Goal: Task Accomplishment & Management: Manage account settings

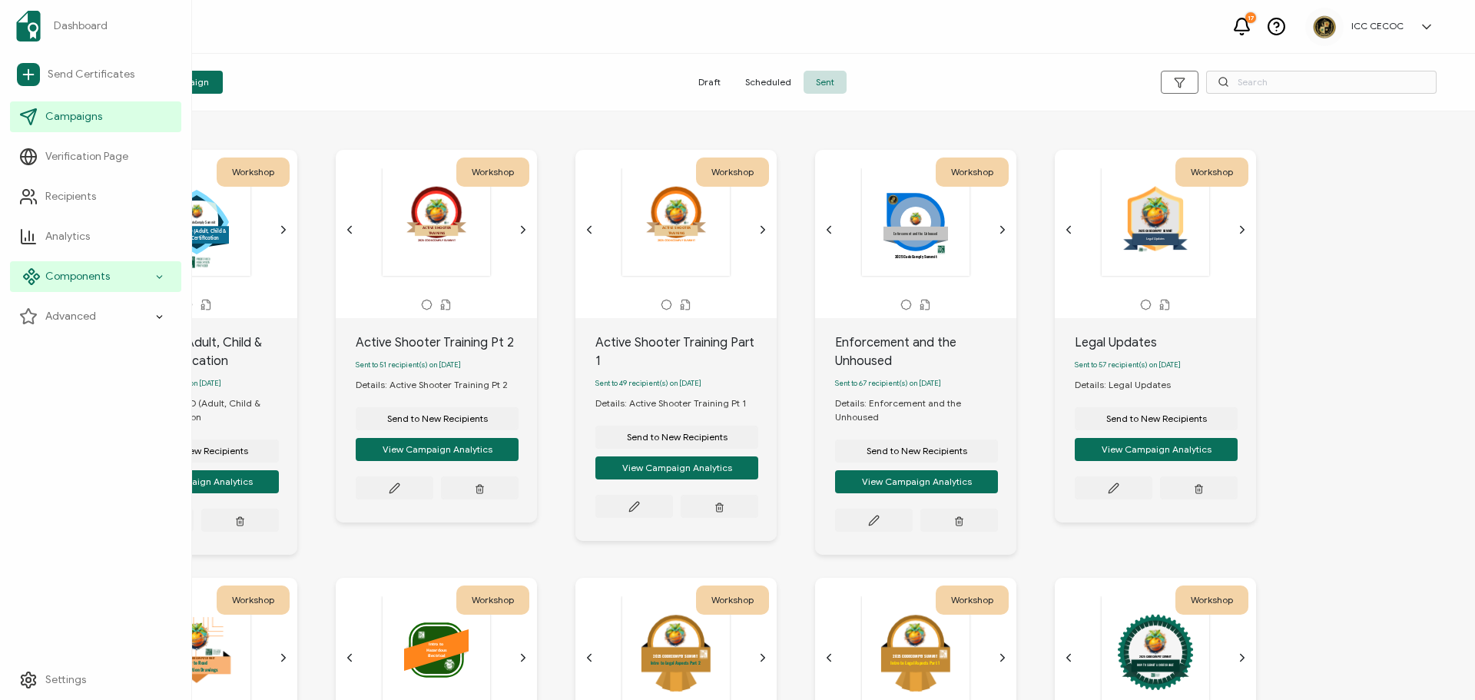
click at [76, 273] on span "Components" at bounding box center [77, 276] width 65 height 15
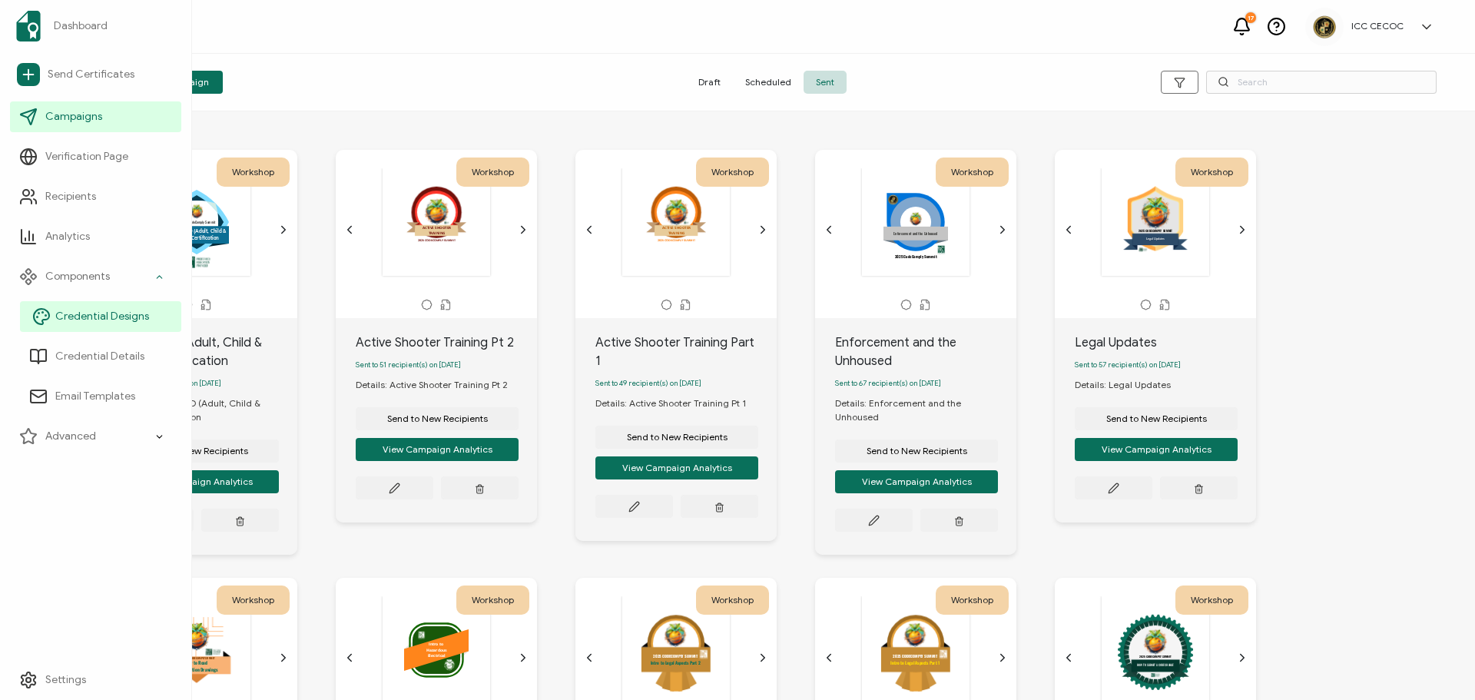
click at [74, 311] on span "Credential Designs" at bounding box center [102, 316] width 94 height 15
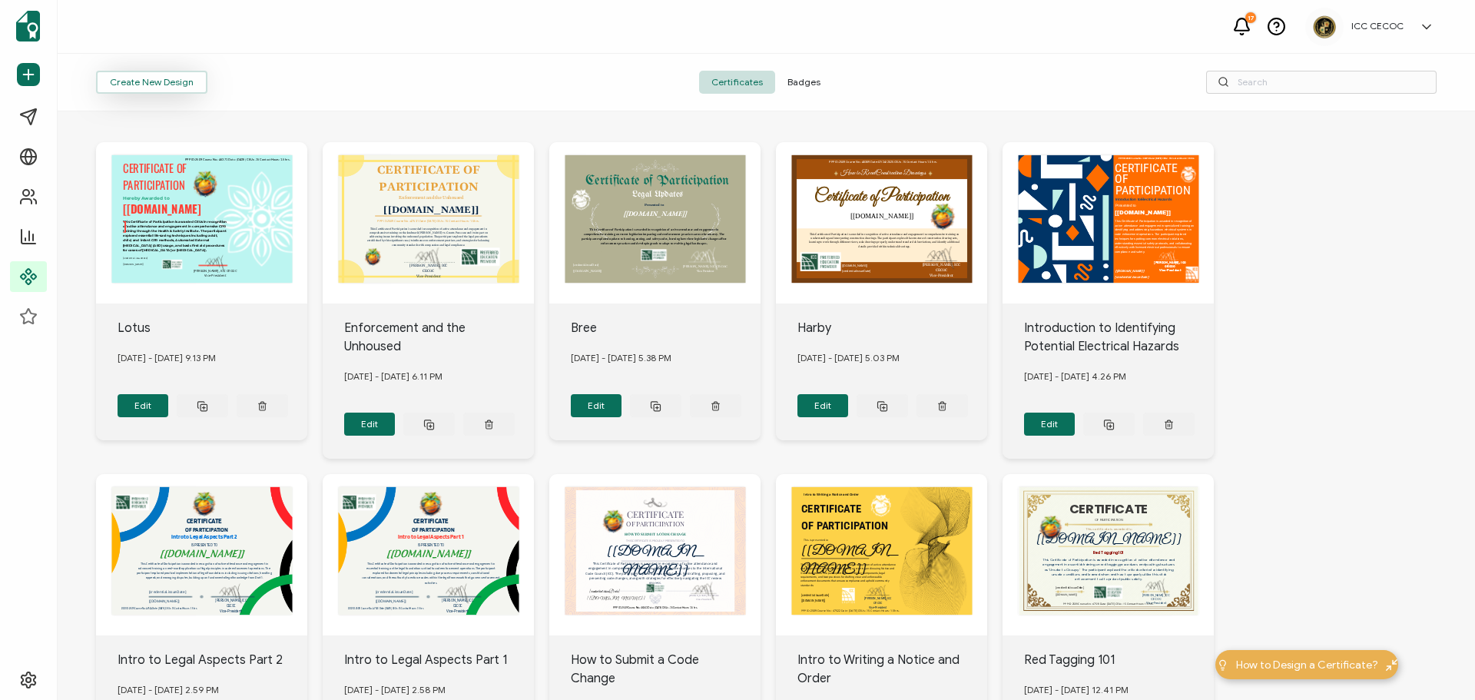
click at [167, 83] on button "Create New Design" at bounding box center [151, 82] width 111 height 23
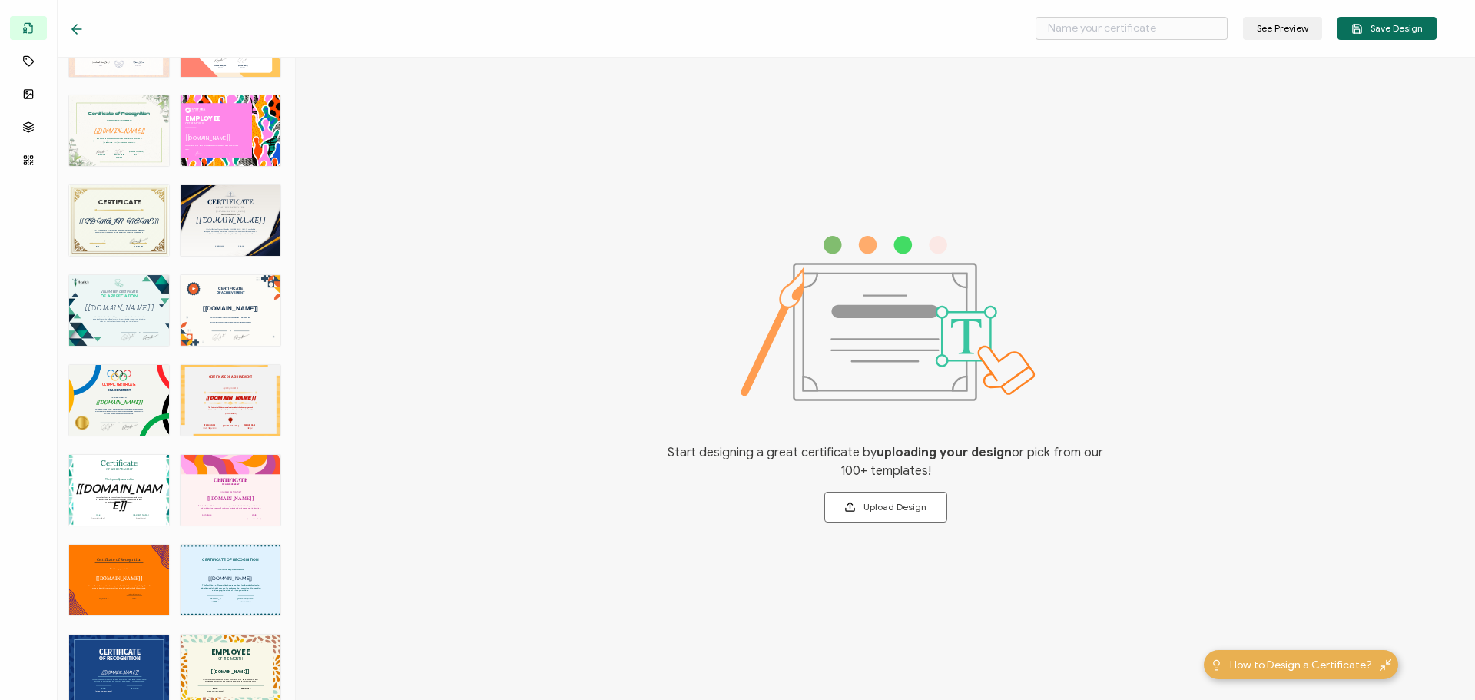
scroll to position [1713, 0]
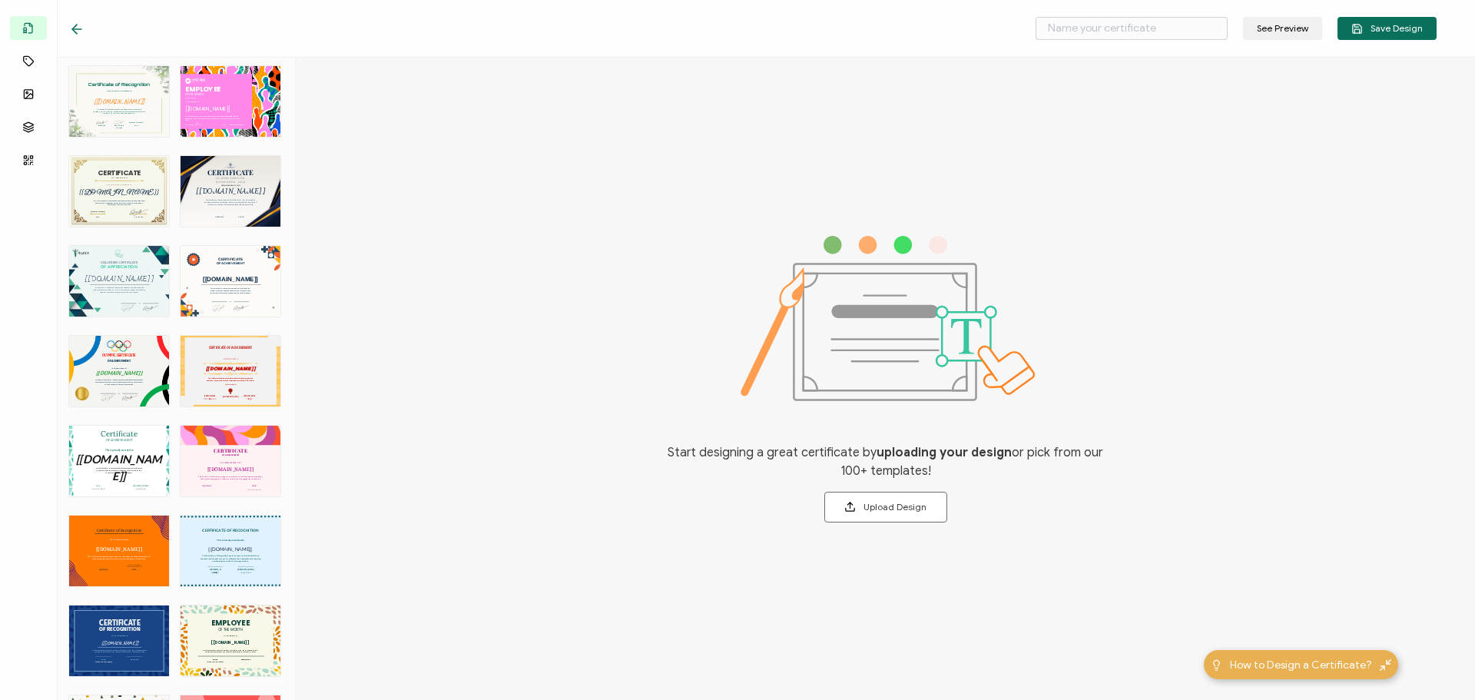
click at [241, 522] on div "CERTIFICATE OF RECOGNITION This is hereby awarded to The recipient’s full name,…" at bounding box center [231, 550] width 100 height 71
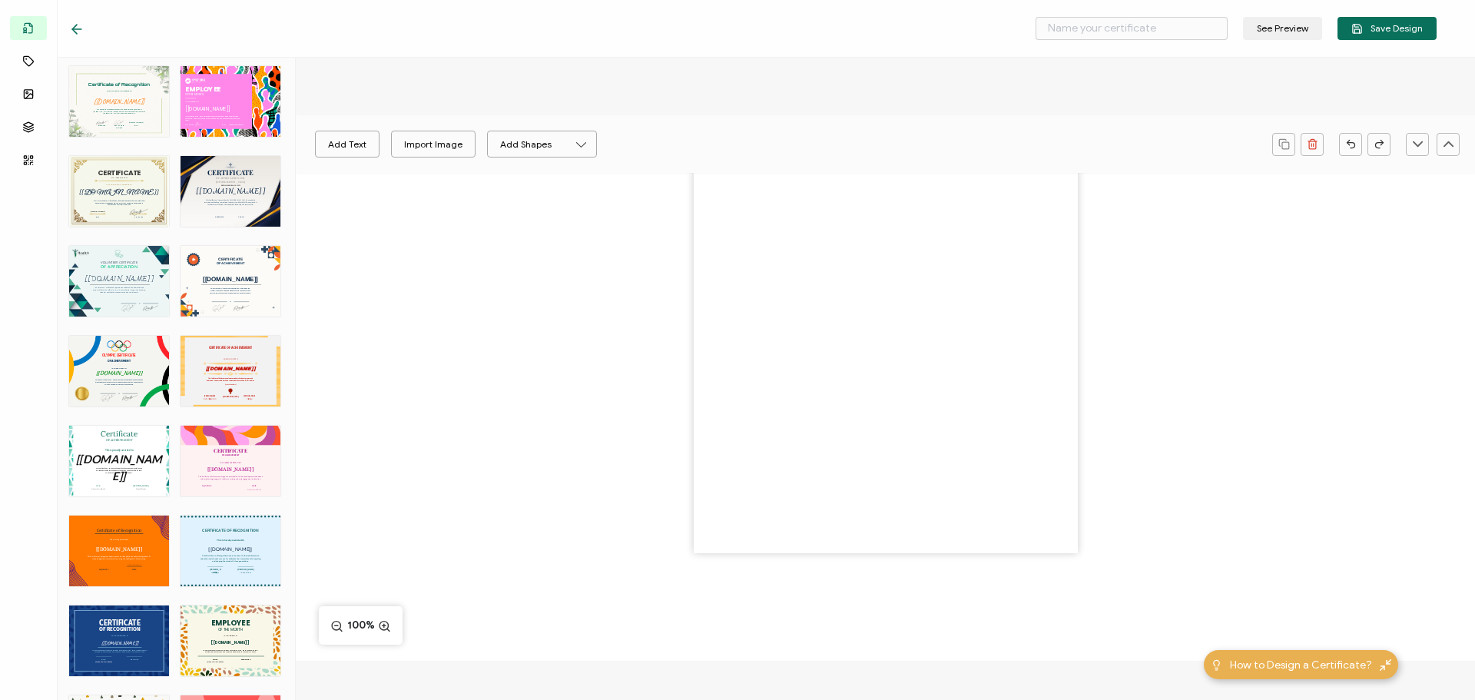
type input "Menos"
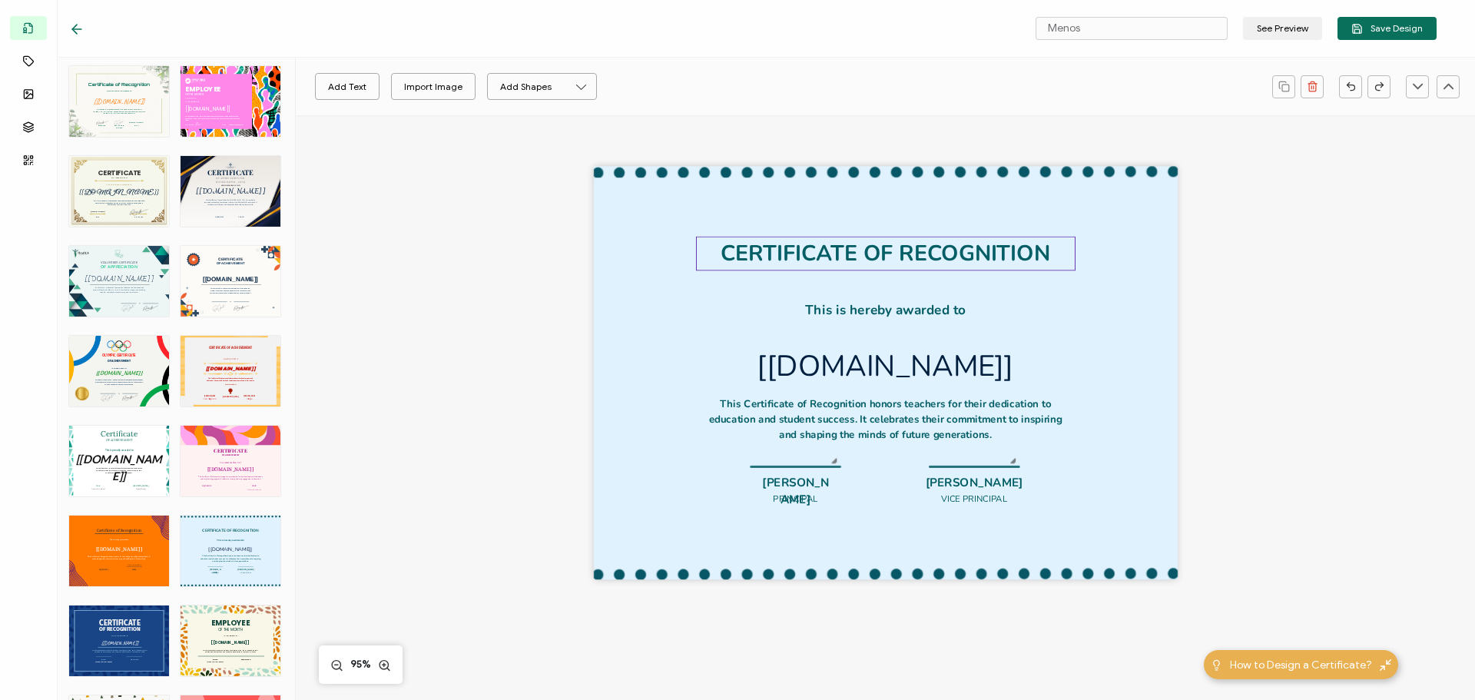
click at [905, 257] on pre "CERTIFICATE OF RECOGNITION" at bounding box center [885, 254] width 329 height 30
click at [903, 256] on pre "CERTIFICATE OF RECOGNITION" at bounding box center [885, 254] width 329 height 30
drag, startPoint x: 902, startPoint y: 256, endPoint x: 1054, endPoint y: 256, distance: 152.1
click at [1054, 256] on div "CERTIFICATE OF RECOGNITION" at bounding box center [886, 254] width 380 height 35
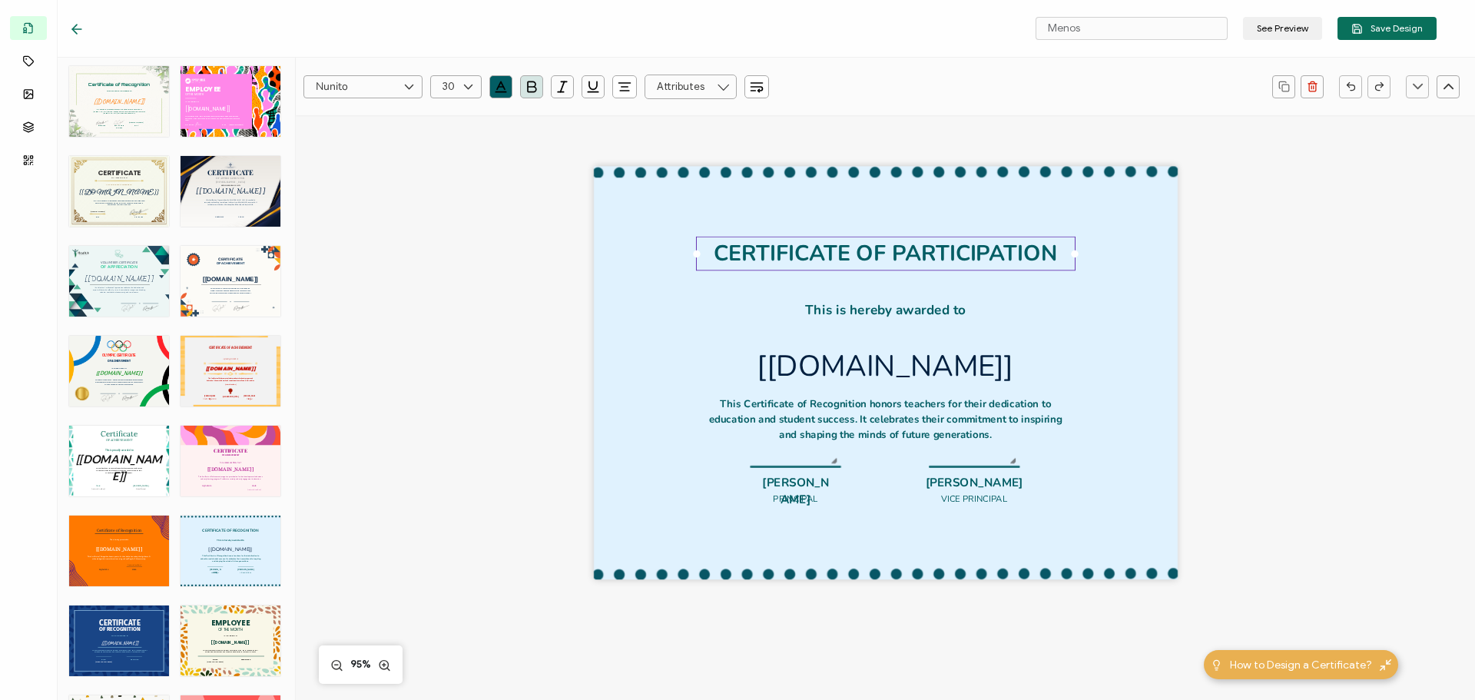
click at [699, 315] on div "CERTIFICATE OF PARTICIPATION This is hereby awarded to The recipient’s full nam…" at bounding box center [886, 373] width 584 height 413
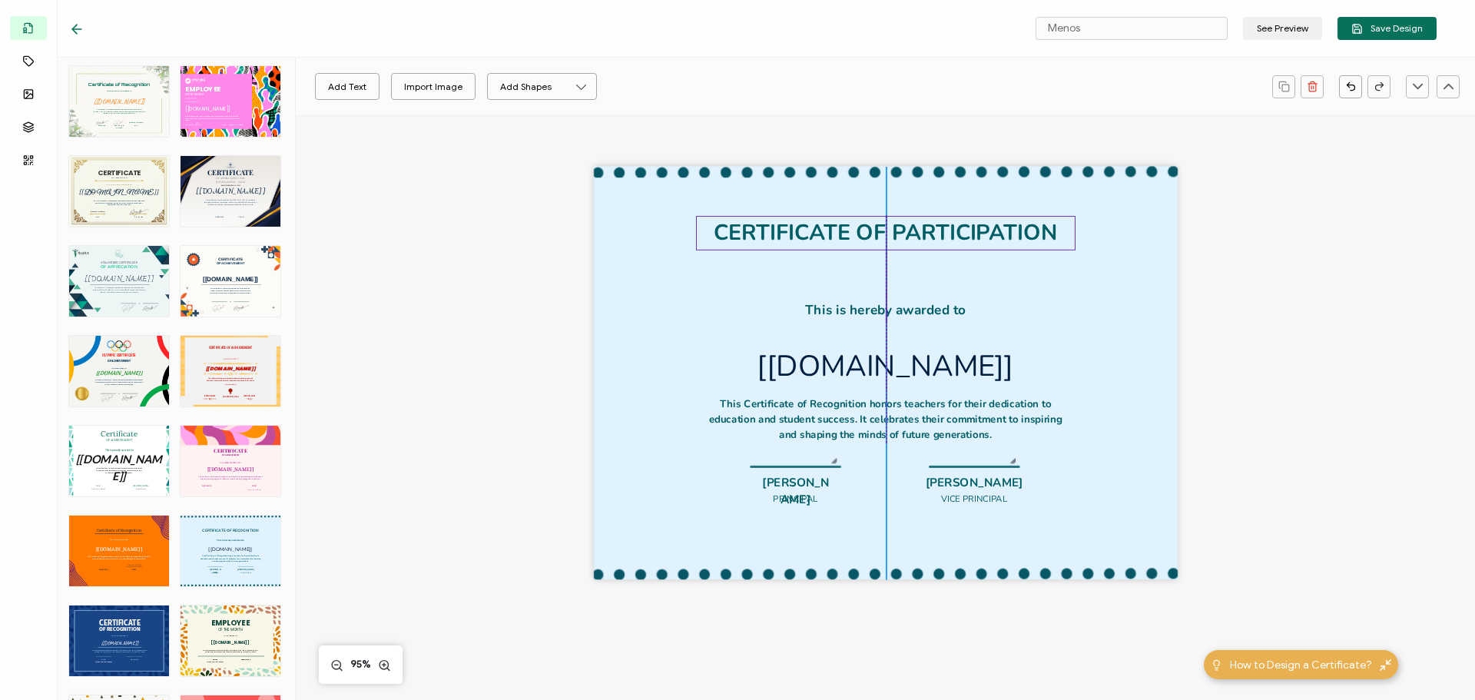
drag, startPoint x: 783, startPoint y: 240, endPoint x: 784, endPoint y: 220, distance: 20.8
click at [784, 220] on pre "CERTIFICATE OF PARTICIPATION" at bounding box center [885, 233] width 343 height 30
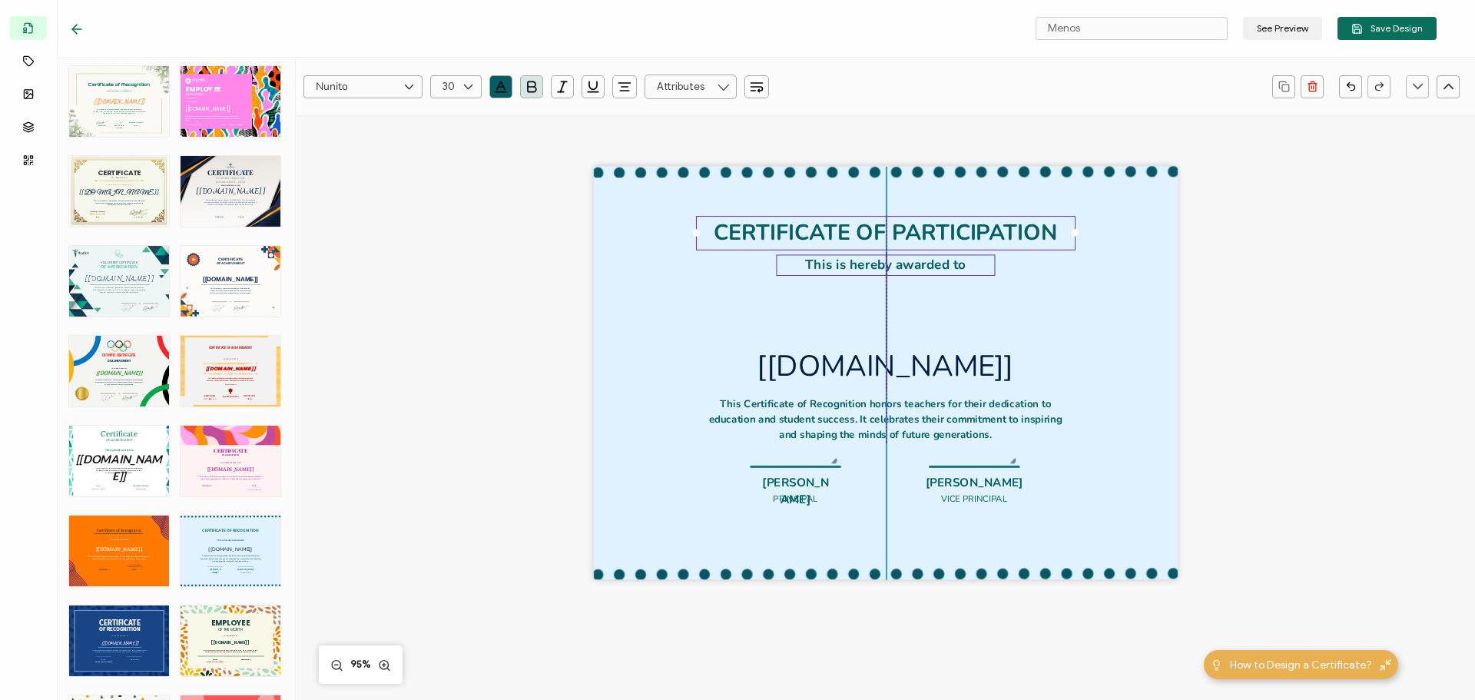
drag, startPoint x: 844, startPoint y: 311, endPoint x: 843, endPoint y: 266, distance: 45.4
click at [843, 266] on pre "This is hereby awarded to" at bounding box center [885, 265] width 161 height 18
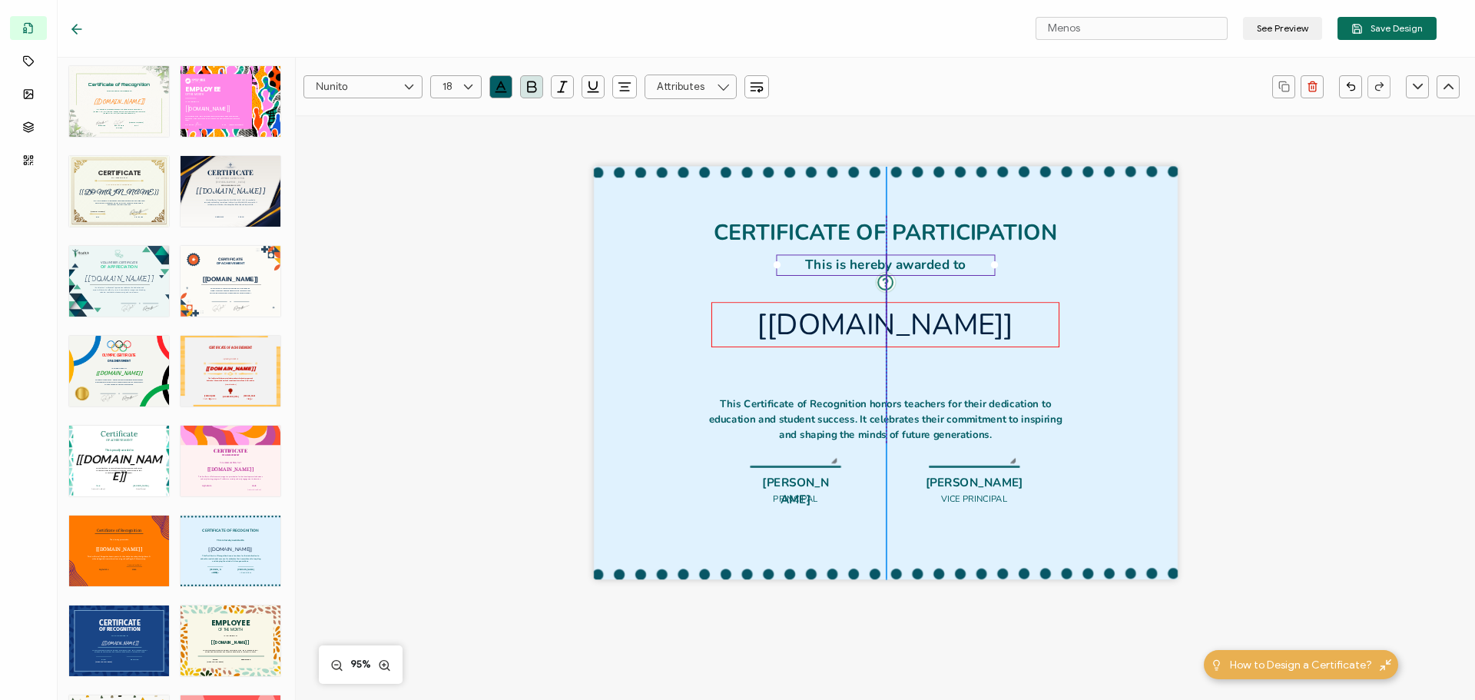
drag, startPoint x: 858, startPoint y: 373, endPoint x: 860, endPoint y: 329, distance: 43.9
click at [860, 330] on pre "[[DOMAIN_NAME]]" at bounding box center [885, 324] width 257 height 39
click at [877, 336] on pre "[[DOMAIN_NAME]]" at bounding box center [885, 326] width 257 height 39
click at [858, 266] on pre "This is hereby awarded to" at bounding box center [885, 265] width 161 height 18
click at [76, 22] on icon at bounding box center [76, 29] width 15 height 15
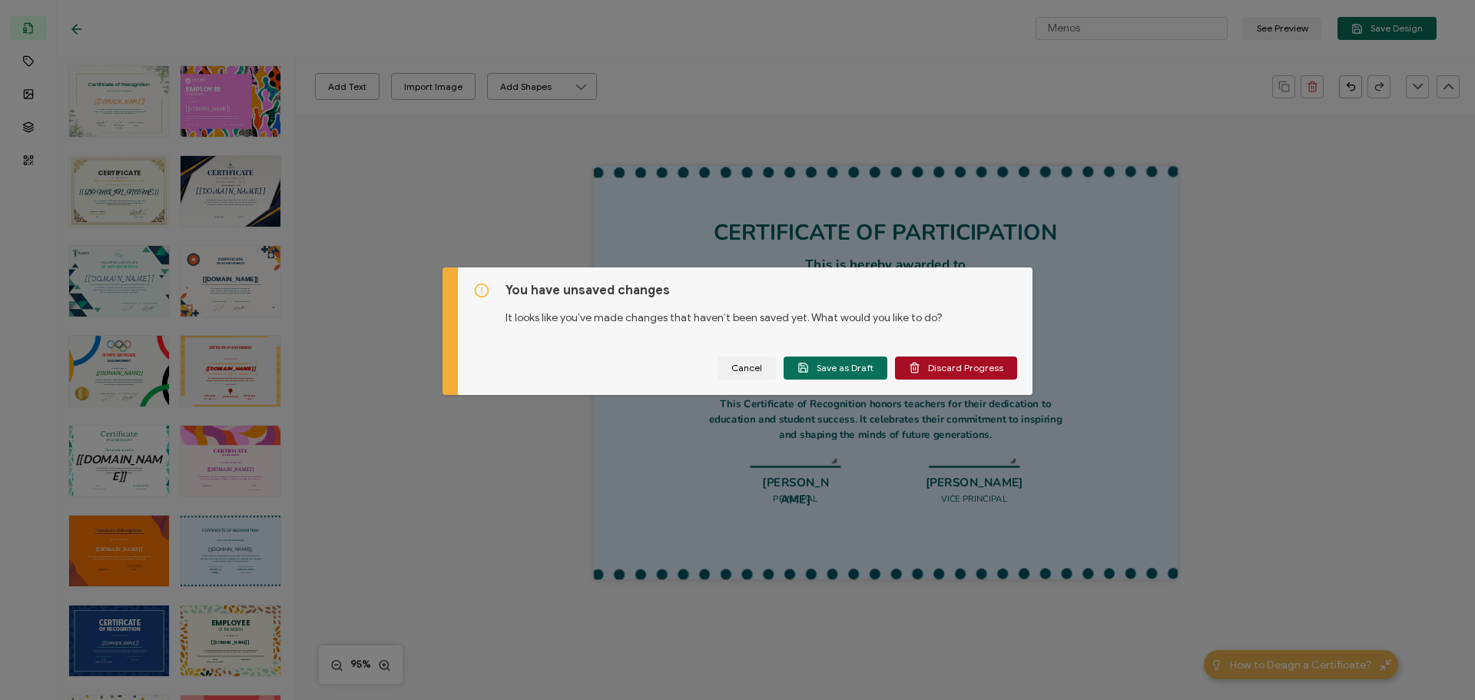
click at [1121, 330] on div "You have unsaved changes It looks like you’ve made changes that haven’t been sa…" at bounding box center [737, 350] width 1475 height 700
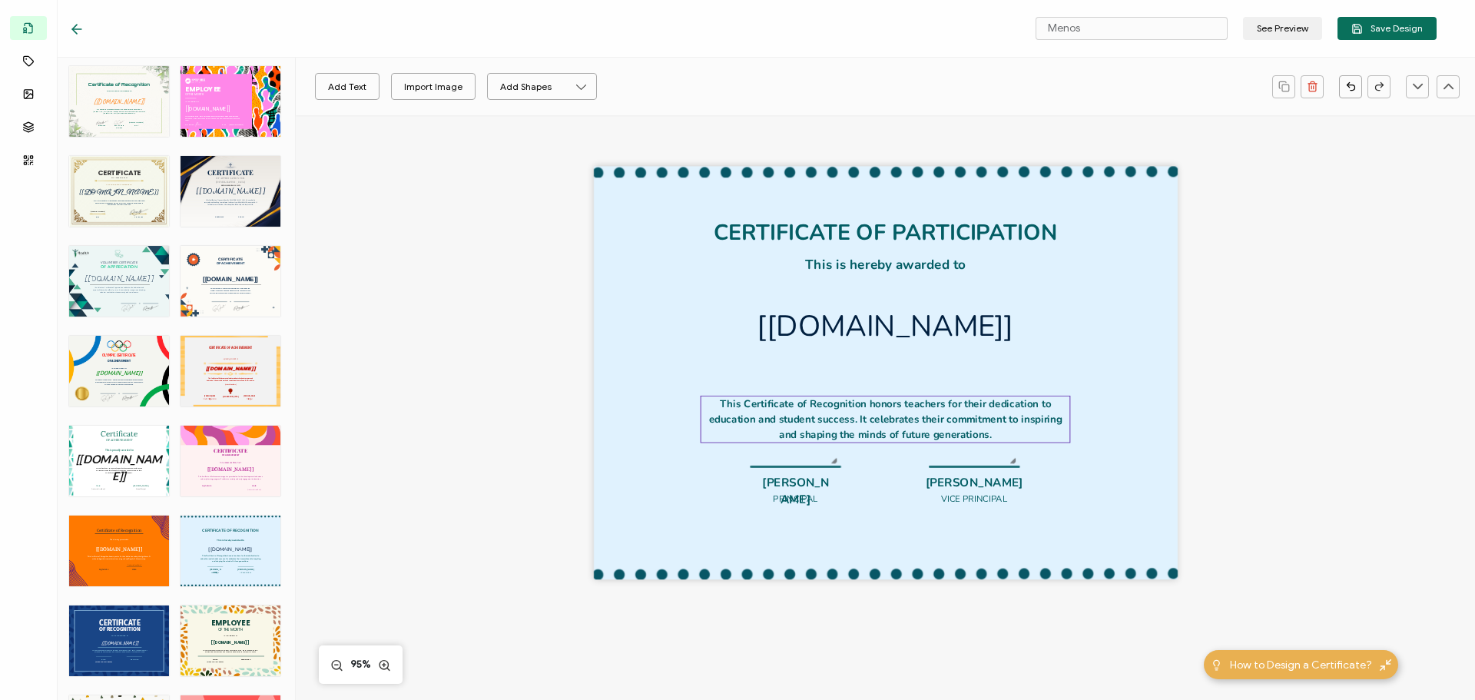
click at [960, 401] on pre "This Certificate of Recognition honors teachers for their dedication to educati…" at bounding box center [887, 419] width 356 height 45
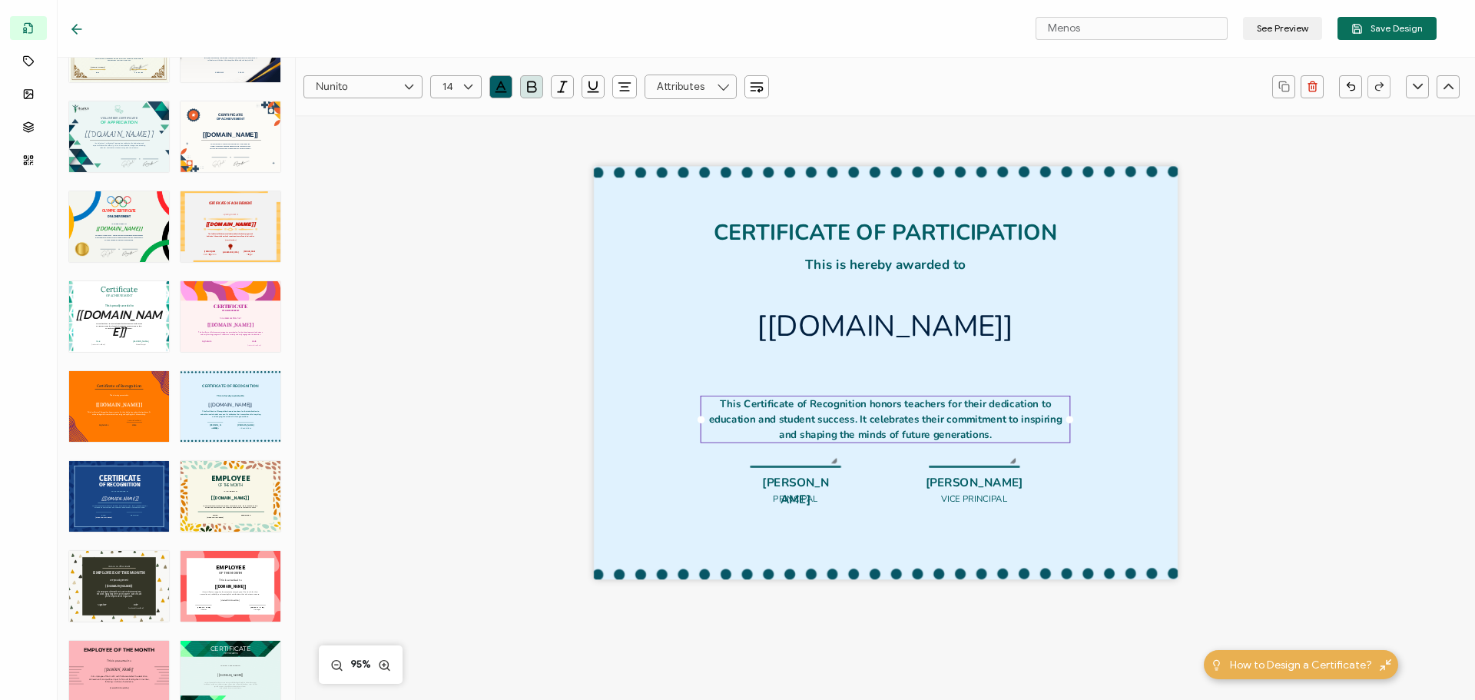
scroll to position [2020, 0]
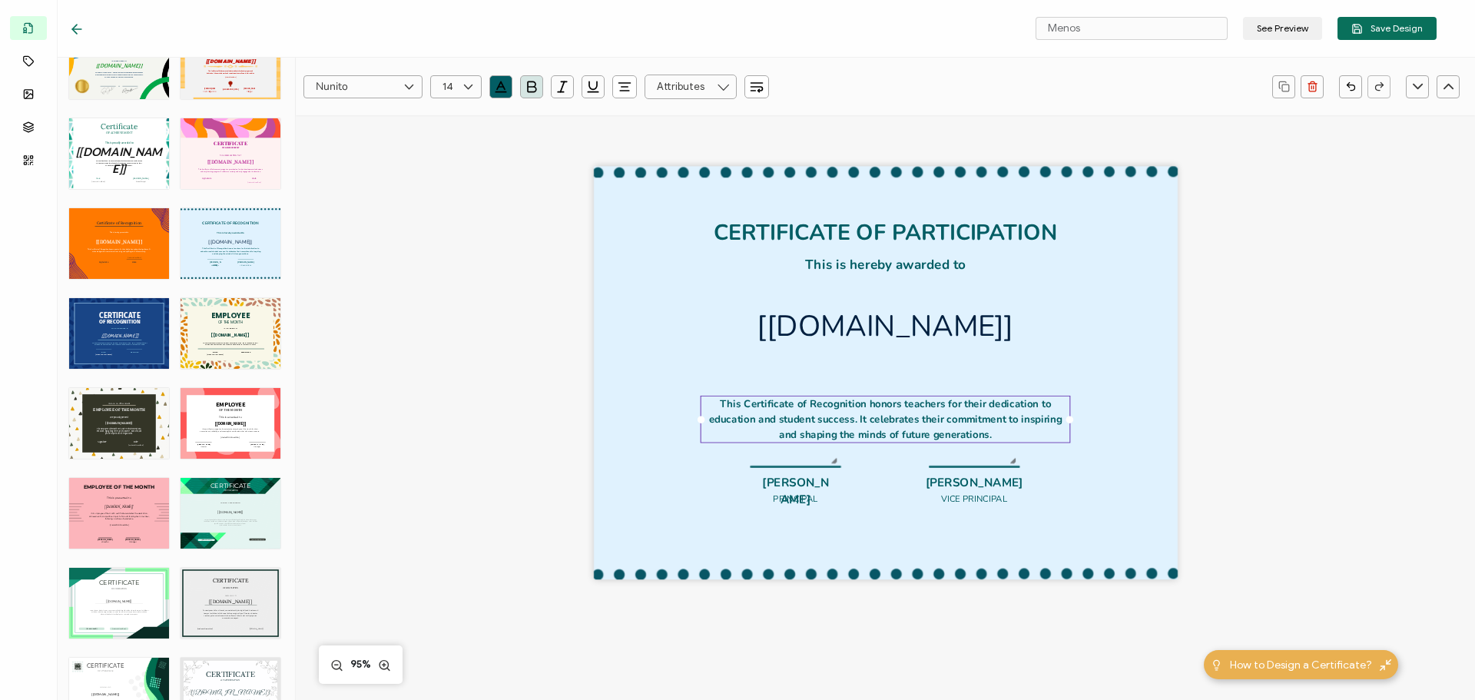
click at [212, 421] on div "EMPLOYEE This is awarded to The recipient’s full name, which will be automatica…" at bounding box center [231, 423] width 100 height 71
type input "Polksa"
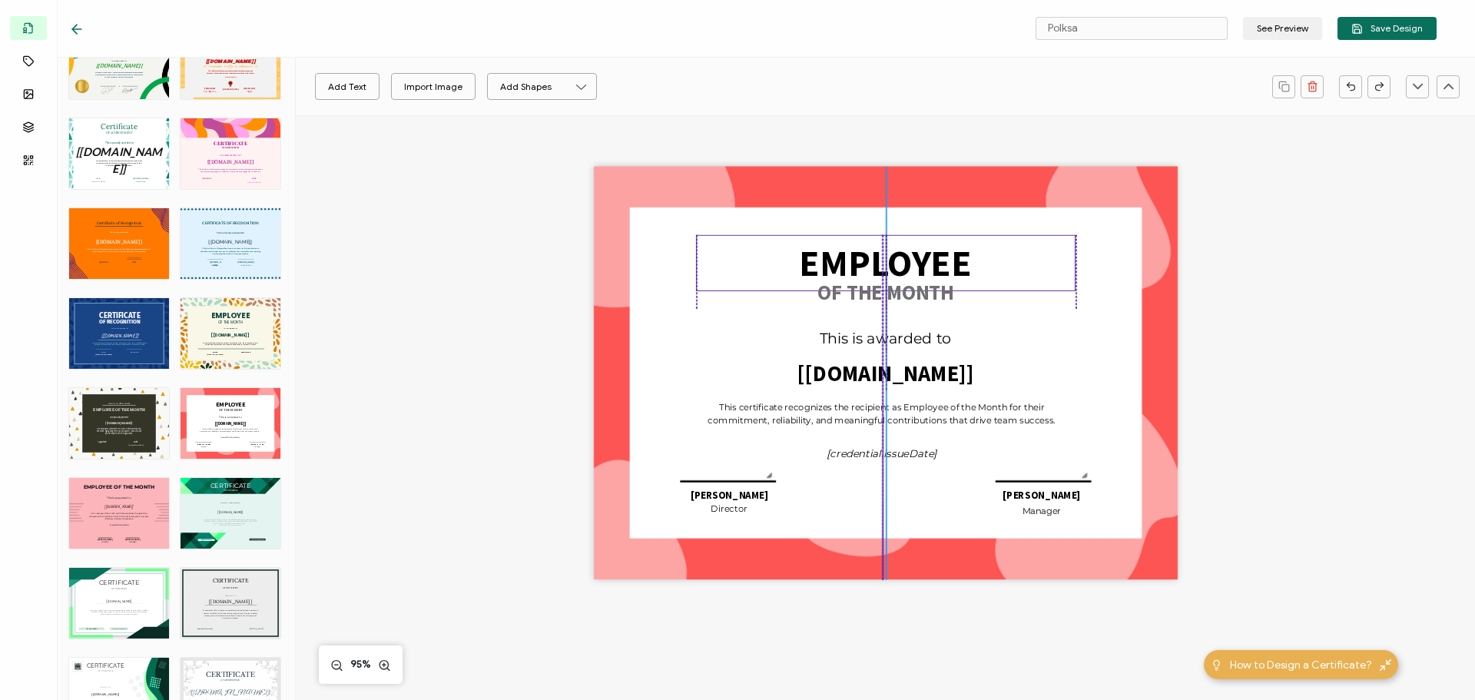
click at [879, 264] on pre "EMPLOYEE" at bounding box center [885, 263] width 172 height 46
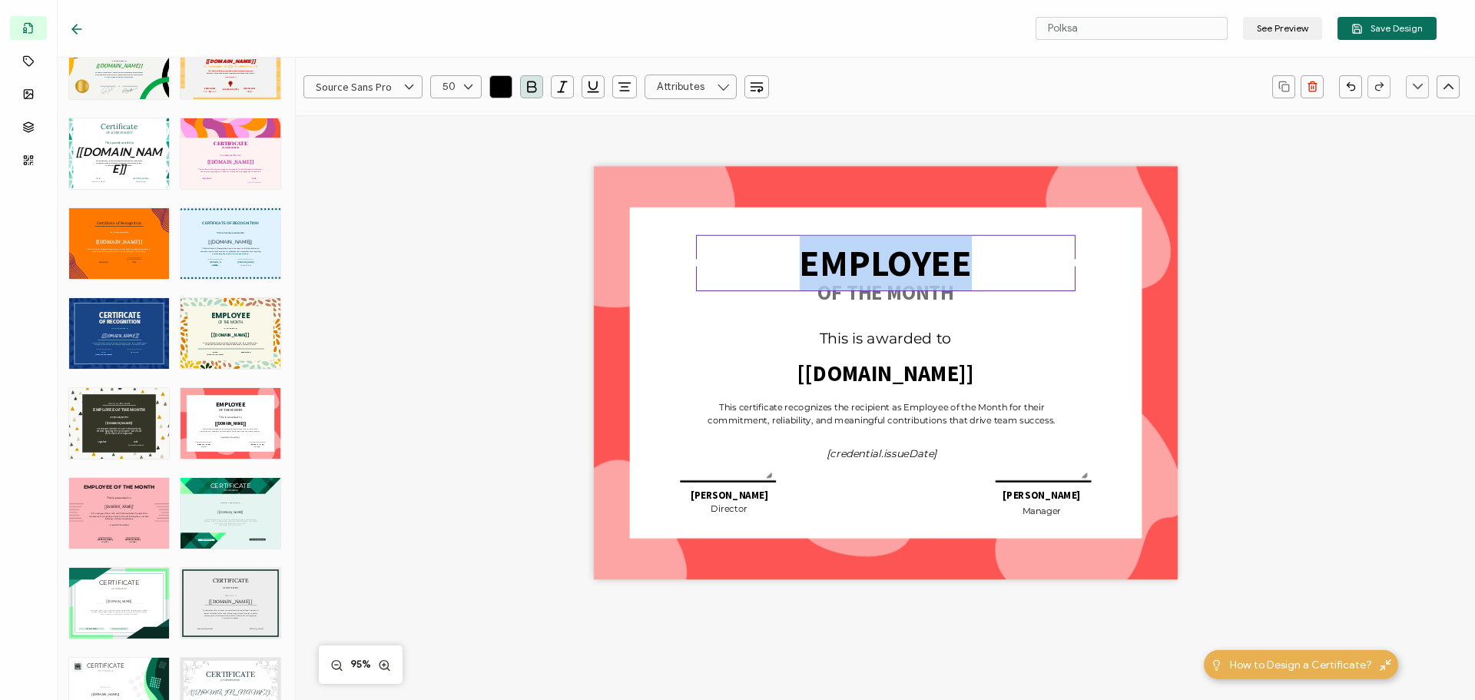
drag, startPoint x: 804, startPoint y: 262, endPoint x: 1043, endPoint y: 257, distance: 238.2
click at [1043, 257] on div "EMPLOYEE" at bounding box center [886, 263] width 380 height 56
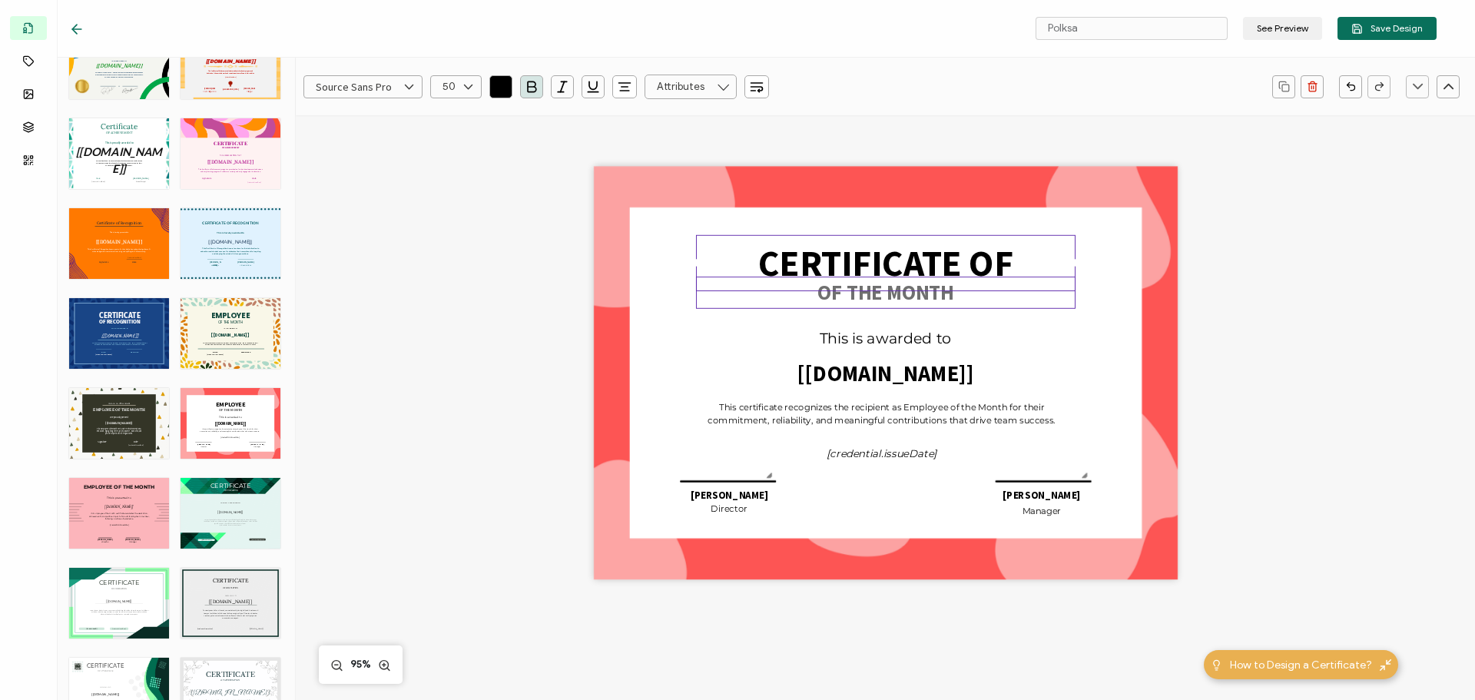
click at [874, 298] on pre "OF THE MONTH" at bounding box center [885, 293] width 137 height 26
click at [873, 298] on pre "OF THE MONTH" at bounding box center [885, 293] width 137 height 26
drag, startPoint x: 820, startPoint y: 294, endPoint x: 959, endPoint y: 287, distance: 138.5
click at [959, 287] on div "OF THE MONTH" at bounding box center [886, 293] width 380 height 32
drag, startPoint x: 950, startPoint y: 293, endPoint x: 766, endPoint y: 277, distance: 184.4
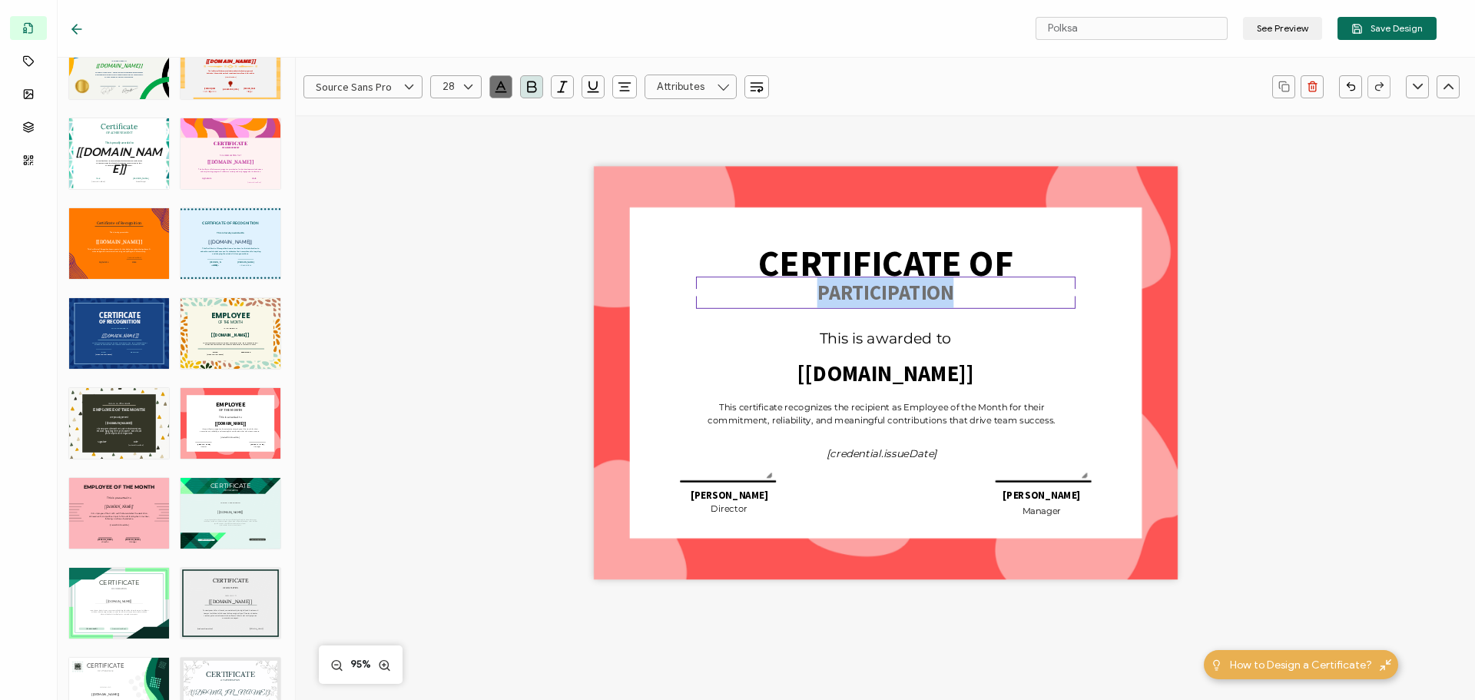
click at [774, 284] on div "PARTICIPATION" at bounding box center [886, 293] width 380 height 32
click at [469, 85] on icon at bounding box center [468, 86] width 19 height 23
click at [453, 267] on span "30" at bounding box center [452, 273] width 12 height 12
type input "30"
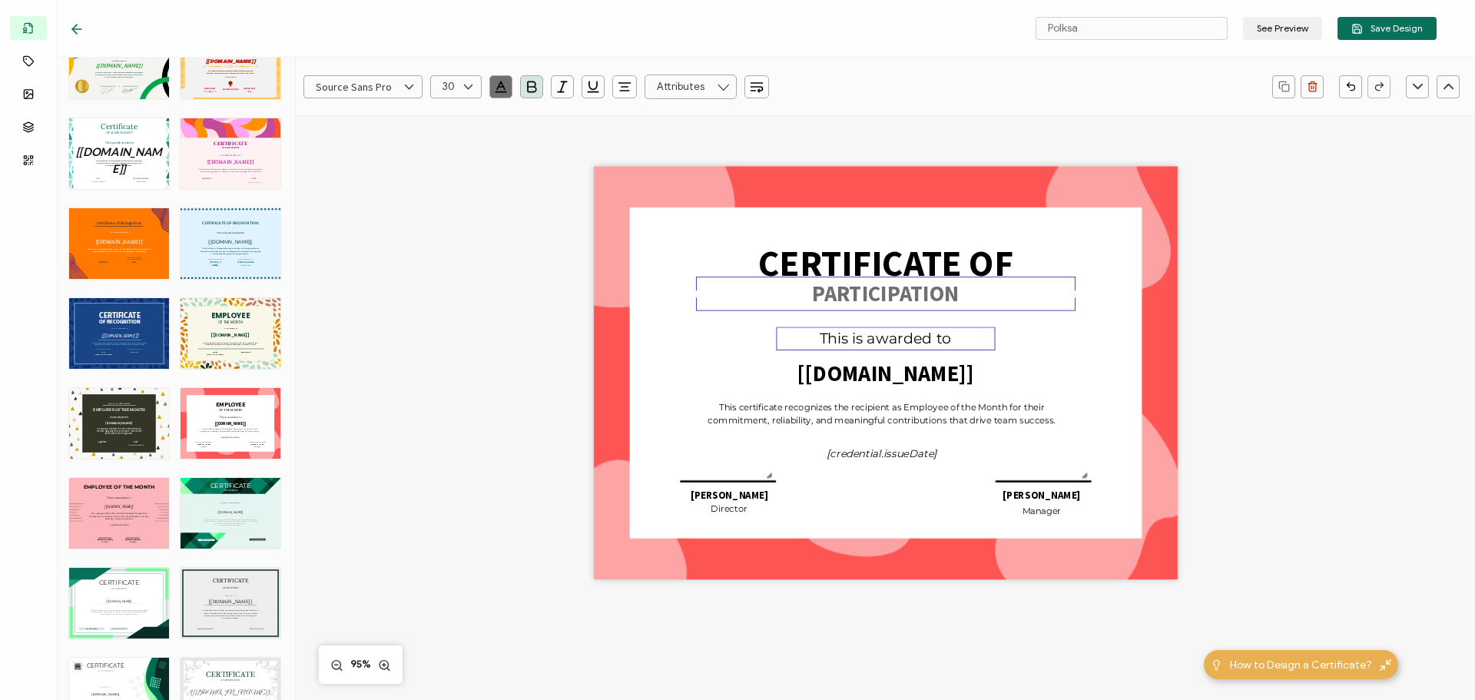
click at [892, 350] on div "This is awarded to" at bounding box center [885, 338] width 219 height 23
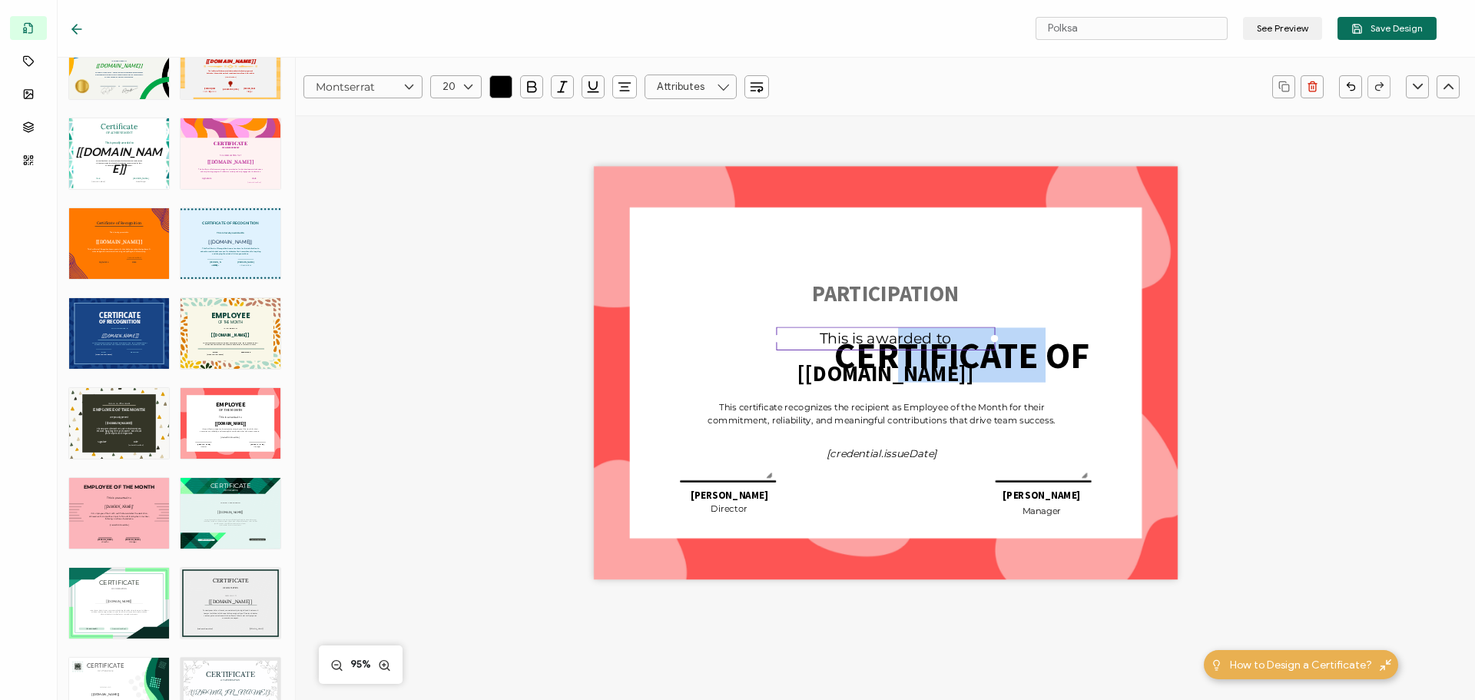
drag, startPoint x: 1044, startPoint y: 353, endPoint x: 914, endPoint y: 275, distance: 151.3
click at [898, 265] on div "CERTIFICATE OF This is awarded to The recipient’s full name, which will be auto…" at bounding box center [886, 373] width 584 height 413
click at [1106, 350] on div "CERTIFICATE OF" at bounding box center [962, 355] width 380 height 56
drag, startPoint x: 1095, startPoint y: 355, endPoint x: 1059, endPoint y: 320, distance: 49.4
click at [1059, 320] on div "CERTIFICATE OF This is awarded to The recipient’s full name, which will be auto…" at bounding box center [886, 373] width 584 height 413
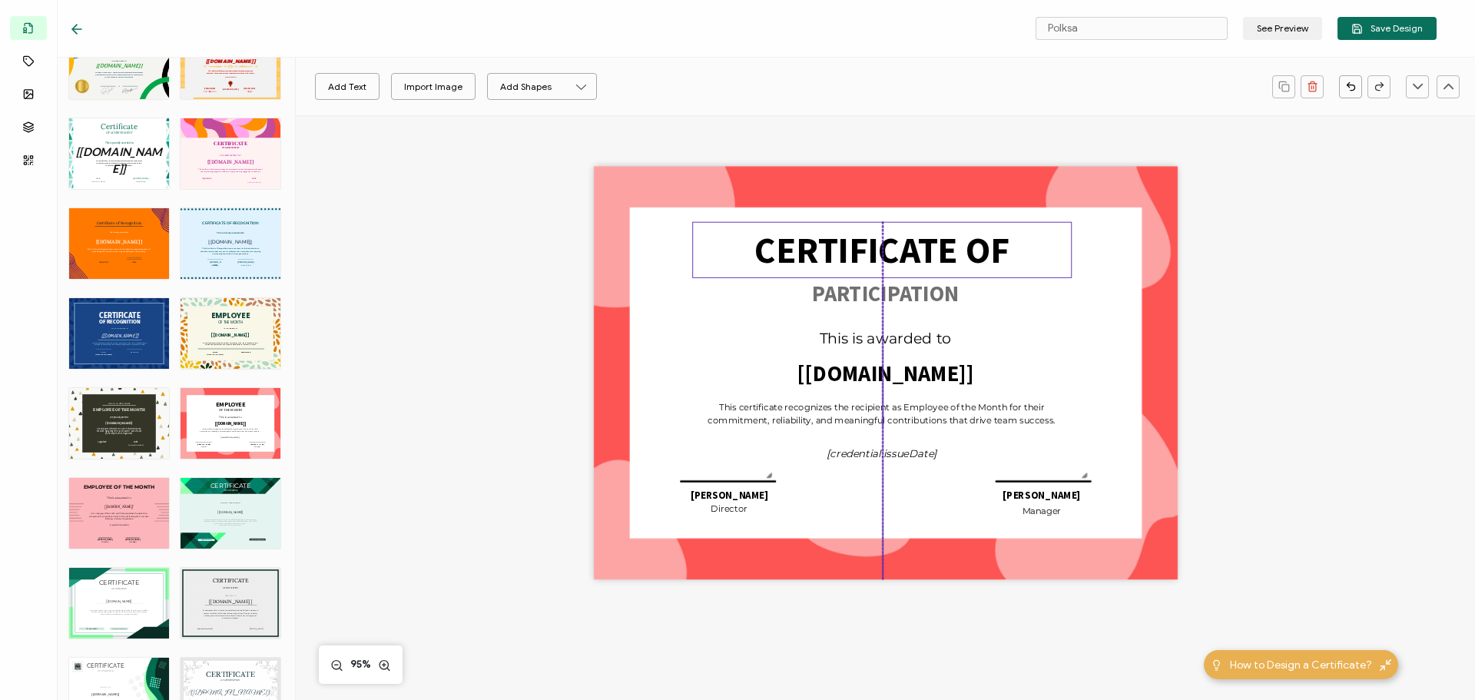
drag, startPoint x: 1057, startPoint y: 352, endPoint x: 975, endPoint y: 247, distance: 133.5
click at [975, 247] on pre "CERTIFICATE OF" at bounding box center [881, 250] width 255 height 46
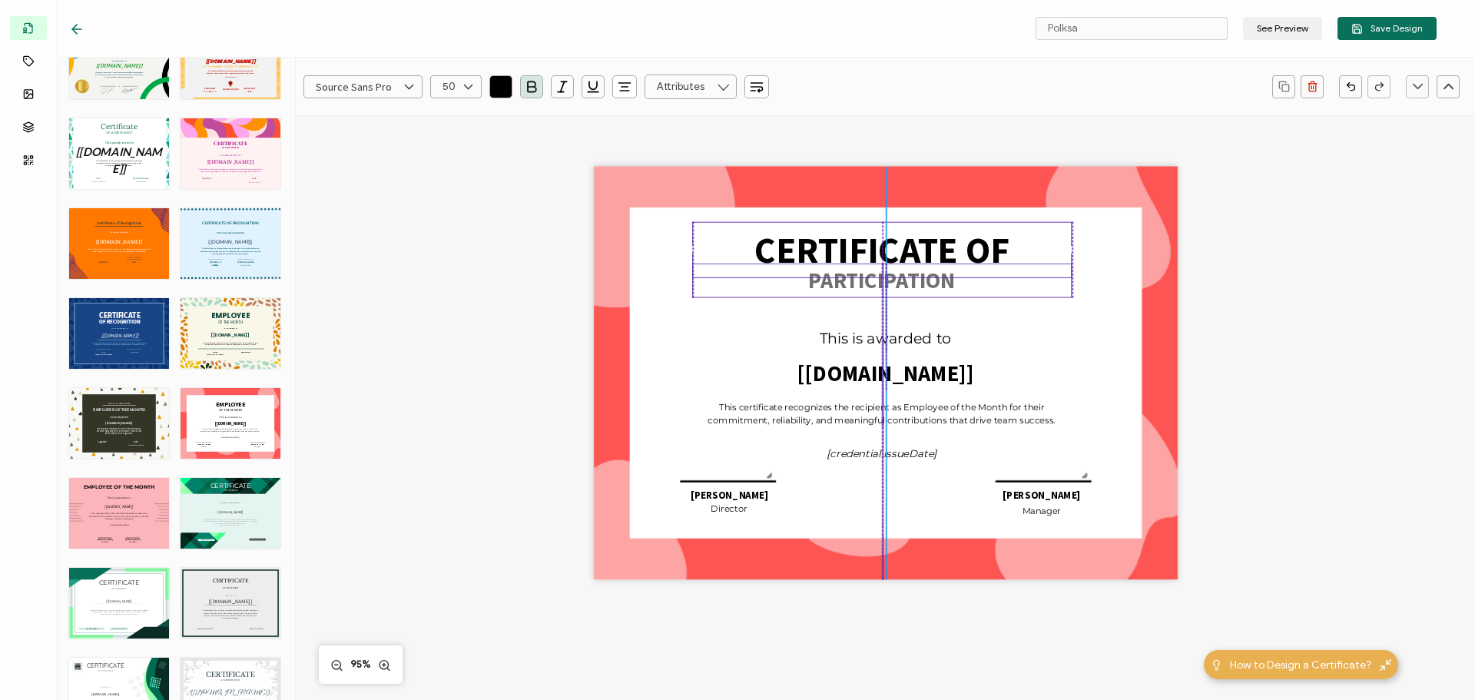
drag, startPoint x: 950, startPoint y: 293, endPoint x: 948, endPoint y: 280, distance: 13.2
click at [948, 280] on pre "PARTICIPATION" at bounding box center [881, 281] width 147 height 28
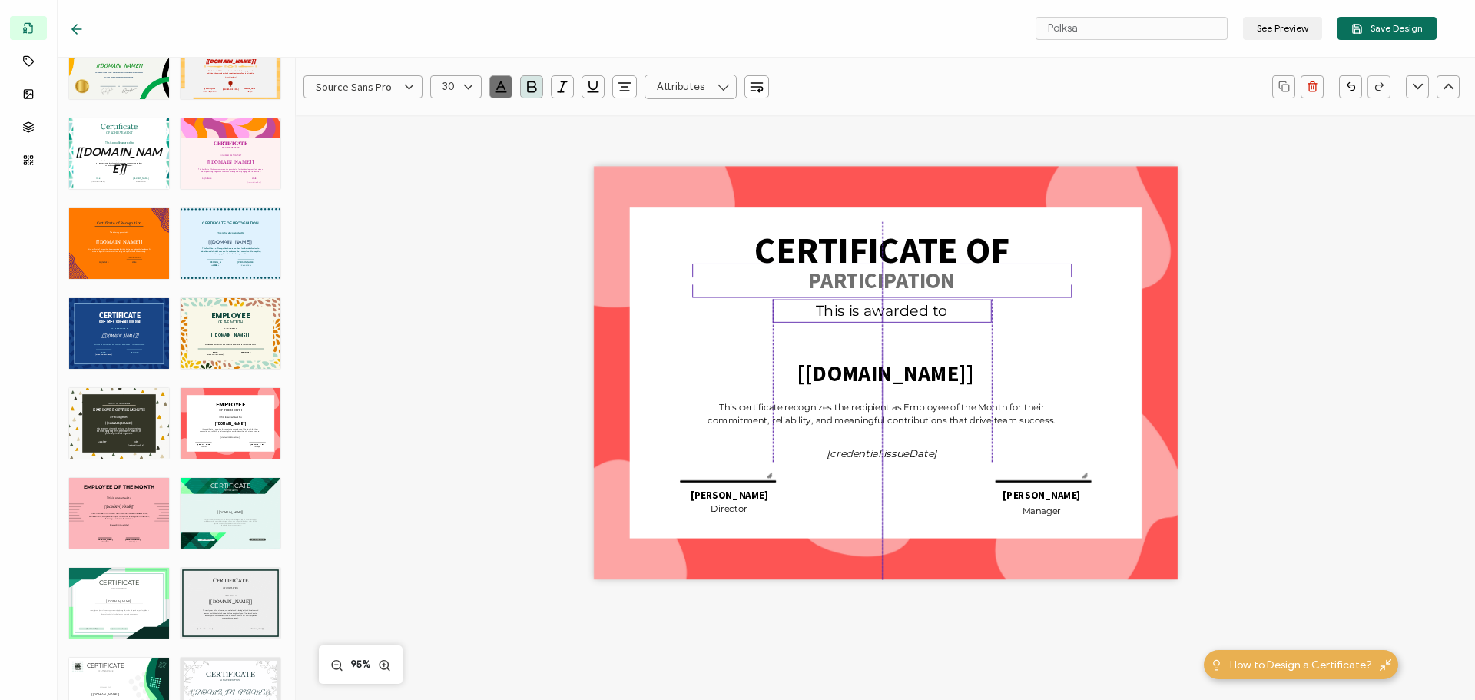
drag, startPoint x: 937, startPoint y: 336, endPoint x: 930, endPoint y: 309, distance: 28.5
click at [930, 309] on pre "This is awarded to" at bounding box center [882, 311] width 132 height 18
drag, startPoint x: 930, startPoint y: 308, endPoint x: 930, endPoint y: 320, distance: 11.5
click at [930, 320] on div "This is awarded to" at bounding box center [881, 311] width 219 height 23
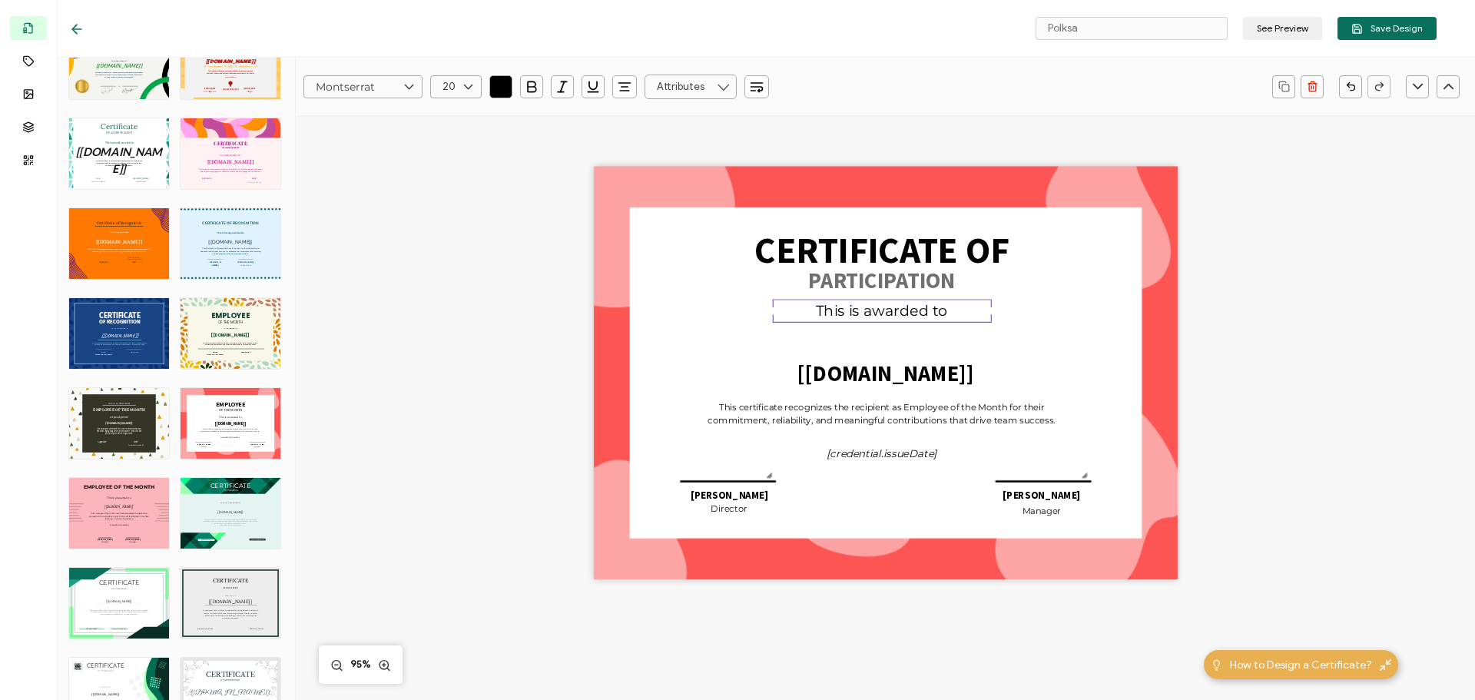
click at [811, 309] on div "This is awarded to" at bounding box center [881, 311] width 219 height 23
drag, startPoint x: 878, startPoint y: 378, endPoint x: 880, endPoint y: 420, distance: 42.3
click at [880, 420] on div "CERTIFICATE OF is awarded to The recipient’s full name, which will be automatic…" at bounding box center [886, 373] width 584 height 413
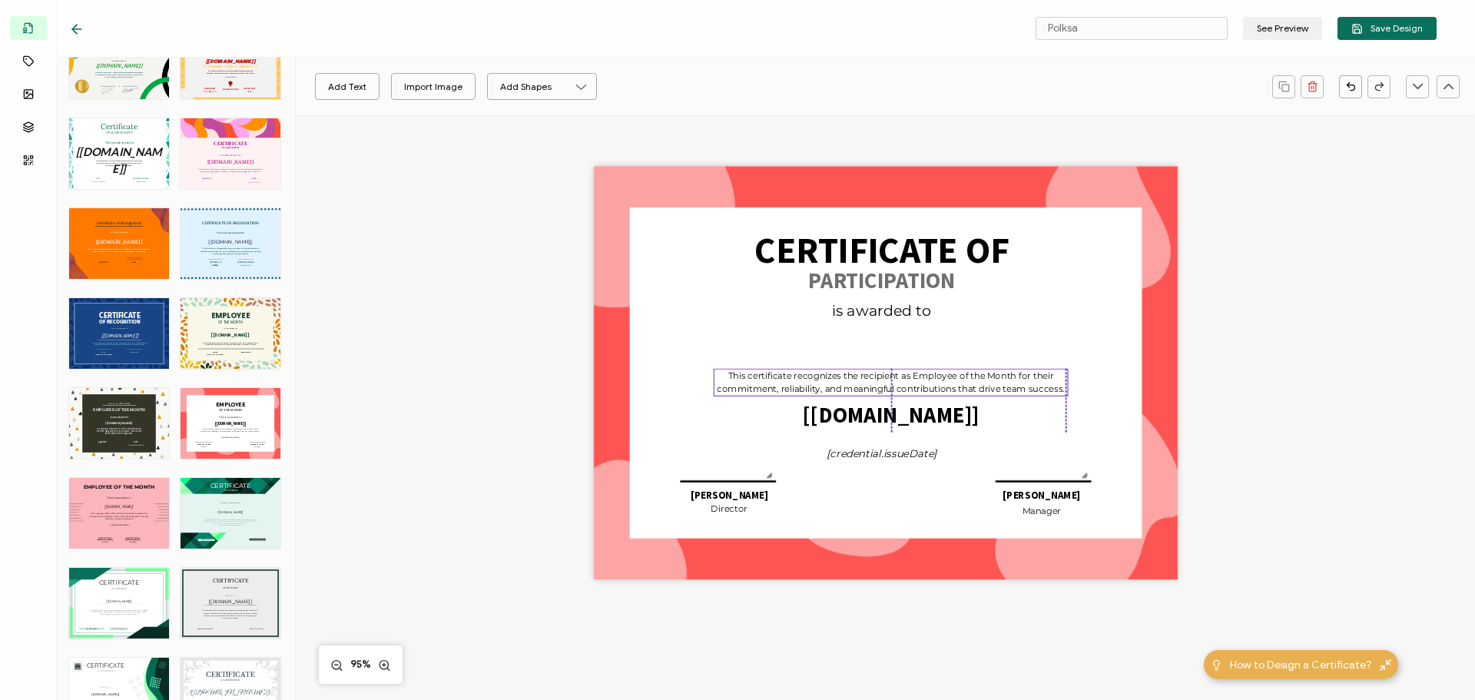
drag, startPoint x: 878, startPoint y: 419, endPoint x: 873, endPoint y: 389, distance: 29.6
click at [873, 389] on pre "This certificate recognizes the recipient as Employee of the Month for their co…" at bounding box center [891, 382] width 348 height 24
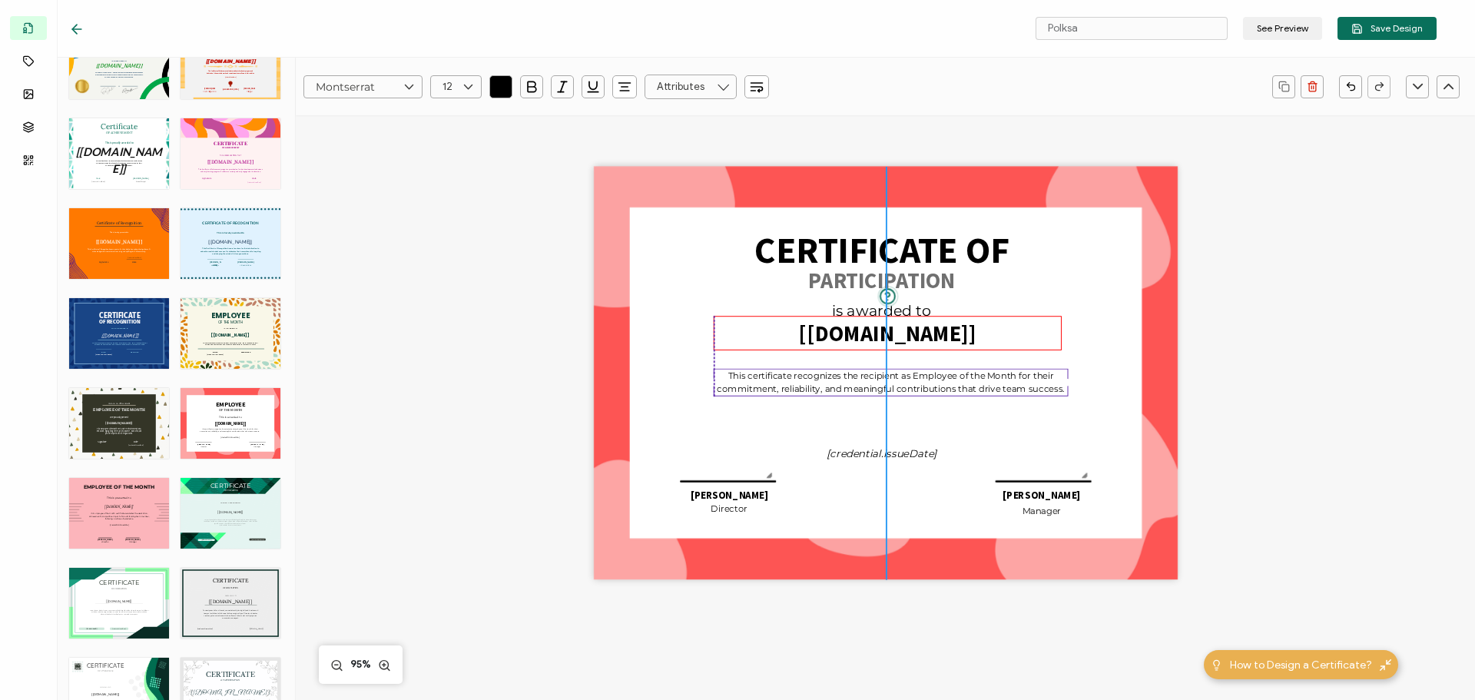
drag, startPoint x: 880, startPoint y: 415, endPoint x: 875, endPoint y: 333, distance: 82.3
click at [875, 333] on pre "[[DOMAIN_NAME]]" at bounding box center [887, 333] width 177 height 28
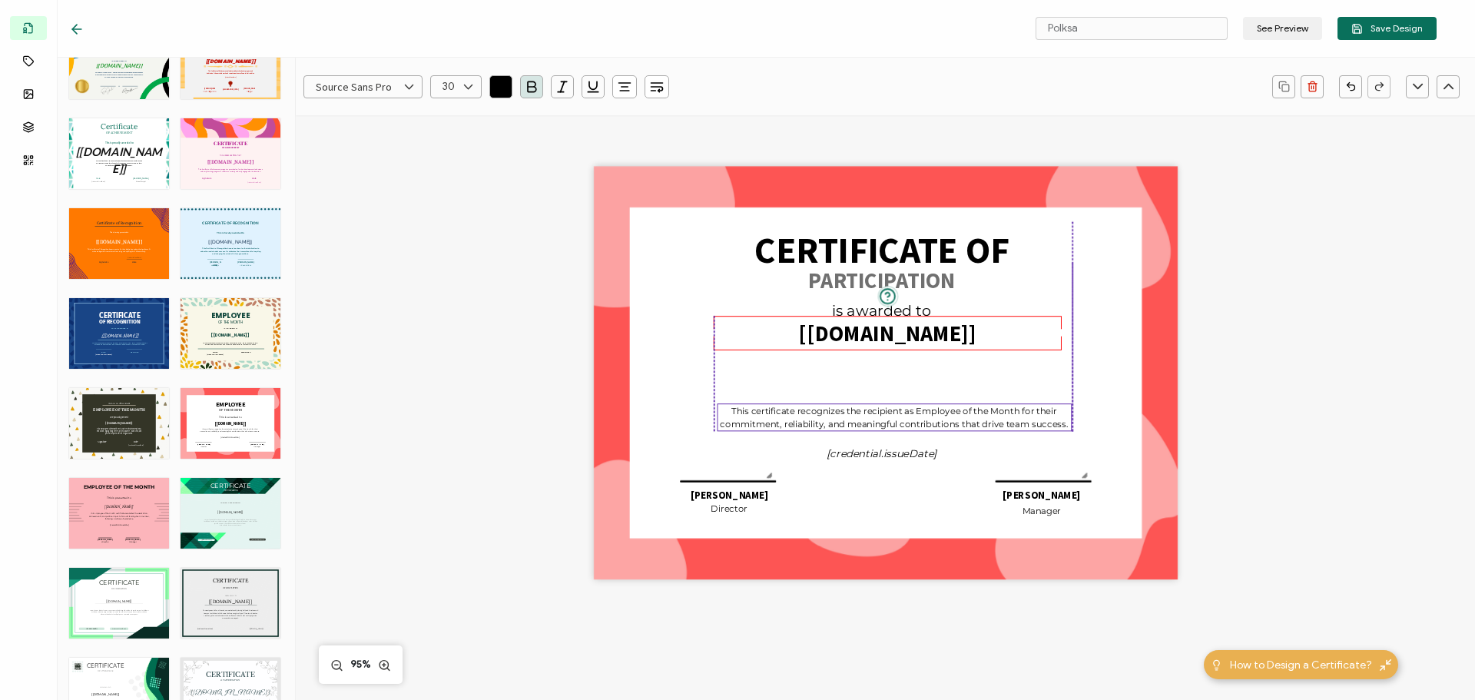
drag, startPoint x: 879, startPoint y: 385, endPoint x: 882, endPoint y: 413, distance: 28.6
click at [882, 419] on pre "This certificate recognizes the recipient as Employee of the Month for their co…" at bounding box center [894, 417] width 348 height 24
click at [869, 305] on pre "is awarded to" at bounding box center [881, 311] width 99 height 18
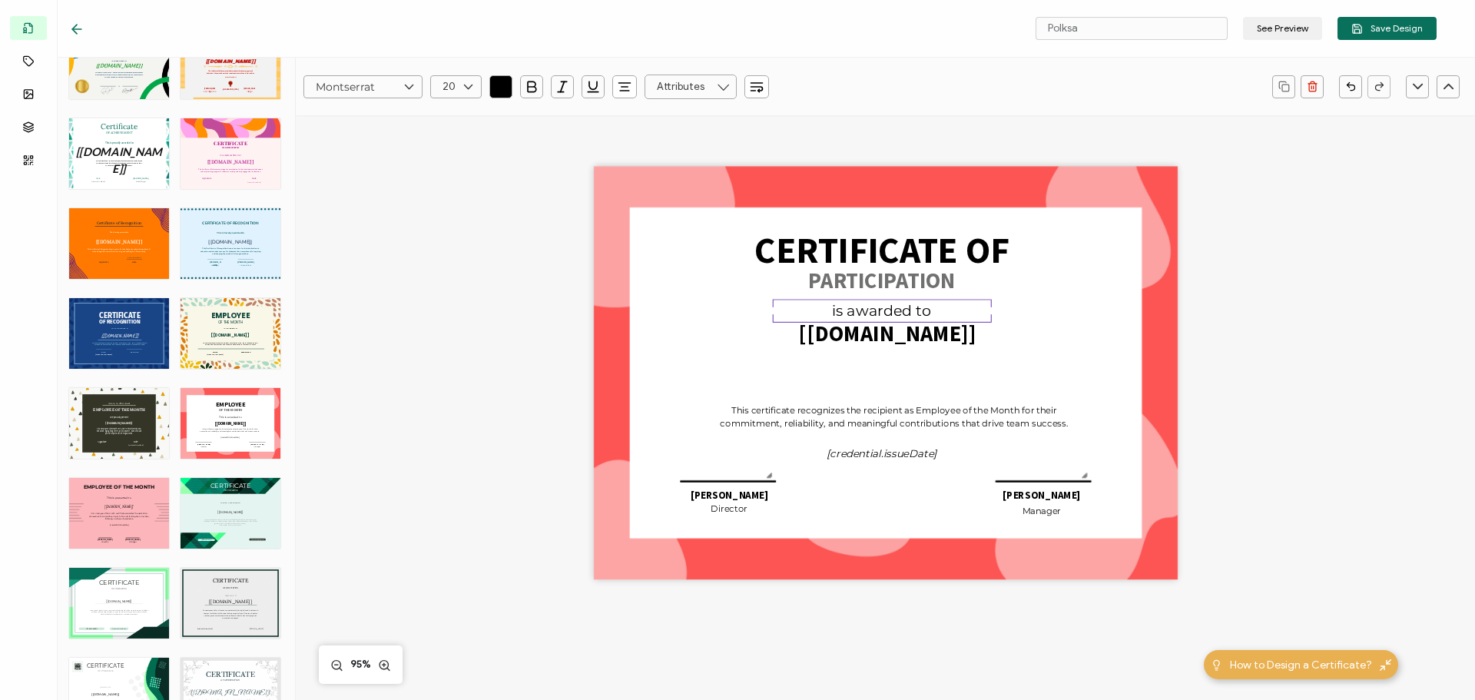
click at [868, 310] on pre "is awarded to" at bounding box center [881, 311] width 99 height 18
click at [869, 310] on pre "is awarded to" at bounding box center [881, 311] width 99 height 18
click at [76, 37] on div "Polksa See Preview Save Design" at bounding box center [753, 29] width 1444 height 58
click at [74, 25] on icon at bounding box center [76, 29] width 15 height 15
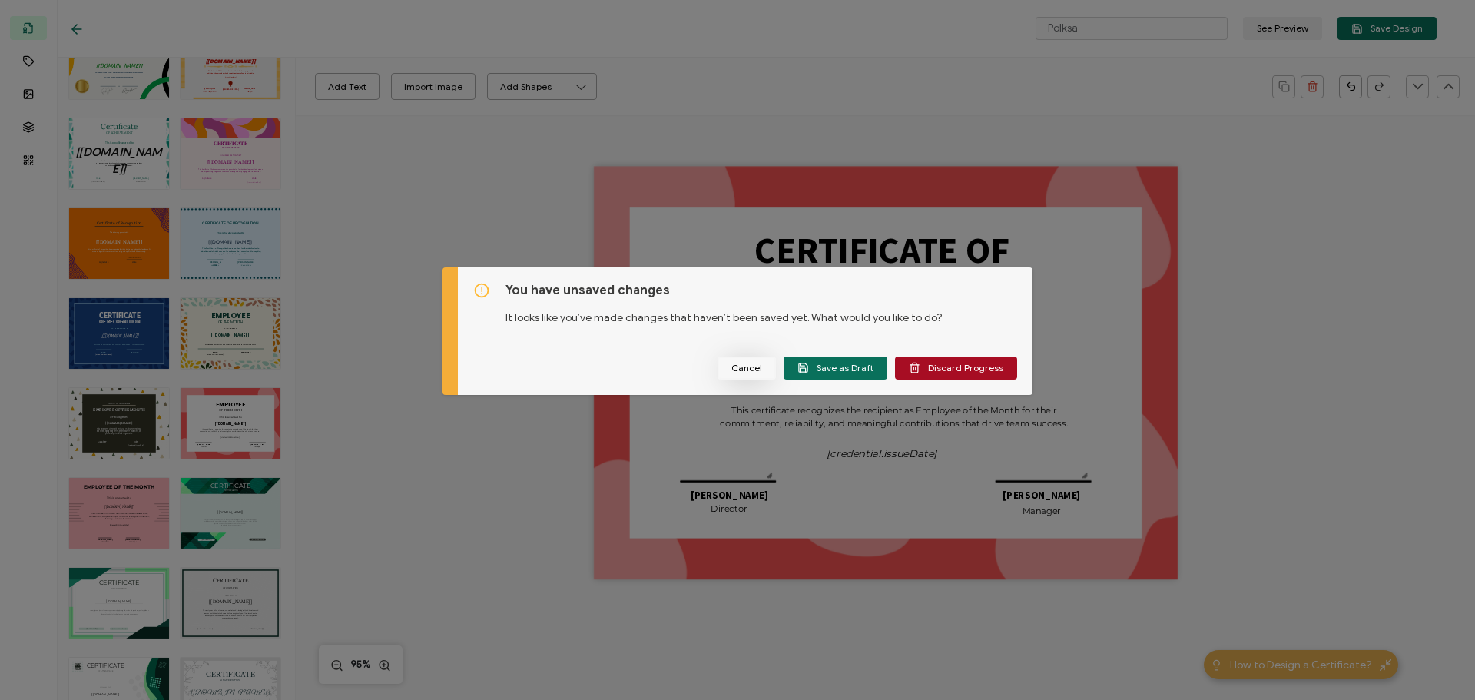
click at [752, 363] on span "Cancel" at bounding box center [746, 367] width 31 height 9
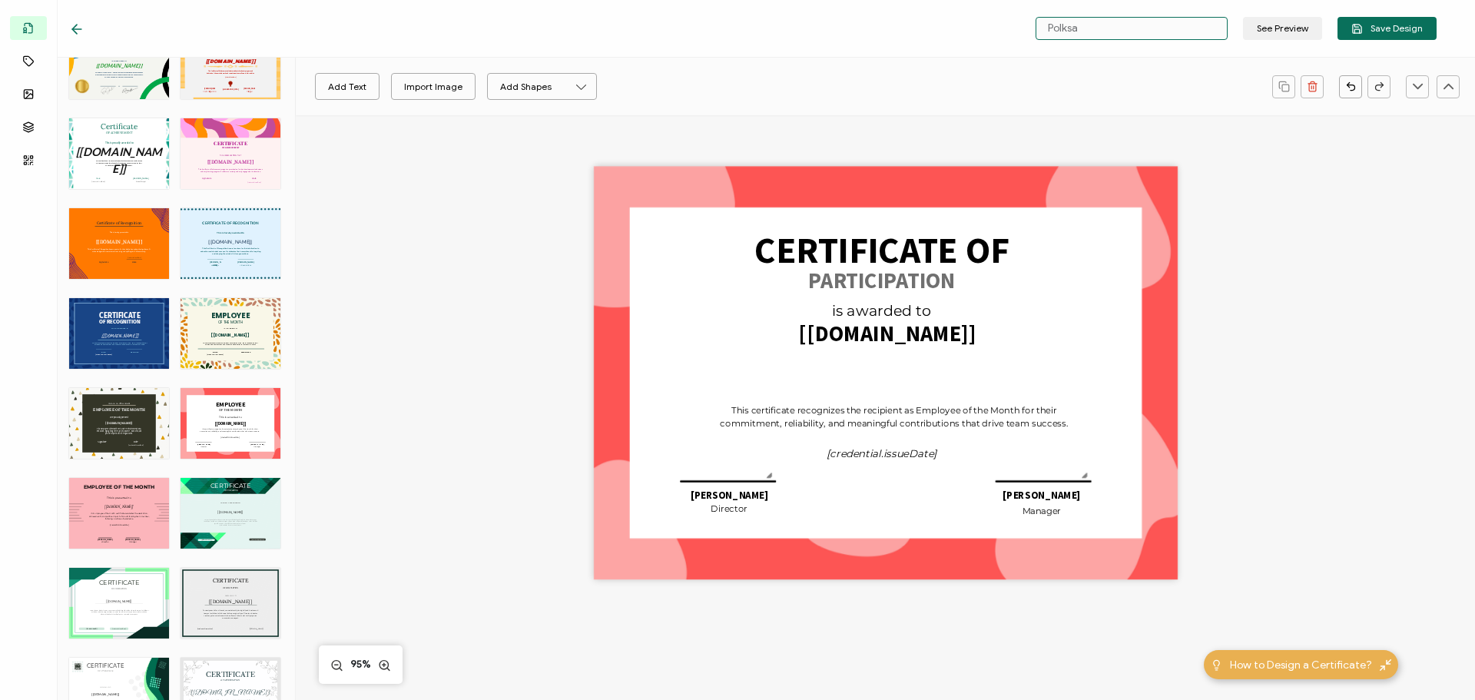
drag, startPoint x: 1094, startPoint y: 35, endPoint x: 1024, endPoint y: 36, distance: 69.9
click at [1024, 36] on div "Polksa See Preview Save Design" at bounding box center [1209, 28] width 456 height 23
drag, startPoint x: 1056, startPoint y: 26, endPoint x: 1049, endPoint y: 22, distance: 8.3
click at [1049, 22] on input "sTOP THE BLEED" at bounding box center [1132, 28] width 192 height 23
type input "STOP THE BLEED"
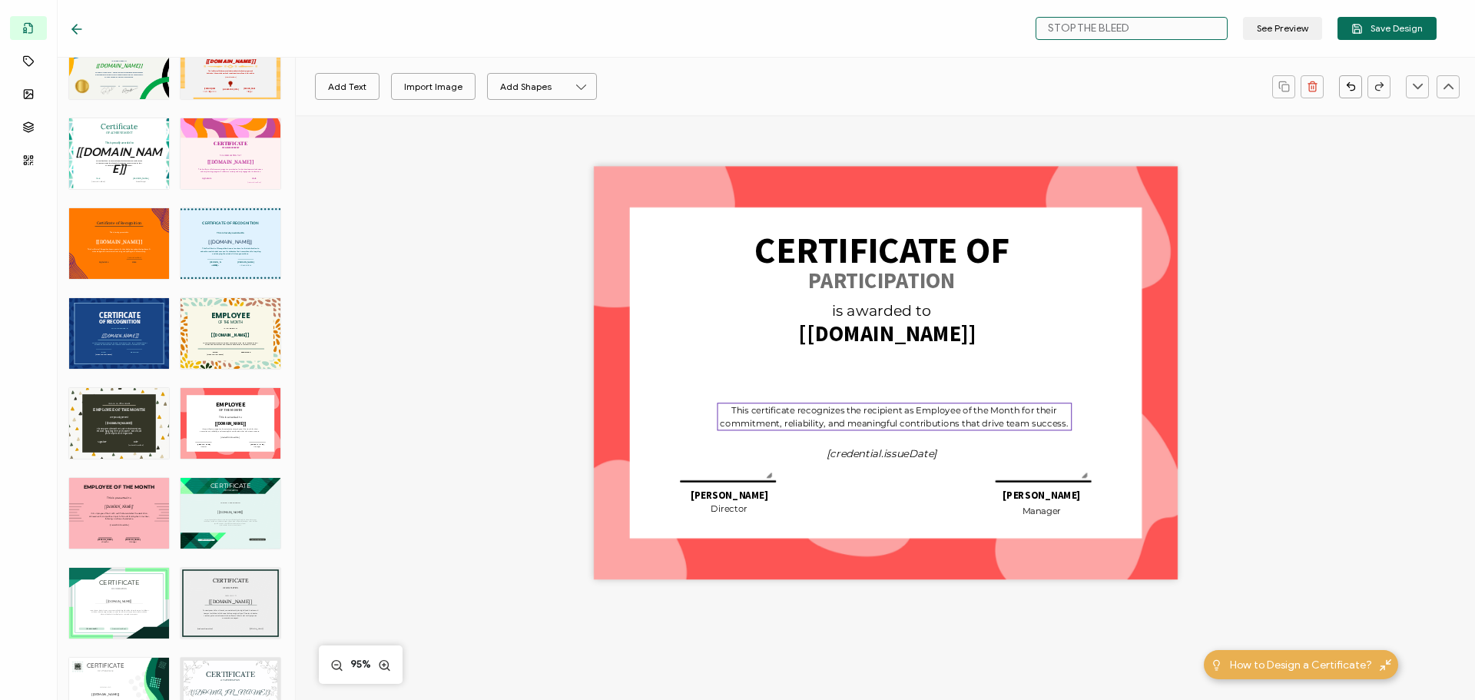
click at [837, 425] on pre "This certificate recognizes the recipient as Employee of the Month for their co…" at bounding box center [894, 416] width 348 height 24
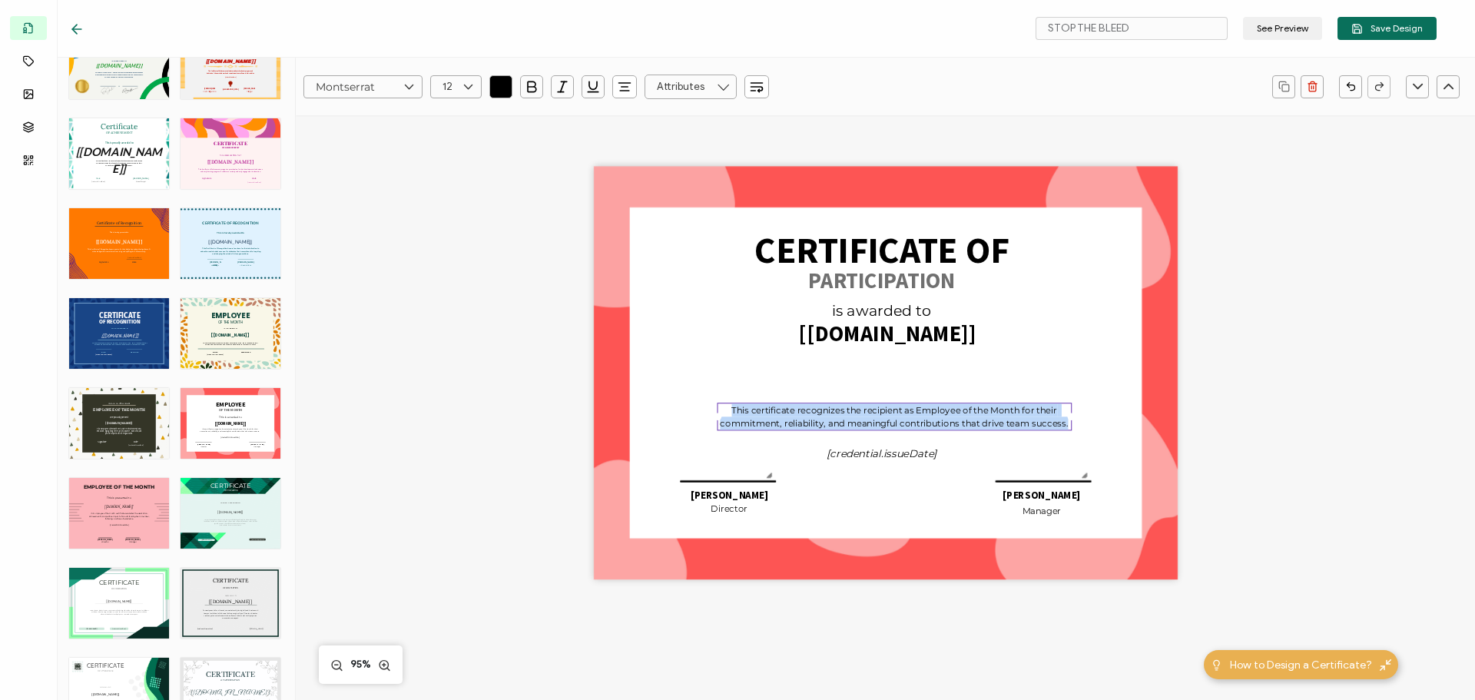
drag, startPoint x: 730, startPoint y: 408, endPoint x: 1077, endPoint y: 424, distance: 347.6
click at [1077, 424] on div "CERTIFICATE OF is awarded to The recipient’s full name, which will be automatic…" at bounding box center [886, 373] width 584 height 413
paste pre
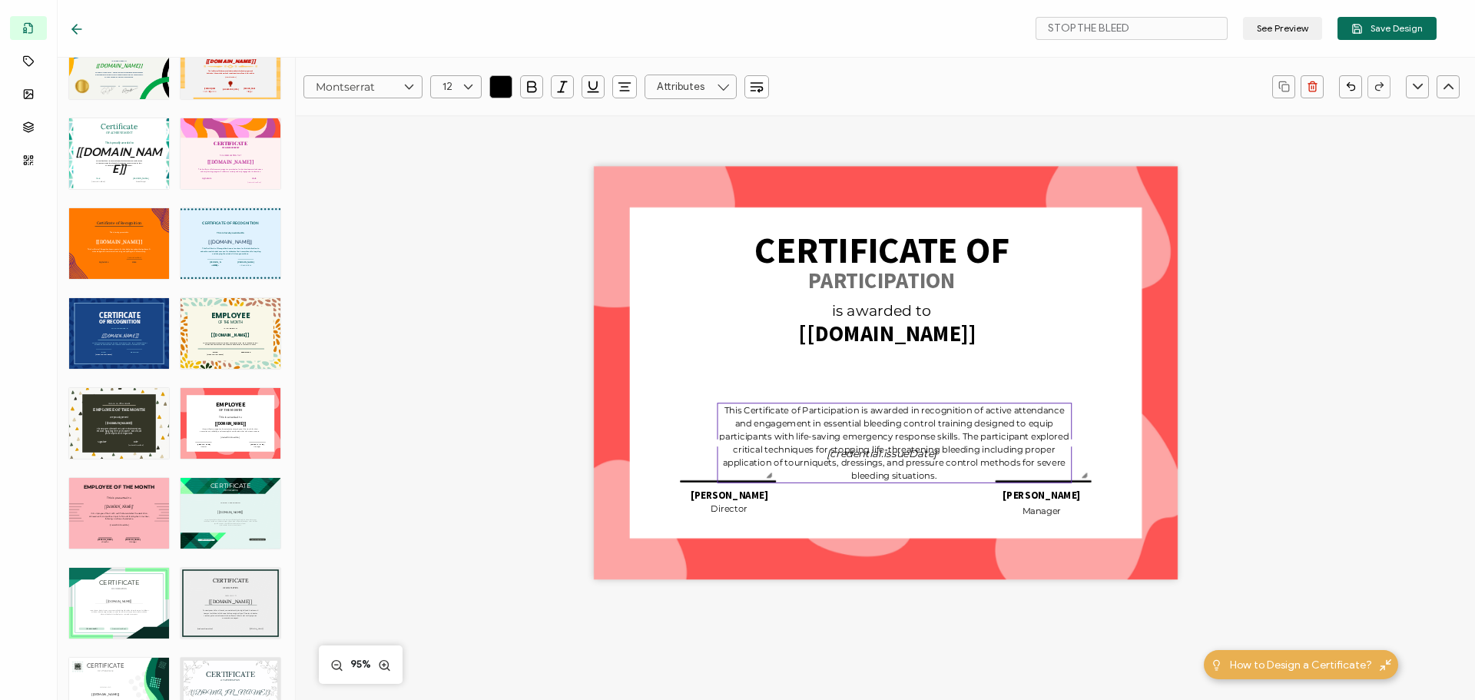
click at [1320, 433] on div "CERTIFICATE OF is awarded to The recipient’s full name, which will be automatic…" at bounding box center [885, 398] width 1120 height 566
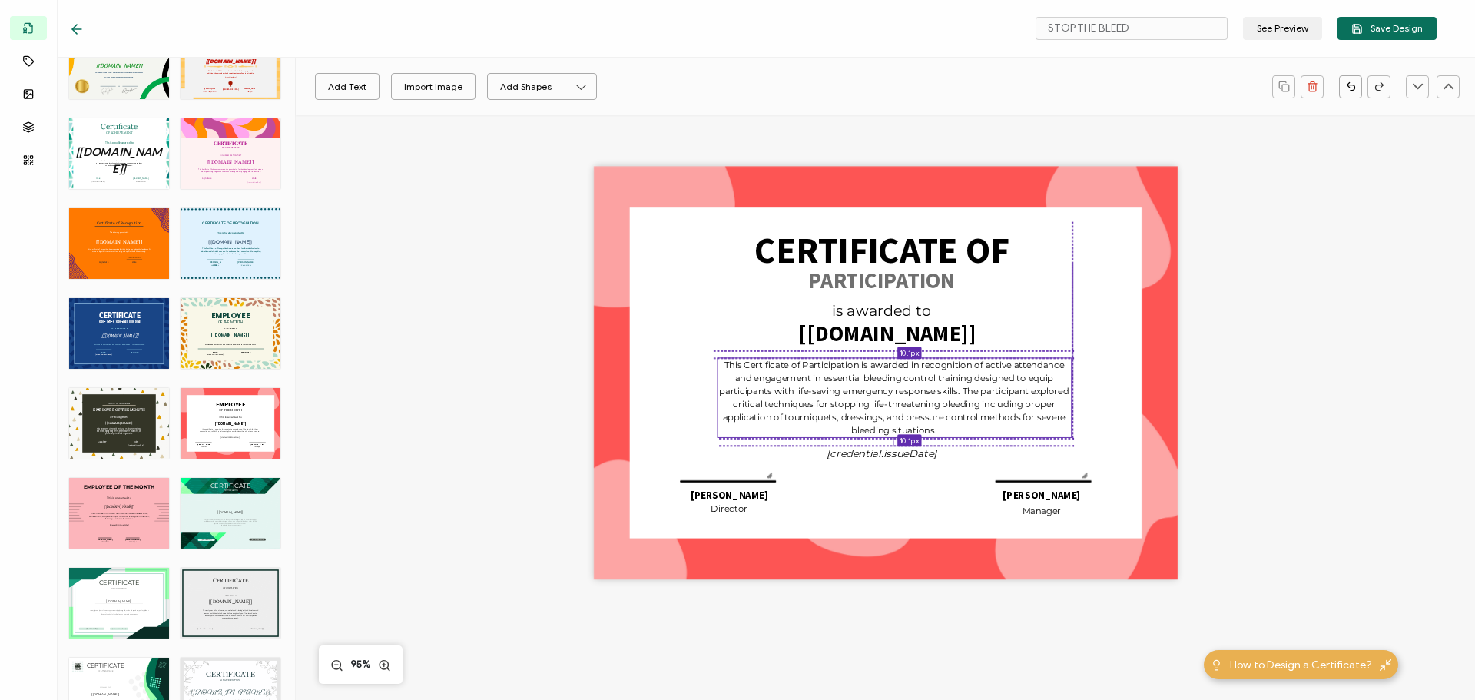
drag, startPoint x: 975, startPoint y: 423, endPoint x: 977, endPoint y: 374, distance: 48.5
click at [977, 374] on pre "This Certificate of Participation is awarded in recognition of active attendanc…" at bounding box center [895, 397] width 352 height 77
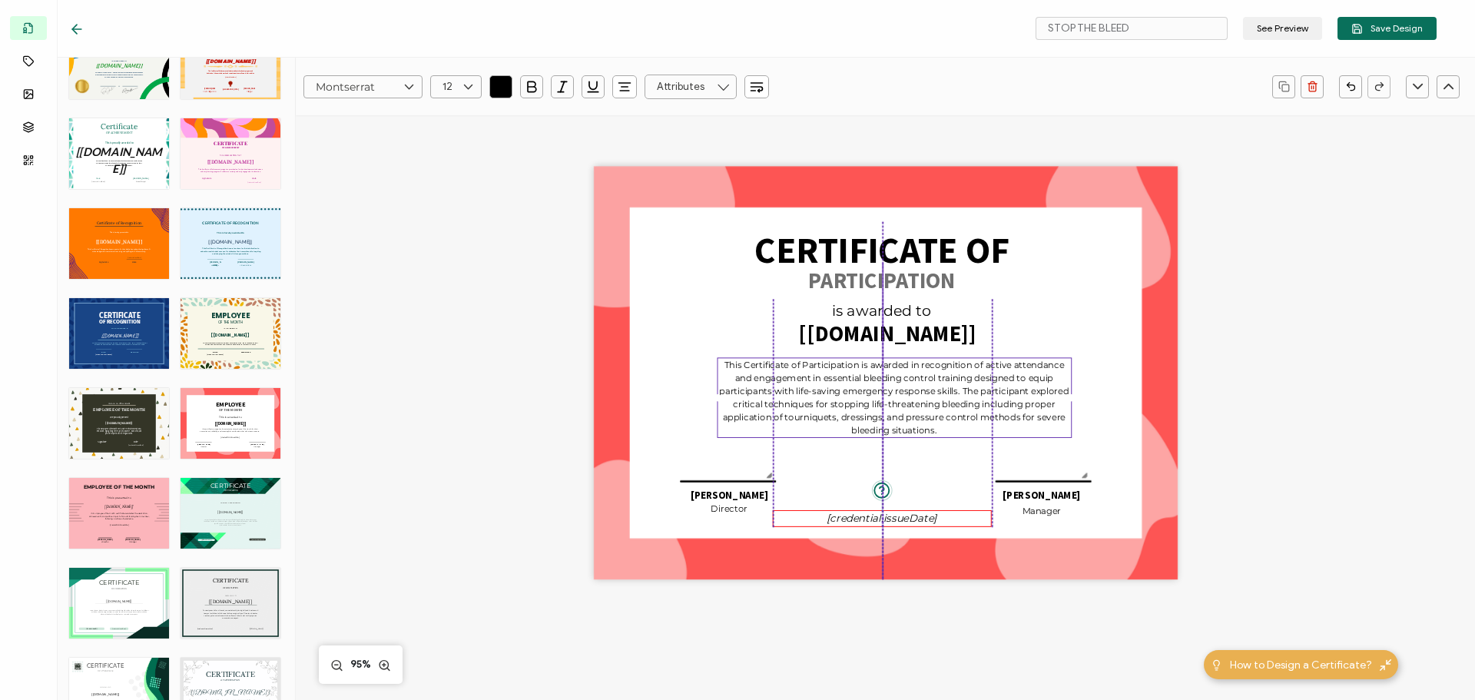
drag, startPoint x: 913, startPoint y: 456, endPoint x: 912, endPoint y: 520, distance: 64.6
click at [912, 520] on pre "[credential.issueDate]" at bounding box center [882, 518] width 110 height 13
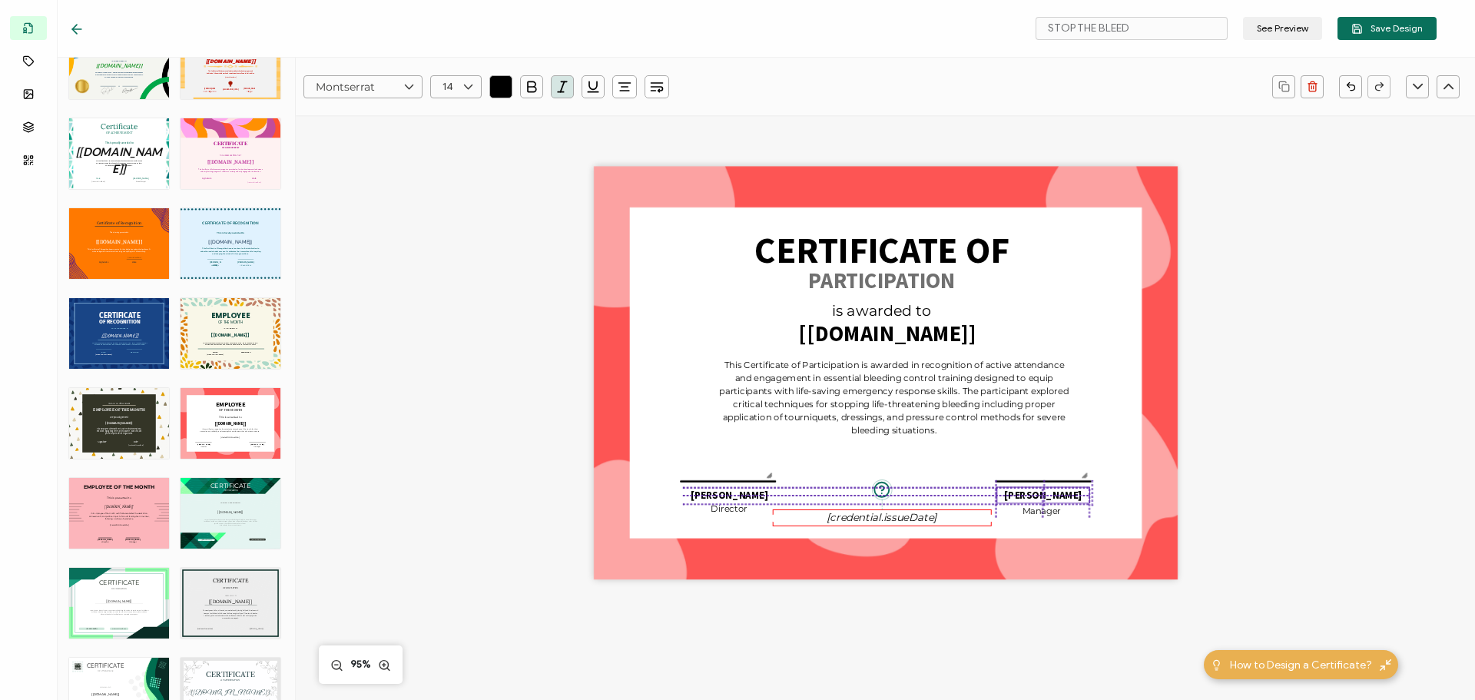
click at [1040, 496] on pre "[PERSON_NAME]" at bounding box center [1043, 494] width 78 height 13
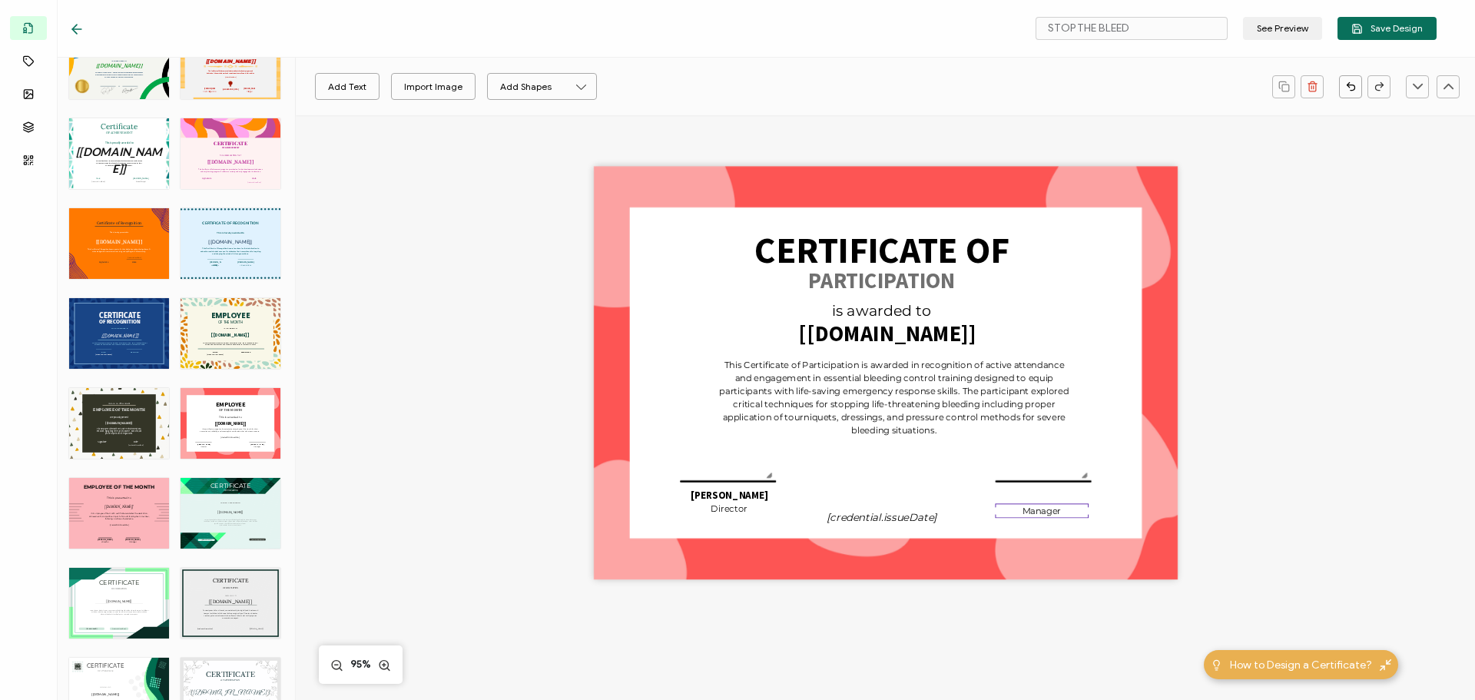
click at [1049, 515] on pre "Manager" at bounding box center [1042, 510] width 38 height 11
drag, startPoint x: 1052, startPoint y: 496, endPoint x: 1051, endPoint y: 505, distance: 9.3
click at [1052, 496] on div "CERTIFICATE OF is awarded to The recipient’s full name, which will be automatic…" at bounding box center [886, 373] width 584 height 413
click at [1050, 508] on pre "anager" at bounding box center [1041, 510] width 31 height 11
drag, startPoint x: 745, startPoint y: 498, endPoint x: 1062, endPoint y: 496, distance: 317.3
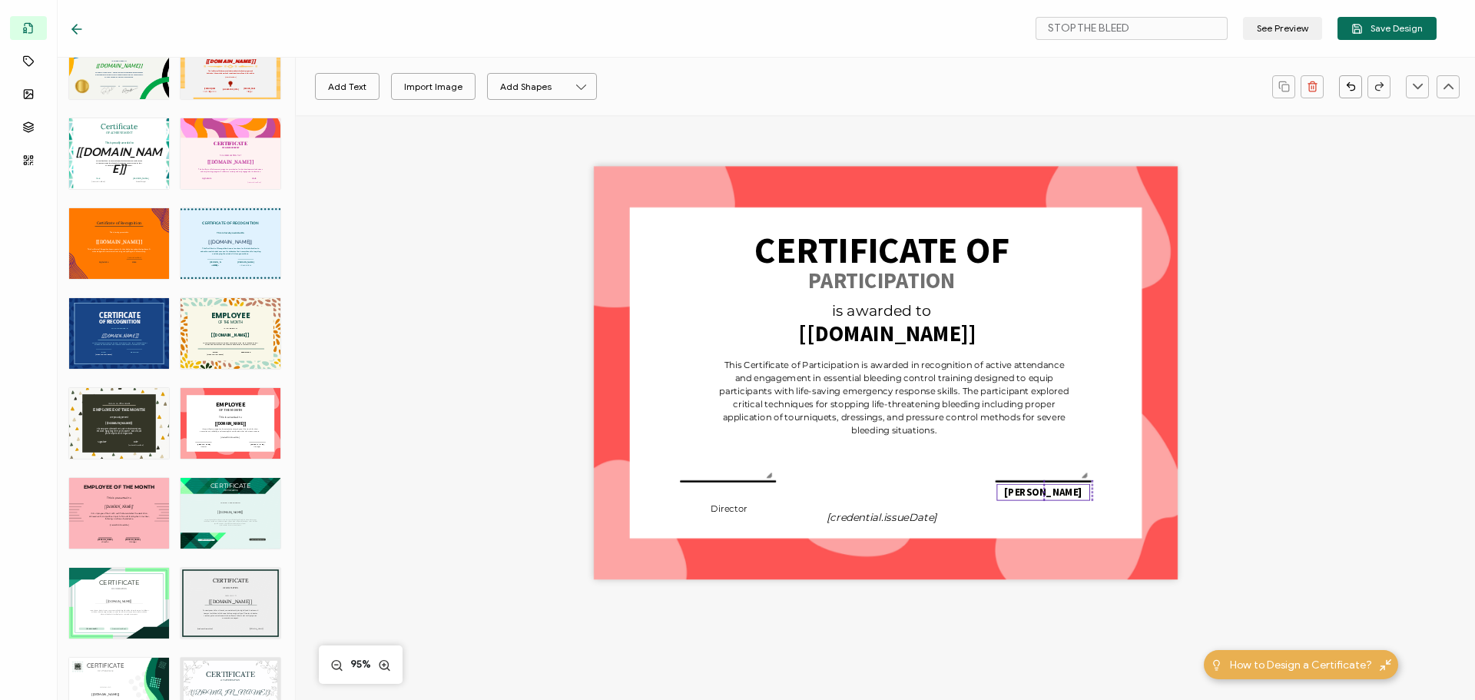
click at [1062, 496] on pre "[PERSON_NAME]" at bounding box center [1043, 492] width 78 height 13
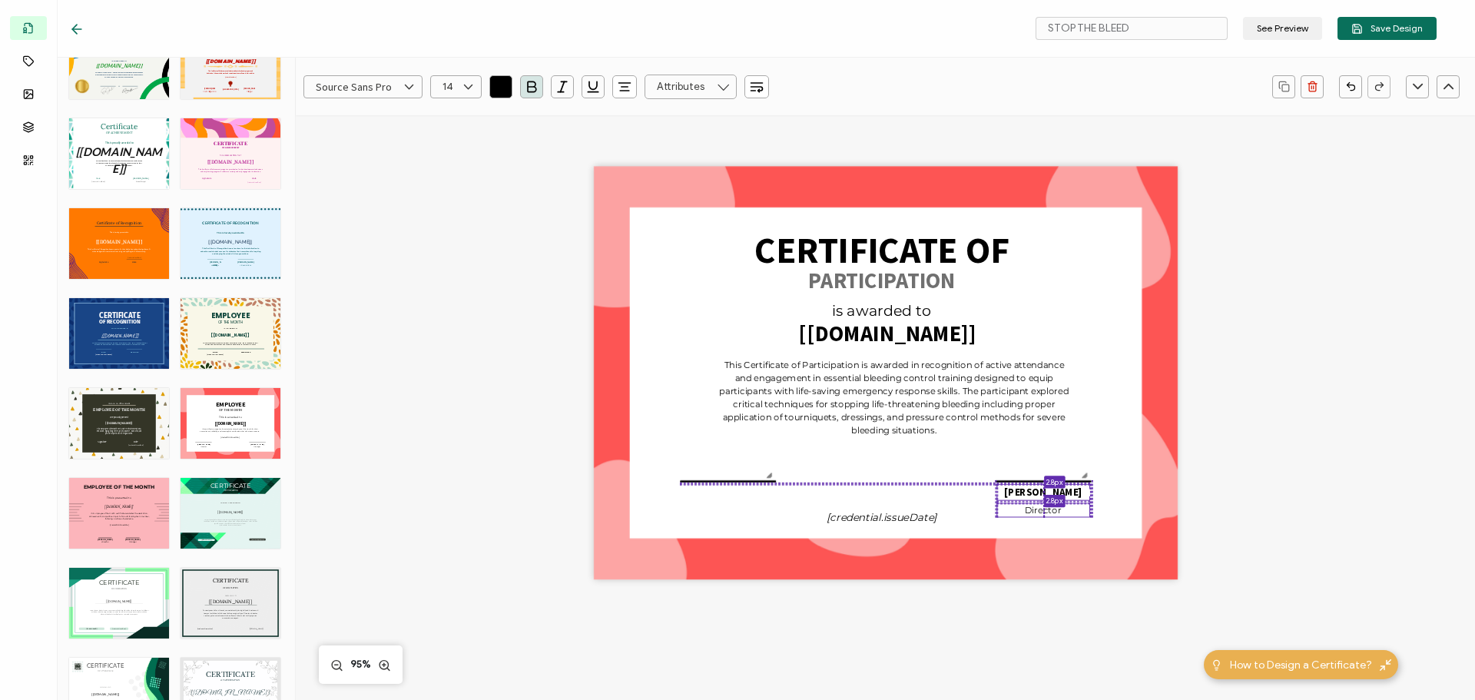
drag, startPoint x: 721, startPoint y: 512, endPoint x: 1036, endPoint y: 515, distance: 314.2
click at [1036, 515] on div "Director" at bounding box center [1043, 510] width 94 height 15
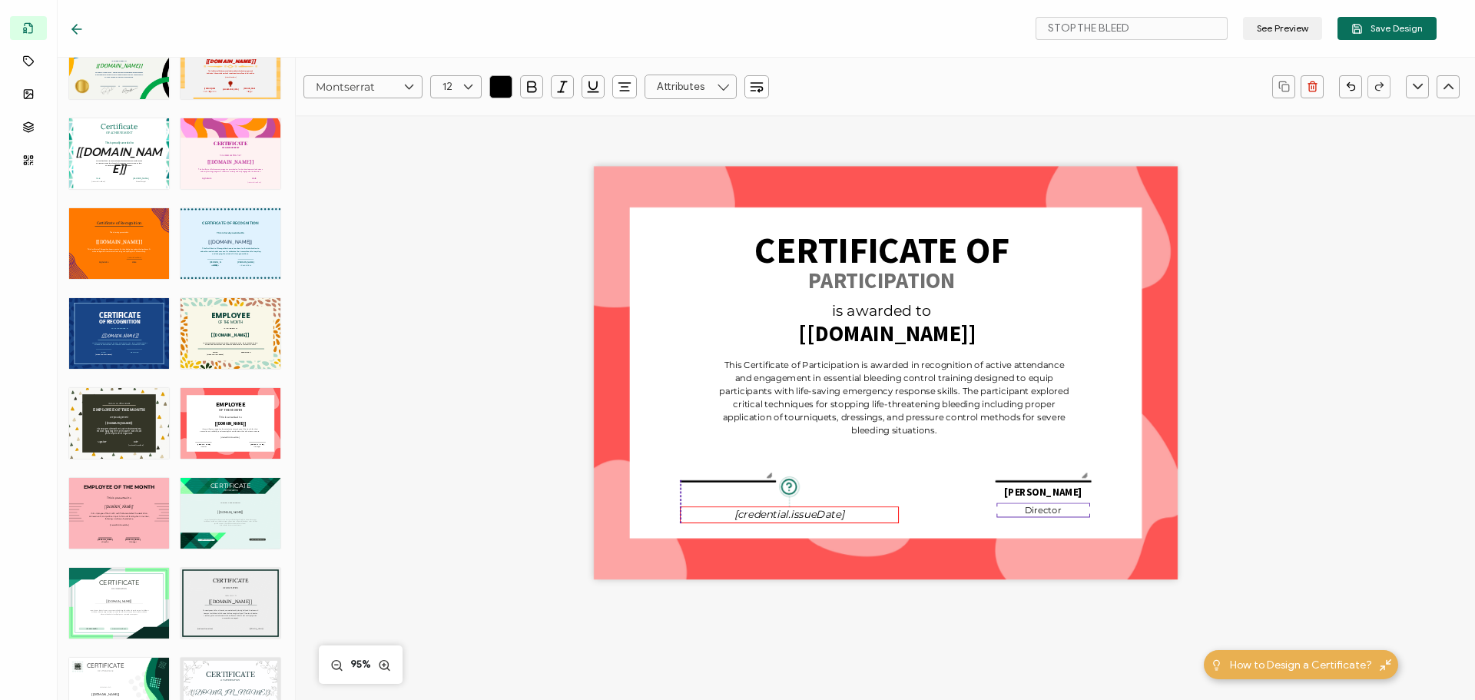
drag, startPoint x: 890, startPoint y: 518, endPoint x: 797, endPoint y: 515, distance: 93.8
click at [797, 515] on pre "[credential.issueDate]" at bounding box center [789, 514] width 110 height 13
click at [625, 87] on icon "button" at bounding box center [625, 87] width 6 height 0
click at [619, 130] on li at bounding box center [626, 127] width 36 height 25
click at [708, 480] on div at bounding box center [728, 482] width 95 height 5
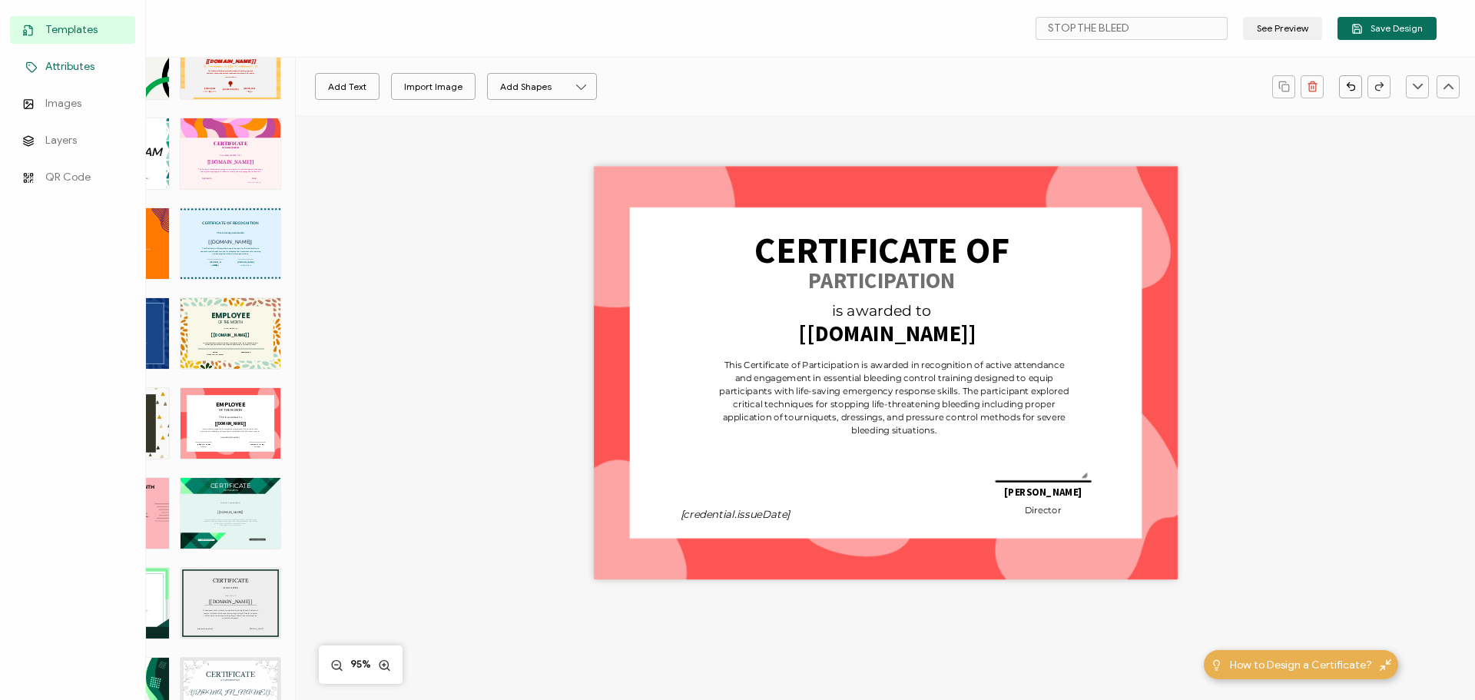
click at [25, 60] on link "Attributes" at bounding box center [72, 67] width 125 height 28
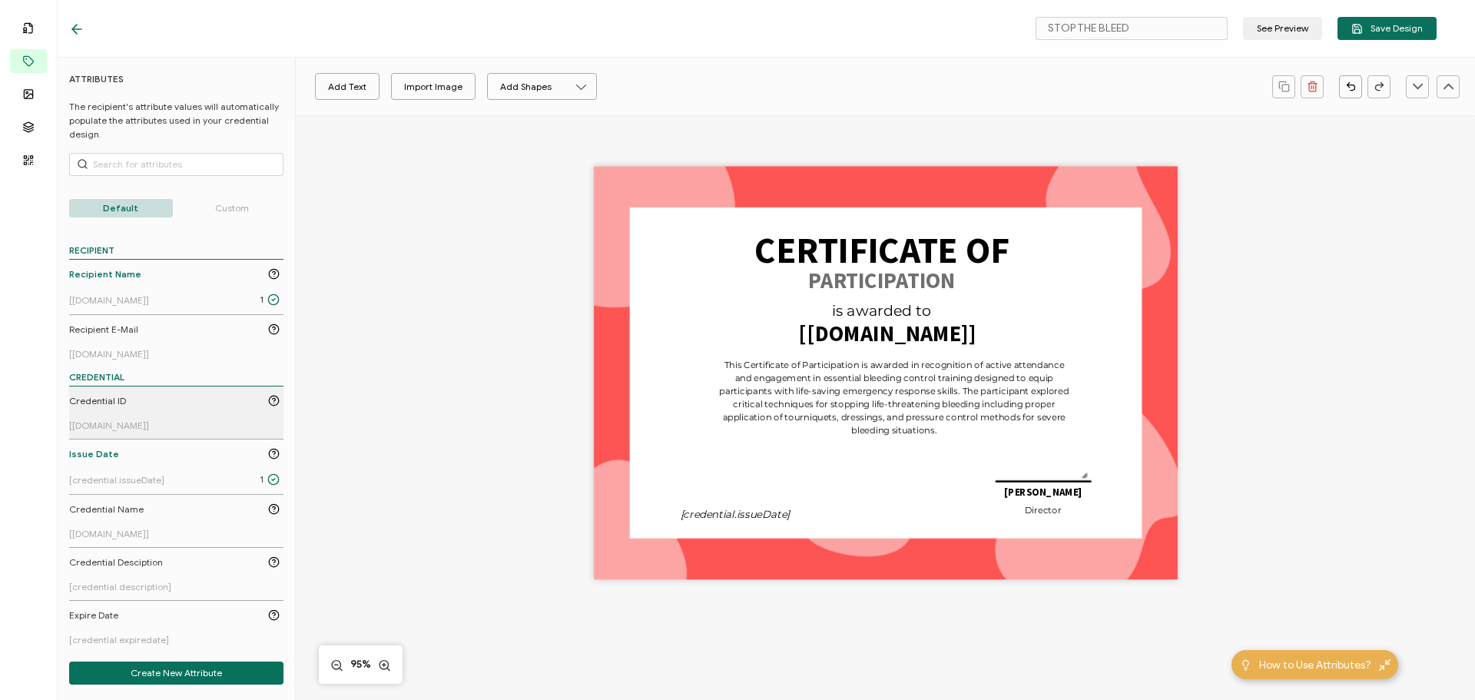
click at [121, 399] on span "Credential ID" at bounding box center [97, 401] width 57 height 14
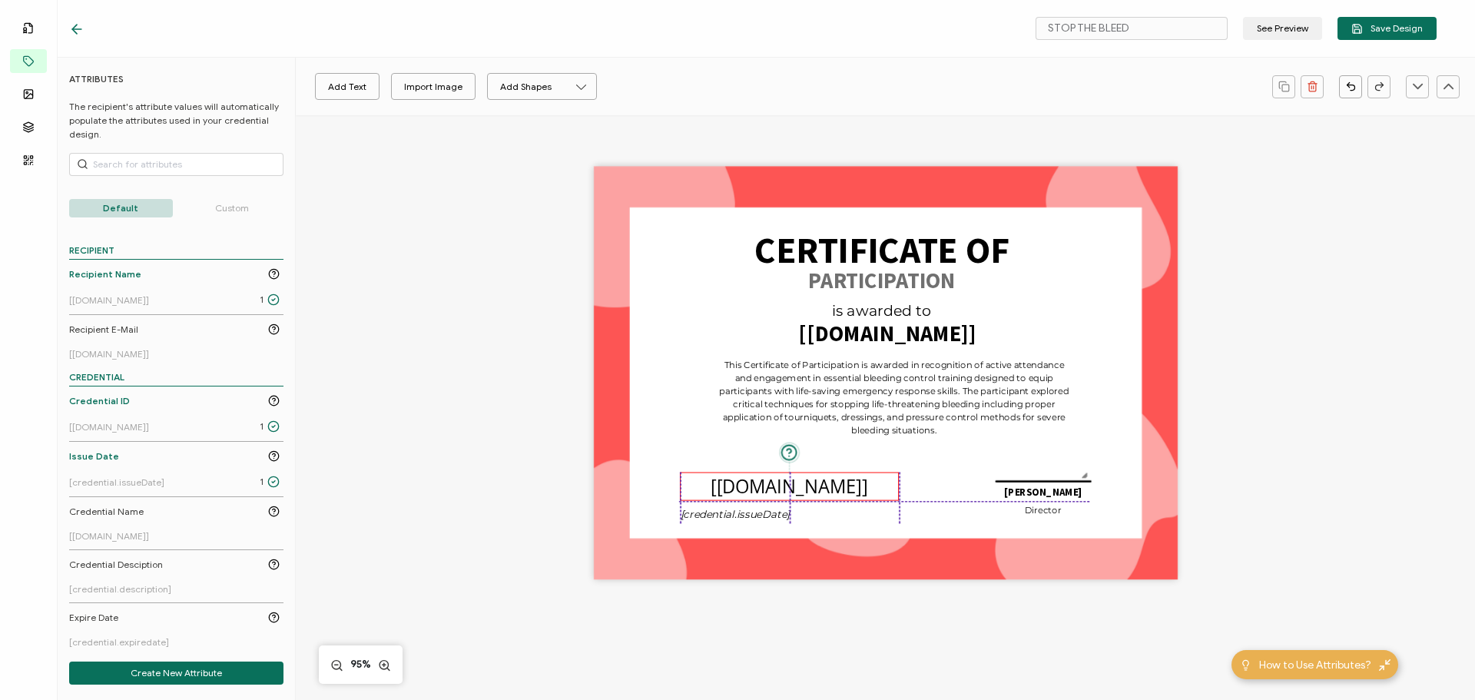
drag, startPoint x: 864, startPoint y: 370, endPoint x: 764, endPoint y: 488, distance: 154.7
click at [767, 484] on pre "[[DOMAIN_NAME]]" at bounding box center [789, 485] width 157 height 25
click at [743, 516] on pre "[credential.issueDate]" at bounding box center [735, 514] width 109 height 13
click at [747, 489] on pre "[[DOMAIN_NAME]]" at bounding box center [789, 485] width 157 height 25
click at [459, 88] on icon at bounding box center [468, 86] width 19 height 23
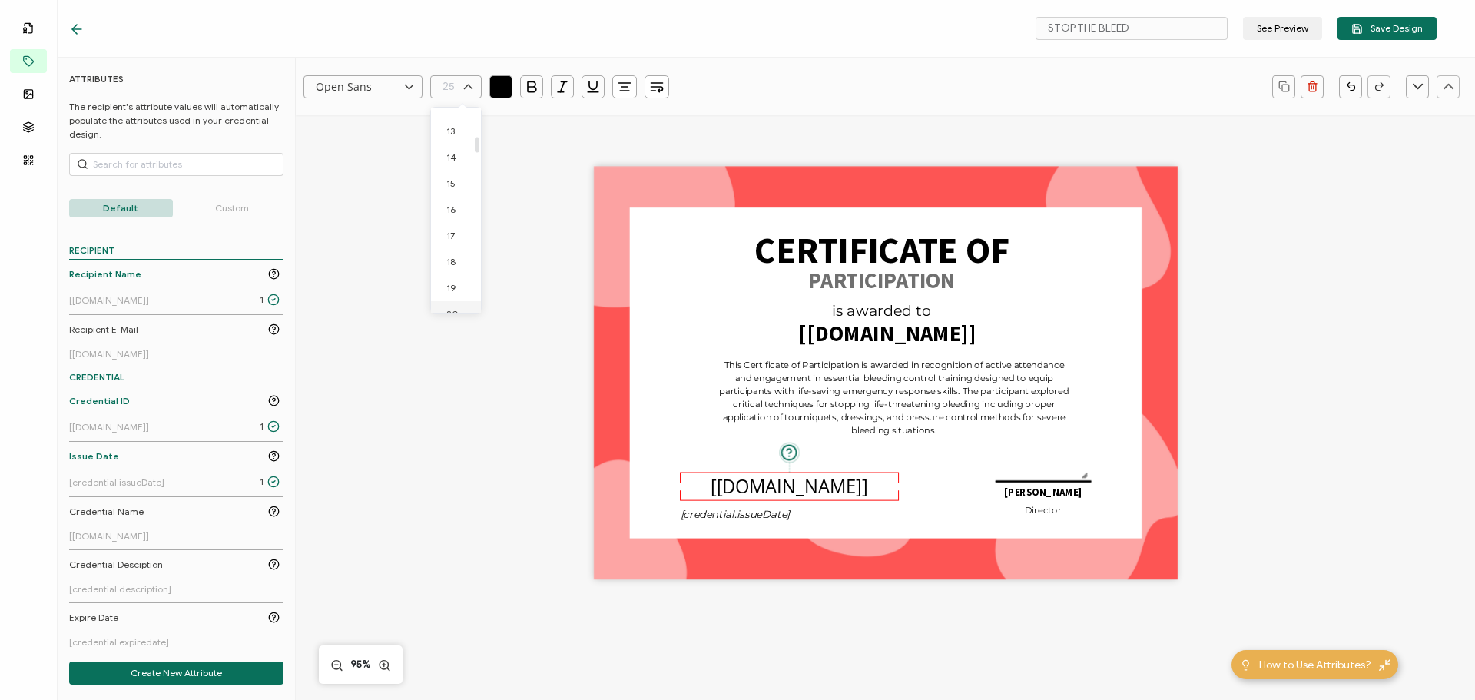
scroll to position [327, 0]
click at [452, 171] on li "14" at bounding box center [458, 164] width 55 height 26
type input "14"
click at [366, 92] on input "Open Sans" at bounding box center [362, 86] width 119 height 23
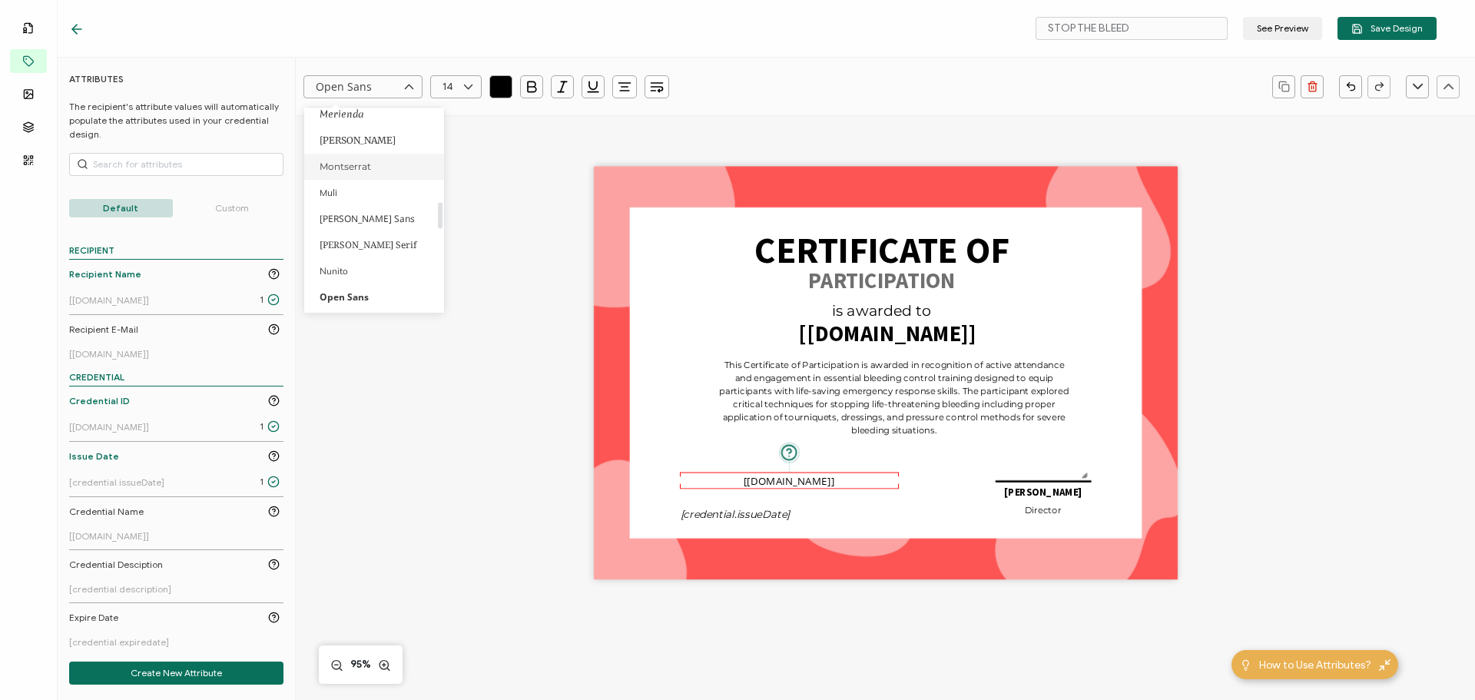
click at [375, 166] on li "Montserrat" at bounding box center [376, 167] width 145 height 26
type input "Montserrat"
click at [562, 85] on line "button" at bounding box center [563, 86] width 4 height 10
click at [608, 288] on div "CERTIFICATE OF is awarded to The recipient’s full name, which will be automatic…" at bounding box center [886, 373] width 584 height 413
click at [771, 485] on pre "[[DOMAIN_NAME]]" at bounding box center [789, 479] width 94 height 13
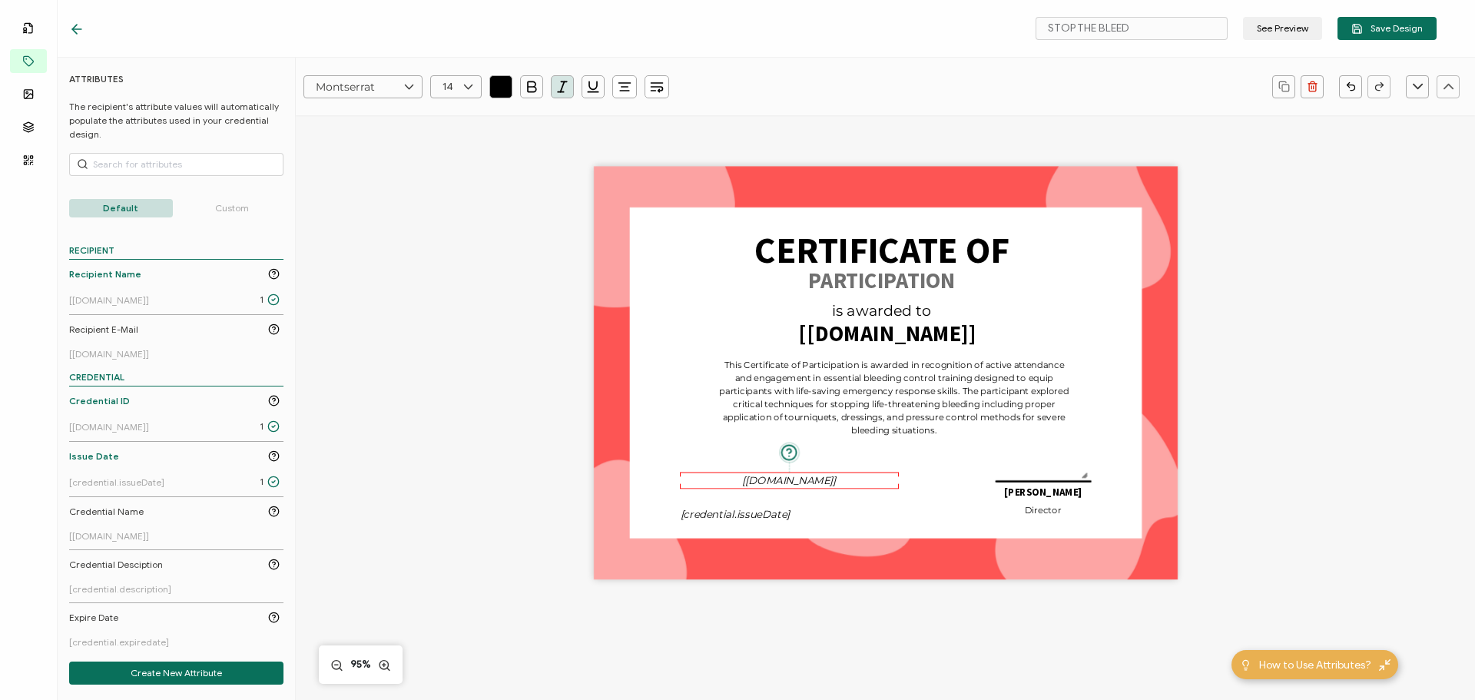
click at [622, 91] on icon "button" at bounding box center [624, 91] width 9 height 0
click at [615, 134] on li at bounding box center [626, 127] width 36 height 25
click at [730, 479] on pre "[[DOMAIN_NAME]]" at bounding box center [728, 480] width 94 height 13
drag, startPoint x: 699, startPoint y: 511, endPoint x: 698, endPoint y: 496, distance: 15.4
click at [698, 496] on pre "[credential.issueDate]" at bounding box center [735, 498] width 109 height 13
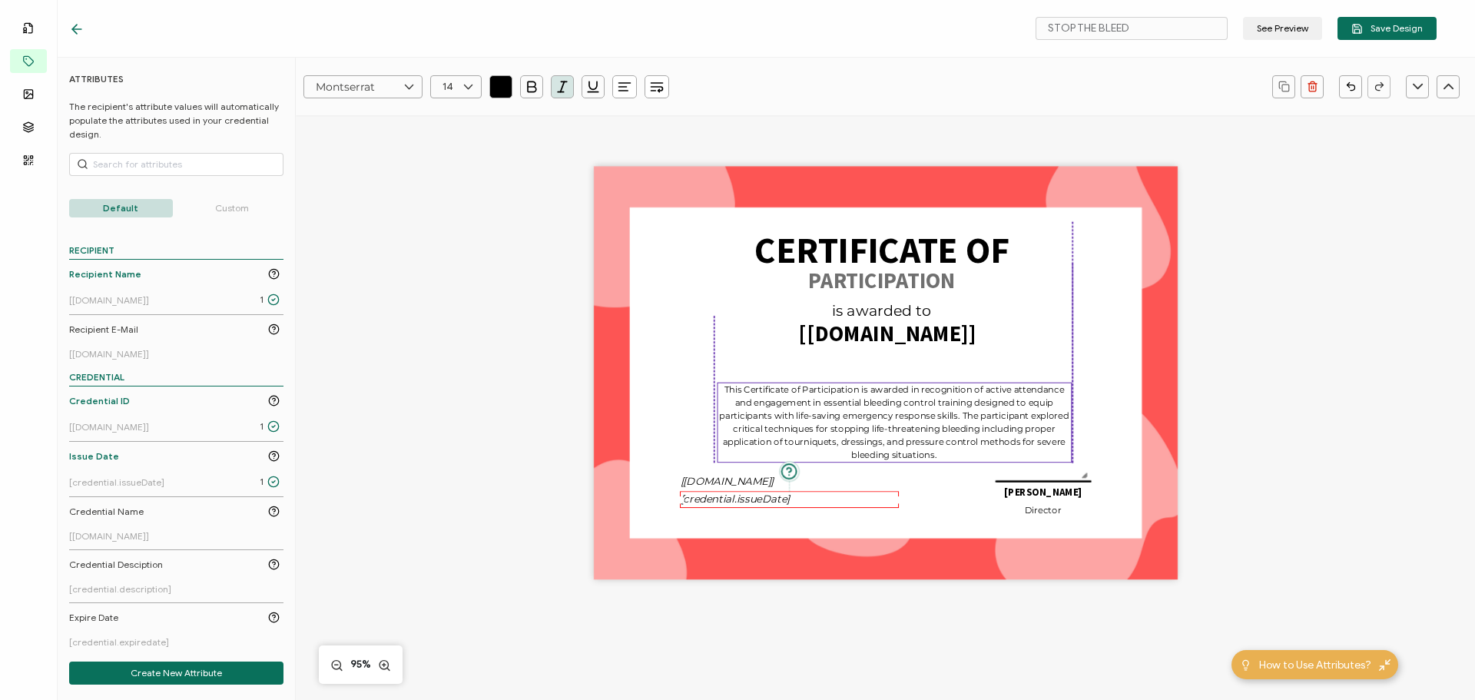
drag, startPoint x: 769, startPoint y: 396, endPoint x: 767, endPoint y: 420, distance: 24.7
click at [767, 420] on pre "This Certificate of Participation is awarded in recognition of active attendanc…" at bounding box center [895, 421] width 352 height 77
click at [718, 423] on div at bounding box center [718, 423] width 8 height 8
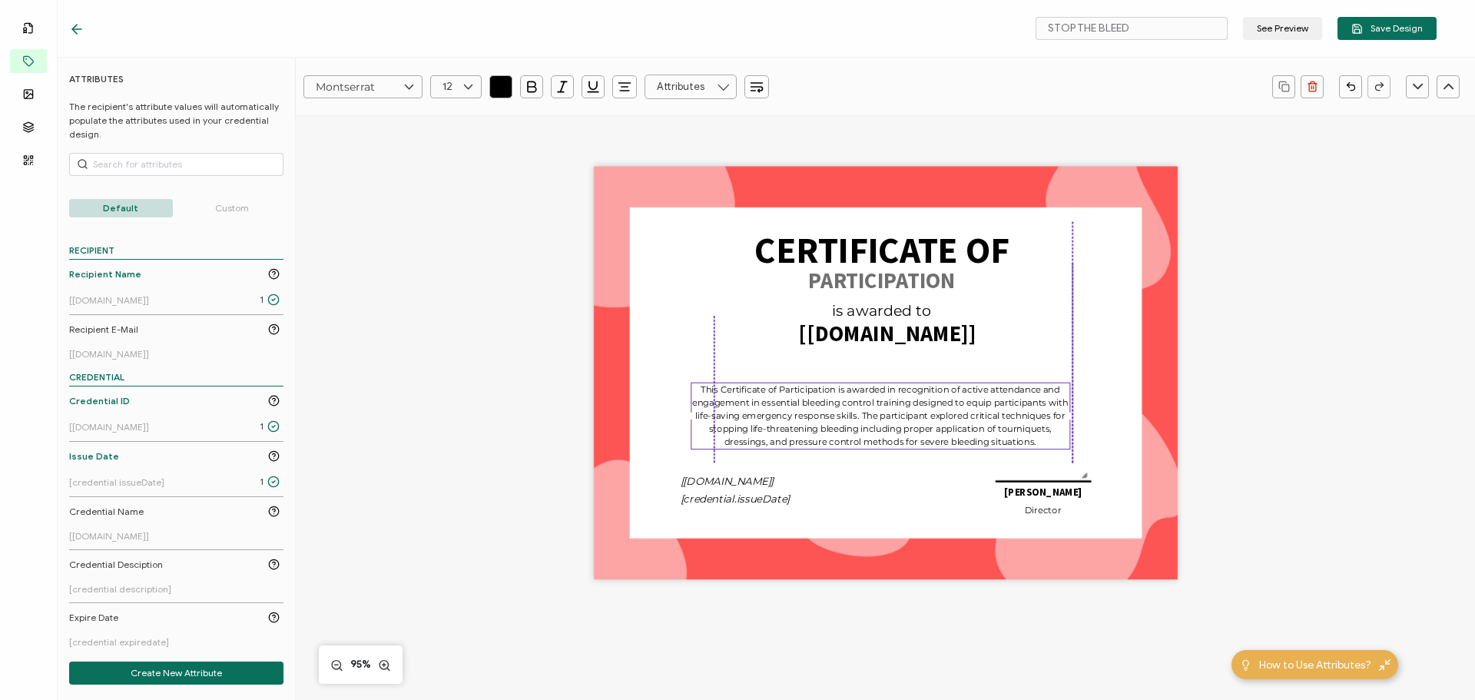
drag, startPoint x: 714, startPoint y: 423, endPoint x: 685, endPoint y: 423, distance: 28.4
click at [685, 423] on div "CERTIFICATE OF is awarded to The recipient’s full name, which will be automatic…" at bounding box center [886, 373] width 584 height 413
click at [897, 430] on pre "This Certificate of Participation is awarded in recognition of active attendanc…" at bounding box center [903, 418] width 378 height 64
click at [897, 310] on pre "is awarded to" at bounding box center [881, 311] width 99 height 18
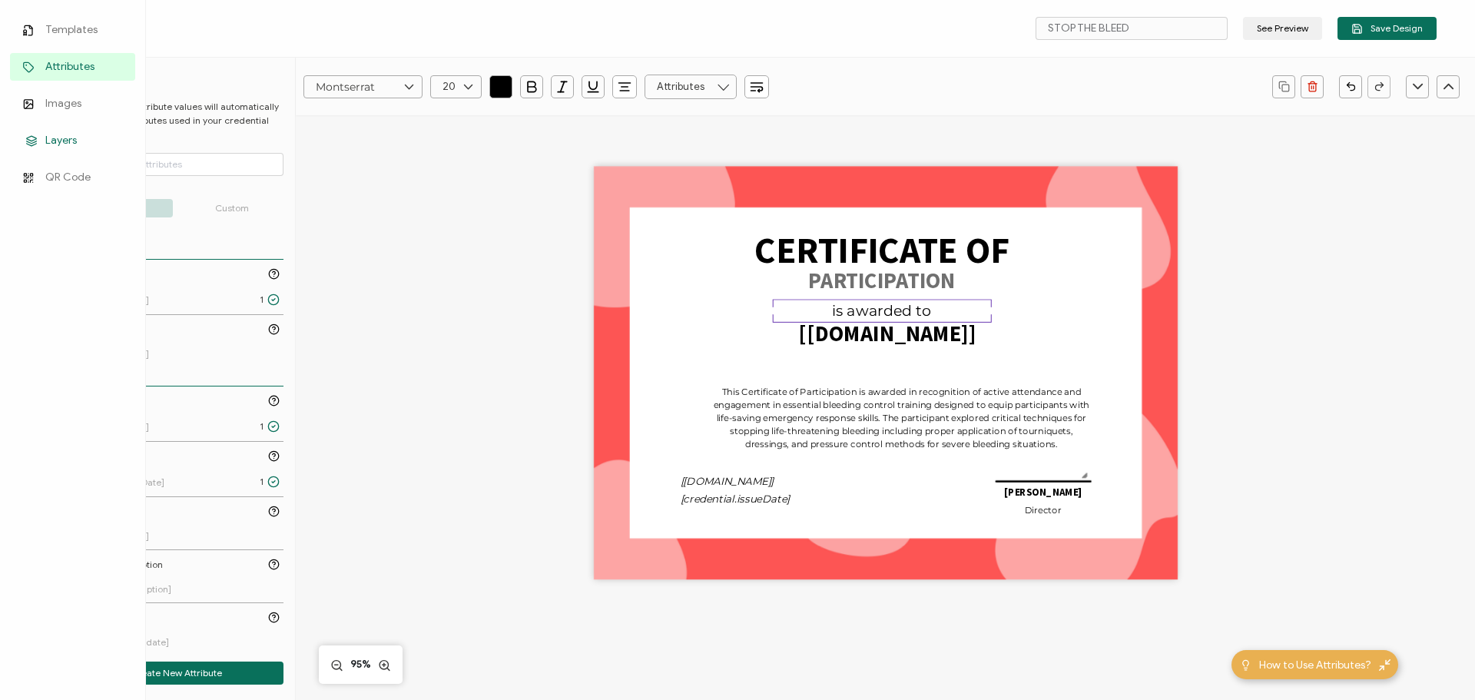
click at [66, 148] on span "Layers" at bounding box center [60, 140] width 31 height 15
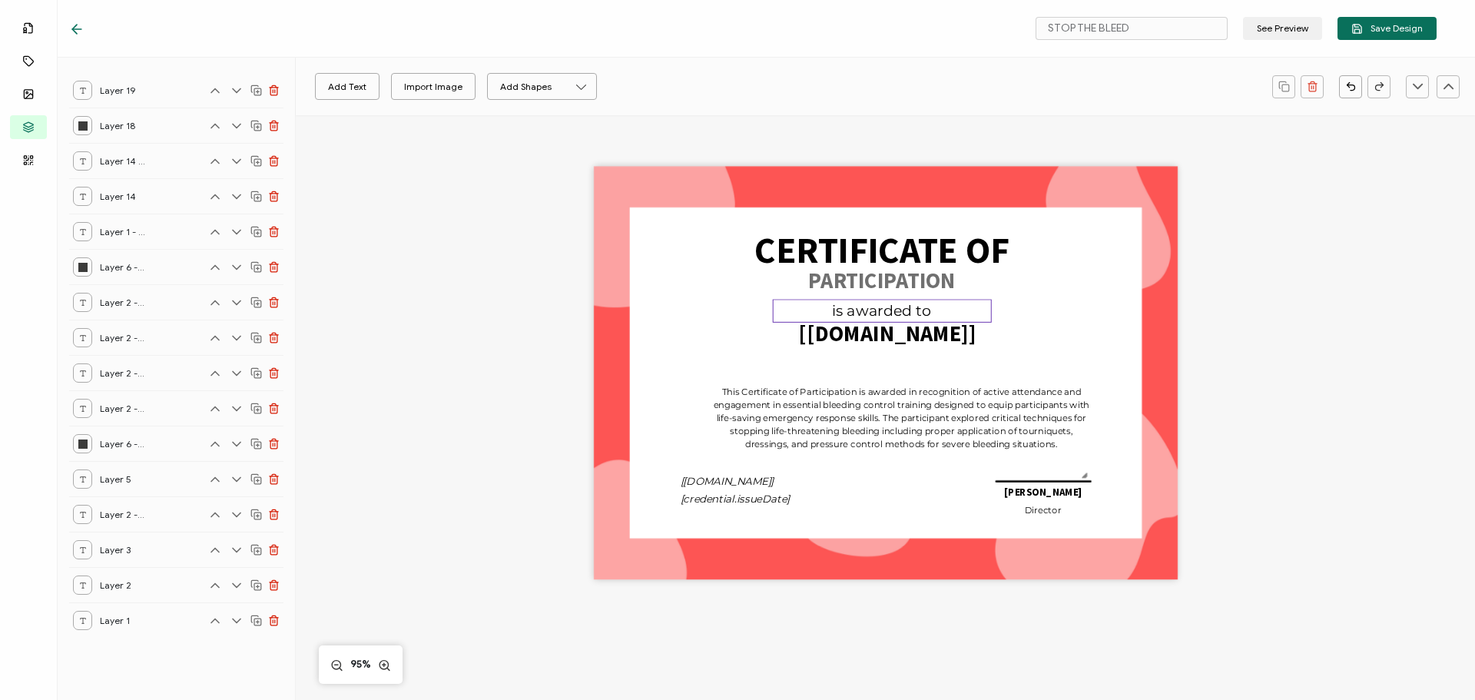
click at [844, 313] on pre "is awarded to" at bounding box center [881, 311] width 99 height 18
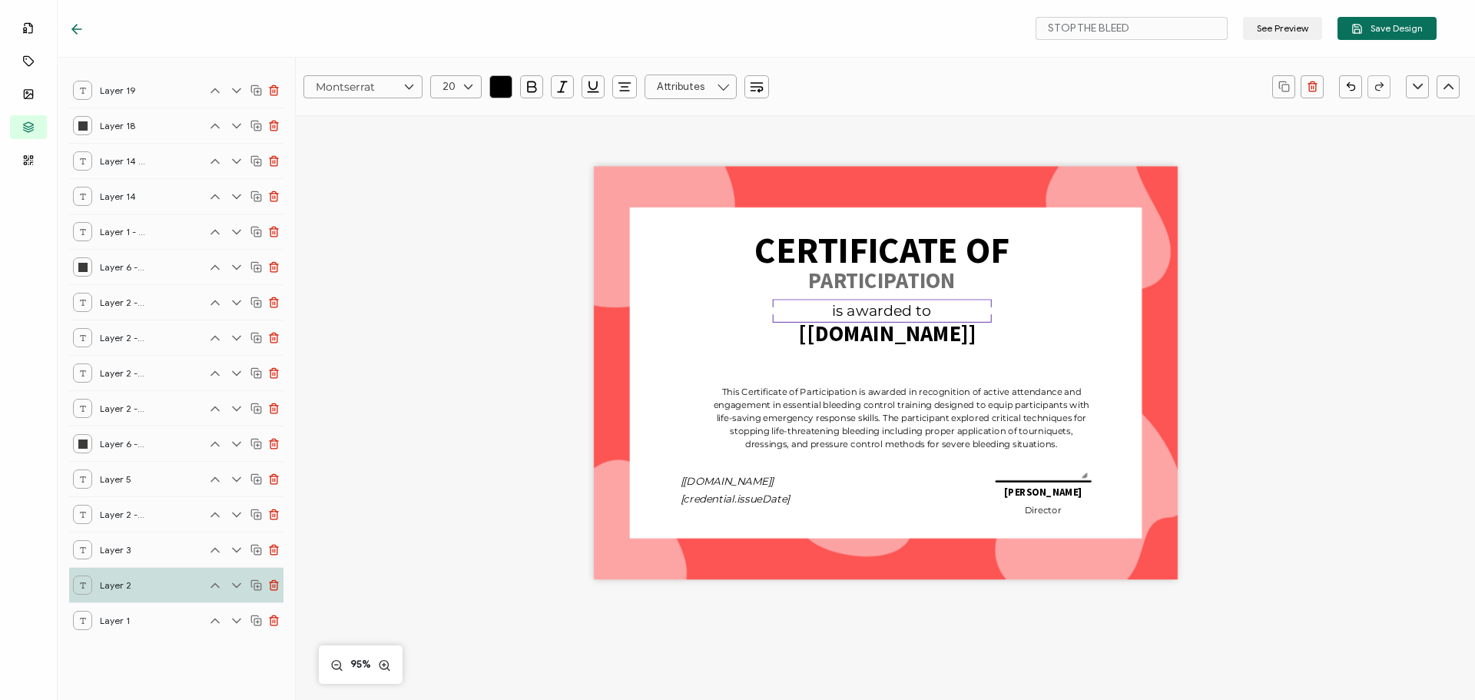
click at [257, 586] on line at bounding box center [258, 586] width 3 height 0
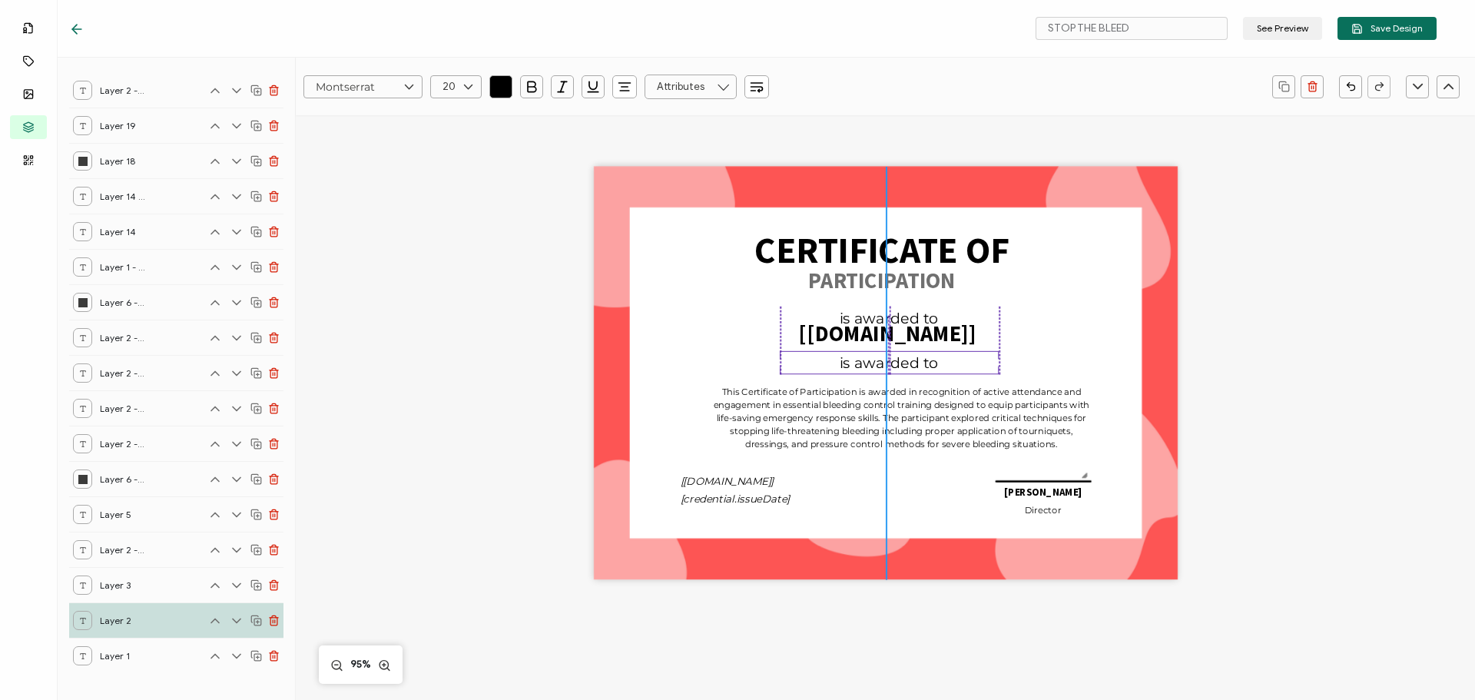
drag, startPoint x: 880, startPoint y: 319, endPoint x: 887, endPoint y: 370, distance: 51.9
click at [887, 370] on pre "is awarded to" at bounding box center [889, 362] width 99 height 18
click at [911, 363] on pre "is awarded to" at bounding box center [889, 362] width 99 height 18
click at [947, 369] on div "is awarded to" at bounding box center [889, 362] width 219 height 23
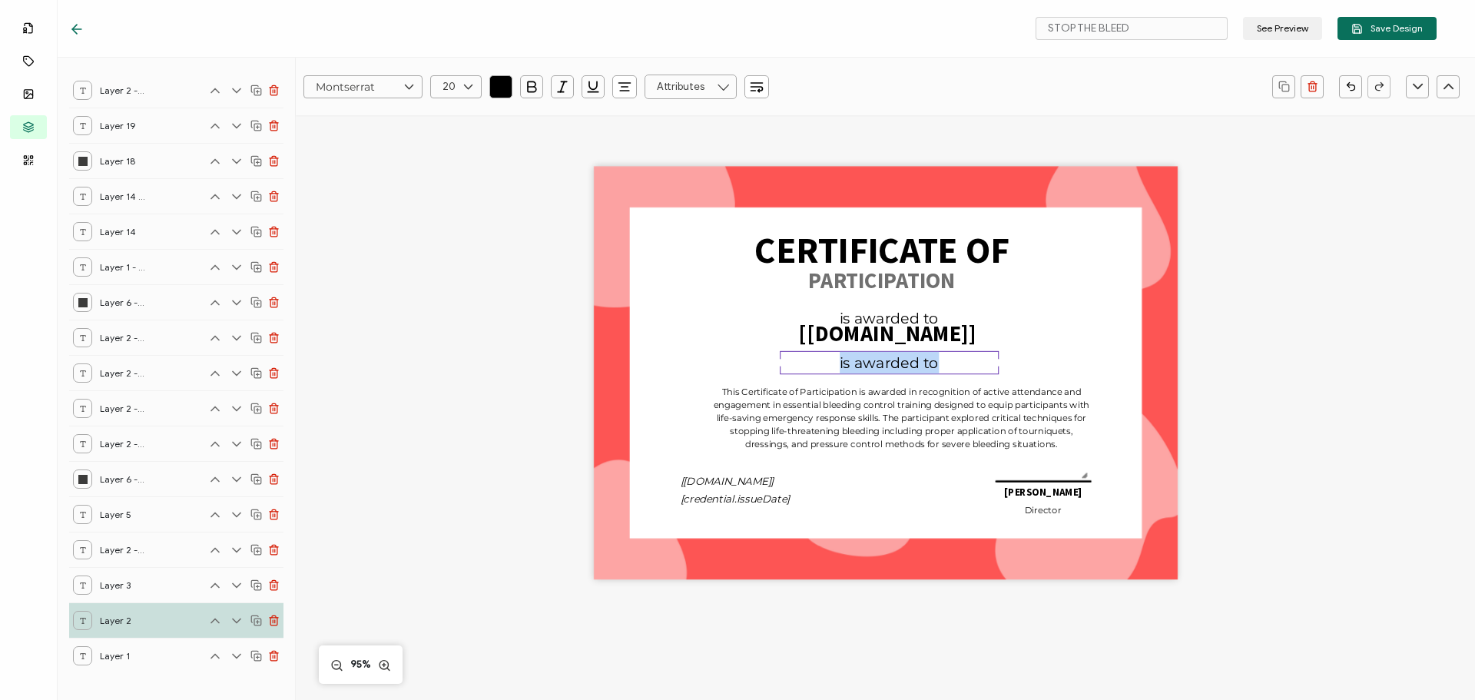
drag, startPoint x: 931, startPoint y: 364, endPoint x: 826, endPoint y: 365, distance: 105.3
click at [826, 365] on div "is awarded to" at bounding box center [889, 362] width 219 height 23
drag, startPoint x: 991, startPoint y: 373, endPoint x: 1054, endPoint y: 371, distance: 63.0
click at [1054, 371] on div "CERTIFICATE OF National “Stop The Bleed” Training The recipient’s full name, wh…" at bounding box center [886, 373] width 584 height 413
click at [1282, 365] on div "CERTIFICATE OF National “Stop The Bleed” Training The recipient’s full name, wh…" at bounding box center [885, 398] width 1120 height 566
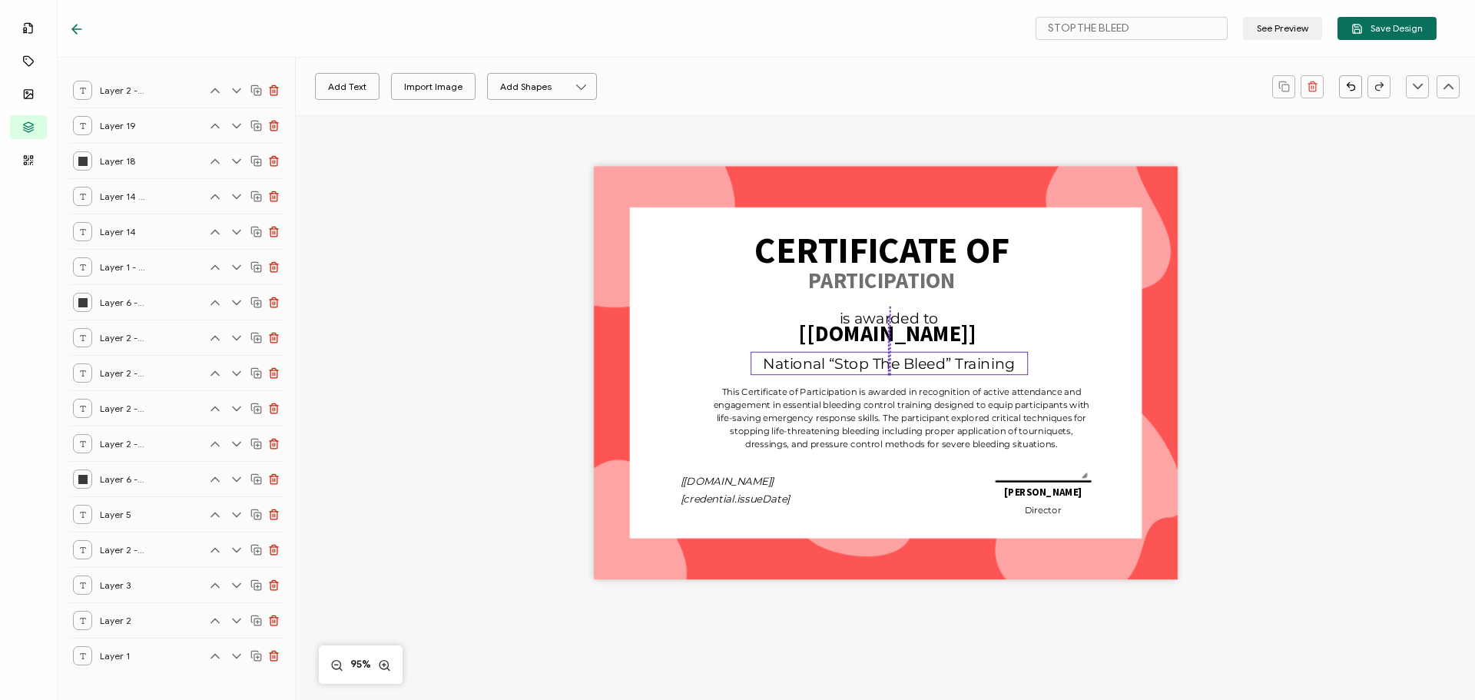
drag, startPoint x: 1018, startPoint y: 359, endPoint x: 990, endPoint y: 360, distance: 27.7
click at [990, 360] on pre "National “Stop The Bleed” Training" at bounding box center [889, 363] width 252 height 18
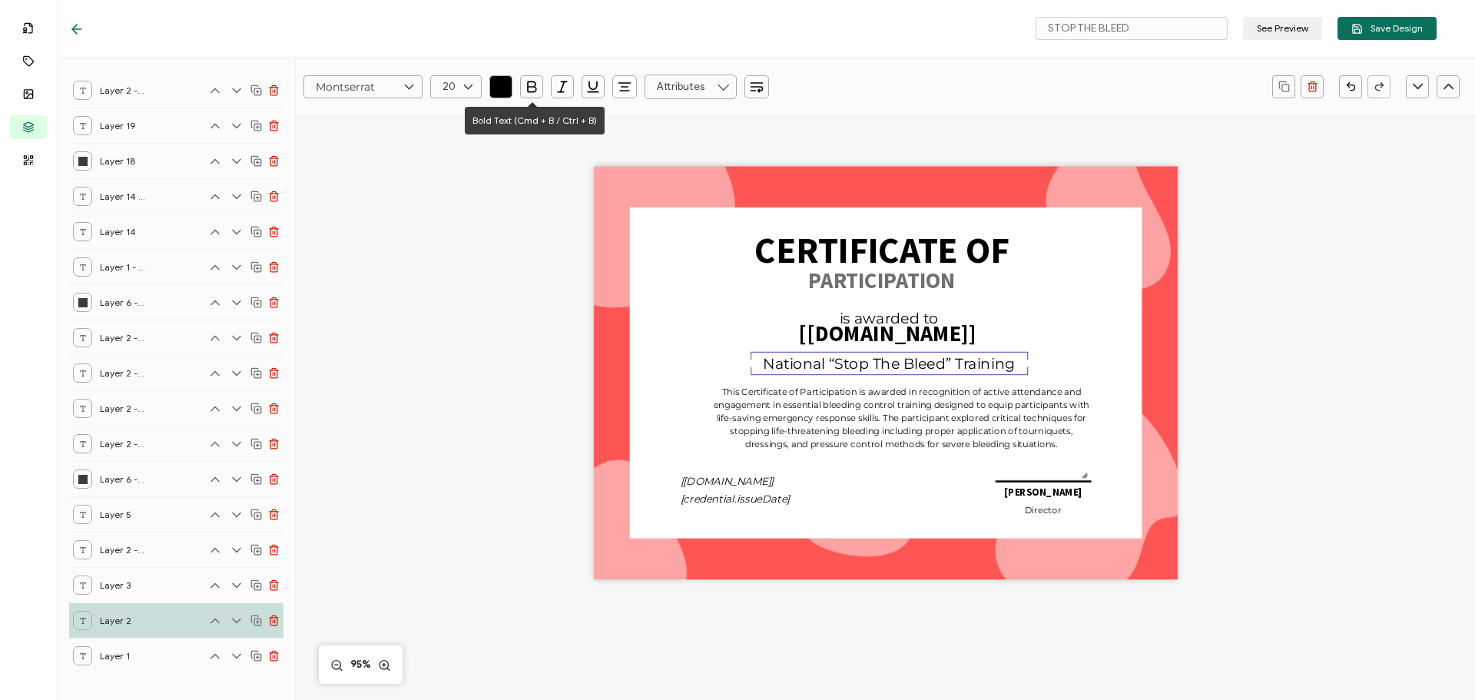
click at [528, 88] on icon "button" at bounding box center [532, 86] width 8 height 10
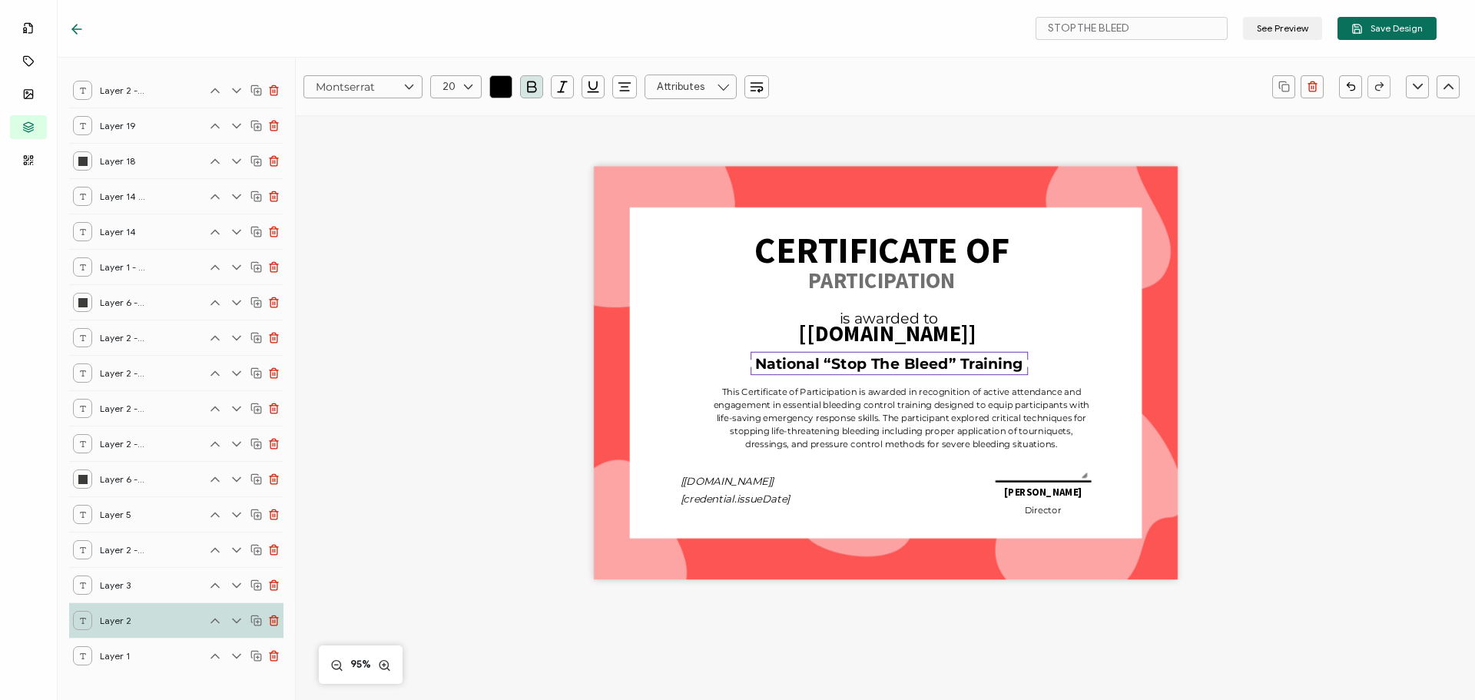
click at [502, 85] on icon "button" at bounding box center [500, 86] width 15 height 15
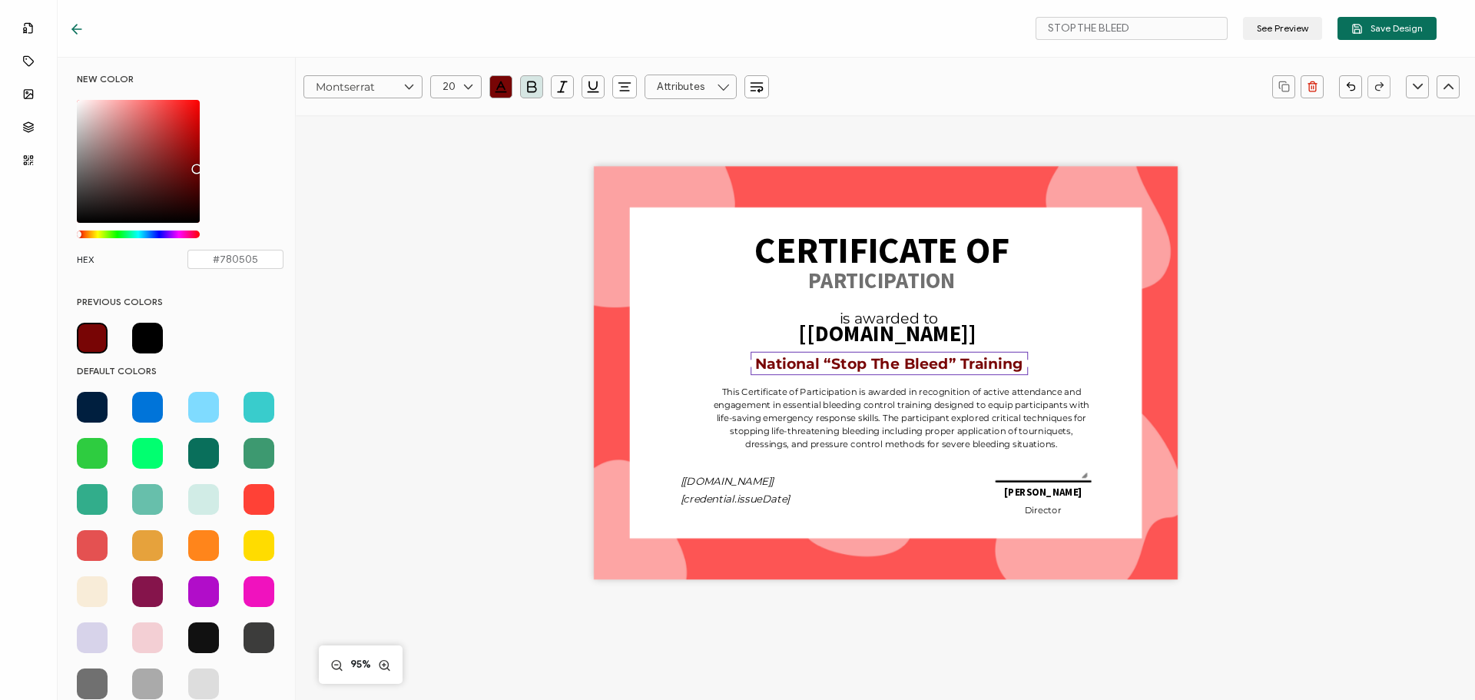
drag, startPoint x: 191, startPoint y: 151, endPoint x: 194, endPoint y: 166, distance: 15.7
click at [194, 166] on div "Chrome color picker" at bounding box center [138, 161] width 123 height 123
type input "#760505"
click at [626, 84] on icon "button" at bounding box center [624, 86] width 15 height 15
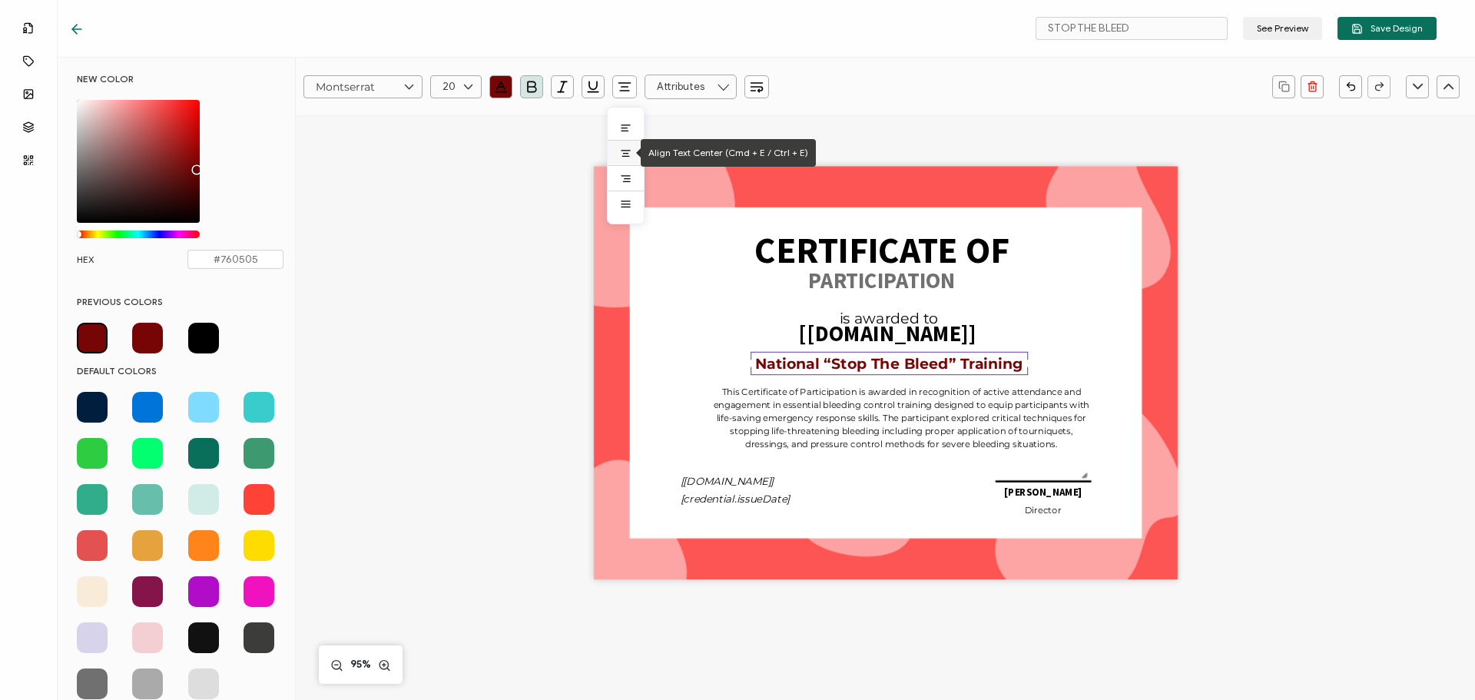
click at [622, 151] on icon at bounding box center [626, 151] width 8 height 0
drag, startPoint x: 1330, startPoint y: 353, endPoint x: 1318, endPoint y: 353, distance: 12.3
click at [1328, 353] on div "CERTIFICATE OF National “Stop The Bleed” Training The recipient’s full name, wh…" at bounding box center [885, 398] width 1120 height 566
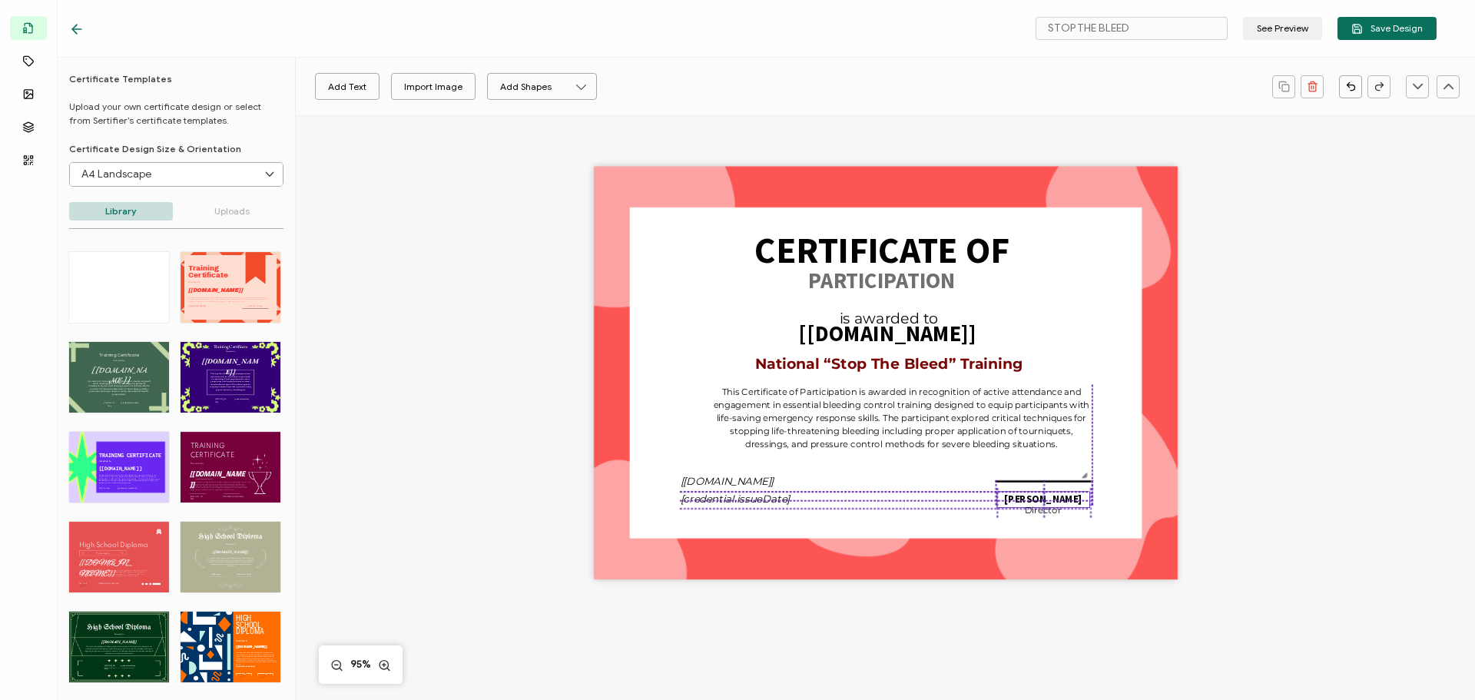
click at [1031, 495] on pre "[PERSON_NAME]" at bounding box center [1043, 498] width 78 height 13
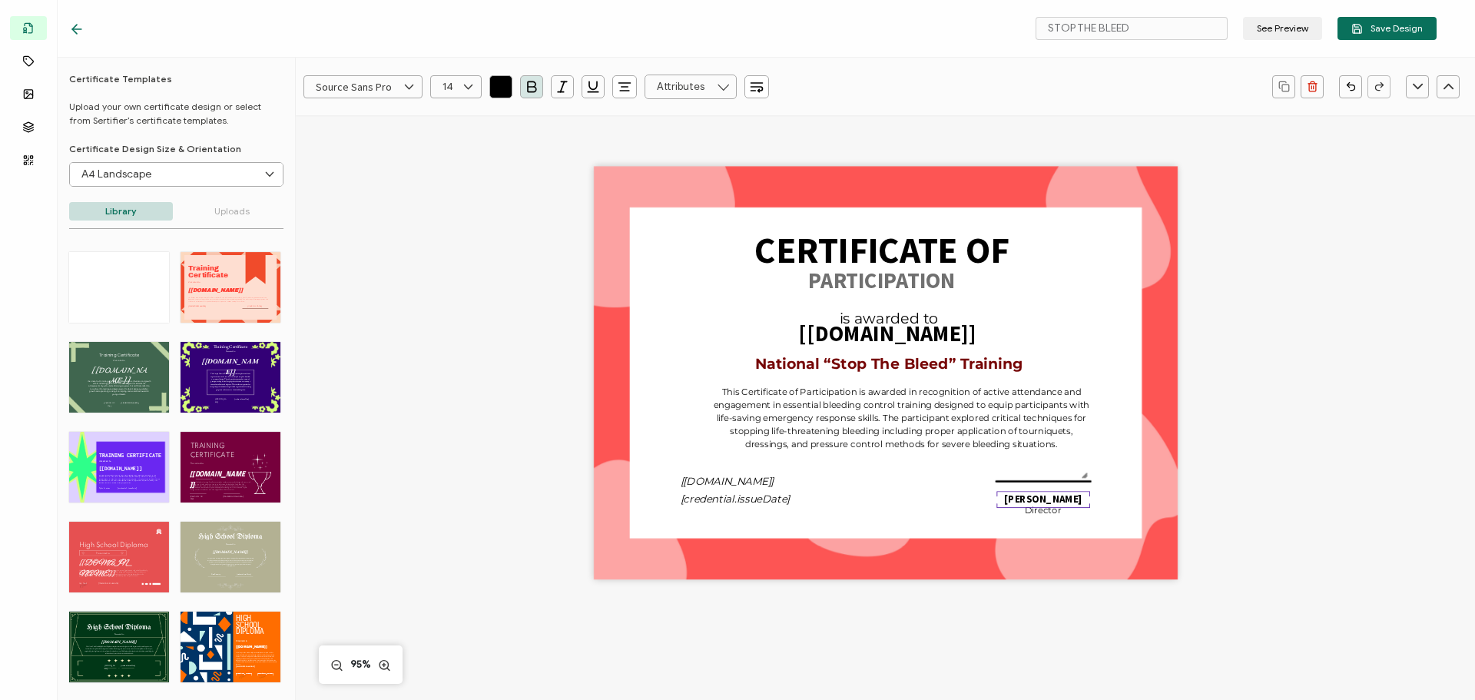
click at [1026, 480] on div at bounding box center [1043, 482] width 95 height 5
click at [459, 343] on div "CERTIFICATE OF National “Stop The Bleed” Training The recipient’s full name, wh…" at bounding box center [885, 398] width 1120 height 566
click at [341, 89] on button "Add Text" at bounding box center [347, 86] width 65 height 27
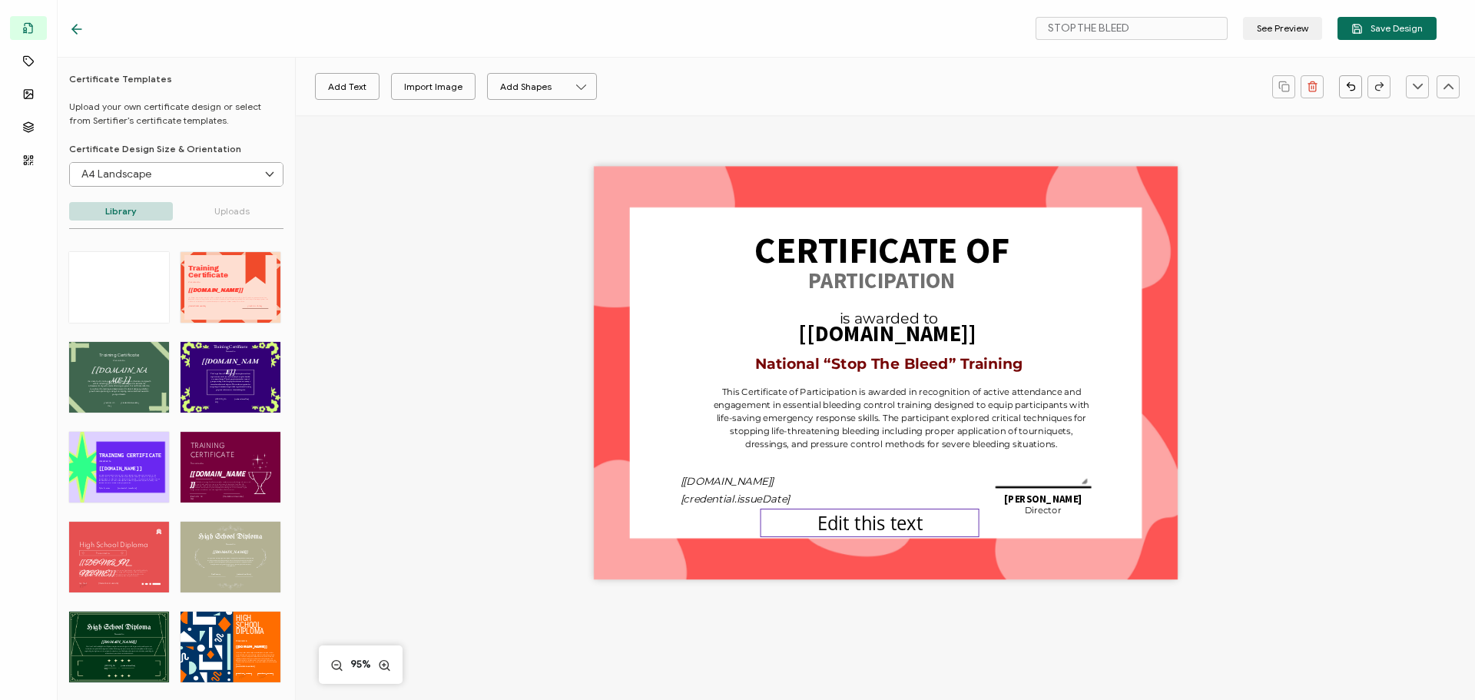
drag, startPoint x: 872, startPoint y: 379, endPoint x: 857, endPoint y: 529, distance: 150.6
click at [857, 529] on pre "Edit this text" at bounding box center [870, 522] width 106 height 25
click at [443, 79] on input "text" at bounding box center [455, 86] width 51 height 23
click at [446, 138] on span "13" at bounding box center [450, 137] width 8 height 12
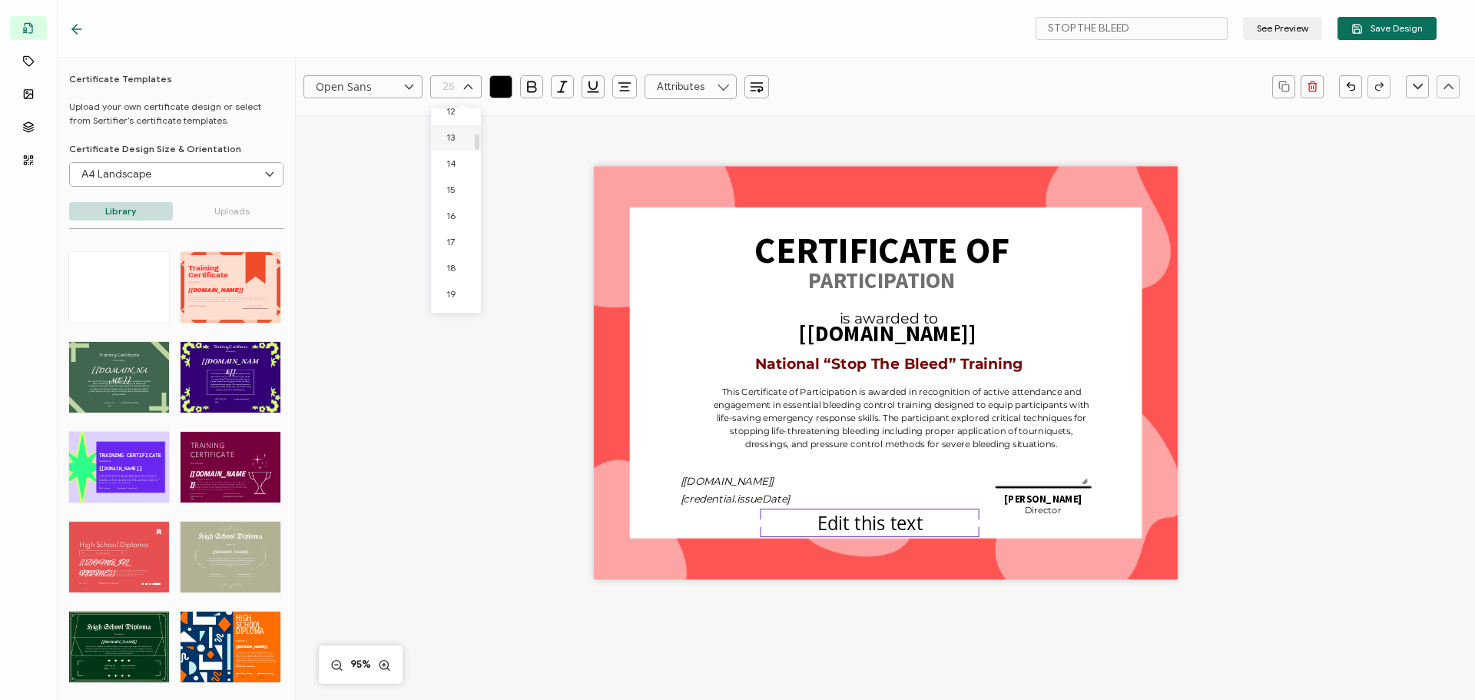
type input "13"
click at [353, 92] on input "Open Sans" at bounding box center [362, 86] width 119 height 23
click at [333, 143] on li "Lato" at bounding box center [376, 137] width 145 height 26
type input "Lato"
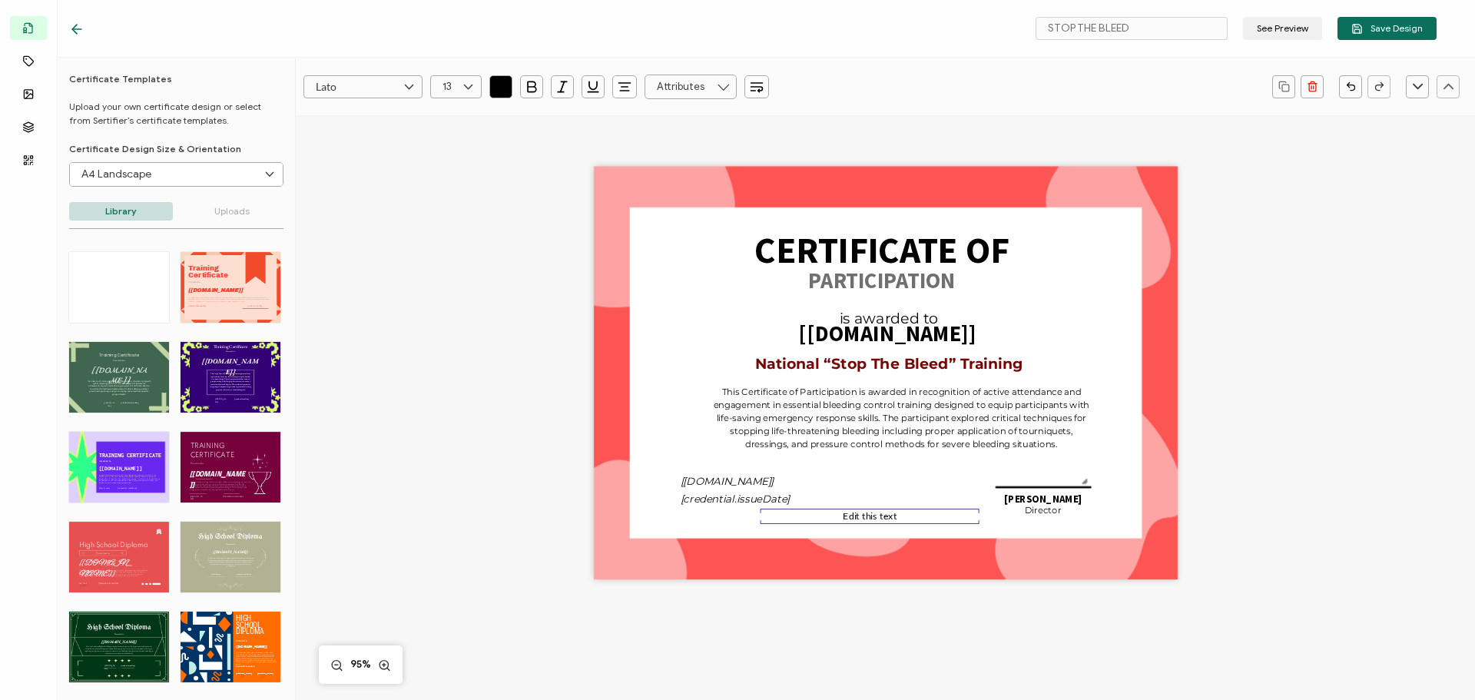
click at [620, 91] on icon "button" at bounding box center [624, 91] width 9 height 0
click at [629, 126] on icon at bounding box center [626, 128] width 12 height 12
drag, startPoint x: 1092, startPoint y: 528, endPoint x: 966, endPoint y: 518, distance: 125.6
click at [1092, 528] on div "CERTIFICATE OF National “Stop The Bleed” Training The recipient’s full name, wh…" at bounding box center [886, 373] width 584 height 413
click at [822, 516] on div "Edit this text" at bounding box center [870, 516] width 219 height 15
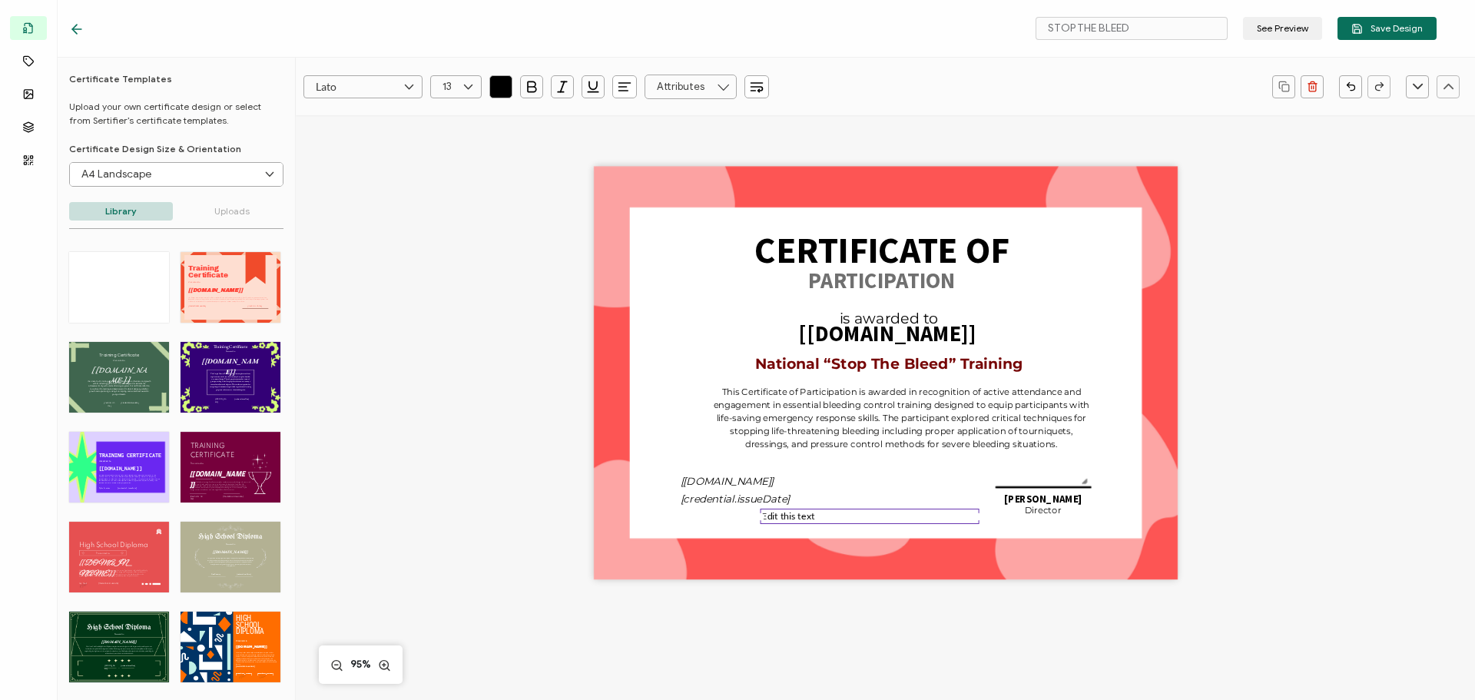
click at [822, 516] on div "Edit this text" at bounding box center [870, 516] width 219 height 15
click at [799, 519] on pre "Edit this text" at bounding box center [788, 516] width 54 height 12
drag, startPoint x: 810, startPoint y: 518, endPoint x: 760, endPoint y: 515, distance: 50.0
click at [761, 515] on div "Edit this text" at bounding box center [870, 516] width 219 height 15
paste pre
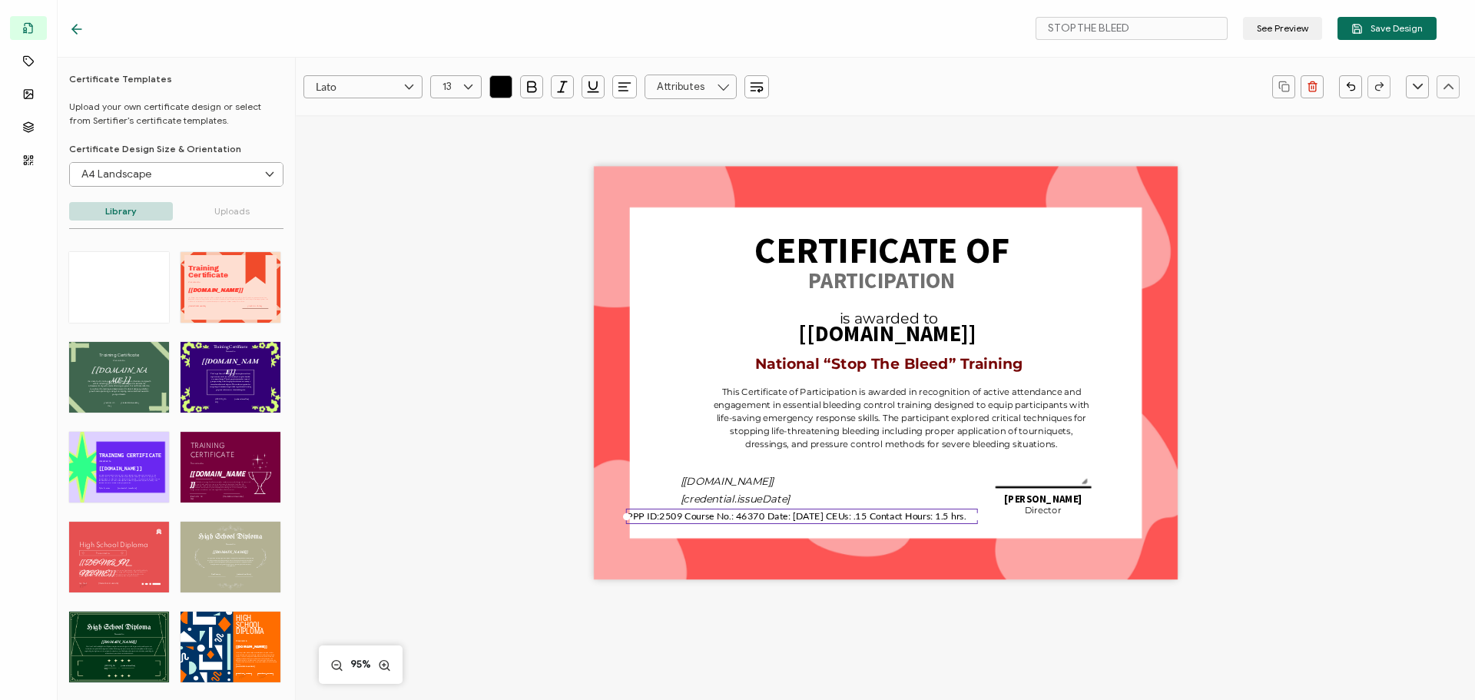
drag, startPoint x: 759, startPoint y: 525, endPoint x: 618, endPoint y: 527, distance: 141.4
click at [618, 527] on div "CERTIFICATE OF National “Stop The Bleed” Training The recipient’s full name, wh…" at bounding box center [886, 373] width 584 height 413
drag, startPoint x: 1367, startPoint y: 556, endPoint x: 994, endPoint y: 540, distance: 372.9
click at [1365, 556] on div "CERTIFICATE OF National “Stop The Bleed” Training The recipient’s full name, wh…" at bounding box center [885, 398] width 1120 height 566
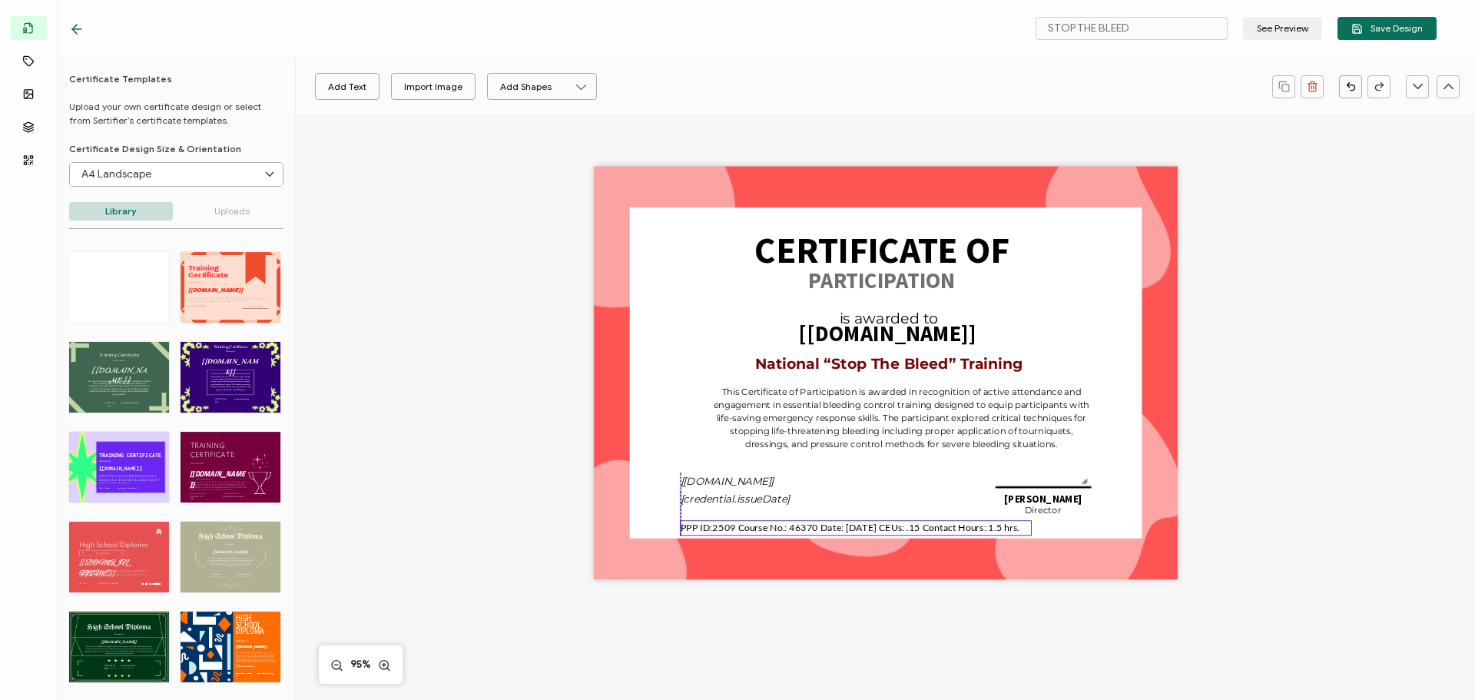
drag, startPoint x: 798, startPoint y: 515, endPoint x: 854, endPoint y: 526, distance: 56.5
click at [854, 526] on pre "PPP ID:2509 Course No.: 46370 Date: [DATE] CEUs: .15 Contact Hours: 1.5 hrs." at bounding box center [851, 528] width 340 height 12
click at [1039, 502] on pre "[PERSON_NAME]" at bounding box center [1043, 498] width 78 height 13
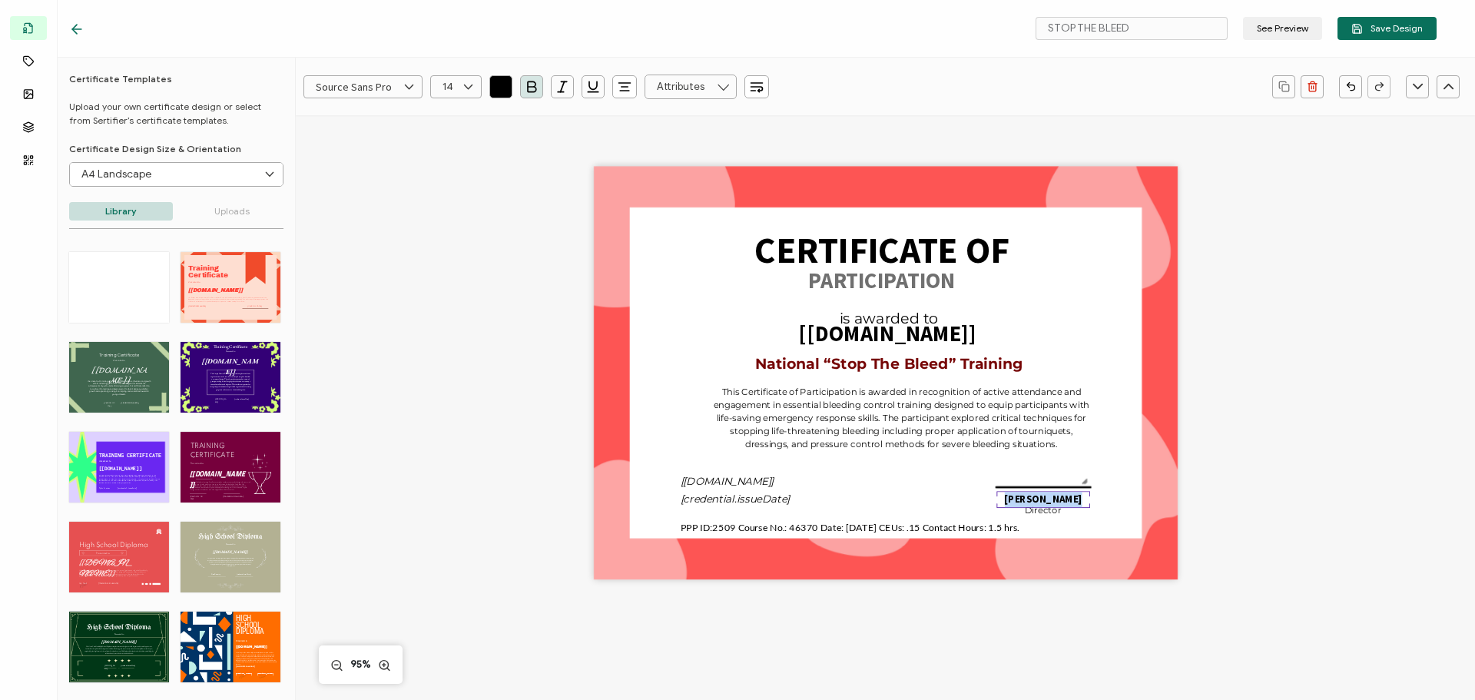
drag, startPoint x: 1011, startPoint y: 496, endPoint x: 1085, endPoint y: 507, distance: 74.6
click at [1083, 501] on div "[PERSON_NAME]" at bounding box center [1043, 499] width 94 height 17
drag, startPoint x: 1085, startPoint y: 507, endPoint x: 1115, endPoint y: 509, distance: 30.0
click at [1115, 509] on div "CERTIFICATE OF National “Stop The Bleed” Training The recipient’s full name, wh…" at bounding box center [886, 373] width 584 height 413
click at [1038, 513] on pre "Director" at bounding box center [1043, 510] width 37 height 11
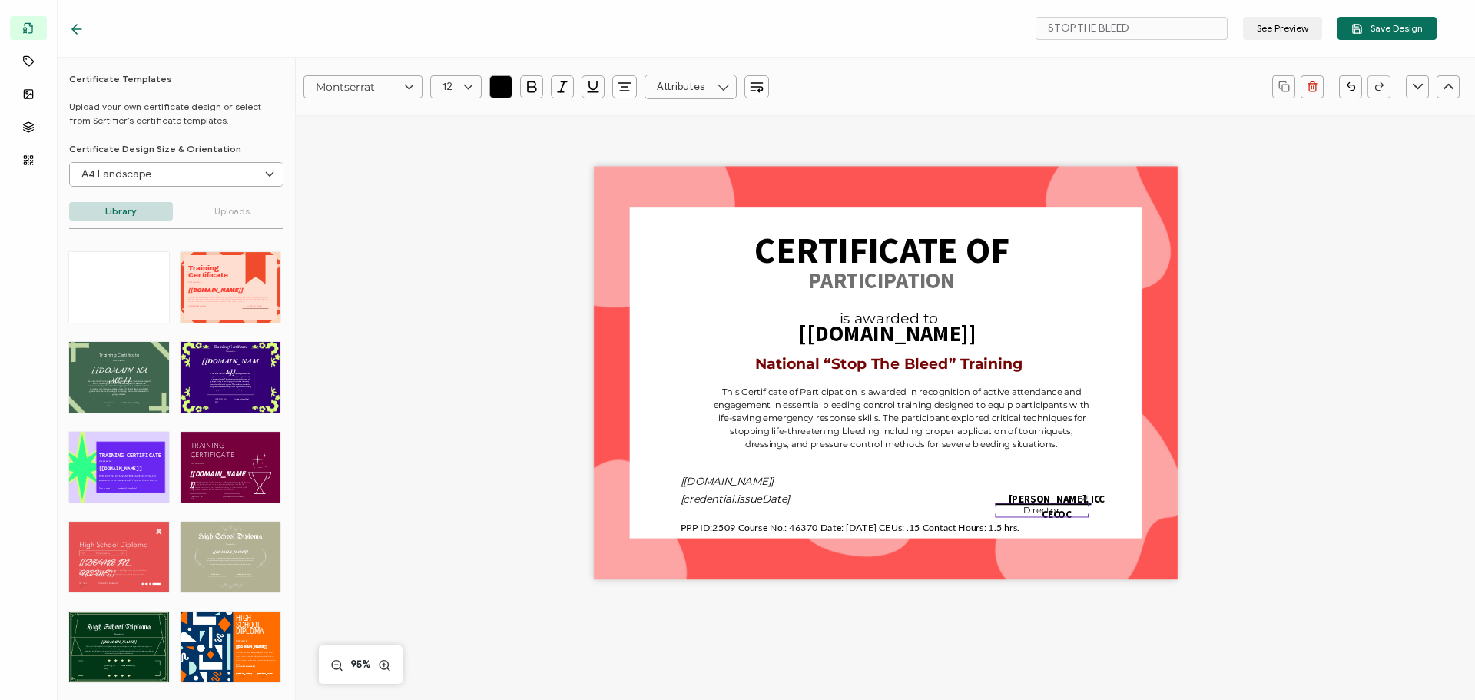
click at [1038, 513] on pre "Director" at bounding box center [1041, 510] width 37 height 11
click at [1302, 492] on div "CERTIFICATE OF National “Stop The Bleed” Training The recipient’s full name, wh…" at bounding box center [885, 398] width 1120 height 566
click at [1345, 569] on div "CERTIFICATE OF National “Stop The Bleed” Training The recipient’s full name, wh…" at bounding box center [885, 398] width 1120 height 566
click at [994, 504] on div "CERTIFICATE OF National “Stop The Bleed” Training The recipient’s full name, wh…" at bounding box center [886, 373] width 584 height 413
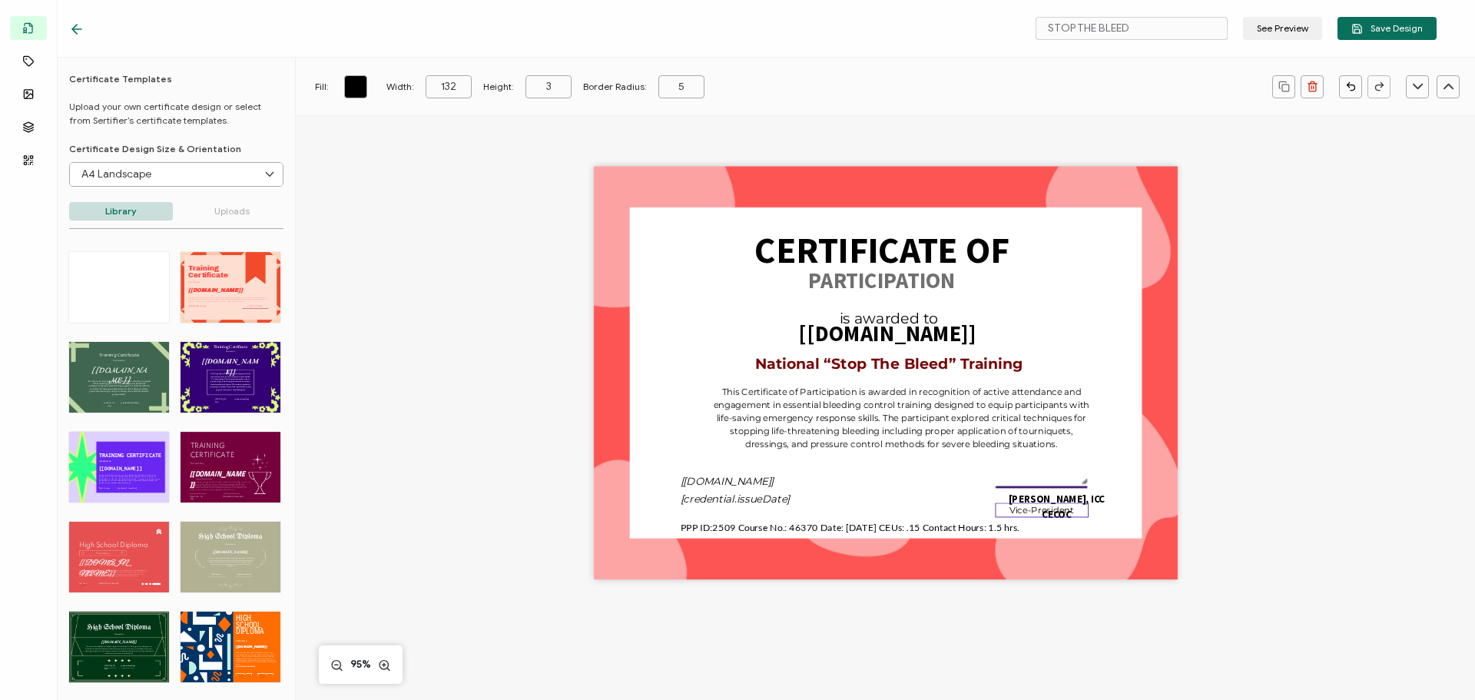
type input "130"
type input "1"
drag, startPoint x: 1371, startPoint y: 523, endPoint x: 1009, endPoint y: 466, distance: 365.5
click at [1370, 523] on div "CERTIFICATE OF National “Stop The Bleed” Training The recipient’s full name, wh…" at bounding box center [885, 398] width 1120 height 566
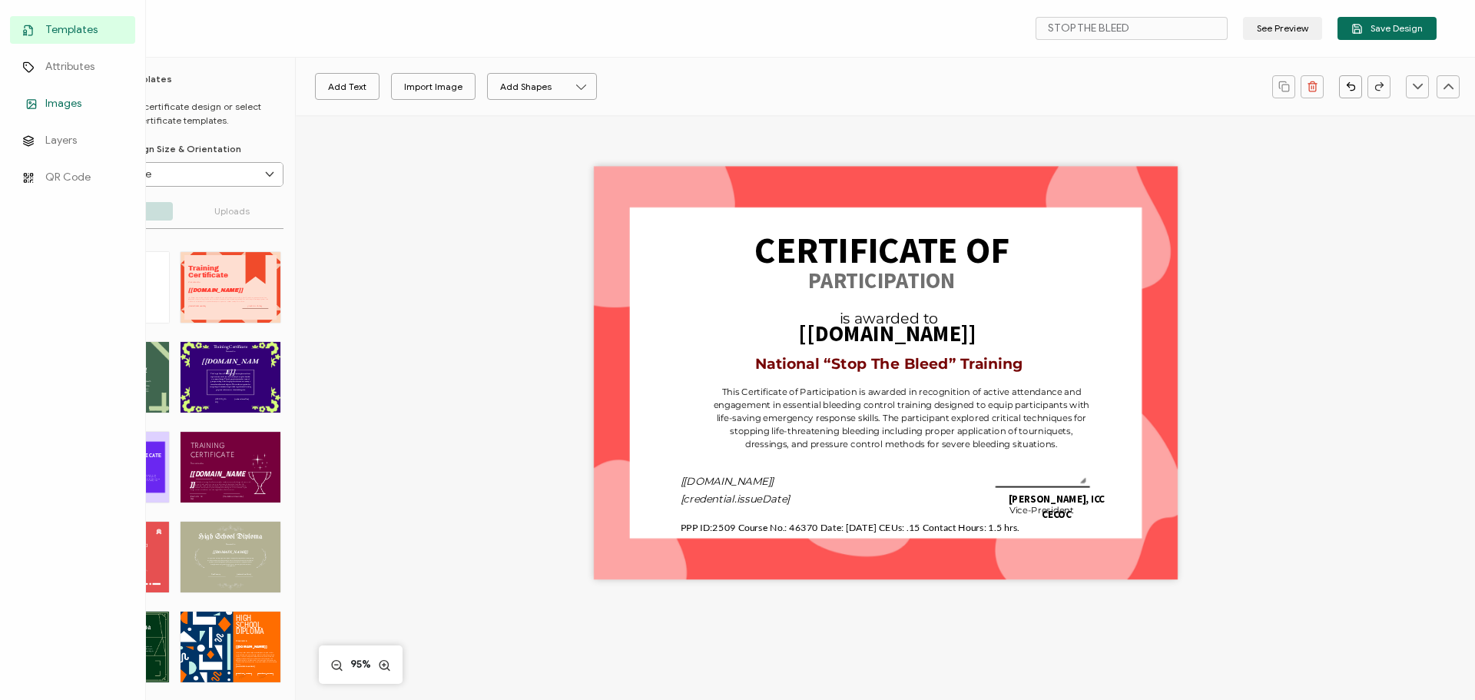
click at [35, 100] on rect at bounding box center [31, 103] width 8 height 8
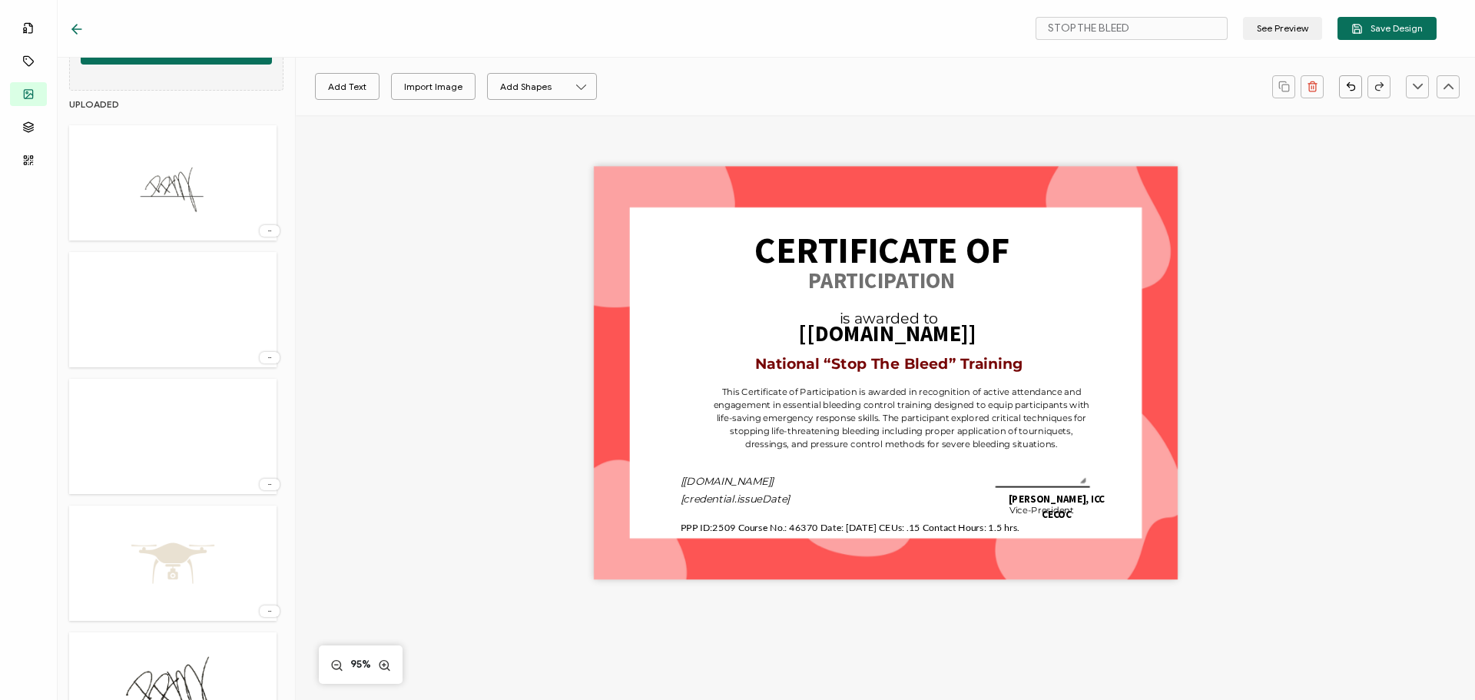
scroll to position [307, 0]
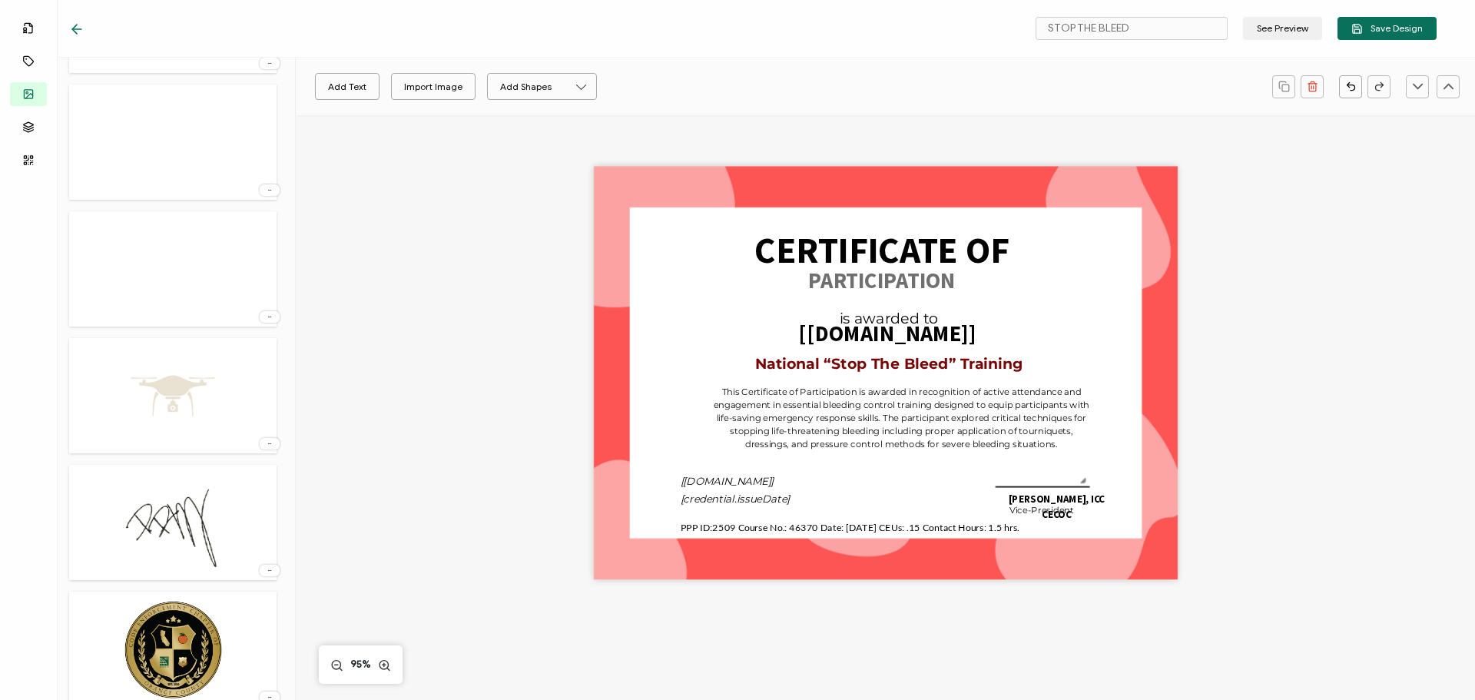
click at [162, 505] on img at bounding box center [172, 522] width 123 height 100
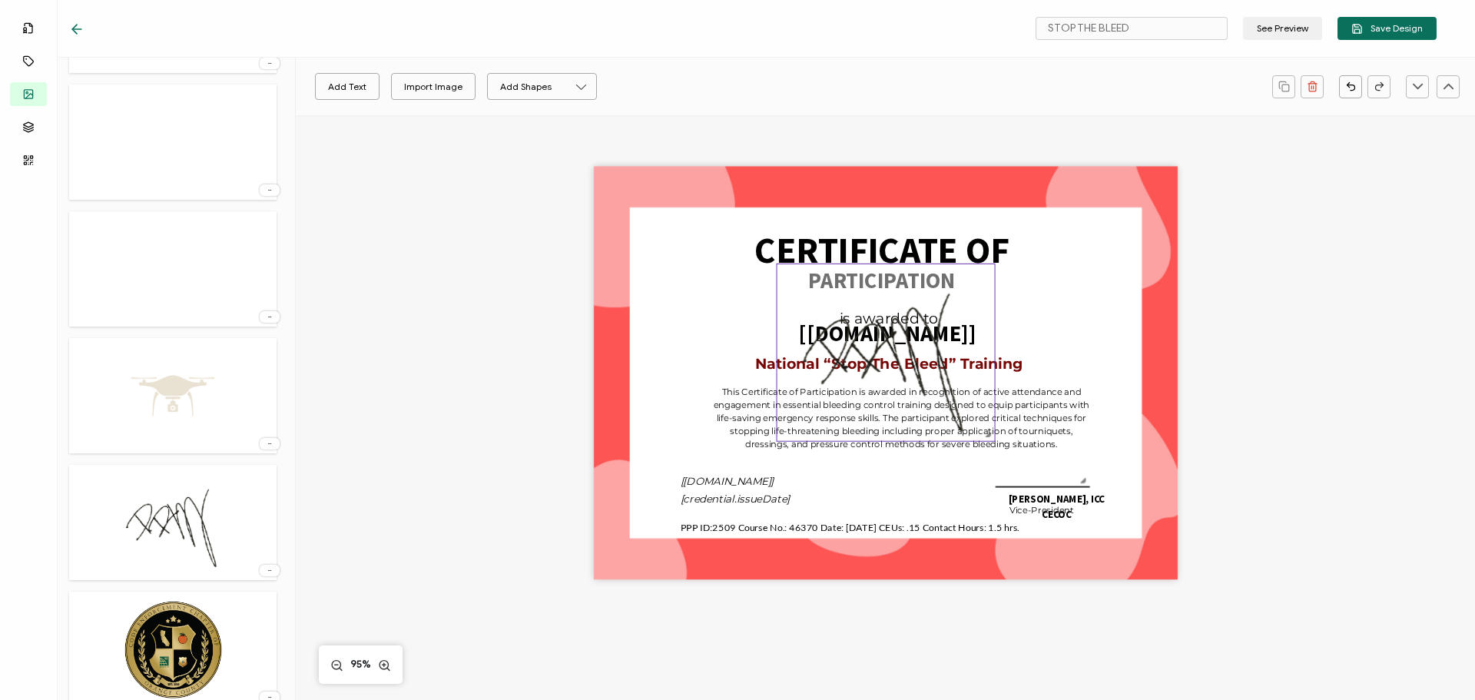
scroll to position [51, 0]
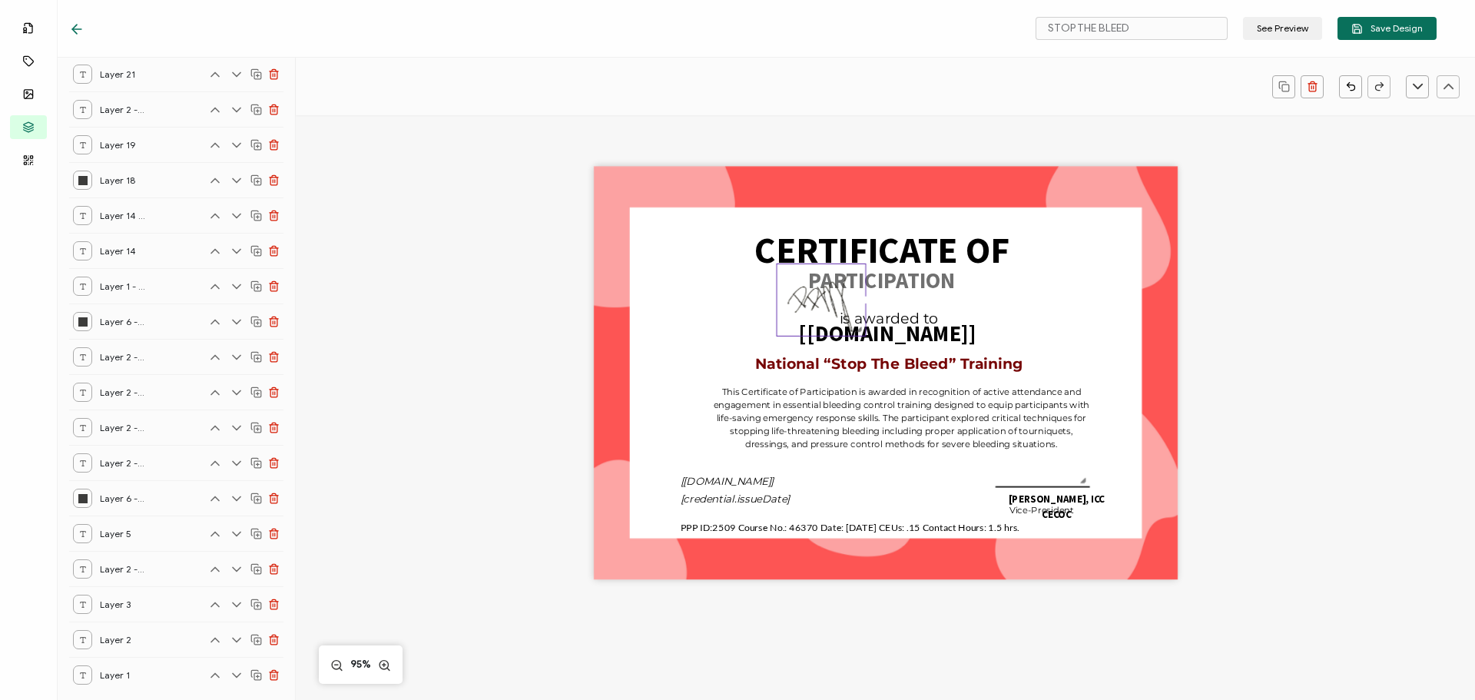
drag, startPoint x: 985, startPoint y: 436, endPoint x: 849, endPoint y: 320, distance: 178.7
click at [854, 325] on div at bounding box center [821, 300] width 90 height 73
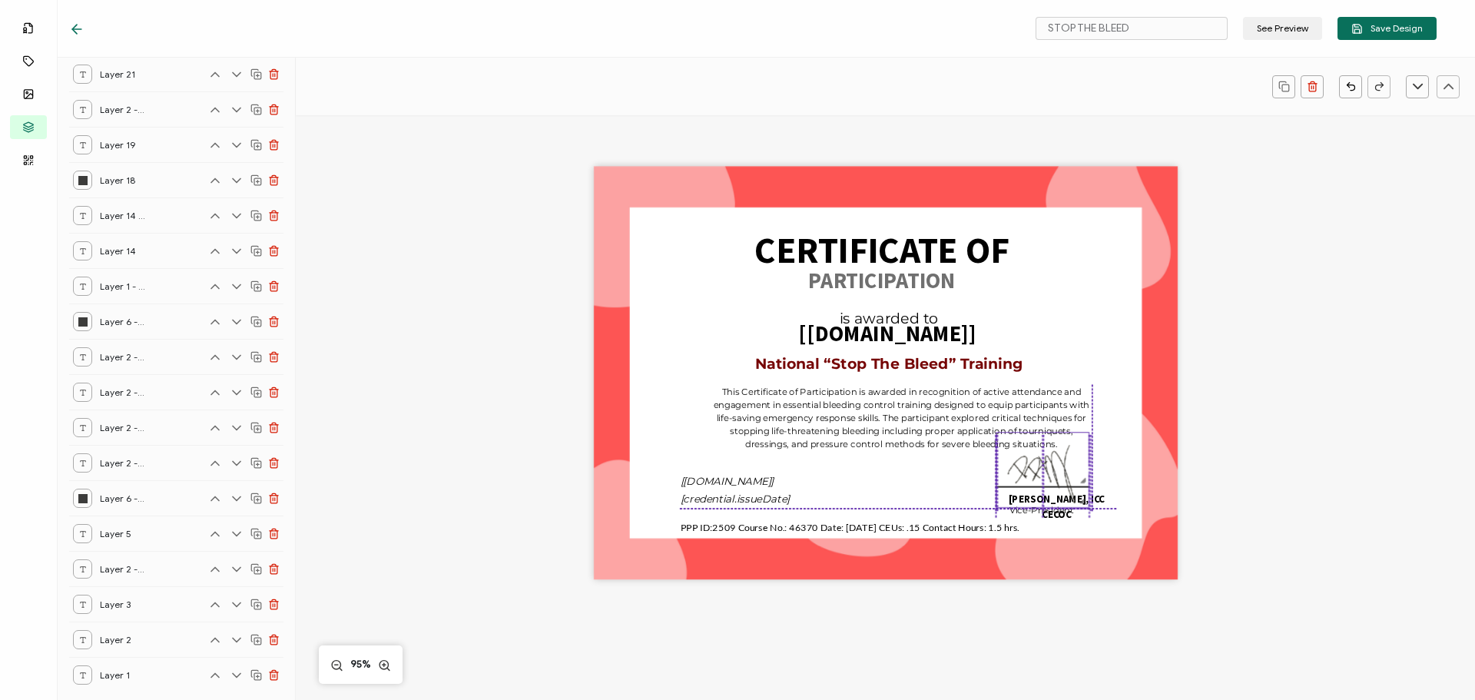
drag, startPoint x: 810, startPoint y: 296, endPoint x: 1029, endPoint y: 467, distance: 278.6
click at [1029, 467] on img at bounding box center [1042, 470] width 92 height 75
drag, startPoint x: 1085, startPoint y: 502, endPoint x: 1059, endPoint y: 467, distance: 43.9
click at [1059, 467] on div at bounding box center [1029, 459] width 67 height 55
click at [913, 481] on div "CERTIFICATE OF National “Stop The Bleed” Training The recipient’s full name, wh…" at bounding box center [886, 373] width 584 height 413
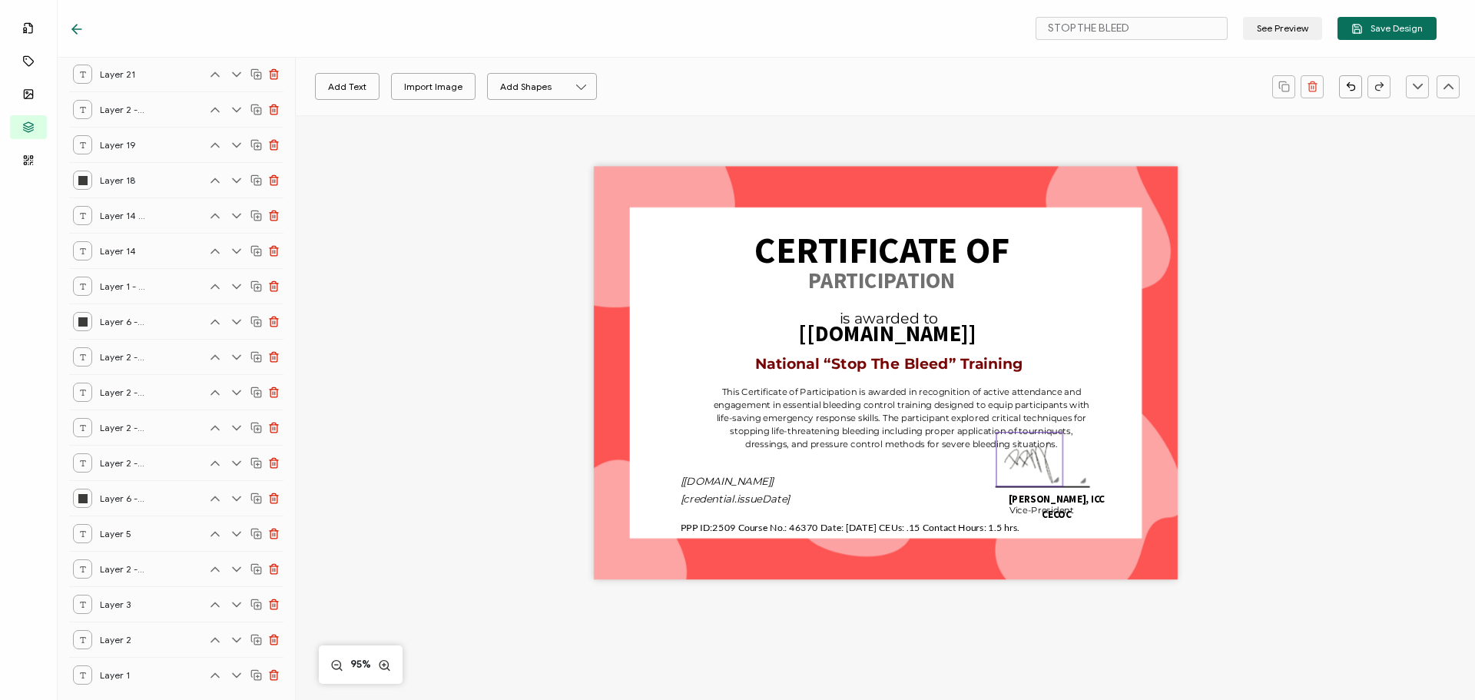
drag, startPoint x: 1039, startPoint y: 459, endPoint x: 1054, endPoint y: 470, distance: 18.1
click at [1054, 470] on img at bounding box center [1029, 459] width 66 height 53
click at [1261, 462] on div "CERTIFICATE OF National “Stop The Bleed” Training The recipient’s full name, wh…" at bounding box center [885, 398] width 1120 height 566
click at [1029, 452] on img at bounding box center [1029, 459] width 66 height 53
click at [899, 500] on div "CERTIFICATE OF National “Stop The Bleed” Training The recipient’s full name, wh…" at bounding box center [886, 373] width 584 height 413
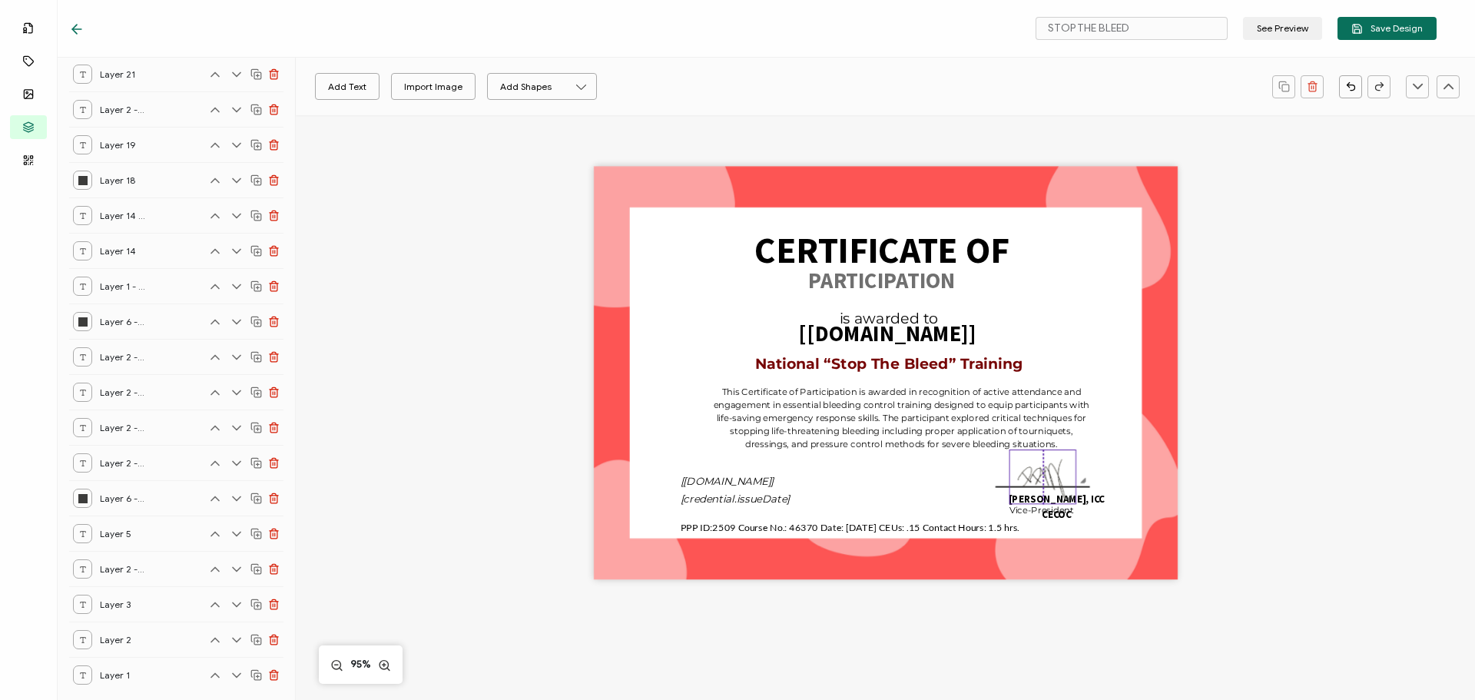
drag, startPoint x: 1042, startPoint y: 453, endPoint x: 1058, endPoint y: 471, distance: 23.9
click at [1058, 471] on img at bounding box center [1042, 476] width 66 height 53
click at [879, 493] on div "[credential.issueDate]" at bounding box center [789, 499] width 218 height 17
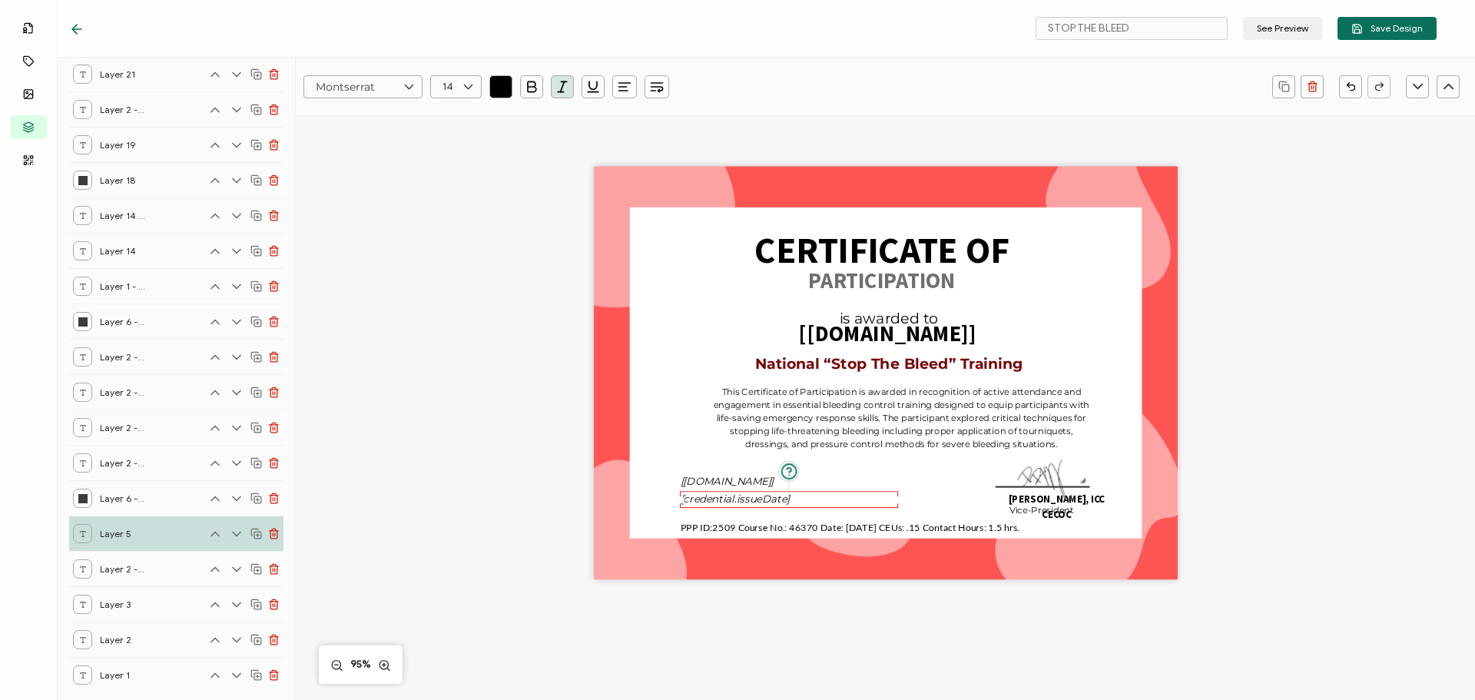
click at [494, 460] on div "CERTIFICATE OF National “Stop The Bleed” Training The recipient’s full name, wh…" at bounding box center [885, 398] width 1120 height 566
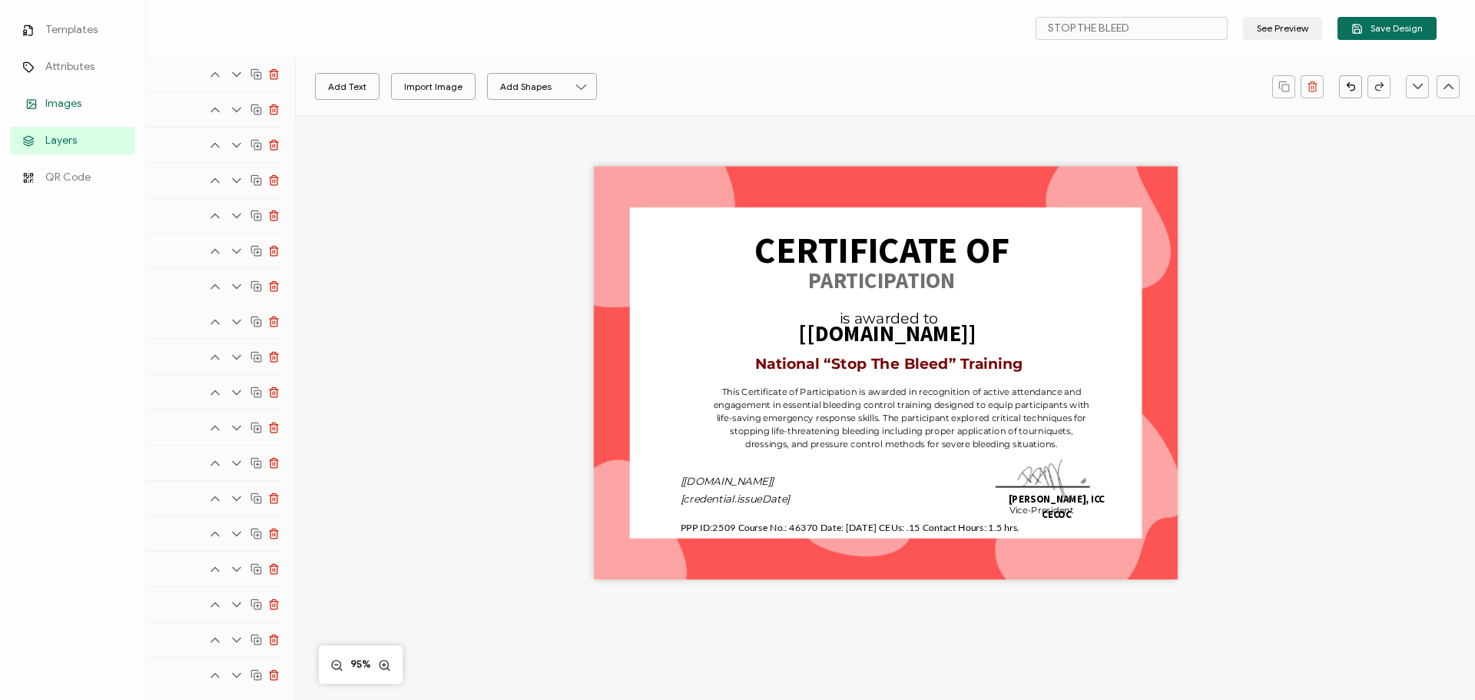
click at [36, 99] on icon at bounding box center [31, 104] width 18 height 12
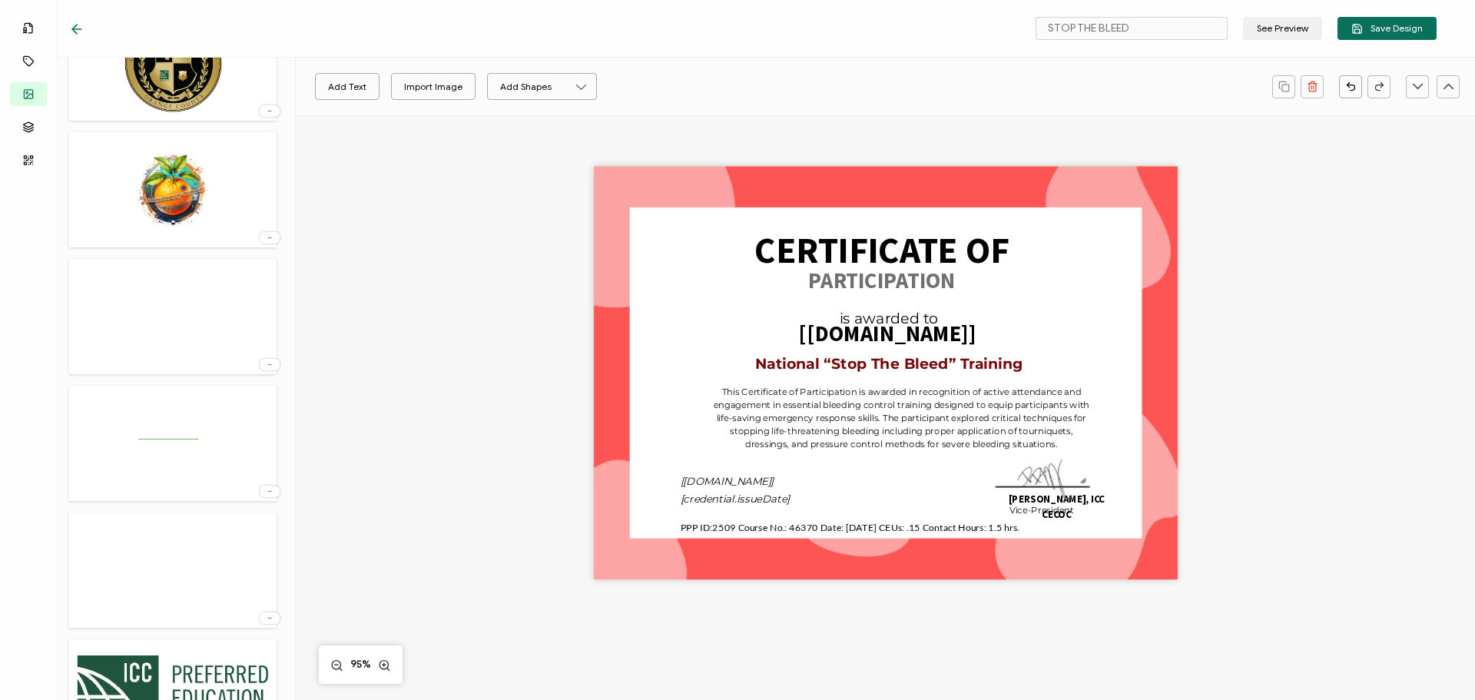
scroll to position [1213, 0]
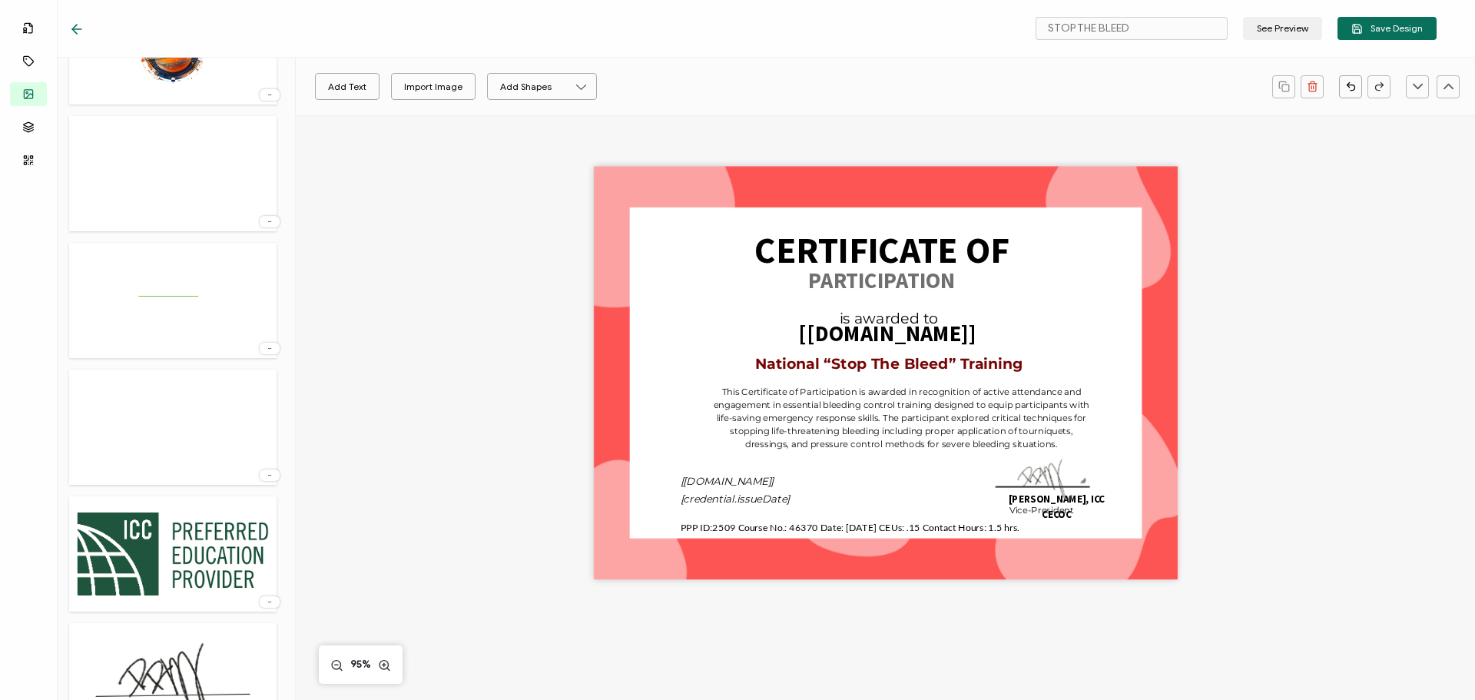
click at [188, 561] on img at bounding box center [172, 554] width 207 height 100
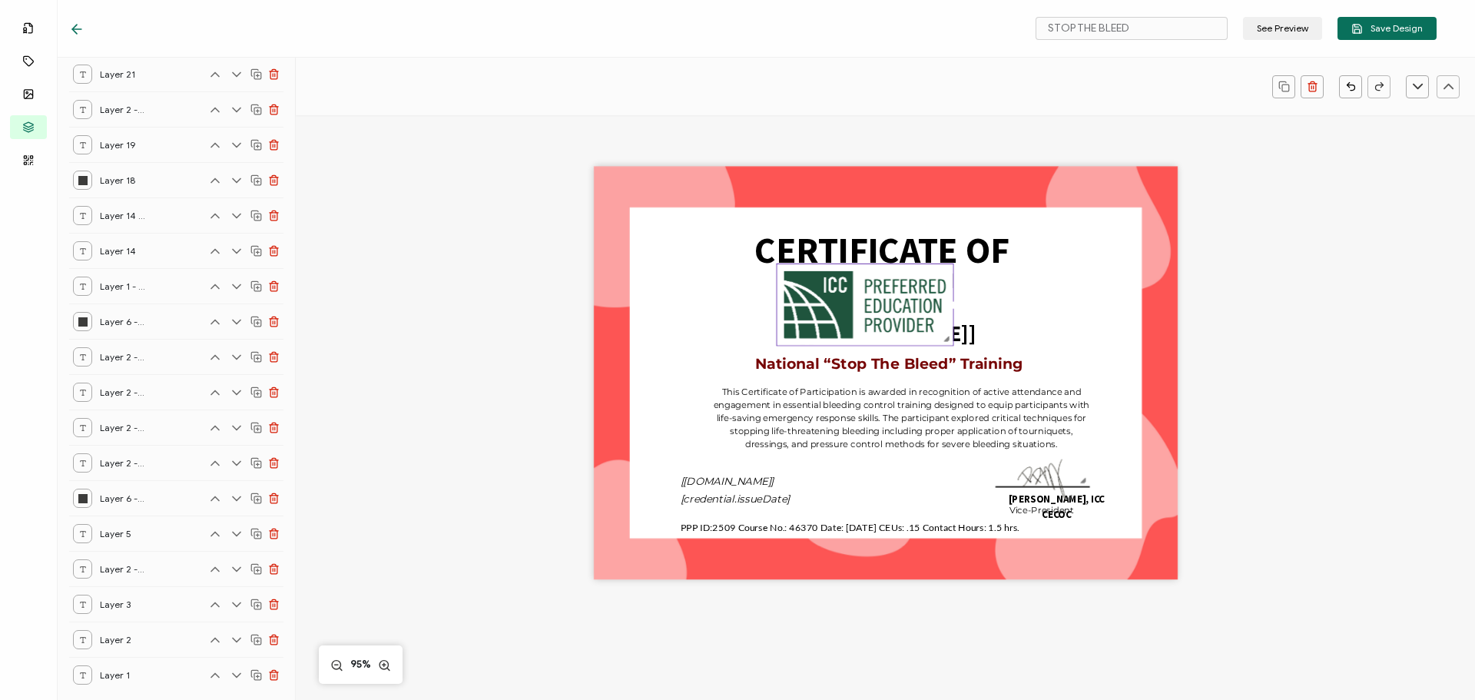
scroll to position [87, 0]
drag, startPoint x: 986, startPoint y: 361, endPoint x: 836, endPoint y: 297, distance: 163.8
click at [836, 297] on div at bounding box center [813, 281] width 75 height 35
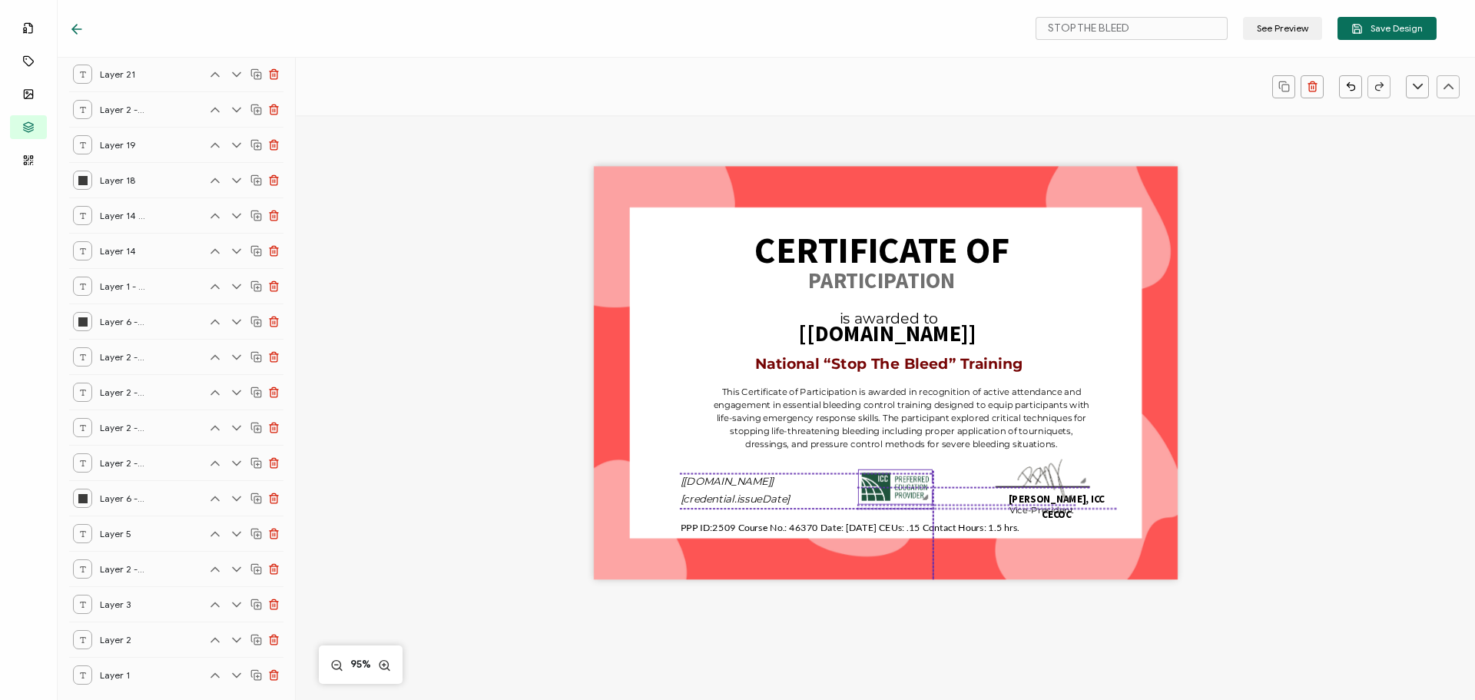
drag, startPoint x: 807, startPoint y: 279, endPoint x: 889, endPoint y: 486, distance: 222.8
click at [889, 486] on img at bounding box center [894, 486] width 73 height 33
drag, startPoint x: 440, startPoint y: 449, endPoint x: 350, endPoint y: 389, distance: 108.0
click at [440, 449] on div "CERTIFICATE OF National “Stop The Bleed” Training The recipient’s full name, wh…" at bounding box center [885, 398] width 1120 height 566
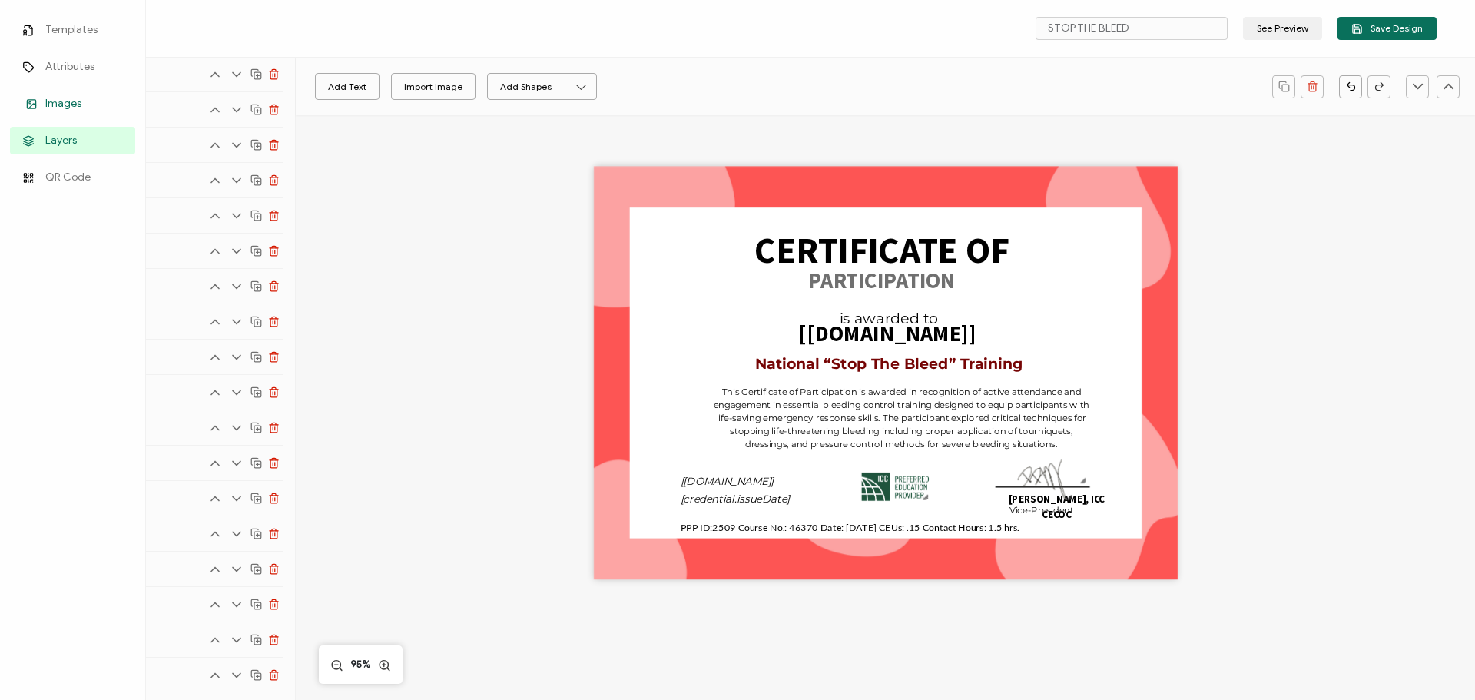
click at [55, 97] on span "Images" at bounding box center [63, 103] width 36 height 15
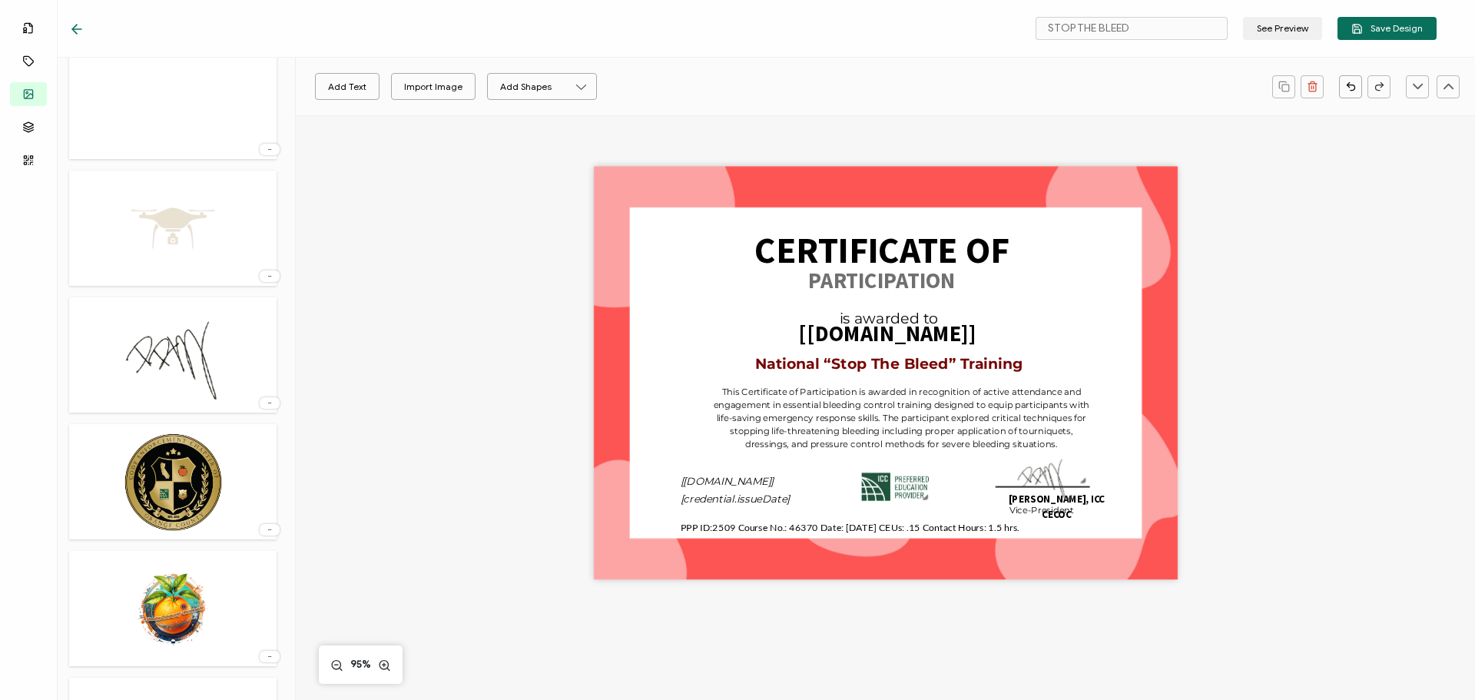
scroll to position [845, 0]
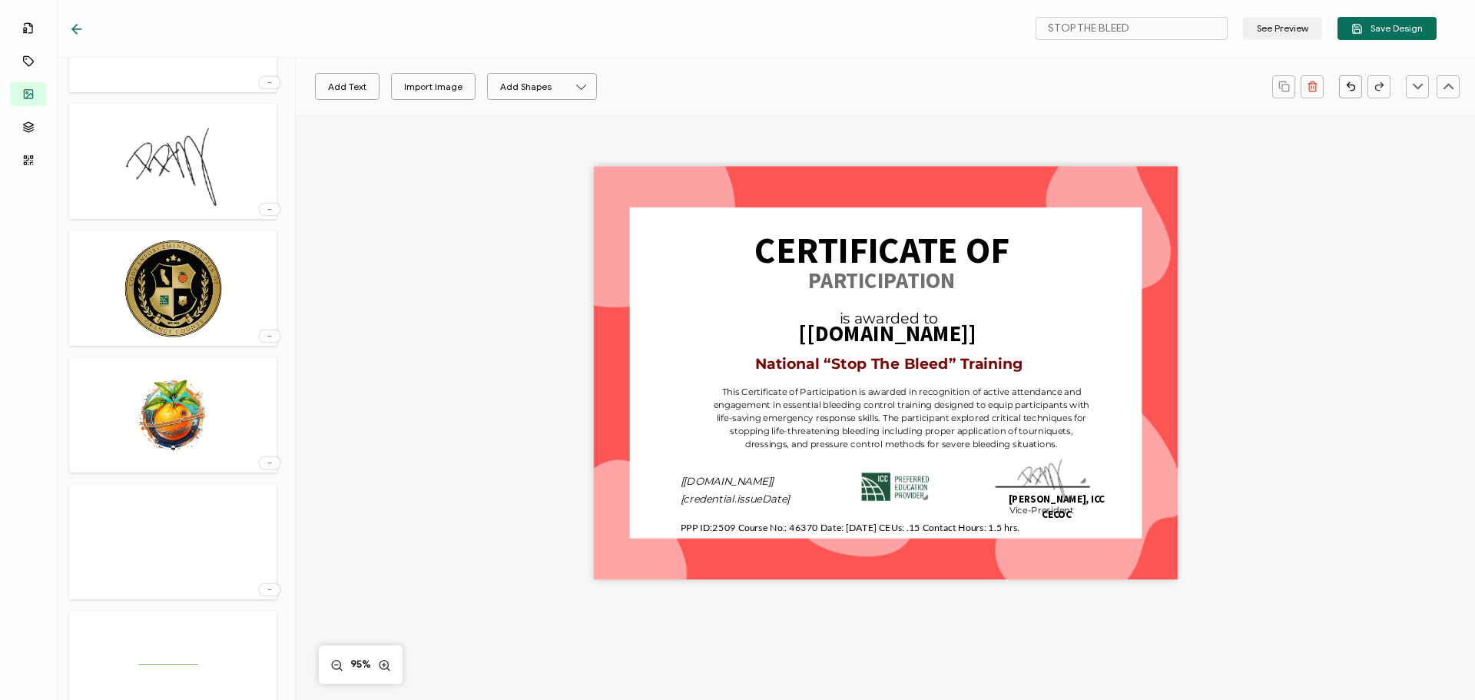
click at [170, 433] on img at bounding box center [173, 415] width 111 height 100
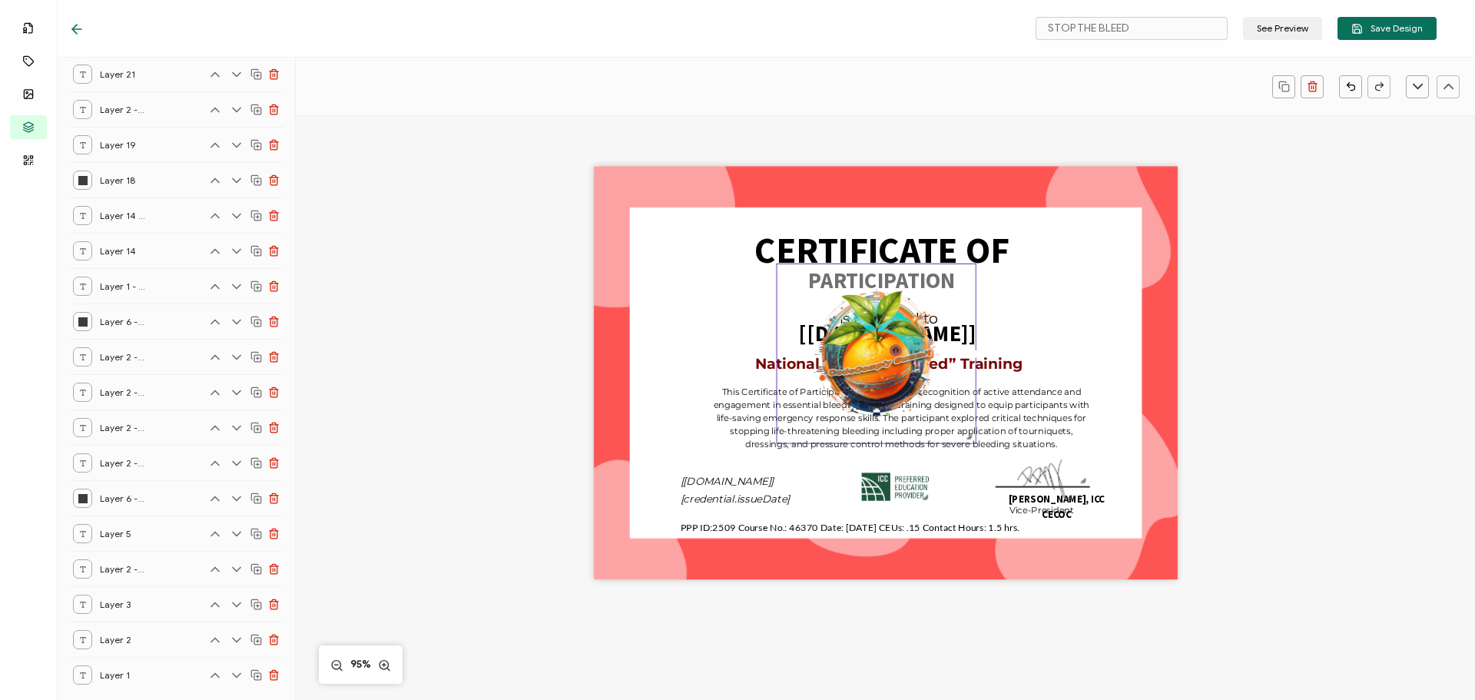
scroll to position [122, 0]
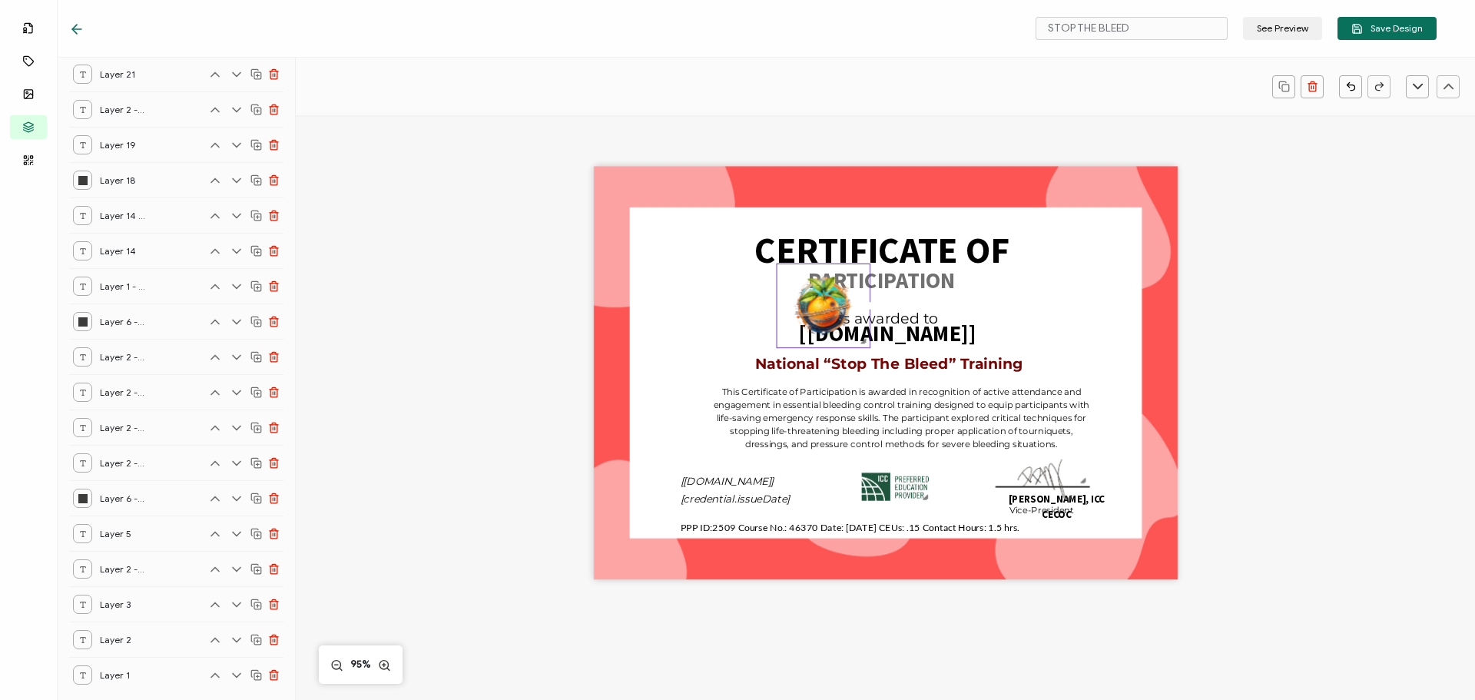
drag, startPoint x: 984, startPoint y: 454, endPoint x: 832, endPoint y: 320, distance: 202.5
click at [854, 348] on div at bounding box center [823, 306] width 94 height 85
drag, startPoint x: 827, startPoint y: 318, endPoint x: 758, endPoint y: 318, distance: 69.1
click at [758, 318] on img at bounding box center [754, 306] width 93 height 84
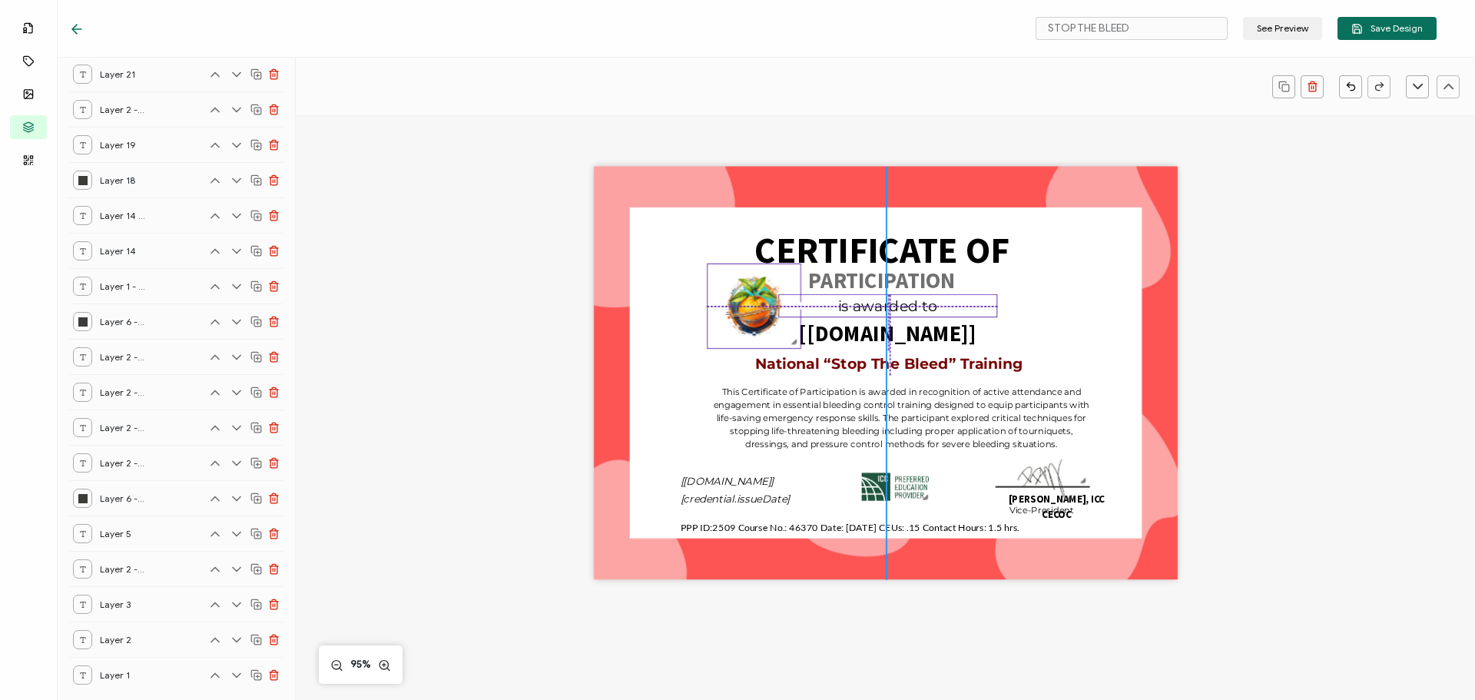
drag, startPoint x: 907, startPoint y: 320, endPoint x: 907, endPoint y: 309, distance: 11.5
click at [907, 309] on pre "is awarded to" at bounding box center [887, 306] width 99 height 18
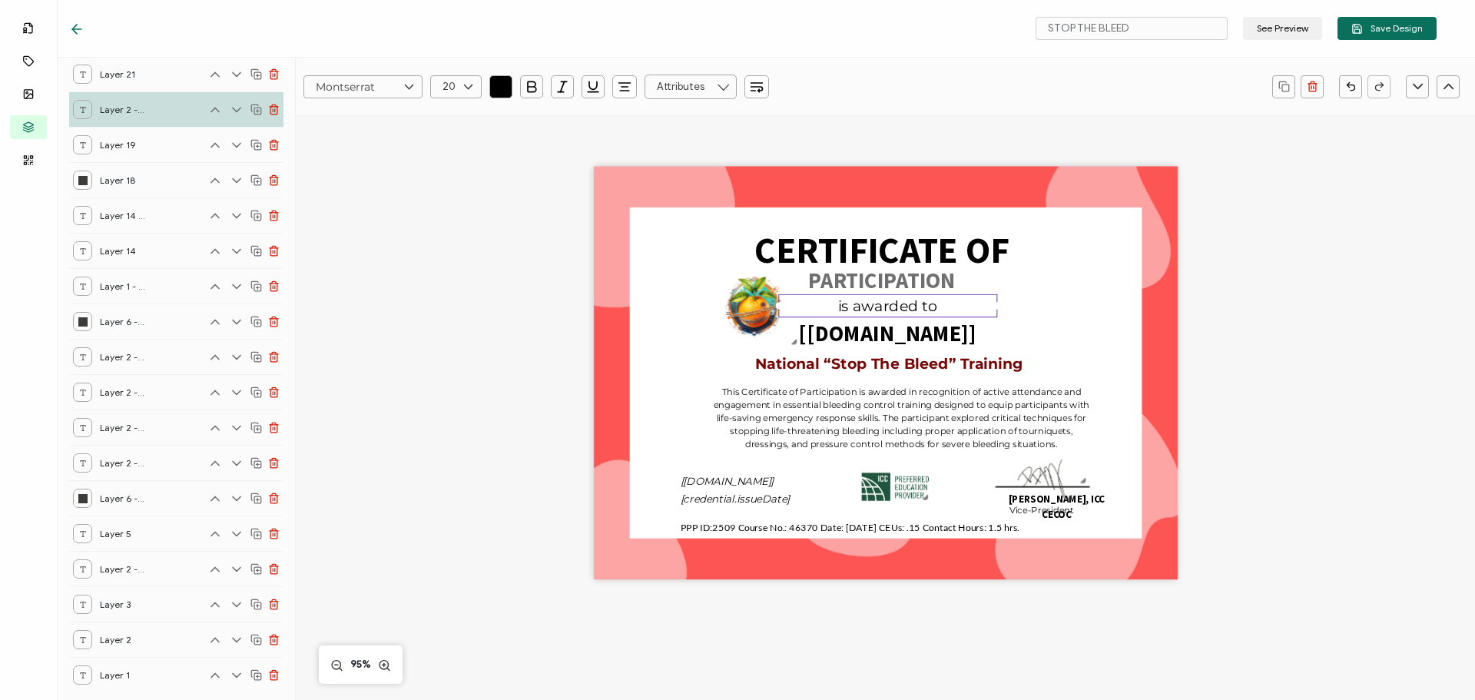
click at [1298, 352] on div "CERTIFICATE OF National “Stop The Bleed” Training The recipient’s full name, wh…" at bounding box center [885, 398] width 1120 height 566
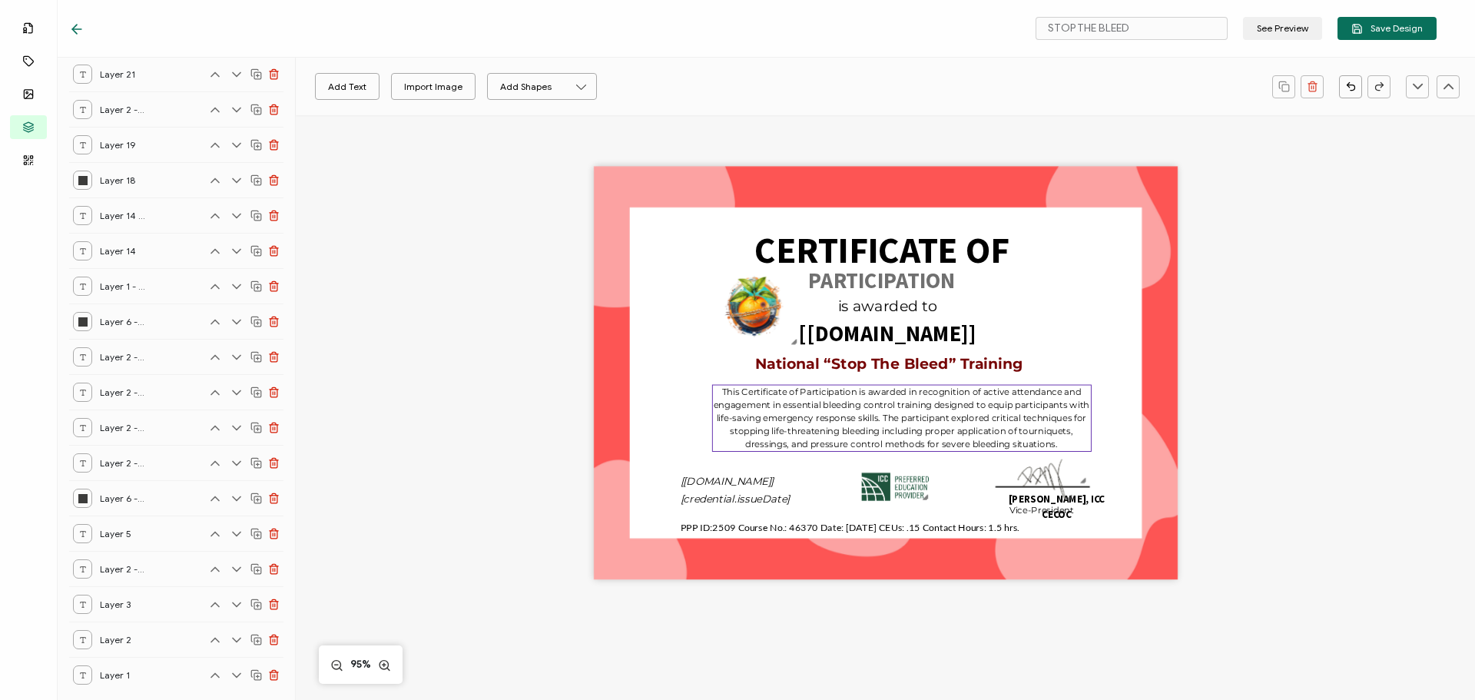
click at [915, 431] on pre "This Certificate of Participation is awarded in recognition of active attendanc…" at bounding box center [903, 418] width 378 height 64
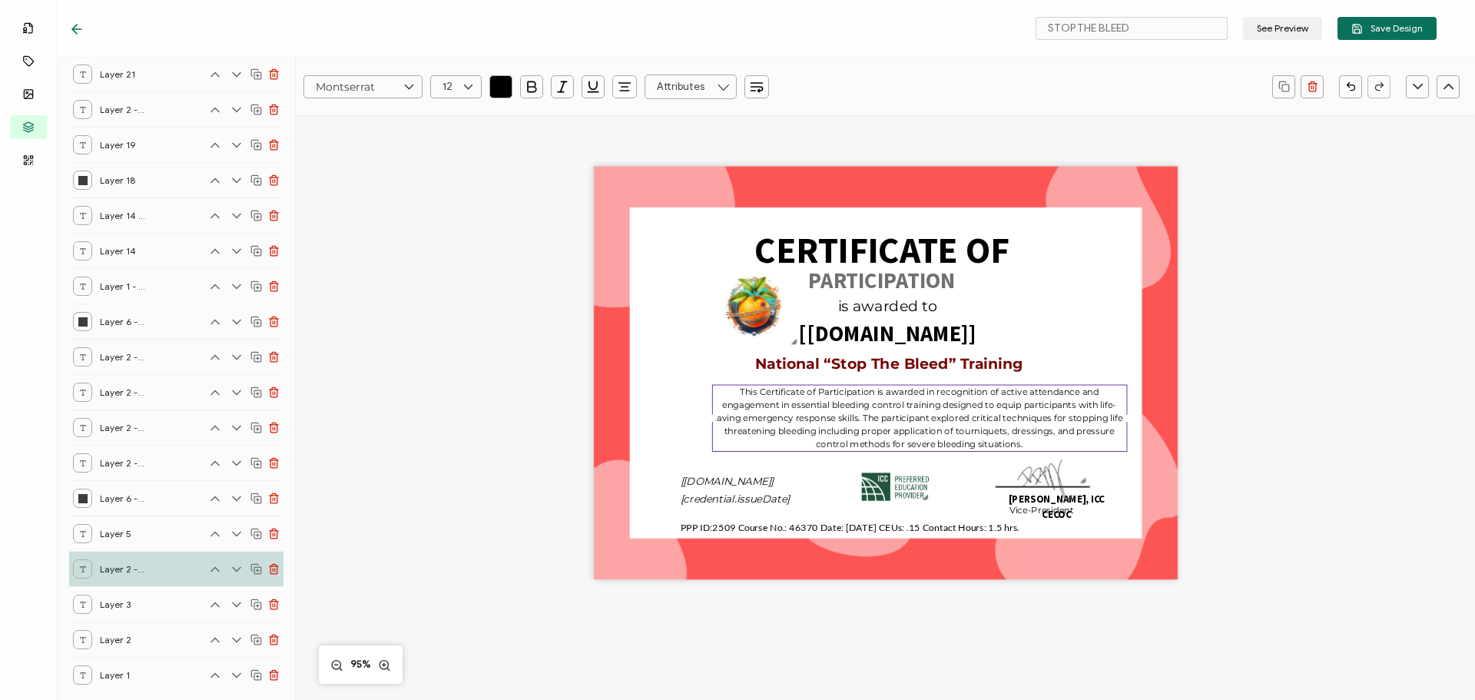
drag, startPoint x: 1087, startPoint y: 416, endPoint x: 920, endPoint y: 407, distance: 167.0
click at [1125, 419] on div at bounding box center [1126, 418] width 8 height 8
drag, startPoint x: 711, startPoint y: 420, endPoint x: 658, endPoint y: 413, distance: 53.6
click at [658, 413] on div at bounding box center [662, 412] width 8 height 8
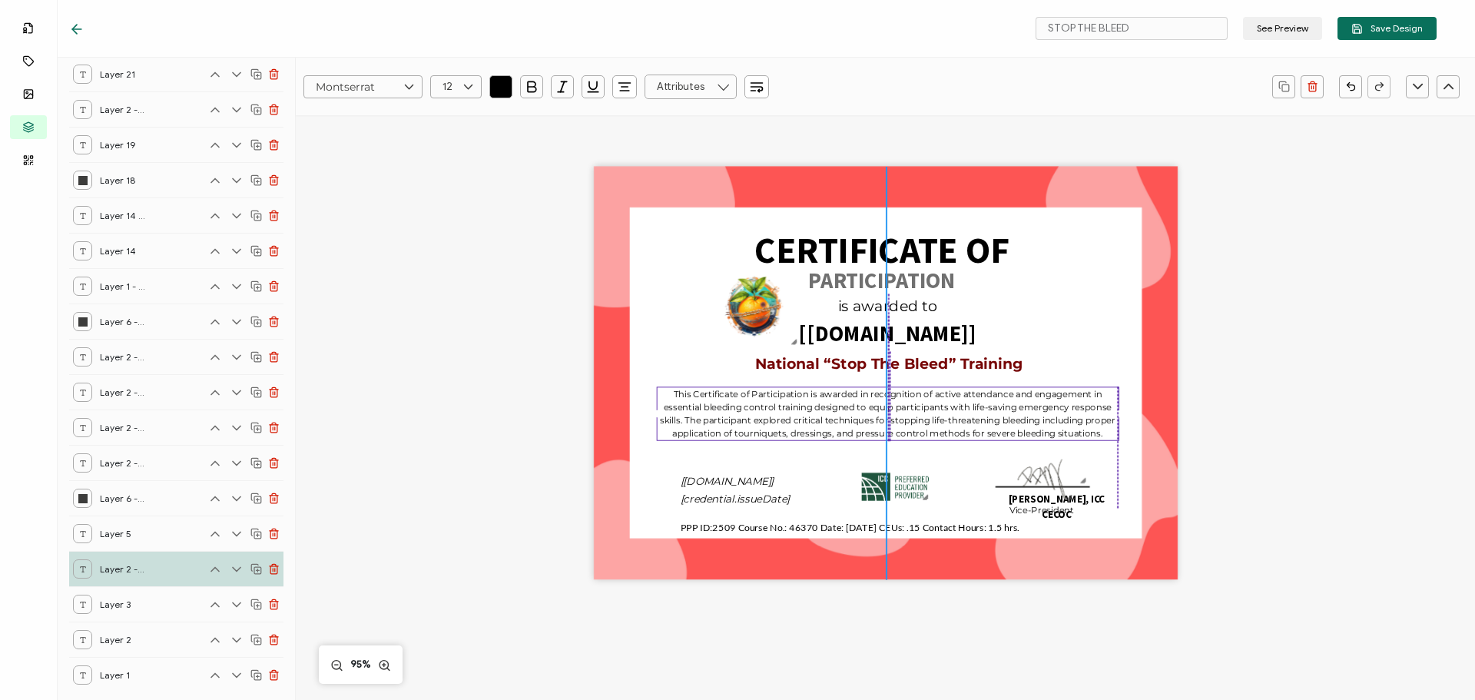
drag, startPoint x: 814, startPoint y: 409, endPoint x: 848, endPoint y: 423, distance: 36.5
click at [810, 411] on pre "This Certificate of Participation is awarded in recognition of active attendanc…" at bounding box center [889, 413] width 458 height 51
click at [1385, 443] on div "CERTIFICATE OF National “Stop The Bleed” Training The recipient’s full name, wh…" at bounding box center [885, 398] width 1120 height 566
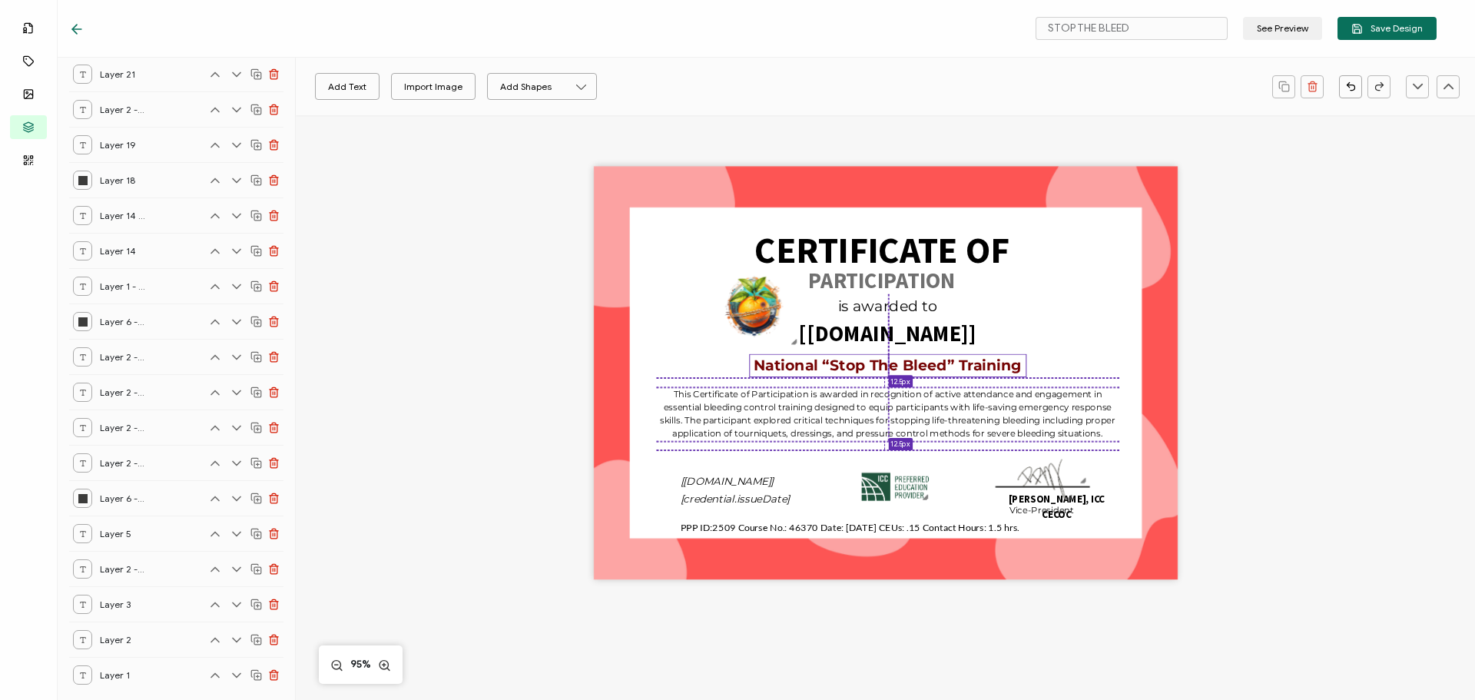
click at [874, 366] on pre "National “Stop The Bleed” Training" at bounding box center [888, 366] width 268 height 18
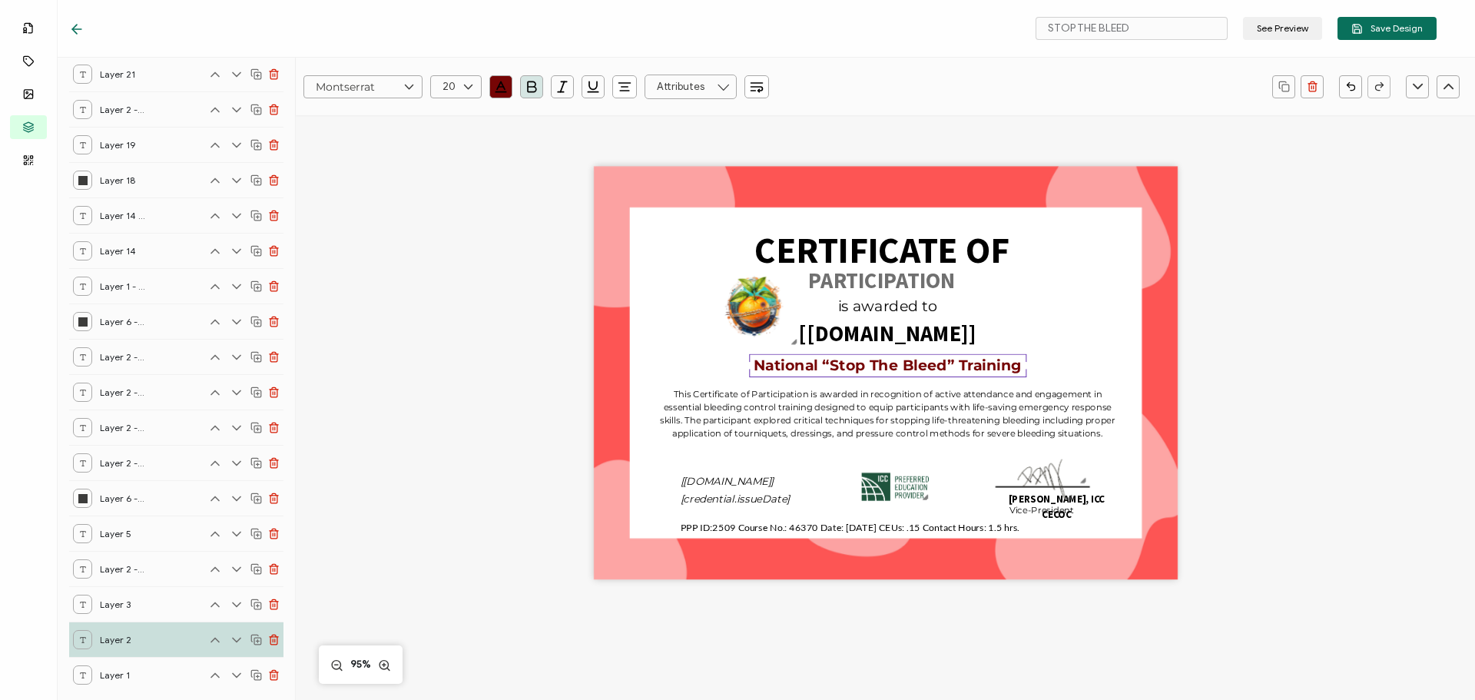
click at [1310, 306] on div "CERTIFICATE OF National “Stop The Bleed” Training The recipient’s full name, wh…" at bounding box center [885, 398] width 1120 height 566
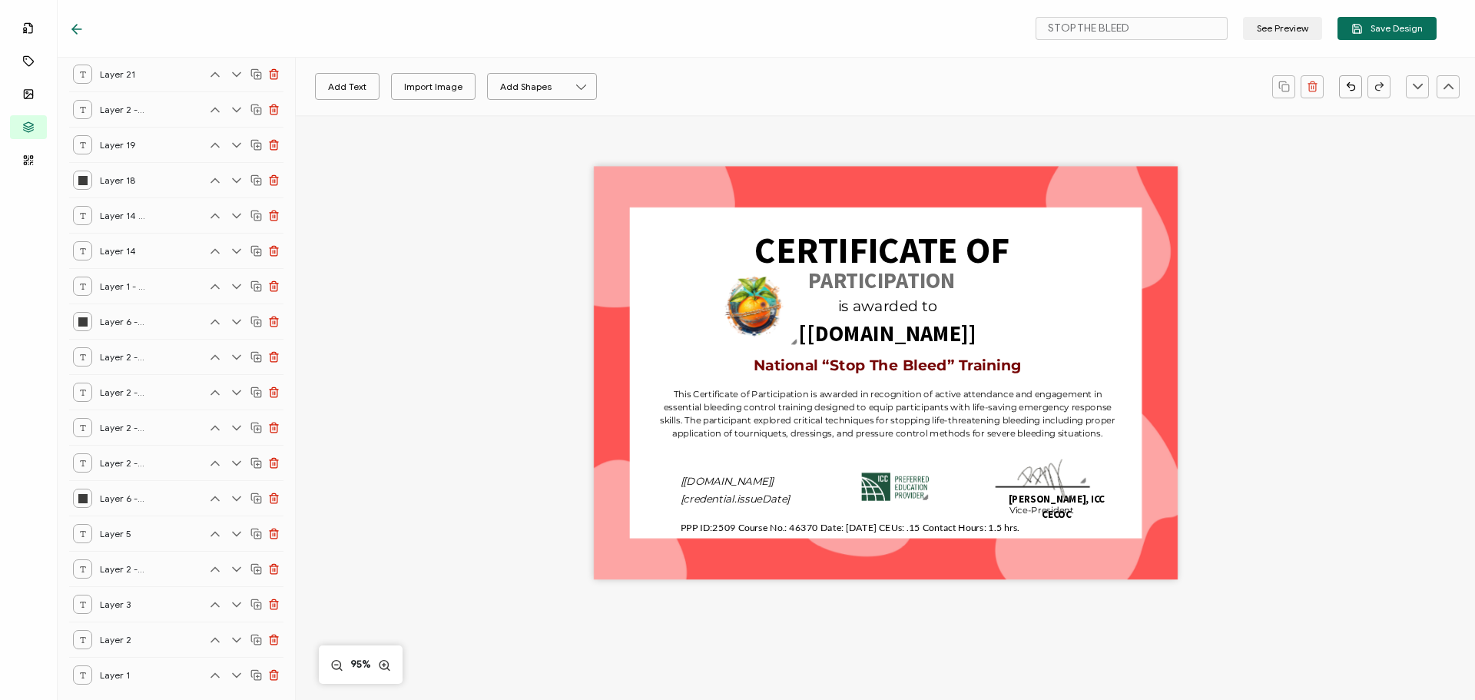
click at [1304, 277] on div "CERTIFICATE OF National “Stop The Bleed” Training The recipient’s full name, wh…" at bounding box center [885, 398] width 1120 height 566
click at [1367, 31] on span "Save Design" at bounding box center [1386, 29] width 71 height 12
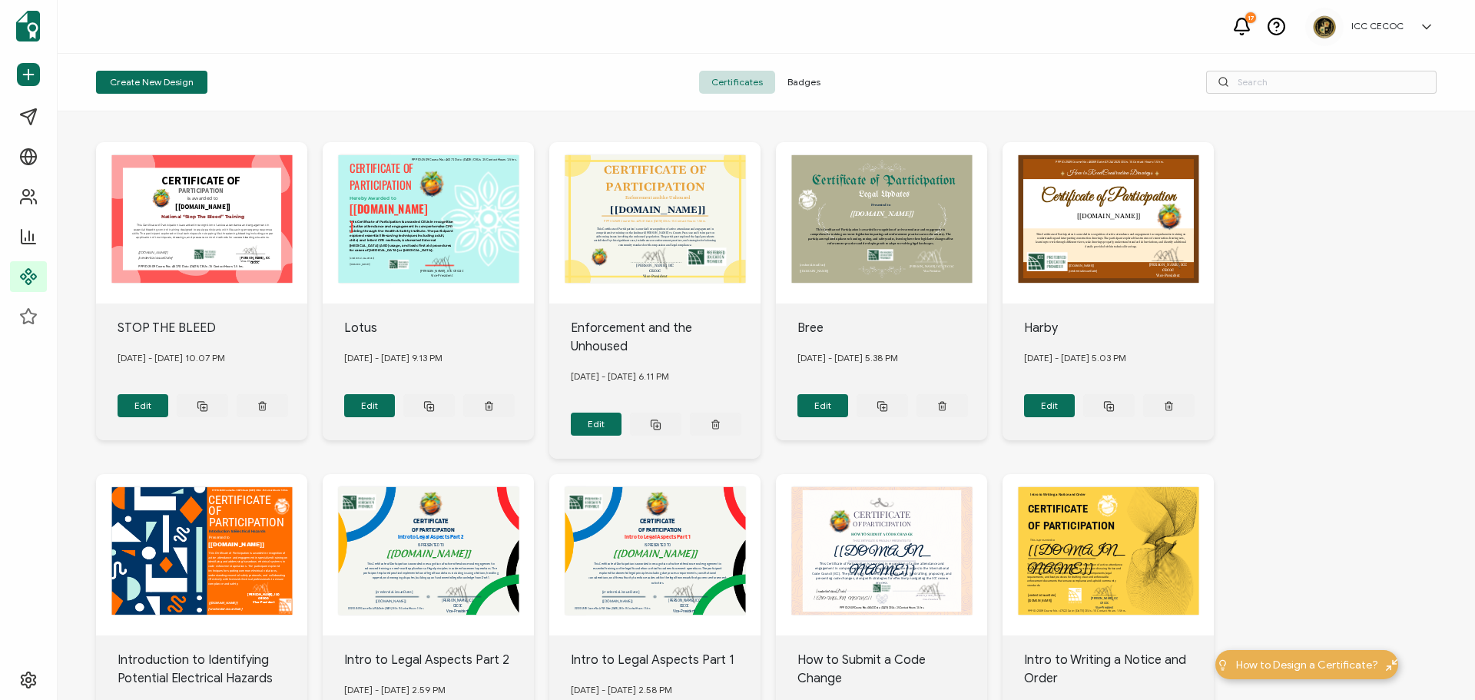
click at [804, 77] on span "Badges" at bounding box center [804, 82] width 58 height 23
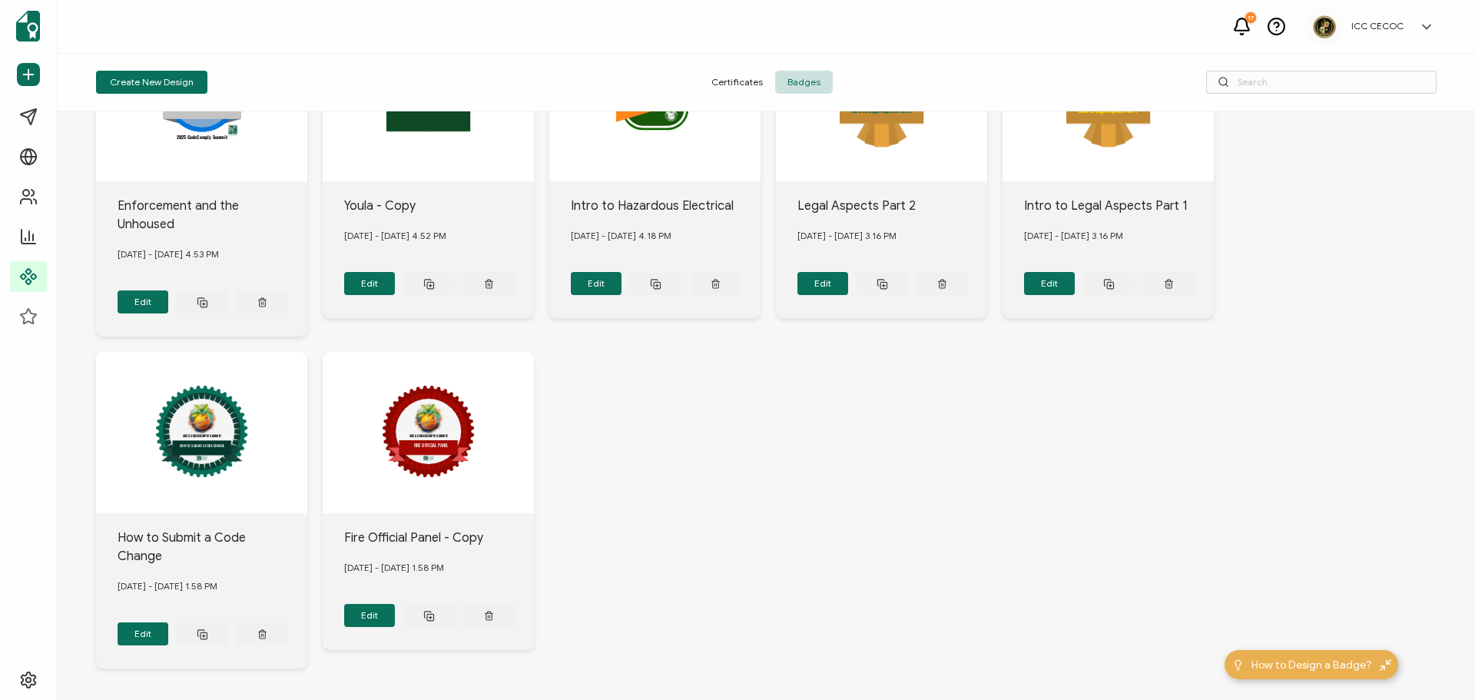
scroll to position [489, 0]
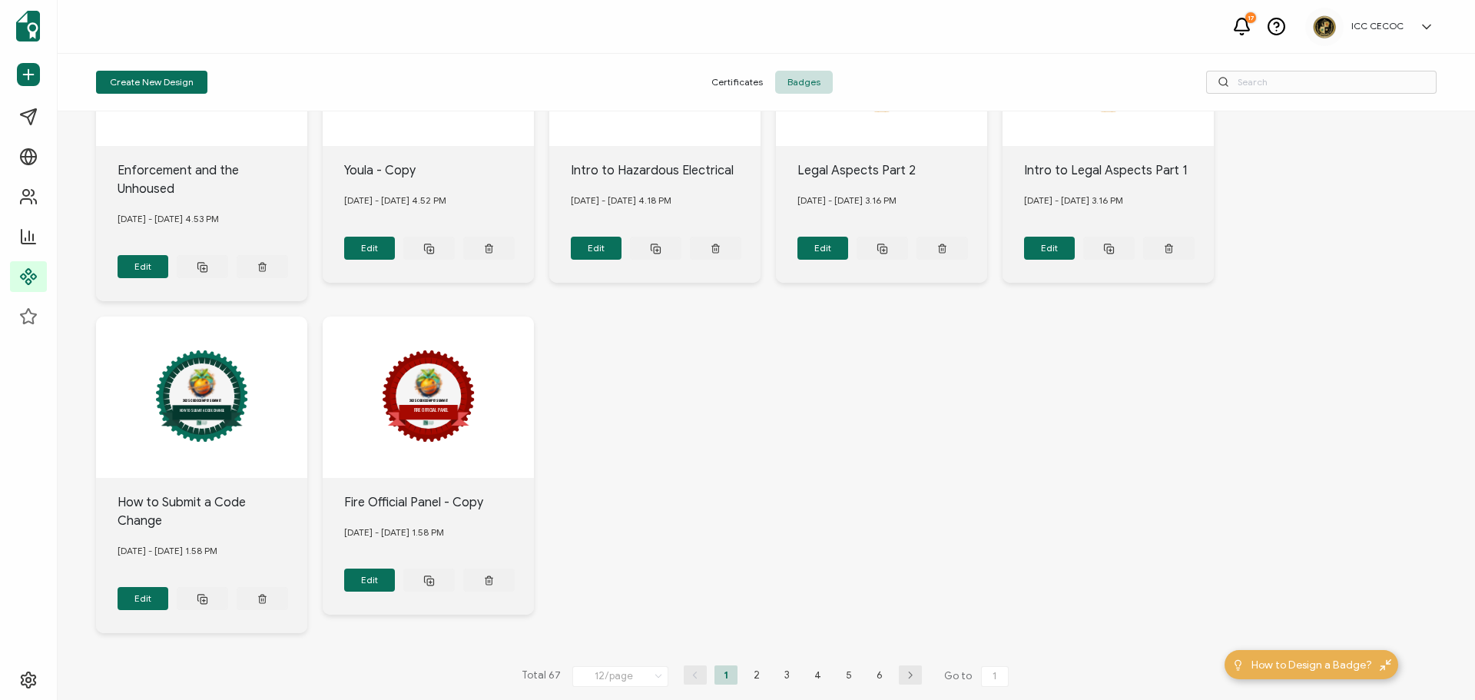
click at [747, 665] on li "2" at bounding box center [756, 674] width 23 height 19
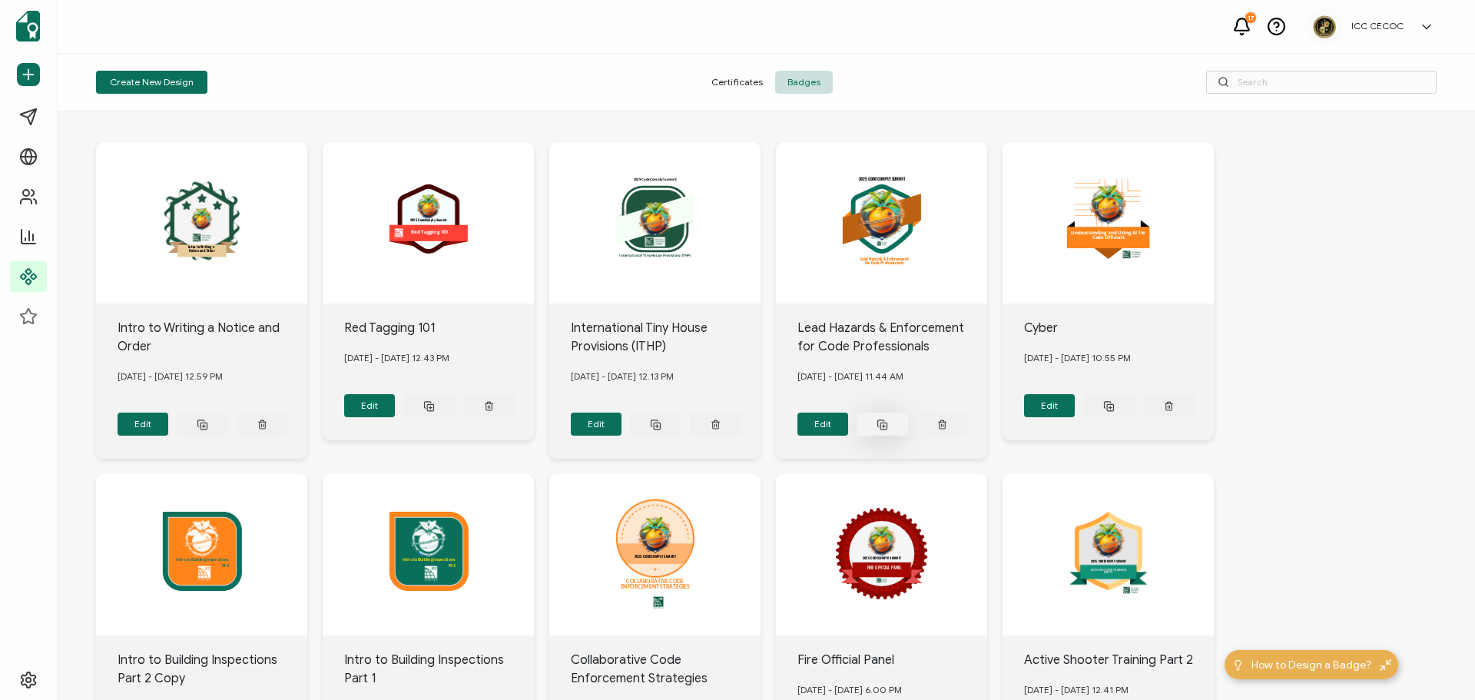
click at [204, 419] on icon at bounding box center [201, 422] width 6 height 6
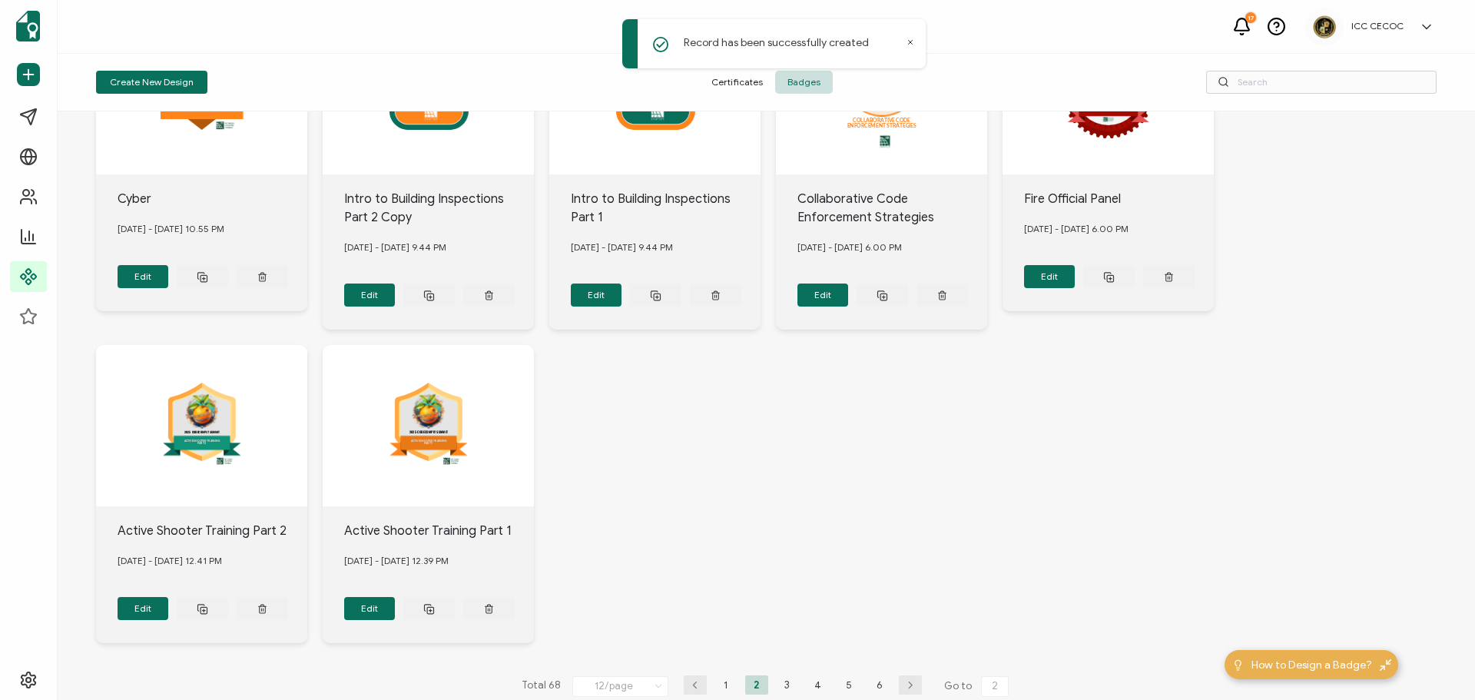
scroll to position [489, 0]
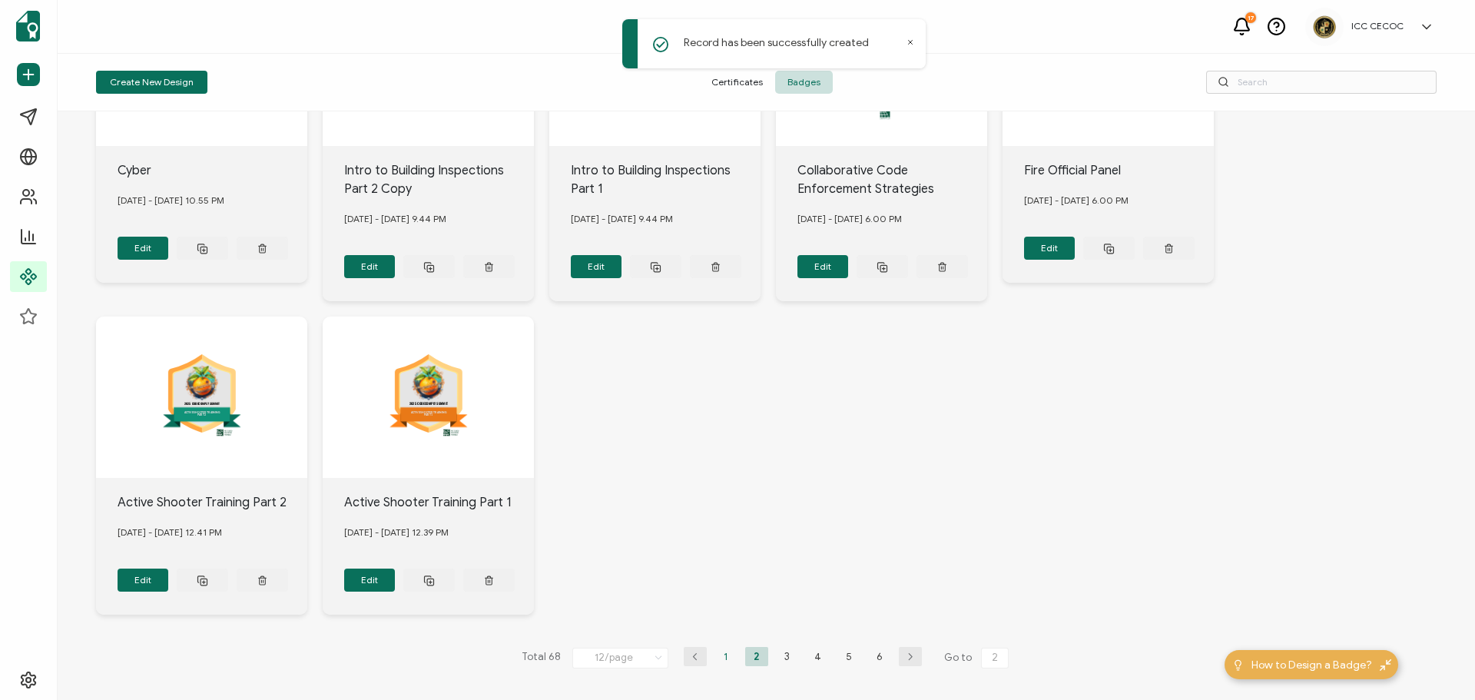
click at [722, 648] on li "1" at bounding box center [725, 656] width 23 height 19
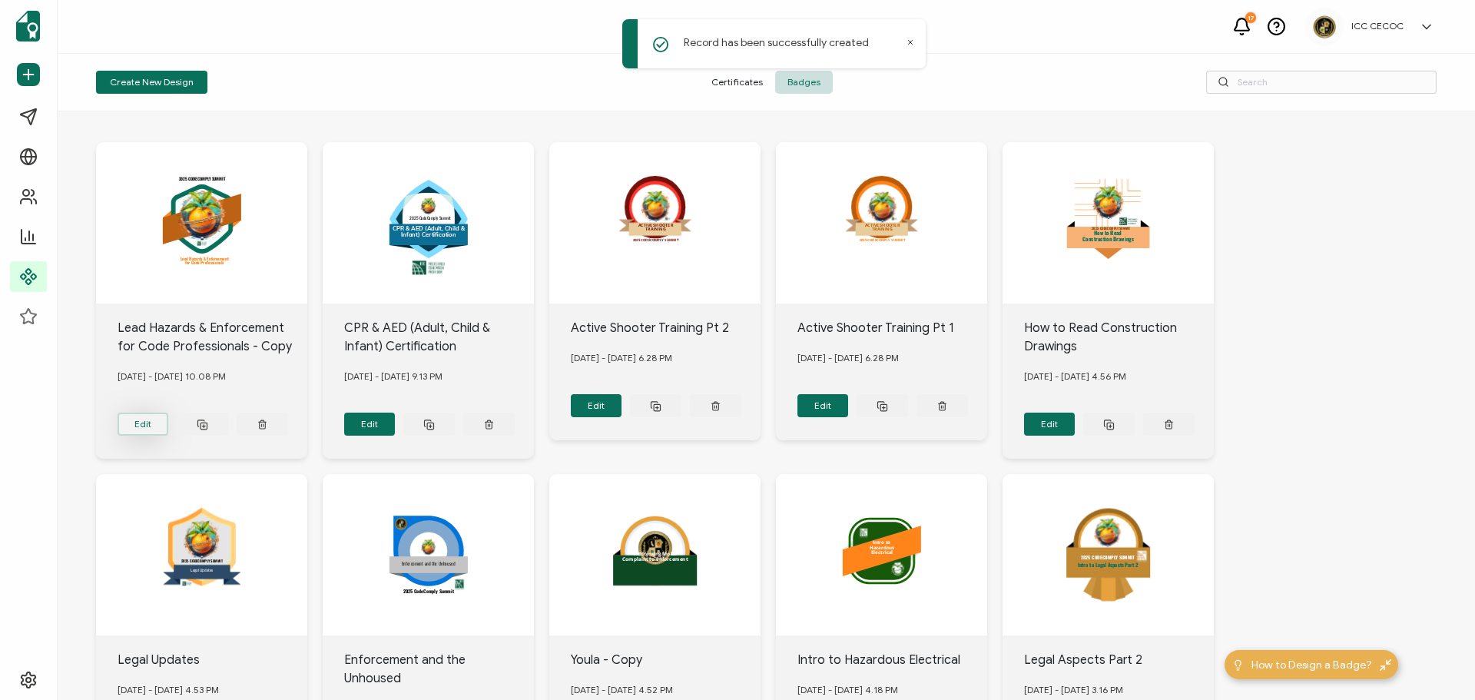
click at [159, 421] on button "Edit" at bounding box center [143, 424] width 51 height 23
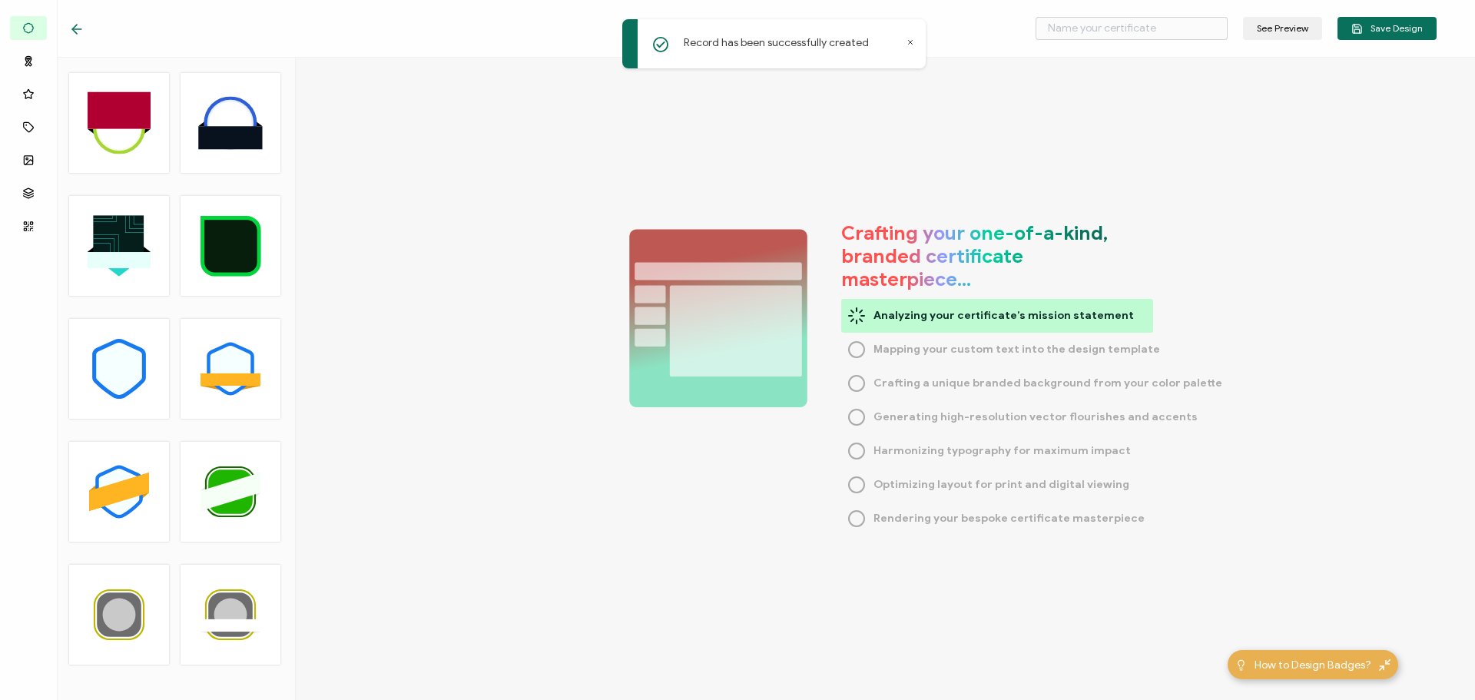
type input "Lead Hazards & Enforcement for Code Professionals - Copy"
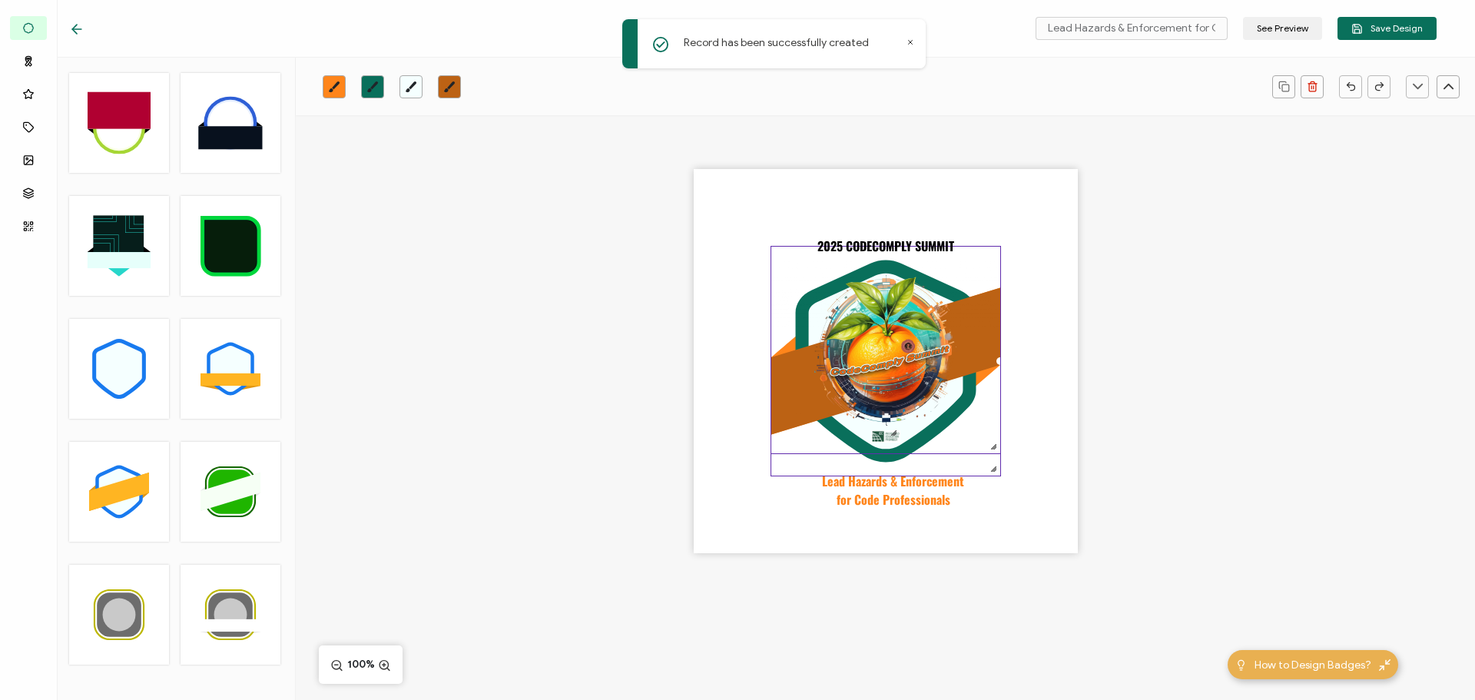
click at [791, 381] on img at bounding box center [885, 350] width 229 height 207
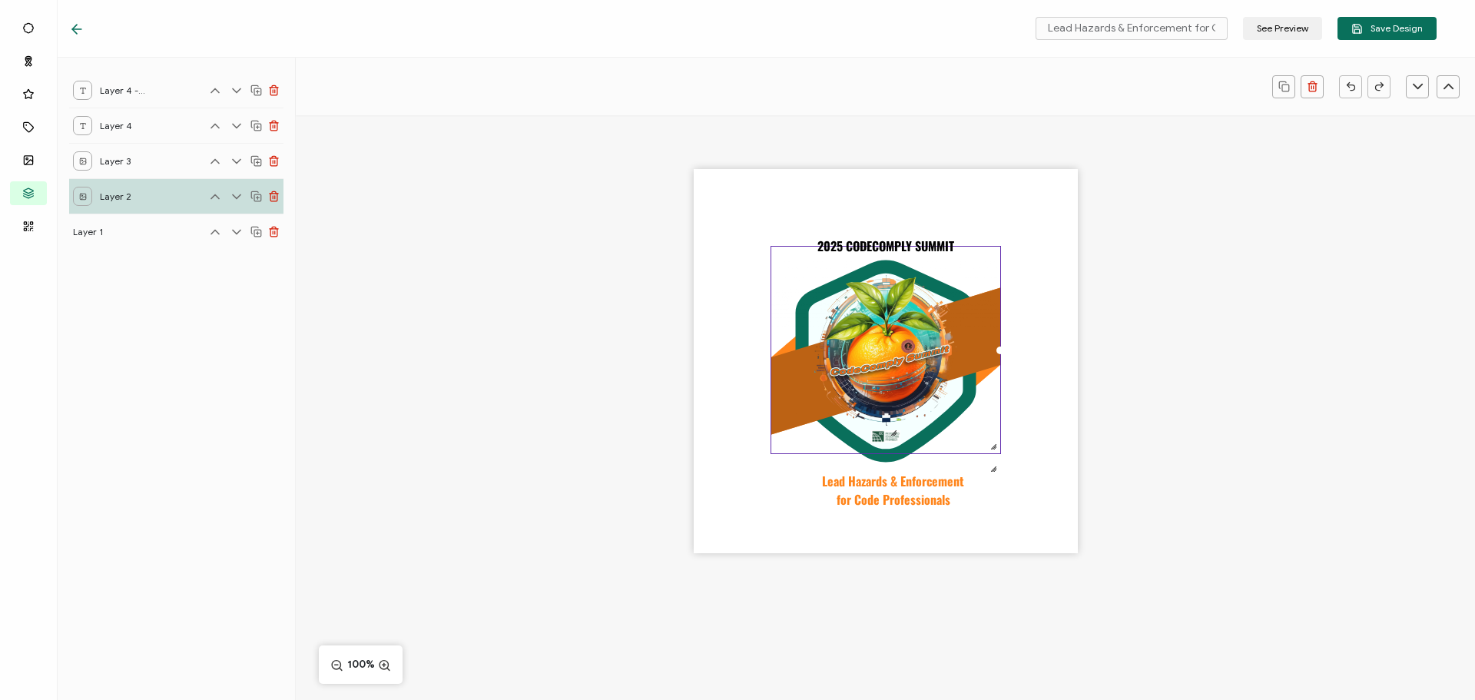
click at [834, 390] on img at bounding box center [885, 350] width 229 height 207
click at [809, 390] on img at bounding box center [885, 350] width 229 height 207
click at [701, 270] on div ".uuid-b06ebba1-4726-4e91-8962-e40fb42ef6b9{}.uuid-39eea4b2-4555-4292-b4b9-40696…" at bounding box center [886, 361] width 384 height 384
click at [780, 373] on img at bounding box center [885, 350] width 229 height 207
click at [792, 402] on img at bounding box center [885, 350] width 229 height 207
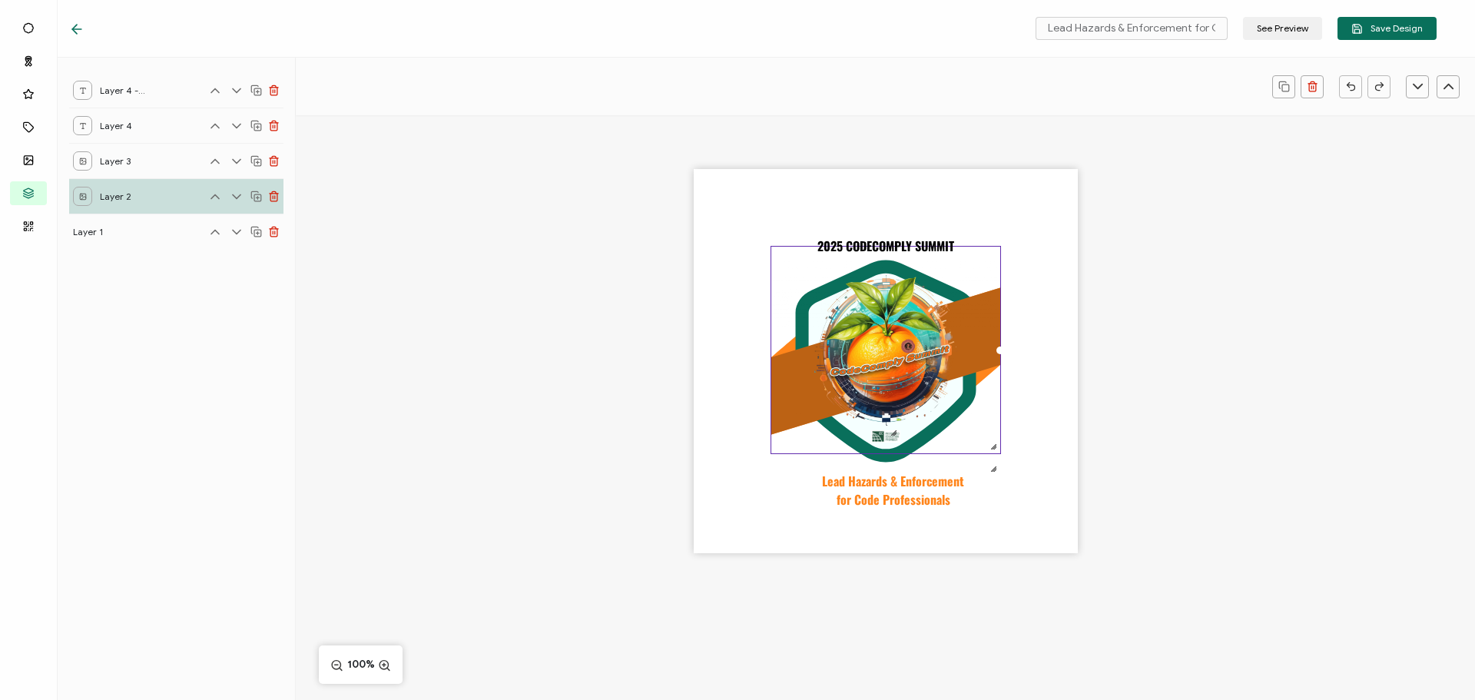
drag, startPoint x: 1176, startPoint y: 388, endPoint x: 990, endPoint y: 390, distance: 185.9
click at [1173, 387] on div ".uuid-b06ebba1-4726-4e91-8962-e40fb42ef6b9{}.uuid-39eea4b2-4555-4292-b4b9-40696…" at bounding box center [885, 387] width 1179 height 545
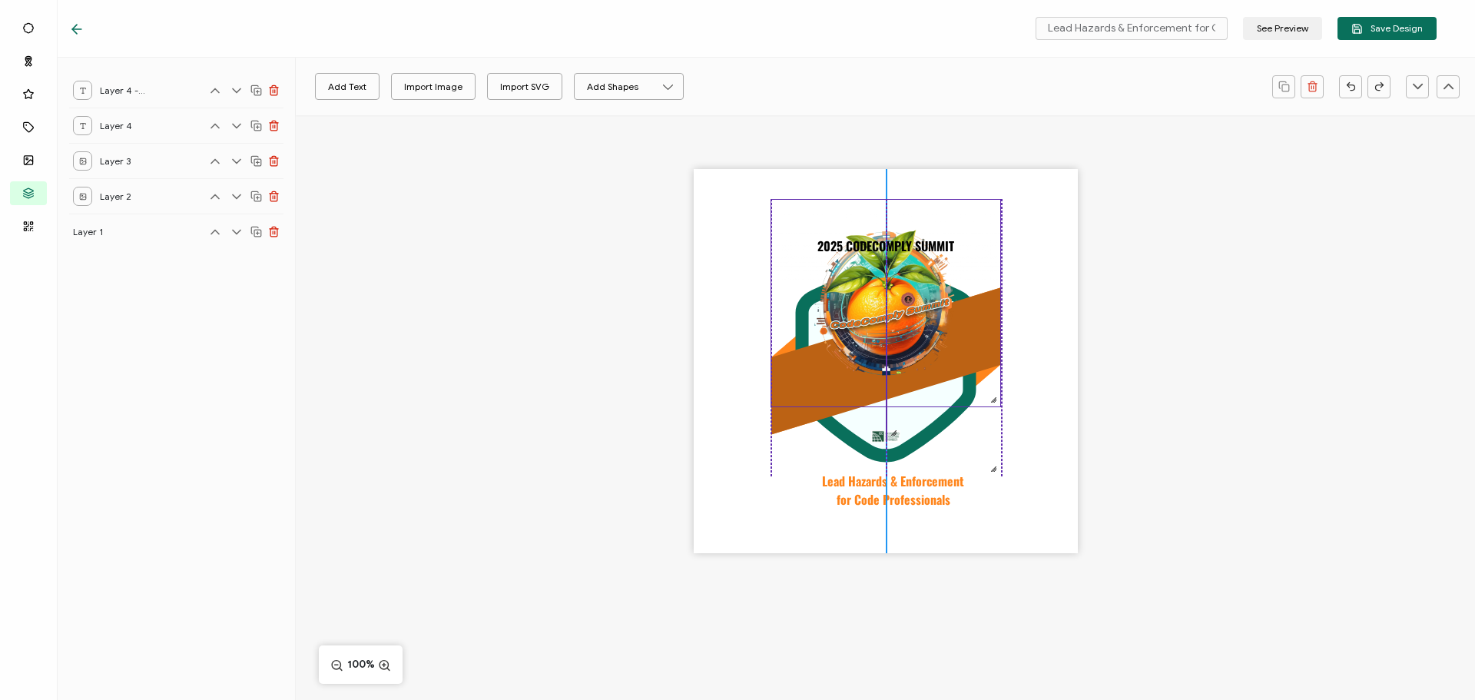
drag, startPoint x: 887, startPoint y: 364, endPoint x: 890, endPoint y: 315, distance: 49.3
click at [890, 314] on img at bounding box center [885, 303] width 229 height 207
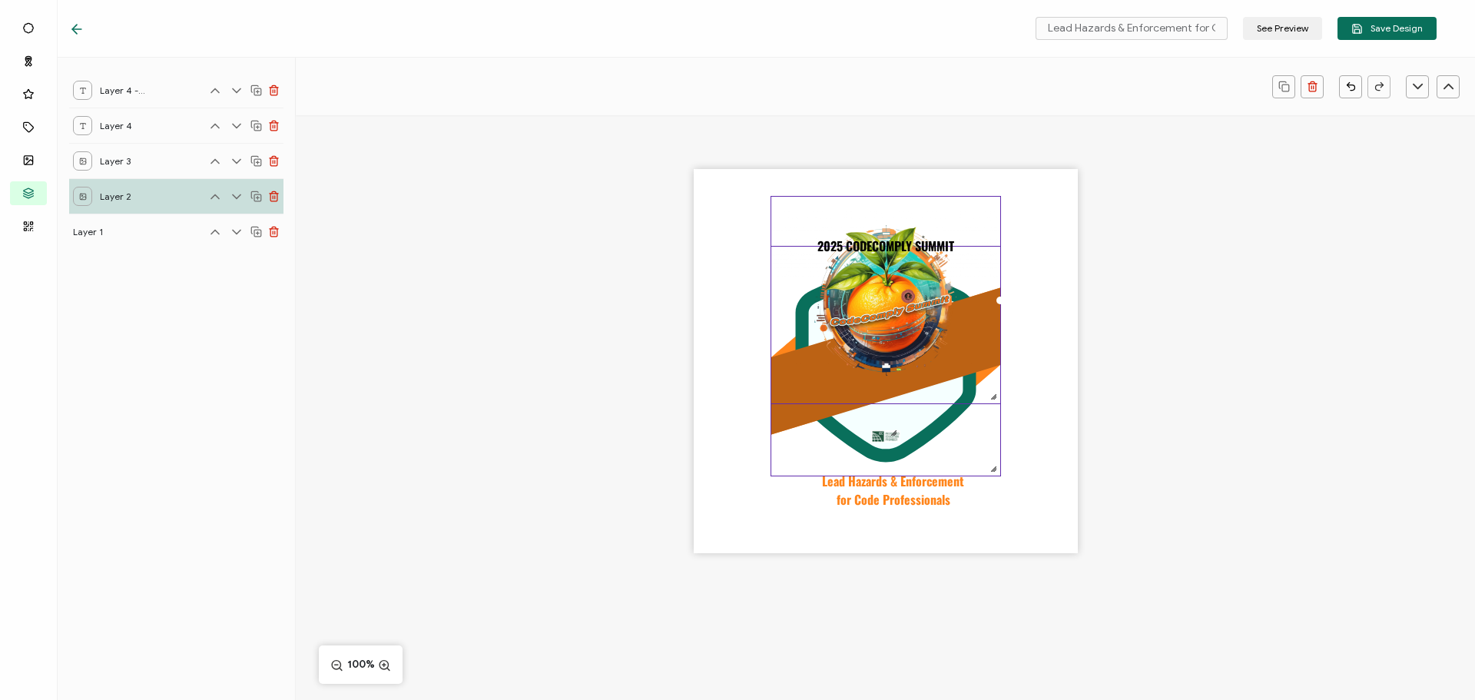
click at [799, 416] on polygon at bounding box center [885, 361] width 229 height 147
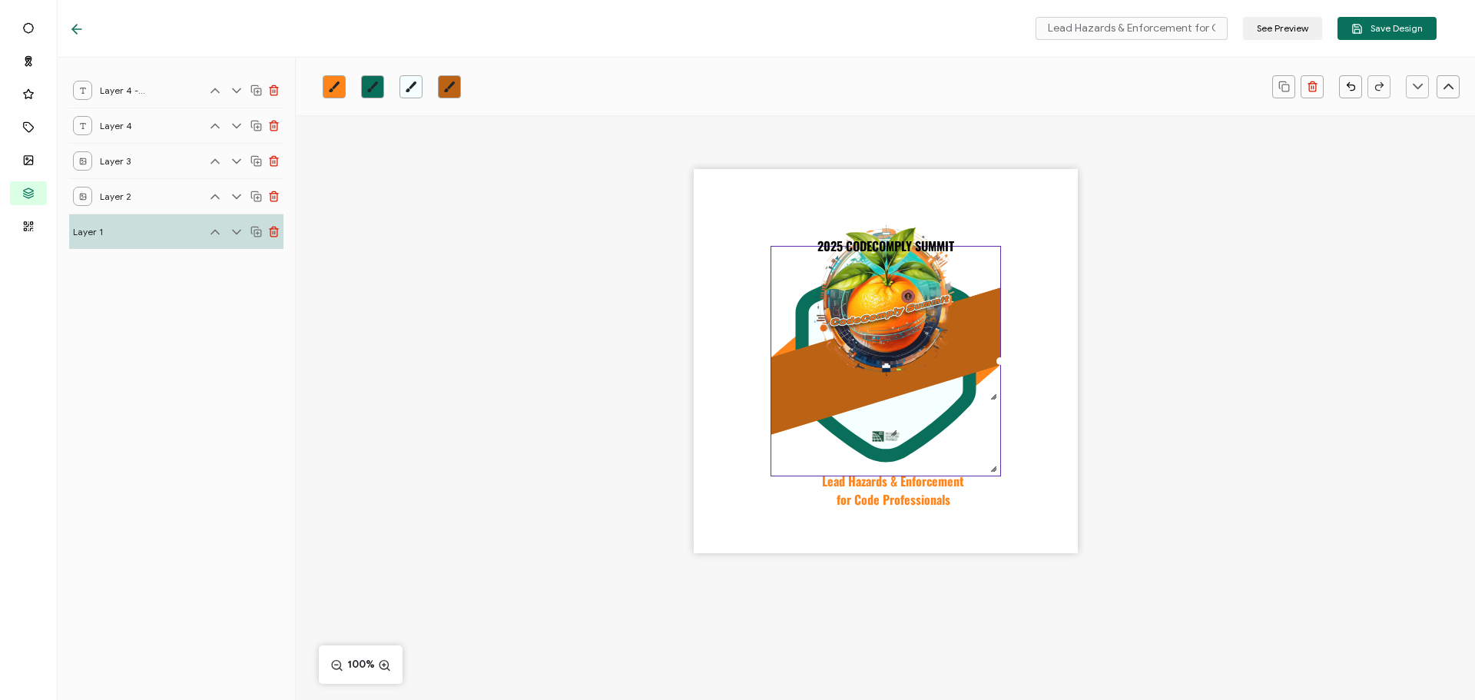
click at [336, 88] on icon "brush" at bounding box center [334, 87] width 12 height 12
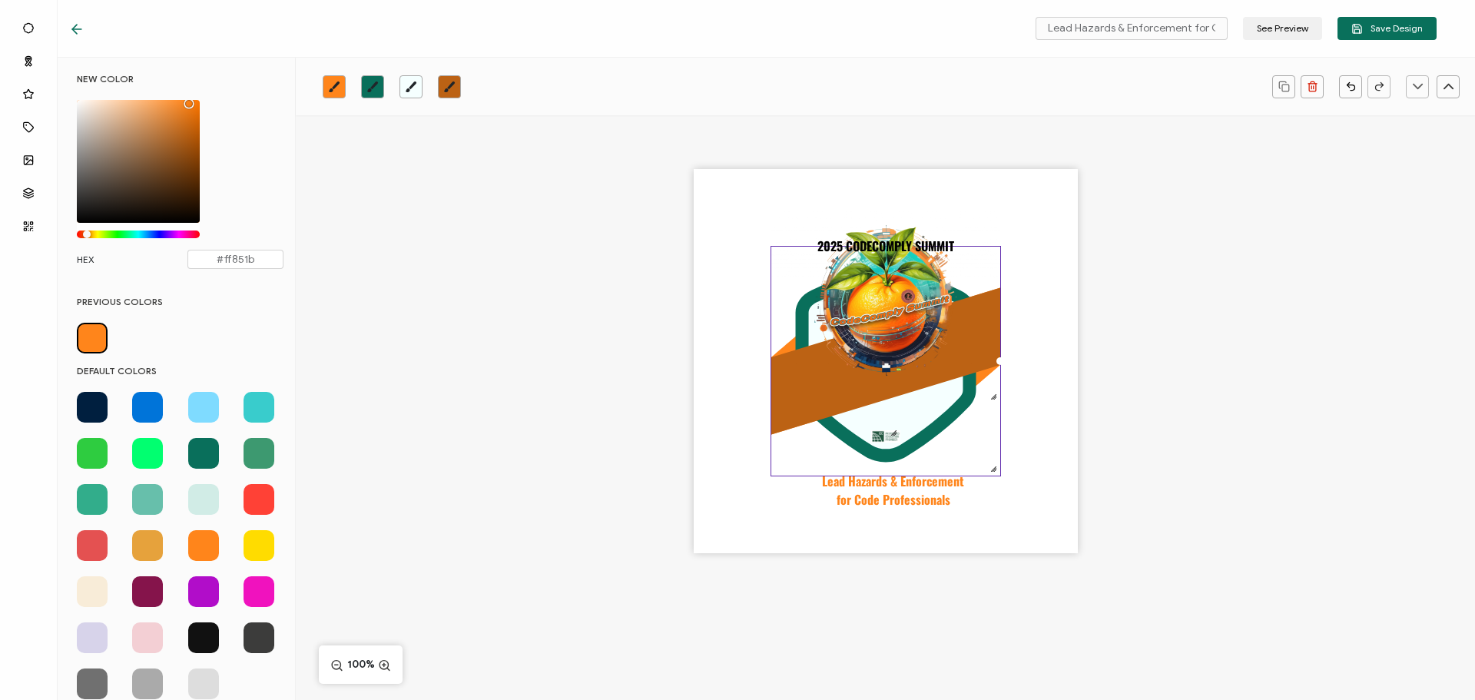
click at [250, 500] on span at bounding box center [259, 499] width 31 height 31
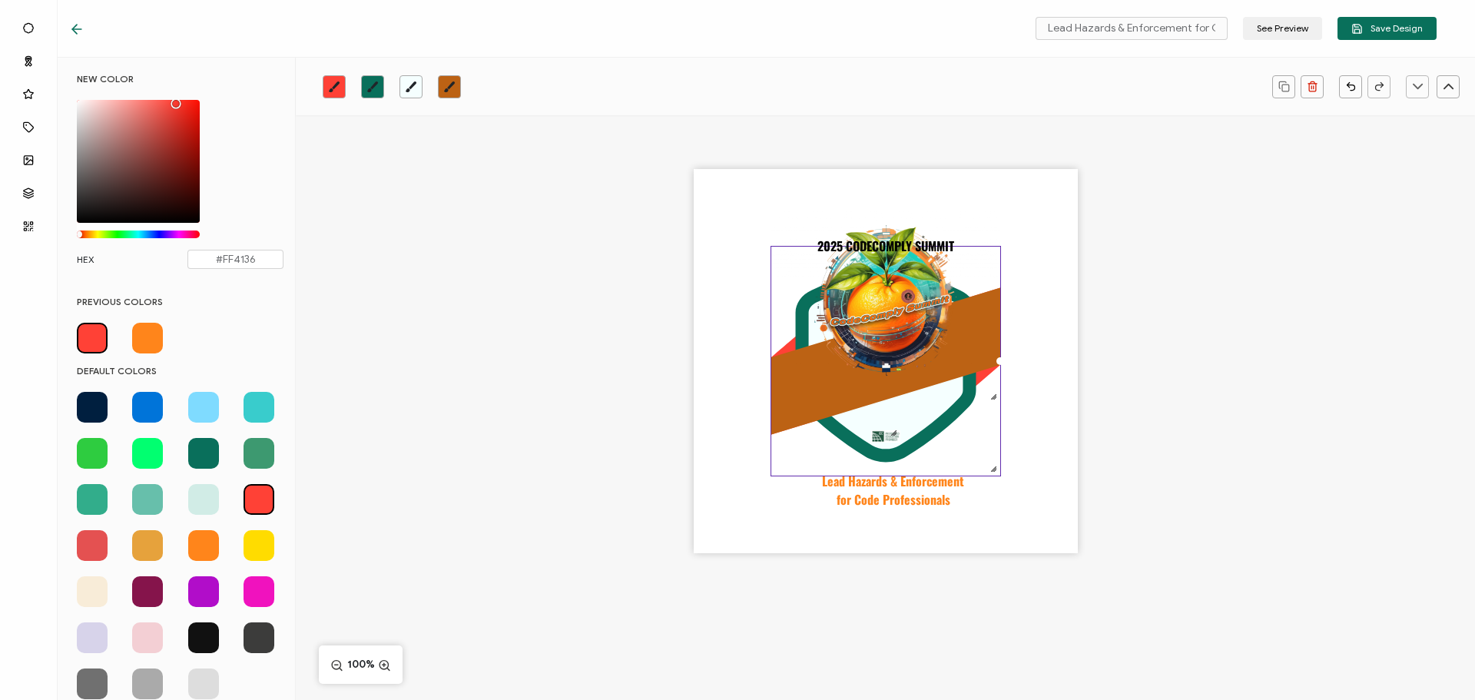
click at [442, 86] on link at bounding box center [449, 86] width 23 height 23
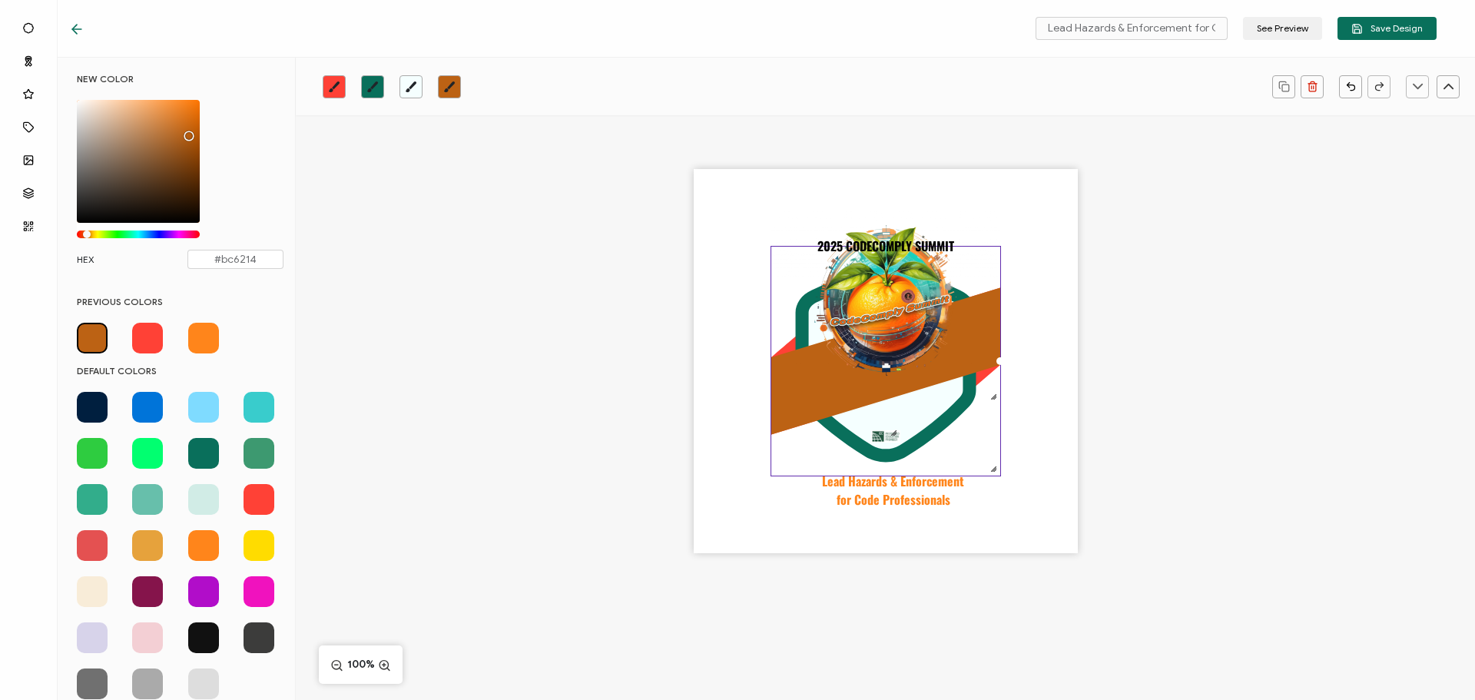
drag, startPoint x: 258, startPoint y: 502, endPoint x: 257, endPoint y: 486, distance: 15.4
click at [260, 501] on span at bounding box center [259, 499] width 31 height 31
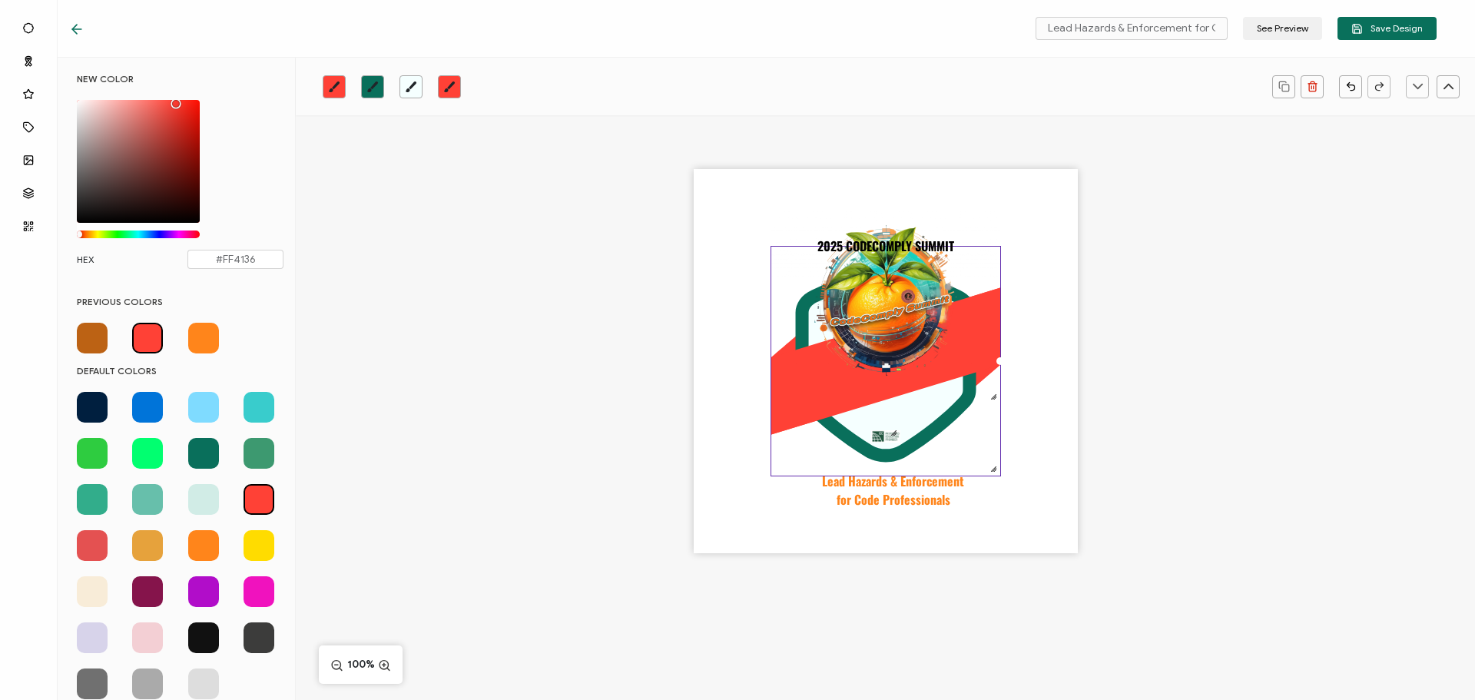
click at [191, 146] on div "Chrome color picker" at bounding box center [138, 161] width 123 height 123
type input "#9F130B"
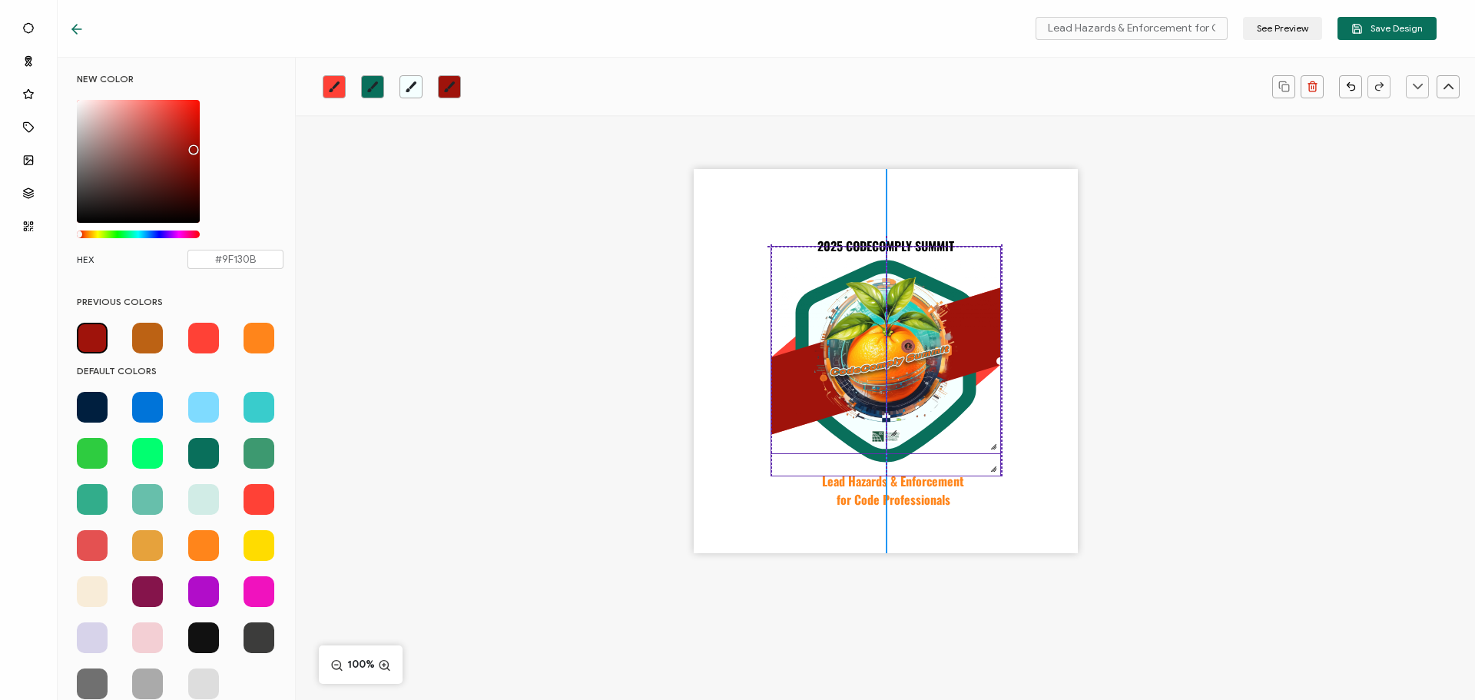
drag, startPoint x: 885, startPoint y: 303, endPoint x: 882, endPoint y: 352, distance: 48.5
click at [882, 352] on img at bounding box center [885, 350] width 229 height 207
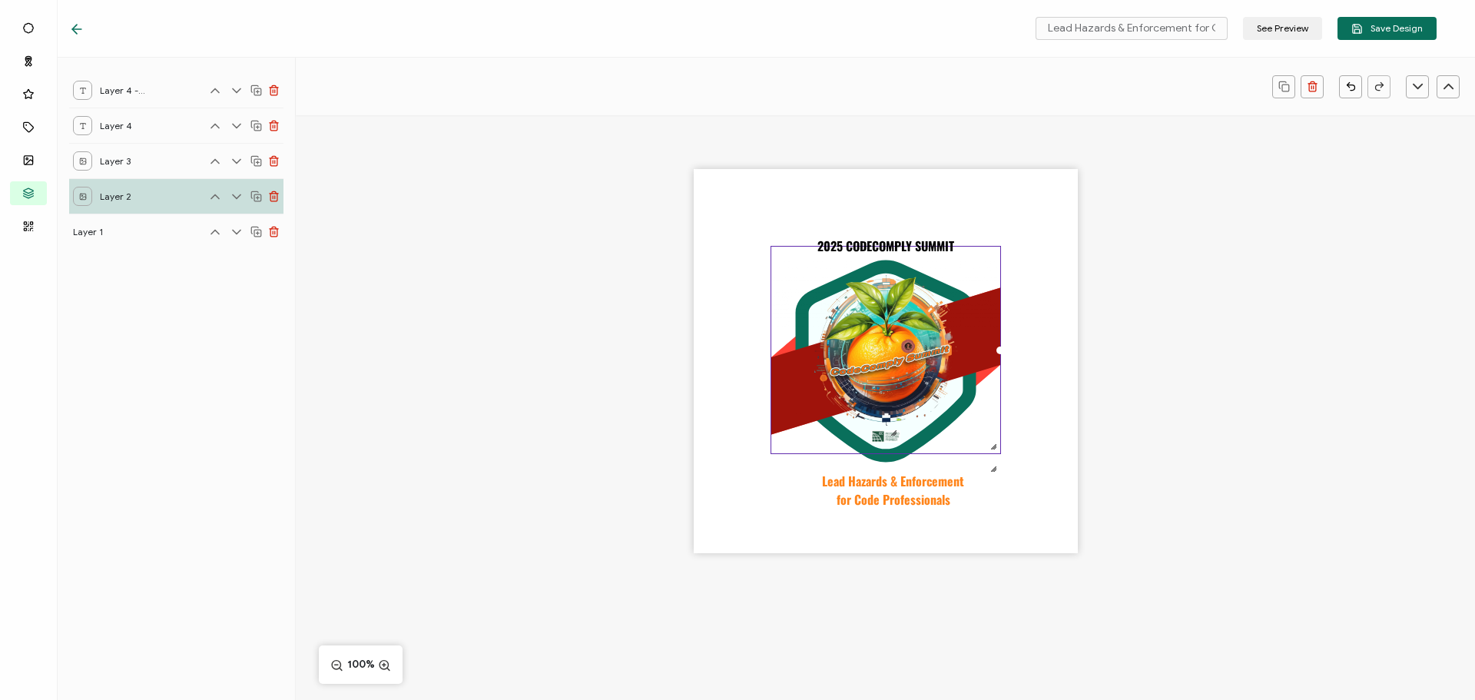
drag, startPoint x: 1210, startPoint y: 376, endPoint x: 950, endPoint y: 331, distance: 264.3
click at [1208, 375] on div ".uuid-b06ebba1-4726-4e91-8962-e40fb42ef6b9{}.uuid-39eea4b2-4555-4292-b4b9-40696…" at bounding box center [885, 387] width 1179 height 545
click at [818, 290] on img at bounding box center [885, 350] width 229 height 207
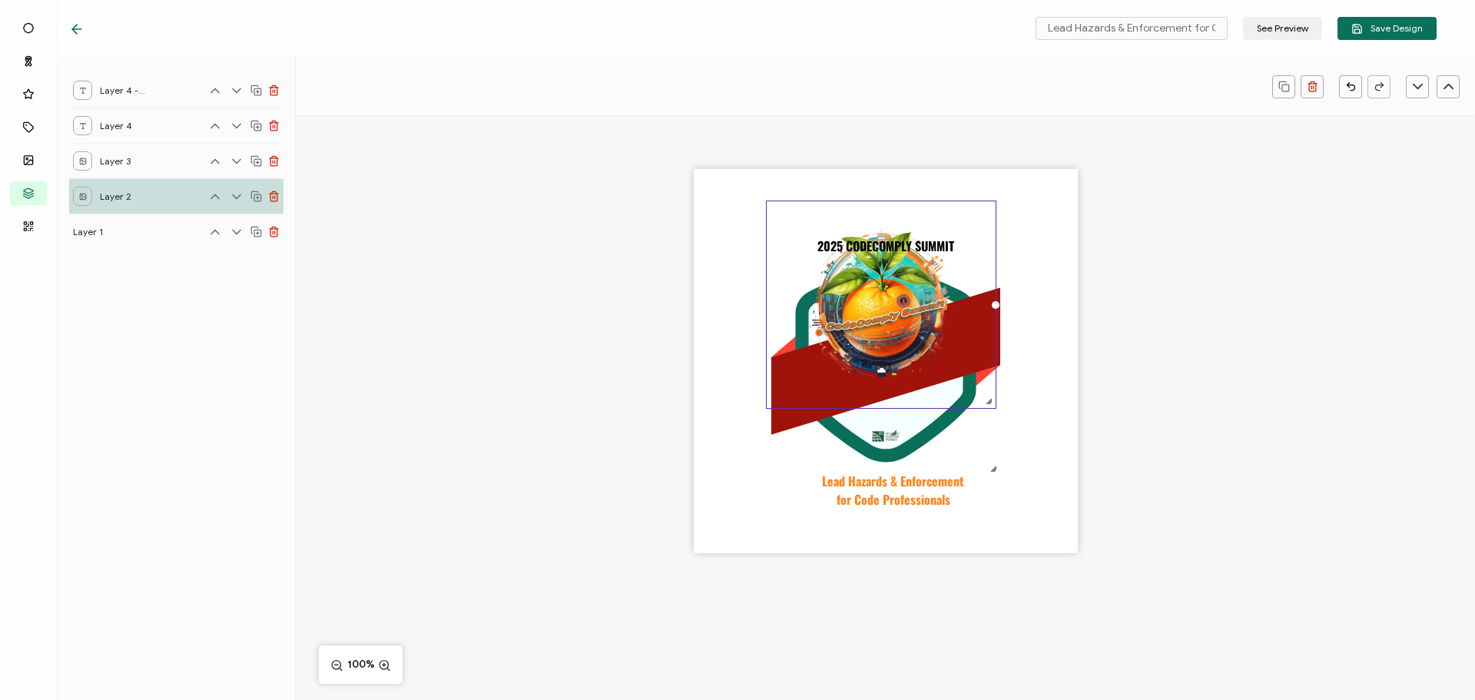
drag, startPoint x: 834, startPoint y: 393, endPoint x: 830, endPoint y: 350, distance: 43.3
click at [830, 350] on img at bounding box center [881, 304] width 229 height 207
click at [838, 429] on icon at bounding box center [885, 361] width 181 height 202
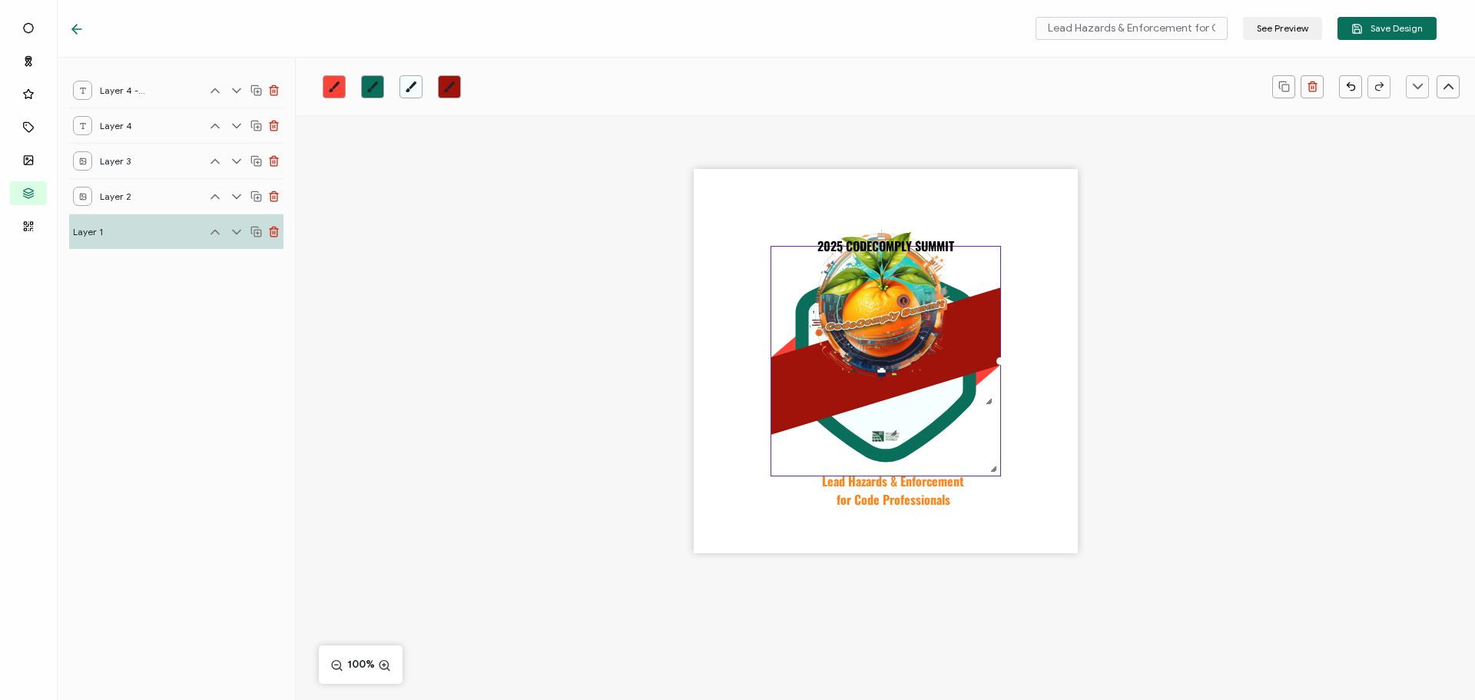
click at [373, 91] on icon "brush" at bounding box center [372, 87] width 12 height 12
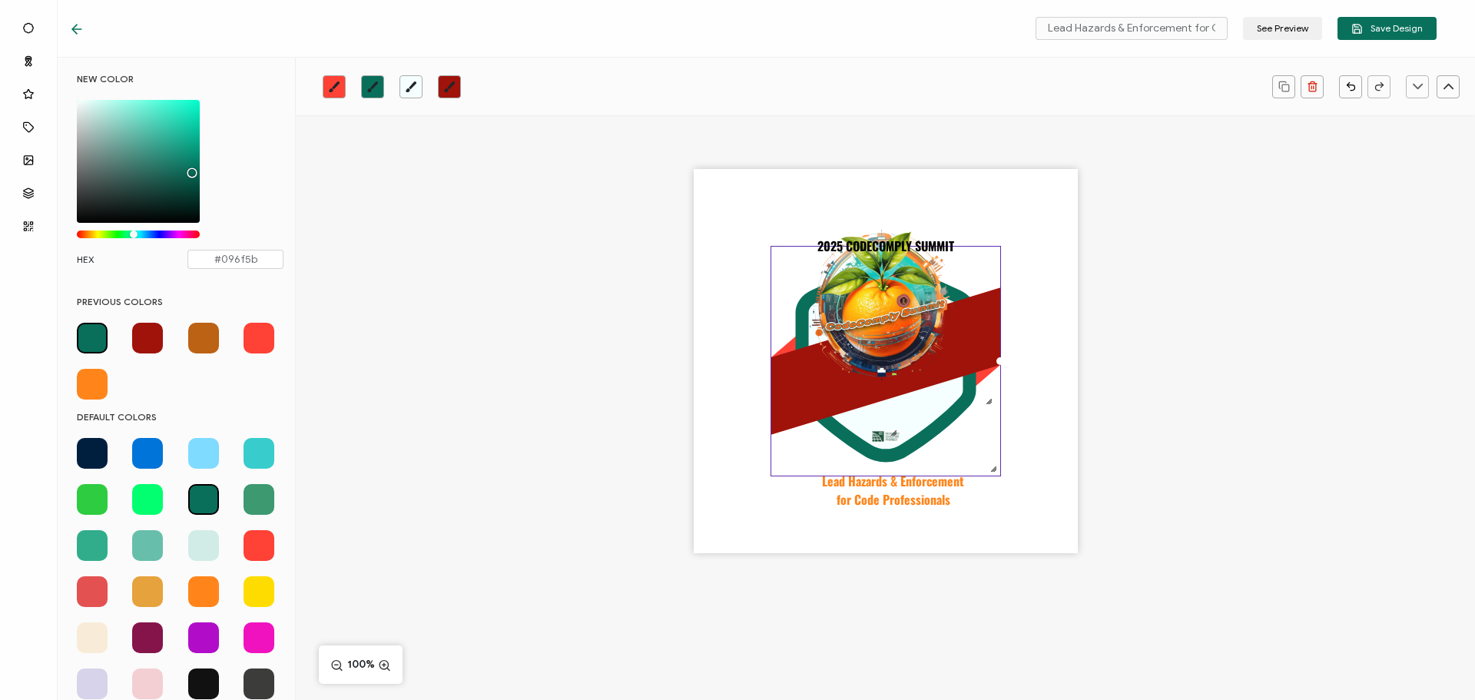
click at [251, 686] on span at bounding box center [259, 683] width 31 height 31
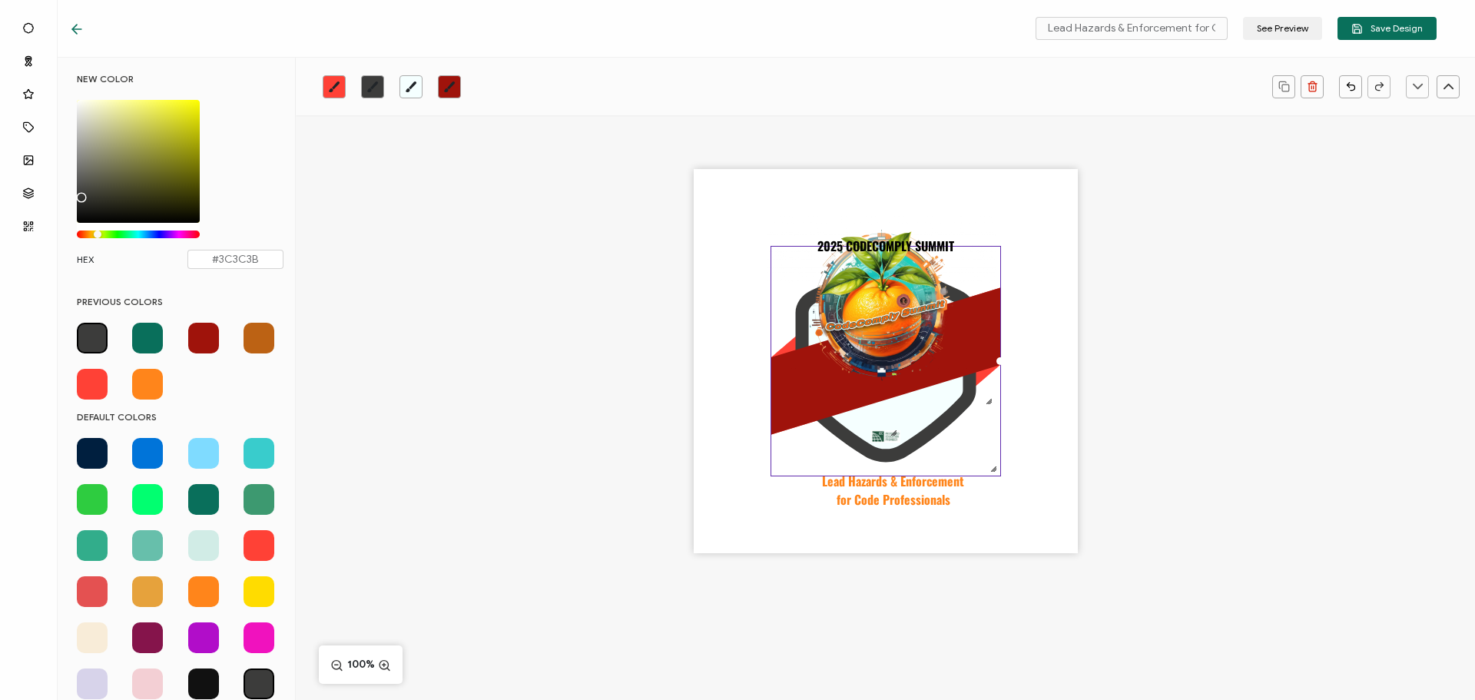
click at [333, 88] on icon "brush" at bounding box center [334, 86] width 11 height 11
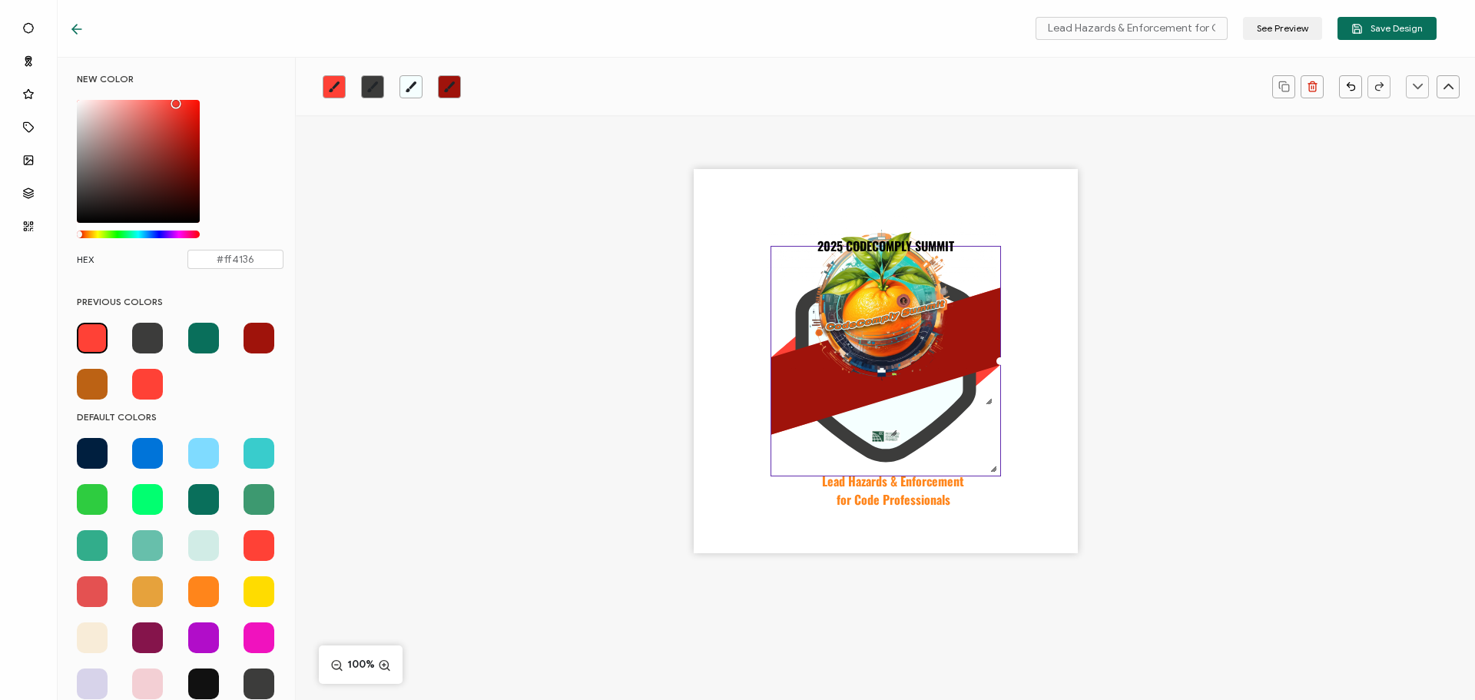
click at [249, 343] on span at bounding box center [259, 338] width 31 height 31
type input "#500803"
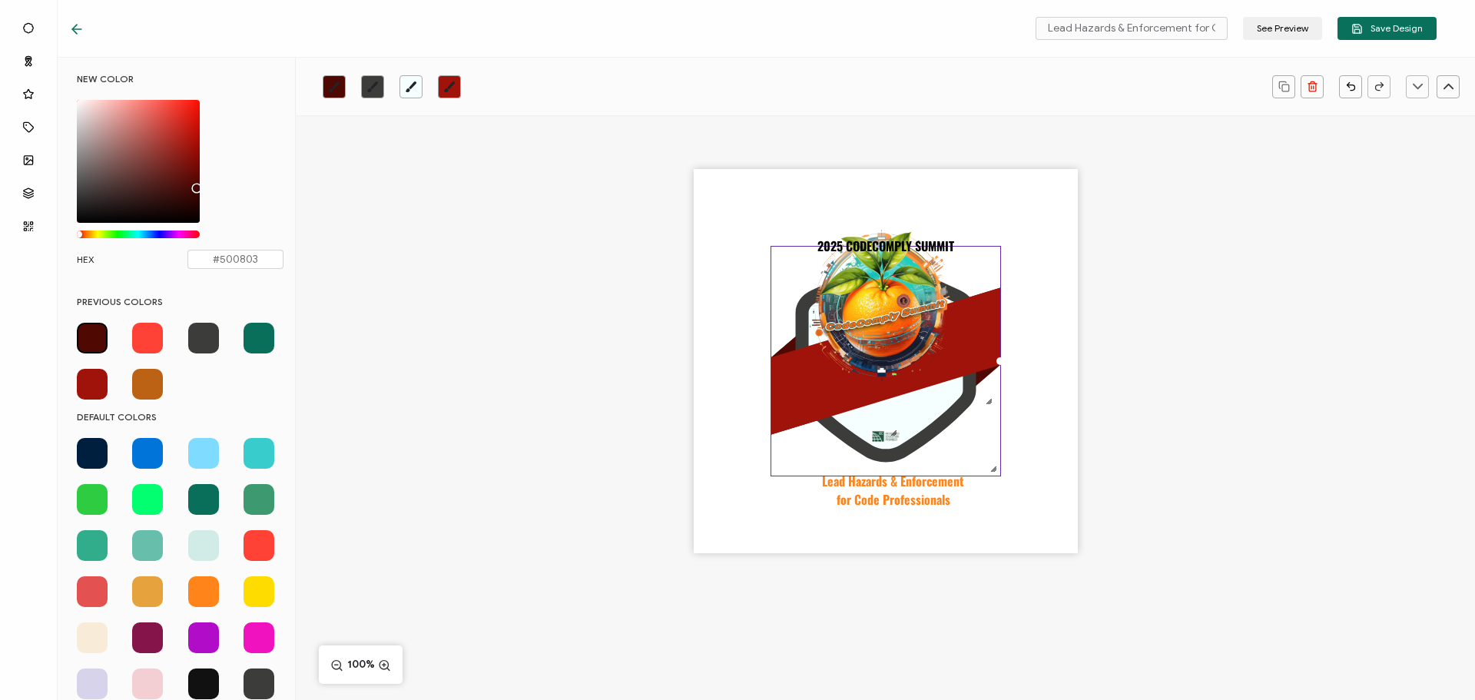
drag, startPoint x: 187, startPoint y: 155, endPoint x: 194, endPoint y: 184, distance: 30.0
click at [194, 184] on div "Chrome color picker" at bounding box center [138, 161] width 123 height 123
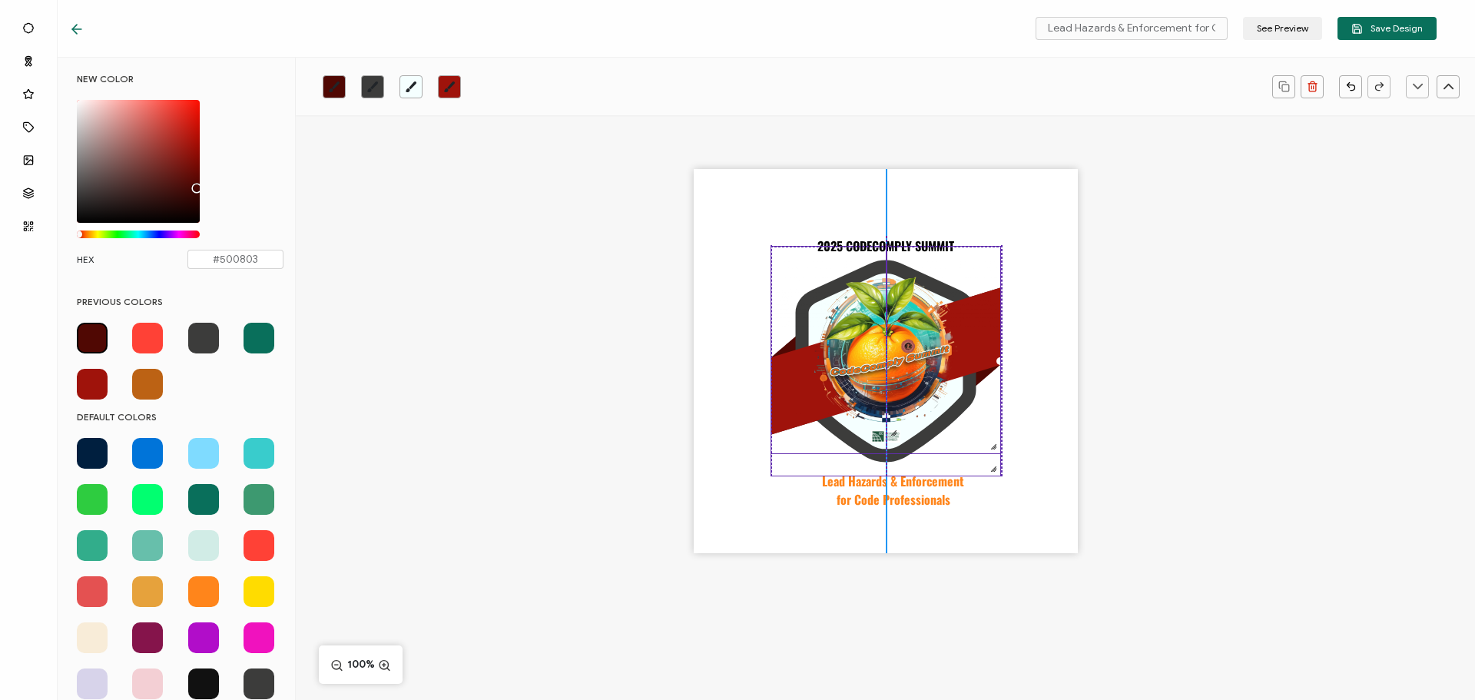
drag, startPoint x: 890, startPoint y: 307, endPoint x: 897, endPoint y: 351, distance: 45.0
click at [897, 351] on img at bounding box center [885, 350] width 229 height 207
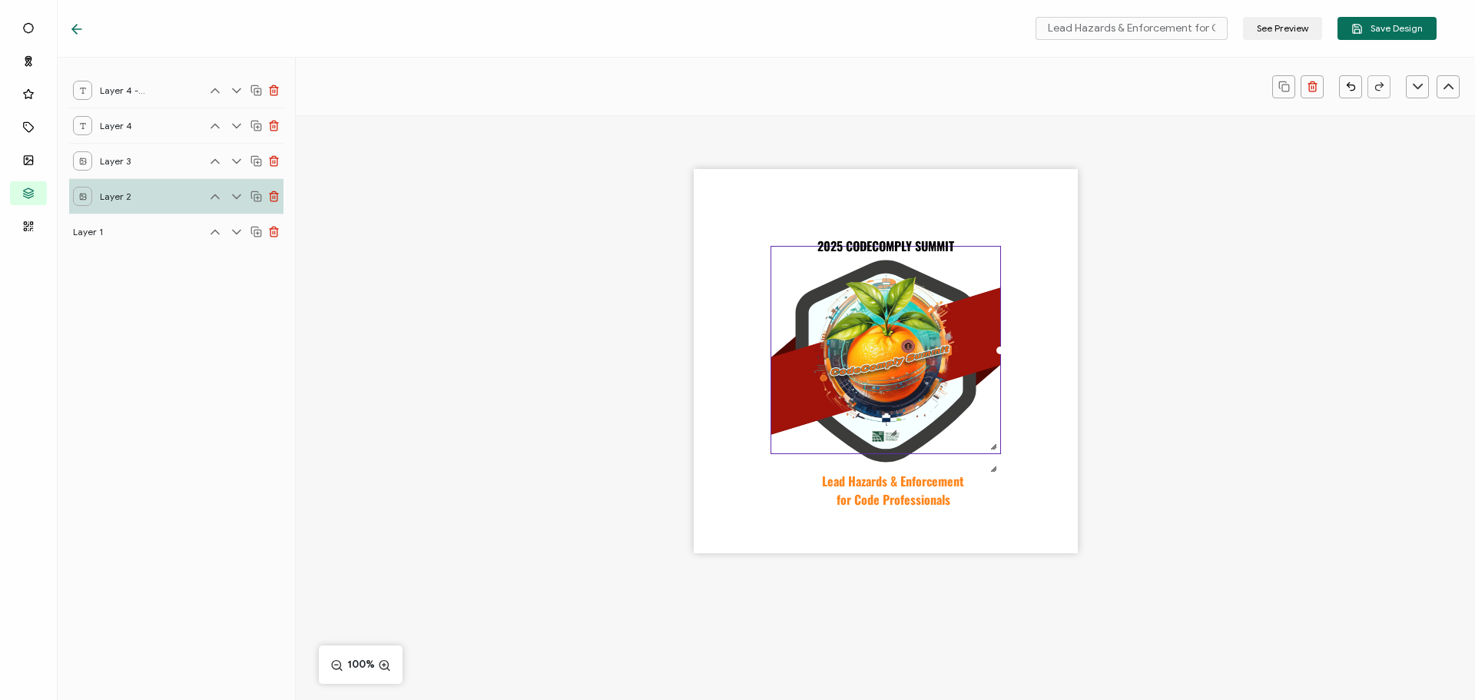
click at [1155, 401] on div ".uuid-b06ebba1-4726-4e91-8962-e40fb42ef6b9{}.uuid-39eea4b2-4555-4292-b4b9-40696…" at bounding box center [885, 387] width 1179 height 545
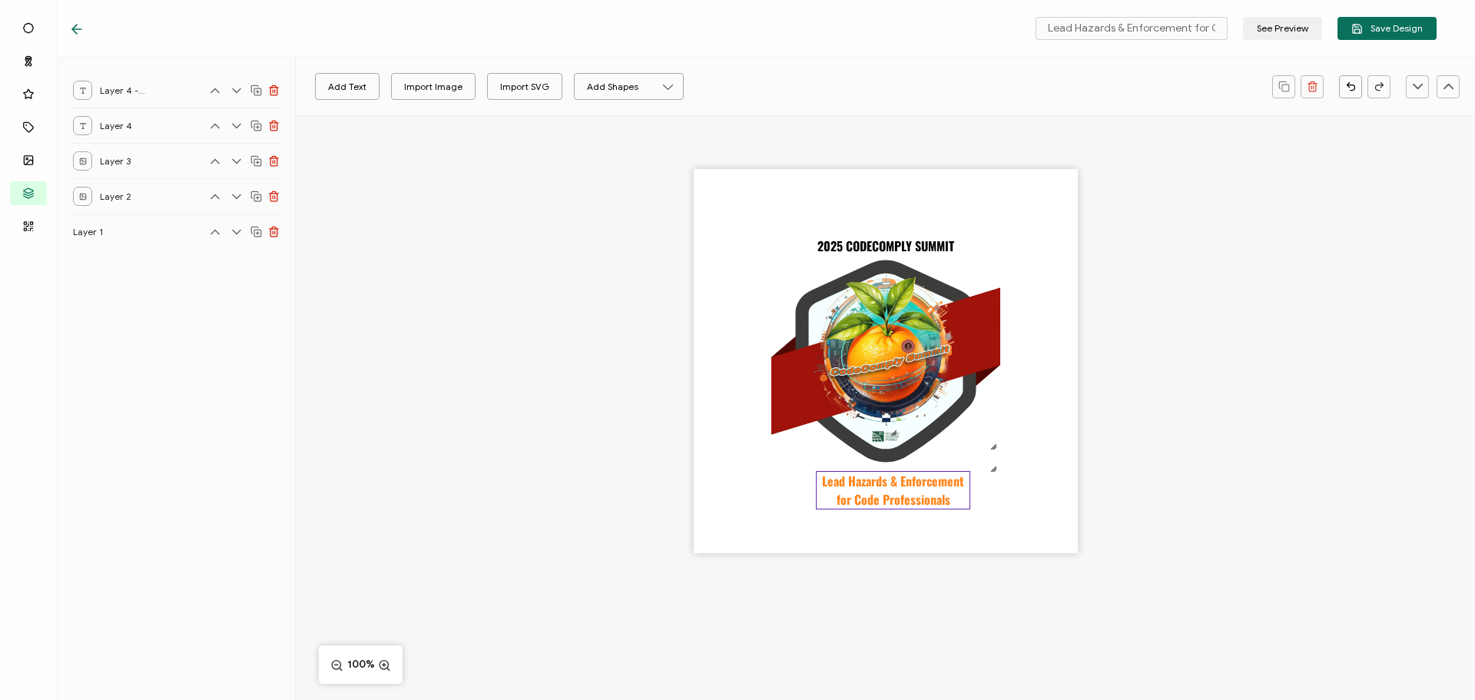
click at [892, 490] on pre "Lead Hazards & Enforcement for Code Professionals" at bounding box center [894, 490] width 145 height 37
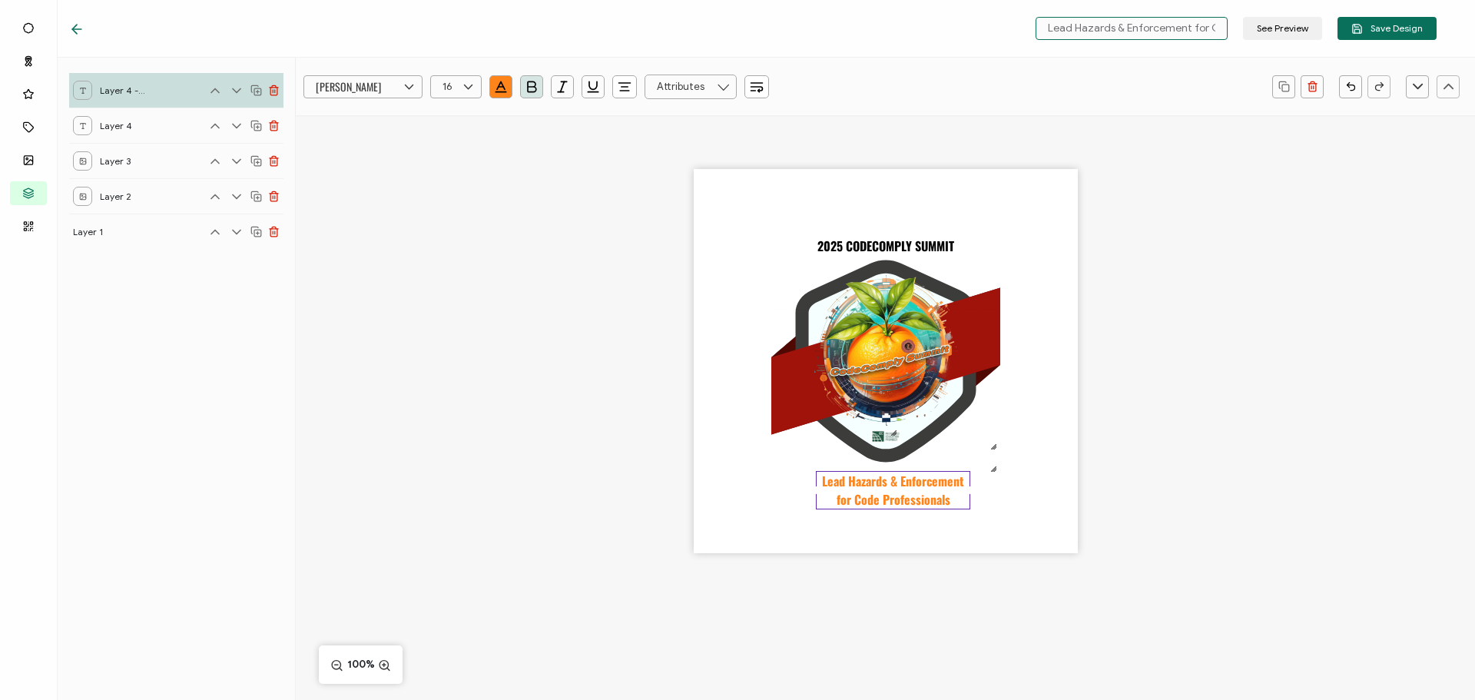
click at [1069, 29] on input "Lead Hazards & Enforcement for Code Professionals - Copy" at bounding box center [1132, 28] width 192 height 23
drag, startPoint x: 1052, startPoint y: 26, endPoint x: 1249, endPoint y: 21, distance: 197.5
click at [1249, 21] on div "Lead Hazards & Enforcement for Code Professionals - Copy See Preview Save Design" at bounding box center [1232, 28] width 409 height 23
paste input "National Stop the Bleed"
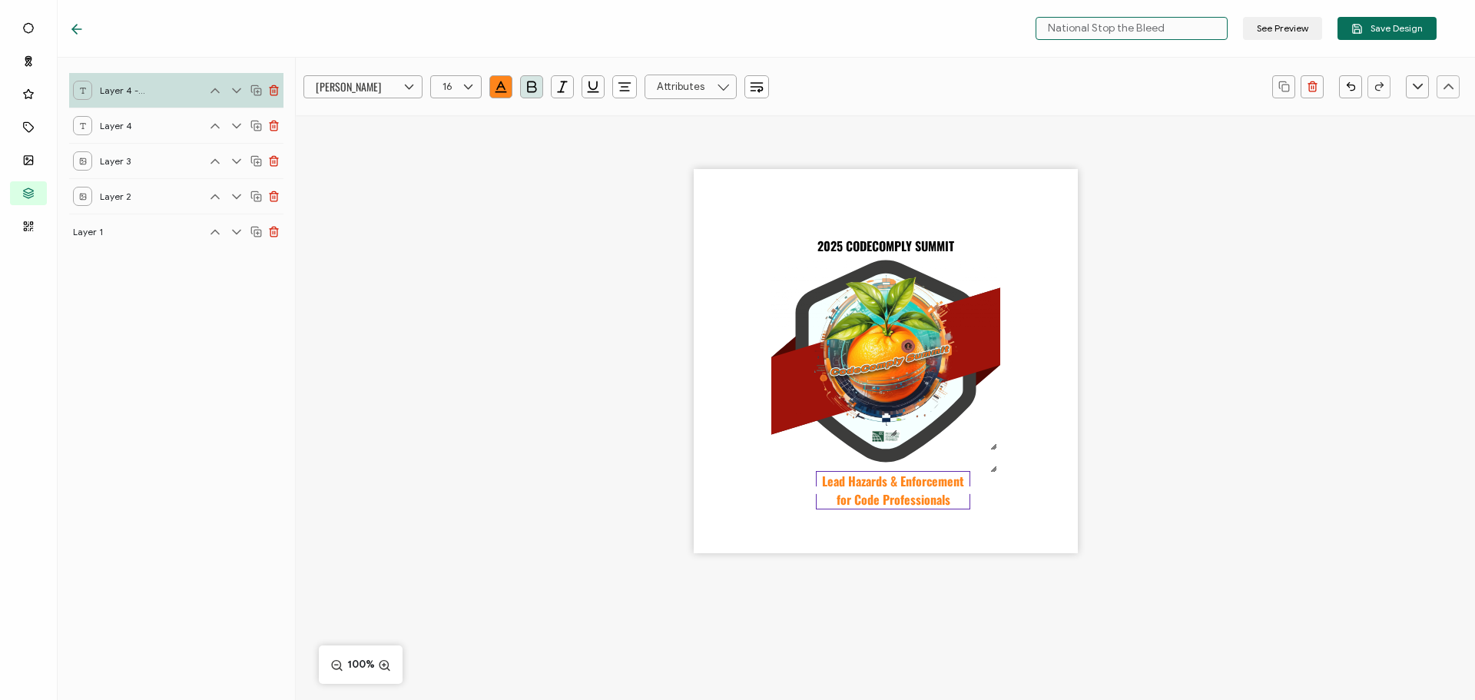
scroll to position [0, 0]
click at [921, 495] on pre "Lead Hazards & Enforcement for Code Professionals" at bounding box center [894, 490] width 145 height 37
type input "National Stop the Bleed"
click at [506, 80] on icon "button" at bounding box center [500, 86] width 15 height 15
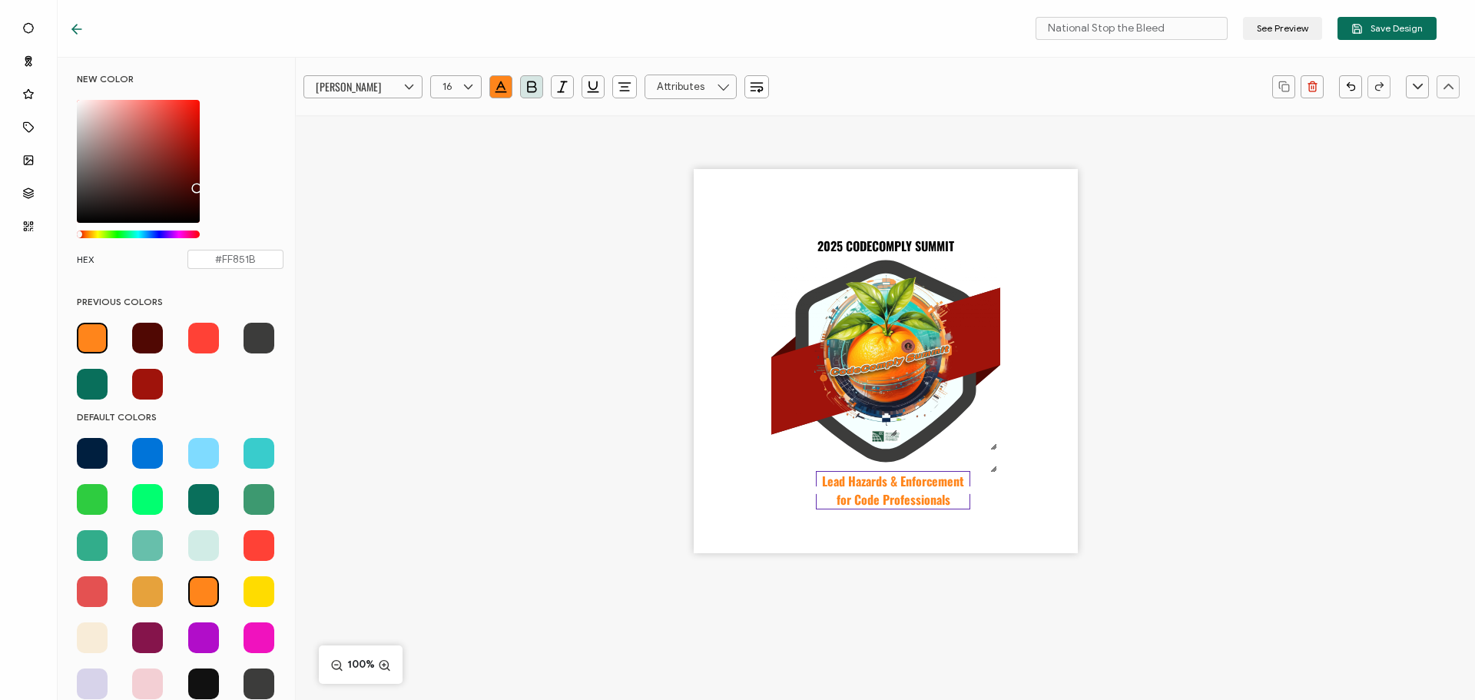
click at [141, 346] on span at bounding box center [147, 338] width 31 height 31
type input "#500803"
click at [902, 496] on pre "Lead Hazards & Enforcement for Code Professionals" at bounding box center [894, 490] width 145 height 37
drag, startPoint x: 948, startPoint y: 502, endPoint x: 821, endPoint y: 479, distance: 128.8
click at [821, 479] on div "Lead Hazards & Enforcement for Code Professionals" at bounding box center [893, 490] width 154 height 38
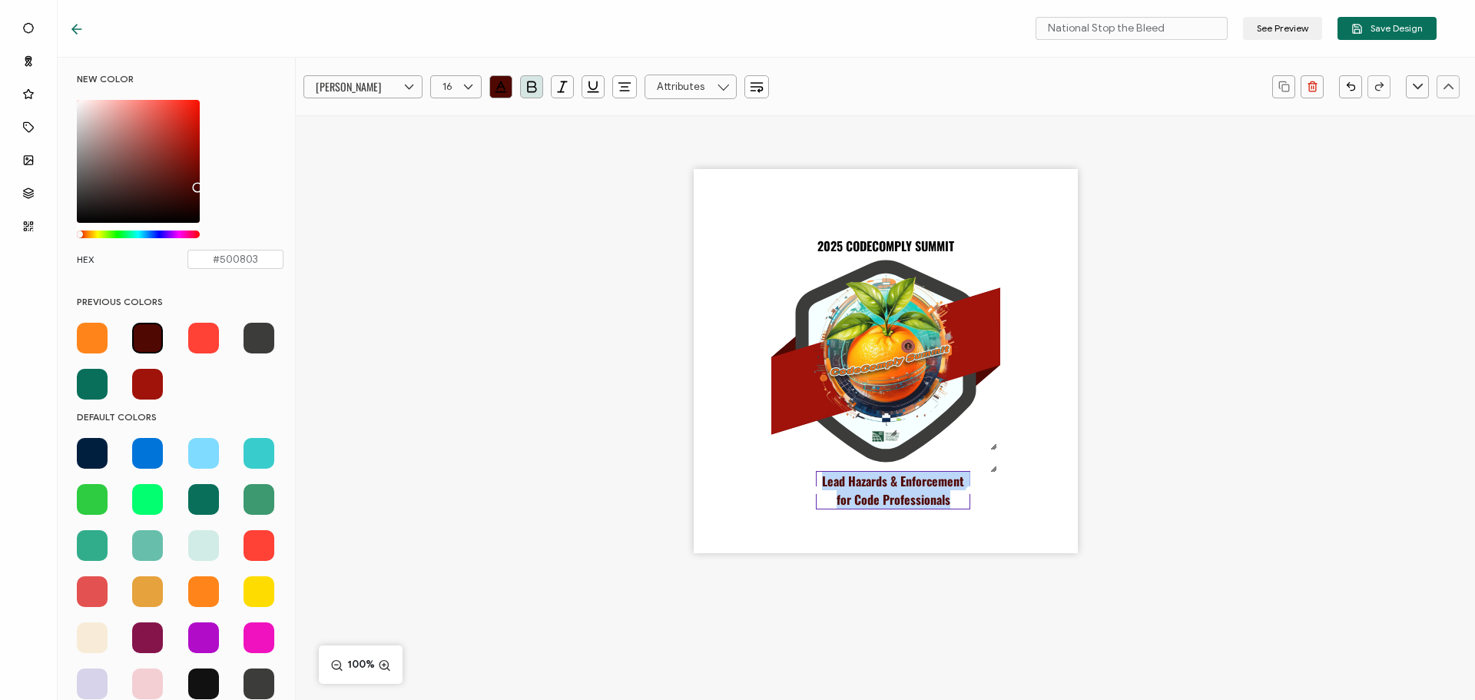
paste pre
click at [1406, 444] on div ".uuid-b06ebba1-4726-4e91-8962-e40fb42ef6b9{}.uuid-39eea4b2-4555-4292-b4b9-40696…" at bounding box center [885, 387] width 1179 height 545
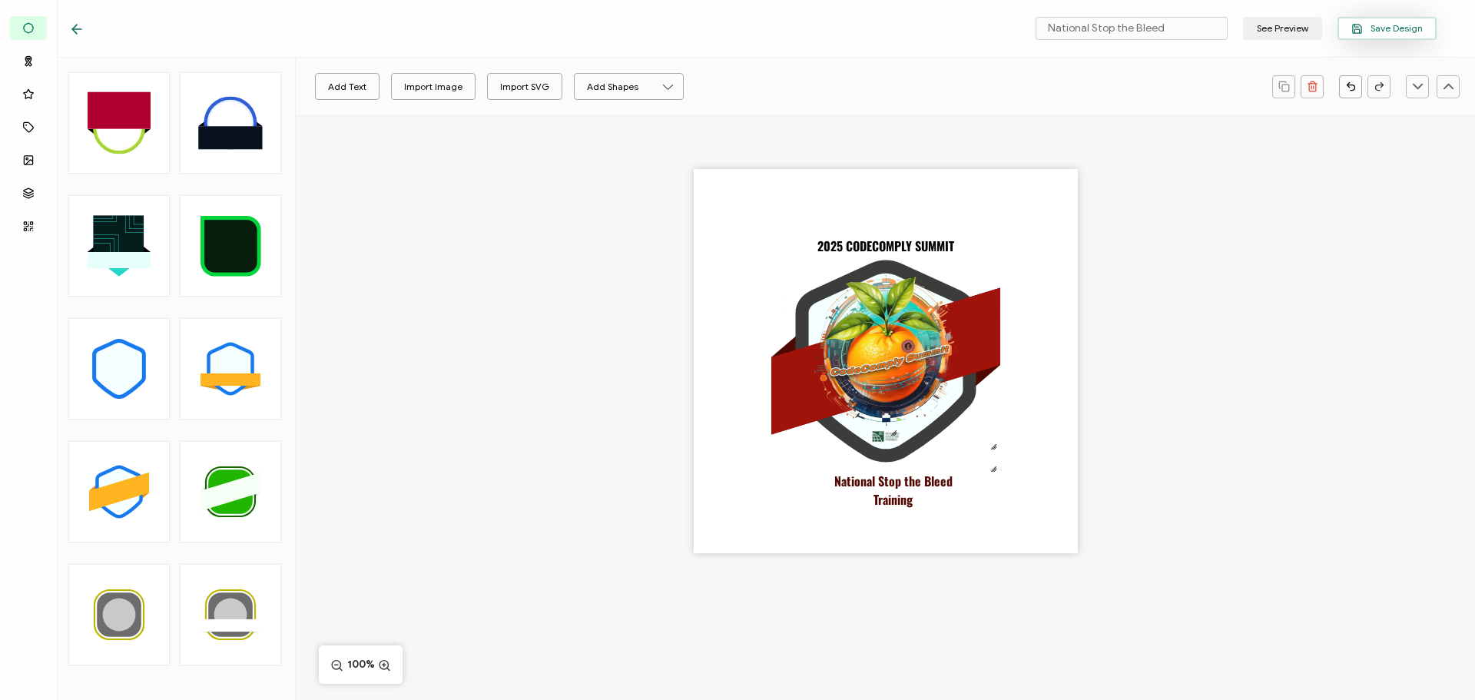
click at [1410, 29] on span "Save Design" at bounding box center [1386, 29] width 71 height 12
click at [423, 277] on div ".uuid-b06ebba1-4726-4e91-8962-e40fb42ef6b9{}.uuid-39eea4b2-4555-4292-b4b9-40696…" at bounding box center [885, 387] width 1179 height 545
click at [407, 284] on div ".uuid-b06ebba1-4726-4e91-8962-e40fb42ef6b9{}.uuid-39eea4b2-4555-4292-b4b9-40696…" at bounding box center [885, 387] width 1179 height 545
click at [78, 31] on icon at bounding box center [76, 29] width 15 height 15
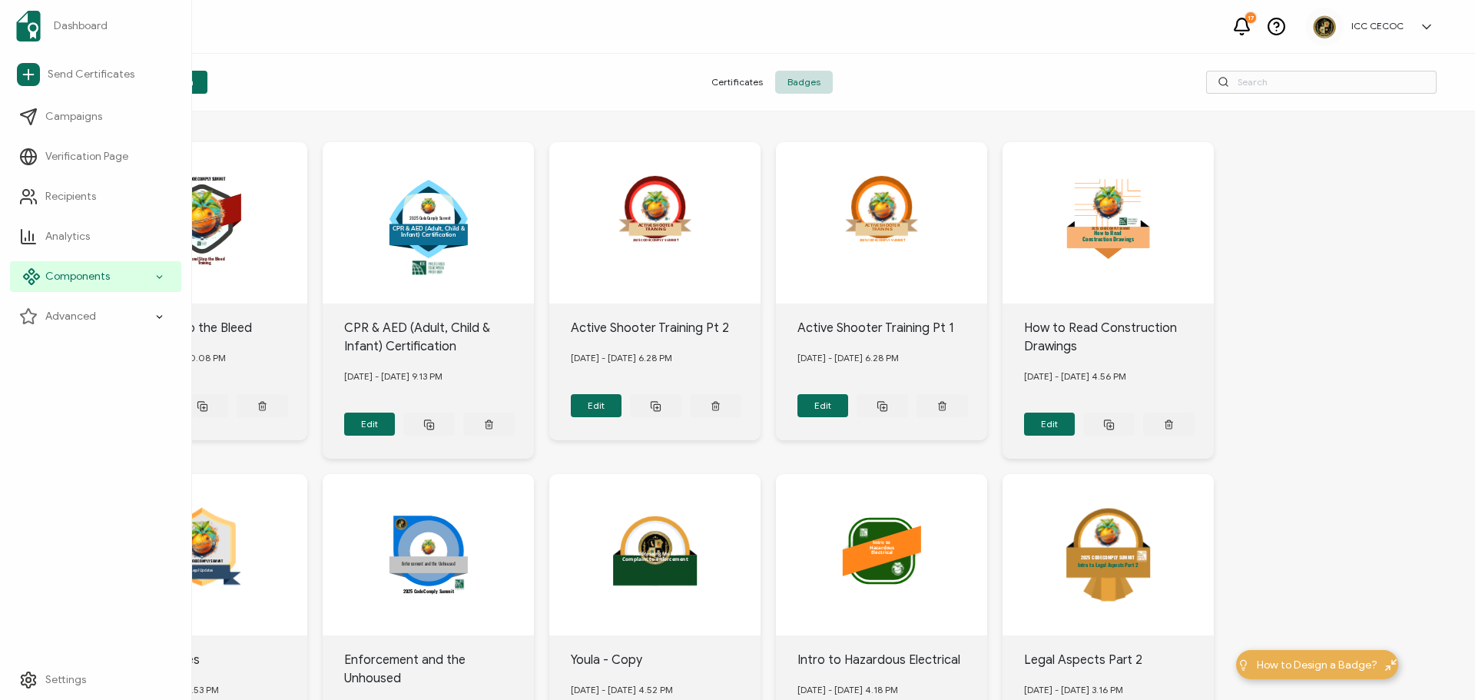
click at [71, 272] on span "Components" at bounding box center [77, 276] width 65 height 15
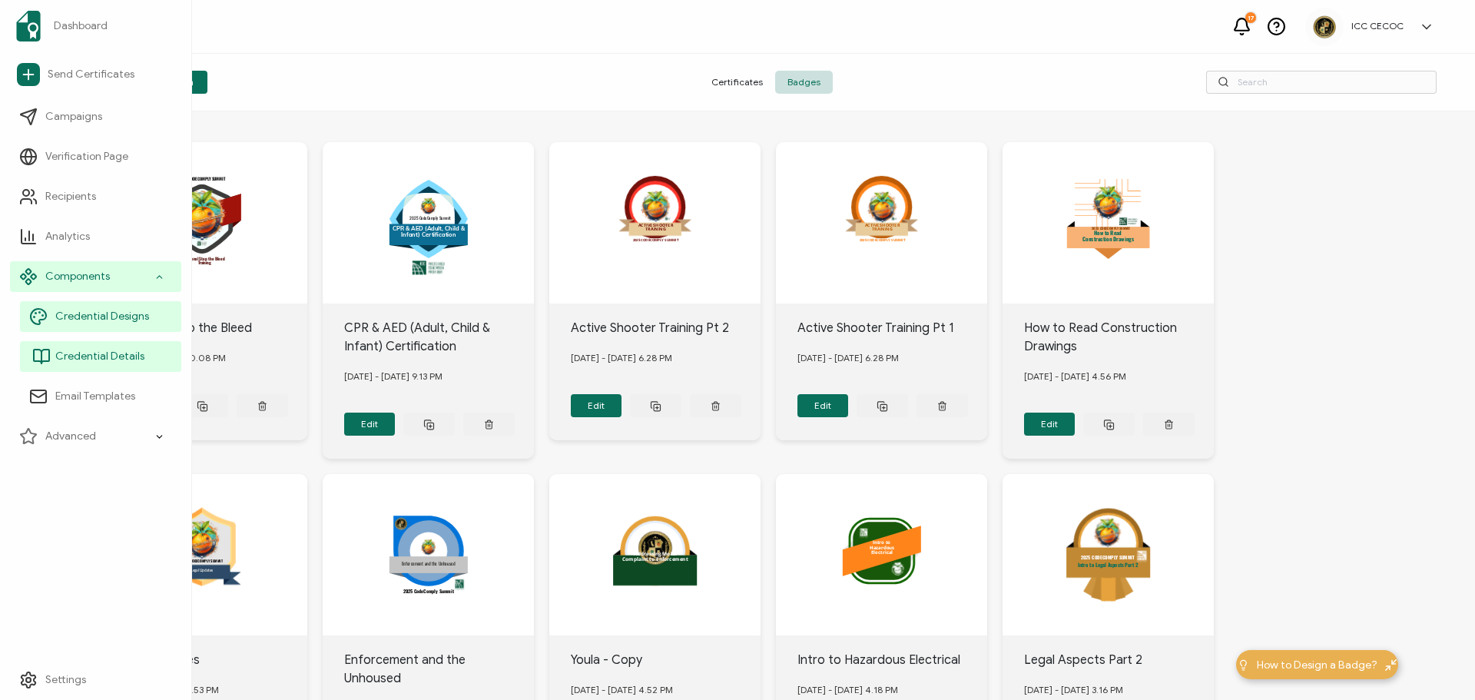
click at [81, 356] on span "Credential Details" at bounding box center [99, 356] width 89 height 15
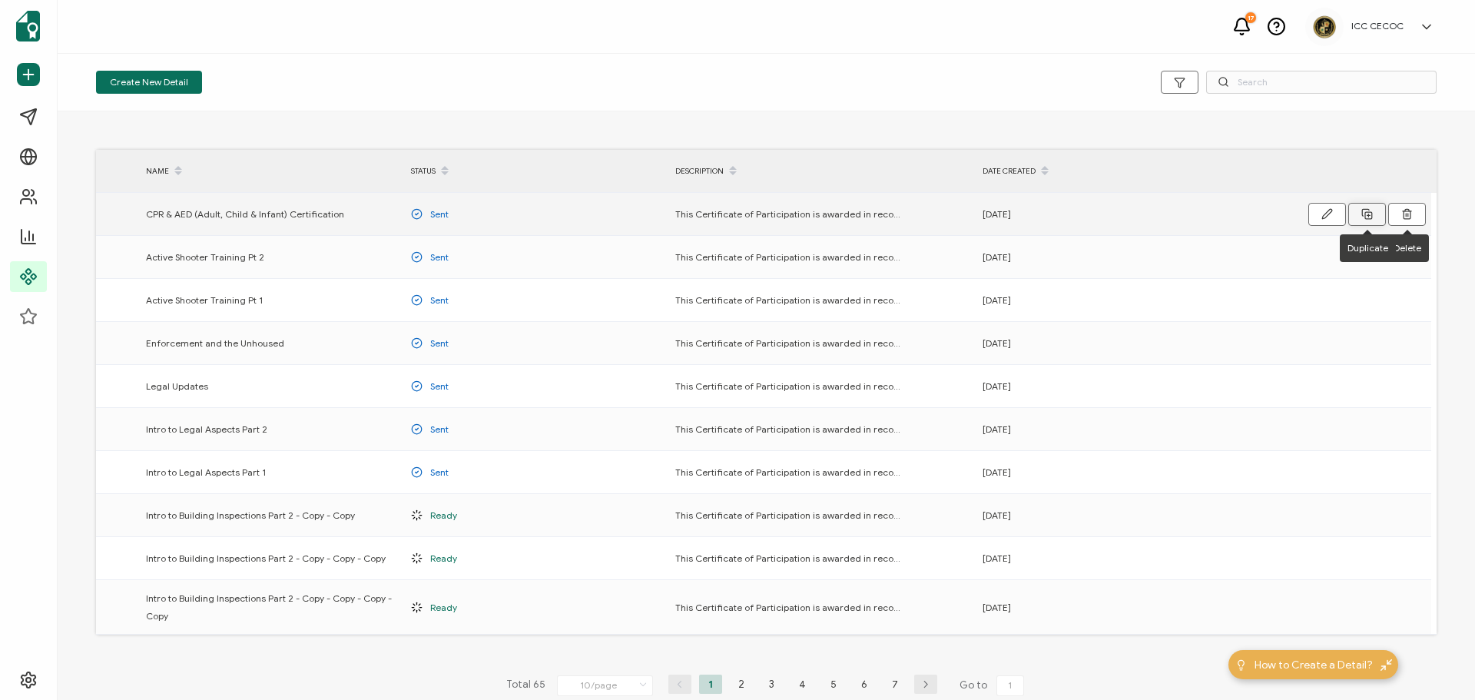
click at [1368, 209] on icon at bounding box center [1365, 212] width 7 height 7
click at [1321, 213] on button "button" at bounding box center [1327, 214] width 38 height 23
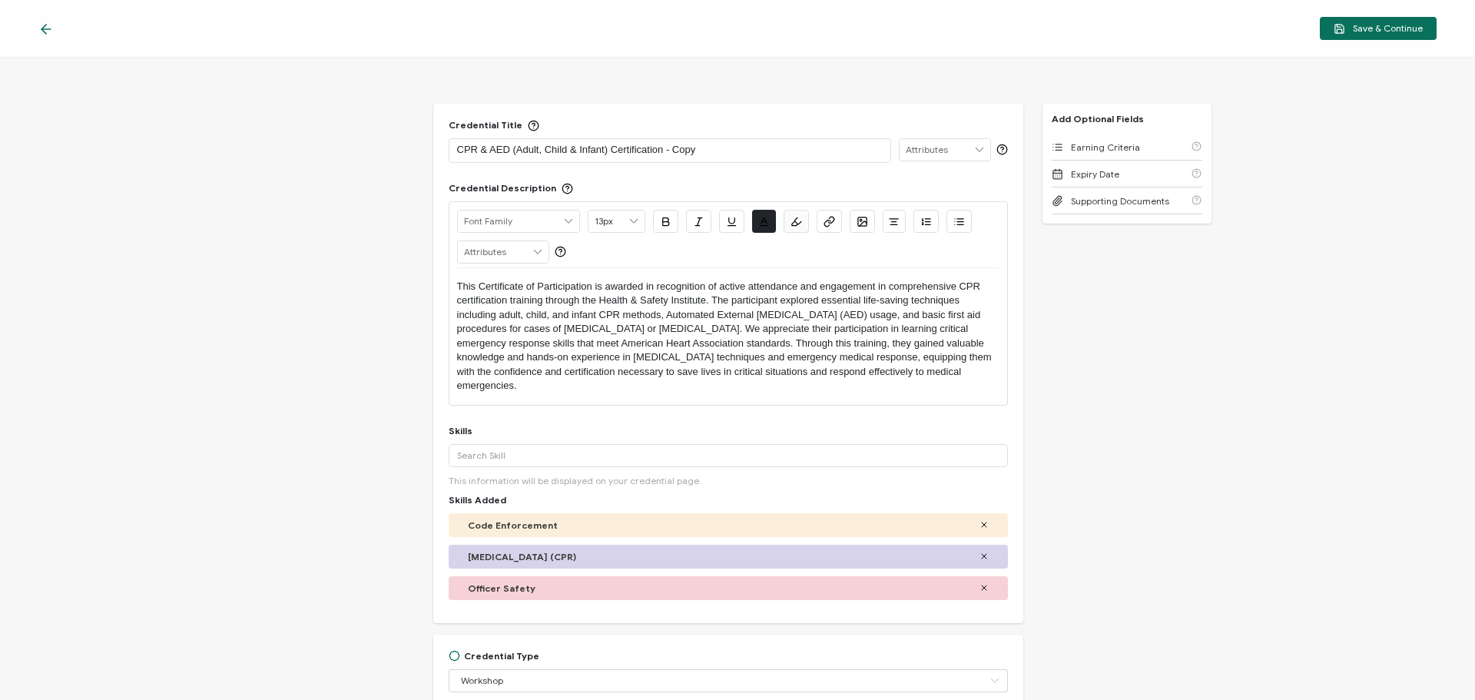
click at [980, 553] on icon at bounding box center [984, 556] width 9 height 9
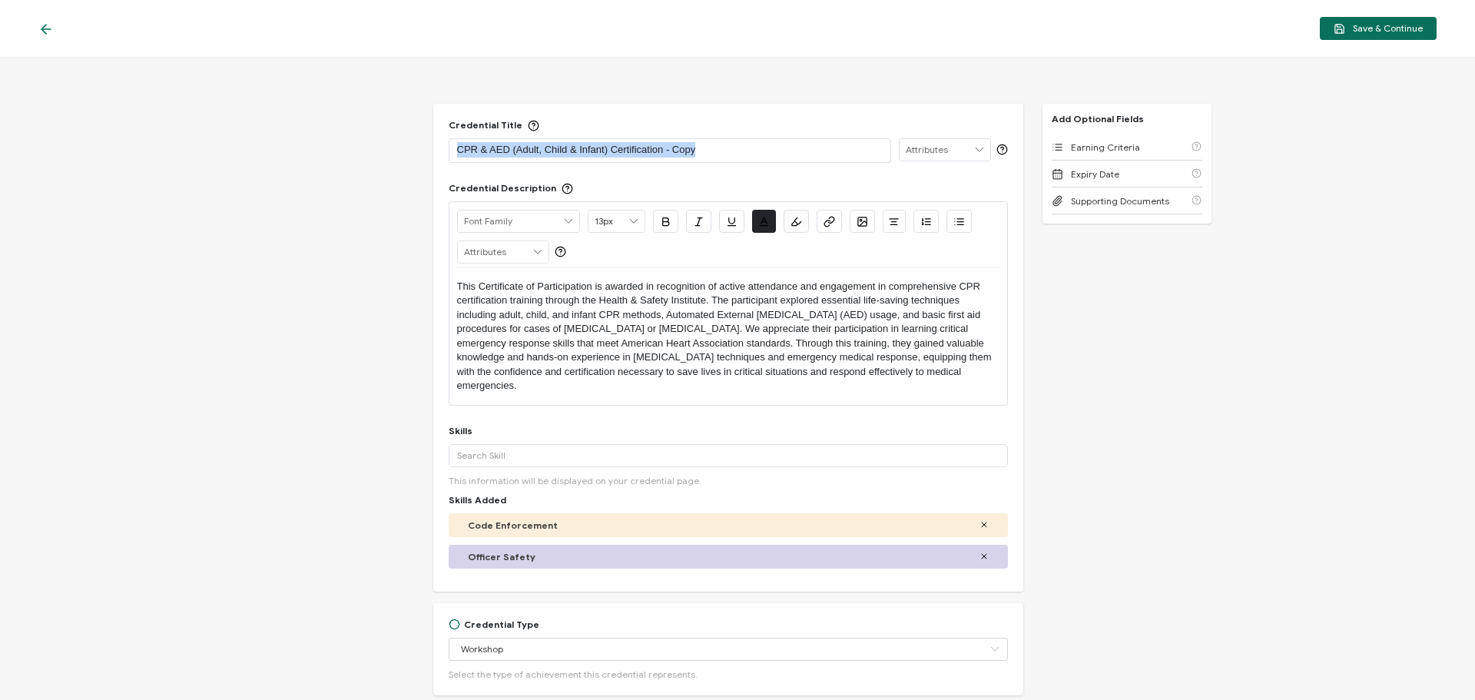
drag, startPoint x: 705, startPoint y: 150, endPoint x: 350, endPoint y: 150, distance: 355.7
click at [350, 150] on div "Credential Title CPR & AED (Adult, Child & Infant) Certification - Copy ISSUER …" at bounding box center [737, 379] width 1475 height 642
click at [582, 150] on p at bounding box center [670, 149] width 426 height 15
drag, startPoint x: 532, startPoint y: 386, endPoint x: 435, endPoint y: 276, distance: 147.0
click at [435, 276] on div "Credential Title National Stop the Bleed ISSUER Issuer Name Credential Descript…" at bounding box center [728, 348] width 590 height 488
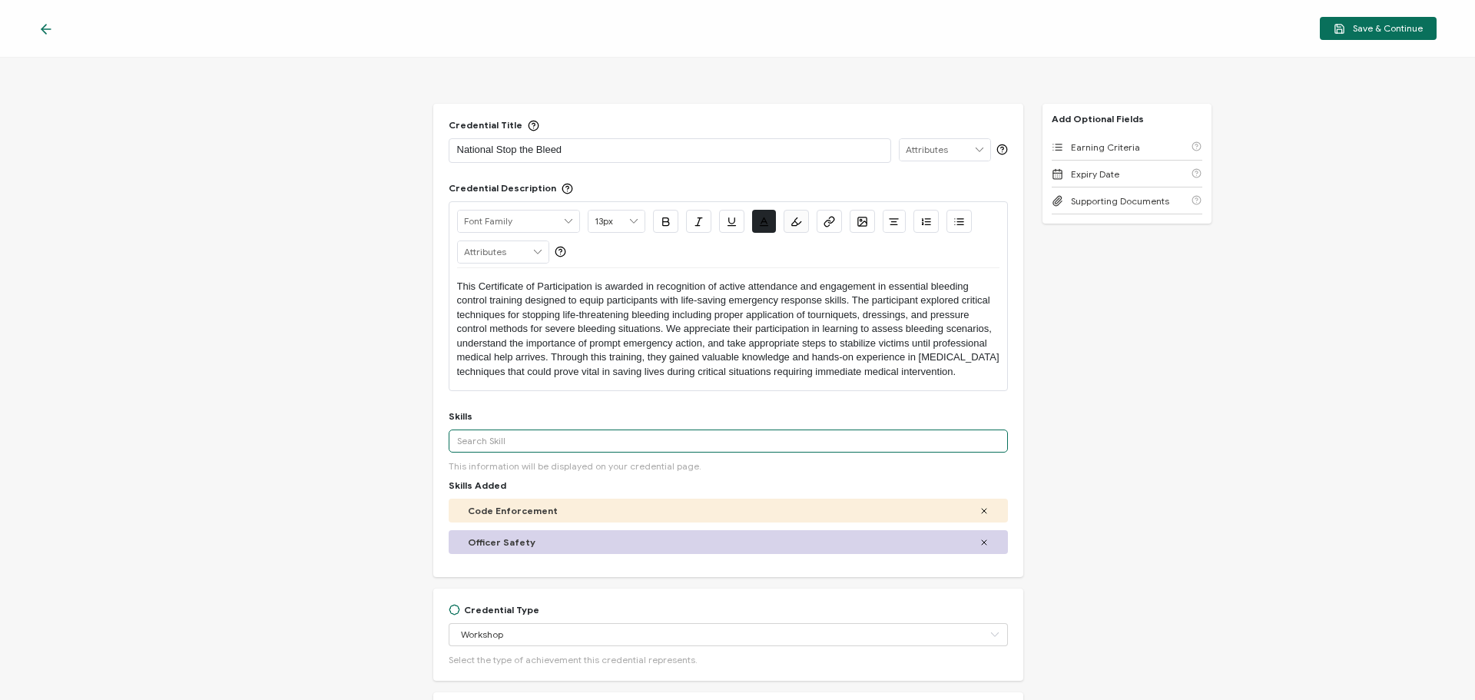
click at [522, 452] on input "text" at bounding box center [728, 440] width 559 height 23
click at [576, 452] on input "Bleeding Control" at bounding box center [728, 440] width 559 height 23
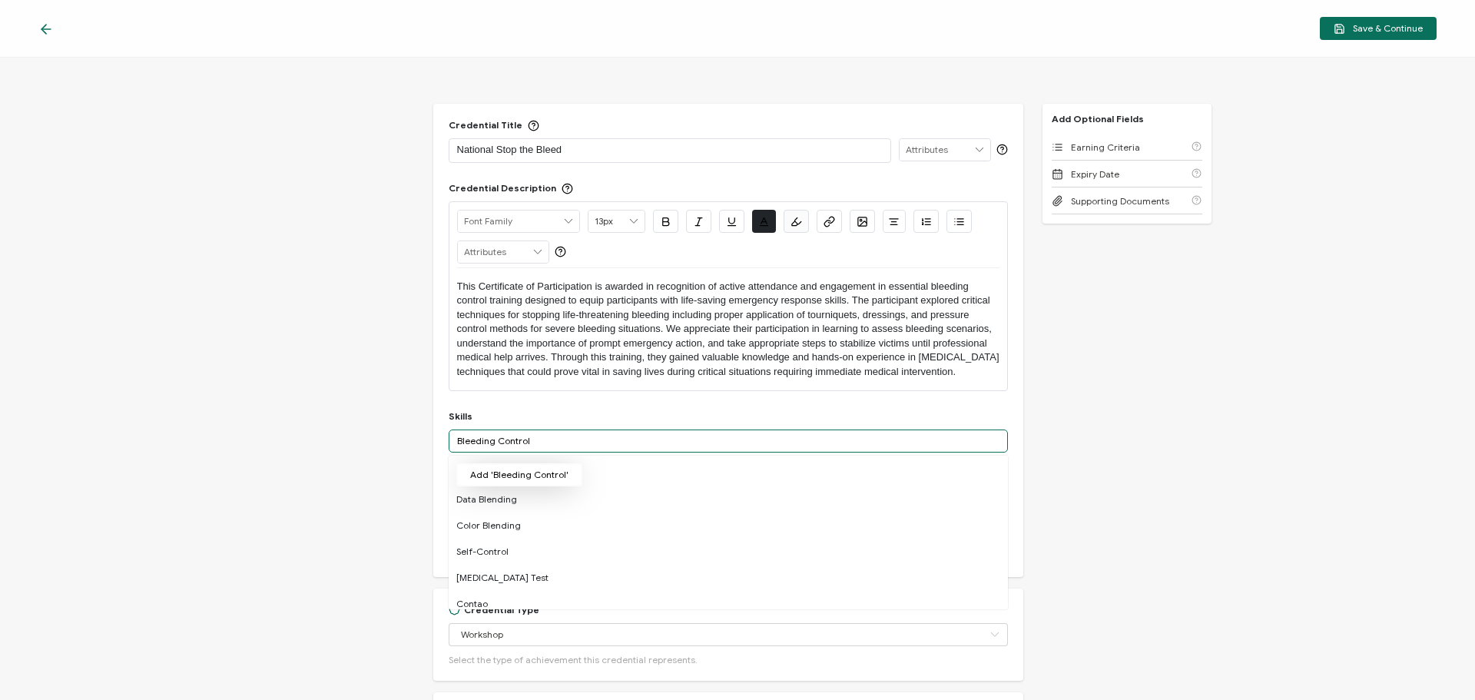
type input "Bleeding Control"
click at [497, 486] on button "Add 'Bleeding Control'" at bounding box center [519, 474] width 126 height 23
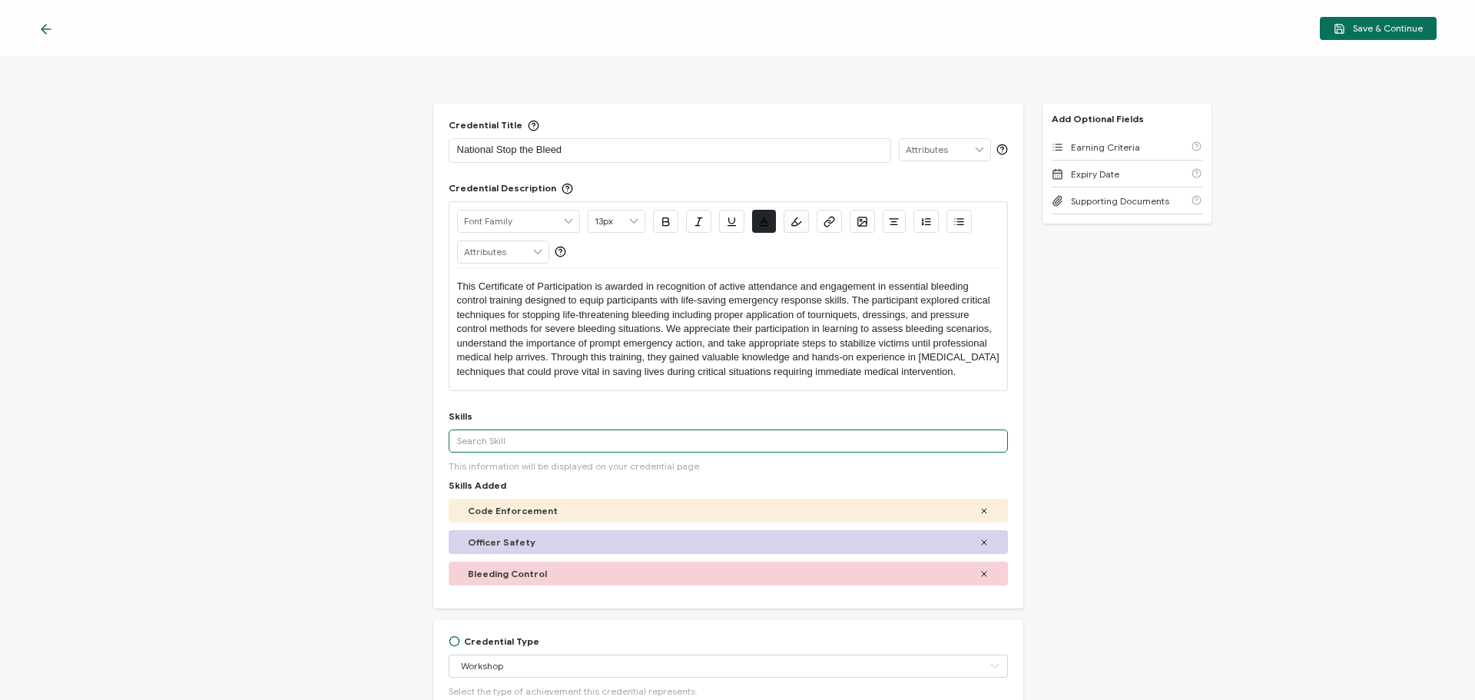
click at [496, 452] on input "text" at bounding box center [728, 440] width 559 height 23
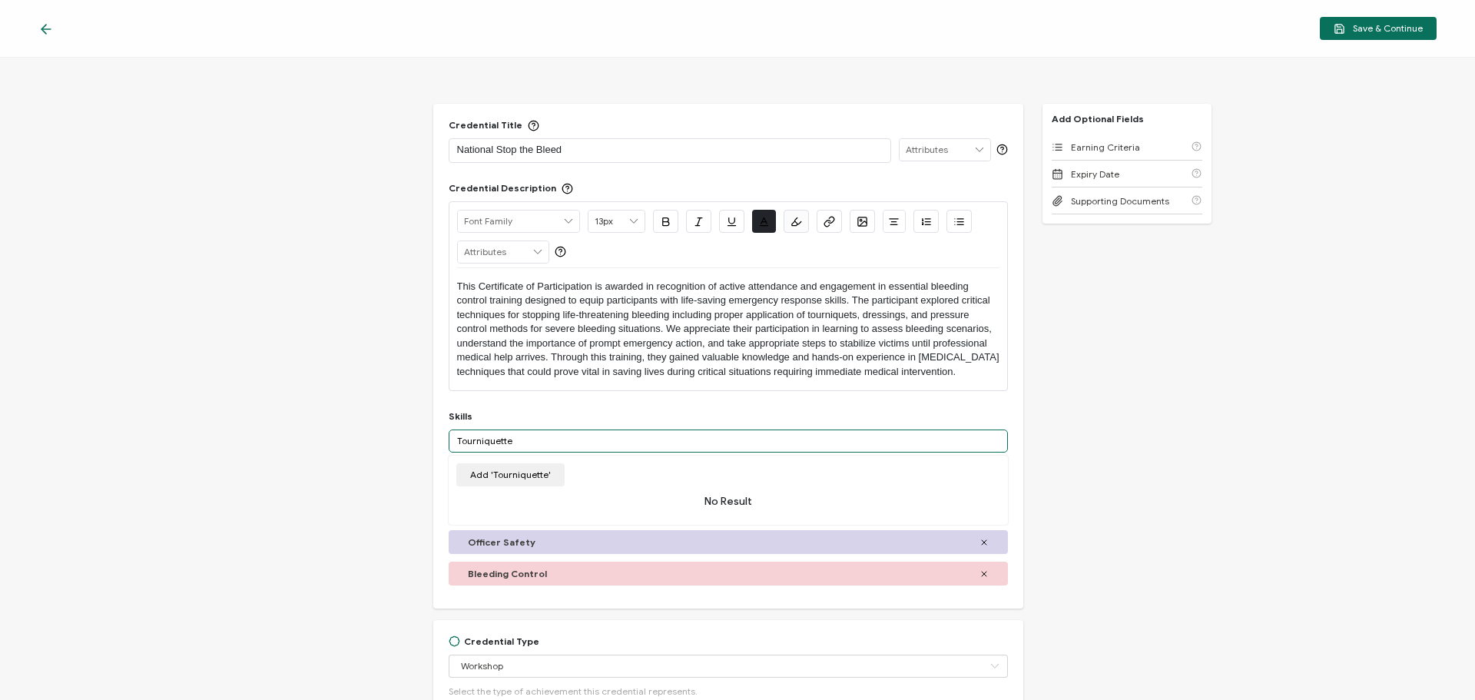
drag, startPoint x: 512, startPoint y: 459, endPoint x: 499, endPoint y: 456, distance: 14.2
click at [499, 452] on input "Tourniquette" at bounding box center [728, 440] width 559 height 23
type input "Tourniquet"
drag, startPoint x: 1245, startPoint y: 465, endPoint x: 1176, endPoint y: 452, distance: 69.5
click at [1245, 465] on div "Credential Title National Stop the Bleed ISSUER Issuer Name Credential Descript…" at bounding box center [737, 379] width 1475 height 642
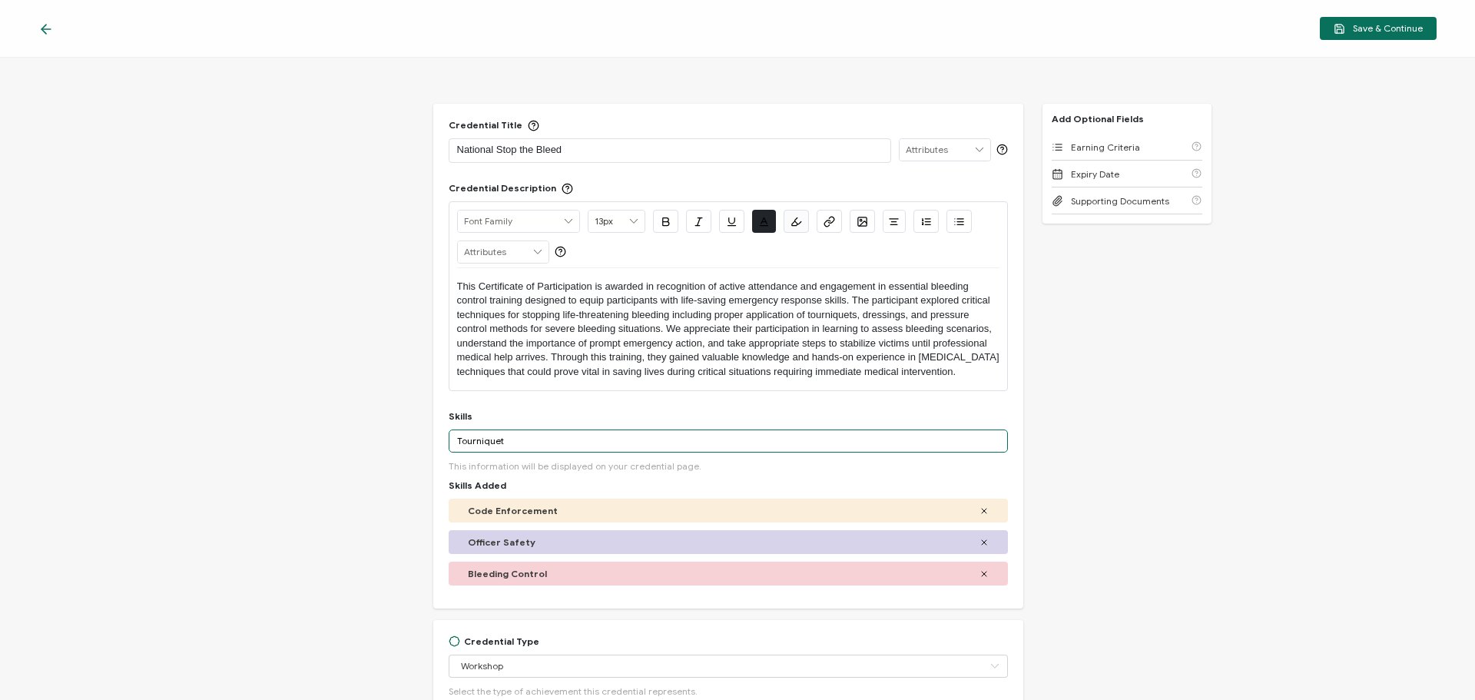
drag, startPoint x: 522, startPoint y: 458, endPoint x: 387, endPoint y: 457, distance: 135.2
click at [387, 457] on div "Credential Title National Stop the Bleed ISSUER Issuer Name Credential Descript…" at bounding box center [737, 379] width 1475 height 642
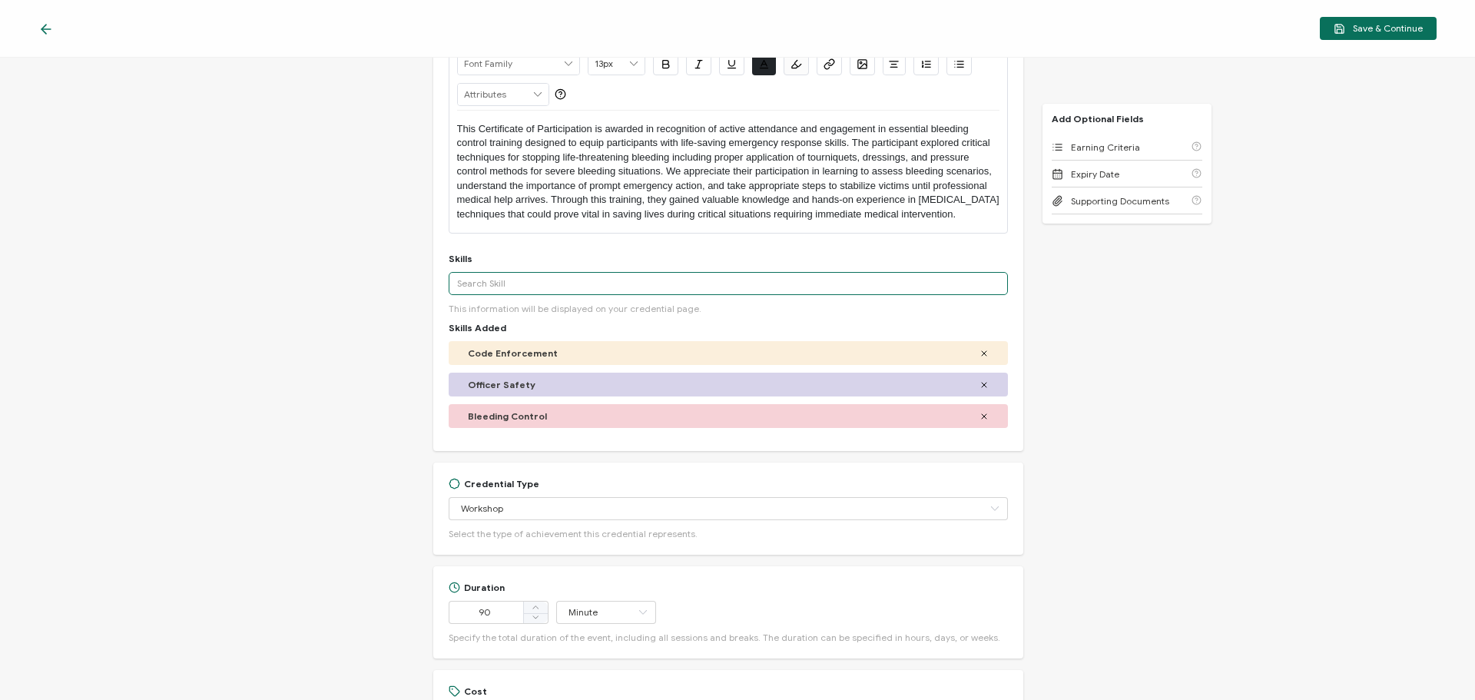
scroll to position [307, 0]
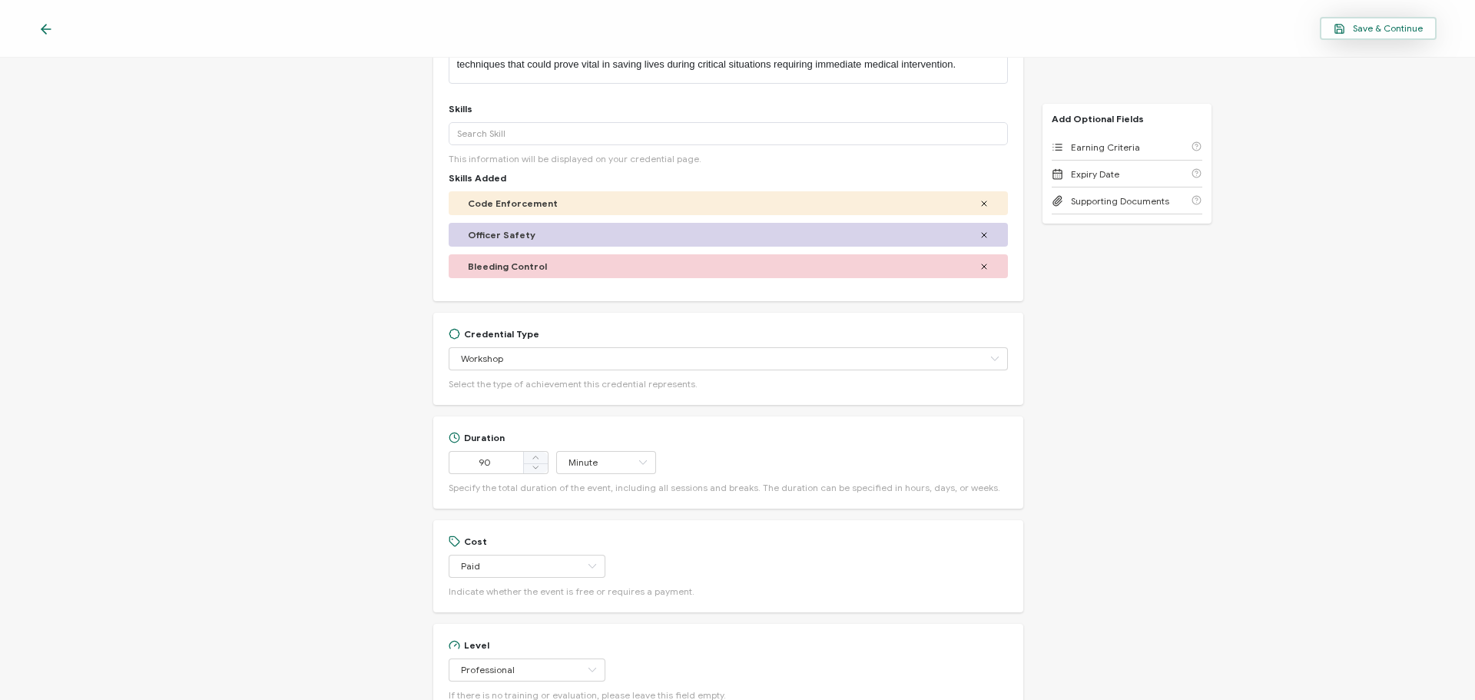
click at [1360, 28] on span "Save & Continue" at bounding box center [1378, 29] width 89 height 12
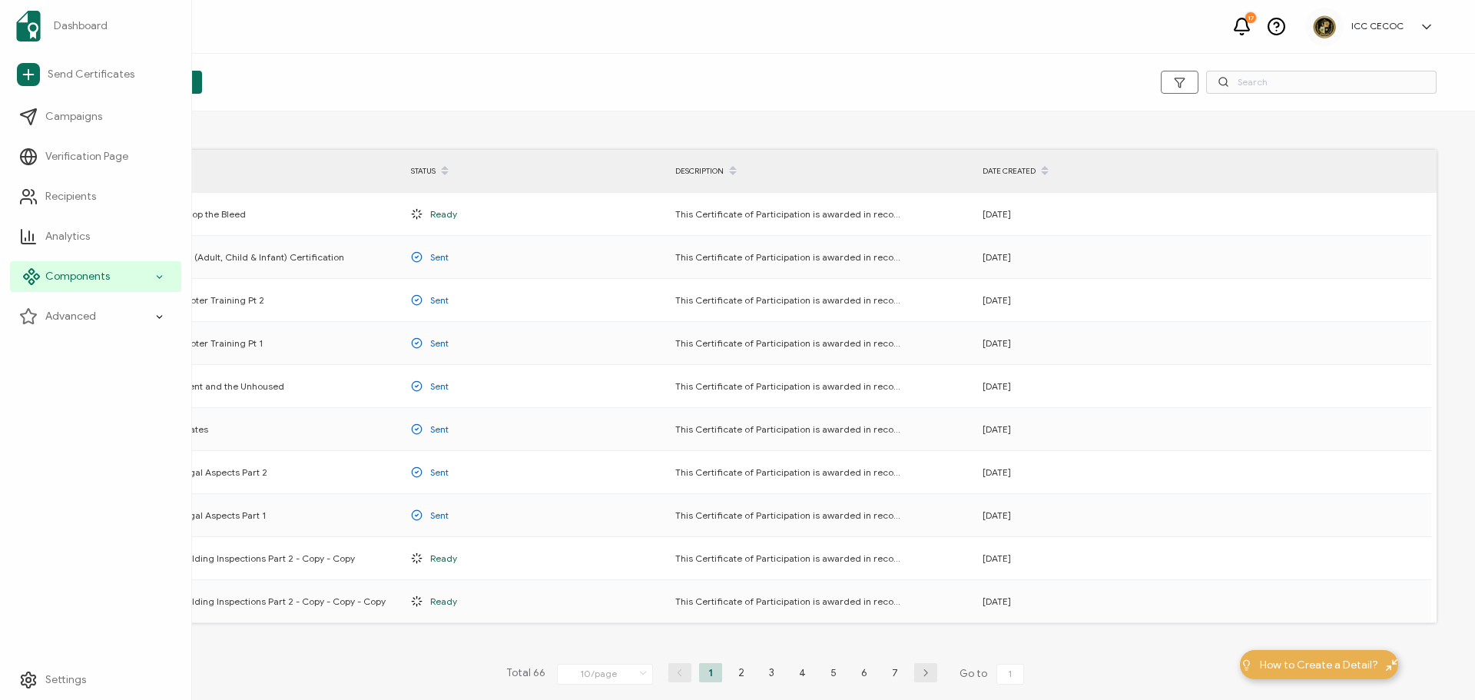
click at [57, 279] on span "Components" at bounding box center [77, 276] width 65 height 15
click at [85, 391] on span "Email Templates" at bounding box center [95, 396] width 80 height 15
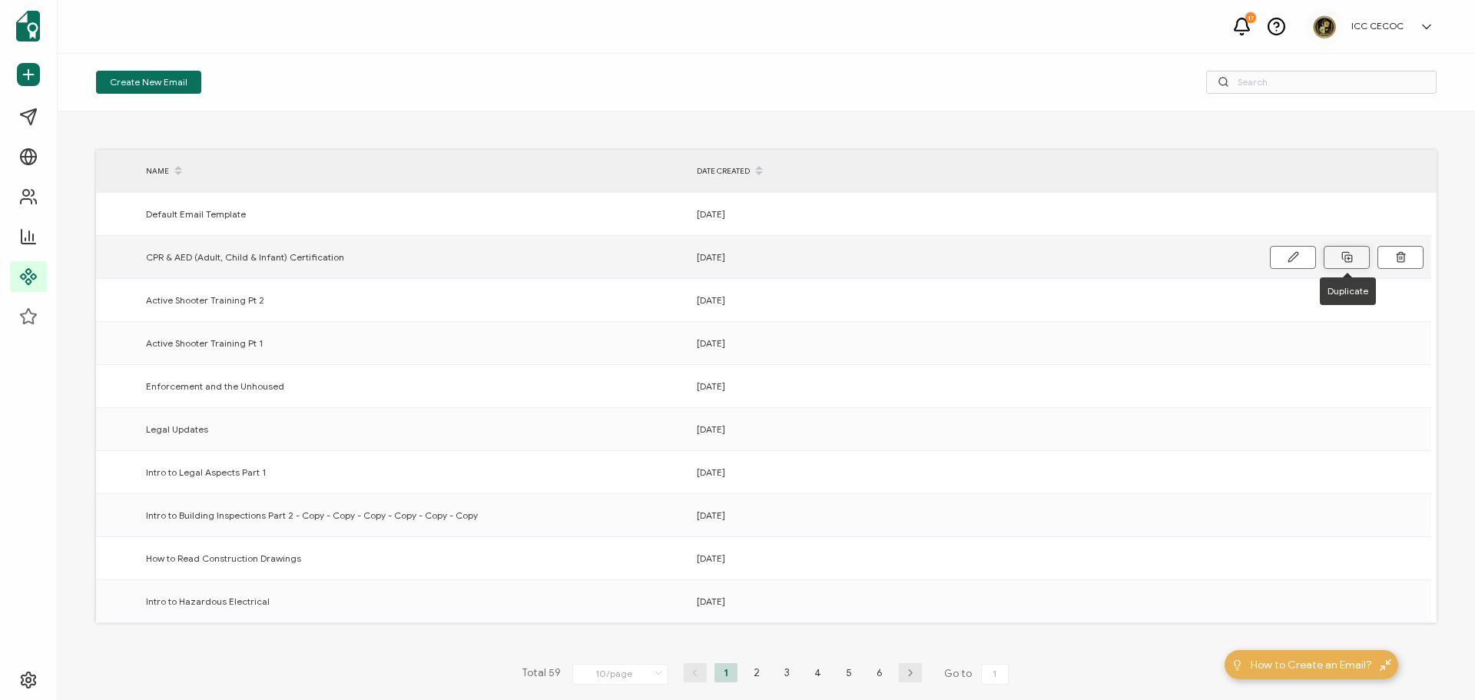
click at [1343, 257] on icon at bounding box center [1347, 257] width 12 height 12
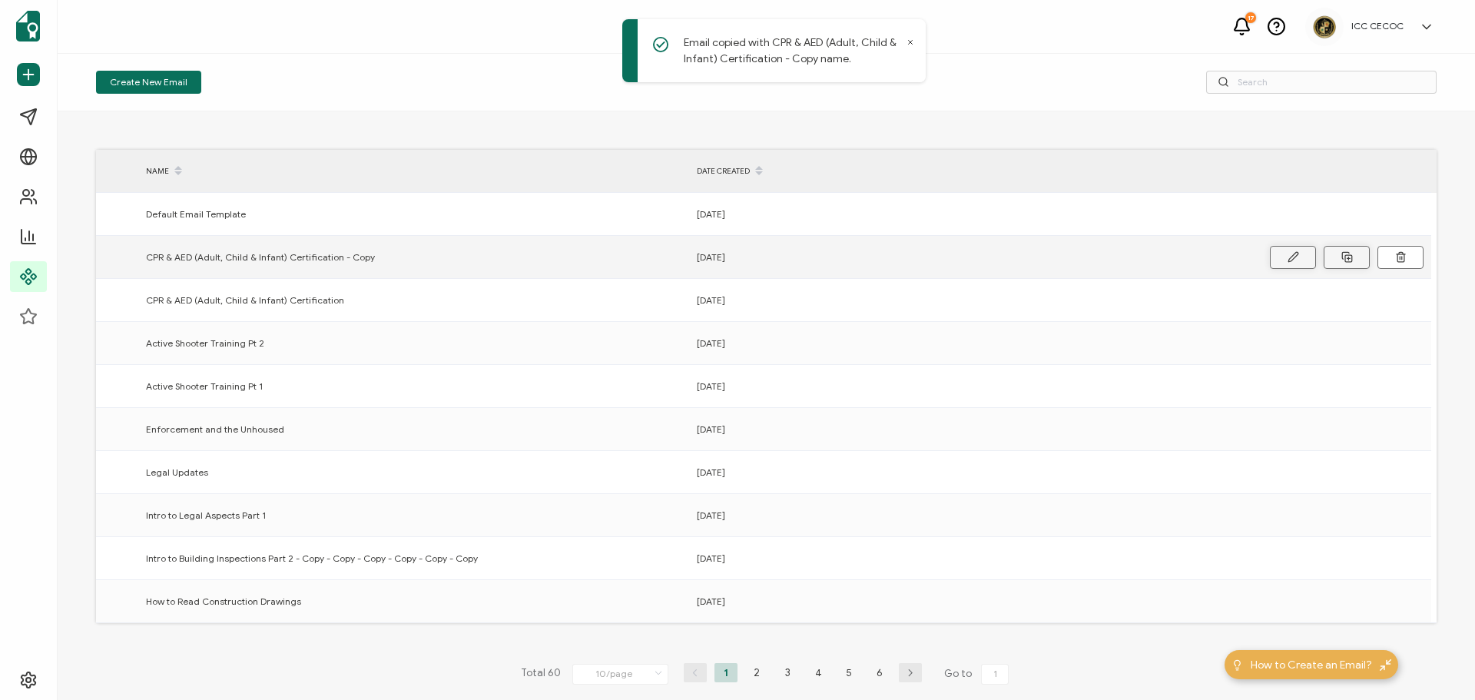
click at [1301, 251] on button at bounding box center [1293, 257] width 46 height 23
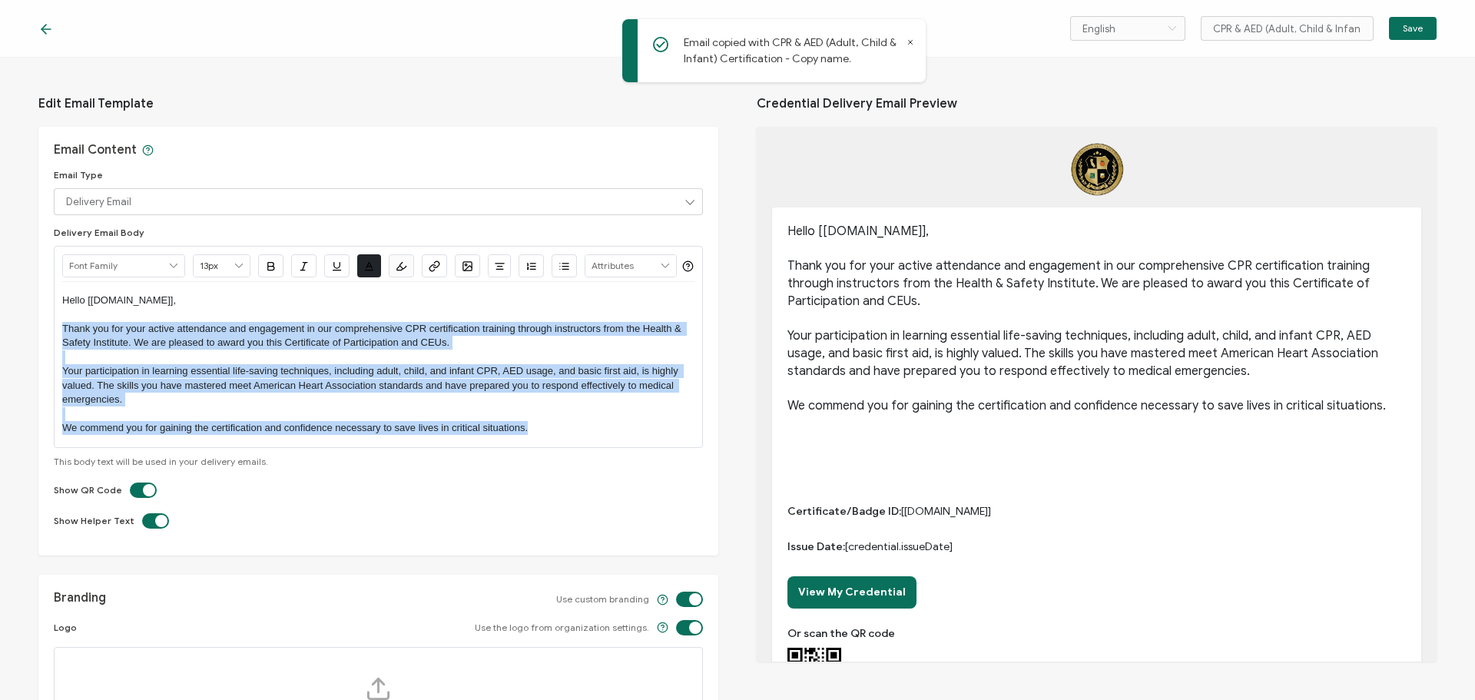
drag, startPoint x: 64, startPoint y: 360, endPoint x: 553, endPoint y: 459, distance: 499.2
click at [553, 447] on div "Hello [recipient.name], Thank you for your active attendance and engagement in …" at bounding box center [378, 364] width 632 height 165
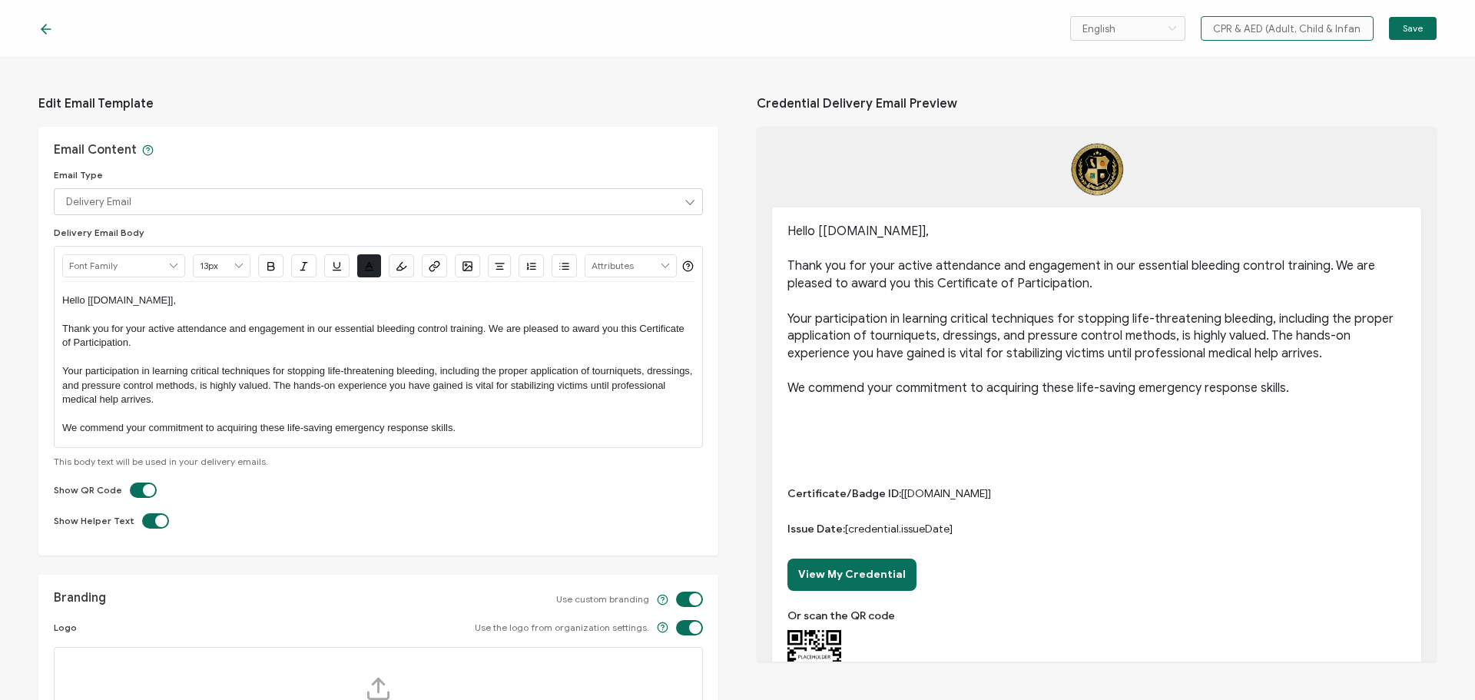
scroll to position [0, 89]
drag, startPoint x: 1208, startPoint y: 28, endPoint x: 1406, endPoint y: 40, distance: 197.8
click at [1406, 40] on div "English Bahasa indonesia Deutsch English Español Français Italiano Magyar Portu…" at bounding box center [1253, 28] width 366 height 25
click at [1215, 30] on input "Stop the Bleed" at bounding box center [1287, 28] width 173 height 25
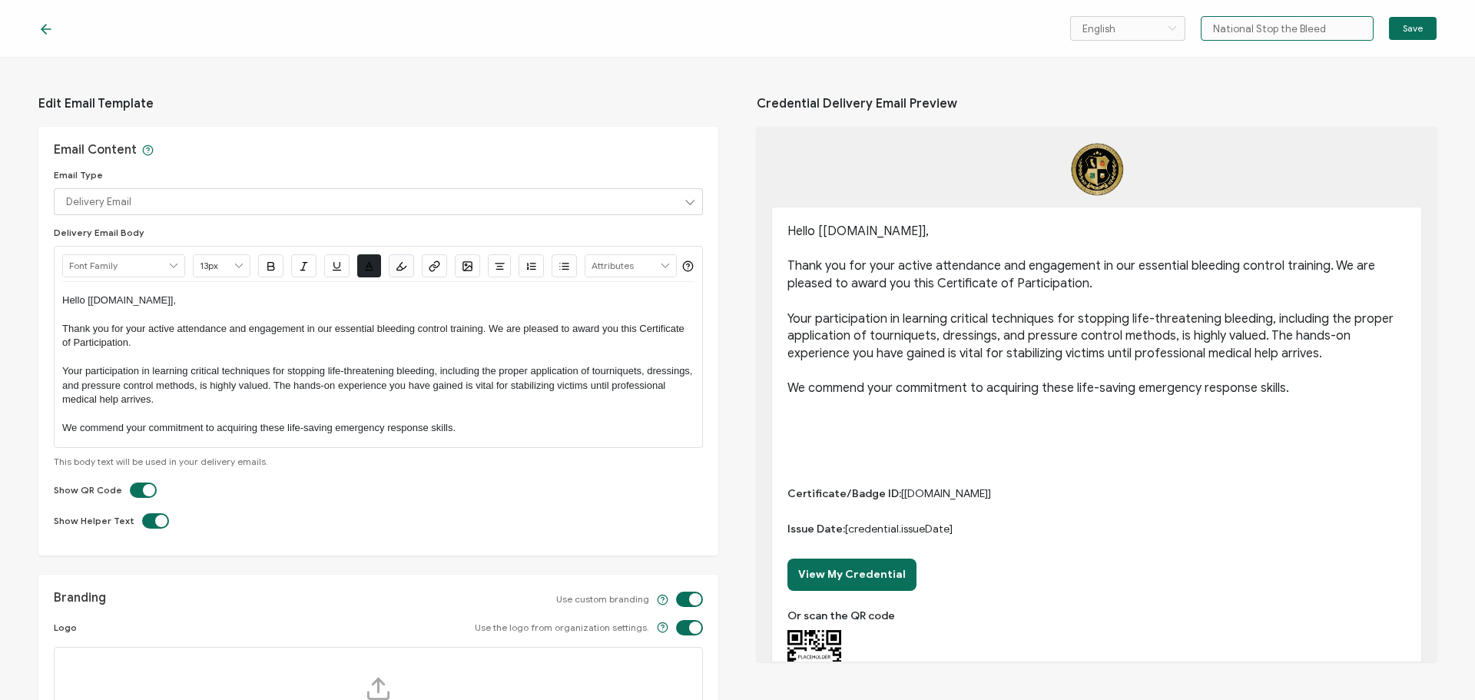
click at [1334, 28] on input "National Stop the Bleed" at bounding box center [1287, 28] width 173 height 25
click at [1351, 28] on input "National Stop the Bleed Training" at bounding box center [1287, 28] width 173 height 25
drag, startPoint x: 1364, startPoint y: 28, endPoint x: 1161, endPoint y: 26, distance: 202.8
click at [1161, 26] on div "English Bahasa indonesia Deutsch English Español Français Italiano Magyar Portu…" at bounding box center [1253, 28] width 366 height 25
type input "National Stop the Bleed Training"
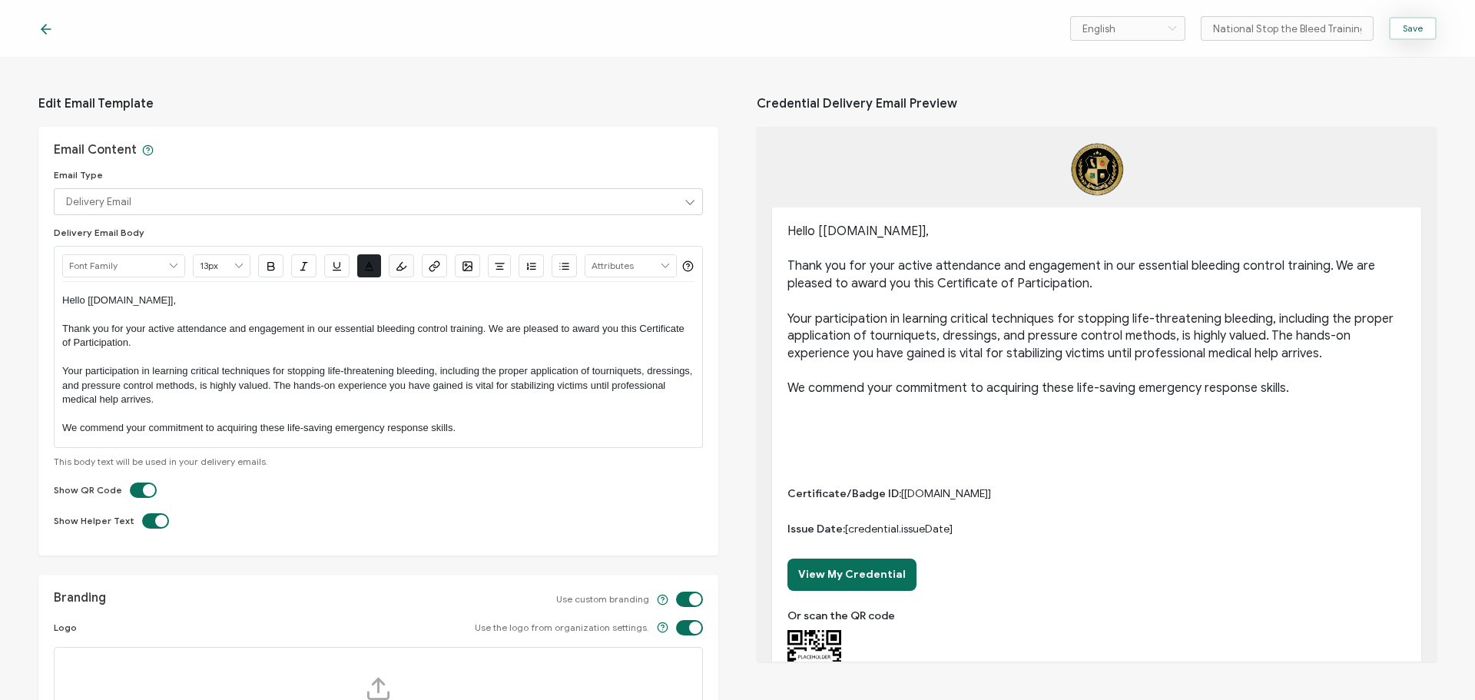
click at [1410, 32] on span "Save" at bounding box center [1413, 28] width 20 height 9
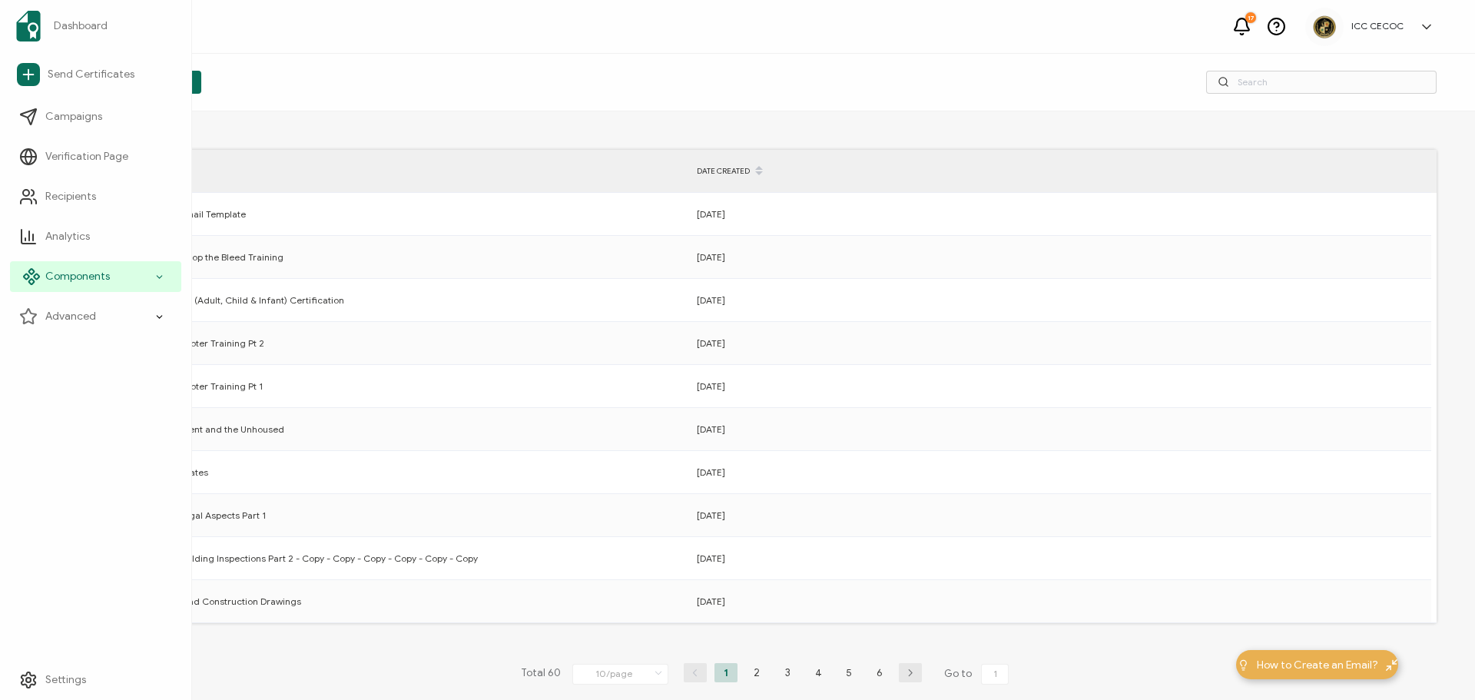
click at [28, 274] on icon at bounding box center [26, 276] width 5 height 5
click at [35, 107] on link "Campaigns" at bounding box center [95, 116] width 171 height 31
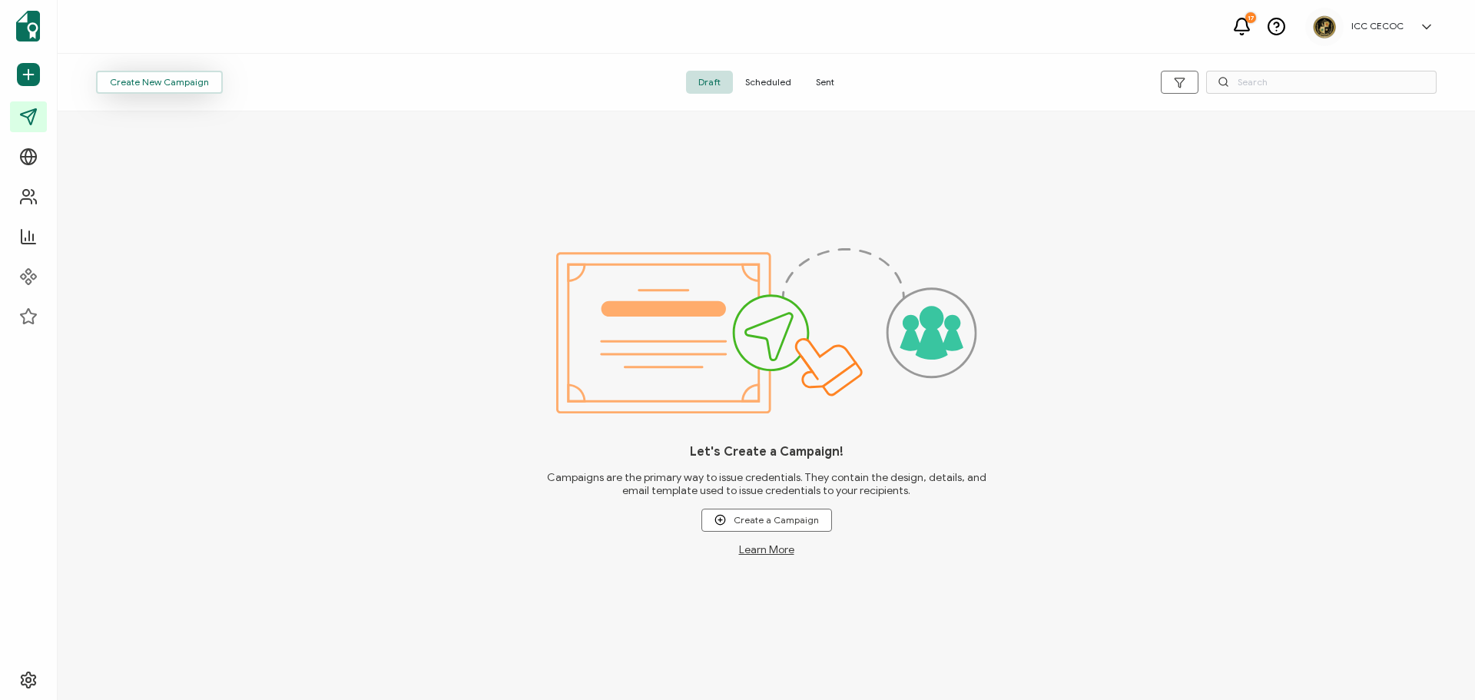
click at [195, 83] on span "Create New Campaign" at bounding box center [159, 82] width 99 height 9
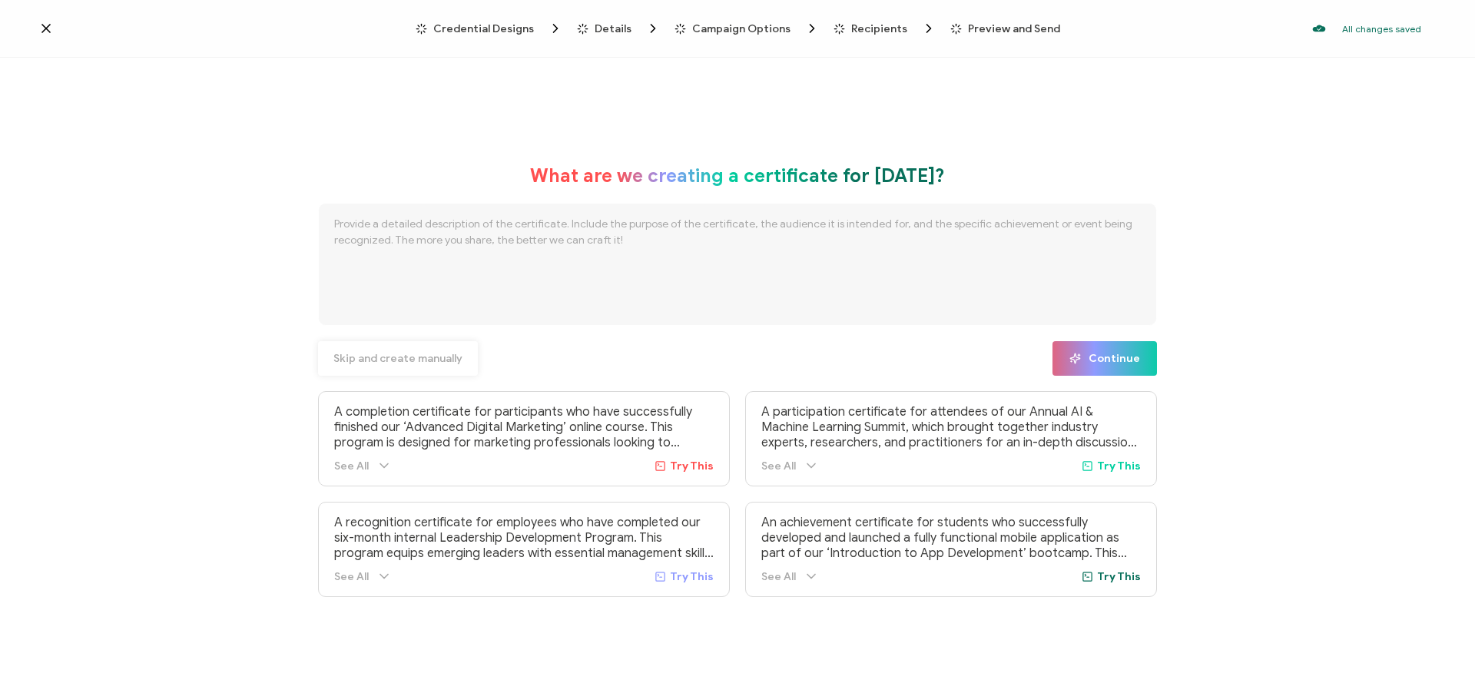
click at [418, 365] on button "Skip and create manually" at bounding box center [398, 358] width 160 height 35
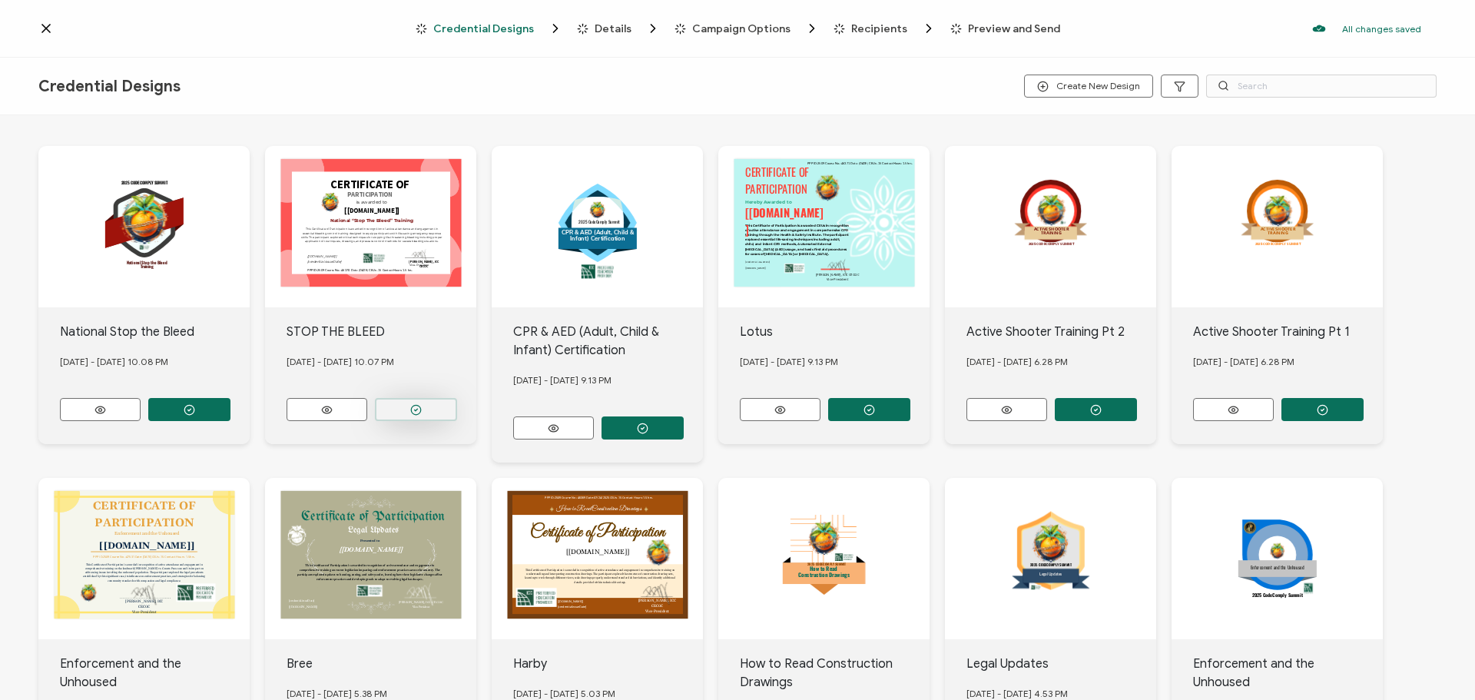
click at [195, 404] on icon "button" at bounding box center [190, 410] width 12 height 12
click at [221, 413] on button "button" at bounding box center [189, 409] width 82 height 23
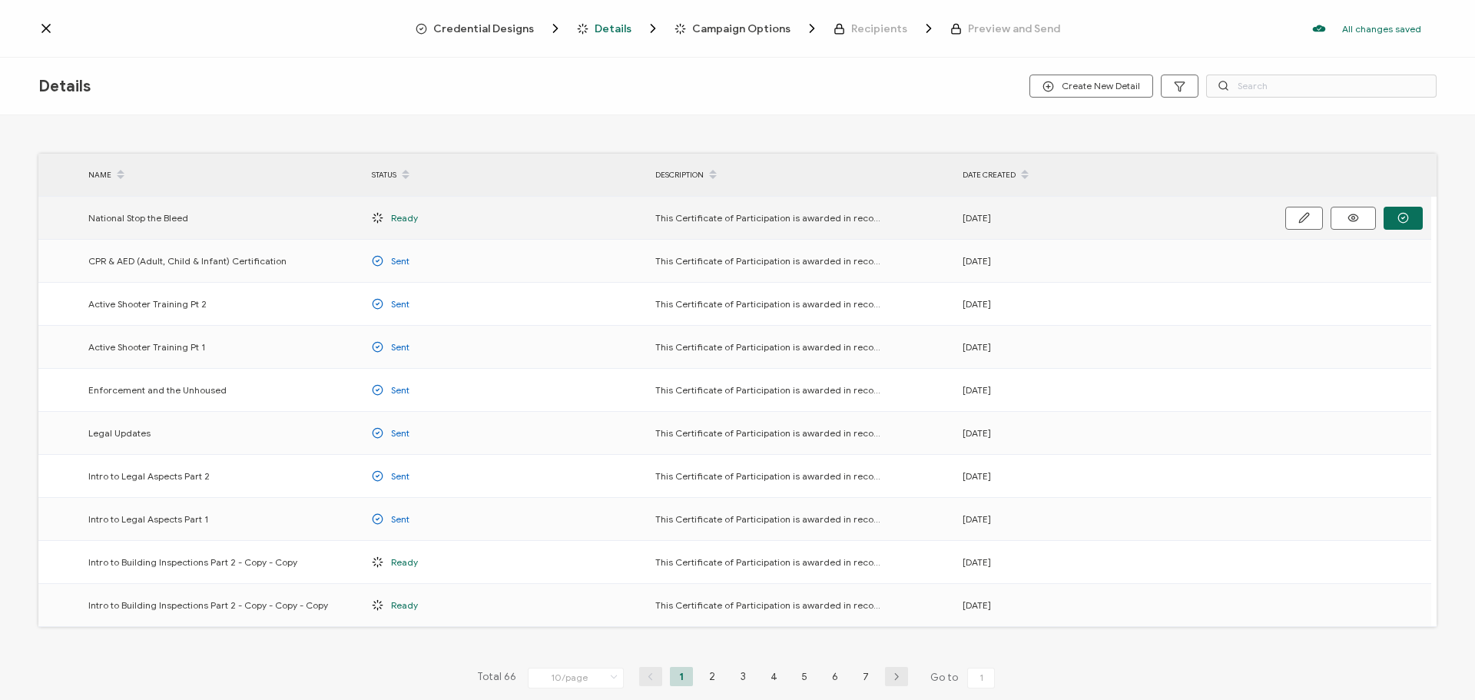
click at [1404, 211] on button "button" at bounding box center [1403, 218] width 39 height 23
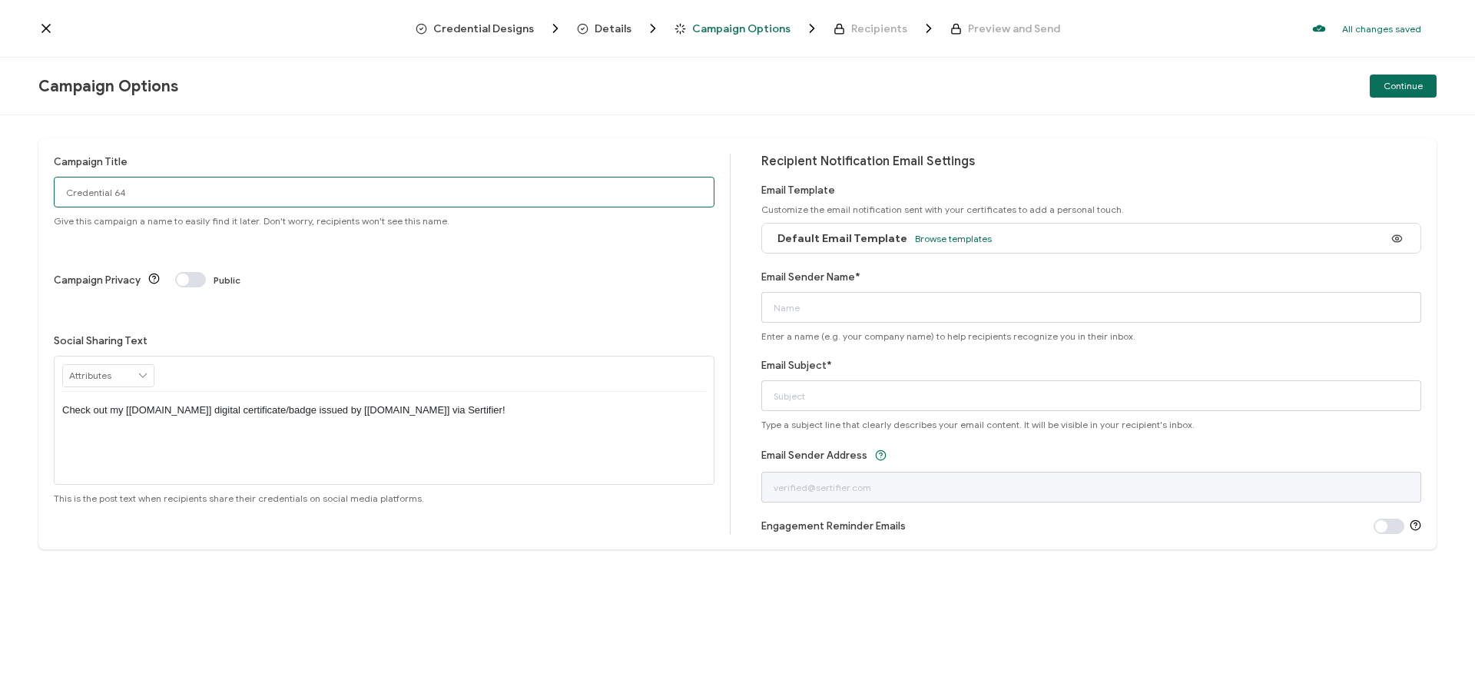
drag, startPoint x: 262, startPoint y: 191, endPoint x: -33, endPoint y: 191, distance: 295.0
click at [0, 191] on html "Credential Designs Details Campaign Options Recipients Preview and Send All cha…" at bounding box center [737, 350] width 1475 height 700
paste input "National Stop the Bleed Training"
type input "National Stop the Bleed Training"
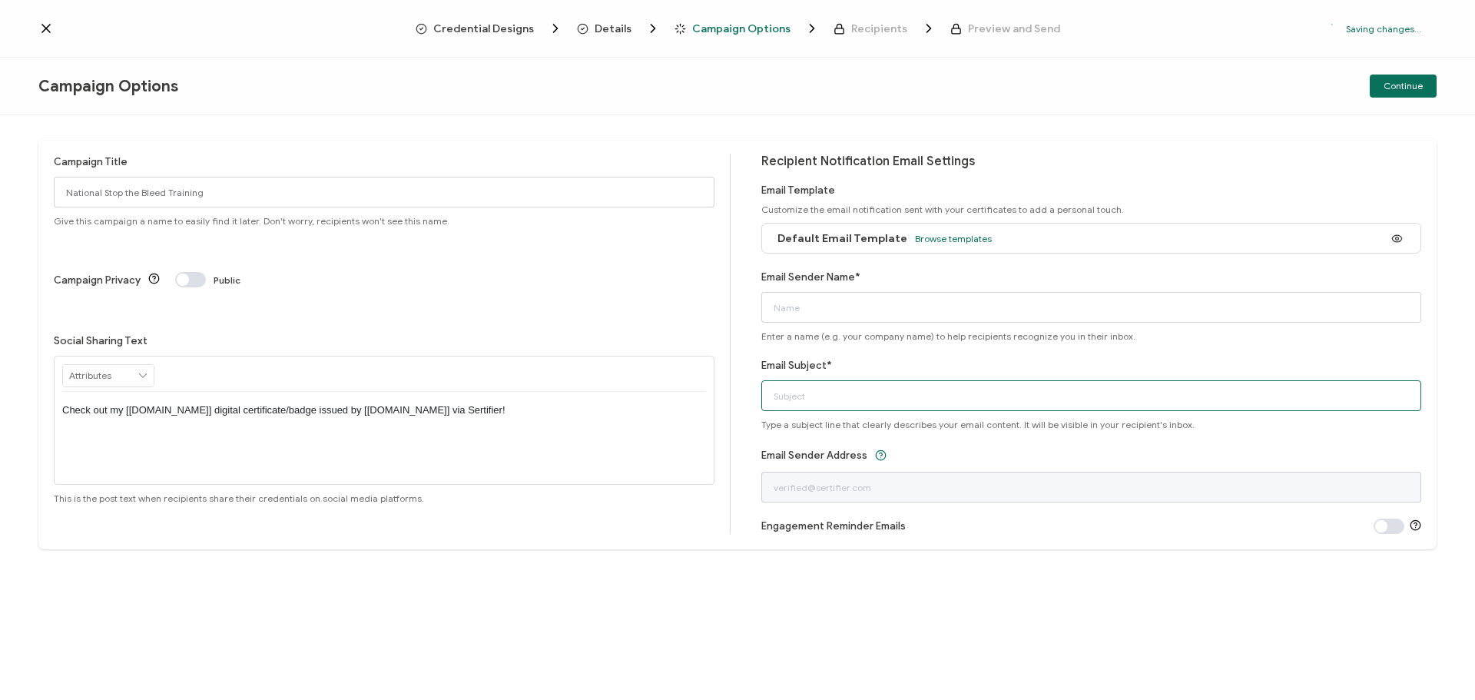
click at [810, 393] on input "Email Subject*" at bounding box center [1091, 395] width 661 height 31
paste input "National Stop the Bleed Training"
type input "Certificate: National Stop the Bleed Training"
click at [857, 305] on input "Email Sender Name*" at bounding box center [1091, 307] width 661 height 31
type input "ICC CECOC"
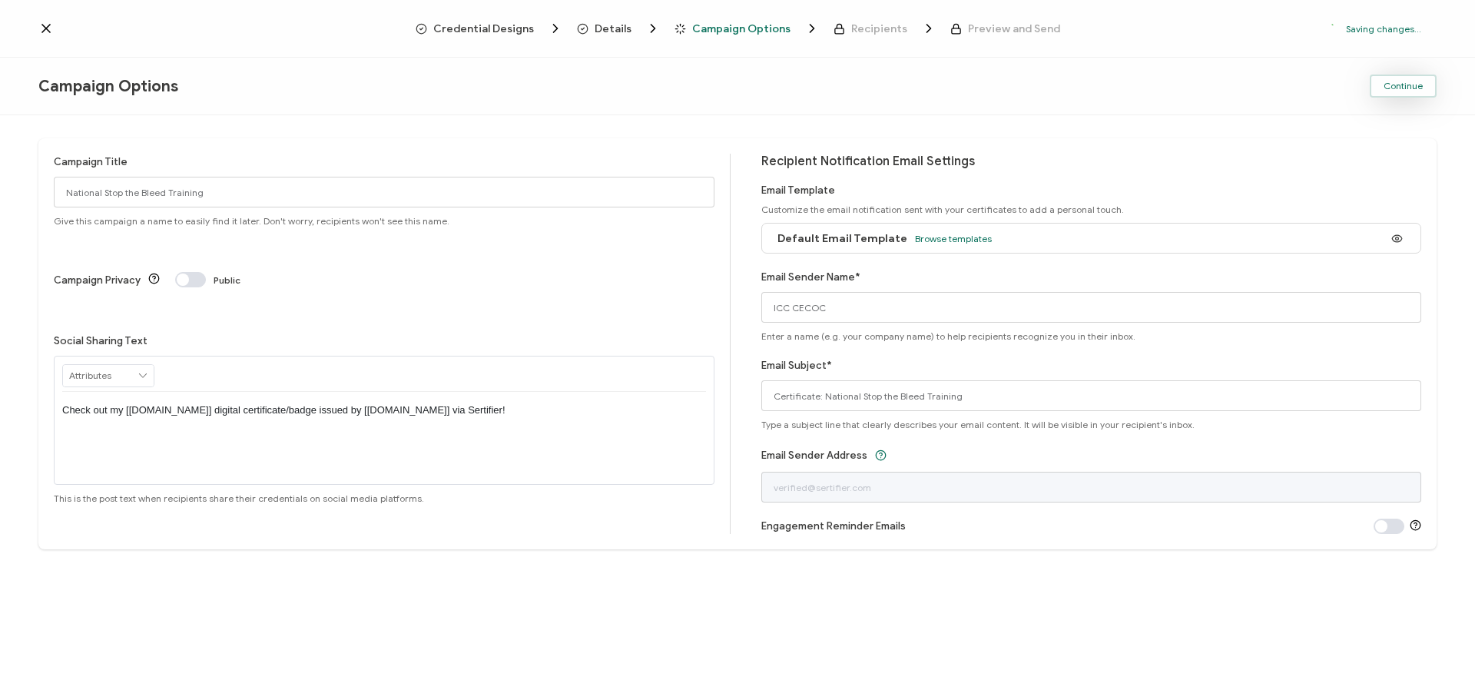
click at [1381, 95] on button "Continue" at bounding box center [1403, 86] width 67 height 23
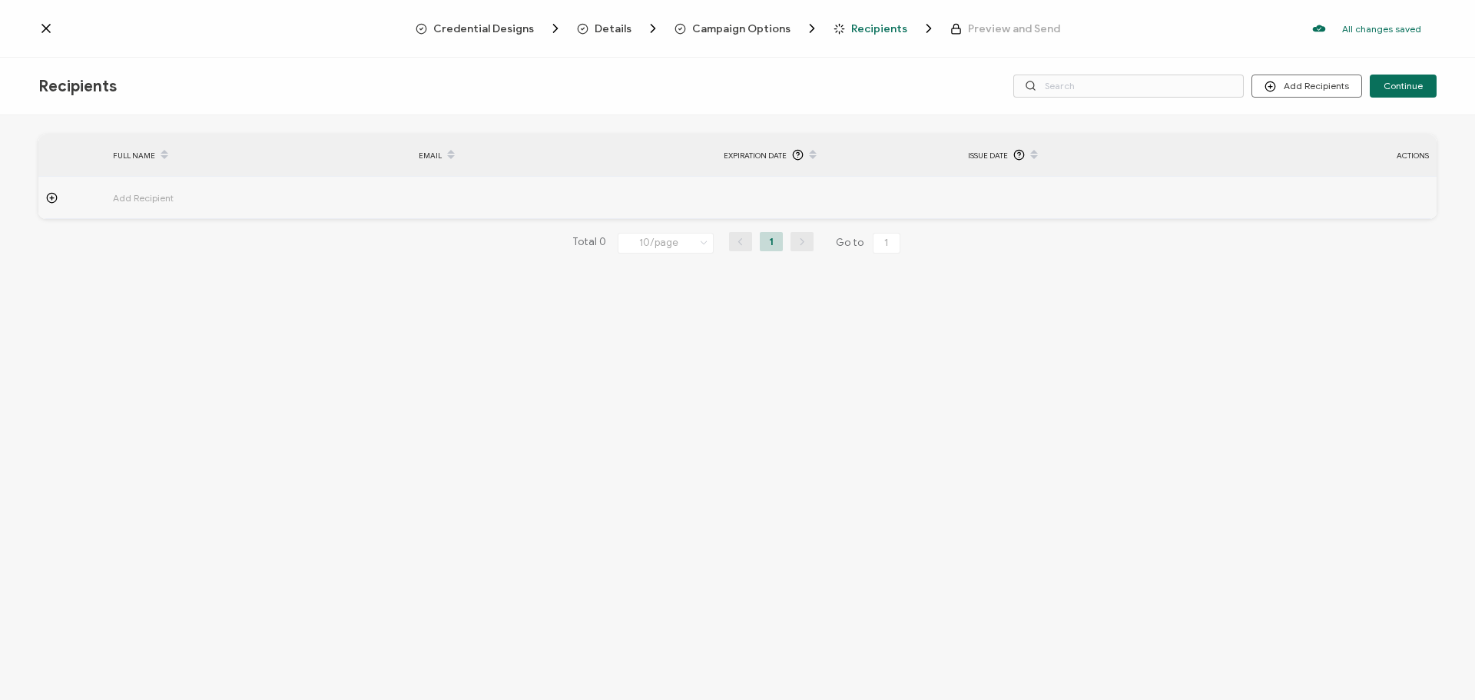
click at [743, 31] on span "Campaign Options" at bounding box center [741, 29] width 98 height 12
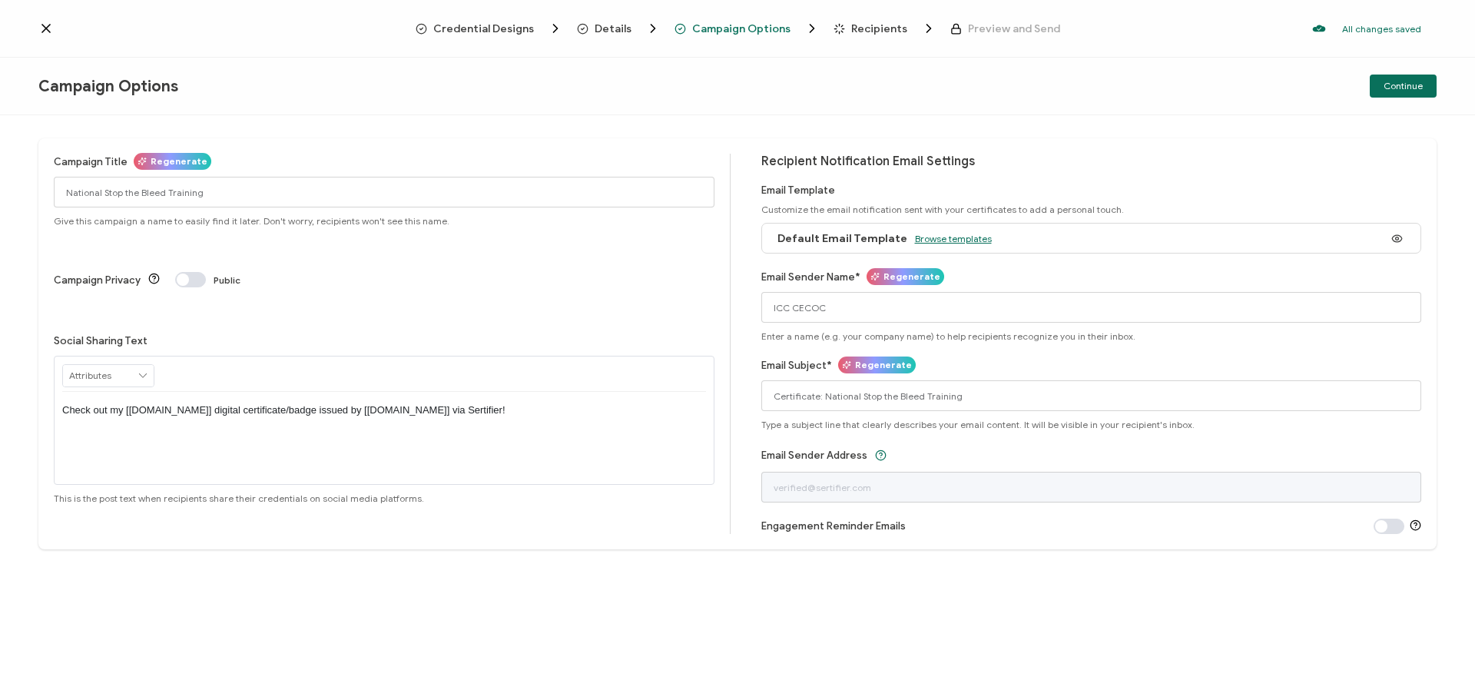
click at [940, 243] on span "Browse templates" at bounding box center [953, 239] width 77 height 12
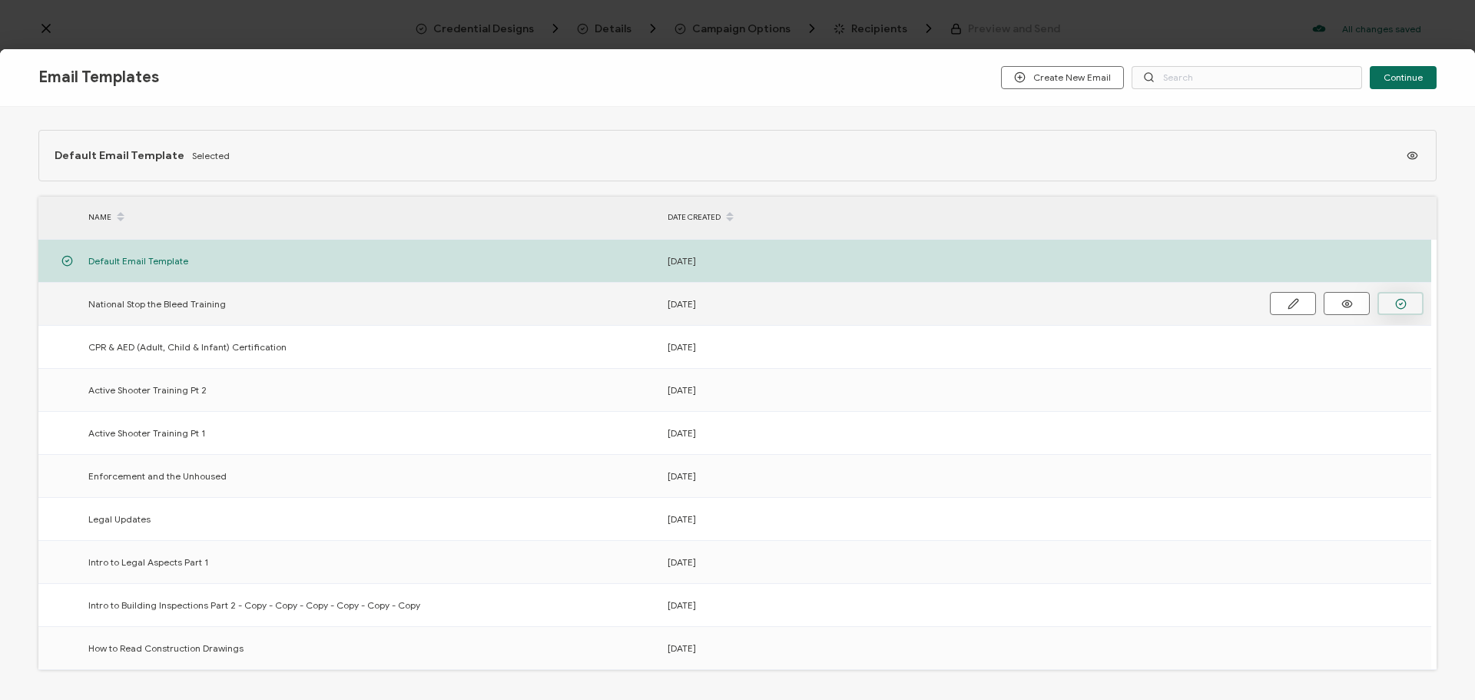
click at [1403, 306] on icon "button" at bounding box center [1401, 304] width 12 height 12
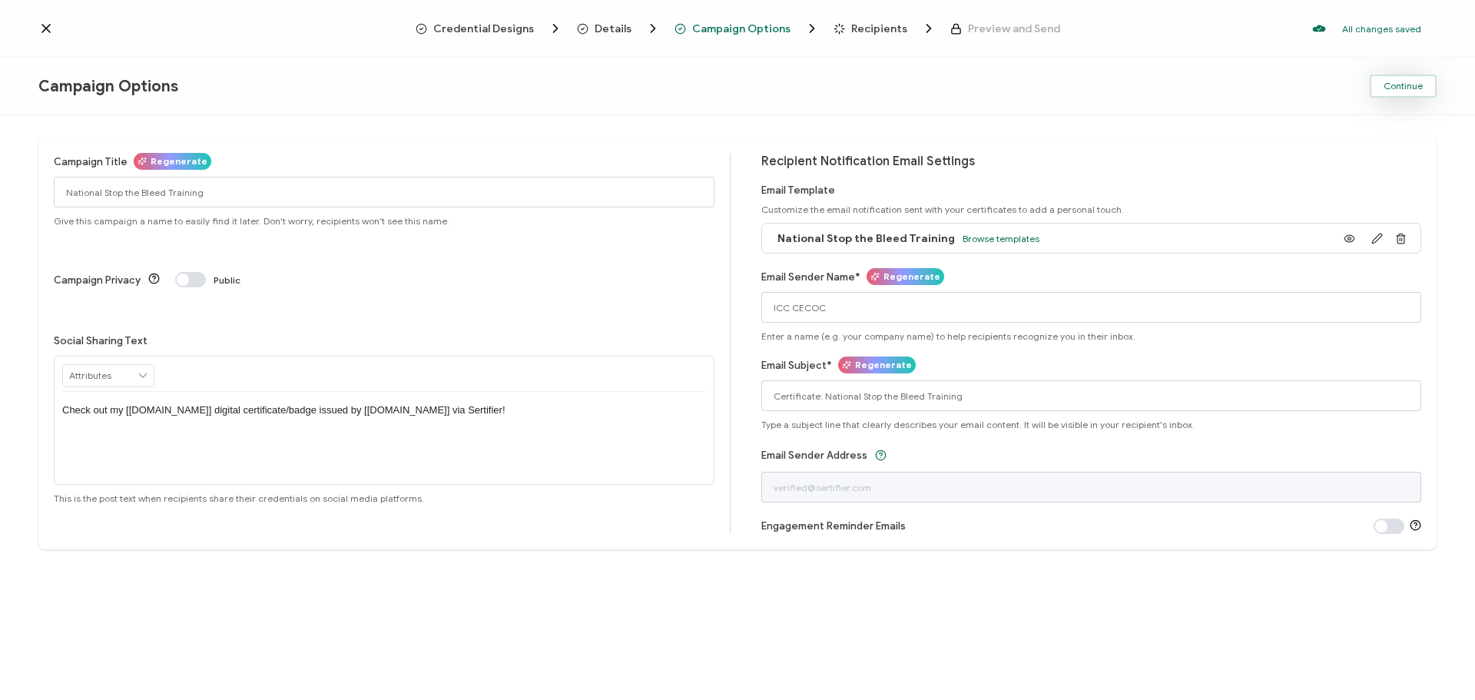
click at [1399, 83] on span "Continue" at bounding box center [1403, 85] width 39 height 9
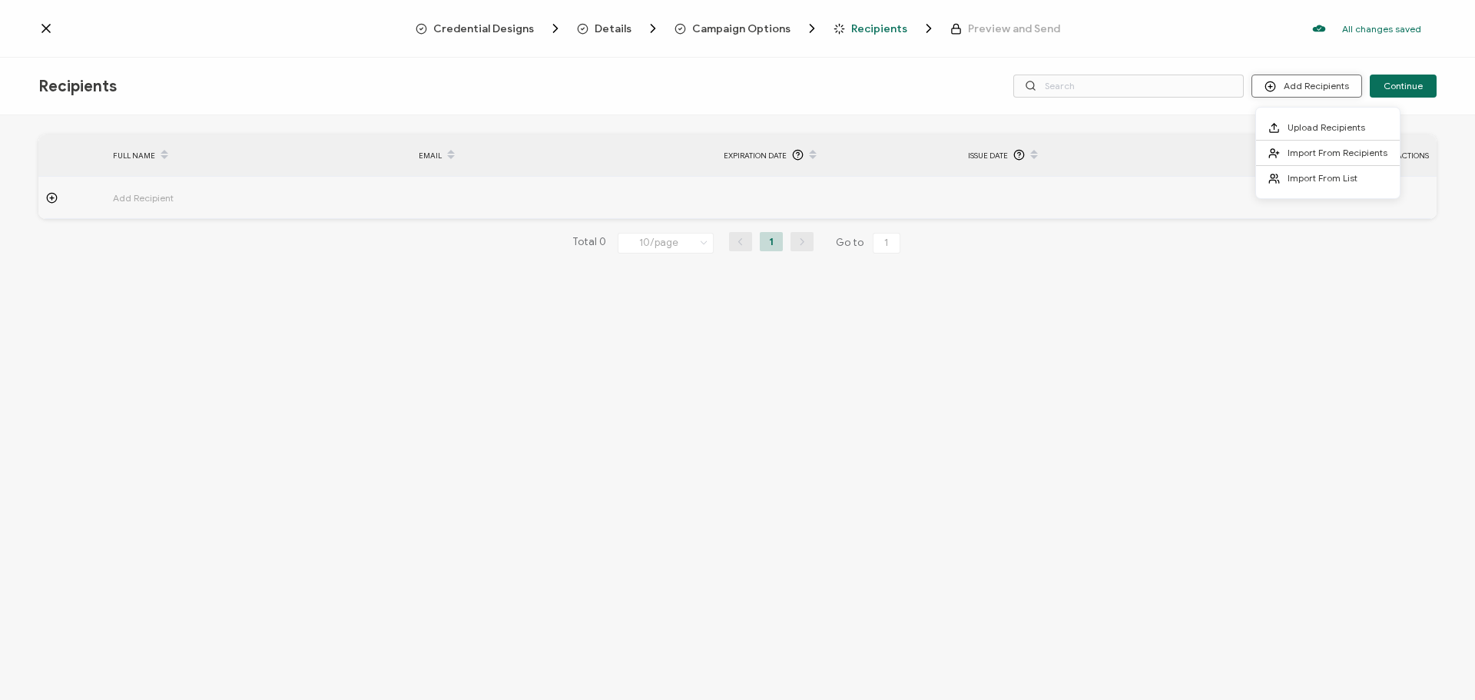
click at [1304, 94] on button "Add Recipients" at bounding box center [1306, 86] width 111 height 23
click at [1316, 124] on span "Upload Recipients" at bounding box center [1327, 127] width 78 height 12
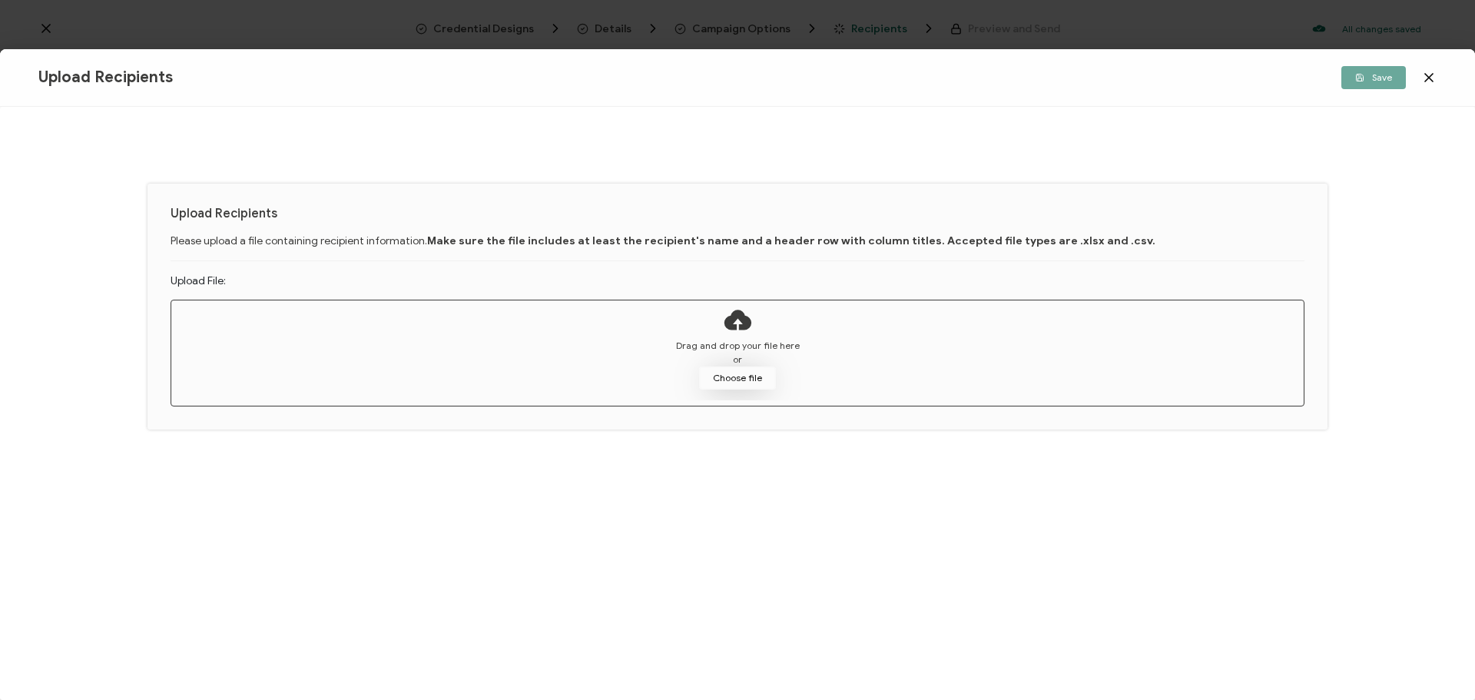
click at [744, 379] on button "Choose file" at bounding box center [737, 377] width 77 height 23
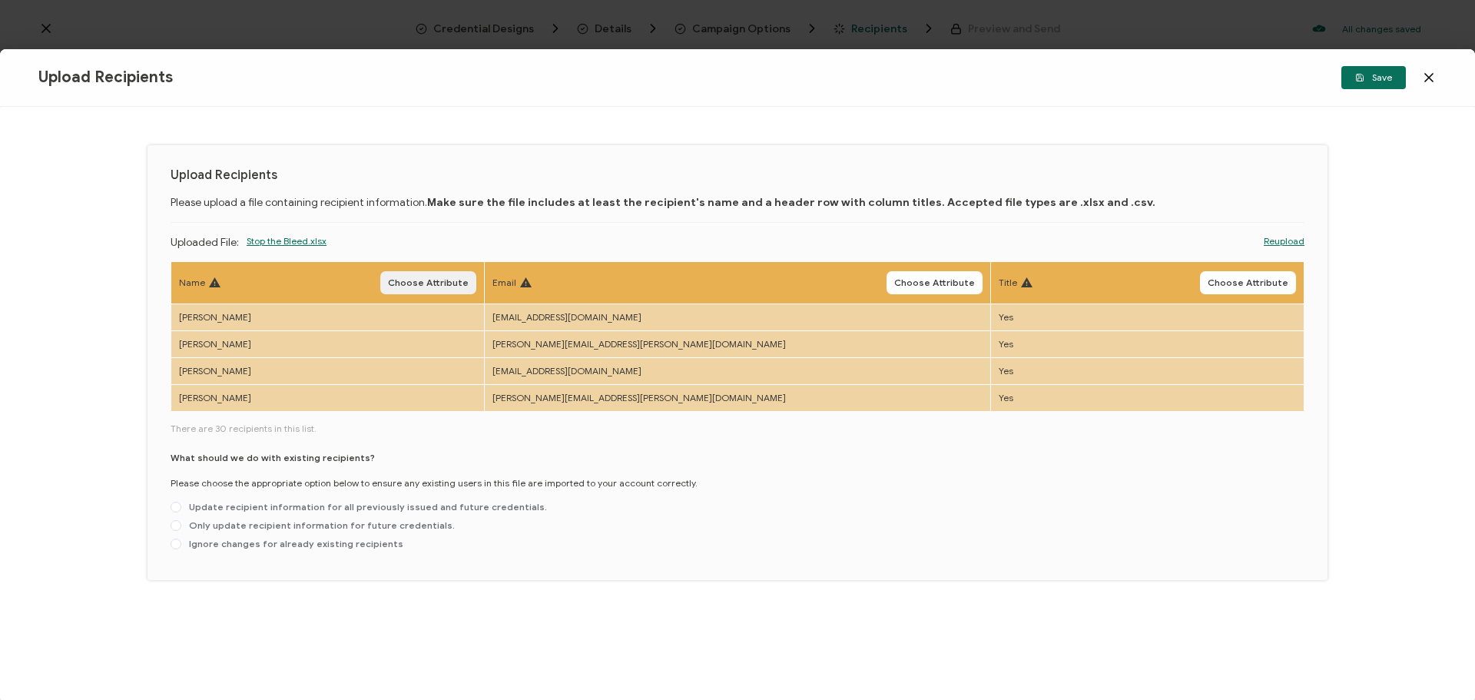
click at [469, 282] on span "Choose Attribute" at bounding box center [428, 282] width 81 height 9
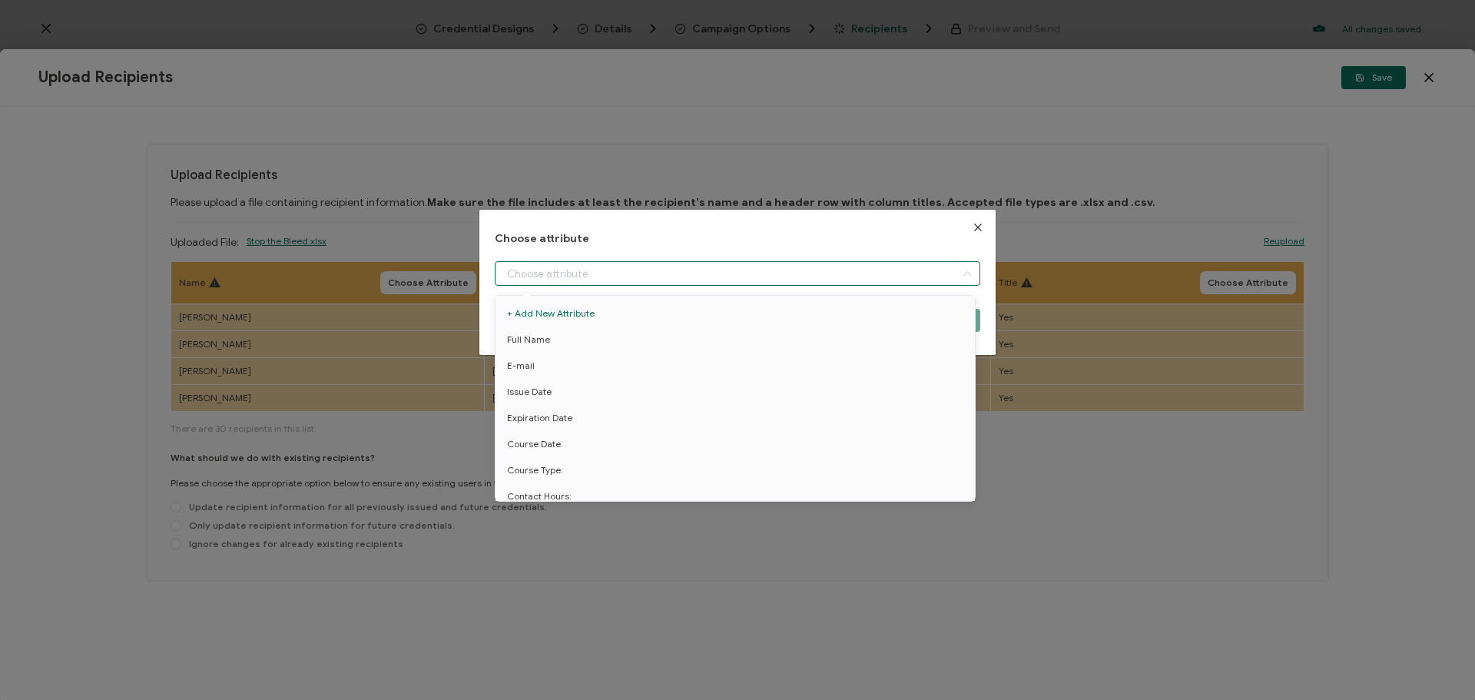
click at [552, 276] on input "dialog" at bounding box center [738, 273] width 486 height 25
click at [562, 337] on li "Full Name" at bounding box center [738, 340] width 492 height 26
type input "Full Name"
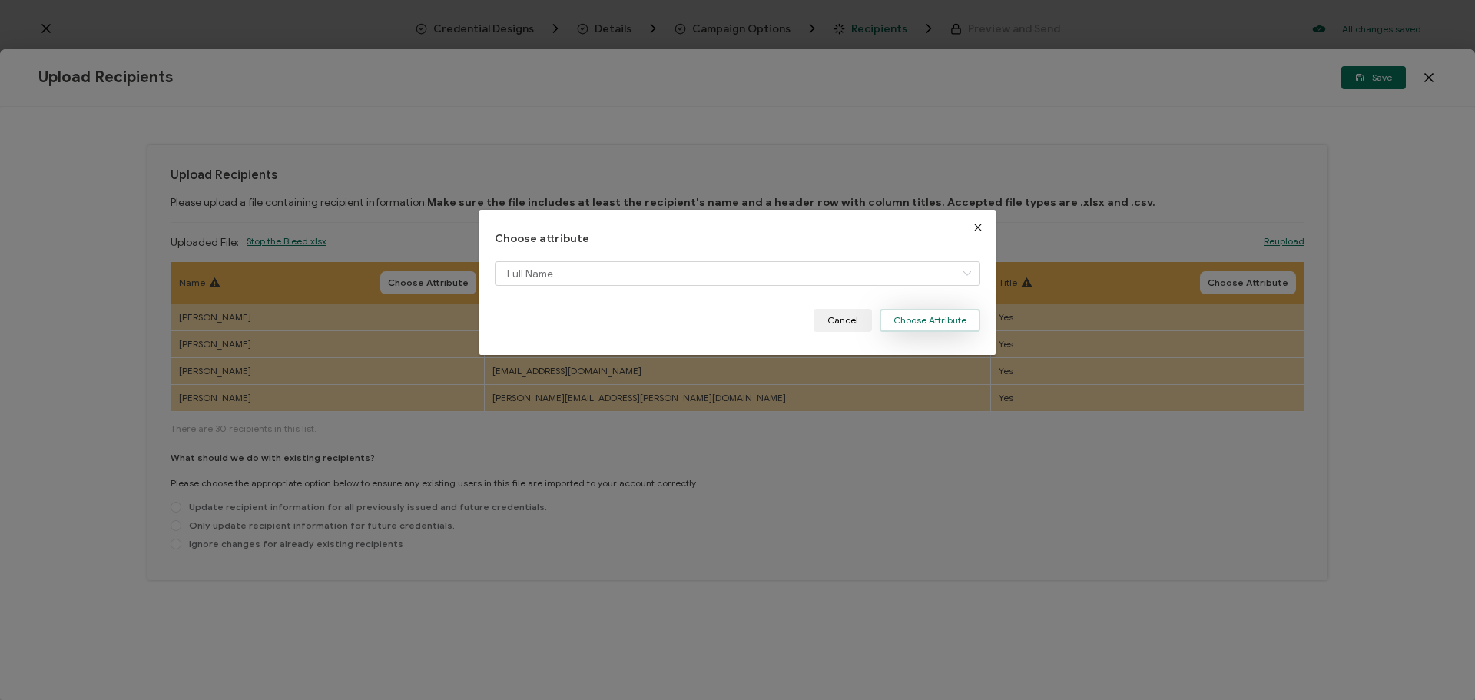
click at [913, 325] on button "Choose Attribute" at bounding box center [930, 320] width 101 height 23
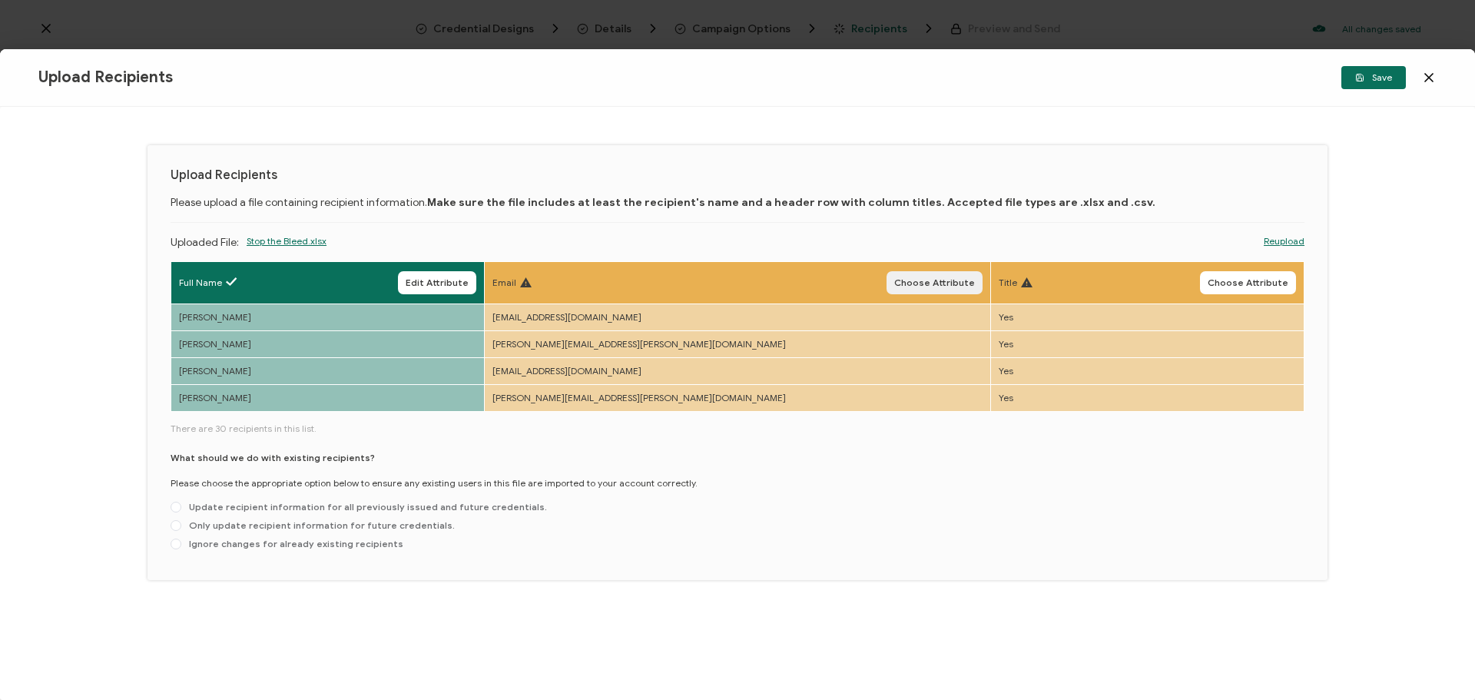
click at [894, 287] on span "Choose Attribute" at bounding box center [934, 282] width 81 height 9
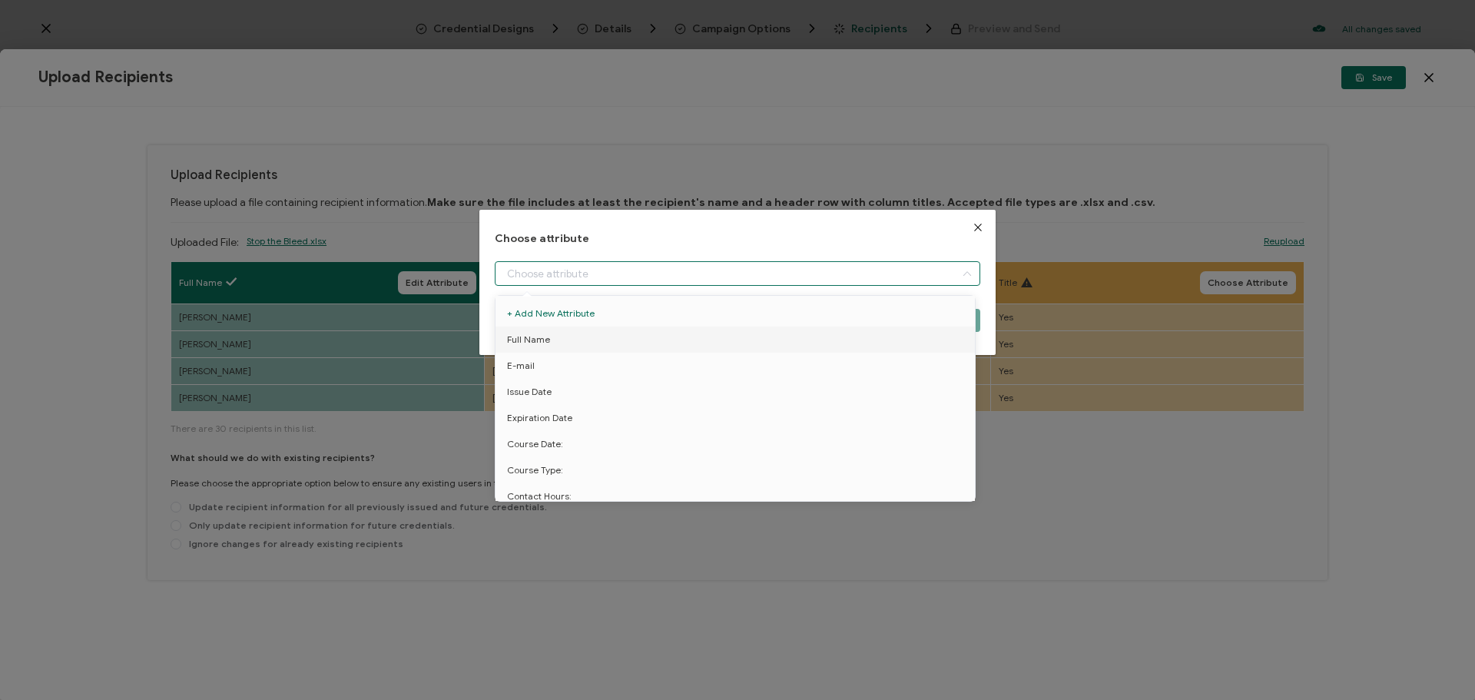
click at [798, 274] on input "dialog" at bounding box center [738, 273] width 486 height 25
click at [747, 356] on li "E-mail" at bounding box center [738, 366] width 492 height 26
type input "E-mail"
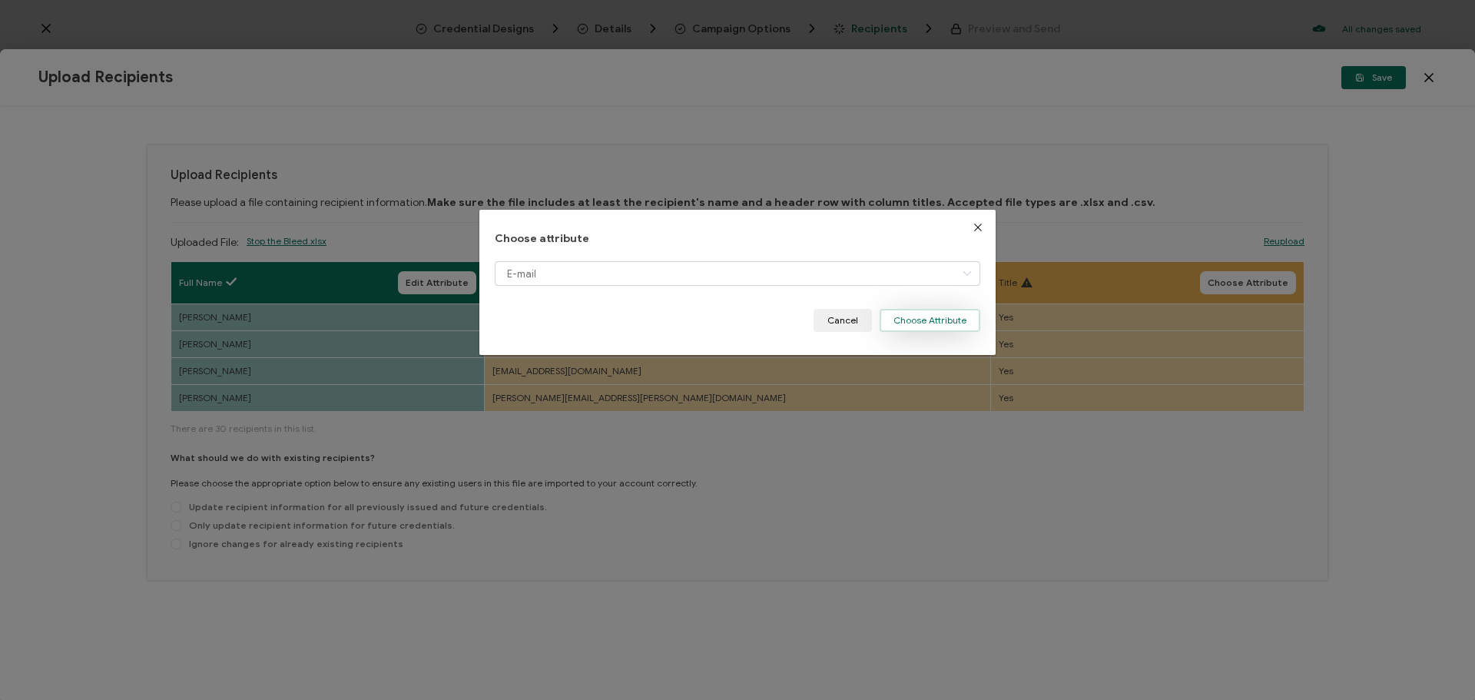
click at [902, 325] on button "Choose Attribute" at bounding box center [930, 320] width 101 height 23
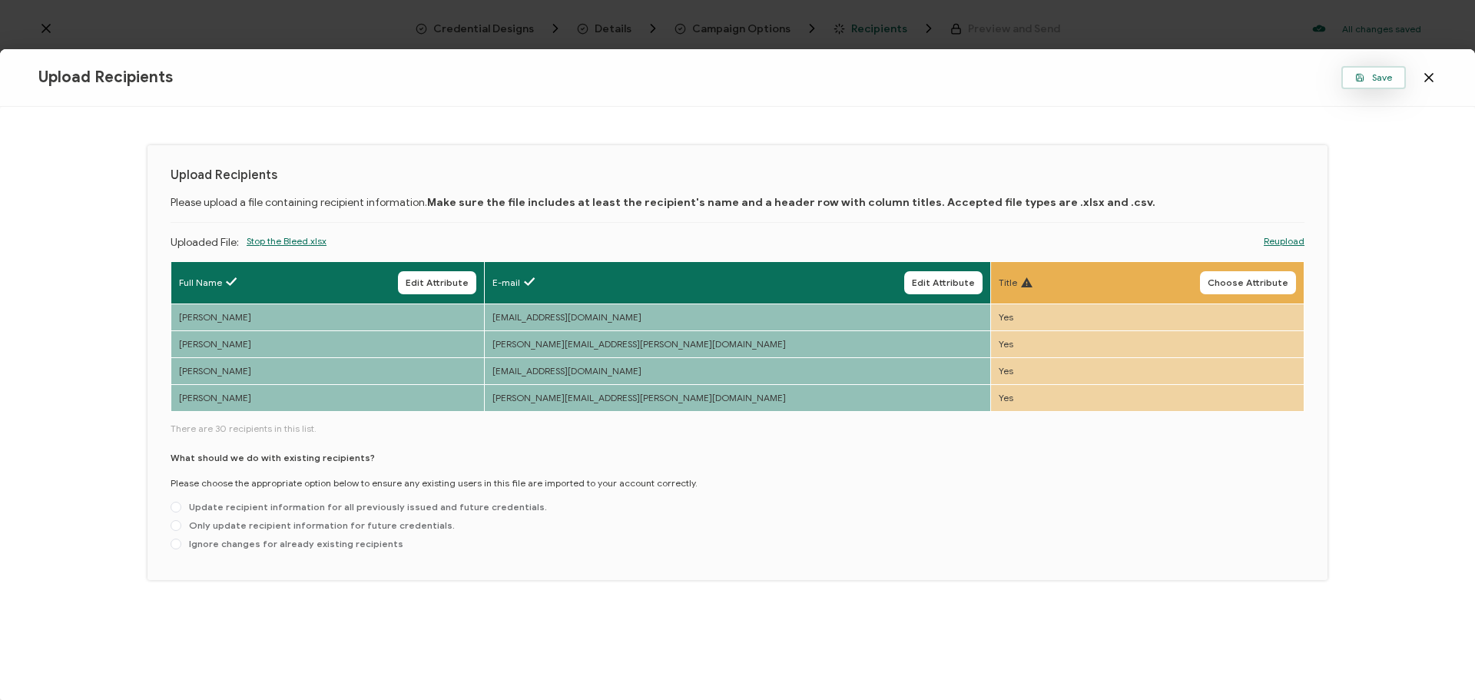
click at [1374, 78] on span "Save" at bounding box center [1373, 77] width 37 height 9
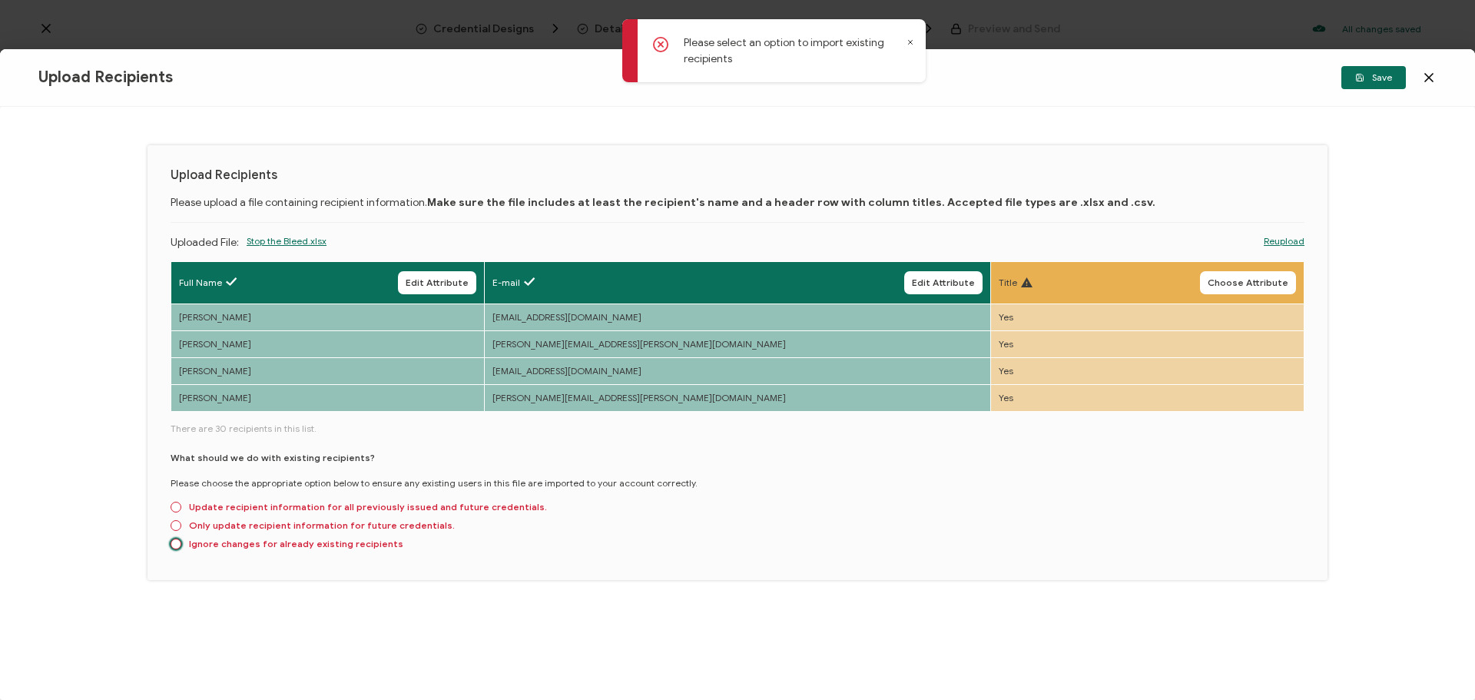
click at [277, 542] on span "Ignore changes for already existing recipients" at bounding box center [292, 544] width 222 height 12
click at [181, 542] on input "Ignore changes for already existing recipients" at bounding box center [176, 545] width 11 height 12
radio input "true"
click at [1368, 75] on span "Save" at bounding box center [1373, 77] width 37 height 9
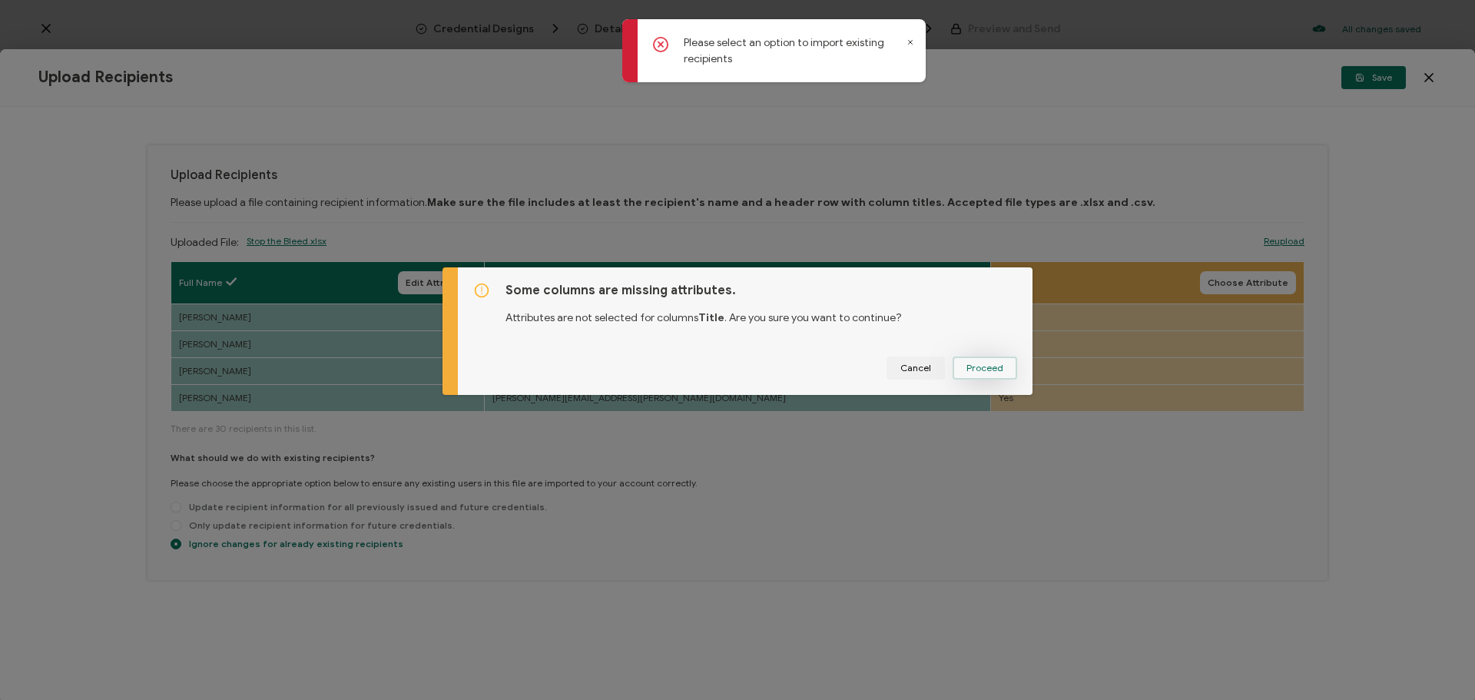
click at [973, 360] on button "Proceed" at bounding box center [985, 367] width 65 height 23
click at [978, 360] on button "Confirm" at bounding box center [985, 367] width 64 height 23
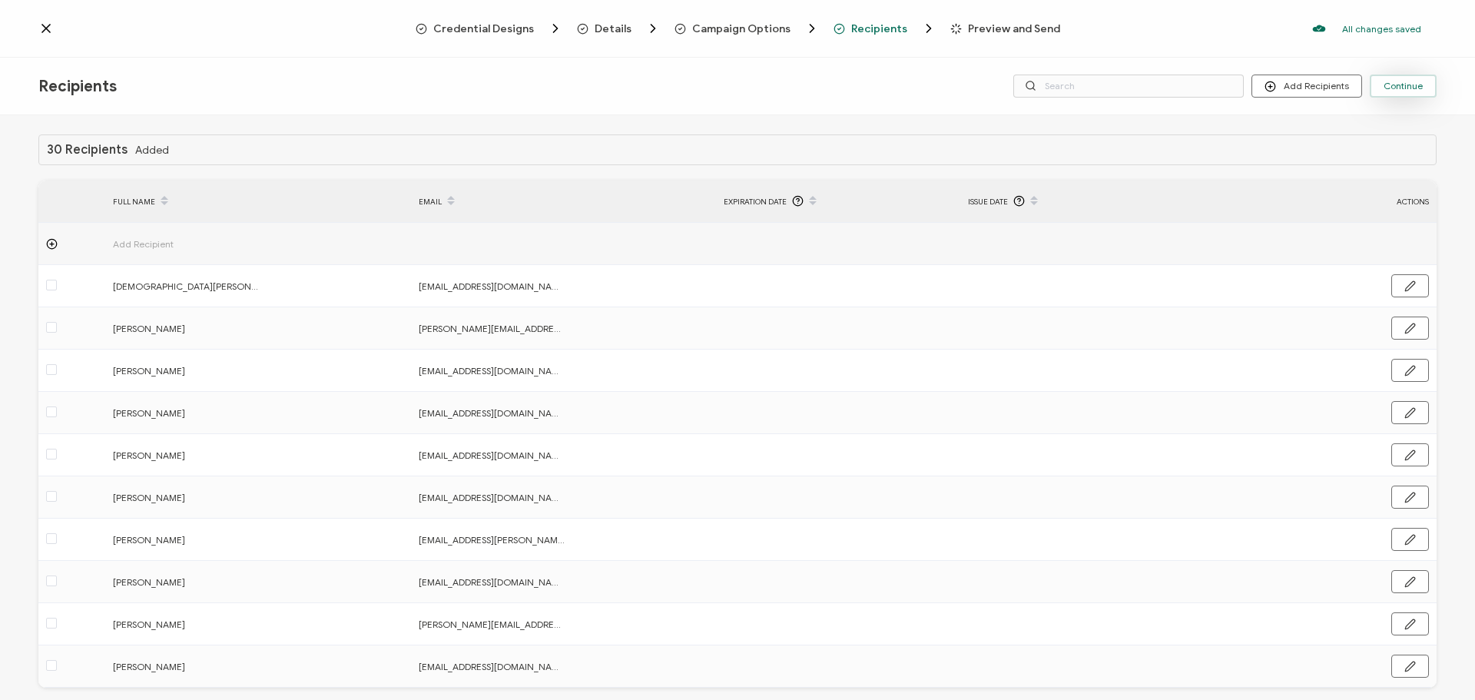
click at [1391, 90] on span "Continue" at bounding box center [1403, 85] width 39 height 9
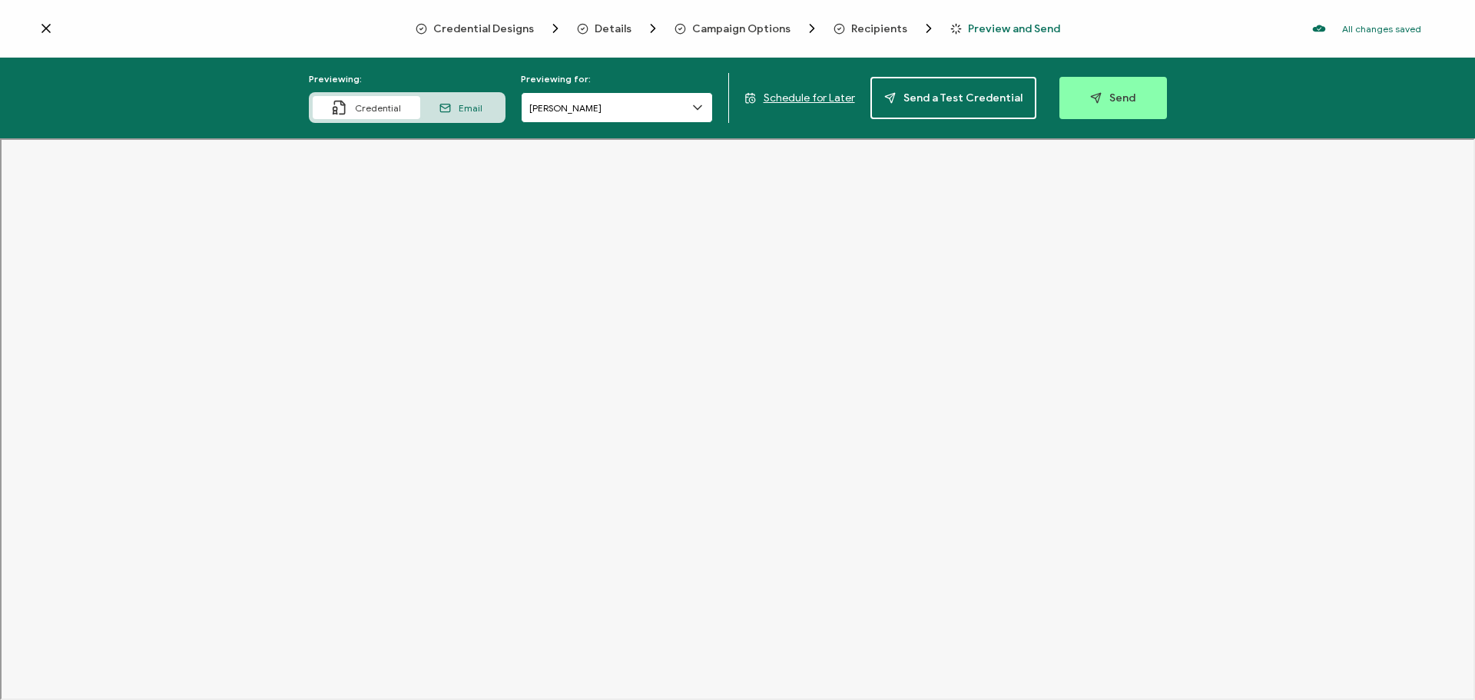
click at [618, 114] on input "[PERSON_NAME]" at bounding box center [617, 107] width 192 height 31
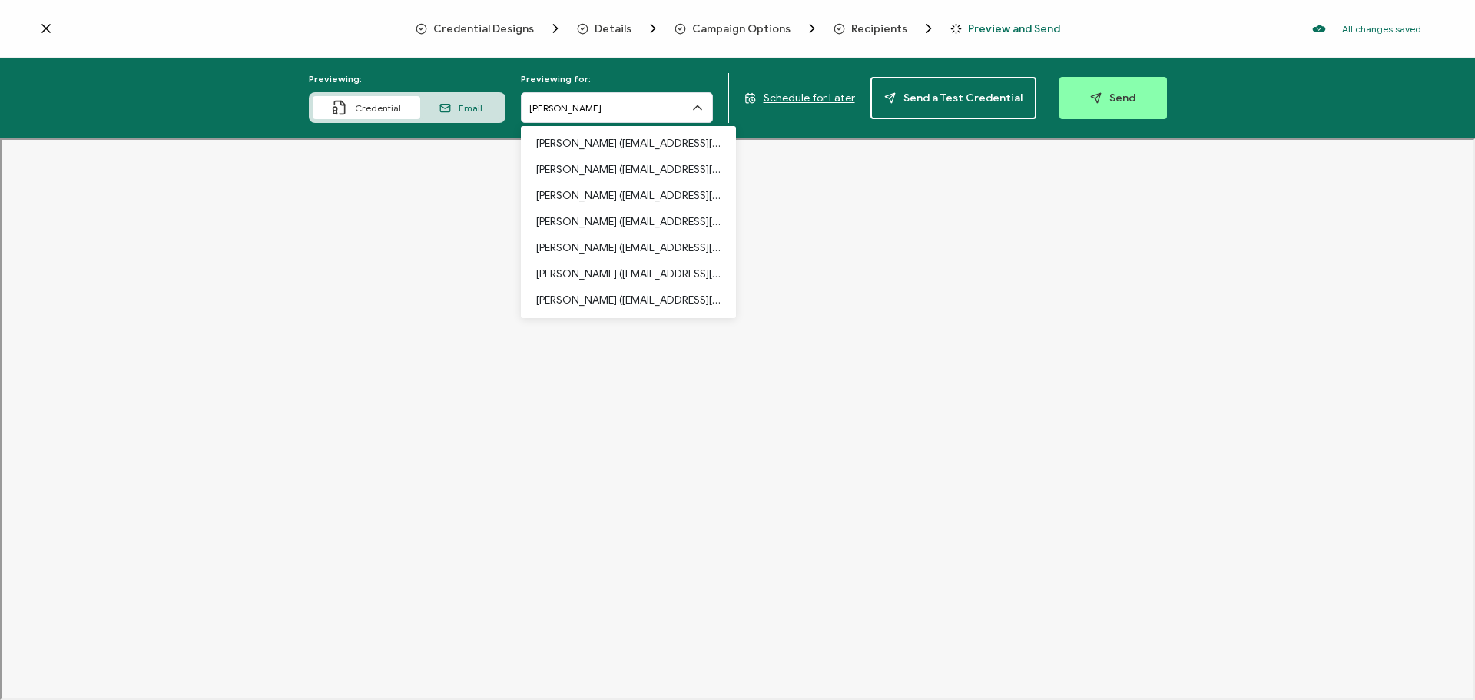
click at [893, 28] on span "Recipients" at bounding box center [879, 29] width 56 height 12
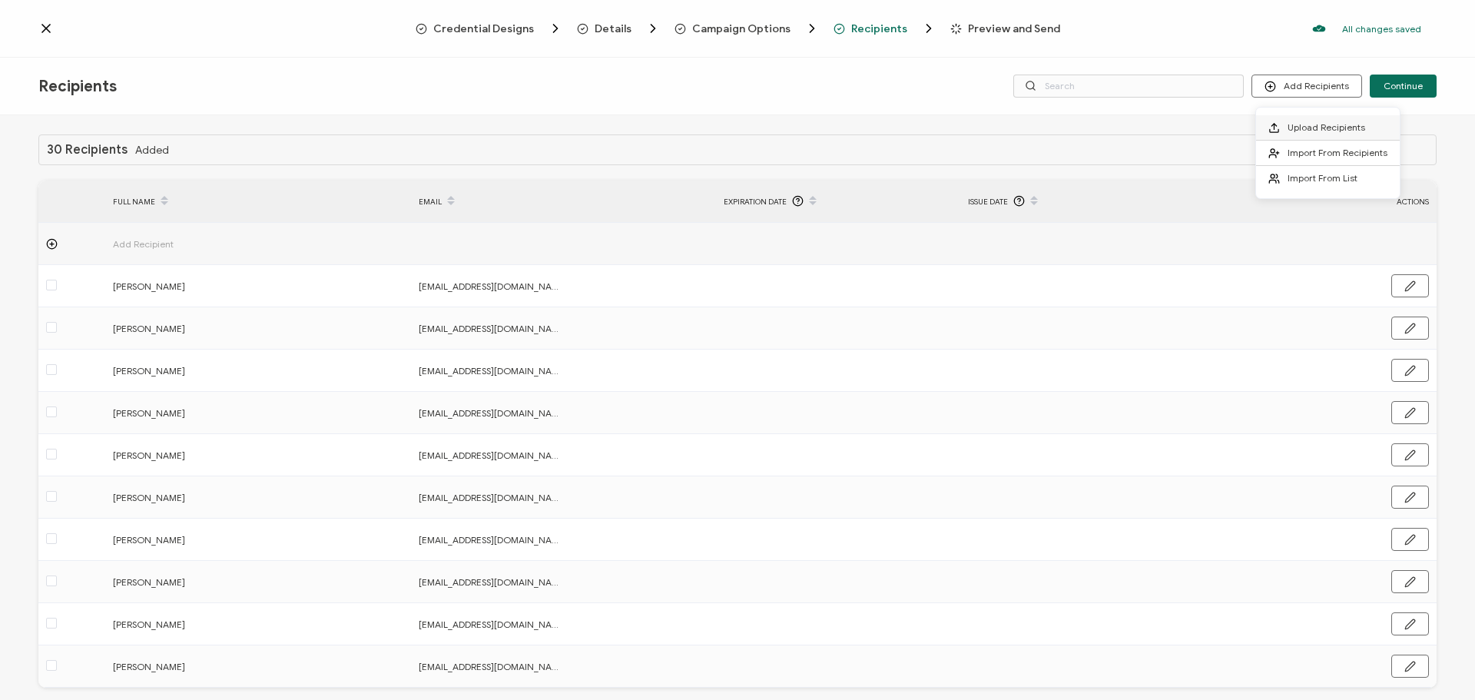
click at [1313, 121] on li "Upload Recipients" at bounding box center [1328, 127] width 144 height 25
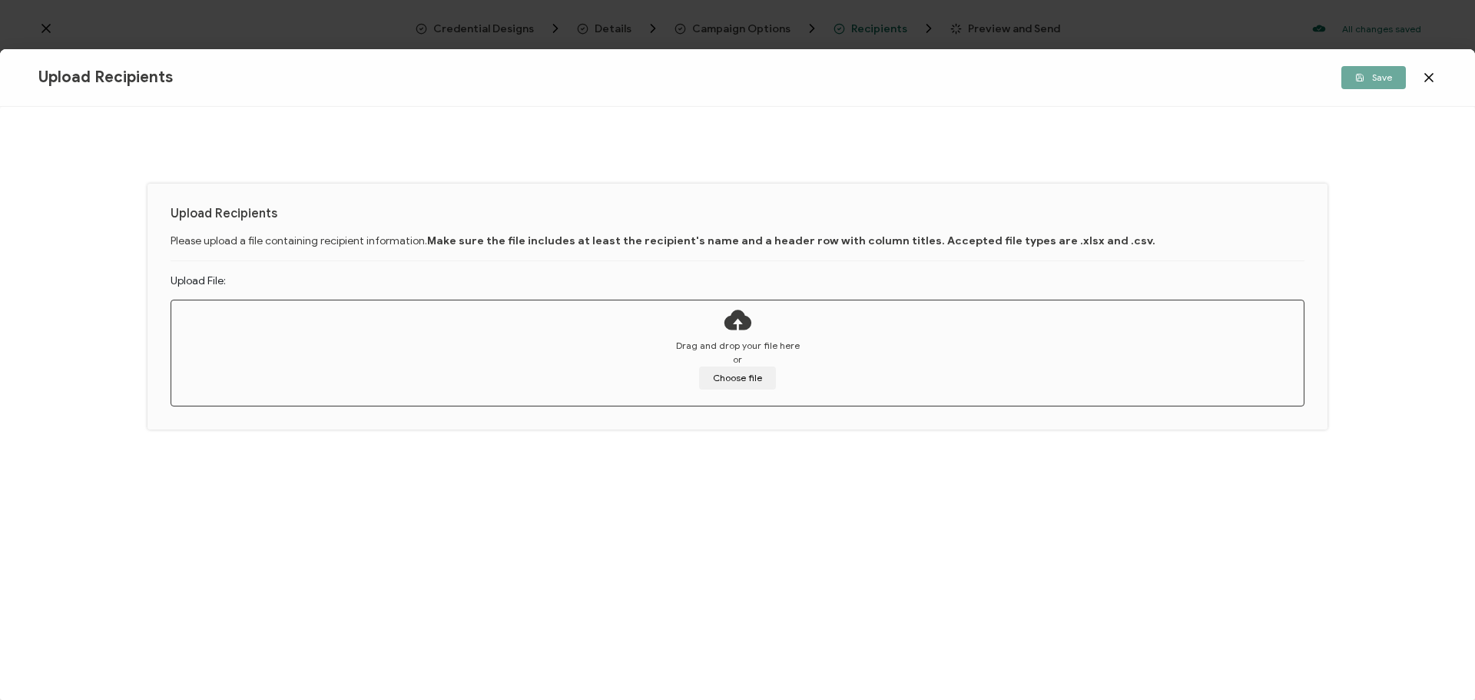
click at [745, 318] on icon at bounding box center [737, 319] width 31 height 38
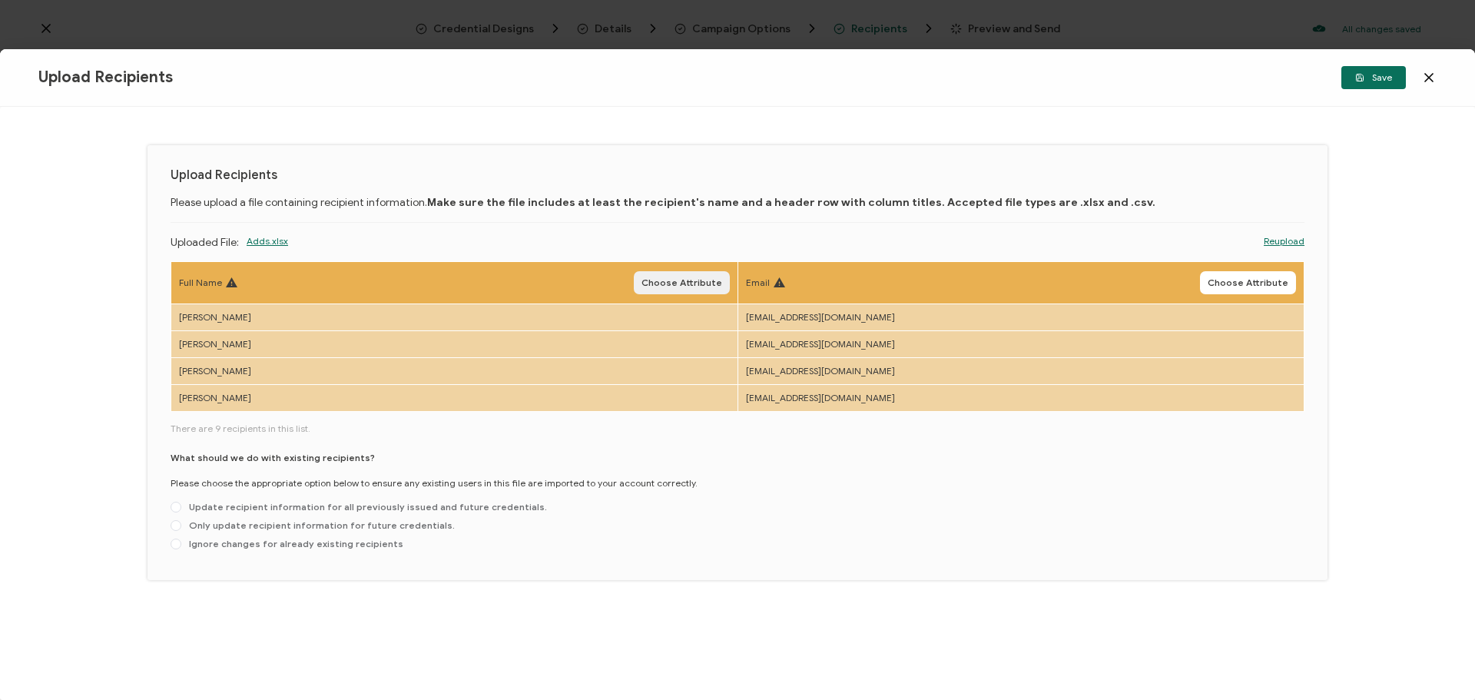
click at [701, 271] on button "Choose Attribute" at bounding box center [682, 282] width 96 height 23
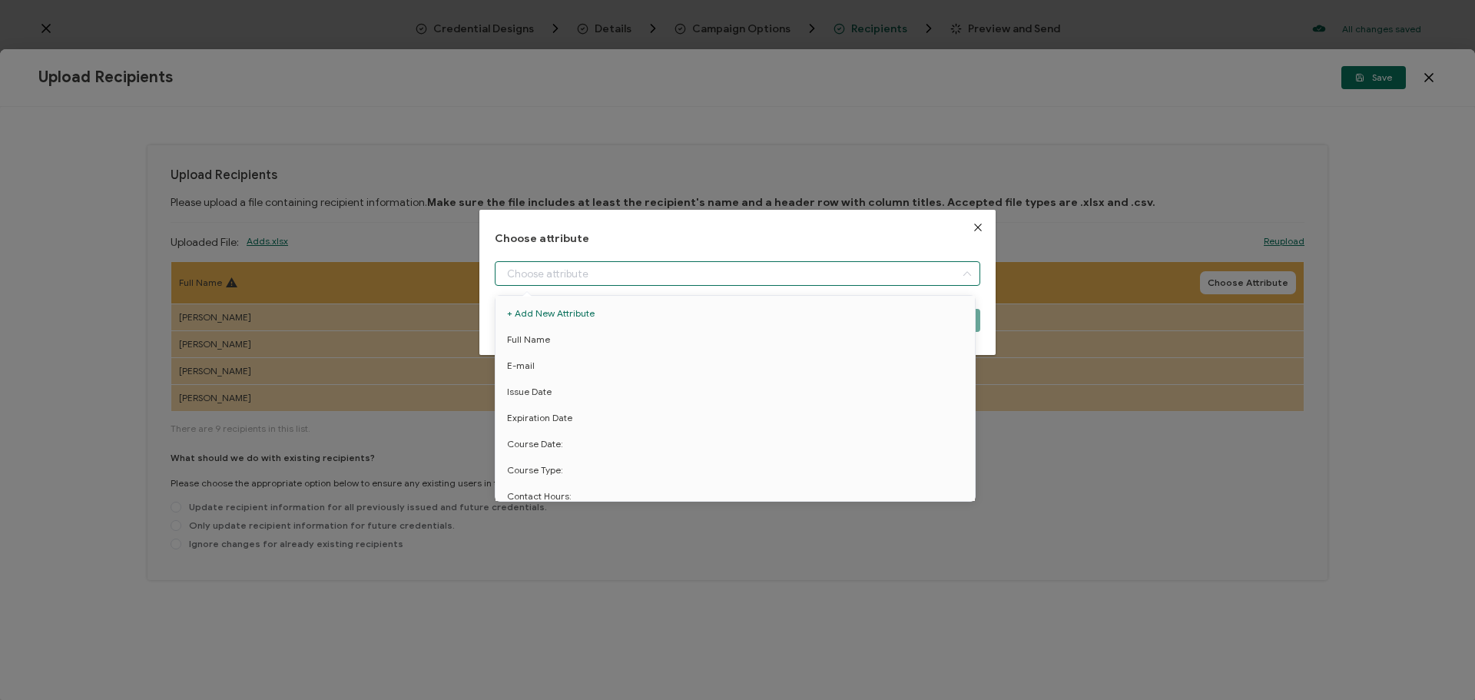
drag, startPoint x: 721, startPoint y: 274, endPoint x: 712, endPoint y: 277, distance: 8.8
click at [721, 275] on input "dialog" at bounding box center [738, 273] width 486 height 25
click at [645, 327] on li "Full Name" at bounding box center [738, 340] width 492 height 26
type input "Full Name"
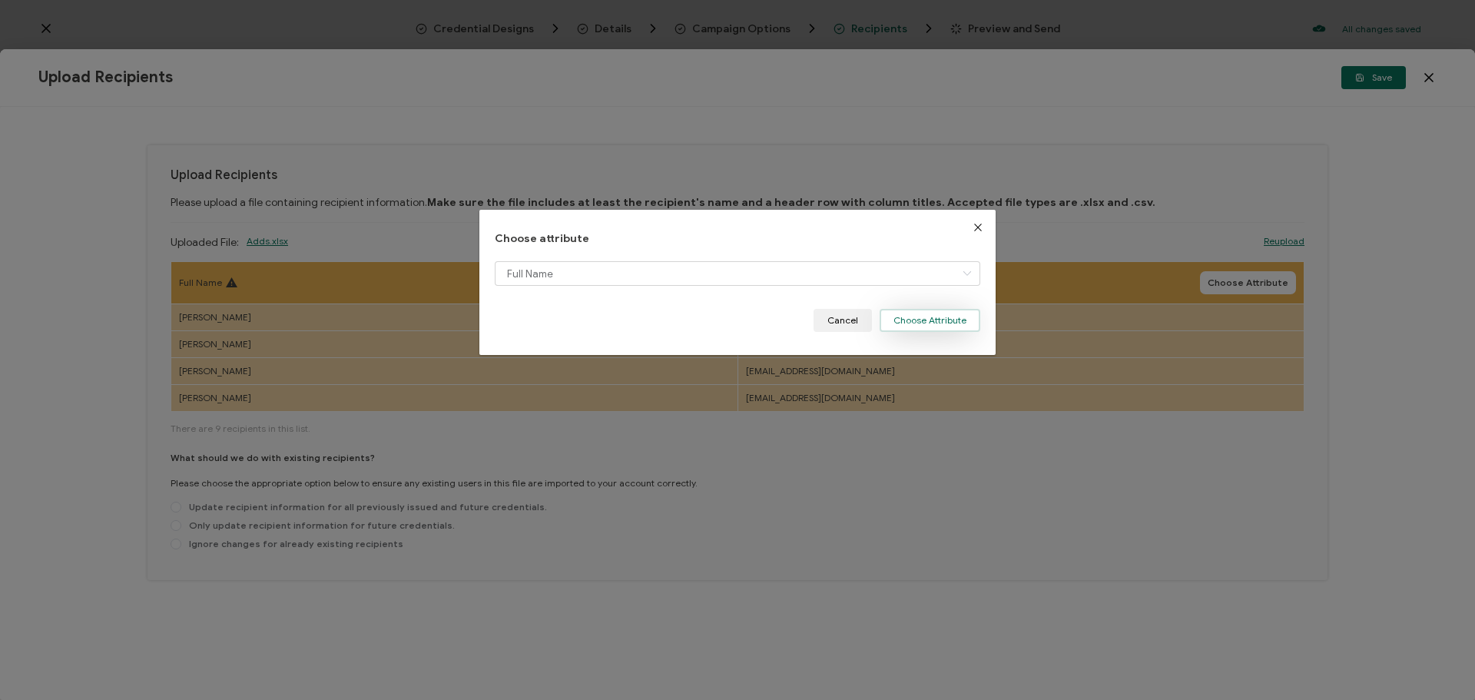
click at [931, 322] on button "Choose Attribute" at bounding box center [930, 320] width 101 height 23
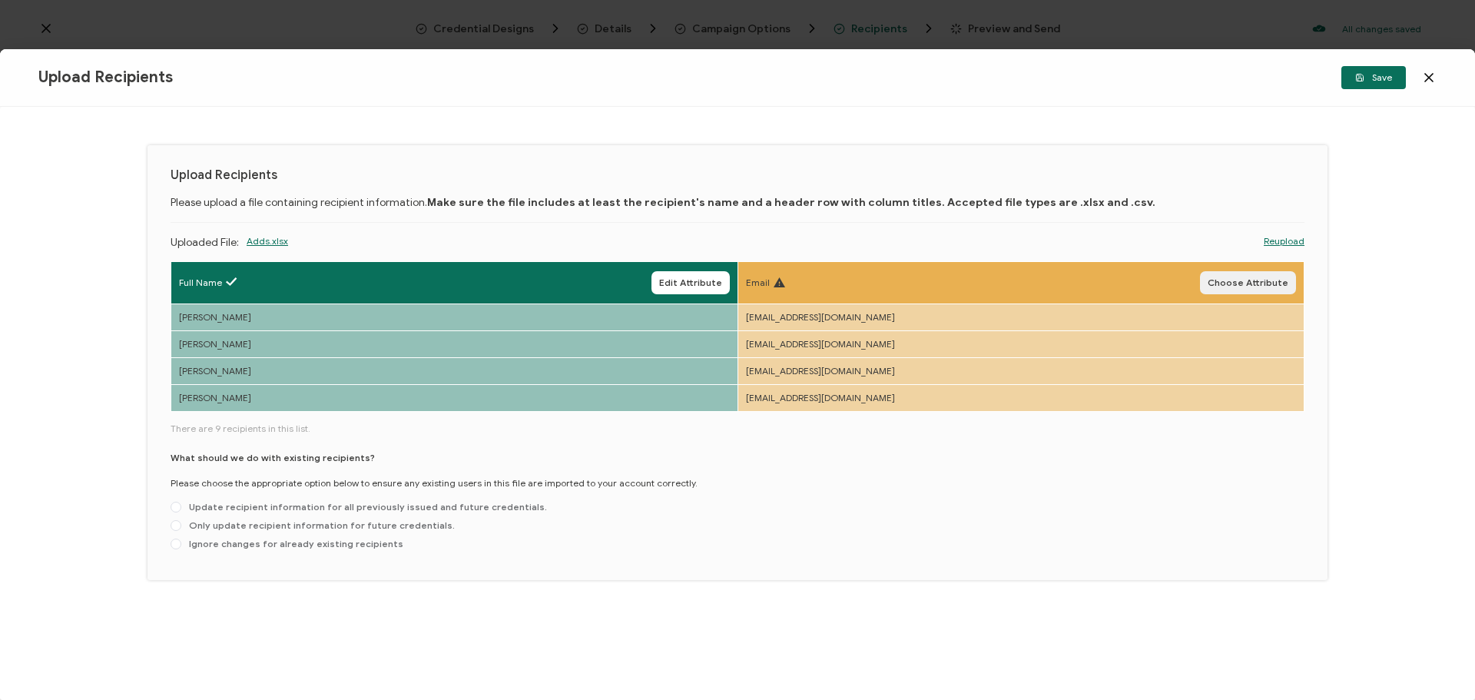
click at [1290, 284] on button "Choose Attribute" at bounding box center [1248, 282] width 96 height 23
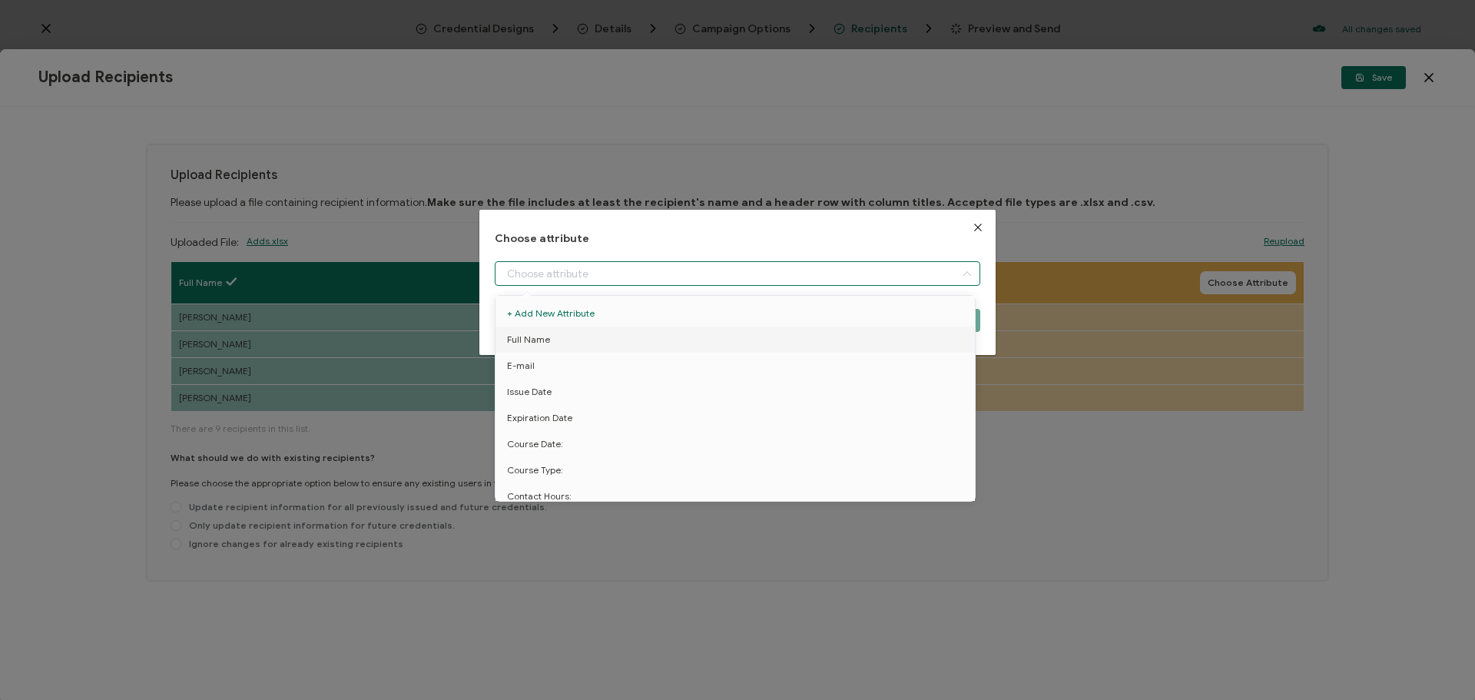
drag, startPoint x: 851, startPoint y: 277, endPoint x: 837, endPoint y: 285, distance: 15.8
click at [851, 277] on input "dialog" at bounding box center [738, 273] width 486 height 25
click at [742, 360] on li "E-mail" at bounding box center [738, 366] width 492 height 26
type input "E-mail"
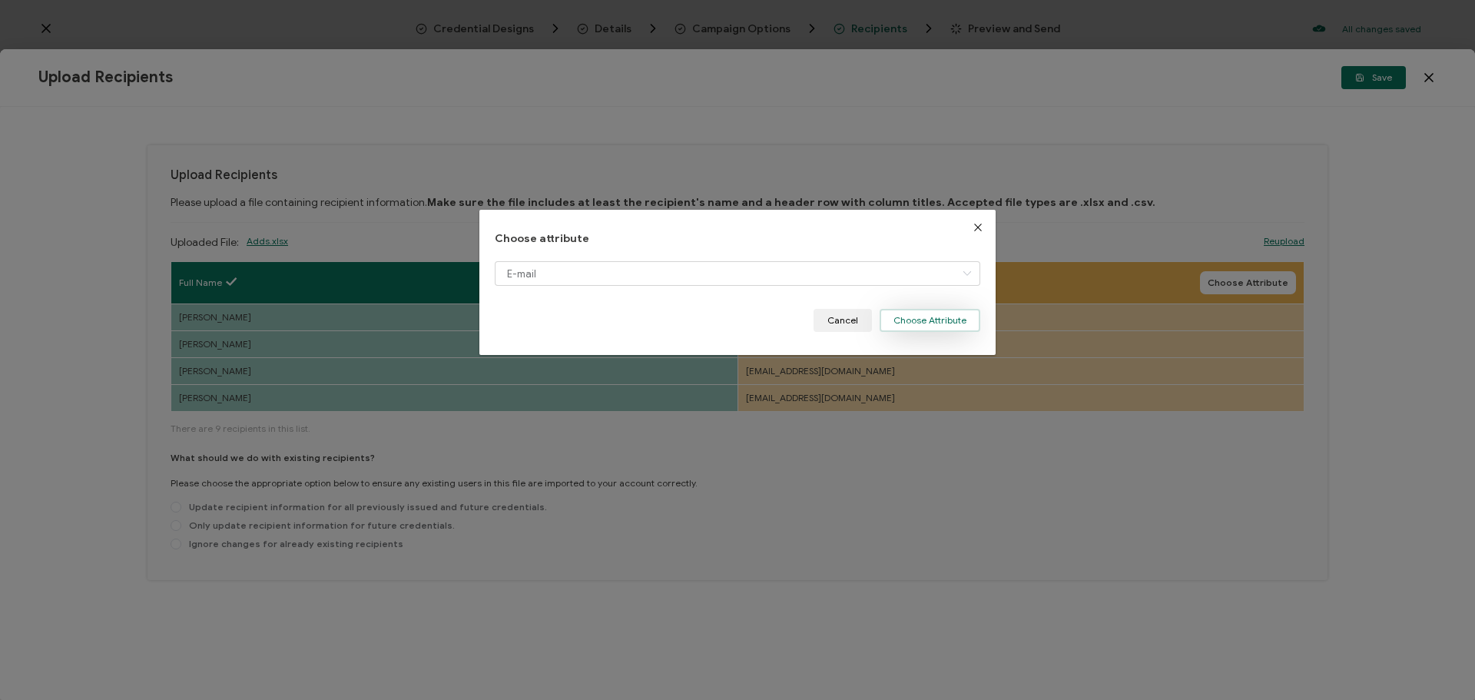
click at [913, 321] on button "Choose Attribute" at bounding box center [930, 320] width 101 height 23
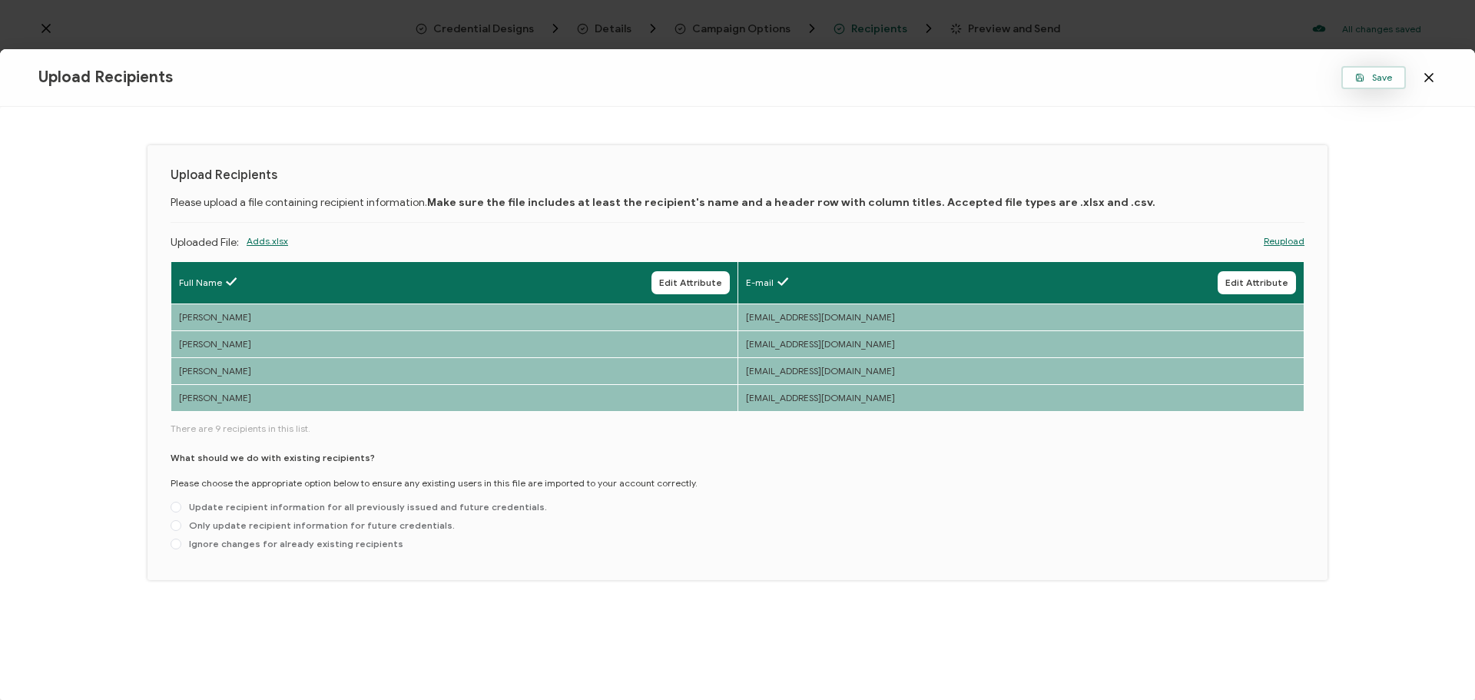
click at [1357, 78] on icon "button" at bounding box center [1359, 77] width 9 height 9
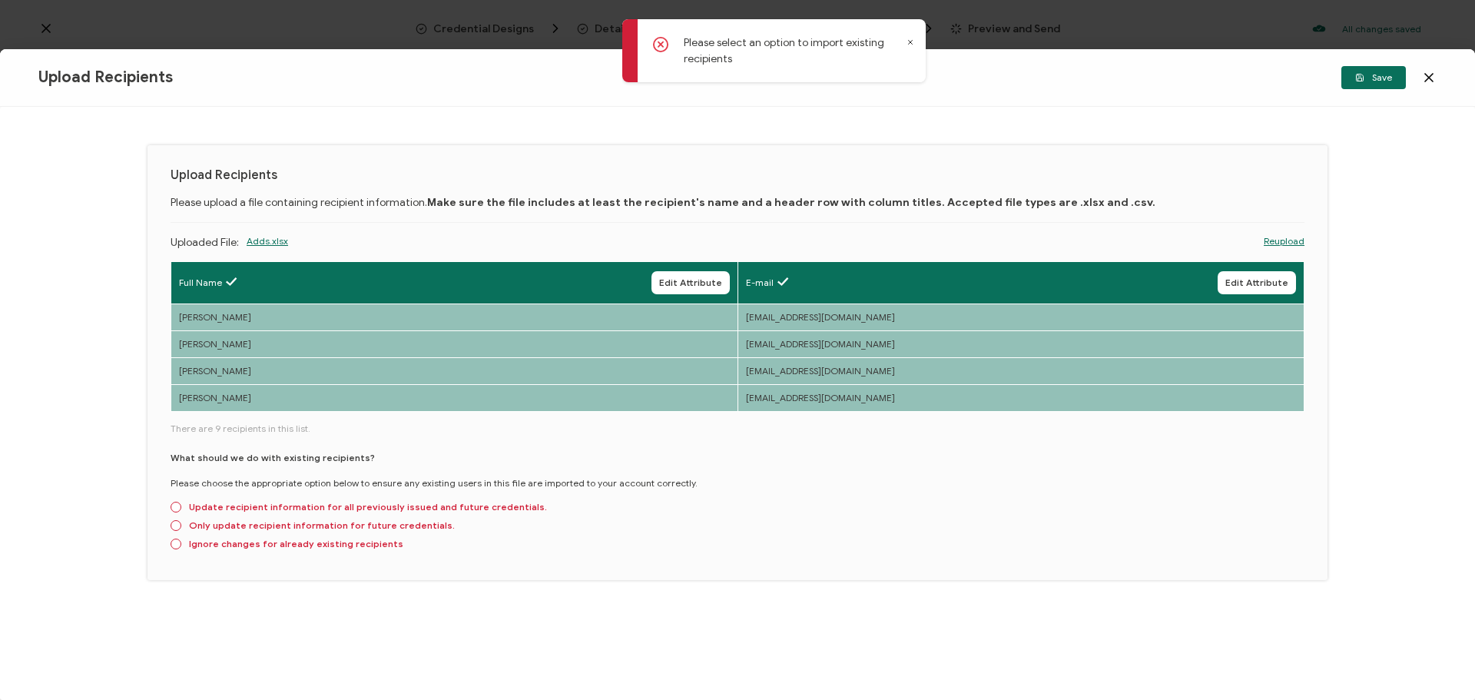
click at [334, 537] on div "What should we do with existing recipients? Please choose the appropriate optio…" at bounding box center [738, 504] width 1134 height 106
click at [328, 543] on span "Ignore changes for already existing recipients" at bounding box center [292, 544] width 222 height 12
click at [181, 543] on input "Ignore changes for already existing recipients" at bounding box center [176, 545] width 11 height 12
radio input "true"
click at [1371, 75] on span "Save" at bounding box center [1373, 77] width 37 height 9
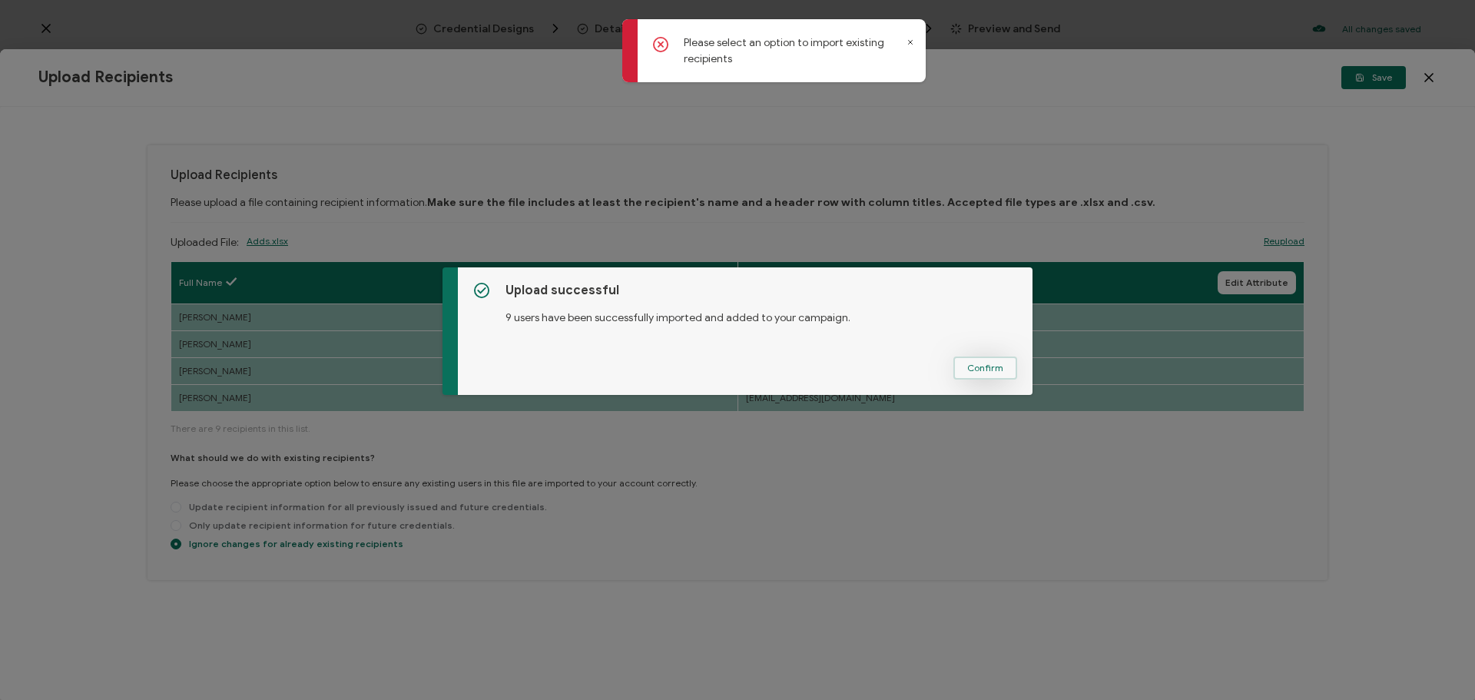
click at [972, 374] on button "Confirm" at bounding box center [985, 367] width 64 height 23
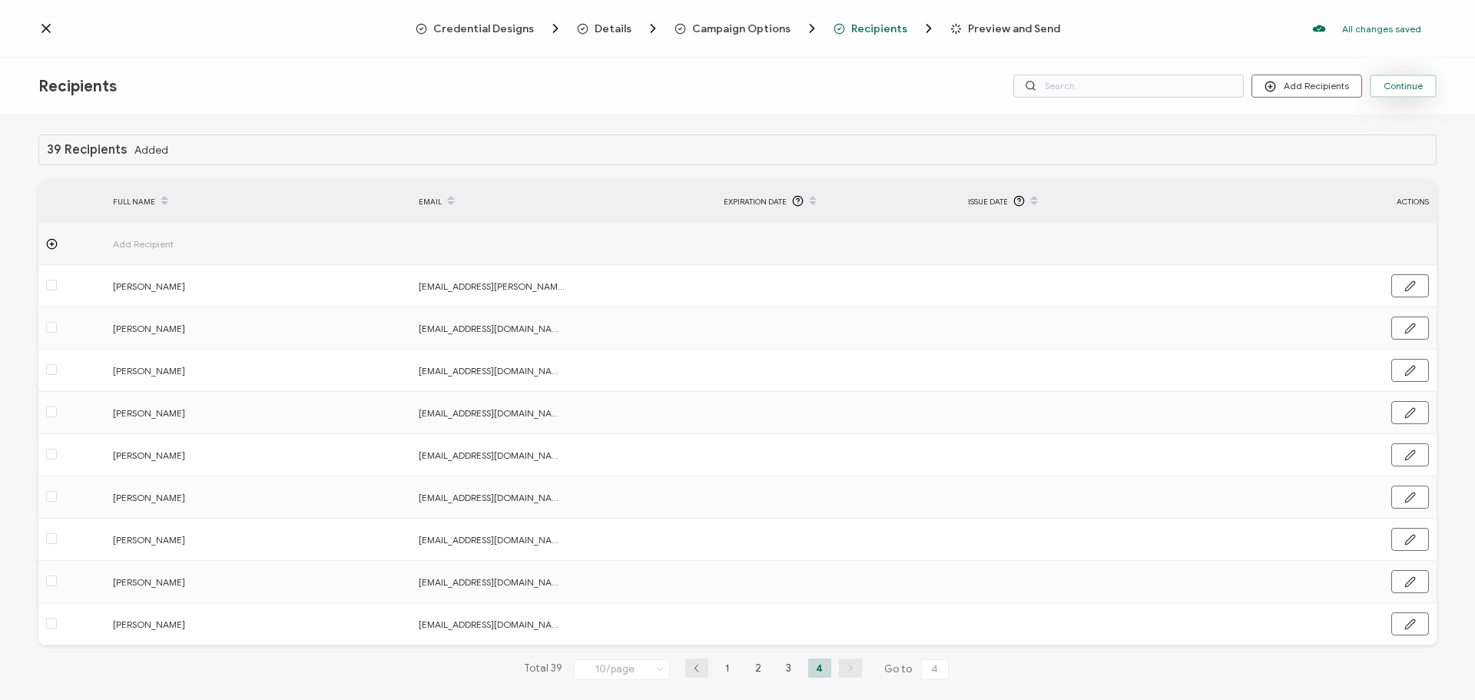
click at [1397, 90] on span "Continue" at bounding box center [1403, 85] width 39 height 9
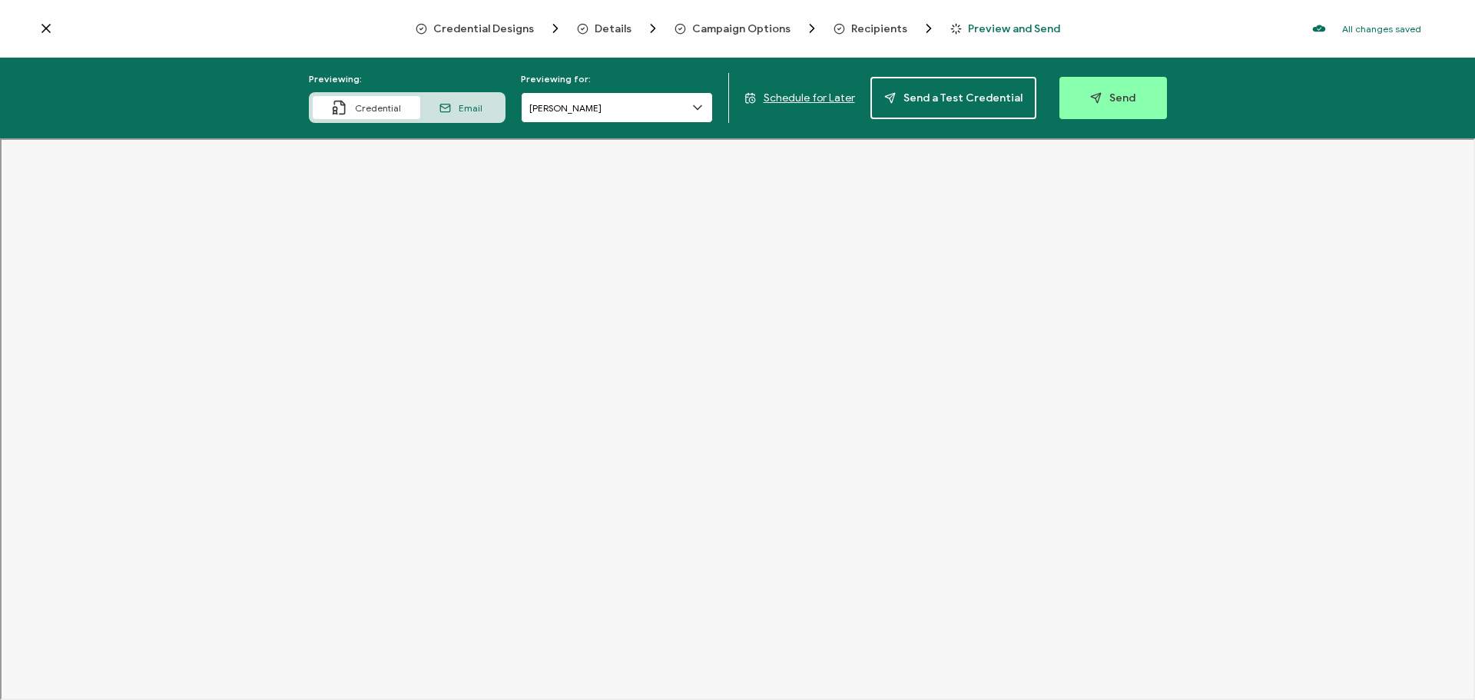
click at [617, 109] on input "[PERSON_NAME]" at bounding box center [617, 107] width 192 height 31
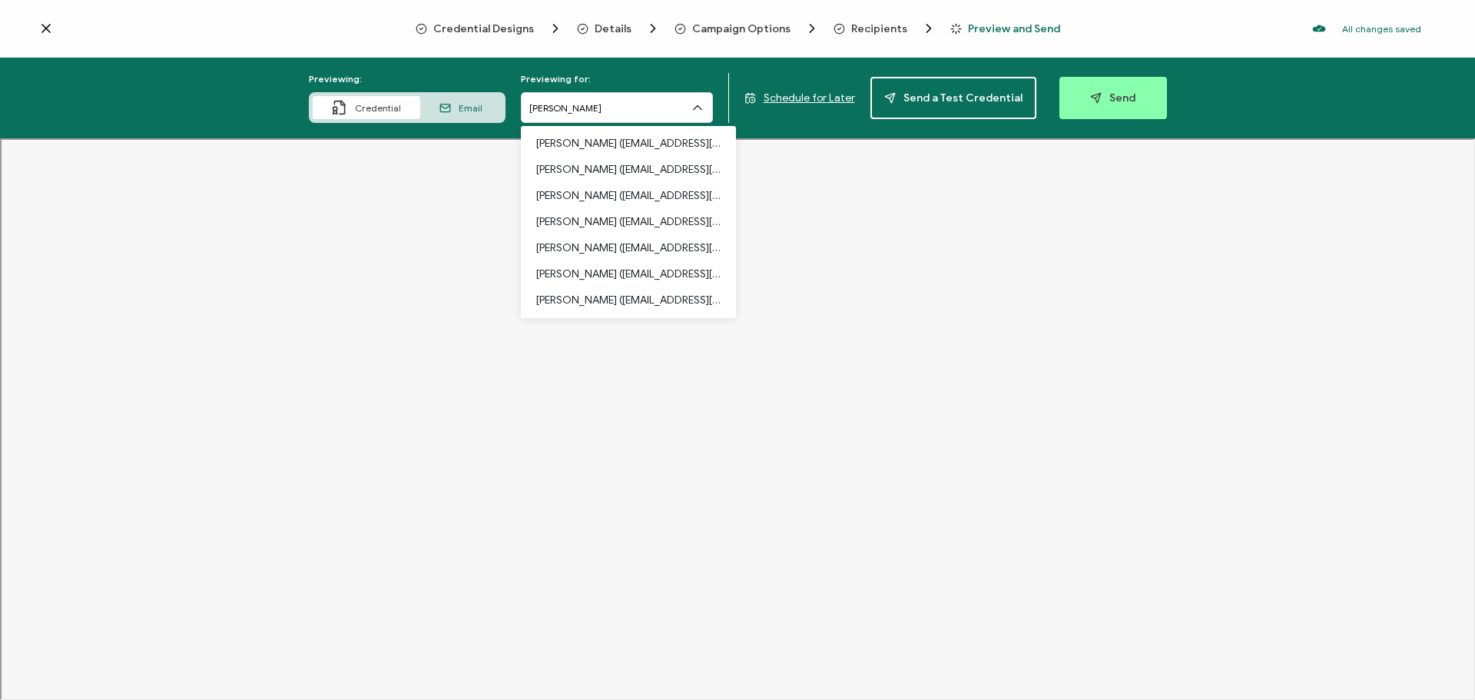
click at [810, 101] on span "Schedule for Later" at bounding box center [809, 97] width 91 height 13
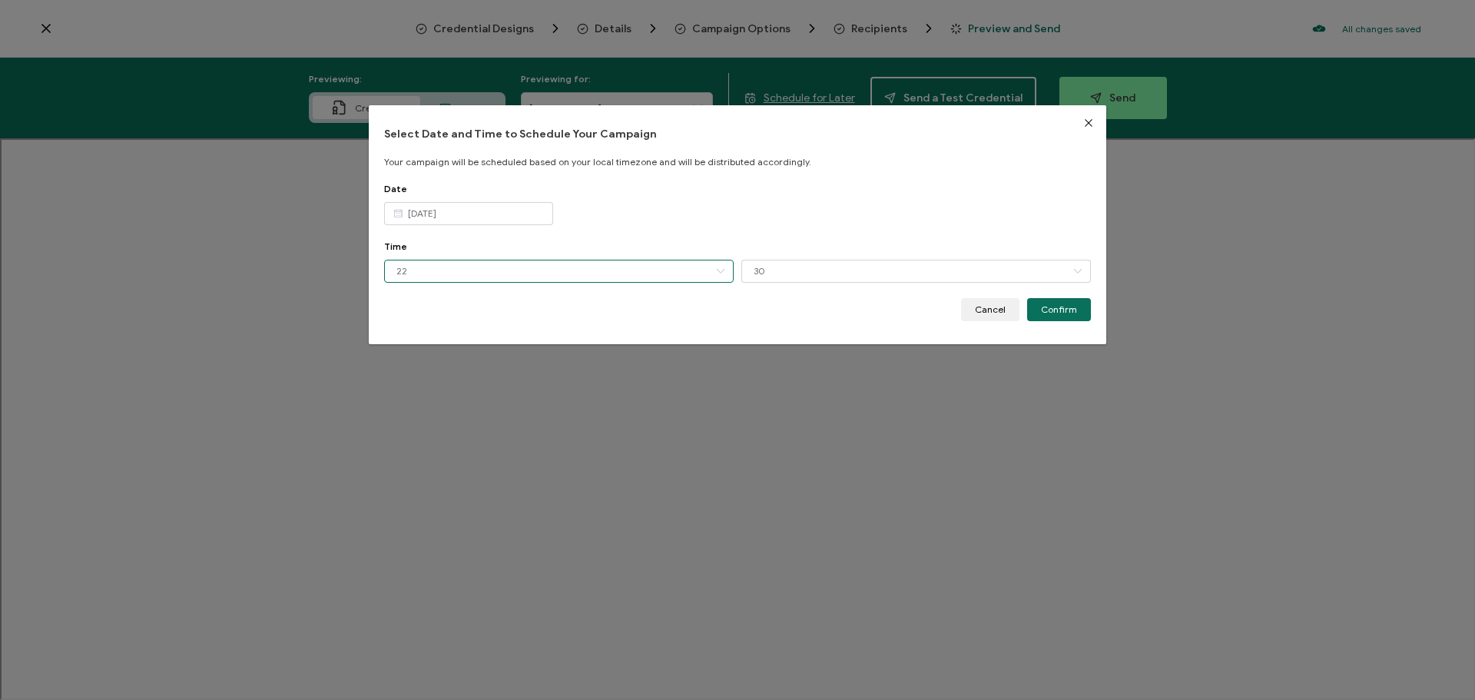
click at [570, 271] on input "22" at bounding box center [559, 271] width 350 height 23
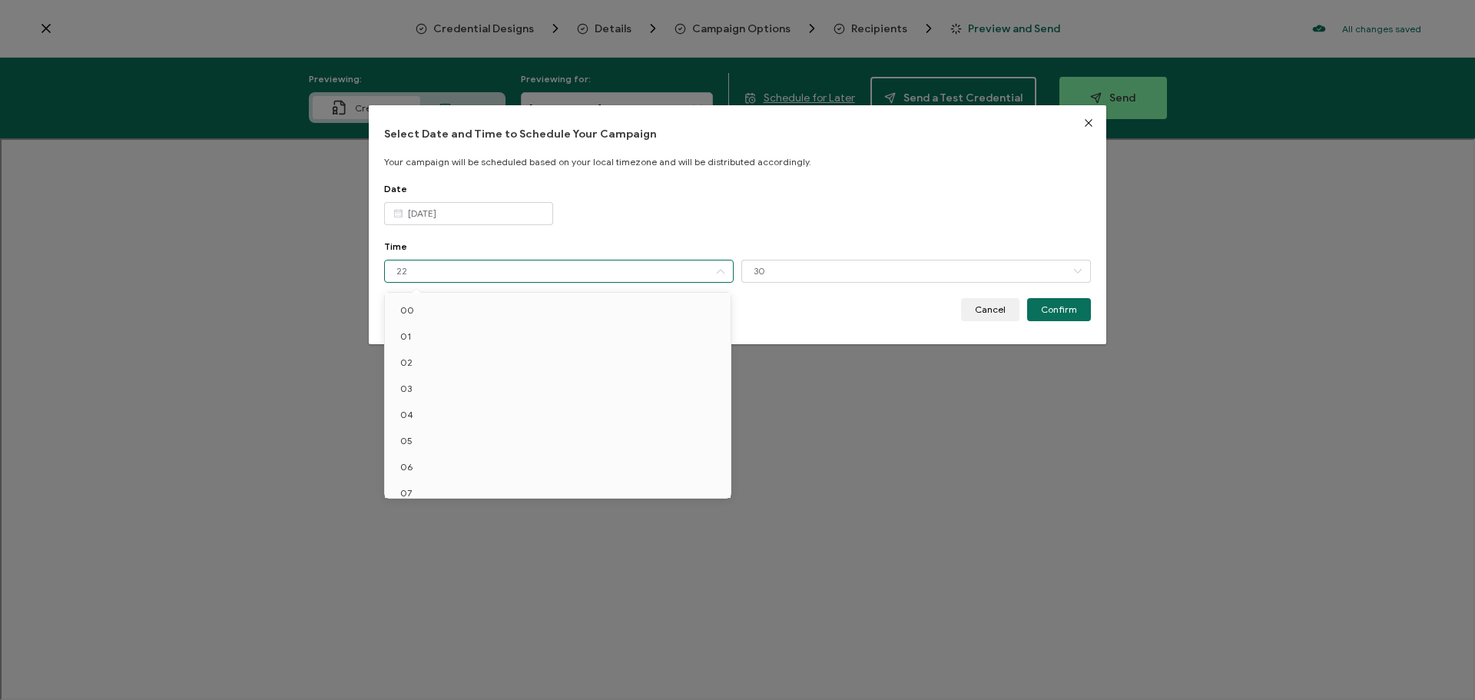
scroll to position [403, 0]
click at [479, 216] on input "[DATE]" at bounding box center [468, 213] width 169 height 23
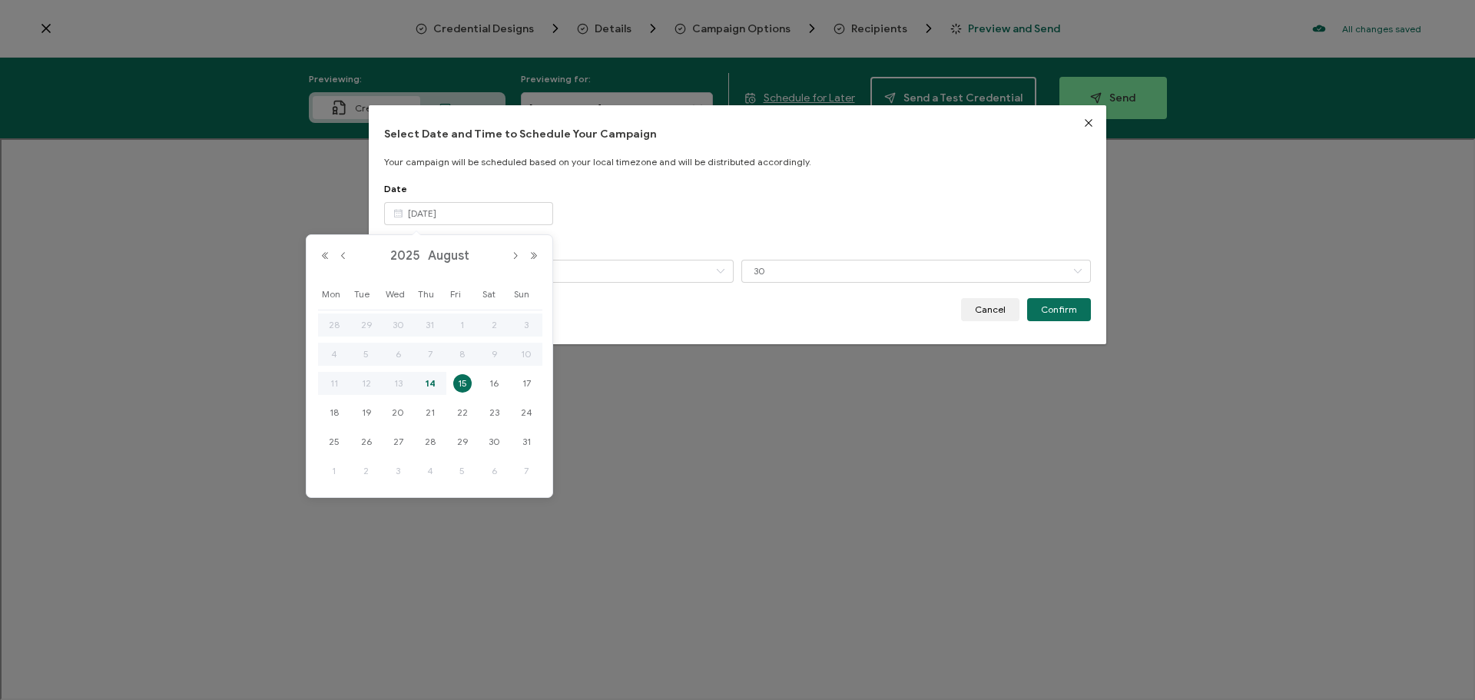
click at [466, 389] on span "15" at bounding box center [462, 383] width 18 height 18
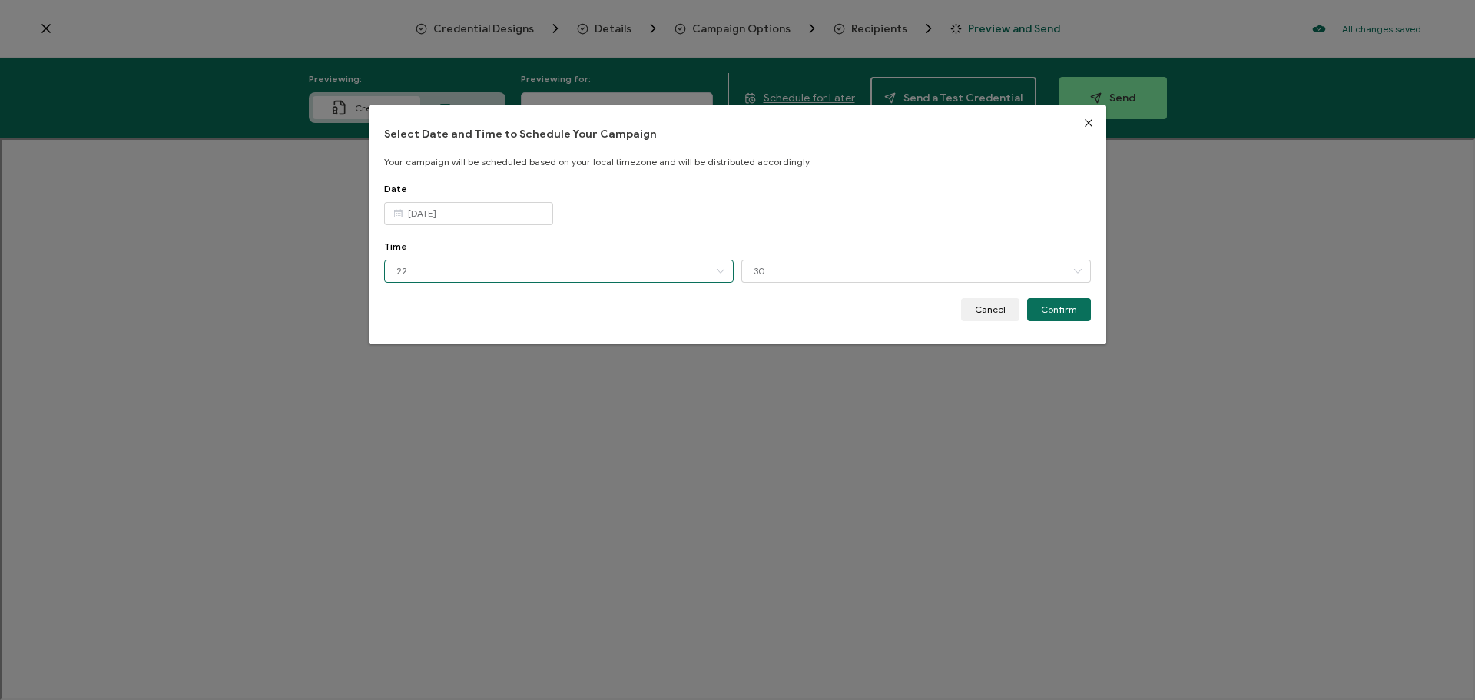
drag, startPoint x: 520, startPoint y: 277, endPoint x: 516, endPoint y: 287, distance: 10.0
click at [519, 277] on input "22" at bounding box center [559, 271] width 350 height 23
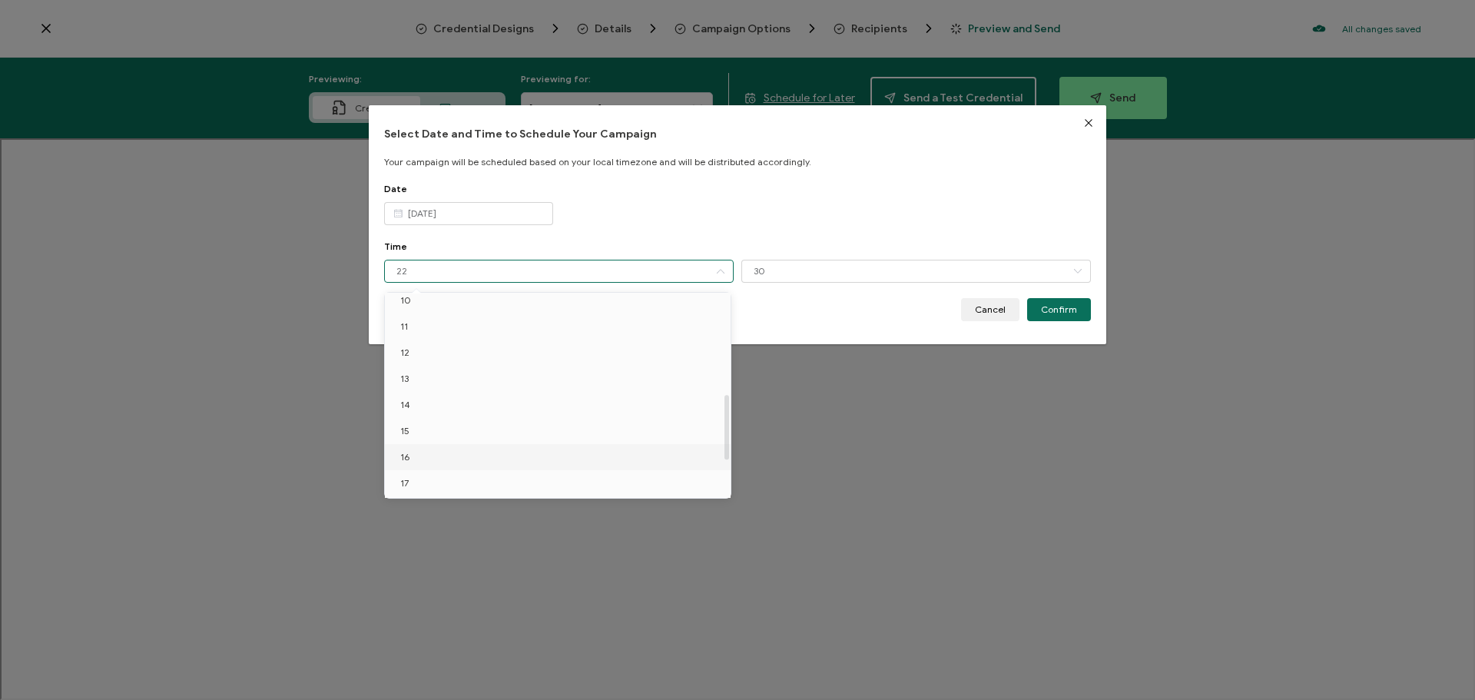
scroll to position [95, 0]
click at [437, 426] on li "08" at bounding box center [560, 424] width 351 height 26
type input "08"
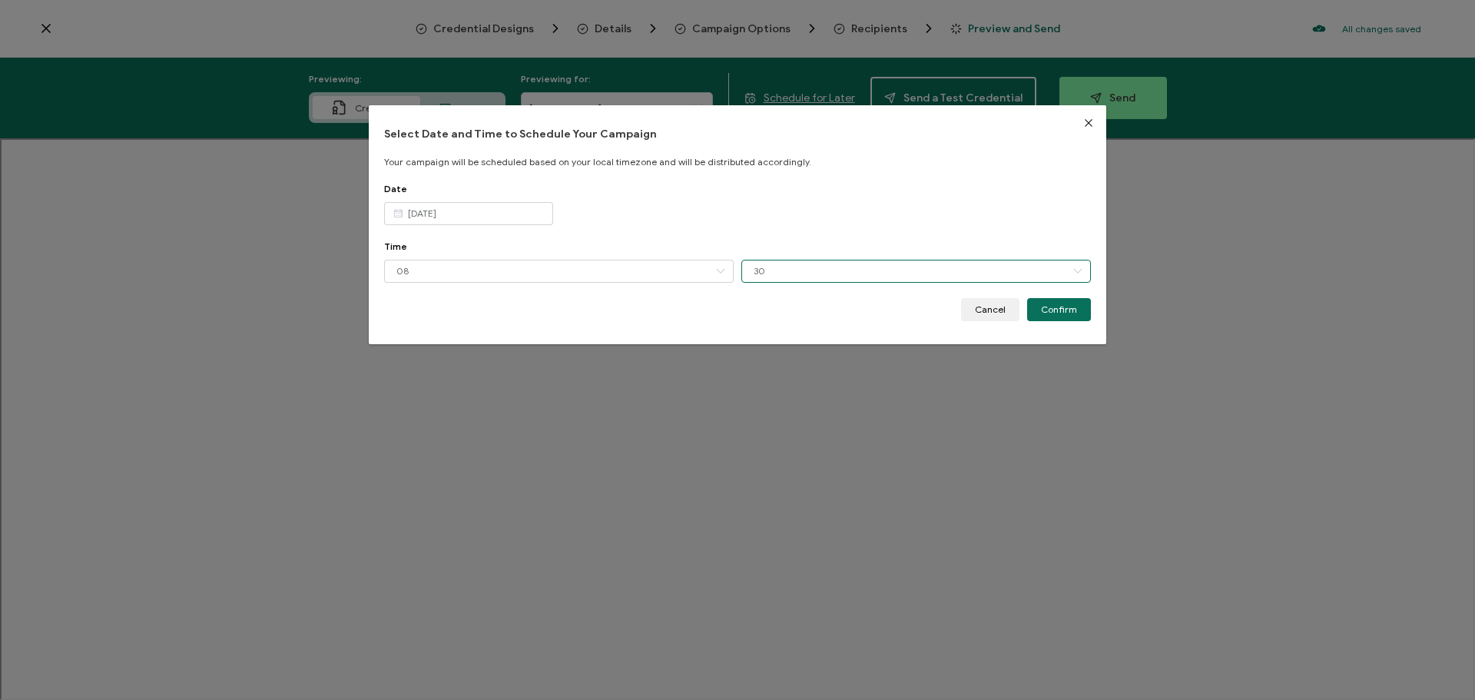
drag, startPoint x: 774, startPoint y: 278, endPoint x: 767, endPoint y: 287, distance: 11.5
click at [774, 280] on input "30" at bounding box center [916, 271] width 350 height 23
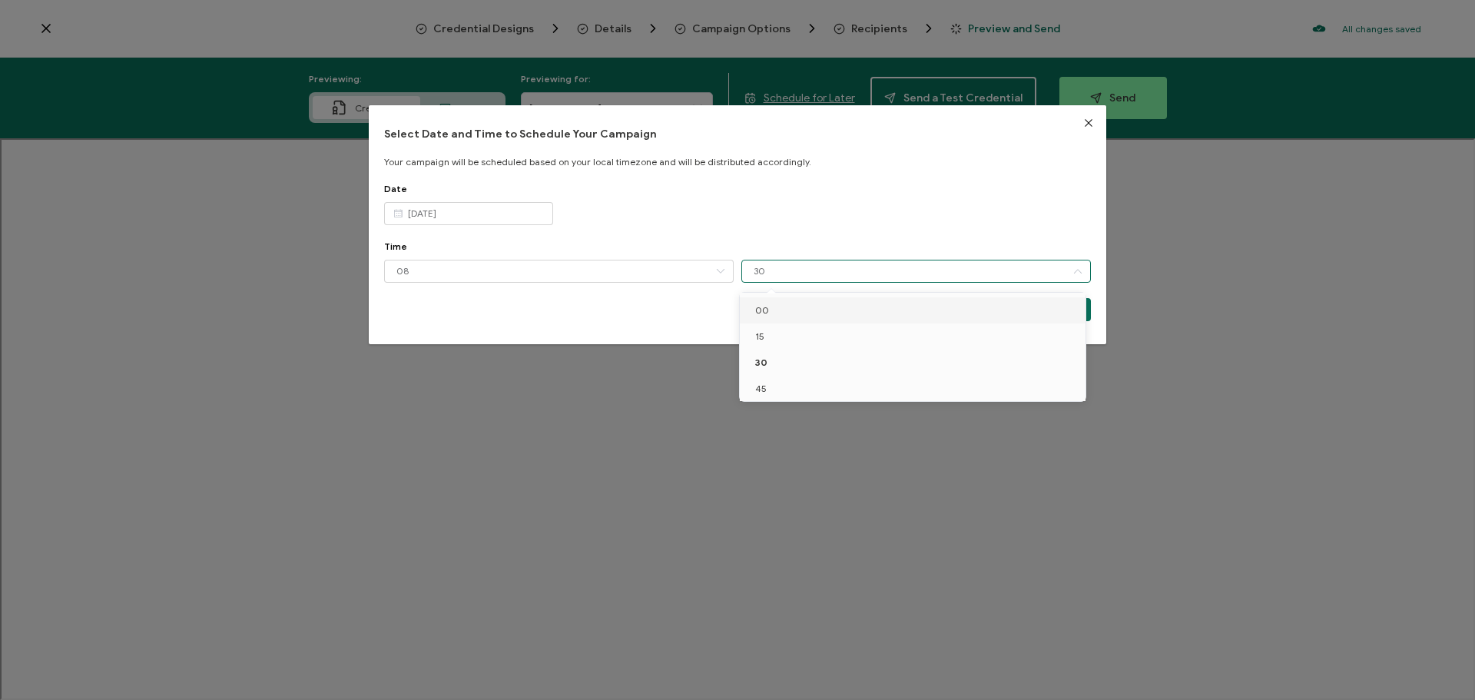
click at [770, 308] on li "00" at bounding box center [915, 310] width 351 height 26
type input "00"
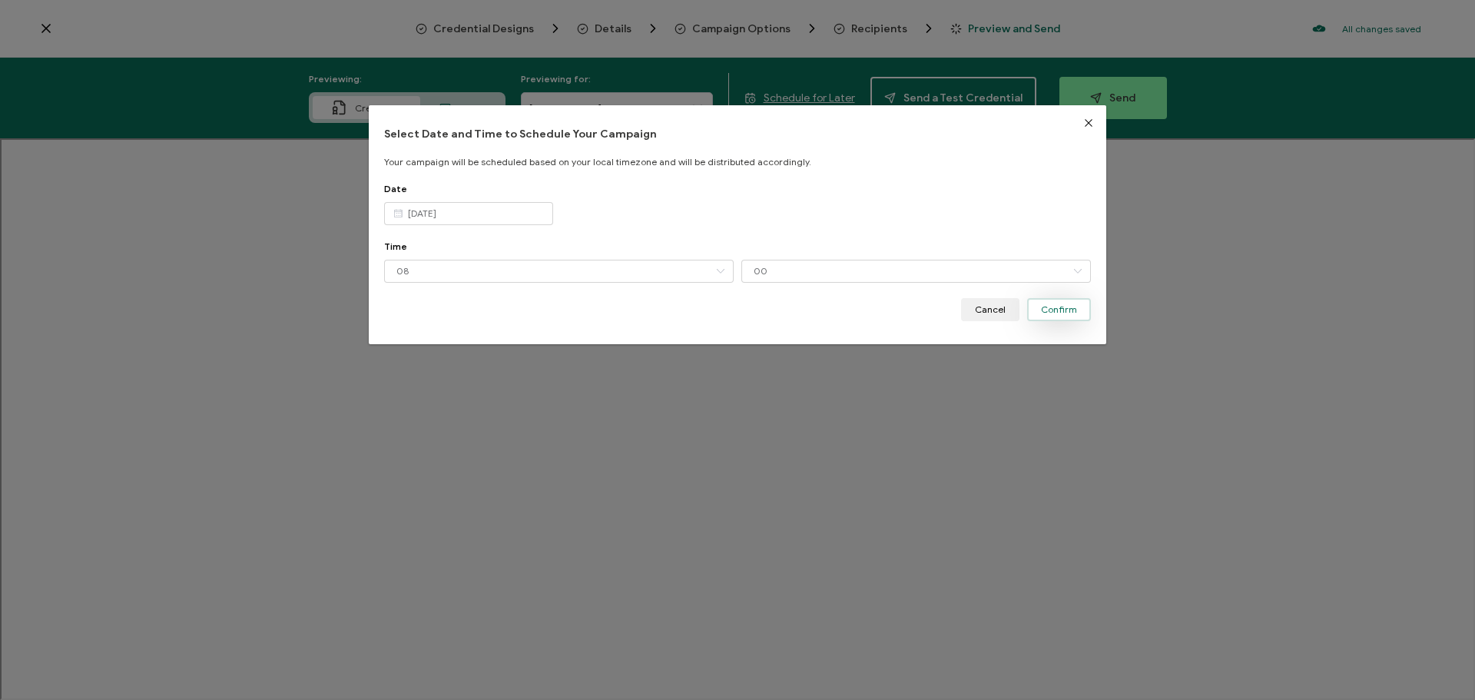
click at [1041, 312] on span "Confirm" at bounding box center [1059, 309] width 36 height 9
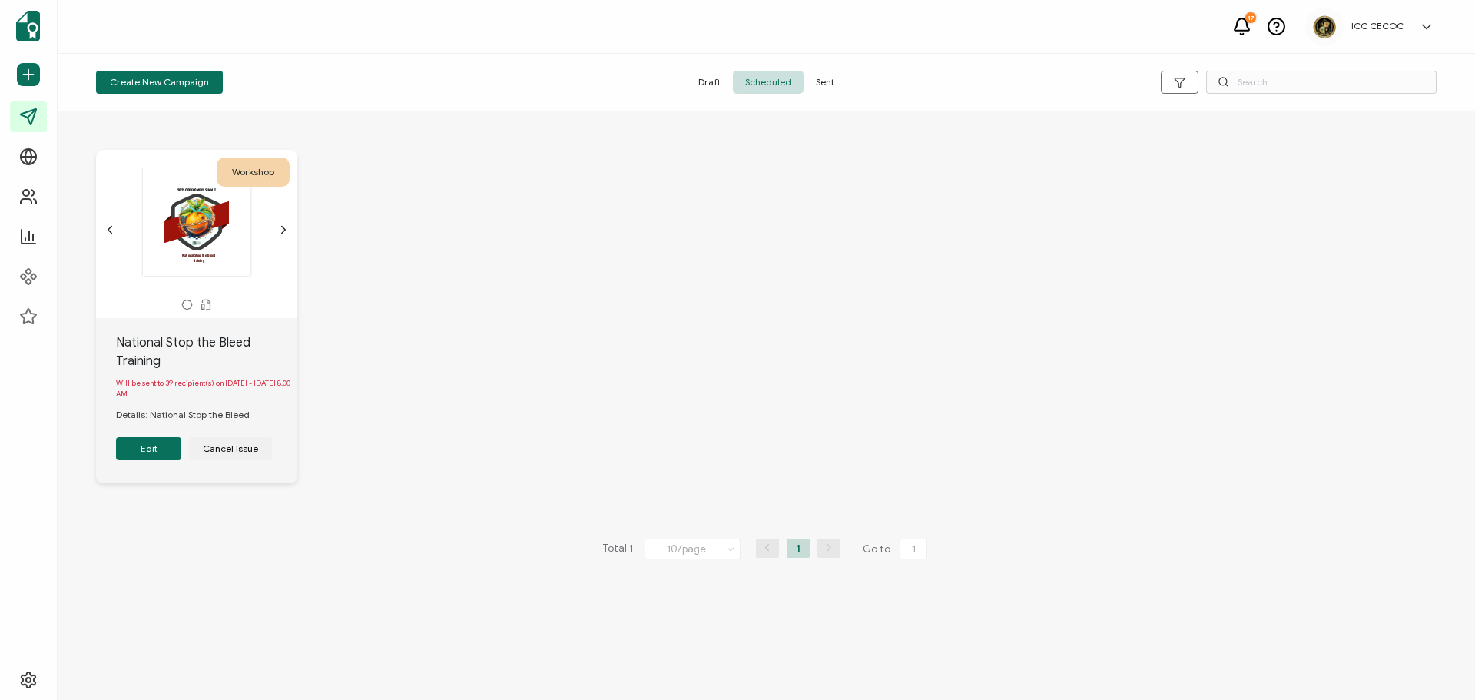
click at [715, 85] on span "Draft" at bounding box center [709, 82] width 47 height 23
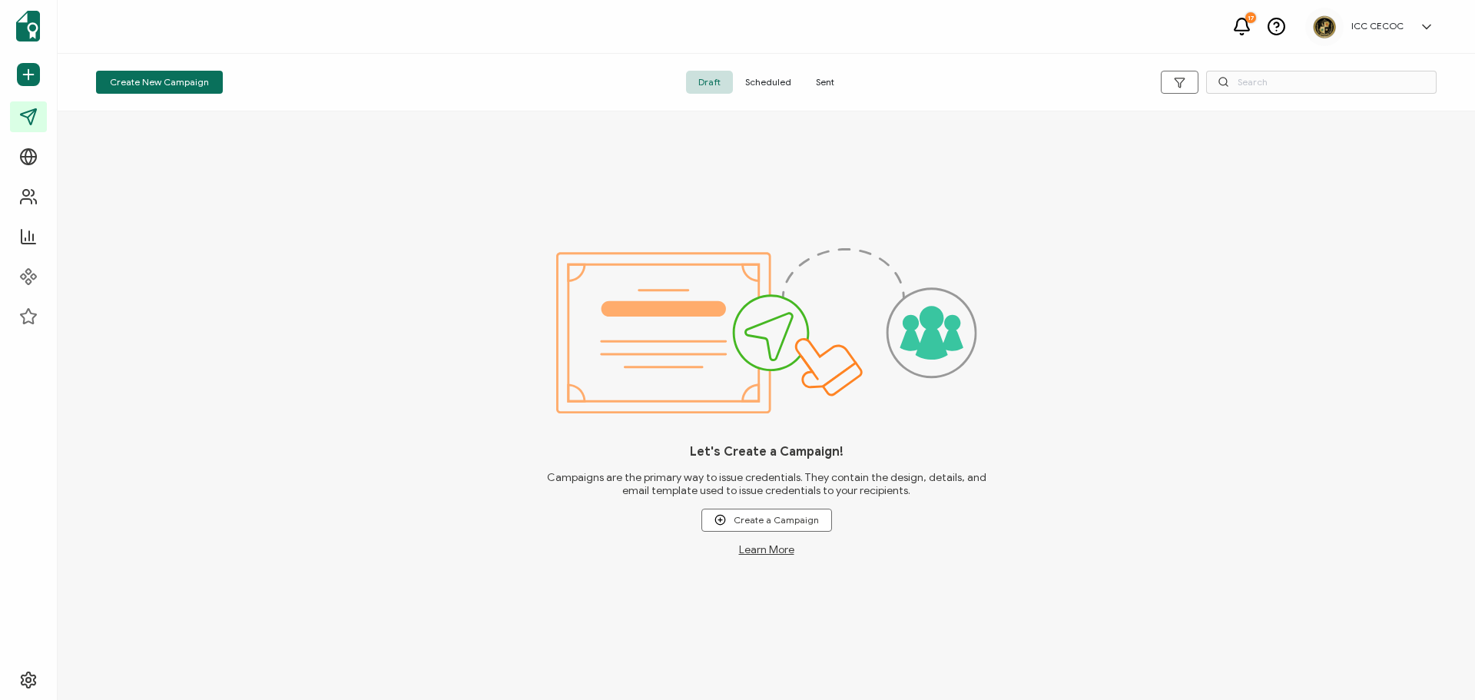
click at [828, 85] on span "Sent" at bounding box center [825, 82] width 43 height 23
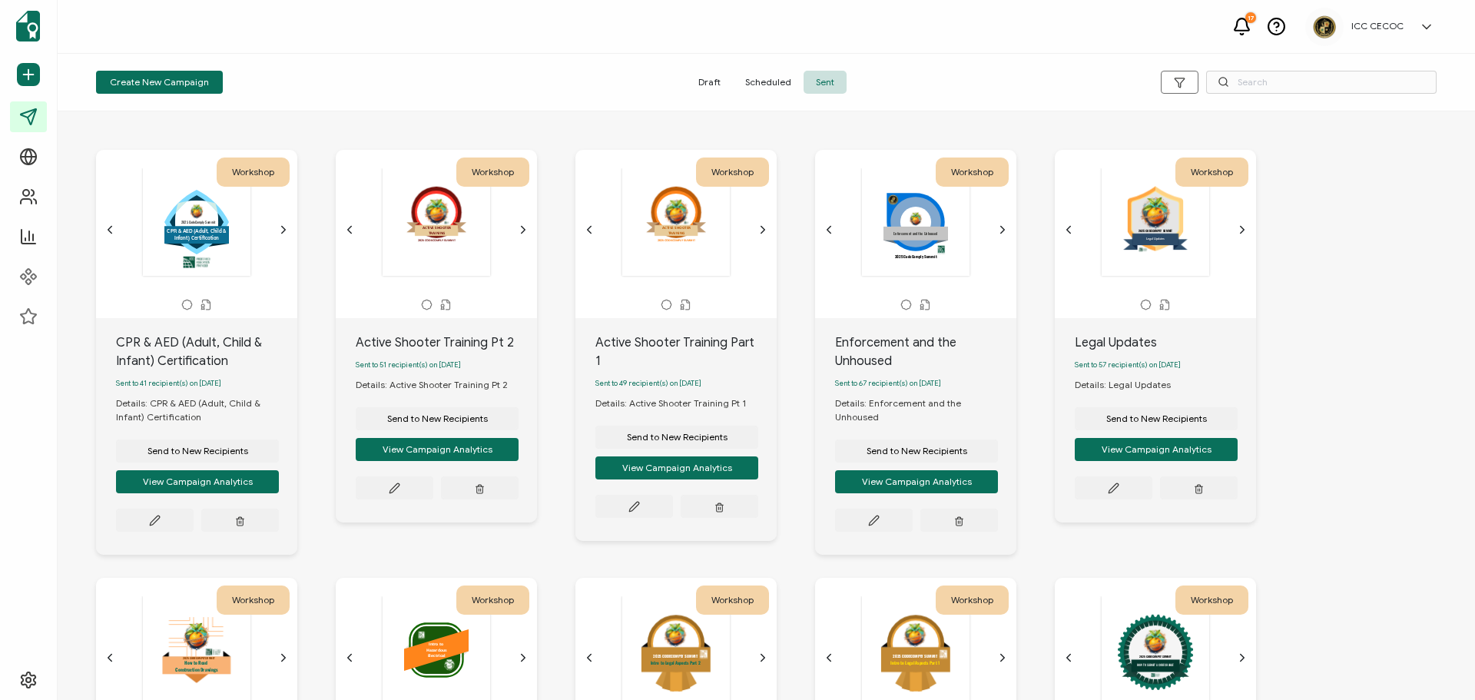
click at [781, 78] on span "Scheduled" at bounding box center [768, 82] width 71 height 23
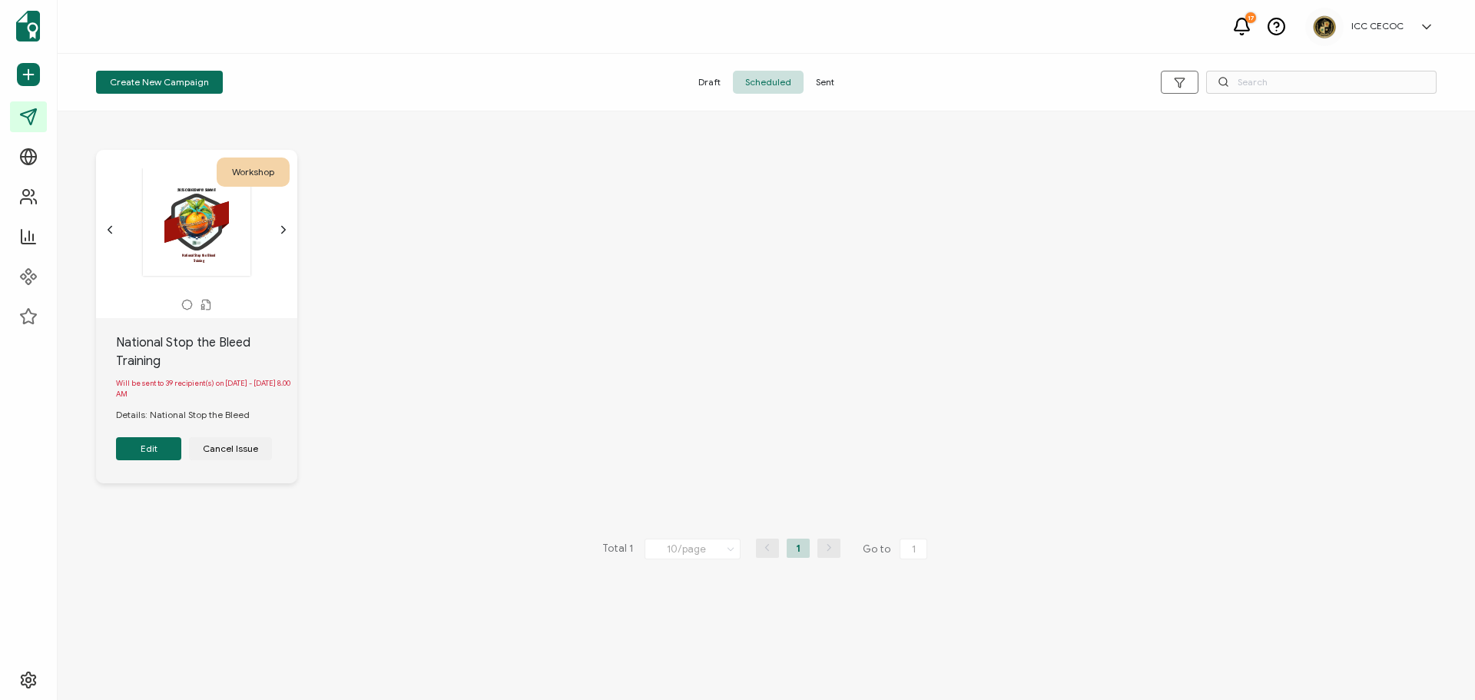
click at [710, 81] on span "Draft" at bounding box center [709, 82] width 47 height 23
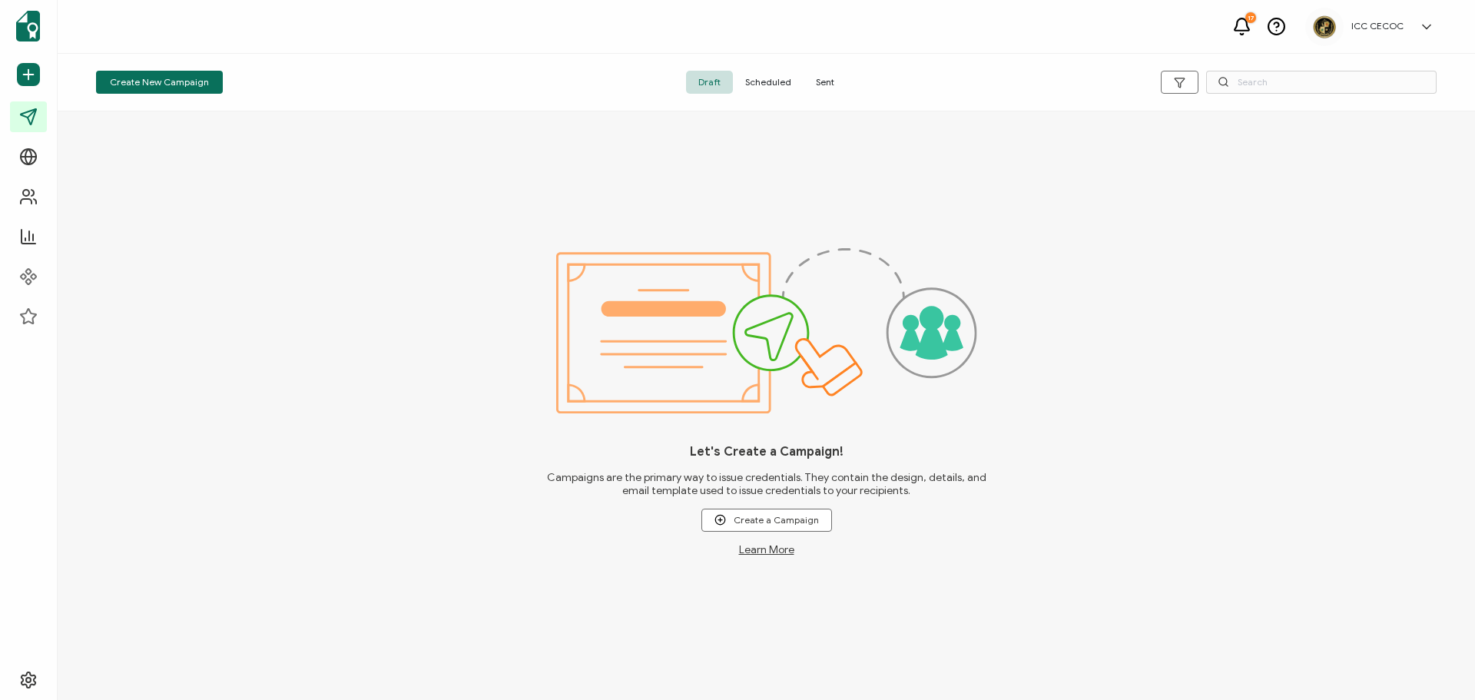
click at [757, 79] on span "Scheduled" at bounding box center [768, 82] width 71 height 23
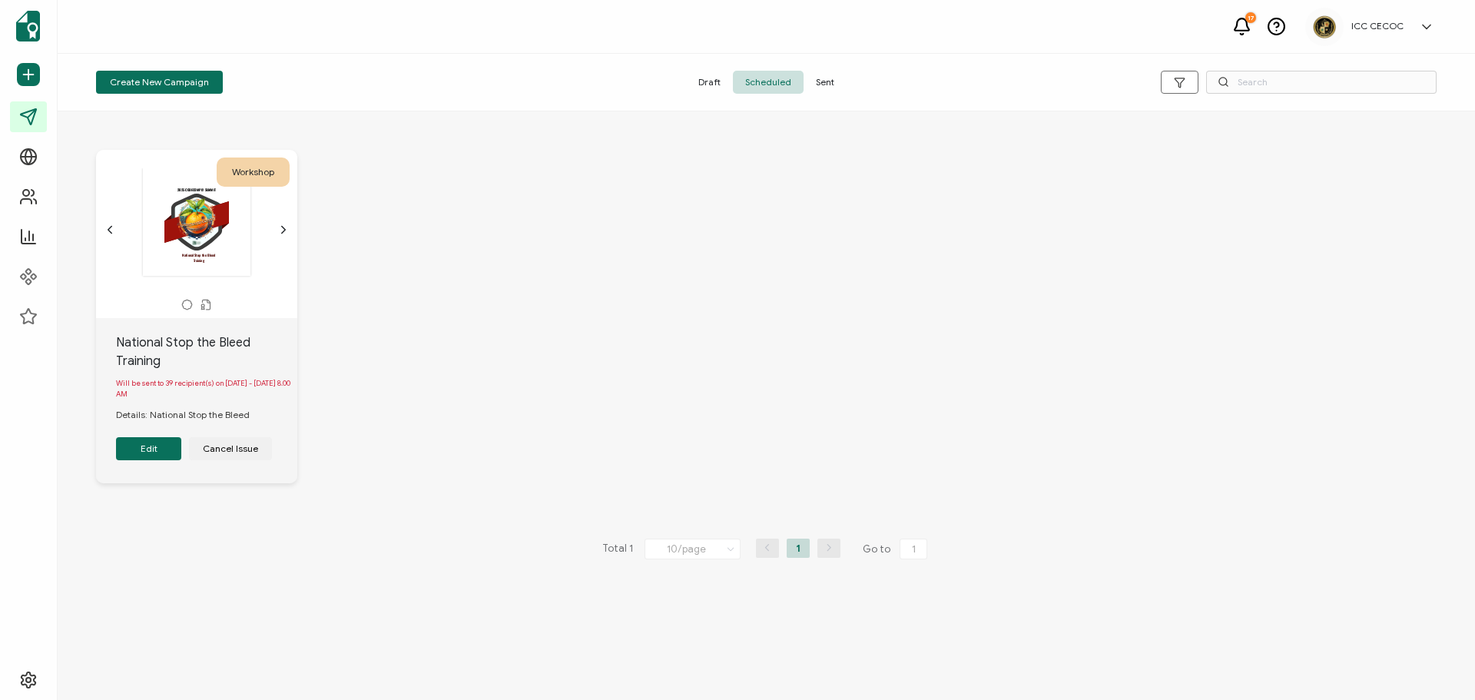
click at [833, 81] on span "Sent" at bounding box center [825, 82] width 43 height 23
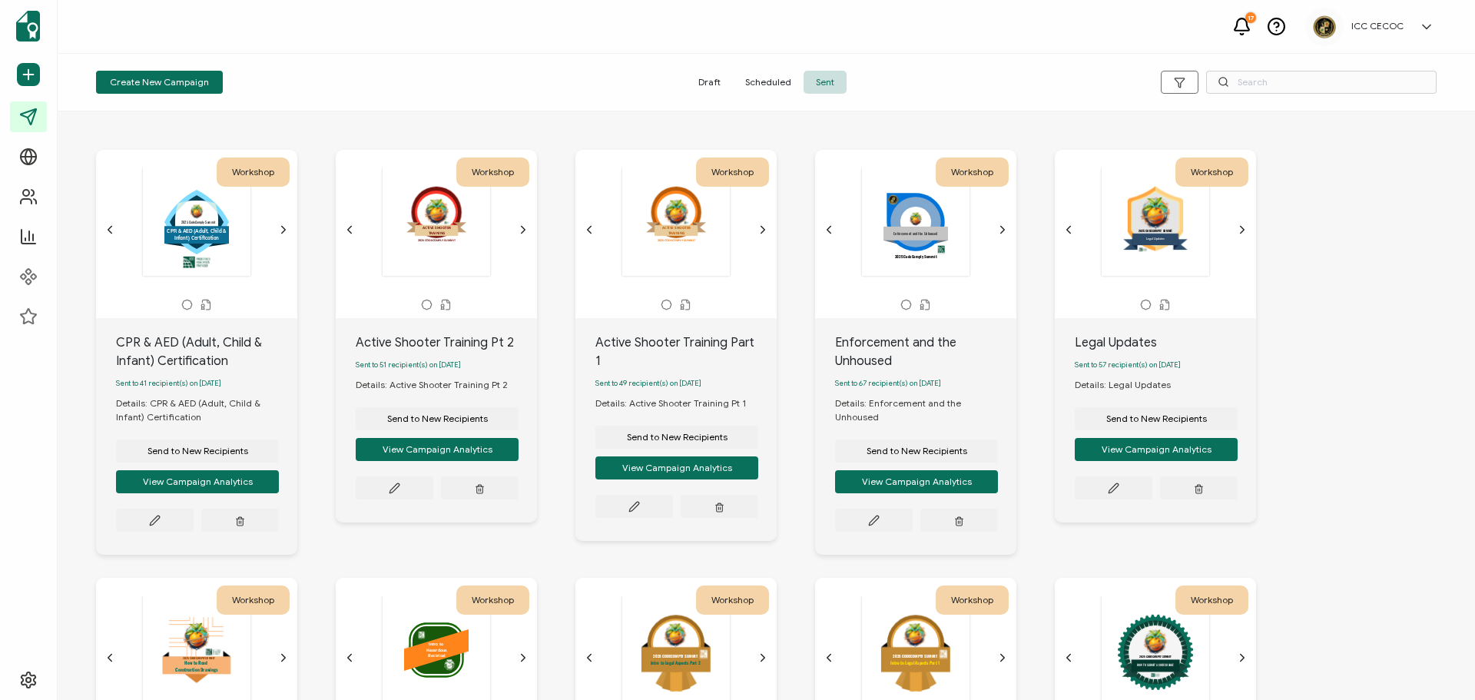
click at [719, 81] on span "Draft" at bounding box center [709, 82] width 47 height 23
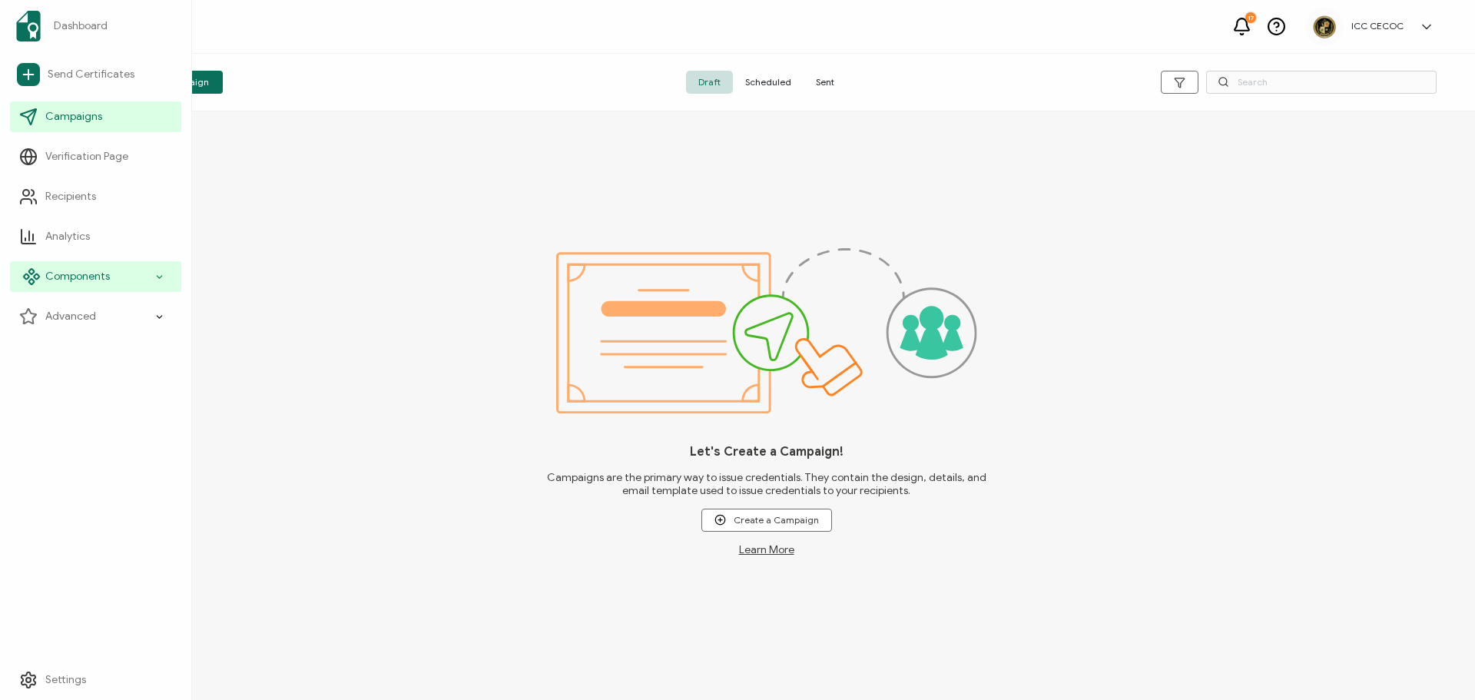
click at [73, 272] on span "Components" at bounding box center [77, 276] width 65 height 15
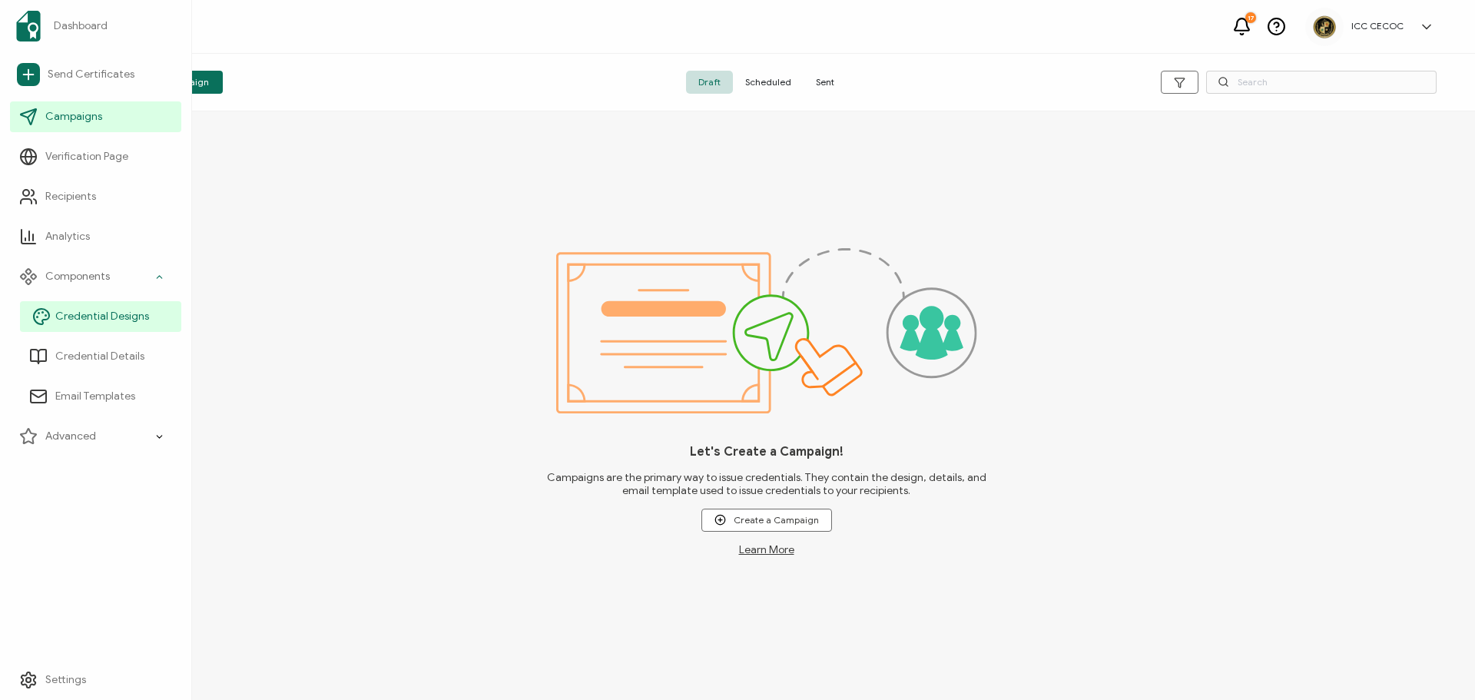
click at [113, 315] on span "Credential Designs" at bounding box center [102, 316] width 94 height 15
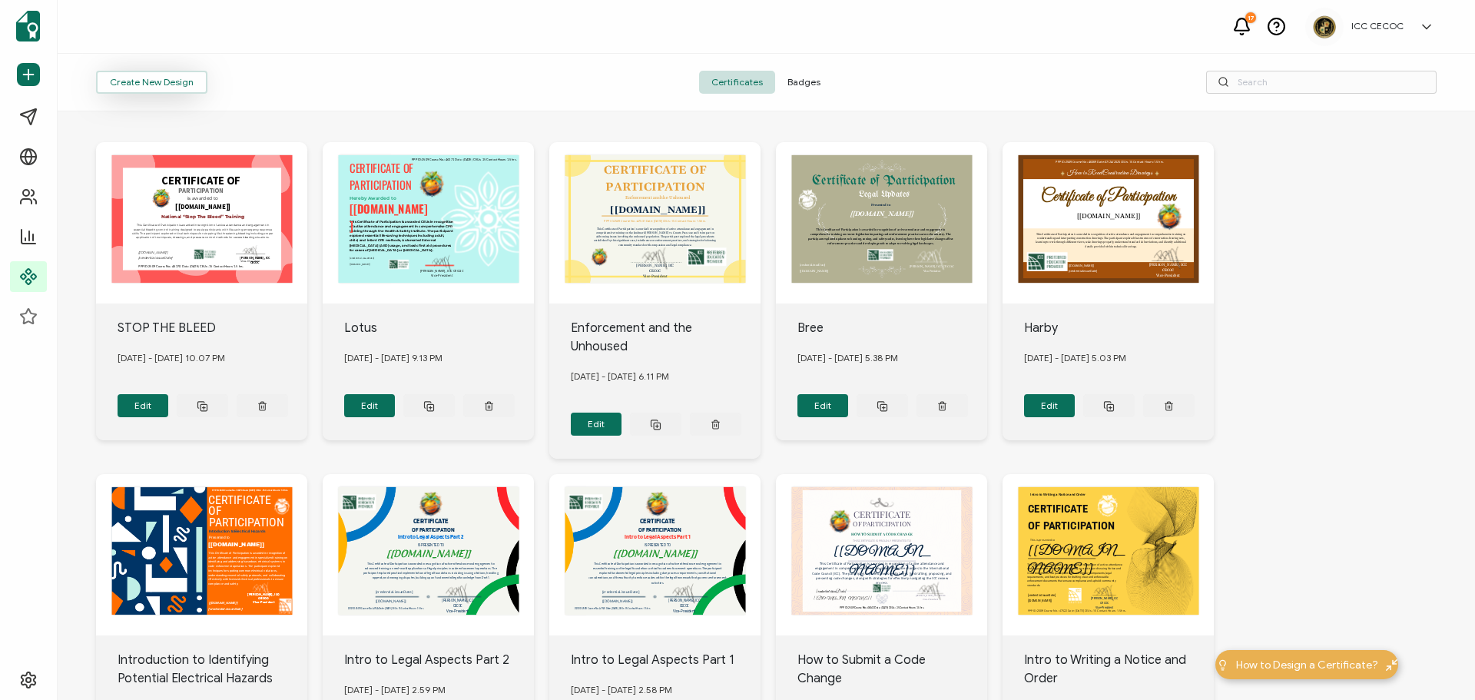
click at [174, 81] on button "Create New Design" at bounding box center [151, 82] width 111 height 23
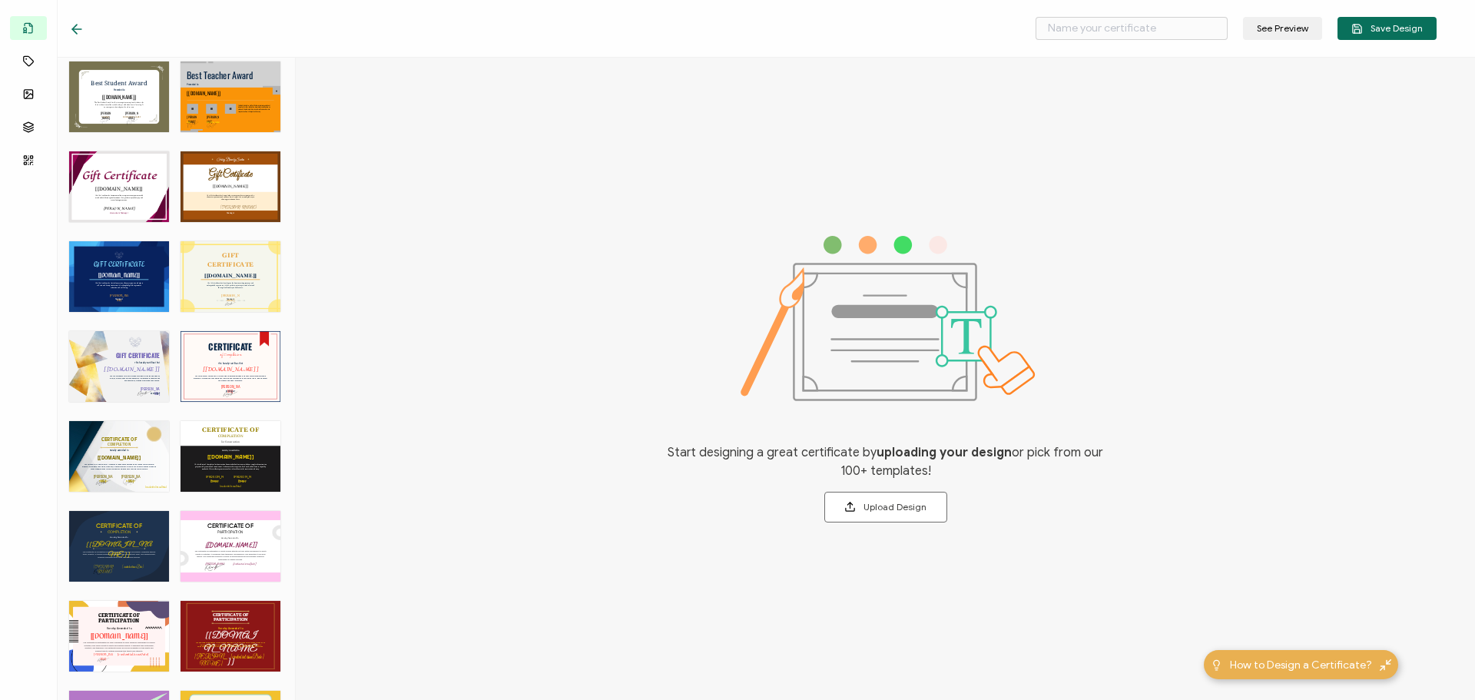
scroll to position [880, 0]
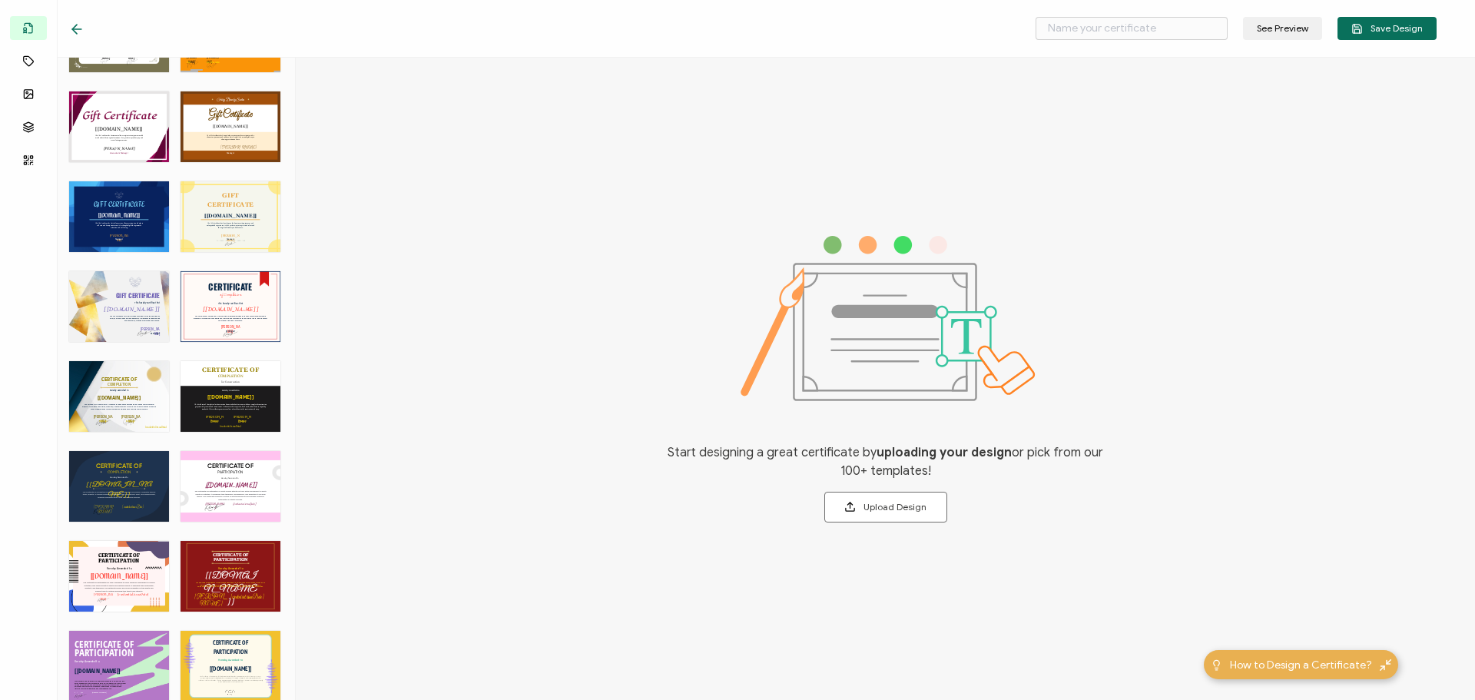
click at [127, 545] on div "CERTIFICATE OF The Certificate of Participation for Kids is designed to honor c…" at bounding box center [119, 576] width 100 height 71
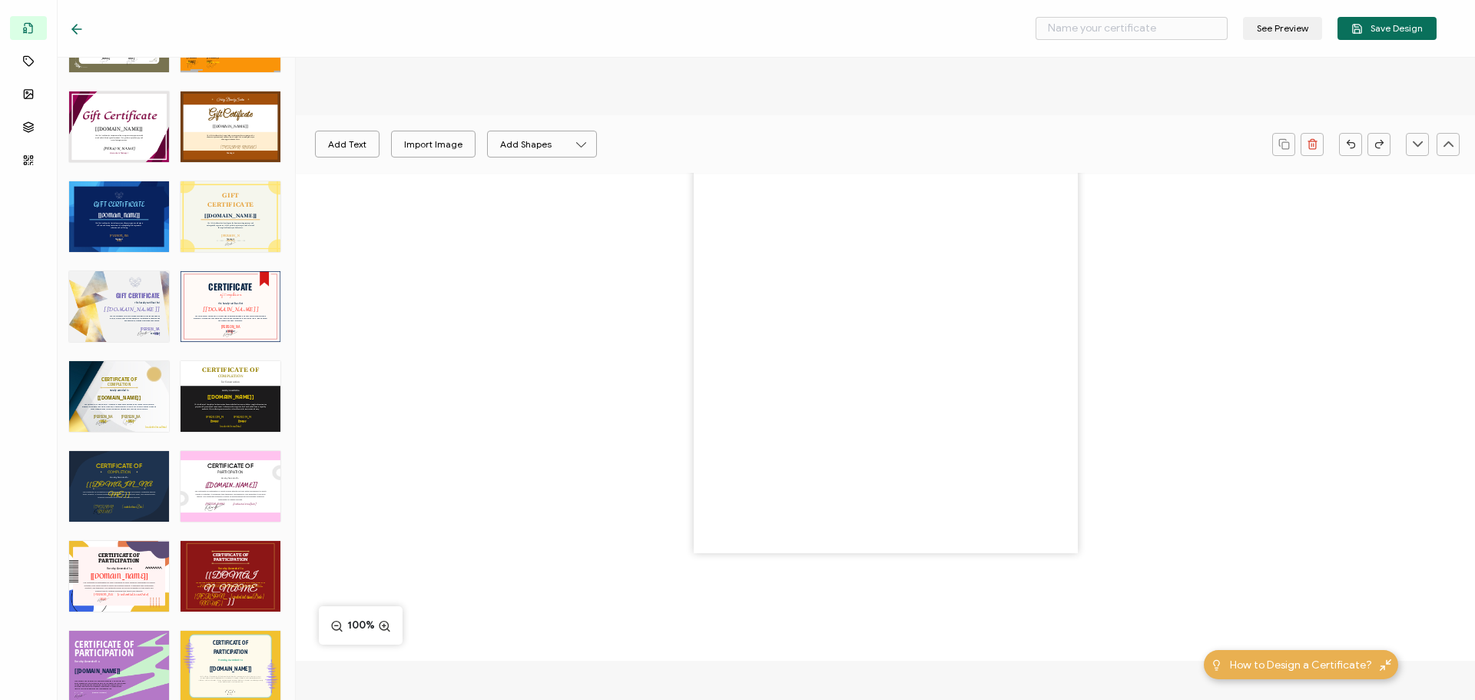
type input "Garten"
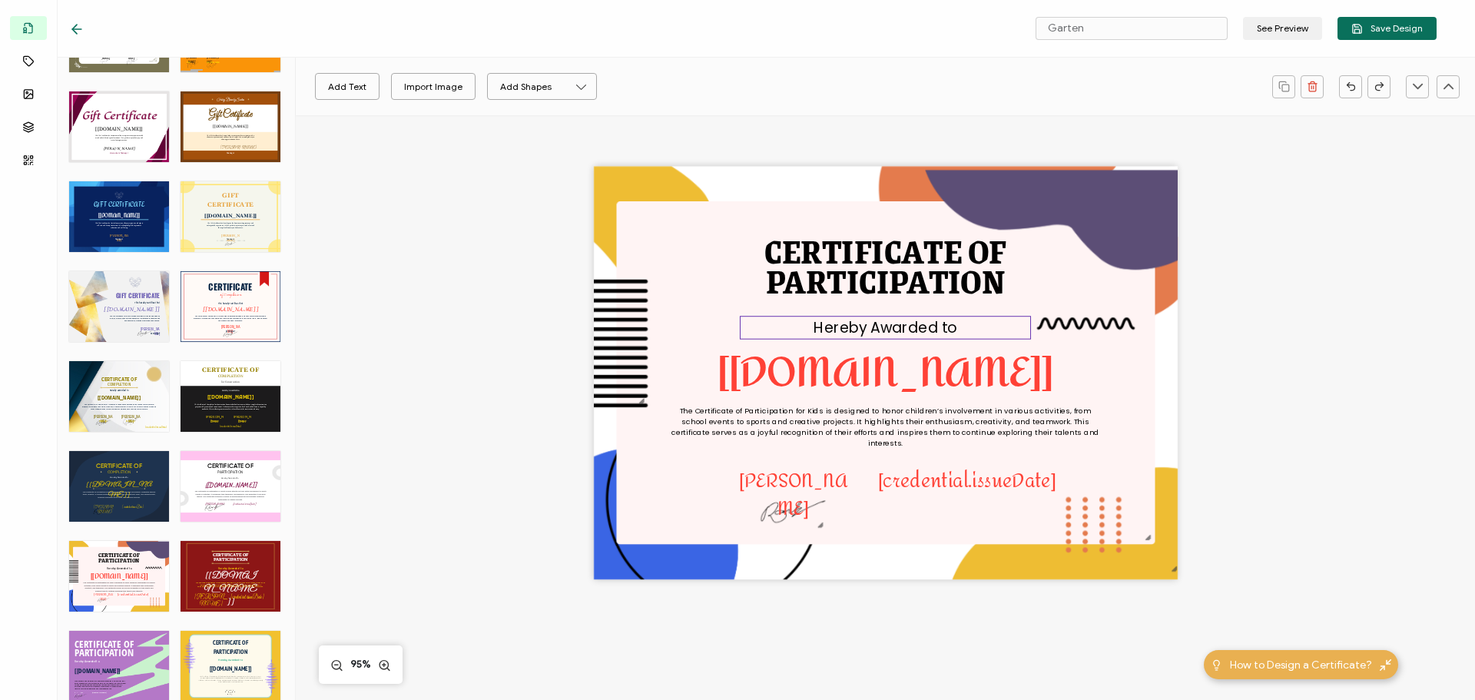
click at [839, 325] on pre "Hereby Awarded to" at bounding box center [885, 327] width 143 height 21
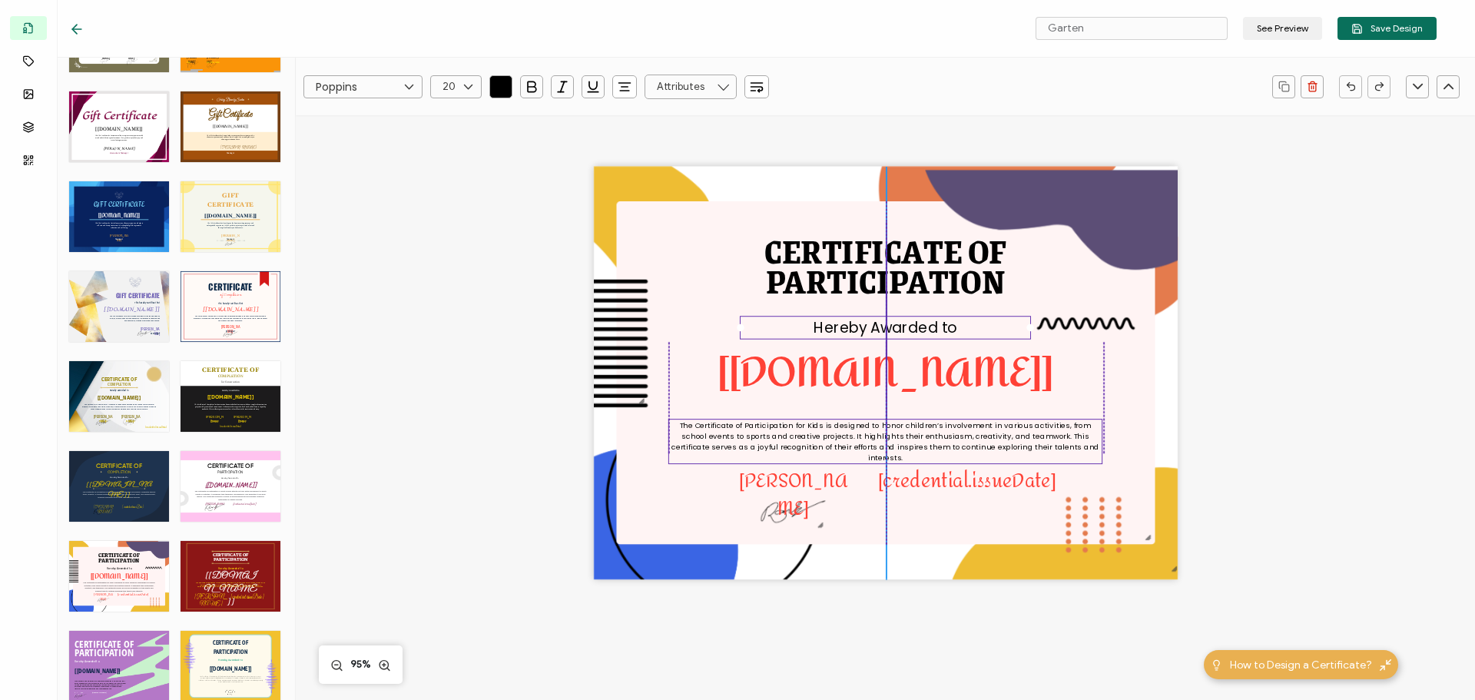
drag, startPoint x: 873, startPoint y: 412, endPoint x: 874, endPoint y: 426, distance: 14.7
click at [874, 426] on pre "The Certificate of Participation for Kids is designed to honor children’s invol…" at bounding box center [886, 442] width 430 height 44
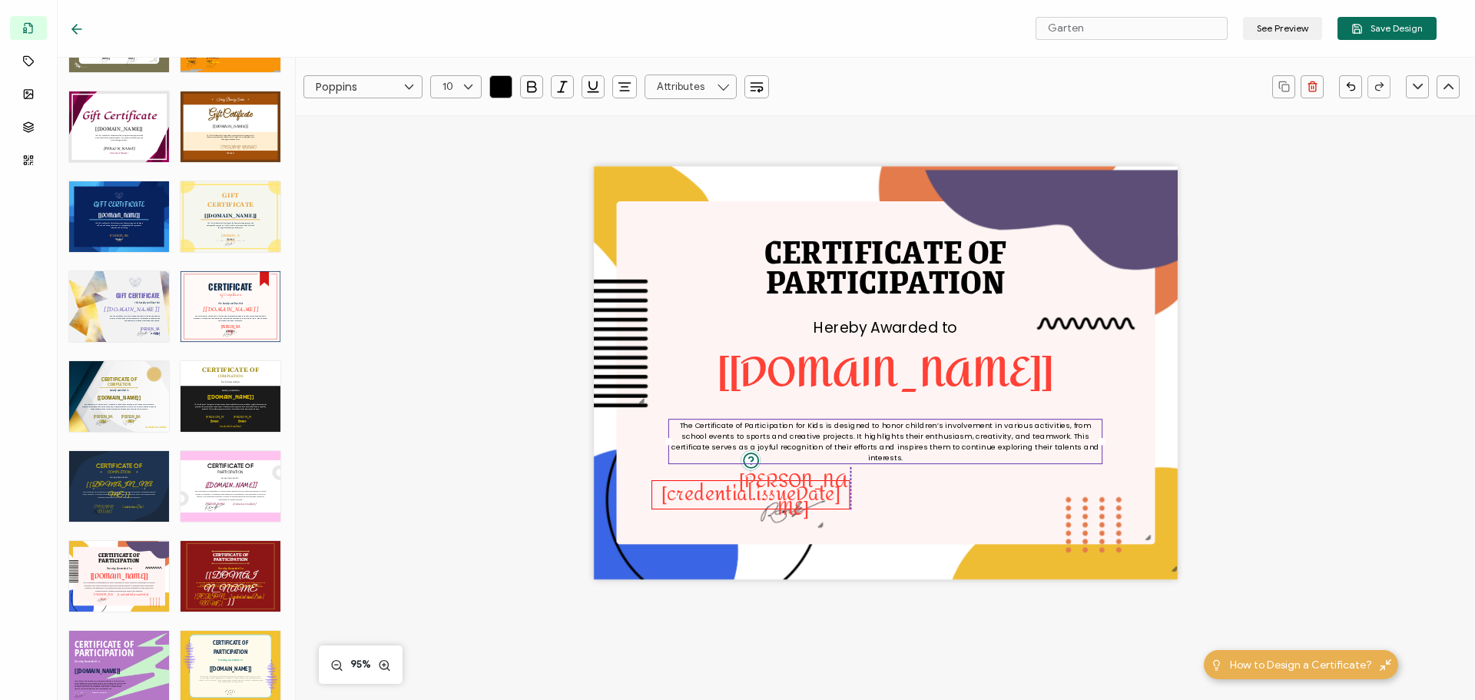
drag, startPoint x: 920, startPoint y: 482, endPoint x: 704, endPoint y: 496, distance: 216.3
click at [704, 496] on pre "[credential.issueDate]" at bounding box center [750, 493] width 178 height 35
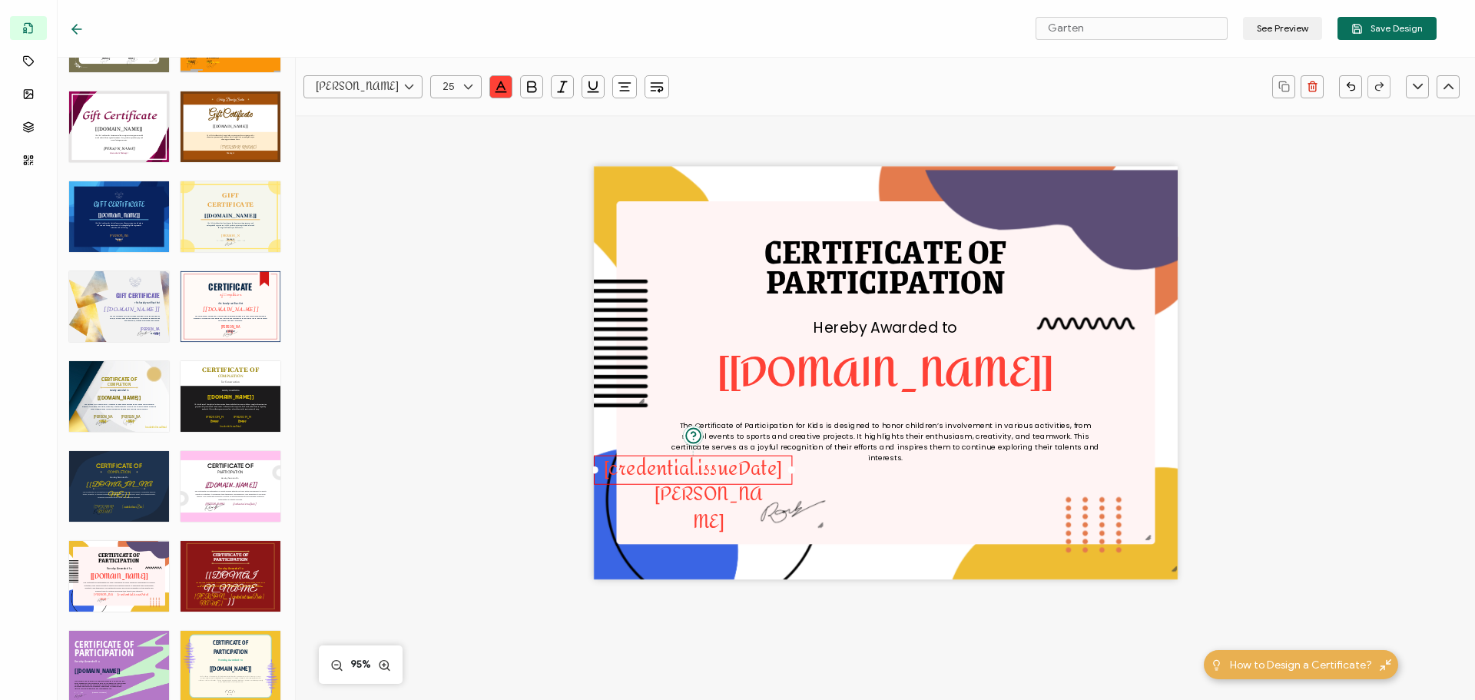
drag, startPoint x: 898, startPoint y: 482, endPoint x: 747, endPoint y: 457, distance: 152.6
click at [747, 457] on pre "[credential.issueDate]" at bounding box center [693, 469] width 178 height 35
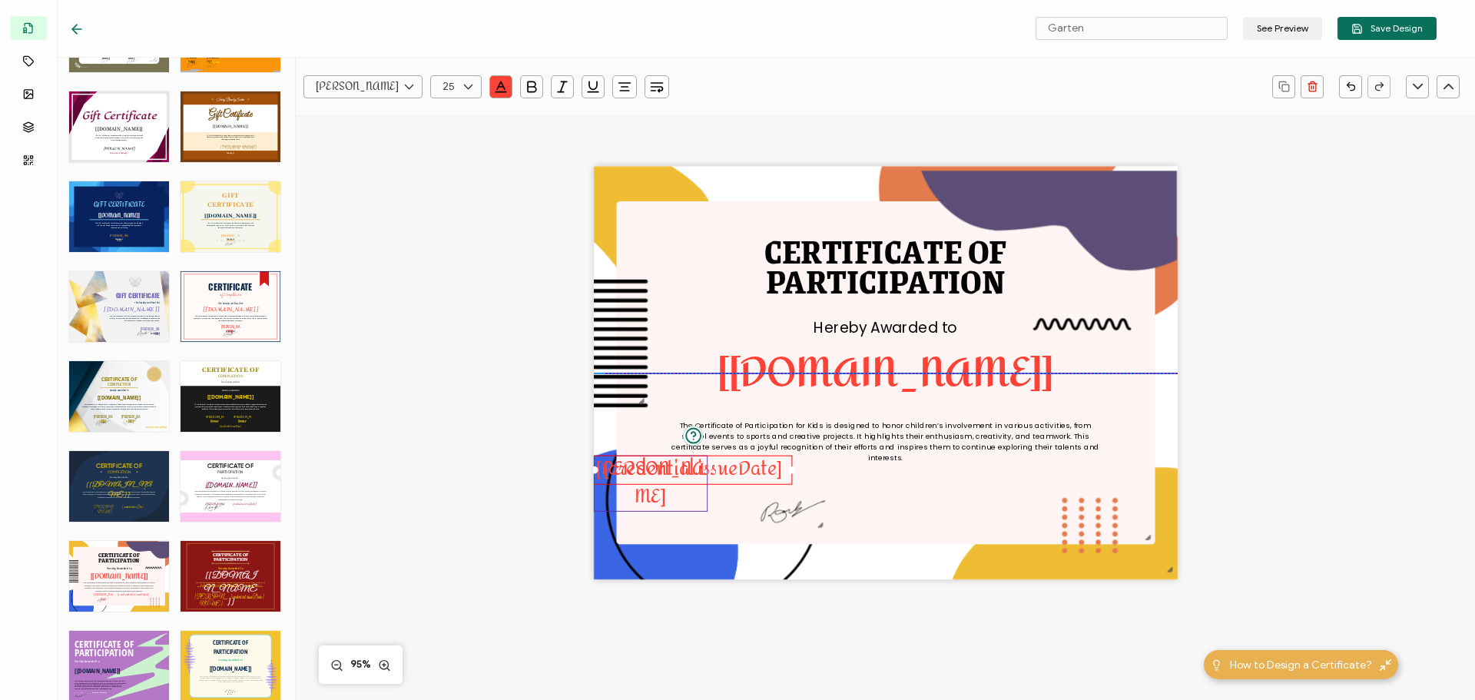
drag, startPoint x: 698, startPoint y: 509, endPoint x: 628, endPoint y: 479, distance: 75.7
click at [696, 506] on img at bounding box center [889, 373] width 575 height 405
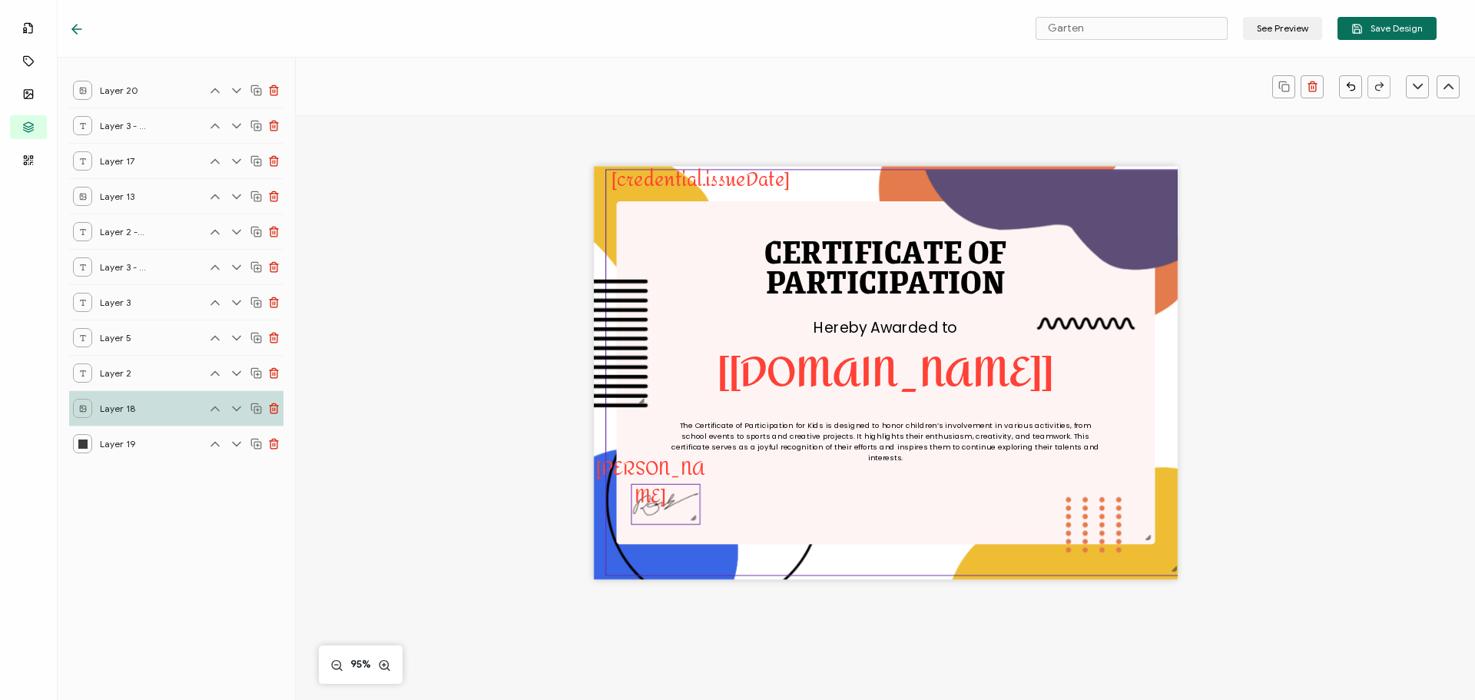
drag, startPoint x: 624, startPoint y: 476, endPoint x: 661, endPoint y: 505, distance: 47.2
click at [661, 505] on div "CERTIFICATE OF The Certificate of Participation for Kids is designed to honor c…" at bounding box center [886, 373] width 584 height 413
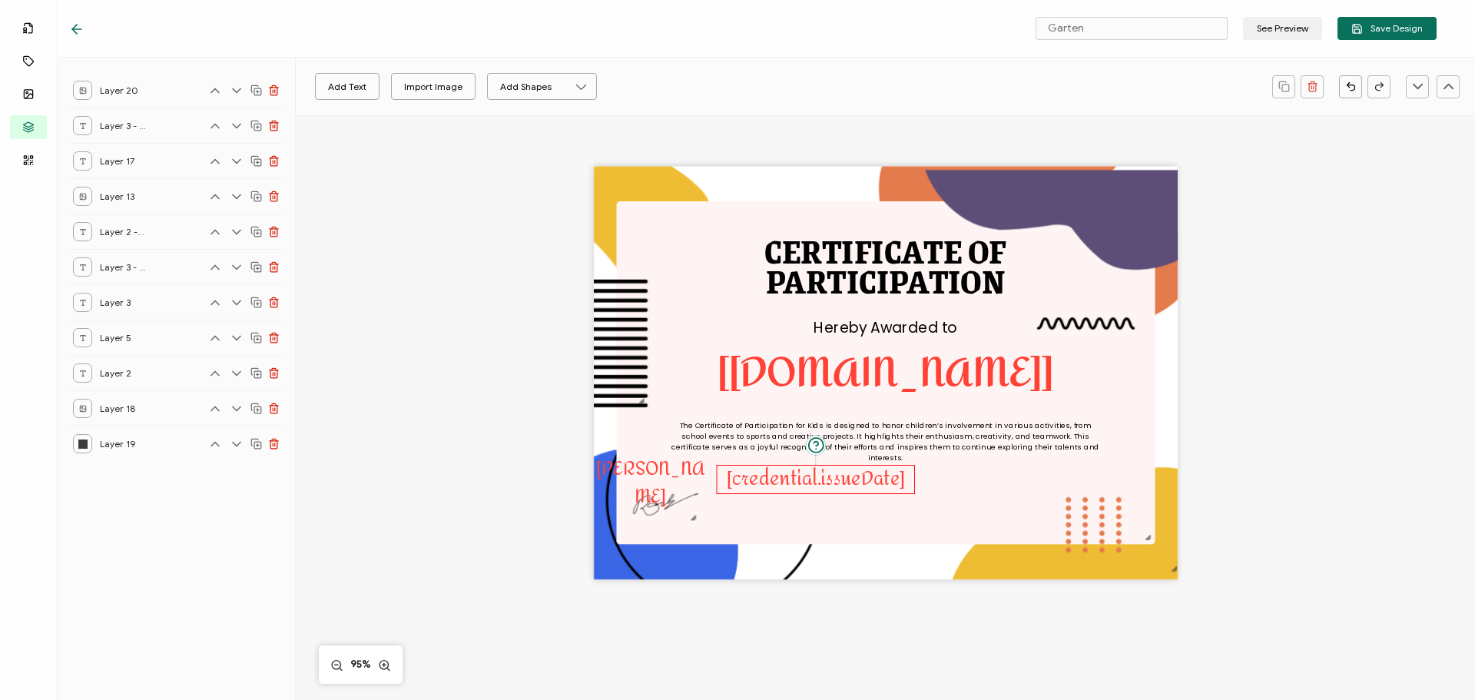
drag, startPoint x: 680, startPoint y: 177, endPoint x: 797, endPoint y: 478, distance: 323.3
click at [797, 478] on pre "[credential.issueDate]" at bounding box center [816, 479] width 178 height 35
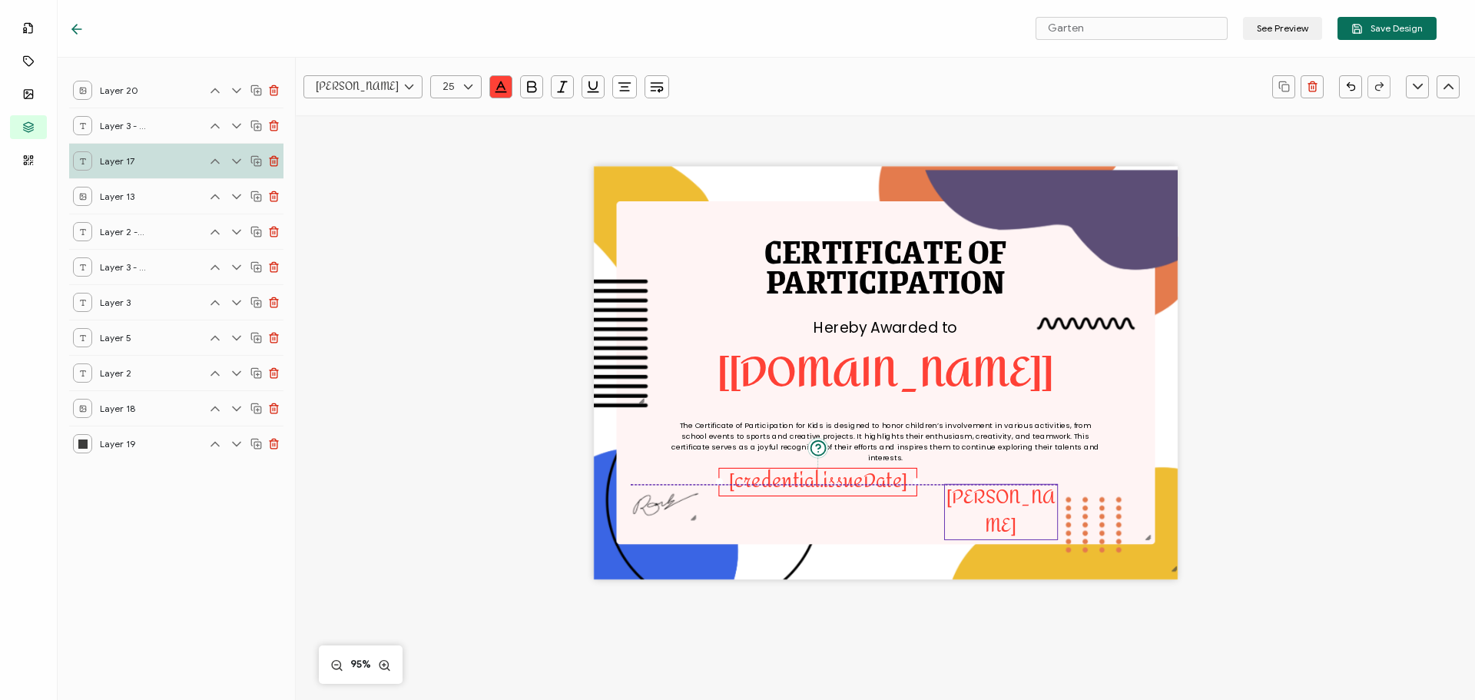
drag, startPoint x: 668, startPoint y: 478, endPoint x: 1018, endPoint y: 505, distance: 351.3
click at [1018, 505] on pre "[PERSON_NAME]" at bounding box center [1000, 511] width 108 height 62
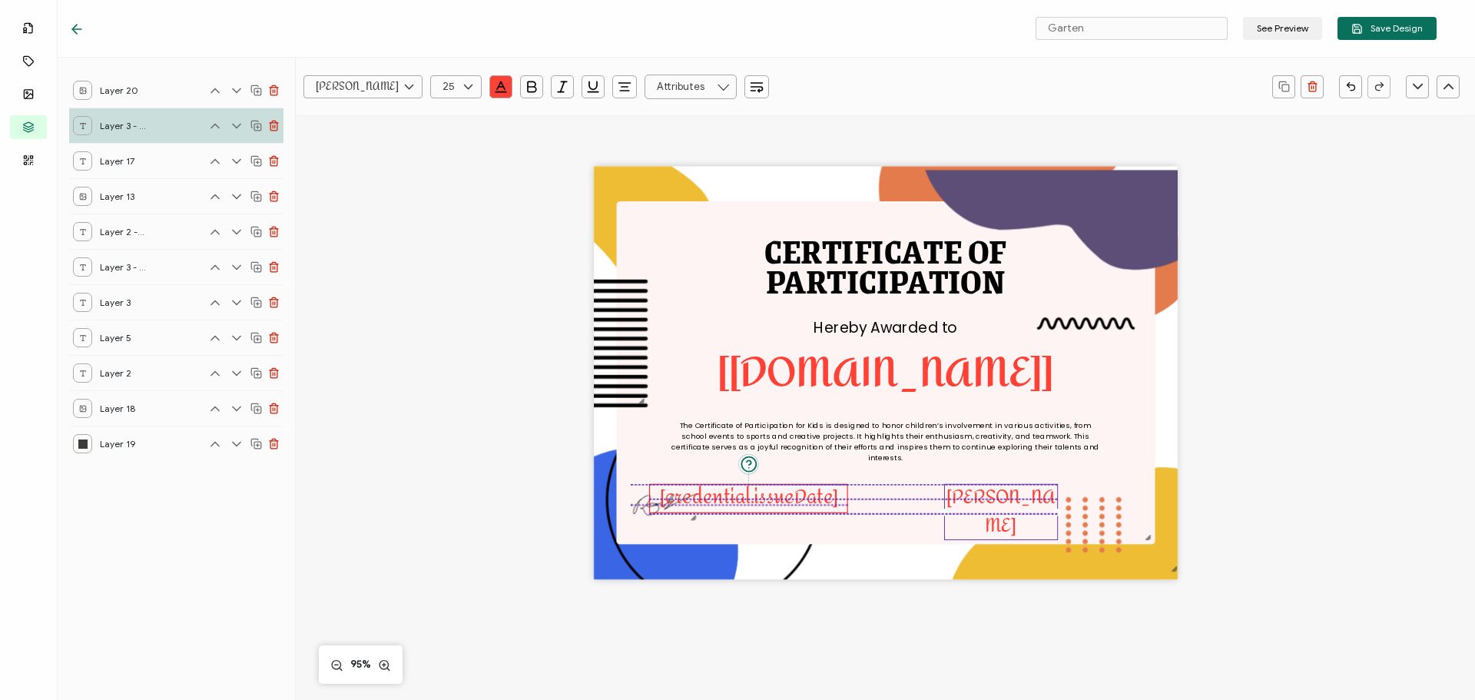
drag, startPoint x: 819, startPoint y: 487, endPoint x: 750, endPoint y: 506, distance: 71.8
click at [750, 506] on pre "[credential.issueDate]" at bounding box center [749, 497] width 178 height 35
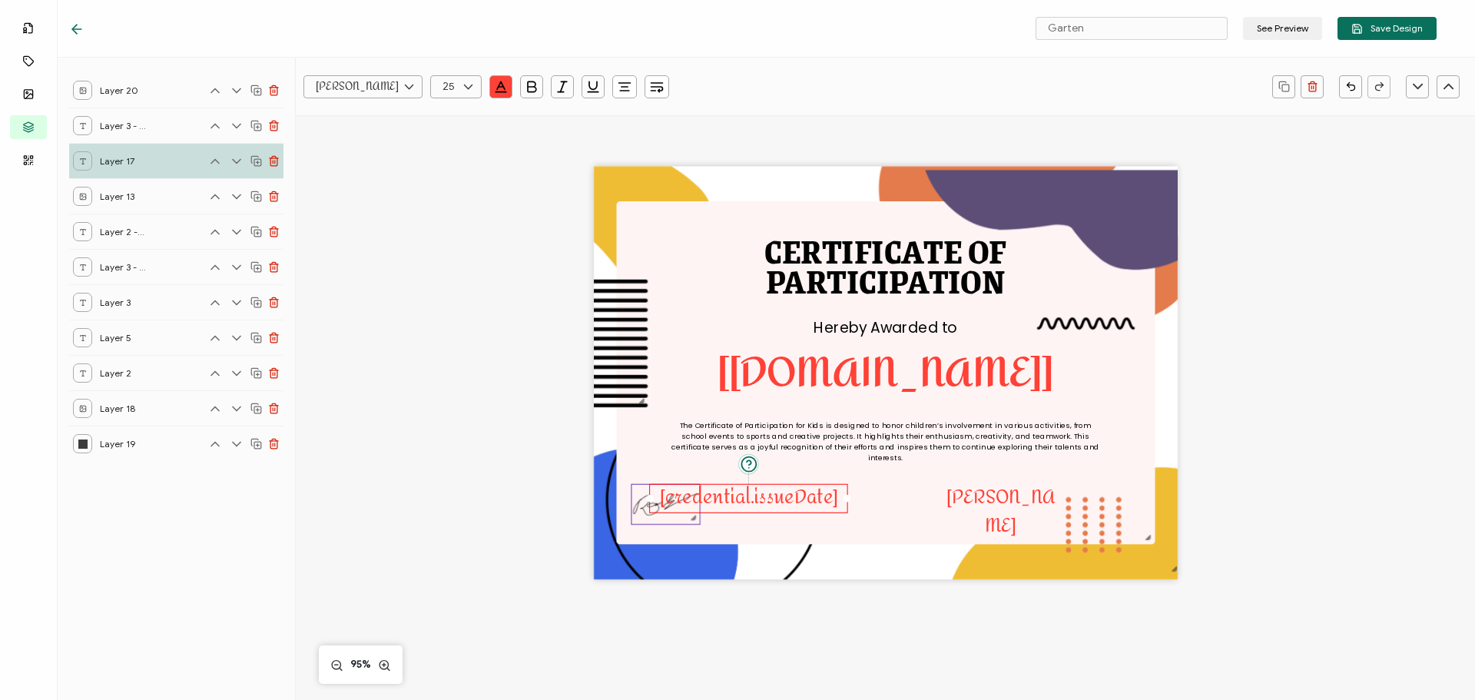
click at [635, 505] on img at bounding box center [665, 504] width 68 height 39
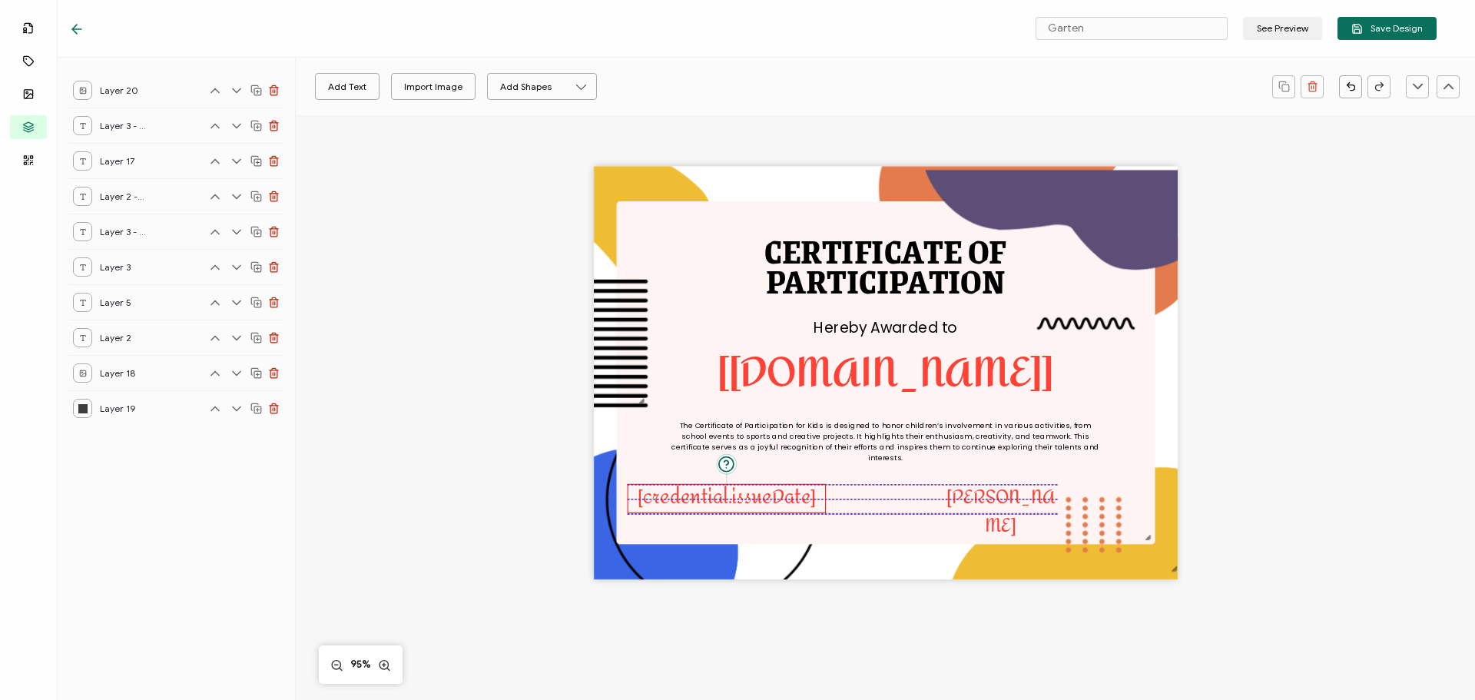
drag, startPoint x: 707, startPoint y: 499, endPoint x: 685, endPoint y: 496, distance: 22.5
click at [685, 496] on pre "[credential.issueDate]" at bounding box center [727, 497] width 178 height 35
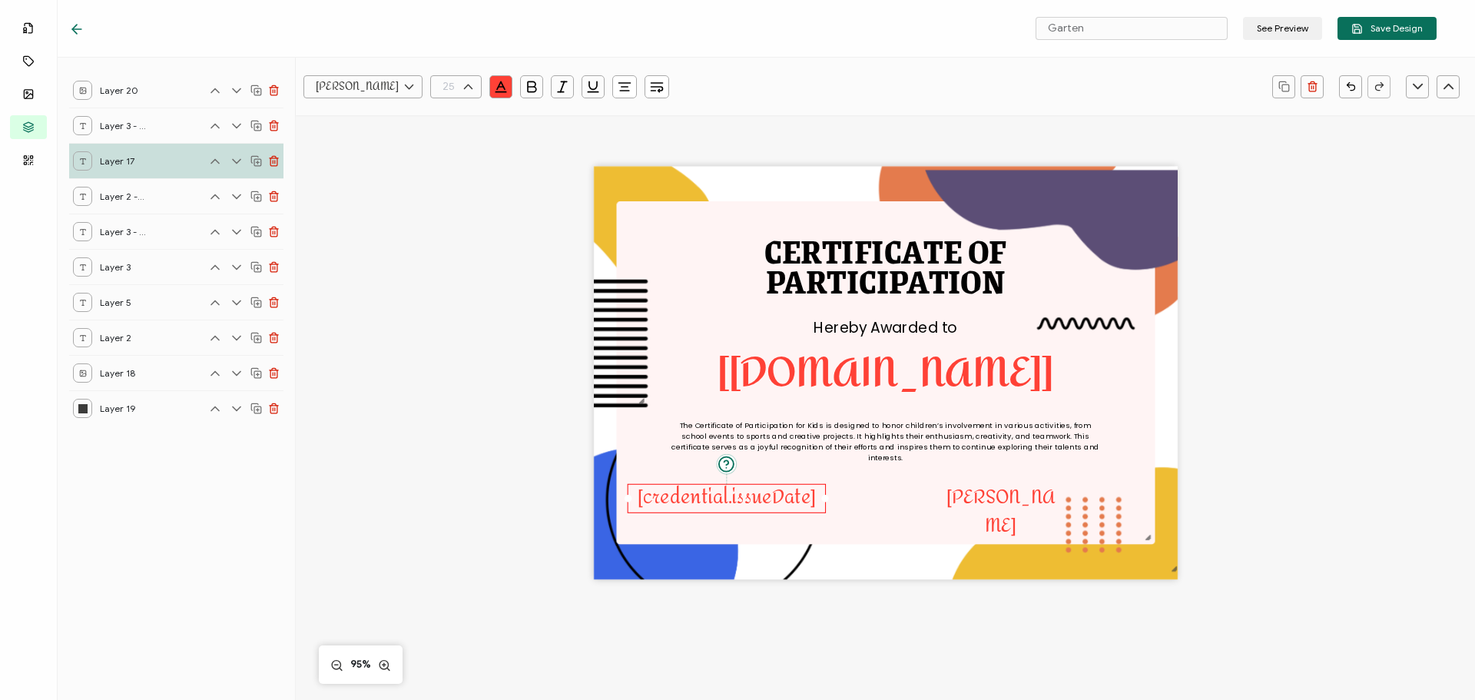
click at [447, 82] on input "text" at bounding box center [455, 86] width 51 height 23
click at [446, 109] on li "15" at bounding box center [458, 113] width 55 height 26
type input "15"
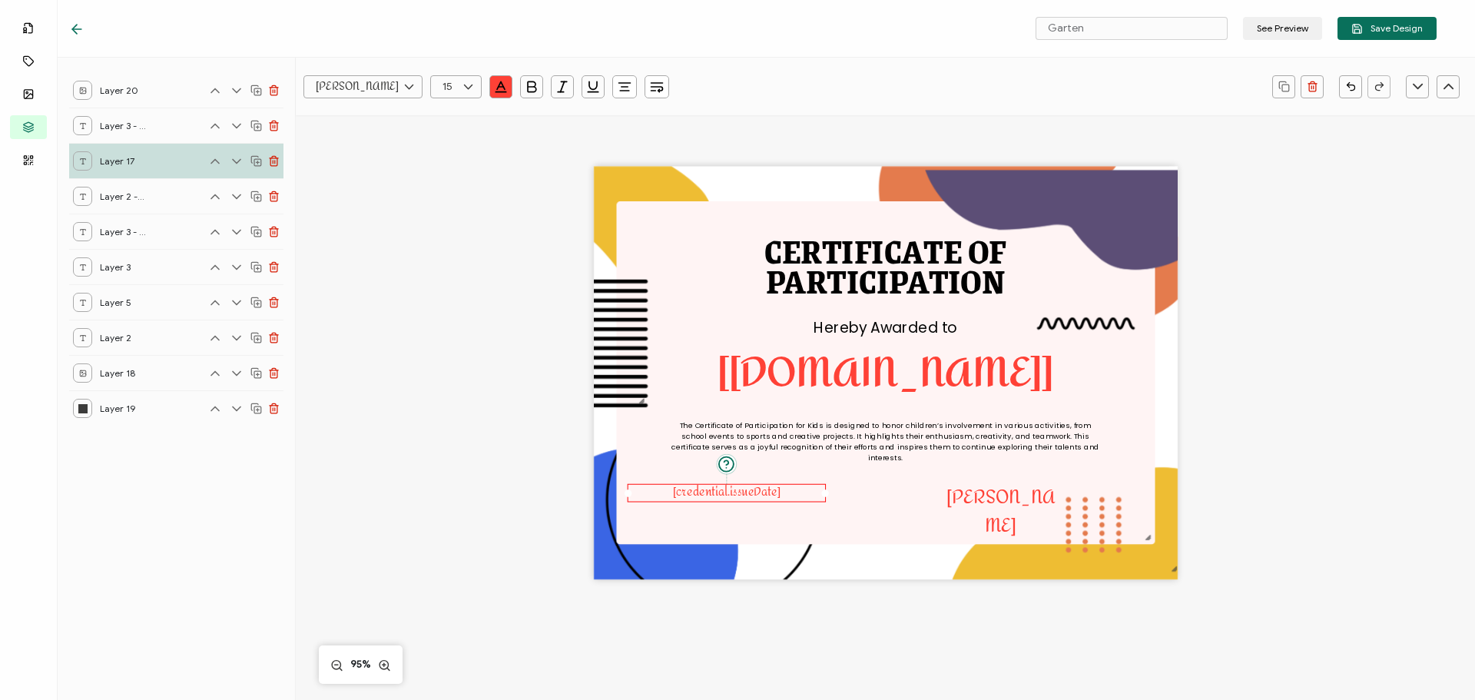
click at [629, 85] on icon "button" at bounding box center [624, 86] width 15 height 15
click at [621, 125] on icon at bounding box center [626, 128] width 12 height 12
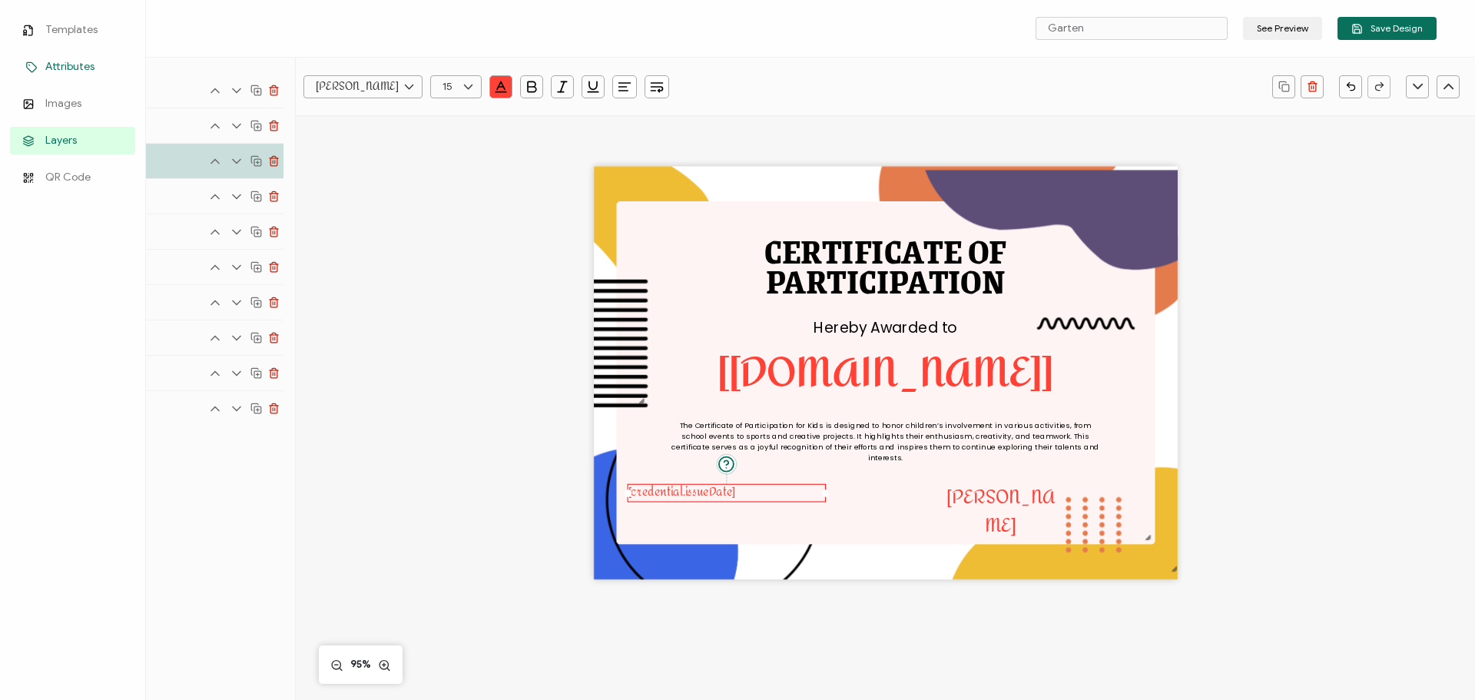
click at [31, 68] on icon at bounding box center [31, 67] width 18 height 12
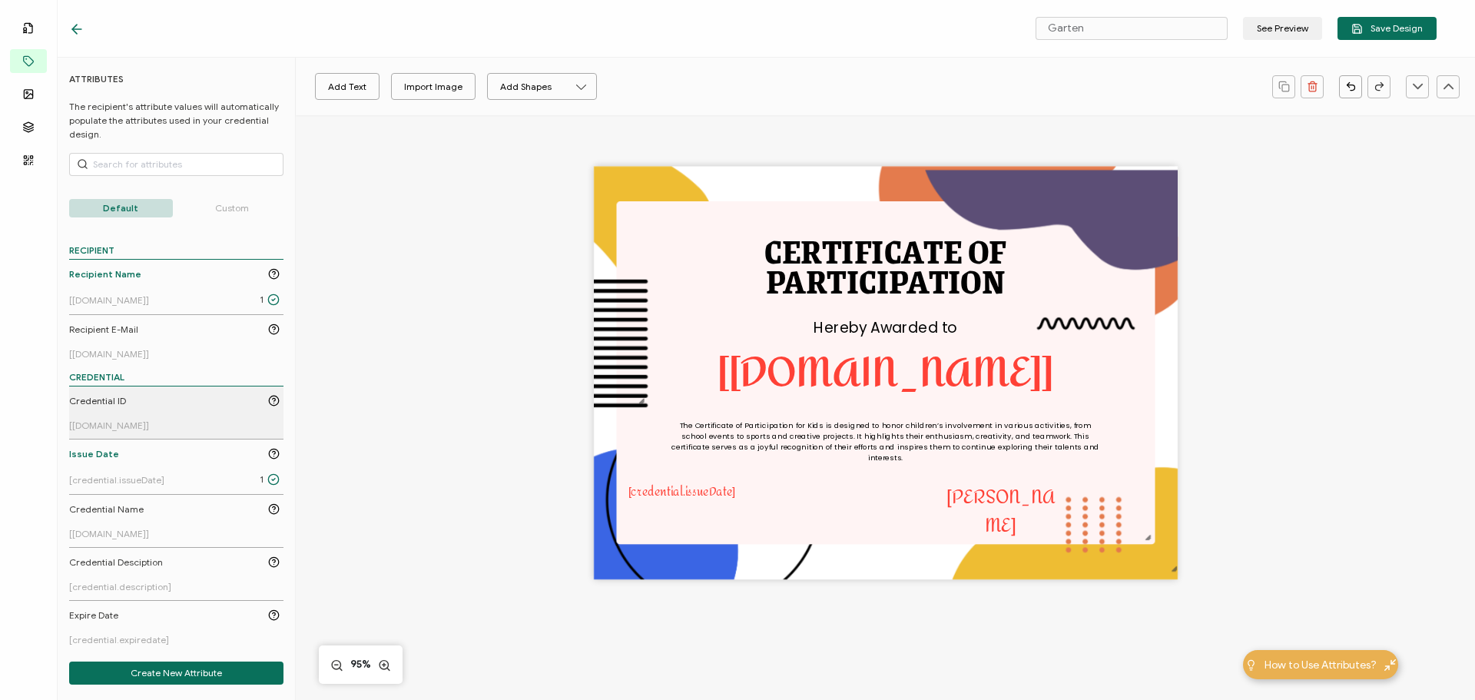
click at [130, 401] on div "Credential ID" at bounding box center [174, 401] width 210 height 14
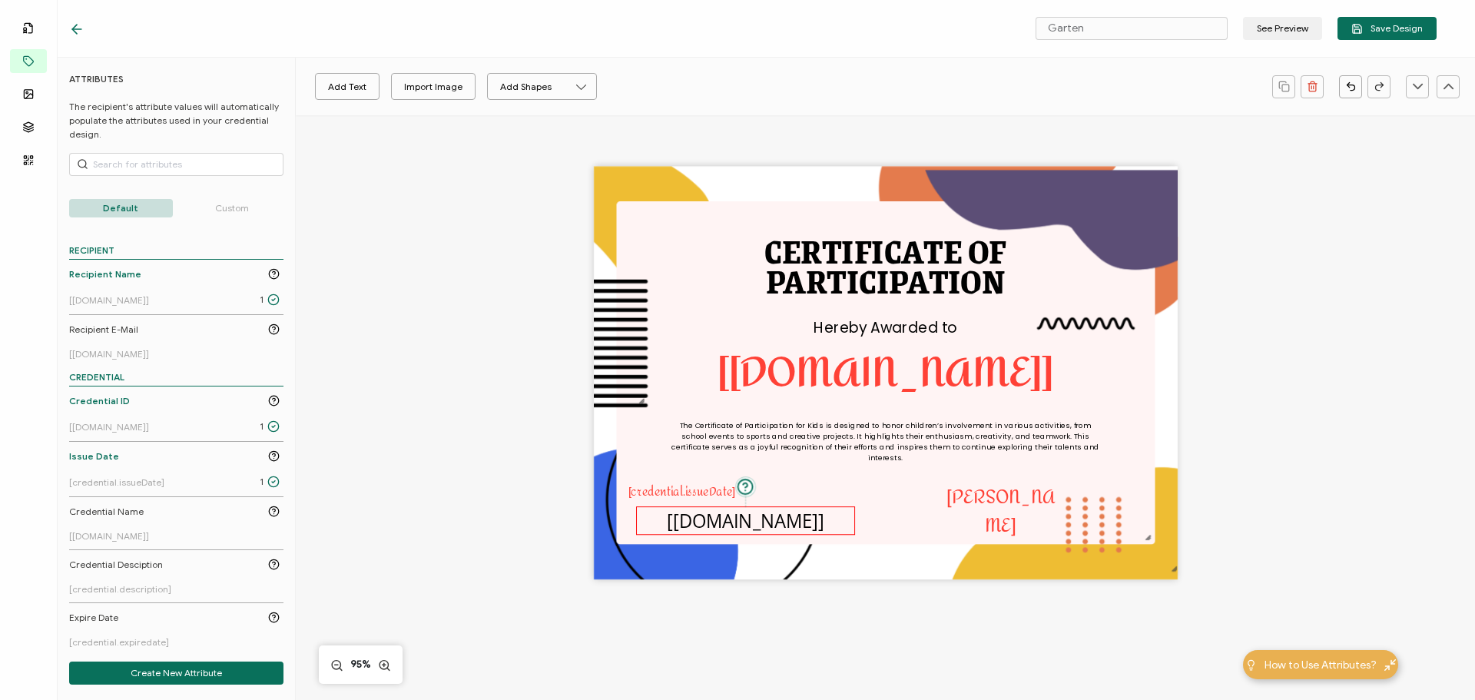
drag, startPoint x: 909, startPoint y: 372, endPoint x: 767, endPoint y: 519, distance: 204.3
click at [767, 519] on pre "[[DOMAIN_NAME]]" at bounding box center [745, 520] width 157 height 25
click at [692, 487] on pre "[credential.issueDate]" at bounding box center [682, 493] width 108 height 22
click at [697, 521] on pre "[[DOMAIN_NAME]]" at bounding box center [743, 520] width 157 height 25
click at [374, 77] on input "Open Sans" at bounding box center [362, 86] width 119 height 23
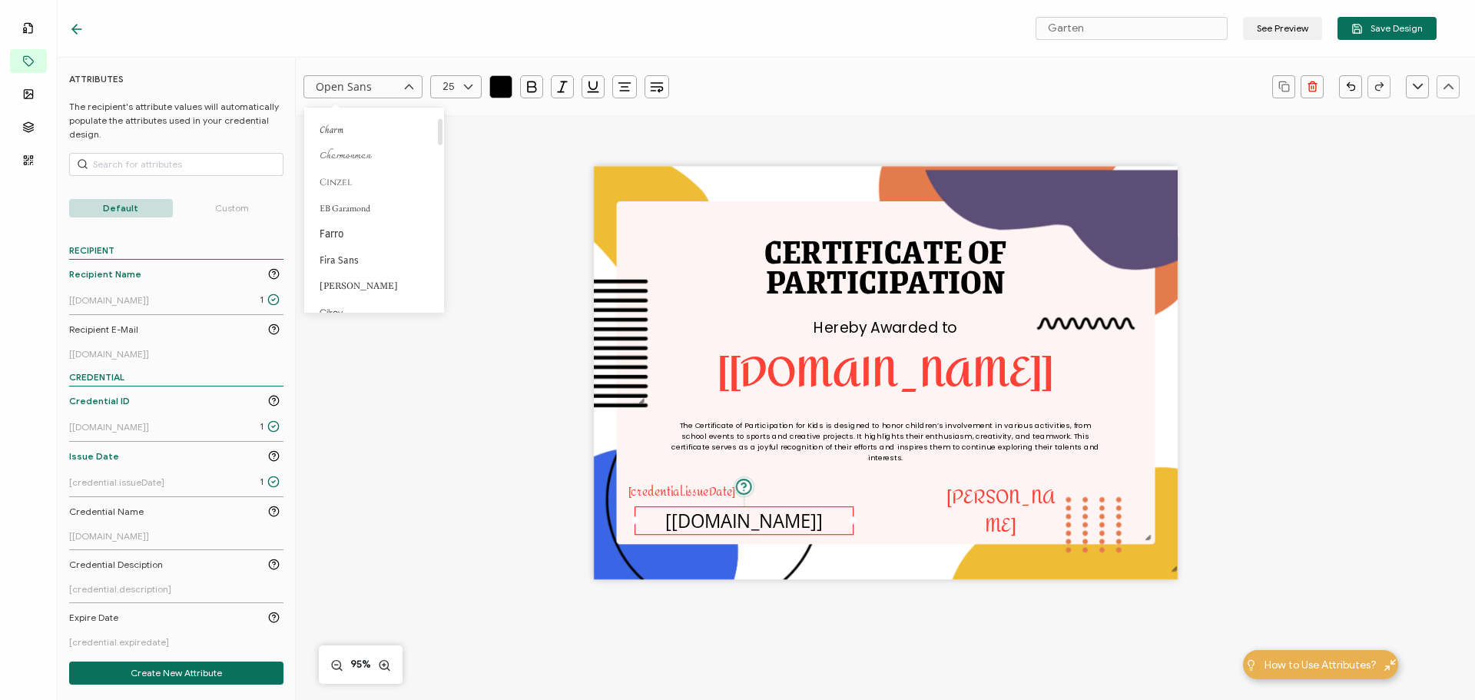
scroll to position [0, 0]
click at [339, 147] on span "[PERSON_NAME]" at bounding box center [355, 151] width 70 height 18
type input "[PERSON_NAME]"
click at [452, 84] on input "text" at bounding box center [455, 86] width 51 height 23
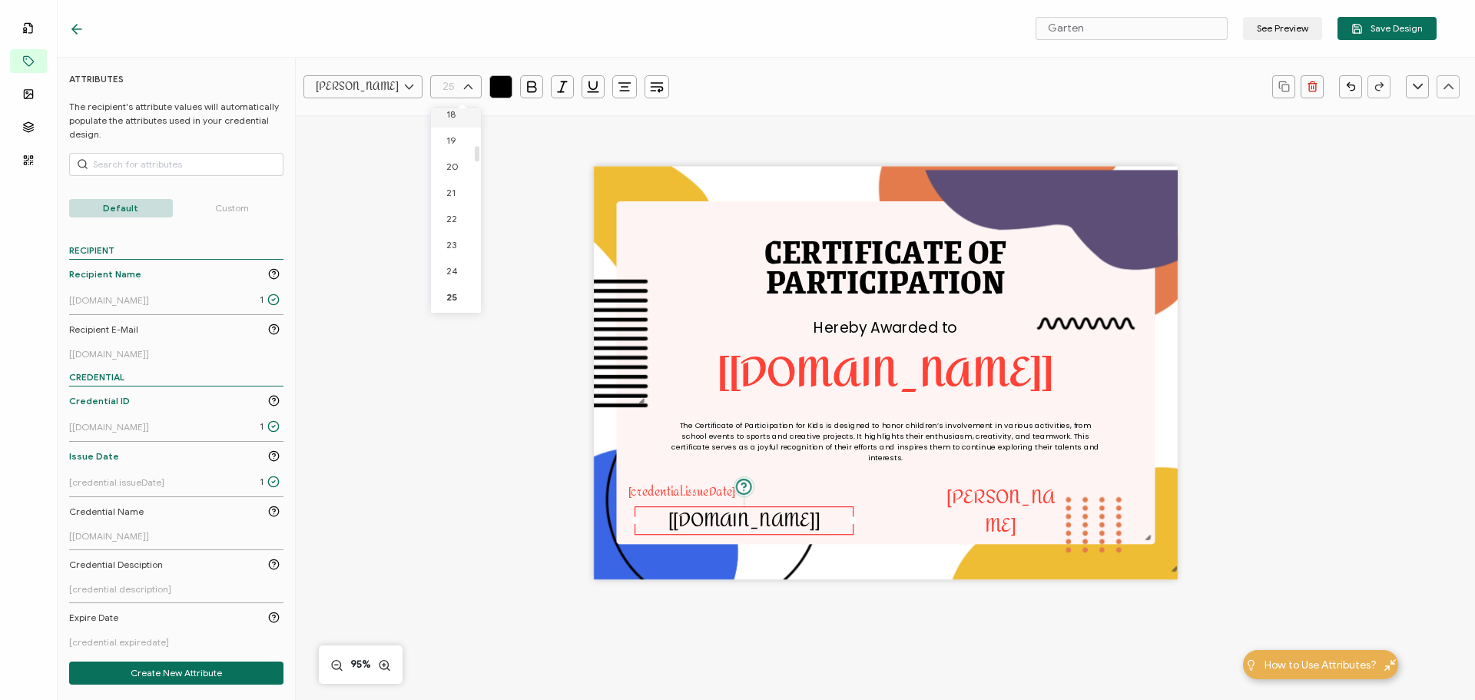
click at [461, 113] on li "18" at bounding box center [458, 114] width 55 height 26
type input "18"
click at [559, 87] on icon "button" at bounding box center [562, 86] width 15 height 15
click at [441, 89] on input "text" at bounding box center [455, 86] width 51 height 23
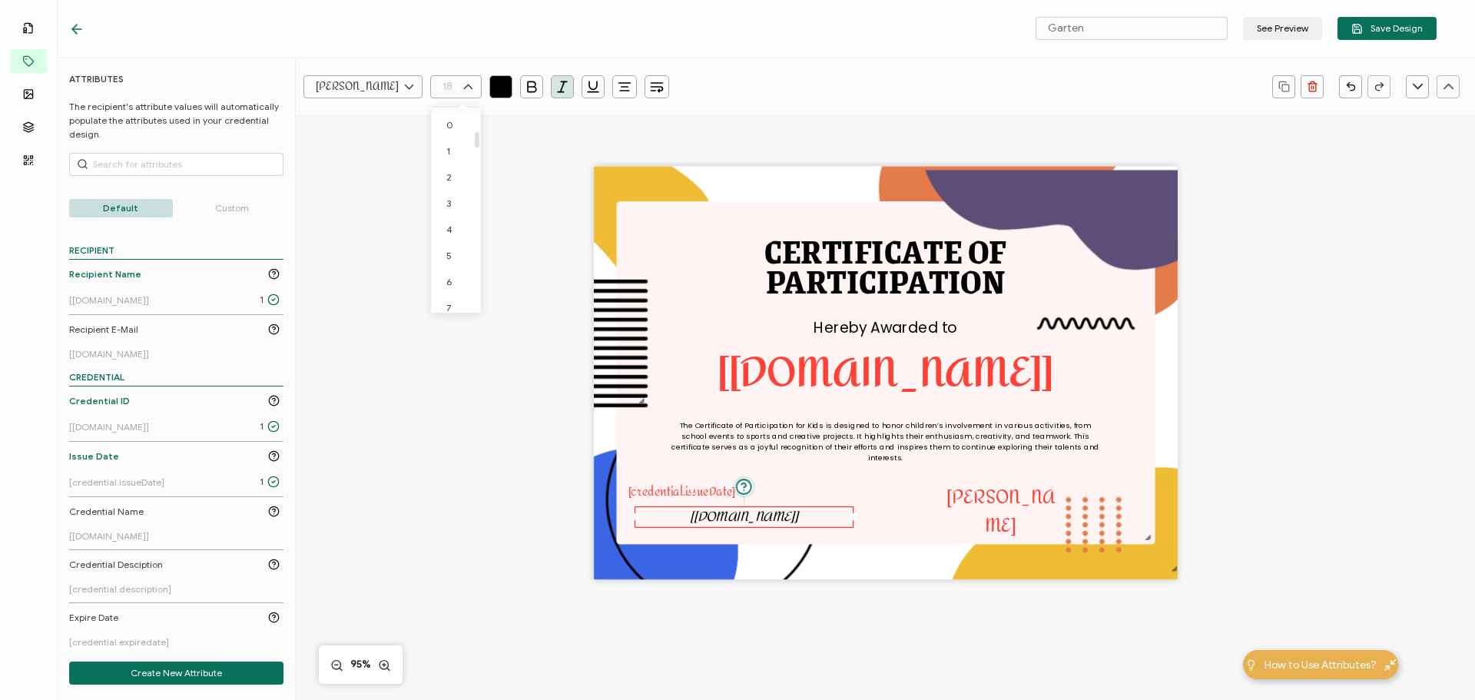
scroll to position [298, 0]
click at [453, 191] on span "14" at bounding box center [451, 193] width 10 height 12
type input "14"
drag, startPoint x: 669, startPoint y: 489, endPoint x: 621, endPoint y: 410, distance: 92.1
click at [669, 489] on pre "[credential.issueDate]" at bounding box center [682, 493] width 108 height 22
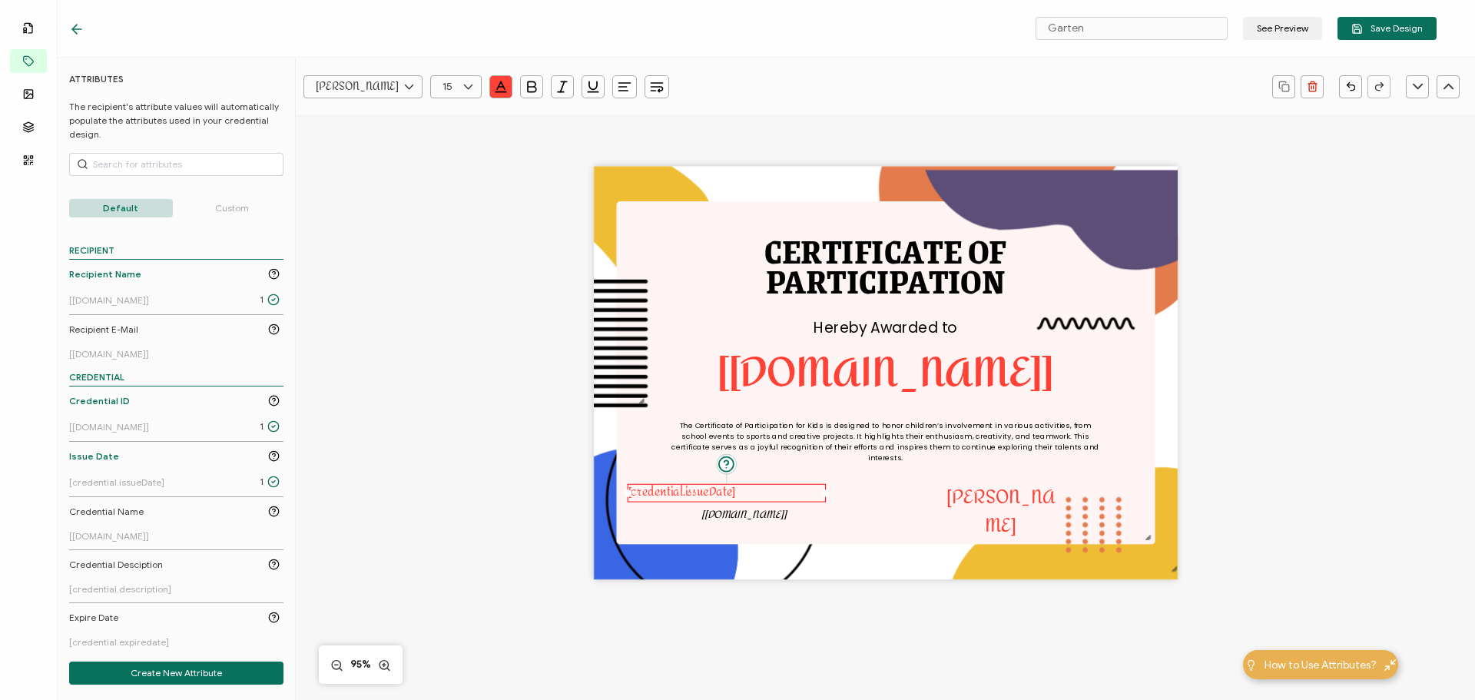
click at [502, 91] on icon "button" at bounding box center [501, 91] width 10 height 0
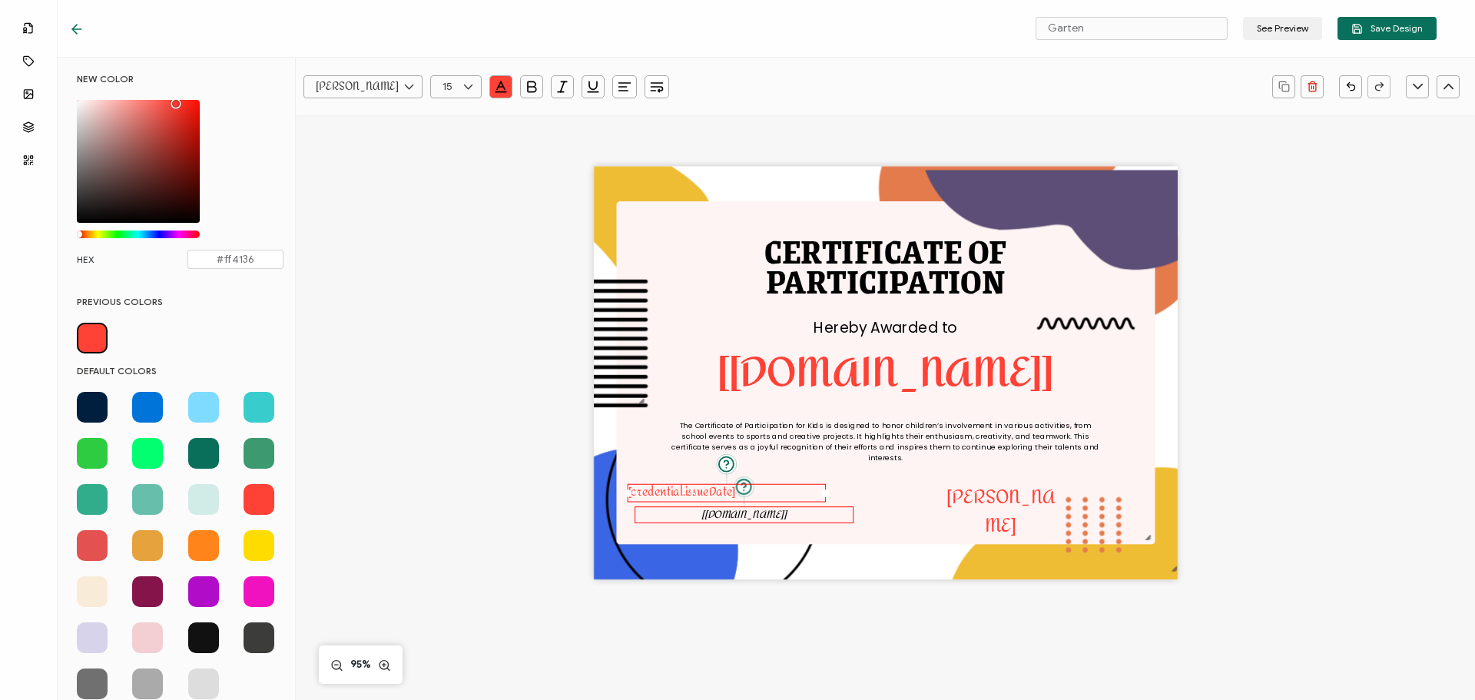
click at [722, 522] on pre "[[DOMAIN_NAME]]" at bounding box center [743, 515] width 85 height 20
click at [717, 513] on pre "[[DOMAIN_NAME]]" at bounding box center [743, 515] width 85 height 20
click at [103, 340] on span at bounding box center [92, 338] width 31 height 31
click at [109, 340] on div at bounding box center [180, 338] width 207 height 31
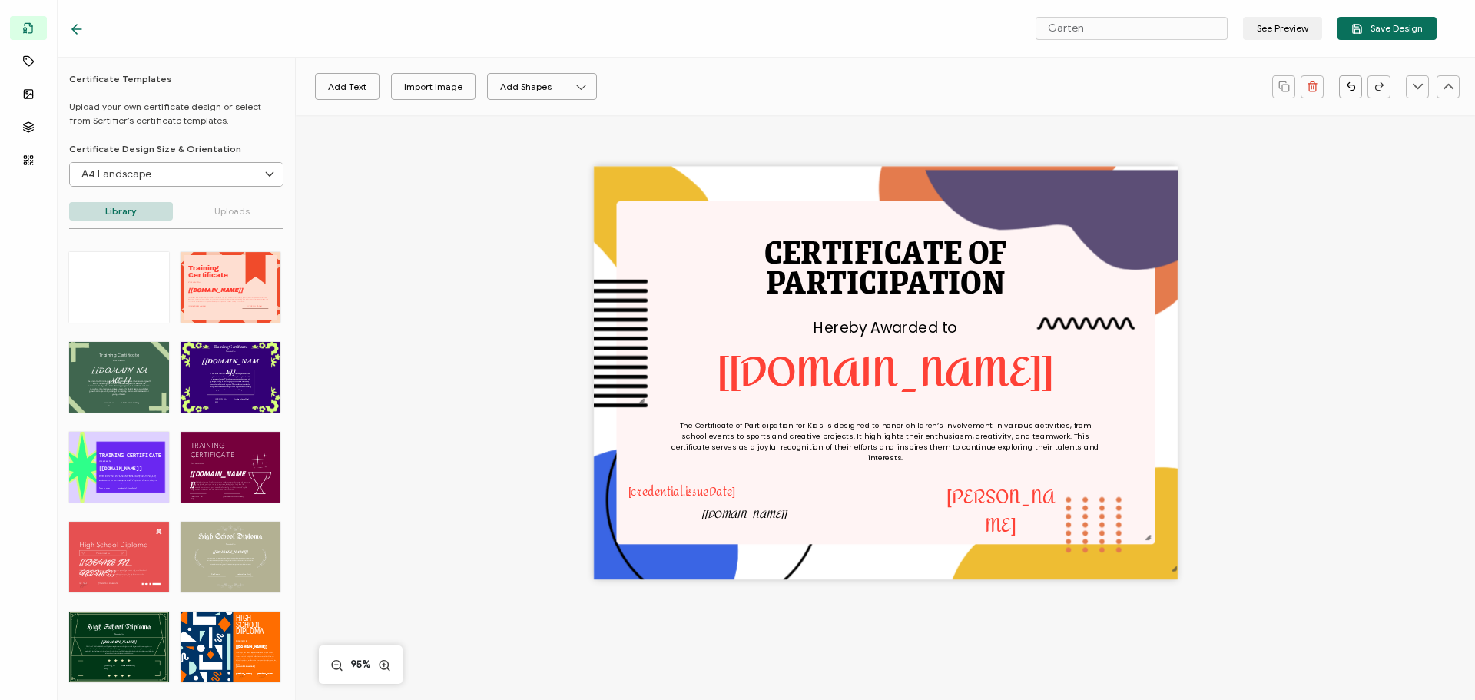
click at [94, 337] on div "Training The Orange New Design Training Certificate template offers a bold and …" at bounding box center [176, 561] width 214 height 619
click at [97, 336] on div "Training The Orange New Design Training Certificate template offers a bold and …" at bounding box center [176, 561] width 214 height 619
click at [743, 515] on pre "[[DOMAIN_NAME]]" at bounding box center [743, 515] width 85 height 20
click at [495, 85] on icon "button" at bounding box center [500, 86] width 15 height 15
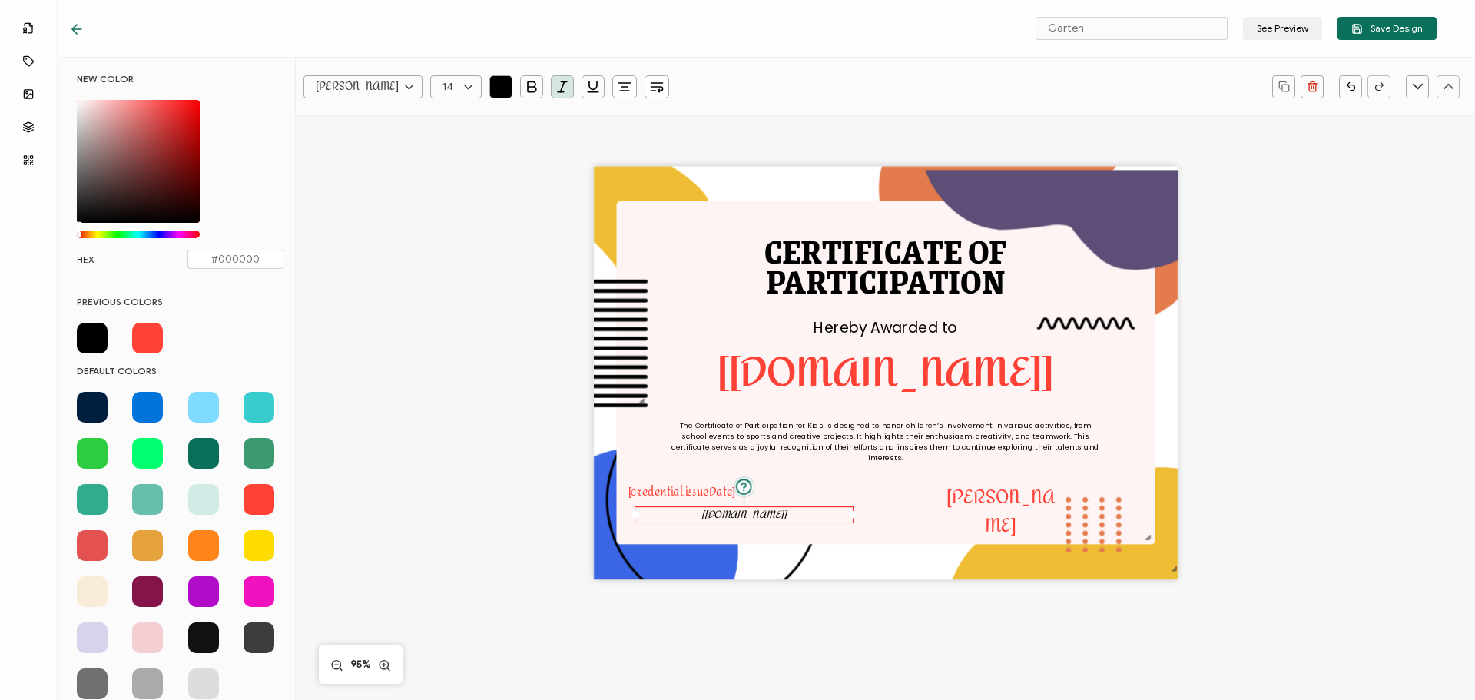
click at [146, 342] on span at bounding box center [147, 338] width 31 height 31
type input "#ff4136"
click at [621, 87] on icon "button" at bounding box center [624, 86] width 15 height 15
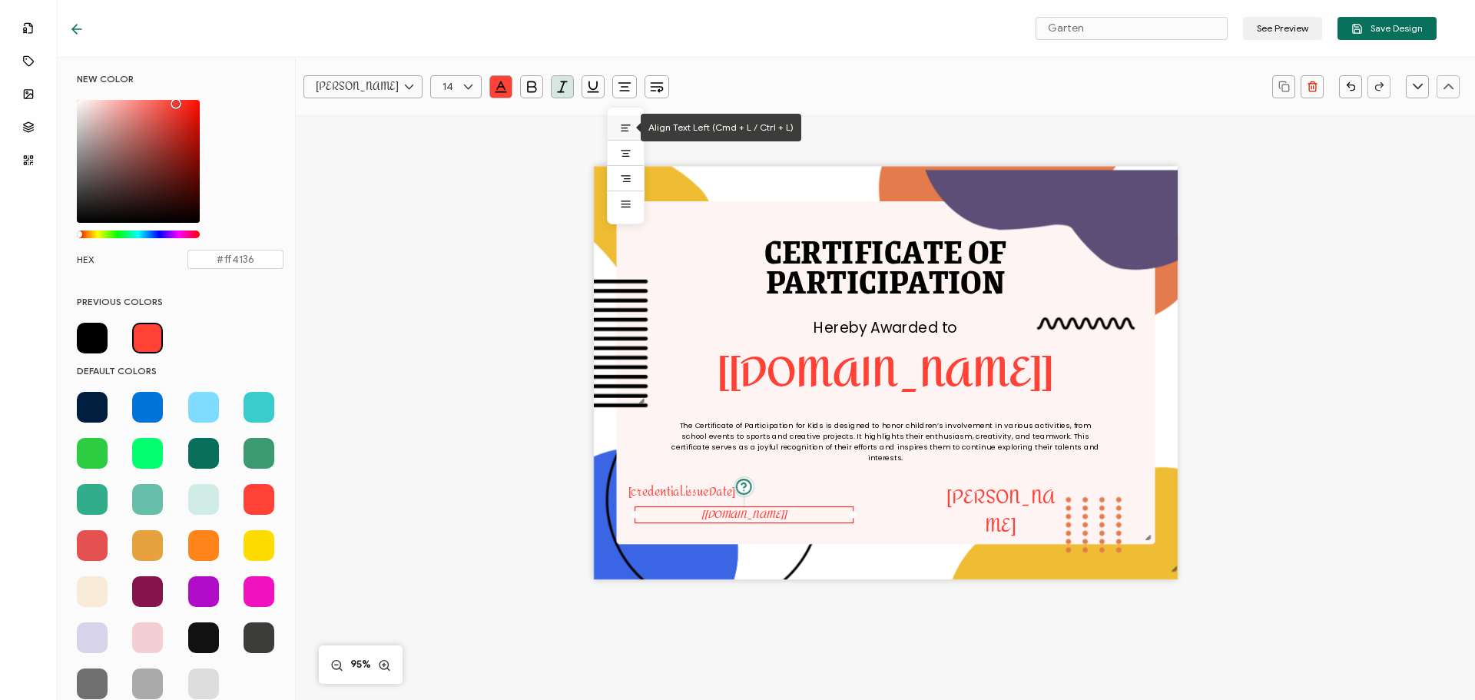
click at [628, 129] on icon at bounding box center [626, 128] width 12 height 12
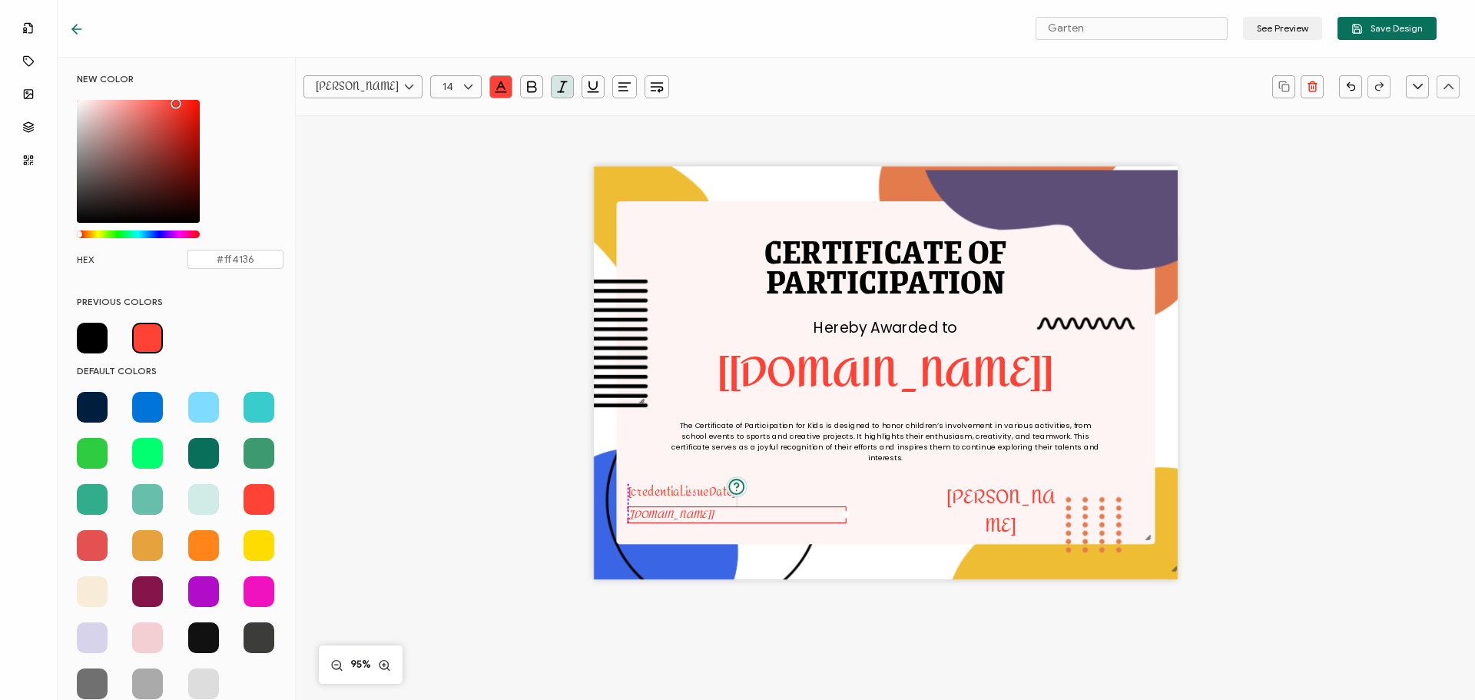
click at [654, 511] on pre "[[DOMAIN_NAME]]" at bounding box center [670, 515] width 85 height 20
click at [559, 90] on icon "button" at bounding box center [562, 86] width 15 height 15
click at [771, 441] on pre "The Certificate of Participation for Kids is designed to honor children’s invol…" at bounding box center [886, 442] width 430 height 44
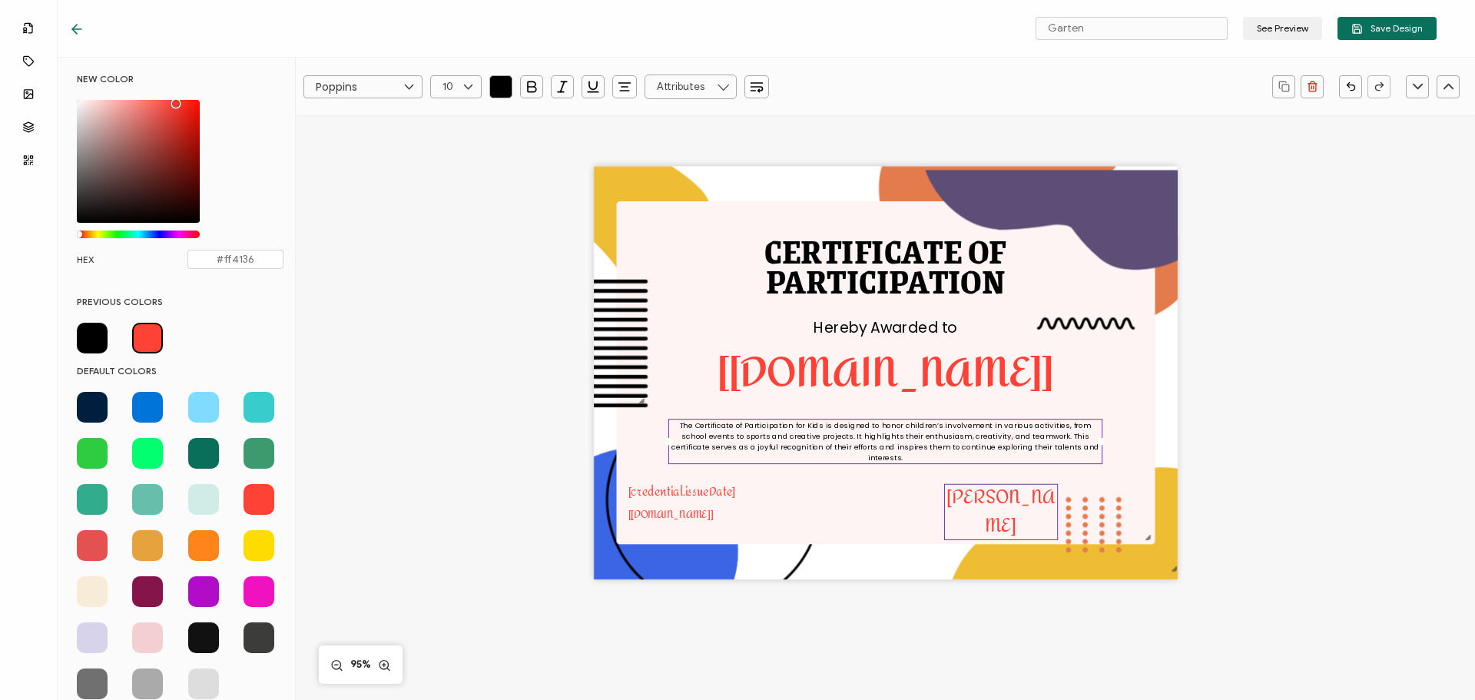
click at [978, 502] on pre "[PERSON_NAME]" at bounding box center [1000, 511] width 108 height 62
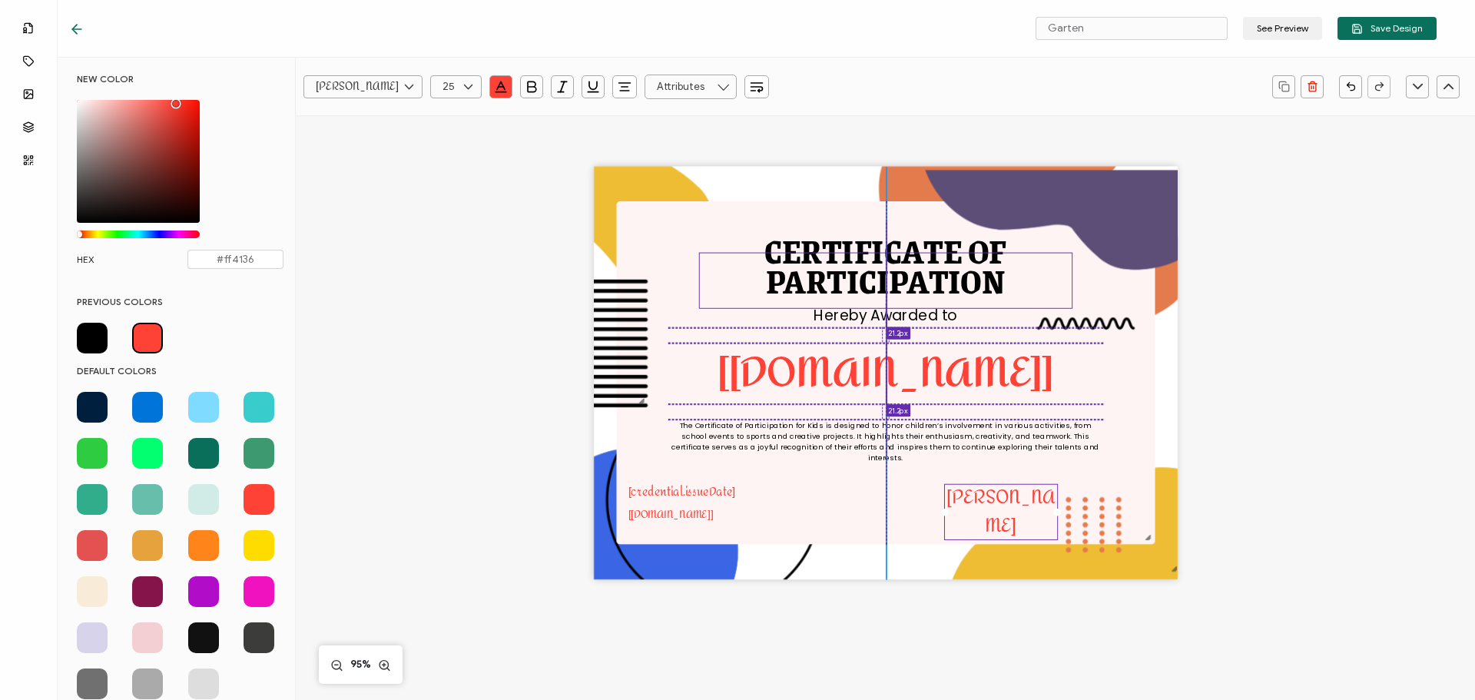
drag, startPoint x: 946, startPoint y: 320, endPoint x: 945, endPoint y: 307, distance: 13.2
click at [945, 307] on div "CERTIFICATE OF The Certificate of Participation for Kids is designed to honor c…" at bounding box center [886, 373] width 584 height 413
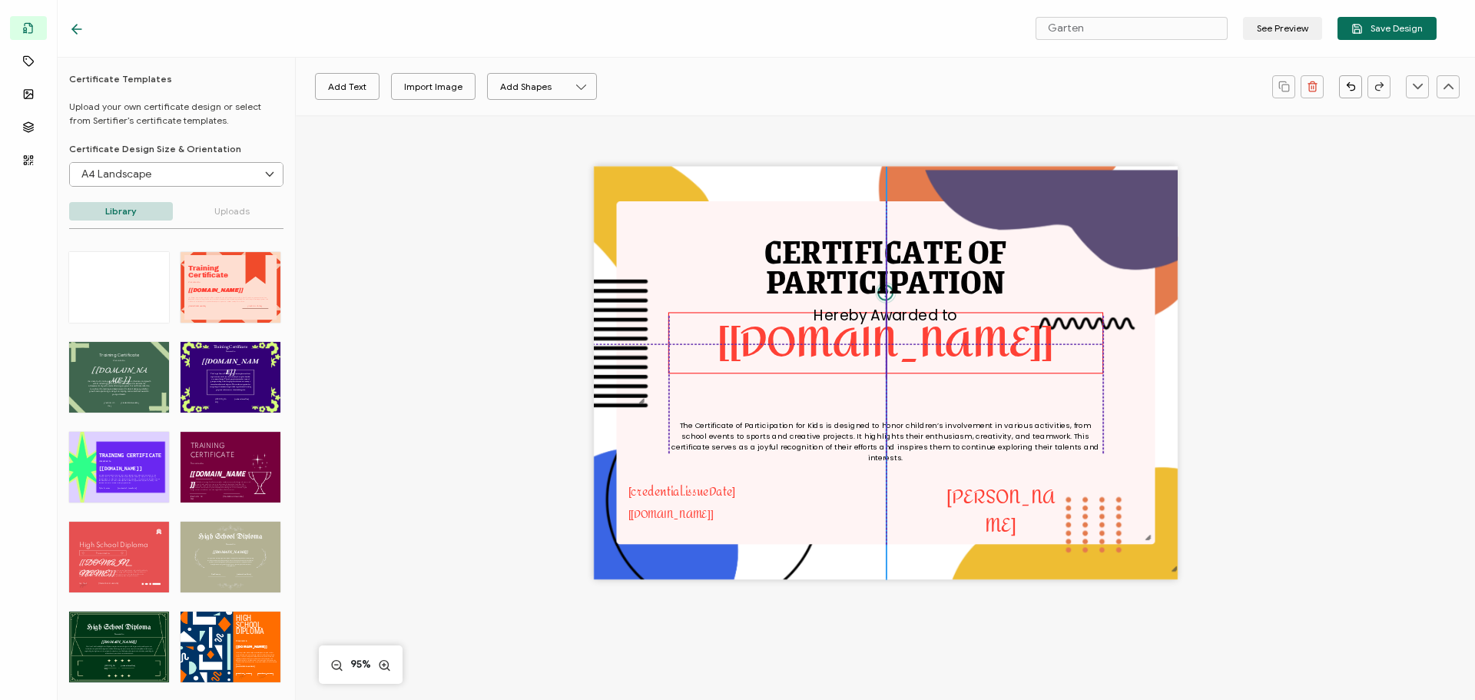
drag, startPoint x: 933, startPoint y: 372, endPoint x: 932, endPoint y: 346, distance: 26.1
click at [932, 346] on pre "[[DOMAIN_NAME]]" at bounding box center [886, 342] width 336 height 78
click at [940, 360] on pre "[[DOMAIN_NAME]]" at bounding box center [886, 342] width 336 height 78
click at [956, 350] on pre "[[DOMAIN_NAME]]" at bounding box center [886, 342] width 336 height 78
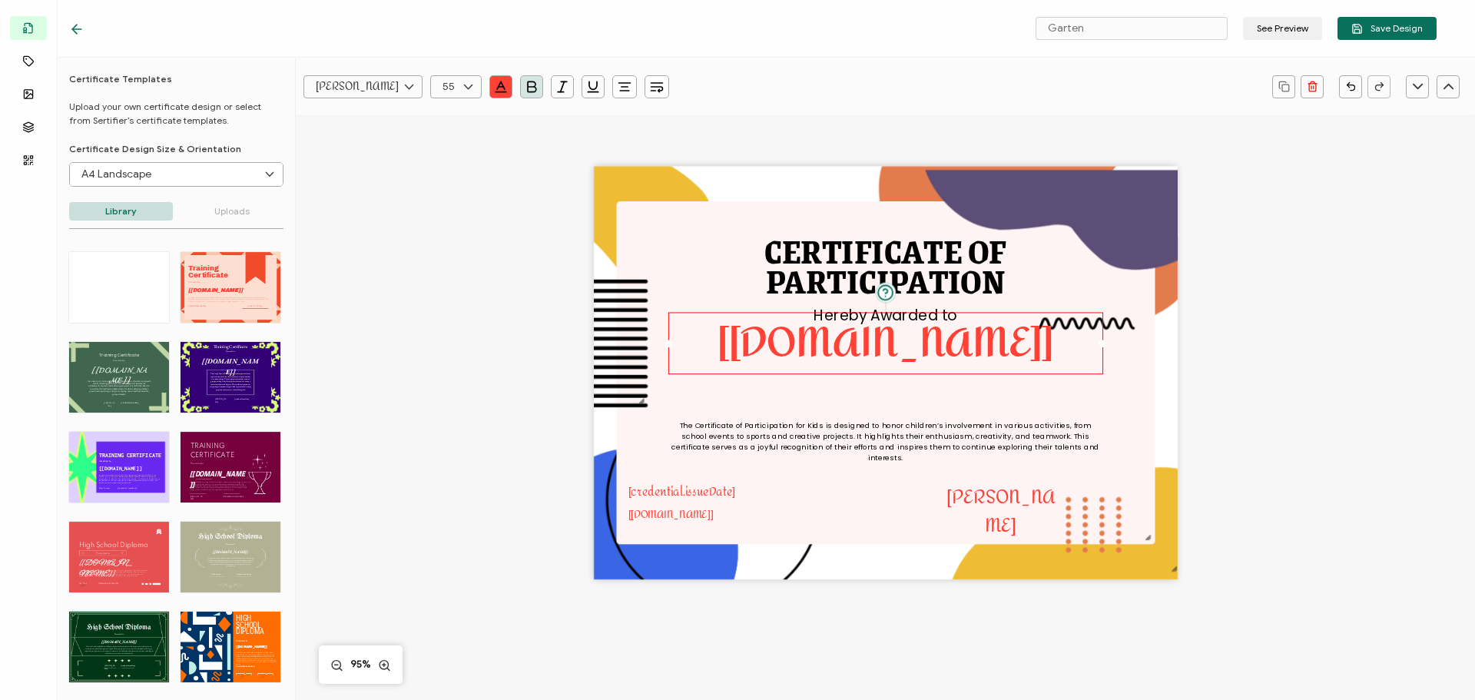
click at [1210, 332] on div "CERTIFICATE OF The Certificate of Participation for Kids is designed to honor c…" at bounding box center [885, 398] width 1120 height 566
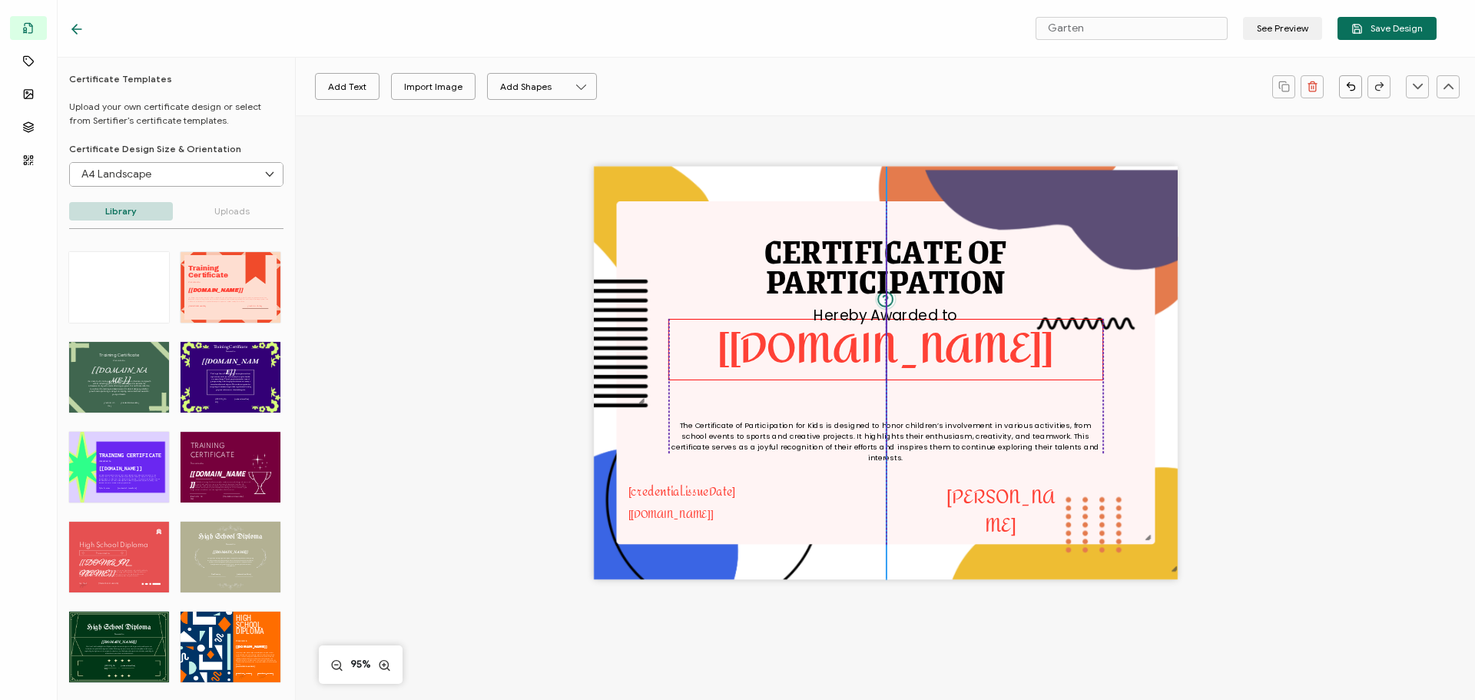
click at [958, 347] on pre "[[DOMAIN_NAME]]" at bounding box center [886, 349] width 336 height 78
click at [910, 307] on pre "PARTICIPATION" at bounding box center [886, 280] width 240 height 54
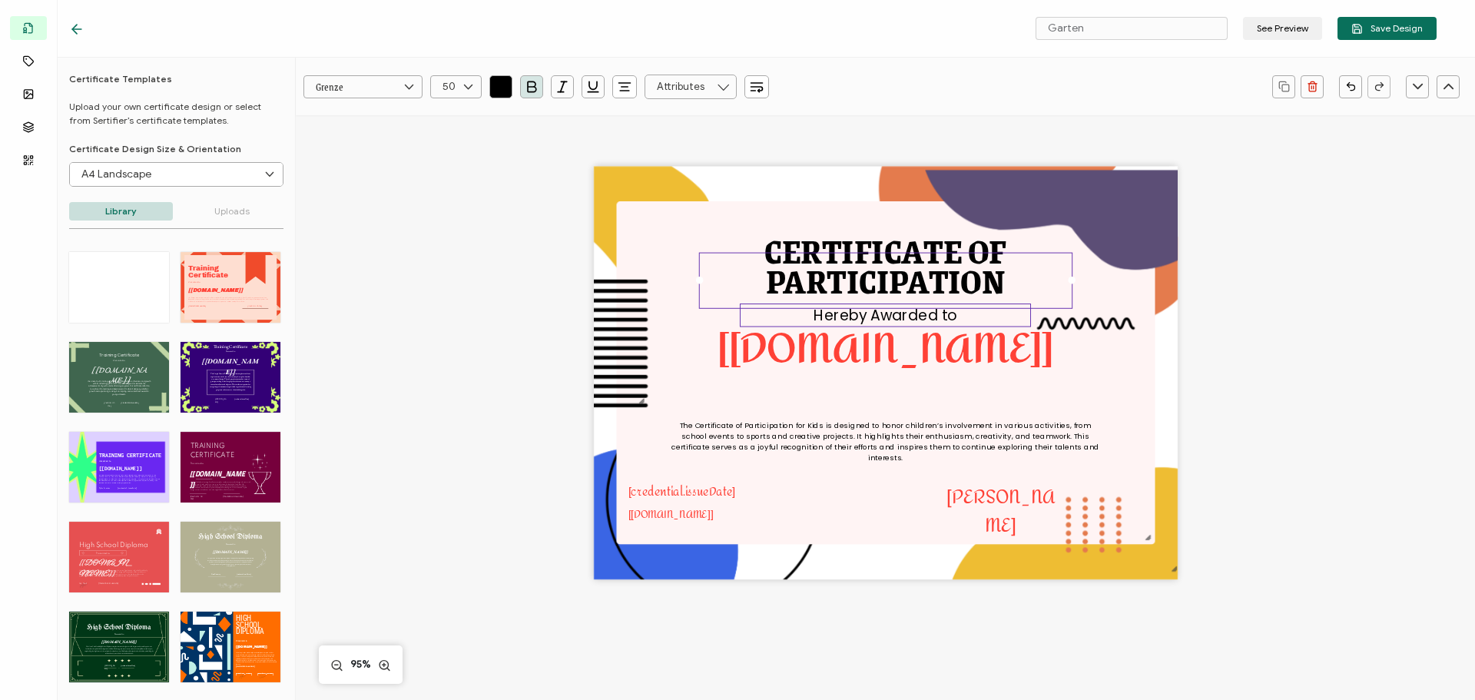
click at [907, 315] on pre "Hereby Awarded to" at bounding box center [885, 315] width 143 height 21
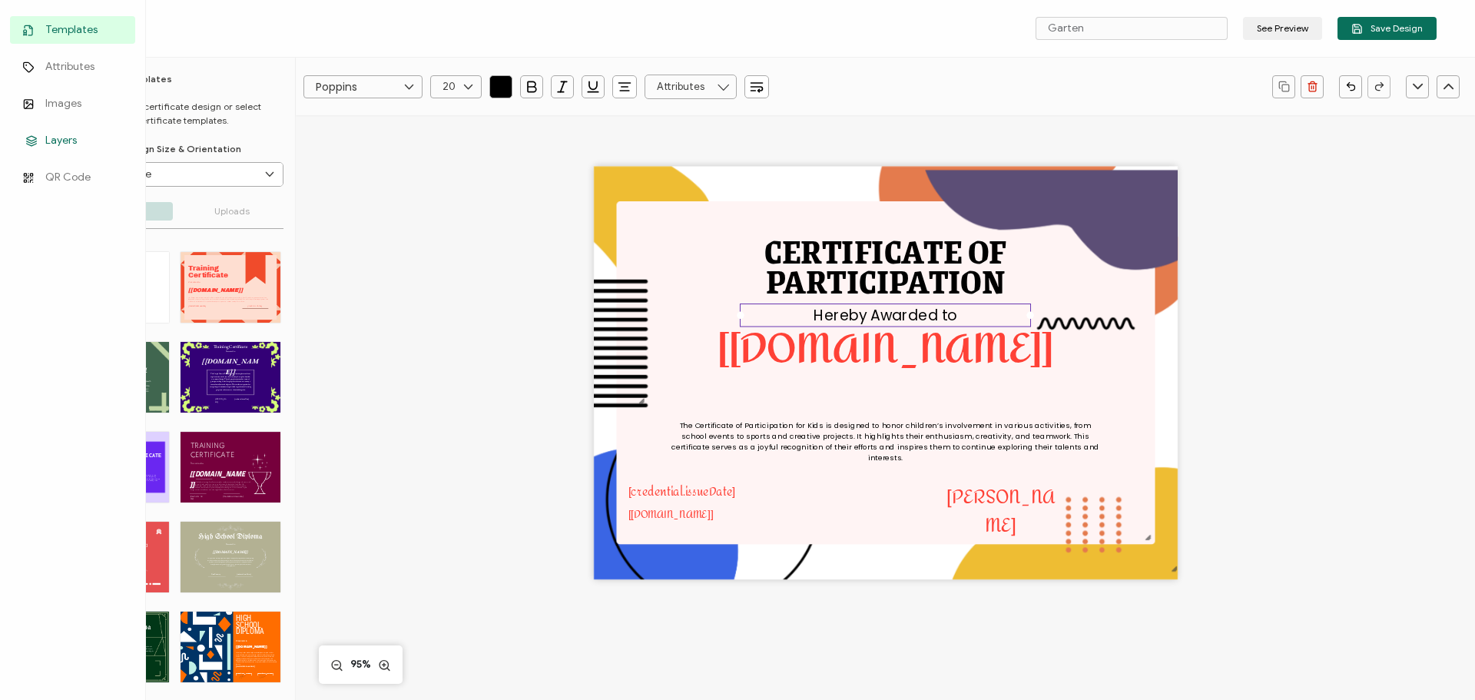
click at [65, 140] on span "Layers" at bounding box center [60, 140] width 31 height 15
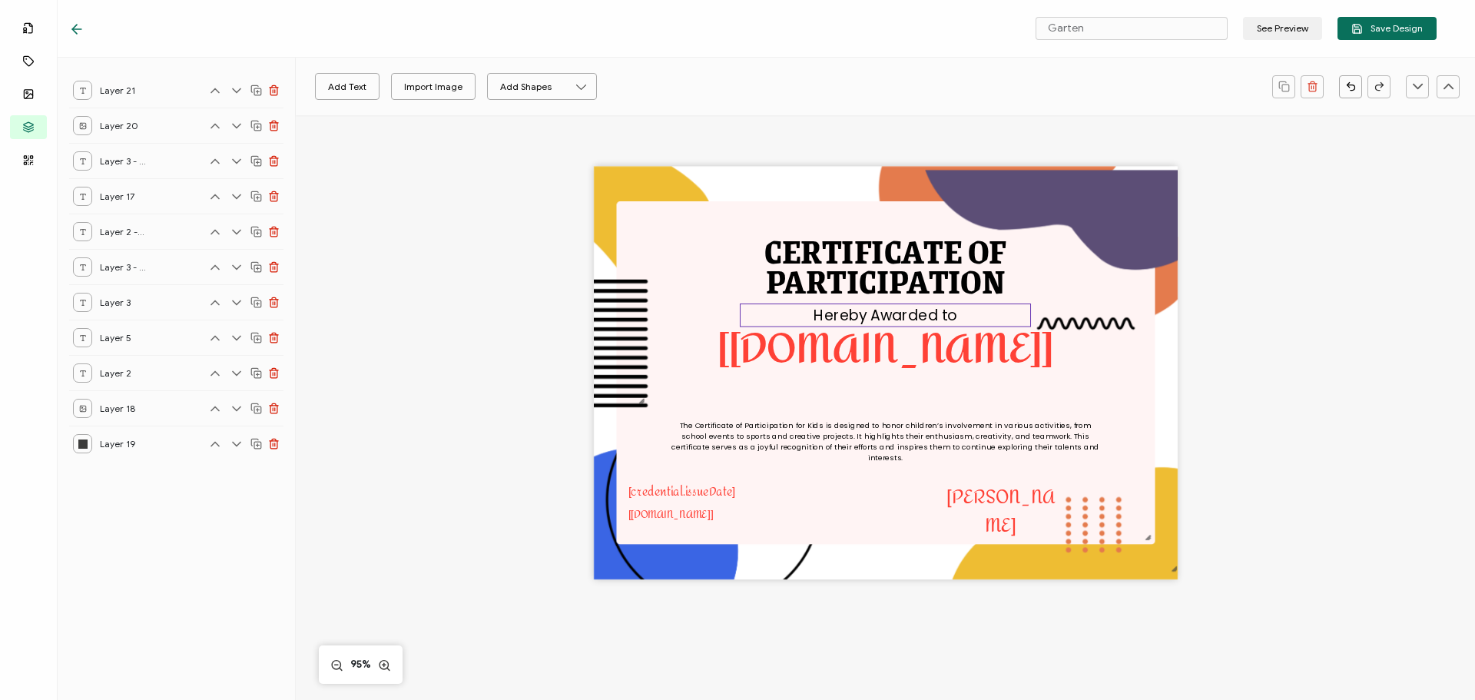
click at [820, 315] on pre "Hereby Awarded to" at bounding box center [885, 315] width 143 height 21
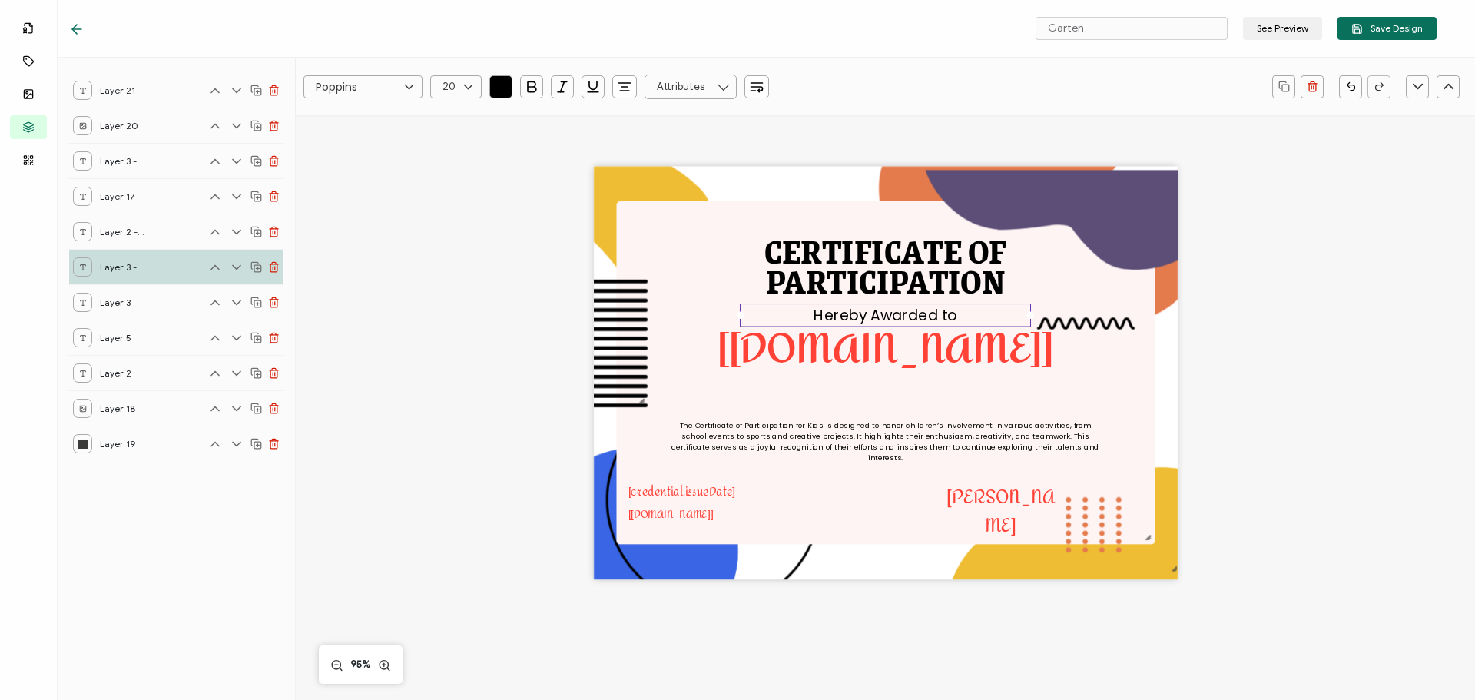
click at [255, 268] on icon at bounding box center [256, 267] width 12 height 12
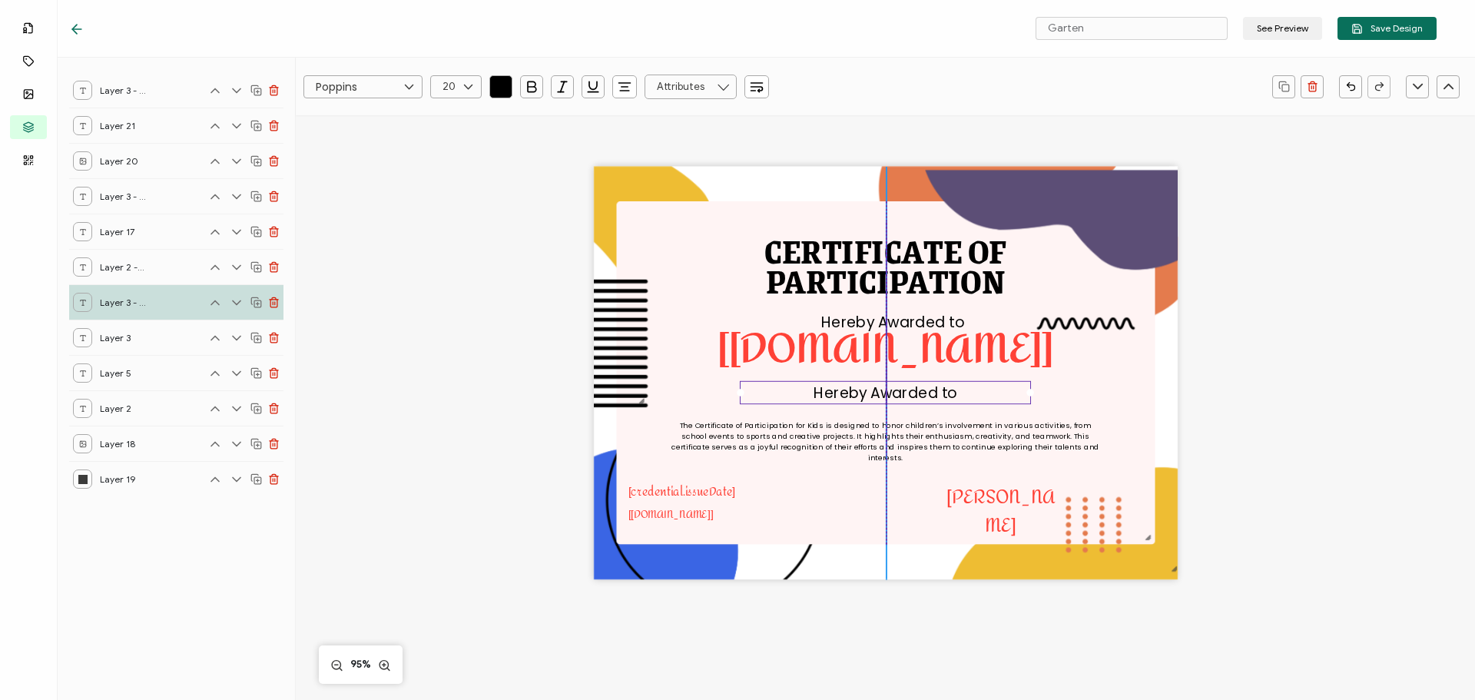
drag, startPoint x: 867, startPoint y: 313, endPoint x: 864, endPoint y: 391, distance: 77.6
click at [864, 391] on pre "Hereby Awarded to" at bounding box center [885, 393] width 143 height 21
click at [852, 398] on pre "Hereby Awarded to" at bounding box center [885, 393] width 143 height 21
drag, startPoint x: 817, startPoint y: 393, endPoint x: 970, endPoint y: 397, distance: 153.7
click at [970, 397] on div "Hereby Awarded to" at bounding box center [885, 392] width 291 height 23
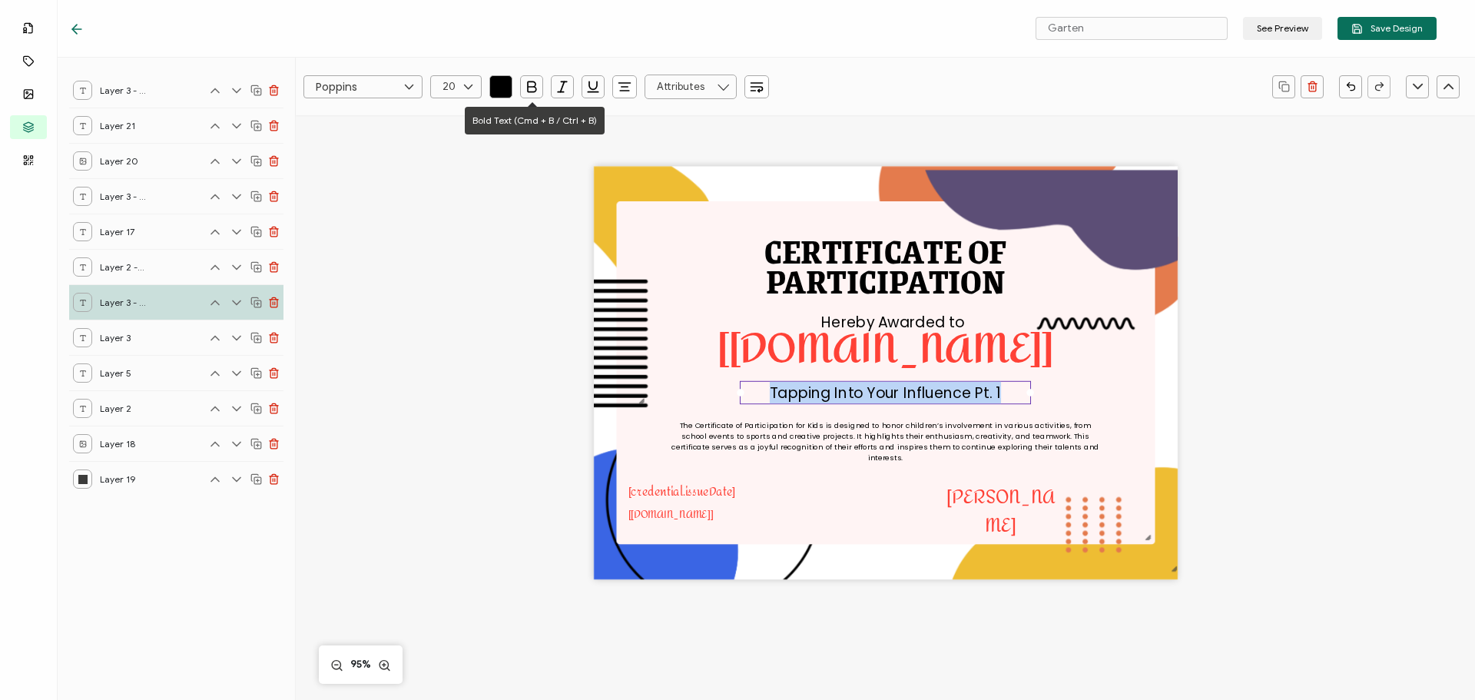
click at [540, 87] on button "button" at bounding box center [531, 86] width 23 height 23
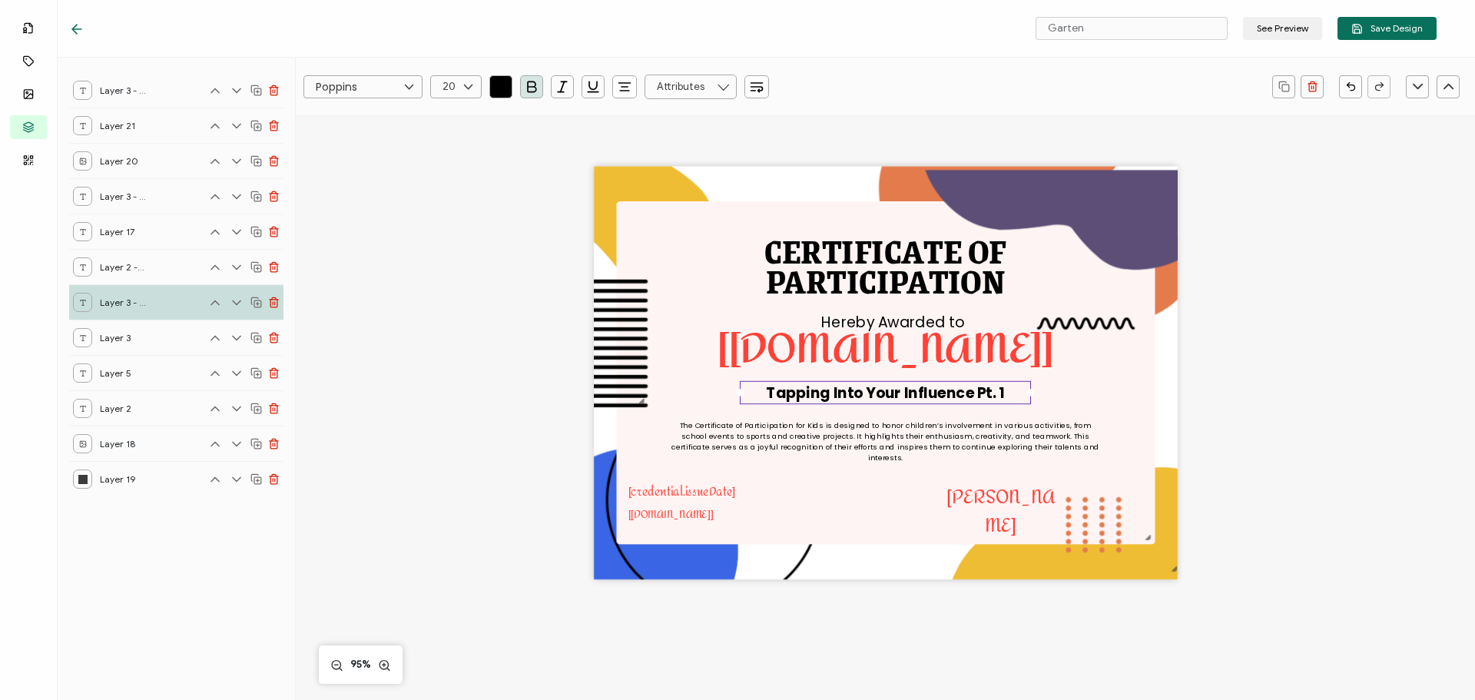
click at [1267, 342] on div "CERTIFICATE OF The Certificate of Participation for Kids is designed to honor c…" at bounding box center [885, 398] width 1120 height 566
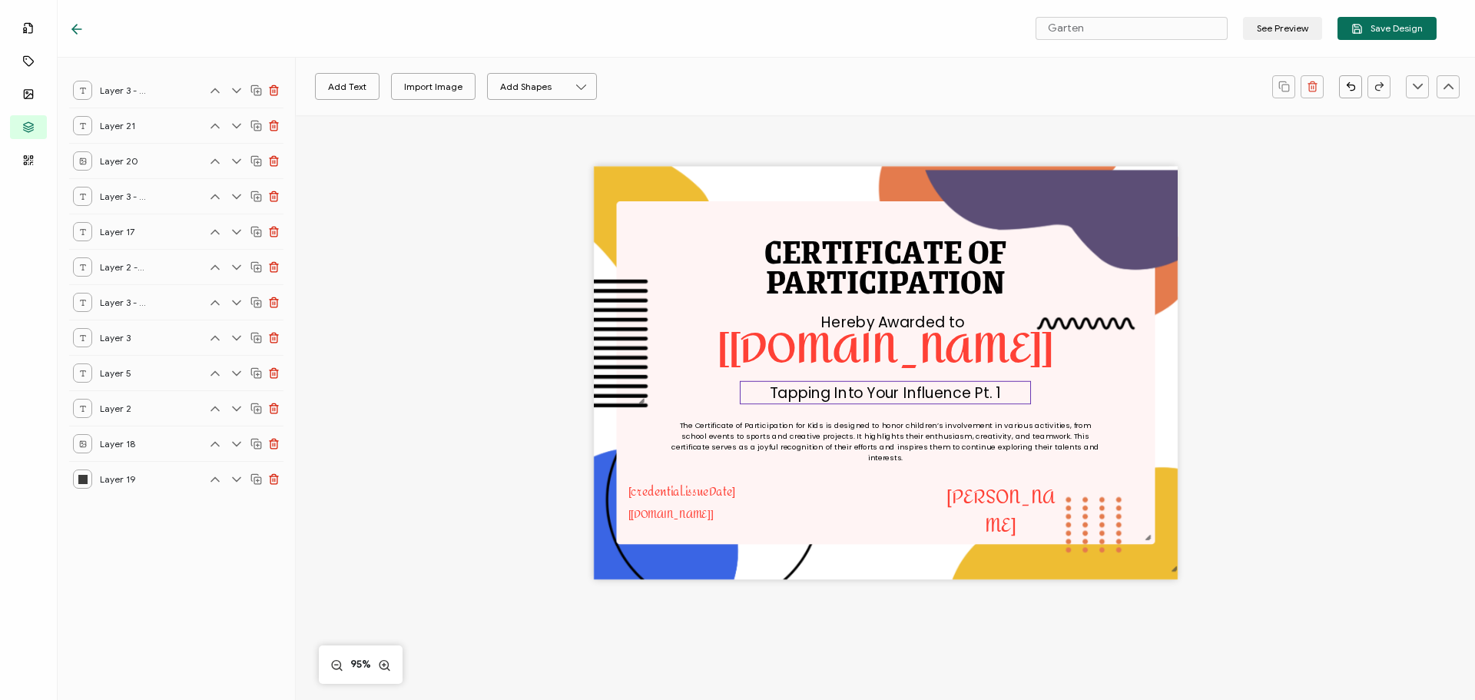
click at [986, 395] on pre "Tapping Into Your Influence Pt. 1" at bounding box center [885, 393] width 231 height 21
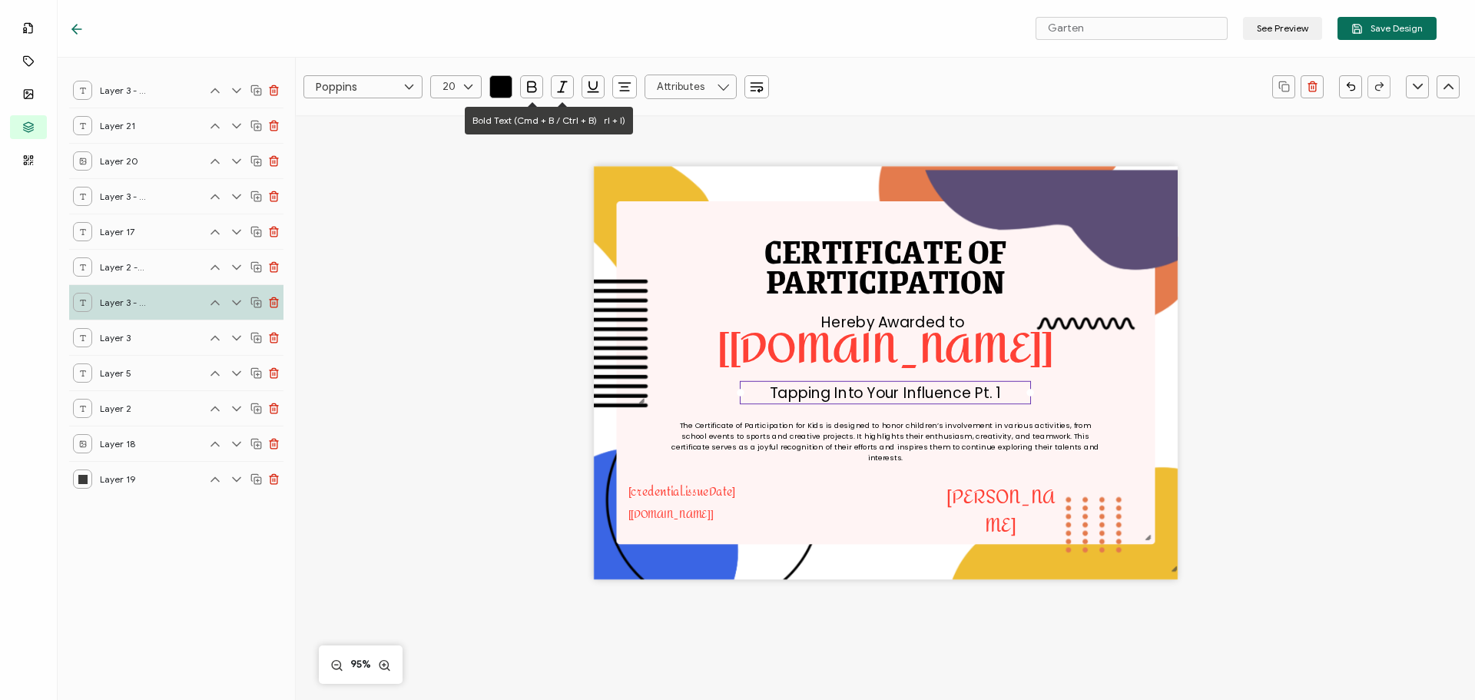
click at [532, 86] on icon "button" at bounding box center [532, 86] width 8 height 10
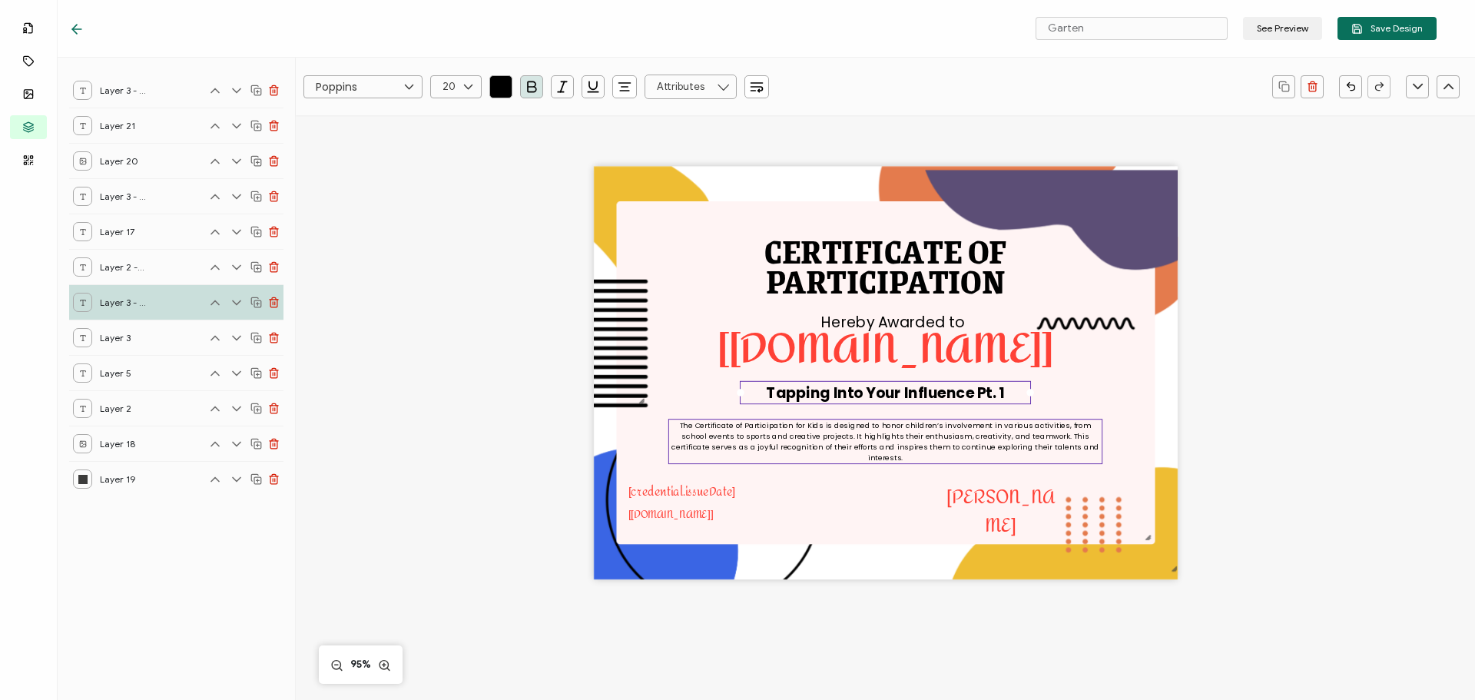
click at [981, 438] on pre "The Certificate of Participation for Kids is designed to honor children’s invol…" at bounding box center [886, 442] width 430 height 44
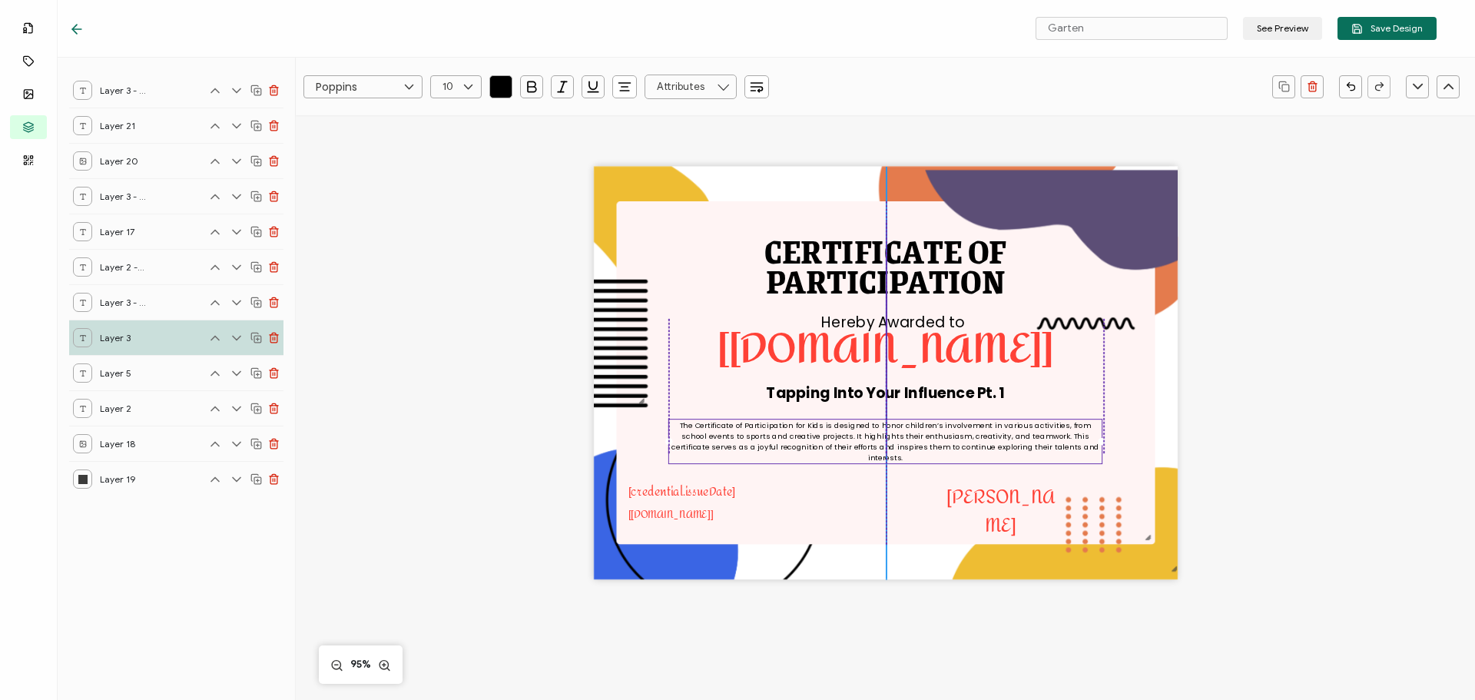
click at [991, 435] on pre "The Certificate of Participation for Kids is designed to honor children’s invol…" at bounding box center [886, 442] width 430 height 44
click at [933, 435] on pre "The Certificate of Participation for Kids is designed to honor children’s invol…" at bounding box center [886, 442] width 430 height 44
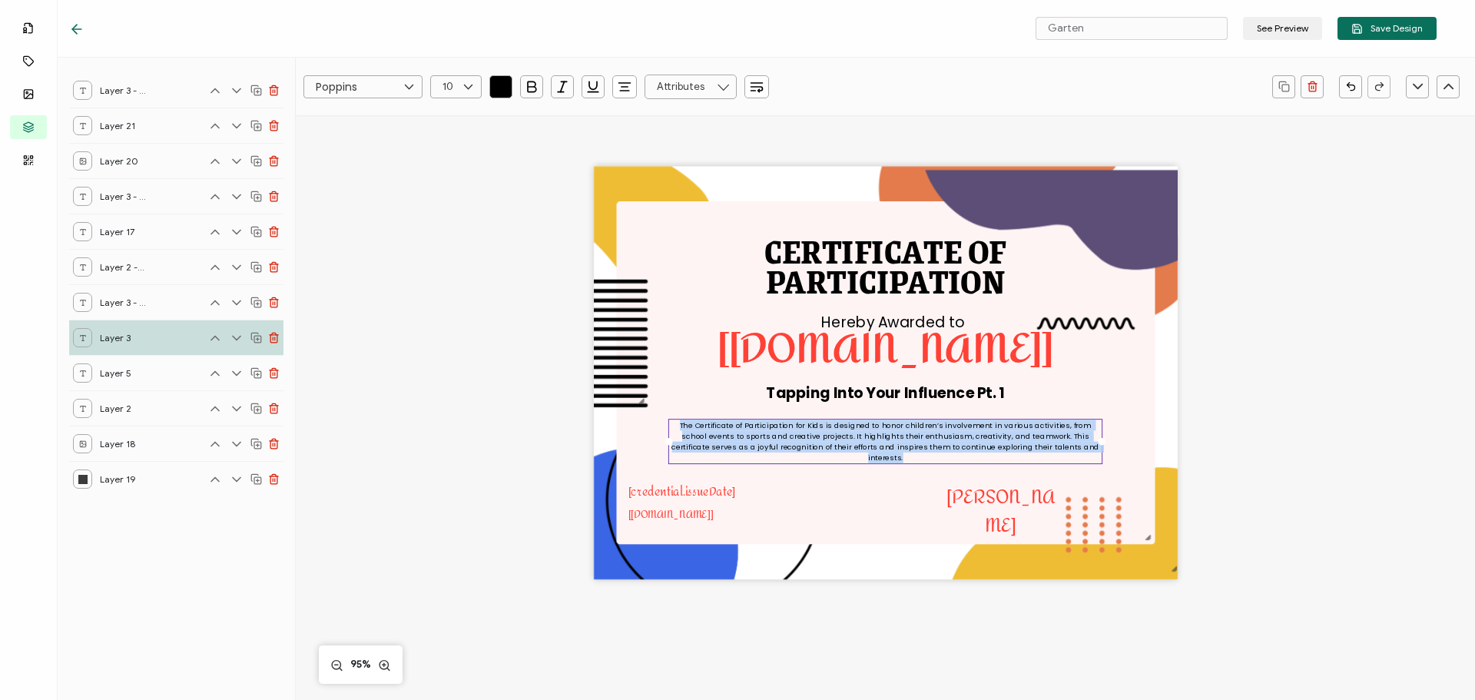
paste pre
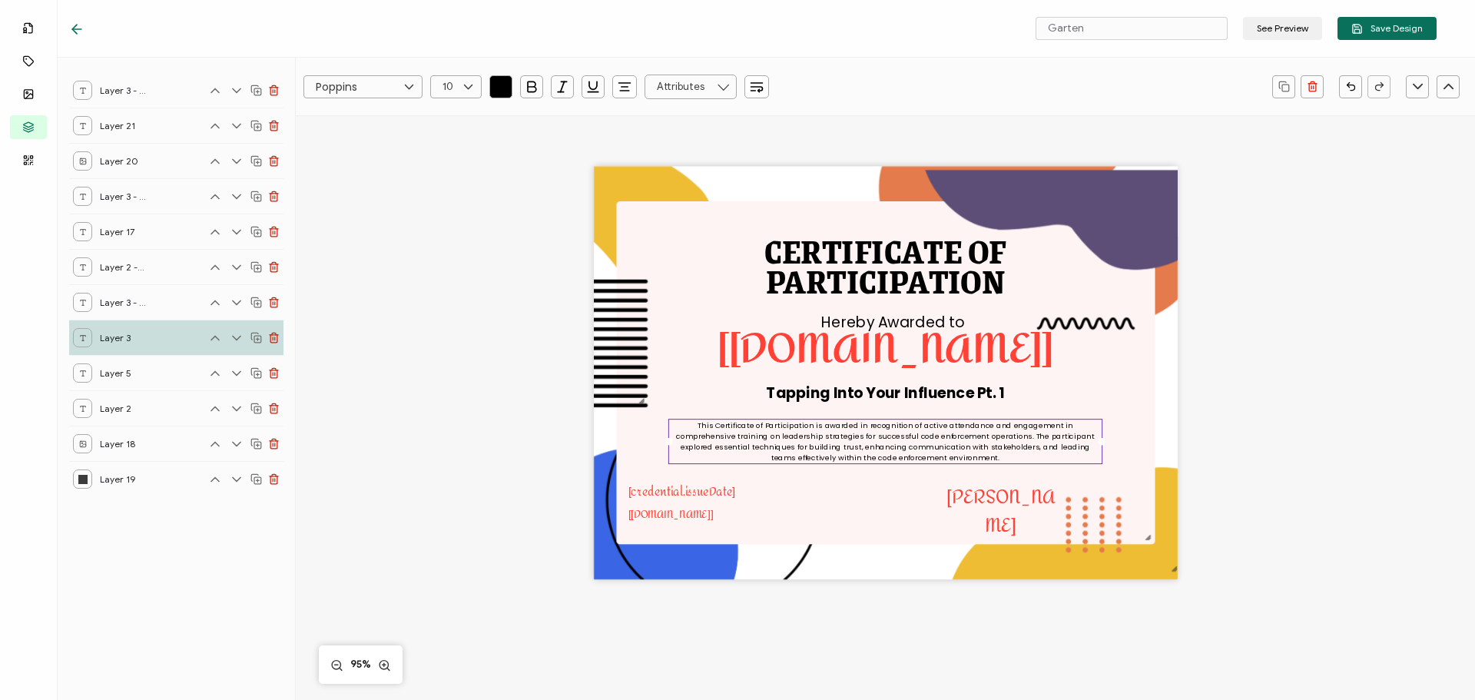
click at [463, 87] on icon at bounding box center [468, 86] width 19 height 23
click at [699, 404] on img at bounding box center [893, 372] width 575 height 405
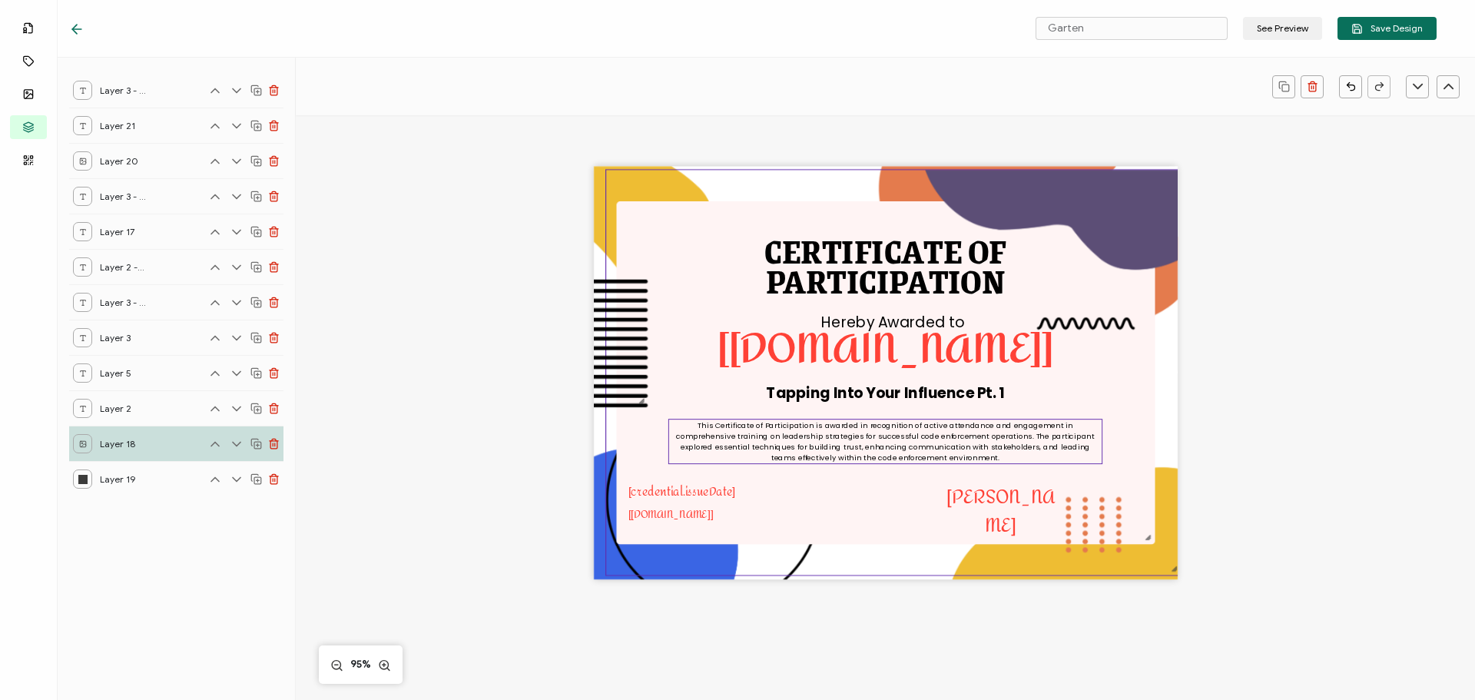
click at [718, 443] on pre "This Certificate of Participation is awarded in recognition of active attendanc…" at bounding box center [886, 442] width 420 height 44
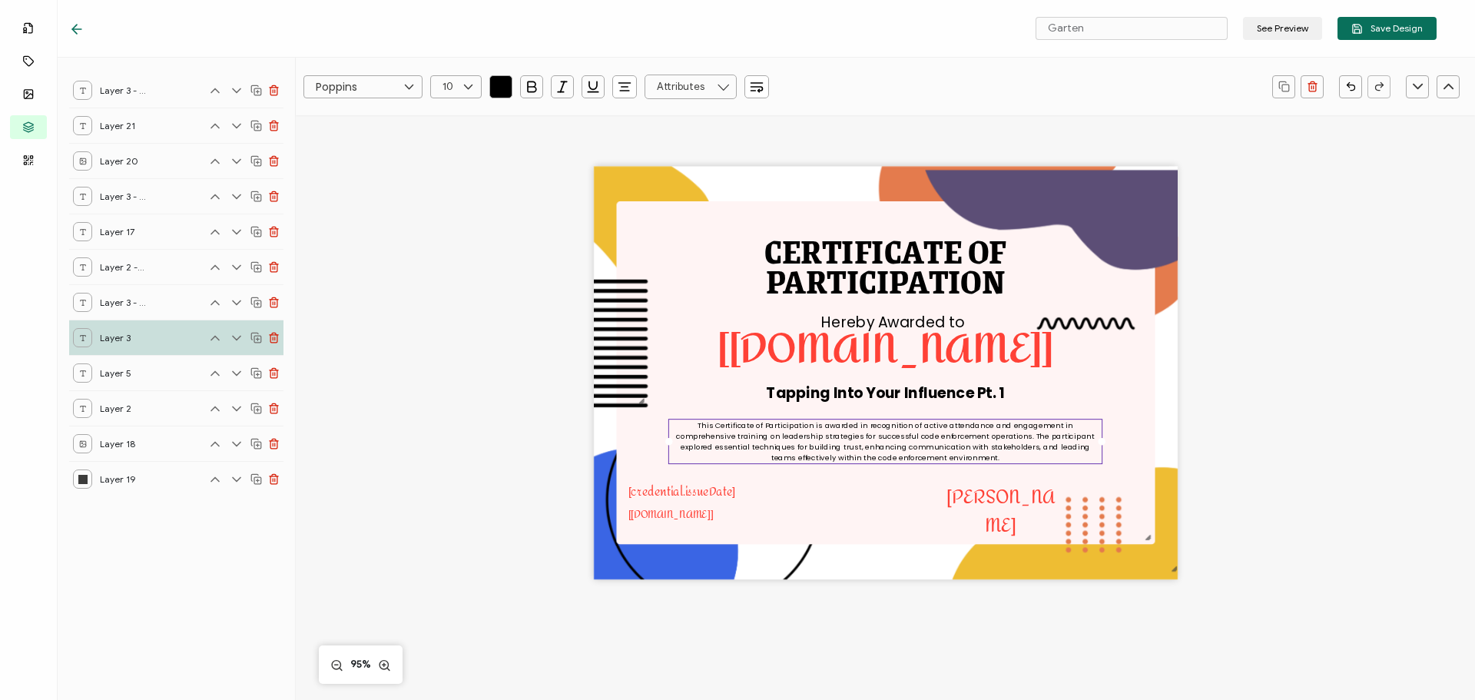
click at [465, 89] on icon at bounding box center [468, 86] width 19 height 23
click at [443, 253] on li "14" at bounding box center [458, 248] width 55 height 26
type input "14"
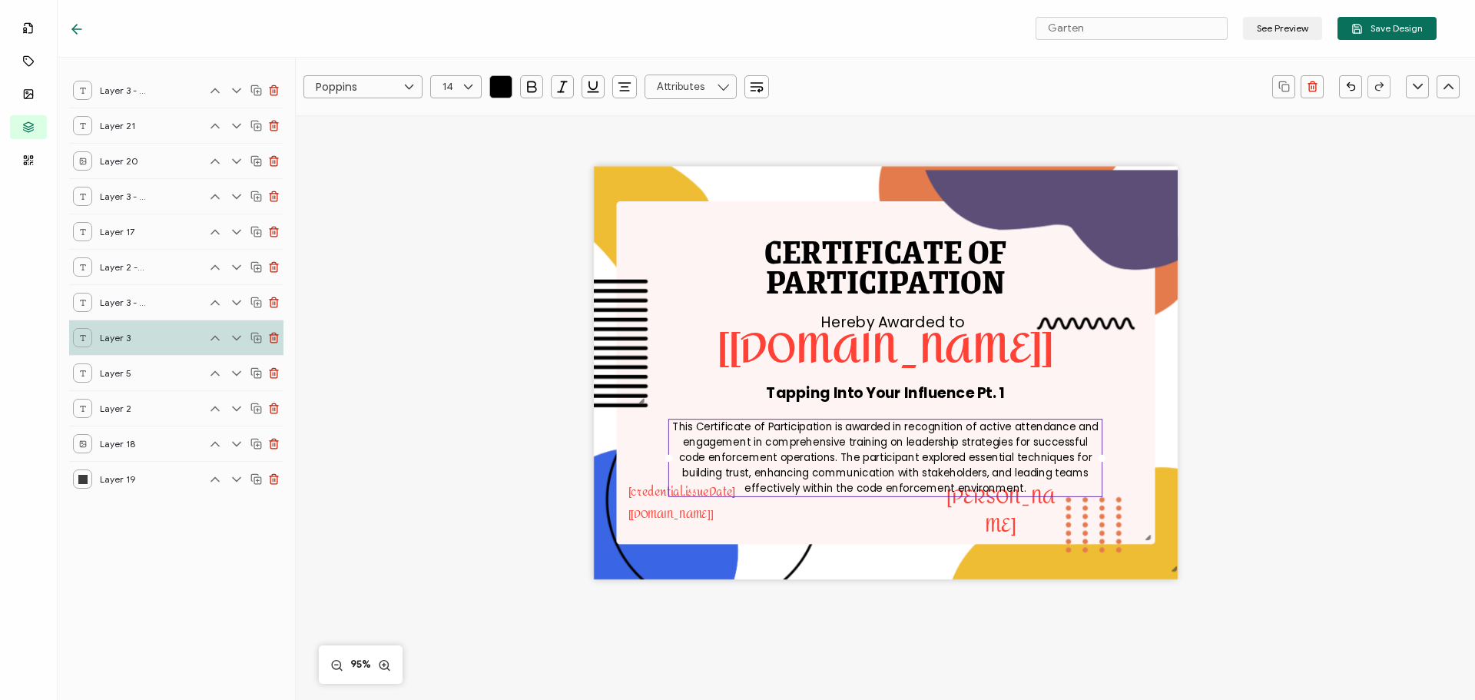
click at [451, 86] on input "14" at bounding box center [455, 86] width 51 height 23
click at [458, 273] on li "13" at bounding box center [458, 271] width 55 height 26
type input "13"
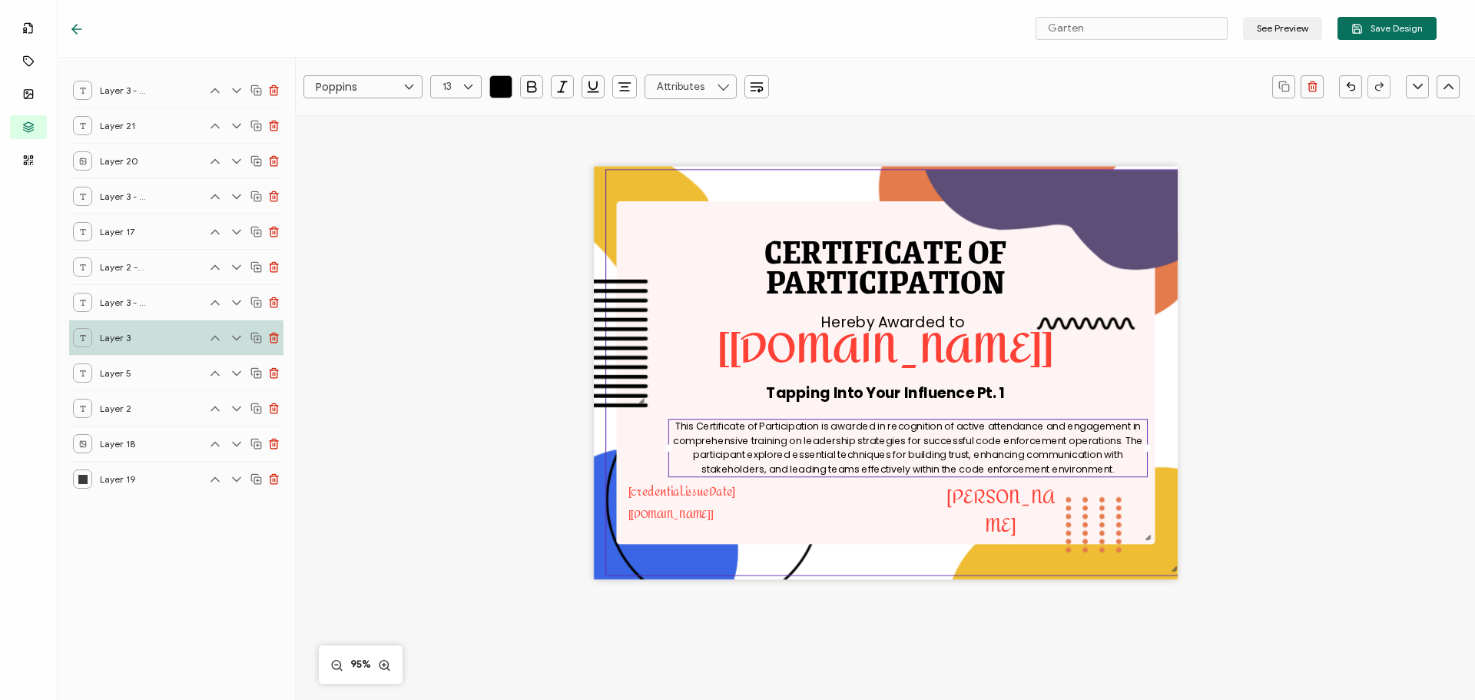
drag, startPoint x: 1099, startPoint y: 456, endPoint x: 1148, endPoint y: 466, distance: 50.0
click at [1148, 466] on div "CERTIFICATE OF This Certificate of Participation is awarded in recognition of a…" at bounding box center [886, 373] width 584 height 413
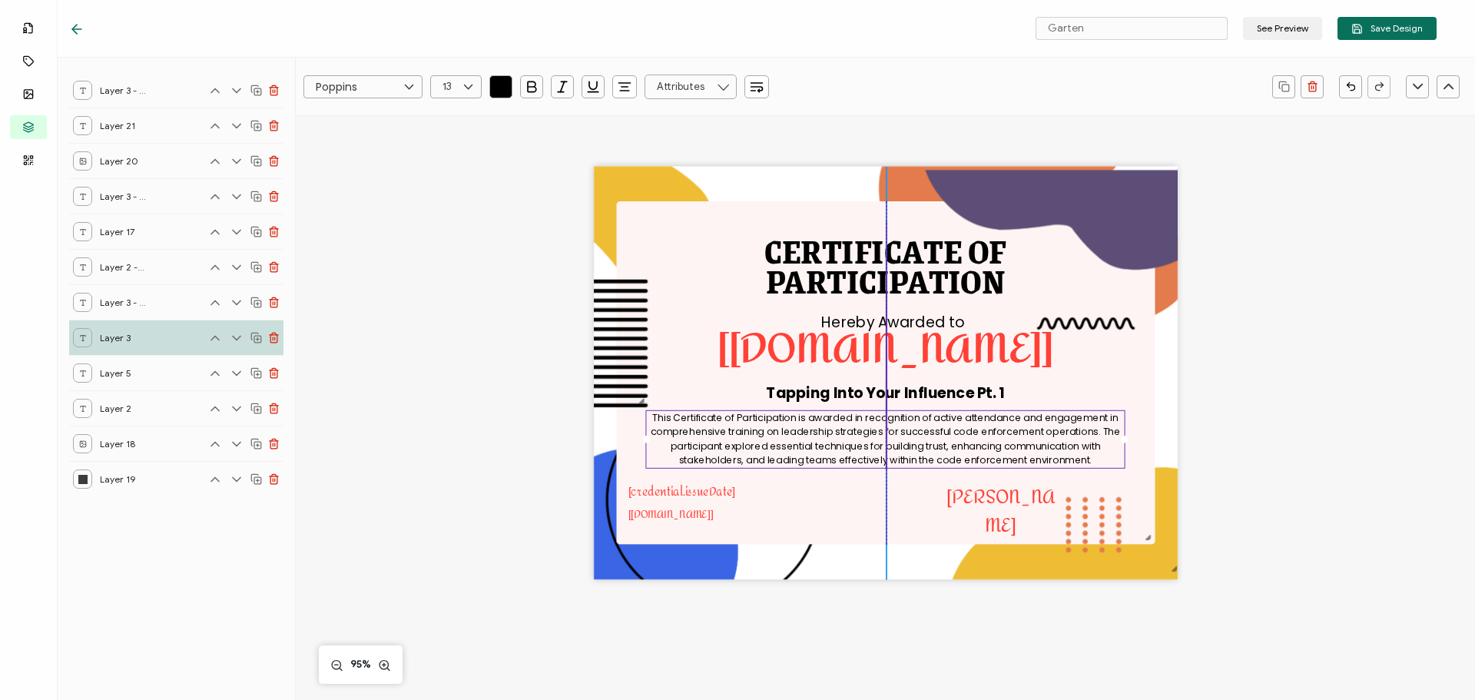
drag, startPoint x: 1016, startPoint y: 450, endPoint x: 991, endPoint y: 441, distance: 26.3
click at [991, 441] on pre "This Certificate of Participation is awarded in recognition of active attendanc…" at bounding box center [887, 439] width 472 height 57
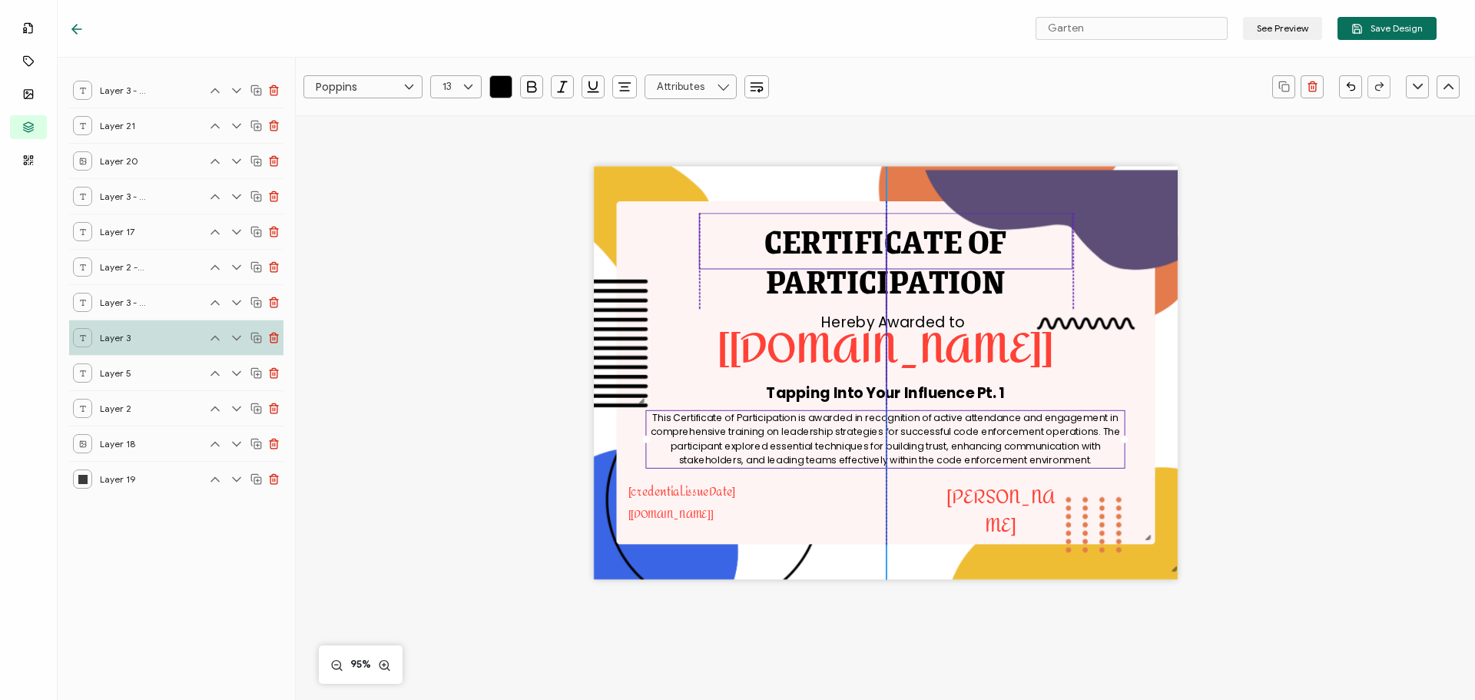
drag, startPoint x: 856, startPoint y: 247, endPoint x: 854, endPoint y: 237, distance: 9.3
click at [854, 237] on pre "CERTIFICATE OF" at bounding box center [885, 241] width 242 height 54
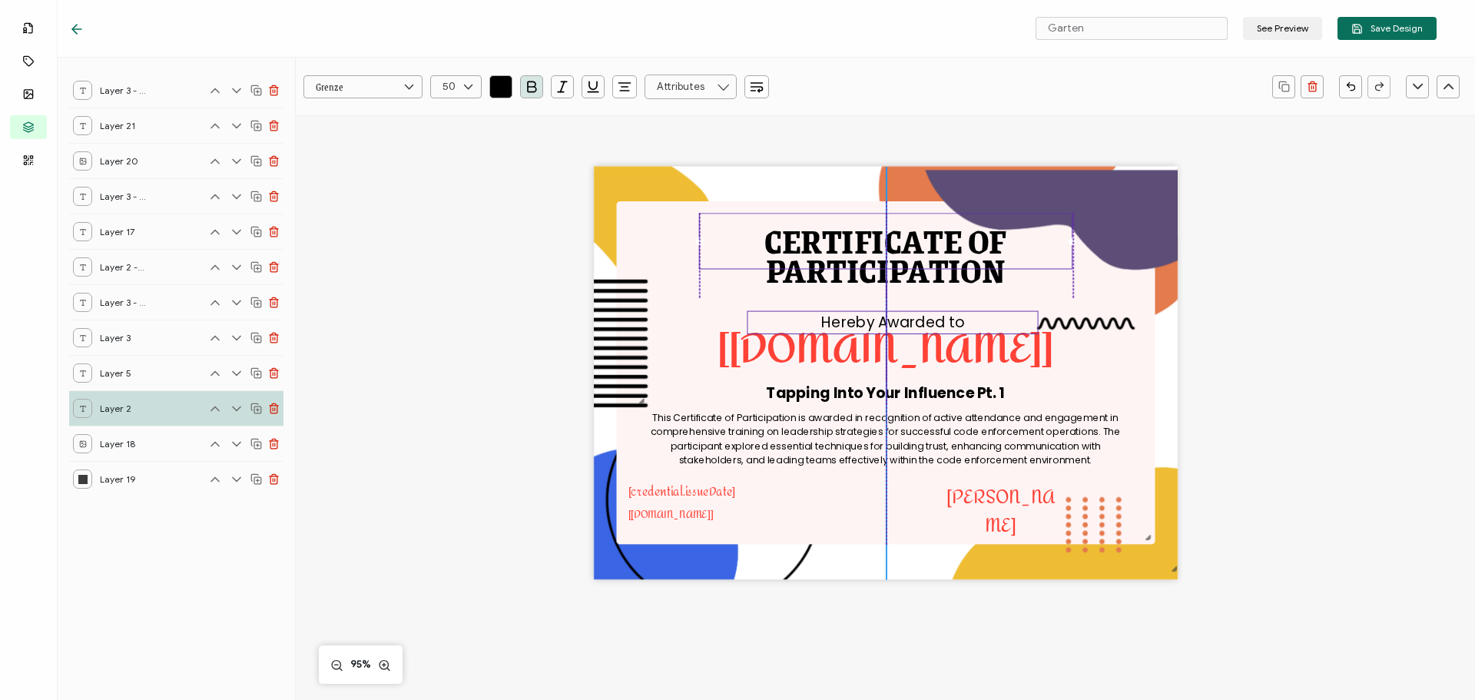
drag, startPoint x: 854, startPoint y: 283, endPoint x: 875, endPoint y: 322, distance: 44.7
click at [853, 278] on pre "PARTICIPATION" at bounding box center [886, 269] width 240 height 54
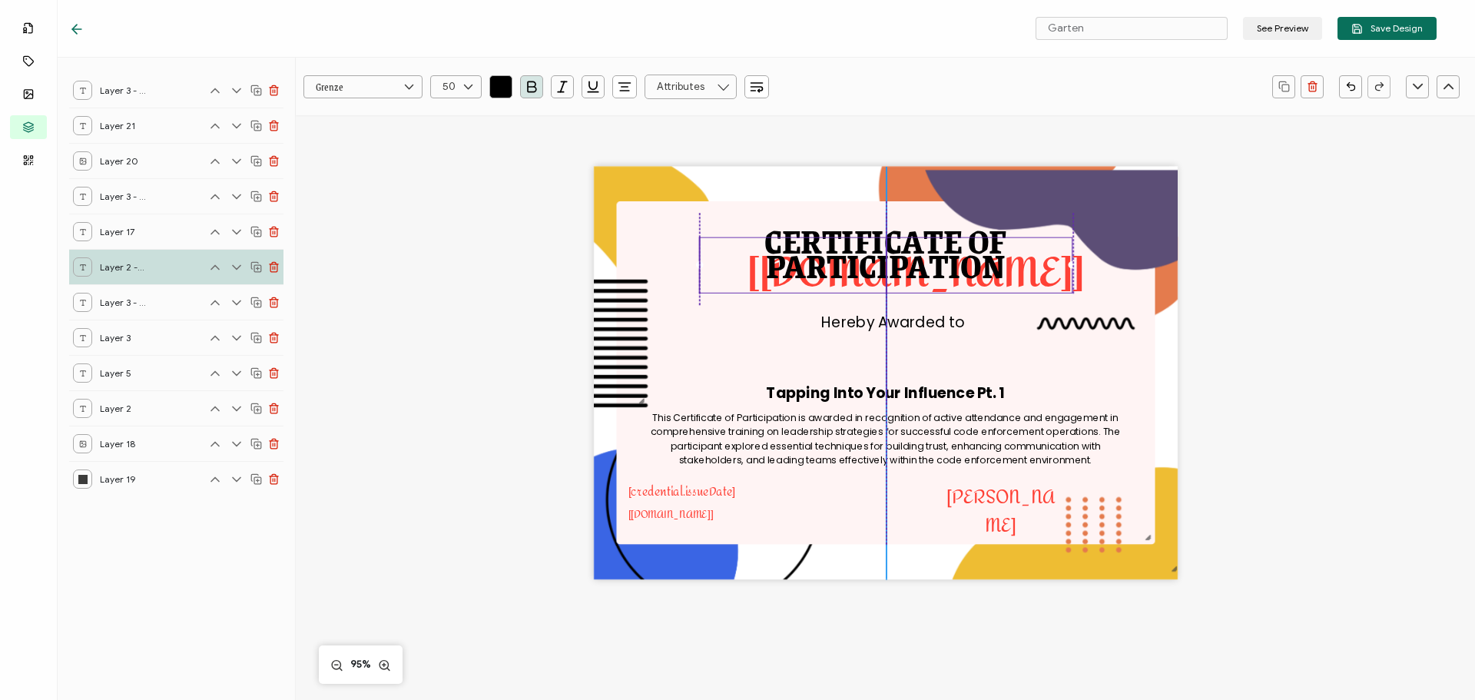
click at [873, 279] on pre "PARTICIPATION" at bounding box center [886, 264] width 240 height 54
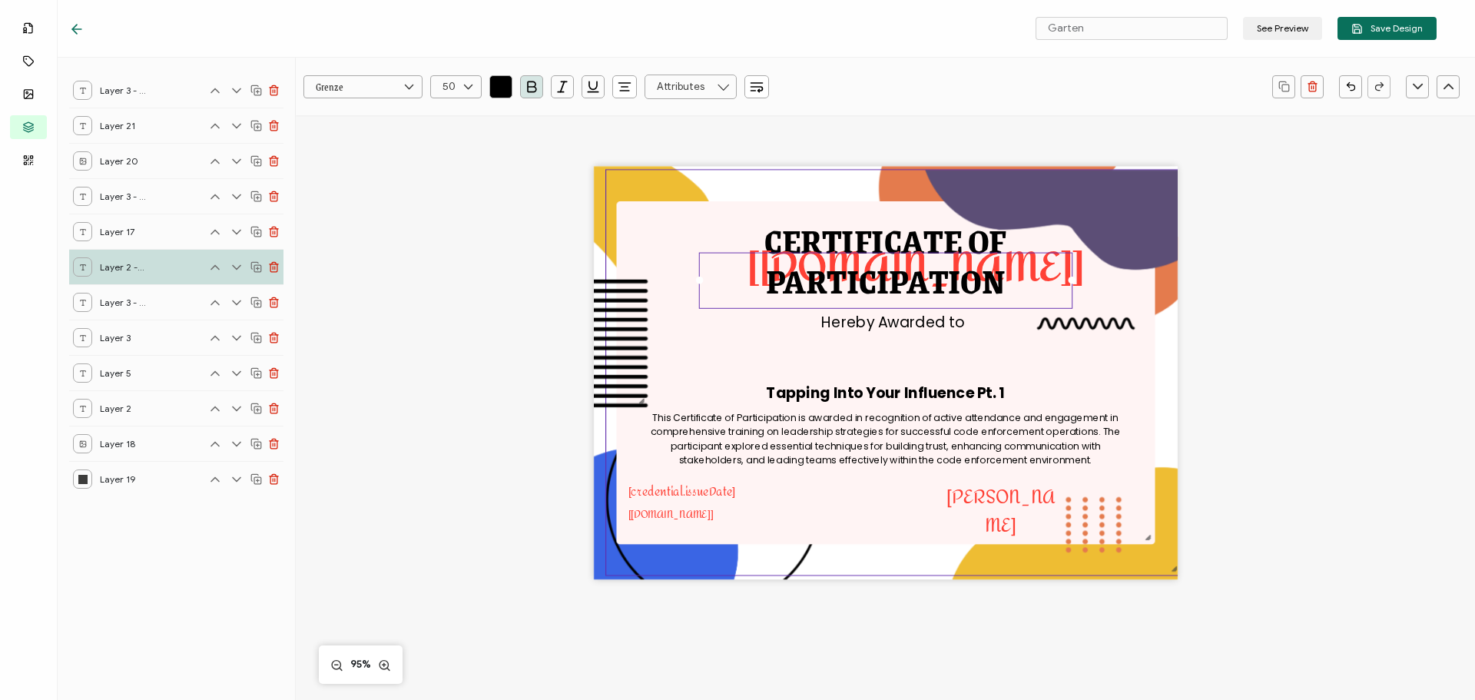
click at [900, 360] on img at bounding box center [893, 372] width 575 height 405
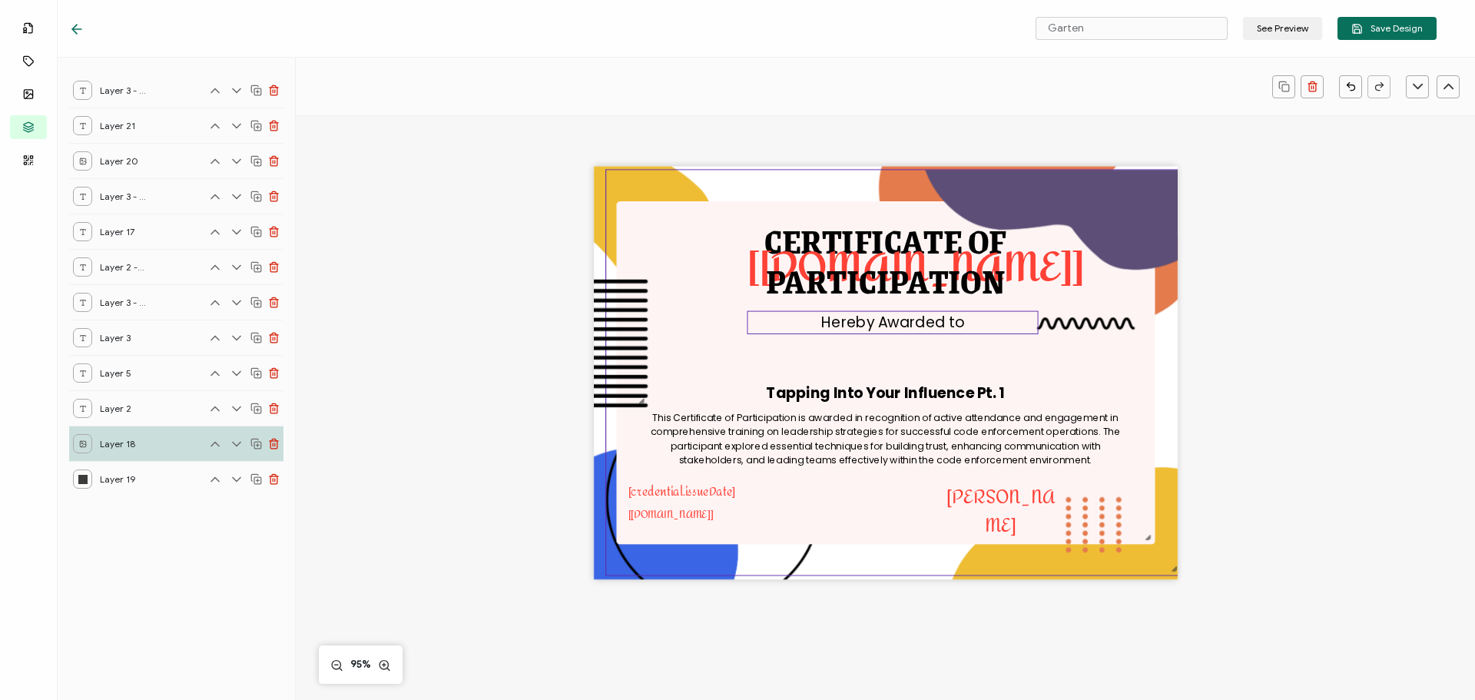
drag, startPoint x: 1044, startPoint y: 270, endPoint x: 1028, endPoint y: 313, distance: 45.9
click at [1028, 313] on div "CERTIFICATE OF This Certificate of Participation is awarded in recognition of a…" at bounding box center [886, 373] width 584 height 413
click at [1052, 267] on div "PARTICIPATION" at bounding box center [884, 280] width 373 height 56
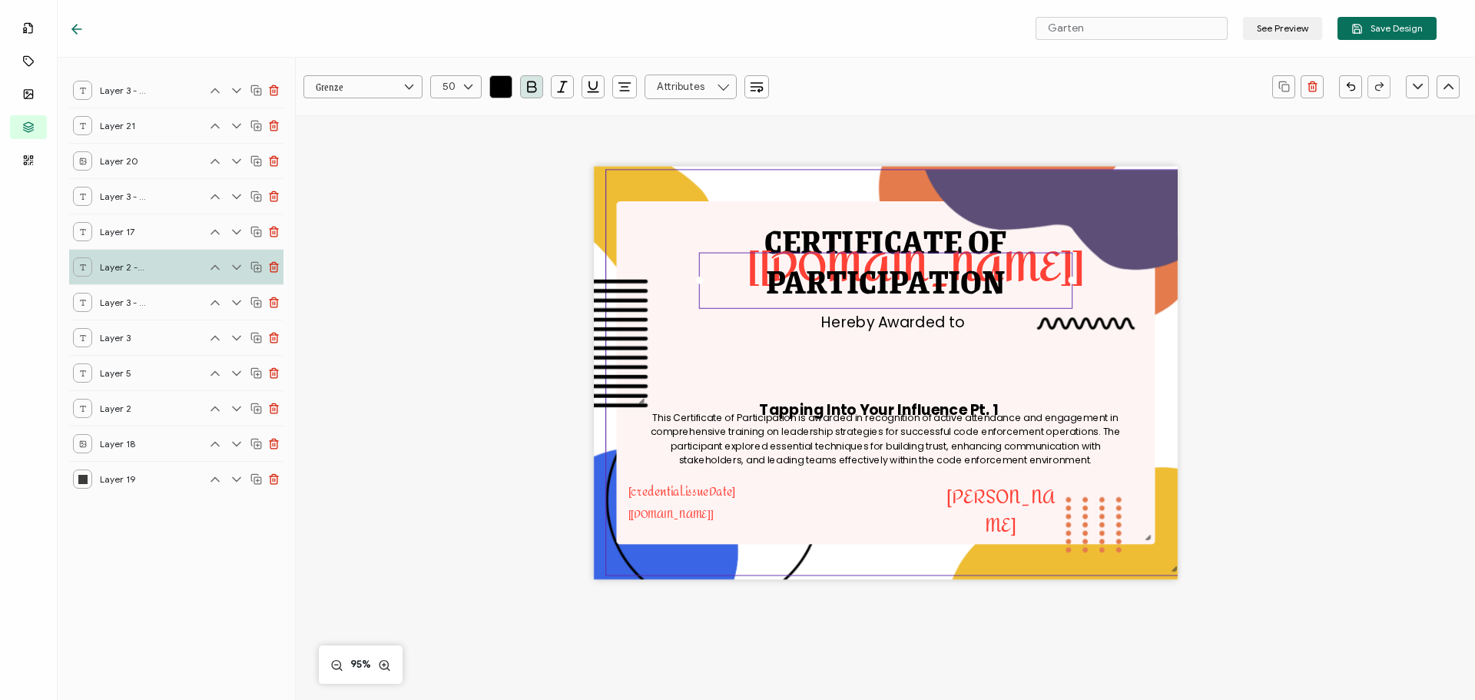
drag, startPoint x: 1049, startPoint y: 244, endPoint x: 1084, endPoint y: 406, distance: 165.0
click at [1084, 406] on div "CERTIFICATE OF This Certificate of Participation is awarded in recognition of a…" at bounding box center [886, 373] width 584 height 413
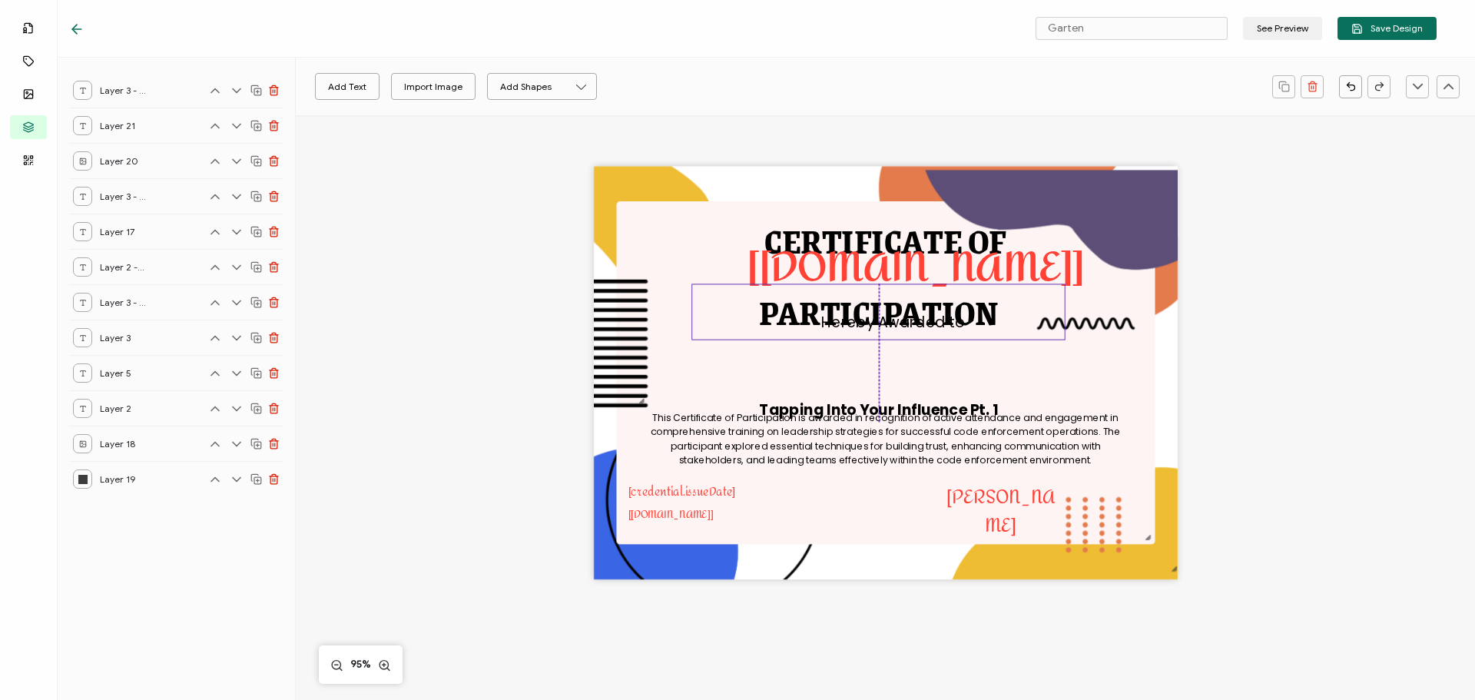
drag, startPoint x: 1044, startPoint y: 264, endPoint x: 1036, endPoint y: 296, distance: 32.6
click at [1036, 296] on div "PARTICIPATION" at bounding box center [878, 311] width 373 height 56
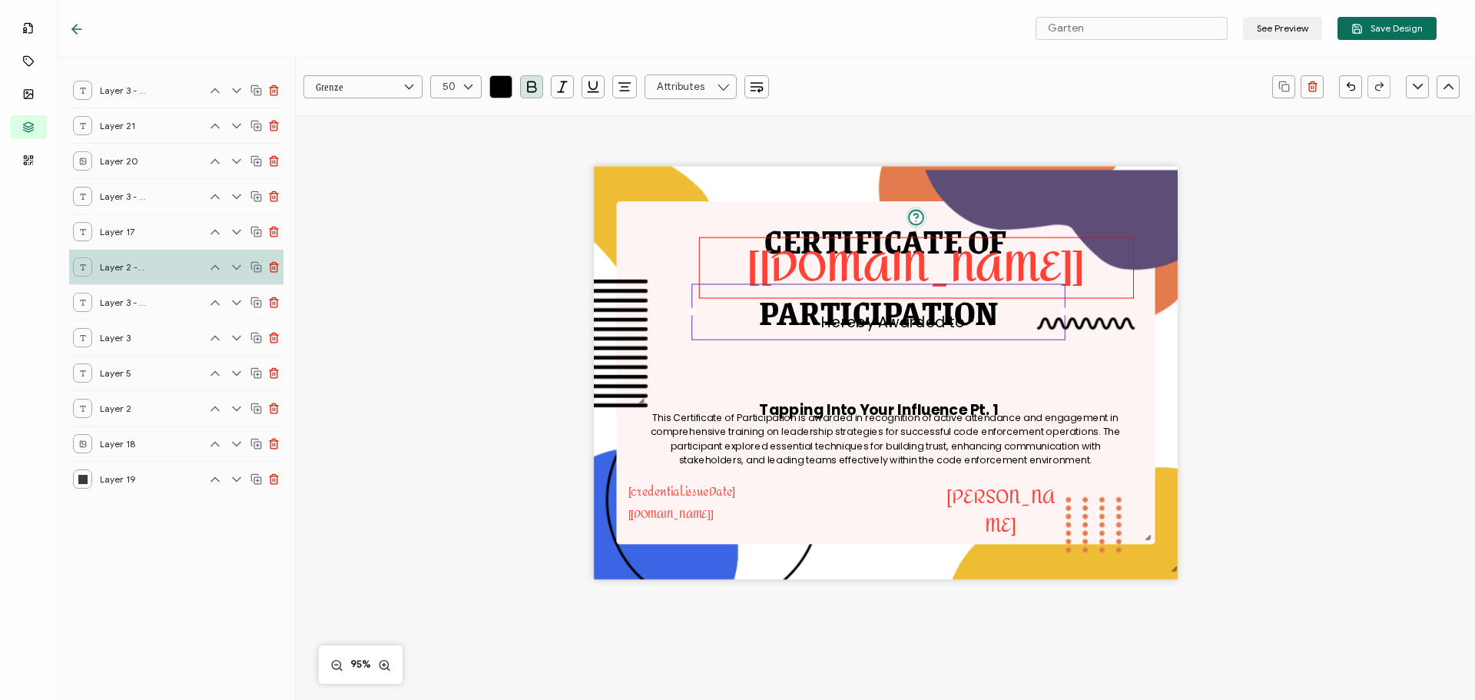
click at [1035, 264] on pre "[[DOMAIN_NAME]]" at bounding box center [915, 267] width 336 height 78
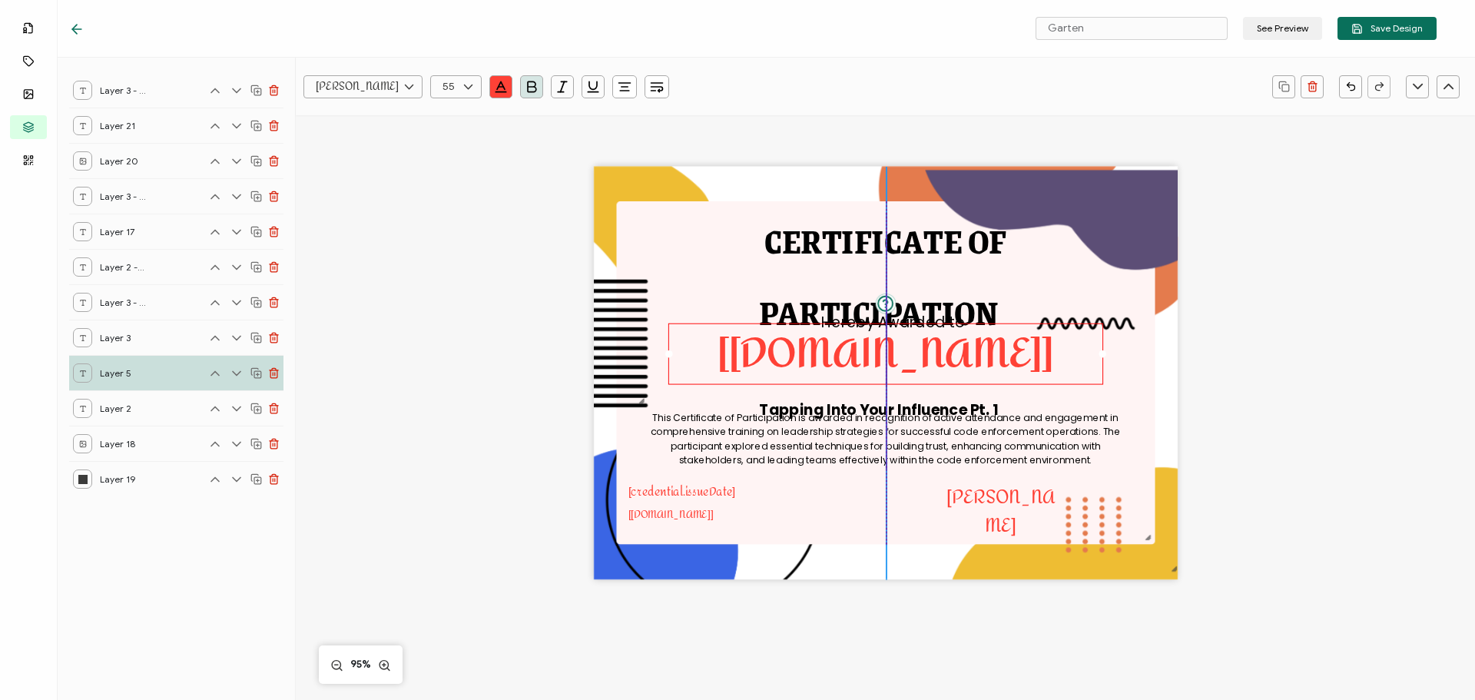
drag, startPoint x: 1033, startPoint y: 259, endPoint x: 1005, endPoint y: 345, distance: 90.4
click at [1005, 345] on pre "[[DOMAIN_NAME]]" at bounding box center [886, 353] width 336 height 78
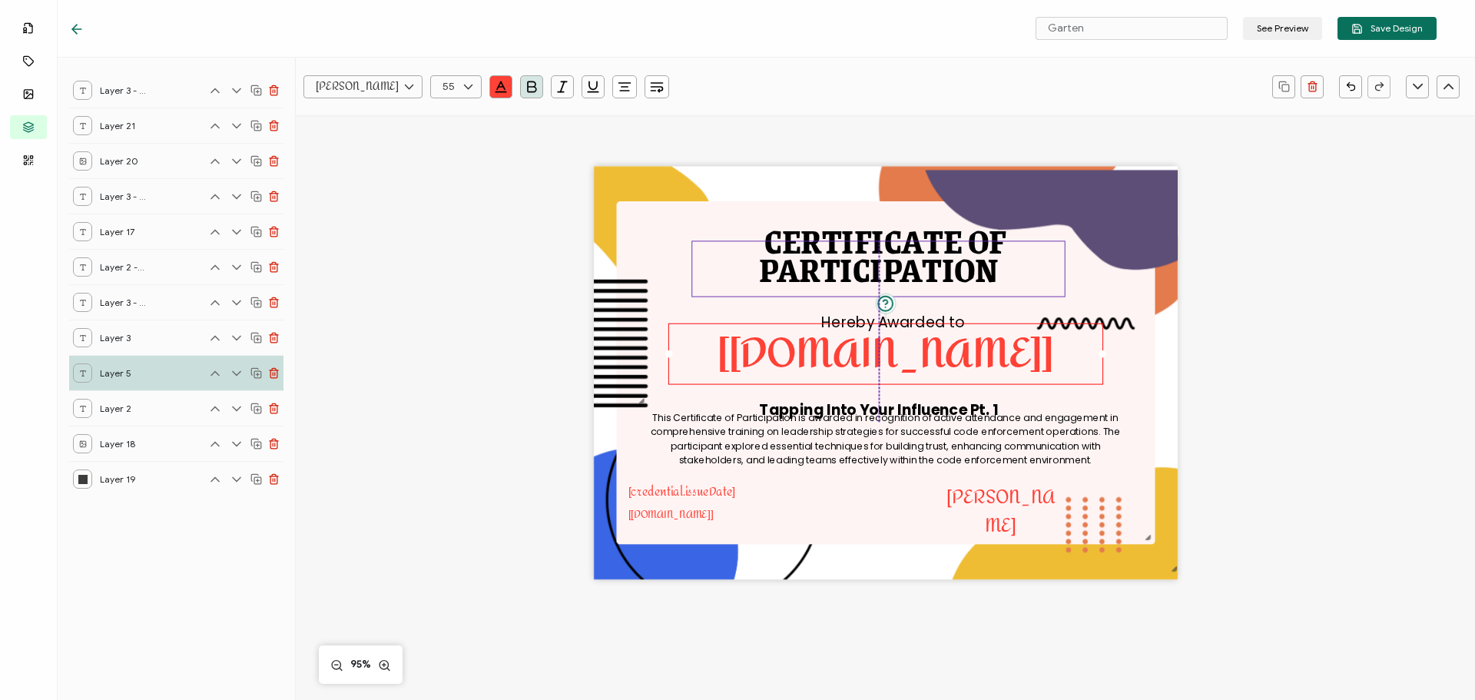
drag, startPoint x: 970, startPoint y: 303, endPoint x: 969, endPoint y: 260, distance: 43.0
click at [969, 260] on pre "PARTICIPATION" at bounding box center [879, 268] width 240 height 54
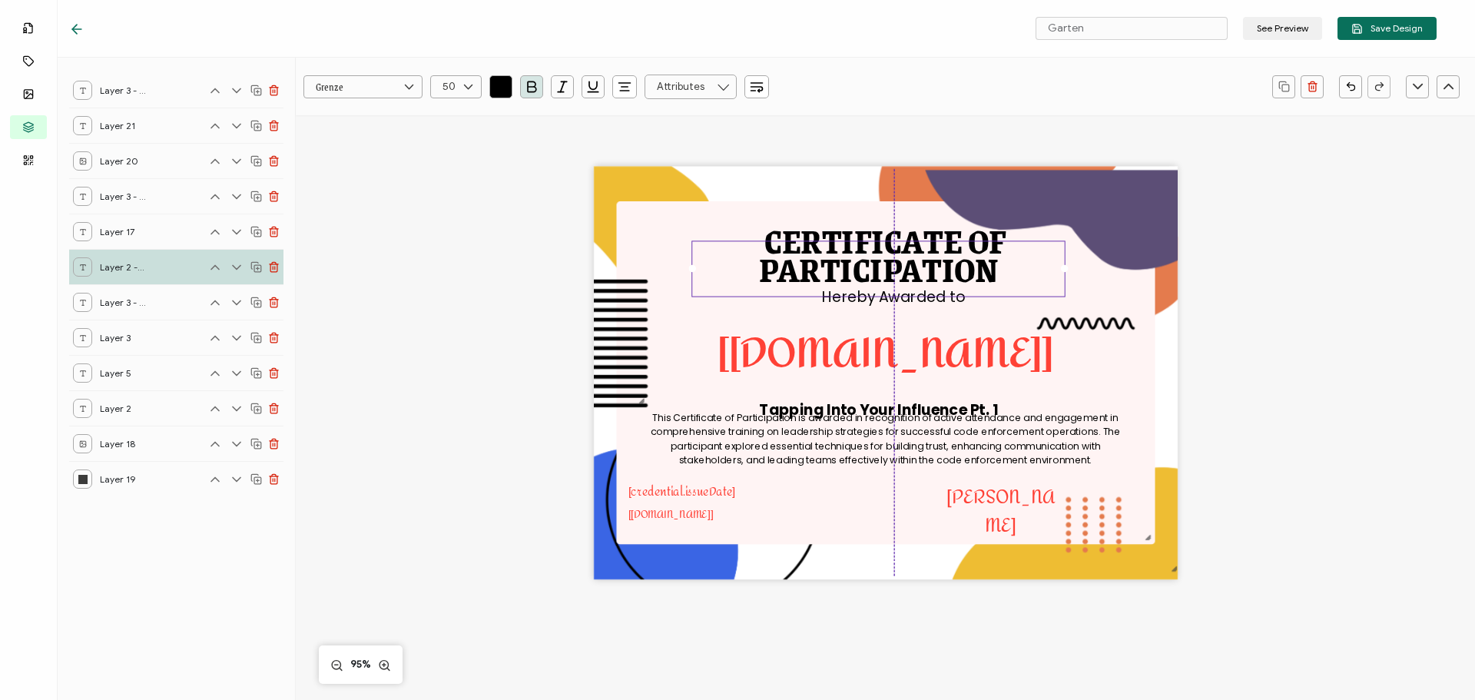
drag, startPoint x: 940, startPoint y: 321, endPoint x: 941, endPoint y: 296, distance: 25.4
click at [941, 296] on div "CERTIFICATE OF This Certificate of Participation is awarded in recognition of a…" at bounding box center [886, 373] width 584 height 413
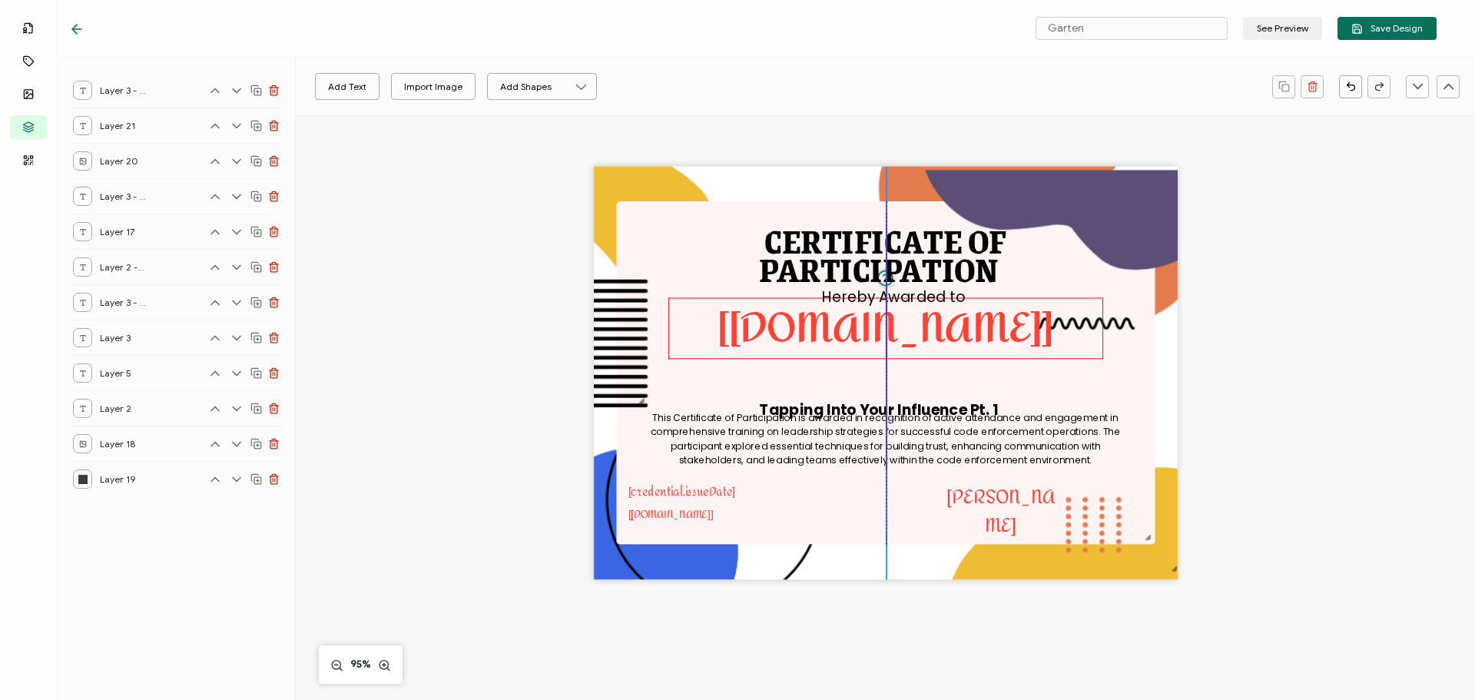
drag, startPoint x: 928, startPoint y: 344, endPoint x: 927, endPoint y: 319, distance: 25.4
click at [927, 319] on pre "[[DOMAIN_NAME]]" at bounding box center [886, 328] width 336 height 78
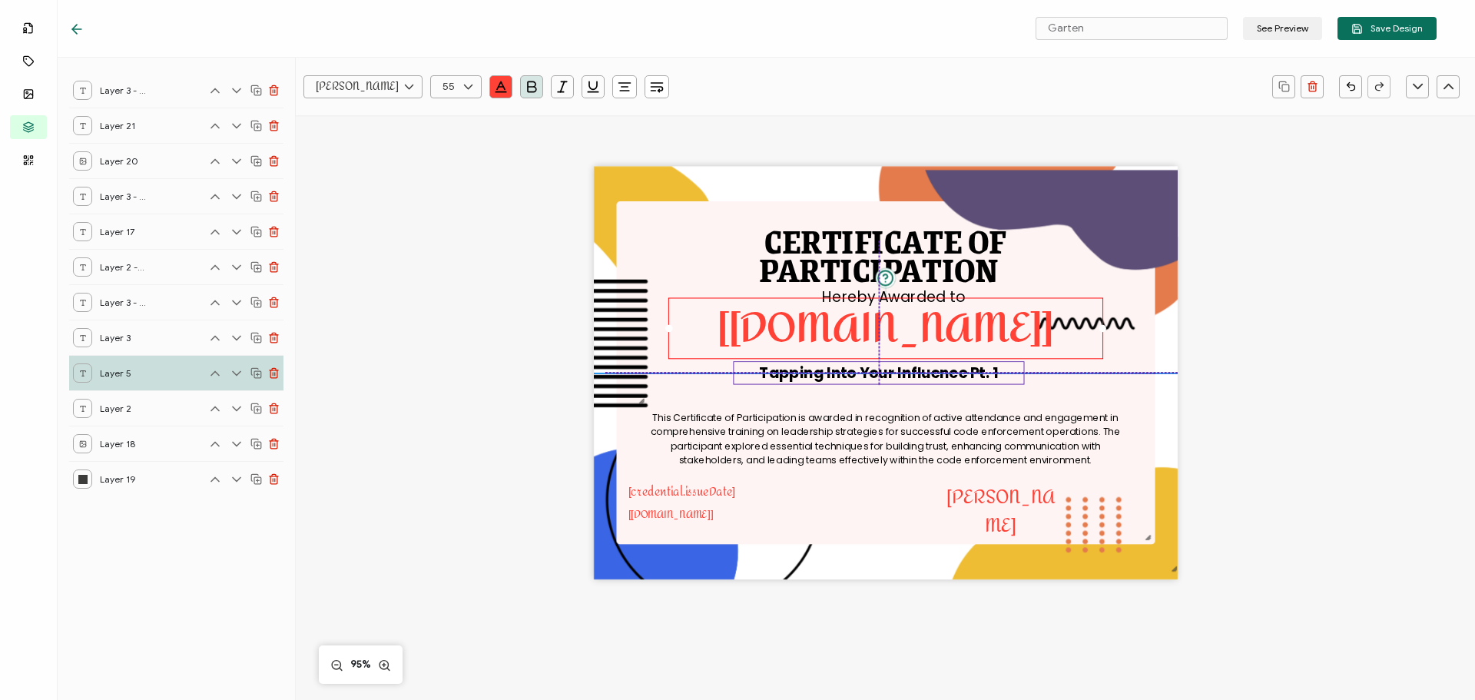
drag, startPoint x: 911, startPoint y: 406, endPoint x: 913, endPoint y: 370, distance: 36.9
click at [913, 370] on pre "Tapping Into Your Influence Pt. 1" at bounding box center [878, 373] width 239 height 21
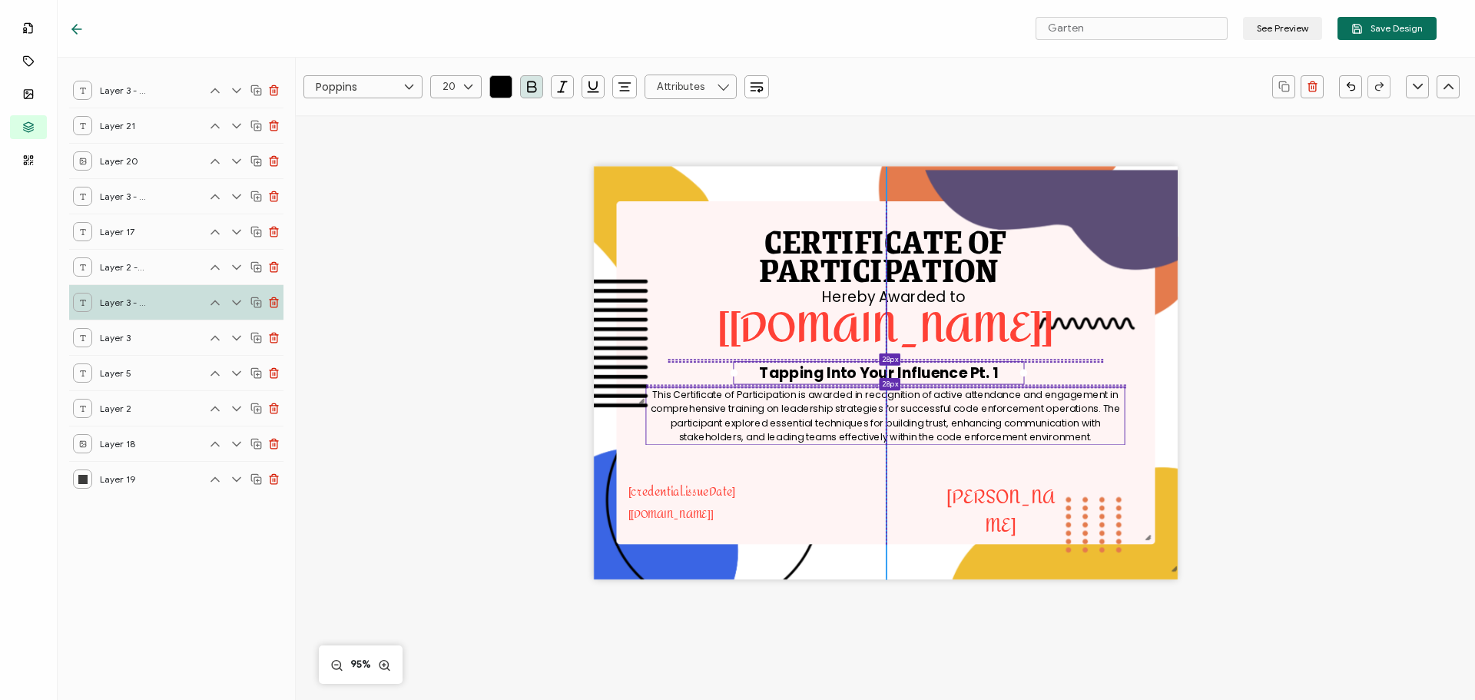
drag, startPoint x: 897, startPoint y: 428, endPoint x: 898, endPoint y: 405, distance: 23.1
click at [898, 405] on pre "This Certificate of Participation is awarded in recognition of active attendanc…" at bounding box center [887, 415] width 472 height 57
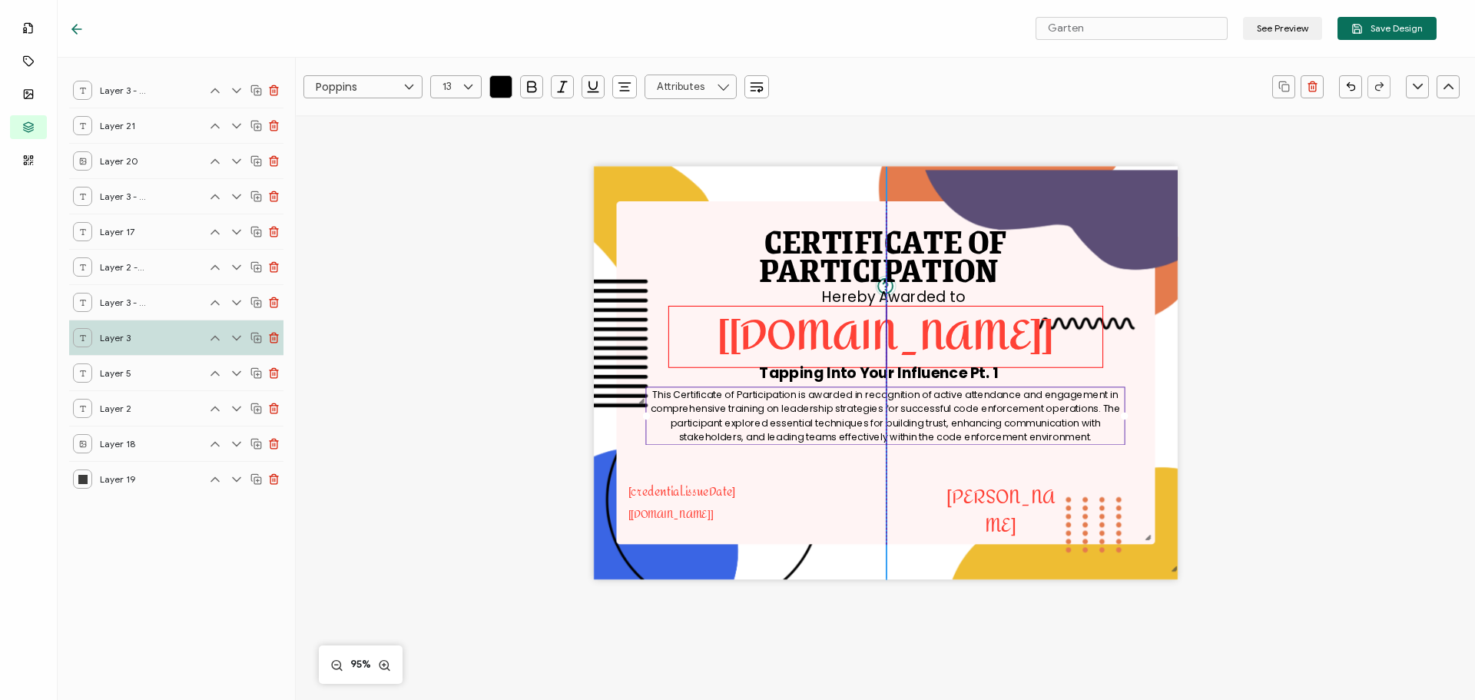
drag, startPoint x: 875, startPoint y: 336, endPoint x: 875, endPoint y: 344, distance: 8.5
click at [875, 344] on pre "[[DOMAIN_NAME]]" at bounding box center [886, 336] width 336 height 78
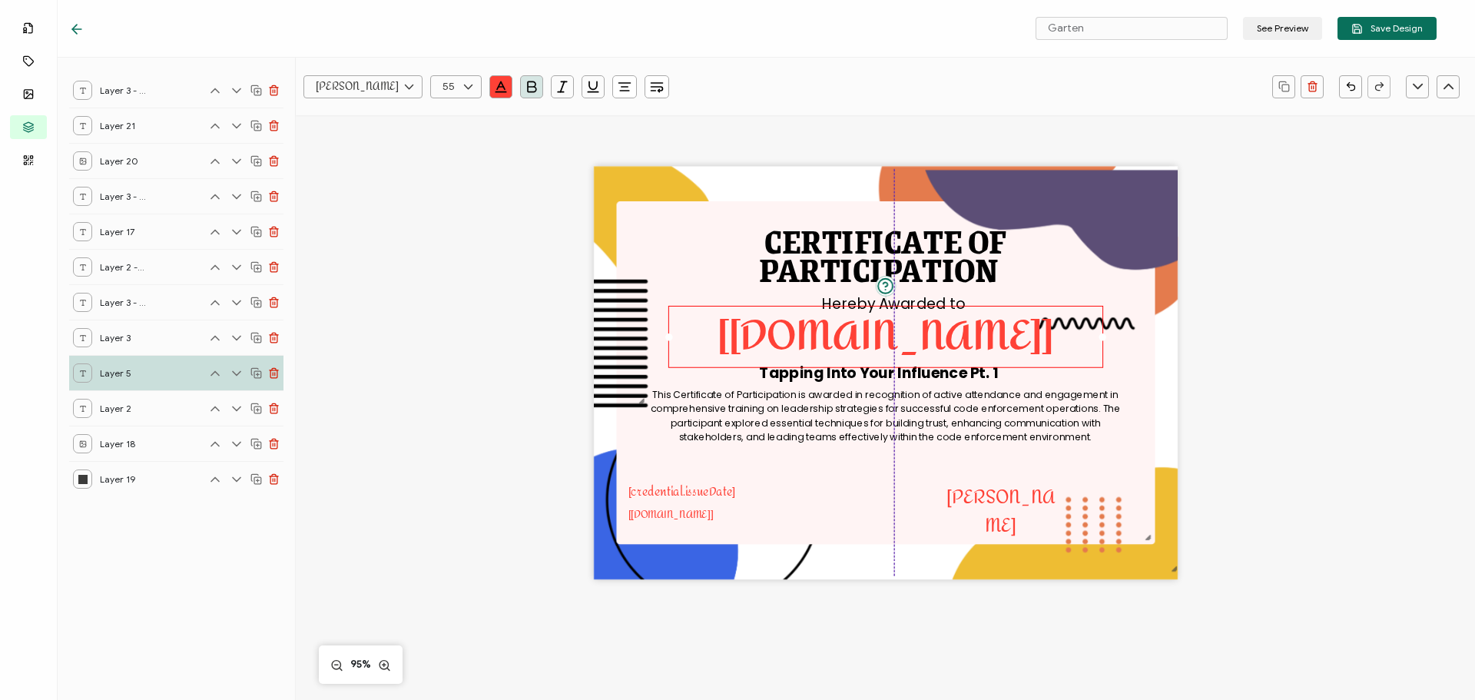
click at [872, 303] on div "CERTIFICATE OF This Certificate of Participation is awarded in recognition of a…" at bounding box center [886, 373] width 584 height 413
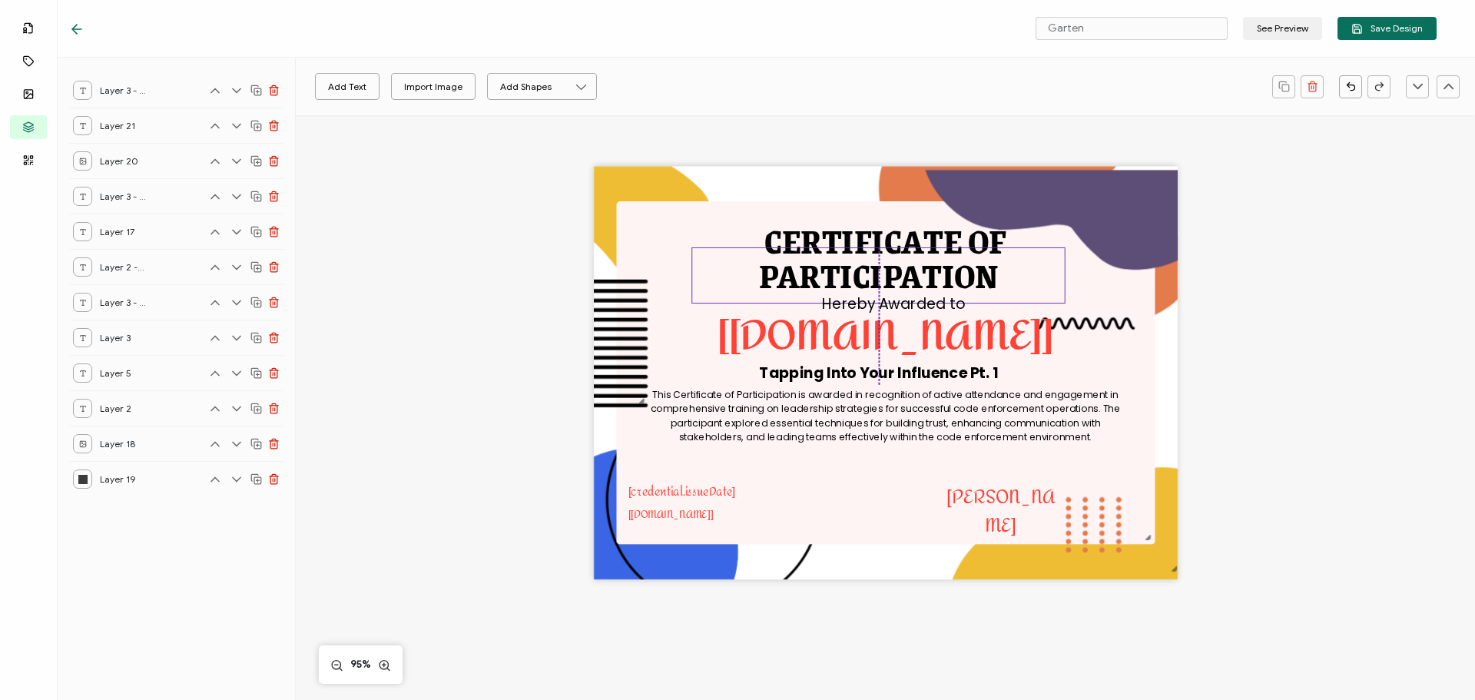
click at [864, 275] on pre "PARTICIPATION" at bounding box center [879, 275] width 240 height 54
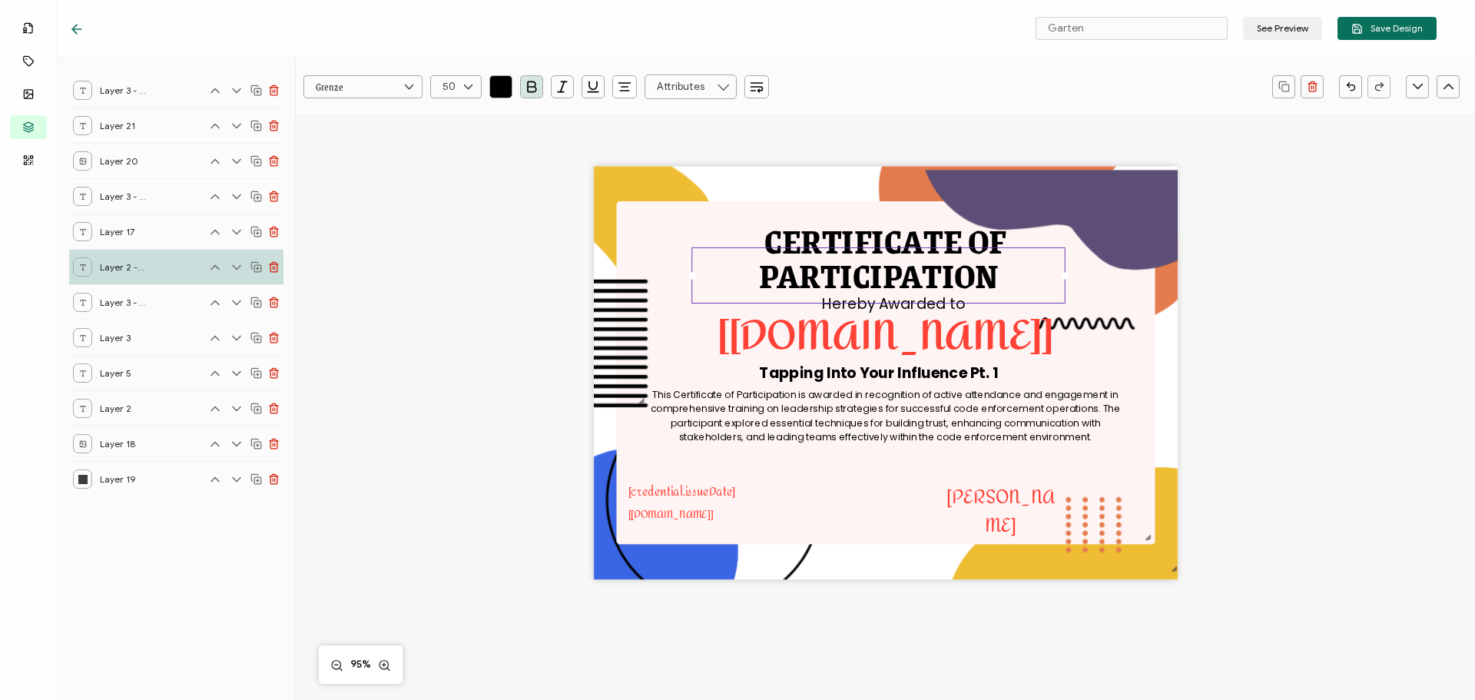
click at [1258, 382] on div "CERTIFICATE OF This Certificate of Participation is awarded in recognition of a…" at bounding box center [885, 398] width 1120 height 566
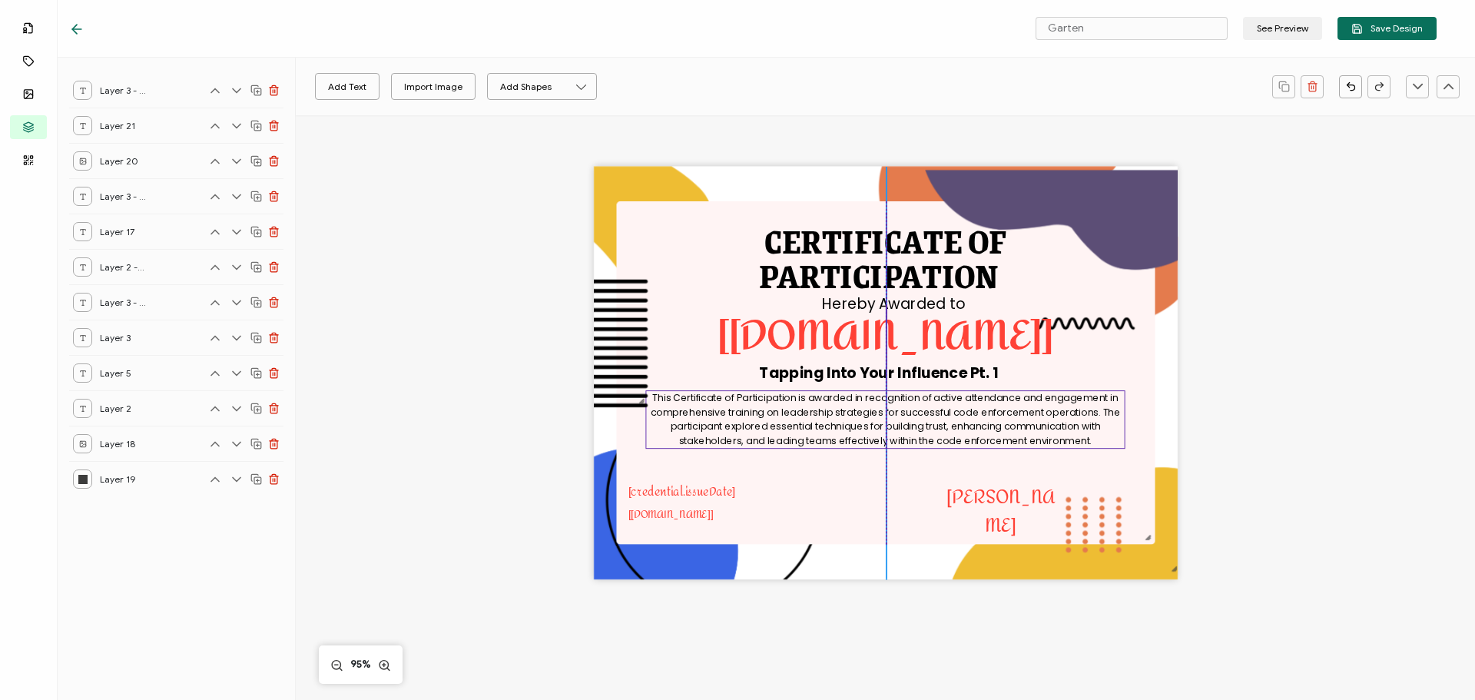
click at [1027, 424] on pre "This Certificate of Participation is awarded in recognition of active attendanc…" at bounding box center [887, 419] width 472 height 57
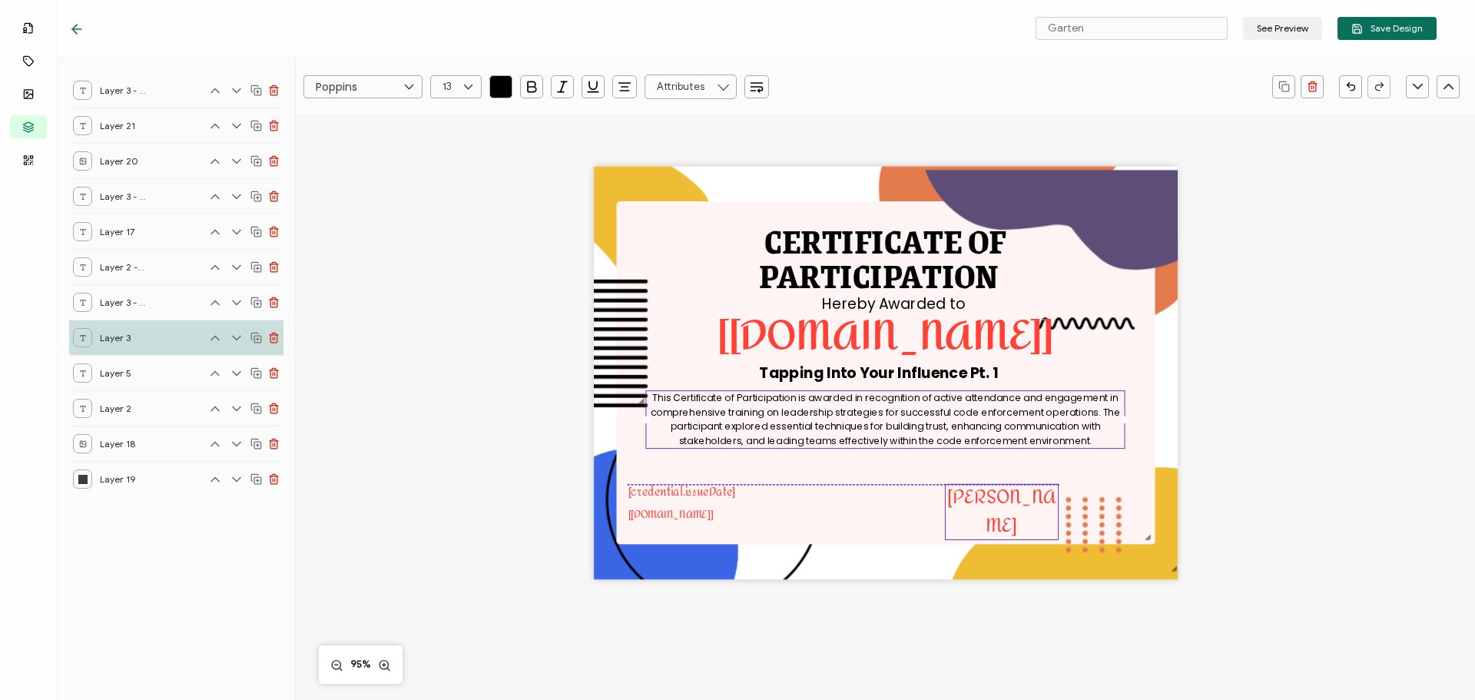
click at [999, 497] on pre "[PERSON_NAME]" at bounding box center [1001, 511] width 108 height 62
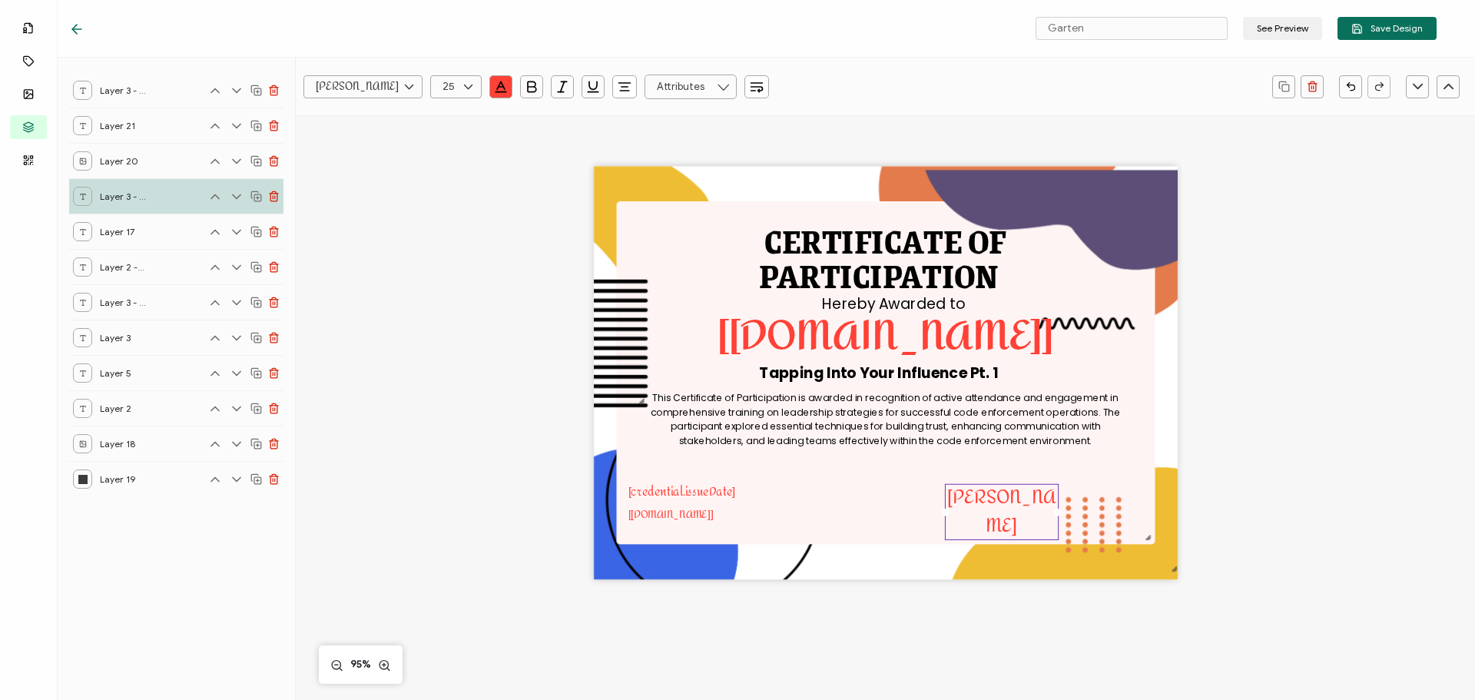
click at [989, 499] on pre "[PERSON_NAME]" at bounding box center [1001, 511] width 108 height 62
click at [964, 502] on pre "[PERSON_NAME]" at bounding box center [1001, 511] width 108 height 62
drag, startPoint x: 954, startPoint y: 501, endPoint x: 1043, endPoint y: 496, distance: 89.2
click at [1043, 496] on pre "[PERSON_NAME]" at bounding box center [1001, 511] width 108 height 62
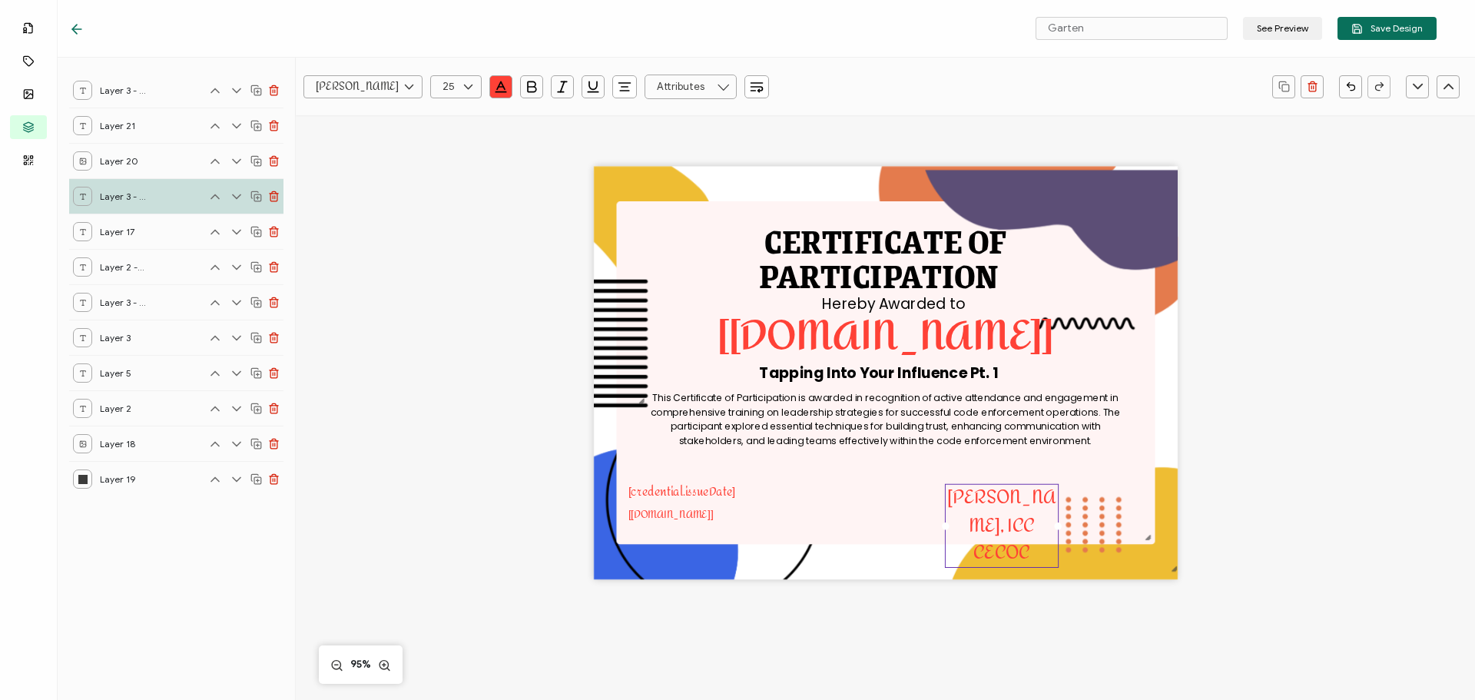
drag, startPoint x: 466, startPoint y: 78, endPoint x: 460, endPoint y: 96, distance: 18.7
click at [466, 79] on icon at bounding box center [468, 86] width 19 height 23
click at [452, 115] on span "18" at bounding box center [450, 114] width 9 height 12
type input "18"
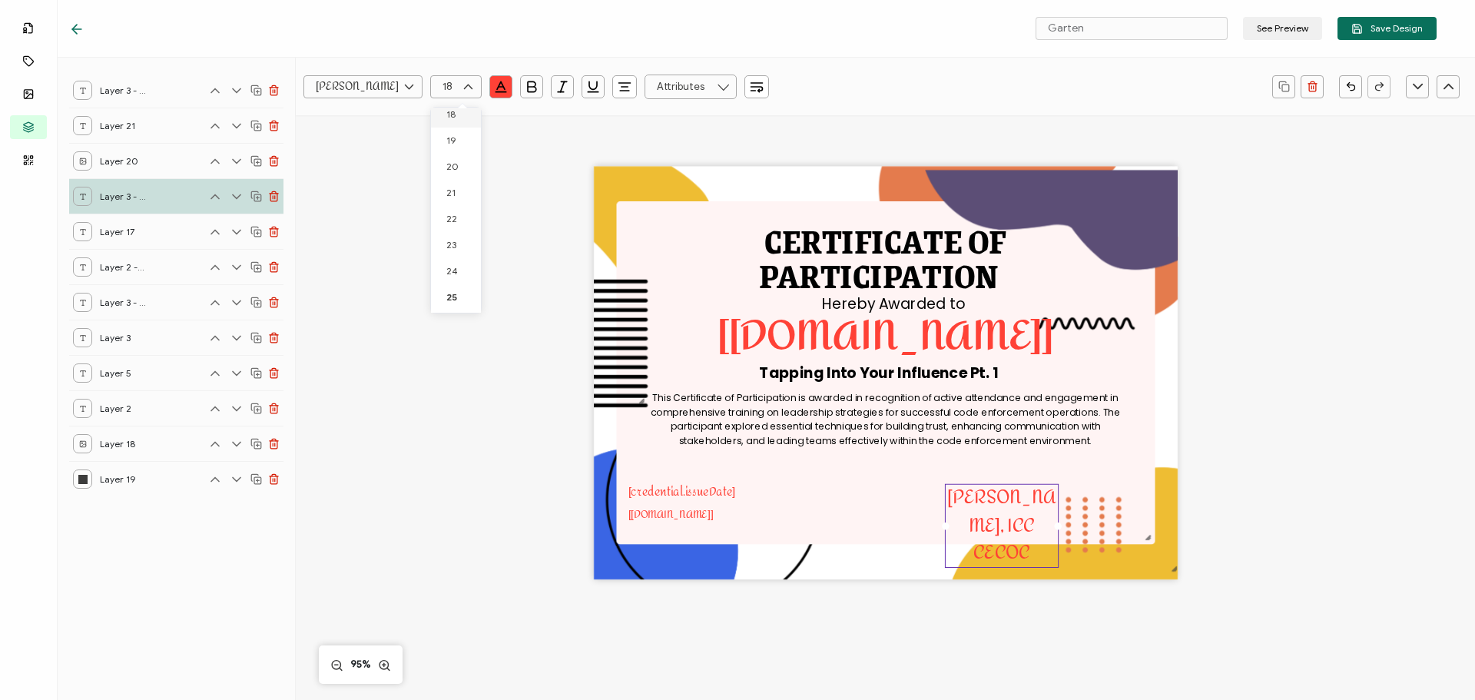
scroll to position [475, 0]
drag, startPoint x: 941, startPoint y: 512, endPoint x: 890, endPoint y: 503, distance: 51.5
click at [890, 503] on div "CERTIFICATE OF This Certificate of Participation is awarded in recognition of a…" at bounding box center [886, 373] width 584 height 413
click at [1009, 502] on span "[PERSON_NAME], ICC CECOC" at bounding box center [978, 513] width 128 height 53
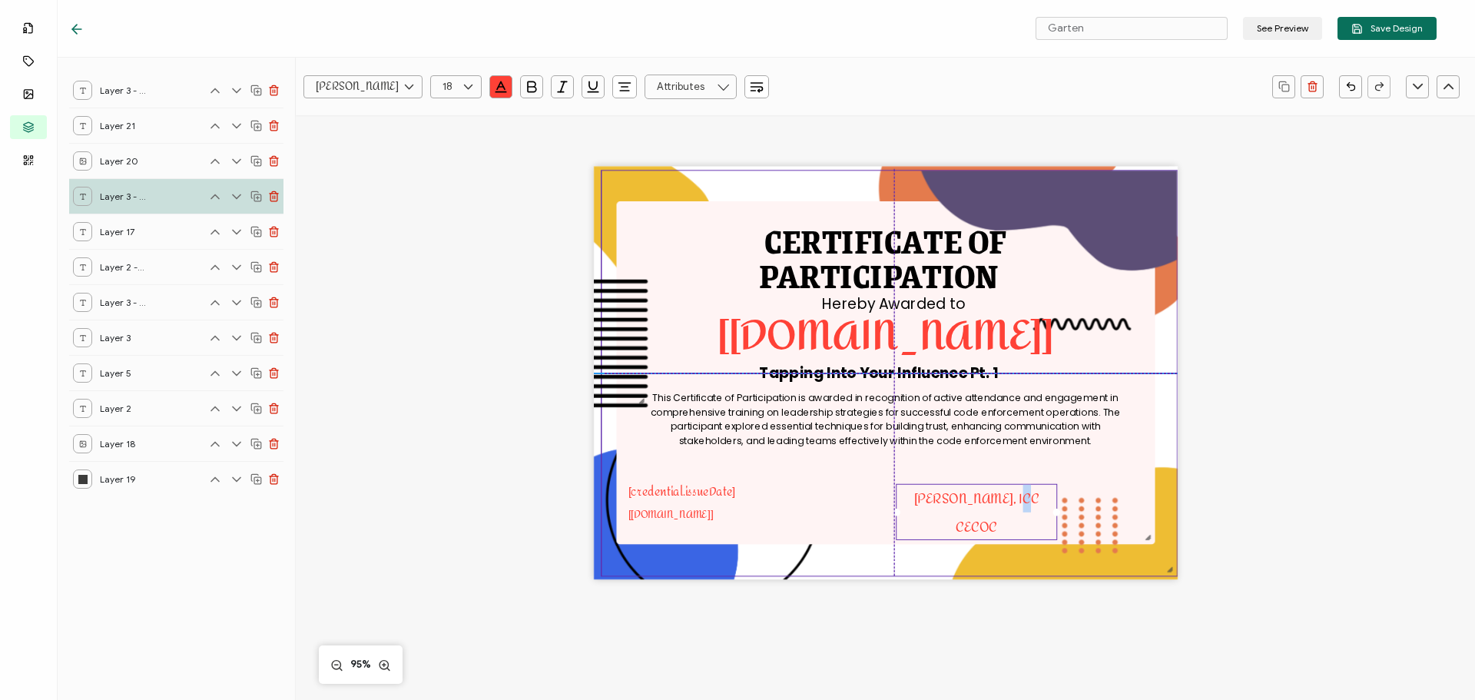
drag, startPoint x: 969, startPoint y: 526, endPoint x: 968, endPoint y: 518, distance: 8.5
click at [968, 525] on img at bounding box center [889, 373] width 575 height 405
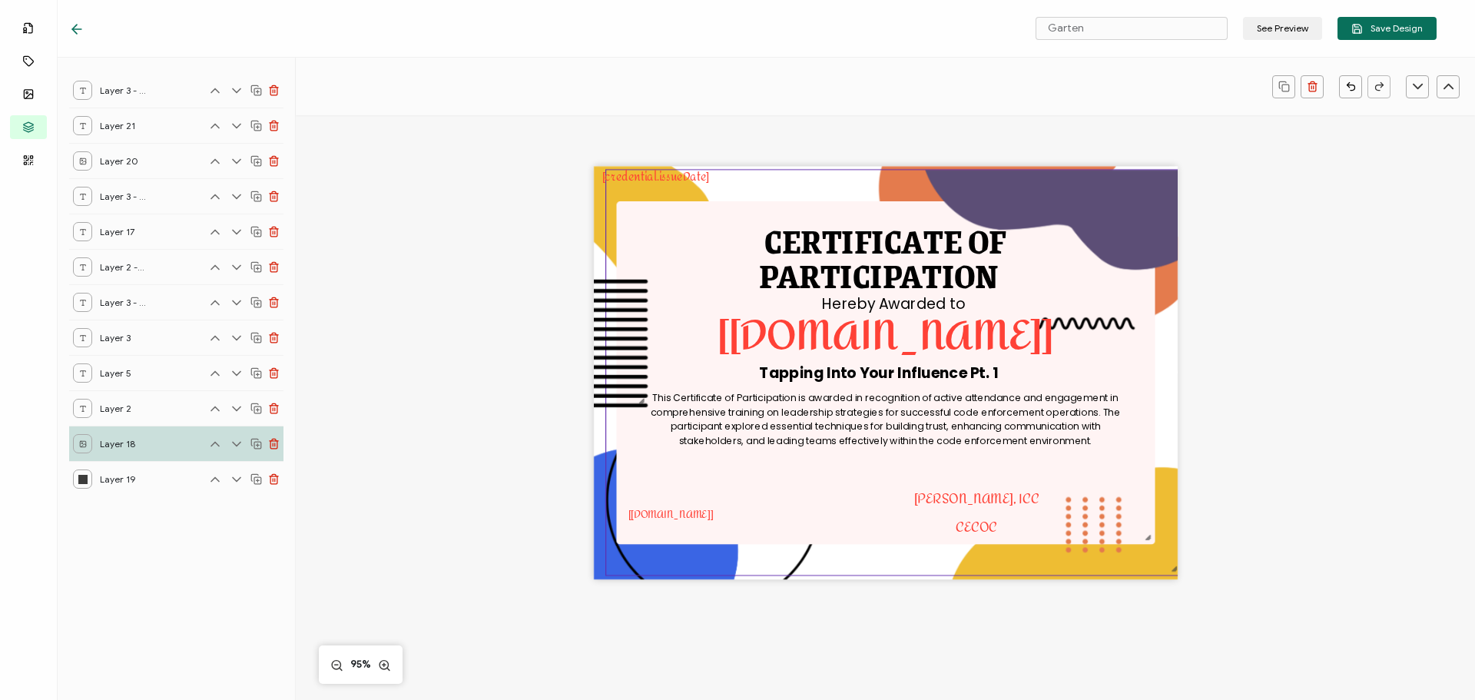
click at [1304, 476] on div "CERTIFICATE OF This Certificate of Participation is awarded in recognition of a…" at bounding box center [885, 398] width 1120 height 566
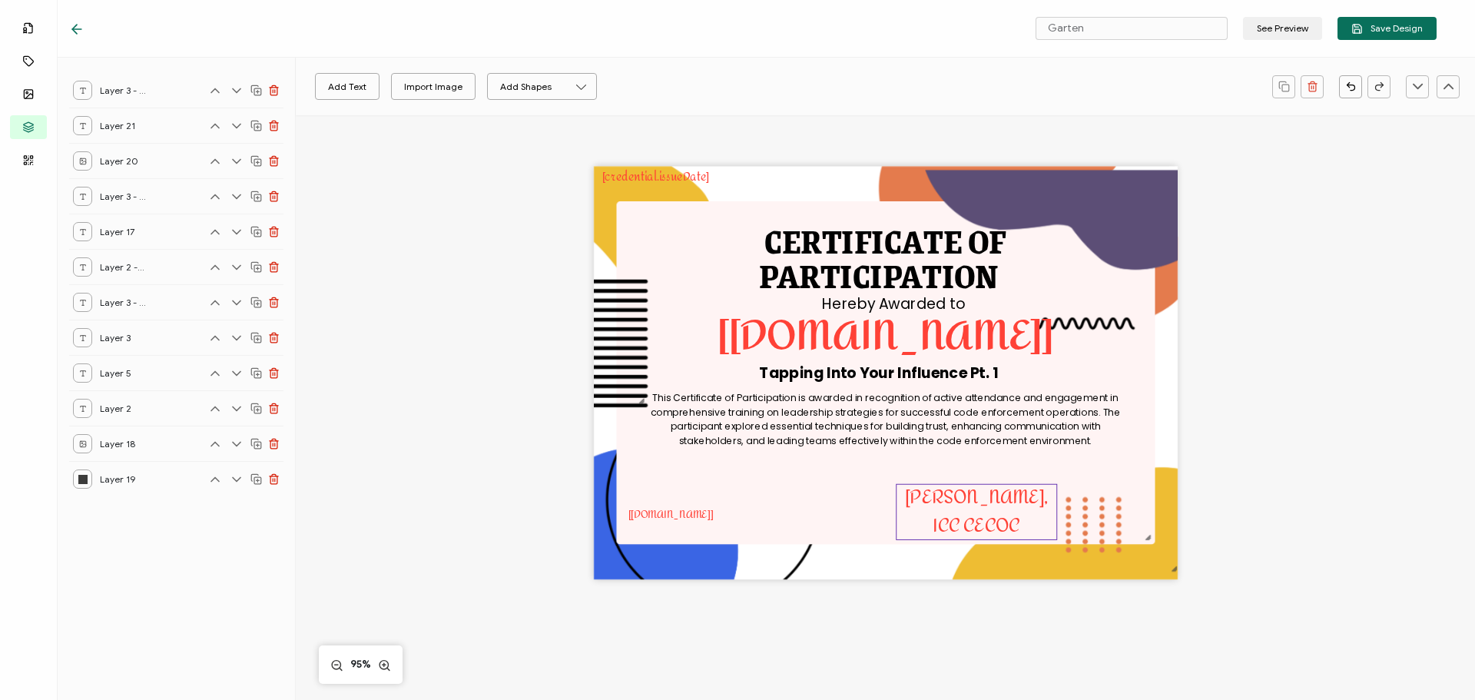
click at [1034, 497] on pre "[PERSON_NAME], ICC CECOC" at bounding box center [978, 511] width 147 height 62
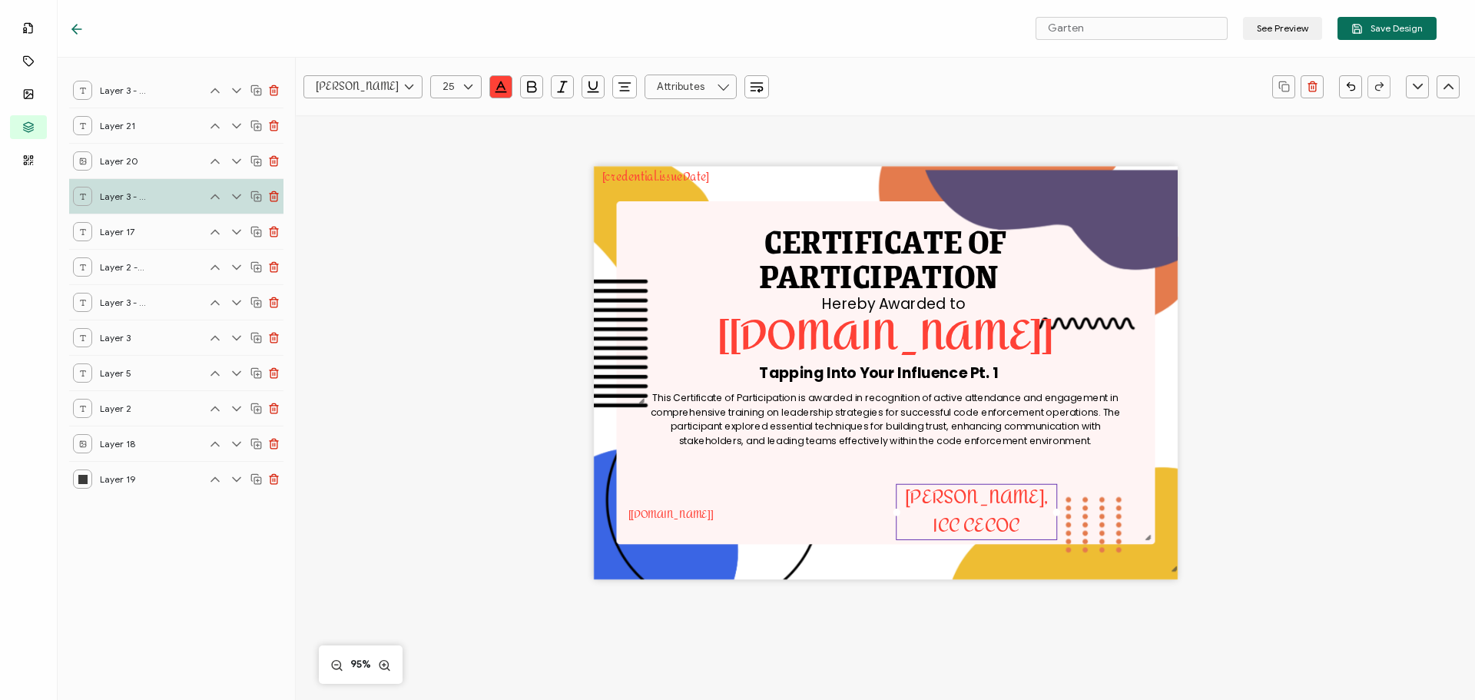
click at [466, 87] on icon at bounding box center [468, 86] width 19 height 23
click at [445, 113] on li "18" at bounding box center [458, 114] width 55 height 26
type input "18"
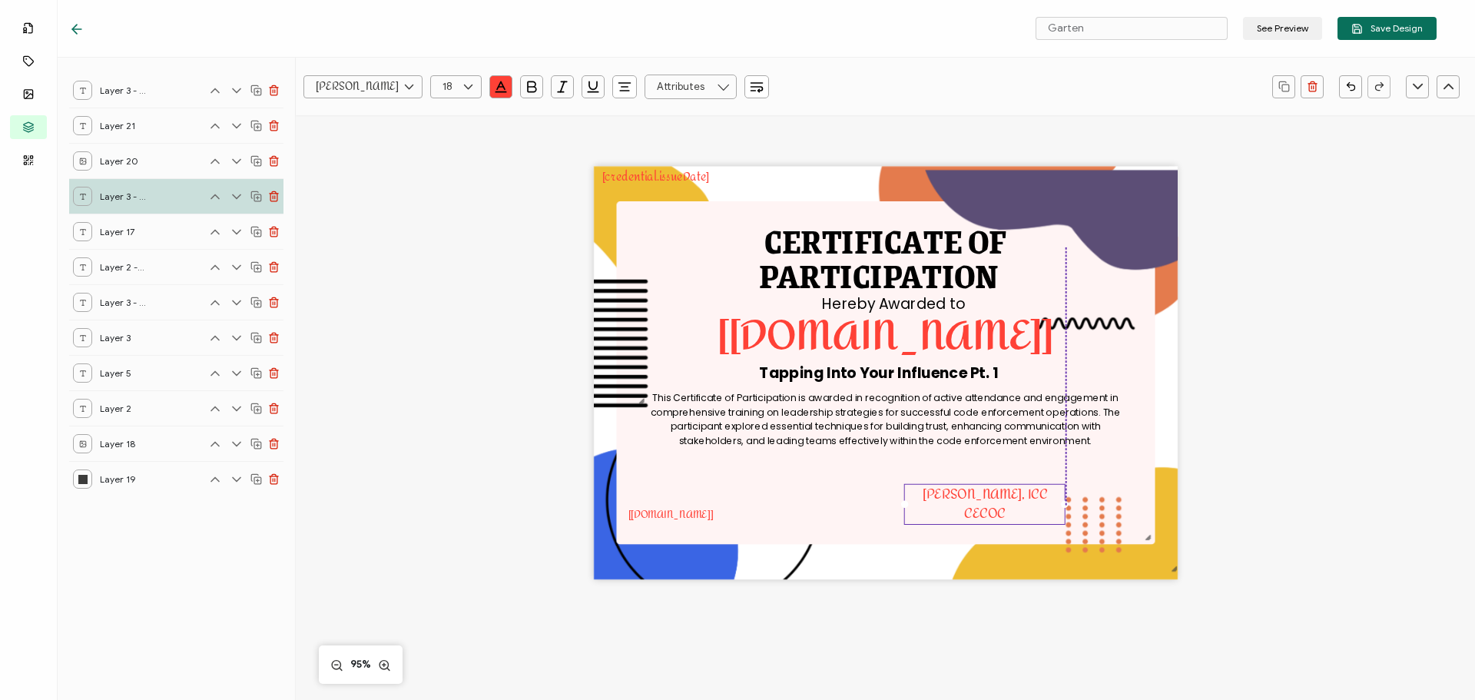
drag, startPoint x: 968, startPoint y: 493, endPoint x: 980, endPoint y: 493, distance: 11.5
click at [980, 493] on pre "[PERSON_NAME], ICC CECOC" at bounding box center [987, 504] width 128 height 45
click at [1048, 494] on pre "[PERSON_NAME], ICC CECOC" at bounding box center [987, 504] width 128 height 45
click at [783, 502] on img at bounding box center [893, 372] width 575 height 405
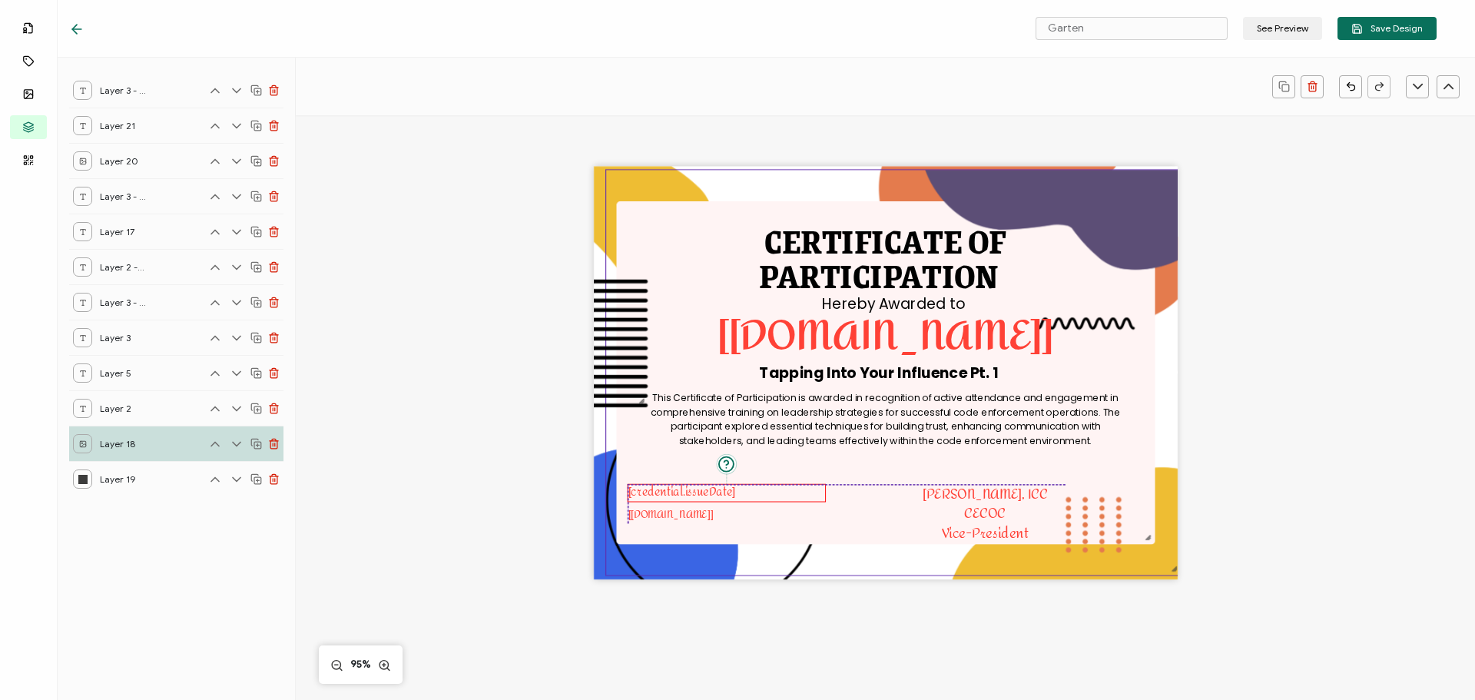
drag, startPoint x: 667, startPoint y: 177, endPoint x: 693, endPoint y: 495, distance: 318.4
click at [693, 495] on pre "[credential.issueDate]" at bounding box center [682, 493] width 108 height 22
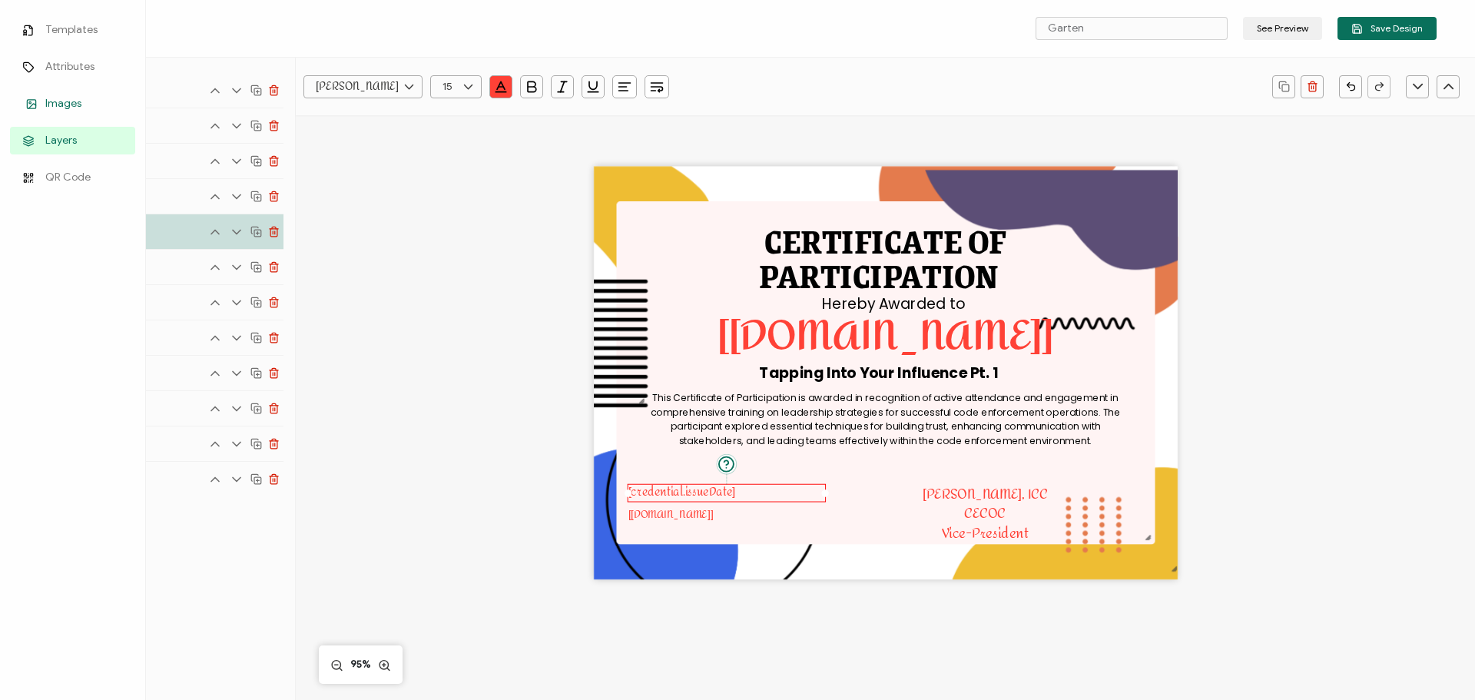
click at [63, 100] on span "Images" at bounding box center [63, 103] width 36 height 15
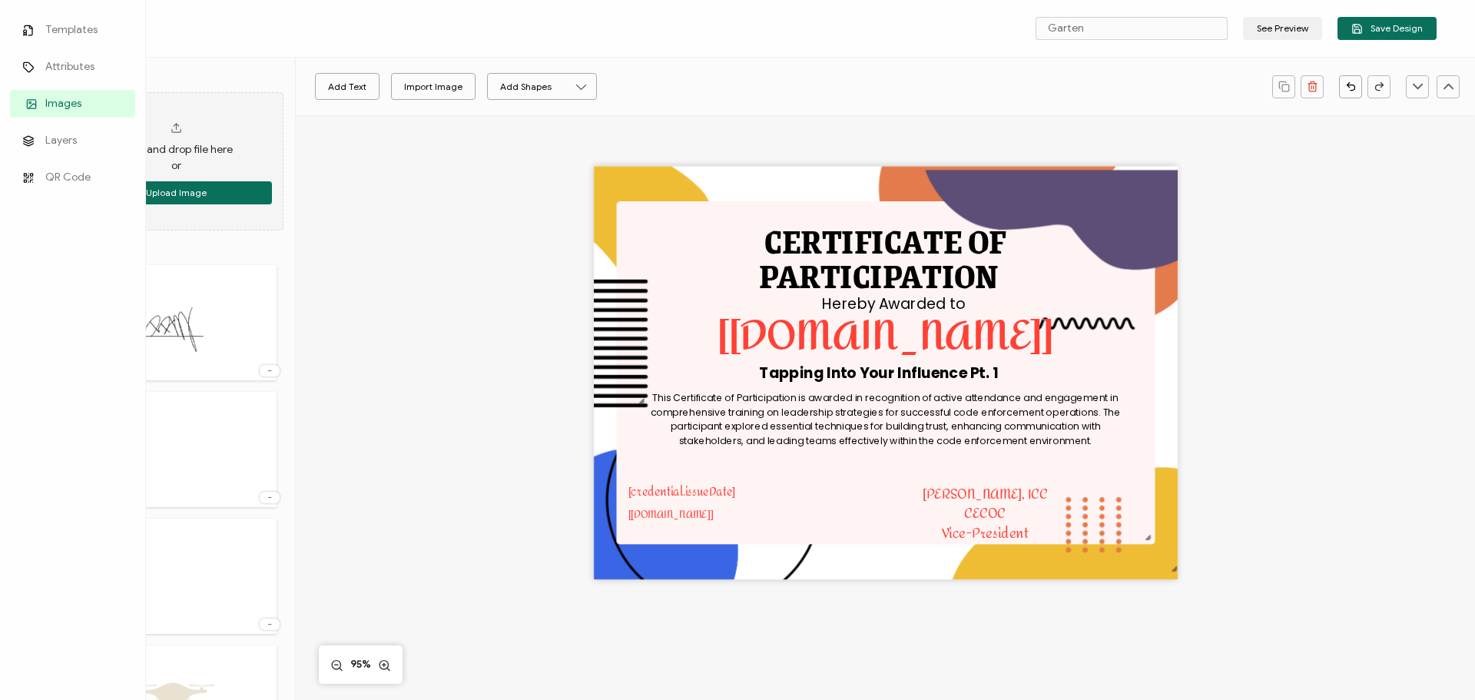
click at [67, 108] on span "Images" at bounding box center [63, 103] width 36 height 15
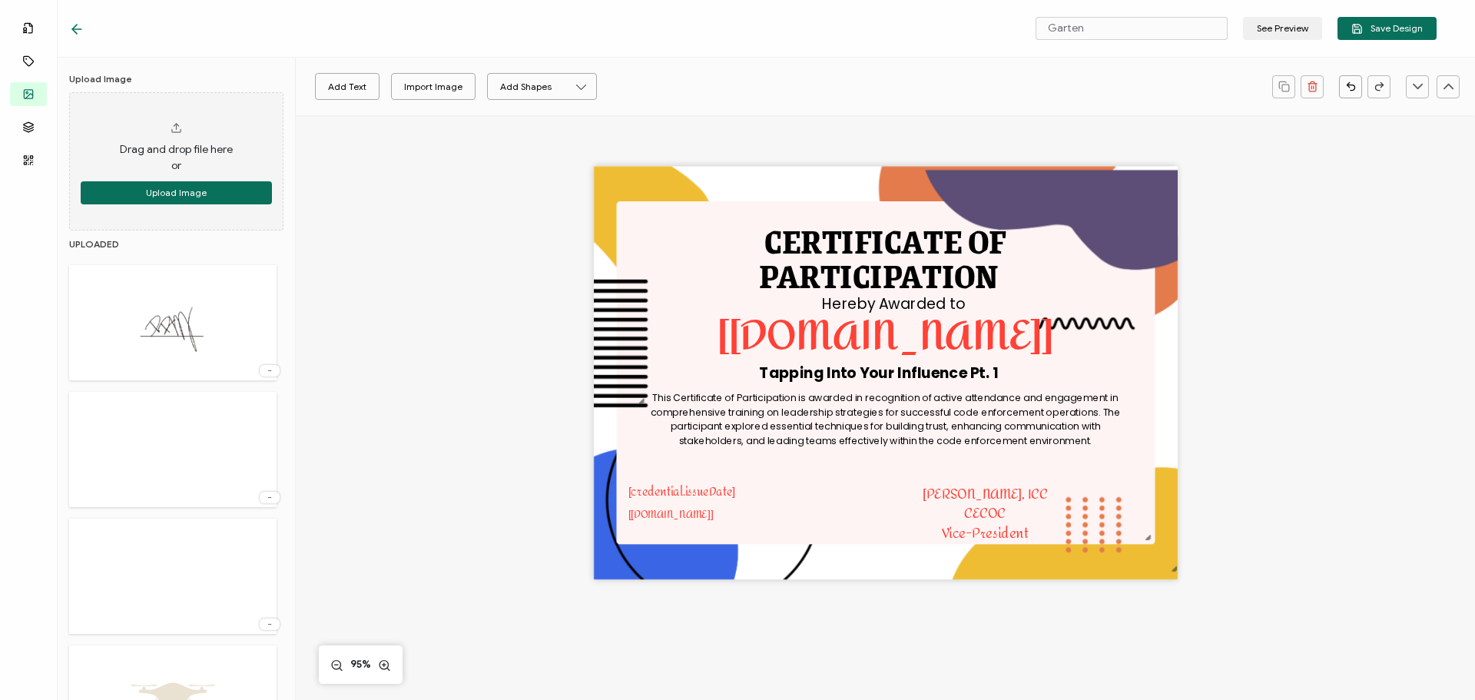
click at [200, 327] on img at bounding box center [173, 323] width 100 height 100
drag, startPoint x: 877, startPoint y: 395, endPoint x: 983, endPoint y: 477, distance: 133.5
click at [983, 477] on img at bounding box center [993, 454] width 217 height 217
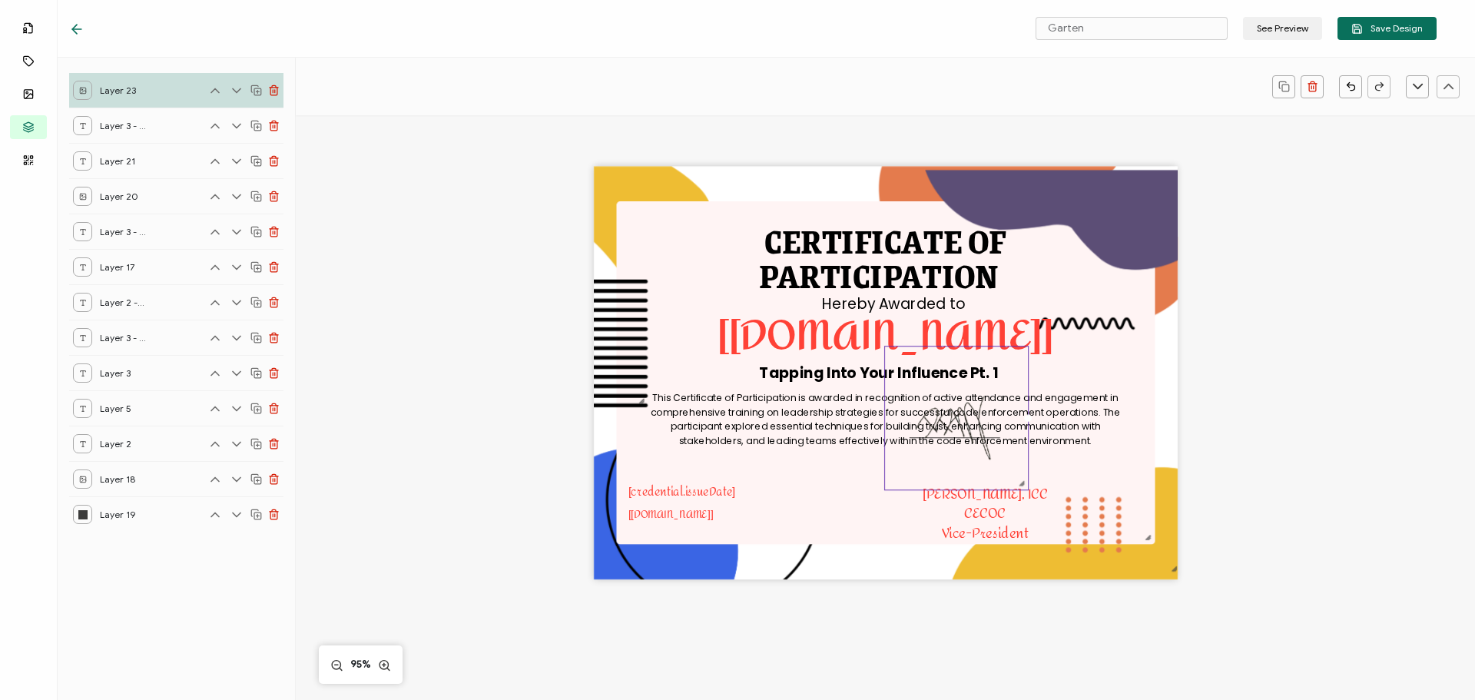
drag, startPoint x: 1096, startPoint y: 557, endPoint x: 1014, endPoint y: 462, distance: 125.3
click at [1014, 462] on div at bounding box center [956, 418] width 144 height 144
drag, startPoint x: 955, startPoint y: 410, endPoint x: 993, endPoint y: 462, distance: 63.8
click at [993, 462] on img at bounding box center [992, 467] width 139 height 138
click at [909, 500] on div "[PERSON_NAME], ICC CECOC Vice-President" at bounding box center [984, 514] width 161 height 61
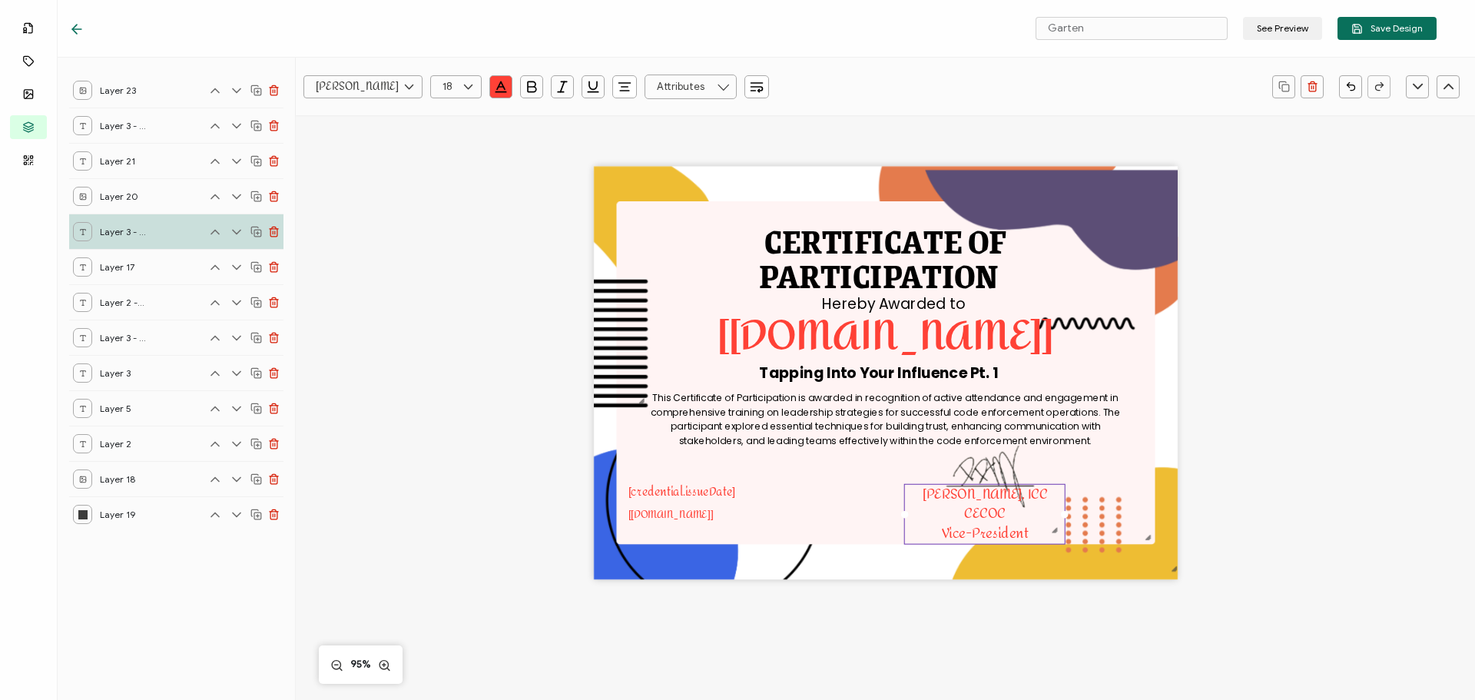
click at [470, 91] on icon at bounding box center [468, 86] width 19 height 23
click at [449, 194] on span "14" at bounding box center [451, 193] width 10 height 12
type input "14"
drag, startPoint x: 966, startPoint y: 500, endPoint x: 989, endPoint y: 506, distance: 24.6
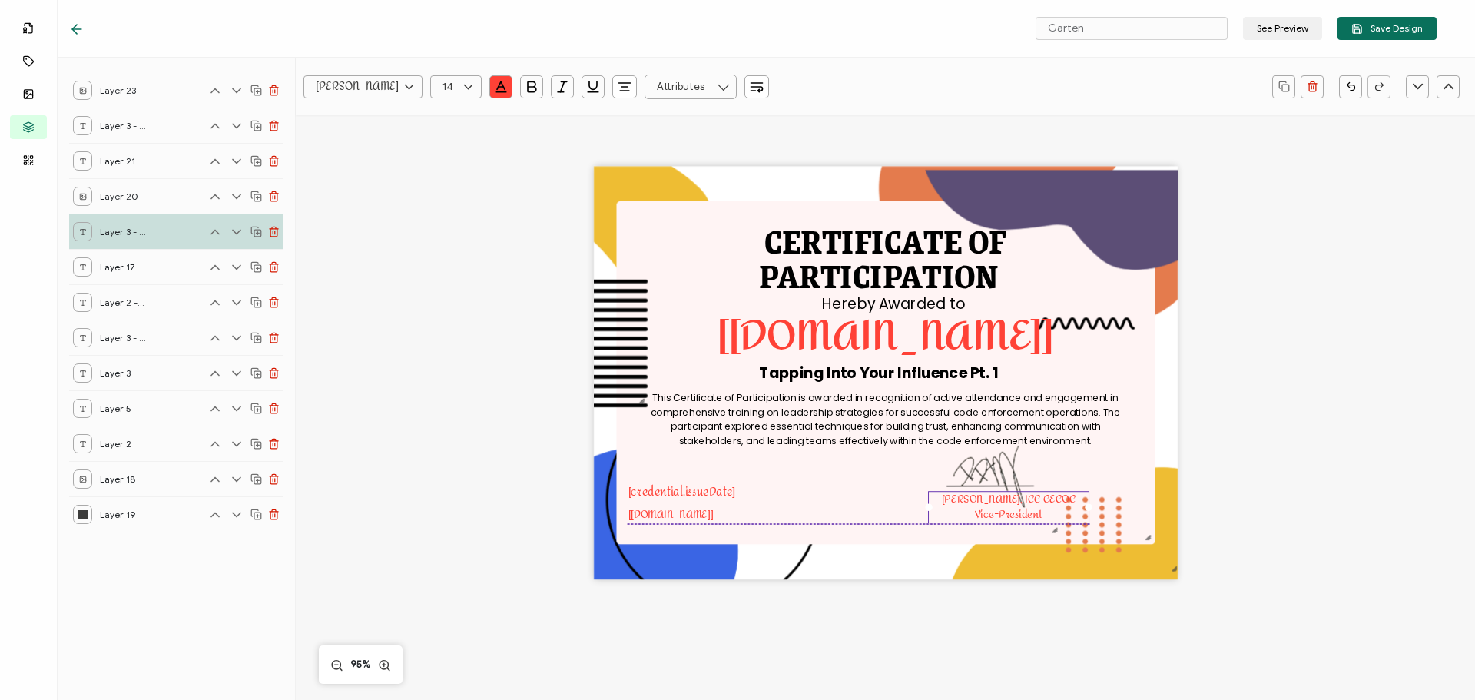
click at [989, 506] on pre "[PERSON_NAME], ICC CECOC Vice-President" at bounding box center [1009, 506] width 134 height 35
click at [850, 472] on img at bounding box center [893, 372] width 575 height 405
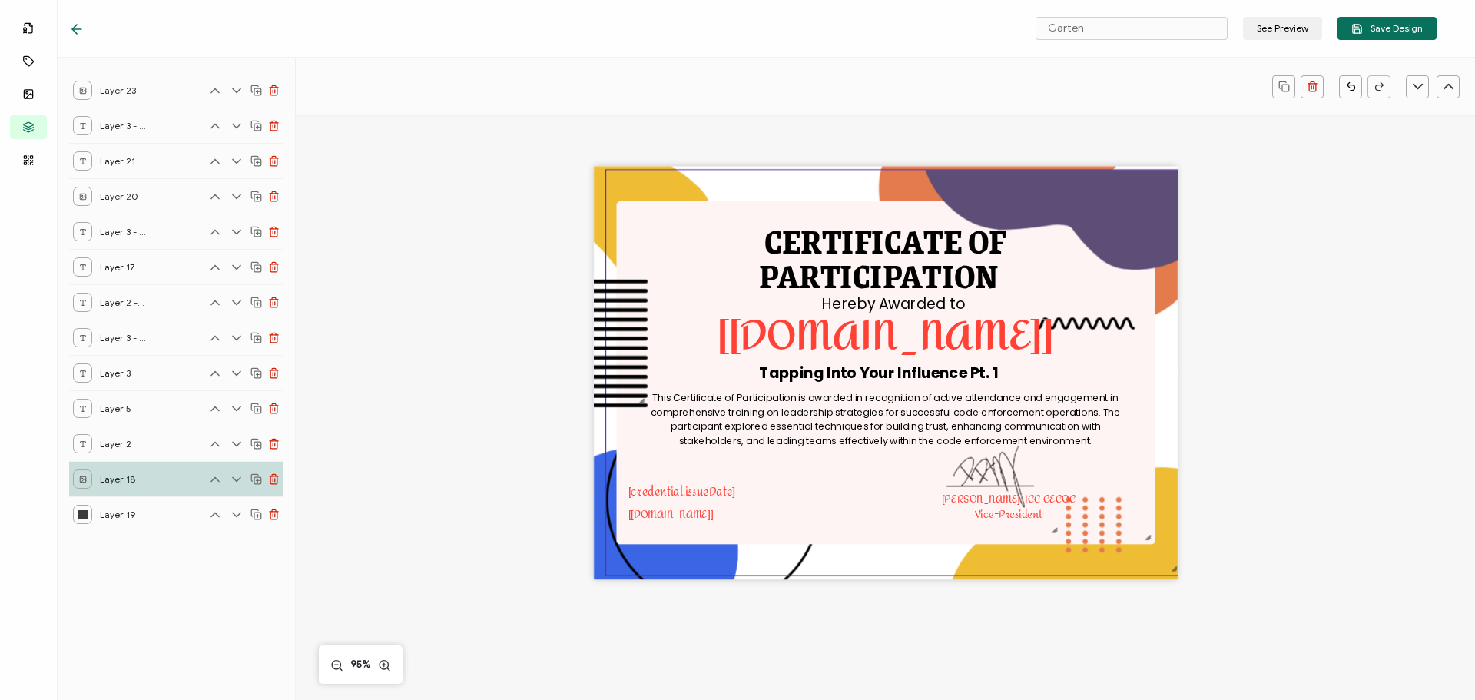
click at [861, 461] on img at bounding box center [893, 372] width 575 height 405
drag, startPoint x: 1141, startPoint y: 462, endPoint x: 1061, endPoint y: 469, distance: 80.2
click at [1141, 462] on img at bounding box center [893, 372] width 575 height 405
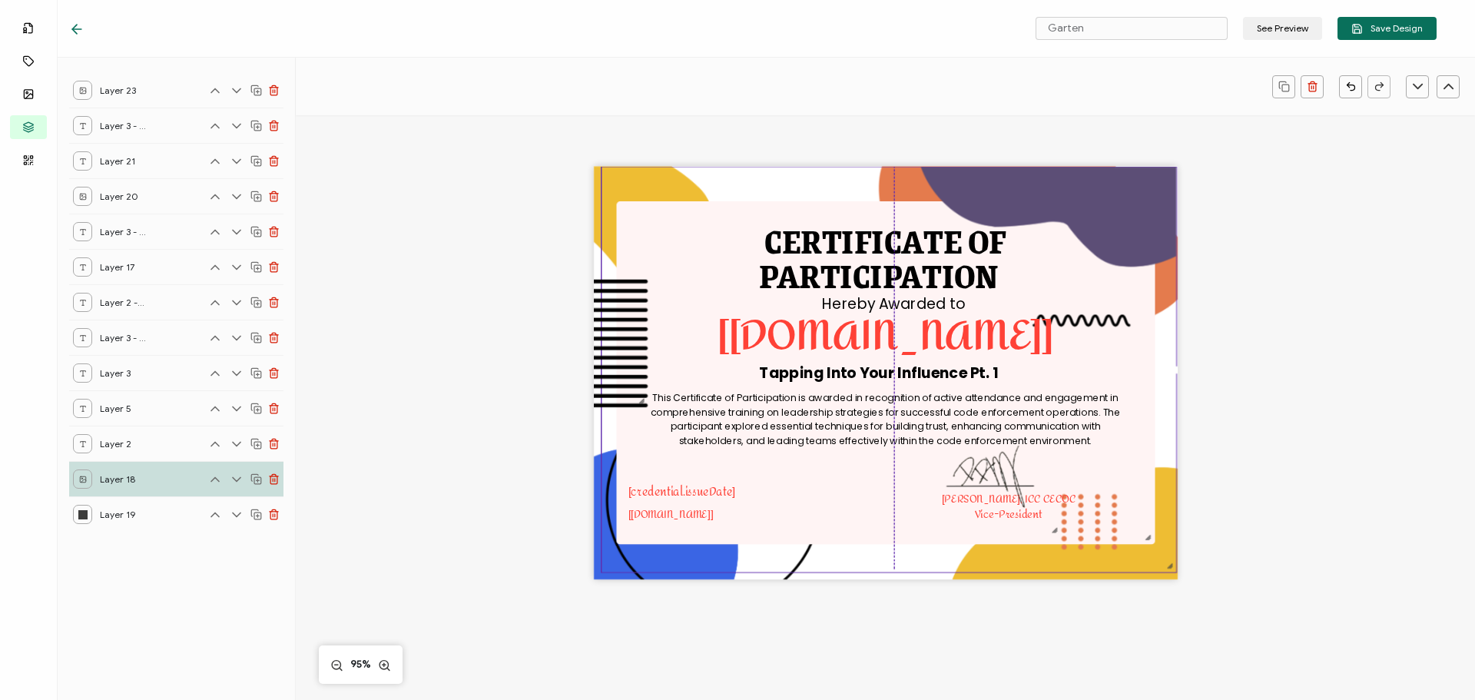
drag, startPoint x: 1127, startPoint y: 233, endPoint x: 1130, endPoint y: 225, distance: 8.3
click at [1130, 225] on img at bounding box center [889, 369] width 575 height 405
click at [1311, 250] on div "CERTIFICATE OF This Certificate of Participation is awarded in recognition of a…" at bounding box center [885, 398] width 1120 height 566
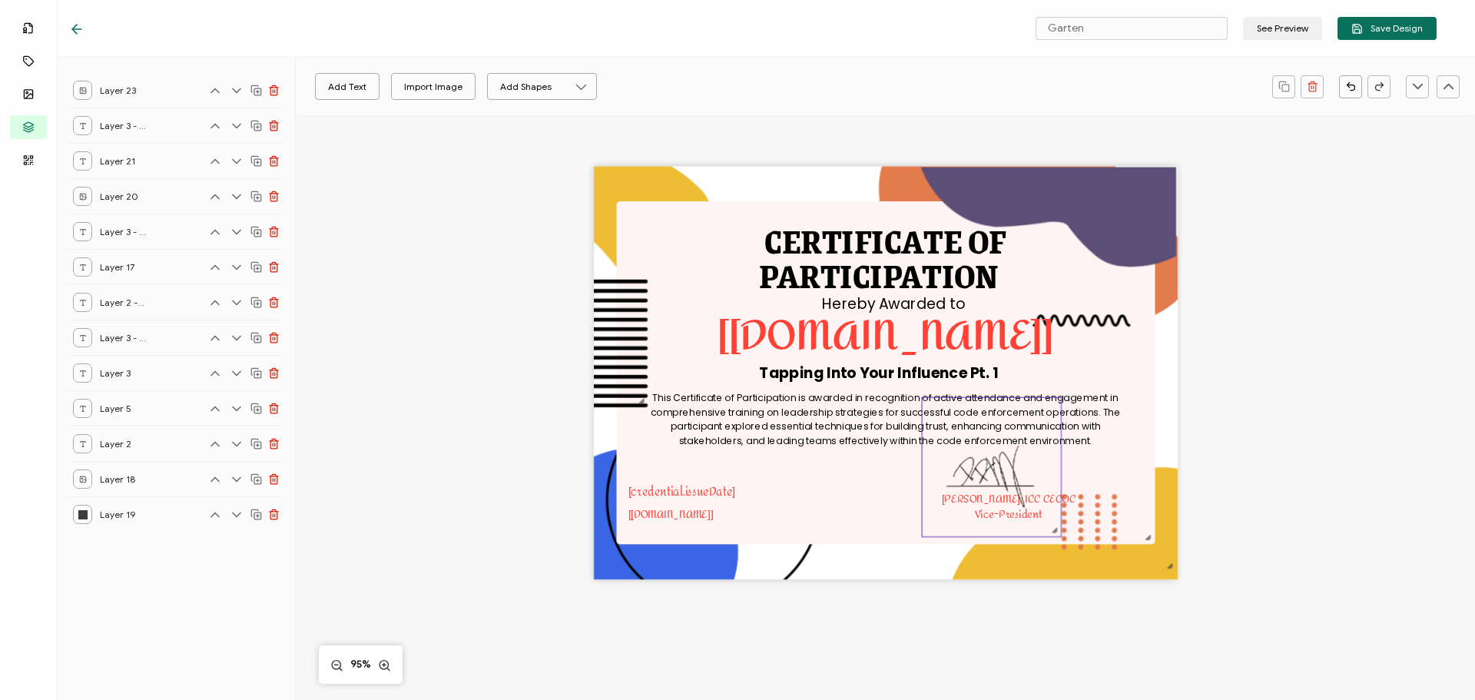
click at [1009, 472] on img at bounding box center [992, 467] width 139 height 138
drag, startPoint x: 999, startPoint y: 474, endPoint x: 1026, endPoint y: 473, distance: 26.9
click at [1026, 473] on img at bounding box center [992, 467] width 139 height 138
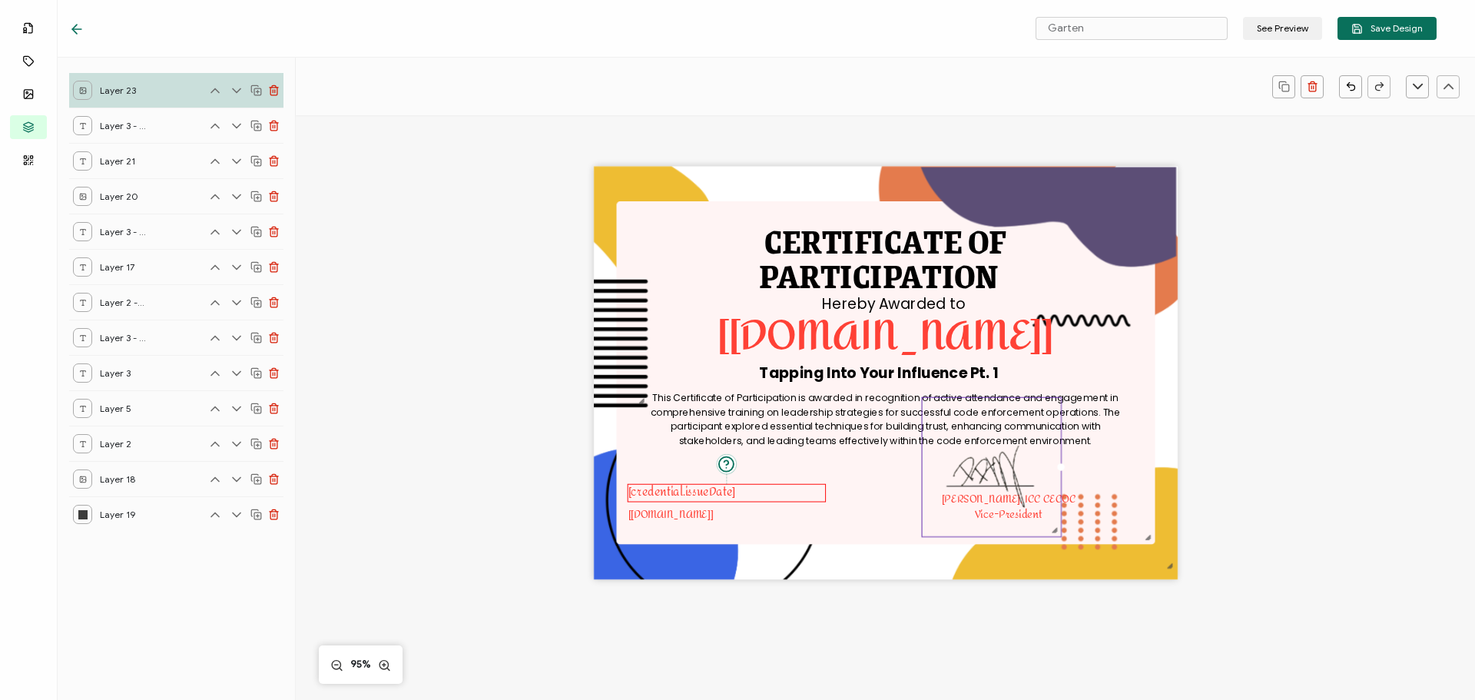
click at [814, 485] on div "[credential.issueDate]" at bounding box center [727, 493] width 198 height 18
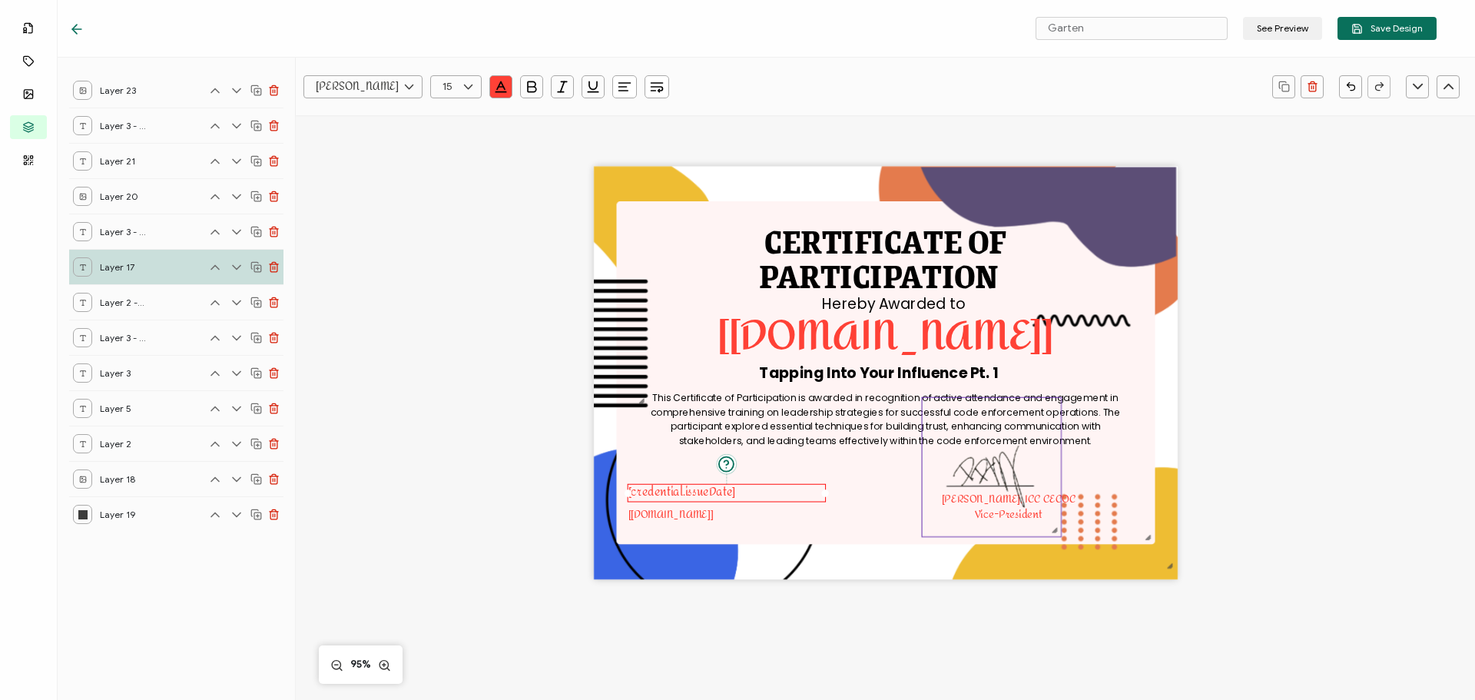
click at [974, 466] on img at bounding box center [992, 467] width 139 height 138
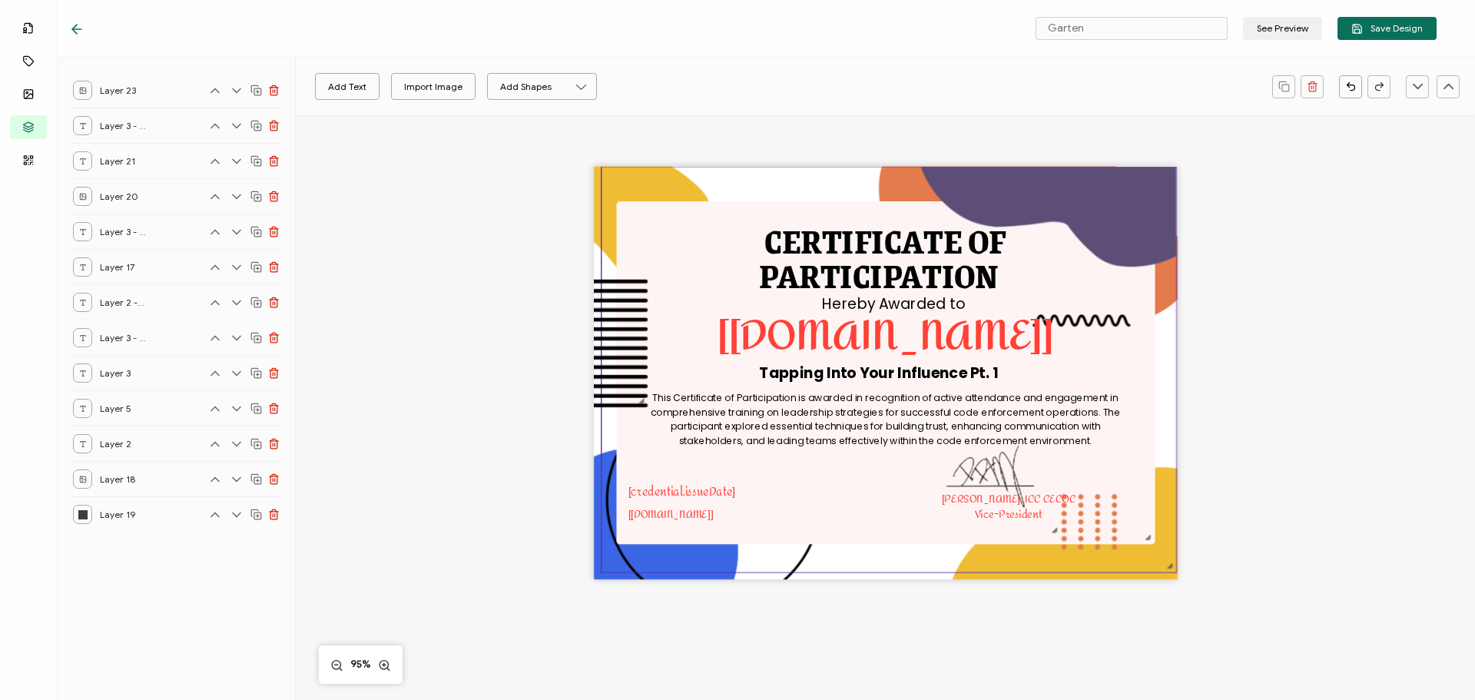
click at [875, 500] on img at bounding box center [889, 369] width 575 height 405
click at [1009, 472] on img at bounding box center [992, 467] width 139 height 138
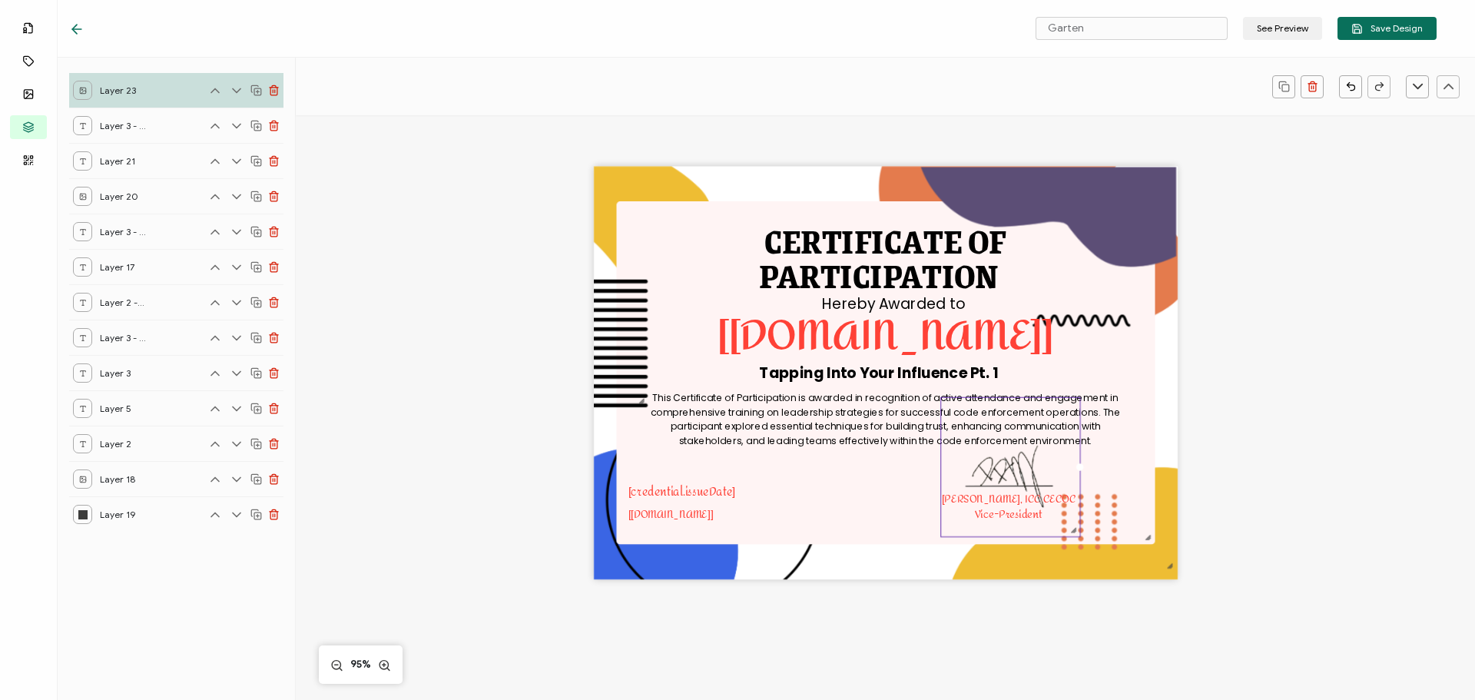
click at [260, 25] on div at bounding box center [297, 28] width 456 height 15
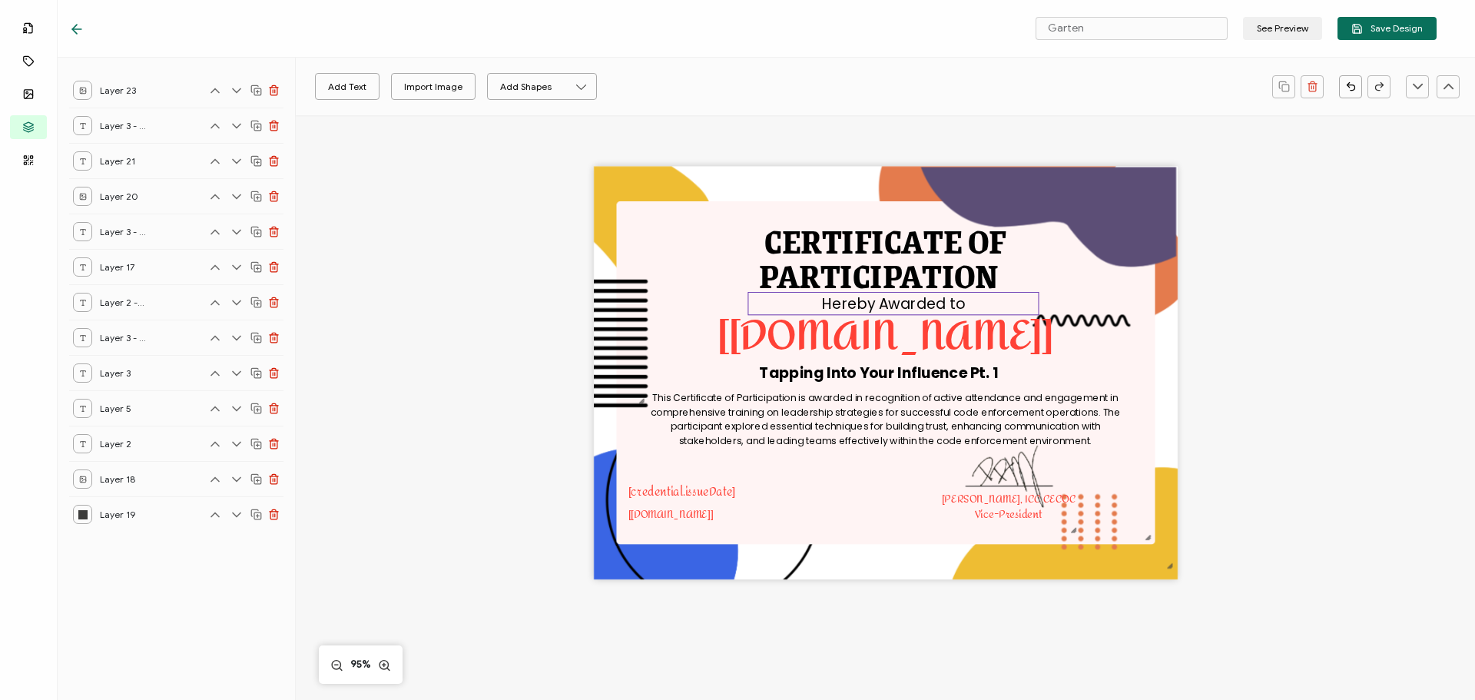
click at [836, 305] on pre "Hereby Awarded to" at bounding box center [893, 303] width 143 height 21
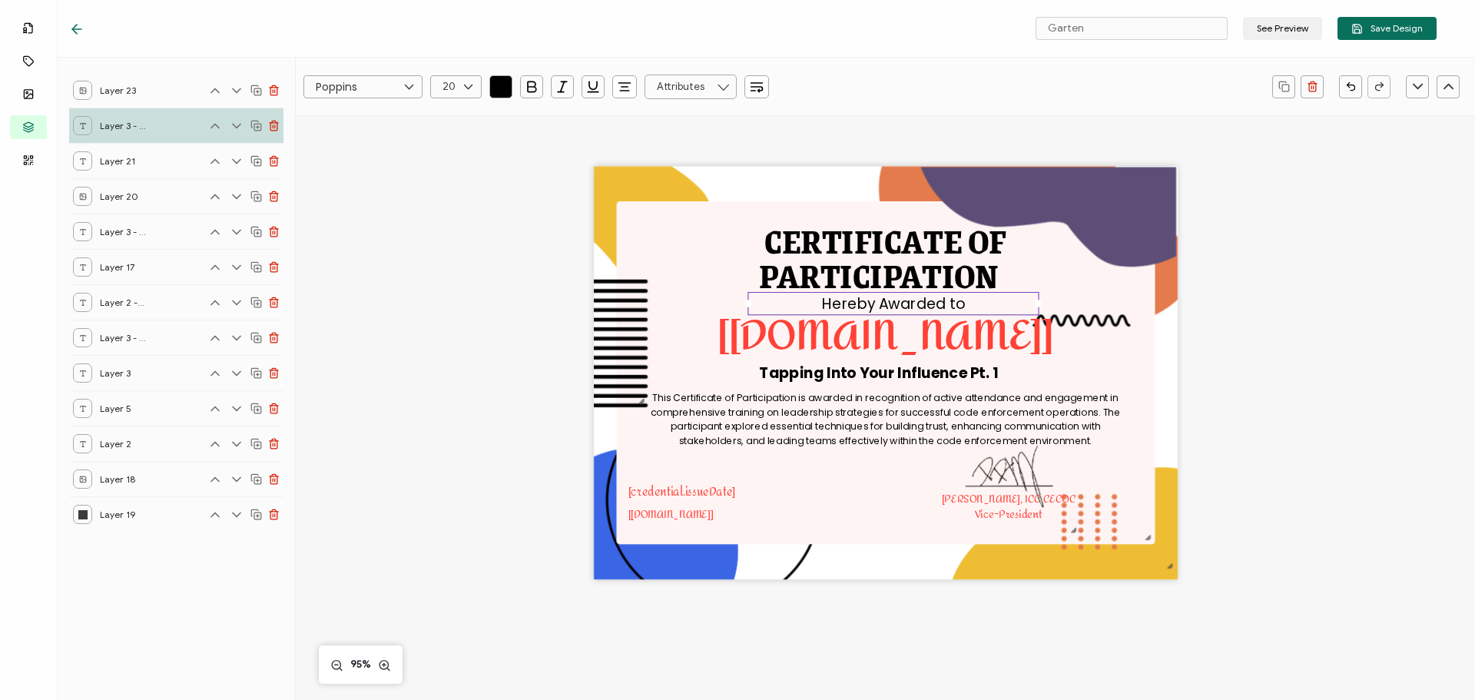
click at [257, 124] on rect at bounding box center [257, 127] width 7 height 7
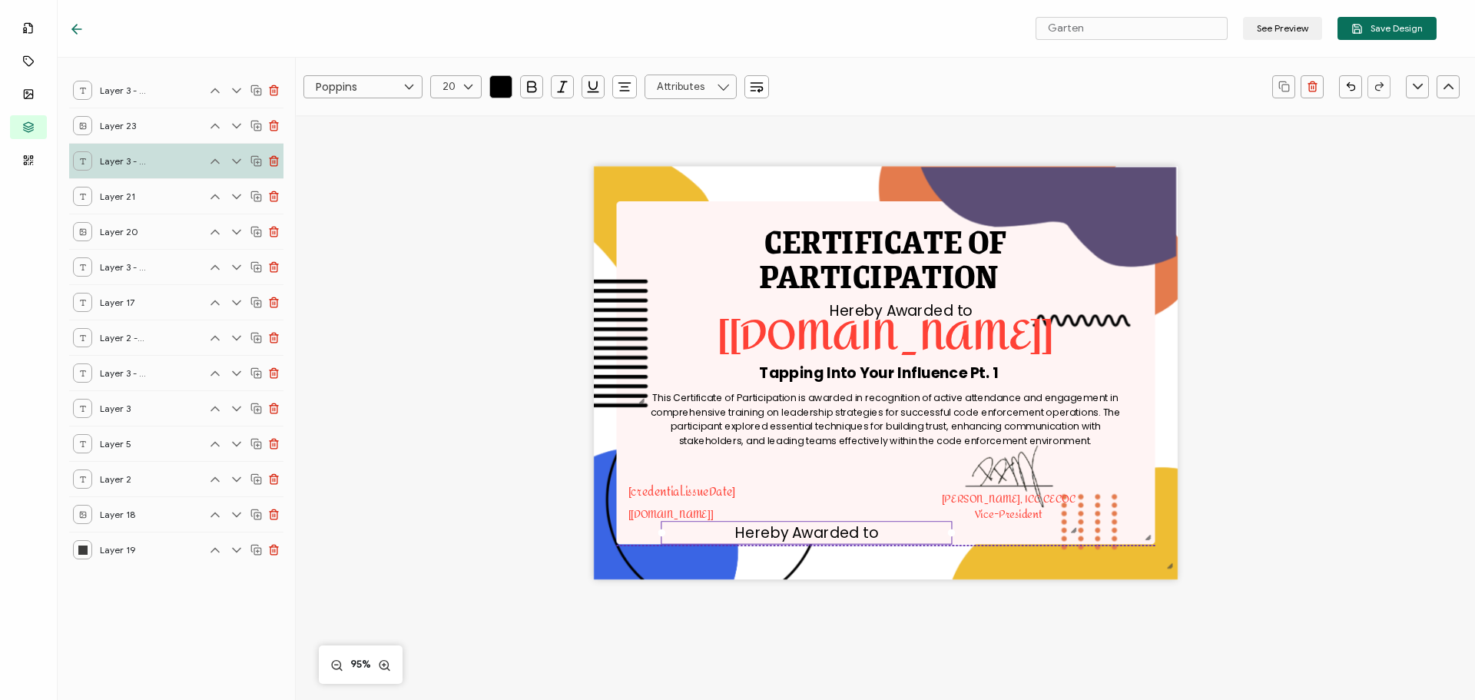
drag, startPoint x: 901, startPoint y: 311, endPoint x: 814, endPoint y: 541, distance: 245.6
click at [814, 541] on pre "Hereby Awarded to" at bounding box center [806, 532] width 143 height 21
paste pre
click at [773, 543] on div "PPP ID:2509 Course No.: 47529 Date: [DATE] CEUs: .15 Contact Hours: 1.5 hrs." at bounding box center [806, 543] width 291 height 45
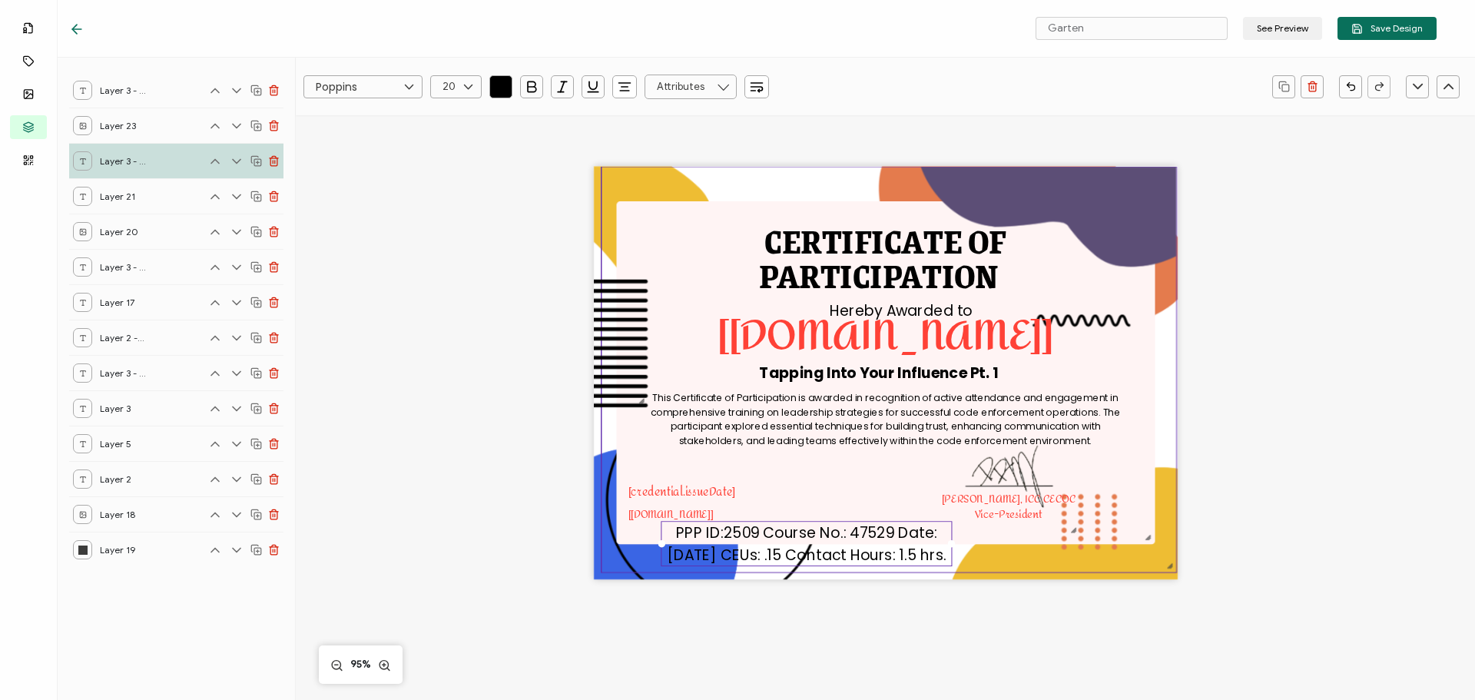
click at [893, 471] on img at bounding box center [889, 369] width 575 height 405
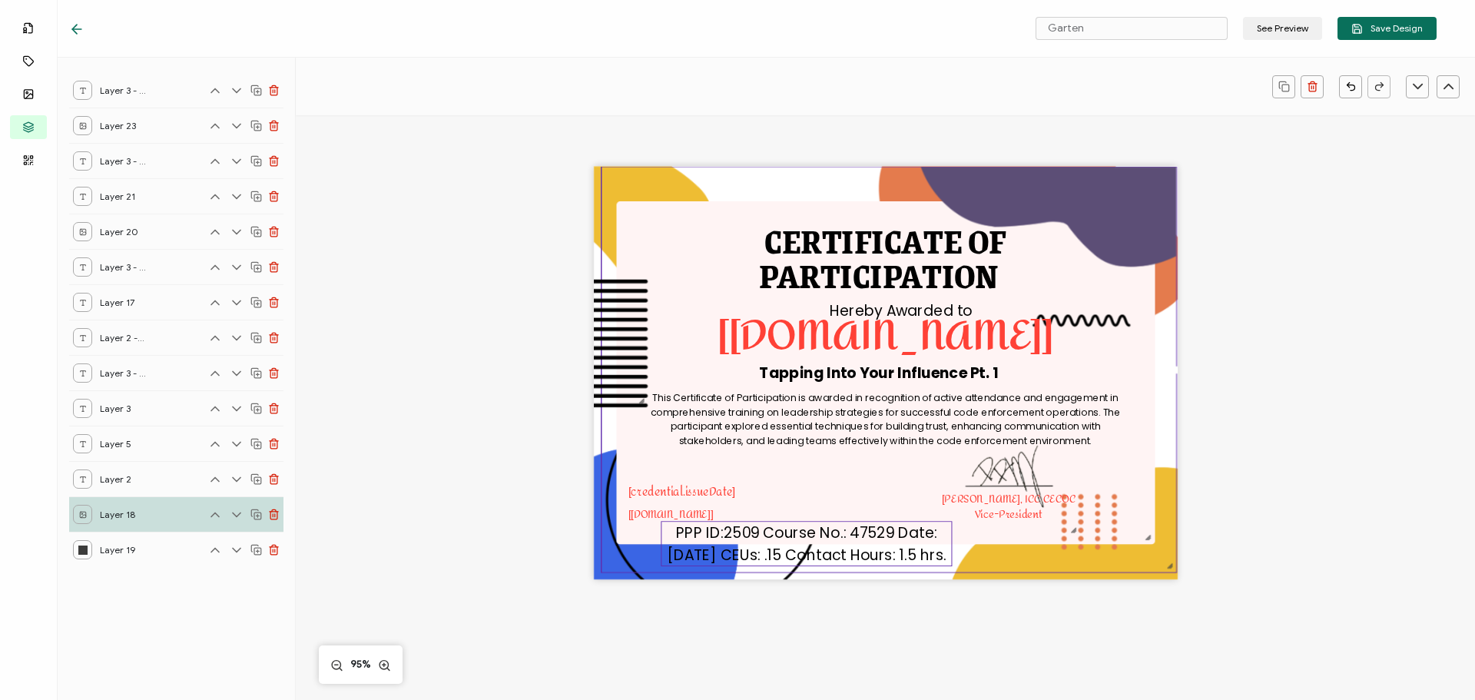
click at [867, 538] on pre "PPP ID:2509 Course No.: 47529 Date: [DATE] CEUs: .15 Contact Hours: 1.5 hrs." at bounding box center [807, 543] width 280 height 42
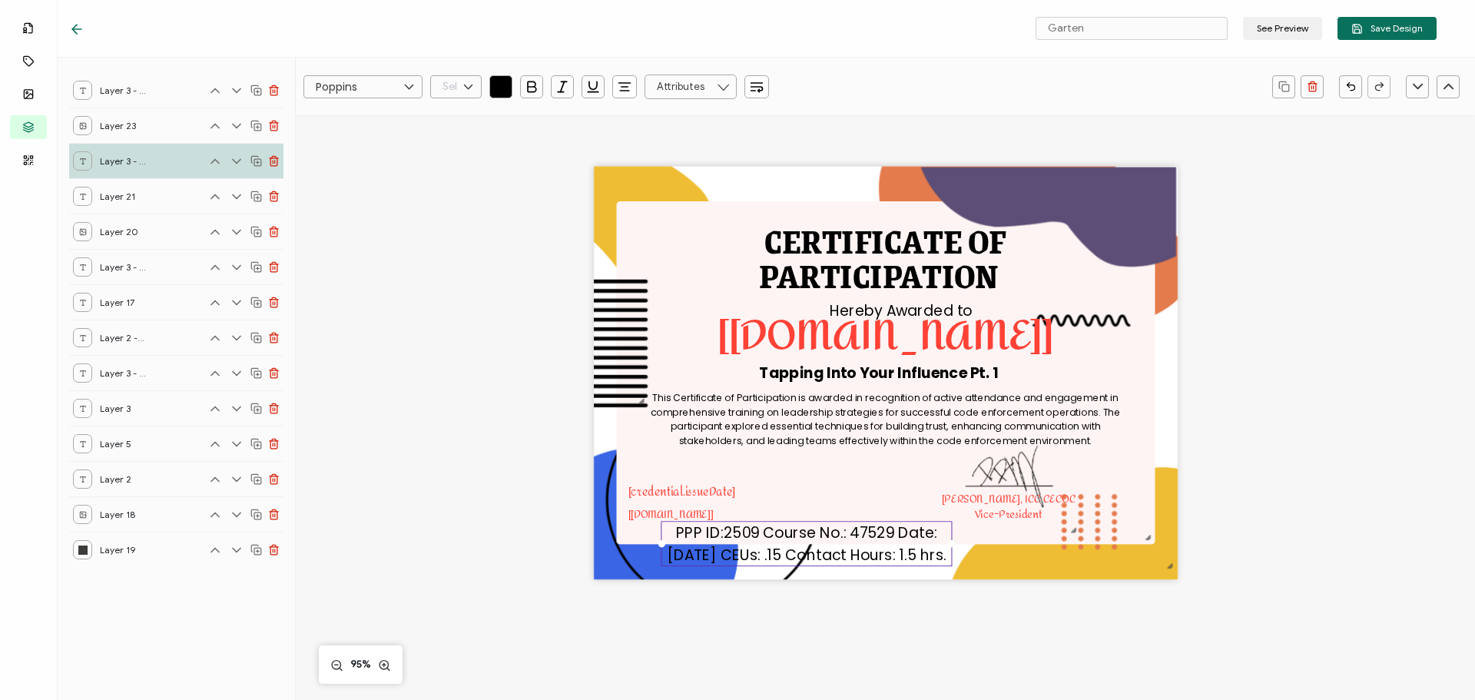
scroll to position [350, 0]
click at [457, 90] on div at bounding box center [455, 86] width 51 height 23
click at [451, 119] on span "13" at bounding box center [450, 114] width 8 height 12
type input "13"
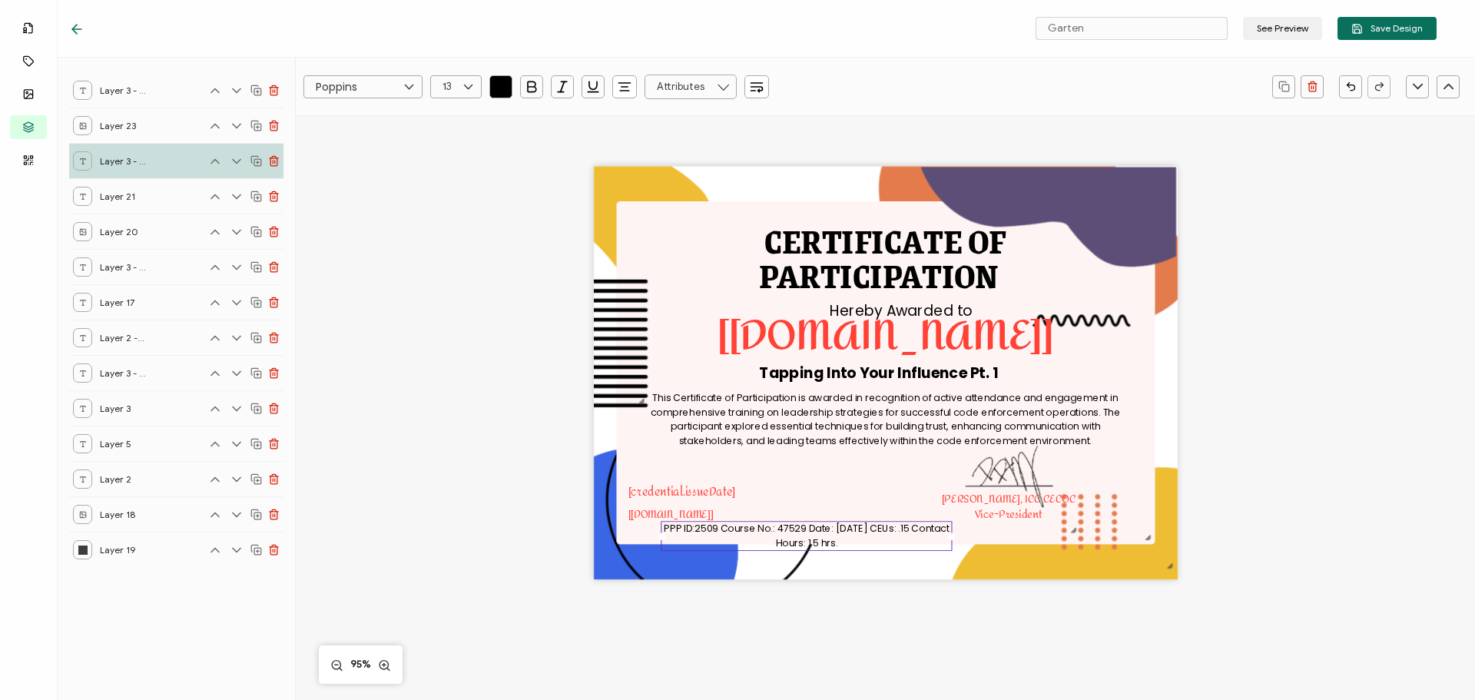
drag, startPoint x: 459, startPoint y: 85, endPoint x: 456, endPoint y: 98, distance: 13.4
click at [459, 86] on icon at bounding box center [468, 86] width 19 height 23
click at [461, 236] on li "11" at bounding box center [458, 245] width 55 height 26
type input "11"
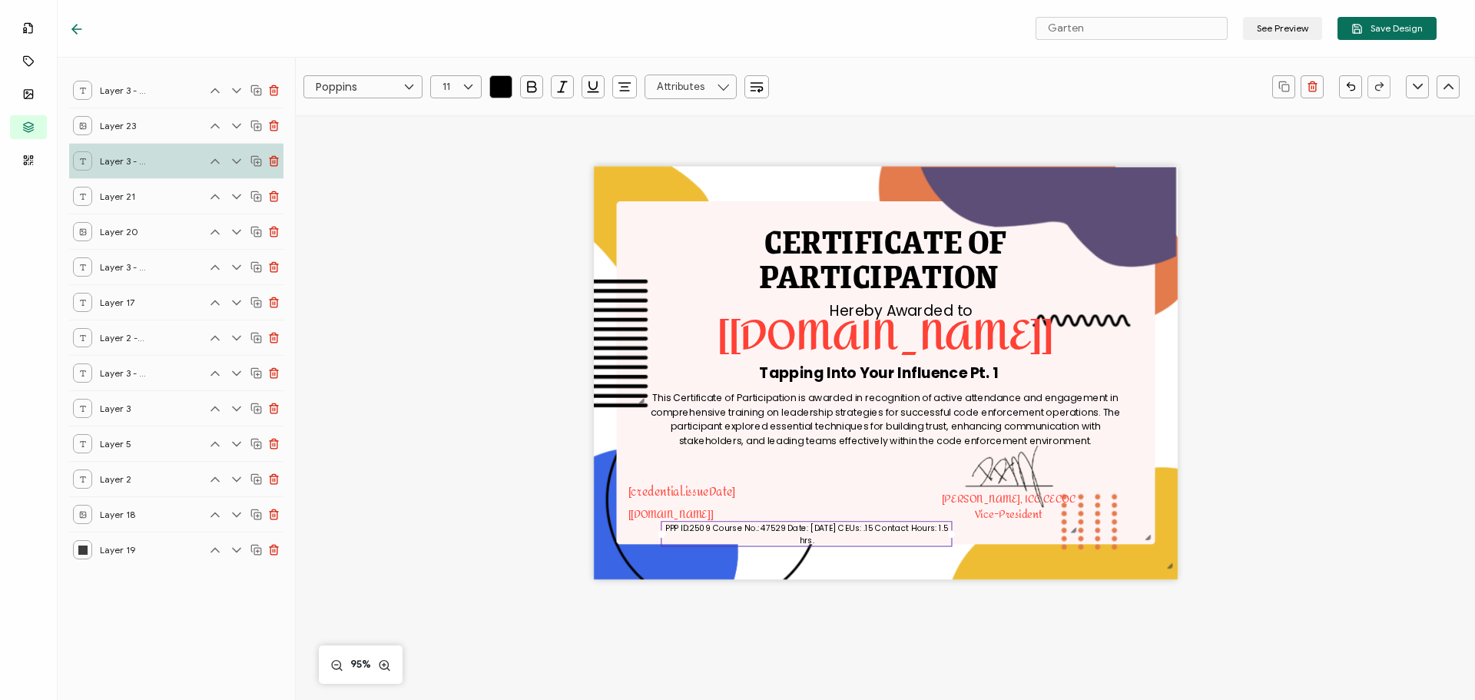
click at [503, 82] on icon "button" at bounding box center [500, 86] width 15 height 15
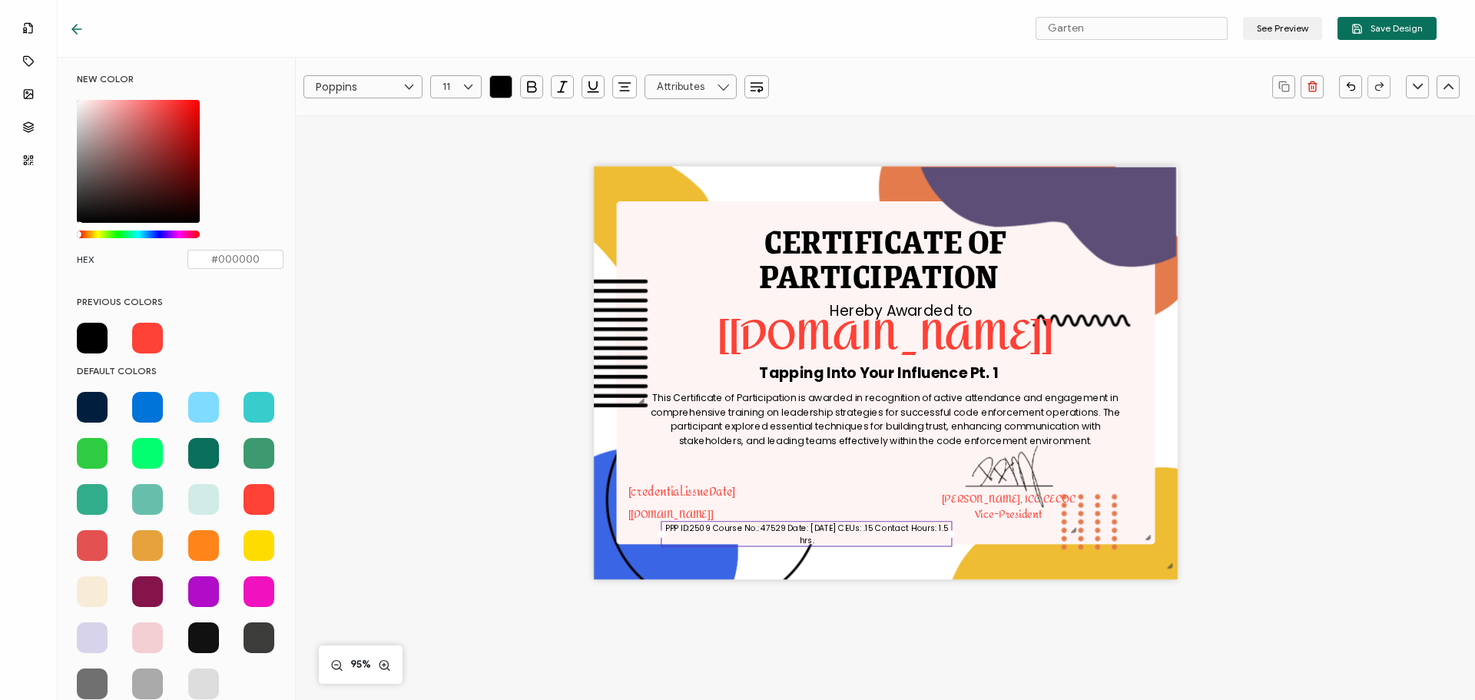
click at [159, 337] on span at bounding box center [147, 338] width 31 height 31
type input "#ff4136"
drag, startPoint x: 657, startPoint y: 535, endPoint x: 618, endPoint y: 533, distance: 38.5
click at [618, 533] on div "CERTIFICATE OF This Certificate of Participation is awarded in recognition of a…" at bounding box center [886, 373] width 584 height 413
click at [528, 536] on div "CERTIFICATE OF This Certificate of Participation is awarded in recognition of a…" at bounding box center [885, 398] width 1120 height 566
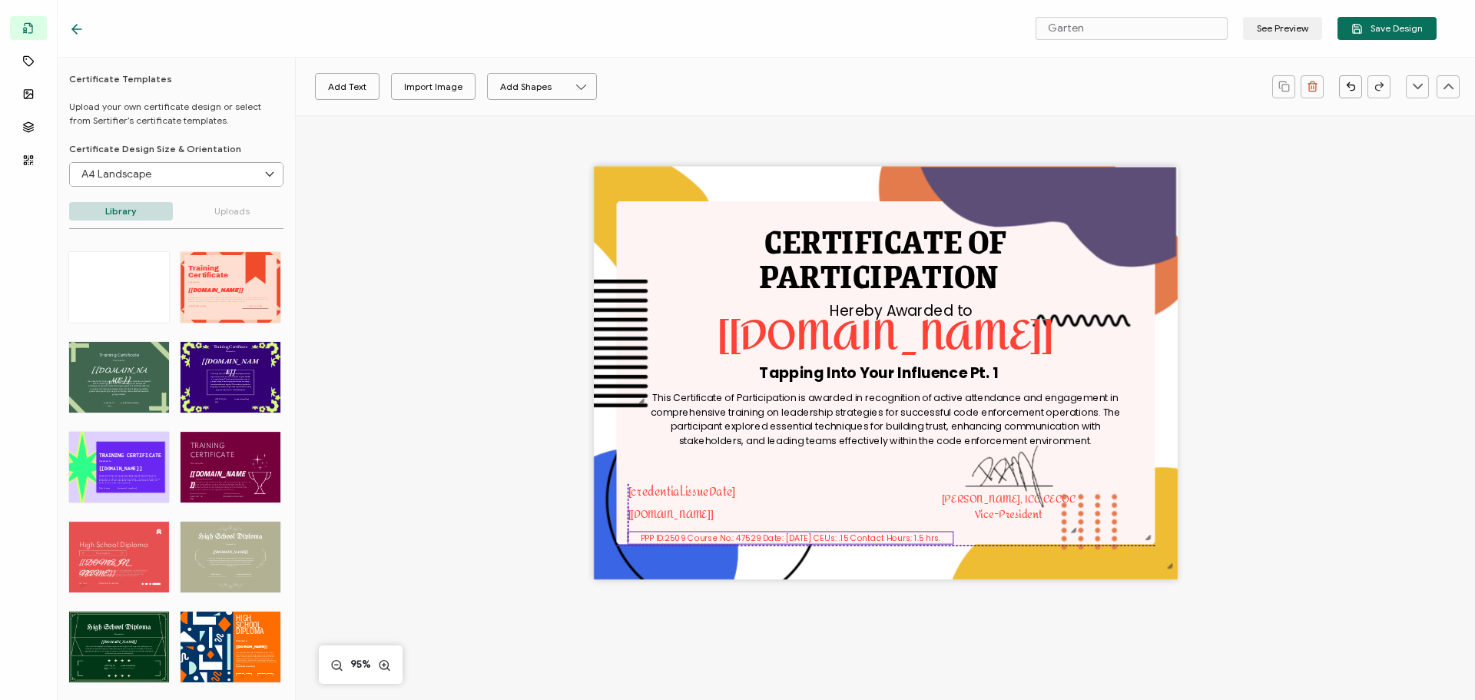
drag, startPoint x: 669, startPoint y: 529, endPoint x: 674, endPoint y: 536, distance: 8.3
click at [674, 536] on pre "PPP ID:2509 Course No.: 47529 Date: [DATE] CEUs: .15 Contact Hours: 1.5 hrs." at bounding box center [791, 538] width 300 height 12
click at [624, 85] on icon "button" at bounding box center [624, 86] width 15 height 15
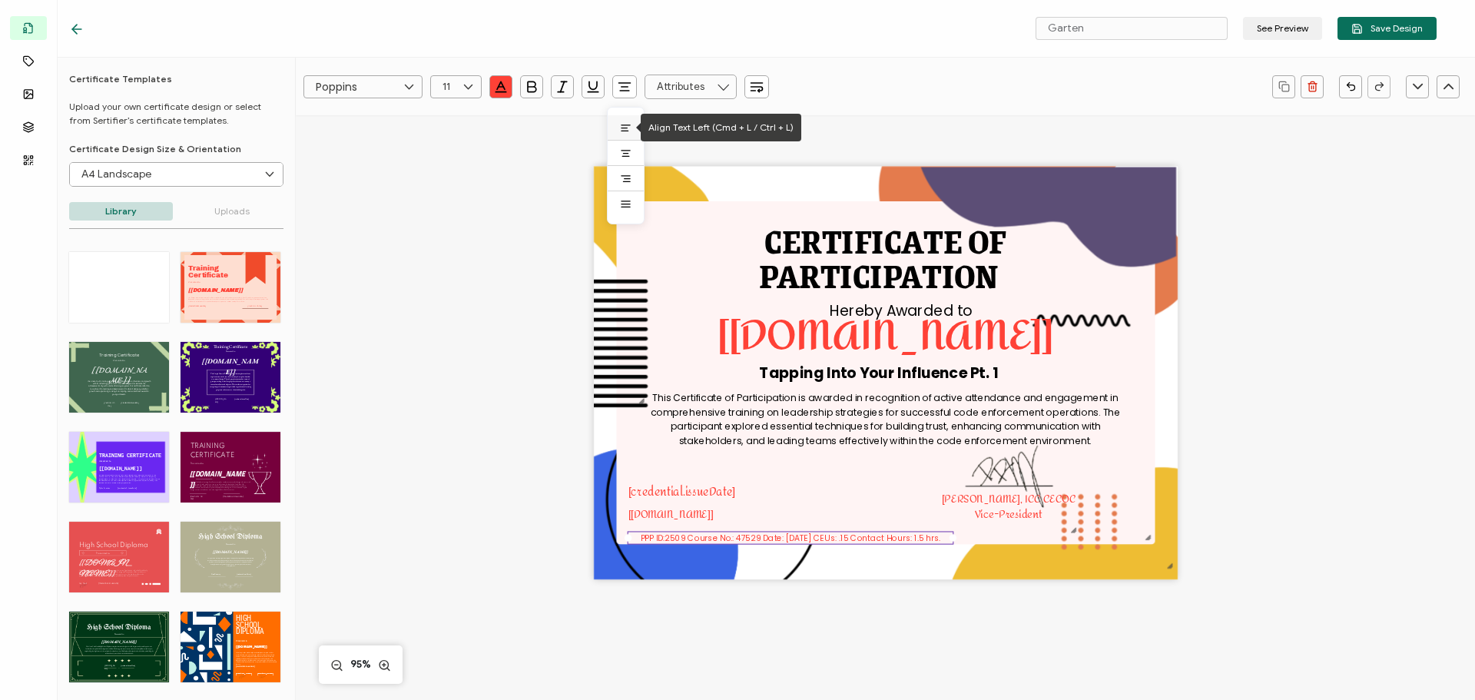
click at [620, 123] on icon at bounding box center [626, 128] width 12 height 12
click at [722, 536] on pre "PPP ID:2509 Course No.: 47529 Date: [DATE] CEUs: .15 Contact Hours: 1.5 hrs." at bounding box center [778, 538] width 300 height 12
click at [799, 423] on pre "This Certificate of Participation is awarded in recognition of active attendanc…" at bounding box center [887, 419] width 472 height 57
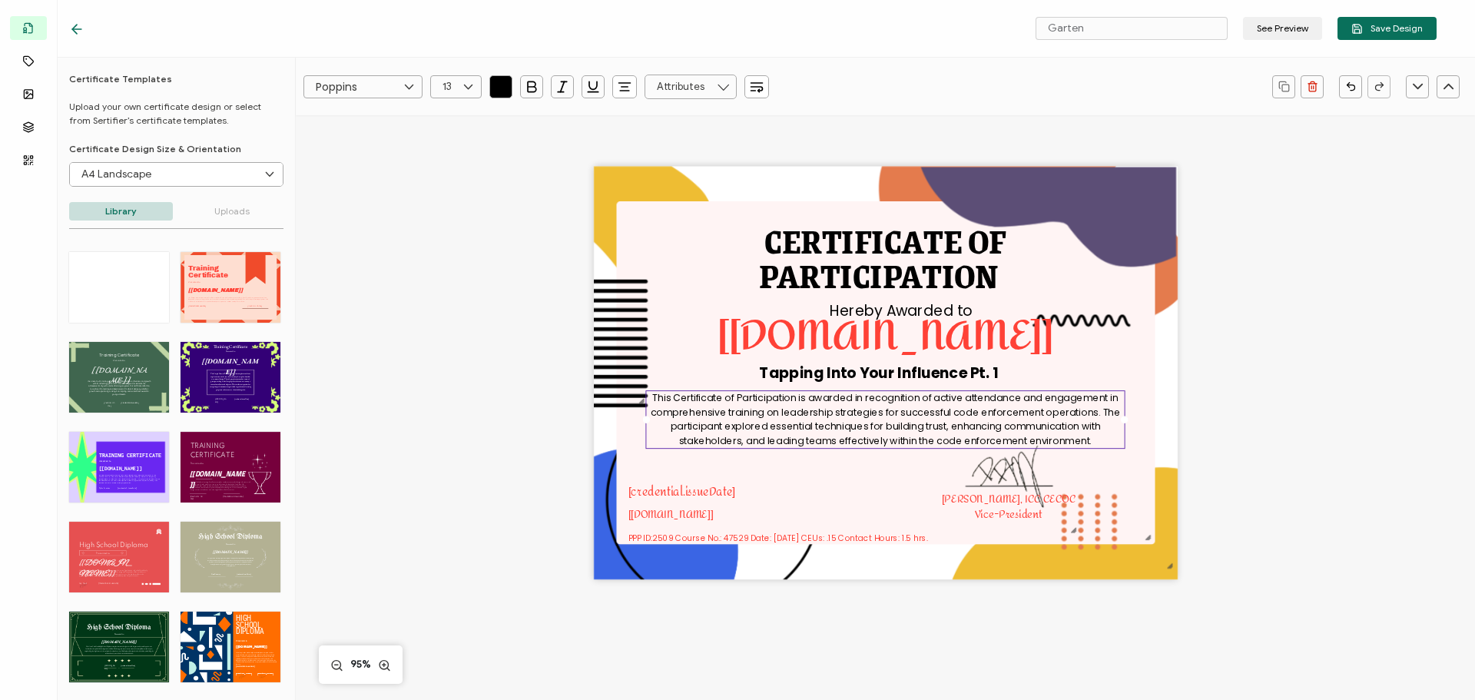
click at [364, 311] on div "CERTIFICATE OF This Certificate of Participation is awarded in recognition of a…" at bounding box center [885, 398] width 1120 height 566
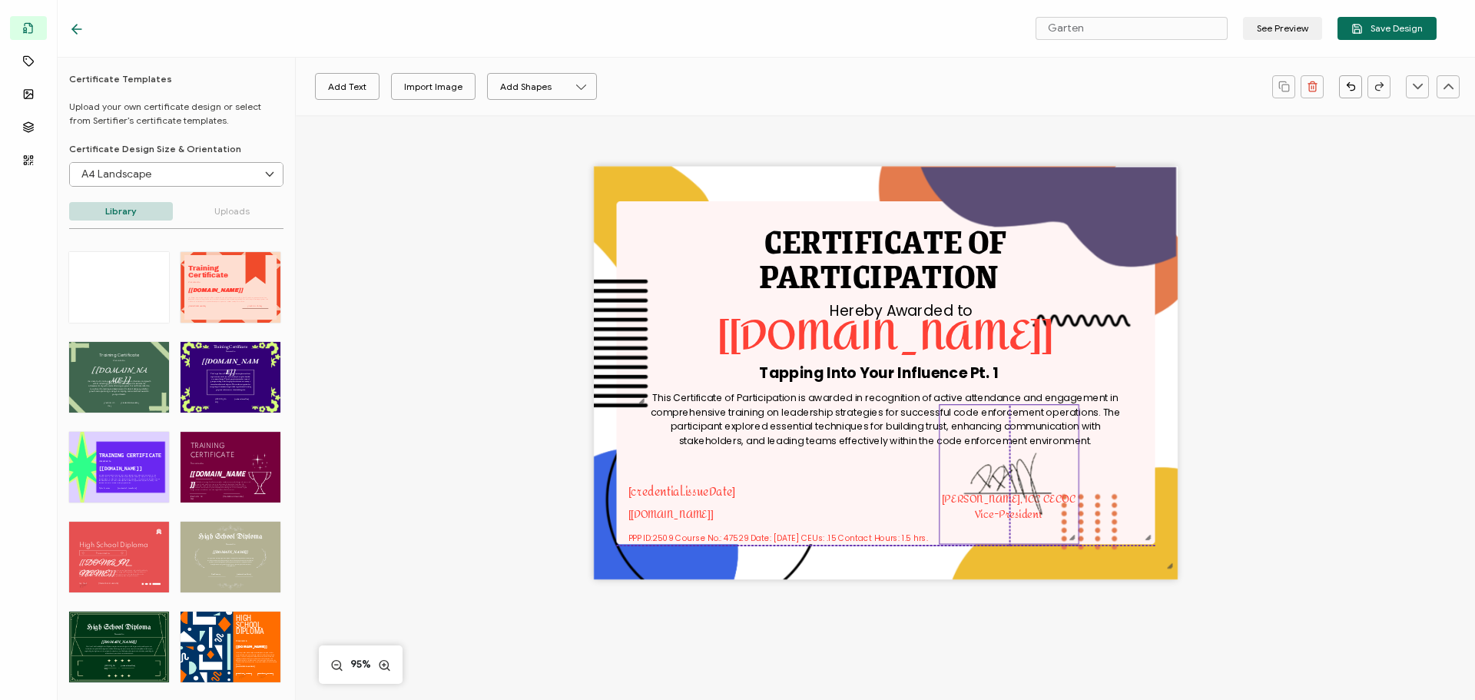
drag, startPoint x: 1010, startPoint y: 515, endPoint x: 1011, endPoint y: 523, distance: 8.5
click at [1011, 523] on img at bounding box center [1009, 474] width 139 height 138
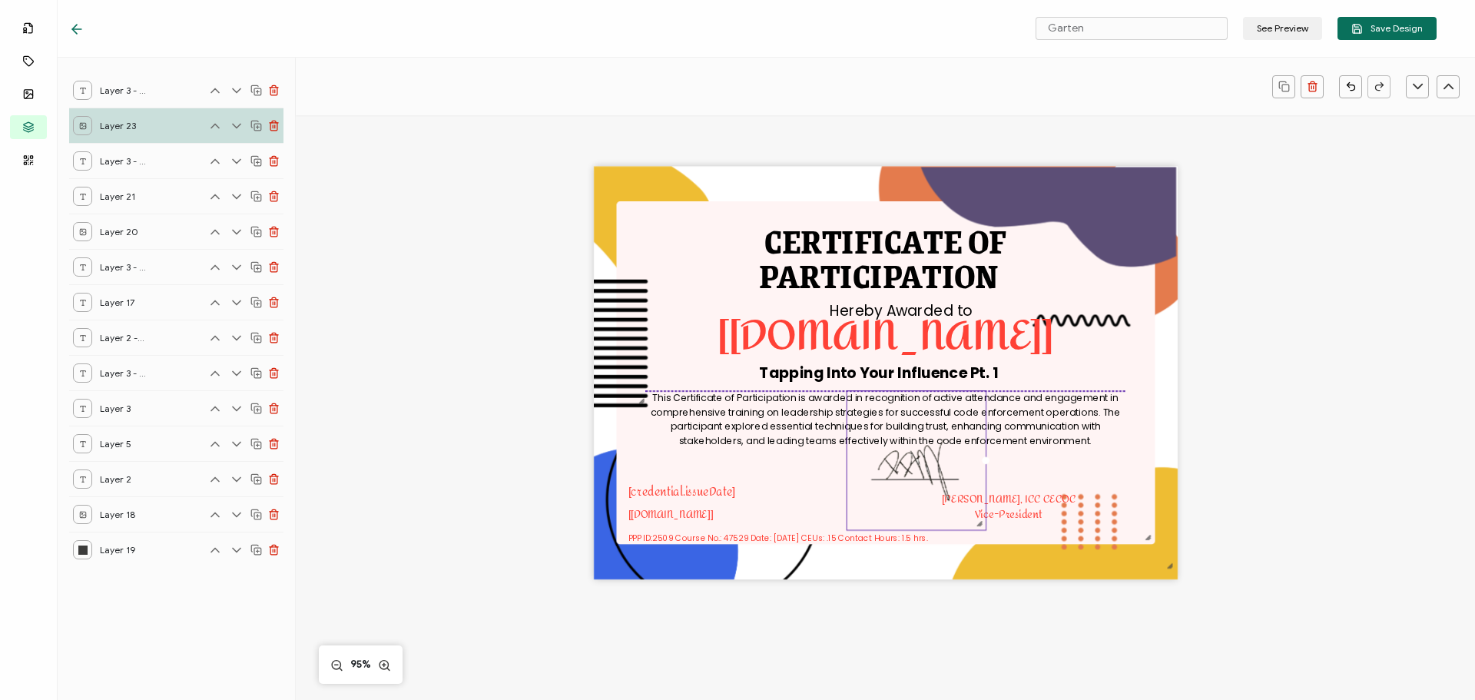
drag, startPoint x: 999, startPoint y: 474, endPoint x: 907, endPoint y: 463, distance: 92.8
click at [907, 463] on img at bounding box center [916, 460] width 139 height 139
click at [1013, 511] on pre "[PERSON_NAME], ICC CECOC Vice-President" at bounding box center [1010, 518] width 134 height 35
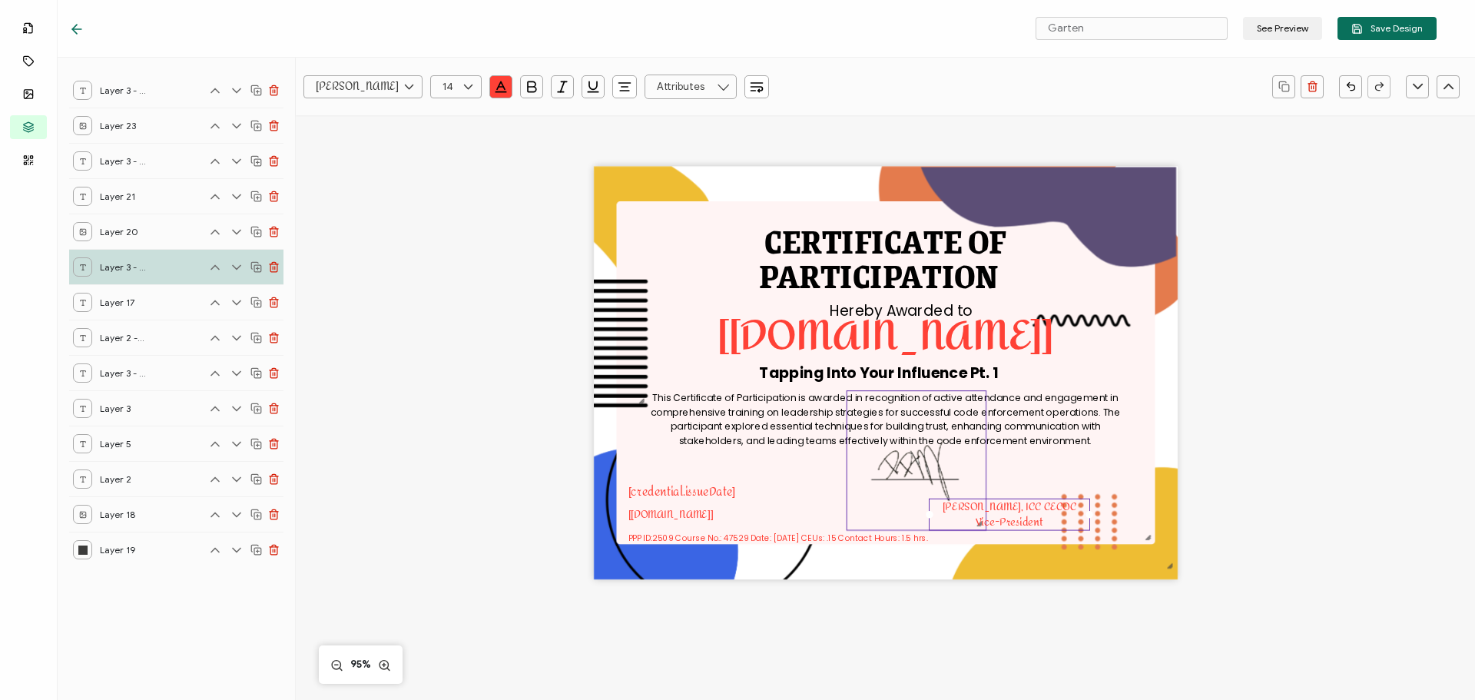
click at [925, 472] on img at bounding box center [916, 460] width 139 height 139
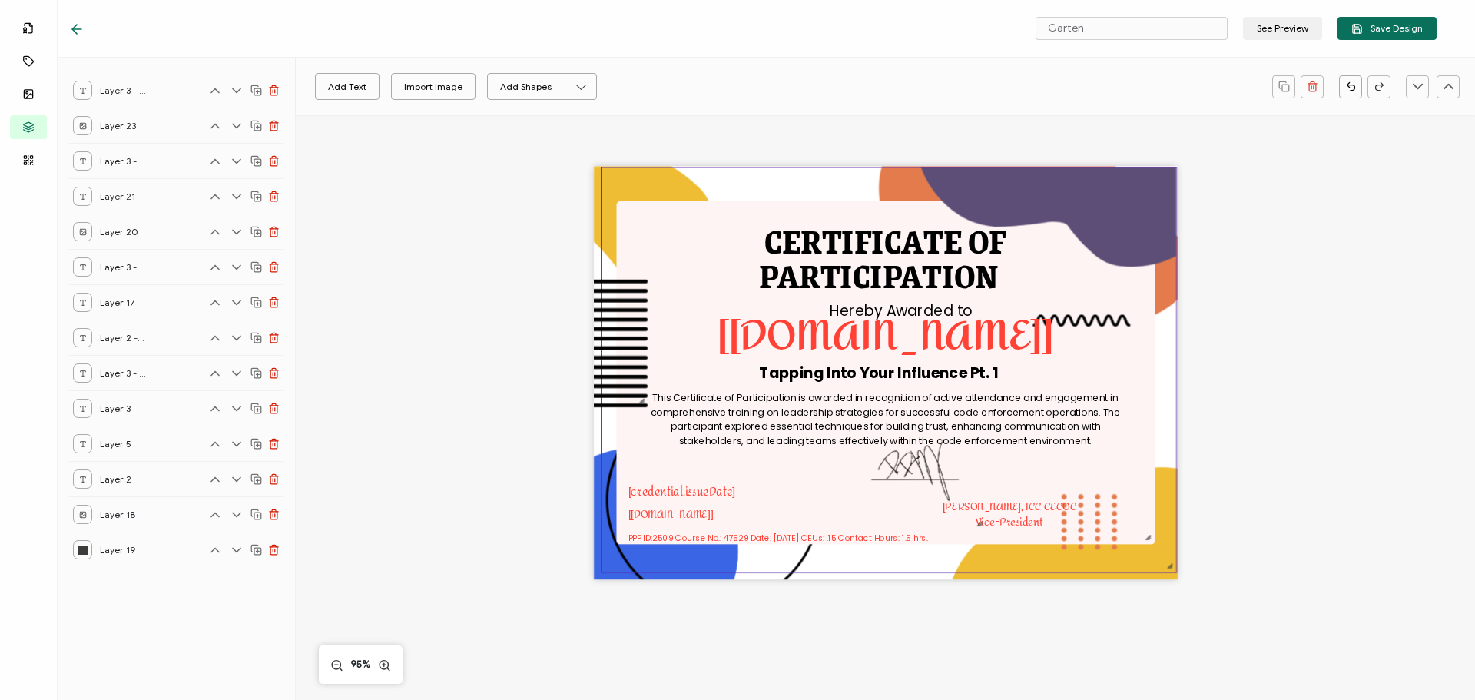
click at [789, 467] on img at bounding box center [889, 369] width 575 height 405
click at [814, 466] on img at bounding box center [889, 369] width 575 height 405
click at [1030, 468] on img at bounding box center [889, 369] width 575 height 405
click at [1024, 414] on pre "This Certificate of Participation is awarded in recognition of active attendanc…" at bounding box center [887, 419] width 472 height 57
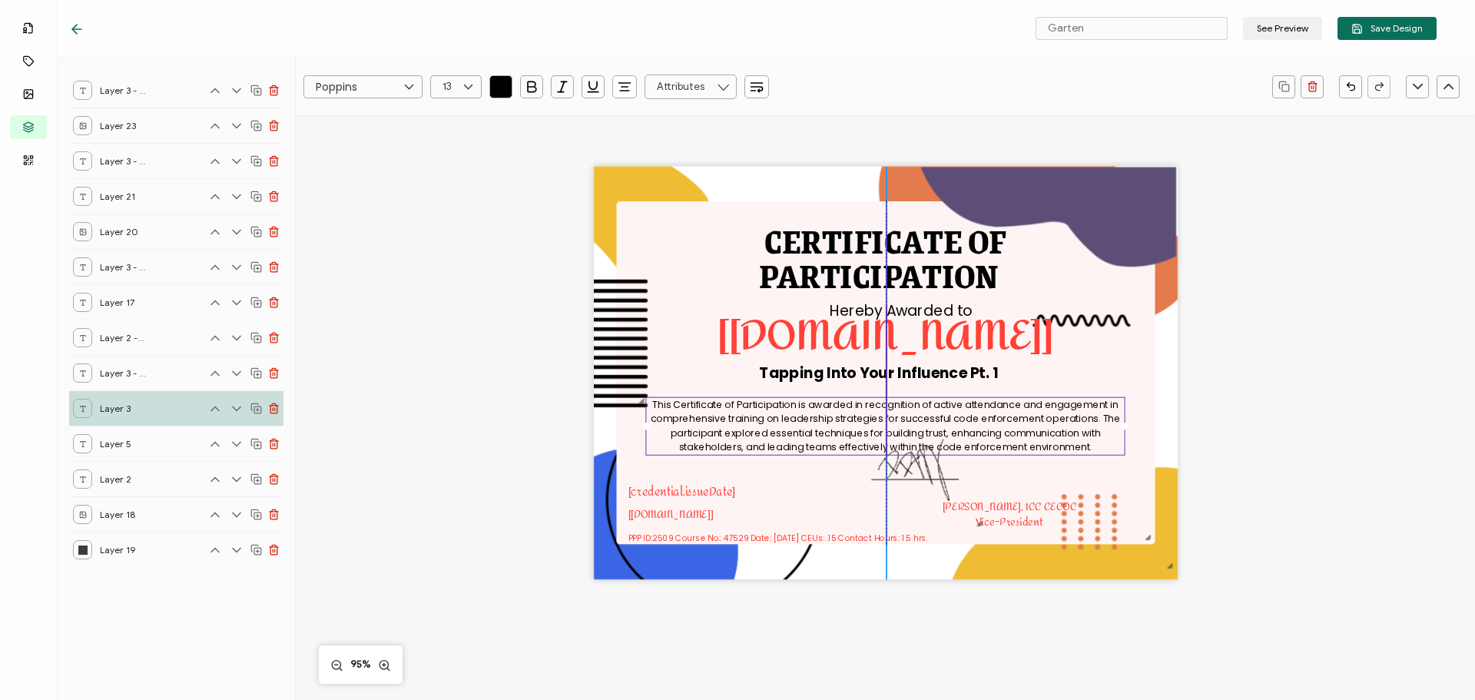
click at [1017, 423] on pre "This Certificate of Participation is awarded in recognition of active attendanc…" at bounding box center [887, 425] width 472 height 57
click at [924, 465] on img at bounding box center [916, 460] width 139 height 139
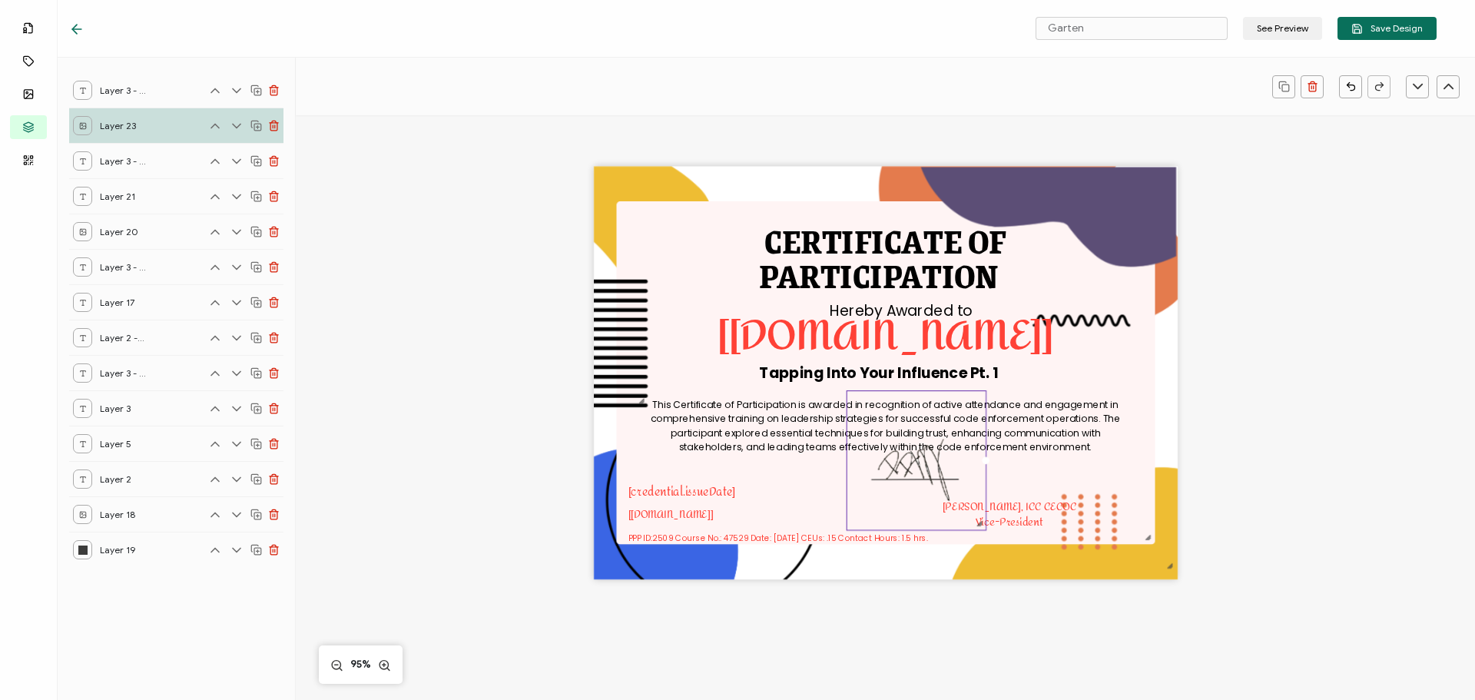
drag, startPoint x: 926, startPoint y: 469, endPoint x: 949, endPoint y: 468, distance: 23.1
click at [950, 469] on img at bounding box center [916, 460] width 139 height 139
click at [803, 495] on div "[credential.issueDate]" at bounding box center [727, 493] width 198 height 18
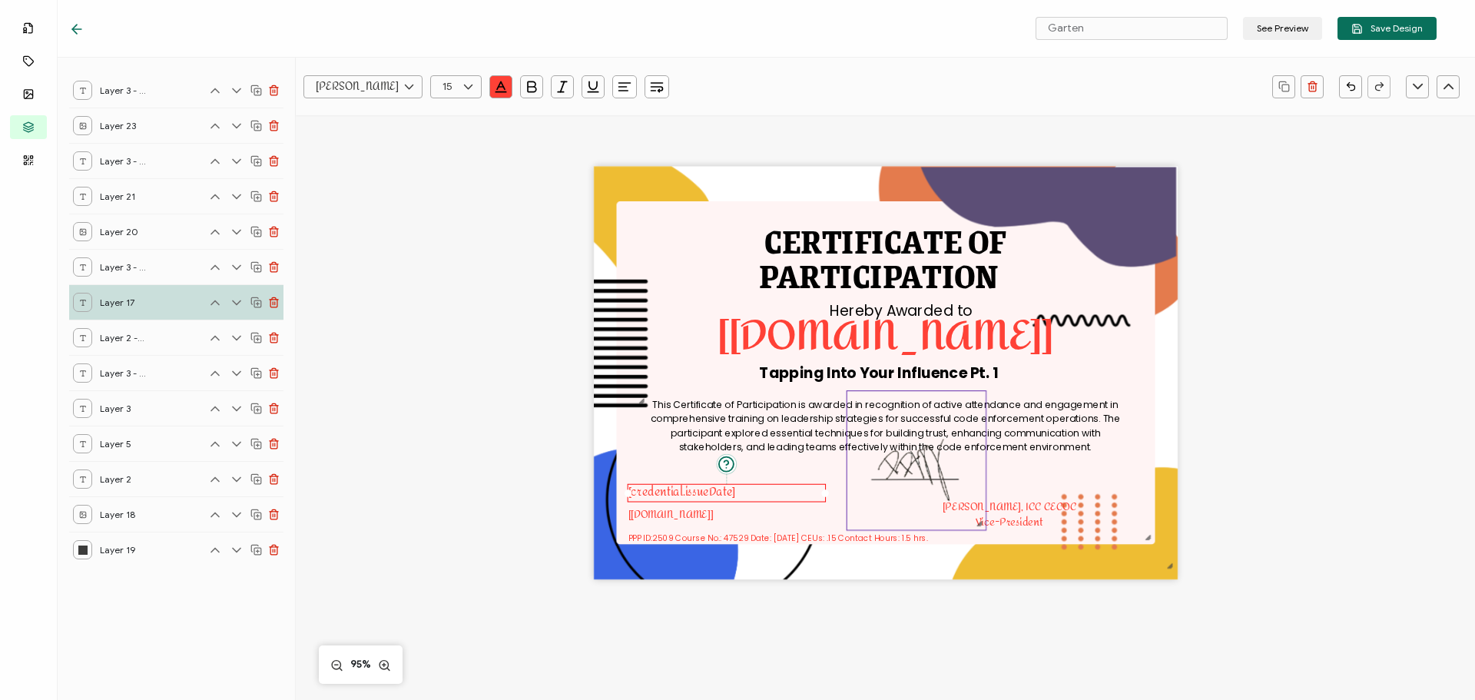
click at [888, 484] on img at bounding box center [916, 460] width 139 height 139
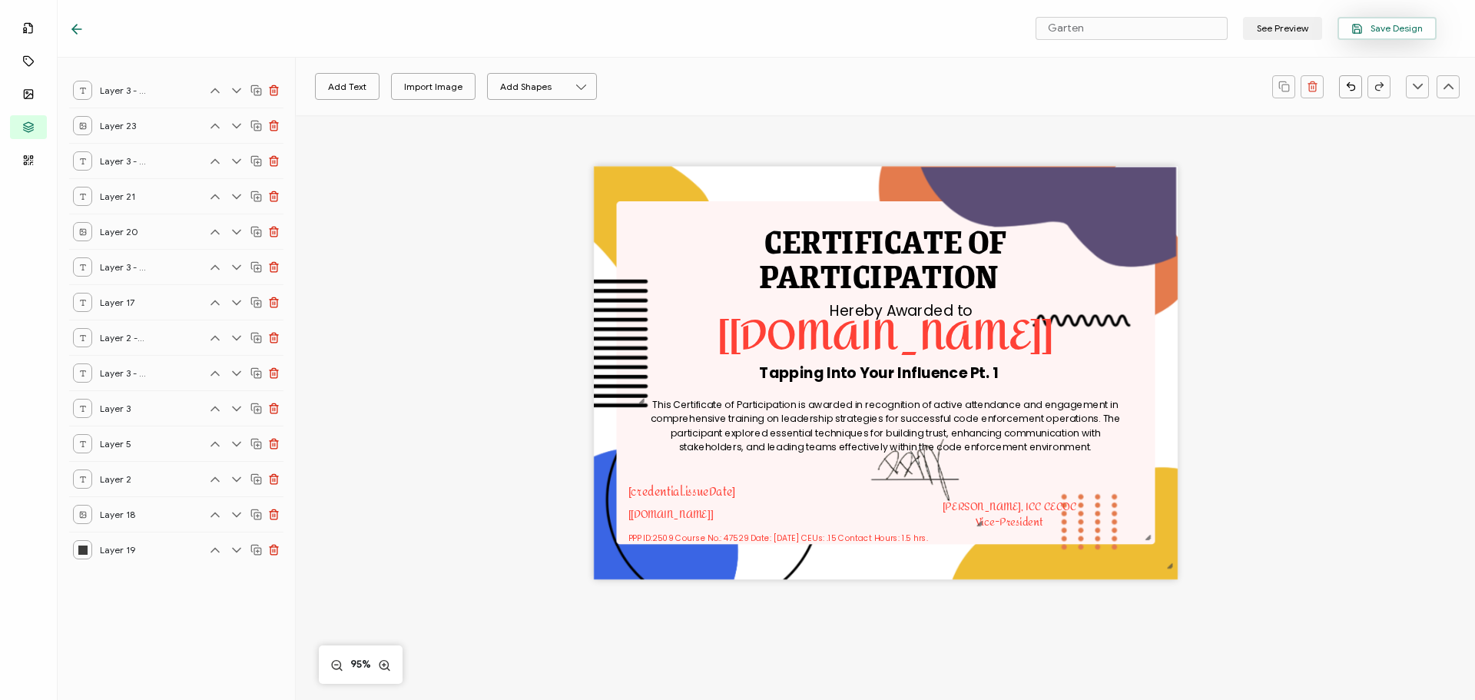
click at [1376, 23] on span "Save Design" at bounding box center [1386, 29] width 71 height 12
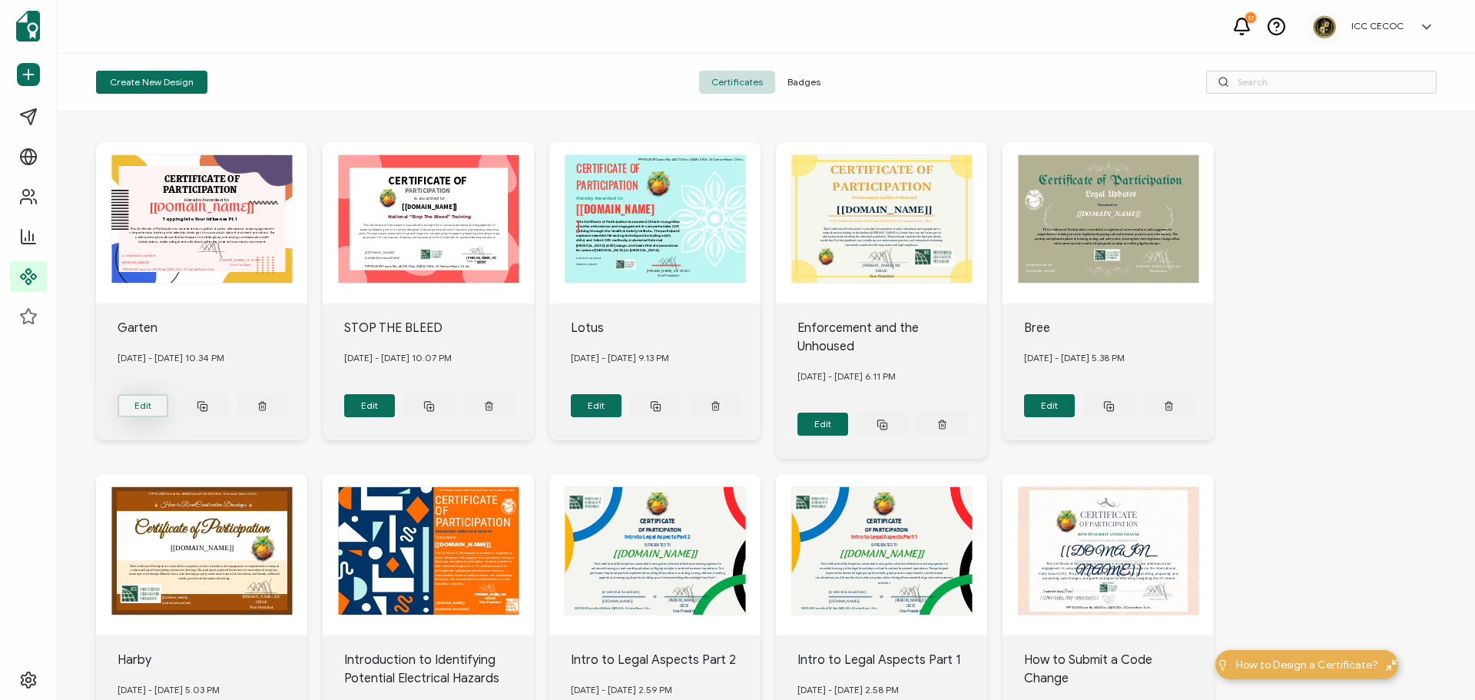
click at [155, 405] on button "Edit" at bounding box center [143, 405] width 51 height 23
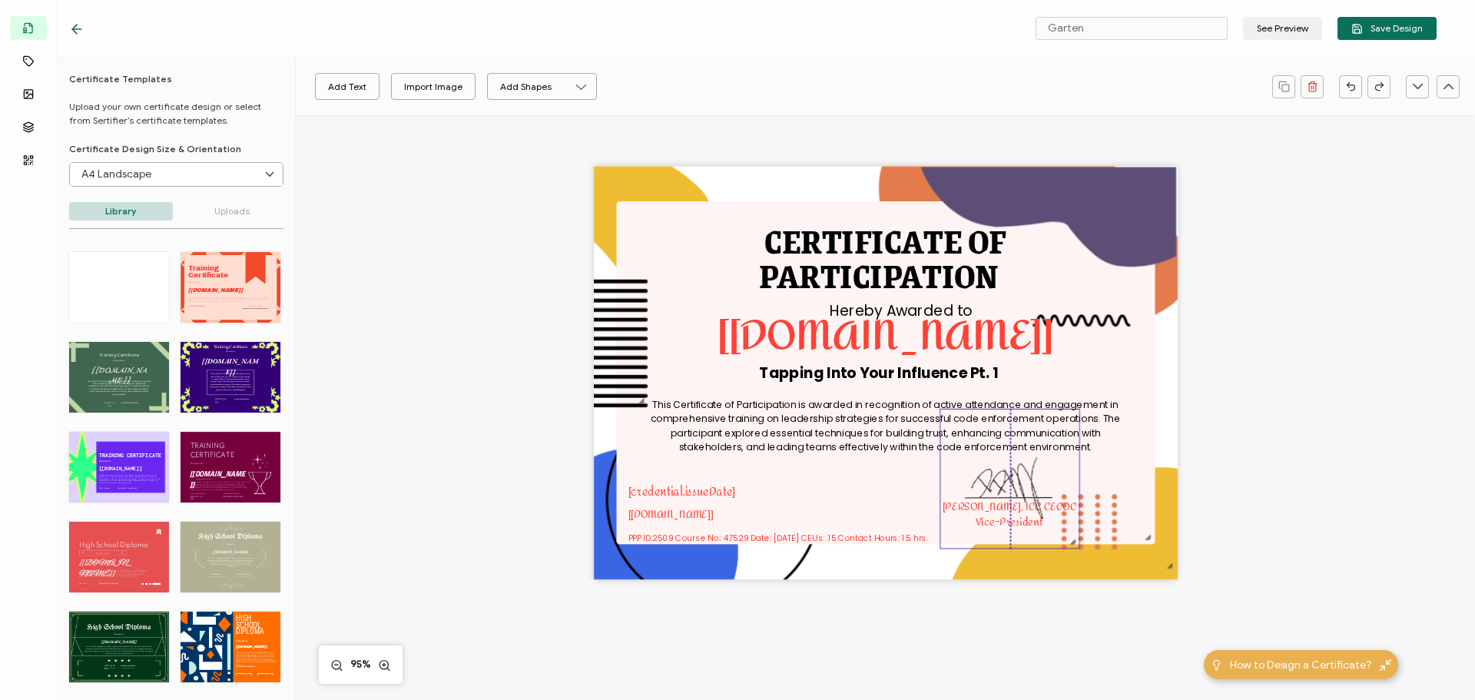
drag, startPoint x: 890, startPoint y: 472, endPoint x: 983, endPoint y: 491, distance: 94.8
click at [983, 491] on img at bounding box center [1009, 478] width 139 height 138
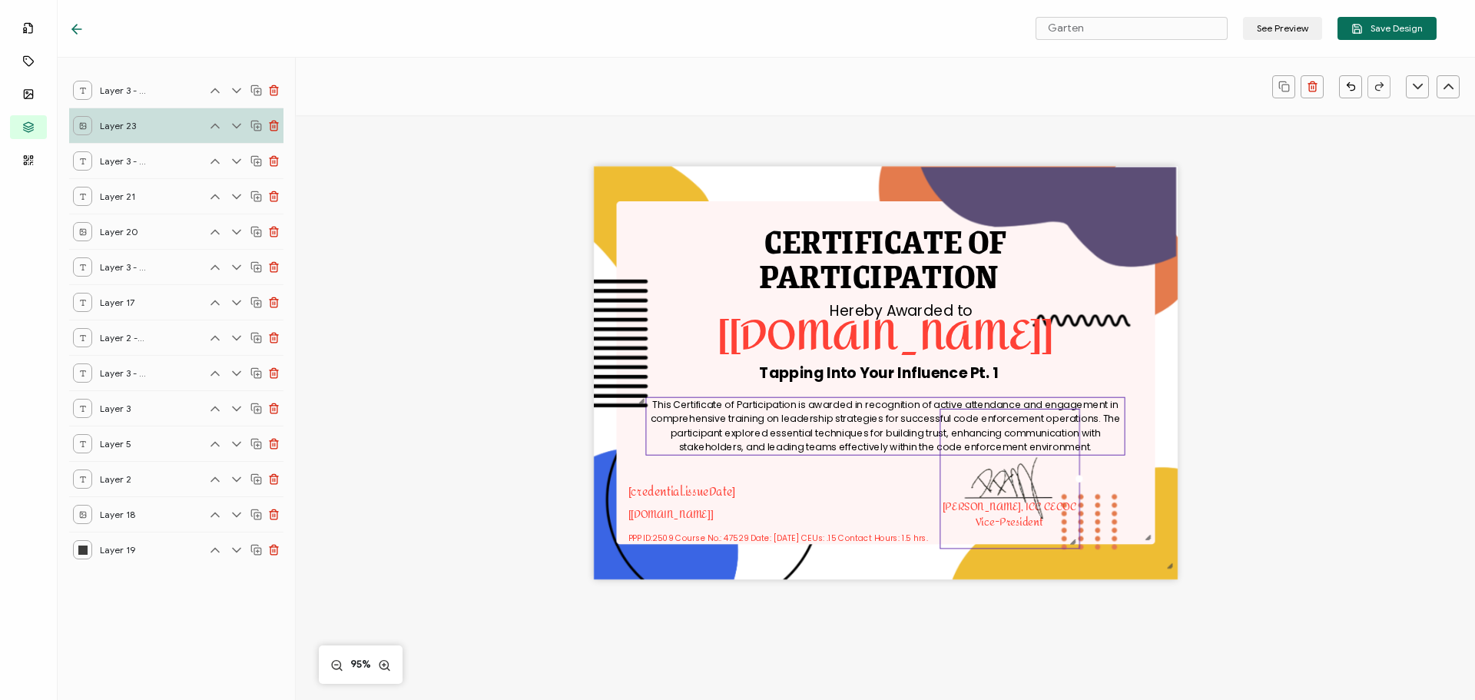
click at [881, 447] on pre "This Certificate of Participation is awarded in recognition of active attendanc…" at bounding box center [887, 425] width 472 height 57
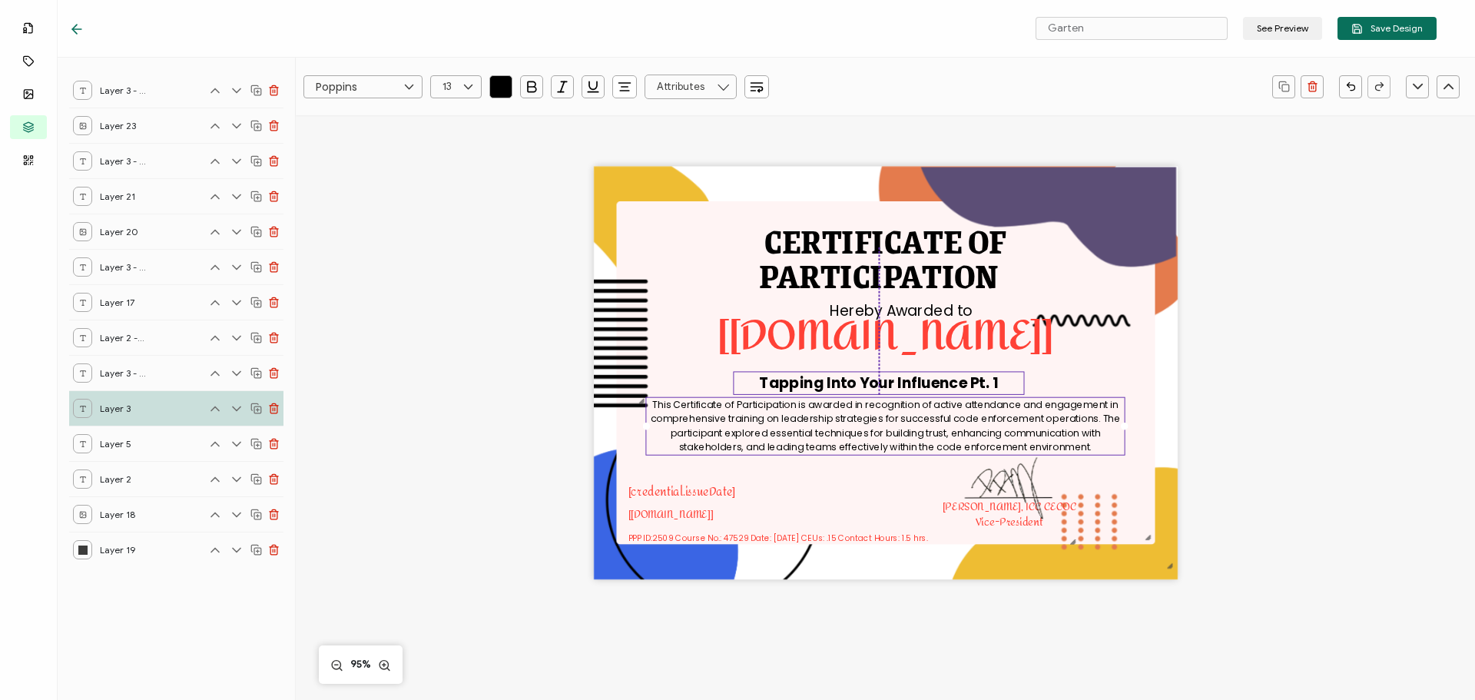
drag, startPoint x: 882, startPoint y: 373, endPoint x: 882, endPoint y: 383, distance: 10.0
click at [882, 383] on pre "Tapping Into Your Influence Pt. 1" at bounding box center [878, 383] width 239 height 21
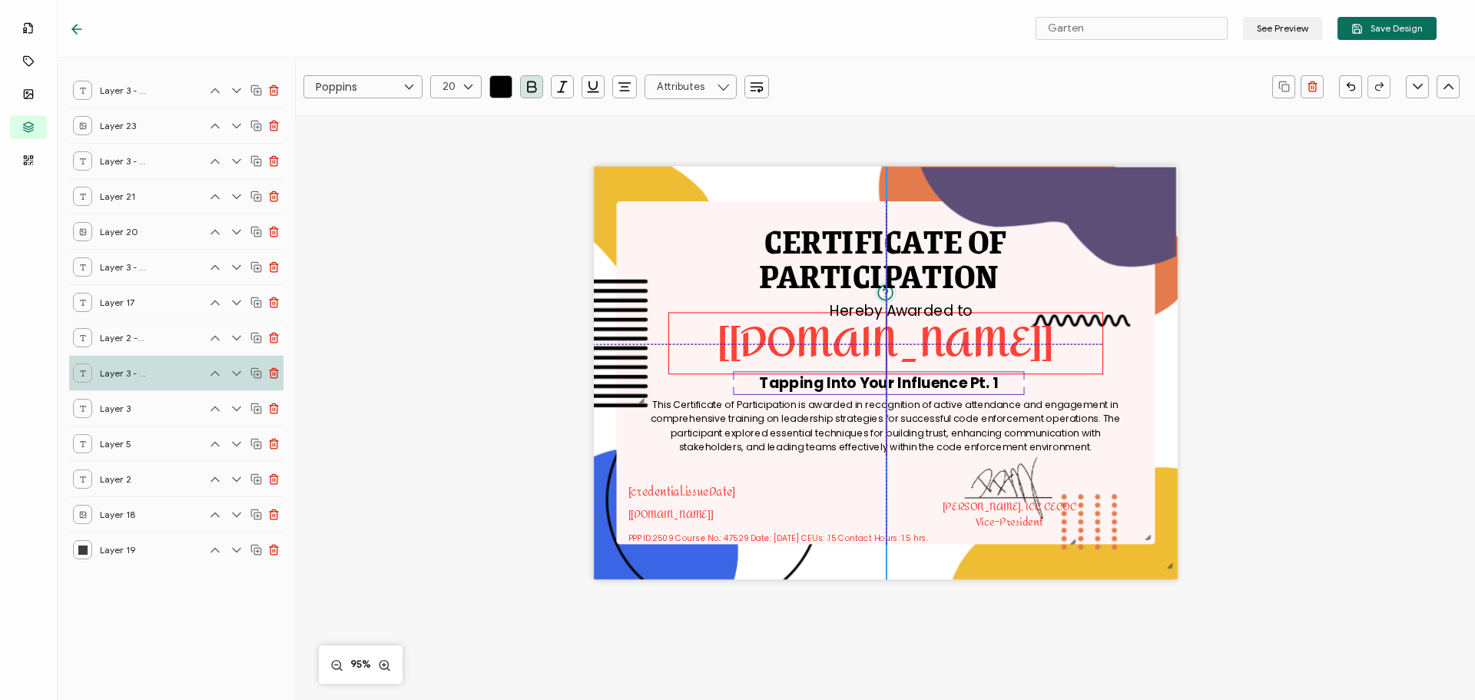
drag, startPoint x: 884, startPoint y: 333, endPoint x: 883, endPoint y: 343, distance: 10.0
click at [883, 343] on pre "[[DOMAIN_NAME]]" at bounding box center [886, 342] width 336 height 78
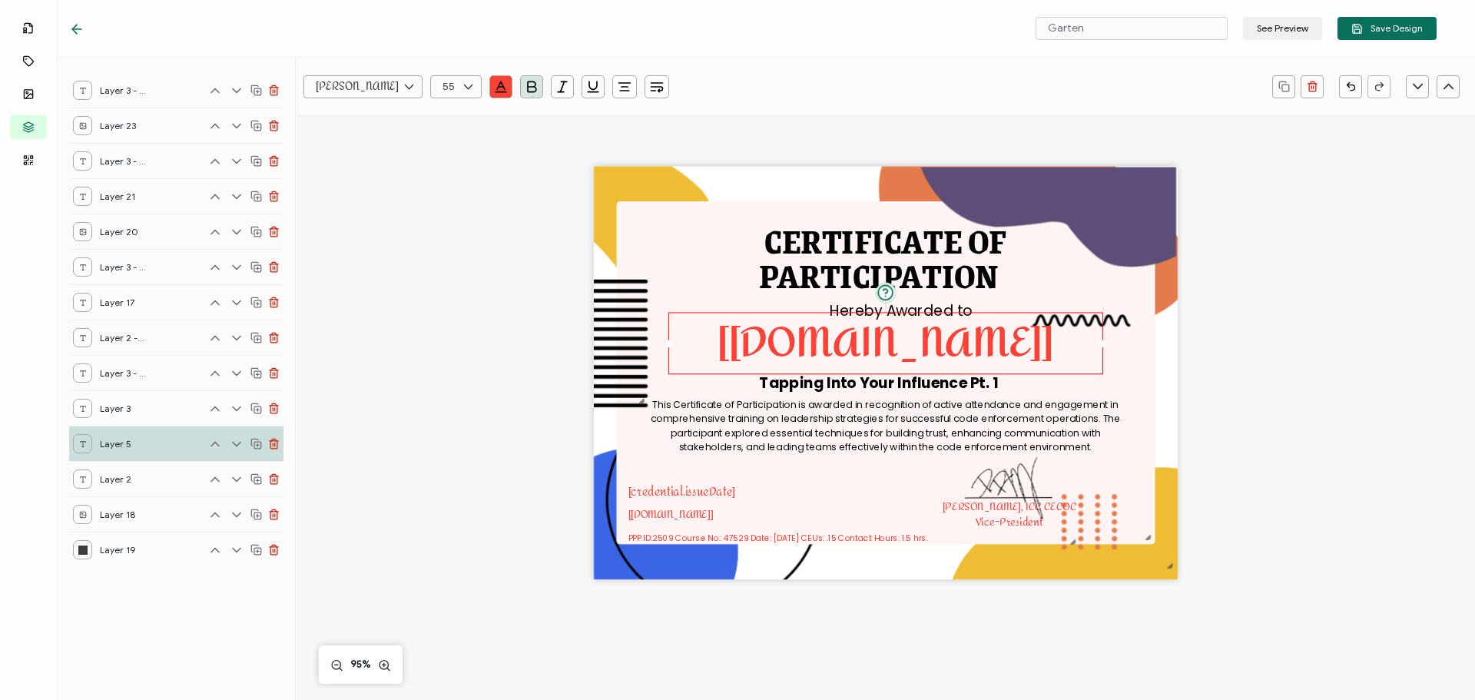
click at [1247, 389] on div "CERTIFICATE OF This Certificate of Participation is awarded in recognition of a…" at bounding box center [885, 398] width 1120 height 566
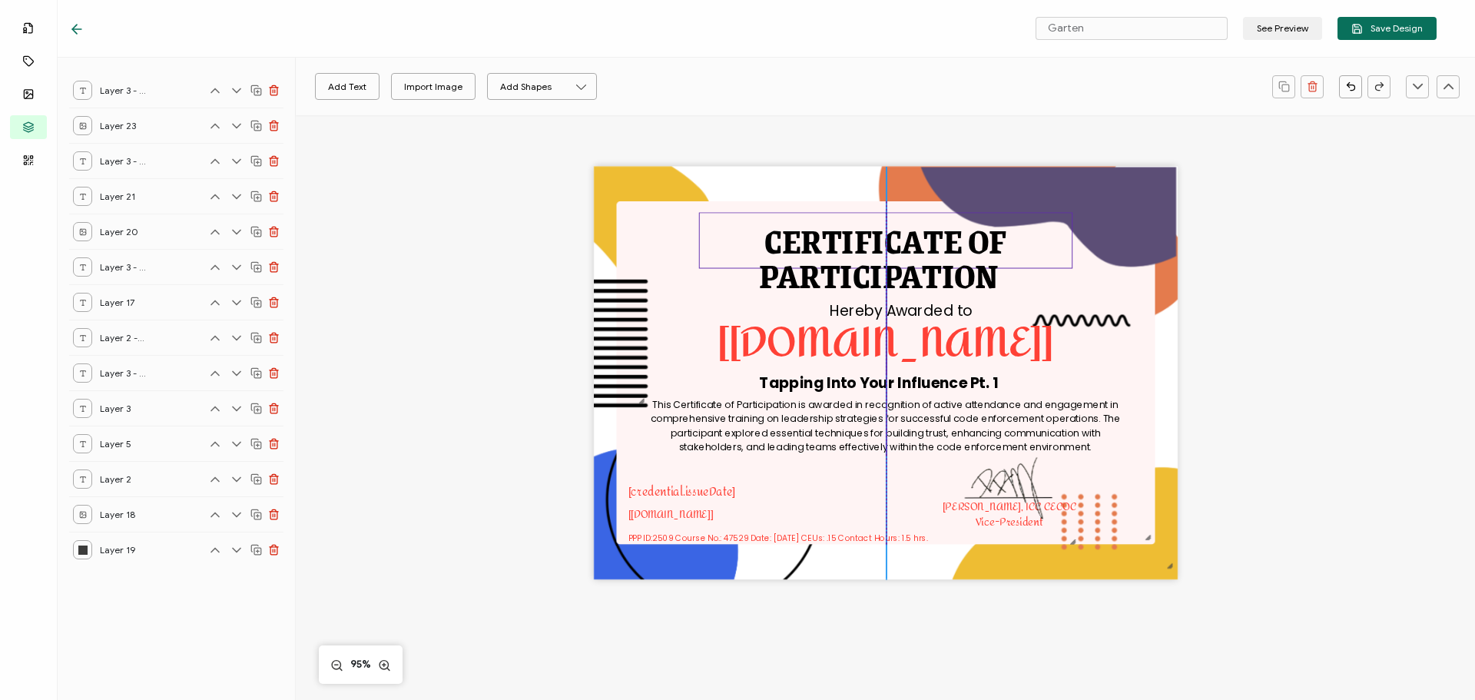
click at [880, 246] on pre "CERTIFICATE OF" at bounding box center [885, 241] width 242 height 54
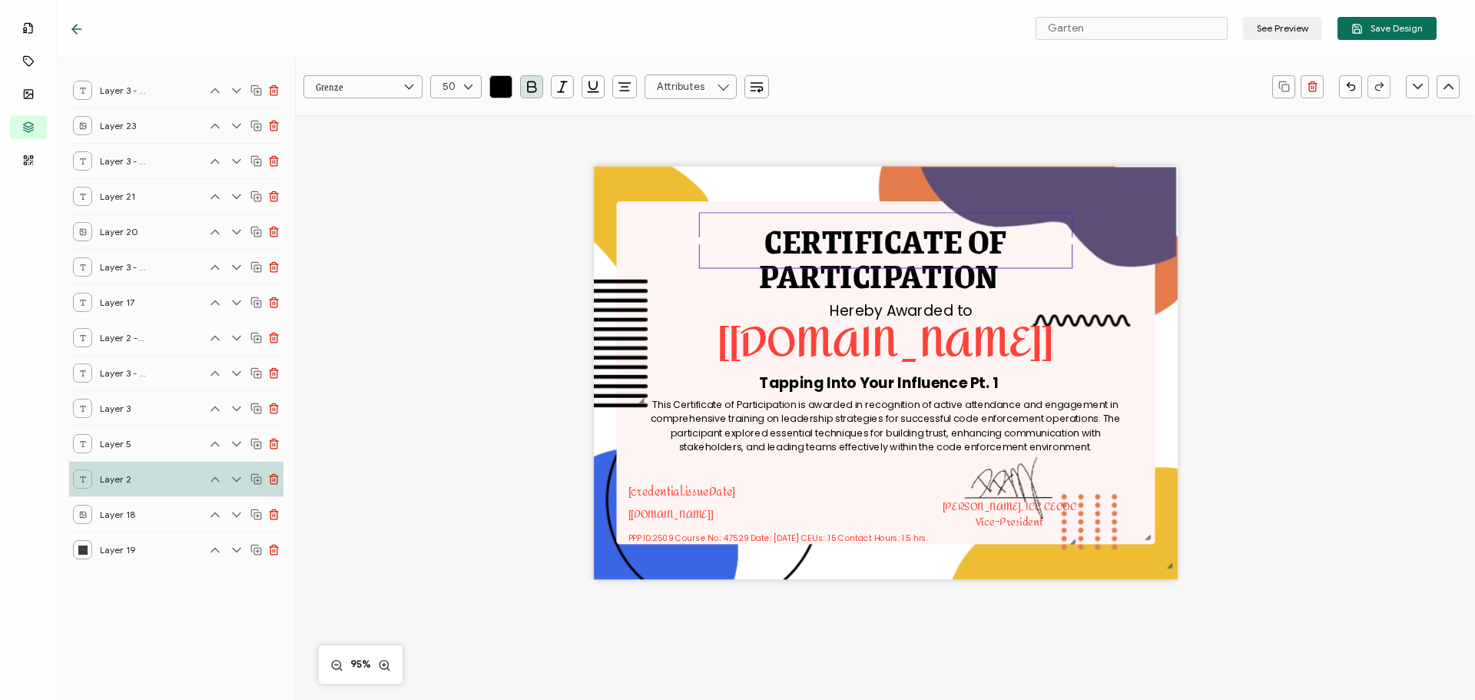
click at [1279, 336] on div "CERTIFICATE OF This Certificate of Participation is awarded in recognition of a…" at bounding box center [885, 398] width 1120 height 566
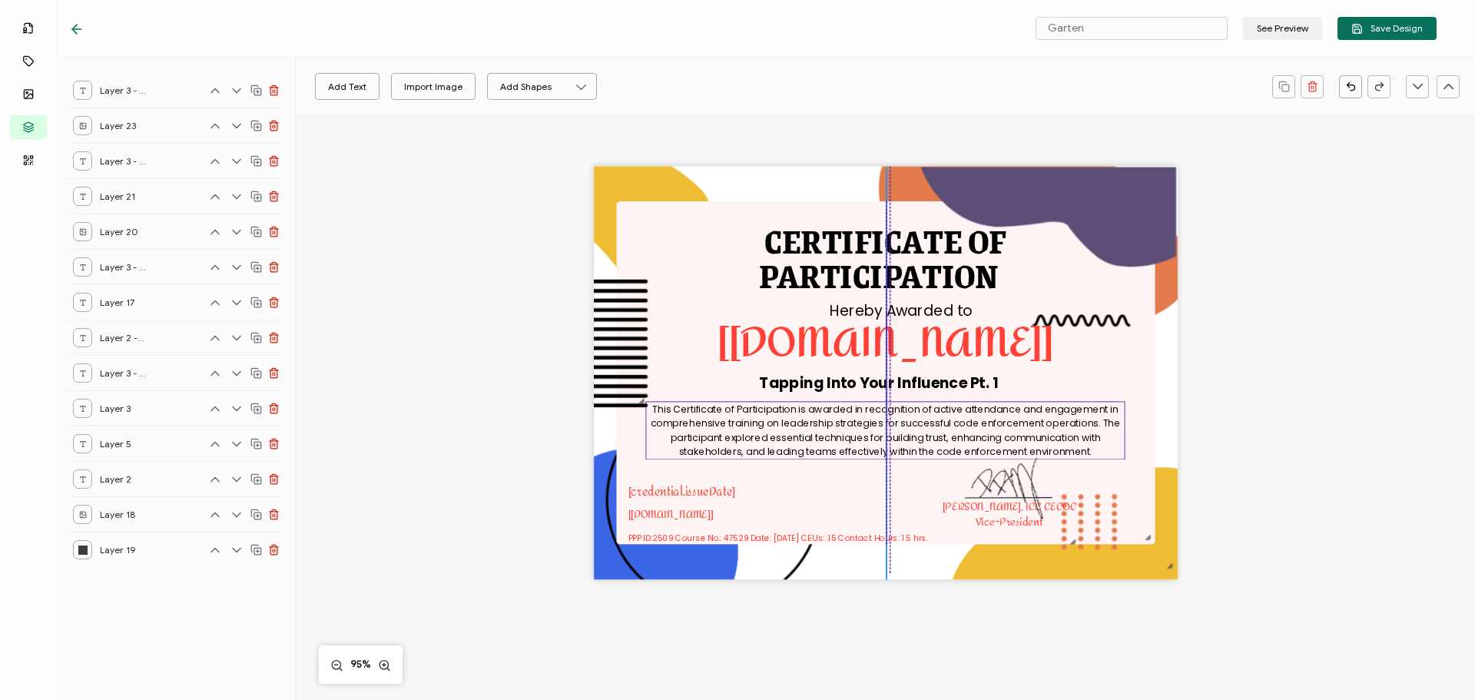
click at [878, 441] on pre "This Certificate of Participation is awarded in recognition of active attendanc…" at bounding box center [887, 430] width 472 height 57
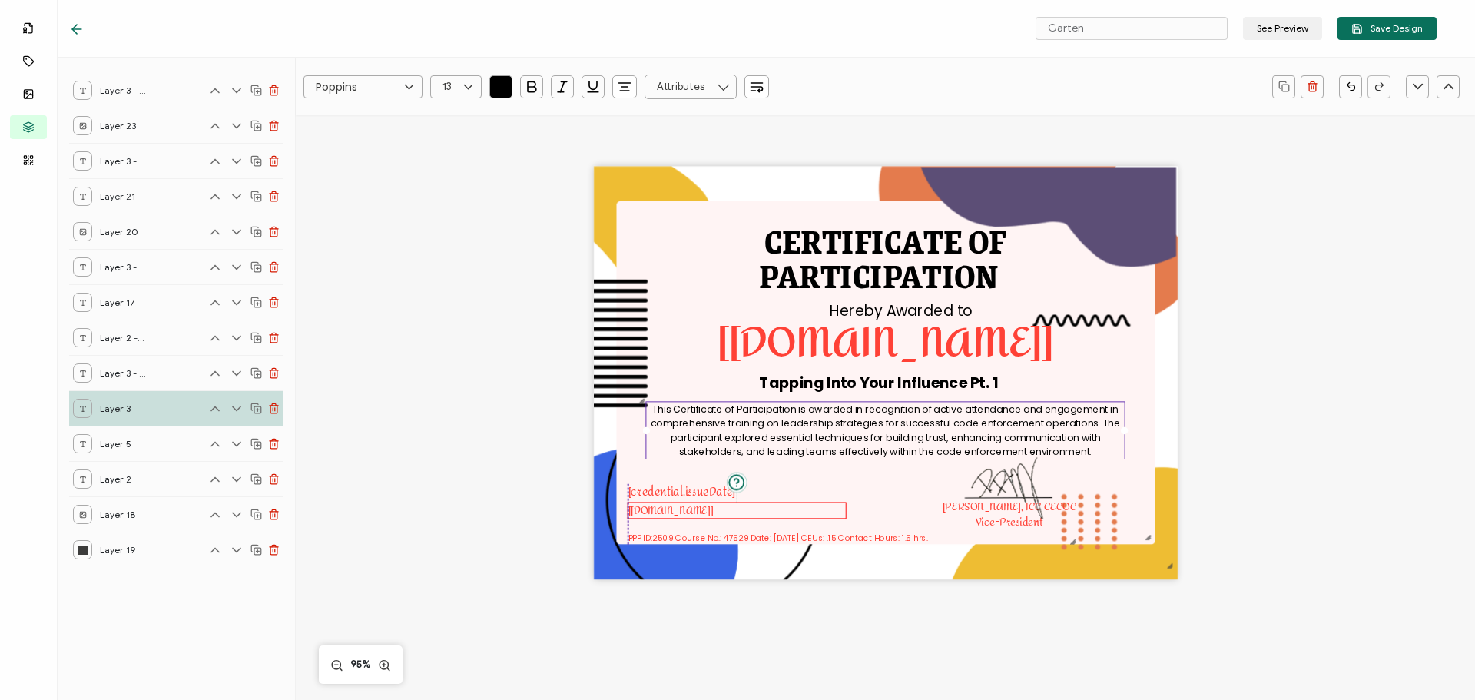
click at [678, 509] on pre "[[DOMAIN_NAME]]" at bounding box center [670, 511] width 85 height 20
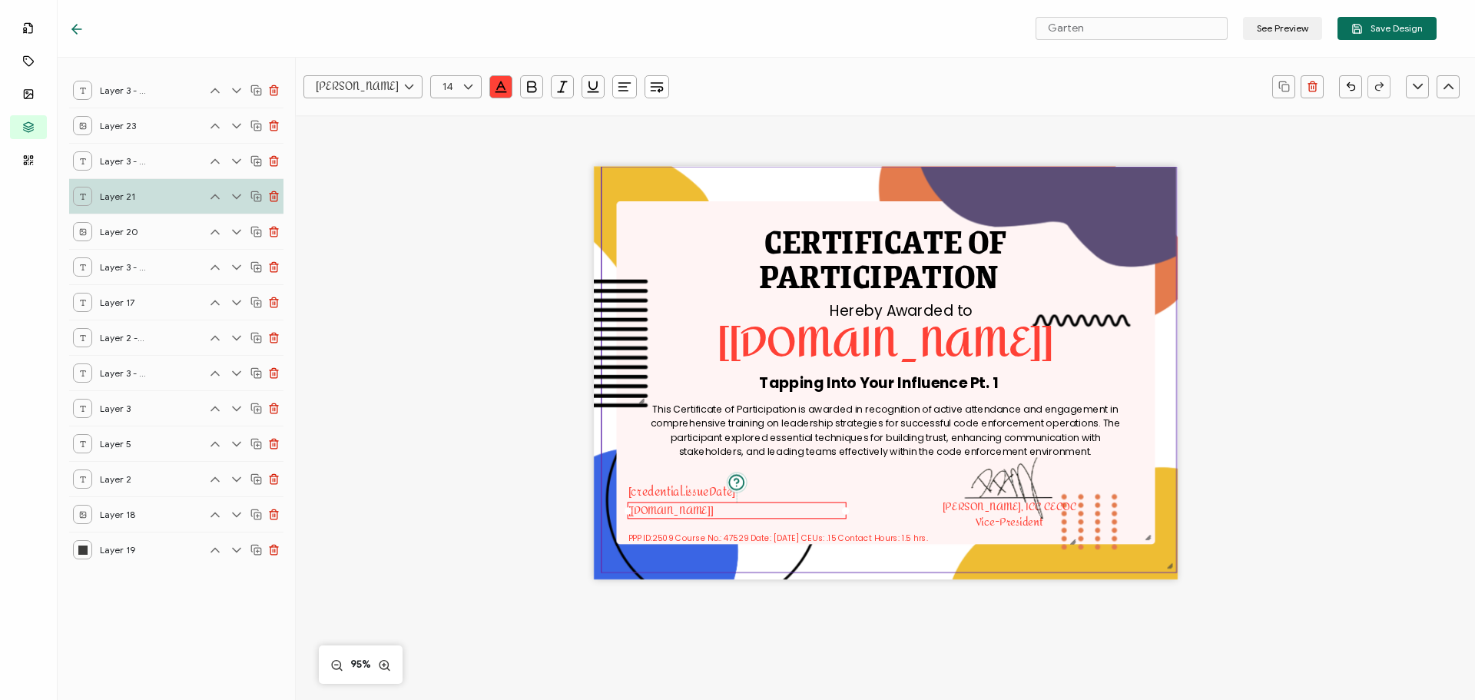
click at [887, 474] on img at bounding box center [889, 369] width 575 height 405
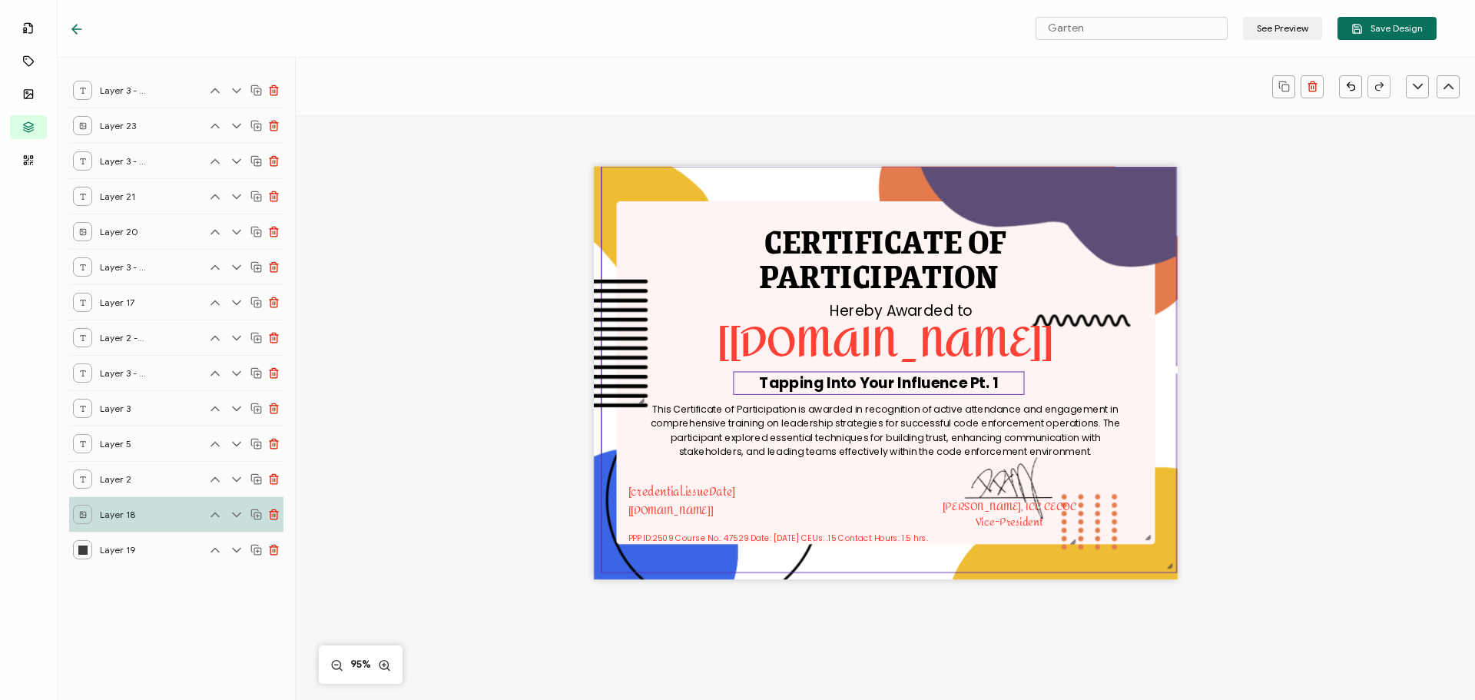
click at [858, 386] on pre "Tapping Into Your Influence Pt. 1" at bounding box center [878, 383] width 239 height 21
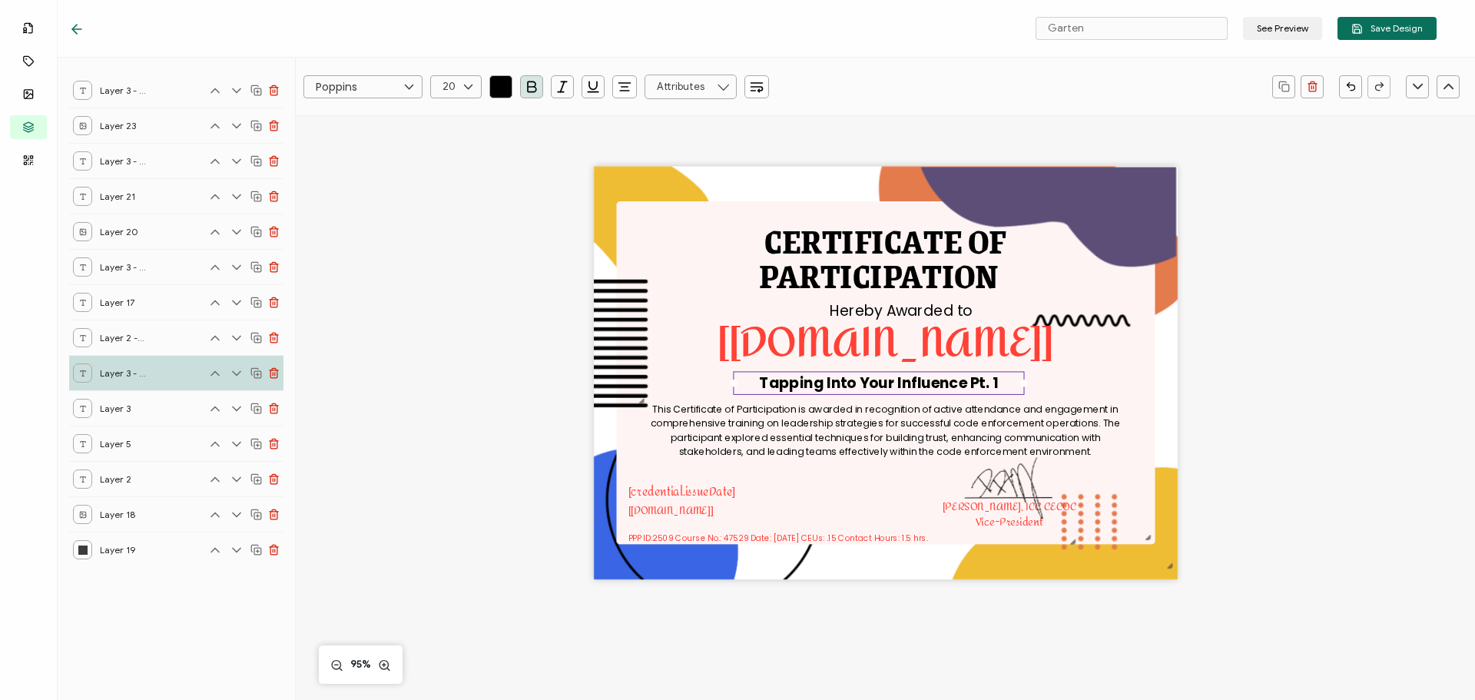
click at [850, 386] on pre "Tapping Into Your Influence Pt. 1" at bounding box center [878, 383] width 239 height 21
copy pre "Tapping Into Your Influence Pt. 1"
drag, startPoint x: 1149, startPoint y: 25, endPoint x: 1040, endPoint y: 33, distance: 109.4
click at [1040, 33] on input "Garten" at bounding box center [1132, 28] width 192 height 23
paste input "Tapping Into Your Influence Pt. 1"
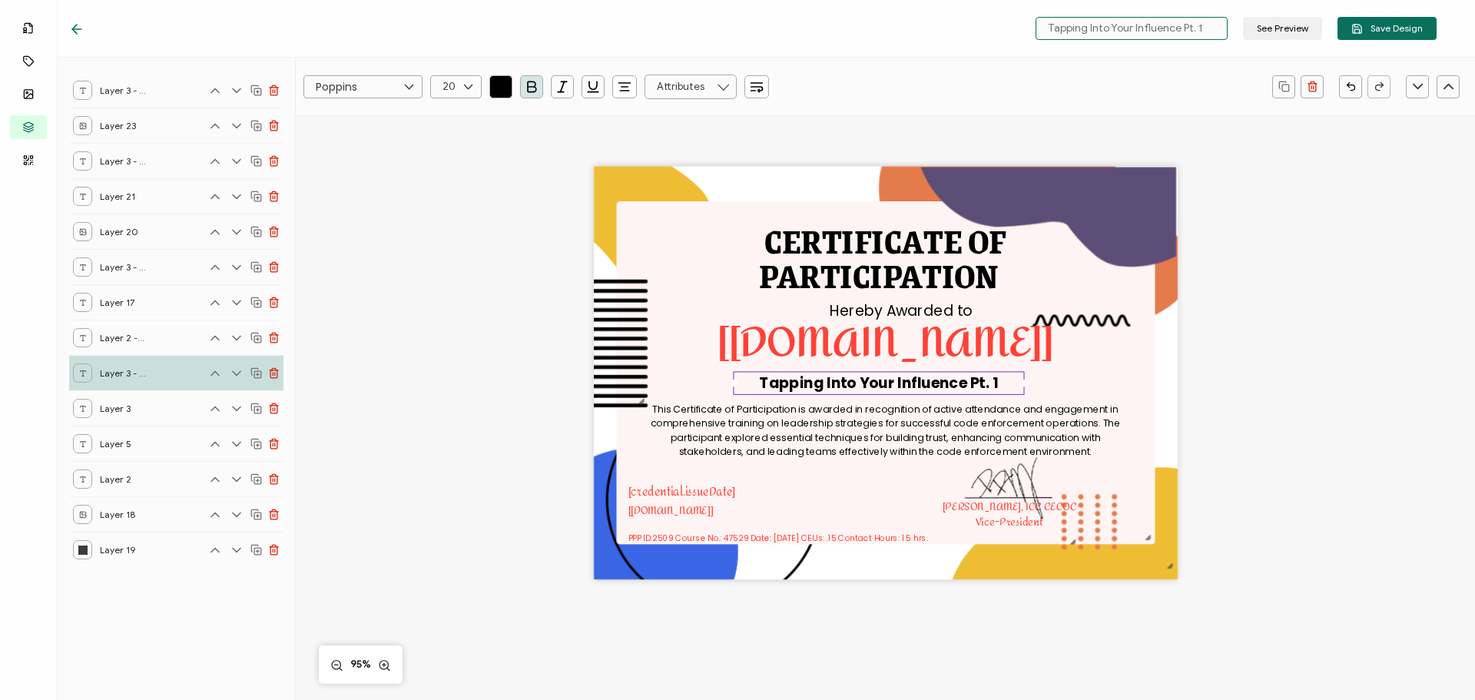
click at [1052, 32] on input "Tapping Into Your Influence Pt. 1" at bounding box center [1132, 28] width 192 height 23
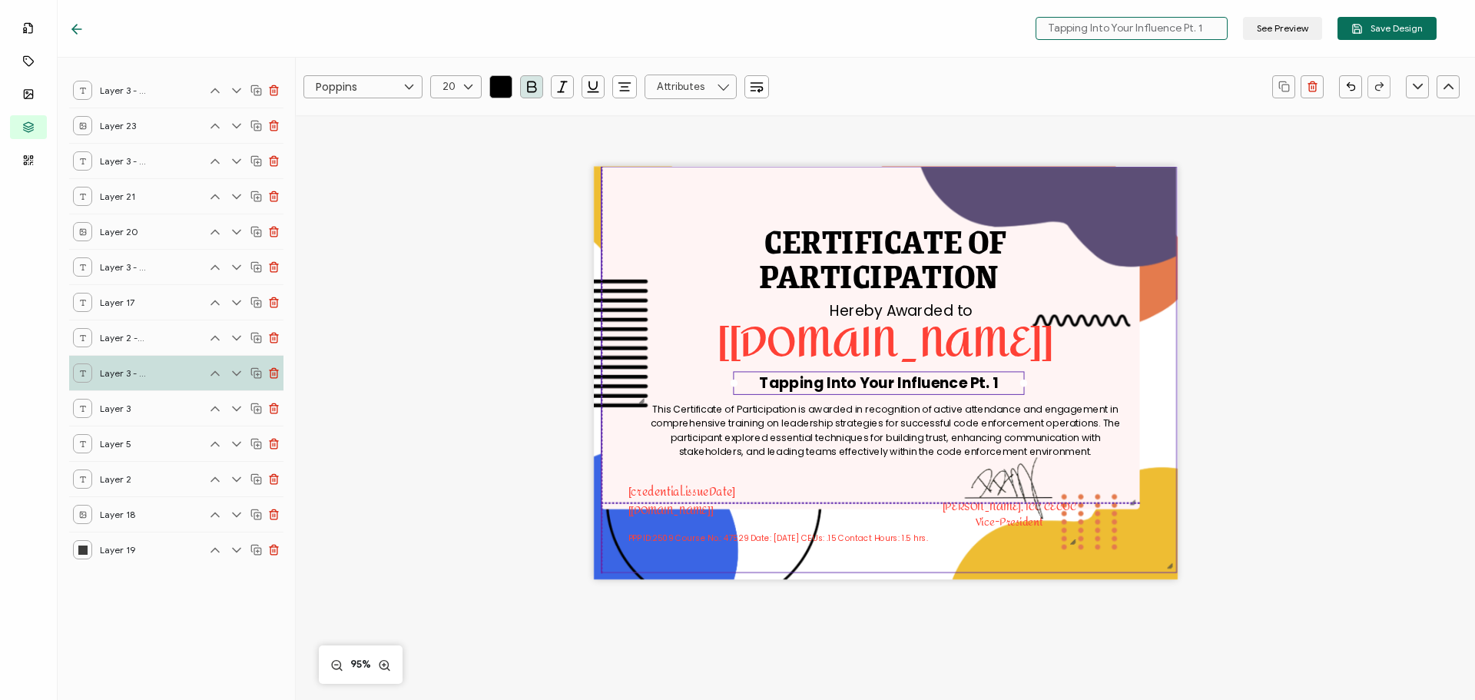
click at [1149, 207] on img at bounding box center [889, 369] width 575 height 405
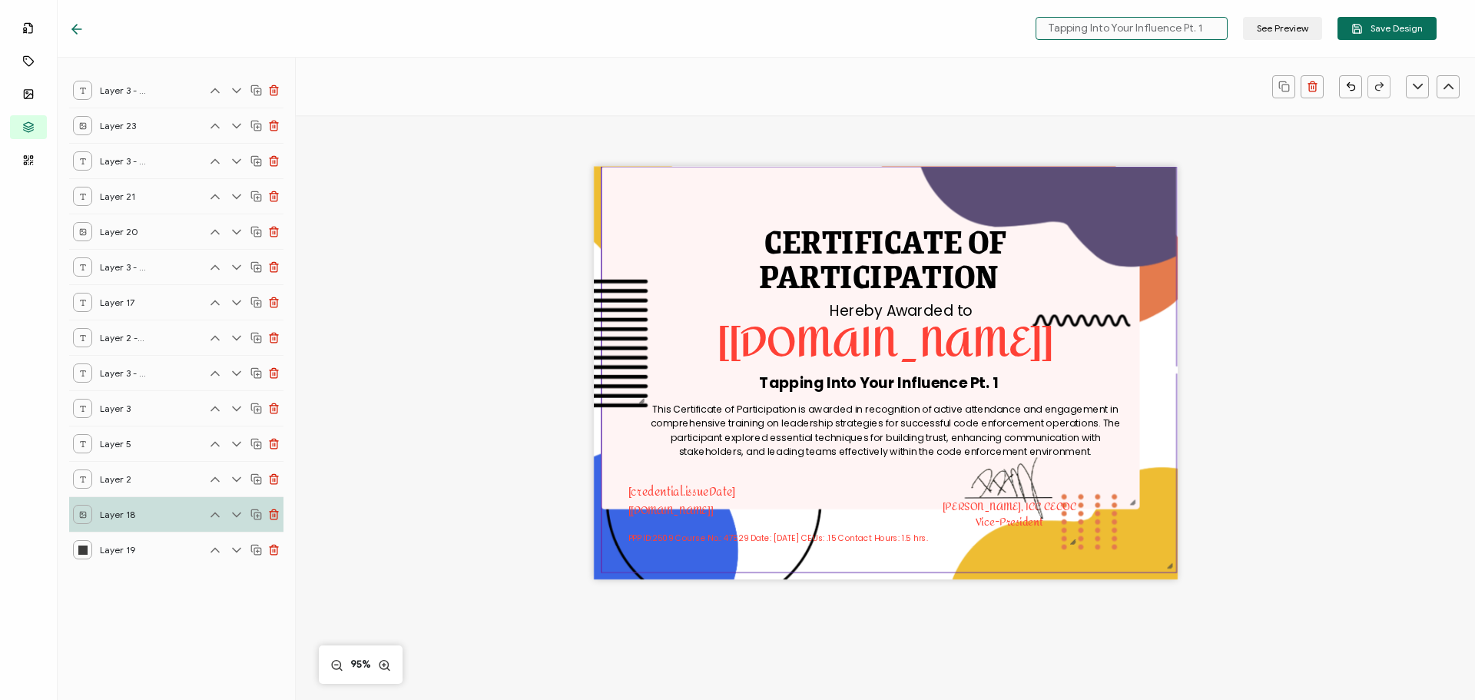
type input "Tapping Into Your Influence Pt. 1"
click at [1266, 214] on div "CERTIFICATE OF This Certificate of Participation is awarded in recognition of a…" at bounding box center [885, 398] width 1120 height 566
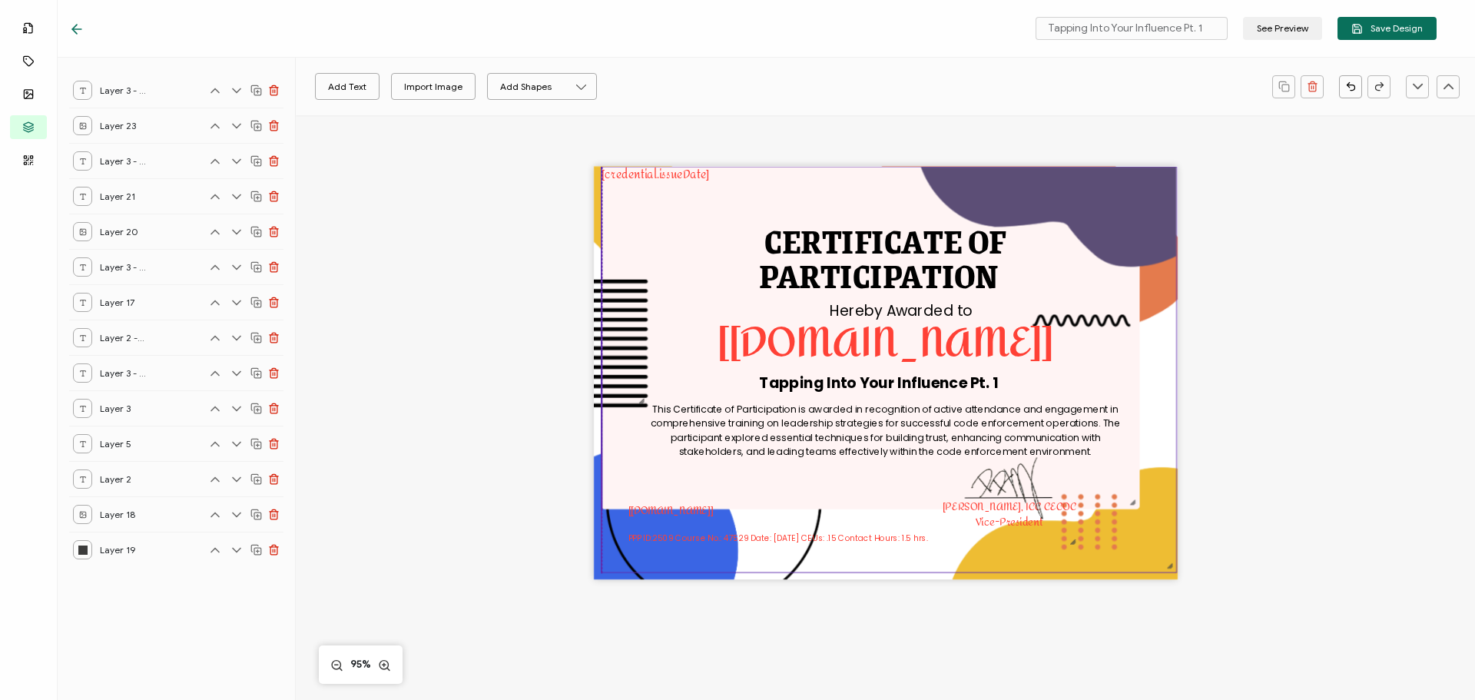
drag, startPoint x: 1138, startPoint y: 215, endPoint x: 1139, endPoint y: 201, distance: 13.8
click at [1139, 201] on img at bounding box center [889, 369] width 575 height 405
click at [1320, 210] on div "CERTIFICATE OF This Certificate of Participation is awarded in recognition of a…" at bounding box center [885, 398] width 1120 height 566
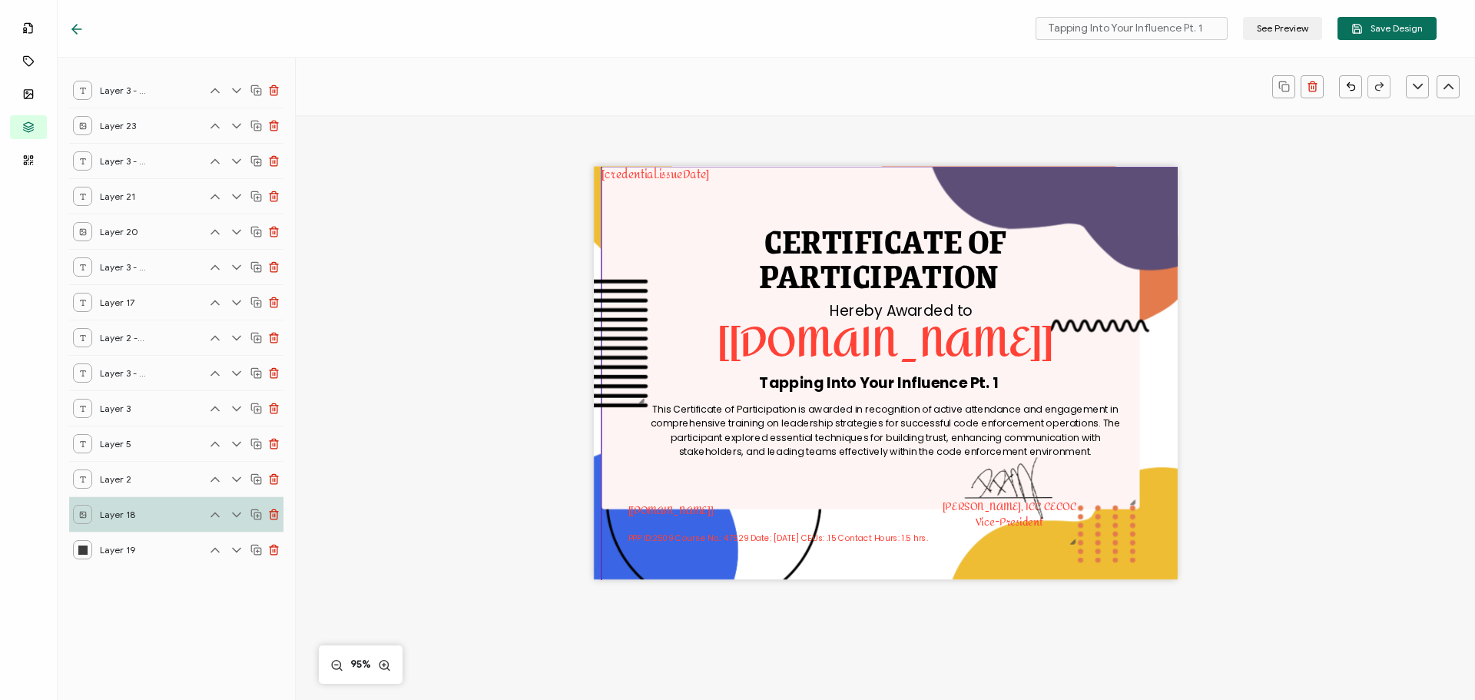
drag, startPoint x: 1166, startPoint y: 564, endPoint x: 1171, endPoint y: 554, distance: 11.0
click at [1189, 576] on div "CERTIFICATE OF This Certificate of Participation is awarded in recognition of a…" at bounding box center [885, 398] width 1120 height 566
drag, startPoint x: 1152, startPoint y: 552, endPoint x: 1144, endPoint y: 542, distance: 12.6
click at [1144, 542] on img at bounding box center [891, 376] width 595 height 419
click at [1311, 548] on div "CERTIFICATE OF This Certificate of Participation is awarded in recognition of a…" at bounding box center [885, 398] width 1120 height 566
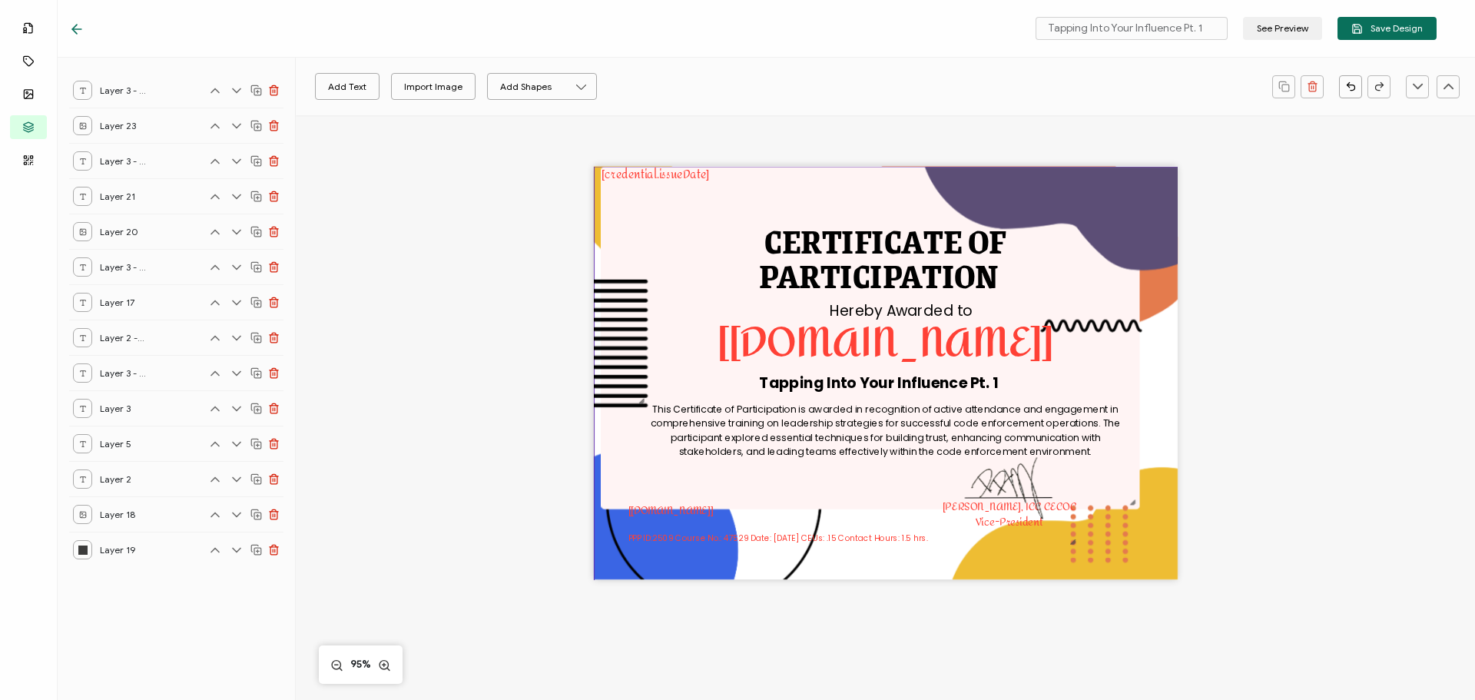
click at [594, 213] on img at bounding box center [891, 376] width 595 height 419
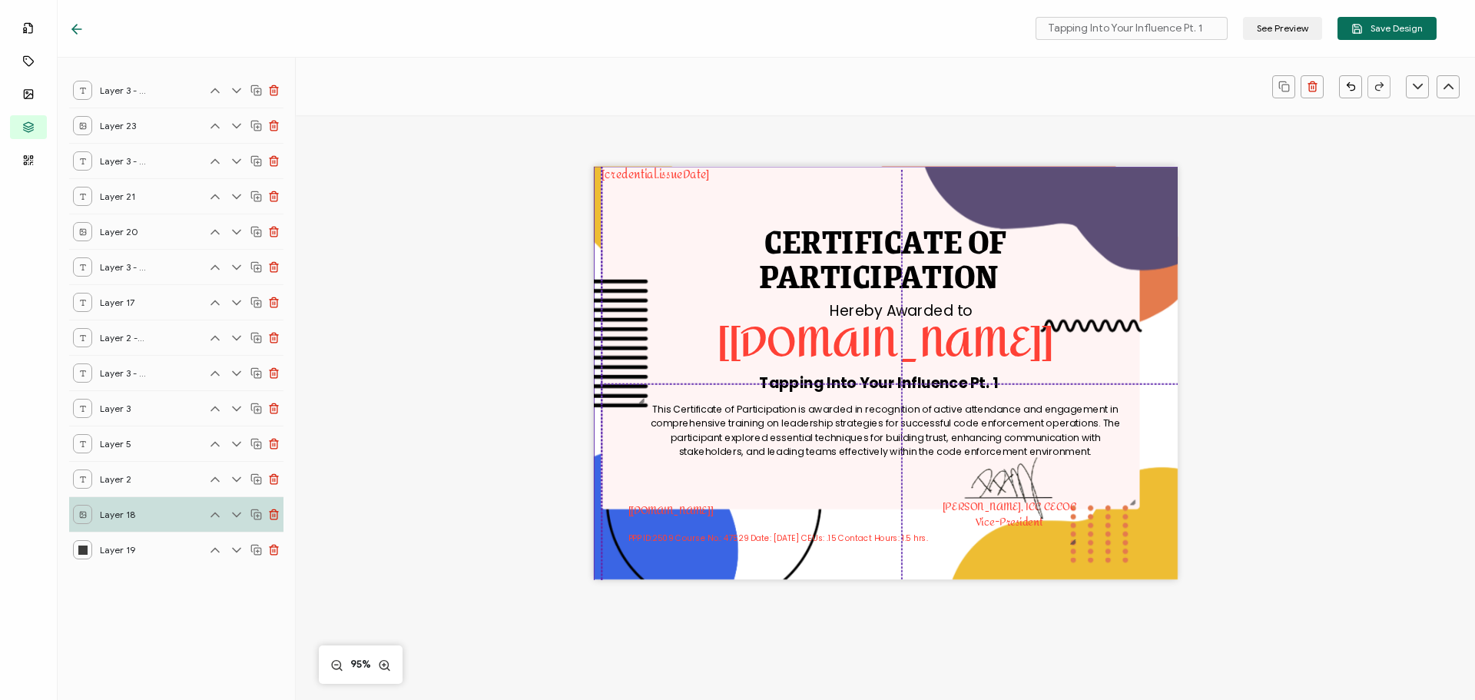
drag, startPoint x: 593, startPoint y: 212, endPoint x: 600, endPoint y: 216, distance: 7.9
click at [600, 216] on img at bounding box center [891, 376] width 595 height 419
click at [616, 210] on img at bounding box center [891, 376] width 595 height 419
click at [1149, 489] on img at bounding box center [891, 376] width 595 height 419
click at [1369, 470] on div "CERTIFICATE OF This Certificate of Participation is awarded in recognition of a…" at bounding box center [885, 398] width 1120 height 566
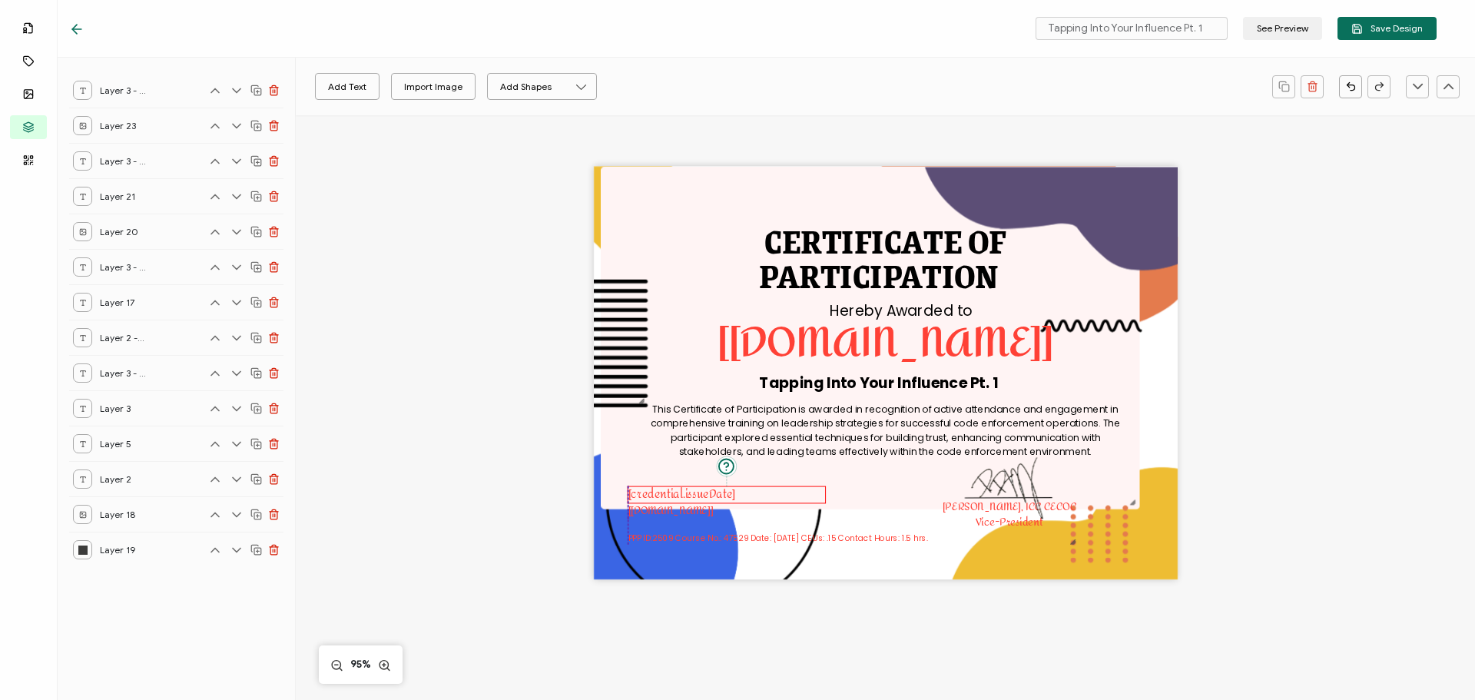
drag, startPoint x: 651, startPoint y: 175, endPoint x: 679, endPoint y: 495, distance: 320.8
click at [679, 495] on pre "[credential.issueDate]" at bounding box center [682, 495] width 108 height 22
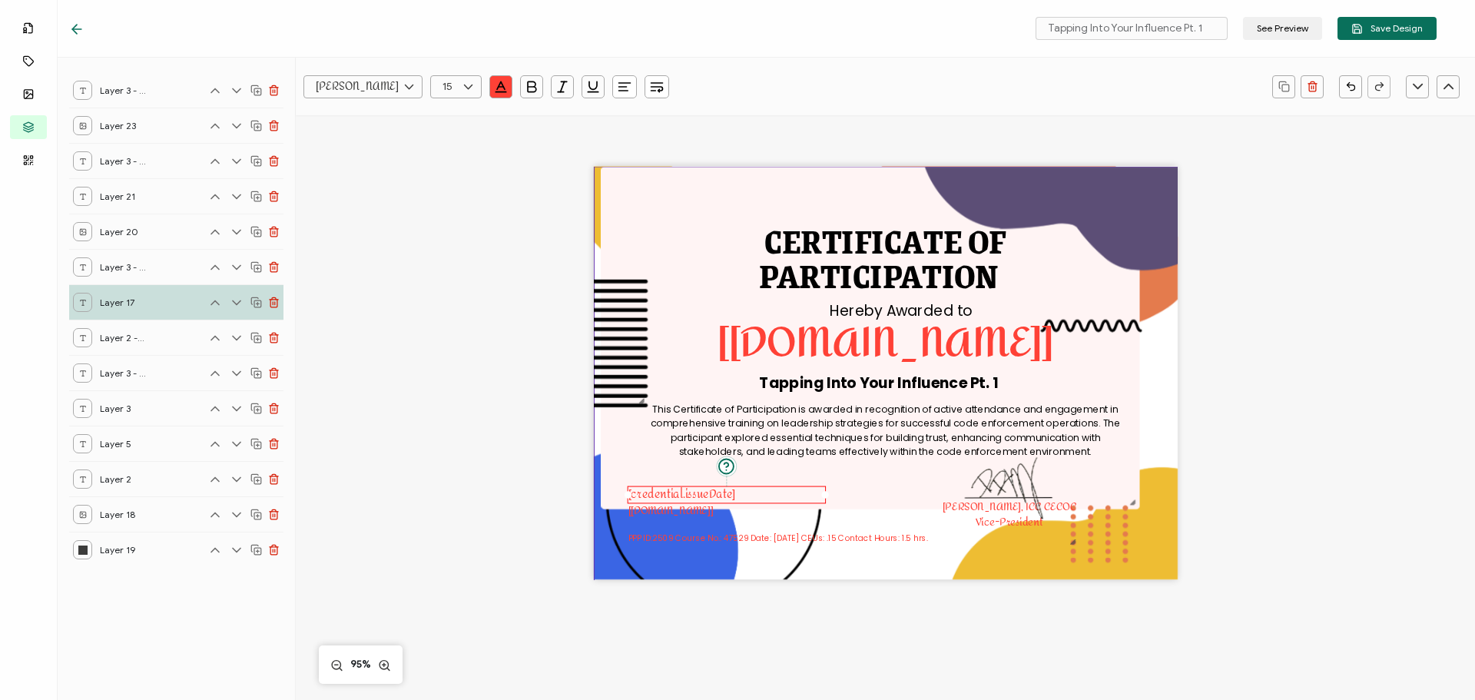
click at [607, 562] on img at bounding box center [891, 376] width 595 height 419
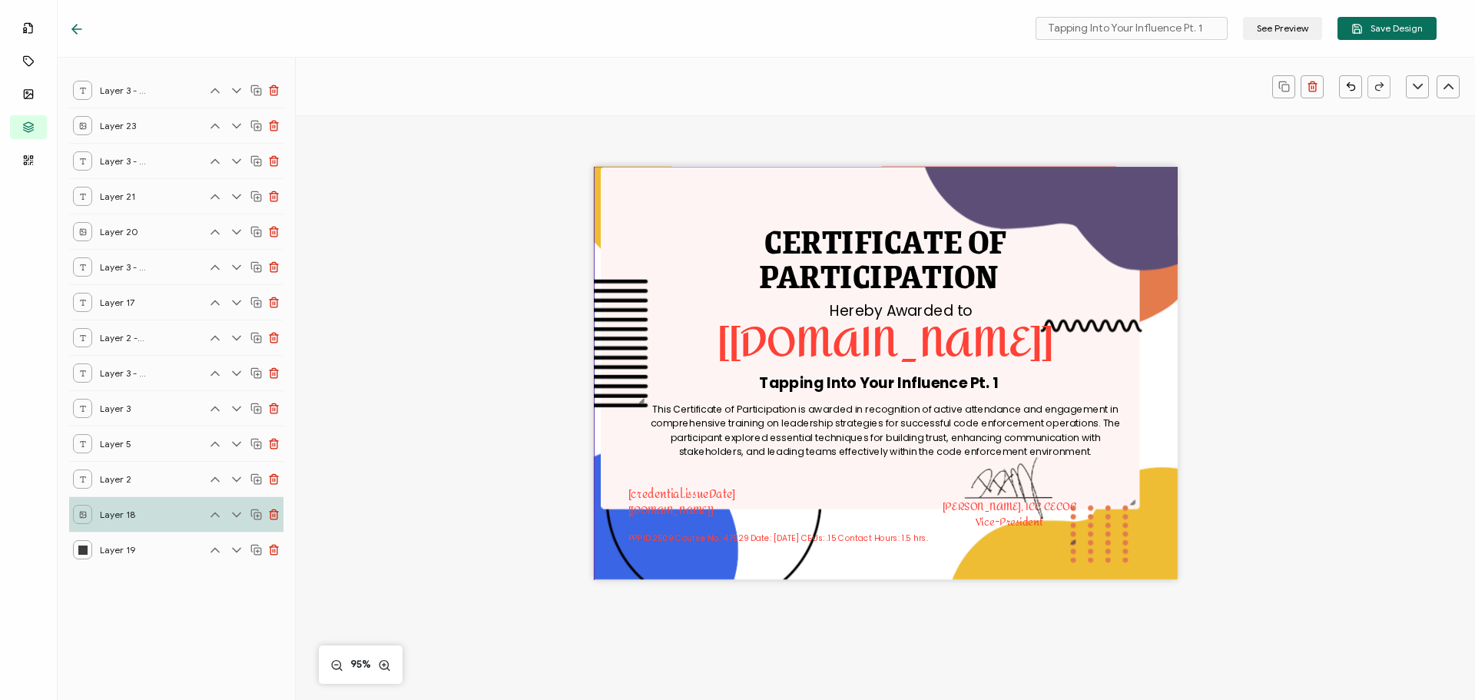
click at [615, 458] on img at bounding box center [891, 376] width 595 height 419
click at [619, 456] on img at bounding box center [891, 376] width 595 height 419
drag, startPoint x: 1353, startPoint y: 396, endPoint x: 1188, endPoint y: 430, distance: 168.0
click at [1352, 396] on div "CERTIFICATE OF This Certificate of Participation is awarded in recognition of a…" at bounding box center [885, 398] width 1120 height 566
click at [122, 548] on span "Layer 19" at bounding box center [123, 549] width 46 height 19
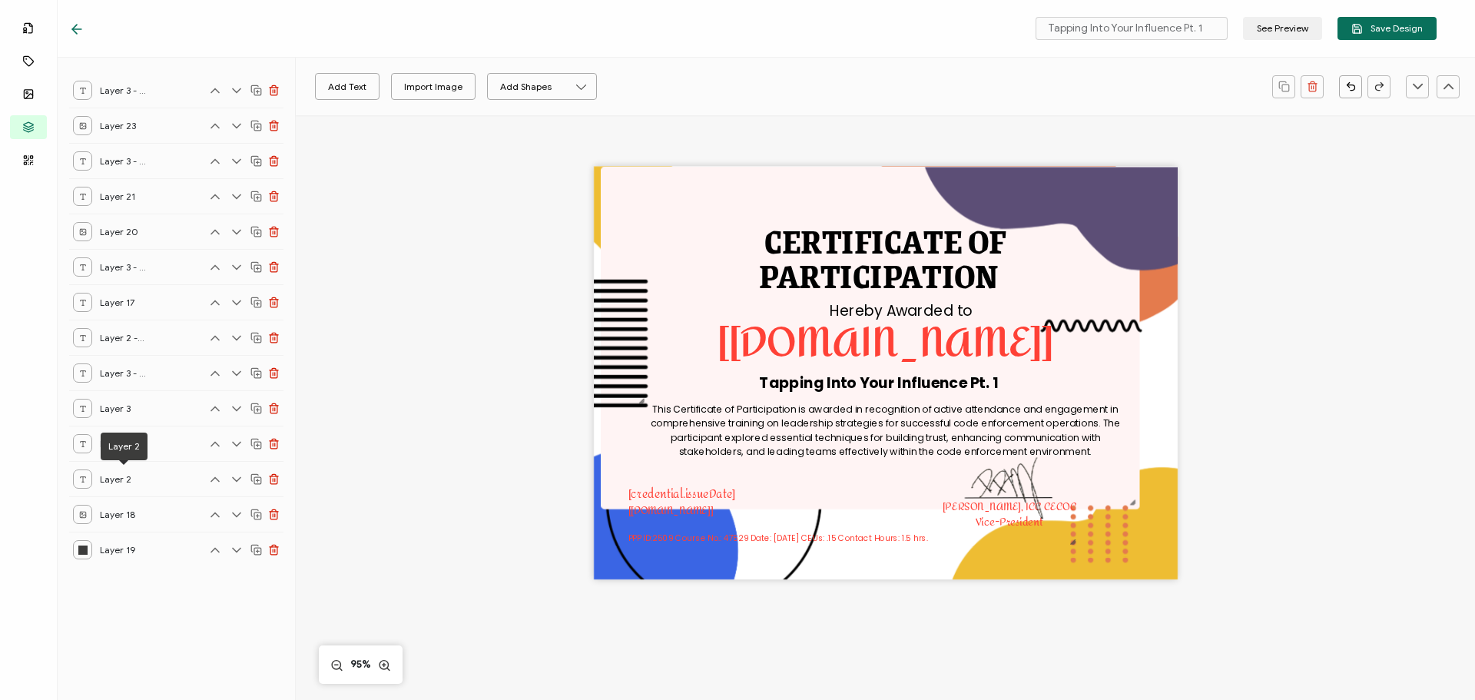
click at [111, 485] on span "Layer 2" at bounding box center [123, 478] width 46 height 19
click at [83, 516] on icon at bounding box center [83, 515] width 8 height 8
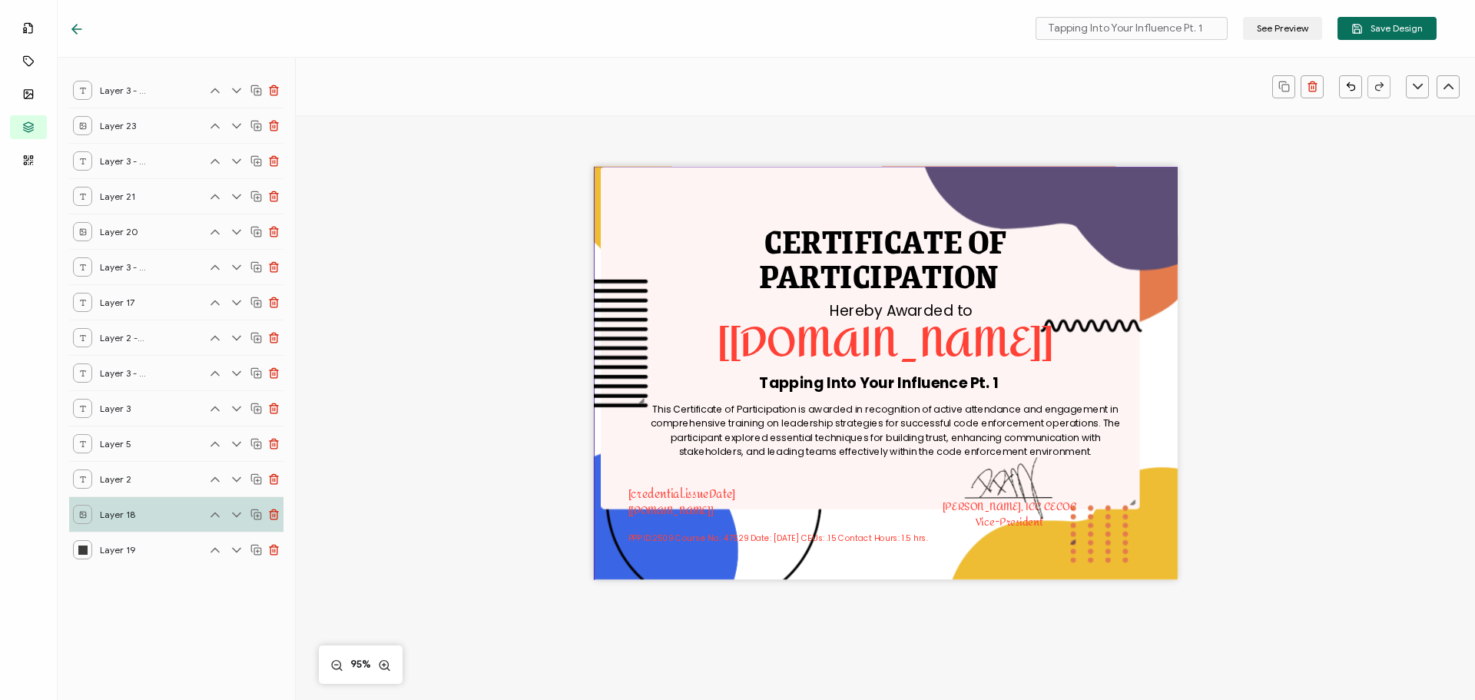
click at [1304, 448] on div "CERTIFICATE OF This Certificate of Participation is awarded in recognition of a…" at bounding box center [885, 398] width 1120 height 566
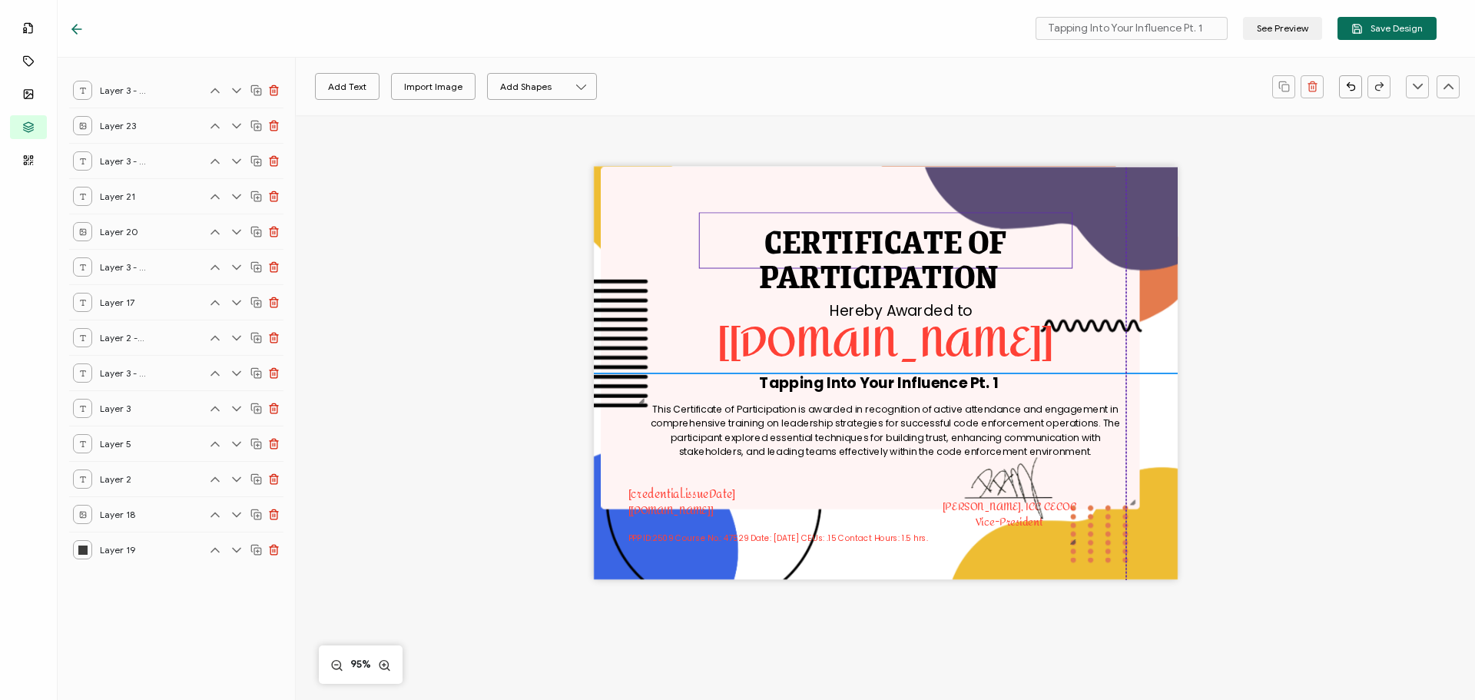
drag, startPoint x: 1112, startPoint y: 218, endPoint x: 1046, endPoint y: 214, distance: 66.2
click at [1046, 214] on div "CERTIFICATE OF This Certificate of Participation is awarded in recognition of a…" at bounding box center [886, 373] width 584 height 413
click at [740, 199] on img at bounding box center [891, 376] width 595 height 419
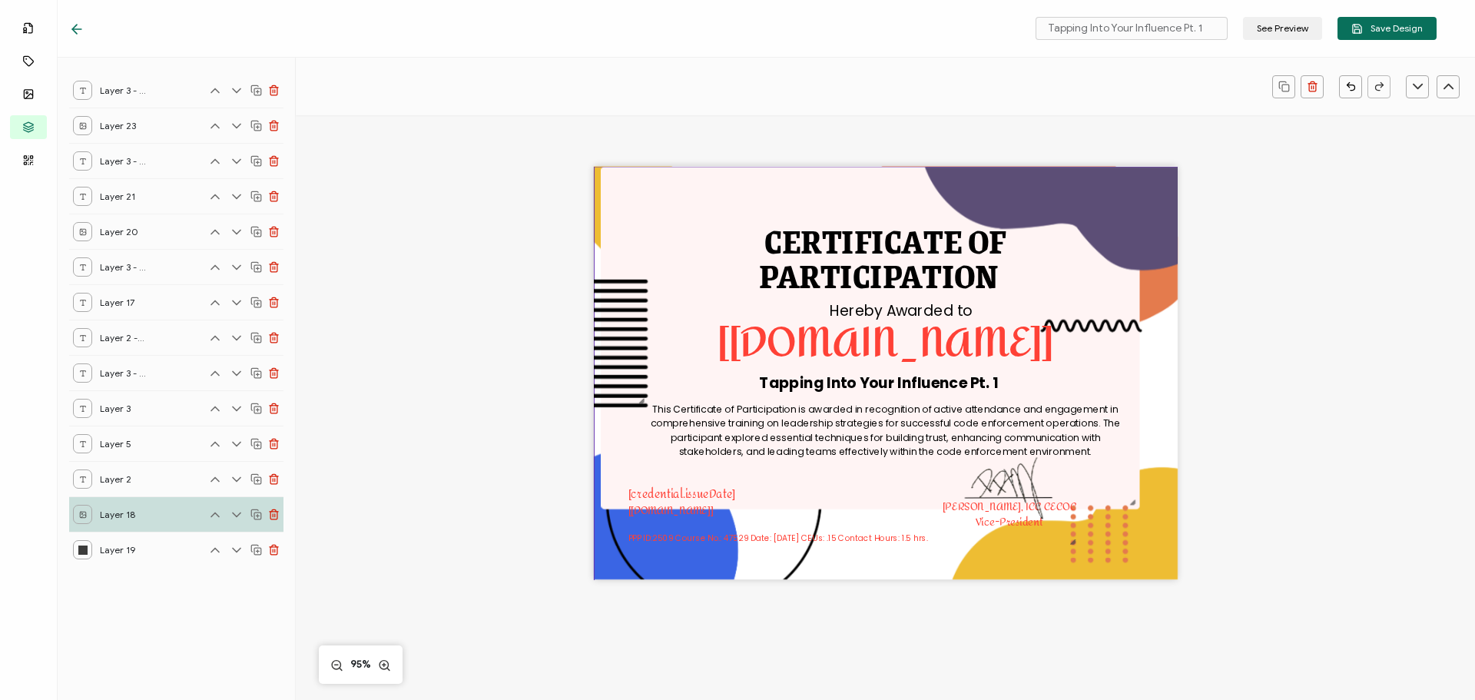
click at [752, 199] on img at bounding box center [891, 376] width 595 height 419
click at [693, 205] on img at bounding box center [891, 376] width 595 height 419
drag, startPoint x: 693, startPoint y: 205, endPoint x: 643, endPoint y: 189, distance: 52.5
click at [643, 189] on img at bounding box center [891, 376] width 595 height 419
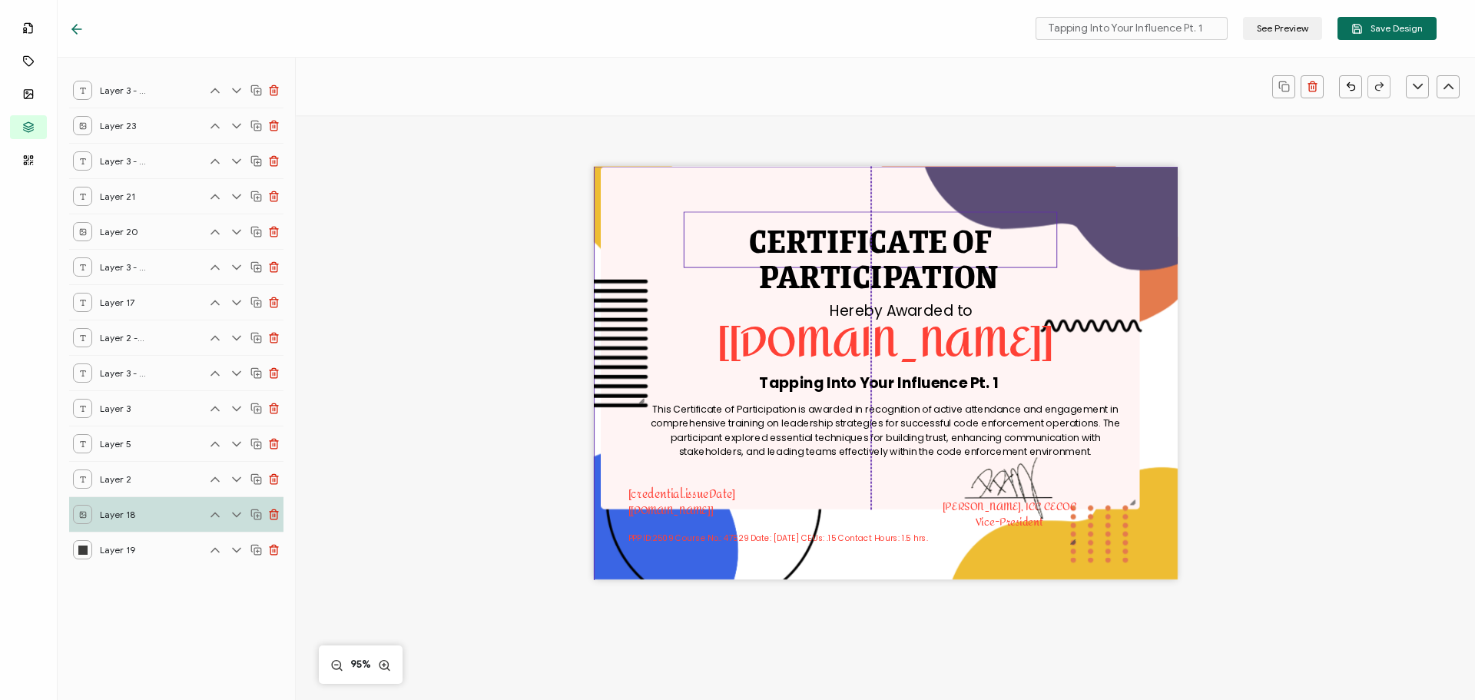
drag, startPoint x: 830, startPoint y: 236, endPoint x: 814, endPoint y: 235, distance: 16.2
click at [814, 235] on pre "CERTIFICATE OF" at bounding box center [870, 240] width 242 height 54
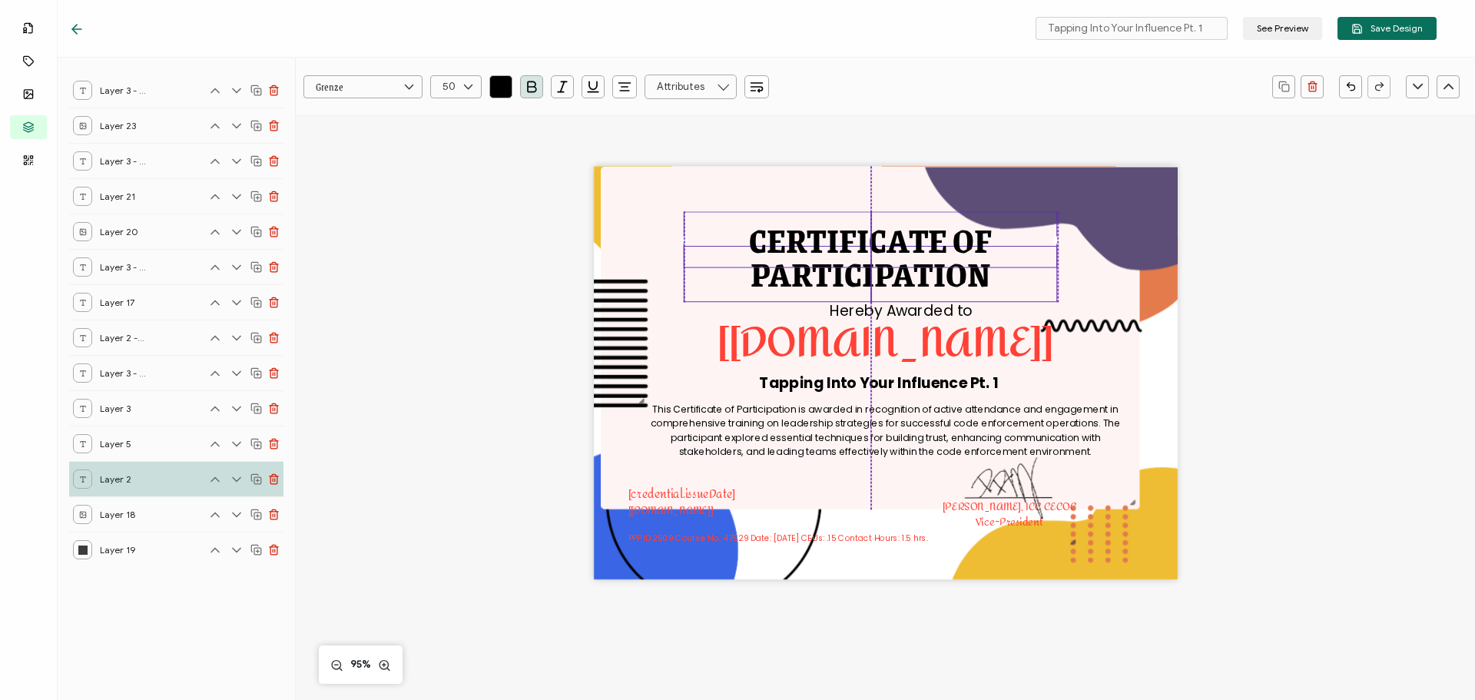
drag, startPoint x: 826, startPoint y: 278, endPoint x: 815, endPoint y: 277, distance: 10.9
click at [815, 277] on pre "PARTICIPATION" at bounding box center [871, 274] width 240 height 54
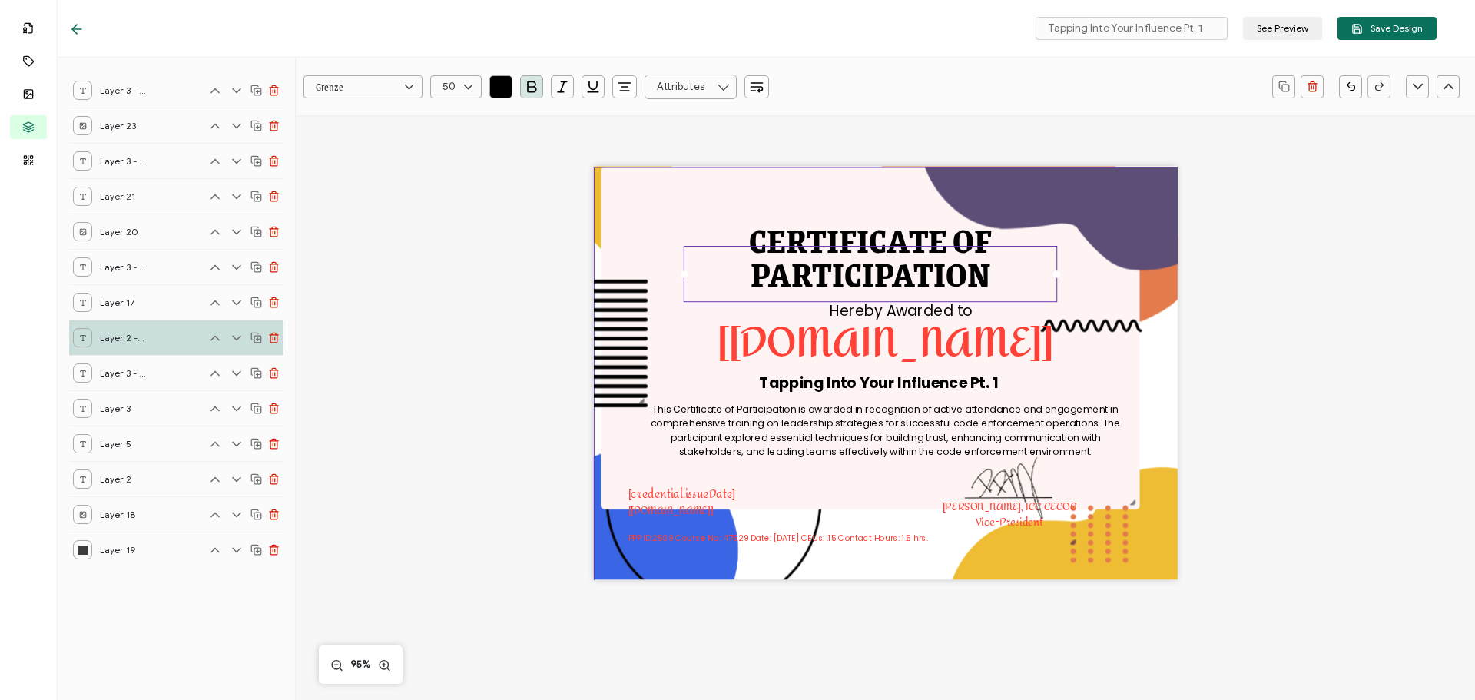
click at [1025, 208] on img at bounding box center [891, 376] width 595 height 419
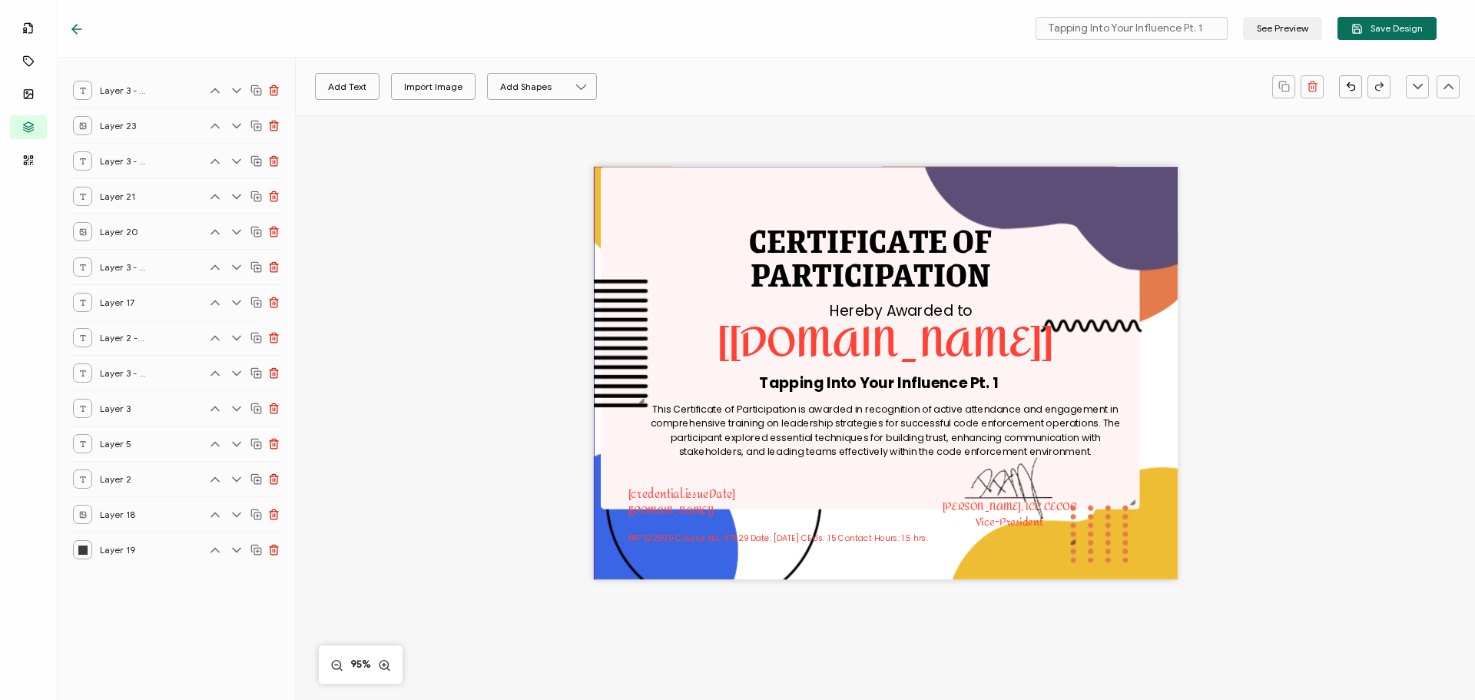
click at [1127, 502] on img at bounding box center [891, 376] width 595 height 419
click at [1153, 517] on img at bounding box center [891, 376] width 595 height 419
click at [774, 476] on img at bounding box center [891, 376] width 595 height 419
click at [674, 187] on img at bounding box center [891, 376] width 595 height 419
click at [464, 221] on div "CERTIFICATE OF This Certificate of Participation is awarded in recognition of a…" at bounding box center [885, 398] width 1120 height 566
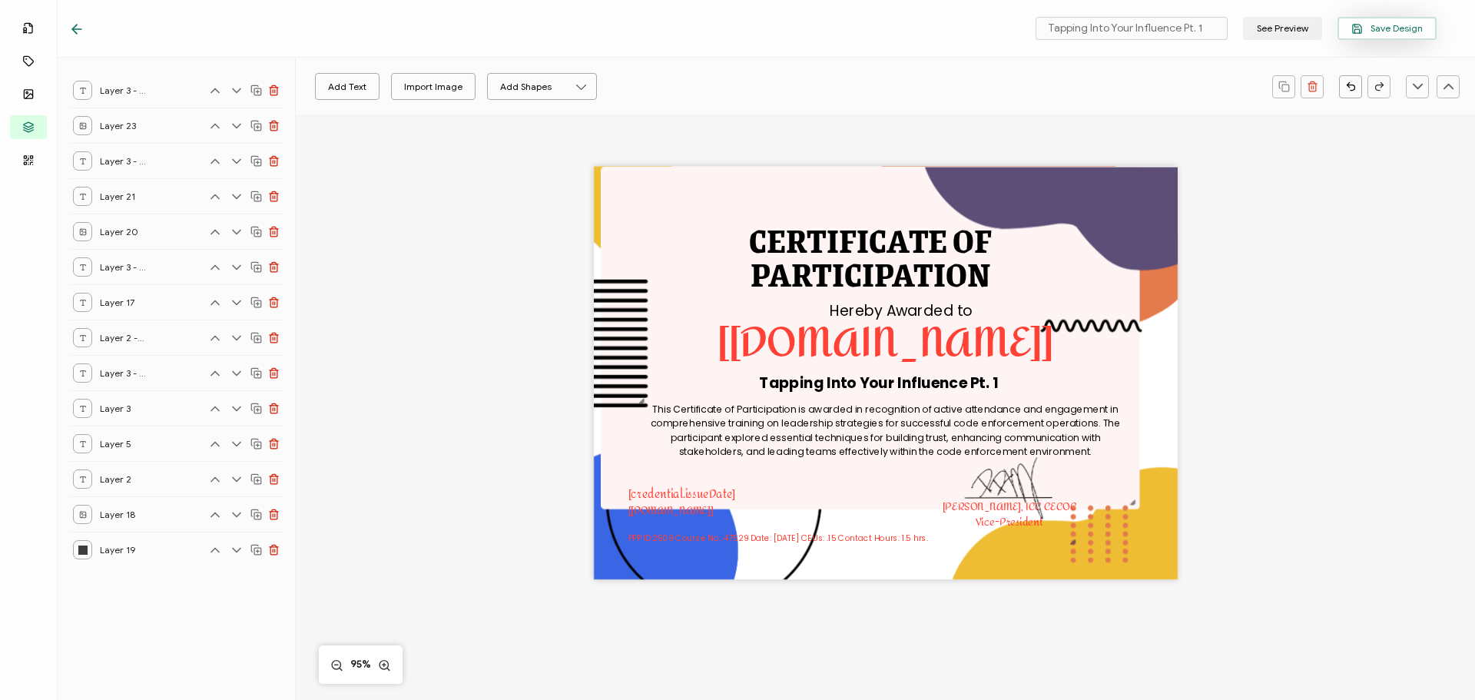
click at [1391, 28] on span "Save Design" at bounding box center [1386, 29] width 71 height 12
click at [886, 193] on img at bounding box center [891, 376] width 595 height 419
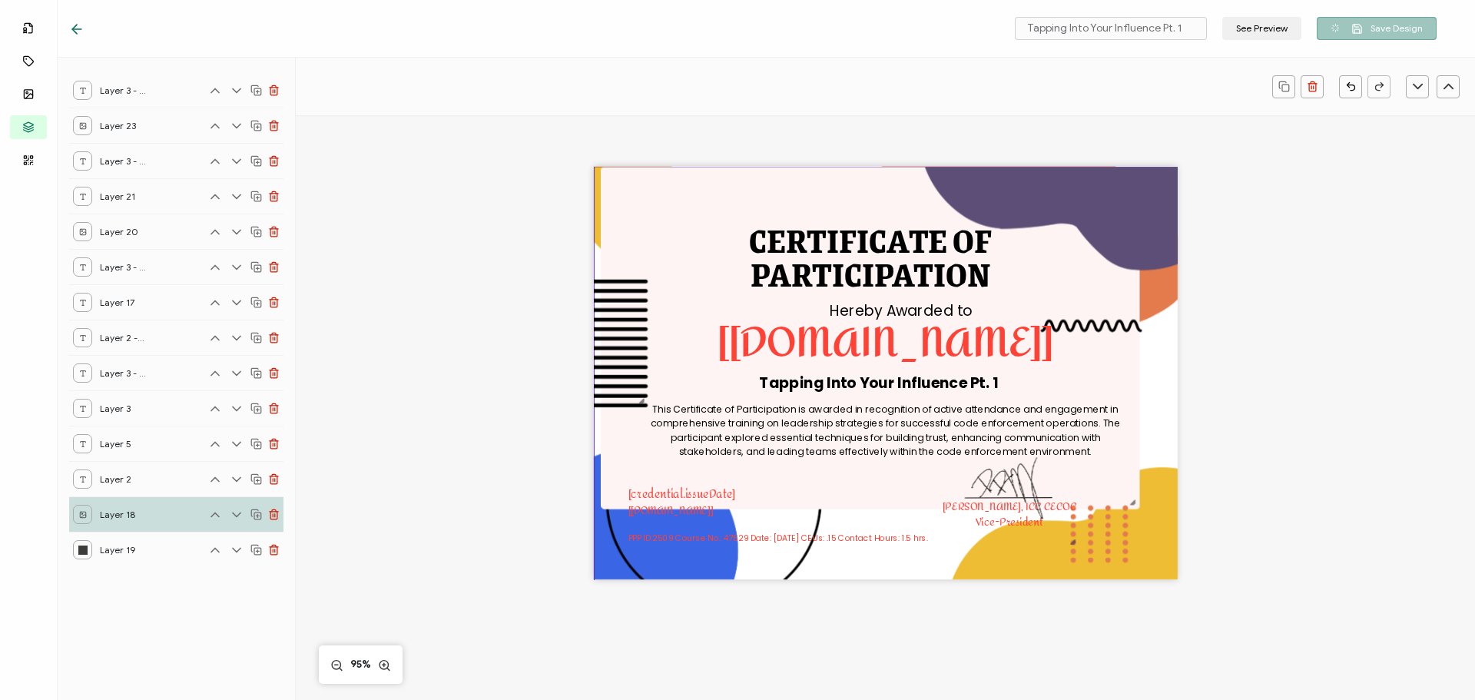
drag, startPoint x: 886, startPoint y: 194, endPoint x: 817, endPoint y: 191, distance: 68.4
click at [817, 191] on img at bounding box center [891, 376] width 595 height 419
click at [594, 207] on img at bounding box center [891, 376] width 595 height 419
click at [493, 196] on div "CERTIFICATE OF This Certificate of Participation is awarded in recognition of a…" at bounding box center [885, 398] width 1120 height 566
drag, startPoint x: 754, startPoint y: 204, endPoint x: 810, endPoint y: 210, distance: 56.5
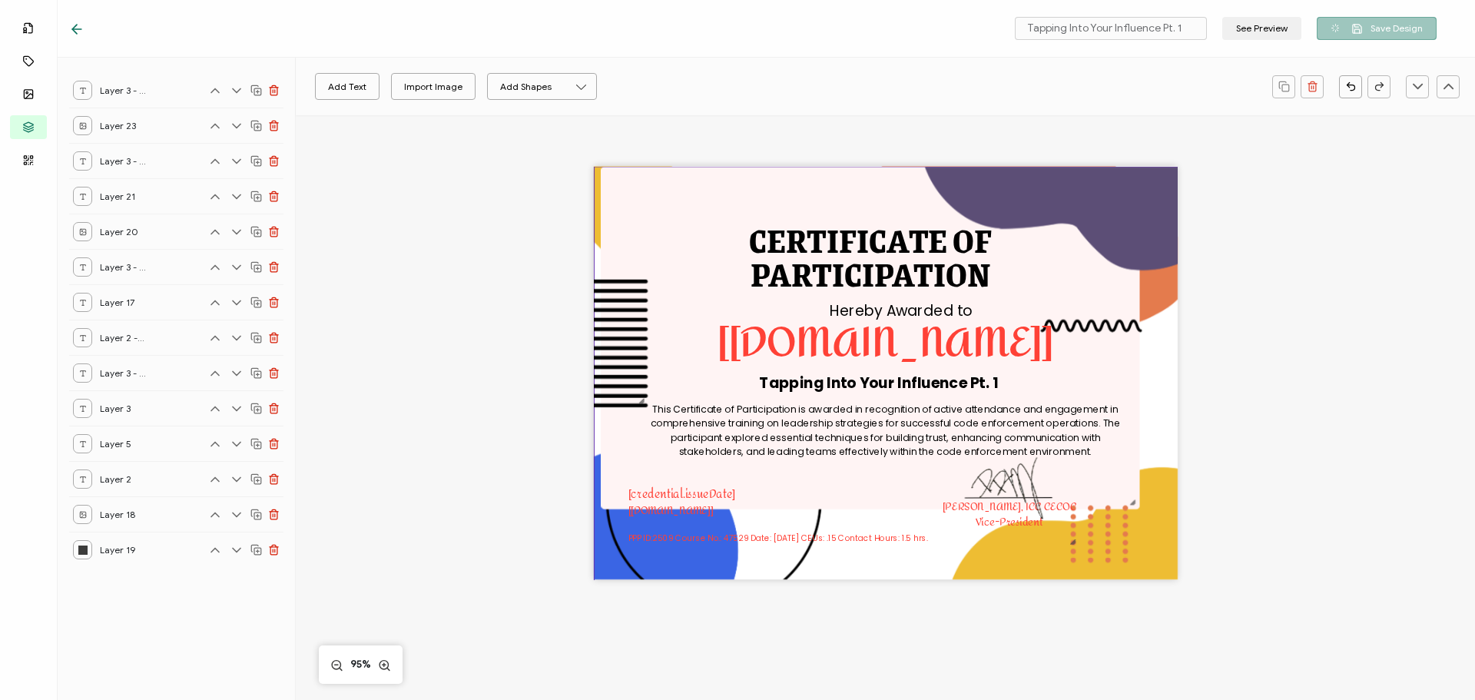
click at [834, 208] on img at bounding box center [891, 376] width 595 height 419
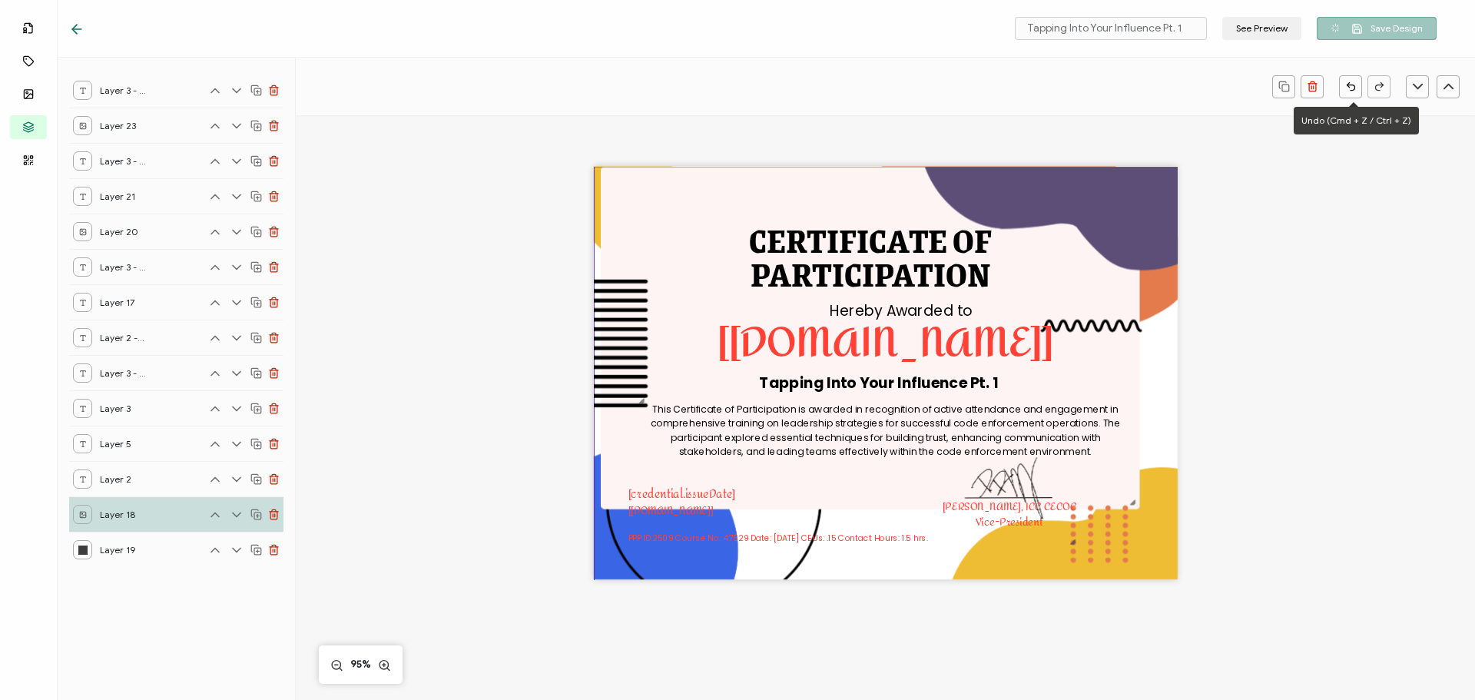
click at [1344, 88] on button "button" at bounding box center [1350, 86] width 23 height 23
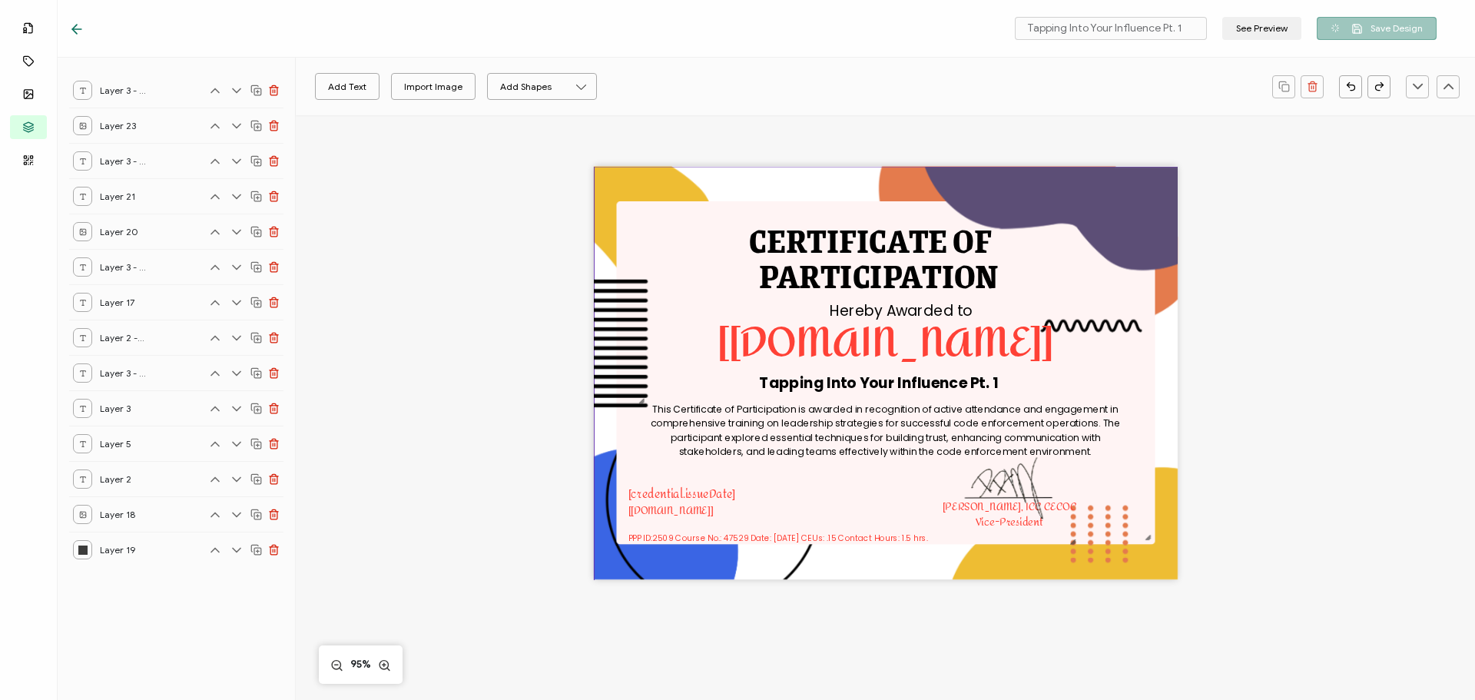
click at [1143, 186] on img at bounding box center [891, 376] width 595 height 419
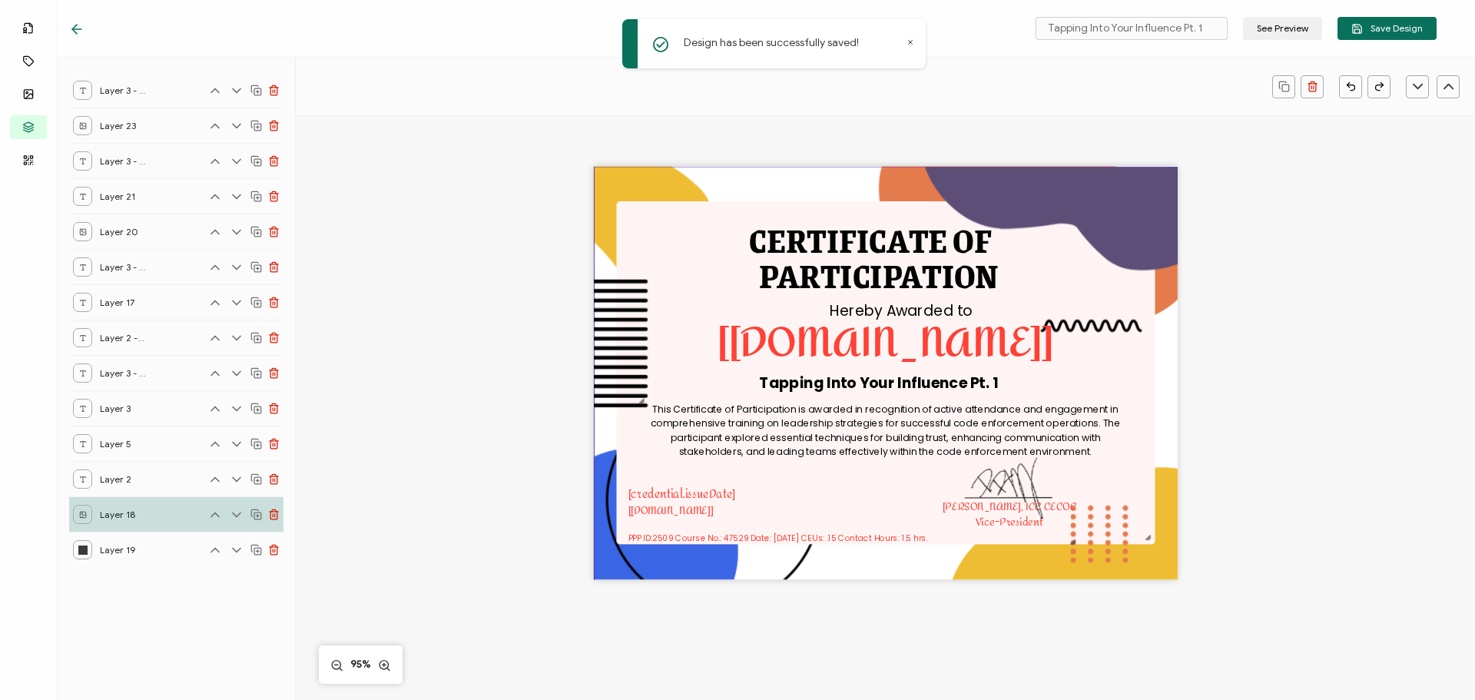
drag, startPoint x: 1143, startPoint y: 185, endPoint x: 1148, endPoint y: 177, distance: 9.6
click at [1148, 177] on img at bounding box center [891, 376] width 595 height 419
click at [1315, 201] on div "CERTIFICATE OF This Certificate of Participation is awarded in recognition of a…" at bounding box center [885, 398] width 1120 height 566
drag, startPoint x: 1146, startPoint y: 186, endPoint x: 1145, endPoint y: 157, distance: 28.5
click at [1145, 157] on div "CERTIFICATE OF This Certificate of Participation is awarded in recognition of a…" at bounding box center [885, 398] width 1120 height 566
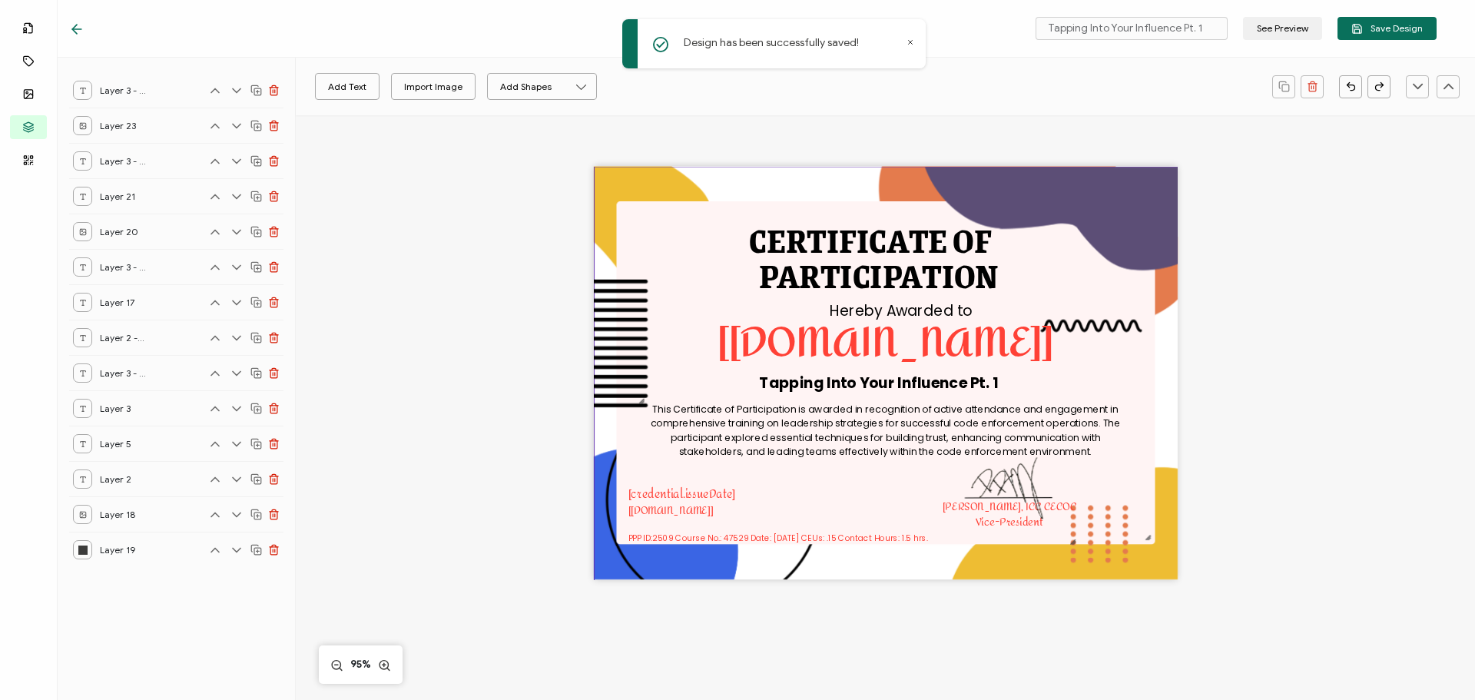
drag, startPoint x: 887, startPoint y: 184, endPoint x: 883, endPoint y: 196, distance: 12.9
click at [883, 196] on img at bounding box center [891, 376] width 595 height 419
click at [833, 183] on img at bounding box center [891, 376] width 595 height 419
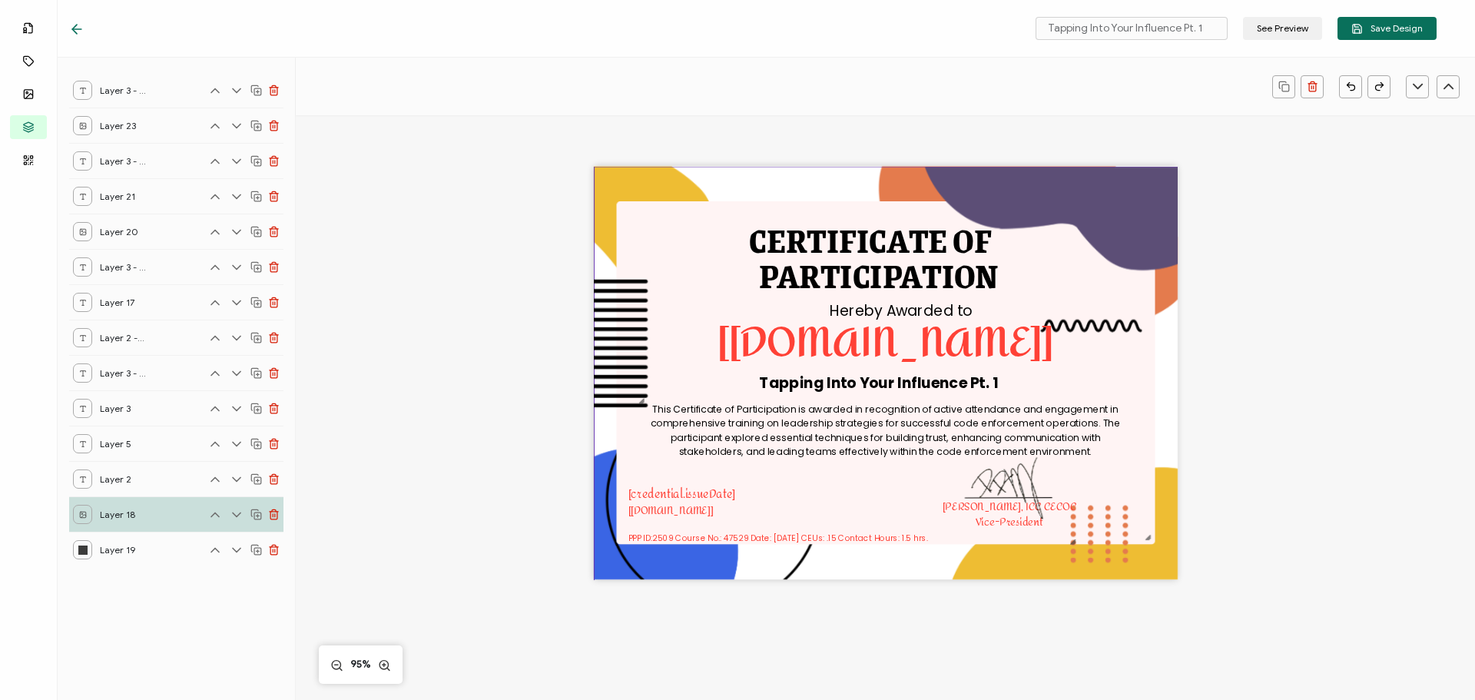
drag, startPoint x: 1411, startPoint y: 529, endPoint x: 1239, endPoint y: 529, distance: 172.1
click at [1410, 529] on div "CERTIFICATE OF This Certificate of Participation is awarded in recognition of a…" at bounding box center [885, 398] width 1120 height 566
click at [1072, 528] on img at bounding box center [1009, 478] width 139 height 138
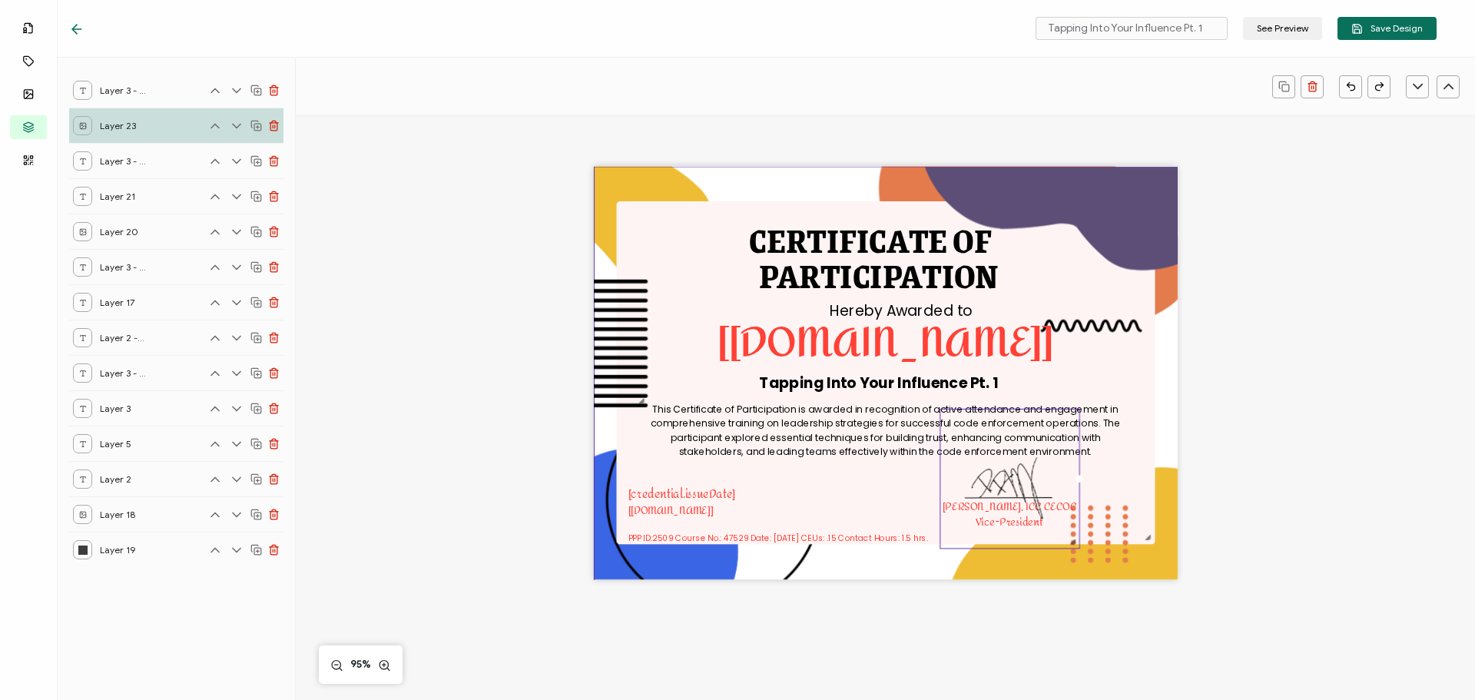
click at [1132, 540] on img at bounding box center [891, 376] width 595 height 419
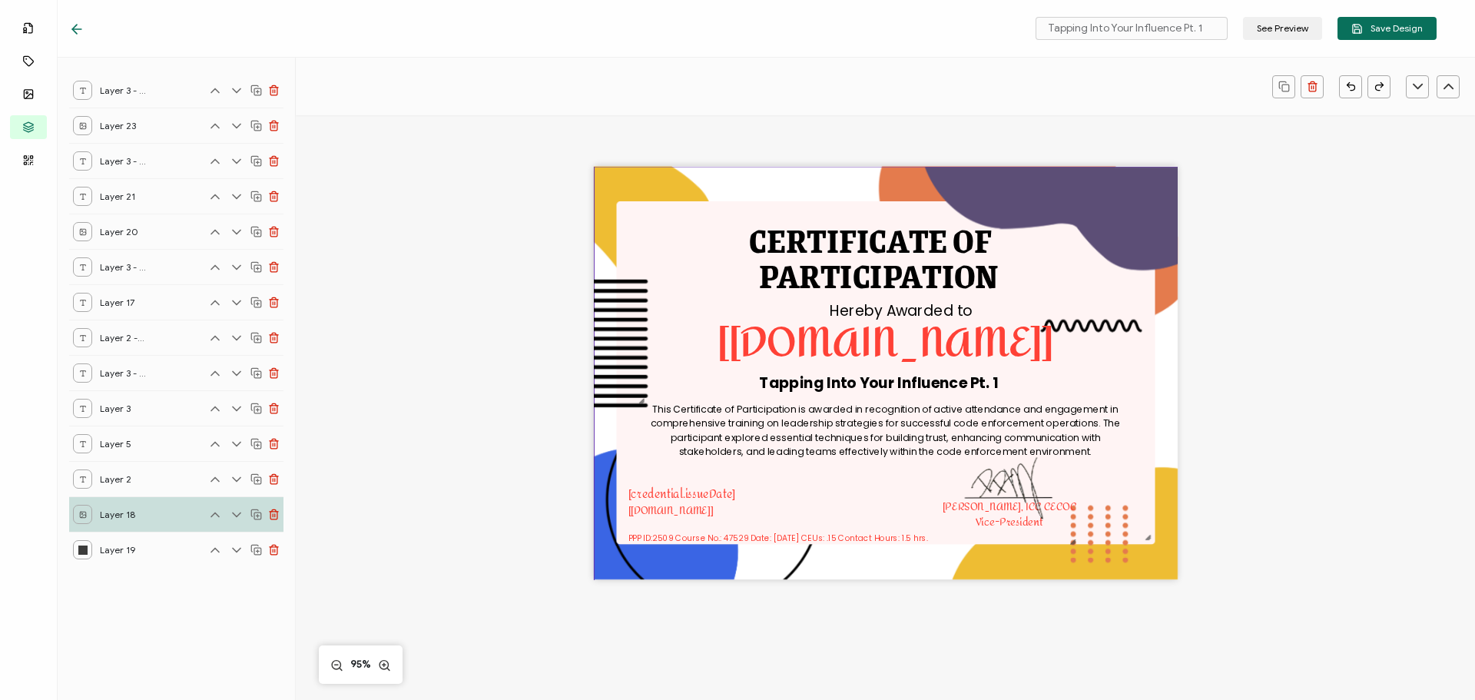
click at [1144, 537] on img at bounding box center [891, 376] width 595 height 419
click at [1110, 452] on div "This Certificate of Participation is awarded in recognition of active attendanc…" at bounding box center [884, 430] width 479 height 58
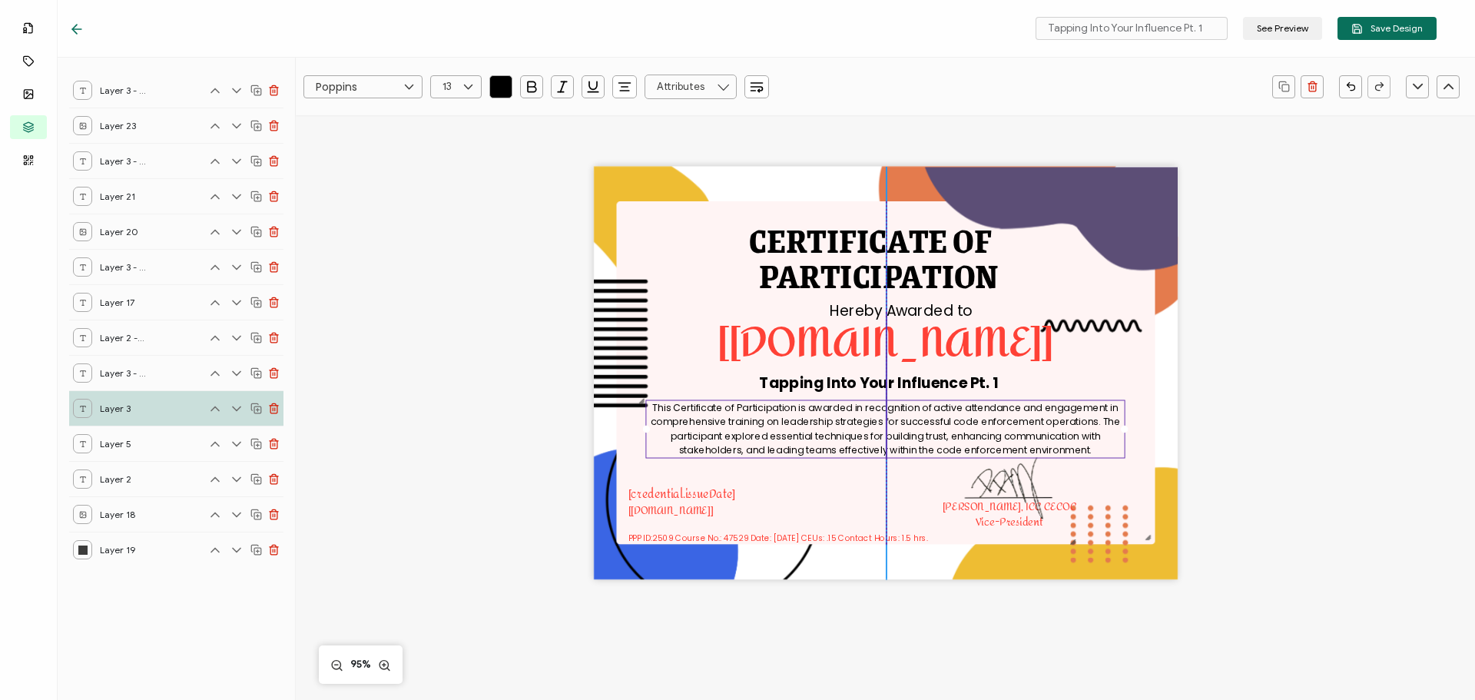
click at [1109, 452] on div "This Certificate of Participation is awarded in recognition of active attendanc…" at bounding box center [884, 428] width 479 height 58
click at [1127, 381] on img at bounding box center [891, 376] width 595 height 419
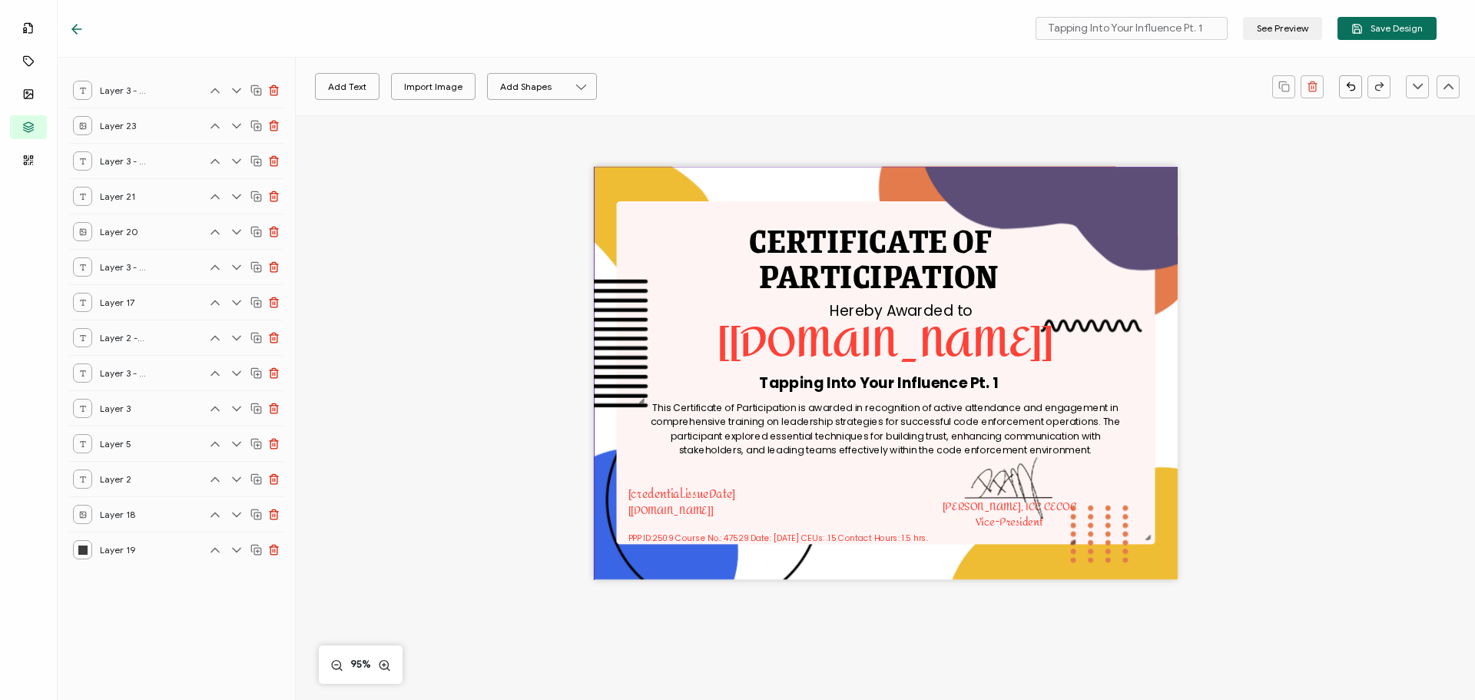
click at [1127, 381] on img at bounding box center [891, 376] width 595 height 419
click at [1354, 343] on div "CERTIFICATE OF This Certificate of Participation is awarded in recognition of a…" at bounding box center [885, 398] width 1120 height 566
click at [1049, 185] on img at bounding box center [891, 376] width 595 height 419
click at [1250, 219] on div "CERTIFICATE OF This Certificate of Participation is awarded in recognition of a…" at bounding box center [885, 398] width 1120 height 566
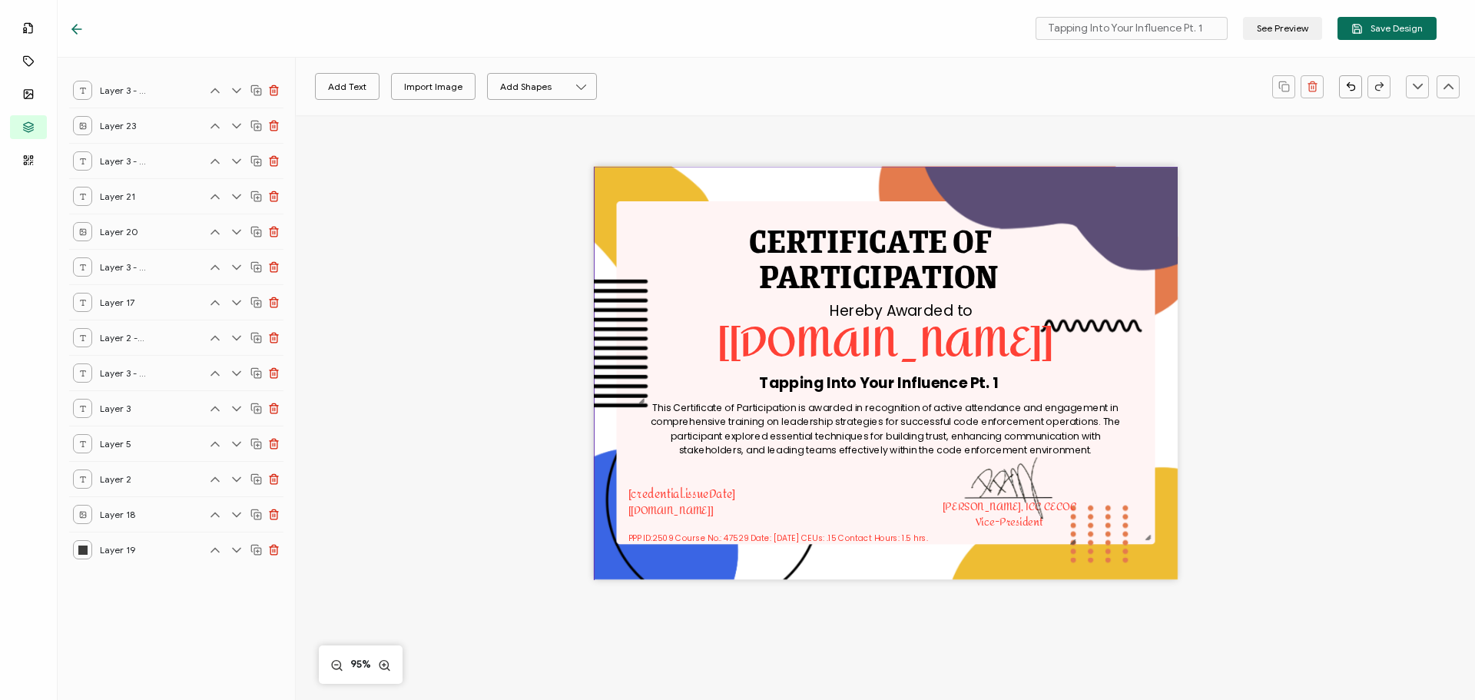
click at [1037, 173] on img at bounding box center [891, 376] width 595 height 419
click at [806, 132] on div "CERTIFICATE OF This Certificate of Participation is awarded in recognition of a…" at bounding box center [885, 398] width 1120 height 566
click at [1047, 163] on div "CERTIFICATE OF This Certificate of Participation is awarded in recognition of a…" at bounding box center [885, 398] width 1120 height 566
click at [1073, 171] on img at bounding box center [891, 376] width 595 height 419
click at [902, 185] on img at bounding box center [891, 376] width 595 height 419
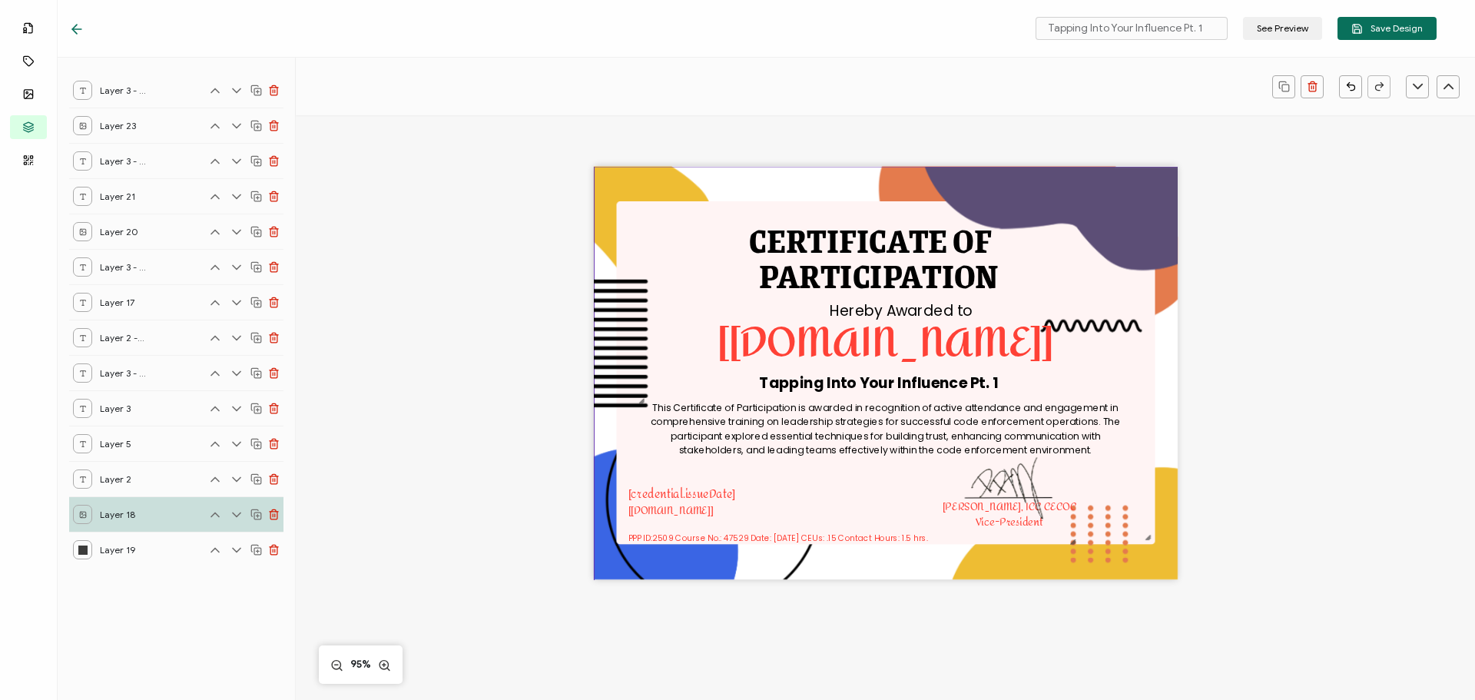
scroll to position [12, 0]
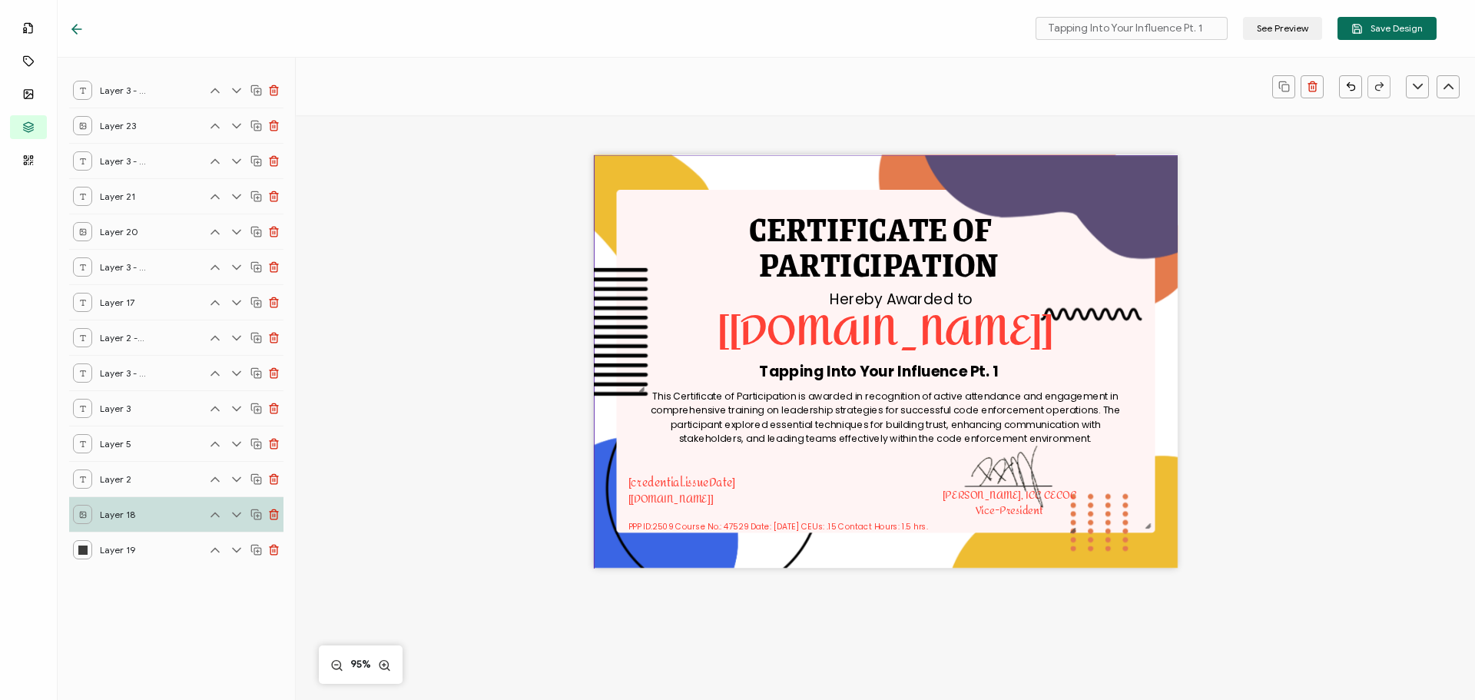
click at [1271, 191] on div "CERTIFICATE OF This Certificate of Participation is awarded in recognition of a…" at bounding box center [885, 387] width 1120 height 566
drag, startPoint x: 1149, startPoint y: 178, endPoint x: 1152, endPoint y: 160, distance: 18.8
click at [1152, 160] on img at bounding box center [891, 364] width 595 height 419
click at [1275, 159] on div "CERTIFICATE OF This Certificate of Participation is awarded in recognition of a…" at bounding box center [885, 387] width 1120 height 566
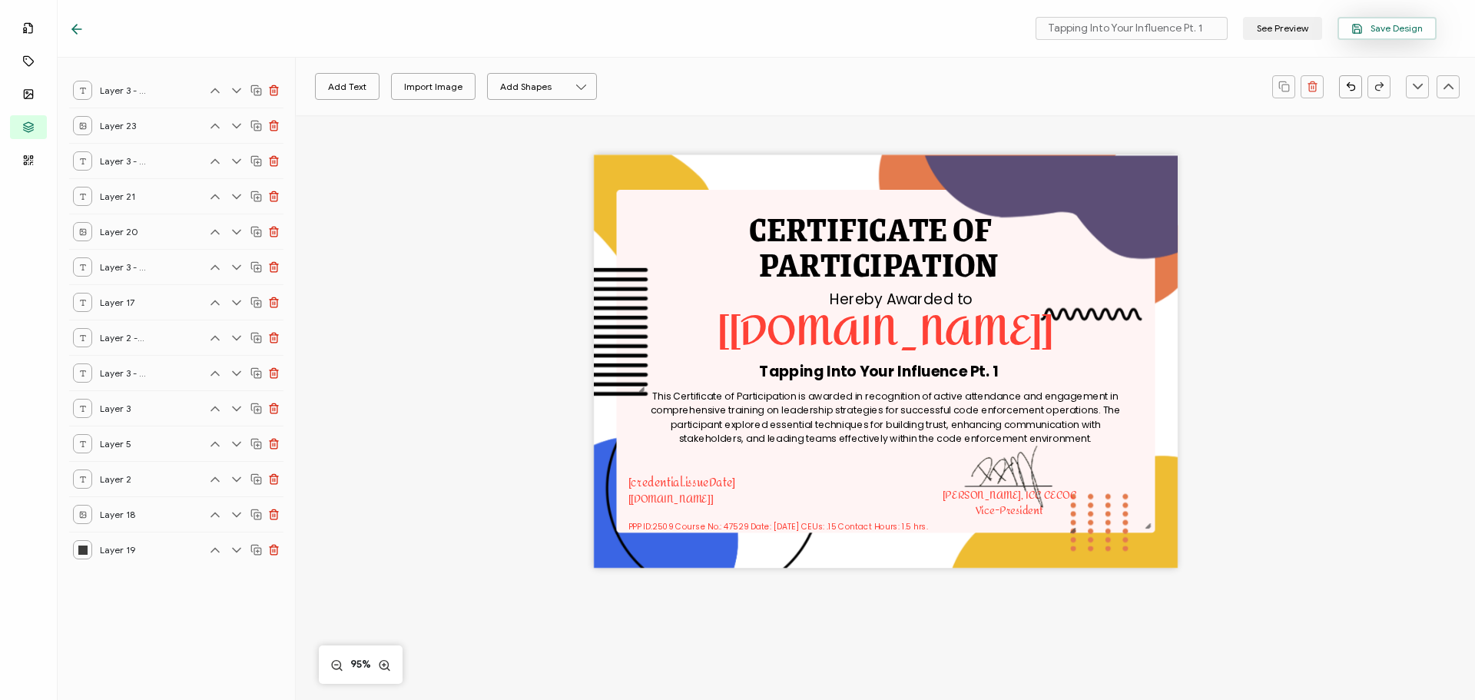
click at [1412, 23] on span "Save Design" at bounding box center [1386, 29] width 71 height 12
click at [1009, 502] on img at bounding box center [1009, 467] width 139 height 138
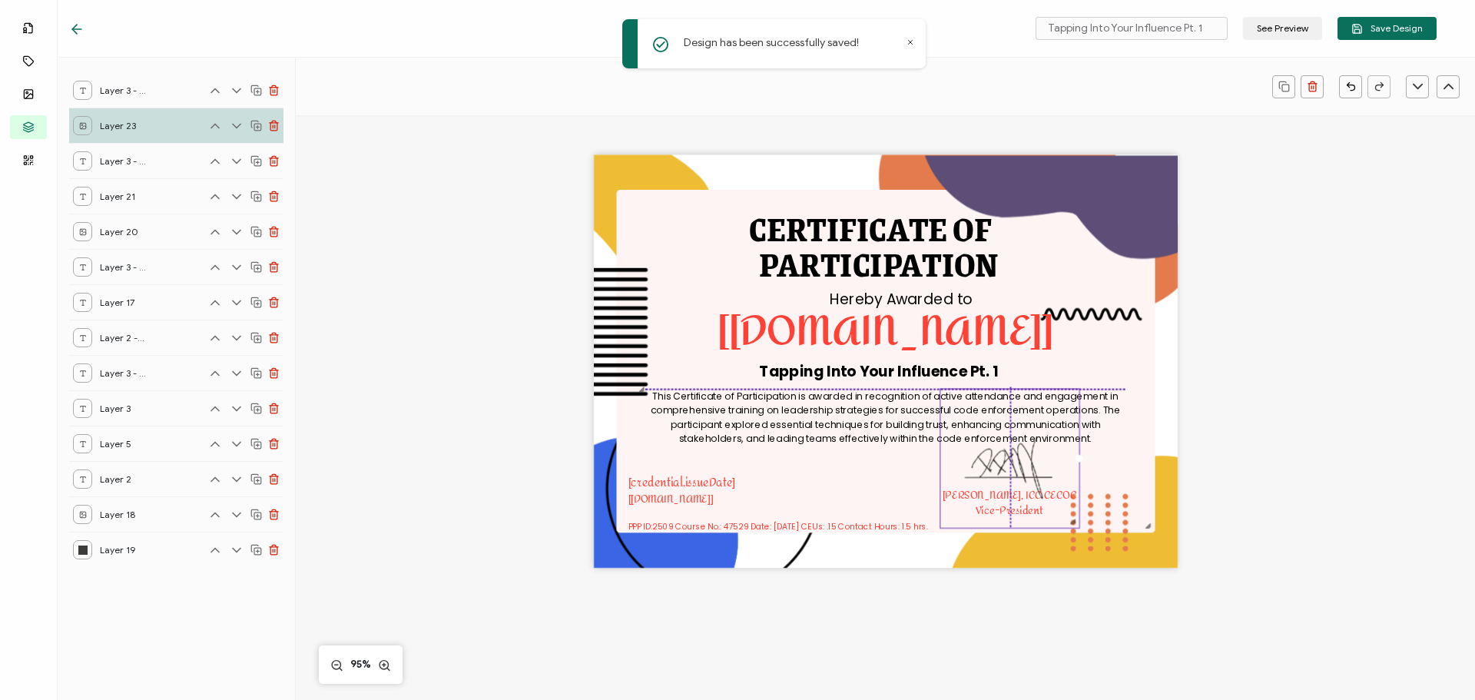
drag, startPoint x: 1004, startPoint y: 502, endPoint x: 1004, endPoint y: 492, distance: 10.8
click at [1004, 492] on img at bounding box center [1009, 458] width 139 height 139
click at [1008, 506] on img at bounding box center [1009, 458] width 139 height 139
click at [1261, 530] on div "CERTIFICATE OF This Certificate of Participation is awarded in recognition of a…" at bounding box center [885, 387] width 1120 height 566
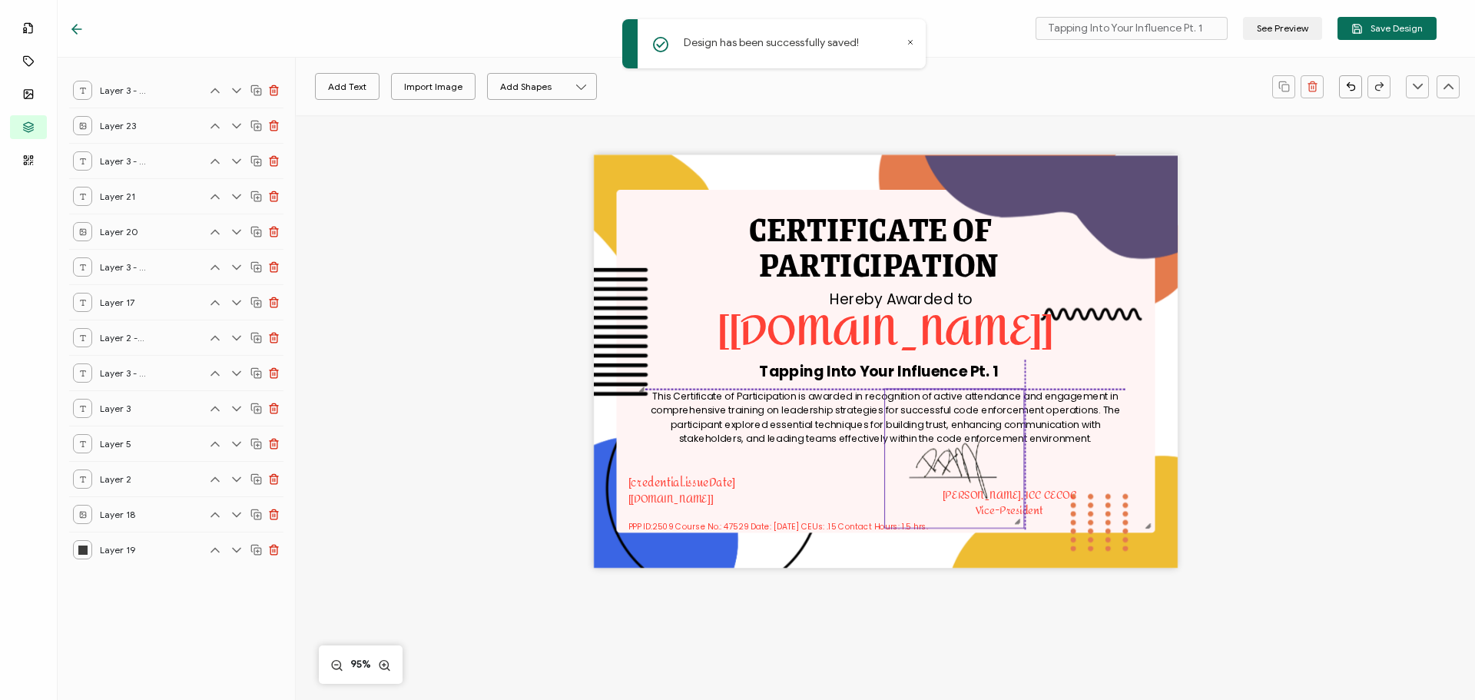
drag, startPoint x: 998, startPoint y: 466, endPoint x: 931, endPoint y: 466, distance: 66.8
click at [931, 466] on img at bounding box center [954, 458] width 139 height 139
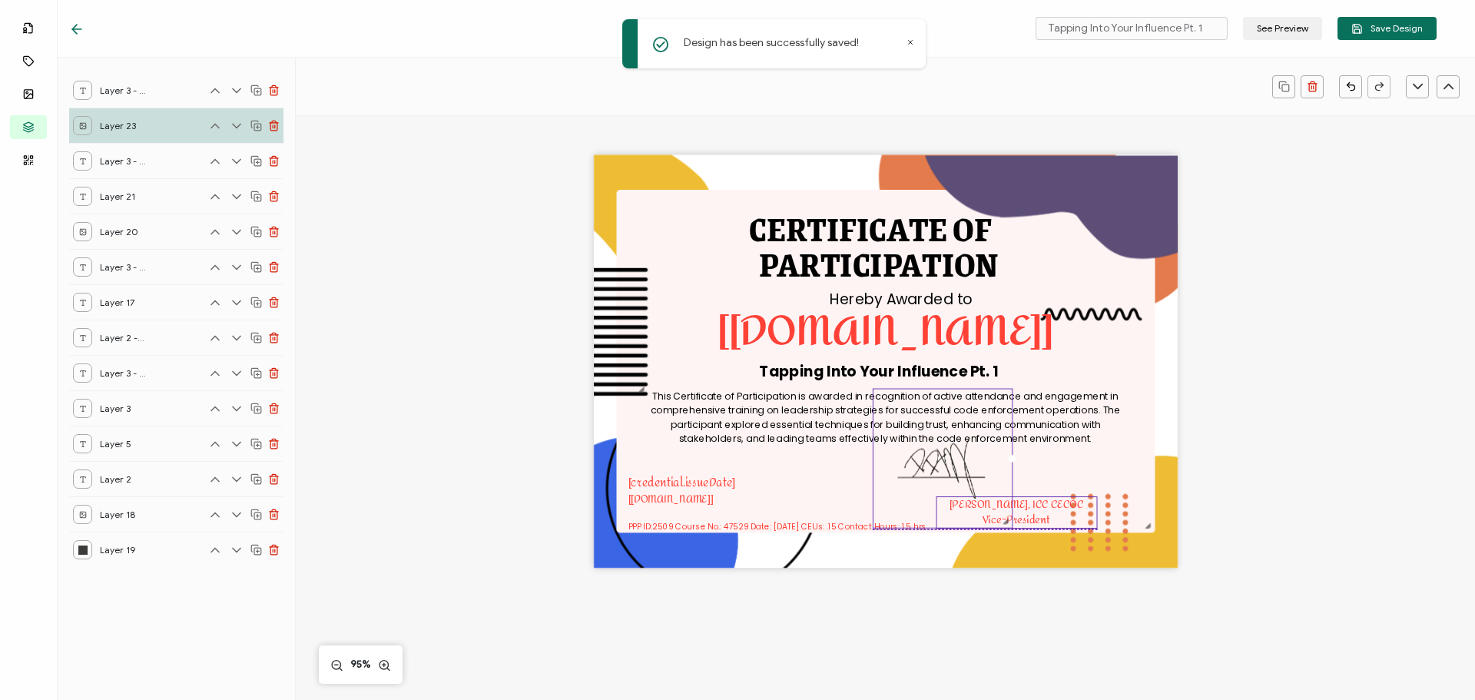
drag, startPoint x: 1029, startPoint y: 494, endPoint x: 1036, endPoint y: 503, distance: 11.5
click at [1036, 503] on pre "[PERSON_NAME], ICC CECOC Vice-President" at bounding box center [1017, 512] width 134 height 35
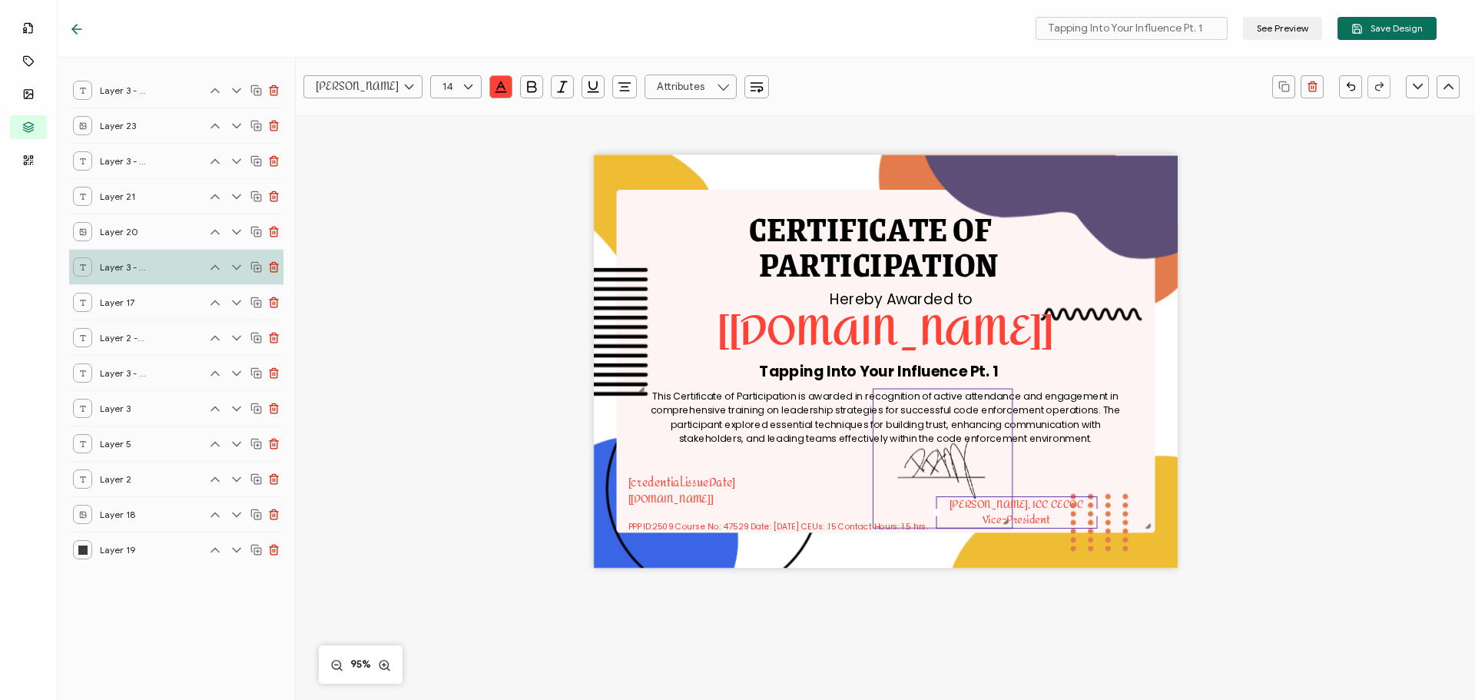
click at [966, 466] on img at bounding box center [942, 458] width 139 height 139
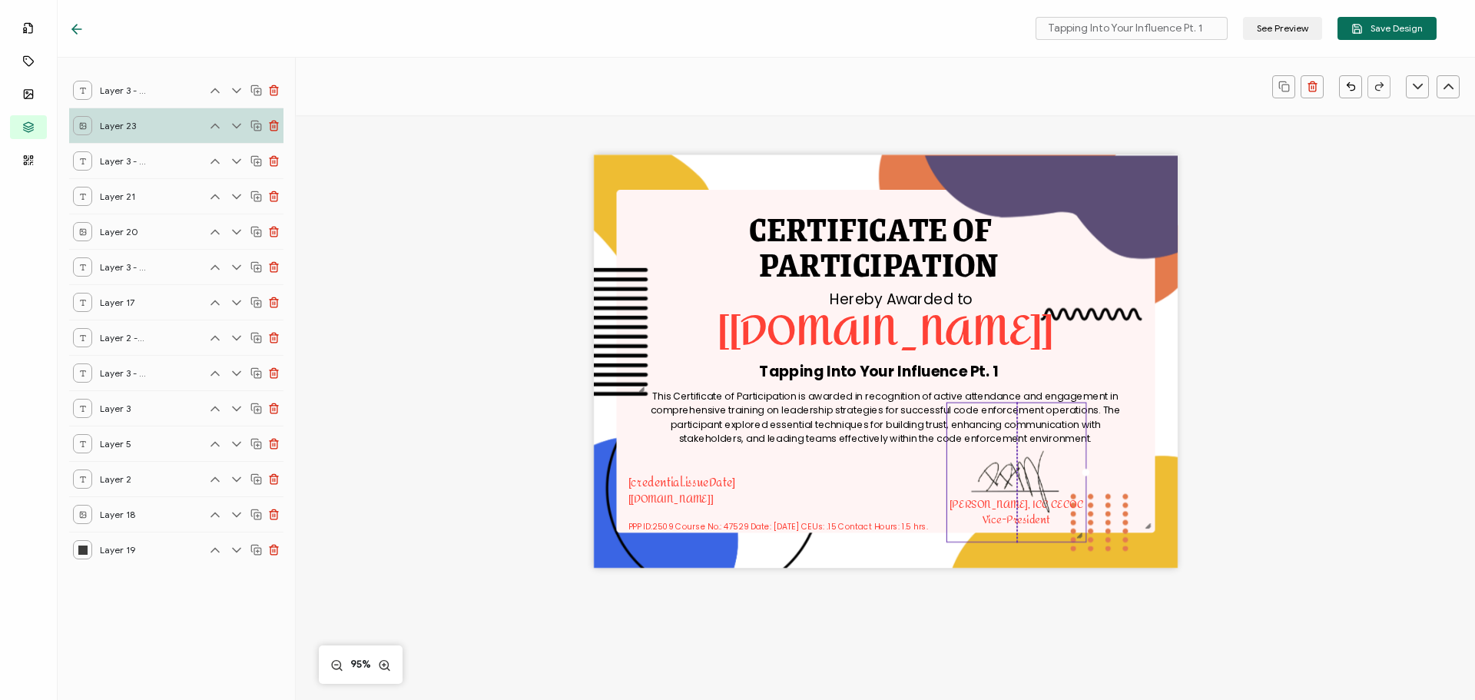
drag, startPoint x: 950, startPoint y: 466, endPoint x: 1023, endPoint y: 479, distance: 75.0
click at [1023, 479] on img at bounding box center [1016, 472] width 139 height 139
click at [1294, 485] on div "CERTIFICATE OF This Certificate of Participation is awarded in recognition of a…" at bounding box center [885, 387] width 1120 height 566
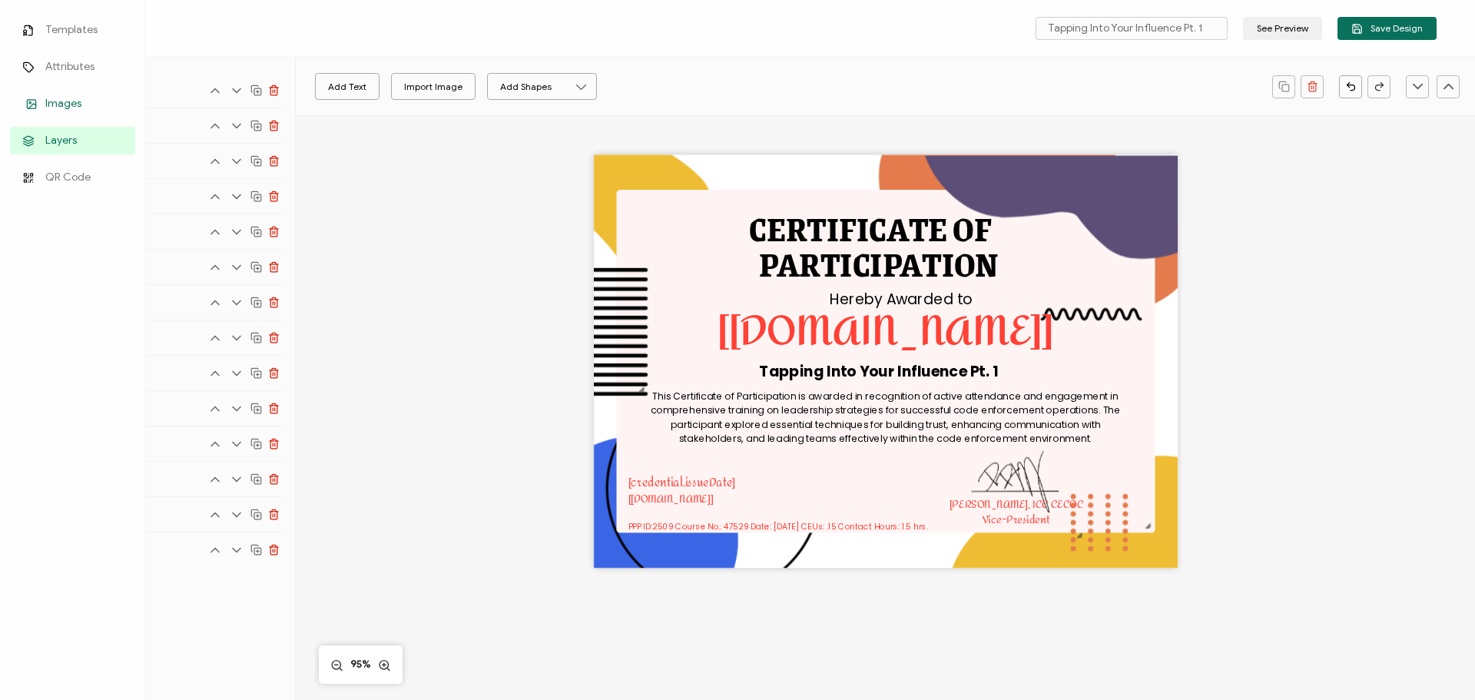
click at [65, 99] on span "Images" at bounding box center [63, 103] width 36 height 15
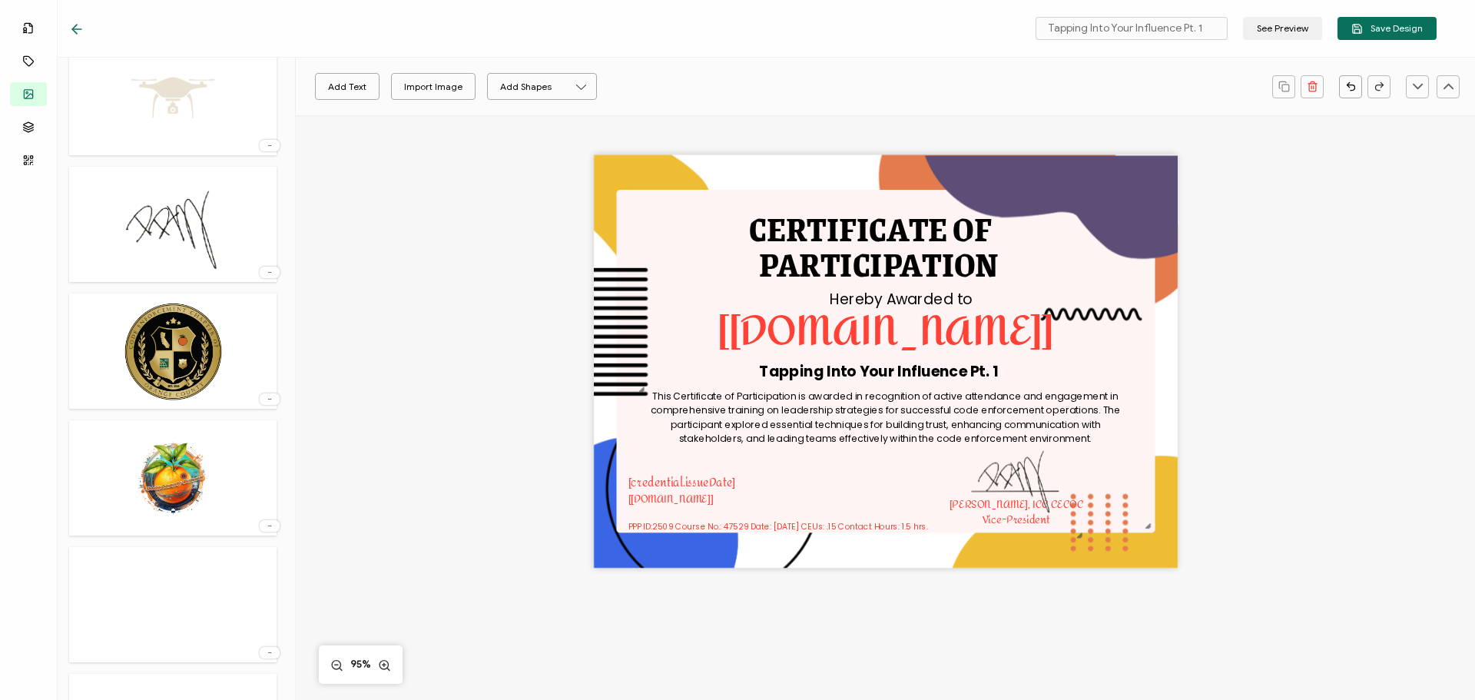
scroll to position [615, 0]
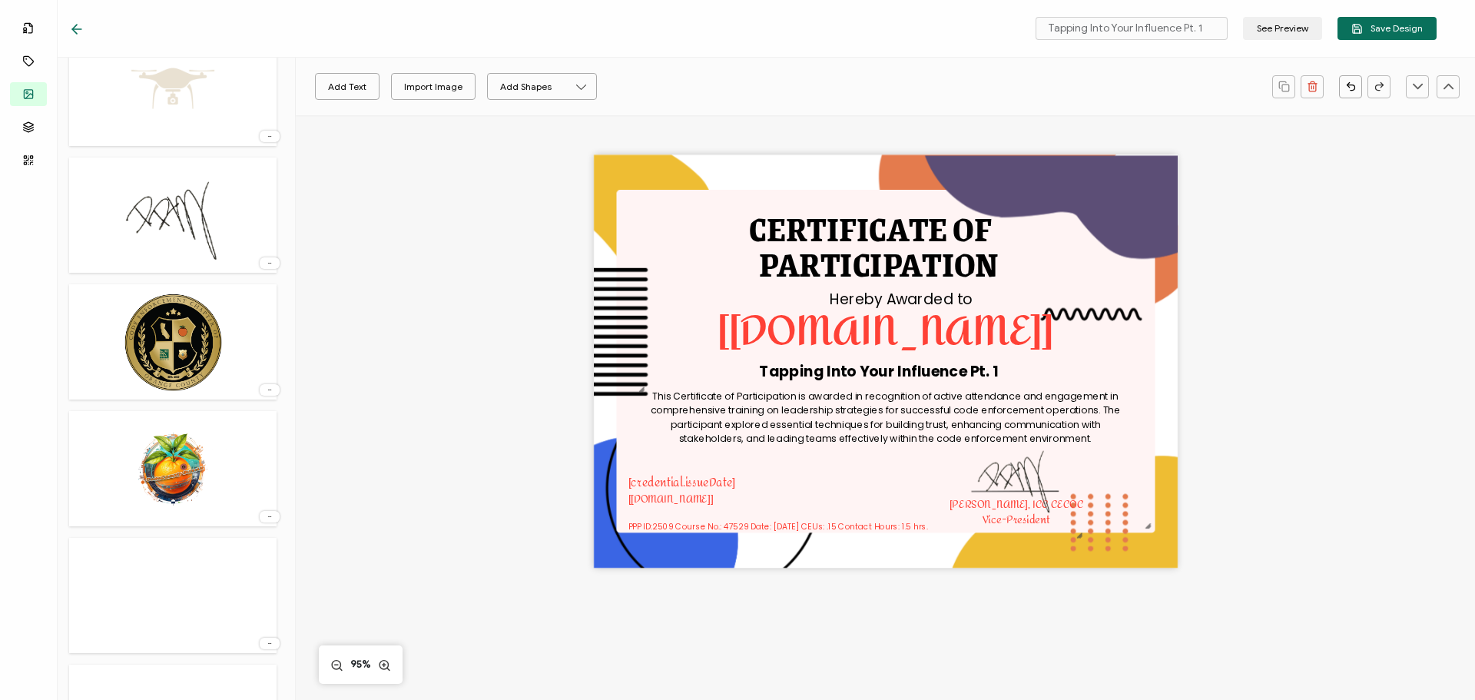
click at [194, 464] on img at bounding box center [173, 469] width 111 height 100
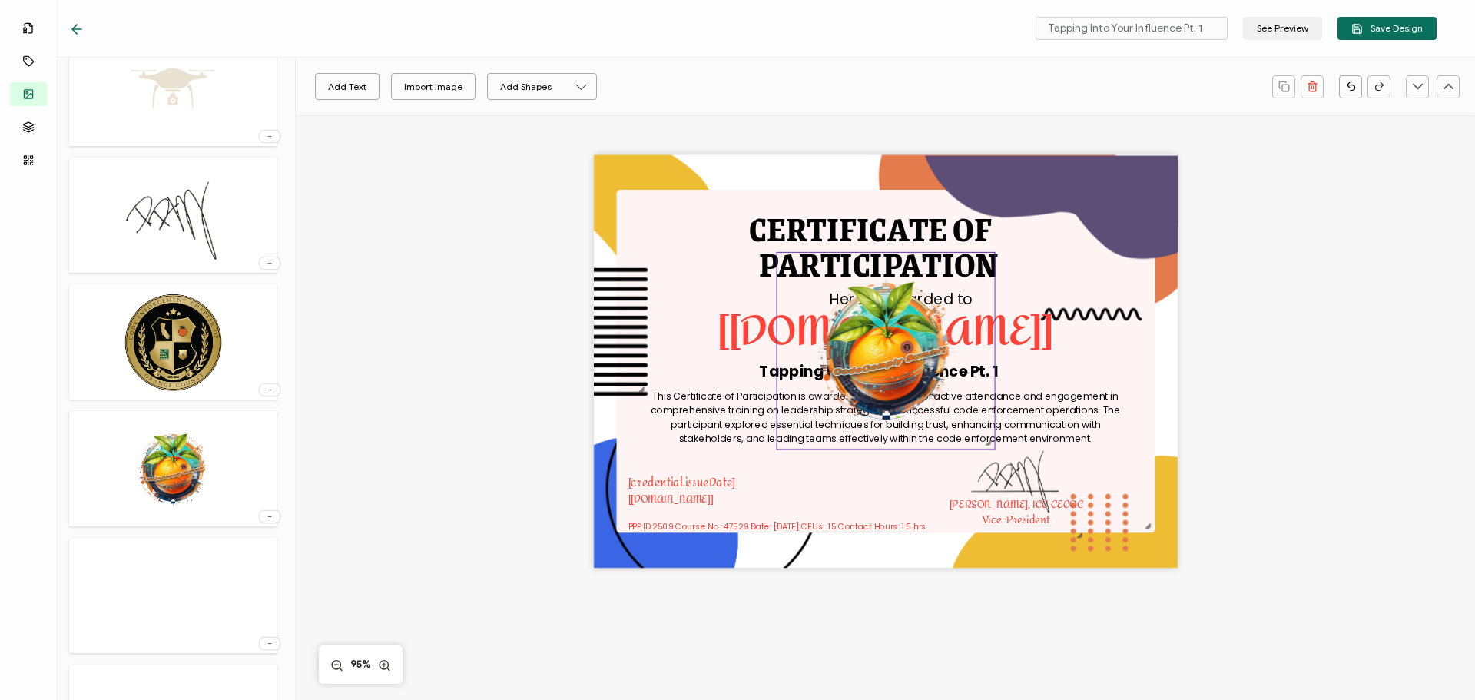
scroll to position [0, 0]
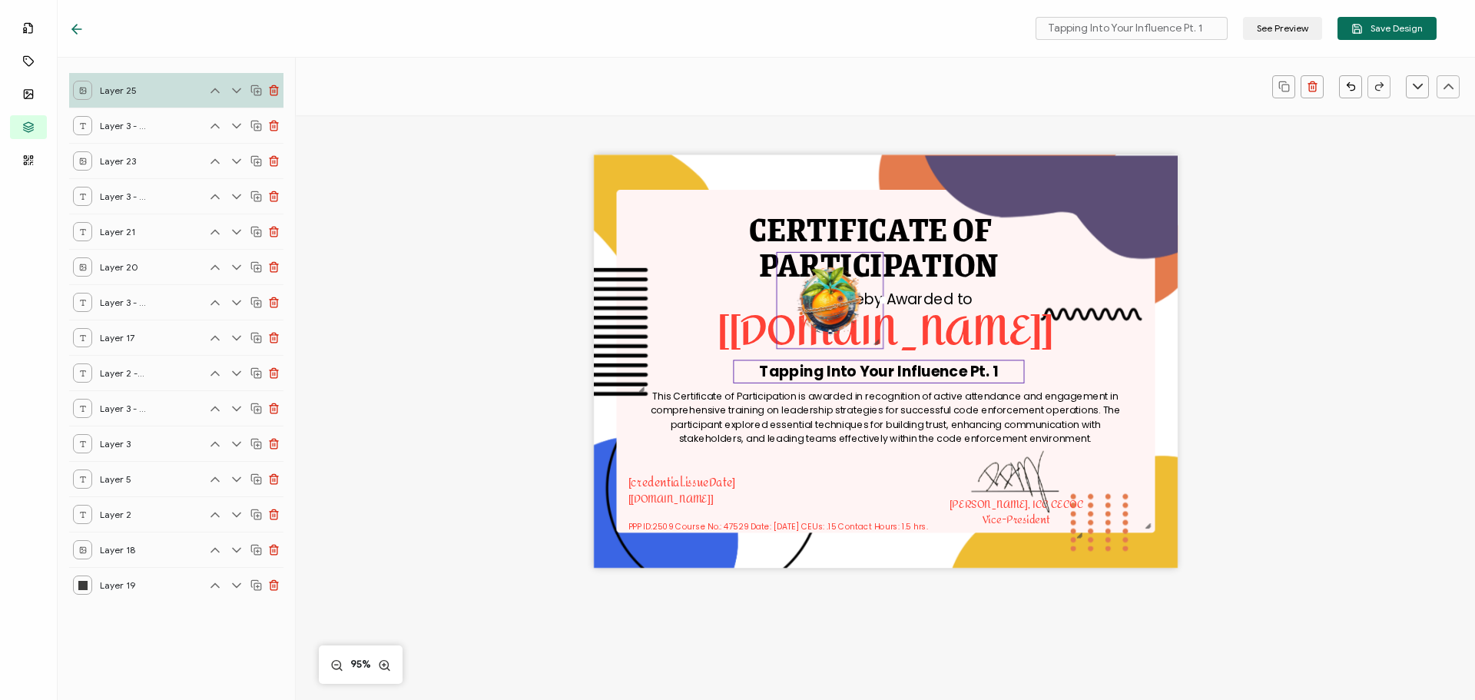
drag, startPoint x: 988, startPoint y: 445, endPoint x: 872, endPoint y: 366, distance: 140.4
click at [872, 366] on div "CERTIFICATE OF This Certificate of Participation is awarded in recognition of a…" at bounding box center [886, 361] width 584 height 413
drag, startPoint x: 830, startPoint y: 297, endPoint x: 1159, endPoint y: 196, distance: 343.4
click at [1159, 196] on img at bounding box center [1124, 202] width 106 height 95
drag, startPoint x: 1170, startPoint y: 248, endPoint x: 1153, endPoint y: 230, distance: 24.5
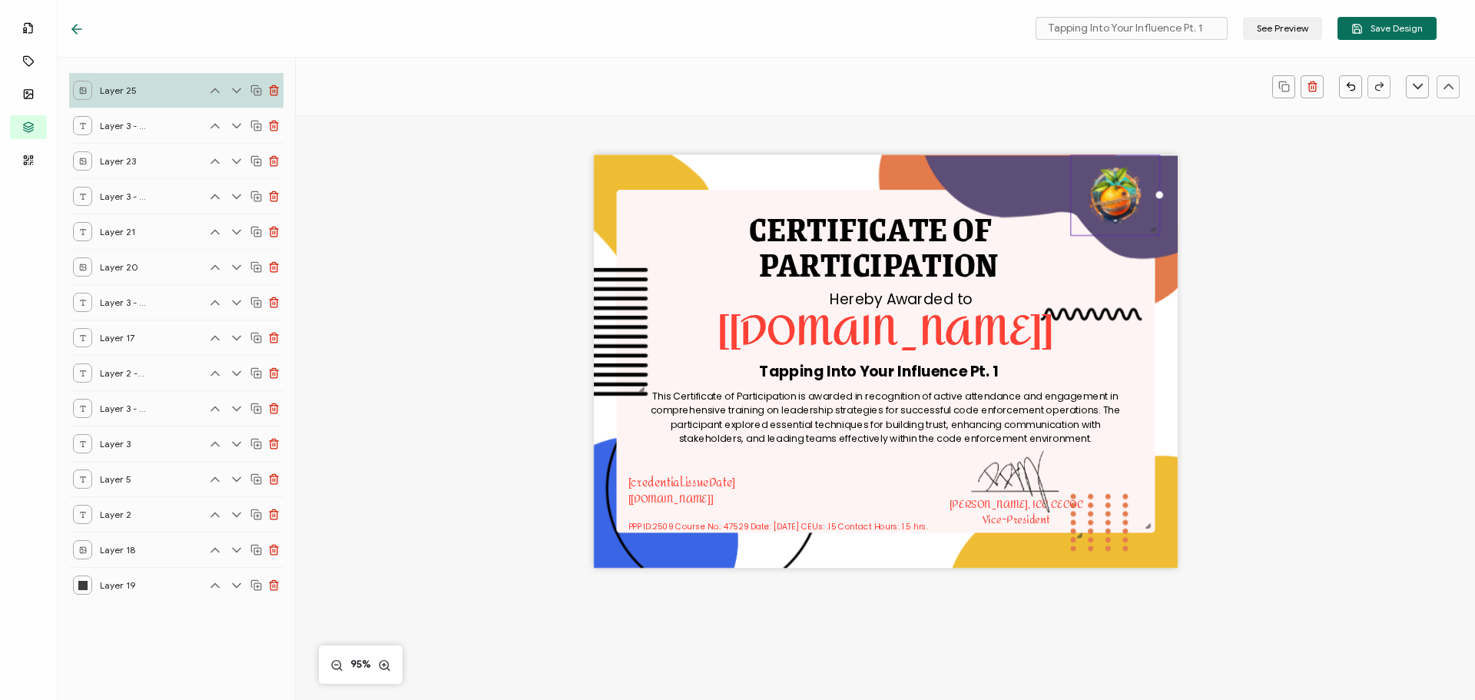
click at [1153, 230] on div at bounding box center [1153, 229] width 12 height 12
click at [1004, 178] on img at bounding box center [891, 364] width 595 height 419
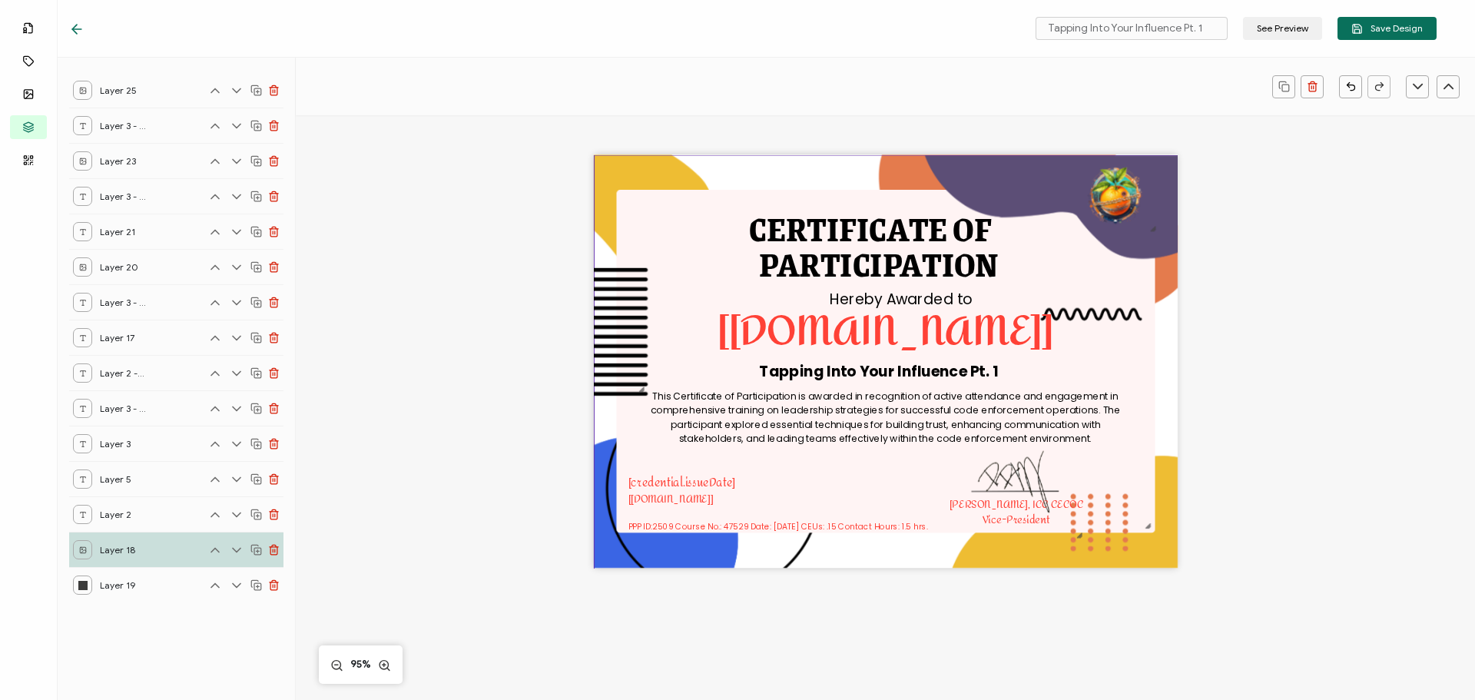
click at [1088, 296] on img at bounding box center [891, 364] width 595 height 419
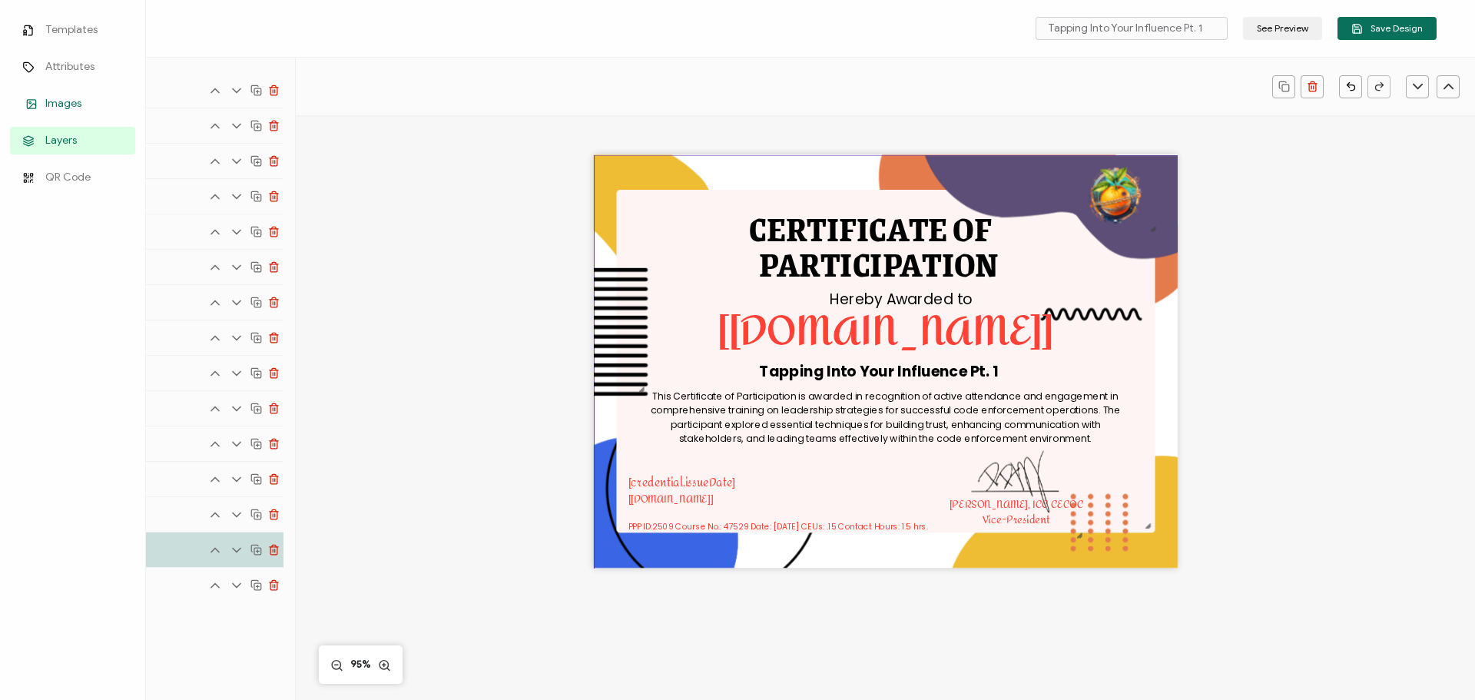
click at [36, 95] on link "Images" at bounding box center [72, 104] width 125 height 28
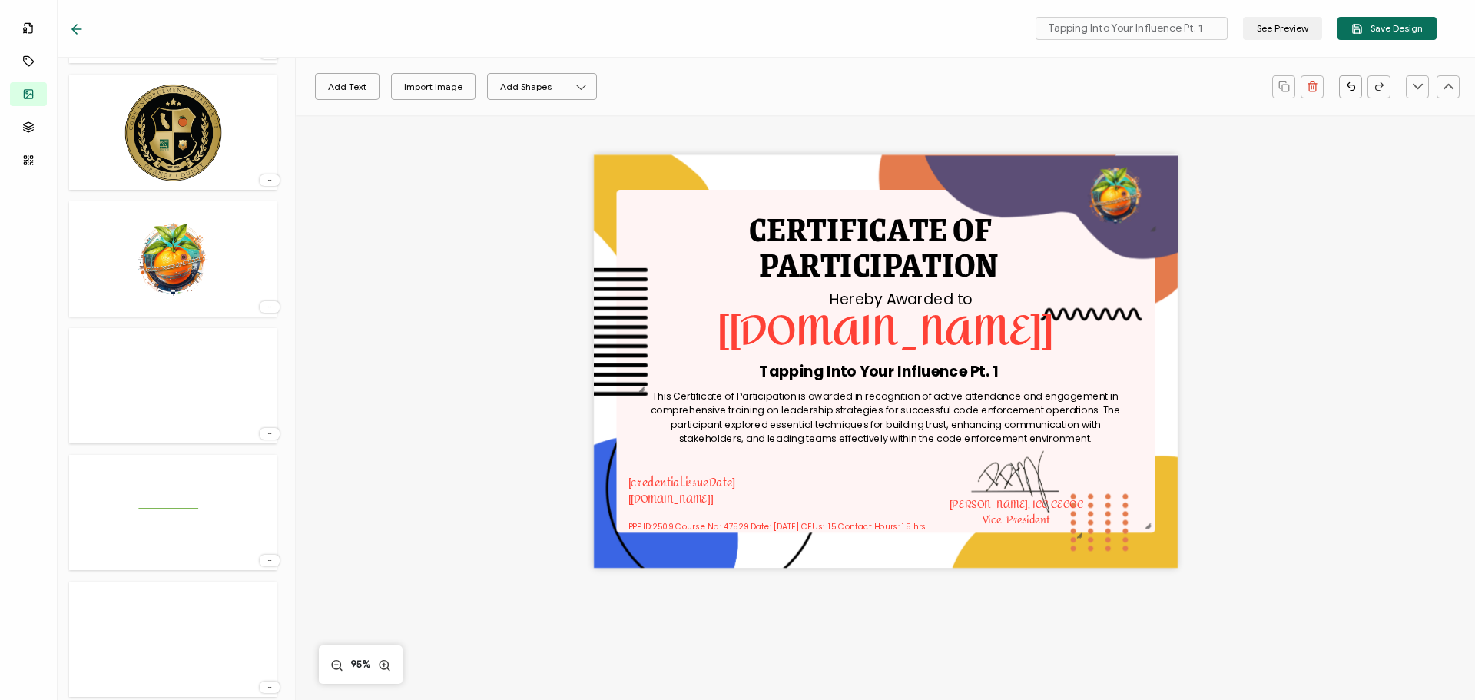
scroll to position [1136, 0]
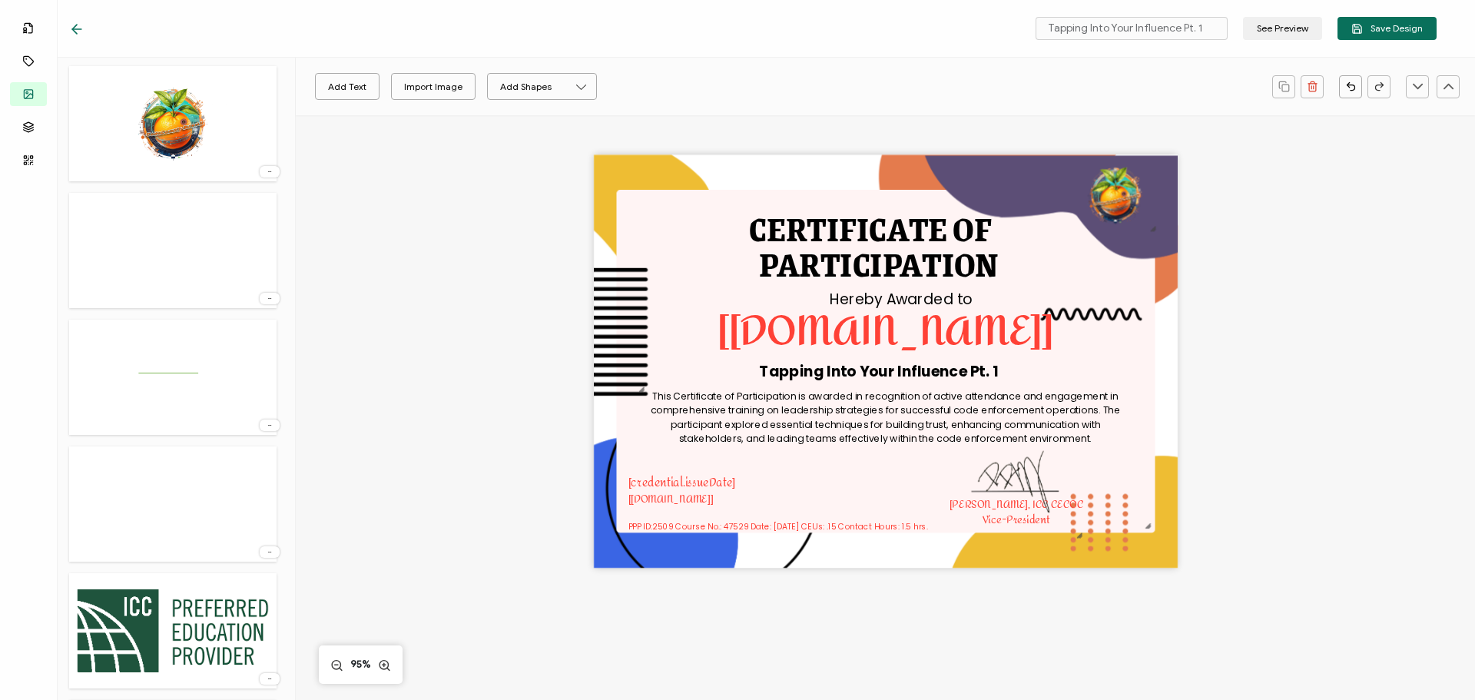
click at [200, 621] on img at bounding box center [172, 631] width 207 height 100
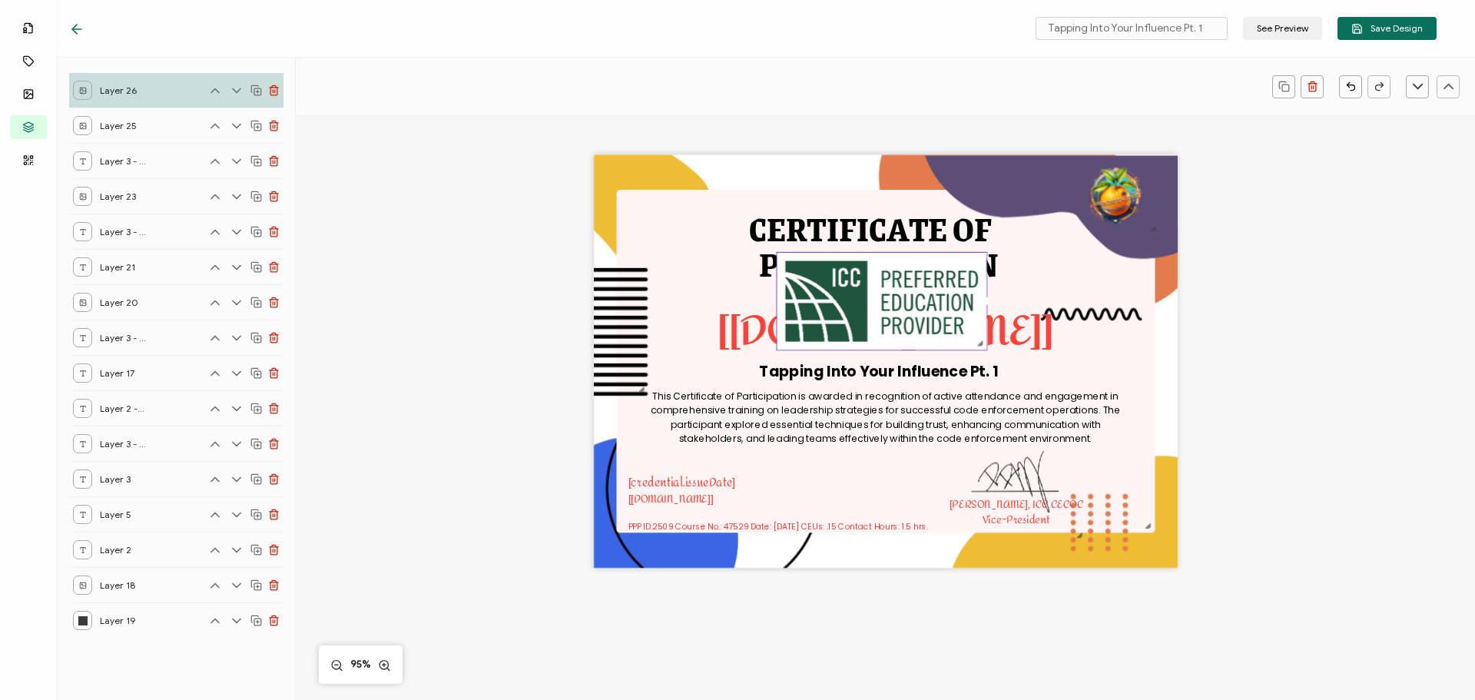
scroll to position [0, 0]
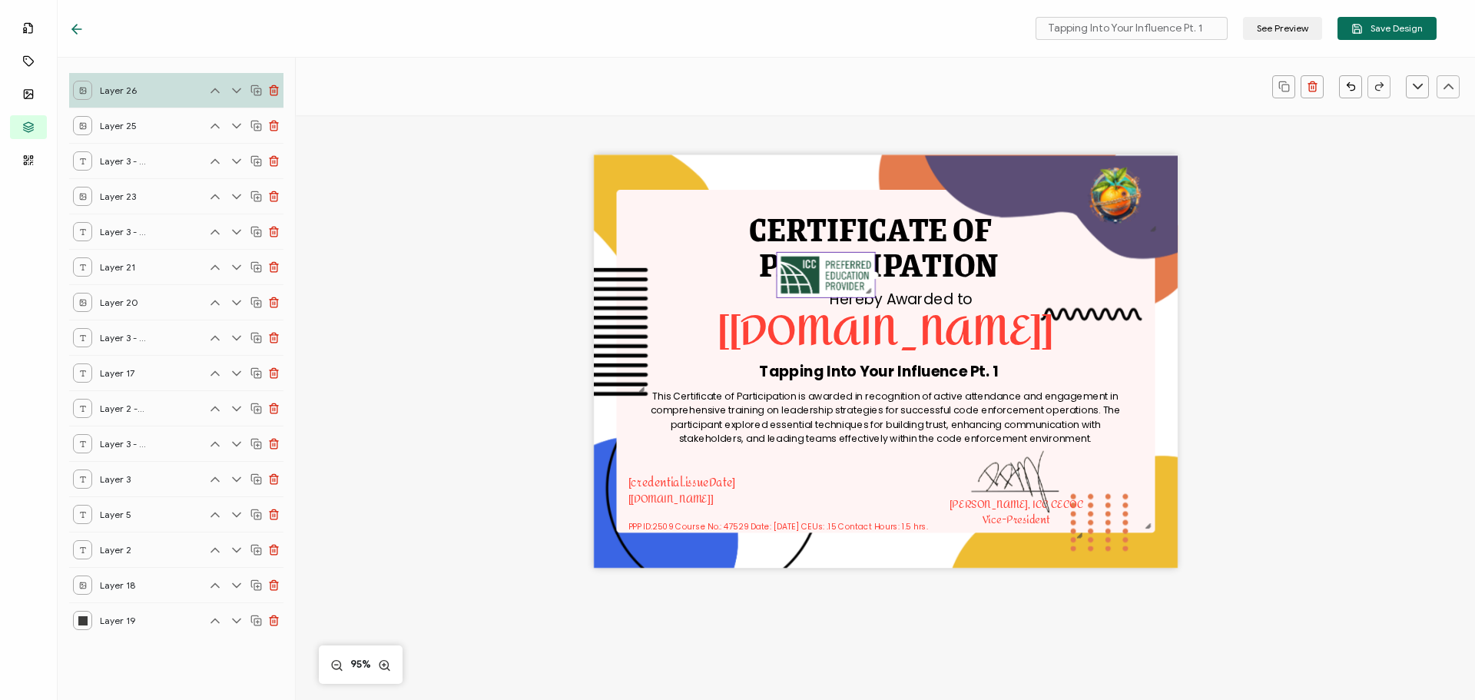
drag, startPoint x: 989, startPoint y: 346, endPoint x: 864, endPoint y: 268, distance: 147.1
click at [864, 268] on div at bounding box center [825, 275] width 99 height 46
drag, startPoint x: 817, startPoint y: 268, endPoint x: 869, endPoint y: 482, distance: 220.6
click at [869, 482] on img at bounding box center [879, 489] width 98 height 45
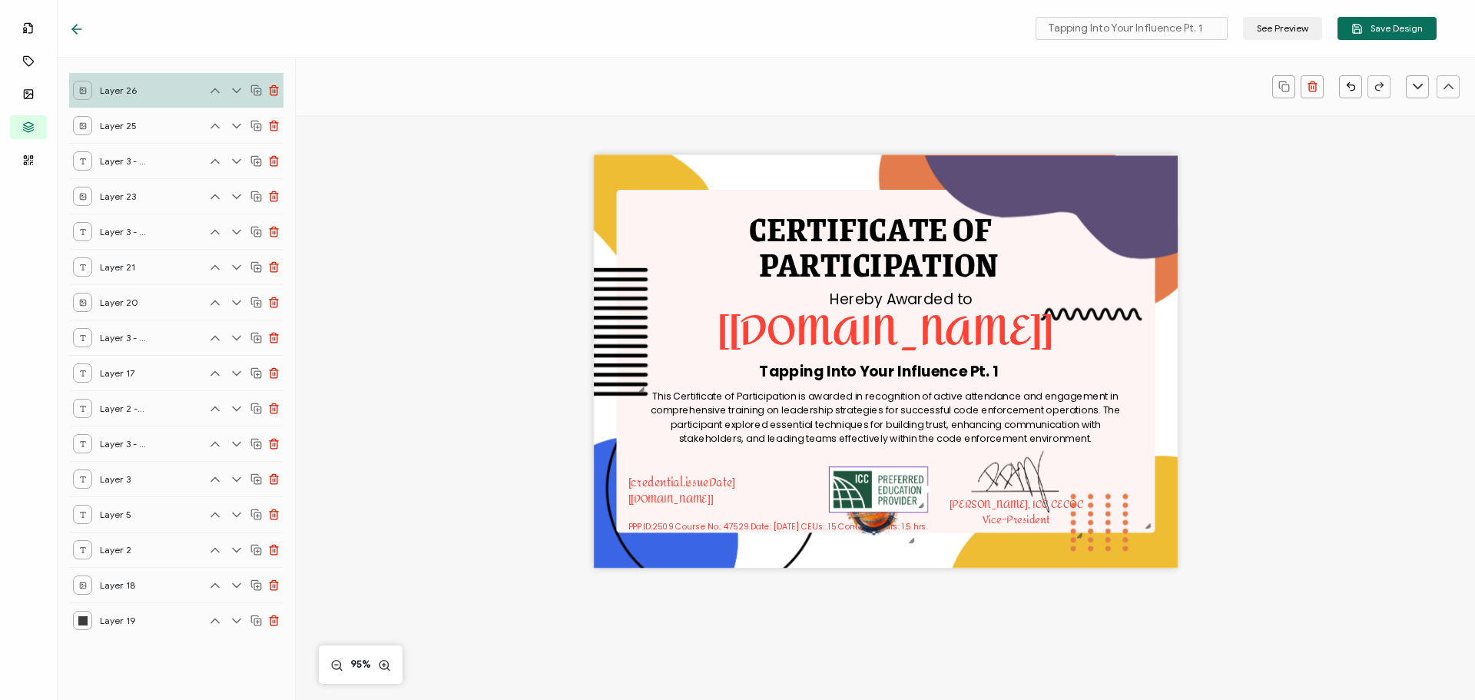
click at [1354, 376] on div "CERTIFICATE OF This Certificate of Participation is awarded in recognition of a…" at bounding box center [885, 387] width 1120 height 566
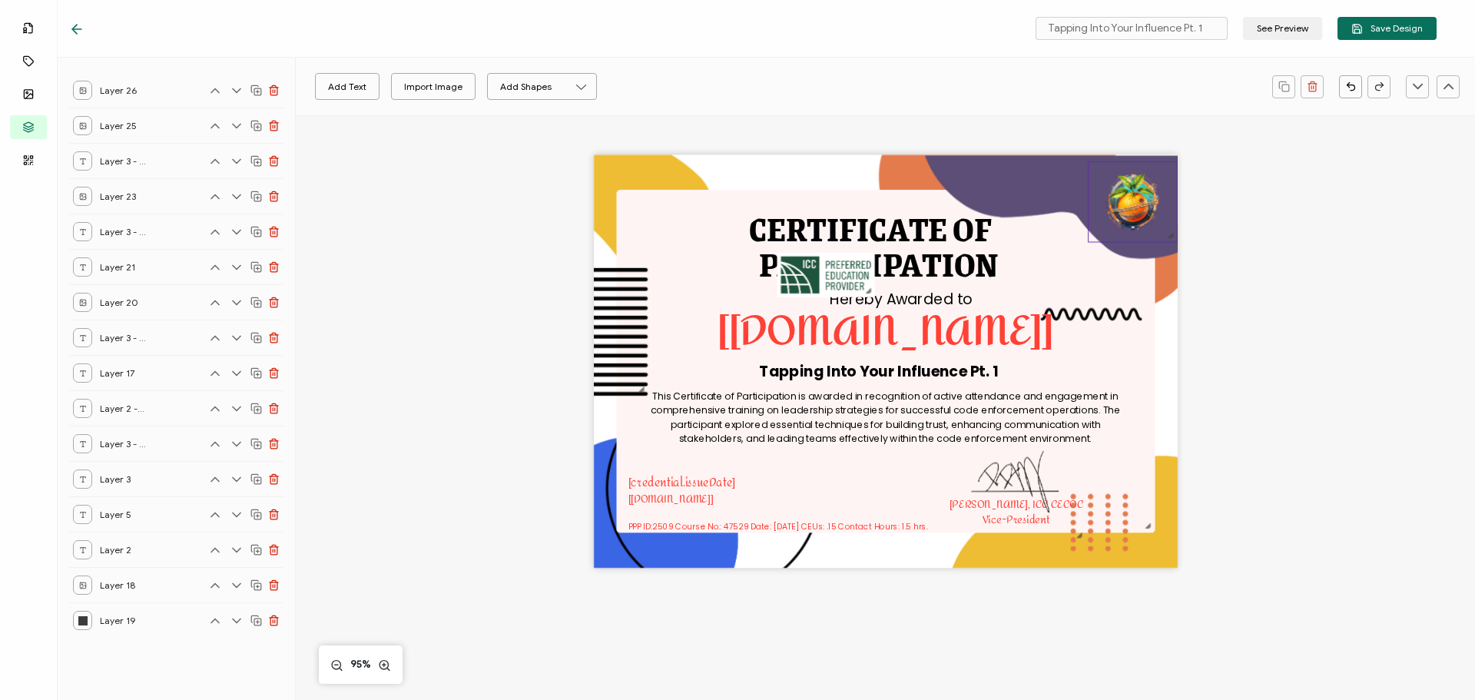
drag, startPoint x: 880, startPoint y: 511, endPoint x: 1143, endPoint y: 206, distance: 403.1
click at [1143, 206] on img at bounding box center [1133, 201] width 88 height 79
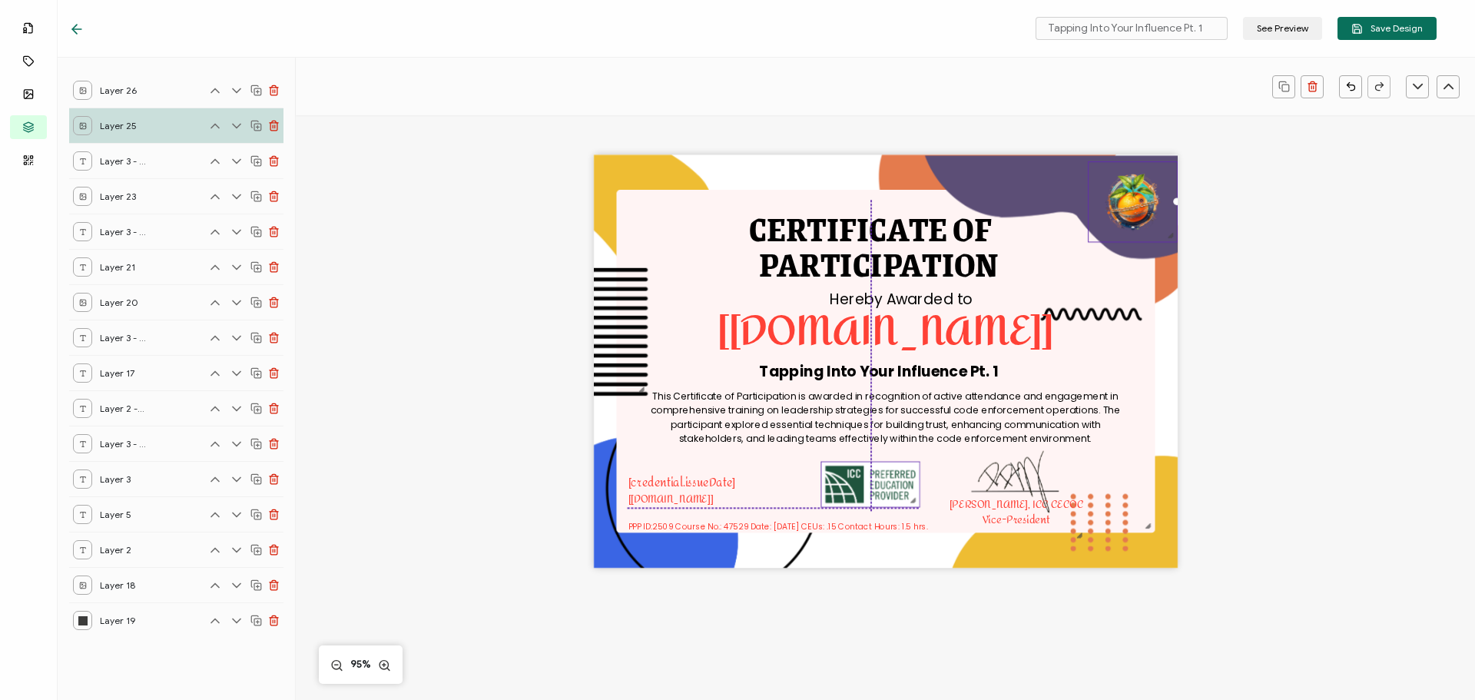
drag, startPoint x: 837, startPoint y: 268, endPoint x: 881, endPoint y: 481, distance: 217.3
click at [881, 481] on img at bounding box center [870, 484] width 98 height 45
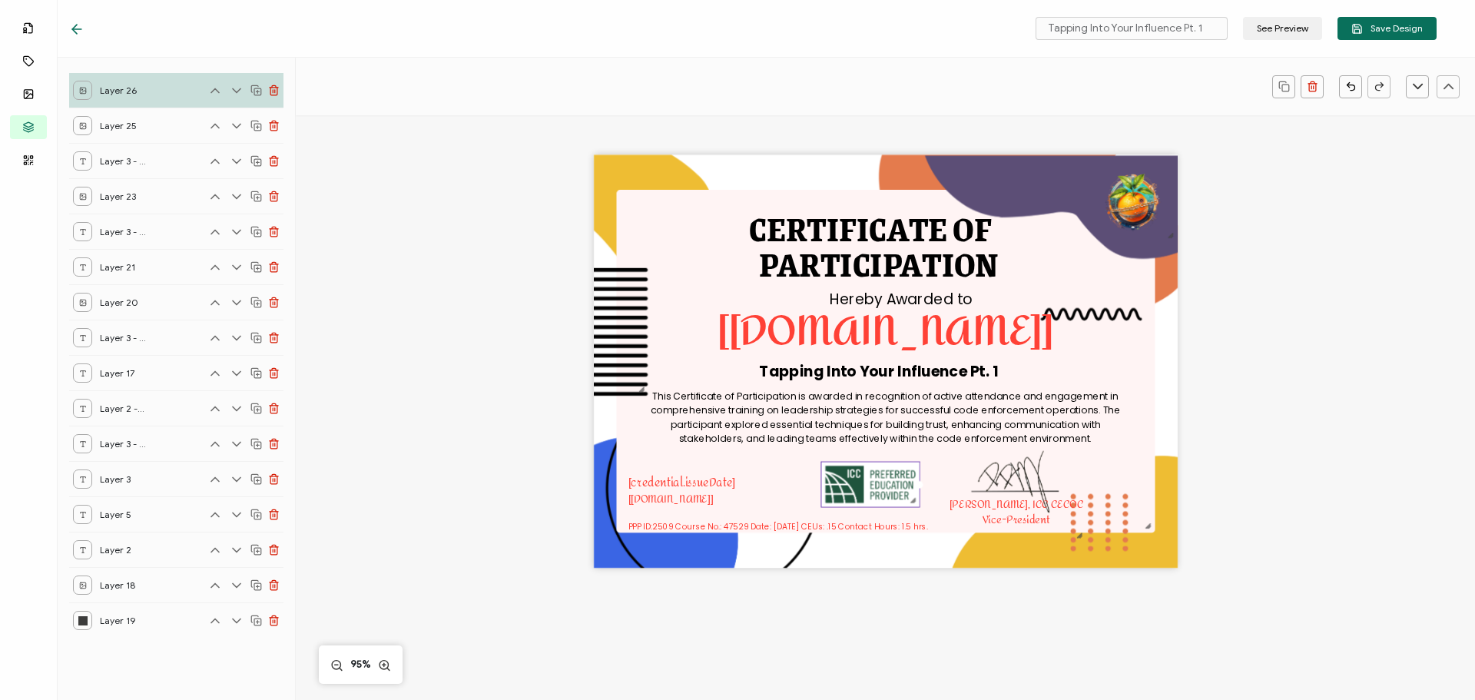
click at [1358, 433] on div "CERTIFICATE OF This Certificate of Participation is awarded in recognition of a…" at bounding box center [885, 387] width 1120 height 566
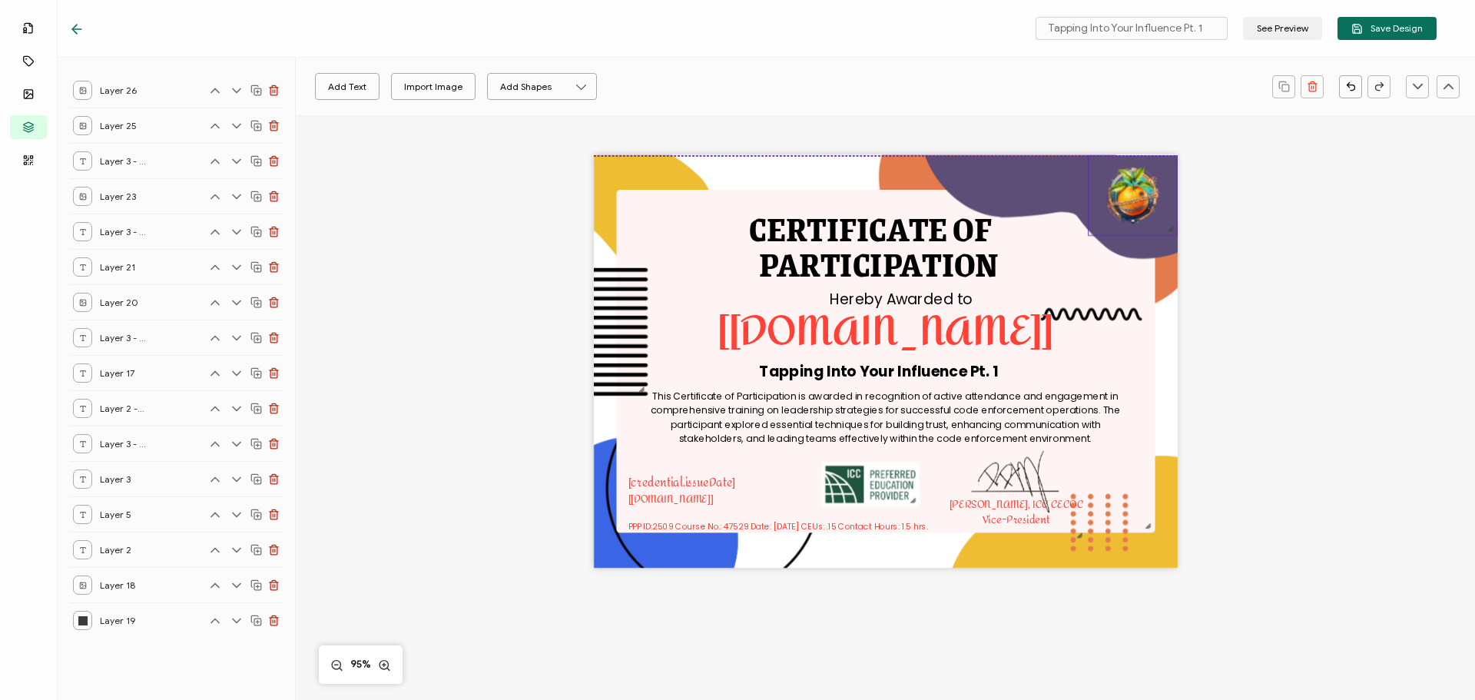
click at [1132, 186] on img at bounding box center [1133, 194] width 88 height 79
click at [1296, 187] on div "CERTIFICATE OF This Certificate of Participation is awarded in recognition of a…" at bounding box center [885, 387] width 1120 height 566
click at [1380, 31] on span "Save Design" at bounding box center [1386, 29] width 71 height 12
click at [76, 29] on icon at bounding box center [76, 29] width 9 height 0
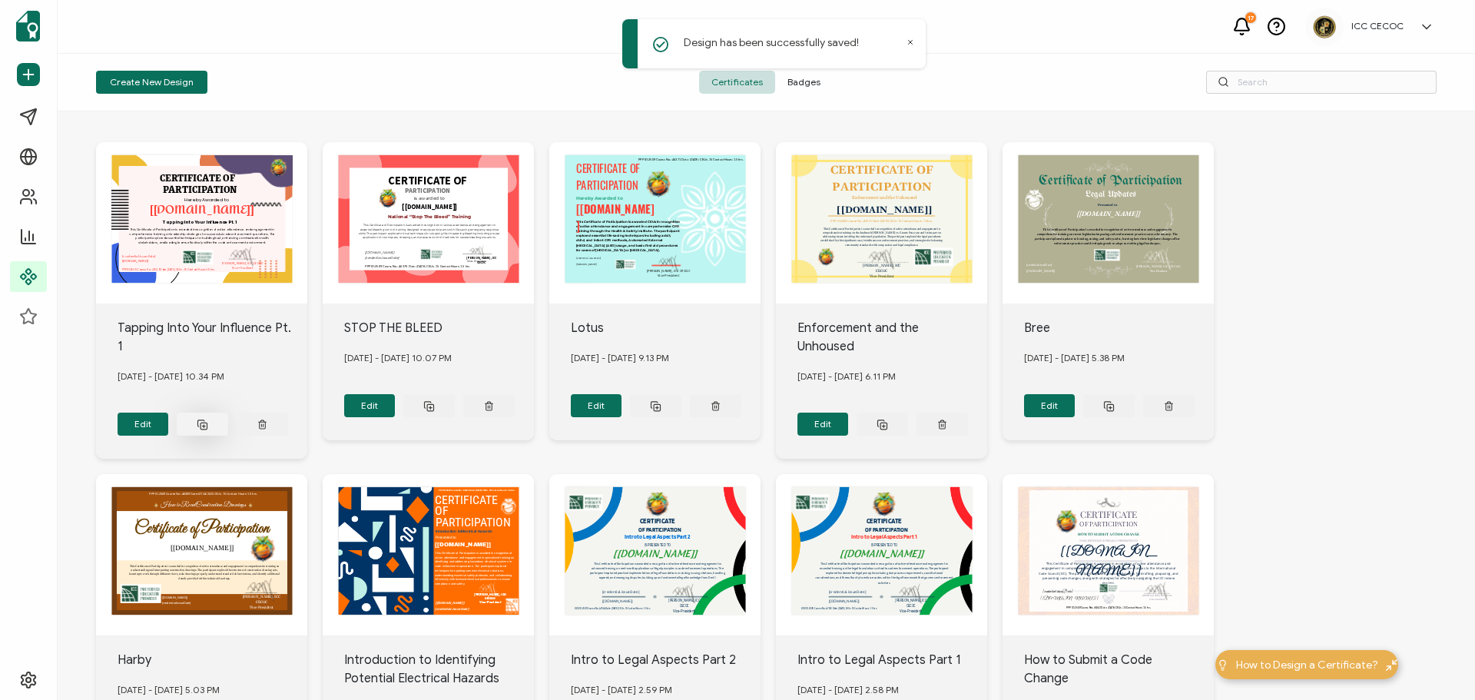
click at [201, 423] on rect at bounding box center [204, 426] width 6 height 6
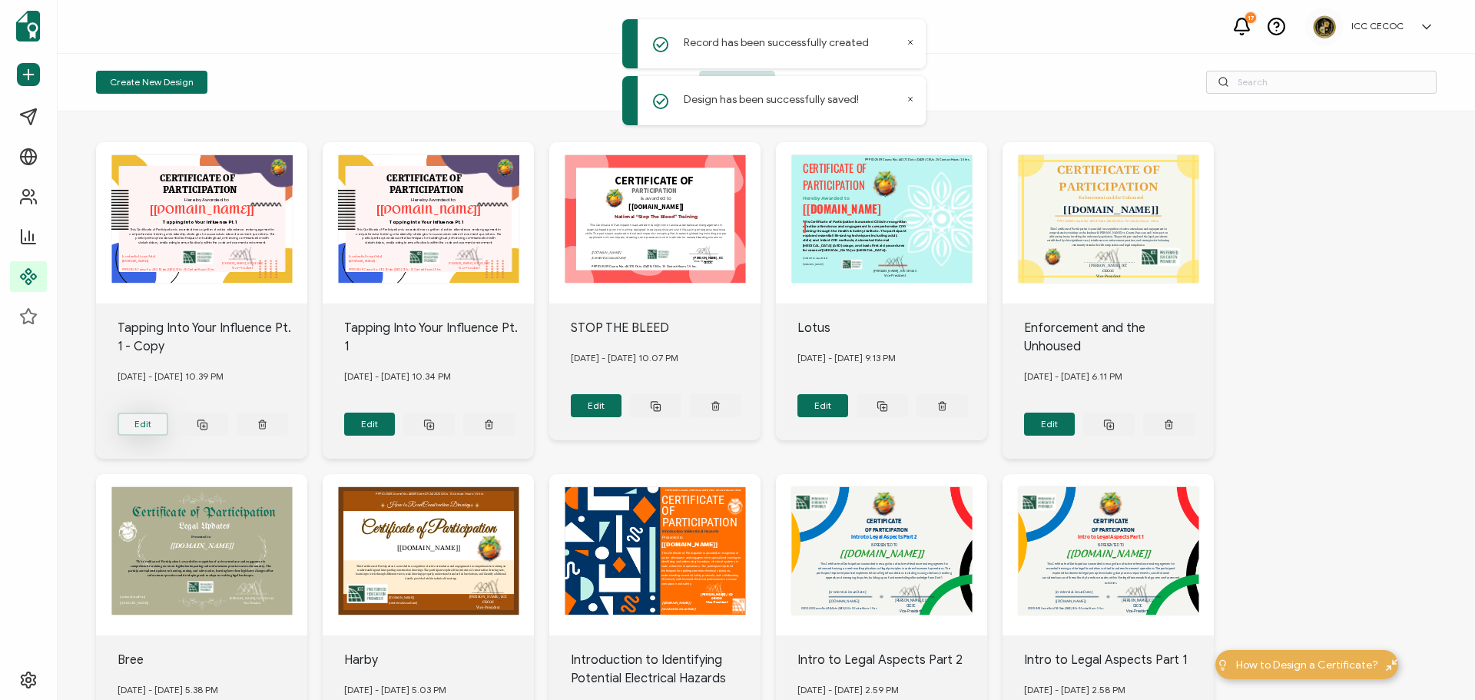
click at [163, 419] on button "Edit" at bounding box center [143, 424] width 51 height 23
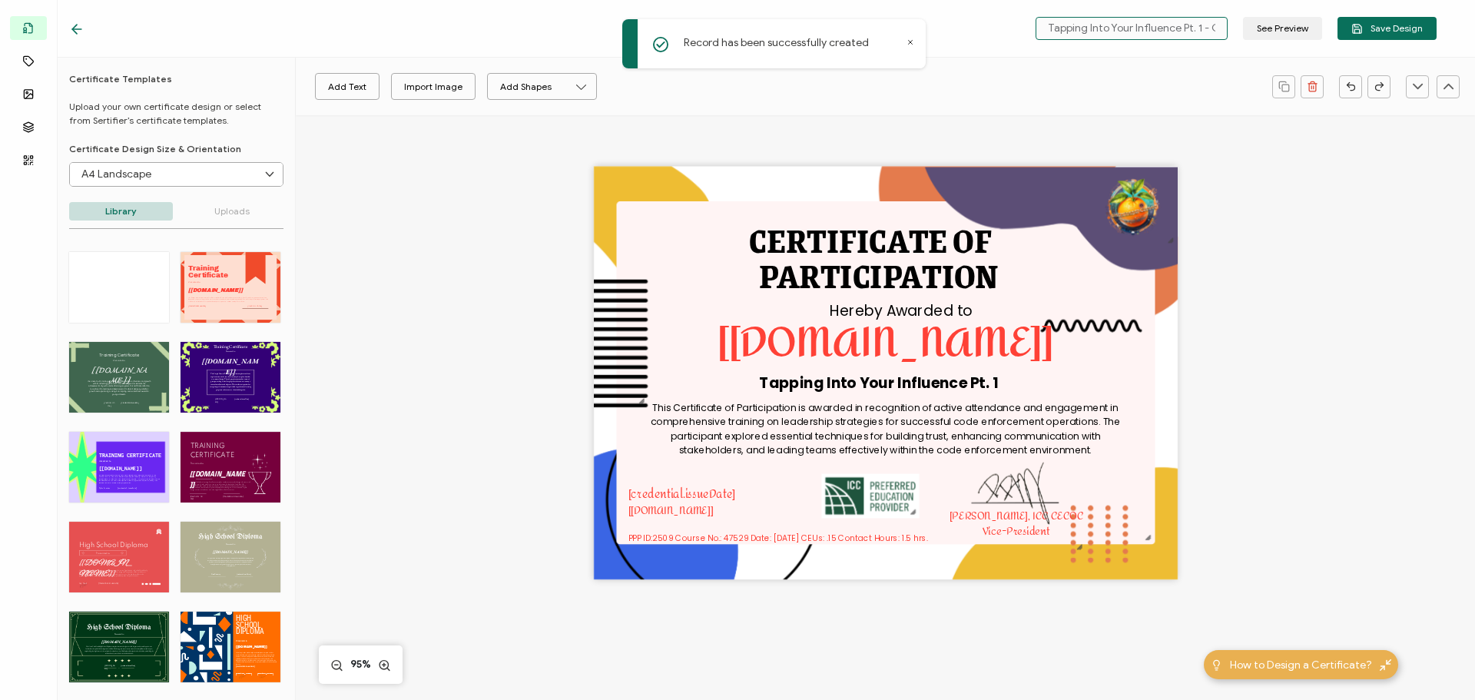
scroll to position [0, 20]
drag, startPoint x: 1198, startPoint y: 31, endPoint x: 1241, endPoint y: 33, distance: 43.9
click at [1241, 33] on div "Tapping Into Your Influence Pt. 1 - Copy See Preview Save Design" at bounding box center [1232, 28] width 409 height 23
click at [973, 380] on pre "Tapping Into Your Influence Pt. 1" at bounding box center [878, 383] width 239 height 21
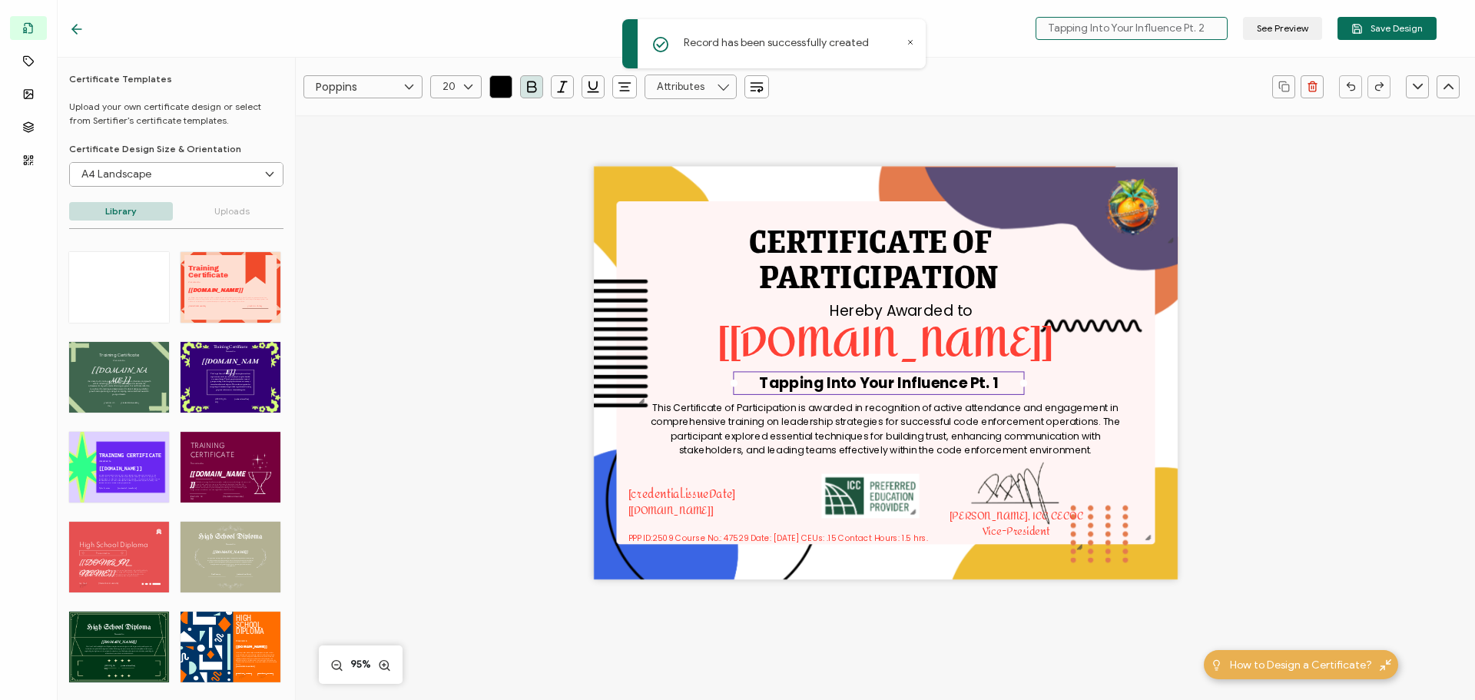
click at [973, 380] on pre "Tapping Into Your Influence Pt. 1" at bounding box center [878, 383] width 239 height 21
type input "Tapping Into Your Influence Pt. 2"
click at [995, 383] on div "Tapping Into Your Influence Pt. 1" at bounding box center [878, 382] width 291 height 23
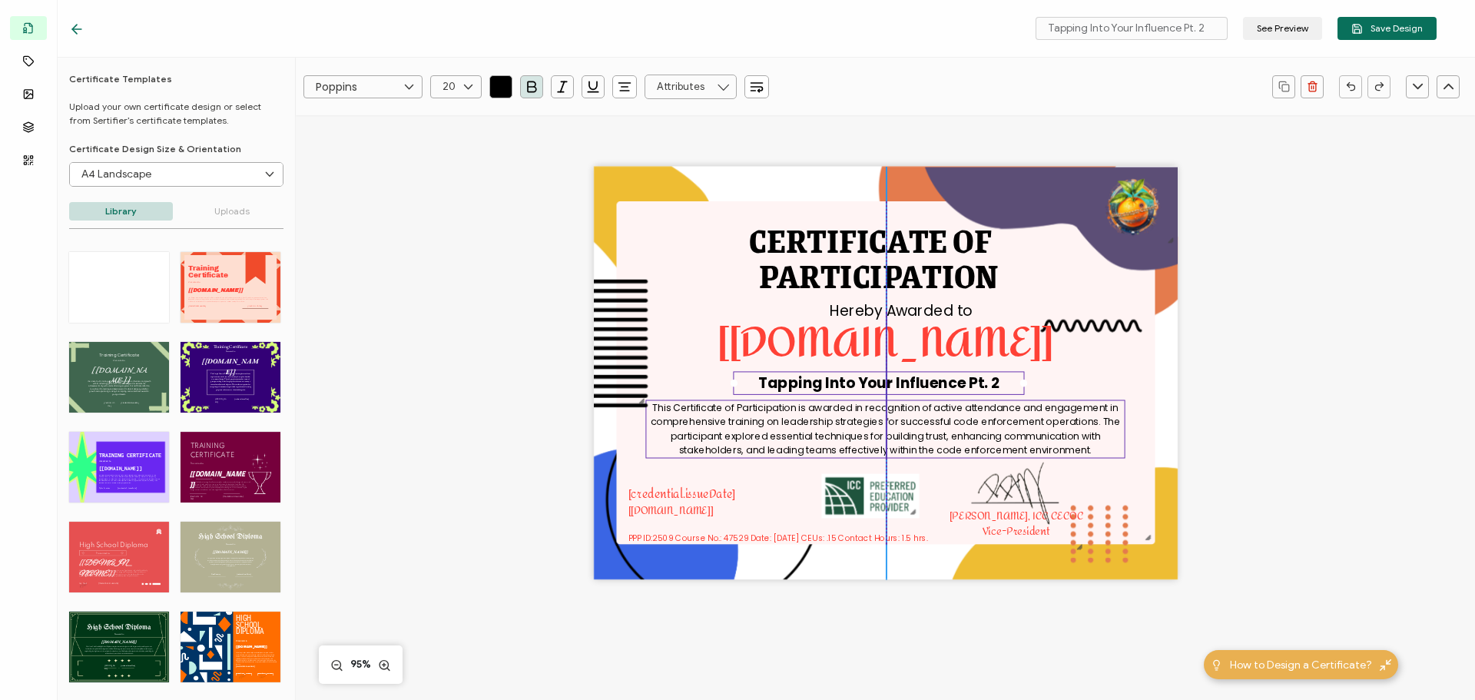
click at [941, 439] on pre "This Certificate of Participation is awarded in recognition of active attendanc…" at bounding box center [887, 428] width 472 height 57
click at [761, 433] on pre "This Certificate of Participation is awarded in recognition of active attendanc…" at bounding box center [887, 428] width 472 height 57
drag, startPoint x: 651, startPoint y: 408, endPoint x: 1114, endPoint y: 449, distance: 464.3
click at [1114, 449] on div "This Certificate of Participation is awarded in recognition of active attendanc…" at bounding box center [884, 428] width 479 height 58
paste pre
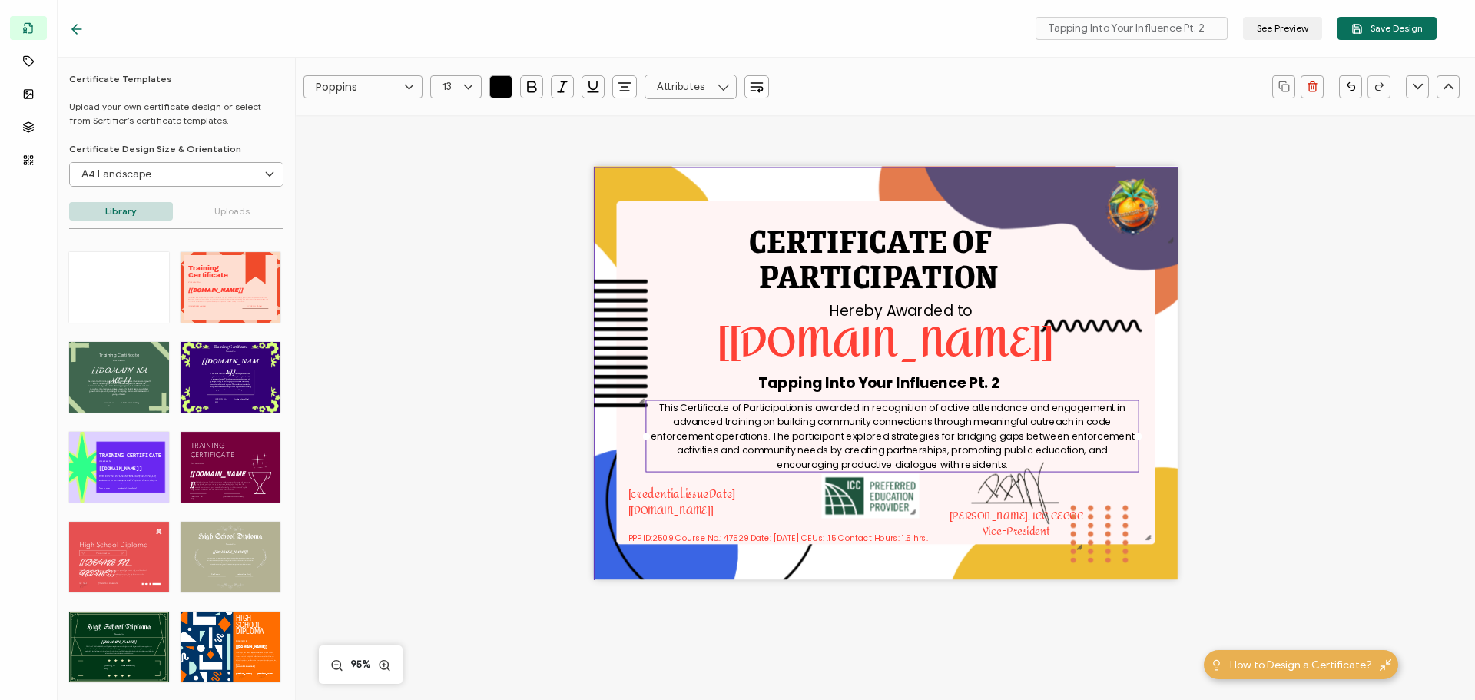
drag, startPoint x: 1121, startPoint y: 436, endPoint x: 1137, endPoint y: 441, distance: 16.8
click at [1137, 441] on div "CERTIFICATE OF This Certificate of Participation is awarded in recognition of a…" at bounding box center [886, 373] width 584 height 413
click at [460, 82] on icon at bounding box center [468, 86] width 19 height 23
click at [463, 265] on li "12" at bounding box center [458, 271] width 55 height 26
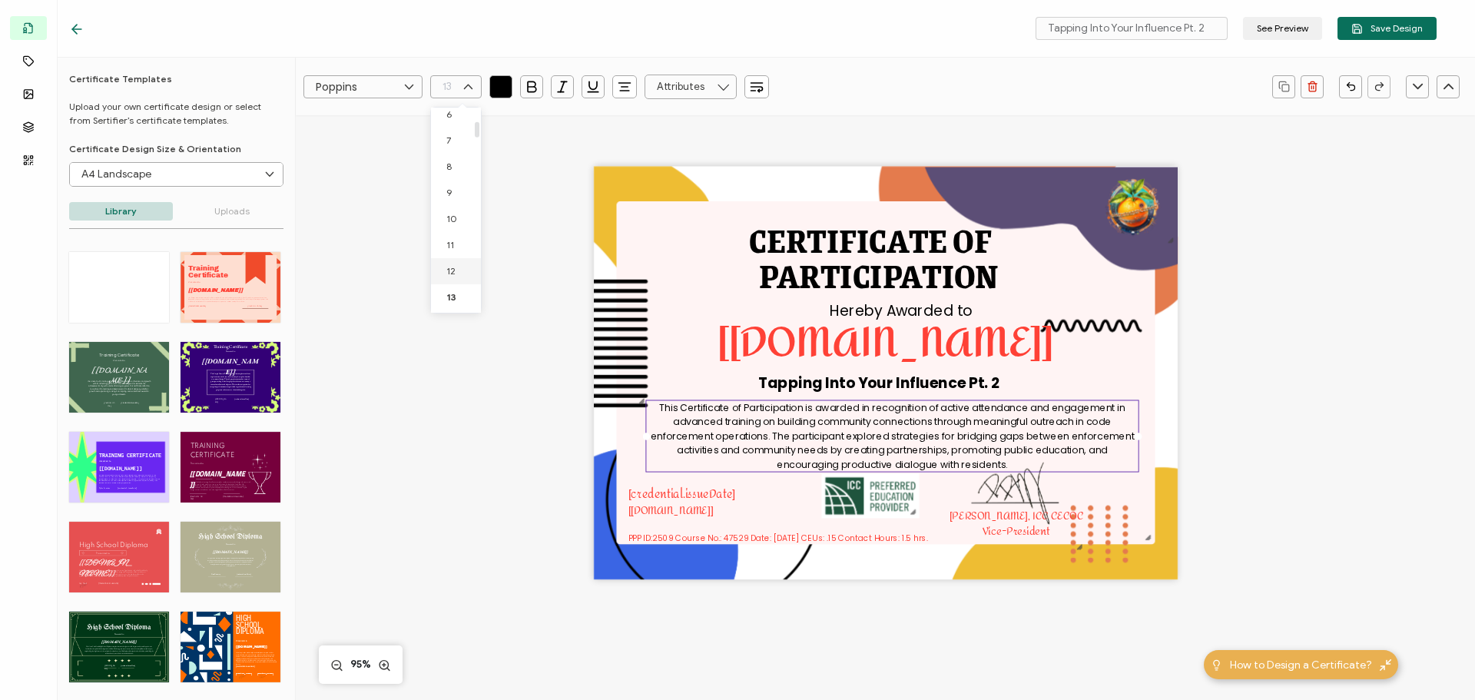
type input "12"
click at [806, 428] on div "This Certificate of Participation is awarded in recognition of active attendanc…" at bounding box center [891, 435] width 493 height 73
click at [469, 91] on icon at bounding box center [468, 86] width 19 height 23
click at [452, 271] on span "11" at bounding box center [450, 271] width 8 height 12
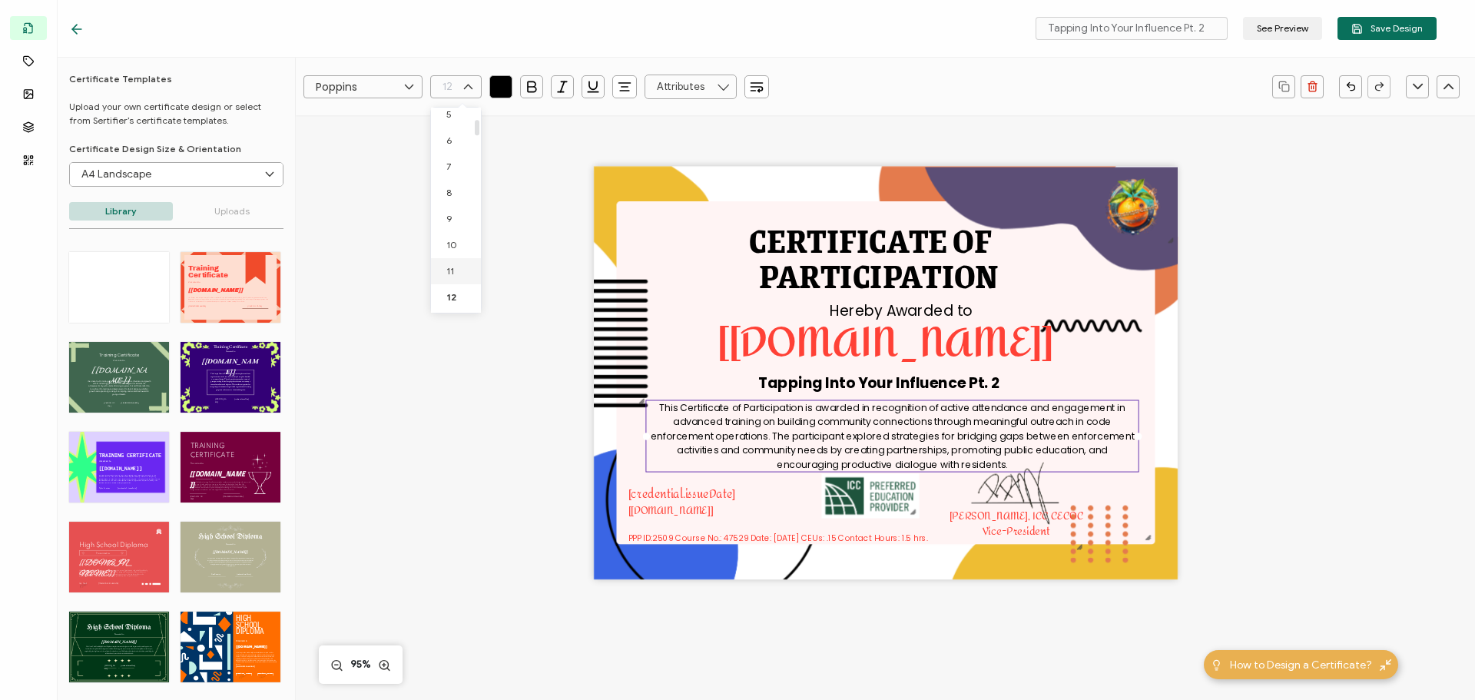
type input "11"
click at [625, 454] on img at bounding box center [891, 376] width 595 height 419
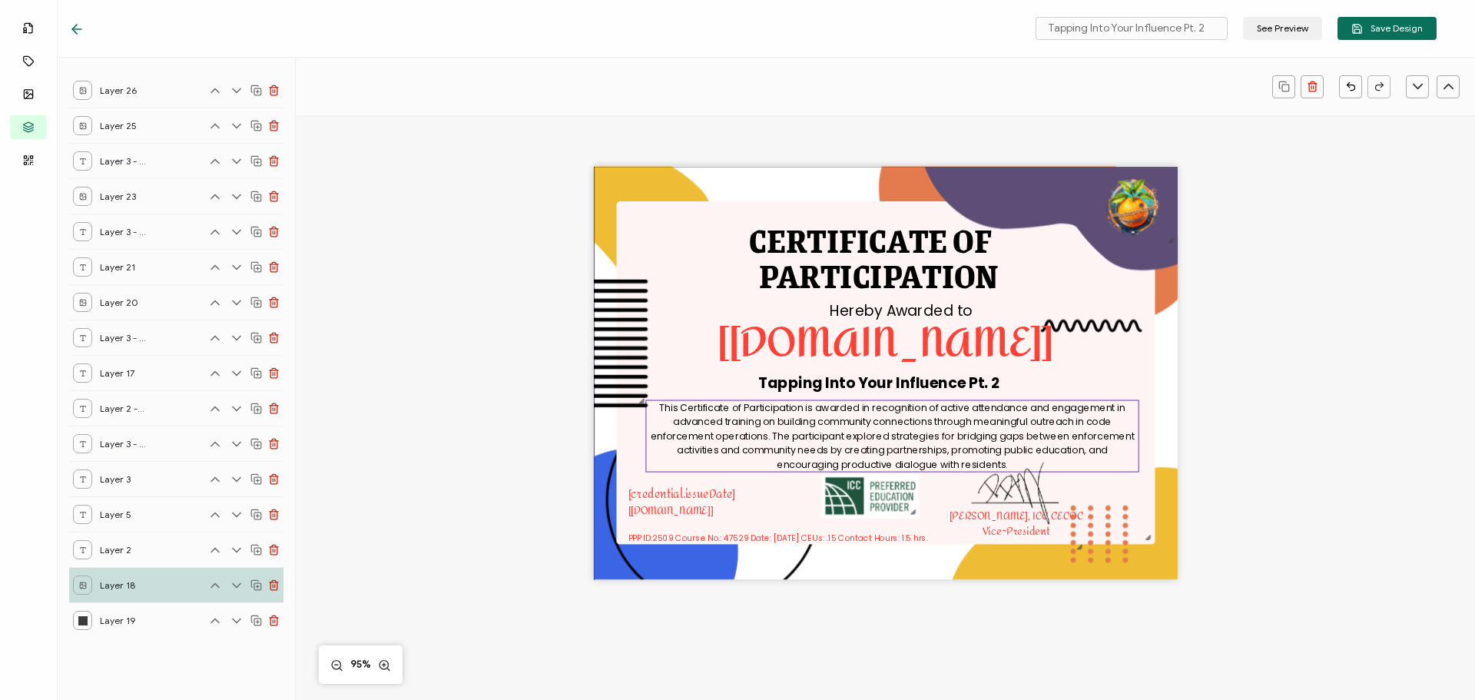
click at [667, 447] on div "This Certificate of Participation is awarded in recognition of active attendanc…" at bounding box center [891, 435] width 493 height 73
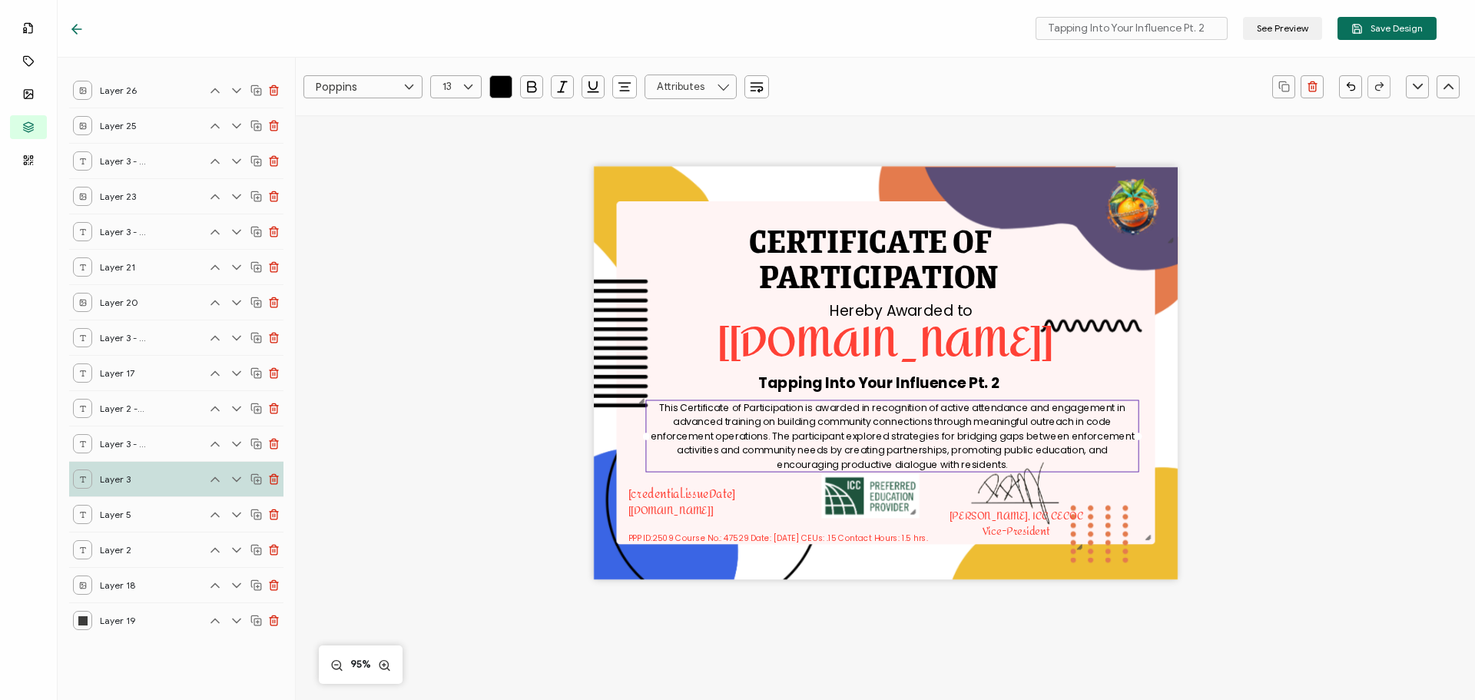
click at [466, 87] on icon at bounding box center [468, 86] width 19 height 23
click at [457, 266] on li "12" at bounding box center [458, 271] width 55 height 26
type input "12"
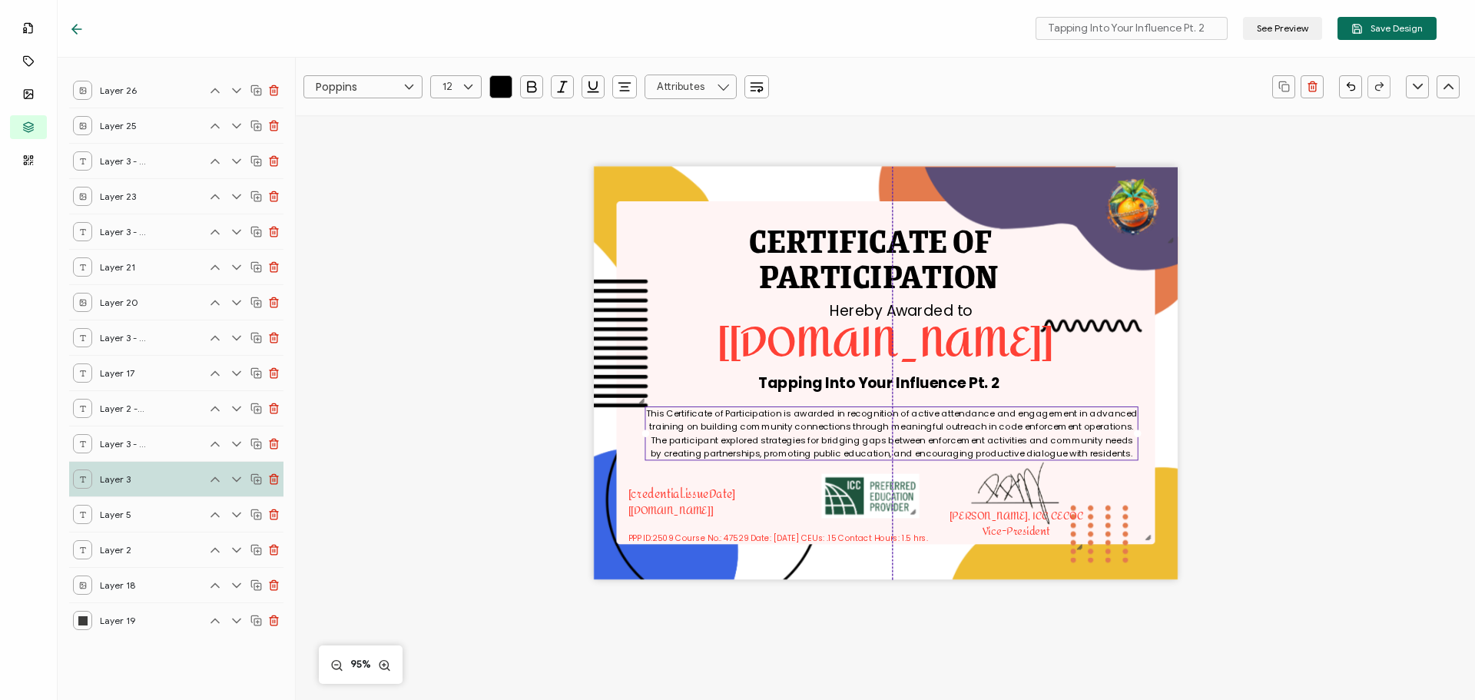
click at [784, 426] on pre "This Certificate of Participation is awarded in recognition of active attendanc…" at bounding box center [893, 432] width 494 height 51
click at [794, 393] on pre "Tapping Into Your Influence Pt. 2" at bounding box center [878, 388] width 241 height 21
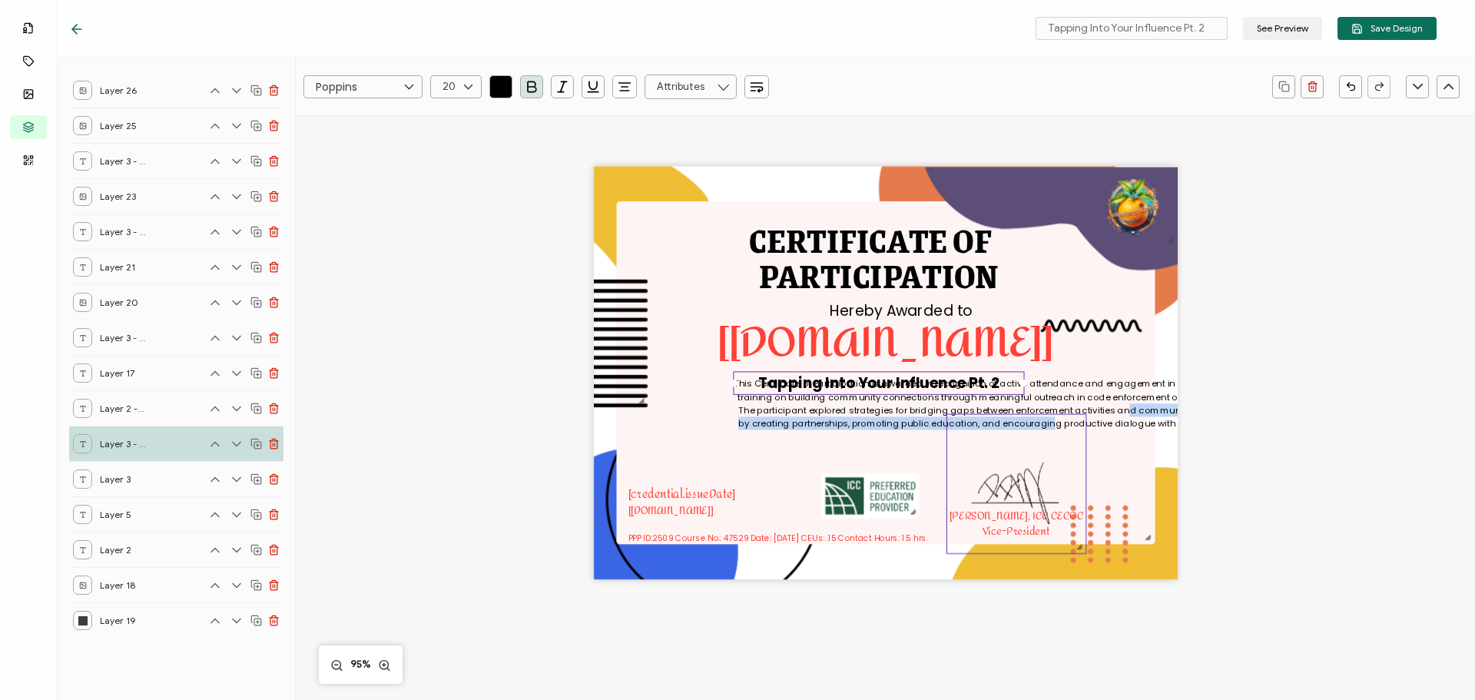
drag, startPoint x: 1108, startPoint y: 412, endPoint x: 1042, endPoint y: 433, distance: 69.2
click at [1042, 433] on div "CERTIFICATE OF This Certificate of Participation is awarded in recognition of a…" at bounding box center [886, 373] width 584 height 413
drag, startPoint x: 1428, startPoint y: 387, endPoint x: 1346, endPoint y: 393, distance: 82.4
click at [1417, 389] on div "CERTIFICATE OF This Certificate of Participation is awarded in recognition of a…" at bounding box center [885, 398] width 1120 height 566
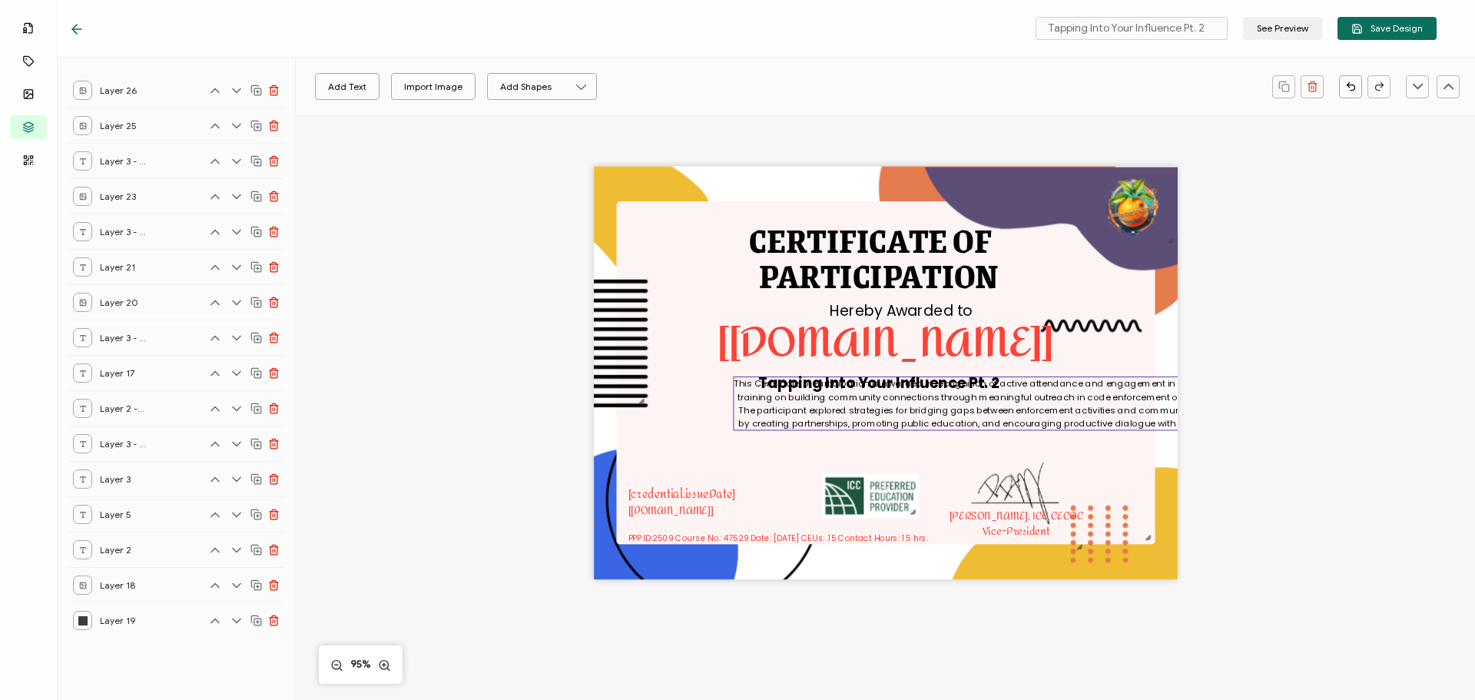
drag, startPoint x: 1085, startPoint y: 396, endPoint x: 1016, endPoint y: 409, distance: 69.6
click at [1016, 410] on pre "This Certificate of Participation is awarded in recognition of active attendanc…" at bounding box center [981, 402] width 494 height 51
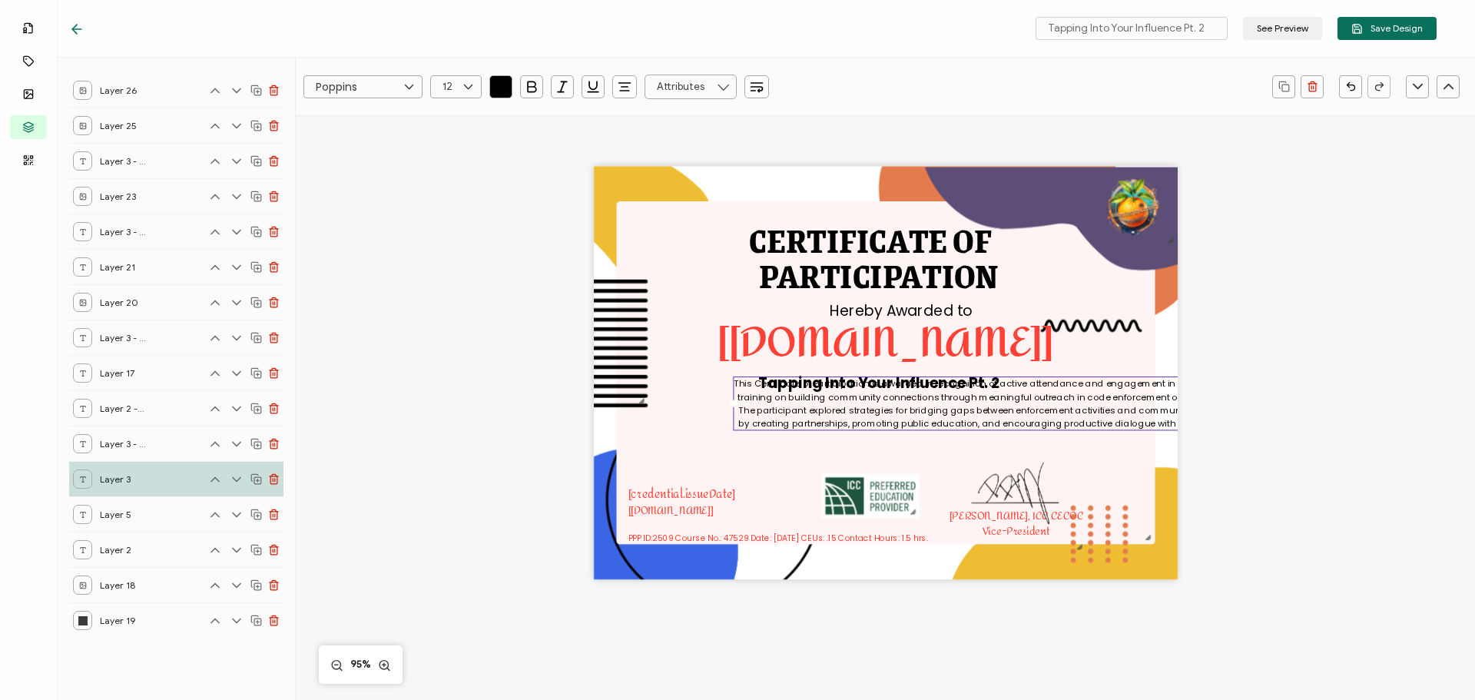
drag, startPoint x: 1302, startPoint y: 320, endPoint x: 1281, endPoint y: 320, distance: 21.5
click at [1294, 320] on div "CERTIFICATE OF This Certificate of Participation is awarded in recognition of a…" at bounding box center [885, 398] width 1120 height 566
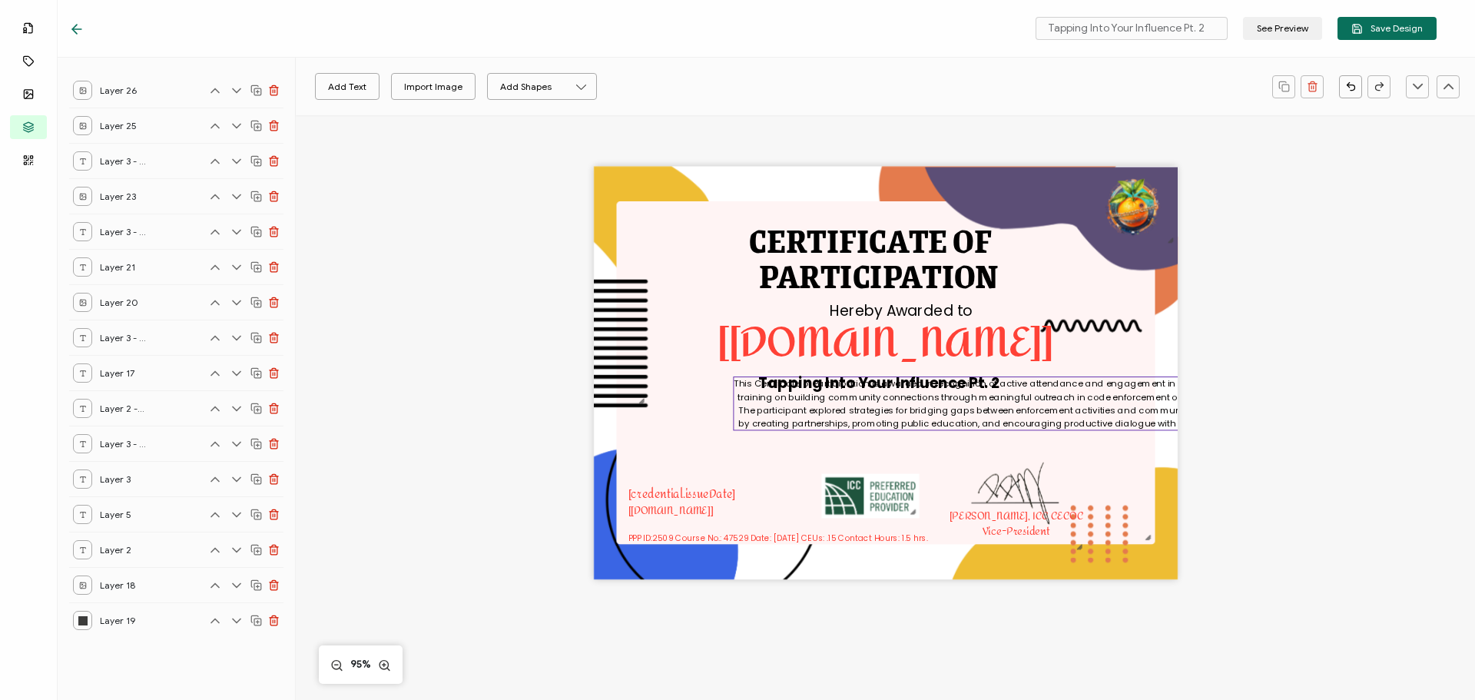
drag, startPoint x: 794, startPoint y: 401, endPoint x: 745, endPoint y: 403, distance: 48.5
click at [745, 403] on pre "This Certificate of Participation is awarded in recognition of active attendanc…" at bounding box center [981, 402] width 494 height 51
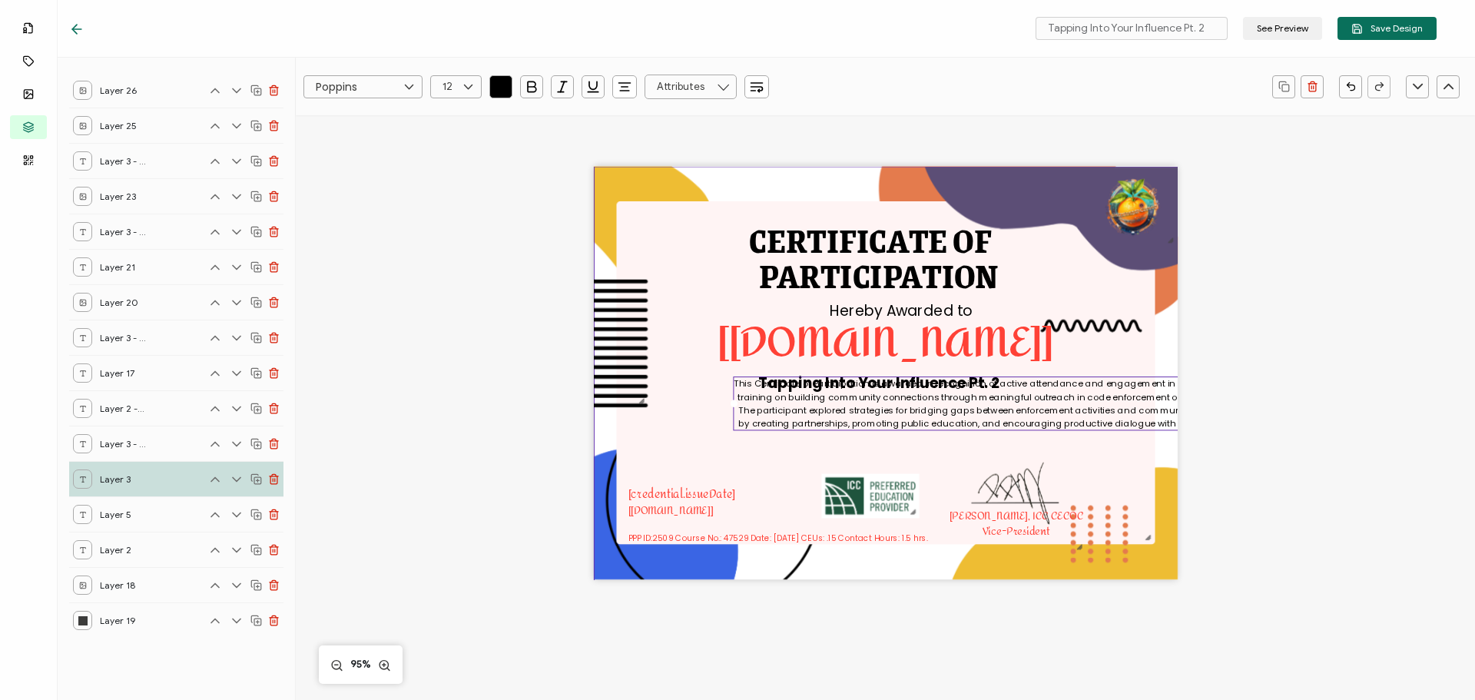
drag, startPoint x: 1305, startPoint y: 333, endPoint x: 1134, endPoint y: 318, distance: 172.0
click at [1300, 333] on div "CERTIFICATE OF This Certificate of Participation is awarded in recognition of a…" at bounding box center [885, 398] width 1120 height 566
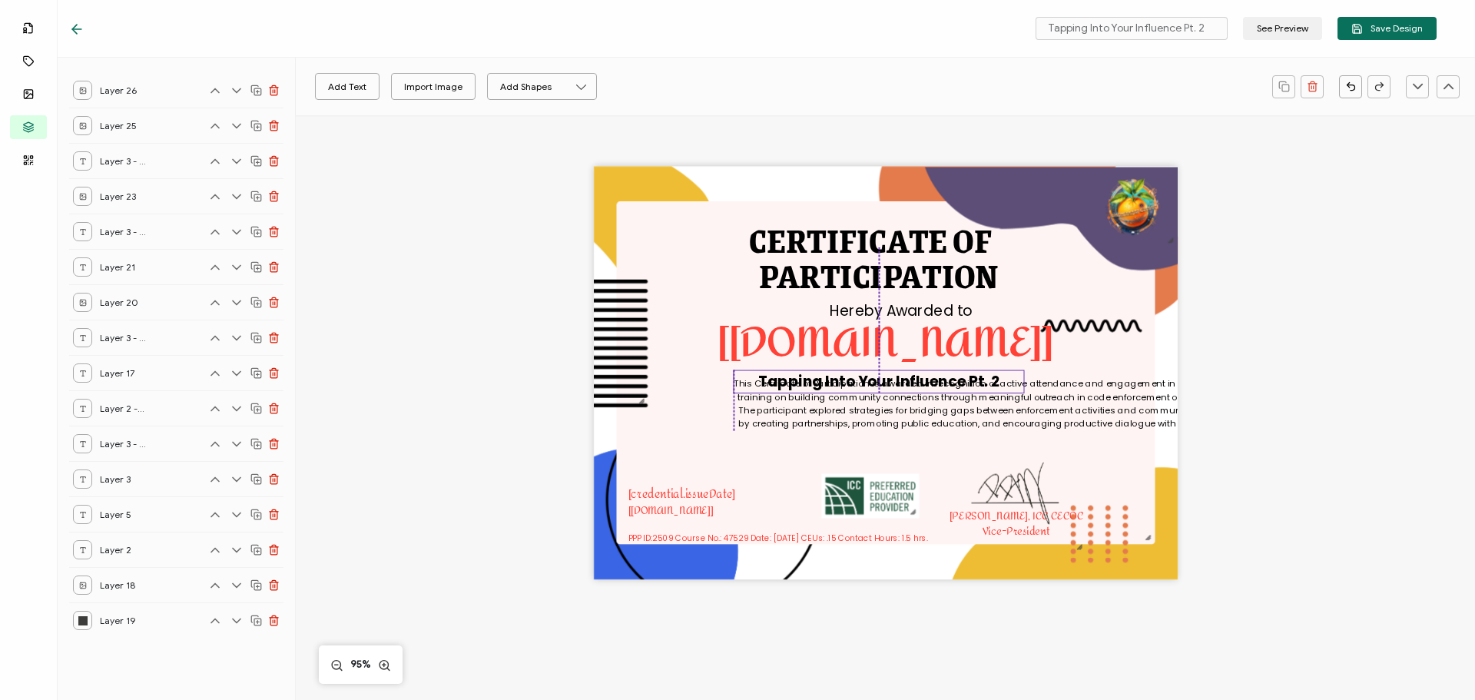
click at [777, 378] on pre "Tapping Into Your Influence Pt. 2" at bounding box center [878, 381] width 241 height 21
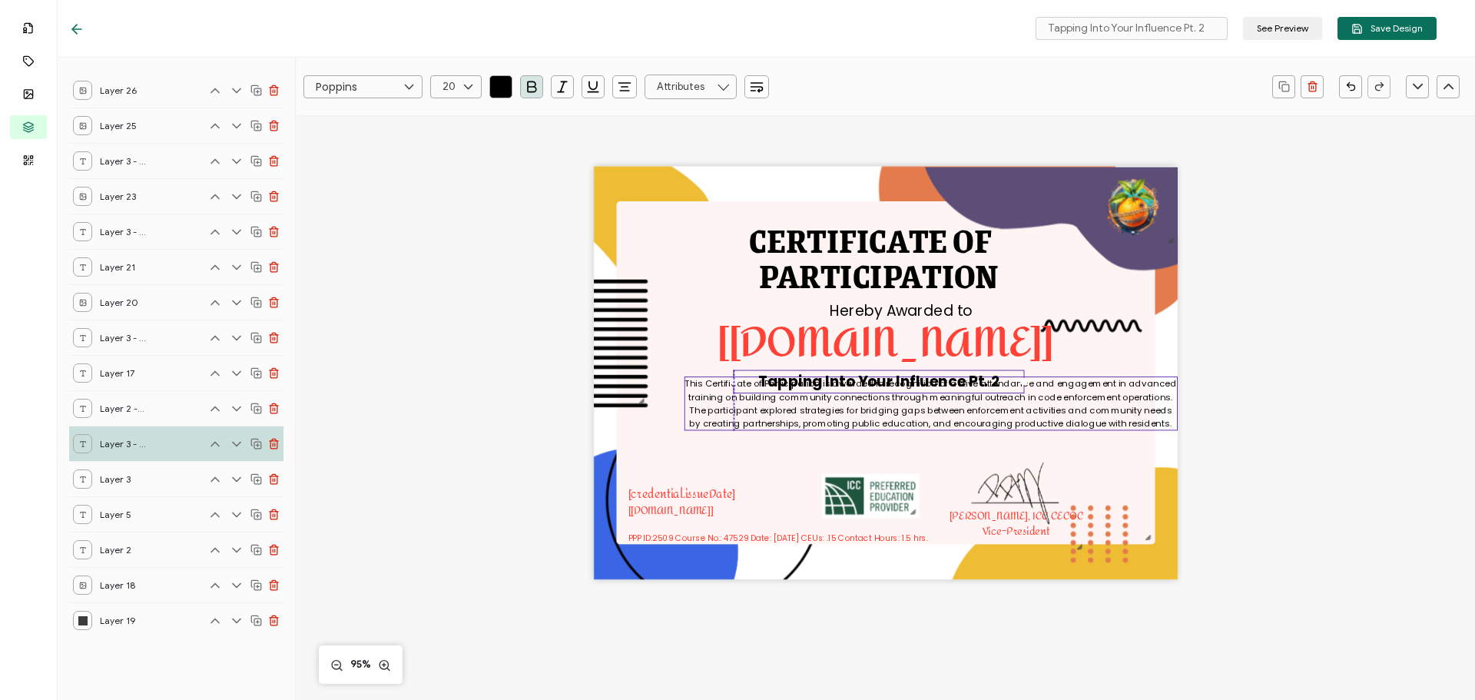
click at [754, 411] on pre "This Certificate of Participation is awarded in recognition of active attendanc…" at bounding box center [932, 402] width 494 height 51
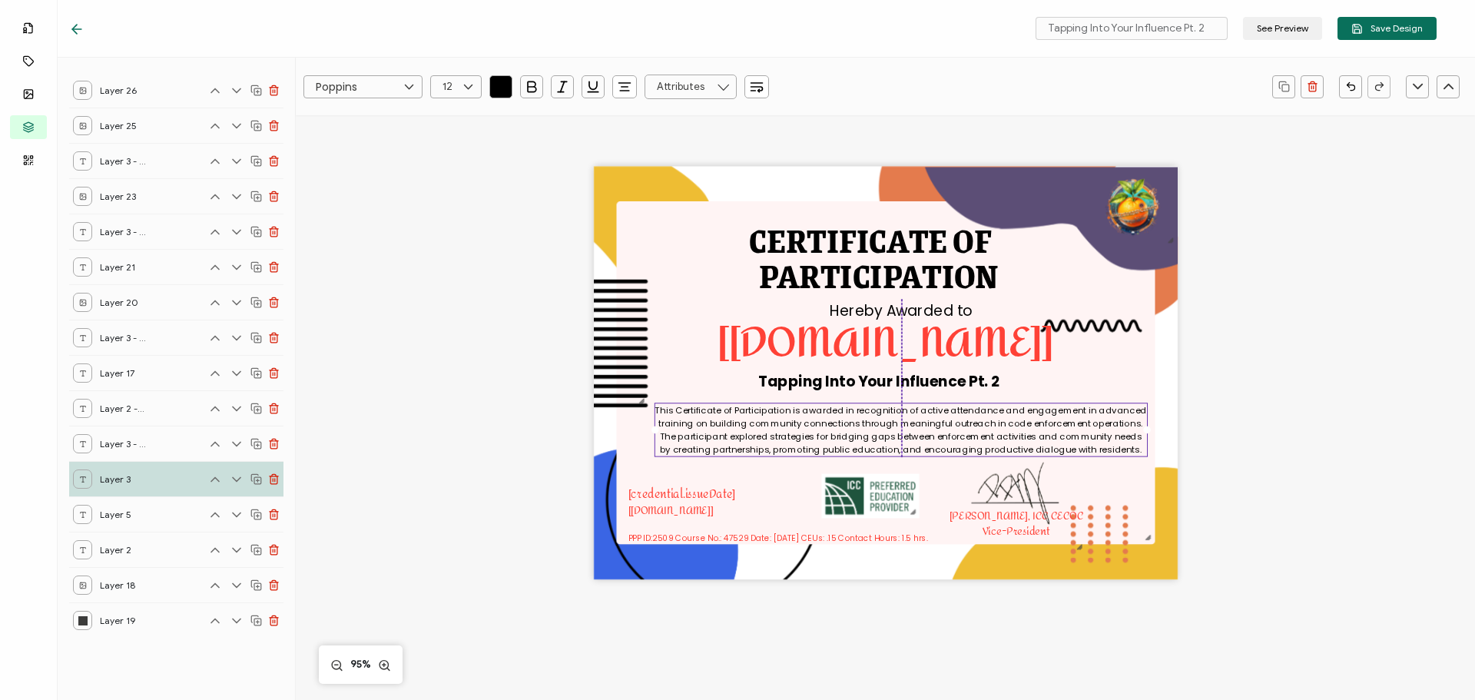
drag, startPoint x: 765, startPoint y: 411, endPoint x: 736, endPoint y: 439, distance: 40.7
click at [736, 439] on pre "This Certificate of Participation is awarded in recognition of active attendanc…" at bounding box center [902, 428] width 494 height 51
click at [1283, 417] on div "CERTIFICATE OF This Certificate of Participation is awarded in recognition of a…" at bounding box center [885, 398] width 1120 height 566
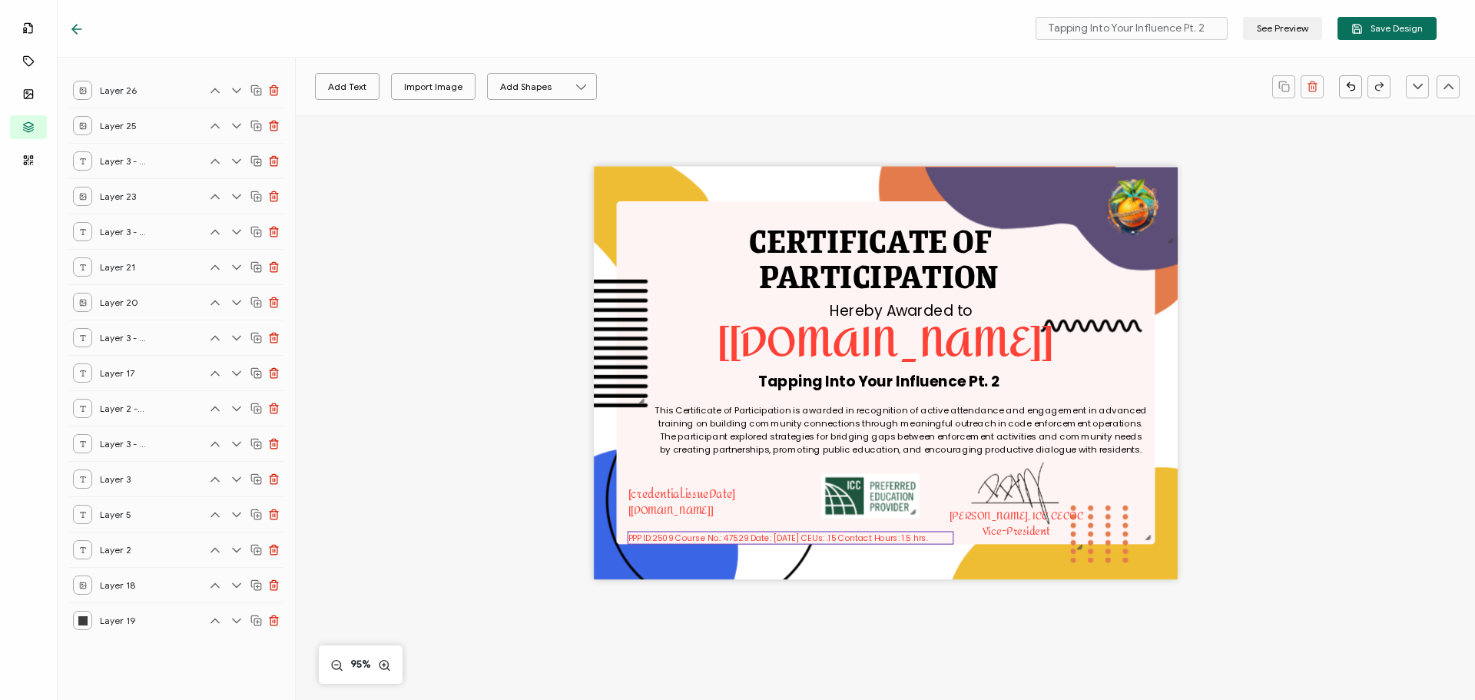
click at [741, 542] on pre "PPP ID:2509 Course No.: 47529 Date: [DATE] CEUs: .15 Contact Hours: 1.5 hrs." at bounding box center [778, 538] width 300 height 12
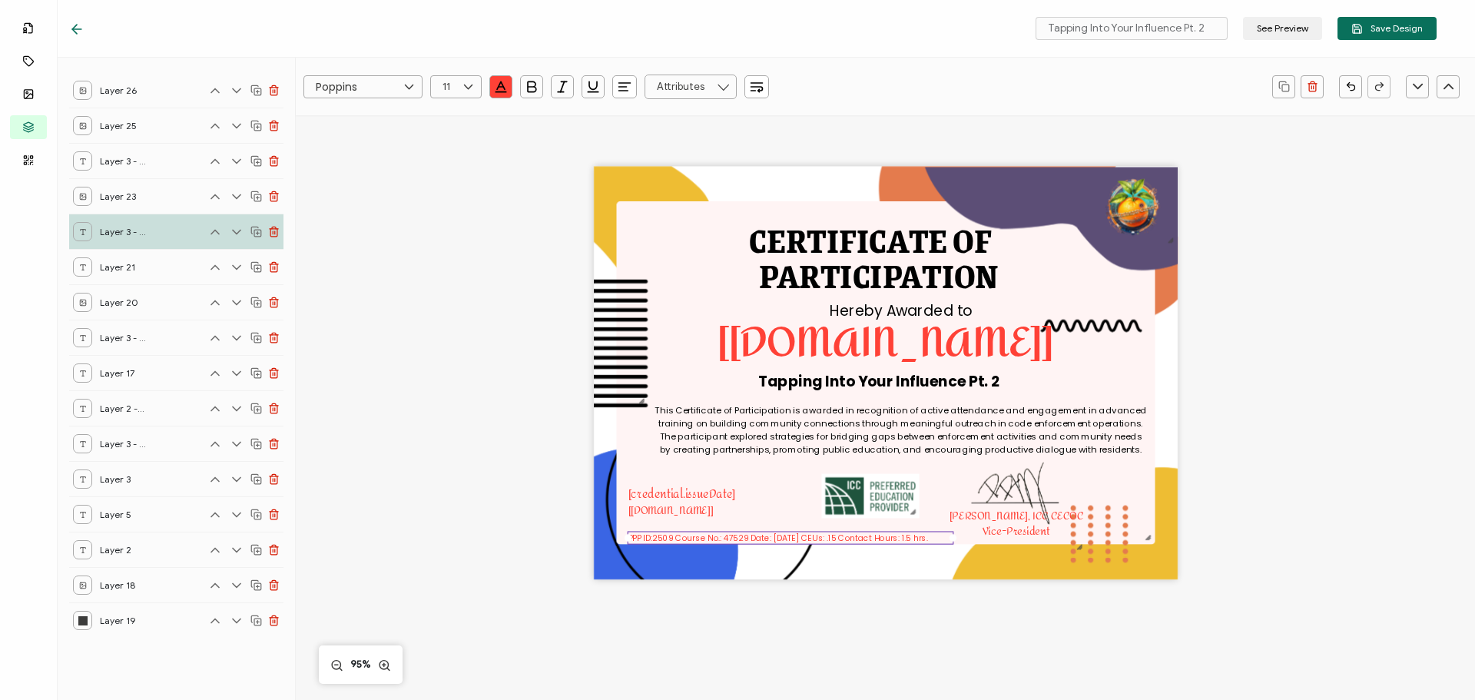
click at [741, 542] on pre "PPP ID:2509 Course No.: 47529 Date: [DATE] CEUs: .15 Contact Hours: 1.5 hrs." at bounding box center [778, 538] width 300 height 12
drag, startPoint x: 733, startPoint y: 540, endPoint x: 743, endPoint y: 542, distance: 10.2
click at [743, 542] on pre "PPP ID:2509 Course No.: 47529 Date: [DATE] CEUs: .15 Contact Hours: 1.5 hrs." at bounding box center [778, 538] width 300 height 12
click at [1363, 26] on icon "button" at bounding box center [1357, 29] width 12 height 12
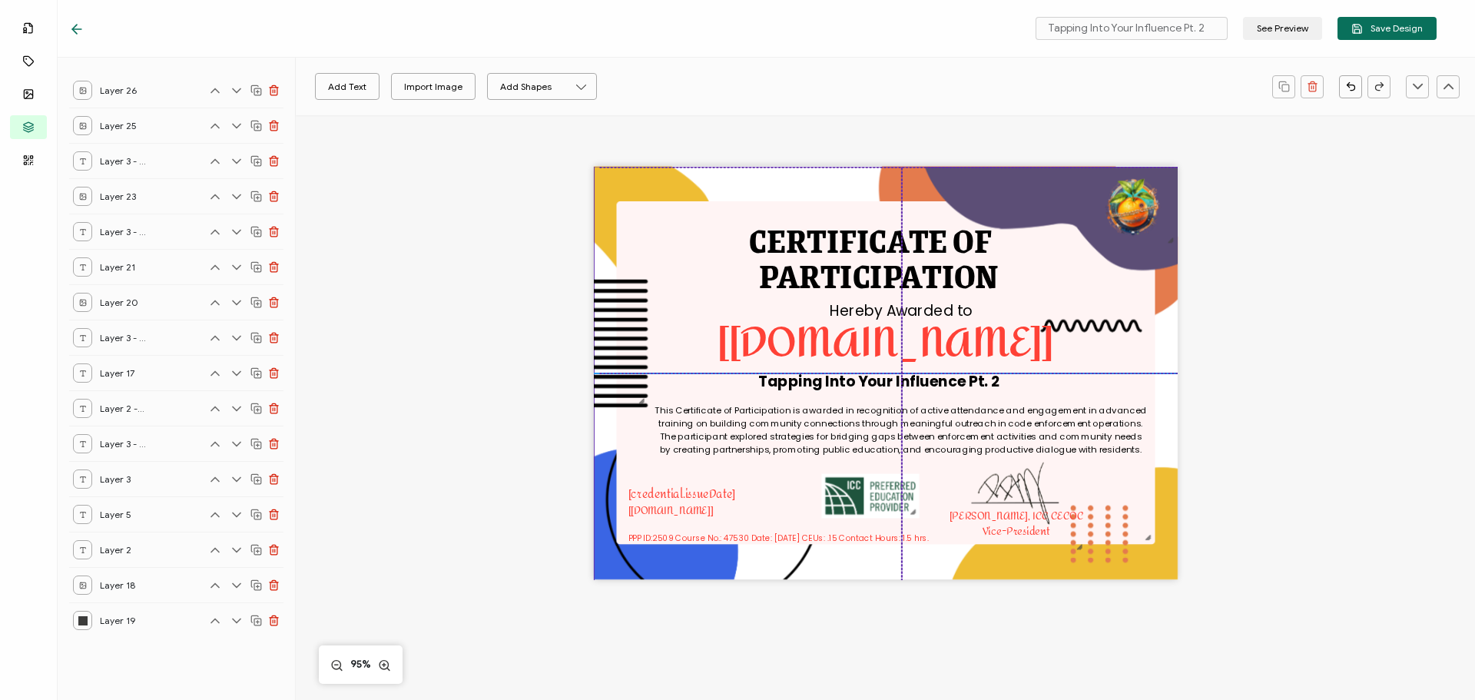
click at [1108, 528] on img at bounding box center [891, 376] width 595 height 419
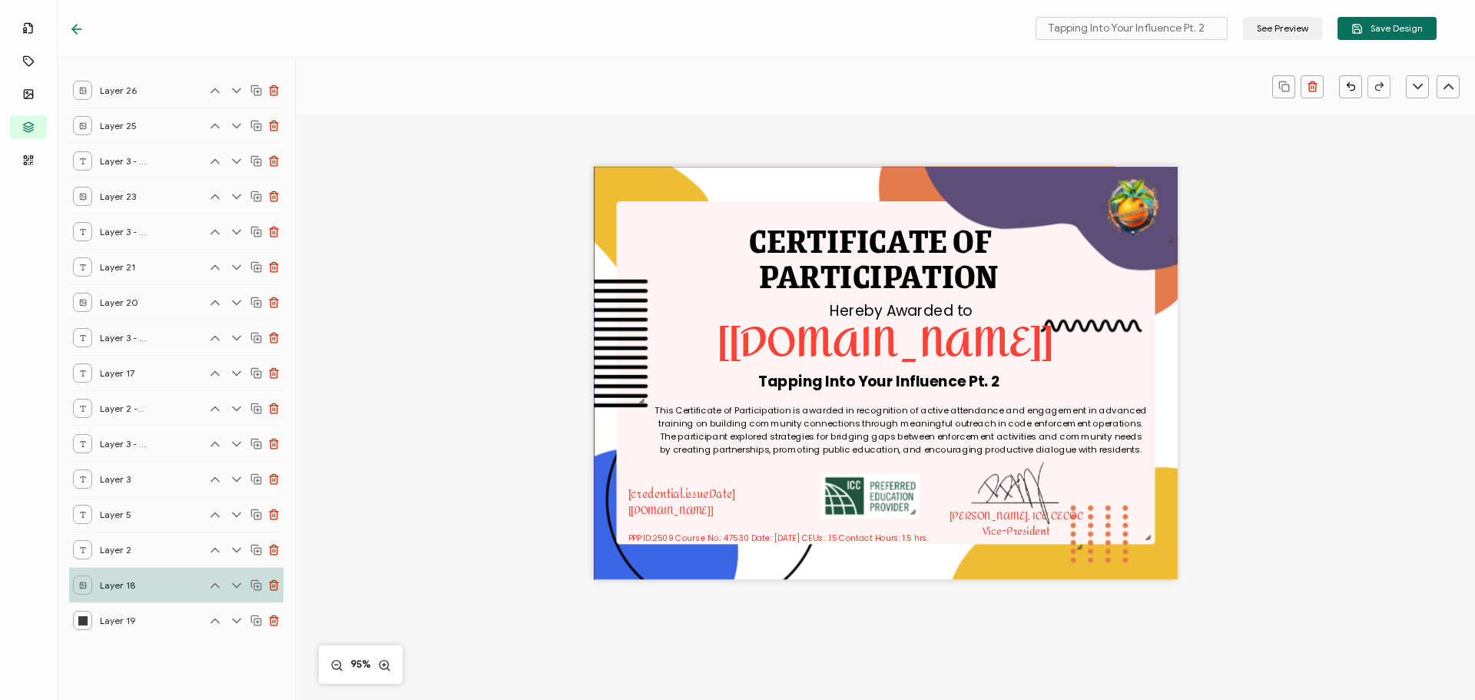
click at [1353, 476] on div "CERTIFICATE OF This Certificate of Participation is awarded in recognition of a…" at bounding box center [885, 398] width 1120 height 566
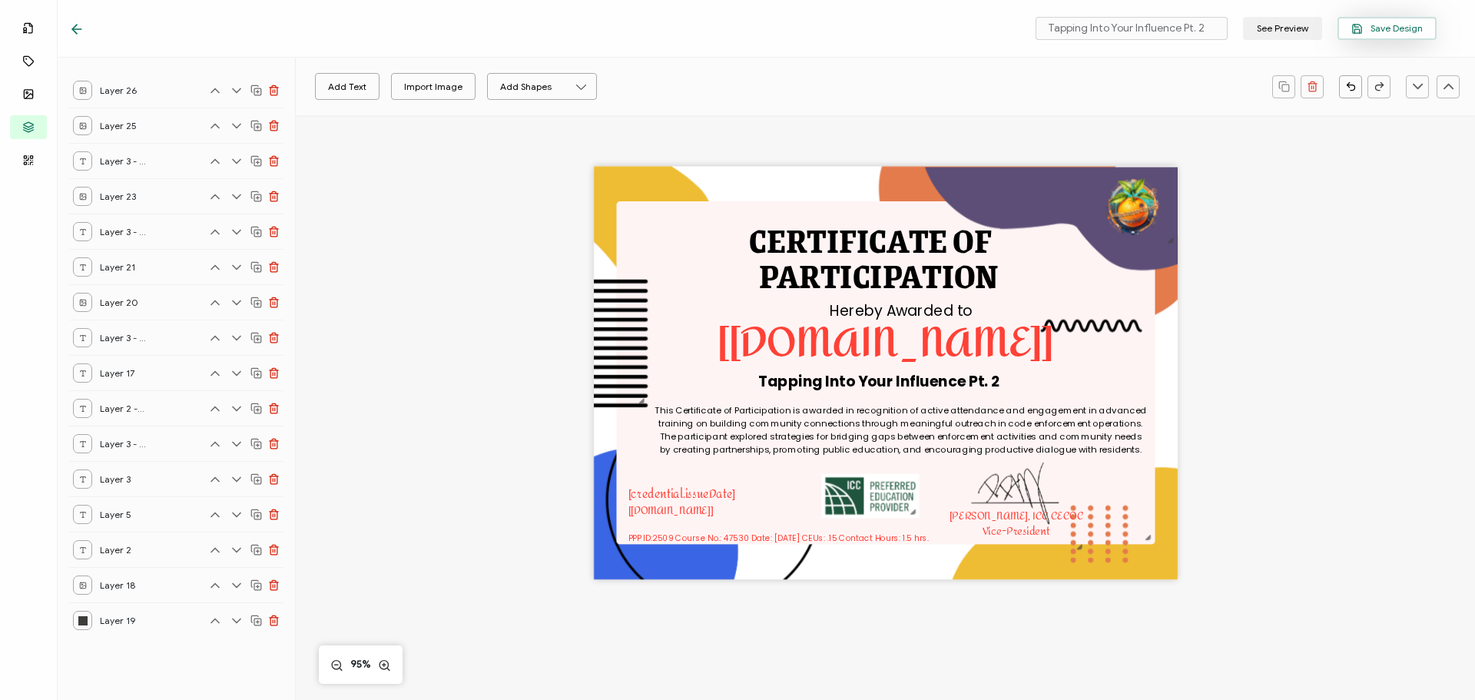
click at [1420, 26] on span "Save Design" at bounding box center [1386, 29] width 71 height 12
click at [75, 31] on icon at bounding box center [76, 29] width 15 height 15
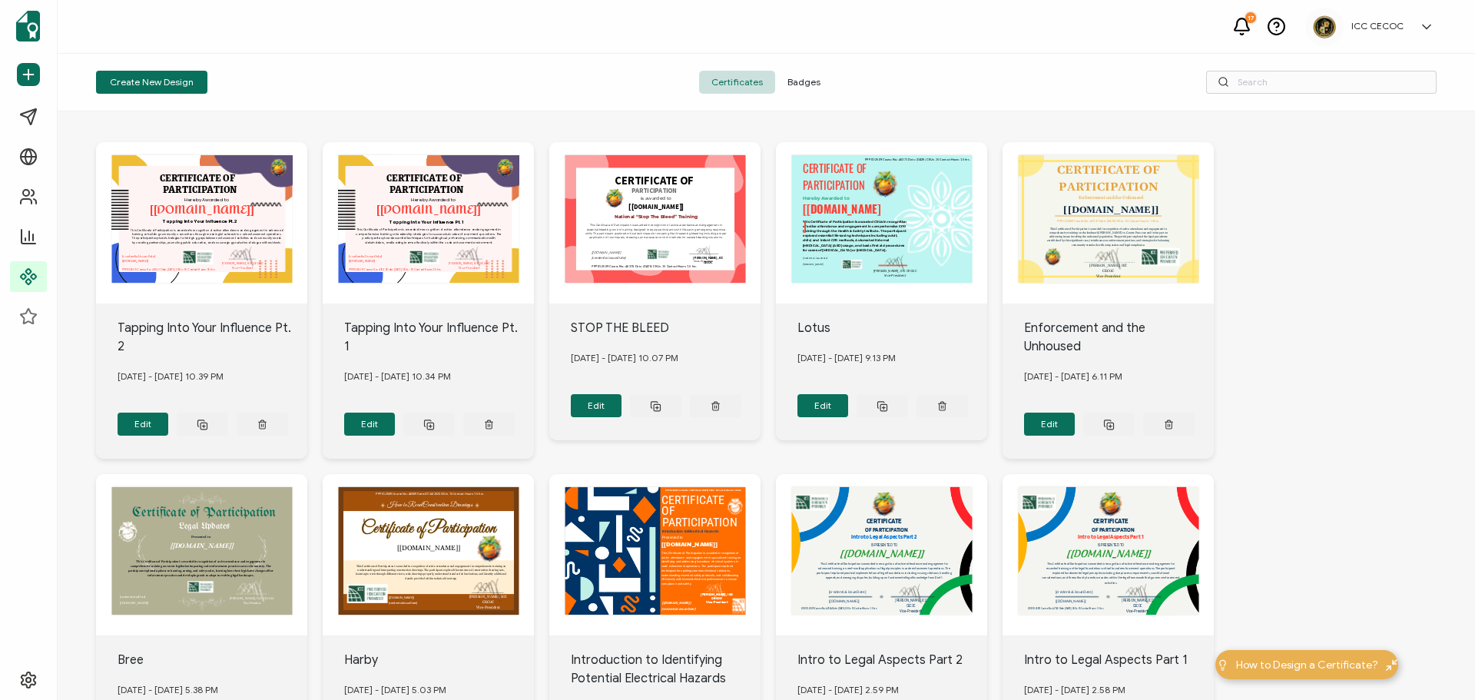
click at [808, 88] on span "Badges" at bounding box center [804, 82] width 58 height 23
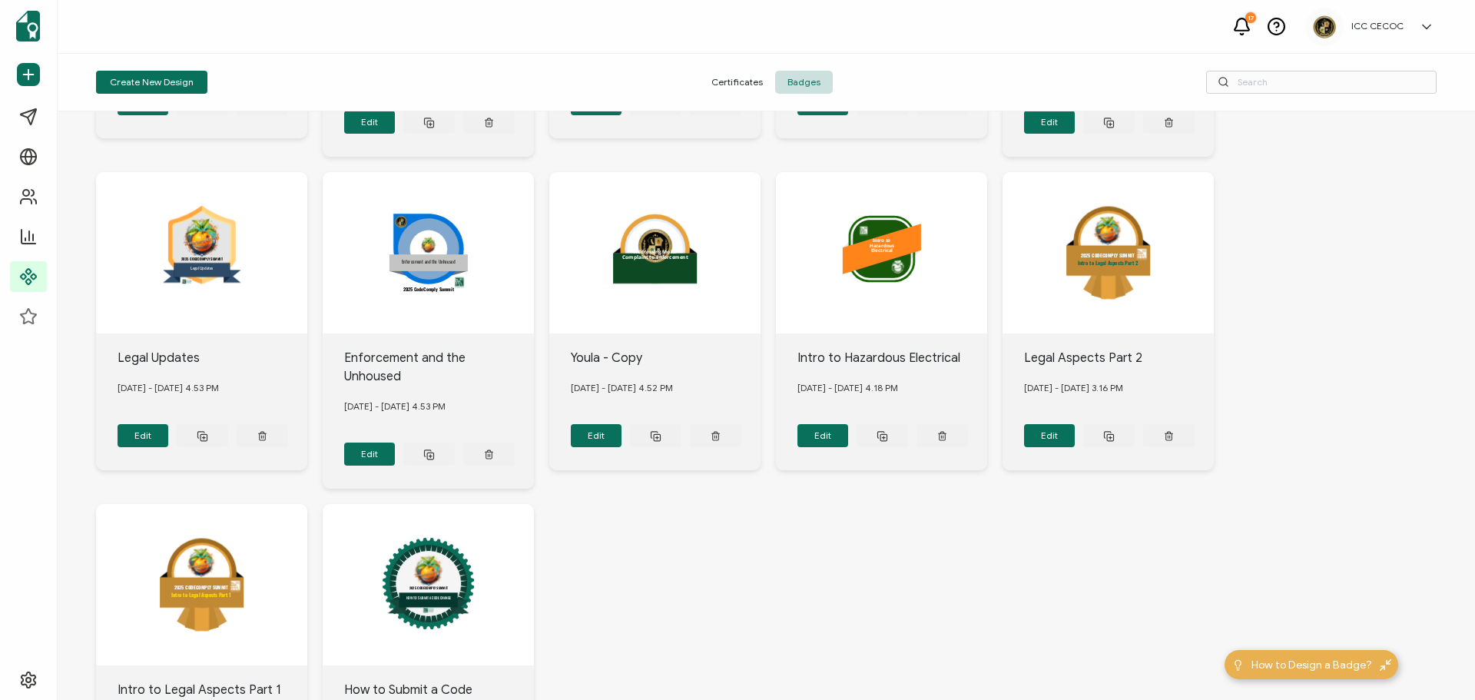
scroll to position [461, 0]
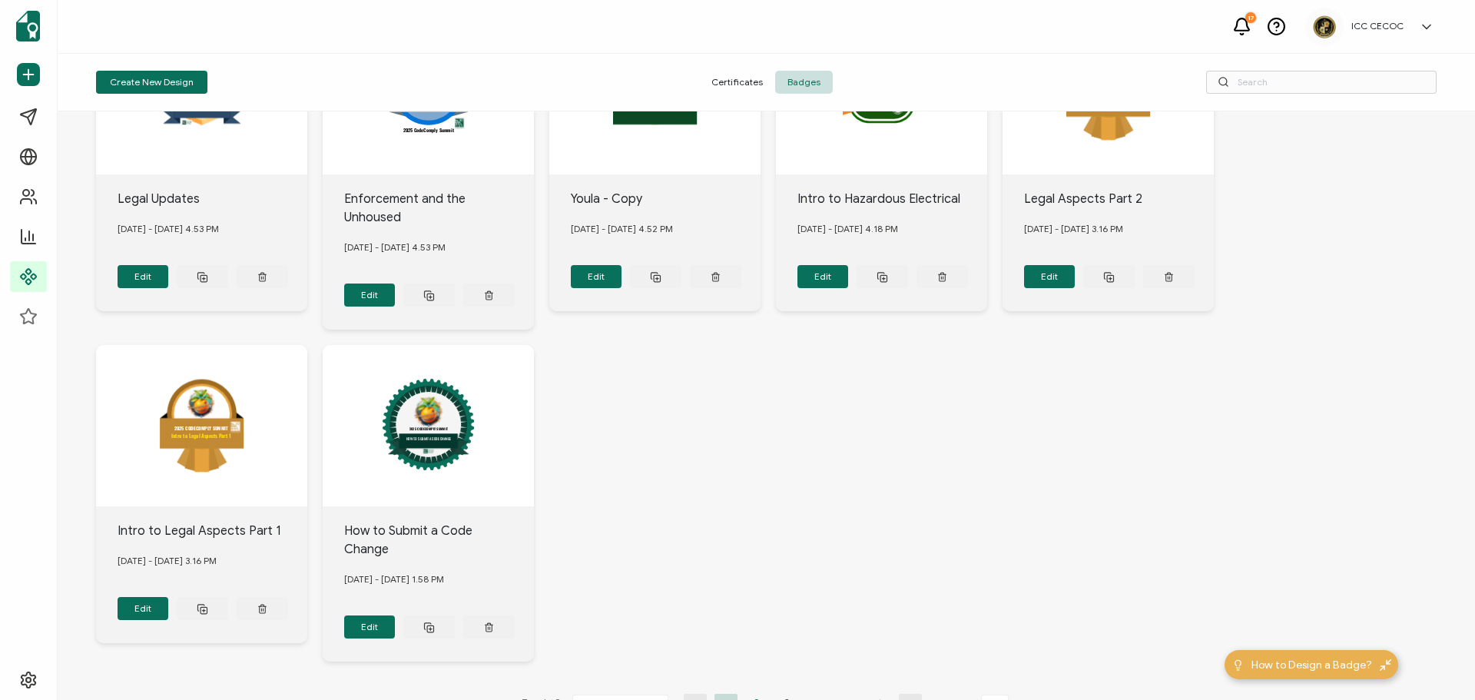
click at [749, 694] on li "2" at bounding box center [756, 703] width 23 height 19
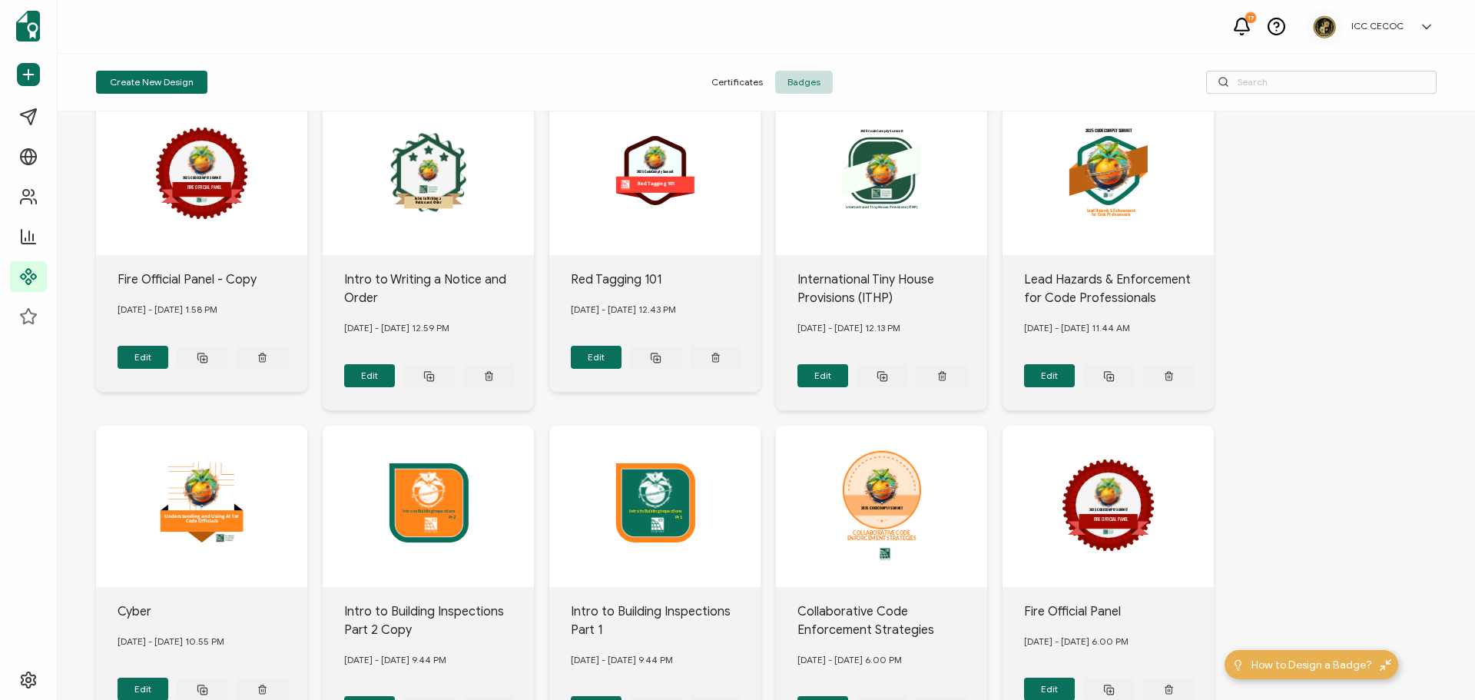
scroll to position [77, 0]
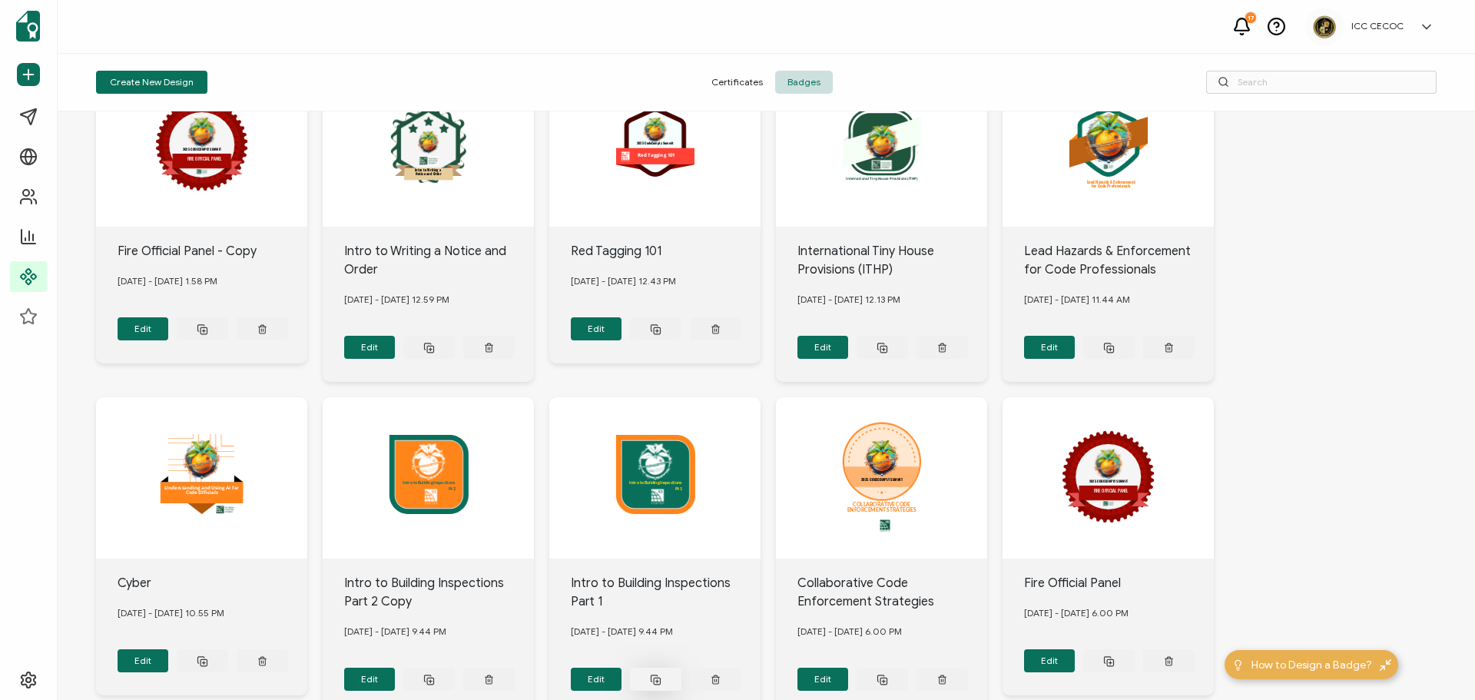
click at [208, 335] on icon at bounding box center [203, 329] width 12 height 12
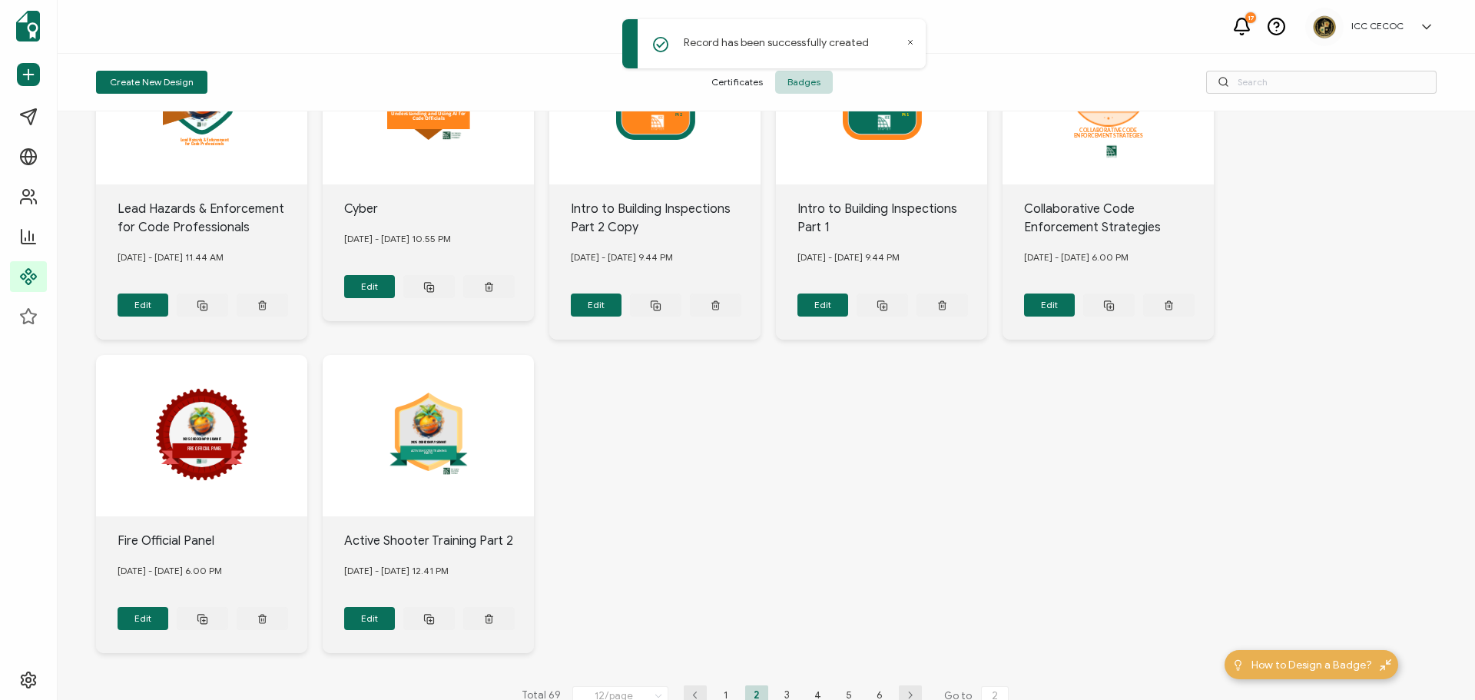
scroll to position [489, 0]
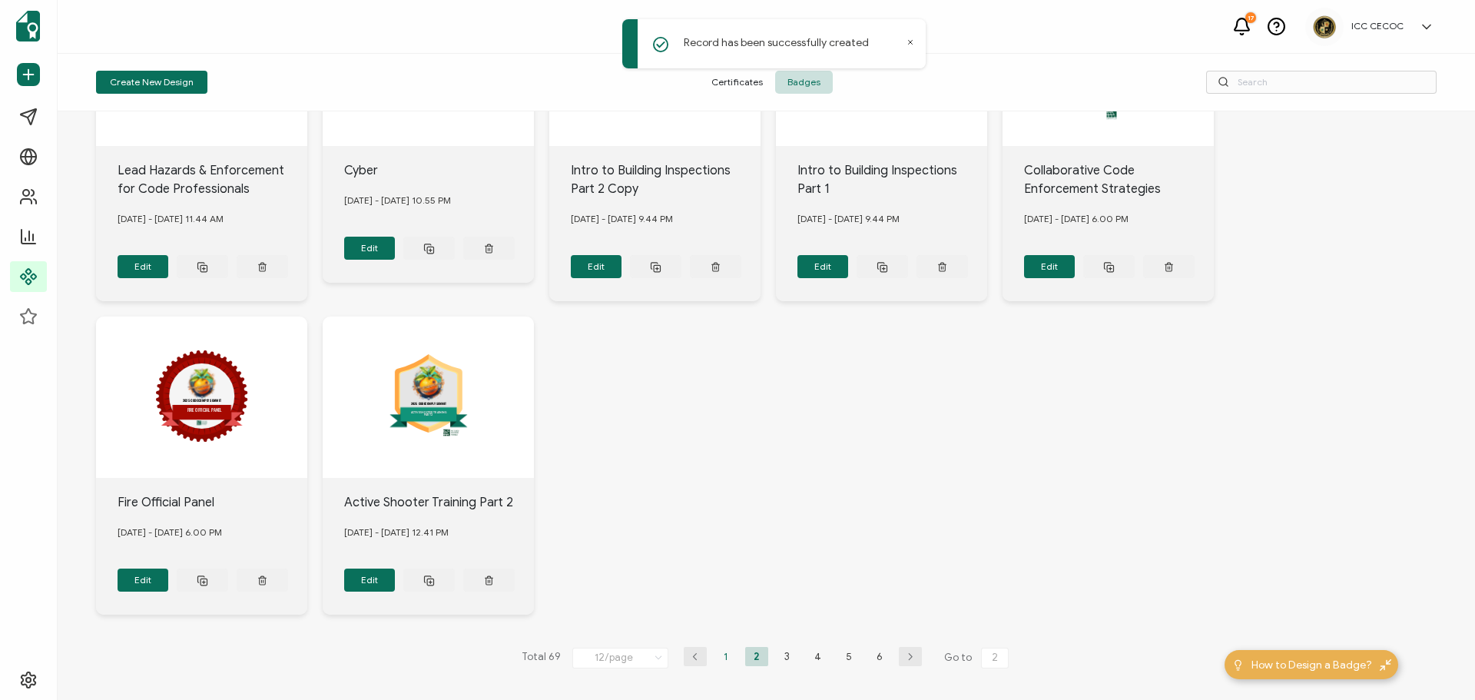
click at [727, 647] on li "1" at bounding box center [725, 656] width 23 height 19
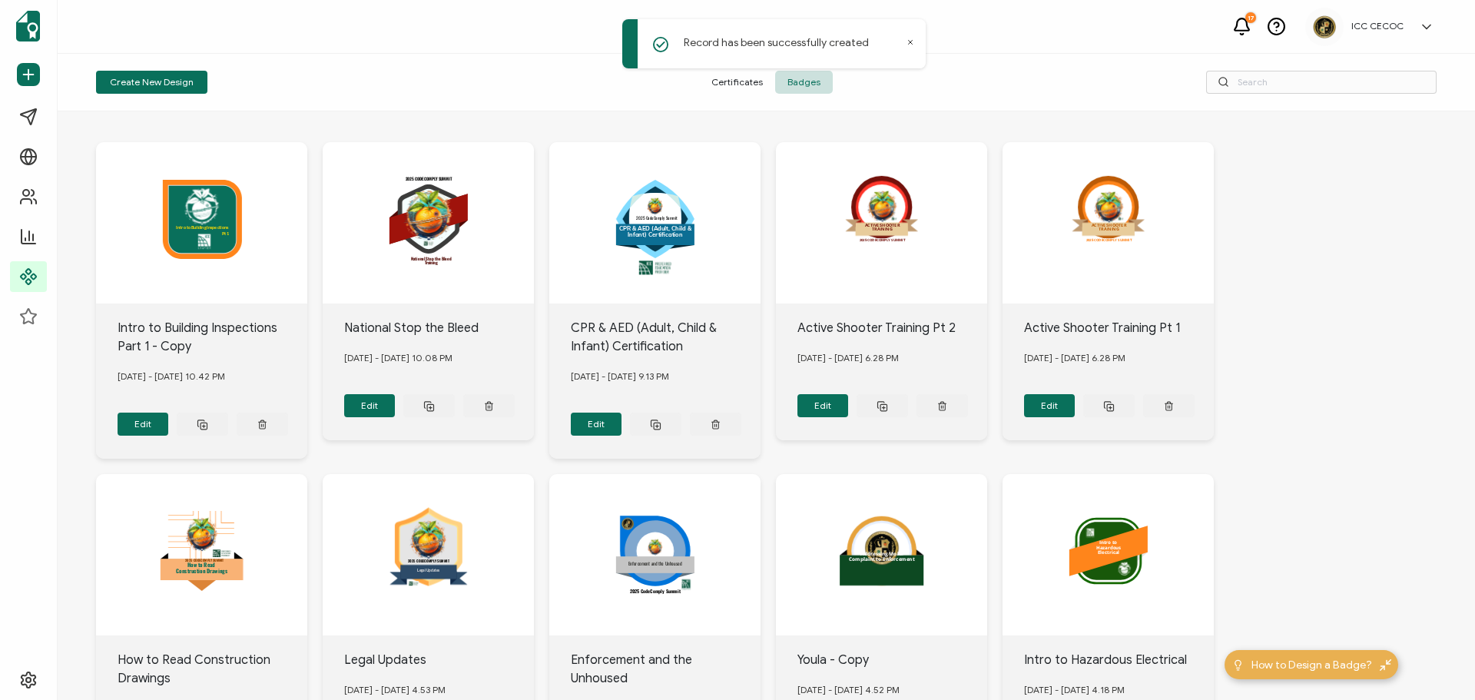
click at [219, 197] on div "Intro to Building Inspections Pt 1" at bounding box center [201, 222] width 211 height 161
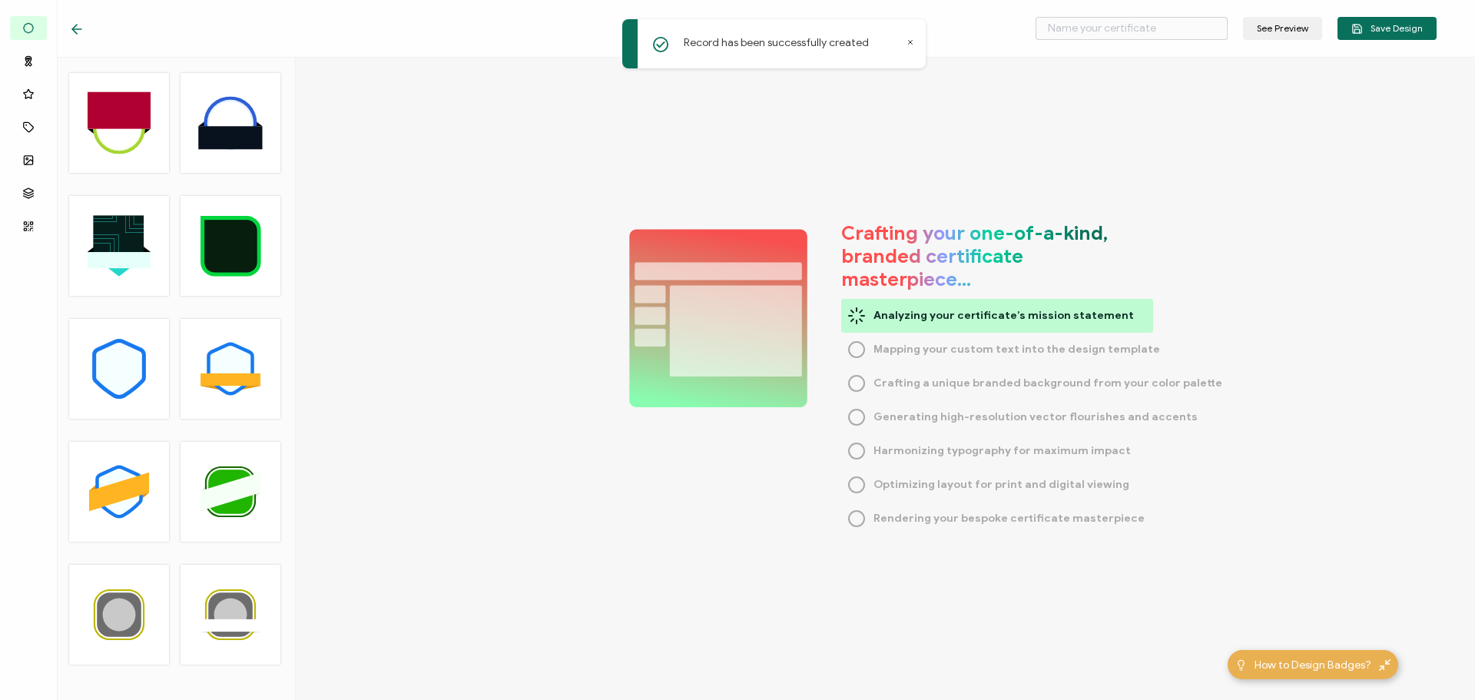
type input "Intro to Building Inspections Part 1 - Copy"
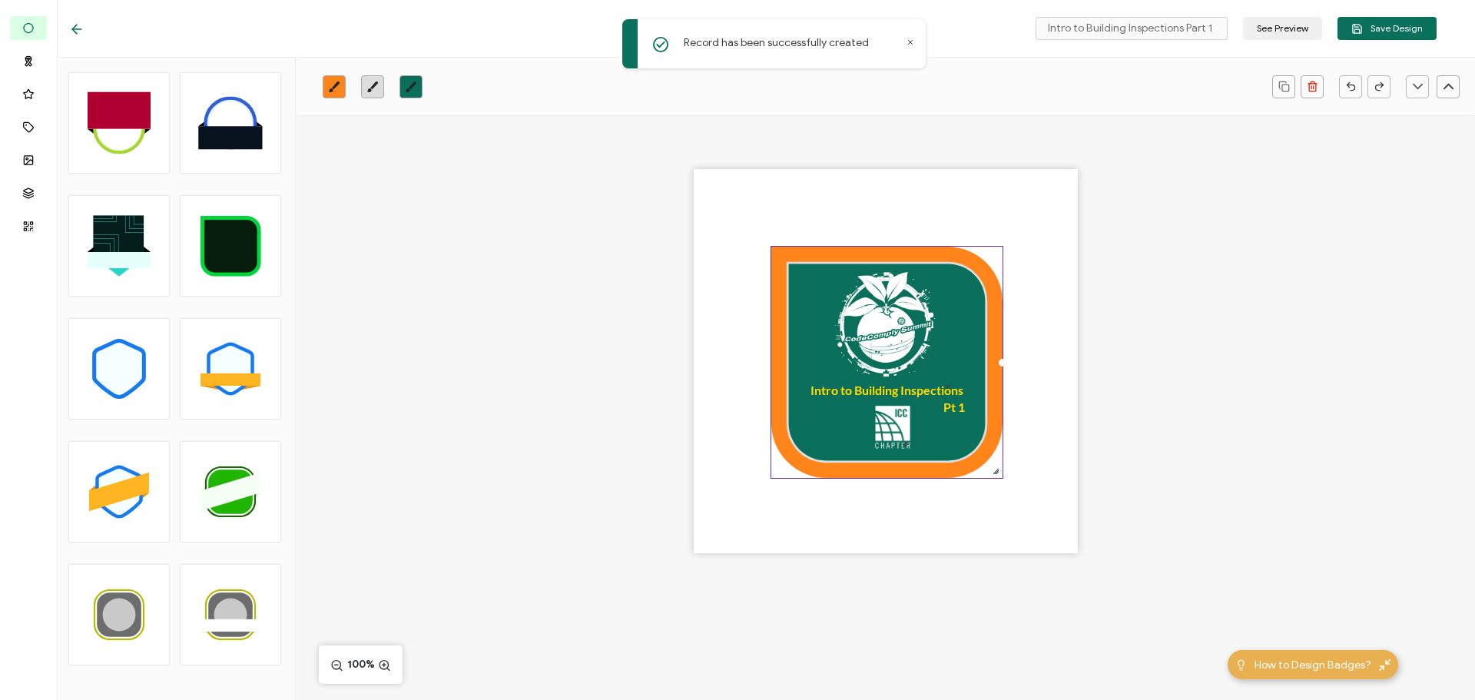
click at [782, 287] on icon at bounding box center [886, 362] width 231 height 231
click at [336, 88] on icon "brush" at bounding box center [334, 87] width 12 height 12
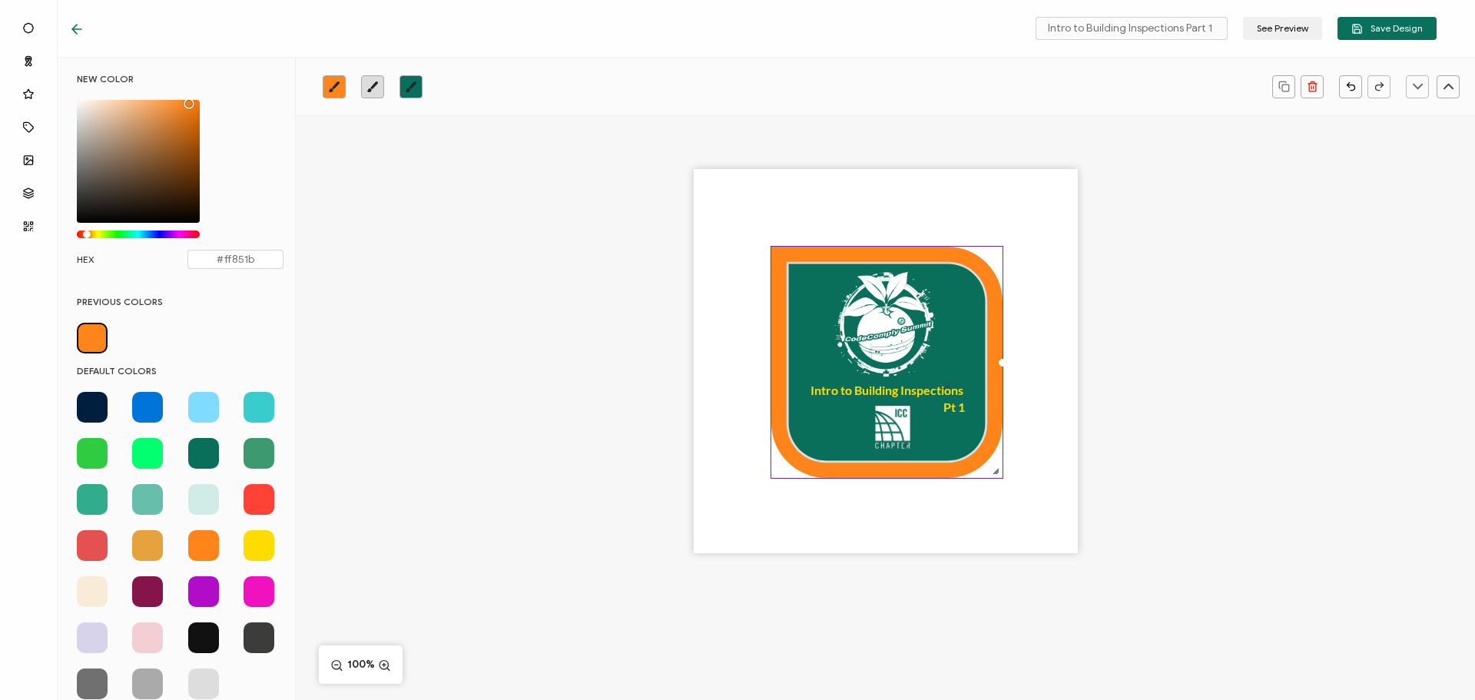
scroll to position [7, 0]
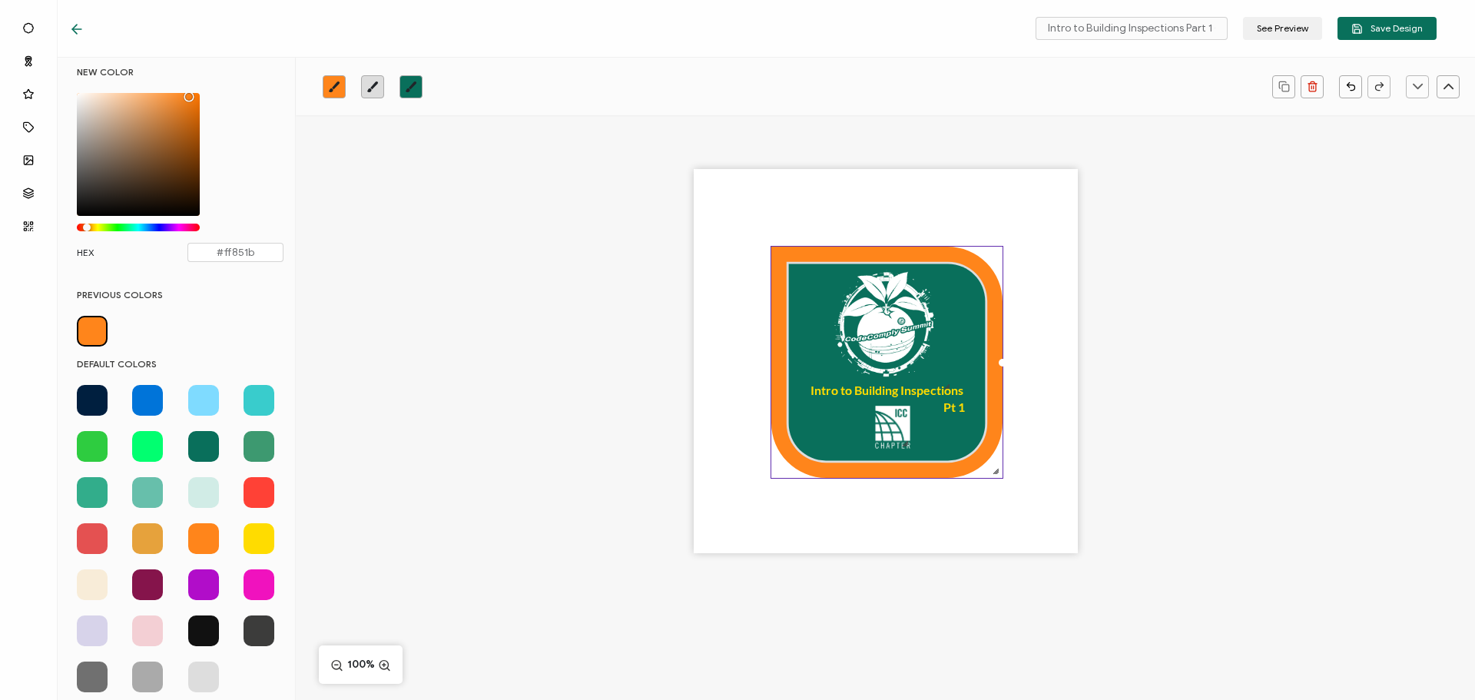
drag, startPoint x: 198, startPoint y: 583, endPoint x: 193, endPoint y: 550, distance: 33.5
click at [198, 581] on span at bounding box center [203, 584] width 31 height 31
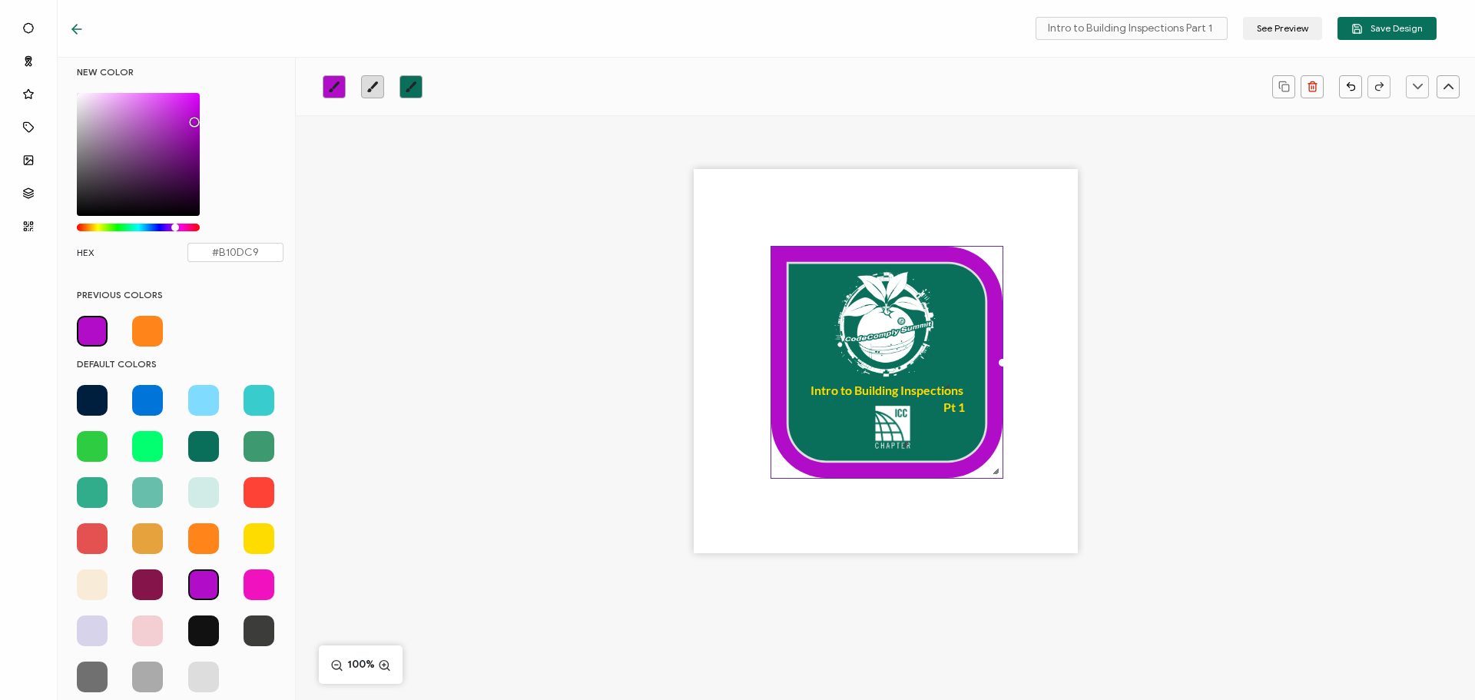
click at [173, 161] on div "Chrome color picker" at bounding box center [138, 154] width 123 height 123
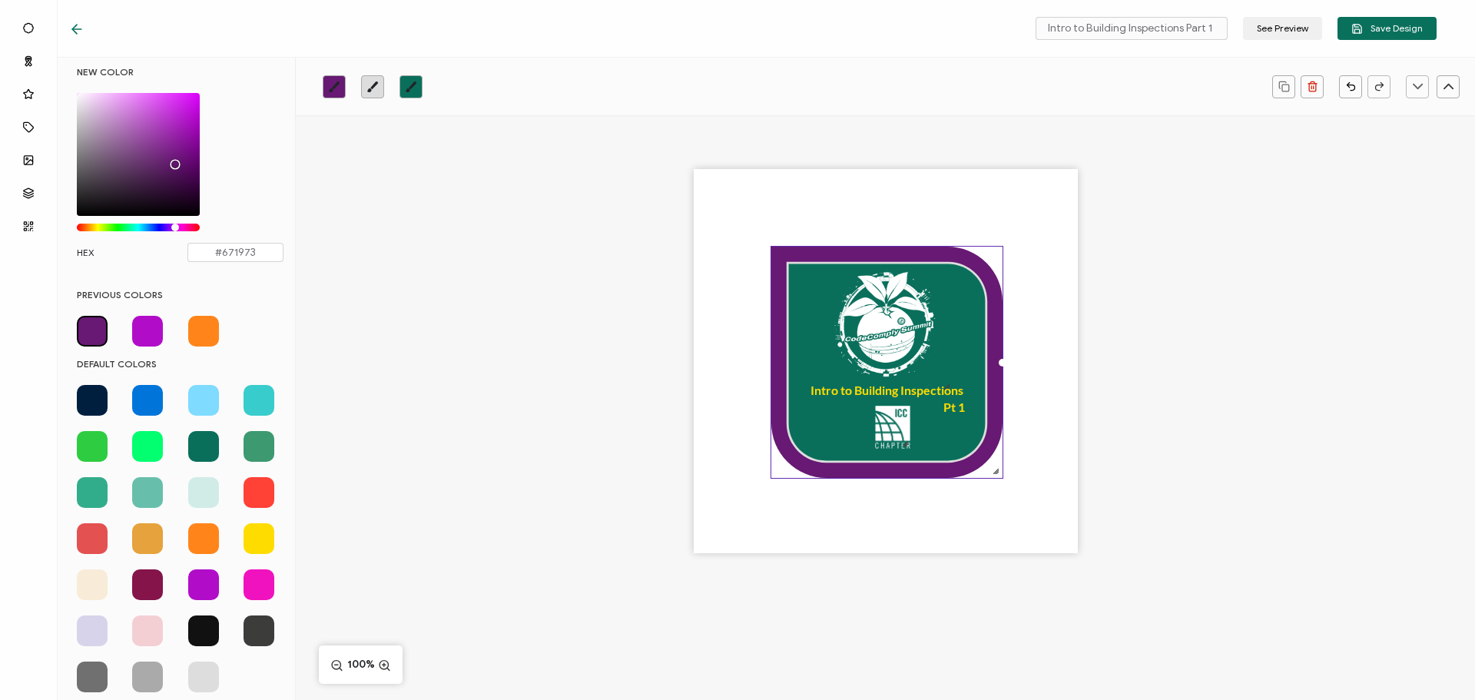
click at [808, 300] on icon at bounding box center [886, 362] width 197 height 197
click at [416, 87] on icon "brush" at bounding box center [411, 87] width 12 height 12
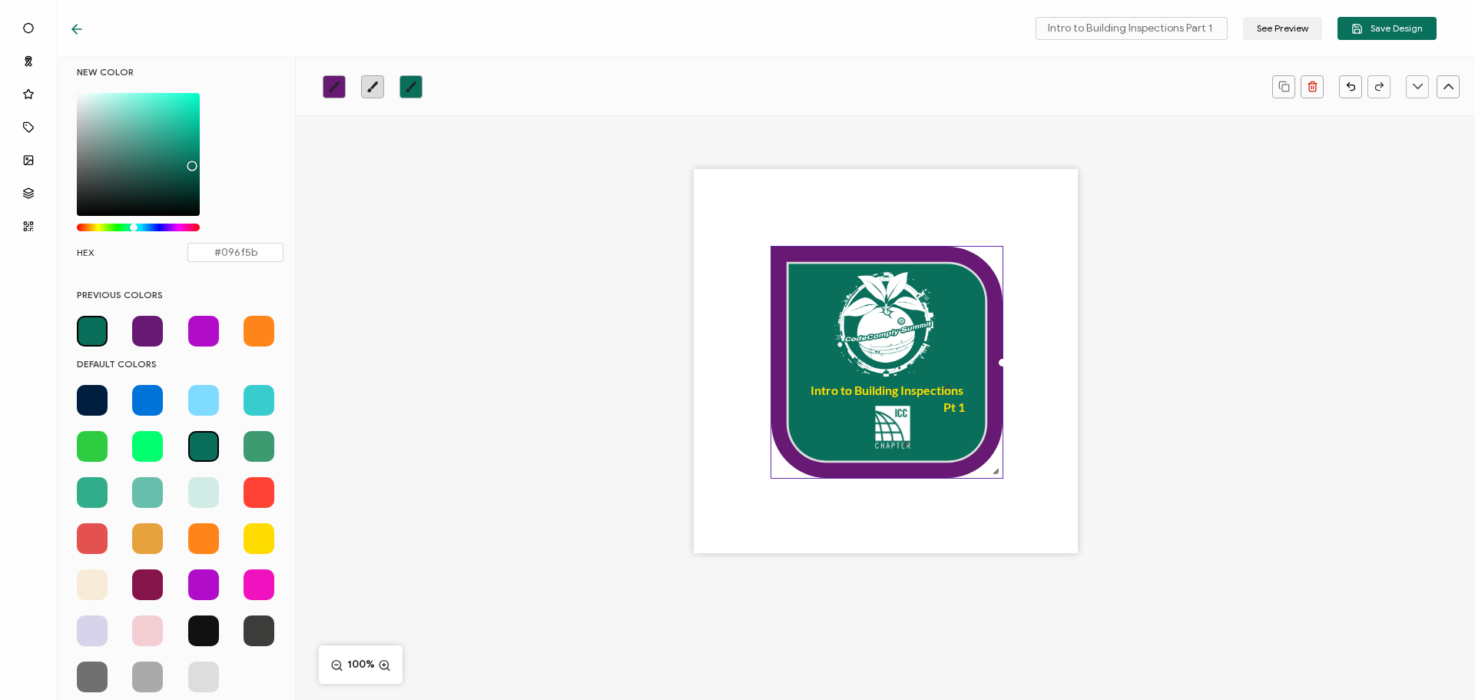
click at [203, 492] on span at bounding box center [203, 492] width 31 height 31
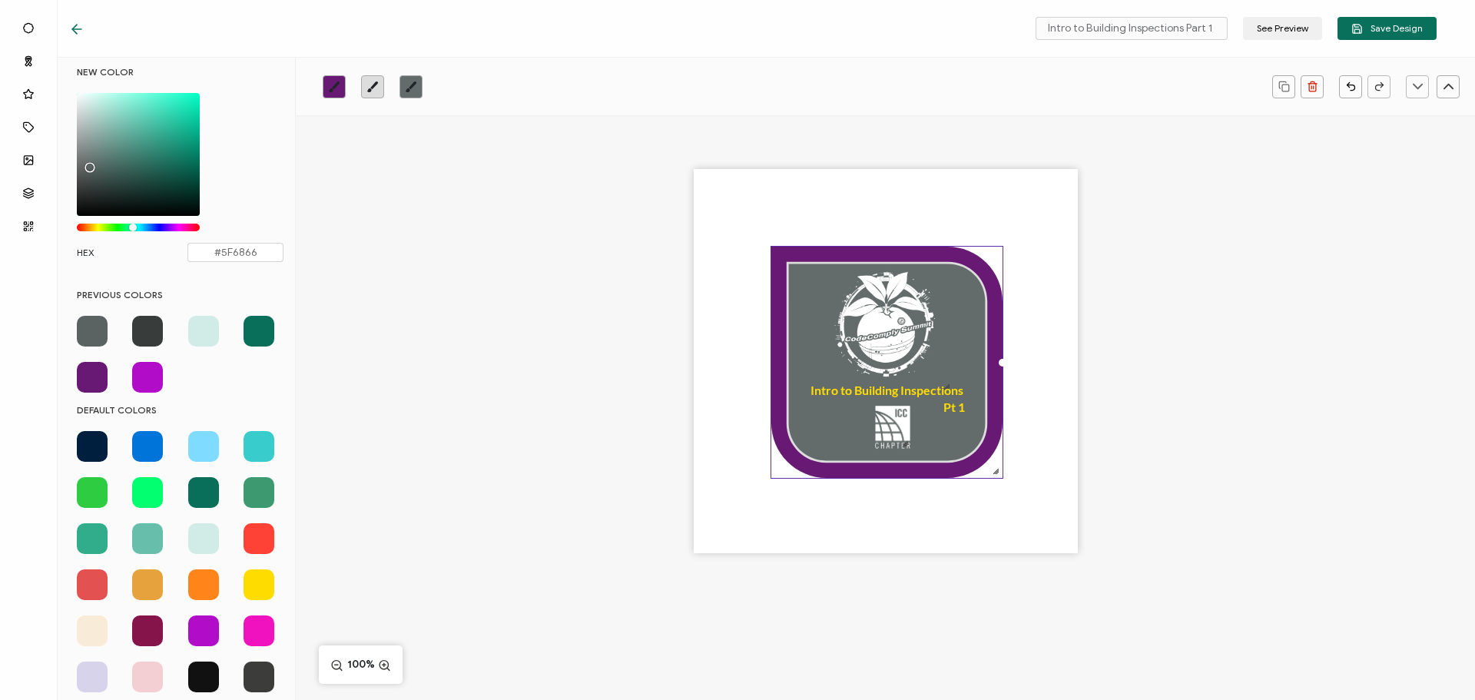
type input "#5C6462"
drag, startPoint x: 100, startPoint y: 129, endPoint x: 88, endPoint y: 167, distance: 40.3
click at [88, 167] on div "Chrome color picker" at bounding box center [138, 154] width 123 height 123
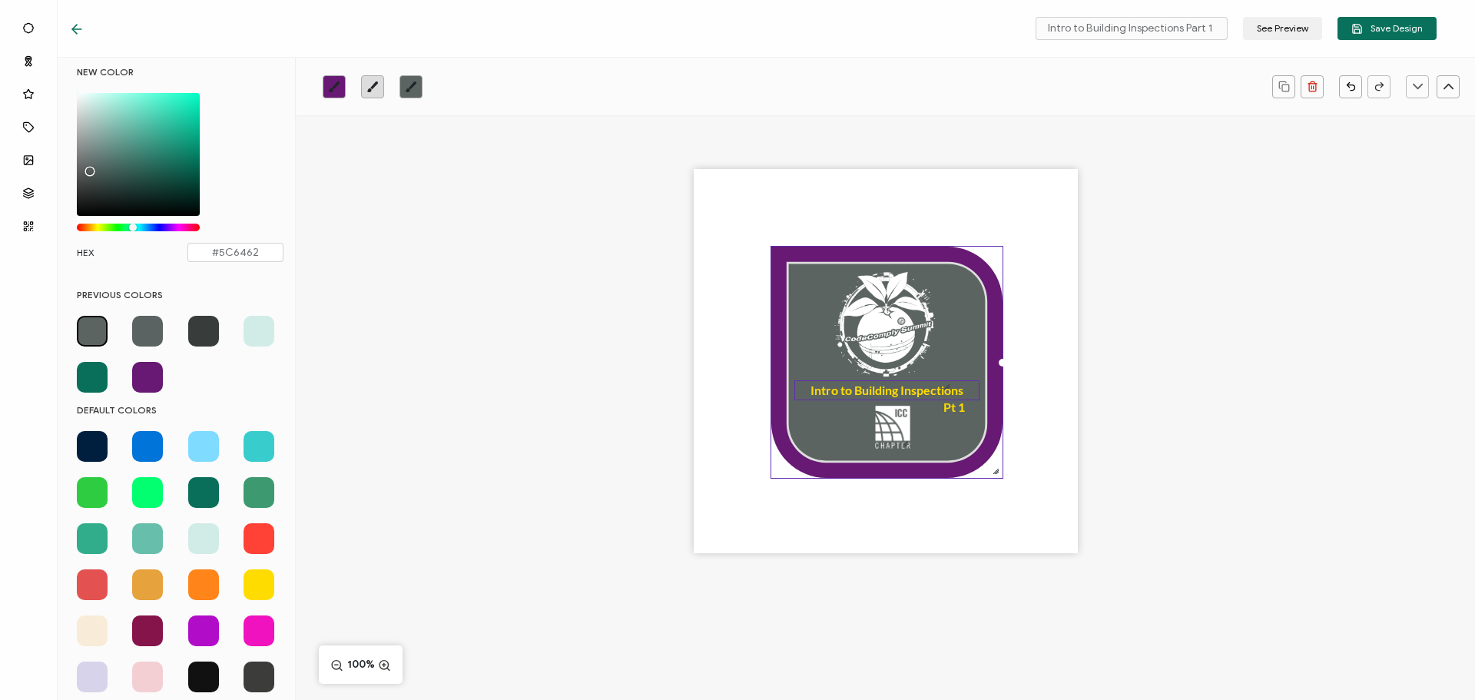
click at [822, 388] on pre "Intro to Building Inspections" at bounding box center [886, 390] width 153 height 15
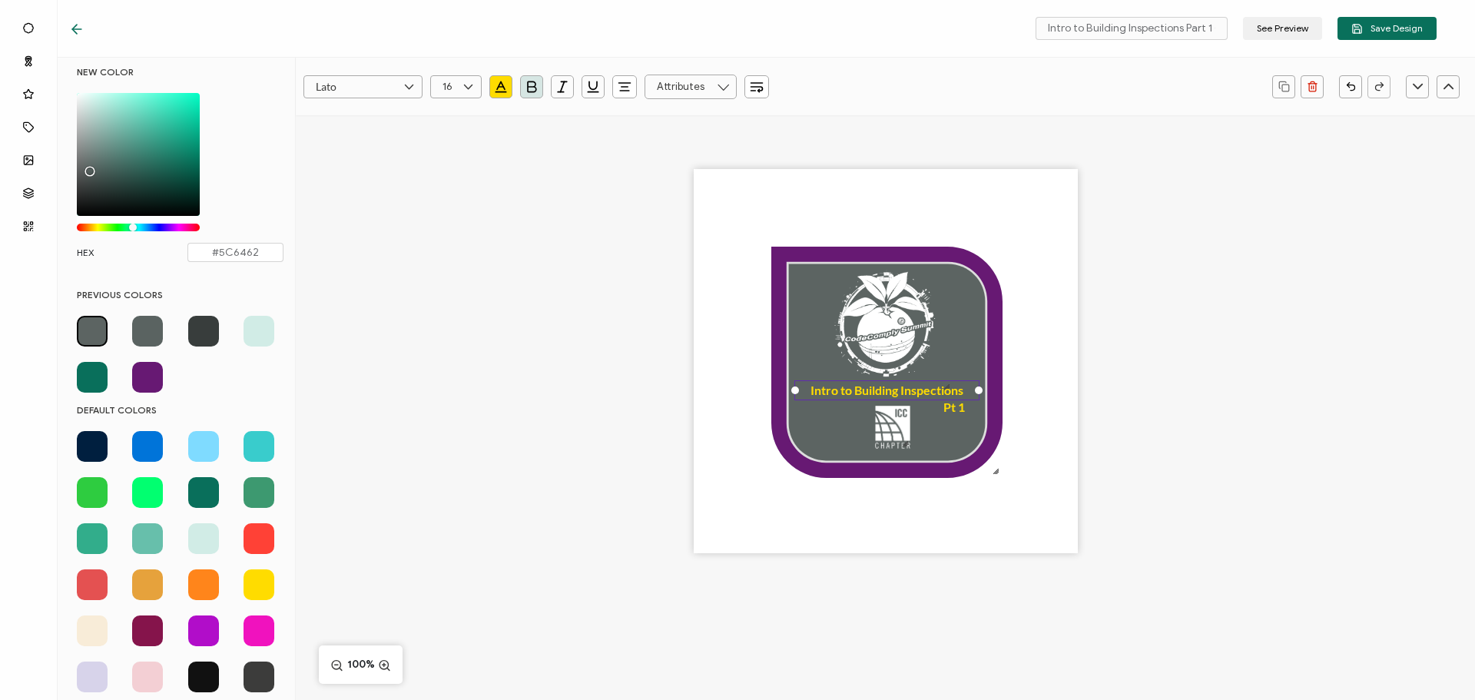
click at [822, 388] on pre "Intro to Building Inspections" at bounding box center [886, 390] width 153 height 15
drag, startPoint x: 809, startPoint y: 389, endPoint x: 966, endPoint y: 392, distance: 156.7
click at [966, 392] on div "Intro to Building Inspections" at bounding box center [886, 390] width 185 height 20
click at [490, 87] on button "button" at bounding box center [500, 86] width 23 height 23
click at [88, 375] on span at bounding box center [92, 377] width 31 height 31
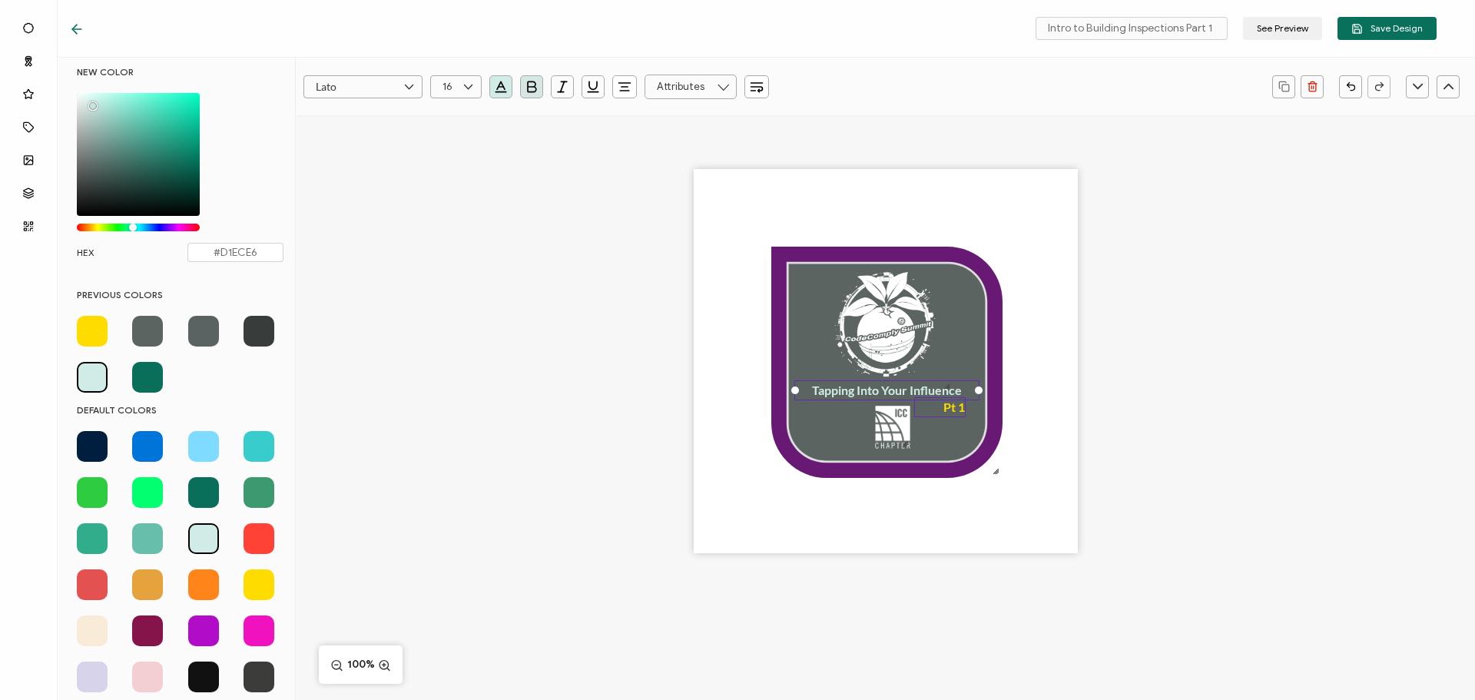
click at [959, 410] on pre "Pt 1" at bounding box center [954, 406] width 22 height 15
click at [531, 88] on icon "button" at bounding box center [531, 86] width 15 height 15
click at [950, 406] on pre "Pt 1" at bounding box center [954, 406] width 22 height 15
click at [502, 79] on icon "button" at bounding box center [500, 86] width 15 height 15
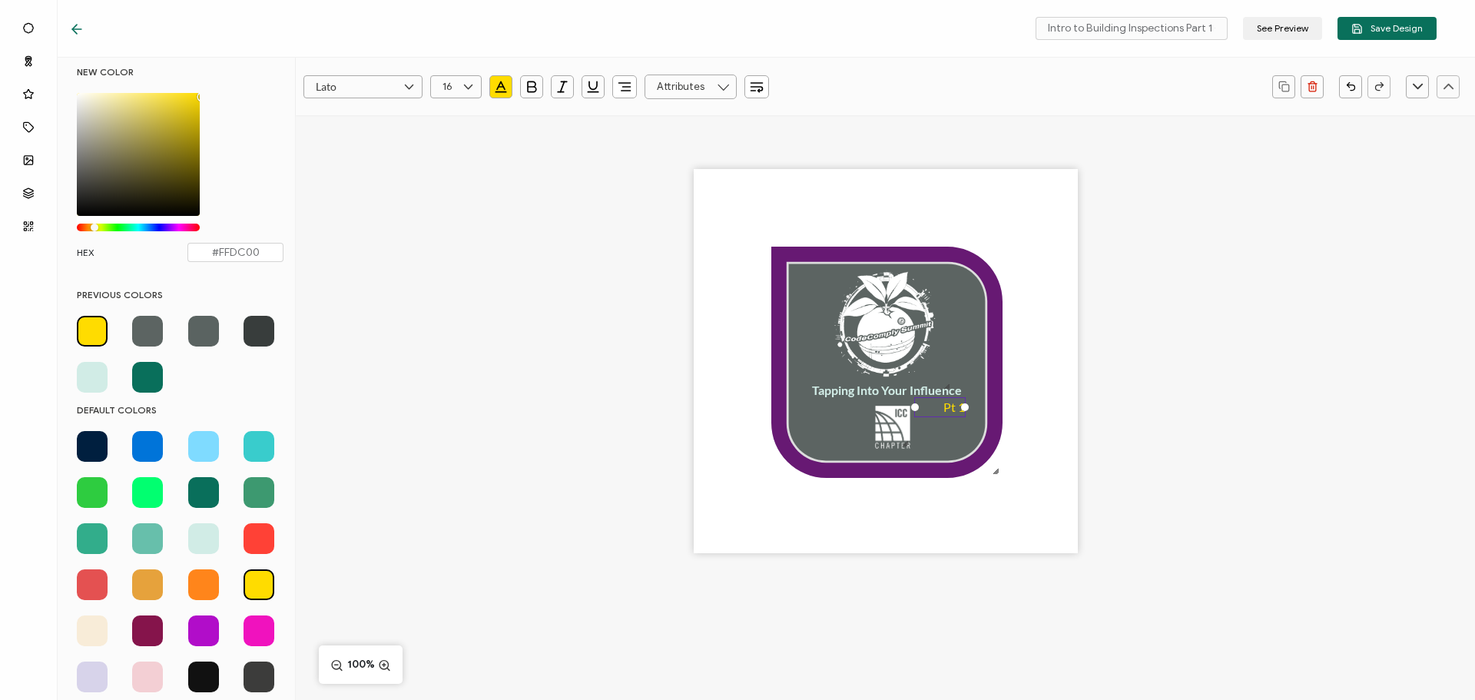
click at [94, 365] on span at bounding box center [92, 377] width 31 height 31
type input "#D1ECE6"
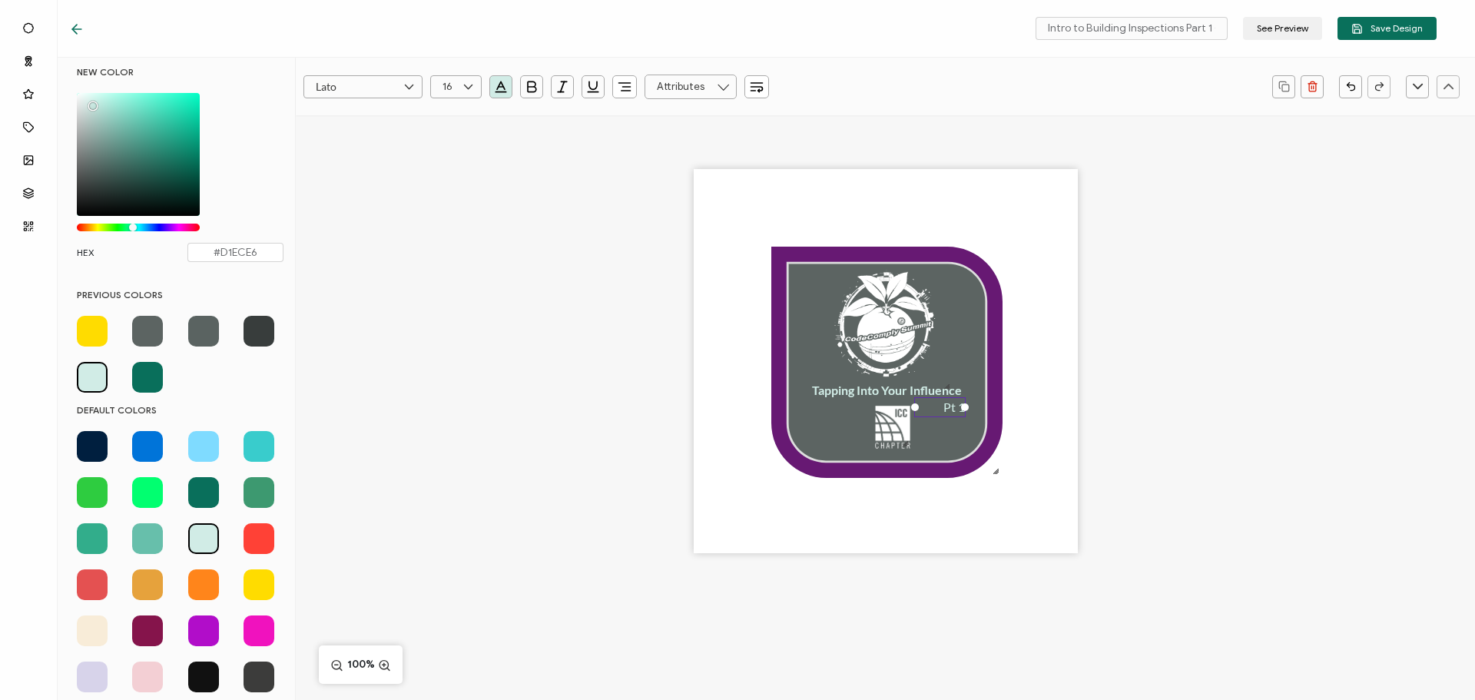
click at [479, 343] on div "Tapping Into Your Influence Pt 1" at bounding box center [885, 387] width 1179 height 545
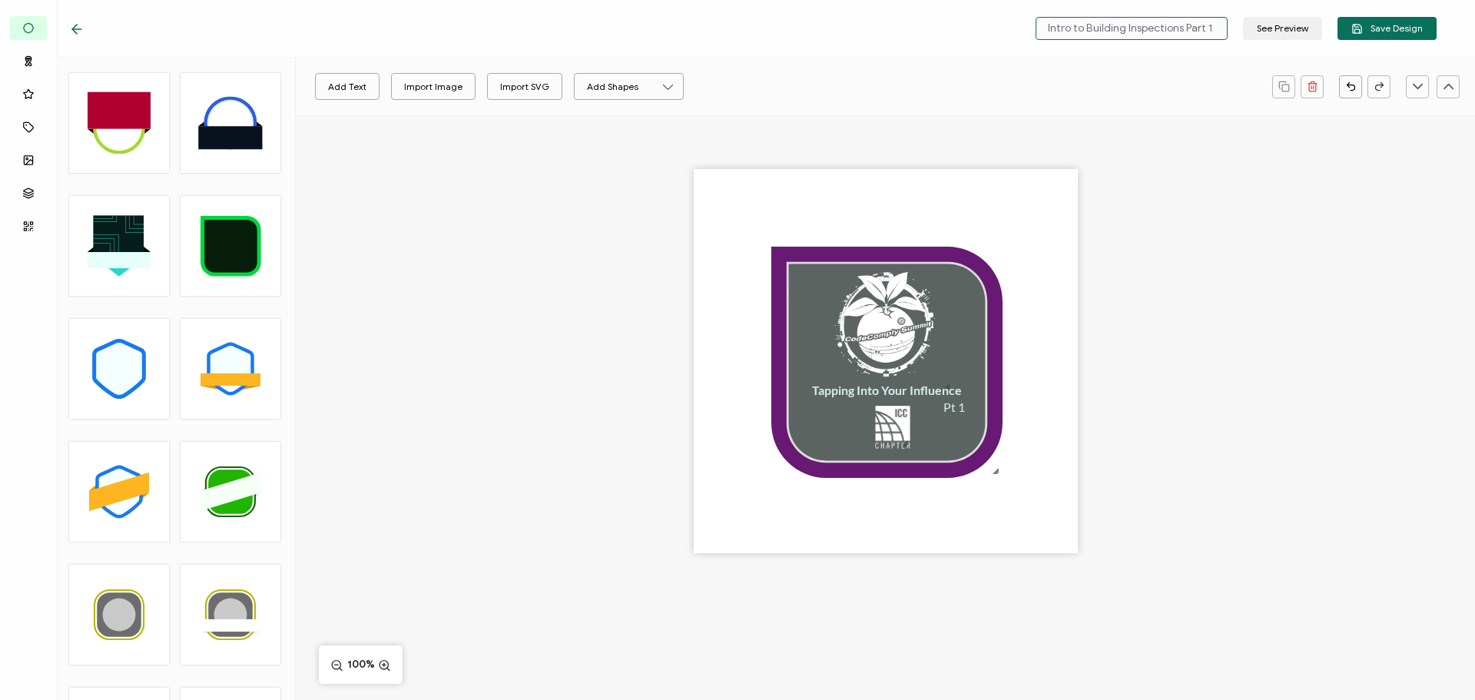
drag, startPoint x: 1186, startPoint y: 29, endPoint x: 1004, endPoint y: 18, distance: 182.4
click at [1004, 18] on div "Intro to Building Inspections Part 1 - Copy See Preview Save Design" at bounding box center [1209, 28] width 456 height 23
drag, startPoint x: 1210, startPoint y: 30, endPoint x: 1260, endPoint y: 37, distance: 50.4
click at [1260, 37] on div "Tapping Into Your Influence Part 1 - Copy See Preview Save Design" at bounding box center [1232, 28] width 409 height 23
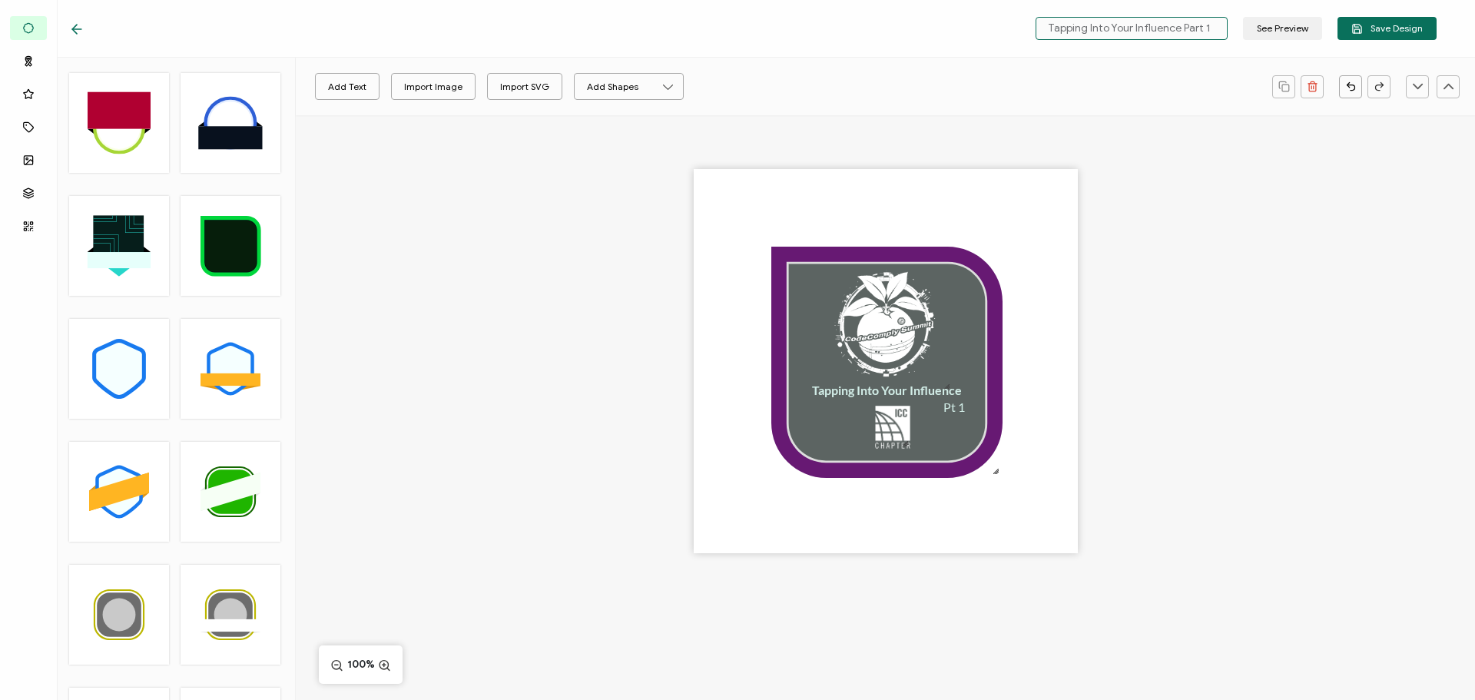
scroll to position [0, 0]
type input "Tapping Into Your Influence Part 1"
click at [1367, 28] on span "Save Design" at bounding box center [1386, 29] width 71 height 12
click at [542, 298] on div "Tapping Into Your Influence Pt 1" at bounding box center [885, 387] width 1179 height 545
click at [76, 26] on icon at bounding box center [76, 29] width 15 height 15
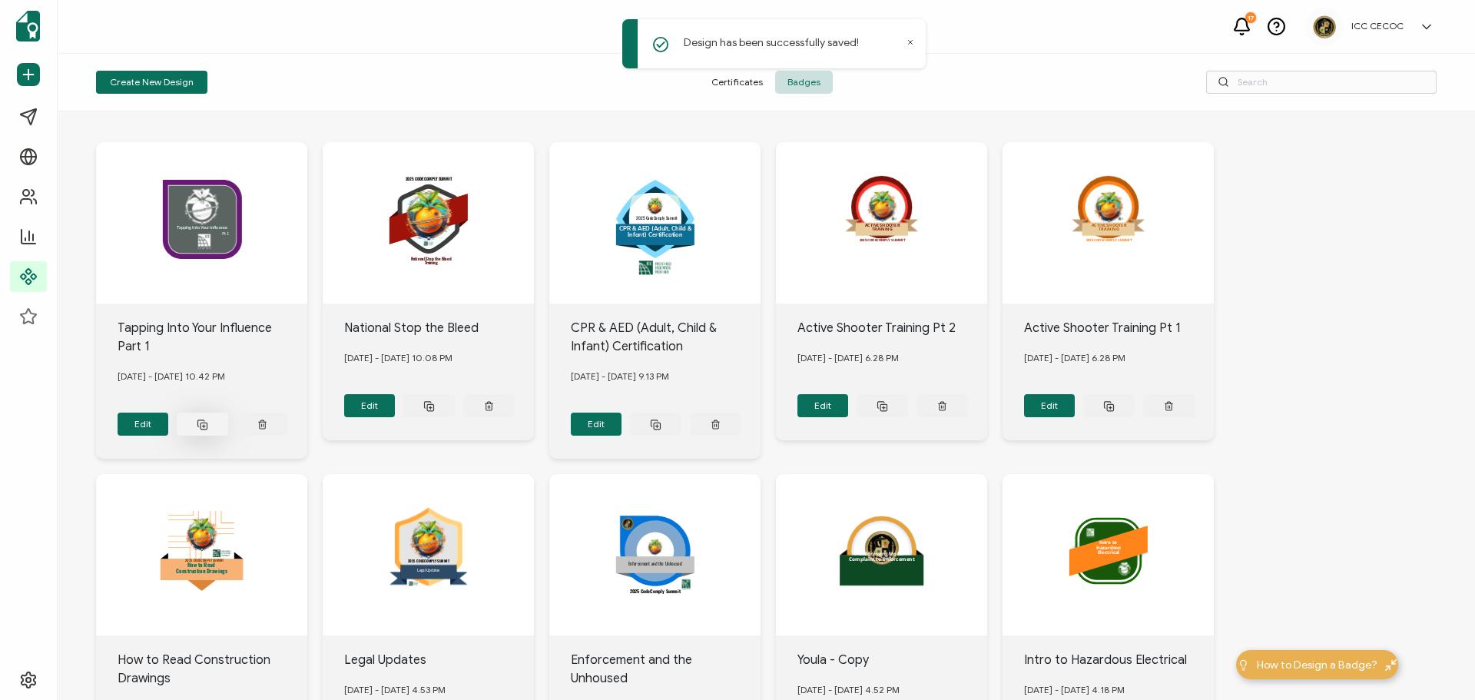
click at [206, 419] on icon at bounding box center [203, 425] width 12 height 12
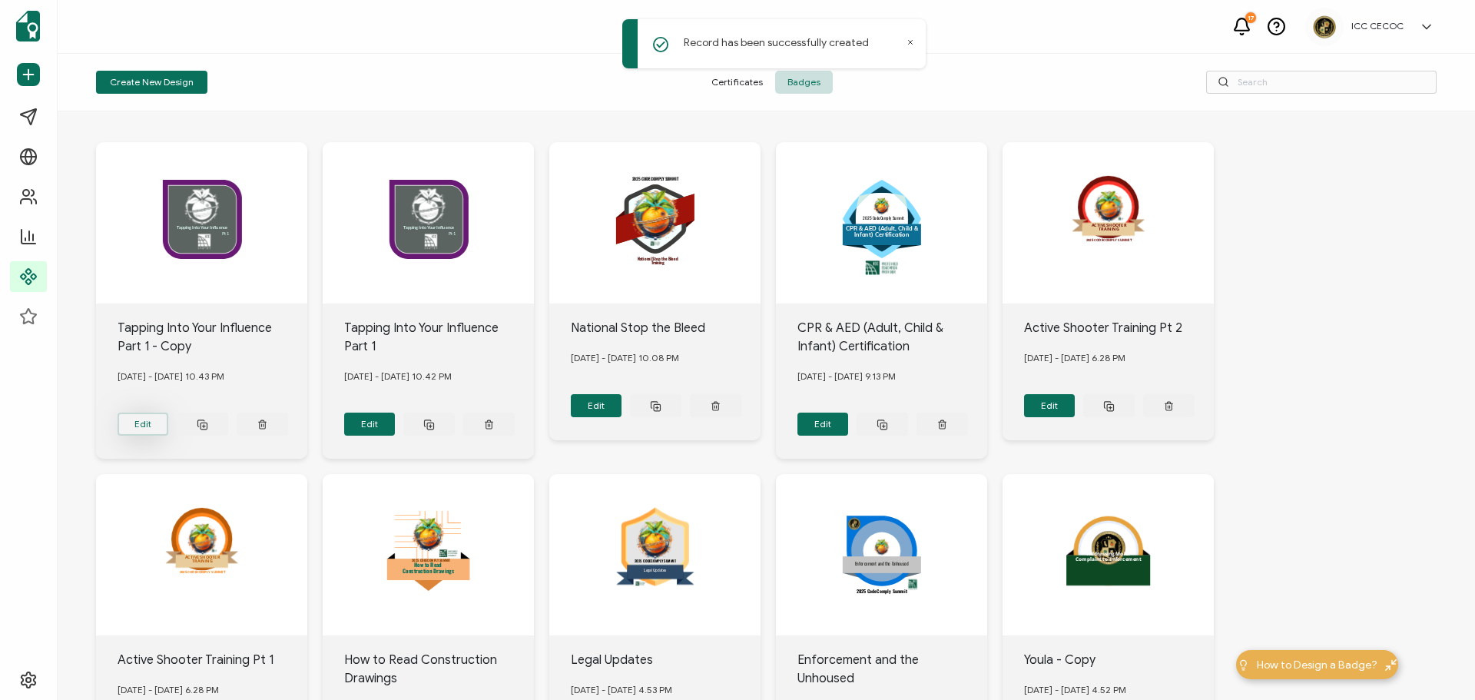
click at [147, 422] on button "Edit" at bounding box center [143, 424] width 51 height 23
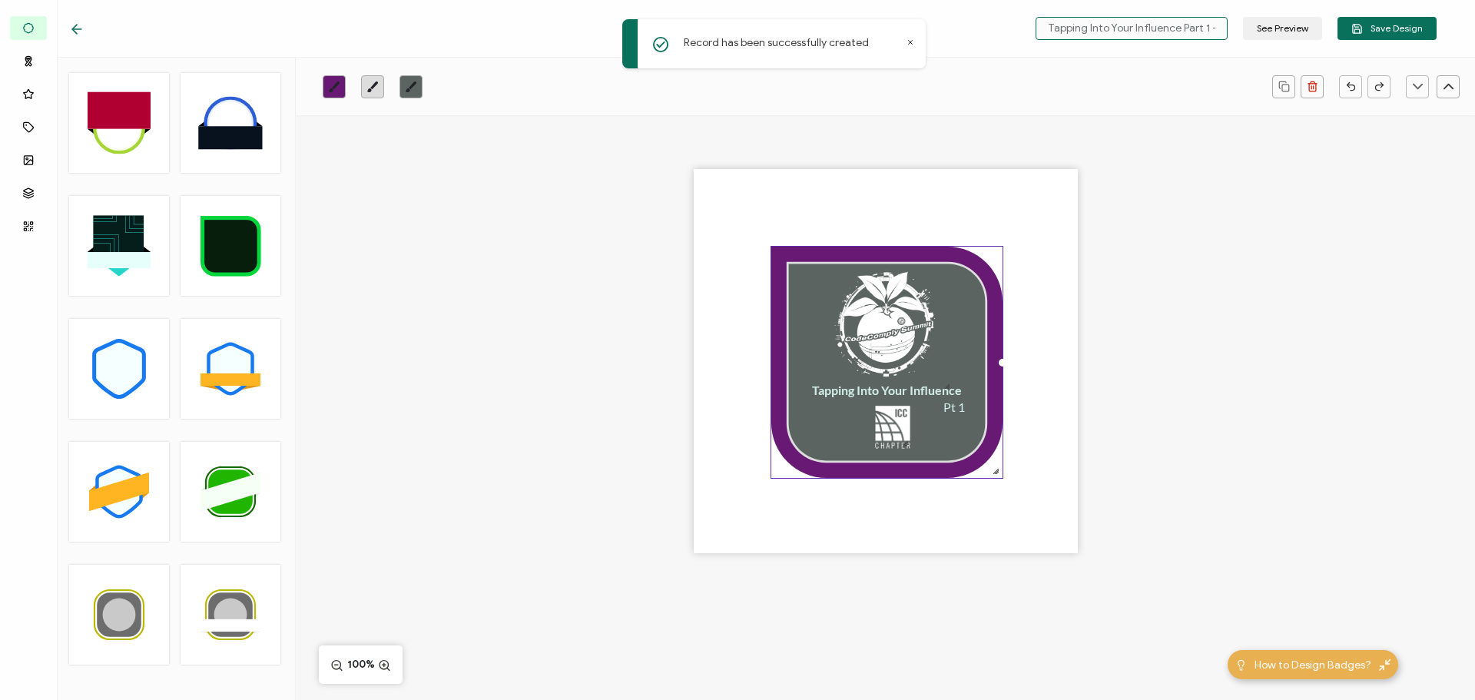
scroll to position [0, 27]
drag, startPoint x: 1208, startPoint y: 28, endPoint x: 1230, endPoint y: 27, distance: 22.3
click at [1228, 27] on input "Tapping Into Your Influence Part 1 - Copy" at bounding box center [1132, 28] width 192 height 23
click at [943, 259] on div at bounding box center [886, 326] width 135 height 135
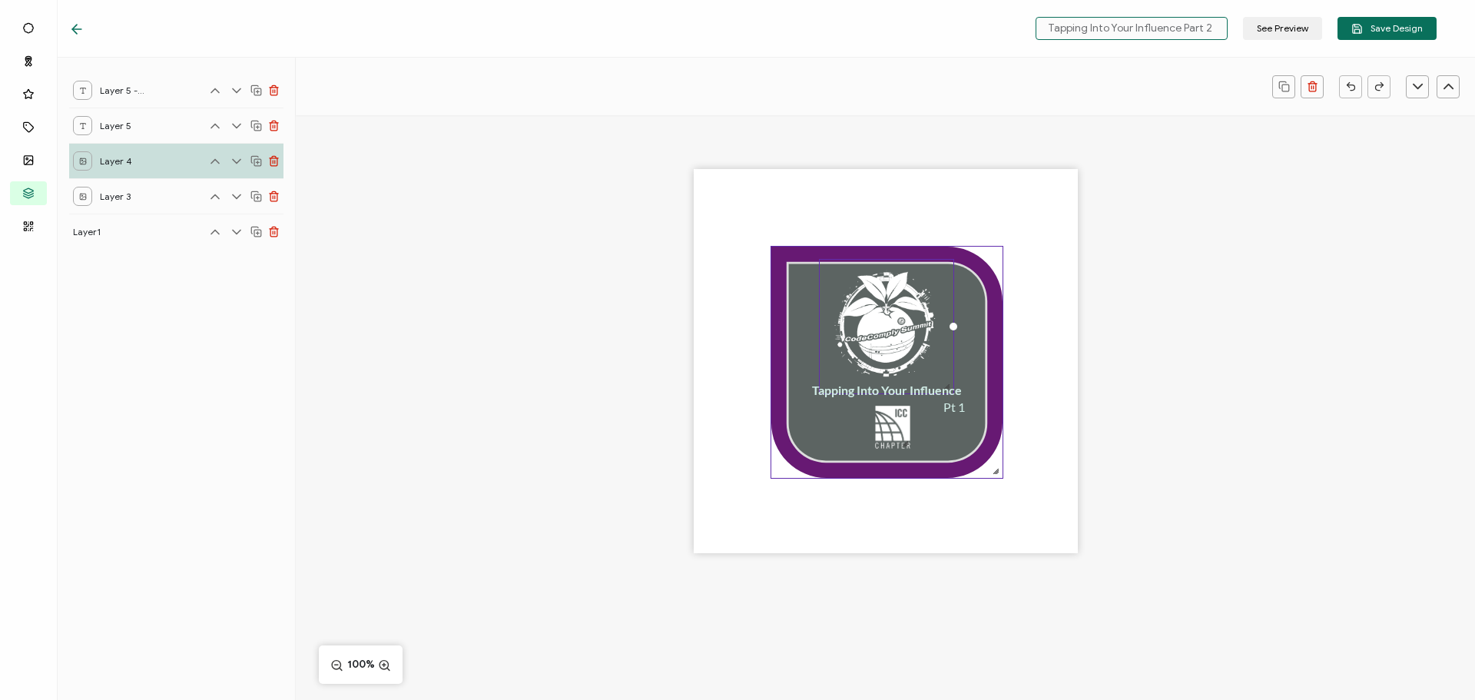
click at [789, 257] on icon at bounding box center [886, 362] width 231 height 231
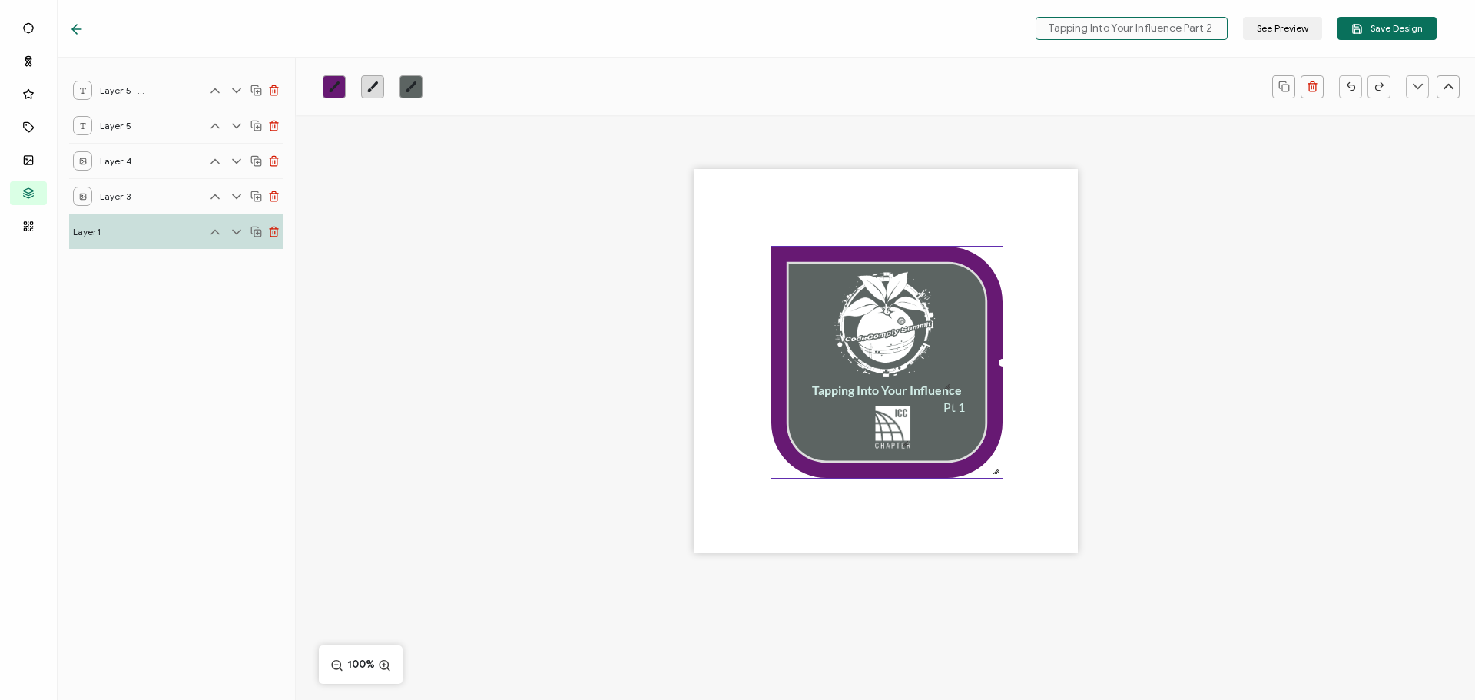
type input "Tapping Into Your Influence Part 2"
click at [333, 85] on icon "brush" at bounding box center [334, 87] width 12 height 12
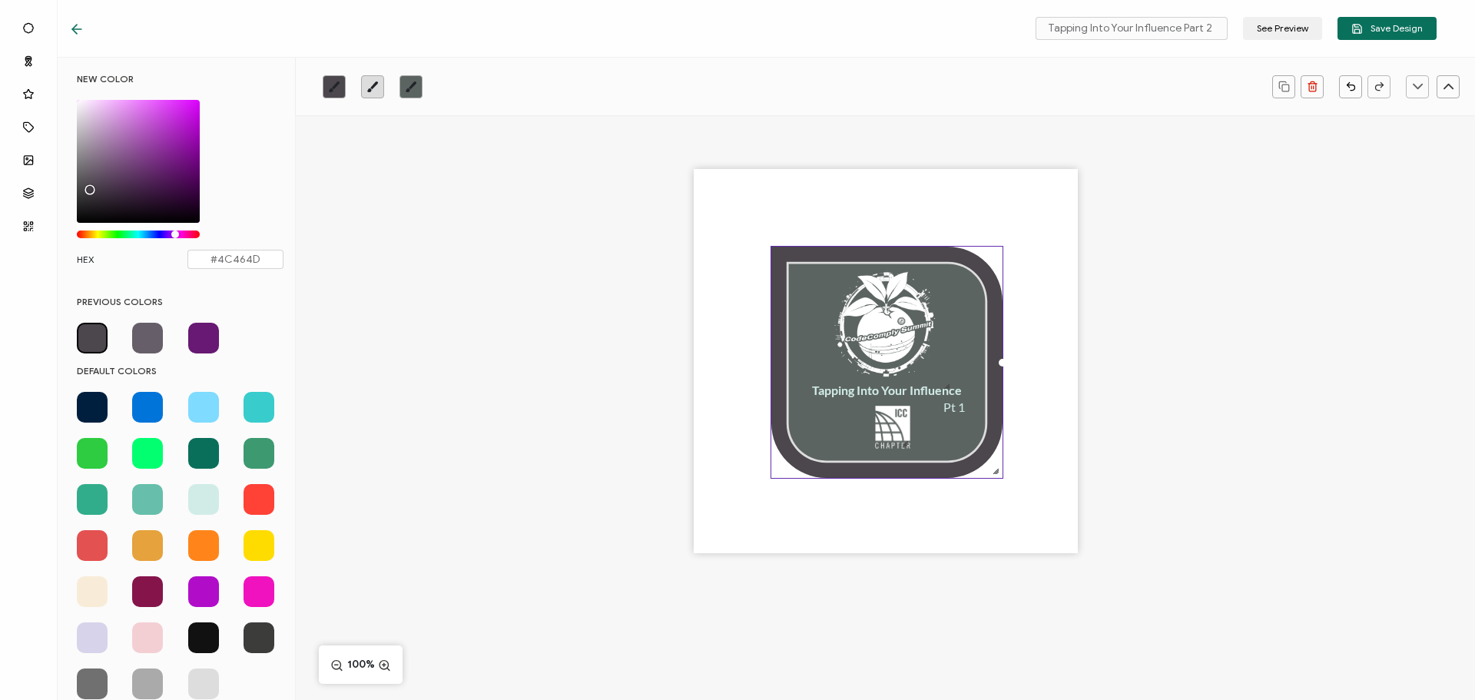
drag, startPoint x: 103, startPoint y: 184, endPoint x: 88, endPoint y: 187, distance: 15.7
click at [88, 187] on div "Chrome color picker" at bounding box center [138, 161] width 123 height 123
click at [416, 81] on icon "brush" at bounding box center [411, 86] width 11 height 11
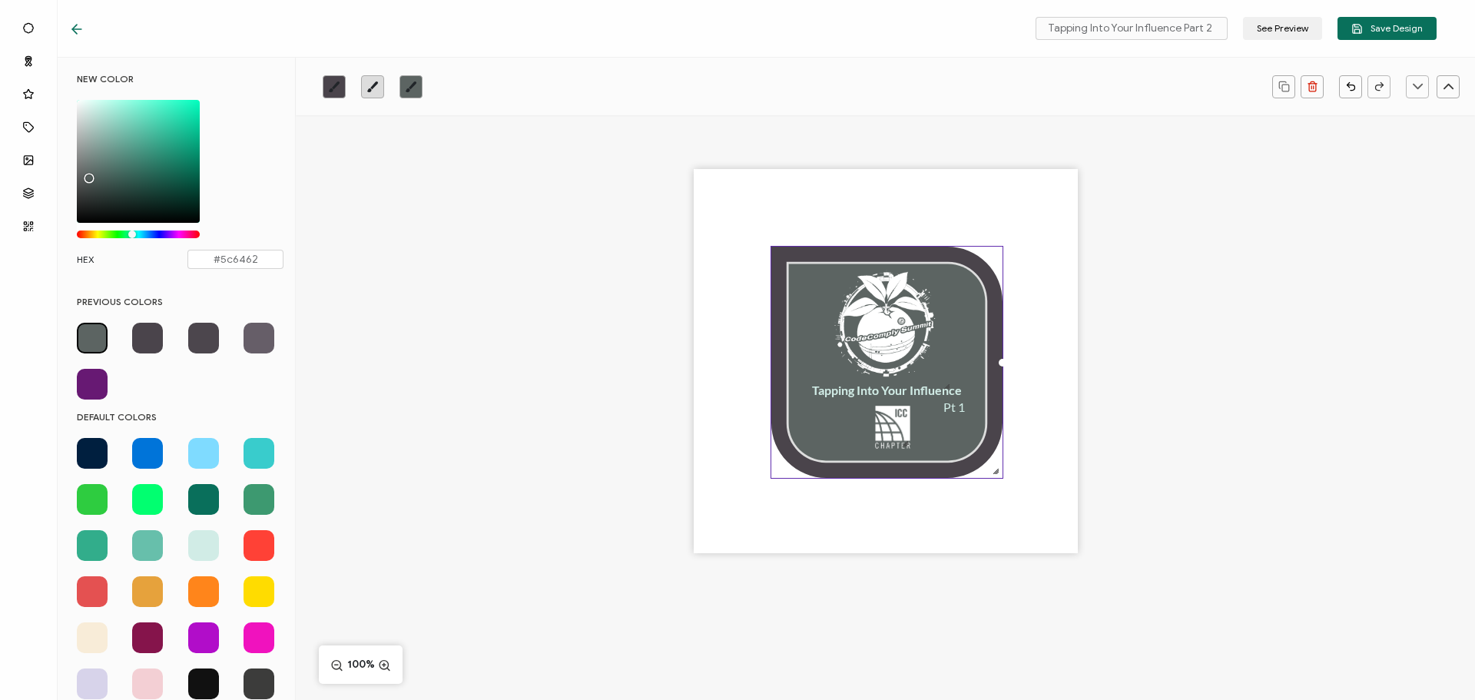
click at [90, 453] on span at bounding box center [92, 453] width 31 height 31
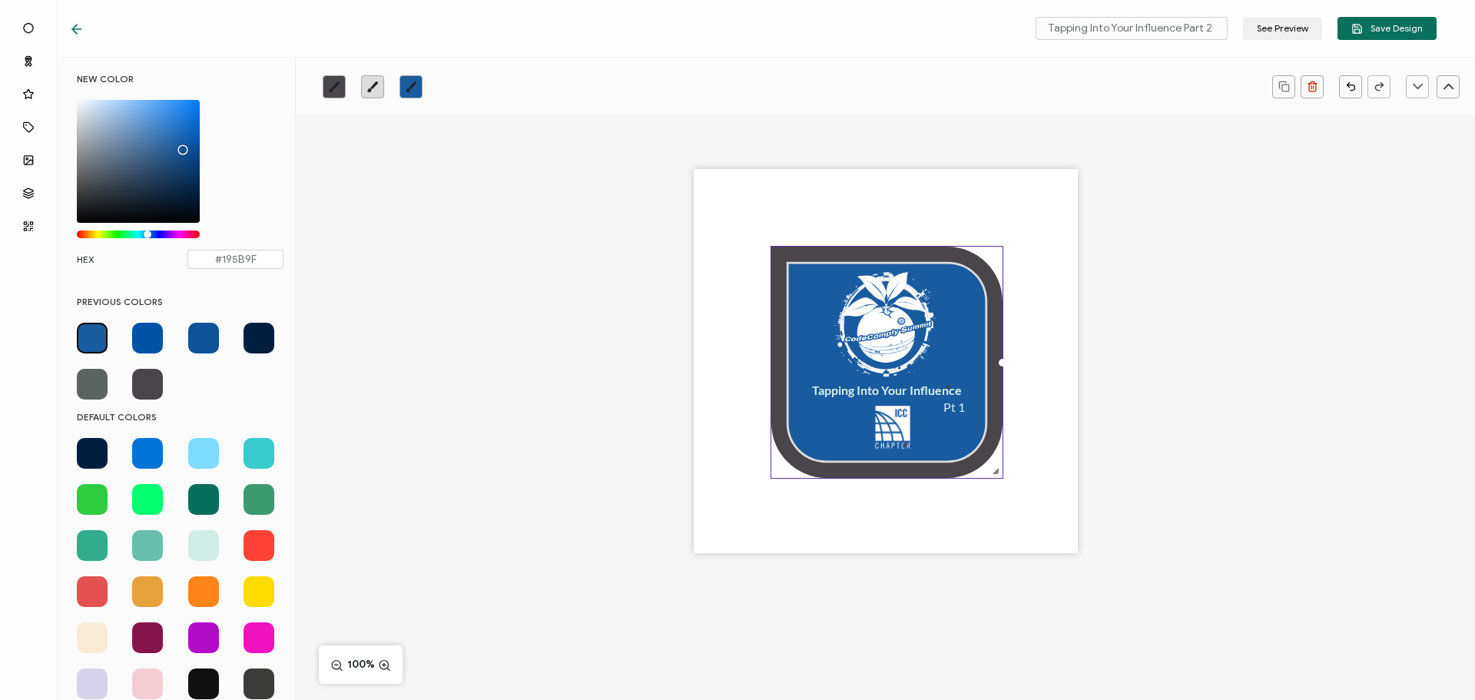
drag, startPoint x: 194, startPoint y: 174, endPoint x: 180, endPoint y: 146, distance: 30.9
click at [180, 146] on div "Chrome color picker" at bounding box center [138, 161] width 123 height 123
type input "#1A5C9F"
click at [489, 191] on div "Tapping Into Your Influence Pt 1" at bounding box center [885, 387] width 1179 height 545
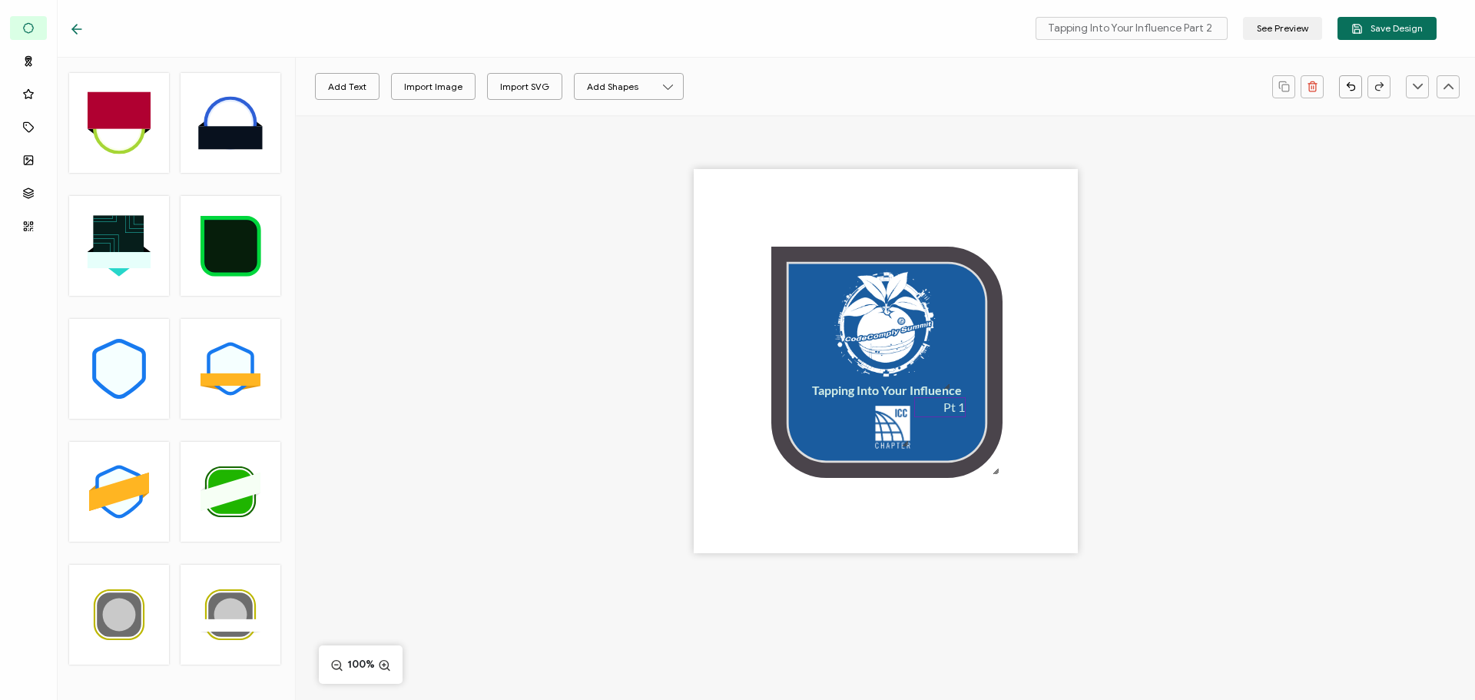
click at [955, 413] on pre "Pt 1" at bounding box center [954, 406] width 22 height 15
drag, startPoint x: 958, startPoint y: 406, endPoint x: 967, endPoint y: 408, distance: 9.3
click at [966, 408] on div "Pt 1" at bounding box center [939, 407] width 51 height 20
click at [1363, 31] on icon "button" at bounding box center [1357, 29] width 12 height 12
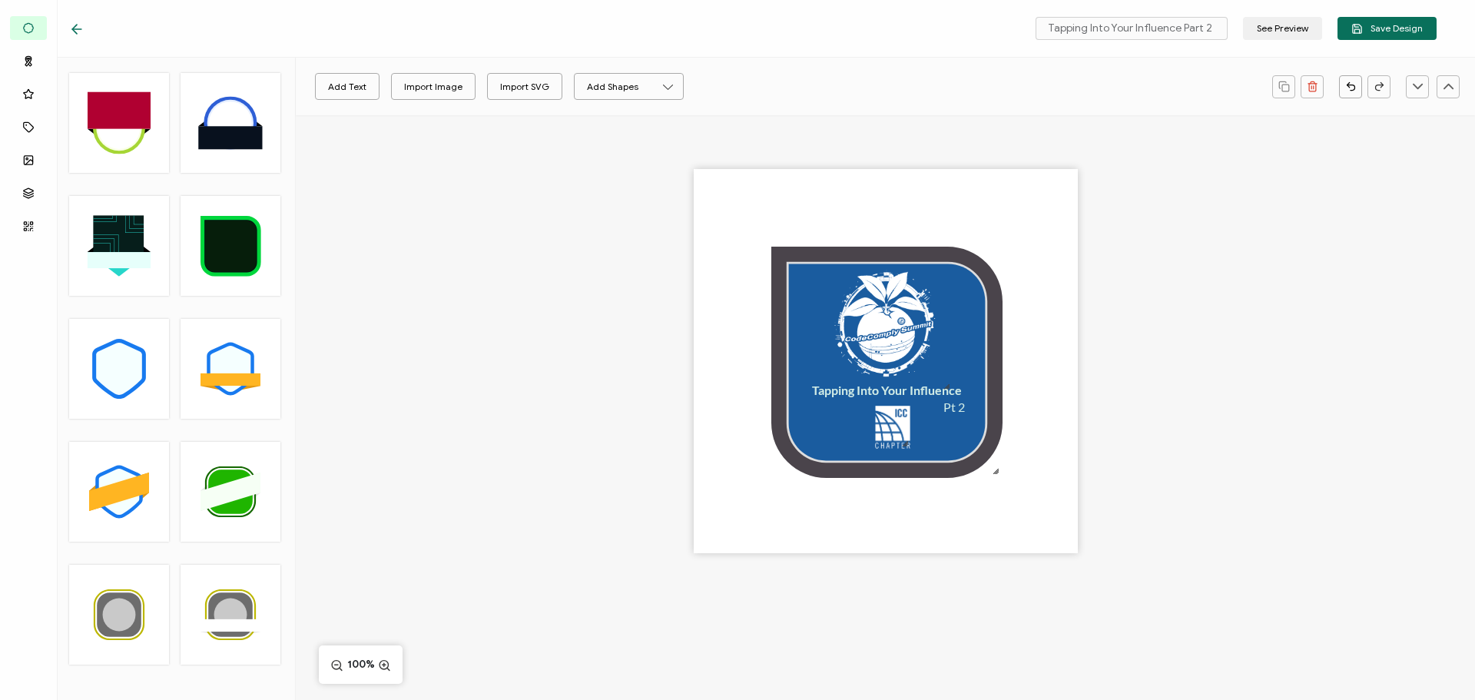
click at [217, 23] on div at bounding box center [297, 28] width 456 height 15
click at [75, 29] on icon at bounding box center [76, 29] width 9 height 0
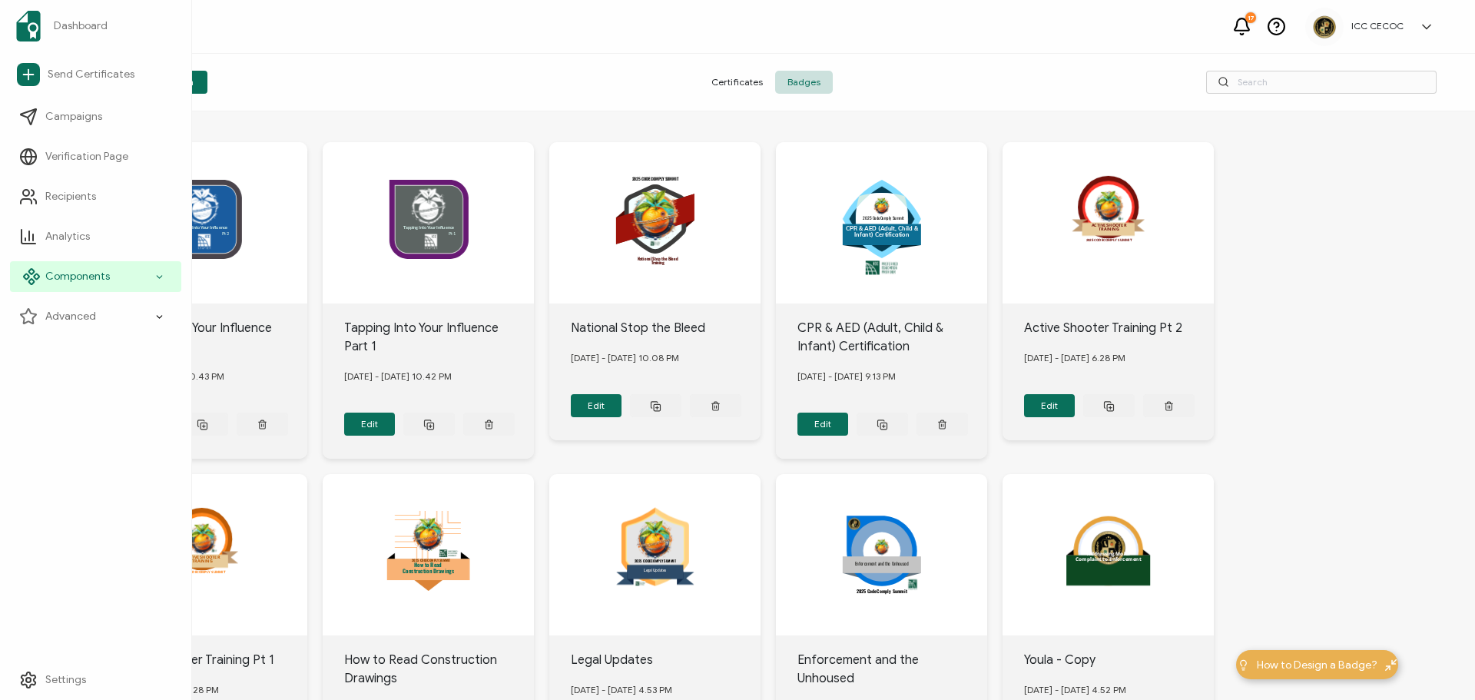
click at [69, 270] on span "Components" at bounding box center [77, 276] width 65 height 15
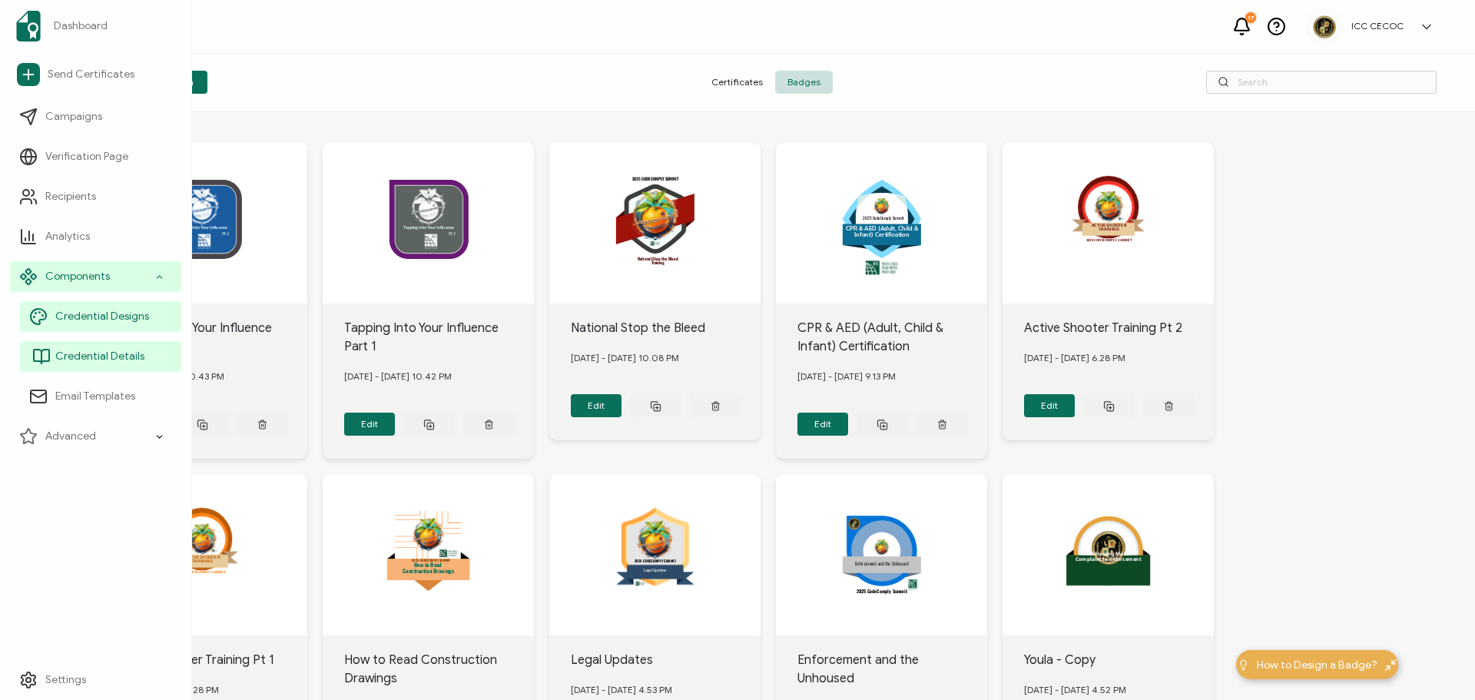
click at [104, 352] on span "Credential Details" at bounding box center [99, 356] width 89 height 15
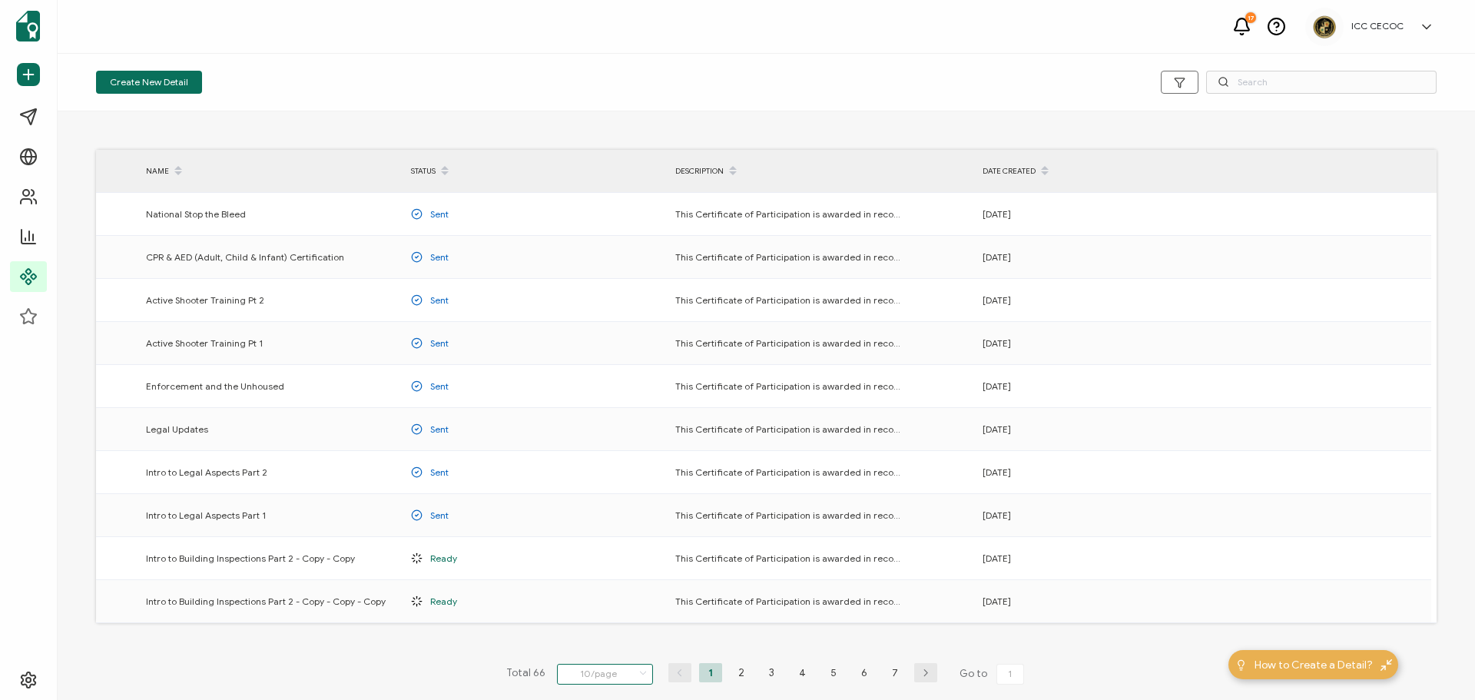
click at [573, 677] on input "10/page" at bounding box center [605, 674] width 96 height 21
click at [585, 612] on span "50/page" at bounding box center [587, 608] width 38 height 12
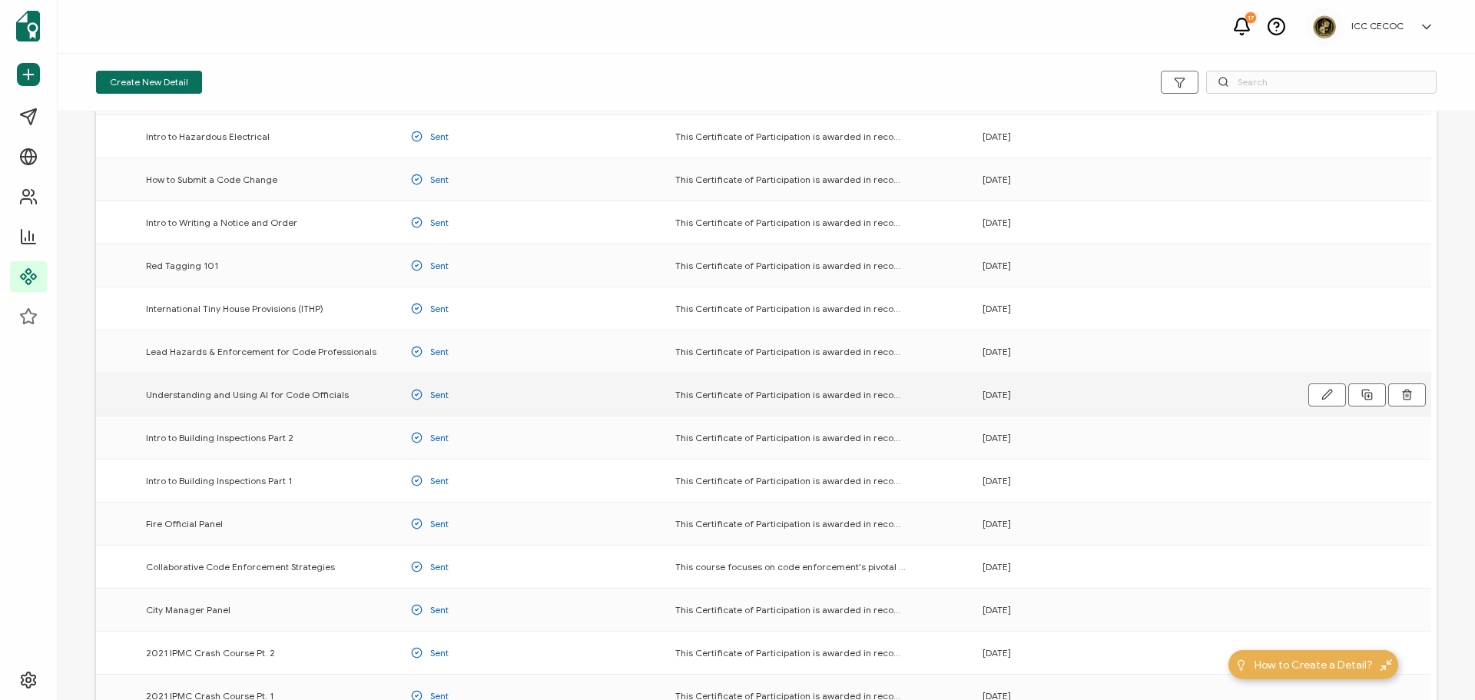
scroll to position [615, 0]
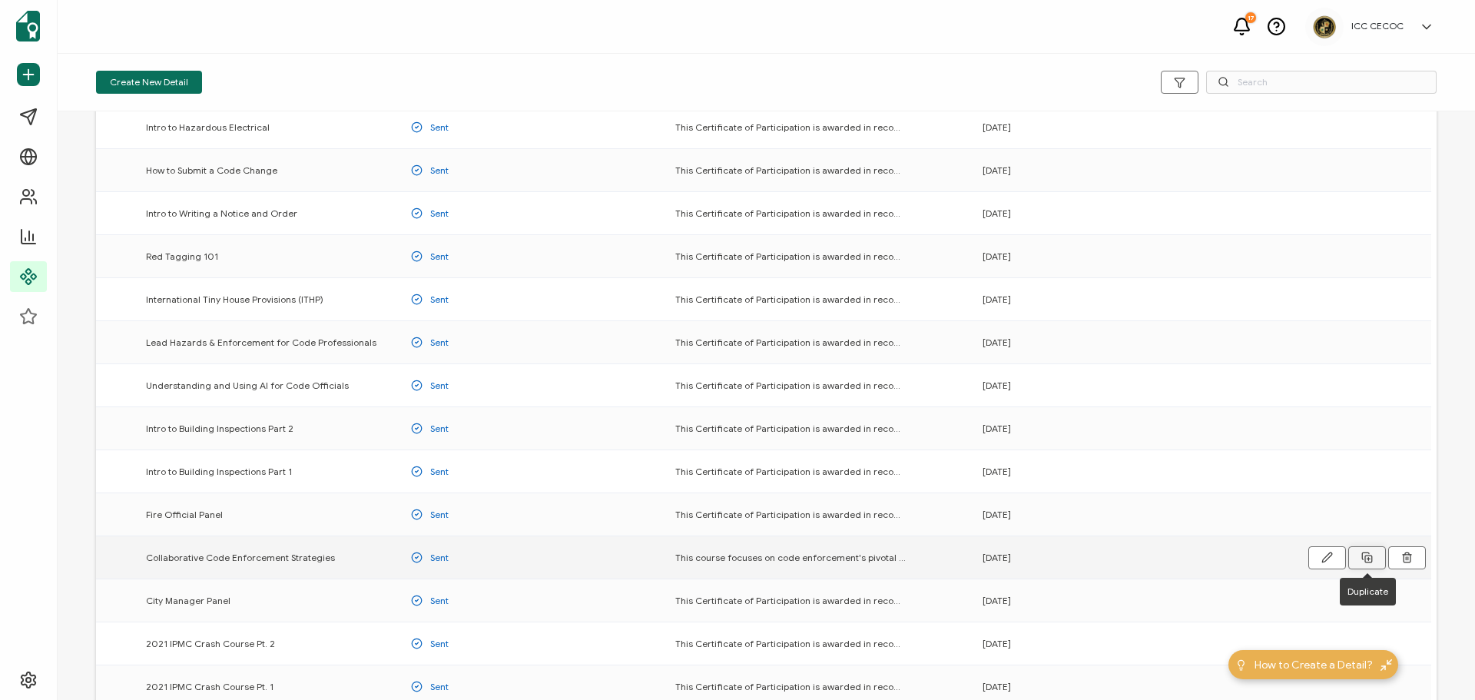
click at [1363, 558] on icon at bounding box center [1367, 558] width 12 height 12
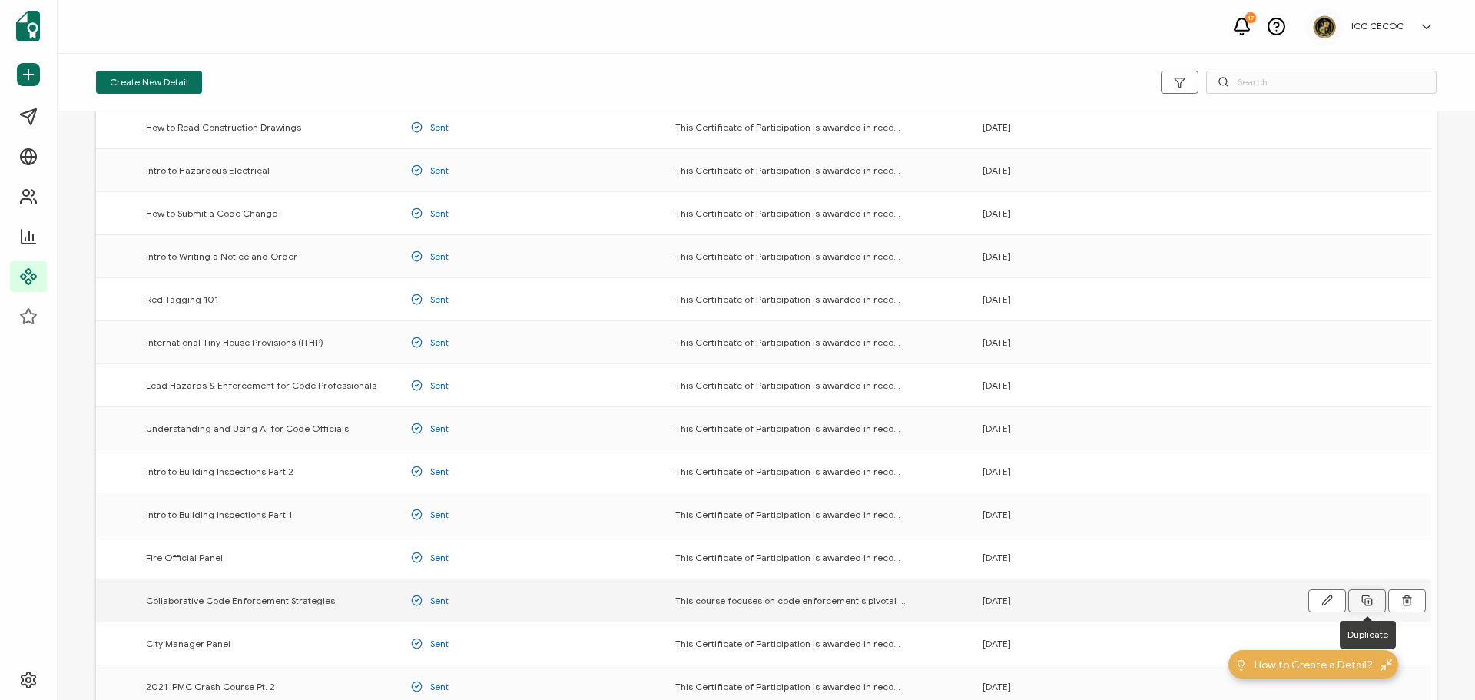
click at [1374, 598] on button at bounding box center [1367, 600] width 38 height 23
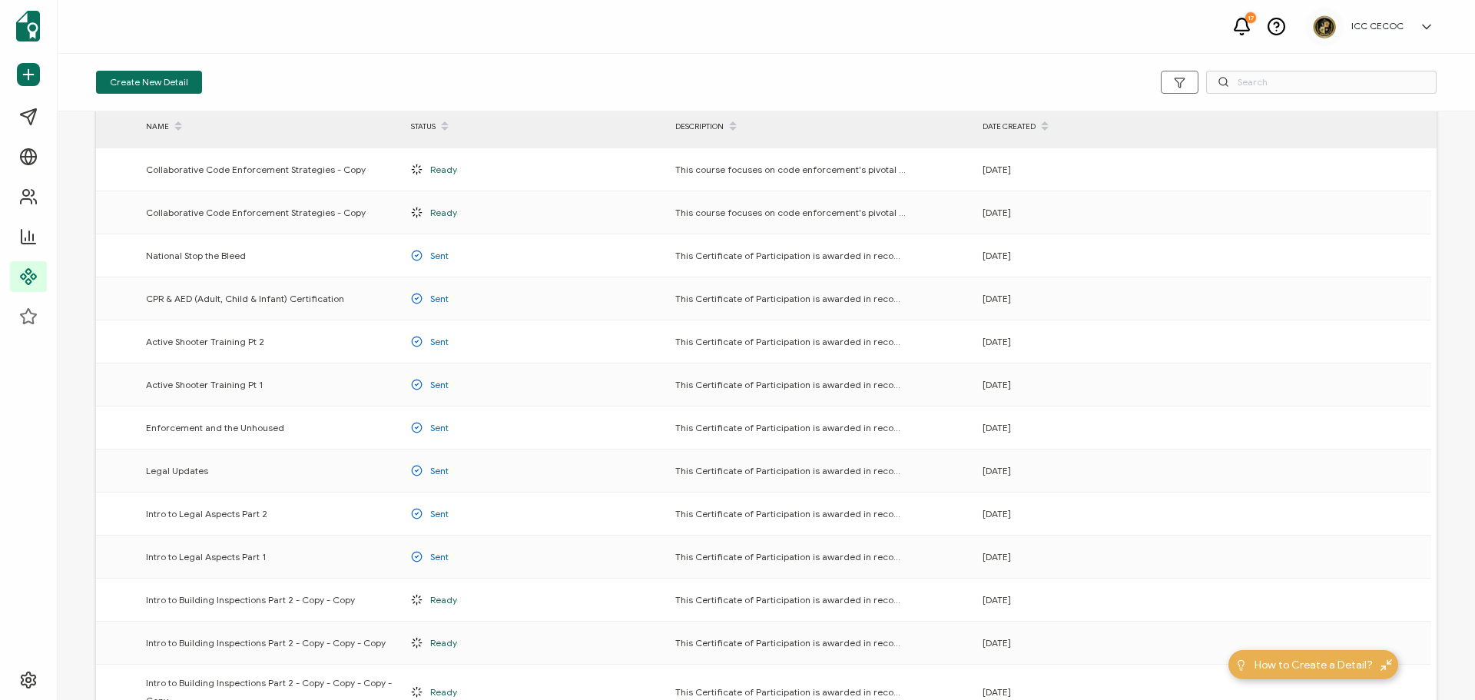
scroll to position [0, 0]
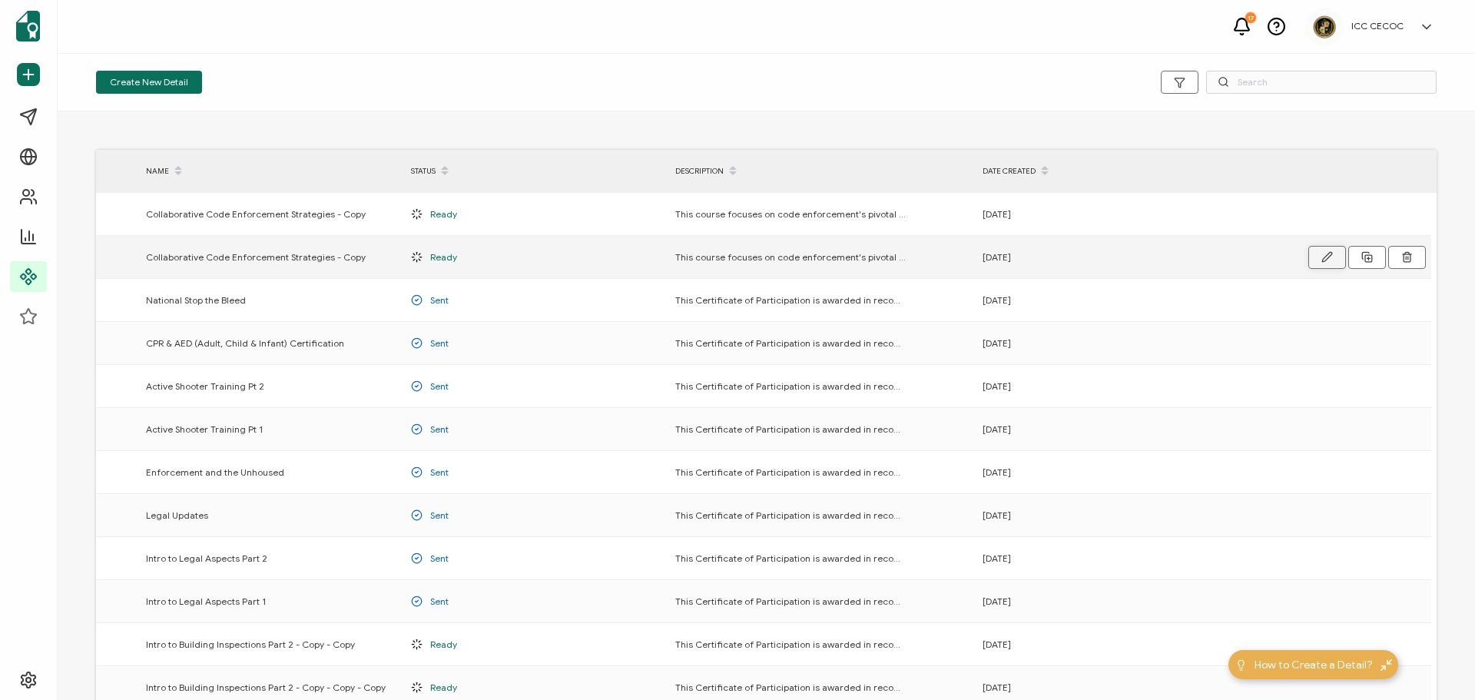
click at [1318, 260] on button "button" at bounding box center [1327, 257] width 38 height 23
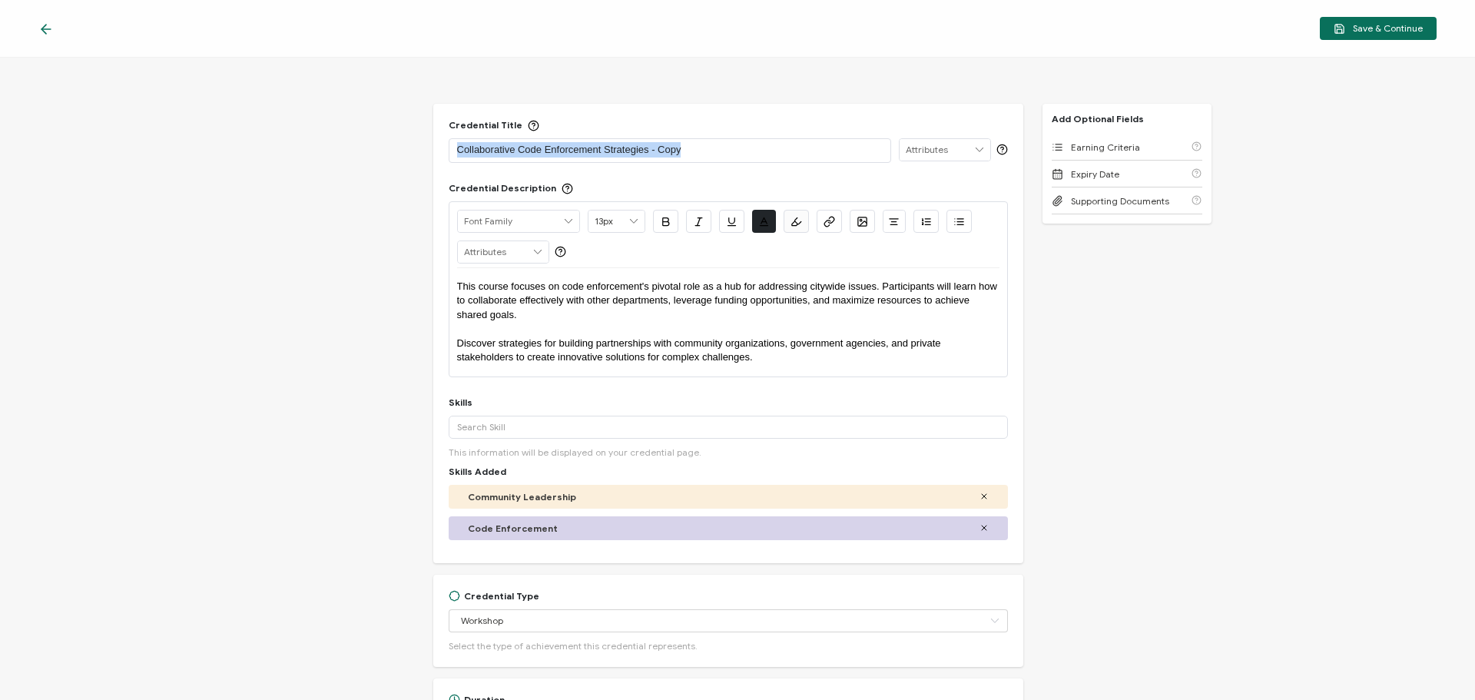
drag, startPoint x: 708, startPoint y: 149, endPoint x: 449, endPoint y: 139, distance: 258.3
click at [449, 139] on div "Collaborative Code Enforcement Strategies - Copy" at bounding box center [670, 150] width 443 height 25
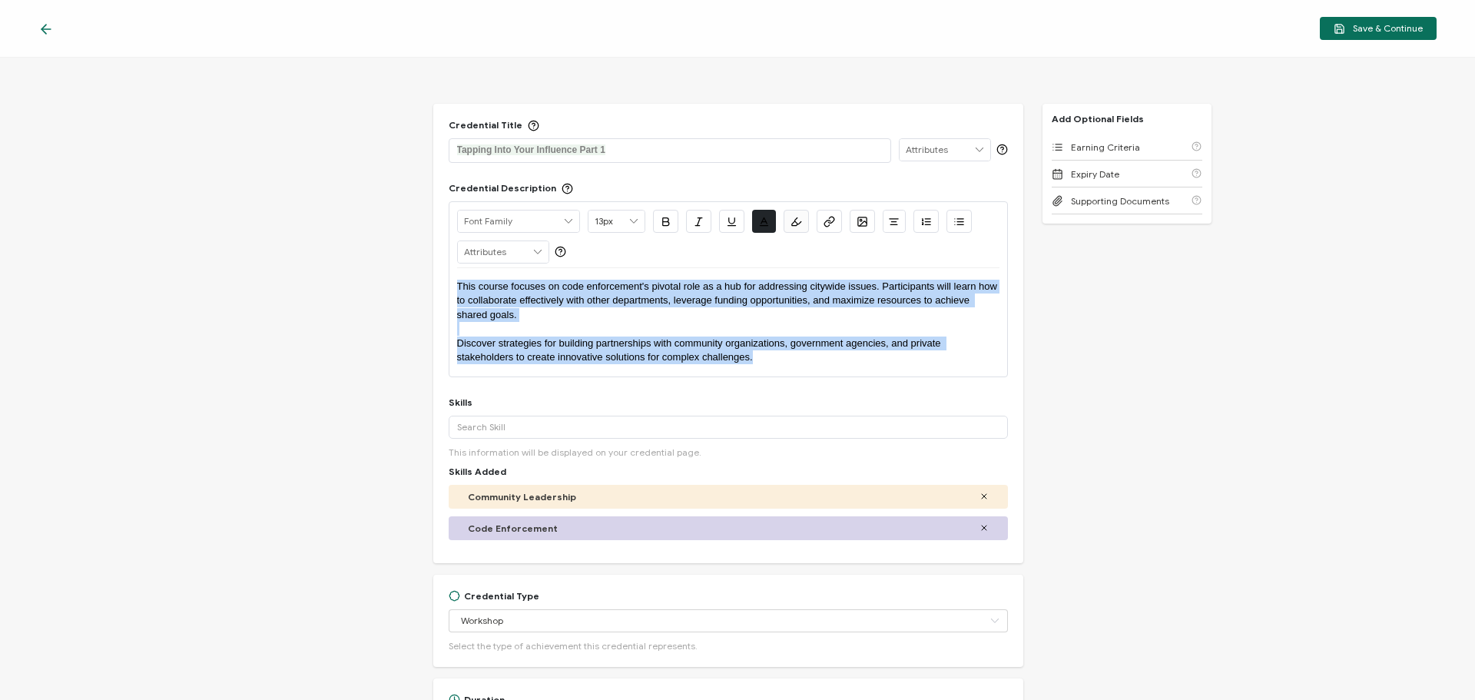
drag, startPoint x: 764, startPoint y: 365, endPoint x: 423, endPoint y: 274, distance: 353.7
click at [423, 274] on div "Credential Title Tapping Into Your Influence Part 1 ISSUER Issuer Name Credenti…" at bounding box center [737, 379] width 1475 height 642
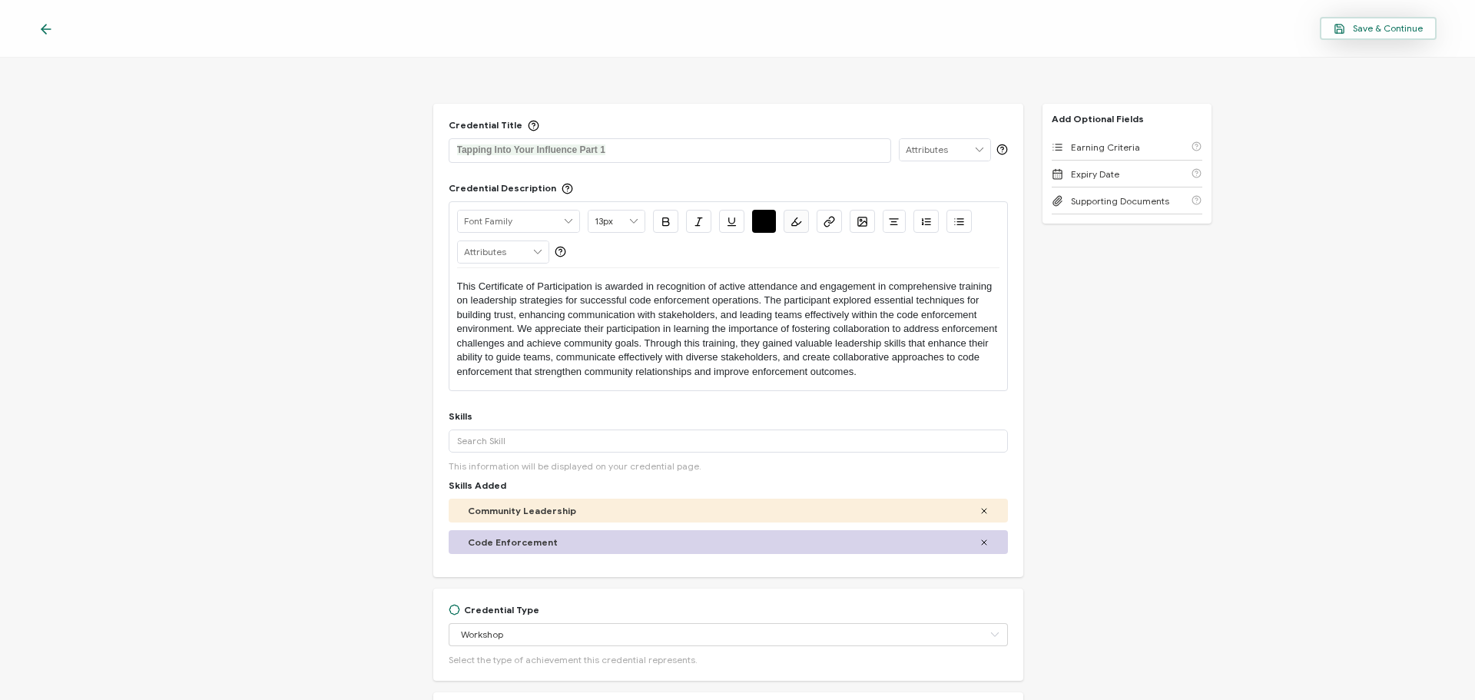
click at [1363, 22] on button "Save & Continue" at bounding box center [1378, 28] width 117 height 23
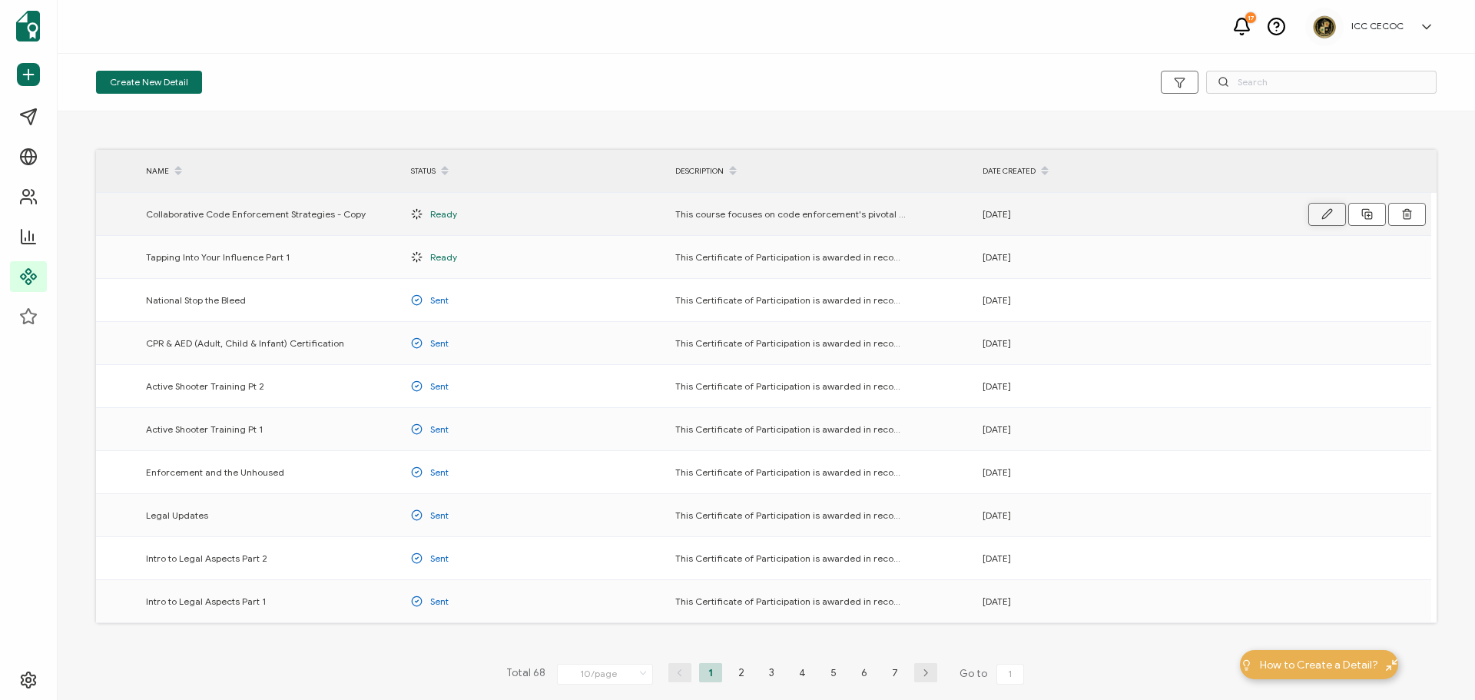
click at [1315, 216] on button "button" at bounding box center [1327, 214] width 38 height 23
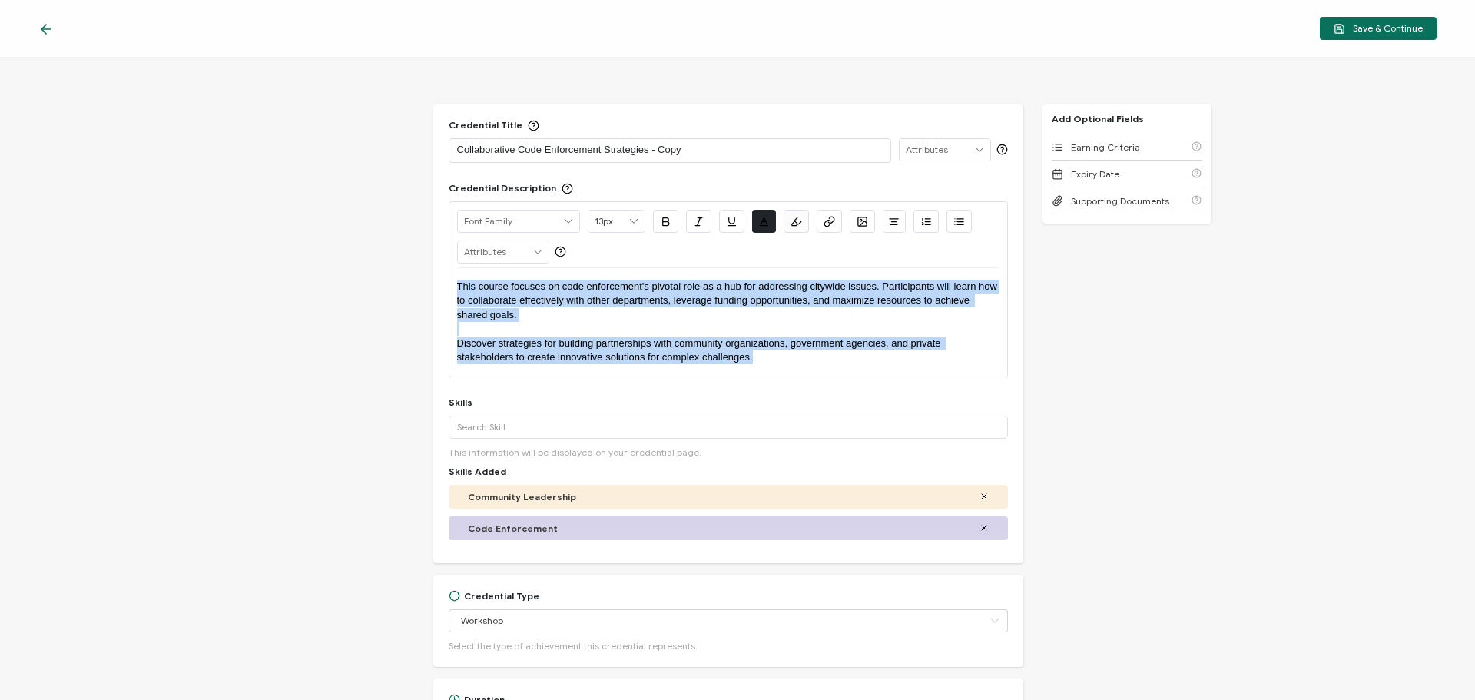
drag, startPoint x: 776, startPoint y: 358, endPoint x: 440, endPoint y: 276, distance: 345.6
click at [440, 276] on div "Credential Title Collaborative Code Enforcement Strategies - Copy ISSUER Issuer…" at bounding box center [728, 333] width 590 height 459
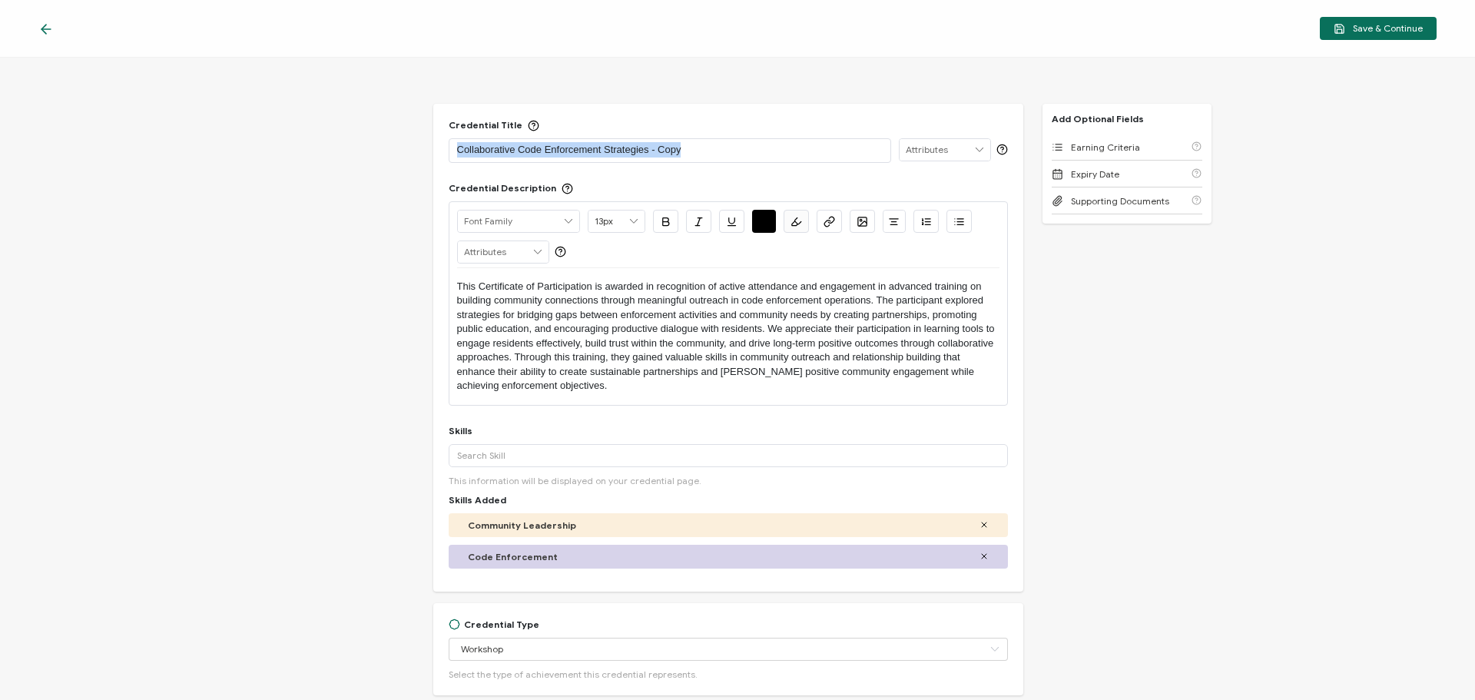
drag, startPoint x: 722, startPoint y: 153, endPoint x: 428, endPoint y: 141, distance: 294.5
click at [428, 141] on div "Credential Title Collaborative Code Enforcement Strategies - Copy ISSUER Issuer…" at bounding box center [737, 379] width 1475 height 642
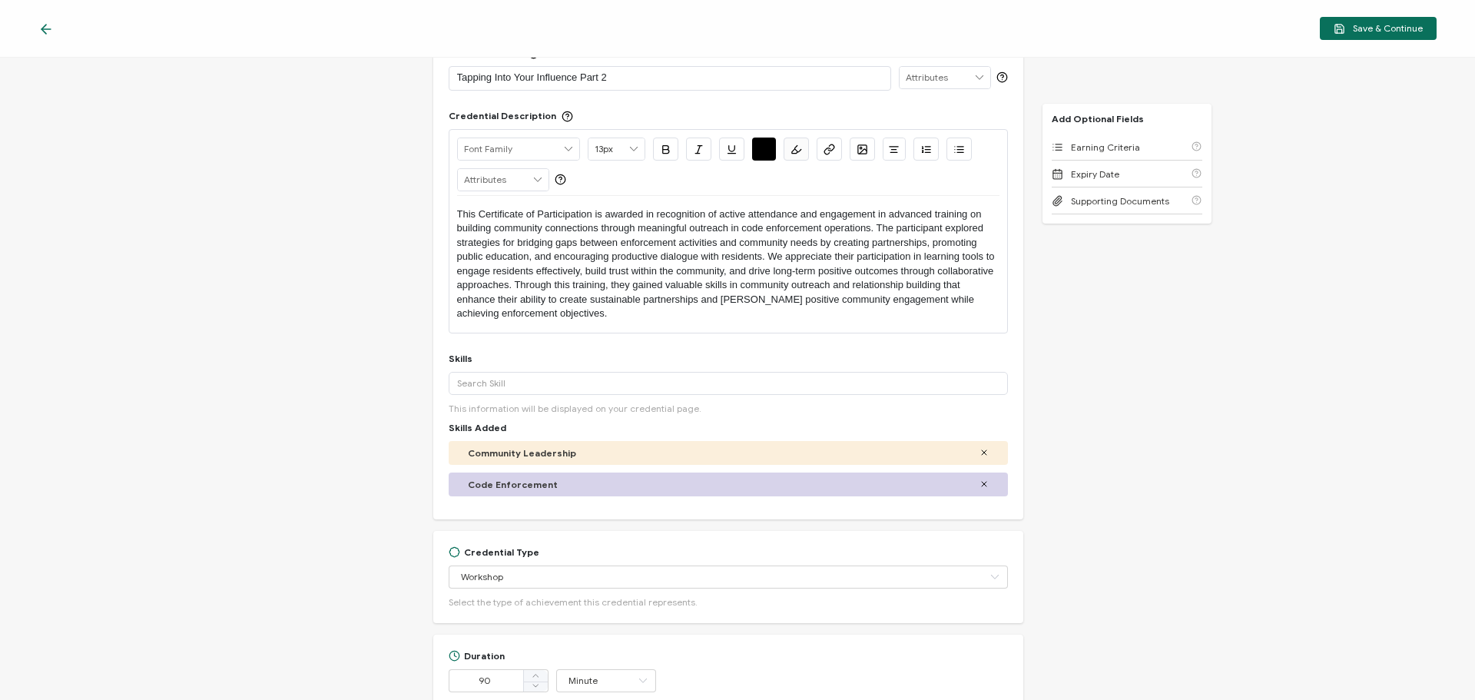
scroll to position [230, 0]
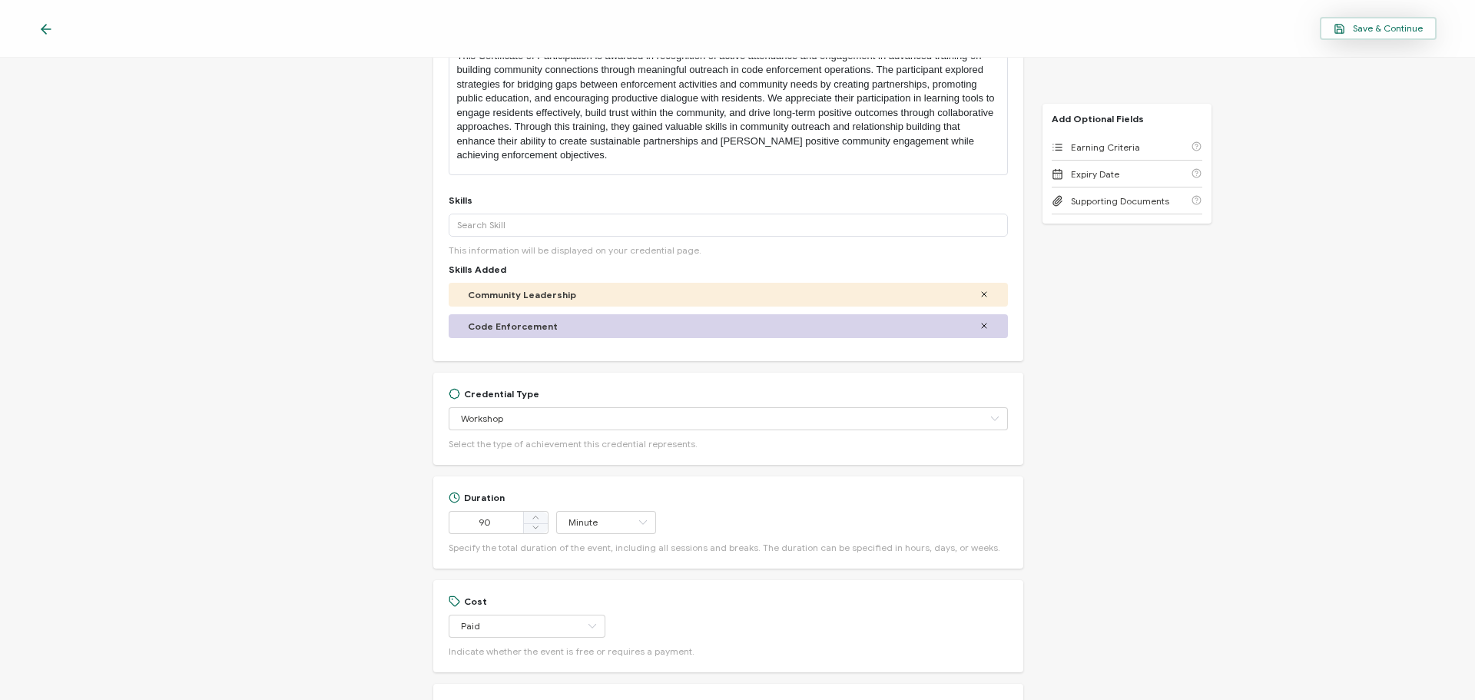
click at [1377, 34] on button "Save & Continue" at bounding box center [1378, 28] width 117 height 23
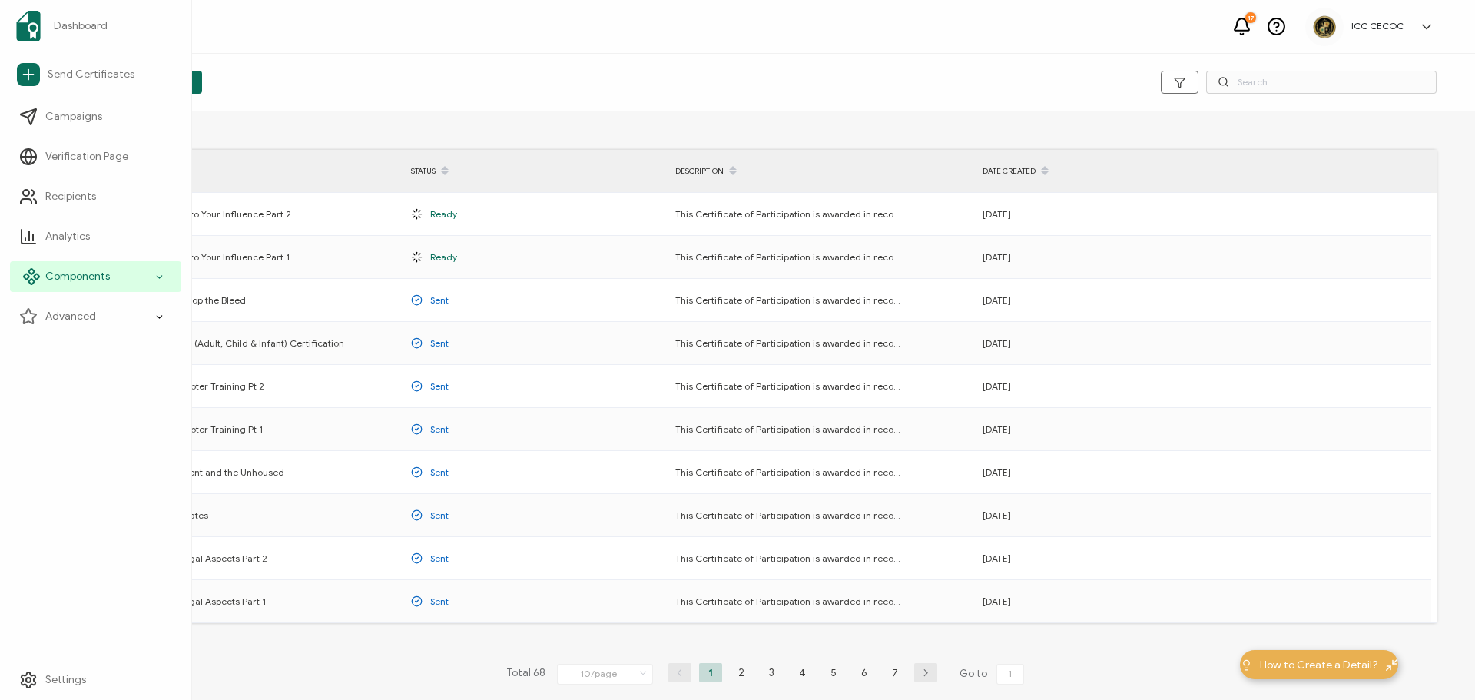
click at [73, 275] on span "Components" at bounding box center [77, 276] width 65 height 15
click at [109, 385] on link "Email Templates" at bounding box center [100, 396] width 161 height 31
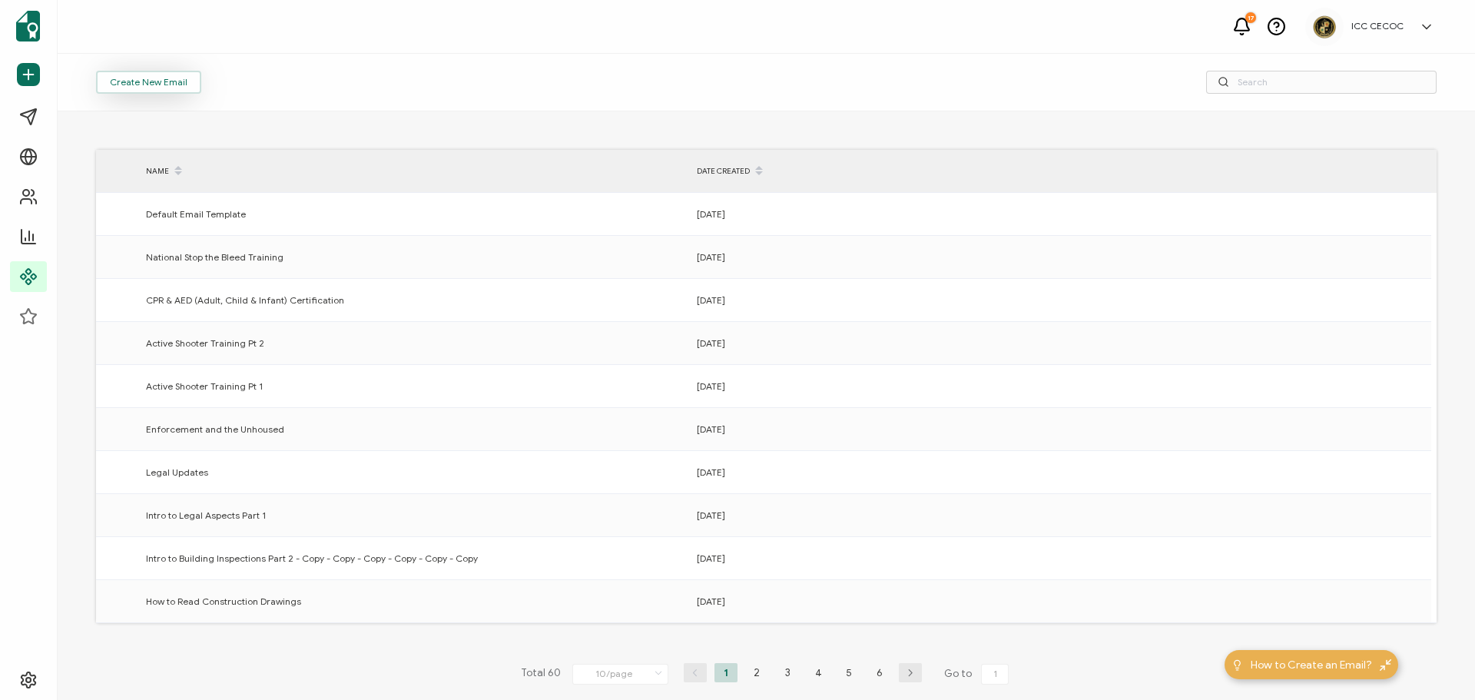
click at [141, 75] on button "Create New Email" at bounding box center [148, 82] width 105 height 23
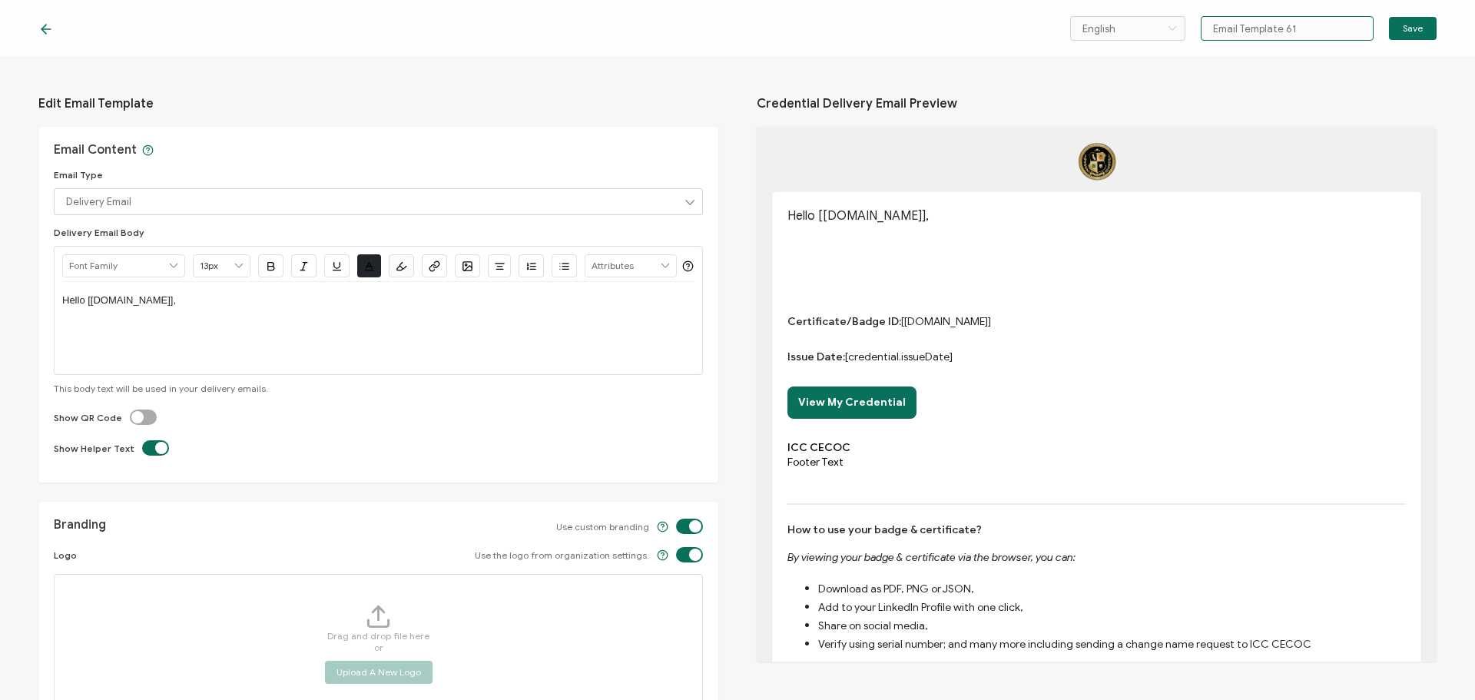
drag, startPoint x: 1307, startPoint y: 36, endPoint x: 1204, endPoint y: 38, distance: 103.0
click at [1204, 38] on input "Email Template 61" at bounding box center [1287, 28] width 173 height 25
paste input "Tapping Into Your Influence Part 2"
type input "Tapping Into Your Influence Part 1"
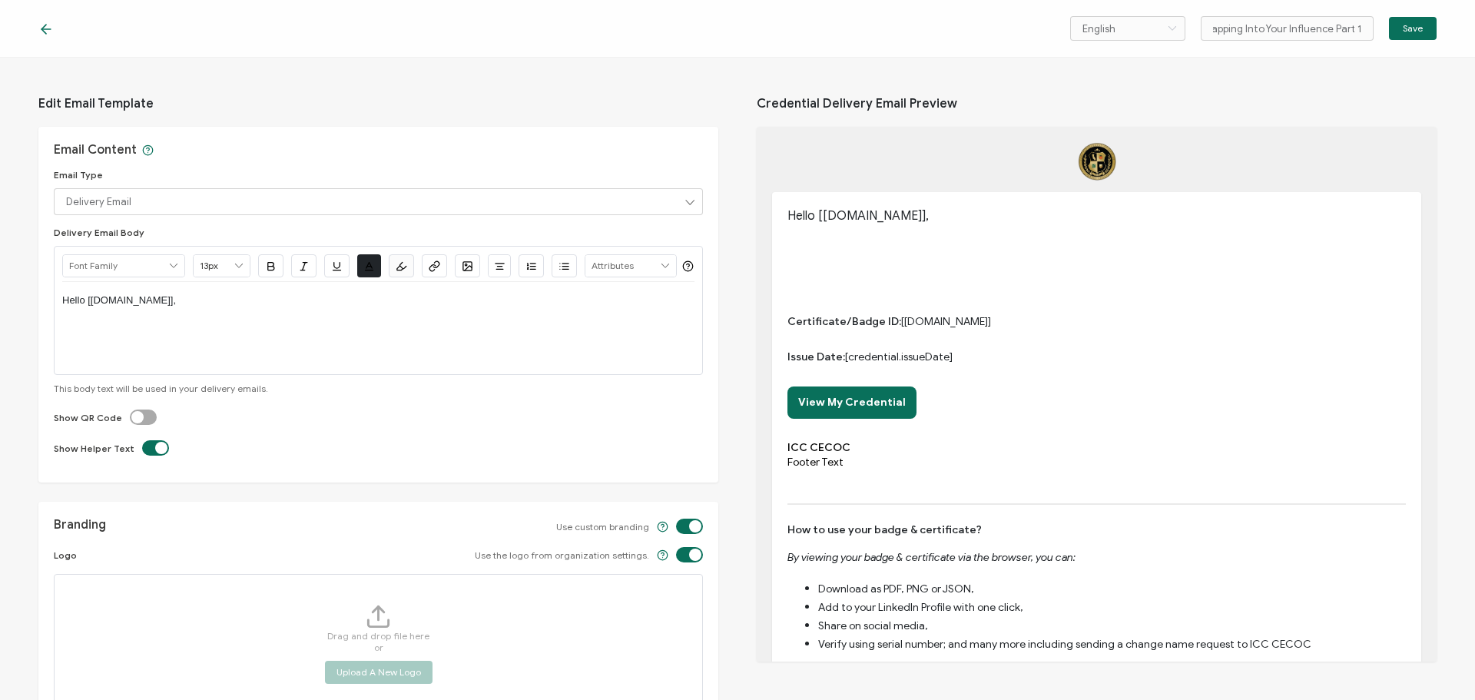
scroll to position [0, 0]
click at [151, 359] on div "Hello [[DOMAIN_NAME]]," at bounding box center [378, 328] width 632 height 92
click at [188, 307] on p "Hello [[DOMAIN_NAME]]," at bounding box center [378, 300] width 632 height 14
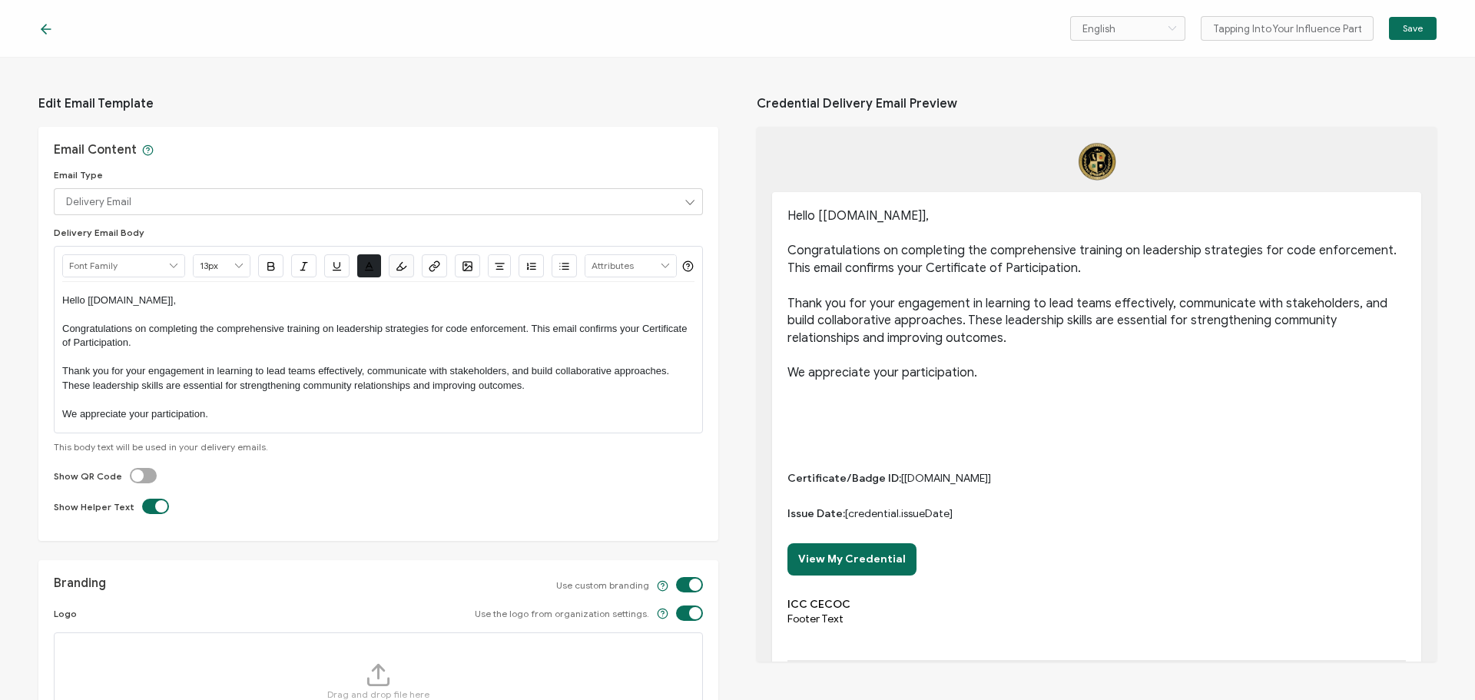
click at [155, 483] on div "Show QR Code" at bounding box center [378, 475] width 649 height 15
click at [130, 468] on label at bounding box center [130, 468] width 0 height 0
click at [142, 481] on input "checkbox" at bounding box center [146, 476] width 10 height 10
checkbox input "true"
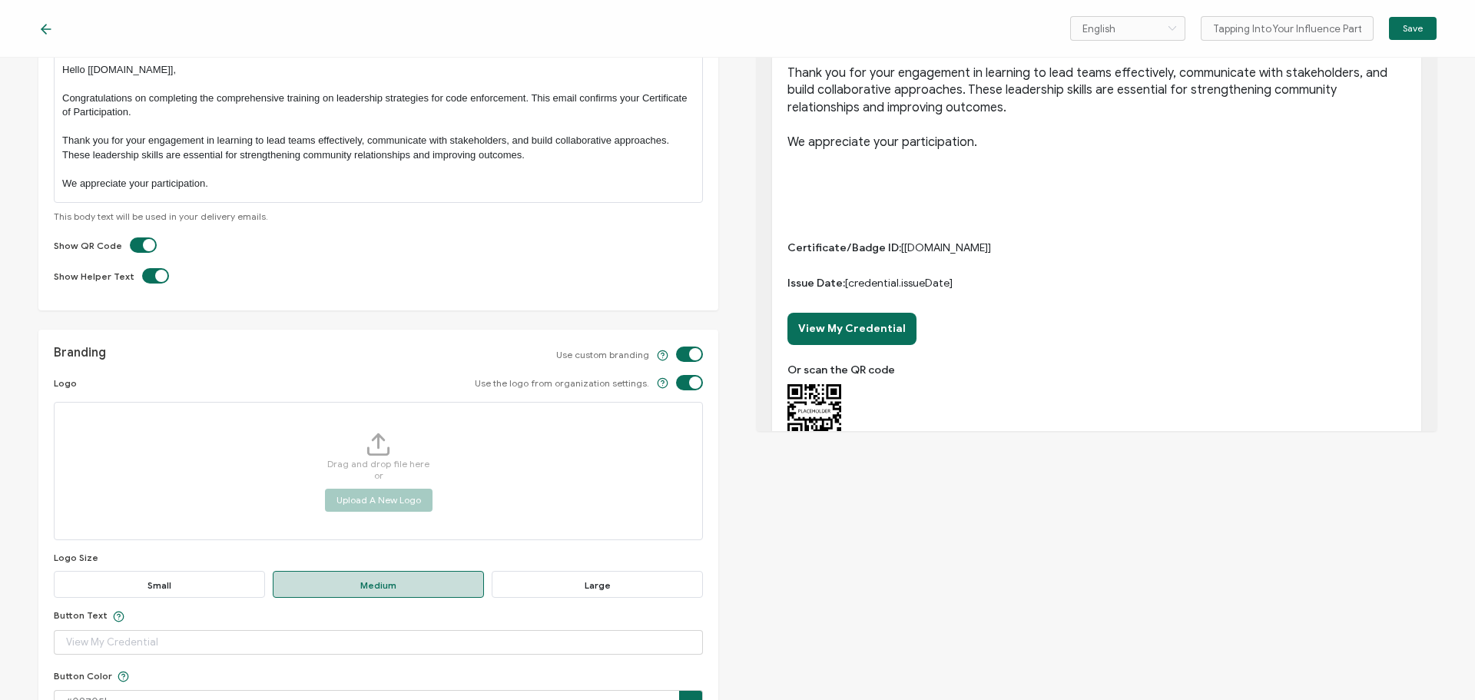
scroll to position [461, 0]
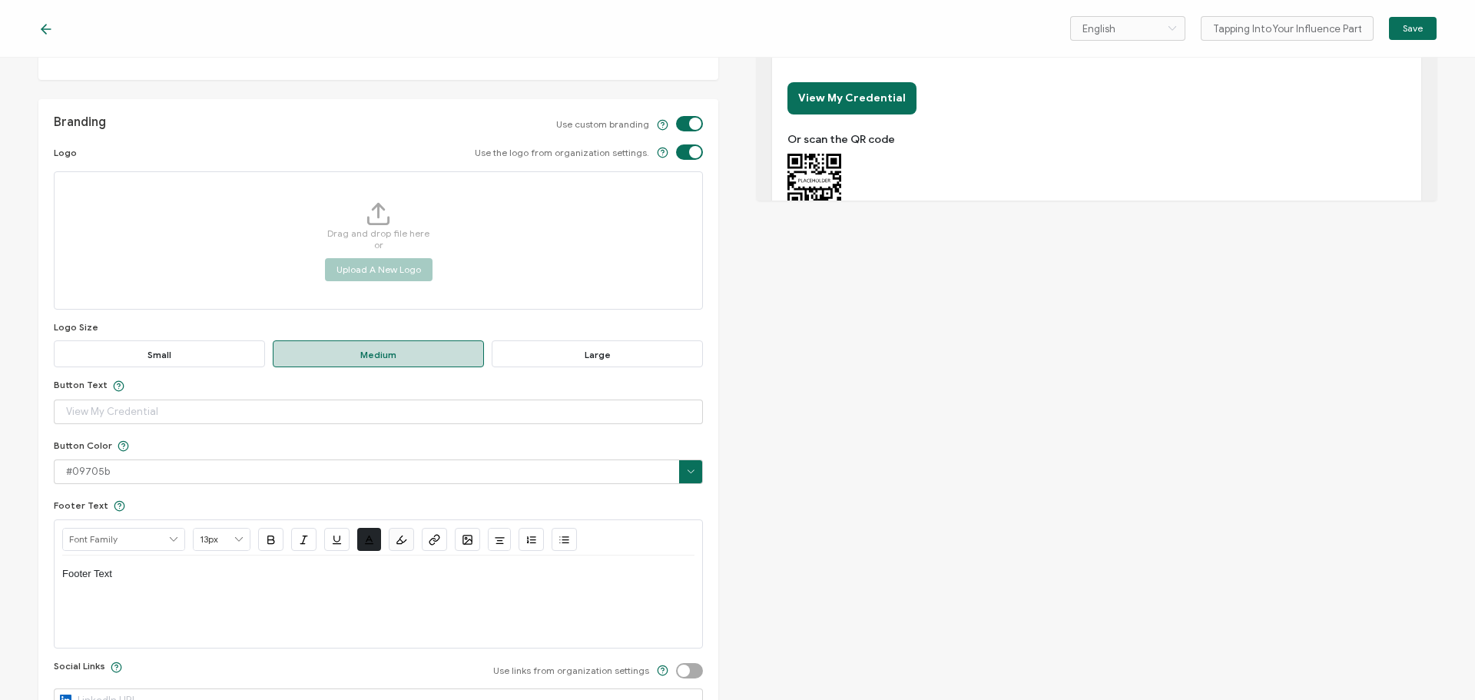
click at [618, 367] on span "Large" at bounding box center [597, 353] width 211 height 27
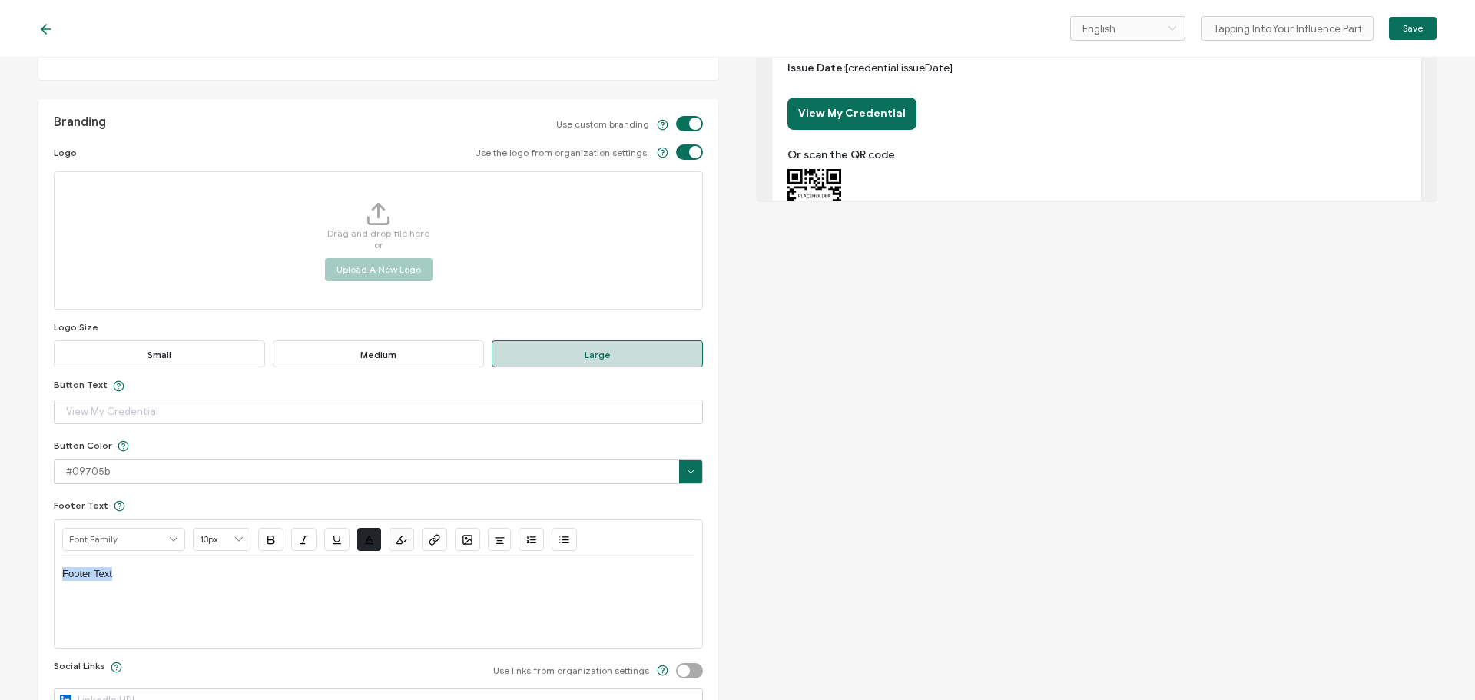
drag, startPoint x: 166, startPoint y: 601, endPoint x: -10, endPoint y: 542, distance: 185.4
click at [0, 542] on html "English Bahasa indonesia Deutsch English Español Français Italiano Magyar Portu…" at bounding box center [737, 350] width 1475 height 700
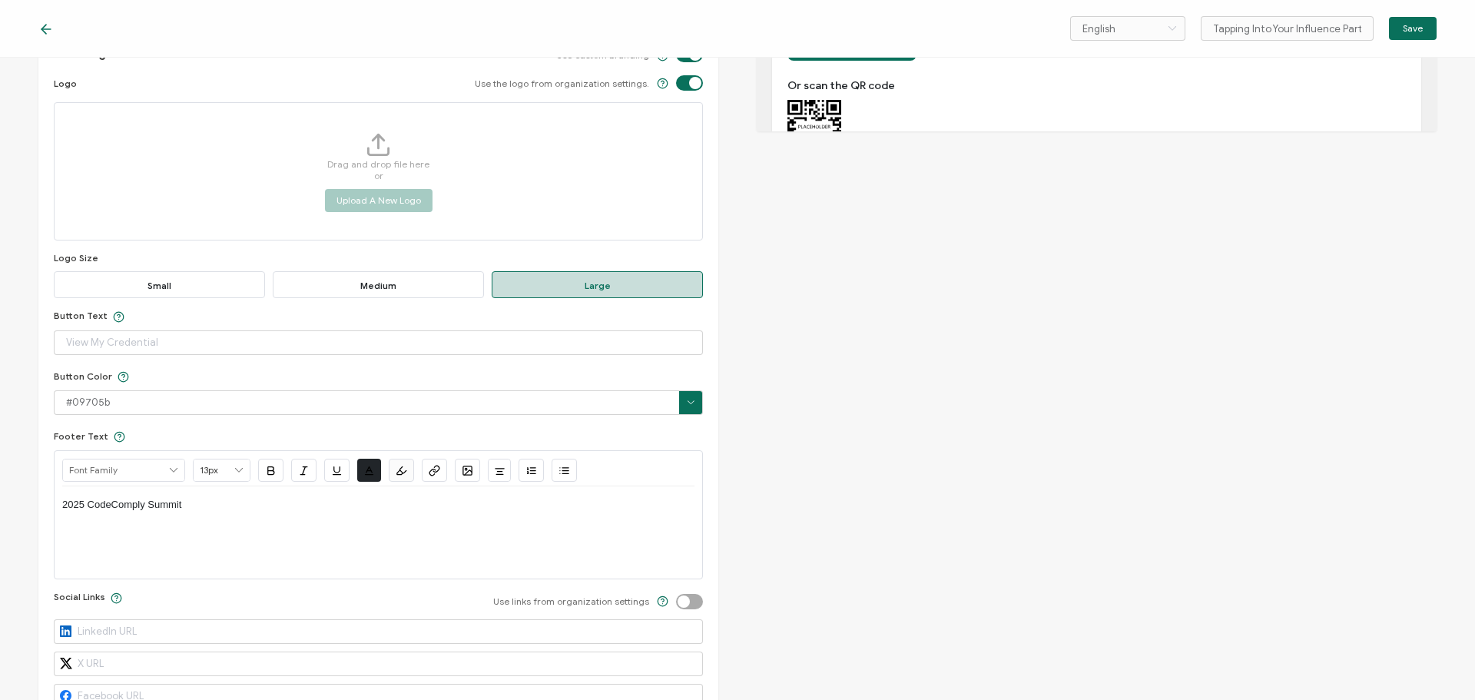
scroll to position [642, 0]
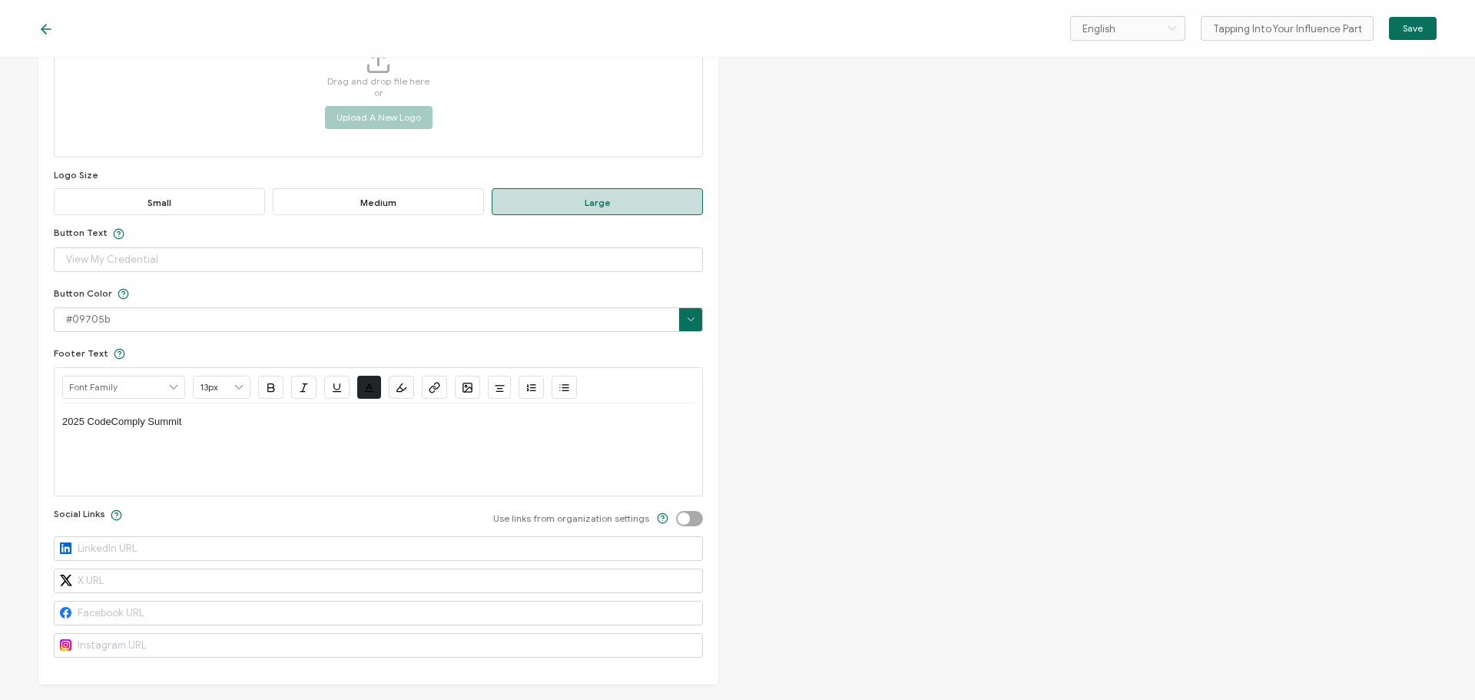
click at [676, 511] on label at bounding box center [676, 511] width 0 height 0
click at [694, 519] on input "checkbox" at bounding box center [693, 519] width 10 height 10
checkbox input "true"
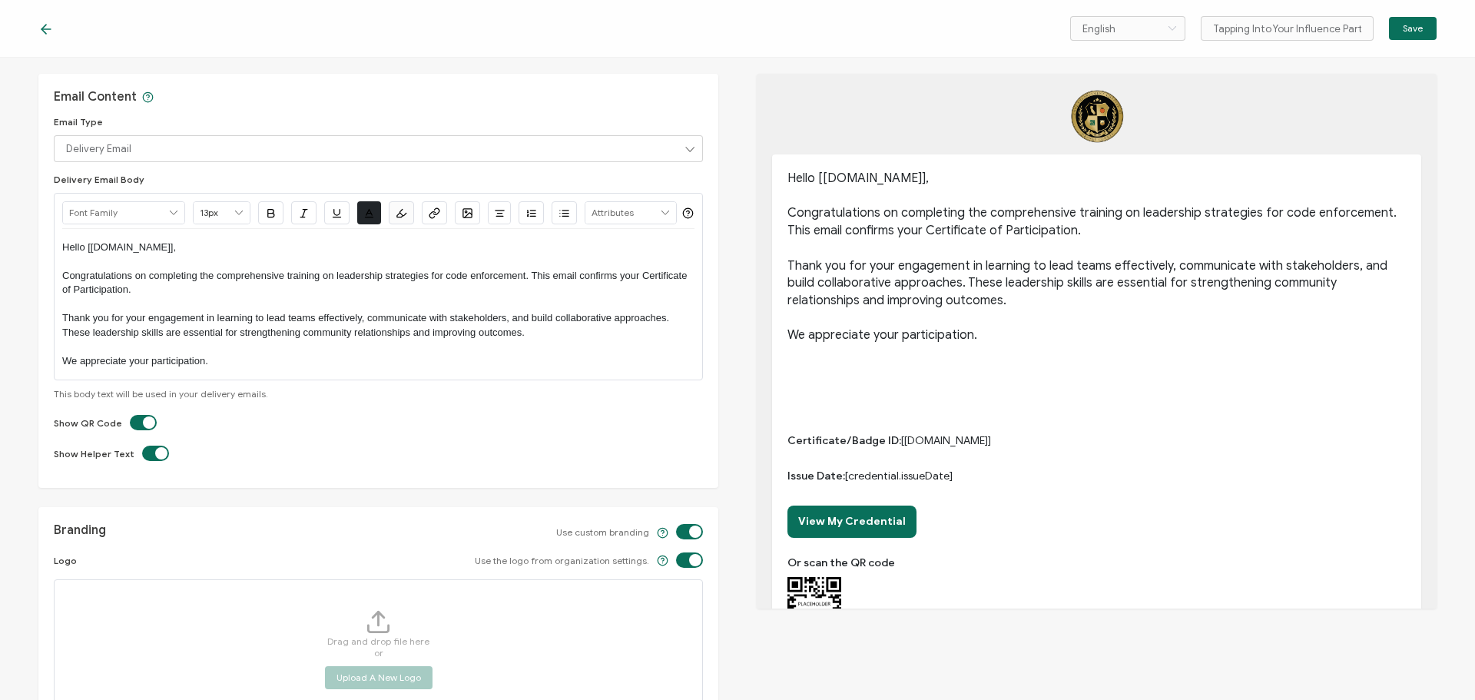
scroll to position [0, 0]
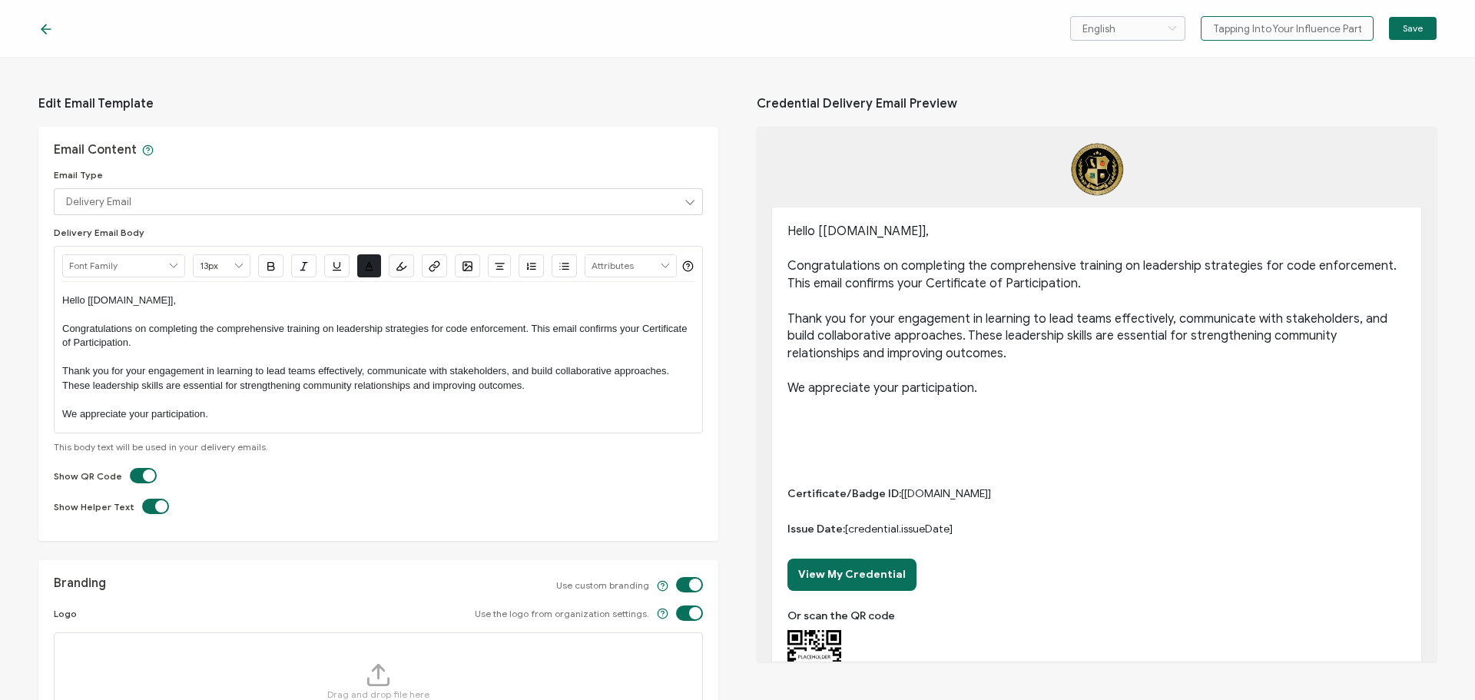
drag, startPoint x: 1235, startPoint y: 29, endPoint x: 1178, endPoint y: 28, distance: 56.1
click at [1178, 28] on div "English Bahasa indonesia Deutsch English Español Français Italiano Magyar Portu…" at bounding box center [1253, 28] width 366 height 25
click at [1215, 23] on input "Tapping Into Your Influence Part 1" at bounding box center [1287, 28] width 173 height 25
drag, startPoint x: 1232, startPoint y: 31, endPoint x: 1149, endPoint y: 38, distance: 84.0
click at [1149, 38] on div "English Bahasa indonesia Deutsch English Español Français Italiano Magyar Portu…" at bounding box center [1253, 28] width 366 height 25
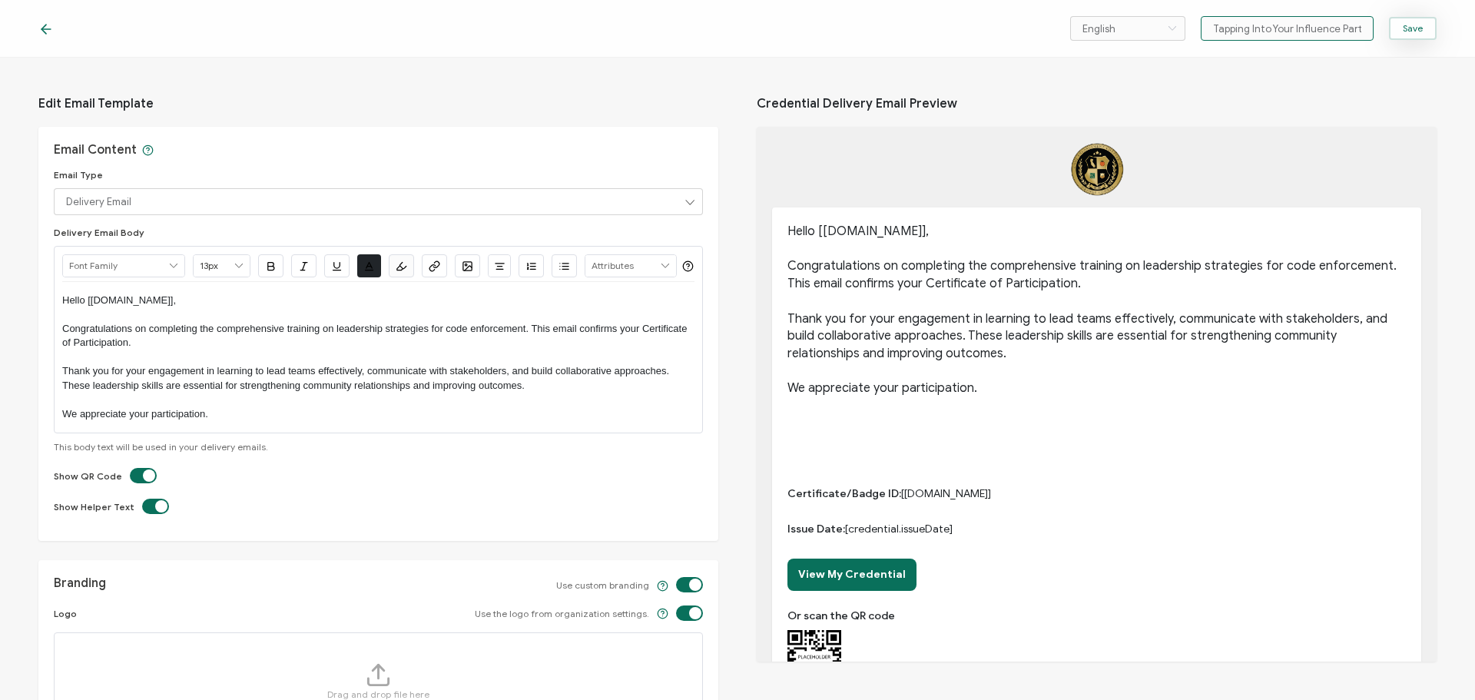
drag, startPoint x: 1365, startPoint y: 25, endPoint x: 1408, endPoint y: 34, distance: 43.8
click at [1400, 33] on div "English Bahasa indonesia Deutsch English Español Français Italiano Magyar Portu…" at bounding box center [1253, 28] width 366 height 25
type input "Tapping Into Your Influence Part 1"
click at [1430, 31] on button "Save" at bounding box center [1413, 28] width 48 height 23
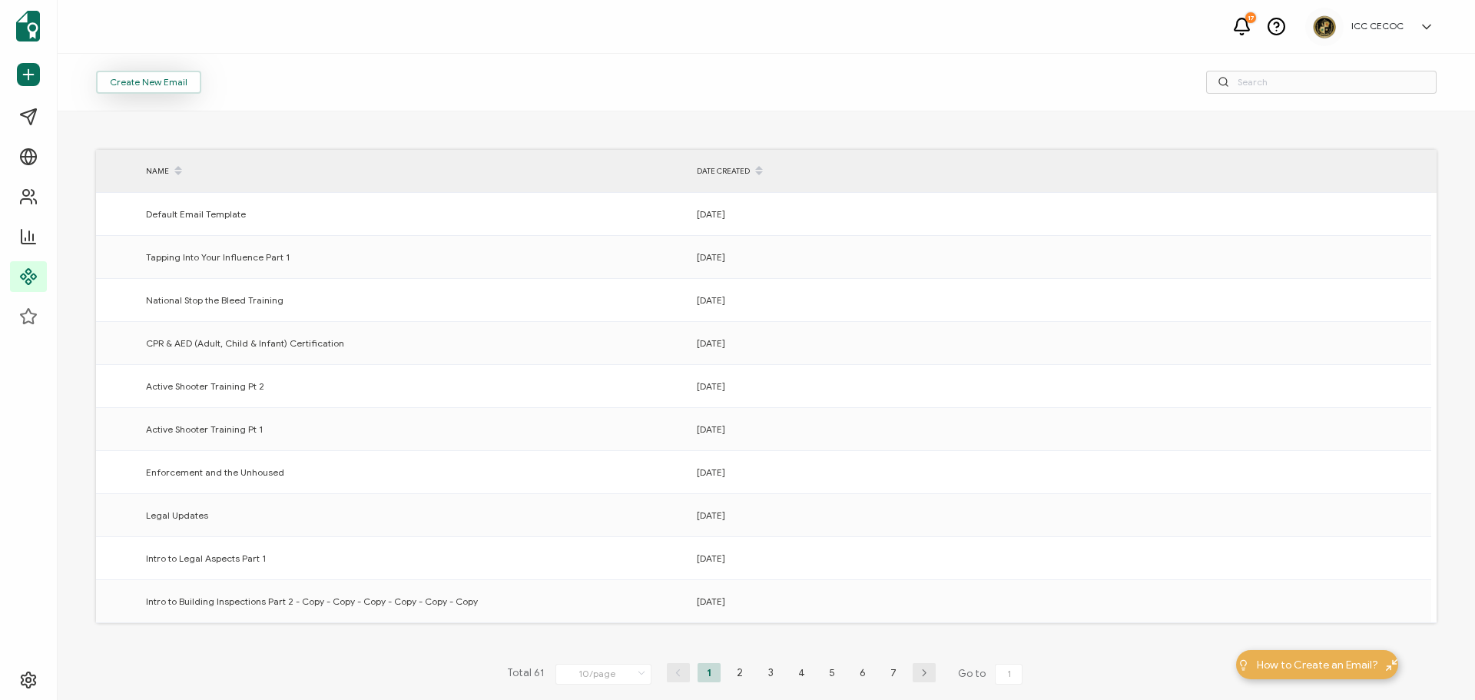
click at [161, 79] on span "Create New Email" at bounding box center [149, 82] width 78 height 9
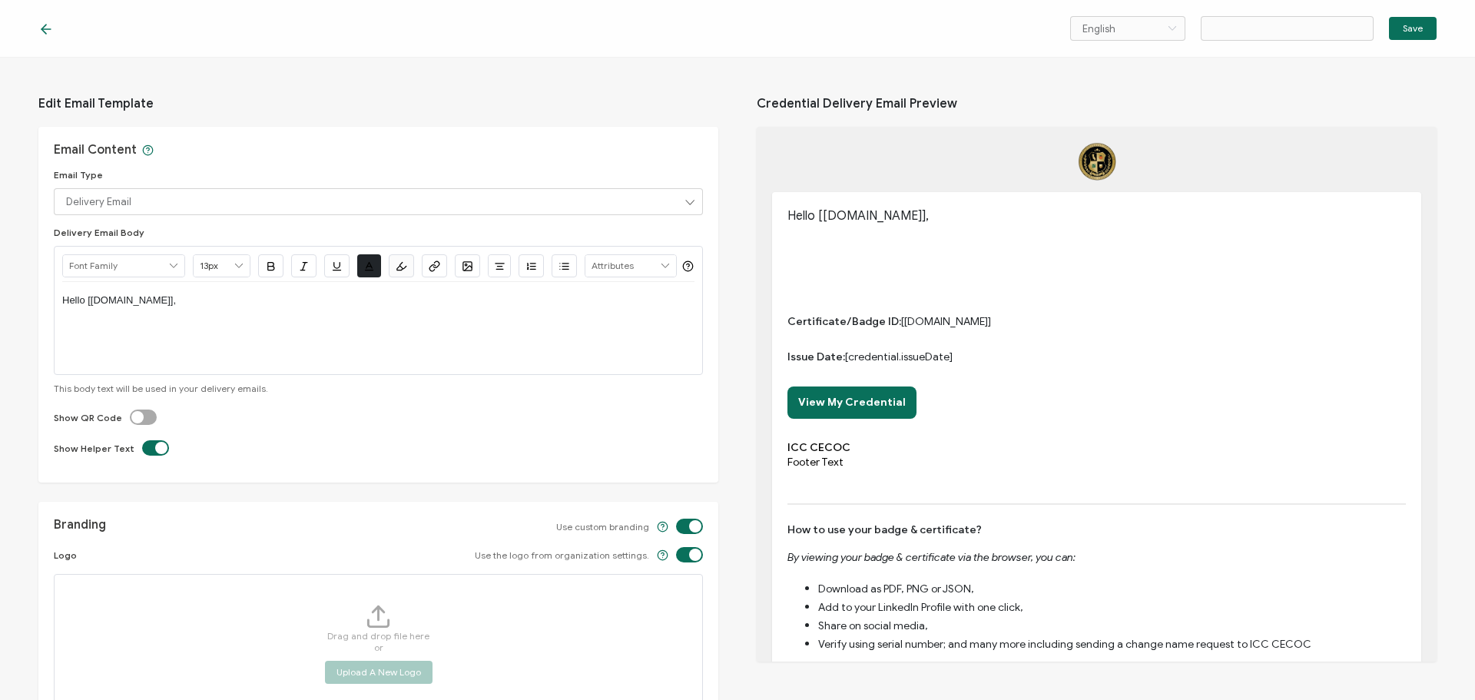
type input "Email Template 62"
click at [46, 24] on icon at bounding box center [45, 29] width 15 height 15
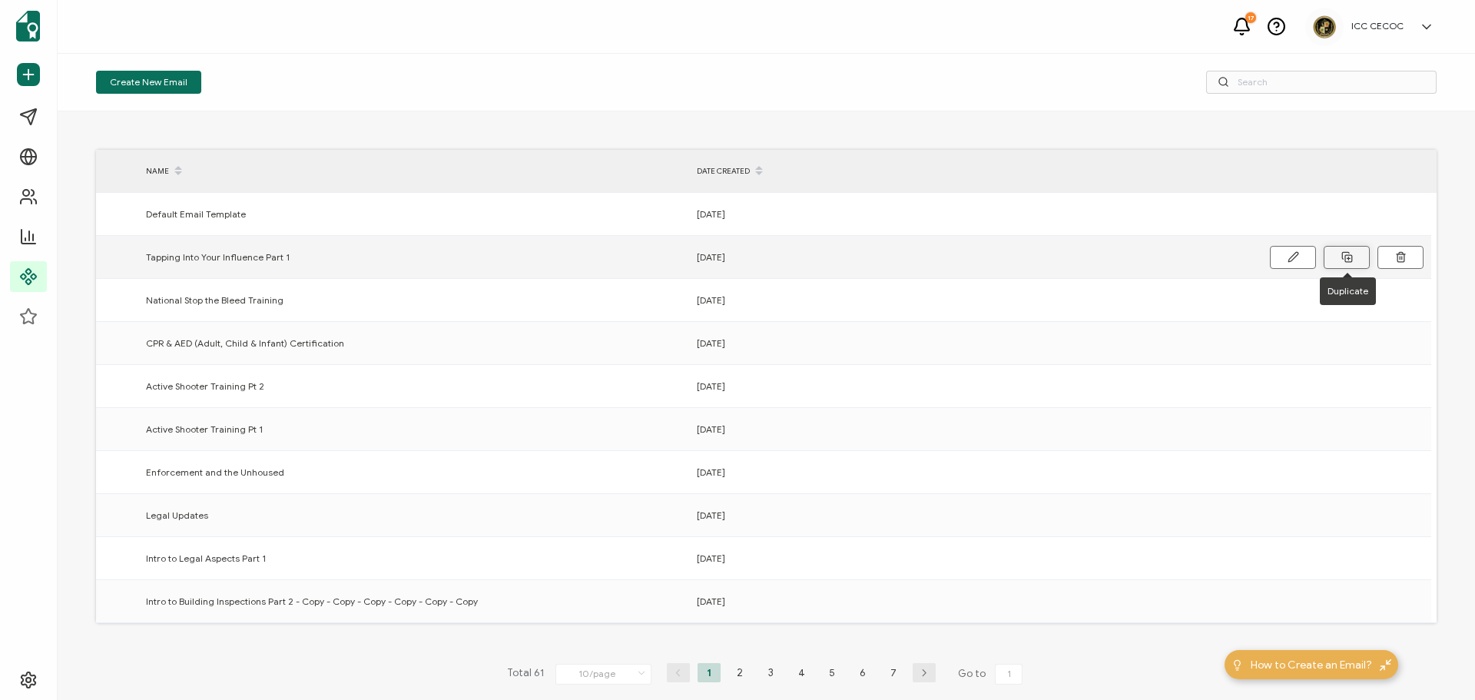
click at [1344, 259] on icon at bounding box center [1347, 257] width 12 height 12
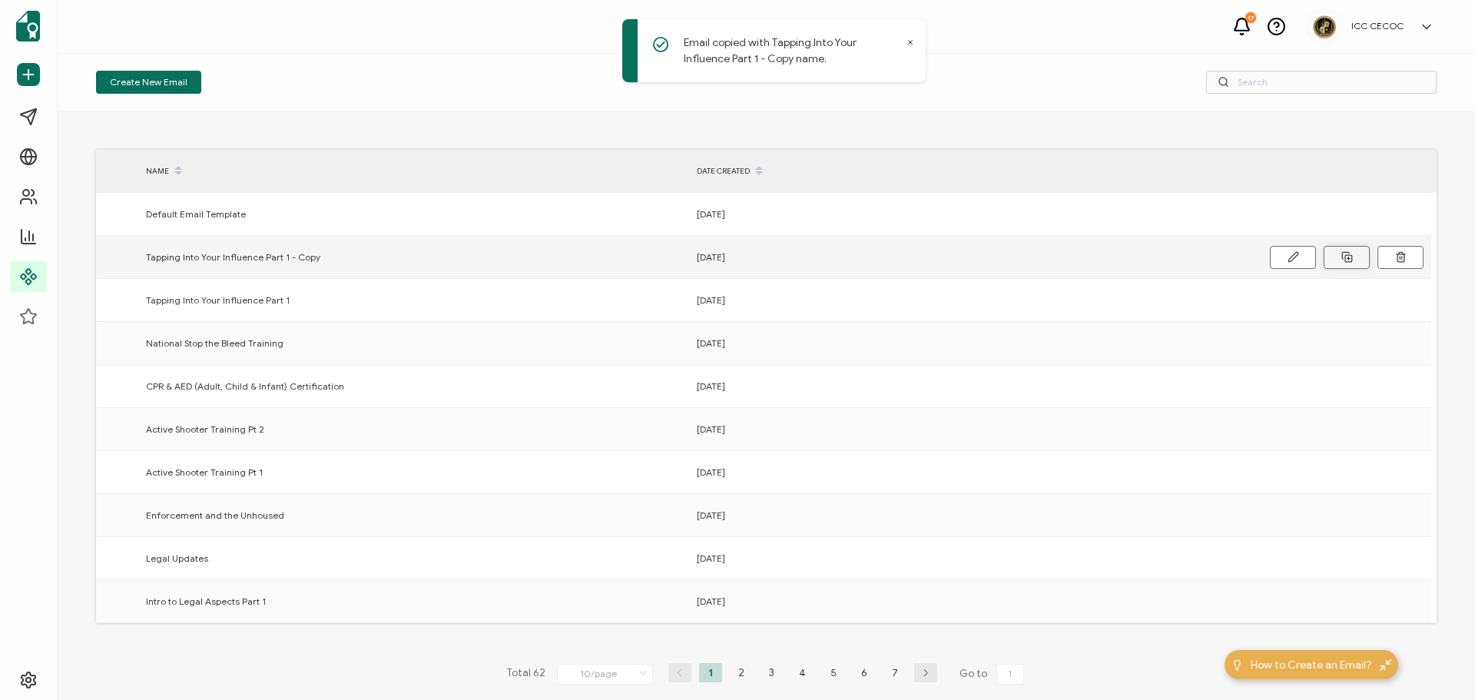
drag, startPoint x: 280, startPoint y: 257, endPoint x: 354, endPoint y: 261, distance: 73.9
click at [354, 261] on div "Tapping Into Your Influence Part 1 - Copy" at bounding box center [413, 257] width 551 height 18
click at [0, 0] on button at bounding box center [0, 0] width 0 height 0
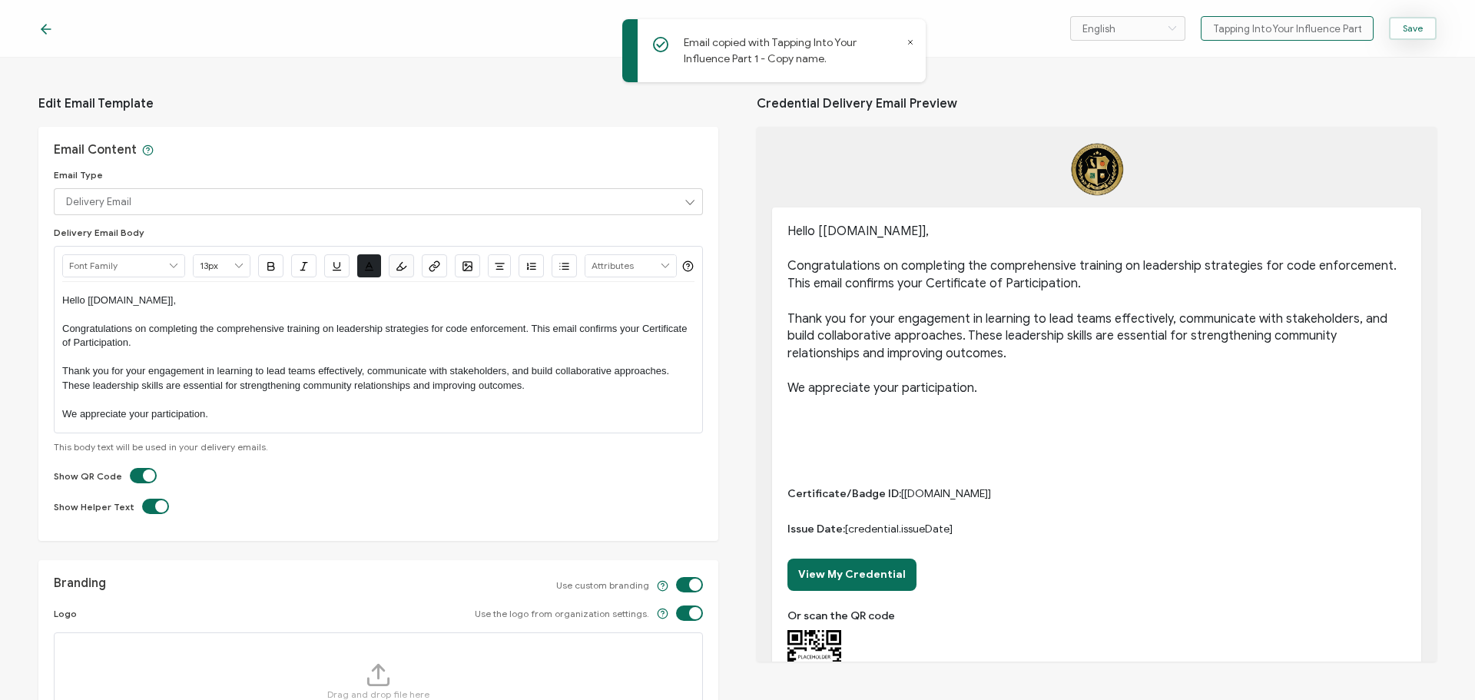
scroll to position [0, 32]
drag, startPoint x: 1357, startPoint y: 28, endPoint x: 1417, endPoint y: 38, distance: 61.6
click at [1417, 38] on div "English Bahasa indonesia Deutsch English Español Français Italiano Magyar Portu…" at bounding box center [1253, 28] width 366 height 25
type input "Tapping Into Your Influence Part 2"
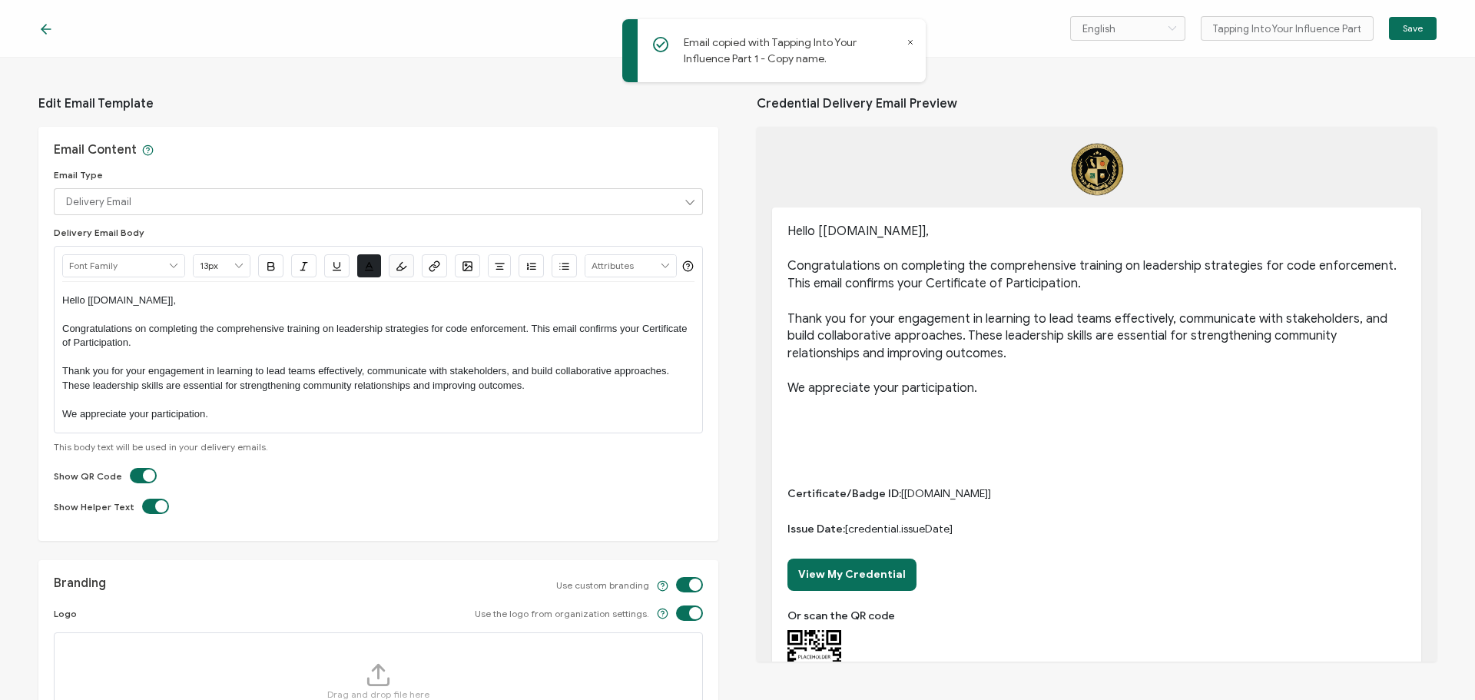
scroll to position [0, 0]
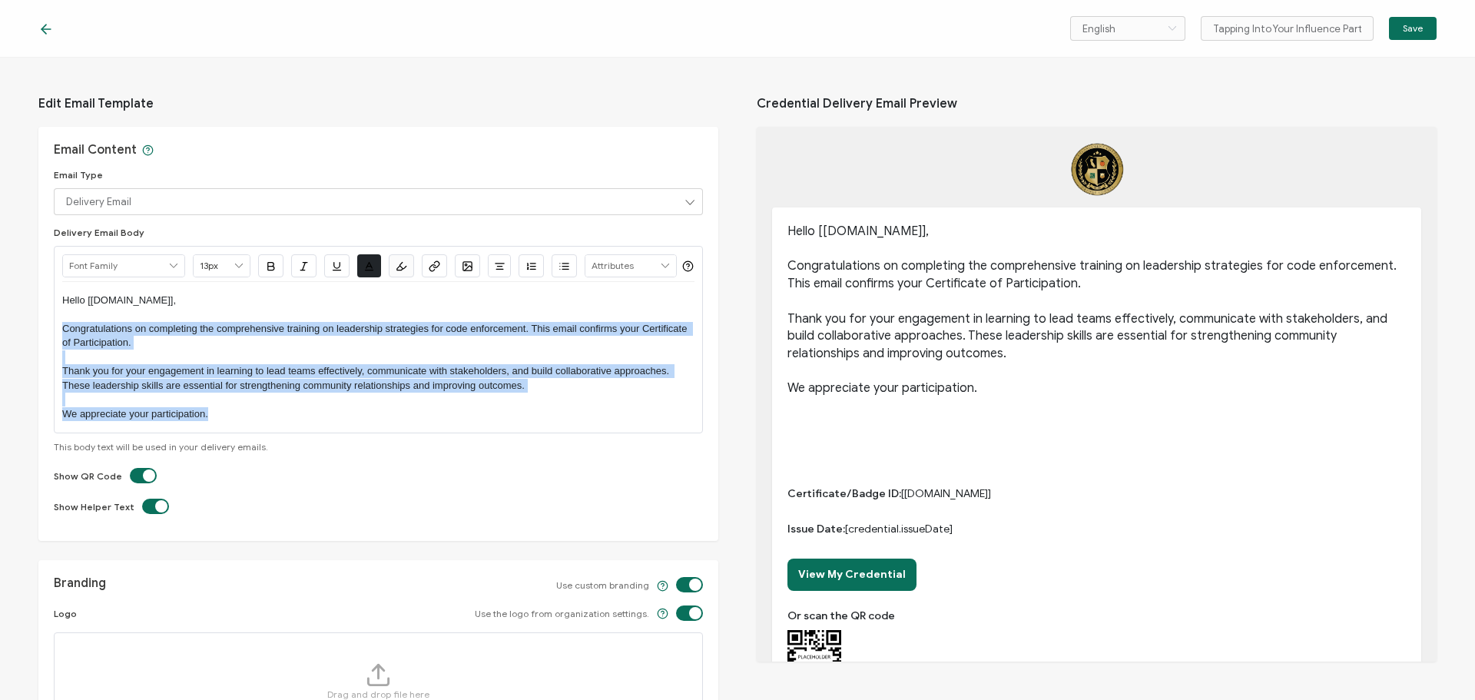
drag, startPoint x: 65, startPoint y: 362, endPoint x: 272, endPoint y: 446, distance: 223.7
click at [272, 433] on div "Hello [recipient.name], Congratulations on completing the comprehensive trainin…" at bounding box center [378, 357] width 632 height 151
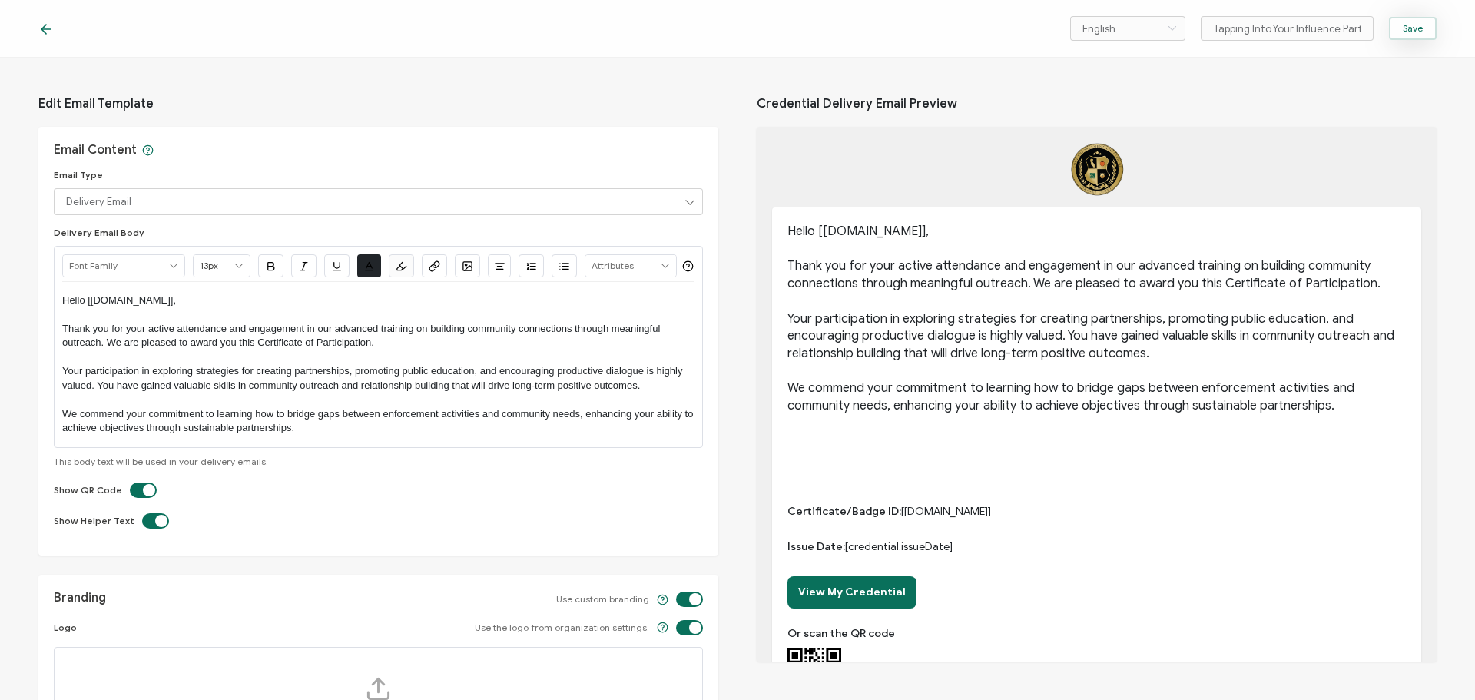
click at [1413, 38] on button "Save" at bounding box center [1413, 28] width 48 height 23
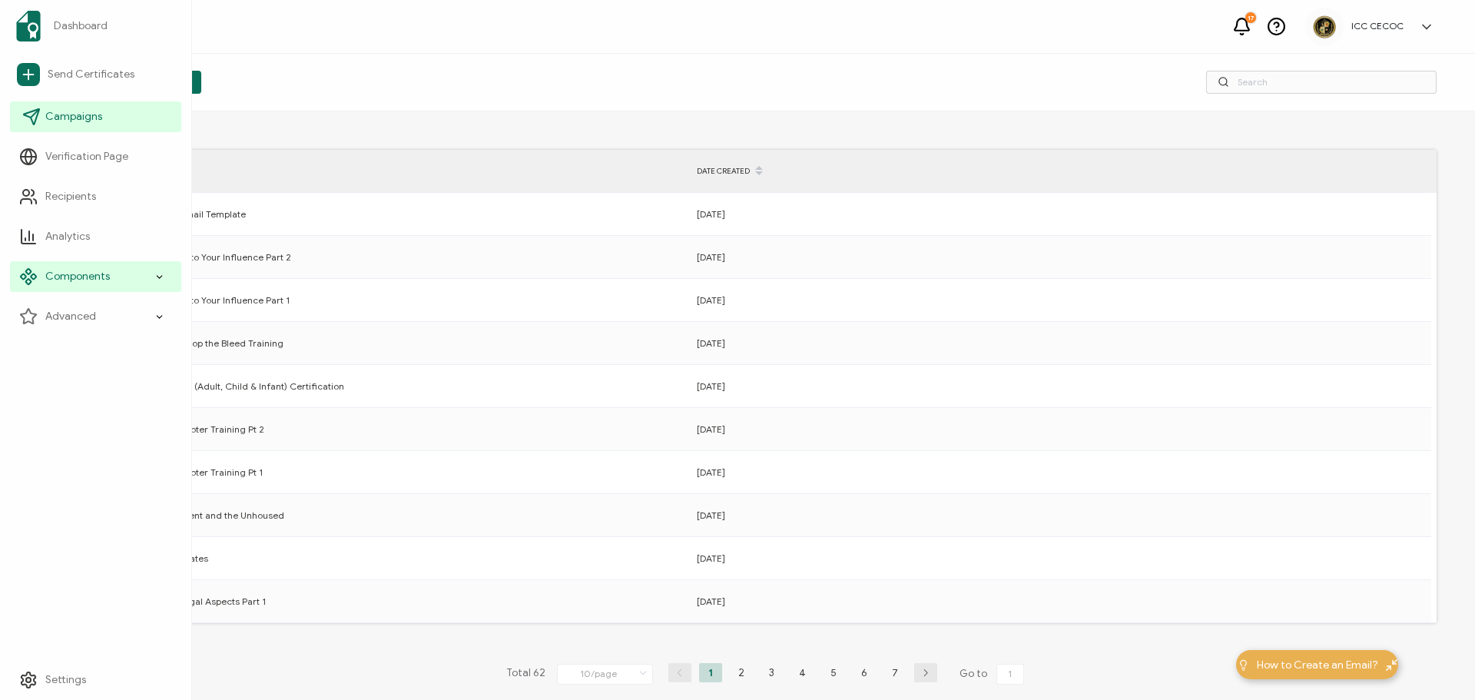
click at [83, 118] on span "Campaigns" at bounding box center [73, 116] width 57 height 15
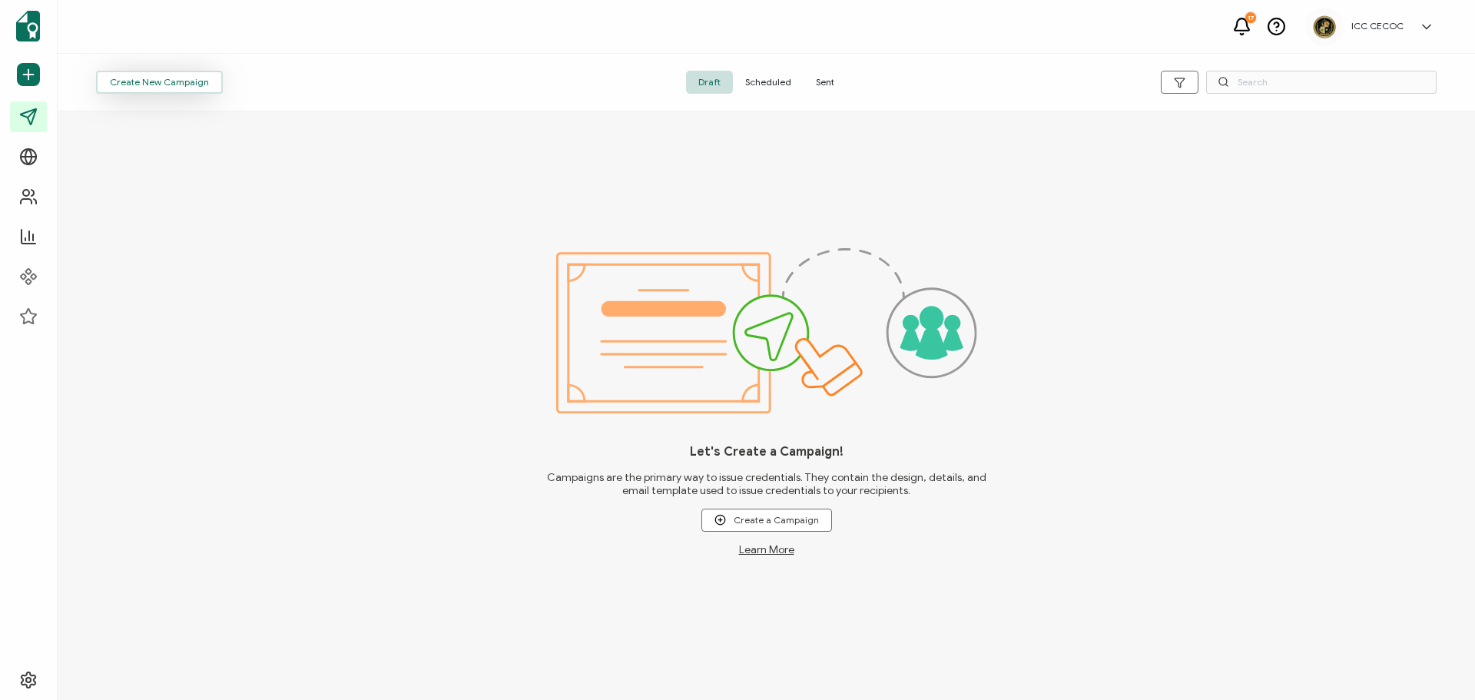
click at [174, 78] on span "Create New Campaign" at bounding box center [159, 82] width 99 height 9
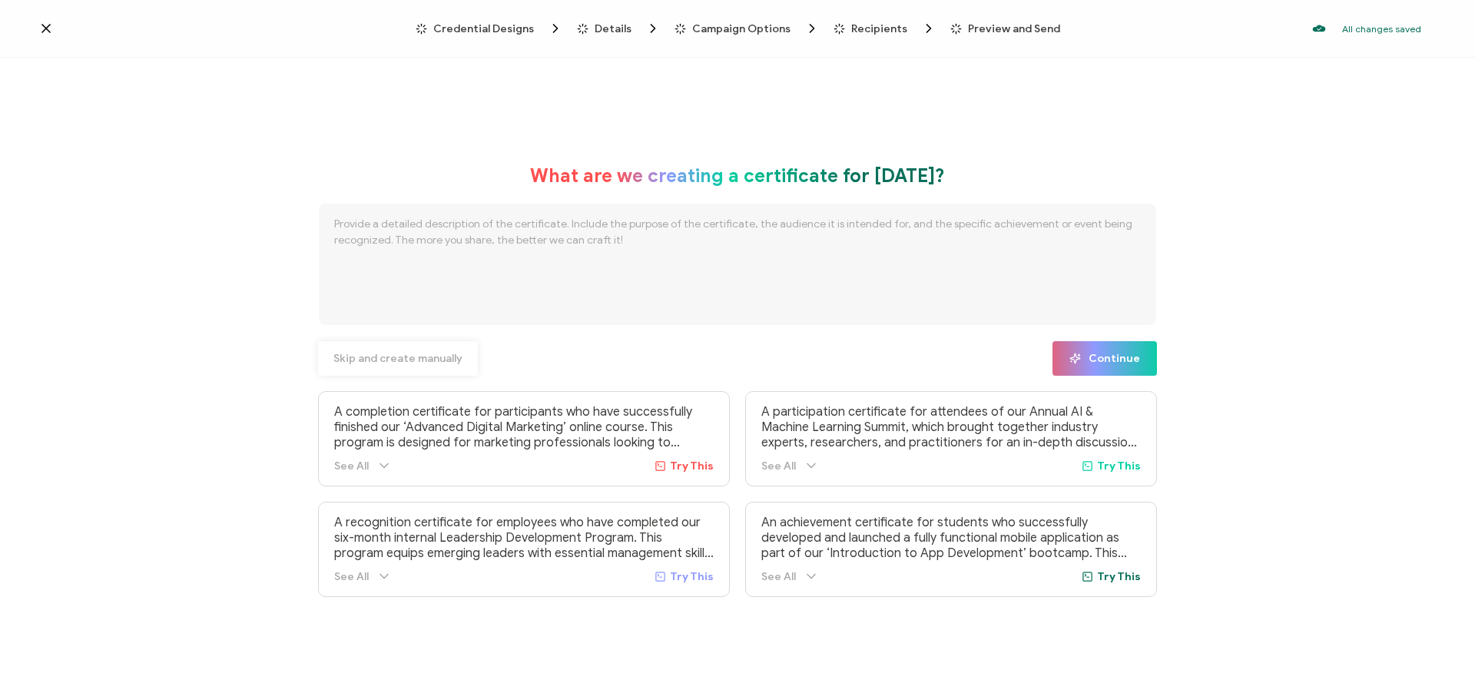
click at [393, 356] on span "Skip and create manually" at bounding box center [397, 358] width 129 height 11
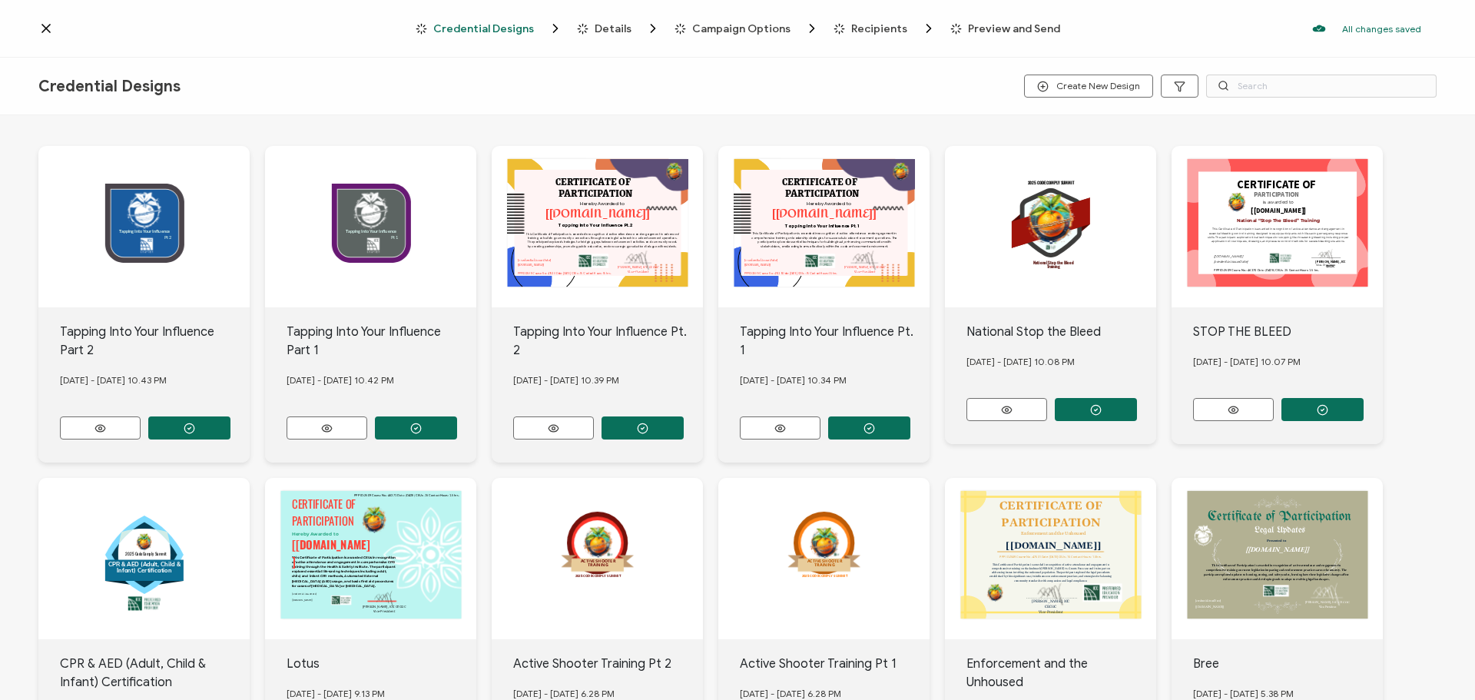
click at [230, 416] on button "button" at bounding box center [189, 427] width 82 height 23
click at [230, 419] on button "button" at bounding box center [189, 427] width 82 height 23
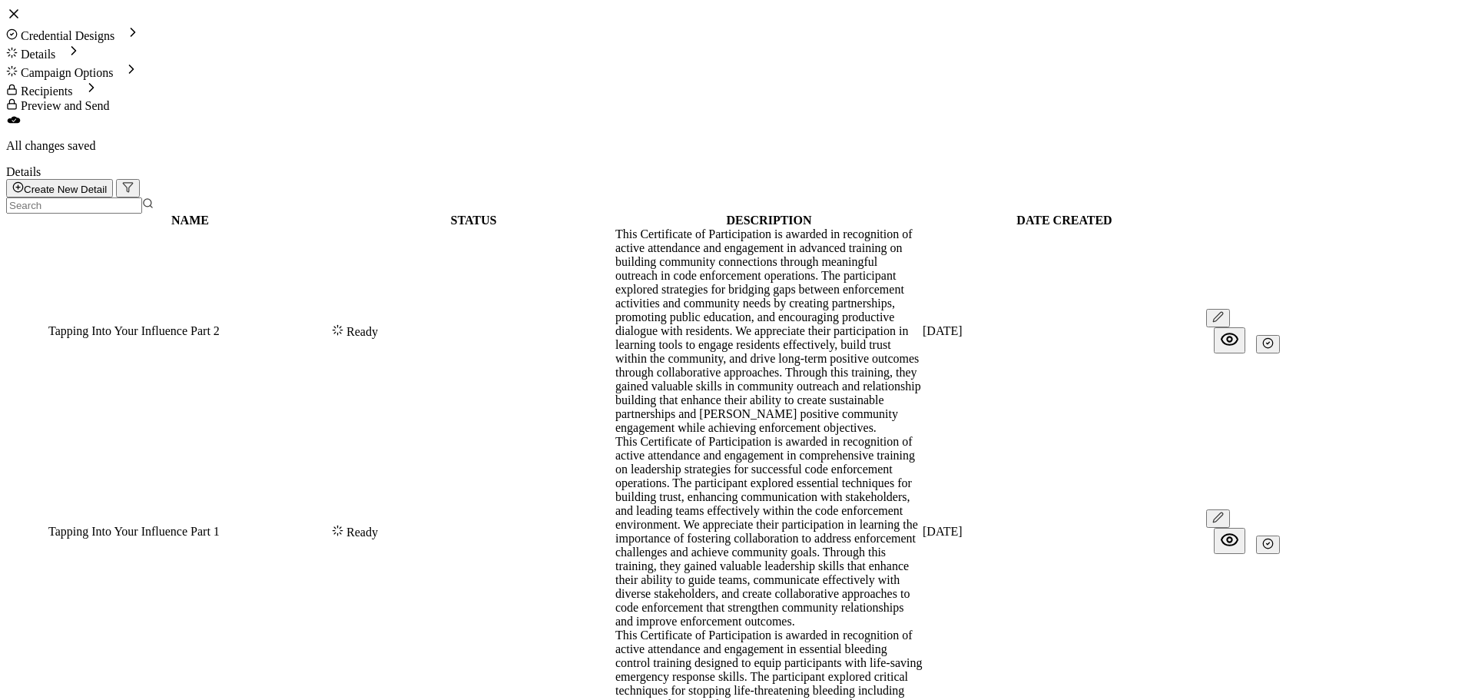
click at [1280, 535] on button "button" at bounding box center [1268, 544] width 24 height 18
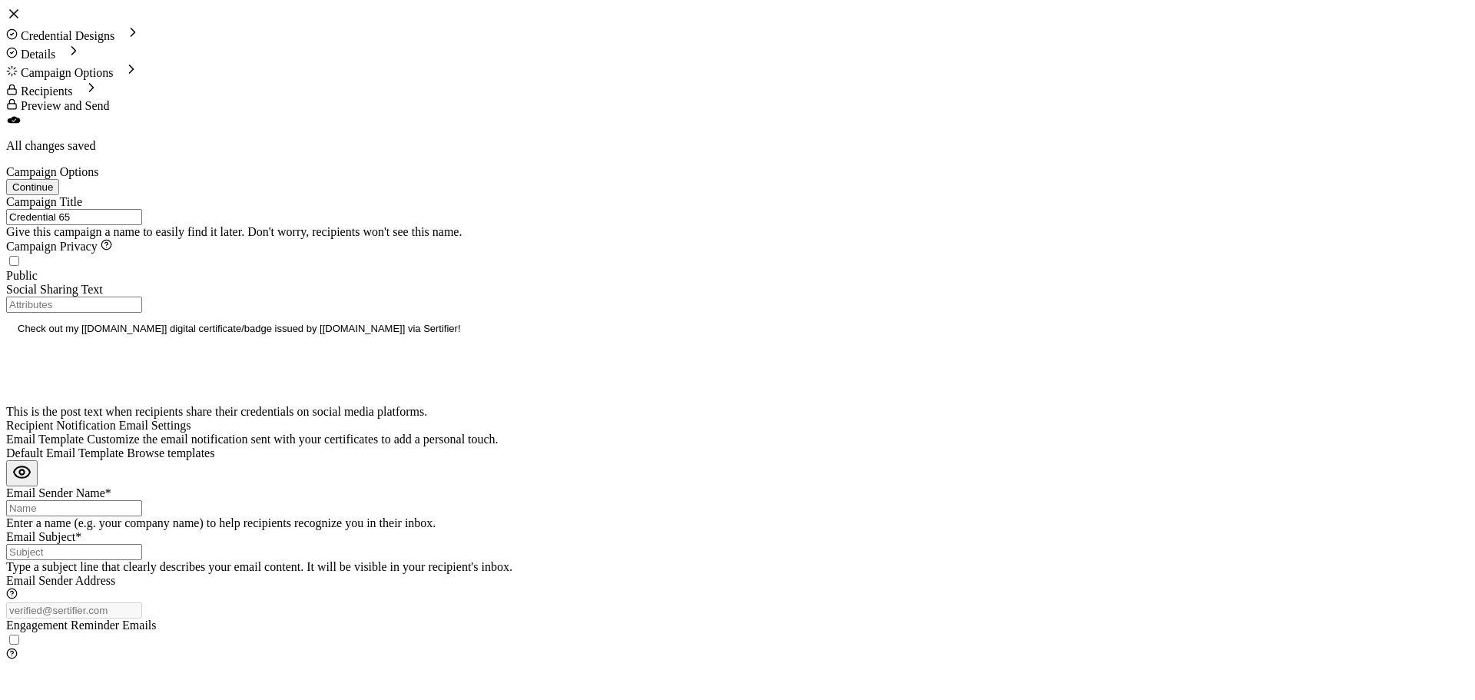
click at [214, 446] on span "Browse templates" at bounding box center [171, 452] width 88 height 13
drag, startPoint x: 264, startPoint y: 343, endPoint x: 138, endPoint y: 343, distance: 126.0
drag, startPoint x: 950, startPoint y: 239, endPoint x: 777, endPoint y: 244, distance: 172.2
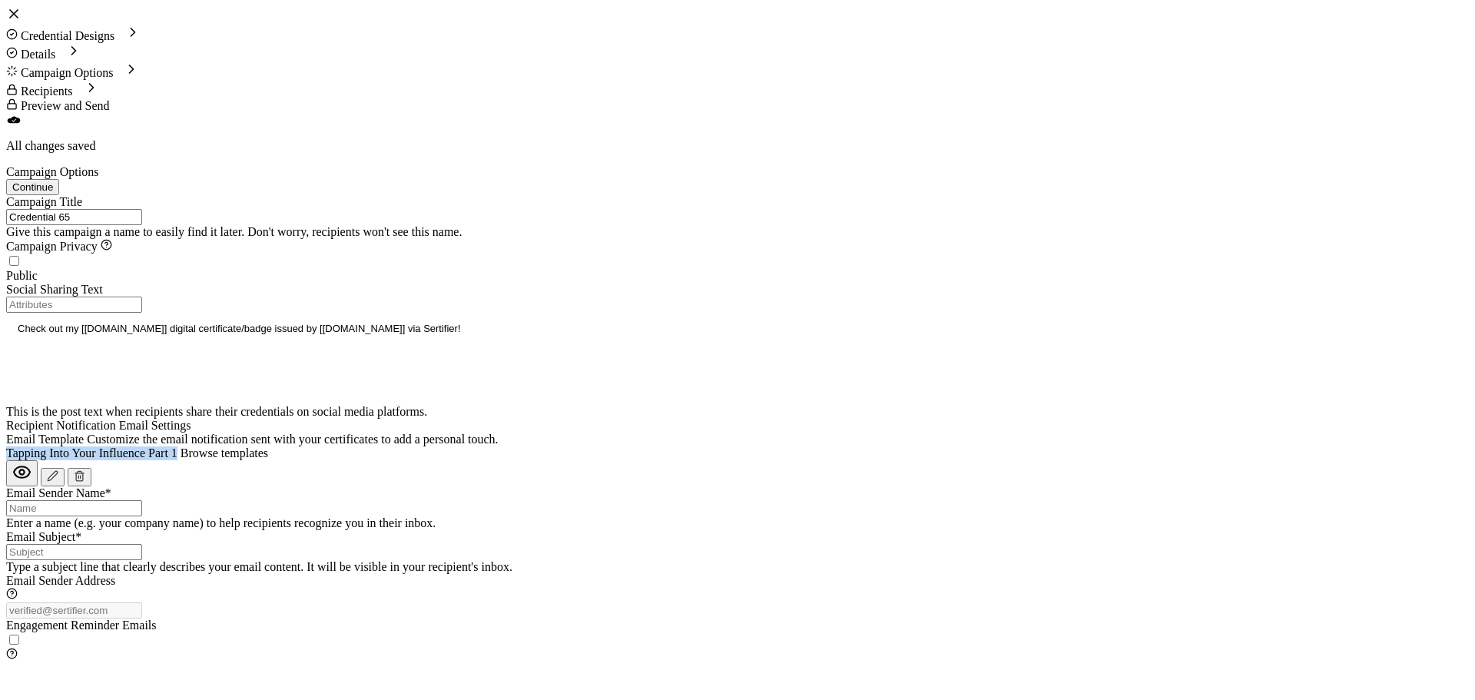
click at [777, 446] on div "Tapping Into Your Influence Part 1 Browse templates" at bounding box center [737, 453] width 1463 height 14
copy span "Tapping Into Your Influence Part 1"
drag, startPoint x: 144, startPoint y: 191, endPoint x: 18, endPoint y: 185, distance: 126.9
click at [18, 195] on div "Campaign Title Credential 65 Give this campaign a name to easily find it later.…" at bounding box center [737, 428] width 1463 height 467
paste input "Tapping Into Your Influence Part 1"
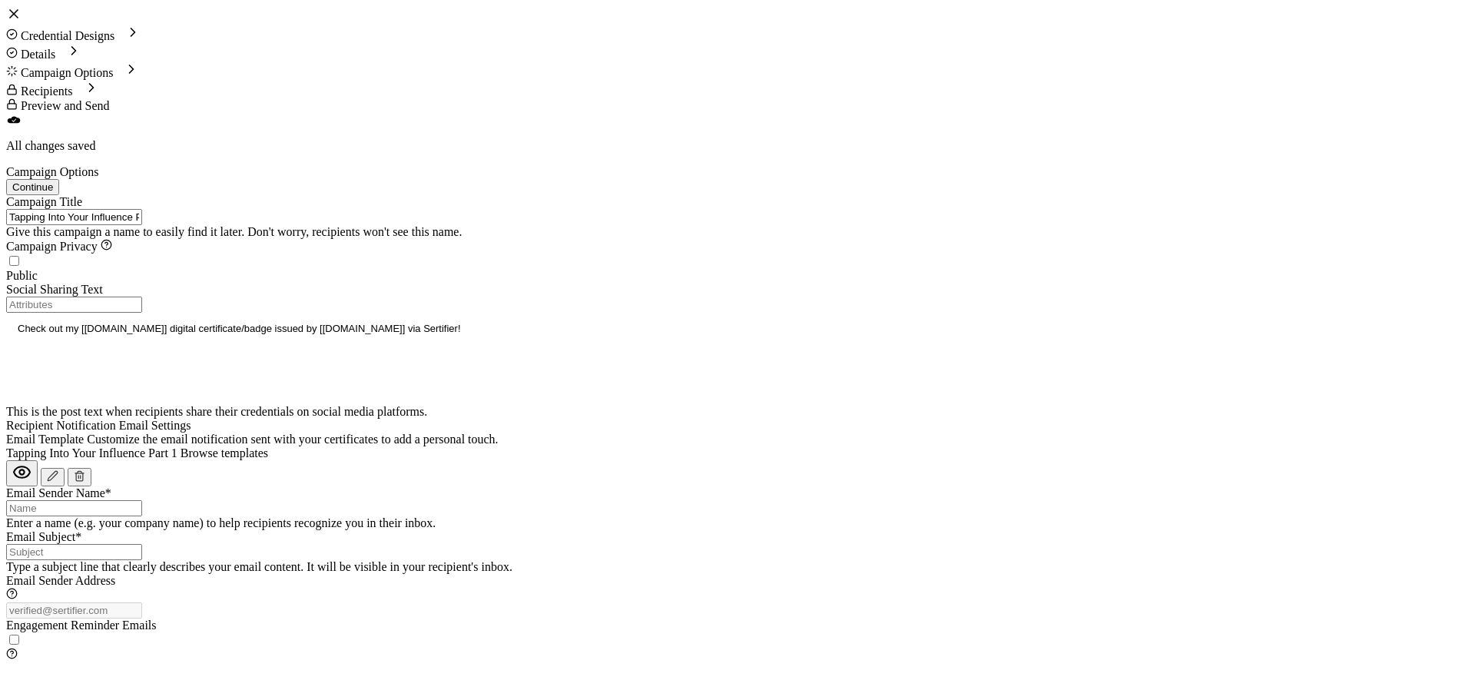
type input "Tapping Into Your Influence Part 1"
click at [142, 544] on input "Email Subject*" at bounding box center [74, 552] width 136 height 16
paste input "Tapping Into Your Influence Part 1"
type input "Certificate: Tapping Into Your Influence Part 1"
click at [142, 500] on input "Email Sender Name*" at bounding box center [74, 508] width 136 height 16
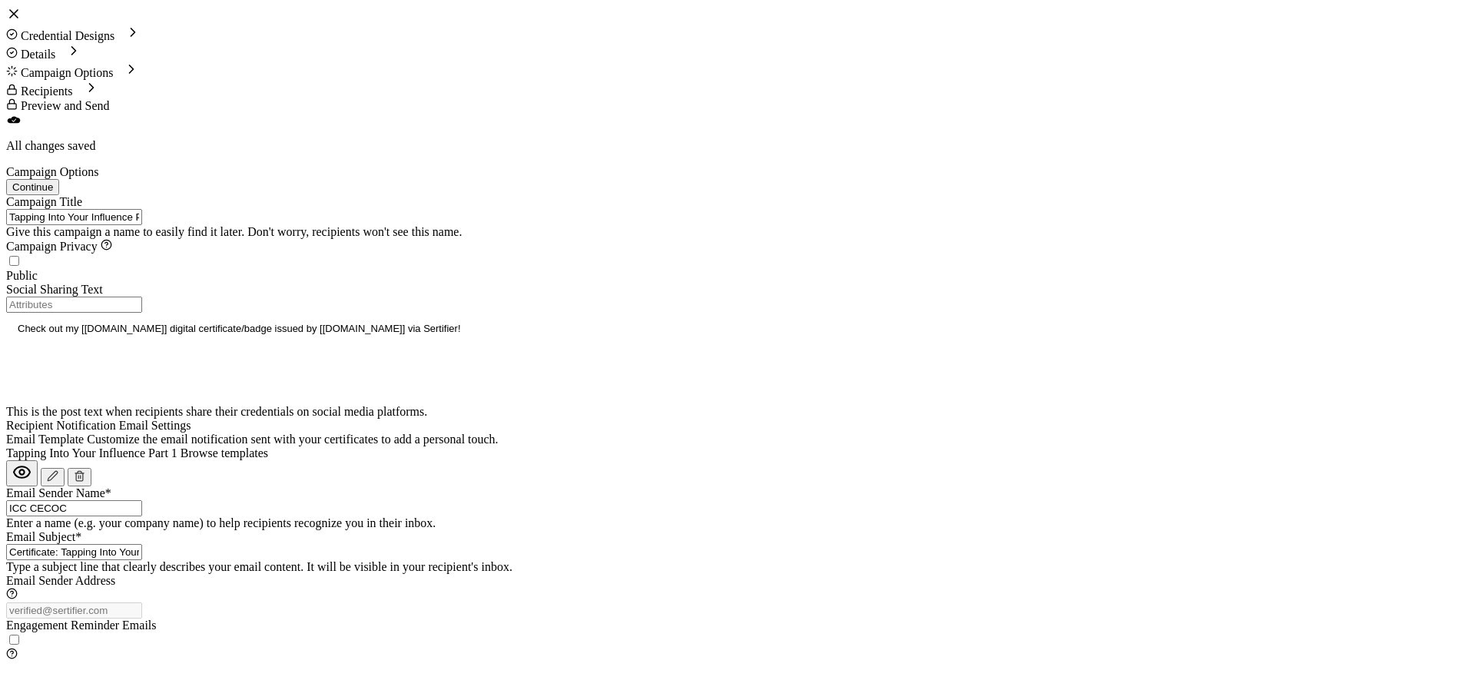
type input "ICC CECOC"
click at [53, 183] on span "Continue" at bounding box center [32, 189] width 41 height 12
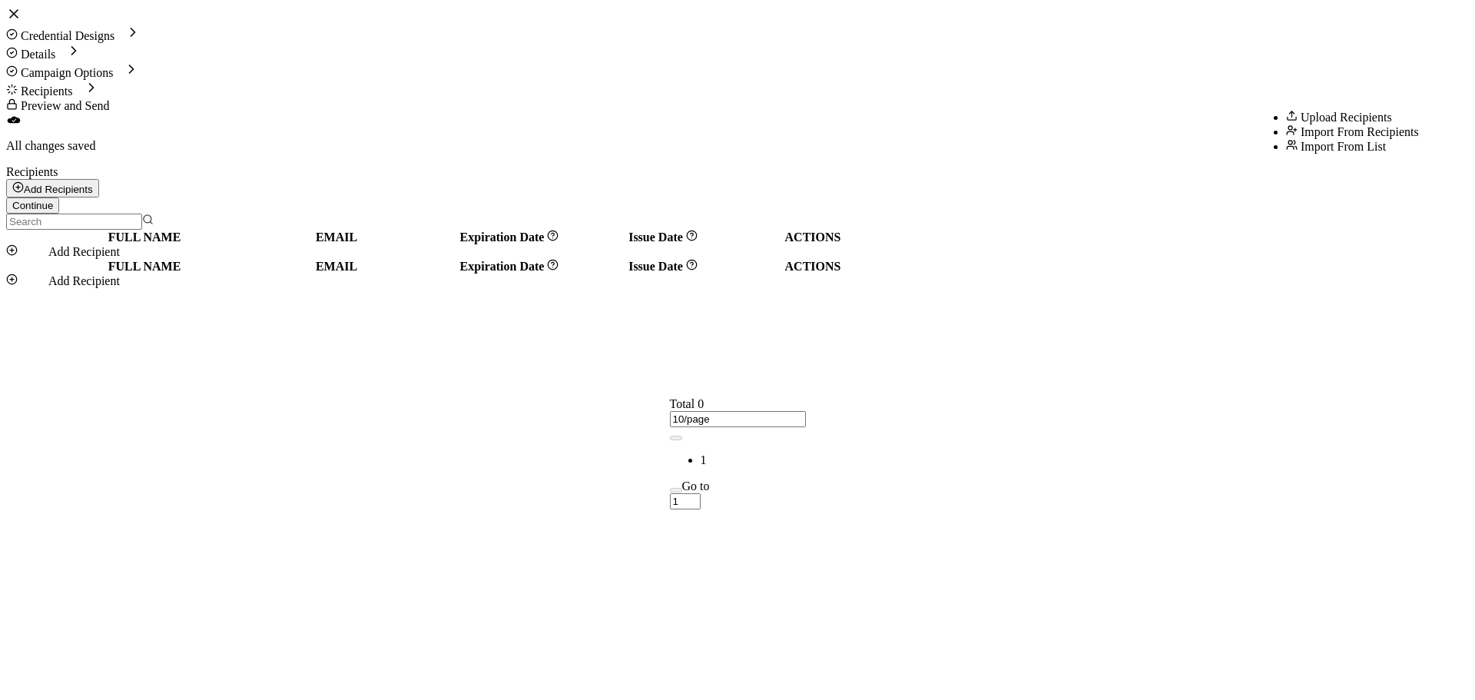
click at [99, 179] on button "Add Recipients" at bounding box center [52, 188] width 93 height 18
click at [1307, 121] on span "Upload Recipients" at bounding box center [1346, 117] width 91 height 13
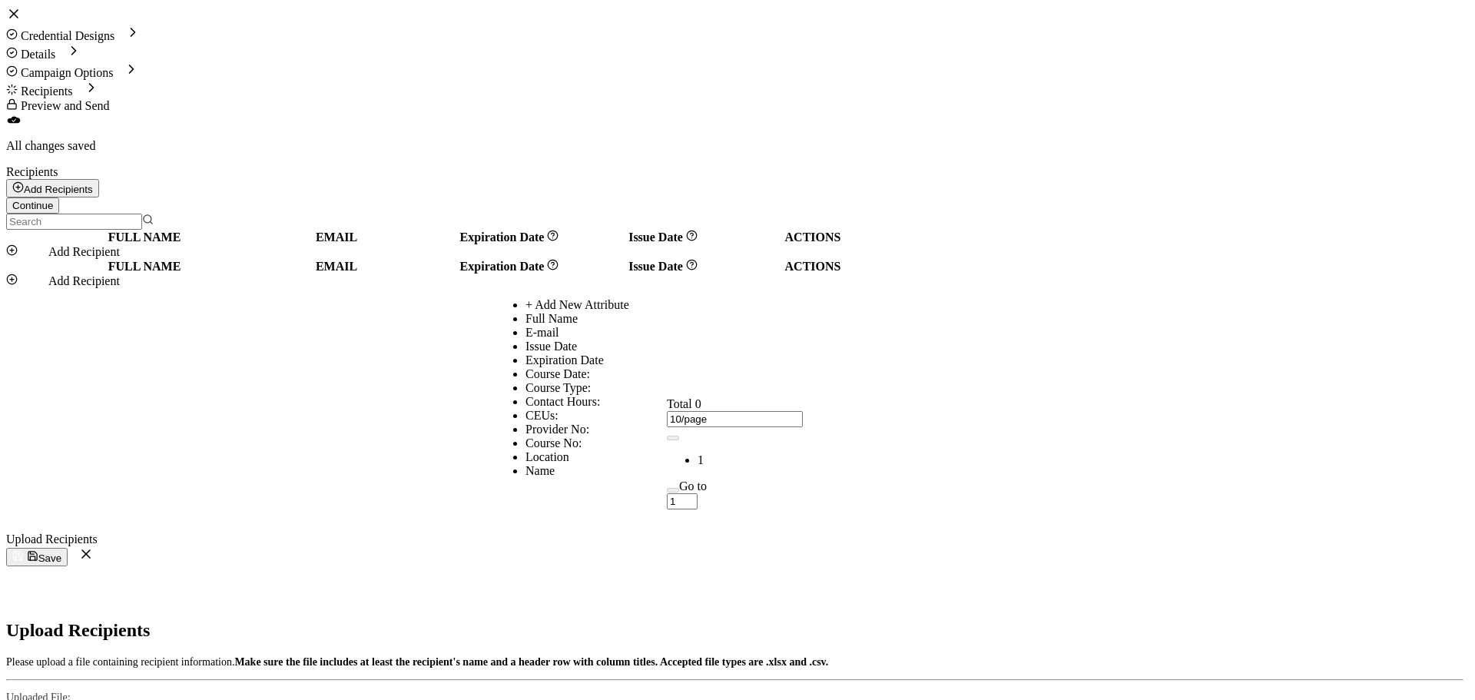
click at [576, 326] on li "Full Name" at bounding box center [753, 319] width 456 height 14
type input "Full Name"
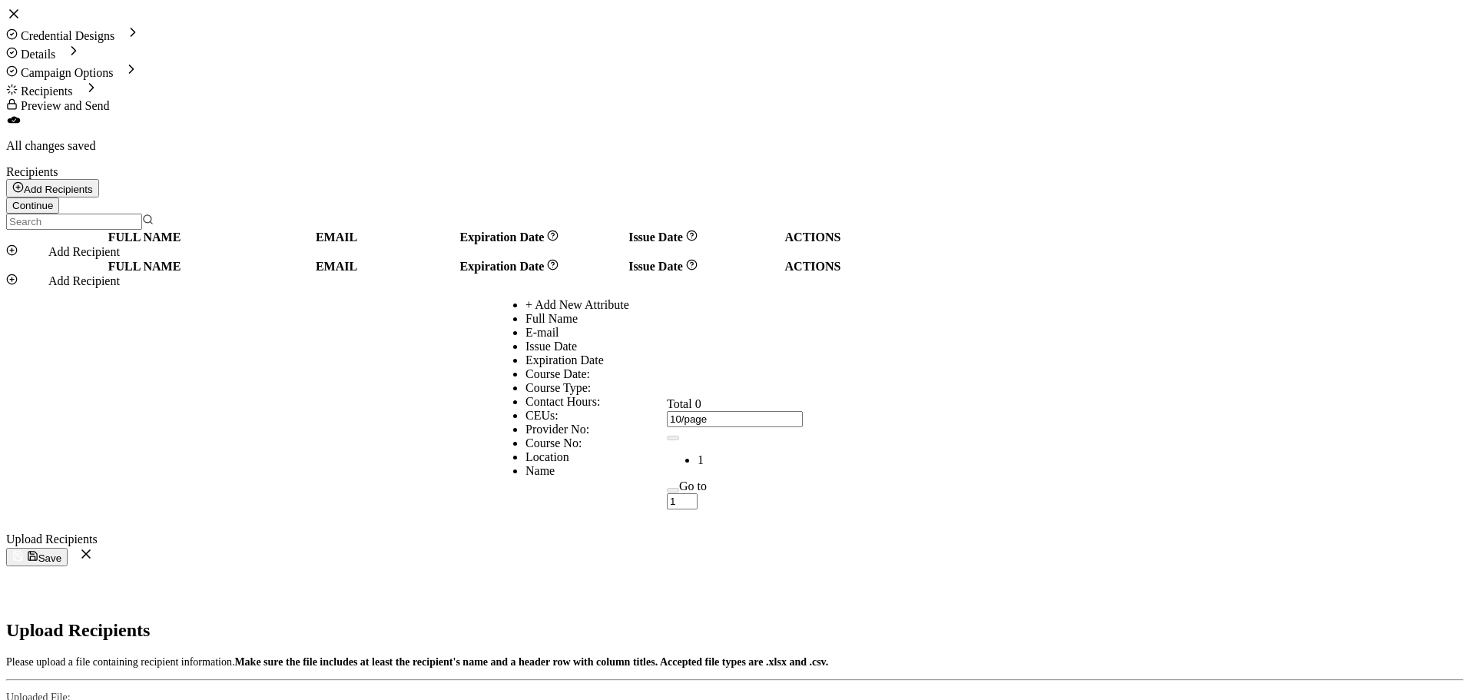
click at [595, 340] on li "E-mail" at bounding box center [753, 333] width 456 height 14
type input "E-mail"
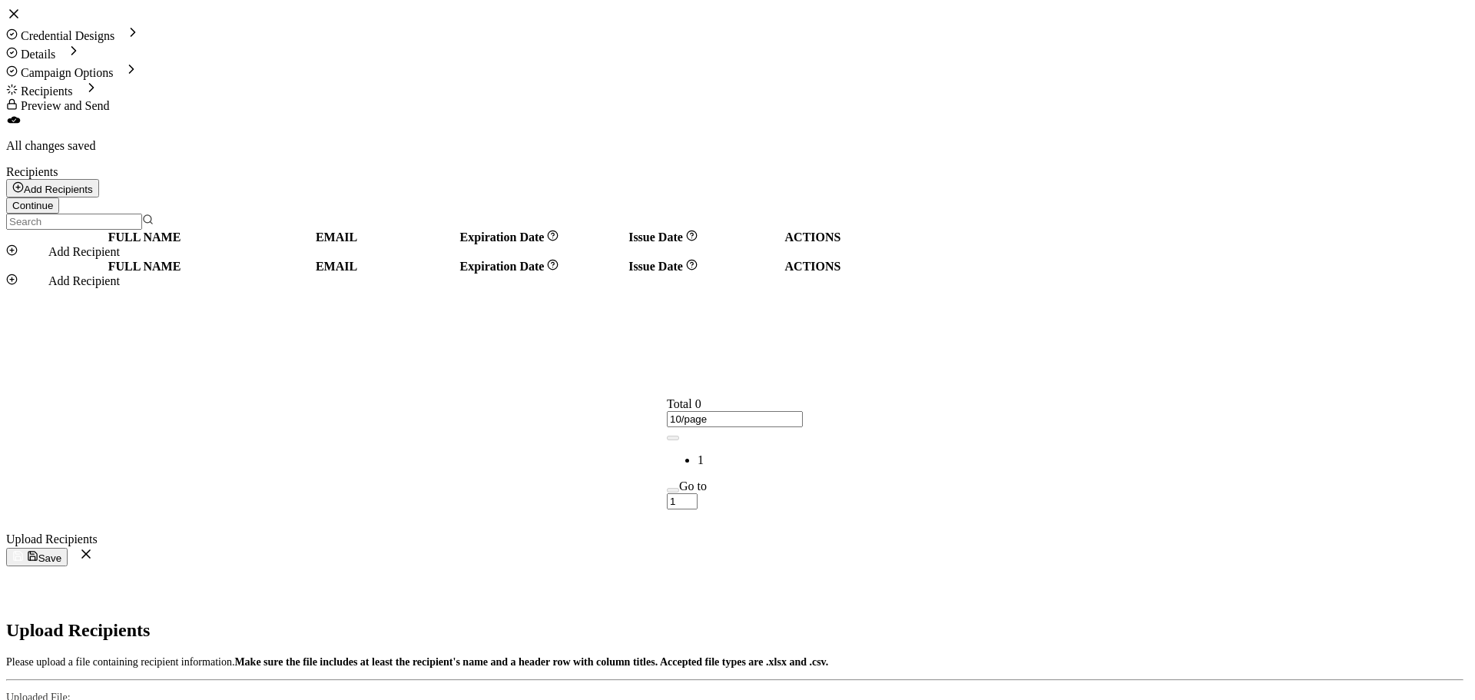
click at [61, 552] on span "Save" at bounding box center [36, 558] width 49 height 12
radio input "true"
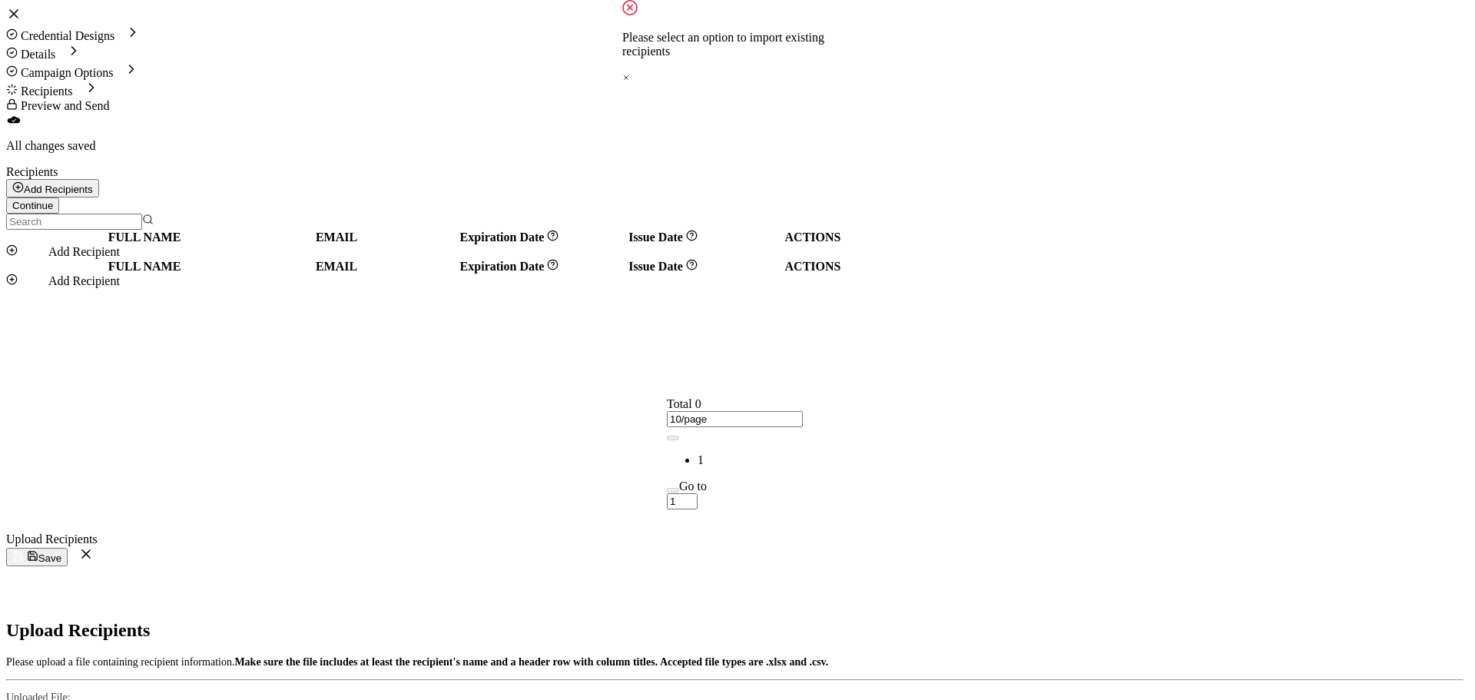
click at [68, 548] on button "Save" at bounding box center [36, 557] width 61 height 18
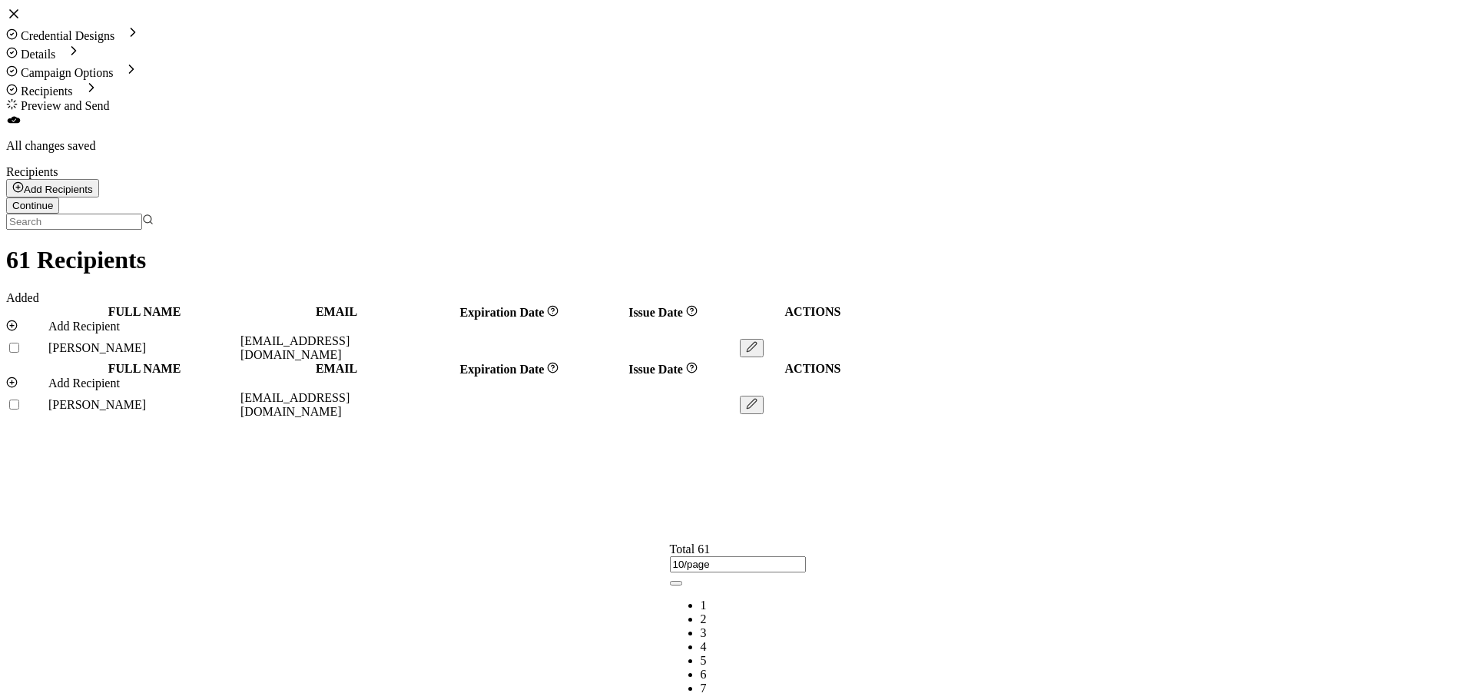
click at [806, 668] on li "6" at bounding box center [753, 675] width 105 height 14
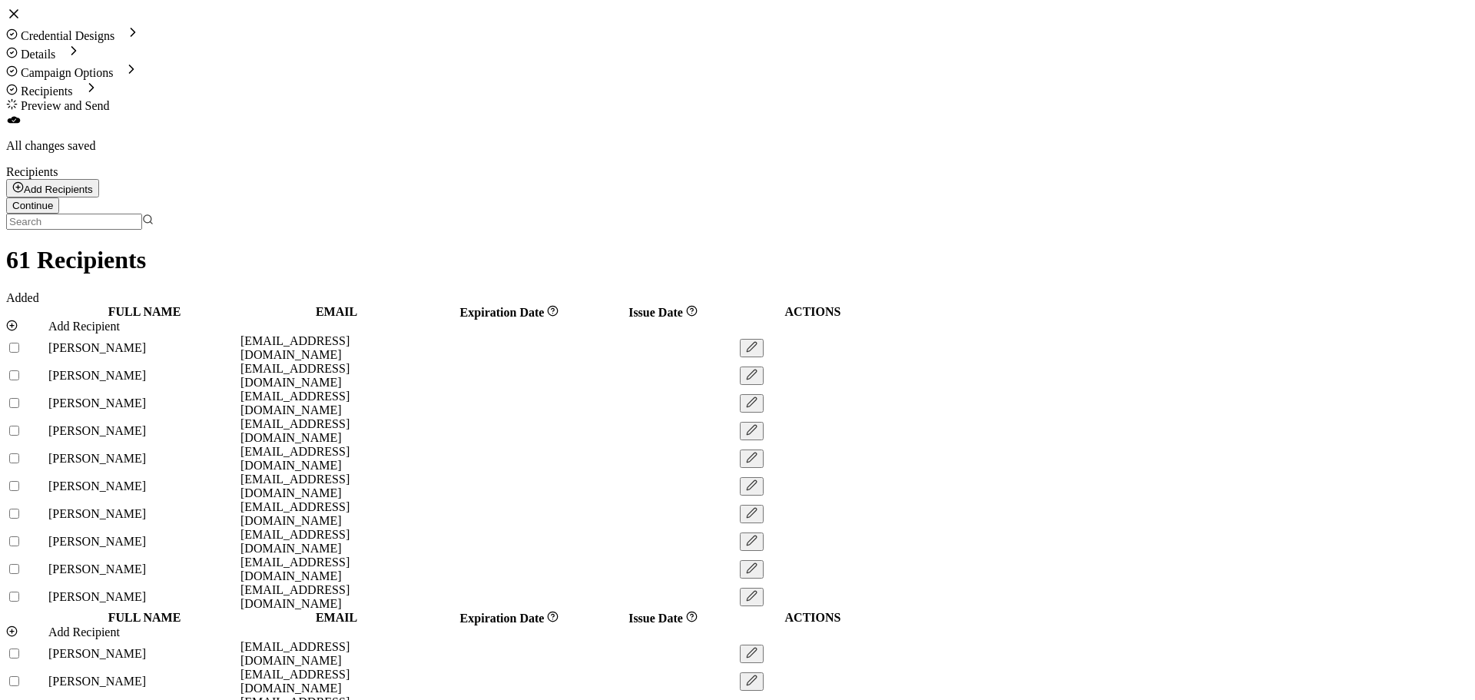
click at [53, 200] on span "Continue" at bounding box center [32, 206] width 41 height 12
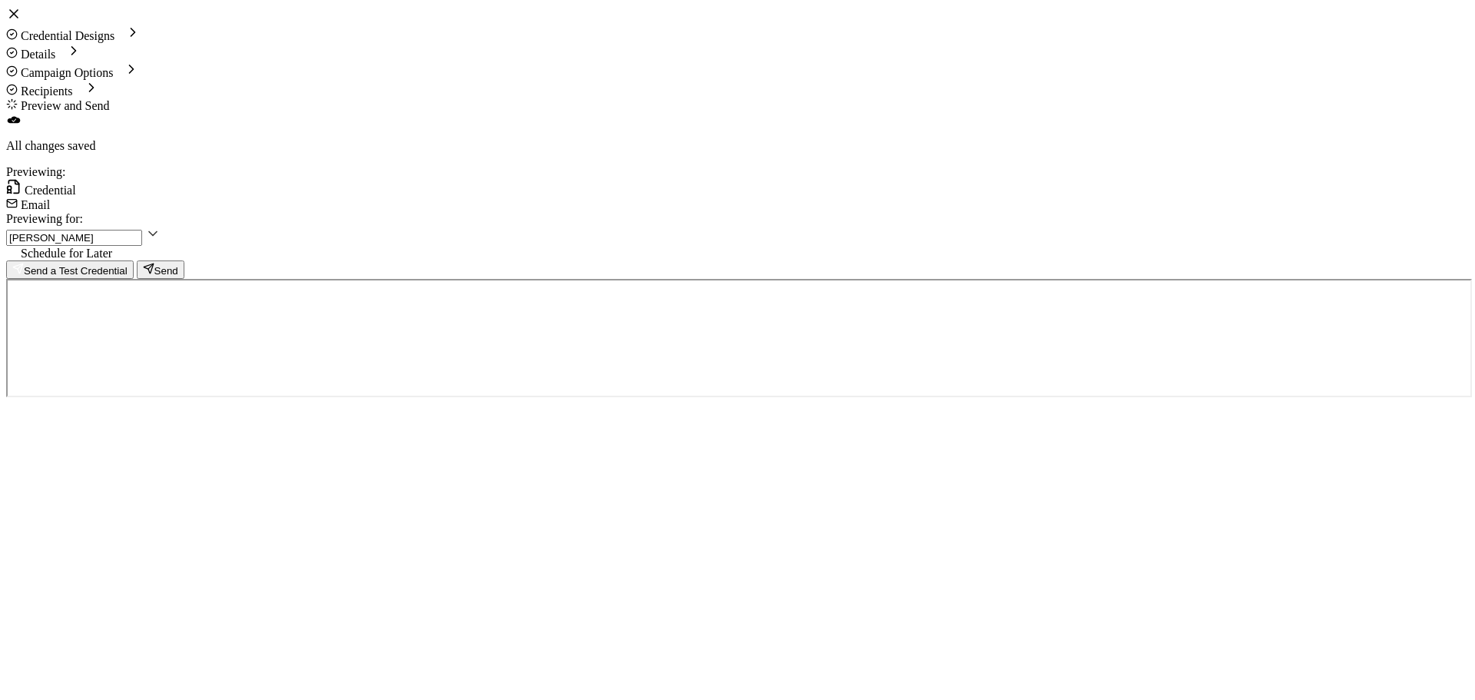
click at [795, 165] on div "Previewing: Credential Email Previewing for: Pete Roque Schedule for Later Send…" at bounding box center [737, 222] width 1463 height 114
click at [112, 247] on span "Schedule for Later" at bounding box center [66, 253] width 91 height 13
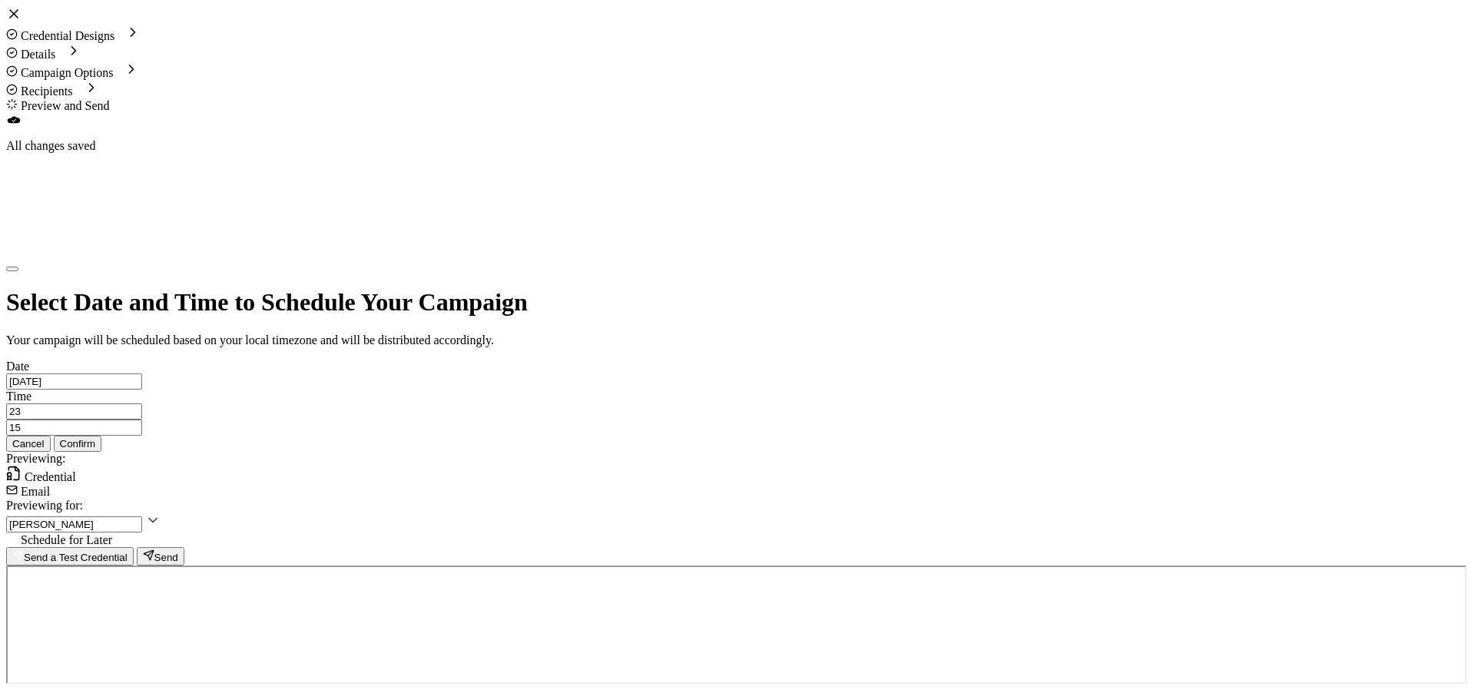
click at [142, 373] on input "[DATE]" at bounding box center [74, 381] width 136 height 16
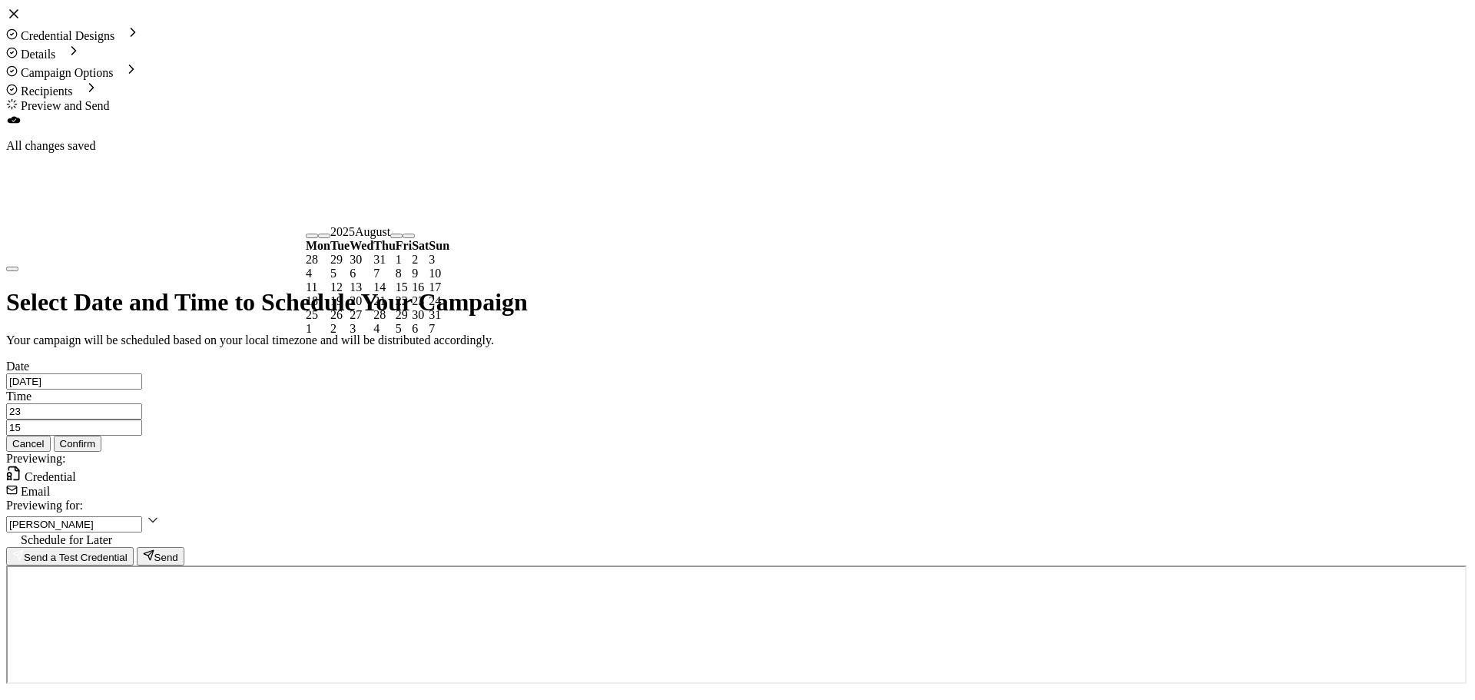
click at [408, 293] on span "15" at bounding box center [402, 286] width 12 height 13
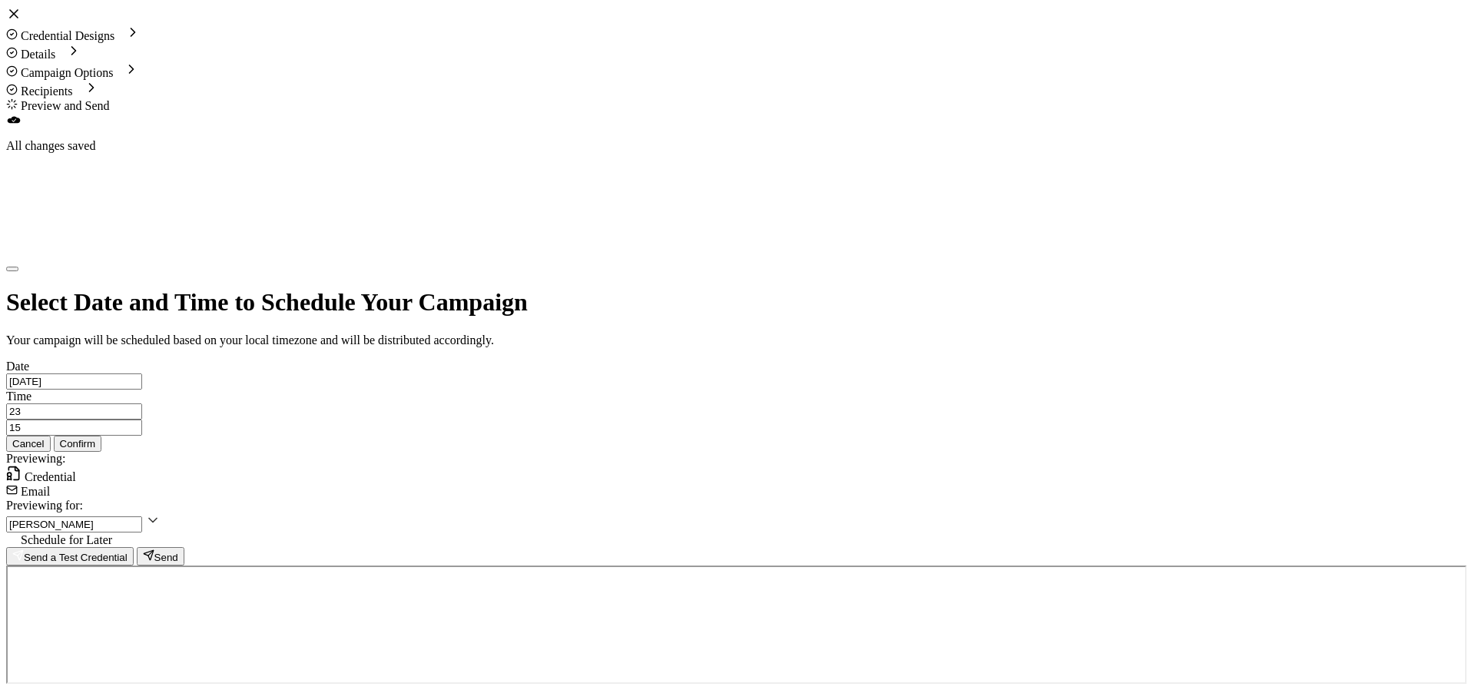
click at [142, 403] on input "23" at bounding box center [74, 411] width 136 height 16
click at [423, 419] on li "08" at bounding box center [576, 413] width 322 height 14
type input "08"
click at [142, 419] on input "15" at bounding box center [74, 427] width 136 height 16
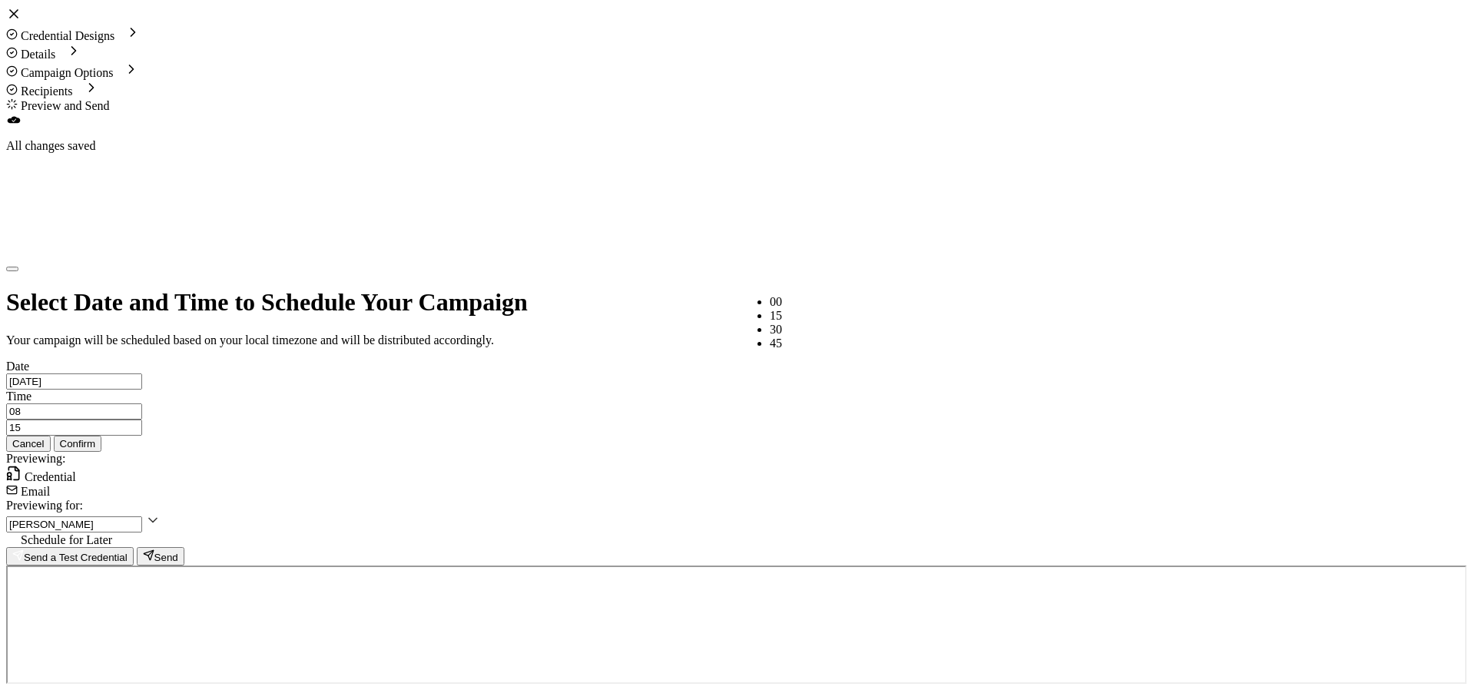
click at [770, 307] on span "00" at bounding box center [776, 301] width 12 height 13
type input "00"
click at [96, 438] on span "Confirm" at bounding box center [78, 444] width 36 height 12
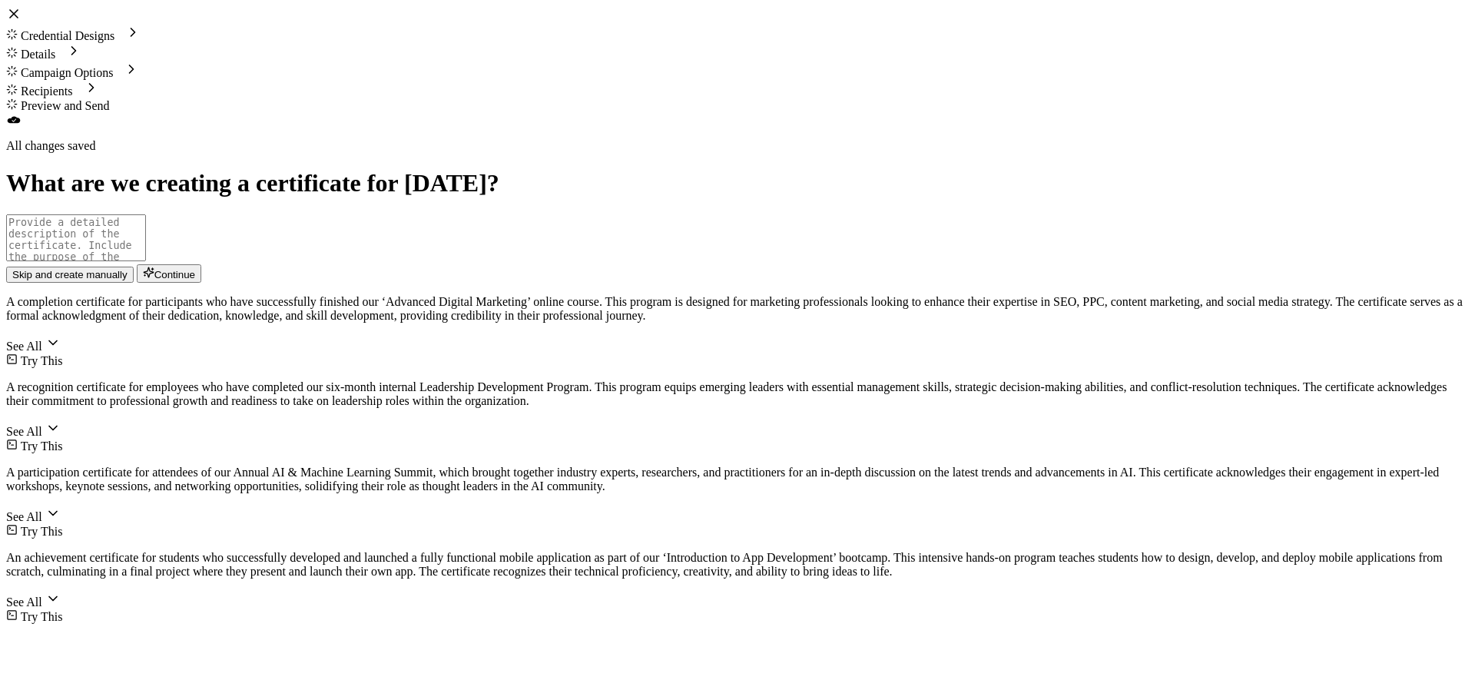
click at [128, 280] on span "Skip and create manually" at bounding box center [69, 275] width 115 height 12
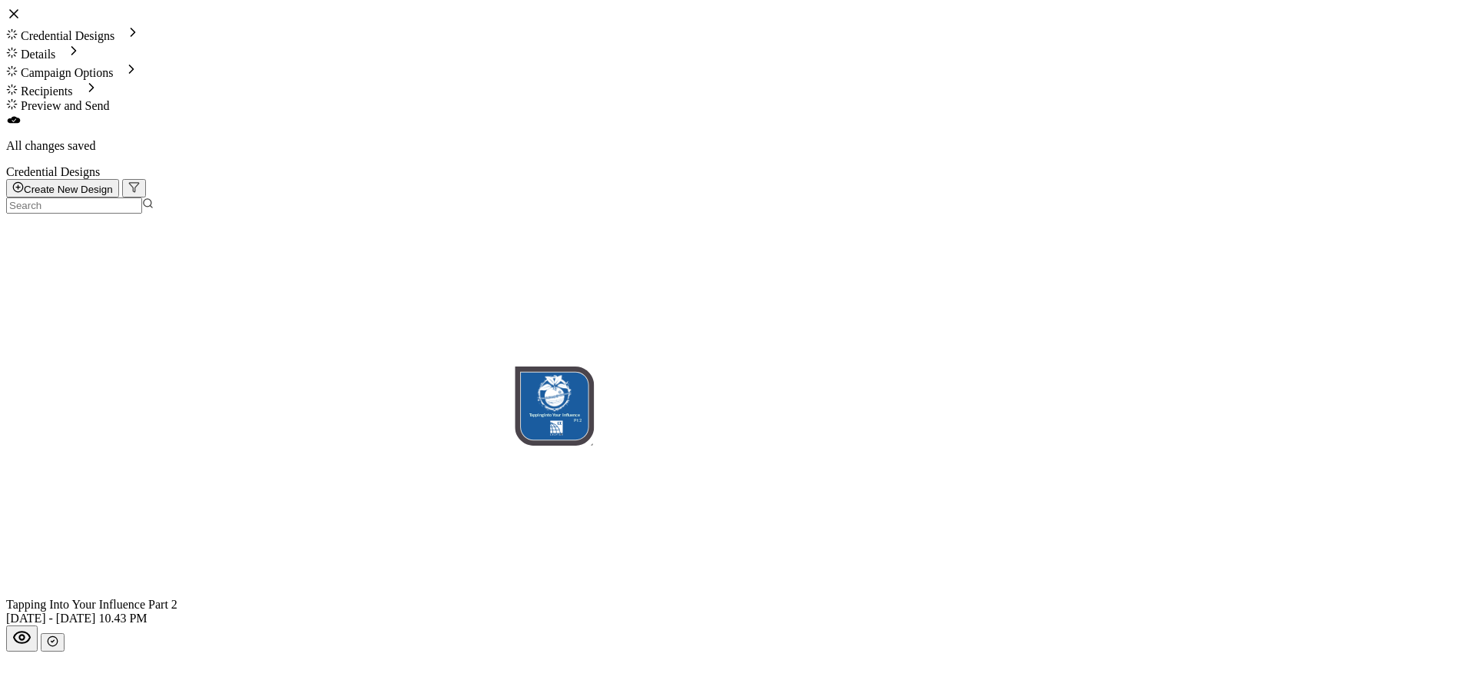
click at [65, 633] on button "button" at bounding box center [53, 642] width 24 height 18
click at [65, 635] on button "button" at bounding box center [53, 644] width 24 height 18
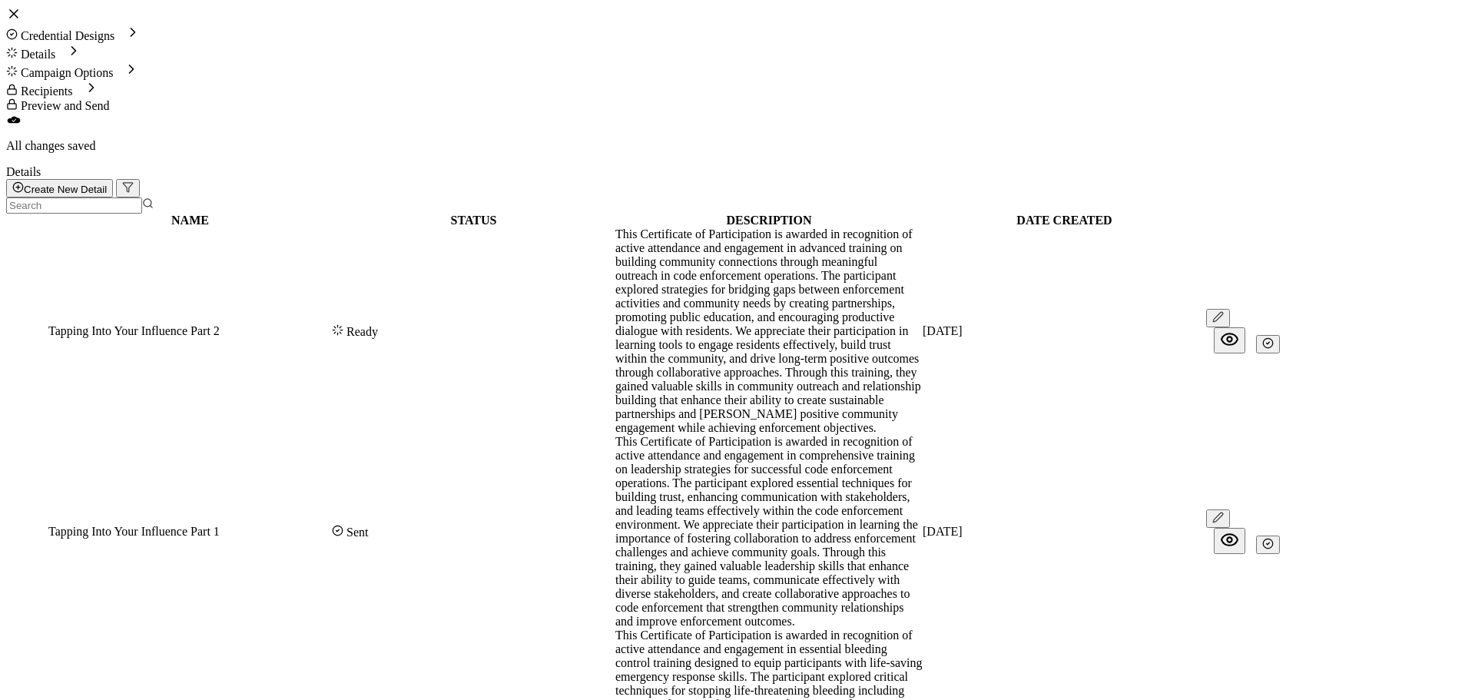
click at [1274, 337] on icon "button" at bounding box center [1268, 343] width 12 height 12
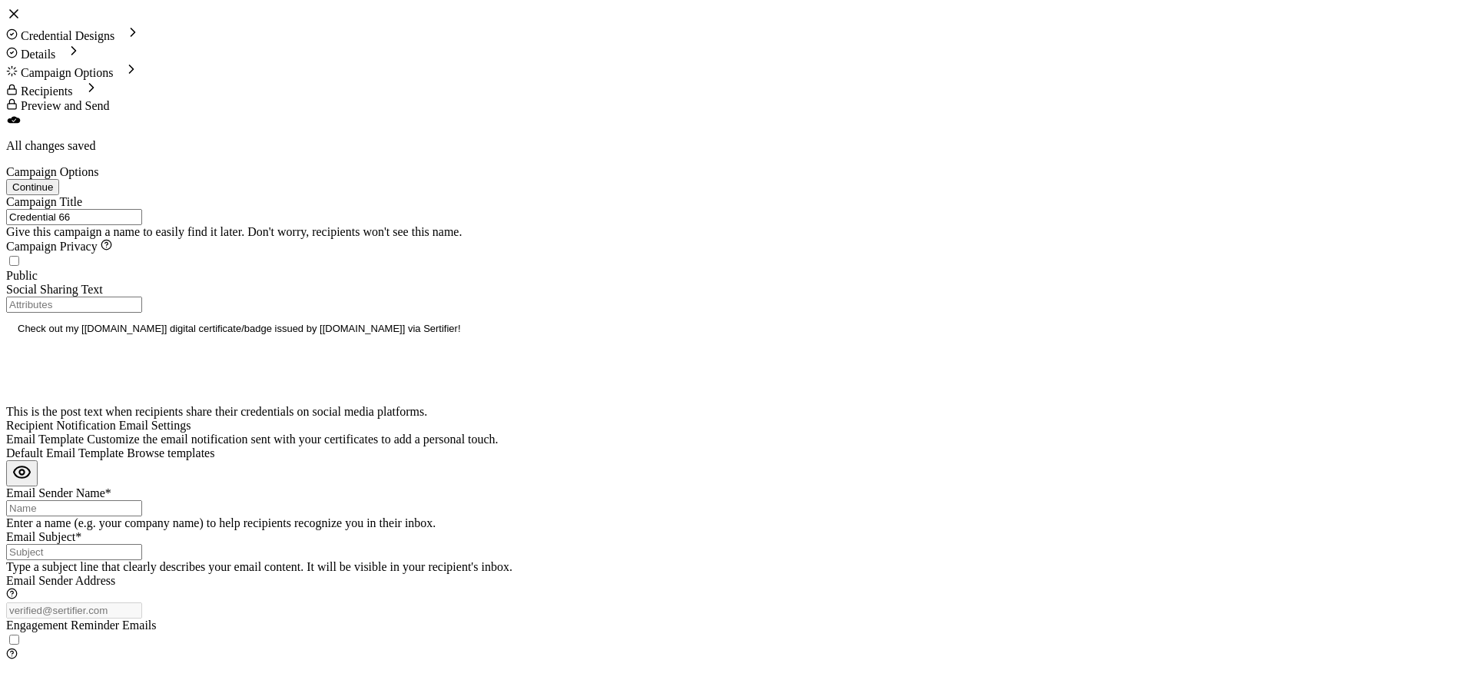
drag, startPoint x: 338, startPoint y: 191, endPoint x: 51, endPoint y: 191, distance: 286.6
click at [51, 195] on div "Campaign Title Credential 66 Give this campaign a name to easily find it later.…" at bounding box center [737, 428] width 1463 height 467
paste input "Tapping Into Your Influence Part 2"
type input "Tapping Into Your Influence Part 2"
click at [142, 545] on input "Email Subject*" at bounding box center [74, 553] width 136 height 16
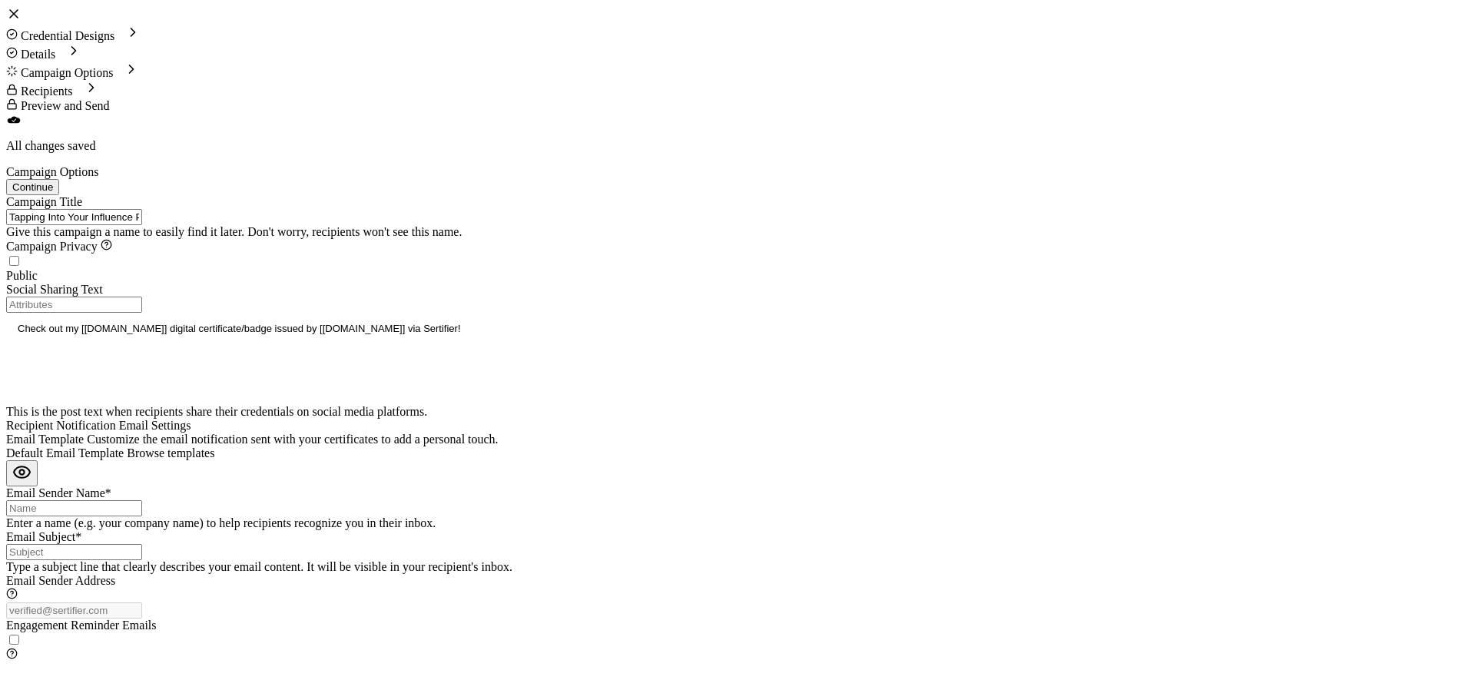
type input "T"
paste input "Tapping Into Your Influence Part 2"
drag, startPoint x: 828, startPoint y: 394, endPoint x: 840, endPoint y: 394, distance: 12.3
click at [142, 544] on input "Certification: Tapping Into Your Influence Part 2" at bounding box center [74, 552] width 136 height 16
type input "Certification: Tapping Into Your Influence Part 2"
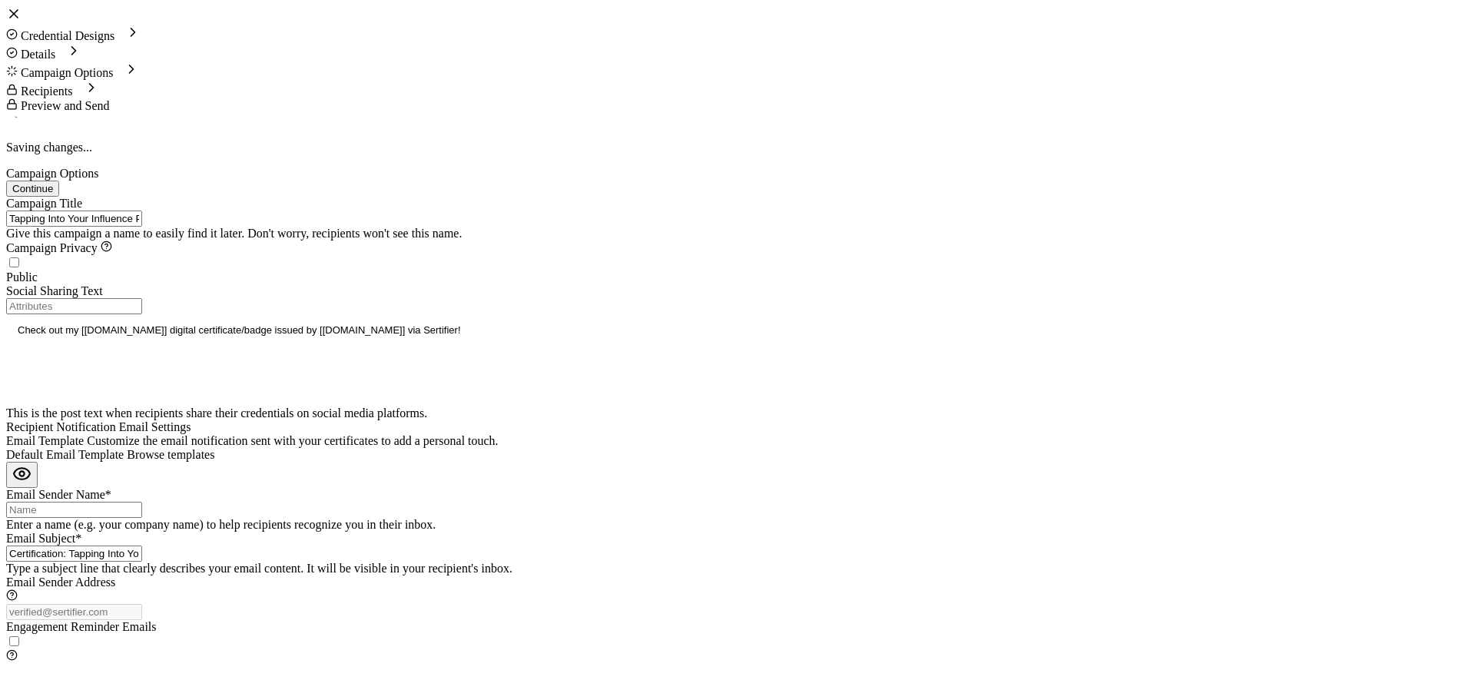
click at [142, 502] on input "Email Sender Name*" at bounding box center [74, 510] width 136 height 16
type input "ICC CECOC"
click at [214, 448] on span "Browse templates" at bounding box center [171, 454] width 88 height 13
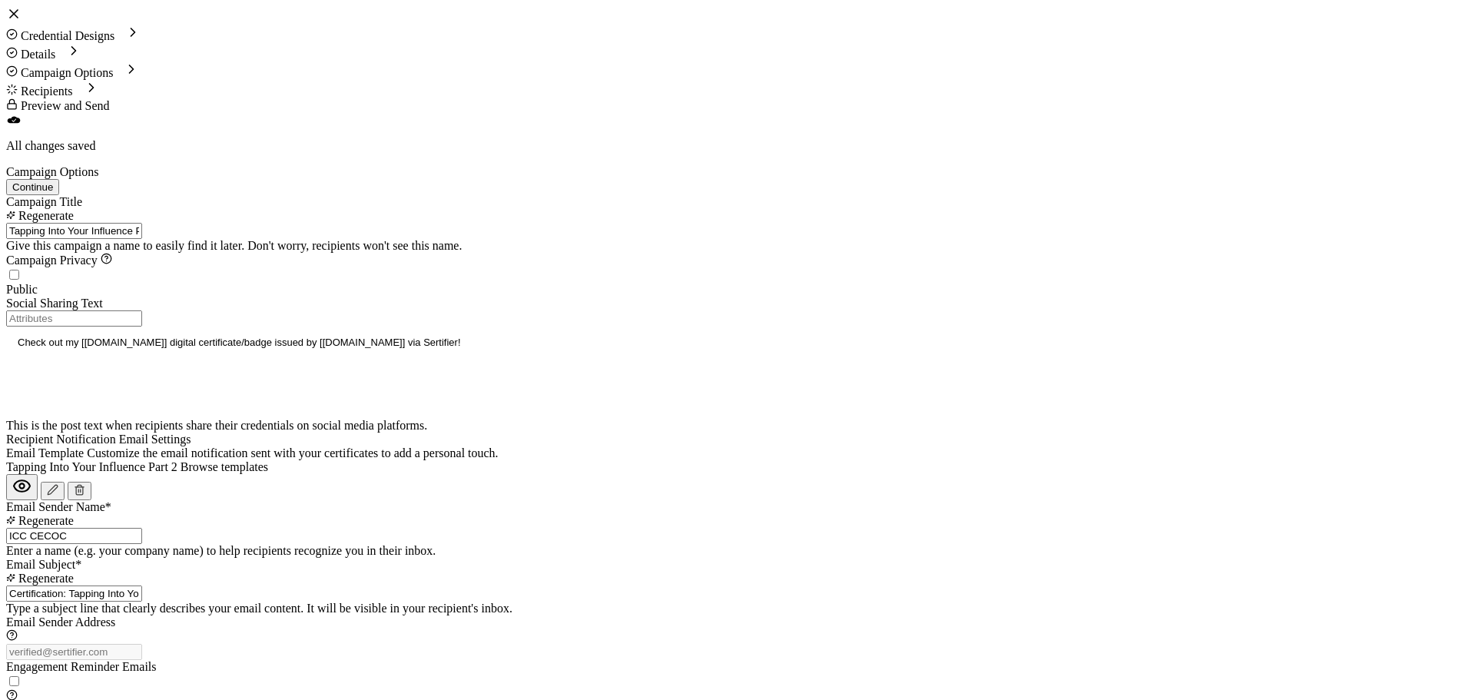
drag, startPoint x: 85, startPoint y: 196, endPoint x: -6, endPoint y: 195, distance: 91.4
click at [0, 195] on html "Credential Designs Details Campaign Options Recipients Preview and Send All cha…" at bounding box center [737, 355] width 1475 height 710
type input "Tapping Into Your Influence Part 2"
click at [53, 181] on span "Continue" at bounding box center [32, 187] width 41 height 12
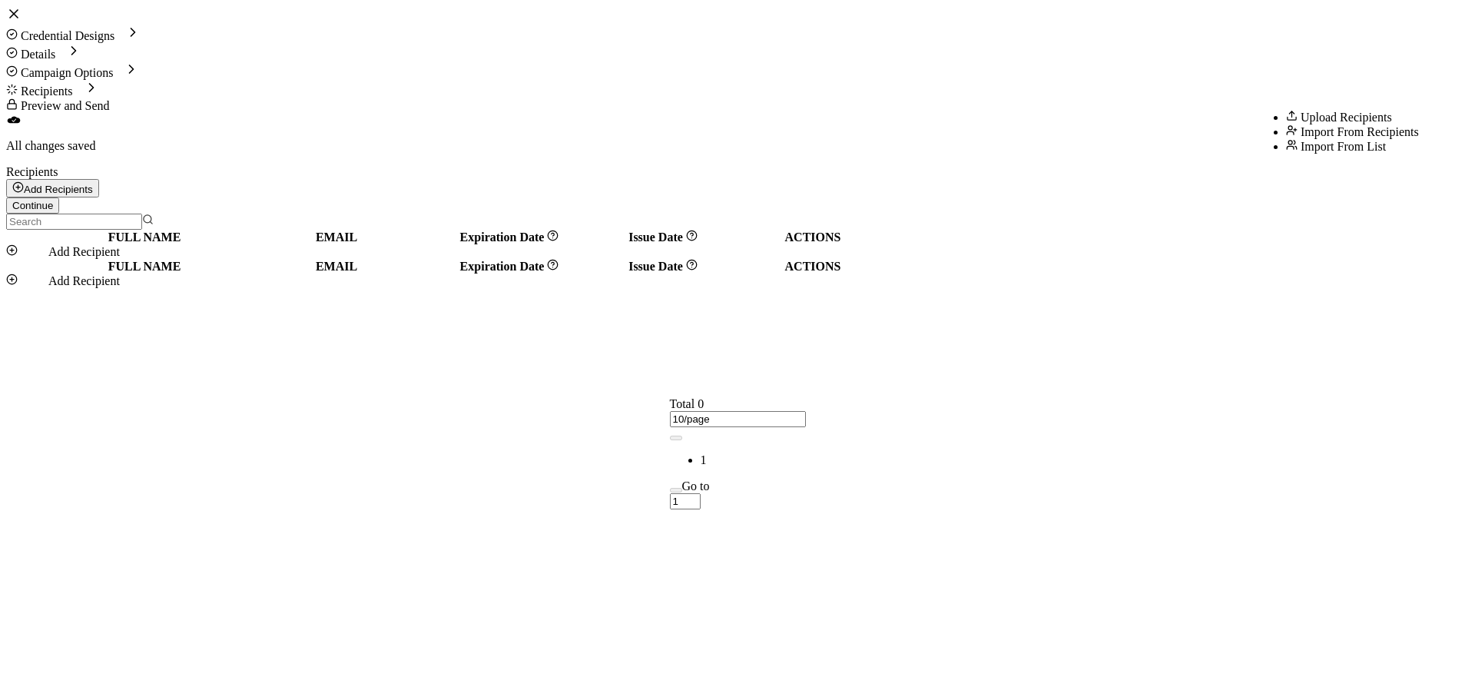
click at [99, 179] on button "Add Recipients" at bounding box center [52, 188] width 93 height 18
click at [1319, 124] on span "Upload Recipients" at bounding box center [1346, 117] width 91 height 13
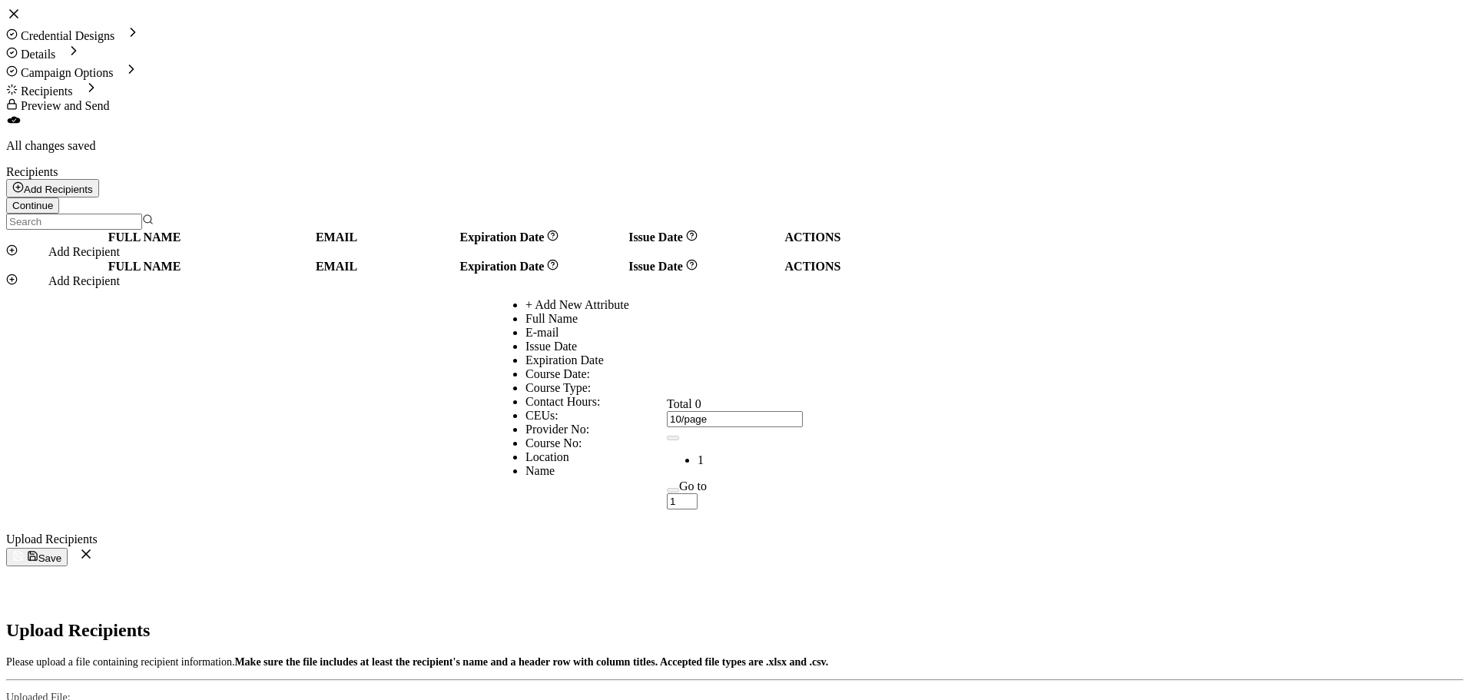
click at [596, 326] on li "Full Name" at bounding box center [753, 319] width 456 height 14
type input "Full Name"
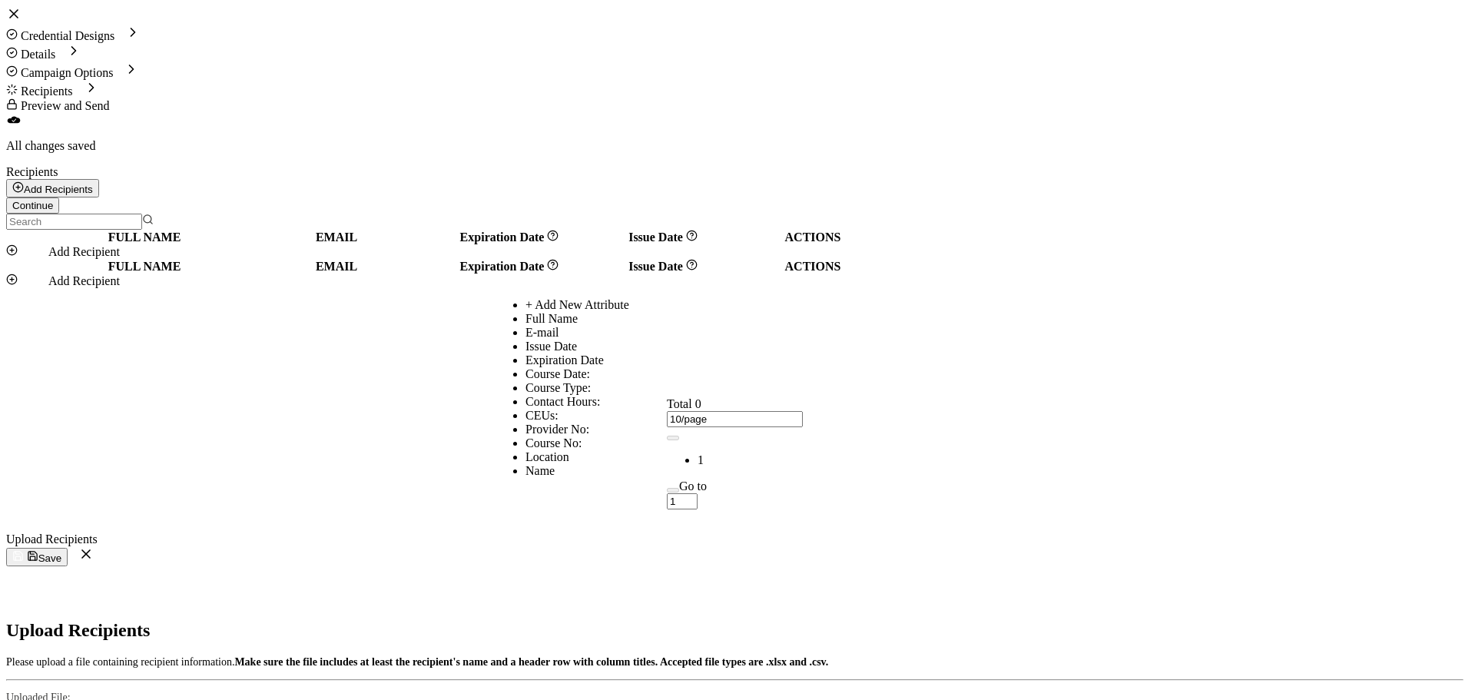
click at [704, 340] on li "E-mail" at bounding box center [753, 333] width 456 height 14
type input "E-mail"
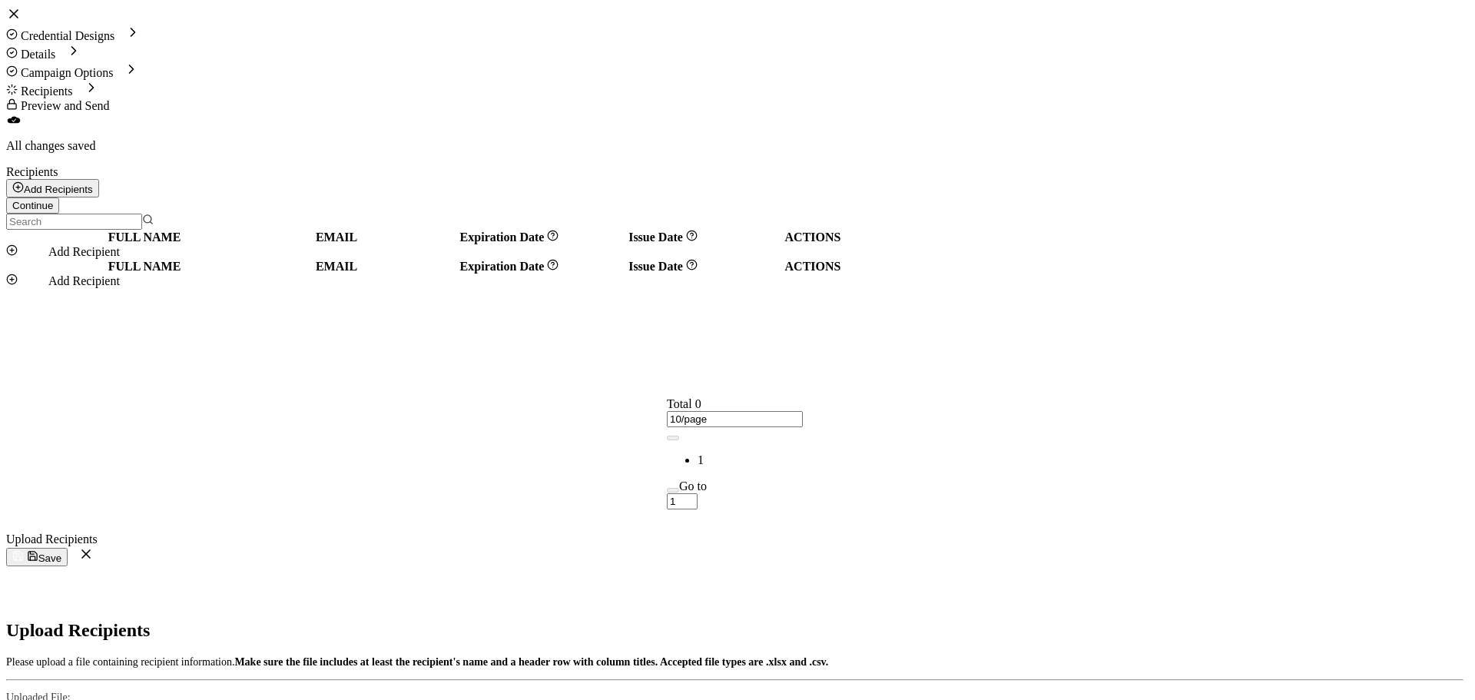
click at [68, 548] on button "Save" at bounding box center [36, 557] width 61 height 18
radio input "true"
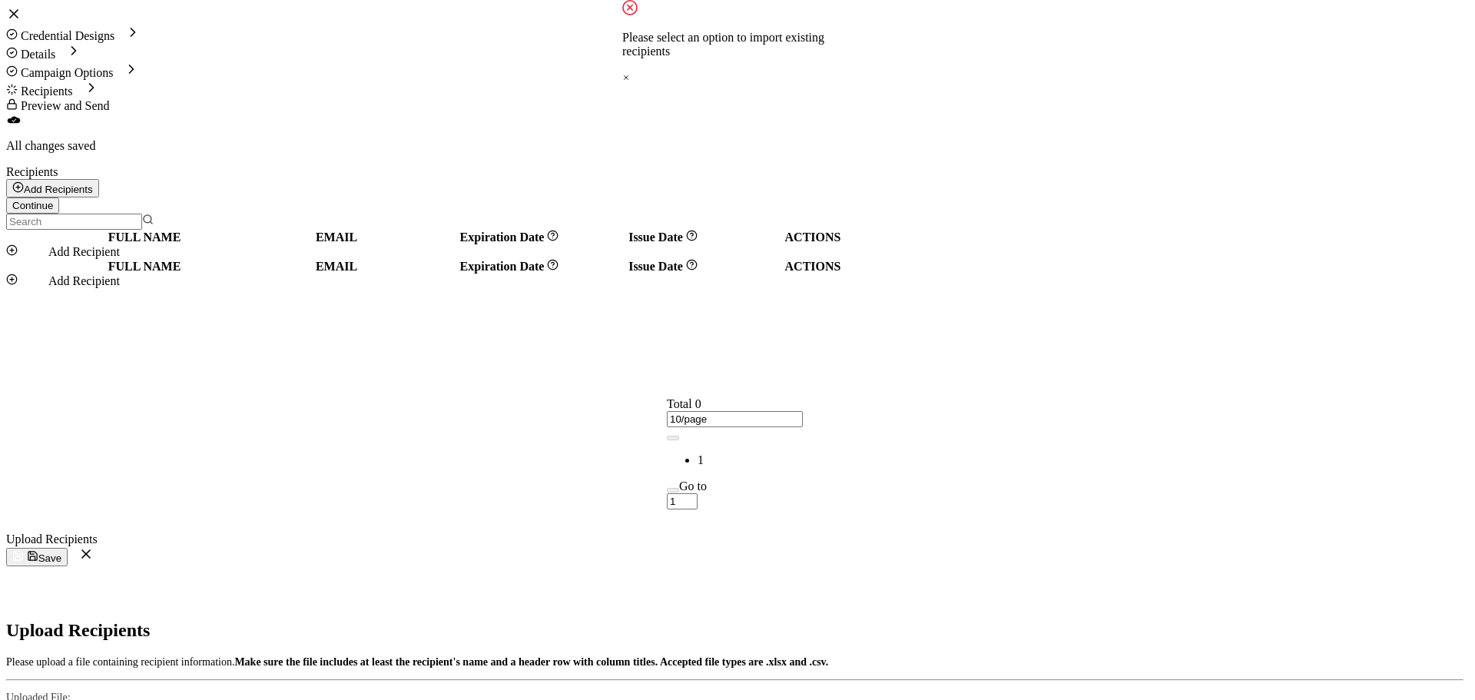
click at [68, 548] on button "Save" at bounding box center [36, 557] width 61 height 18
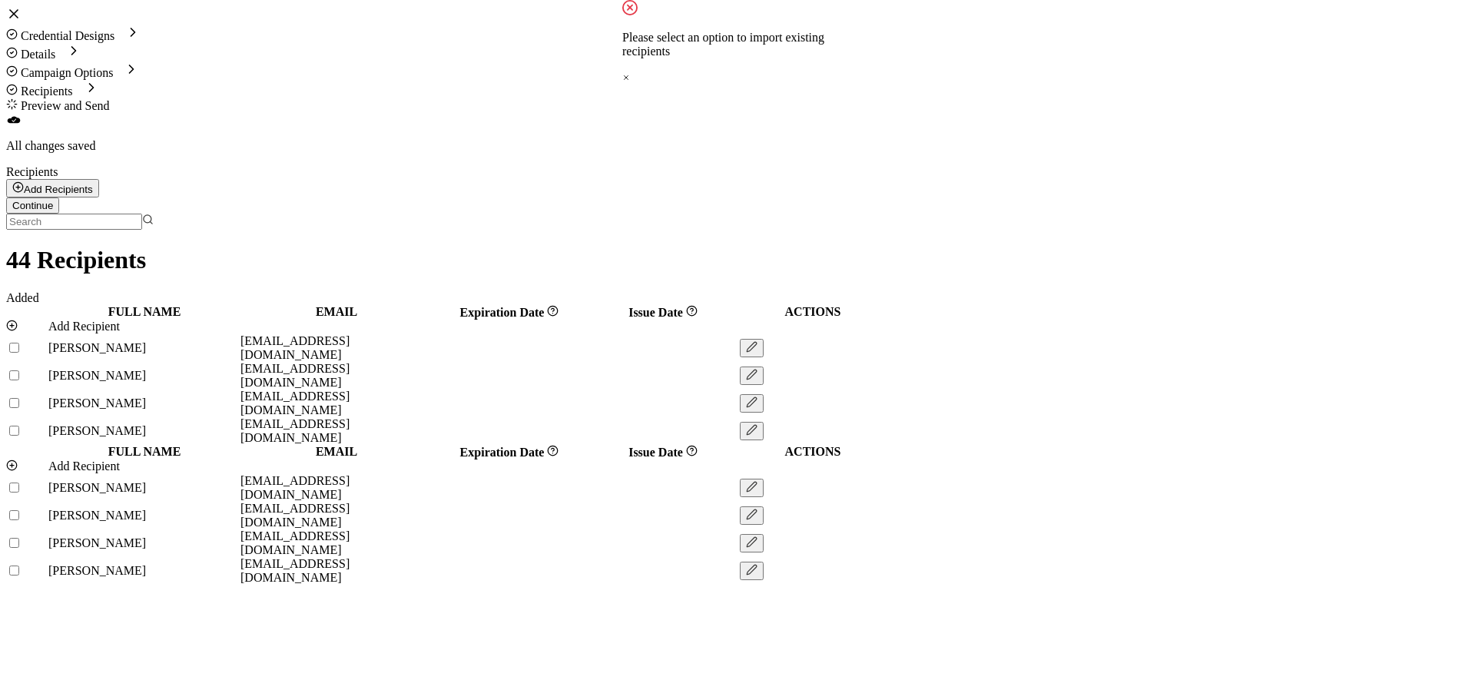
click at [630, 74] on icon at bounding box center [626, 78] width 8 height 8
click at [53, 200] on span "Continue" at bounding box center [32, 206] width 41 height 12
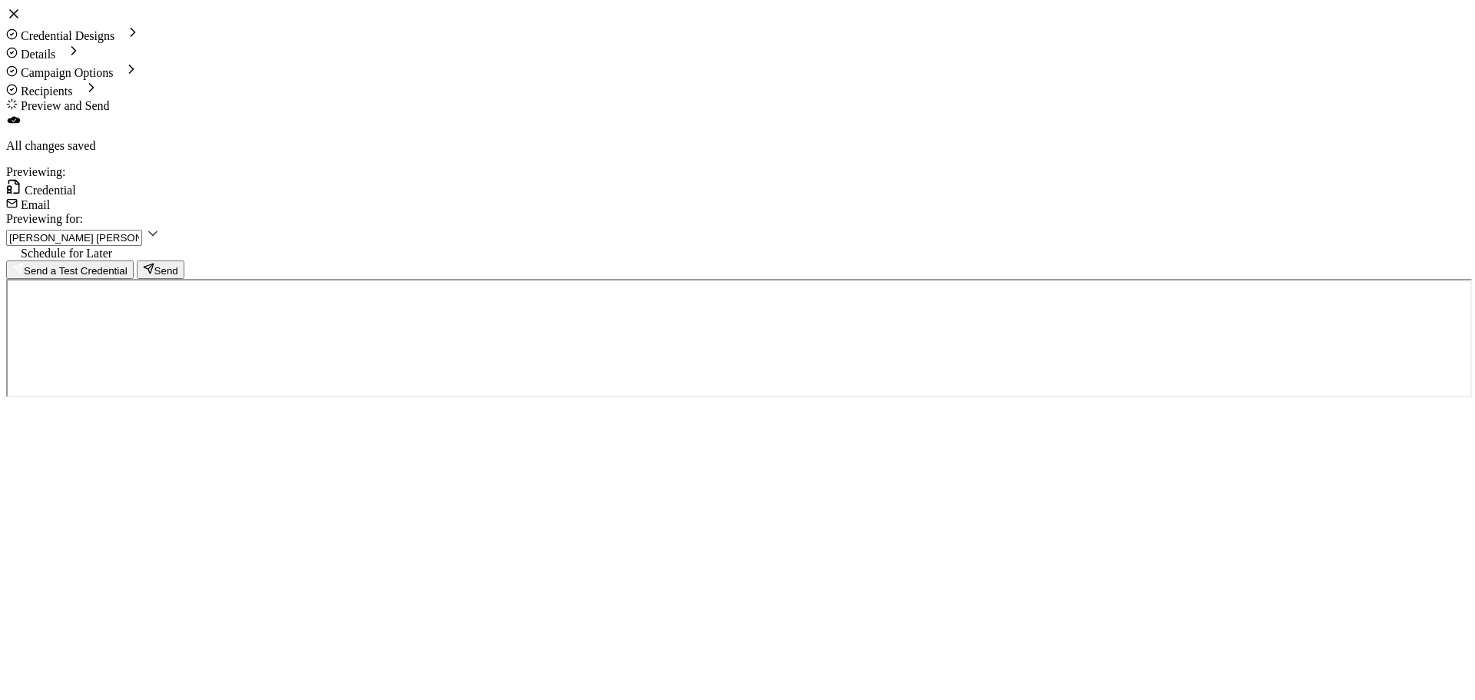
click at [50, 198] on span "Email" at bounding box center [35, 204] width 29 height 13
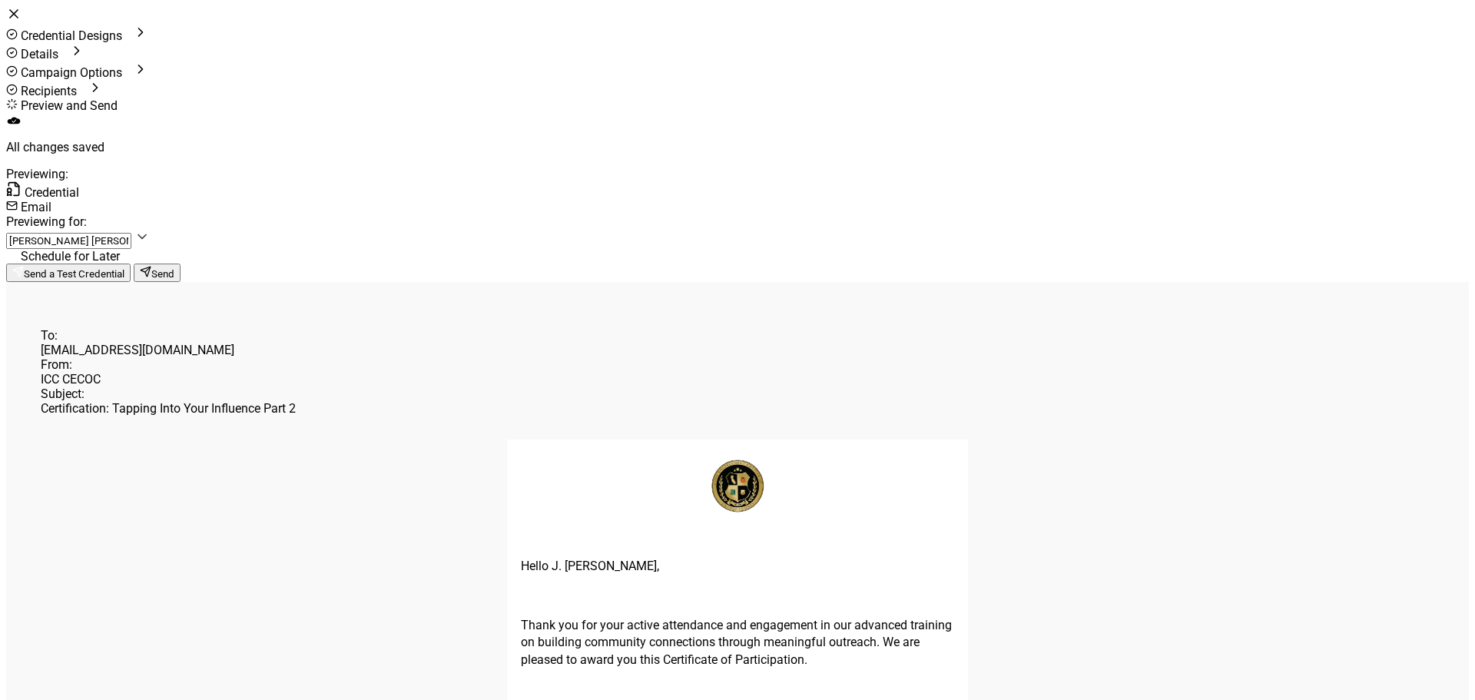
click at [356, 181] on div "Credential" at bounding box center [737, 190] width 1463 height 18
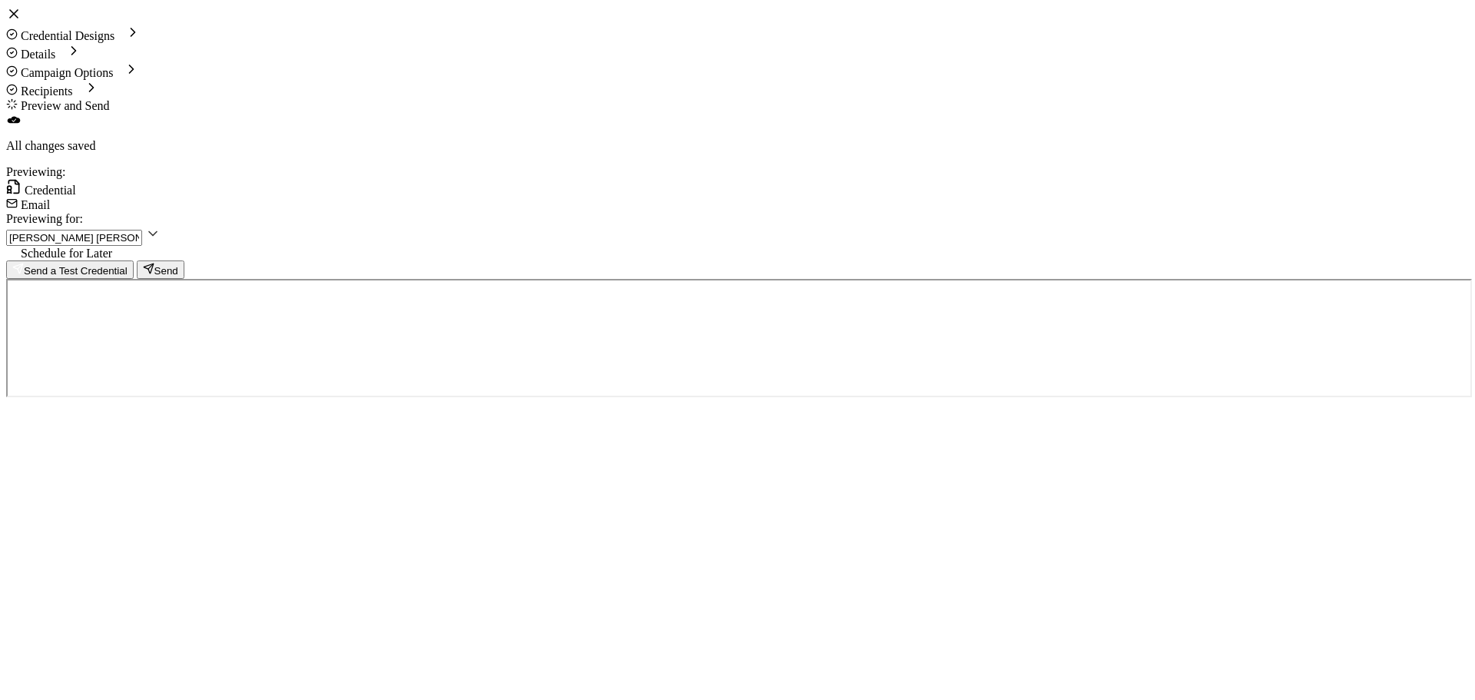
click at [112, 247] on span "Schedule for Later" at bounding box center [66, 253] width 91 height 13
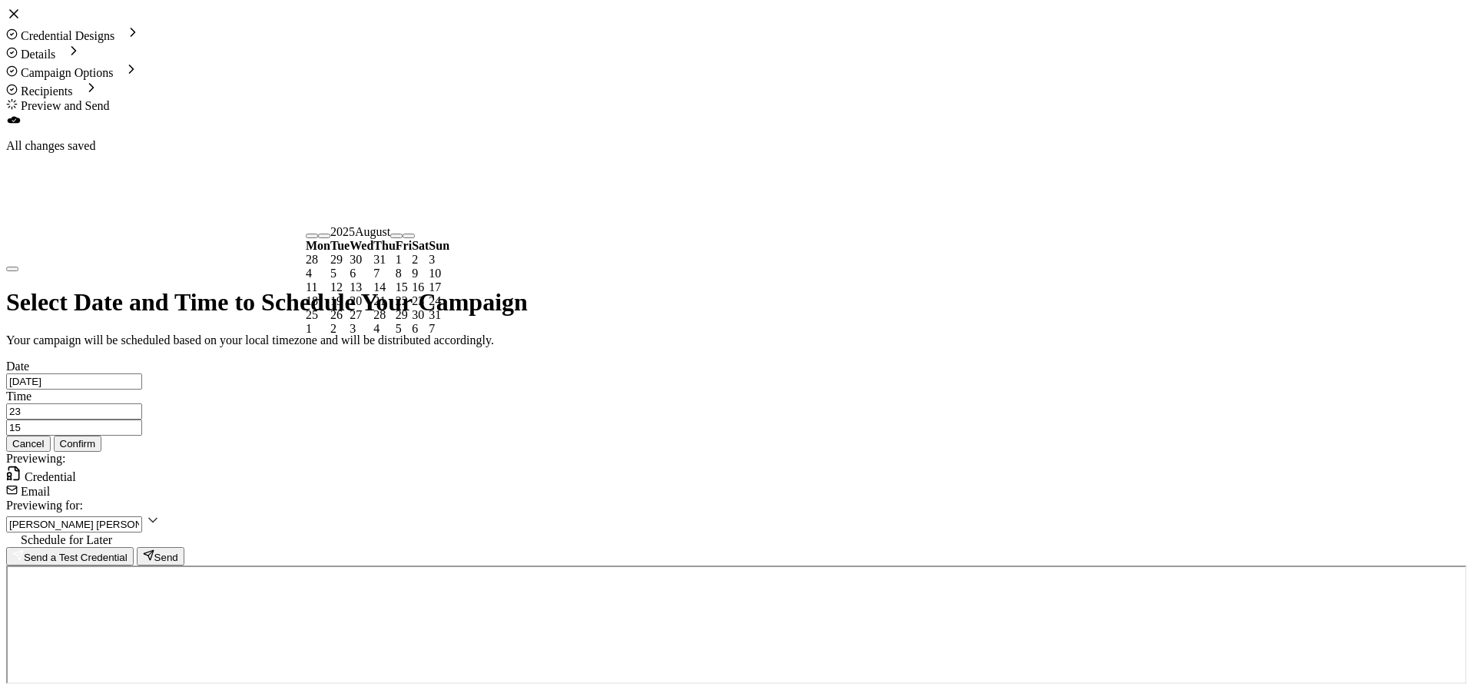
click at [142, 373] on input "[DATE]" at bounding box center [74, 381] width 136 height 16
click at [408, 293] on span "15" at bounding box center [402, 286] width 12 height 13
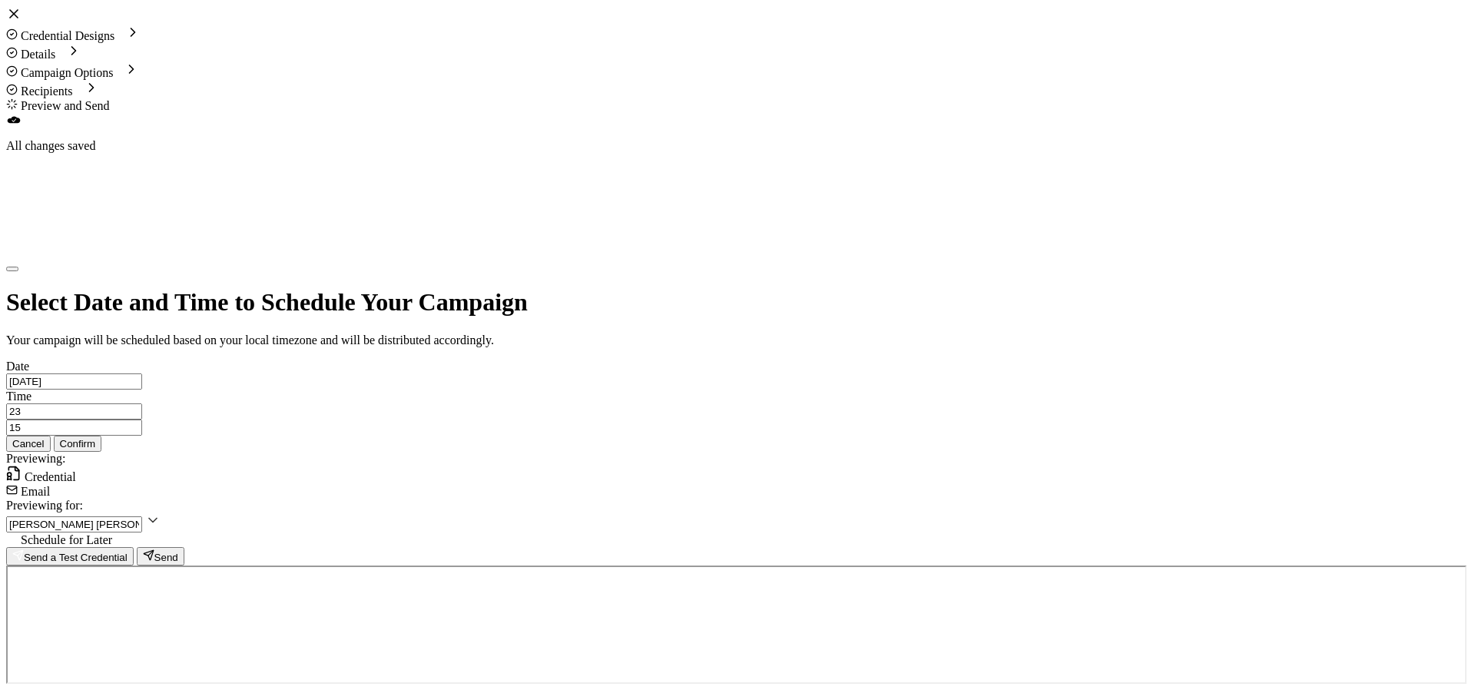
click at [142, 403] on input "23" at bounding box center [74, 411] width 136 height 16
click at [431, 406] on li "08" at bounding box center [576, 413] width 322 height 14
type input "08"
click at [142, 419] on input "15" at bounding box center [74, 427] width 136 height 16
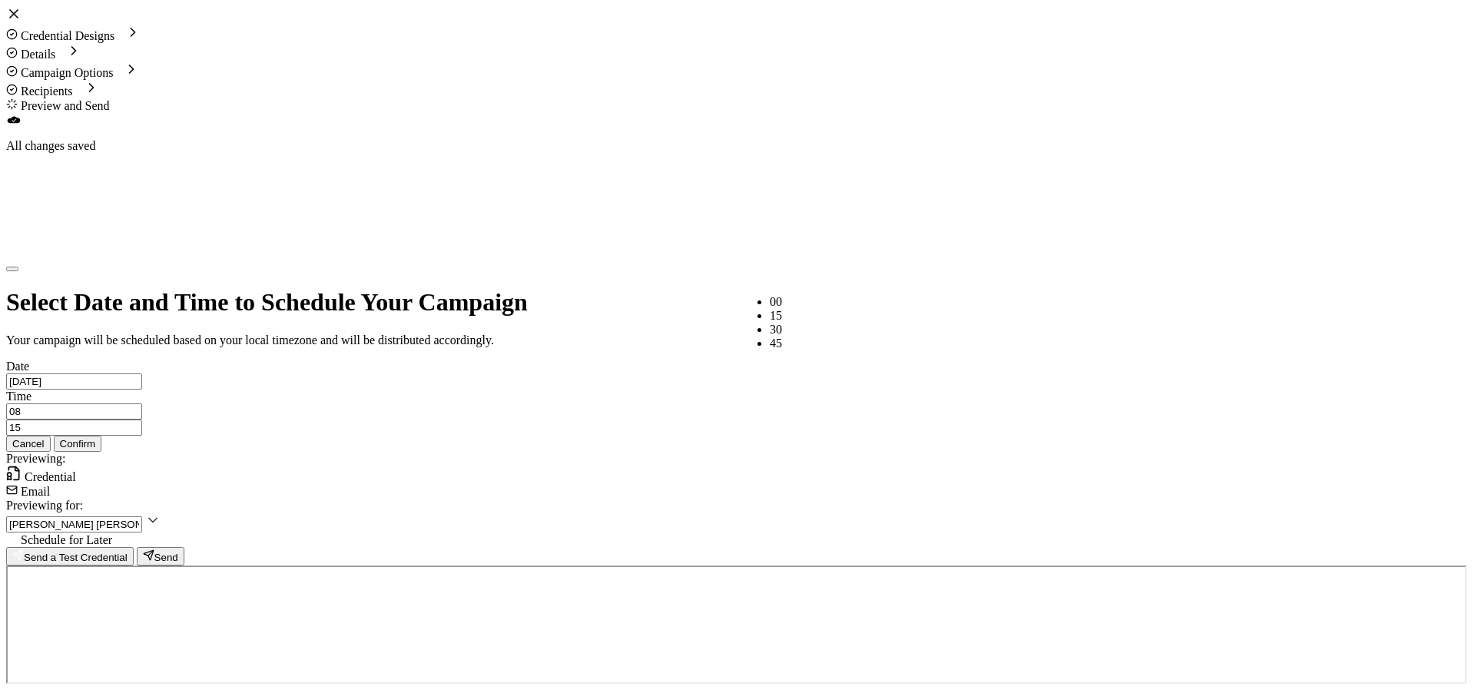
click at [770, 308] on span "00" at bounding box center [776, 301] width 12 height 13
type input "00"
click at [96, 438] on span "Confirm" at bounding box center [78, 444] width 36 height 12
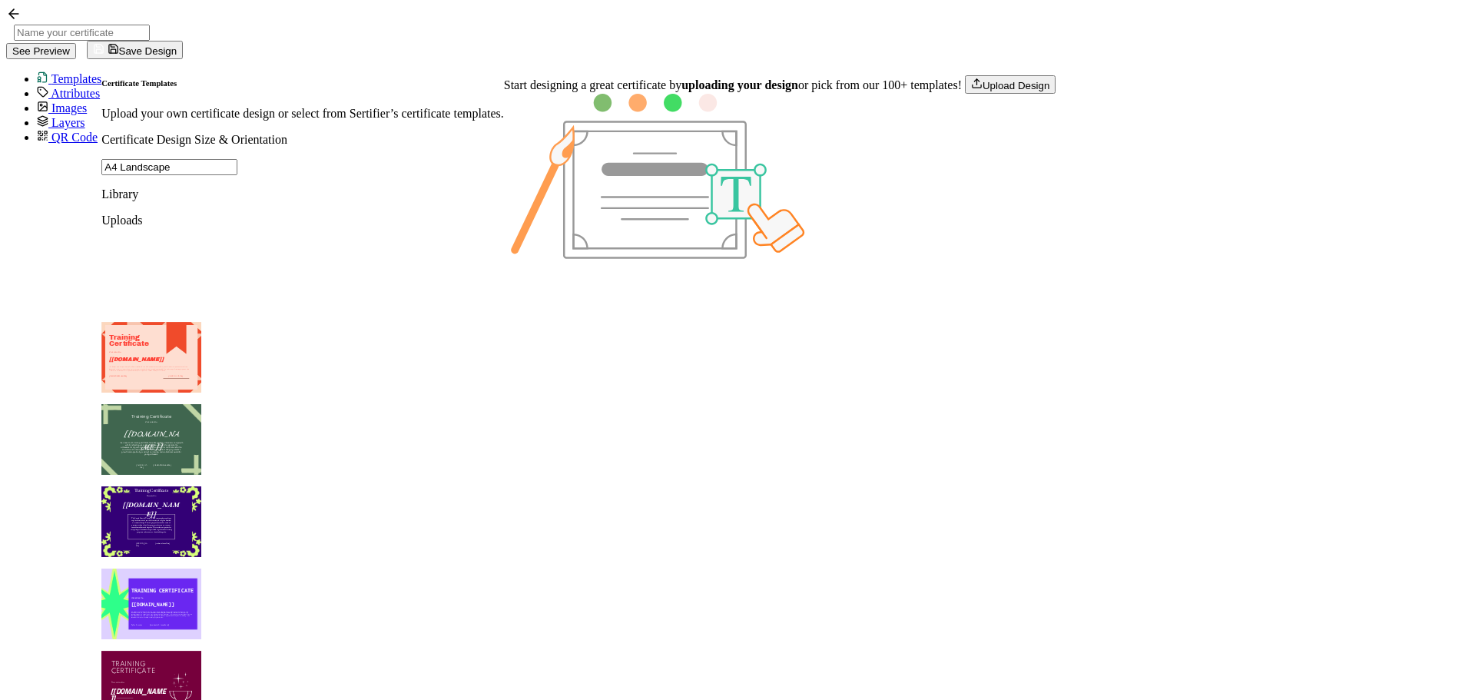
scroll to position [1659, 0]
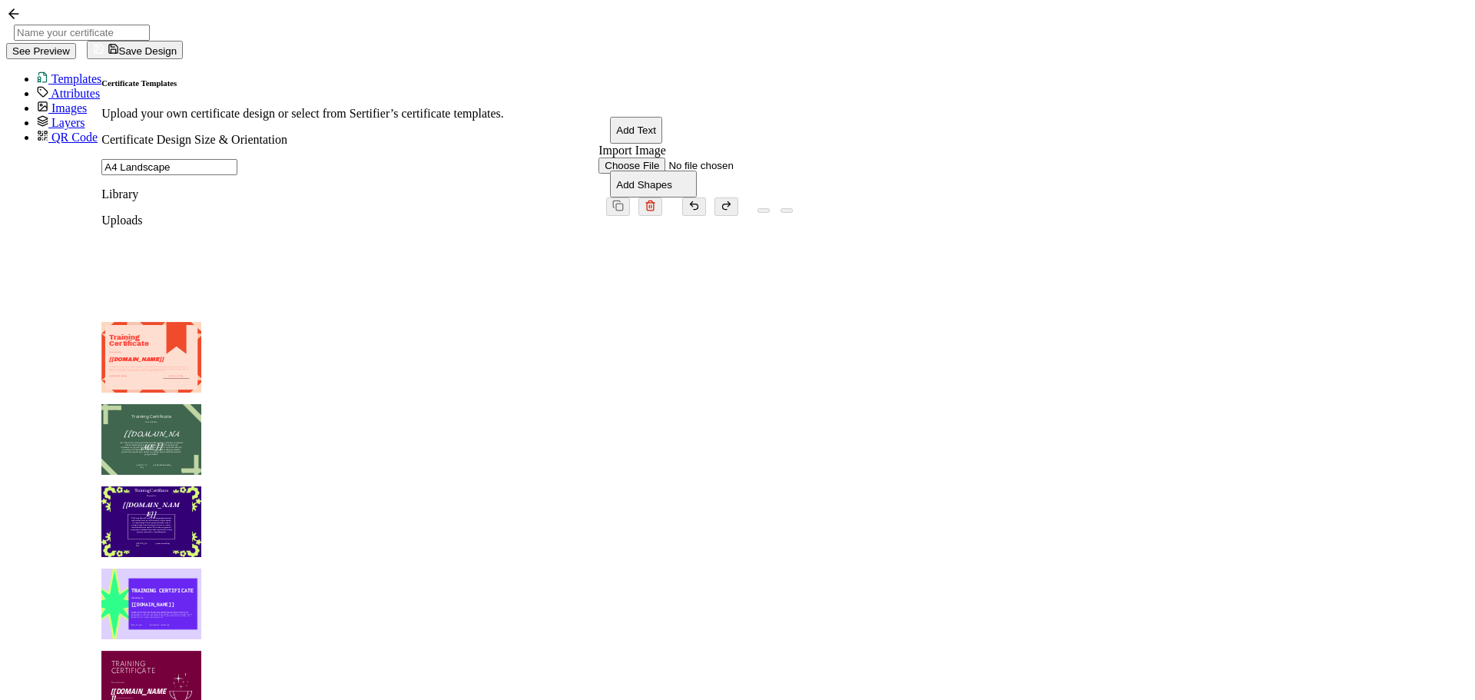
type input "Sunrise"
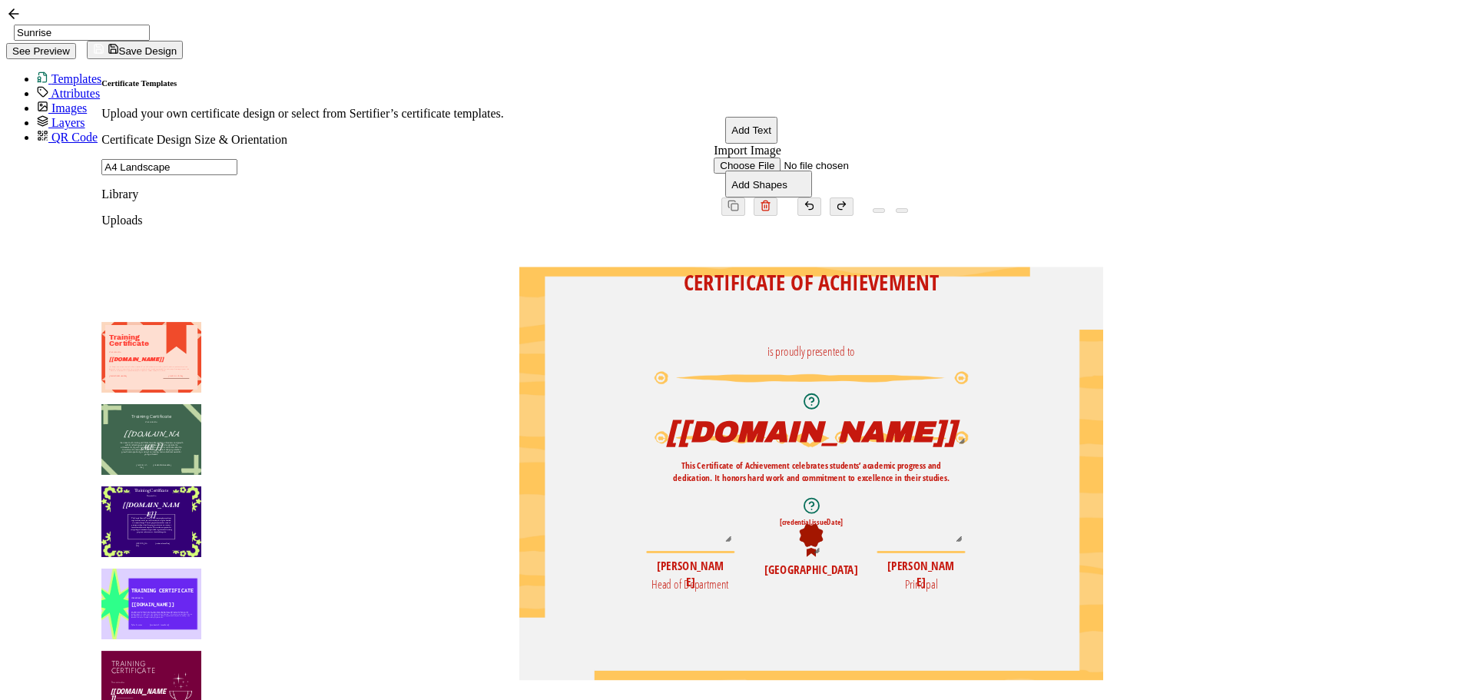
click at [913, 267] on pre "CERTIFICATE OF ACHIEVEMENT" at bounding box center [812, 282] width 256 height 30
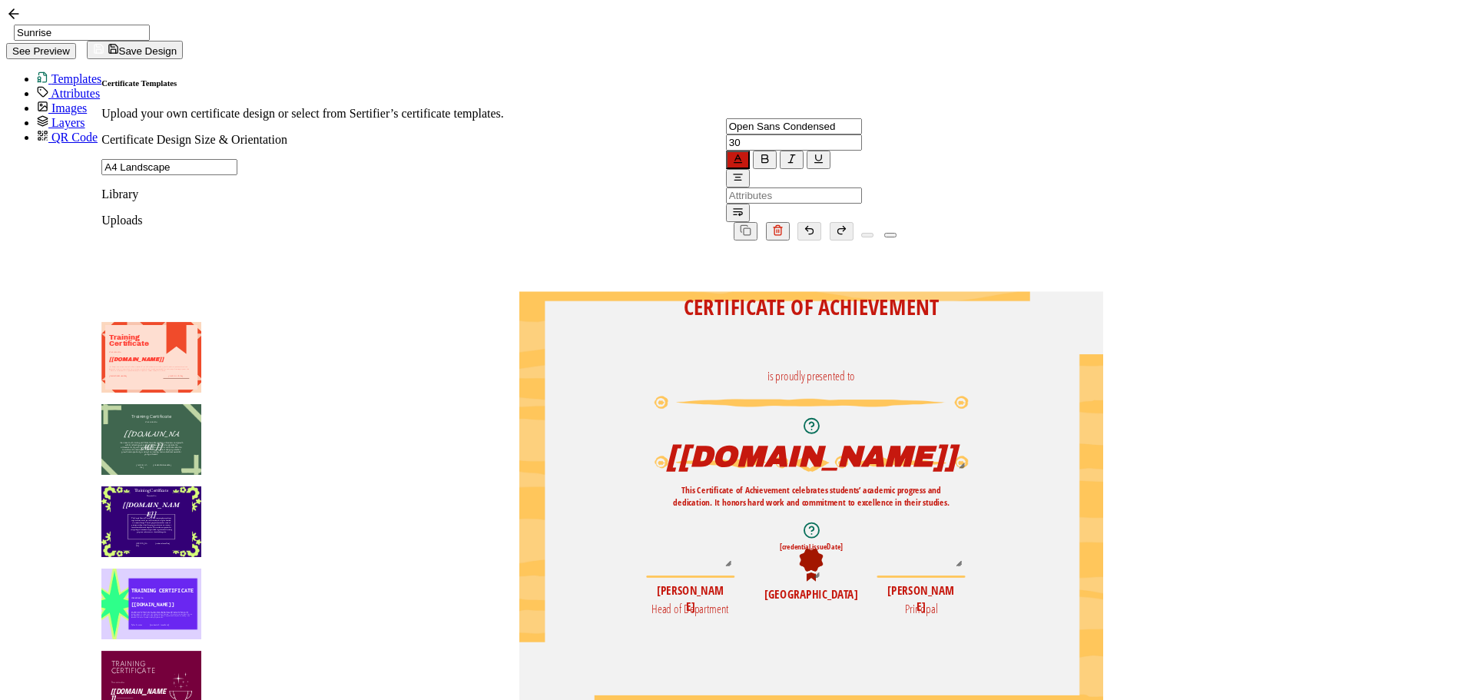
click at [913, 292] on pre "CERTIFICATE OF ACHIEVEMENT" at bounding box center [812, 307] width 256 height 30
drag, startPoint x: 894, startPoint y: 239, endPoint x: 1021, endPoint y: 251, distance: 127.4
click at [1001, 292] on div "CERTIFICATE OF ACHIEVEMENT" at bounding box center [812, 307] width 380 height 30
drag, startPoint x: 872, startPoint y: 308, endPoint x: 804, endPoint y: 491, distance: 195.2
click at [804, 311] on div "CERTIFICATE OF PARTICIPATION The recipient’s full name, which will be automatic…" at bounding box center [811, 301] width 584 height 19
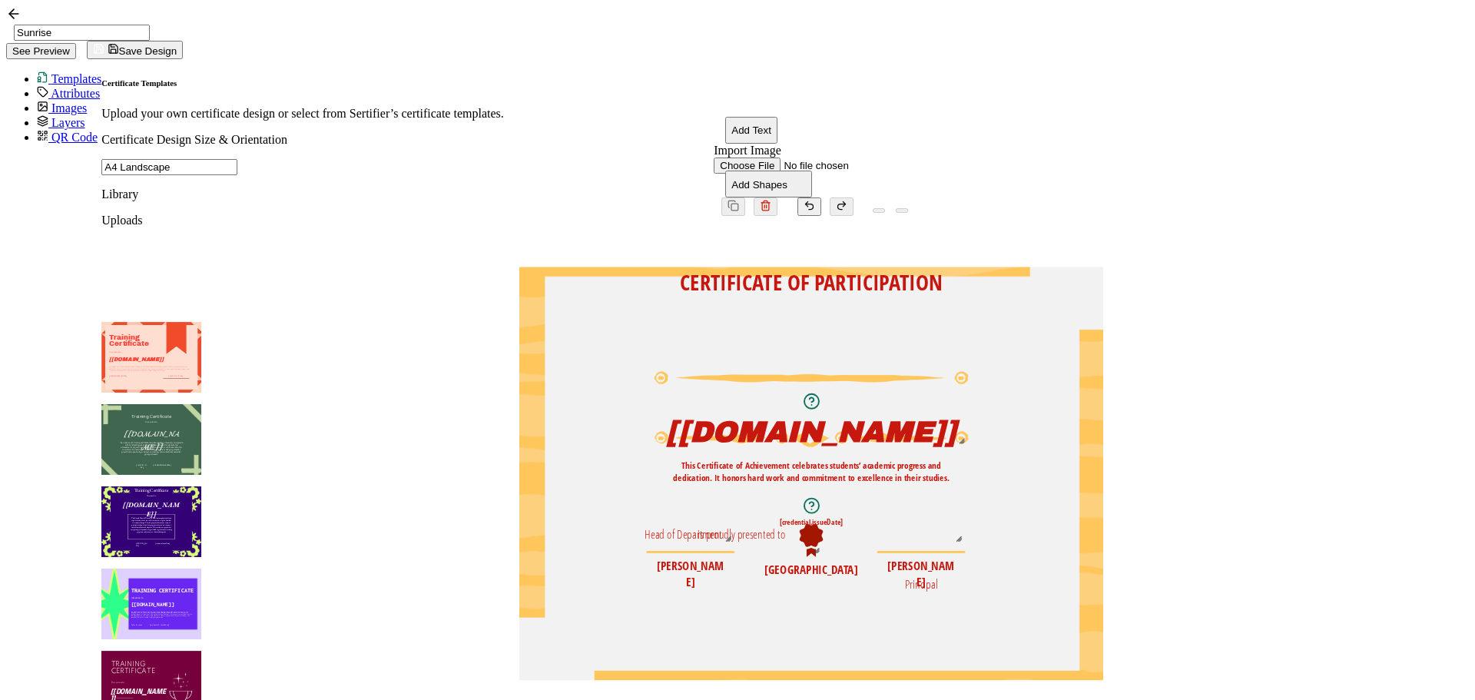
click at [668, 267] on div "CERTIFICATE OF PARTICIPATION The recipient’s full name, which will be automatic…" at bounding box center [811, 267] width 584 height 0
drag, startPoint x: 816, startPoint y: 487, endPoint x: 882, endPoint y: 259, distance: 237.5
click at [855, 298] on pre "is proudly presented to" at bounding box center [811, 306] width 88 height 16
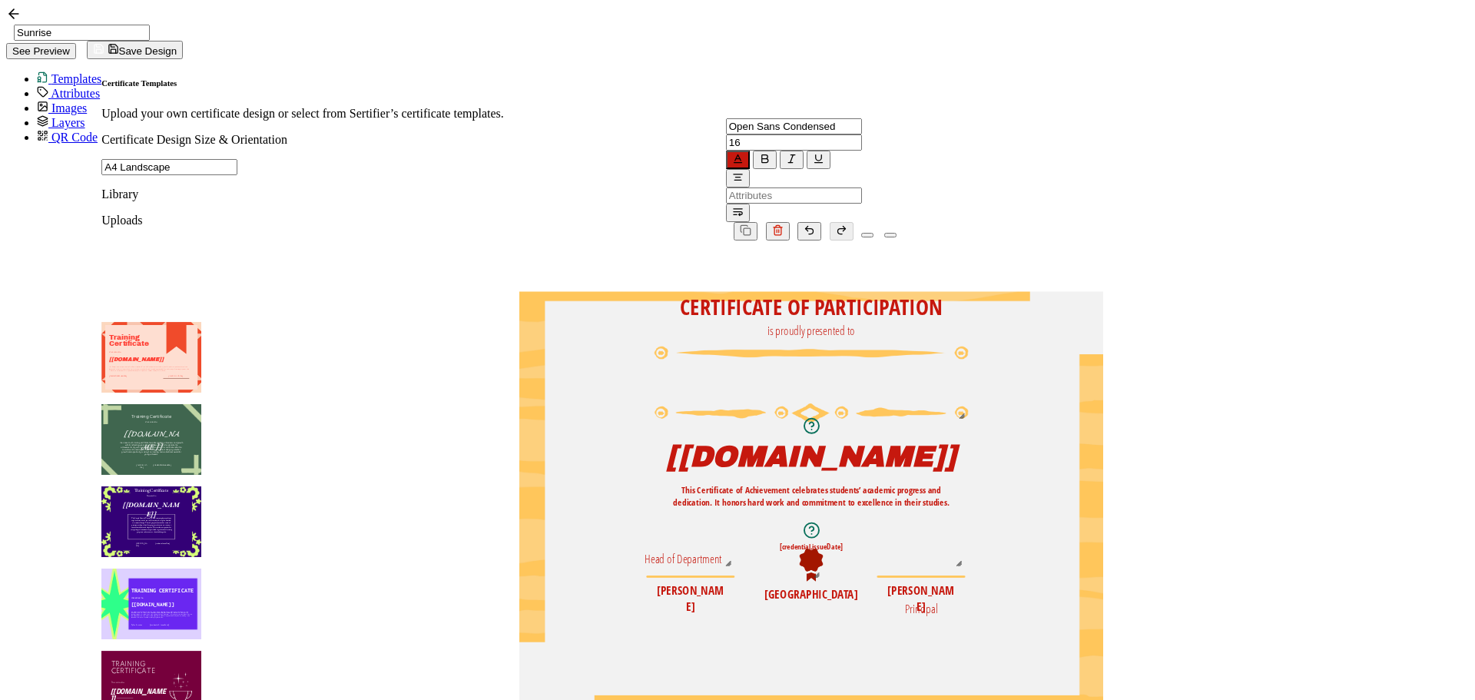
drag, startPoint x: 872, startPoint y: 326, endPoint x: 871, endPoint y: 277, distance: 49.2
click at [871, 346] on img at bounding box center [811, 384] width 314 height 76
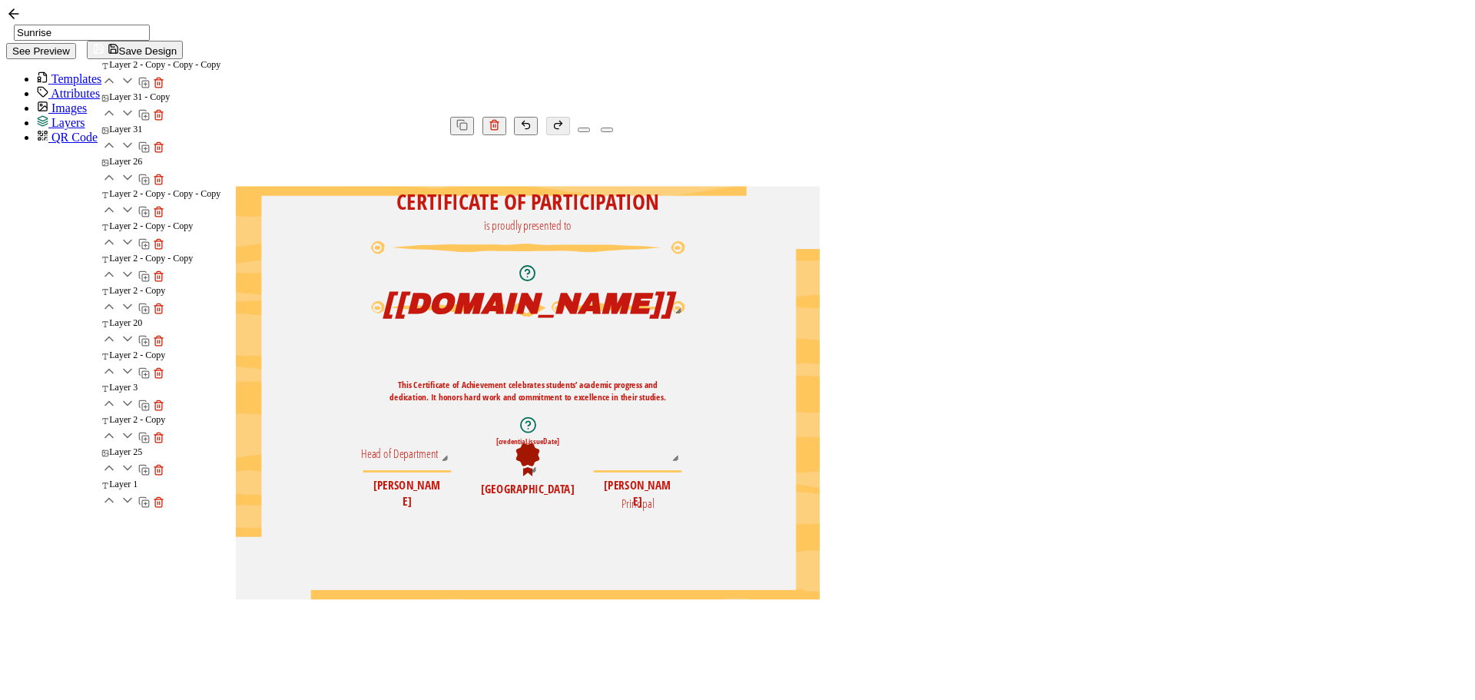
drag, startPoint x: 863, startPoint y: 365, endPoint x: 866, endPoint y: 315, distance: 50.0
click at [673, 315] on pre "[[DOMAIN_NAME]]" at bounding box center [528, 303] width 290 height 31
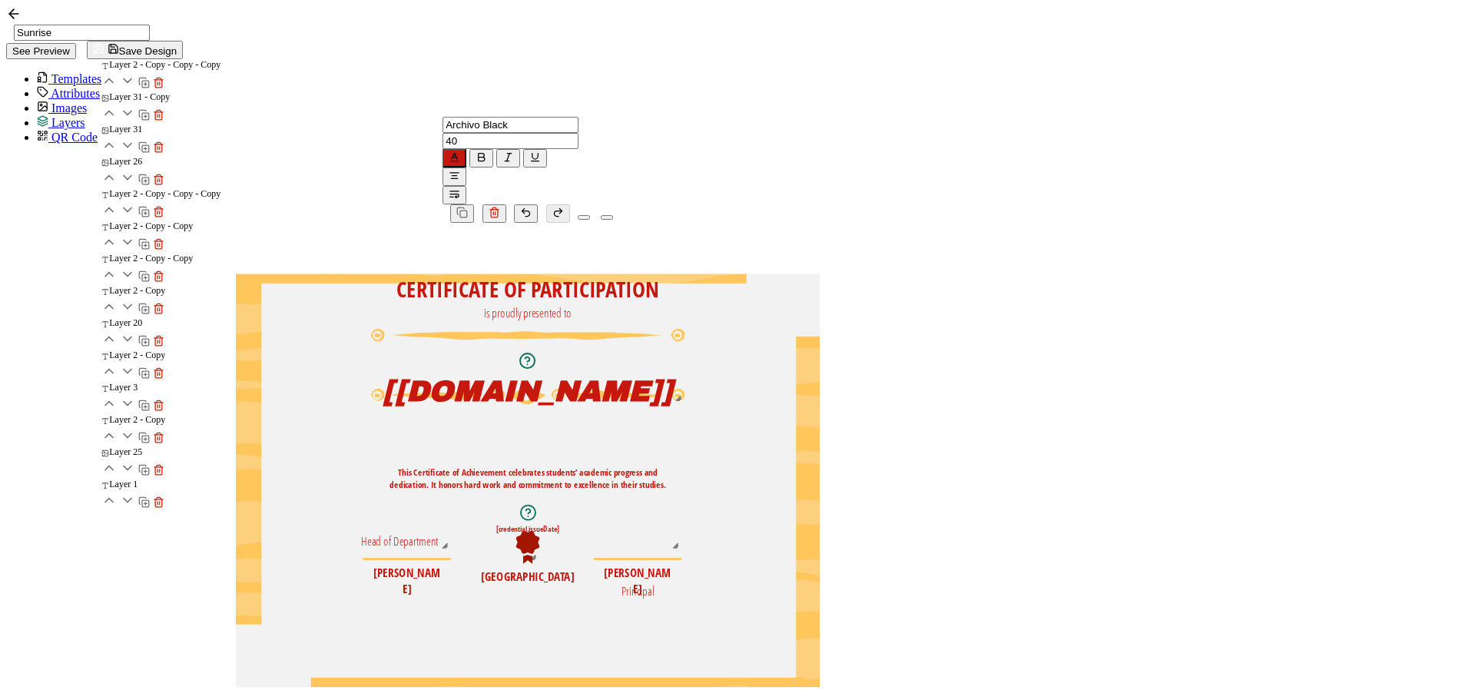
click at [663, 274] on div "CERTIFICATE OF PARTICIPATION The recipient’s full name, which will be automatic…" at bounding box center [528, 274] width 584 height 0
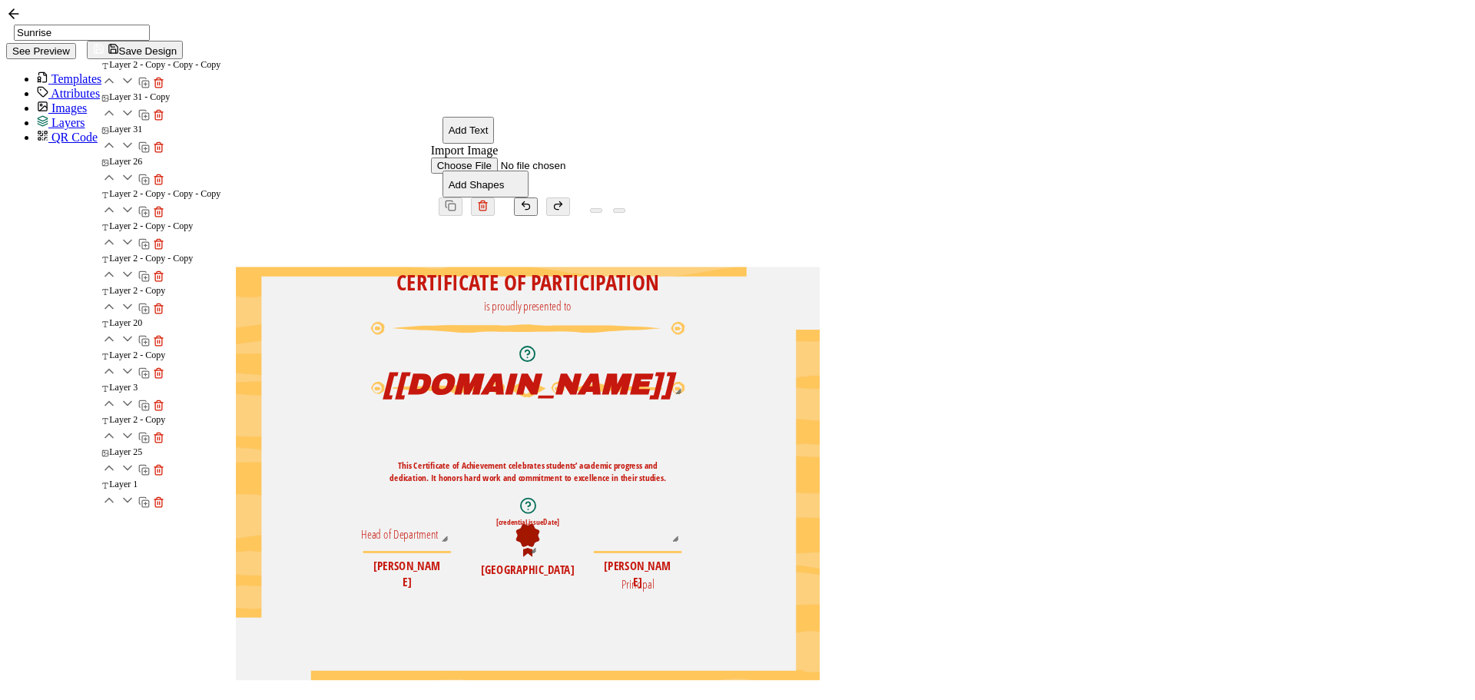
click at [685, 337] on img at bounding box center [528, 360] width 314 height 76
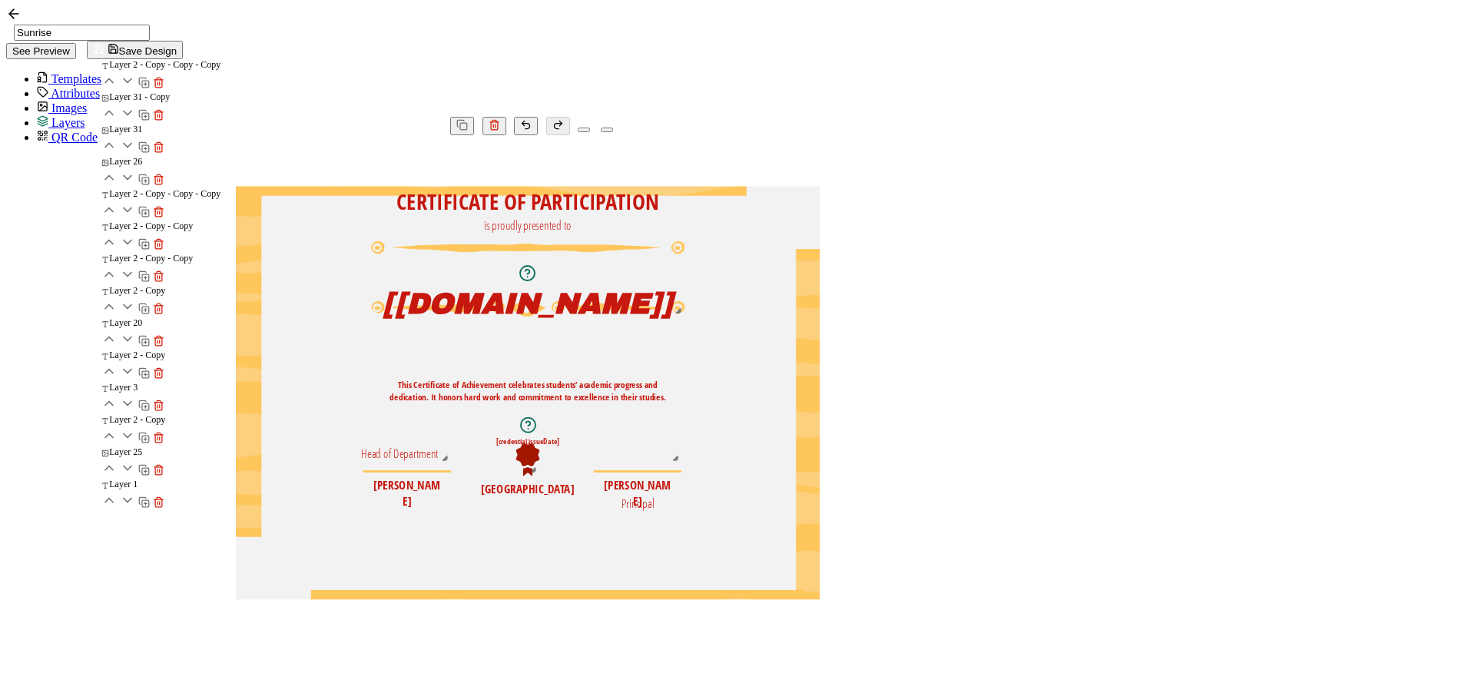
click at [685, 281] on img at bounding box center [528, 279] width 314 height 76
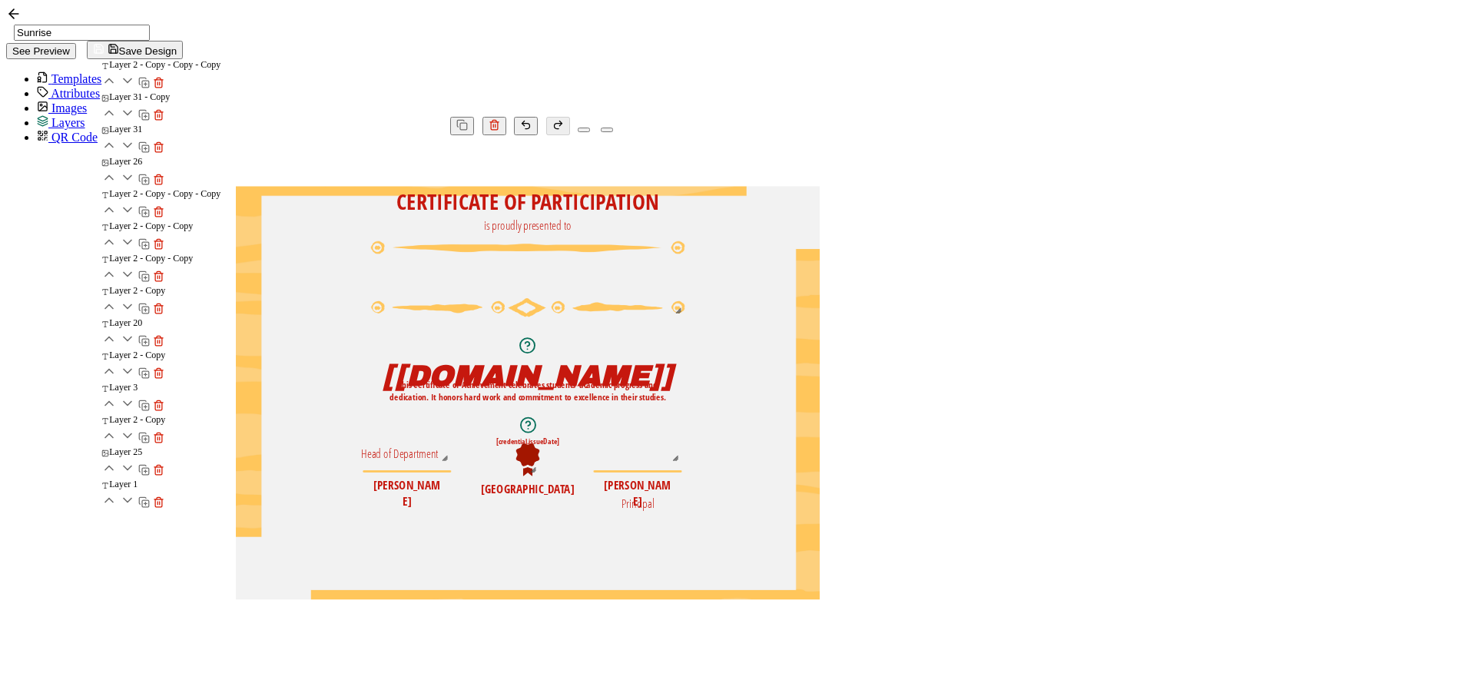
drag, startPoint x: 1031, startPoint y: 308, endPoint x: 1030, endPoint y: 362, distance: 53.8
click at [784, 378] on div "The recipient’s full name, which will be automatically filled based on the info…" at bounding box center [528, 360] width 512 height 63
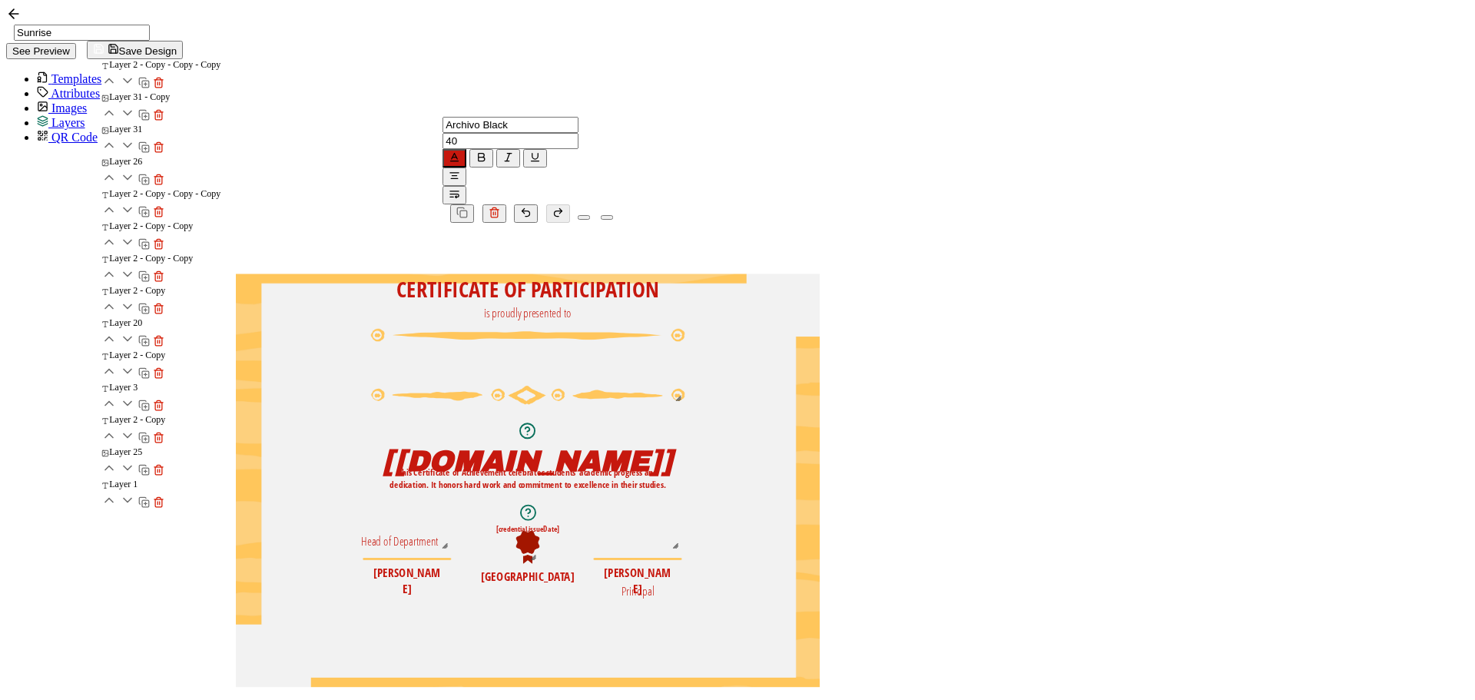
click at [685, 329] on img at bounding box center [528, 367] width 314 height 76
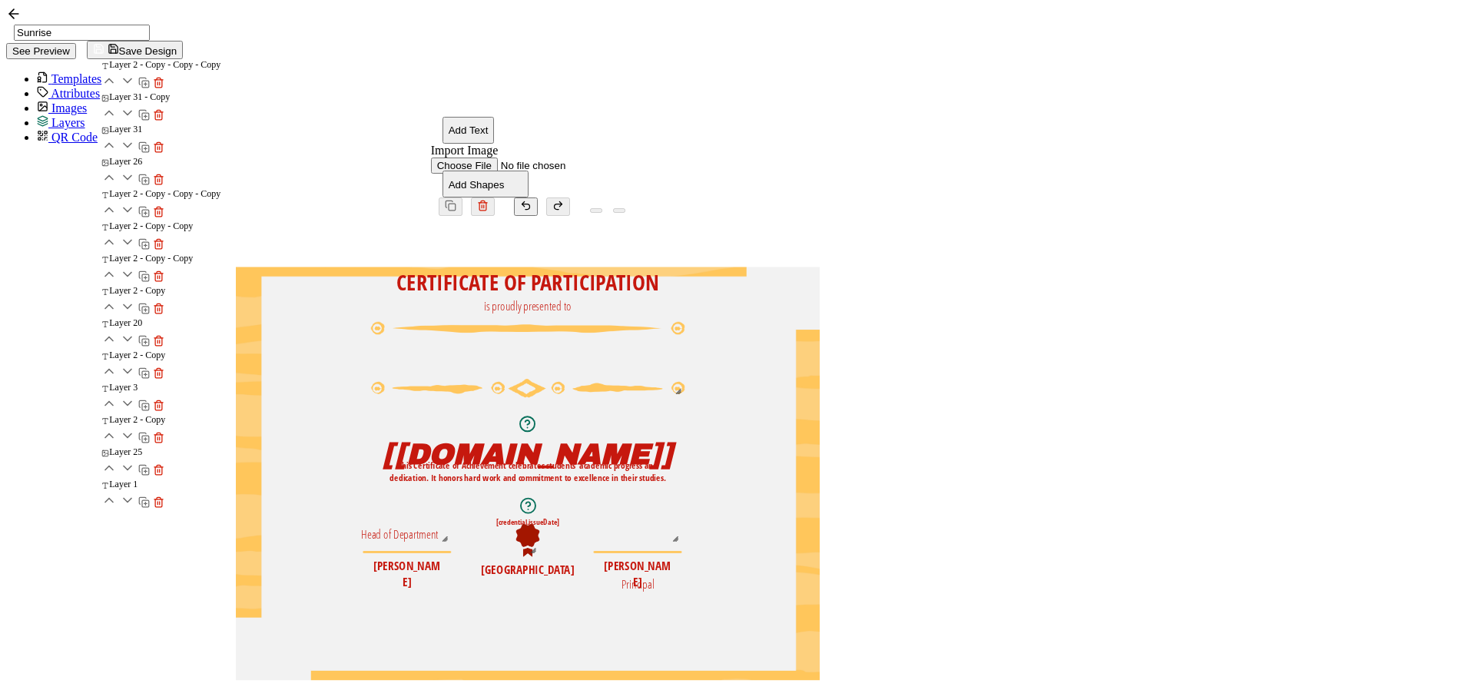
click at [685, 322] on img at bounding box center [528, 360] width 314 height 76
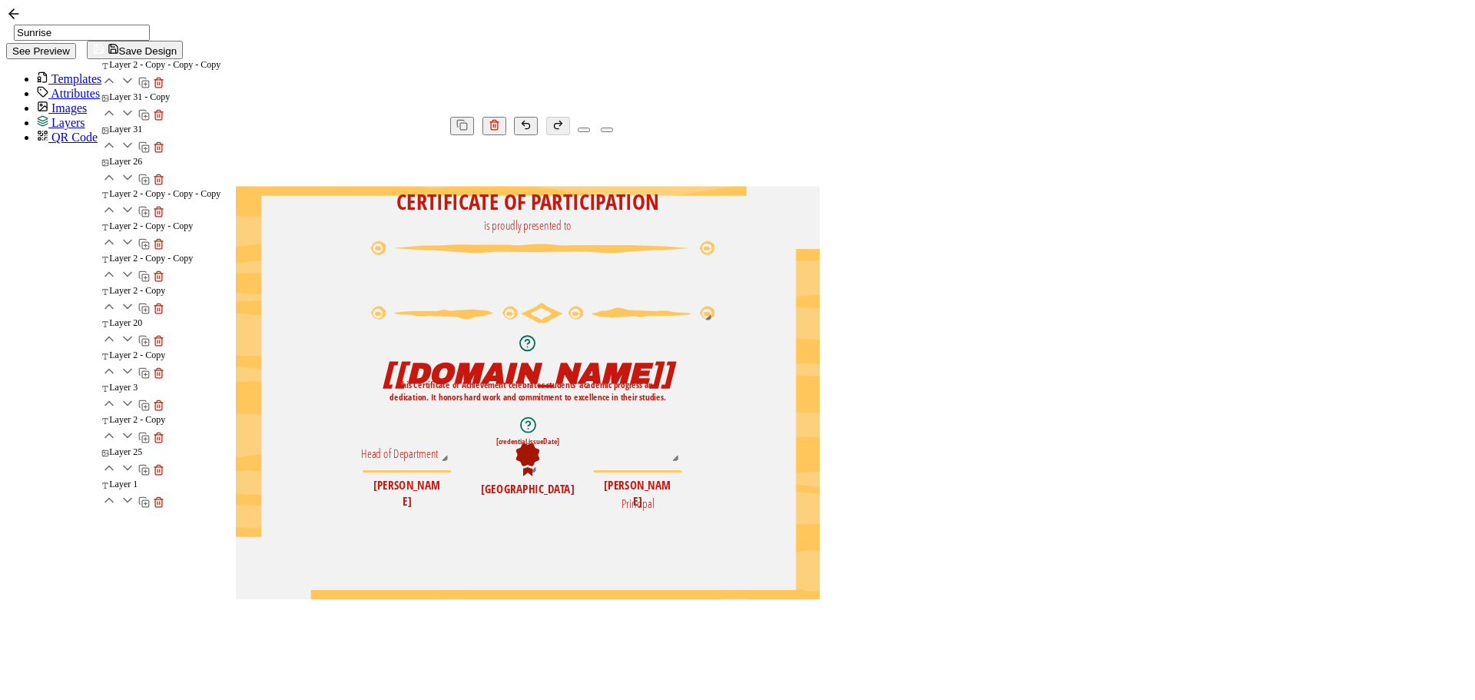
drag, startPoint x: 1034, startPoint y: 342, endPoint x: 1062, endPoint y: 330, distance: 30.0
click at [715, 323] on div at bounding box center [543, 282] width 344 height 82
drag, startPoint x: 866, startPoint y: 237, endPoint x: 866, endPoint y: 213, distance: 24.6
click at [659, 192] on pre "CERTIFICATE OF PARTICIPATION" at bounding box center [527, 177] width 263 height 30
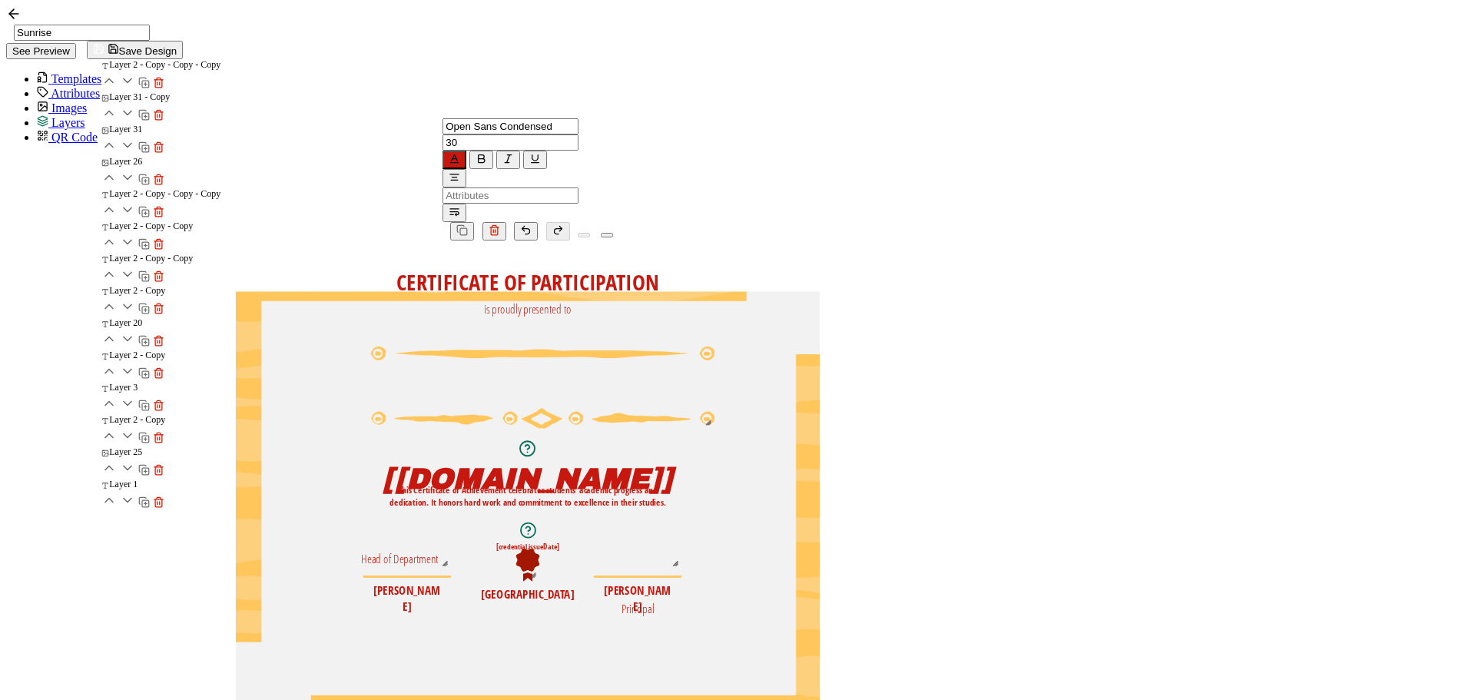
drag, startPoint x: 878, startPoint y: 262, endPoint x: 876, endPoint y: 240, distance: 21.6
click at [572, 301] on pre "is proudly presented to" at bounding box center [528, 309] width 88 height 16
click at [662, 292] on div "CERTIFICATE OF PARTICIPATION The recipient’s full name, which will be automatic…" at bounding box center [528, 292] width 584 height 0
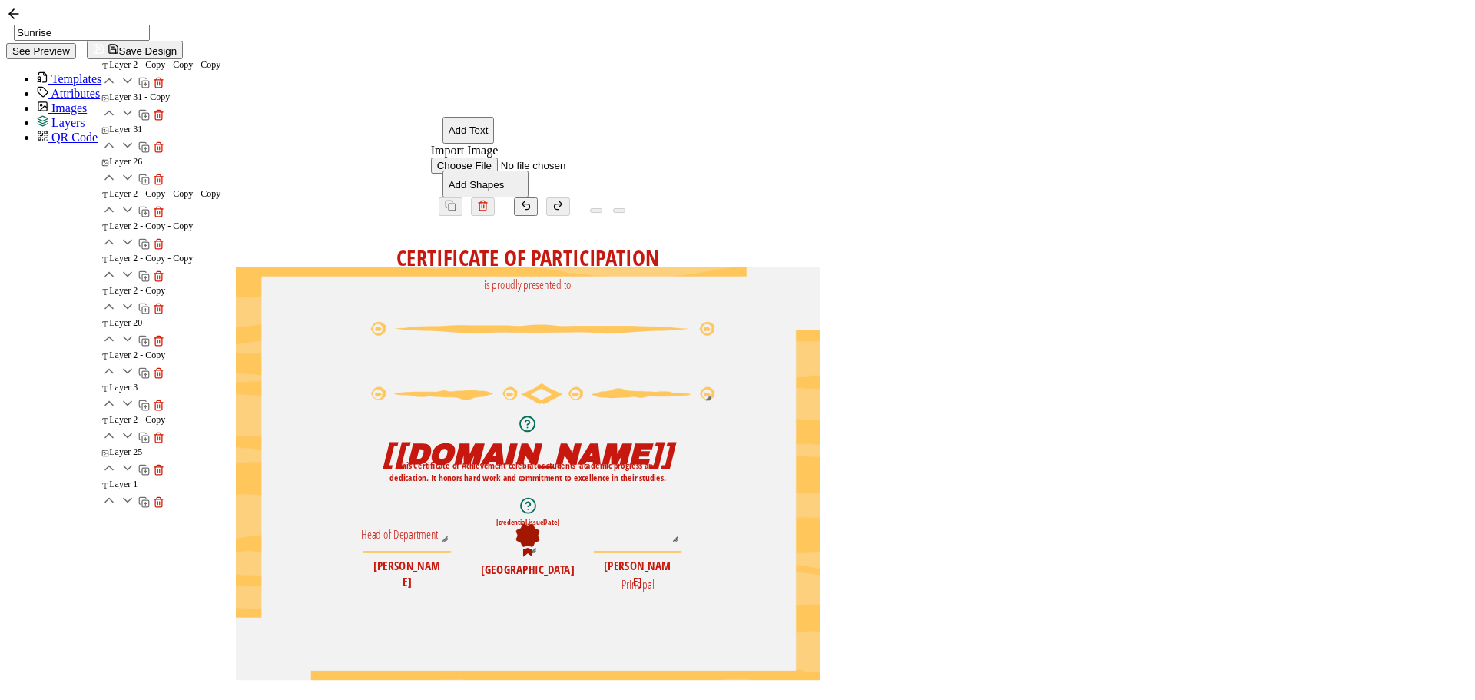
drag, startPoint x: 861, startPoint y: 327, endPoint x: 849, endPoint y: 306, distance: 24.8
click at [715, 322] on img at bounding box center [543, 363] width 344 height 82
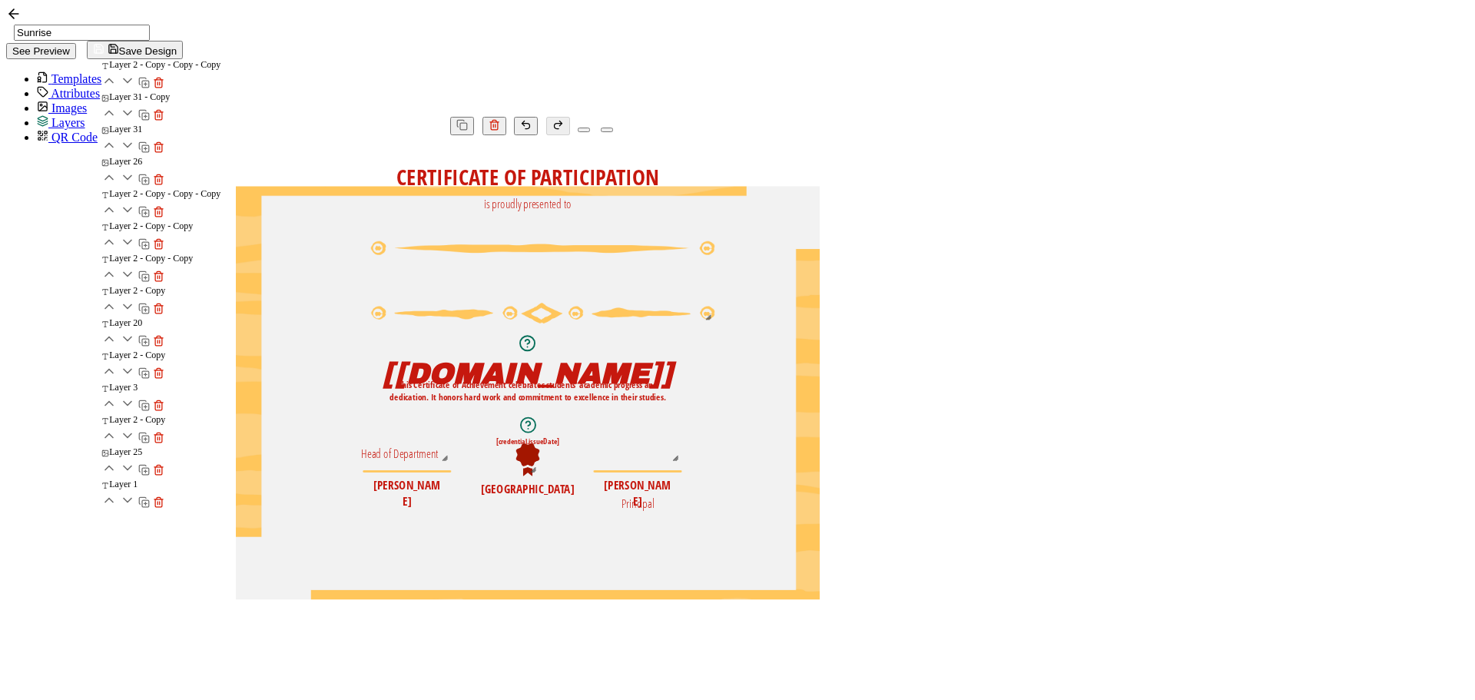
drag, startPoint x: 1276, startPoint y: 318, endPoint x: 1190, endPoint y: 313, distance: 86.2
click at [820, 318] on div "CERTIFICATE OF PARTICIPATION The recipient’s full name, which will be automatic…" at bounding box center [528, 418] width 584 height 566
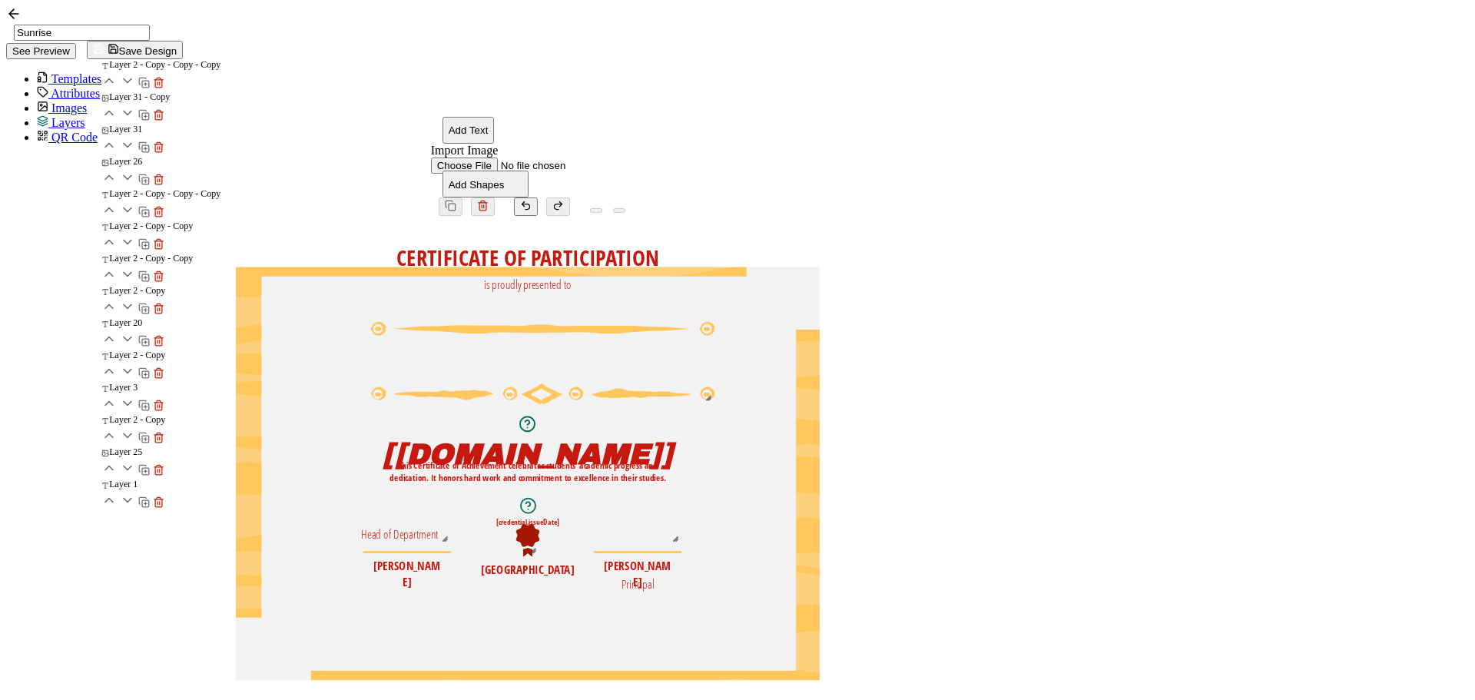
drag, startPoint x: 965, startPoint y: 316, endPoint x: 919, endPoint y: 313, distance: 46.2
click at [715, 322] on img at bounding box center [543, 363] width 344 height 82
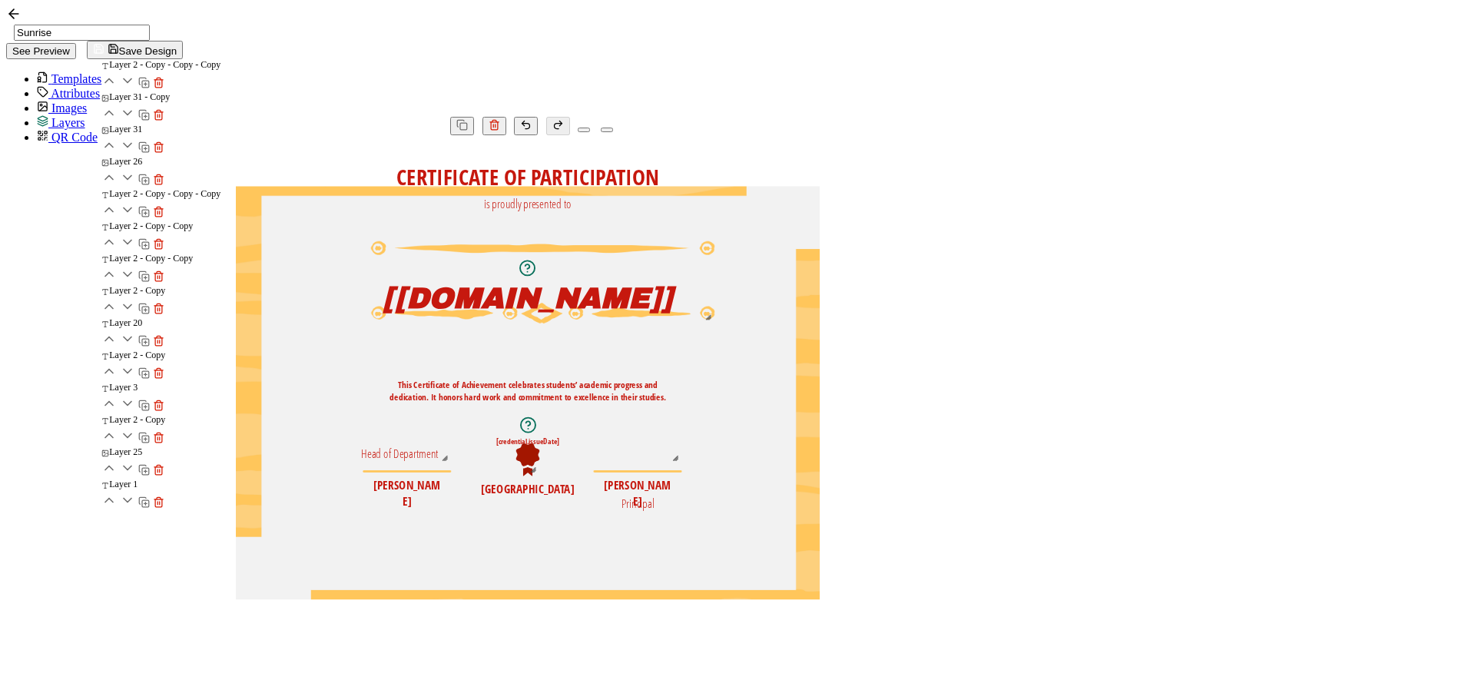
drag, startPoint x: 887, startPoint y: 375, endPoint x: 887, endPoint y: 300, distance: 75.3
click at [673, 300] on pre "[[DOMAIN_NAME]]" at bounding box center [528, 298] width 290 height 31
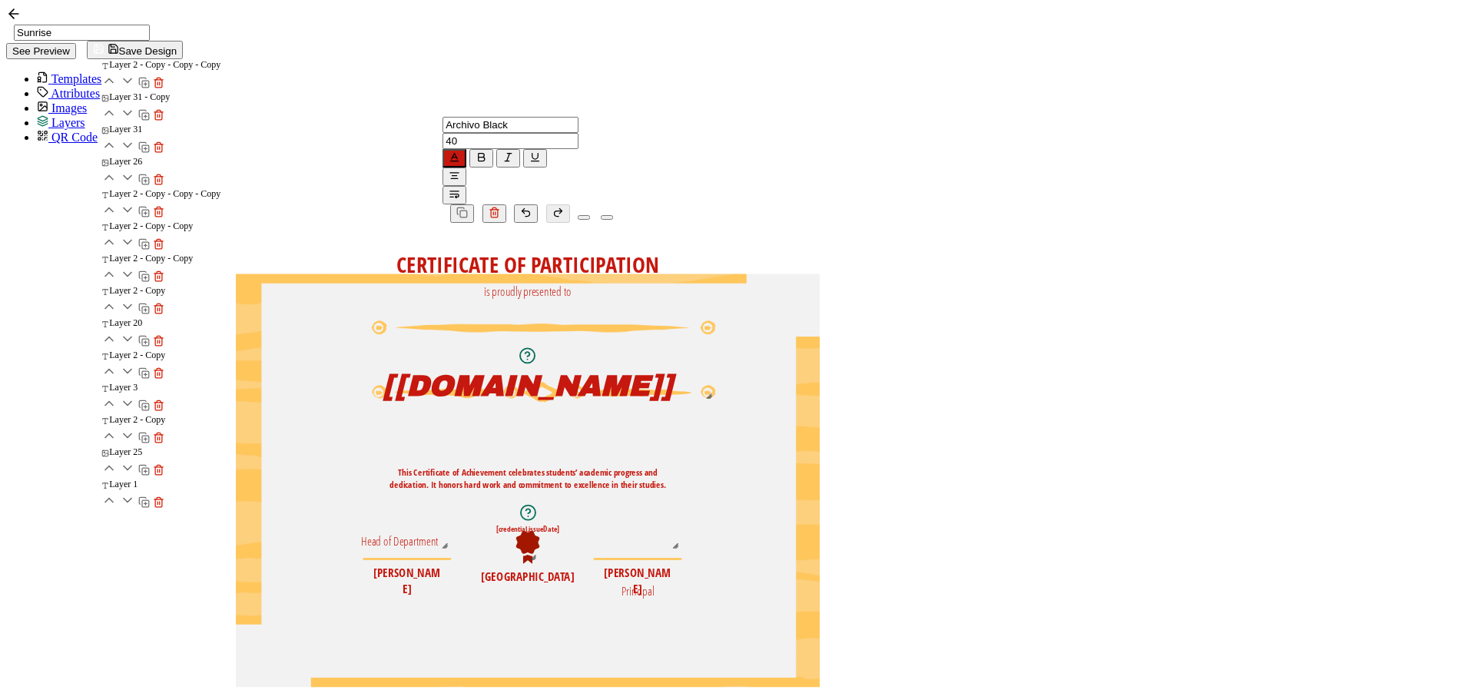
drag, startPoint x: 872, startPoint y: 345, endPoint x: 870, endPoint y: 334, distance: 11.0
click at [715, 334] on img at bounding box center [543, 361] width 344 height 82
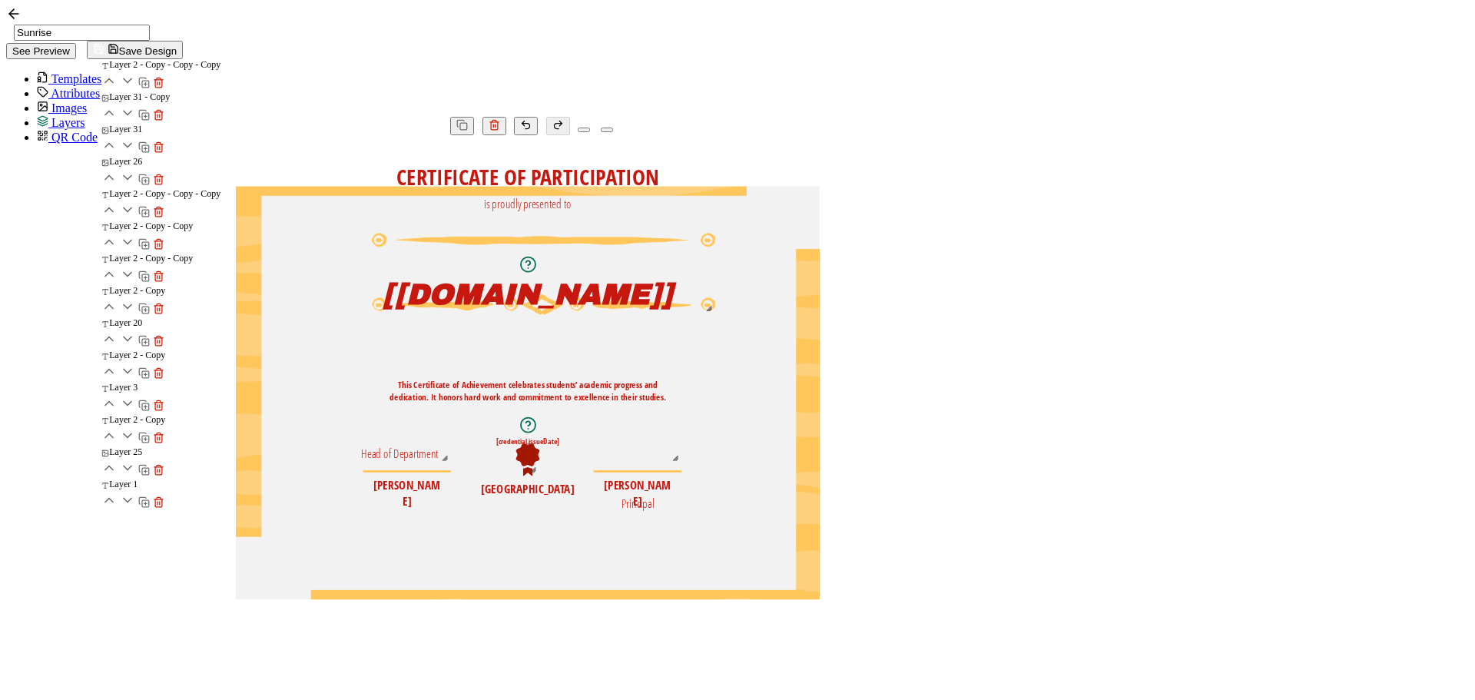
click at [673, 303] on pre "[[DOMAIN_NAME]]" at bounding box center [528, 294] width 290 height 31
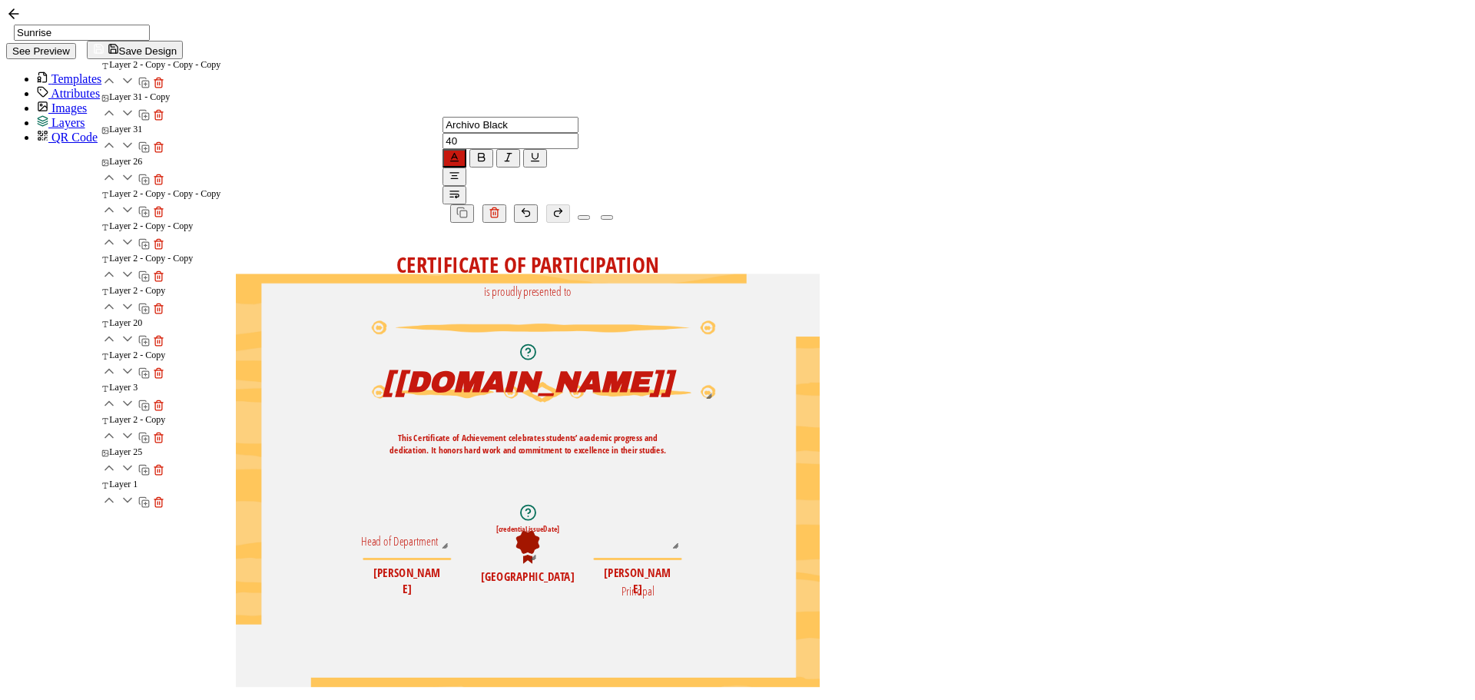
drag, startPoint x: 820, startPoint y: 422, endPoint x: 822, endPoint y: 387, distance: 34.6
click at [666, 431] on pre "This Certificate of Achievement celebrates students’ academic progress and dedi…" at bounding box center [528, 443] width 276 height 25
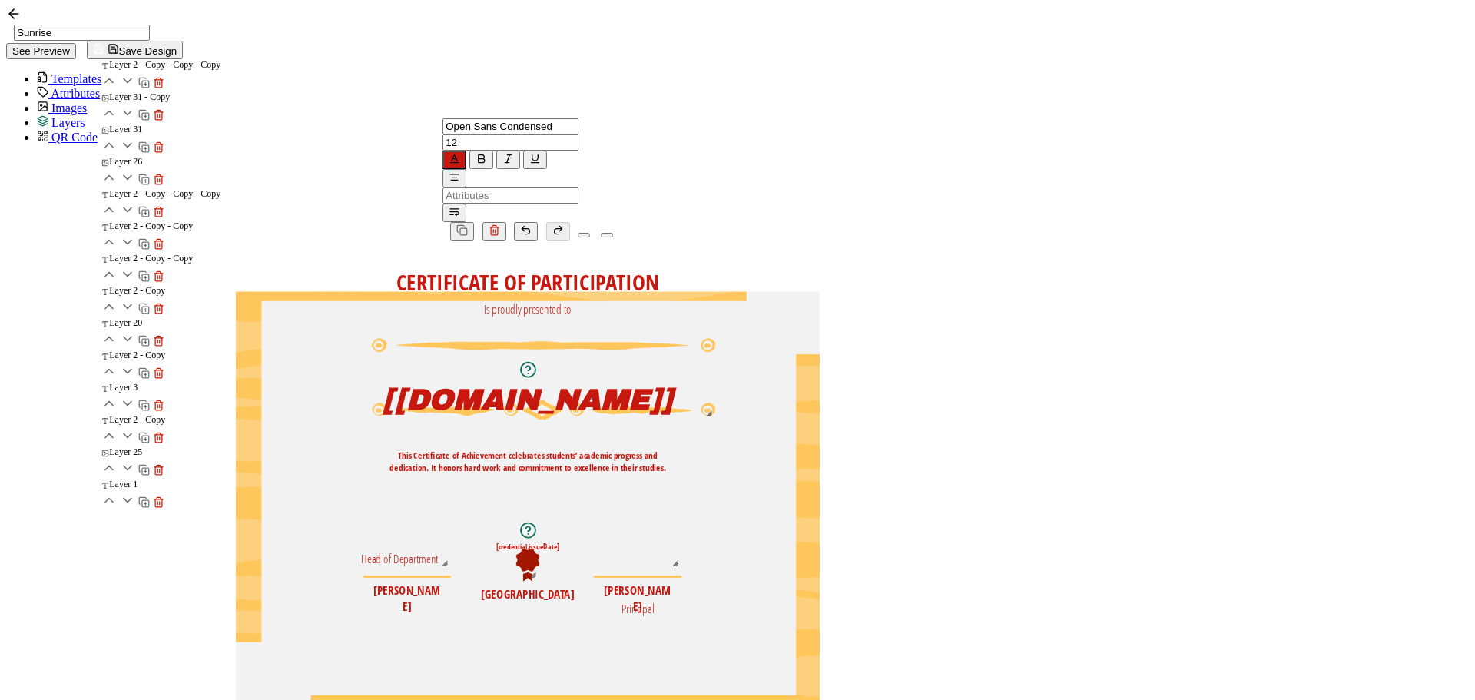
click at [659, 267] on pre "CERTIFICATE OF PARTICIPATION" at bounding box center [527, 282] width 263 height 30
click at [460, 153] on icon "button" at bounding box center [455, 159] width 12 height 12
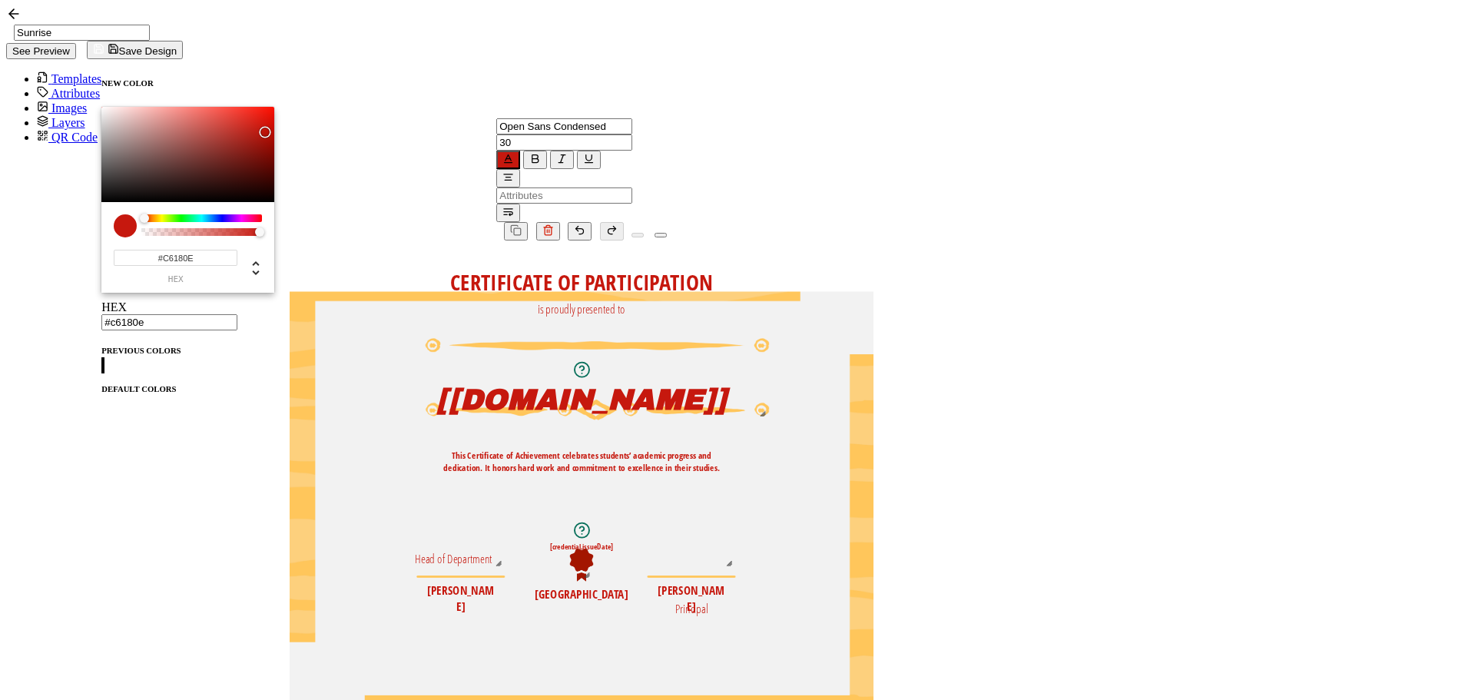
scroll to position [7, 0]
click at [101, 397] on span at bounding box center [101, 397] width 0 height 0
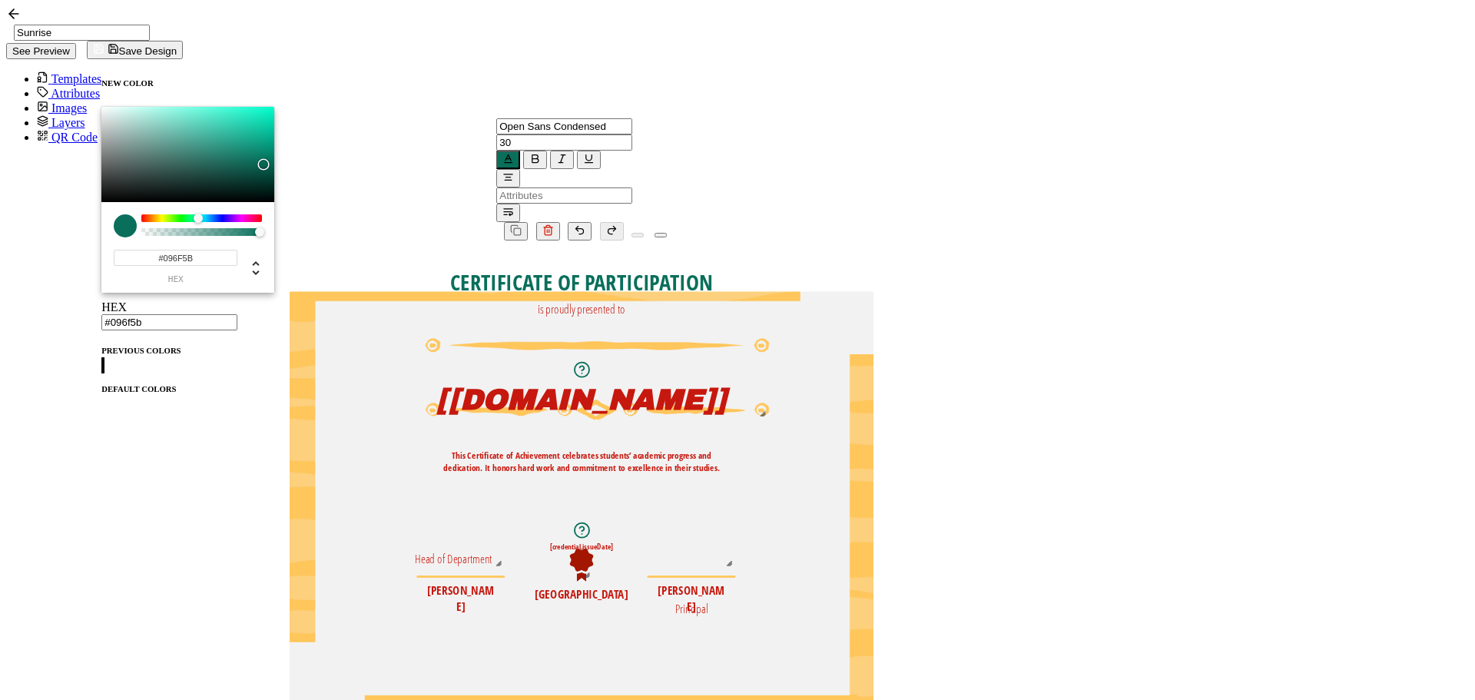
click at [727, 384] on pre "[[DOMAIN_NAME]]" at bounding box center [582, 399] width 290 height 31
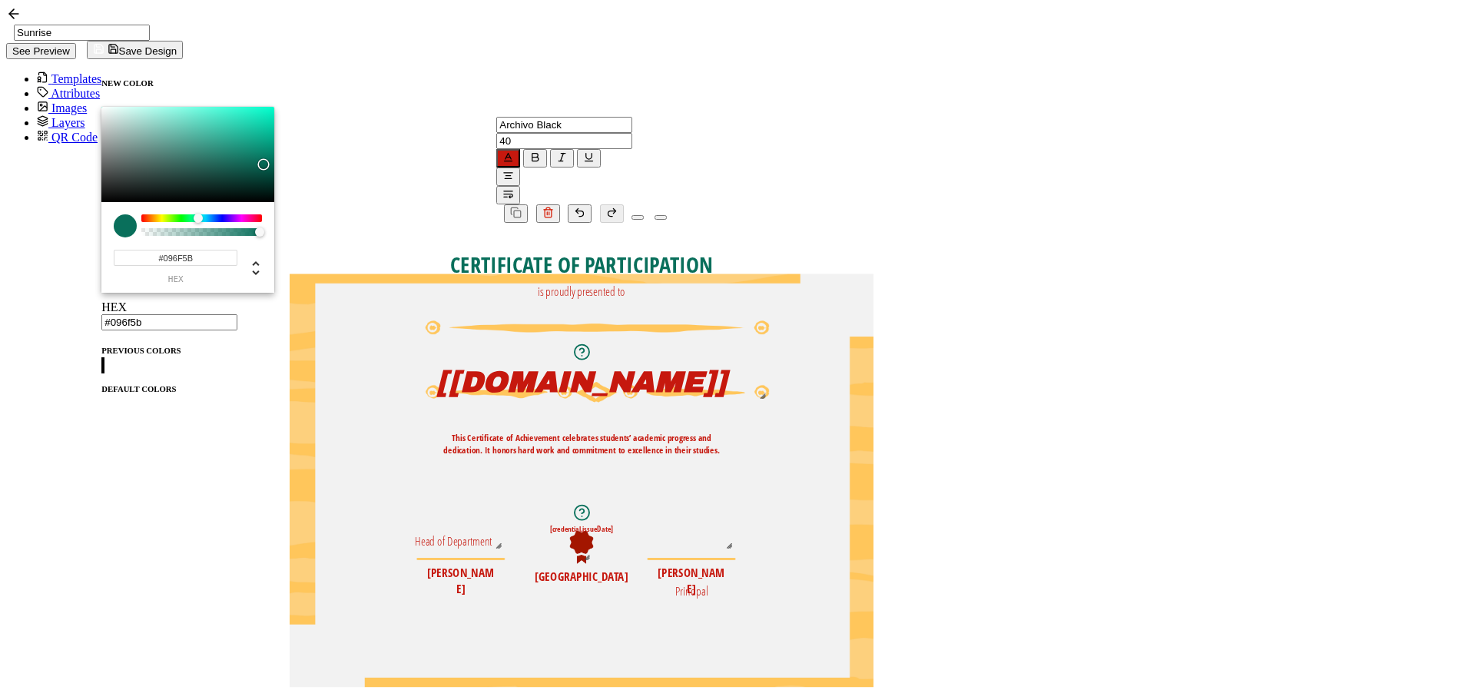
click at [104, 397] on span at bounding box center [102, 397] width 3 height 0
click at [511, 149] on button "button" at bounding box center [508, 158] width 24 height 18
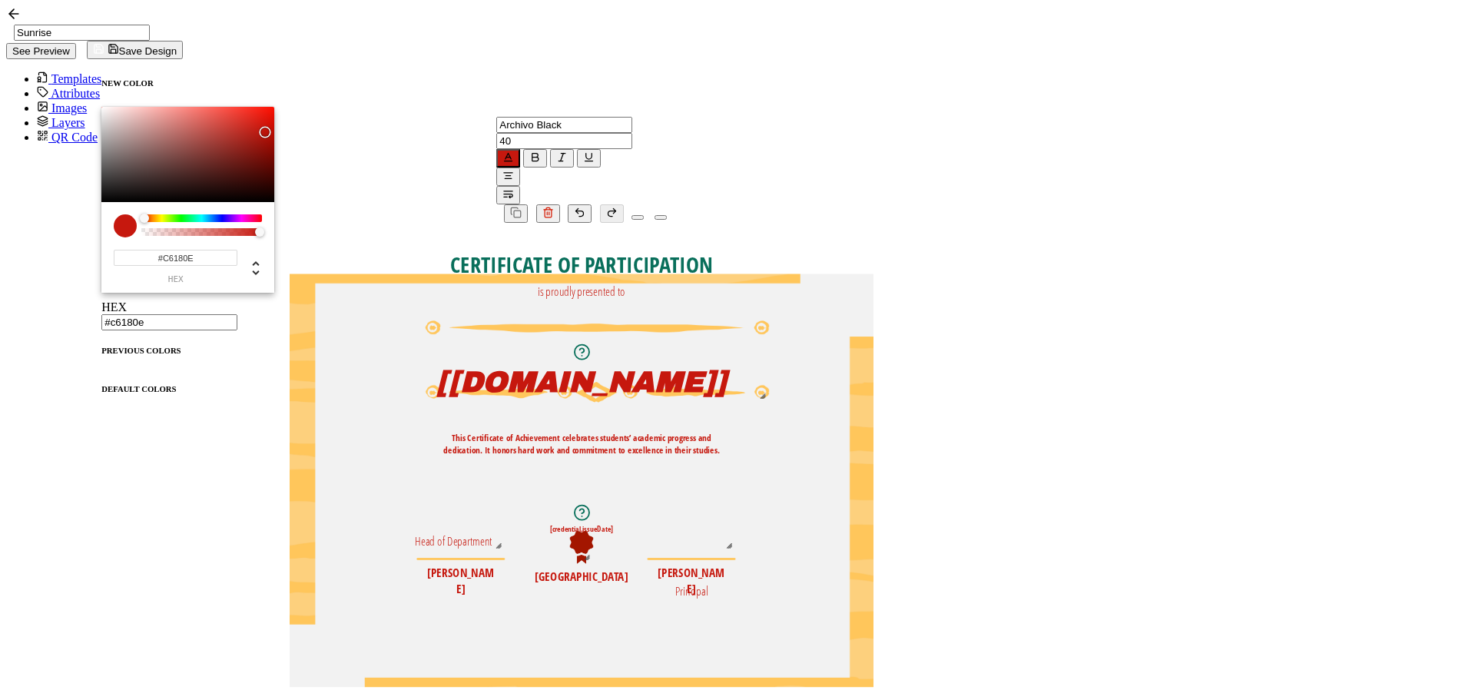
click at [101, 359] on span at bounding box center [101, 365] width 0 height 13
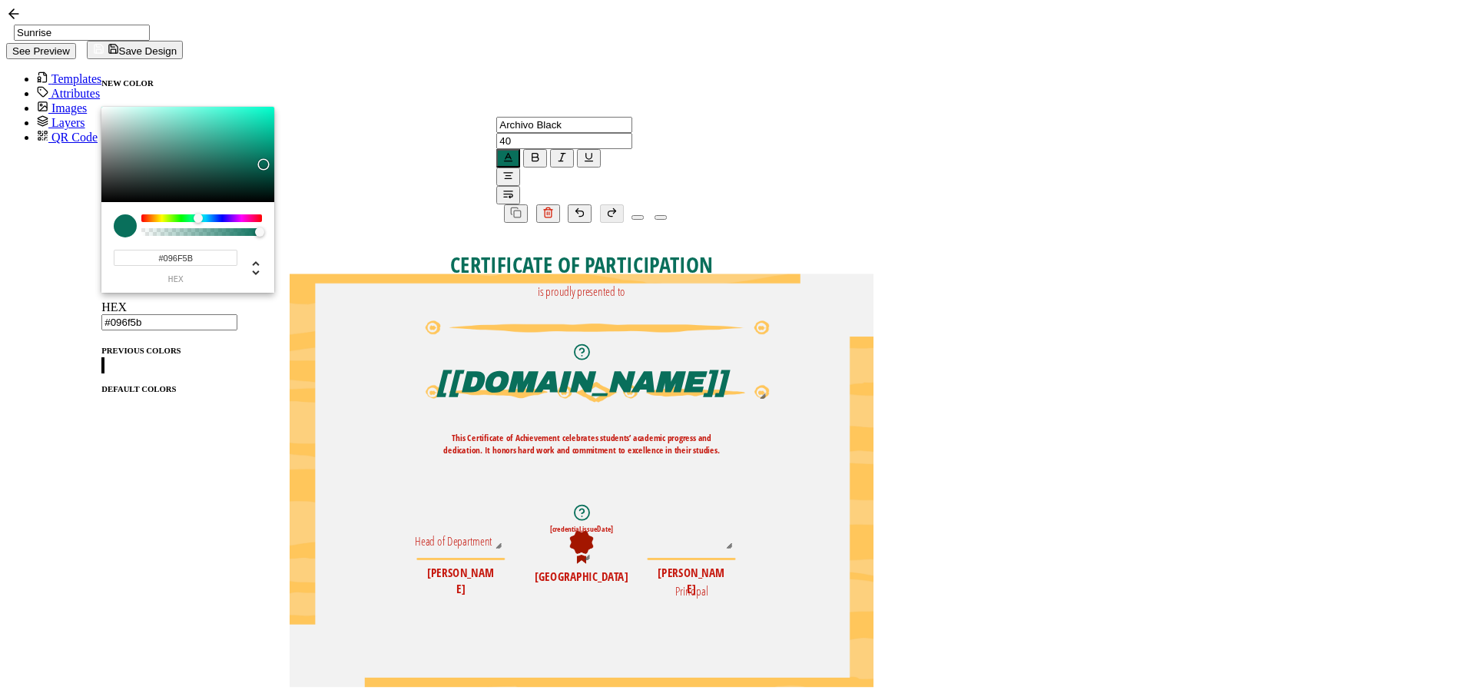
click at [625, 283] on pre "is proudly presented to" at bounding box center [582, 291] width 88 height 16
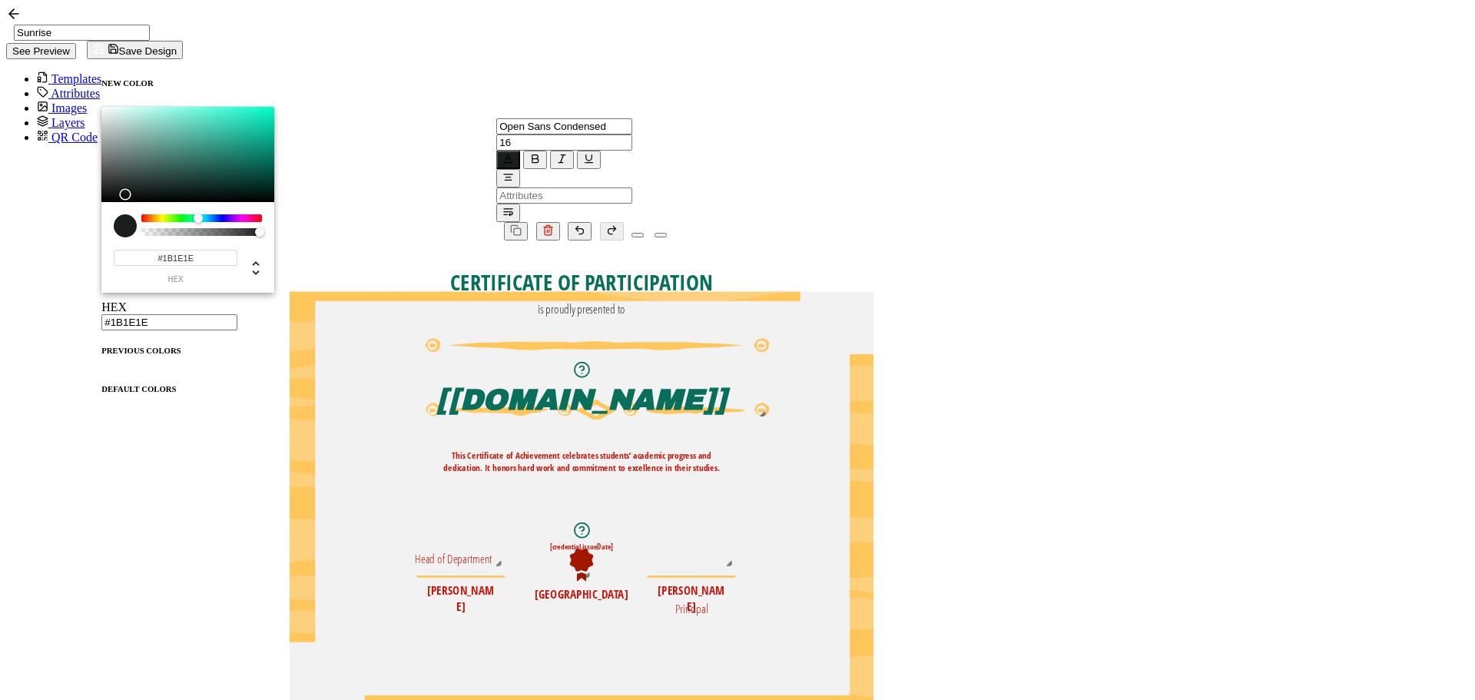
drag, startPoint x: 84, startPoint y: 184, endPoint x: 91, endPoint y: 201, distance: 19.3
click at [101, 201] on div "Chrome color picker" at bounding box center [187, 154] width 173 height 95
drag, startPoint x: 792, startPoint y: 394, endPoint x: 755, endPoint y: 360, distance: 50.5
click at [720, 449] on pre "This Certificate of Achievement celebrates students’ academic progress and dedi…" at bounding box center [582, 461] width 276 height 25
click at [508, 153] on icon "button" at bounding box center [508, 159] width 12 height 12
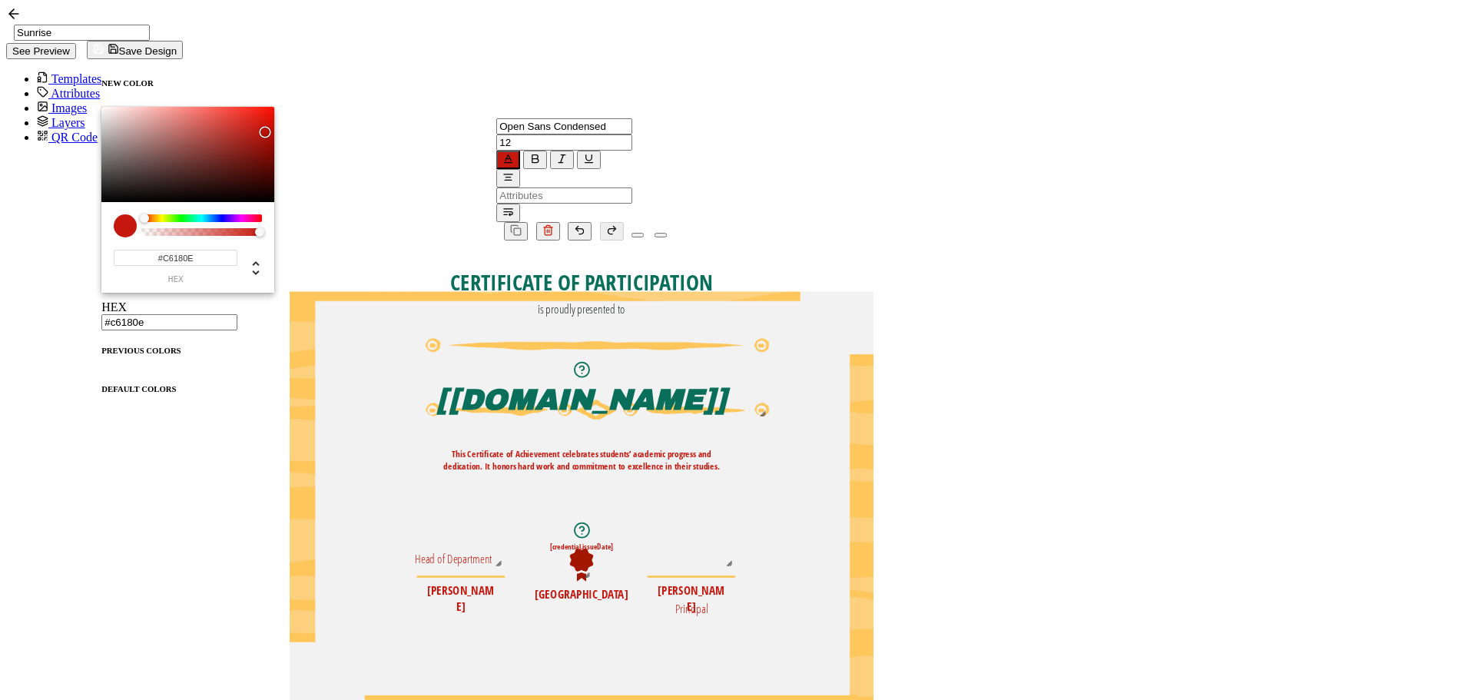
click at [101, 359] on span at bounding box center [101, 365] width 0 height 13
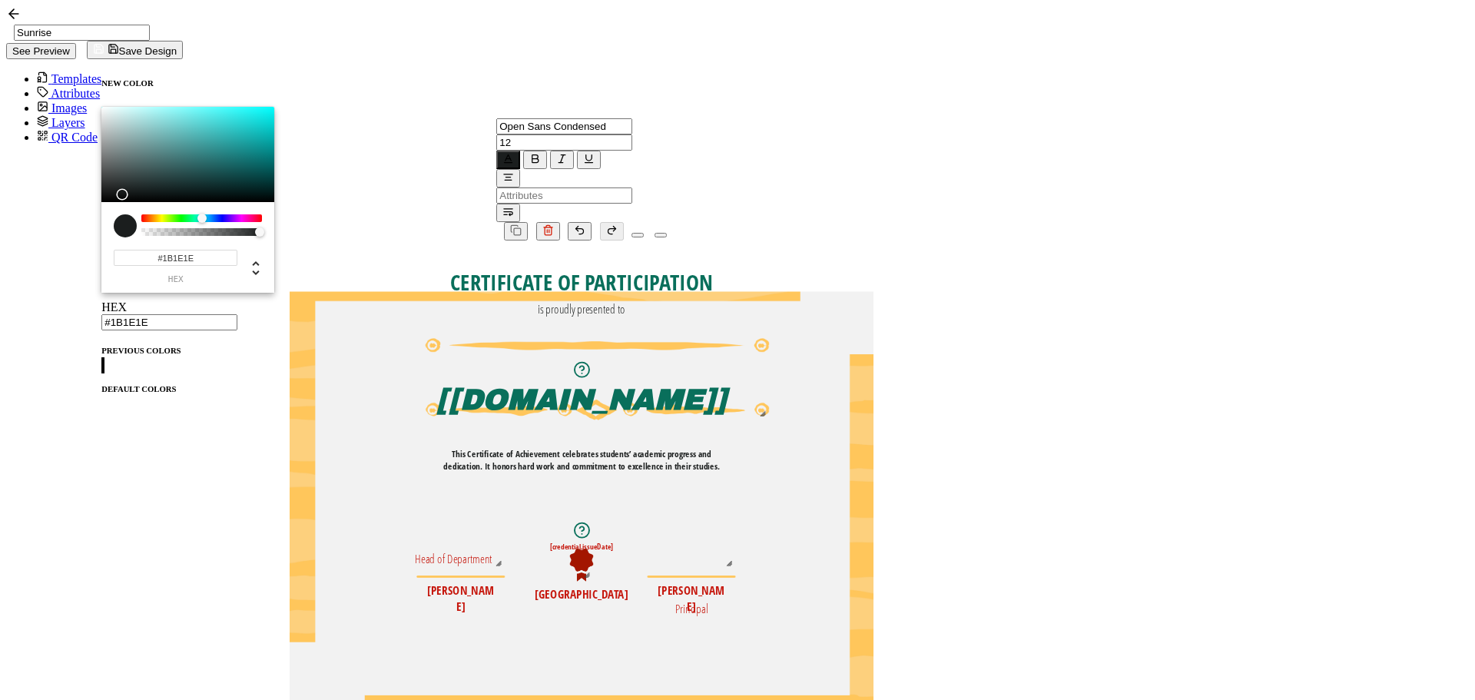
click at [614, 541] on pre "[credential.issueDate]" at bounding box center [582, 546] width 64 height 10
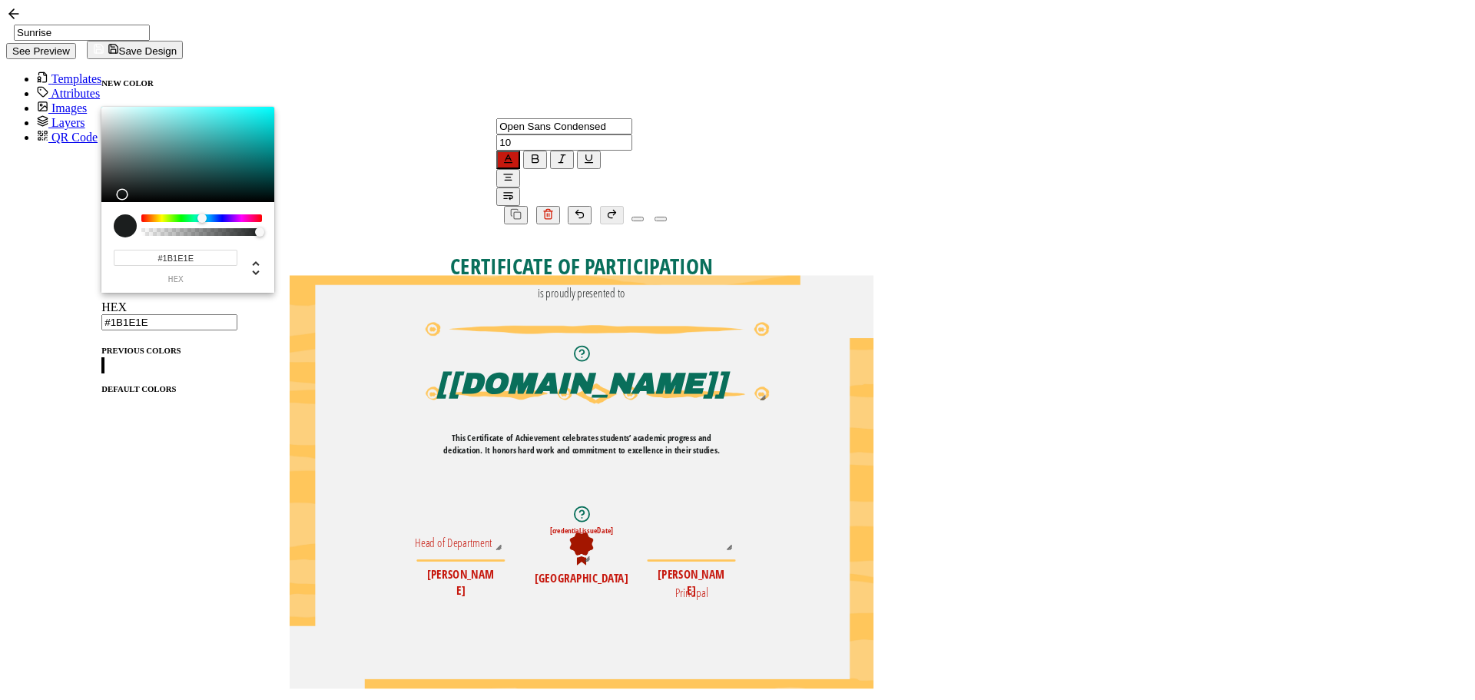
click at [502, 153] on icon "button" at bounding box center [508, 159] width 12 height 12
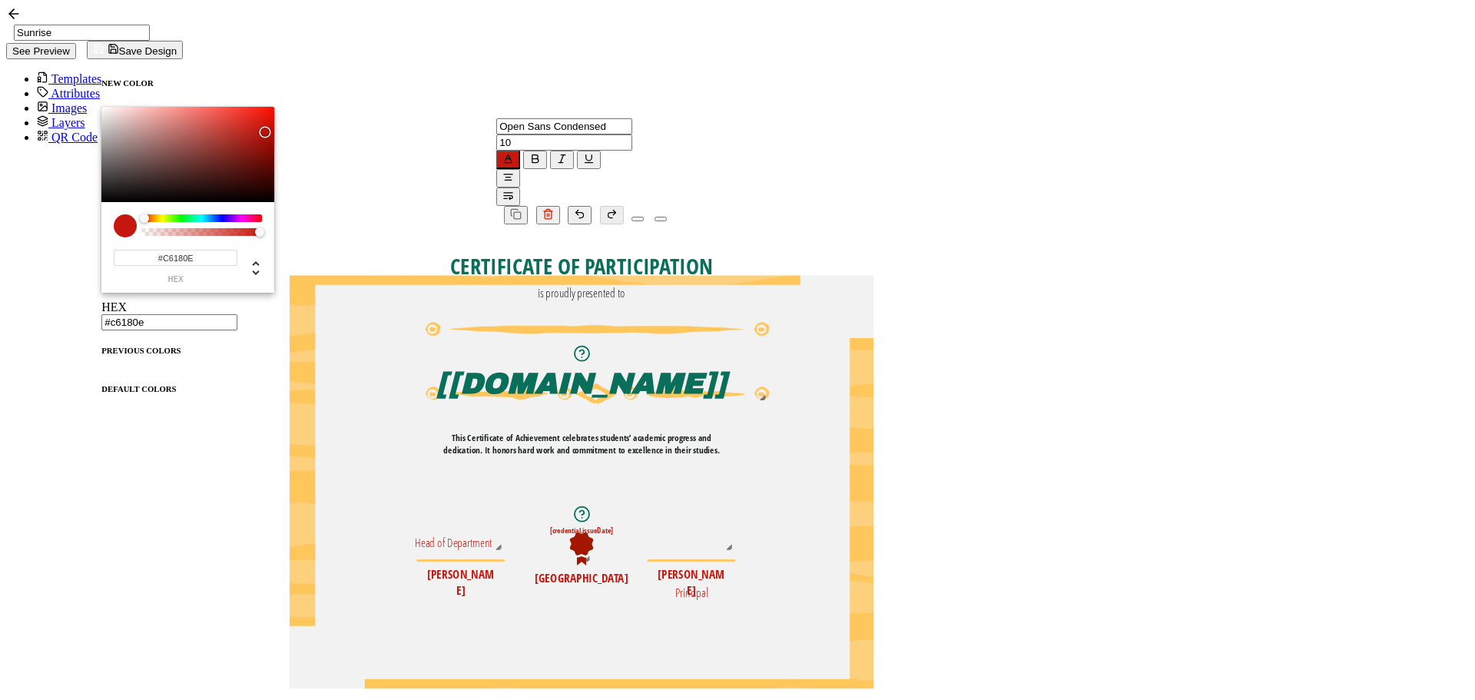
click at [101, 373] on span at bounding box center [101, 373] width 0 height 0
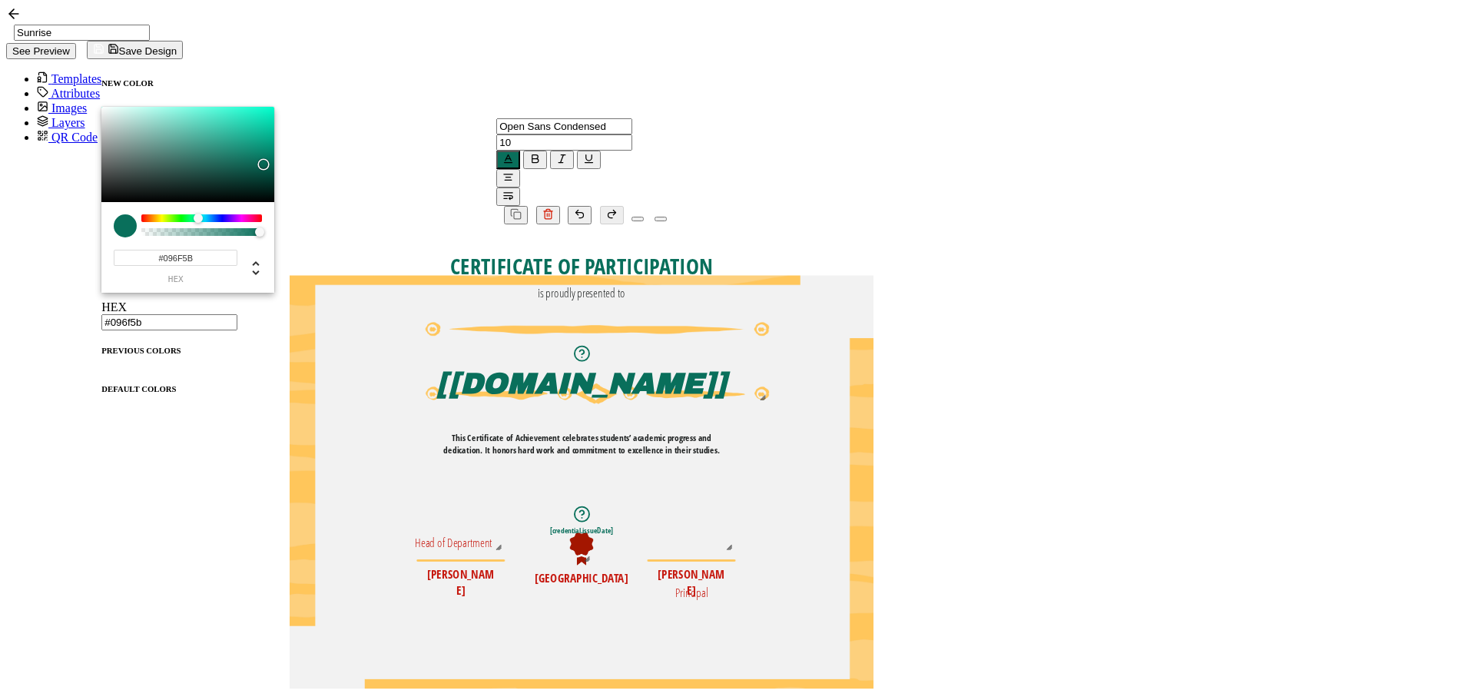
click at [494, 566] on pre "[PERSON_NAME]" at bounding box center [460, 582] width 67 height 32
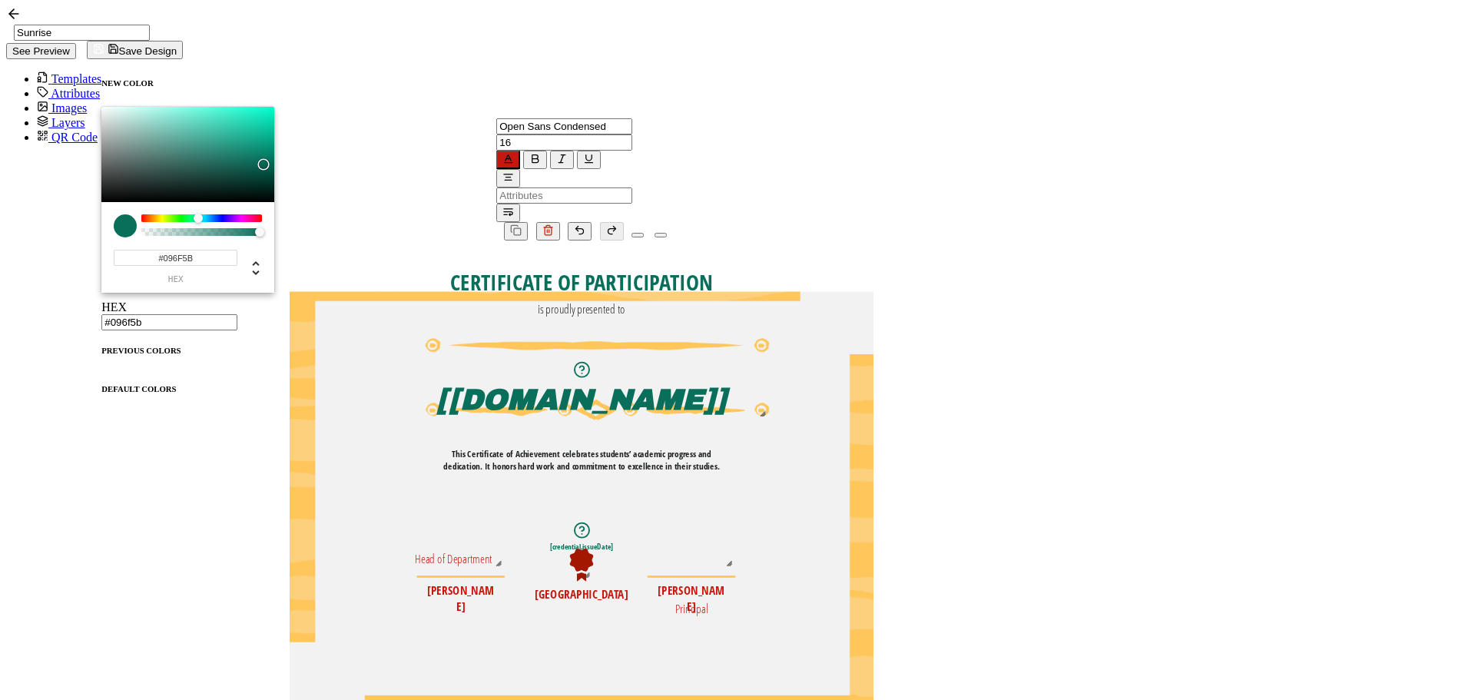
drag, startPoint x: 498, startPoint y: 87, endPoint x: 363, endPoint y: 190, distance: 169.9
click at [502, 153] on icon "button" at bounding box center [508, 159] width 12 height 12
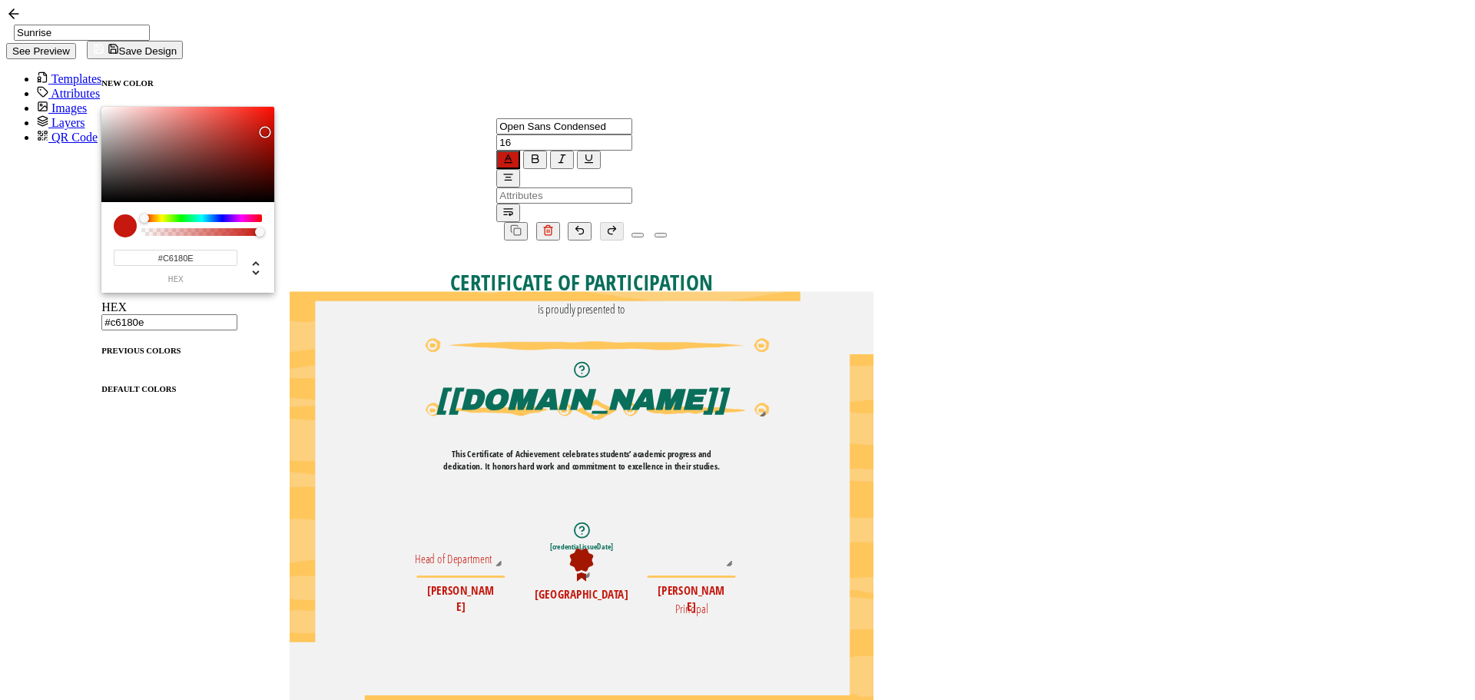
click at [101, 373] on span at bounding box center [101, 373] width 0 height 0
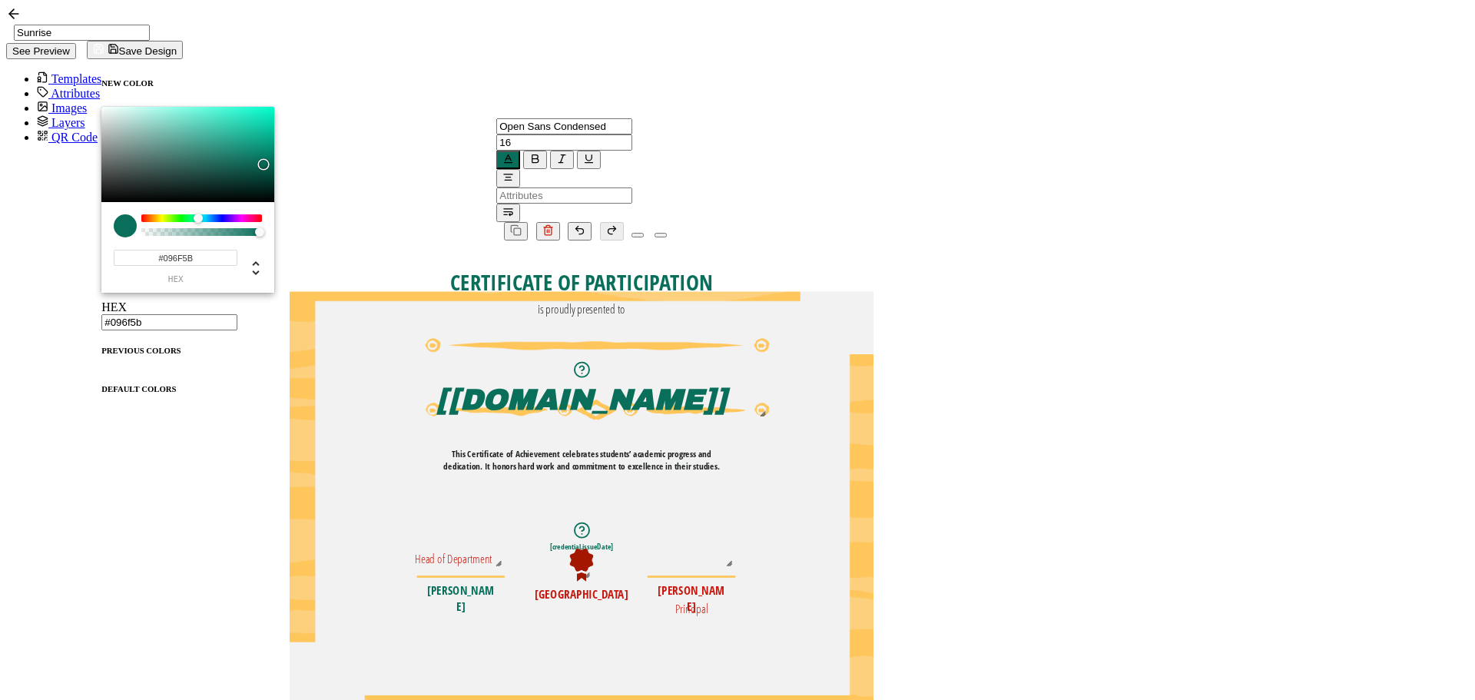
drag, startPoint x: 989, startPoint y: 516, endPoint x: 914, endPoint y: 489, distance: 79.9
click at [725, 582] on pre "[PERSON_NAME]" at bounding box center [691, 598] width 67 height 32
click at [104, 373] on span at bounding box center [102, 373] width 3 height 0
click at [708, 601] on pre "Principal" at bounding box center [691, 609] width 33 height 16
drag, startPoint x: 487, startPoint y: 88, endPoint x: 476, endPoint y: 103, distance: 18.6
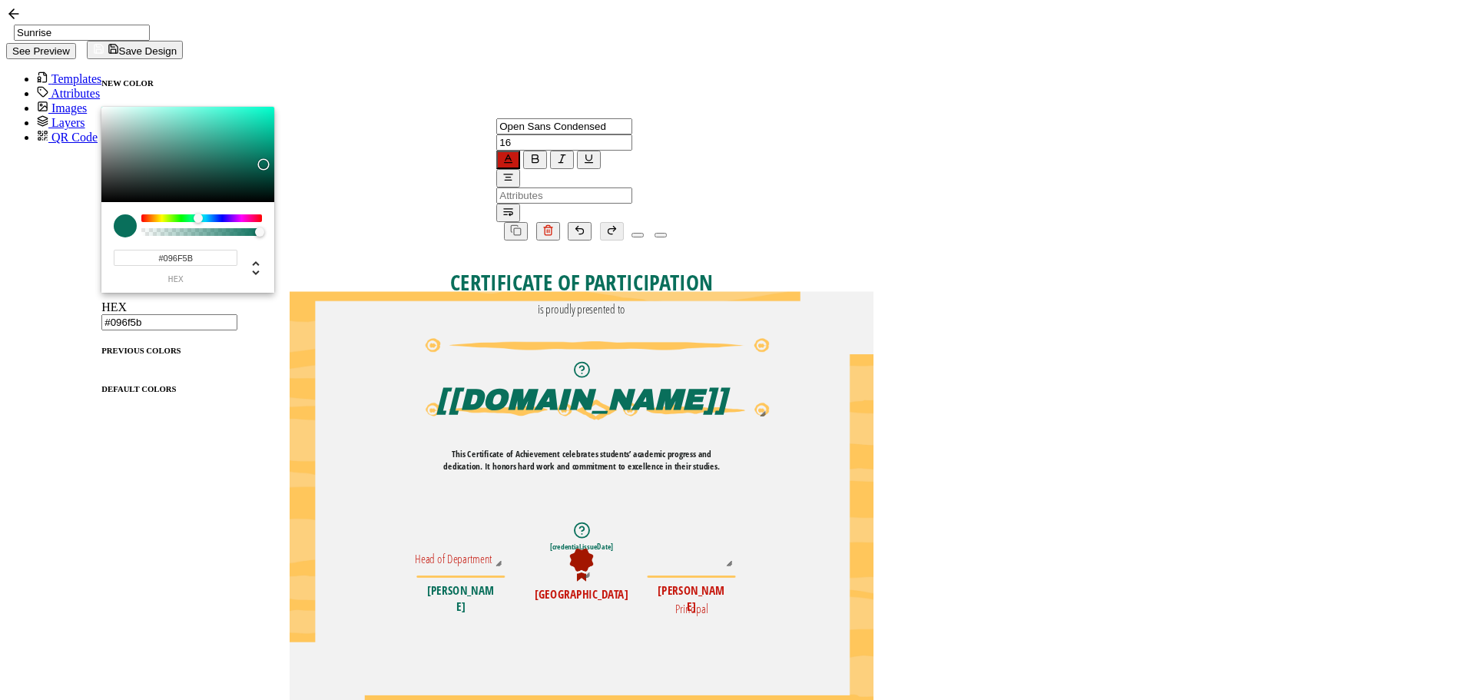
click at [496, 117] on div "Open Sans Condensed Alright Sans Amita Archivo Black Arial Arimo Blinker Caveat…" at bounding box center [581, 169] width 171 height 105
drag, startPoint x: 505, startPoint y: 90, endPoint x: 415, endPoint y: 208, distance: 148.6
click at [505, 153] on icon "button" at bounding box center [508, 159] width 12 height 12
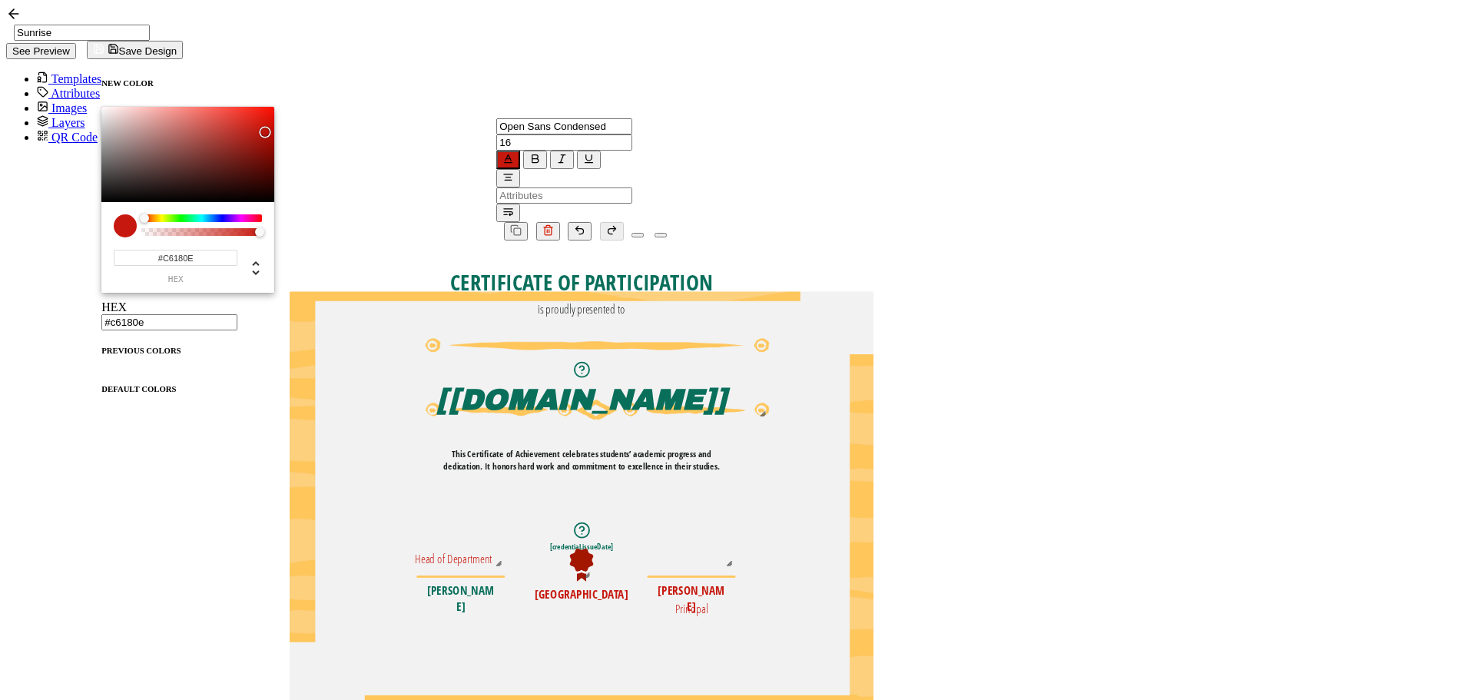
click at [101, 373] on span at bounding box center [101, 373] width 0 height 0
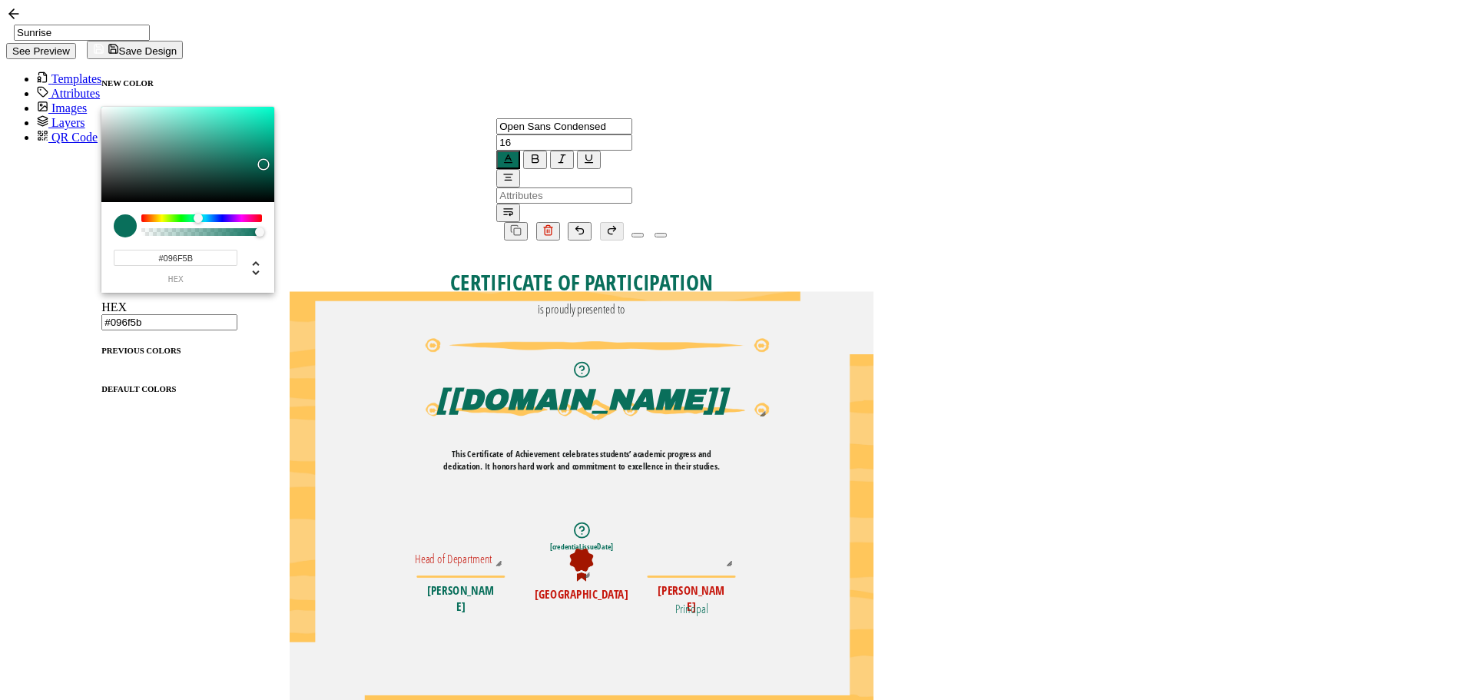
click at [725, 582] on pre "[PERSON_NAME]" at bounding box center [691, 598] width 67 height 32
drag, startPoint x: 500, startPoint y: 92, endPoint x: 492, endPoint y: 103, distance: 13.2
click at [502, 153] on icon "button" at bounding box center [508, 159] width 12 height 12
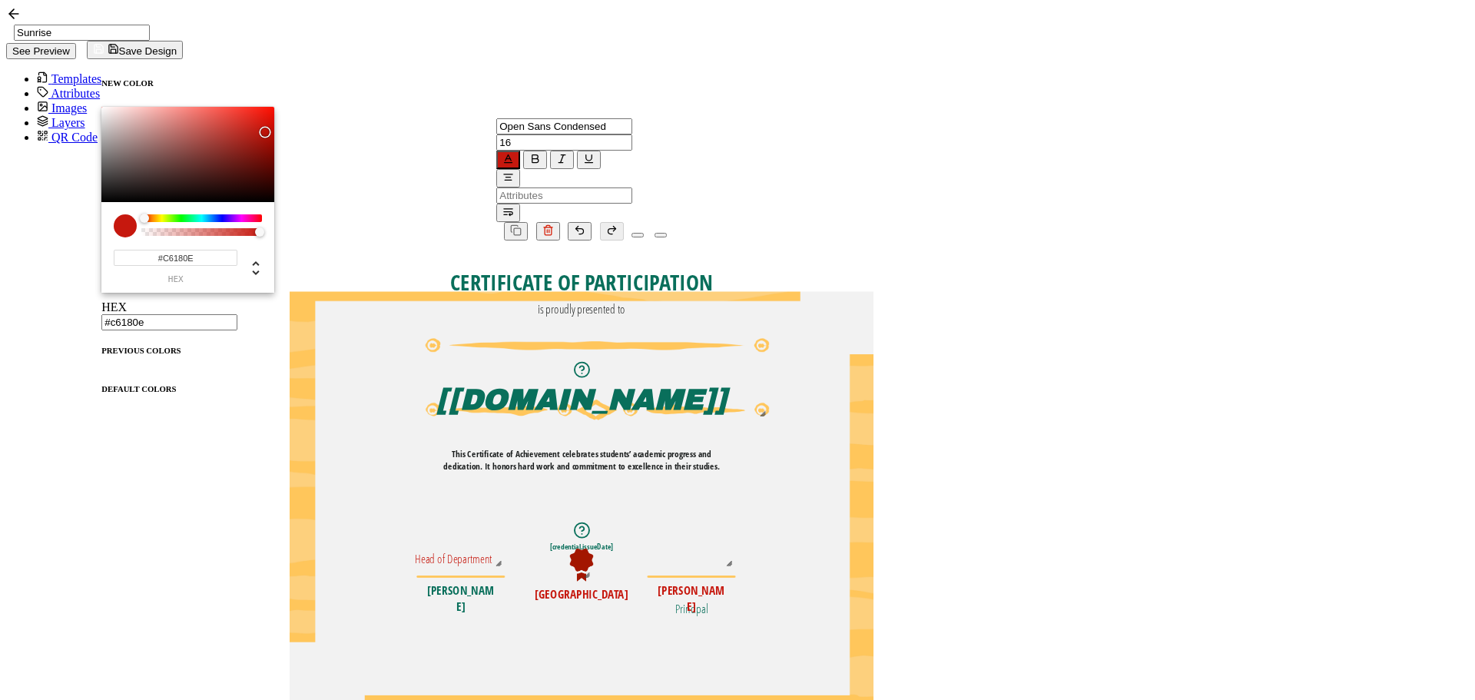
click at [101, 373] on span at bounding box center [101, 373] width 0 height 0
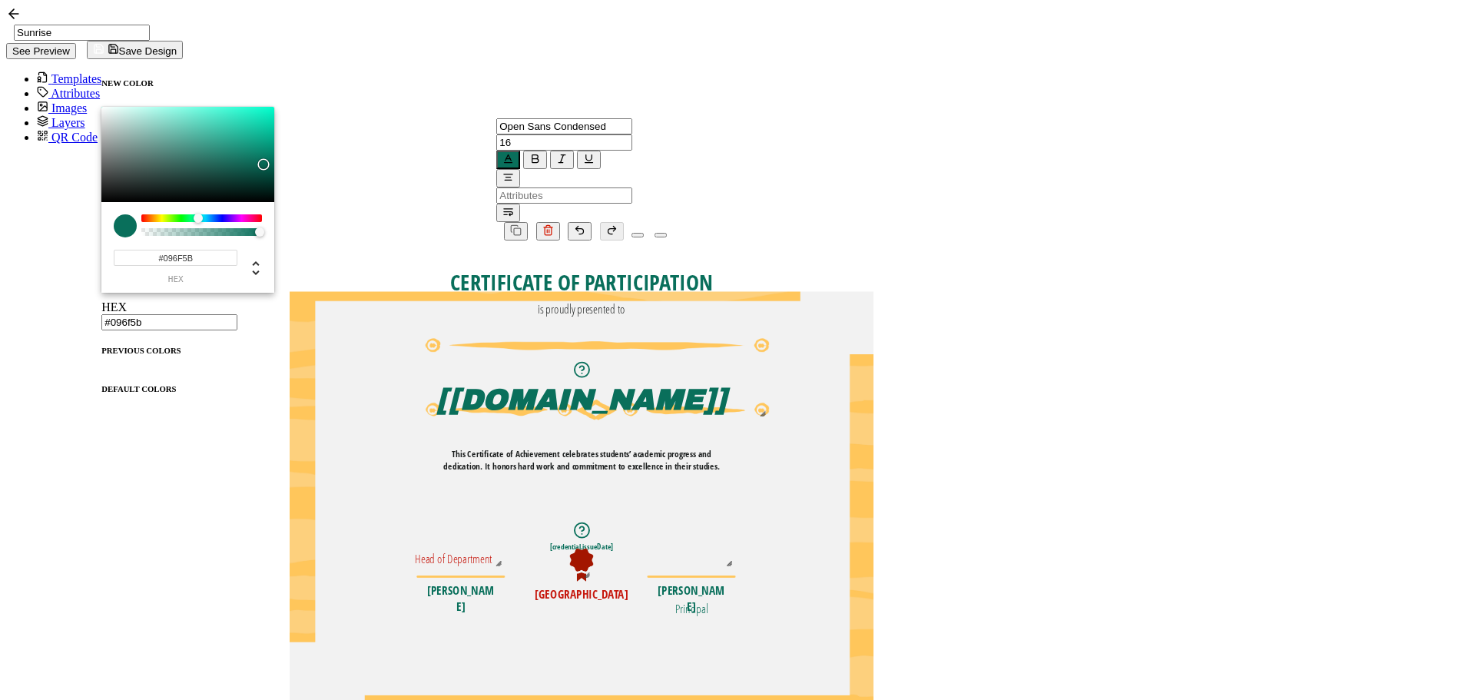
click at [628, 586] on pre "[GEOGRAPHIC_DATA]" at bounding box center [582, 594] width 94 height 16
drag, startPoint x: 502, startPoint y: 86, endPoint x: 360, endPoint y: 204, distance: 185.0
click at [506, 159] on icon "button" at bounding box center [508, 159] width 4 height 0
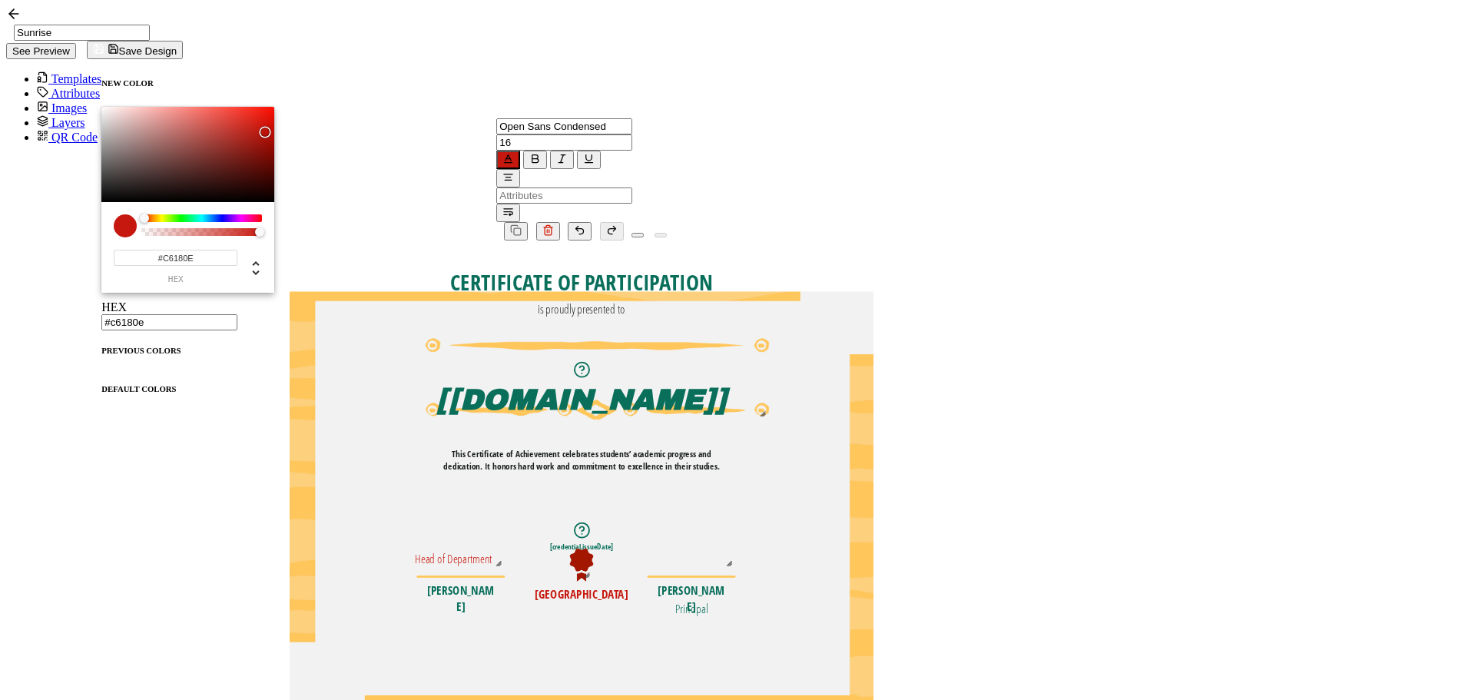
click at [101, 373] on span at bounding box center [101, 373] width 0 height 0
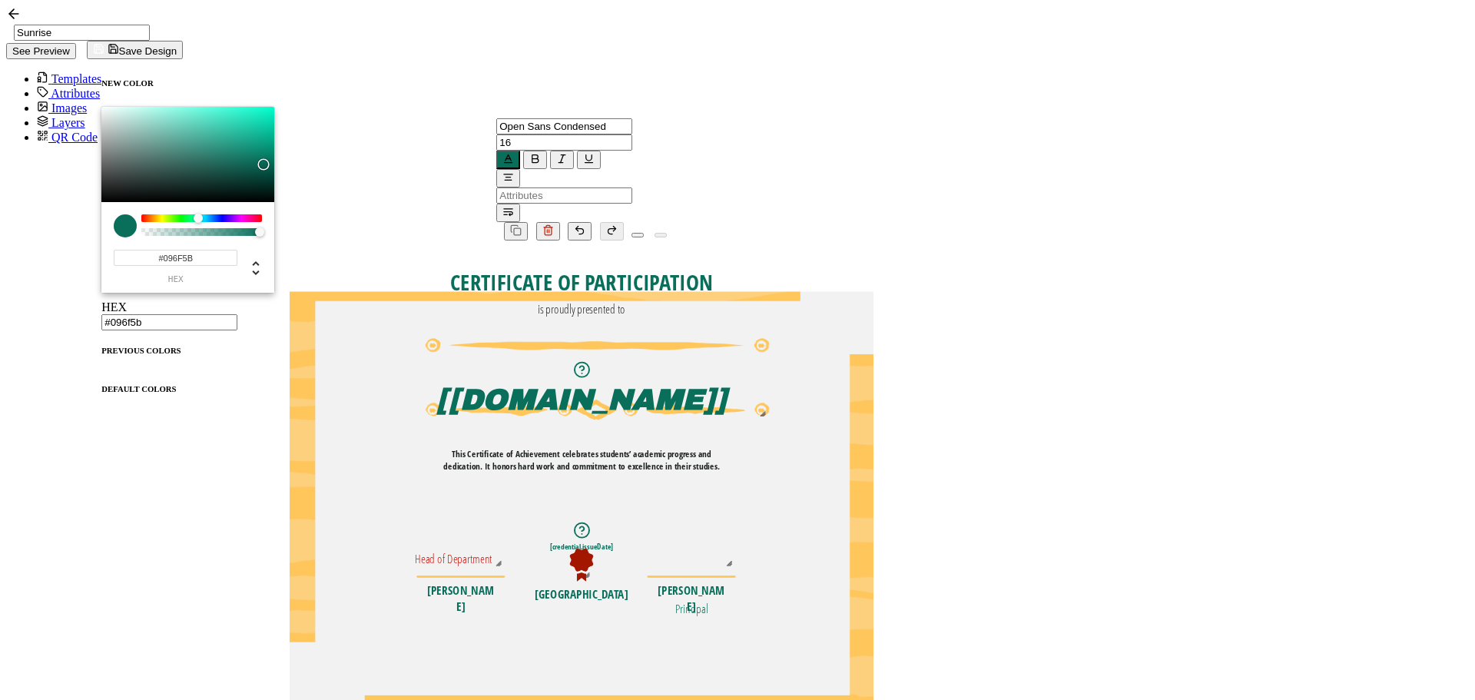
click at [493, 551] on pre "Head of Department" at bounding box center [455, 559] width 78 height 16
click at [506, 159] on icon "button" at bounding box center [508, 159] width 4 height 0
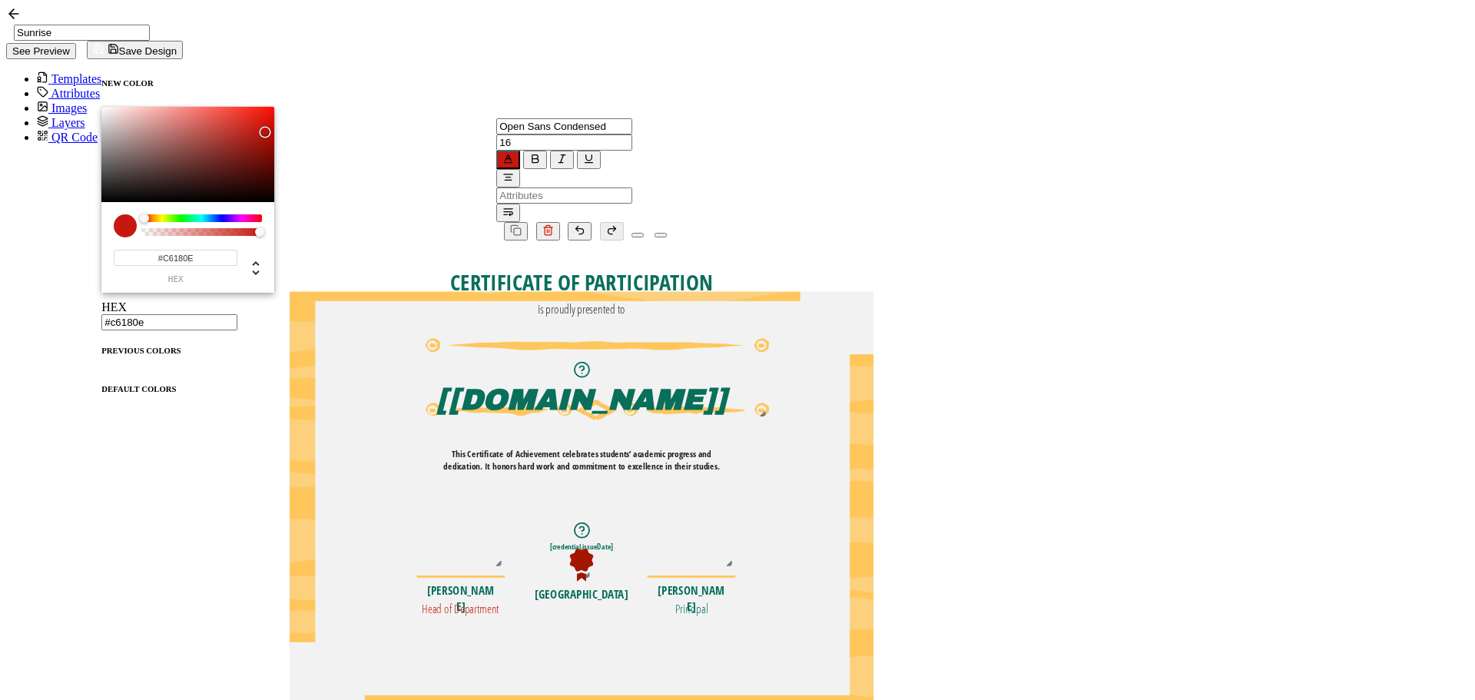
click at [101, 373] on span at bounding box center [101, 373] width 0 height 0
type input "#096f5b"
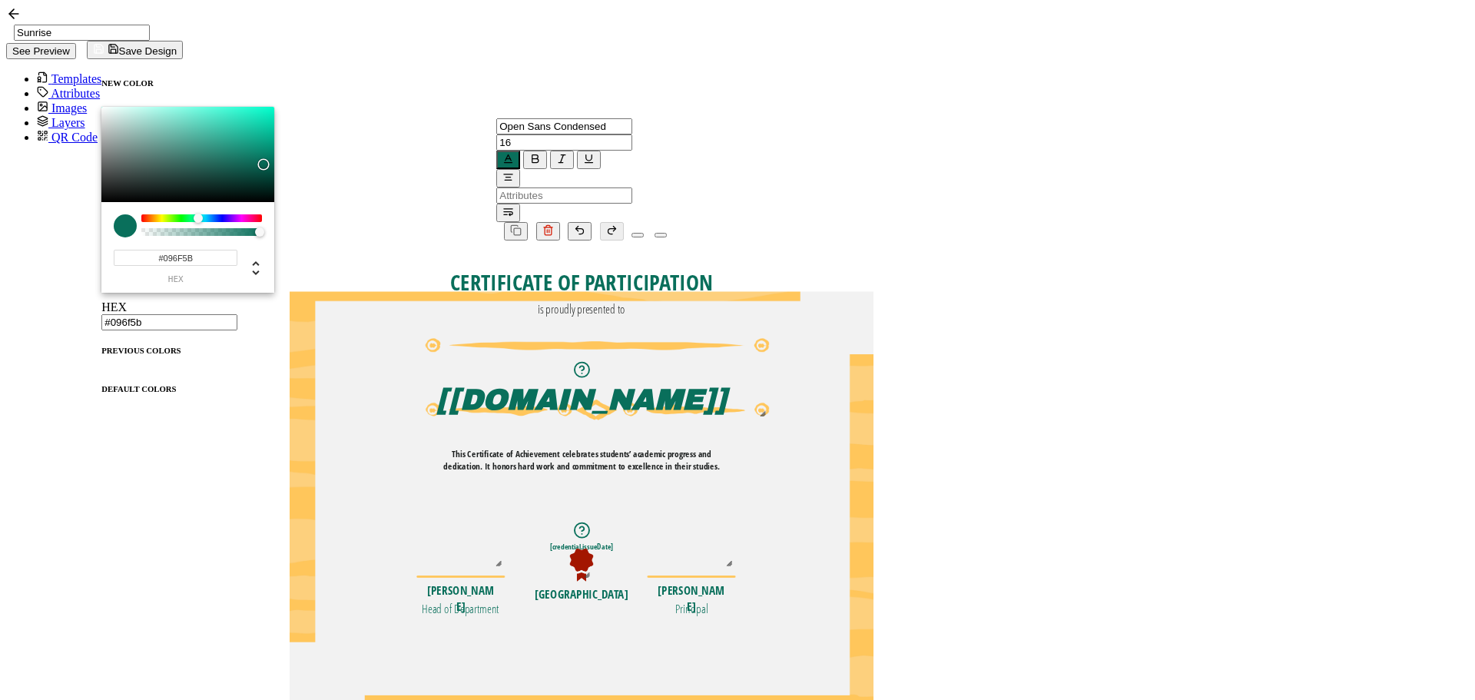
click at [873, 460] on div "CERTIFICATE OF PARTICIPATION The recipient’s full name, which will be automatic…" at bounding box center [582, 523] width 584 height 566
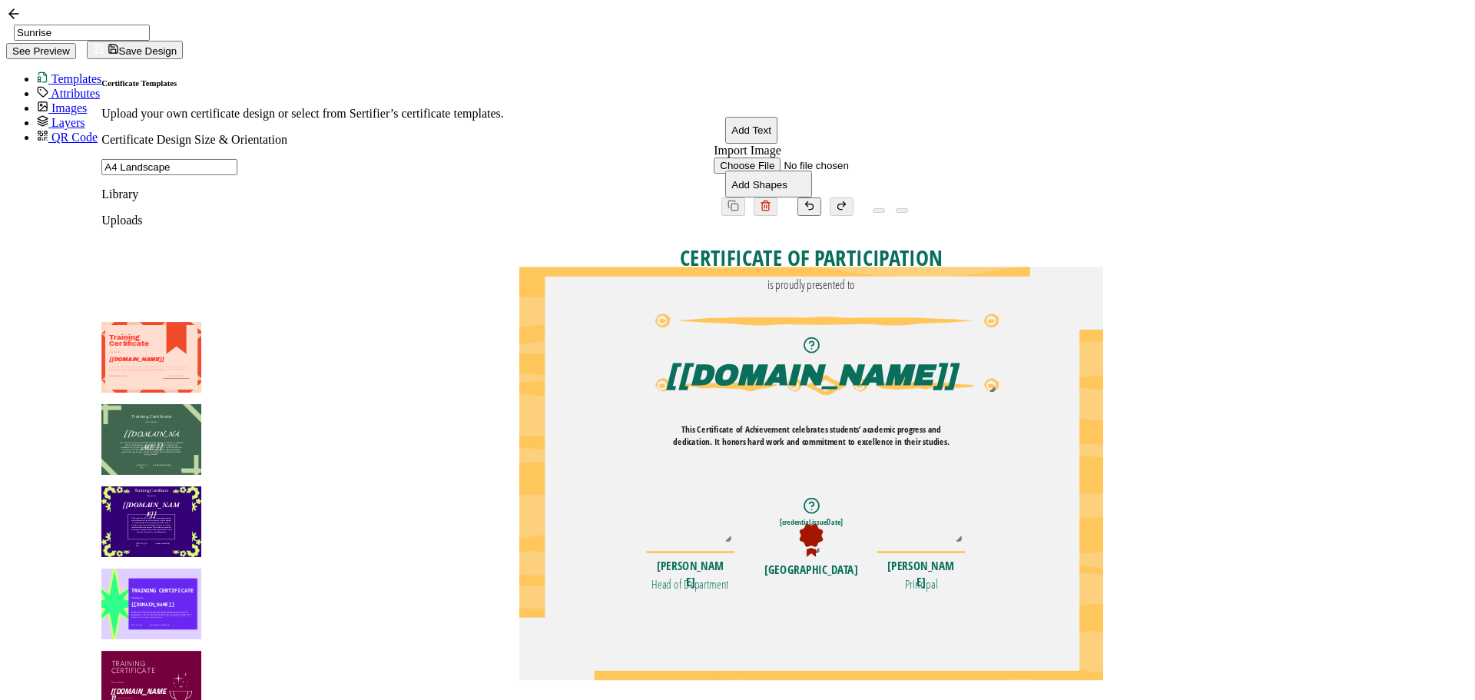
click at [850, 423] on pre "This Certificate of Achievement celebrates students’ academic progress and dedi…" at bounding box center [811, 435] width 276 height 25
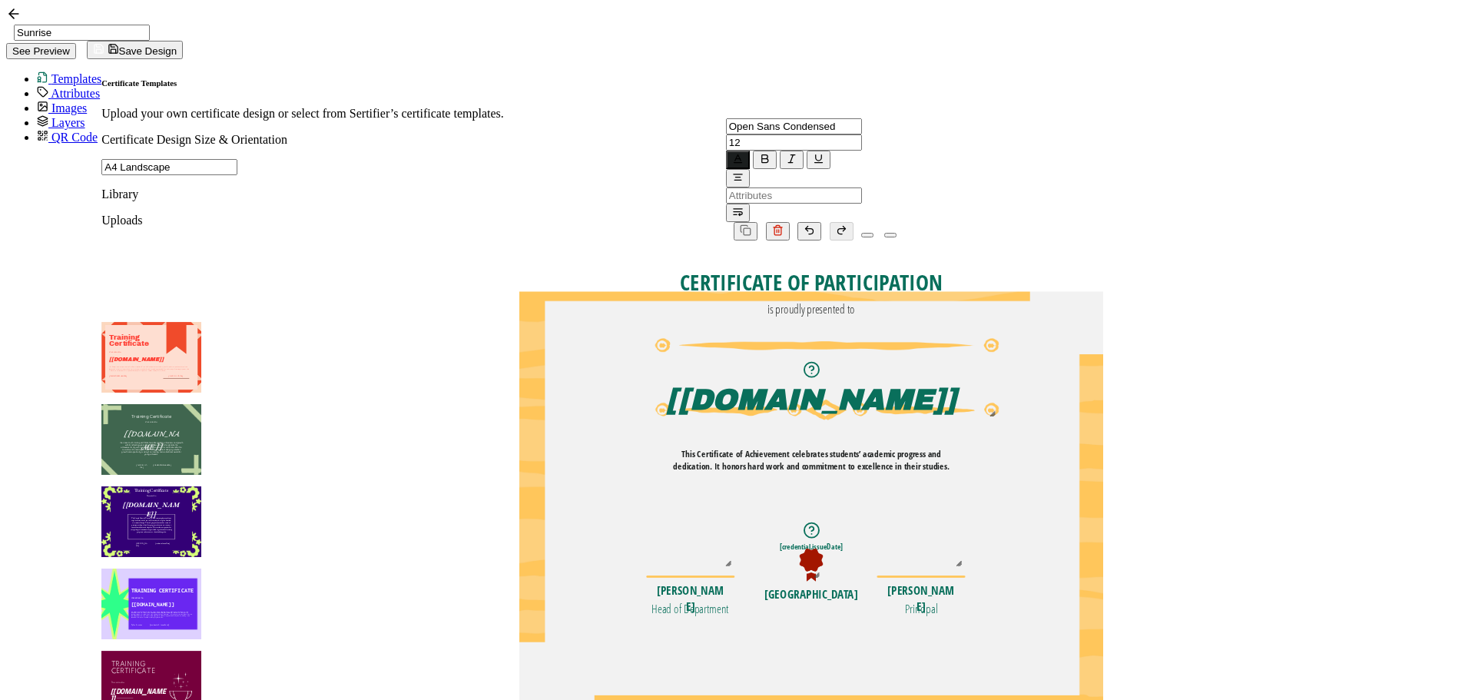
click at [927, 448] on pre "This Certificate of Achievement celebrates students’ academic progress and dedi…" at bounding box center [811, 460] width 276 height 25
drag, startPoint x: 754, startPoint y: 380, endPoint x: 1034, endPoint y: 398, distance: 280.2
click at [1034, 292] on div "CERTIFICATE OF PARTICIPATION The recipient’s full name, which will be automatic…" at bounding box center [811, 292] width 584 height 0
paste pre
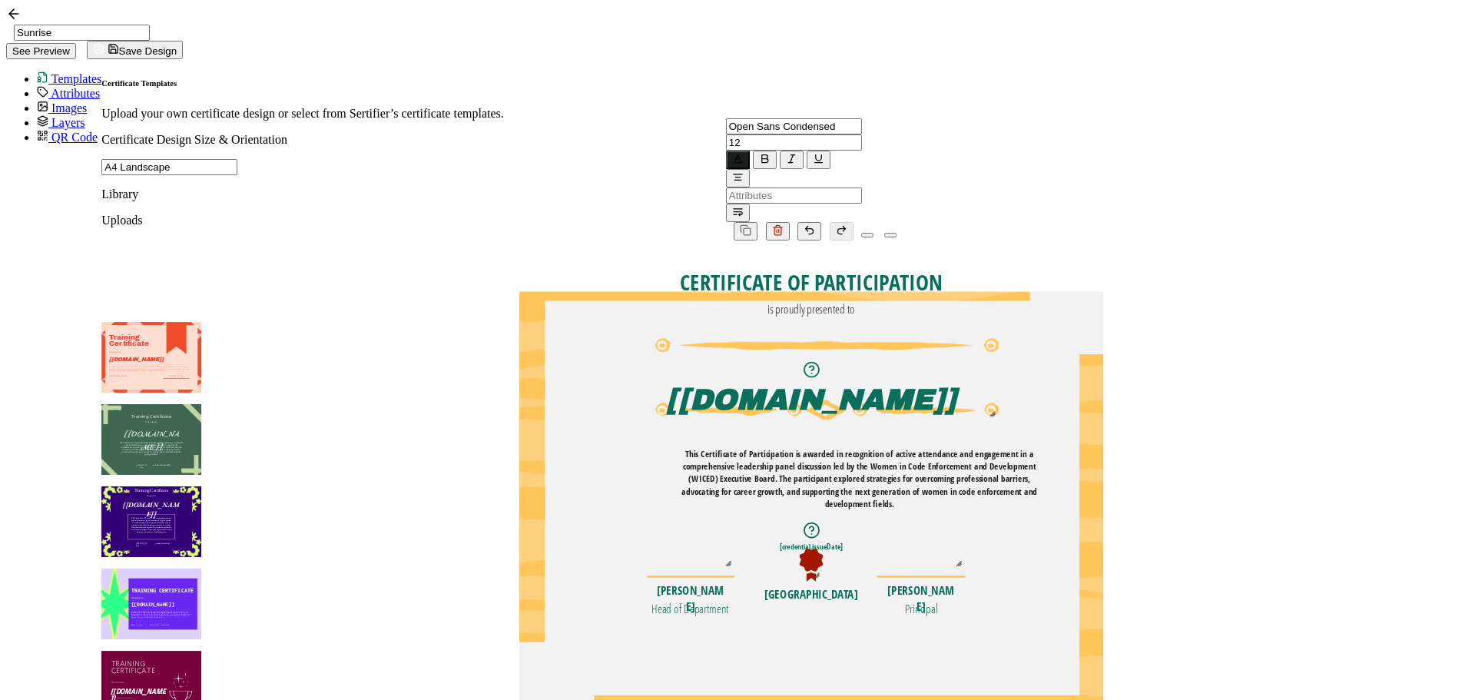
drag, startPoint x: 1021, startPoint y: 413, endPoint x: 1124, endPoint y: 419, distance: 103.1
click at [1103, 292] on div "CERTIFICATE OF PARTICIPATION The recipient’s full name, which will be automatic…" at bounding box center [811, 292] width 584 height 0
drag, startPoint x: 741, startPoint y: 407, endPoint x: 648, endPoint y: 399, distance: 93.3
click at [648, 292] on div "CERTIFICATE OF PARTICIPATION The recipient’s full name, which will be automatic…" at bounding box center [811, 292] width 584 height 0
click at [862, 135] on icon at bounding box center [862, 141] width 0 height 13
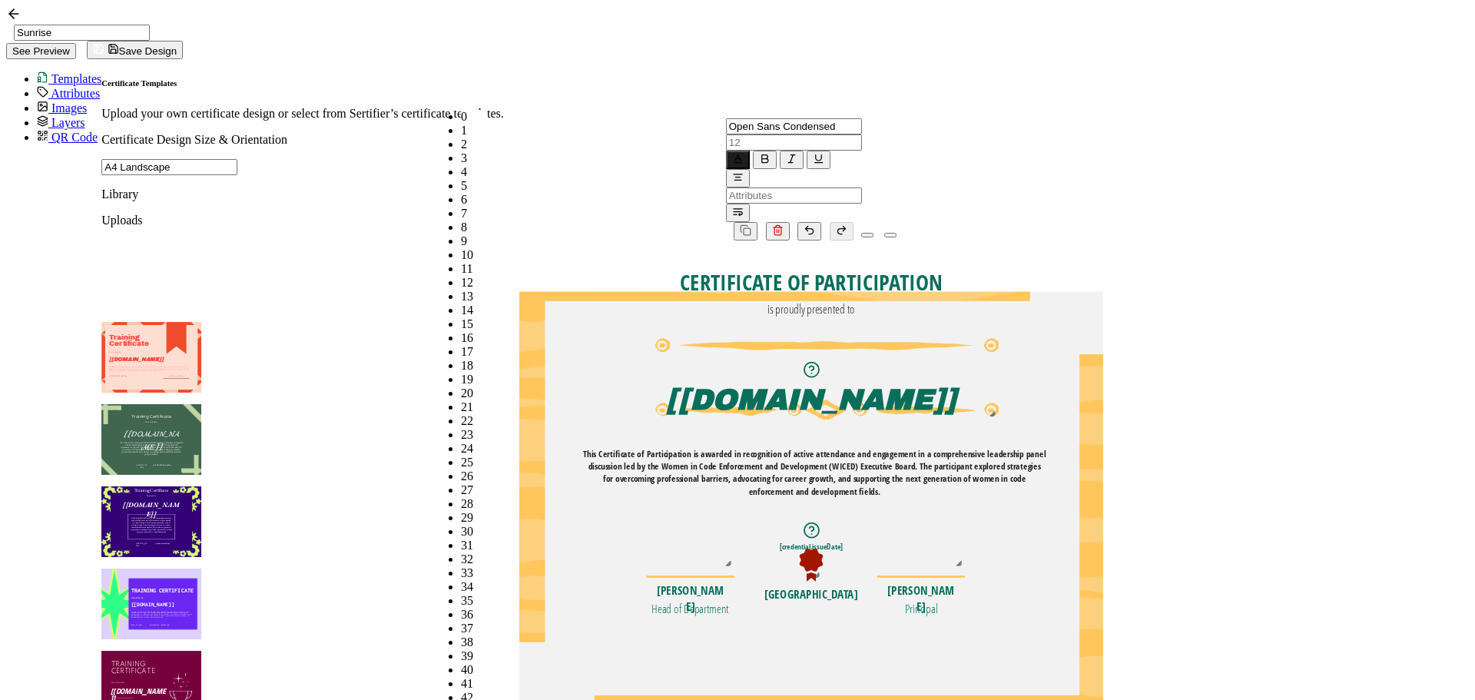
scroll to position [218, 0]
click at [466, 303] on li "14" at bounding box center [474, 310] width 26 height 14
type input "14"
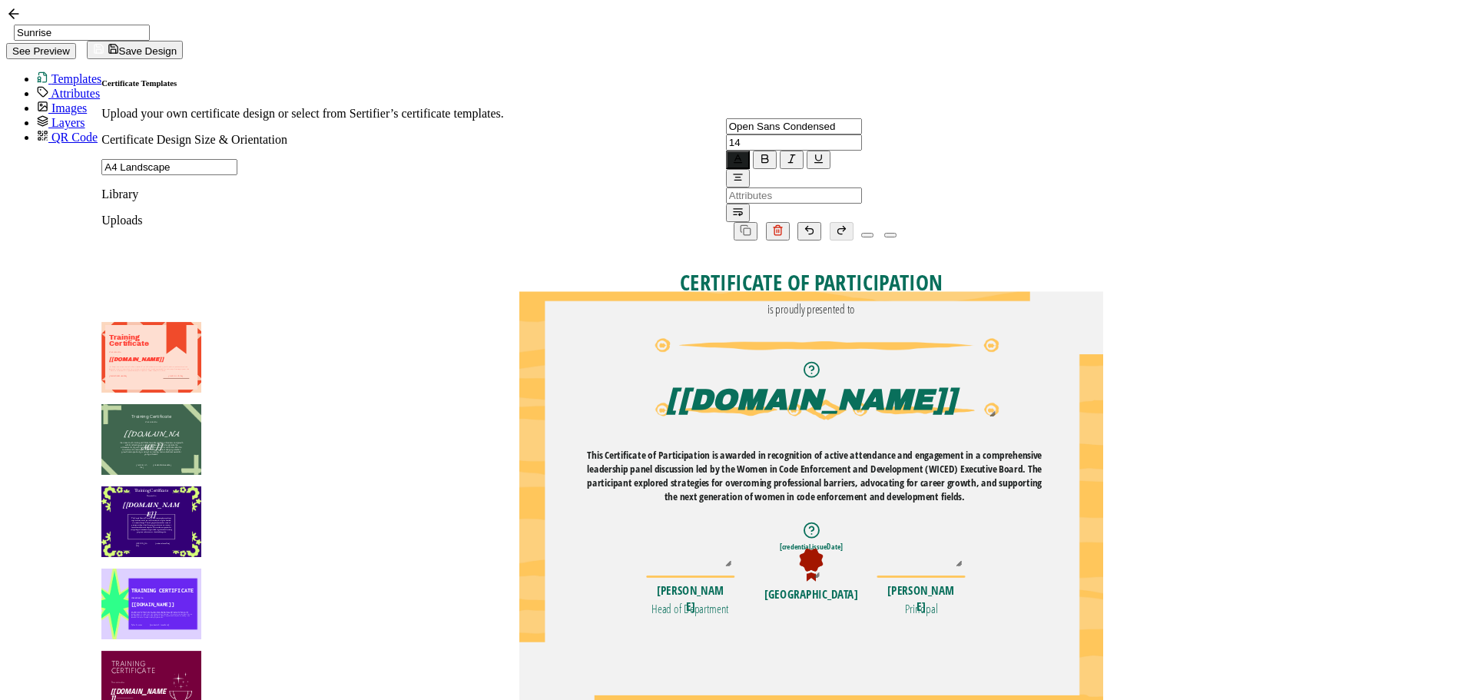
click at [667, 292] on div "CERTIFICATE OF PARTICIPATION The recipient’s full name, which will be automatic…" at bounding box center [811, 292] width 584 height 0
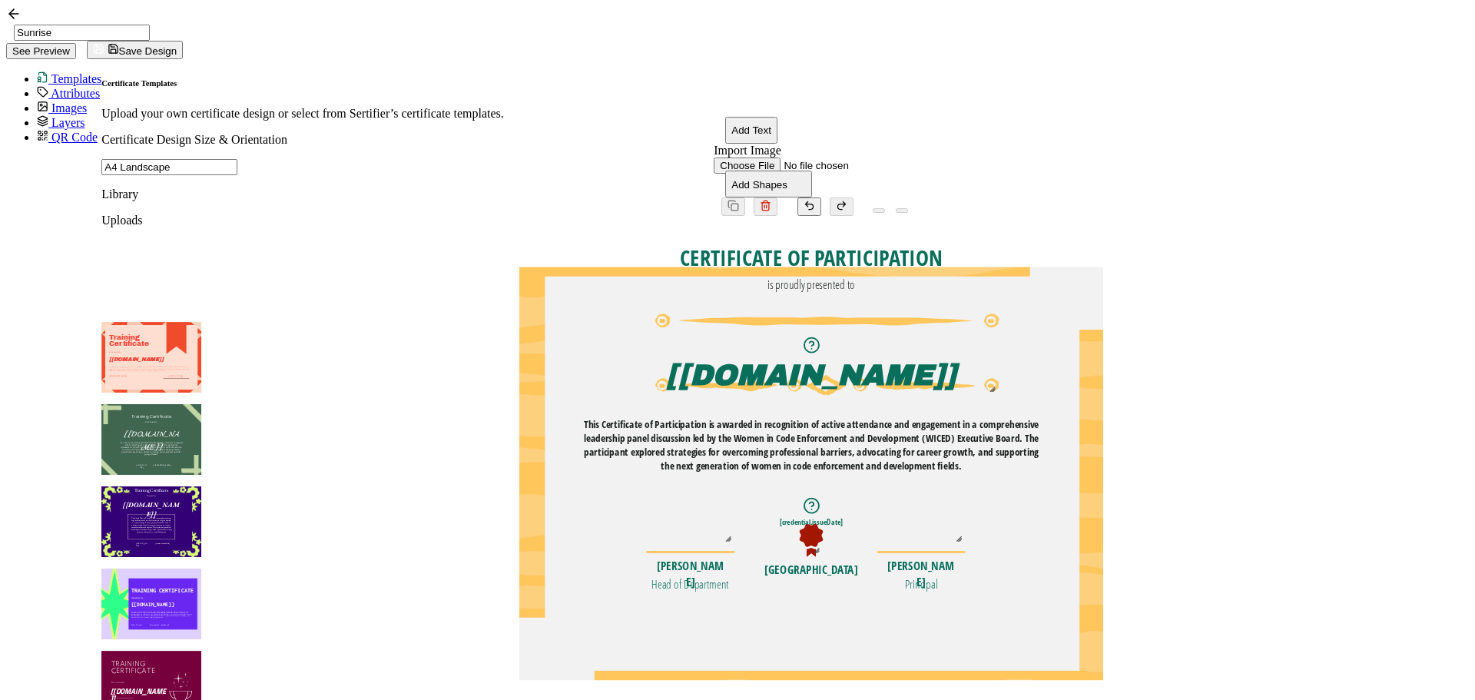
click at [765, 416] on pre "This Certificate of Participation is awarded in recognition of active attendanc…" at bounding box center [812, 443] width 457 height 55
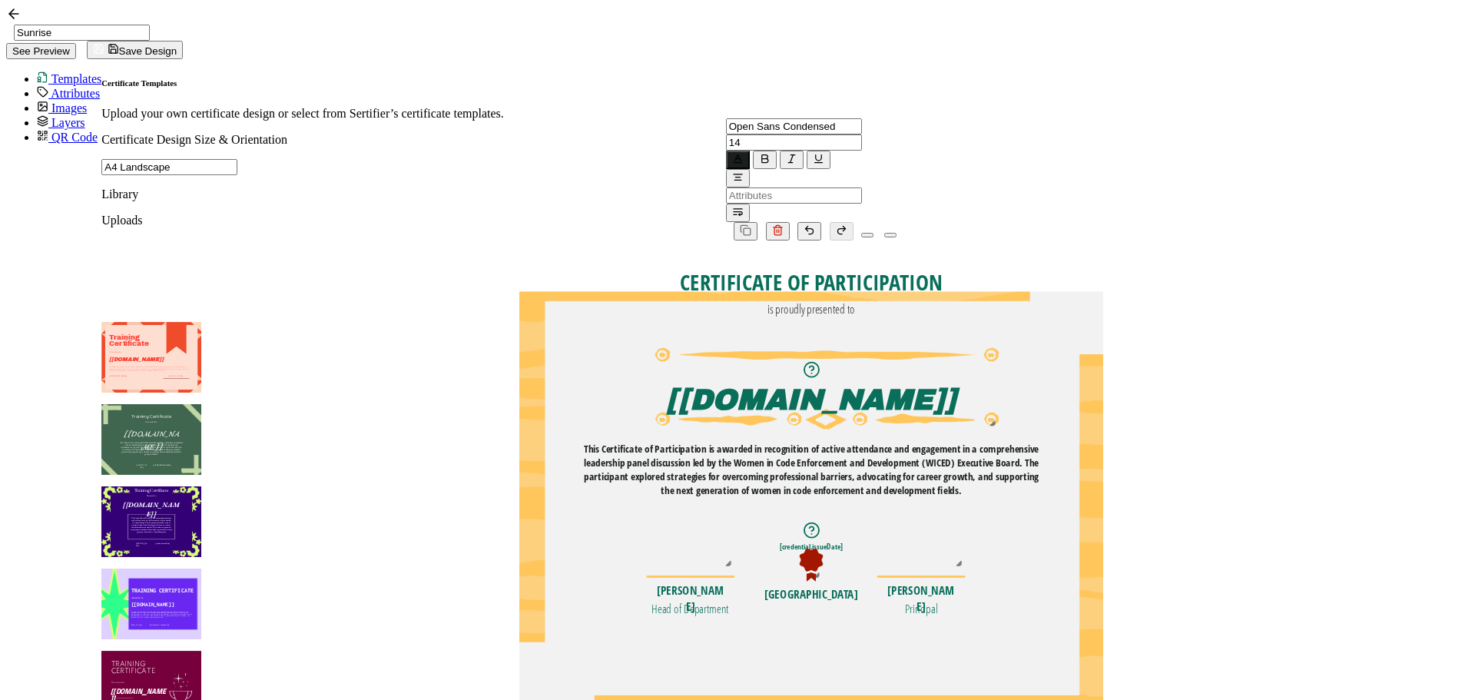
drag, startPoint x: 787, startPoint y: 330, endPoint x: 785, endPoint y: 339, distance: 9.5
click at [785, 347] on img at bounding box center [827, 388] width 344 height 82
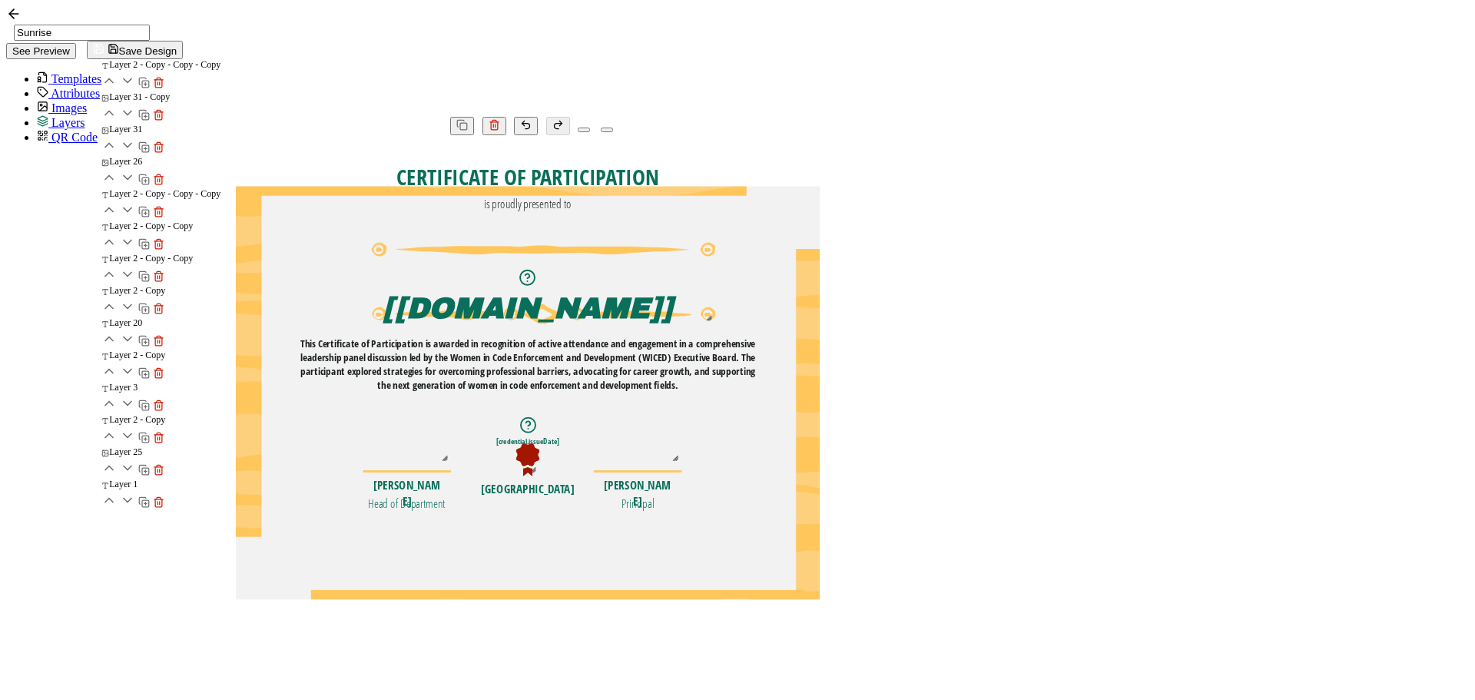
drag, startPoint x: 832, startPoint y: 310, endPoint x: 830, endPoint y: 321, distance: 11.8
click at [673, 321] on pre "[[DOMAIN_NAME]]" at bounding box center [528, 307] width 290 height 31
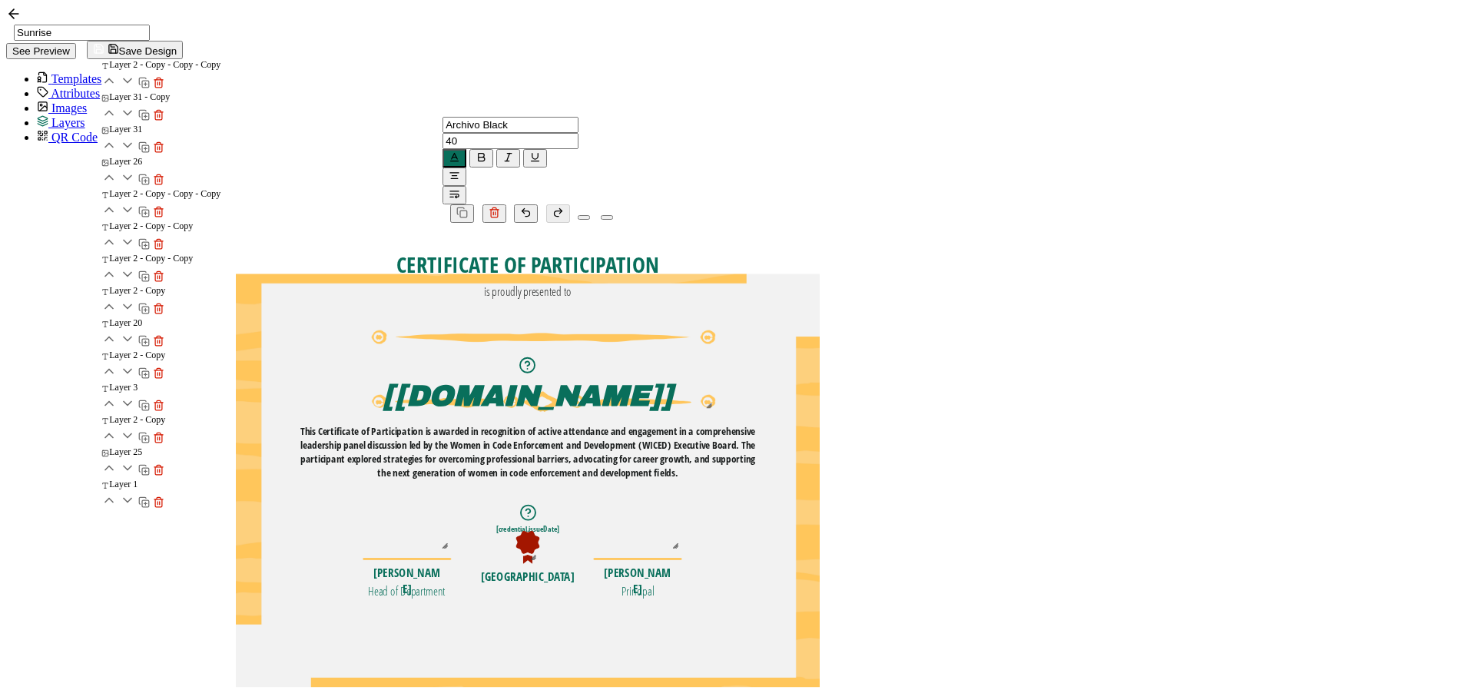
click at [659, 250] on pre "CERTIFICATE OF PARTICIPATION" at bounding box center [527, 265] width 263 height 30
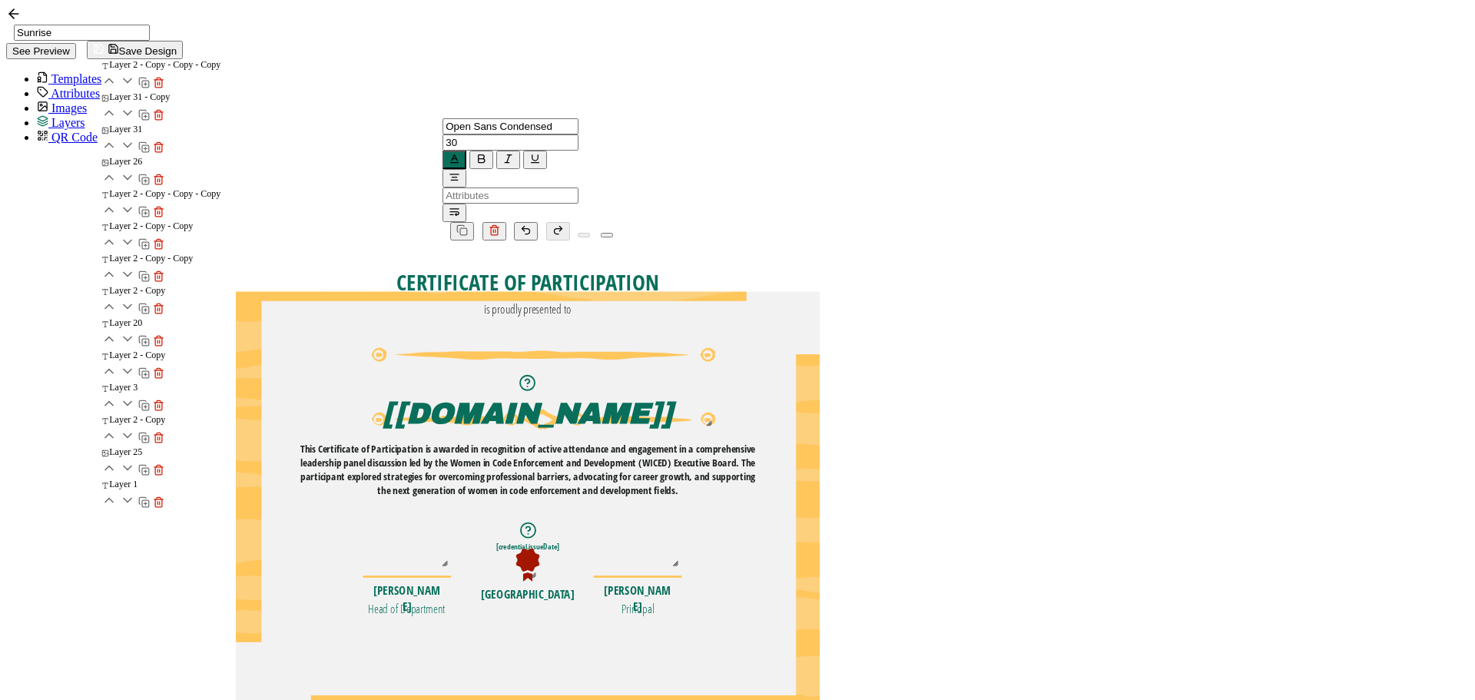
click at [147, 504] on icon at bounding box center [143, 500] width 7 height 7
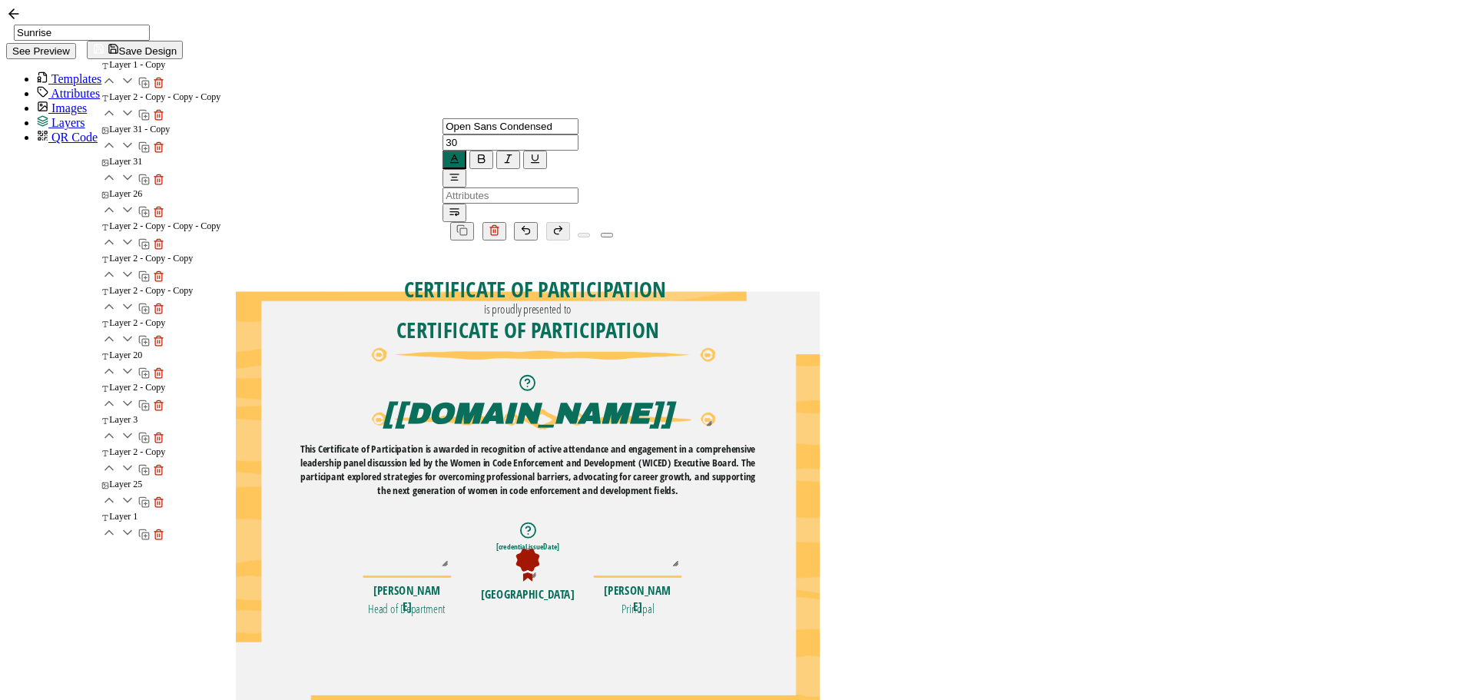
drag, startPoint x: 813, startPoint y: 221, endPoint x: 811, endPoint y: 269, distance: 47.7
click at [659, 315] on pre "CERTIFICATE OF PARTICIPATION" at bounding box center [527, 330] width 263 height 30
drag, startPoint x: 751, startPoint y: 264, endPoint x: 1049, endPoint y: 266, distance: 298.9
click at [718, 315] on div "CERTIFICATE OF PARTICIPATION" at bounding box center [528, 330] width 380 height 30
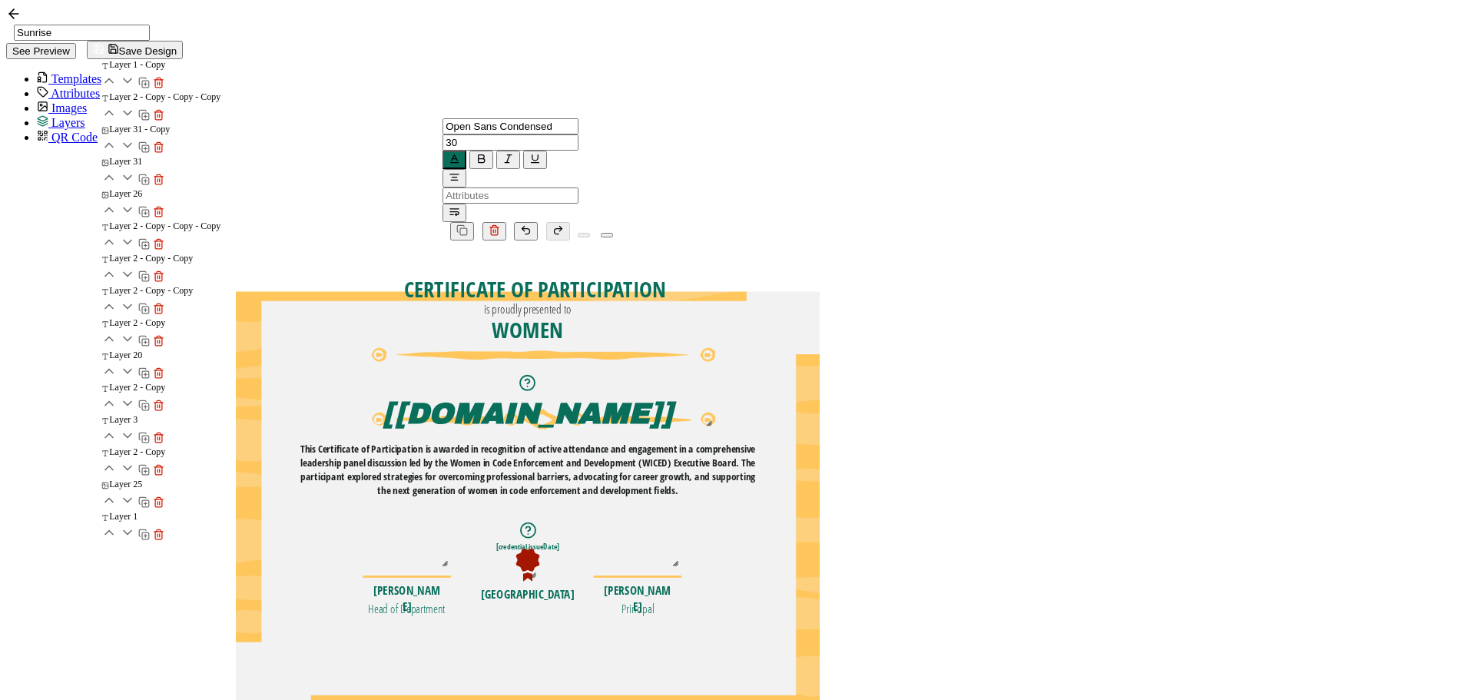
click at [757, 441] on pre "This Certificate of Participation is awarded in recognition of active attendanc…" at bounding box center [528, 468] width 457 height 55
drag, startPoint x: 880, startPoint y: 391, endPoint x: 1068, endPoint y: 391, distance: 188.2
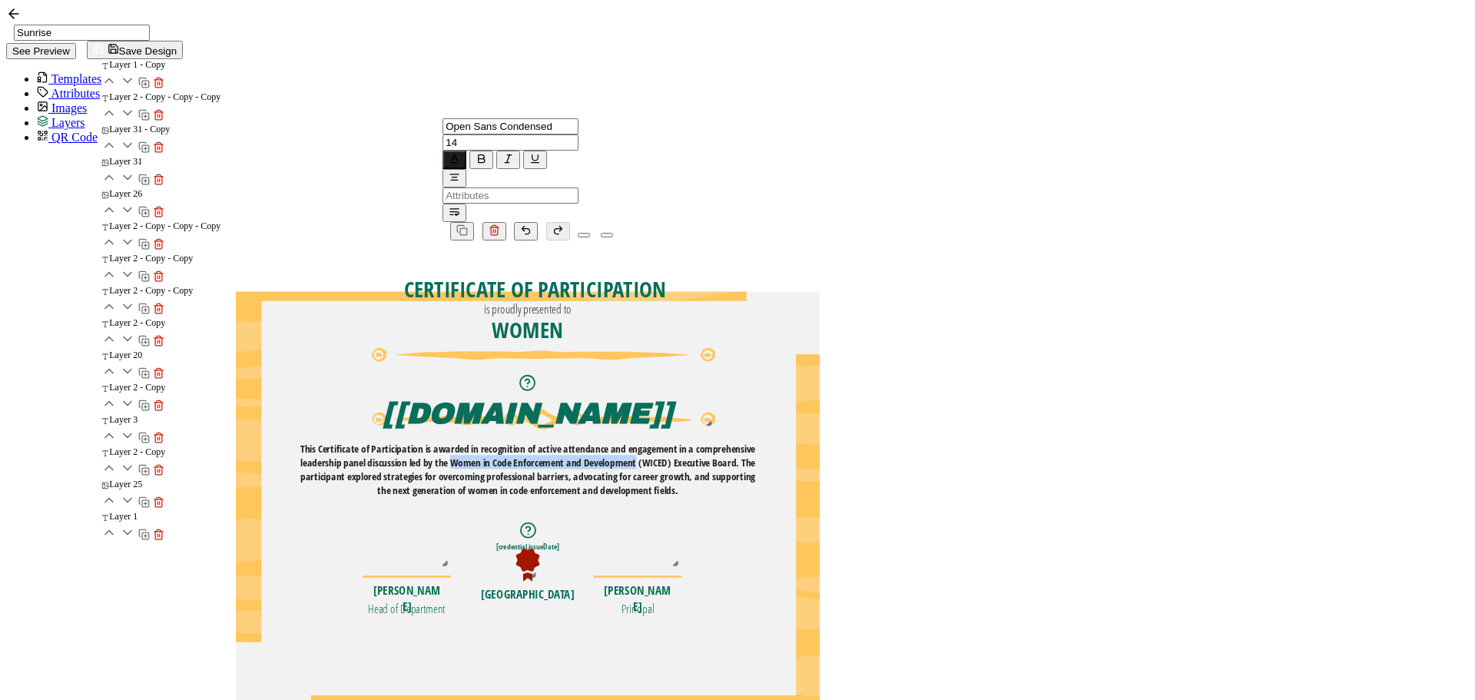
click at [757, 441] on pre "This Certificate of Participation is awarded in recognition of active attendanc…" at bounding box center [528, 468] width 457 height 55
copy pre "Women in Code Enforcement and Development"
click at [564, 315] on pre "WOMEN" at bounding box center [527, 330] width 71 height 30
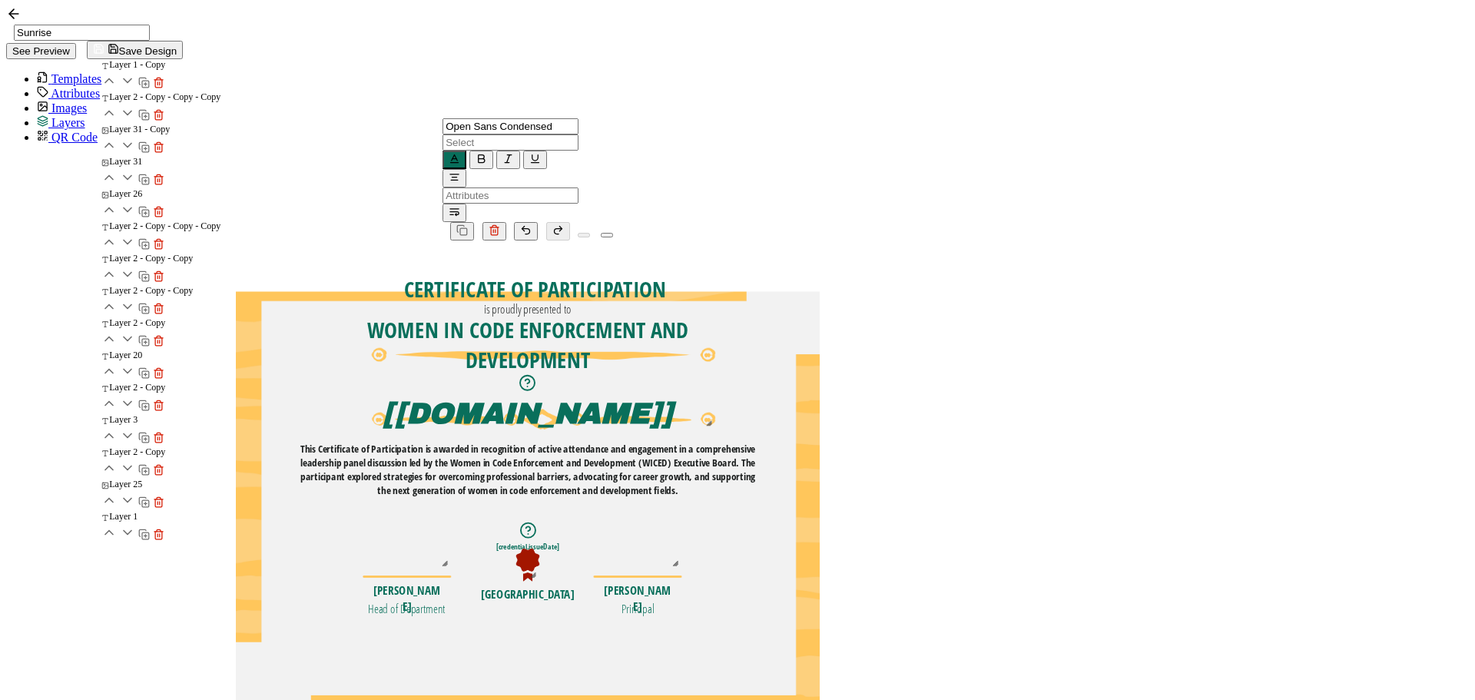
scroll to position [612, 0]
click at [456, 134] on div at bounding box center [468, 142] width 51 height 16
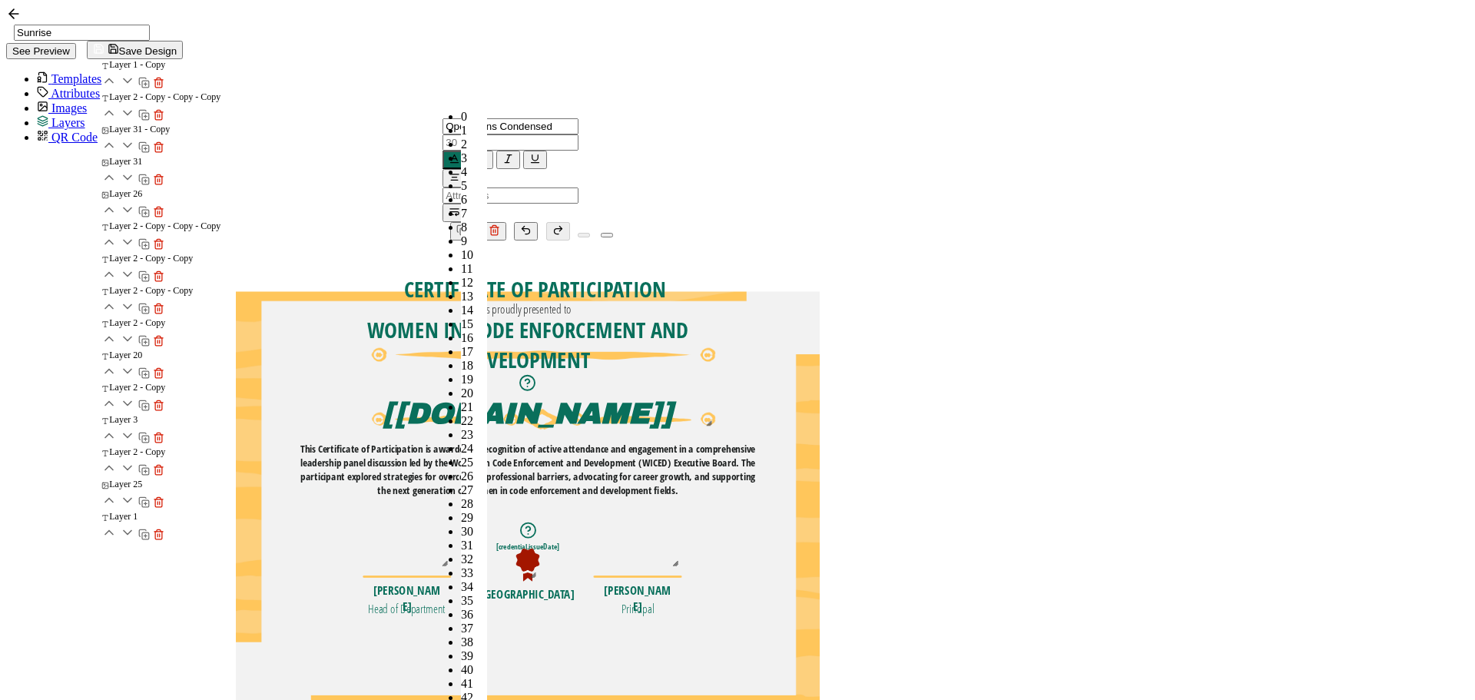
scroll to position [535, 0]
click at [461, 386] on span "20" at bounding box center [467, 392] width 12 height 13
type input "20"
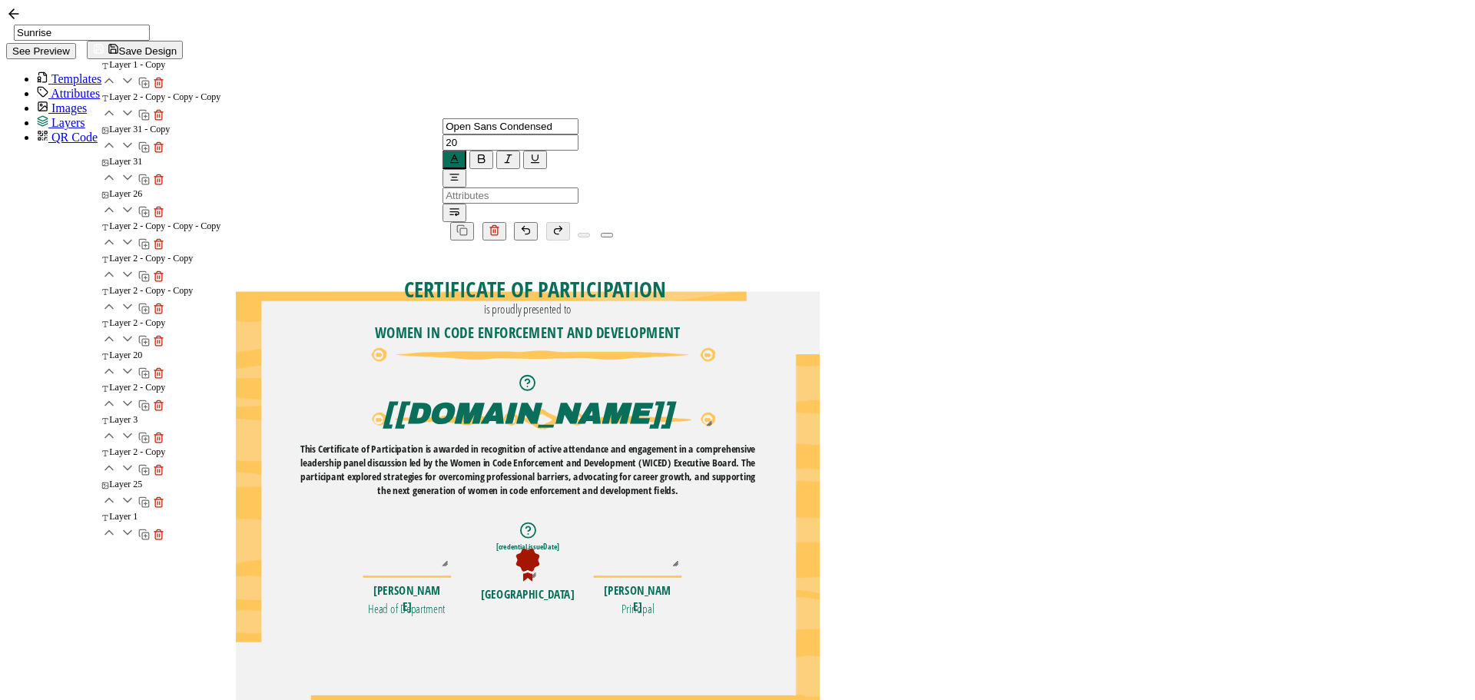
click at [820, 328] on div "WOMEN IN CODE ENFORCEMENT AND DEVELOPMENT The recipient’s full name, which will…" at bounding box center [528, 523] width 584 height 566
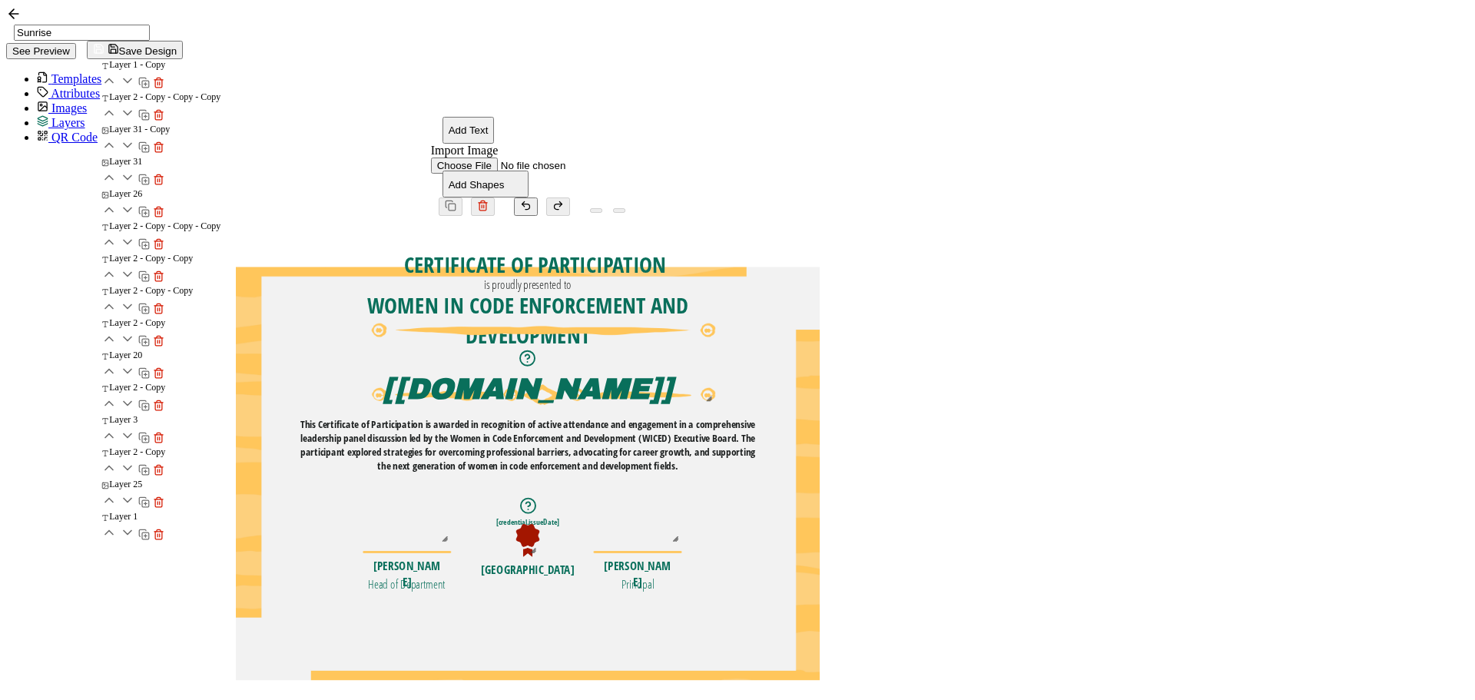
click at [694, 290] on pre "WOMEN IN CODE ENFORCEMENT AND DEVELOPMENT" at bounding box center [530, 320] width 327 height 60
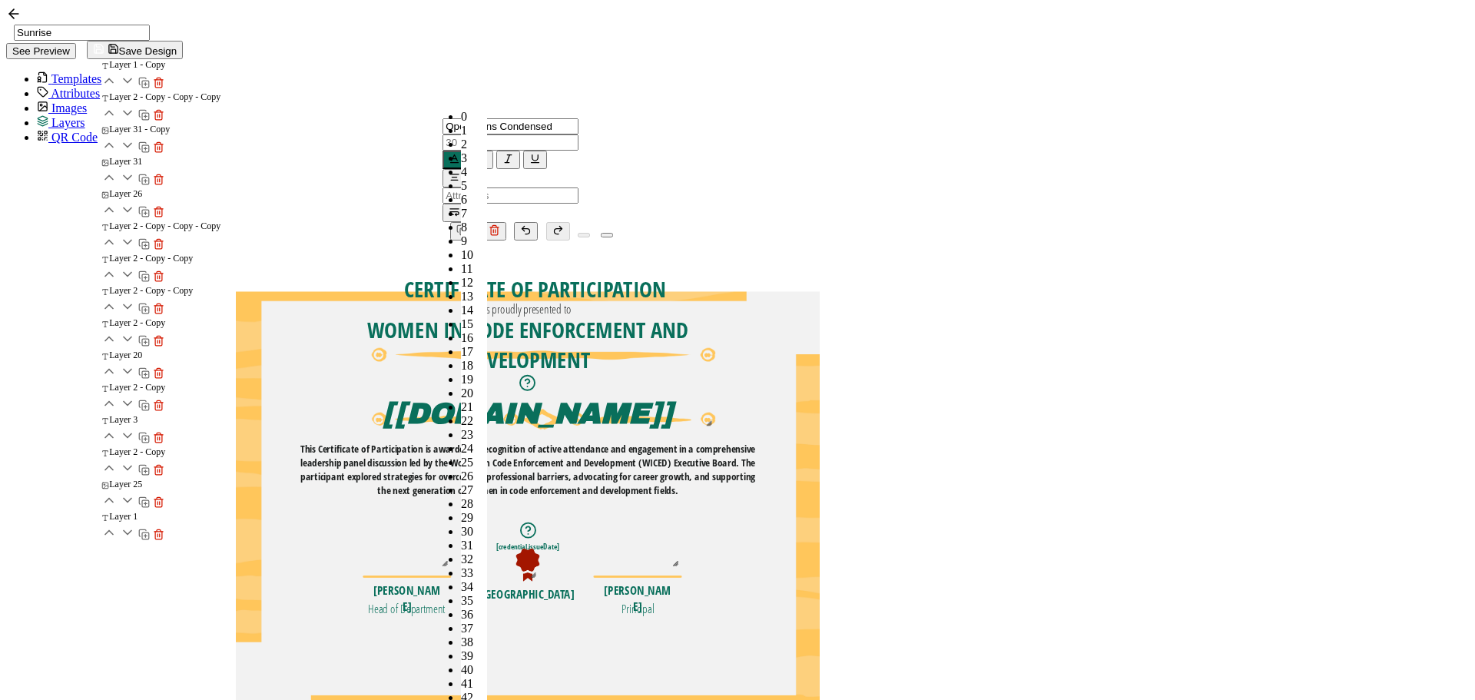
click at [443, 134] on input "text" at bounding box center [511, 142] width 136 height 16
click at [461, 386] on li "20" at bounding box center [474, 393] width 26 height 14
type input "20"
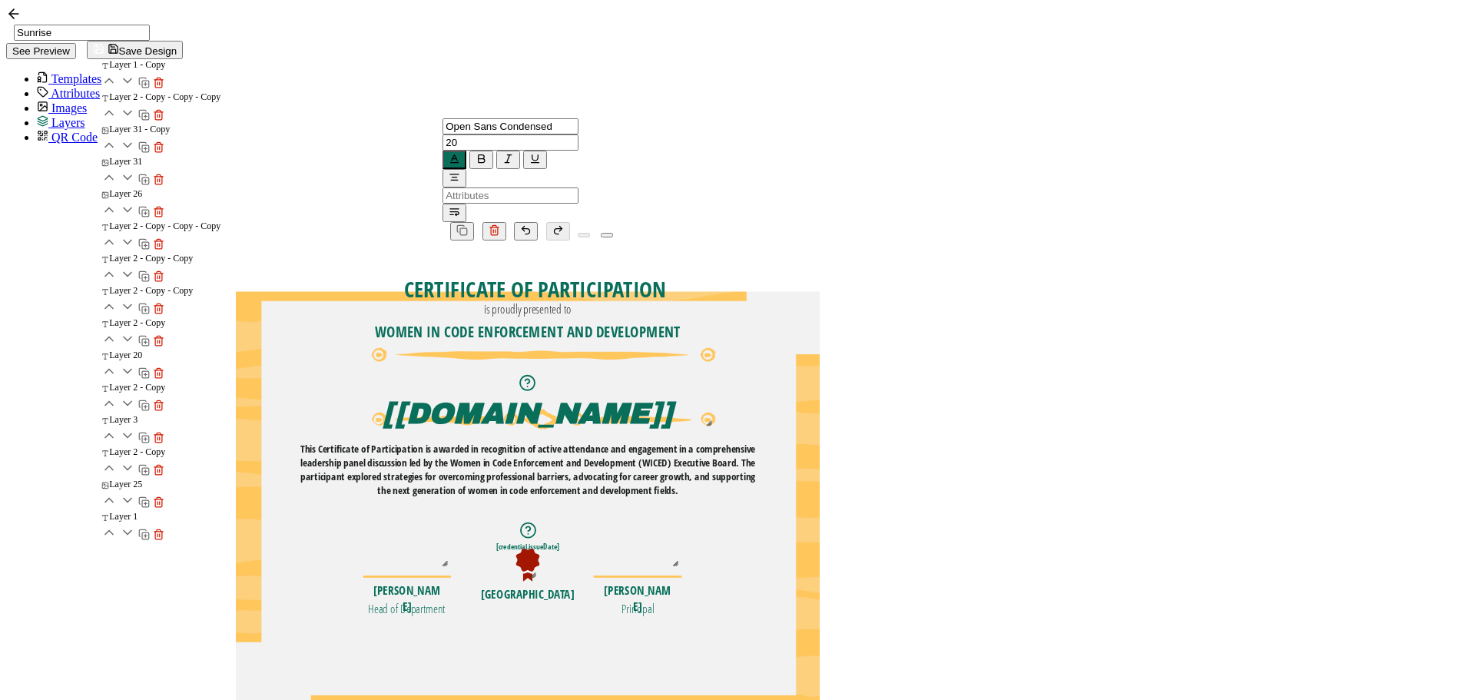
drag, startPoint x: 857, startPoint y: 251, endPoint x: 859, endPoint y: 260, distance: 9.5
click at [681, 322] on pre "WOMEN IN CODE ENFORCEMENT AND DEVELOPMENT" at bounding box center [528, 332] width 306 height 20
click at [460, 153] on icon "button" at bounding box center [455, 159] width 12 height 12
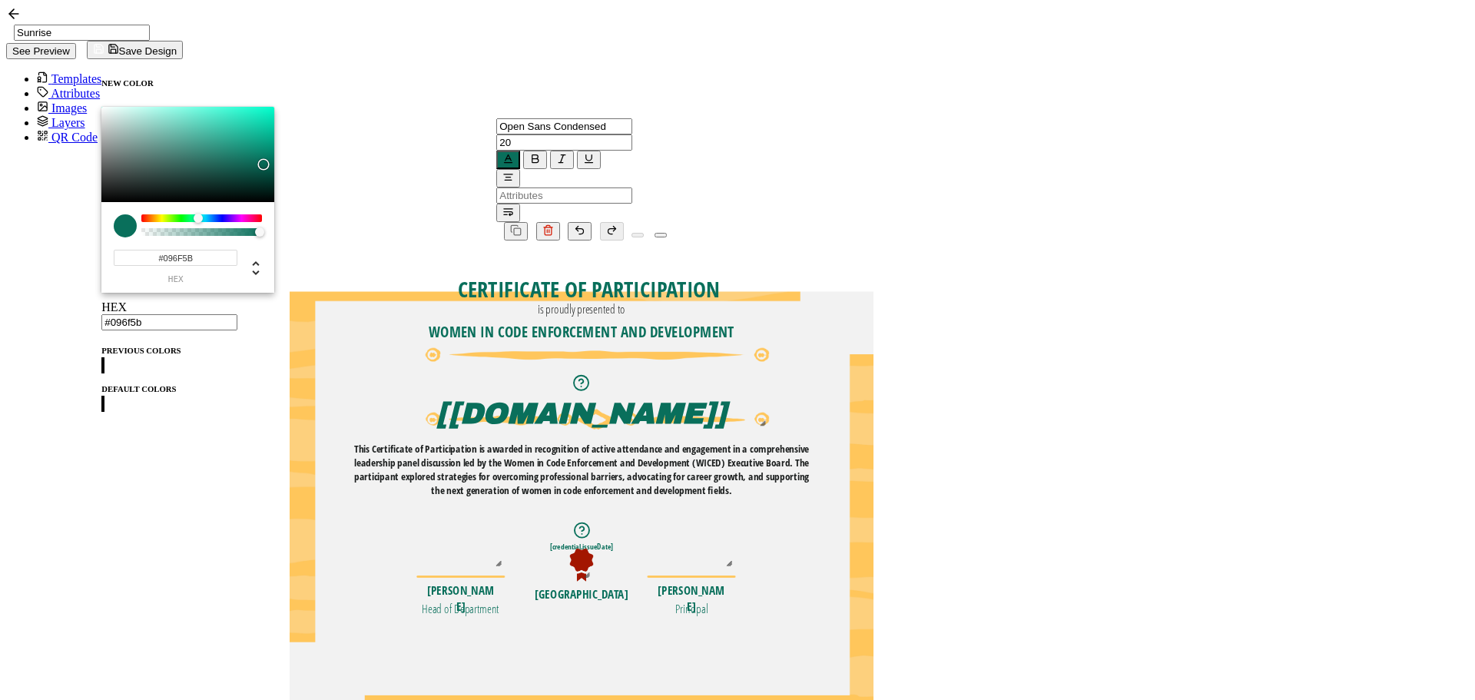
click at [101, 411] on span at bounding box center [101, 411] width 0 height 0
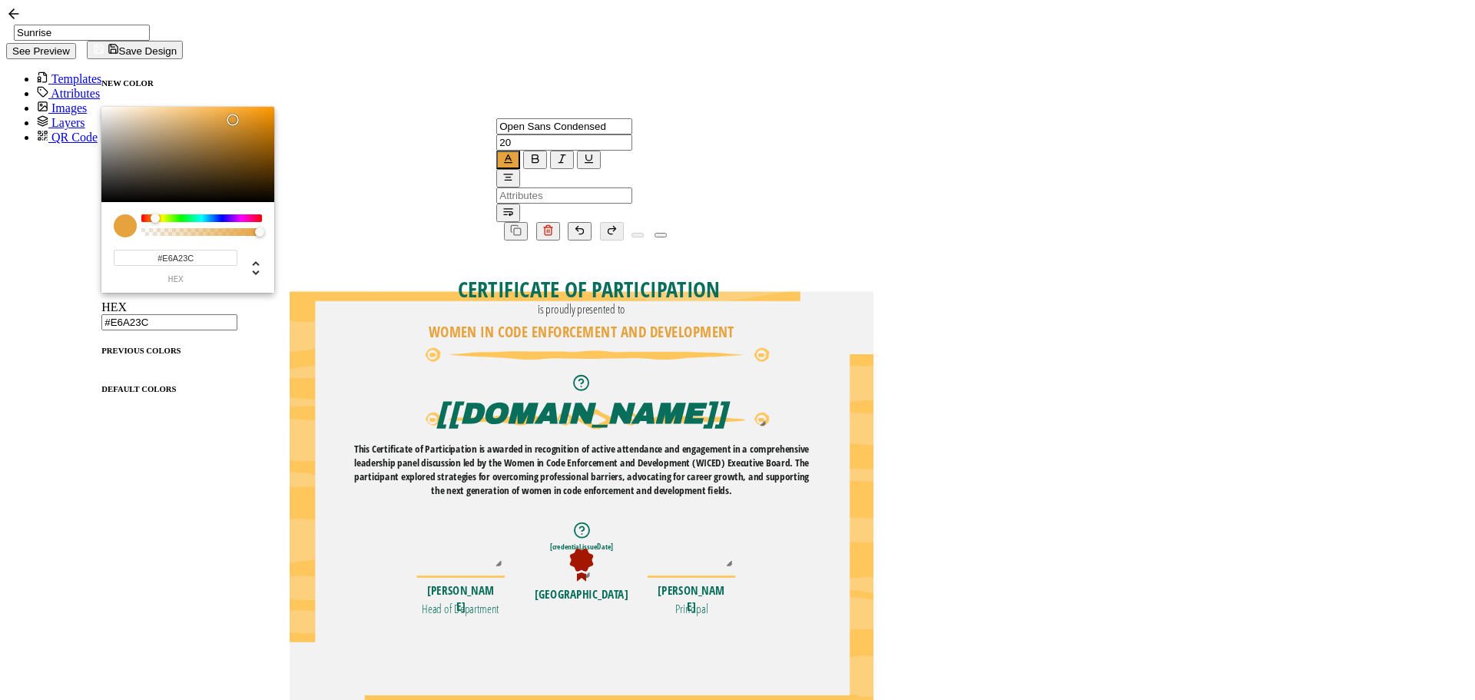
scroll to position [53, 0]
click at [101, 411] on span at bounding box center [101, 411] width 0 height 0
type input "#3C3C3B"
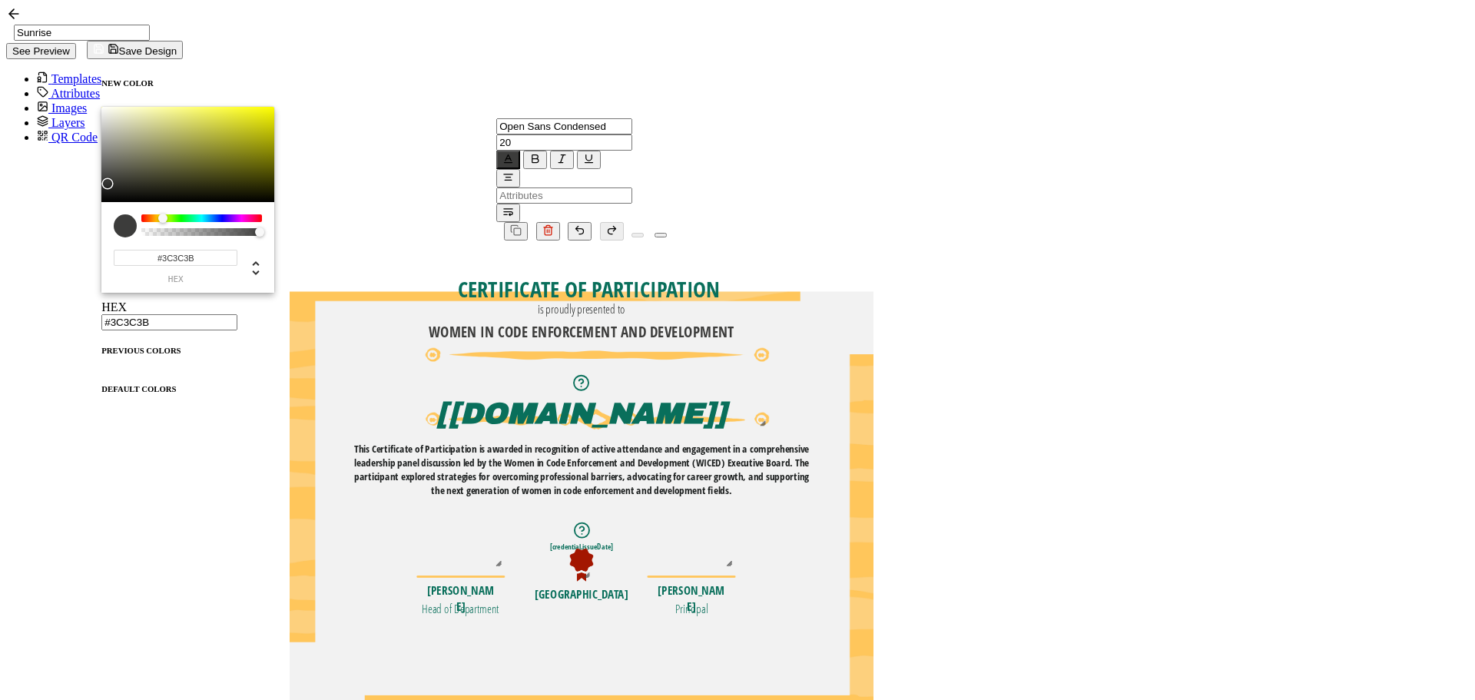
click at [873, 495] on div "WOMEN IN CODE ENFORCEMENT AND DEVELOPMENT The recipient’s full name, which will…" at bounding box center [582, 523] width 584 height 566
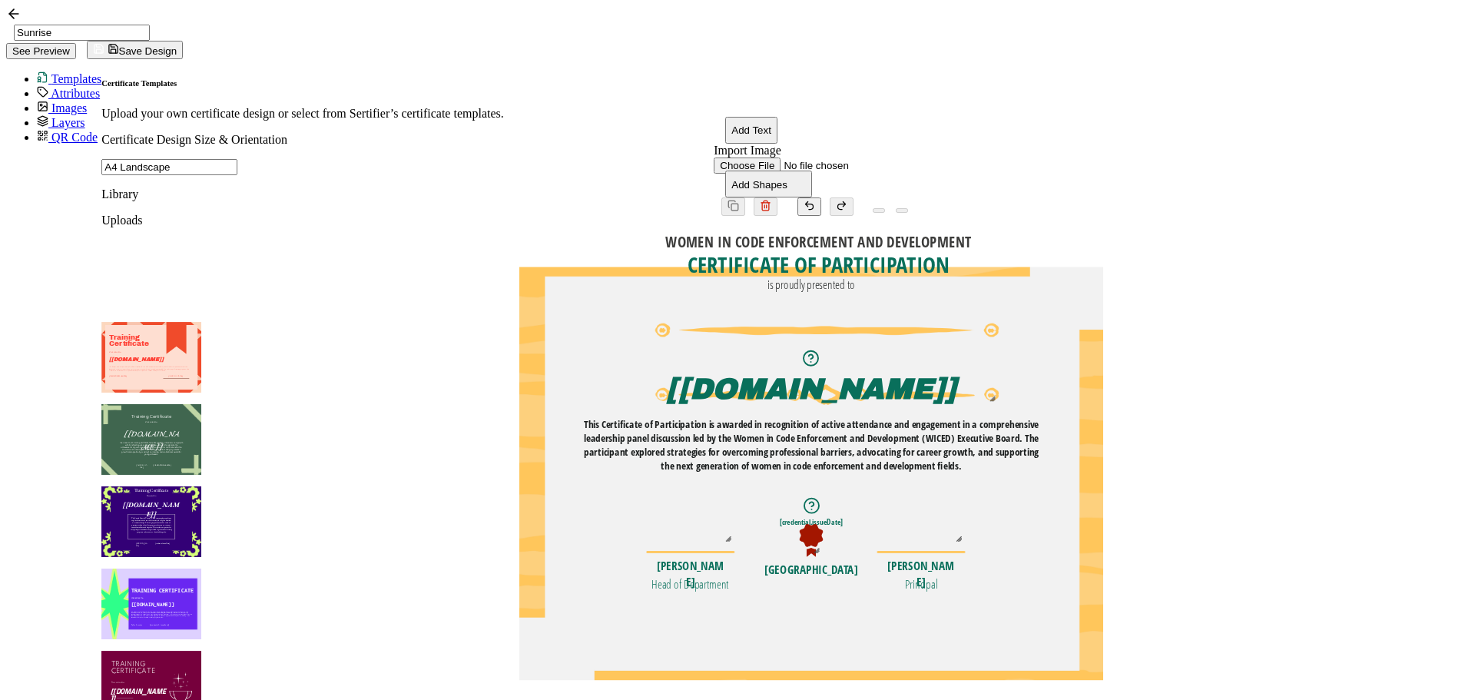
drag, startPoint x: 949, startPoint y: 265, endPoint x: 960, endPoint y: 200, distance: 66.2
click at [960, 232] on pre "WOMEN IN CODE ENFORCEMENT AND DEVELOPMENT" at bounding box center [818, 242] width 306 height 20
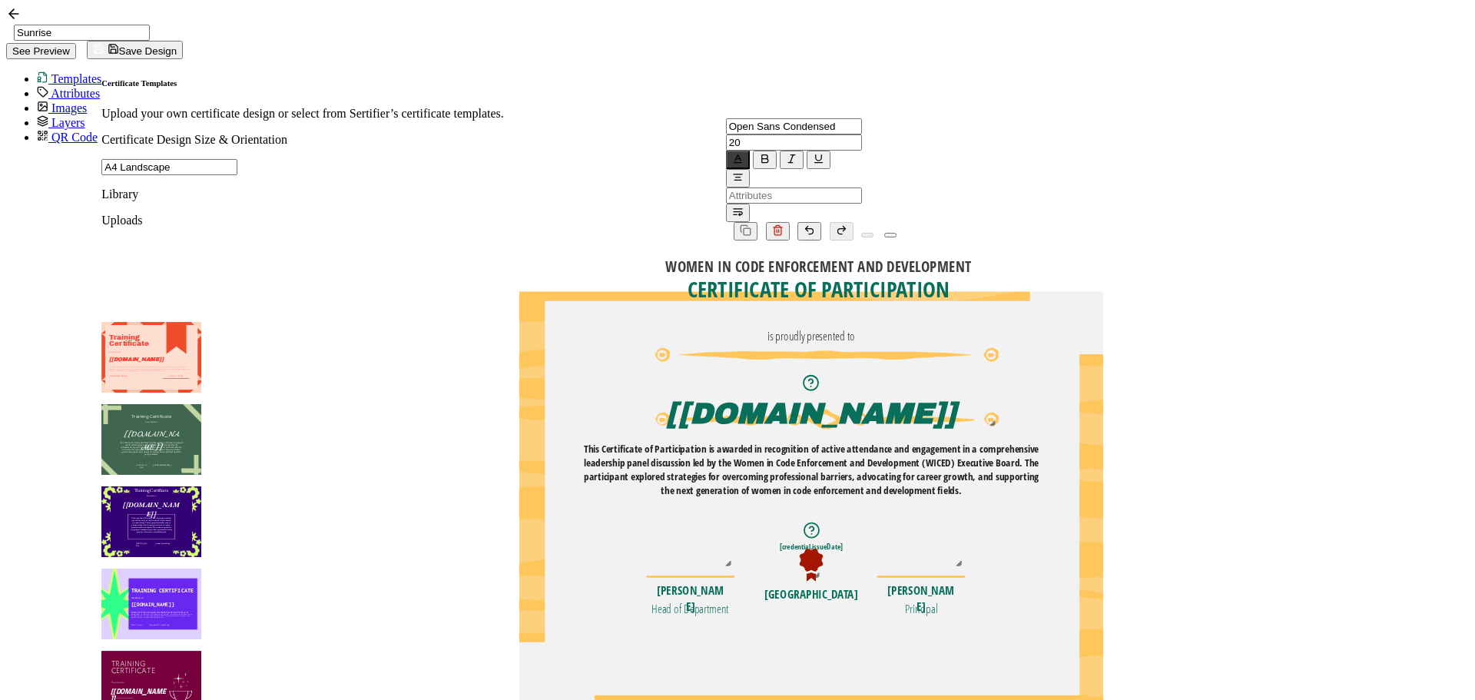
drag, startPoint x: 900, startPoint y: 237, endPoint x: 898, endPoint y: 264, distance: 26.9
click at [855, 328] on pre "is proudly presented to" at bounding box center [811, 336] width 88 height 16
drag, startPoint x: 897, startPoint y: 217, endPoint x: 897, endPoint y: 234, distance: 16.9
click at [897, 291] on pre "CERTIFICATE OF PARTICIPATION" at bounding box center [818, 306] width 263 height 30
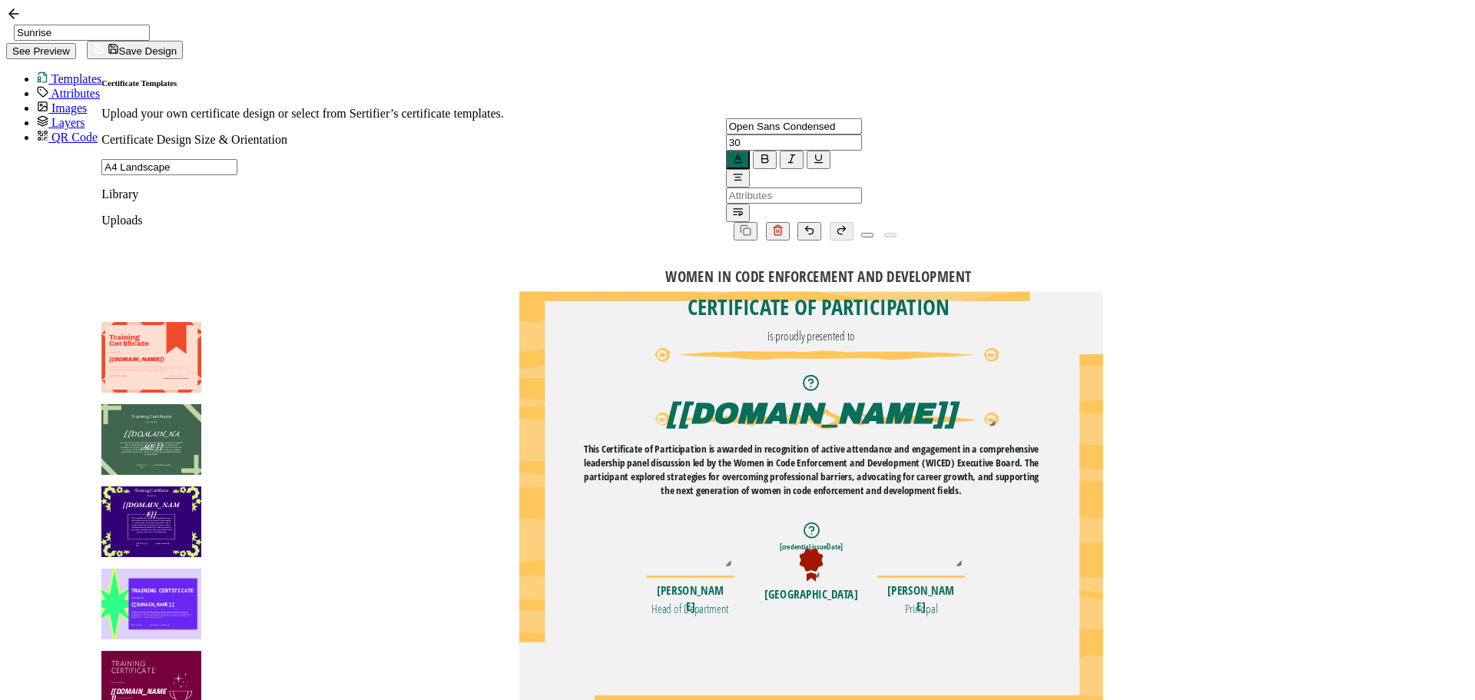
drag, startPoint x: 892, startPoint y: 195, endPoint x: 892, endPoint y: 205, distance: 10.0
click at [892, 267] on pre "WOMEN IN CODE ENFORCEMENT AND DEVELOPMENT" at bounding box center [818, 277] width 306 height 20
click at [843, 541] on pre "[credential.issueDate]" at bounding box center [811, 546] width 64 height 10
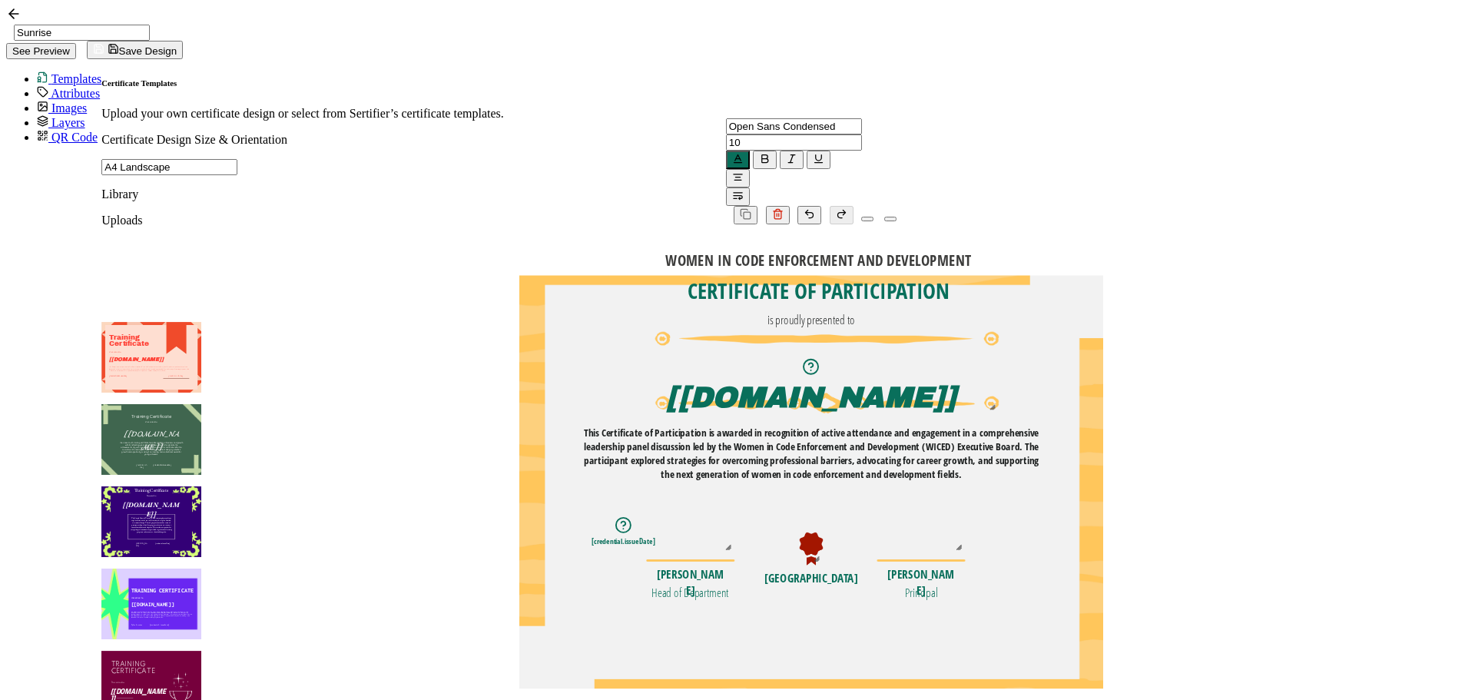
drag, startPoint x: 858, startPoint y: 450, endPoint x: 669, endPoint y: 461, distance: 189.3
click at [655, 535] on pre "[credential.issueDate]" at bounding box center [624, 540] width 64 height 10
click at [1103, 456] on div "WOMEN IN CODE ENFORCEMENT AND DEVELOPMENT The recipient’s full name, which will…" at bounding box center [811, 507] width 584 height 566
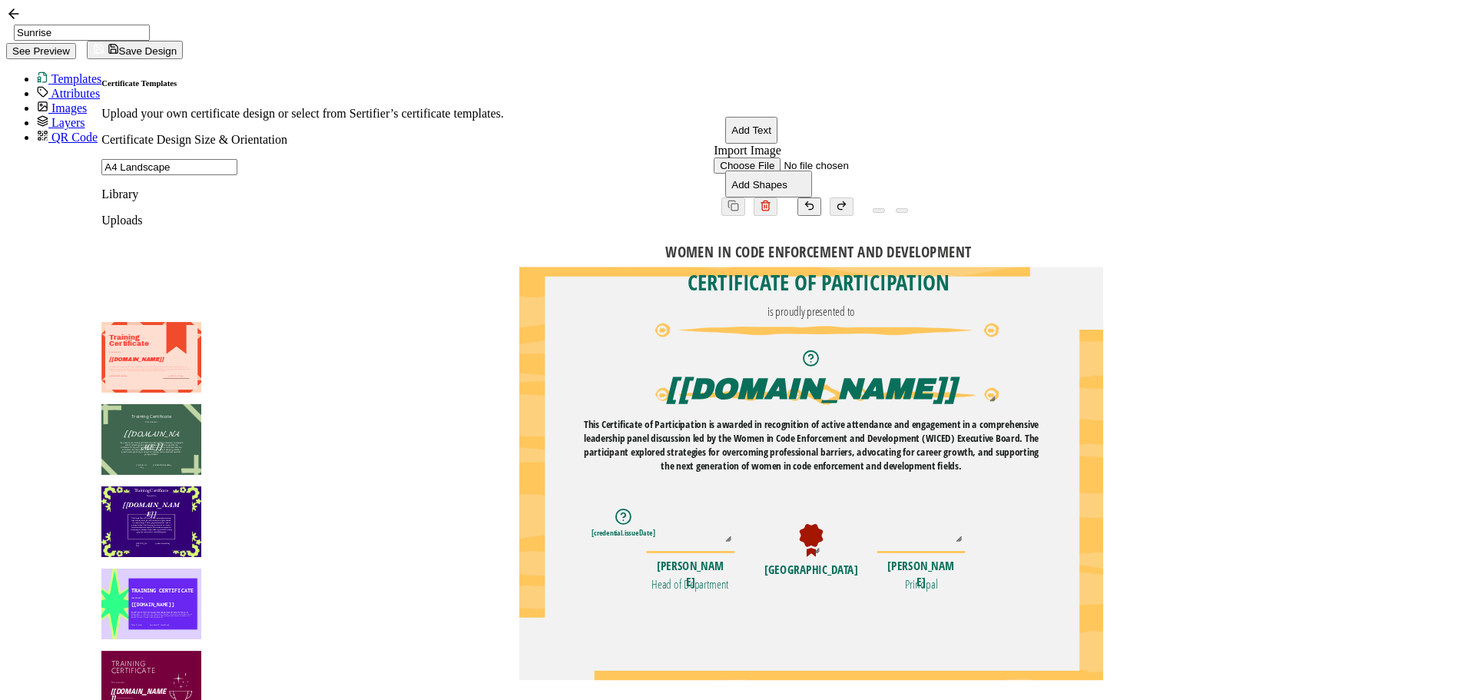
click at [655, 527] on pre "[credential.issueDate]" at bounding box center [624, 532] width 64 height 10
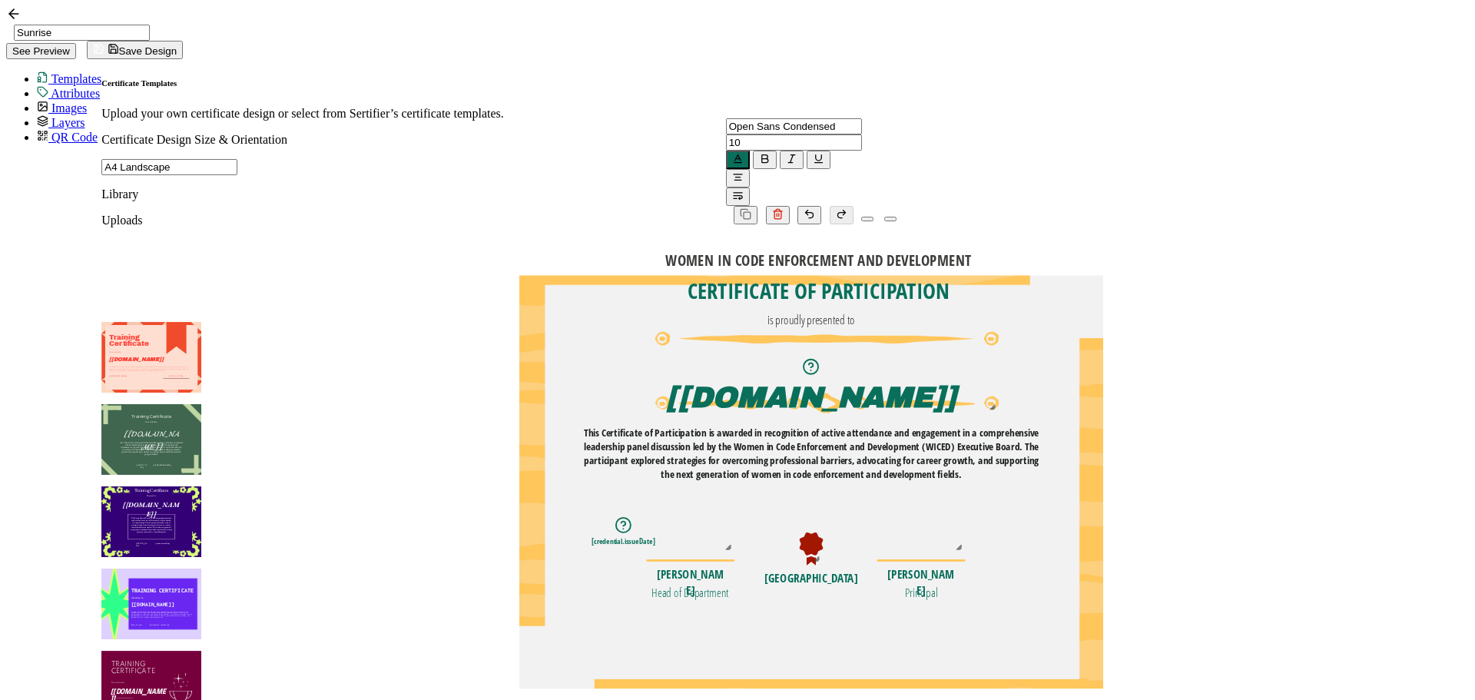
click at [69, 87] on span "Attributes" at bounding box center [75, 93] width 49 height 13
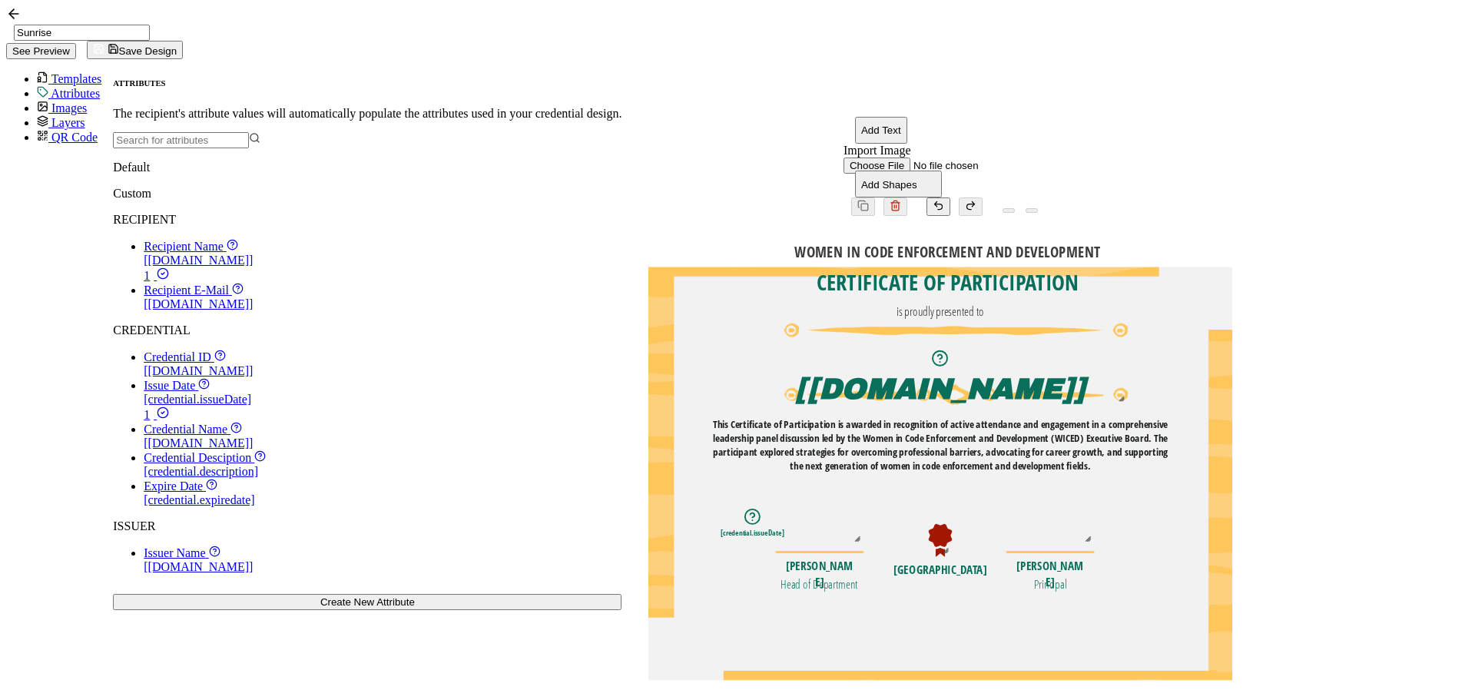
click at [144, 363] on span "Credential ID" at bounding box center [178, 356] width 68 height 13
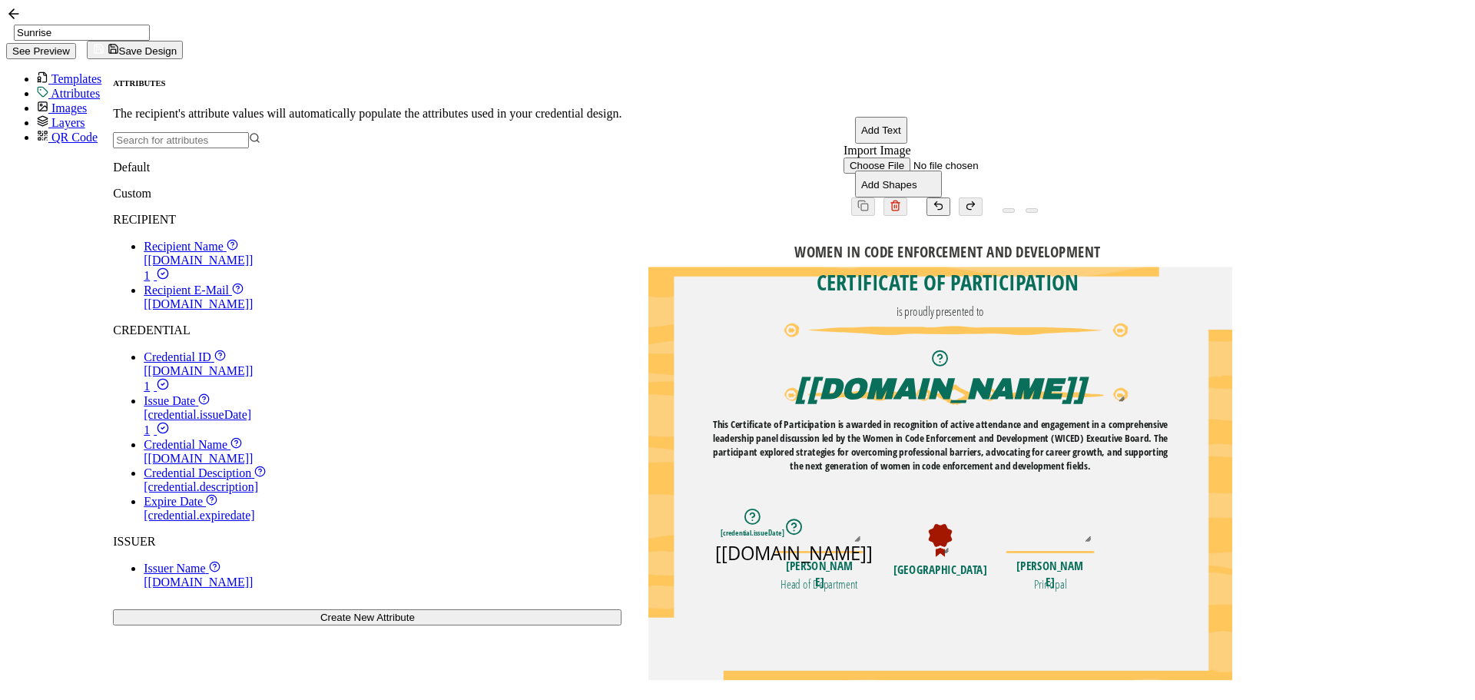
drag, startPoint x: 883, startPoint y: 367, endPoint x: 738, endPoint y: 475, distance: 180.7
click at [738, 541] on pre "[[DOMAIN_NAME]]" at bounding box center [794, 553] width 157 height 25
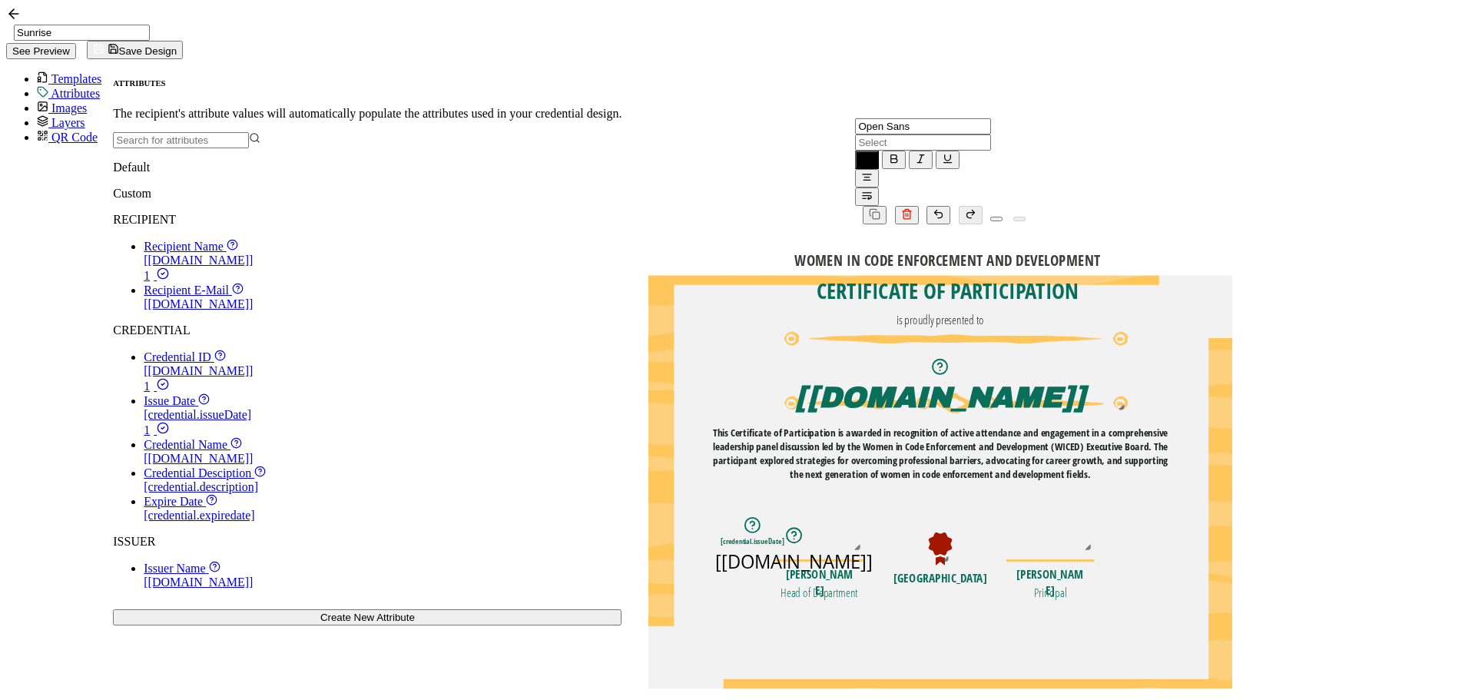
scroll to position [481, 0]
click at [855, 134] on input "text" at bounding box center [923, 142] width 136 height 16
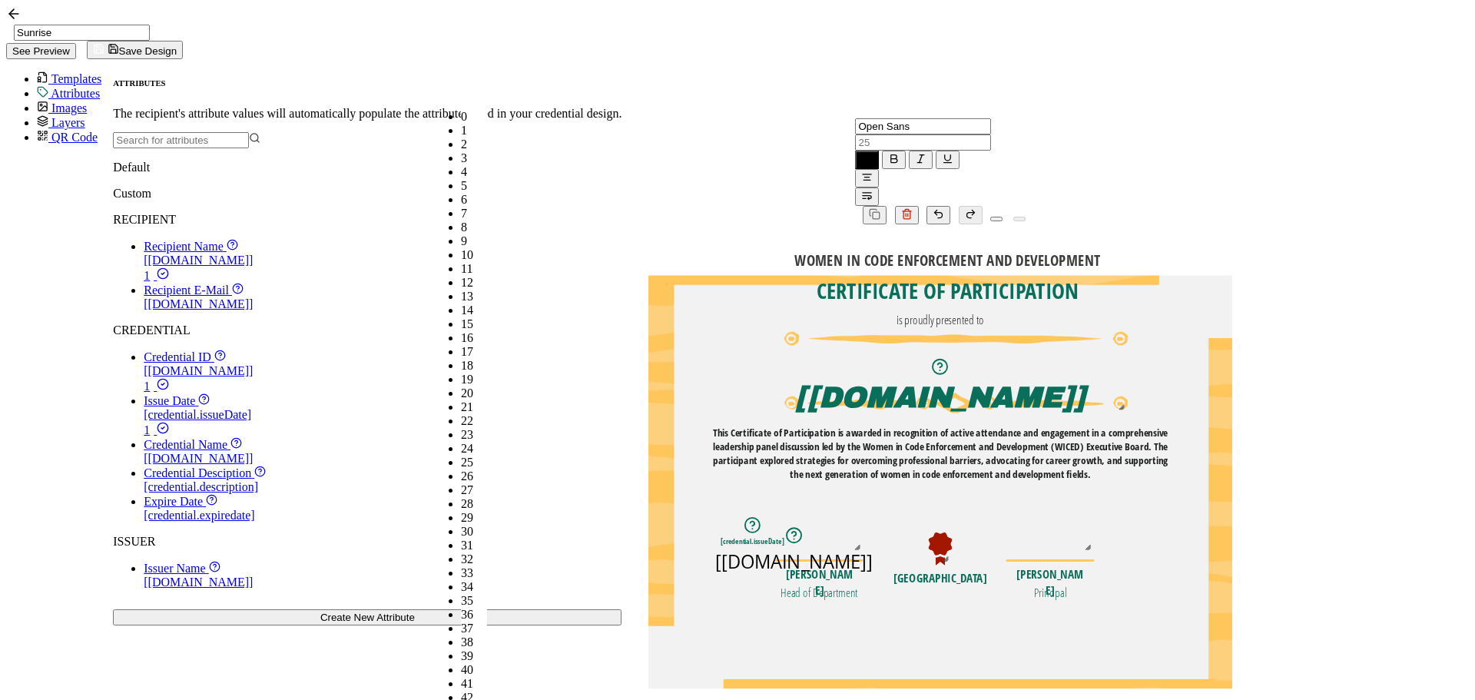
scroll to position [250, 0]
click at [461, 248] on li "10" at bounding box center [474, 255] width 26 height 14
type input "10"
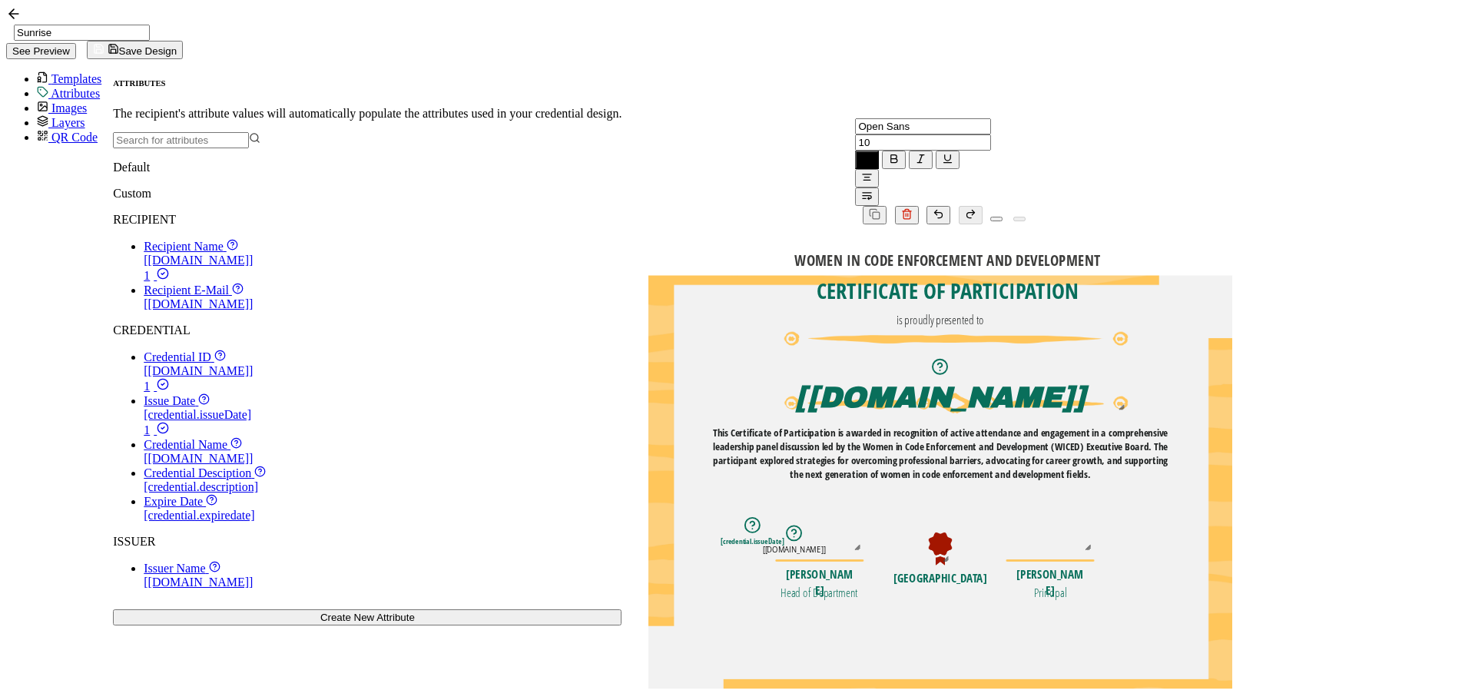
click at [864, 163] on icon "button" at bounding box center [868, 163] width 8 height 0
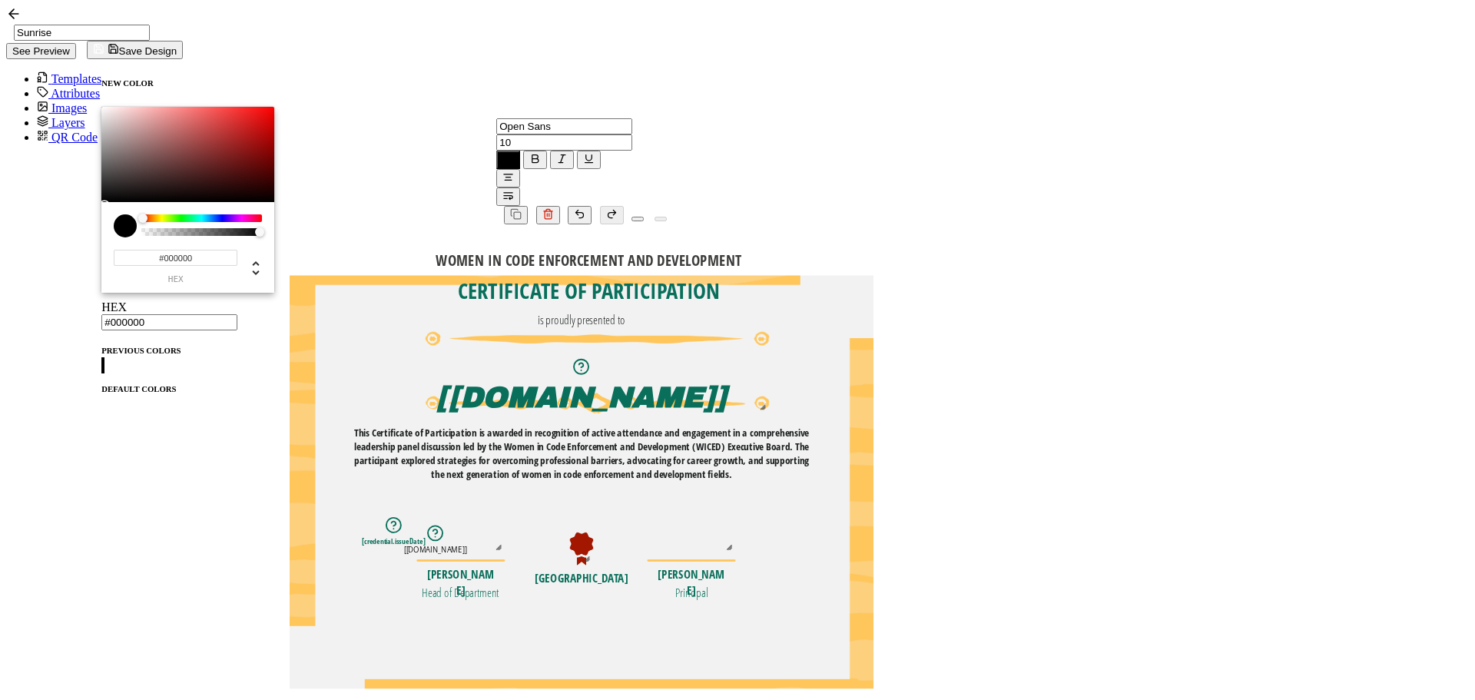
click at [101, 373] on span at bounding box center [101, 373] width 0 height 0
type input "#096f5b"
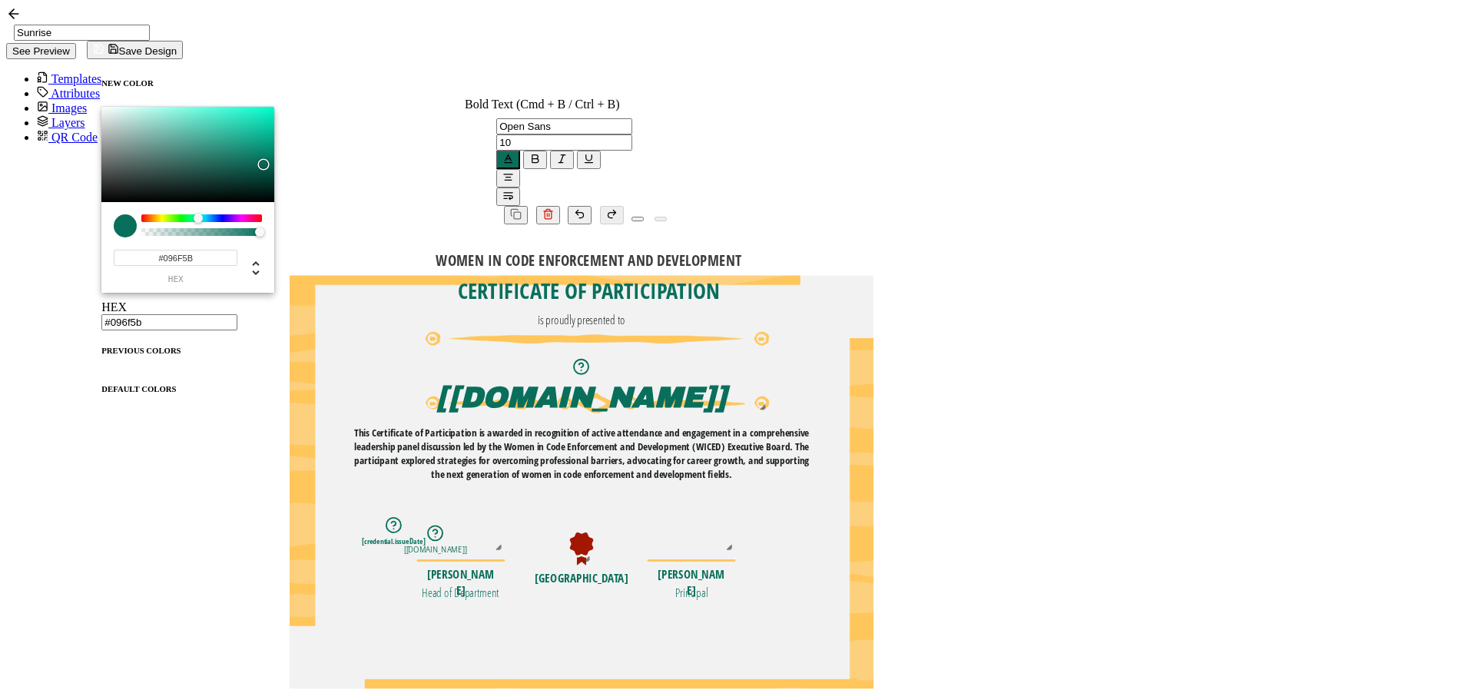
click at [533, 153] on icon "button" at bounding box center [535, 159] width 12 height 12
click at [514, 171] on icon "button" at bounding box center [508, 177] width 12 height 12
click at [638, 122] on li at bounding box center [644, 117] width 12 height 15
drag, startPoint x: 659, startPoint y: 476, endPoint x: 695, endPoint y: 480, distance: 36.4
click at [426, 552] on pre "[[DOMAIN_NAME]]" at bounding box center [394, 557] width 65 height 10
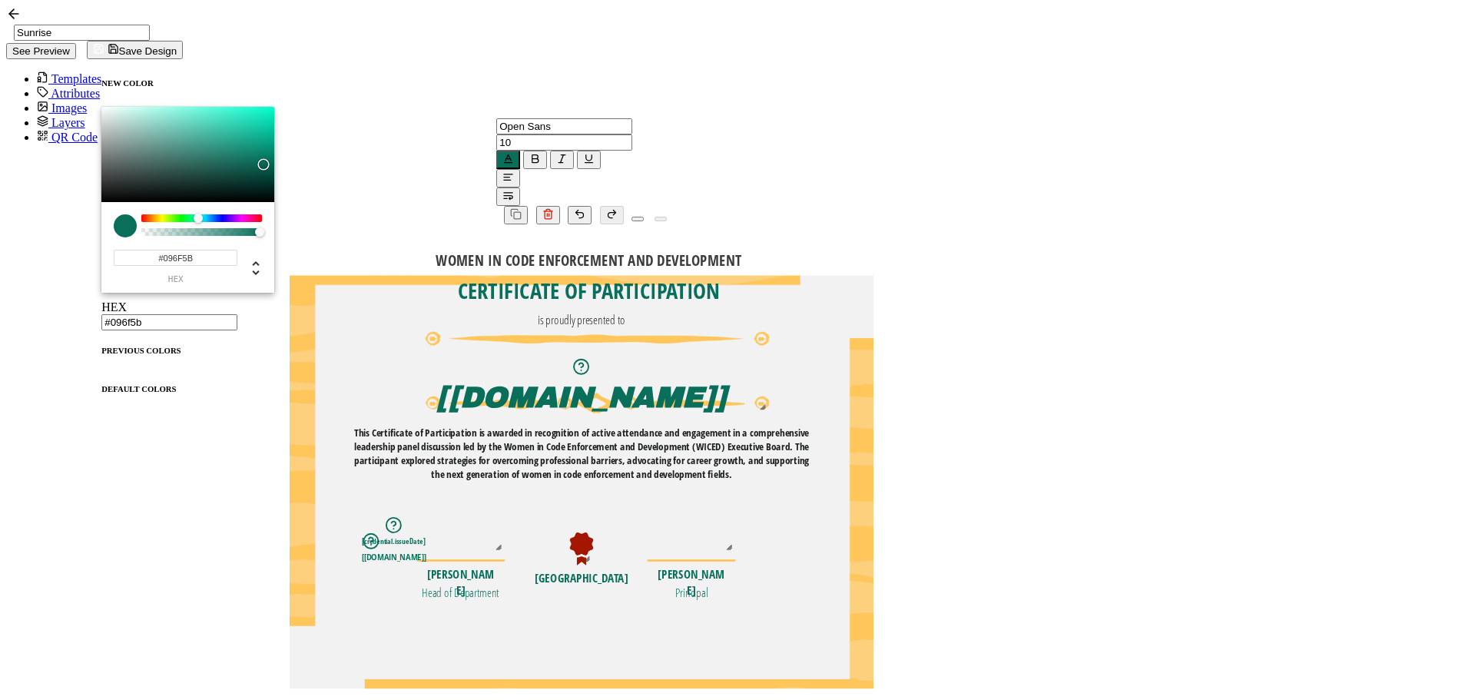
click at [426, 535] on pre "[credential.issueDate]" at bounding box center [394, 540] width 64 height 10
click at [426, 552] on pre "[[DOMAIN_NAME]]" at bounding box center [394, 557] width 65 height 10
click at [632, 117] on icon at bounding box center [632, 125] width 0 height 17
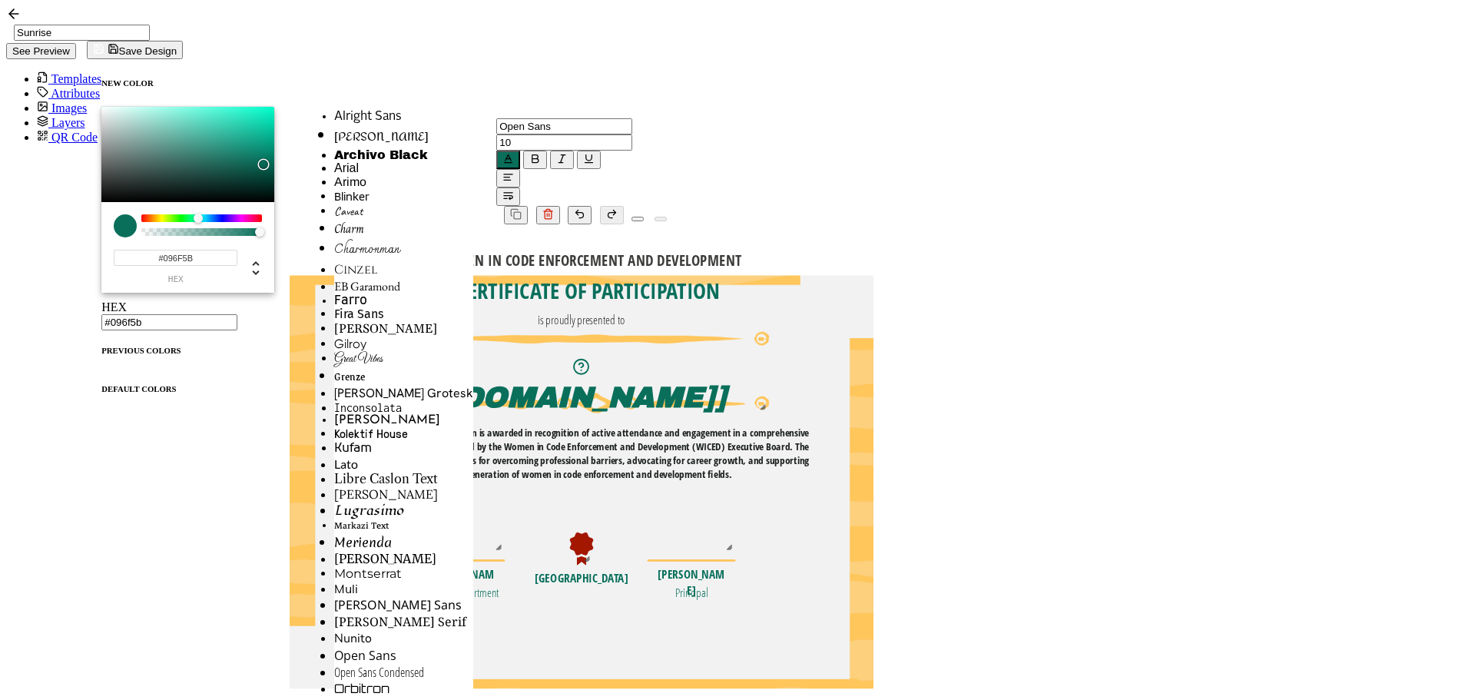
scroll to position [793, 0]
click at [382, 664] on span "Open Sans Condensed" at bounding box center [379, 672] width 90 height 17
type input "Open Sans Condensed"
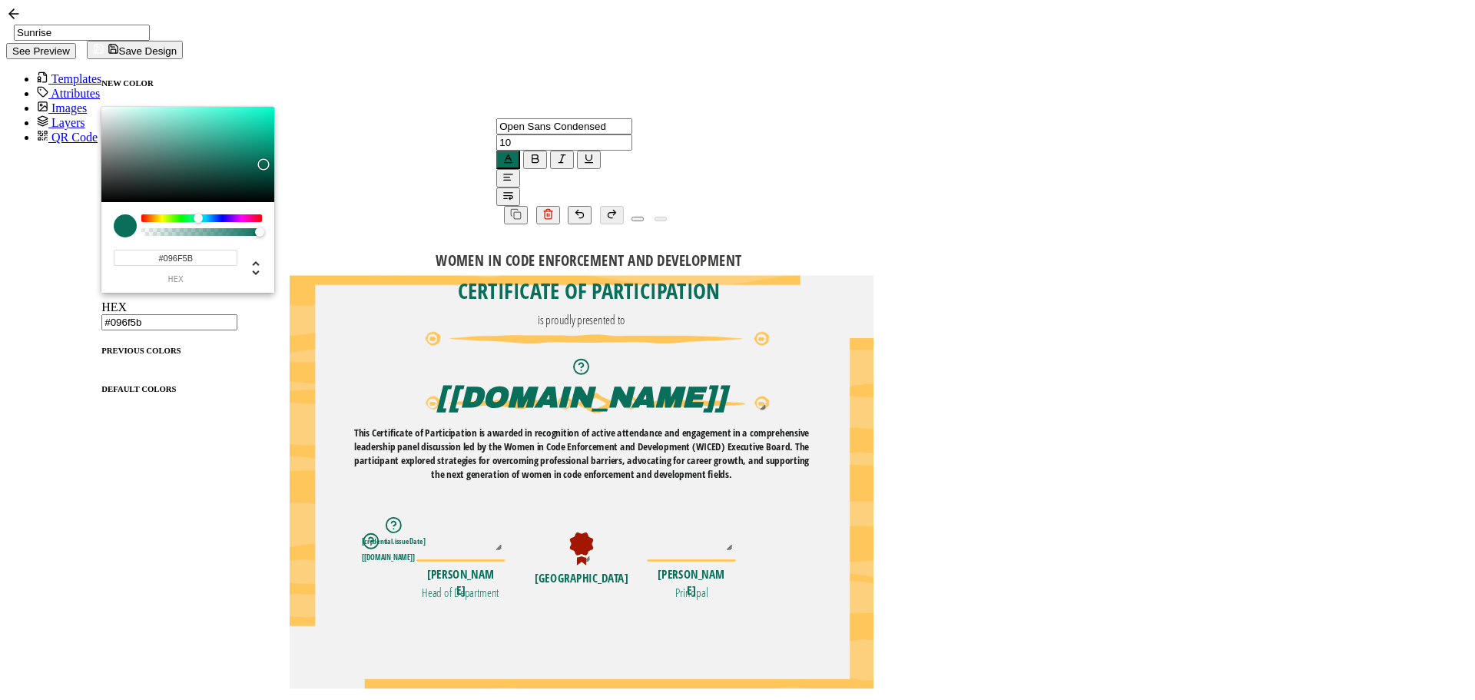
click at [873, 276] on div "WOMEN IN CODE ENFORCEMENT AND DEVELOPMENT The recipient’s full name, which will…" at bounding box center [582, 276] width 584 height 0
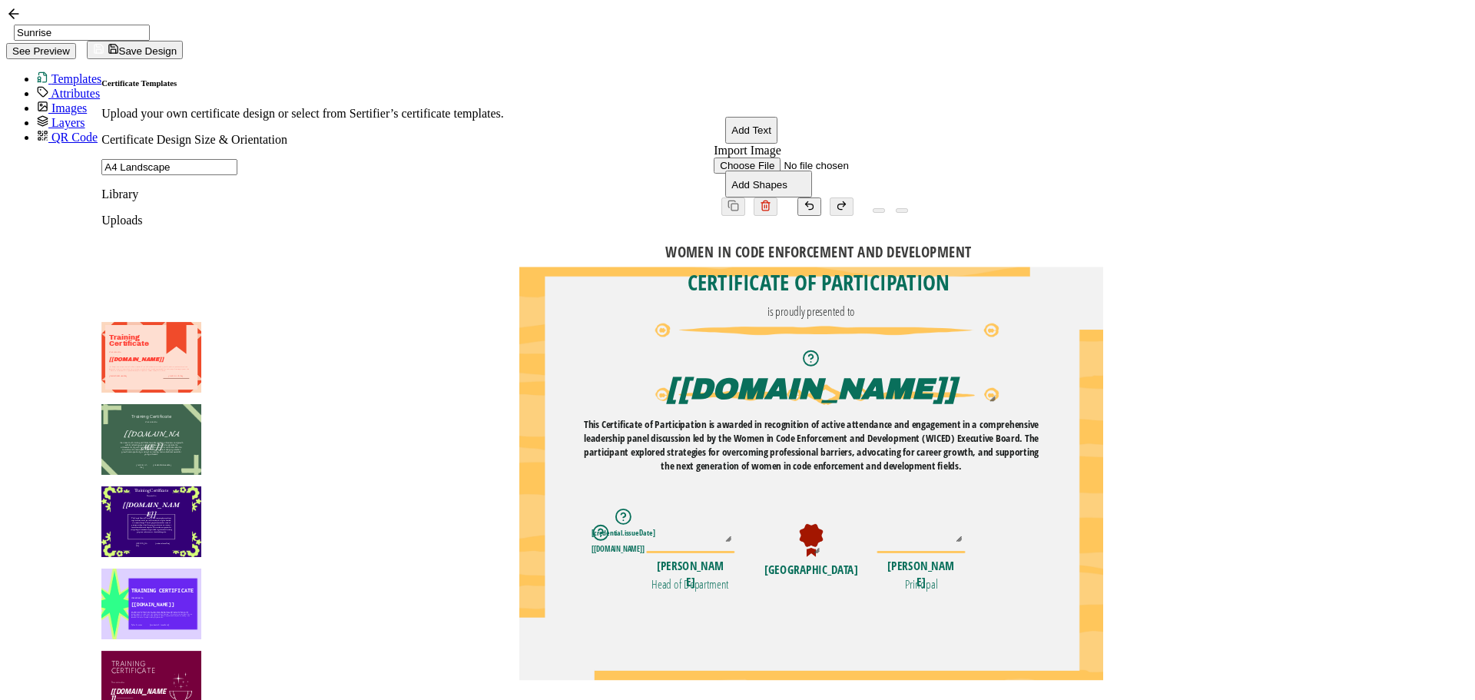
drag, startPoint x: 675, startPoint y: 480, endPoint x: 694, endPoint y: 474, distance: 20.2
click at [644, 543] on pre "[[DOMAIN_NAME]]" at bounding box center [618, 548] width 52 height 10
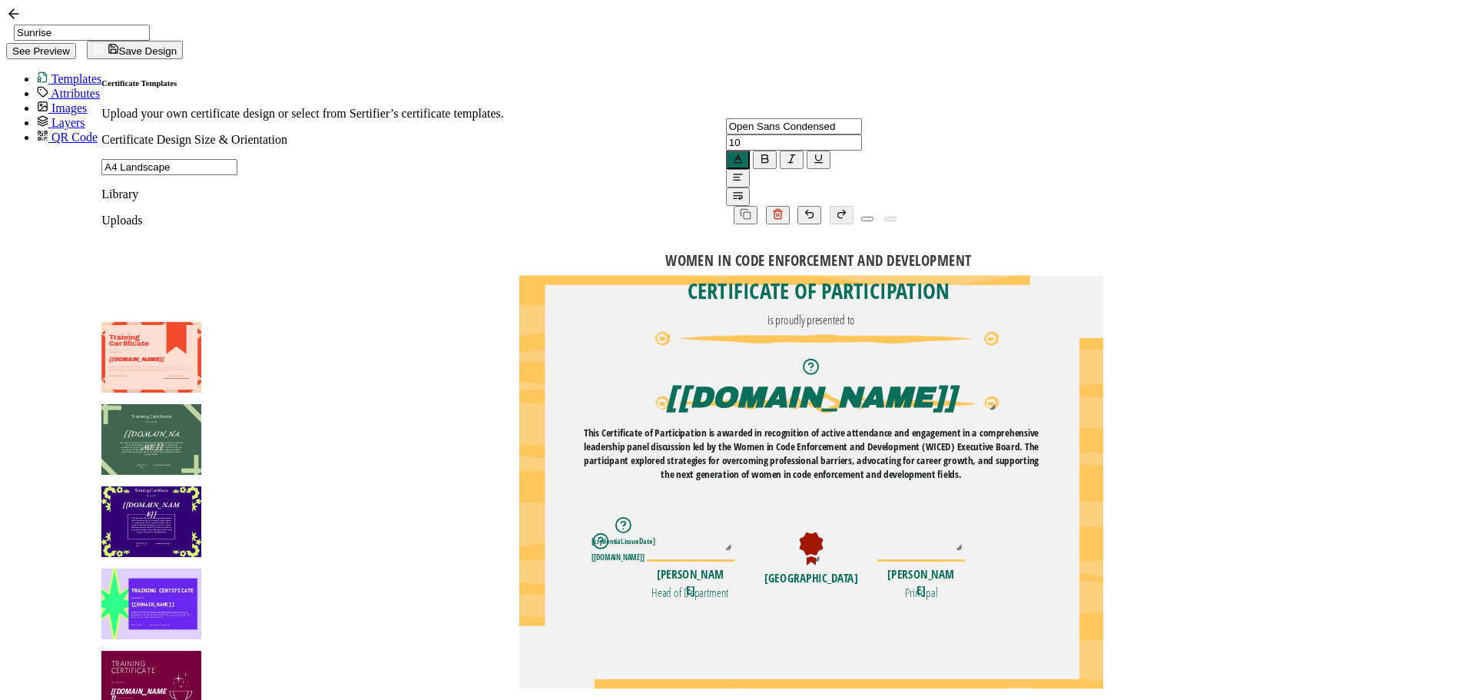
click at [1103, 276] on div "WOMEN IN CODE ENFORCEMENT AND DEVELOPMENT The recipient’s full name, which will…" at bounding box center [811, 276] width 584 height 0
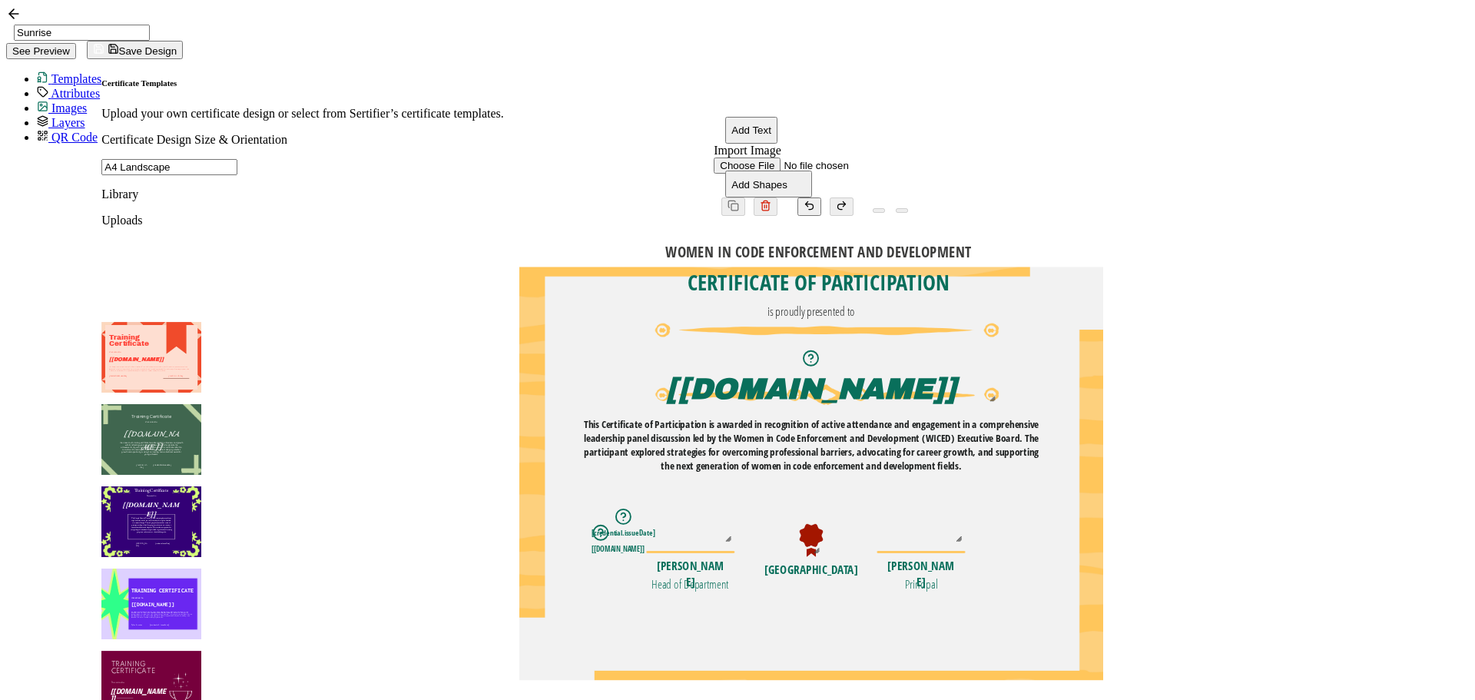
click at [71, 105] on span "Images" at bounding box center [68, 107] width 35 height 13
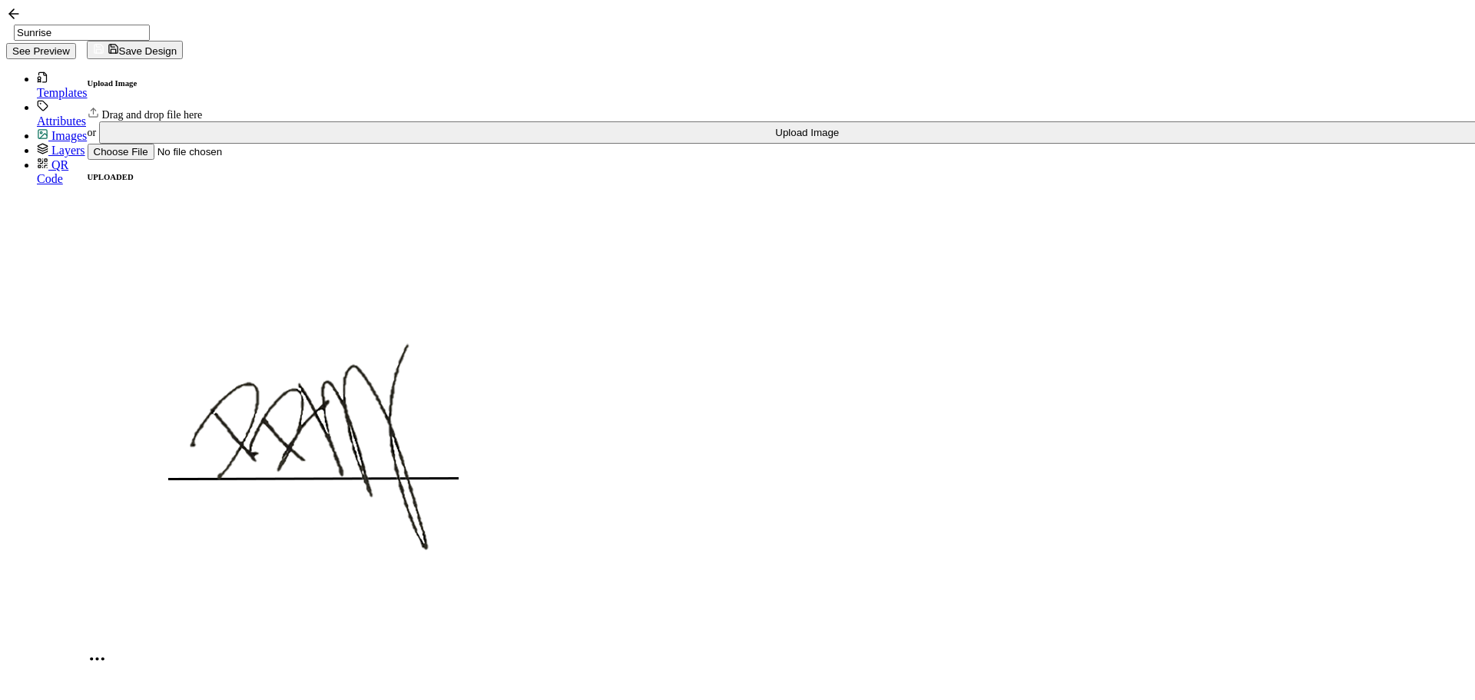
scroll to position [615, 0]
drag, startPoint x: 194, startPoint y: 486, endPoint x: 194, endPoint y: 475, distance: 10.8
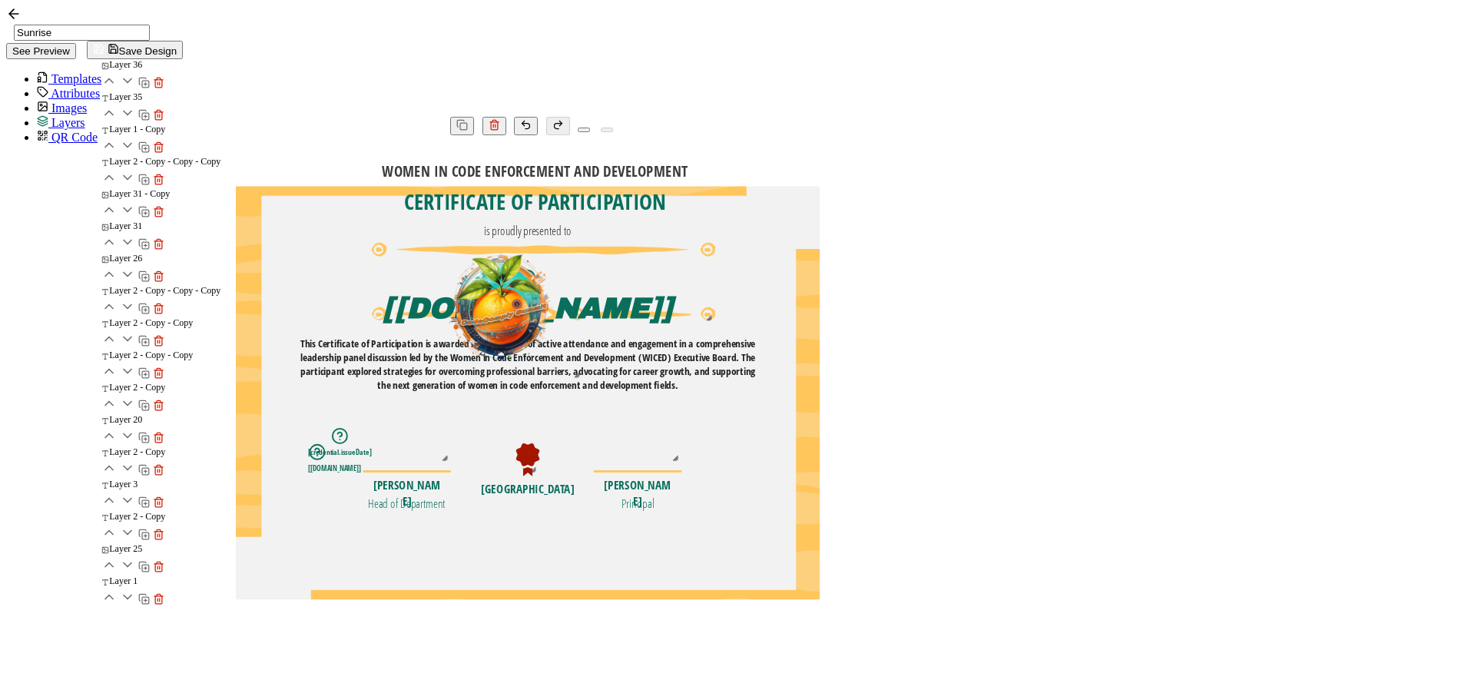
scroll to position [0, 0]
drag, startPoint x: 983, startPoint y: 457, endPoint x: 857, endPoint y: 343, distance: 170.8
click at [820, 187] on div "WOMEN IN CODE ENFORCEMENT AND DEVELOPMENT The recipient’s full name, which will…" at bounding box center [528, 187] width 584 height 0
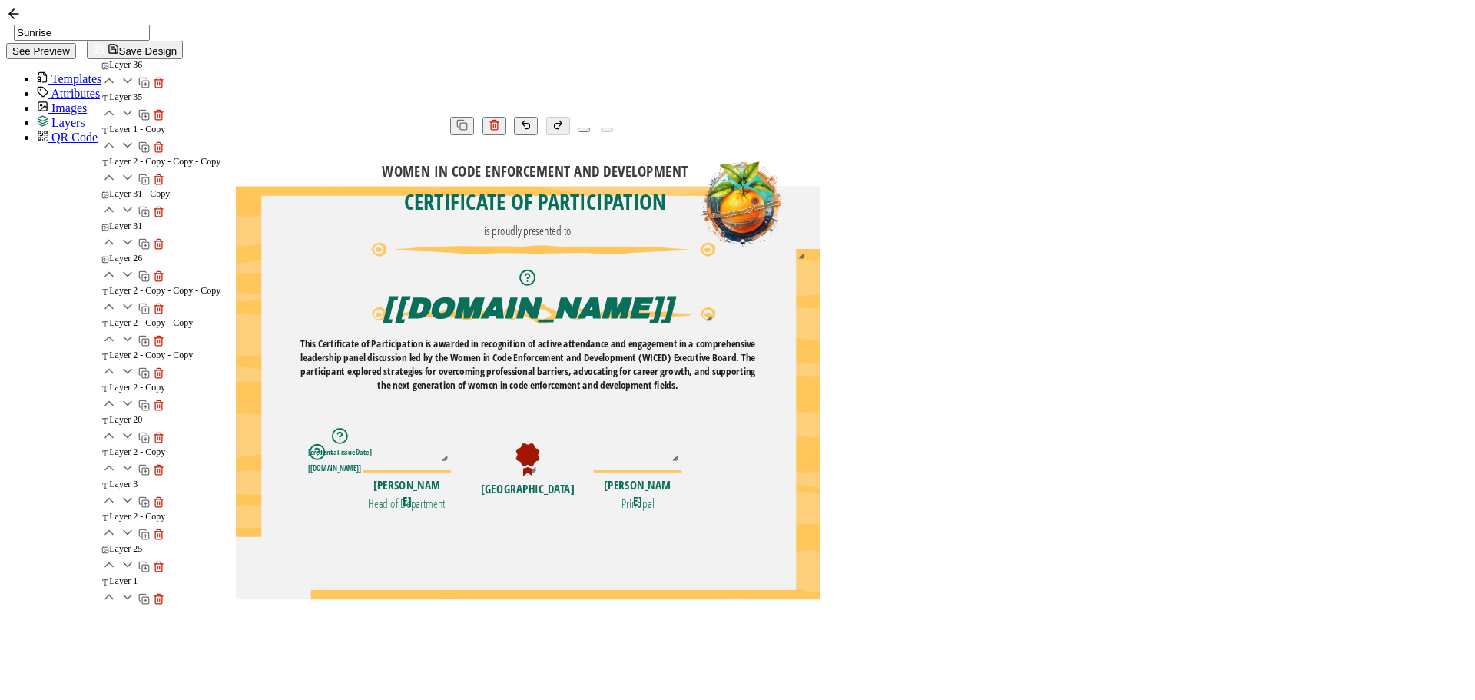
drag, startPoint x: 850, startPoint y: 331, endPoint x: 1108, endPoint y: 240, distance: 273.8
click at [808, 240] on img at bounding box center [742, 203] width 131 height 118
click at [820, 436] on div "WOMEN IN CODE ENFORCEMENT AND DEVELOPMENT The recipient’s full name, which will…" at bounding box center [528, 418] width 584 height 566
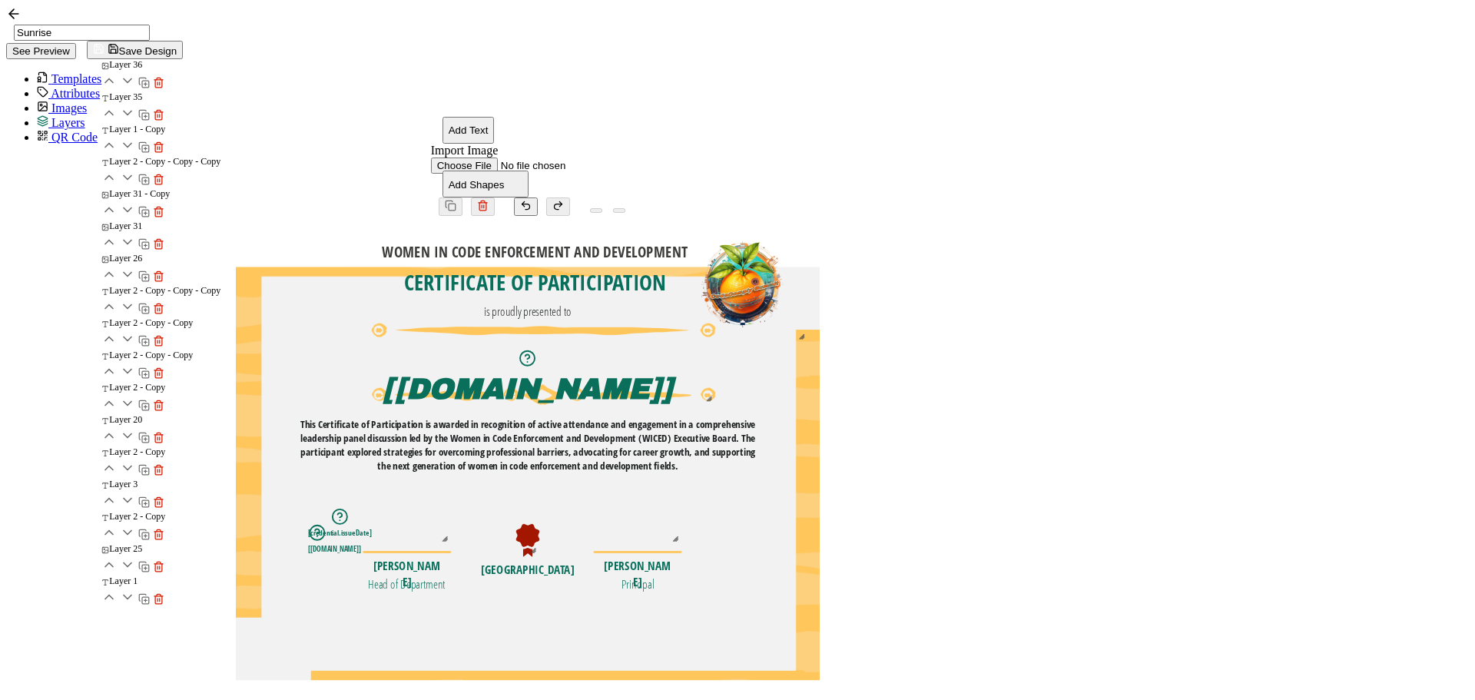
click at [540, 524] on img at bounding box center [528, 540] width 24 height 33
click at [575, 562] on pre "[GEOGRAPHIC_DATA]" at bounding box center [528, 570] width 94 height 16
click at [440, 558] on pre "[PERSON_NAME]" at bounding box center [406, 574] width 67 height 32
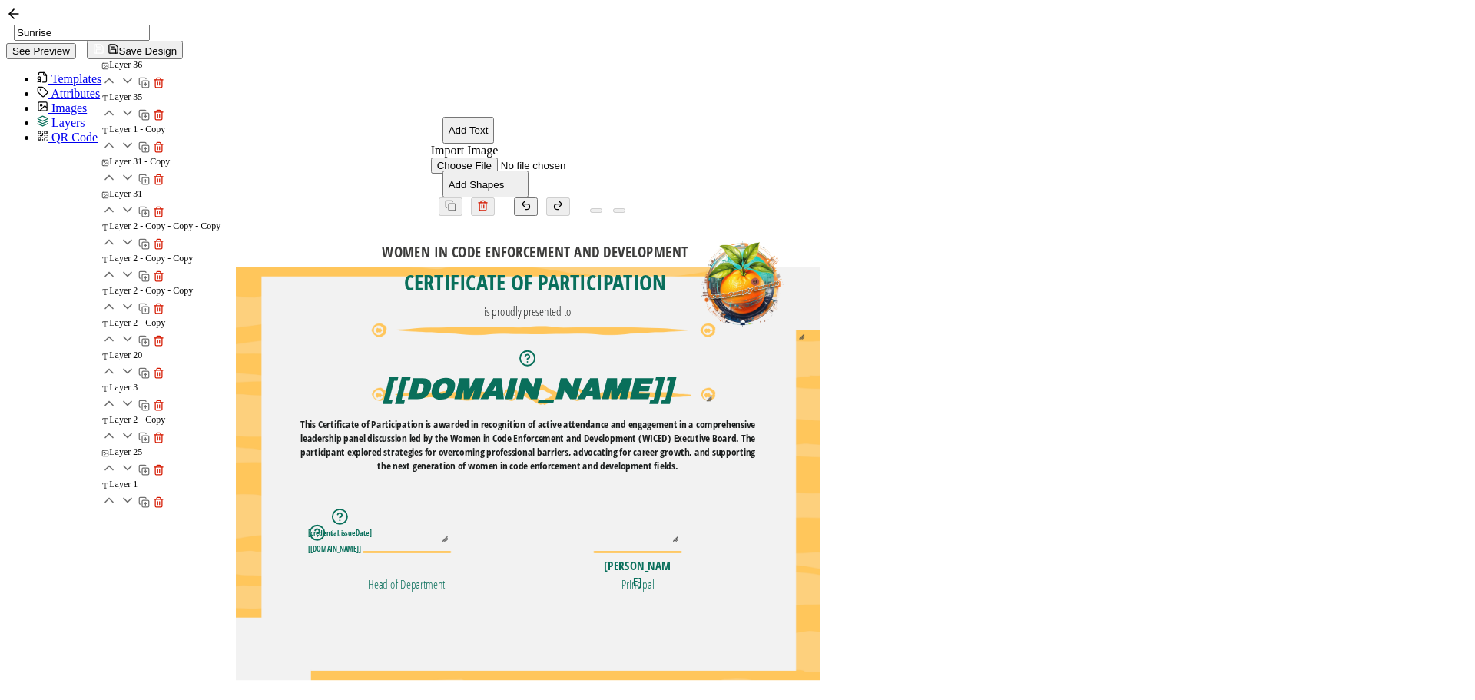
click at [446, 576] on pre "Head of Department" at bounding box center [408, 584] width 78 height 16
click at [452, 551] on img at bounding box center [407, 552] width 89 height 2
click at [820, 267] on div "WOMEN IN CODE ENFORCEMENT AND DEVELOPMENT The recipient’s full name, which will…" at bounding box center [528, 267] width 584 height 0
click at [37, 101] on link "Images" at bounding box center [62, 107] width 50 height 13
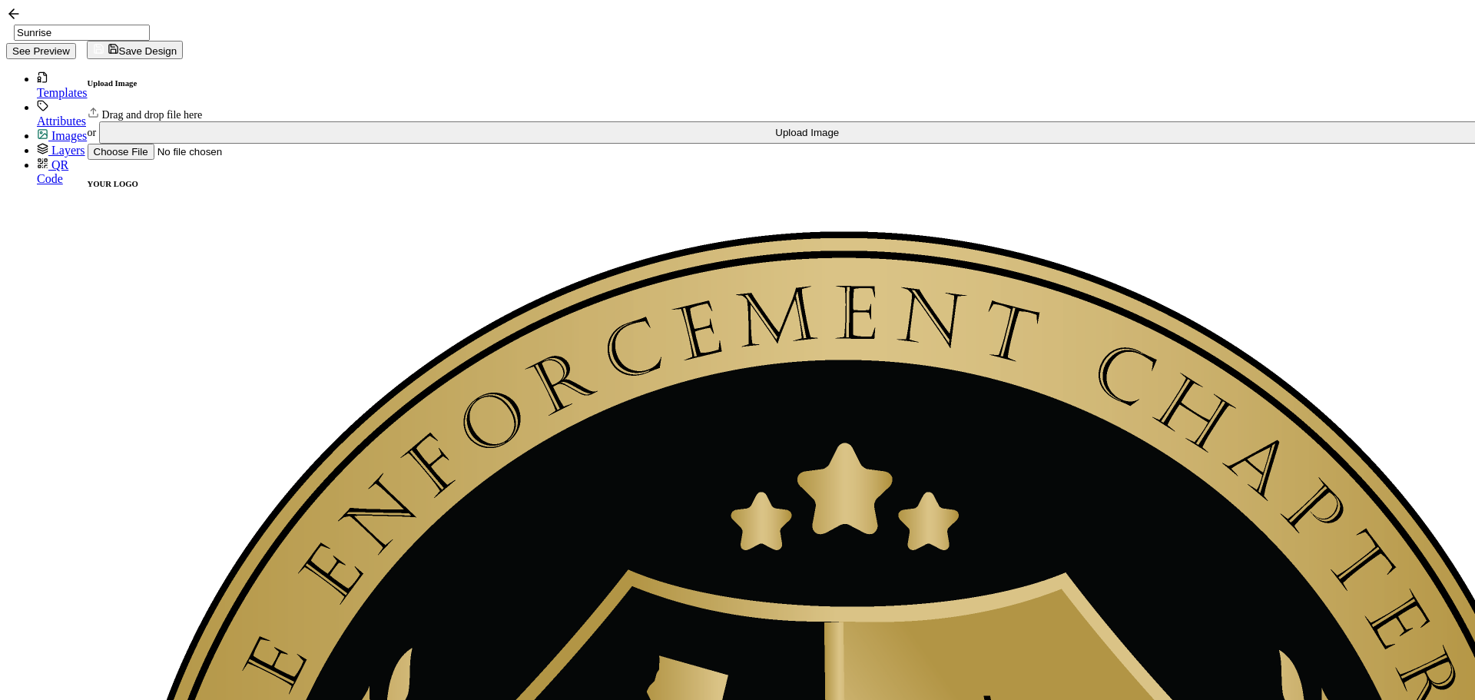
scroll to position [1324, 0]
drag, startPoint x: 839, startPoint y: 406, endPoint x: 813, endPoint y: 524, distance: 120.4
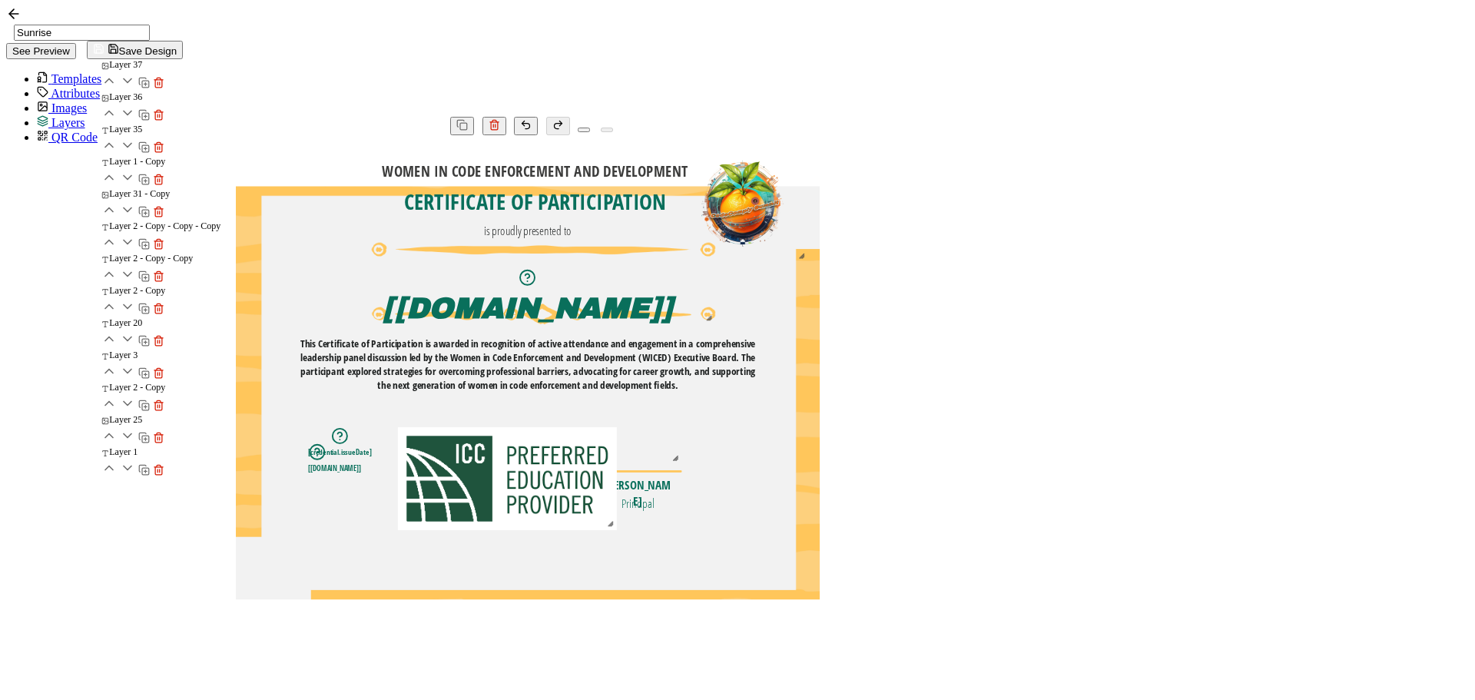
scroll to position [0, 0]
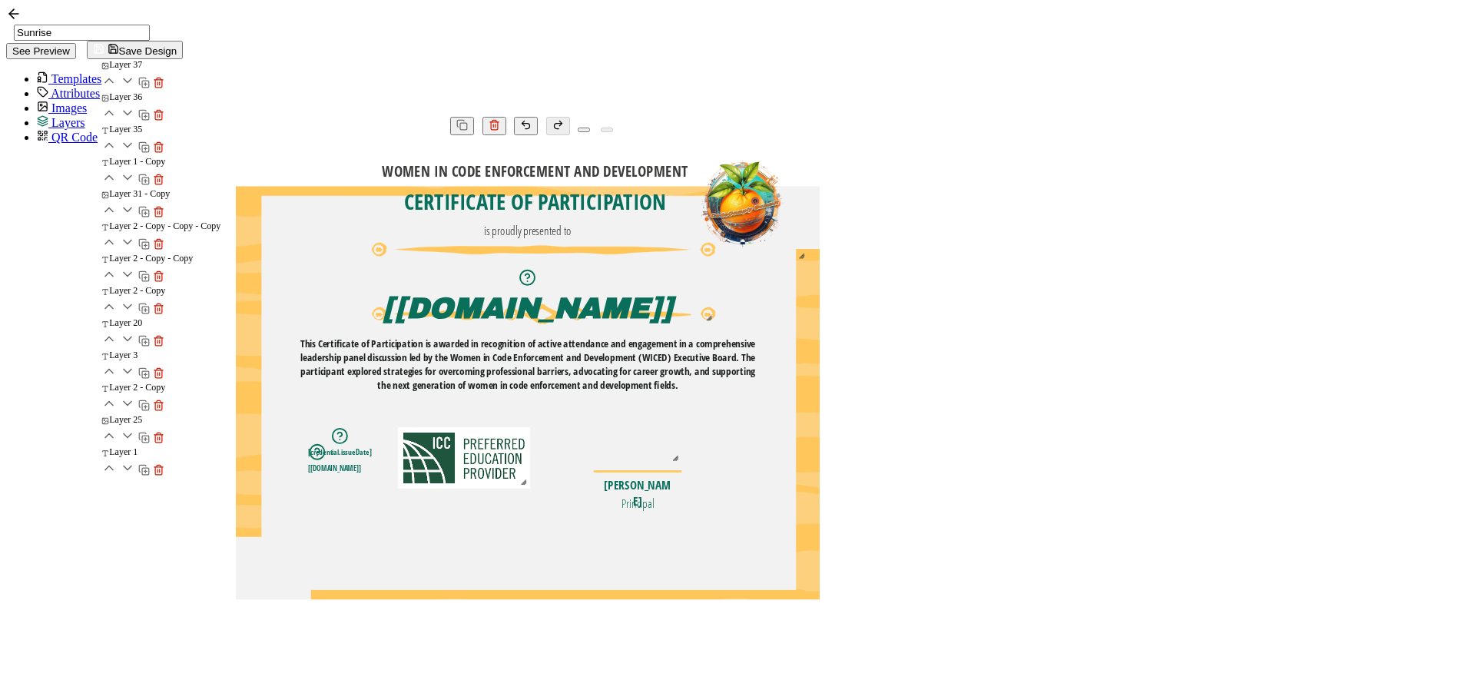
drag, startPoint x: 963, startPoint y: 550, endPoint x: 874, endPoint y: 512, distance: 96.3
click at [529, 488] on div at bounding box center [524, 482] width 12 height 12
drag, startPoint x: 829, startPoint y: 492, endPoint x: 890, endPoint y: 496, distance: 60.8
click at [594, 494] on img at bounding box center [528, 463] width 132 height 61
drag, startPoint x: 997, startPoint y: 496, endPoint x: 1039, endPoint y: 493, distance: 41.6
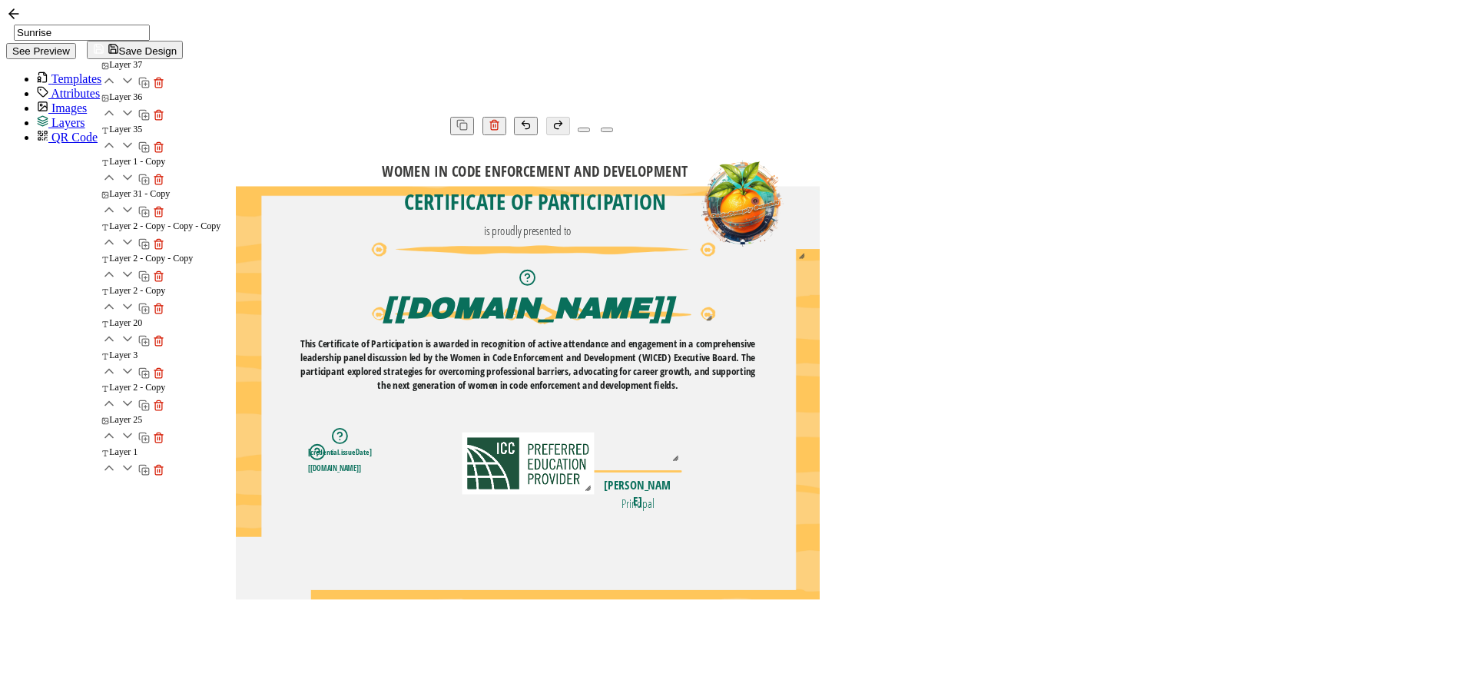
click at [682, 464] on div at bounding box center [637, 463] width 89 height 2
click at [820, 296] on div "WOMEN IN CODE ENFORCEMENT AND DEVELOPMENT The recipient’s full name, which will…" at bounding box center [528, 418] width 584 height 566
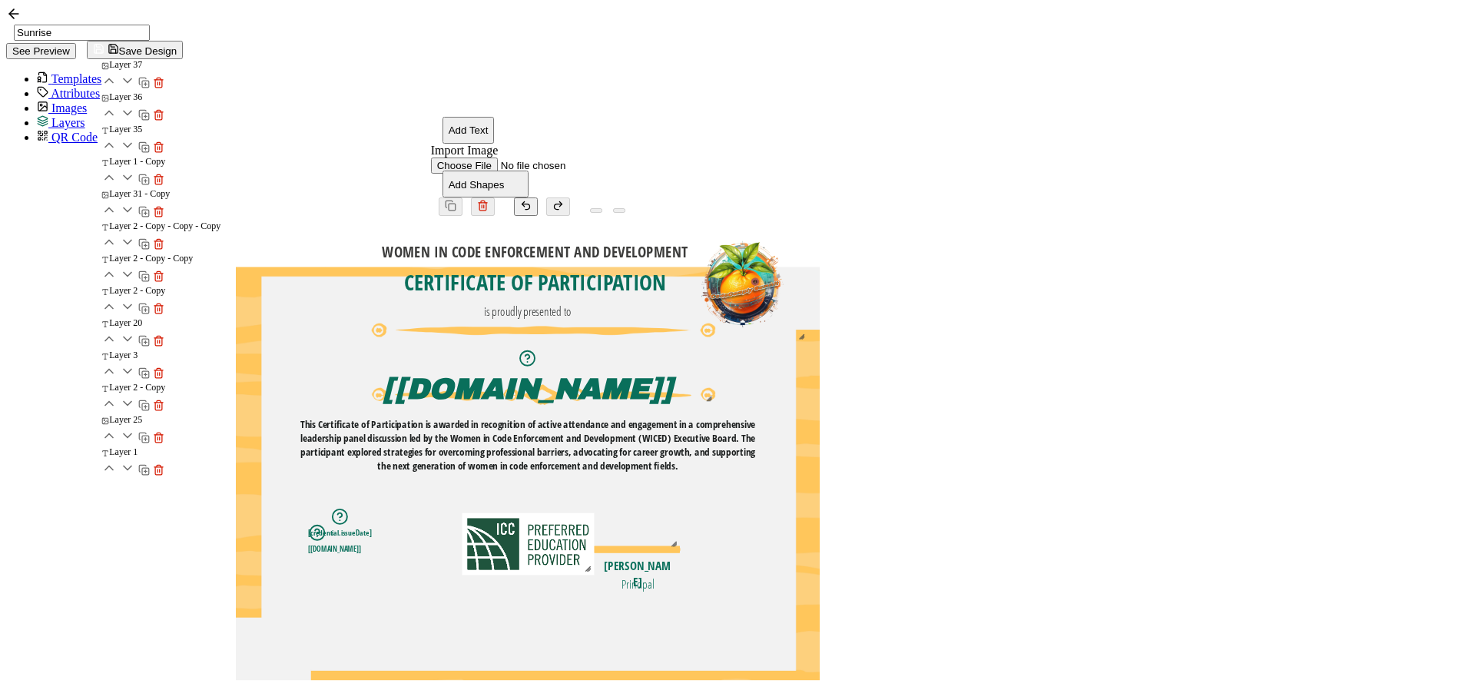
click at [681, 549] on div at bounding box center [637, 551] width 88 height 5
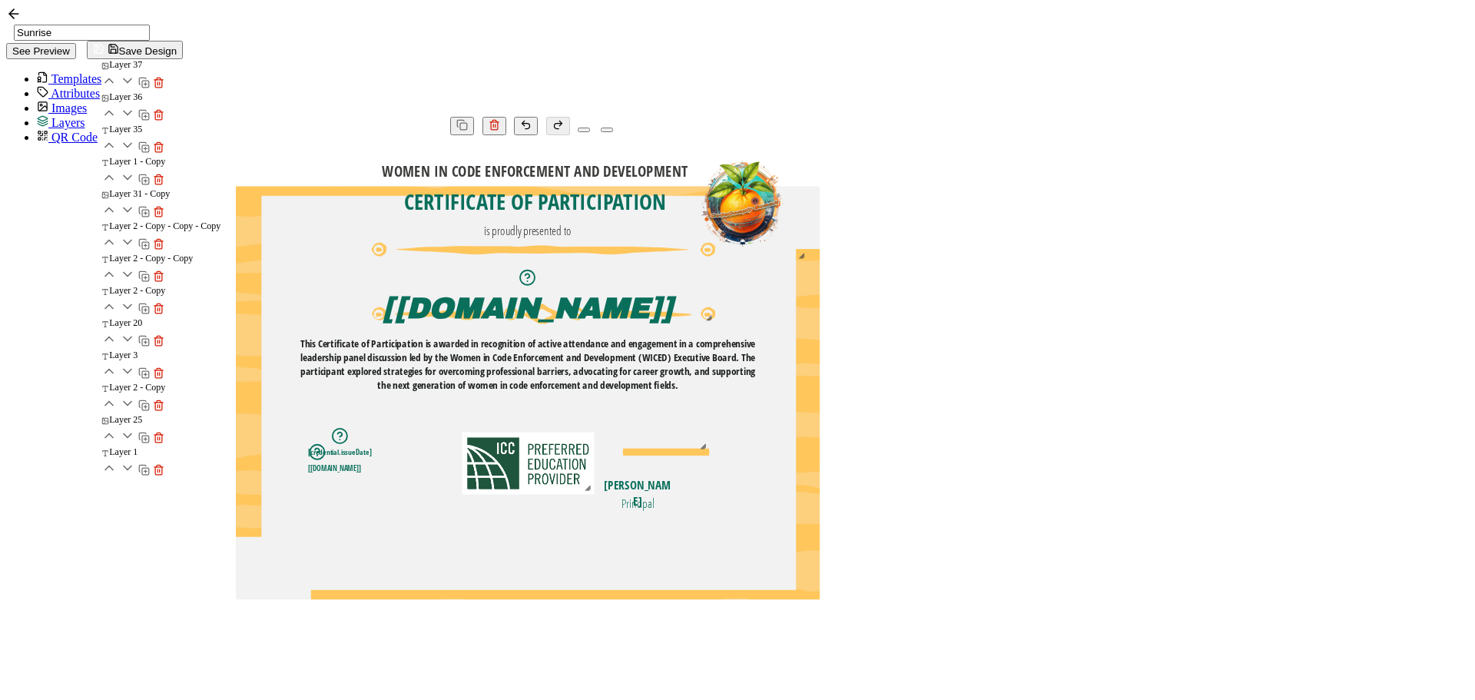
drag, startPoint x: 1004, startPoint y: 505, endPoint x: 1033, endPoint y: 488, distance: 33.7
click at [710, 456] on img at bounding box center [666, 453] width 88 height 8
drag, startPoint x: 1023, startPoint y: 481, endPoint x: 1018, endPoint y: 488, distance: 8.3
click at [705, 460] on div at bounding box center [662, 456] width 88 height 8
click at [705, 463] on img at bounding box center [662, 460] width 88 height 8
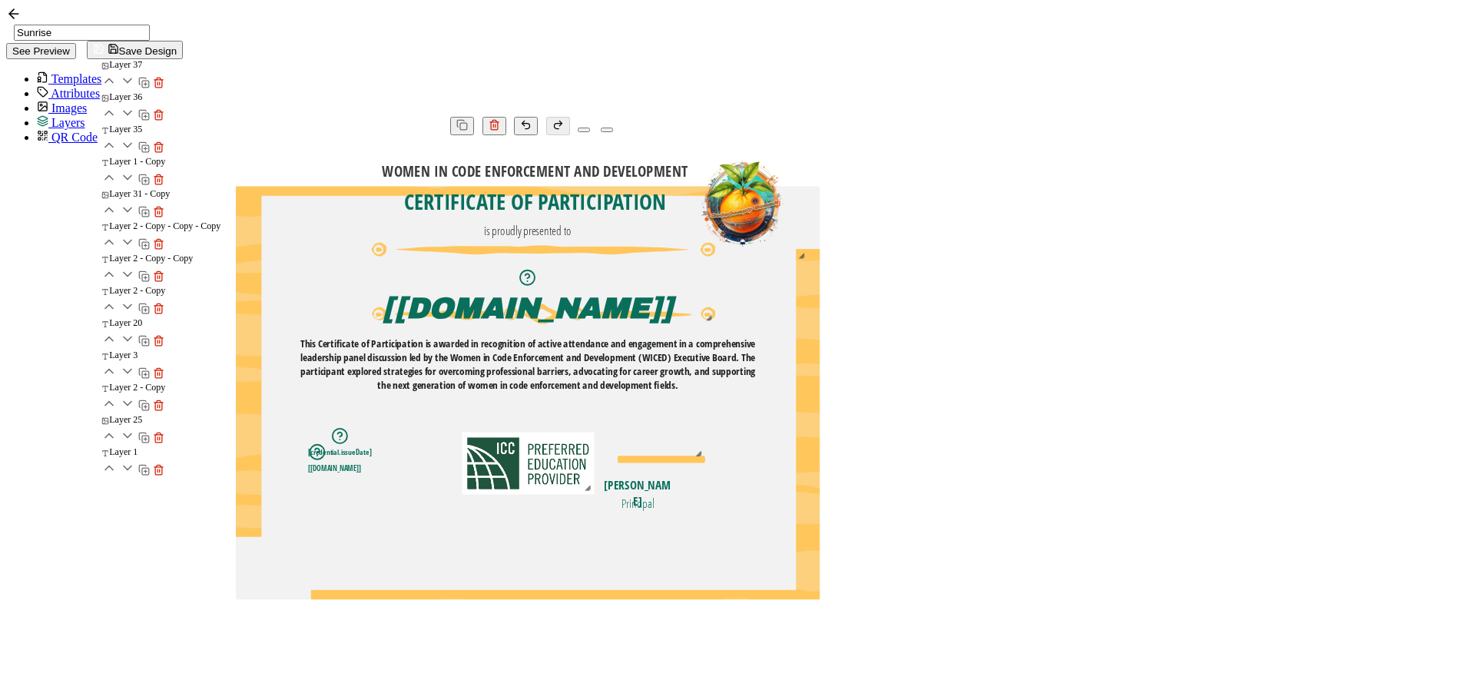
click at [705, 464] on div at bounding box center [662, 461] width 88 height 5
drag, startPoint x: 1028, startPoint y: 492, endPoint x: 1028, endPoint y: 481, distance: 10.8
click at [820, 187] on div "WOMEN IN CODE ENFORCEMENT AND DEVELOPMENT The recipient’s full name, which will…" at bounding box center [528, 187] width 584 height 0
drag, startPoint x: 1053, startPoint y: 486, endPoint x: 1109, endPoint y: 499, distance: 57.6
click at [820, 187] on div "WOMEN IN CODE ENFORCEMENT AND DEVELOPMENT The recipient’s full name, which will…" at bounding box center [528, 187] width 584 height 0
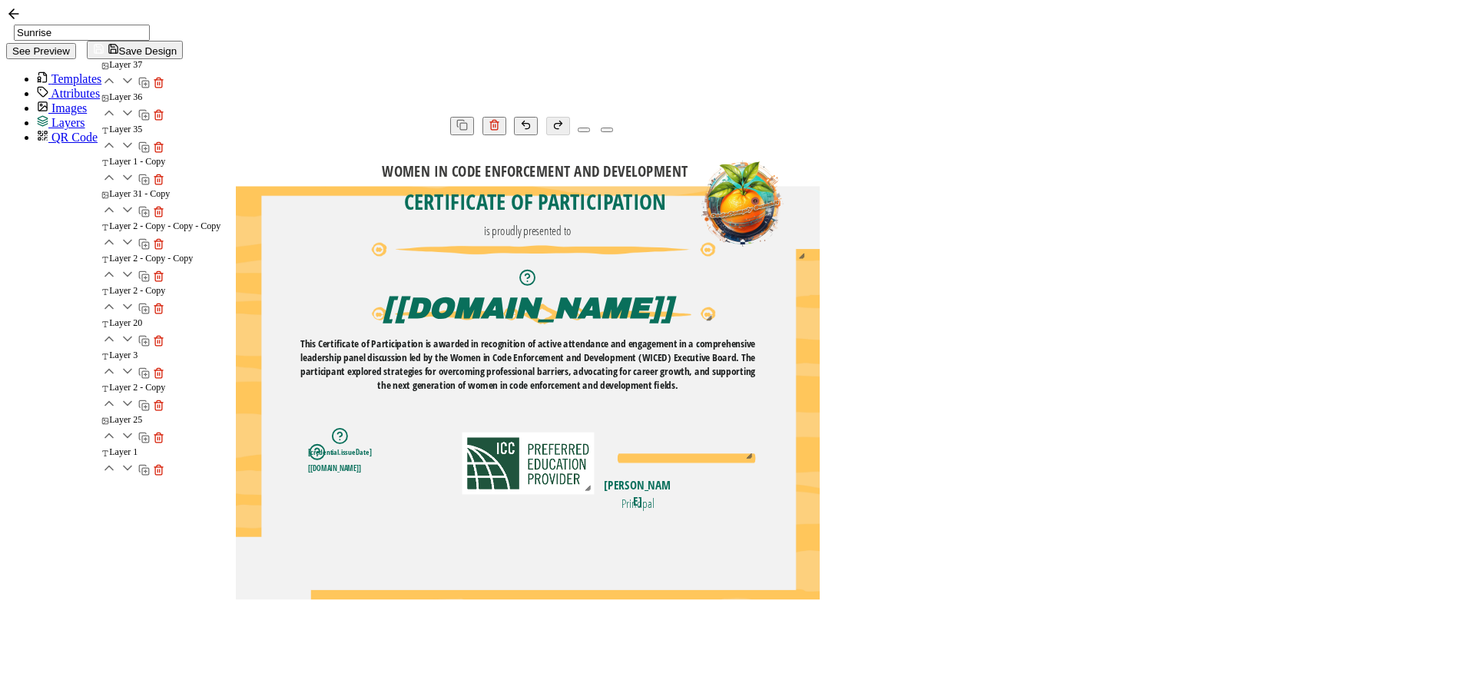
click at [756, 466] on div at bounding box center [687, 463] width 138 height 5
click at [820, 463] on div "WOMEN IN CODE ENFORCEMENT AND DEVELOPMENT The recipient’s full name, which will…" at bounding box center [528, 418] width 584 height 566
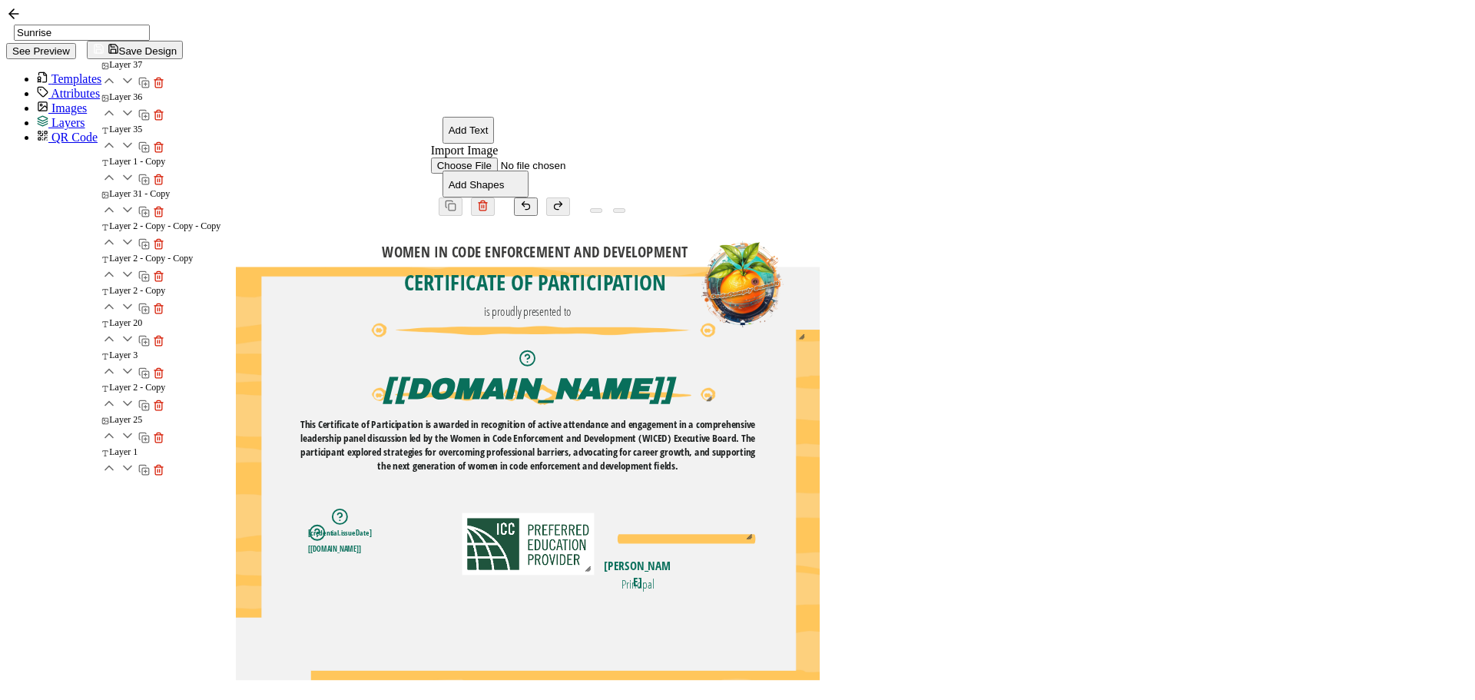
click at [756, 542] on div at bounding box center [687, 544] width 138 height 5
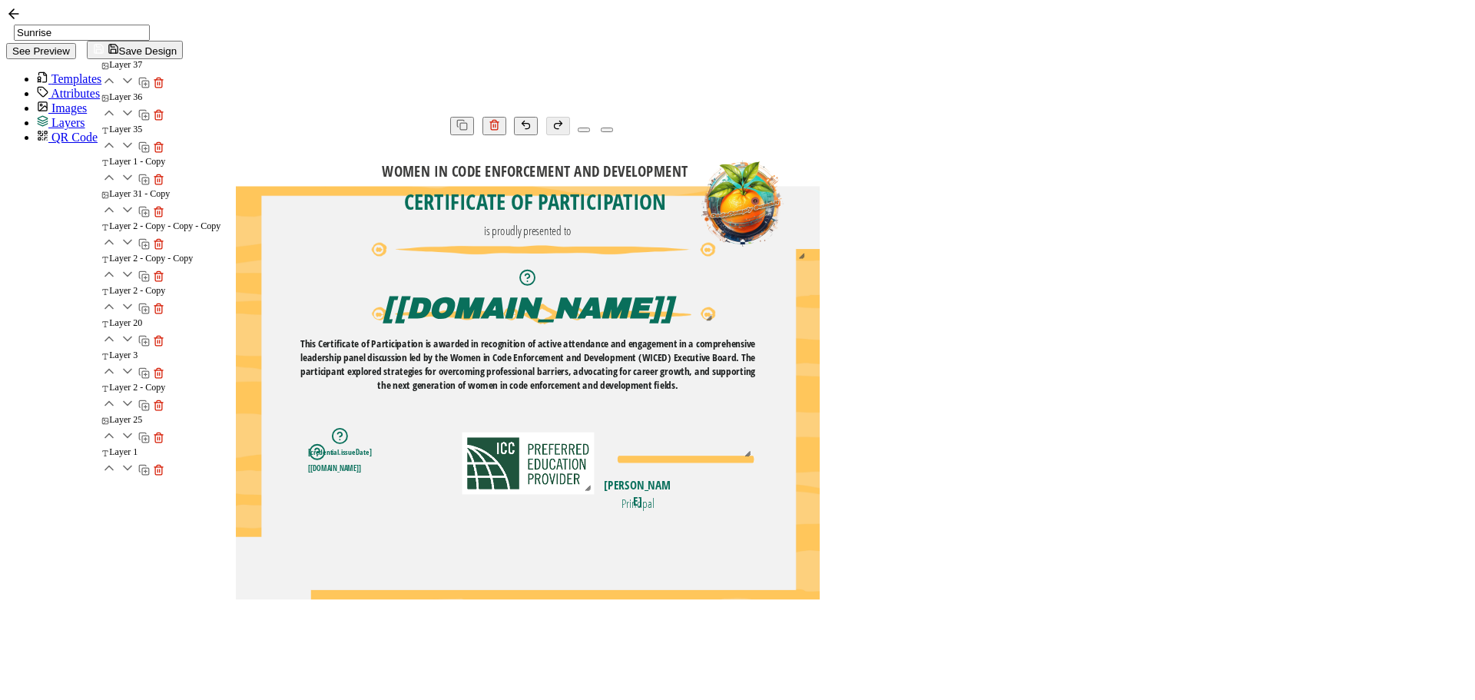
drag, startPoint x: 1082, startPoint y: 491, endPoint x: 1086, endPoint y: 469, distance: 22.0
click at [820, 187] on div "WOMEN IN CODE ENFORCEMENT AND DEVELOPMENT The recipient’s full name, which will…" at bounding box center [528, 187] width 584 height 0
click at [532, 119] on icon "button" at bounding box center [526, 125] width 12 height 12
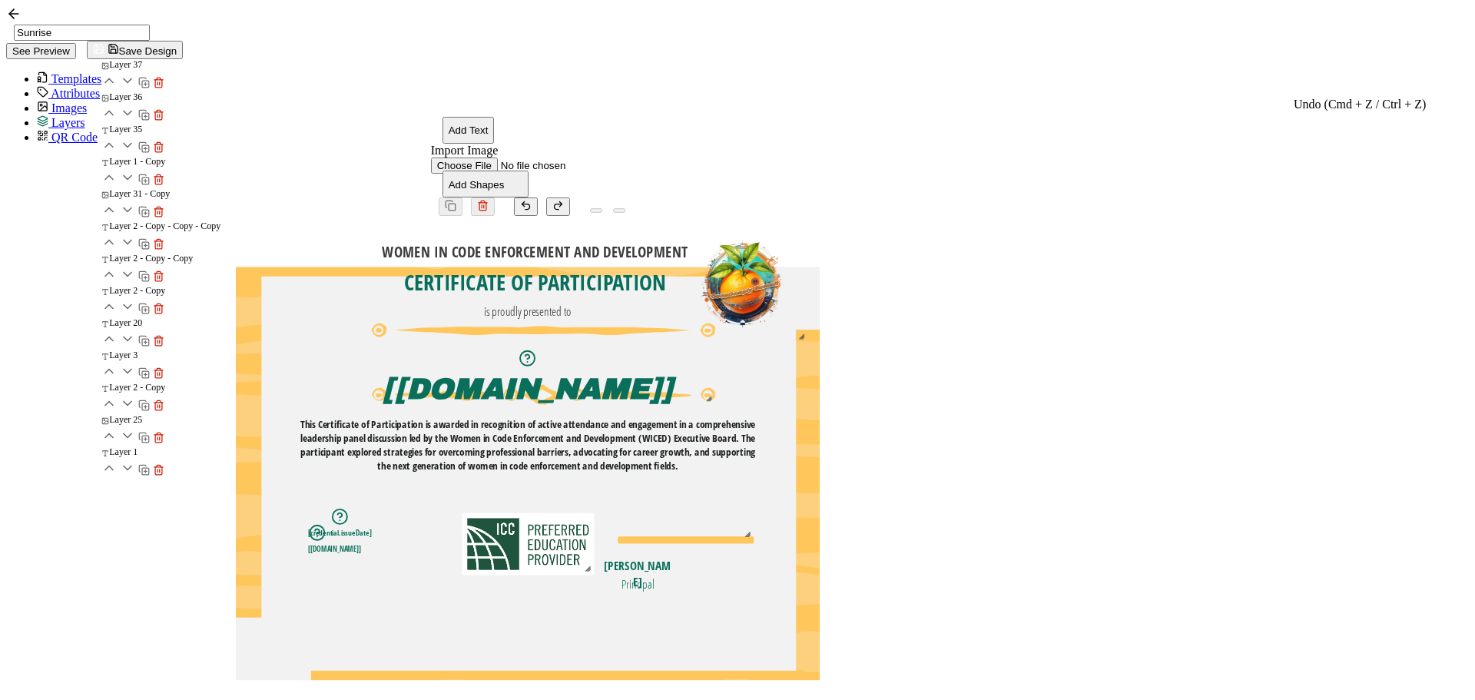
click at [532, 200] on icon "button" at bounding box center [526, 206] width 12 height 12
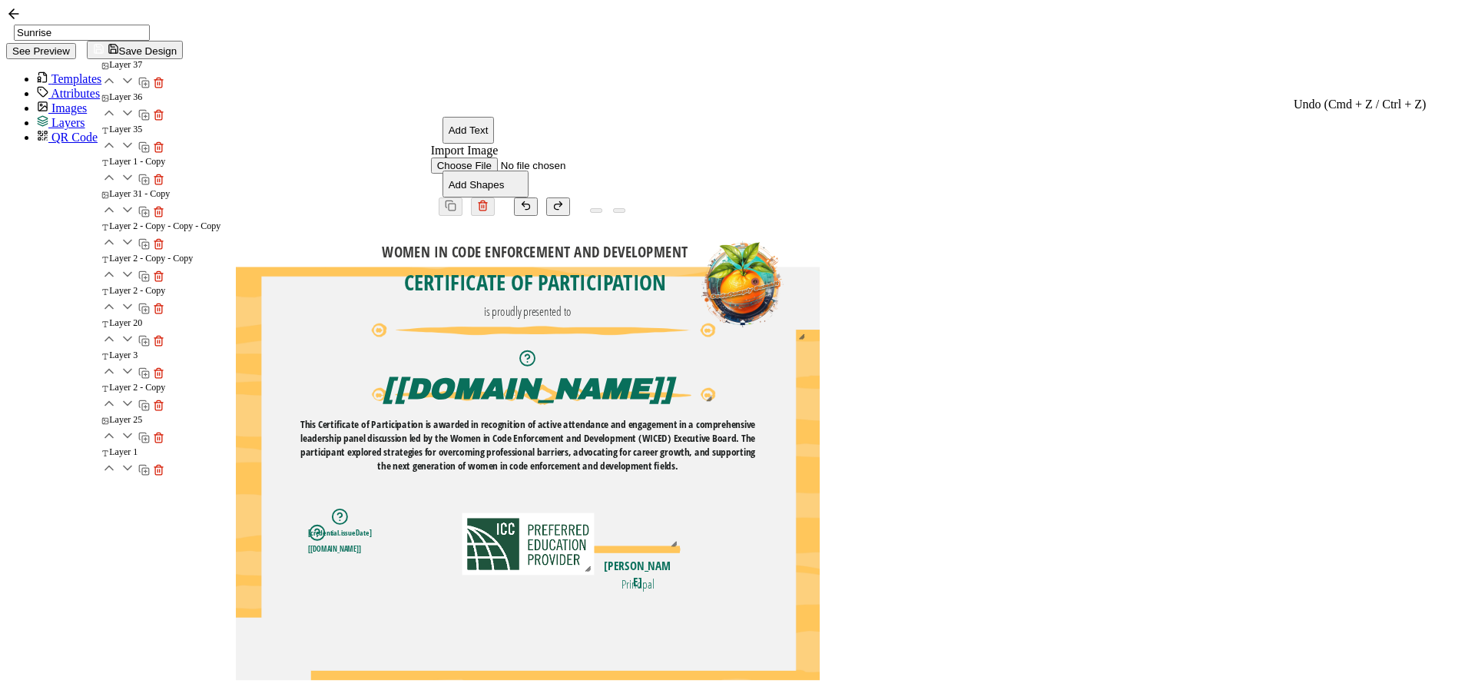
click at [532, 200] on icon "button" at bounding box center [526, 206] width 12 height 12
drag, startPoint x: 1029, startPoint y: 503, endPoint x: 1039, endPoint y: 499, distance: 10.7
click at [820, 476] on div "WOMEN IN CODE ENFORCEMENT AND DEVELOPMENT The recipient’s full name, which will…" at bounding box center [528, 371] width 584 height 209
drag, startPoint x: 993, startPoint y: 514, endPoint x: 1029, endPoint y: 502, distance: 38.1
click at [704, 545] on pre "[PERSON_NAME]" at bounding box center [671, 561] width 67 height 32
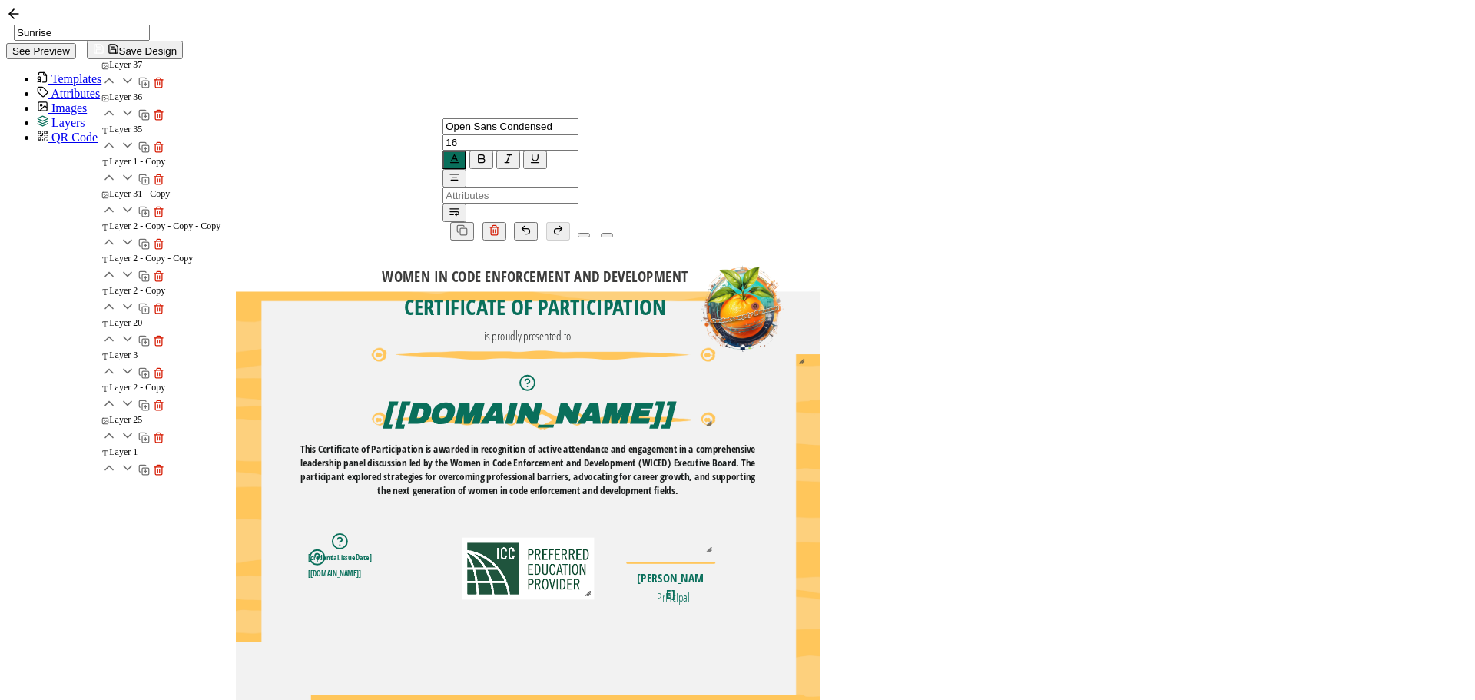
drag, startPoint x: 988, startPoint y: 533, endPoint x: 1013, endPoint y: 507, distance: 36.4
click at [690, 589] on pre "Principal" at bounding box center [673, 597] width 33 height 16
click at [704, 572] on pre "[PERSON_NAME]" at bounding box center [671, 588] width 67 height 32
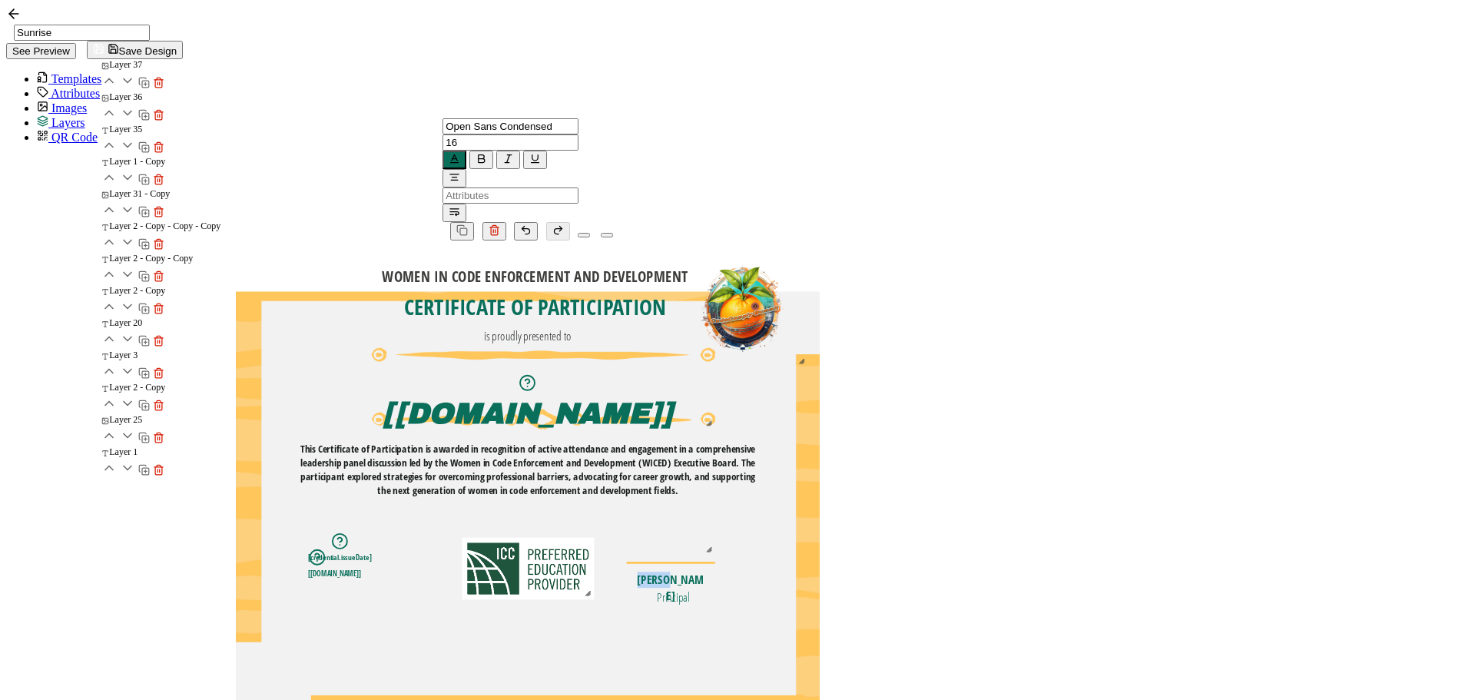
click at [707, 572] on div "[PERSON_NAME]" at bounding box center [670, 588] width 71 height 32
drag, startPoint x: 1007, startPoint y: 512, endPoint x: 1055, endPoint y: 509, distance: 47.7
click at [707, 572] on div "[PERSON_NAME]" at bounding box center [670, 588] width 71 height 32
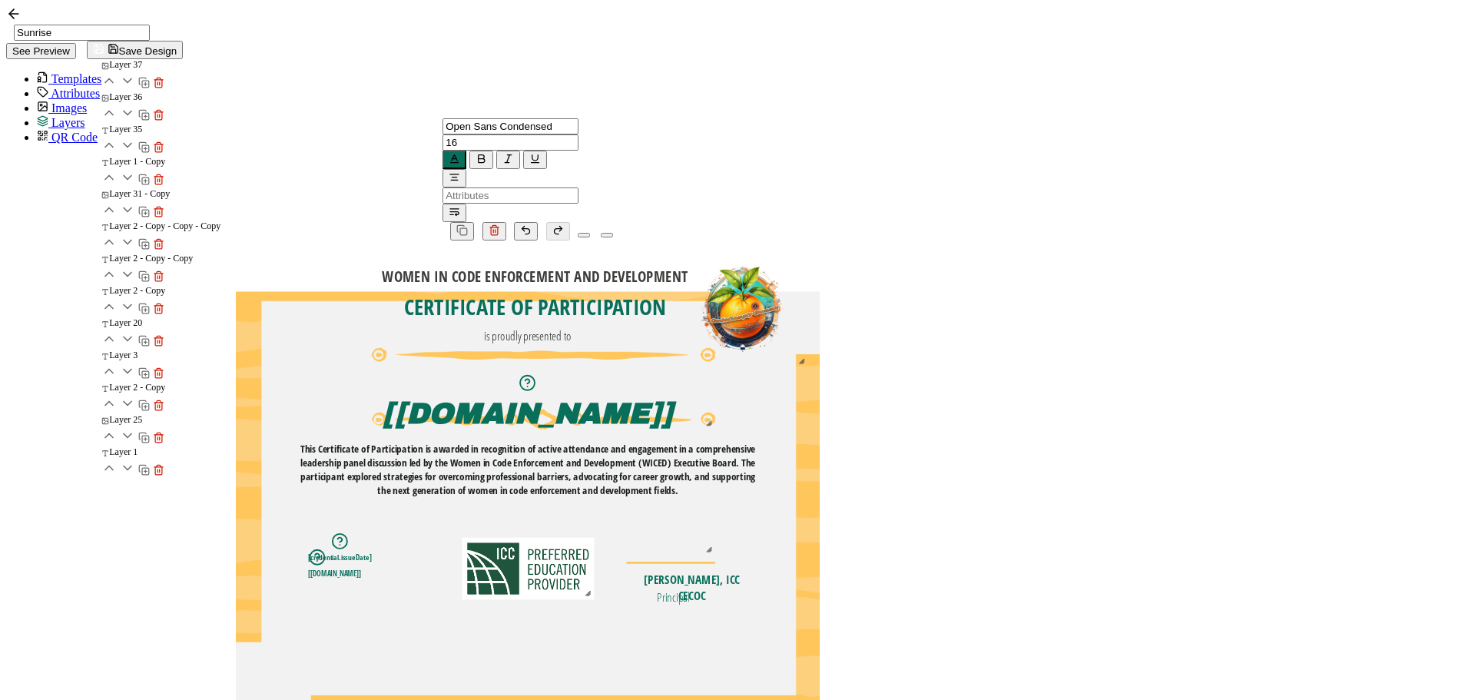
drag, startPoint x: 1058, startPoint y: 517, endPoint x: 1104, endPoint y: 518, distance: 46.1
click at [820, 292] on div "WOMEN IN CODE ENFORCEMENT AND DEVELOPMENT The recipient’s full name, which will…" at bounding box center [528, 292] width 584 height 0
click at [690, 589] on pre "Principal" at bounding box center [673, 597] width 33 height 16
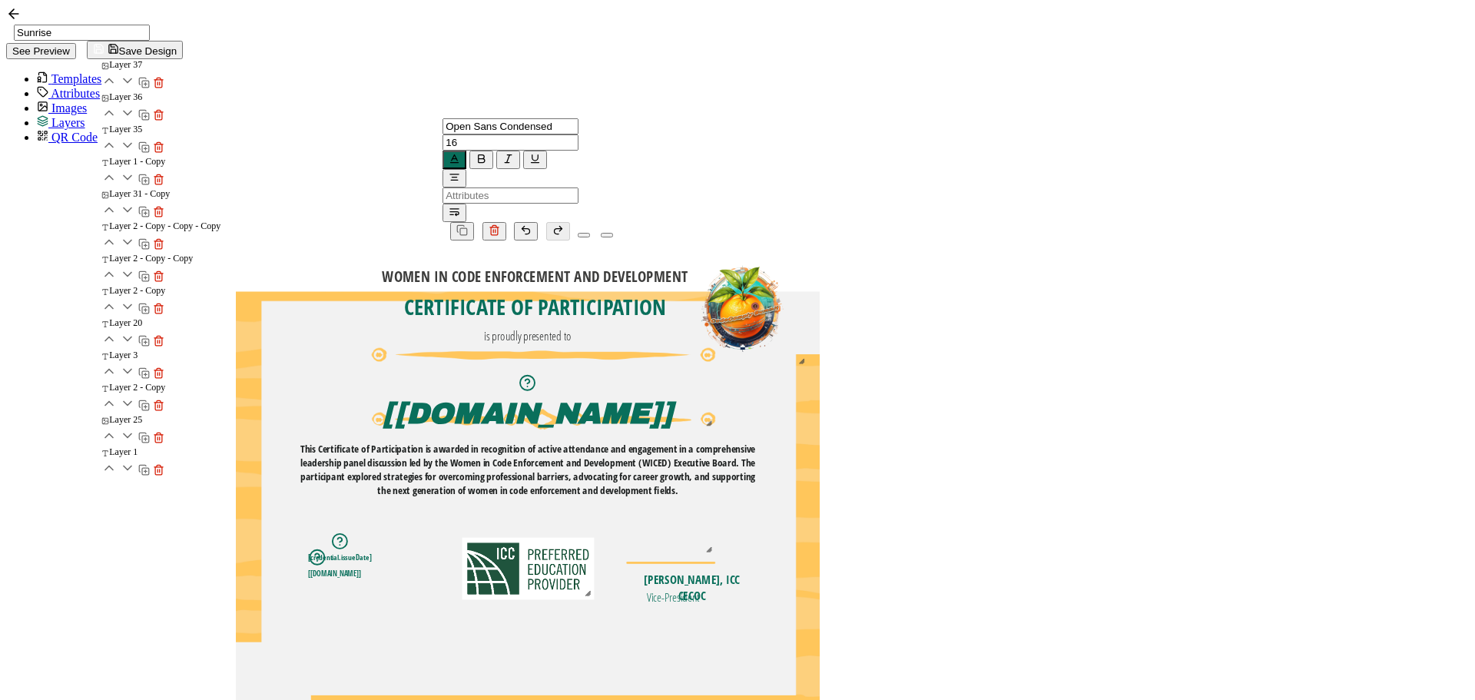
click at [820, 430] on div "WOMEN IN CODE ENFORCEMENT AND DEVELOPMENT The recipient’s full name, which will…" at bounding box center [528, 523] width 584 height 566
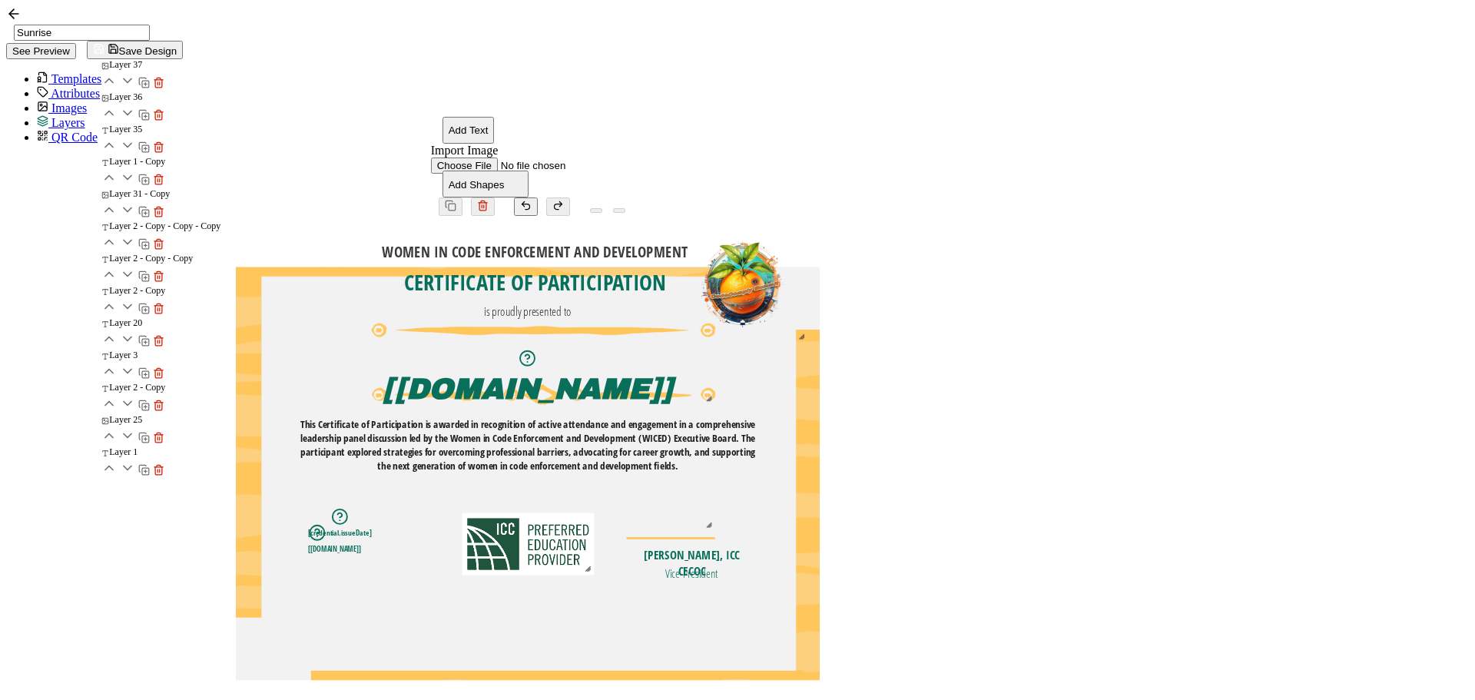
drag, startPoint x: 1033, startPoint y: 524, endPoint x: 1050, endPoint y: 525, distance: 17.7
click at [718, 565] on pre "Vice-President" at bounding box center [691, 573] width 53 height 16
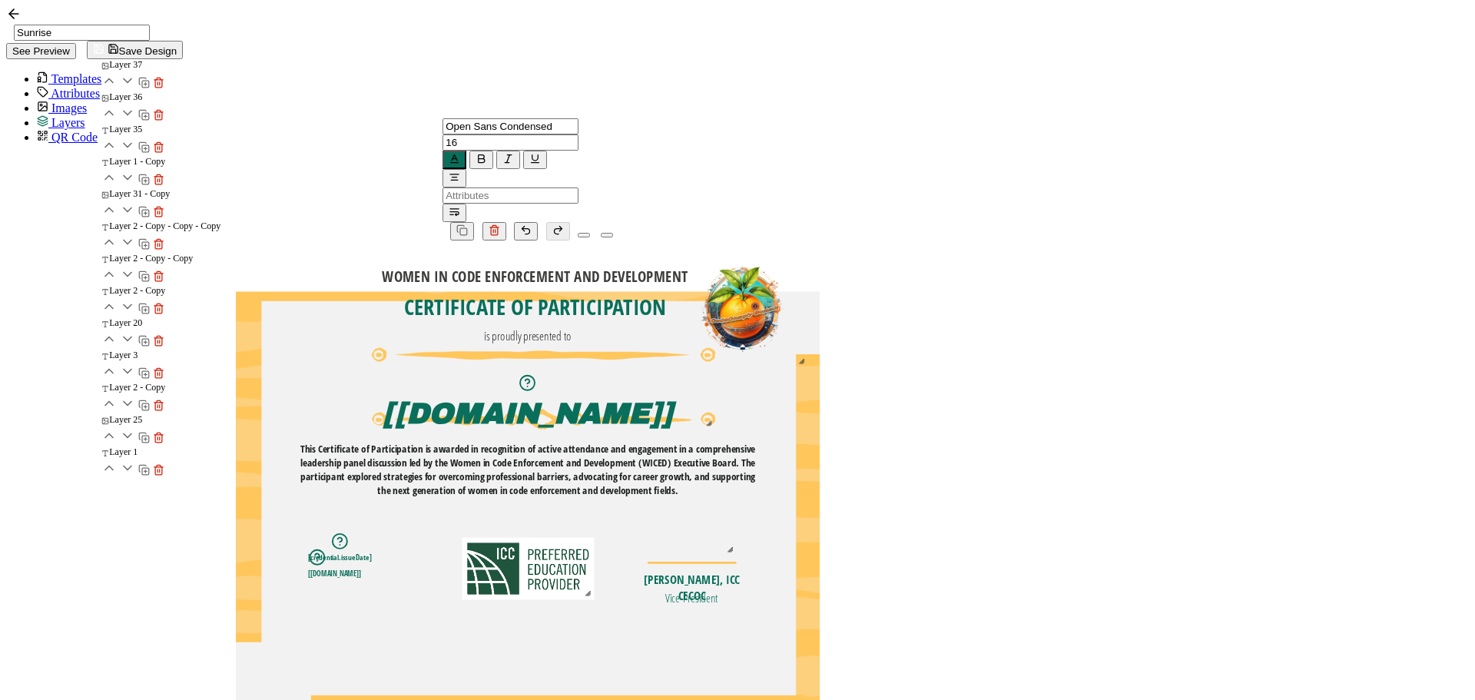
drag, startPoint x: 1045, startPoint y: 489, endPoint x: 1066, endPoint y: 491, distance: 20.8
click at [820, 382] on div "WOMEN IN CODE ENFORCEMENT AND DEVELOPMENT The recipient’s full name, which will…" at bounding box center [528, 337] width 584 height 90
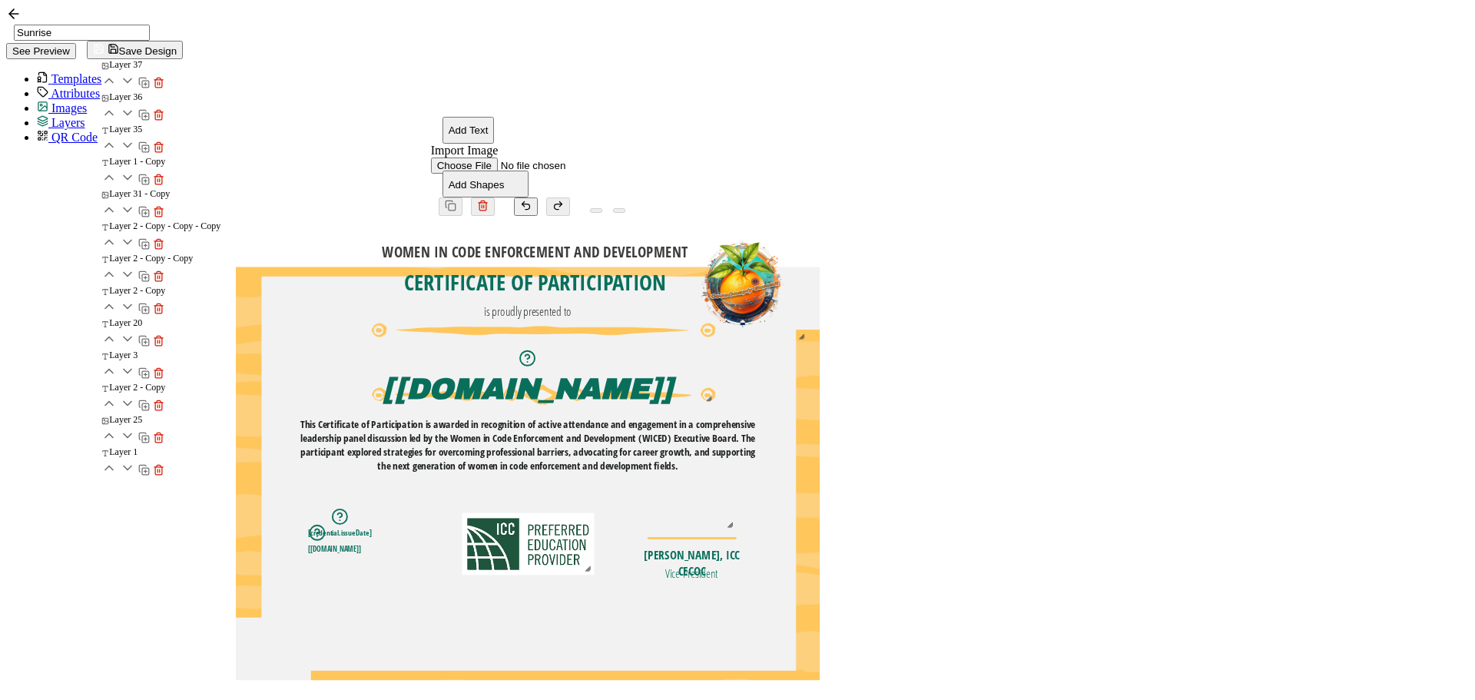
click at [51, 110] on span "Images" at bounding box center [68, 107] width 35 height 13
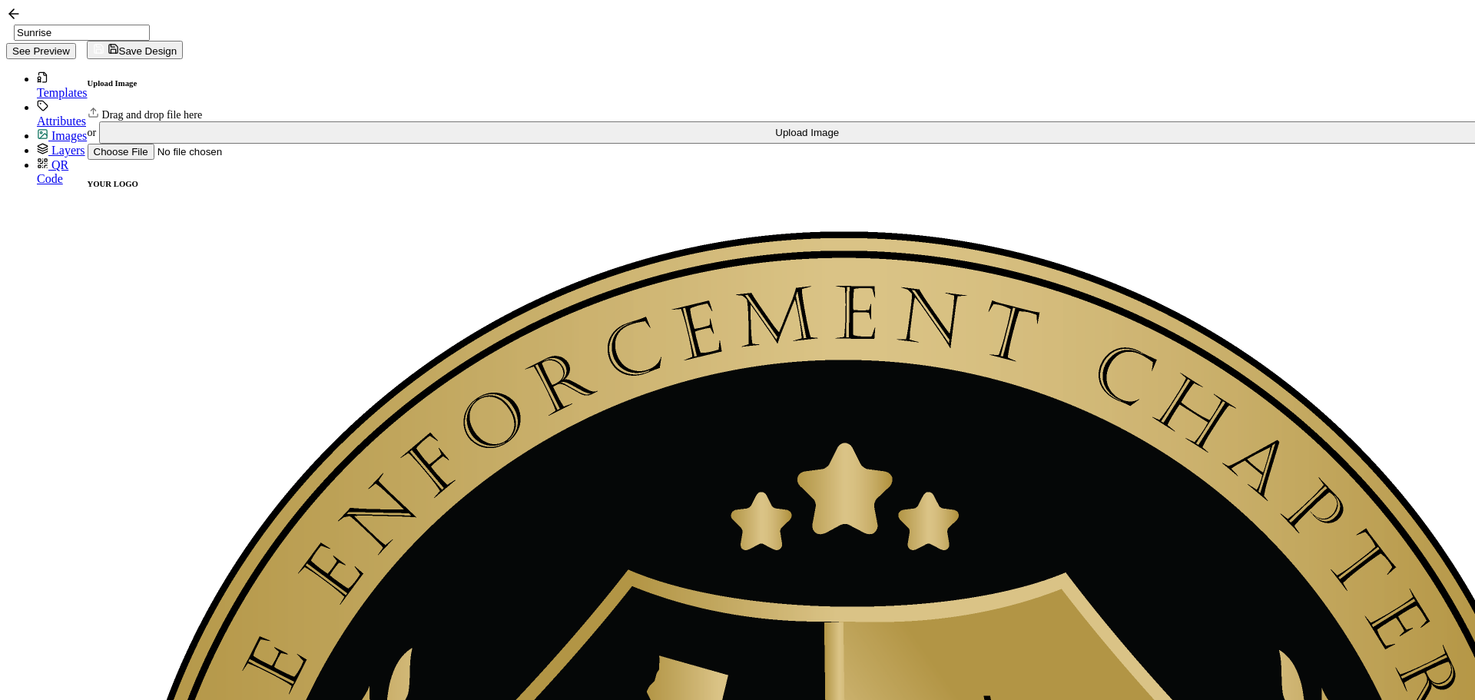
scroll to position [384, 0]
drag, startPoint x: 892, startPoint y: 338, endPoint x: 1073, endPoint y: 468, distance: 223.0
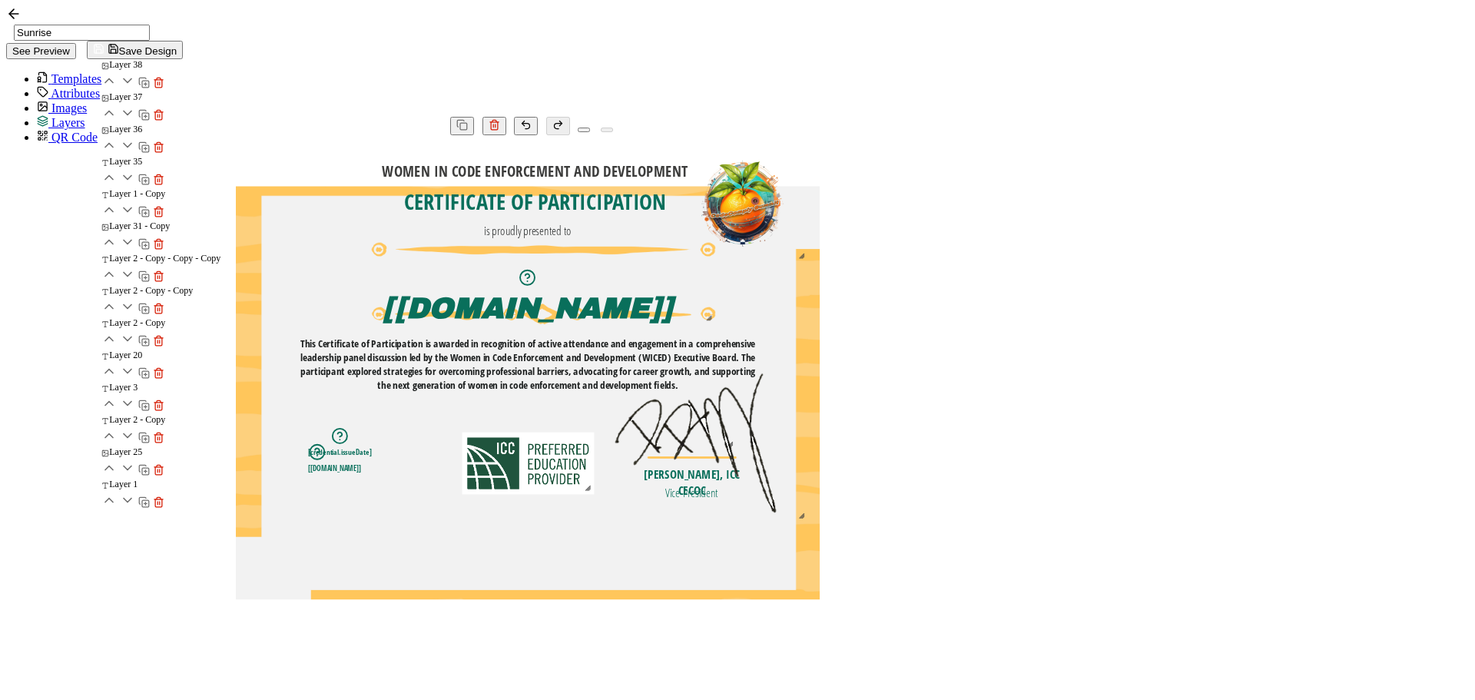
scroll to position [0, 0]
drag, startPoint x: 1153, startPoint y: 543, endPoint x: 1033, endPoint y: 443, distance: 156.6
click at [701, 435] on div at bounding box center [644, 389] width 111 height 91
drag, startPoint x: 998, startPoint y: 417, endPoint x: 1045, endPoint y: 472, distance: 71.9
click at [746, 472] on img at bounding box center [692, 442] width 107 height 87
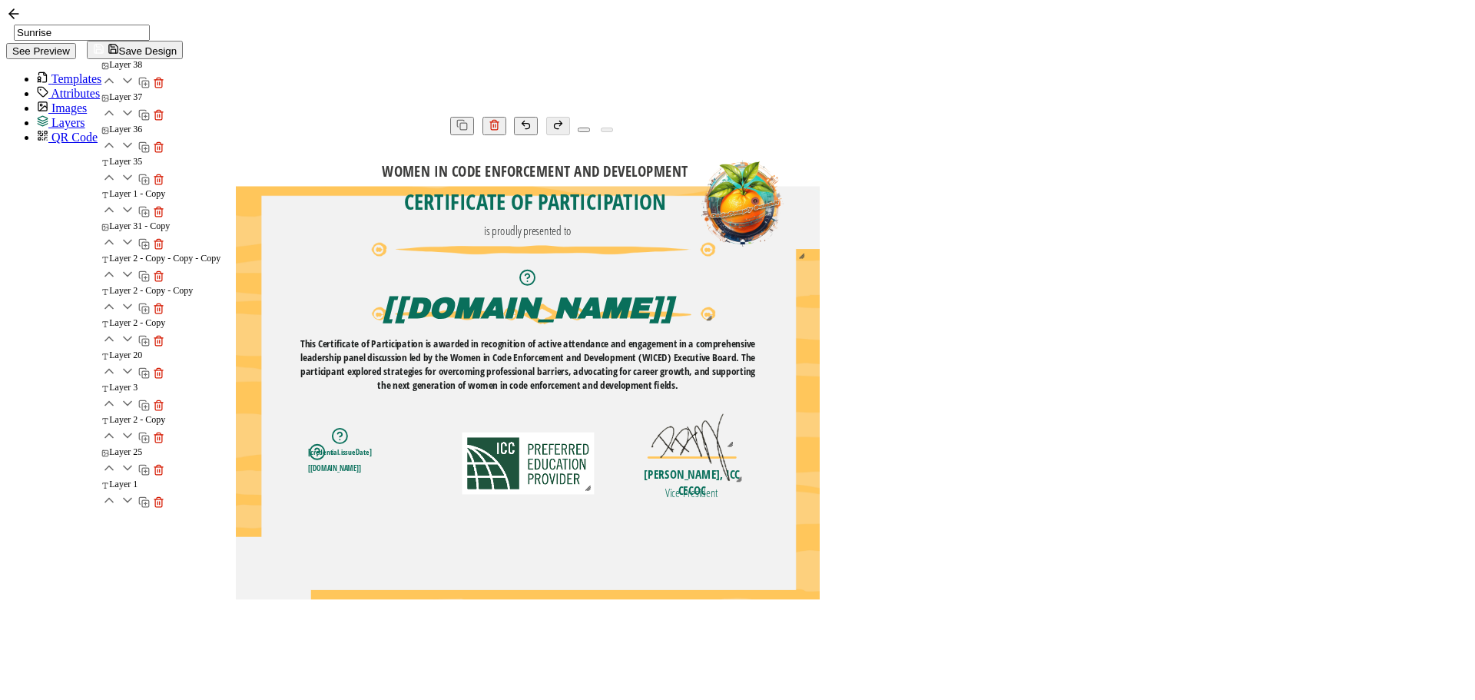
click at [820, 476] on div "WOMEN IN CODE ENFORCEMENT AND DEVELOPMENT The recipient’s full name, which will…" at bounding box center [528, 418] width 584 height 566
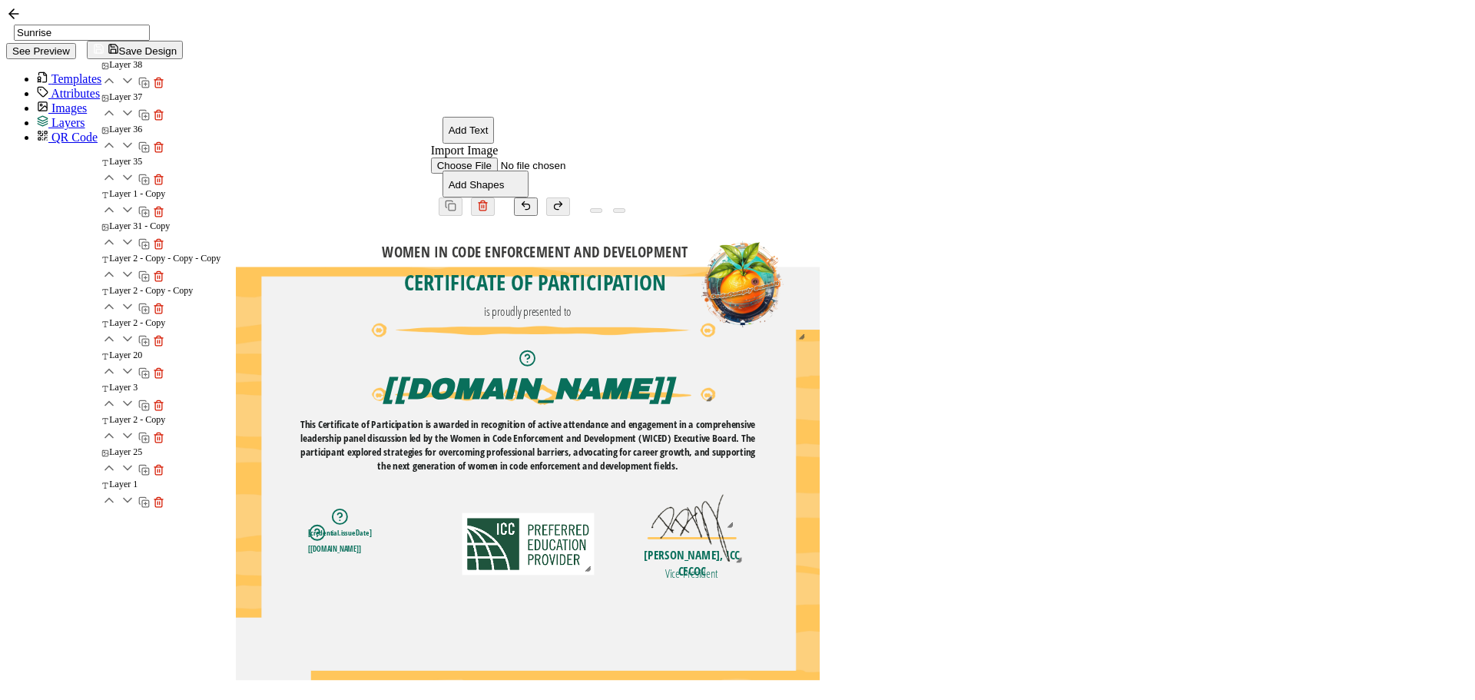
click at [407, 18] on div "Sunrise See Preview Save Design" at bounding box center [737, 32] width 1463 height 53
click at [443, 117] on button "Add Text" at bounding box center [469, 130] width 52 height 27
drag, startPoint x: 873, startPoint y: 378, endPoint x: 867, endPoint y: 552, distance: 174.5
click at [574, 582] on pre "Edit this text" at bounding box center [521, 594] width 106 height 25
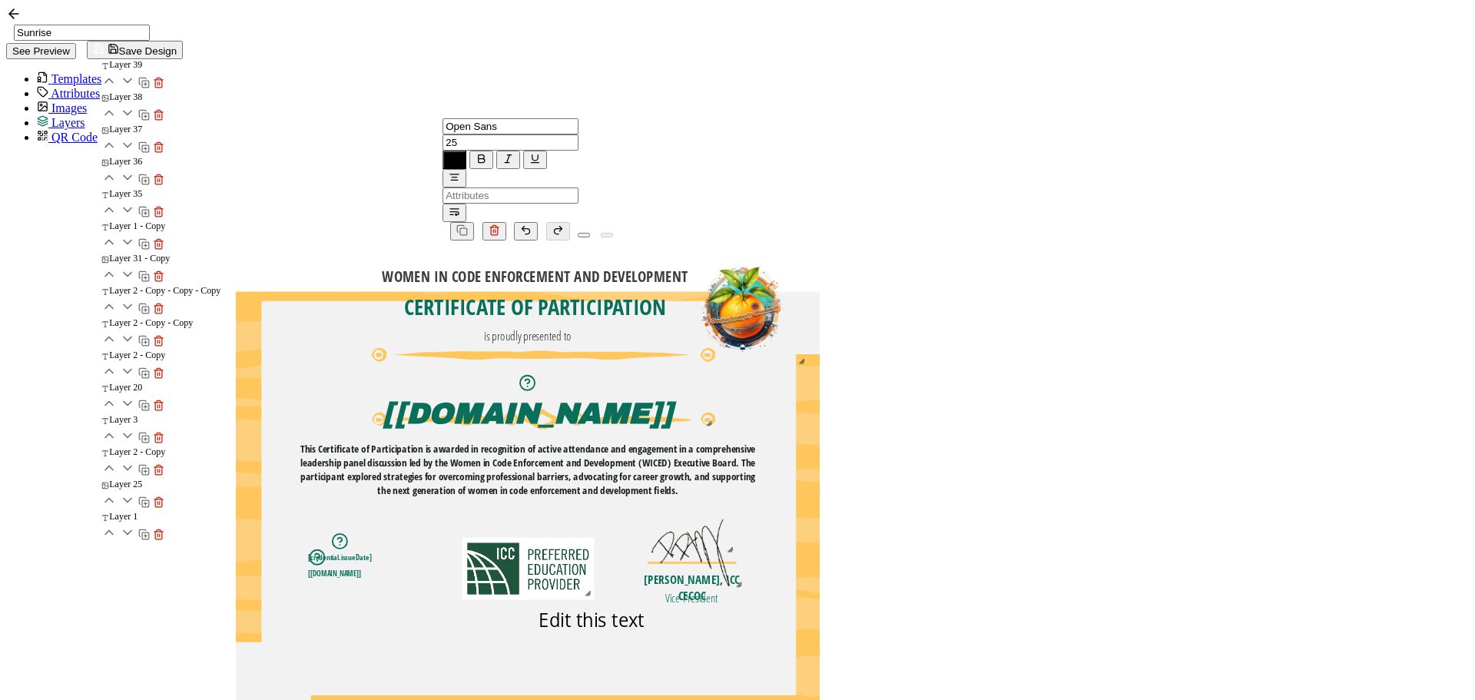
drag, startPoint x: 985, startPoint y: 547, endPoint x: 1135, endPoint y: 555, distance: 150.8
click at [820, 292] on div "WOMEN IN CODE ENFORCEMENT AND DEVELOPMENT The recipient’s full name, which will…" at bounding box center [528, 292] width 584 height 0
drag, startPoint x: 770, startPoint y: 545, endPoint x: 645, endPoint y: 539, distance: 125.4
click at [645, 292] on div "WOMEN IN CODE ENFORCEMENT AND DEVELOPMENT The recipient’s full name, which will…" at bounding box center [528, 292] width 584 height 0
click at [585, 607] on pre "Edit this text" at bounding box center [532, 619] width 106 height 25
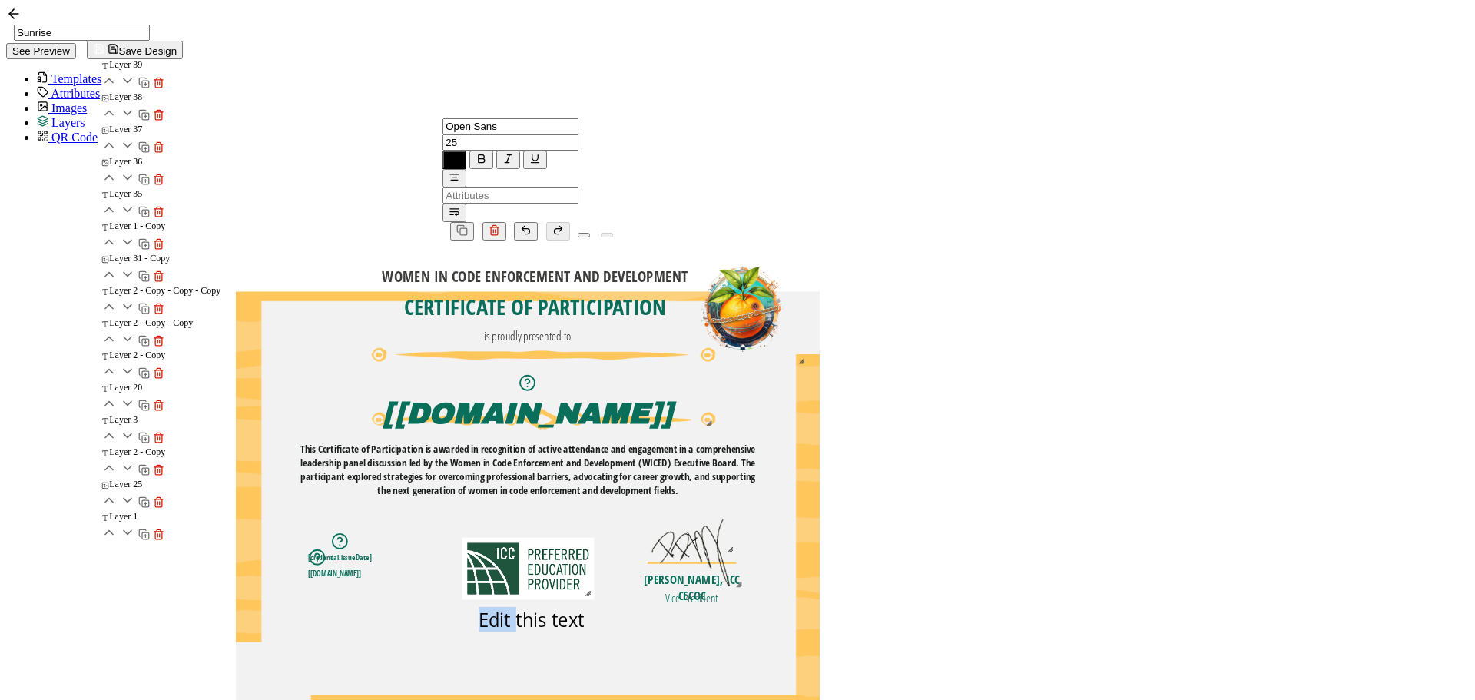
click at [585, 607] on pre "Edit this text" at bounding box center [532, 619] width 106 height 25
click at [771, 607] on div "Edit this text" at bounding box center [532, 619] width 478 height 25
click at [585, 607] on pre "Edit this text" at bounding box center [532, 619] width 106 height 25
drag, startPoint x: 936, startPoint y: 547, endPoint x: 794, endPoint y: 540, distance: 141.5
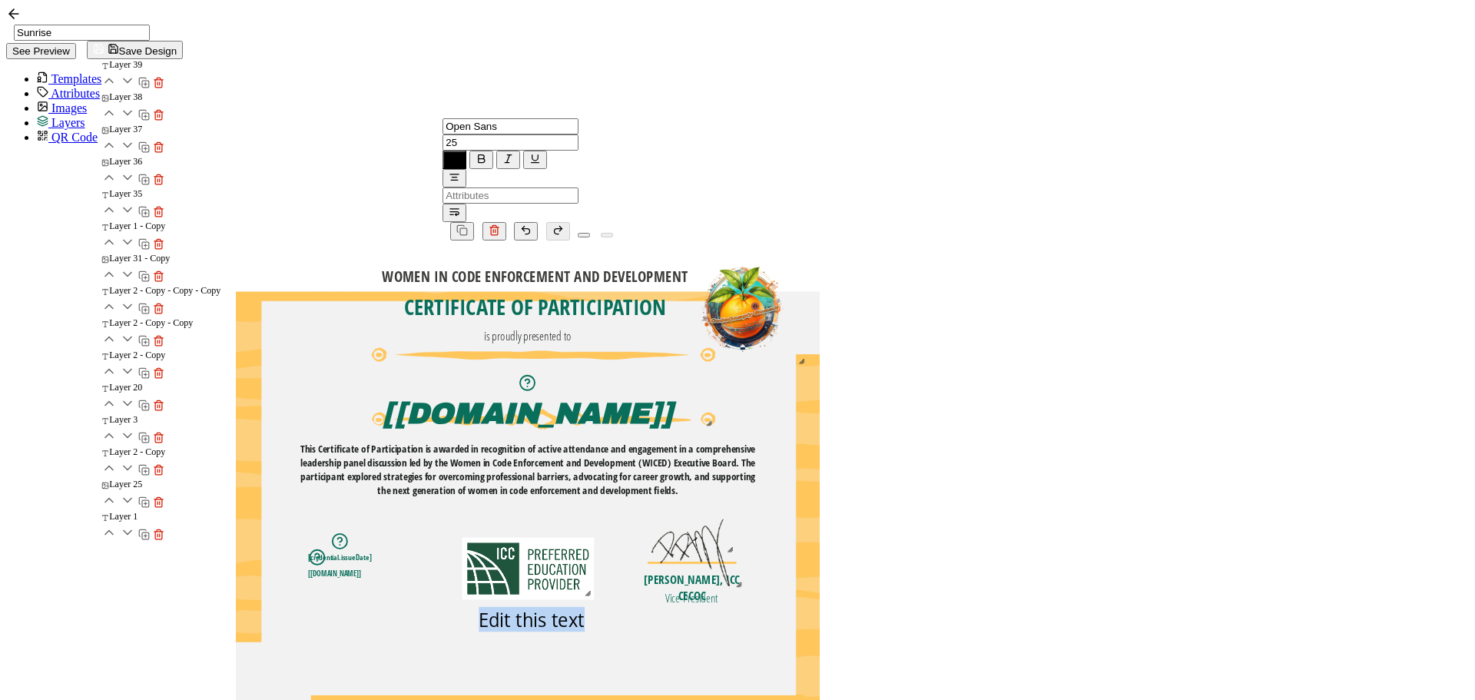
click at [771, 607] on div "Edit this text" at bounding box center [532, 619] width 478 height 25
click at [457, 134] on div at bounding box center [468, 142] width 51 height 16
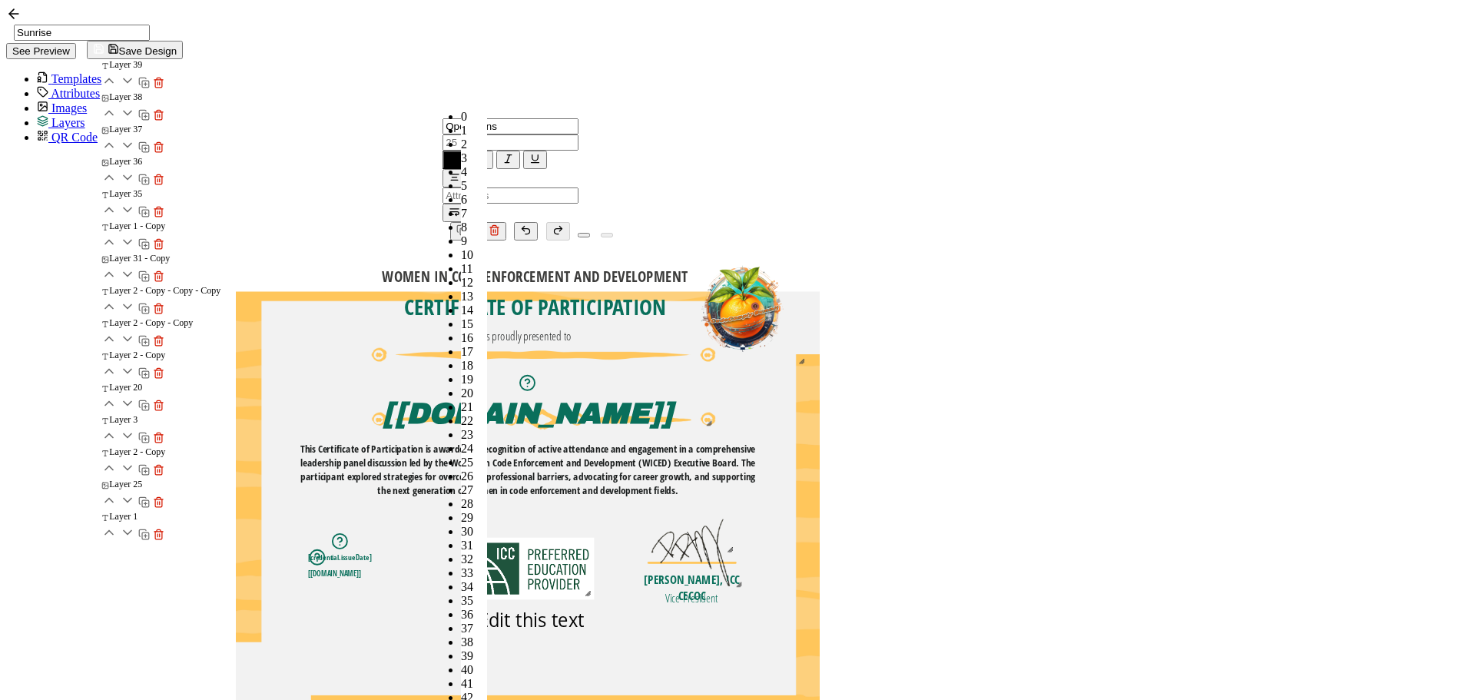
click at [461, 359] on li "18" at bounding box center [474, 366] width 26 height 14
type input "18"
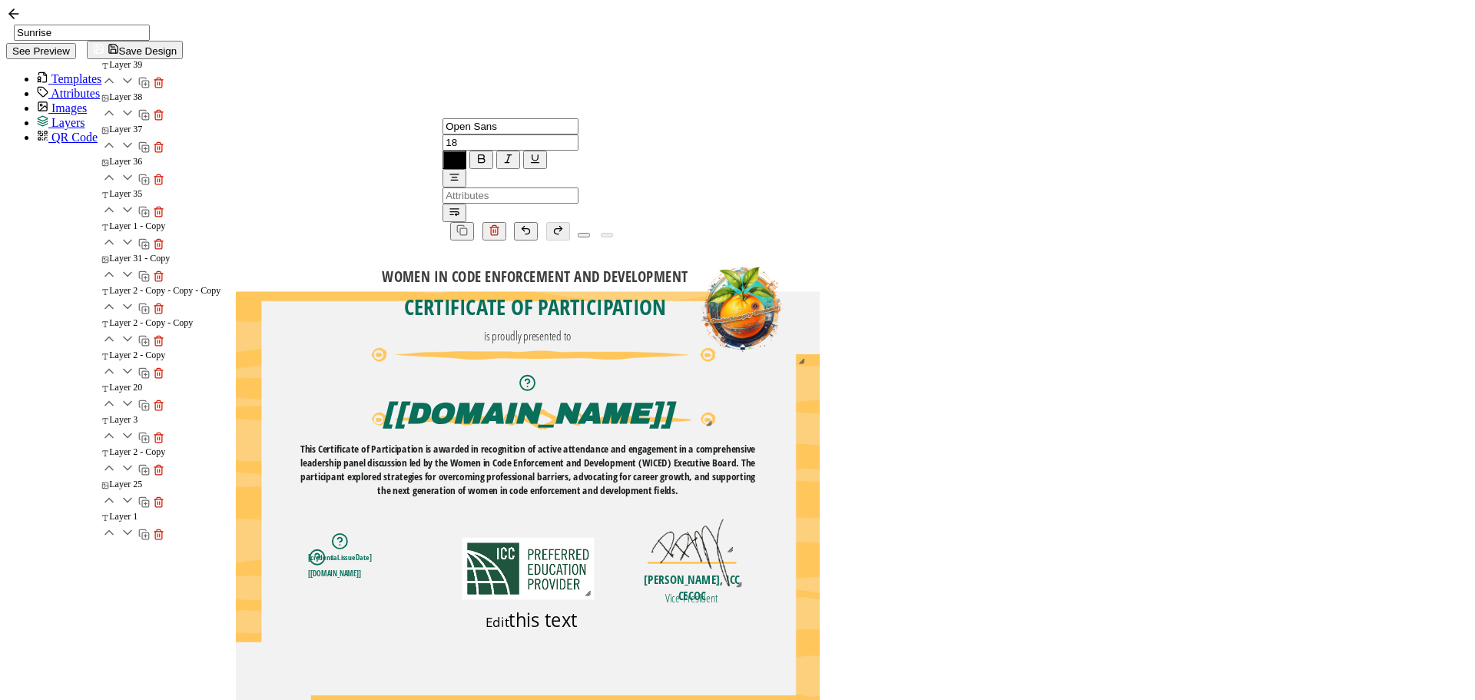
click at [696, 292] on div "WOMEN IN CODE ENFORCEMENT AND DEVELOPMENT The recipient’s full name, which will…" at bounding box center [528, 292] width 584 height 0
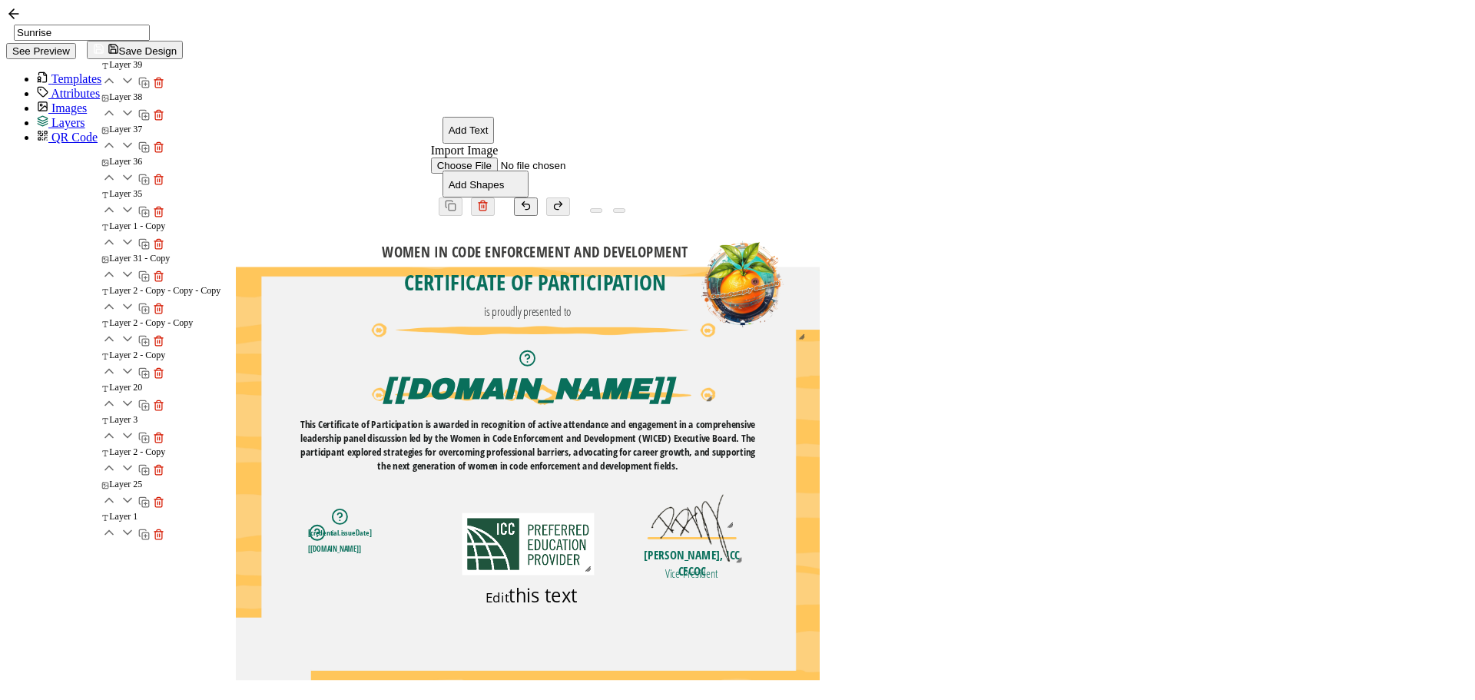
click at [771, 582] on div "Edit this text" at bounding box center [532, 594] width 478 height 25
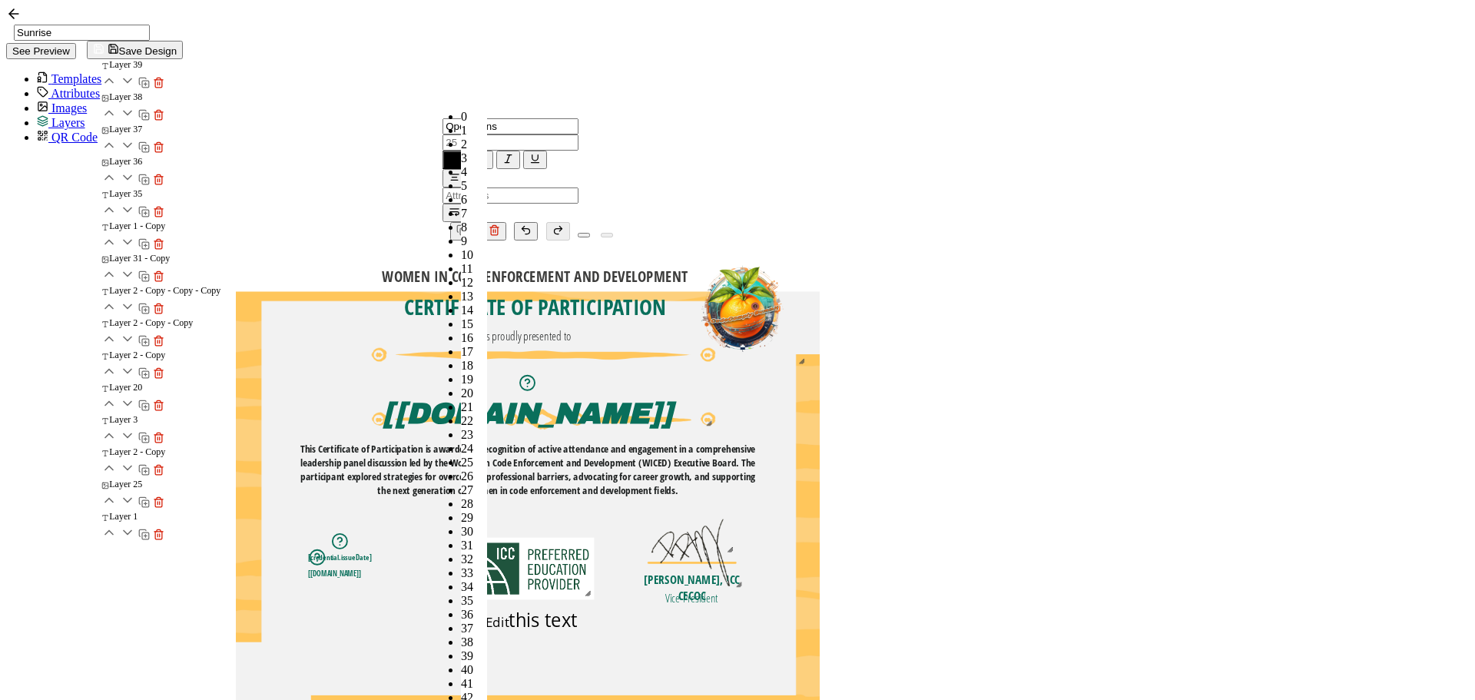
click at [455, 134] on input "text" at bounding box center [511, 142] width 136 height 16
click at [461, 359] on span "18" at bounding box center [467, 365] width 12 height 13
type input "18"
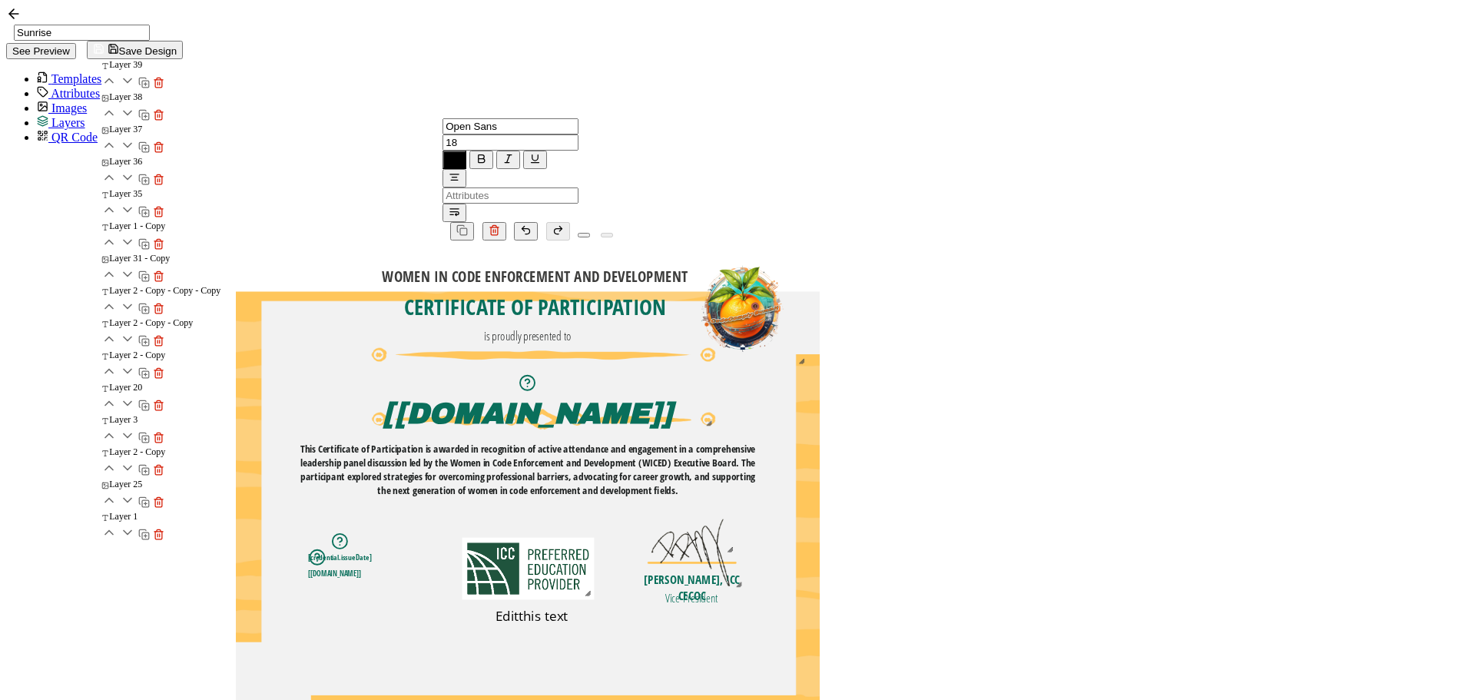
click at [443, 118] on input "Open Sans" at bounding box center [511, 126] width 136 height 16
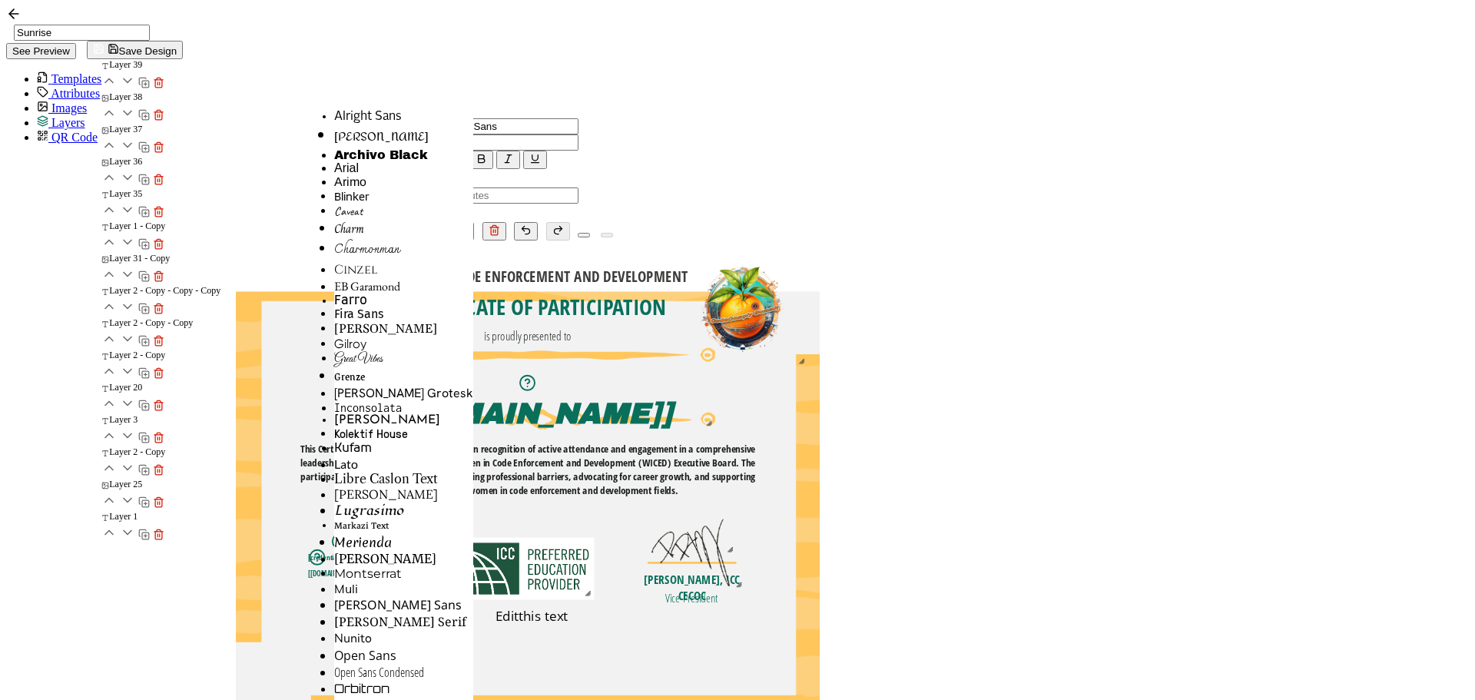
scroll to position [562, 0]
click at [334, 456] on li "Lato" at bounding box center [403, 463] width 139 height 15
type input "Lato"
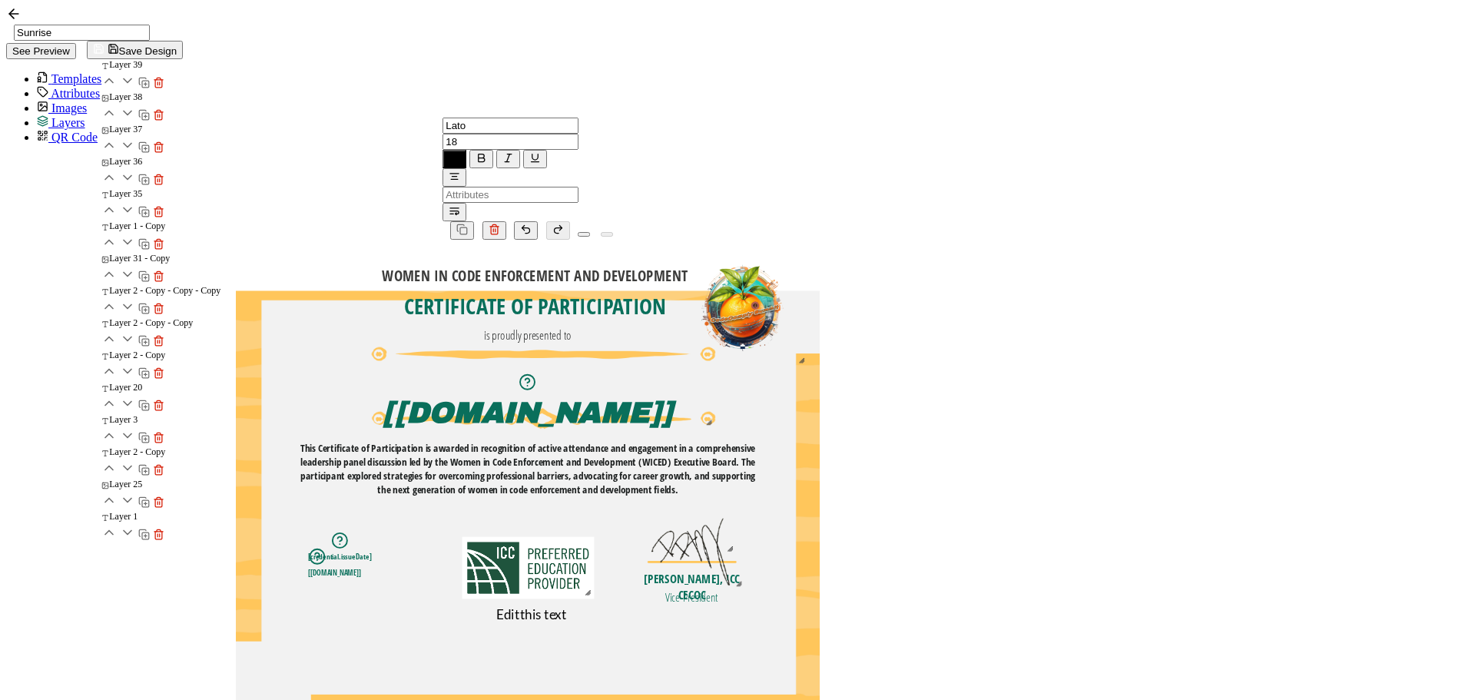
click at [771, 606] on div "Edit this text" at bounding box center [532, 614] width 478 height 16
click at [519, 606] on span "Edit" at bounding box center [507, 614] width 23 height 16
drag, startPoint x: 850, startPoint y: 542, endPoint x: 945, endPoint y: 547, distance: 94.6
click at [771, 606] on div "Edit this text" at bounding box center [532, 614] width 478 height 16
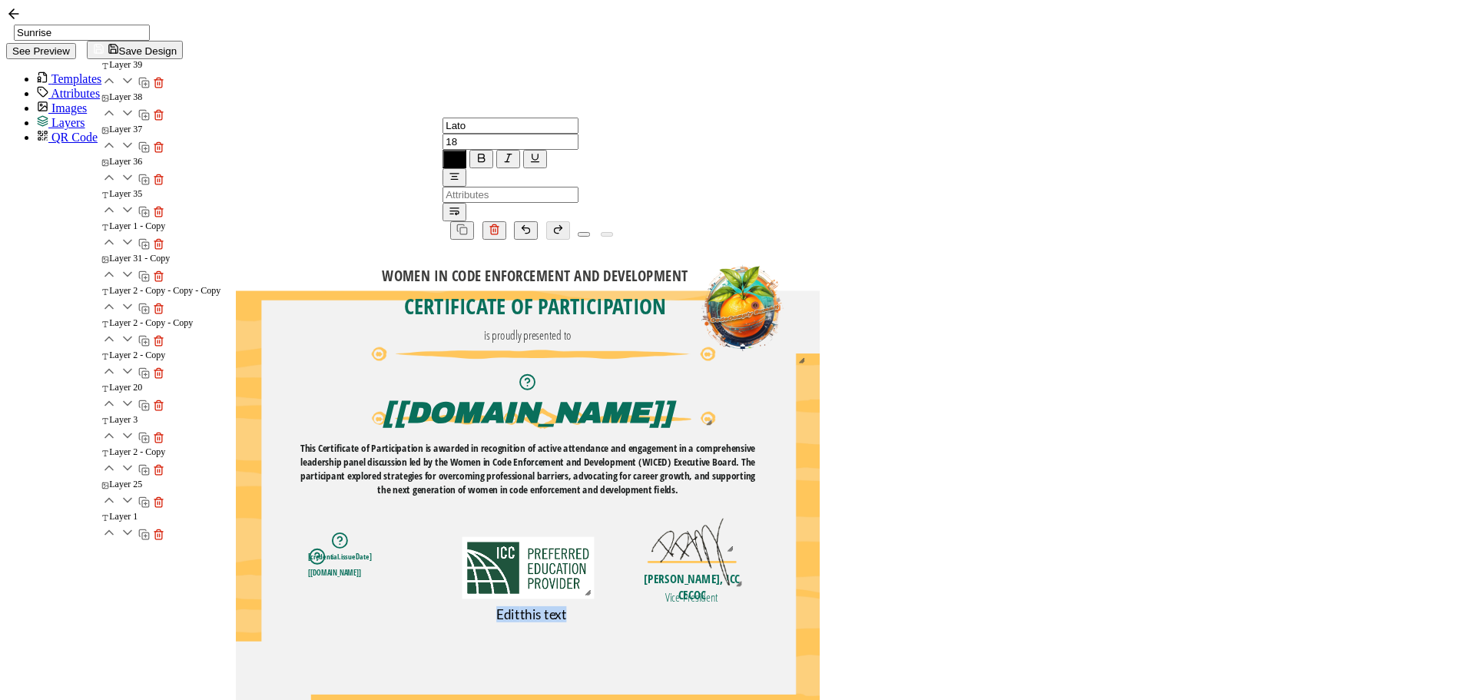
paste pre
click at [578, 134] on icon at bounding box center [578, 140] width 0 height 13
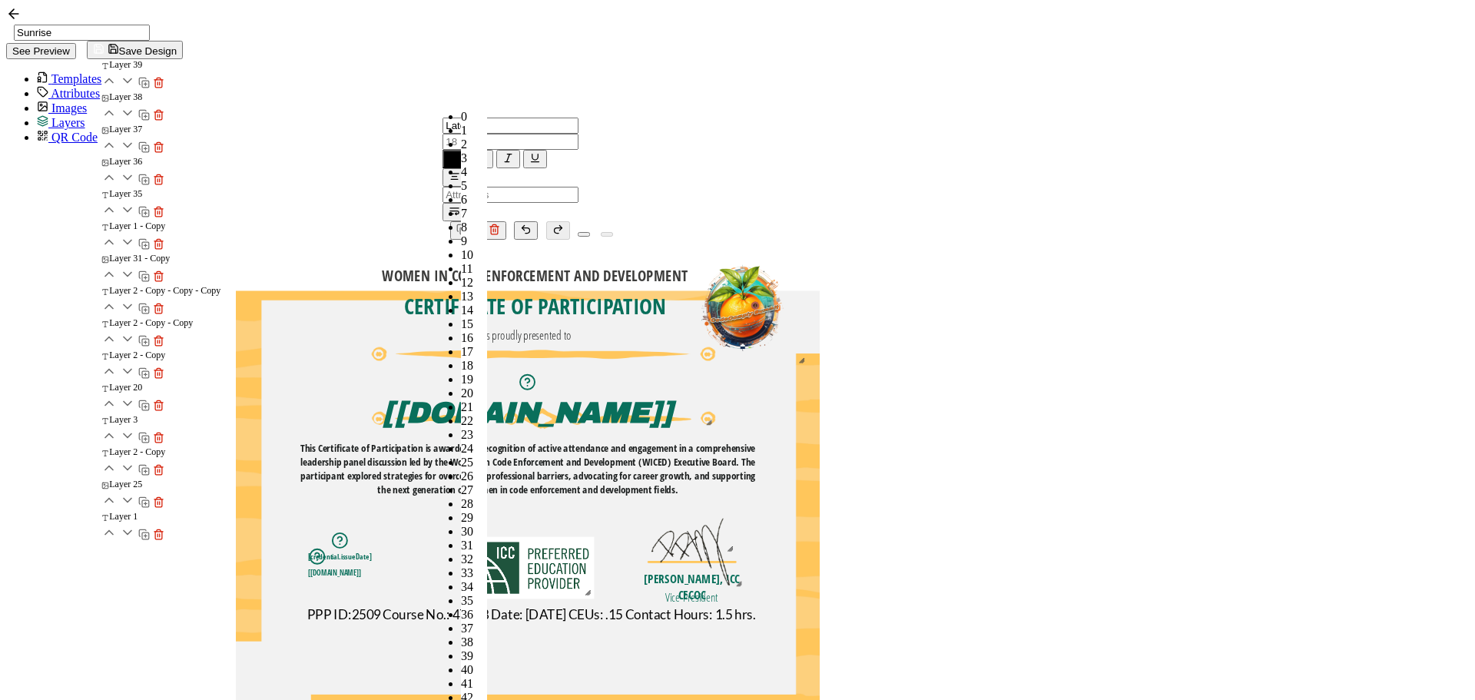
scroll to position [298, 0]
click at [461, 290] on li "13" at bounding box center [474, 297] width 26 height 14
type input "13"
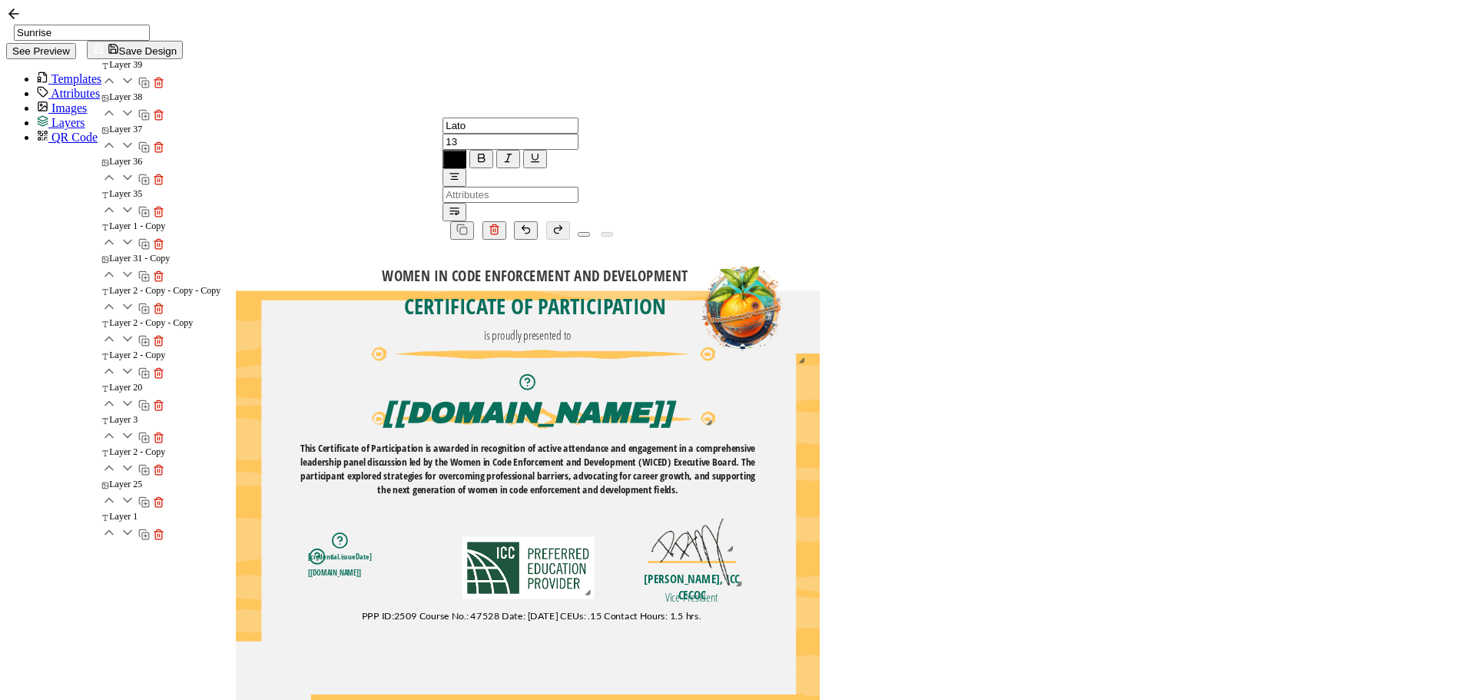
drag, startPoint x: 1312, startPoint y: 571, endPoint x: 1271, endPoint y: 566, distance: 41.7
click at [820, 571] on div "WOMEN IN CODE ENFORCEMENT AND DEVELOPMENT The recipient’s full name, which will…" at bounding box center [528, 523] width 584 height 566
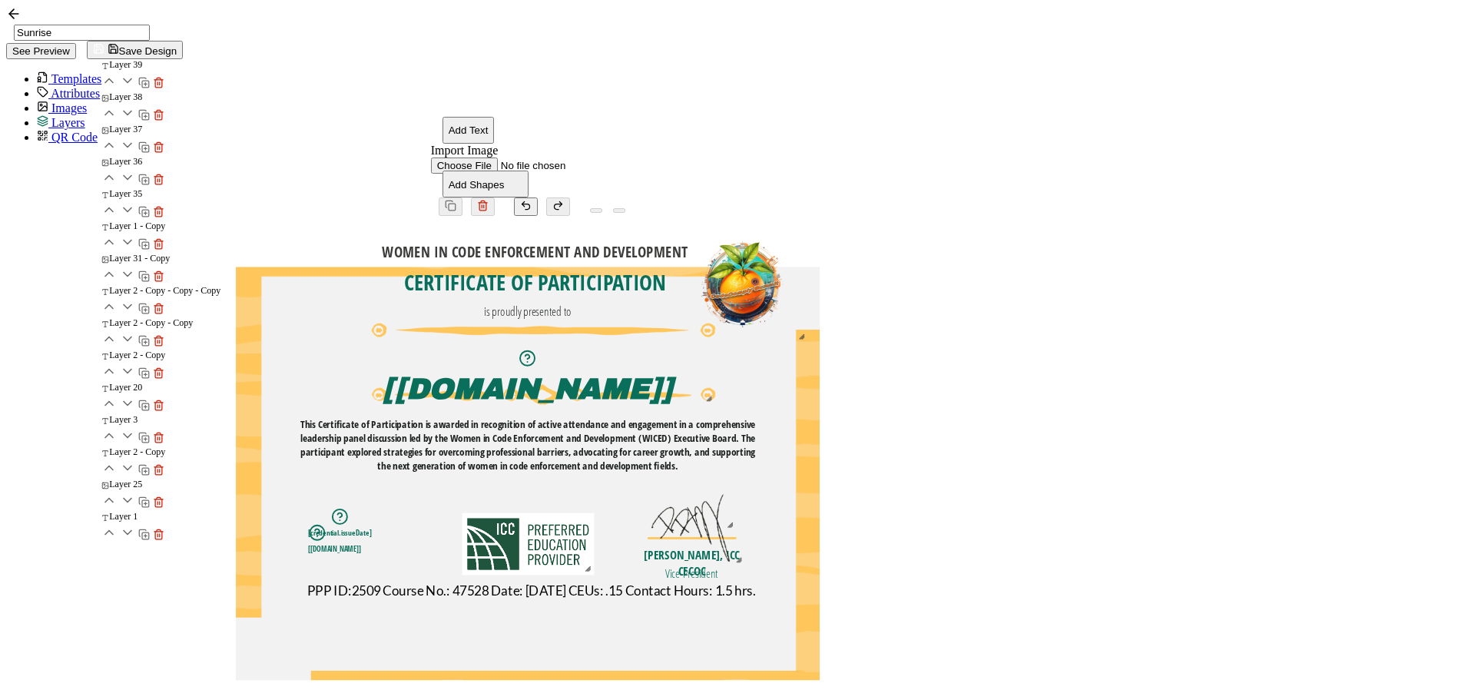
click at [702, 582] on pre "PPP ID:2509 Course No.: 47528 Date: [DATE] CEUs: .15 Contact Hours: 1.5 hrs." at bounding box center [531, 590] width 449 height 16
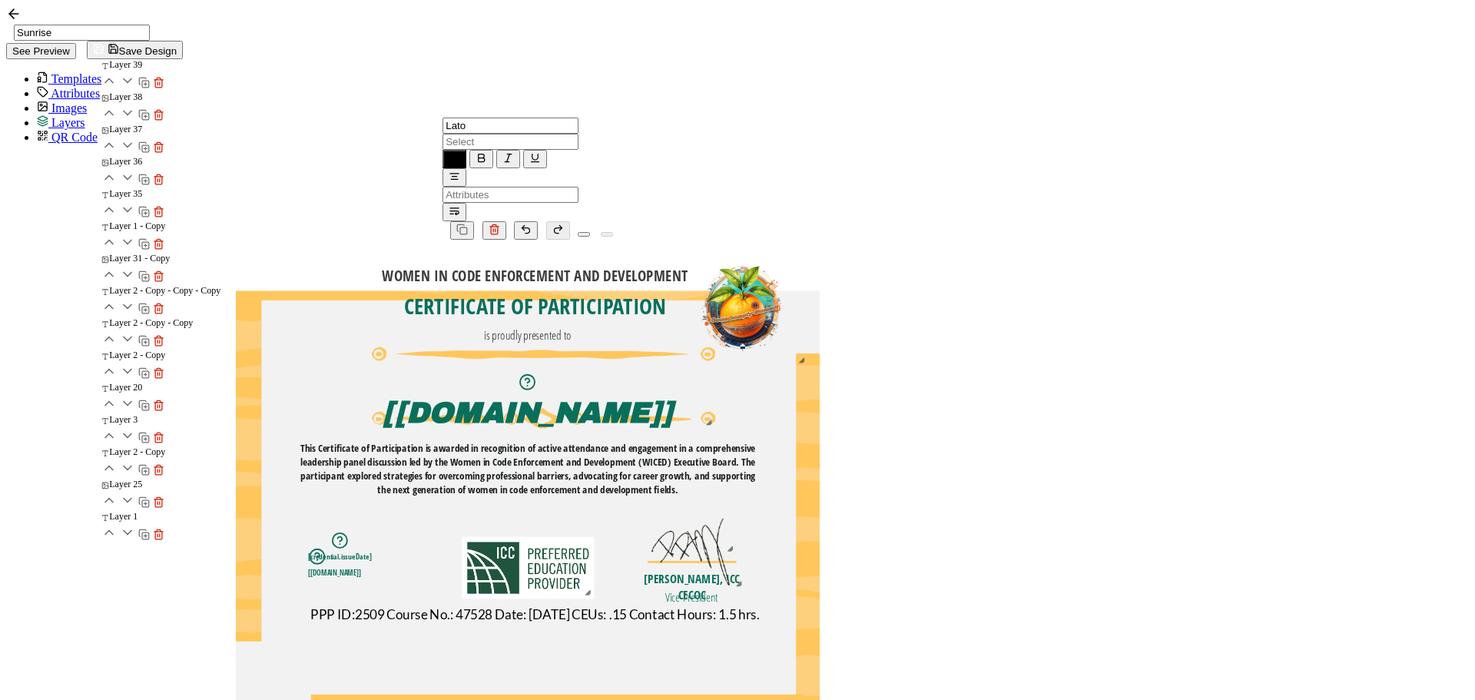
click at [456, 134] on div at bounding box center [468, 142] width 51 height 16
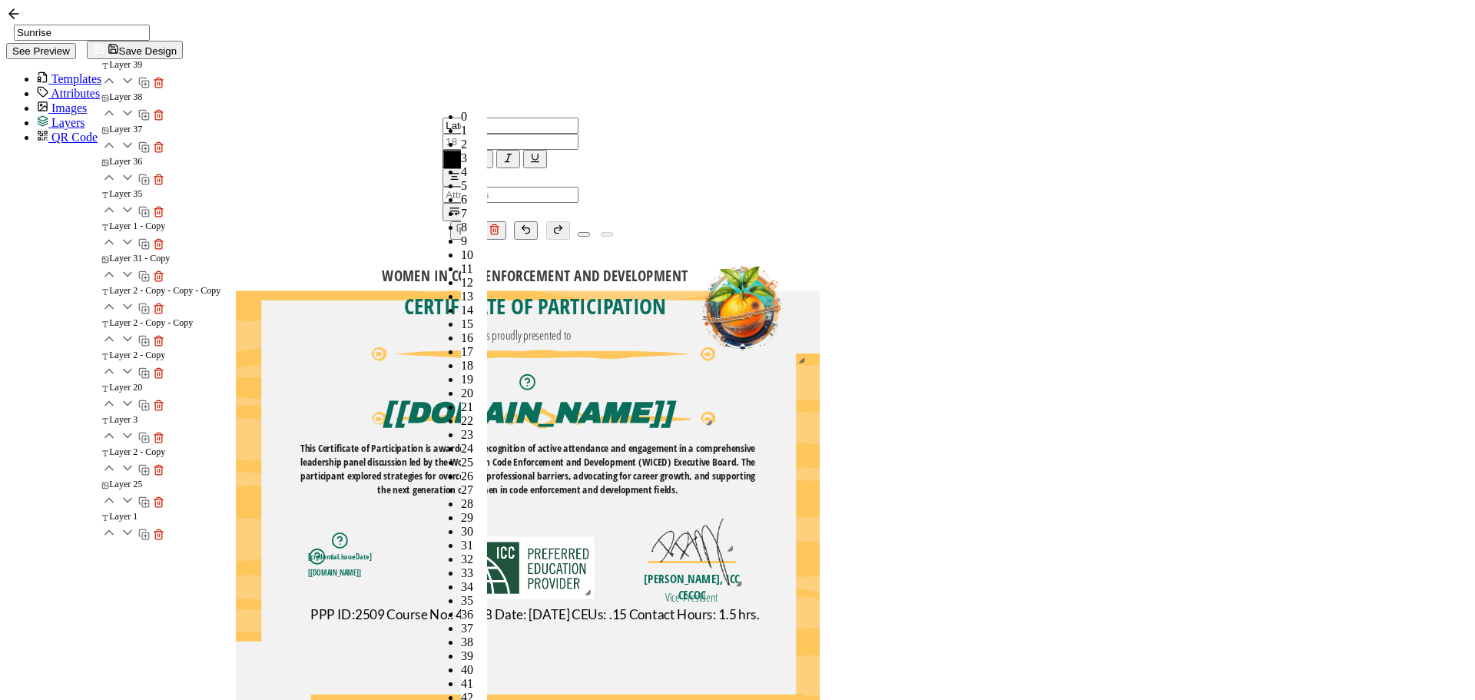
click at [461, 290] on li "13" at bounding box center [474, 297] width 26 height 14
type input "13"
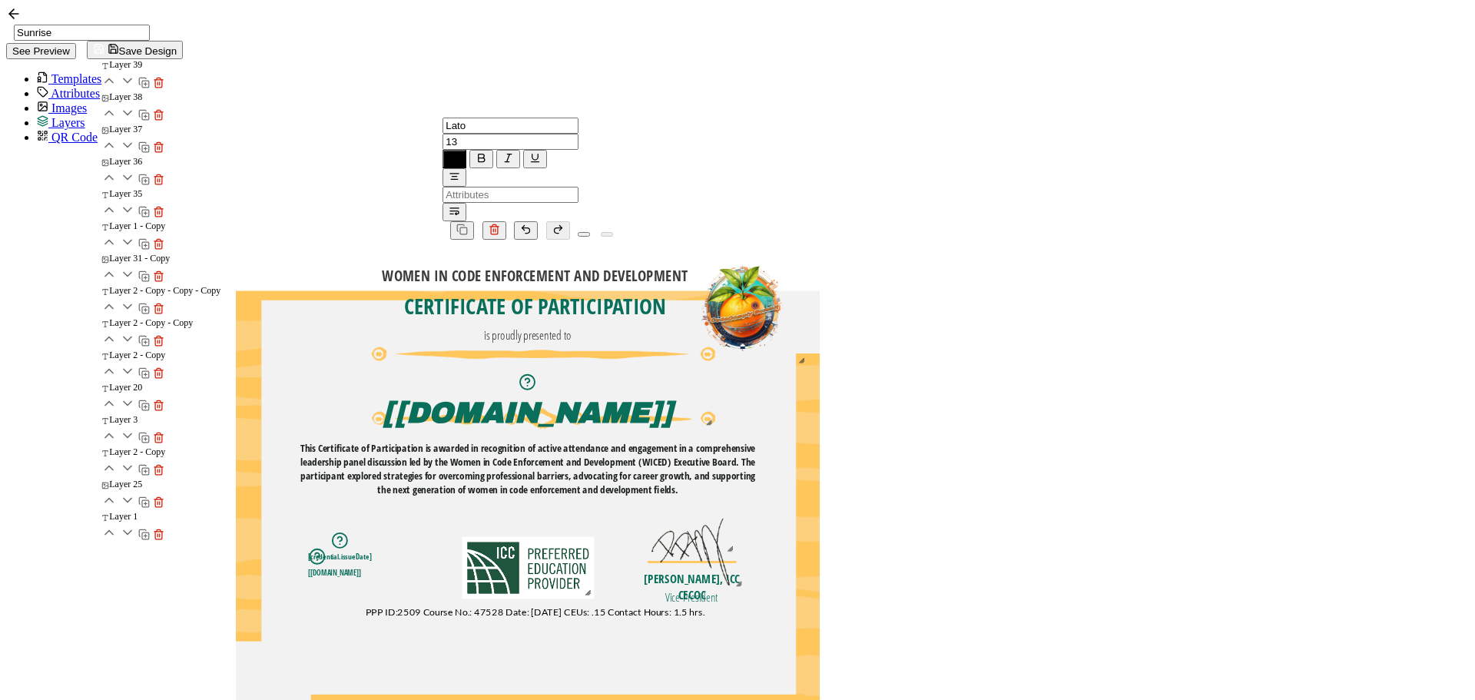
click at [485, 402] on div "WOMEN IN CODE ENFORCEMENT AND DEVELOPMENT The recipient’s full name, which will…" at bounding box center [528, 523] width 584 height 566
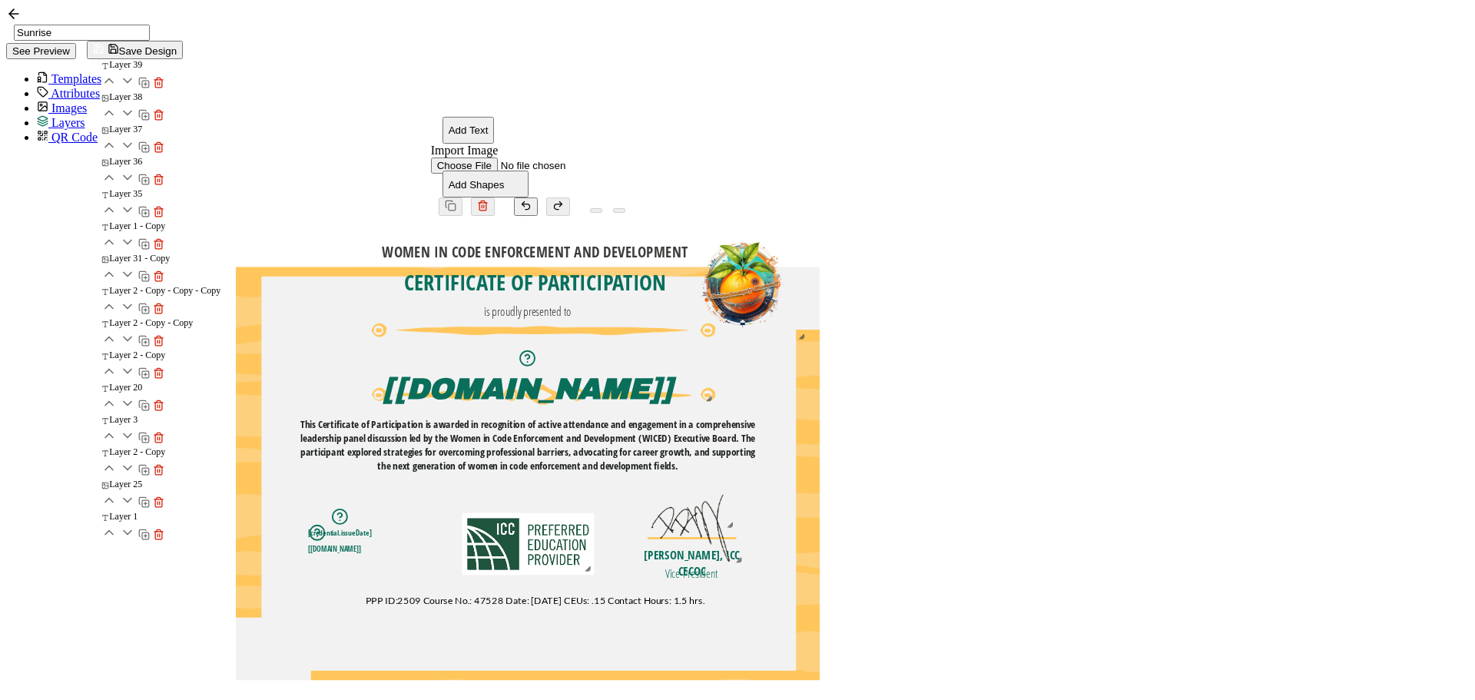
drag, startPoint x: 824, startPoint y: 545, endPoint x: 821, endPoint y: 557, distance: 12.5
click at [705, 595] on pre "PPP ID:2509 Course No.: 47528 Date: [DATE] CEUs: .15 Contact Hours: 1.5 hrs." at bounding box center [536, 601] width 340 height 12
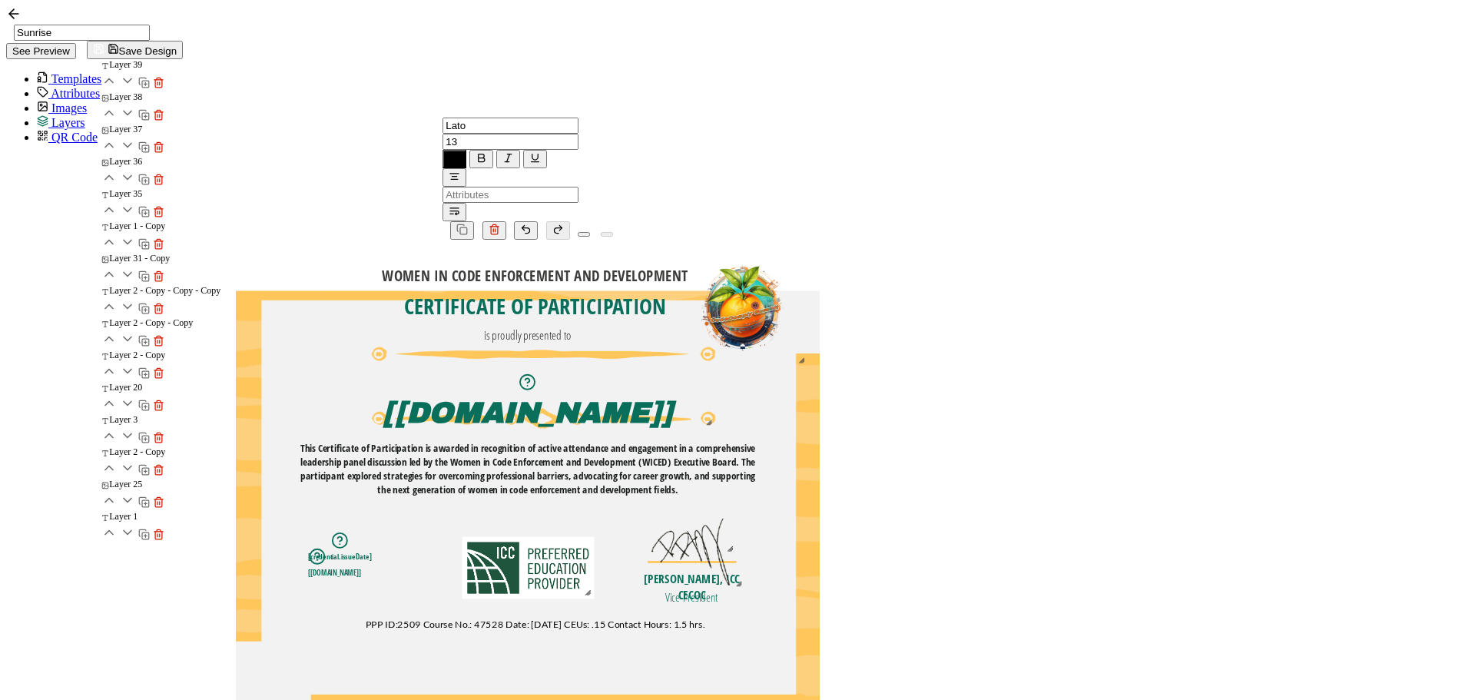
click at [820, 496] on div "WOMEN IN CODE ENFORCEMENT AND DEVELOPMENT The recipient’s full name, which will…" at bounding box center [528, 523] width 584 height 566
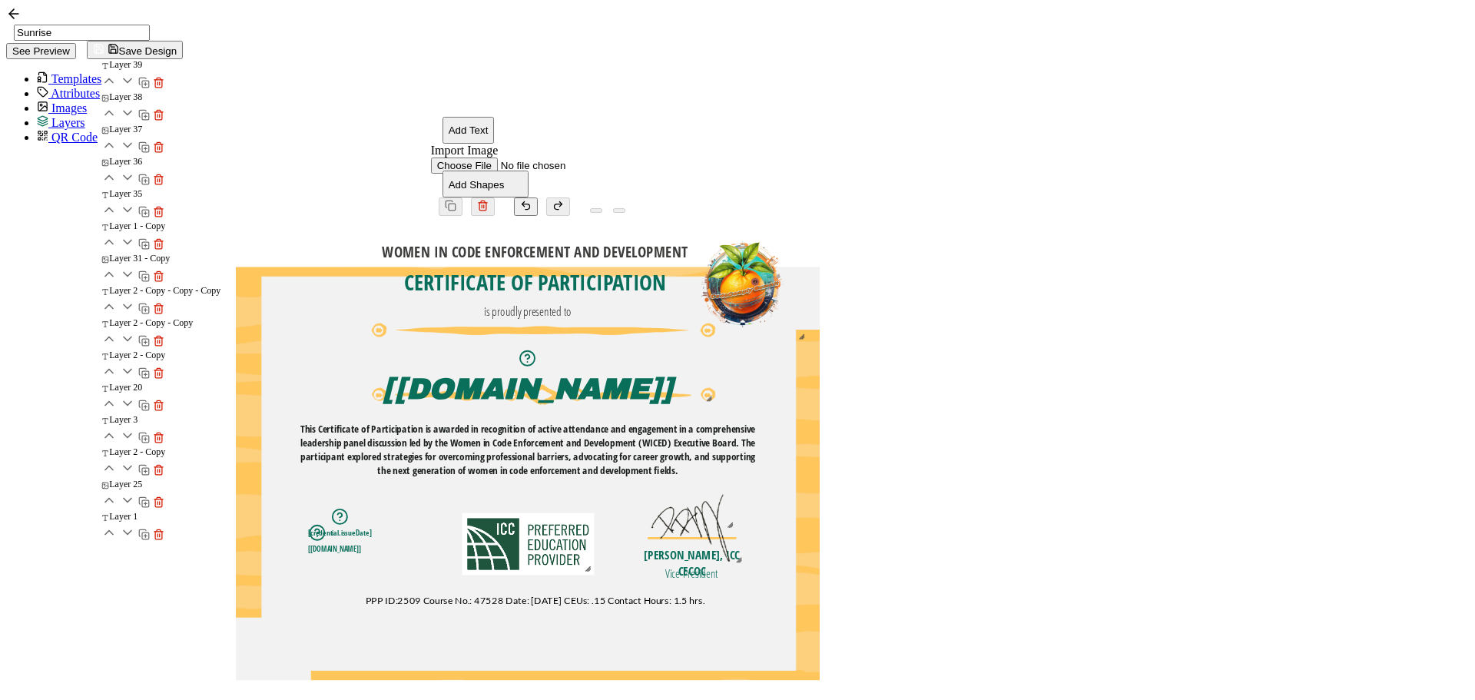
click at [757, 422] on pre "This Certificate of Participation is awarded in recognition of active attendanc…" at bounding box center [528, 449] width 457 height 55
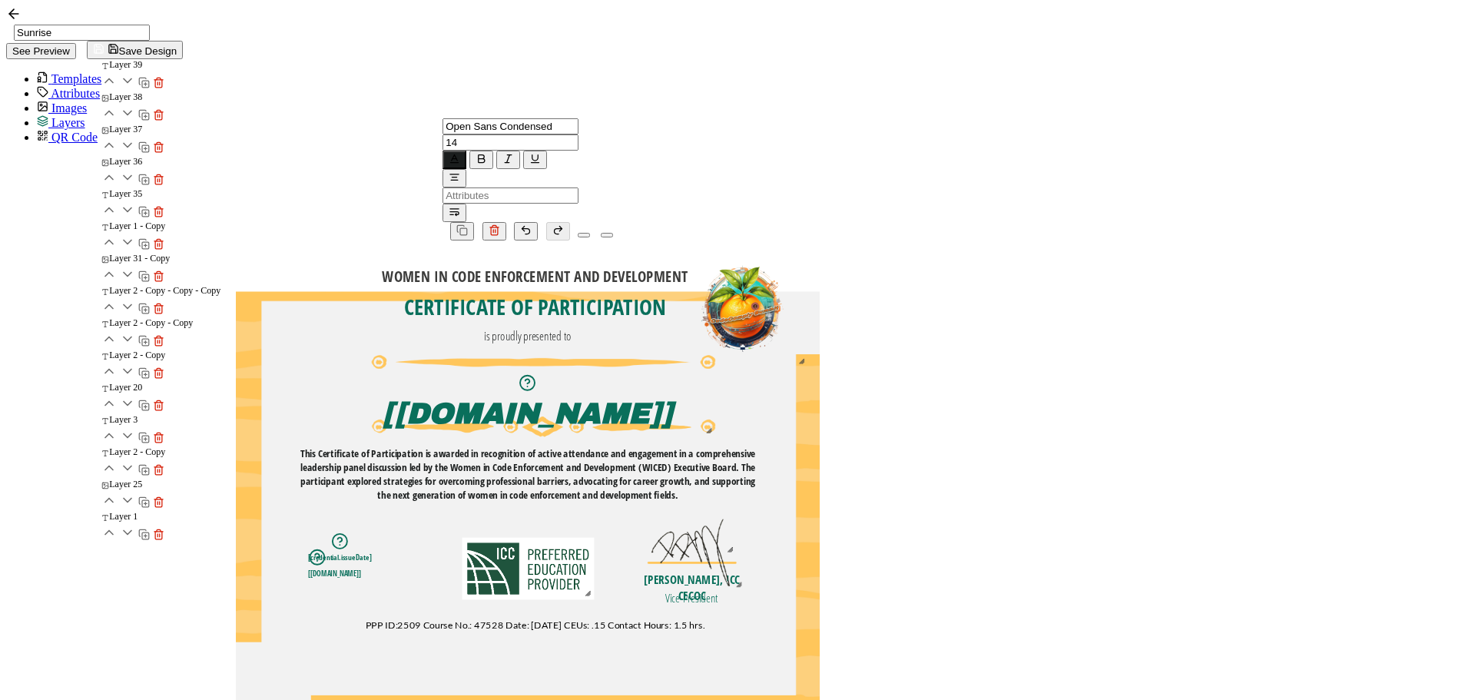
click at [715, 355] on img at bounding box center [543, 396] width 344 height 82
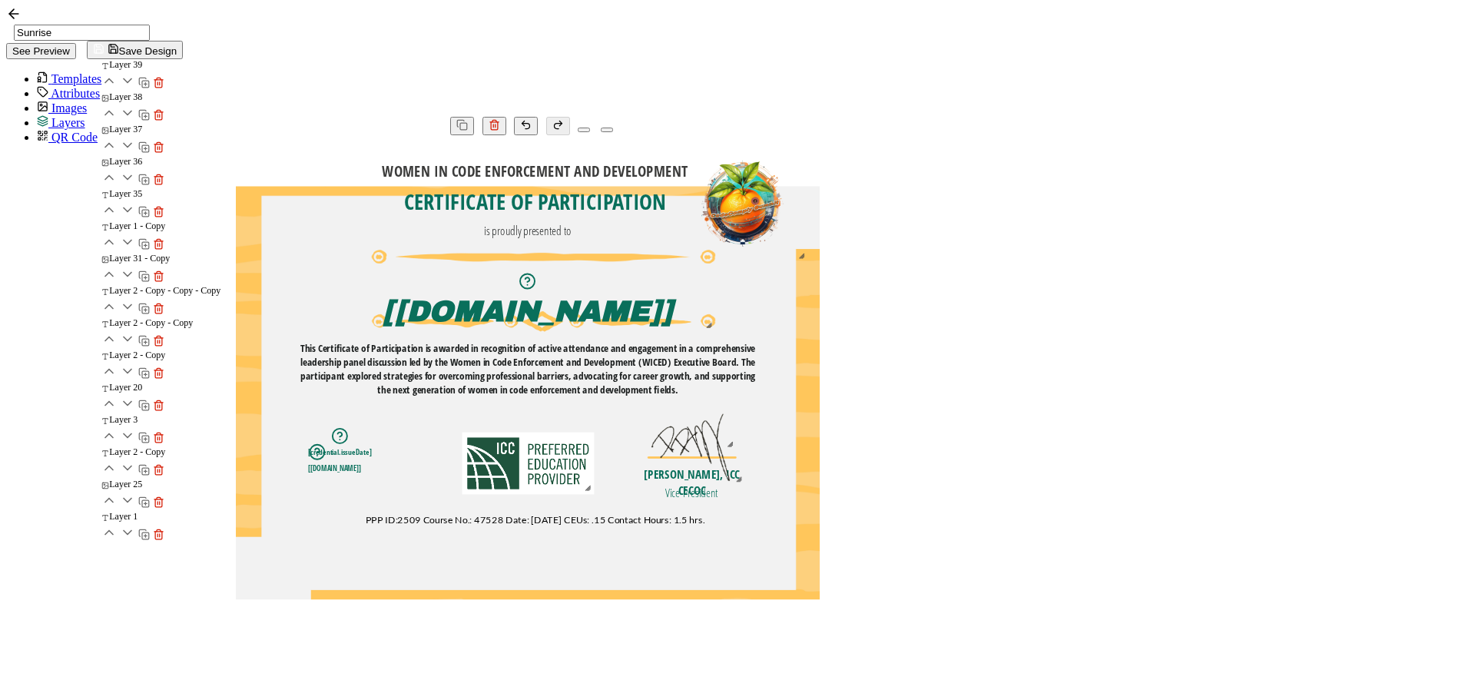
click at [673, 316] on pre "[[DOMAIN_NAME]]" at bounding box center [528, 311] width 290 height 31
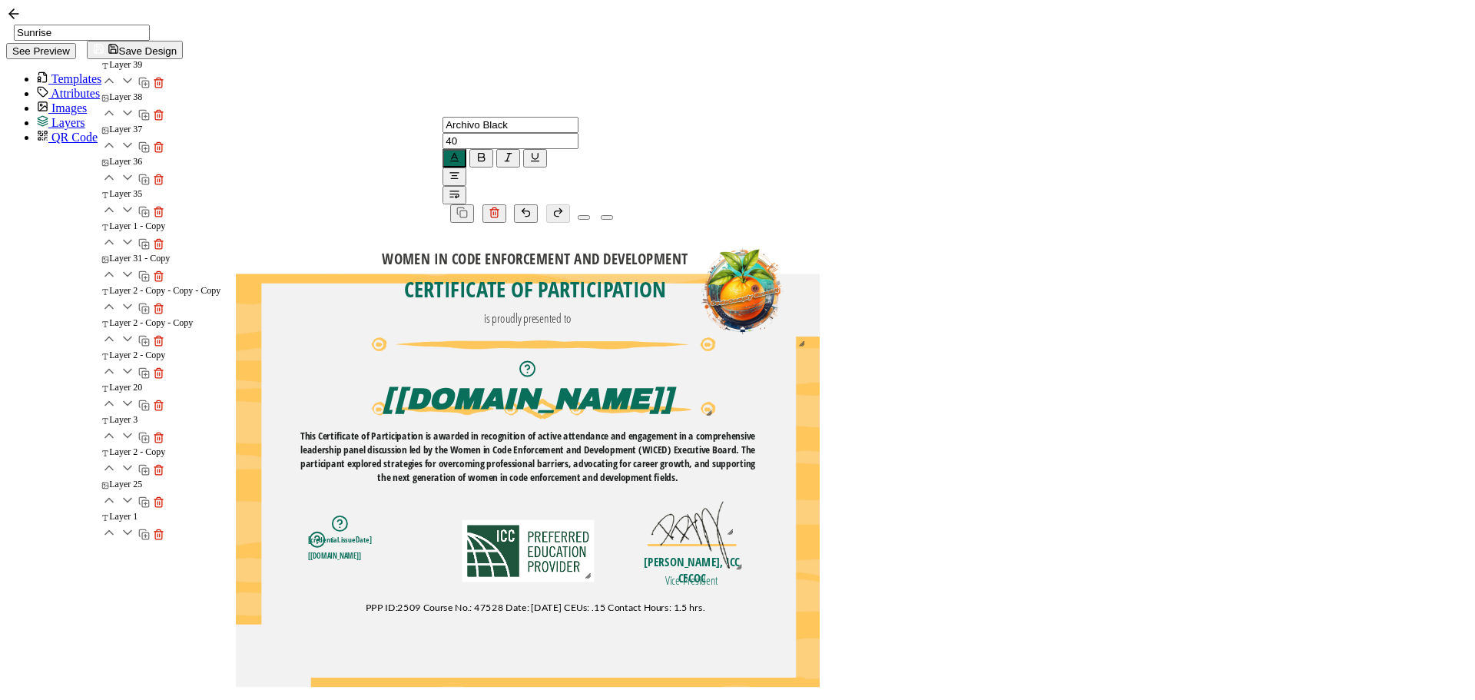
drag, startPoint x: 1281, startPoint y: 385, endPoint x: 1160, endPoint y: 346, distance: 126.8
click at [820, 385] on div "WOMEN IN CODE ENFORCEMENT AND DEVELOPMENT The recipient’s full name, which will…" at bounding box center [528, 506] width 584 height 566
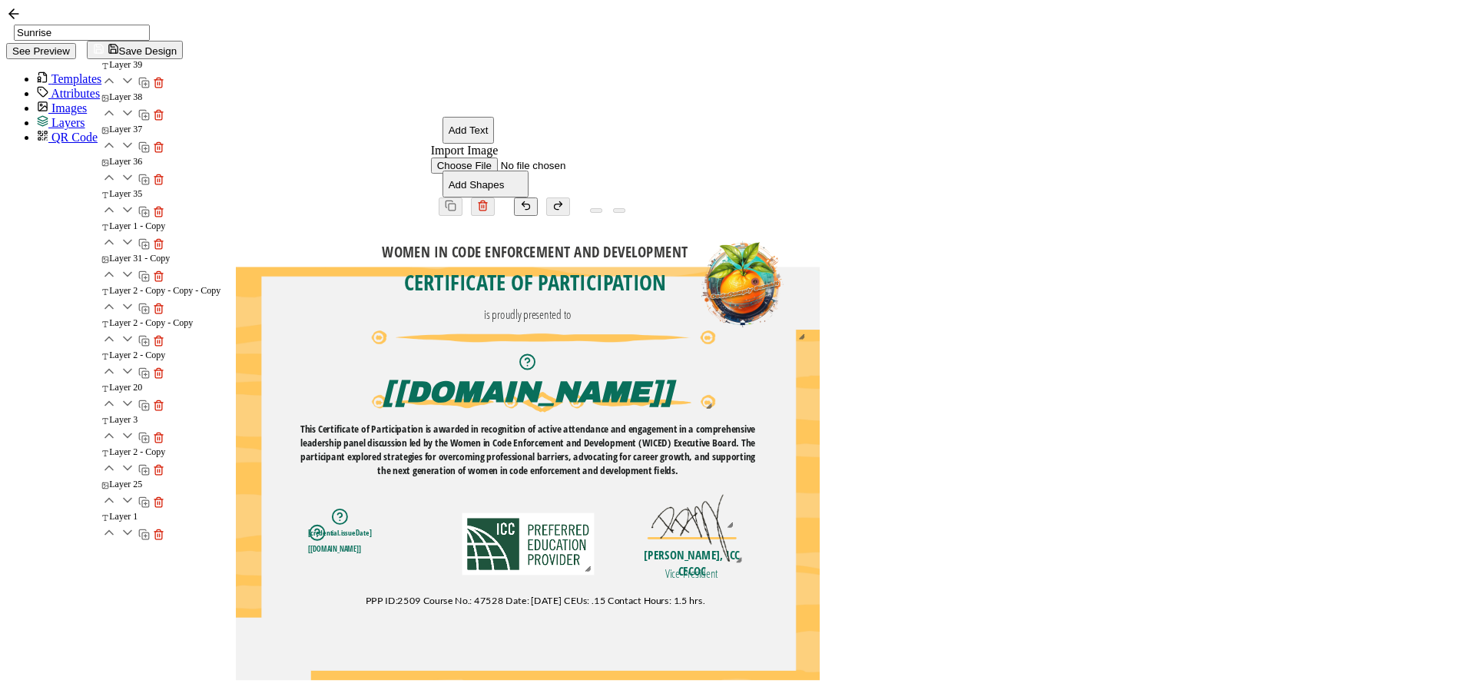
click at [572, 307] on pre "is proudly presented to" at bounding box center [528, 315] width 88 height 16
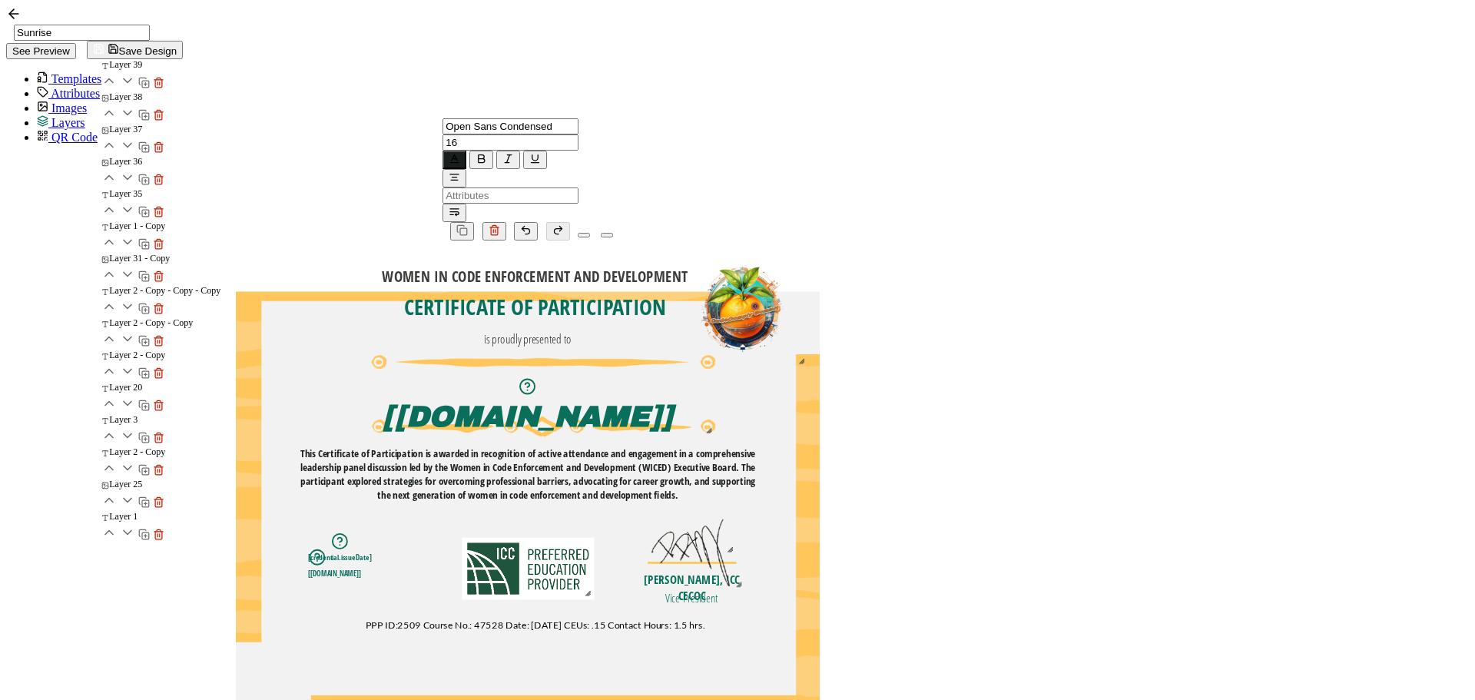
click at [820, 310] on div "WOMEN IN CODE ENFORCEMENT AND DEVELOPMENT The recipient’s full name, which will…" at bounding box center [528, 523] width 584 height 566
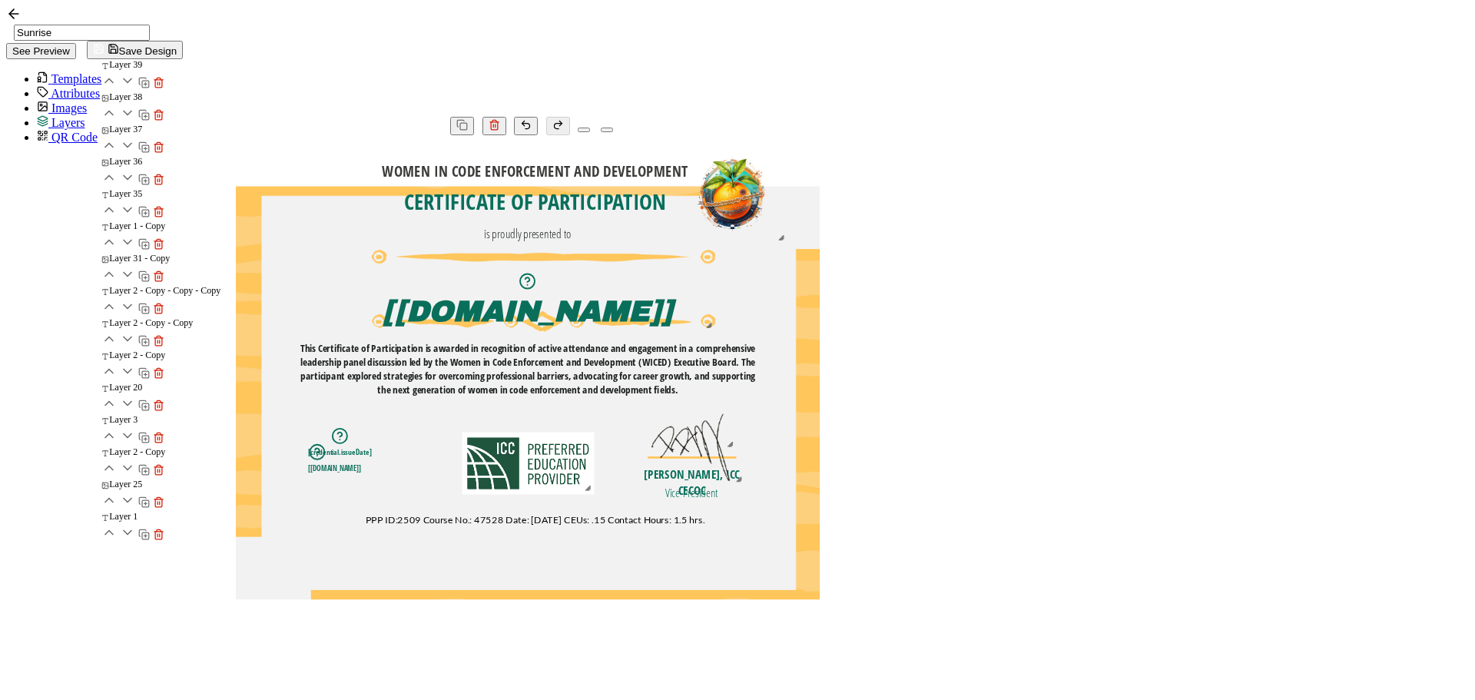
drag, startPoint x: 1155, startPoint y: 283, endPoint x: 1135, endPoint y: 268, distance: 25.2
click at [787, 243] on div at bounding box center [781, 237] width 12 height 12
drag, startPoint x: 1088, startPoint y: 235, endPoint x: 1082, endPoint y: 241, distance: 8.2
click at [784, 241] on img at bounding box center [728, 203] width 111 height 100
click at [820, 258] on div "WOMEN IN CODE ENFORCEMENT AND DEVELOPMENT The recipient’s full name, which will…" at bounding box center [528, 418] width 584 height 566
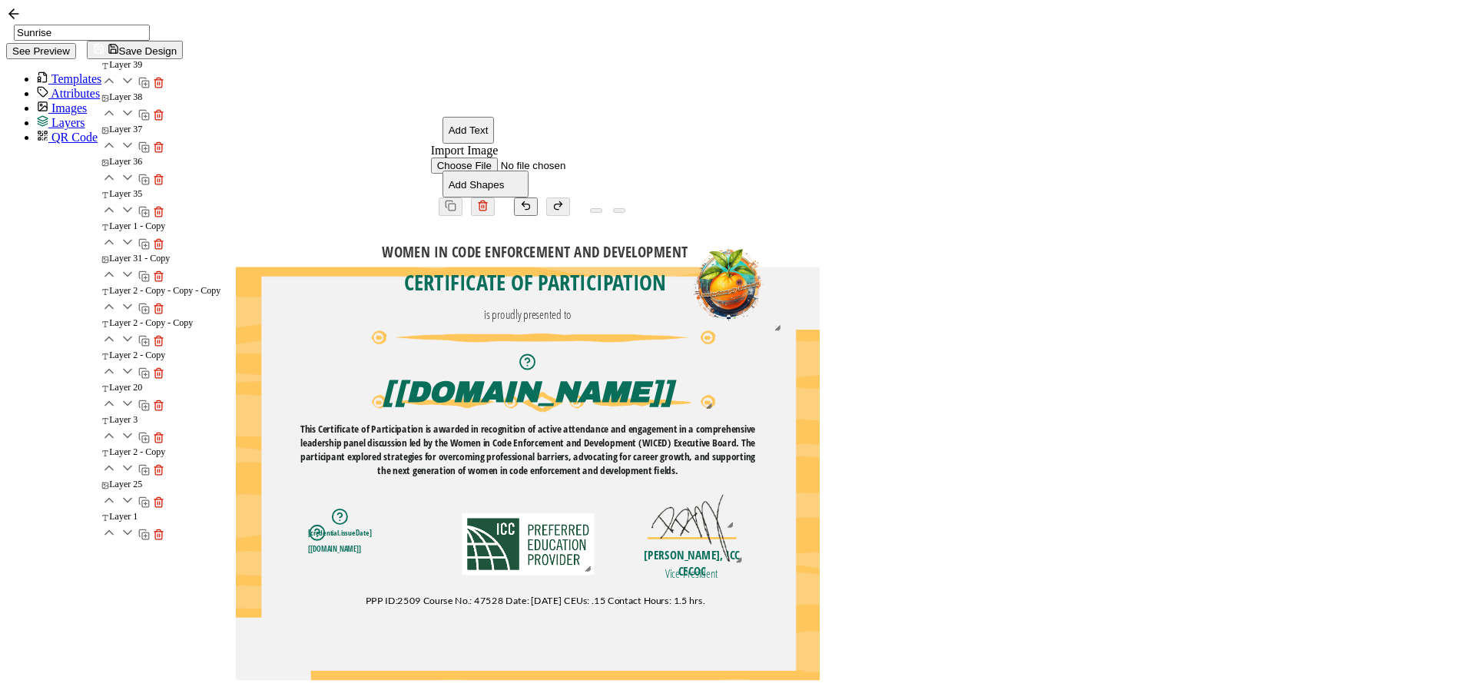
drag, startPoint x: 1145, startPoint y: 31, endPoint x: 1042, endPoint y: 25, distance: 103.9
click at [150, 25] on input "Sunrise" at bounding box center [82, 33] width 136 height 16
paste input "National WICED Panel"
type input "National WICED Panel"
click at [177, 45] on span "Save Design" at bounding box center [135, 51] width 84 height 12
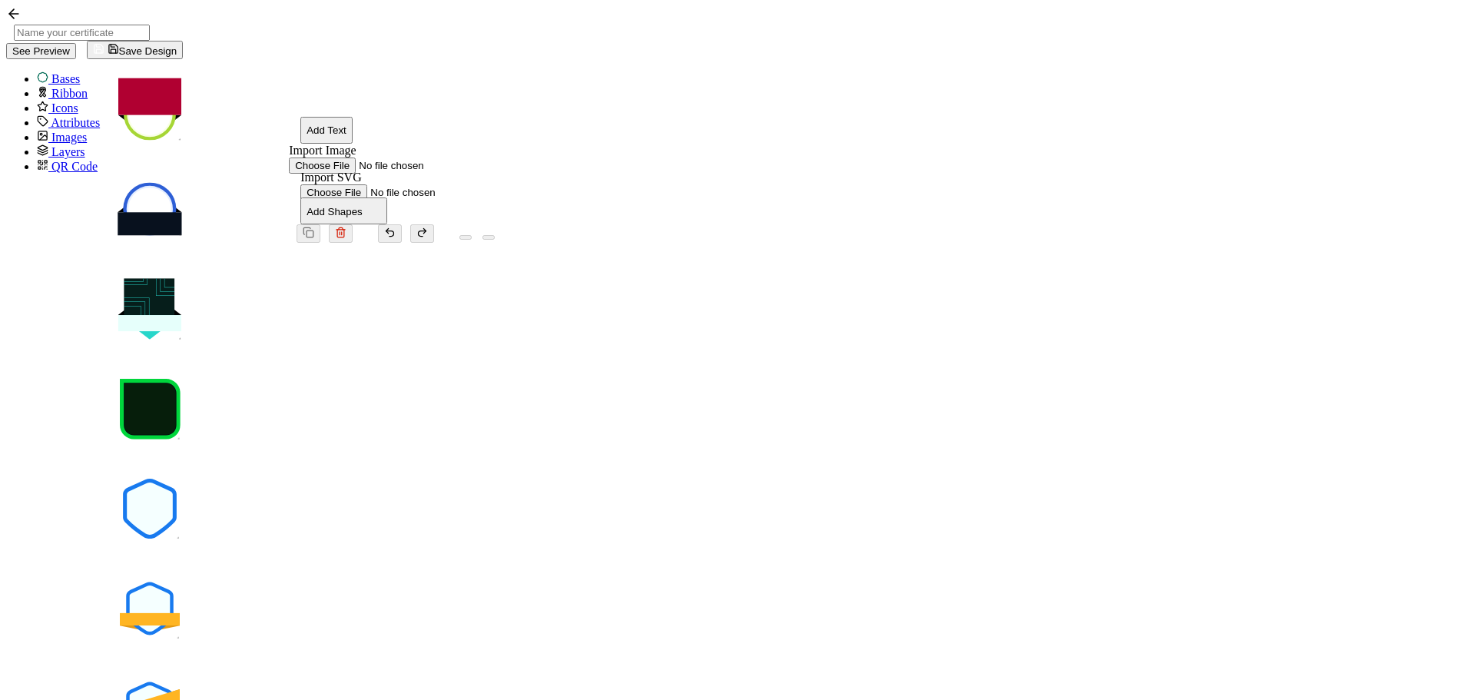
click at [176, 383] on icon at bounding box center [149, 408] width 51 height 51
type input "Eka"
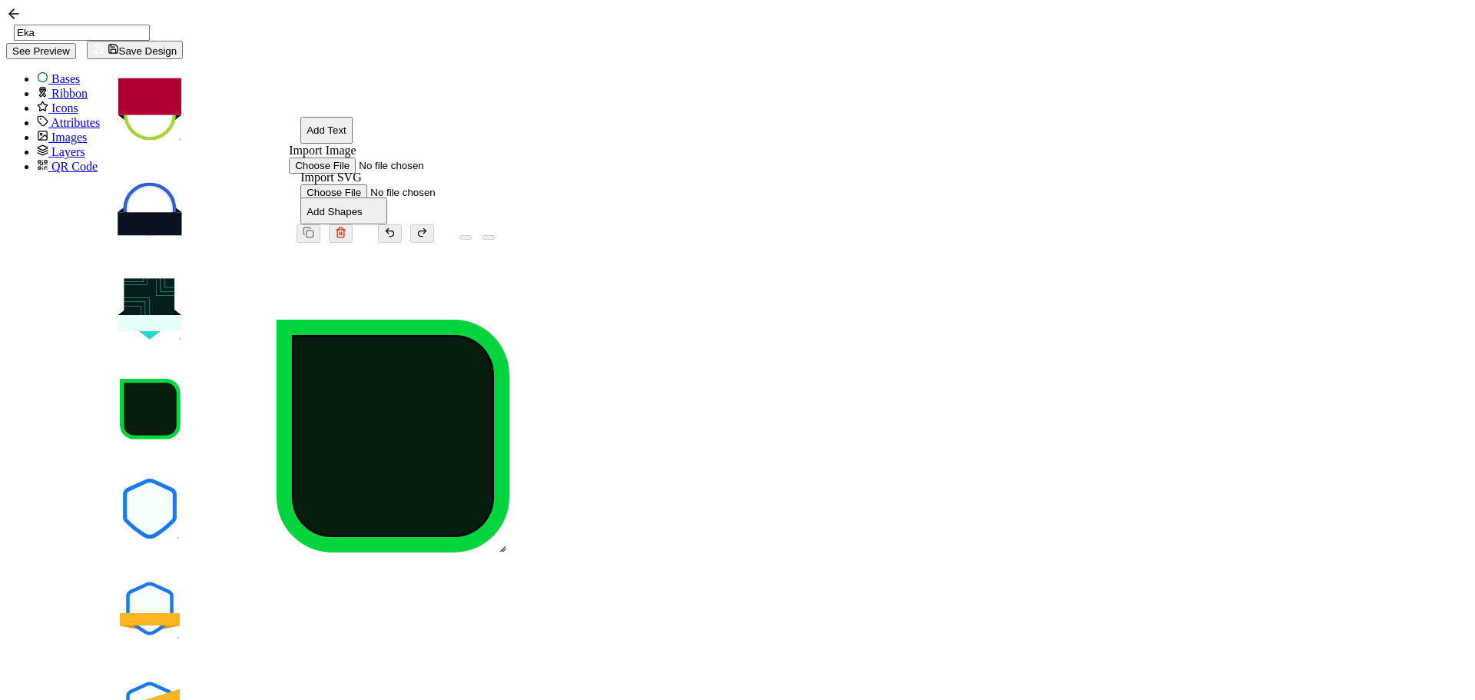
click at [492, 391] on icon at bounding box center [392, 435] width 197 height 197
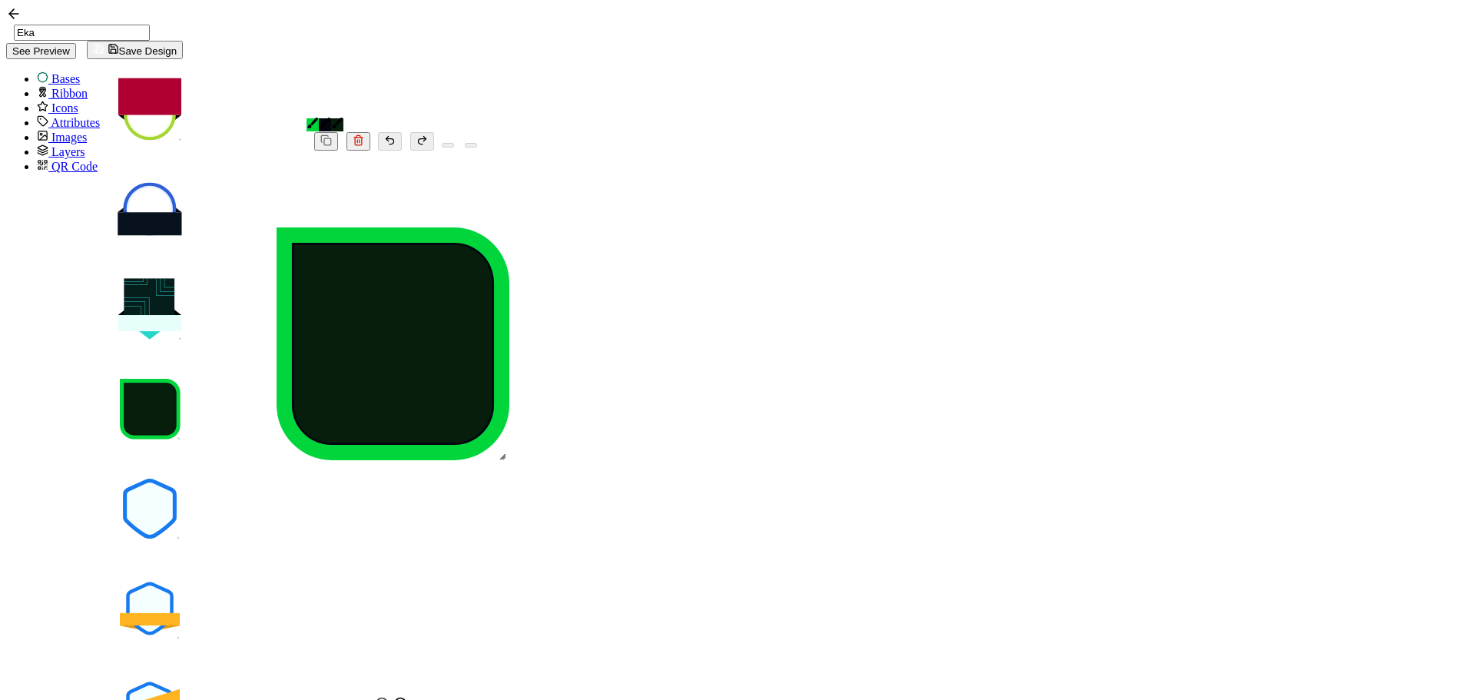
click at [319, 117] on icon "brush" at bounding box center [313, 123] width 12 height 12
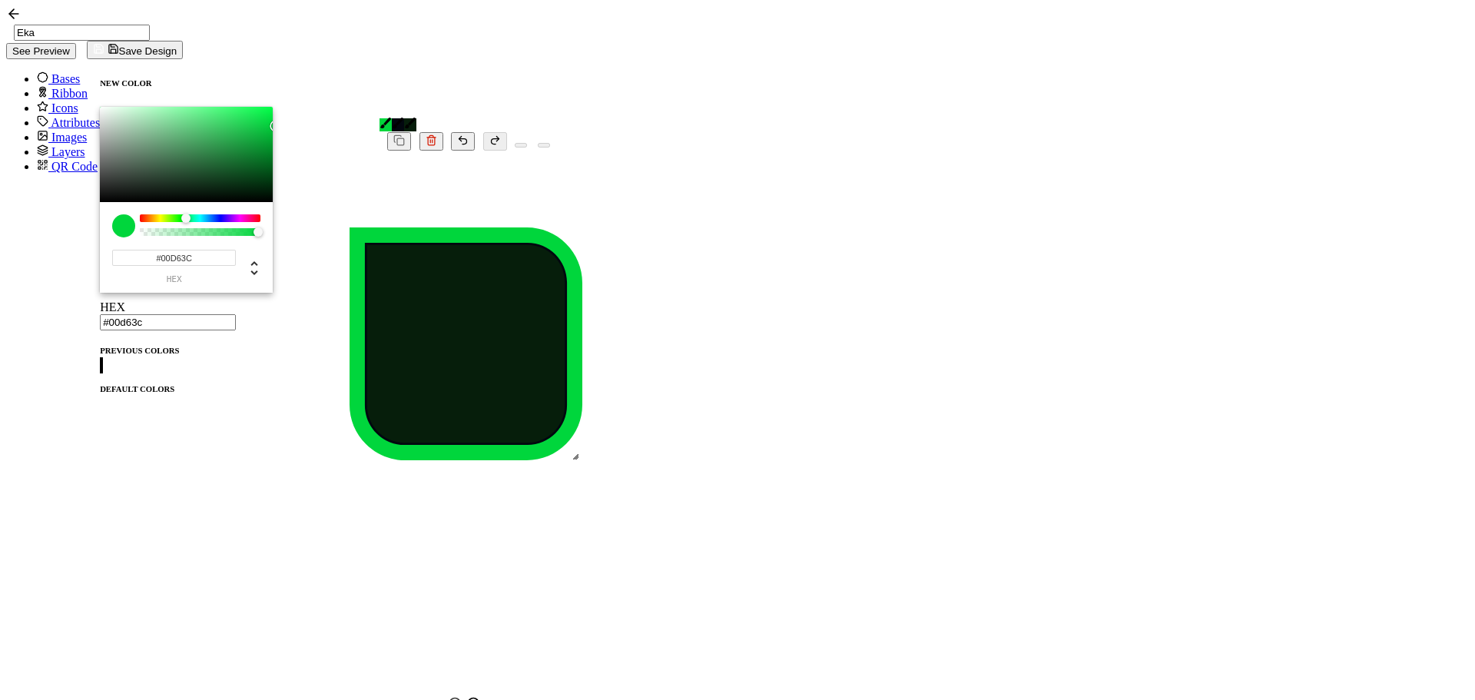
click at [100, 397] on span at bounding box center [100, 397] width 0 height 0
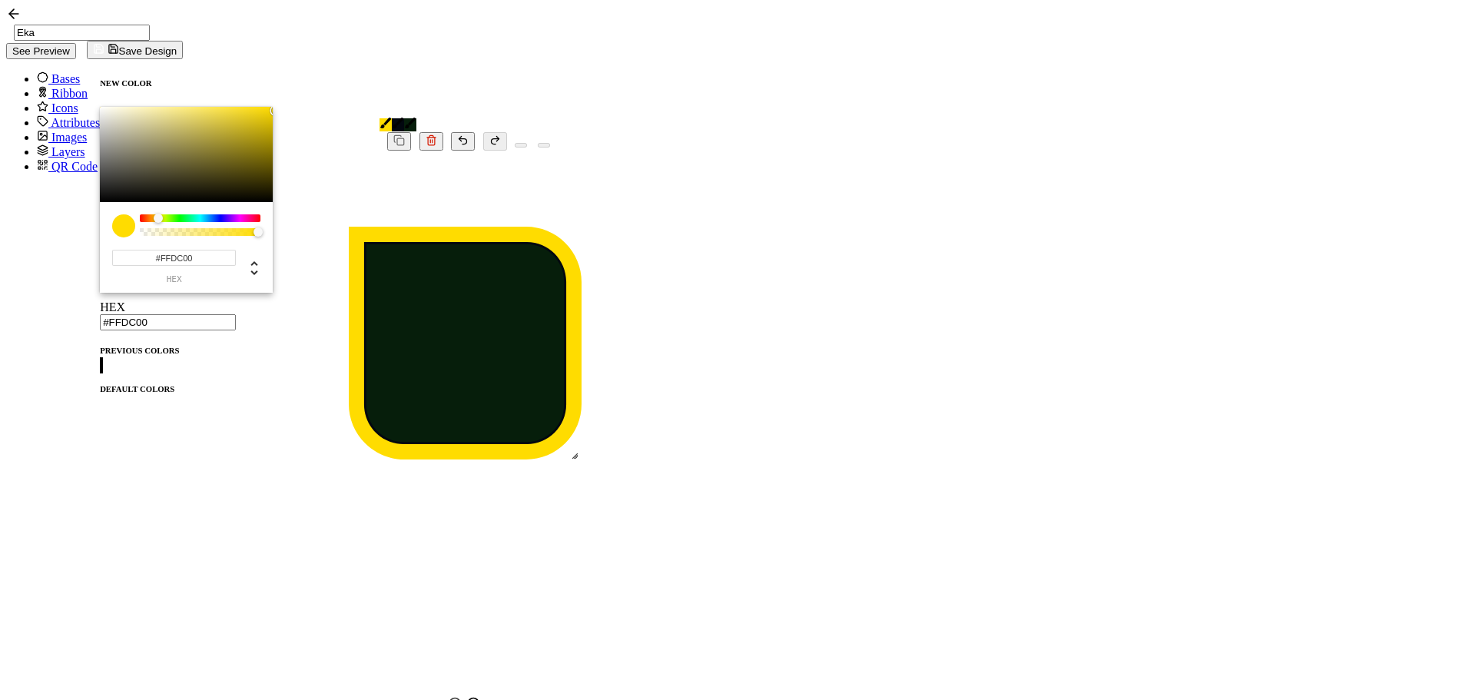
click at [563, 425] on icon at bounding box center [464, 342] width 197 height 197
click at [563, 413] on icon at bounding box center [464, 342] width 197 height 197
click at [392, 117] on icon "brush" at bounding box center [398, 123] width 12 height 12
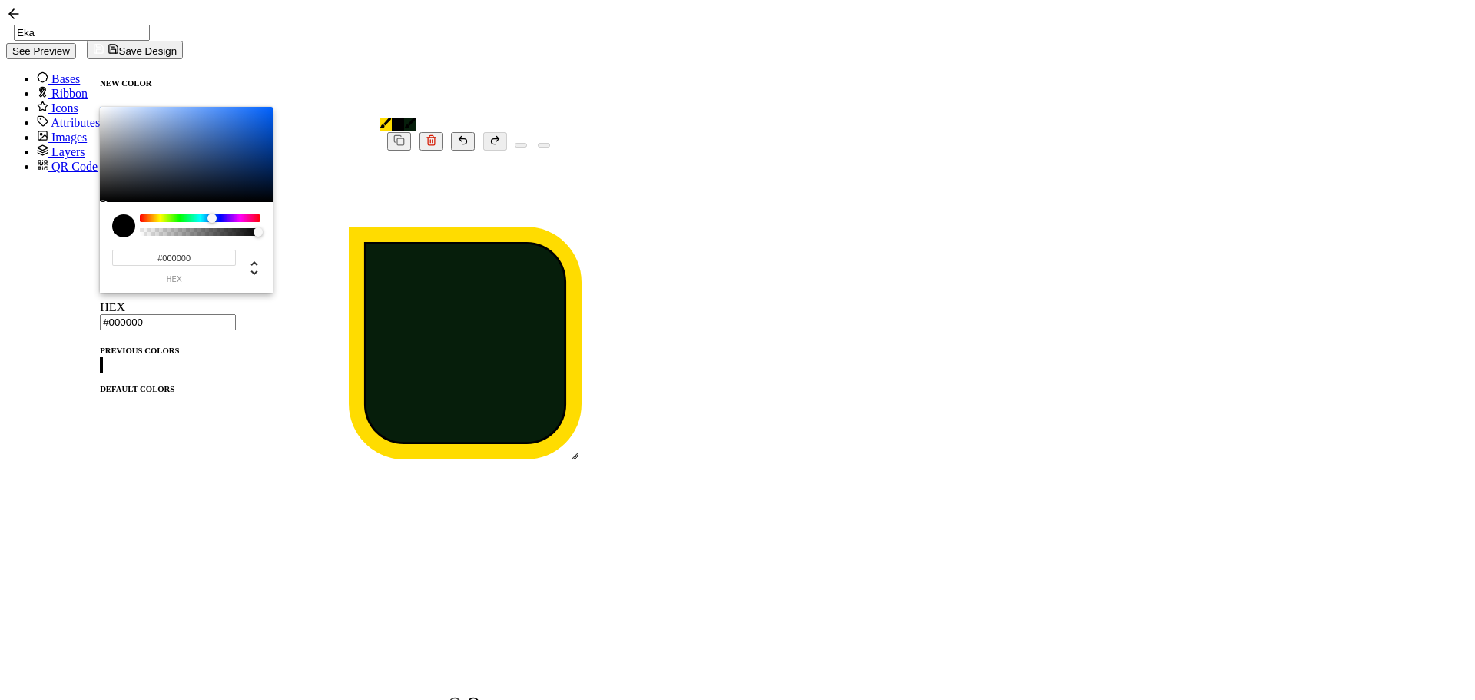
drag, startPoint x: 92, startPoint y: 128, endPoint x: 188, endPoint y: 239, distance: 146.5
click at [188, 239] on div "#000000 hex 0 r 0 g 0 b 1 a 217 h 0% s 0% l 1 a" at bounding box center [186, 200] width 173 height 186
click at [406, 117] on icon "brush" at bounding box center [410, 123] width 12 height 12
click at [412, 117] on icon "brush" at bounding box center [410, 123] width 12 height 12
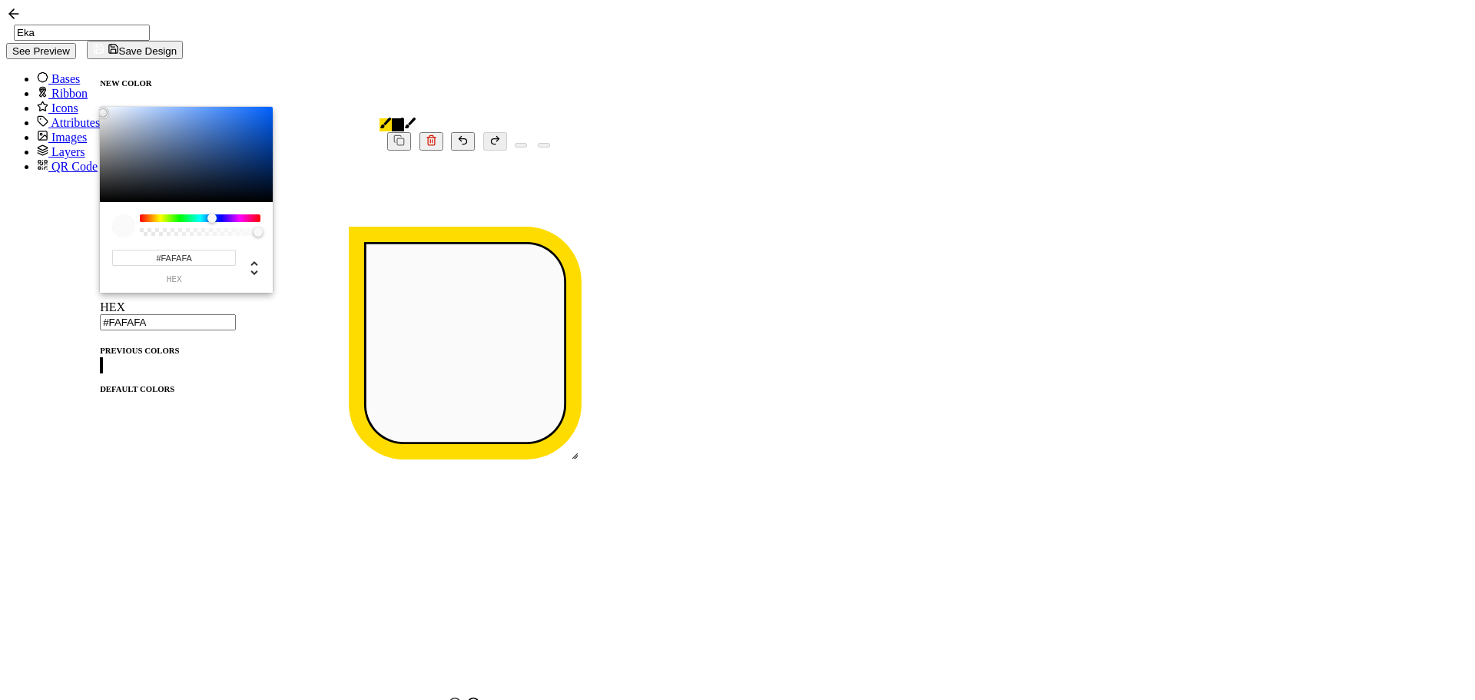
type input "#FDFDFD"
drag, startPoint x: 141, startPoint y: 164, endPoint x: 64, endPoint y: 101, distance: 99.8
click at [100, 101] on div "NEW COLOR #FDFDFD hex 253 r 253 g 253 b 1 a 217 h 0% s 99% l 1 a HEX #FDFDFD PR…" at bounding box center [186, 403] width 173 height 688
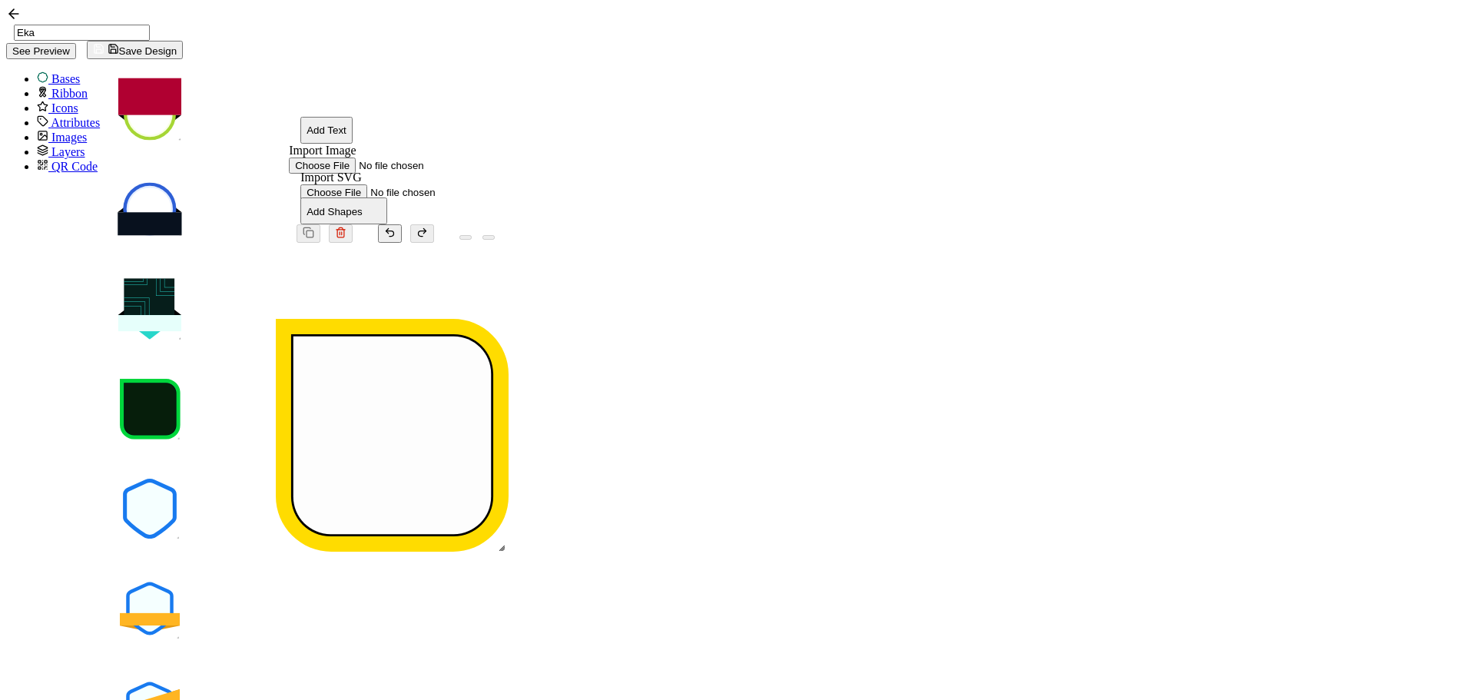
click at [446, 243] on div at bounding box center [392, 515] width 384 height 545
click at [54, 144] on span "Images" at bounding box center [68, 137] width 35 height 13
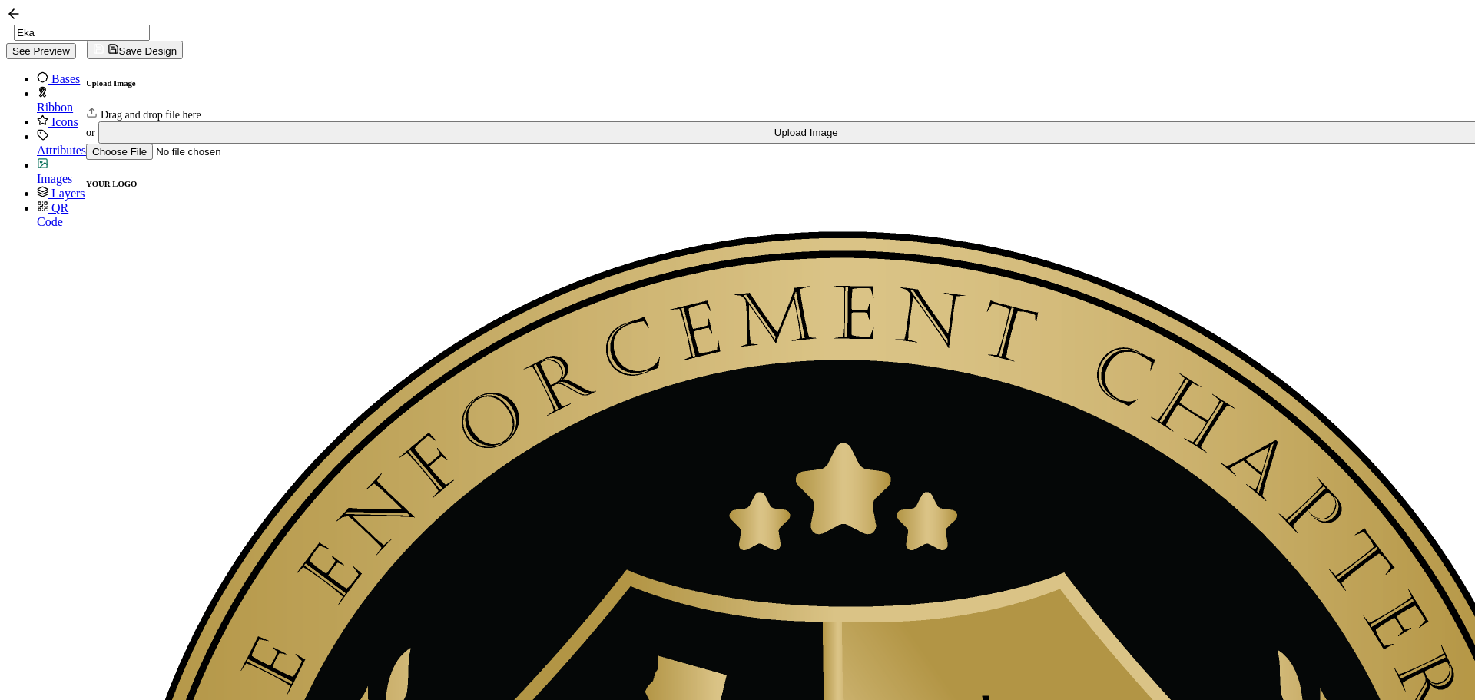
scroll to position [1136, 0]
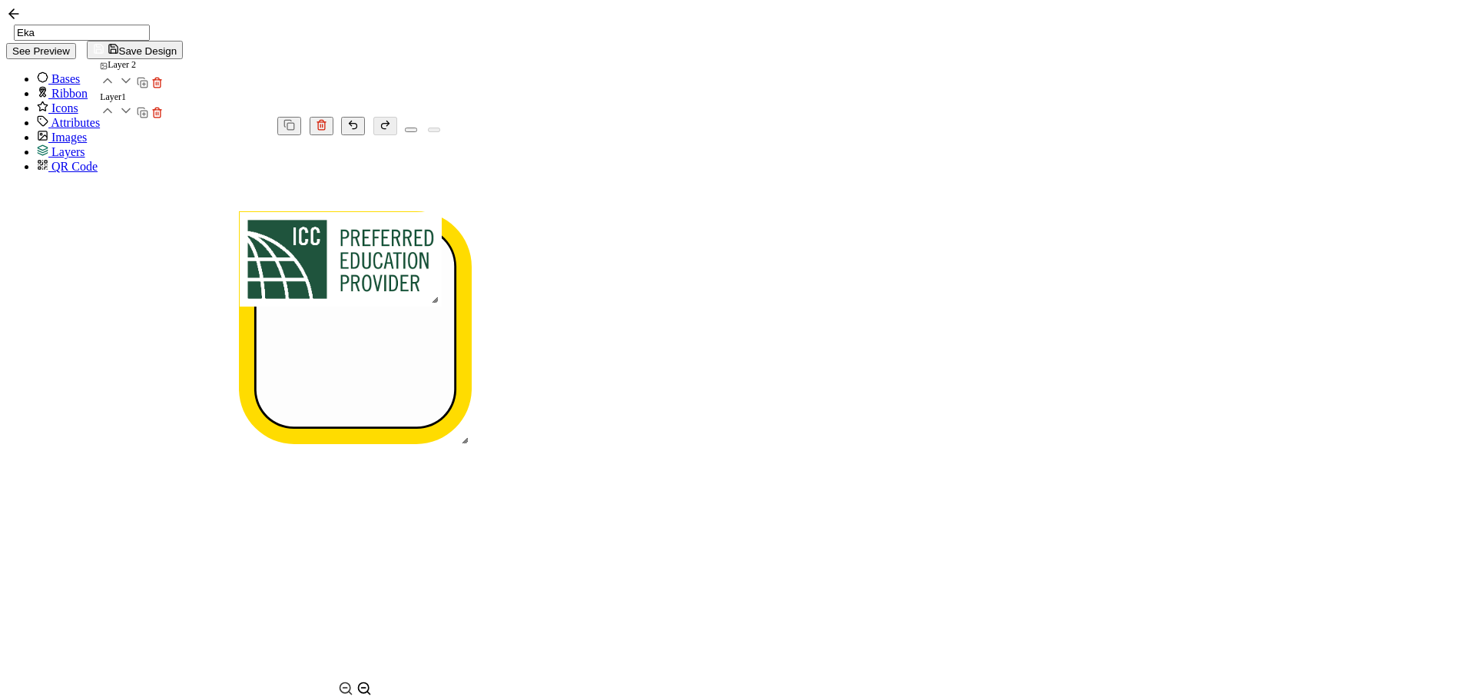
scroll to position [0, 0]
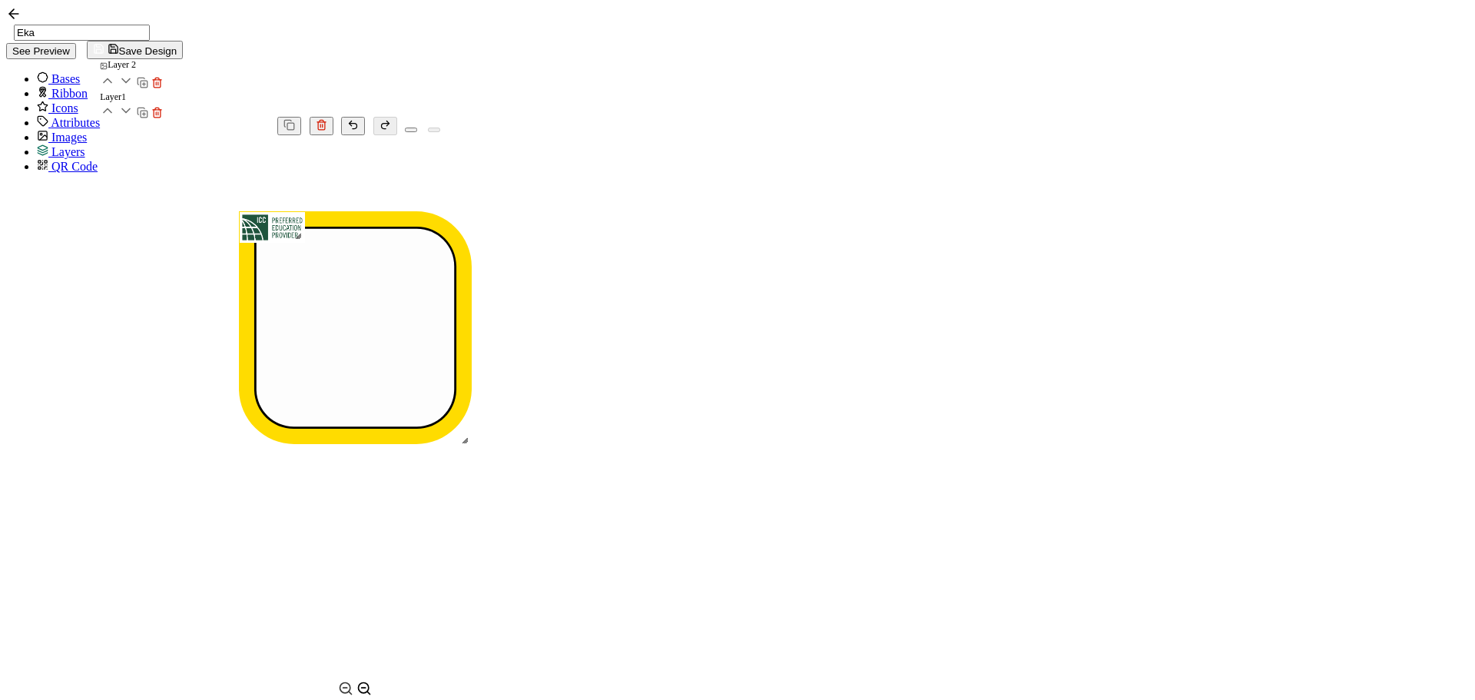
drag, startPoint x: 967, startPoint y: 333, endPoint x: 830, endPoint y: 272, distance: 149.9
click at [304, 242] on div at bounding box center [298, 236] width 12 height 12
drag, startPoint x: 804, startPoint y: 265, endPoint x: 883, endPoint y: 438, distance: 190.1
click at [388, 415] on img at bounding box center [355, 399] width 65 height 31
click at [547, 367] on div at bounding box center [355, 407] width 384 height 545
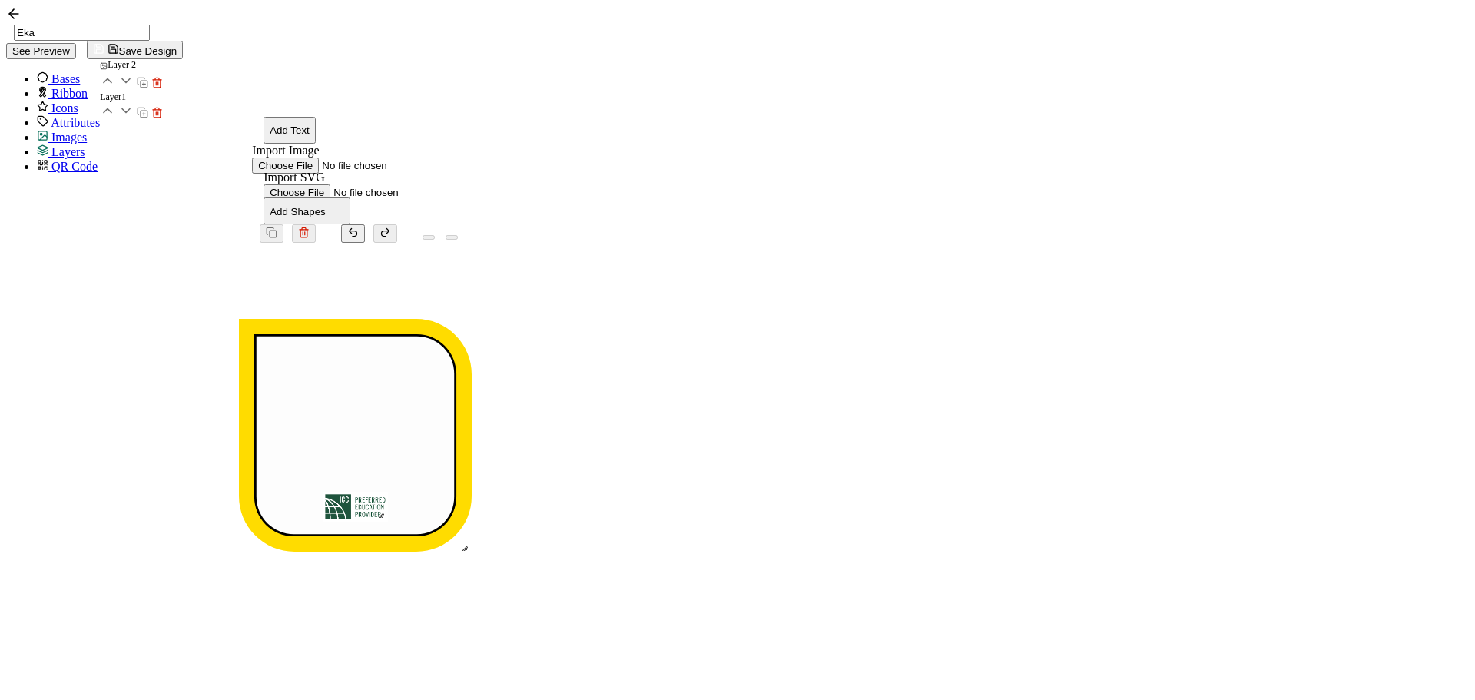
click at [51, 144] on span "Images" at bounding box center [68, 137] width 35 height 13
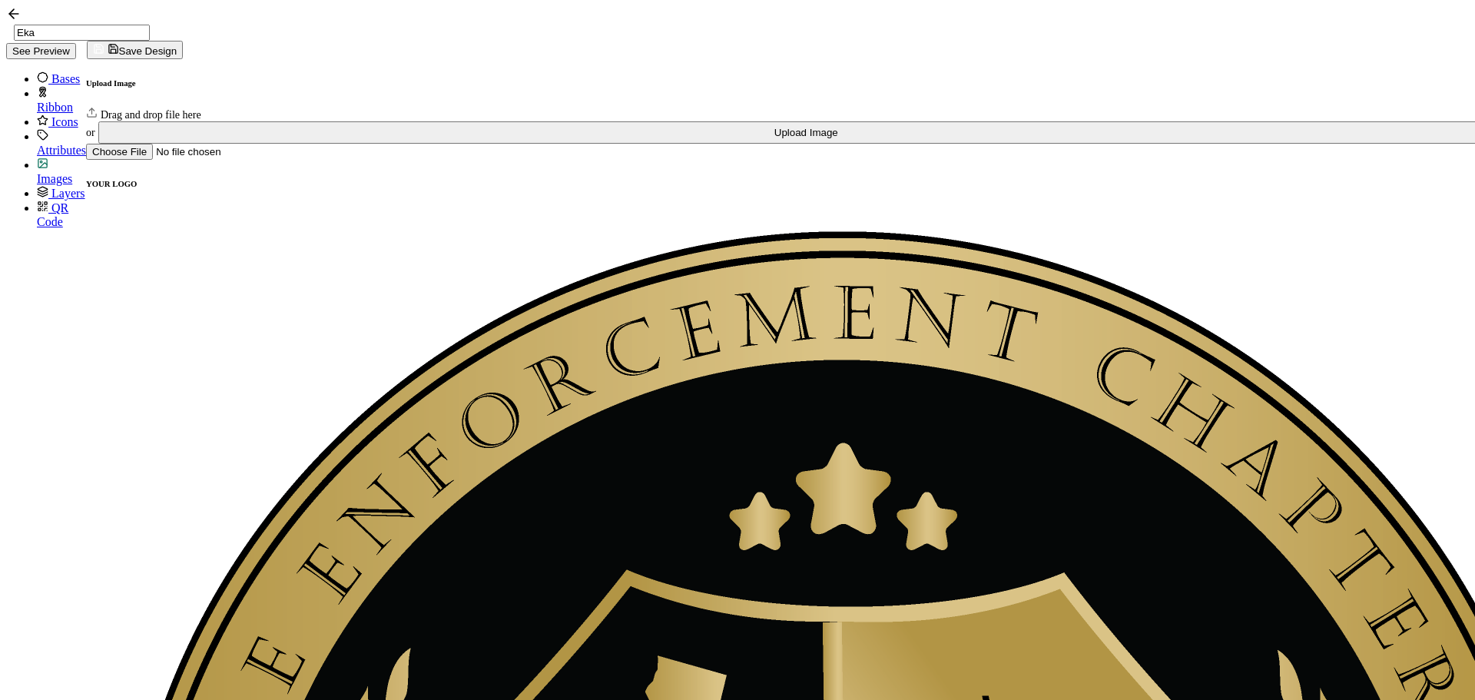
scroll to position [922, 0]
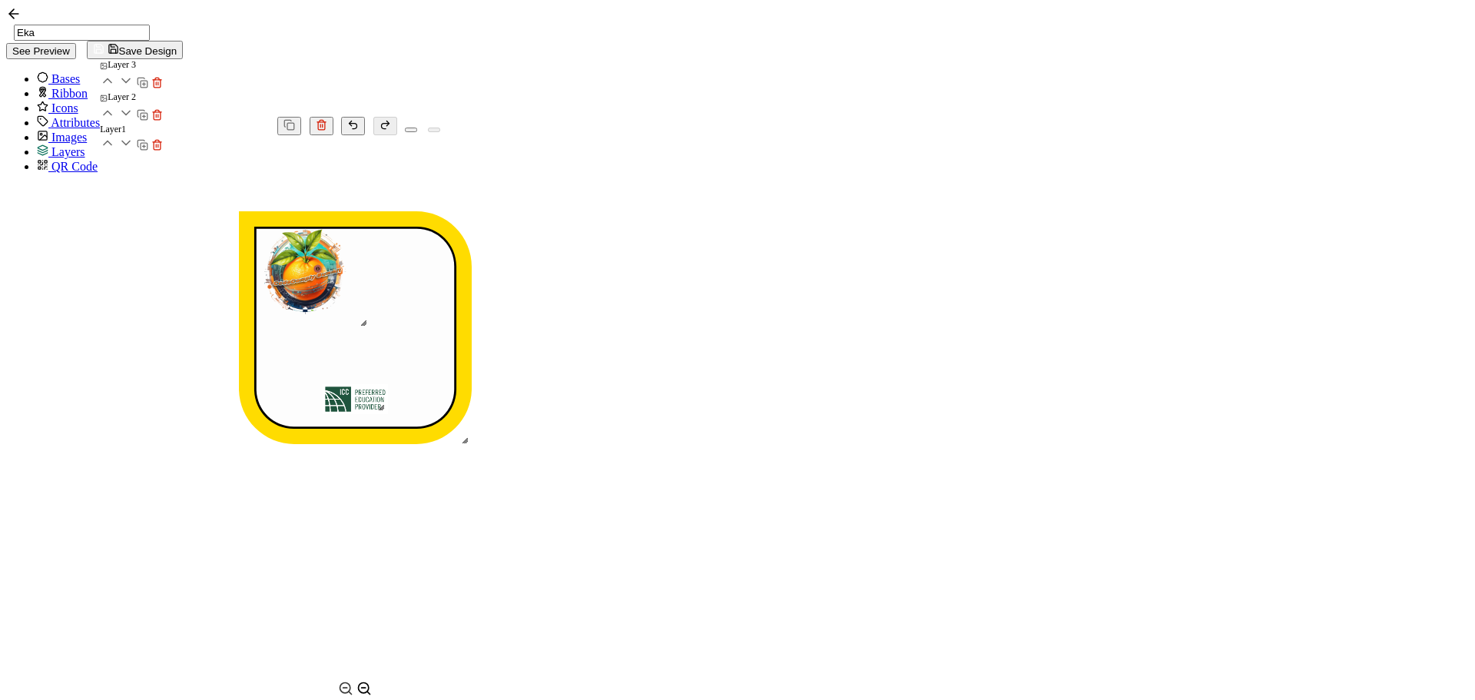
drag, startPoint x: 992, startPoint y: 447, endPoint x: 893, endPoint y: 384, distance: 116.8
drag, startPoint x: 836, startPoint y: 318, endPoint x: 885, endPoint y: 330, distance: 50.7
click at [420, 330] on img at bounding box center [355, 283] width 131 height 118
click at [547, 348] on div at bounding box center [355, 407] width 384 height 545
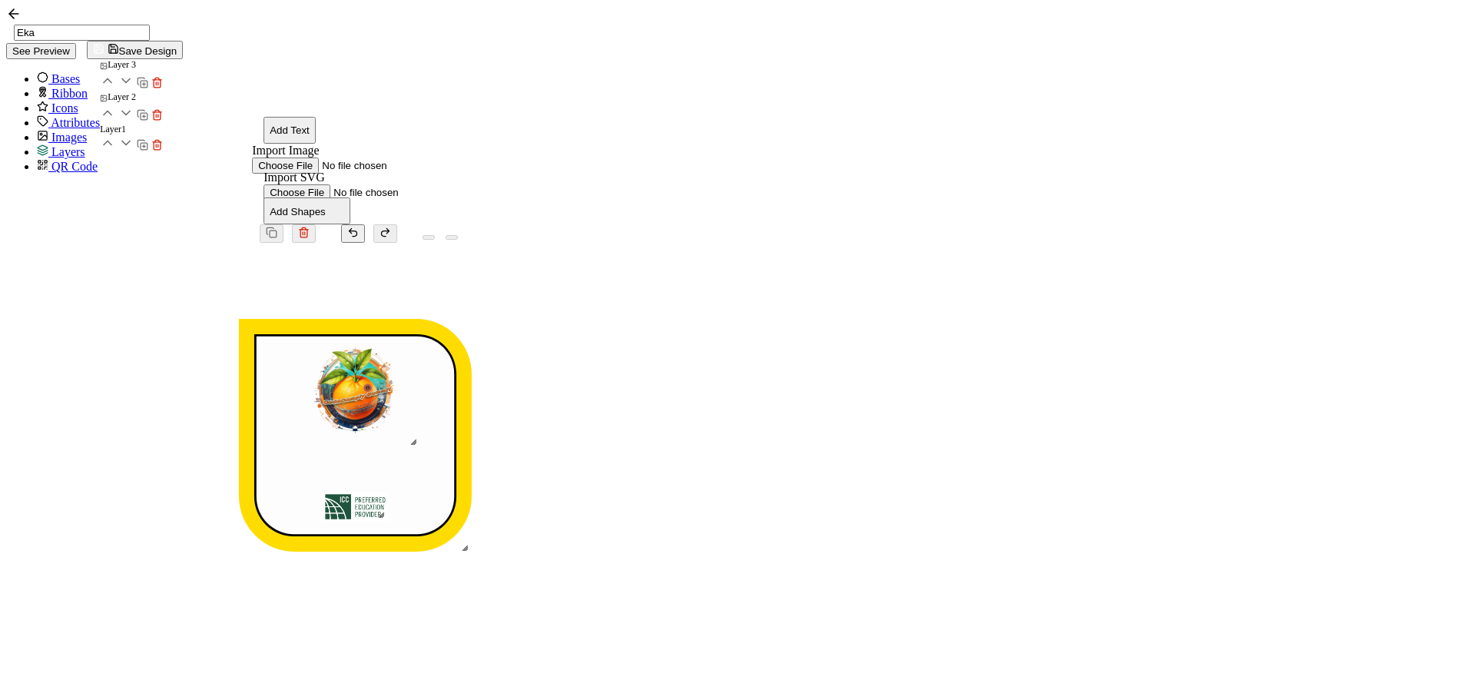
drag, startPoint x: 358, startPoint y: 81, endPoint x: 370, endPoint y: 112, distance: 33.8
click at [316, 117] on button "Add Text" at bounding box center [290, 130] width 52 height 27
drag, startPoint x: 853, startPoint y: 358, endPoint x: 848, endPoint y: 380, distance: 22.8
click at [409, 443] on pre "Edit this text" at bounding box center [353, 456] width 111 height 26
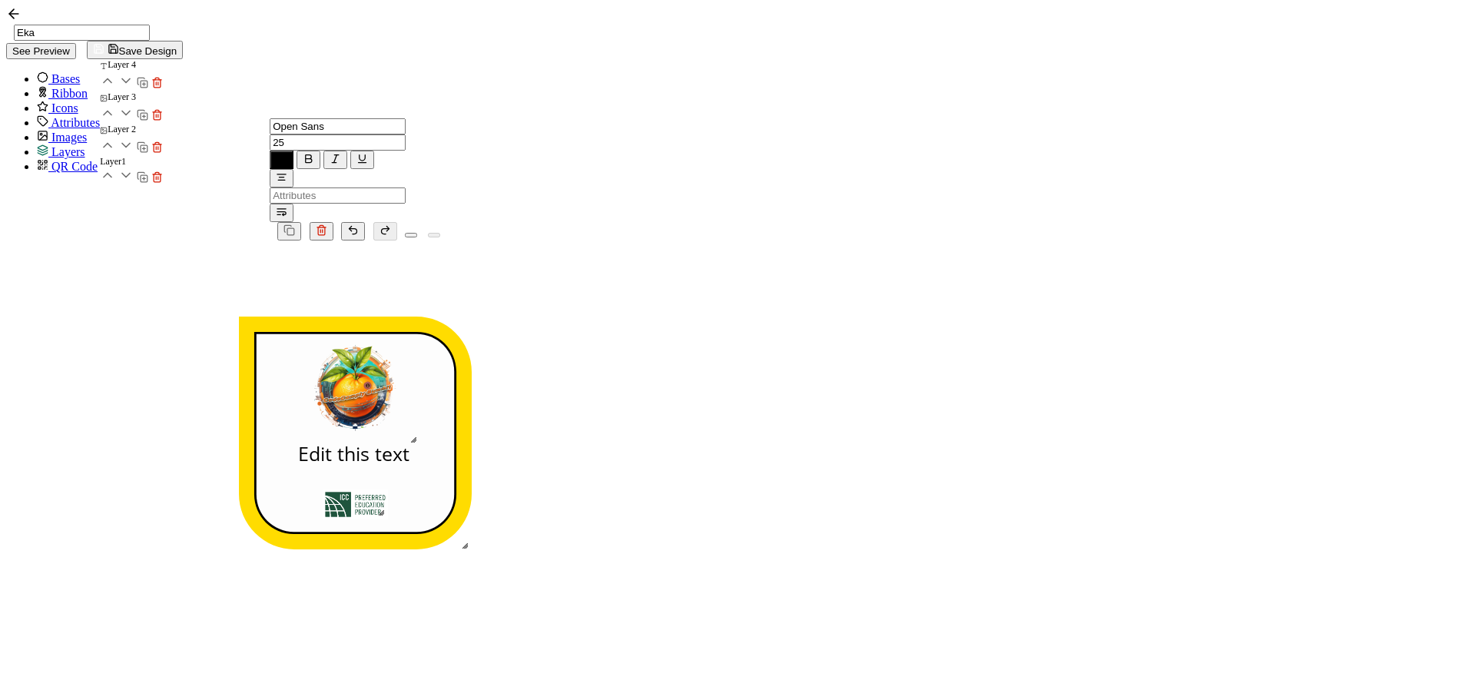
click at [409, 440] on pre "Edit this text" at bounding box center [353, 453] width 111 height 26
drag, startPoint x: 828, startPoint y: 388, endPoint x: 931, endPoint y: 390, distance: 103.0
click at [469, 440] on div "Edit this text" at bounding box center [354, 453] width 230 height 26
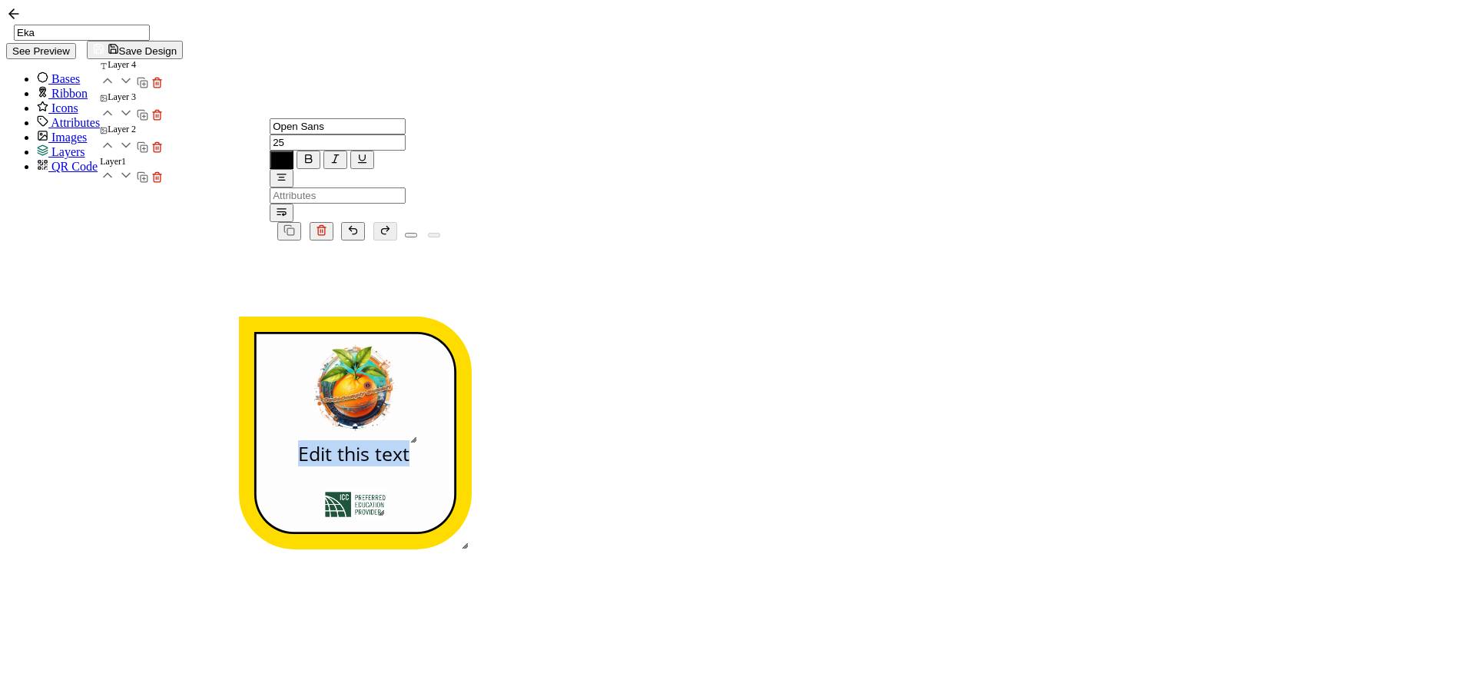
drag, startPoint x: 939, startPoint y: 386, endPoint x: 814, endPoint y: 387, distance: 124.5
click at [469, 440] on div "Edit this text" at bounding box center [354, 453] width 230 height 26
paste pre
click at [314, 153] on icon "button" at bounding box center [309, 159] width 12 height 12
click at [406, 117] on icon at bounding box center [406, 125] width 0 height 17
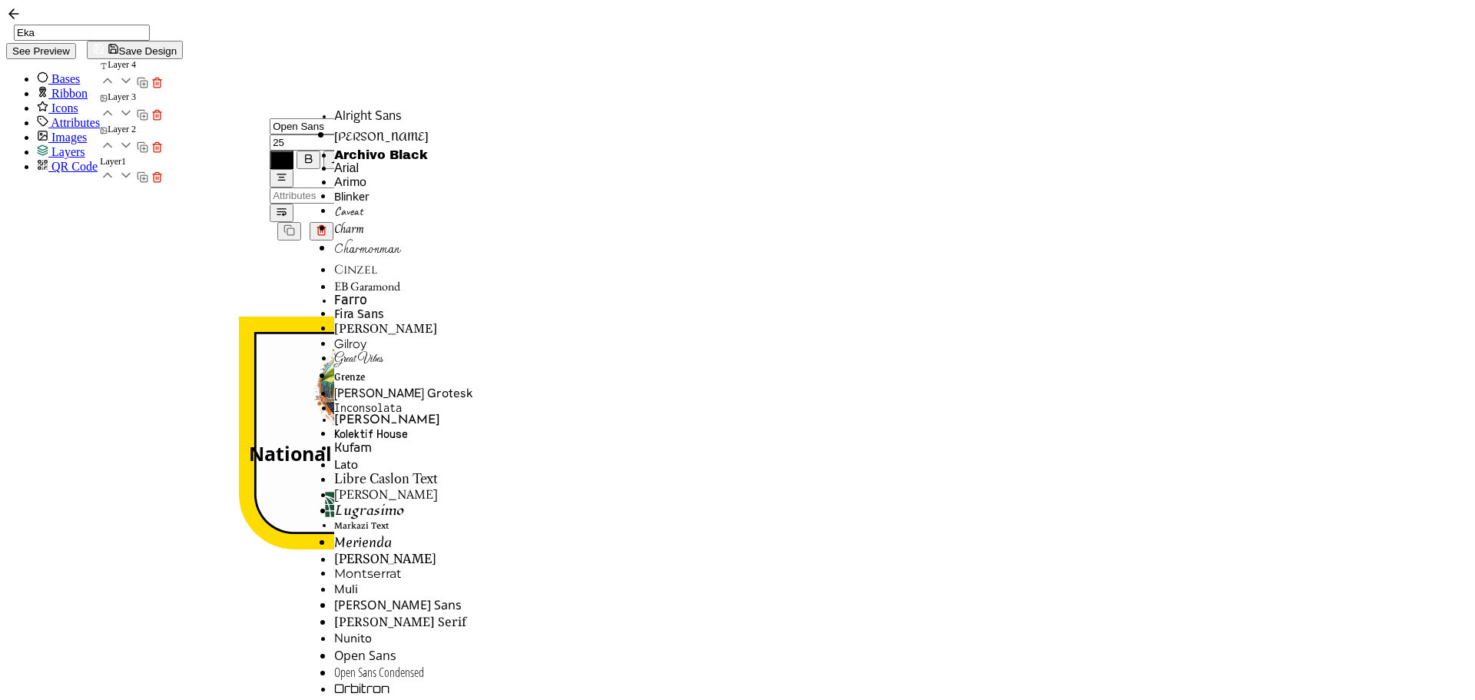
click at [346, 696] on li "[PERSON_NAME]" at bounding box center [403, 705] width 139 height 18
type input "[PERSON_NAME]"
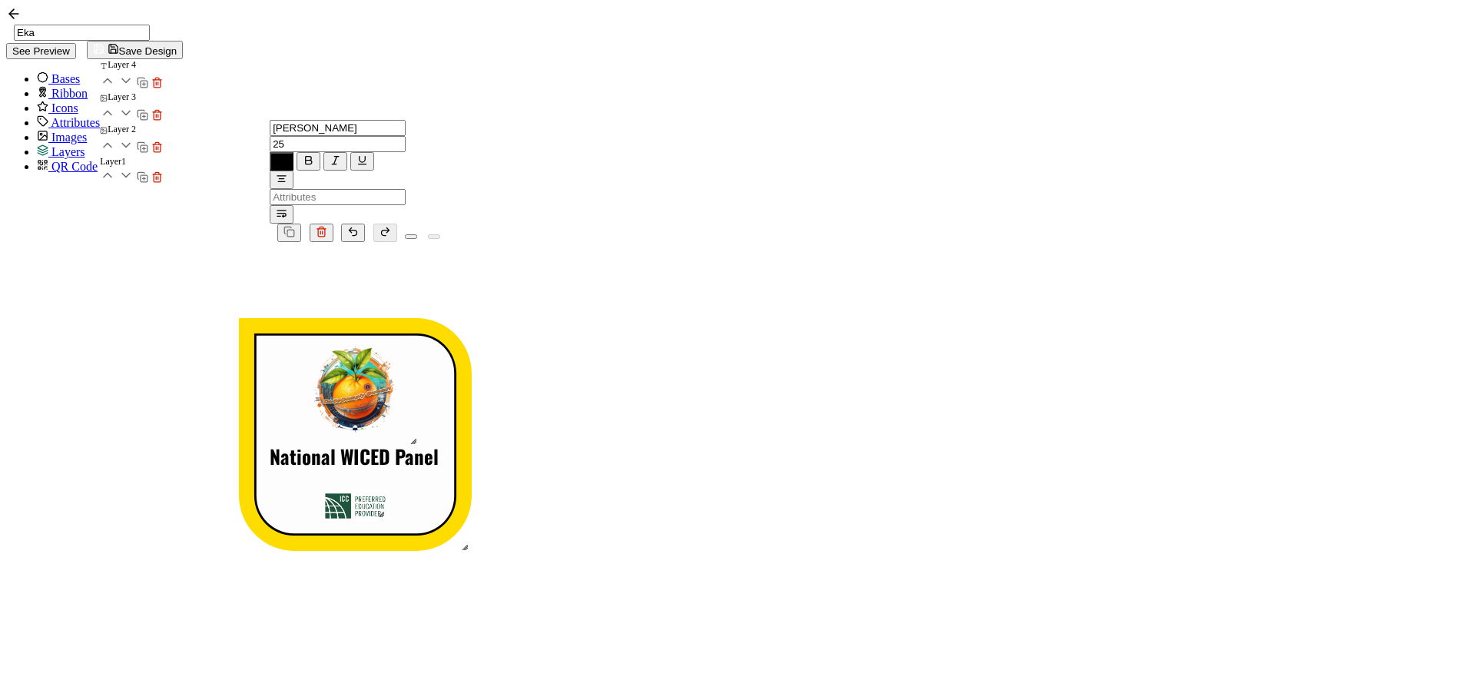
drag, startPoint x: 1147, startPoint y: 26, endPoint x: 1090, endPoint y: 41, distance: 58.7
click at [150, 25] on input "Eka" at bounding box center [82, 33] width 136 height 16
paste input "National WICED Panel"
type input "National WICED Panel"
drag, startPoint x: 878, startPoint y: 390, endPoint x: 875, endPoint y: 400, distance: 10.4
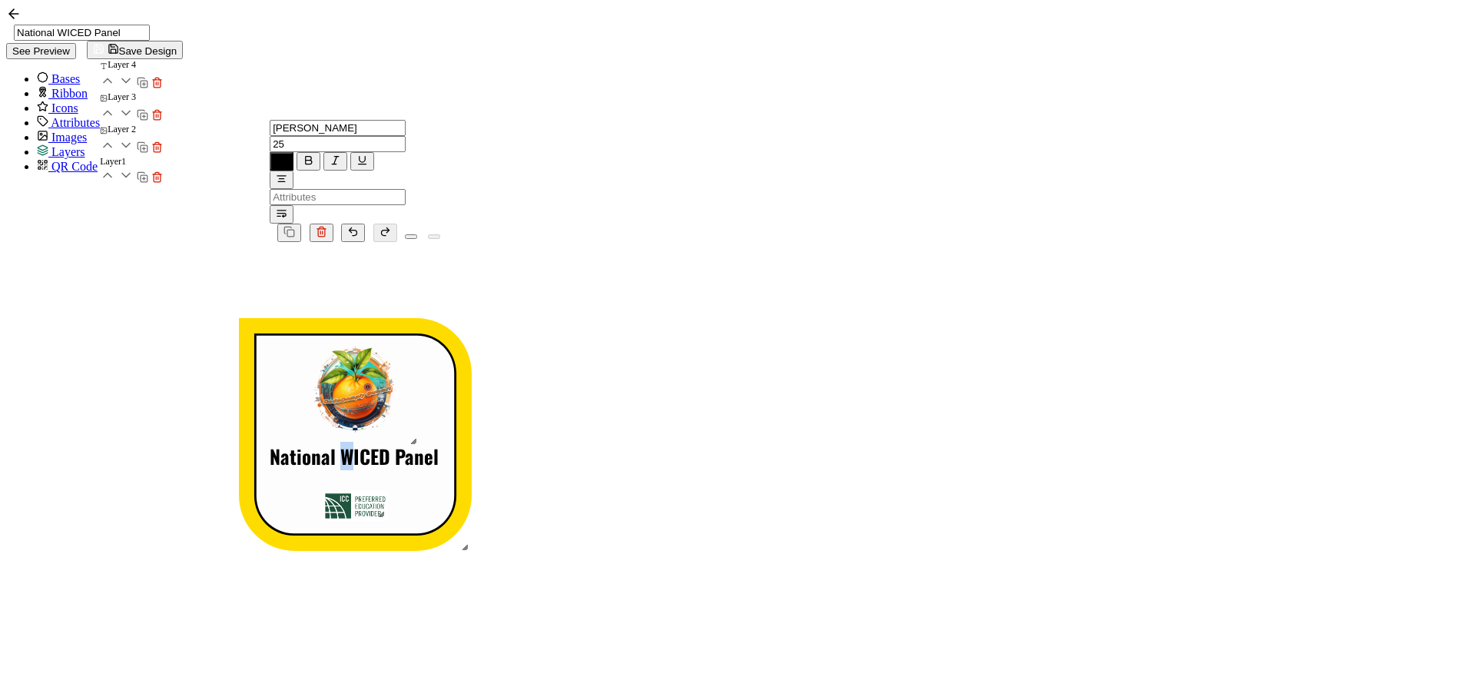
click at [547, 296] on div "National WICED Panel" at bounding box center [355, 296] width 384 height 0
drag, startPoint x: 1209, startPoint y: 365, endPoint x: 1043, endPoint y: 381, distance: 166.7
click at [547, 365] on div "National WICED Panel" at bounding box center [355, 514] width 384 height 545
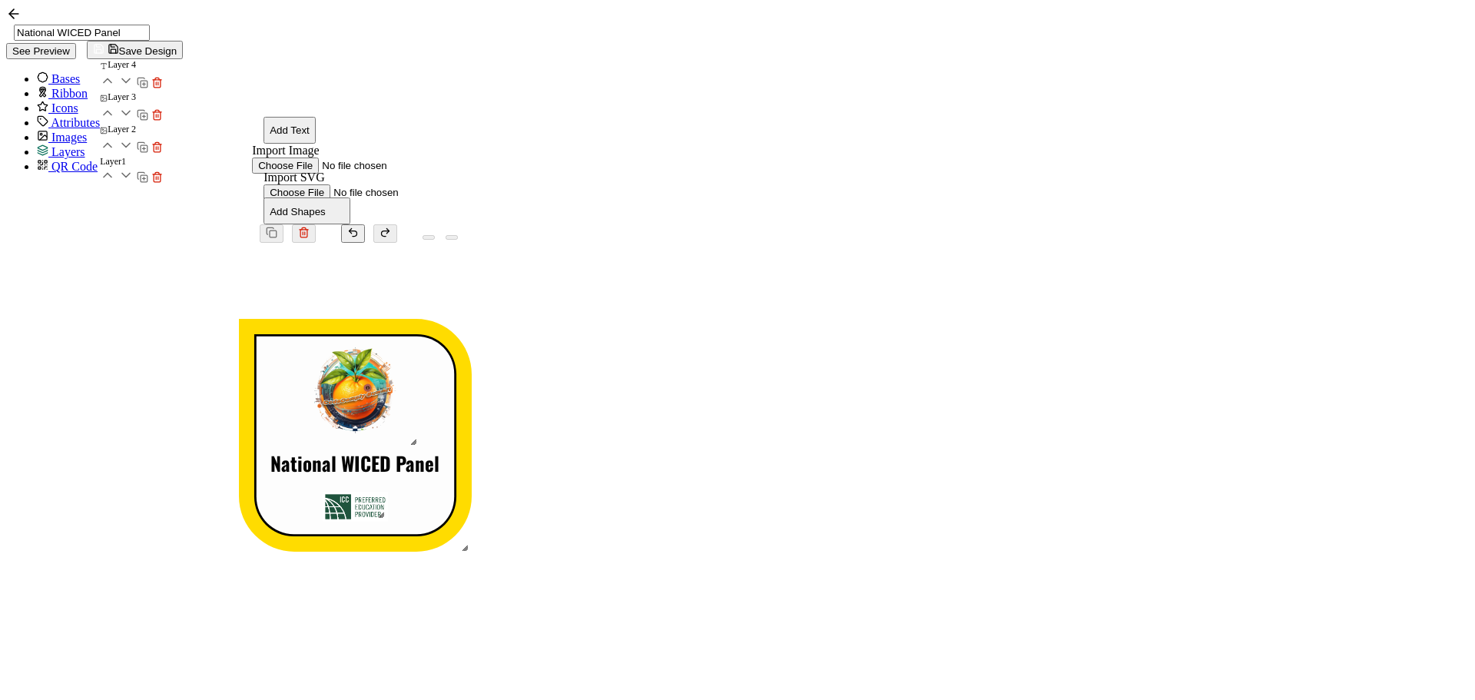
click at [439, 449] on pre "National WICED Panel" at bounding box center [354, 463] width 169 height 28
click at [547, 381] on div "National WICED Panel" at bounding box center [355, 514] width 384 height 545
drag, startPoint x: 888, startPoint y: 327, endPoint x: 886, endPoint y: 336, distance: 8.8
click at [420, 340] on img at bounding box center [355, 399] width 131 height 118
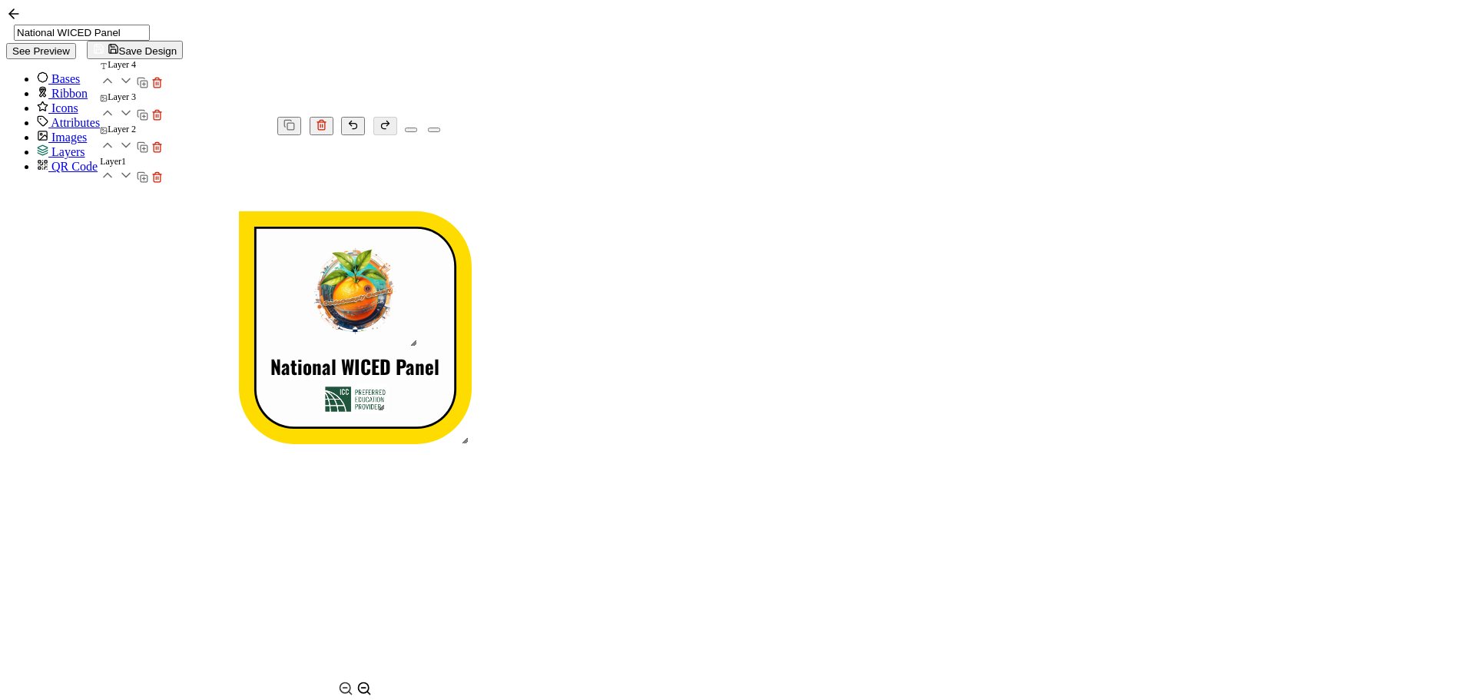
drag, startPoint x: 868, startPoint y: 396, endPoint x: 869, endPoint y: 407, distance: 10.8
click at [439, 380] on pre "National WICED Panel" at bounding box center [354, 366] width 169 height 28
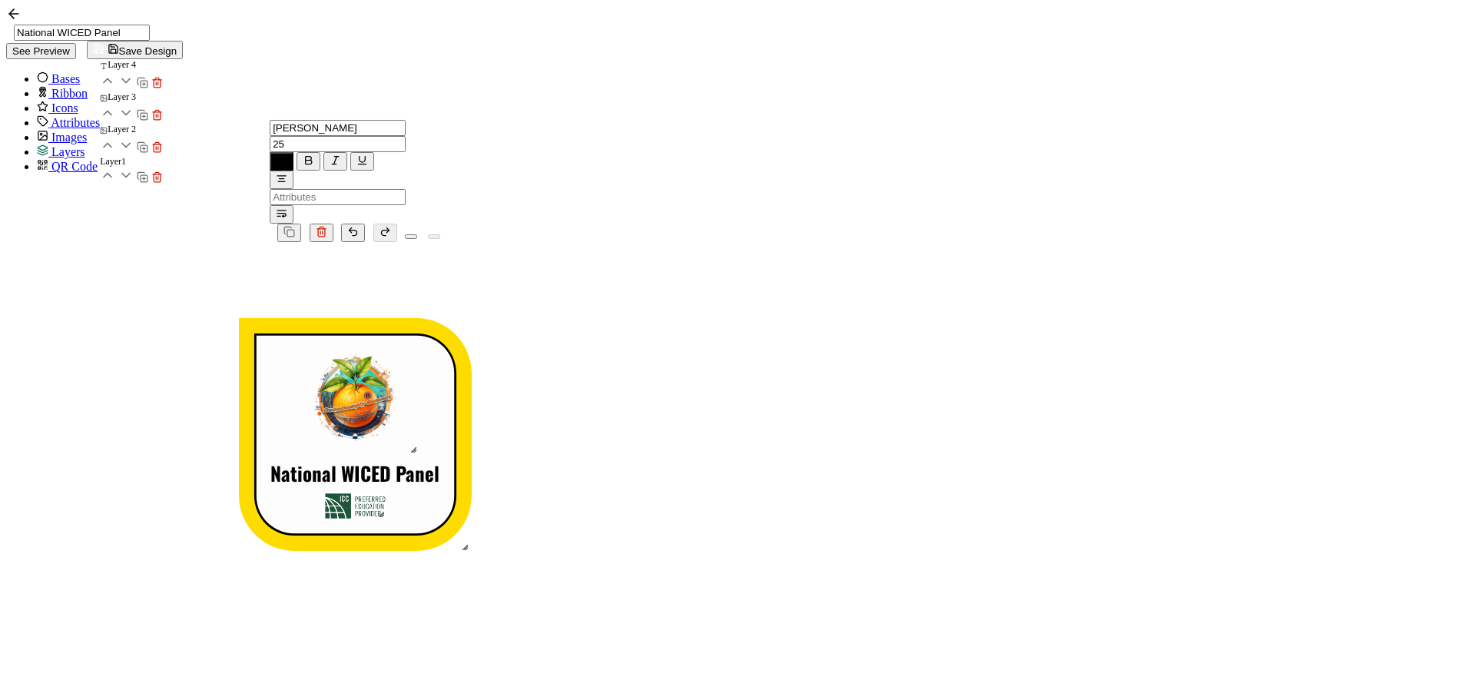
click at [148, 88] on icon at bounding box center [143, 83] width 12 height 12
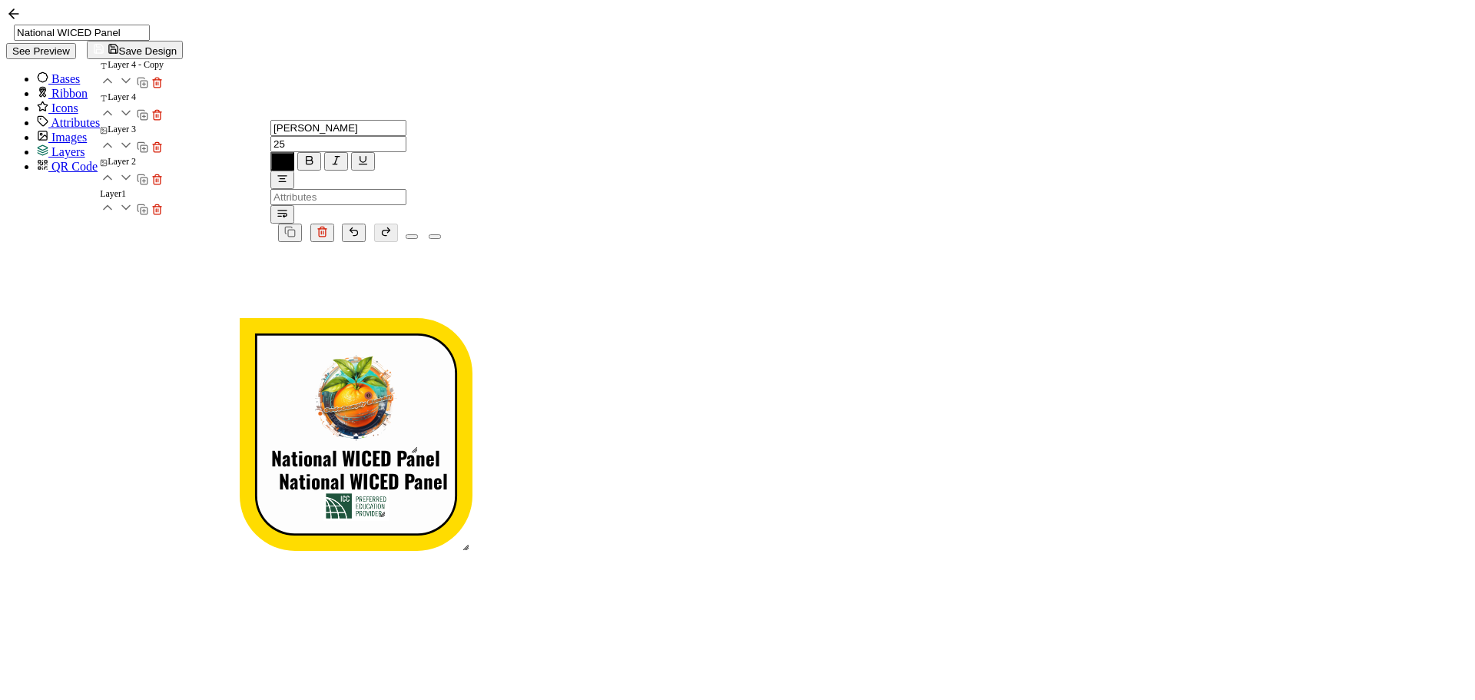
drag, startPoint x: 890, startPoint y: 405, endPoint x: 887, endPoint y: 389, distance: 15.7
click at [440, 443] on pre "National WICED Panel" at bounding box center [355, 457] width 169 height 28
click at [286, 157] on icon "button" at bounding box center [283, 160] width 6 height 6
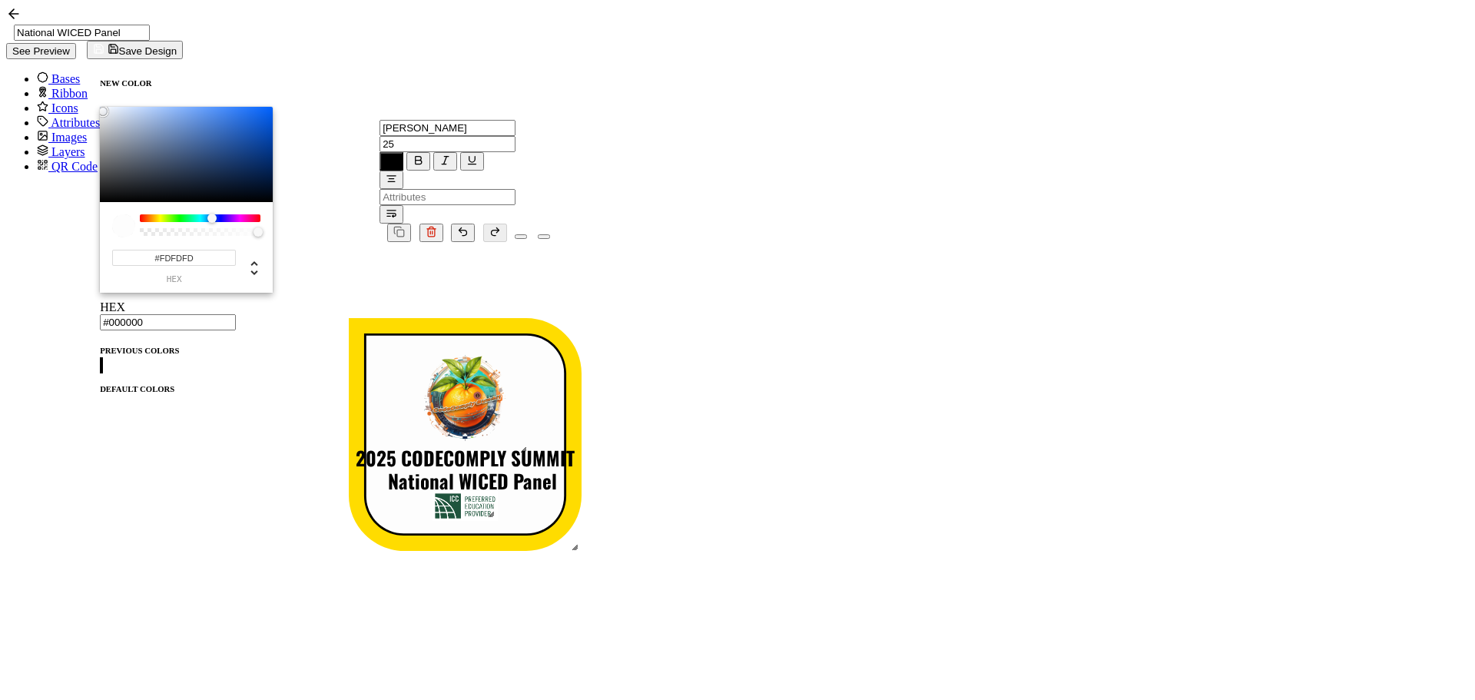
click at [100, 397] on span at bounding box center [100, 397] width 0 height 0
type input "#E6A23C"
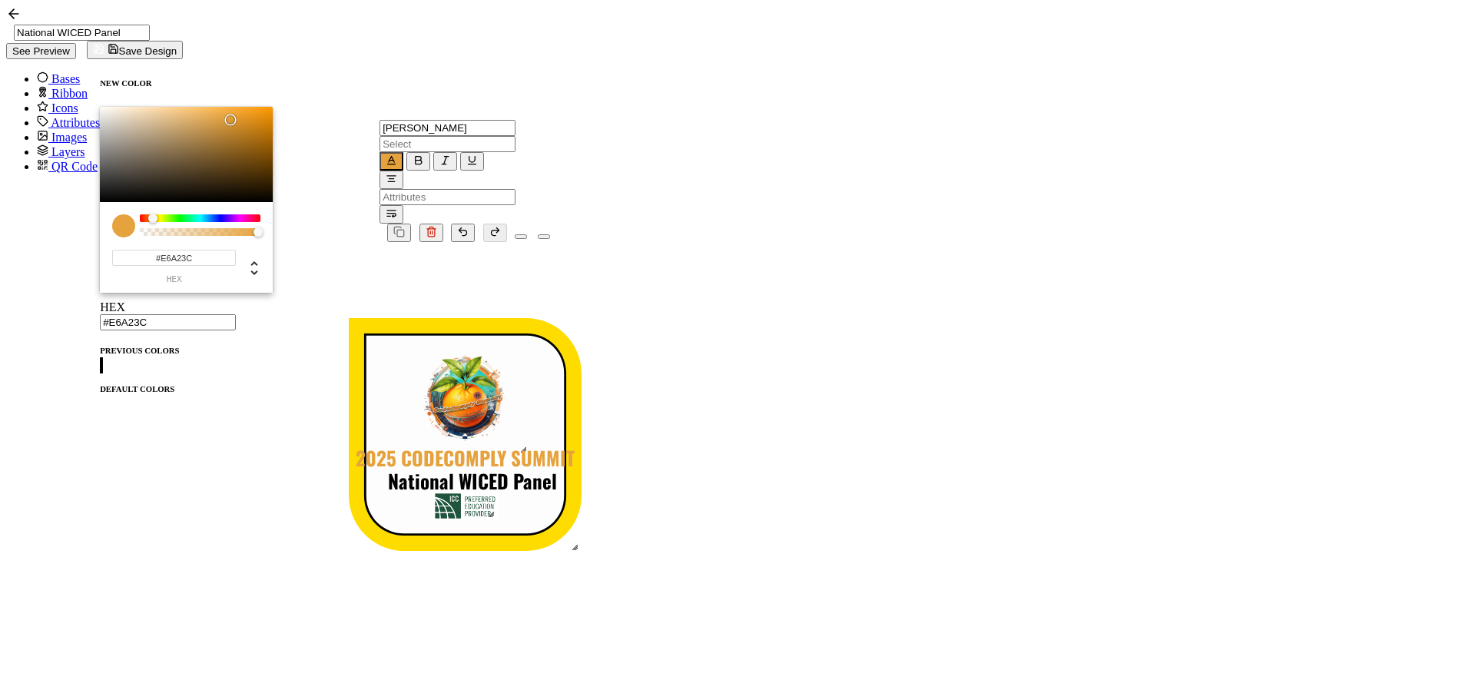
scroll to position [481, 0]
click at [445, 136] on input "text" at bounding box center [448, 144] width 136 height 16
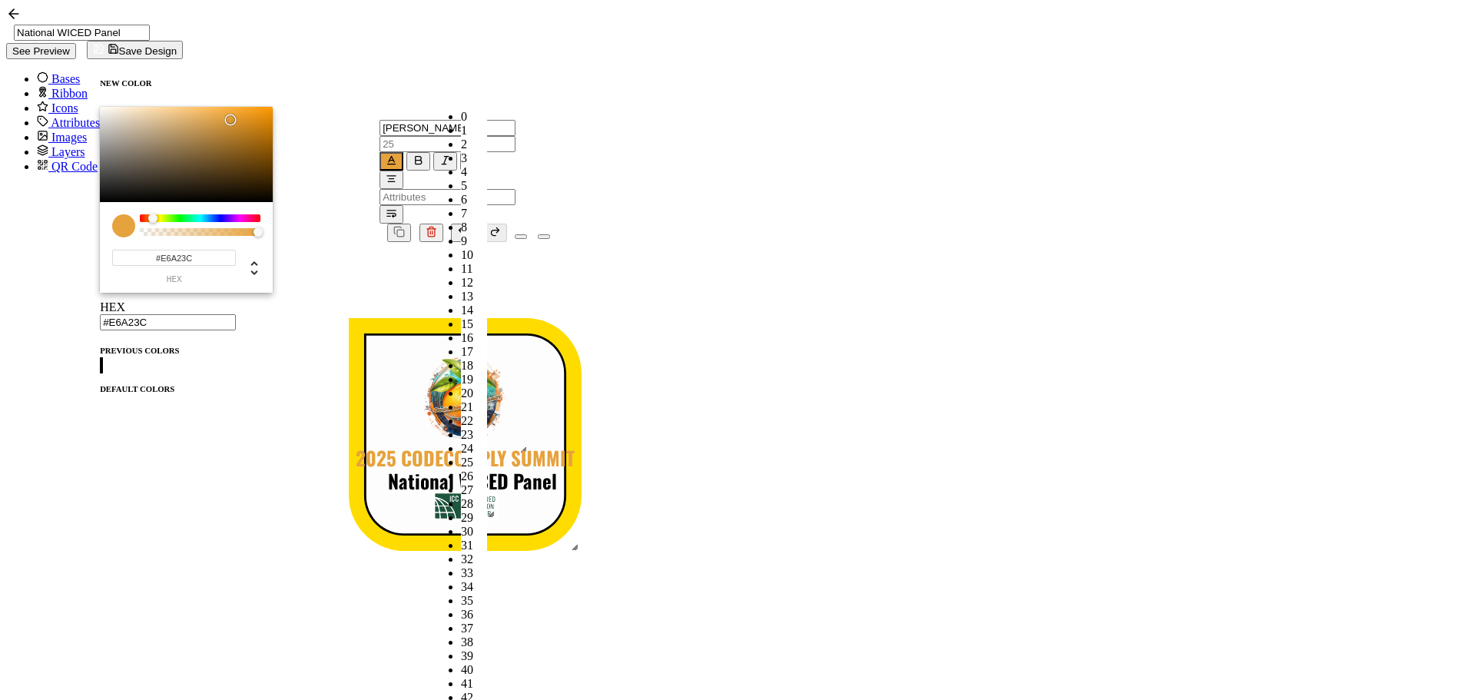
click at [461, 359] on li "18" at bounding box center [474, 366] width 26 height 14
type input "18"
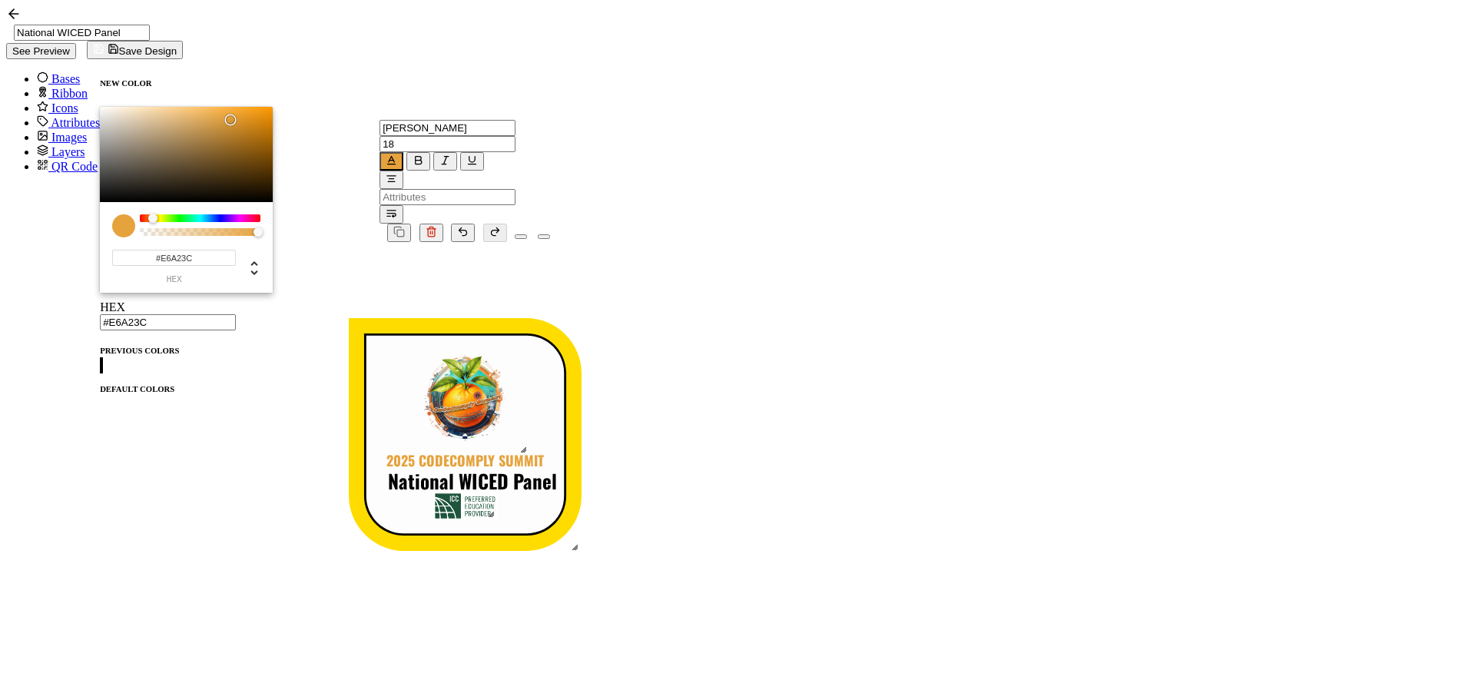
click at [657, 370] on div "2025 CODECOMPLY SUMMIT National WICED Panel" at bounding box center [465, 514] width 384 height 545
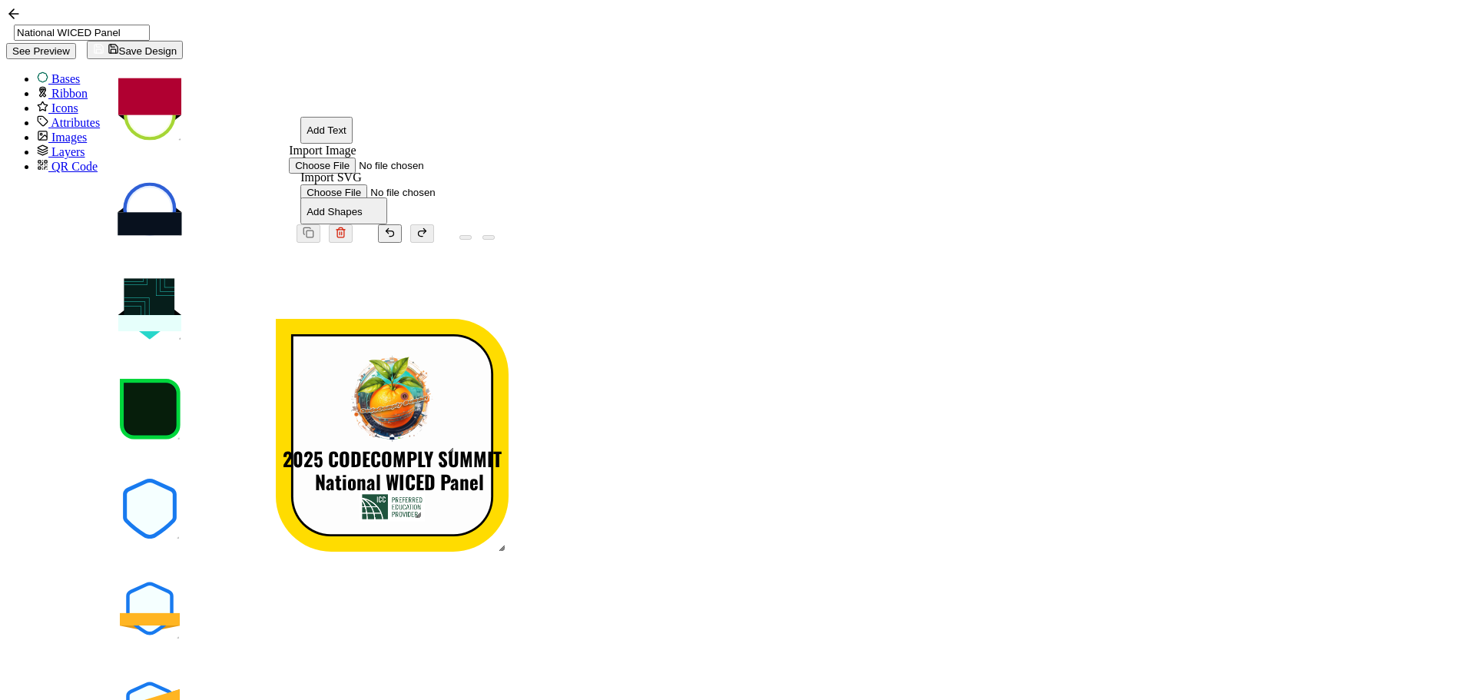
click at [502, 444] on pre "2025 CODECOMPLY SUMMIT" at bounding box center [392, 458] width 219 height 28
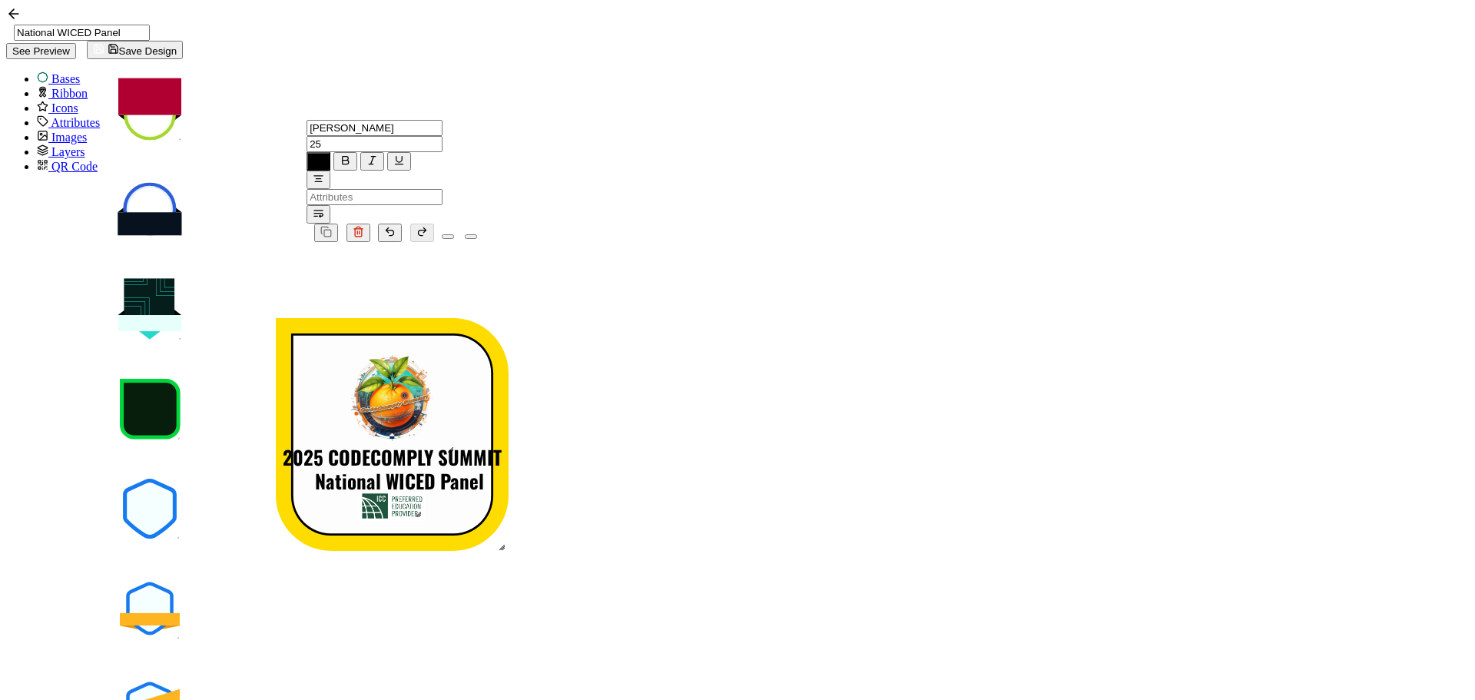
click at [324, 154] on icon "button" at bounding box center [319, 160] width 12 height 12
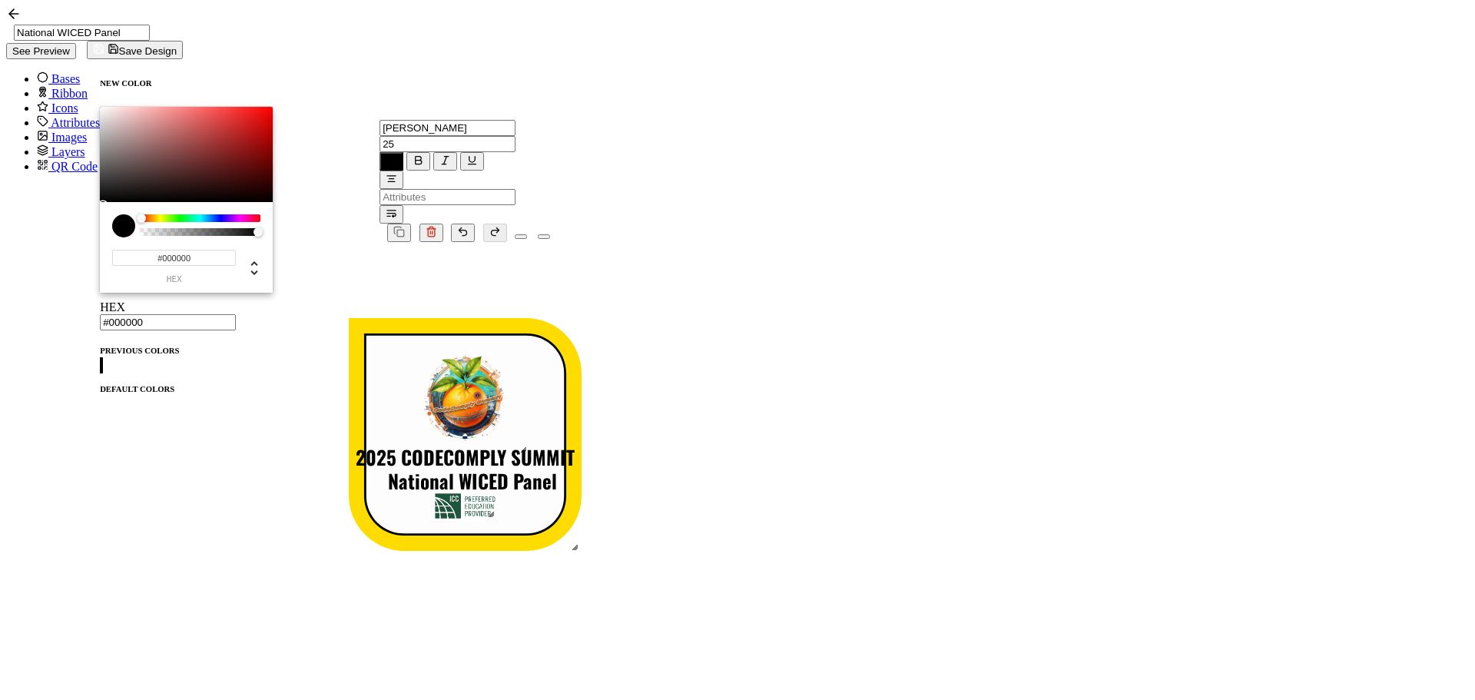
click at [100, 397] on span at bounding box center [100, 397] width 0 height 0
type input "#E6A23C"
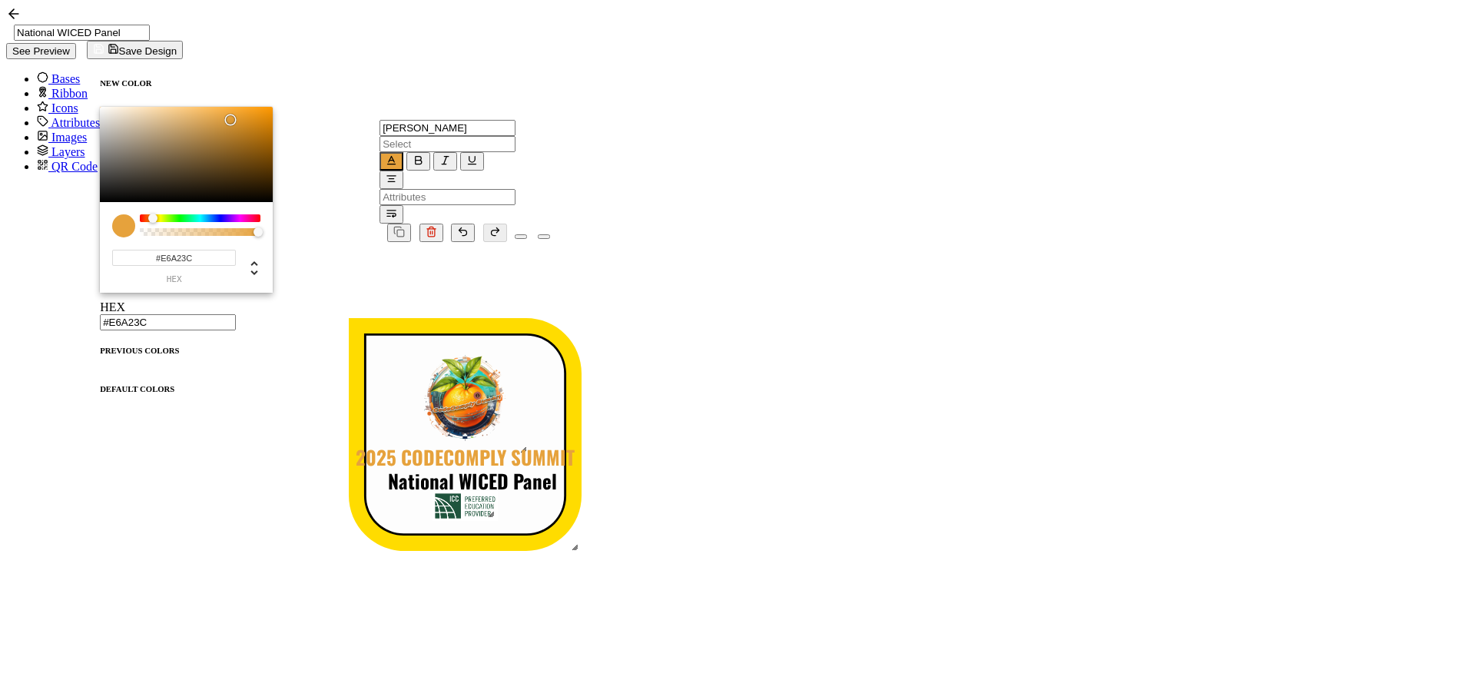
click at [446, 136] on input "text" at bounding box center [448, 144] width 136 height 16
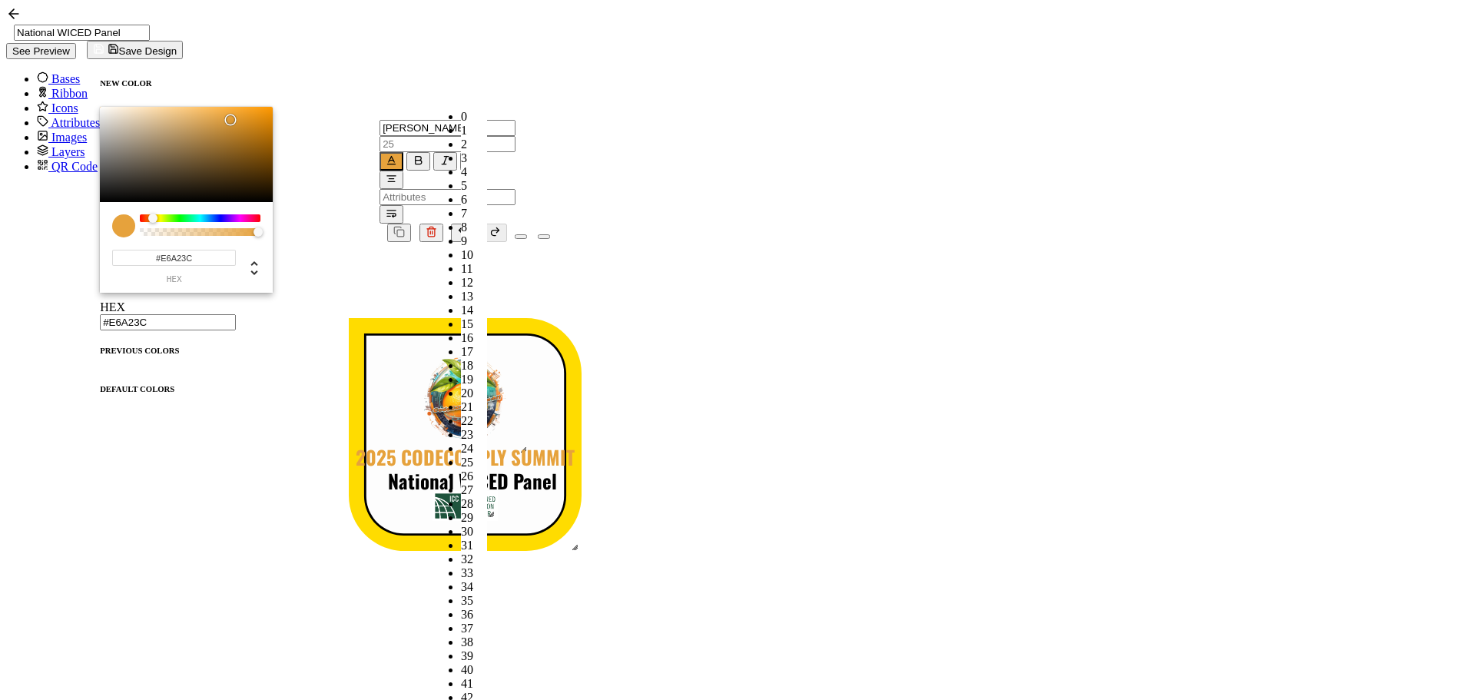
scroll to position [481, 0]
click at [461, 359] on span "18" at bounding box center [467, 365] width 12 height 13
type input "18"
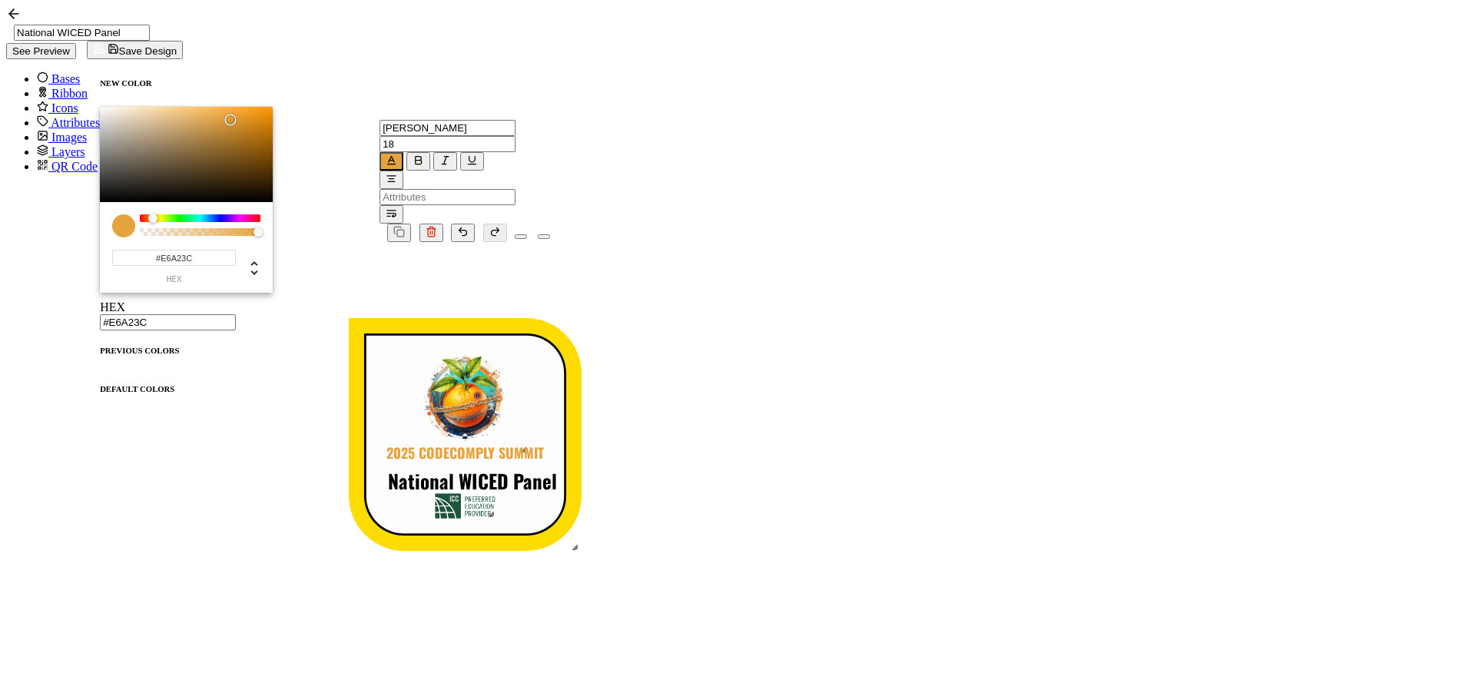
click at [657, 378] on div "2025 CODECOMPLY SUMMIT National WICED Panel" at bounding box center [465, 514] width 384 height 545
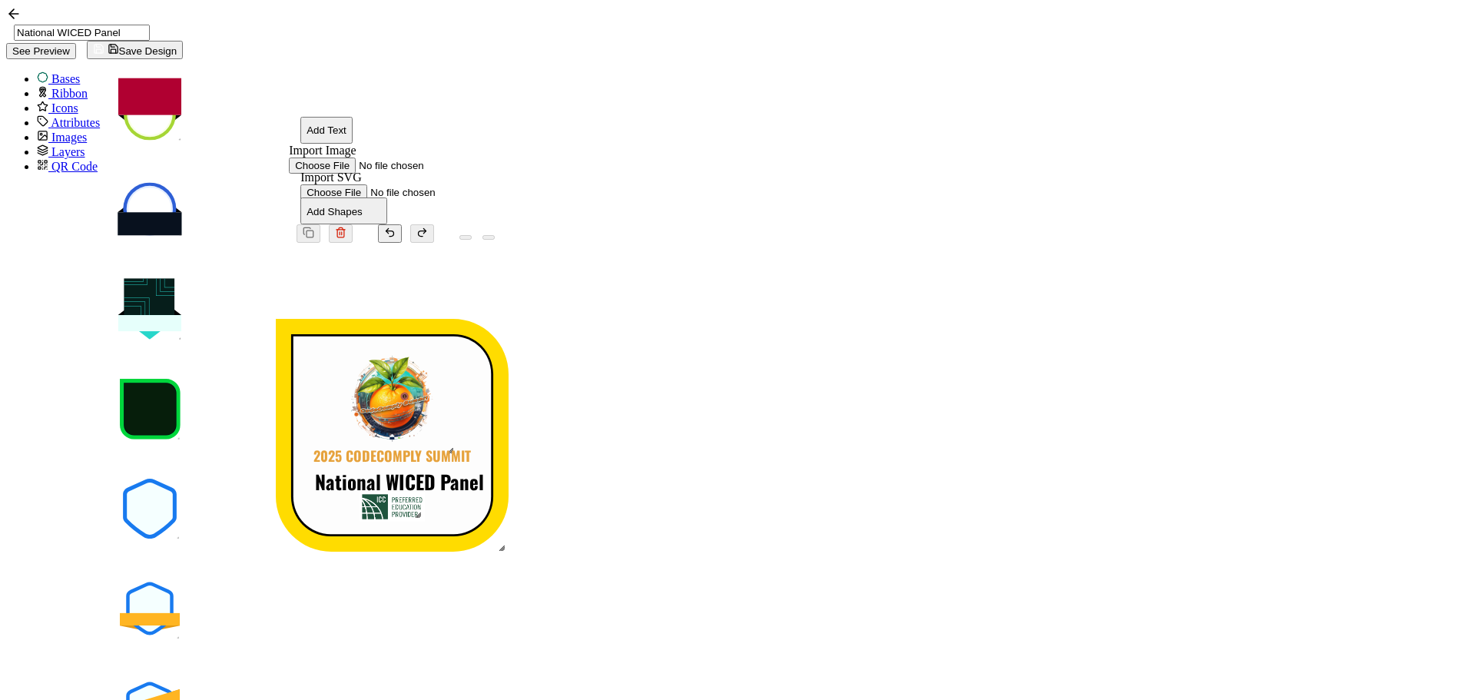
click at [471, 446] on pre "2025 CODECOMPLY SUMMIT" at bounding box center [391, 456] width 157 height 20
click at [584, 375] on div "2025 CODECOMPLY SUMMIT National WICED Panel" at bounding box center [392, 514] width 384 height 545
click at [484, 460] on pre "National WICED Panel" at bounding box center [399, 474] width 169 height 28
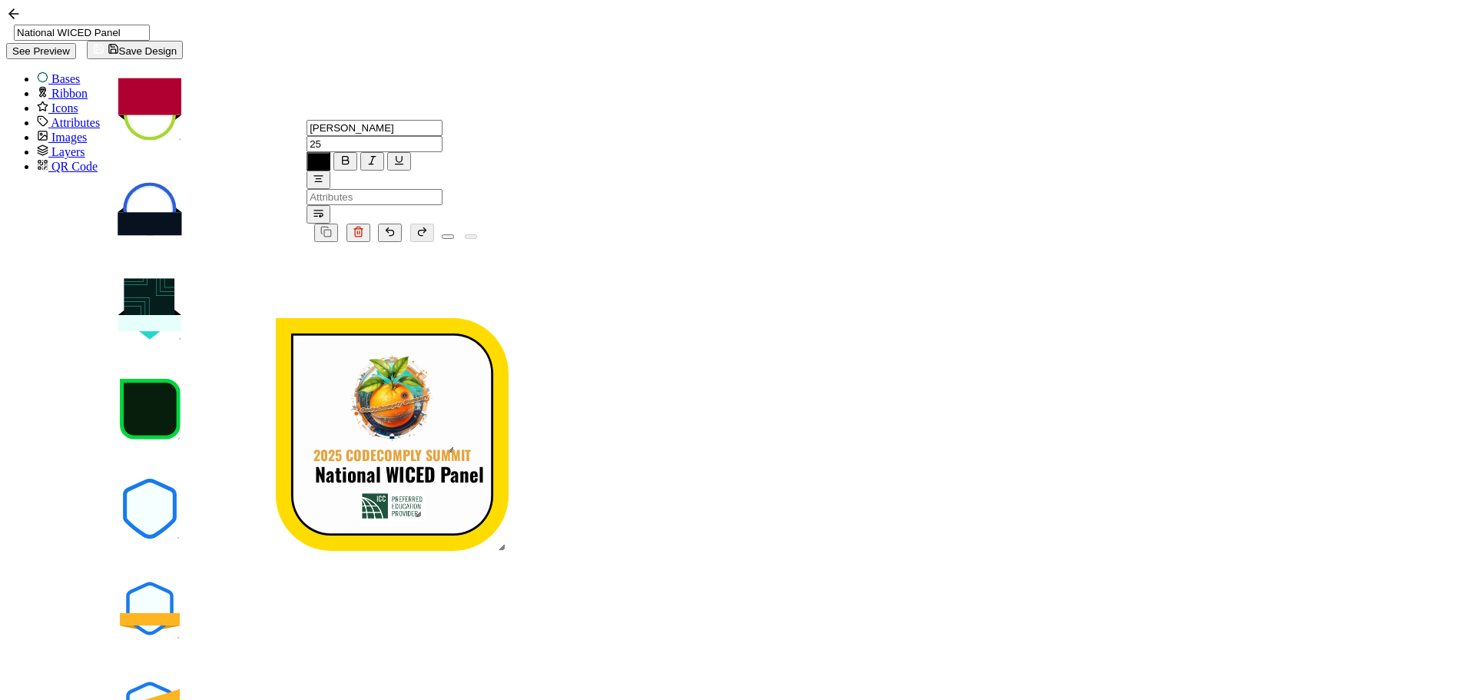
click at [584, 368] on div "2025 CODECOMPLY SUMMIT National WICED Panel" at bounding box center [392, 514] width 384 height 545
click at [177, 45] on span "Save Design" at bounding box center [135, 51] width 84 height 12
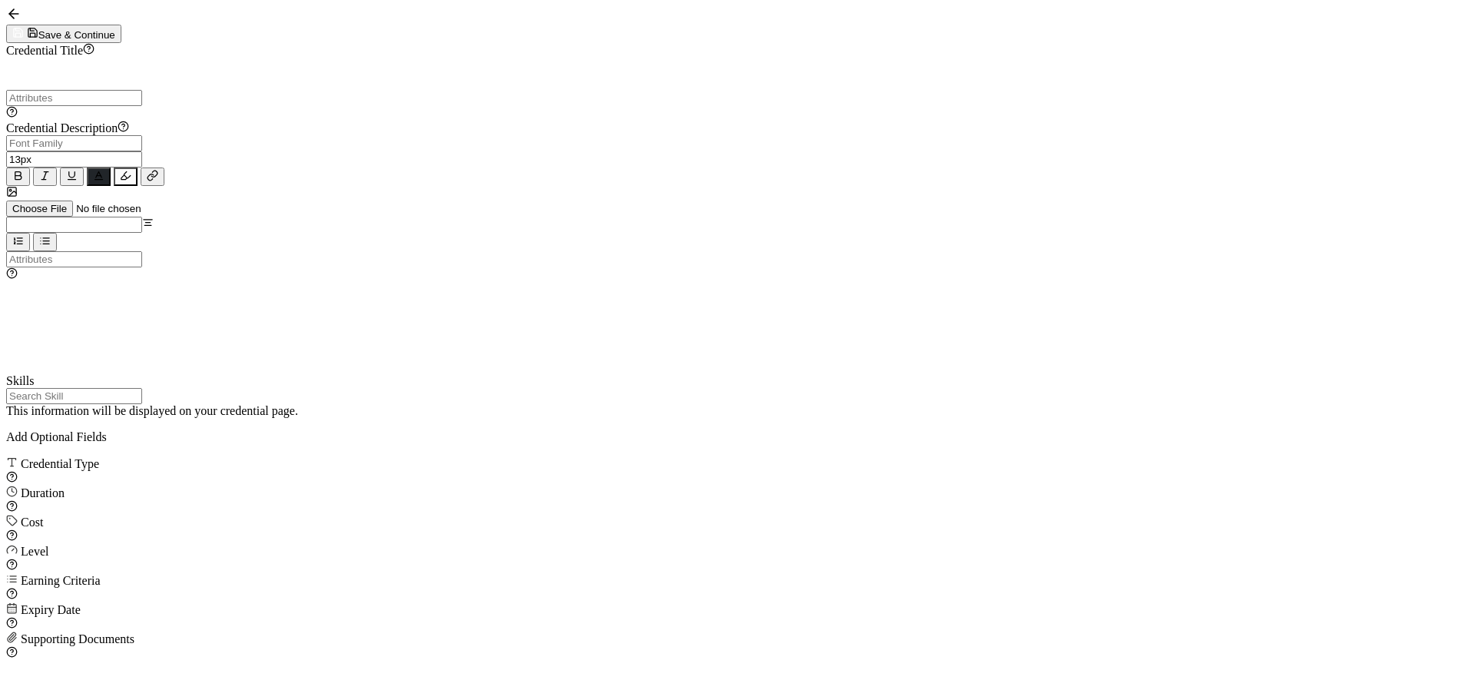
click at [530, 291] on p at bounding box center [738, 298] width 1440 height 14
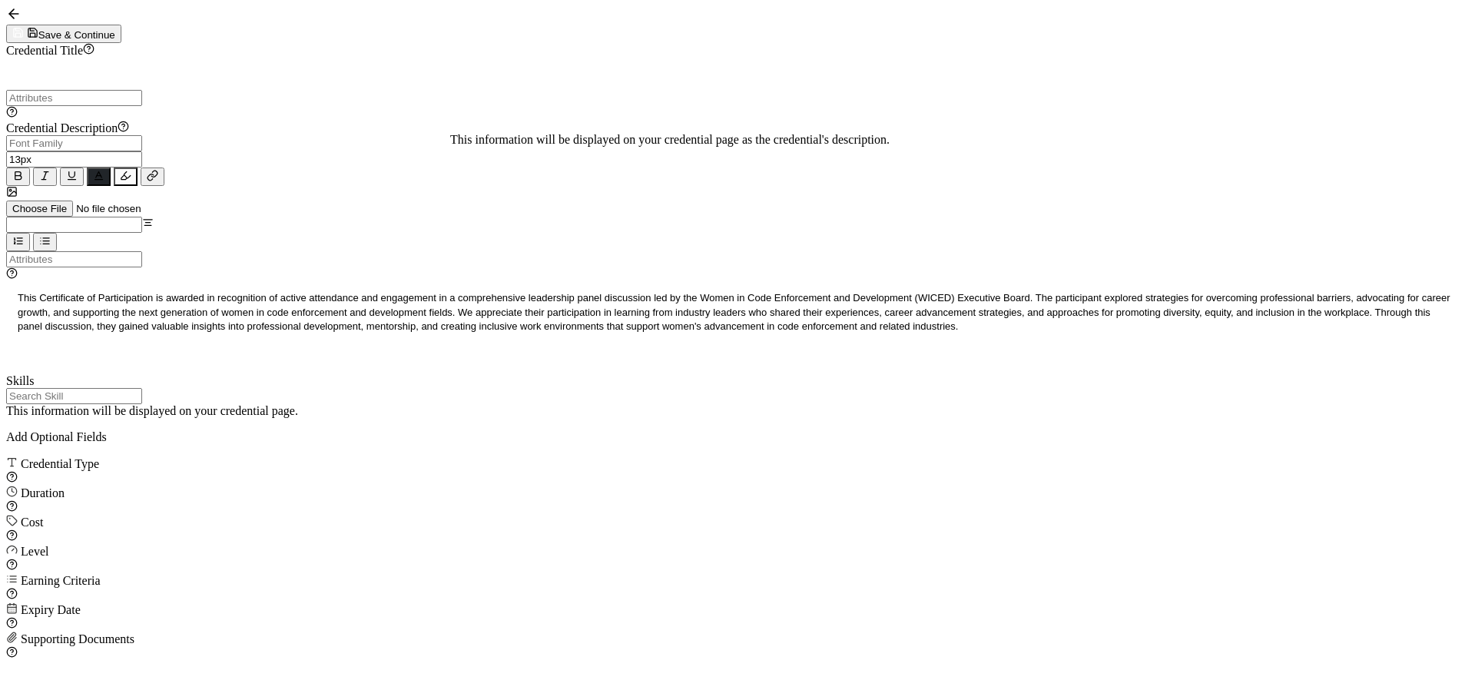
click at [715, 81] on p at bounding box center [738, 74] width 1440 height 14
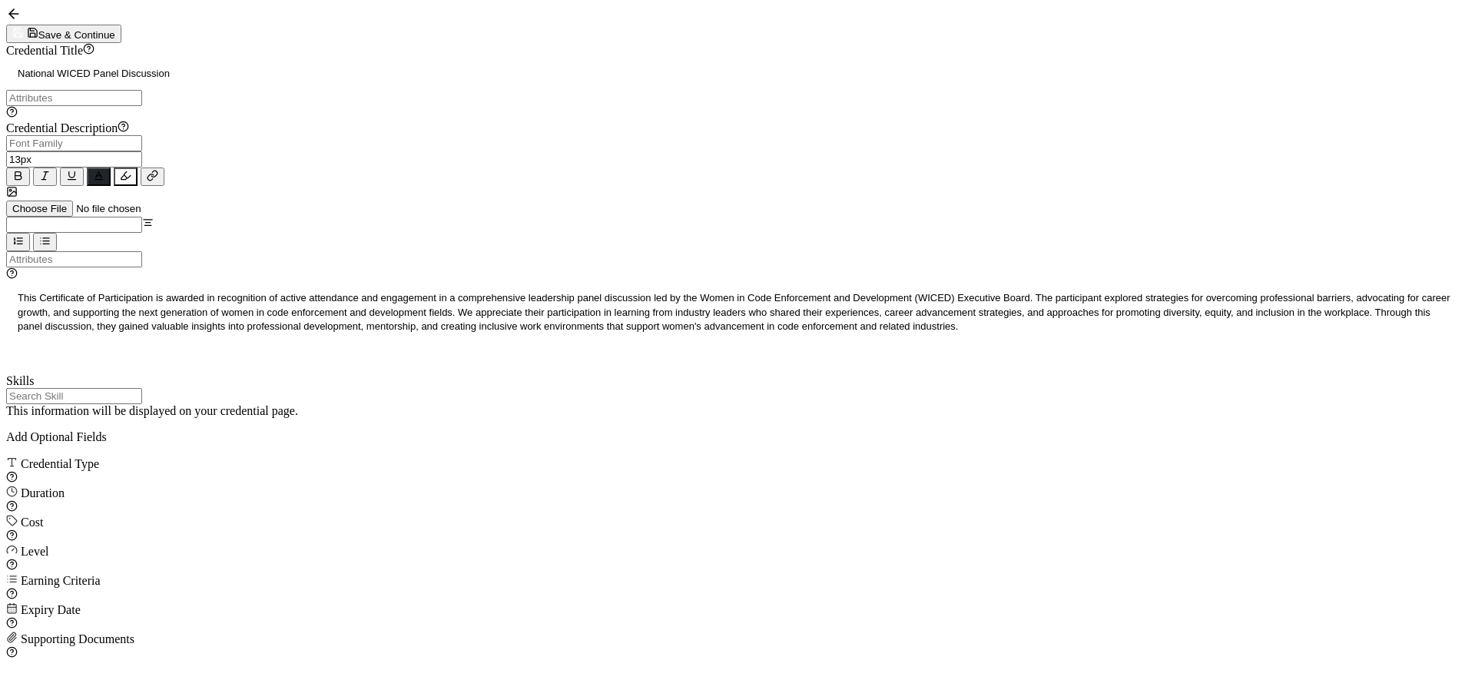
click at [142, 404] on input "text" at bounding box center [74, 396] width 136 height 16
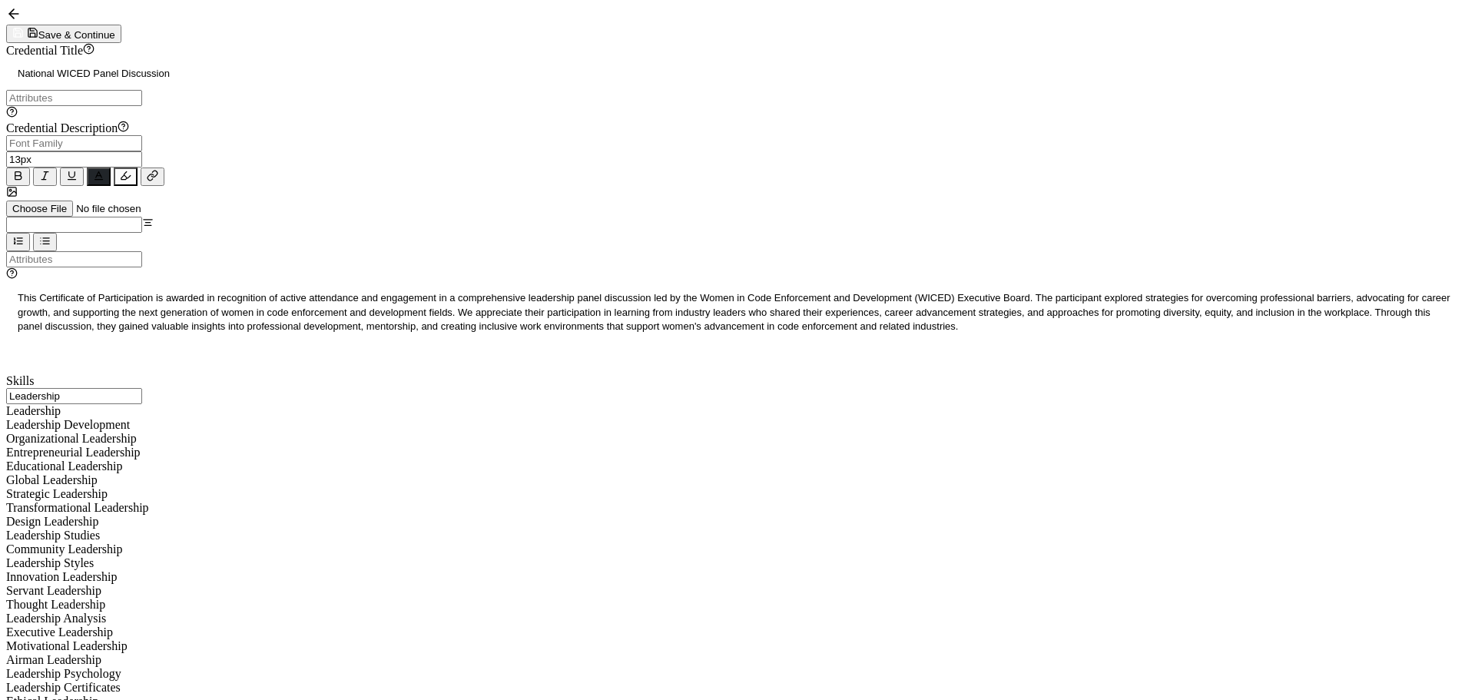
click at [507, 432] on div "Leadership Development" at bounding box center [737, 425] width 1463 height 14
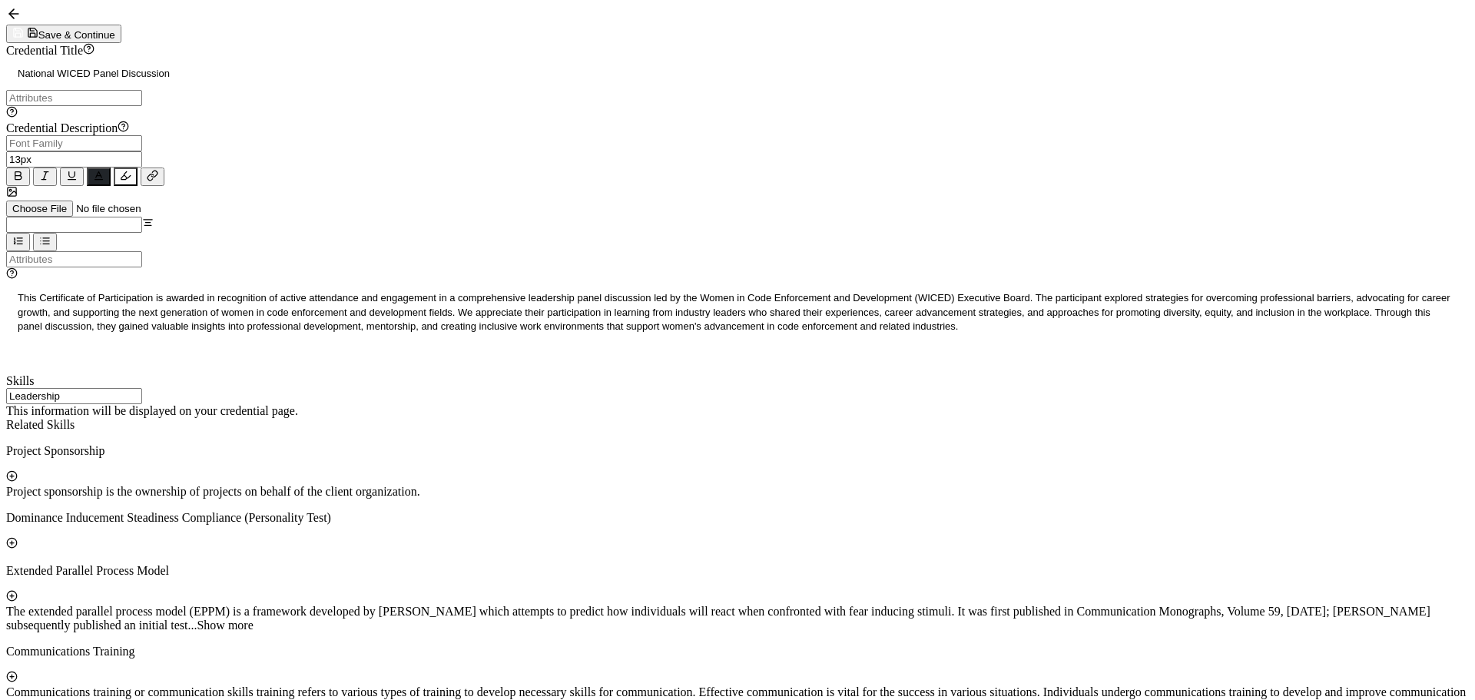
drag, startPoint x: 529, startPoint y: 459, endPoint x: 429, endPoint y: 446, distance: 101.6
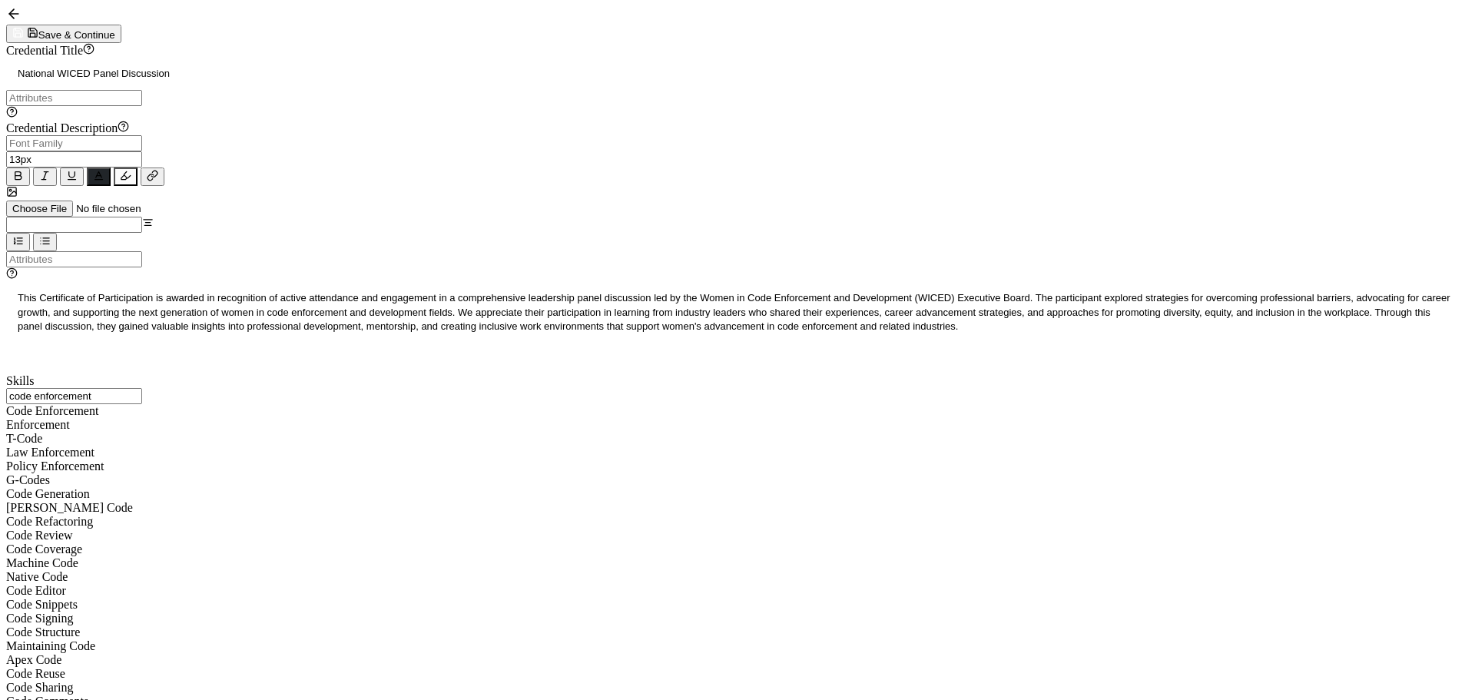
click at [501, 418] on div "Code Enforcement" at bounding box center [737, 411] width 1463 height 14
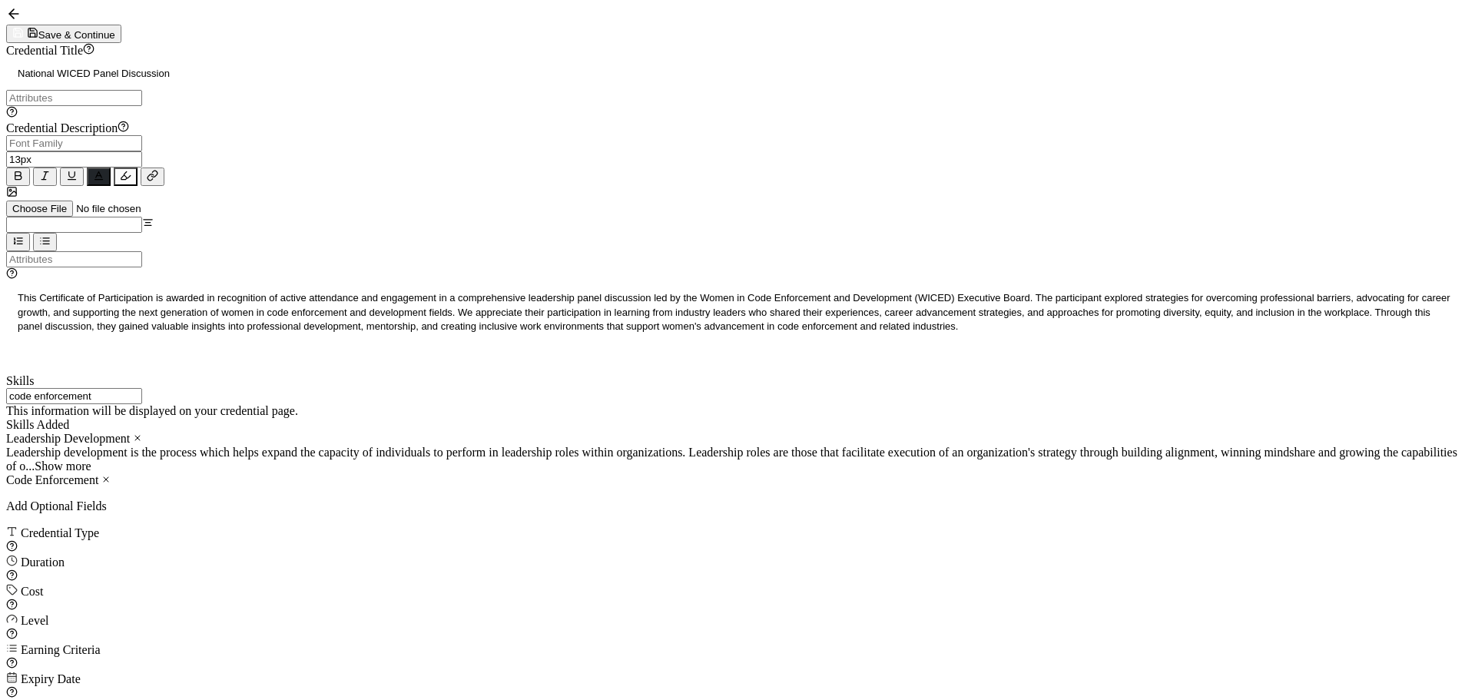
drag, startPoint x: 552, startPoint y: 450, endPoint x: 396, endPoint y: 449, distance: 156.0
click at [396, 449] on div "Credential Title National WICED Panel Discussion ISSUER Issuer Name Credential …" at bounding box center [737, 386] width 1463 height 687
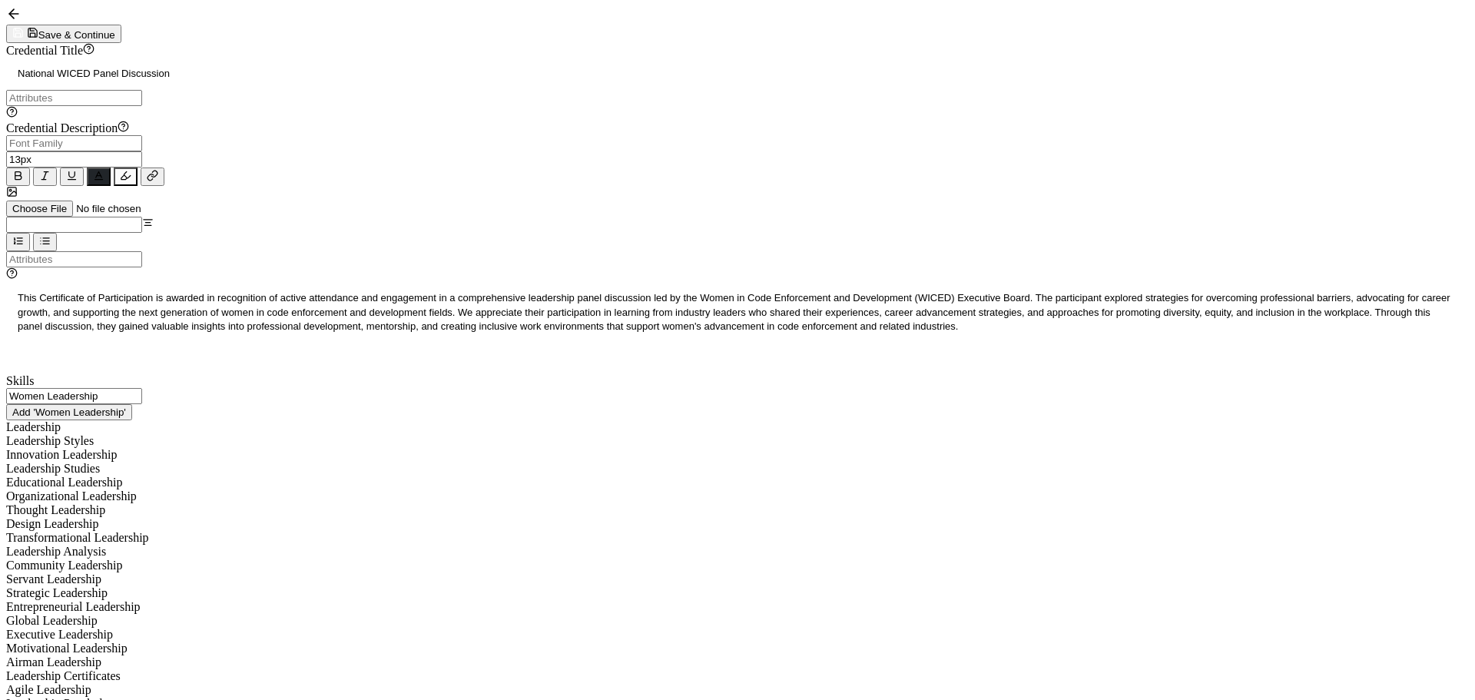
type input "Women Leadership"
click at [472, 434] on div "Leadership" at bounding box center [737, 427] width 1463 height 14
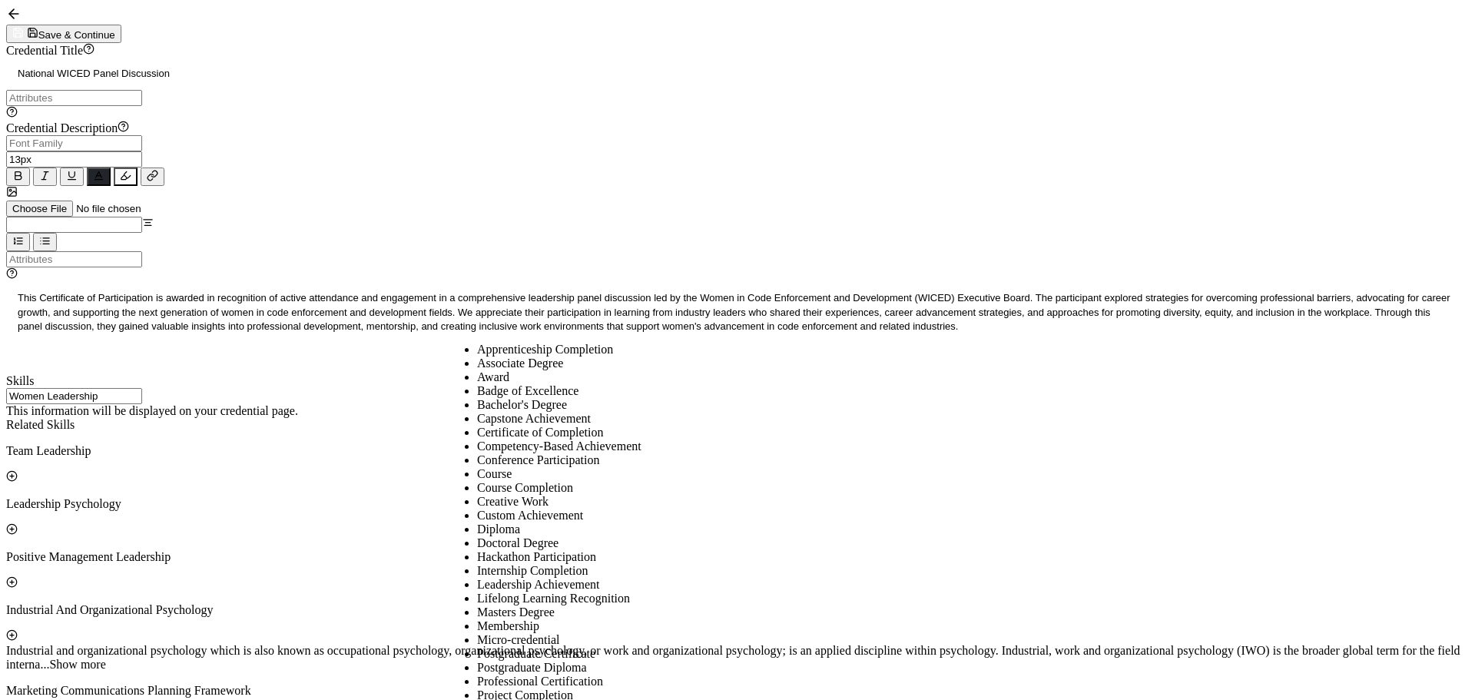
scroll to position [668, 0]
type input "Workshop"
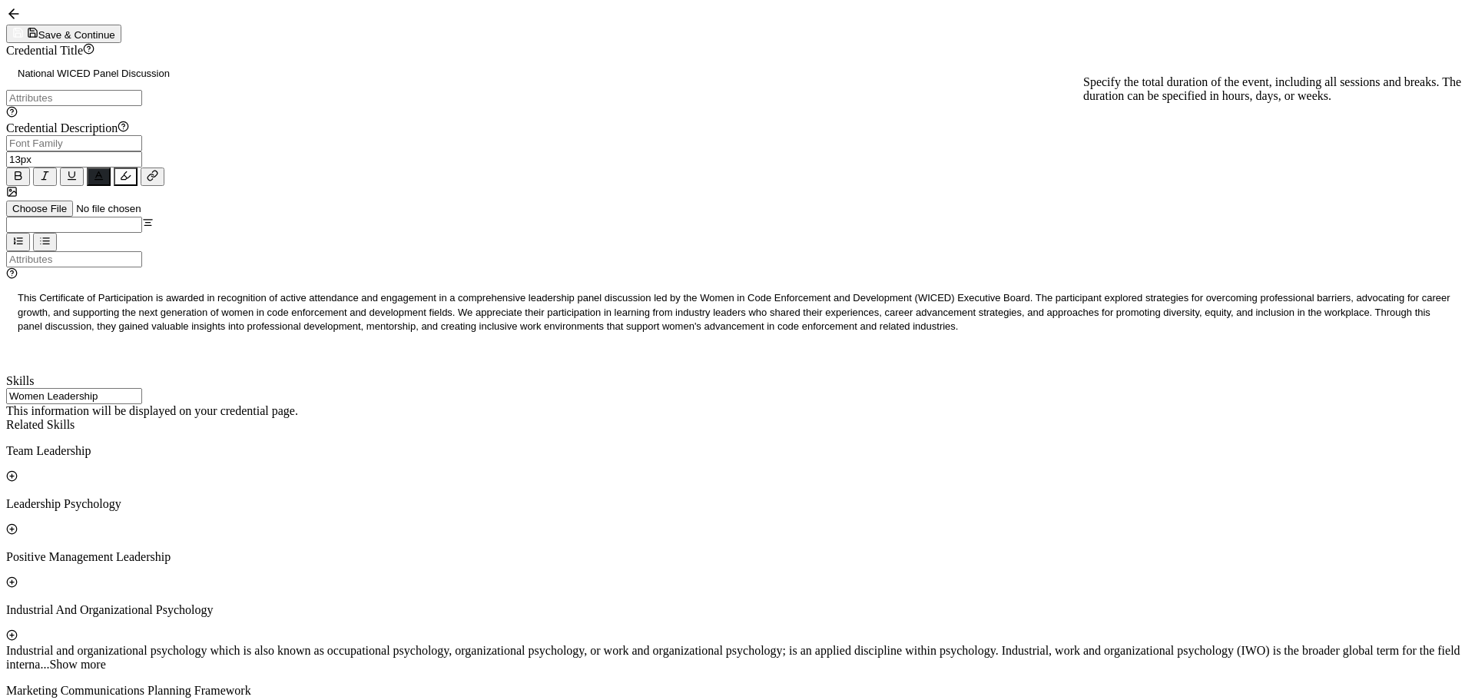
drag, startPoint x: 1146, startPoint y: 150, endPoint x: 1036, endPoint y: 210, distance: 125.5
drag, startPoint x: 493, startPoint y: 553, endPoint x: 441, endPoint y: 562, distance: 52.9
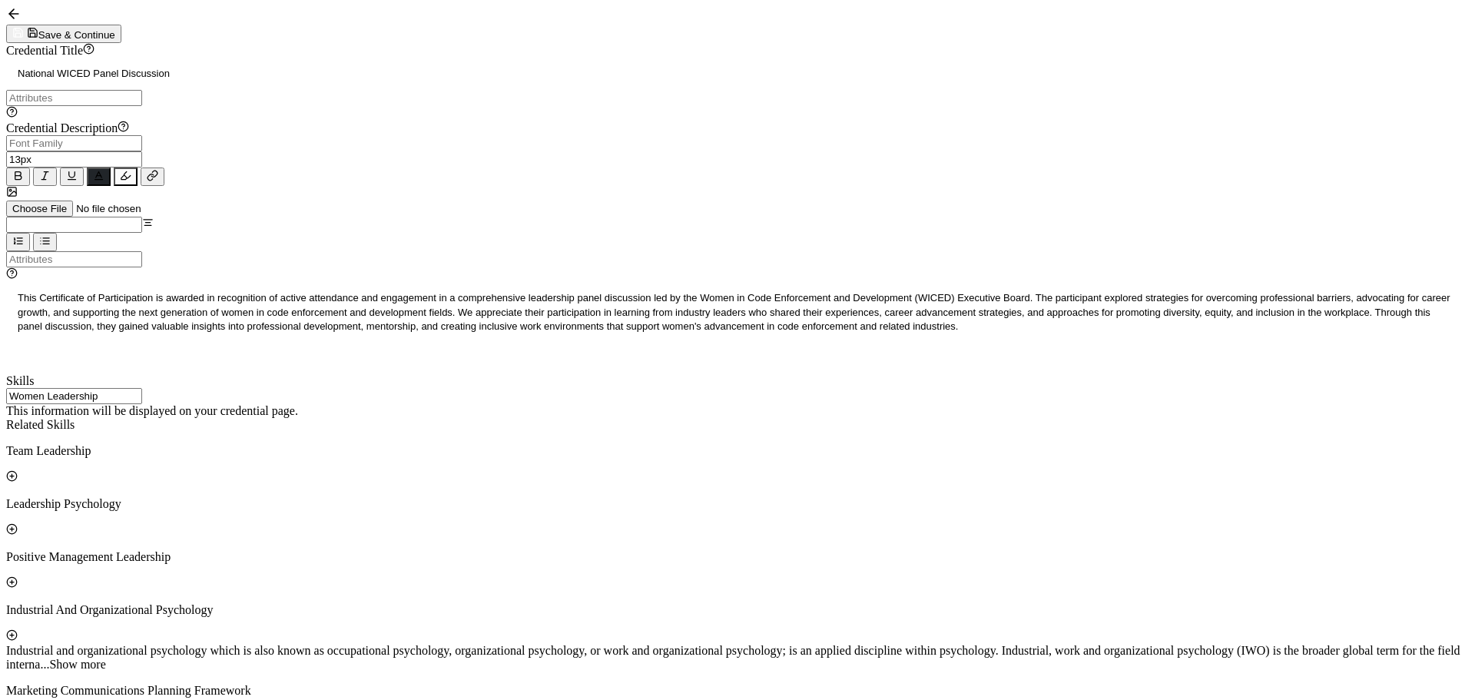
type input "90"
click at [592, 462] on span "Minute" at bounding box center [602, 455] width 35 height 13
type input "Minute"
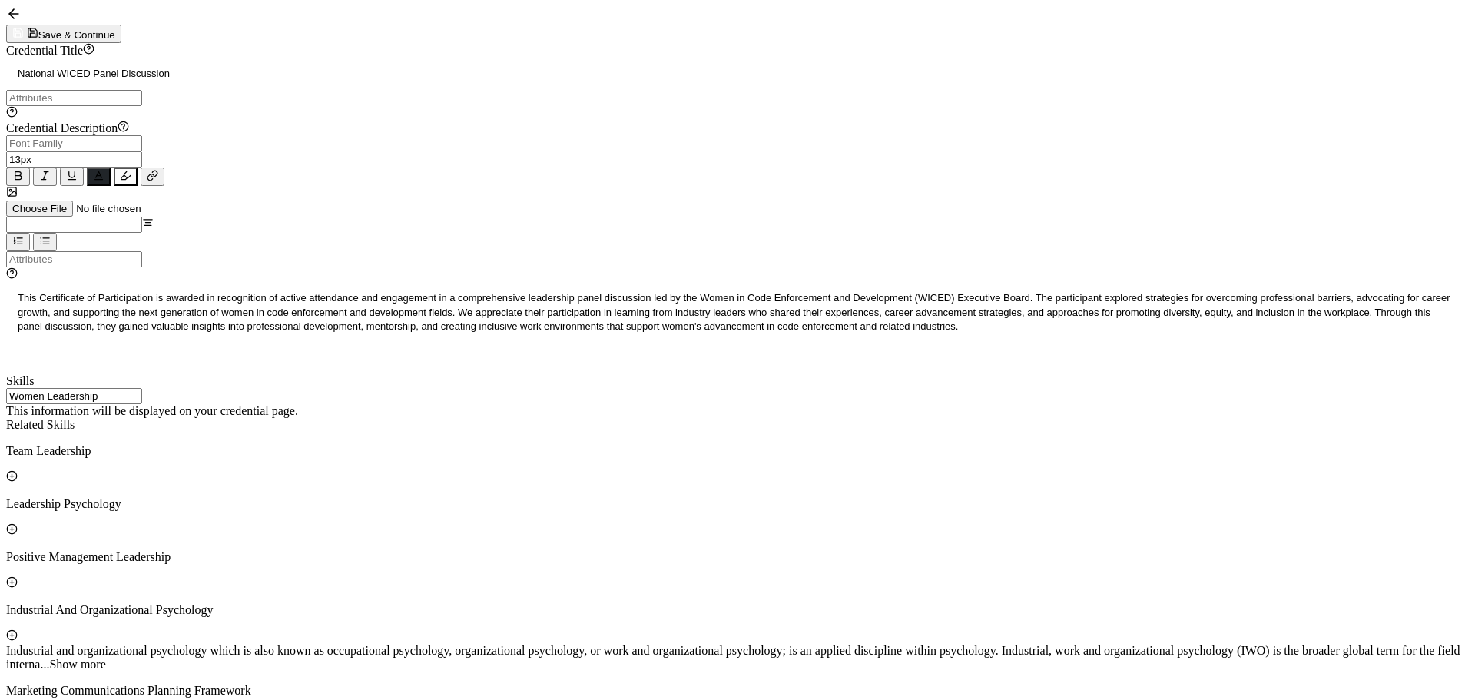
scroll to position [665, 0]
drag, startPoint x: 470, startPoint y: 622, endPoint x: 651, endPoint y: 493, distance: 222.1
click at [477, 612] on span "Paid" at bounding box center [488, 605] width 22 height 13
type input "Paid"
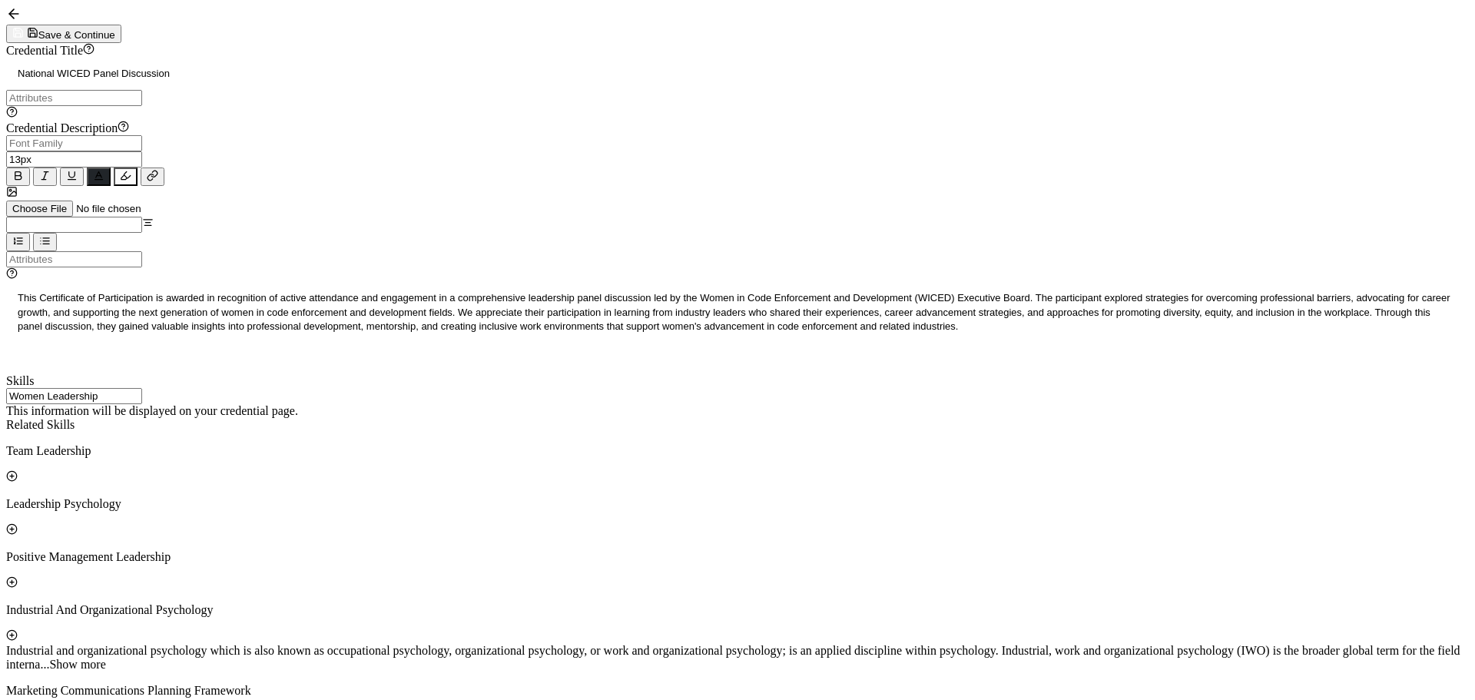
click at [486, 474] on span "Professional" at bounding box center [507, 467] width 61 height 13
type input "Professional"
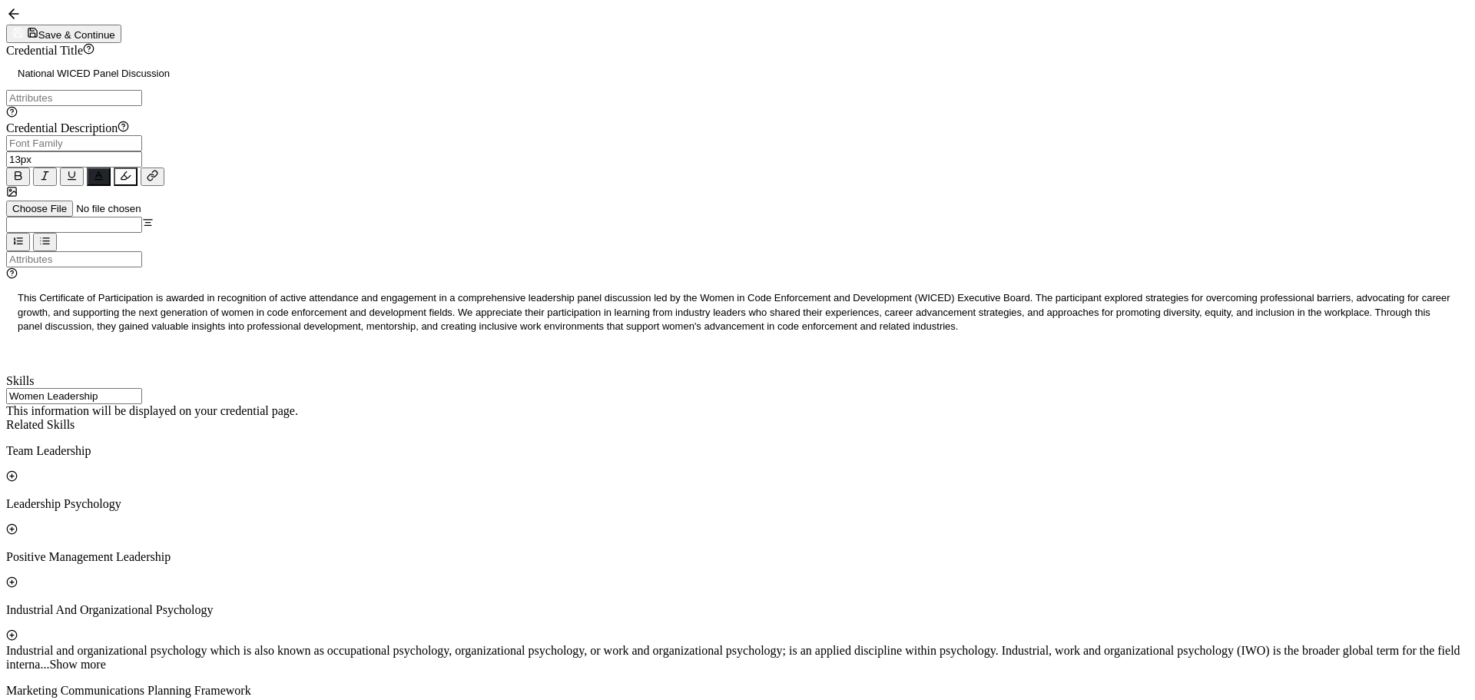
click at [121, 39] on button "Save & Continue" at bounding box center [63, 34] width 115 height 18
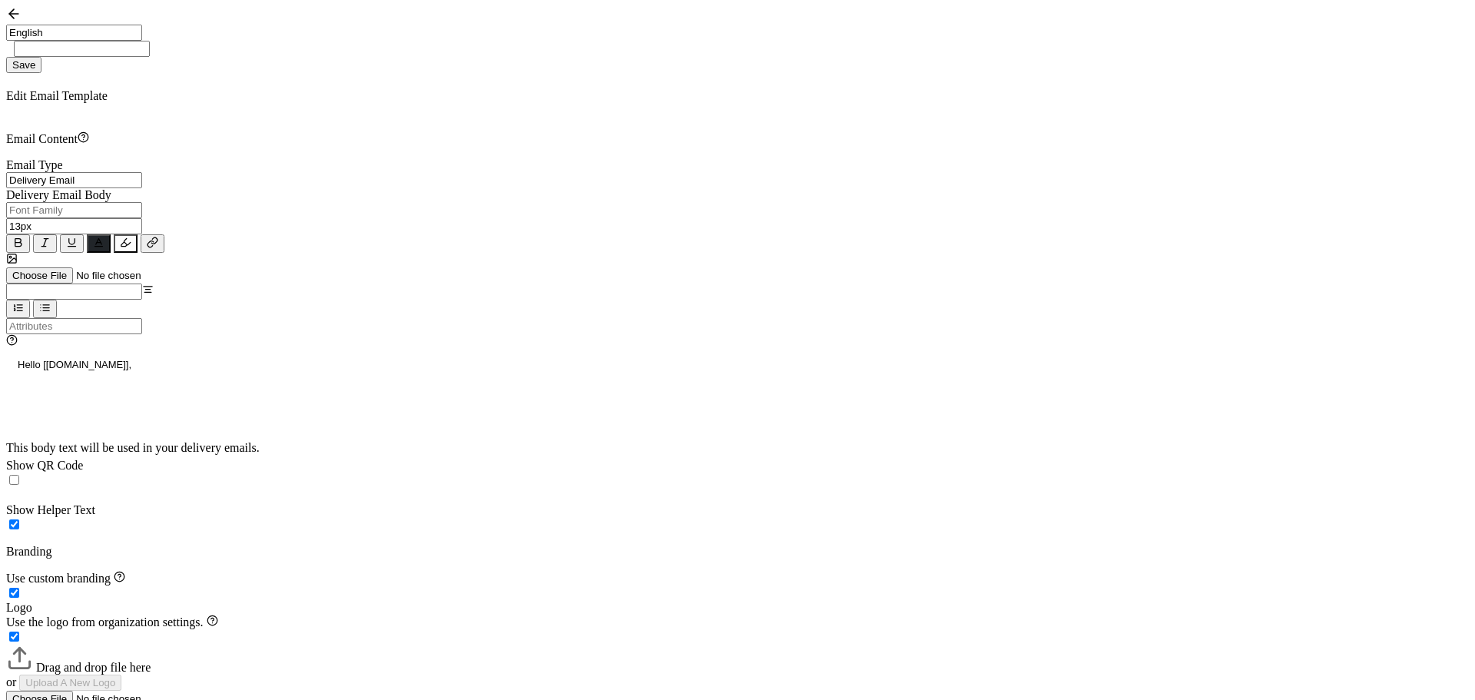
click at [142, 188] on input "Delivery Email" at bounding box center [74, 180] width 136 height 16
type input "Email Template 63"
click at [142, 188] on input "Delivery Email" at bounding box center [74, 180] width 136 height 16
click at [22, 474] on label at bounding box center [22, 480] width 0 height 13
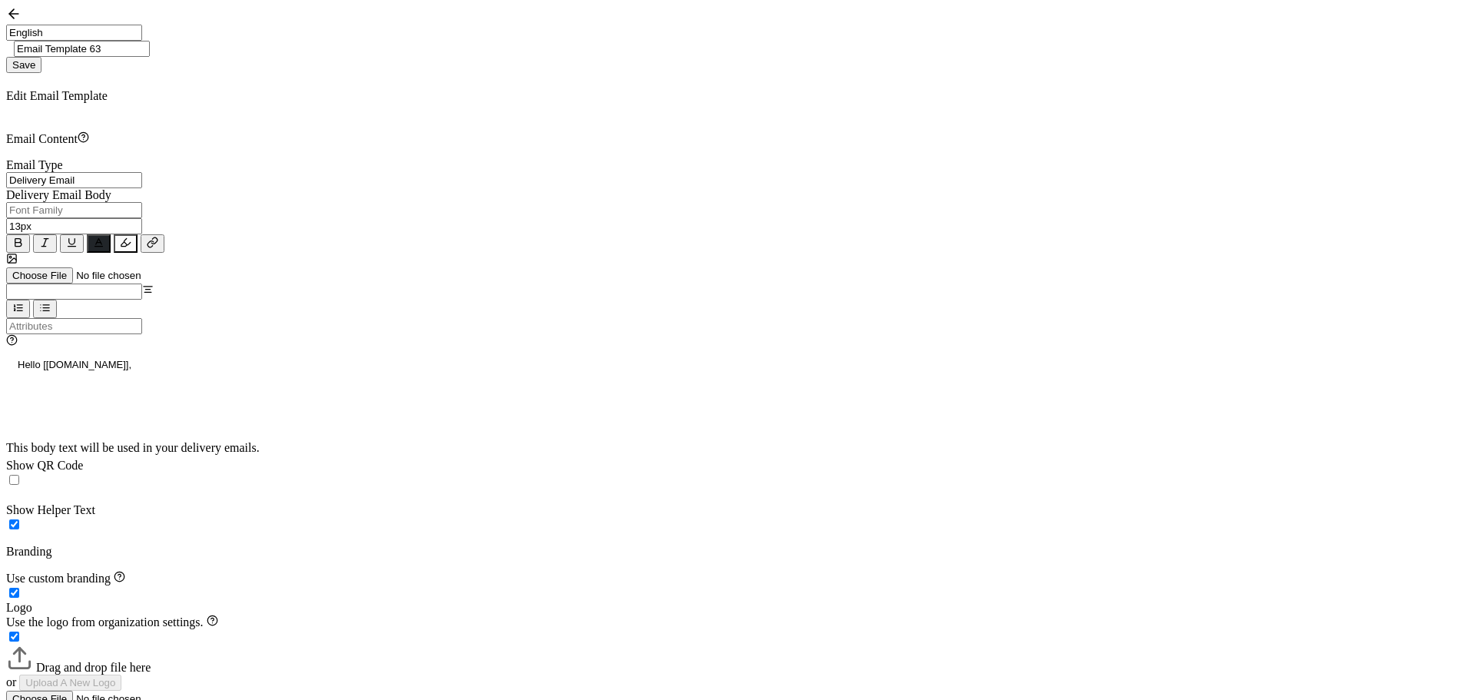
click at [19, 475] on input "checkbox" at bounding box center [14, 480] width 10 height 10
checkbox input "true"
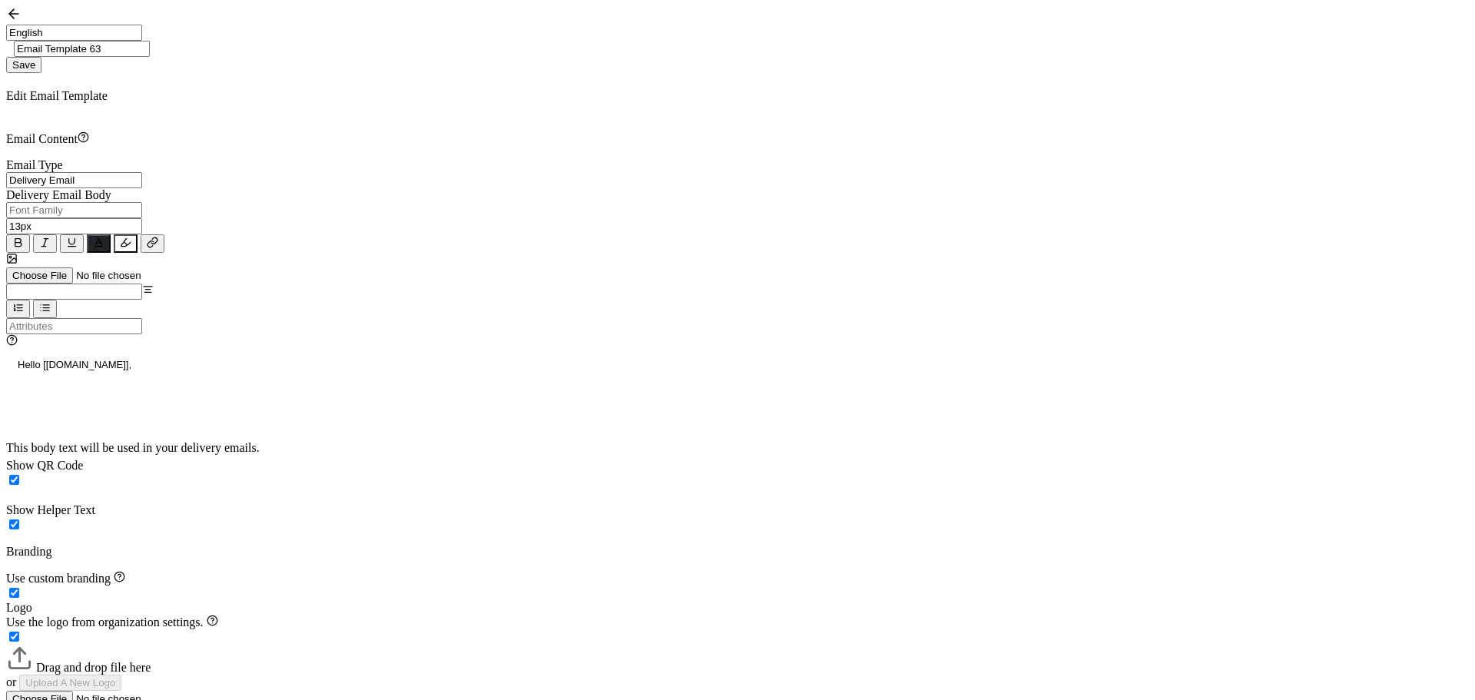
drag, startPoint x: 228, startPoint y: 464, endPoint x: -23, endPoint y: 451, distance: 251.6
checkbox input "true"
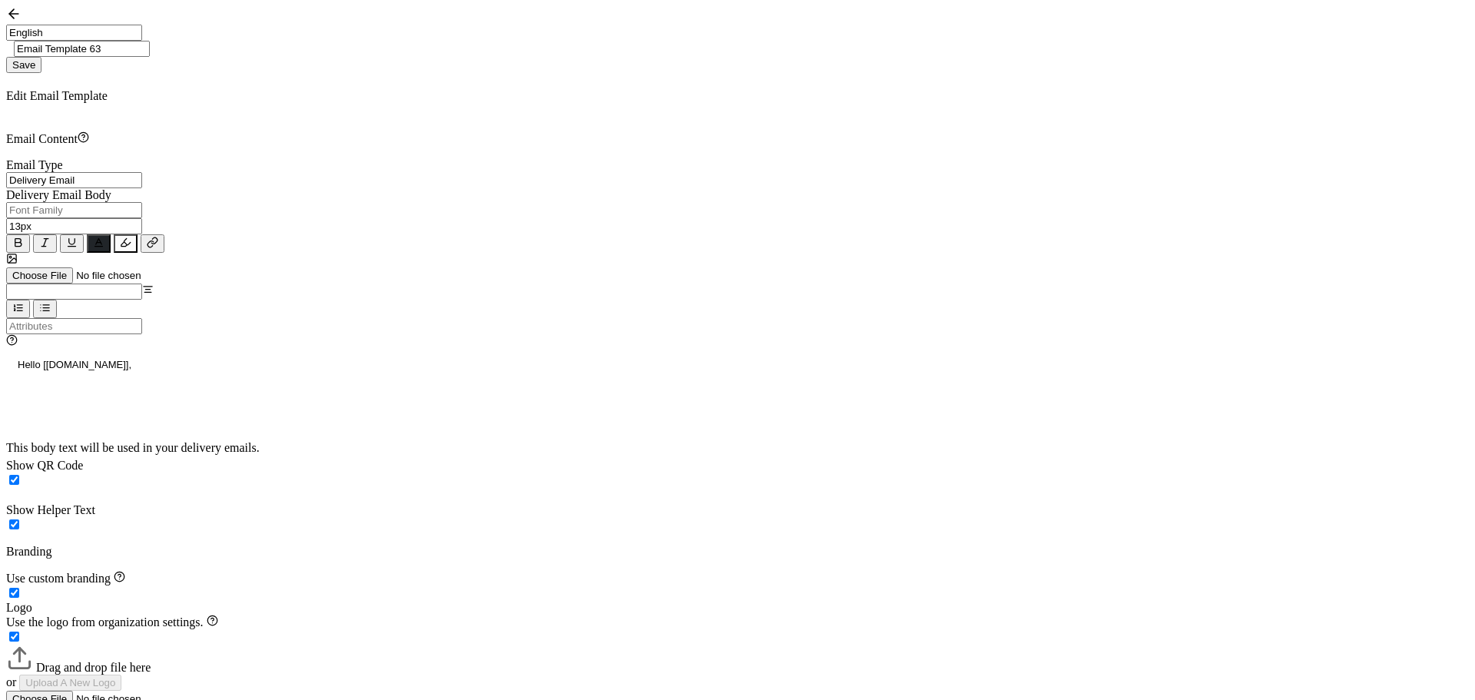
drag, startPoint x: 149, startPoint y: 462, endPoint x: -3, endPoint y: 456, distance: 152.2
click at [173, 349] on div "Hello [[DOMAIN_NAME]]," at bounding box center [737, 395] width 1463 height 92
click at [187, 358] on p "Hello [[DOMAIN_NAME]]," at bounding box center [738, 365] width 1440 height 14
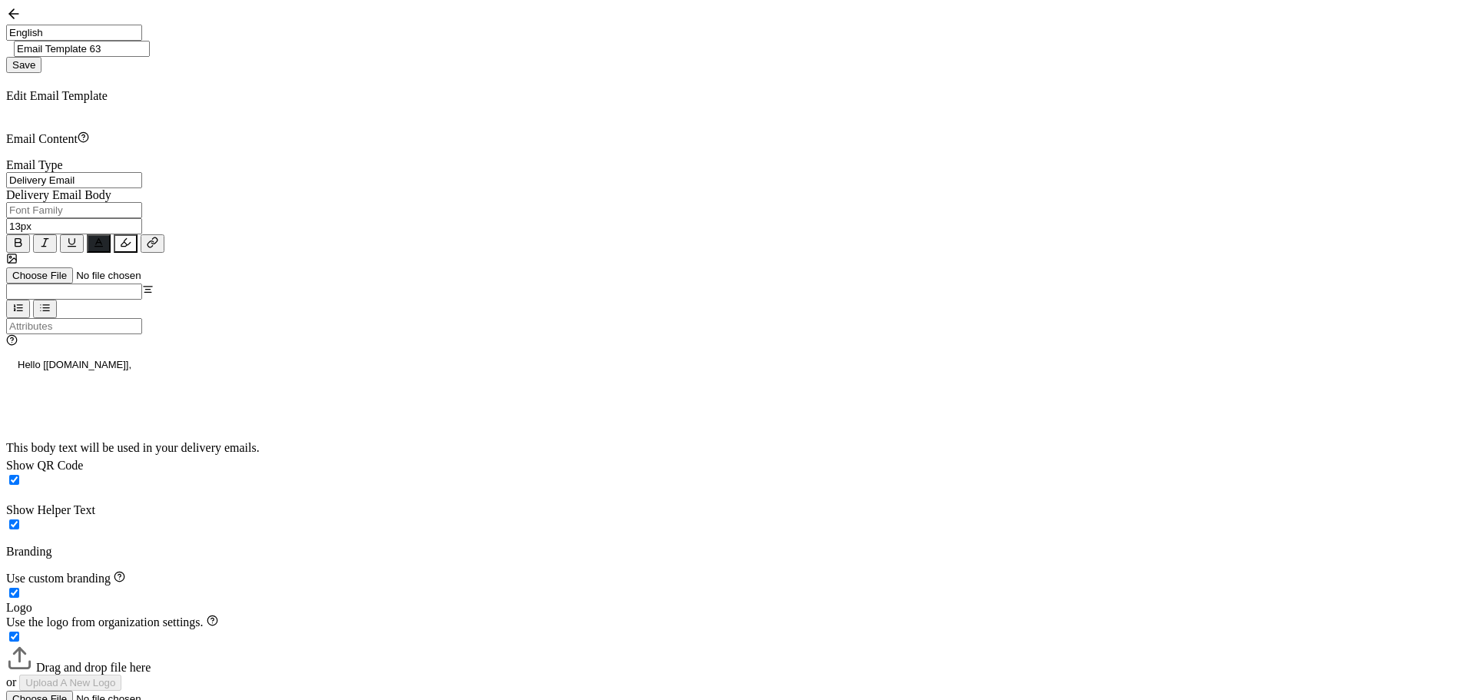
scroll to position [0, 0]
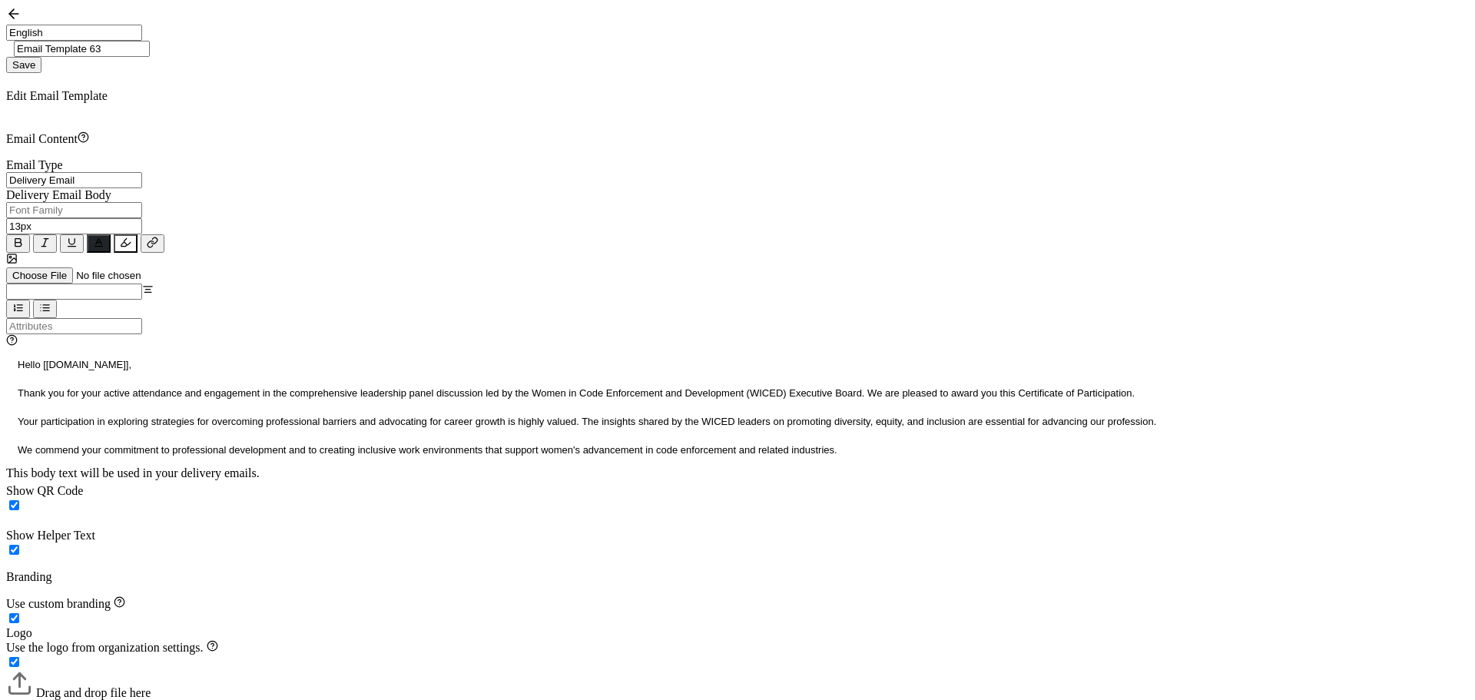
drag, startPoint x: 1253, startPoint y: 31, endPoint x: 1172, endPoint y: 43, distance: 81.5
click at [1172, 43] on div "English Bahasa indonesia Deutsch English Español Français Italiano Magyar Portu…" at bounding box center [737, 39] width 1463 height 67
paste input "National WICED Panel"
type input "National WICED Panel"
click at [35, 59] on span "Save" at bounding box center [23, 65] width 23 height 12
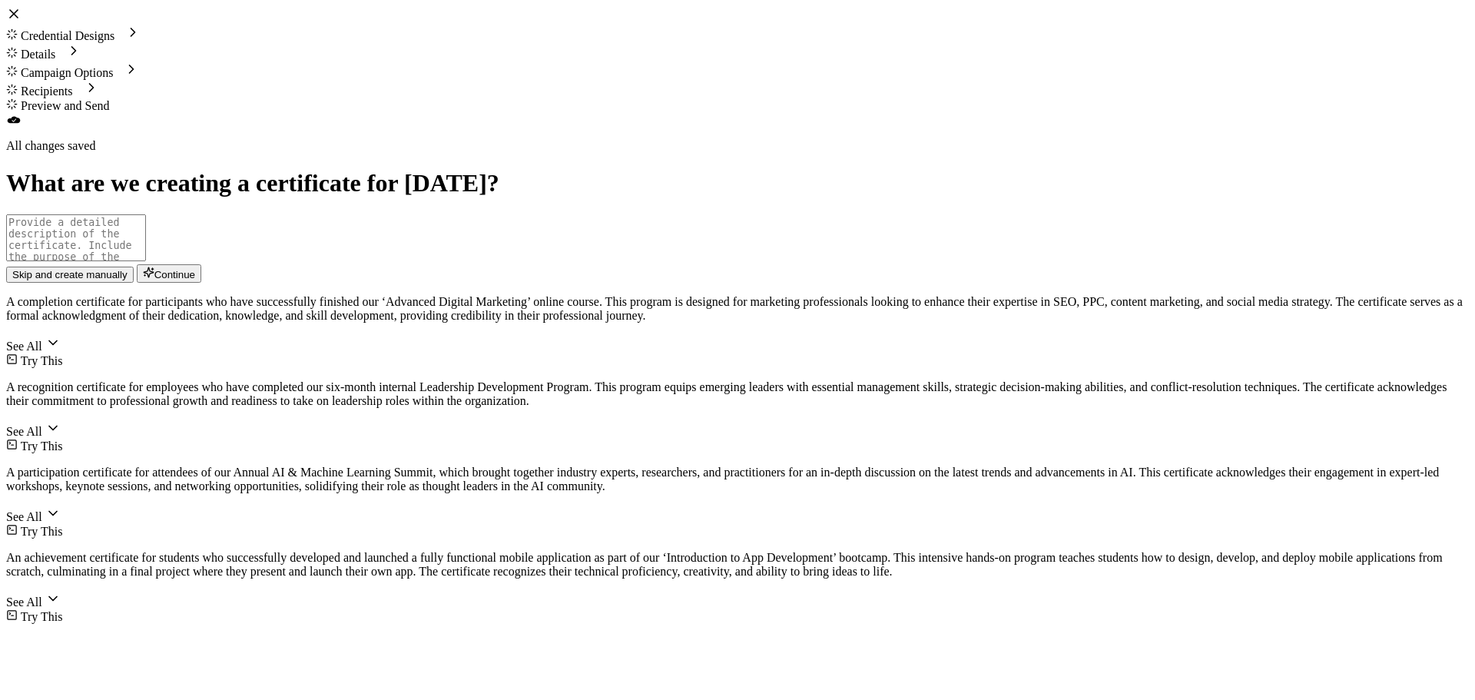
click at [128, 280] on span "Skip and create manually" at bounding box center [69, 275] width 115 height 12
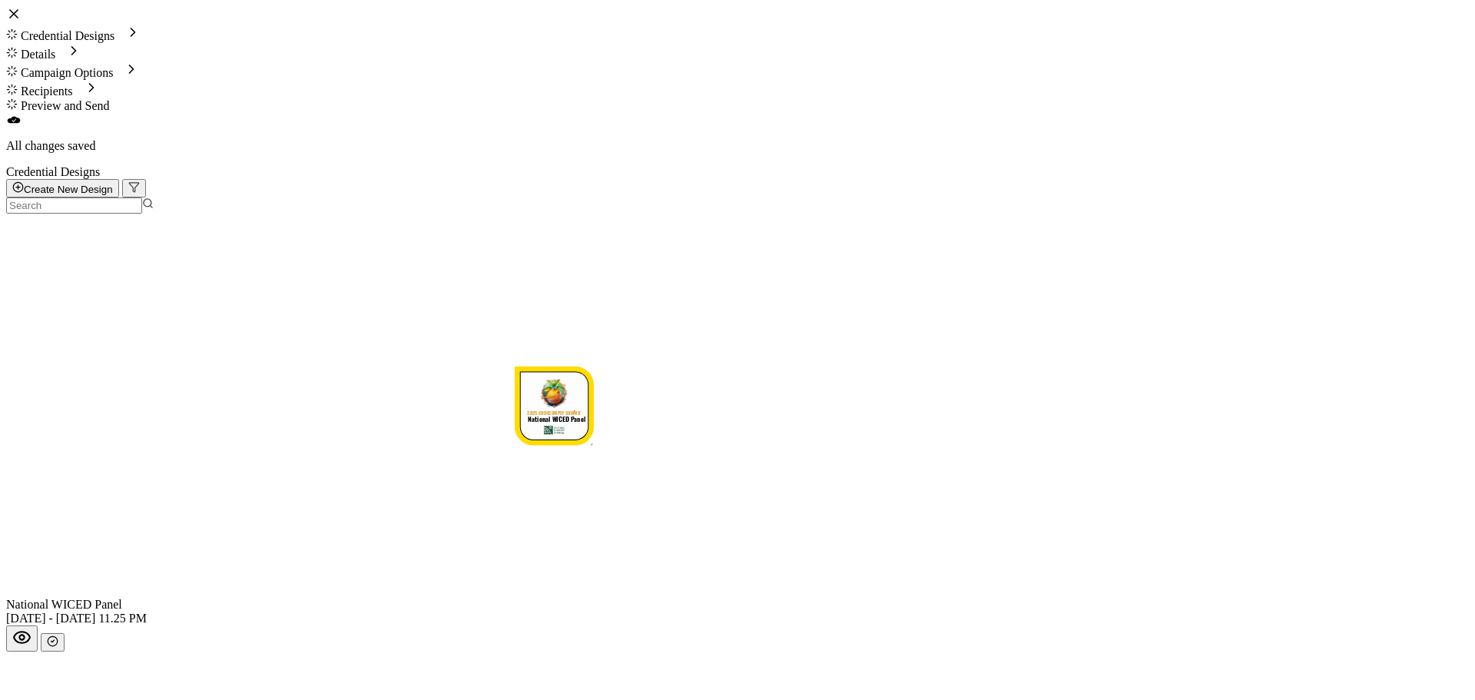
click at [65, 633] on button "button" at bounding box center [53, 642] width 24 height 18
click at [65, 635] on button "button" at bounding box center [53, 644] width 24 height 18
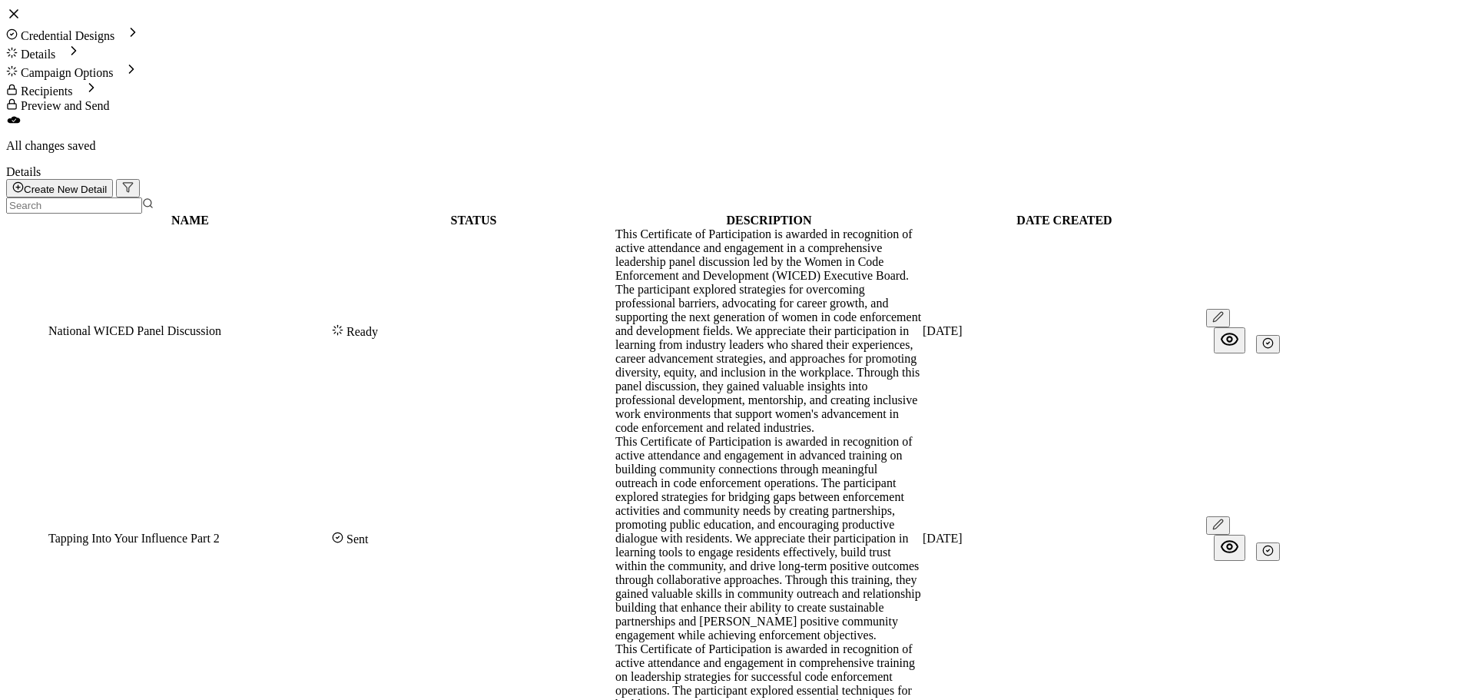
click at [1280, 335] on button "button" at bounding box center [1268, 344] width 24 height 18
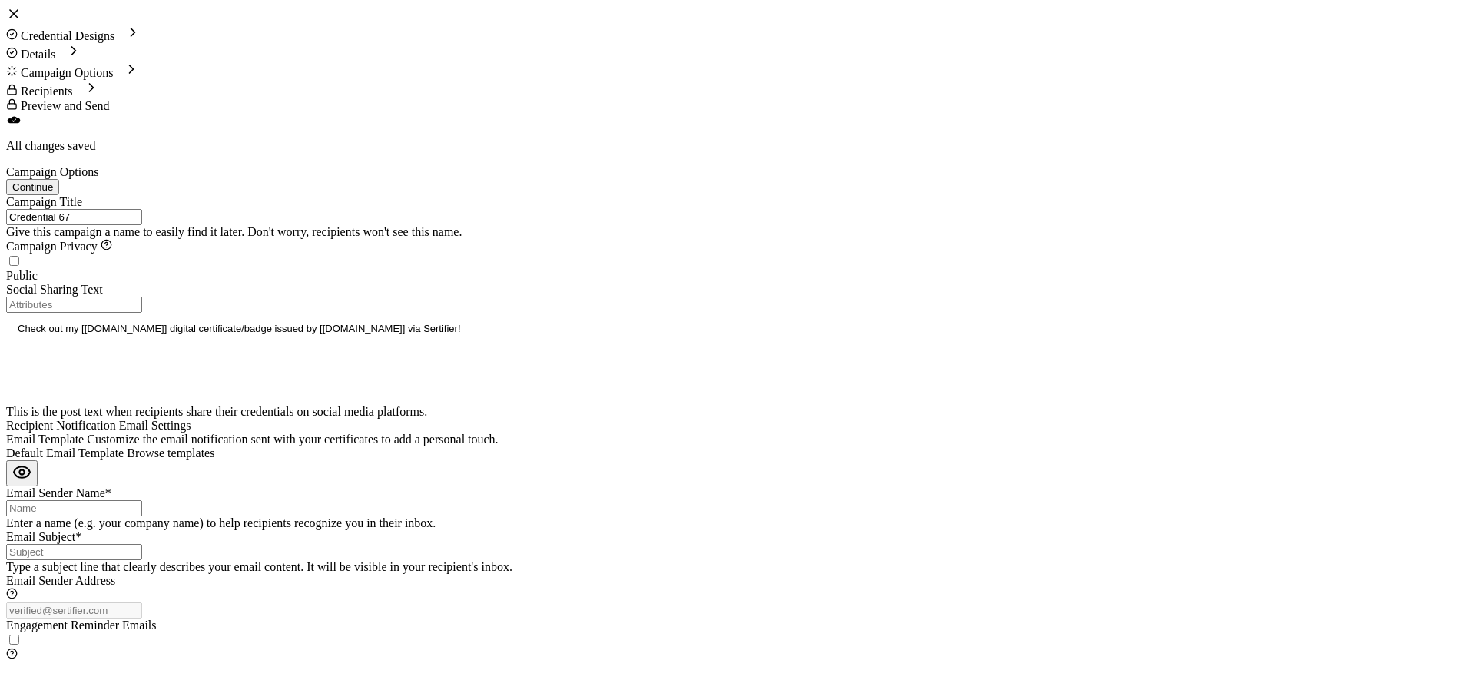
drag, startPoint x: 231, startPoint y: 194, endPoint x: 51, endPoint y: 190, distance: 180.6
click at [51, 195] on div "Campaign Title Credential 67 Give this campaign a name to easily find it later.…" at bounding box center [737, 428] width 1463 height 467
paste input "National WICED Panel"
type input "National WICED Panel"
click at [142, 545] on input "Email Subject*" at bounding box center [74, 553] width 136 height 16
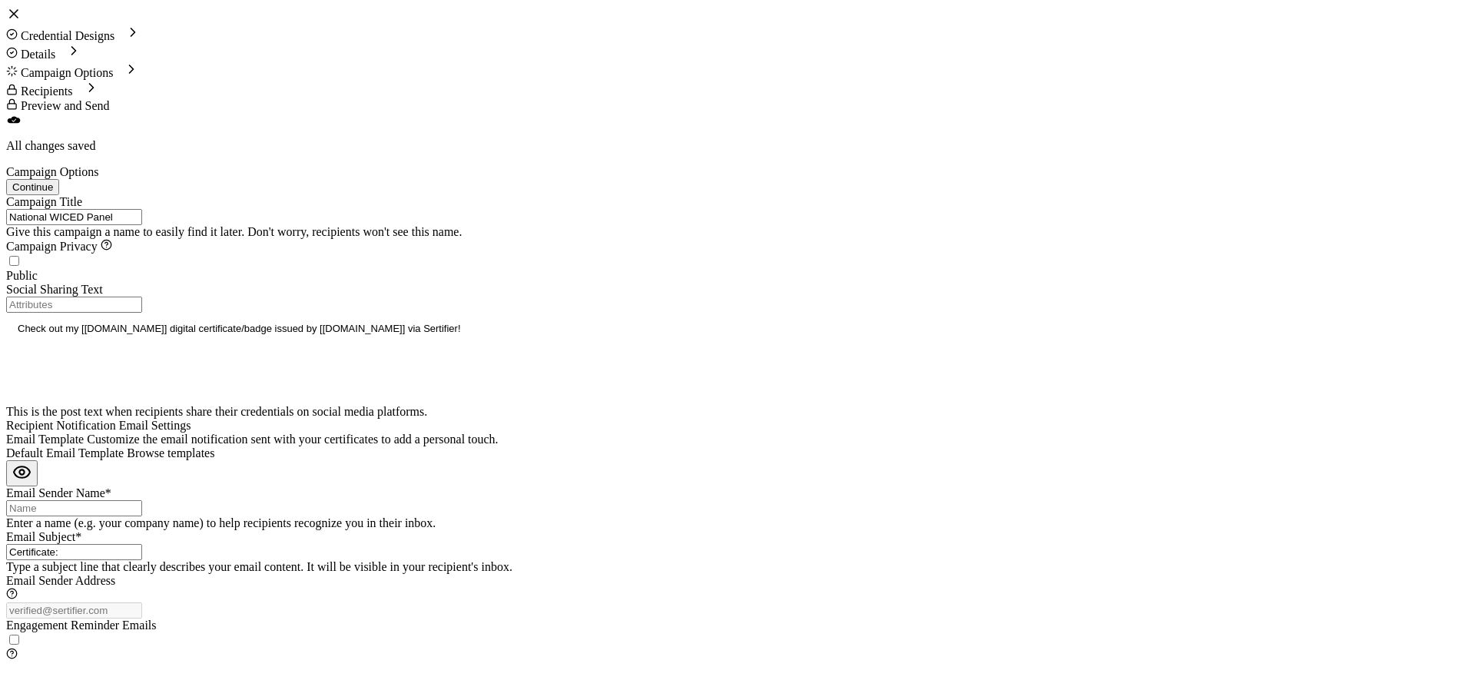
paste input "National WICED Panel"
type input "Certificate: National WICED Panel"
click at [142, 502] on input "Email Sender Name*" at bounding box center [74, 510] width 136 height 16
type input "ICC CECOC"
click at [943, 446] on div "Default Email Template Browse templates" at bounding box center [737, 453] width 1463 height 14
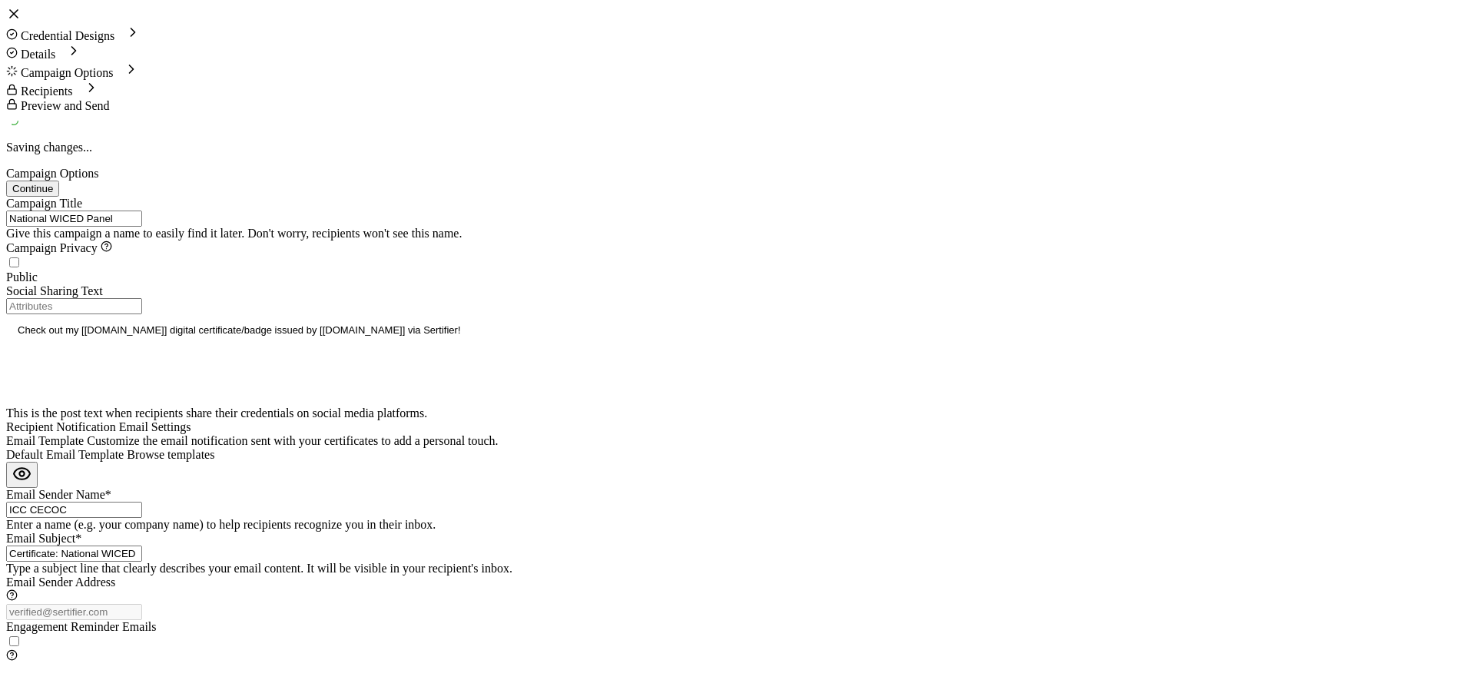
click at [214, 448] on span "Browse templates" at bounding box center [171, 454] width 88 height 13
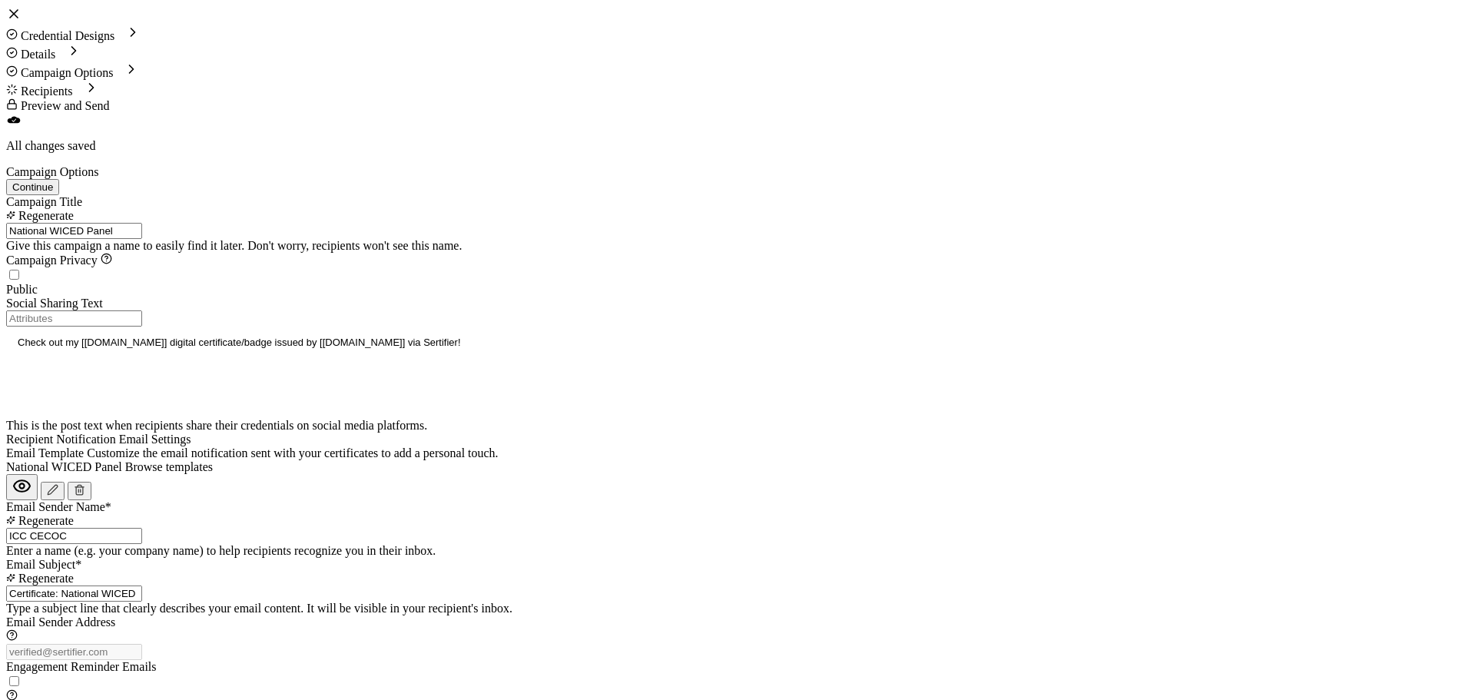
click at [59, 179] on button "Continue" at bounding box center [32, 187] width 53 height 16
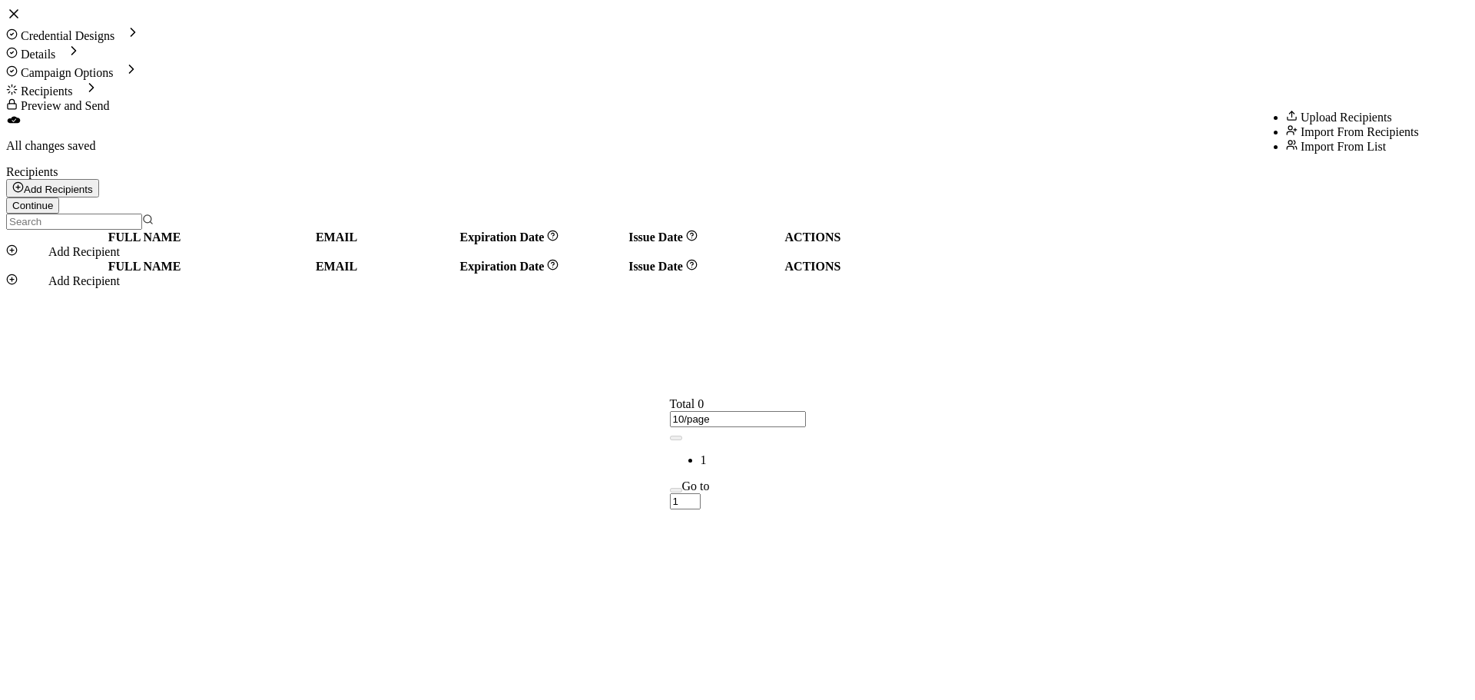
click at [99, 179] on button "Add Recipients" at bounding box center [52, 188] width 93 height 18
click at [1308, 124] on span "Upload Recipients" at bounding box center [1346, 117] width 91 height 13
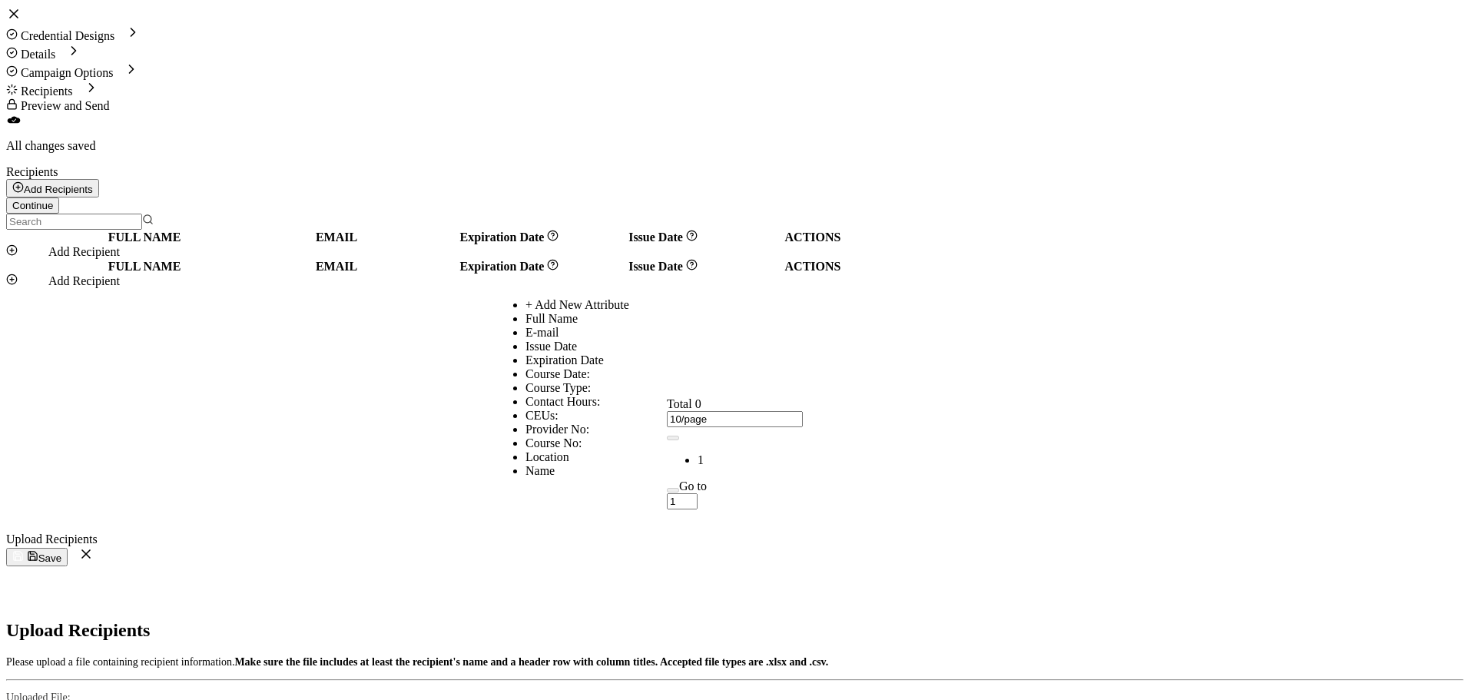
click at [646, 326] on li "Full Name" at bounding box center [753, 319] width 456 height 14
type input "Full Name"
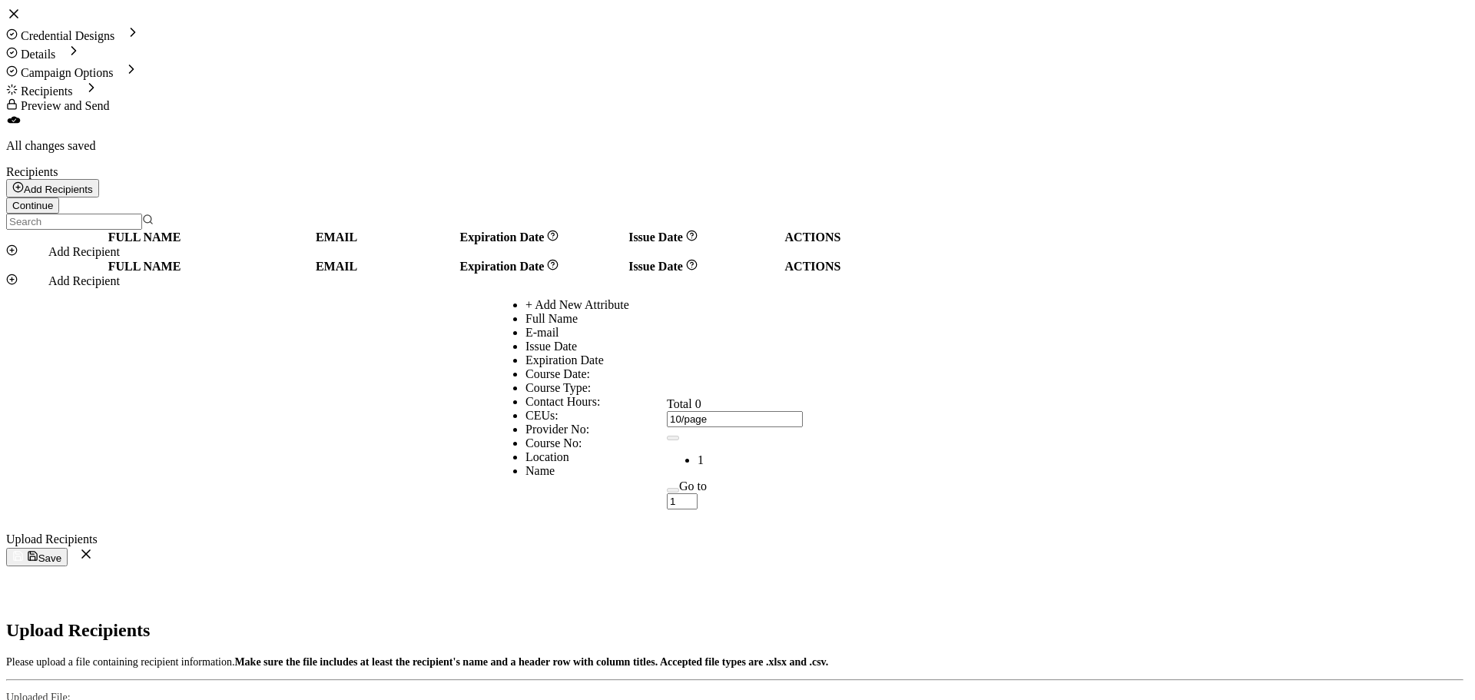
click at [738, 340] on li "E-mail" at bounding box center [753, 333] width 456 height 14
type input "E-mail"
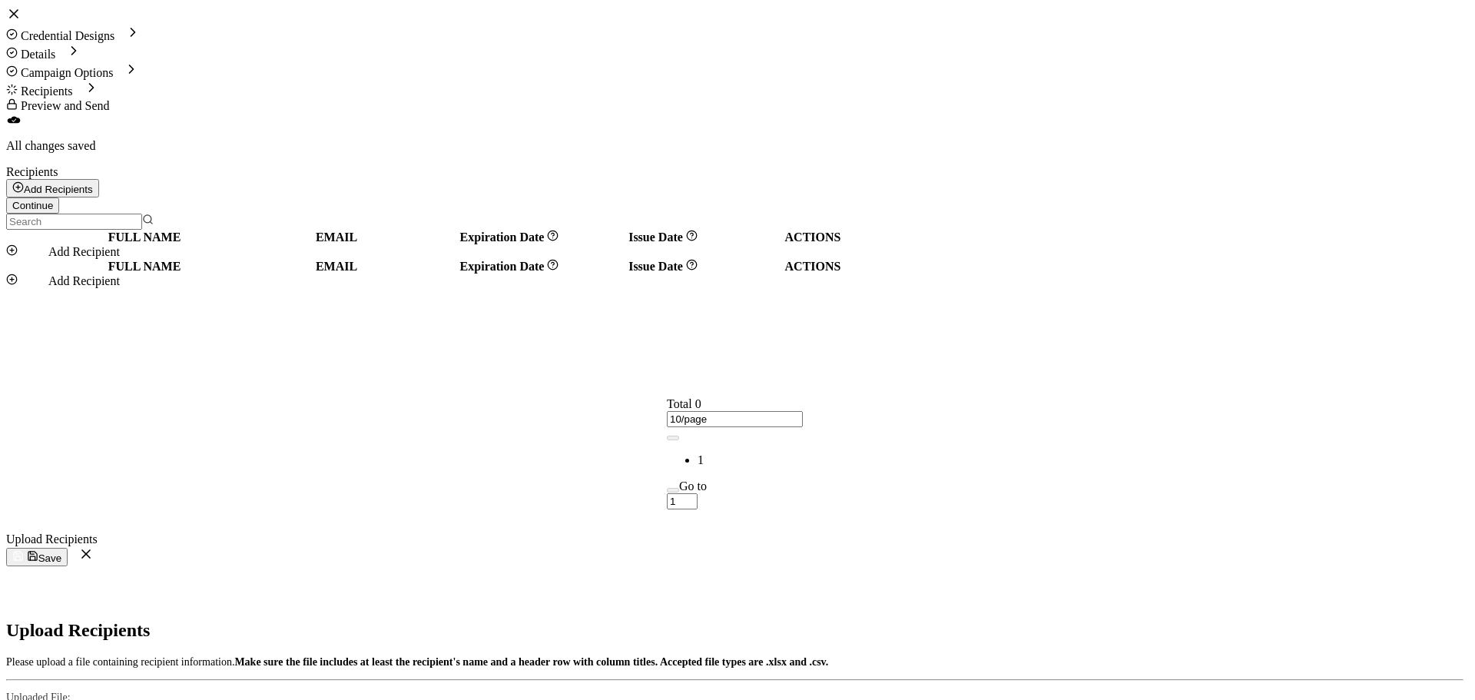
radio input "true"
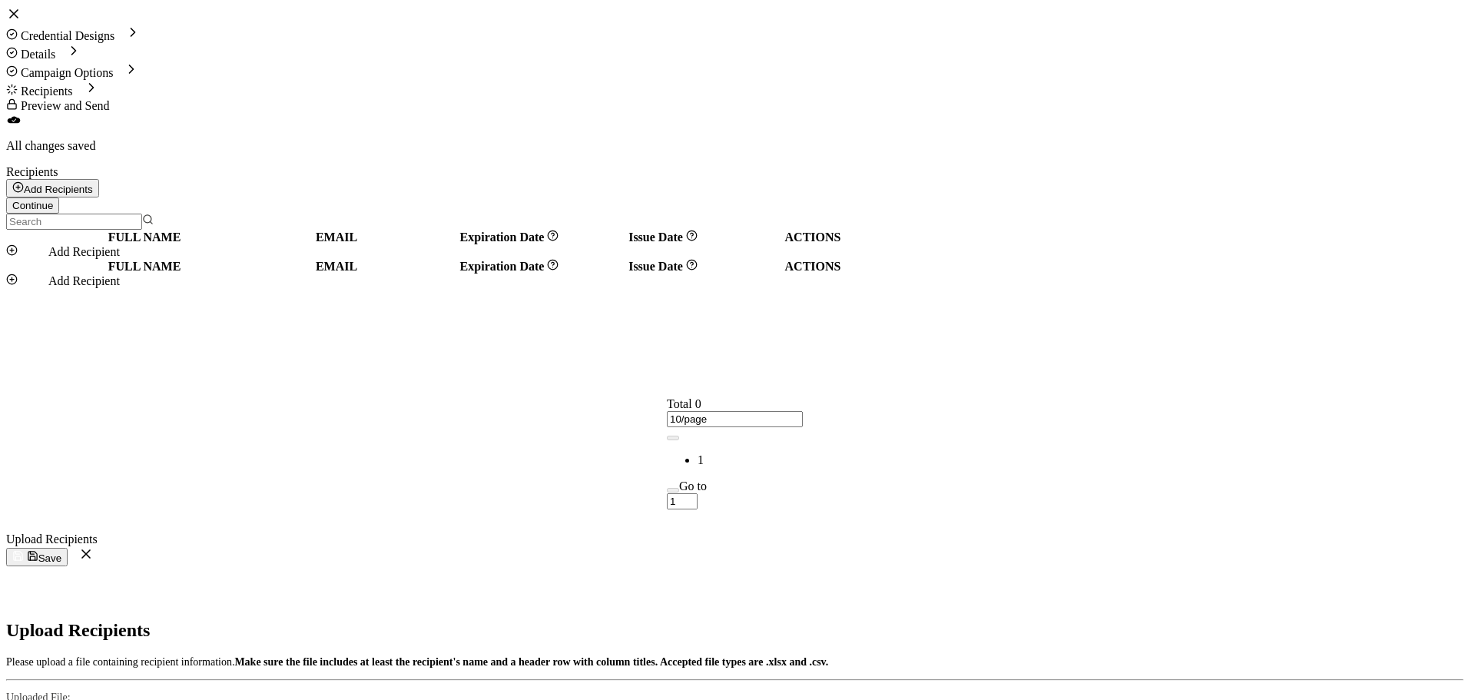
click at [38, 550] on icon "button" at bounding box center [33, 556] width 12 height 12
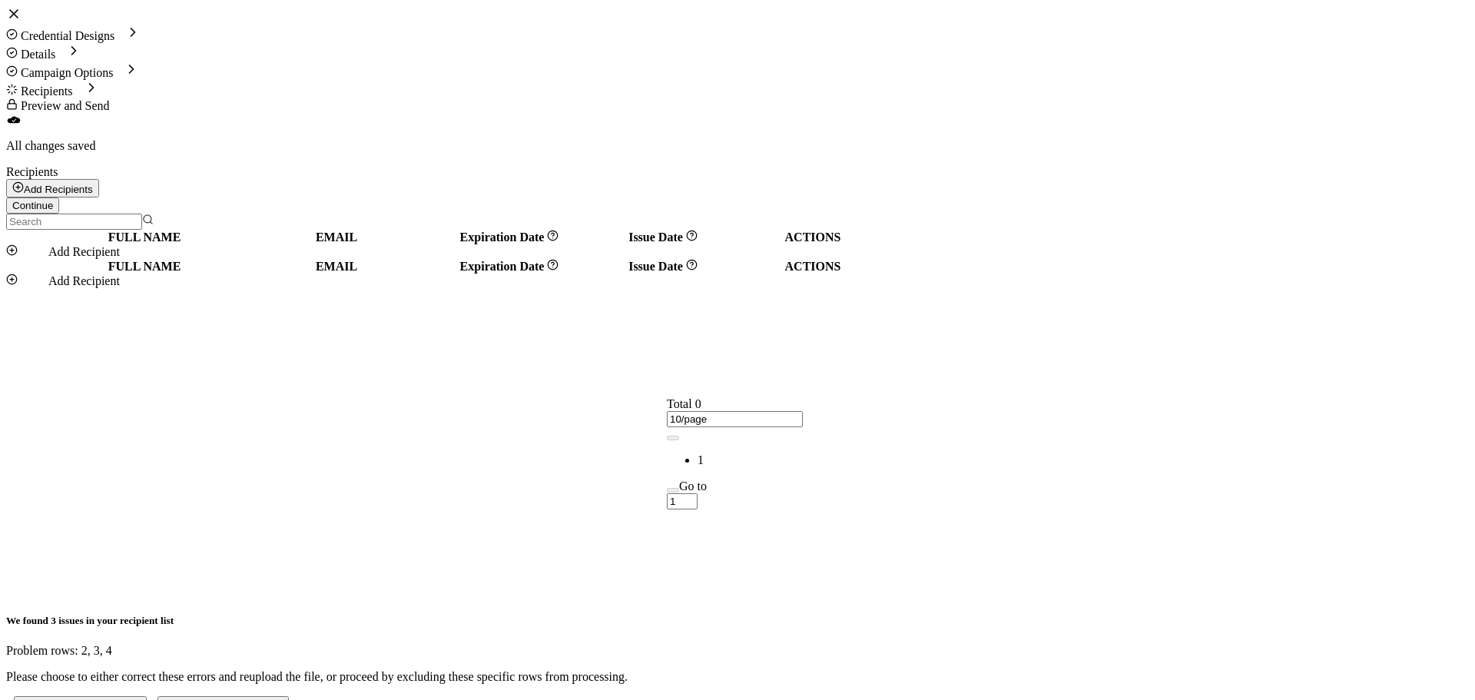
click at [147, 696] on button "Correct Errors & Reupload" at bounding box center [80, 704] width 133 height 16
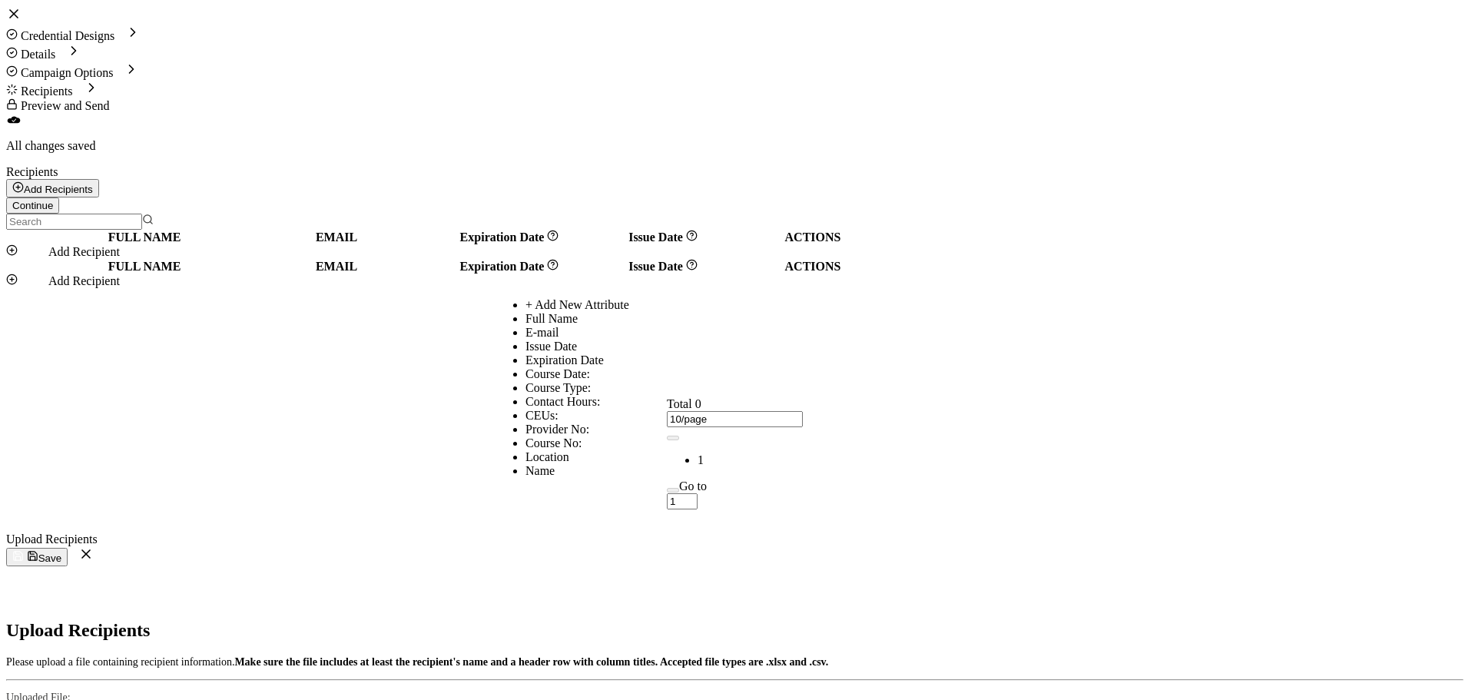
click at [640, 326] on li "Full Name" at bounding box center [753, 319] width 456 height 14
type input "Full Name"
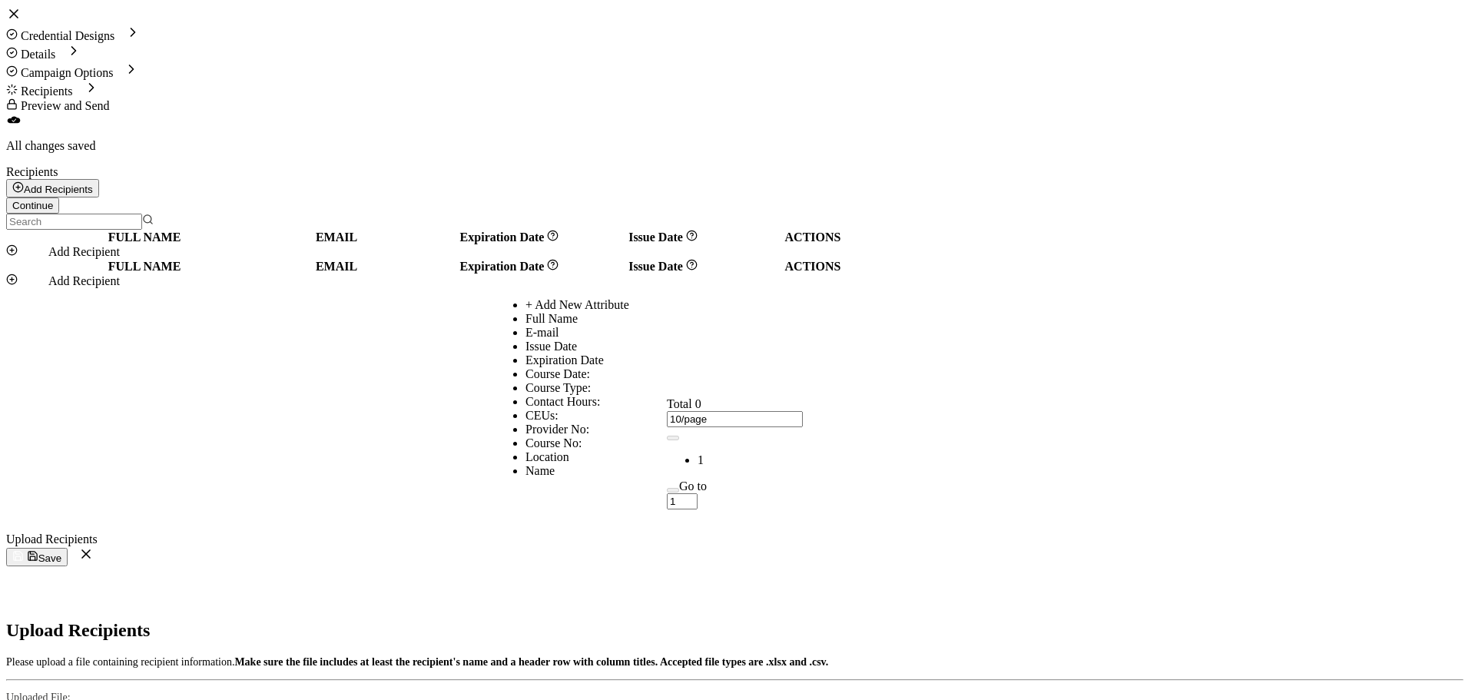
click at [702, 340] on li "E-mail" at bounding box center [753, 333] width 456 height 14
type input "E-mail"
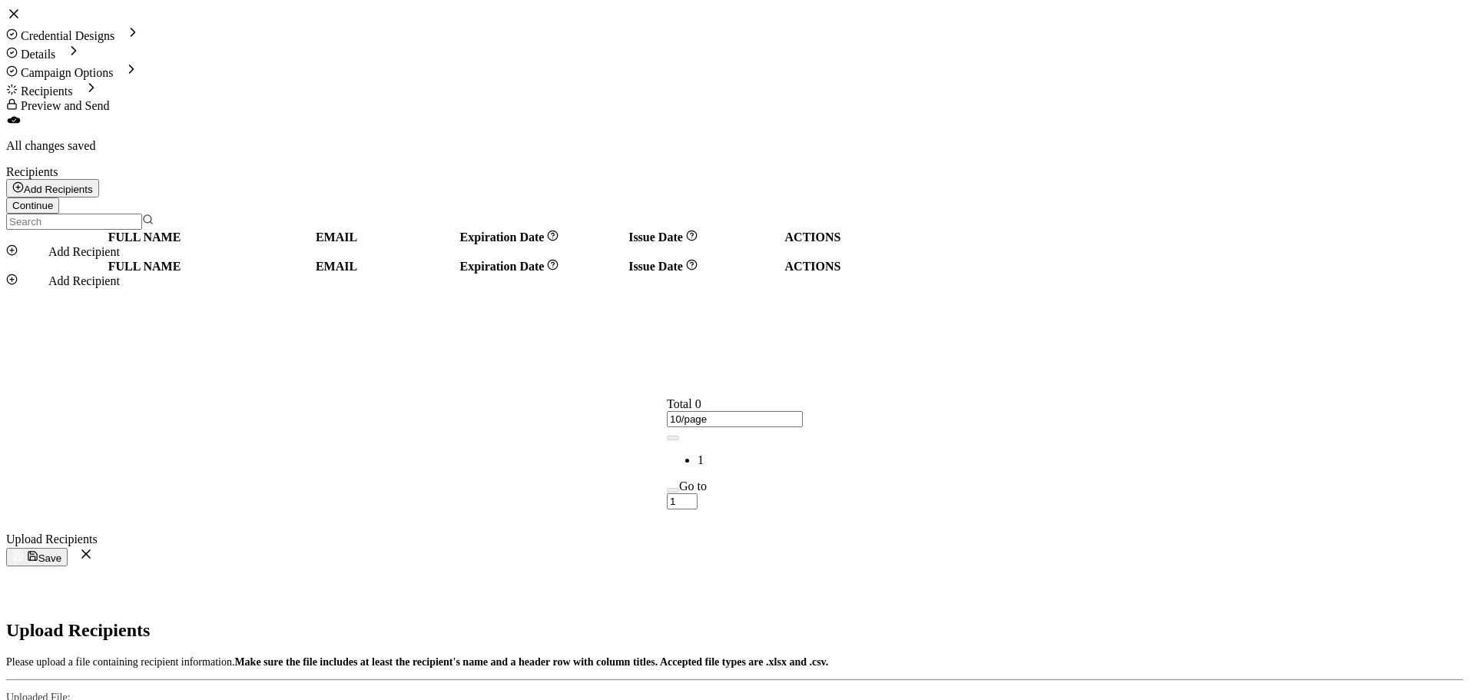
click at [61, 552] on span "Save" at bounding box center [36, 558] width 49 height 12
radio input "true"
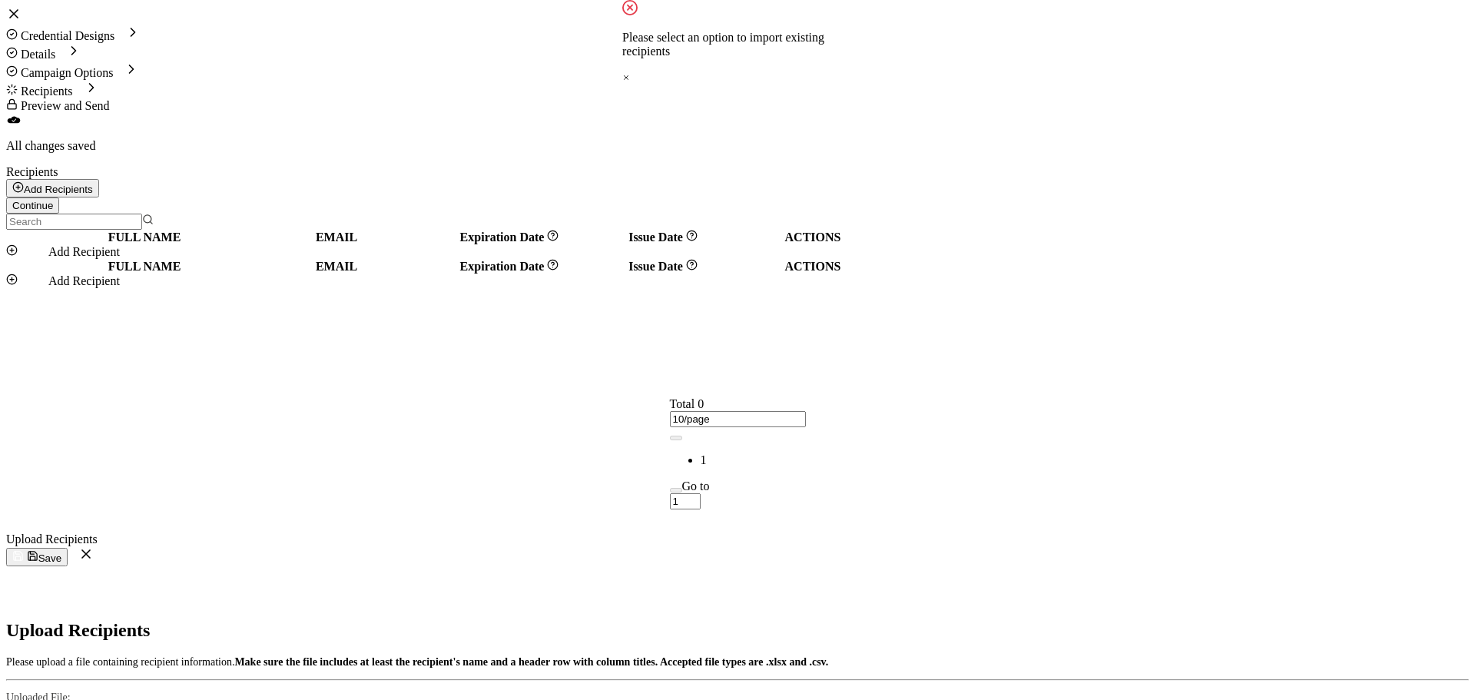
click at [61, 552] on span "Save" at bounding box center [36, 558] width 49 height 12
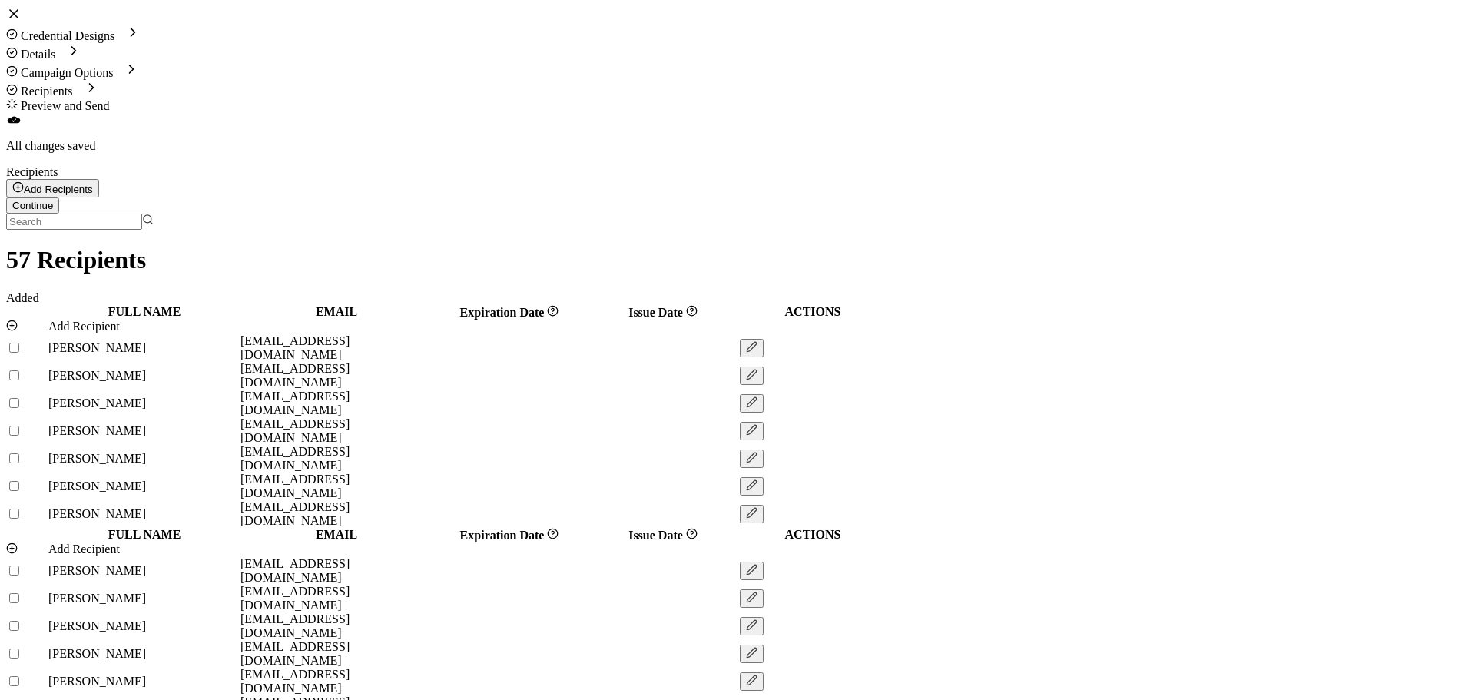
click at [53, 200] on span "Continue" at bounding box center [32, 206] width 41 height 12
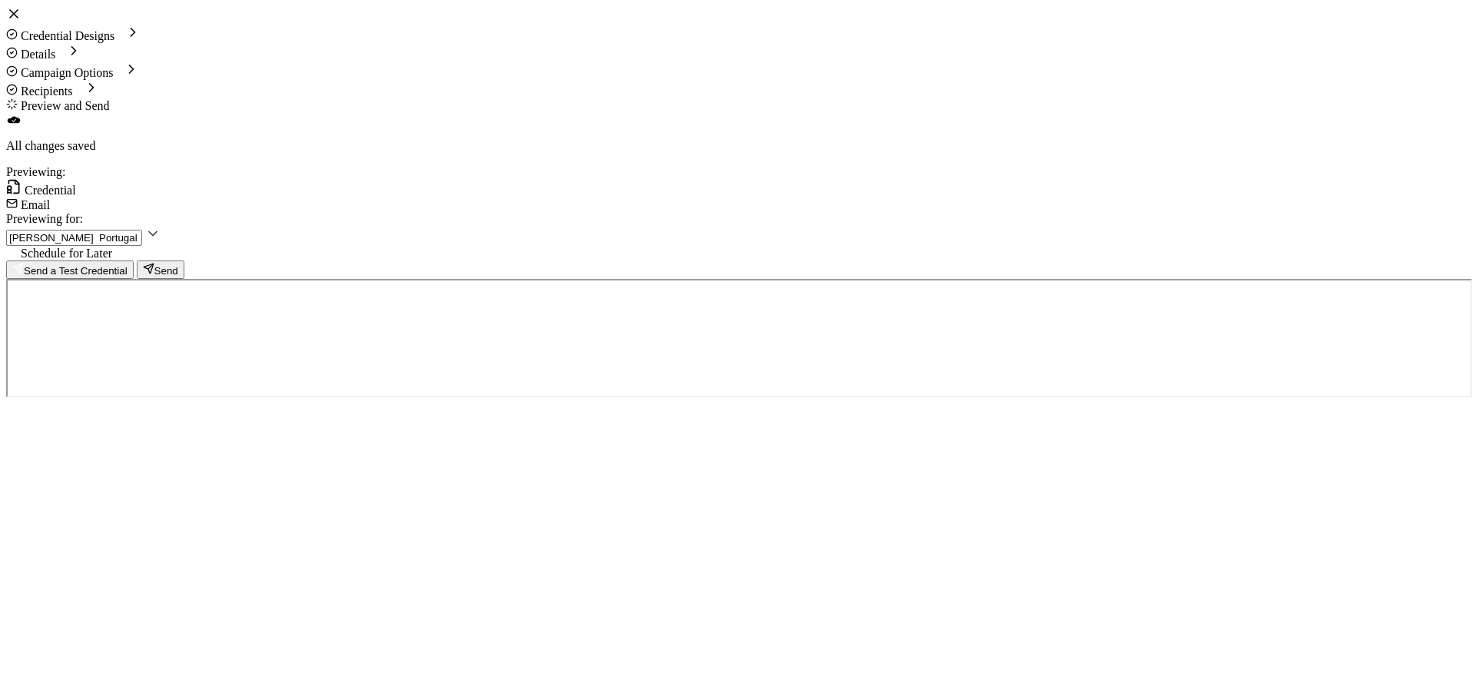
click at [112, 247] on span "Schedule for Later" at bounding box center [66, 253] width 91 height 13
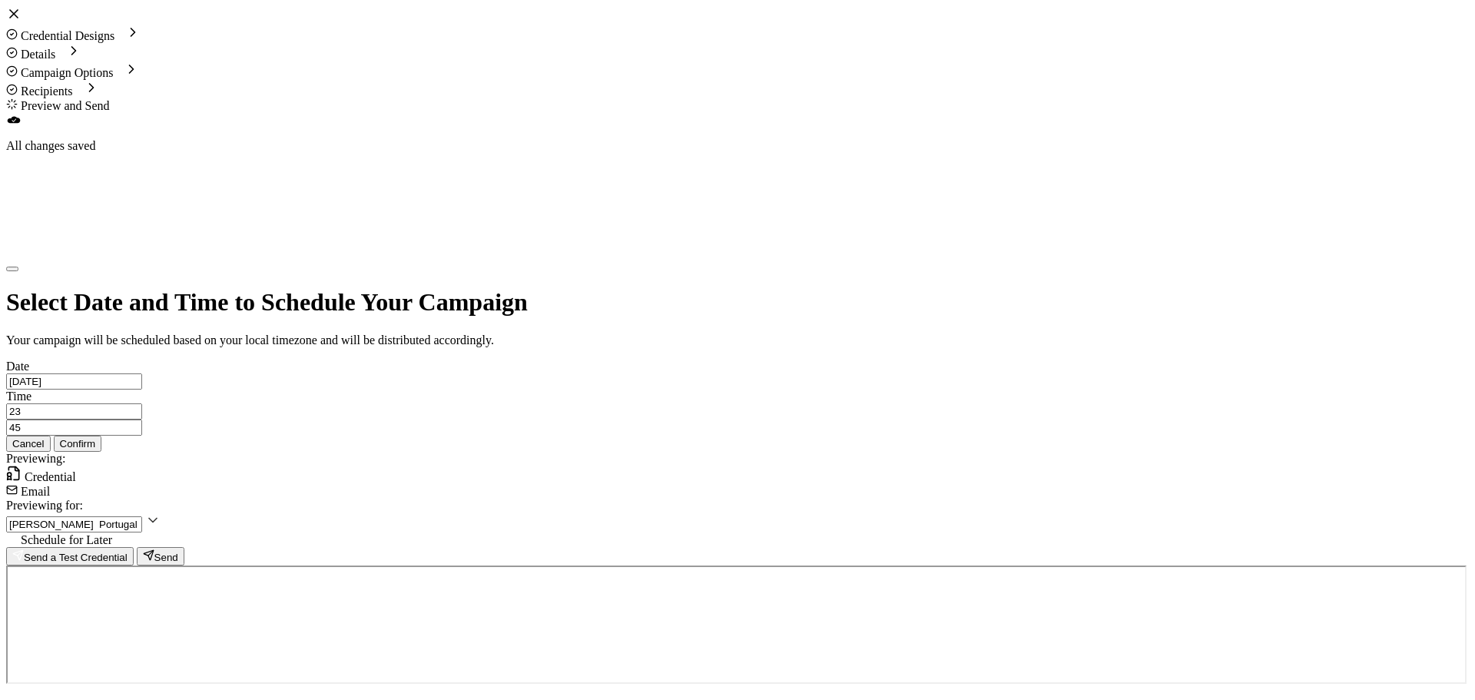
click at [142, 373] on input "[DATE]" at bounding box center [74, 381] width 136 height 16
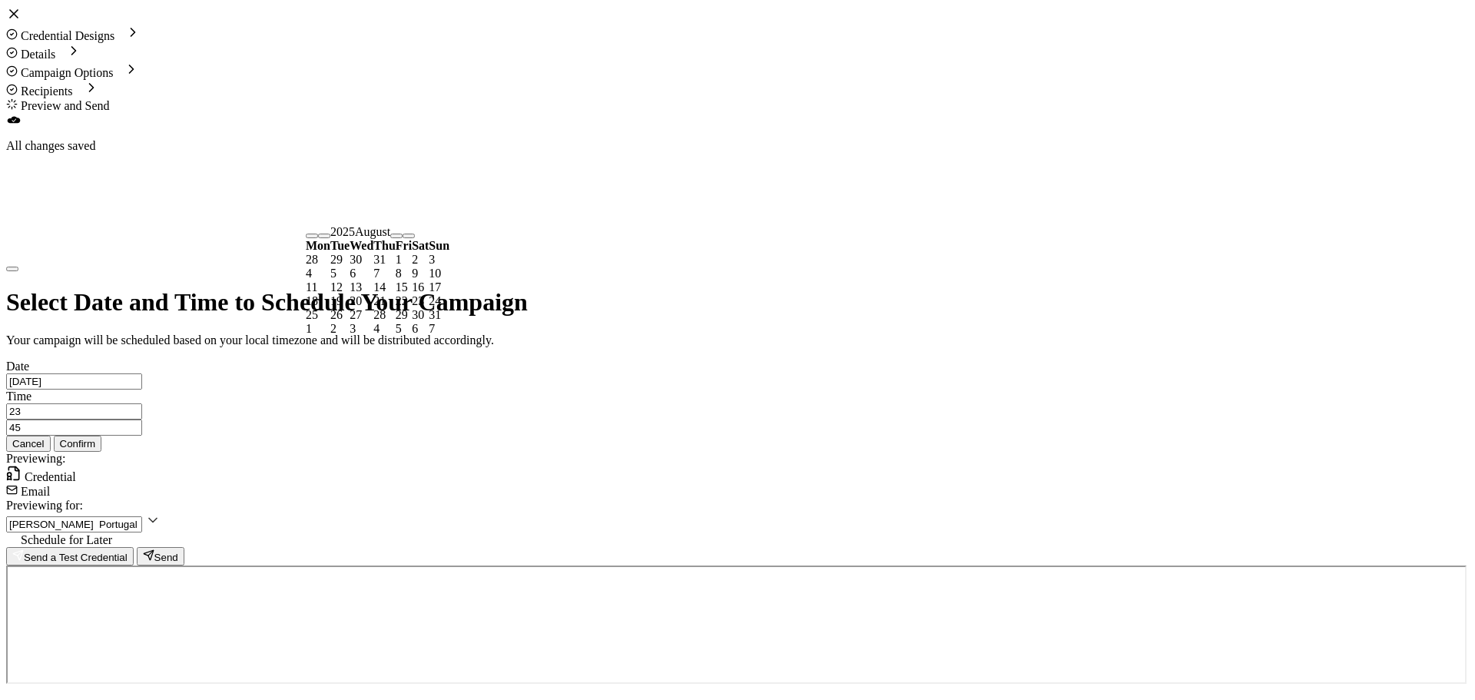
click at [408, 293] on span "15" at bounding box center [402, 286] width 12 height 13
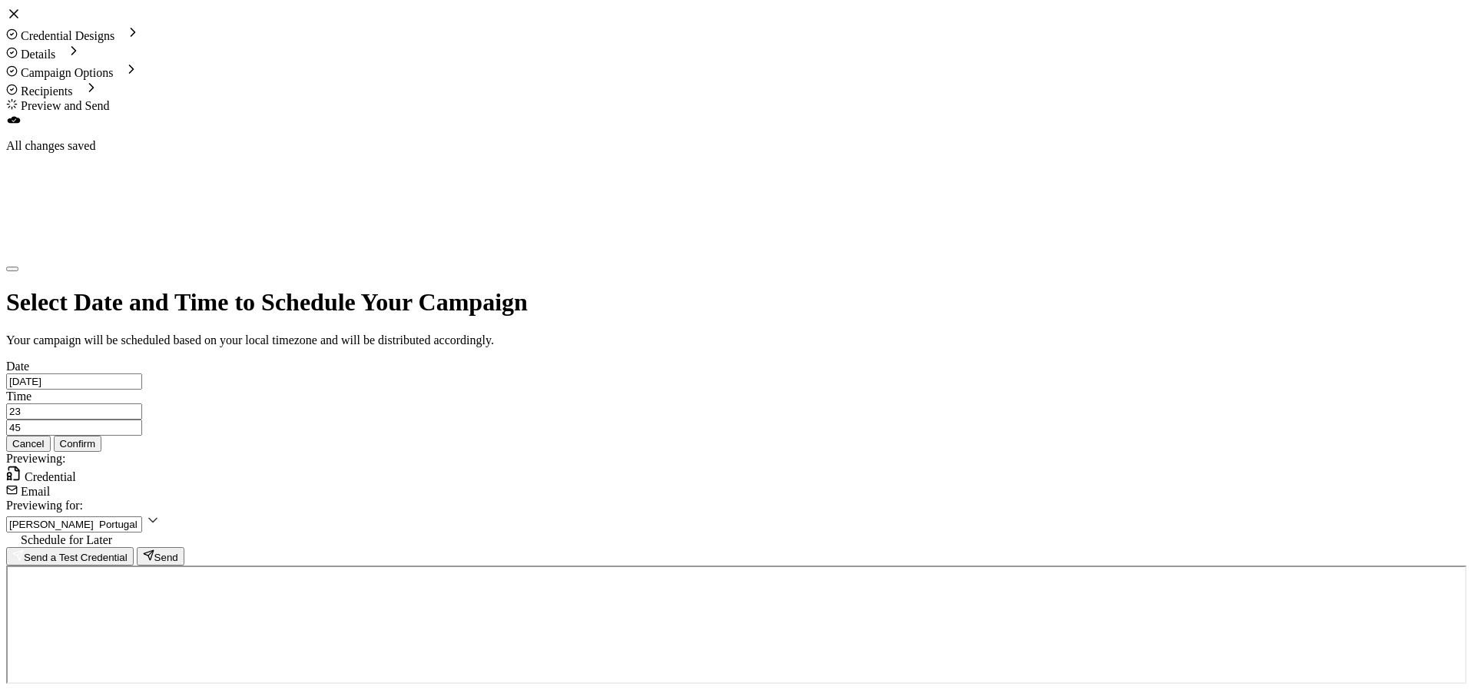
click at [142, 403] on input "23" at bounding box center [74, 411] width 136 height 16
click at [429, 406] on li "08" at bounding box center [576, 413] width 322 height 14
type input "08"
click at [142, 419] on input "45" at bounding box center [74, 427] width 136 height 16
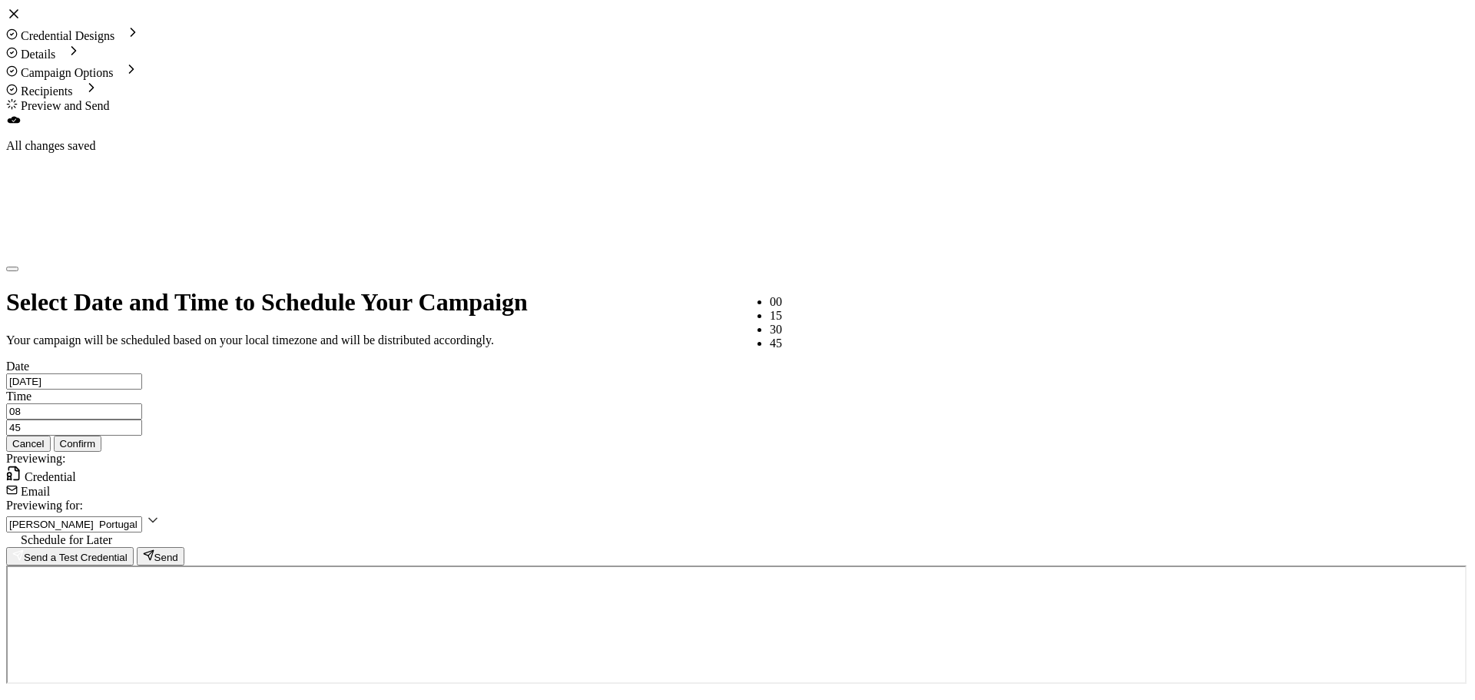
click at [791, 309] on li "00" at bounding box center [931, 302] width 322 height 14
type input "00"
click at [96, 438] on span "Confirm" at bounding box center [78, 444] width 36 height 12
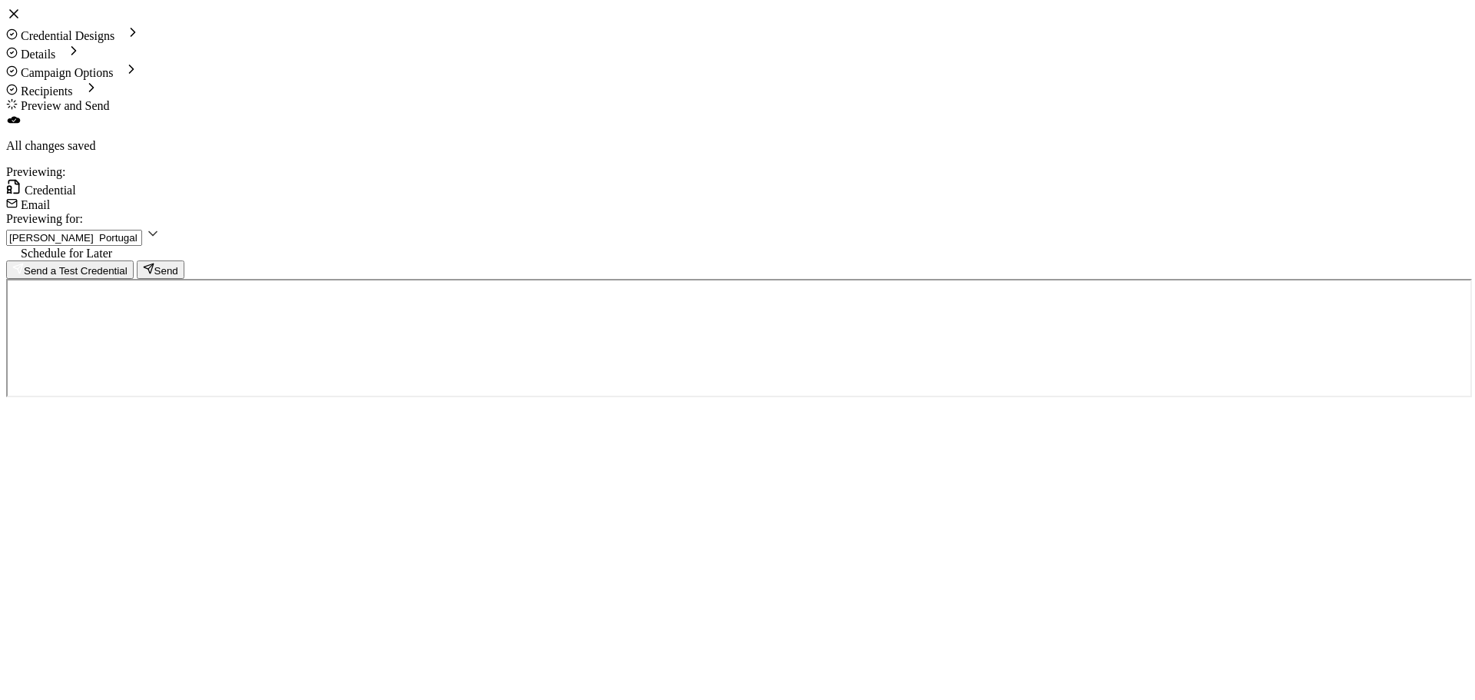
click at [461, 197] on div "Email" at bounding box center [737, 204] width 1463 height 15
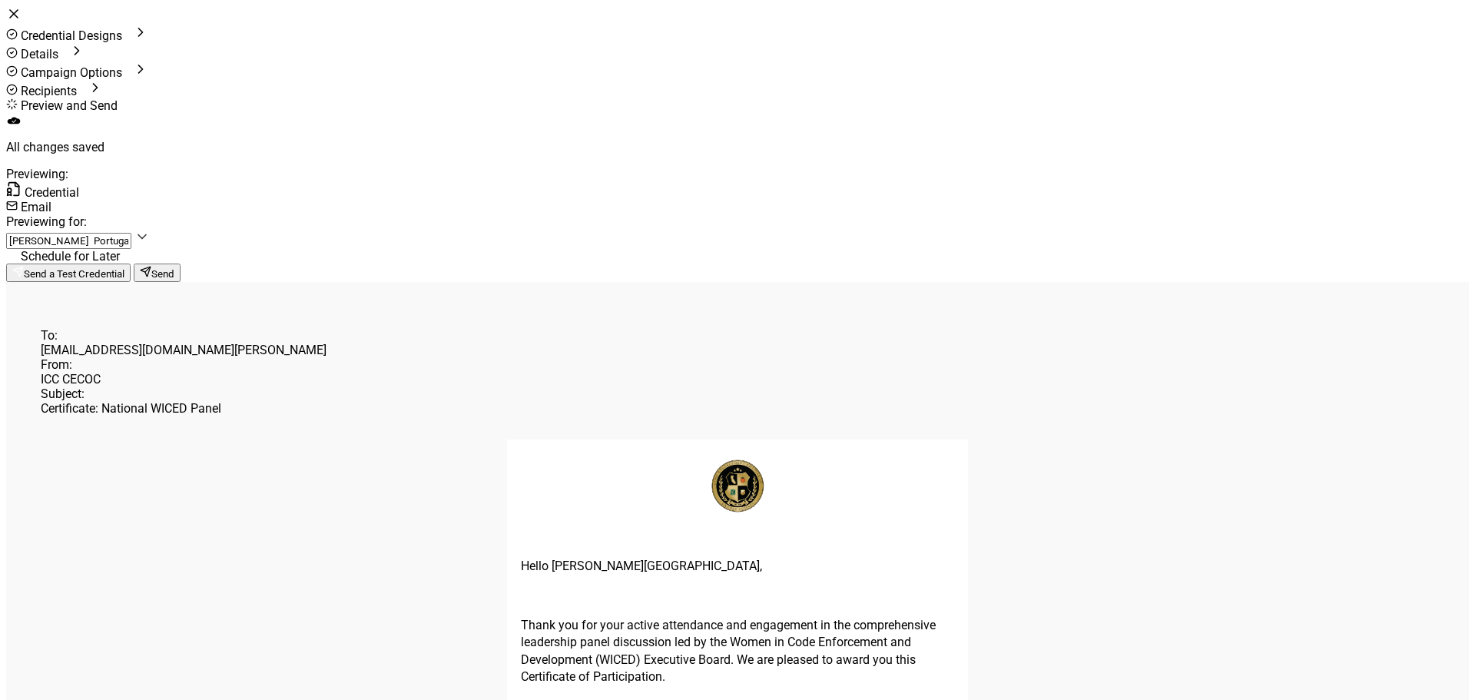
click at [51, 200] on span "Email" at bounding box center [36, 207] width 31 height 15
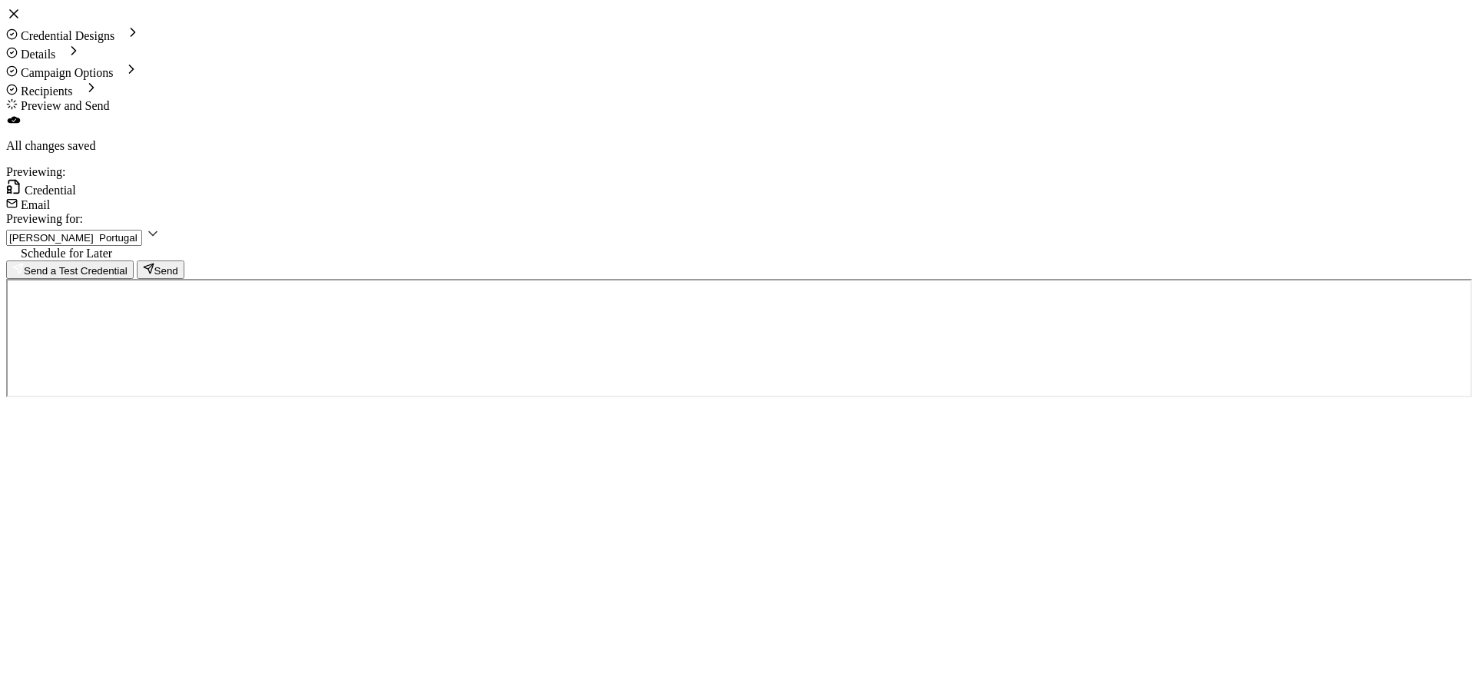
click at [50, 198] on span "Email" at bounding box center [35, 204] width 29 height 13
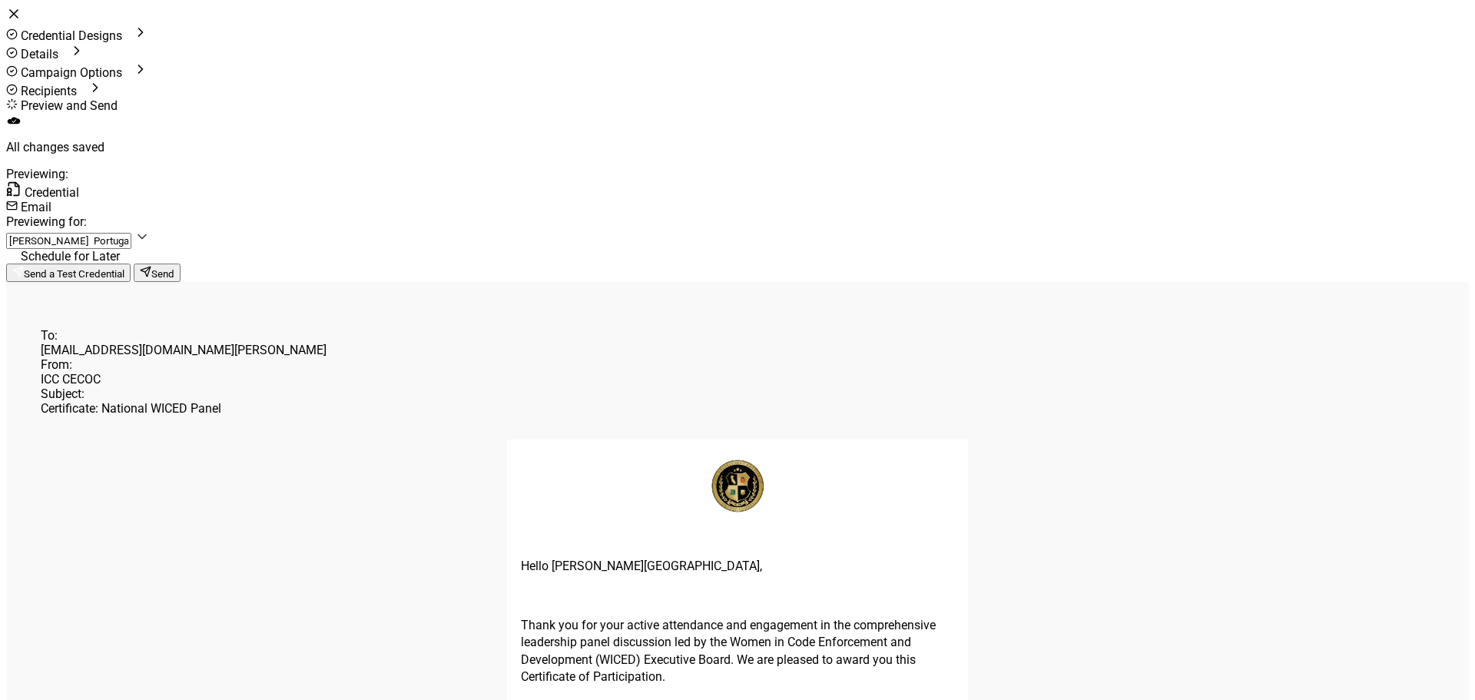
click at [22, 22] on icon at bounding box center [13, 13] width 15 height 15
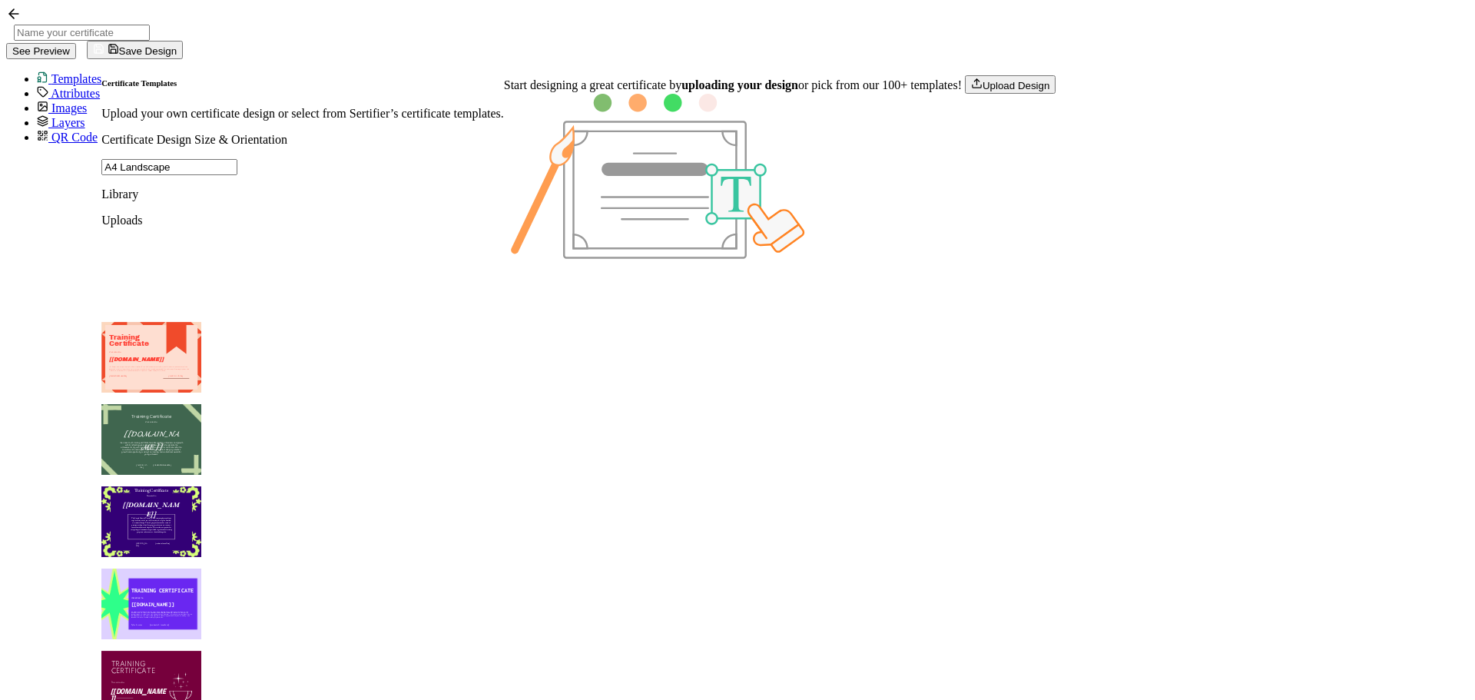
scroll to position [1636, 0]
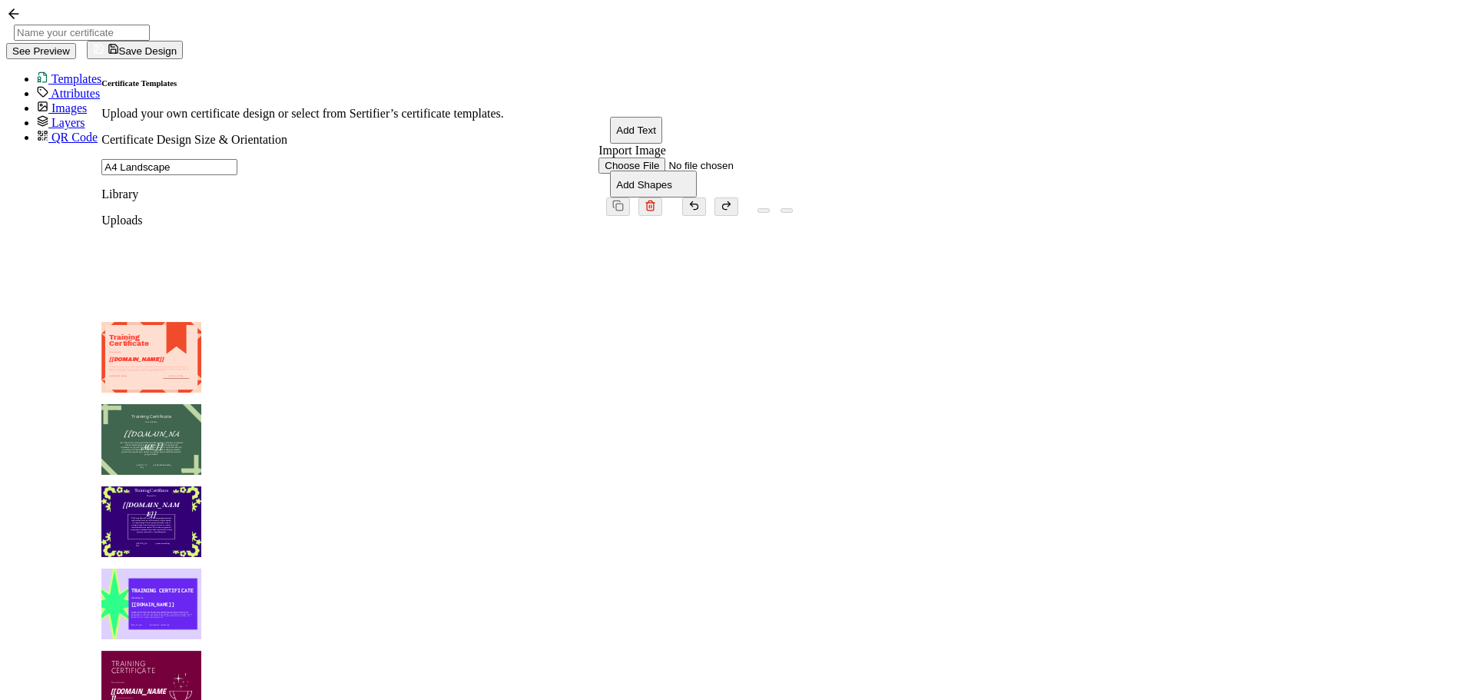
type input "Merca"
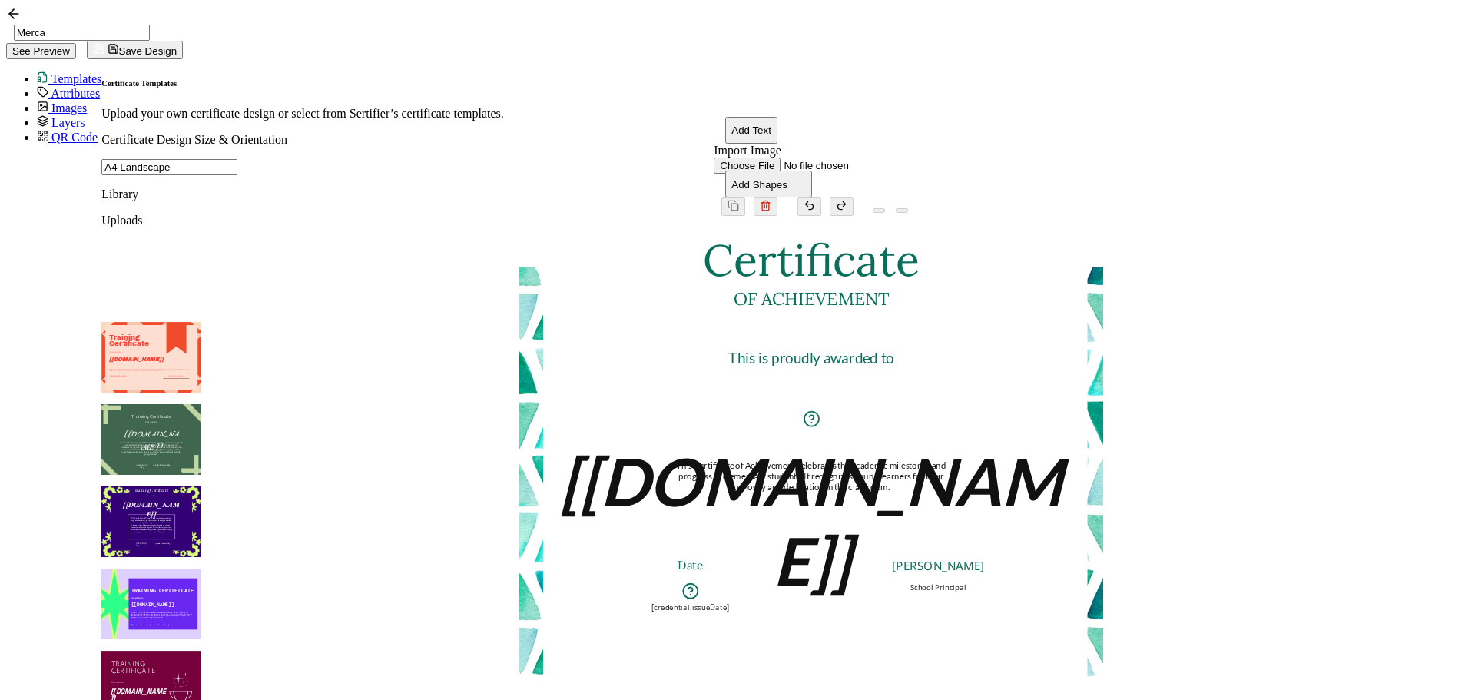
click at [873, 287] on pre "OF ACHIEVEMENT" at bounding box center [811, 298] width 155 height 22
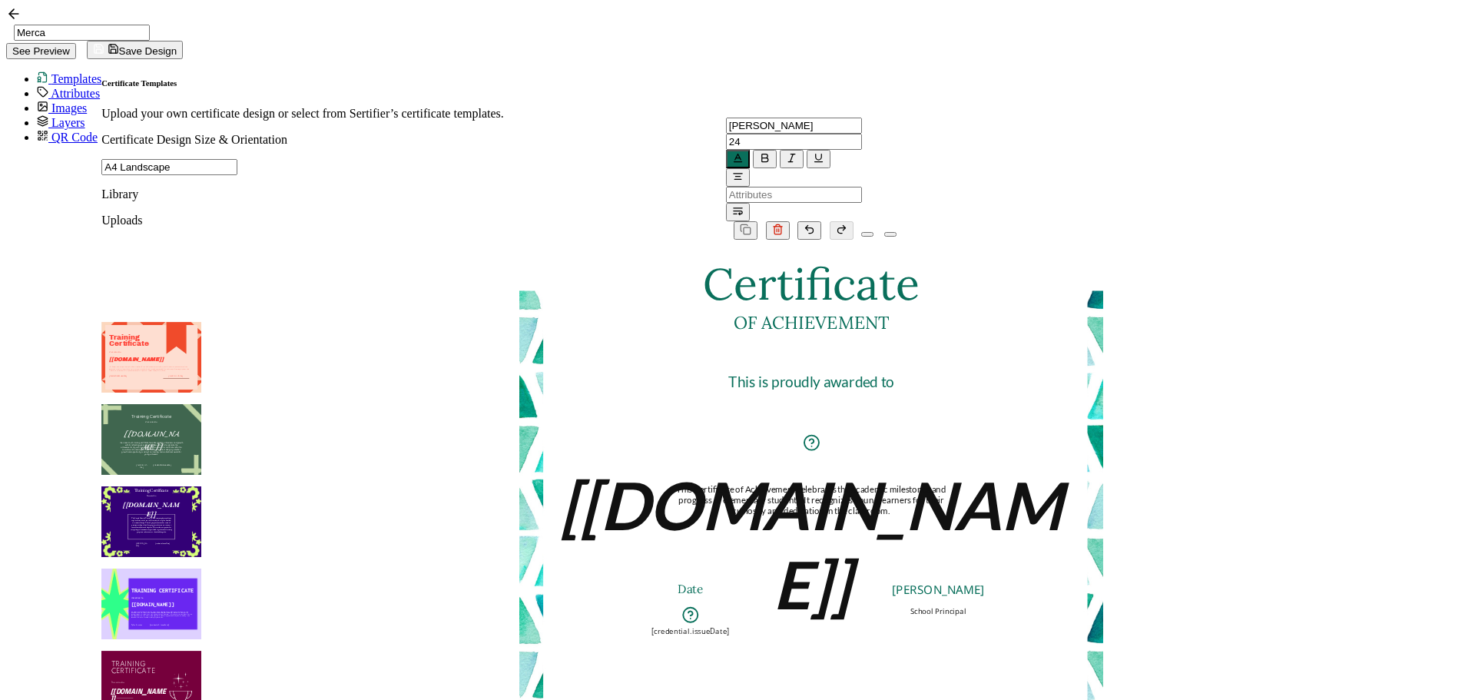
click at [873, 311] on pre "OF ACHIEVEMENT" at bounding box center [811, 322] width 155 height 22
drag, startPoint x: 857, startPoint y: 313, endPoint x: 856, endPoint y: 286, distance: 27.7
click at [856, 345] on pre "This is proudly awarded to" at bounding box center [811, 354] width 166 height 18
click at [855, 466] on pre "[[DOMAIN_NAME]]" at bounding box center [811, 544] width 502 height 157
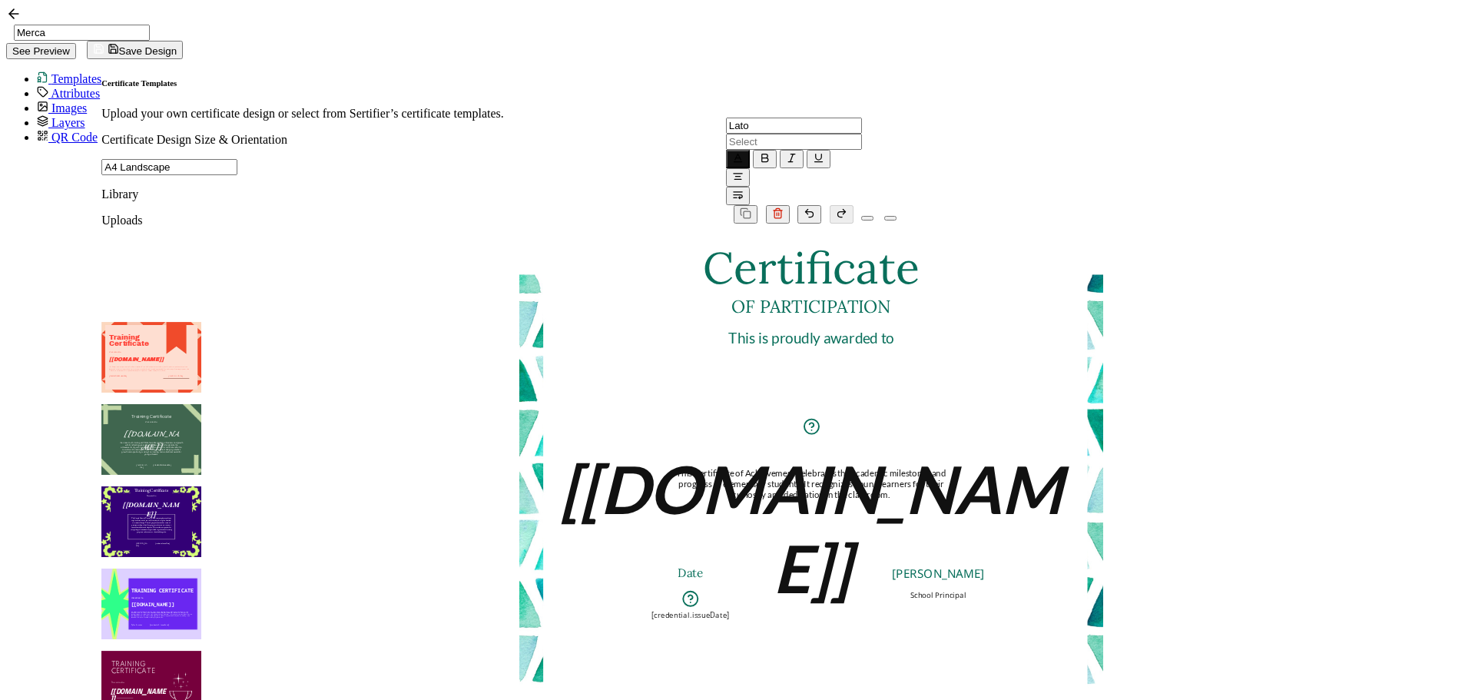
click at [726, 134] on input "text" at bounding box center [794, 142] width 136 height 16
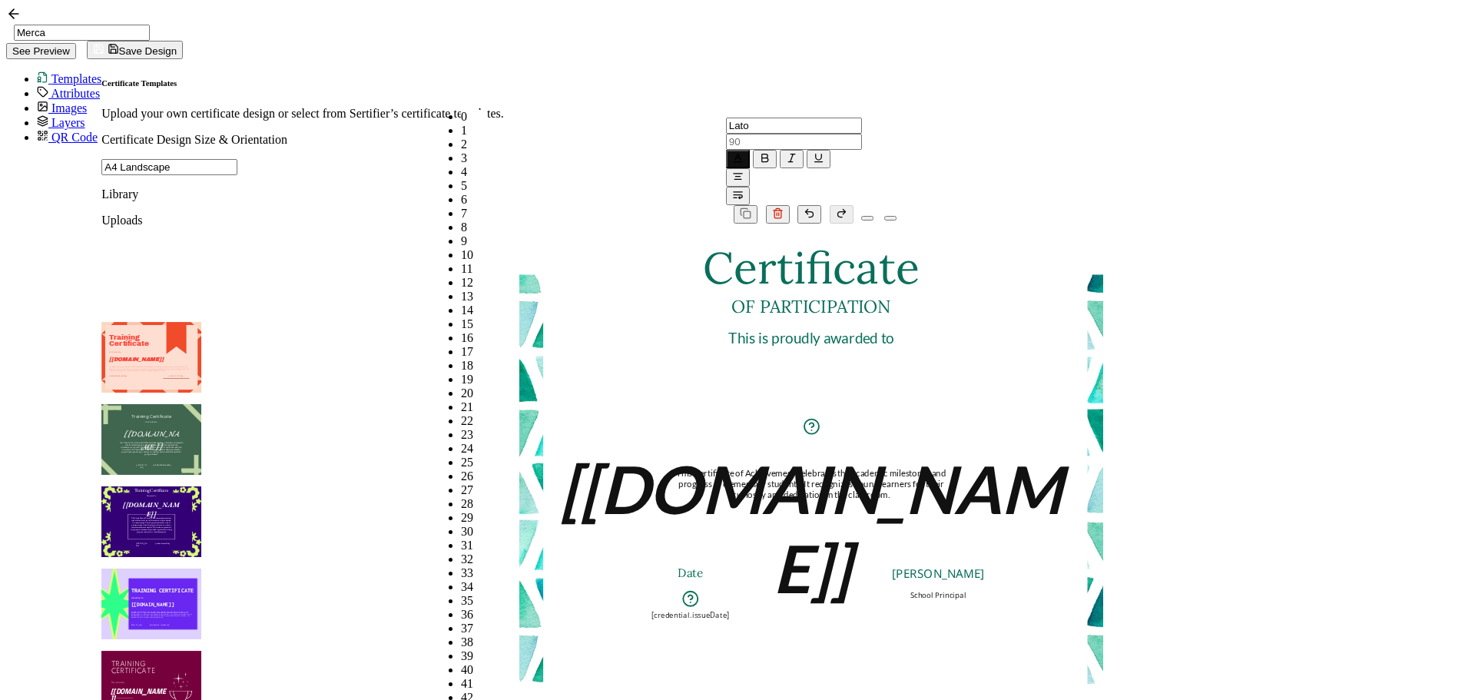
scroll to position [2025, 0]
type input "78"
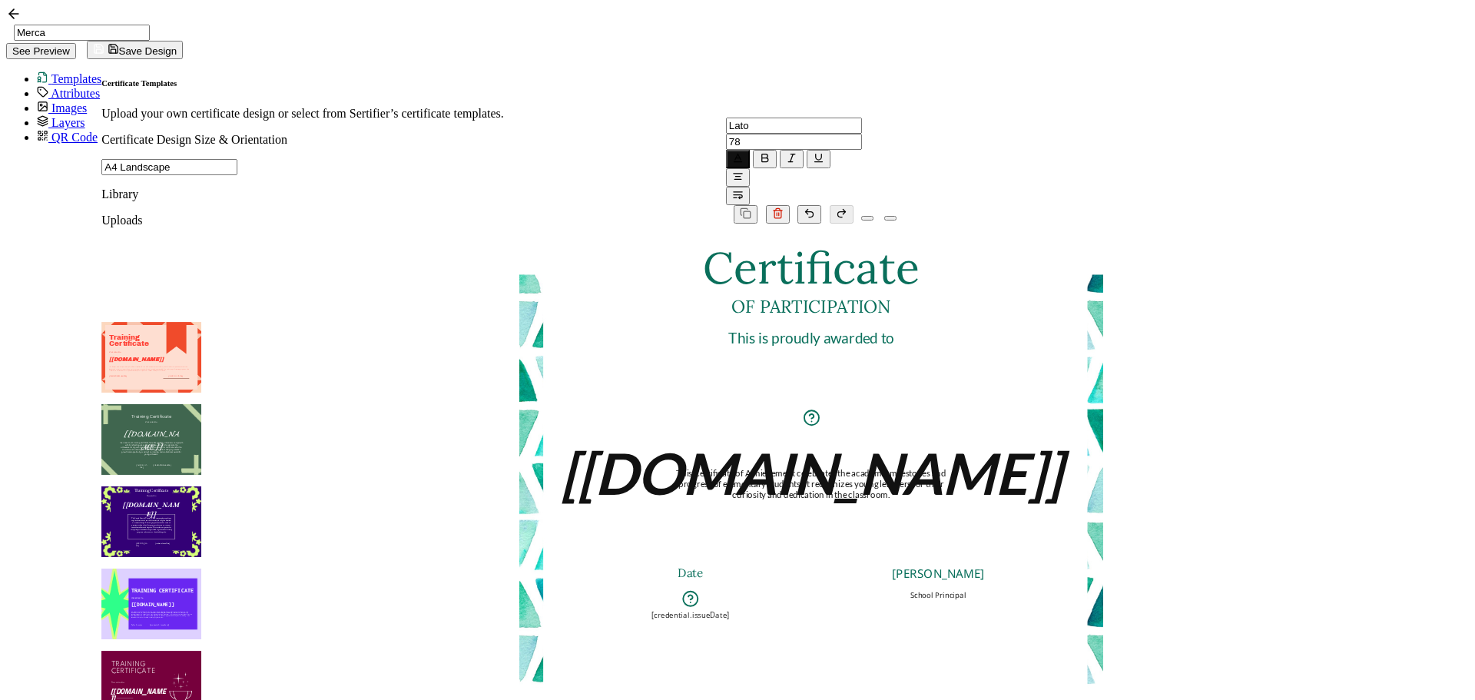
drag, startPoint x: 449, startPoint y: 91, endPoint x: 449, endPoint y: 101, distance: 9.3
click at [726, 134] on input "78" at bounding box center [794, 142] width 136 height 16
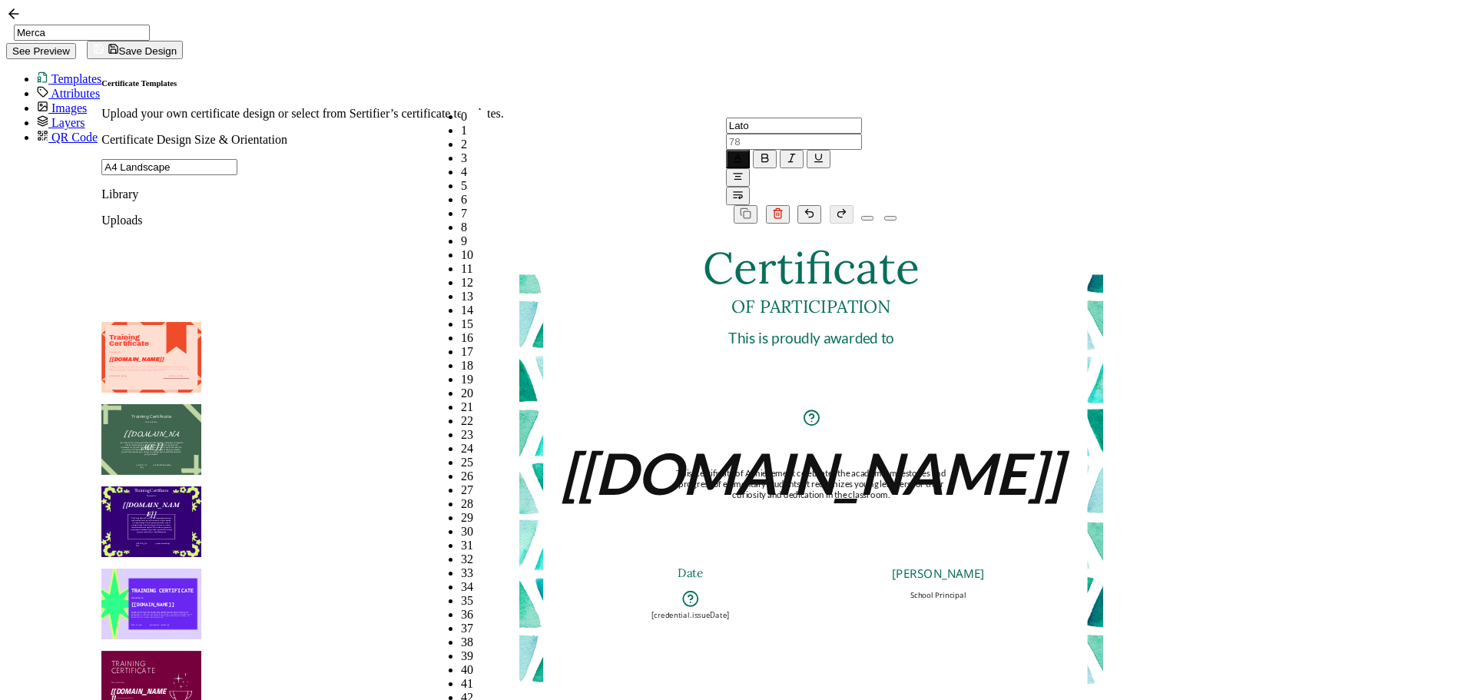
scroll to position [1712, 0]
type input "68"
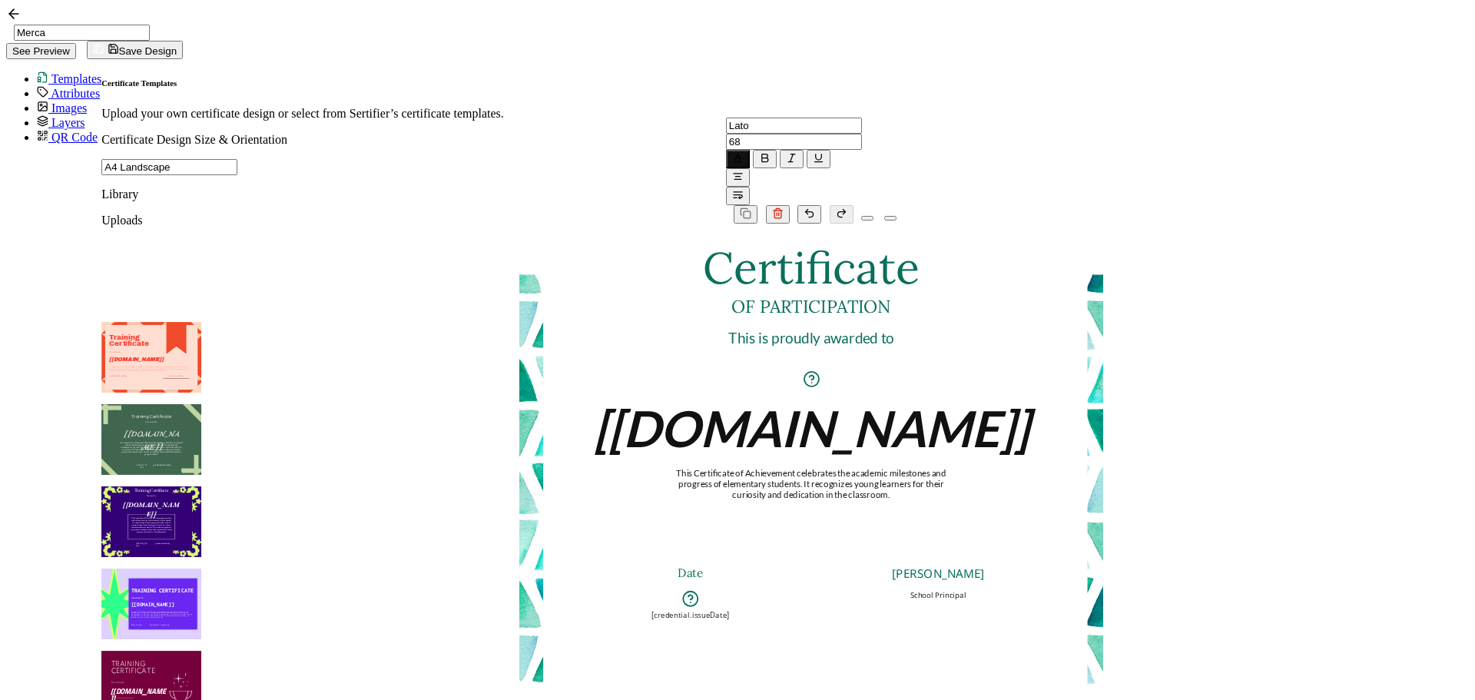
click at [886, 398] on pre "[[DOMAIN_NAME]]" at bounding box center [811, 427] width 435 height 59
click at [883, 467] on pre "This Certificate of Achievement celebrates the academic milestones and progress…" at bounding box center [811, 483] width 271 height 33
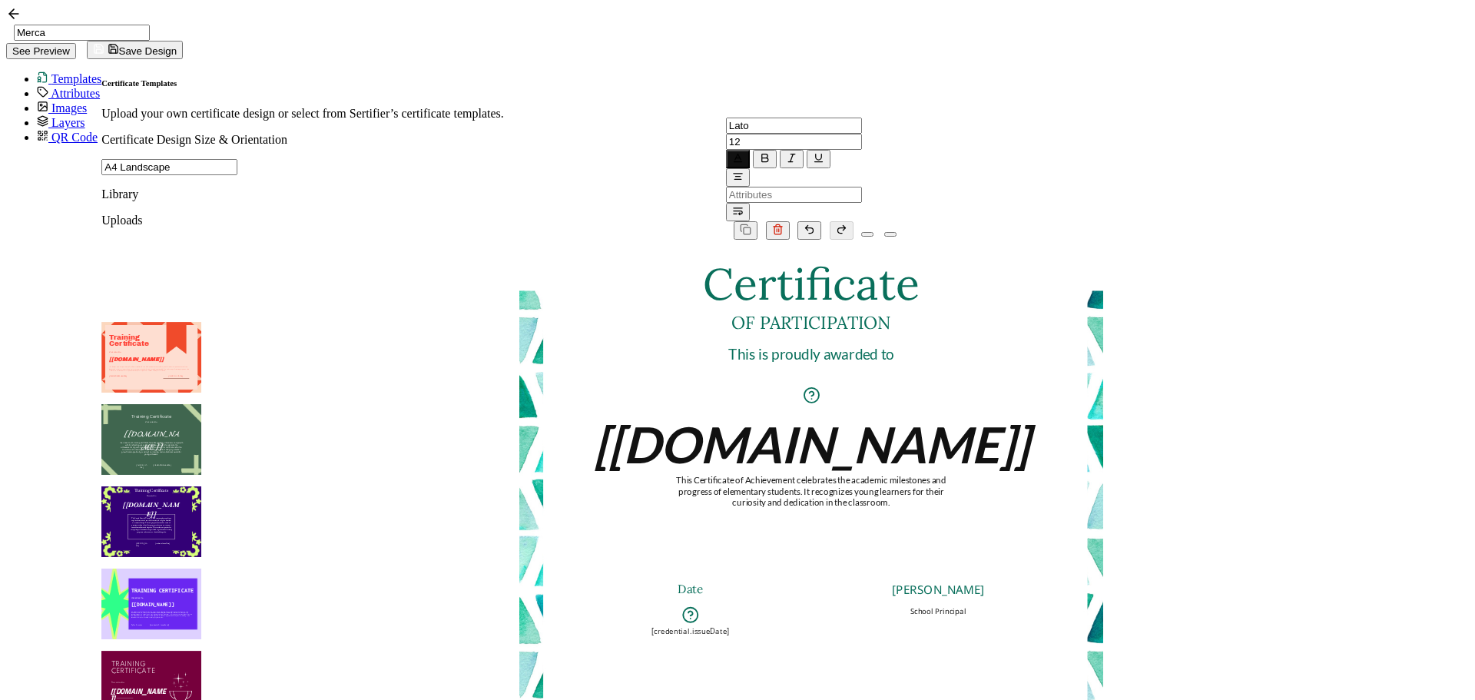
drag, startPoint x: 1021, startPoint y: 434, endPoint x: 1020, endPoint y: 426, distance: 8.5
click at [950, 475] on div "This Certificate of Achievement celebrates the academic milestones and progress…" at bounding box center [811, 491] width 278 height 33
drag, startPoint x: 1021, startPoint y: 423, endPoint x: 1130, endPoint y: 423, distance: 109.1
click at [1103, 291] on div "Certificate The recipient’s full name, which will be automatically filled based…" at bounding box center [811, 291] width 584 height 0
drag, startPoint x: 744, startPoint y: 413, endPoint x: 668, endPoint y: 403, distance: 77.5
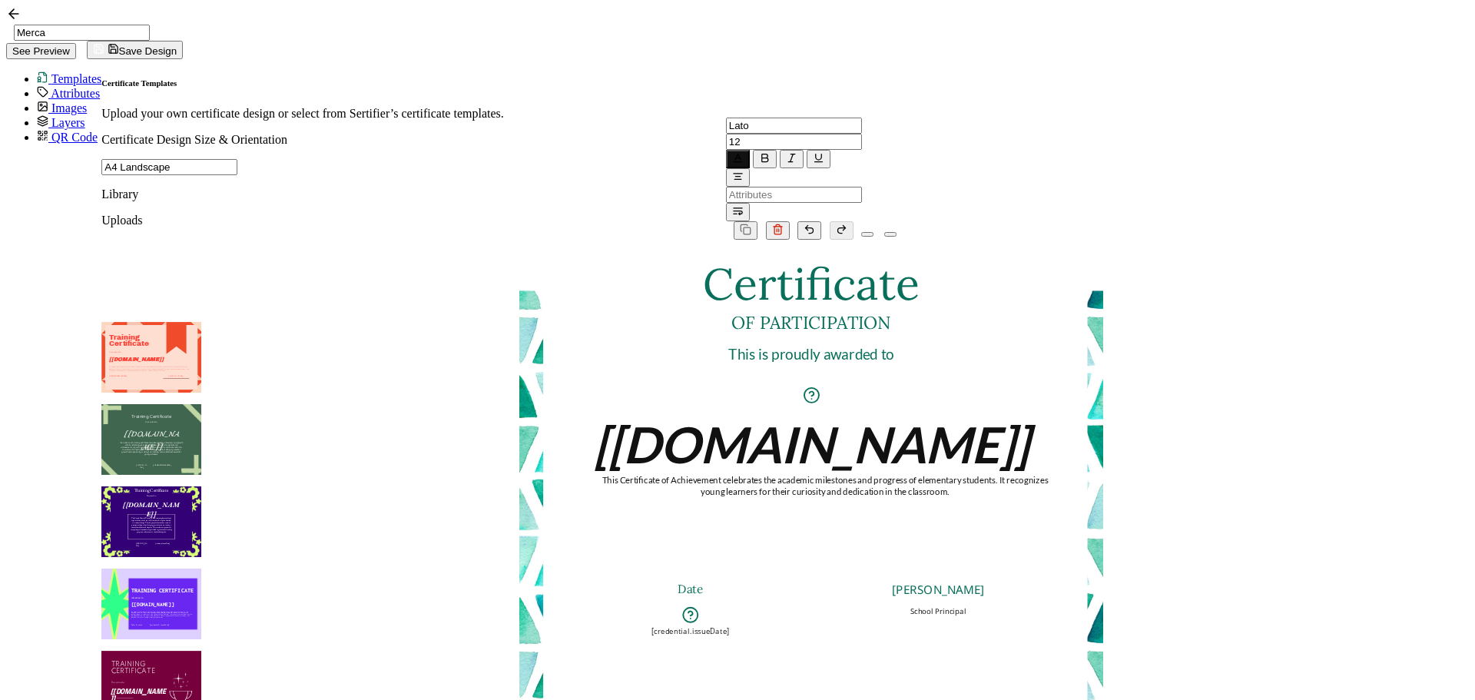
click at [668, 291] on div "Certificate The recipient’s full name, which will be automatically filled based…" at bounding box center [811, 291] width 584 height 0
click at [894, 345] on pre "This is proudly awarded to" at bounding box center [811, 354] width 166 height 18
click at [52, 129] on span "Layers" at bounding box center [68, 122] width 34 height 13
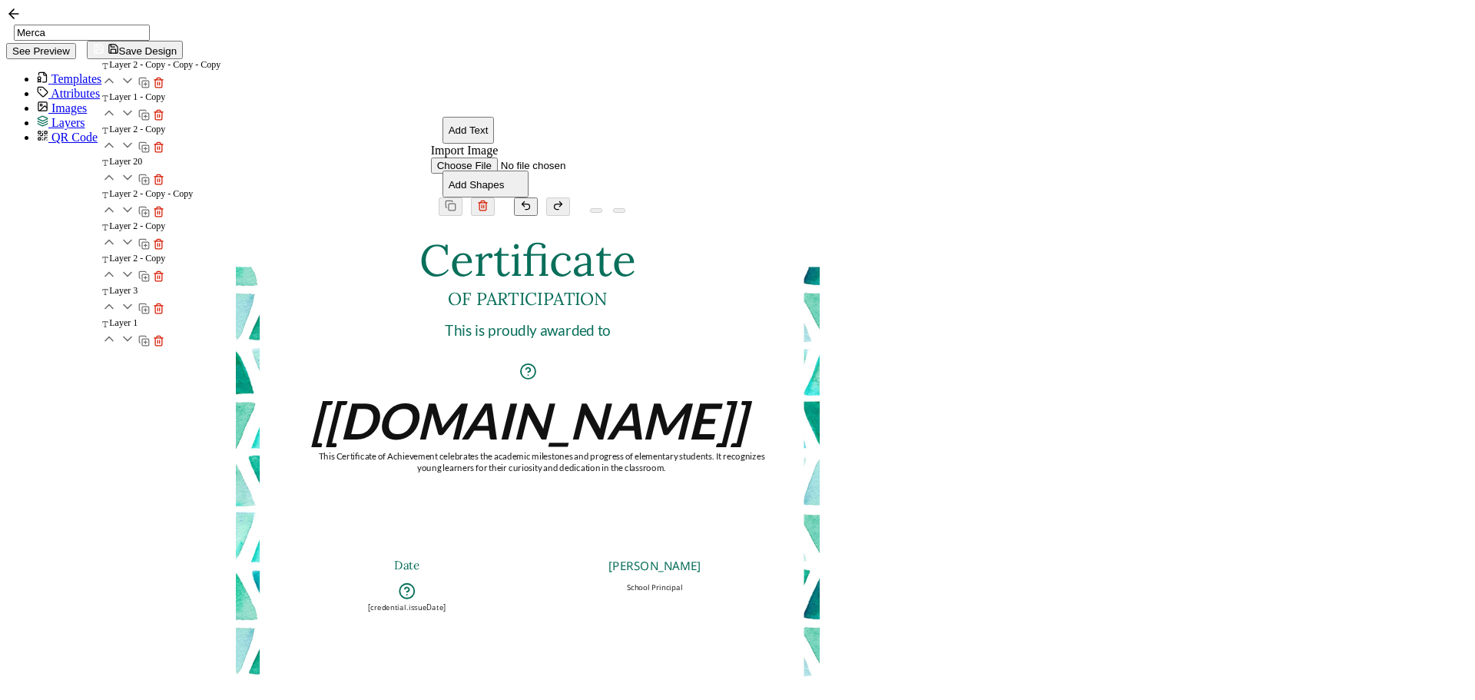
click at [611, 321] on pre "This is proudly awarded to" at bounding box center [528, 330] width 166 height 18
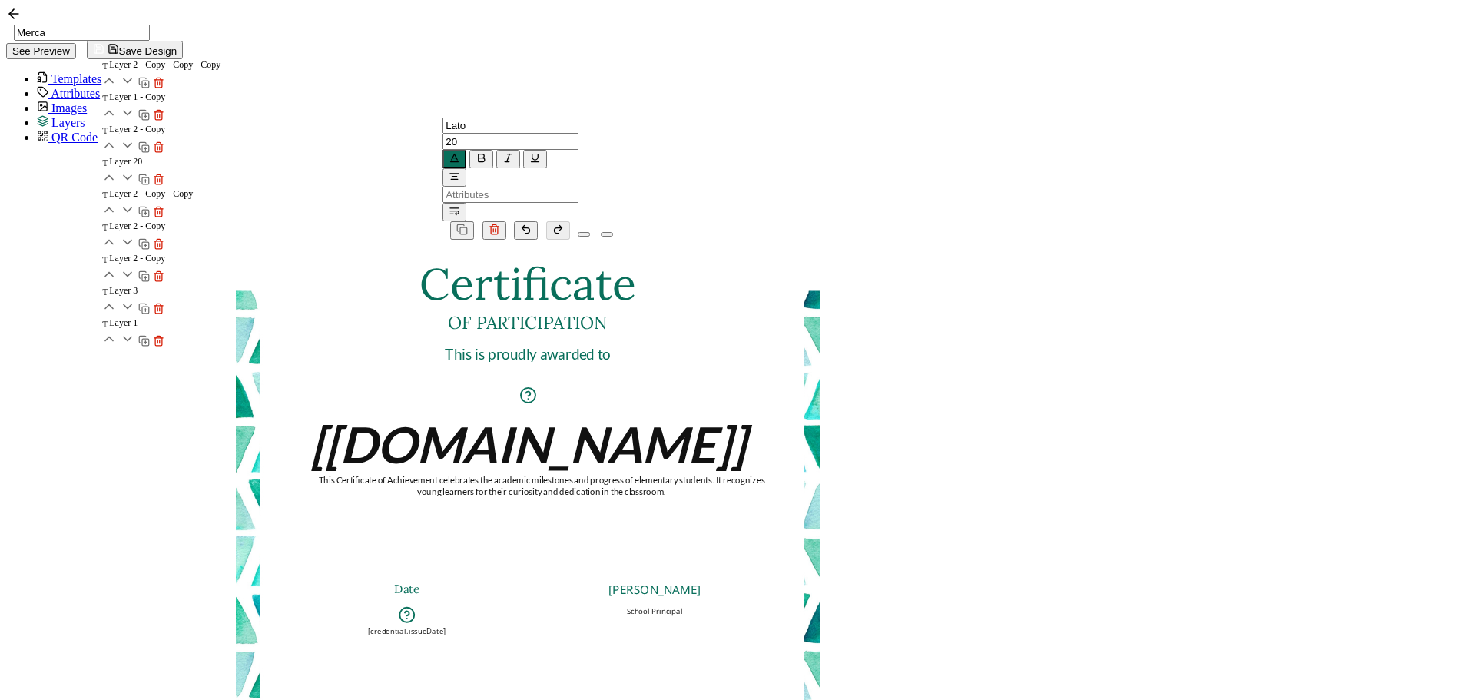
click at [149, 152] on rect at bounding box center [145, 148] width 7 height 7
drag, startPoint x: 903, startPoint y: 288, endPoint x: 897, endPoint y: 376, distance: 87.8
click at [605, 435] on pre "This is proudly awarded to" at bounding box center [522, 444] width 166 height 18
click at [631, 435] on div "This is proudly awarded to" at bounding box center [522, 444] width 219 height 18
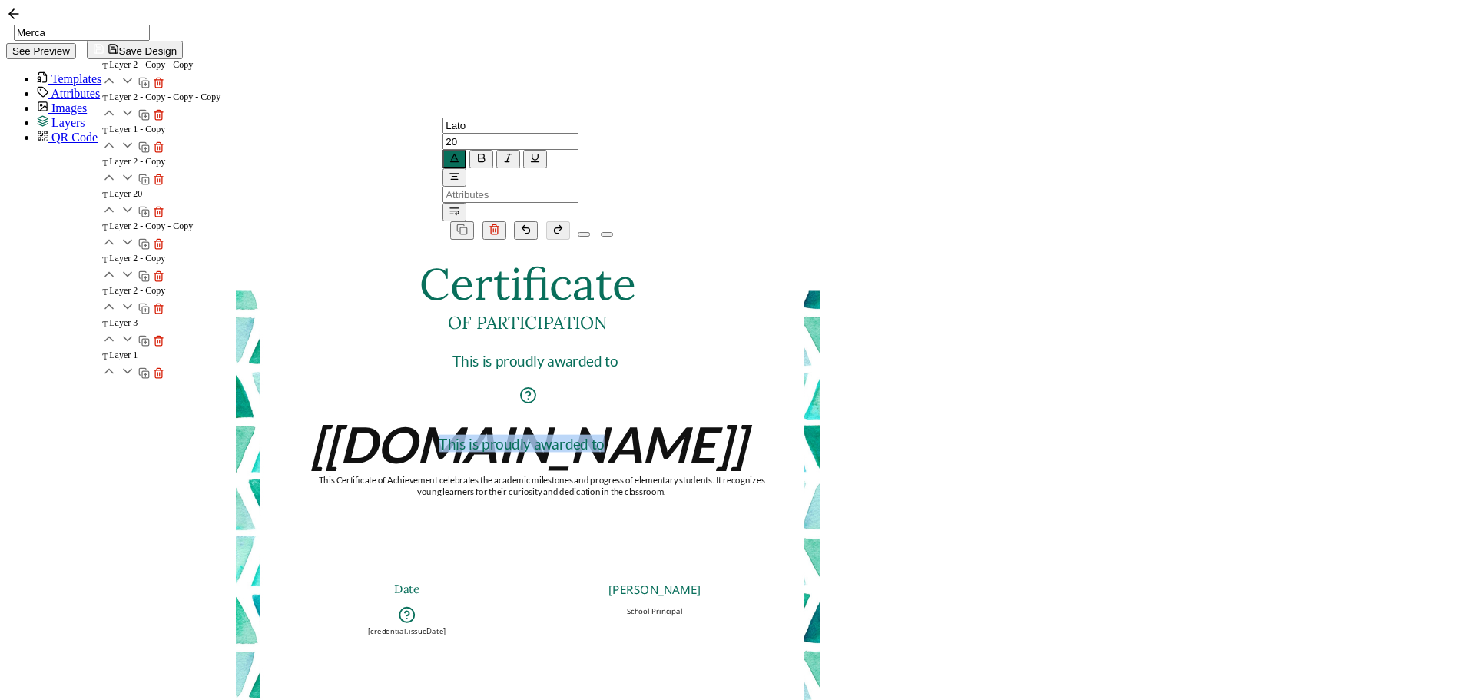
drag, startPoint x: 959, startPoint y: 373, endPoint x: 762, endPoint y: 371, distance: 196.7
click at [762, 291] on div "Certificate The recipient’s full name, which will be automatically filled based…" at bounding box center [528, 291] width 584 height 0
paste pre
click at [493, 150] on button "button" at bounding box center [481, 159] width 24 height 18
click at [38, 121] on icon at bounding box center [43, 118] width 10 height 5
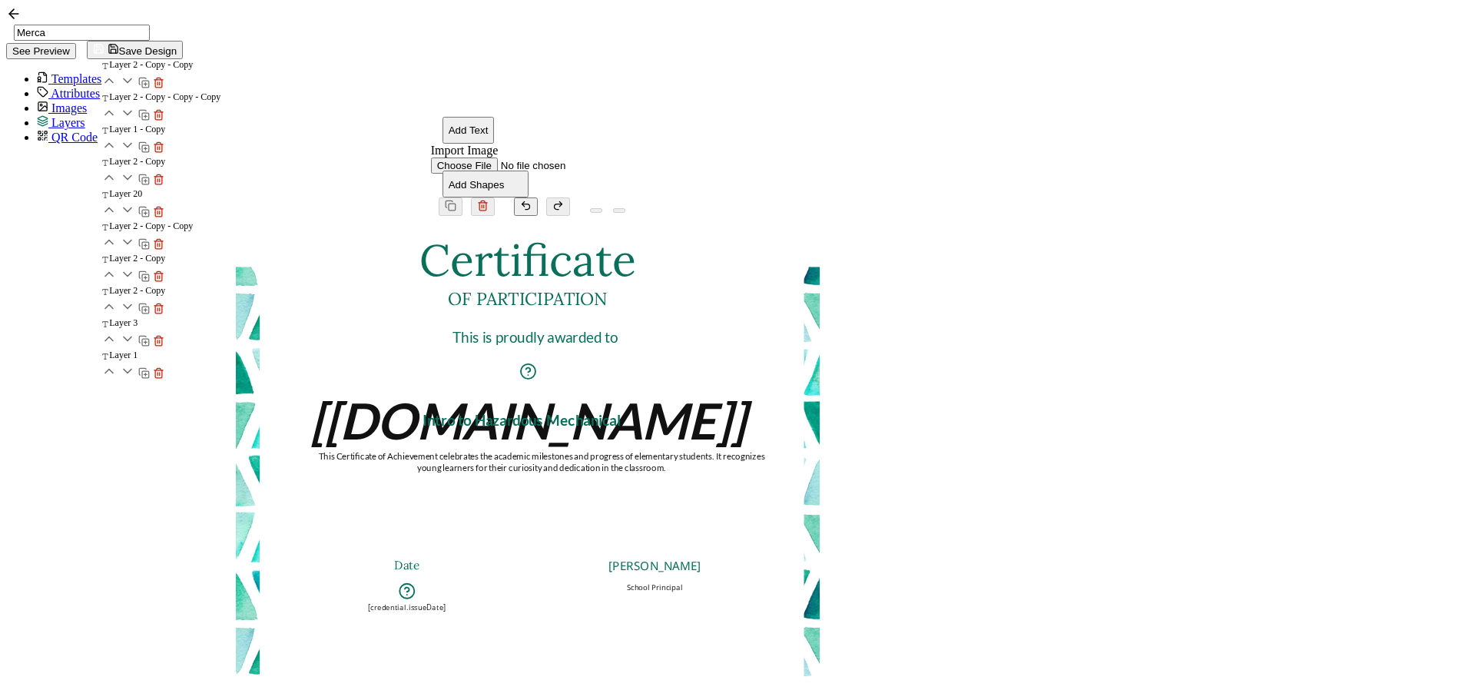
click at [68, 129] on span "Layers" at bounding box center [68, 122] width 34 height 13
click at [51, 105] on span "Images" at bounding box center [68, 107] width 35 height 13
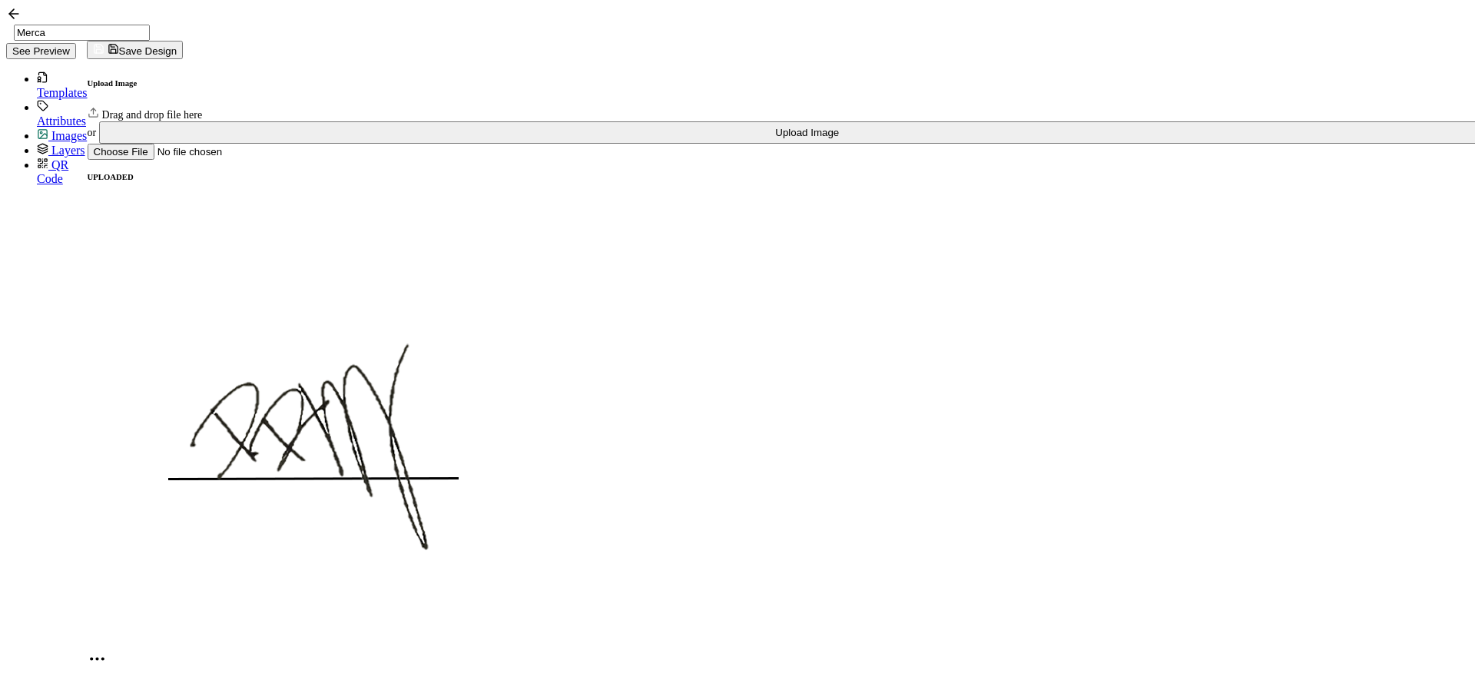
click at [178, 330] on img at bounding box center [318, 415] width 461 height 461
drag, startPoint x: 901, startPoint y: 380, endPoint x: 1031, endPoint y: 490, distance: 170.1
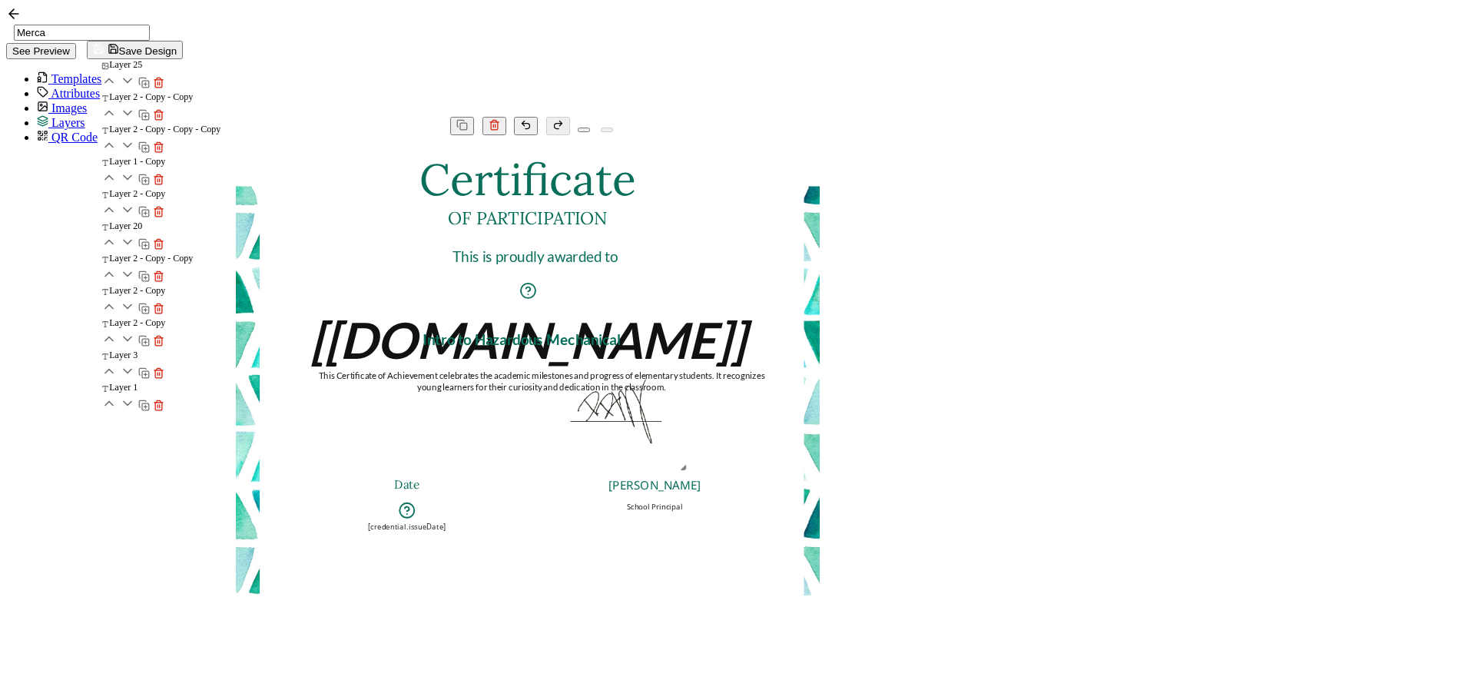
drag, startPoint x: 1114, startPoint y: 571, endPoint x: 1024, endPoint y: 475, distance: 131.5
click at [690, 474] on div at bounding box center [617, 402] width 144 height 144
drag, startPoint x: 975, startPoint y: 443, endPoint x: 1013, endPoint y: 497, distance: 66.1
click at [727, 497] on img at bounding box center [655, 455] width 144 height 144
drag, startPoint x: 753, startPoint y: 539, endPoint x: 700, endPoint y: 529, distance: 53.9
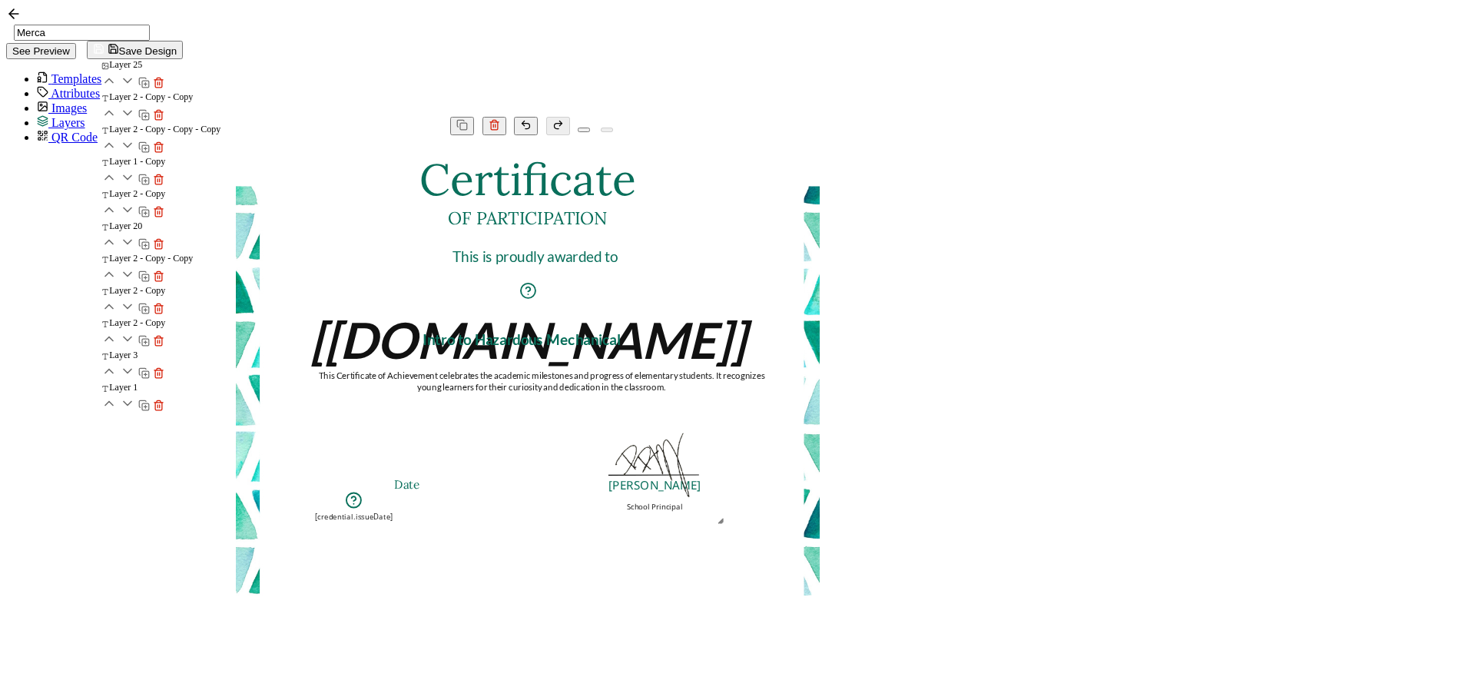
click at [393, 522] on pre "[credential.issueDate]" at bounding box center [355, 517] width 78 height 10
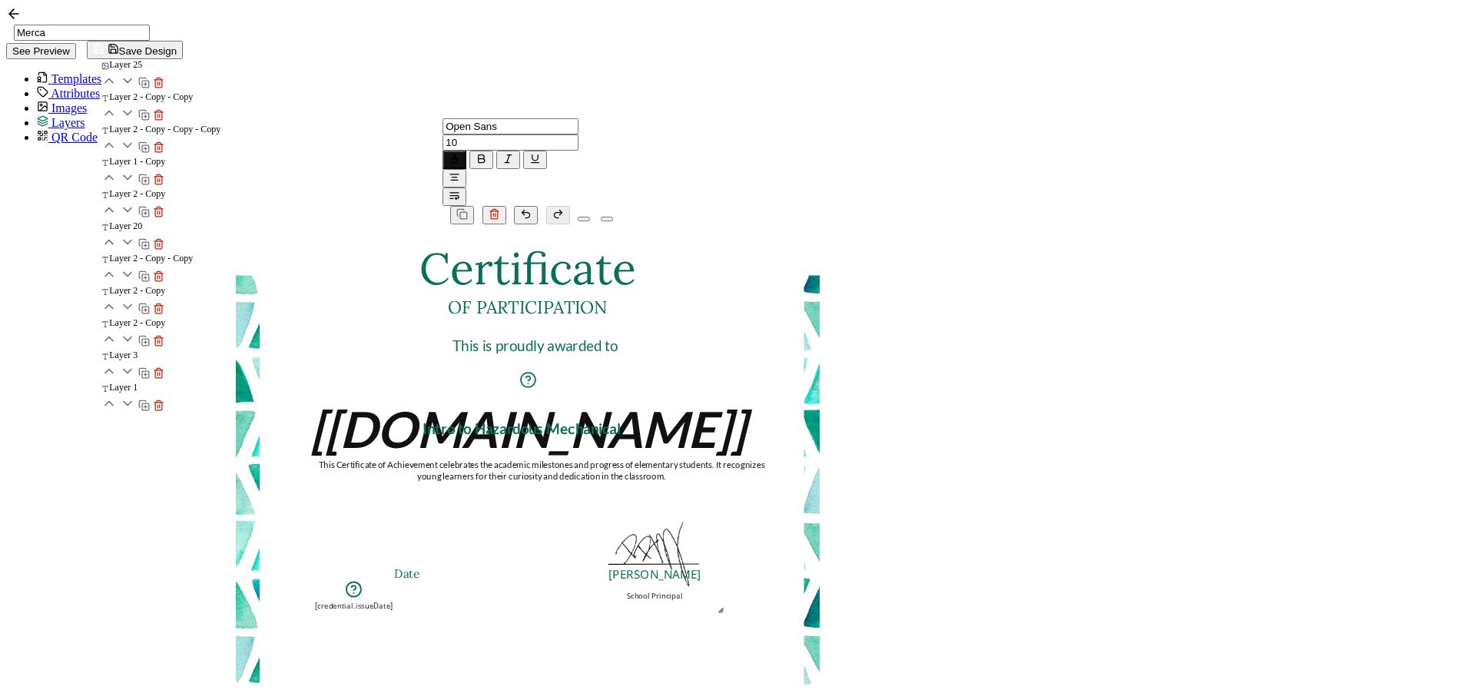
click at [419, 566] on pre "Date" at bounding box center [406, 573] width 25 height 15
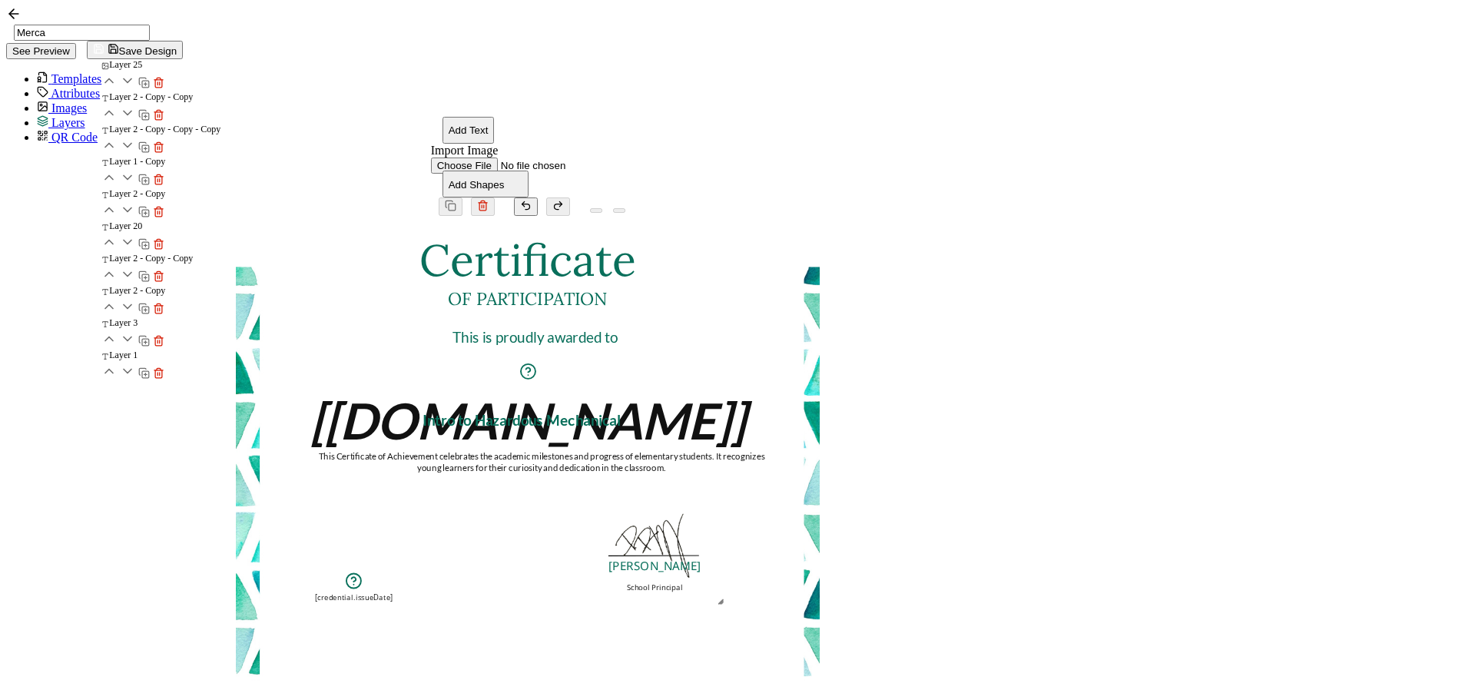
click at [393, 592] on pre "[credential.issueDate]" at bounding box center [355, 597] width 78 height 10
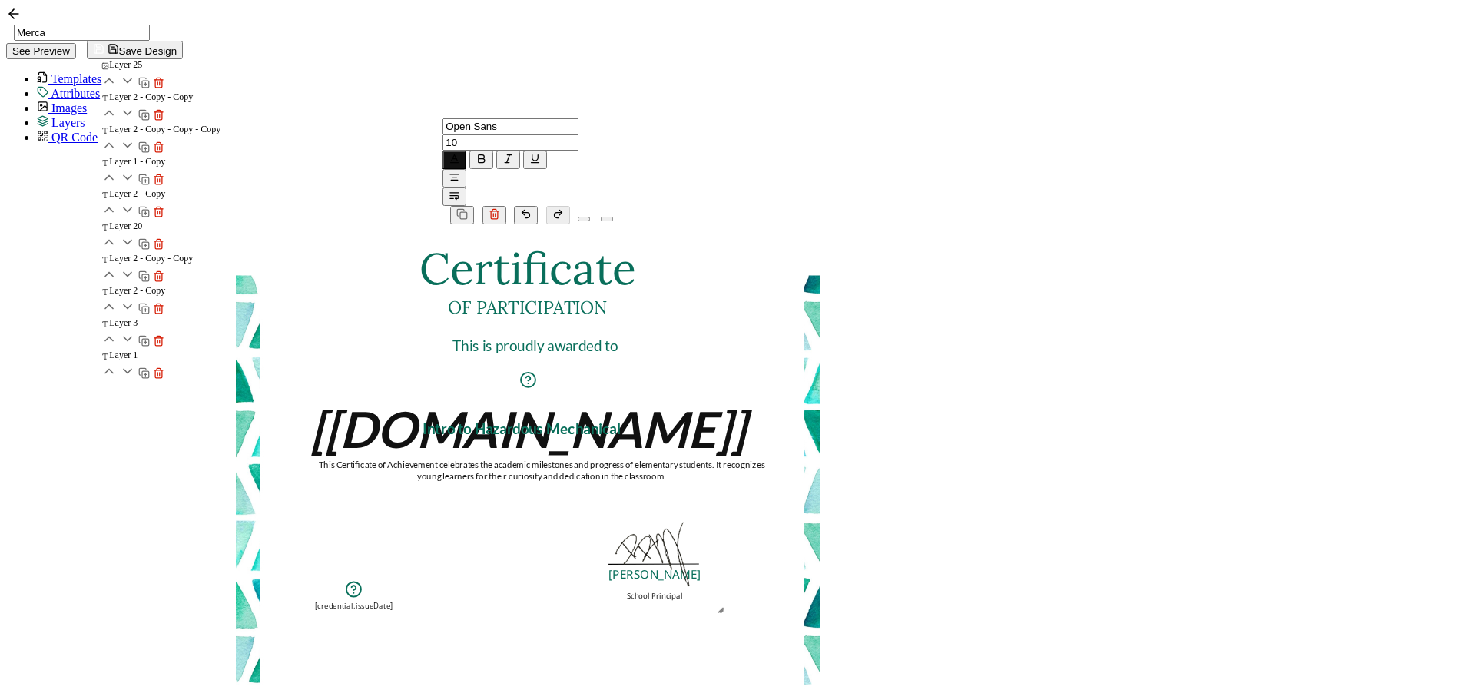
click at [61, 87] on span "Attributes" at bounding box center [75, 93] width 49 height 13
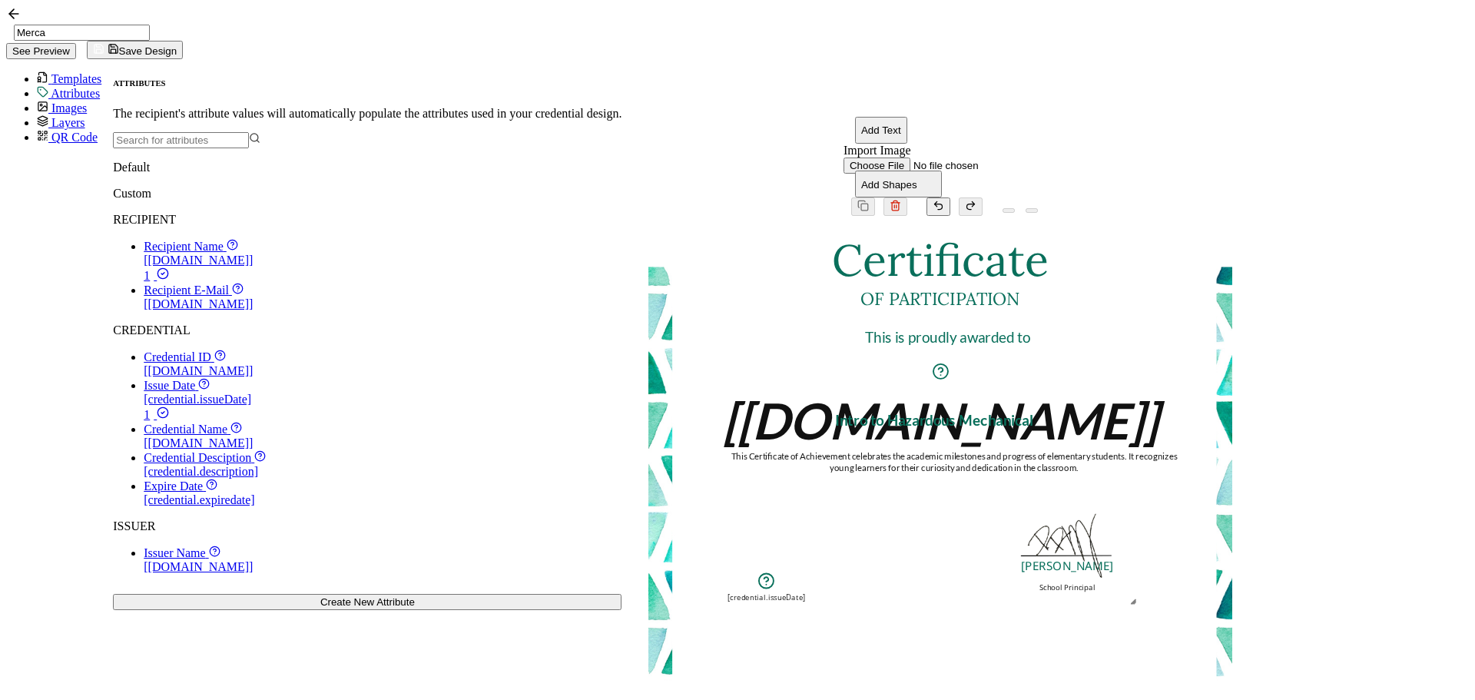
click at [144, 363] on span "Credential ID" at bounding box center [178, 356] width 68 height 13
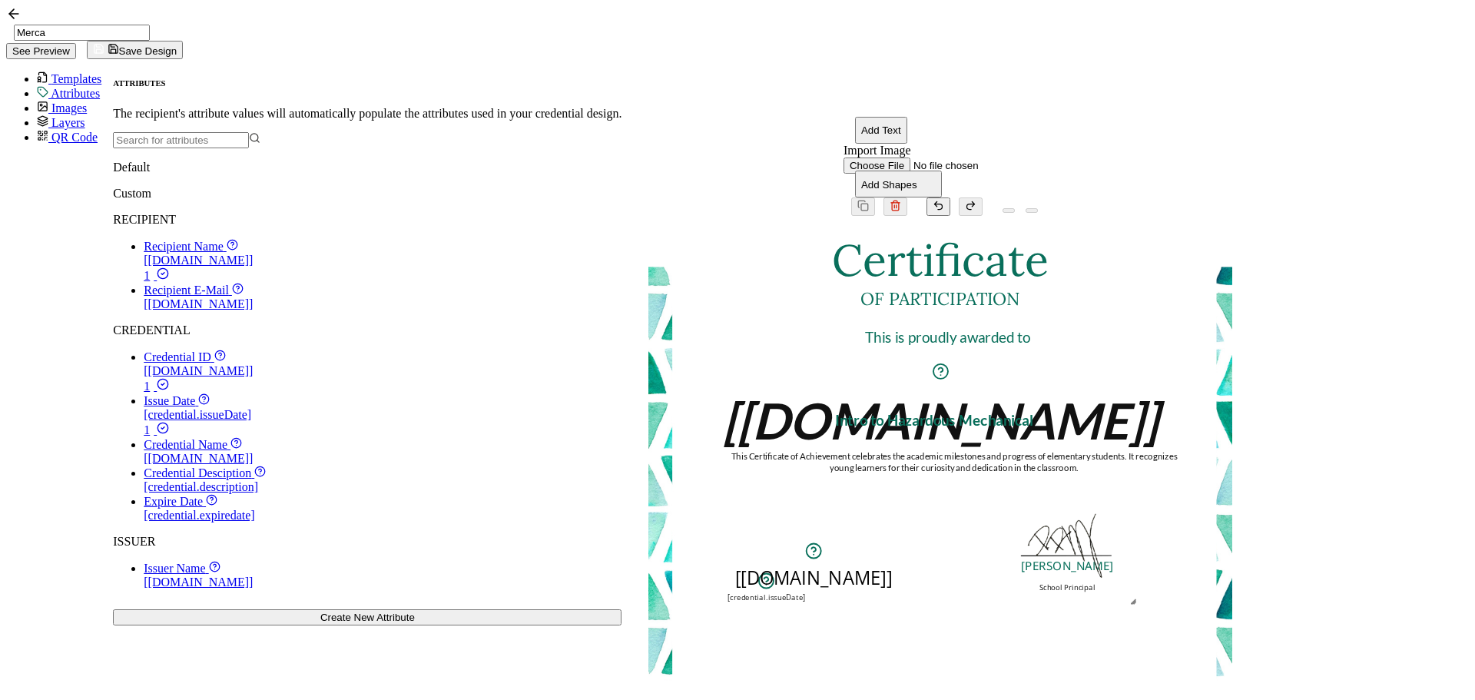
drag, startPoint x: 863, startPoint y: 373, endPoint x: 734, endPoint y: 502, distance: 182.5
click at [735, 565] on pre "[[DOMAIN_NAME]]" at bounding box center [813, 577] width 157 height 25
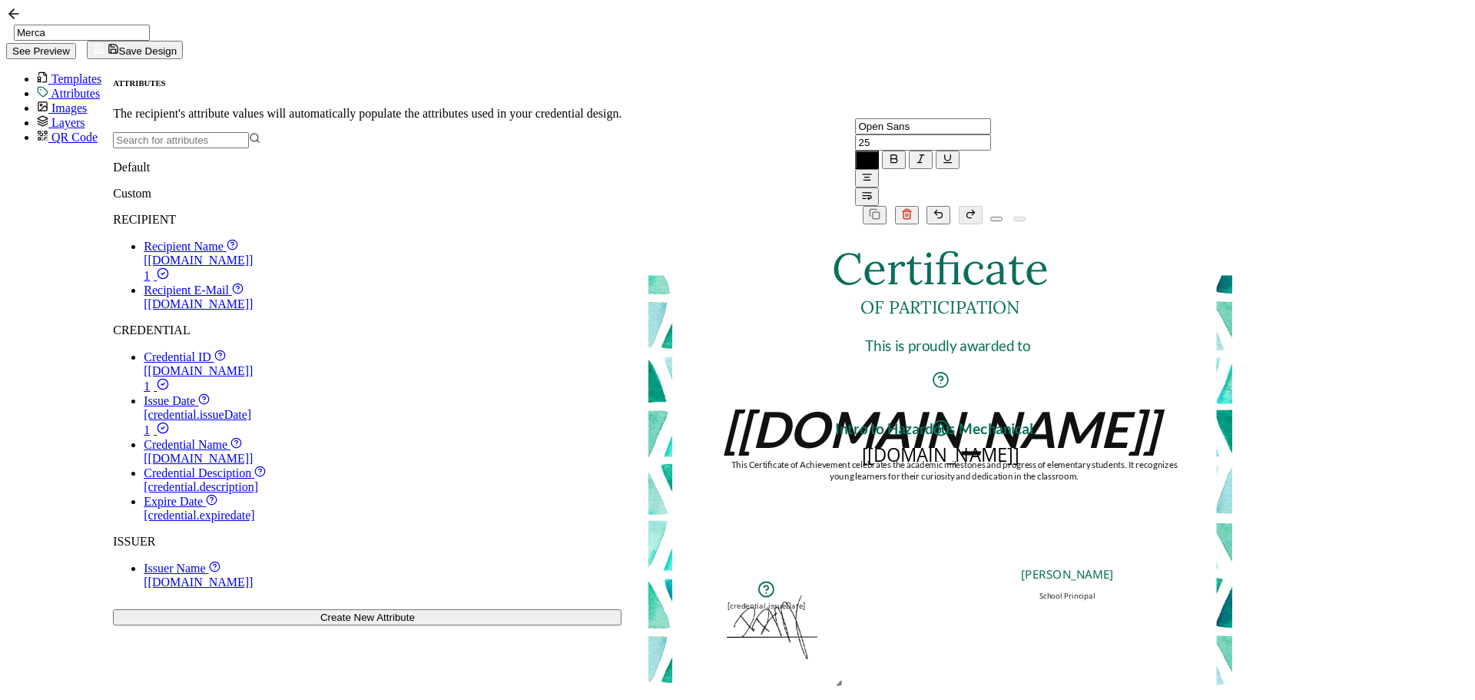
drag, startPoint x: 891, startPoint y: 483, endPoint x: 787, endPoint y: 503, distance: 106.4
click at [890, 276] on div "Certificate The recipient’s full name, which will be automatically filled based…" at bounding box center [940, 276] width 584 height 0
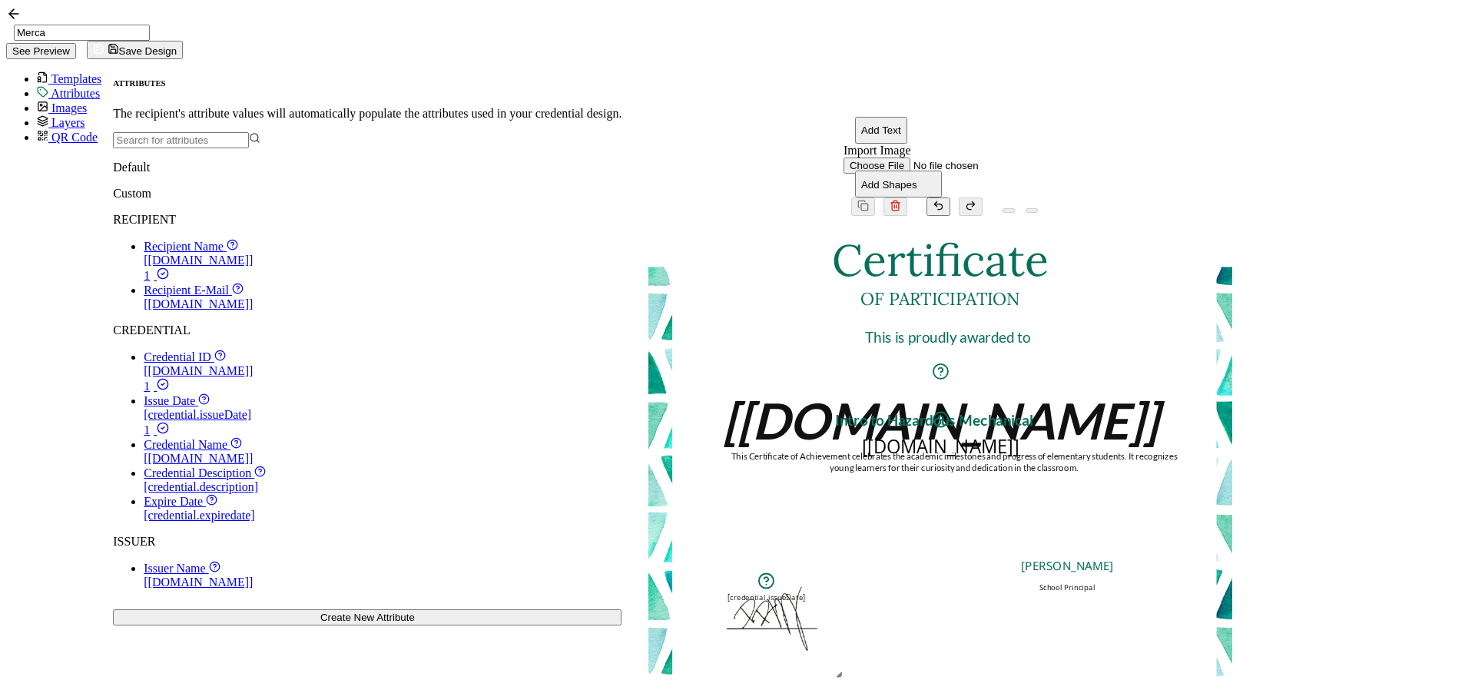
click at [702, 537] on img at bounding box center [774, 609] width 144 height 144
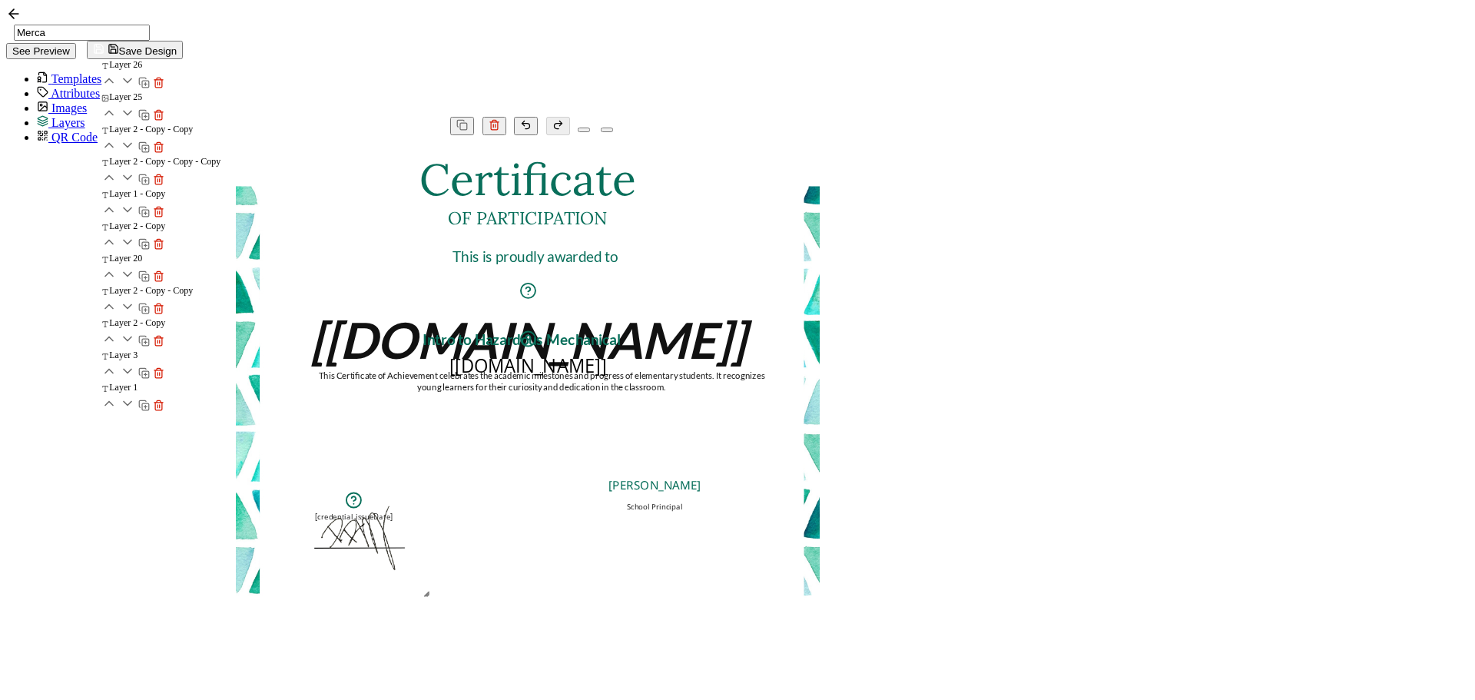
drag, startPoint x: 847, startPoint y: 441, endPoint x: 828, endPoint y: 425, distance: 25.1
click at [820, 187] on div "Certificate The recipient’s full name, which will be automatically filled based…" at bounding box center [528, 187] width 584 height 0
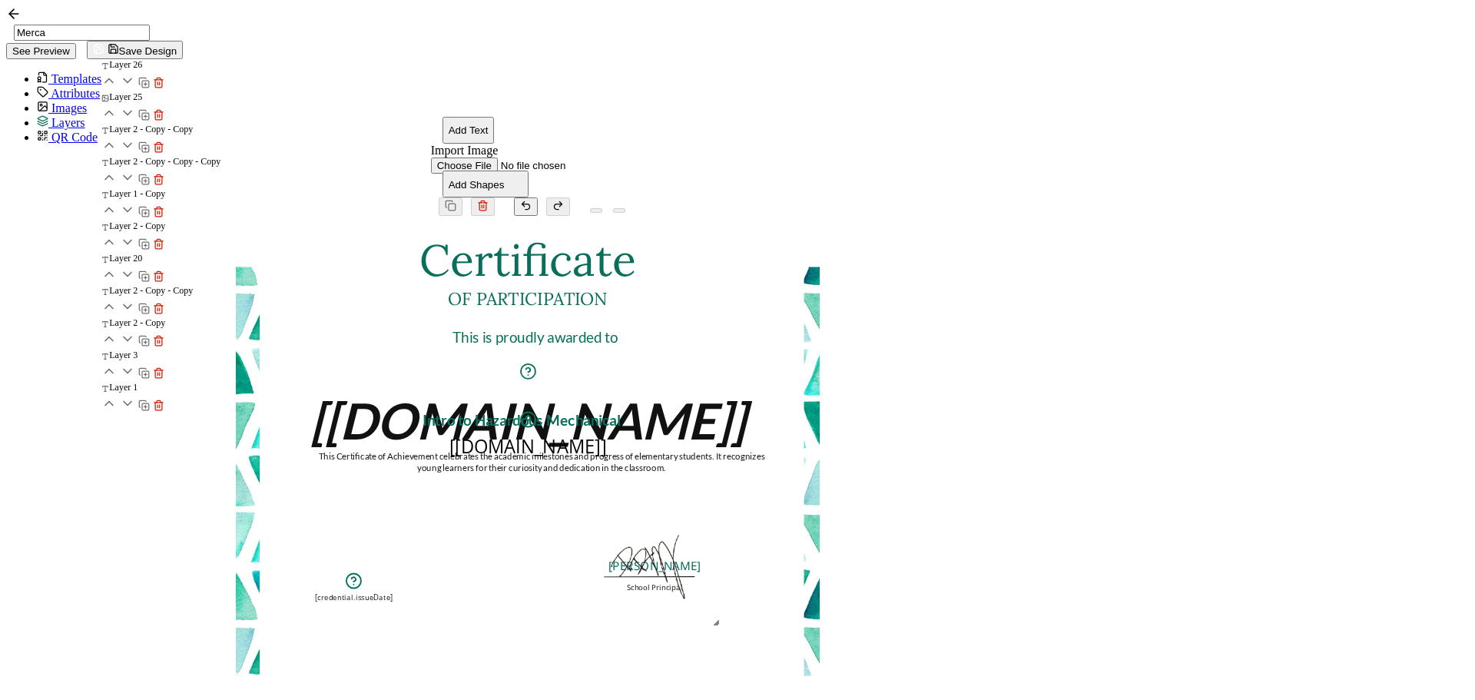
drag, startPoint x: 854, startPoint y: 368, endPoint x: 1141, endPoint y: 466, distance: 303.4
drag, startPoint x: 880, startPoint y: 475, endPoint x: 880, endPoint y: 457, distance: 17.7
click at [820, 267] on div "Certificate The recipient’s full name, which will be automatically filled based…" at bounding box center [528, 267] width 584 height 0
drag, startPoint x: 885, startPoint y: 378, endPoint x: 764, endPoint y: 502, distance: 172.8
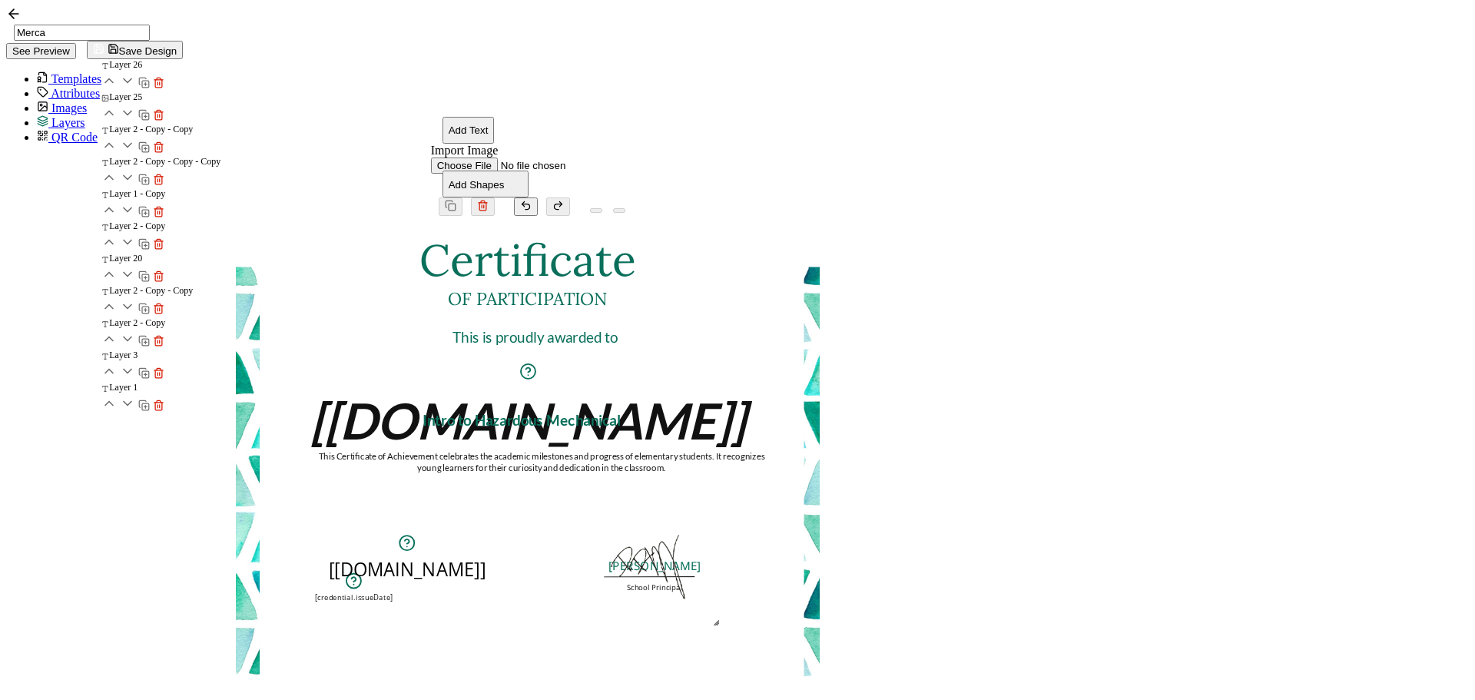
click at [486, 557] on pre "[[DOMAIN_NAME]]" at bounding box center [407, 569] width 157 height 25
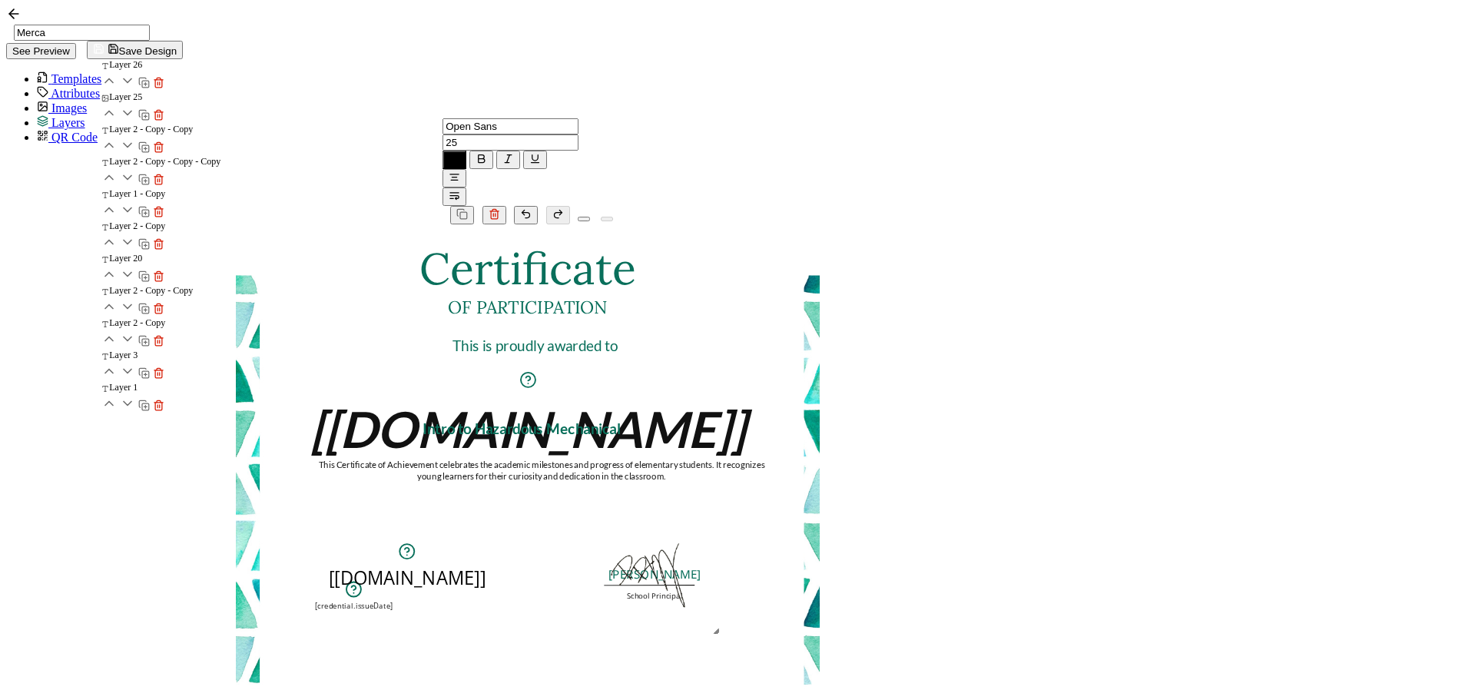
click at [393, 601] on pre "[credential.issueDate]" at bounding box center [355, 606] width 78 height 10
click at [486, 565] on pre "[[DOMAIN_NAME]]" at bounding box center [407, 577] width 157 height 25
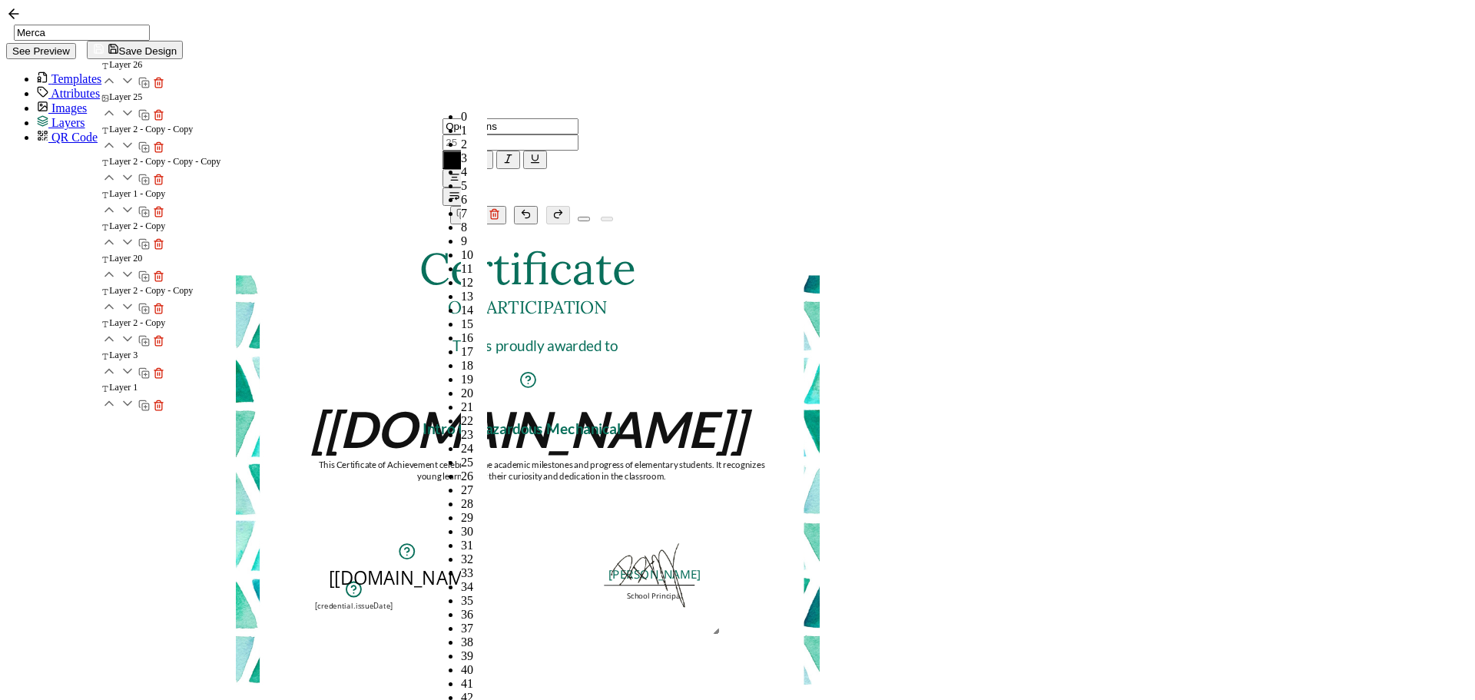
click at [443, 134] on input "text" at bounding box center [511, 142] width 136 height 16
click at [461, 248] on li "10" at bounding box center [474, 255] width 26 height 14
type input "10"
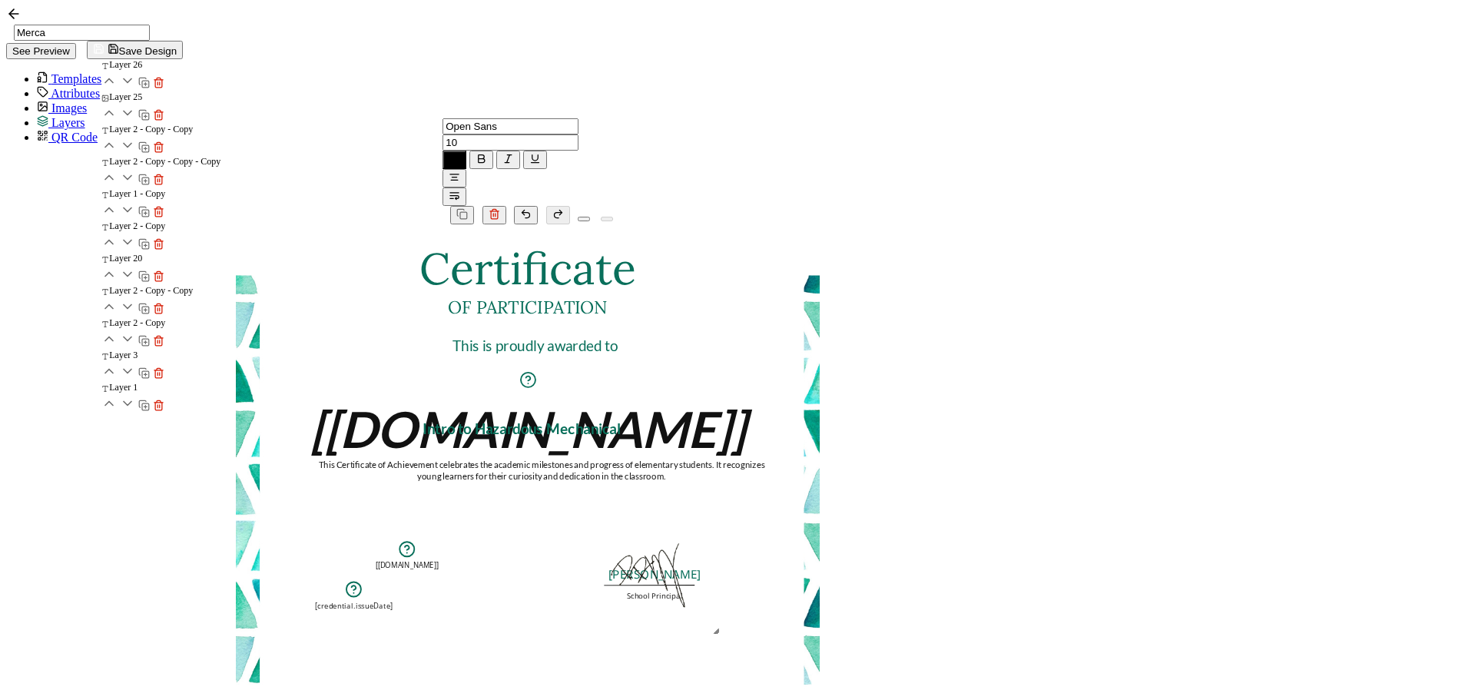
click at [457, 177] on icon "button" at bounding box center [454, 177] width 5 height 0
click at [638, 122] on li at bounding box center [644, 117] width 12 height 15
click at [393, 601] on pre "[credential.issueDate]" at bounding box center [355, 606] width 78 height 10
click at [460, 171] on icon "button" at bounding box center [455, 177] width 12 height 12
click at [638, 121] on icon at bounding box center [644, 116] width 12 height 12
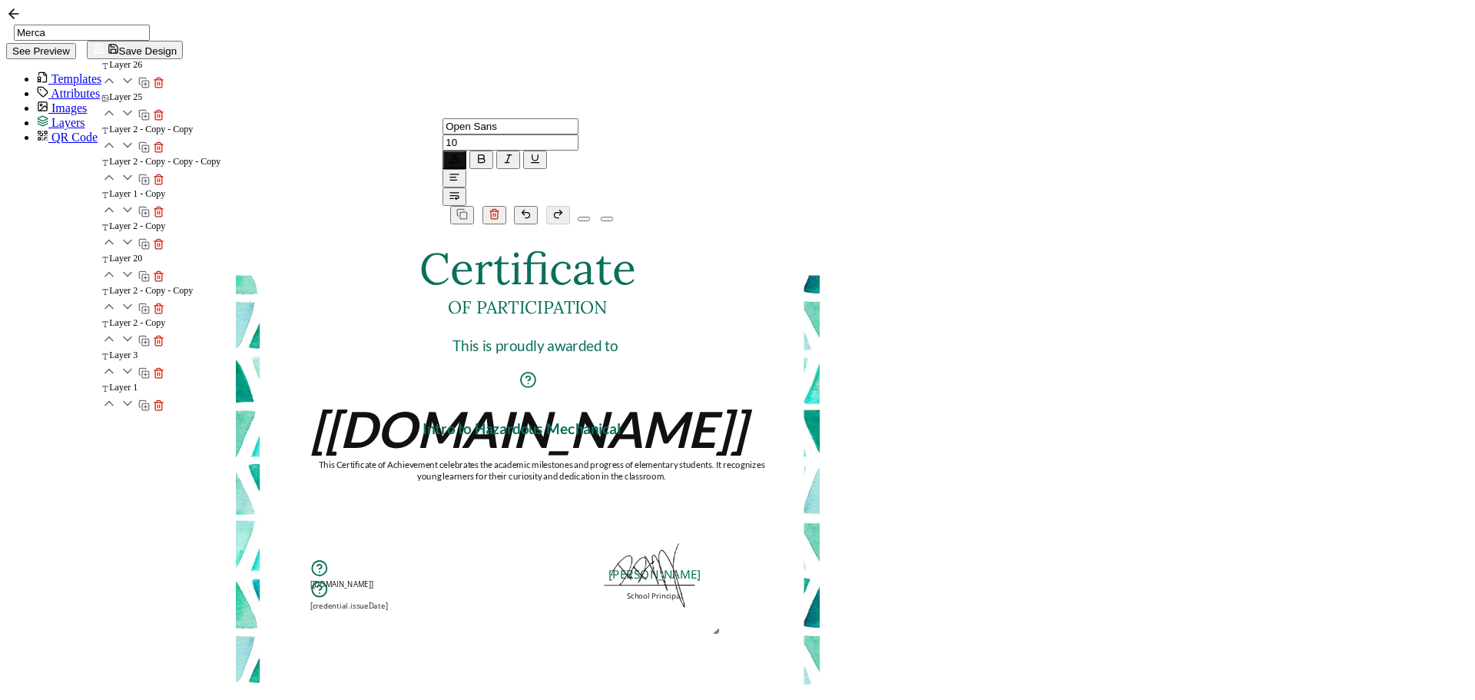
drag, startPoint x: 670, startPoint y: 489, endPoint x: 685, endPoint y: 509, distance: 24.7
click at [373, 579] on pre "[[DOMAIN_NAME]]" at bounding box center [341, 584] width 63 height 10
click at [388, 592] on pre "[credential.issueDate]" at bounding box center [349, 597] width 78 height 10
click at [820, 224] on div "Certificate The recipient’s full name, which will be automatically filled based…" at bounding box center [528, 507] width 584 height 566
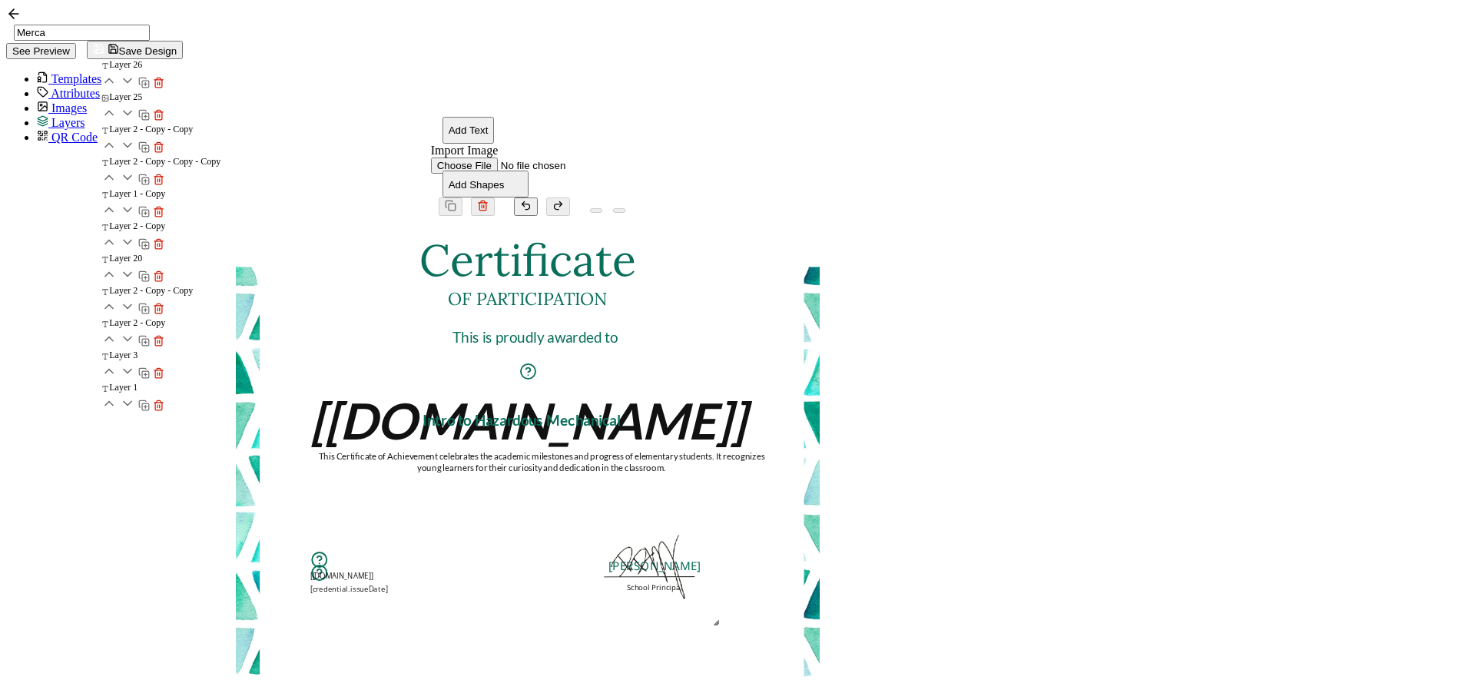
click at [443, 117] on button "Add Text" at bounding box center [469, 130] width 52 height 27
drag, startPoint x: 857, startPoint y: 374, endPoint x: 834, endPoint y: 559, distance: 186.6
click at [558, 593] on pre "Edit this text" at bounding box center [505, 605] width 106 height 25
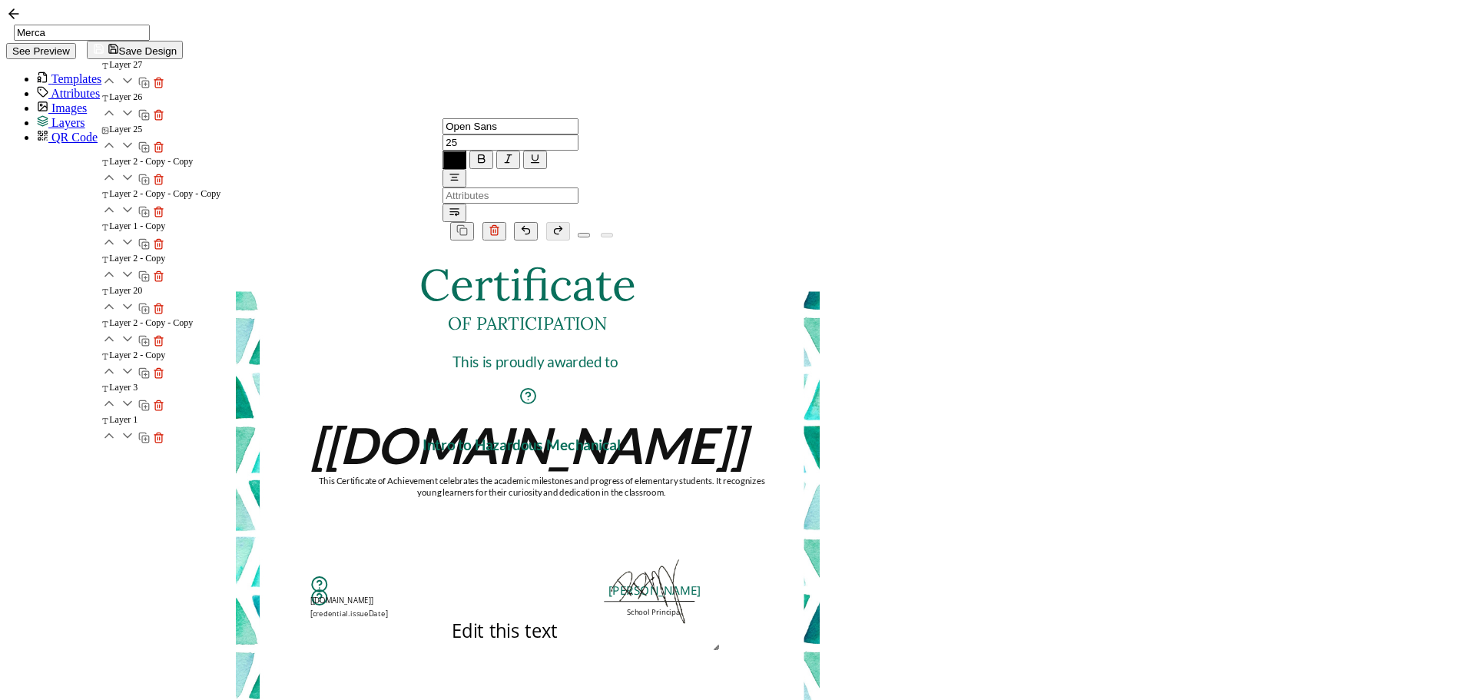
click at [558, 618] on pre "Edit this text" at bounding box center [505, 630] width 106 height 25
click at [559, 618] on pre "Edit this text" at bounding box center [505, 630] width 106 height 25
drag, startPoint x: 810, startPoint y: 562, endPoint x: 771, endPoint y: 494, distance: 78.4
click at [615, 618] on div "Edit this text" at bounding box center [505, 630] width 219 height 25
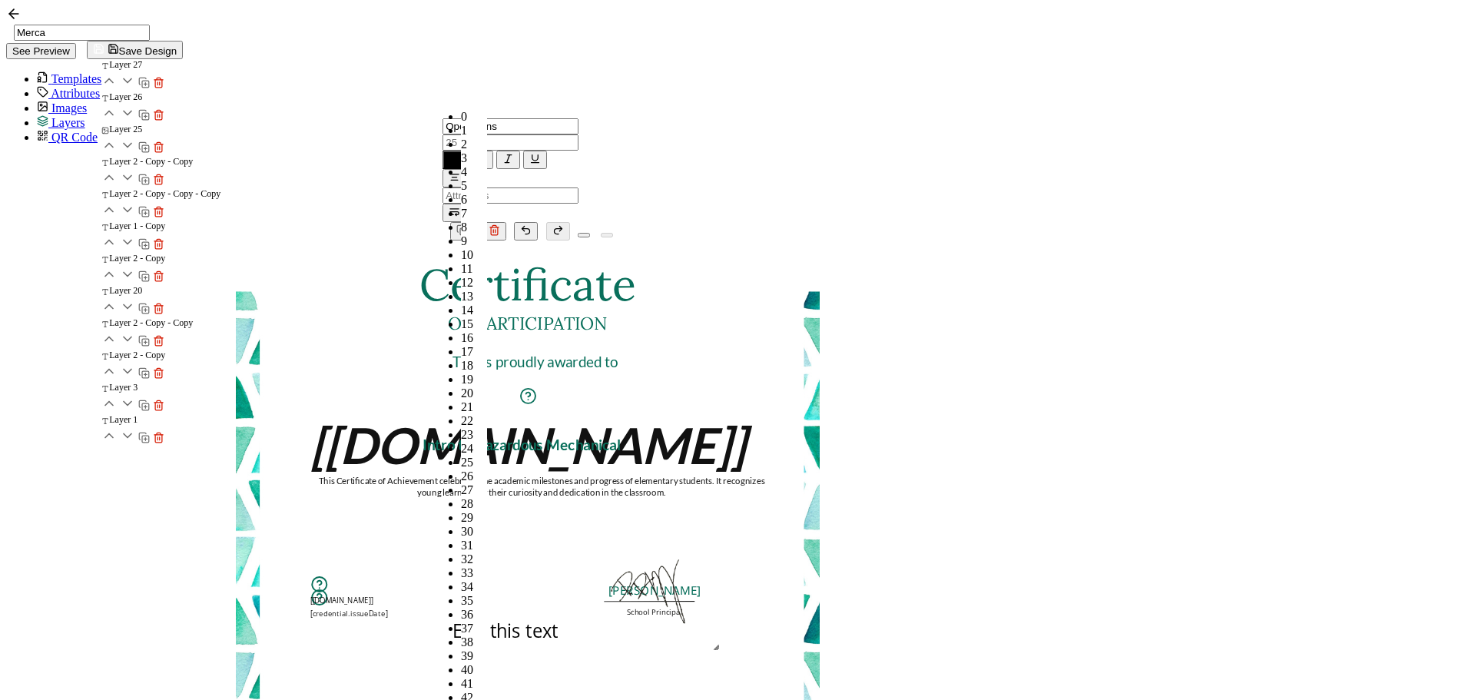
click at [454, 134] on input "text" at bounding box center [511, 142] width 136 height 16
click at [461, 290] on span "13" at bounding box center [467, 296] width 12 height 13
type input "13"
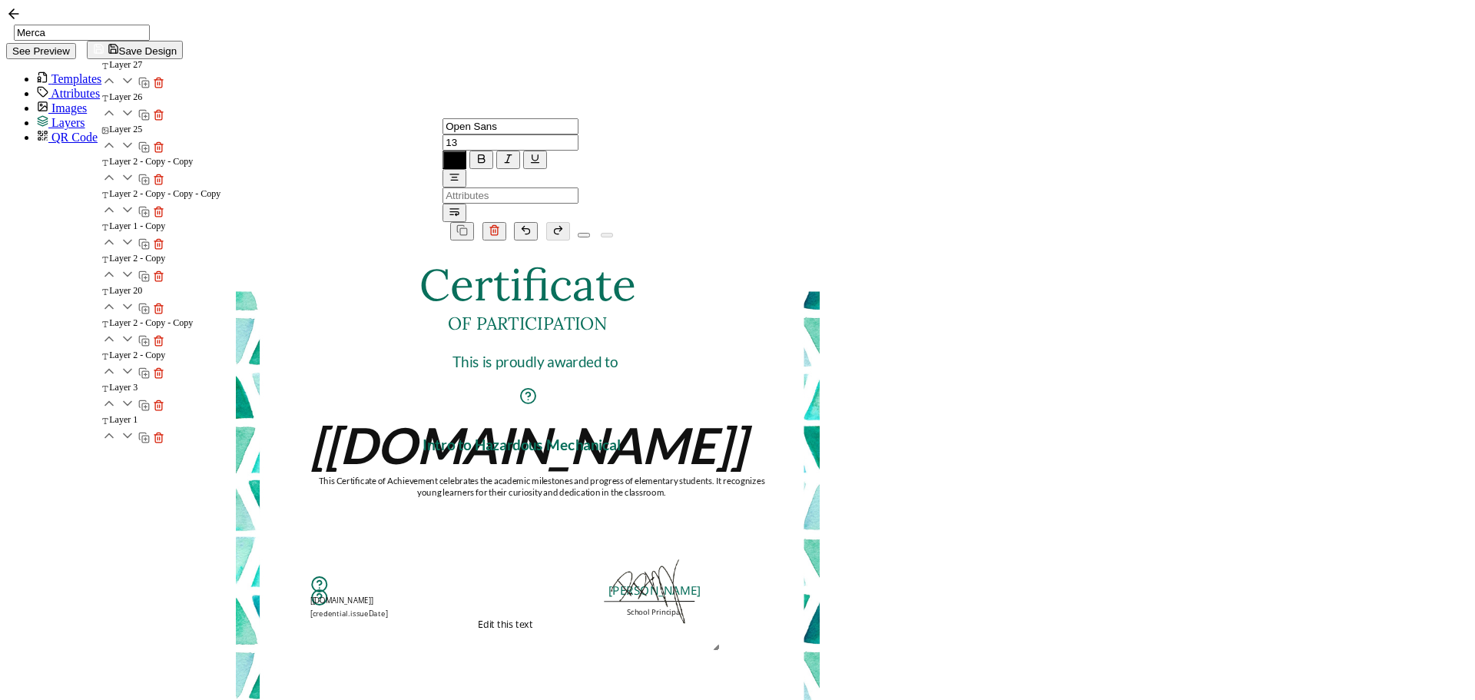
click at [533, 618] on pre "Edit this text" at bounding box center [506, 624] width 55 height 13
drag, startPoint x: 751, startPoint y: 549, endPoint x: 652, endPoint y: 549, distance: 98.3
click at [652, 292] on div "Certificate The recipient’s full name, which will be automatically filled based…" at bounding box center [528, 292] width 584 height 0
drag, startPoint x: 968, startPoint y: 552, endPoint x: 914, endPoint y: 541, distance: 54.8
click at [820, 292] on div "Certificate The recipient’s full name, which will be automatically filled based…" at bounding box center [528, 292] width 584 height 0
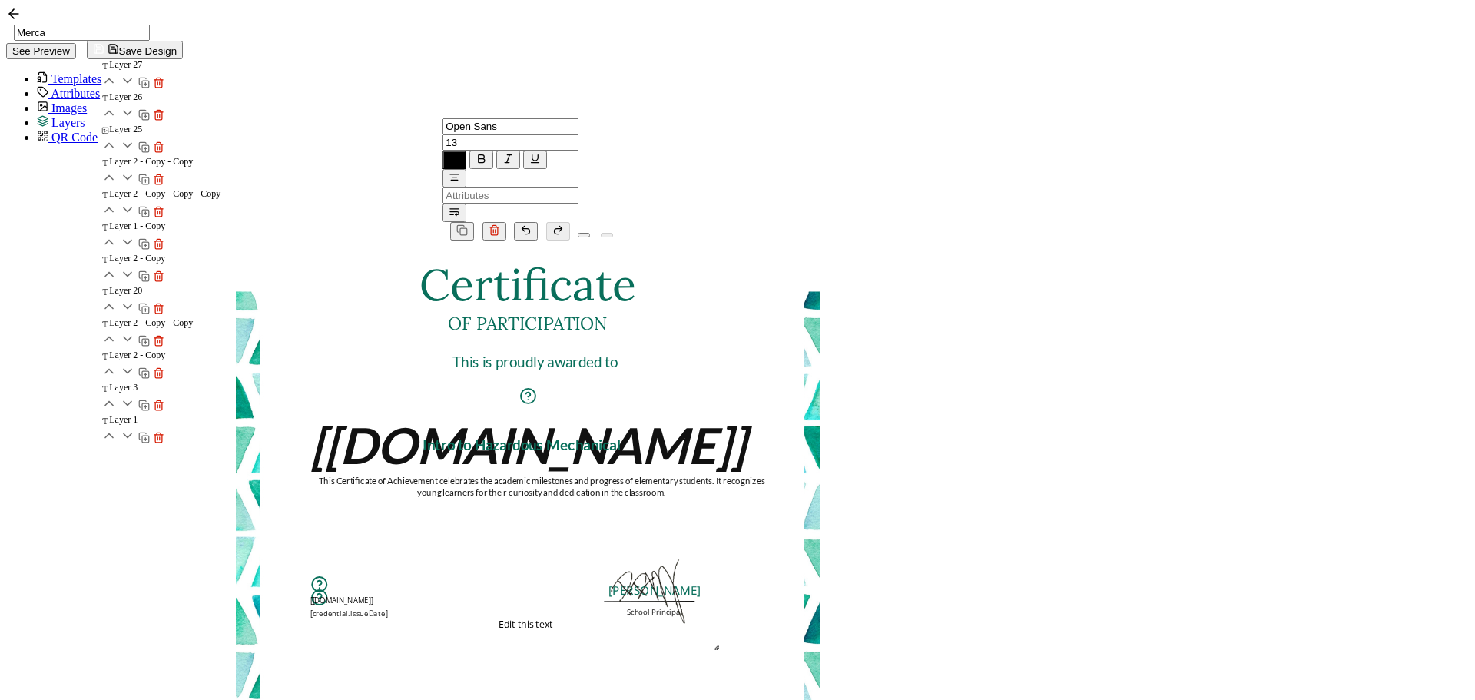
click at [553, 618] on pre "Edit this text" at bounding box center [526, 624] width 55 height 13
drag, startPoint x: 854, startPoint y: 549, endPoint x: 907, endPoint y: 549, distance: 52.2
click at [553, 618] on pre "Edit this text" at bounding box center [526, 624] width 55 height 13
paste pre
click at [621, 436] on pre "Intro to Hazardous Mechanical" at bounding box center [521, 445] width 197 height 18
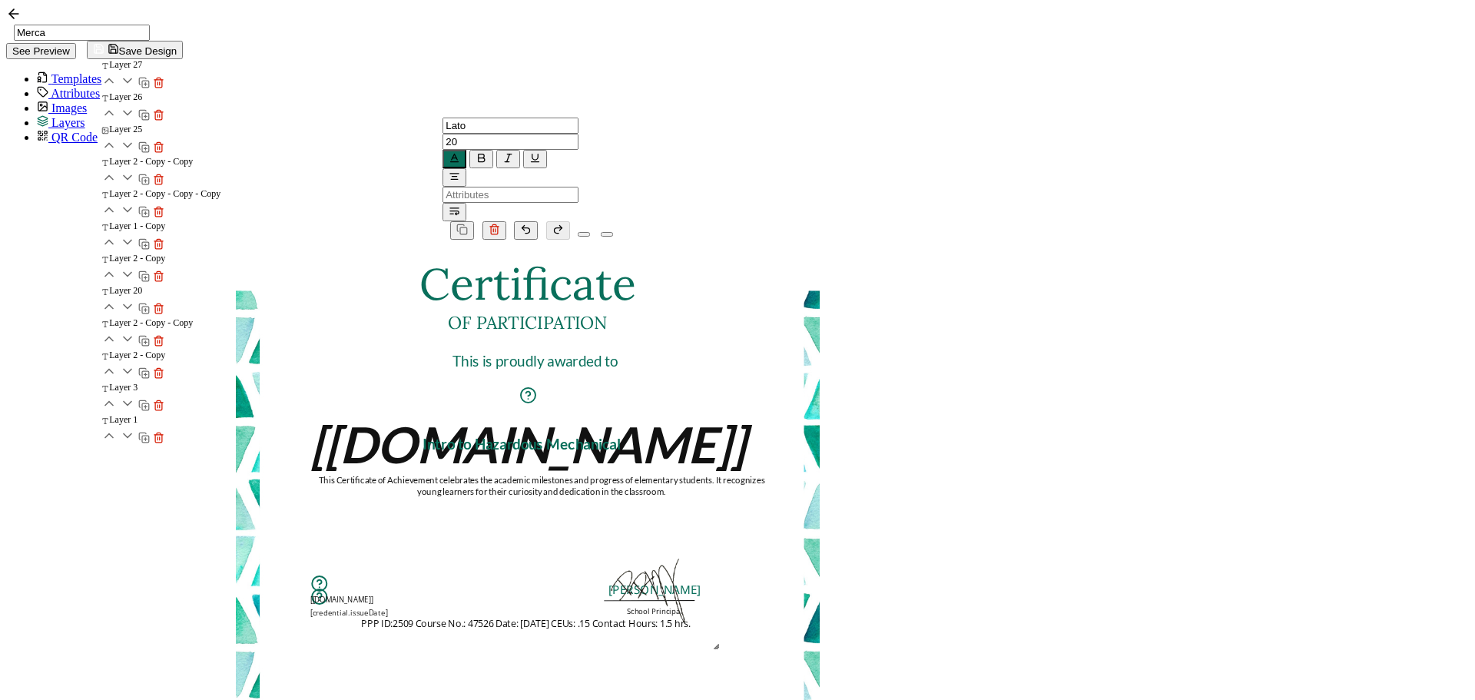
click at [460, 152] on icon "button" at bounding box center [455, 158] width 12 height 12
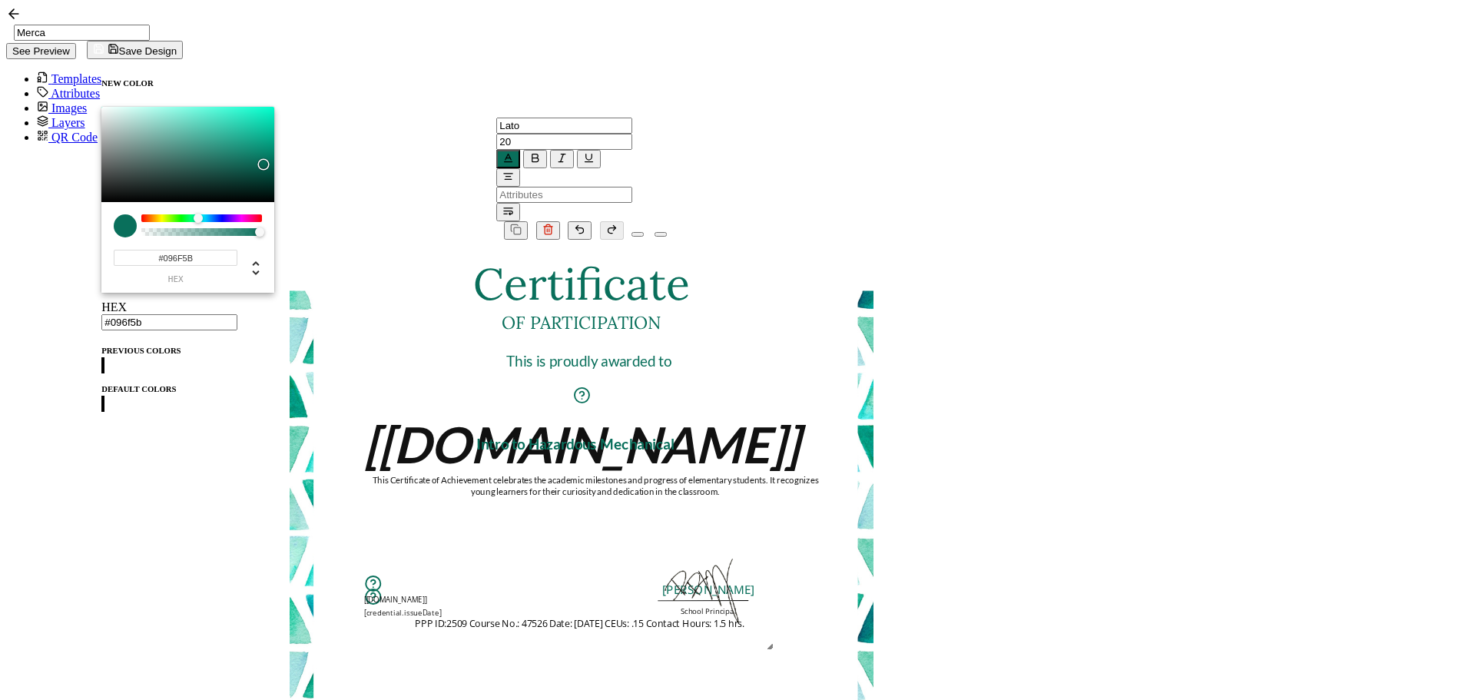
drag, startPoint x: 741, startPoint y: 559, endPoint x: 680, endPoint y: 542, distance: 63.9
click at [741, 291] on div "Certificate The recipient’s full name, which will be automatically filled based…" at bounding box center [582, 291] width 584 height 0
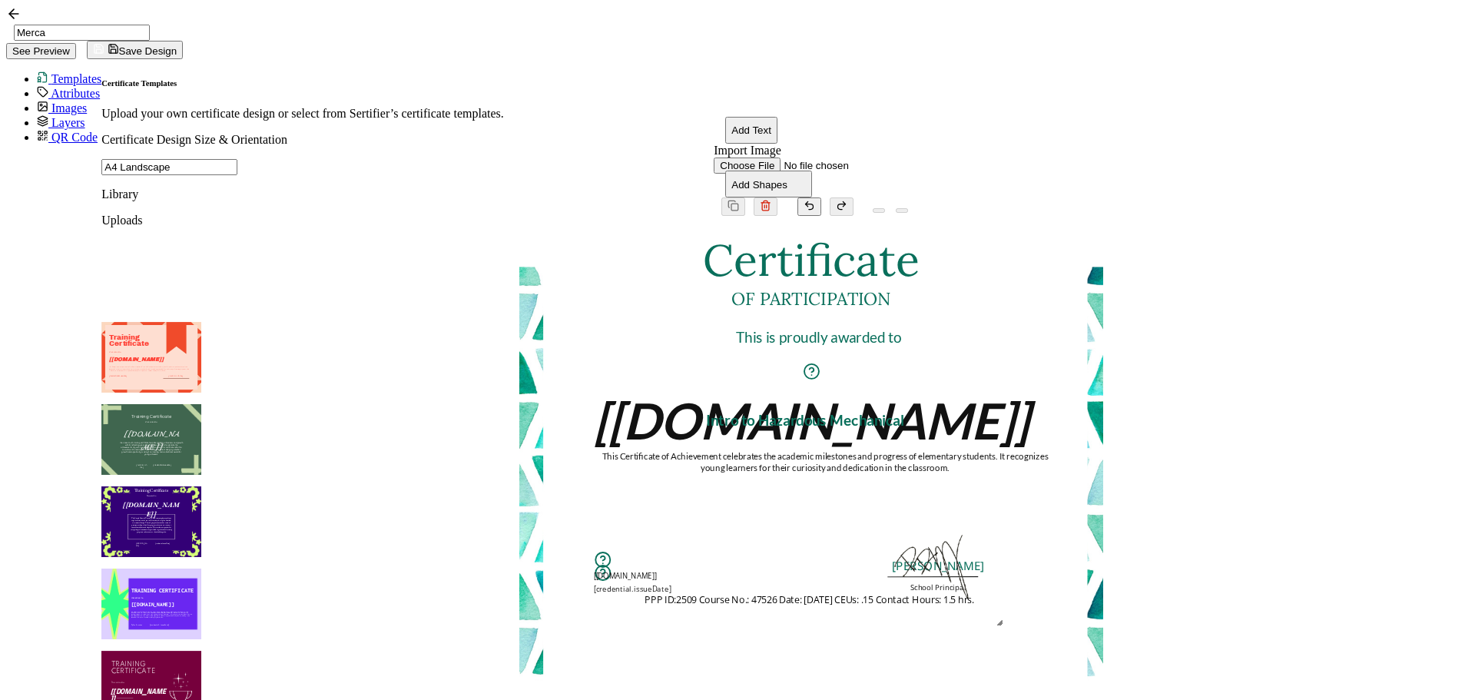
click at [756, 593] on pre "PPP ID:2509 Course No.: 47526 Date: [DATE] CEUs: .15 Contact Hours: 1.5 hrs." at bounding box center [809, 599] width 329 height 13
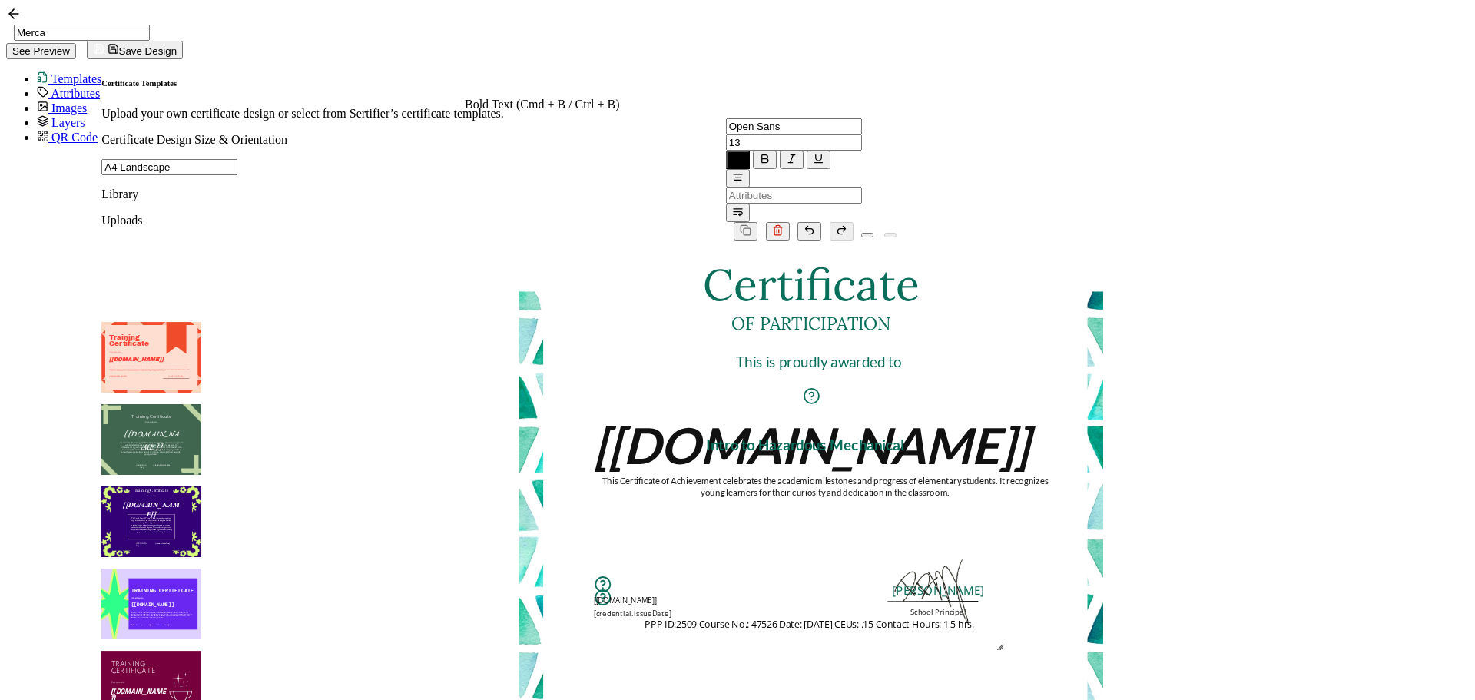
click at [726, 151] on div "RECIPIENT Recipient Name Recipient E-Mail CREDENTIAL Credential ID Issue Date C…" at bounding box center [811, 186] width 171 height 71
click at [762, 155] on icon "button" at bounding box center [765, 159] width 6 height 8
click at [732, 153] on icon "button" at bounding box center [738, 159] width 12 height 12
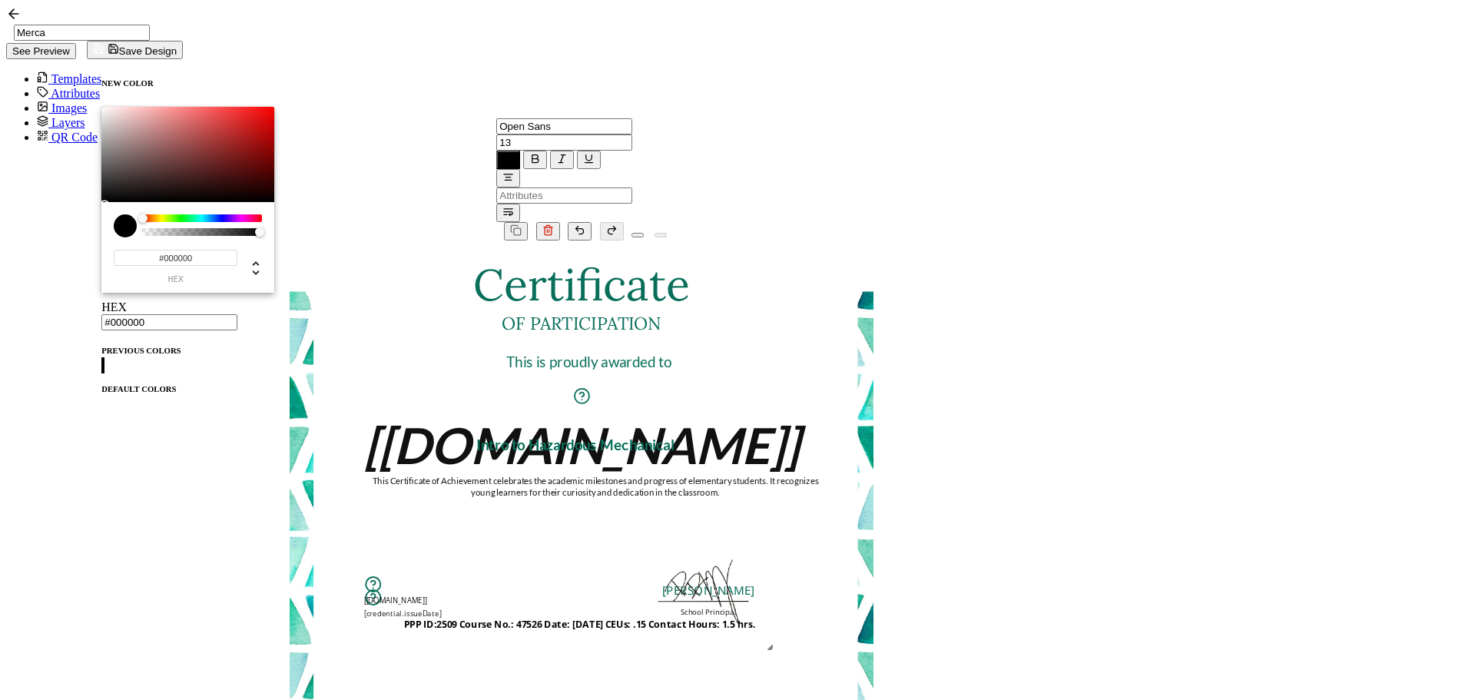
click at [101, 373] on span at bounding box center [101, 373] width 0 height 0
type input "#096f5b"
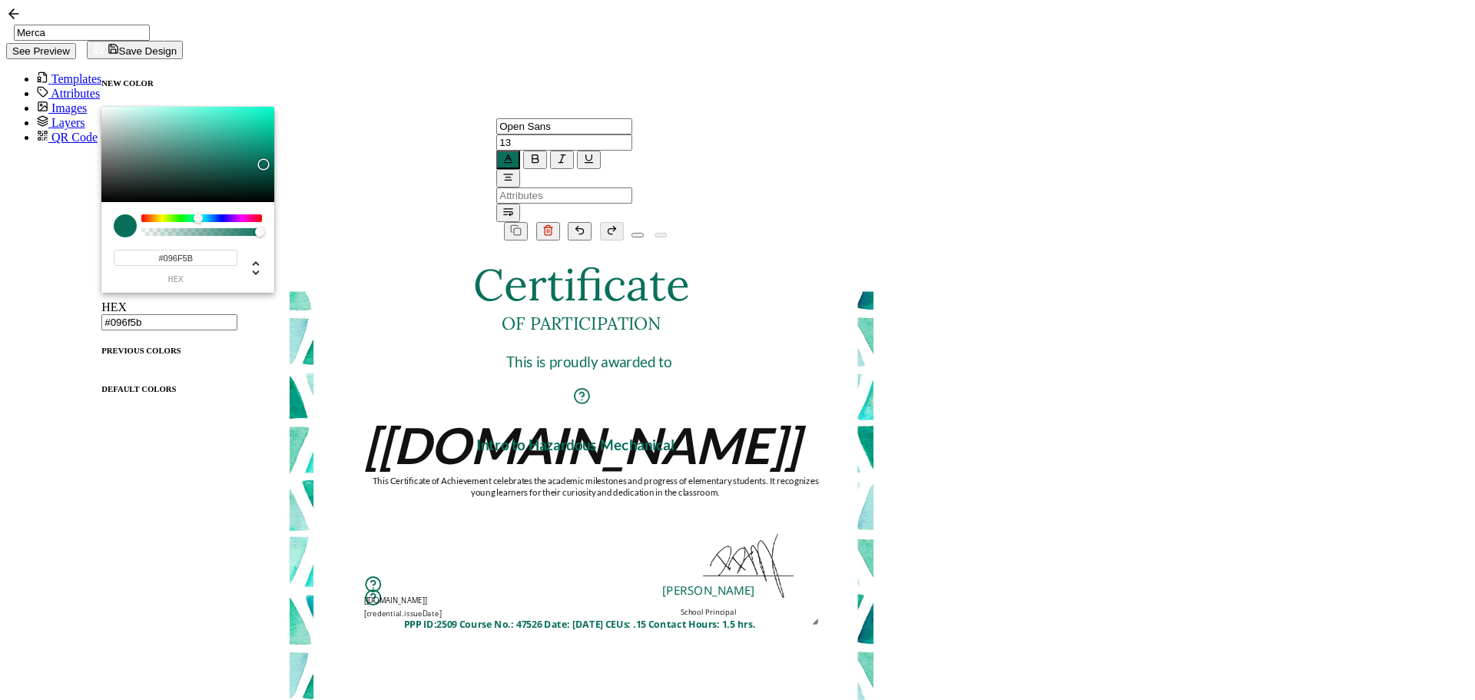
drag, startPoint x: 1013, startPoint y: 509, endPoint x: 1059, endPoint y: 484, distance: 53.3
click at [821, 485] on img at bounding box center [750, 557] width 144 height 144
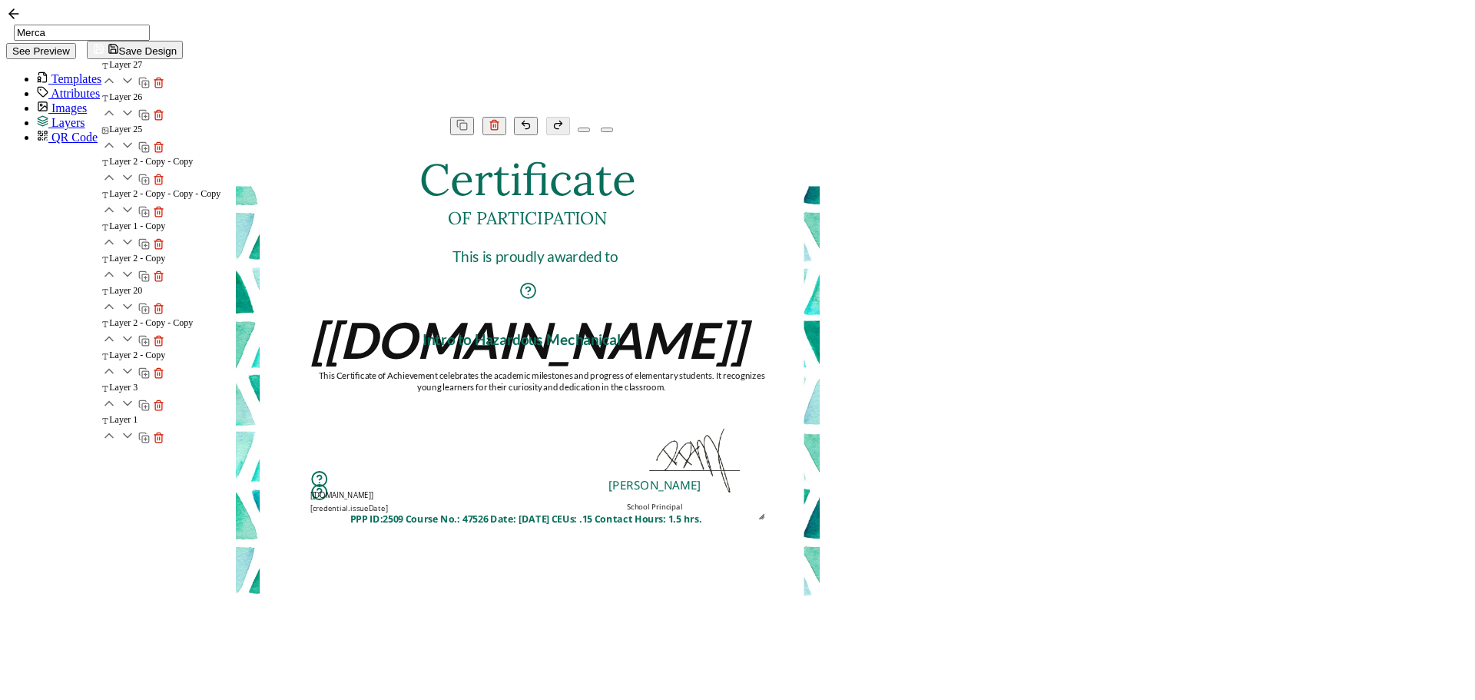
click at [820, 187] on div "Certificate The recipient’s full name, which will be automatically filled based…" at bounding box center [528, 187] width 584 height 0
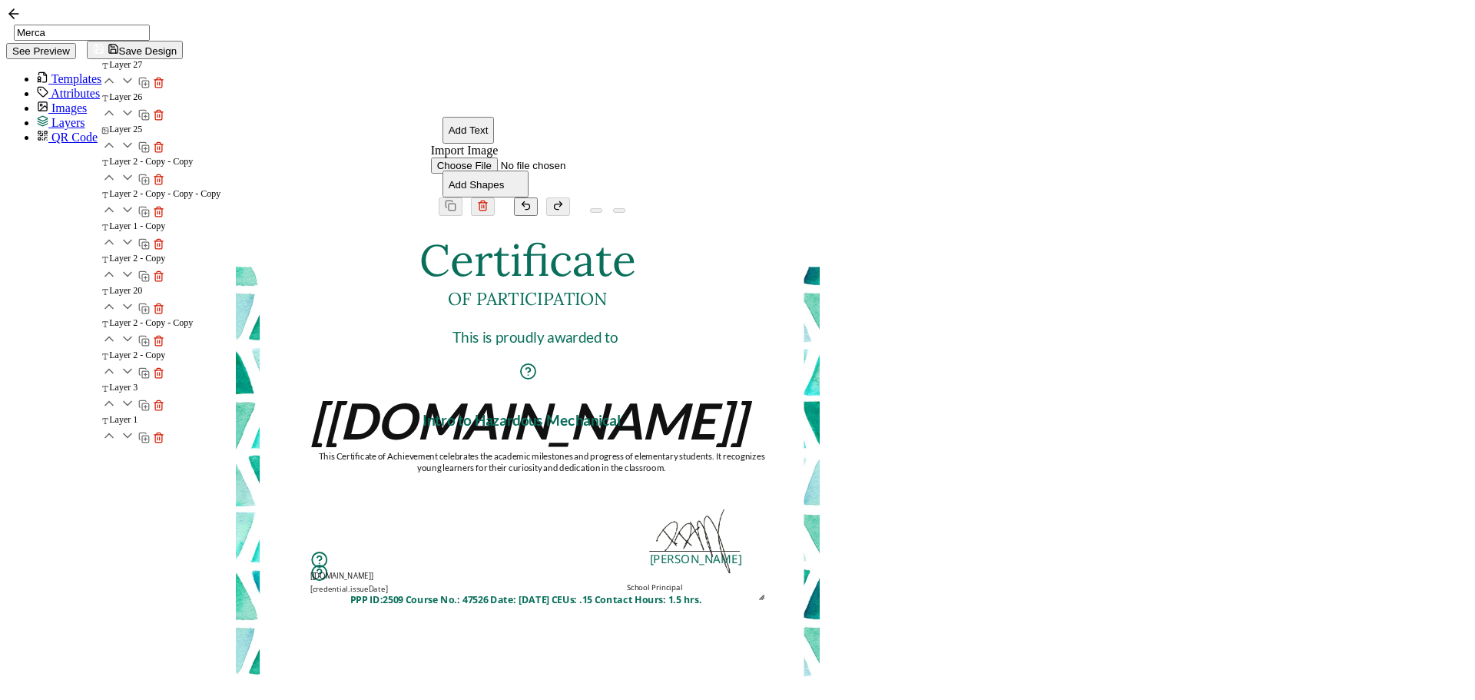
drag, startPoint x: 976, startPoint y: 522, endPoint x: 1017, endPoint y: 517, distance: 41.0
click at [820, 411] on div "Certificate The recipient’s full name, which will be automatically filled based…" at bounding box center [528, 339] width 584 height 144
click at [767, 514] on img at bounding box center [696, 532] width 144 height 144
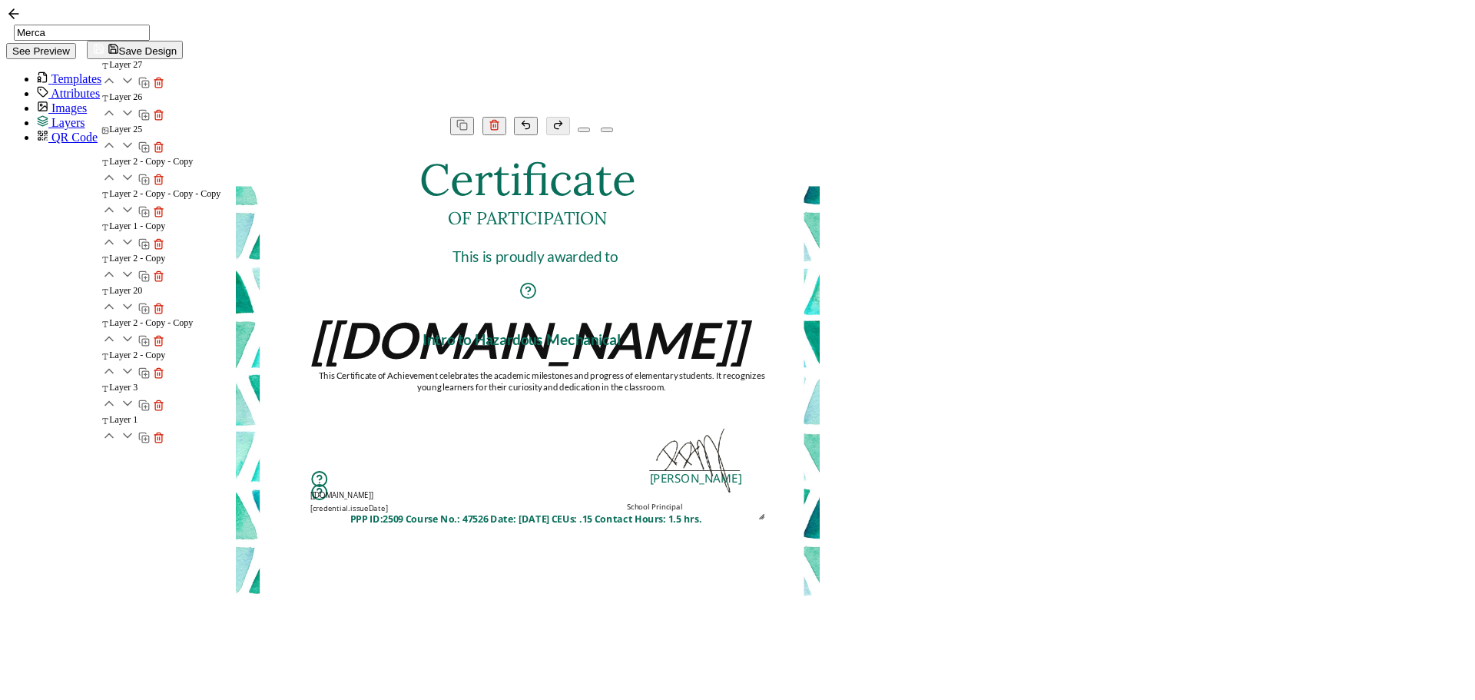
click at [767, 514] on img at bounding box center [696, 452] width 144 height 144
click at [529, 500] on div "A unique serial number automatically assigned to each credential by the system.…" at bounding box center [419, 485] width 219 height 30
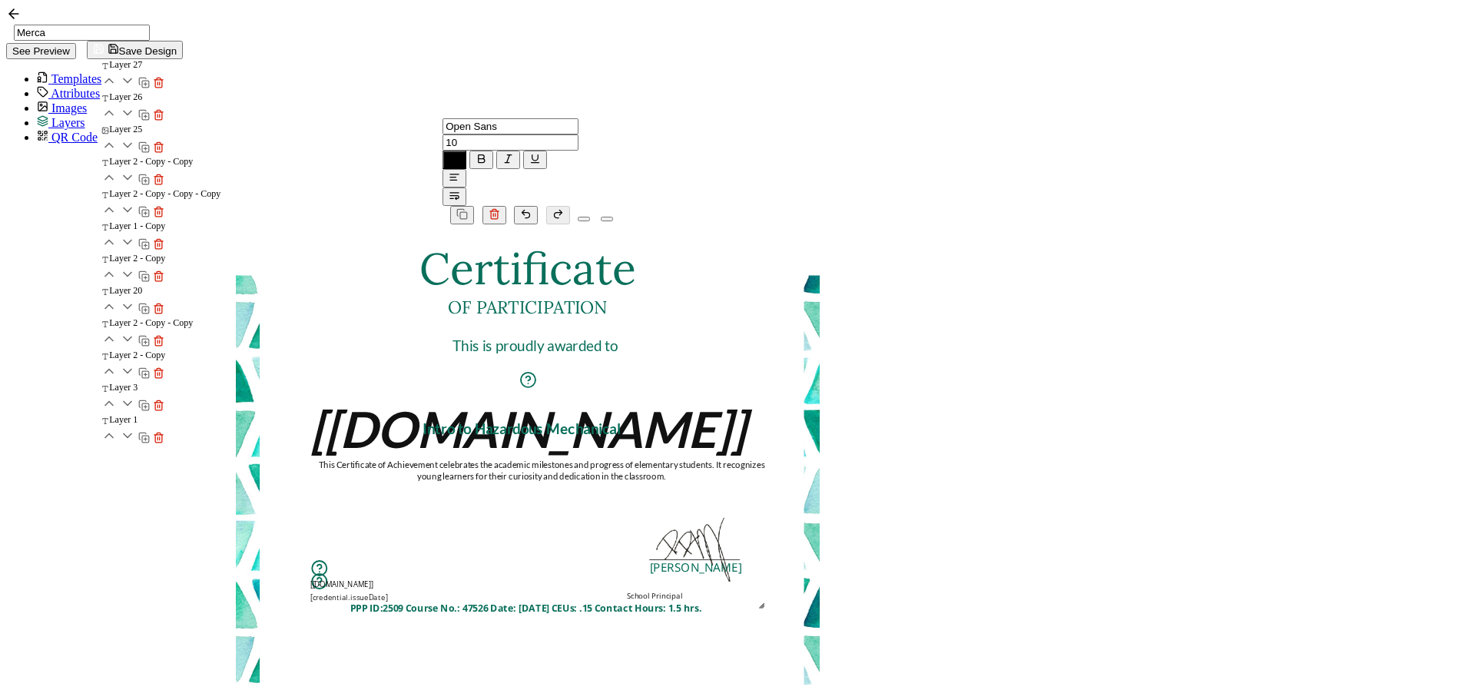
click at [767, 512] on img at bounding box center [696, 541] width 144 height 144
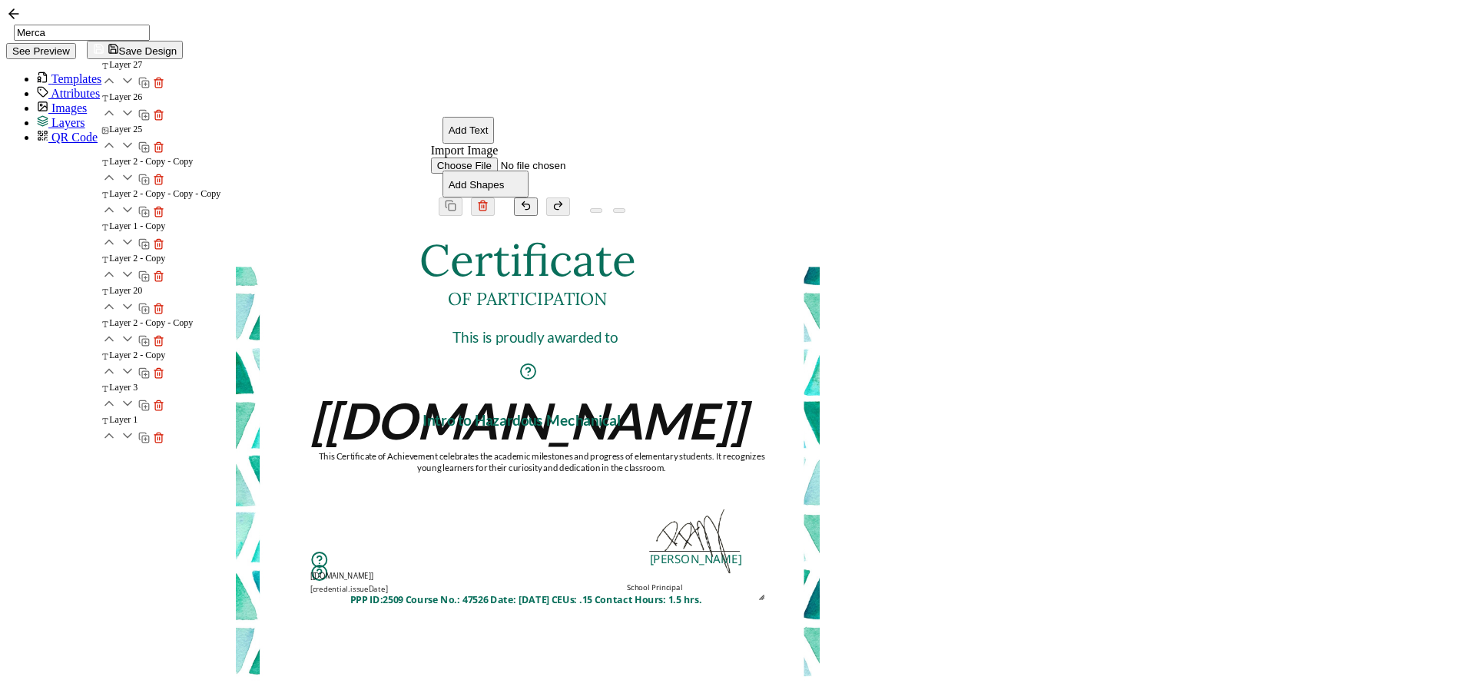
click at [767, 512] on img at bounding box center [696, 532] width 144 height 144
drag, startPoint x: 1265, startPoint y: 456, endPoint x: 1129, endPoint y: 498, distance: 141.4
click at [820, 458] on div "Certificate The recipient’s full name, which will be automatically filled based…" at bounding box center [528, 499] width 584 height 566
drag, startPoint x: 1060, startPoint y: 362, endPoint x: 1046, endPoint y: 367, distance: 14.8
click at [820, 267] on div "Certificate The recipient’s full name, which will be automatically filled based…" at bounding box center [528, 267] width 584 height 0
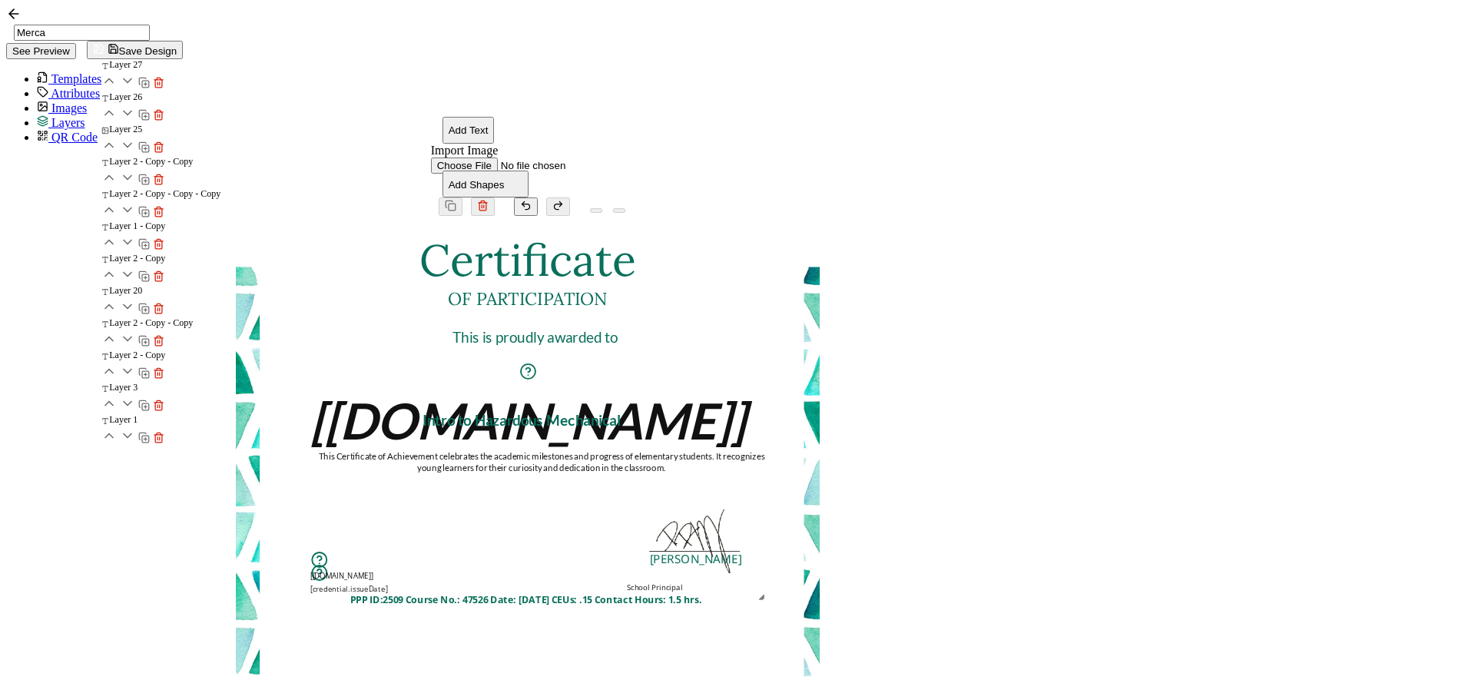
click at [767, 460] on img at bounding box center [696, 532] width 144 height 144
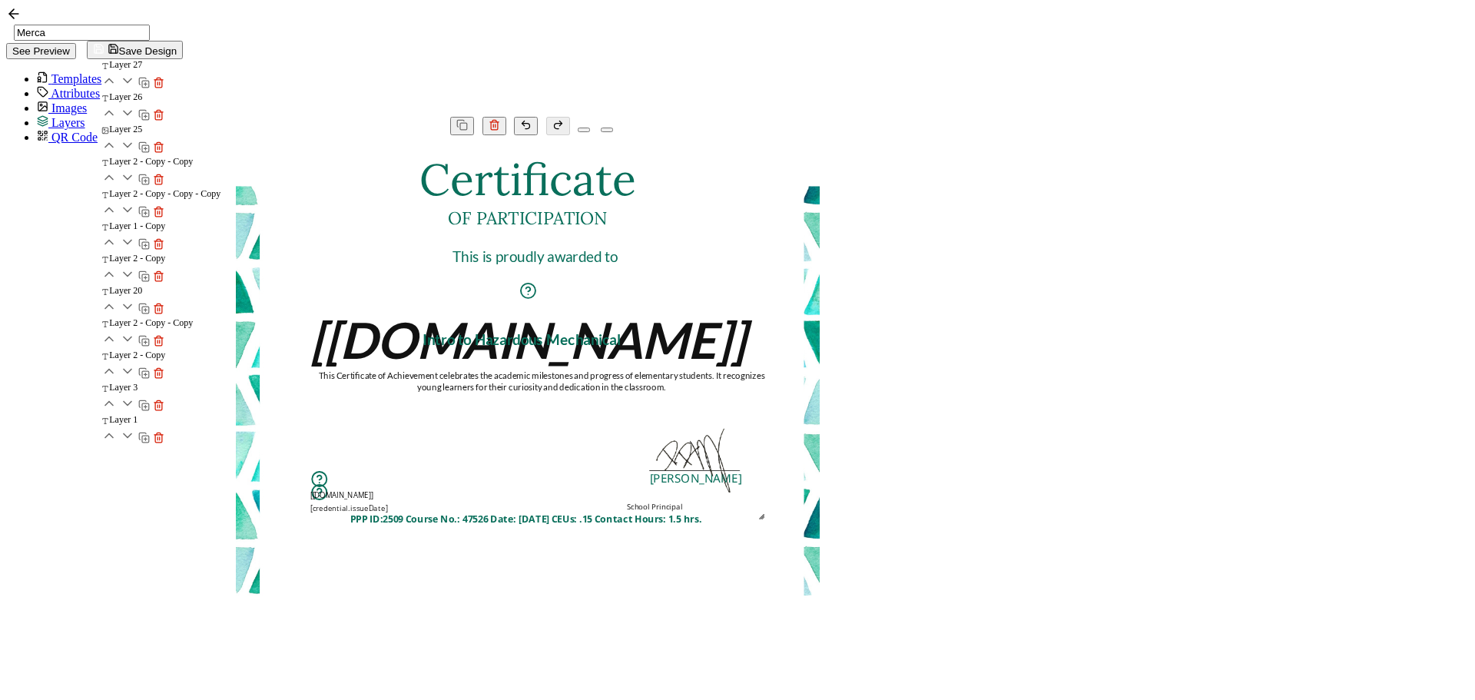
click at [766, 393] on pre "This Certificate of Achievement celebrates the academic milestones and progress…" at bounding box center [542, 381] width 447 height 22
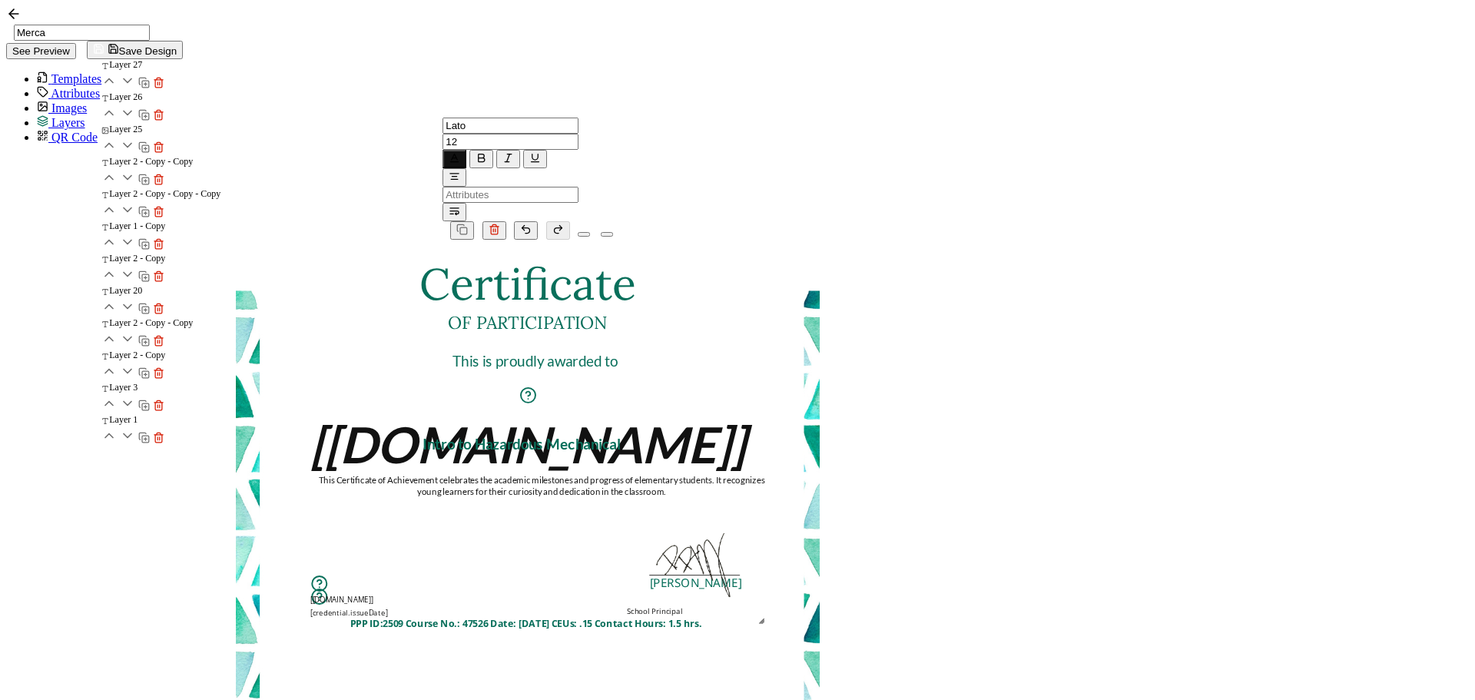
click at [766, 475] on pre "This Certificate of Achievement celebrates the academic milestones and progress…" at bounding box center [542, 486] width 447 height 22
click at [767, 475] on div "This Certificate of Achievement celebrates the academic milestones and progress…" at bounding box center [542, 486] width 452 height 22
drag, startPoint x: 1041, startPoint y: 423, endPoint x: 678, endPoint y: 392, distance: 364.7
click at [678, 291] on div "Certificate The recipient’s full name, which will be automatically filled based…" at bounding box center [528, 291] width 584 height 0
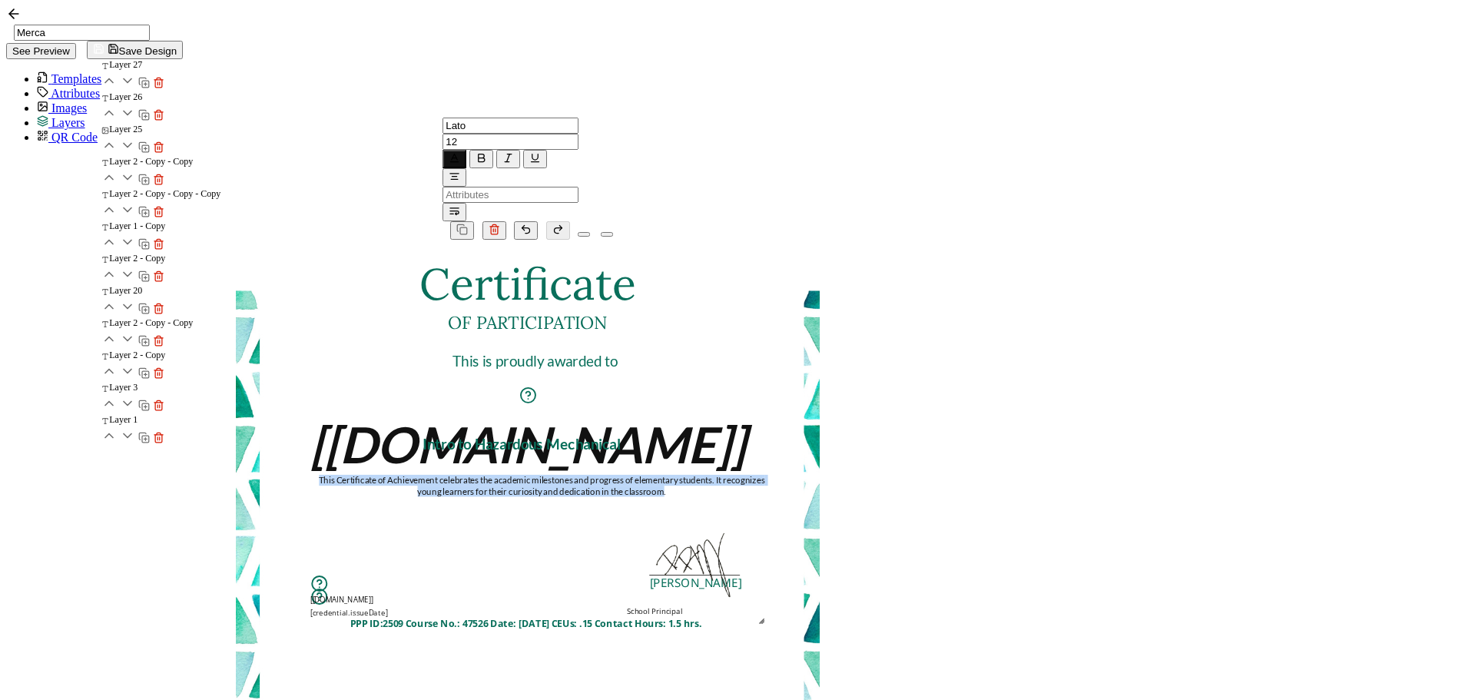
paste pre
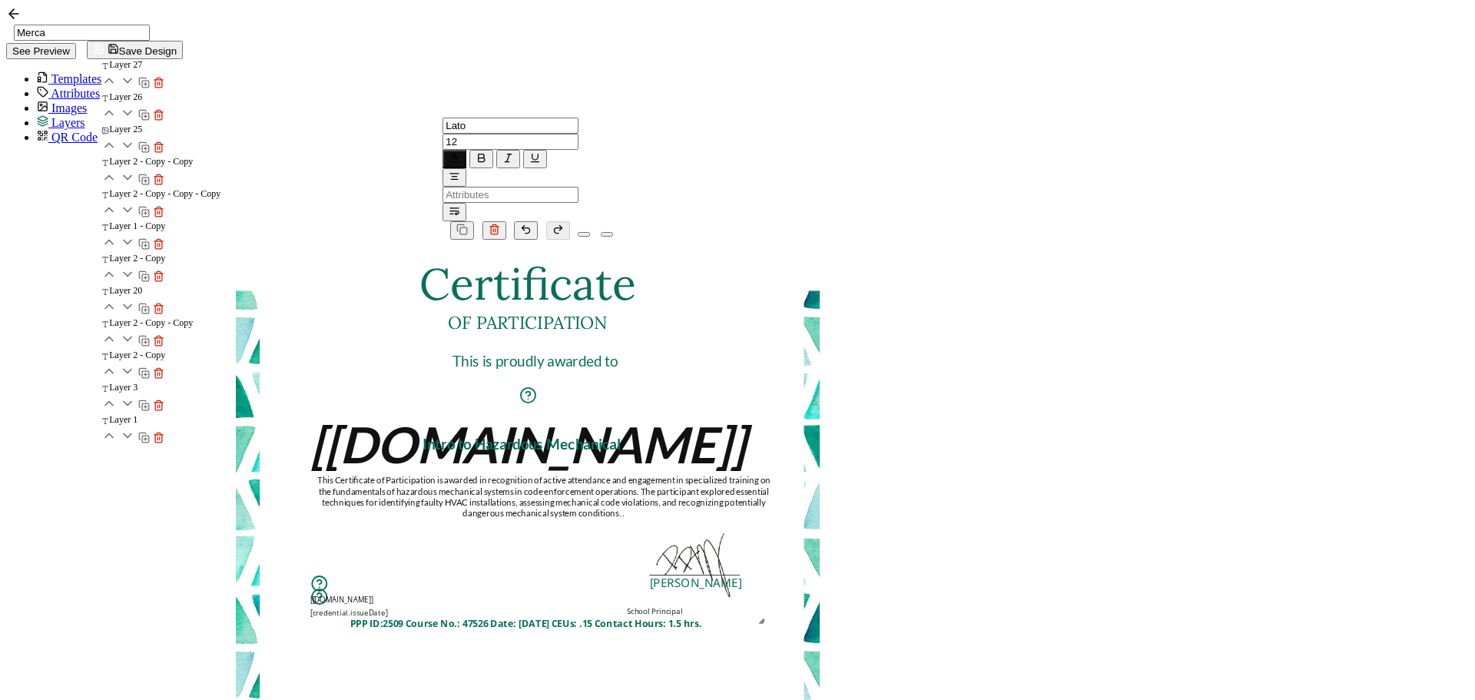
click at [820, 291] on div "Certificate The recipient’s full name, which will be automatically filled based…" at bounding box center [528, 291] width 584 height 0
click at [767, 516] on img at bounding box center [696, 556] width 144 height 144
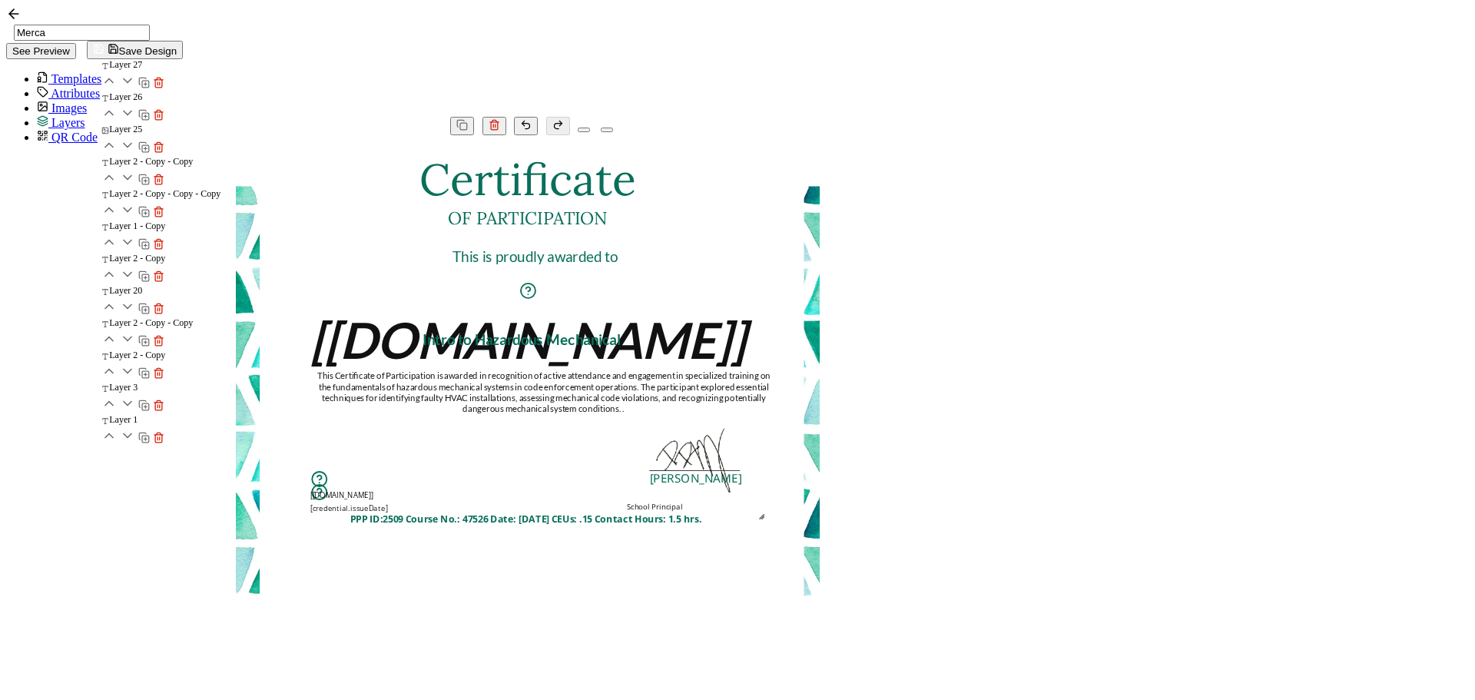
click at [767, 512] on img at bounding box center [696, 452] width 144 height 144
click at [529, 500] on div "A unique serial number automatically assigned to each credential by the system.…" at bounding box center [419, 485] width 219 height 30
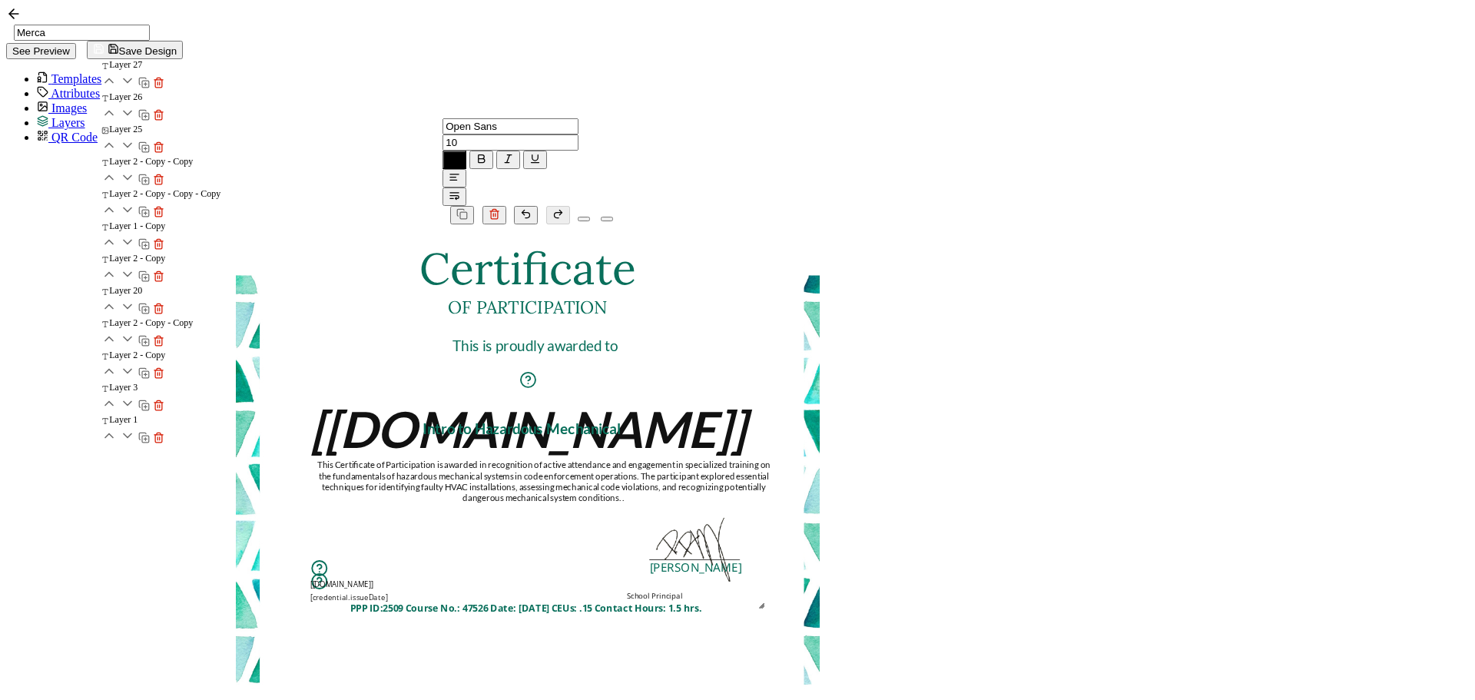
click at [820, 276] on div "Certificate The recipient’s full name, which will be automatically filled based…" at bounding box center [528, 276] width 584 height 0
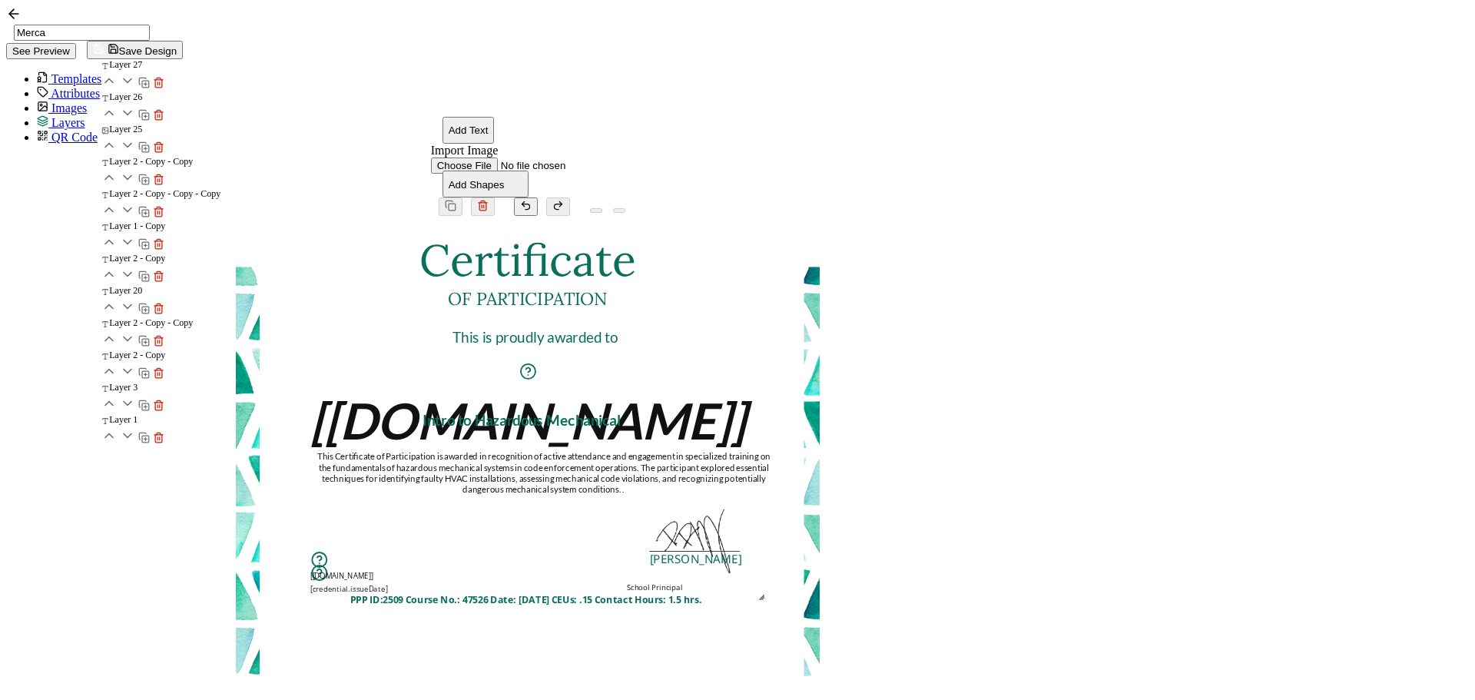
click at [784, 345] on div "The recipient’s full name, which will be automatically filled based on the info…" at bounding box center [528, 390] width 512 height 118
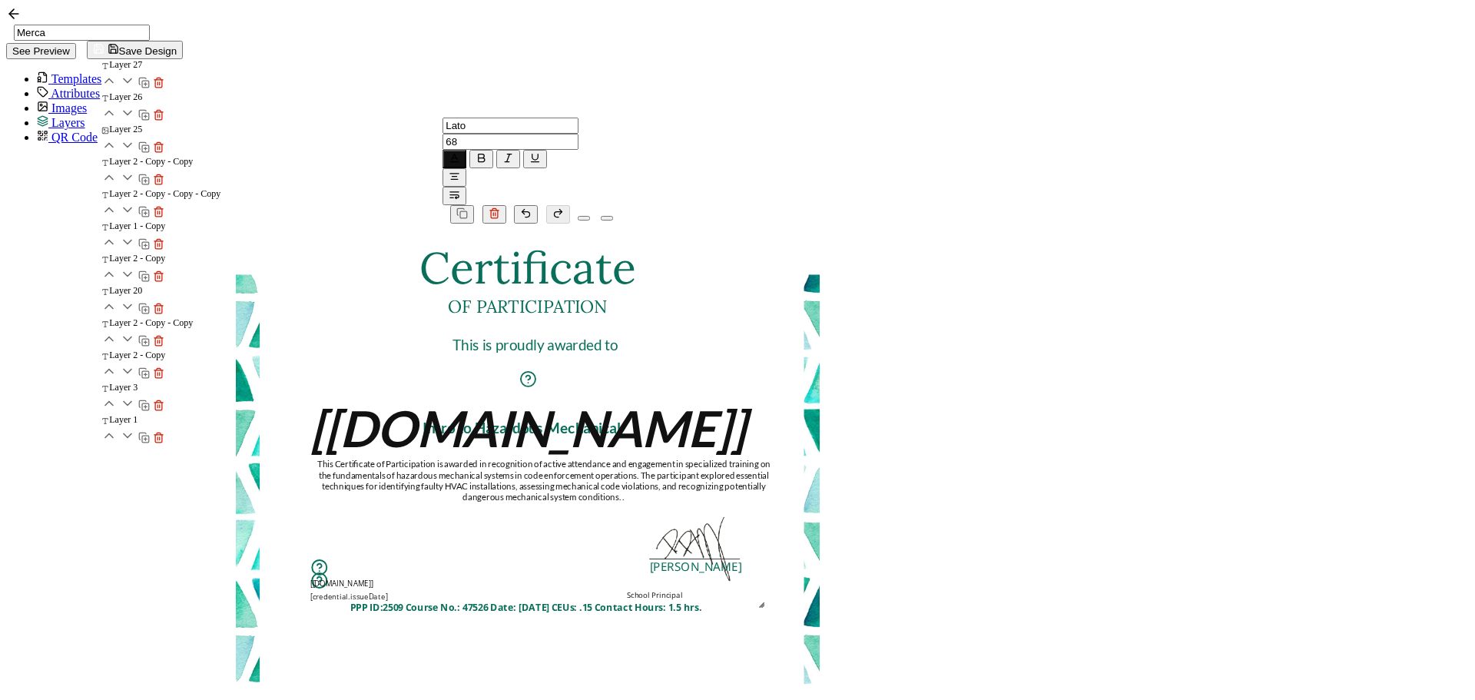
click at [772, 459] on div "This Certificate of Participation is awarded in recognition of active attendanc…" at bounding box center [544, 481] width 456 height 44
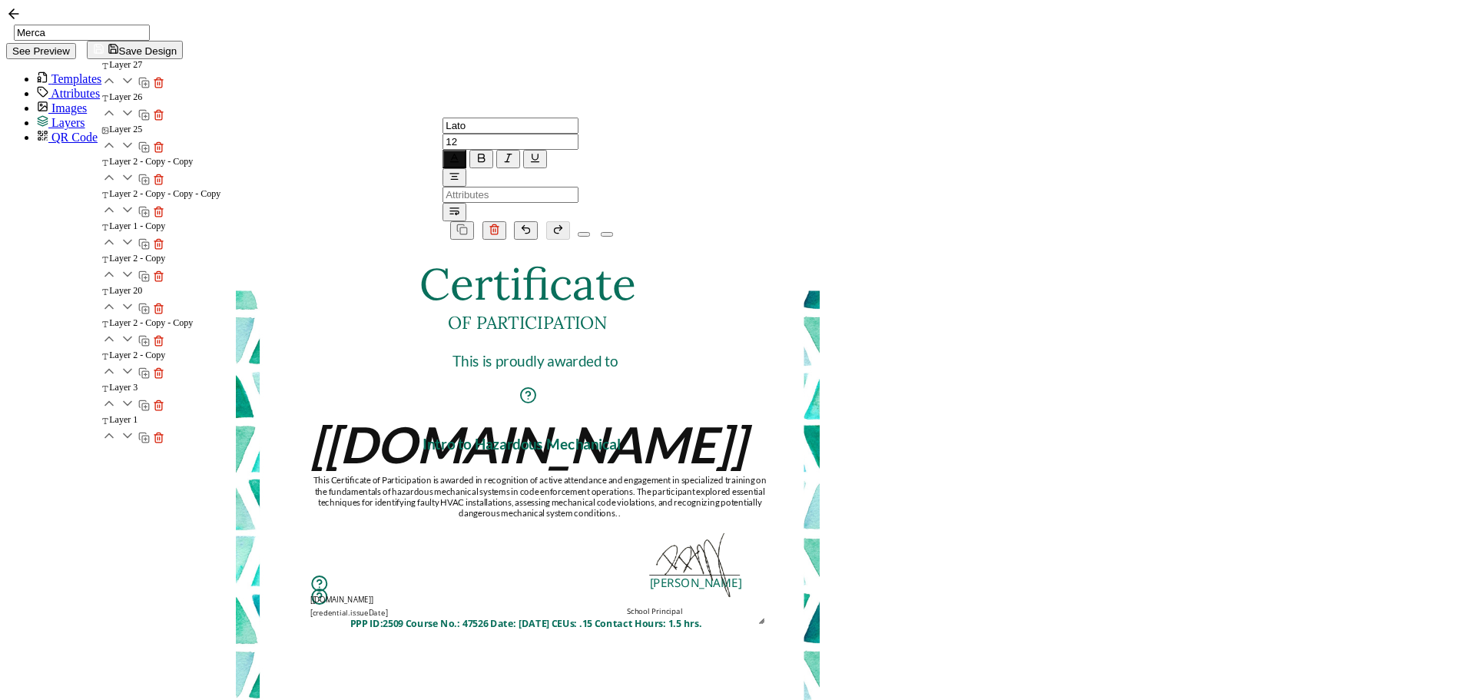
drag, startPoint x: 673, startPoint y: 430, endPoint x: 666, endPoint y: 422, distance: 10.9
click at [666, 475] on div "This Certificate of Participation is awarded in recognition of active attendanc…" at bounding box center [540, 497] width 461 height 44
click at [761, 469] on pre "This Certificate of Participation is awarded in recognition of active attendanc…" at bounding box center [534, 491] width 455 height 44
drag, startPoint x: 1281, startPoint y: 475, endPoint x: 1121, endPoint y: 488, distance: 161.1
click at [820, 475] on div "Certificate The recipient’s full name, which will be automatically filled based…" at bounding box center [528, 523] width 584 height 566
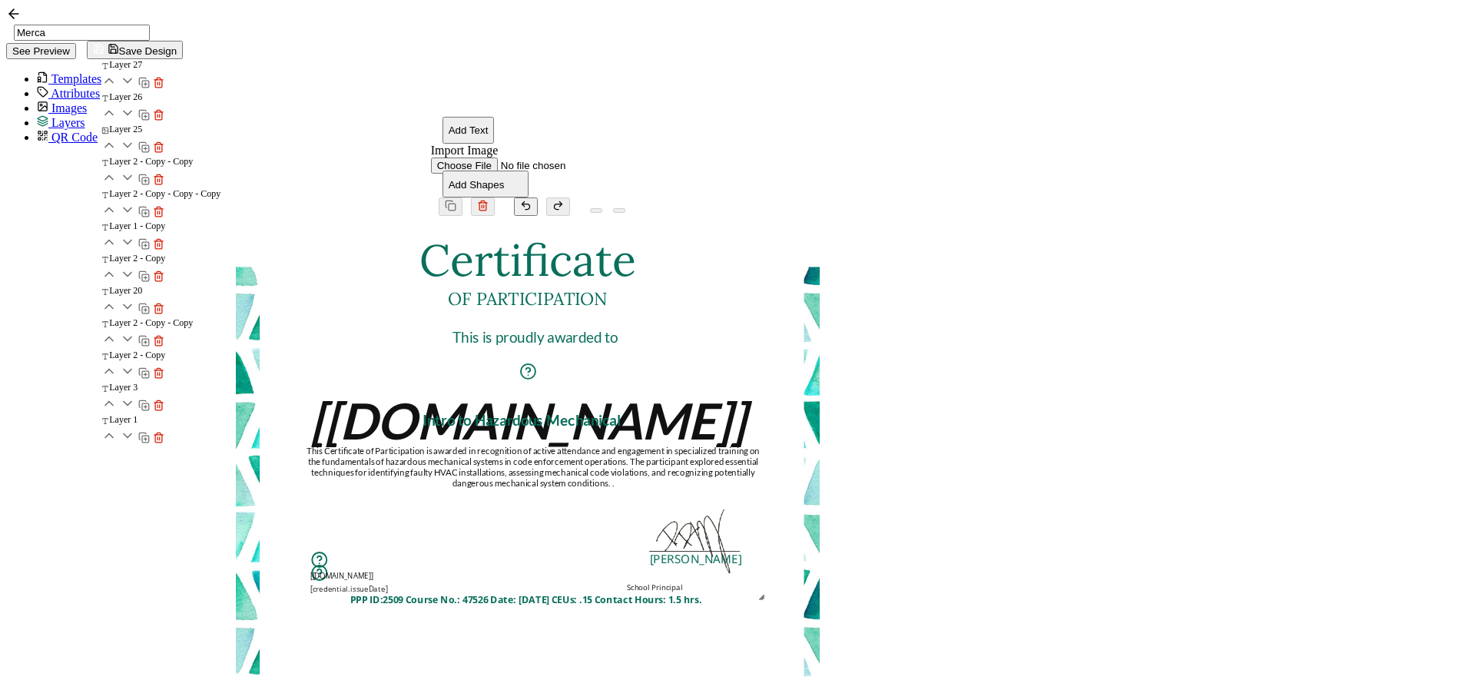
click at [820, 267] on div "Certificate The recipient’s full name, which will be automatically filled based…" at bounding box center [528, 267] width 584 height 0
click at [84, 109] on link "Images" at bounding box center [62, 107] width 50 height 13
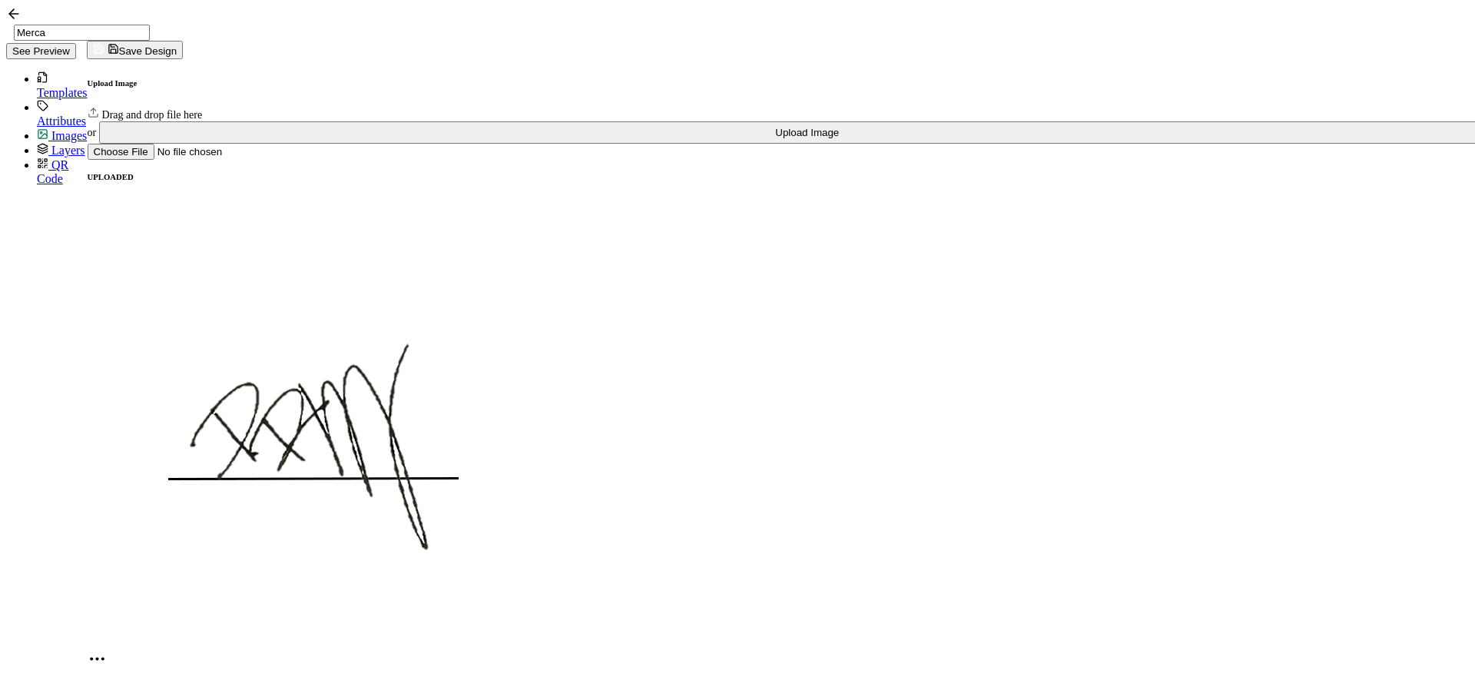
scroll to position [615, 0]
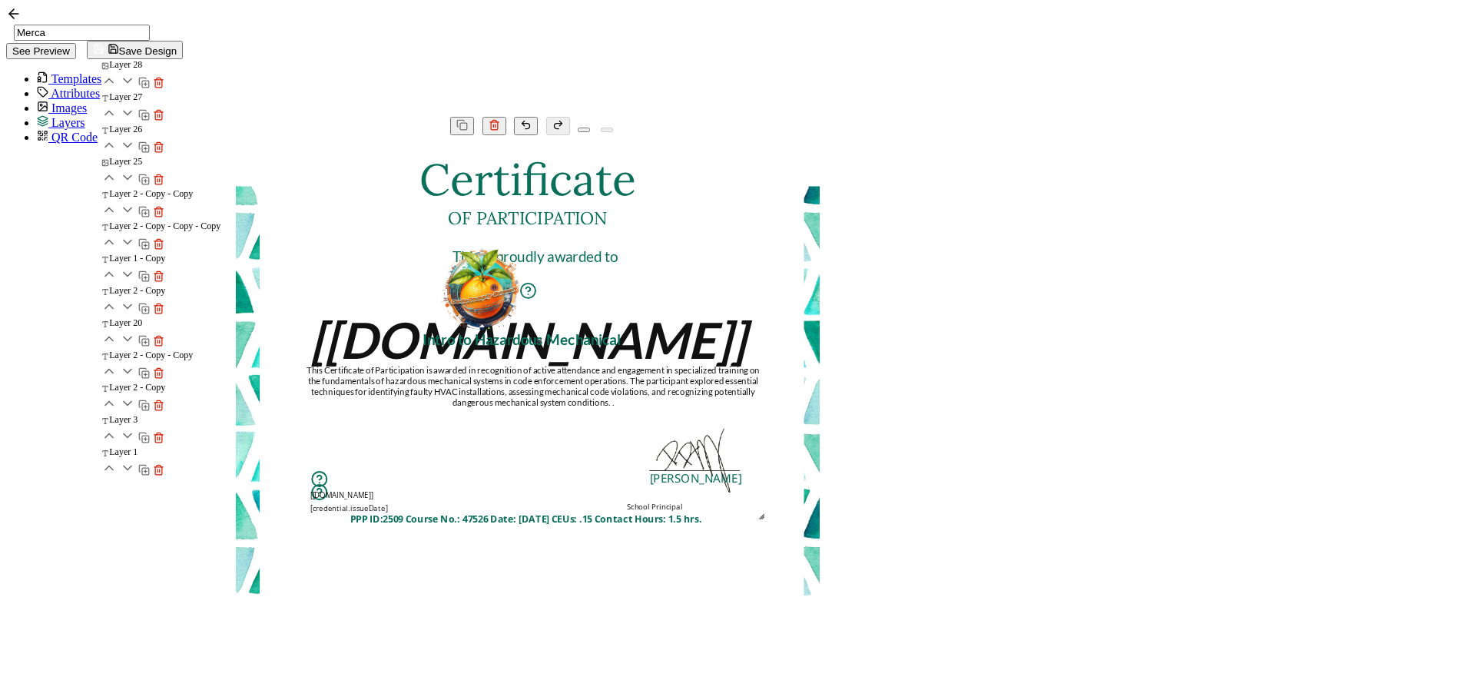
scroll to position [0, 0]
drag, startPoint x: 984, startPoint y: 455, endPoint x: 815, endPoint y: 329, distance: 210.8
click at [525, 329] on div at bounding box center [520, 323] width 12 height 12
drag, startPoint x: 939, startPoint y: 297, endPoint x: 1046, endPoint y: 258, distance: 114.2
click at [750, 258] on img at bounding box center [696, 212] width 108 height 97
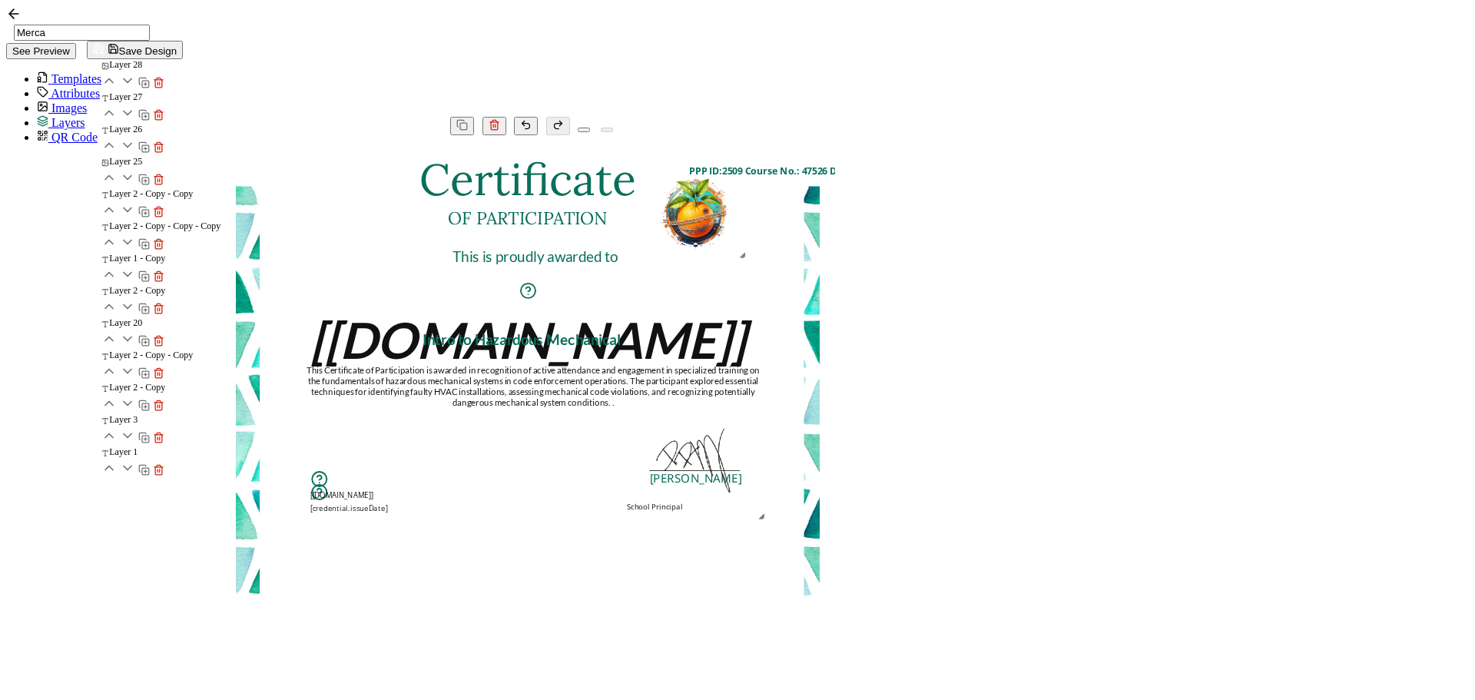
click at [820, 187] on div "Certificate The recipient’s full name, which will be automatically filled based…" at bounding box center [528, 187] width 584 height 0
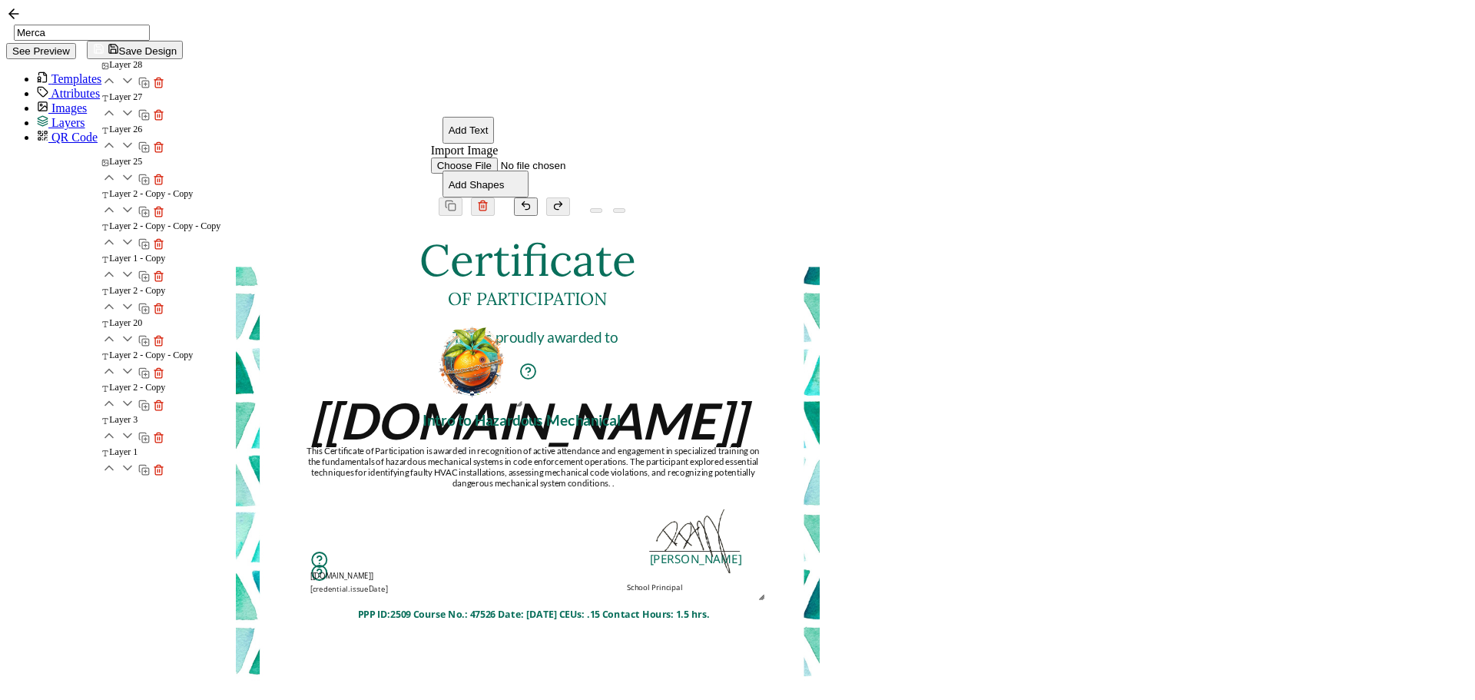
drag, startPoint x: 1096, startPoint y: 204, endPoint x: 764, endPoint y: 566, distance: 491.0
click at [710, 608] on pre "PPP ID:2509 Course No.: 47526 Date: [DATE] CEUs: .15 Contact Hours: 1.5 hrs." at bounding box center [534, 614] width 352 height 13
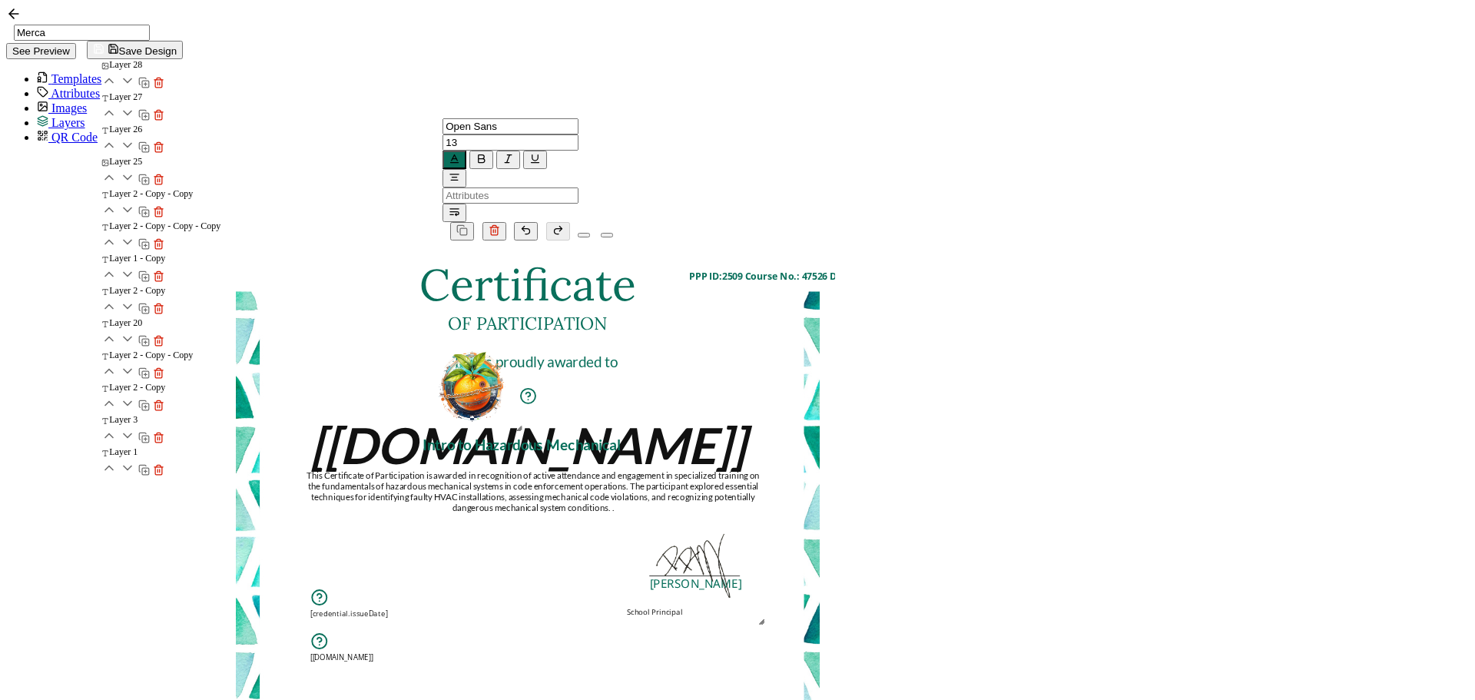
drag, startPoint x: 1325, startPoint y: 383, endPoint x: 1142, endPoint y: 467, distance: 201.8
click at [820, 384] on div "Certificate The recipient’s full name, which will be automatically filled based…" at bounding box center [528, 523] width 584 height 566
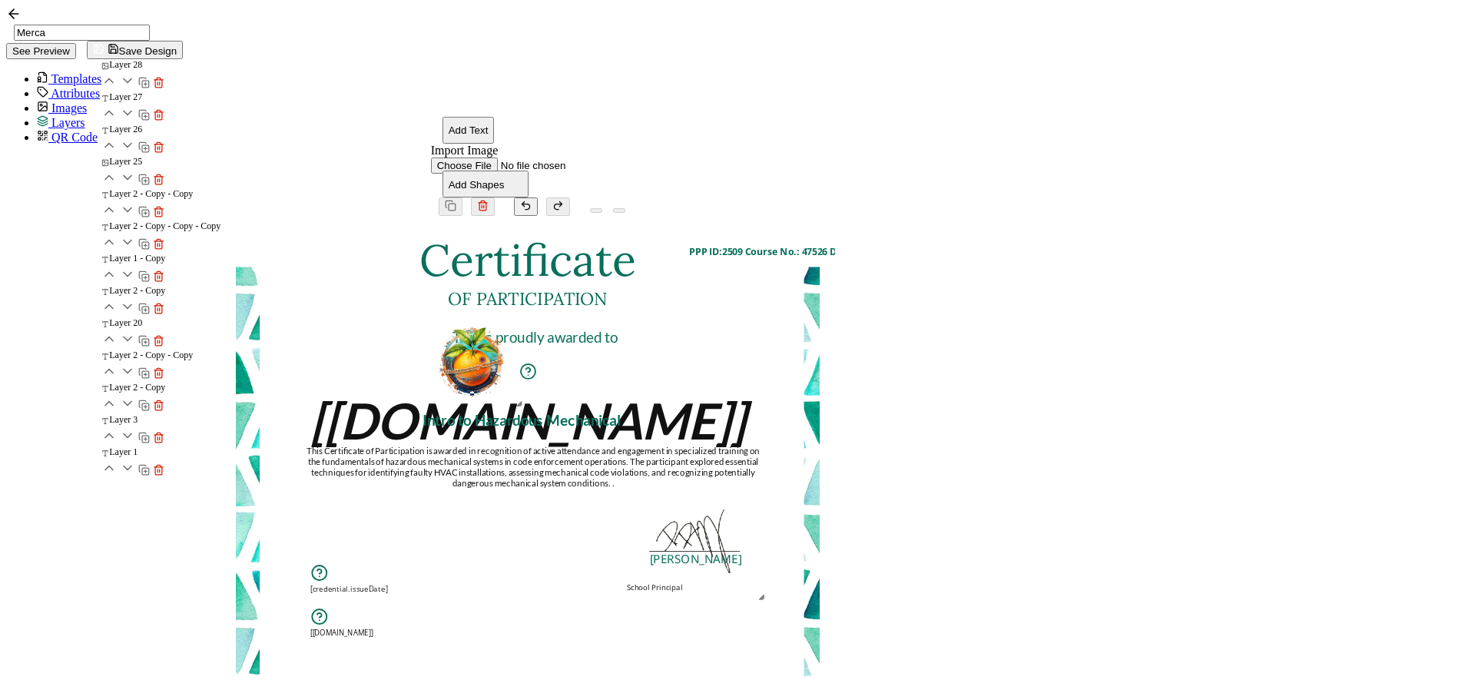
click at [767, 538] on img at bounding box center [696, 532] width 144 height 144
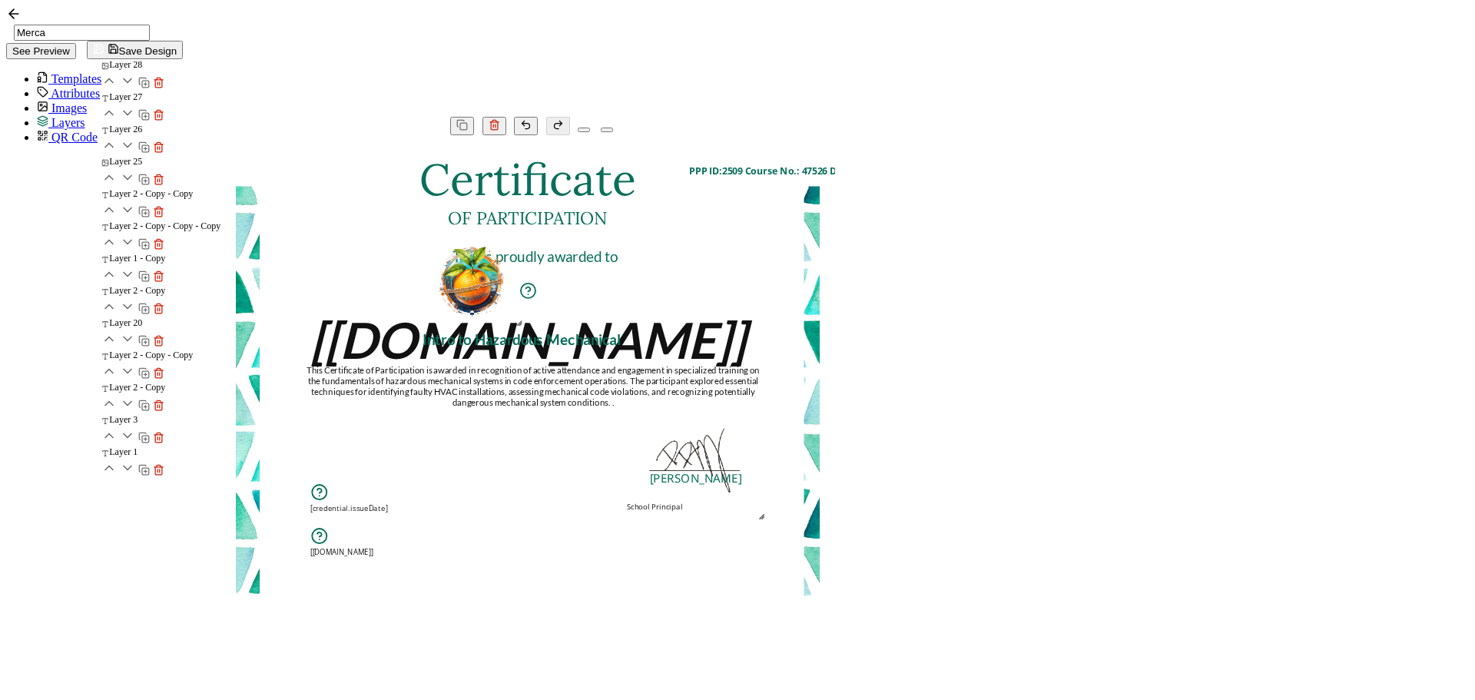
drag, startPoint x: 1035, startPoint y: 486, endPoint x: 925, endPoint y: 494, distance: 110.1
click at [820, 187] on div "Certificate The recipient’s full name, which will be automatically filled based…" at bounding box center [528, 187] width 584 height 0
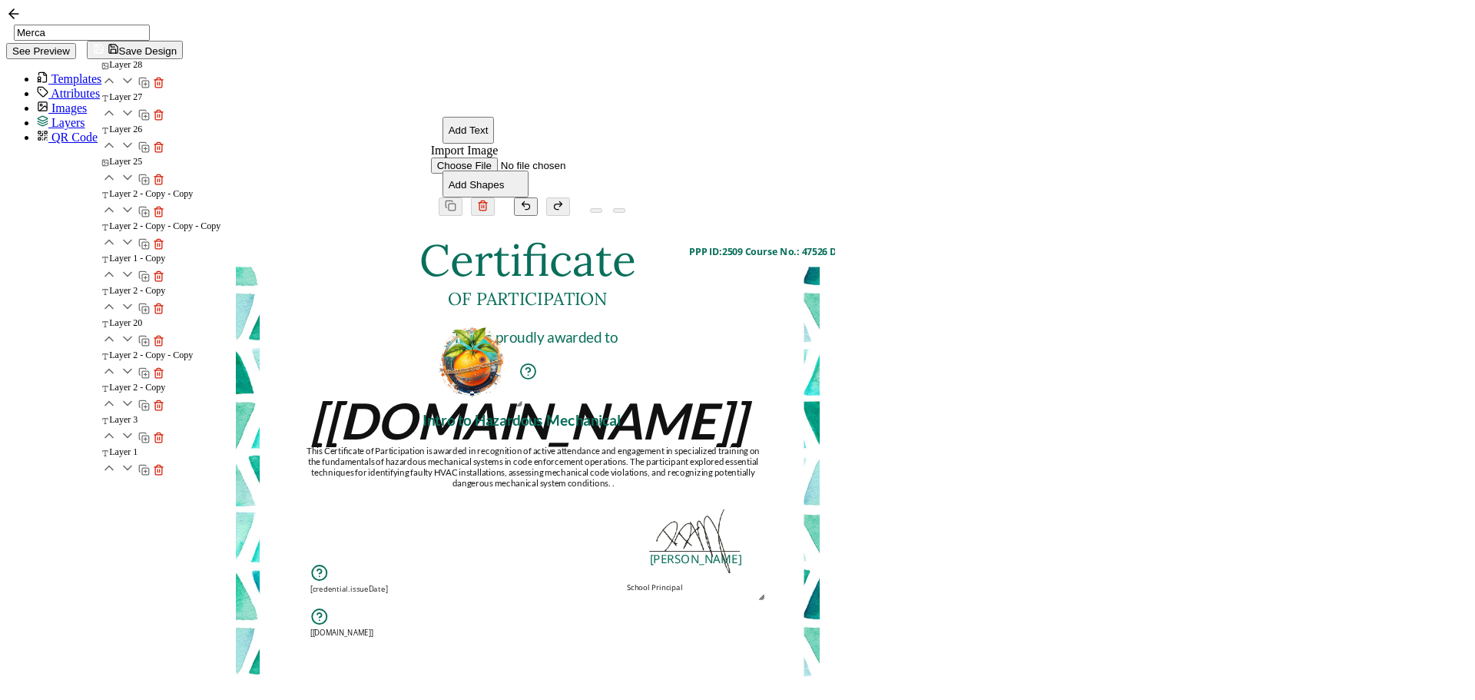
drag, startPoint x: 1357, startPoint y: 443, endPoint x: 1355, endPoint y: 264, distance: 179.0
click at [820, 441] on div "Certificate The recipient’s full name, which will be automatically filled based…" at bounding box center [528, 499] width 584 height 566
click at [177, 45] on span "Save Design" at bounding box center [135, 51] width 84 height 12
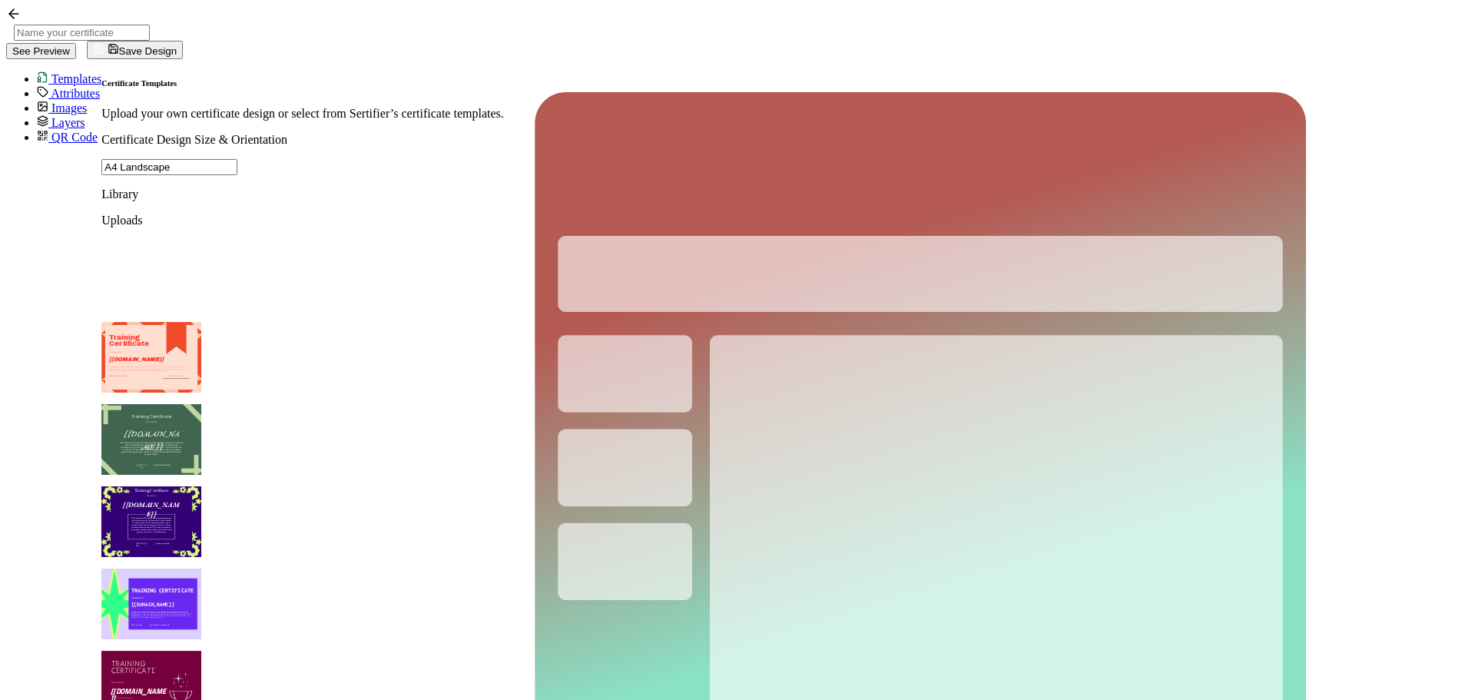
type input "Merca"
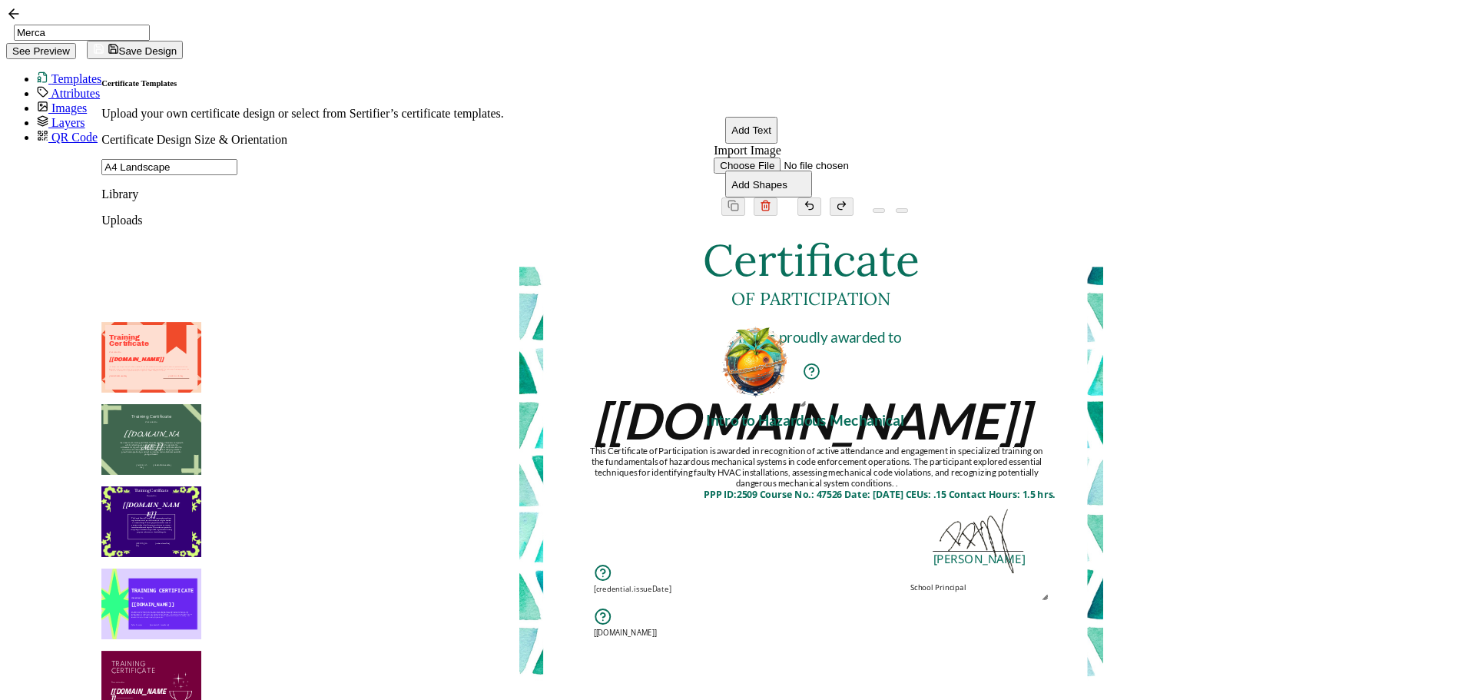
drag, startPoint x: 1116, startPoint y: 206, endPoint x: 969, endPoint y: 448, distance: 283.4
click at [969, 487] on pre "PPP ID:2509 Course No.: 47526 Date: [DATE] CEUs: .15 Contact Hours: 1.5 hrs." at bounding box center [880, 493] width 352 height 13
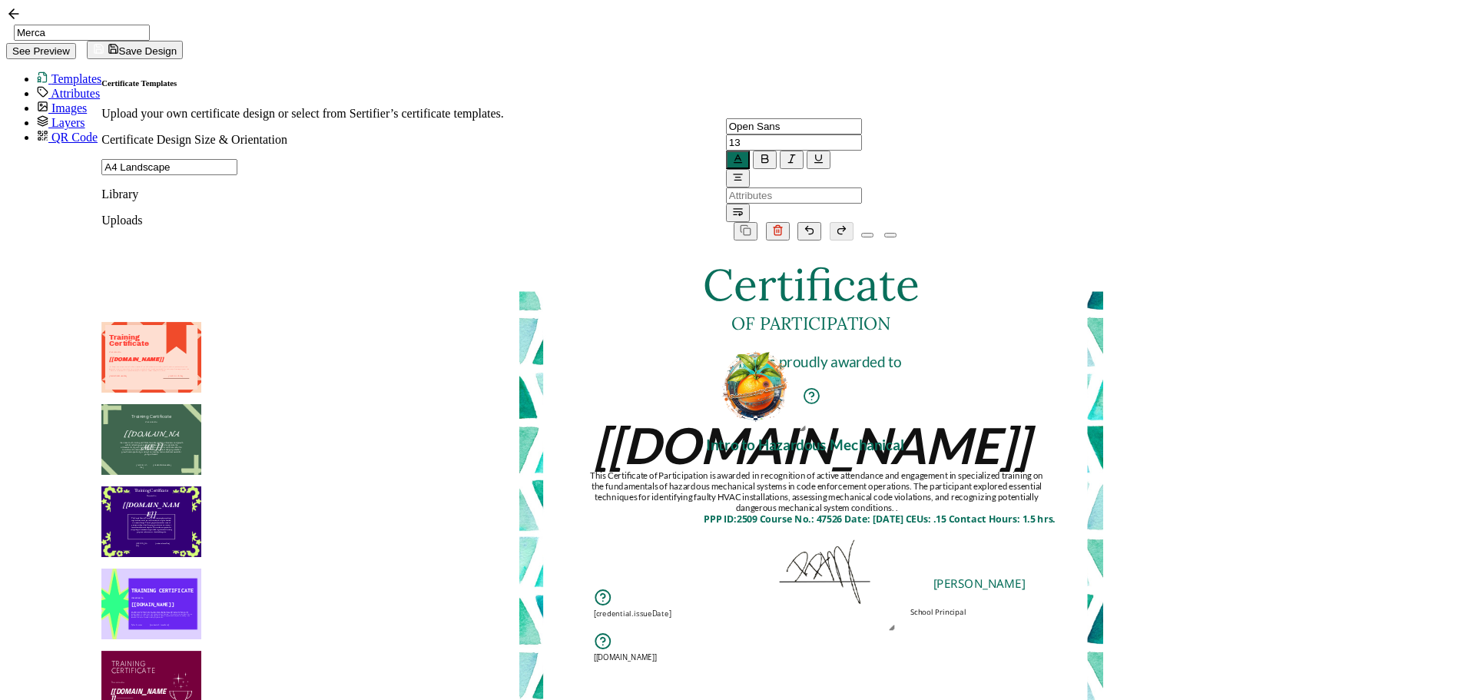
drag, startPoint x: 1013, startPoint y: 535, endPoint x: 860, endPoint y: 541, distance: 153.0
click at [860, 541] on img at bounding box center [826, 562] width 144 height 144
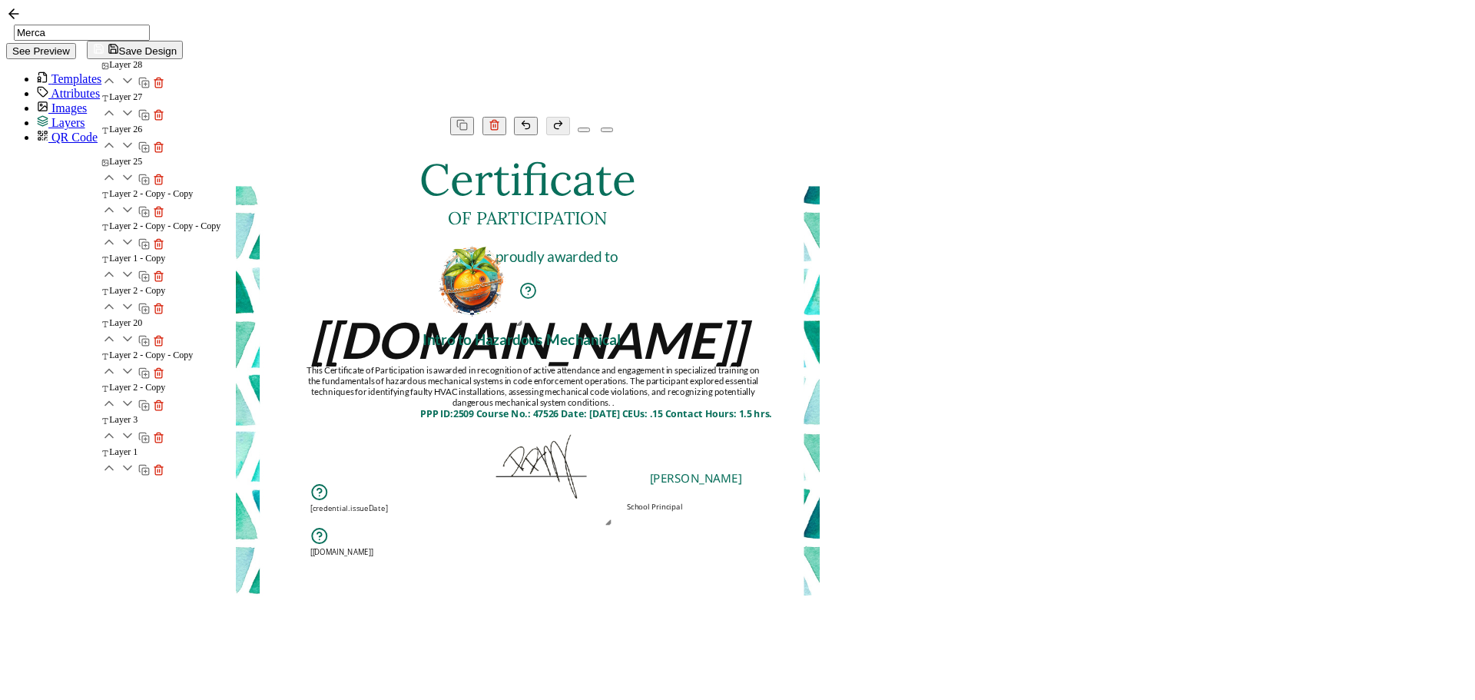
click at [682, 512] on pre "School Principal" at bounding box center [654, 507] width 55 height 10
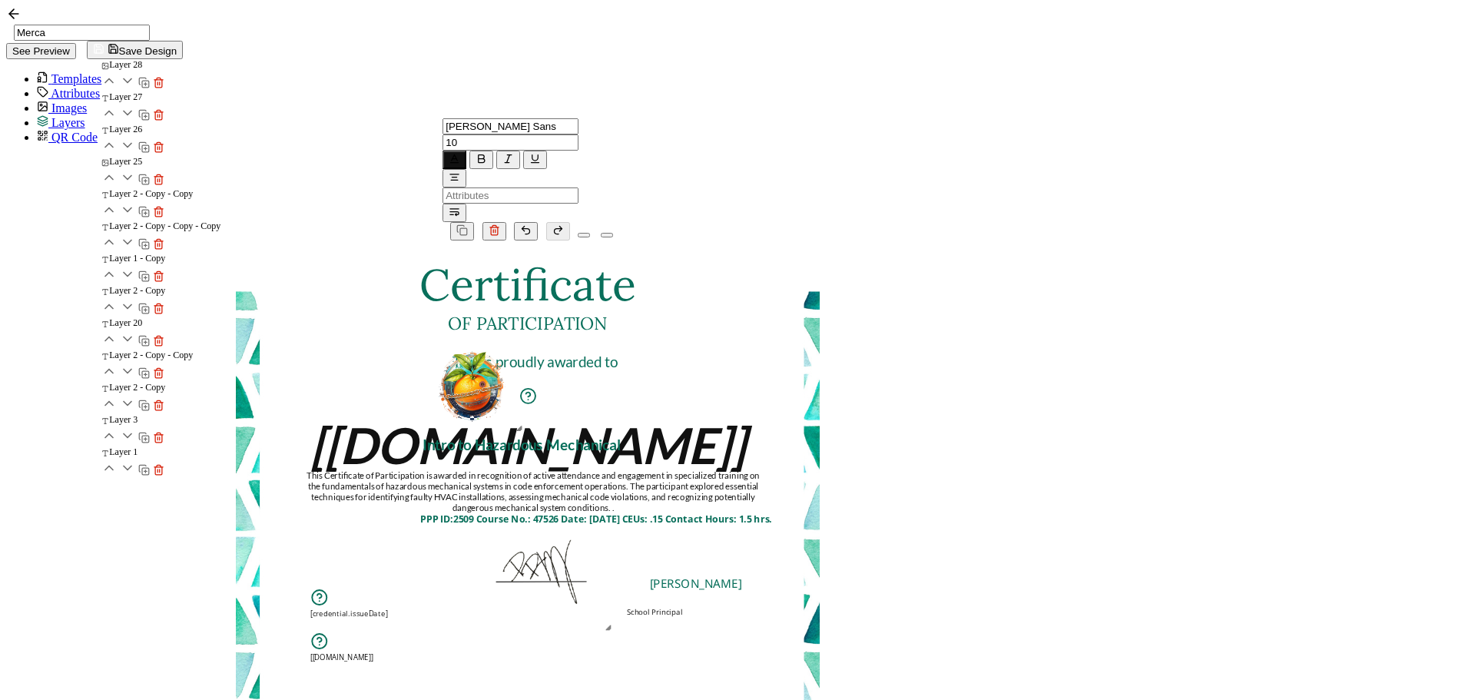
click at [682, 607] on pre "School Principal" at bounding box center [654, 612] width 55 height 10
click at [723, 607] on div "School Principal" at bounding box center [655, 612] width 135 height 10
drag, startPoint x: 984, startPoint y: 539, endPoint x: 1044, endPoint y: 541, distance: 59.9
click at [723, 607] on div "School Principal" at bounding box center [655, 612] width 135 height 10
click at [742, 575] on pre "[PERSON_NAME]" at bounding box center [696, 583] width 92 height 16
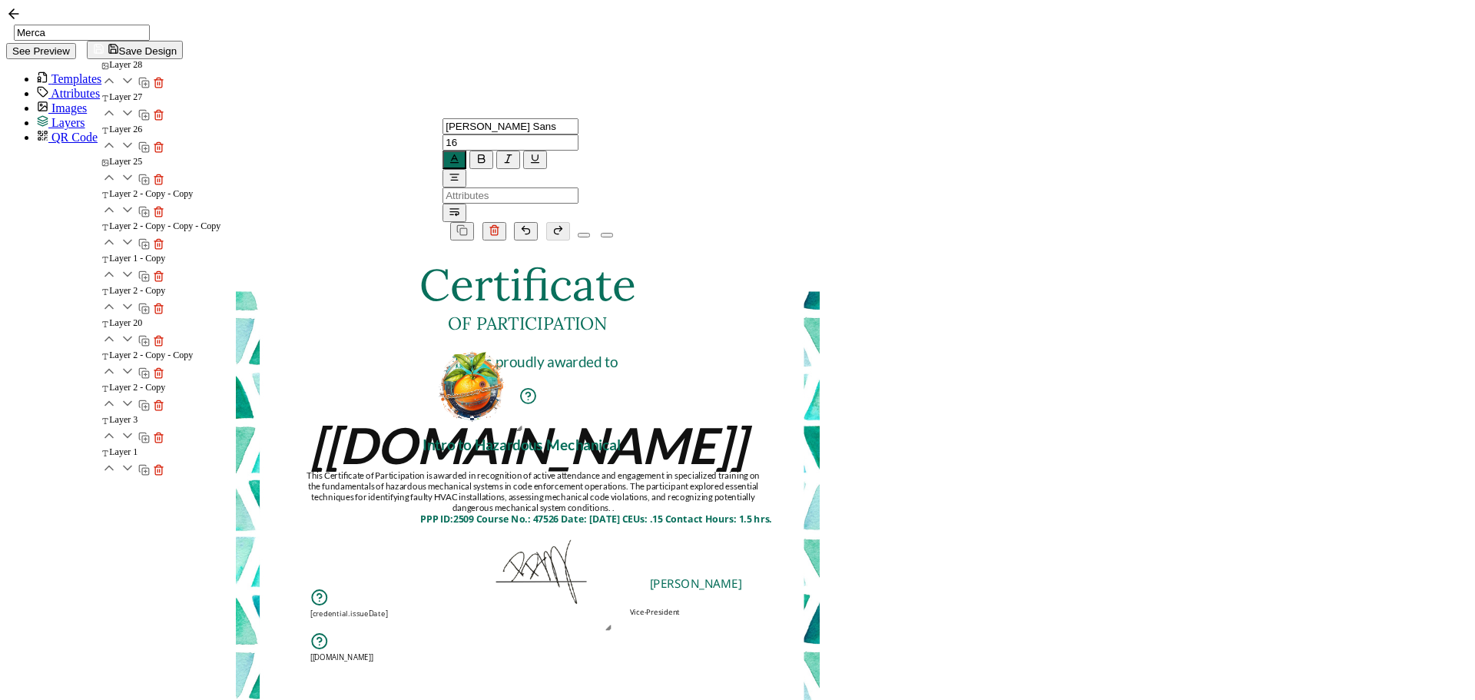
click at [742, 575] on pre "[PERSON_NAME]" at bounding box center [696, 583] width 92 height 16
drag, startPoint x: 1025, startPoint y: 512, endPoint x: 1091, endPoint y: 516, distance: 66.2
click at [764, 575] on div "[PERSON_NAME]" at bounding box center [695, 583] width 135 height 16
drag, startPoint x: 1019, startPoint y: 541, endPoint x: 1054, endPoint y: 535, distance: 35.7
click at [723, 607] on div "Vice-President" at bounding box center [655, 612] width 135 height 10
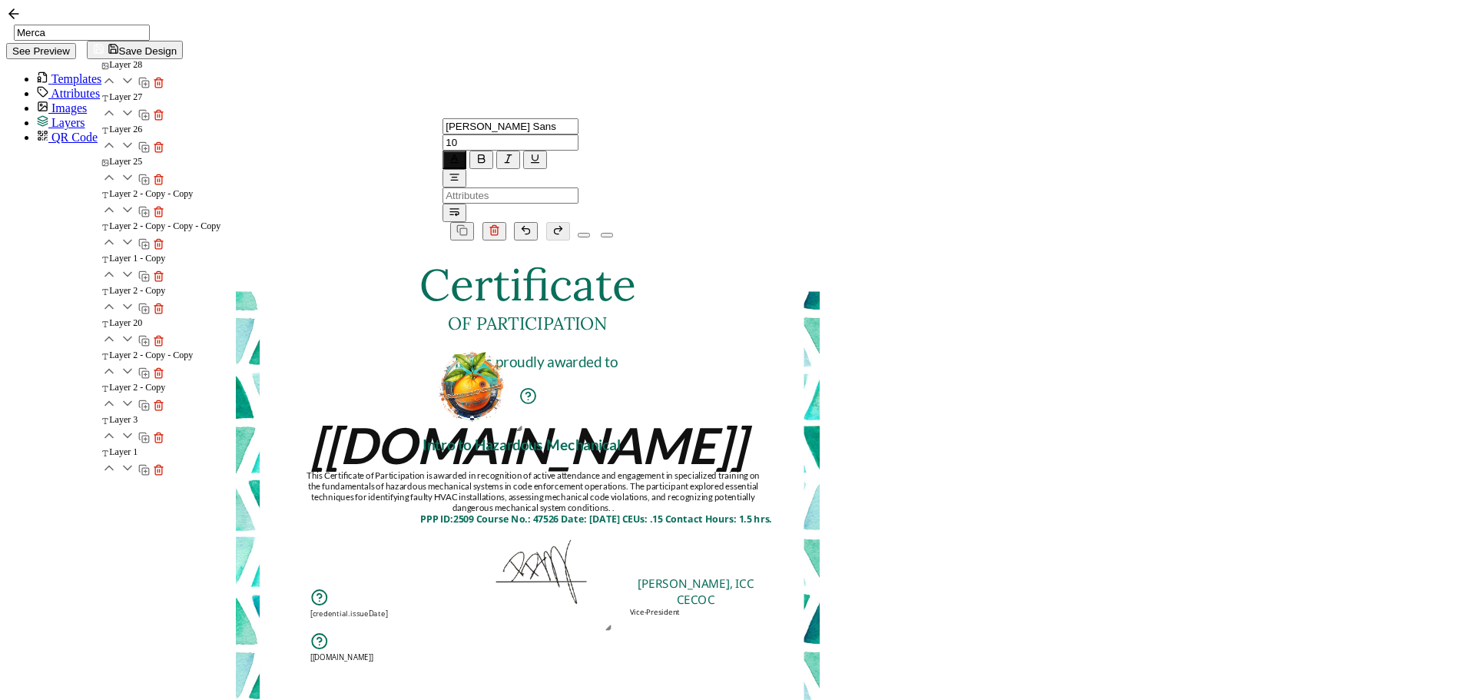
drag, startPoint x: 1330, startPoint y: 561, endPoint x: 1092, endPoint y: 552, distance: 238.3
click at [820, 561] on div "Certificate The recipient’s full name, which will be automatically filled based…" at bounding box center [528, 523] width 584 height 566
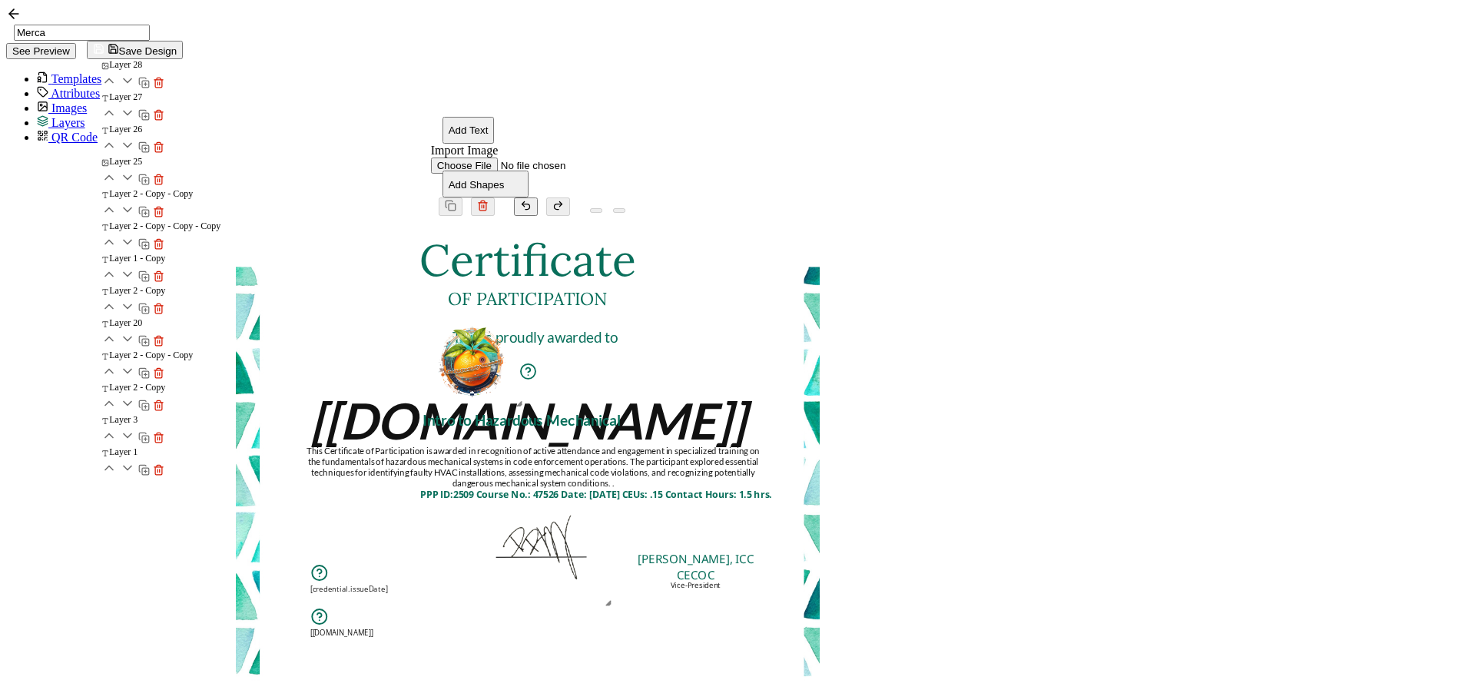
drag, startPoint x: 1016, startPoint y: 542, endPoint x: 1062, endPoint y: 524, distance: 49.4
click at [721, 579] on pre "Vice-President" at bounding box center [696, 584] width 51 height 10
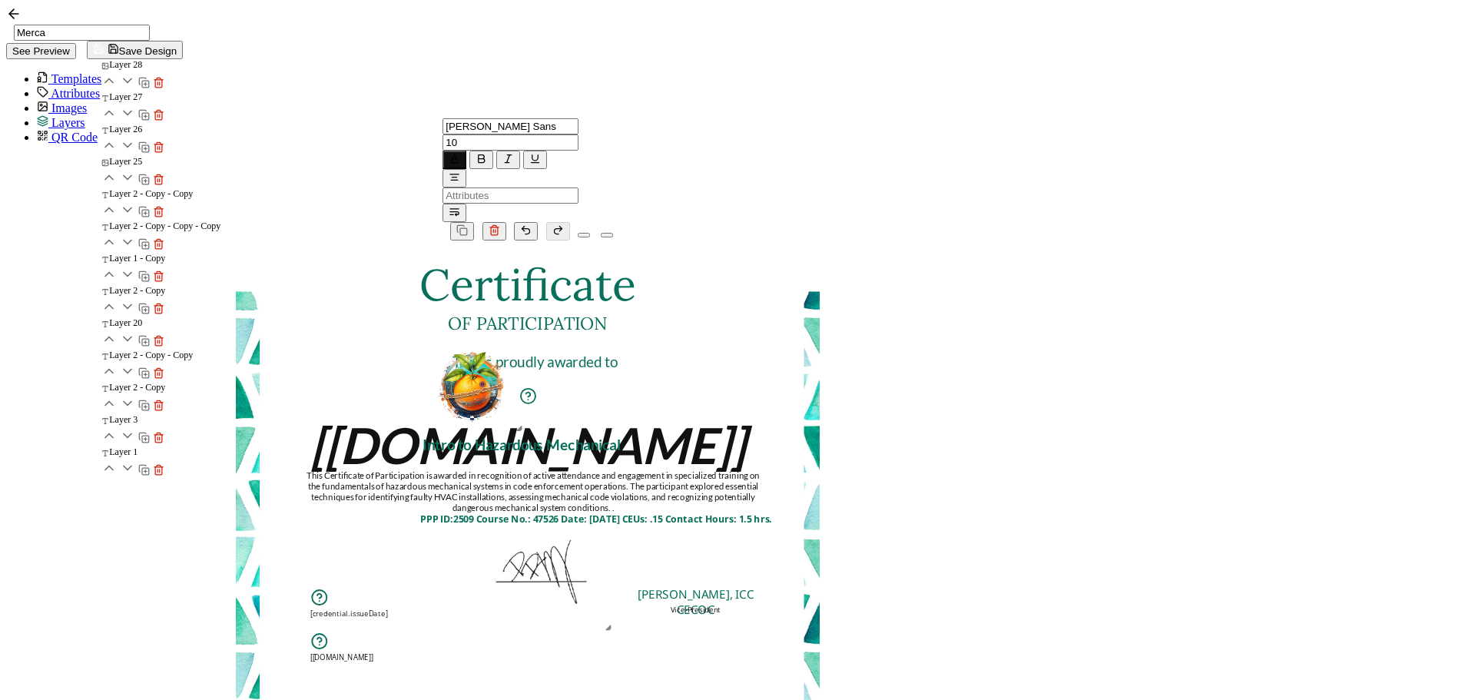
drag, startPoint x: 1059, startPoint y: 510, endPoint x: 1057, endPoint y: 522, distance: 11.8
click at [757, 585] on pre "[PERSON_NAME], ICC CECOC" at bounding box center [697, 601] width 119 height 32
drag, startPoint x: 906, startPoint y: 491, endPoint x: 1058, endPoint y: 492, distance: 152.1
click at [767, 492] on img at bounding box center [696, 563] width 144 height 144
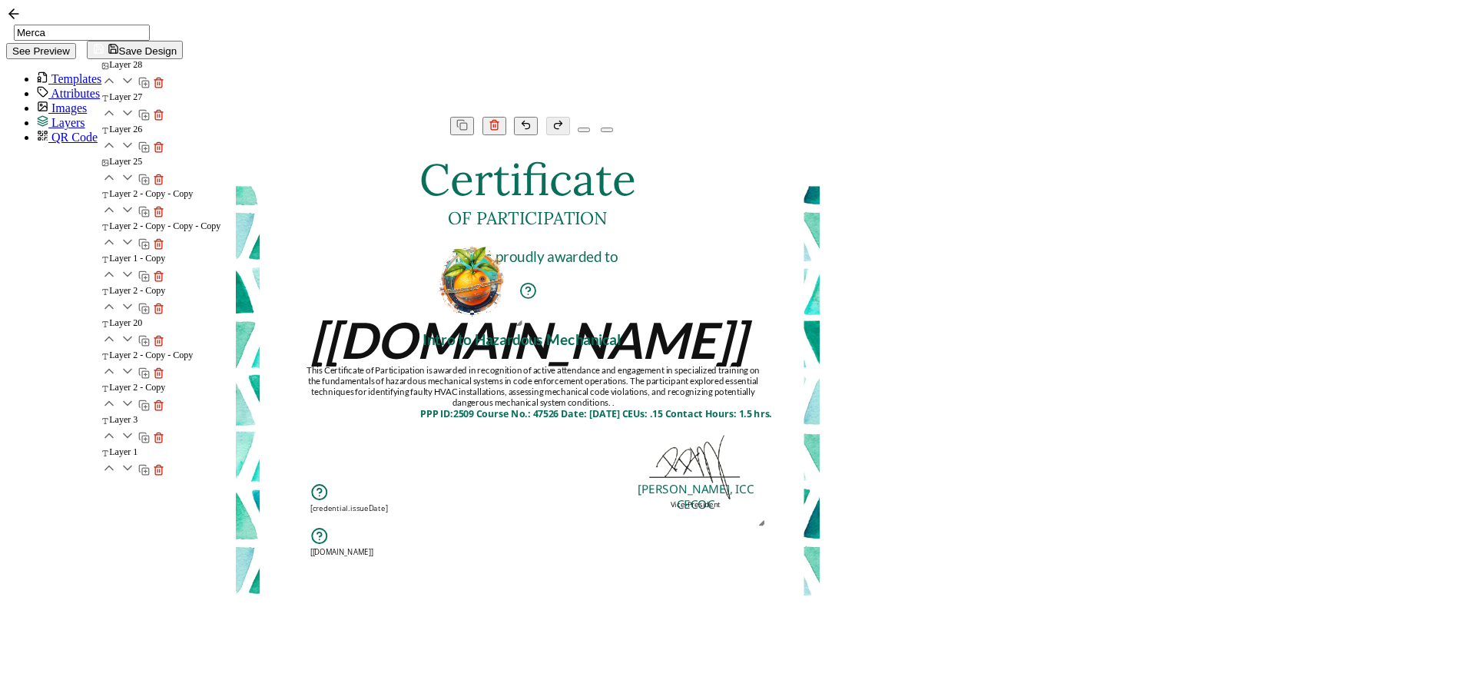
click at [820, 187] on div "Certificate The recipient’s full name, which will be automatically filled based…" at bounding box center [528, 187] width 584 height 0
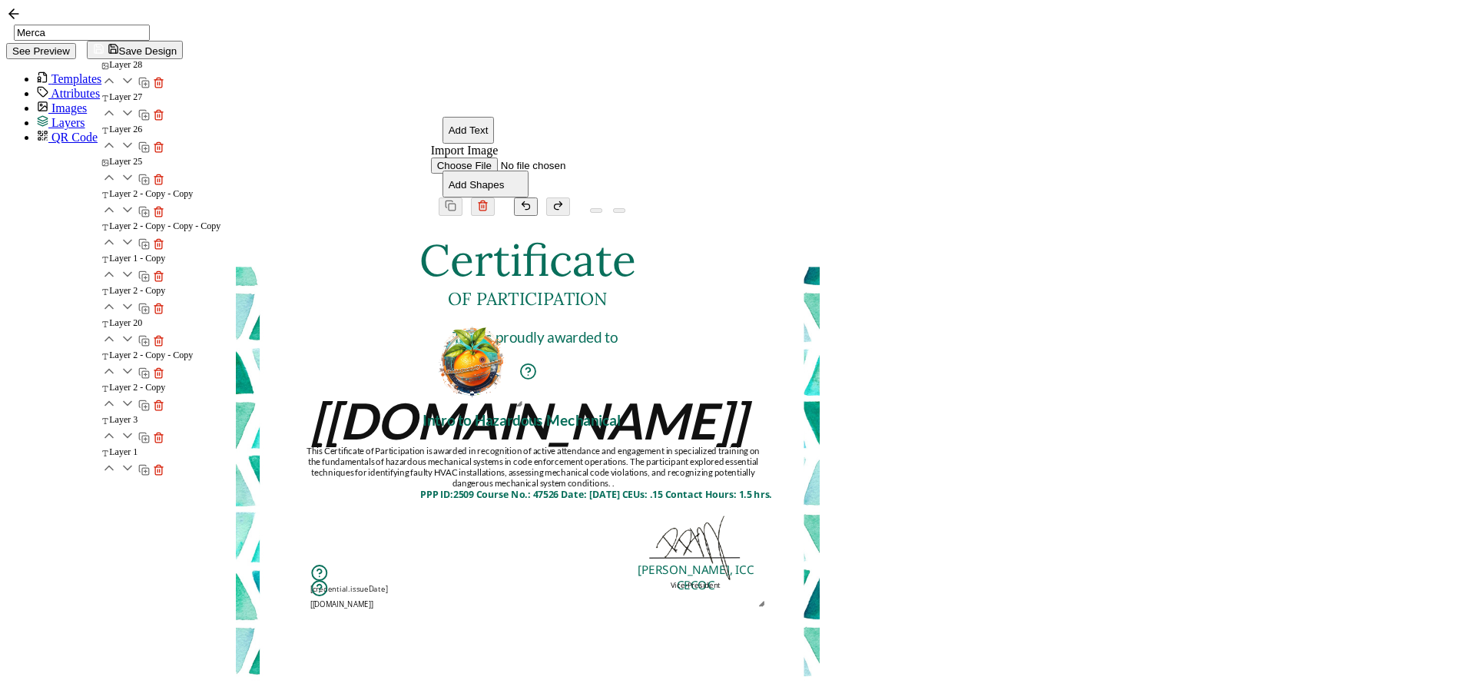
drag, startPoint x: 677, startPoint y: 568, endPoint x: 678, endPoint y: 542, distance: 26.2
click at [529, 579] on div "A unique serial number automatically assigned to each credential by the system.…" at bounding box center [419, 594] width 219 height 30
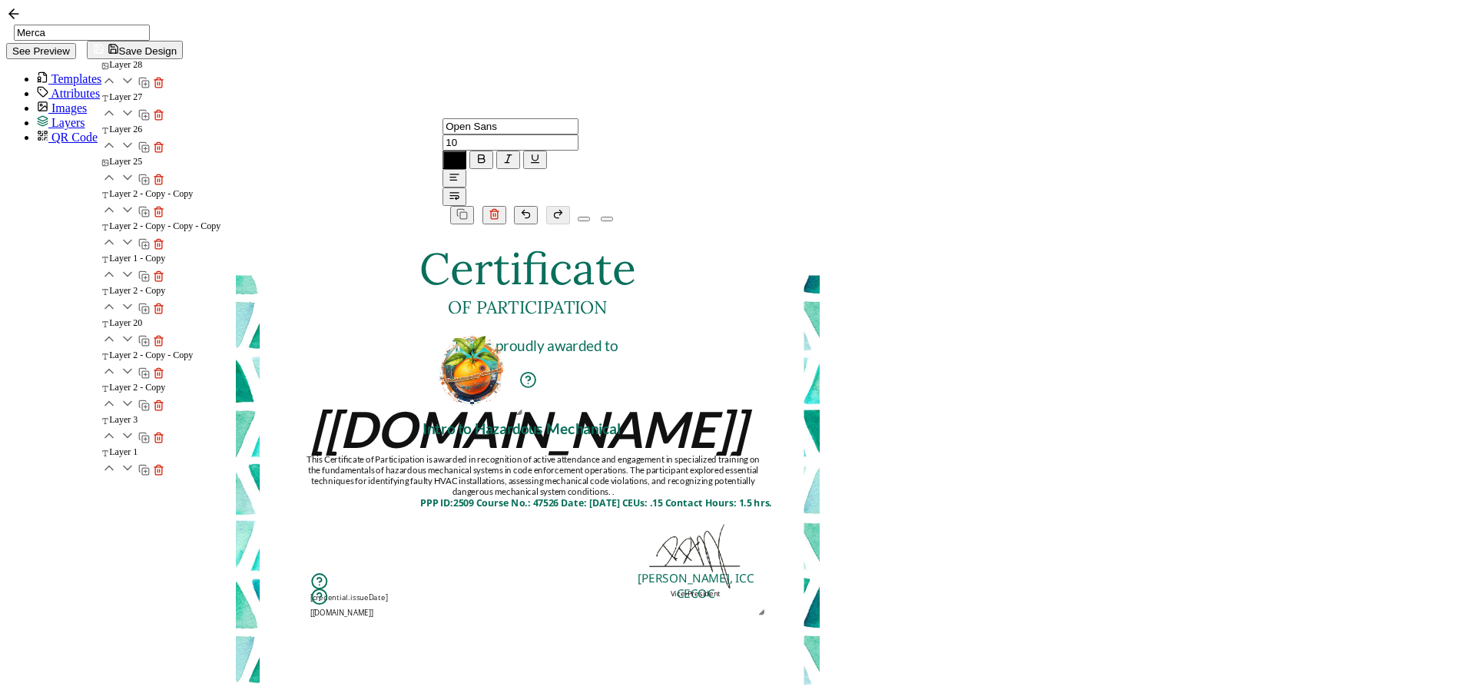
click at [761, 496] on div "PPP ID:2509 Course No.: 47526 Date: [DATE] CEUs: .15 Contact Hours: 1.5 hrs." at bounding box center [596, 502] width 446 height 13
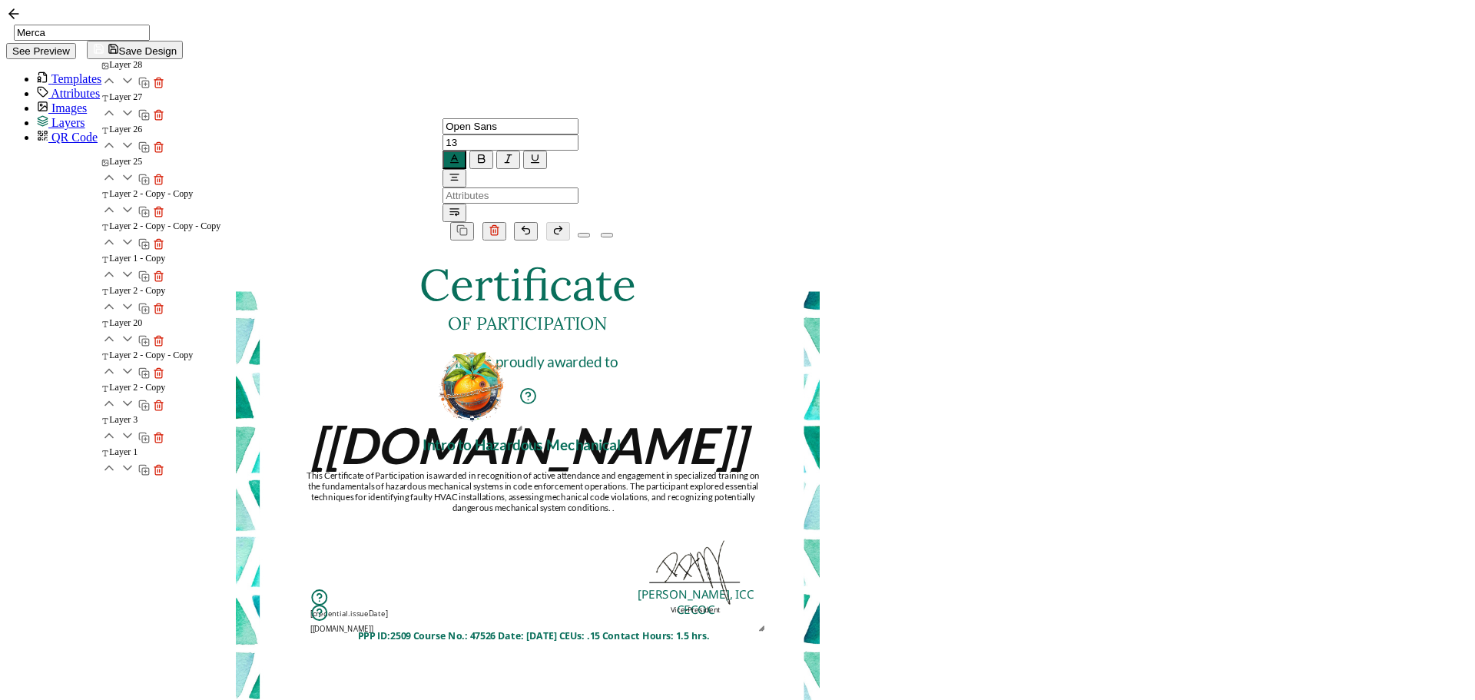
drag, startPoint x: 747, startPoint y: 444, endPoint x: 687, endPoint y: 561, distance: 131.3
click at [687, 628] on div "PPP ID:2509 Course No.: 47526 Date: [DATE] CEUs: .15 Contact Hours: 1.5 hrs." at bounding box center [533, 634] width 446 height 13
click at [497, 546] on div "Certificate The recipient’s full name, which will be automatically filled based…" at bounding box center [528, 523] width 584 height 566
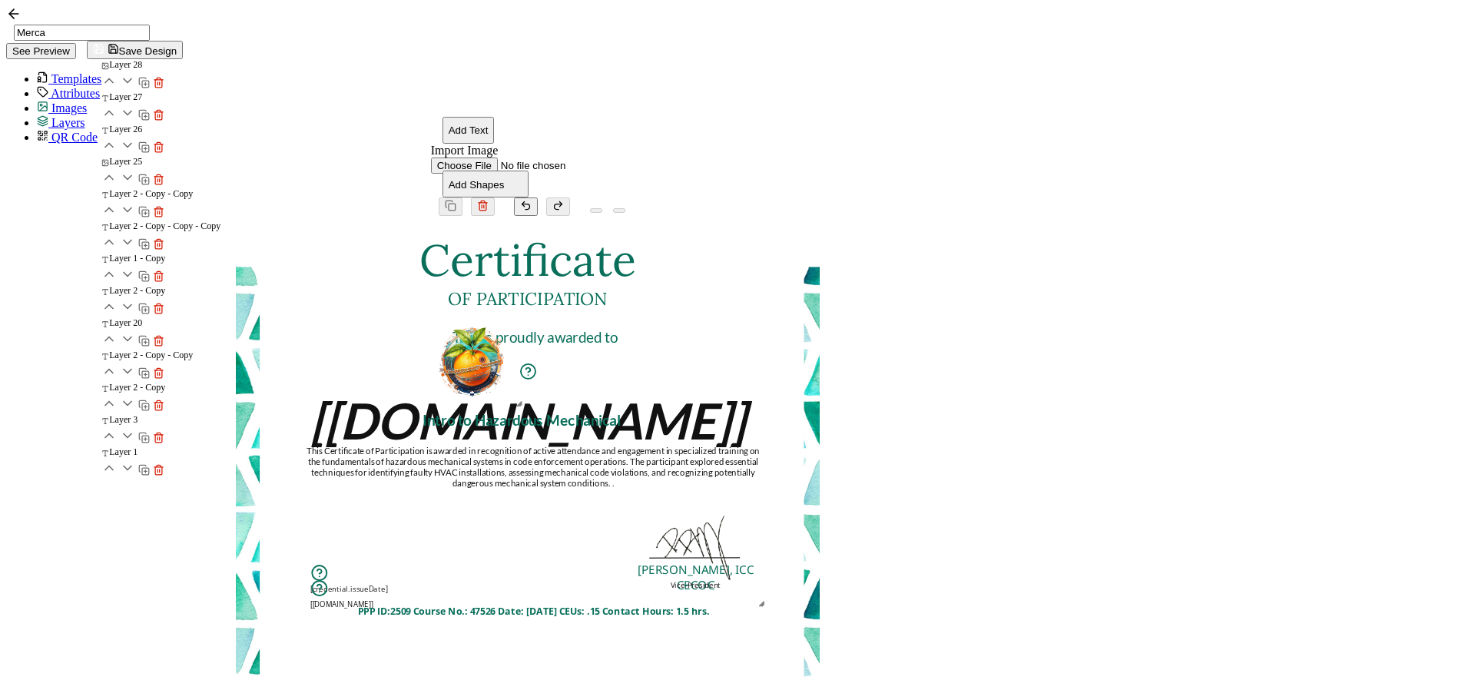
click at [37, 103] on icon at bounding box center [43, 107] width 12 height 12
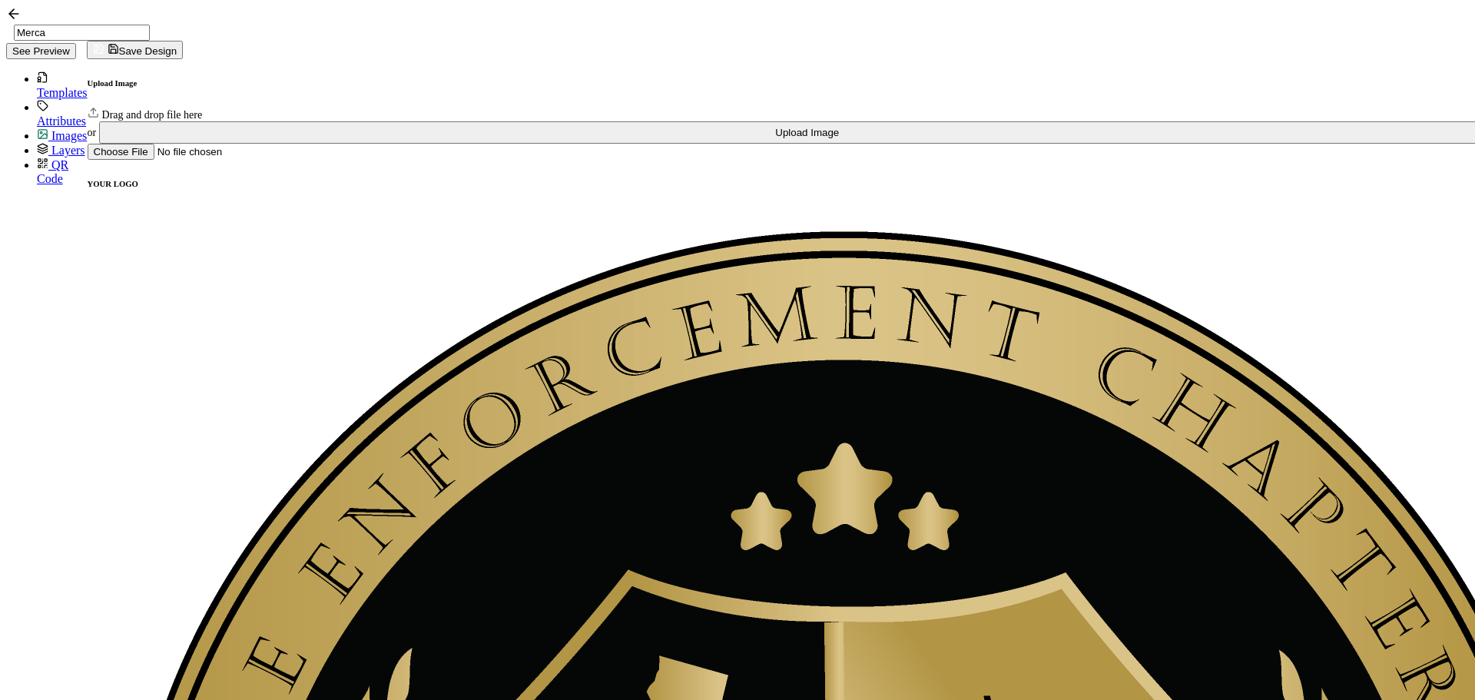
scroll to position [1213, 0]
drag, startPoint x: 907, startPoint y: 323, endPoint x: 903, endPoint y: 505, distance: 181.3
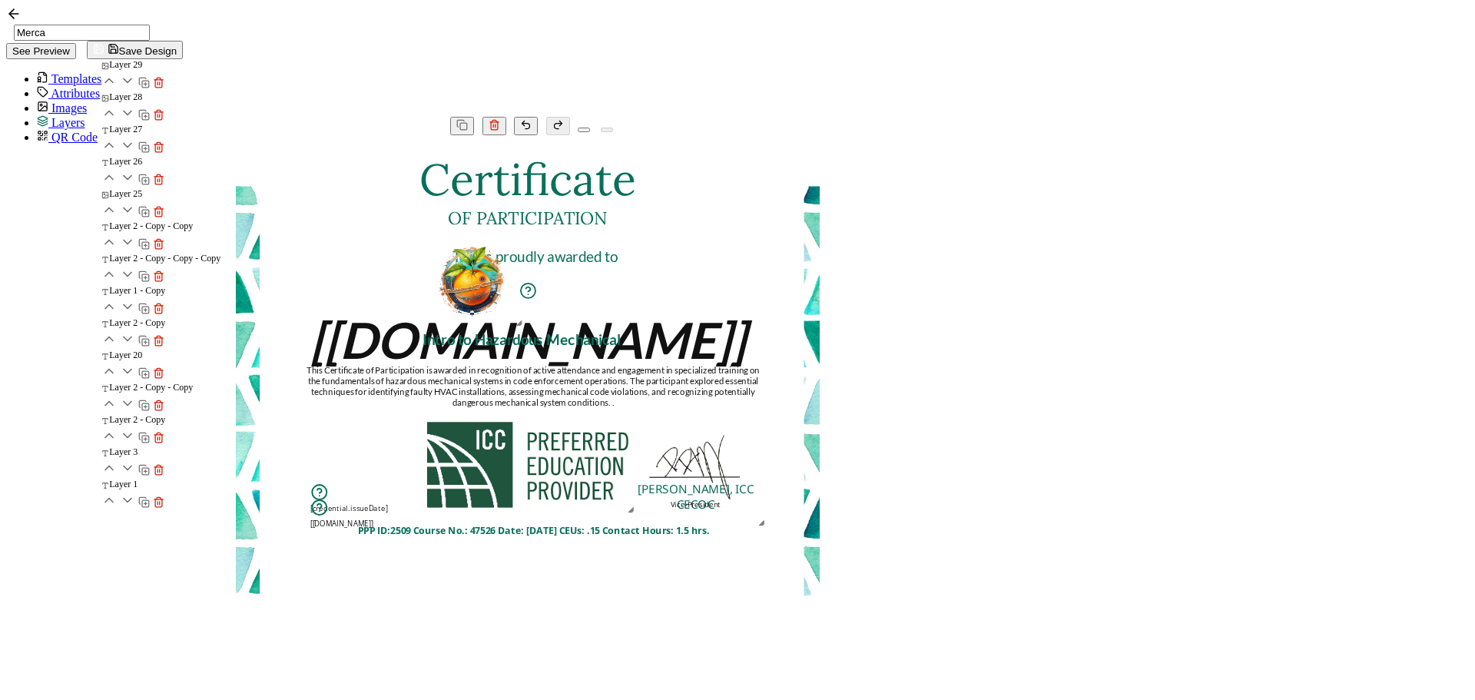
scroll to position [0, 0]
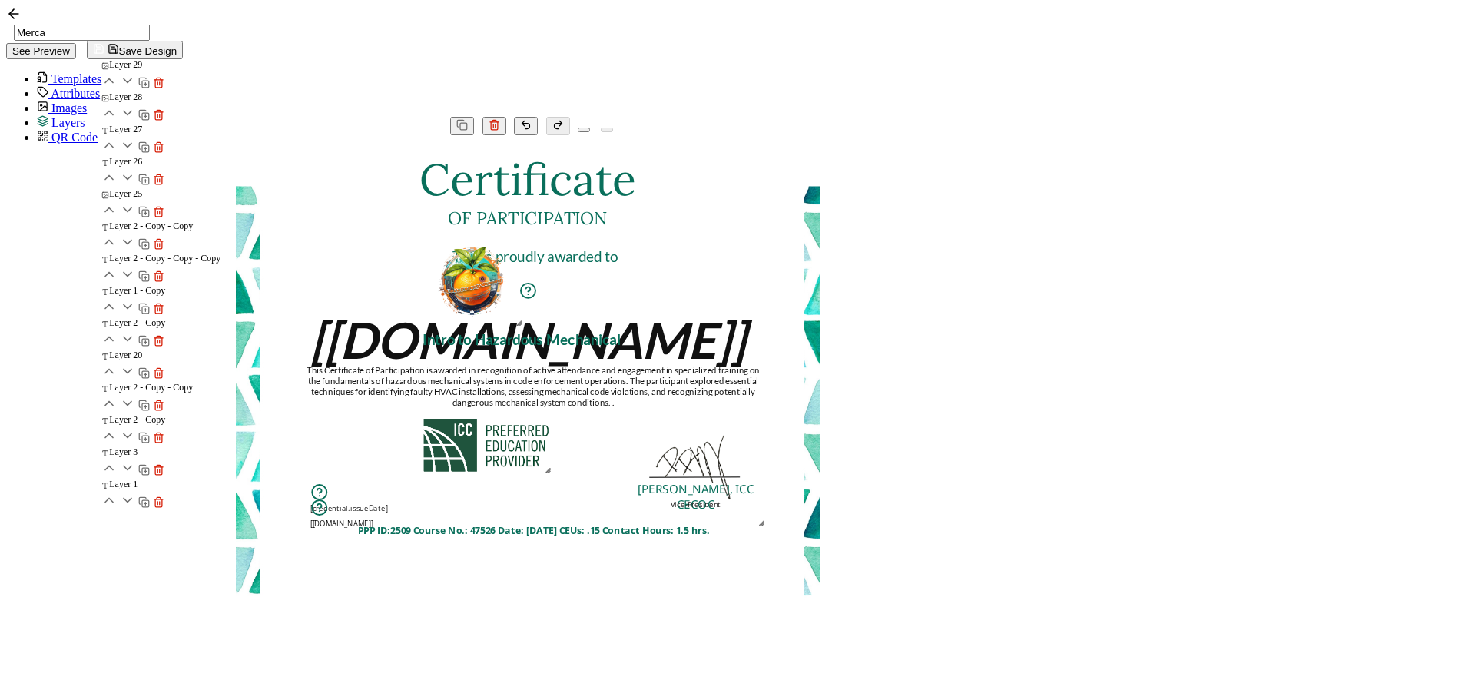
drag, startPoint x: 983, startPoint y: 542, endPoint x: 900, endPoint y: 505, distance: 91.8
click at [553, 476] on div at bounding box center [548, 471] width 12 height 12
drag, startPoint x: 847, startPoint y: 482, endPoint x: 893, endPoint y: 504, distance: 51.9
click at [602, 496] on img at bounding box center [534, 464] width 136 height 63
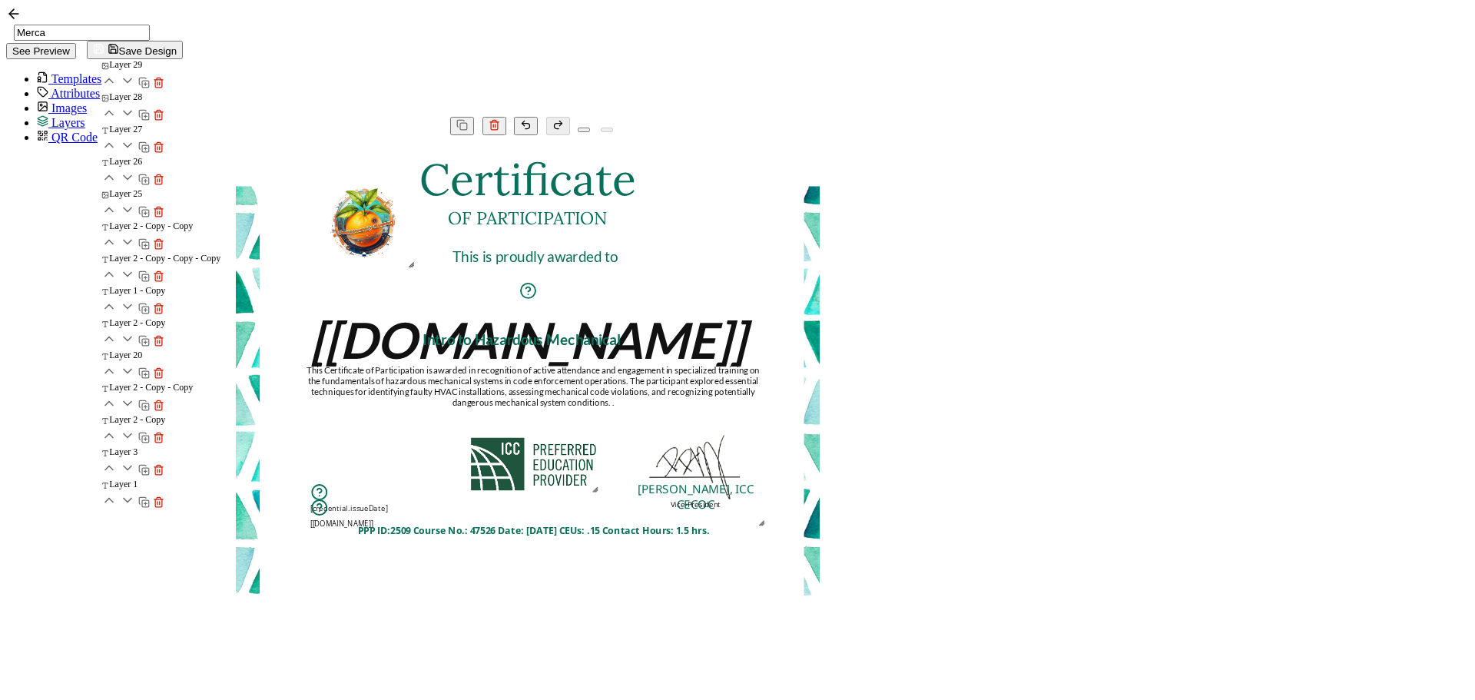
drag, startPoint x: 834, startPoint y: 309, endPoint x: 723, endPoint y: 248, distance: 126.2
click at [418, 248] on img at bounding box center [364, 222] width 108 height 97
click at [835, 283] on div "Certificate The recipient’s full name, which will be automatically filled based…" at bounding box center [527, 449] width 615 height 665
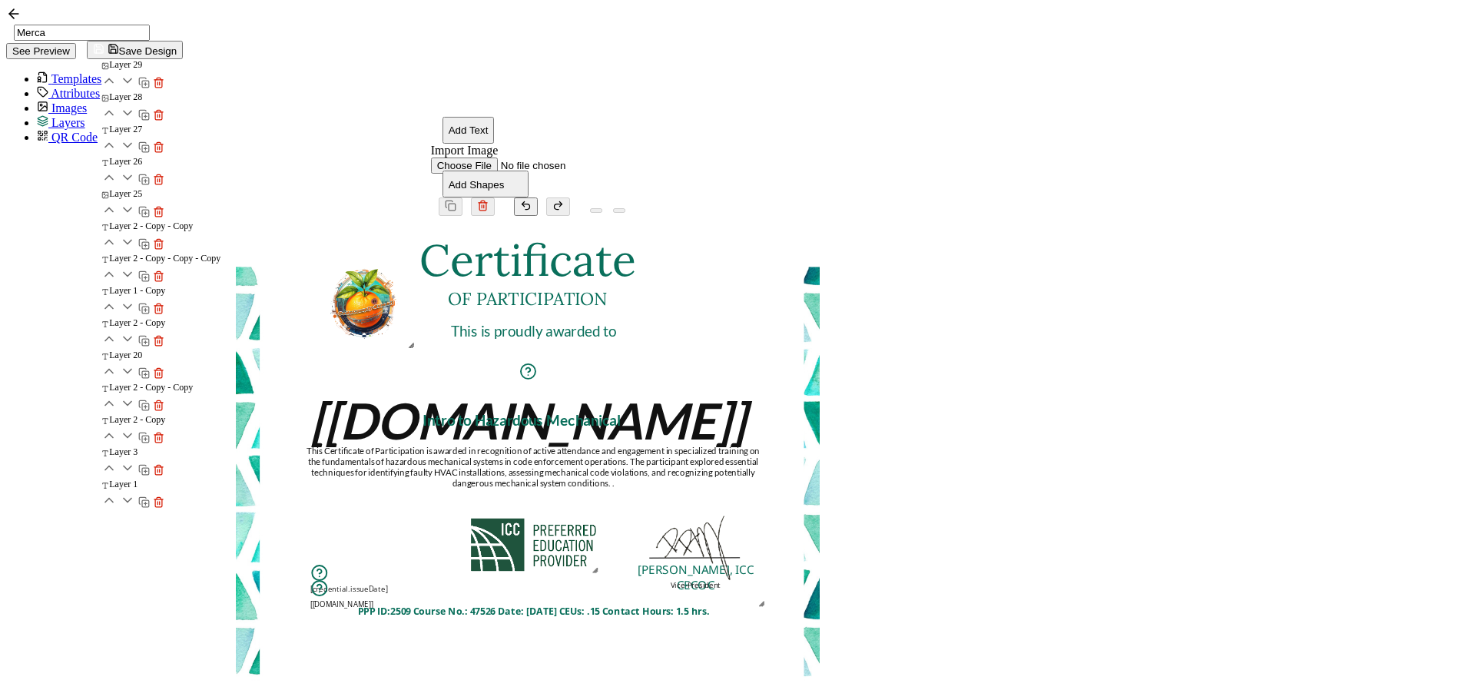
click at [617, 321] on pre "This is proudly awarded to" at bounding box center [534, 330] width 166 height 18
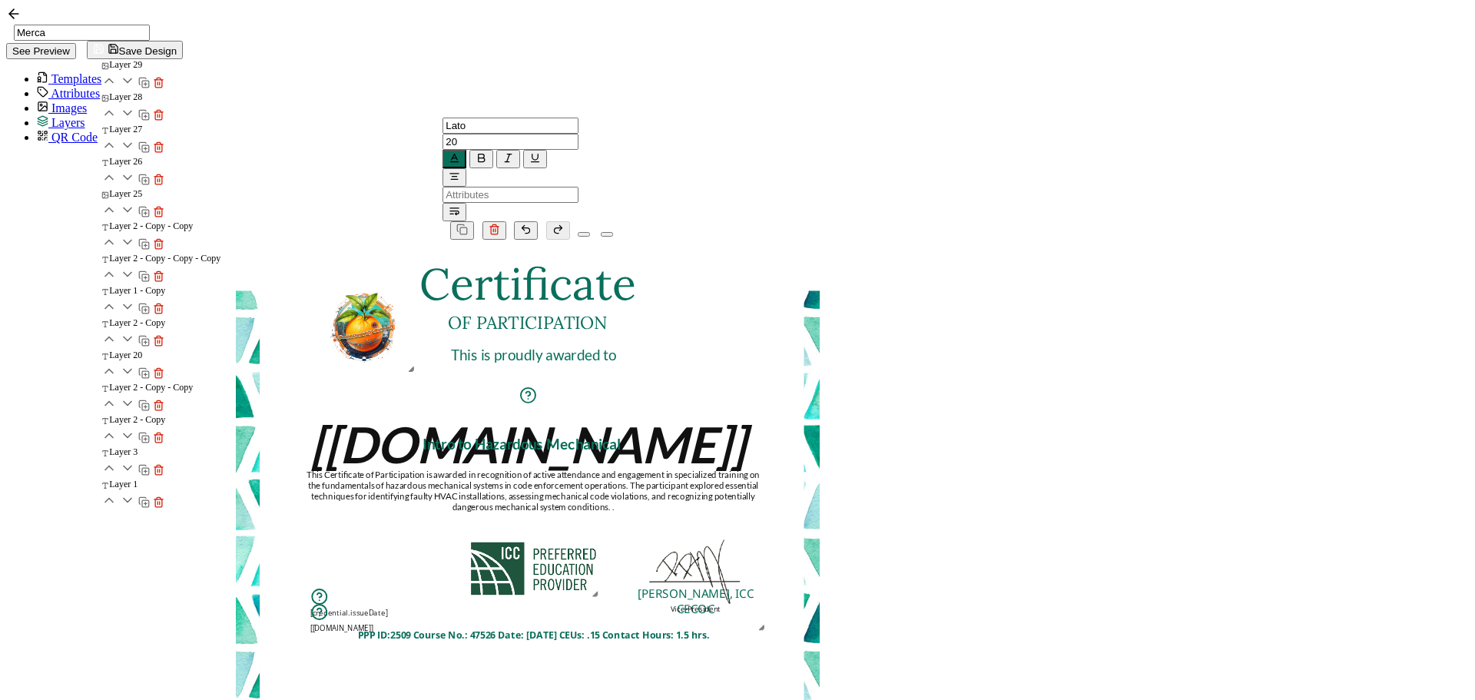
click at [820, 330] on div "Certificate The recipient’s full name, which will be automatically filled based…" at bounding box center [528, 523] width 584 height 566
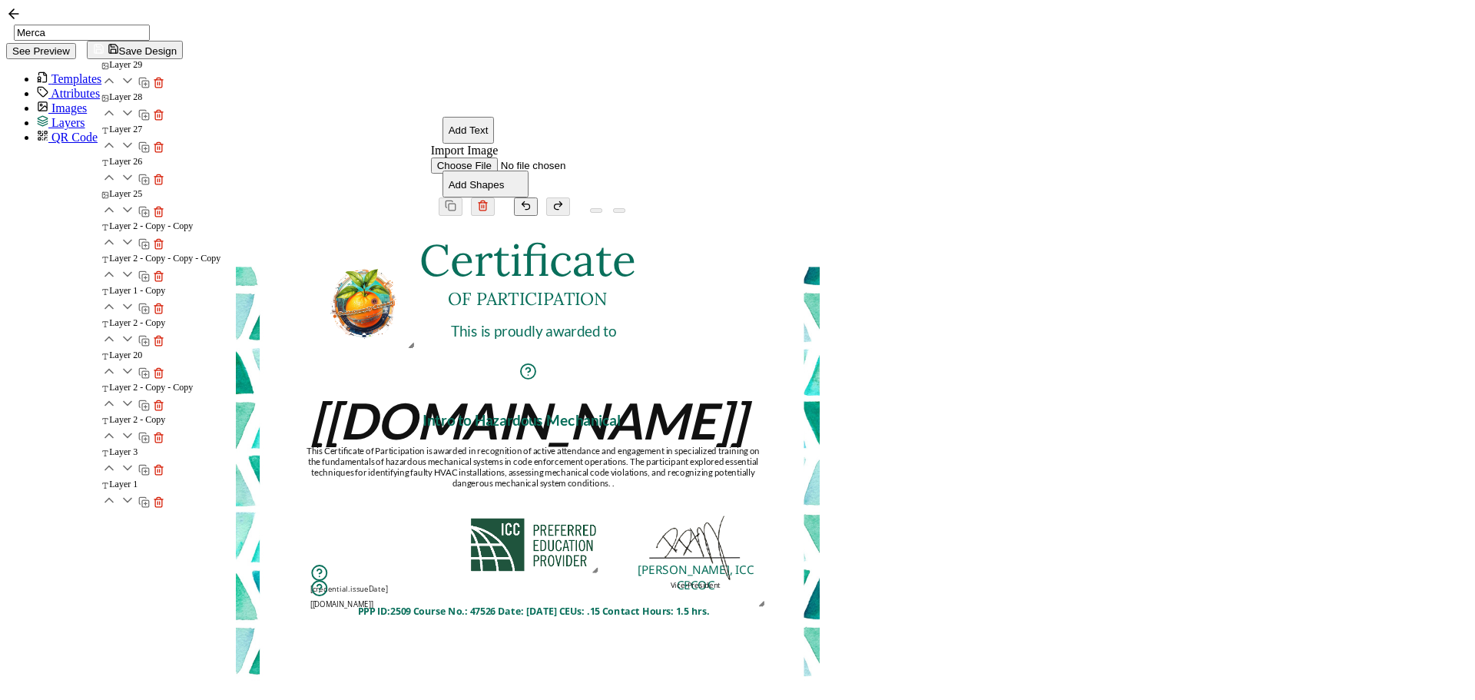
click at [177, 45] on span "Save Design" at bounding box center [135, 51] width 84 height 12
click at [22, 22] on icon at bounding box center [13, 13] width 15 height 15
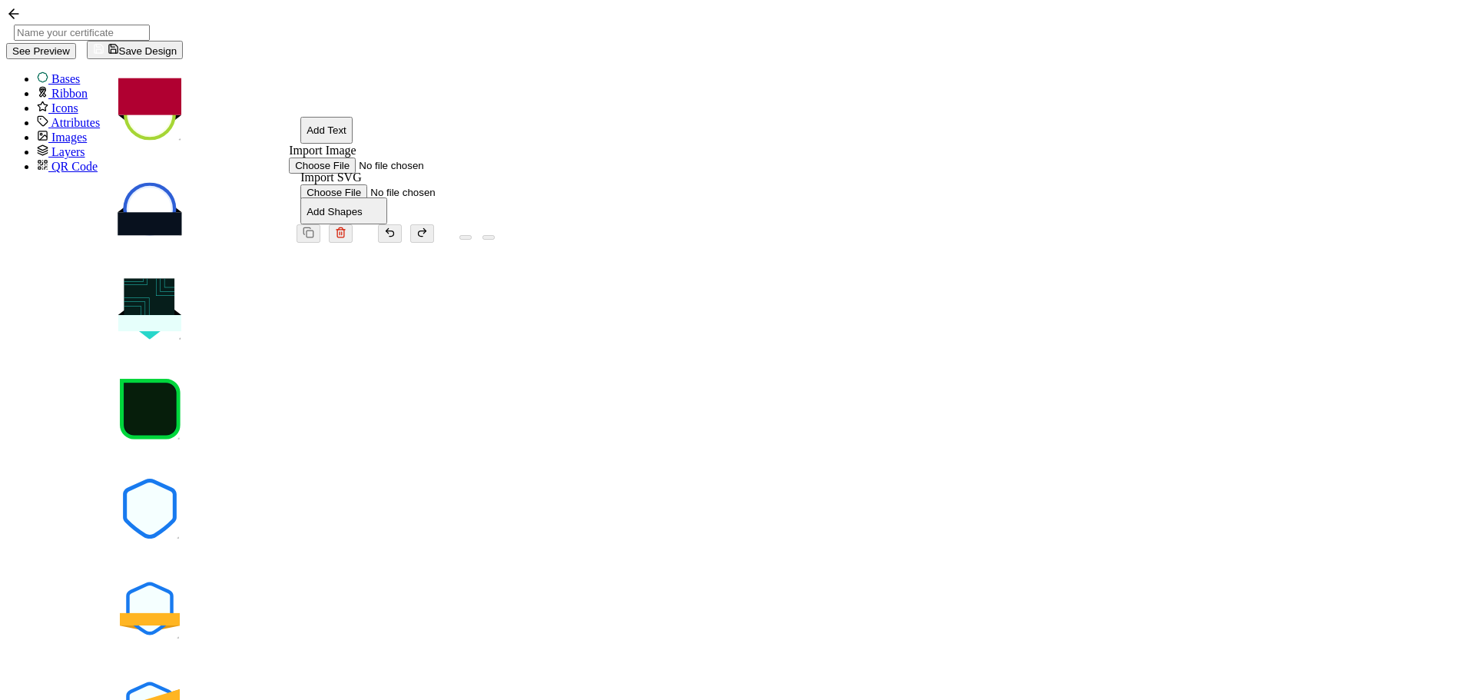
type input "[PERSON_NAME]"
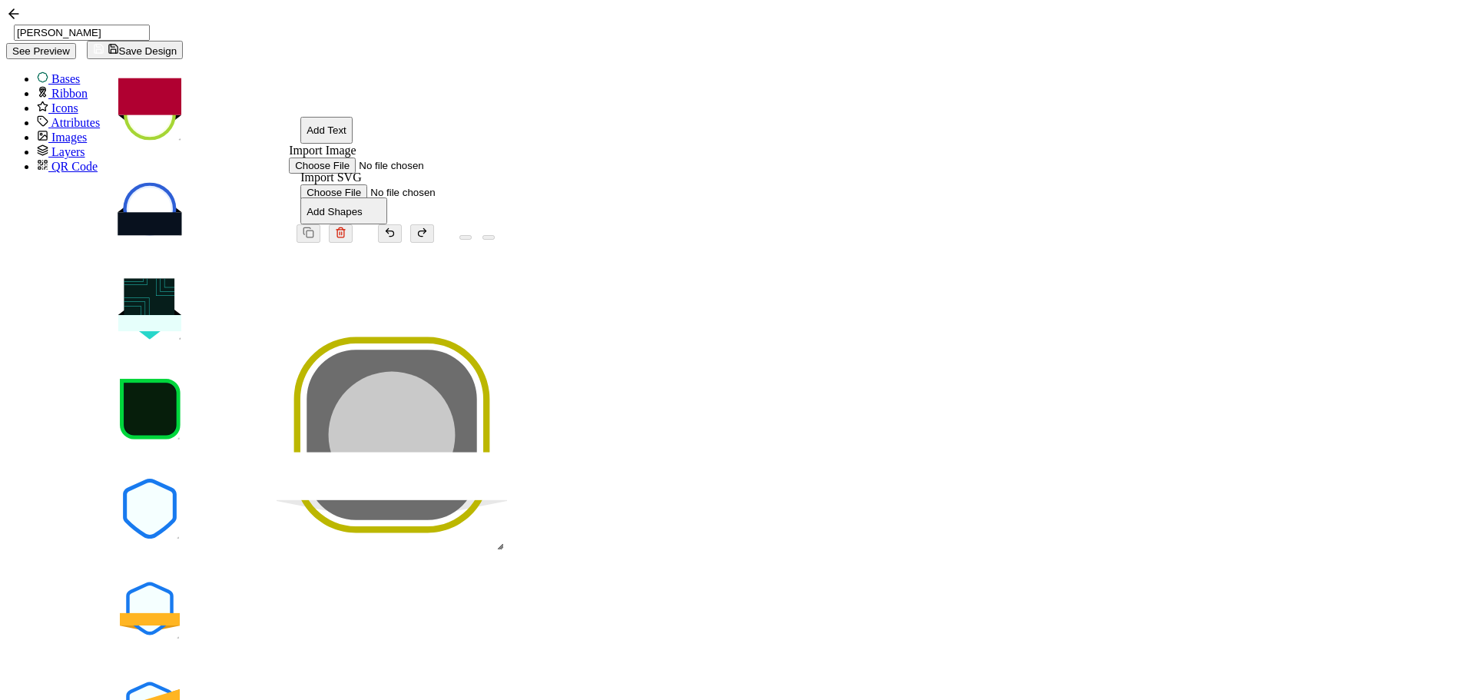
click at [456, 372] on circle at bounding box center [392, 435] width 127 height 127
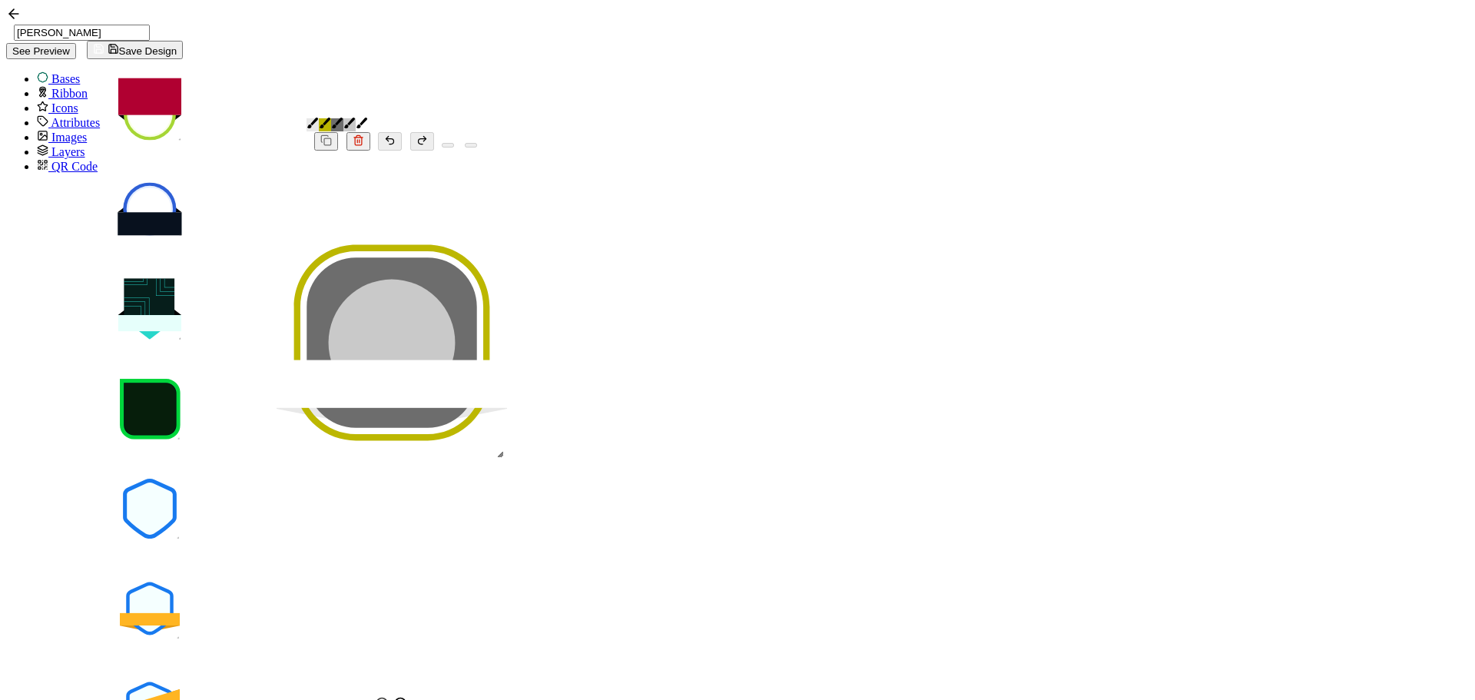
click at [331, 118] on link at bounding box center [325, 124] width 12 height 13
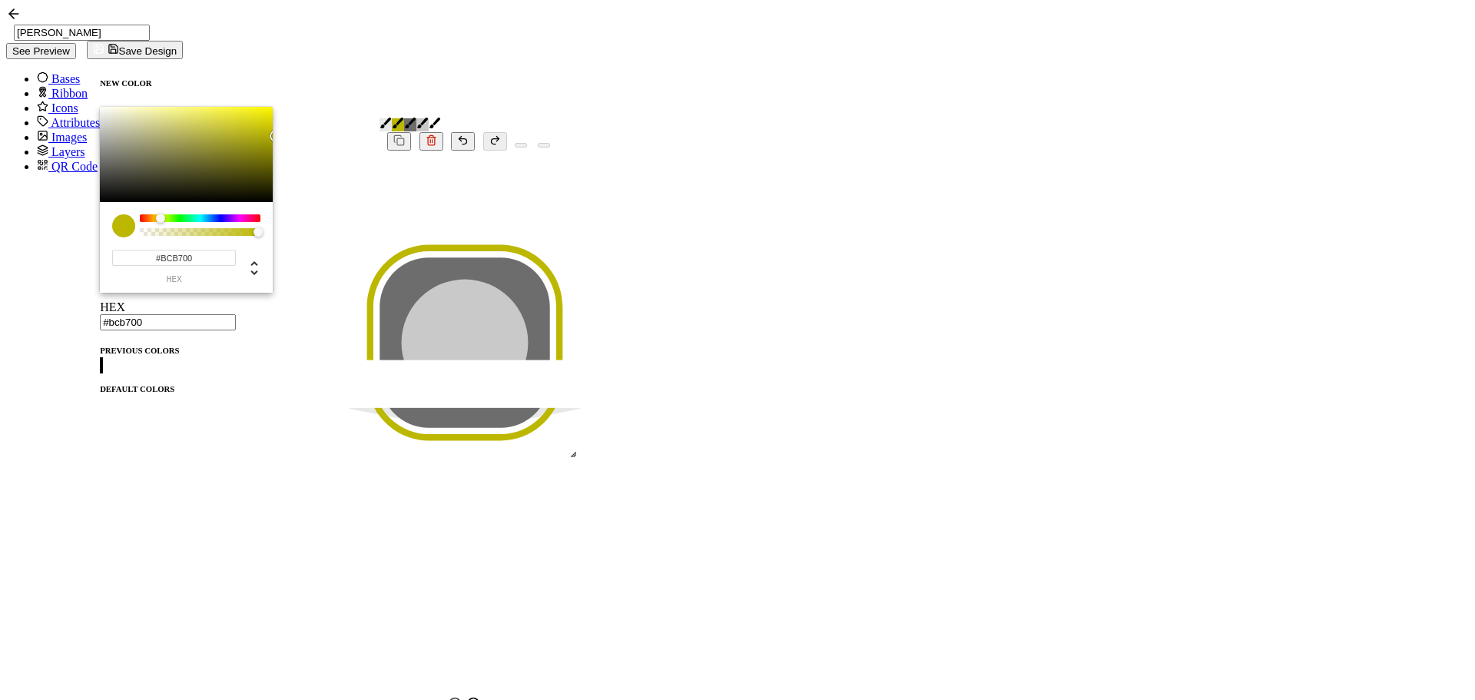
click at [100, 397] on span at bounding box center [100, 397] width 0 height 0
type input "#096f5b"
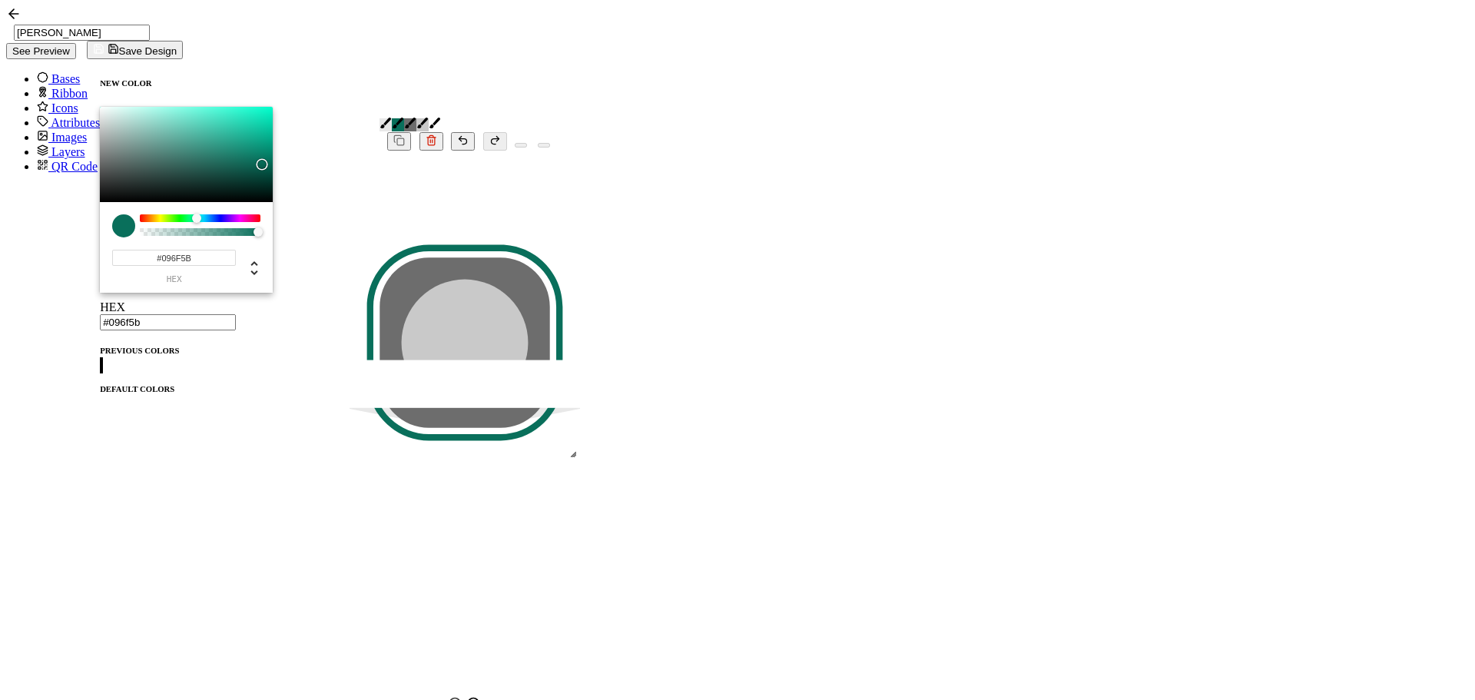
click at [580, 408] on rect at bounding box center [465, 384] width 230 height 48
click at [474, 339] on div ".uuid-b81c7fba-1260-4b8b-b004-b7bfe4db3909{}.uuid-3f40ab5d-e431-4e25-ac30-f85ba…" at bounding box center [465, 423] width 384 height 545
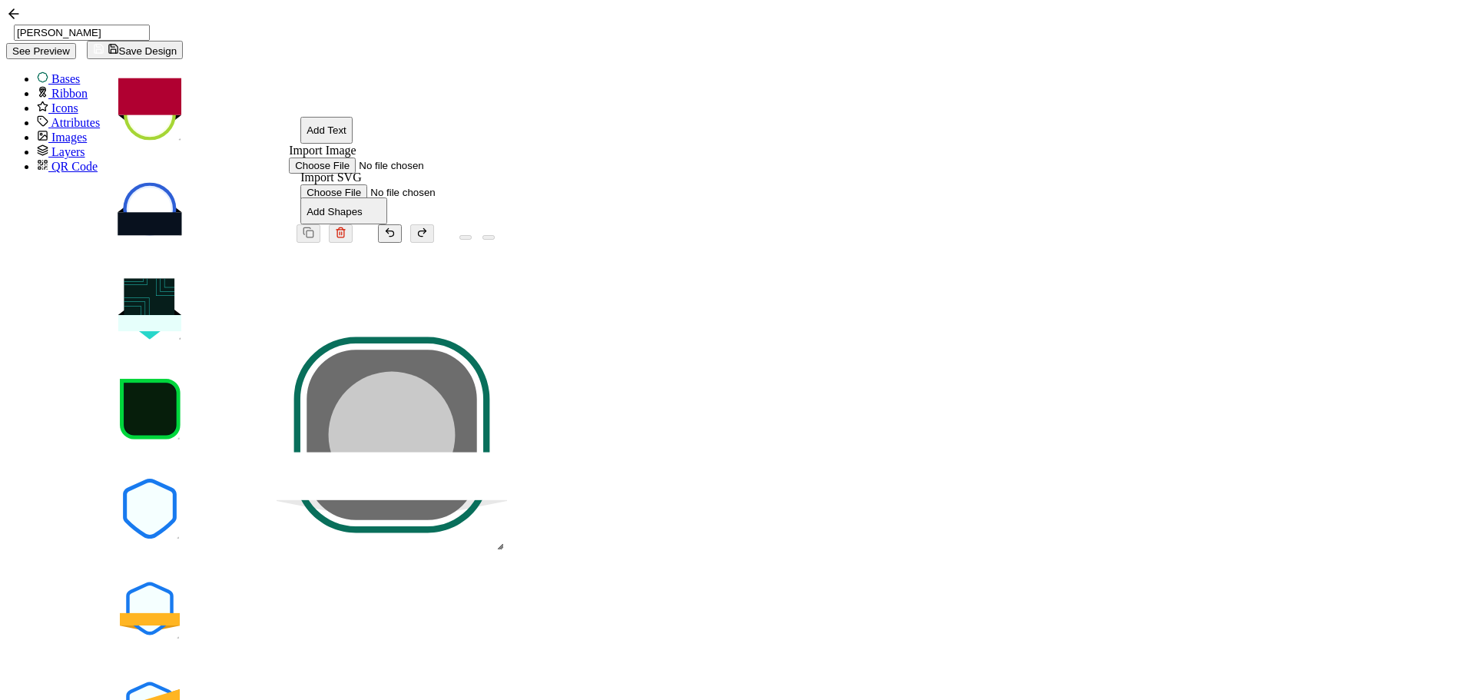
click at [349, 117] on button "Add Text" at bounding box center [326, 130] width 52 height 27
drag, startPoint x: 877, startPoint y: 363, endPoint x: 880, endPoint y: 400, distance: 37.7
click at [448, 458] on pre "Edit this text" at bounding box center [391, 471] width 111 height 26
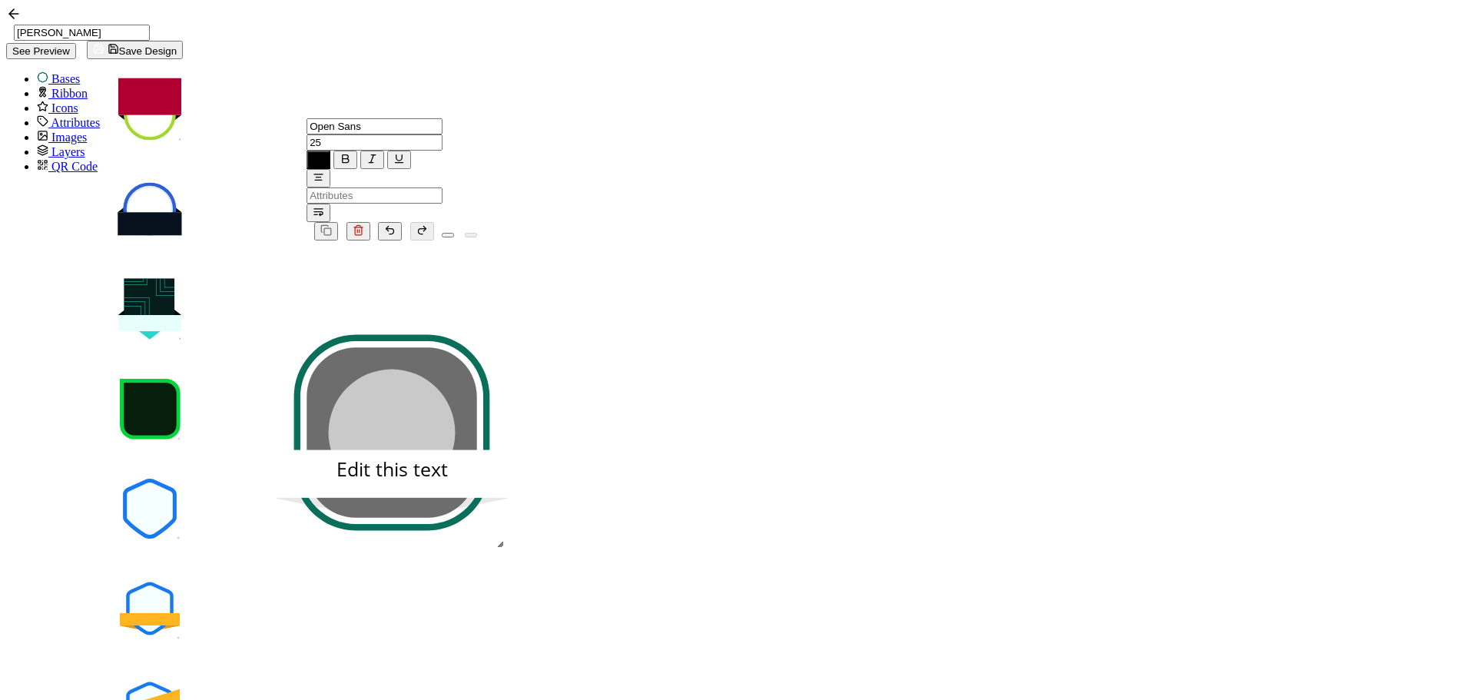
click at [448, 456] on pre "Edit this text" at bounding box center [391, 469] width 111 height 26
drag, startPoint x: 830, startPoint y: 398, endPoint x: 983, endPoint y: 397, distance: 152.1
click at [507, 456] on div "Edit this text" at bounding box center [392, 469] width 230 height 26
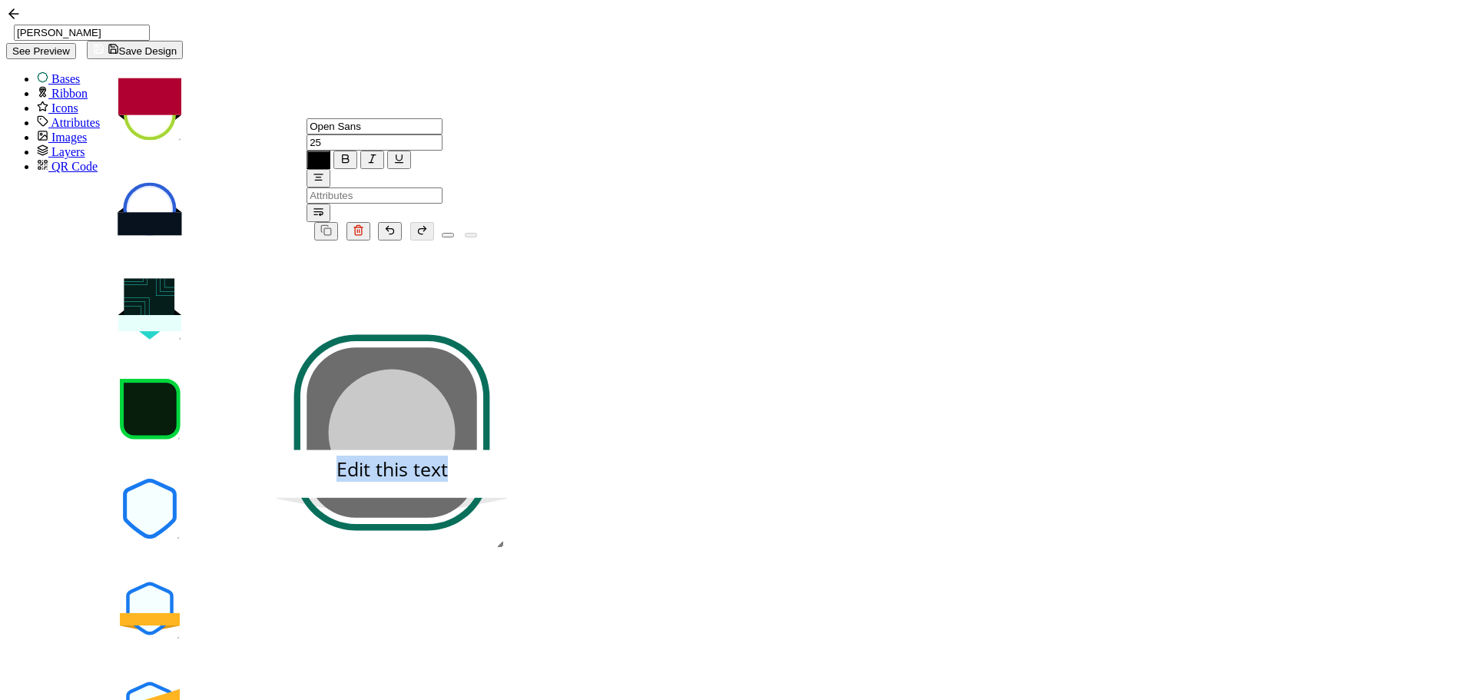
paste pre
click at [351, 153] on icon "button" at bounding box center [346, 159] width 12 height 12
click at [443, 134] on input "text" at bounding box center [375, 142] width 136 height 16
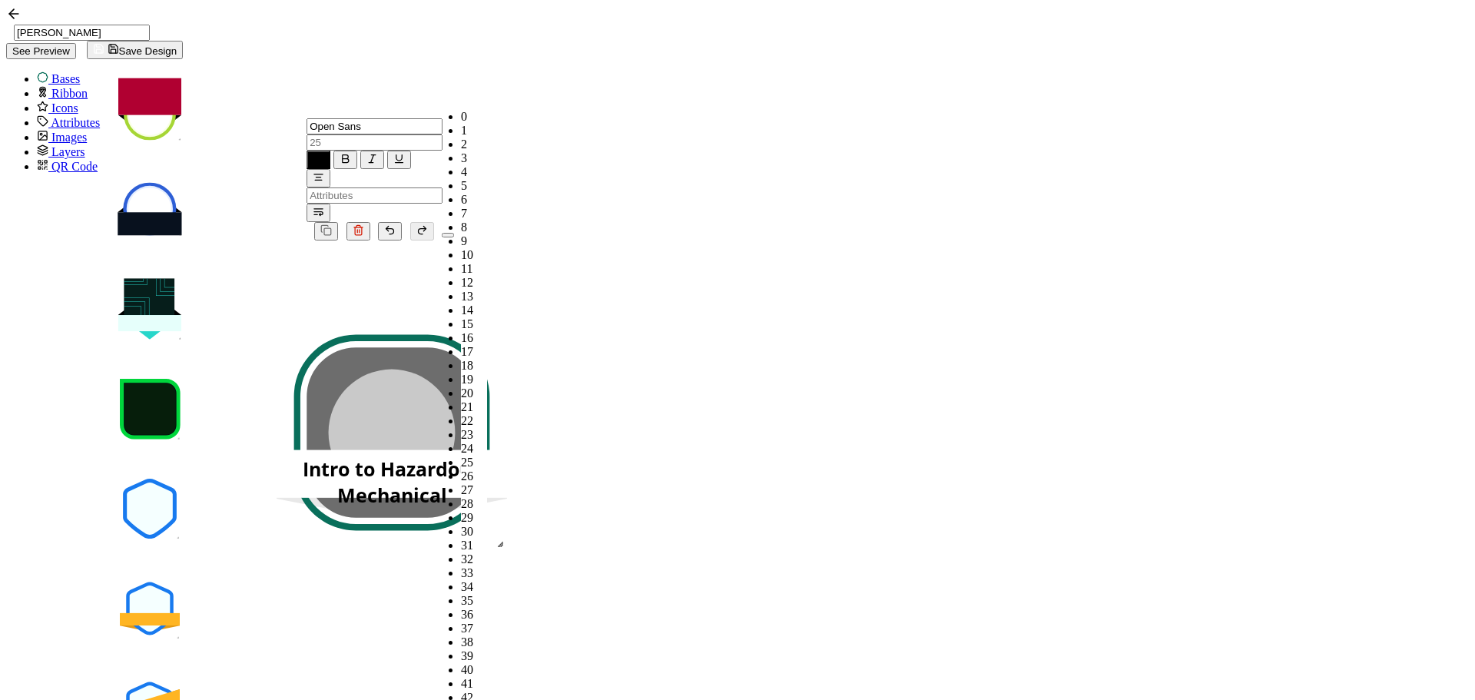
click at [461, 373] on span "19" at bounding box center [467, 379] width 12 height 13
type input "19"
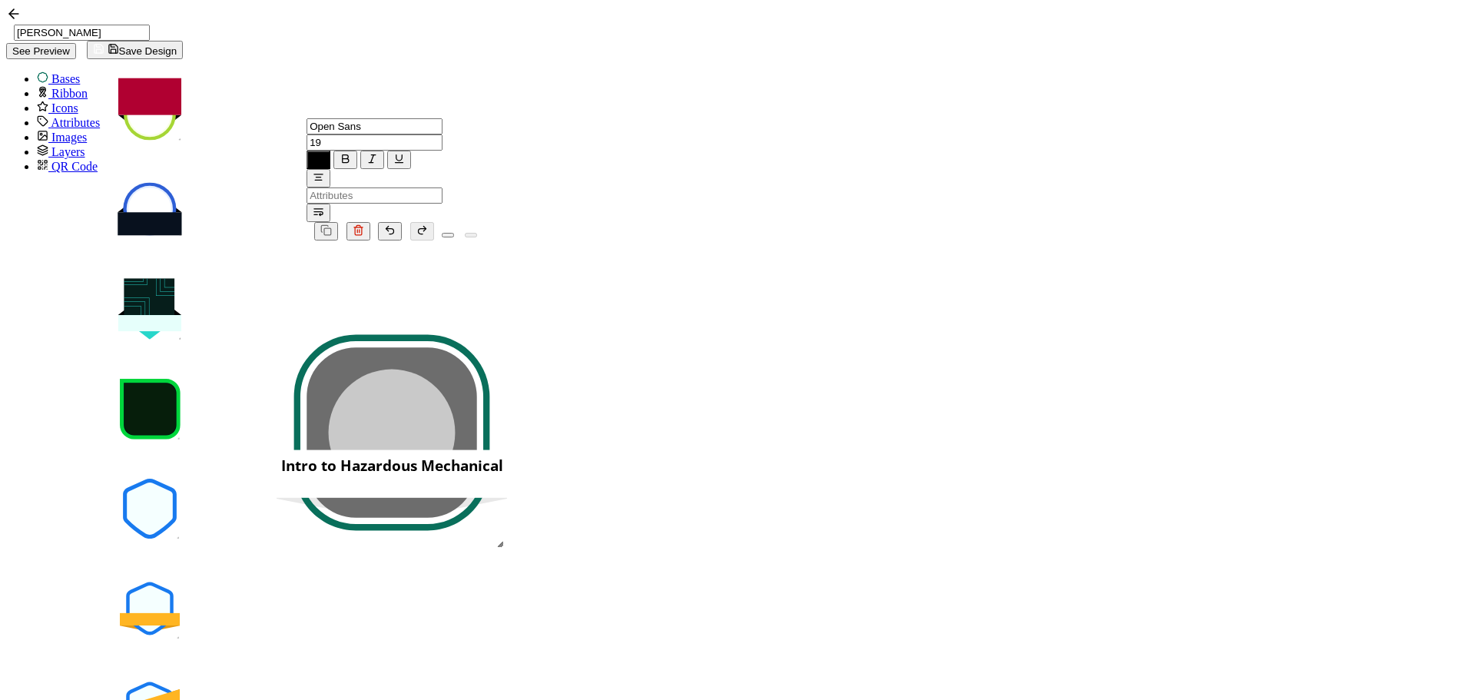
click at [584, 325] on div ".uuid-b81c7fba-1260-4b8b-b004-b7bfe4db3909{}.uuid-3f40ab5d-e431-4e25-ac30-f85ba…" at bounding box center [392, 512] width 384 height 545
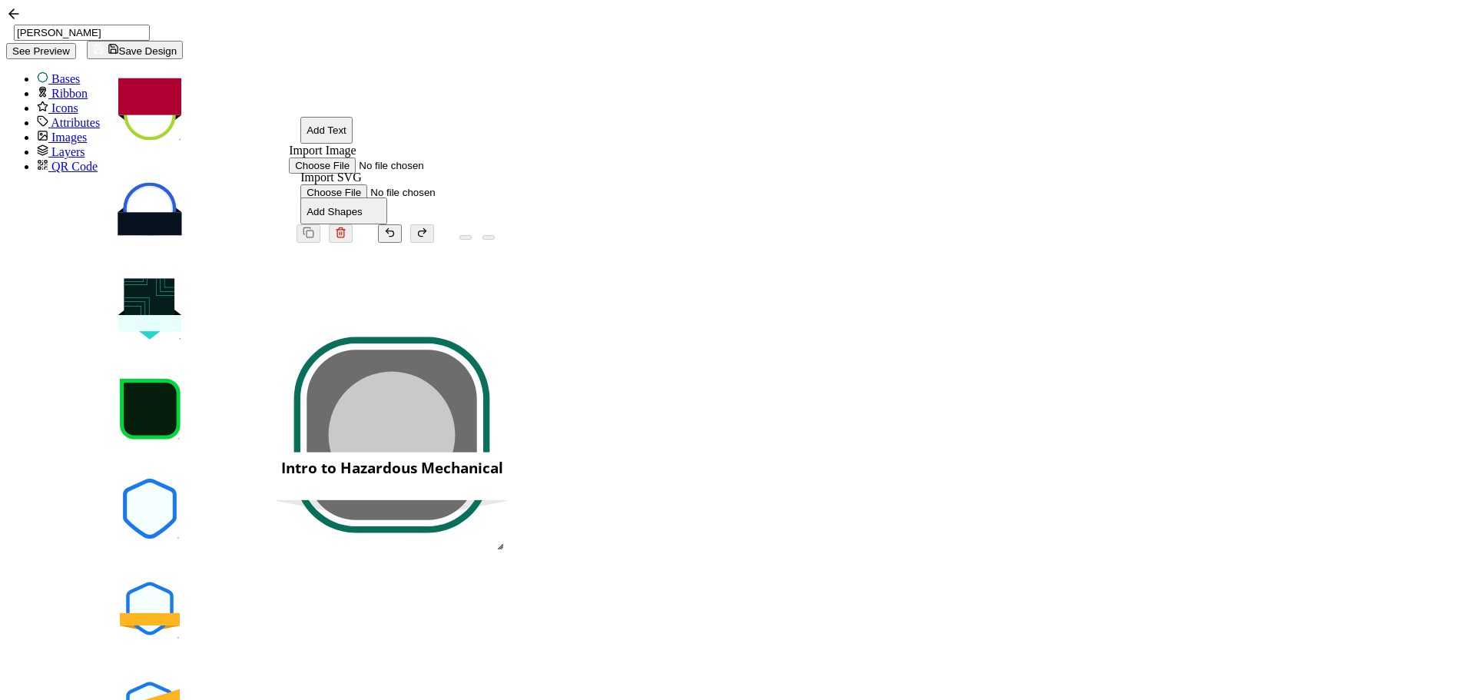
click at [503, 458] on pre "Intro to Hazardous Mechanical" at bounding box center [392, 468] width 222 height 20
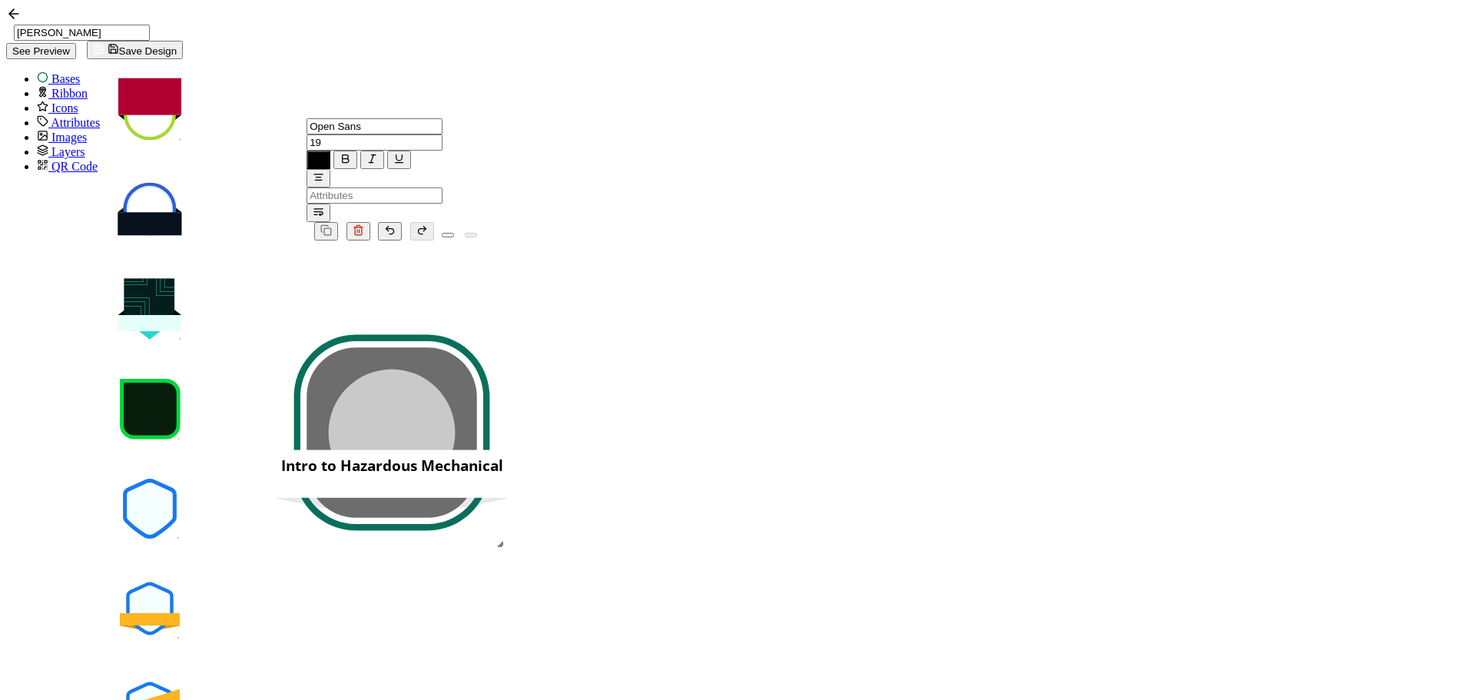
click at [503, 456] on pre "Intro to Hazardous Mechanical" at bounding box center [392, 466] width 222 height 20
click at [584, 417] on div ".uuid-b81c7fba-1260-4b8b-b004-b7bfe4db3909{}.uuid-3f40ab5d-e431-4e25-ac30-f85ba…" at bounding box center [392, 512] width 384 height 545
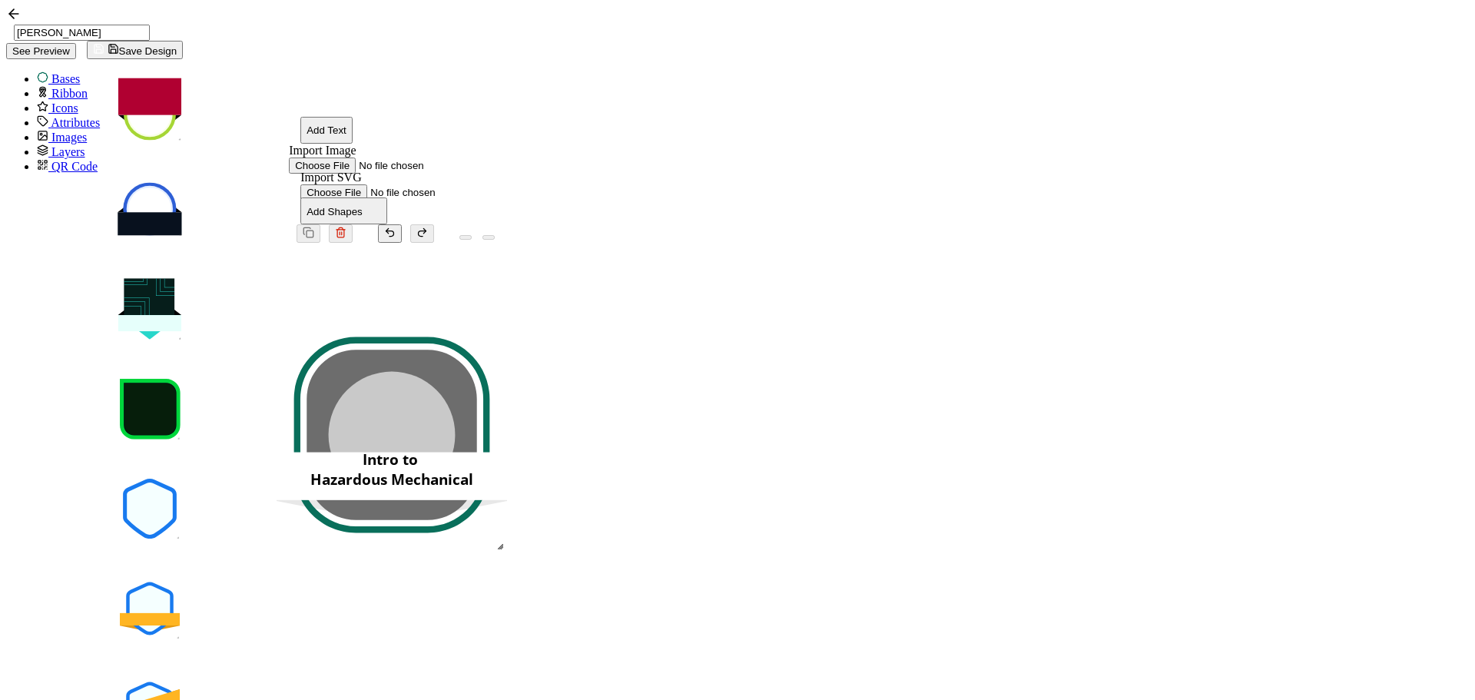
drag, startPoint x: 907, startPoint y: 413, endPoint x: 910, endPoint y: 404, distance: 9.0
click at [473, 449] on pre "Intro to Hazardous Mechanical" at bounding box center [391, 469] width 163 height 40
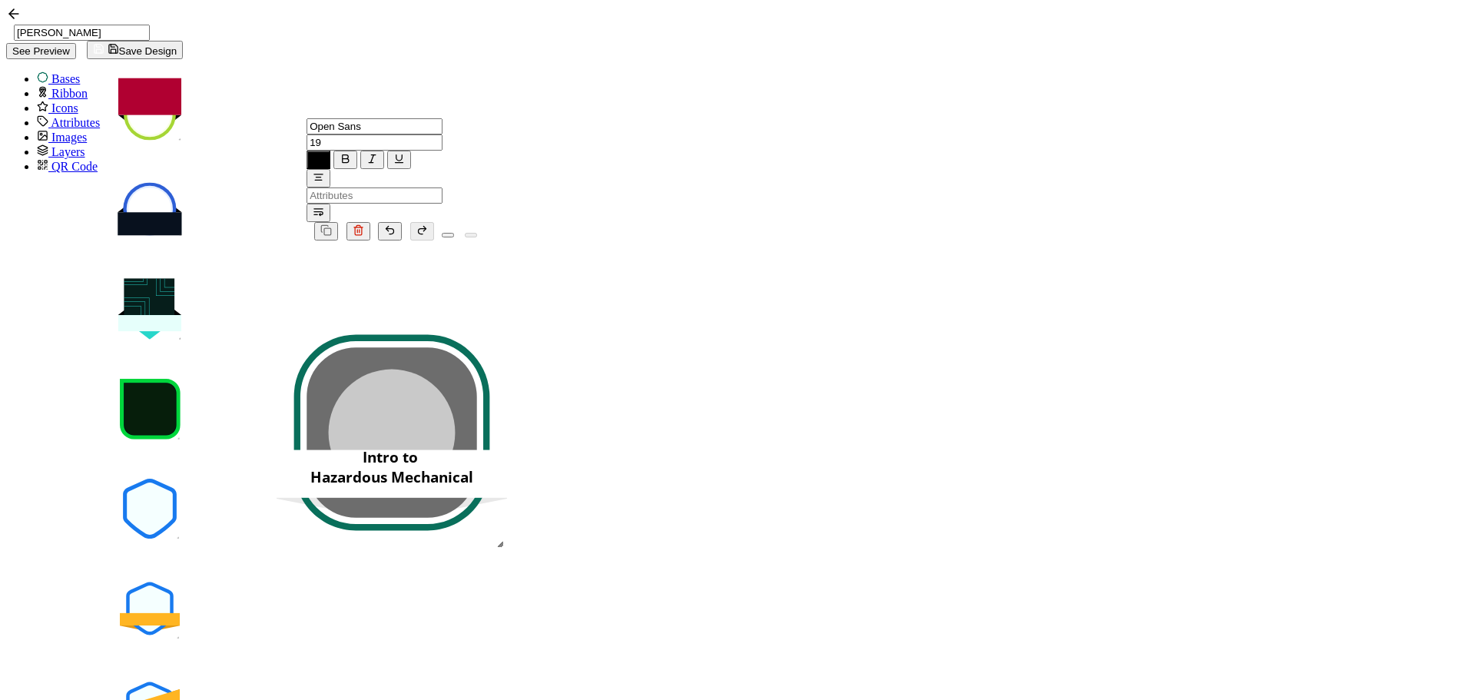
click at [515, 337] on div ".uuid-b81c7fba-1260-4b8b-b004-b7bfe4db3909{}.uuid-3f40ab5d-e431-4e25-ac30-f85ba…" at bounding box center [392, 512] width 384 height 545
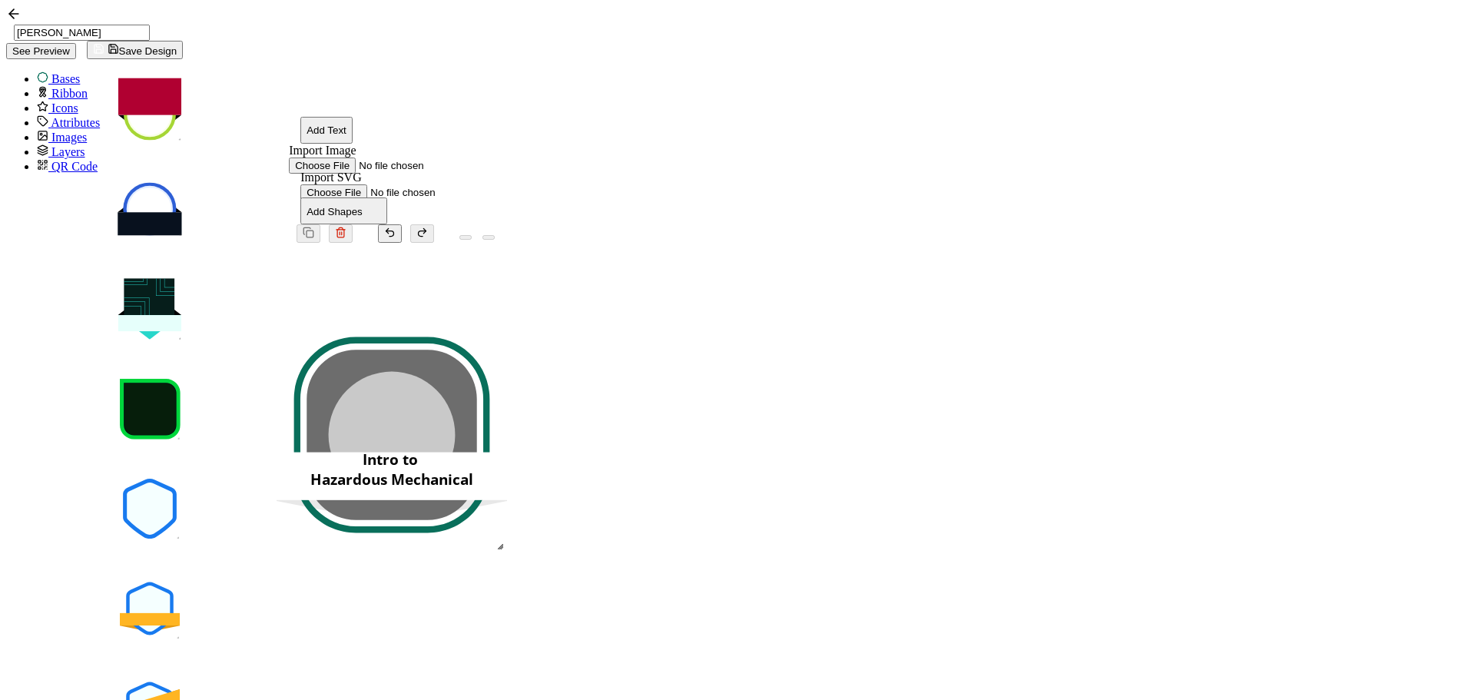
click at [507, 449] on div "Intro to Hazardous Mechanical" at bounding box center [392, 469] width 230 height 40
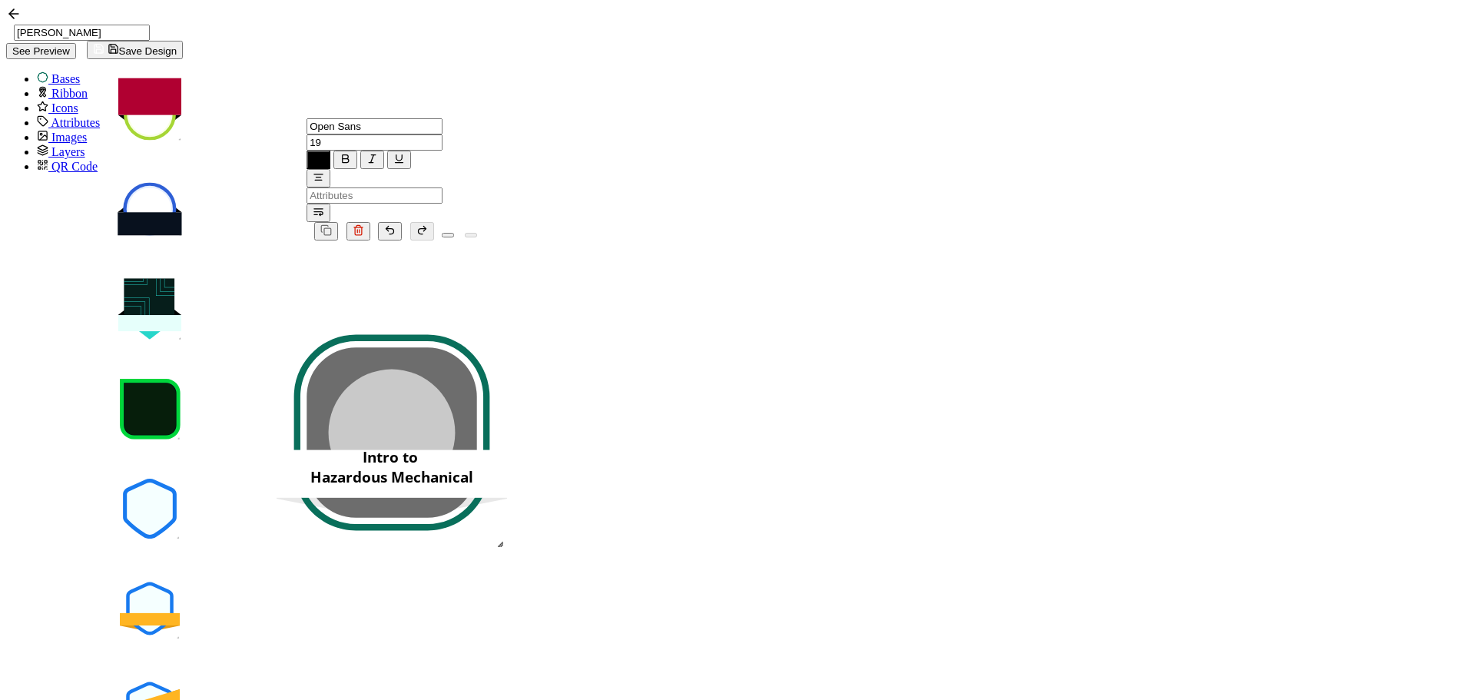
click at [584, 421] on div ".uuid-b81c7fba-1260-4b8b-b004-b7bfe4db3909{}.uuid-3f40ab5d-e431-4e25-ac30-f85ba…" at bounding box center [392, 512] width 384 height 545
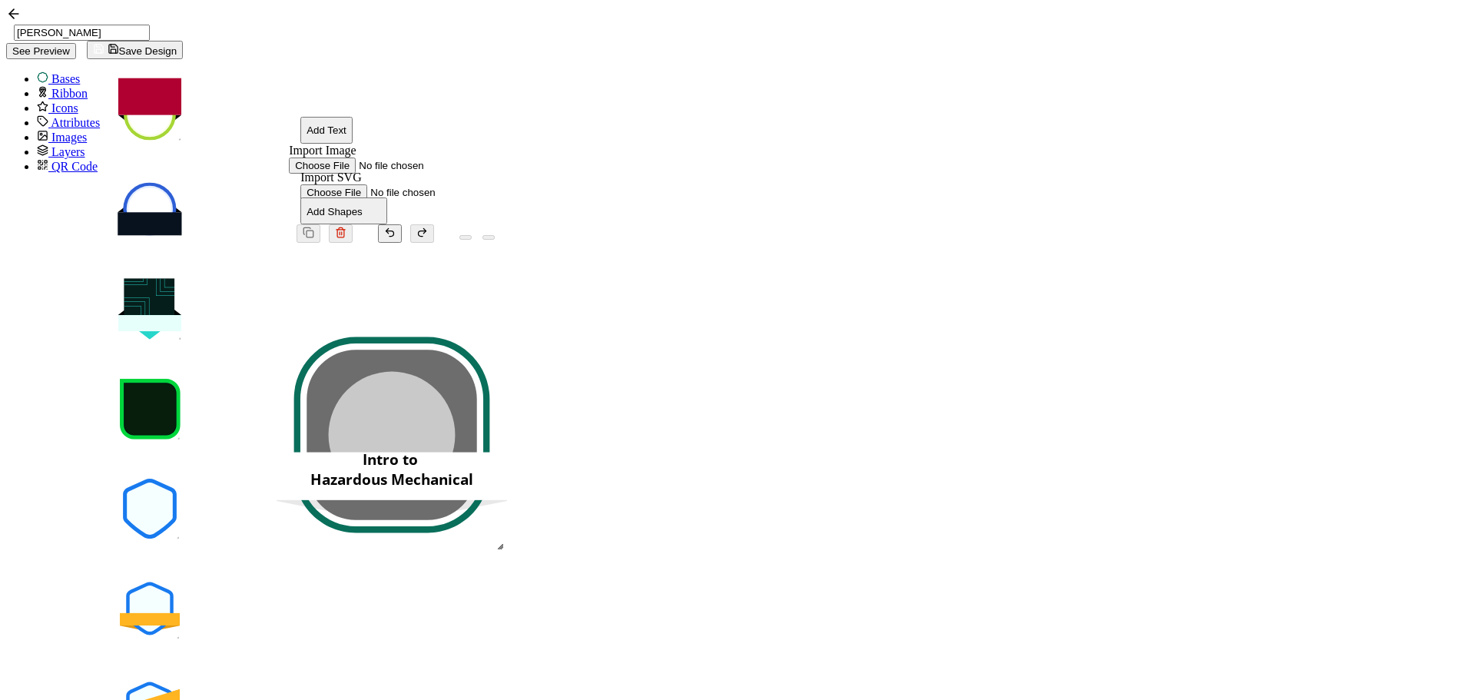
click at [490, 433] on icon at bounding box center [392, 435] width 196 height 196
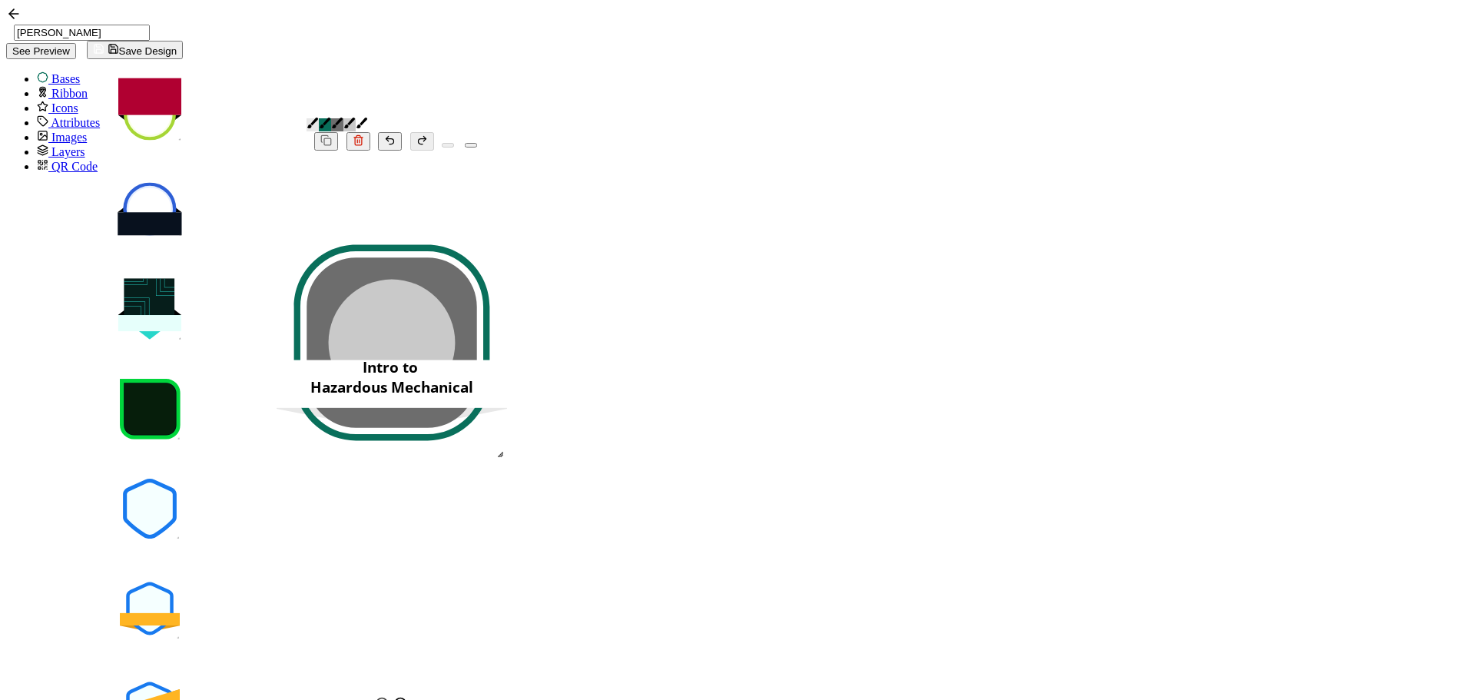
click at [319, 118] on link at bounding box center [313, 124] width 12 height 13
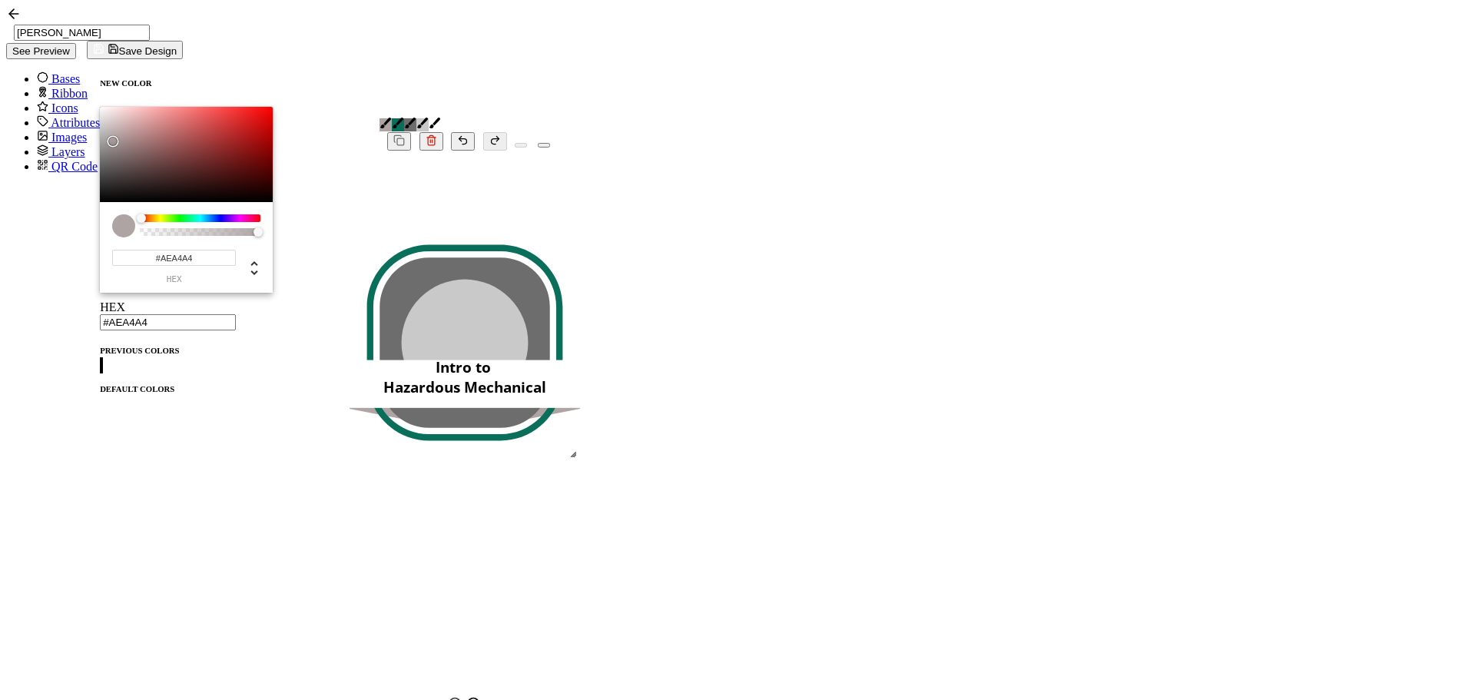
drag, startPoint x: 84, startPoint y: 156, endPoint x: 84, endPoint y: 139, distance: 16.9
click at [100, 139] on div "Chrome color picker" at bounding box center [186, 154] width 173 height 95
click at [429, 118] on link at bounding box center [422, 124] width 12 height 13
click at [100, 373] on span at bounding box center [100, 373] width 0 height 0
click at [441, 118] on link at bounding box center [435, 124] width 12 height 13
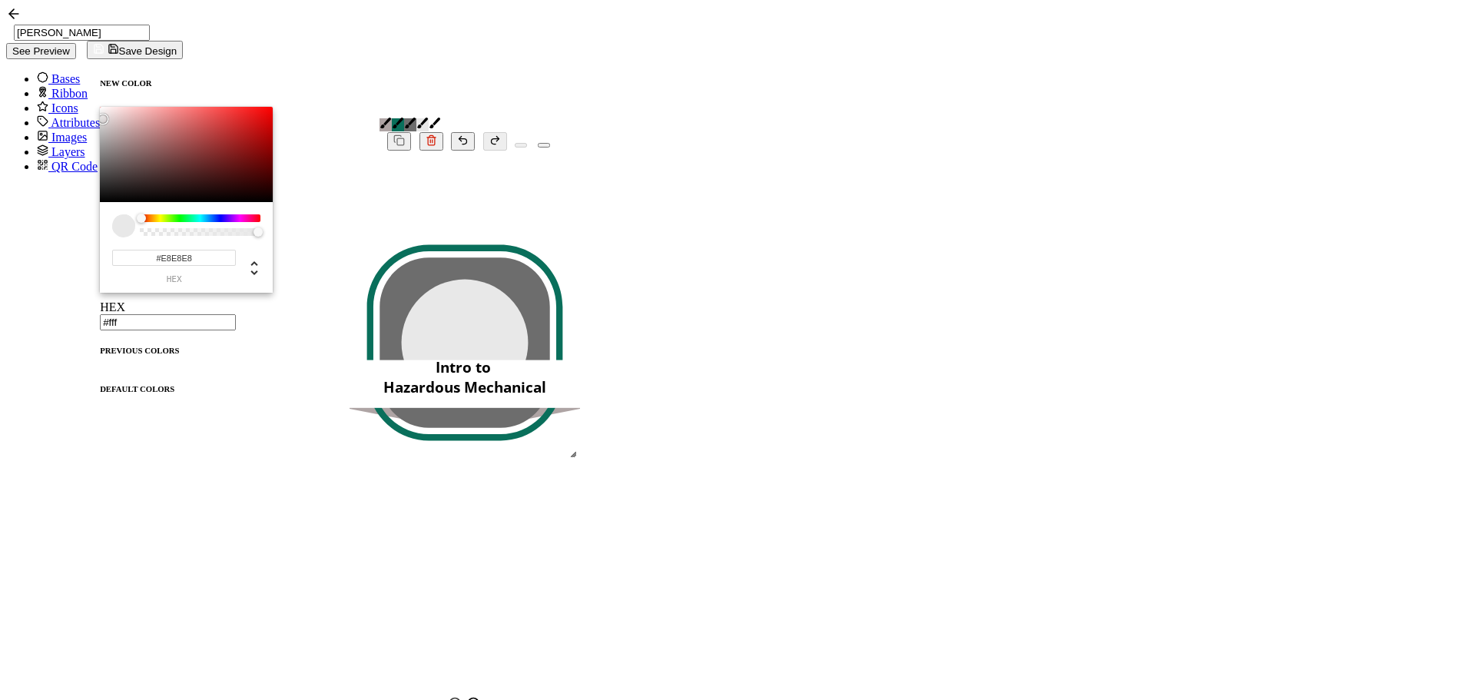
click at [100, 359] on span at bounding box center [100, 365] width 0 height 13
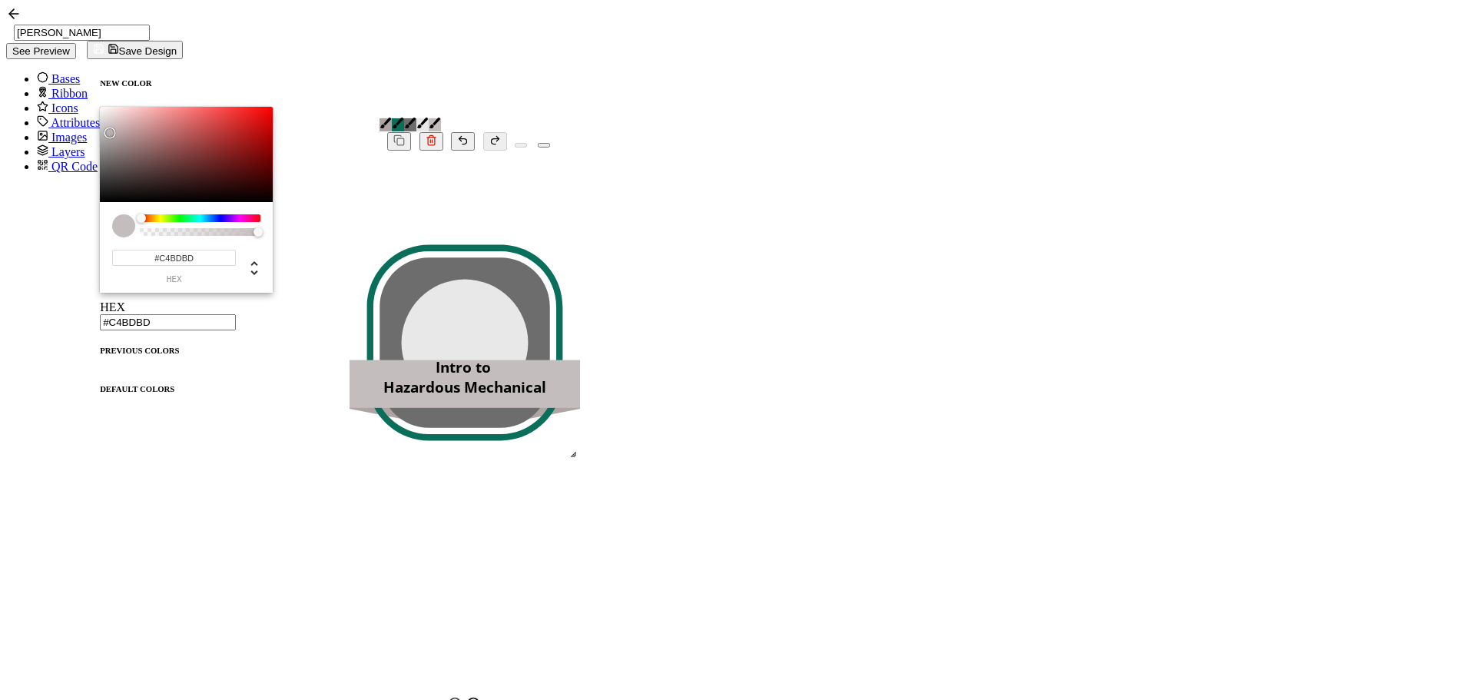
type input "#C6BDBD"
click at [100, 128] on div "Chrome color picker" at bounding box center [186, 154] width 173 height 95
click at [546, 401] on pre "Intro to Hazardous Mechanical" at bounding box center [464, 381] width 163 height 40
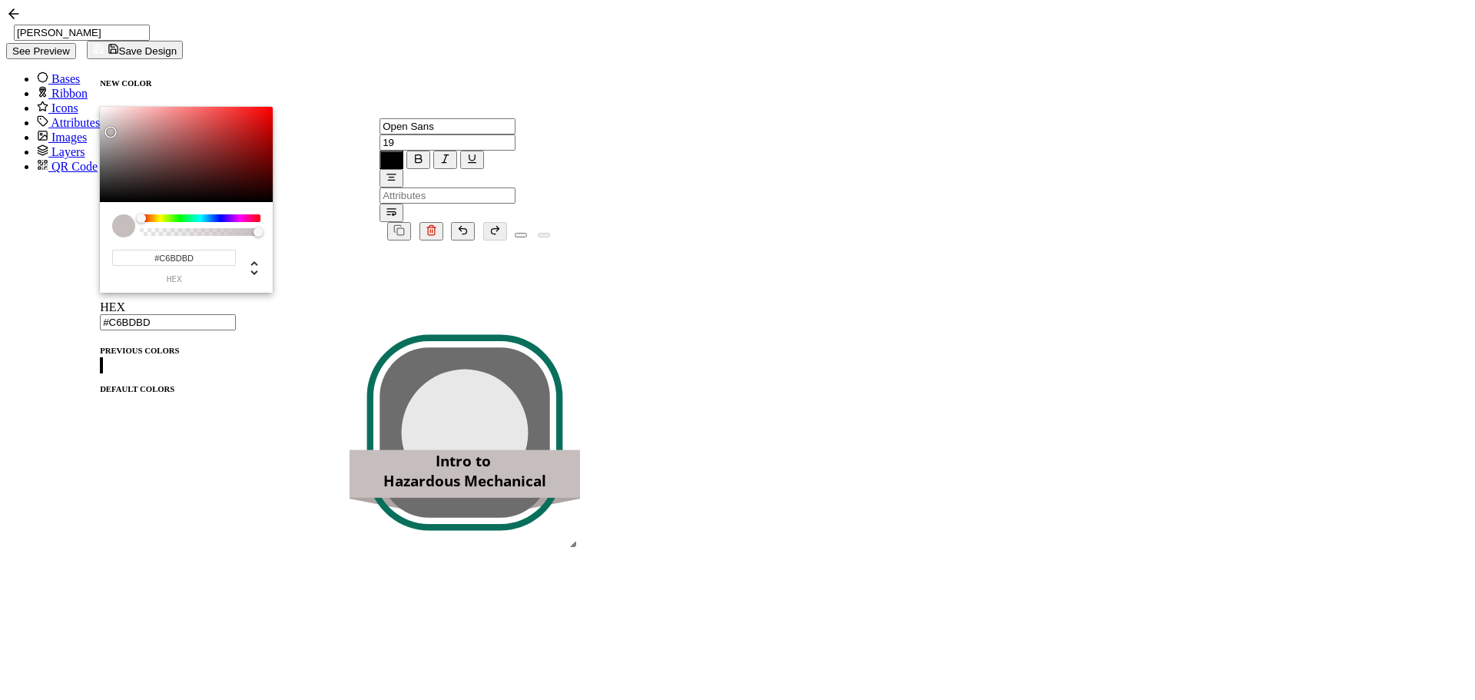
drag, startPoint x: 456, startPoint y: 407, endPoint x: 436, endPoint y: 301, distance: 107.9
click at [455, 406] on div ".uuid-b81c7fba-1260-4b8b-b004-b7bfe4db3909{}.uuid-3f40ab5d-e431-4e25-ac30-f85ba…" at bounding box center [465, 512] width 384 height 545
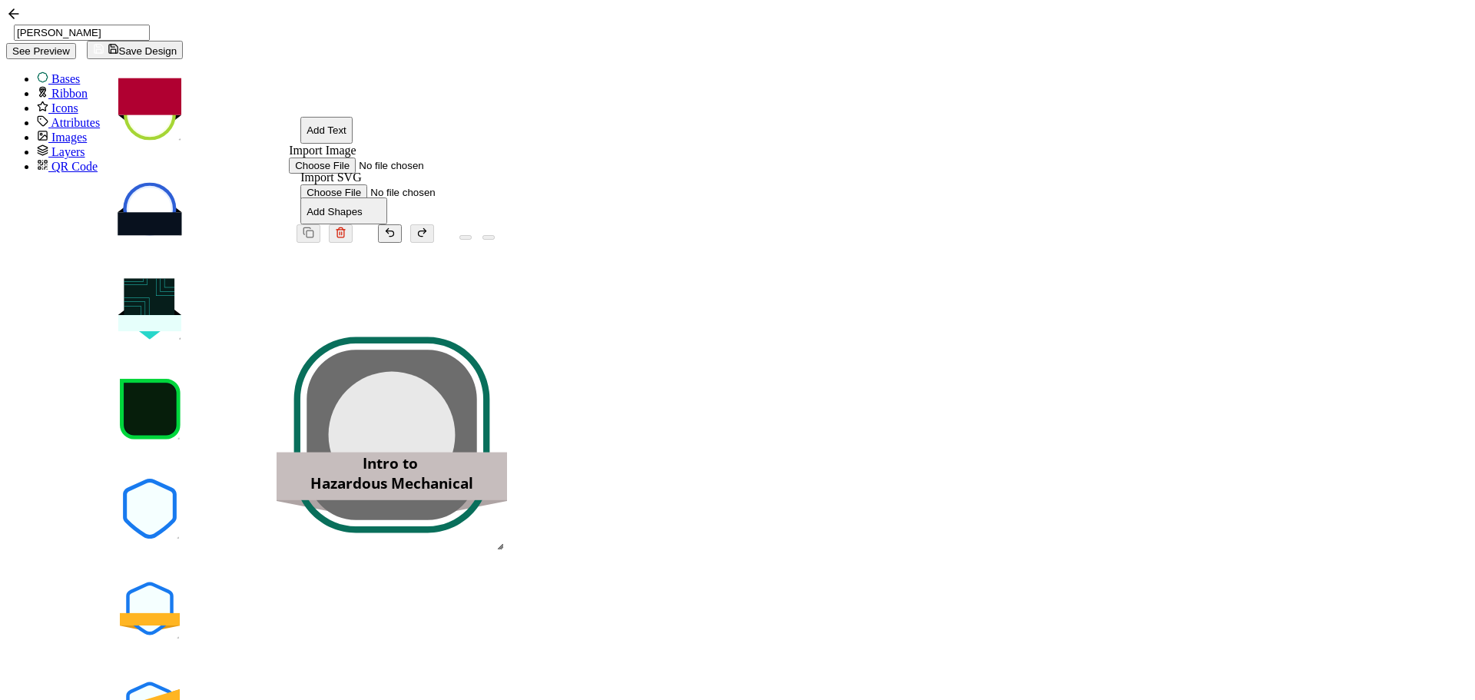
click at [339, 117] on button "Add Text" at bounding box center [326, 130] width 52 height 27
drag, startPoint x: 889, startPoint y: 373, endPoint x: 890, endPoint y: 338, distance: 34.6
click at [448, 386] on pre "Edit this text" at bounding box center [391, 399] width 111 height 26
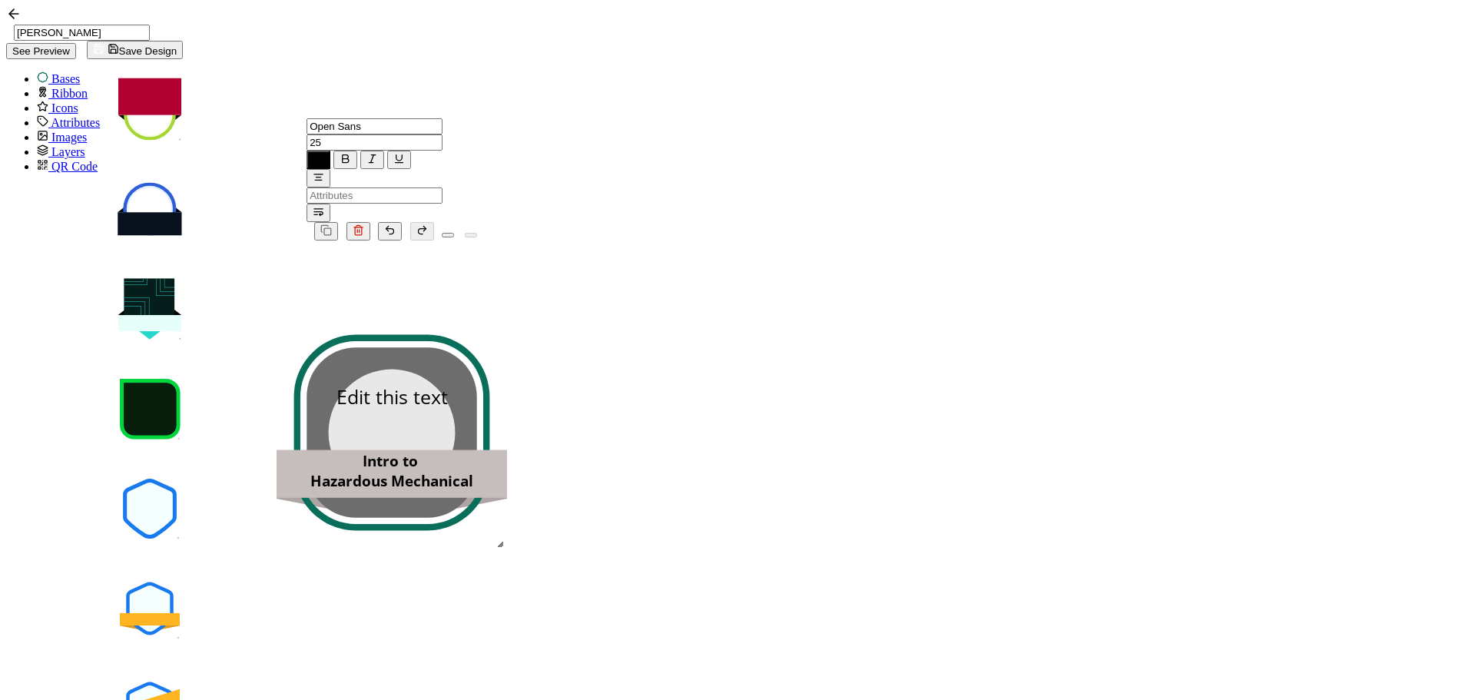
click at [448, 383] on pre "Edit this text" at bounding box center [391, 396] width 111 height 26
click at [351, 153] on icon "button" at bounding box center [346, 159] width 12 height 12
type input ""Open Sans""
click at [443, 135] on icon at bounding box center [443, 141] width 0 height 13
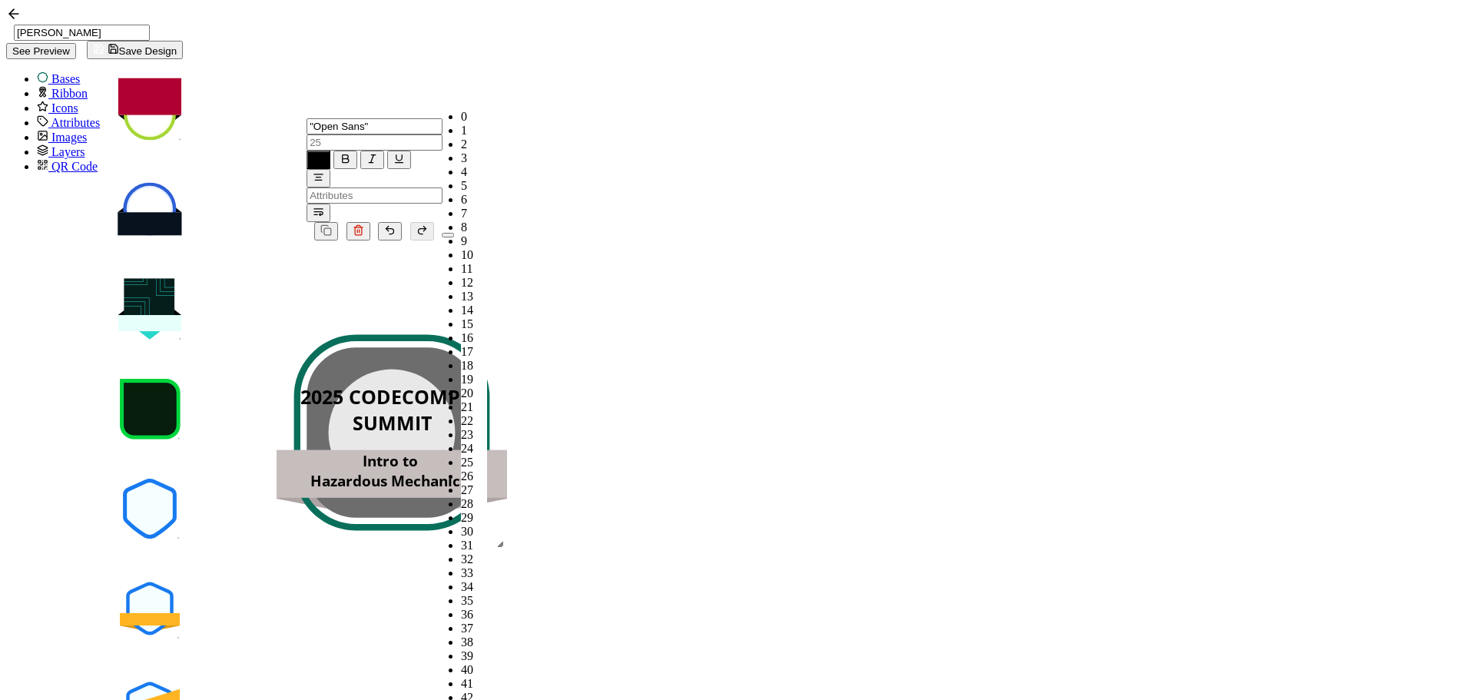
click at [461, 359] on span "18" at bounding box center [467, 365] width 12 height 13
type input "18"
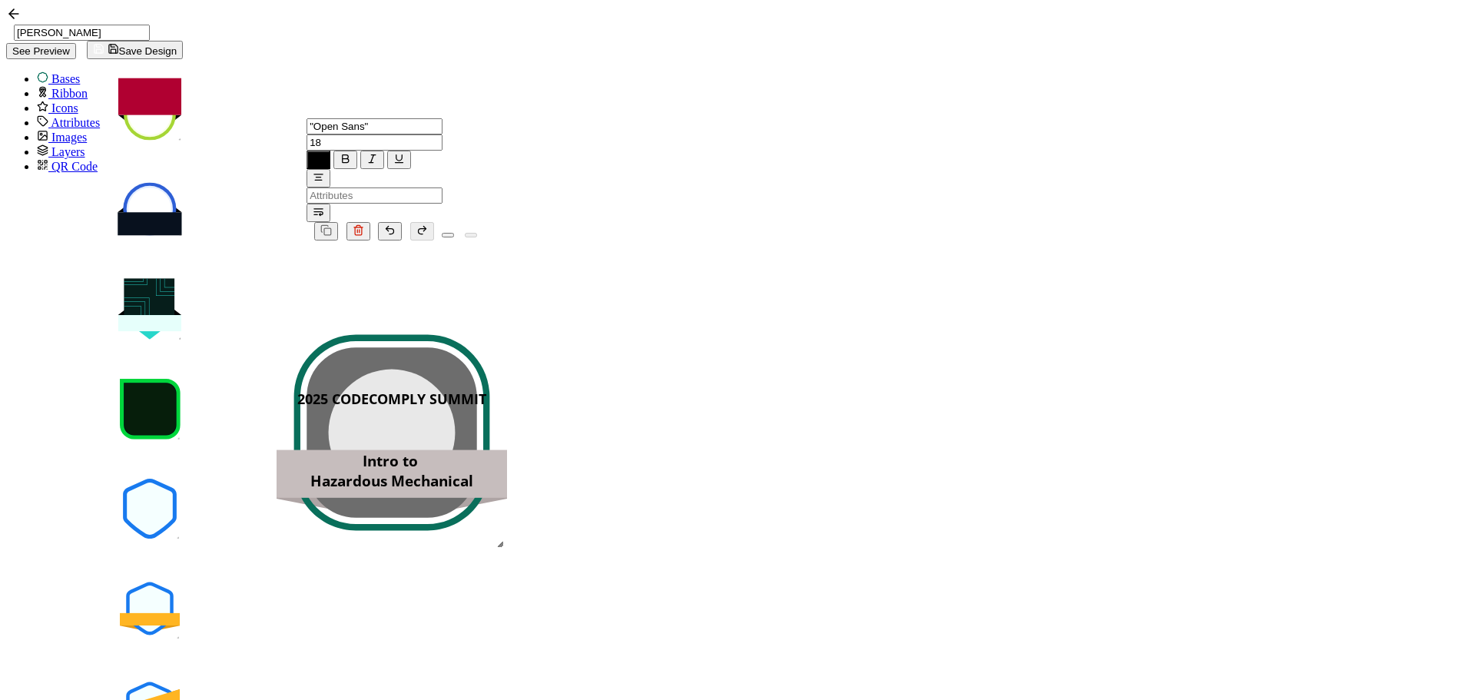
click at [443, 134] on input "18" at bounding box center [375, 142] width 136 height 16
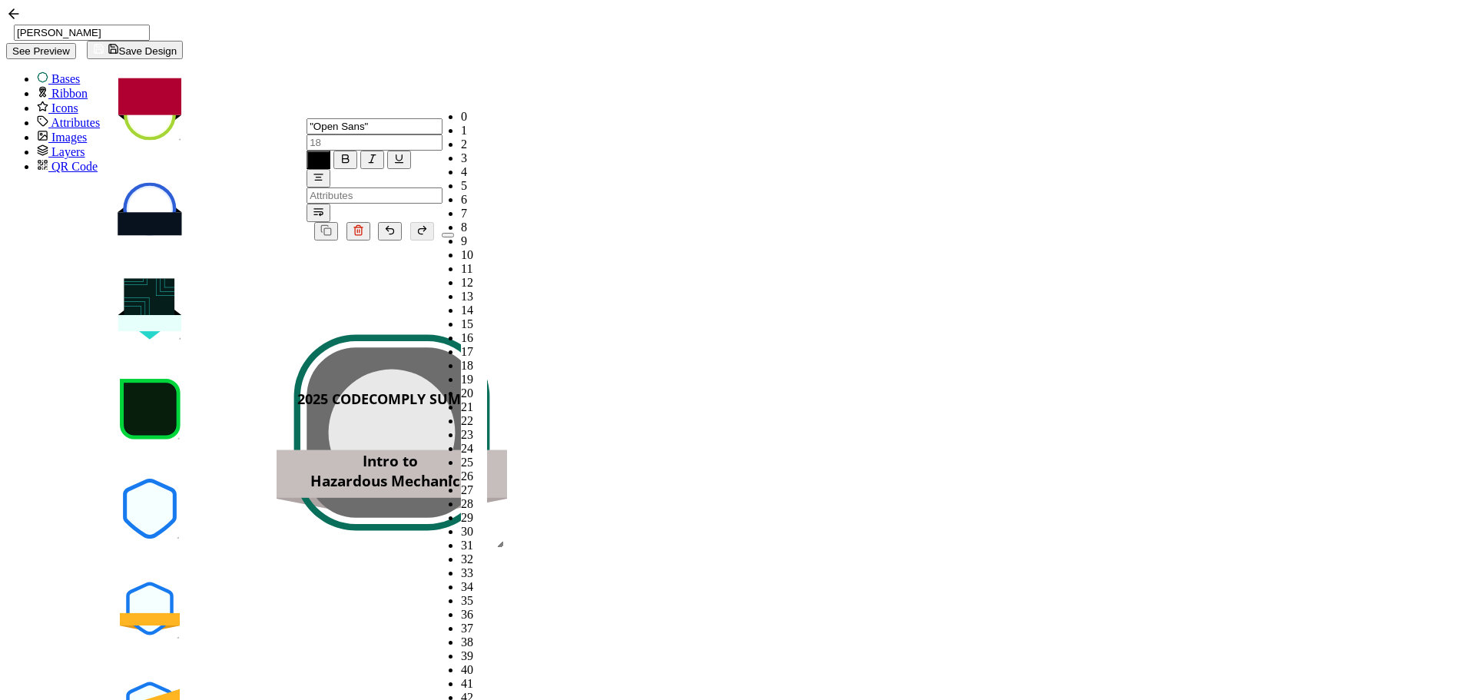
click at [461, 262] on li "11" at bounding box center [474, 269] width 26 height 14
type input "11"
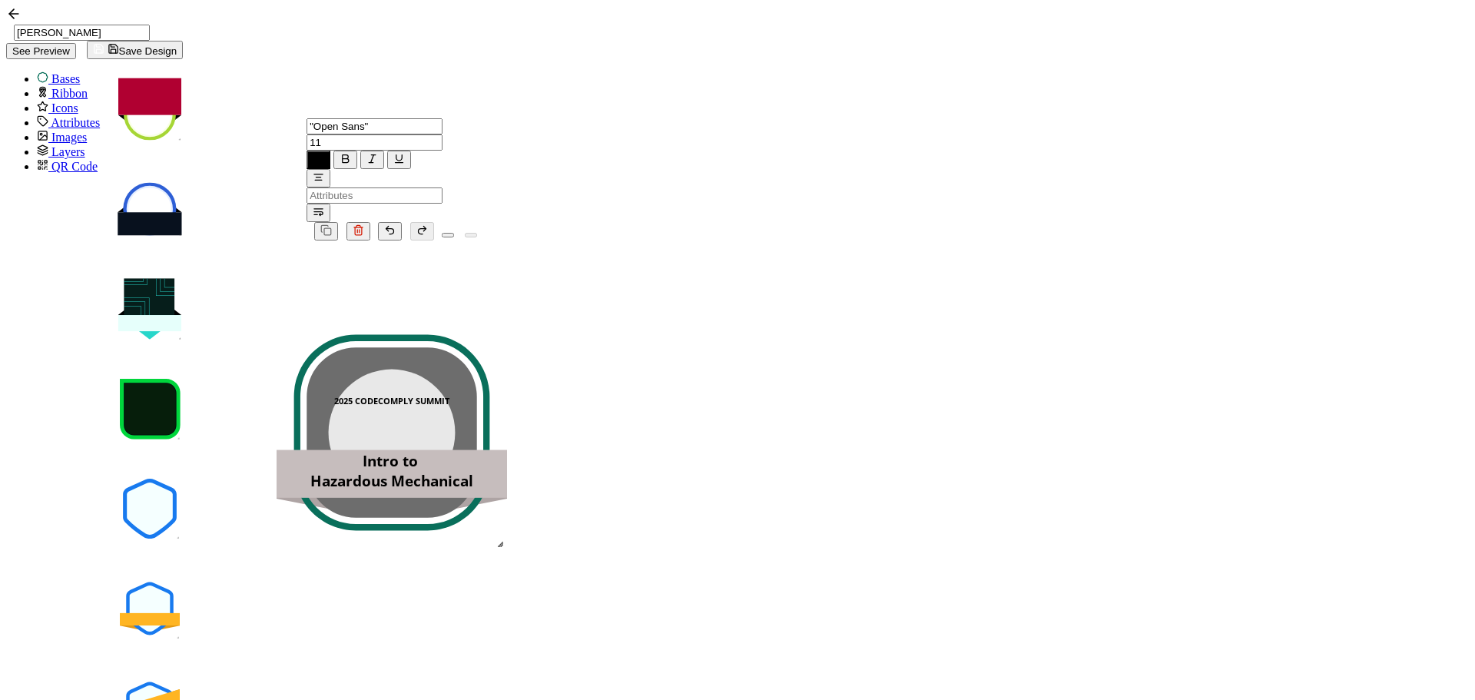
drag, startPoint x: 372, startPoint y: 86, endPoint x: 370, endPoint y: 159, distance: 73.0
click at [372, 118] on input ""Open Sans"" at bounding box center [375, 126] width 136 height 16
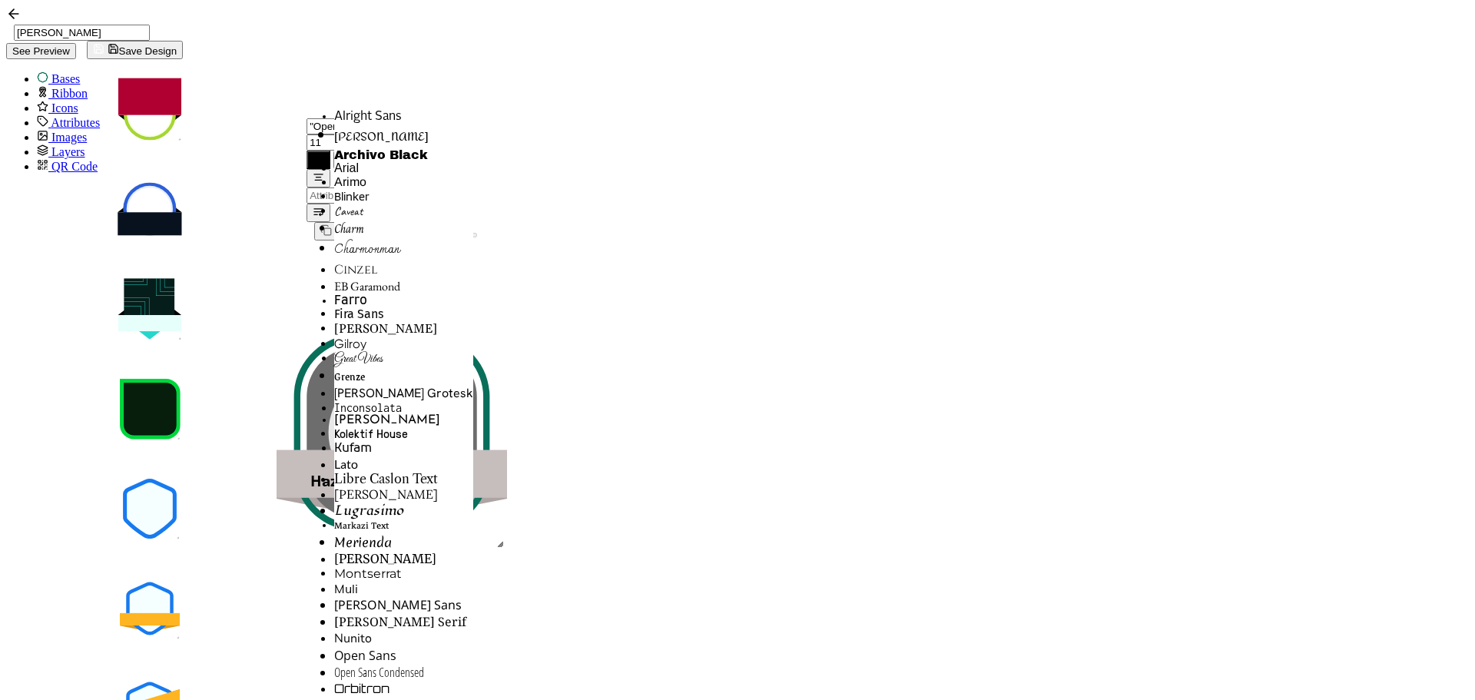
scroll to position [887, 0]
click at [343, 696] on span "[PERSON_NAME]" at bounding box center [371, 705] width 75 height 18
type input "[PERSON_NAME]"
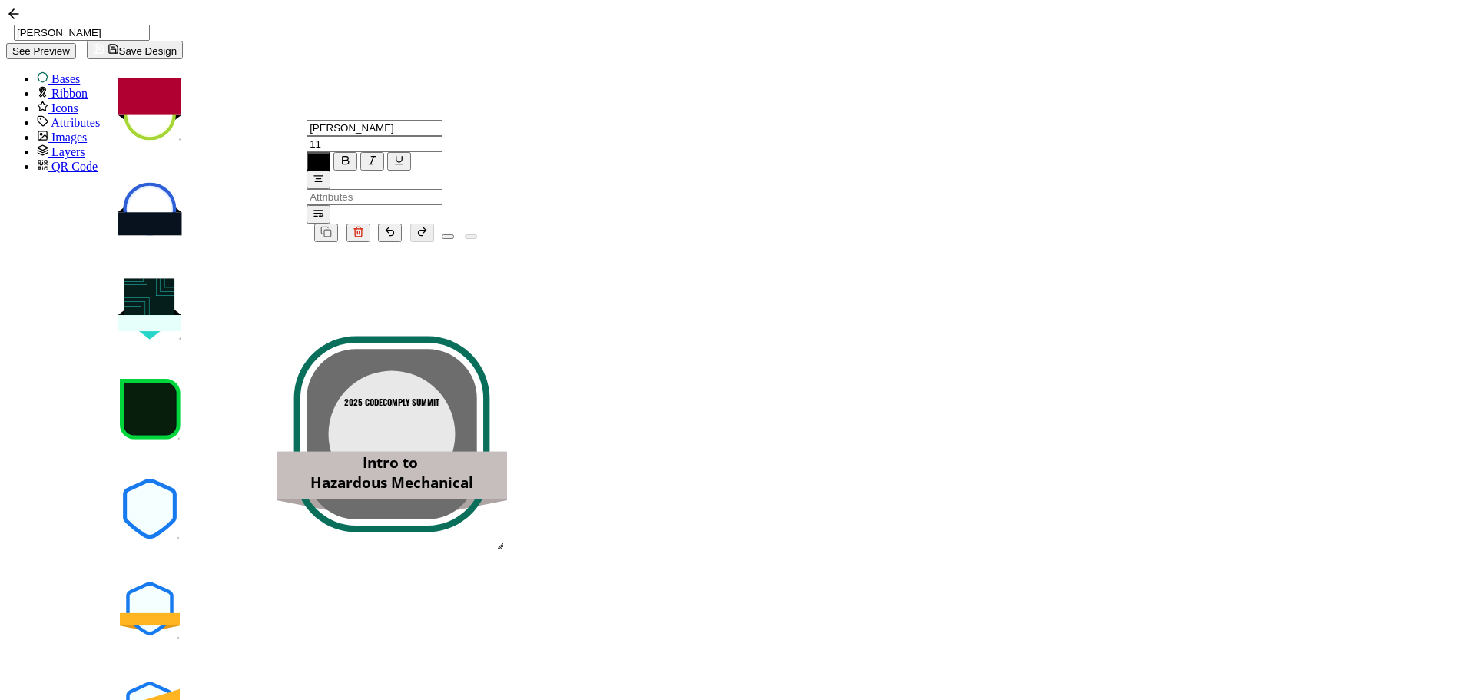
drag, startPoint x: 1227, startPoint y: 337, endPoint x: 968, endPoint y: 311, distance: 260.2
click at [584, 337] on div ".uuid-b81c7fba-1260-4b8b-b004-b7bfe4db3909{}.uuid-3f40ab5d-e431-4e25-ac30-f85ba…" at bounding box center [392, 514] width 384 height 545
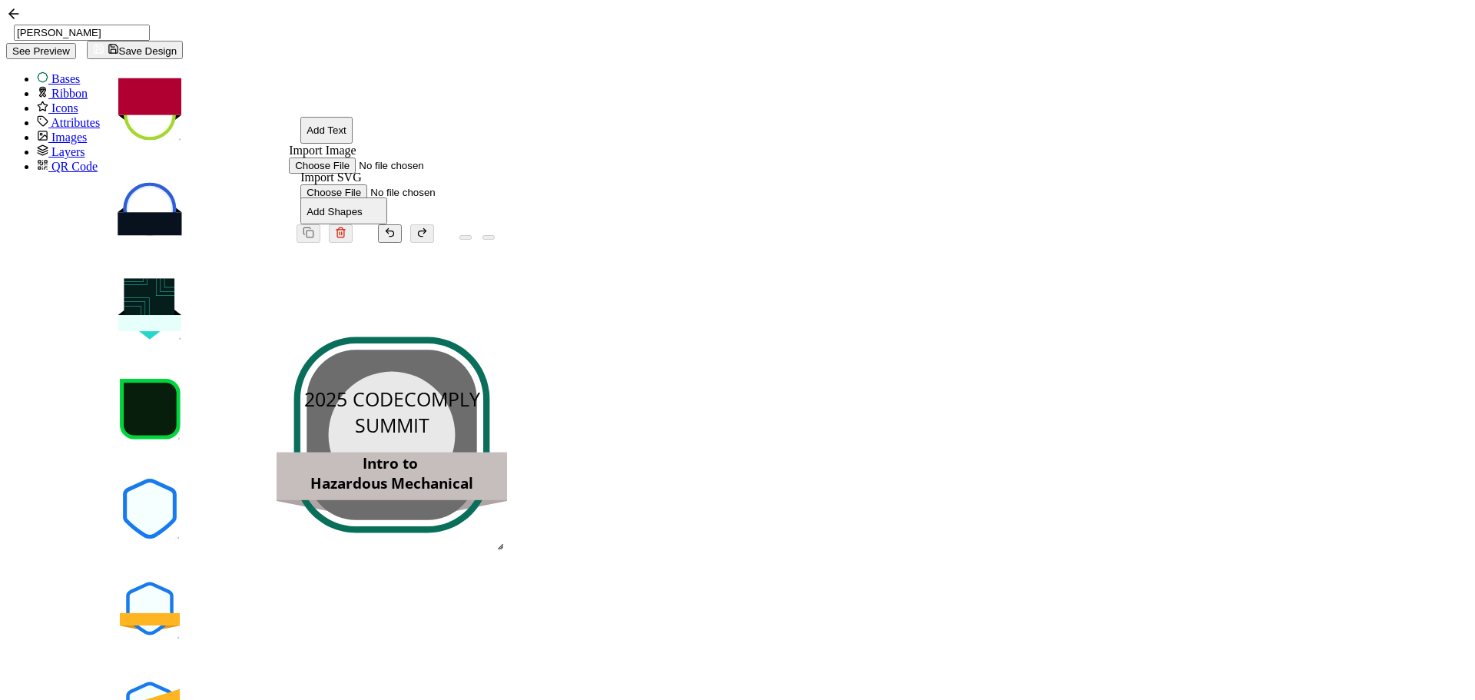
click at [486, 386] on pre "2025 CODECOMPLY SUMMIT" at bounding box center [394, 412] width 181 height 52
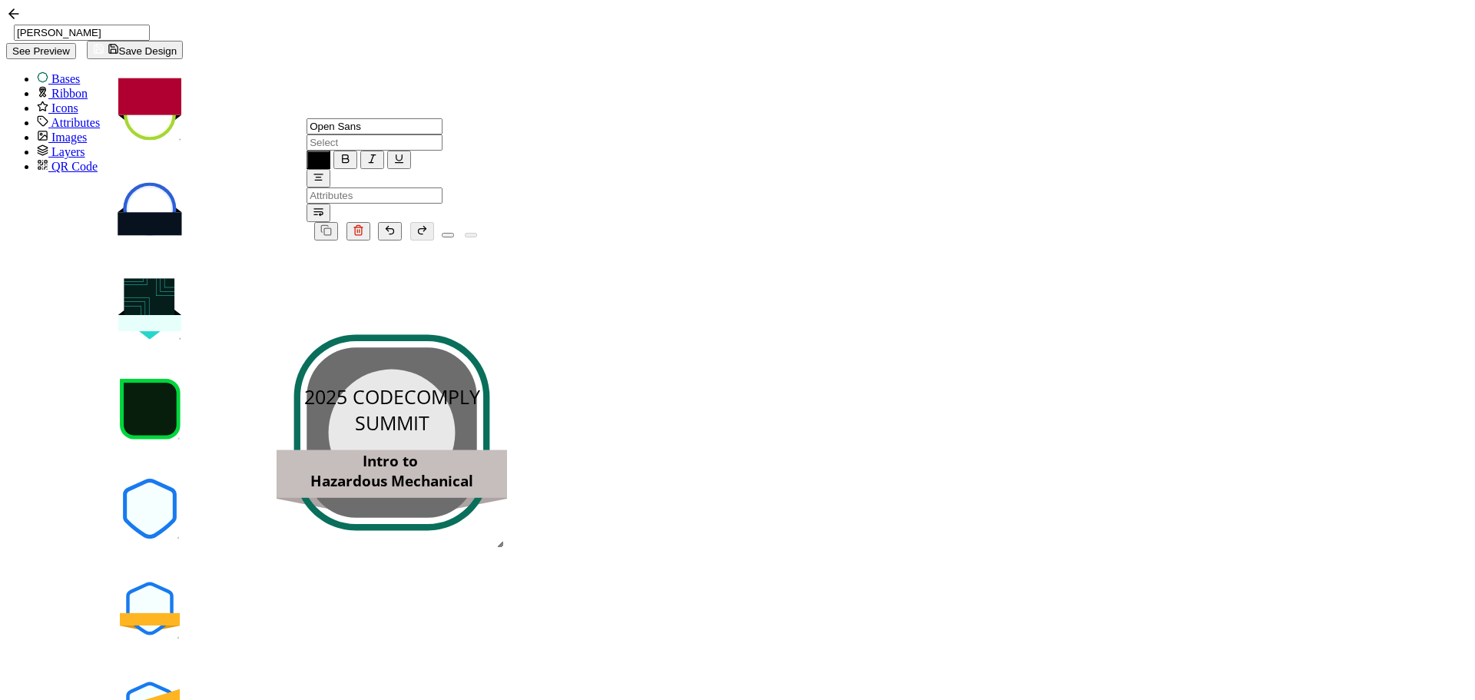
scroll to position [481, 0]
click at [443, 134] on input "text" at bounding box center [375, 142] width 136 height 16
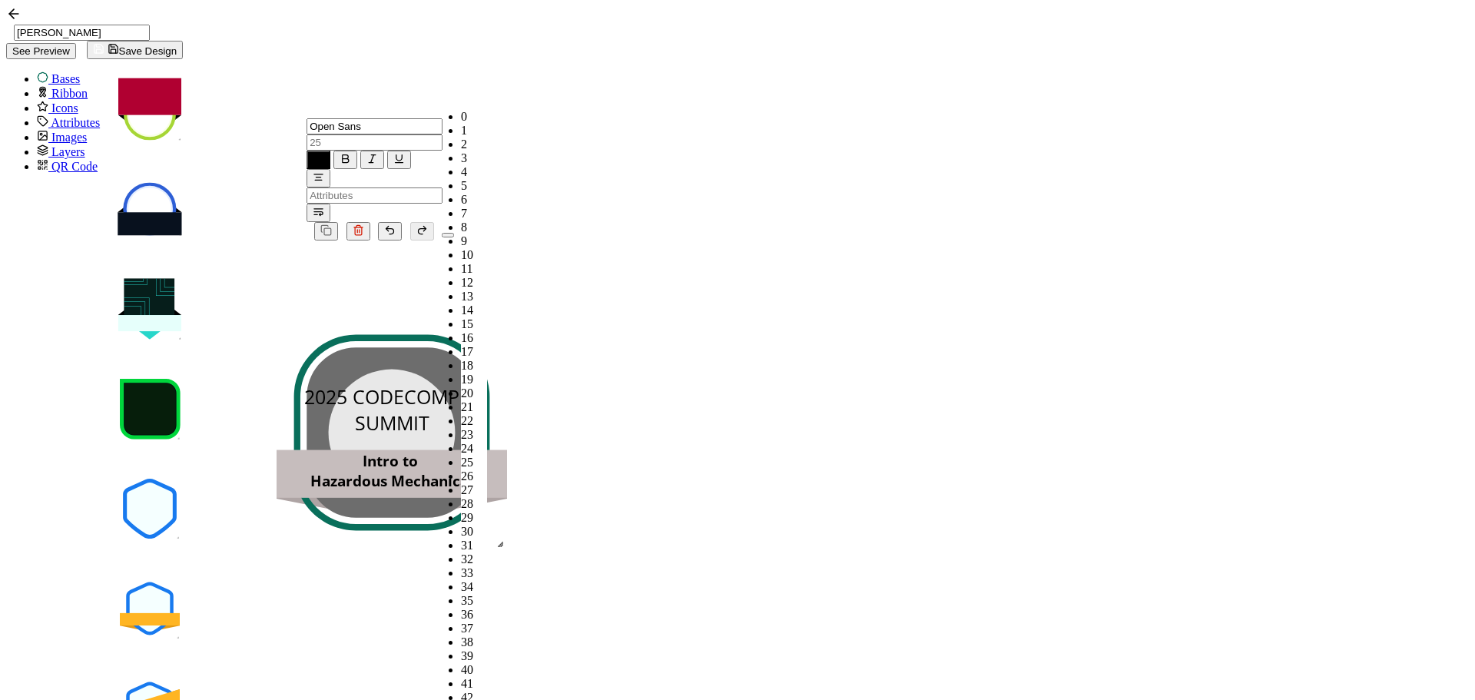
drag, startPoint x: 446, startPoint y: 115, endPoint x: 383, endPoint y: 98, distance: 65.2
click at [461, 359] on li "18" at bounding box center [474, 366] width 26 height 14
type input "18"
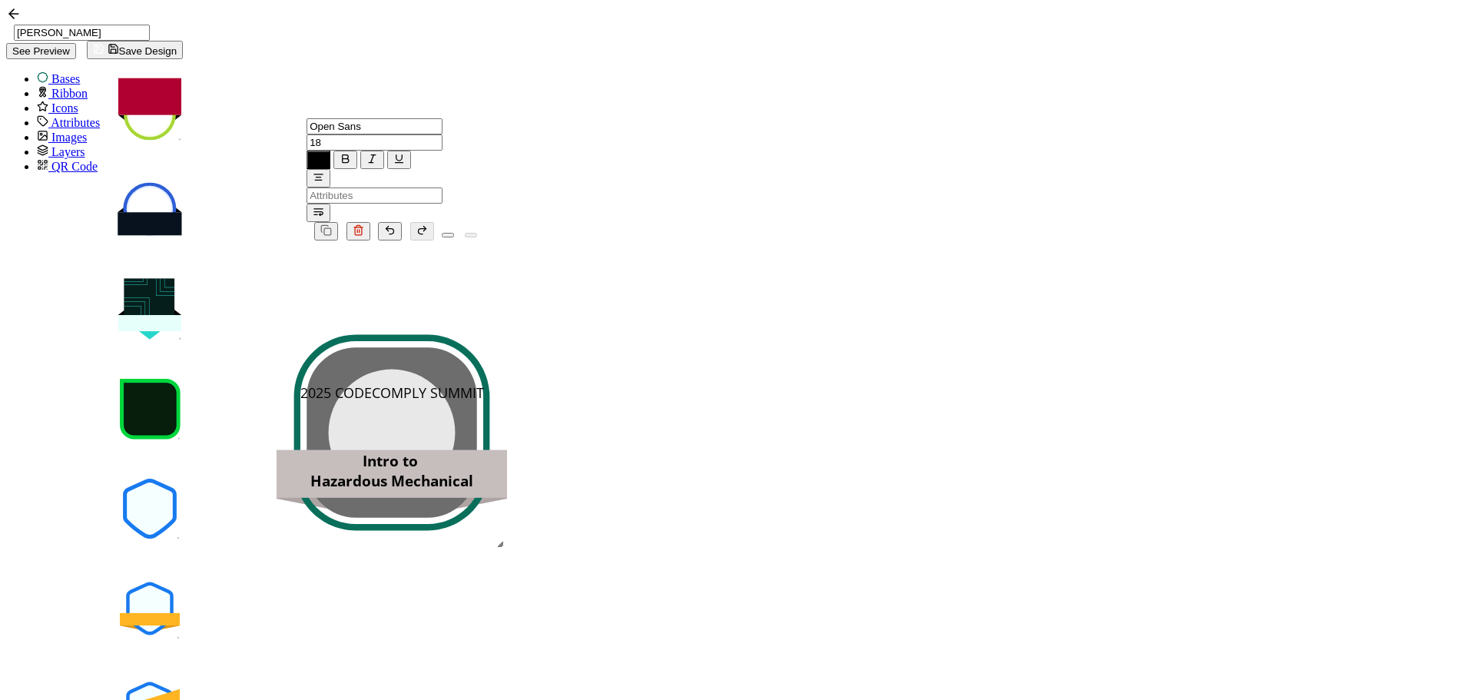
click at [345, 118] on input "Open Sans" at bounding box center [375, 126] width 136 height 16
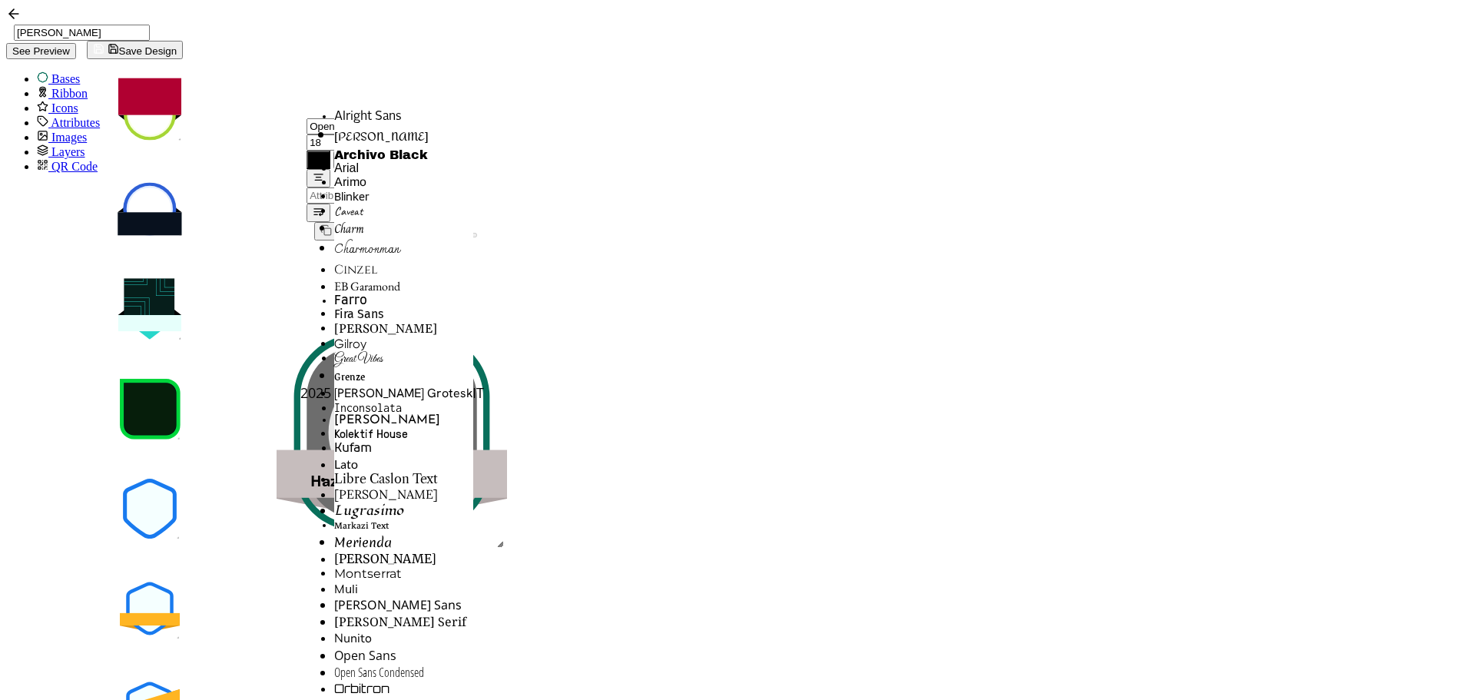
scroll to position [946, 0]
click at [334, 696] on span "[PERSON_NAME]" at bounding box center [371, 705] width 75 height 18
type input "[PERSON_NAME]"
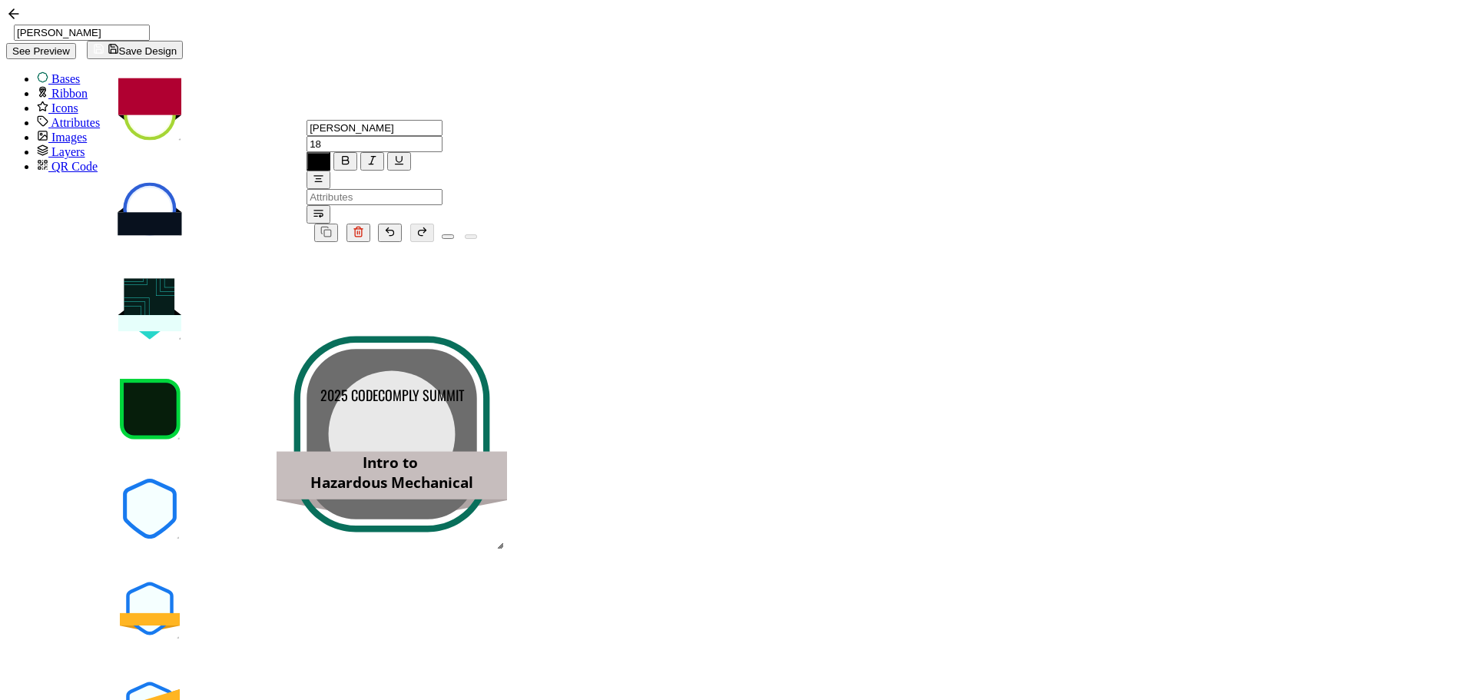
click at [443, 137] on icon at bounding box center [443, 143] width 0 height 13
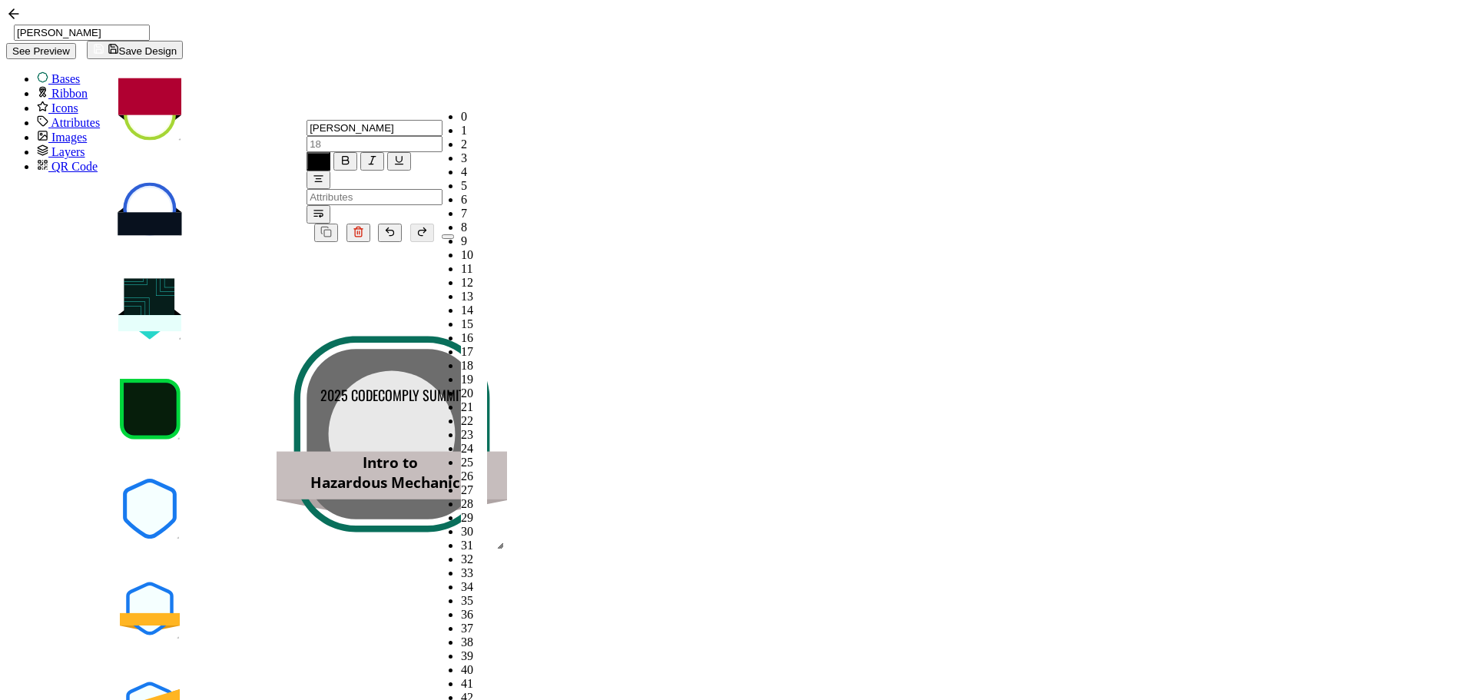
click at [461, 262] on span "11" at bounding box center [467, 268] width 12 height 13
type input "11"
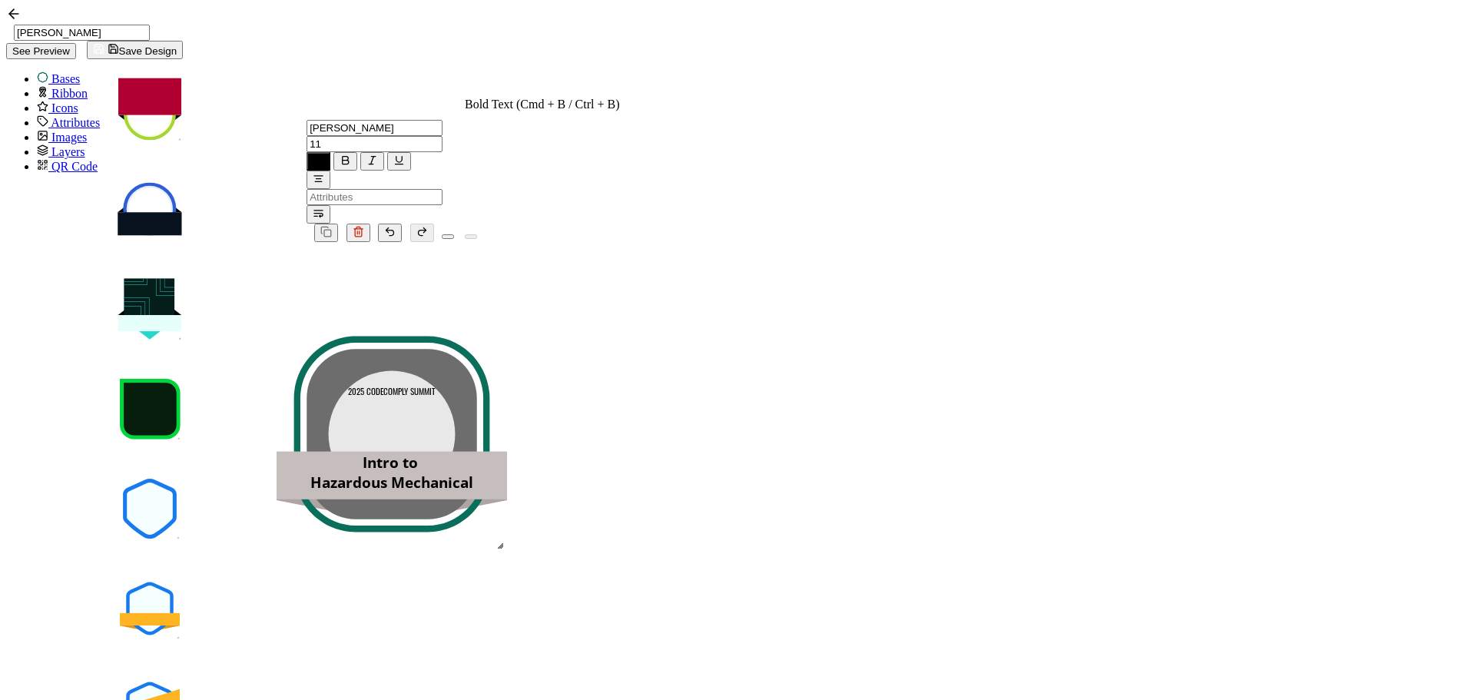
click at [351, 154] on icon "button" at bounding box center [346, 160] width 12 height 12
drag, startPoint x: 880, startPoint y: 319, endPoint x: 880, endPoint y: 288, distance: 30.7
click at [439, 354] on pre "2025 CODECOMPLY SUMMIT" at bounding box center [391, 360] width 95 height 12
click at [322, 157] on icon "button" at bounding box center [319, 160] width 6 height 6
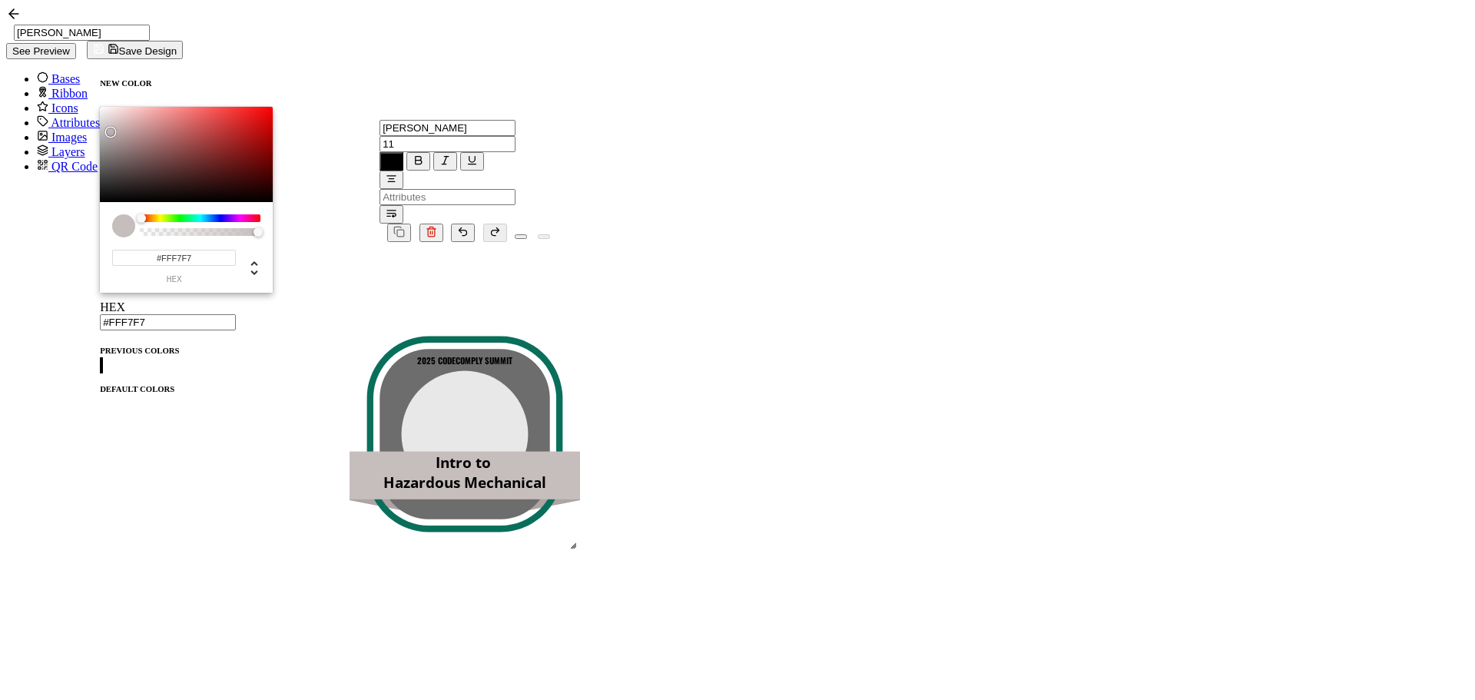
type input "#FFFFFF"
click at [100, 88] on div "NEW COLOR #FFFFFF hex 255 r 255 g 255 b 1 a 0 h 0% s 100% l 1 a HEX #FFFFFF" at bounding box center [186, 204] width 173 height 252
click at [494, 242] on div ".uuid-b81c7fba-1260-4b8b-b004-b7bfe4db3909{}.uuid-3f40ab5d-e431-4e25-ac30-f85ba…" at bounding box center [465, 514] width 384 height 545
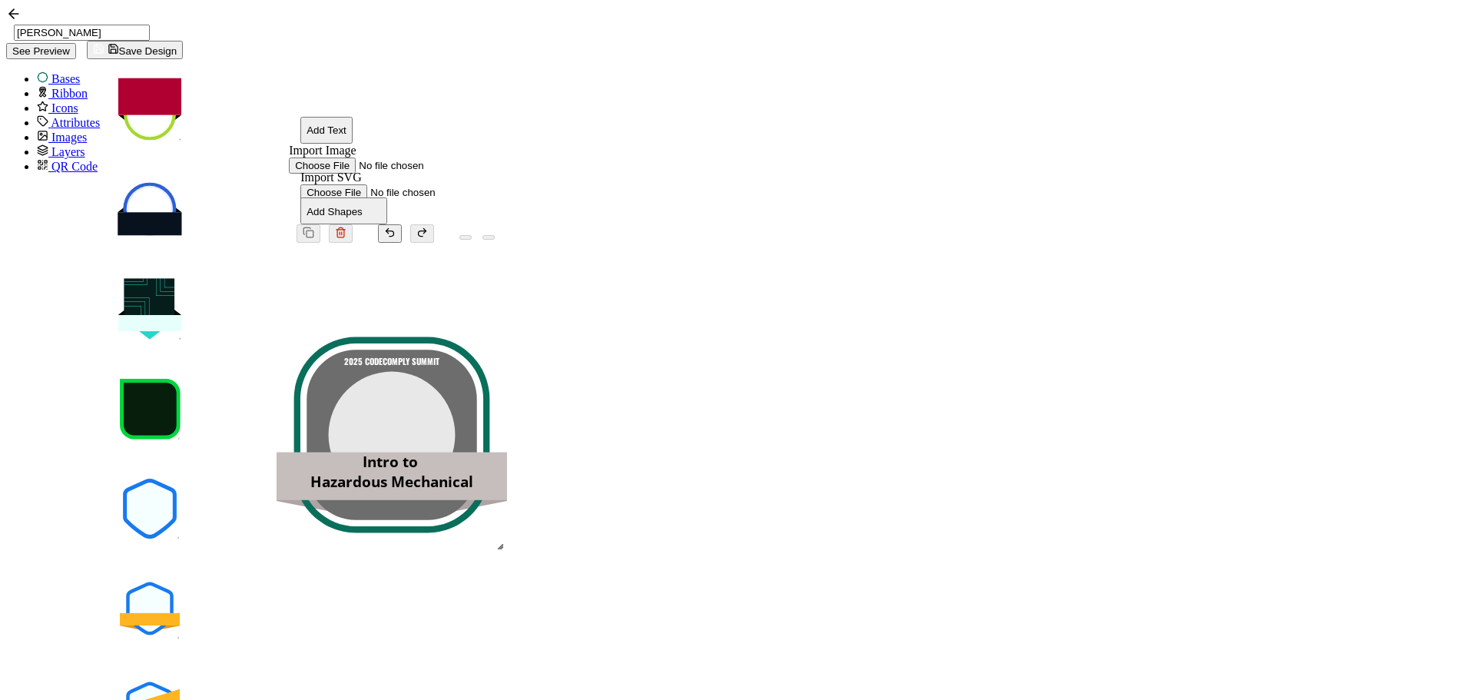
click at [473, 452] on pre "Intro to Hazardous Mechanical" at bounding box center [391, 472] width 163 height 40
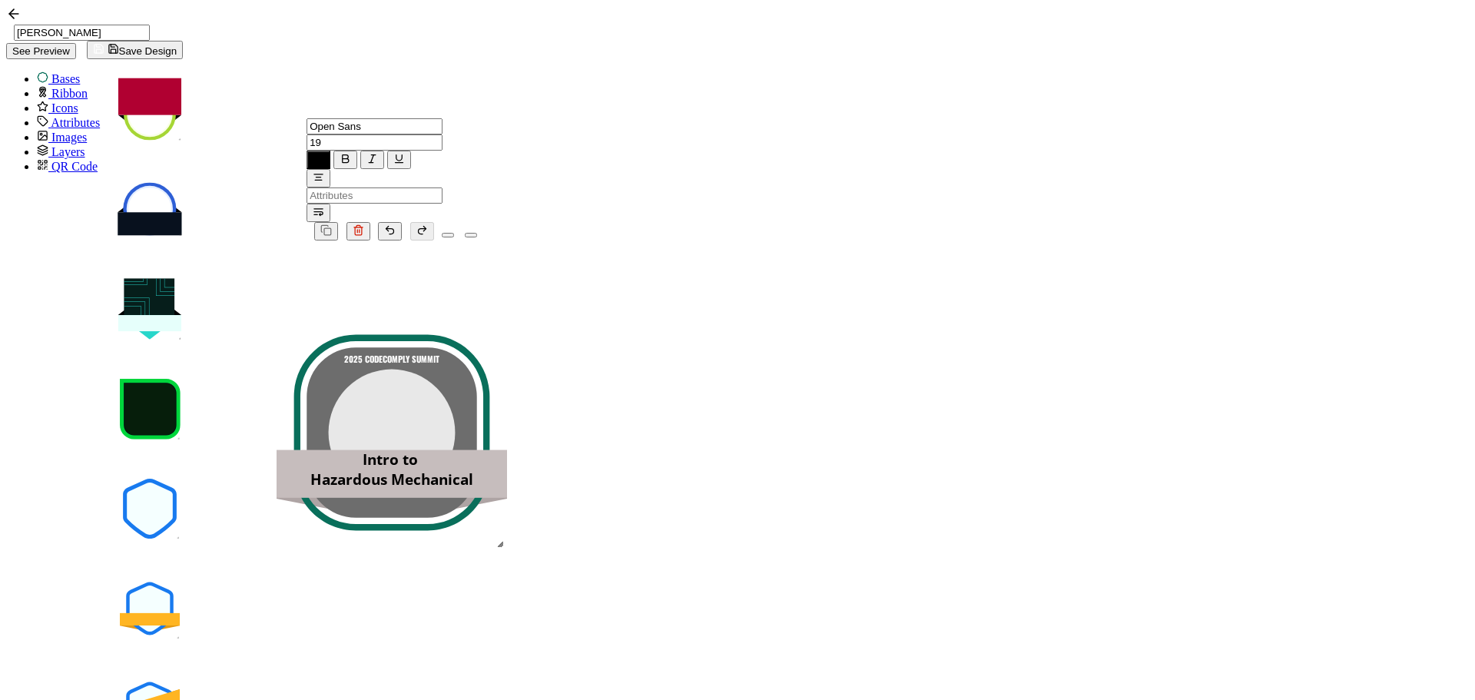
click at [541, 368] on div ".uuid-b81c7fba-1260-4b8b-b004-b7bfe4db3909{}.uuid-3f40ab5d-e431-4e25-ac30-f85ba…" at bounding box center [392, 512] width 384 height 545
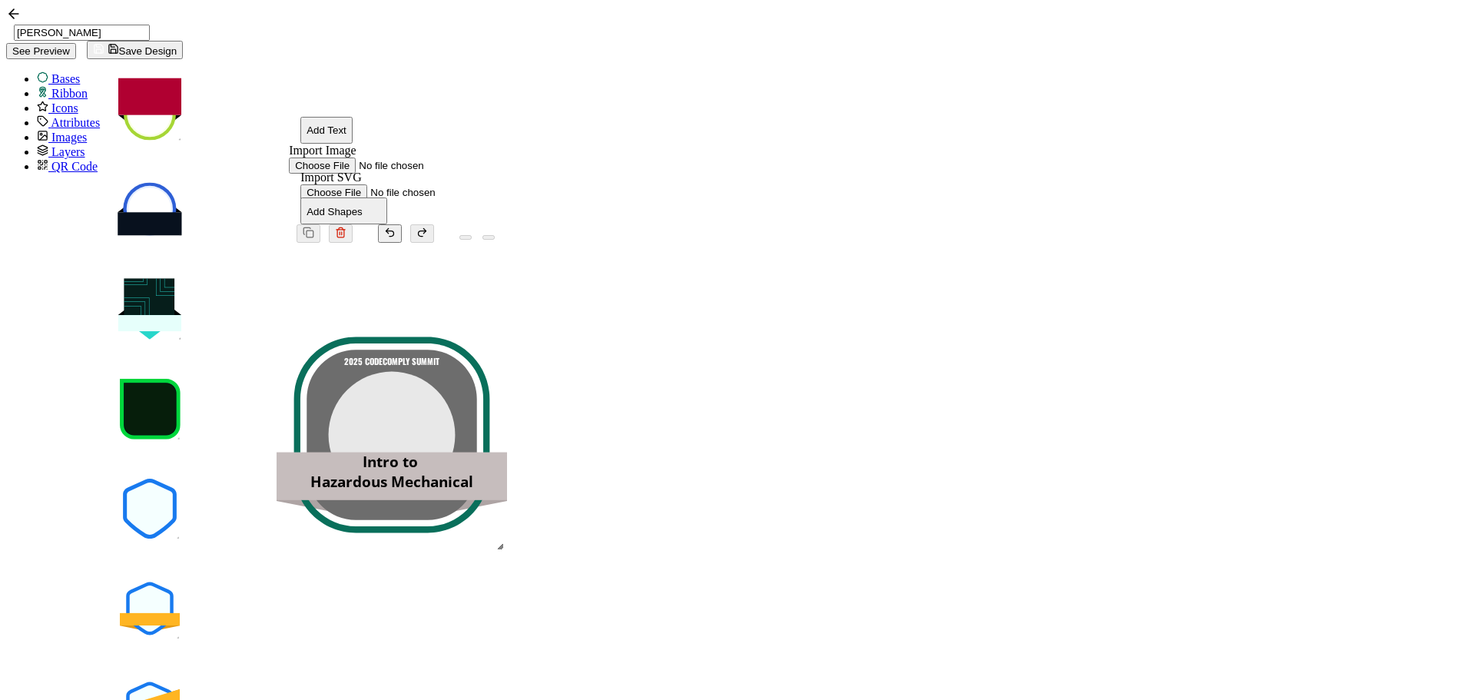
click at [43, 87] on link "Ribbon" at bounding box center [62, 93] width 51 height 13
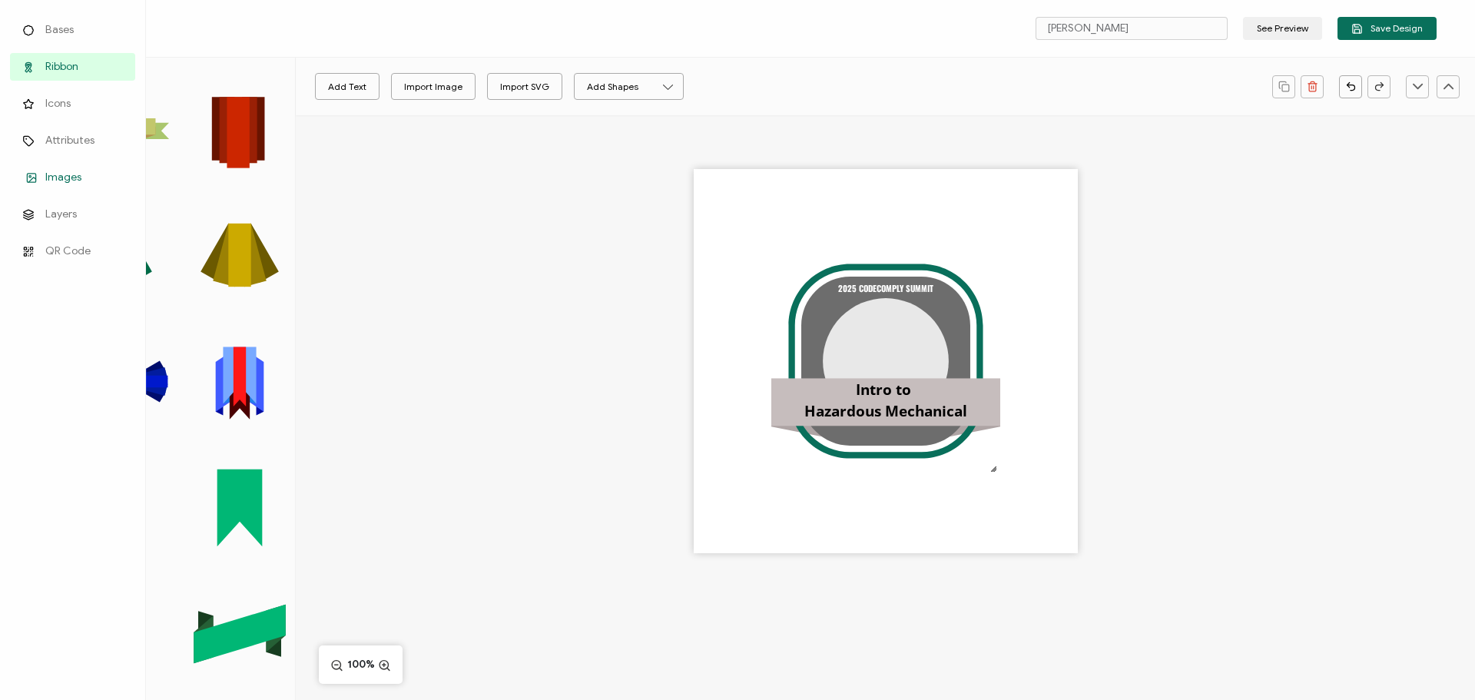
click at [63, 177] on span "Images" at bounding box center [63, 177] width 36 height 15
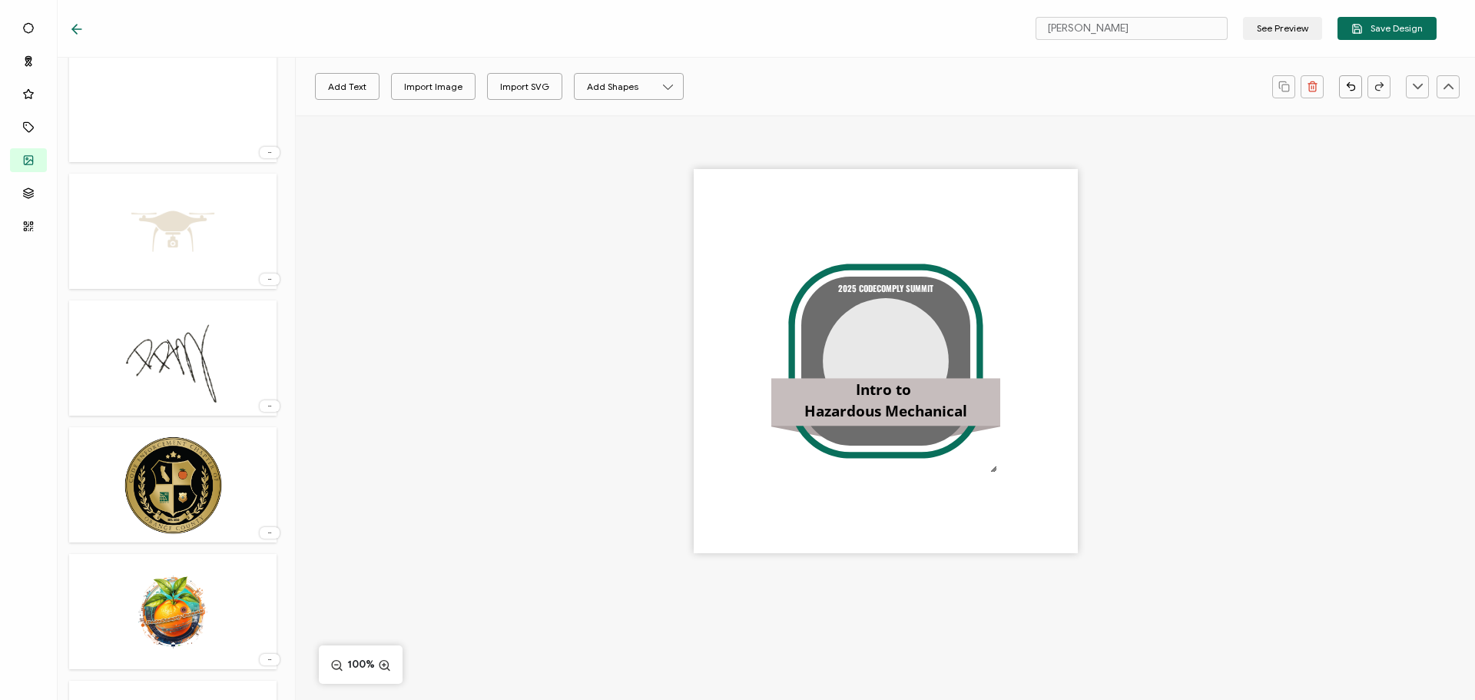
scroll to position [615, 0]
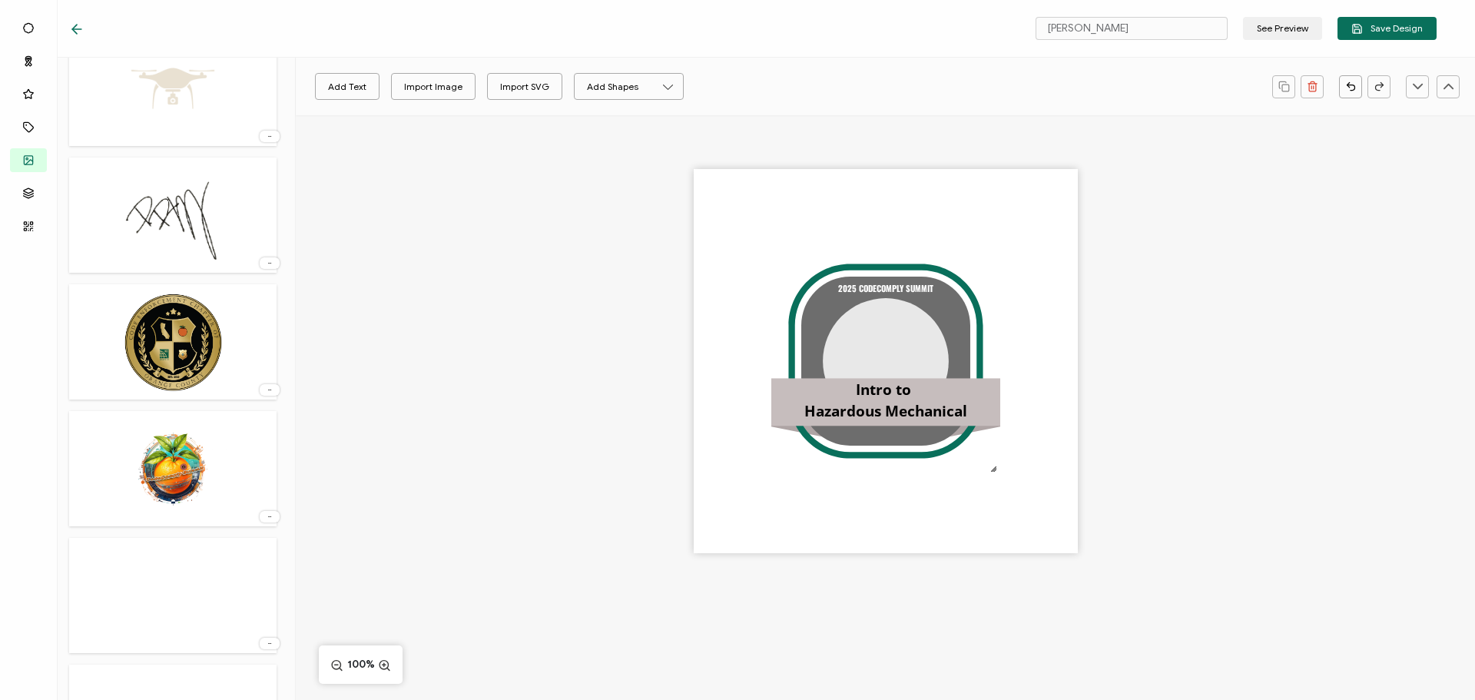
click at [174, 456] on img at bounding box center [173, 469] width 111 height 100
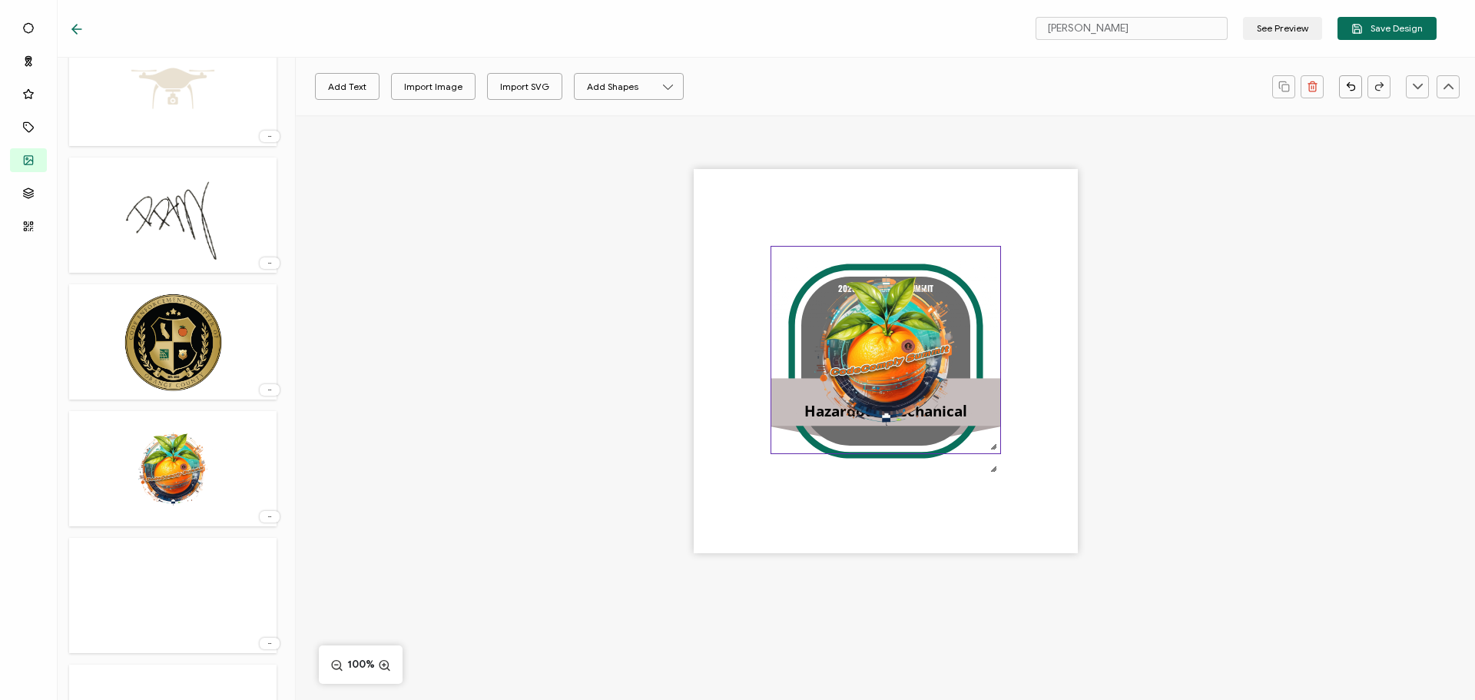
click at [906, 401] on img at bounding box center [885, 350] width 229 height 207
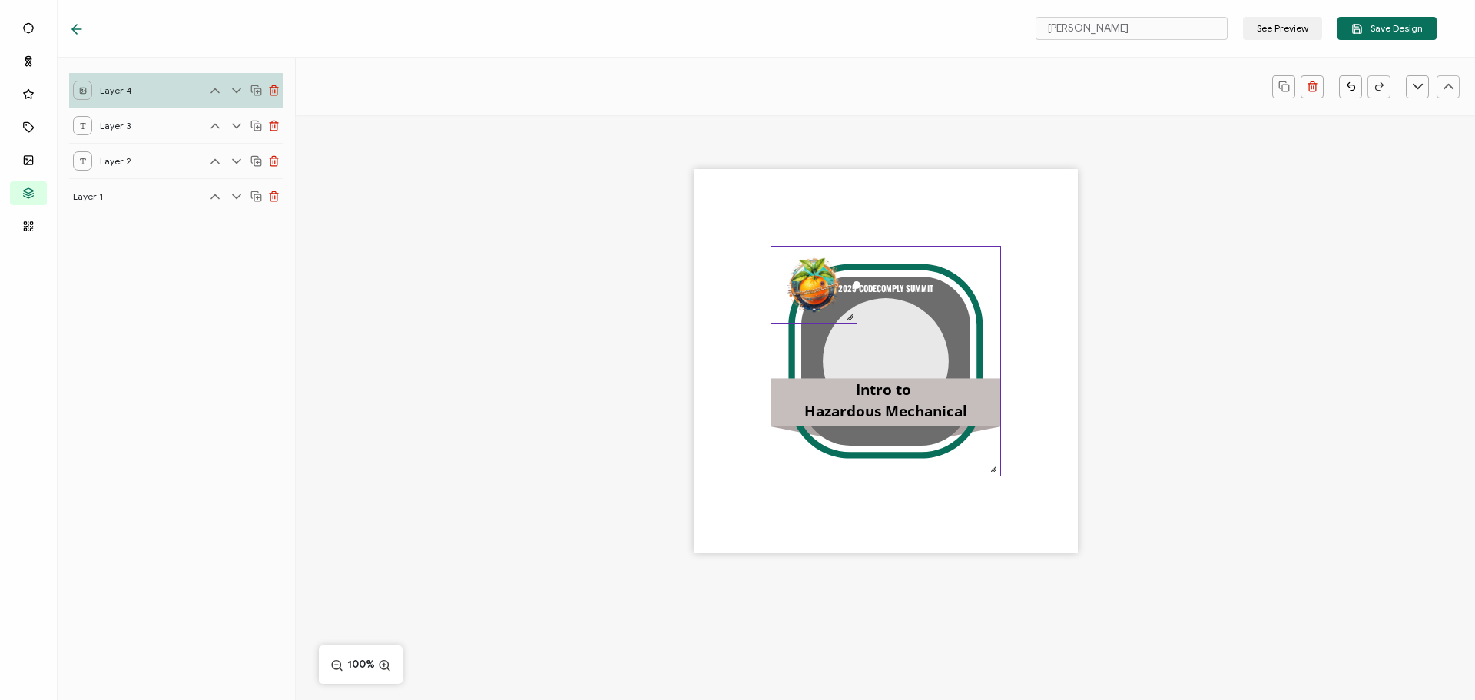
drag, startPoint x: 996, startPoint y: 449, endPoint x: 854, endPoint y: 331, distance: 184.9
click at [854, 331] on div ".uuid-b81c7fba-1260-4b8b-b004-b7bfe4db3909{}.uuid-3f40ab5d-e431-4e25-ac30-f85ba…" at bounding box center [886, 361] width 384 height 384
drag, startPoint x: 813, startPoint y: 277, endPoint x: 888, endPoint y: 320, distance: 87.1
click at [888, 320] on img at bounding box center [885, 328] width 85 height 77
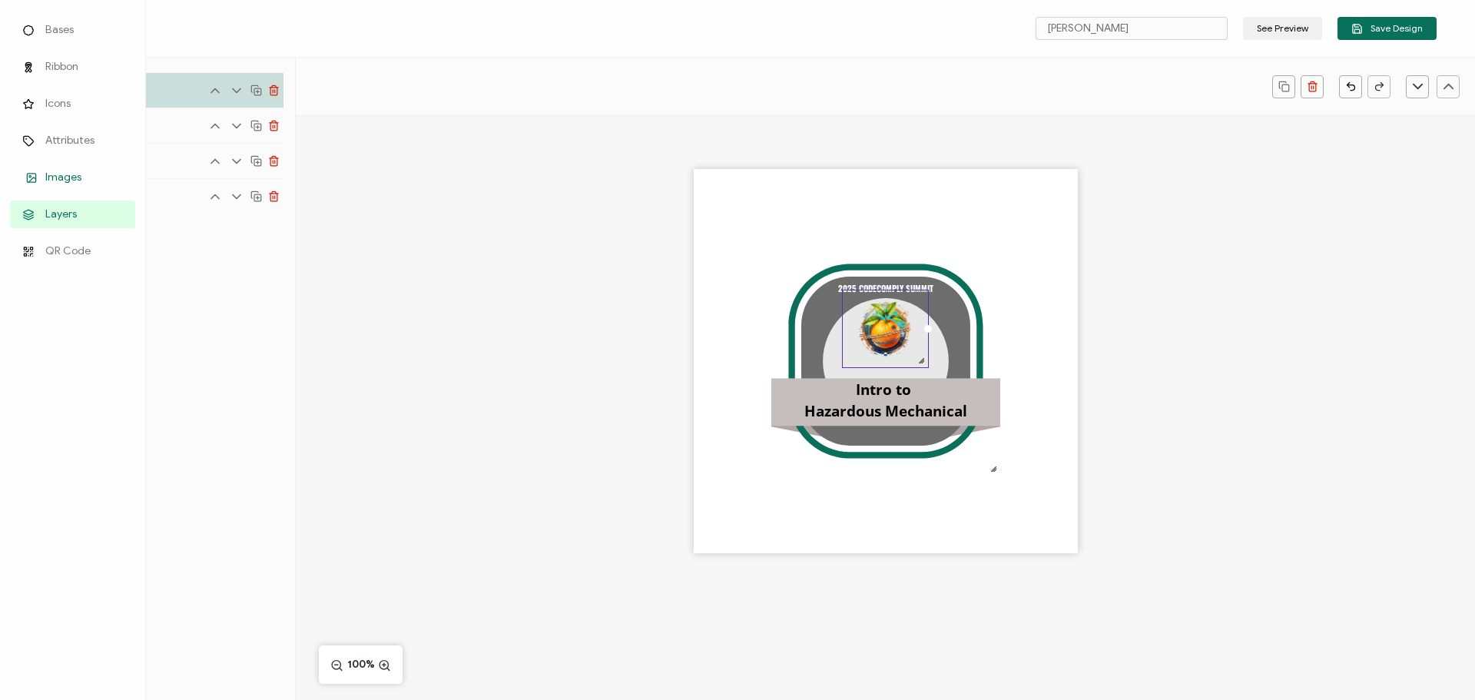
click at [37, 167] on link "Images" at bounding box center [72, 178] width 125 height 28
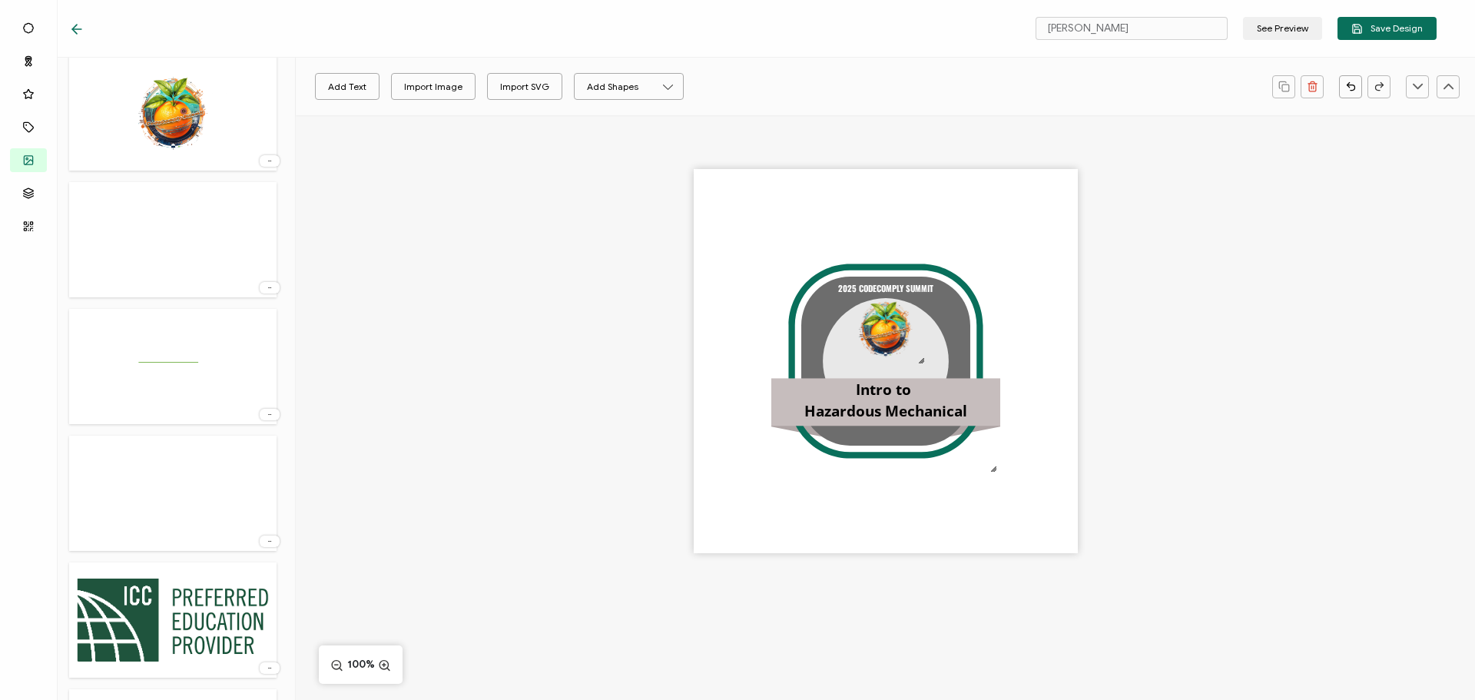
scroll to position [1290, 0]
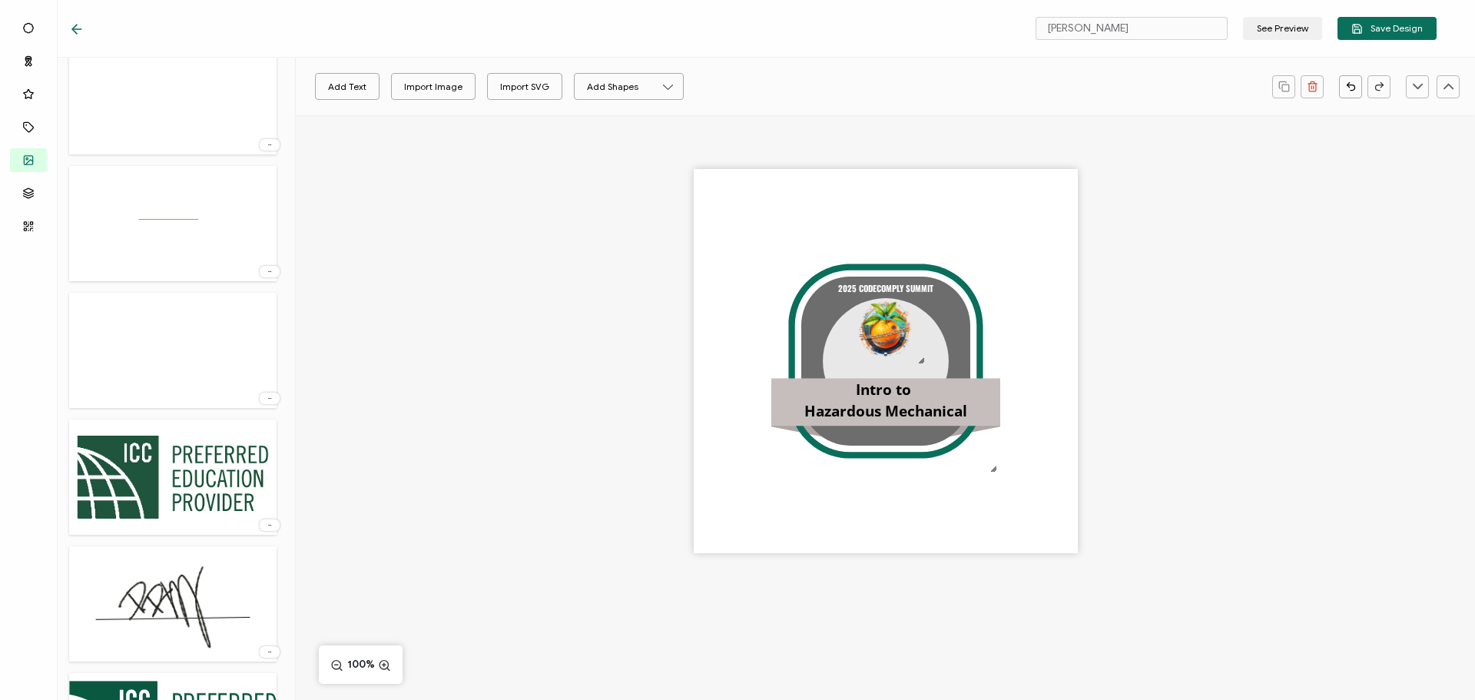
click at [187, 480] on img at bounding box center [172, 477] width 207 height 100
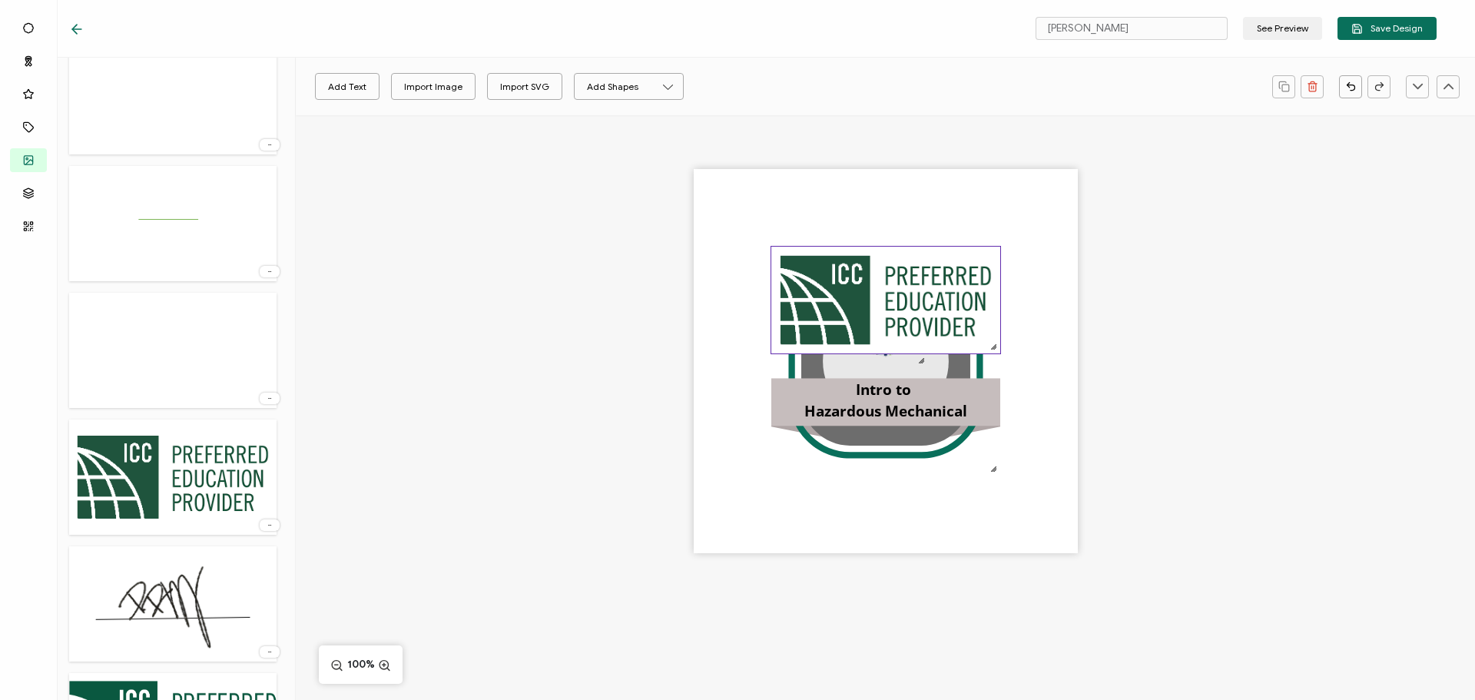
scroll to position [0, 0]
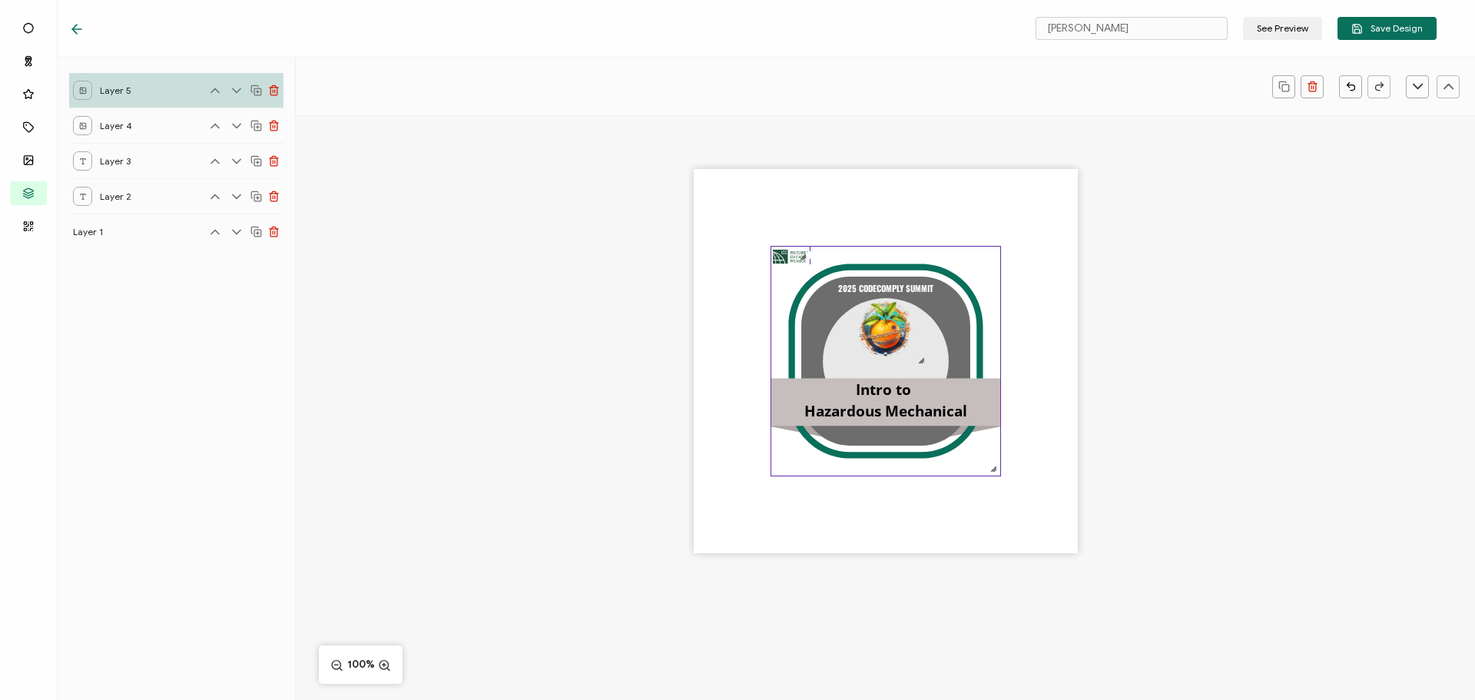
drag, startPoint x: 993, startPoint y: 348, endPoint x: 804, endPoint y: 272, distance: 203.7
click at [804, 272] on div ".uuid-b81c7fba-1260-4b8b-b004-b7bfe4db3909{}.uuid-3f40ab5d-e431-4e25-ac30-f85ba…" at bounding box center [886, 361] width 384 height 384
drag, startPoint x: 788, startPoint y: 257, endPoint x: 884, endPoint y: 368, distance: 147.1
click at [884, 368] on img at bounding box center [886, 368] width 38 height 17
click at [1173, 383] on div ".uuid-b81c7fba-1260-4b8b-b004-b7bfe4db3909{}.uuid-3f40ab5d-e431-4e25-ac30-f85ba…" at bounding box center [885, 387] width 1179 height 545
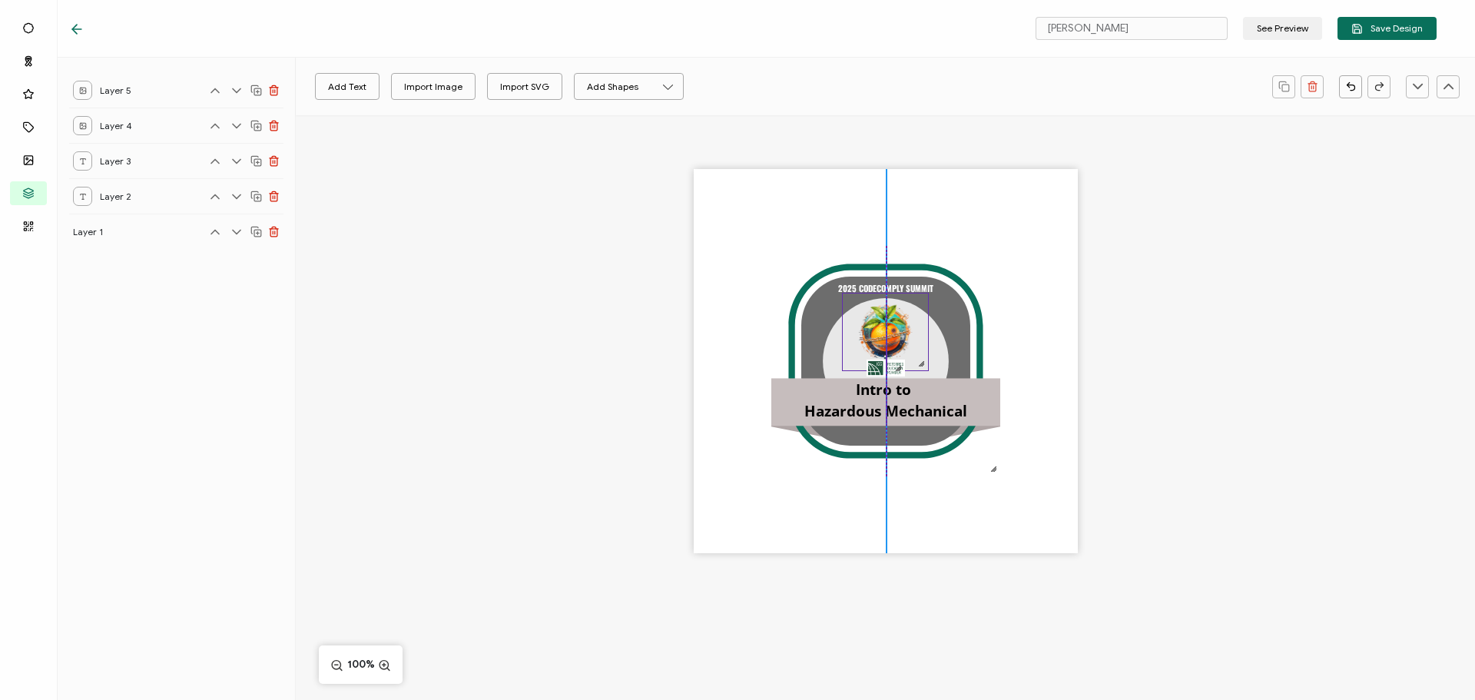
click at [880, 343] on img at bounding box center [885, 331] width 85 height 77
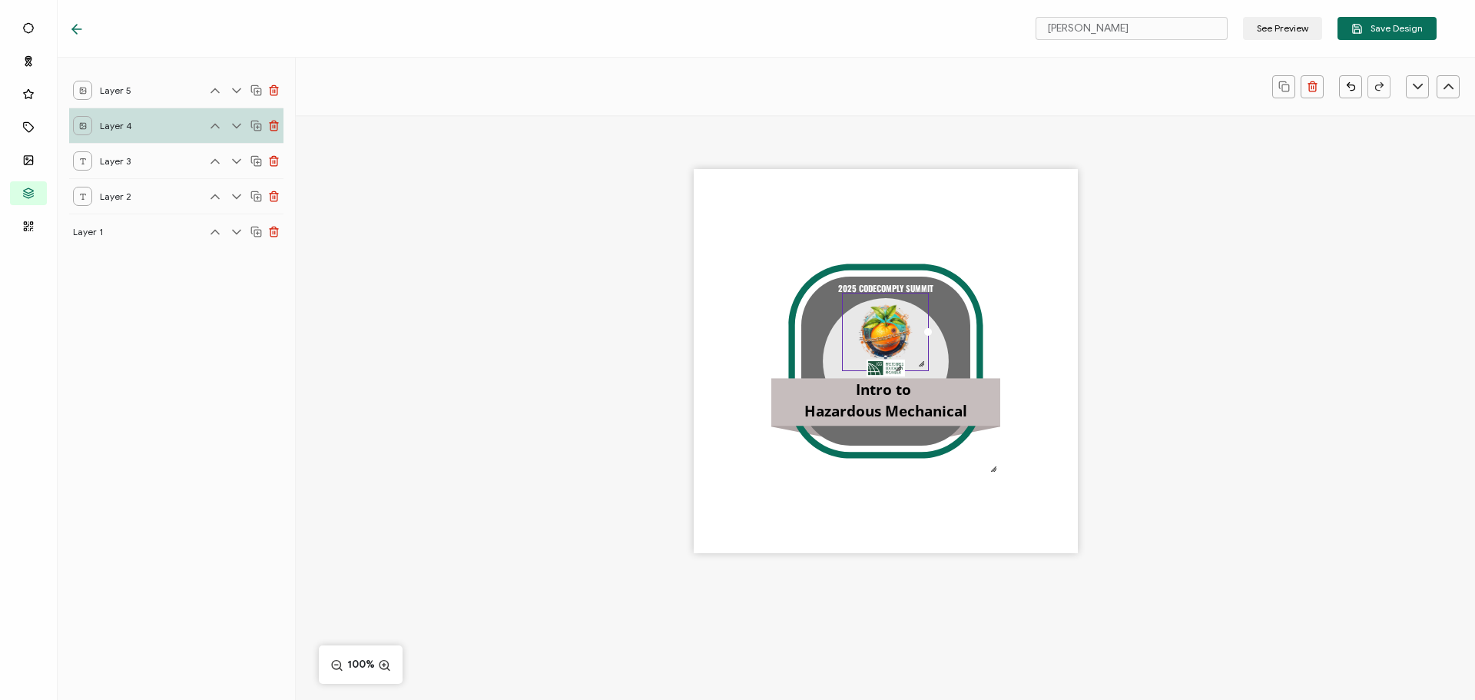
click at [1134, 364] on div ".uuid-b81c7fba-1260-4b8b-b004-b7bfe4db3909{}.uuid-3f40ab5d-e431-4e25-ac30-f85ba…" at bounding box center [885, 387] width 1179 height 545
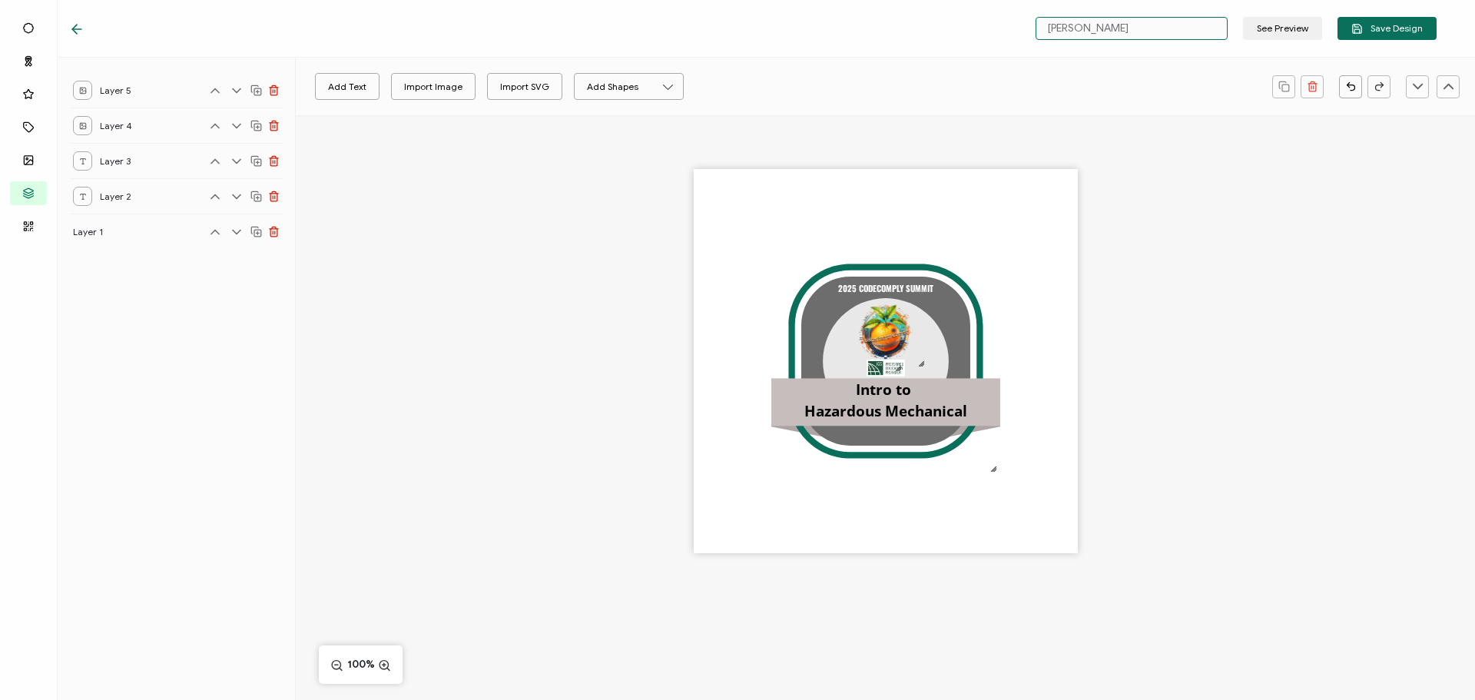
drag, startPoint x: 1085, startPoint y: 25, endPoint x: 1016, endPoint y: 26, distance: 69.2
click at [1016, 26] on div "[PERSON_NAME] See Preview Save Design" at bounding box center [1209, 28] width 456 height 23
paste input "Intro to Hazardous Mechanical"
type input "Intro to Hazardous Mechanical"
click at [1383, 29] on span "Save Design" at bounding box center [1386, 29] width 71 height 12
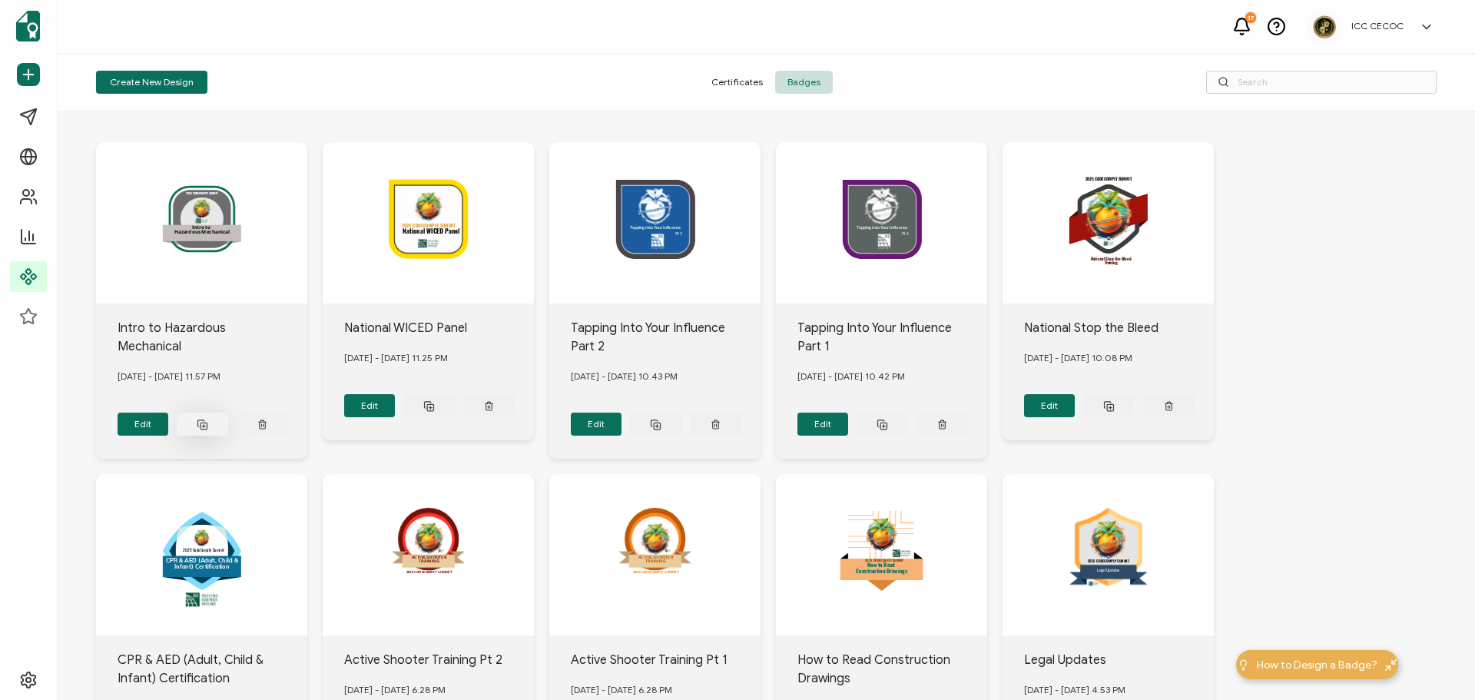
click at [208, 419] on icon at bounding box center [203, 425] width 12 height 12
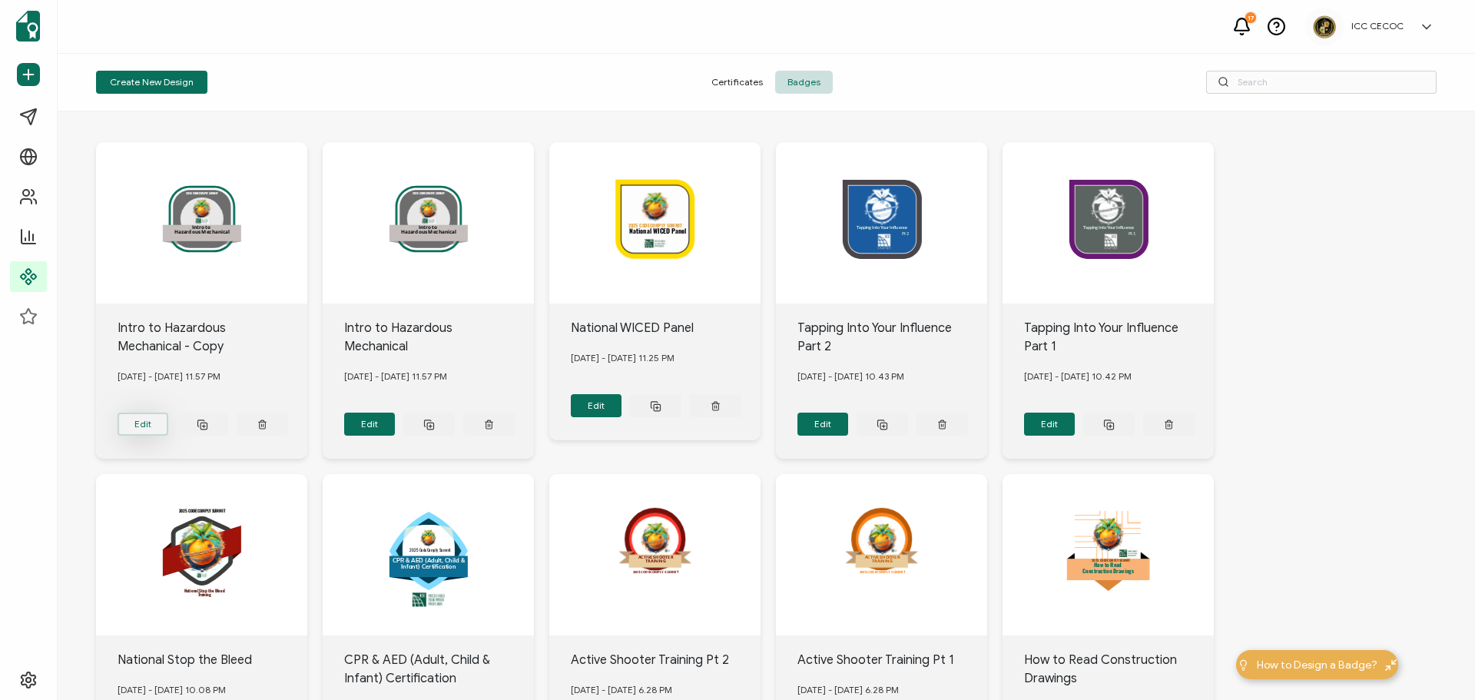
click at [152, 424] on button "Edit" at bounding box center [143, 424] width 51 height 23
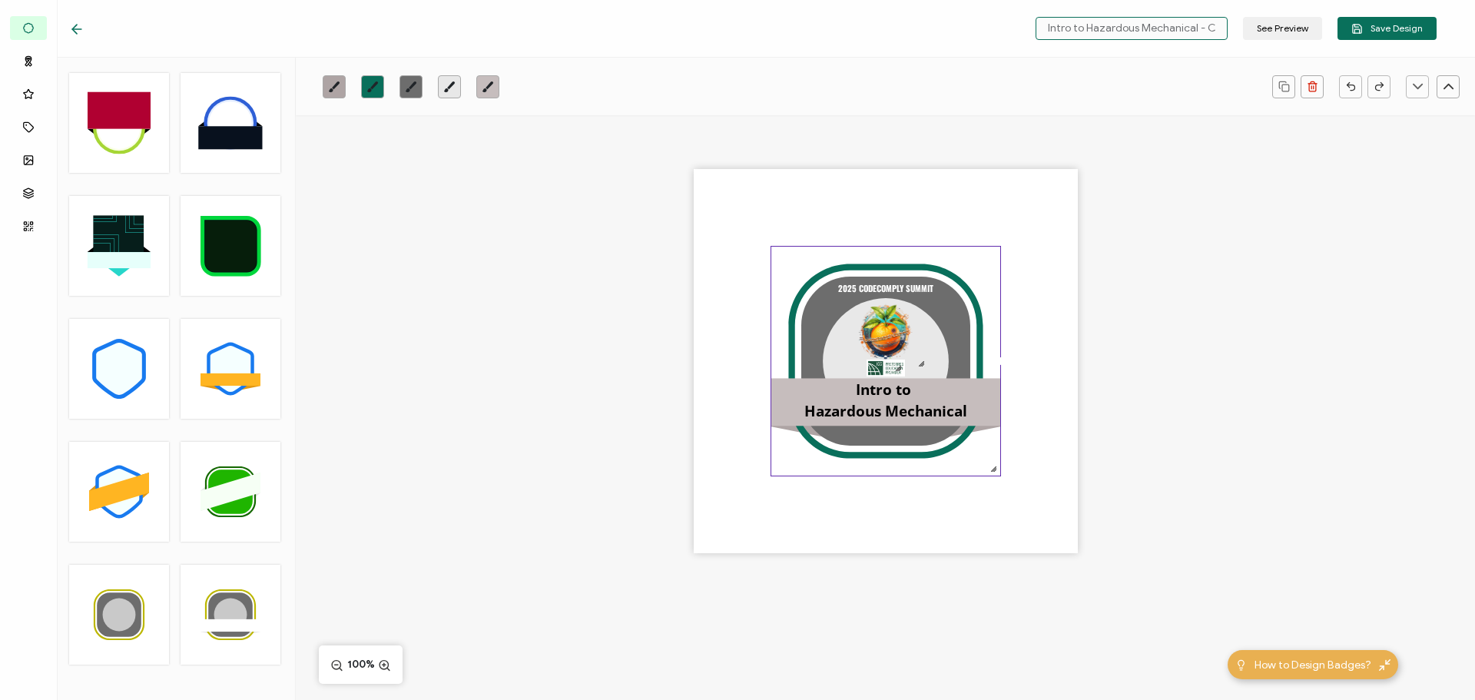
scroll to position [0, 15]
drag, startPoint x: 1046, startPoint y: 32, endPoint x: 1243, endPoint y: 29, distance: 196.7
click at [1243, 29] on div "Intro to Hazardous Mechanical - Copy See Preview Save Design" at bounding box center [1232, 28] width 409 height 23
paste input "Plumbing"
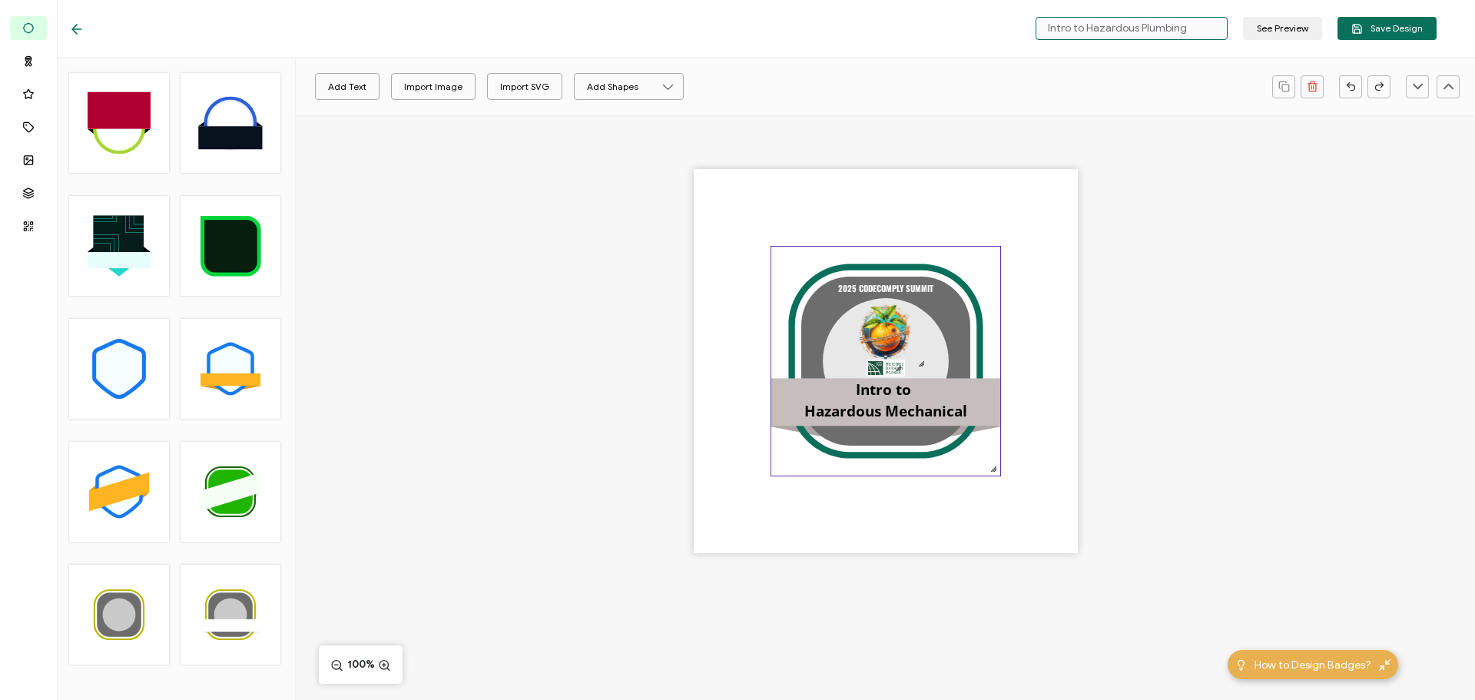
click at [815, 356] on icon at bounding box center [885, 361] width 169 height 169
type input "Intro to Hazardous Plumbing"
click at [406, 91] on icon "brush" at bounding box center [411, 86] width 11 height 11
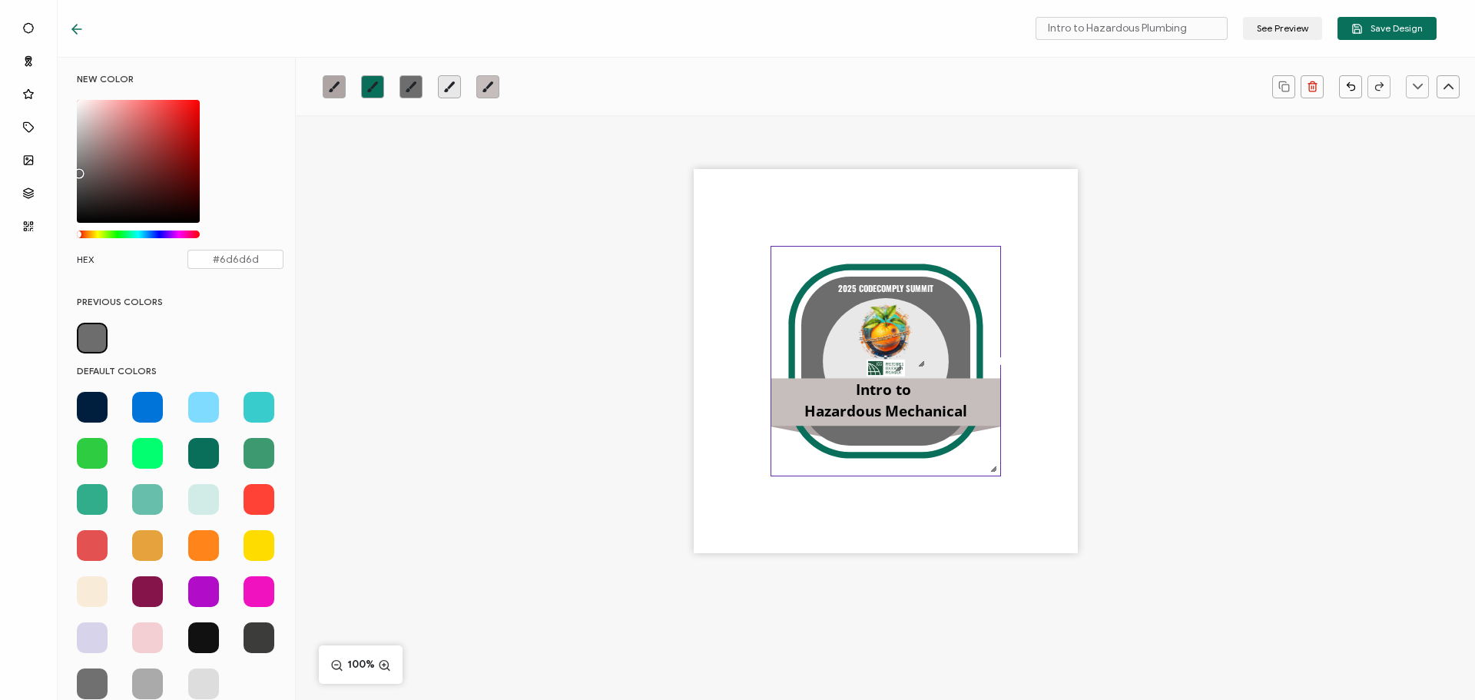
click at [202, 410] on span at bounding box center [203, 407] width 31 height 31
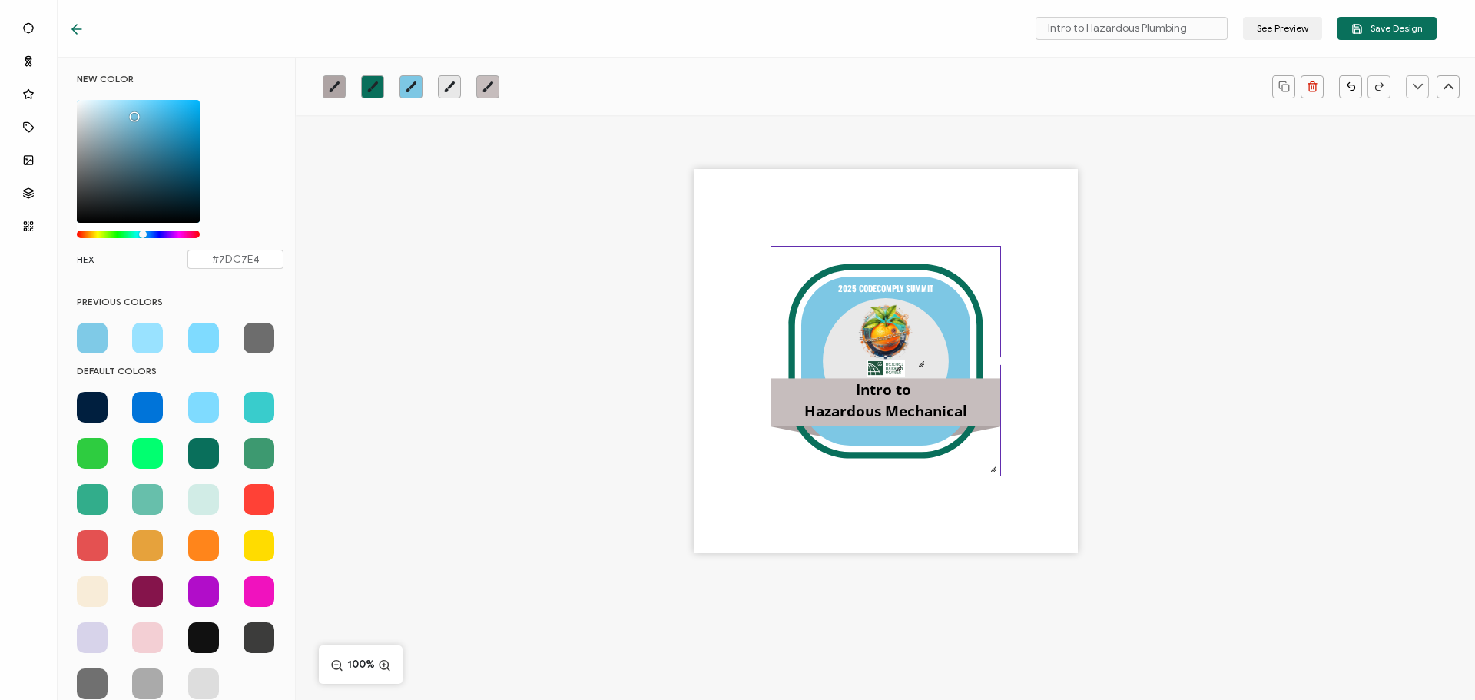
click at [132, 113] on div "Chrome color picker" at bounding box center [138, 161] width 123 height 123
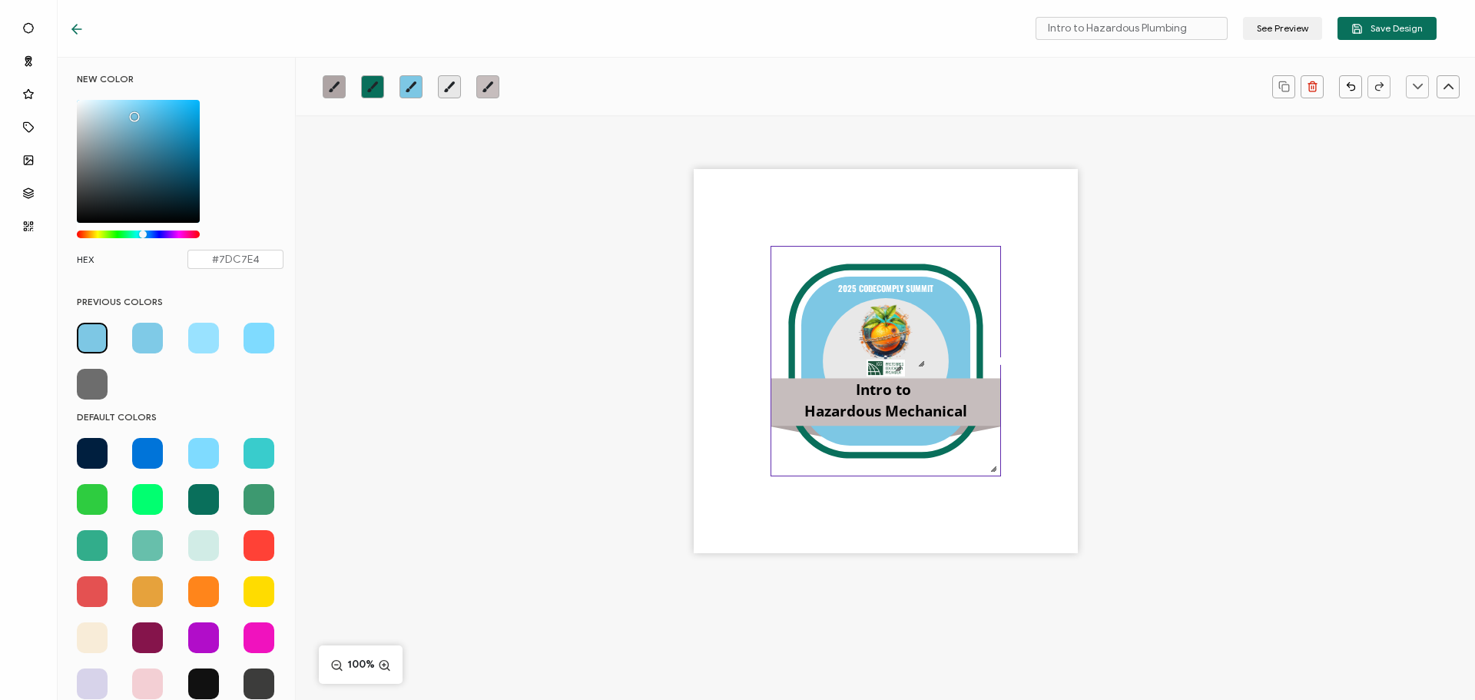
click at [370, 88] on icon "brush" at bounding box center [372, 87] width 12 height 12
click at [146, 448] on span at bounding box center [147, 453] width 31 height 31
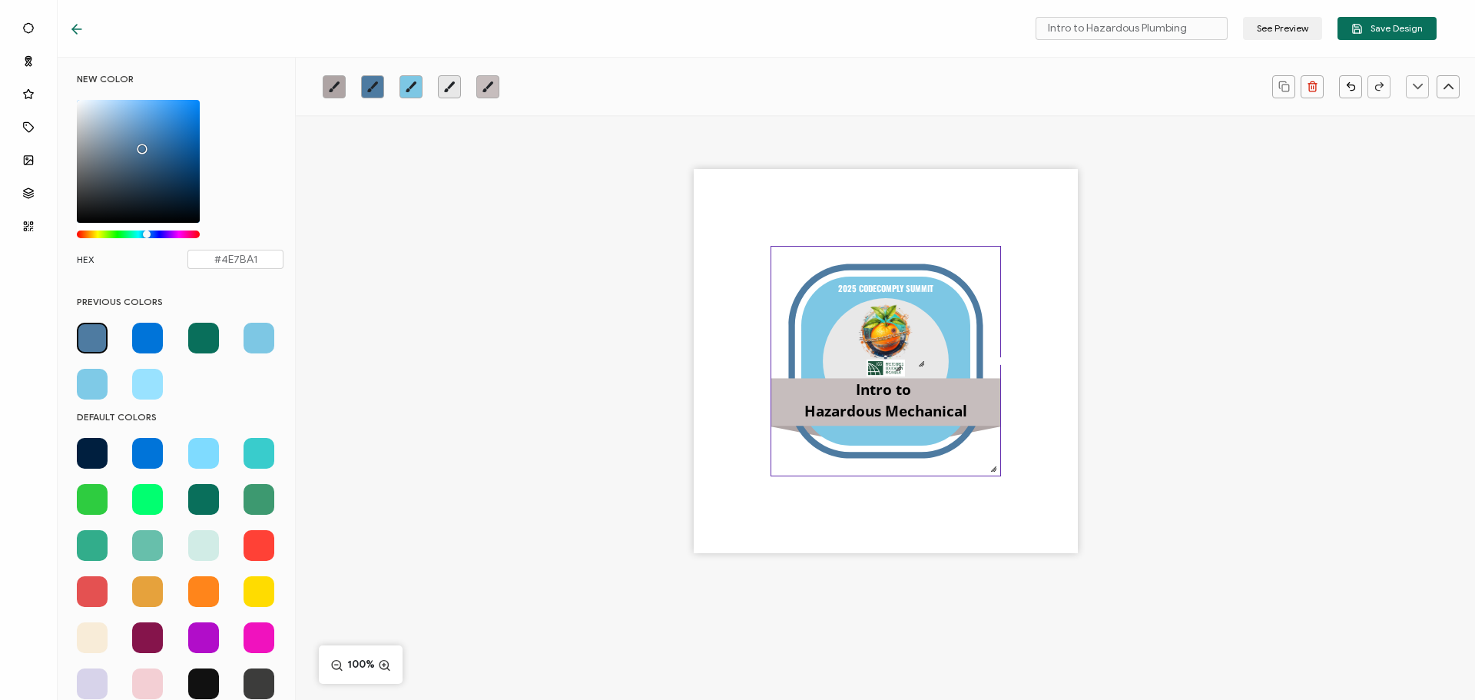
drag, startPoint x: 154, startPoint y: 138, endPoint x: 140, endPoint y: 146, distance: 16.9
click at [140, 146] on div "Chrome color picker" at bounding box center [138, 161] width 123 height 123
click at [783, 402] on div "Intro to Hazardous Mechanical" at bounding box center [886, 400] width 230 height 45
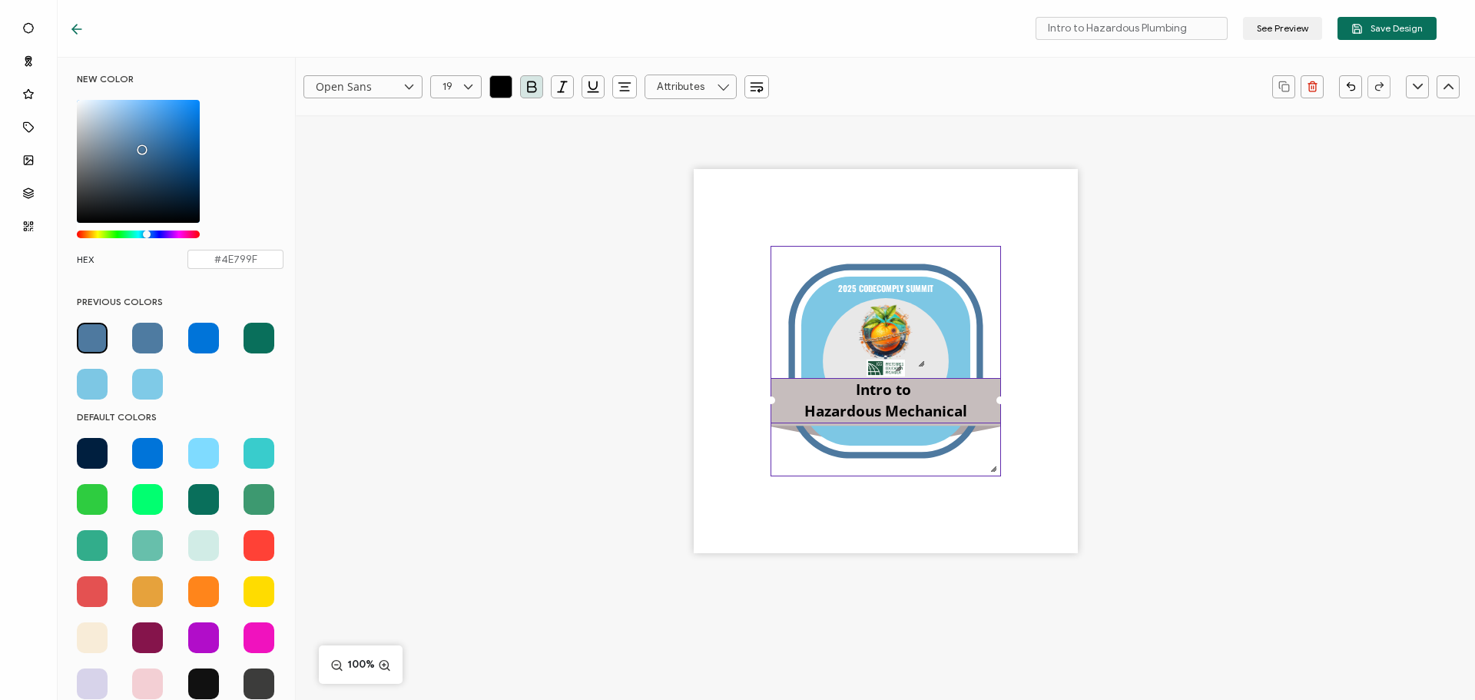
click at [810, 327] on icon at bounding box center [885, 361] width 169 height 169
click at [494, 85] on link at bounding box center [487, 86] width 23 height 23
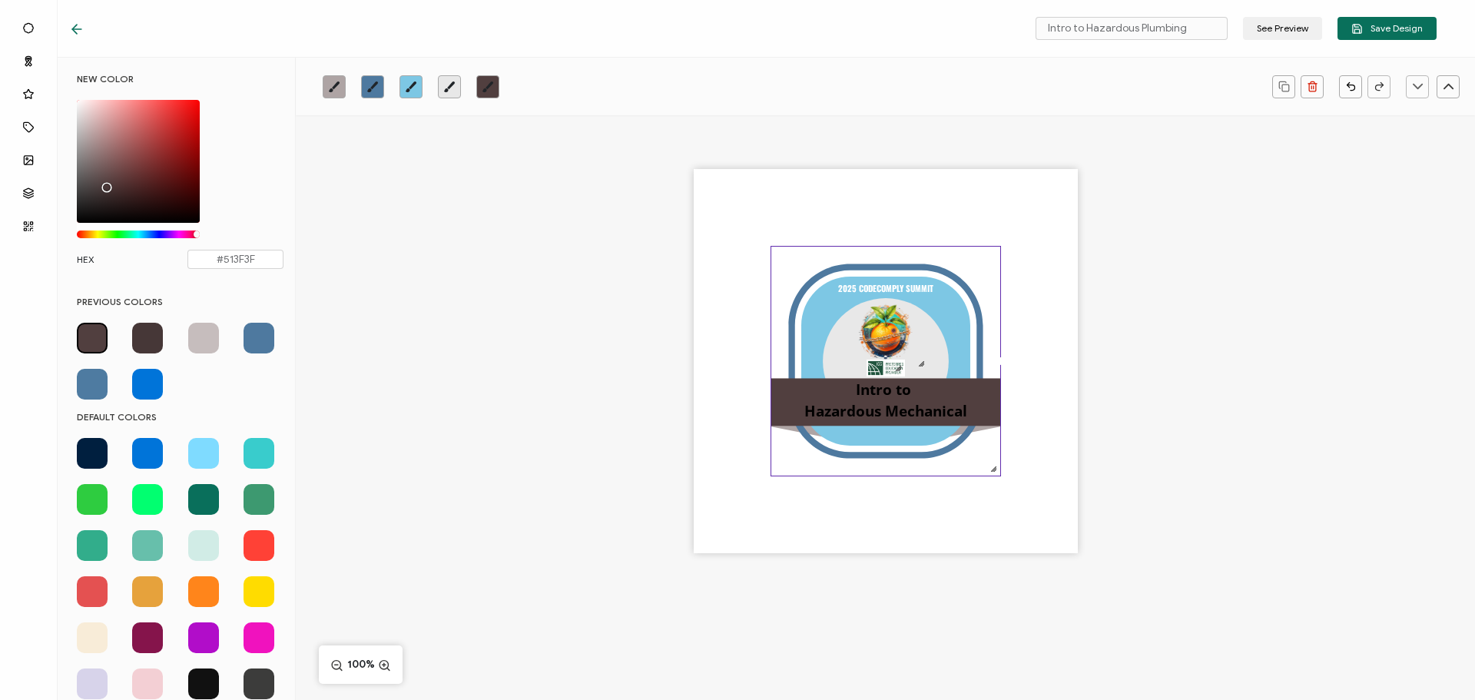
drag, startPoint x: 97, startPoint y: 140, endPoint x: 104, endPoint y: 183, distance: 43.7
click at [104, 183] on div "Chrome color picker" at bounding box center [138, 161] width 123 height 123
click at [339, 76] on link at bounding box center [334, 86] width 23 height 23
drag, startPoint x: 98, startPoint y: 140, endPoint x: 109, endPoint y: 161, distance: 24.4
click at [109, 161] on div "Chrome color picker" at bounding box center [138, 161] width 123 height 123
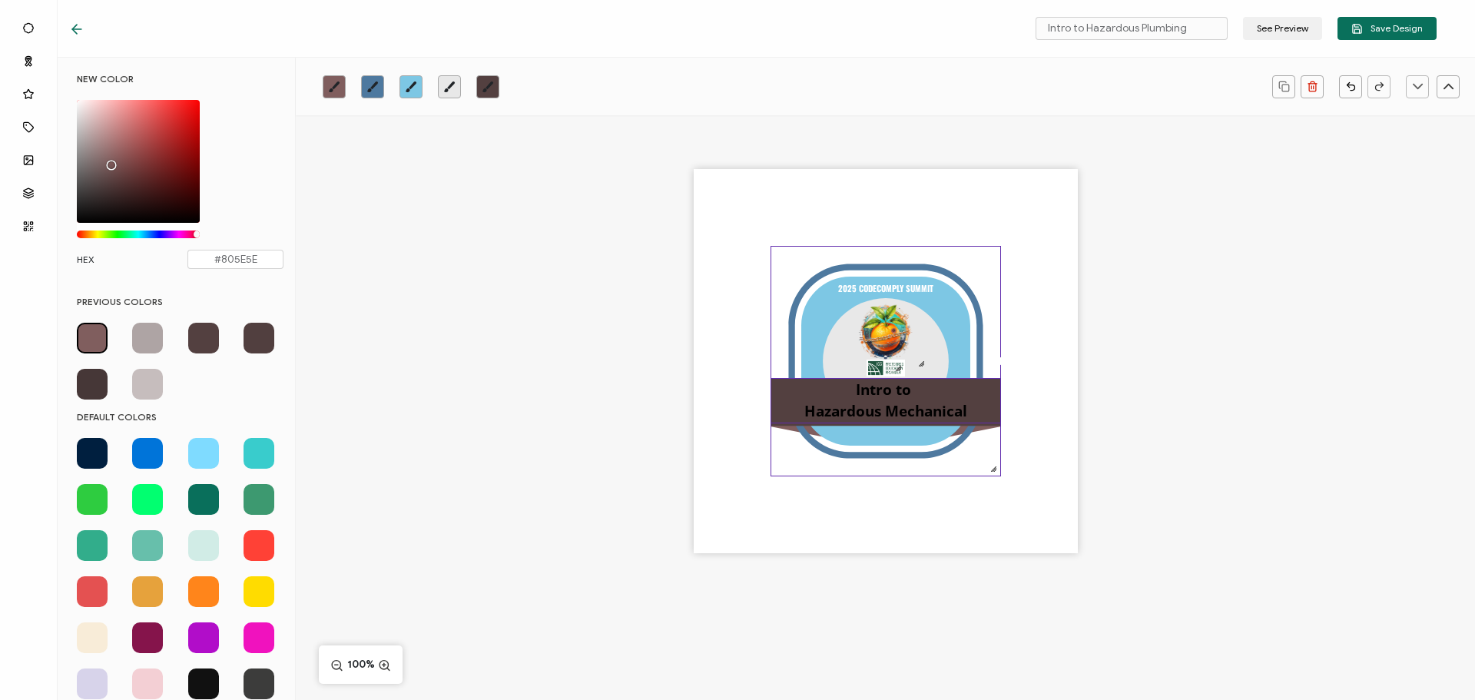
click at [874, 407] on pre "Intro to Hazardous Mechanical" at bounding box center [885, 401] width 163 height 42
drag, startPoint x: 505, startPoint y: 89, endPoint x: 494, endPoint y: 93, distance: 11.4
click at [505, 90] on icon "button" at bounding box center [500, 86] width 15 height 15
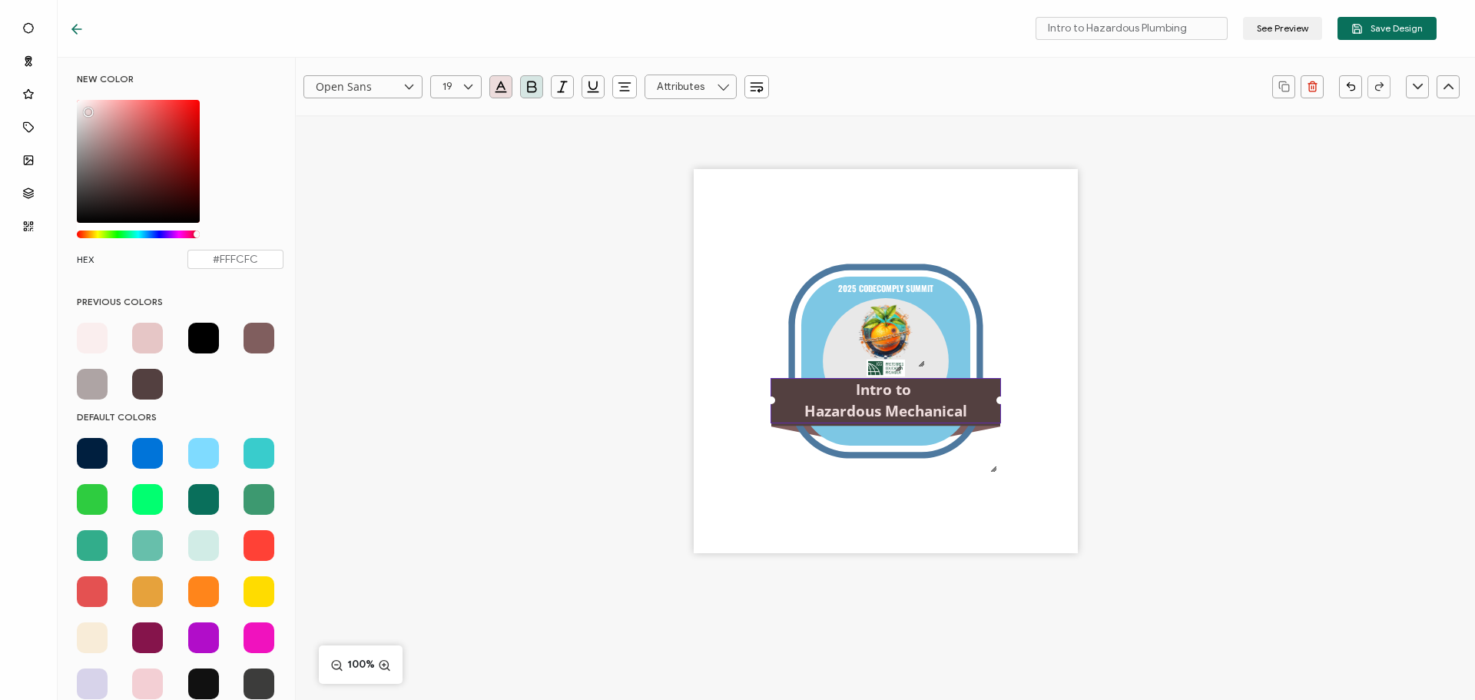
type input "#FFFDFD"
click at [78, 96] on div "NEW COLOR #FFFDFD hex 255 r 253 g 253 b 1 a 0 h 100% s 100% l 1 a HEX #FFFDFD" at bounding box center [180, 178] width 230 height 211
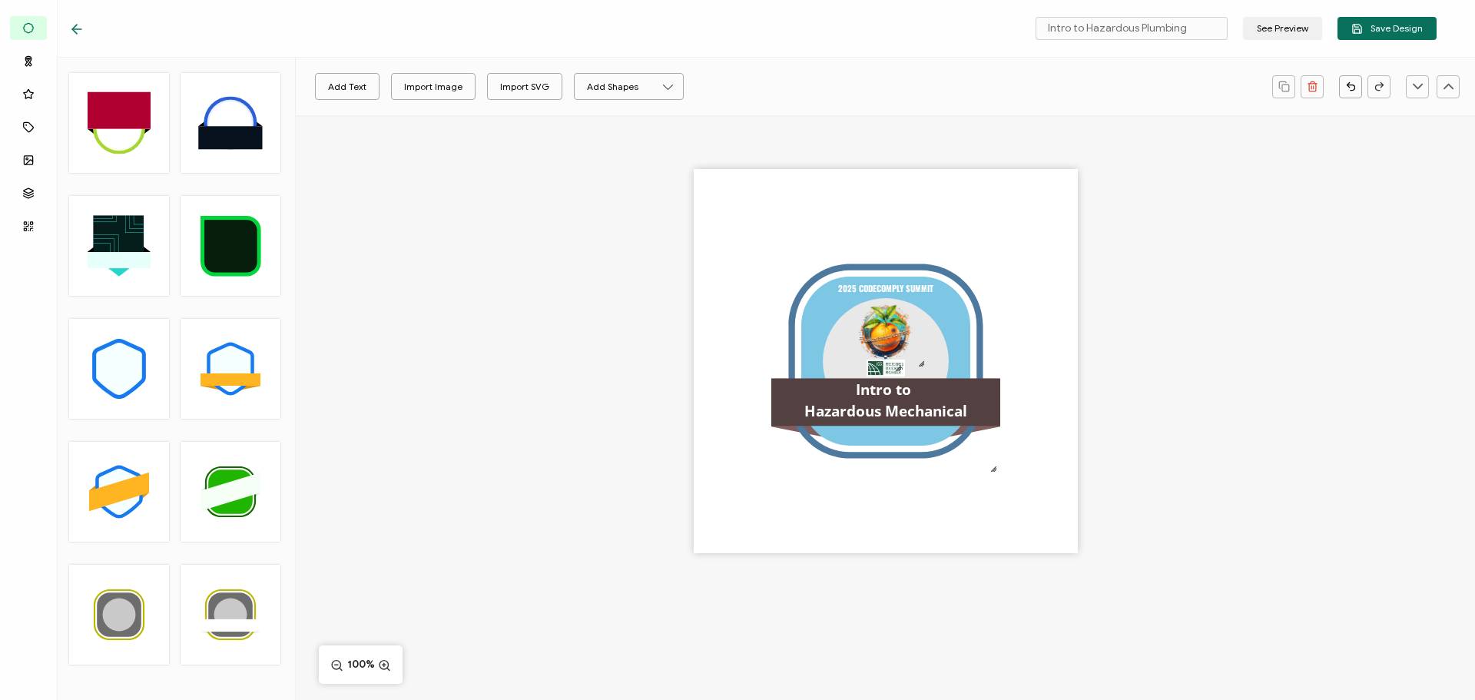
click at [539, 260] on div ".uuid-b81c7fba-1260-4b8b-b004-b7bfe4db3909{}.uuid-3f40ab5d-e431-4e25-ac30-f85ba…" at bounding box center [885, 387] width 1179 height 545
click at [867, 300] on img at bounding box center [885, 331] width 85 height 77
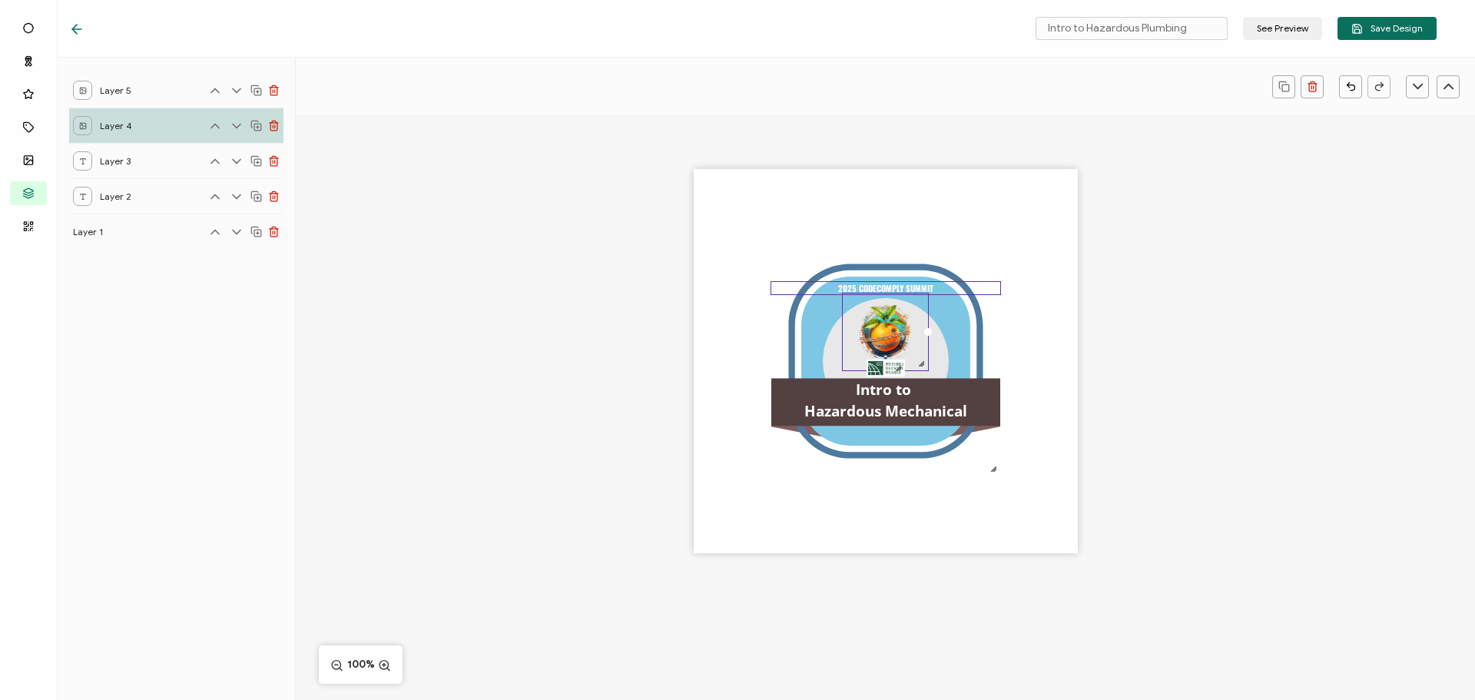
click at [854, 290] on pre "2025 CODECOMPLY SUMMIT" at bounding box center [885, 288] width 95 height 12
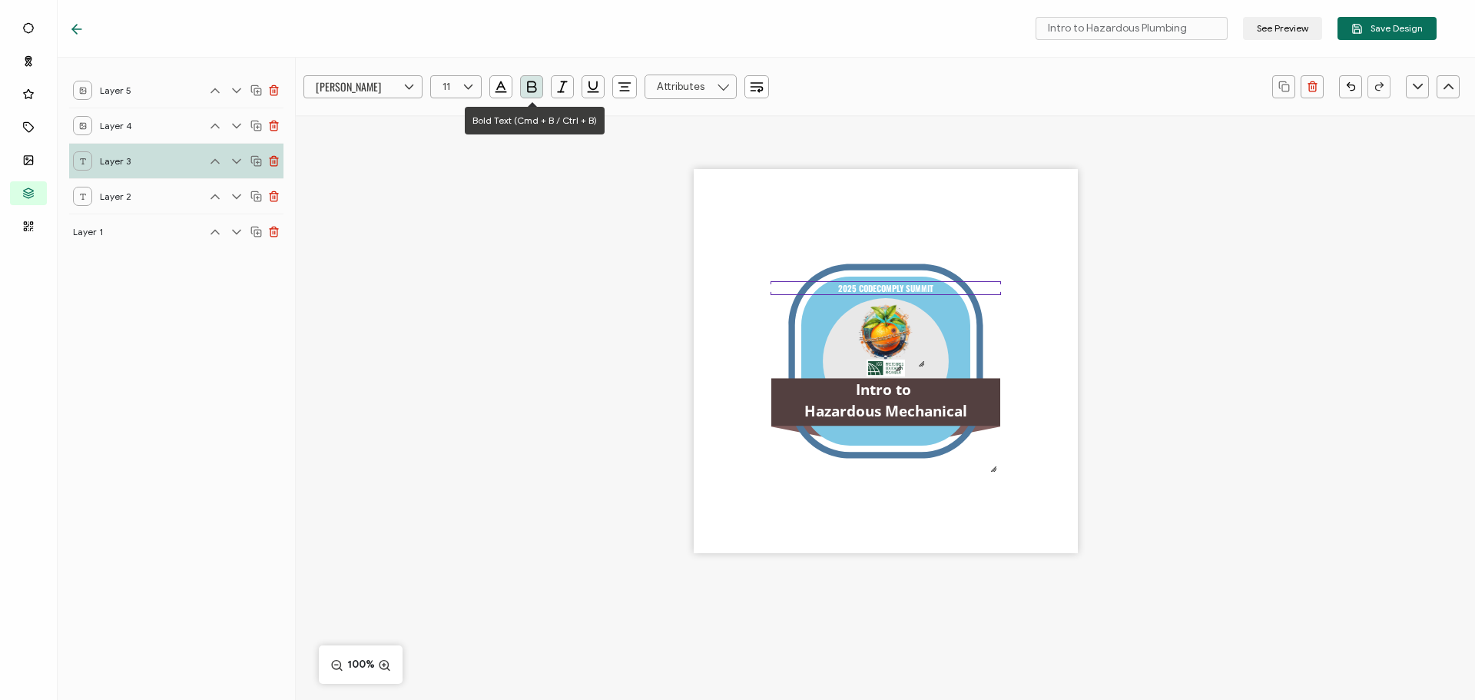
click at [529, 88] on icon "button" at bounding box center [531, 86] width 15 height 15
click at [858, 289] on pre "2025 CODECOMPLY SUMMIT" at bounding box center [886, 288] width 88 height 12
click at [508, 88] on icon "button" at bounding box center [500, 86] width 15 height 15
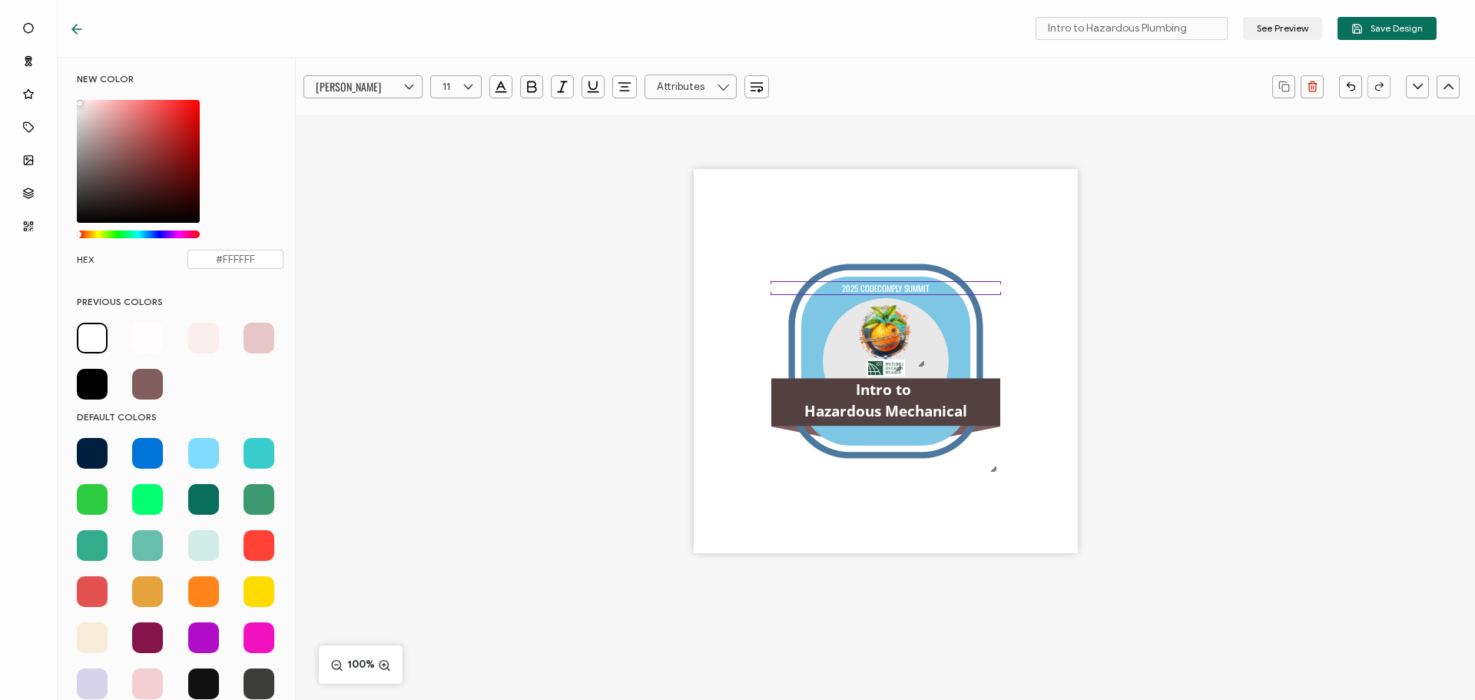
click at [97, 456] on span at bounding box center [92, 453] width 31 height 31
type input "#001f3f"
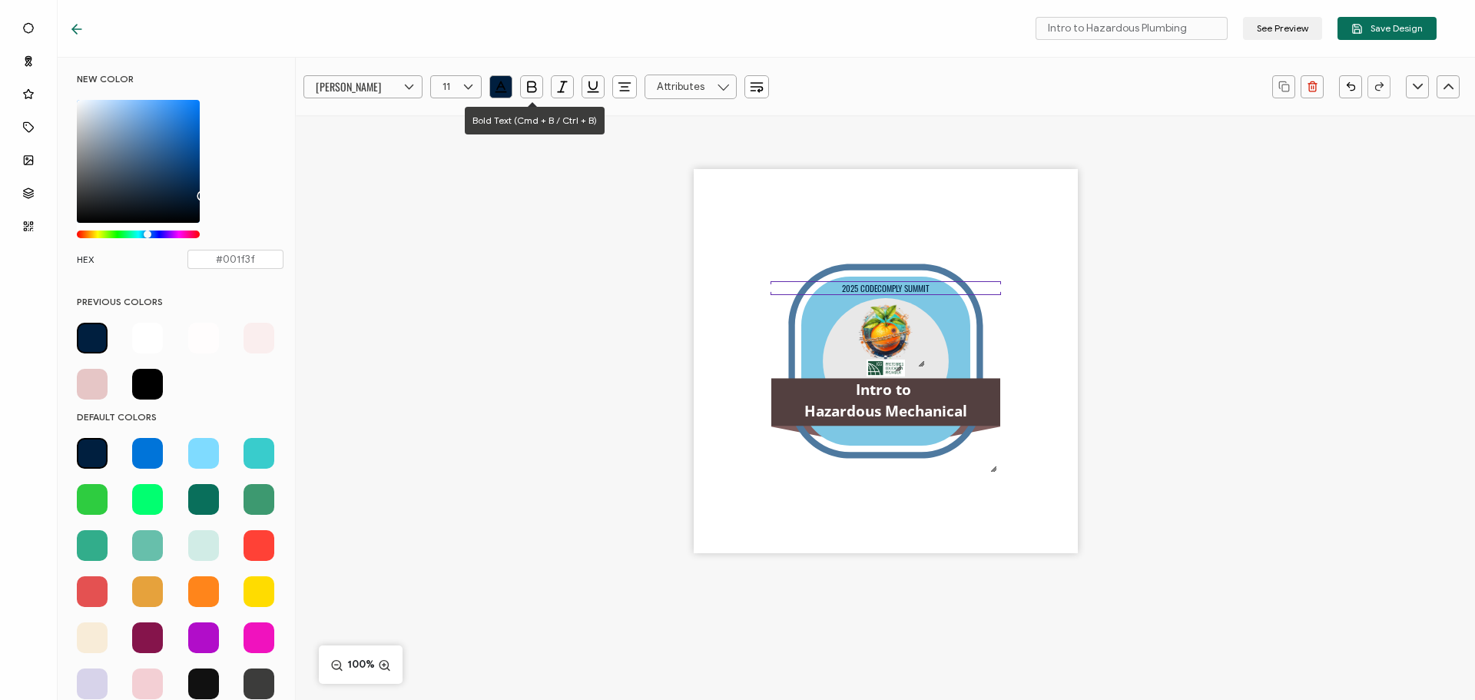
click at [534, 85] on icon "button" at bounding box center [531, 86] width 15 height 15
click at [594, 303] on div ".uuid-b81c7fba-1260-4b8b-b004-b7bfe4db3909{}.uuid-3f40ab5d-e431-4e25-ac30-f85ba…" at bounding box center [885, 387] width 1179 height 545
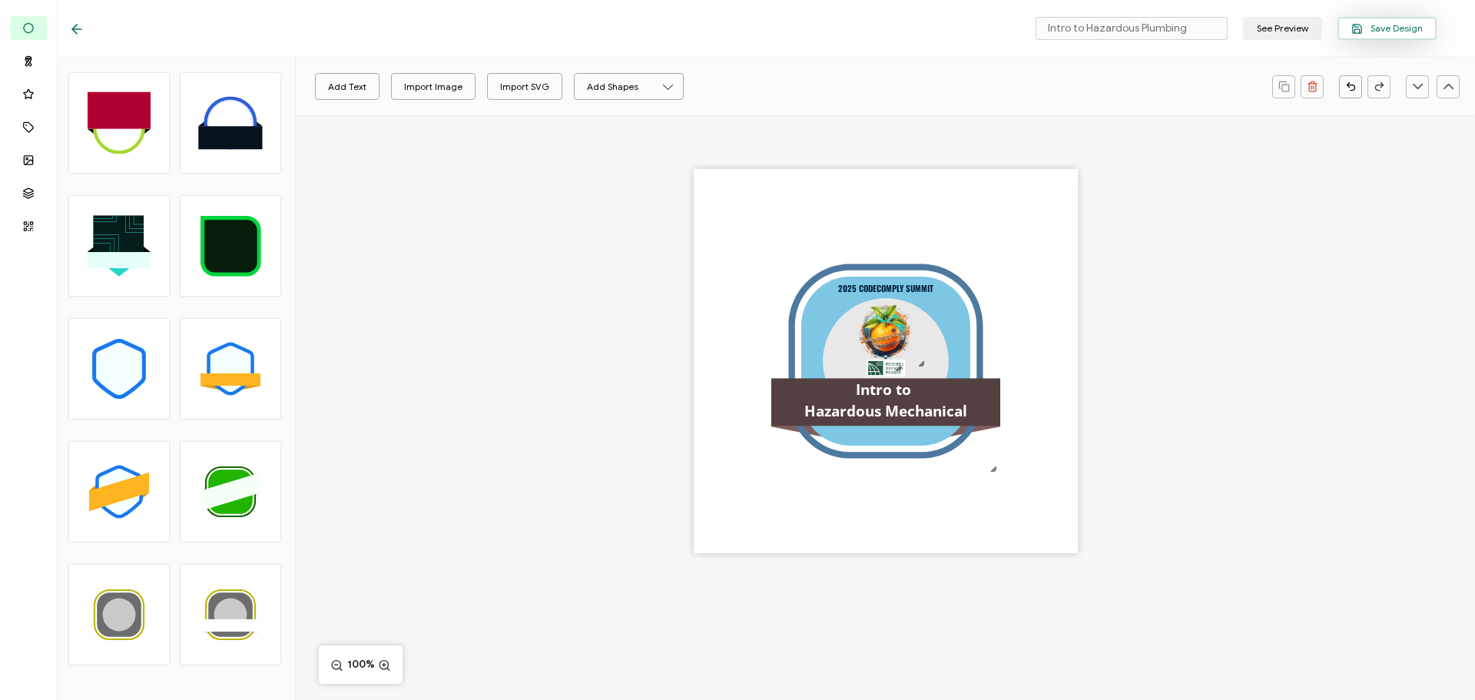
click at [1417, 22] on button "Save Design" at bounding box center [1387, 28] width 99 height 23
click at [939, 410] on pre "Intro to Hazardous Mechanical" at bounding box center [885, 401] width 163 height 42
click at [939, 410] on pre "Intro to Hazardous Mechanical" at bounding box center [885, 400] width 163 height 42
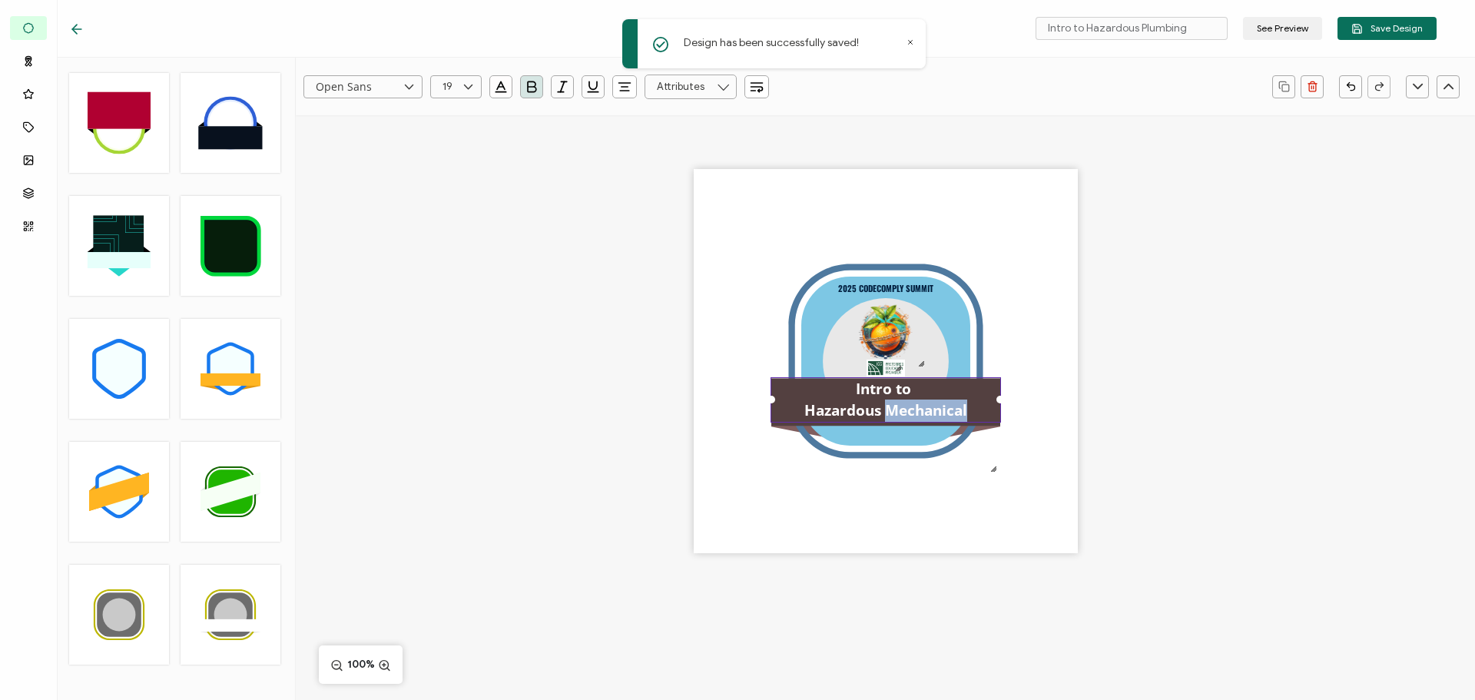
drag, startPoint x: 888, startPoint y: 413, endPoint x: 973, endPoint y: 408, distance: 84.7
click at [976, 409] on div "Intro to Hazardous Mechanical" at bounding box center [886, 399] width 230 height 45
click at [479, 250] on div ".uuid-b81c7fba-1260-4b8b-b004-b7bfe4db3909{}.uuid-3f40ab5d-e431-4e25-ac30-f85ba…" at bounding box center [885, 387] width 1179 height 545
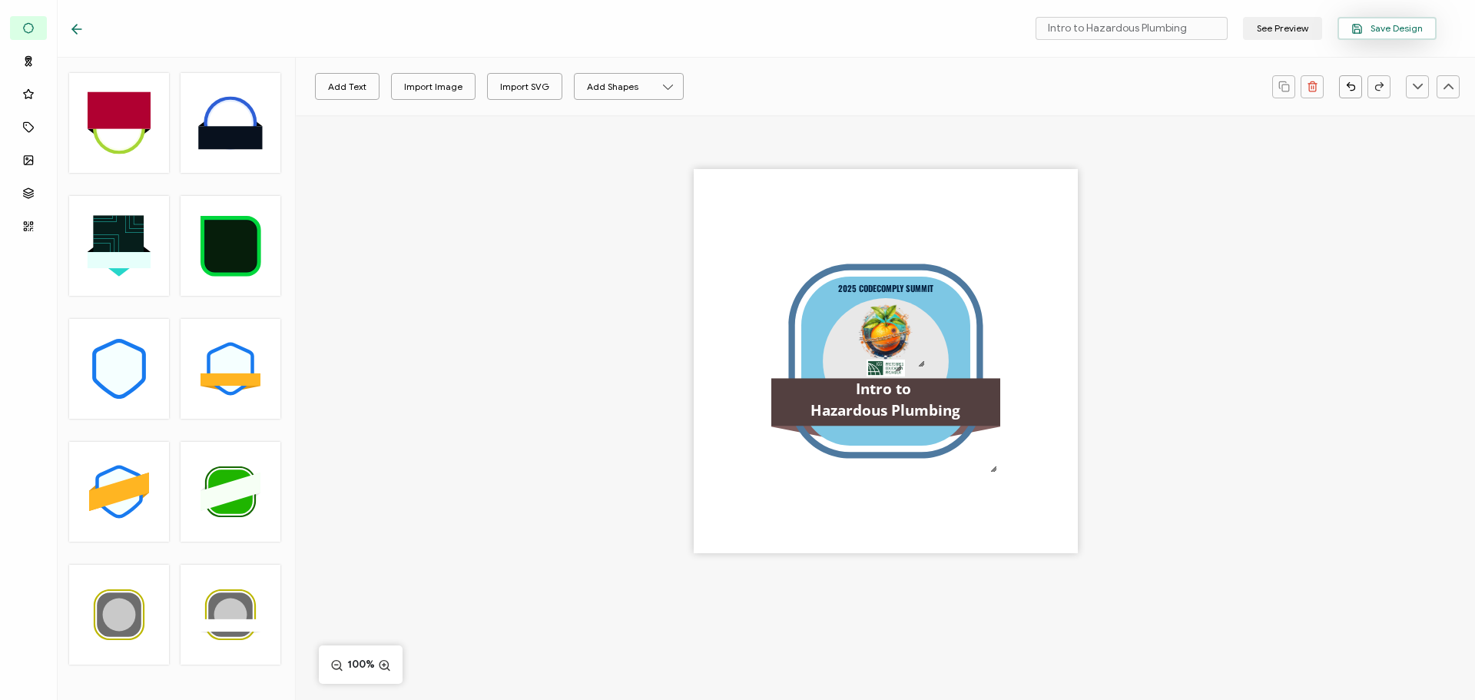
click at [1381, 28] on span "Save Design" at bounding box center [1386, 29] width 71 height 12
click at [71, 29] on icon at bounding box center [76, 29] width 15 height 15
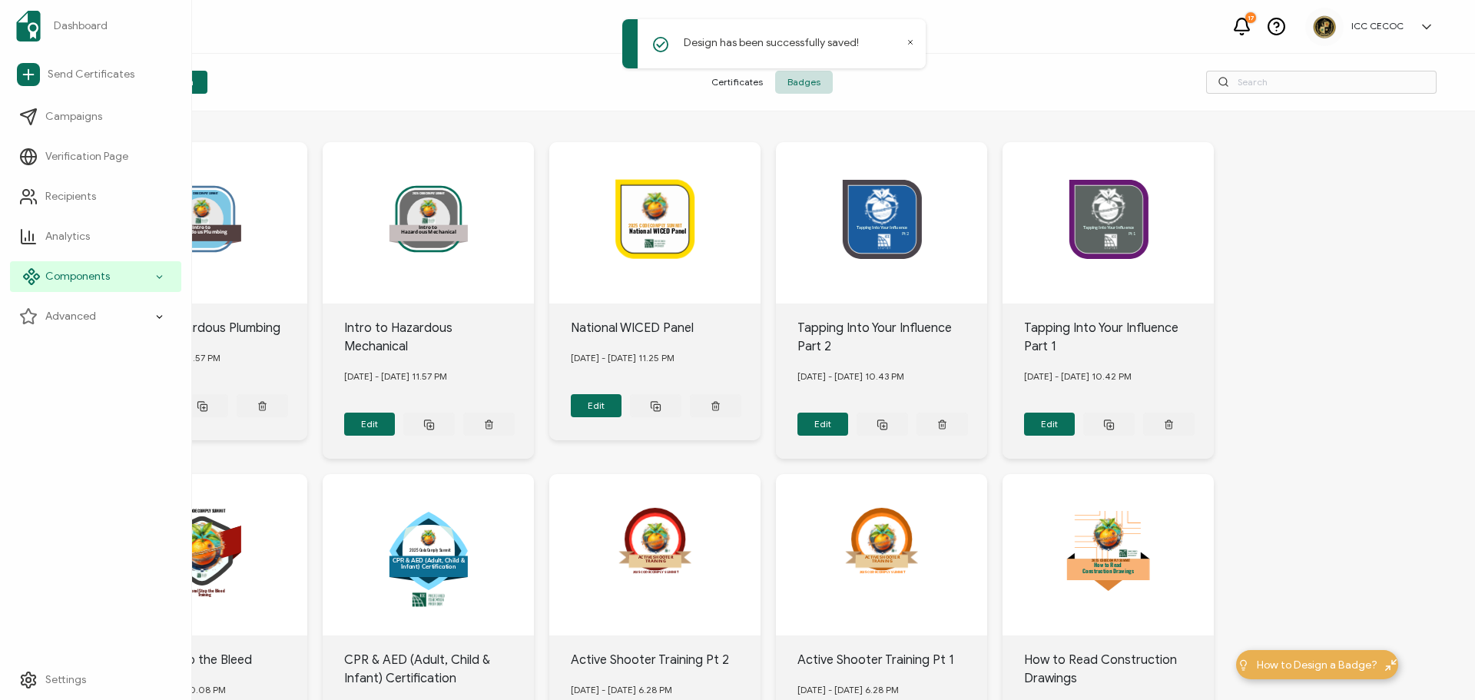
click at [79, 280] on span "Components" at bounding box center [77, 276] width 65 height 15
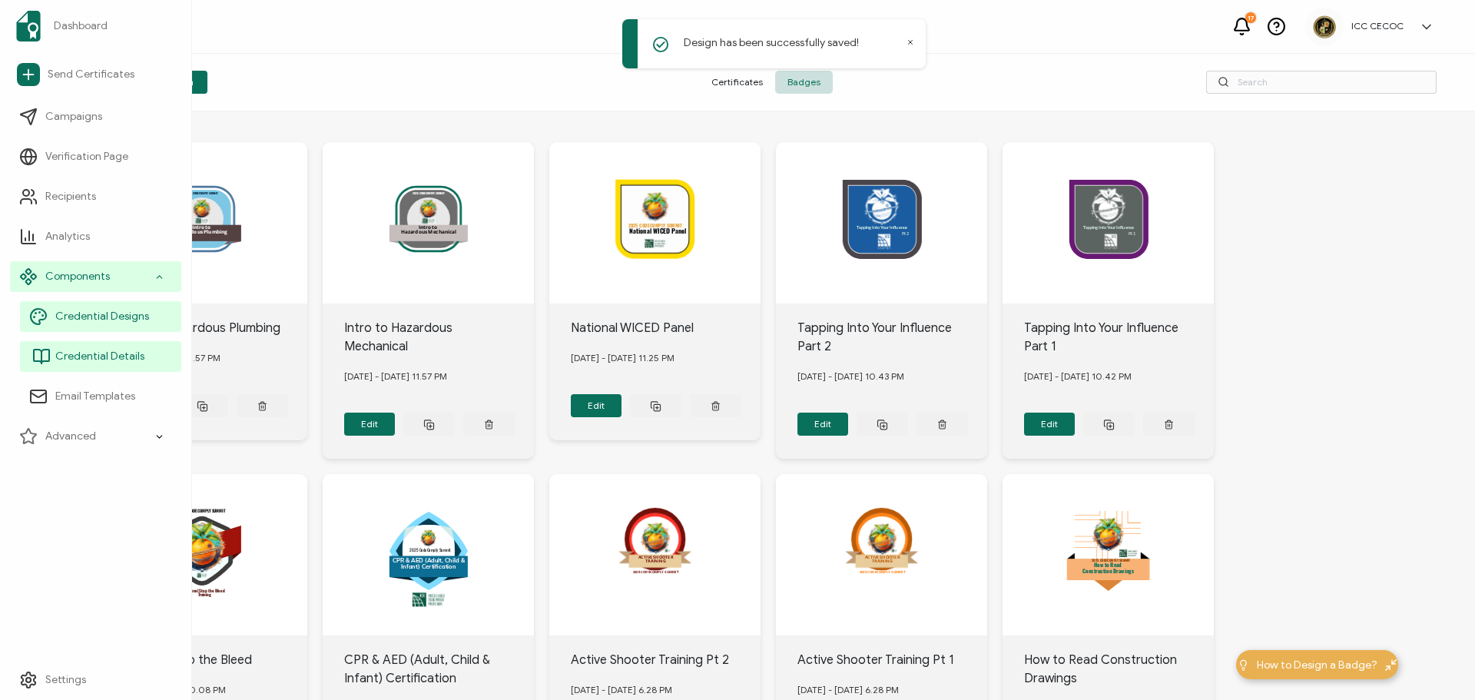
click at [103, 362] on span "Credential Details" at bounding box center [99, 356] width 89 height 15
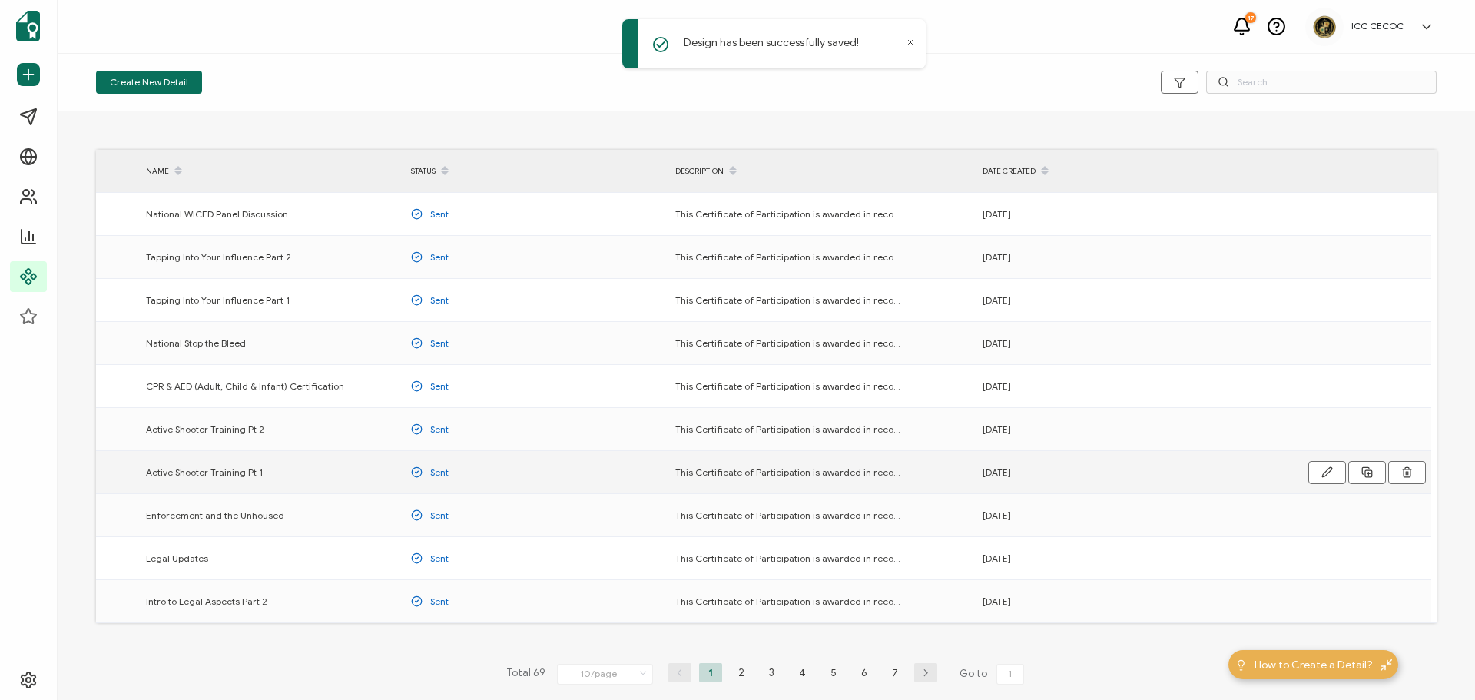
scroll to position [71, 0]
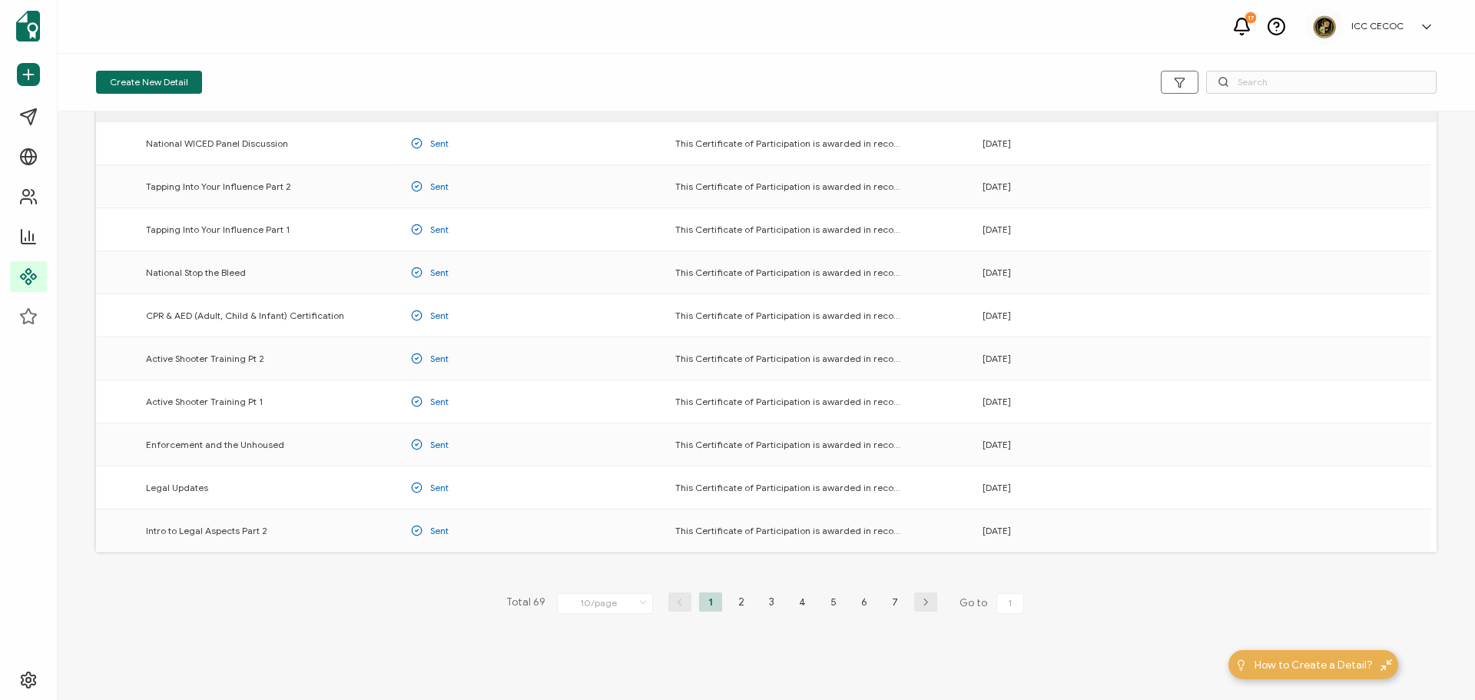
click at [749, 609] on ul "1 2 3 4 5 6 7" at bounding box center [802, 601] width 215 height 19
click at [740, 605] on li "2" at bounding box center [741, 601] width 23 height 19
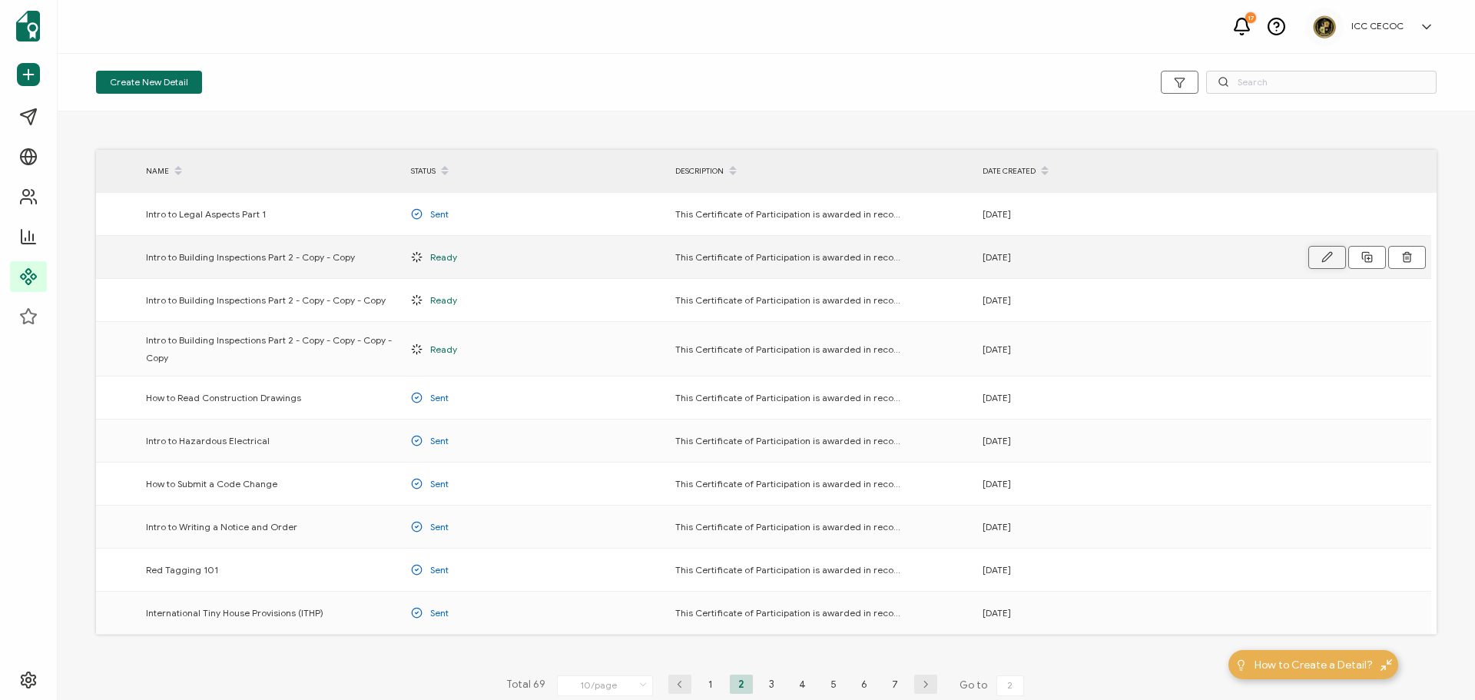
click at [1327, 255] on icon "button" at bounding box center [1326, 256] width 9 height 9
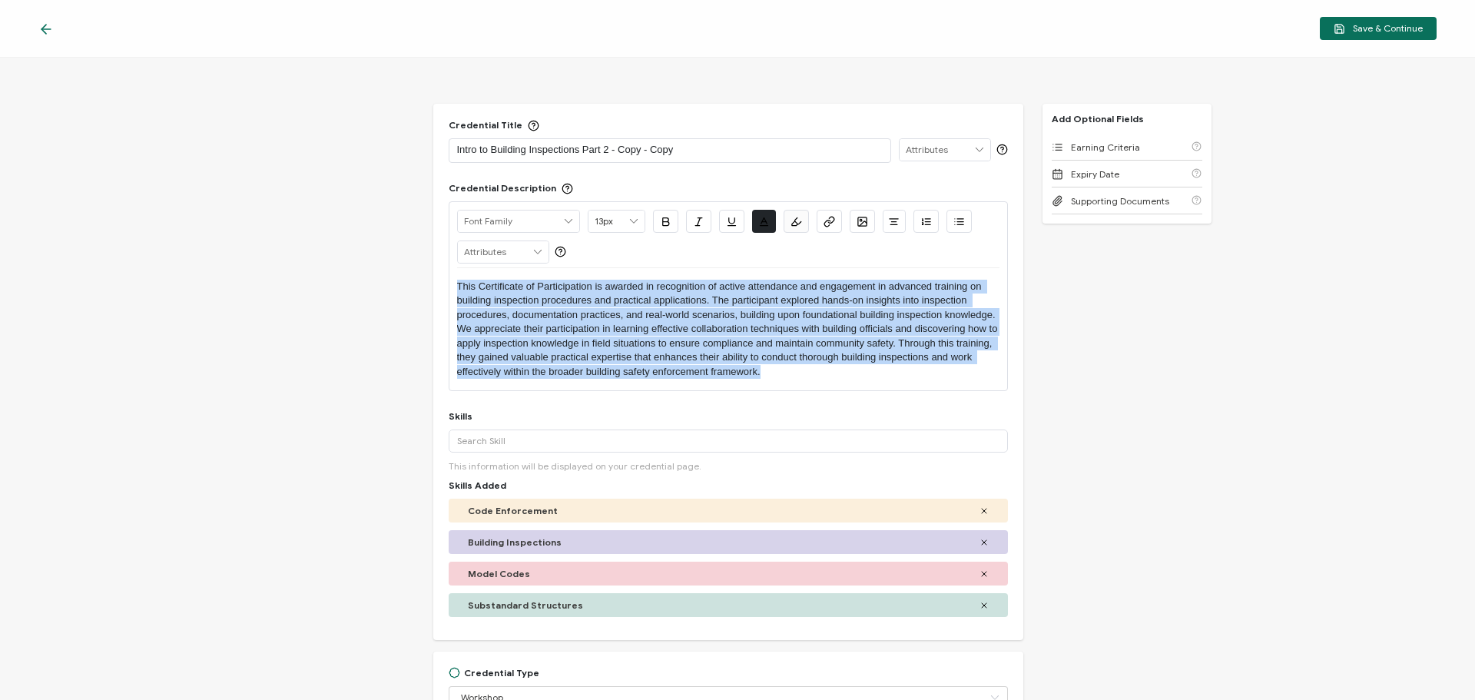
drag, startPoint x: 820, startPoint y: 373, endPoint x: 452, endPoint y: 283, distance: 378.1
click at [452, 283] on div "Alright Sans [PERSON_NAME] Archivo Black Arial Arimo Blinker Caveat Charm Charm…" at bounding box center [728, 296] width 559 height 190
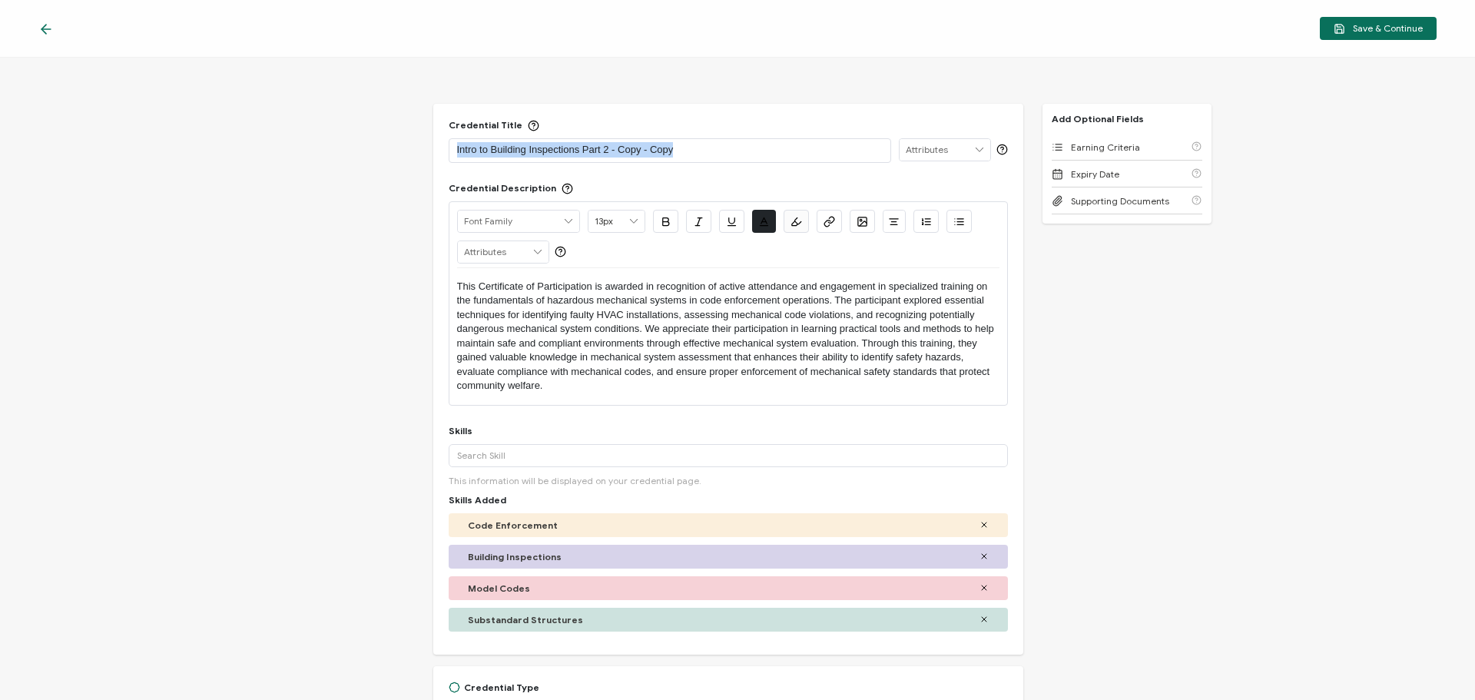
drag, startPoint x: 710, startPoint y: 147, endPoint x: 452, endPoint y: 141, distance: 257.4
click at [452, 141] on div "Intro to Building Inspections Part 2 - Copy - Copy" at bounding box center [670, 150] width 443 height 25
drag, startPoint x: 539, startPoint y: 153, endPoint x: 658, endPoint y: 152, distance: 119.1
click at [658, 152] on p "Intro to Hazardous Plumbing" at bounding box center [670, 149] width 426 height 15
click at [1365, 35] on button "Save & Continue" at bounding box center [1378, 28] width 117 height 23
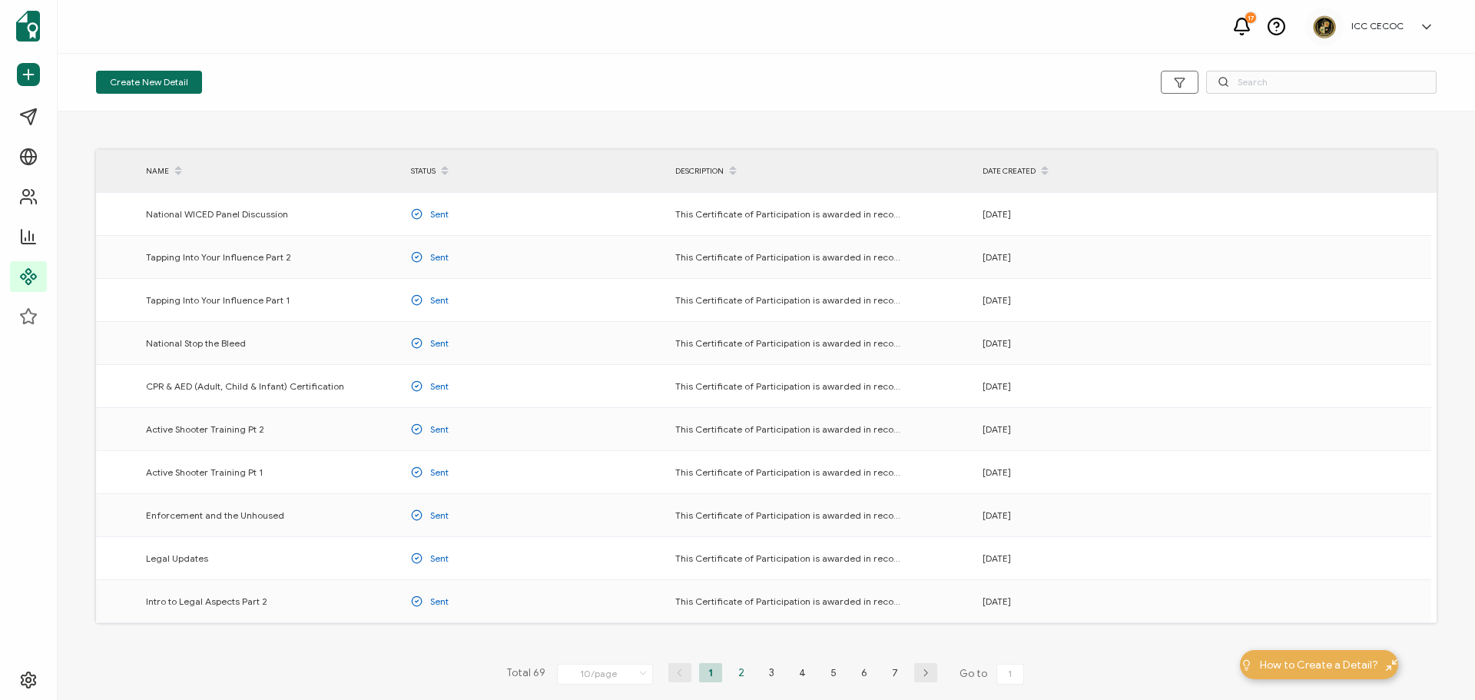
click at [733, 668] on li "2" at bounding box center [741, 672] width 23 height 19
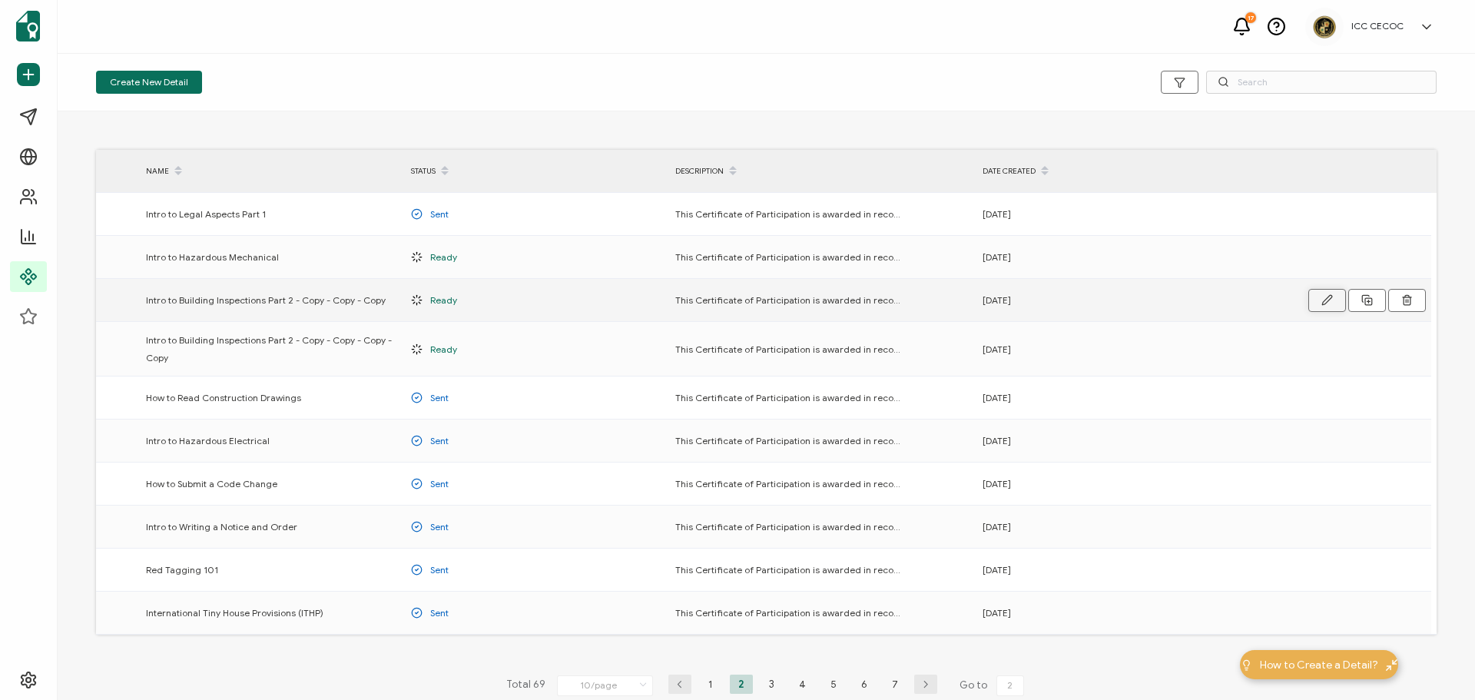
click at [0, 0] on button "button" at bounding box center [0, 0] width 0 height 0
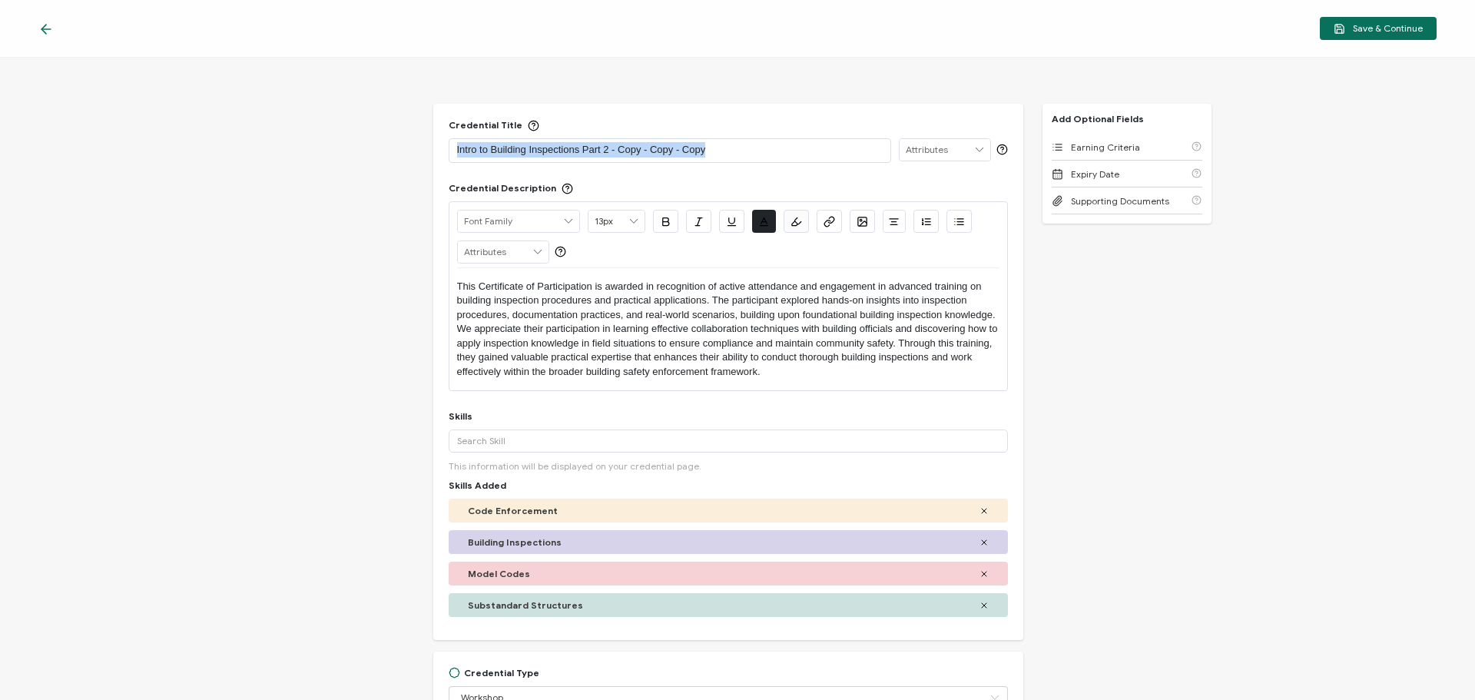
drag, startPoint x: 767, startPoint y: 153, endPoint x: 432, endPoint y: 144, distance: 335.1
click at [430, 144] on div "Credential Title Intro to Building Inspections Part 2 - Copy - Copy - Copy ISSU…" at bounding box center [737, 379] width 1475 height 642
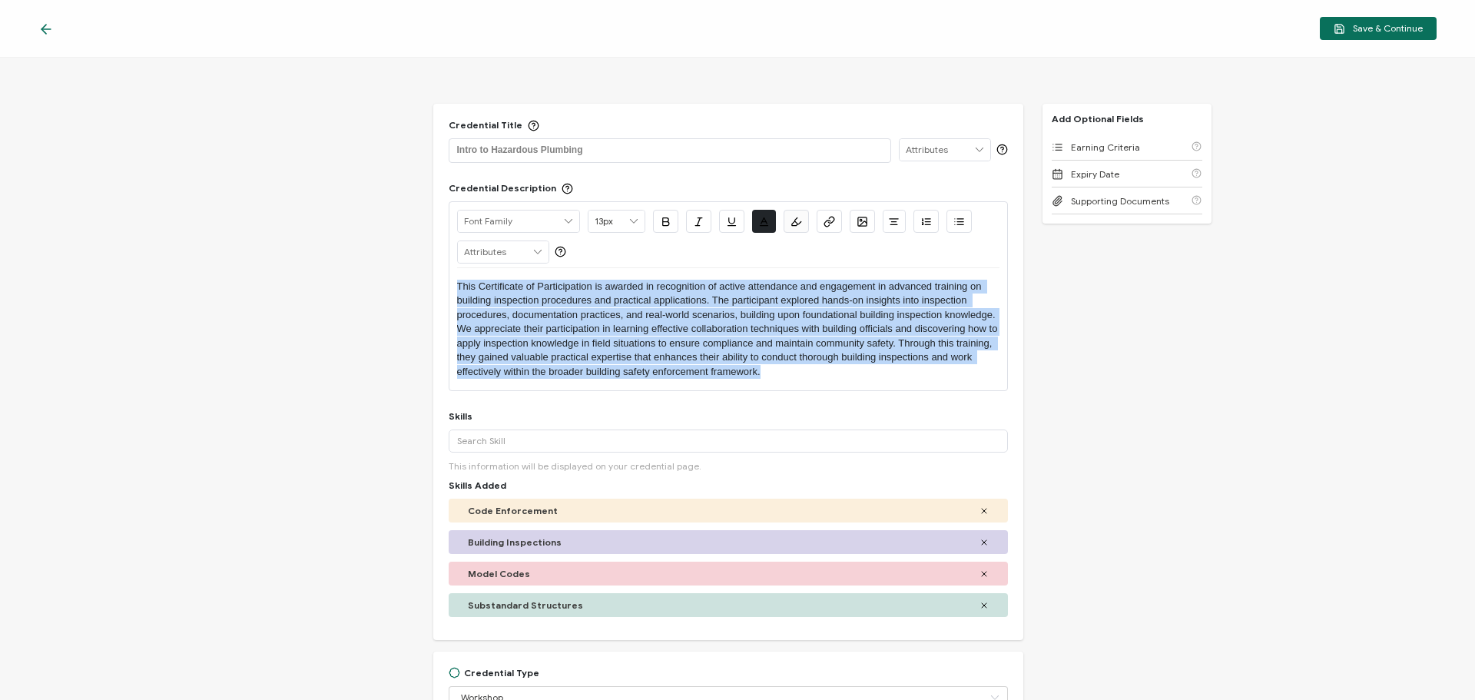
drag, startPoint x: 801, startPoint y: 375, endPoint x: 367, endPoint y: 292, distance: 441.9
click at [367, 292] on div "Credential Title Intro to Hazardous Plumbing ISSUER Issuer Name Credential Desc…" at bounding box center [737, 379] width 1475 height 642
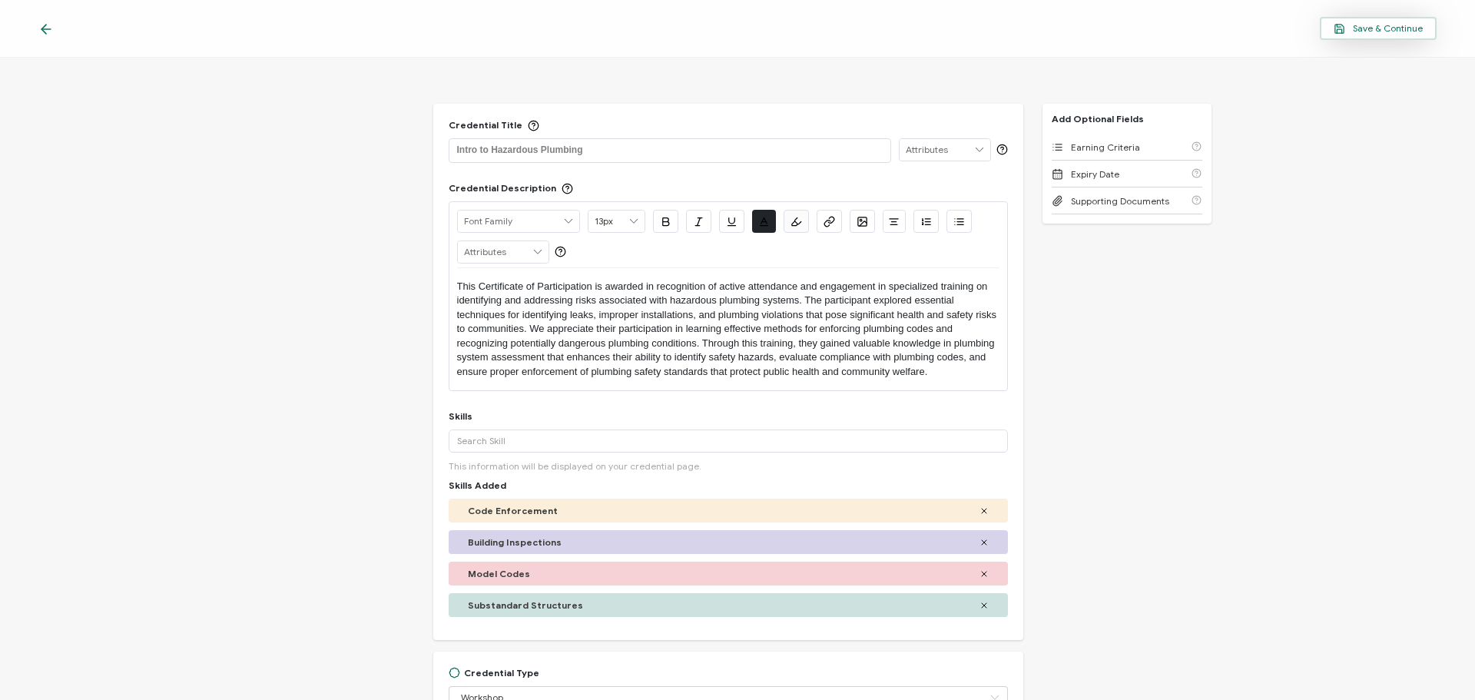
click at [1353, 28] on span "Save & Continue" at bounding box center [1378, 29] width 89 height 12
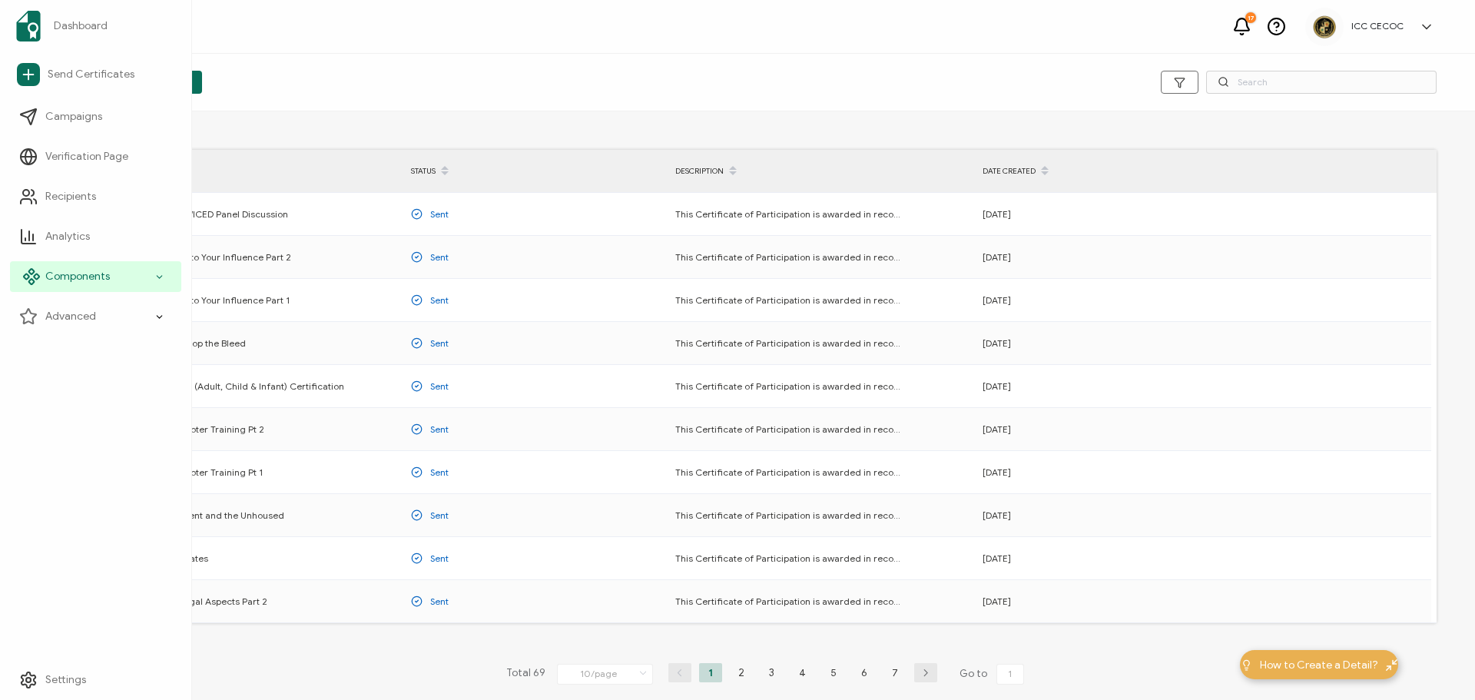
click at [45, 267] on div "Components" at bounding box center [95, 276] width 171 height 31
click at [91, 393] on span "Email Templates" at bounding box center [95, 396] width 80 height 15
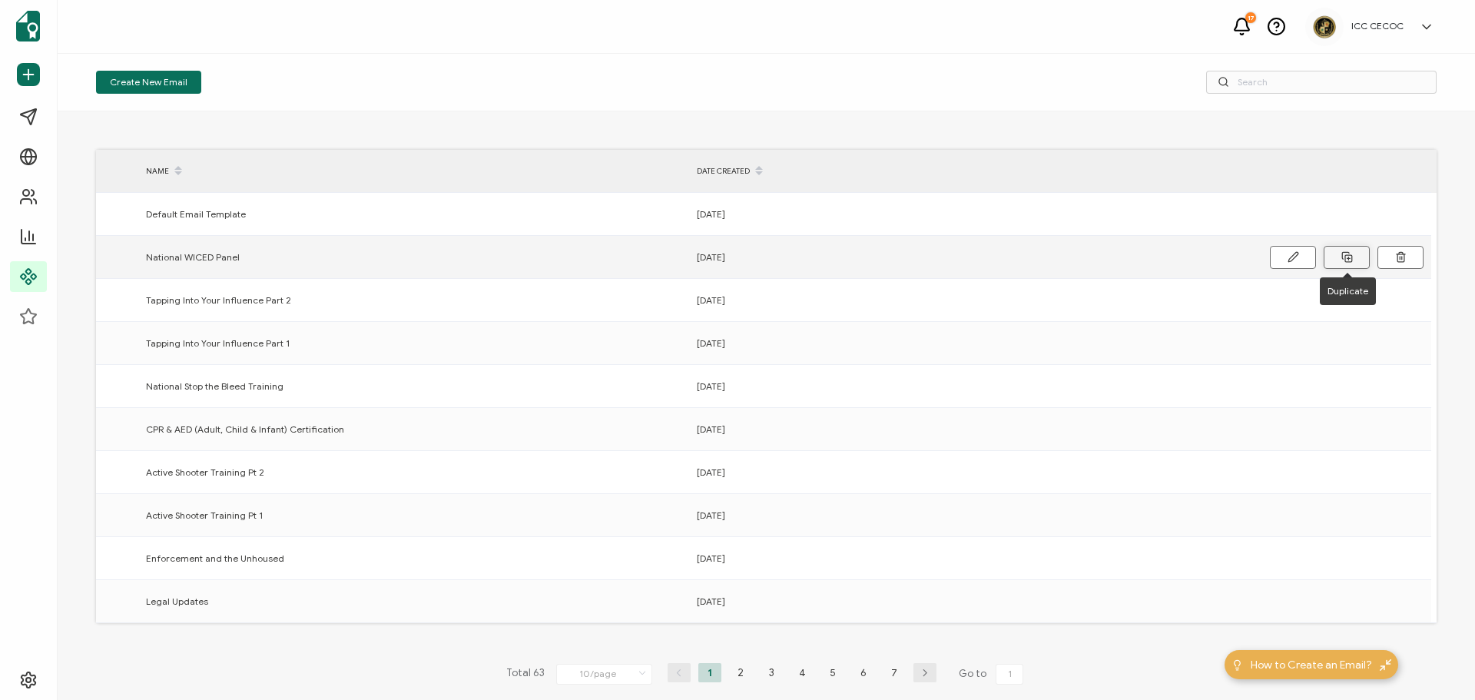
click at [1342, 257] on icon at bounding box center [1345, 255] width 7 height 7
click at [1289, 259] on icon at bounding box center [1294, 257] width 12 height 12
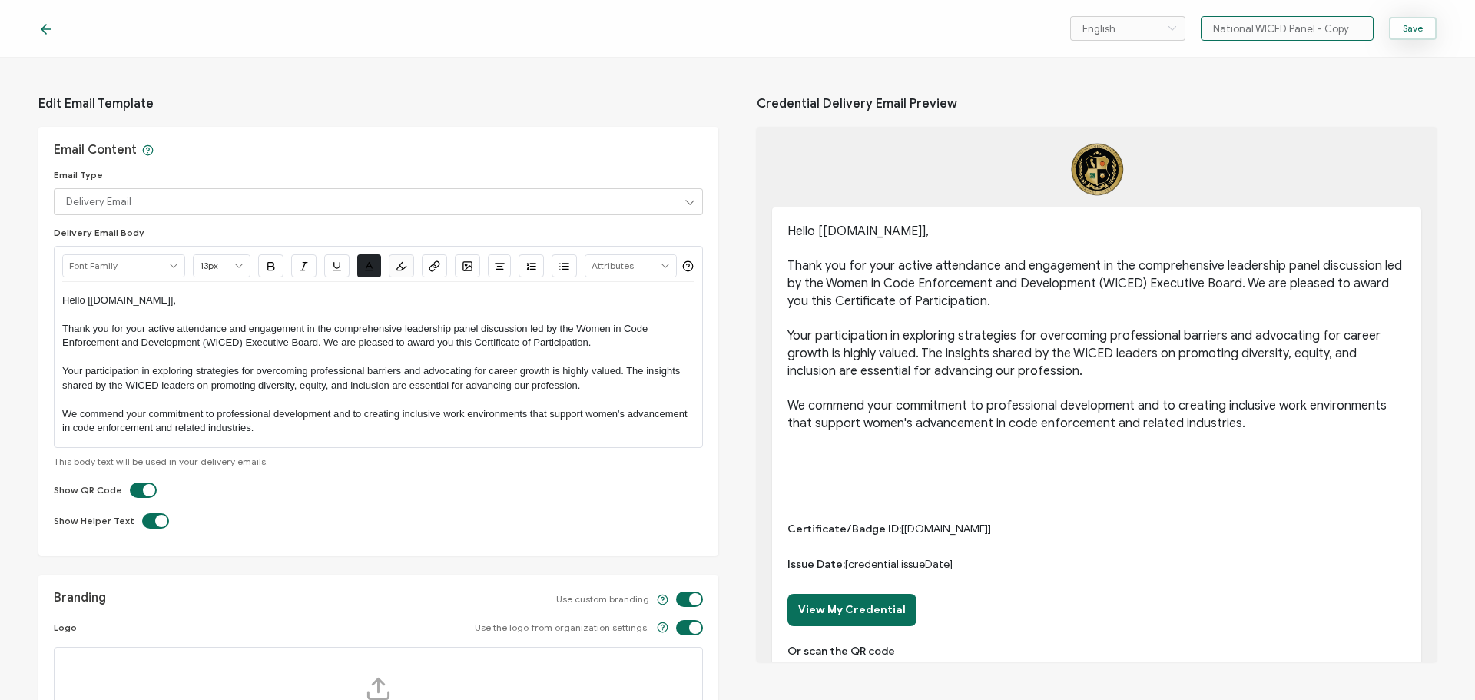
drag, startPoint x: 1212, startPoint y: 33, endPoint x: 1424, endPoint y: 38, distance: 212.9
click at [1424, 38] on div "English Bahasa indonesia Deutsch English Español Français Italiano Magyar Portu…" at bounding box center [1253, 28] width 366 height 25
type input "Intro to Hazardous Mechanical"
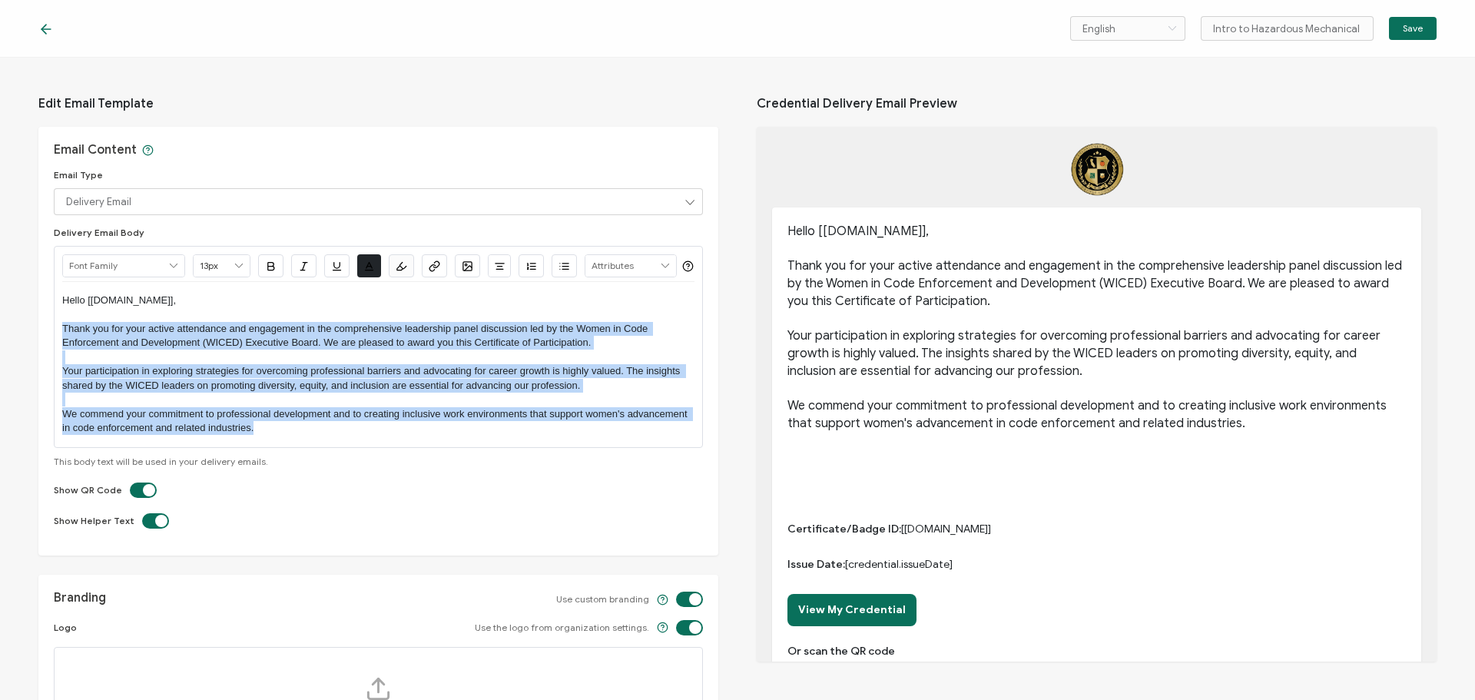
drag, startPoint x: 64, startPoint y: 362, endPoint x: 264, endPoint y: 466, distance: 226.1
click at [264, 447] on div "Hello [[DOMAIN_NAME]], Thank you for your active attendance and engagement in t…" at bounding box center [378, 364] width 632 height 165
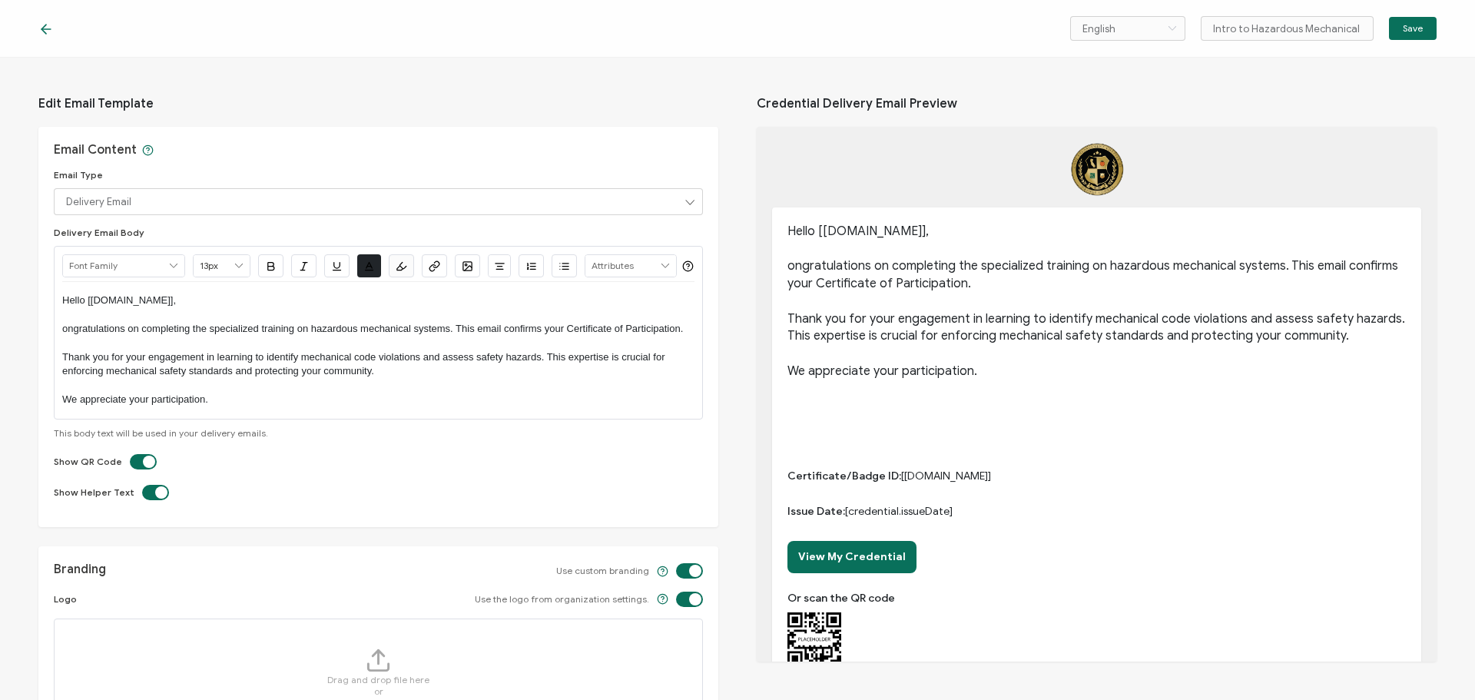
click at [62, 336] on p "ongratulations on completing the specialized training on hazardous mechanical s…" at bounding box center [378, 329] width 632 height 14
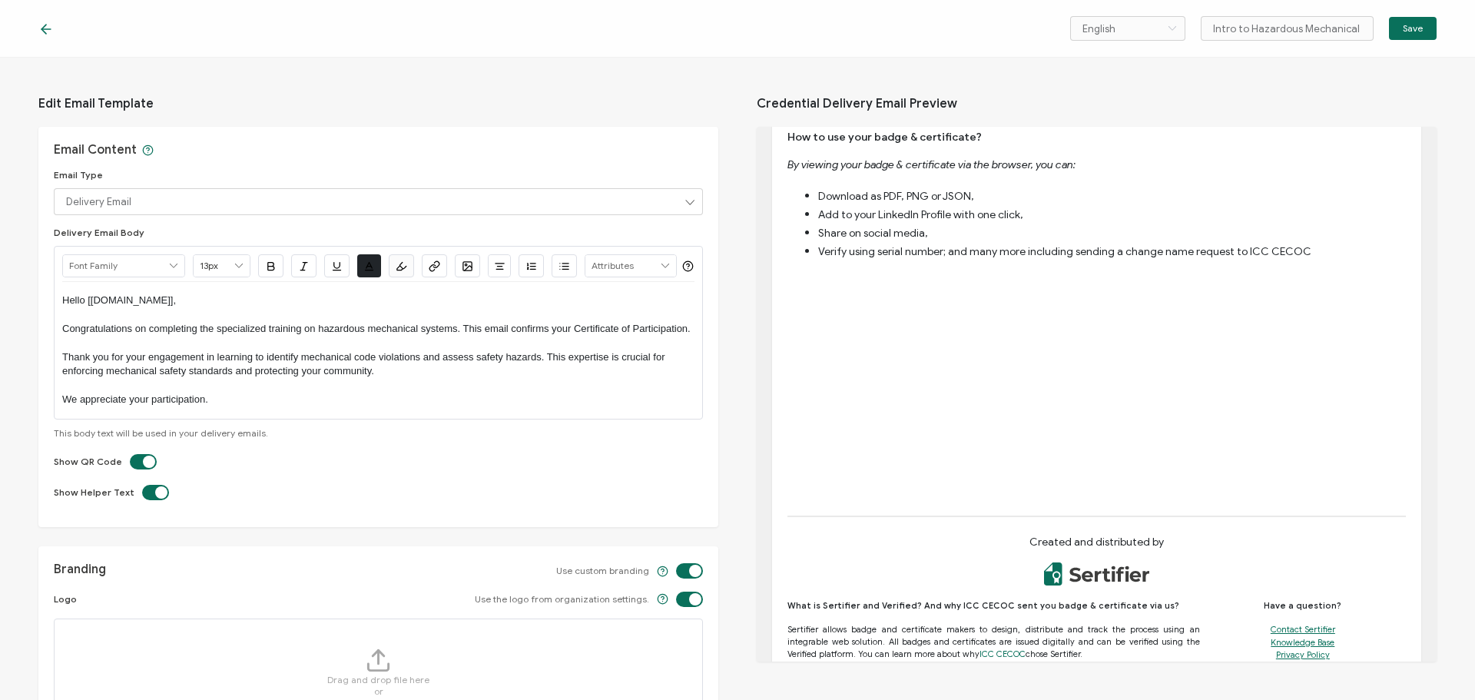
scroll to position [768, 0]
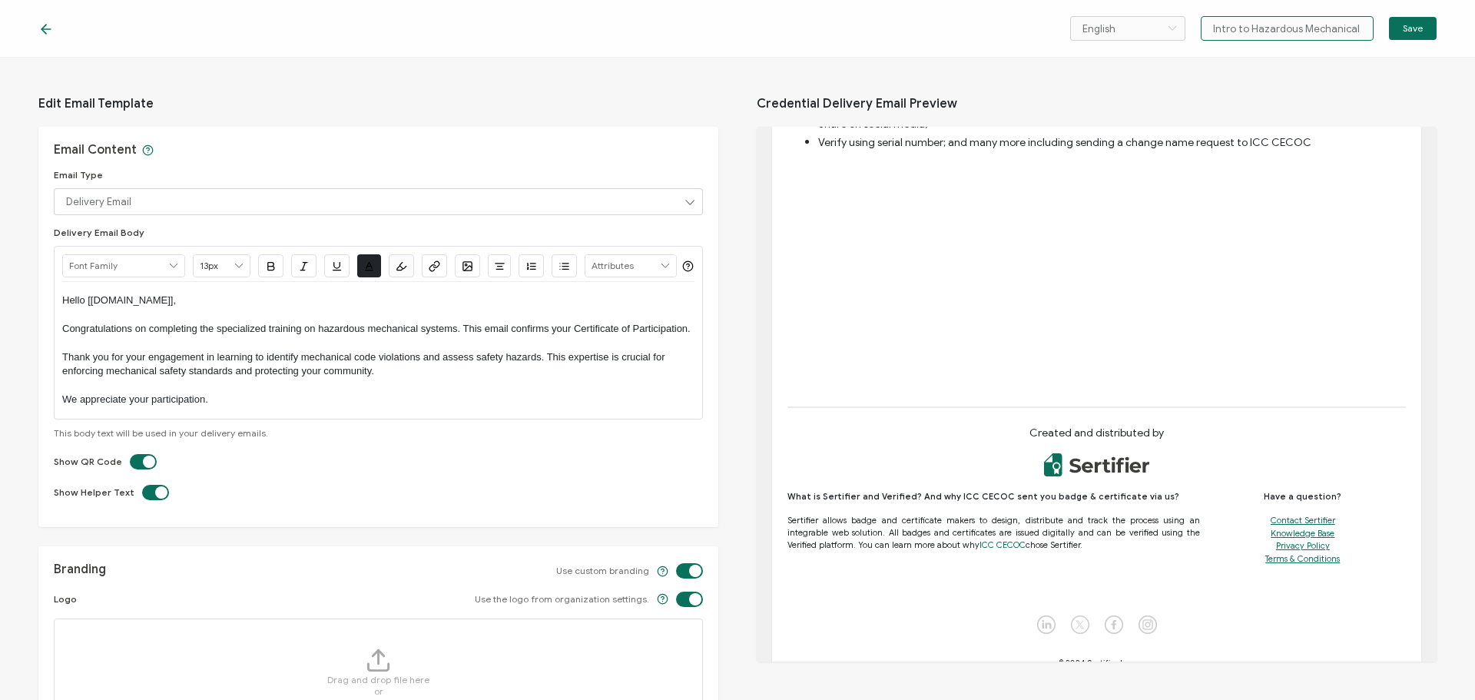
drag, startPoint x: 1357, startPoint y: 30, endPoint x: 1200, endPoint y: 38, distance: 157.7
click at [1200, 38] on div "English Bahasa indonesia Deutsch English Español Français Italiano Magyar Portu…" at bounding box center [1253, 28] width 366 height 25
click at [1405, 30] on span "Save" at bounding box center [1413, 28] width 20 height 9
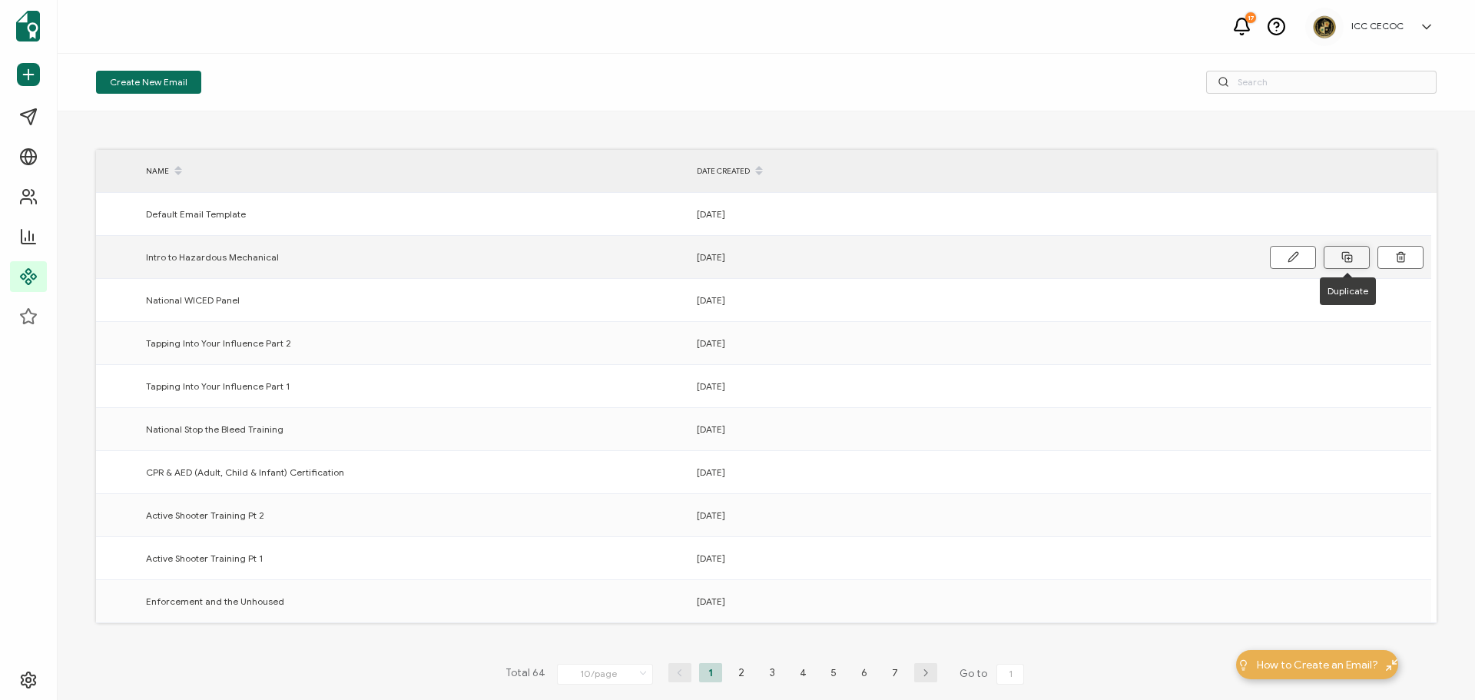
click at [1353, 251] on button at bounding box center [1347, 257] width 46 height 23
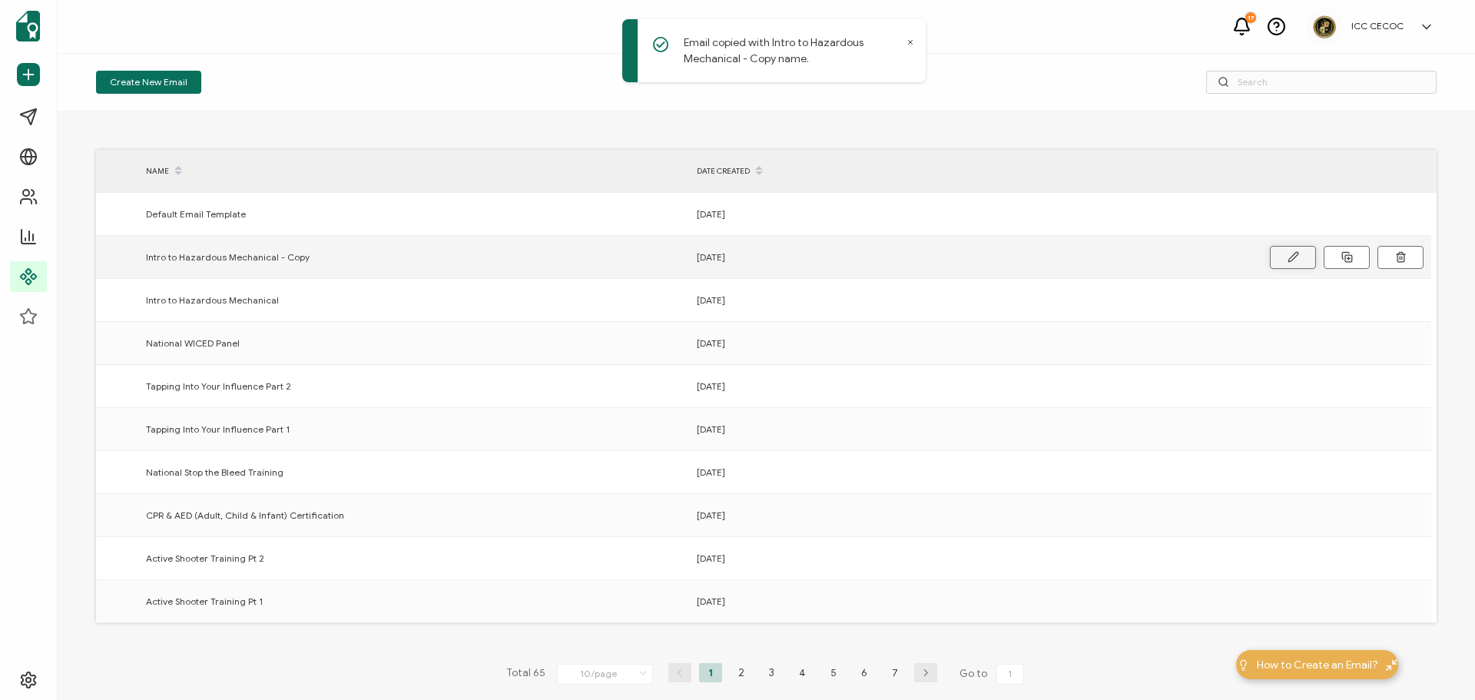
click at [1288, 254] on icon at bounding box center [1294, 257] width 12 height 12
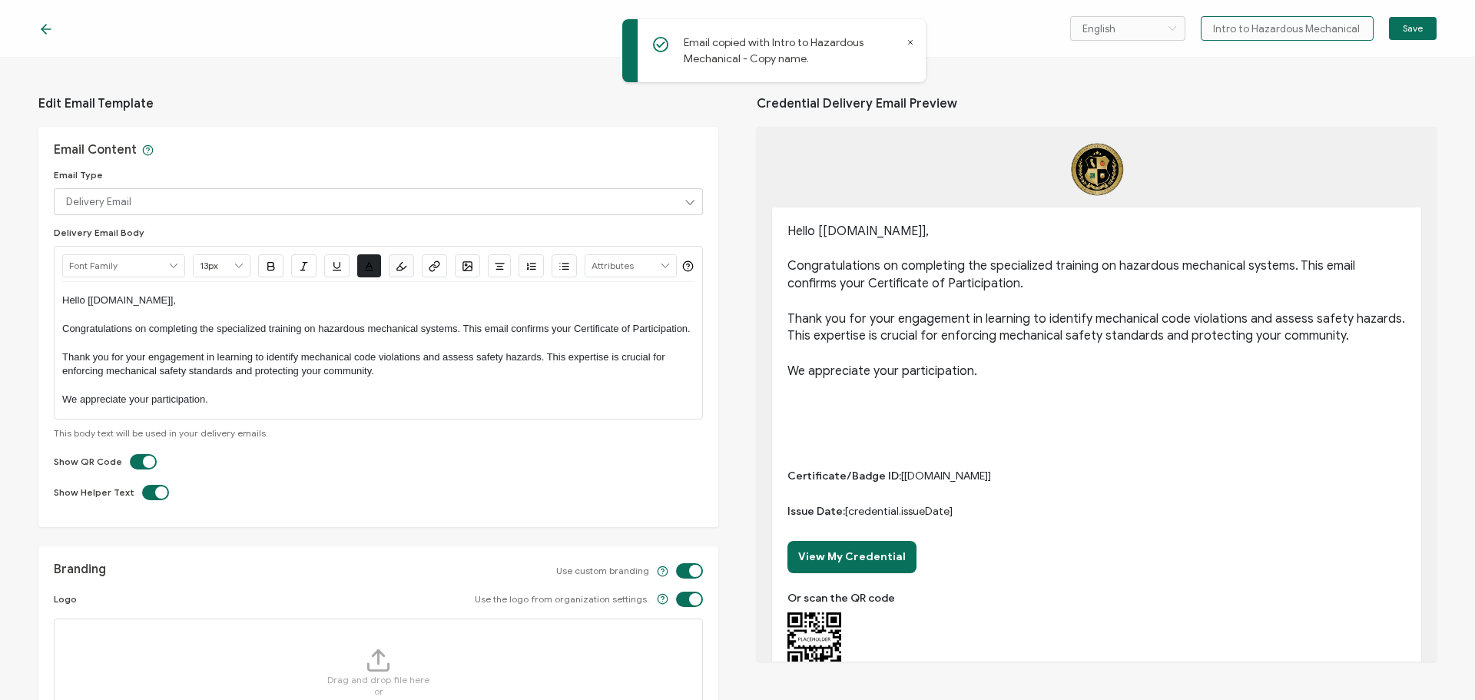
scroll to position [0, 21]
drag, startPoint x: 1297, startPoint y: 34, endPoint x: 1462, endPoint y: 42, distance: 165.4
click at [1462, 42] on div "English Bahasa indonesia Deutsch English Español Français Italiano Magyar Portu…" at bounding box center [737, 29] width 1475 height 58
type input "Intro to Hazardous Plumbing"
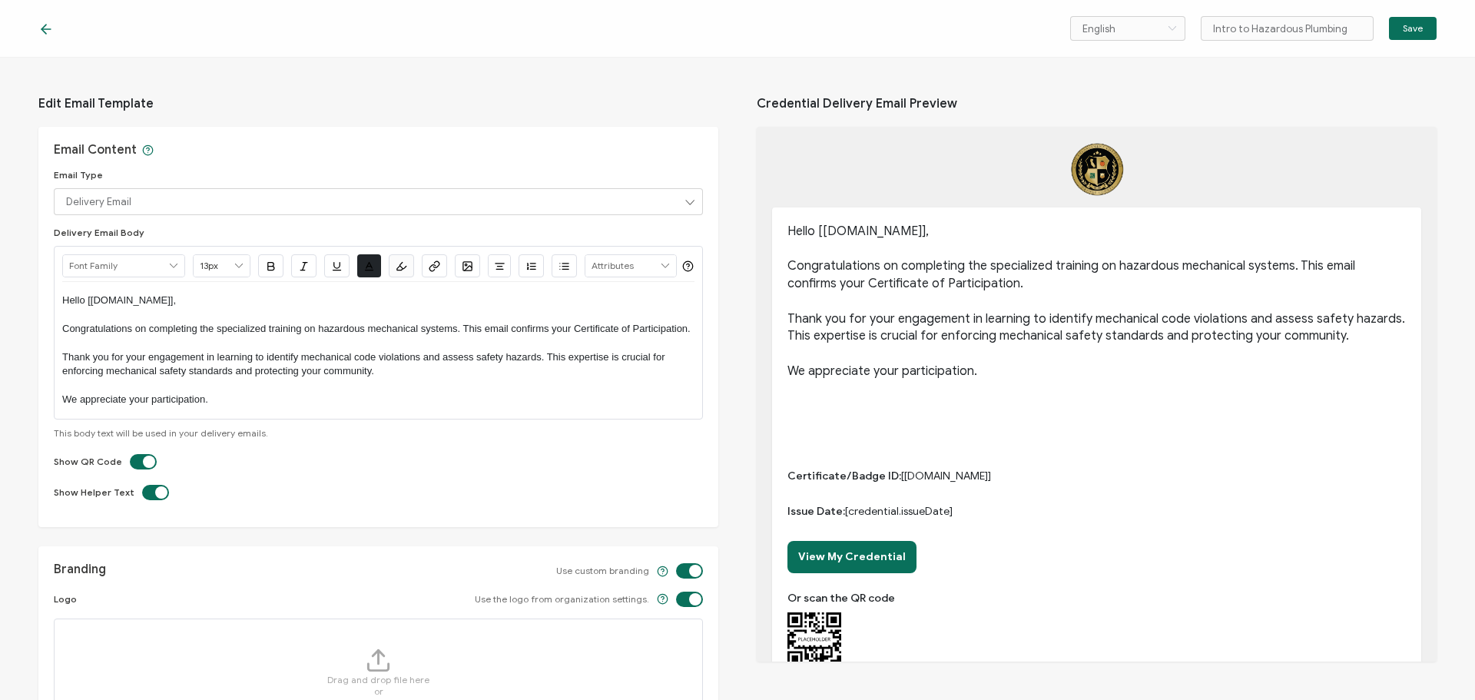
click at [264, 406] on p "We appreciate your participation." at bounding box center [378, 400] width 632 height 14
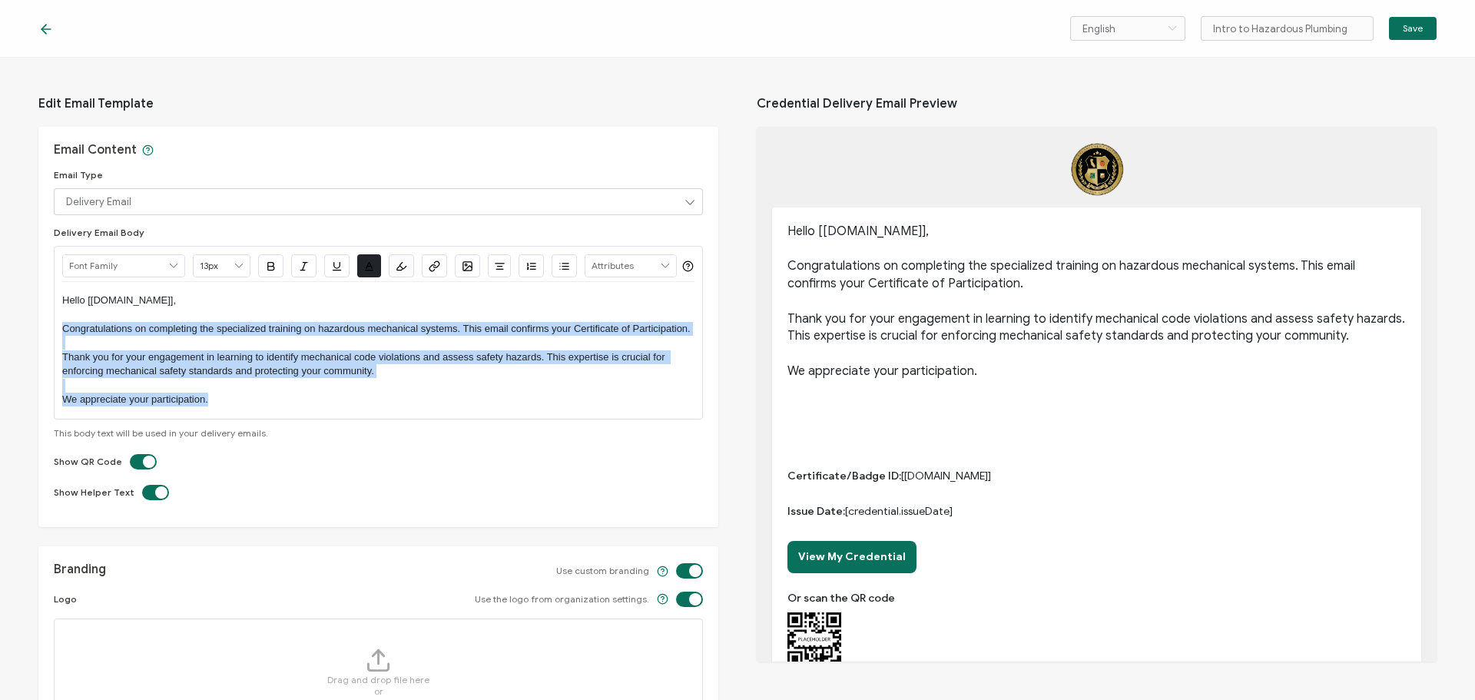
drag, startPoint x: 254, startPoint y: 426, endPoint x: 58, endPoint y: 362, distance: 206.0
click at [58, 362] on div "Alright Sans [PERSON_NAME] Archivo Black Arial Arimo Blinker Caveat Charm Charm…" at bounding box center [378, 333] width 649 height 174
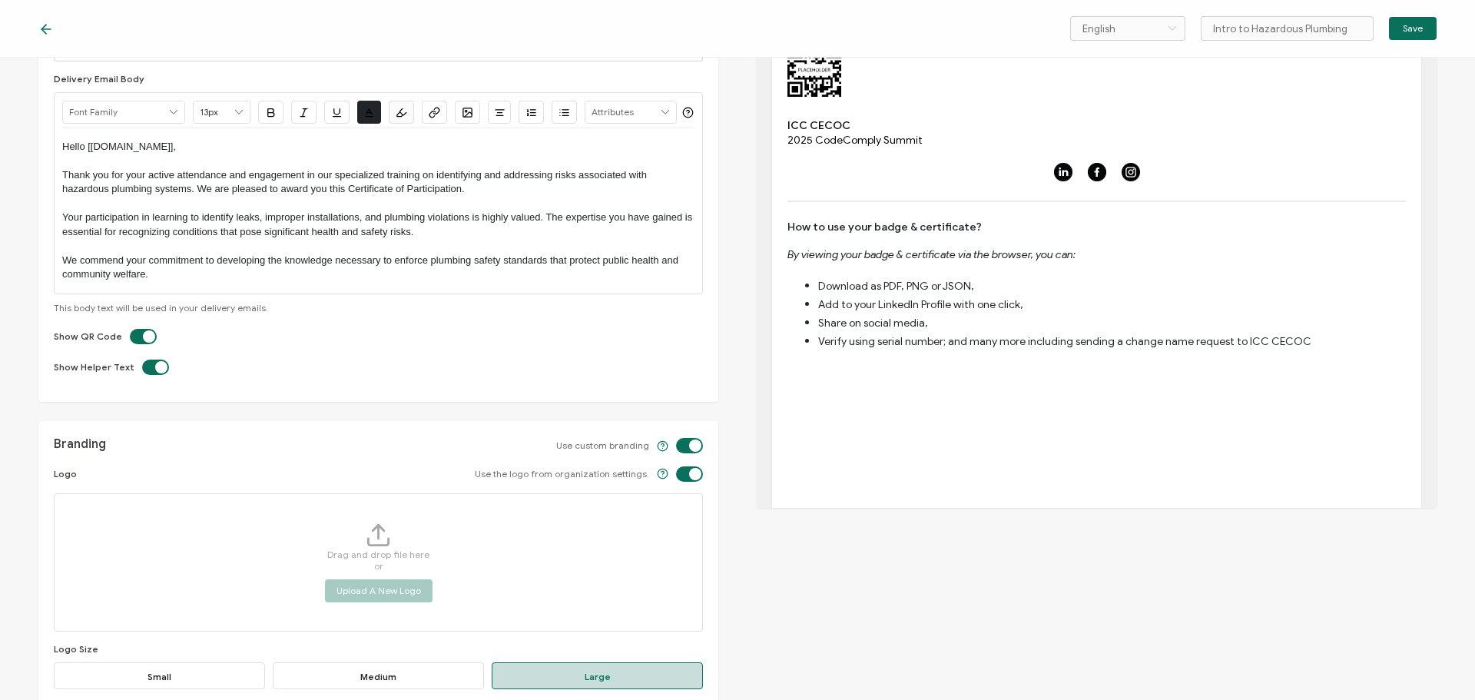
scroll to position [538, 0]
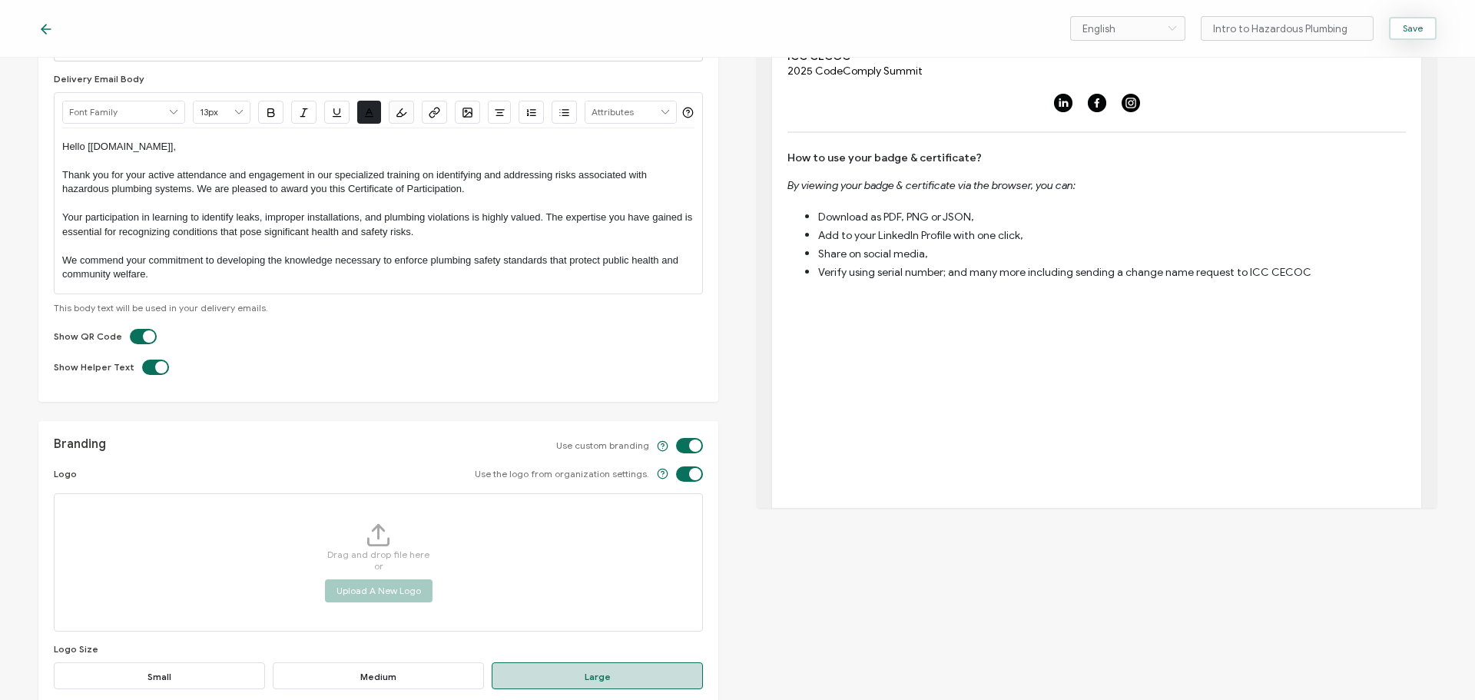
click at [1408, 30] on span "Save" at bounding box center [1413, 28] width 20 height 9
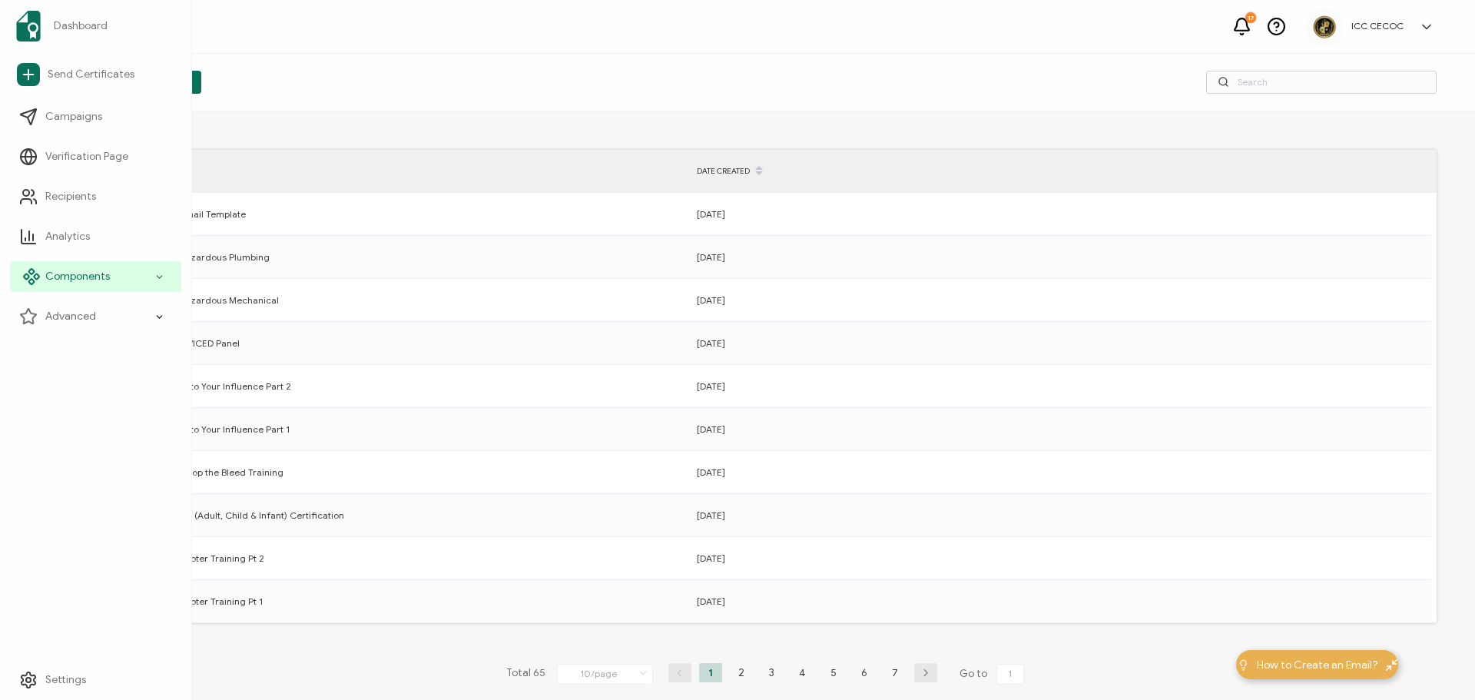
click at [33, 281] on icon at bounding box center [31, 281] width 5 height 5
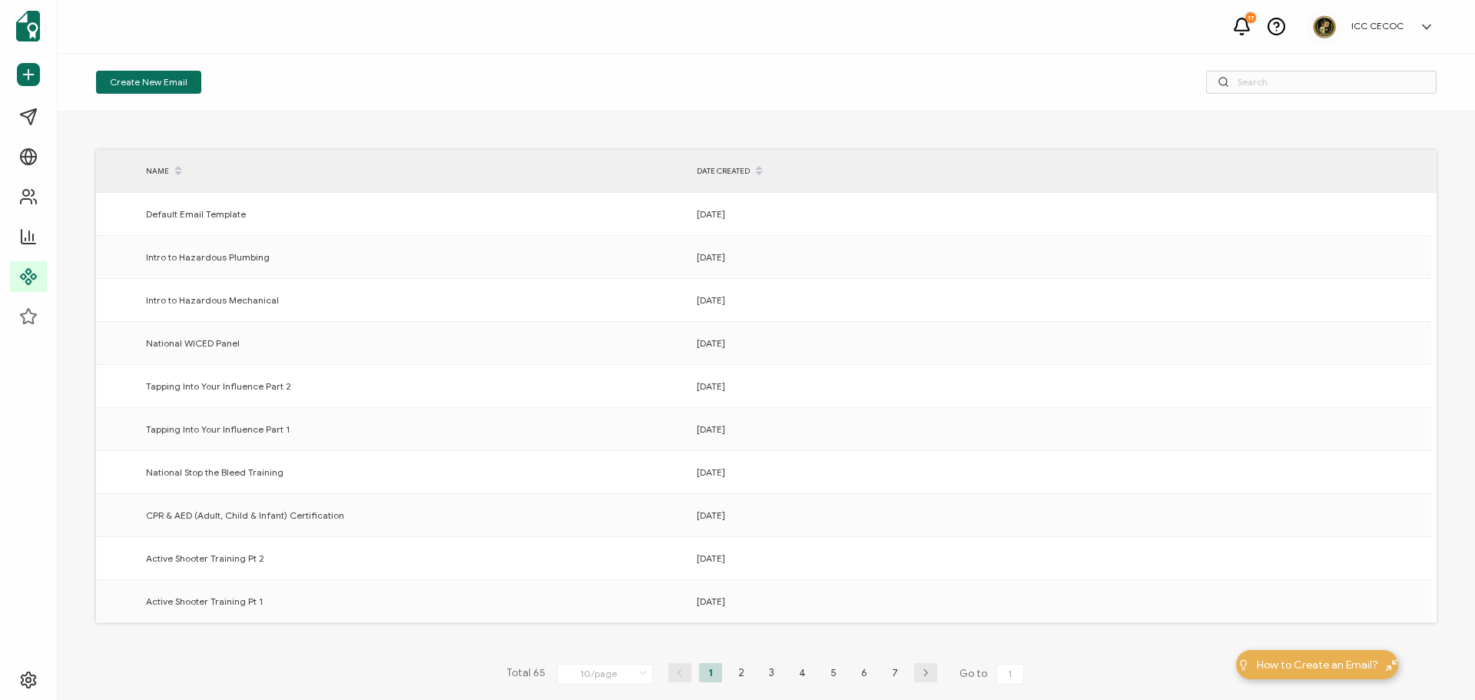
click at [331, 89] on div "Create New Email" at bounding box center [319, 82] width 447 height 23
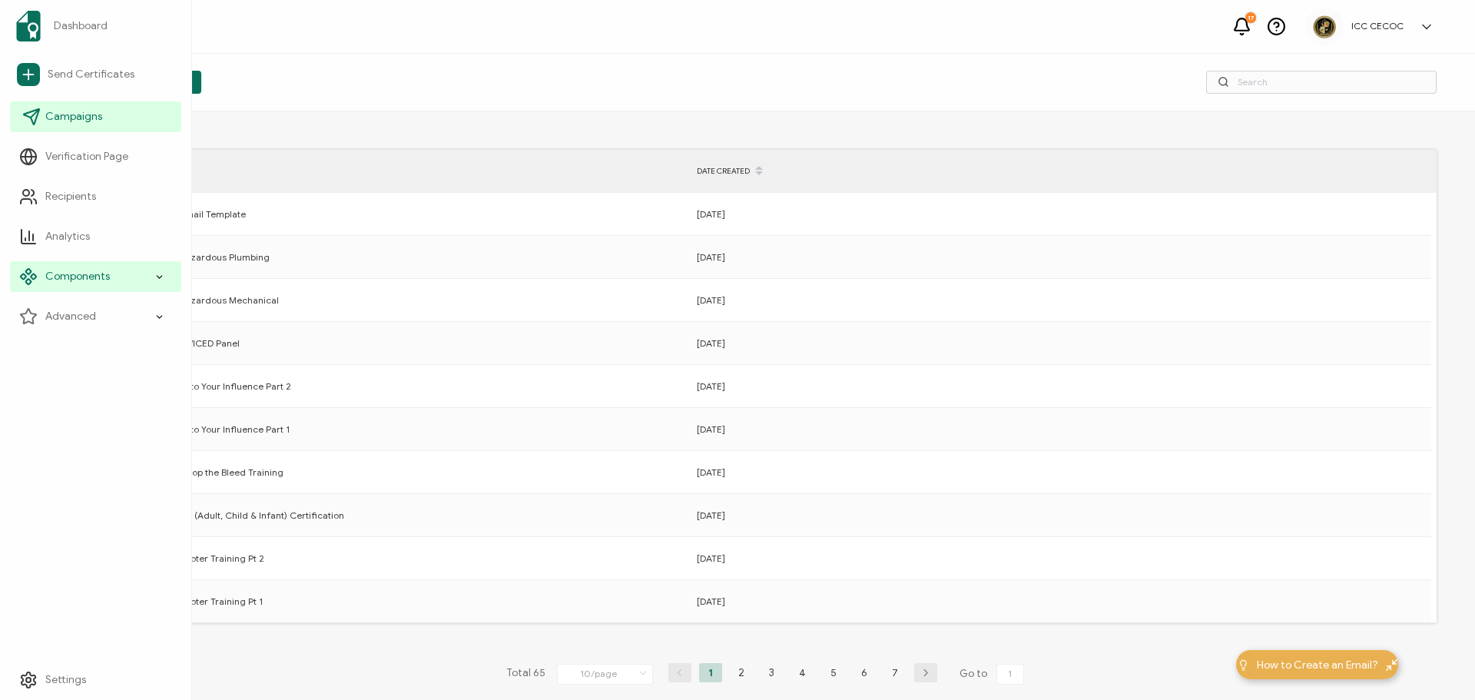
click at [55, 118] on span "Campaigns" at bounding box center [73, 116] width 57 height 15
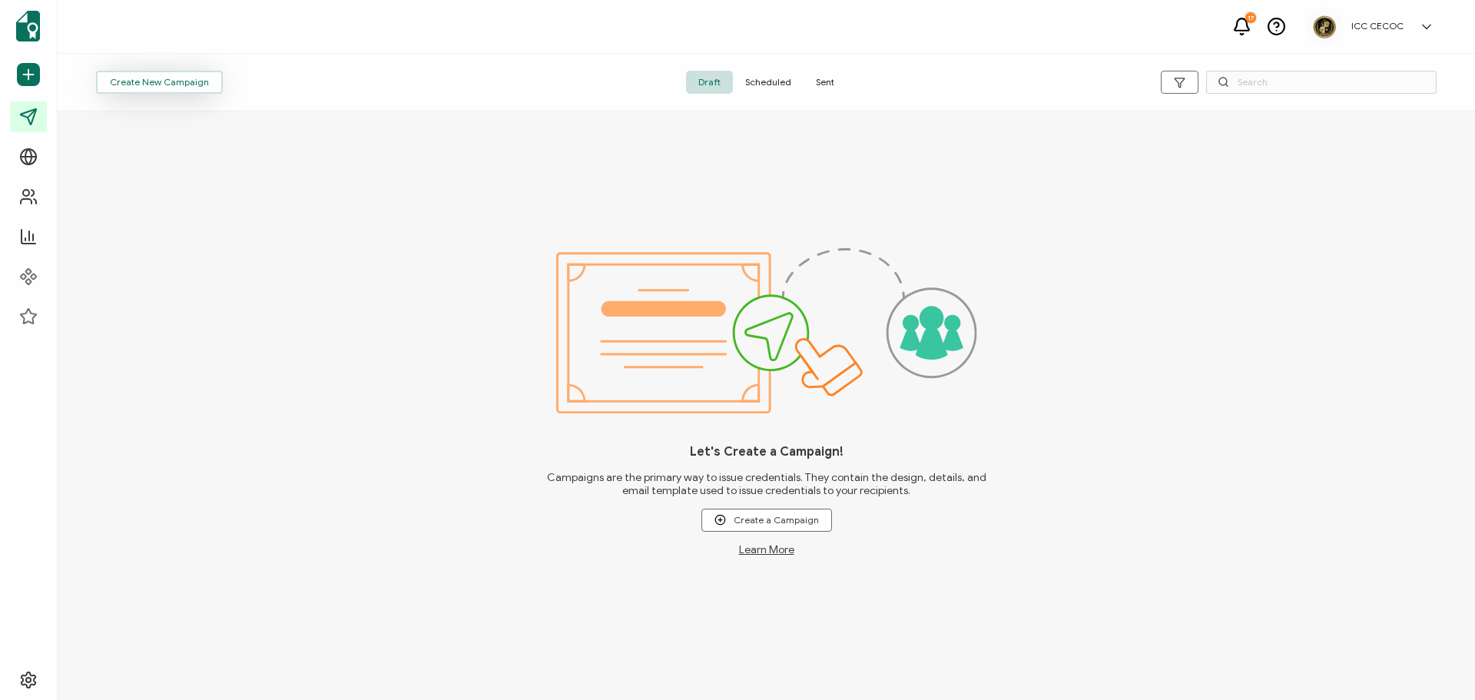
click at [189, 85] on span "Create New Campaign" at bounding box center [159, 82] width 99 height 9
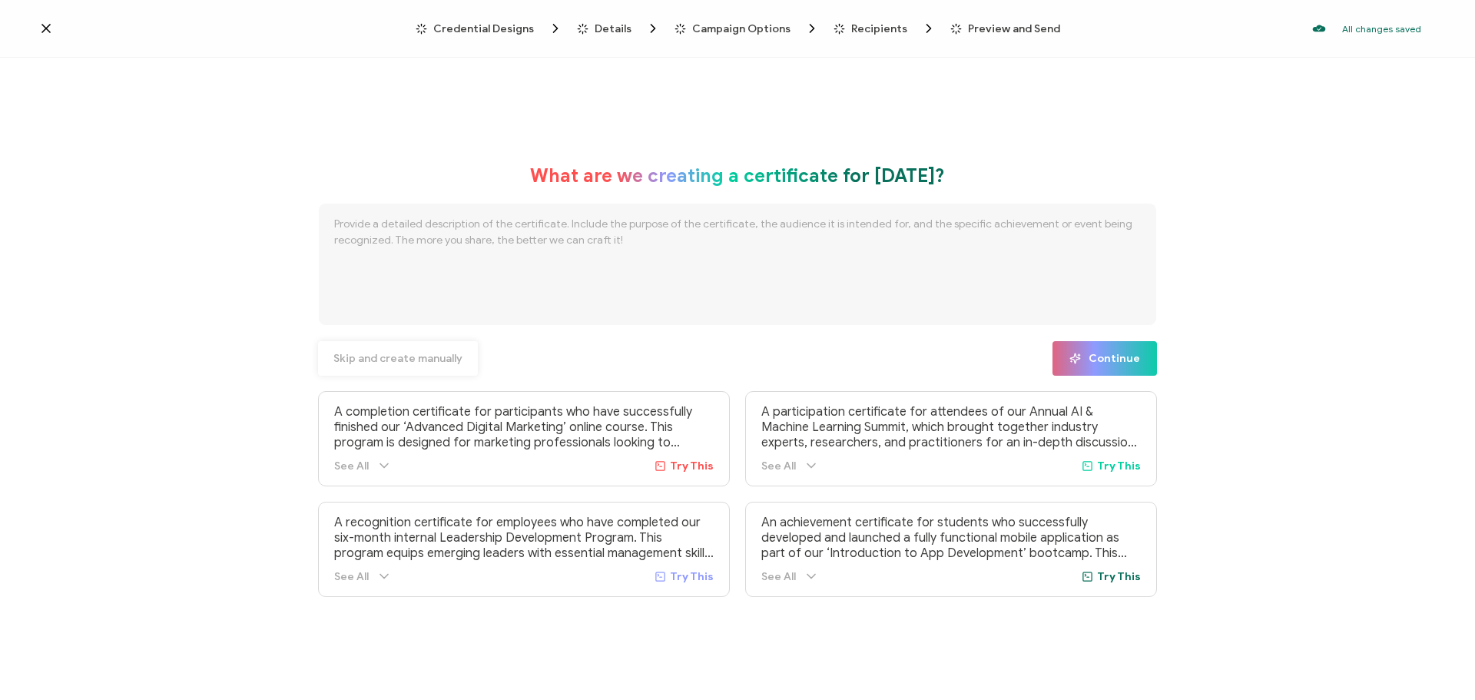
click at [437, 360] on span "Skip and create manually" at bounding box center [397, 358] width 129 height 11
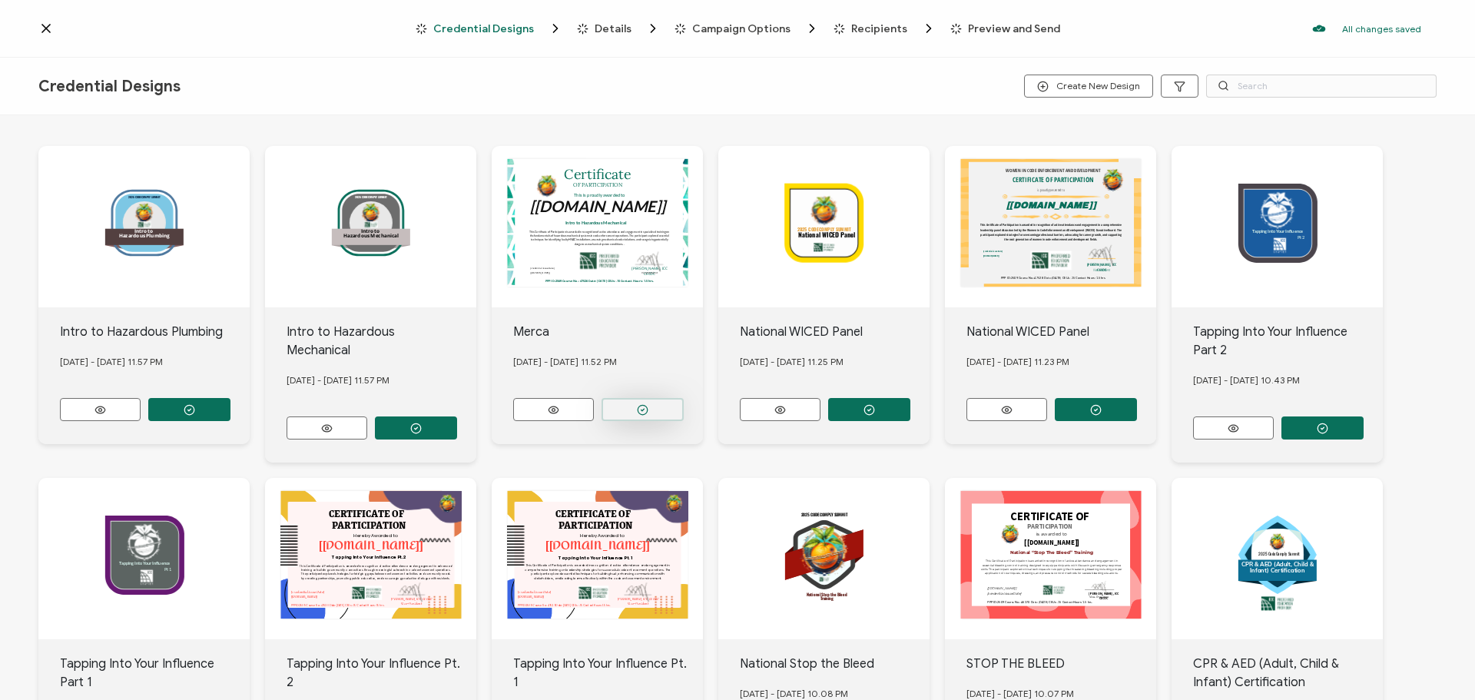
click at [230, 403] on button "button" at bounding box center [189, 409] width 82 height 23
click at [230, 399] on button "button" at bounding box center [189, 409] width 82 height 23
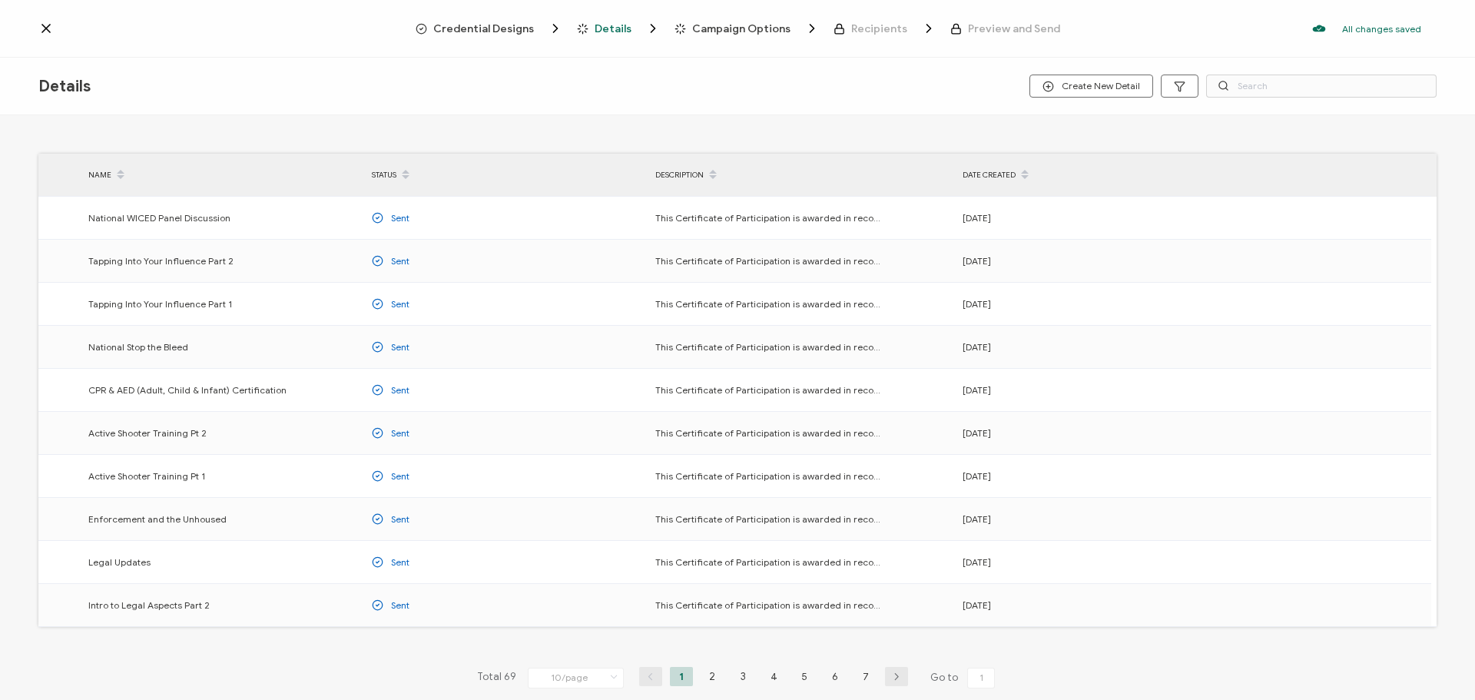
click at [712, 673] on li "2" at bounding box center [712, 676] width 23 height 19
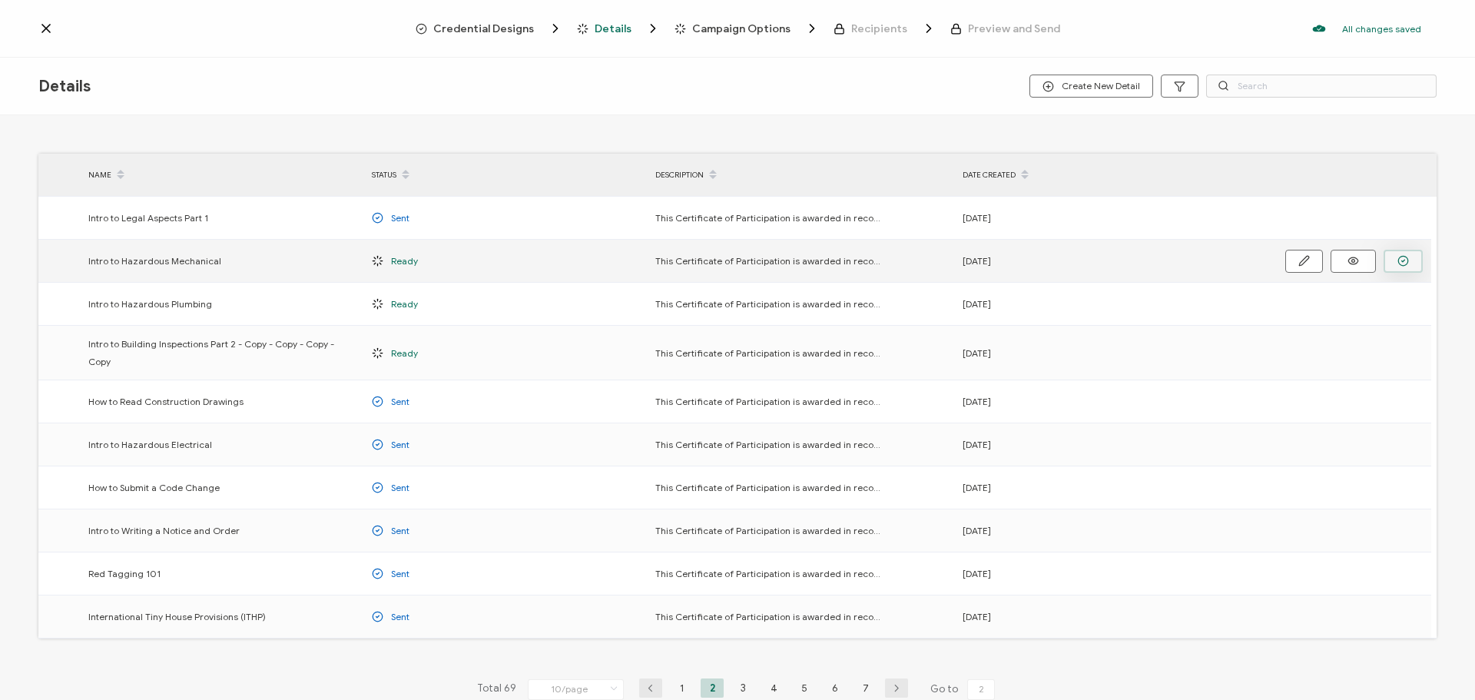
click at [1406, 262] on icon "button" at bounding box center [1403, 261] width 12 height 12
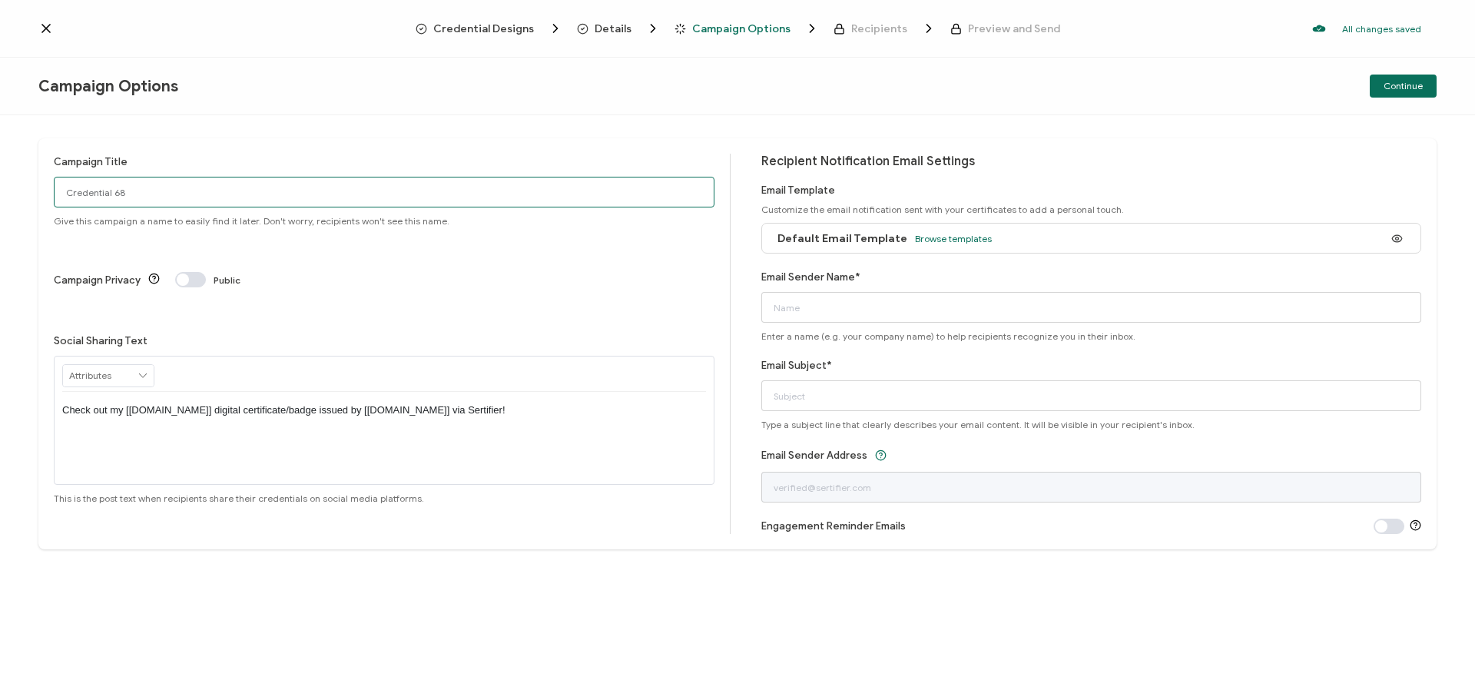
drag, startPoint x: 204, startPoint y: 199, endPoint x: 52, endPoint y: 192, distance: 151.5
click at [52, 192] on div "Campaign Title Credential 68 Give this campaign a name to easily find it later.…" at bounding box center [737, 343] width 1398 height 411
paste input "Intro to Hazardous Plumbing"
drag, startPoint x: 144, startPoint y: 192, endPoint x: 303, endPoint y: 197, distance: 159.9
click at [303, 197] on input "Intro to Hazardous Plumbing" at bounding box center [384, 192] width 661 height 31
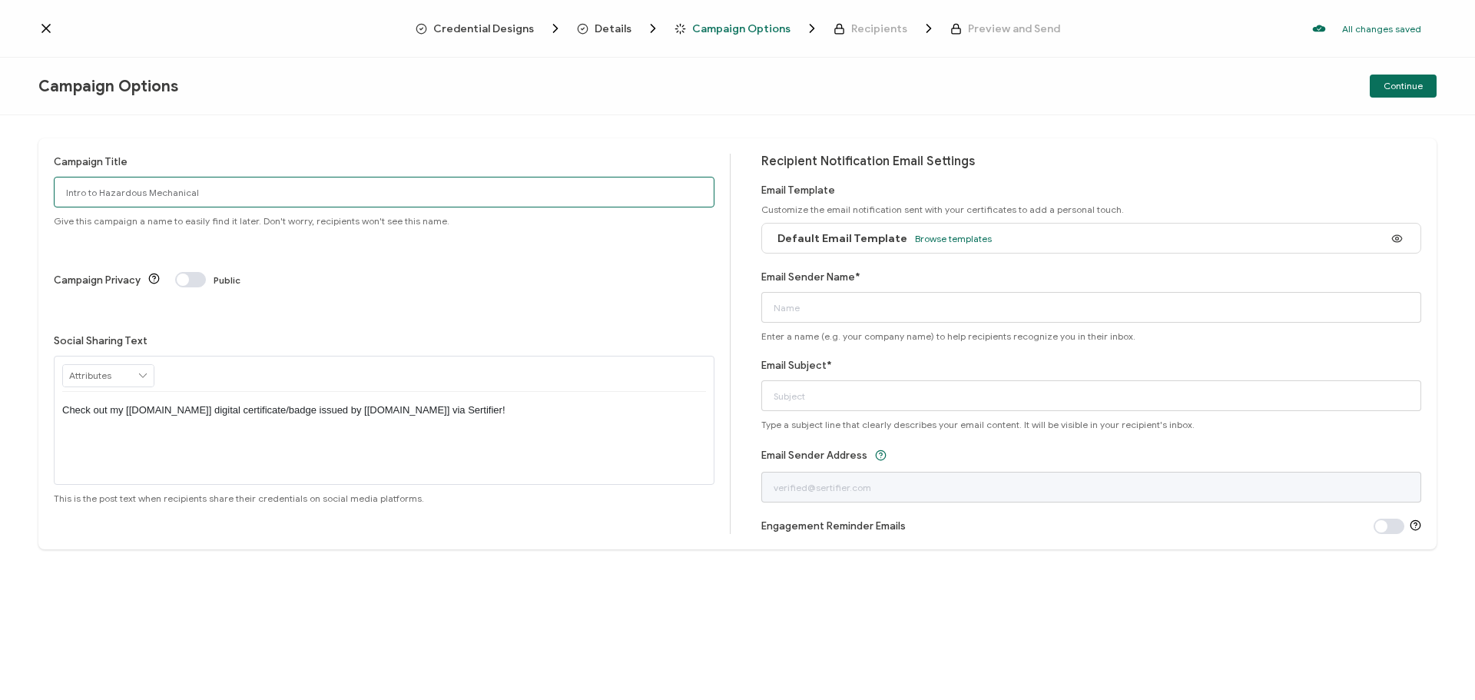
drag, startPoint x: 224, startPoint y: 191, endPoint x: 92, endPoint y: 189, distance: 131.4
click at [51, 186] on div "Campaign Title Intro to Hazardous Mechanical Give this campaign a name to easil…" at bounding box center [737, 343] width 1398 height 411
type input "Intro to Hazardous Mechanical"
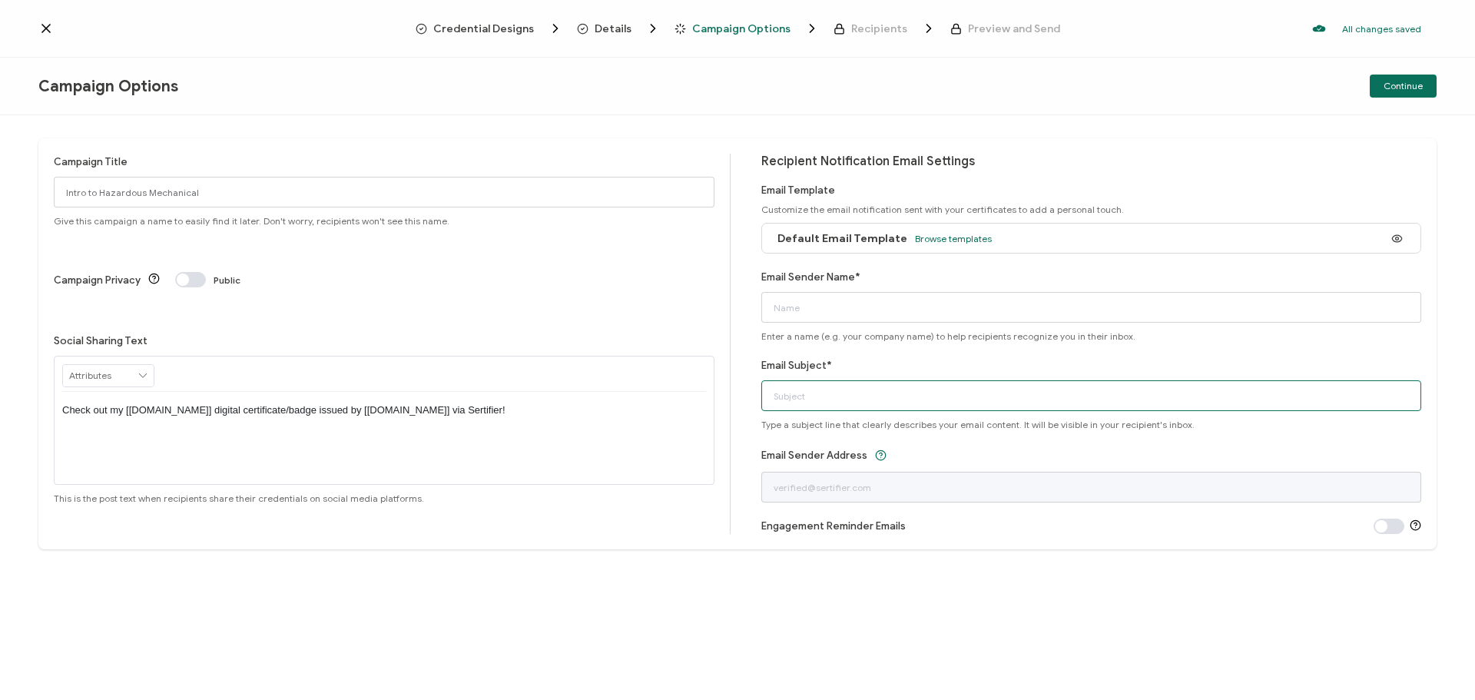
click at [801, 396] on input "Email Subject*" at bounding box center [1091, 395] width 661 height 31
paste input "Intro to Hazardous Mechanical"
type input "Certificate: Intro to Hazardous Mechanical"
click at [811, 316] on input "Email Sender Name*" at bounding box center [1091, 307] width 661 height 31
type input "ICC CECOC"
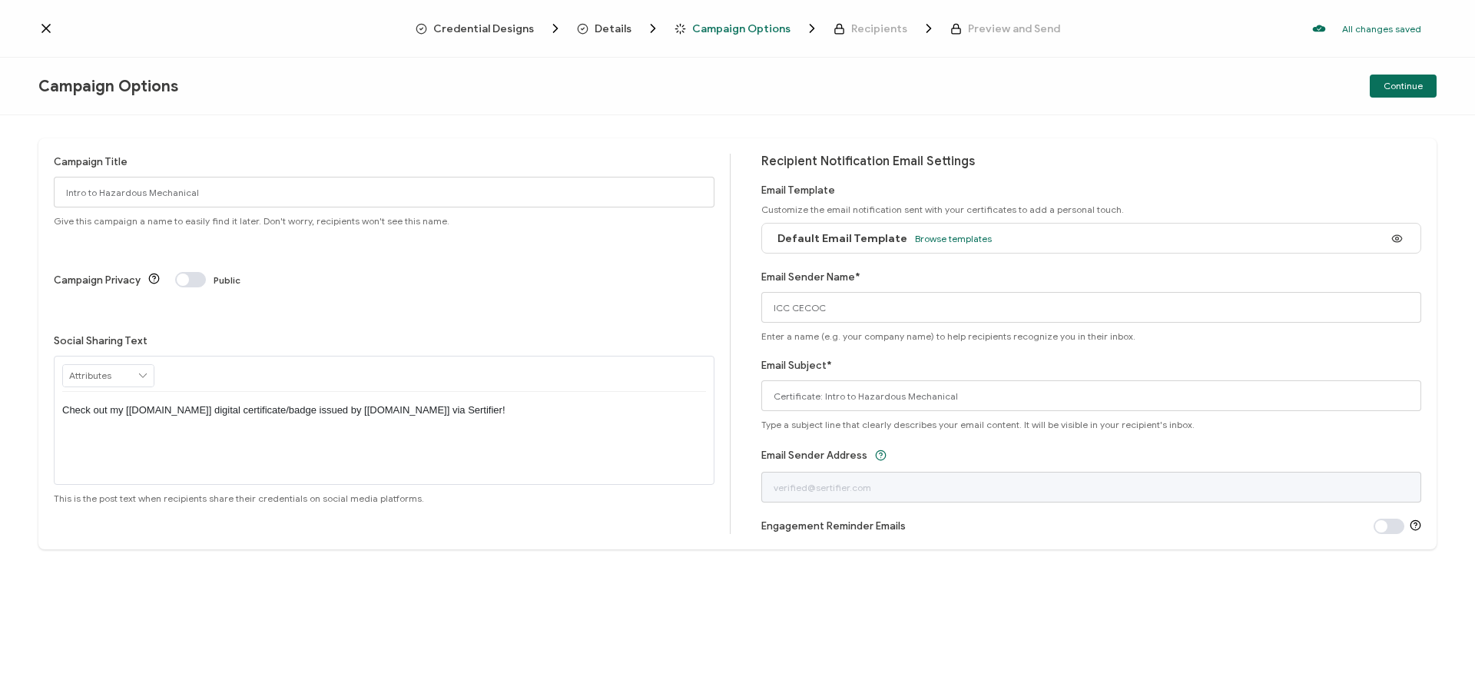
click at [954, 227] on div "Default Email Template Browse templates" at bounding box center [881, 238] width 222 height 35
click at [954, 234] on span "Browse templates" at bounding box center [953, 239] width 77 height 12
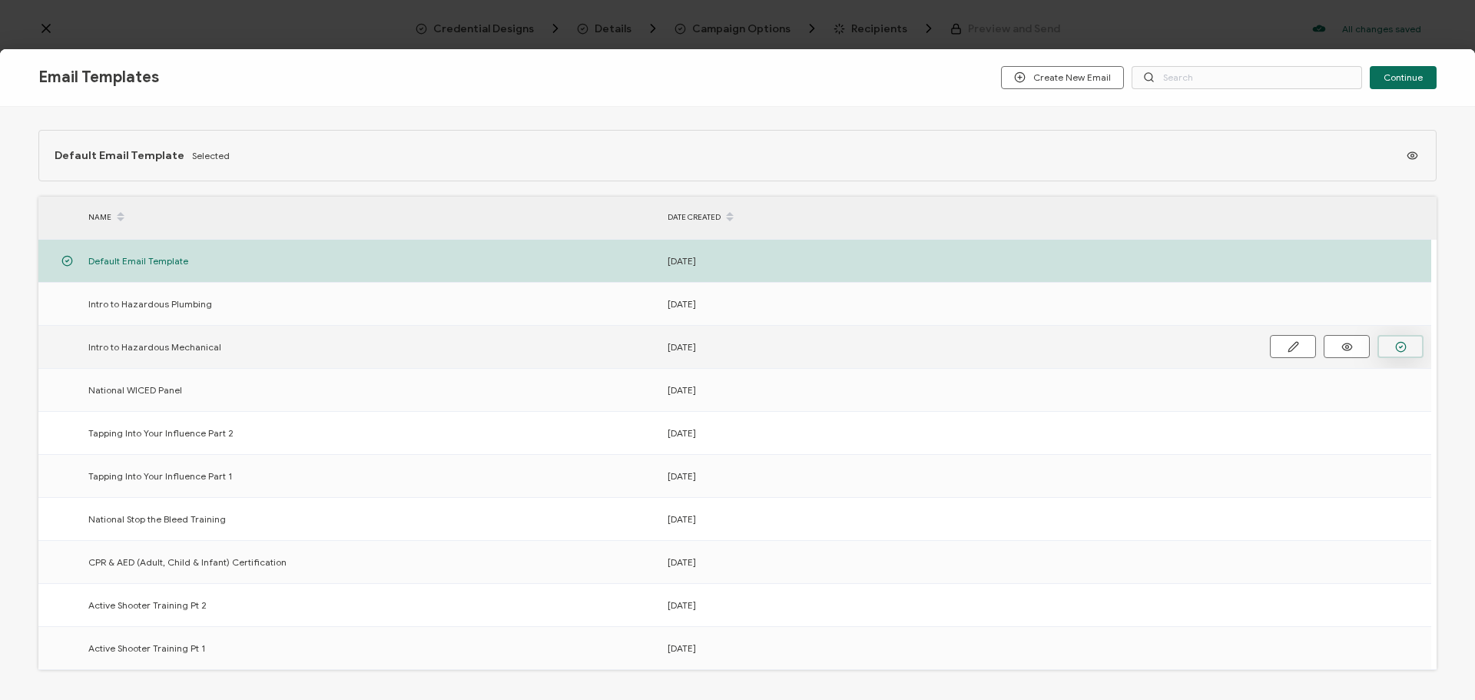
click at [1399, 343] on icon "button" at bounding box center [1401, 347] width 12 height 12
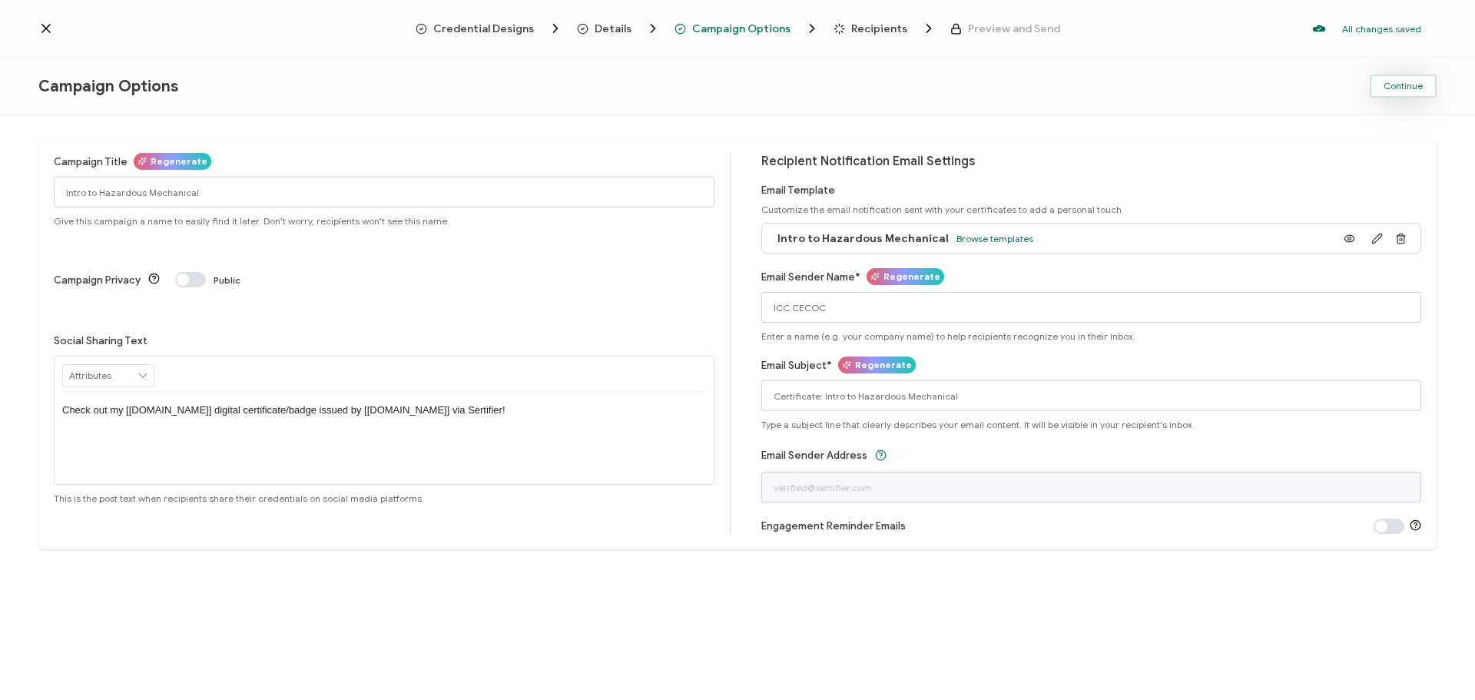
click at [1378, 93] on button "Continue" at bounding box center [1403, 86] width 67 height 23
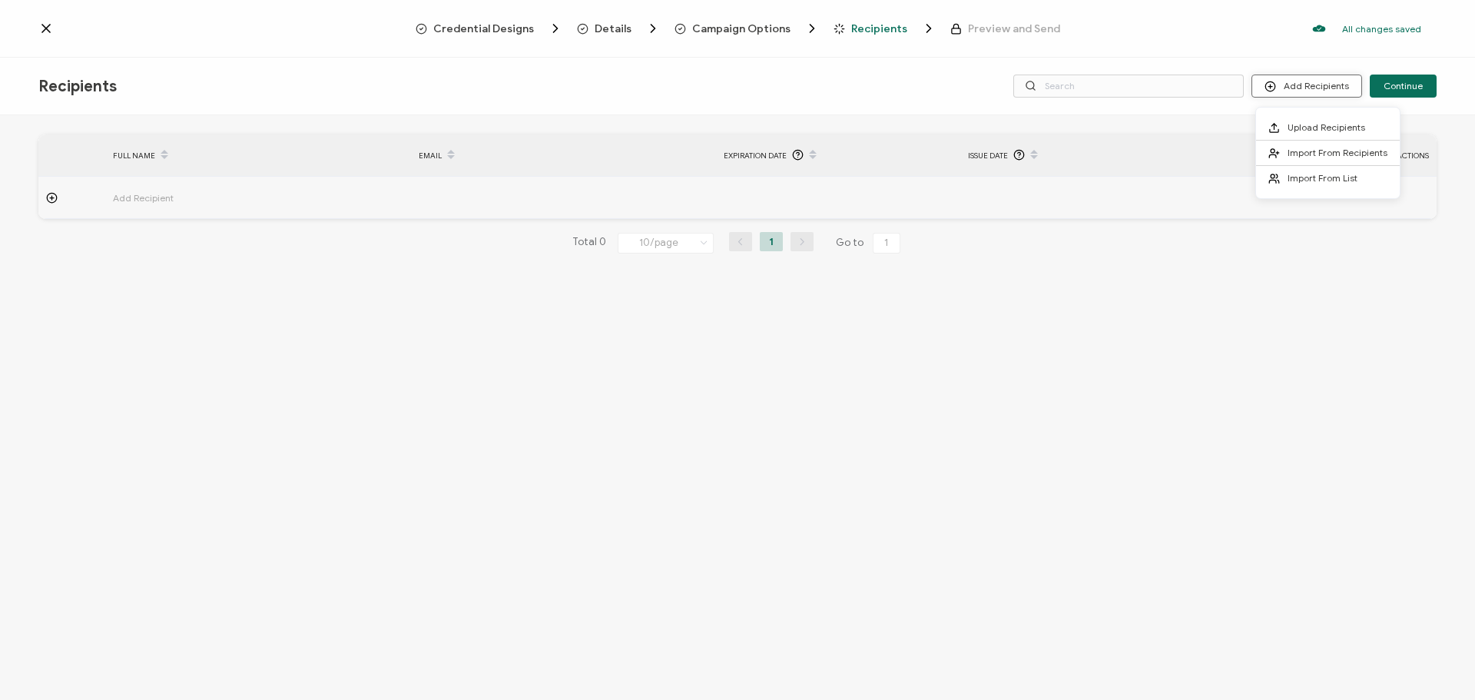
click at [1290, 94] on button "Add Recipients" at bounding box center [1306, 86] width 111 height 23
click at [1293, 124] on span "Upload Recipients" at bounding box center [1327, 127] width 78 height 12
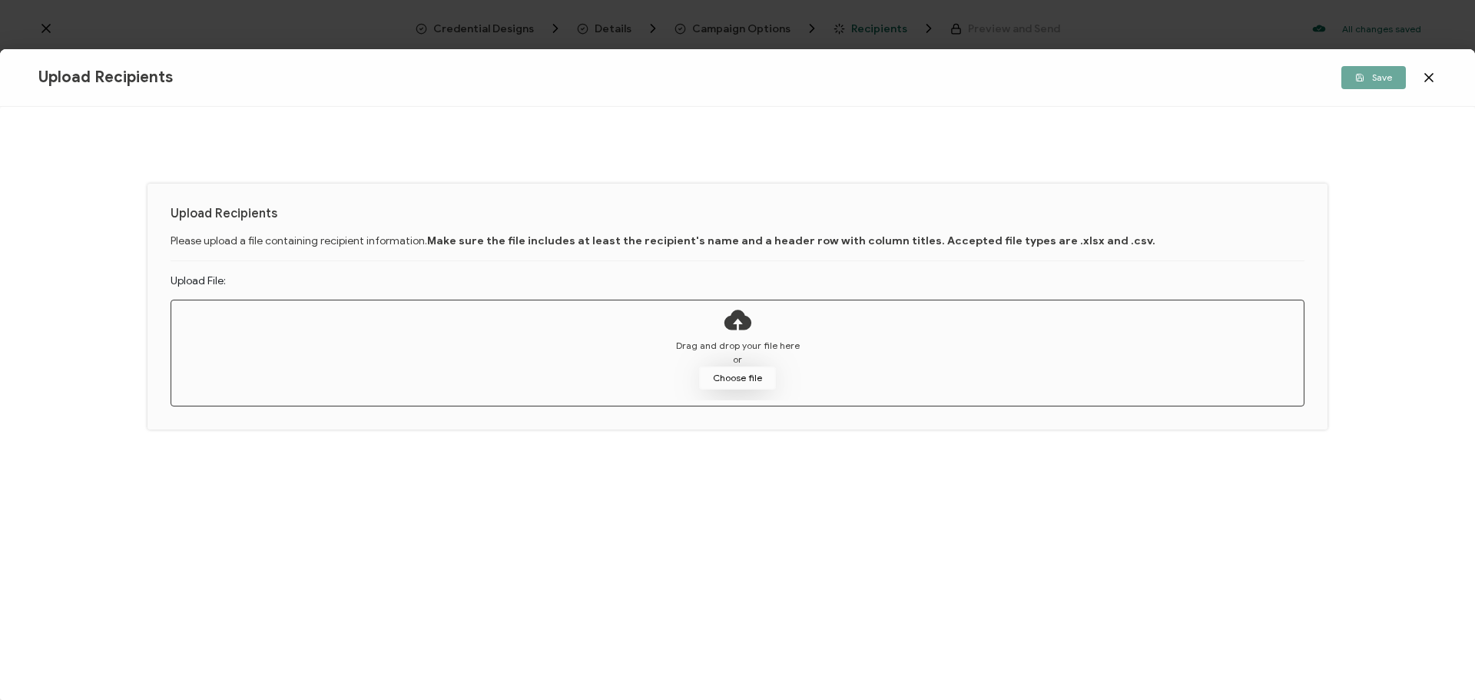
click at [741, 373] on button "Choose file" at bounding box center [737, 377] width 77 height 23
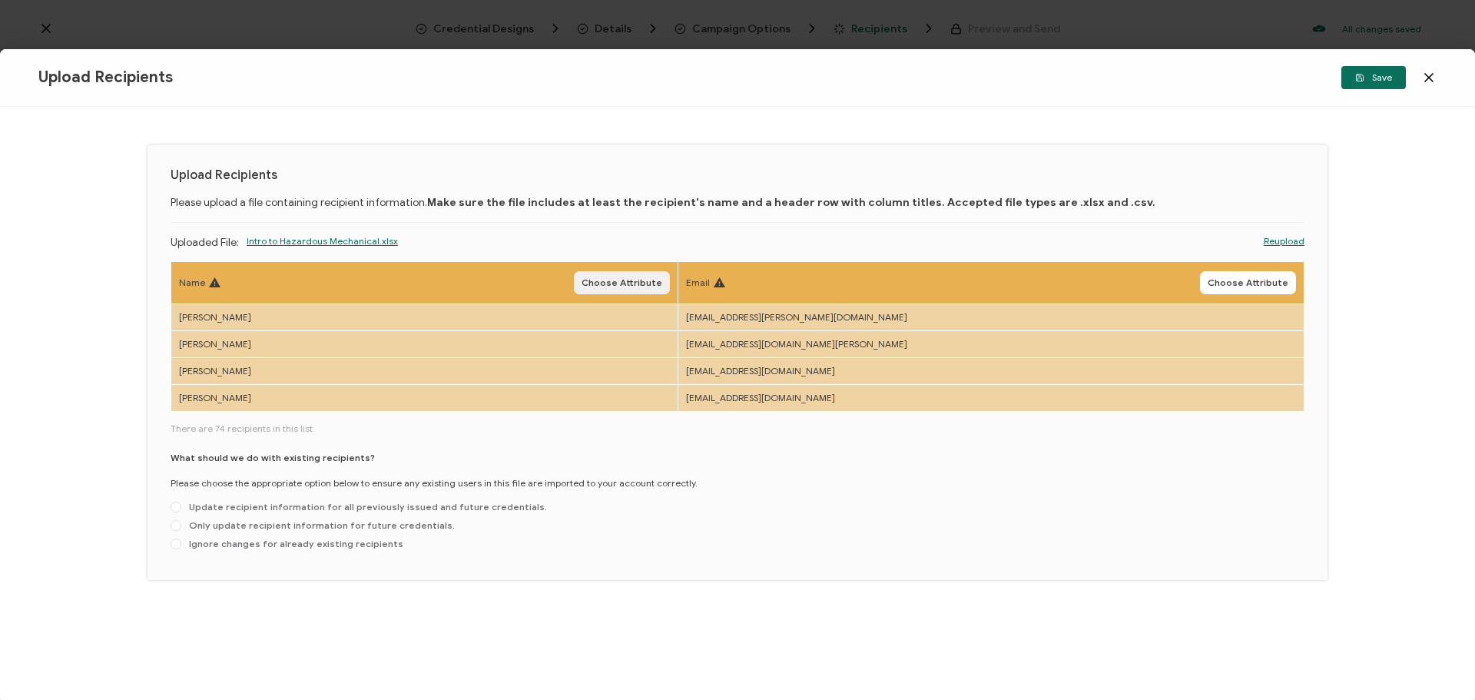
click at [662, 287] on span "Choose Attribute" at bounding box center [622, 282] width 81 height 9
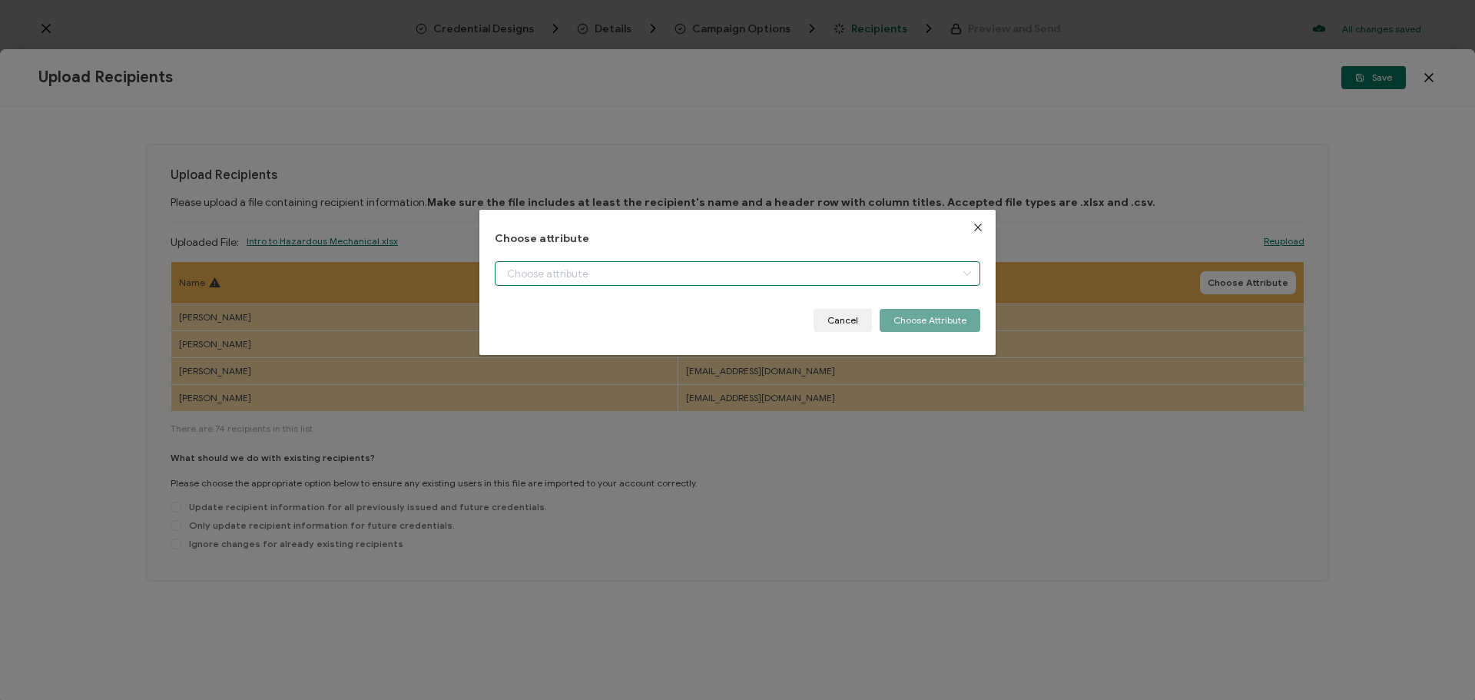
click at [714, 265] on input "dialog" at bounding box center [738, 273] width 486 height 25
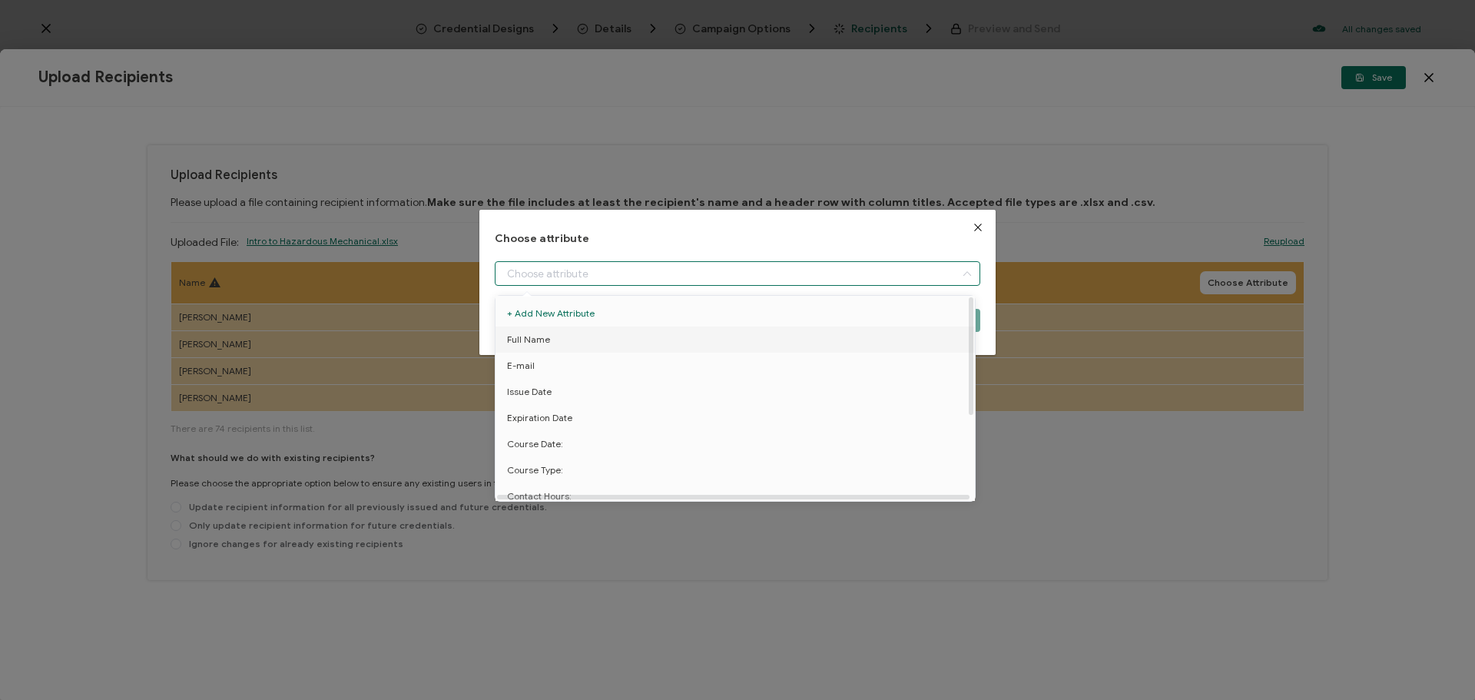
click at [651, 340] on li "Full Name" at bounding box center [738, 340] width 492 height 26
type input "Full Name"
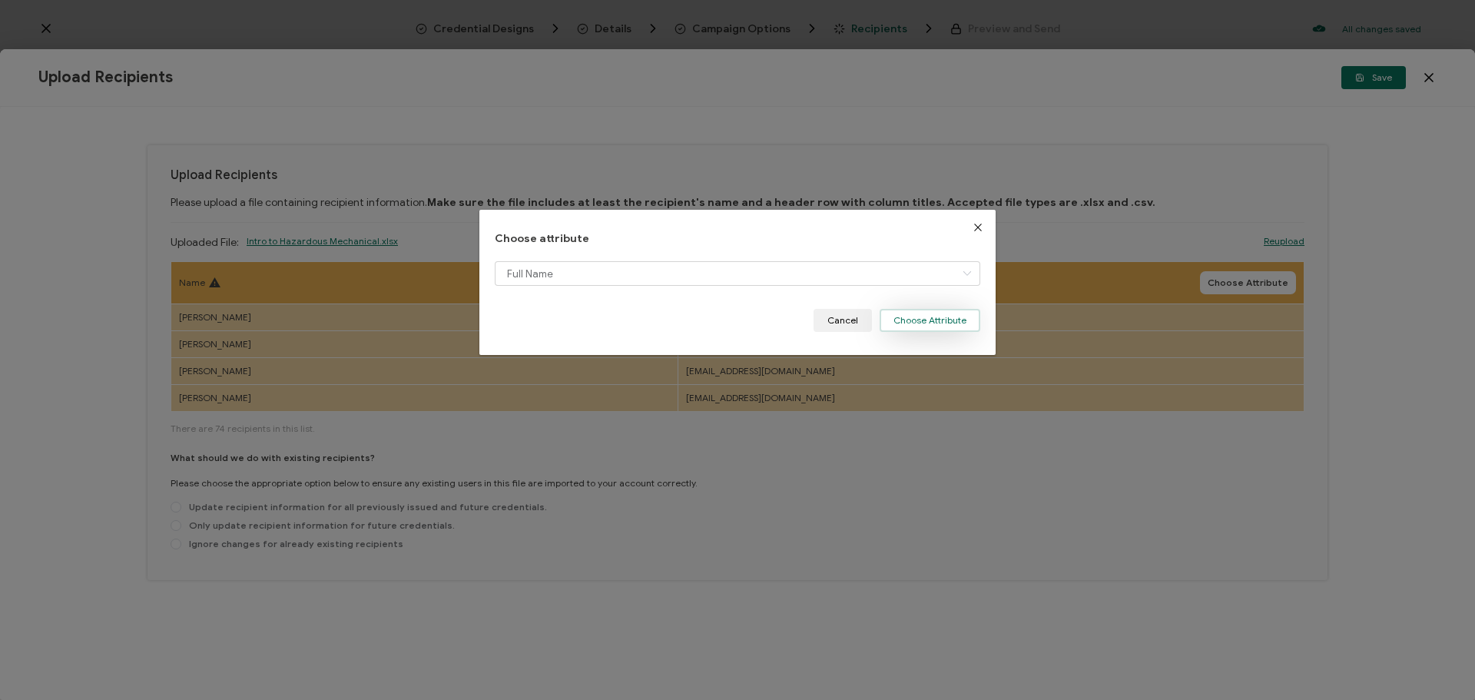
click at [914, 321] on button "Choose Attribute" at bounding box center [930, 320] width 101 height 23
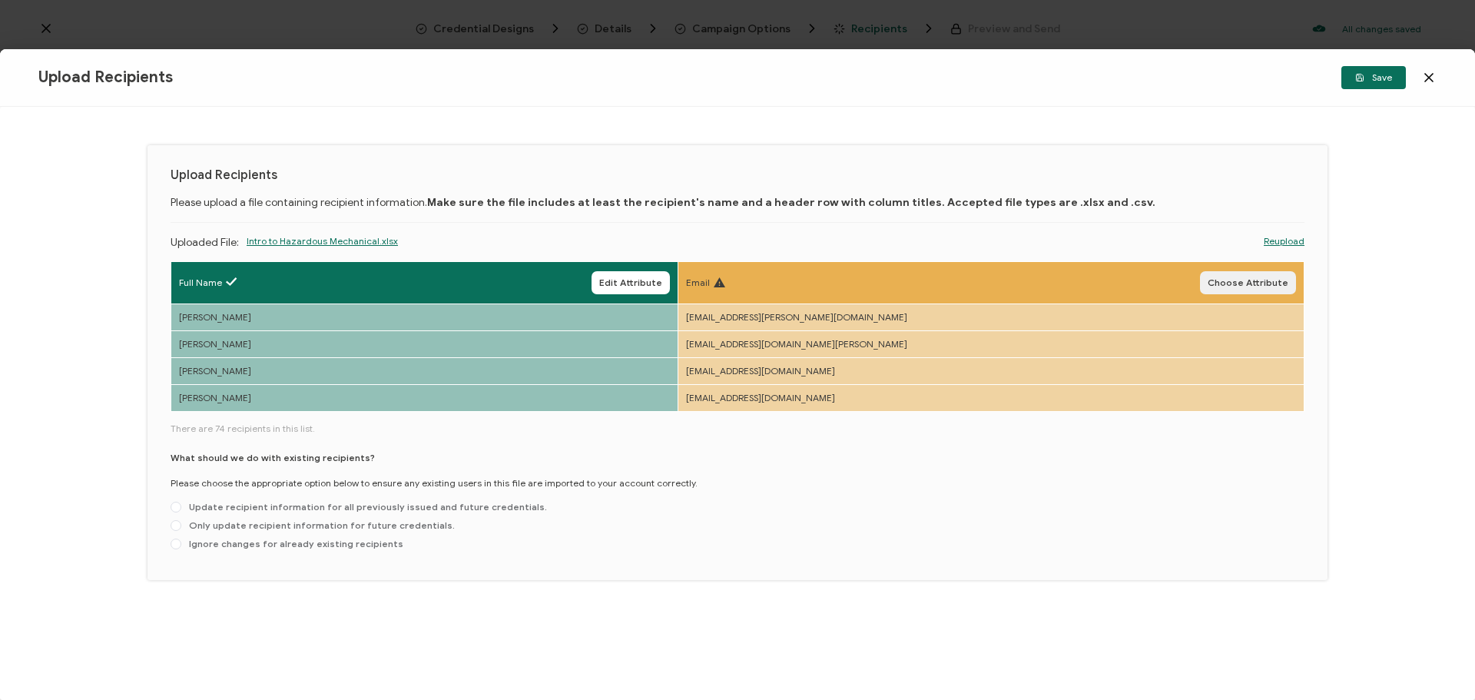
click at [1251, 280] on span "Choose Attribute" at bounding box center [1248, 282] width 81 height 9
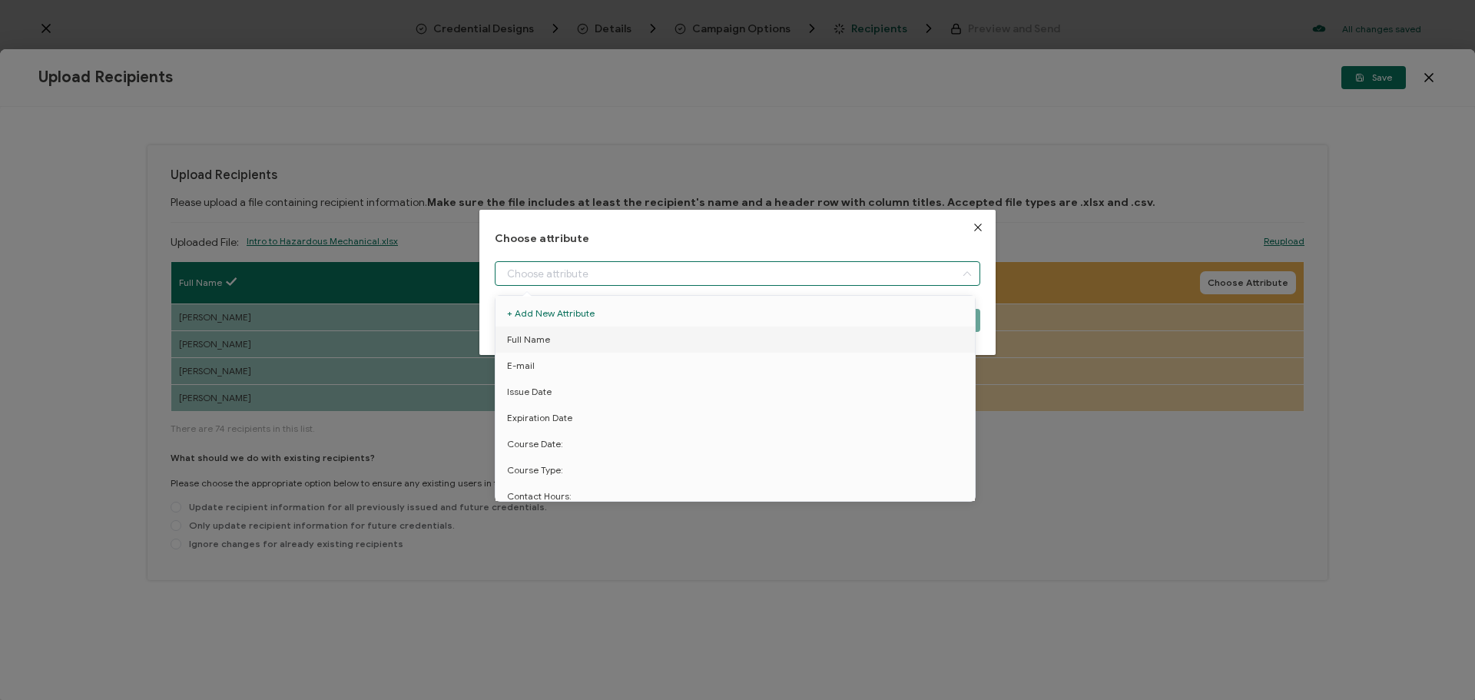
click at [749, 279] on input "dialog" at bounding box center [738, 273] width 486 height 25
click at [687, 360] on li "E-mail" at bounding box center [738, 366] width 492 height 26
type input "E-mail"
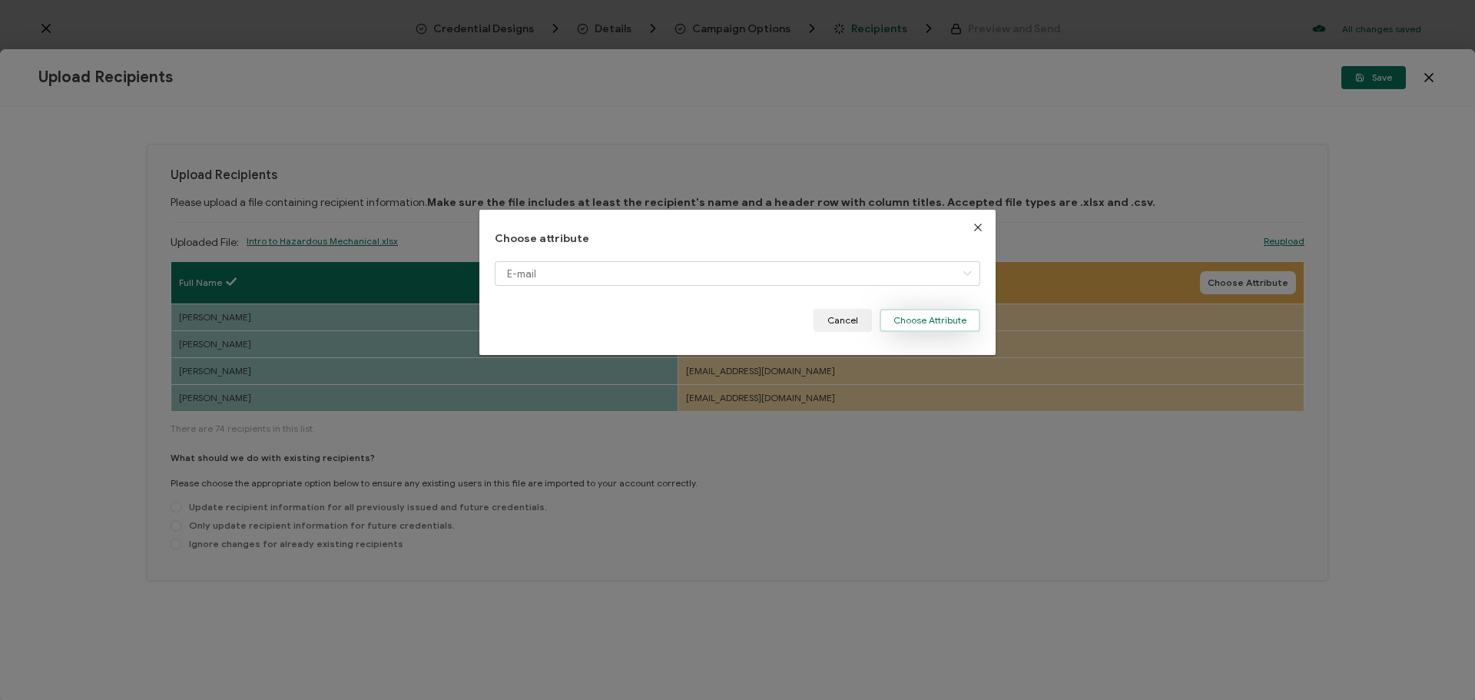
click at [916, 317] on button "Choose Attribute" at bounding box center [930, 320] width 101 height 23
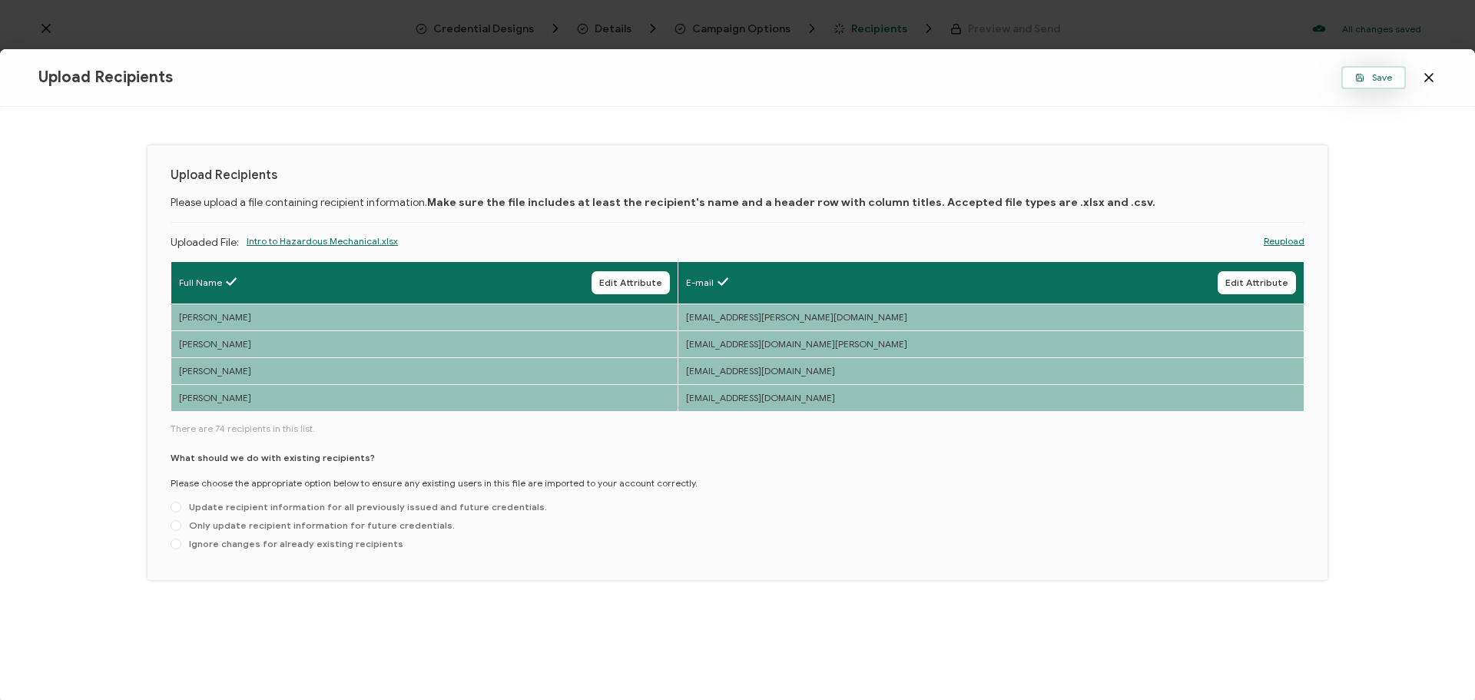
click at [1355, 85] on button "Save" at bounding box center [1373, 77] width 65 height 23
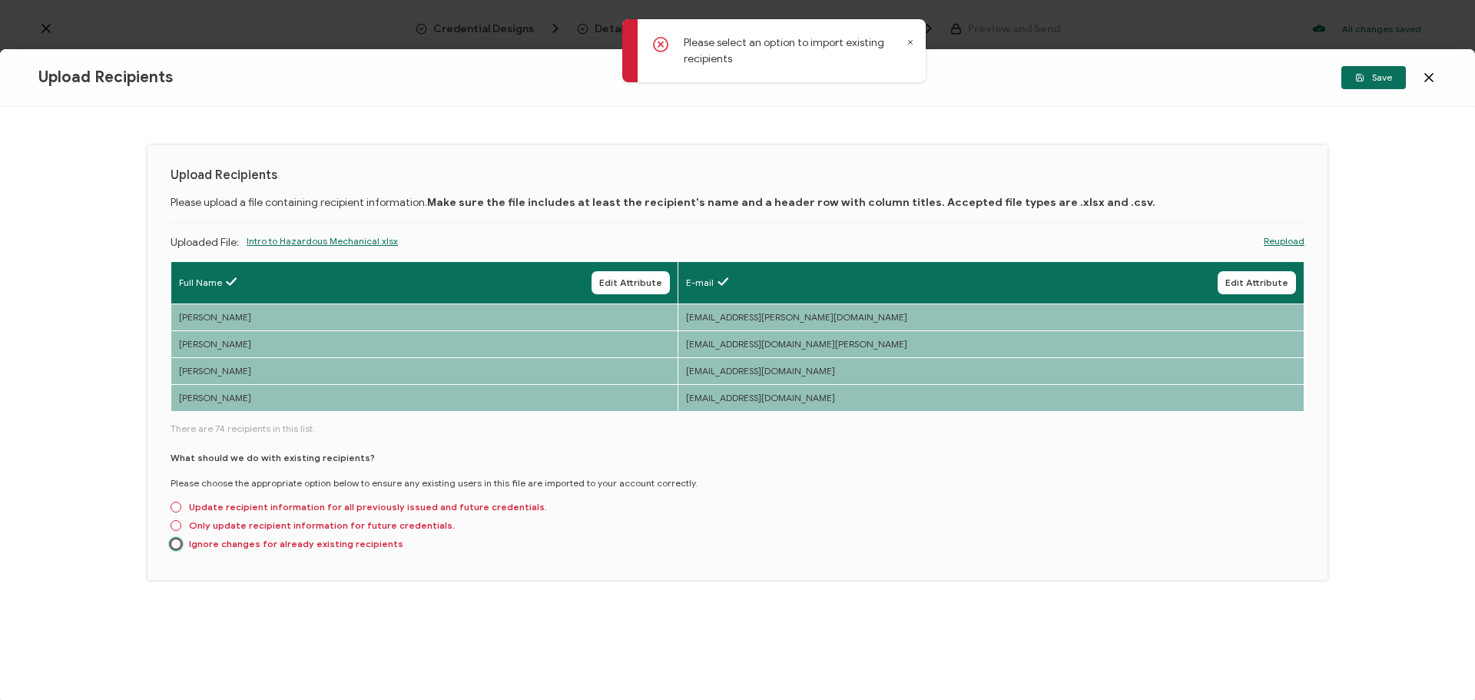
click at [228, 549] on span "Ignore changes for already existing recipients" at bounding box center [292, 544] width 222 height 12
click at [181, 549] on input "Ignore changes for already existing recipients" at bounding box center [176, 545] width 11 height 12
radio input "true"
click at [1381, 71] on button "Save" at bounding box center [1373, 77] width 65 height 23
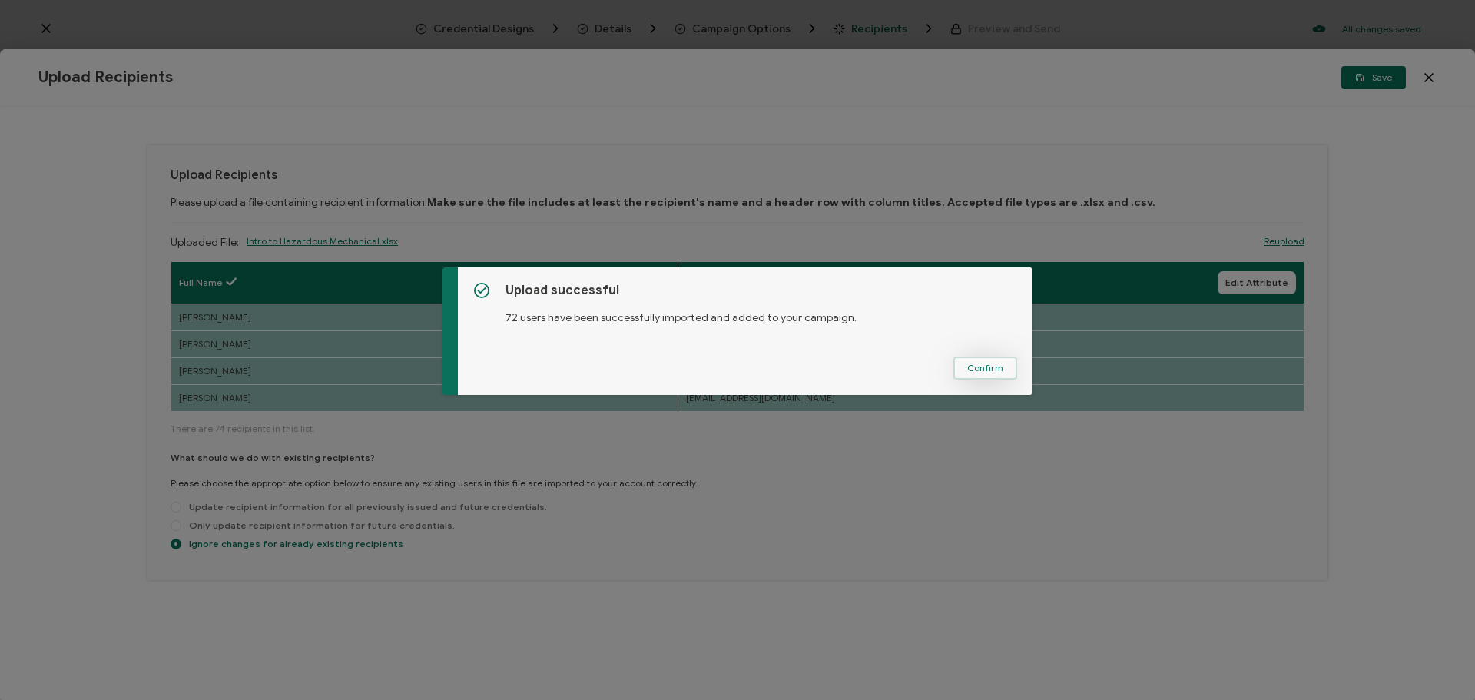
click at [990, 372] on span "Confirm" at bounding box center [985, 367] width 36 height 9
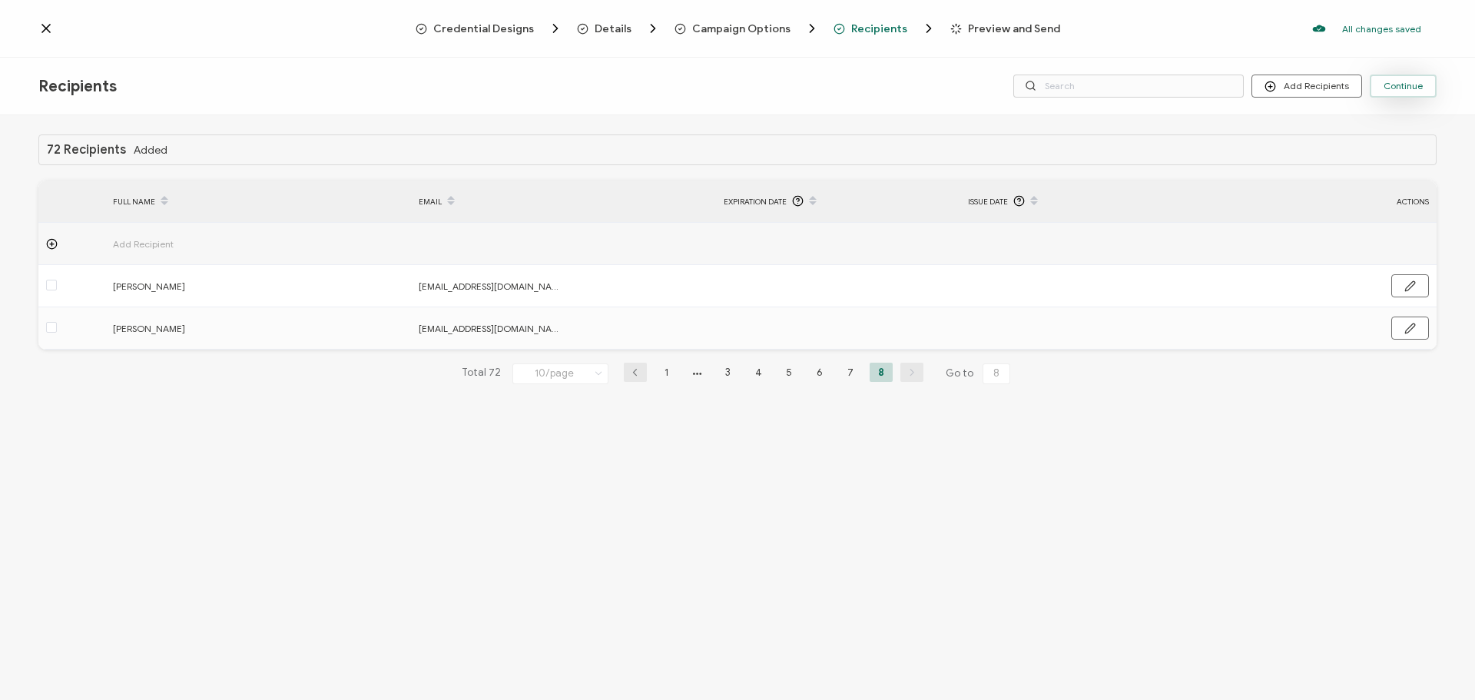
click at [1409, 85] on span "Continue" at bounding box center [1403, 85] width 39 height 9
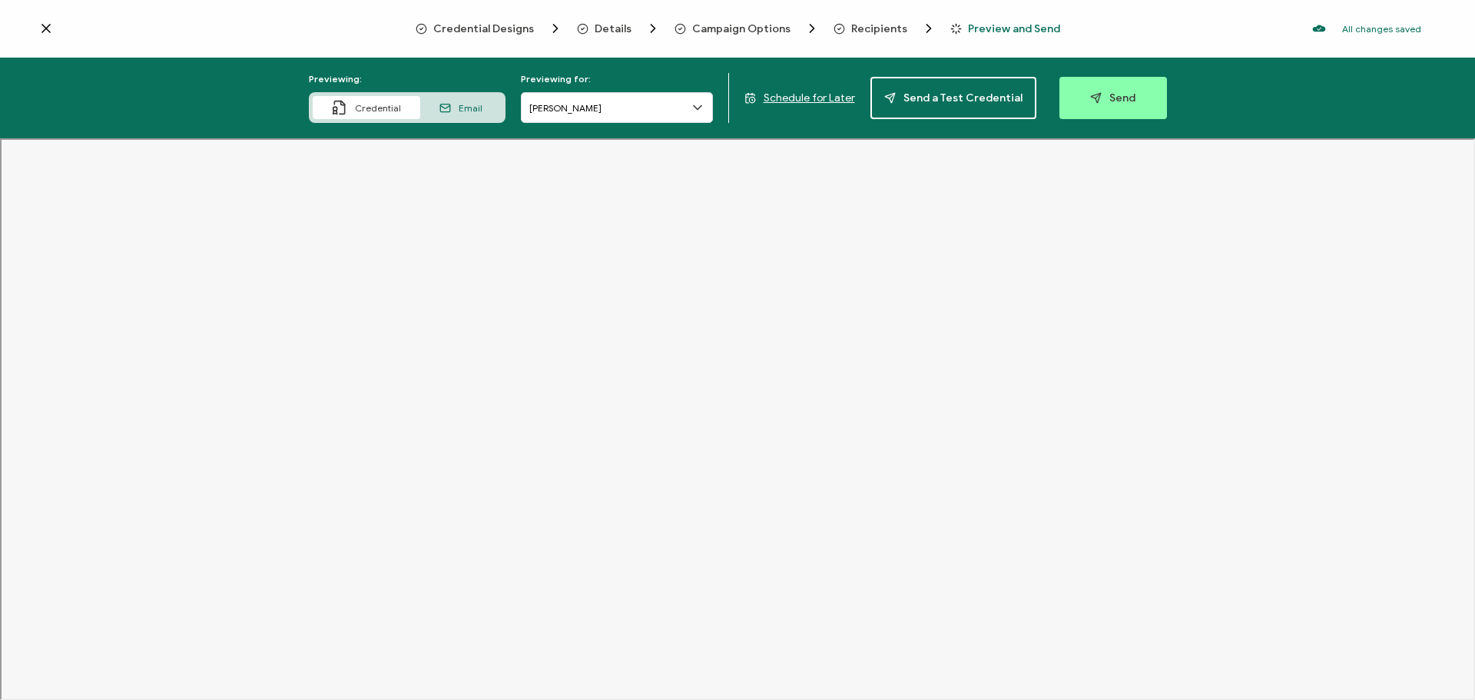
click at [798, 101] on span "Schedule for Later" at bounding box center [809, 97] width 91 height 13
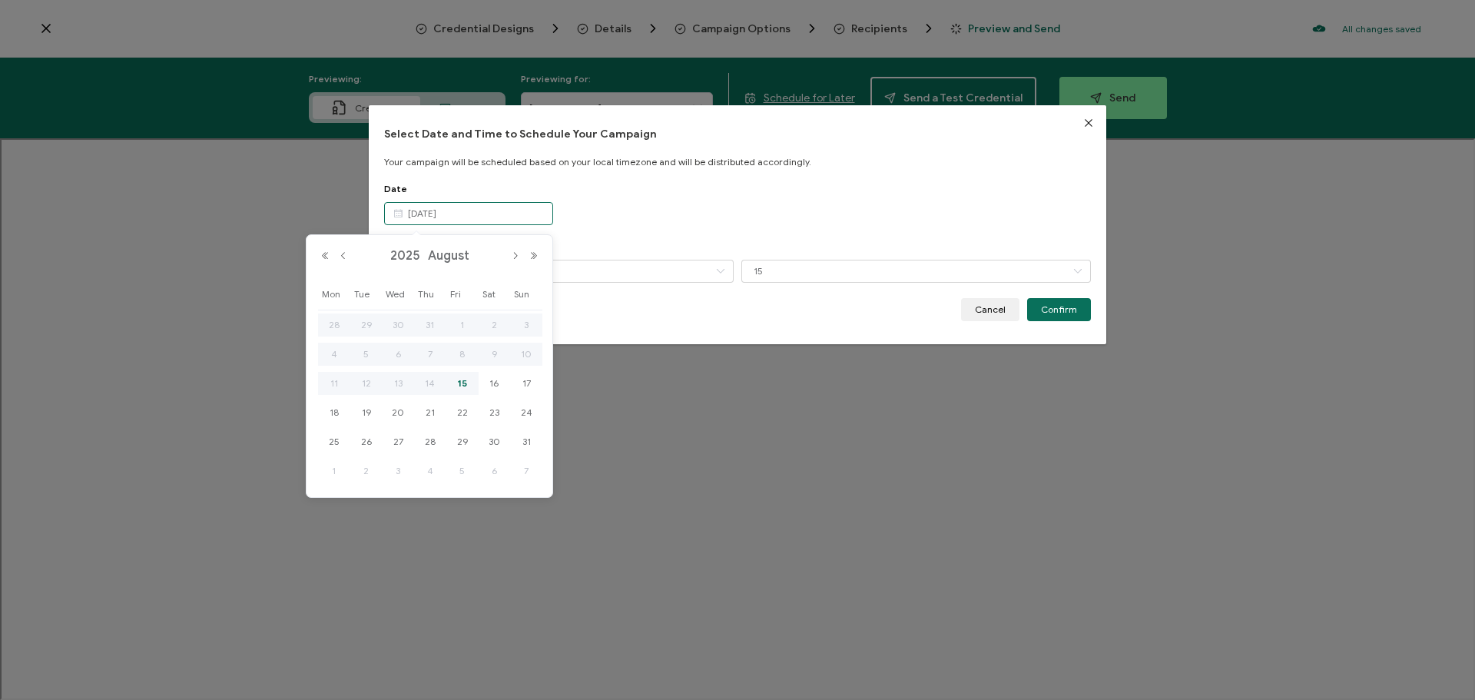
click at [465, 212] on input "[DATE]" at bounding box center [468, 213] width 169 height 23
click at [467, 383] on span "15" at bounding box center [462, 383] width 18 height 18
click at [462, 387] on span "15" at bounding box center [462, 383] width 18 height 18
click at [606, 267] on input "00" at bounding box center [559, 271] width 350 height 23
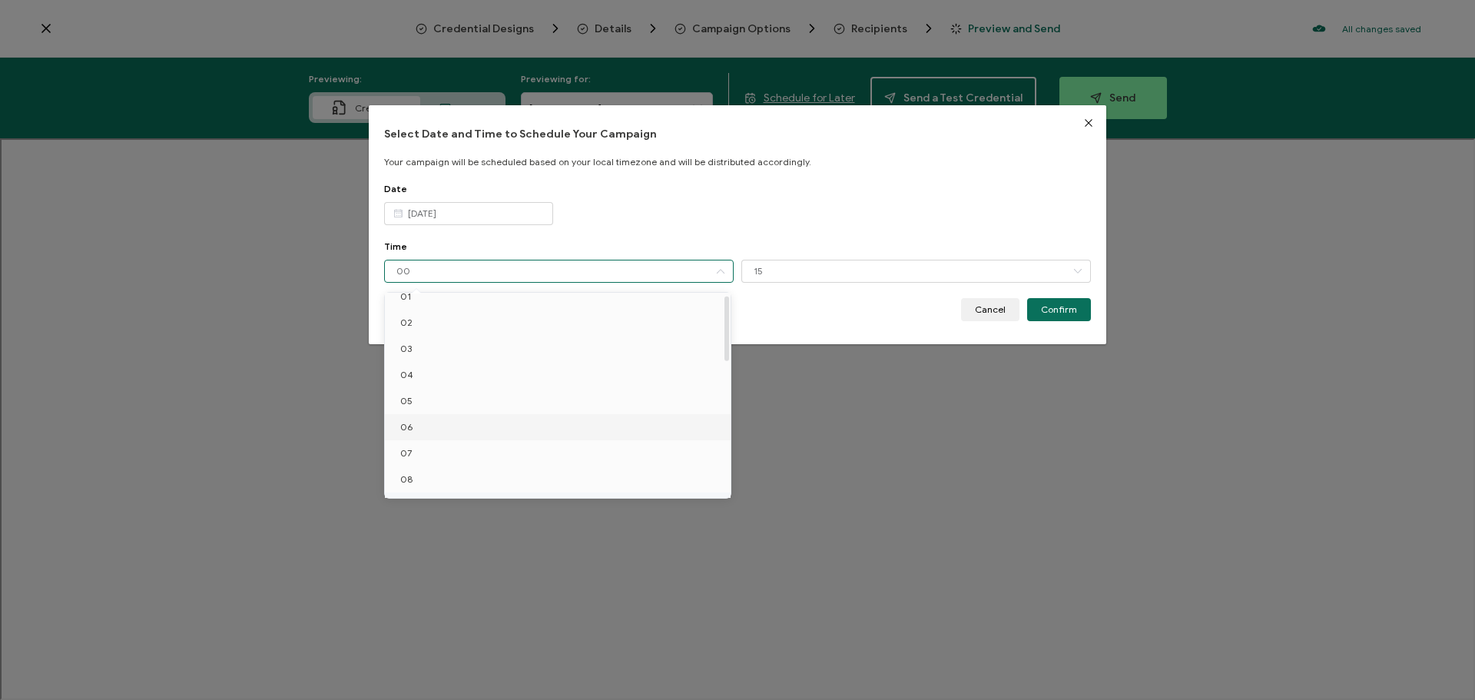
scroll to position [77, 0]
click at [426, 446] on li "08" at bounding box center [560, 442] width 351 height 26
type input "08"
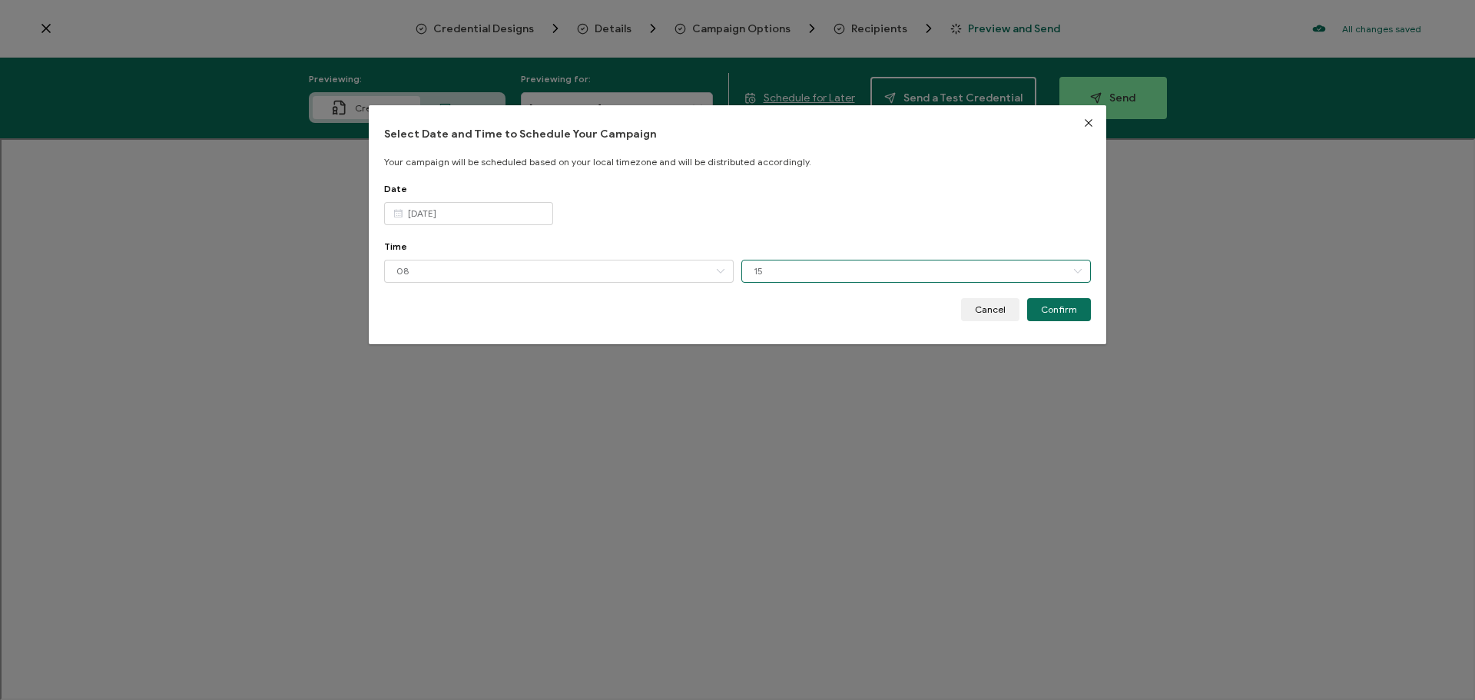
click at [774, 278] on input "15" at bounding box center [916, 271] width 350 height 23
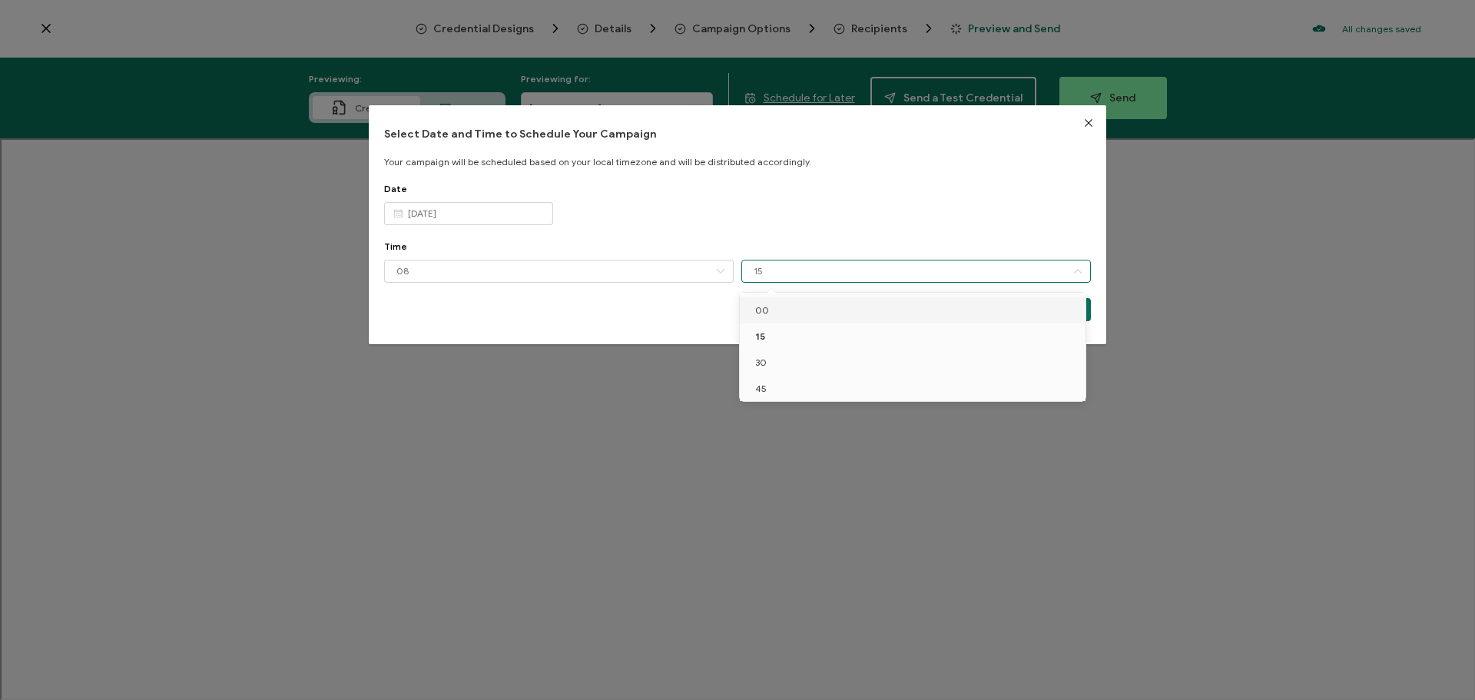
click at [769, 308] on li "00" at bounding box center [915, 310] width 351 height 26
type input "00"
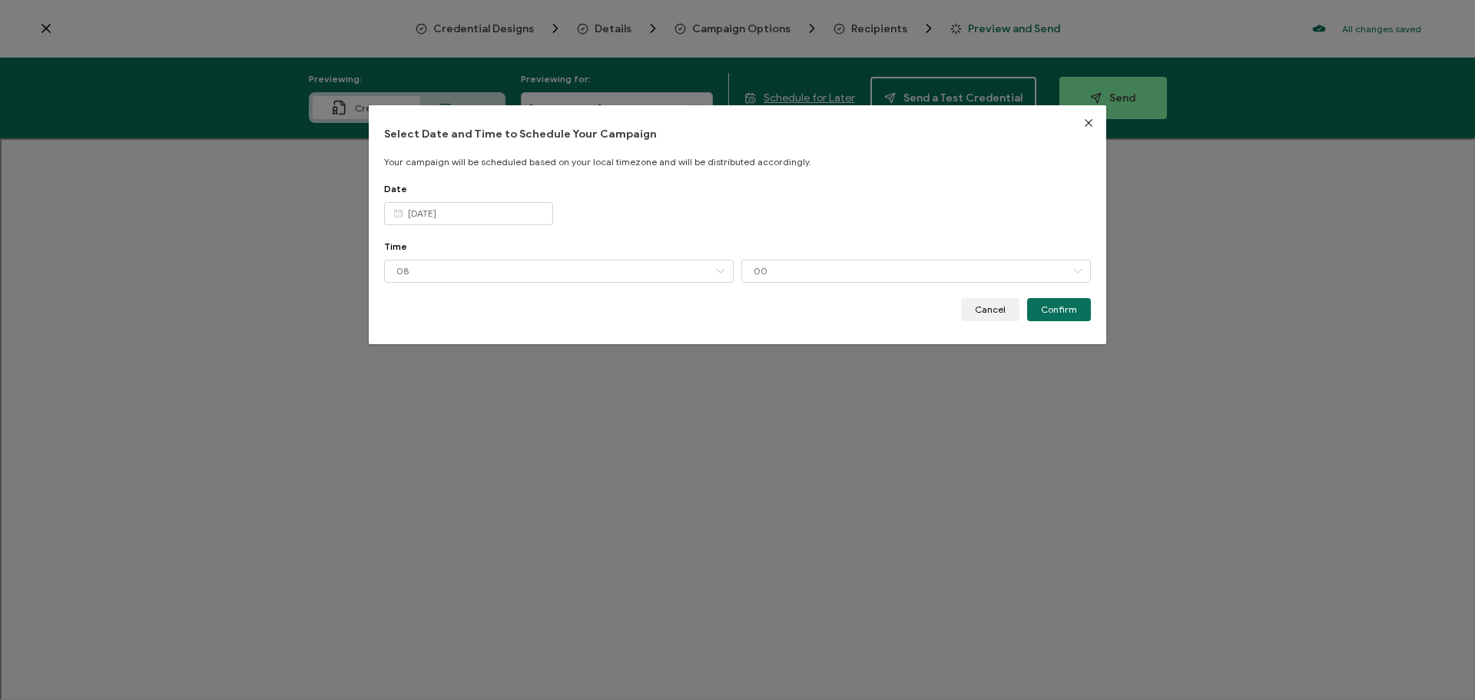
click at [1041, 309] on span "Confirm" at bounding box center [1059, 309] width 36 height 9
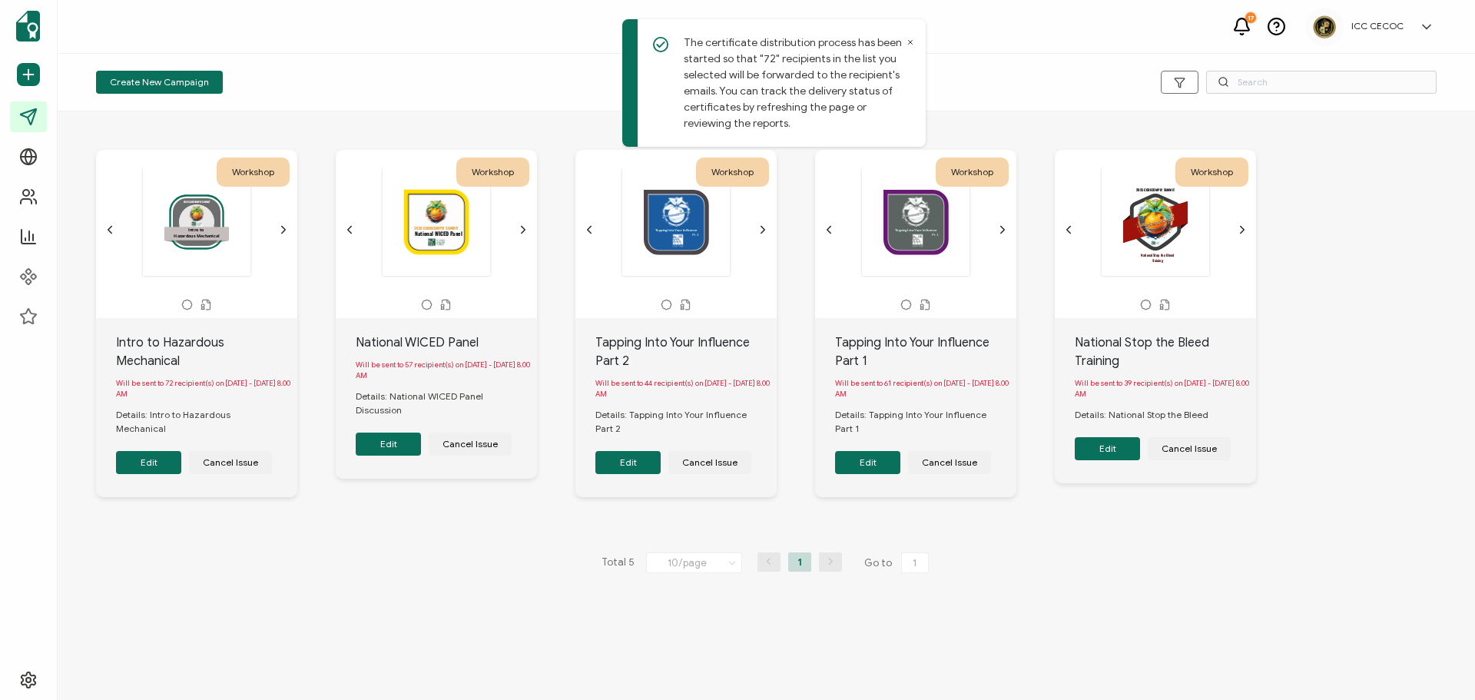
click at [508, 74] on div "Create New Campaign" at bounding box center [319, 82] width 447 height 23
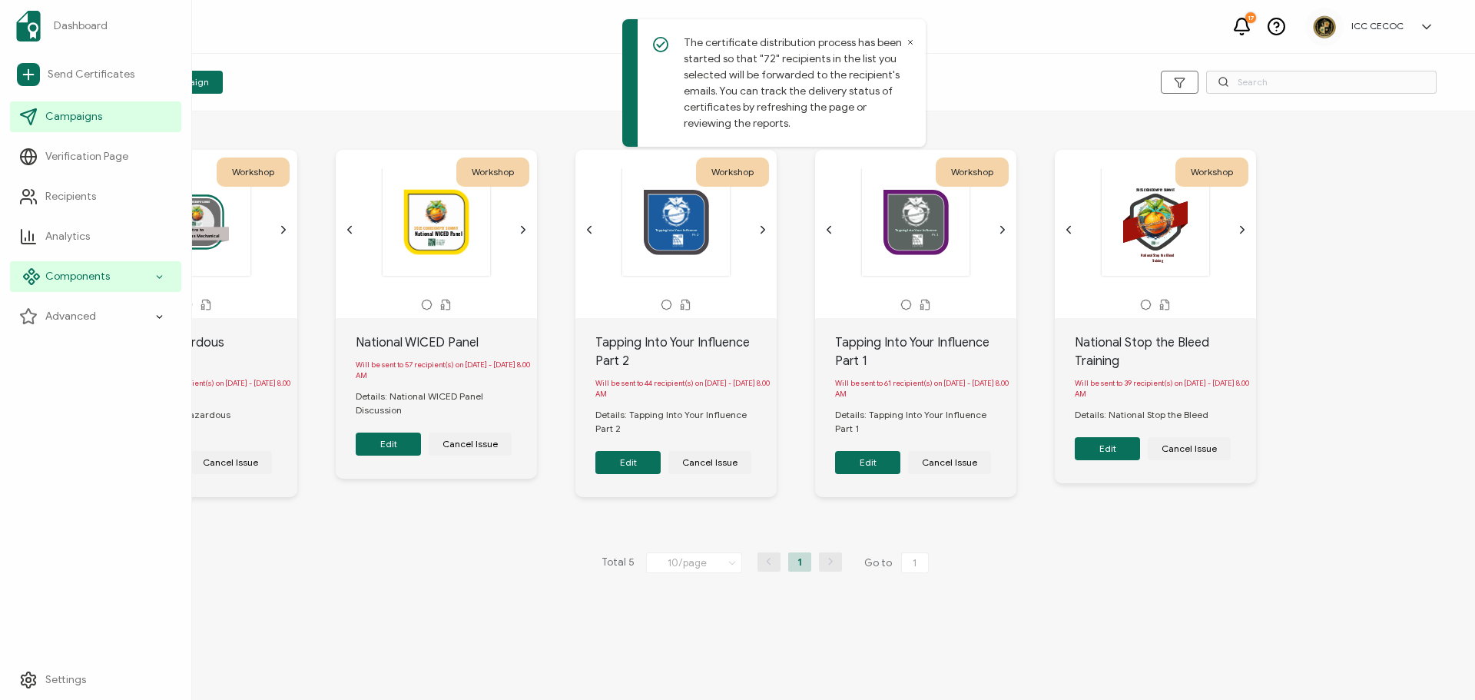
click at [45, 276] on span "Components" at bounding box center [77, 276] width 65 height 15
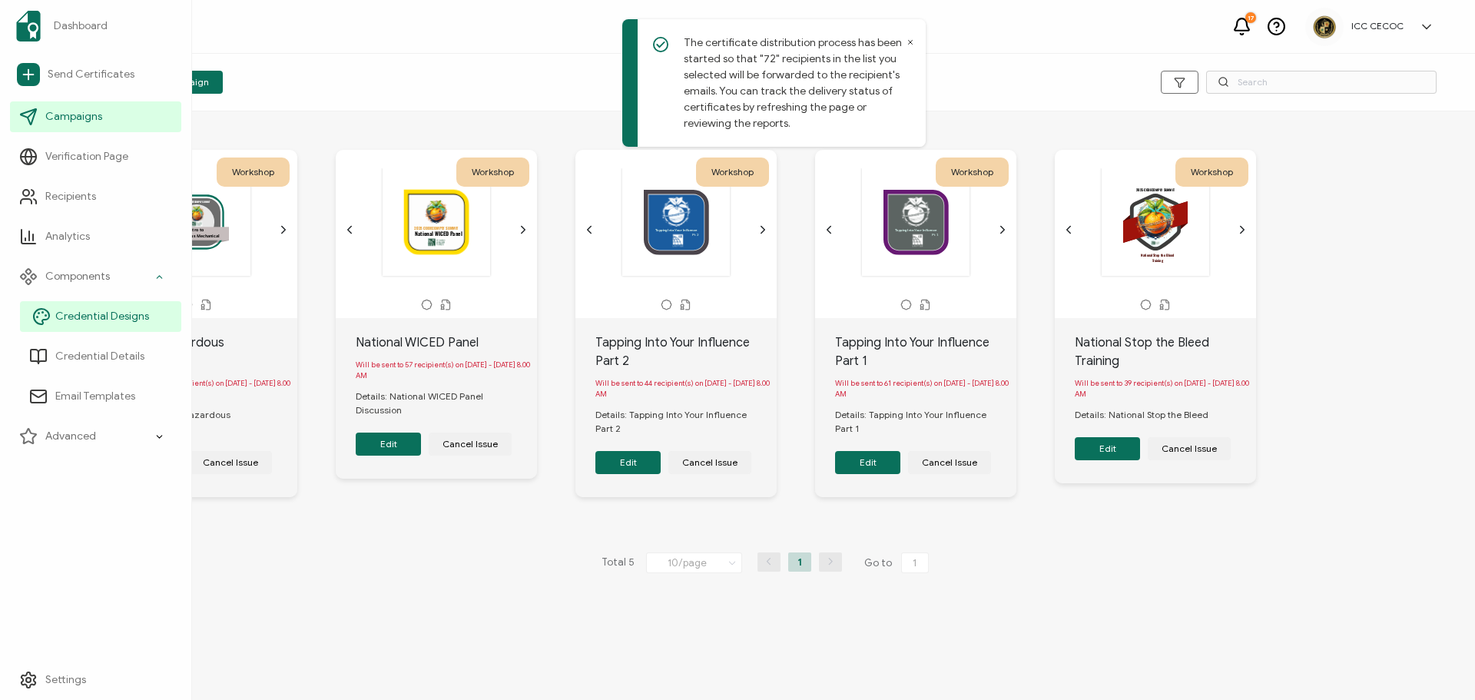
click at [79, 312] on span "Credential Designs" at bounding box center [102, 316] width 94 height 15
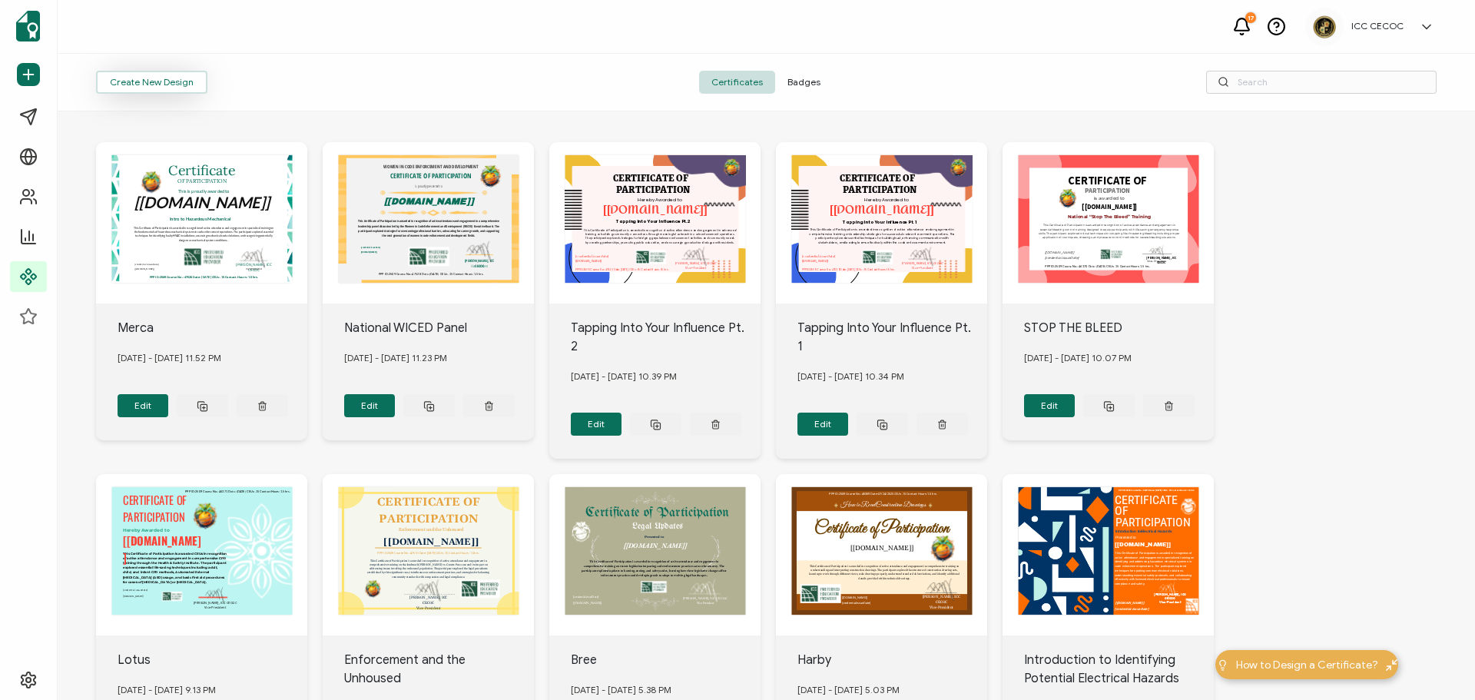
click at [152, 88] on button "Create New Design" at bounding box center [151, 82] width 111 height 23
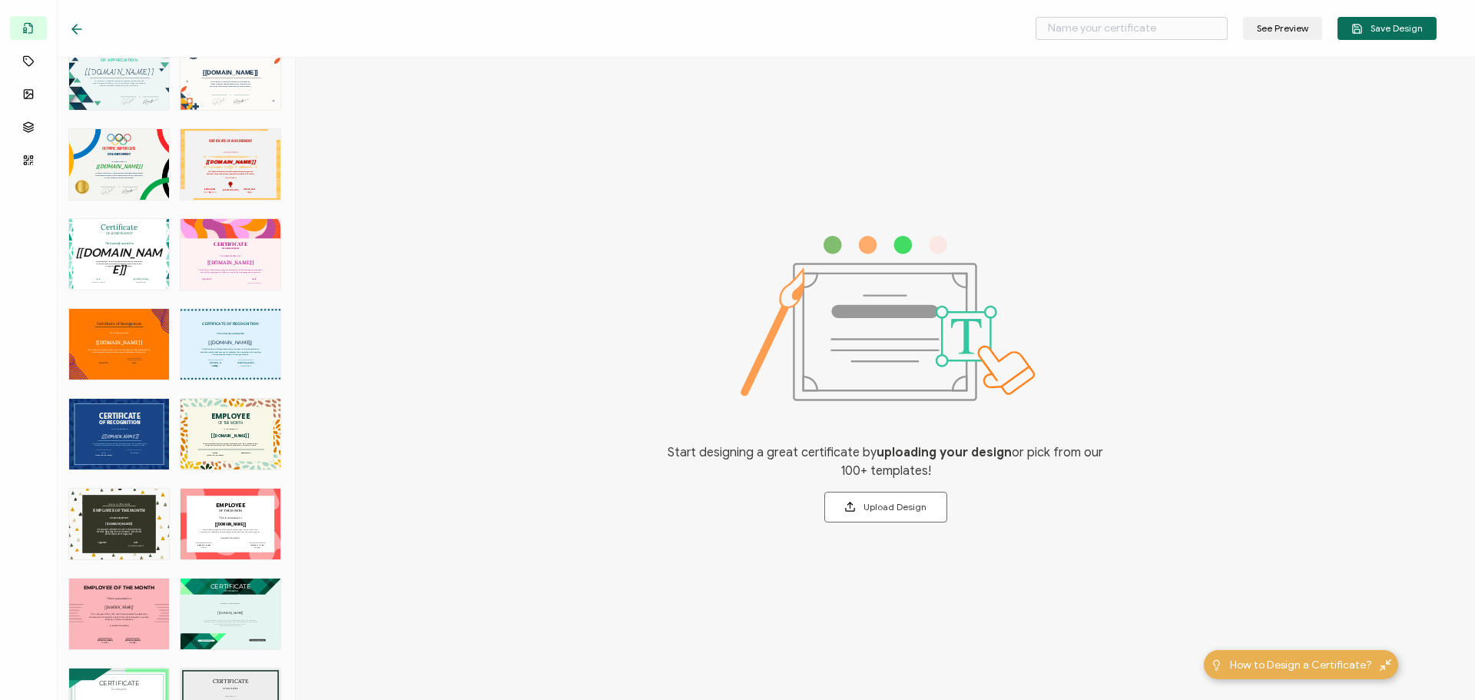
scroll to position [2073, 0]
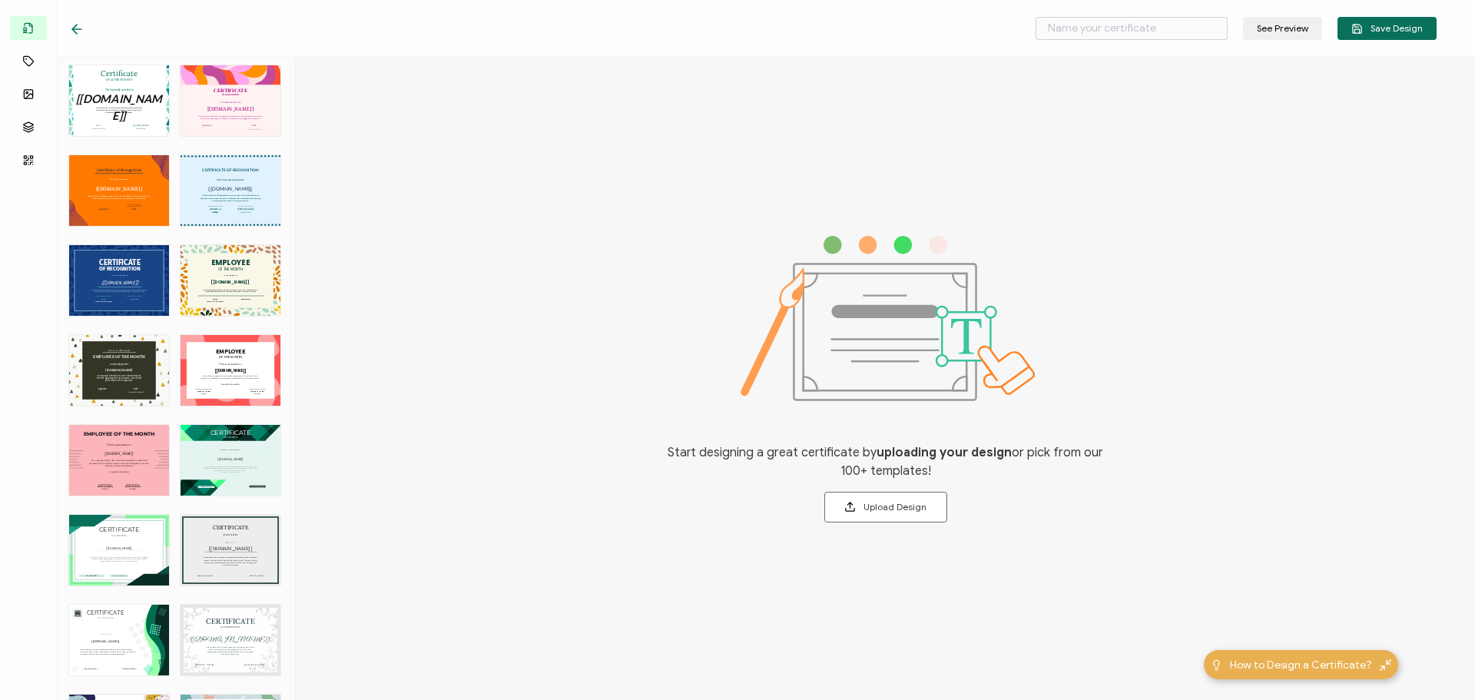
click at [219, 532] on div "CERTIFICATE PRESENTED TO [[DOMAIN_NAME]] Lorem ipsum dolor sit amet, consectetu…" at bounding box center [231, 550] width 100 height 71
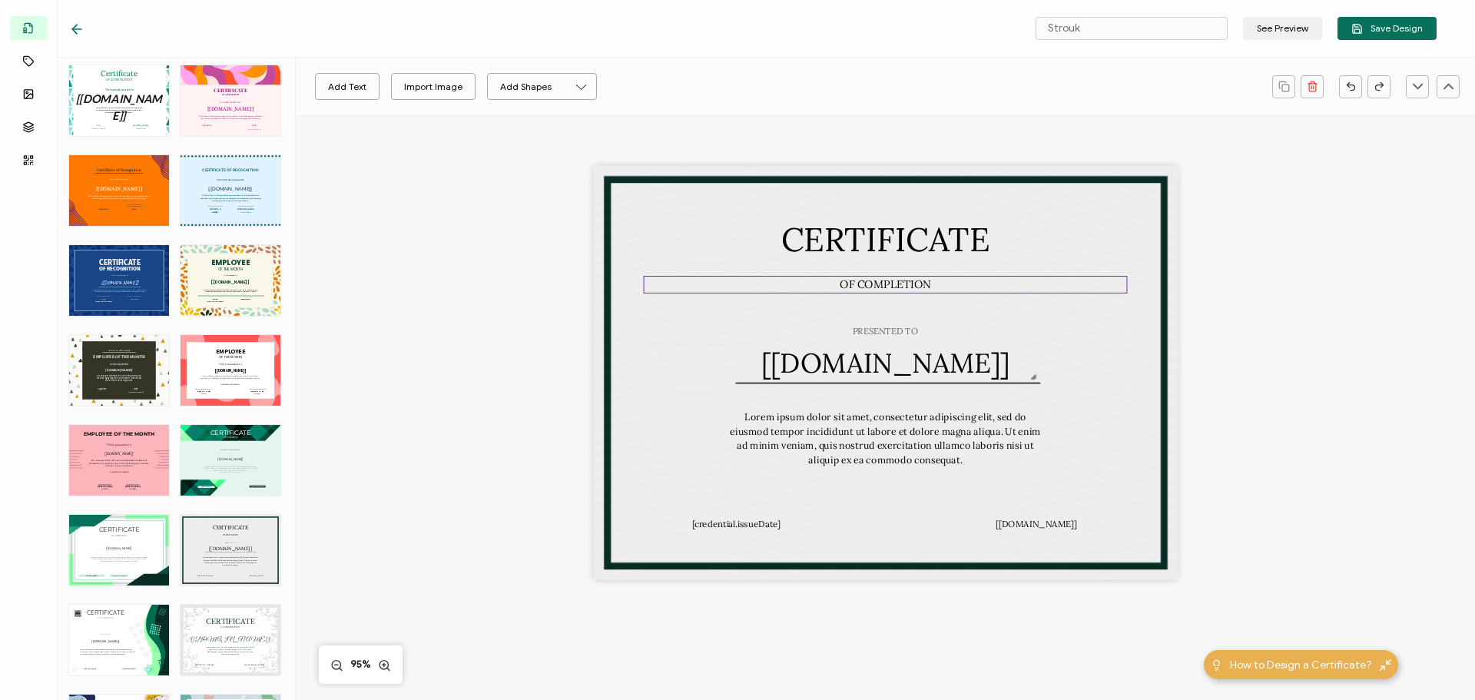
click at [894, 285] on pre "OF COMPLETION" at bounding box center [885, 284] width 91 height 14
drag, startPoint x: 856, startPoint y: 283, endPoint x: 966, endPoint y: 275, distance: 110.2
click at [966, 275] on div "CERTIFICATE PRESENTED TO The recipient’s full name, which will be automatically…" at bounding box center [886, 373] width 584 height 413
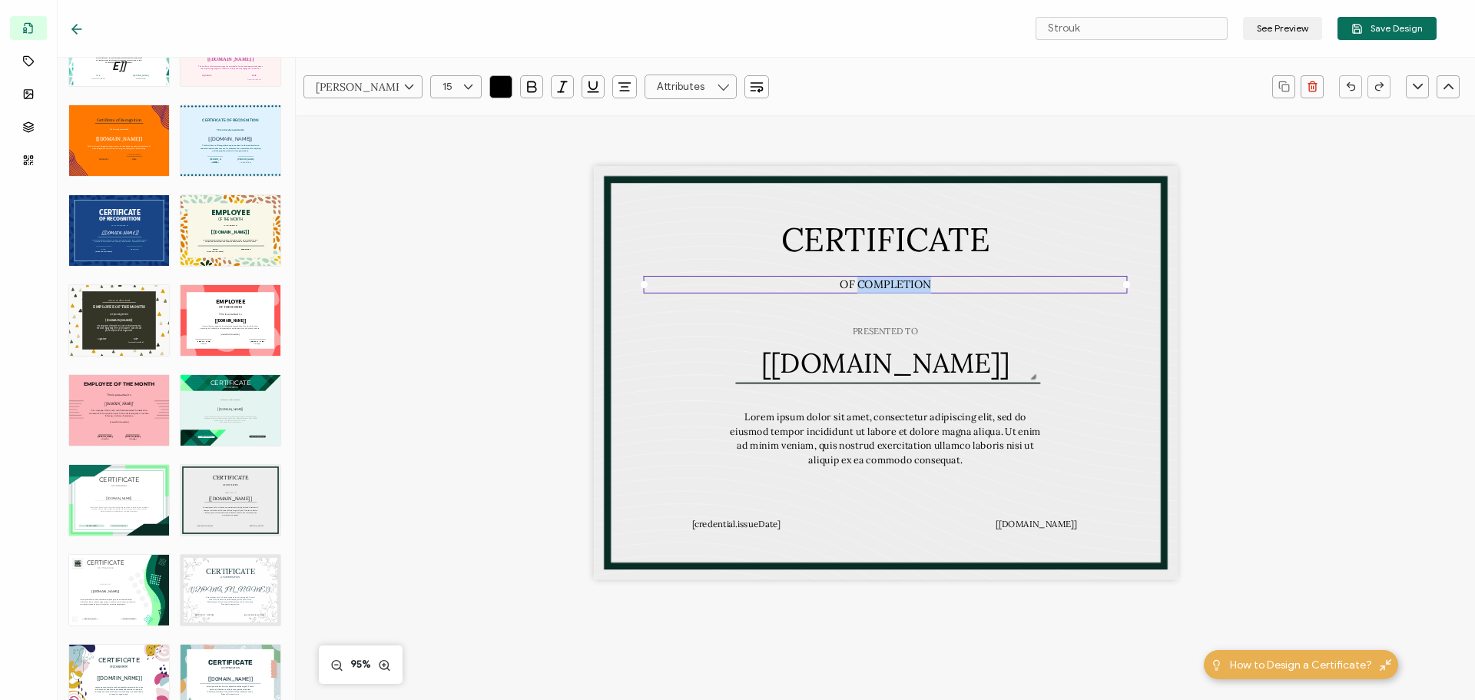
scroll to position [2227, 0]
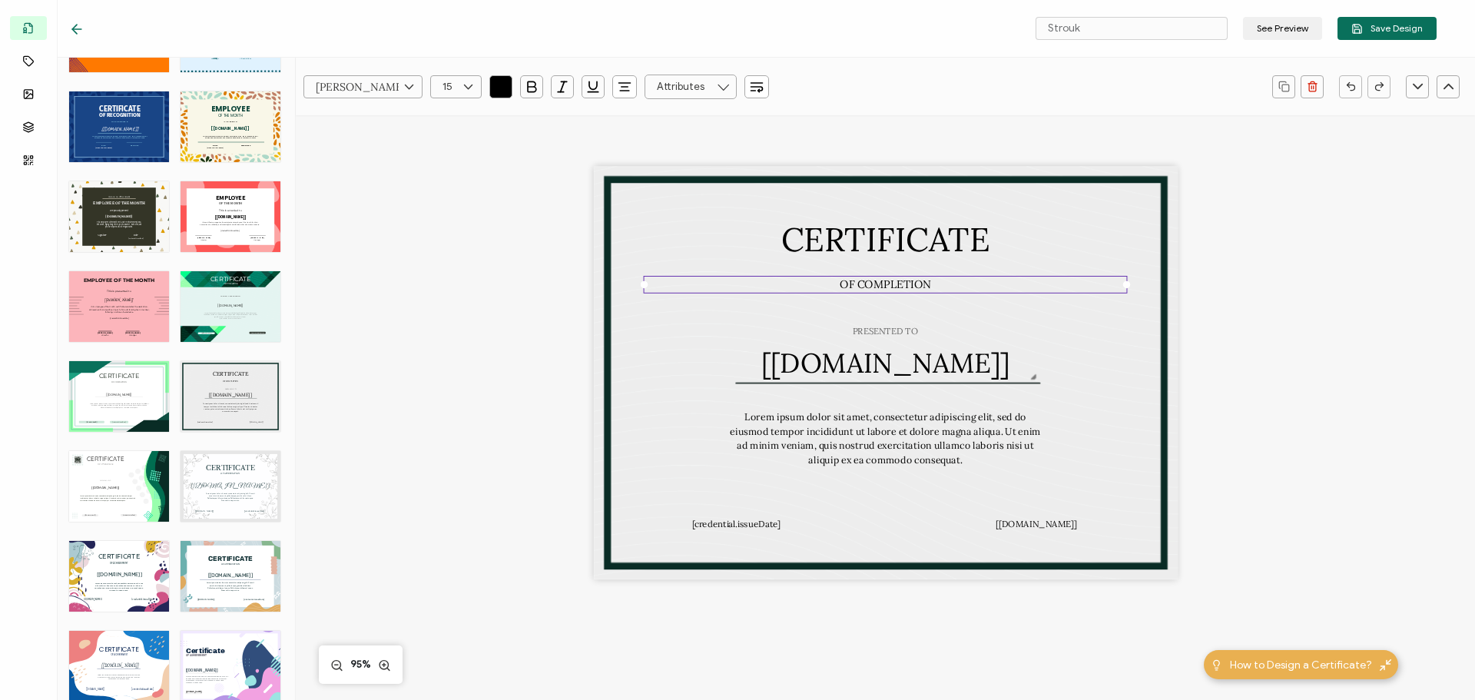
click at [138, 505] on div "CERTIFICATE OF ATTENDANCE Lorem ipsum dolor sit amet, consectetur adipiscing el…" at bounding box center [119, 486] width 100 height 71
type input "Briny"
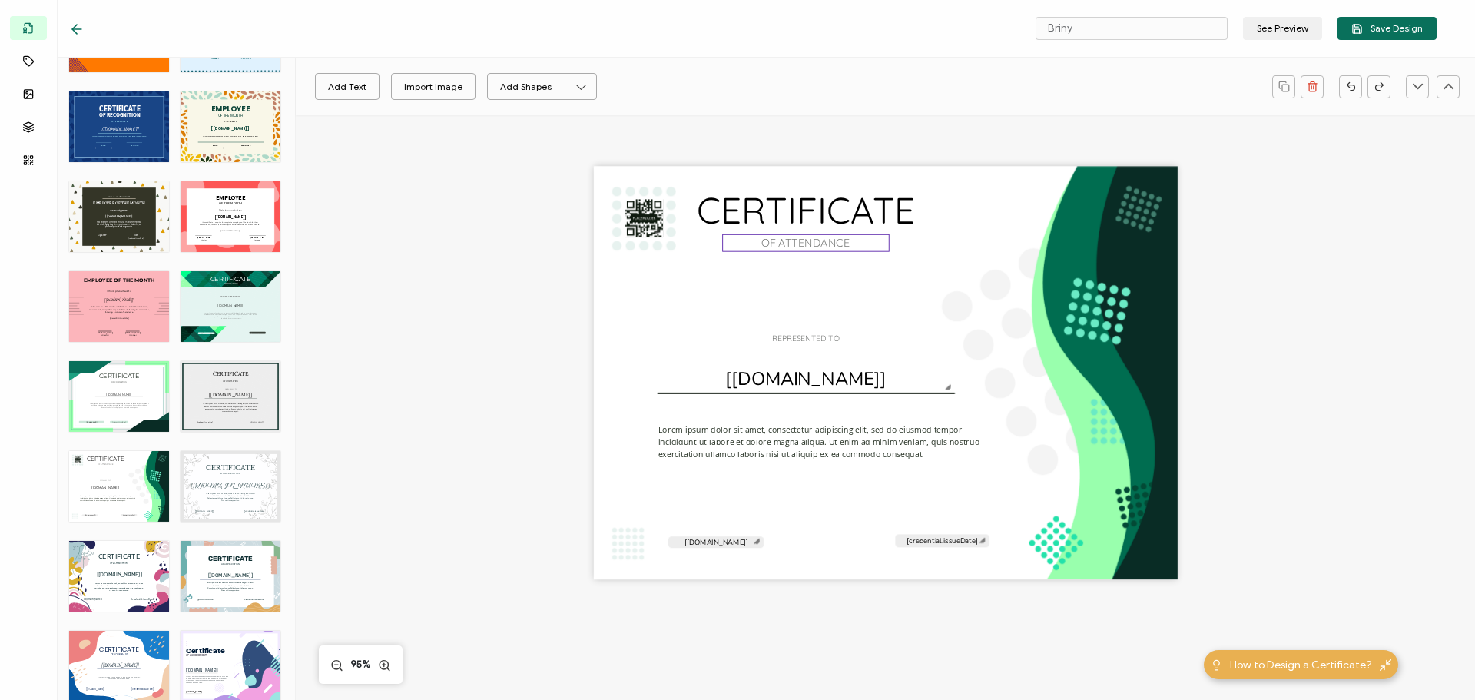
click at [787, 244] on pre "OF ATTENDANCE" at bounding box center [805, 243] width 88 height 14
click at [629, 216] on rect at bounding box center [644, 218] width 38 height 38
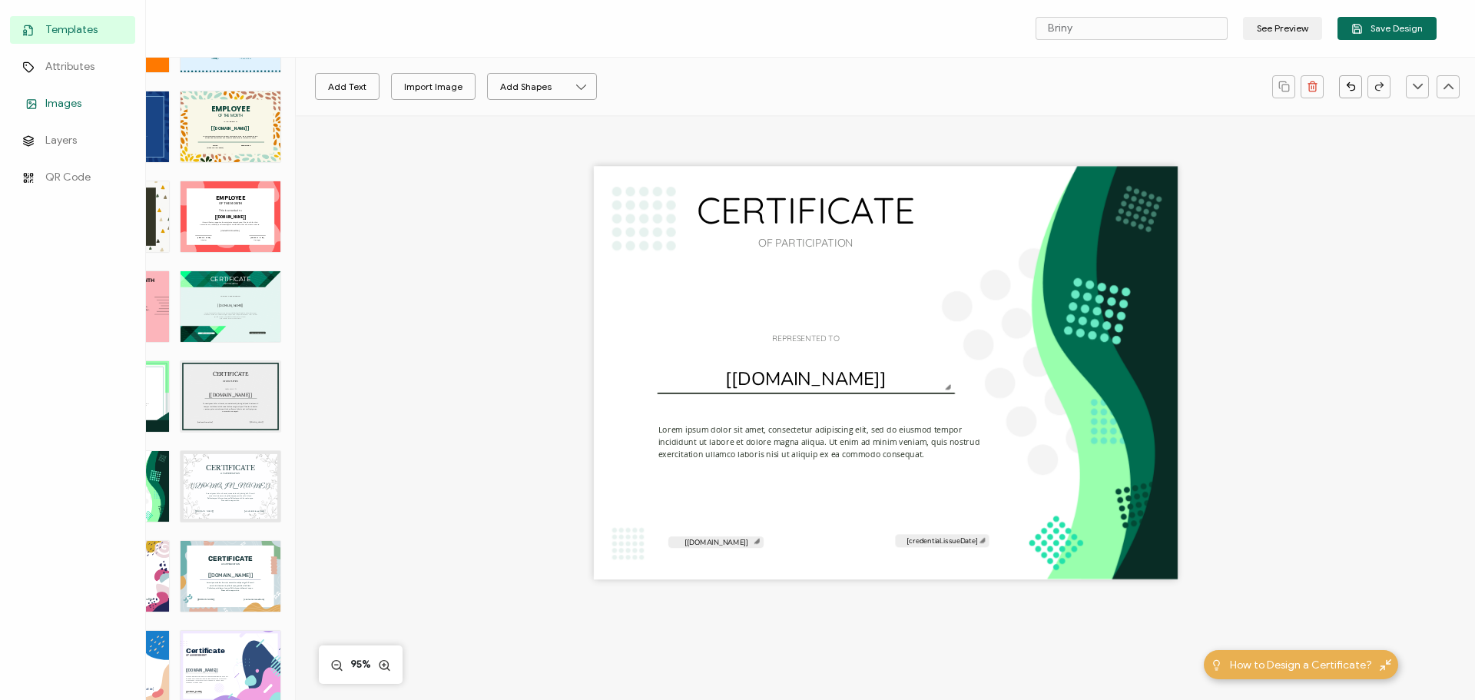
click at [65, 107] on span "Images" at bounding box center [63, 103] width 36 height 15
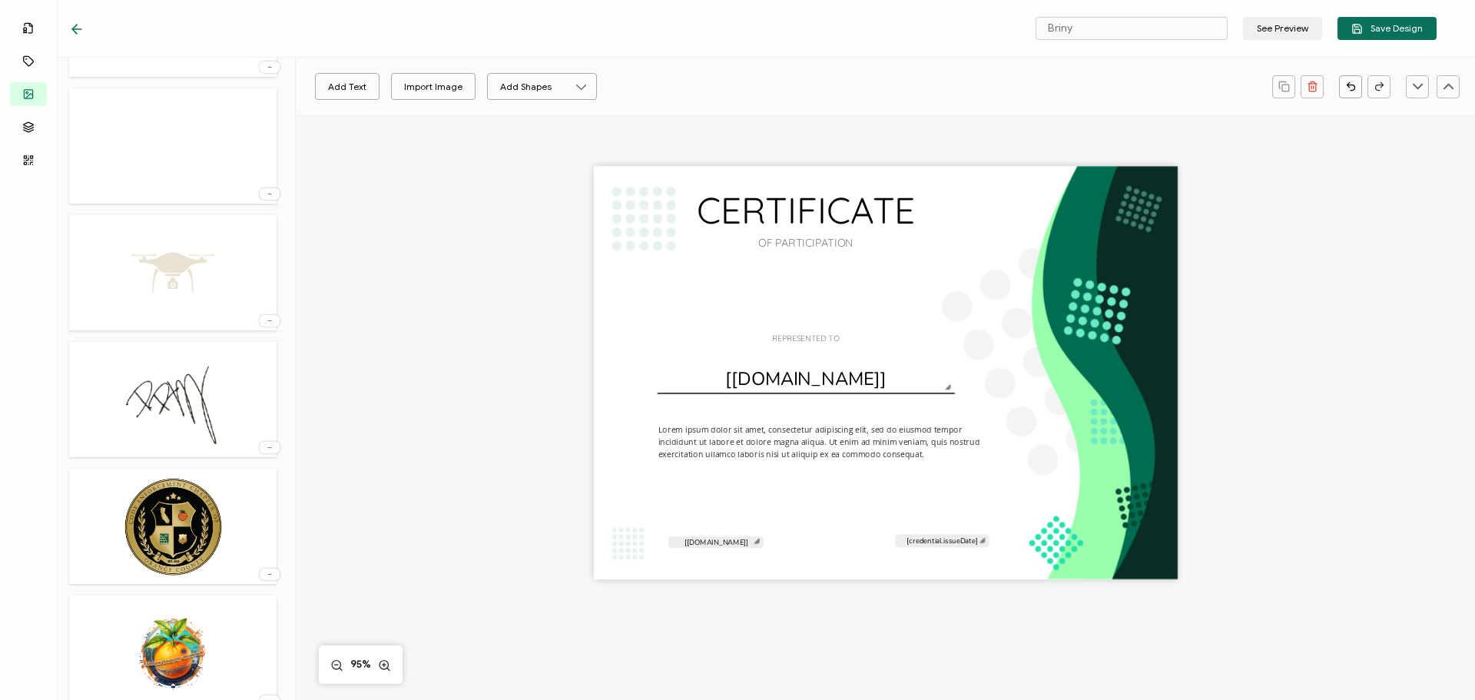
scroll to position [615, 0]
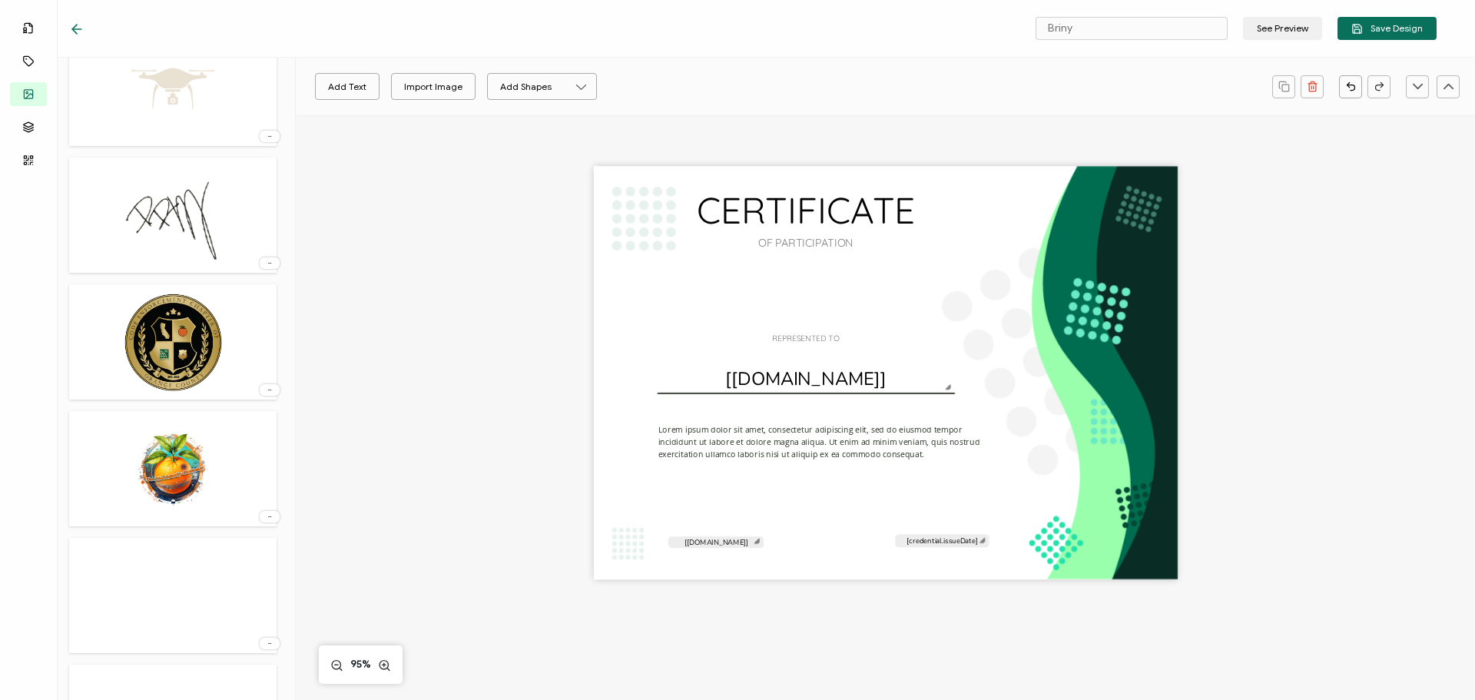
click at [184, 468] on img at bounding box center [173, 469] width 111 height 100
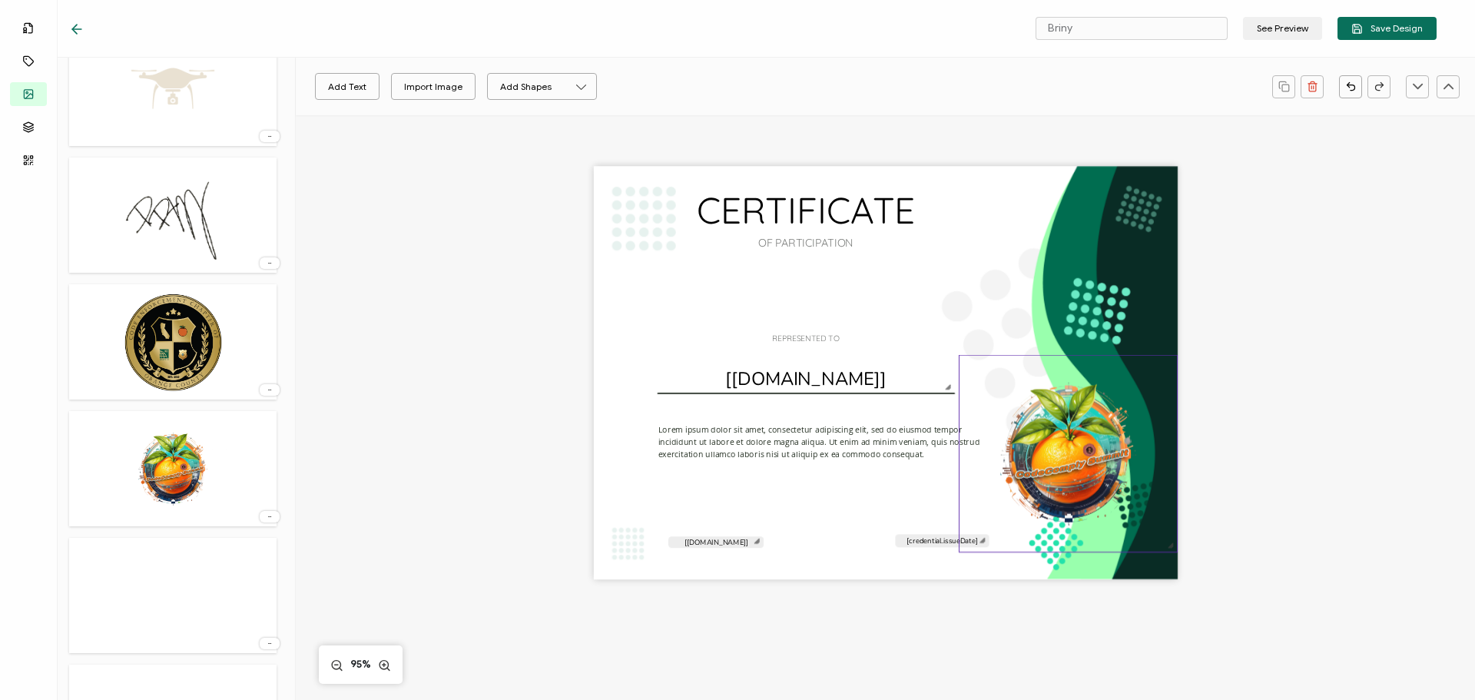
drag, startPoint x: 883, startPoint y: 353, endPoint x: 1119, endPoint y: 444, distance: 252.2
click at [1119, 444] on img at bounding box center [1067, 454] width 217 height 197
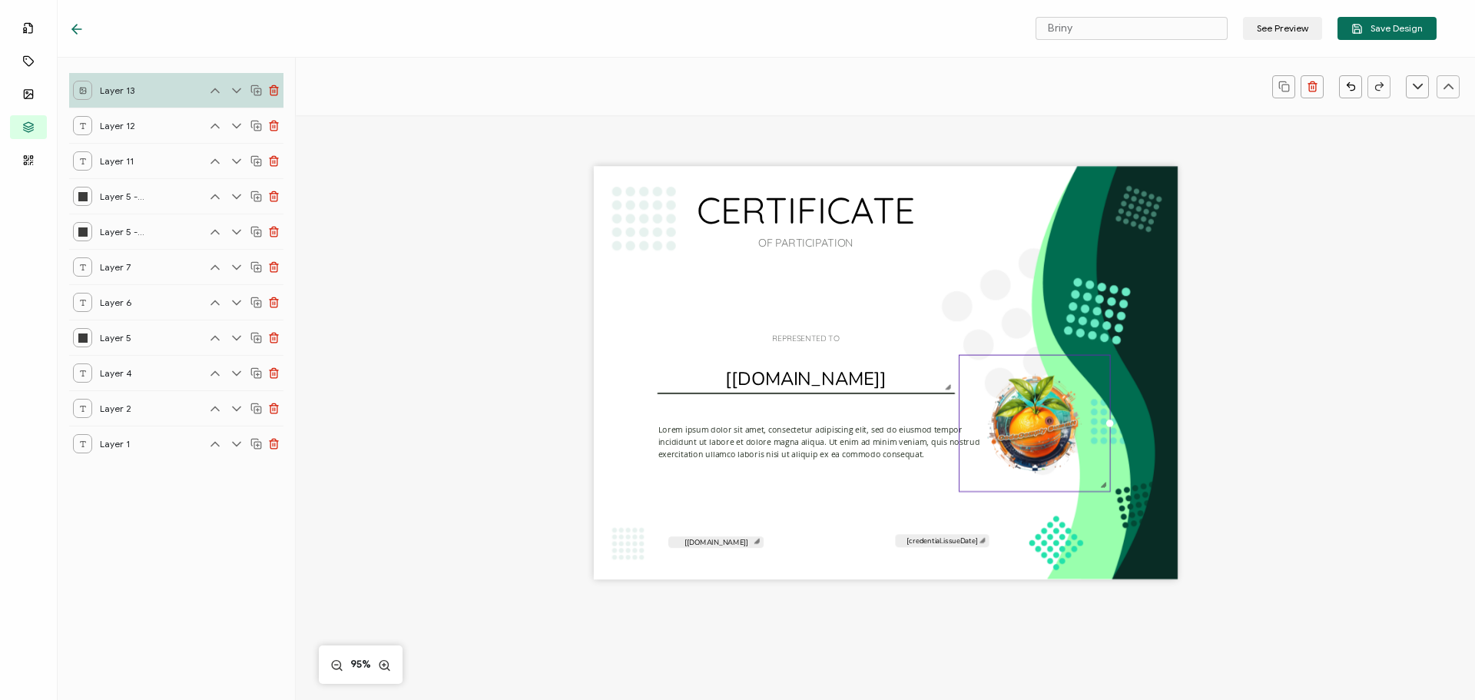
drag, startPoint x: 1166, startPoint y: 546, endPoint x: 1089, endPoint y: 466, distance: 111.9
click at [1097, 479] on div at bounding box center [1103, 485] width 12 height 12
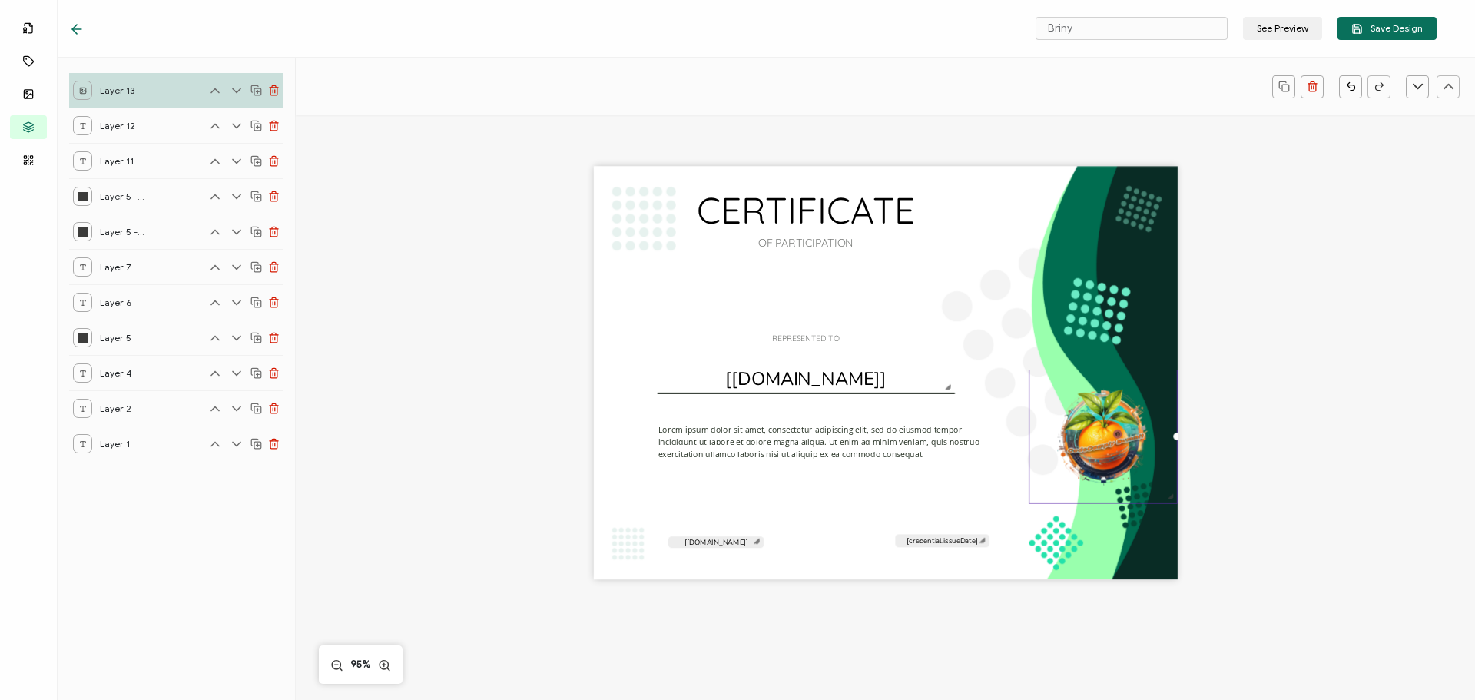
drag, startPoint x: 1013, startPoint y: 435, endPoint x: 1101, endPoint y: 449, distance: 89.5
click at [1101, 449] on img at bounding box center [1103, 436] width 148 height 133
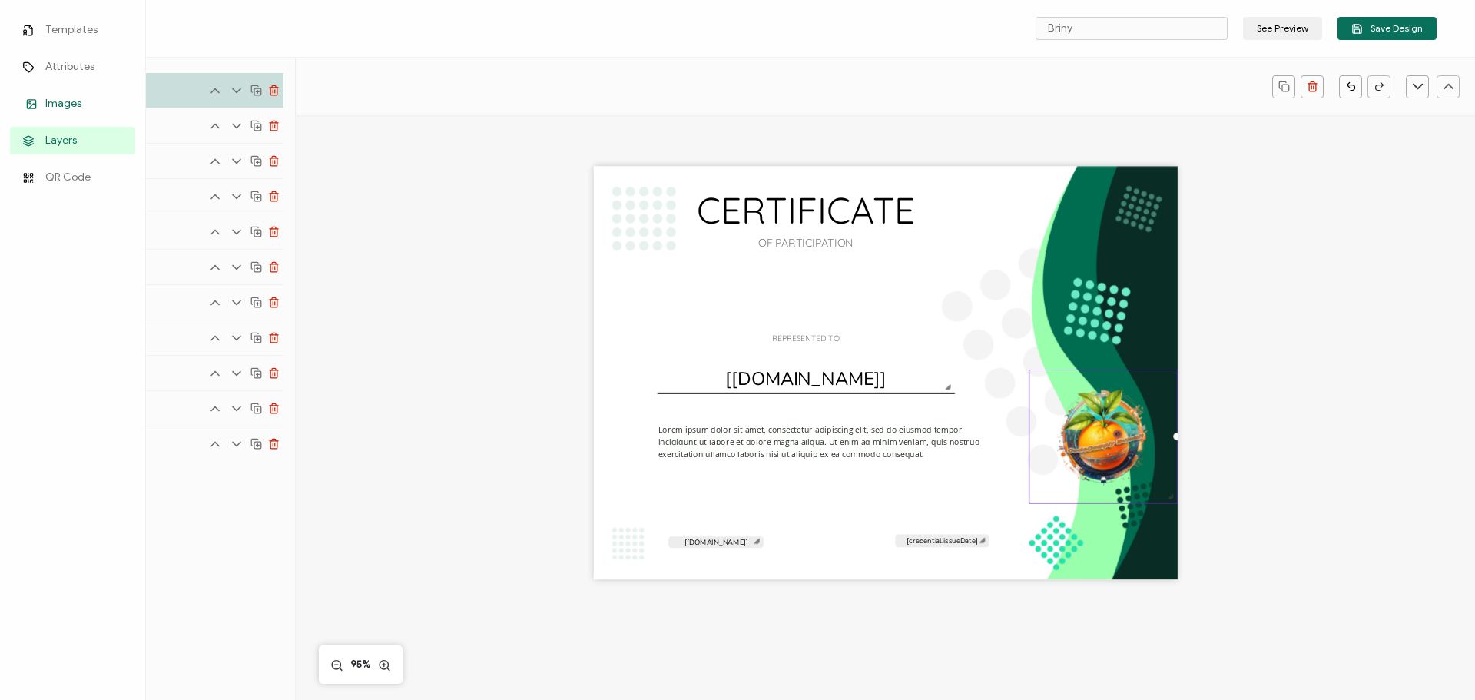
click at [67, 98] on span "Images" at bounding box center [63, 103] width 36 height 15
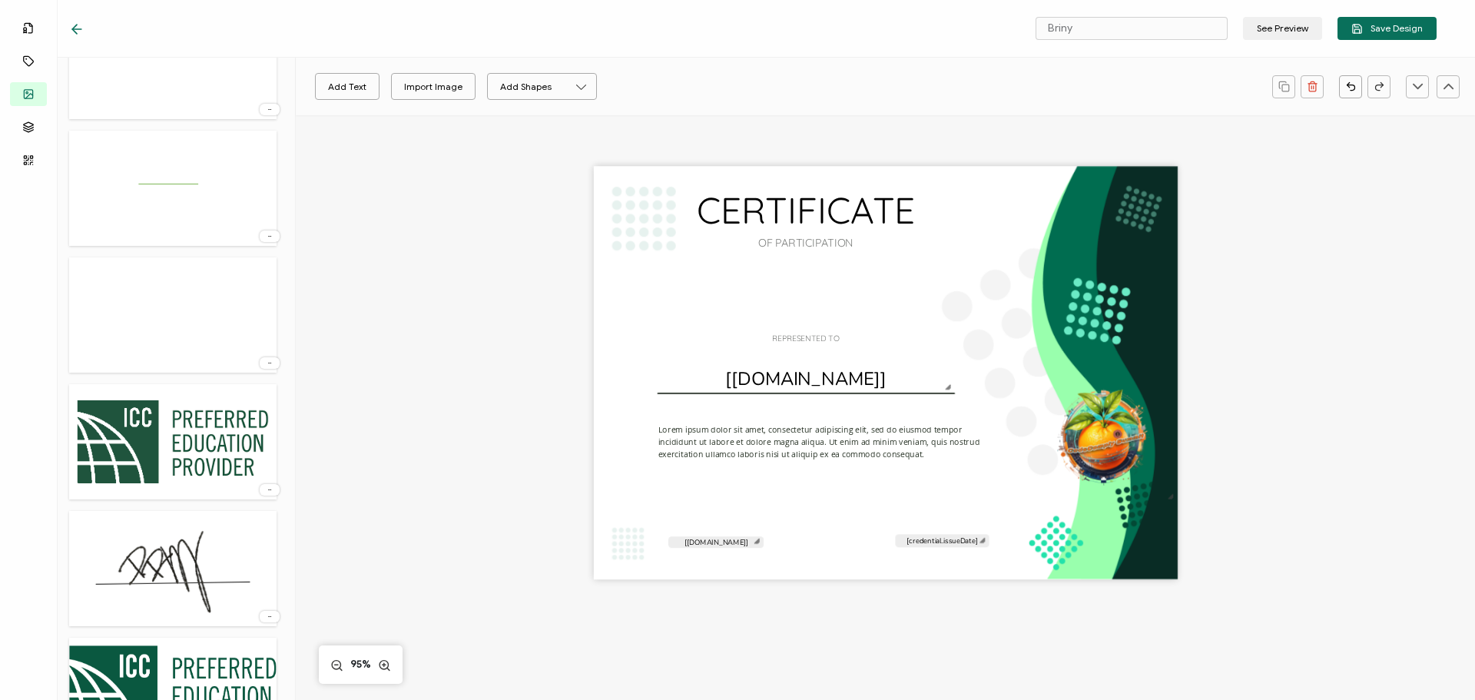
scroll to position [1386, 0]
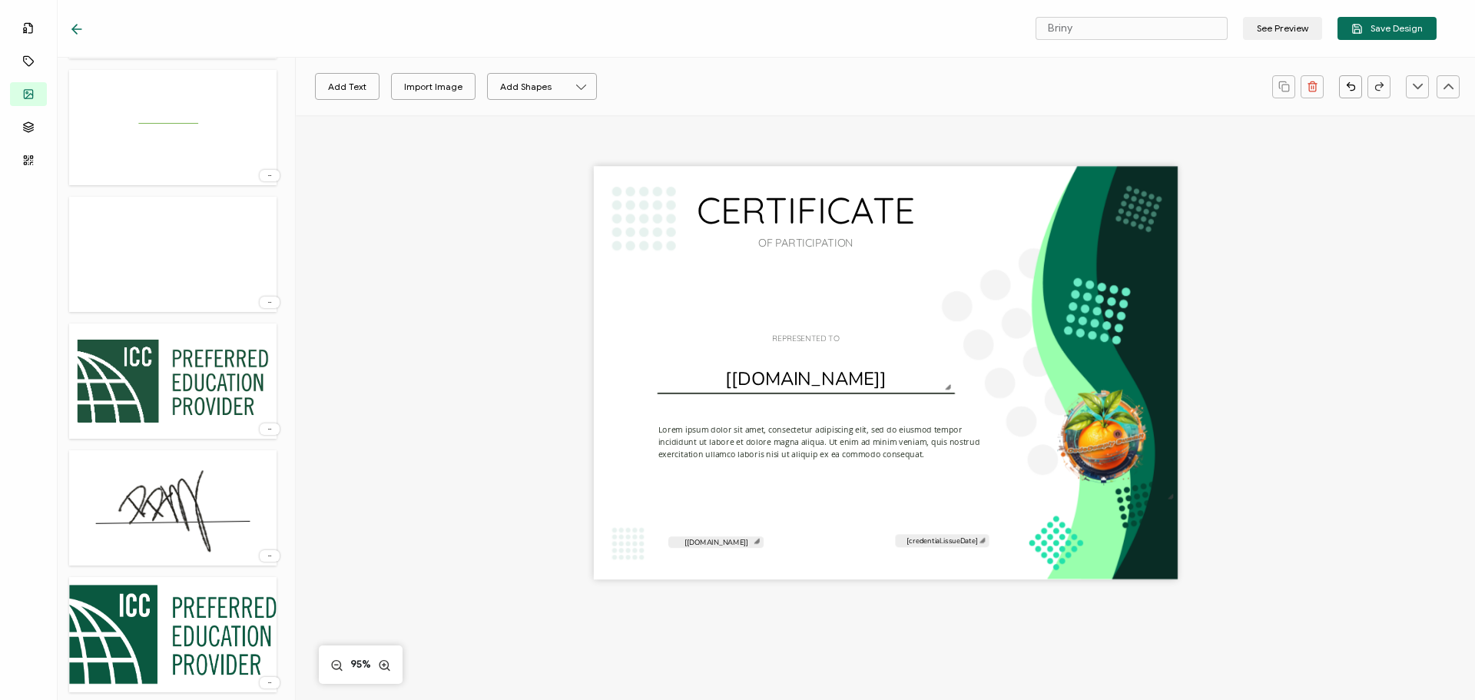
click at [165, 405] on img at bounding box center [172, 381] width 207 height 100
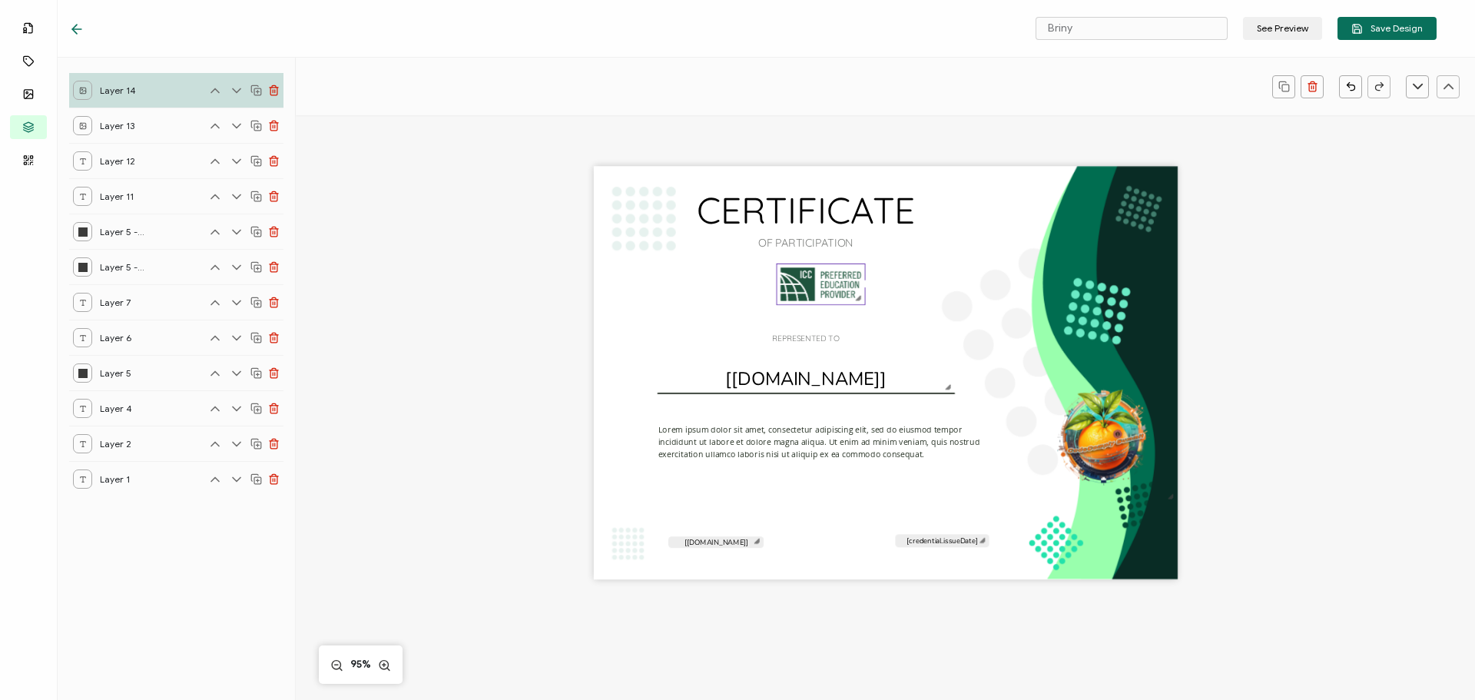
scroll to position [0, 0]
drag, startPoint x: 982, startPoint y: 360, endPoint x: 847, endPoint y: 303, distance: 146.0
click at [854, 323] on div "CERTIFICATE OF PARTICIPATION Lorem ipsum dolor sit amet, consectetur adipiscing…" at bounding box center [886, 373] width 584 height 413
drag, startPoint x: 837, startPoint y: 282, endPoint x: 679, endPoint y: 545, distance: 306.7
click at [679, 545] on img at bounding box center [665, 548] width 94 height 43
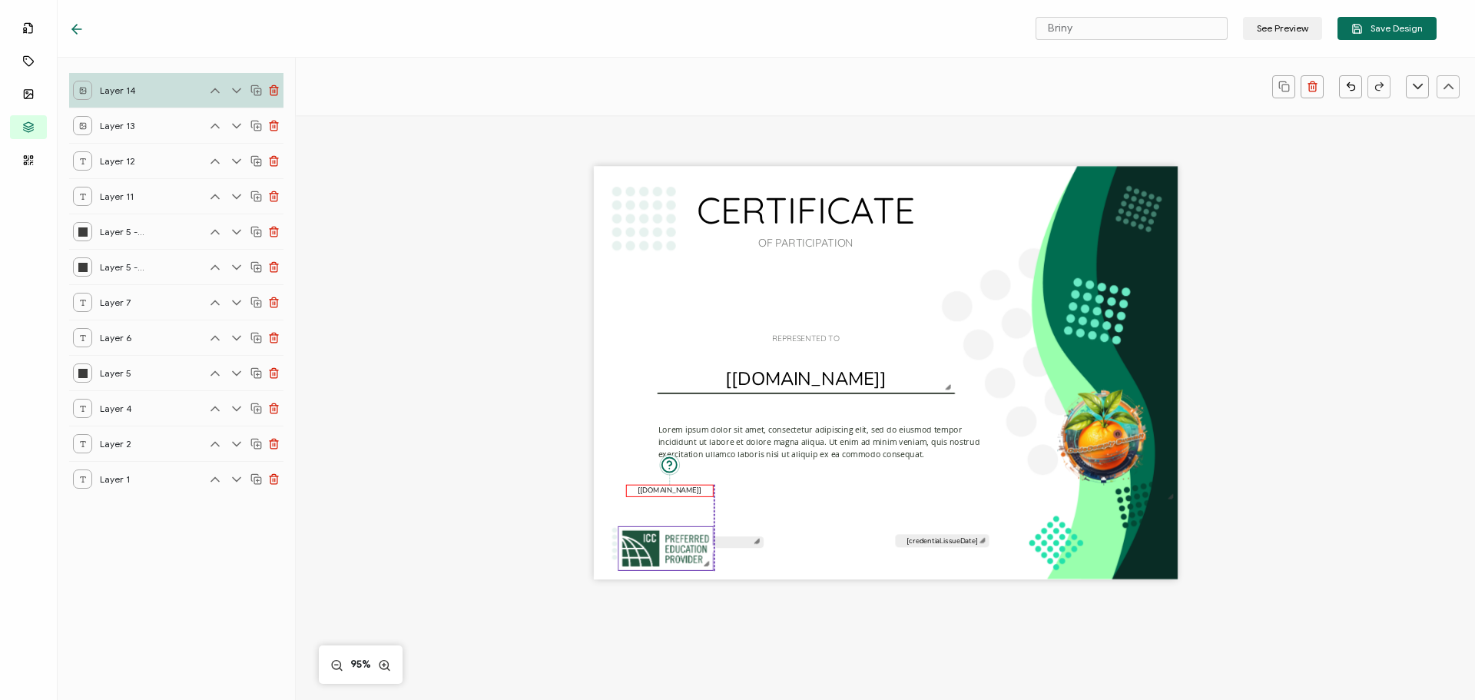
drag, startPoint x: 744, startPoint y: 541, endPoint x: 700, endPoint y: 489, distance: 68.1
click at [700, 489] on div "A unique serial number automatically assigned to each credential by the system.…" at bounding box center [670, 491] width 88 height 12
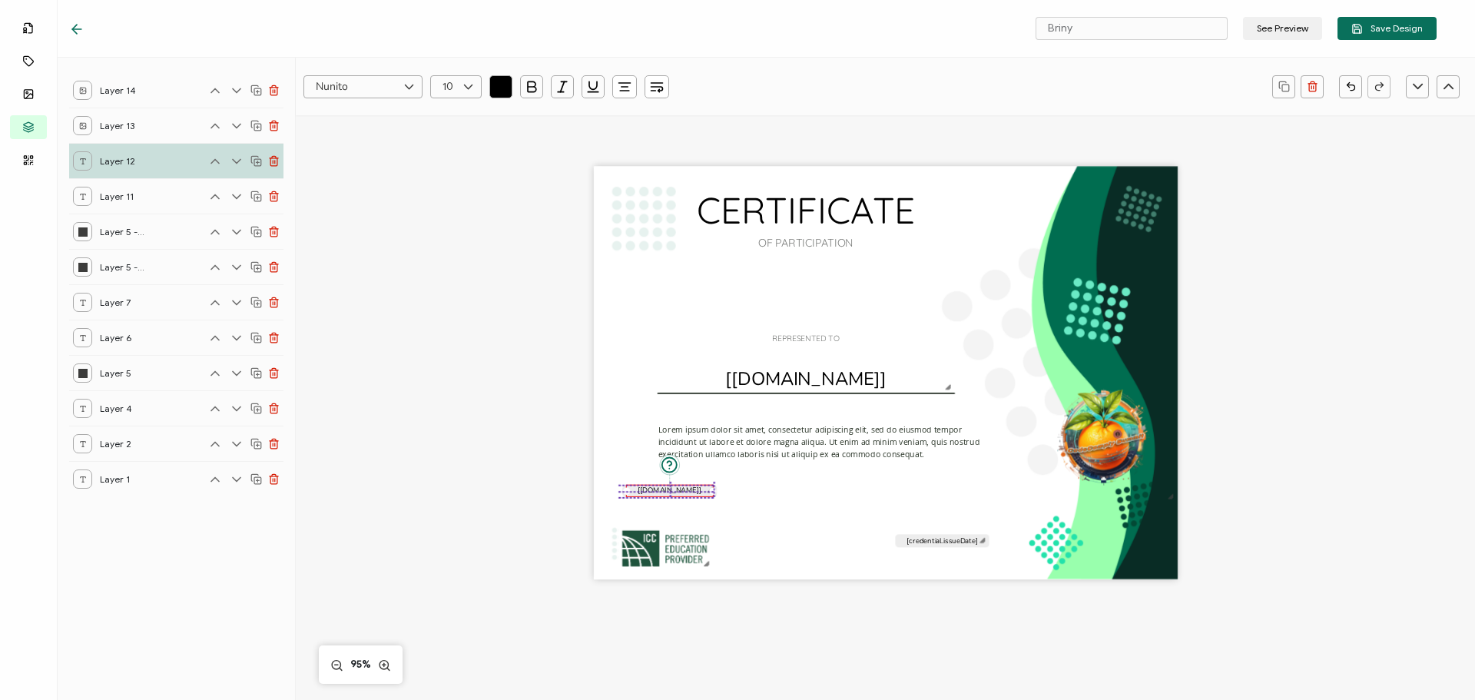
drag, startPoint x: 738, startPoint y: 541, endPoint x: 688, endPoint y: 486, distance: 74.0
click at [688, 486] on div "CERTIFICATE OF PARTICIPATION Lorem ipsum dolor sit amet, consectetur adipiscing…" at bounding box center [886, 373] width 584 height 413
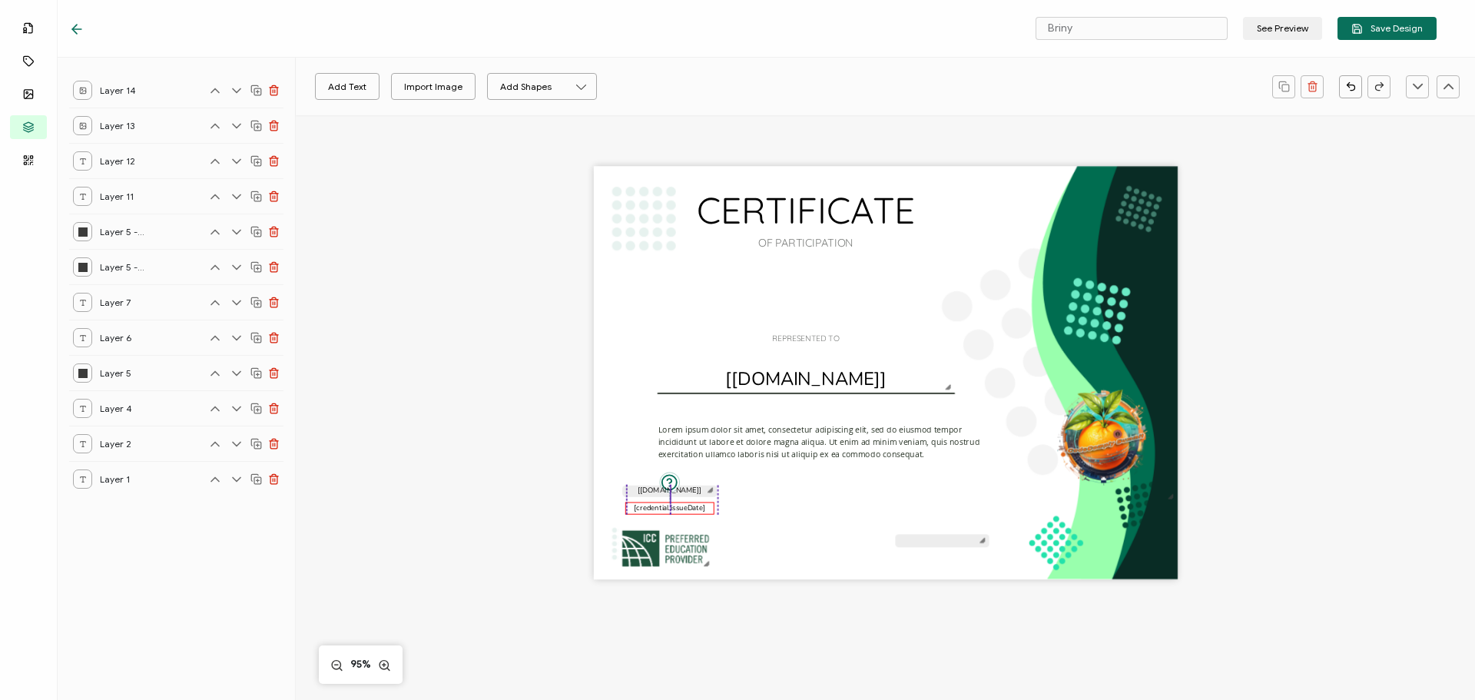
drag, startPoint x: 919, startPoint y: 545, endPoint x: 649, endPoint y: 512, distance: 271.7
click at [649, 512] on pre "[credential.issueDate]" at bounding box center [669, 507] width 71 height 10
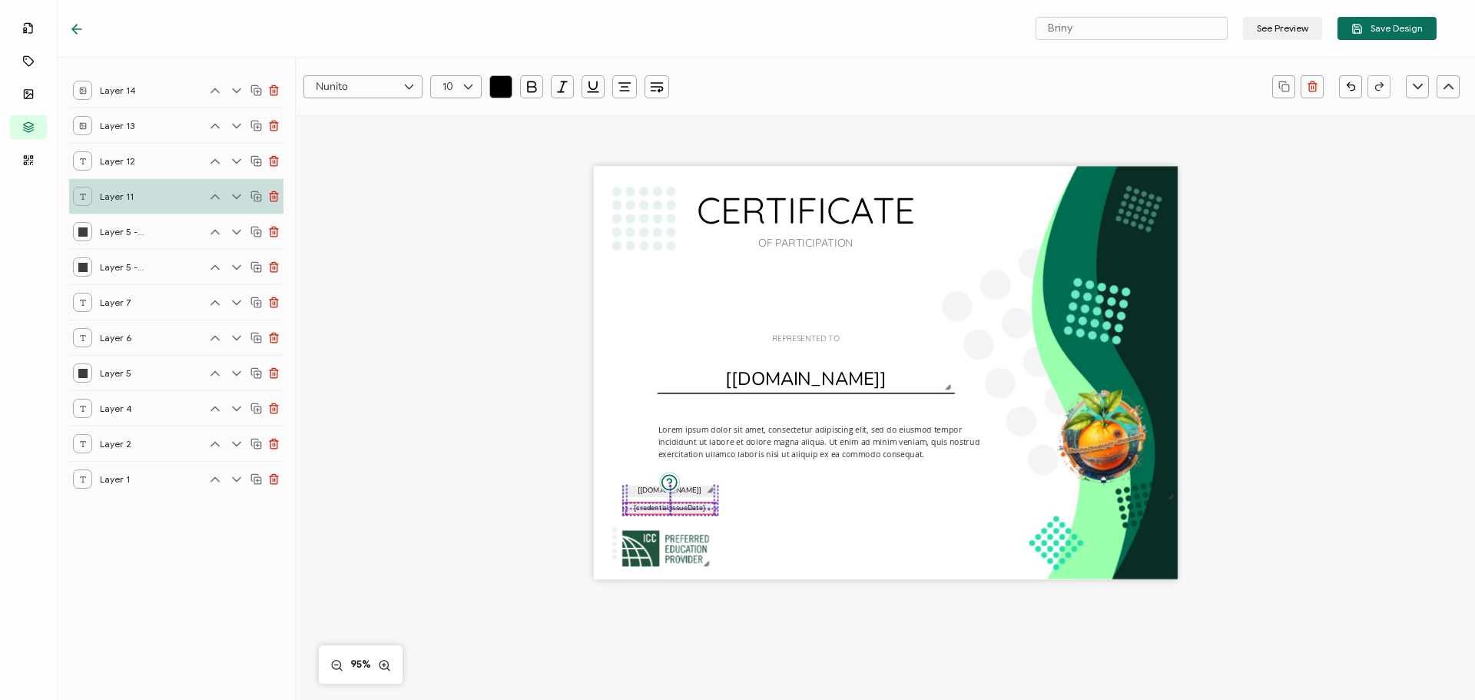
drag, startPoint x: 933, startPoint y: 542, endPoint x: 660, endPoint y: 509, distance: 274.6
click at [660, 509] on div "CERTIFICATE OF PARTICIPATION Lorem ipsum dolor sit amet, consectetur adipiscing…" at bounding box center [886, 373] width 584 height 413
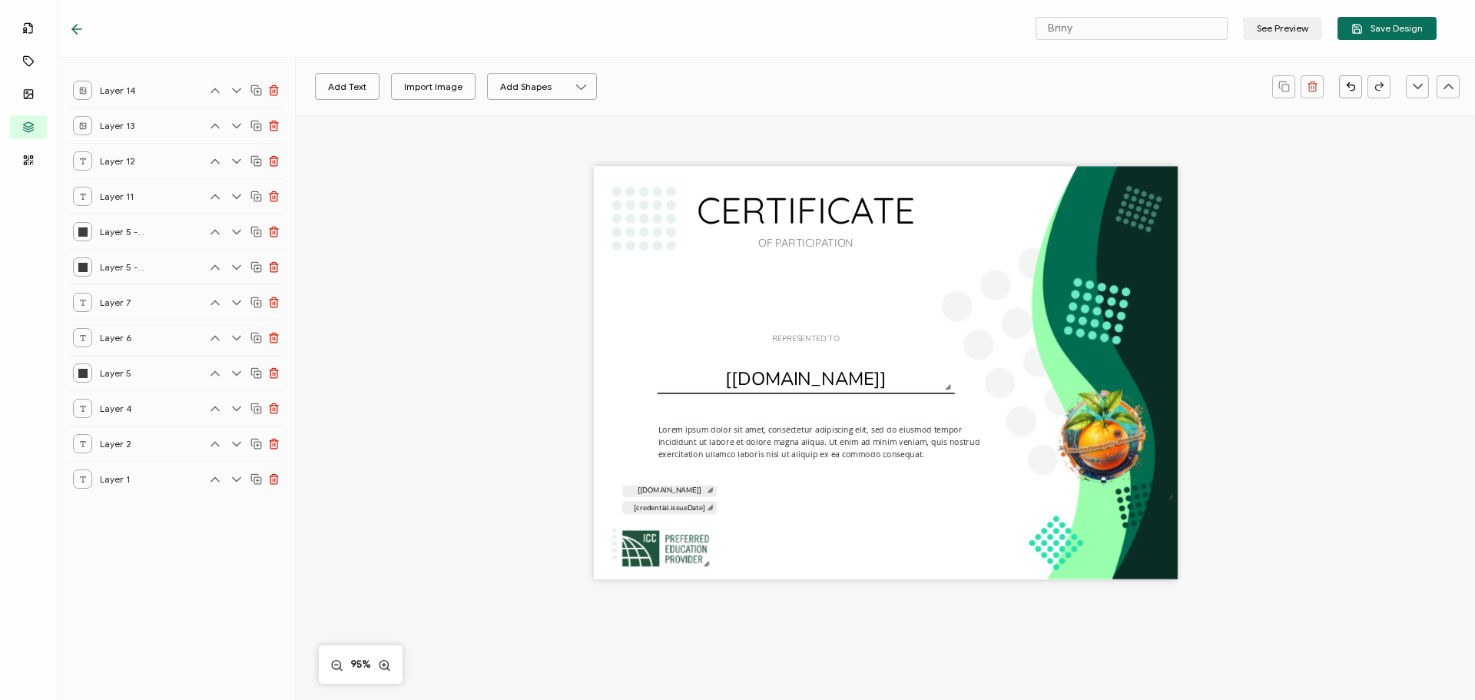
click at [845, 519] on div "CERTIFICATE OF PARTICIPATION Lorem ipsum dolor sit amet, consectetur adipiscing…" at bounding box center [886, 373] width 584 height 413
drag, startPoint x: 818, startPoint y: 341, endPoint x: 817, endPoint y: 272, distance: 69.2
click at [817, 272] on pre "REPRESENTED TO" at bounding box center [805, 269] width 67 height 10
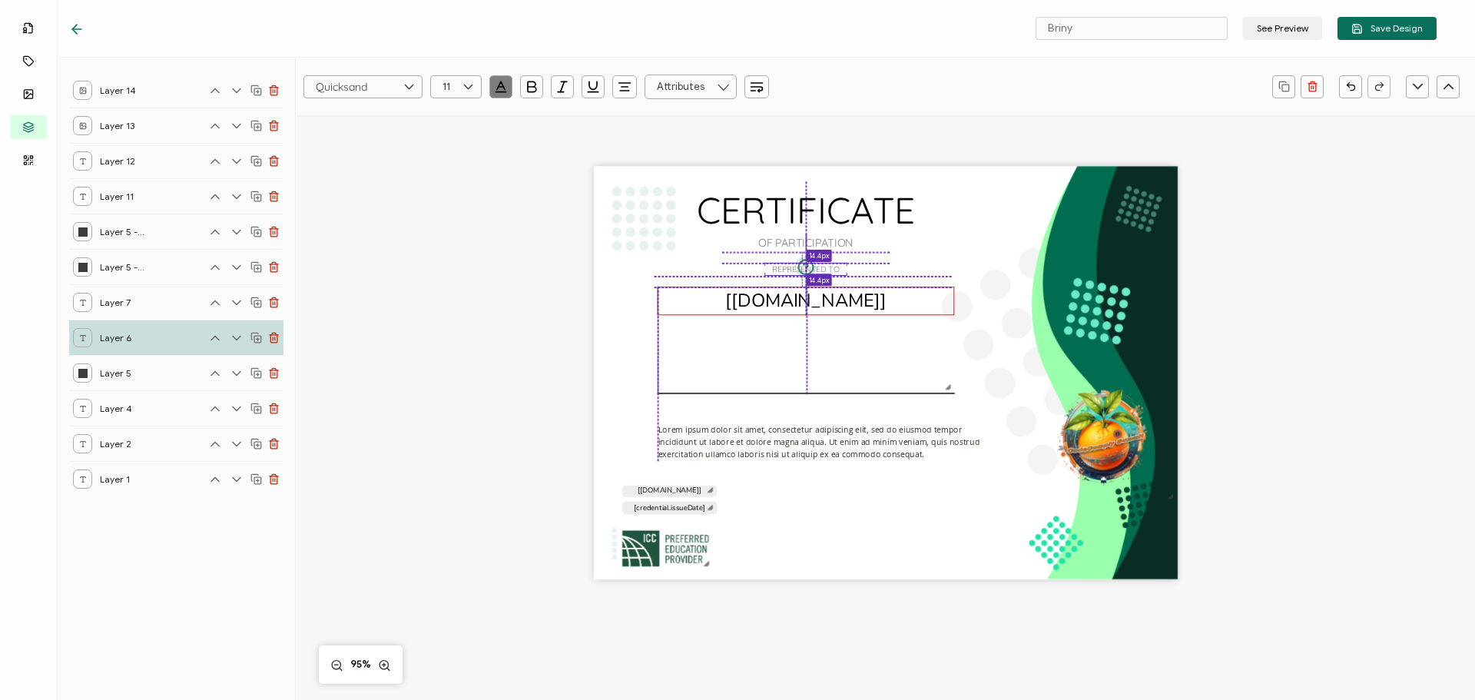
drag, startPoint x: 815, startPoint y: 388, endPoint x: 812, endPoint y: 307, distance: 81.5
click at [812, 307] on pre "[[DOMAIN_NAME]]" at bounding box center [805, 300] width 161 height 25
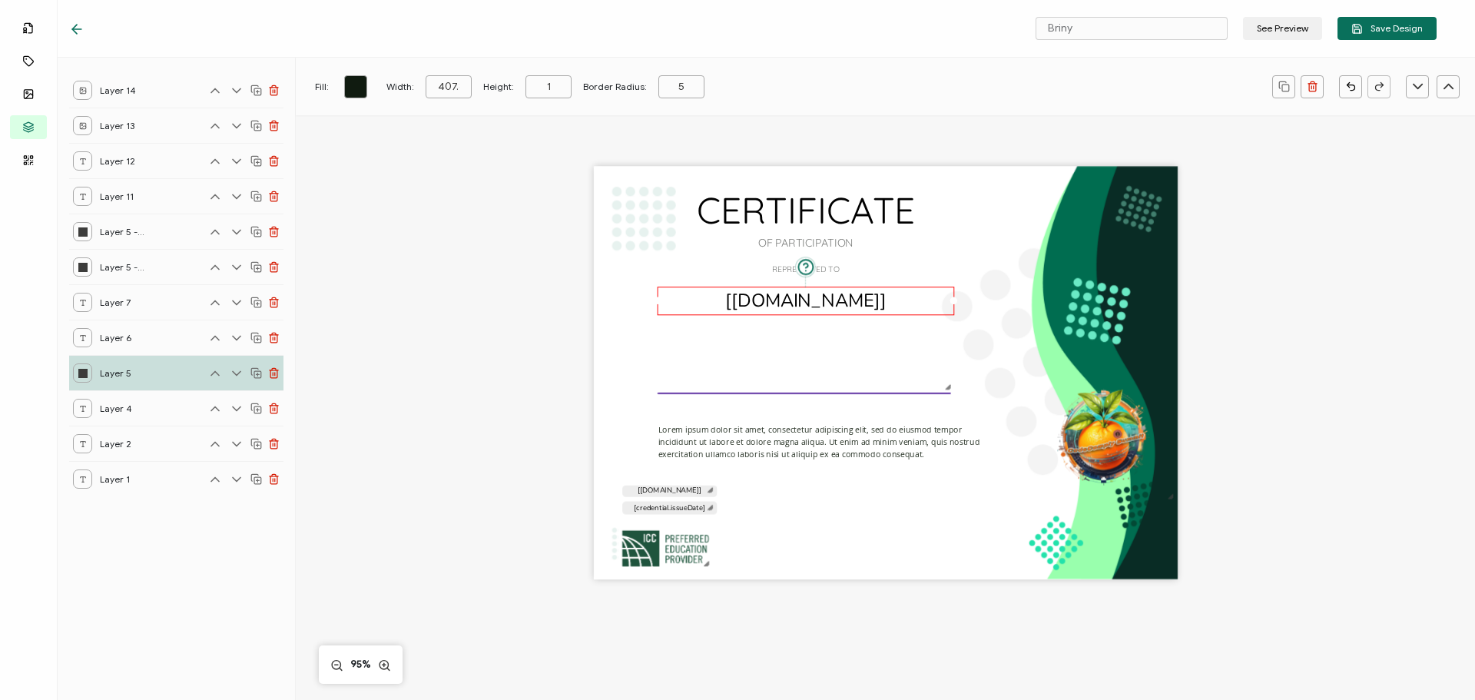
drag, startPoint x: 793, startPoint y: 394, endPoint x: 795, endPoint y: 346, distance: 47.7
click at [795, 346] on div "CERTIFICATE OF PARTICIPATION Lorem ipsum dolor sit amet, consectetur adipiscing…" at bounding box center [886, 373] width 584 height 413
type input "405.82"
click at [818, 394] on div at bounding box center [805, 394] width 295 height 5
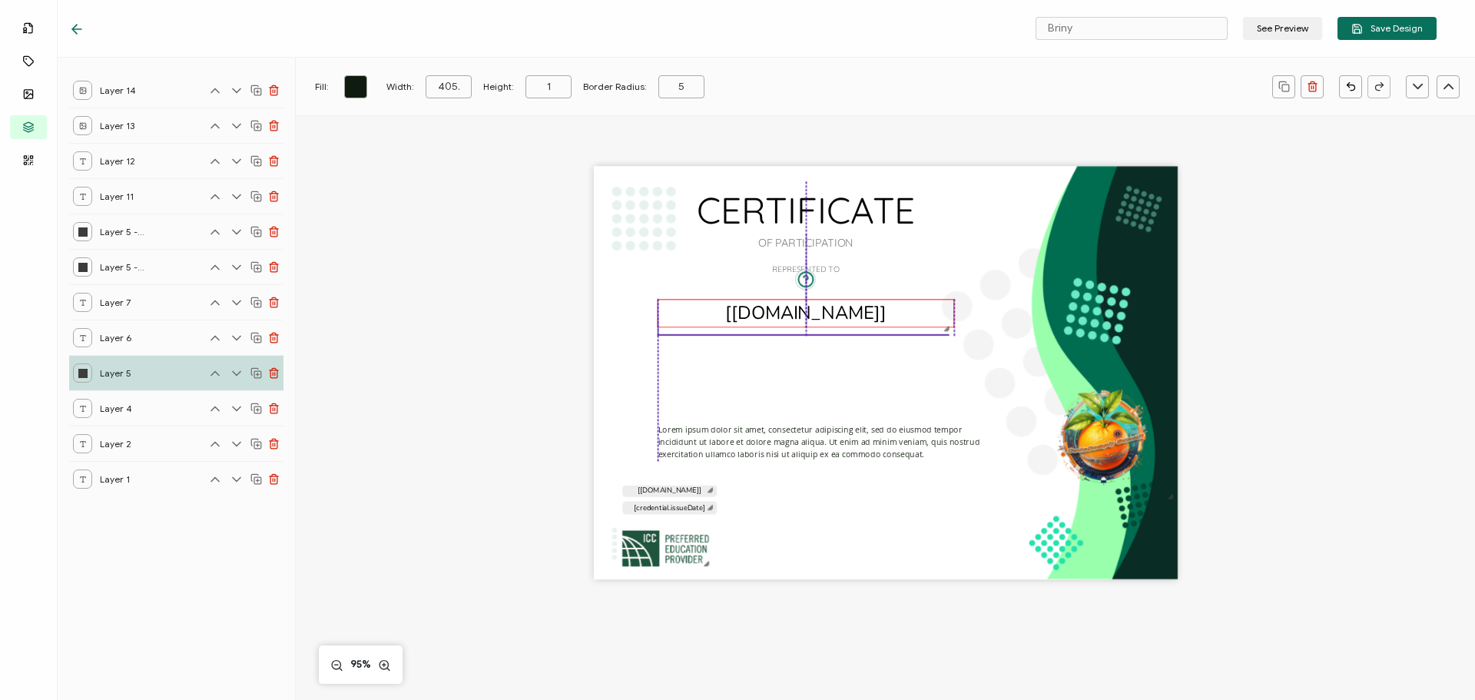
drag, startPoint x: 813, startPoint y: 302, endPoint x: 814, endPoint y: 314, distance: 12.4
click at [814, 314] on pre "[[DOMAIN_NAME]]" at bounding box center [805, 312] width 161 height 25
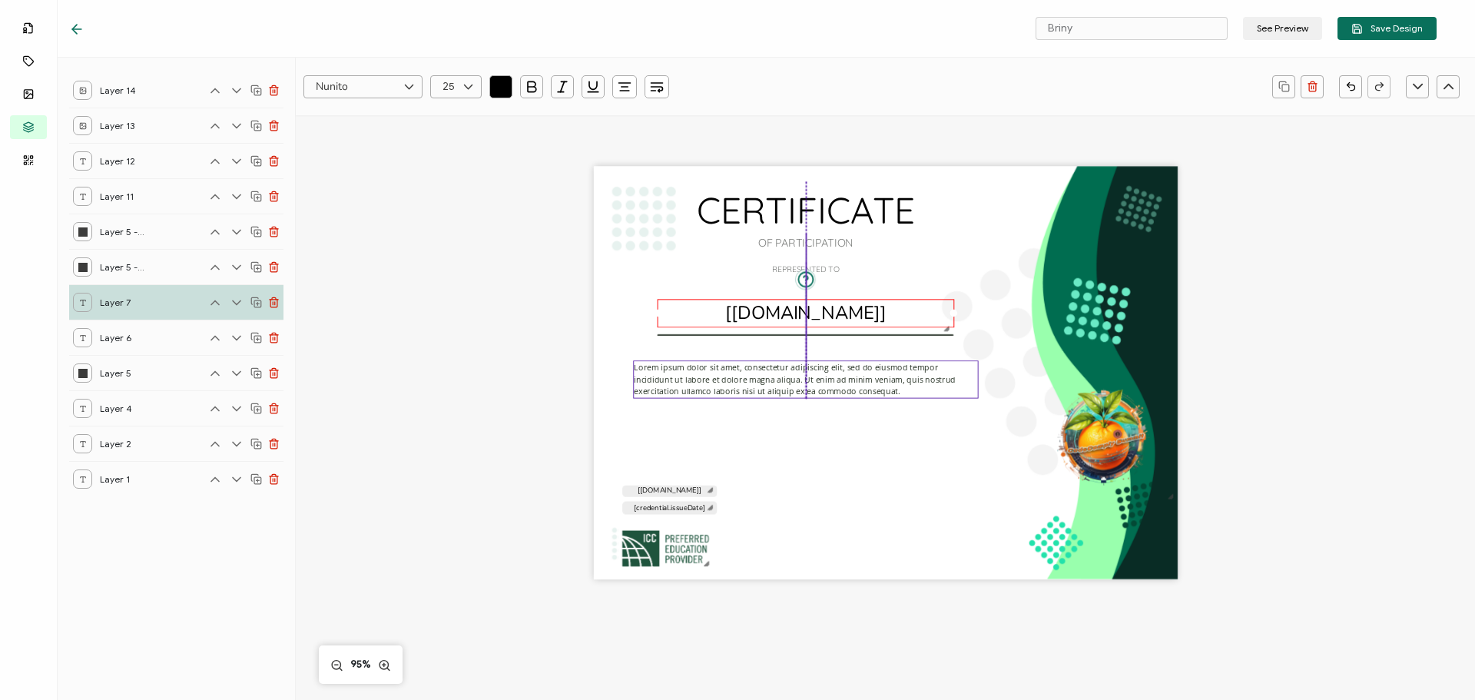
drag, startPoint x: 773, startPoint y: 440, endPoint x: 864, endPoint y: 385, distance: 106.2
click at [747, 377] on pre "Lorem ipsum dolor sit amet, consectetur adipiscing elit, sed do eiusmod tempor …" at bounding box center [796, 378] width 324 height 35
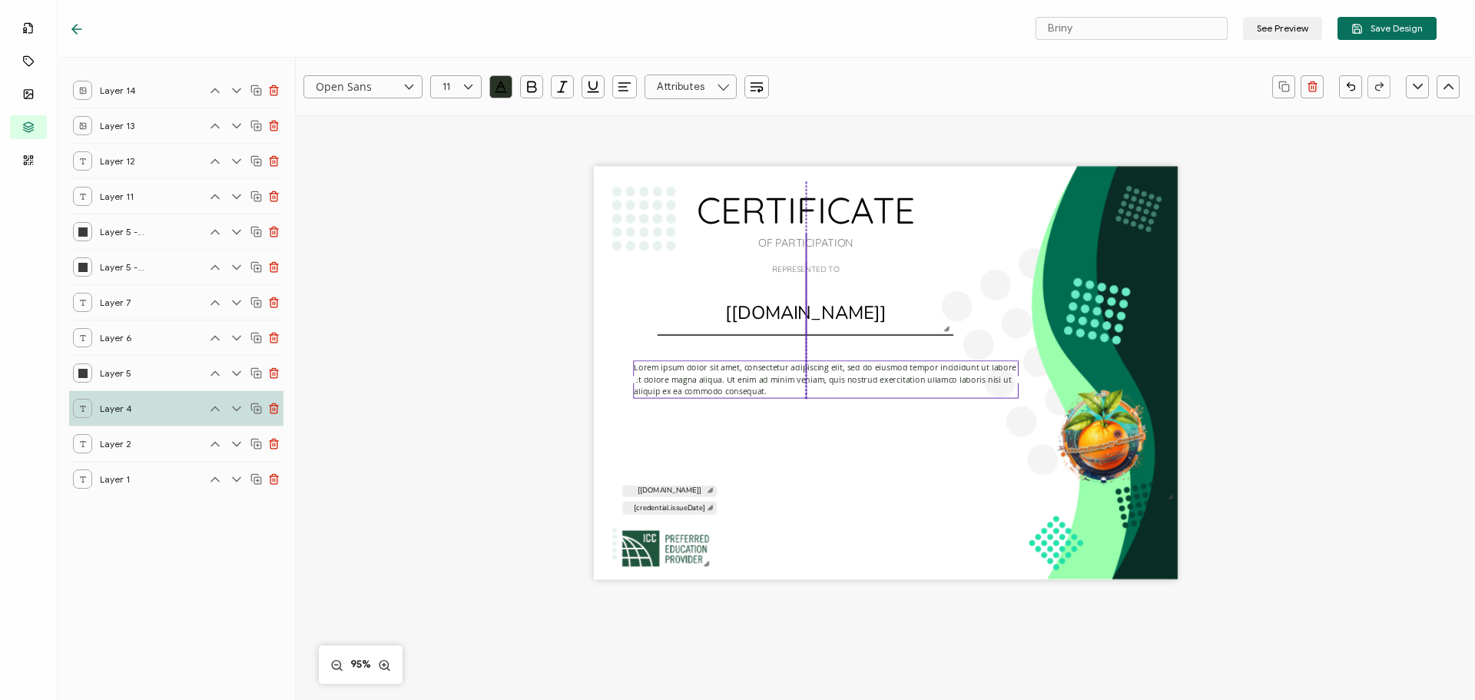
drag, startPoint x: 976, startPoint y: 380, endPoint x: 1020, endPoint y: 381, distance: 43.8
click at [1020, 381] on div "CERTIFICATE OF PARTICIPATION Lorem ipsum dolor sit amet, consectetur adipiscing…" at bounding box center [886, 373] width 584 height 413
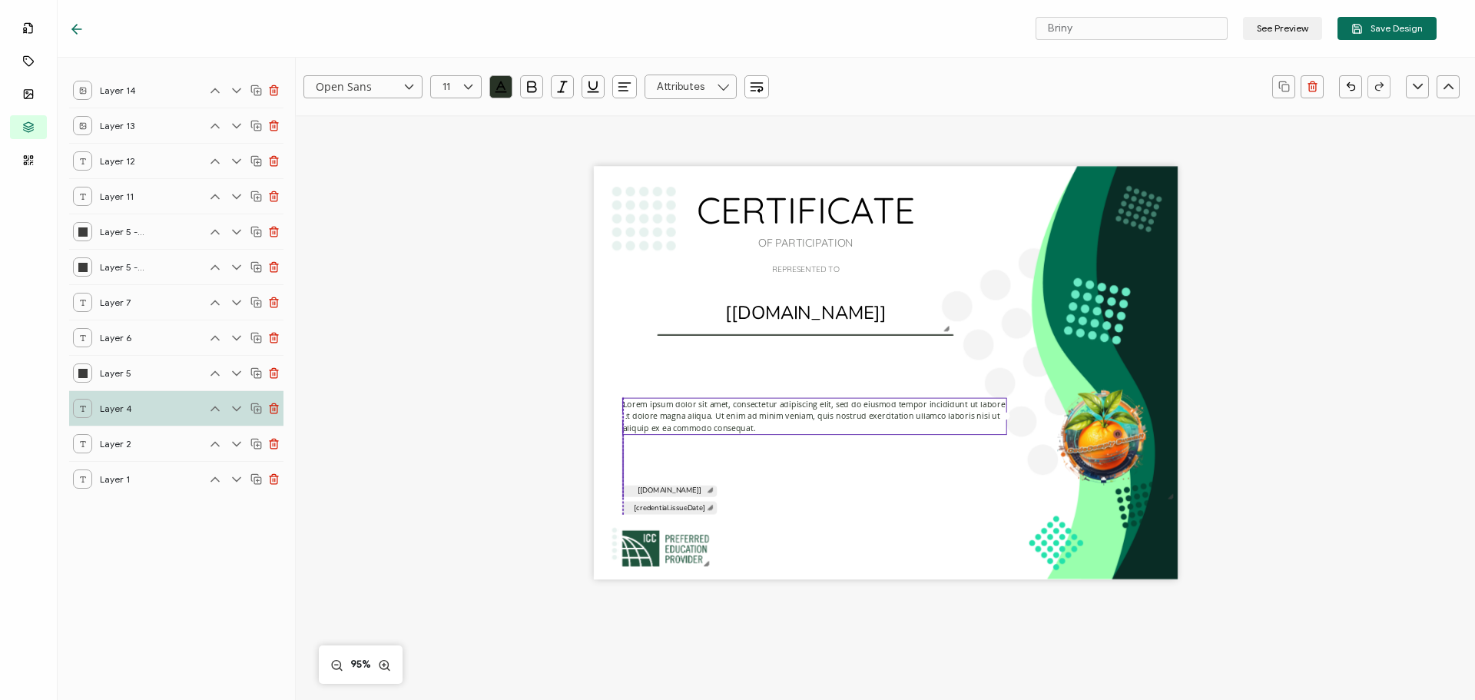
drag, startPoint x: 846, startPoint y: 395, endPoint x: 834, endPoint y: 432, distance: 38.9
click at [834, 432] on div "Lorem ipsum dolor sit amet, consectetur adipiscing elit, sed do eiusmod tempor …" at bounding box center [815, 416] width 386 height 38
click at [804, 237] on pre "OF PARTICIPATION" at bounding box center [805, 243] width 95 height 14
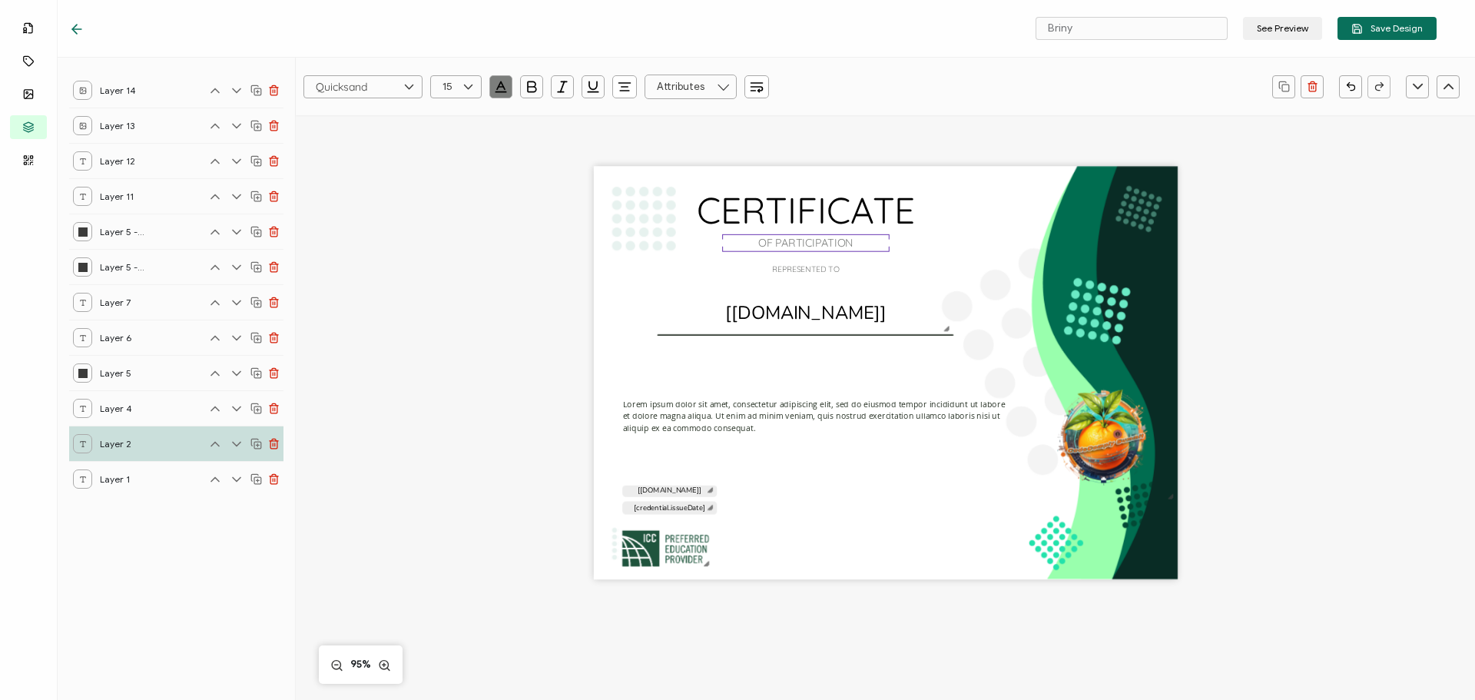
click at [255, 442] on rect at bounding box center [257, 445] width 7 height 7
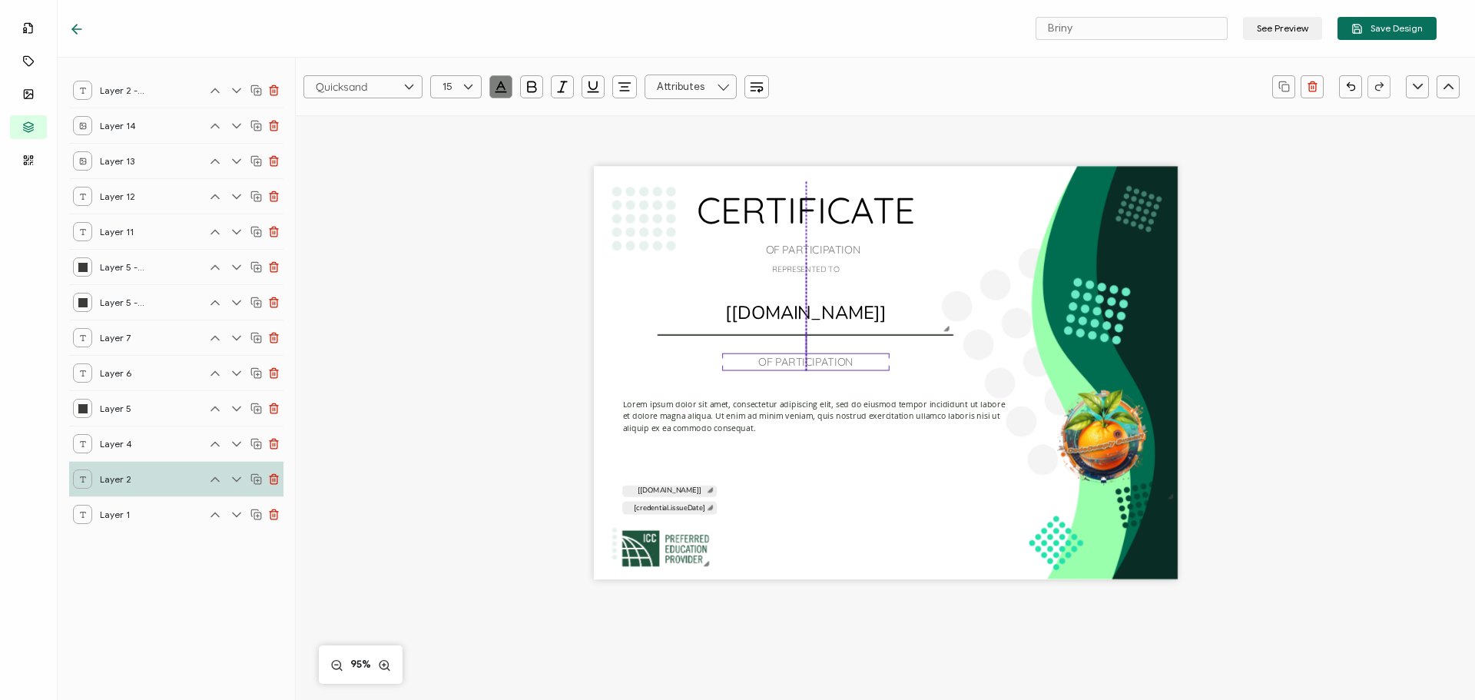
drag, startPoint x: 797, startPoint y: 245, endPoint x: 797, endPoint y: 364, distance: 119.1
click at [797, 364] on pre "OF PARTICIPATION" at bounding box center [805, 362] width 95 height 14
click at [801, 358] on pre "OF PARTICIPATION" at bounding box center [805, 362] width 95 height 14
drag, startPoint x: 756, startPoint y: 362, endPoint x: 910, endPoint y: 369, distance: 153.8
click at [910, 369] on div "CERTIFICATE OF PARTICIPATION Lorem ipsum dolor sit amet, consectetur adipiscing…" at bounding box center [886, 373] width 584 height 413
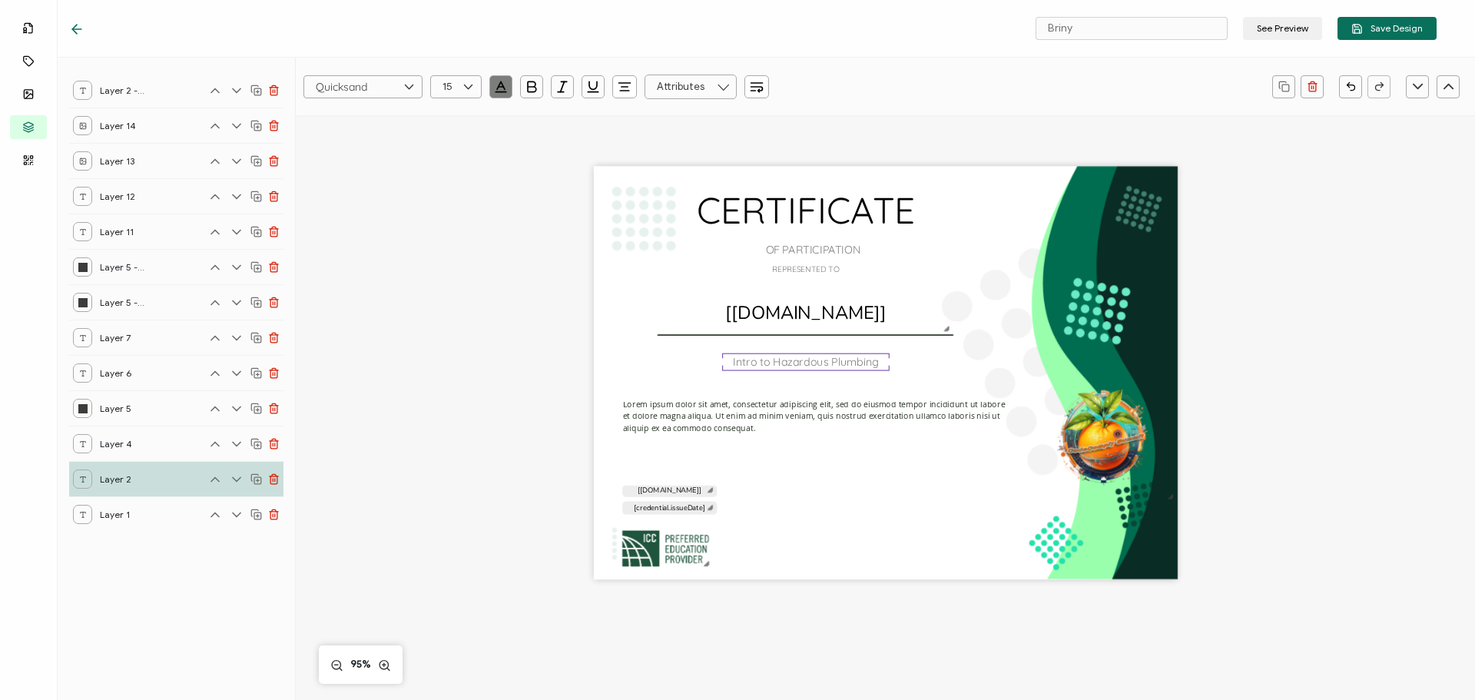
click at [1389, 276] on div "CERTIFICATE Intro to Hazardous Plumbing Lorem ipsum dolor sit amet, consectetur…" at bounding box center [885, 398] width 1120 height 566
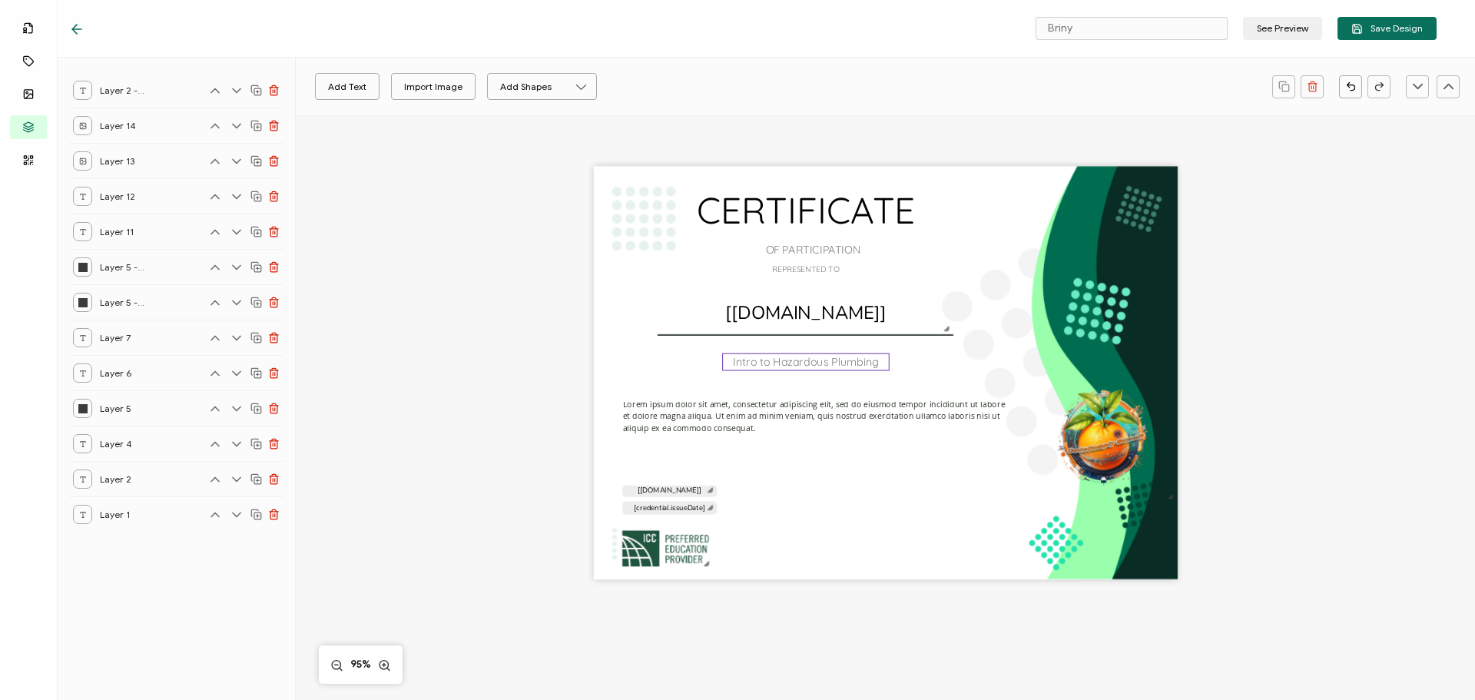
click at [815, 361] on pre "Intro to Hazardous Plumbing" at bounding box center [806, 362] width 146 height 14
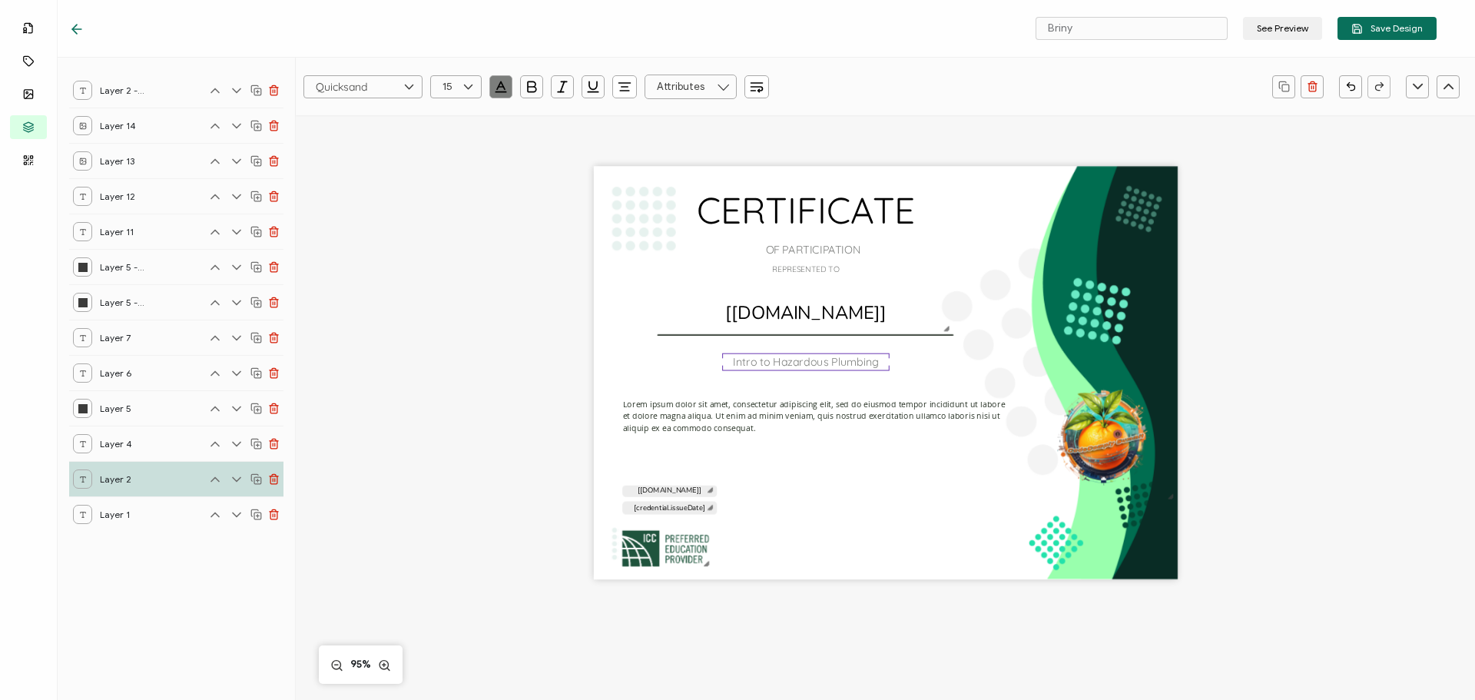
click at [815, 361] on pre "Intro to Hazardous Plumbing" at bounding box center [806, 362] width 146 height 14
drag, startPoint x: 731, startPoint y: 366, endPoint x: 893, endPoint y: 367, distance: 161.3
click at [893, 367] on div "CERTIFICATE Intro to Hazardous Plumbing Lorem ipsum dolor sit amet, consectetur…" at bounding box center [886, 373] width 584 height 413
drag, startPoint x: 884, startPoint y: 396, endPoint x: 973, endPoint y: 383, distance: 89.3
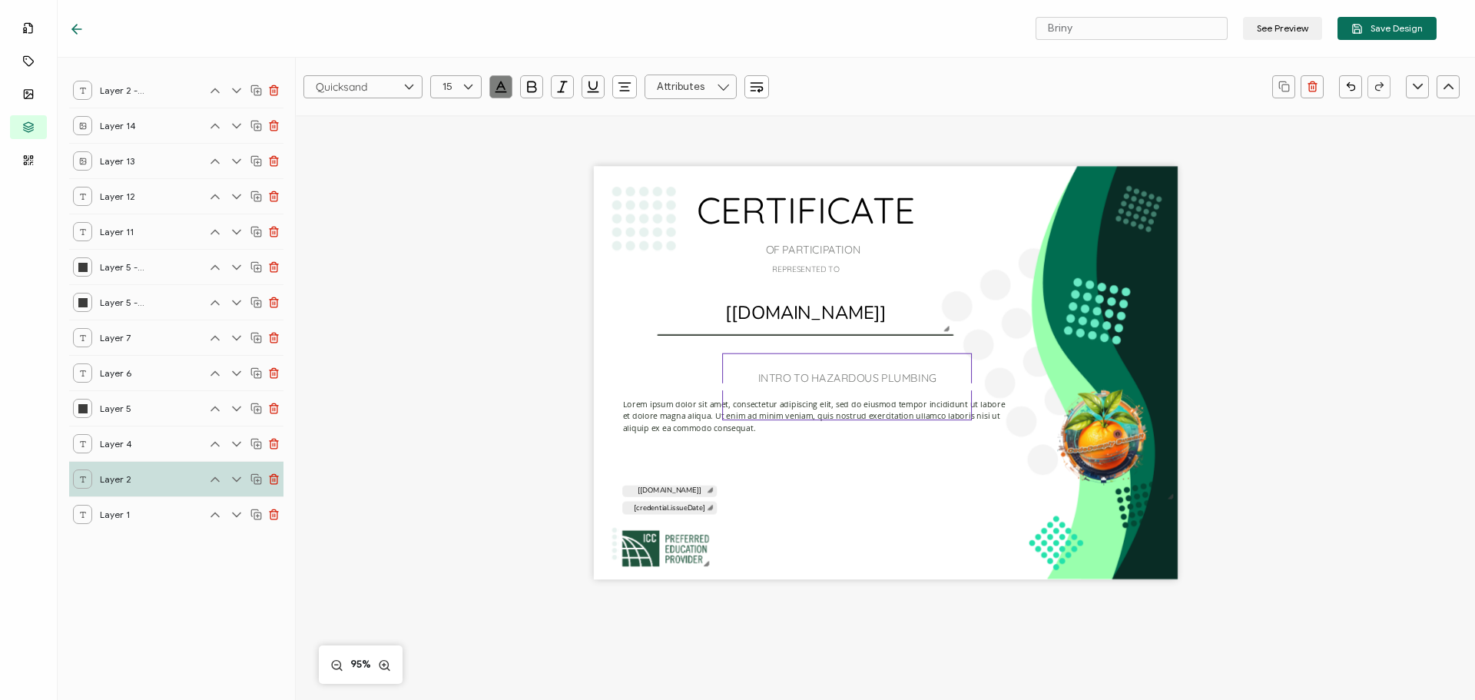
click at [973, 383] on div "CERTIFICATE INTRO TO HAZARDOUS PLUMBING Lorem ipsum dolor sit amet, consectetur…" at bounding box center [886, 373] width 584 height 413
drag, startPoint x: 860, startPoint y: 390, endPoint x: 833, endPoint y: 392, distance: 26.9
click at [833, 392] on div "INTRO TO HAZARDOUS PLUMBING" at bounding box center [847, 378] width 250 height 51
drag, startPoint x: 919, startPoint y: 489, endPoint x: 909, endPoint y: 452, distance: 38.9
click at [919, 488] on div "CERTIFICATE INTRO TO HAZARDOUS PLUMBING Lorem ipsum dolor sit amet, consectetur…" at bounding box center [886, 373] width 584 height 413
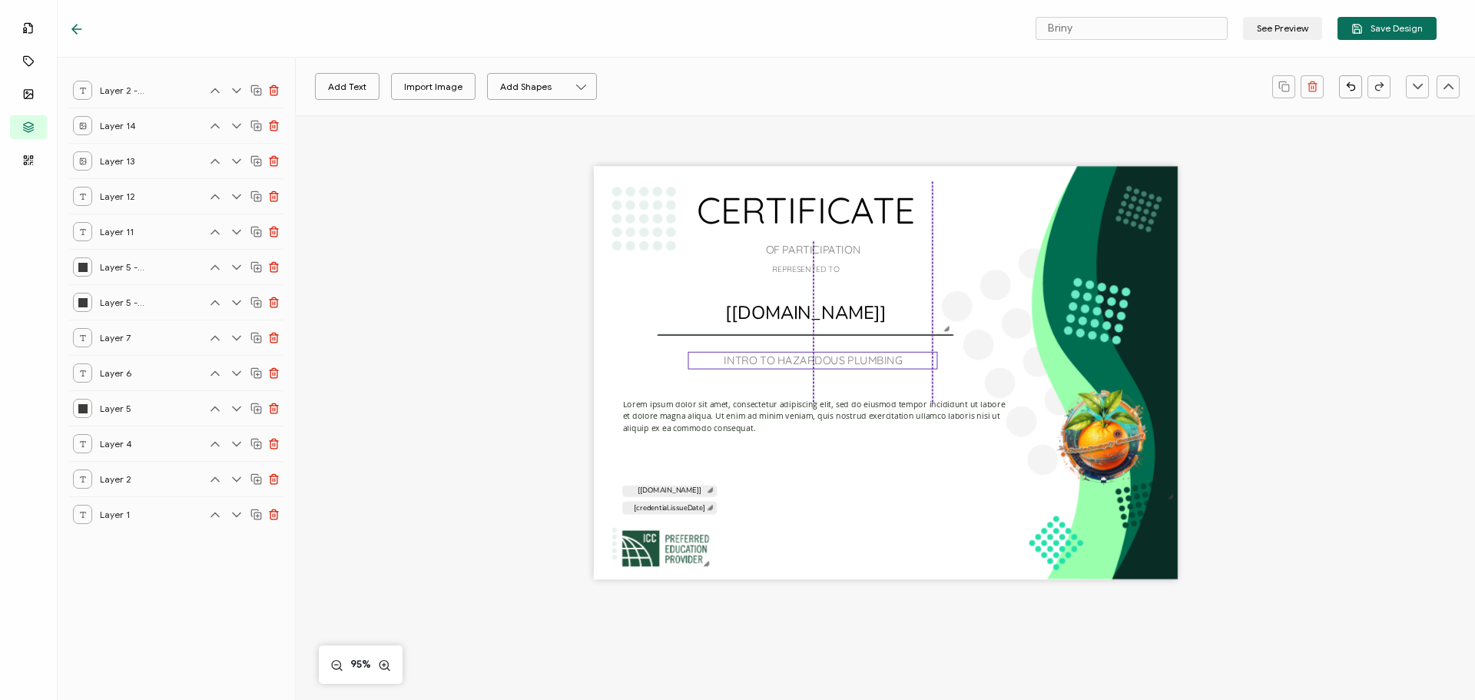
drag, startPoint x: 878, startPoint y: 376, endPoint x: 841, endPoint y: 375, distance: 36.9
click at [841, 367] on pre "INTRO TO HAZARDOUS PLUMBING" at bounding box center [813, 360] width 178 height 14
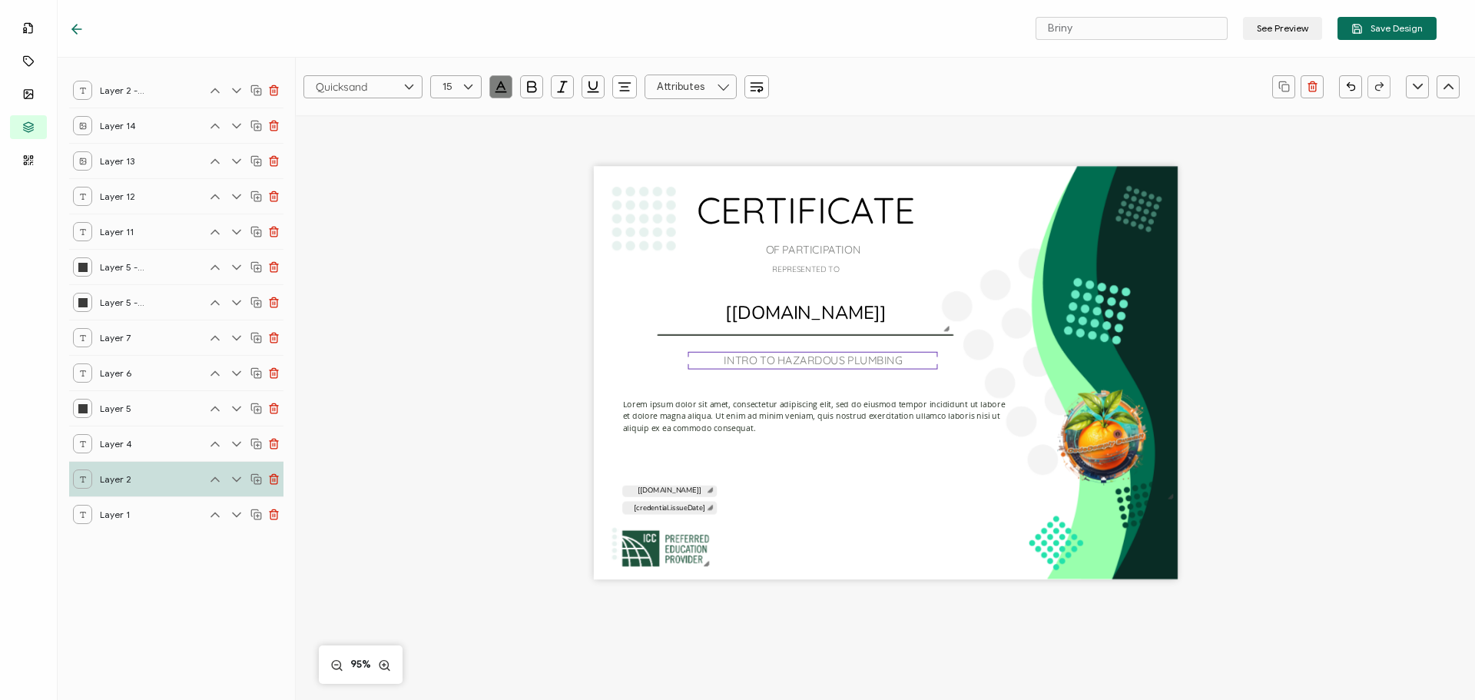
click at [499, 78] on button "button" at bounding box center [500, 86] width 23 height 23
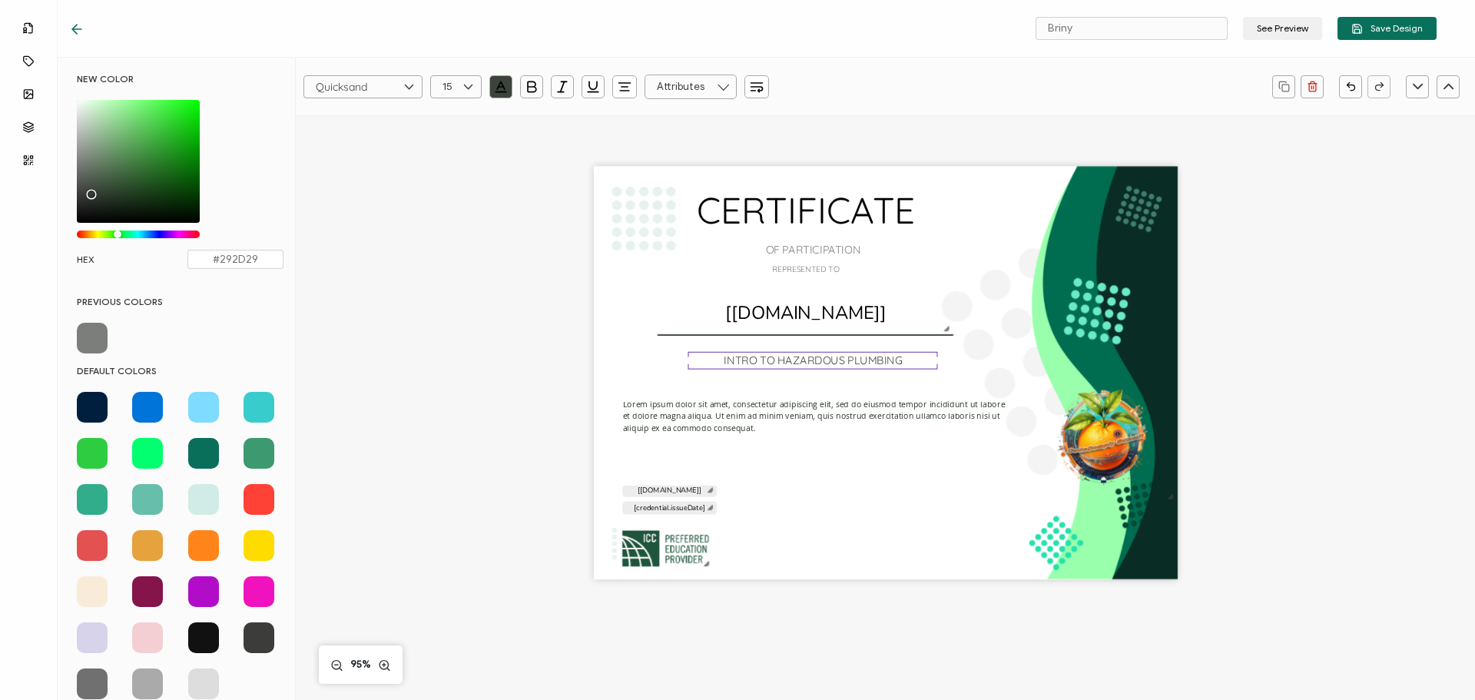
type input "#282B28"
drag, startPoint x: 86, startPoint y: 171, endPoint x: 86, endPoint y: 202, distance: 31.5
click at [86, 204] on div "Chrome color picker" at bounding box center [90, 208] width 8 height 8
click at [531, 85] on icon "button" at bounding box center [531, 86] width 15 height 15
click at [907, 510] on div "CERTIFICATE INTRO TO HAZARDOUS PLUMBING Lorem ipsum dolor sit amet, consectetur…" at bounding box center [886, 373] width 584 height 413
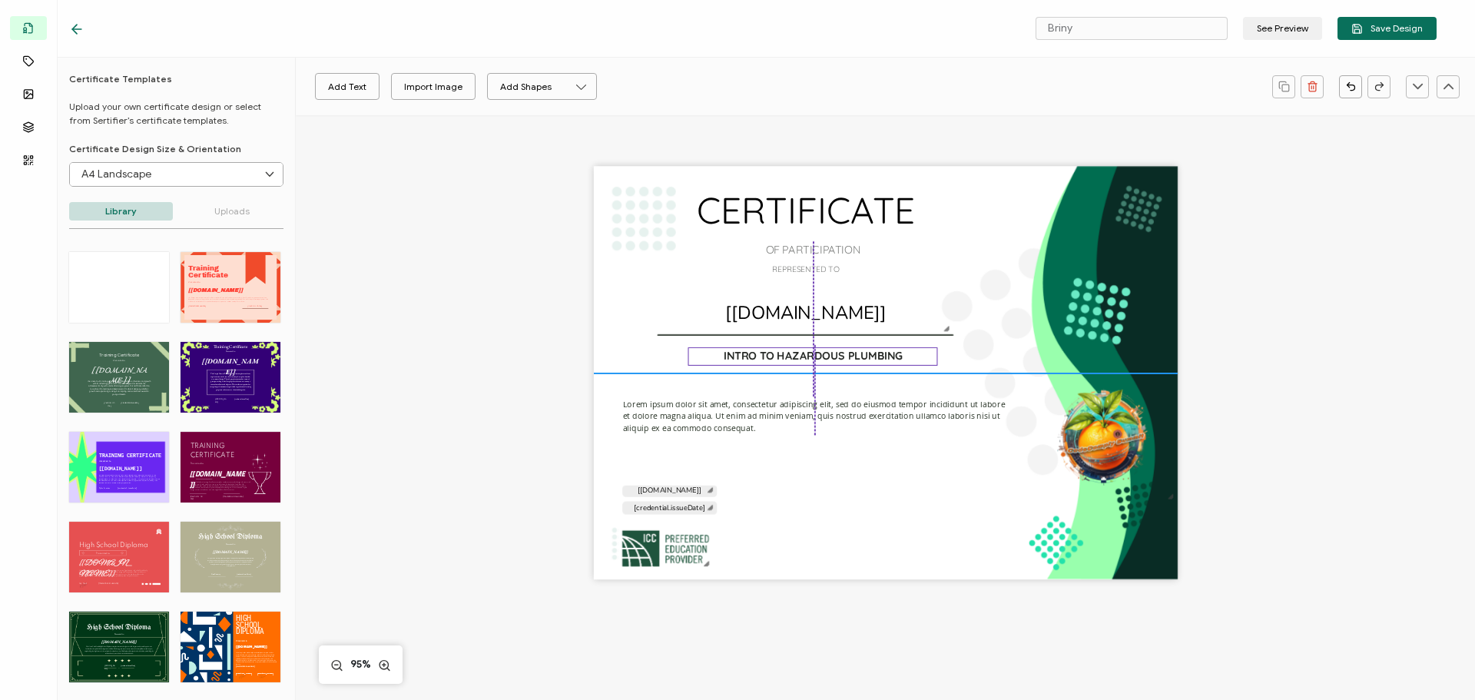
click at [805, 363] on pre "INTRO TO HAZARDOUS PLUMBING" at bounding box center [813, 356] width 179 height 14
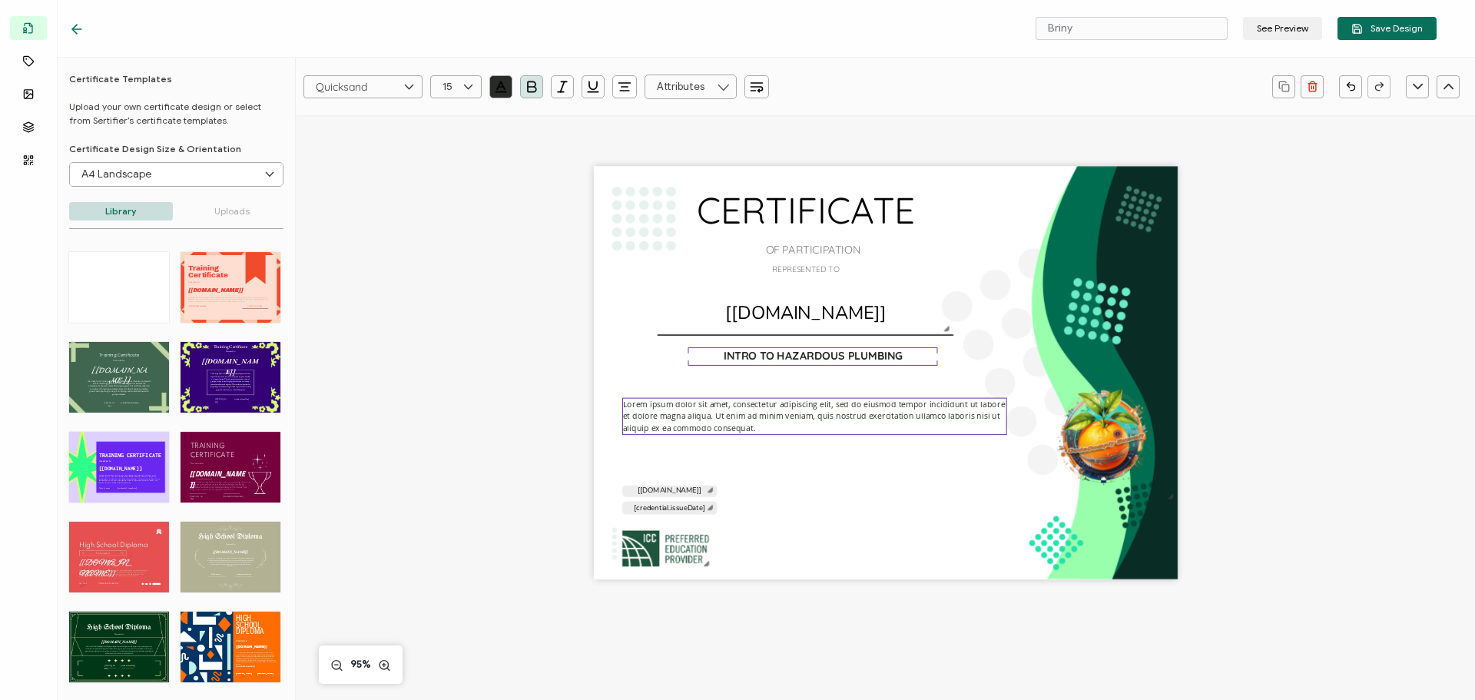
click at [793, 411] on pre "Lorem ipsum dolor sit amet, consectetur adipiscing elit, sed do eiusmod tempor …" at bounding box center [815, 415] width 385 height 35
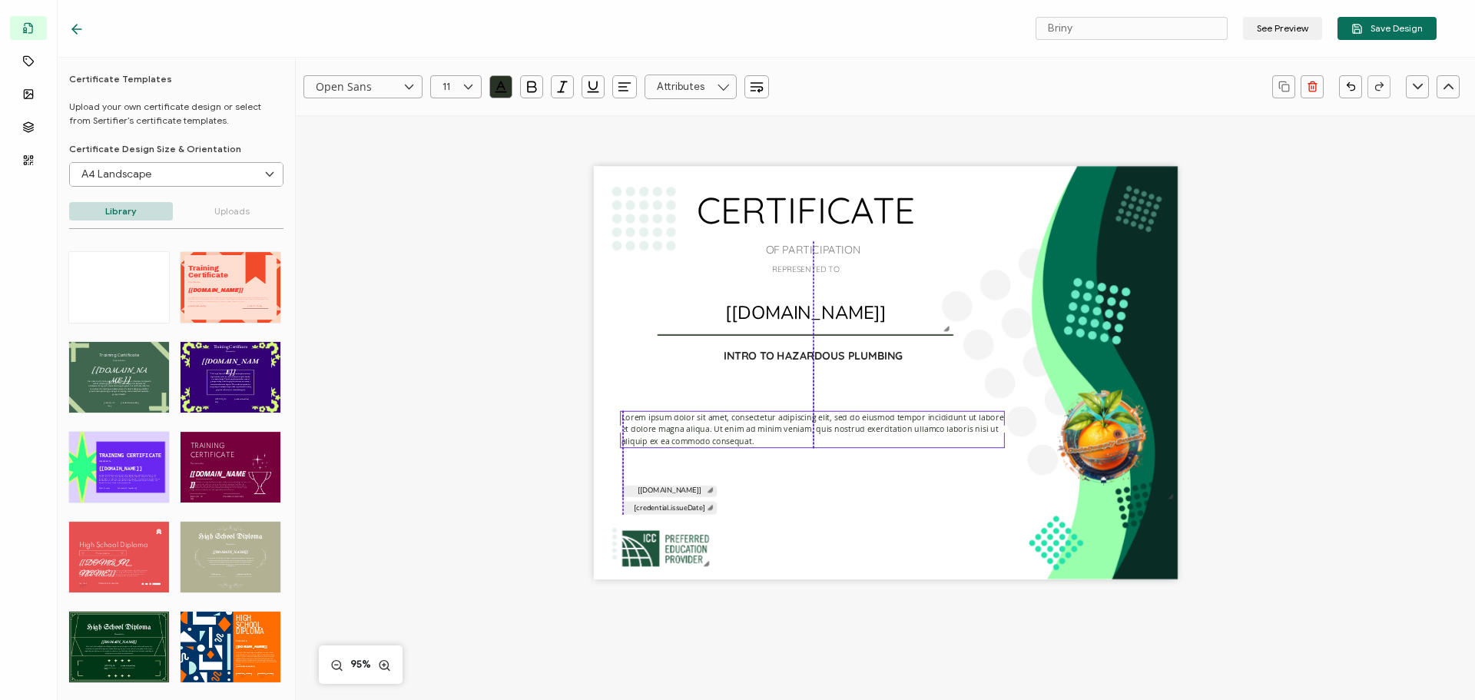
drag, startPoint x: 793, startPoint y: 411, endPoint x: 791, endPoint y: 424, distance: 13.2
click at [791, 424] on pre "Lorem ipsum dolor sit amet, consectetur adipiscing elit, sed do eiusmod tempor …" at bounding box center [814, 428] width 385 height 35
drag, startPoint x: 804, startPoint y: 423, endPoint x: 797, endPoint y: 430, distance: 10.3
click at [804, 423] on pre "Lorem ipsum dolor sit amet, consectetur adipiscing elit, sed do eiusmod tempor …" at bounding box center [814, 428] width 385 height 35
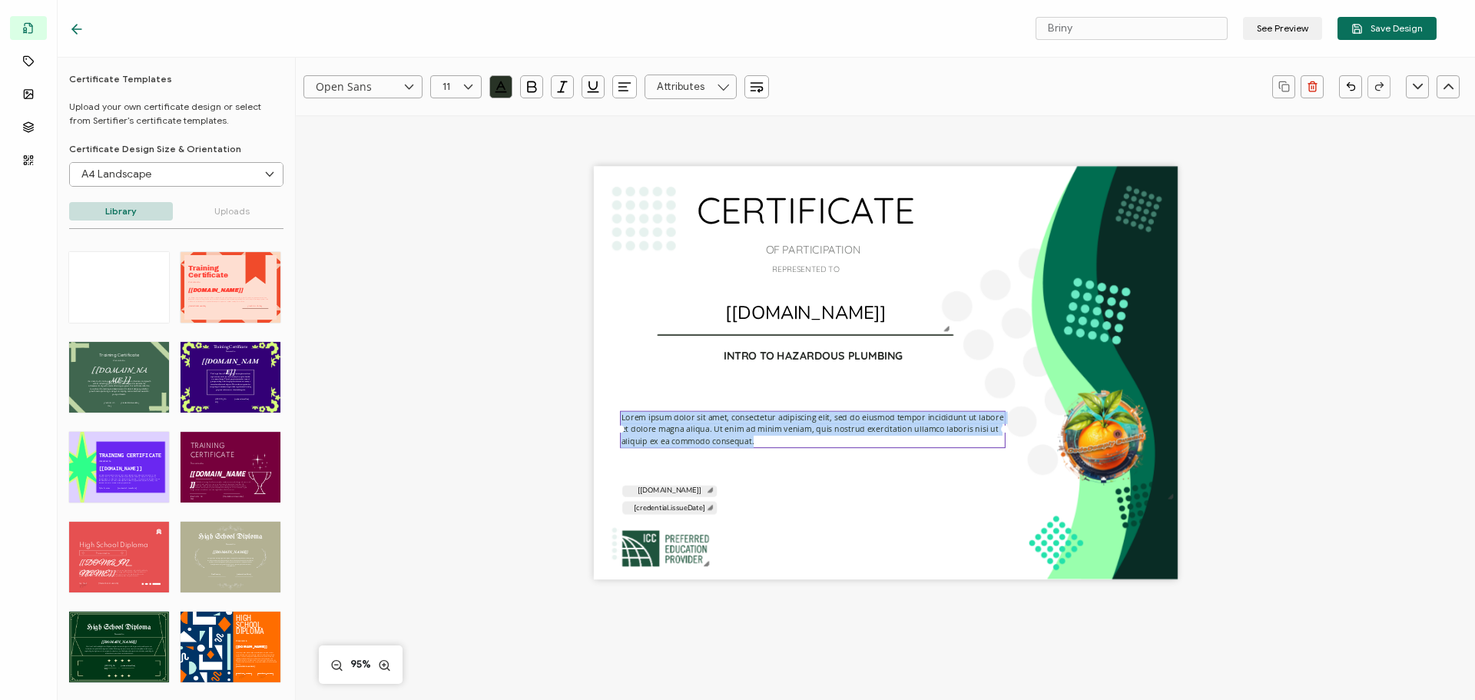
drag, startPoint x: 748, startPoint y: 440, endPoint x: 605, endPoint y: 413, distance: 146.3
click at [602, 411] on div "CERTIFICATE INTRO TO HAZARDOUS PLUMBING Lorem ipsum dolor sit amet, consectetur…" at bounding box center [886, 373] width 584 height 413
paste pre
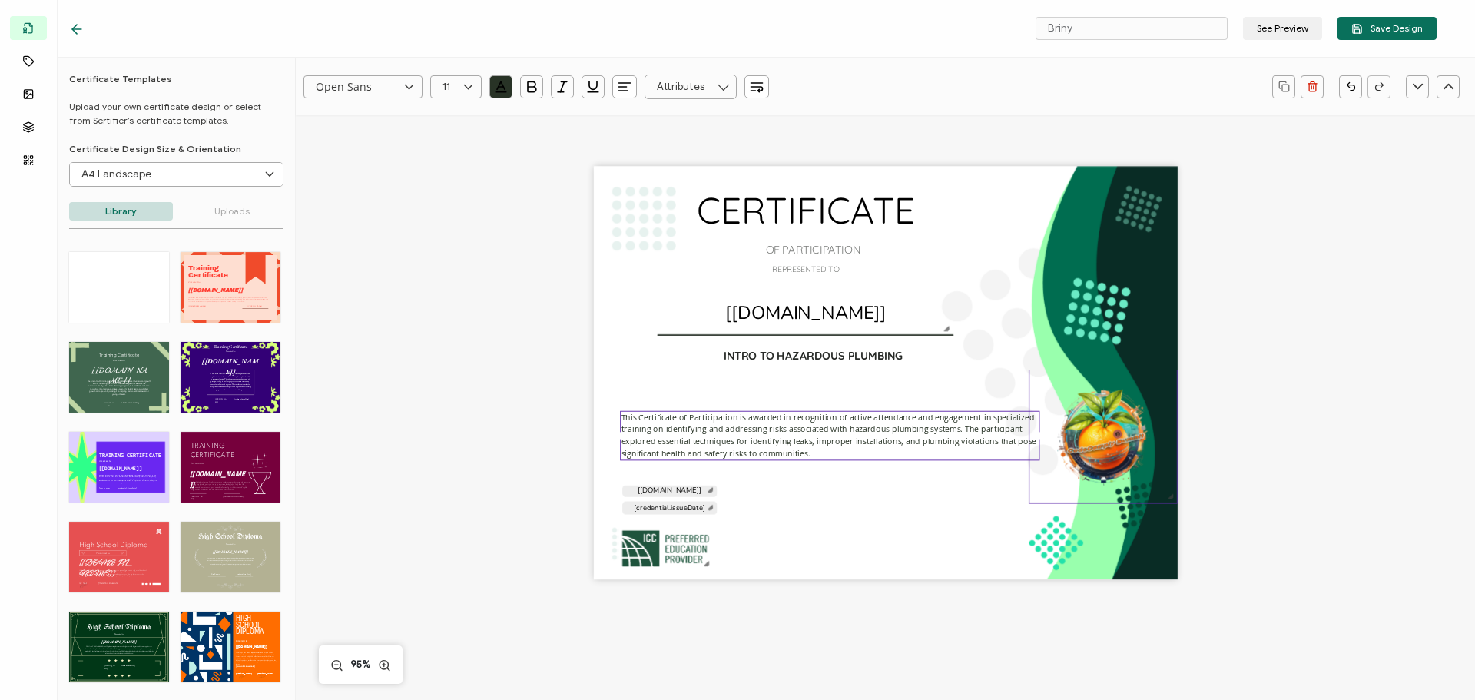
drag, startPoint x: 1004, startPoint y: 436, endPoint x: 1042, endPoint y: 439, distance: 37.7
click at [1042, 439] on div "CERTIFICATE INTRO TO HAZARDOUS PLUMBING This Certificate of Participation is aw…" at bounding box center [886, 373] width 584 height 413
click at [446, 83] on input "text" at bounding box center [455, 86] width 51 height 23
click at [458, 301] on li "14" at bounding box center [458, 299] width 55 height 26
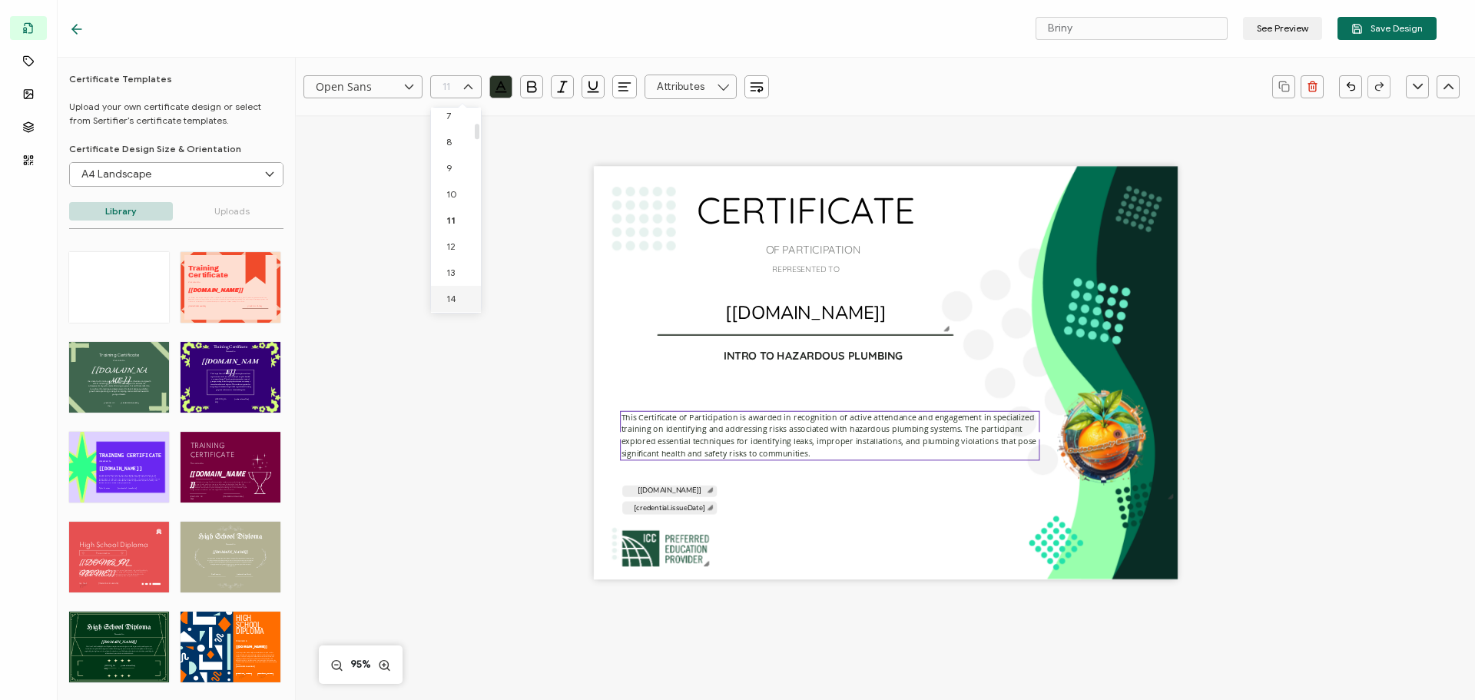
type input "14"
click at [651, 394] on div "CERTIFICATE INTRO TO HAZARDOUS PLUMBING This Certificate of Participation is aw…" at bounding box center [886, 373] width 584 height 413
click at [641, 435] on pre "This Certificate of Participation is awarded in recognition of active attendanc…" at bounding box center [830, 438] width 417 height 48
click at [461, 91] on icon at bounding box center [468, 86] width 19 height 23
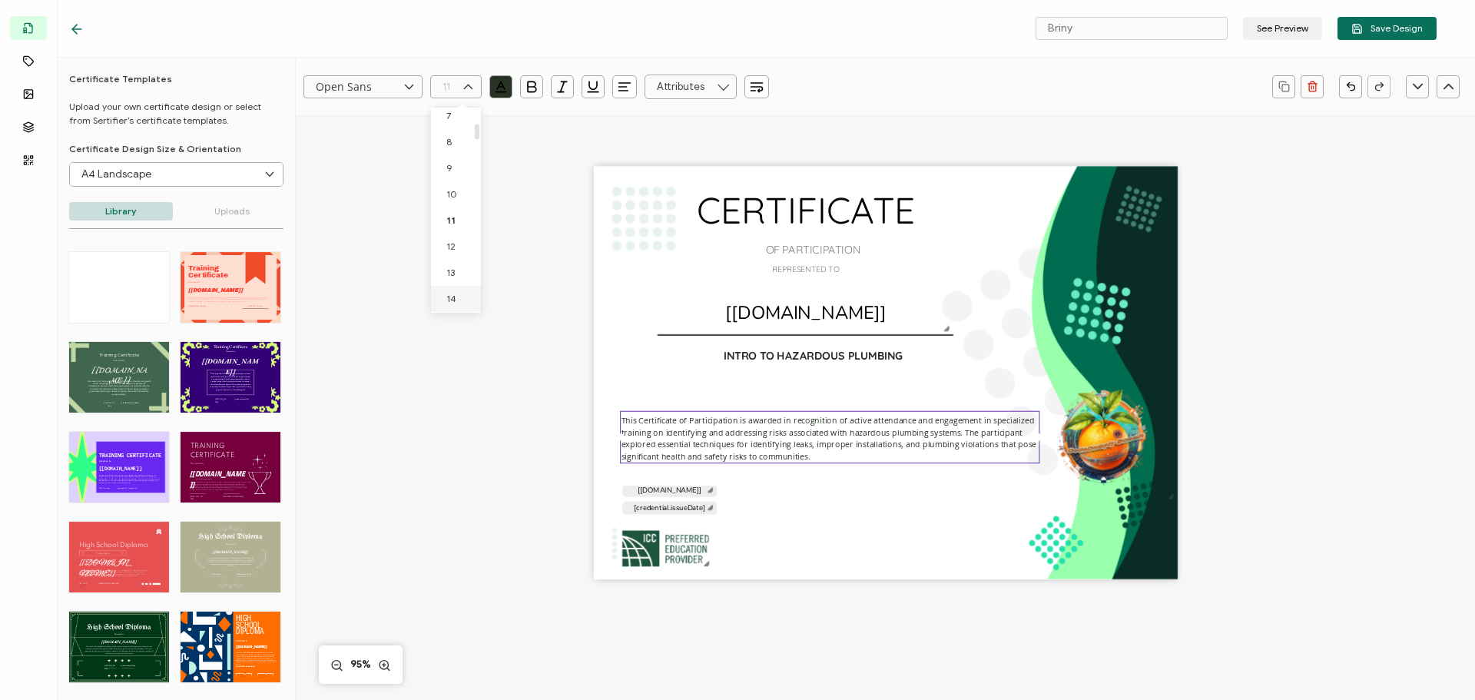
click at [454, 297] on span "14" at bounding box center [451, 299] width 10 height 12
type input "14"
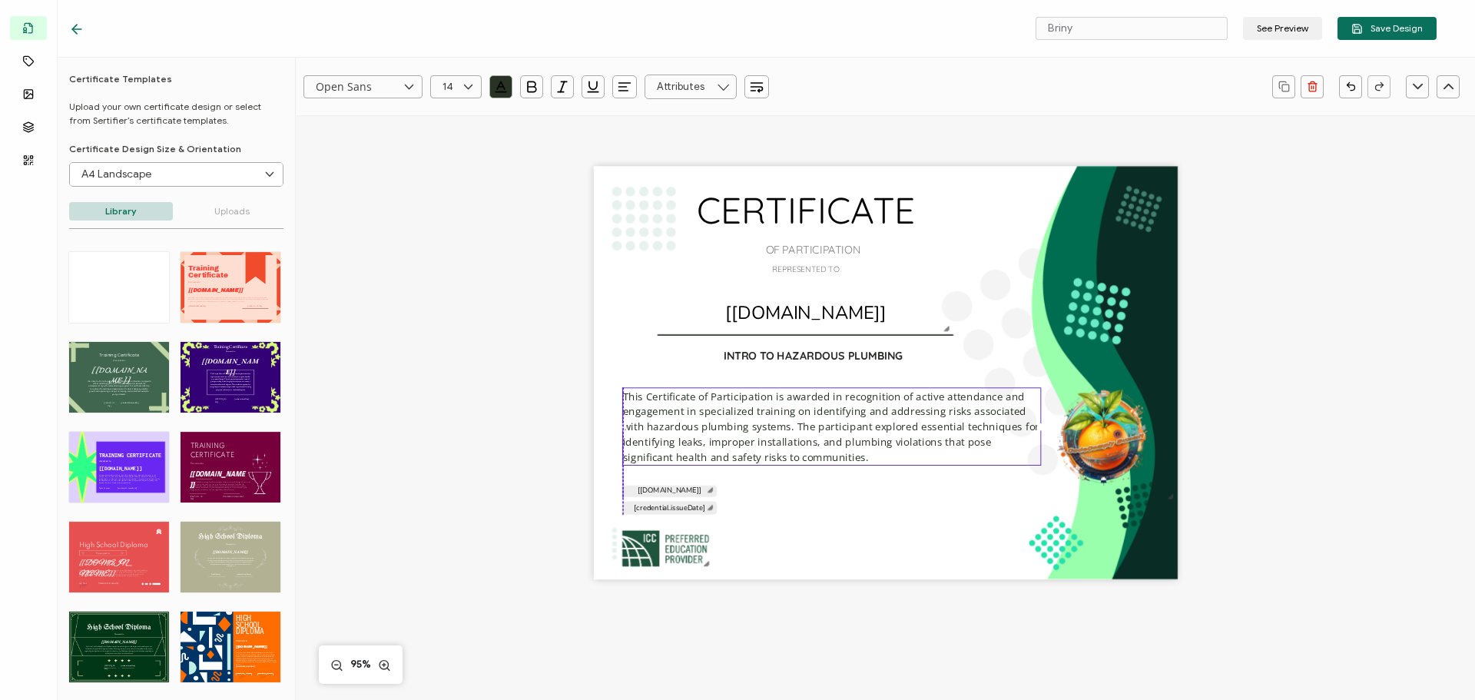
drag, startPoint x: 731, startPoint y: 441, endPoint x: 730, endPoint y: 418, distance: 23.1
click at [730, 418] on pre "This Certificate of Participation is awarded in recognition of active attendanc…" at bounding box center [832, 426] width 419 height 75
drag, startPoint x: 756, startPoint y: 371, endPoint x: 757, endPoint y: 362, distance: 9.3
click at [757, 353] on pre "INTRO TO HAZARDOUS PLUMBING" at bounding box center [813, 347] width 179 height 14
drag, startPoint x: 753, startPoint y: 417, endPoint x: 753, endPoint y: 409, distance: 8.5
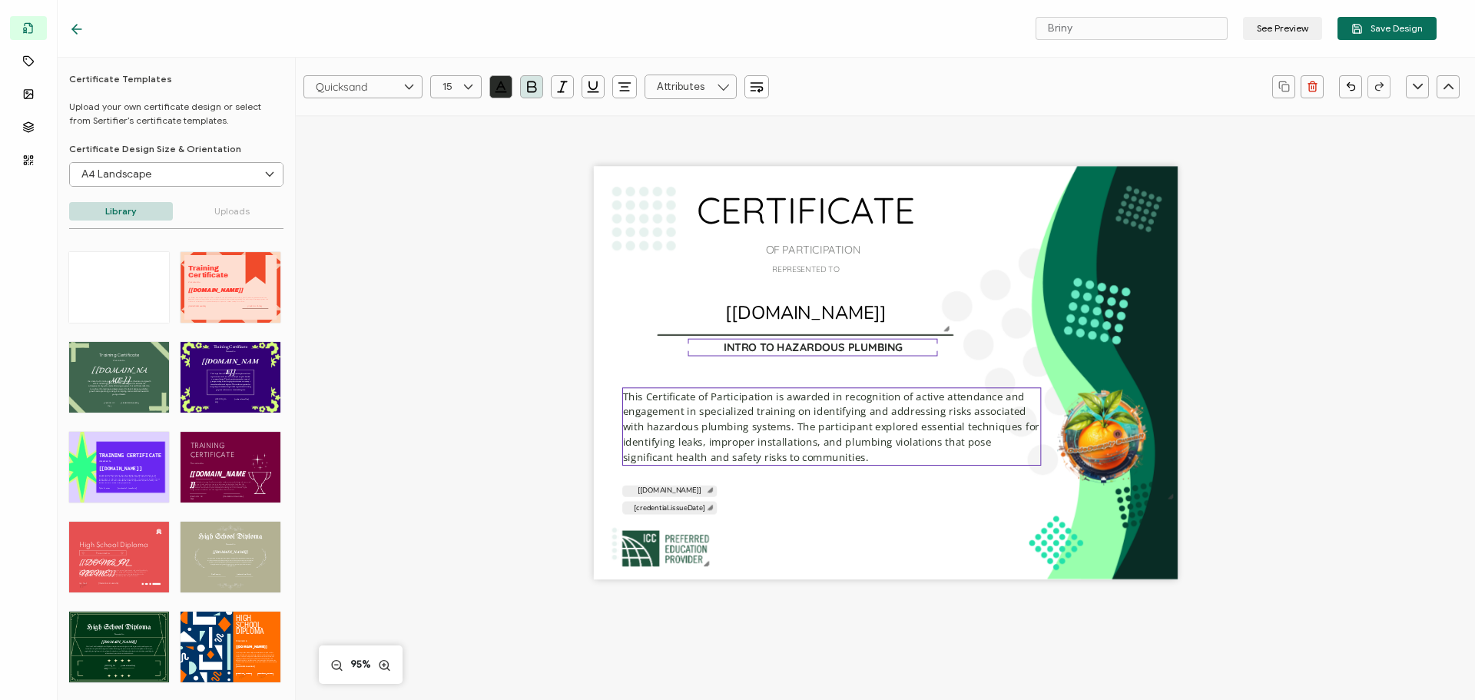
click at [753, 409] on pre "This Certificate of Participation is awarded in recognition of active attendanc…" at bounding box center [832, 426] width 419 height 75
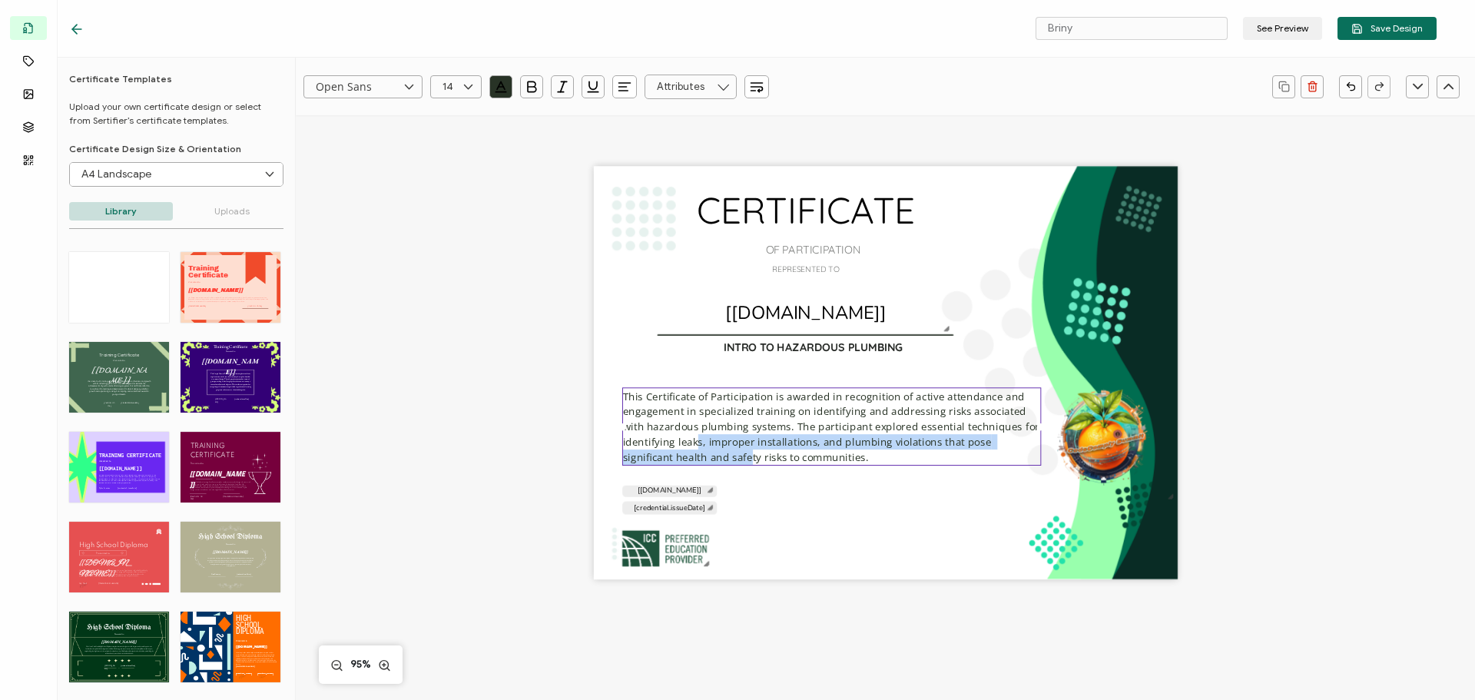
drag, startPoint x: 691, startPoint y: 454, endPoint x: 690, endPoint y: 443, distance: 11.6
click at [690, 443] on pre "This Certificate of Participation is awarded in recognition of active attendanc…" at bounding box center [832, 426] width 419 height 75
click at [826, 512] on div "CERTIFICATE INTRO TO HAZARDOUS PLUMBING This Certificate of Participation is aw…" at bounding box center [886, 373] width 584 height 413
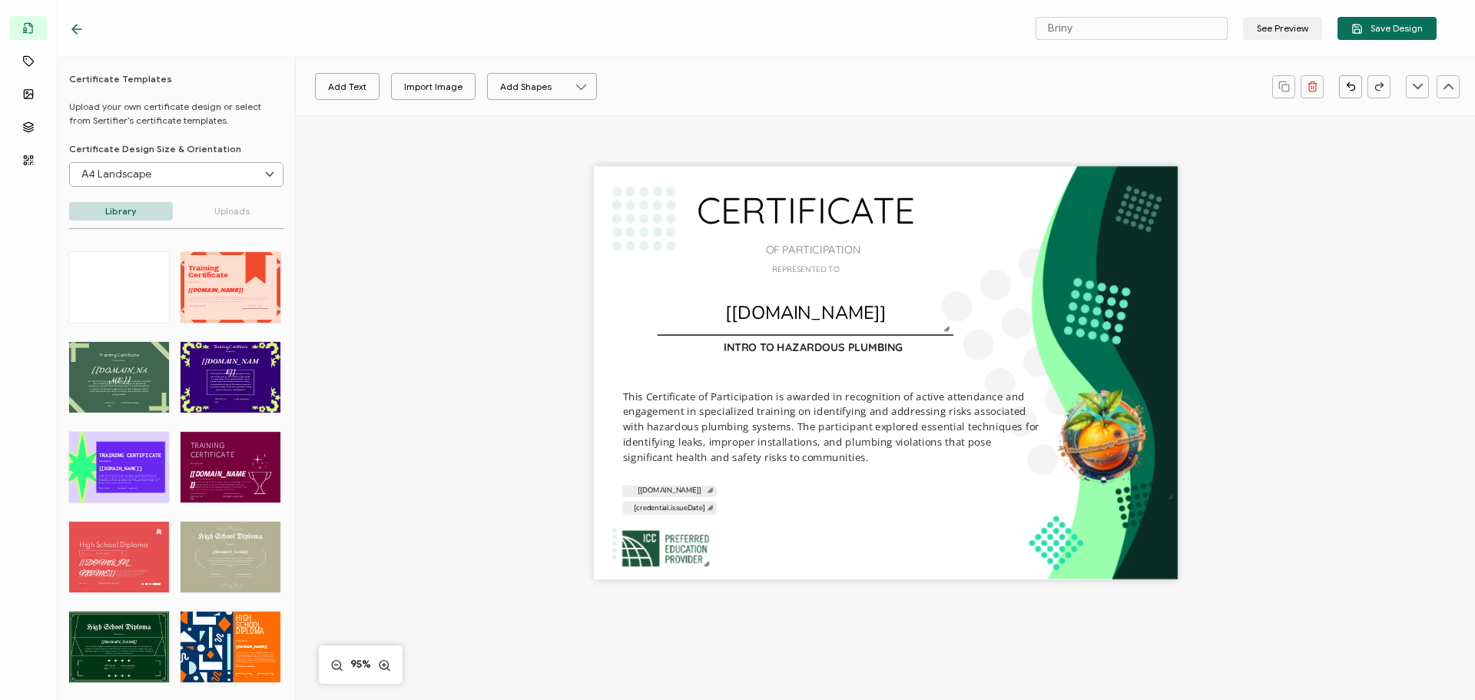
drag, startPoint x: 788, startPoint y: 443, endPoint x: 771, endPoint y: 468, distance: 30.5
click at [786, 426] on pre "This Certificate of Participation is awarded in recognition of active attendanc…" at bounding box center [832, 426] width 419 height 75
click at [772, 503] on div "CERTIFICATE INTRO TO HAZARDOUS PLUMBING This Certificate of Participation is aw…" at bounding box center [886, 373] width 584 height 413
drag, startPoint x: 651, startPoint y: 426, endPoint x: 650, endPoint y: 415, distance: 10.9
click at [650, 415] on pre "This Certificate of Participation is awarded in recognition of active attendanc…" at bounding box center [832, 426] width 419 height 75
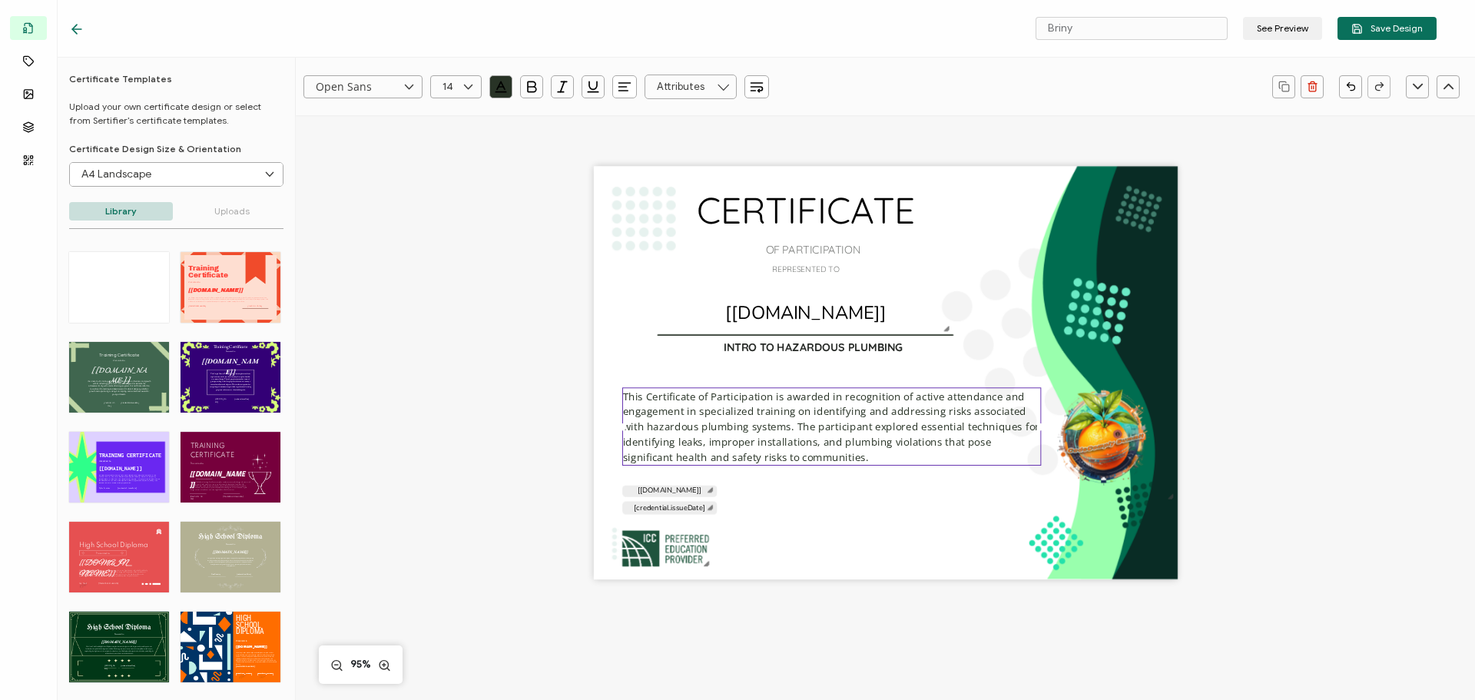
click at [636, 344] on div "CERTIFICATE INTRO TO HAZARDOUS PLUMBING This Certificate of Participation is aw…" at bounding box center [886, 373] width 584 height 413
drag, startPoint x: 655, startPoint y: 394, endPoint x: 655, endPoint y: 379, distance: 15.4
click at [655, 379] on div "CERTIFICATE INTRO TO HAZARDOUS PLUMBING This Certificate of Participation is aw…" at bounding box center [886, 373] width 584 height 413
click at [840, 502] on div "CERTIFICATE INTRO TO HAZARDOUS PLUMBING This Certificate of Participation is aw…" at bounding box center [886, 373] width 584 height 413
click at [336, 90] on button "Add Text" at bounding box center [347, 86] width 65 height 27
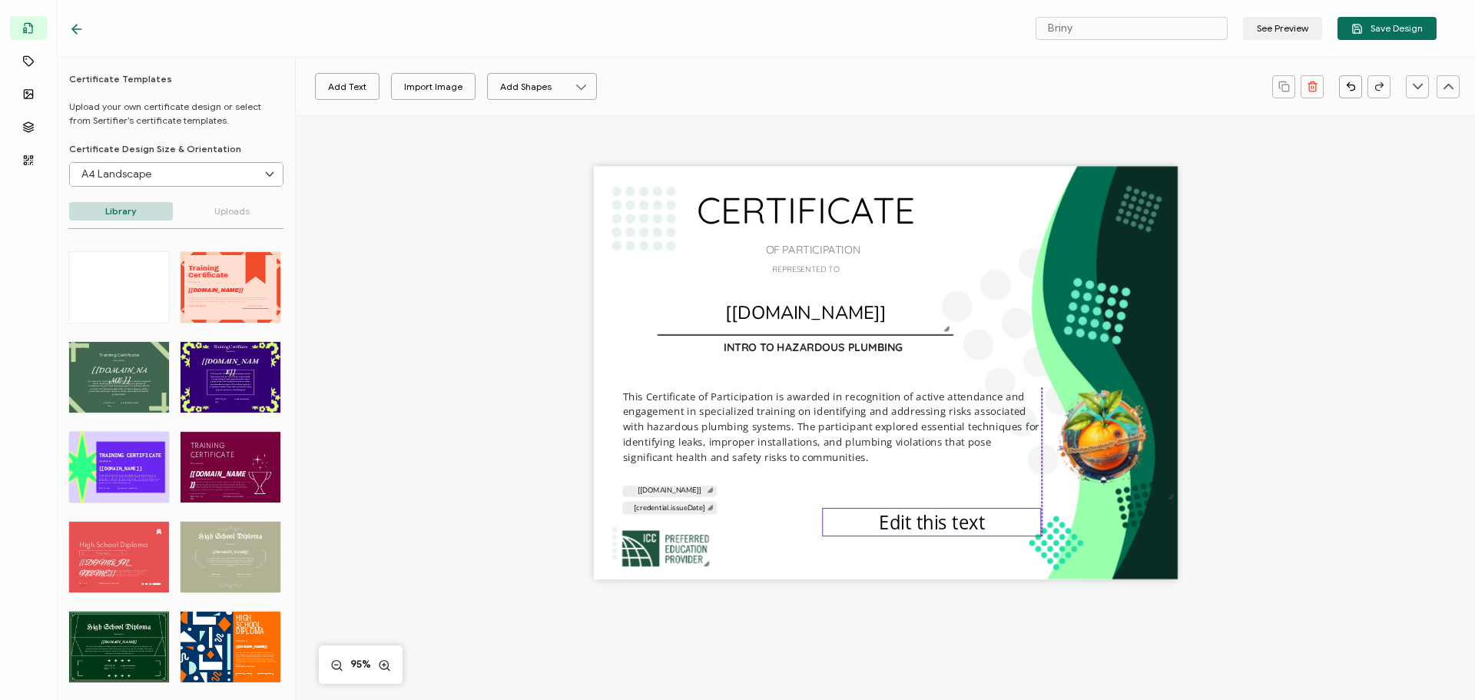
drag, startPoint x: 929, startPoint y: 376, endPoint x: 976, endPoint y: 525, distance: 156.5
click at [976, 525] on pre "Edit this text" at bounding box center [932, 521] width 106 height 25
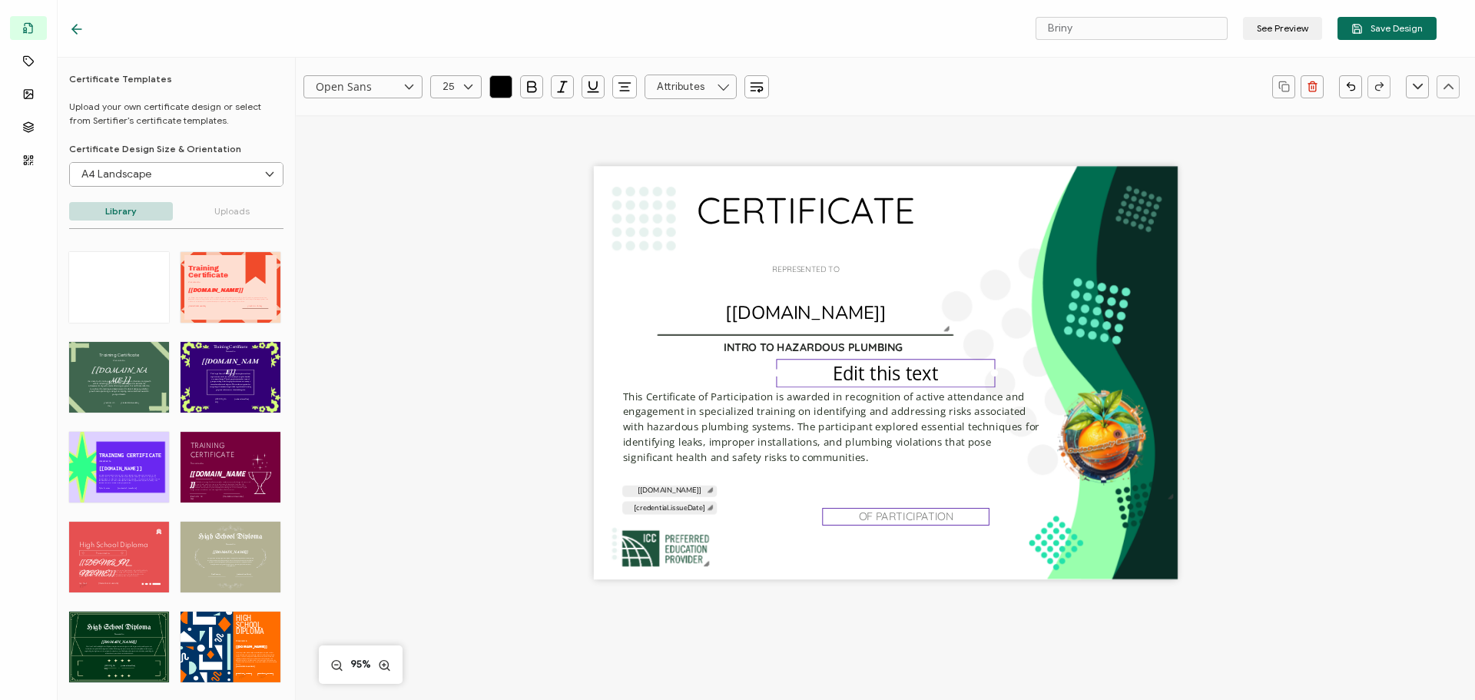
click at [946, 518] on pre "OF PARTICIPATION" at bounding box center [906, 516] width 95 height 14
drag, startPoint x: 902, startPoint y: 370, endPoint x: 912, endPoint y: 514, distance: 144.0
click at [910, 562] on pre "Edit this text" at bounding box center [893, 564] width 106 height 25
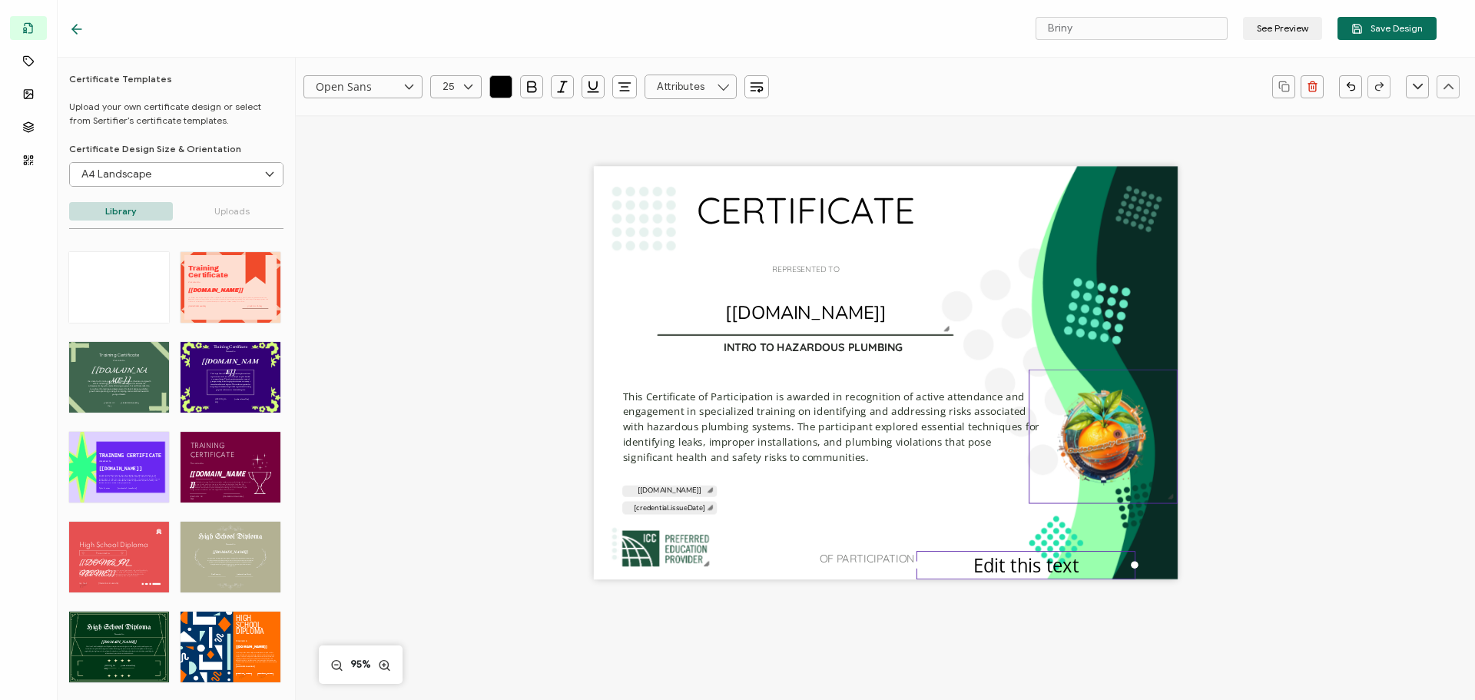
drag, startPoint x: 899, startPoint y: 370, endPoint x: 1032, endPoint y: 476, distance: 170.5
click at [1032, 476] on div "CERTIFICATE INTRO TO HAZARDOUS PLUMBING This Certificate of Participation is aw…" at bounding box center [886, 373] width 584 height 413
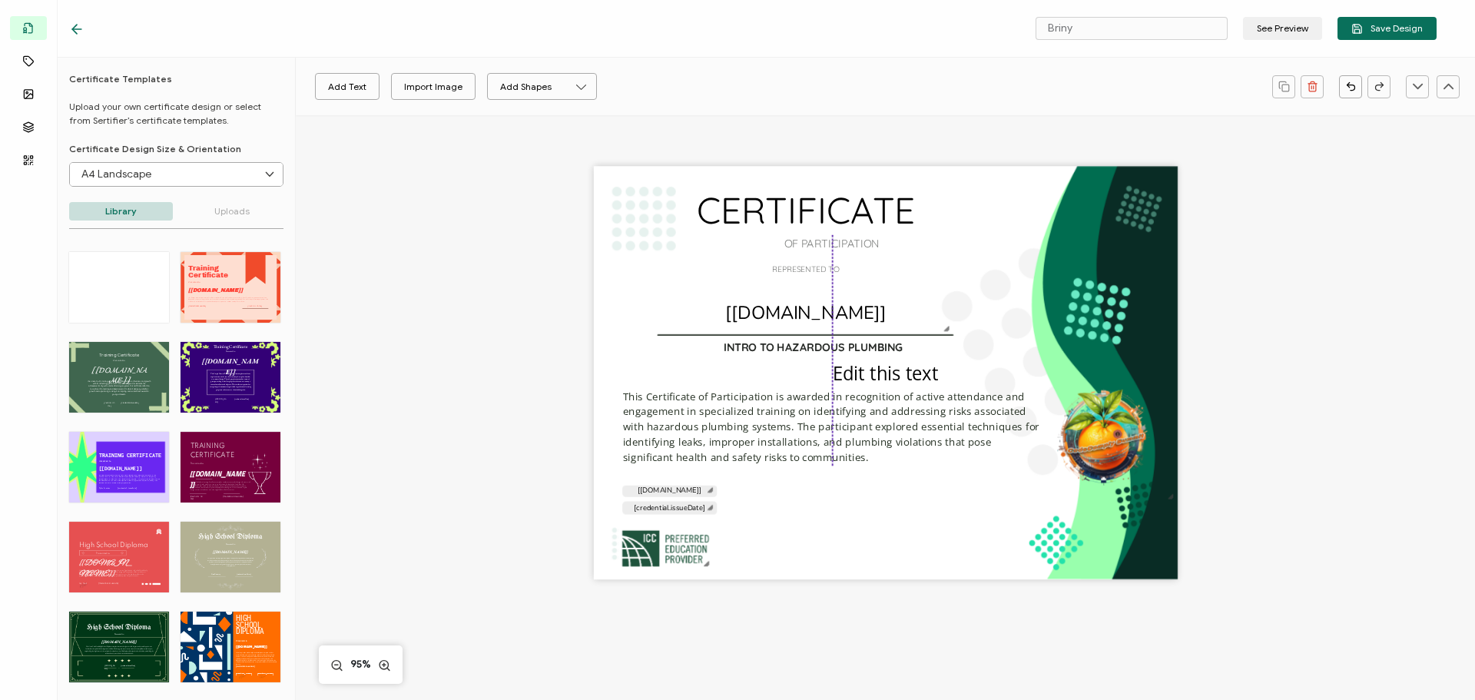
drag, startPoint x: 960, startPoint y: 556, endPoint x: 927, endPoint y: 241, distance: 316.7
click at [927, 241] on div "CERTIFICATE INTRO TO HAZARDOUS PLUMBING This Certificate of Participation is aw…" at bounding box center [886, 373] width 584 height 413
click at [853, 539] on div "CERTIFICATE INTRO TO HAZARDOUS PLUMBING This Certificate of Participation is aw…" at bounding box center [886, 373] width 584 height 413
drag, startPoint x: 771, startPoint y: 266, endPoint x: 645, endPoint y: 555, distance: 315.8
click at [645, 555] on img at bounding box center [669, 546] width 94 height 43
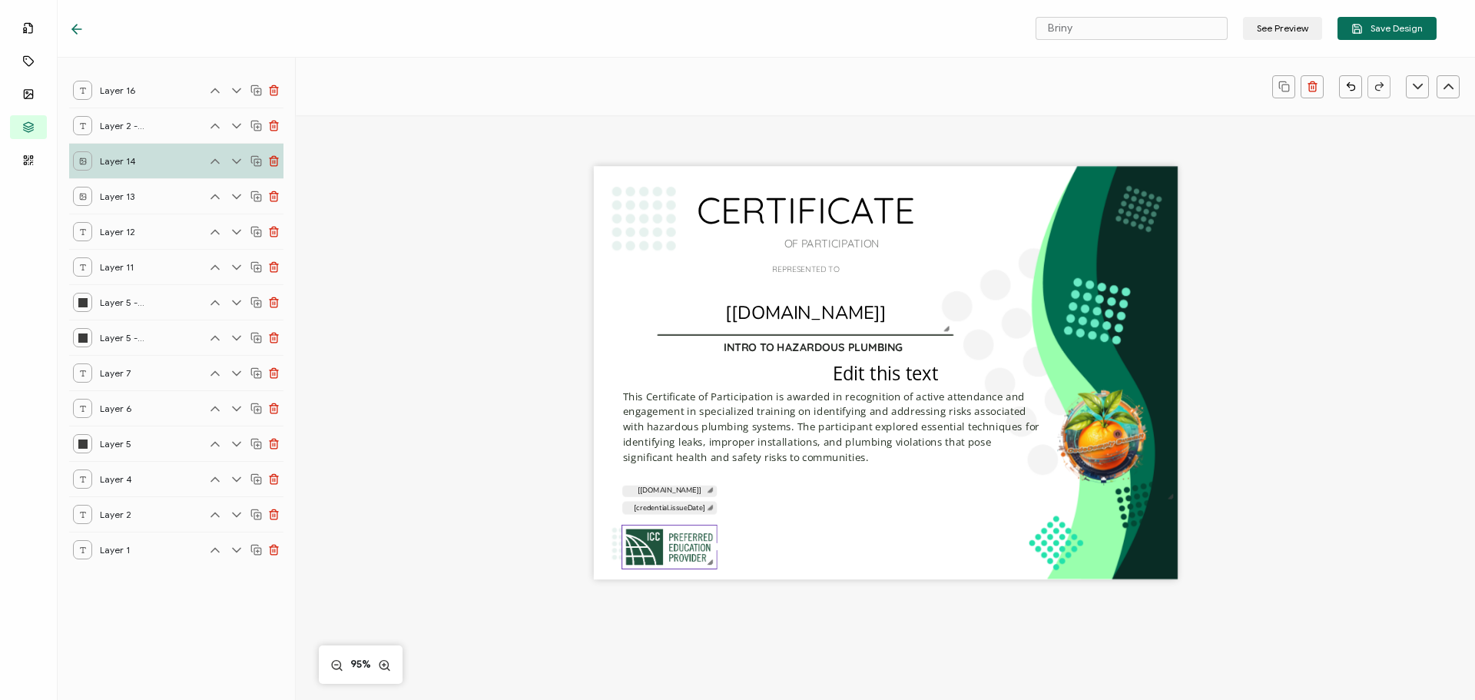
click at [825, 536] on div "CERTIFICATE INTRO TO HAZARDOUS PLUMBING This Certificate of Participation is aw…" at bounding box center [886, 373] width 584 height 413
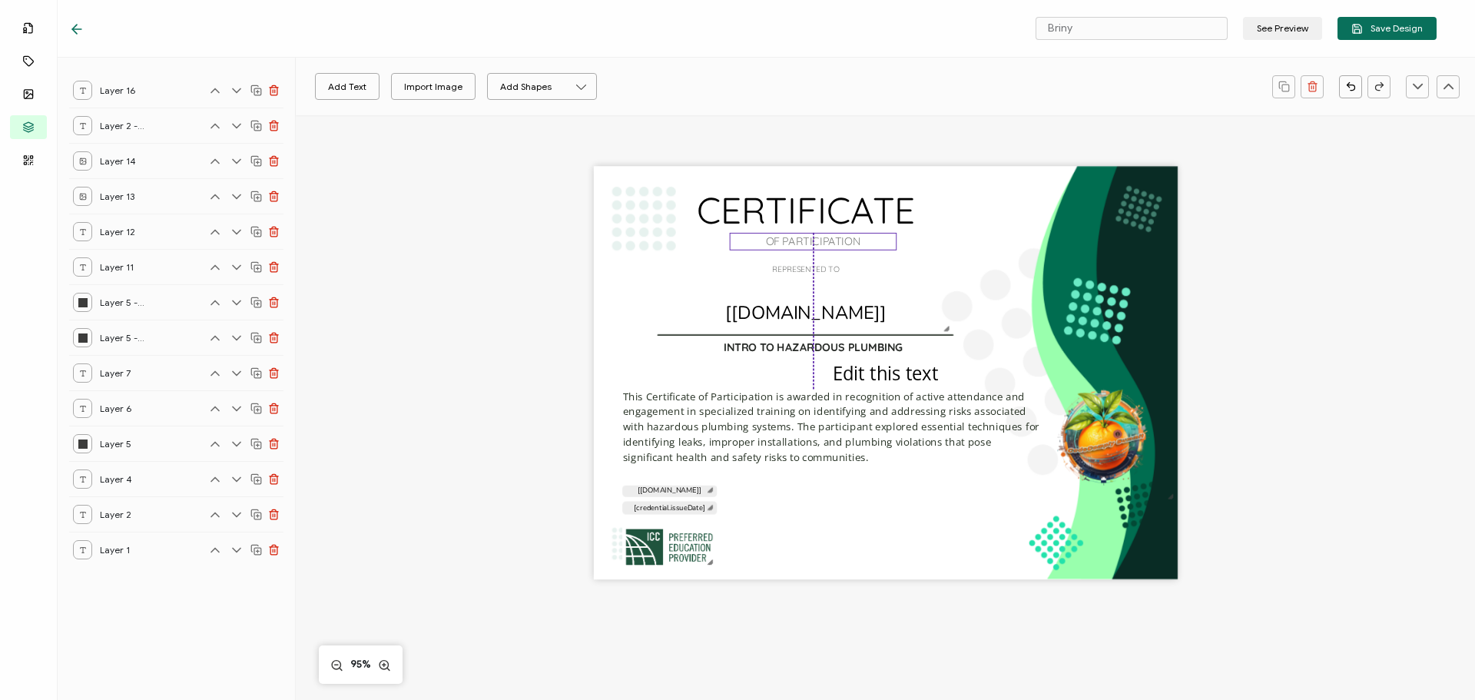
drag, startPoint x: 804, startPoint y: 242, endPoint x: 784, endPoint y: 240, distance: 20.1
click at [784, 240] on pre "OF PARTICIPATION" at bounding box center [813, 241] width 95 height 14
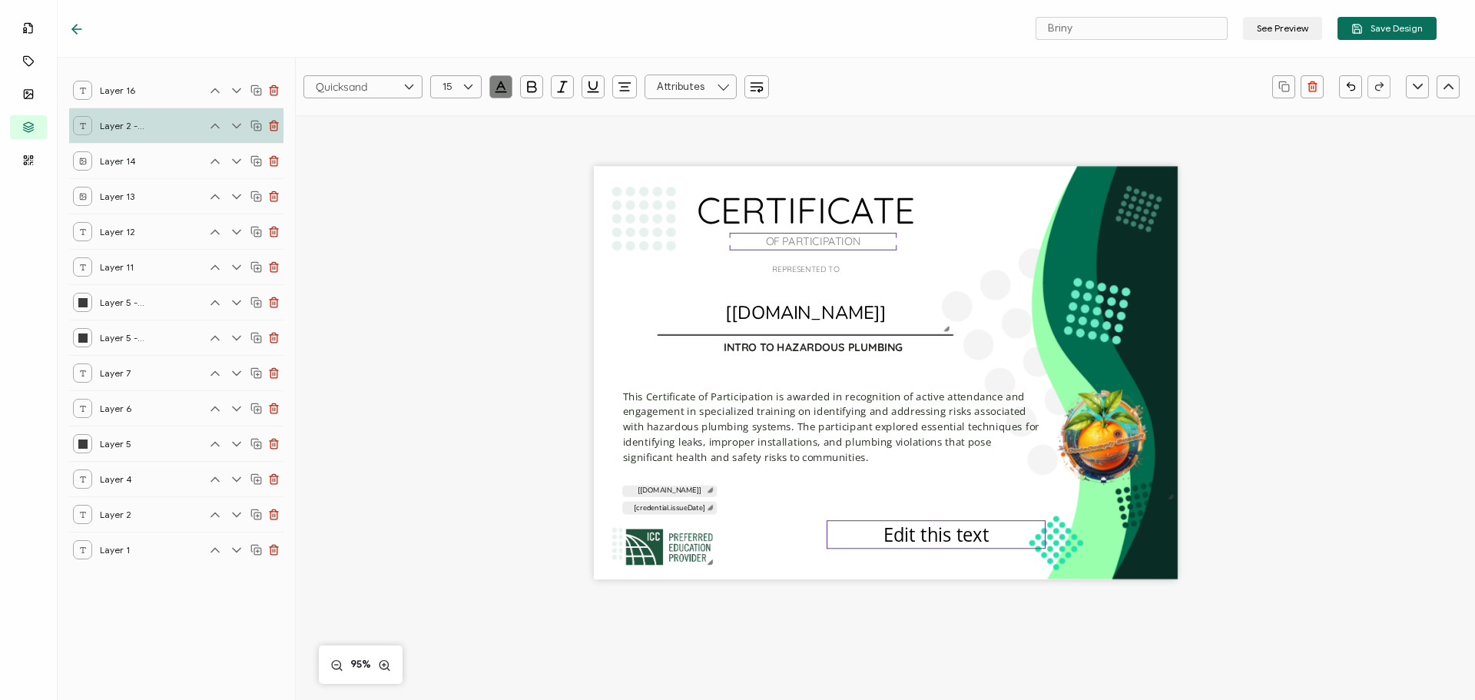
drag, startPoint x: 847, startPoint y: 376, endPoint x: 898, endPoint y: 538, distance: 169.1
click at [898, 538] on pre "Edit this text" at bounding box center [936, 534] width 106 height 25
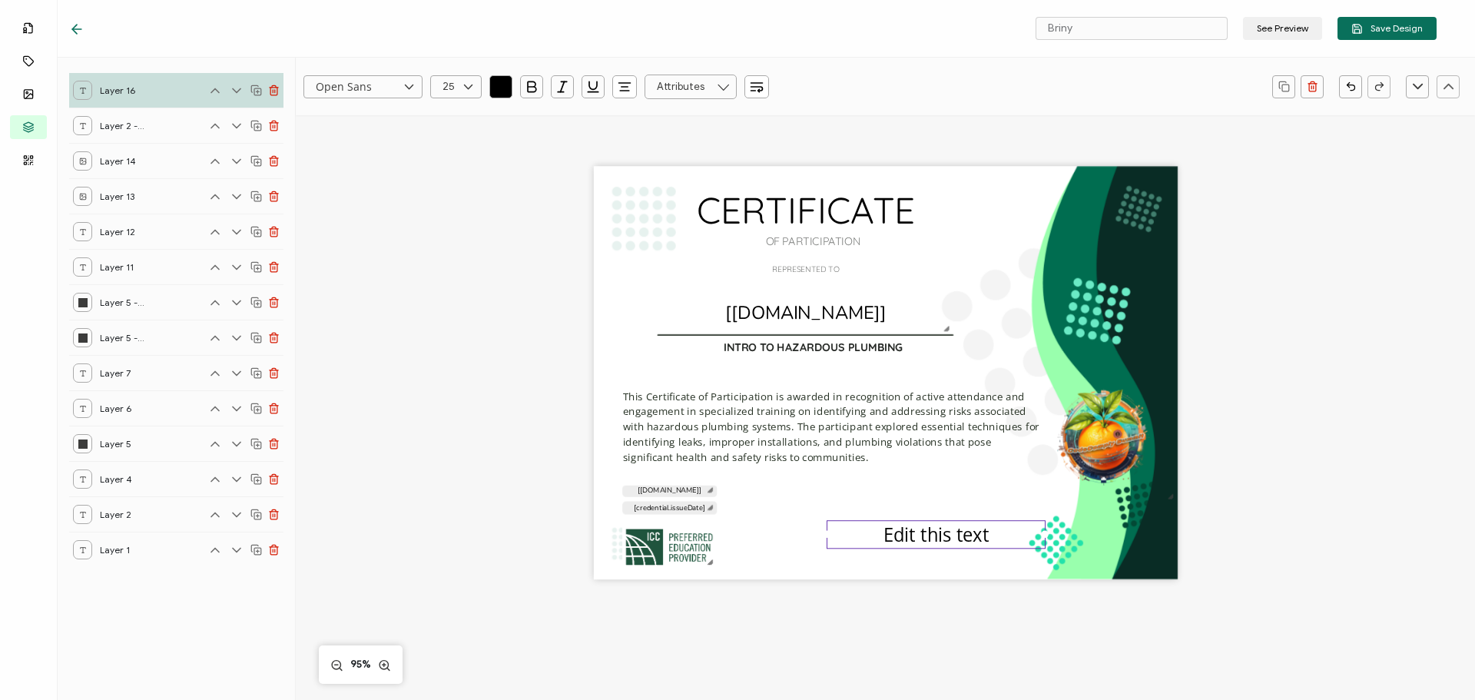
click at [892, 532] on pre "Edit this text" at bounding box center [936, 534] width 106 height 25
click at [892, 533] on pre "Edit this text" at bounding box center [936, 534] width 106 height 25
click at [888, 536] on pre "Edit this text" at bounding box center [936, 534] width 106 height 25
drag, startPoint x: 885, startPoint y: 536, endPoint x: 1032, endPoint y: 539, distance: 146.8
click at [1032, 539] on div "Edit this text" at bounding box center [936, 534] width 219 height 29
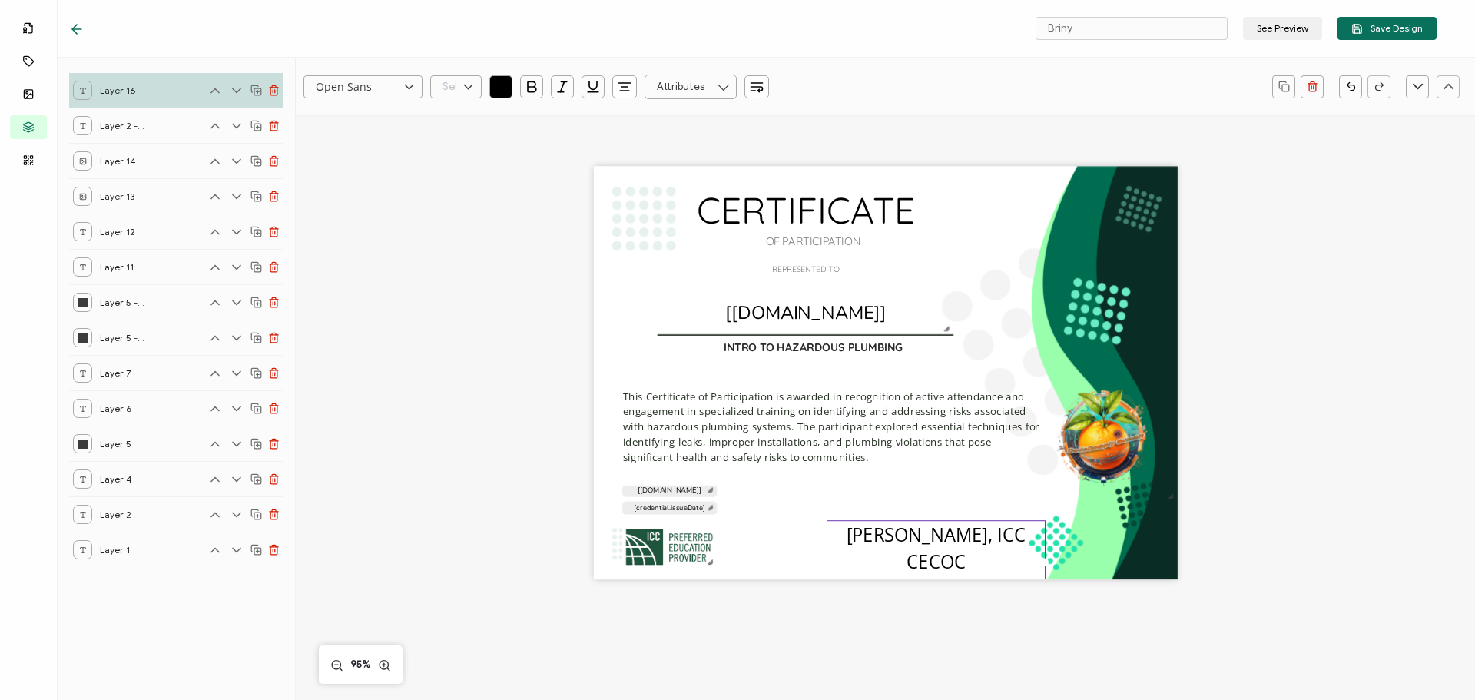
scroll to position [481, 0]
click at [442, 91] on input "text" at bounding box center [455, 86] width 51 height 23
click at [446, 128] on li "13" at bounding box center [458, 137] width 55 height 26
type input "13"
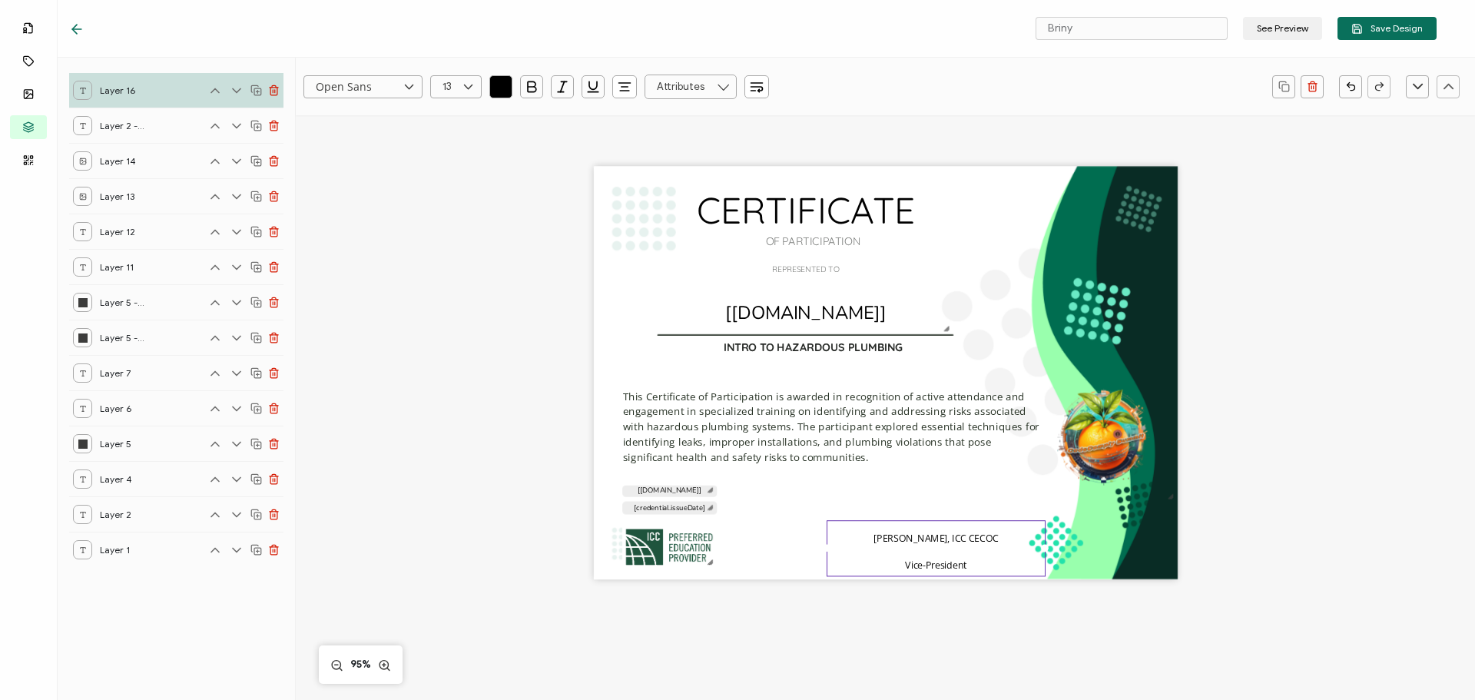
click at [801, 519] on div "CERTIFICATE INTRO TO HAZARDOUS PLUMBING This Certificate of Participation is aw…" at bounding box center [886, 373] width 584 height 413
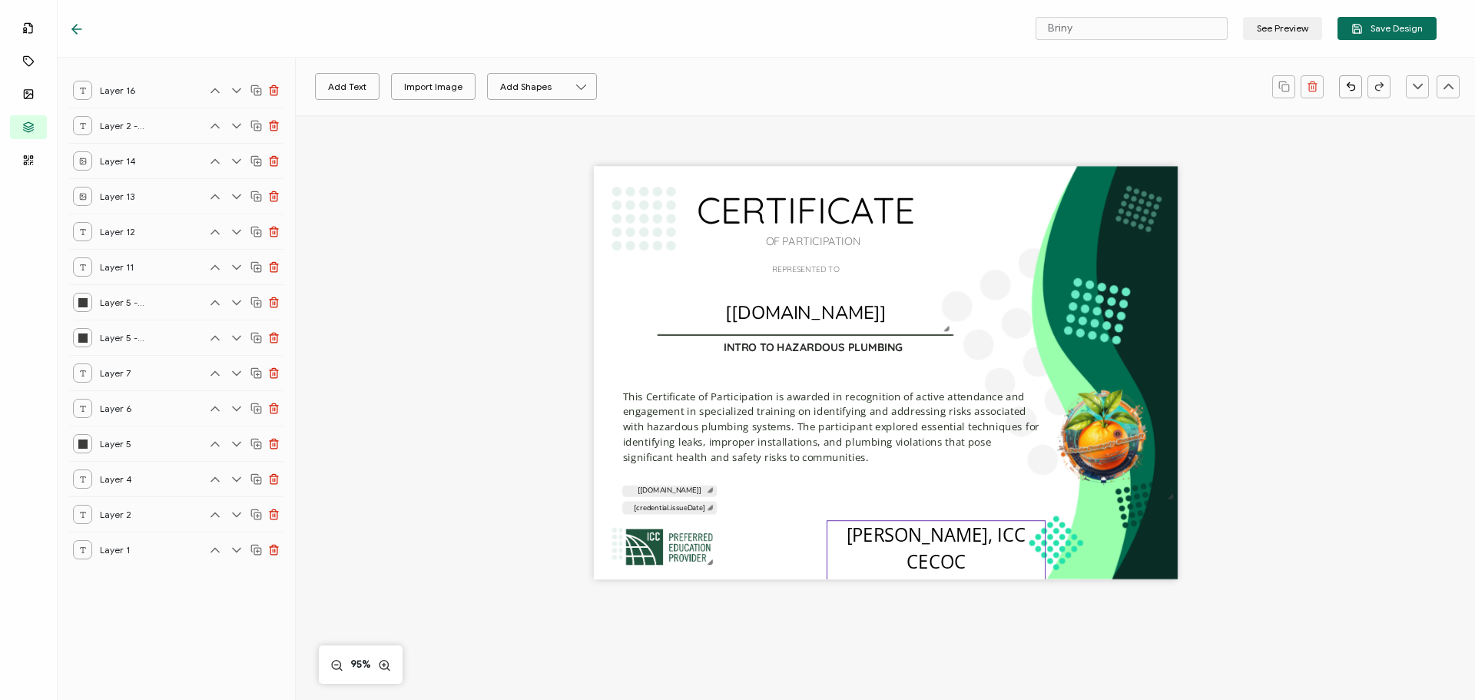
click at [918, 552] on pre "[PERSON_NAME], ICC CECOC Vice-President" at bounding box center [939, 562] width 184 height 80
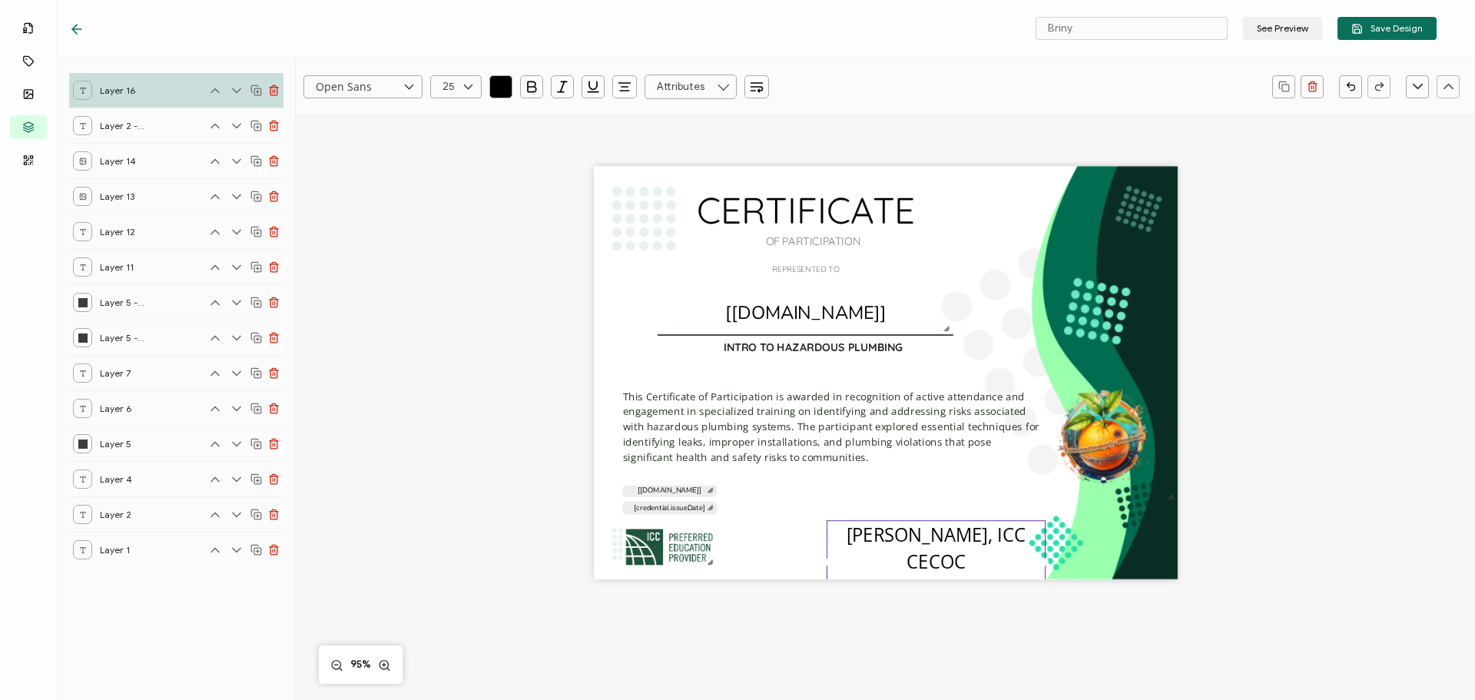
click at [486, 87] on div "Open Sans Alright Sans [PERSON_NAME] Archivo Black Arial Arimo Blinker Caveat C…" at bounding box center [539, 86] width 473 height 23
click at [459, 89] on icon at bounding box center [468, 86] width 19 height 23
click at [453, 128] on li "13" at bounding box center [458, 137] width 55 height 26
type input "13"
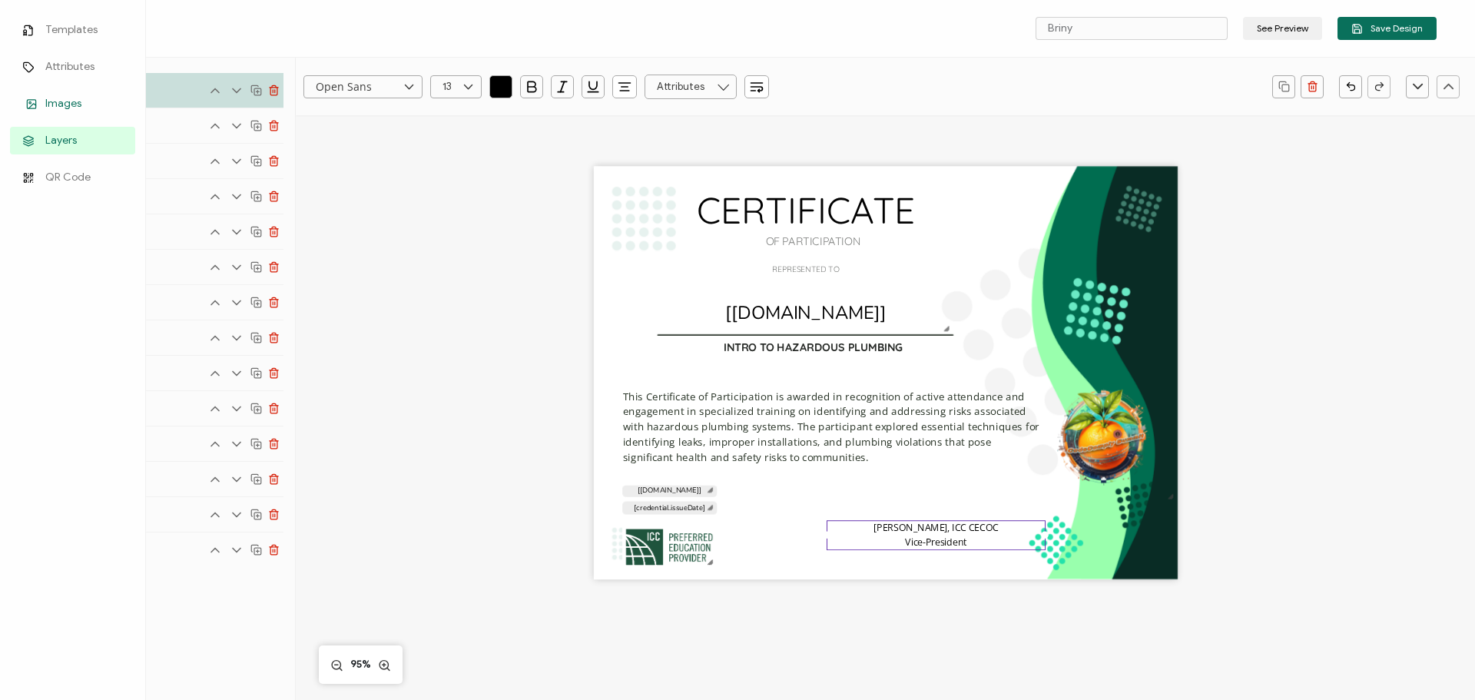
click at [38, 99] on icon at bounding box center [31, 104] width 18 height 12
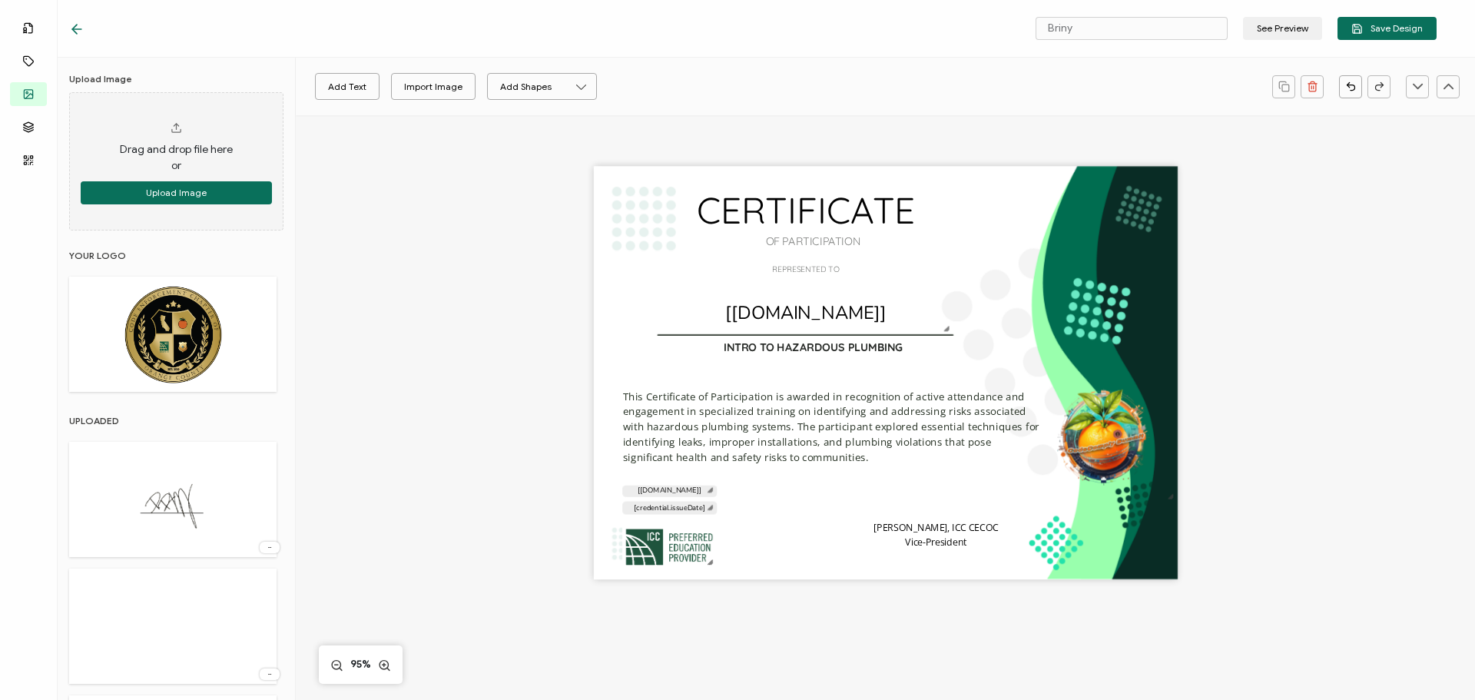
click at [167, 498] on img at bounding box center [173, 499] width 100 height 100
drag, startPoint x: 861, startPoint y: 381, endPoint x: 957, endPoint y: 520, distance: 169.0
click at [957, 520] on img at bounding box center [981, 469] width 217 height 217
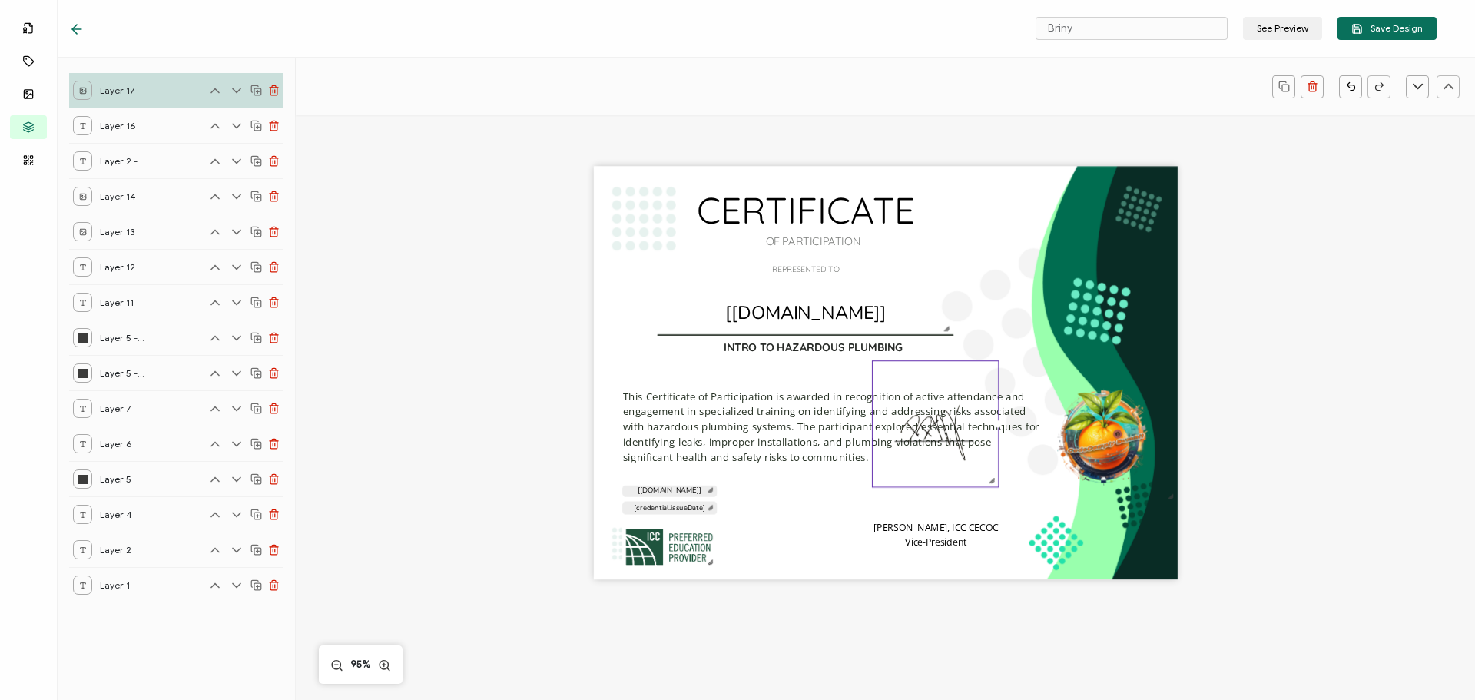
drag, startPoint x: 1082, startPoint y: 574, endPoint x: 986, endPoint y: 504, distance: 118.2
click at [986, 504] on div "CERTIFICATE INTRO TO HAZARDOUS PLUMBING This Certificate of Participation is aw…" at bounding box center [886, 373] width 584 height 413
drag, startPoint x: 922, startPoint y: 430, endPoint x: 946, endPoint y: 499, distance: 73.1
click at [946, 499] on img at bounding box center [959, 490] width 125 height 125
drag, startPoint x: 885, startPoint y: 530, endPoint x: 907, endPoint y: 521, distance: 24.1
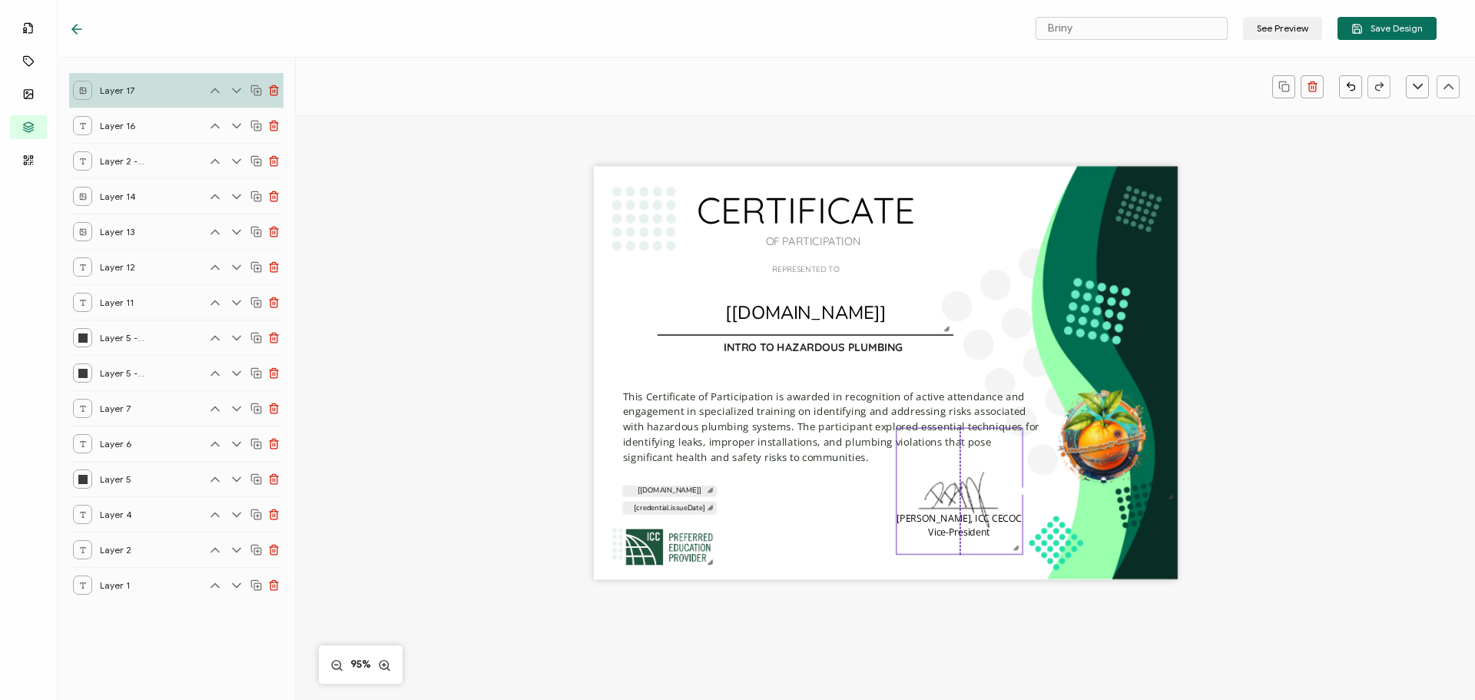
click at [907, 521] on div "CERTIFICATE INTRO TO HAZARDOUS PLUMBING This Certificate of Participation is aw…" at bounding box center [886, 373] width 584 height 413
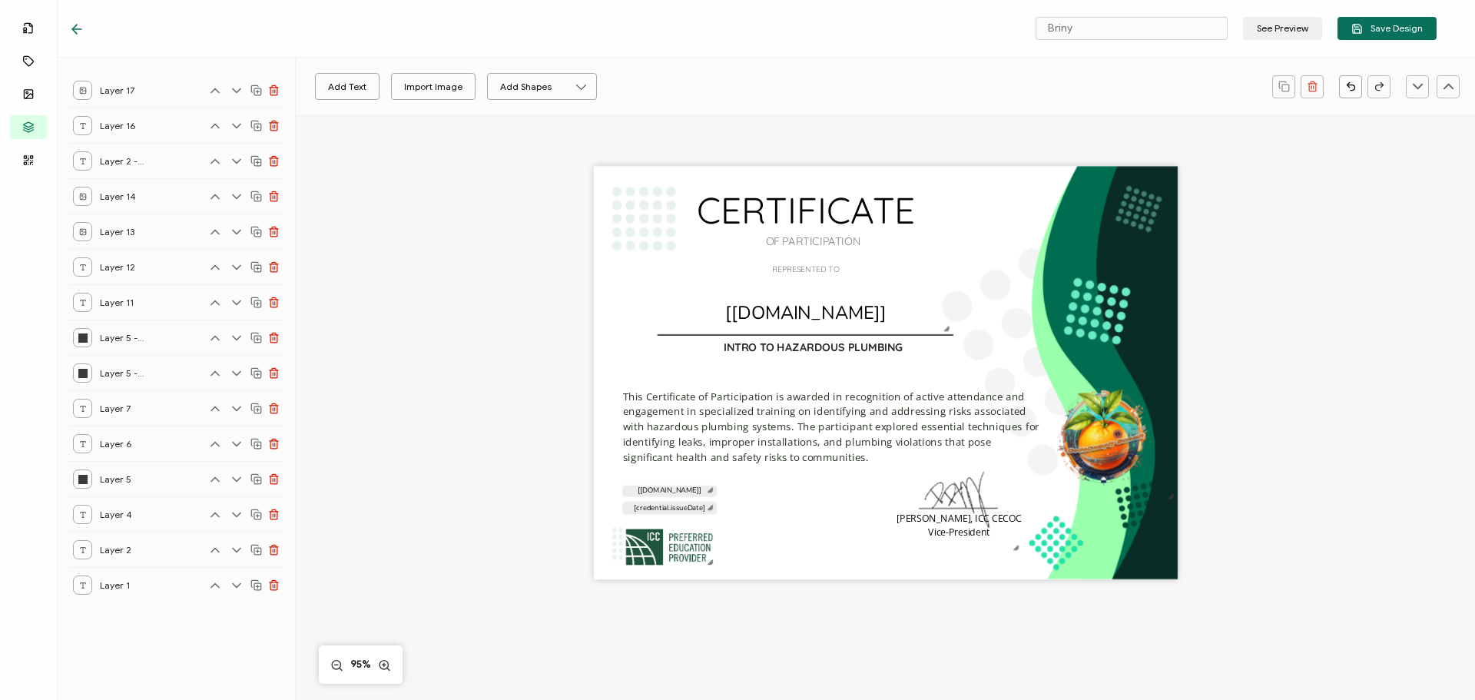
click at [794, 539] on div "CERTIFICATE INTRO TO HAZARDOUS PLUMBING This Certificate of Participation is aw…" at bounding box center [886, 373] width 584 height 413
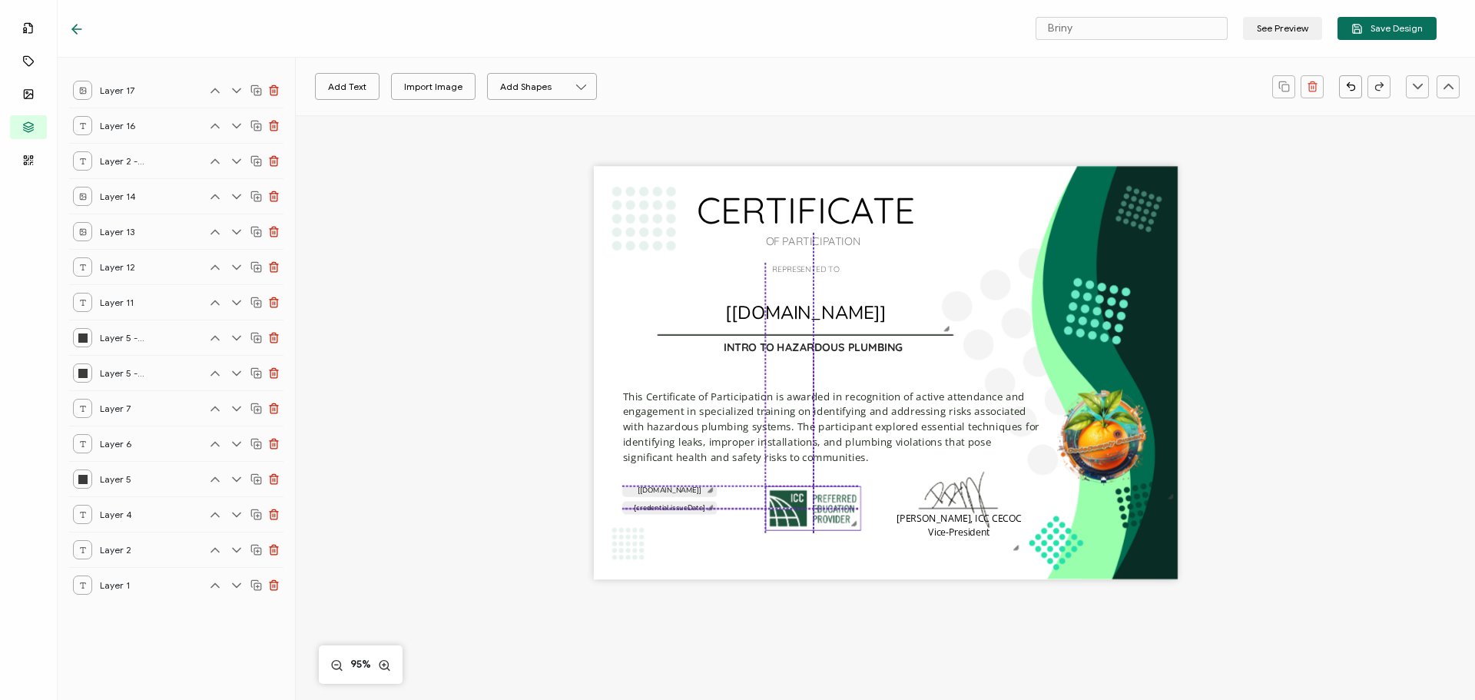
drag, startPoint x: 666, startPoint y: 550, endPoint x: 807, endPoint y: 514, distance: 145.2
click at [807, 514] on img at bounding box center [813, 507] width 94 height 43
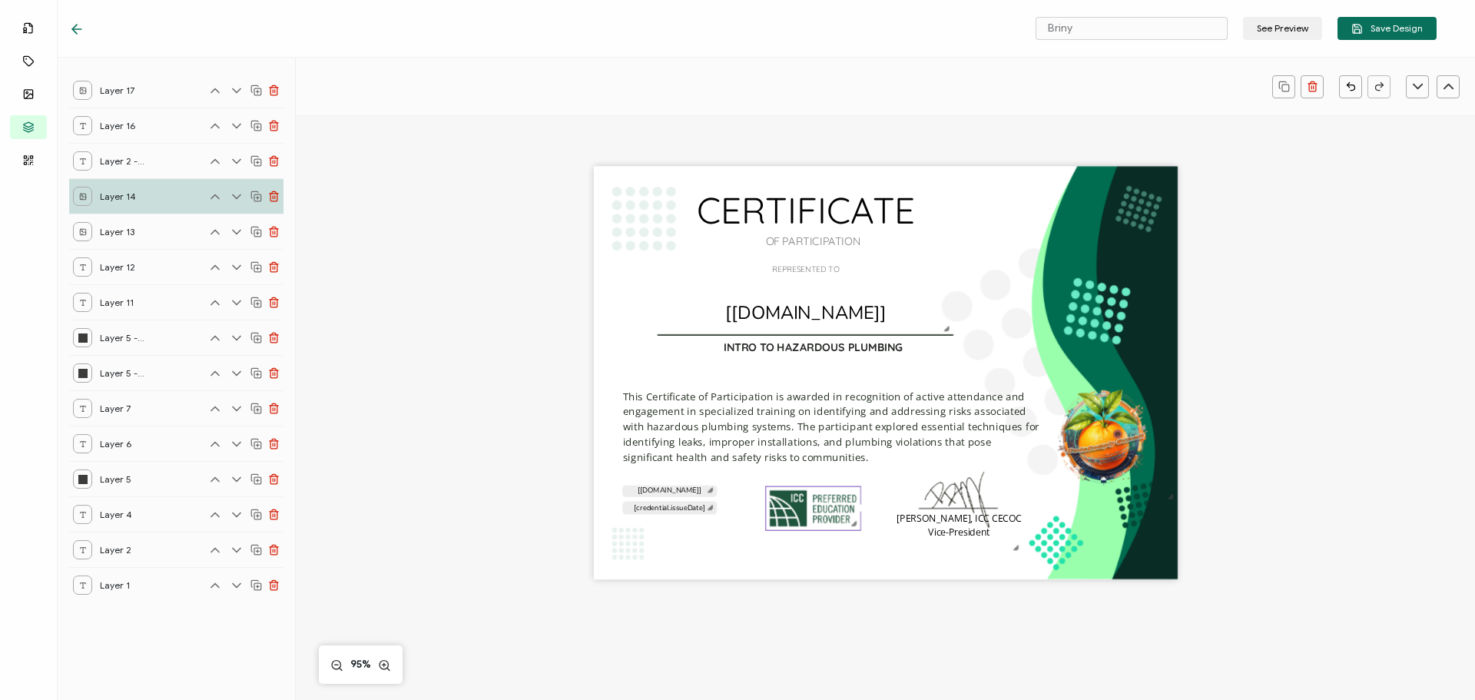
click at [726, 551] on div "CERTIFICATE INTRO TO HAZARDOUS PLUMBING This Certificate of Participation is aw…" at bounding box center [886, 373] width 584 height 413
click at [670, 562] on div "CERTIFICATE INTRO TO HAZARDOUS PLUMBING This Certificate of Participation is aw…" at bounding box center [886, 373] width 584 height 413
click at [344, 93] on button "Add Text" at bounding box center [347, 86] width 65 height 27
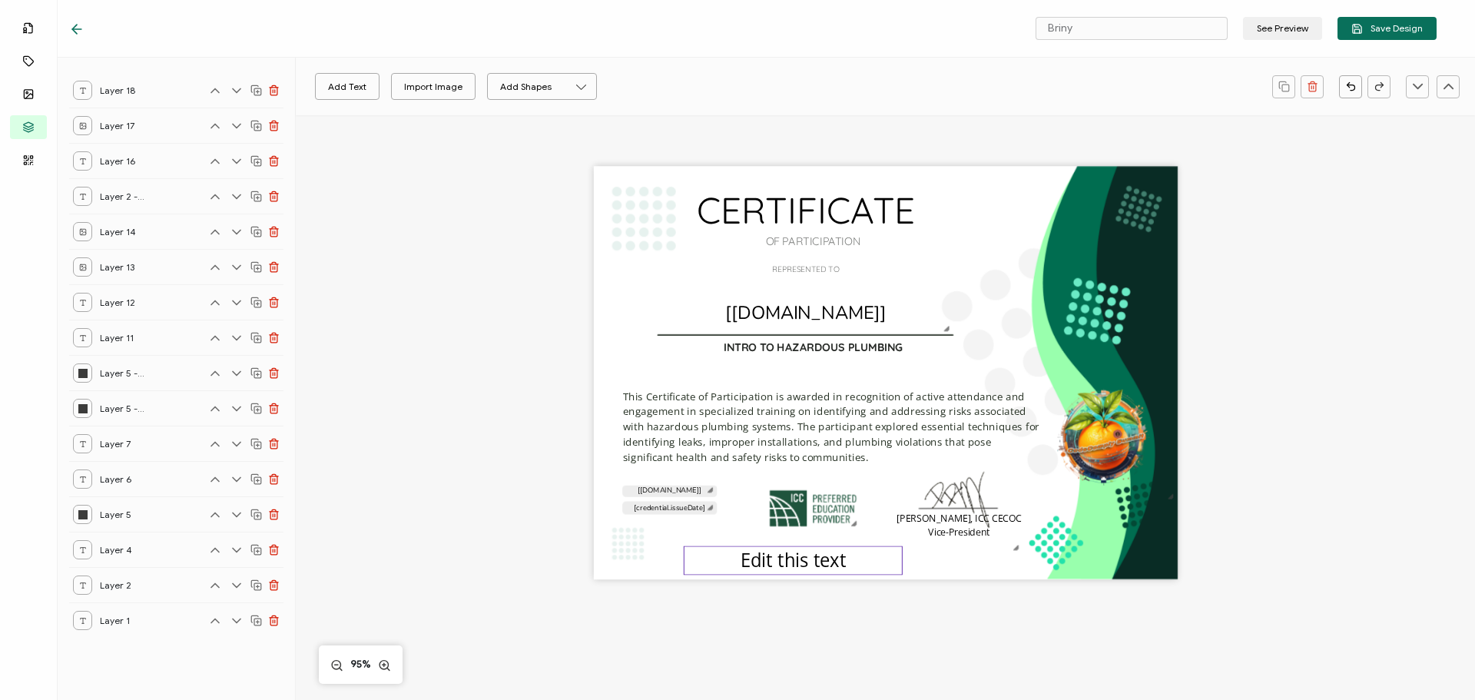
drag, startPoint x: 864, startPoint y: 373, endPoint x: 771, endPoint y: 560, distance: 208.9
click at [771, 560] on pre "Edit this text" at bounding box center [794, 560] width 106 height 25
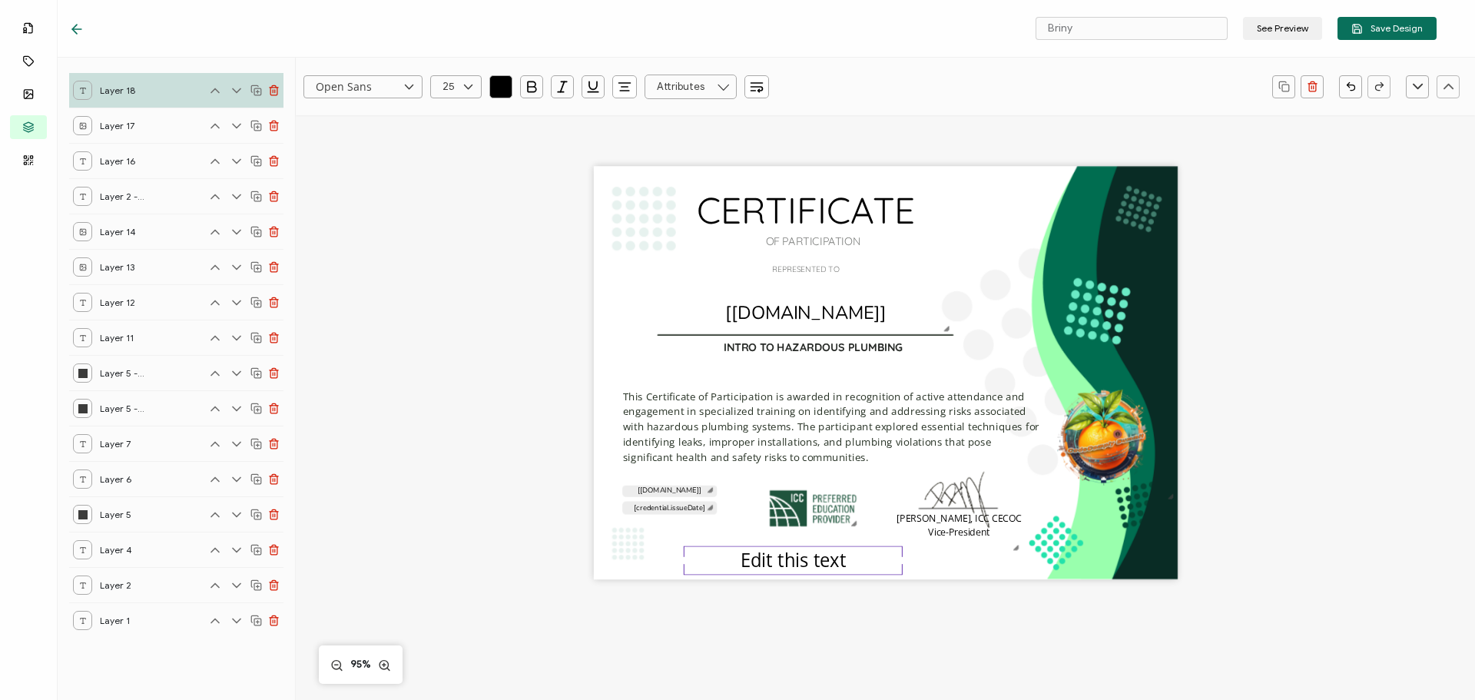
click at [783, 565] on pre "Edit this text" at bounding box center [794, 560] width 106 height 25
drag, startPoint x: 782, startPoint y: 566, endPoint x: 749, endPoint y: 568, distance: 33.1
click at [781, 566] on pre "Edit this text" at bounding box center [794, 560] width 106 height 25
click at [670, 556] on div "CERTIFICATE INTRO TO HAZARDOUS PLUMBING This Certificate of Participation is aw…" at bounding box center [886, 373] width 584 height 413
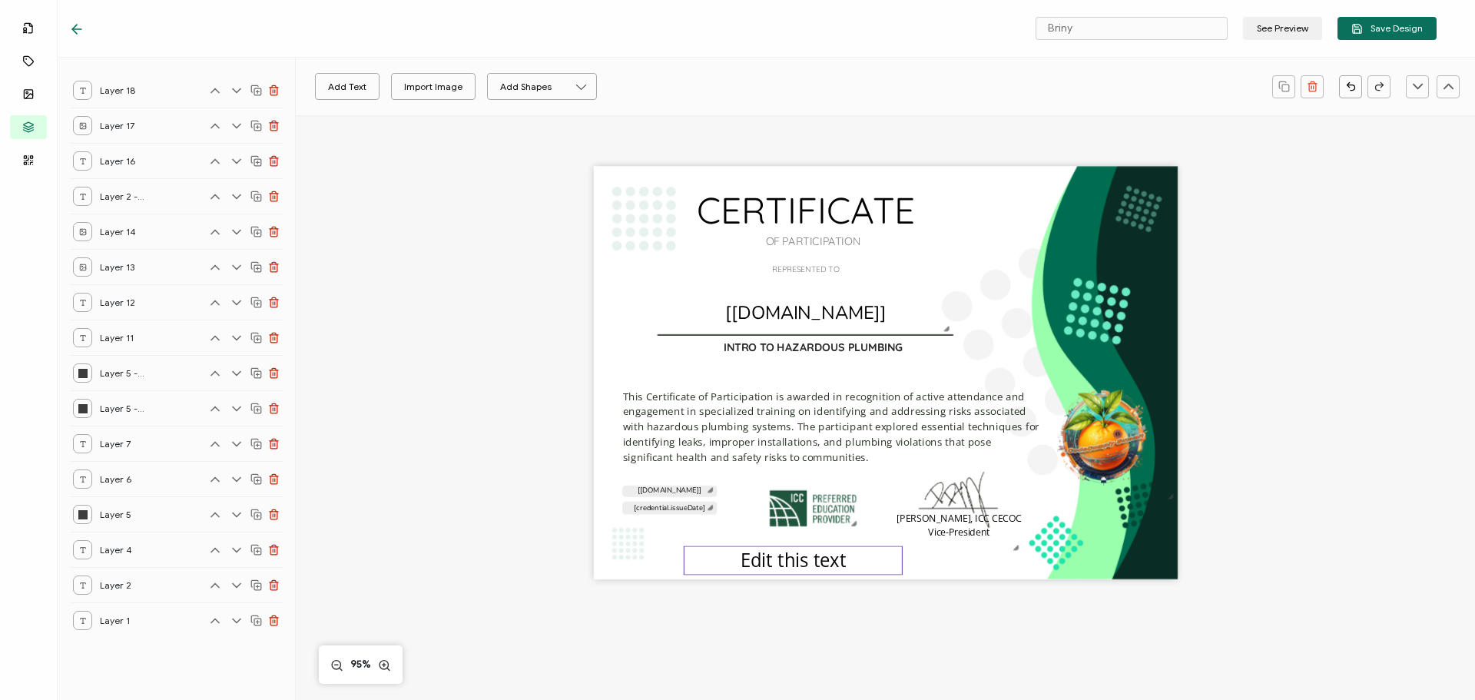
click at [733, 561] on div "Edit this text" at bounding box center [793, 560] width 219 height 29
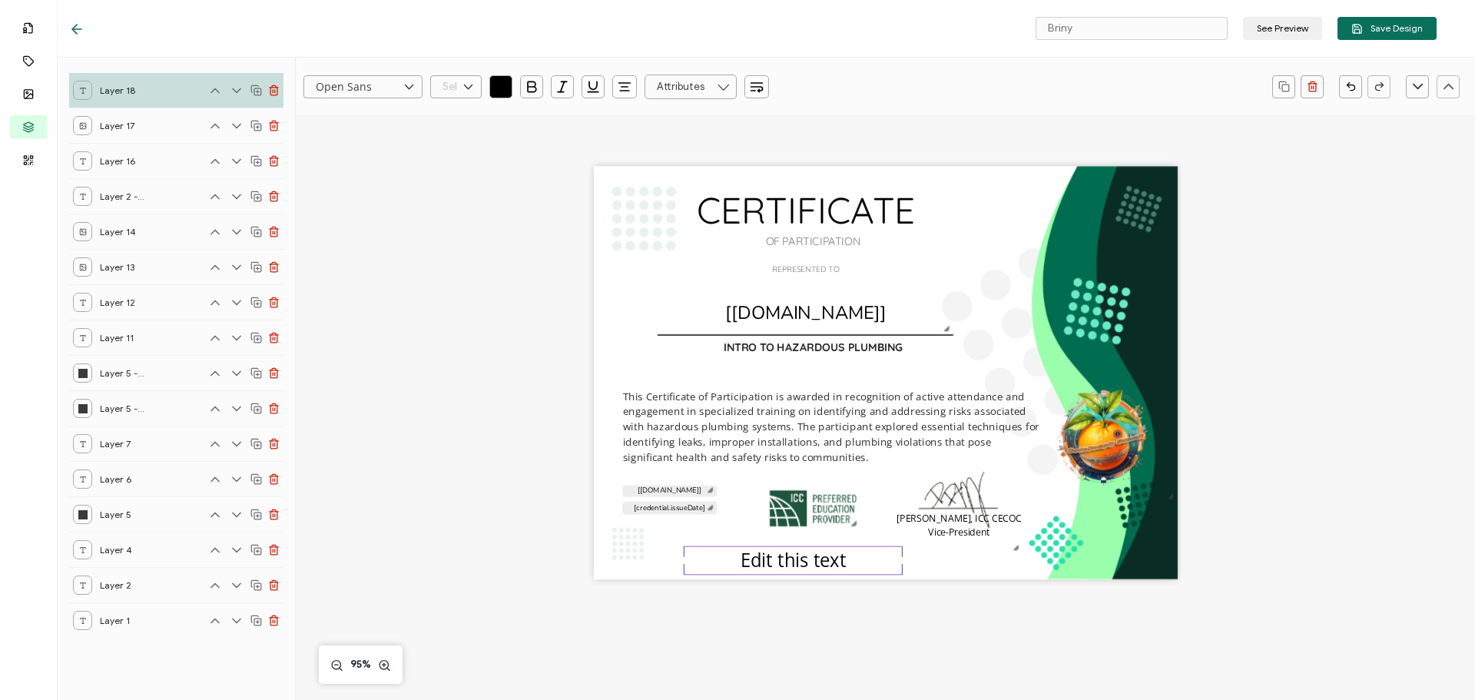
scroll to position [481, 0]
click at [446, 76] on input "text" at bounding box center [455, 86] width 51 height 23
click at [448, 137] on span "13" at bounding box center [450, 137] width 8 height 12
type input "13"
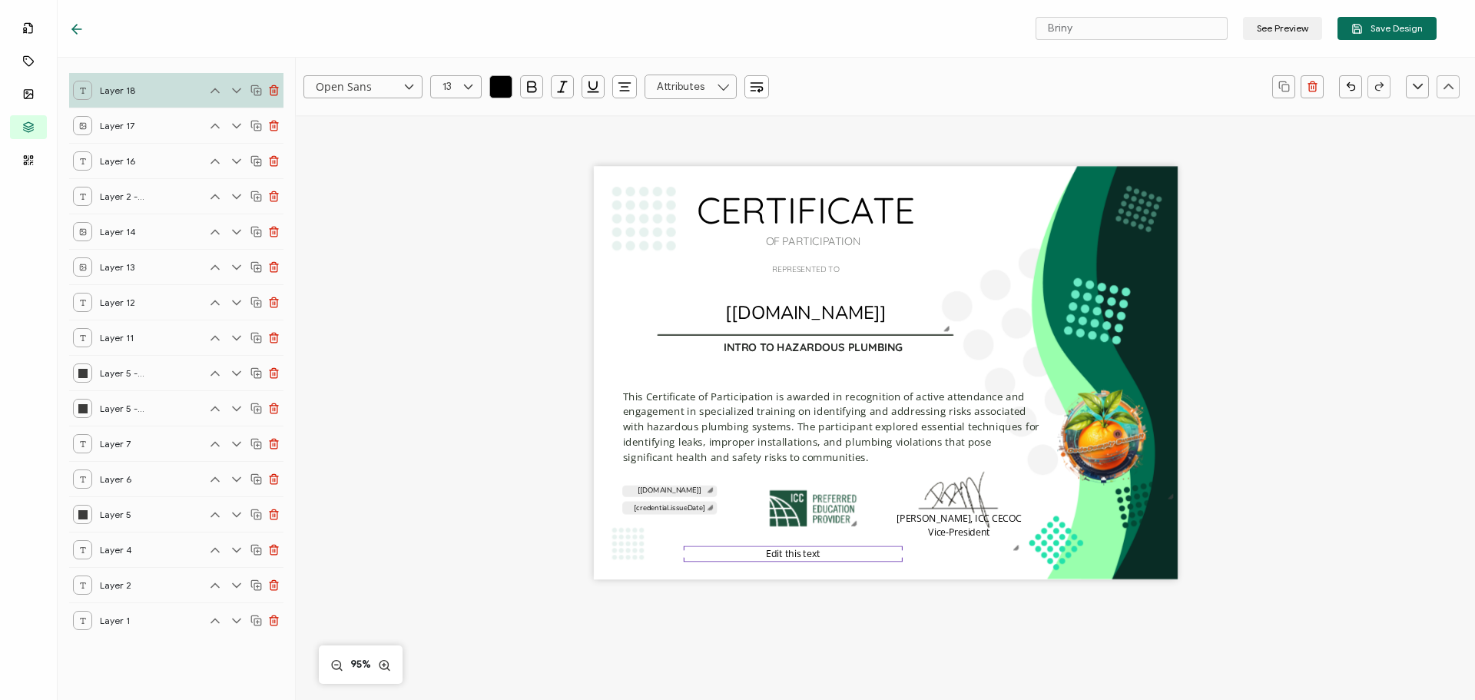
click at [757, 549] on div "Edit this text" at bounding box center [793, 553] width 219 height 15
click at [769, 553] on pre "Edit this text" at bounding box center [793, 553] width 55 height 13
click at [761, 554] on div "Edit this text" at bounding box center [793, 553] width 219 height 15
drag, startPoint x: 764, startPoint y: 555, endPoint x: 828, endPoint y: 564, distance: 65.1
click at [828, 564] on div "CERTIFICATE INTRO TO HAZARDOUS PLUMBING This Certificate of Participation is aw…" at bounding box center [886, 373] width 584 height 413
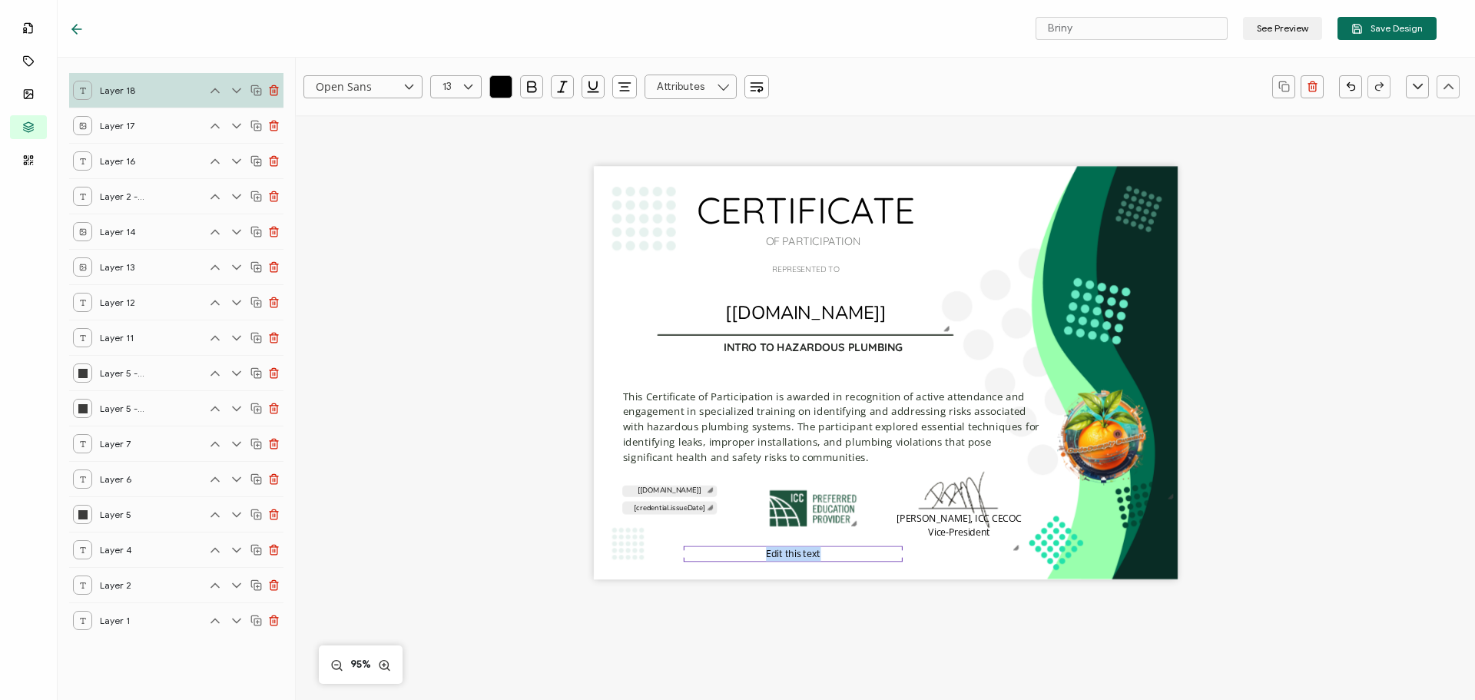
paste pre
drag, startPoint x: 897, startPoint y: 559, endPoint x: 1108, endPoint y: 562, distance: 210.5
click at [1108, 562] on div "CERTIFICATE INTRO TO HAZARDOUS PLUMBING This Certificate of Participation is aw…" at bounding box center [886, 373] width 584 height 413
drag, startPoint x: 857, startPoint y: 603, endPoint x: 865, endPoint y: 574, distance: 30.4
click at [857, 601] on div "CERTIFICATE INTRO TO HAZARDOUS PLUMBING This Certificate of Participation is aw…" at bounding box center [885, 398] width 1120 height 566
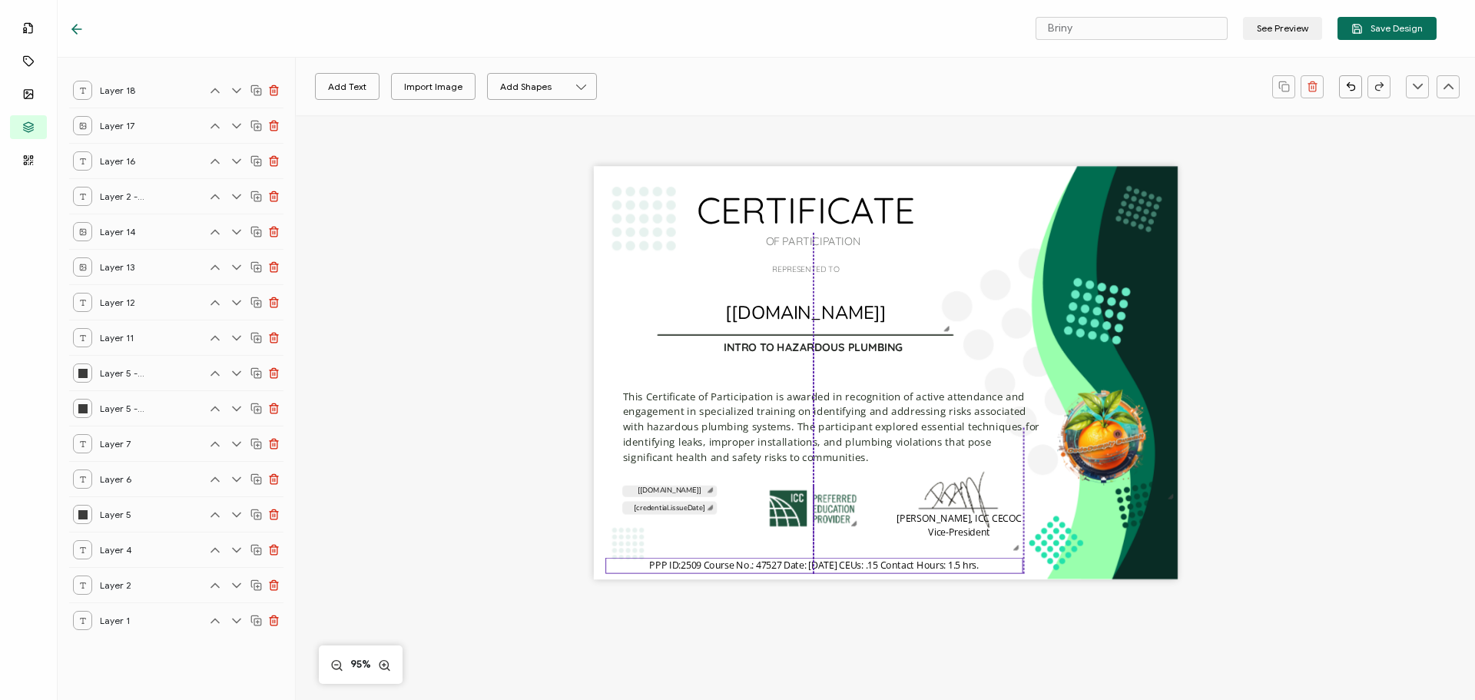
drag, startPoint x: 861, startPoint y: 559, endPoint x: 783, endPoint y: 571, distance: 79.2
click at [783, 571] on pre "PPP ID:2509 Course No.: 47527 Date: [DATE] CEUs: .15 Contact Hours: 1.5 hrs." at bounding box center [813, 565] width 329 height 13
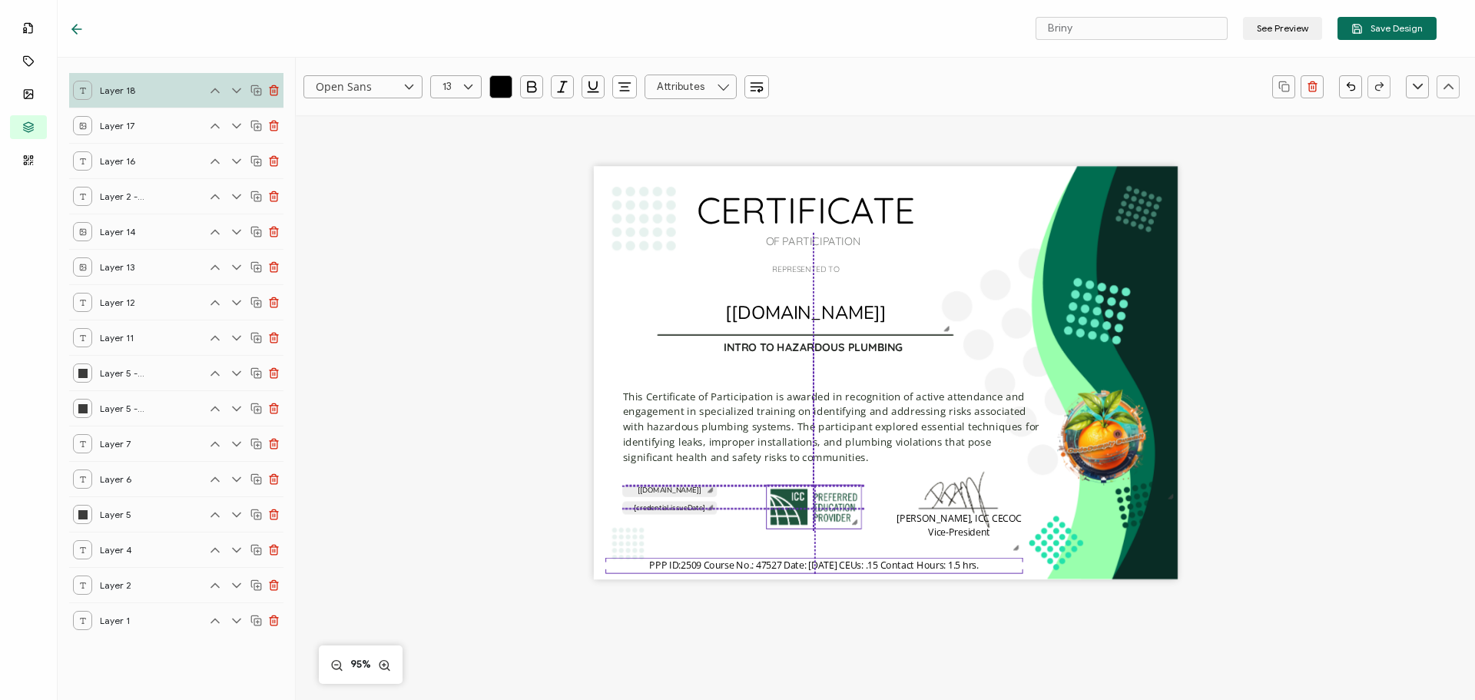
click at [804, 520] on img at bounding box center [814, 507] width 94 height 43
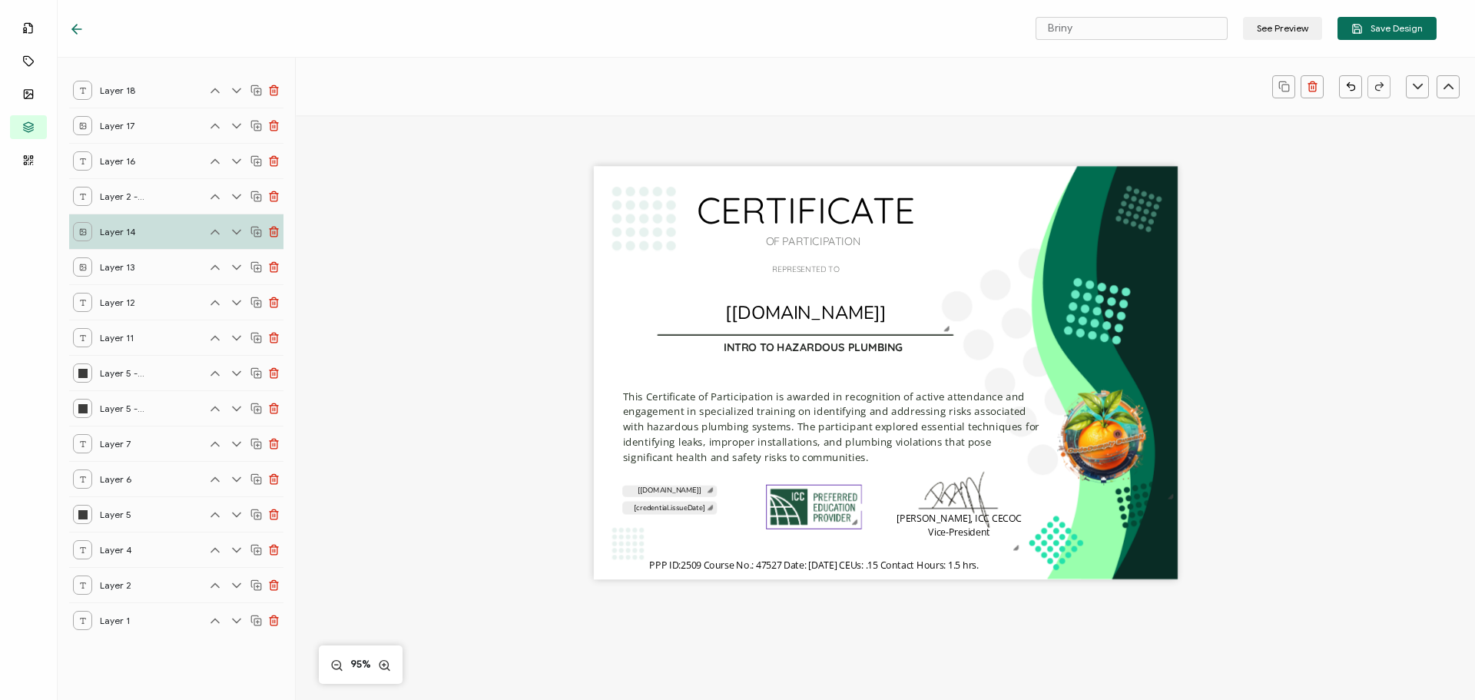
click at [1290, 482] on div "CERTIFICATE INTRO TO HAZARDOUS PLUMBING This Certificate of Participation is aw…" at bounding box center [885, 398] width 1120 height 566
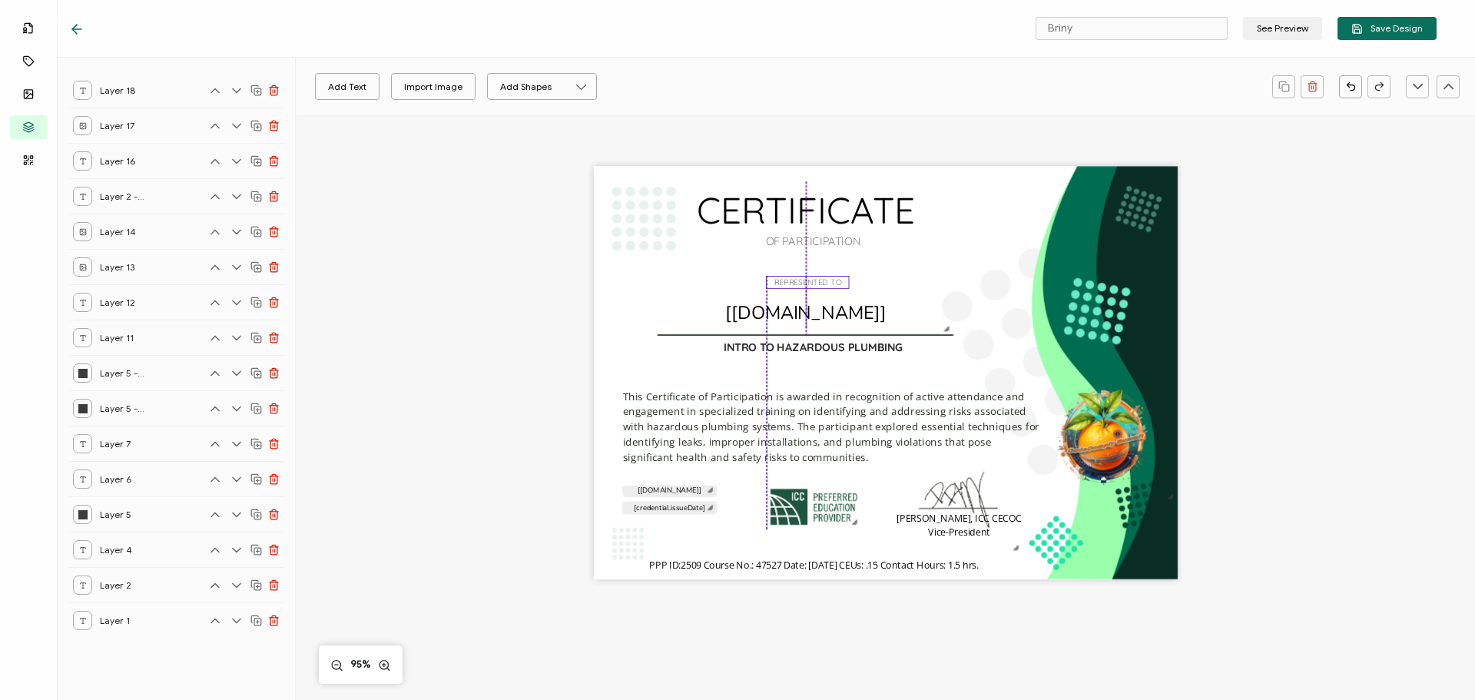
drag, startPoint x: 823, startPoint y: 273, endPoint x: 824, endPoint y: 286, distance: 13.1
click at [824, 286] on pre "REPRESENTED TO" at bounding box center [807, 282] width 67 height 10
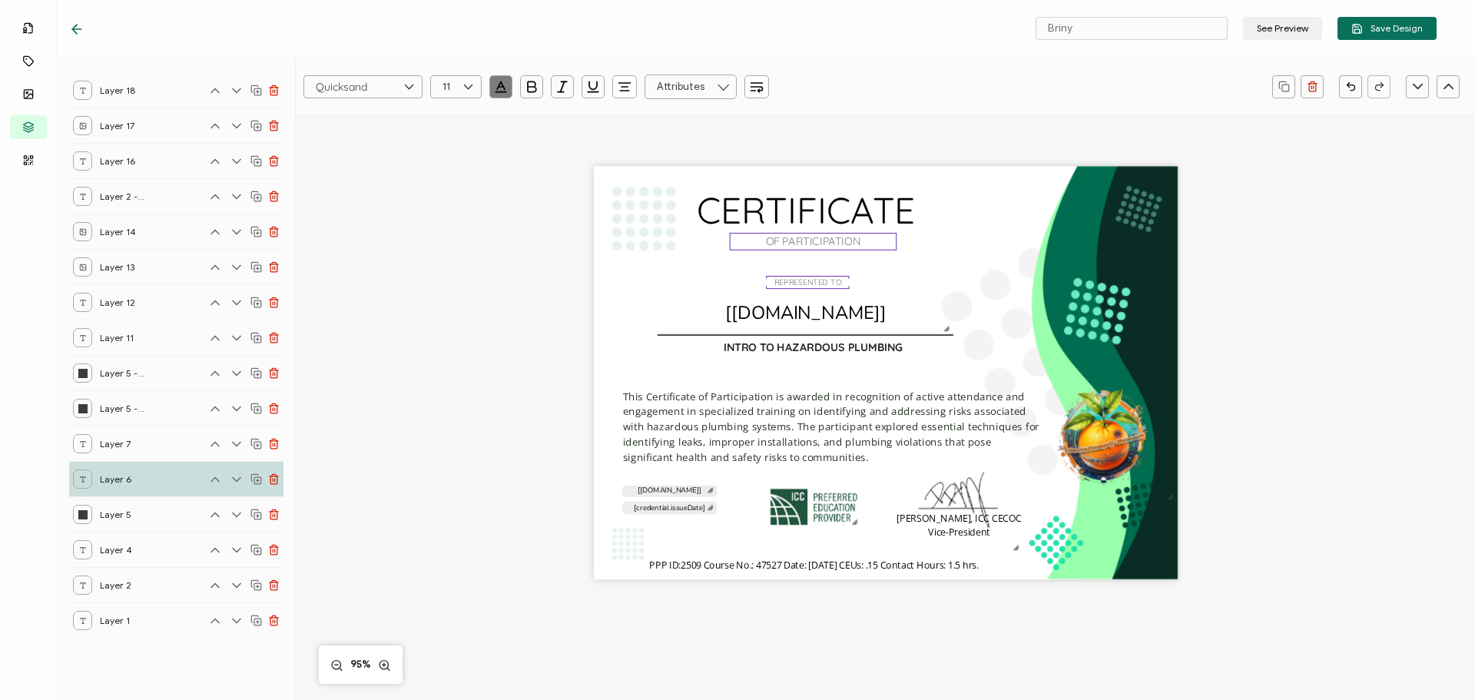
click at [817, 247] on pre "OF PARTICIPATION" at bounding box center [813, 241] width 95 height 14
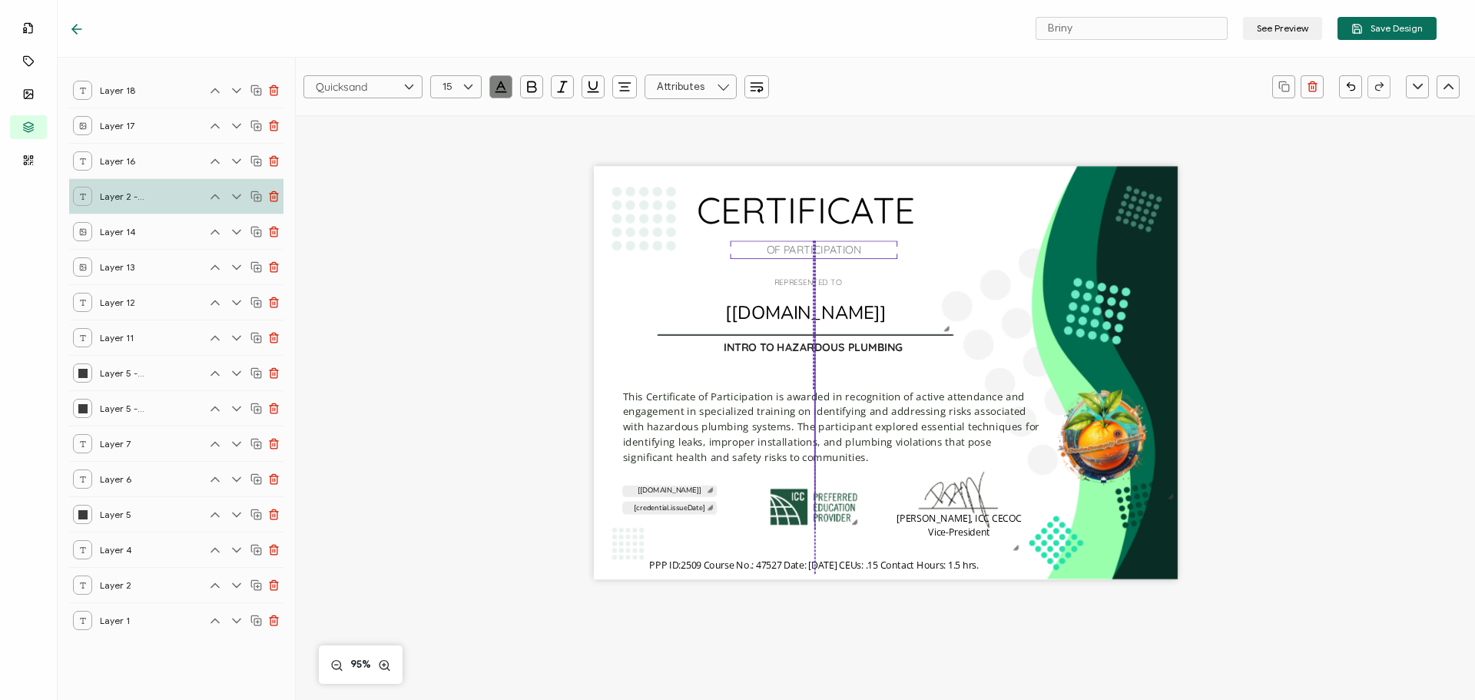
drag, startPoint x: 816, startPoint y: 245, endPoint x: 814, endPoint y: 254, distance: 8.6
click at [814, 254] on pre "OF PARTICIPATION" at bounding box center [814, 250] width 94 height 14
click at [467, 87] on icon at bounding box center [468, 86] width 19 height 23
click at [460, 239] on li "19" at bounding box center [458, 248] width 55 height 26
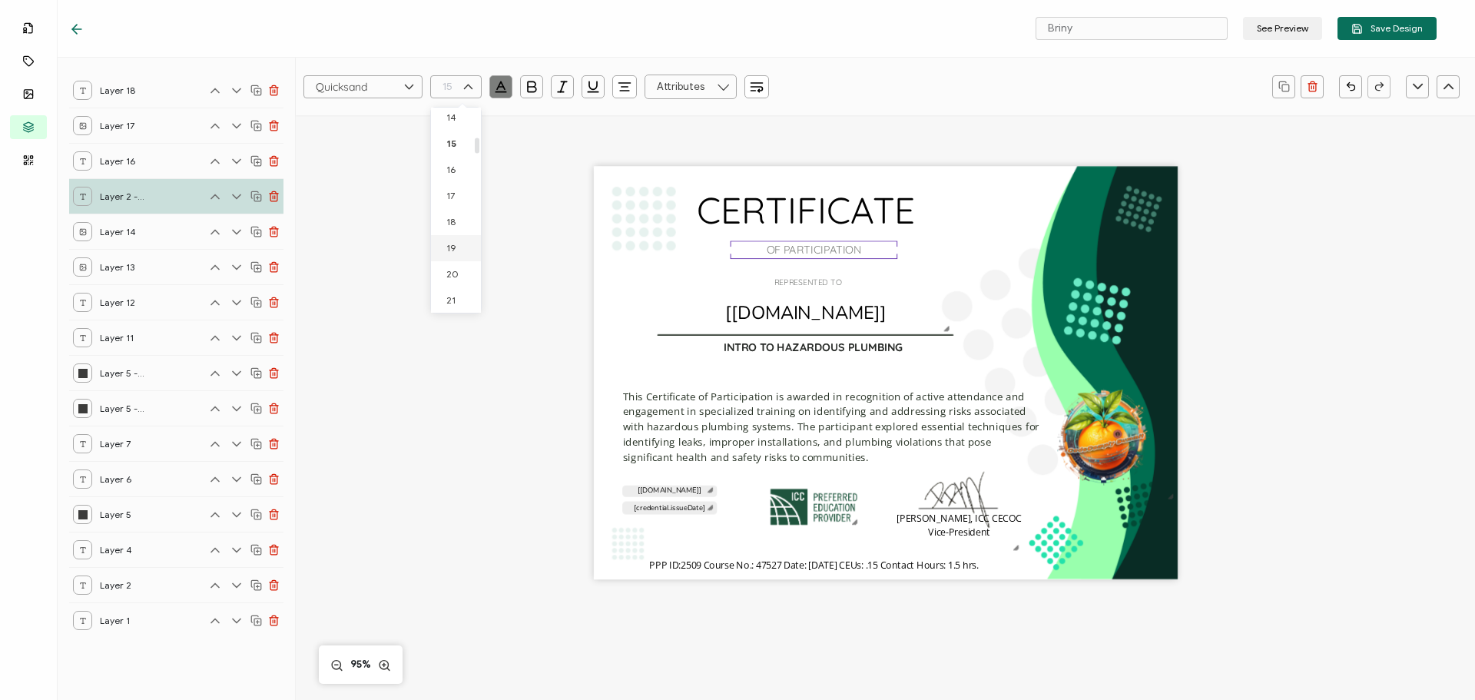
type input "19"
click at [1341, 340] on div "CERTIFICATE INTRO TO HAZARDOUS PLUMBING This Certificate of Participation is aw…" at bounding box center [885, 398] width 1120 height 566
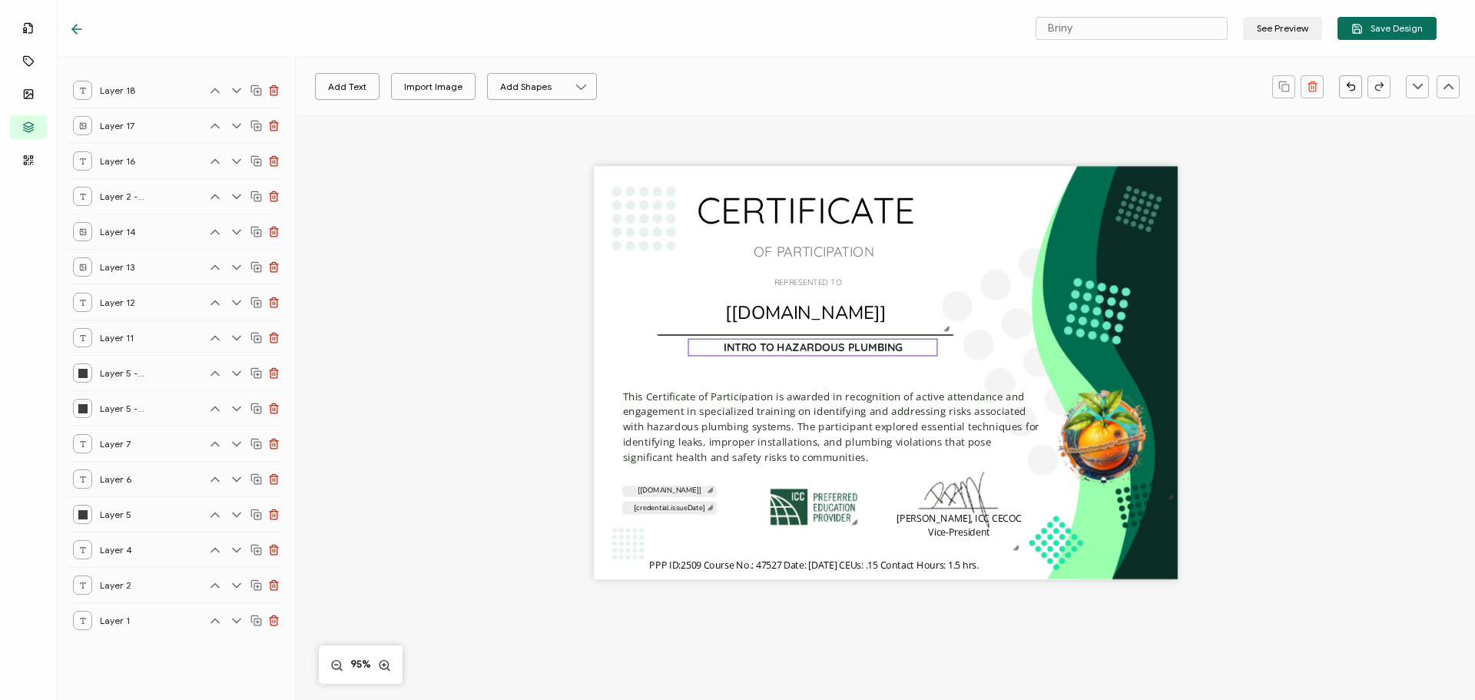
click at [879, 353] on pre "INTRO TO HAZARDOUS PLUMBING" at bounding box center [813, 347] width 179 height 14
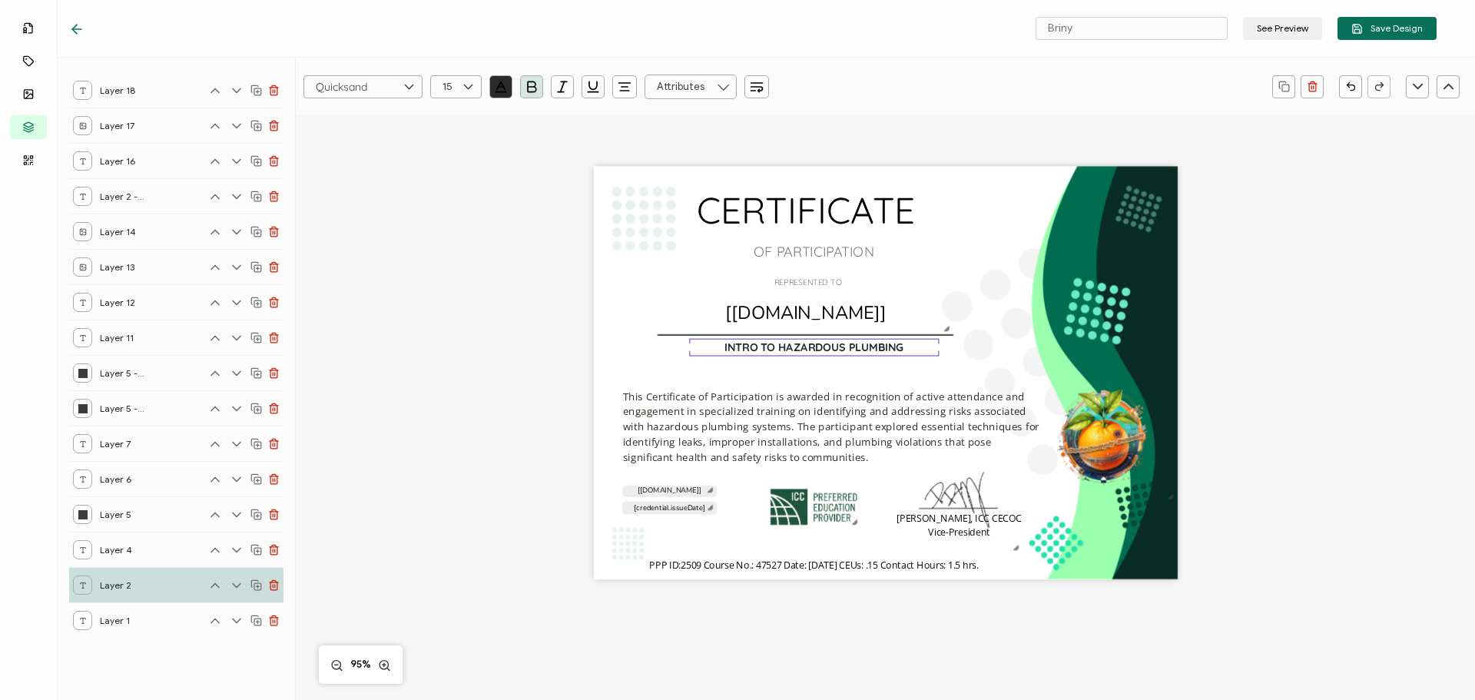
click at [897, 353] on pre "INTRO TO HAZARDOUS PLUMBING" at bounding box center [813, 347] width 179 height 14
drag, startPoint x: 721, startPoint y: 365, endPoint x: 930, endPoint y: 366, distance: 209.0
click at [930, 356] on div "INTRO TO HAZARDOUS PLUMBING" at bounding box center [814, 347] width 250 height 18
copy pre "INTRO TO HAZARDOUS PLUMBING"
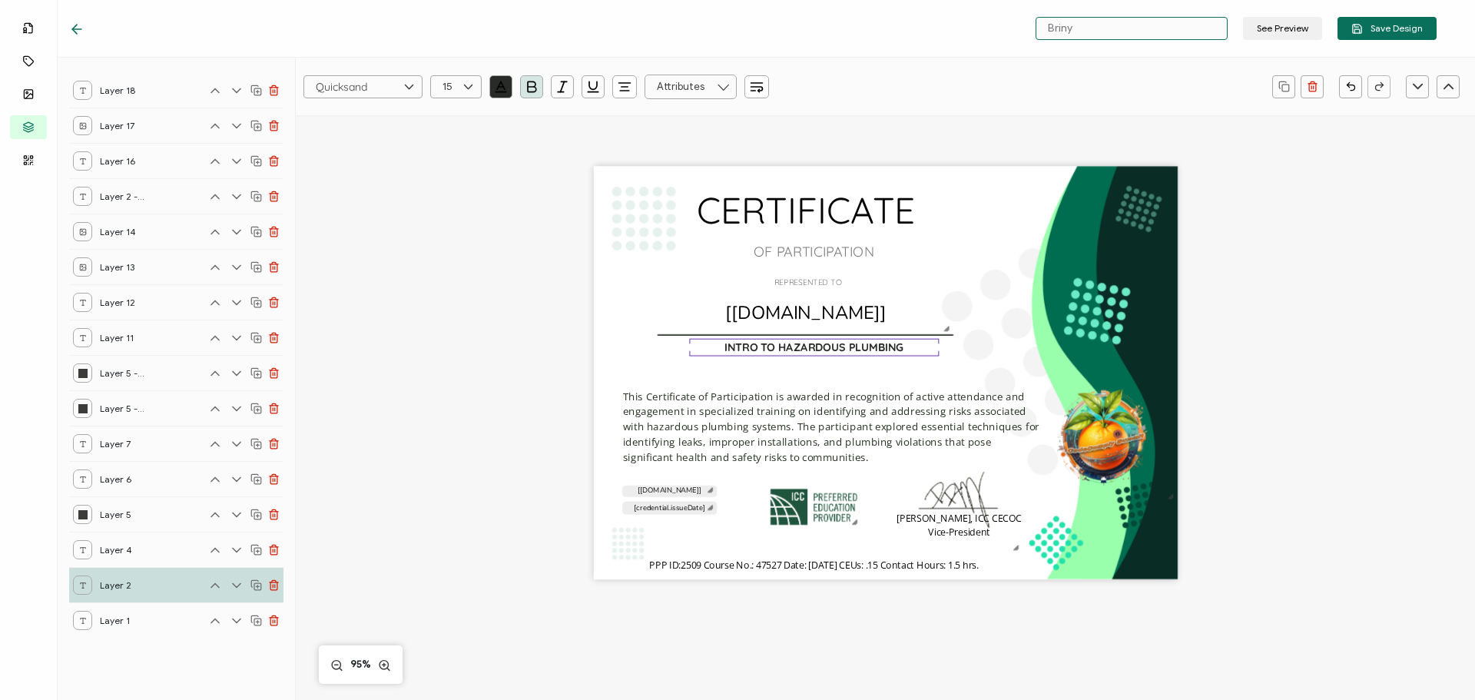
drag, startPoint x: 1144, startPoint y: 28, endPoint x: 1027, endPoint y: 36, distance: 117.1
click at [1027, 36] on div "Briny See Preview Save Design" at bounding box center [1209, 28] width 456 height 23
paste input "INTRO TO HAZARDOUS PLUMBING"
type input "INTRO TO HAZARDOUS PLUMBING"
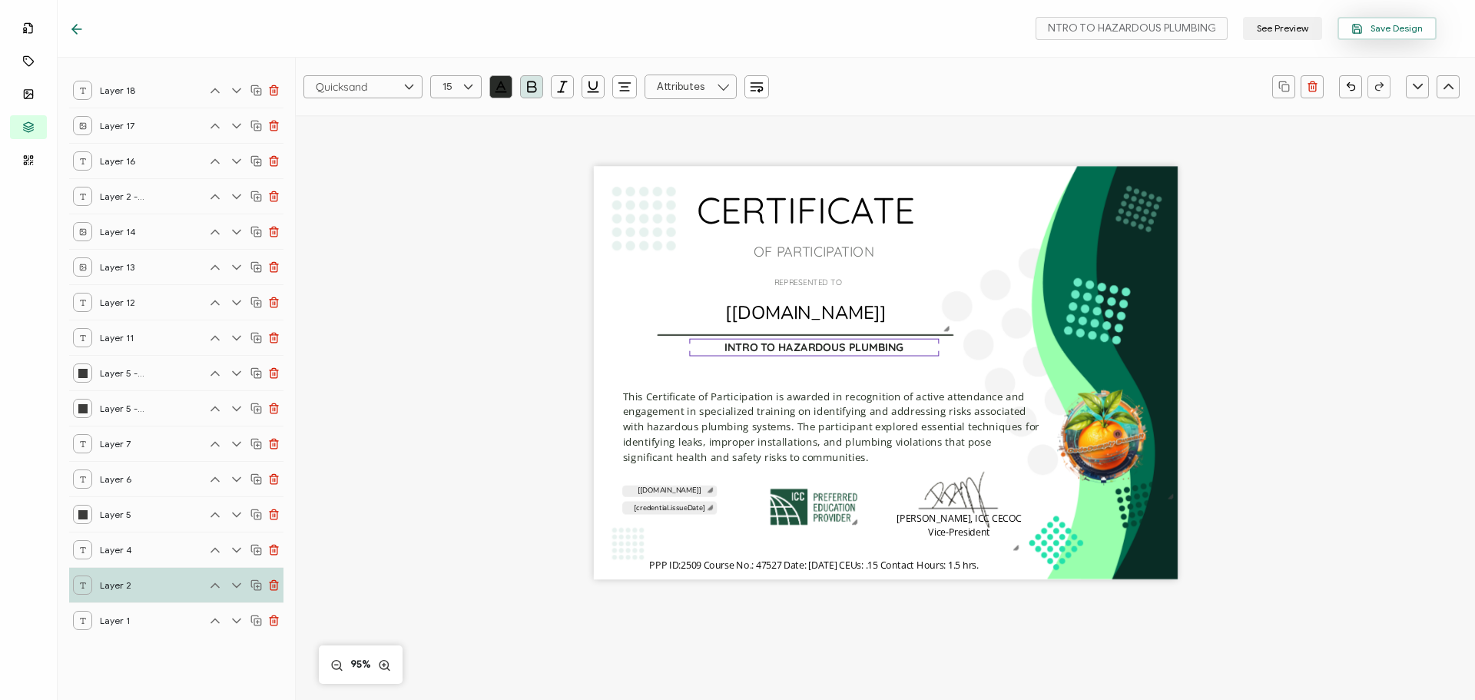
scroll to position [0, 0]
click at [1384, 34] on button "Save Design" at bounding box center [1387, 28] width 99 height 23
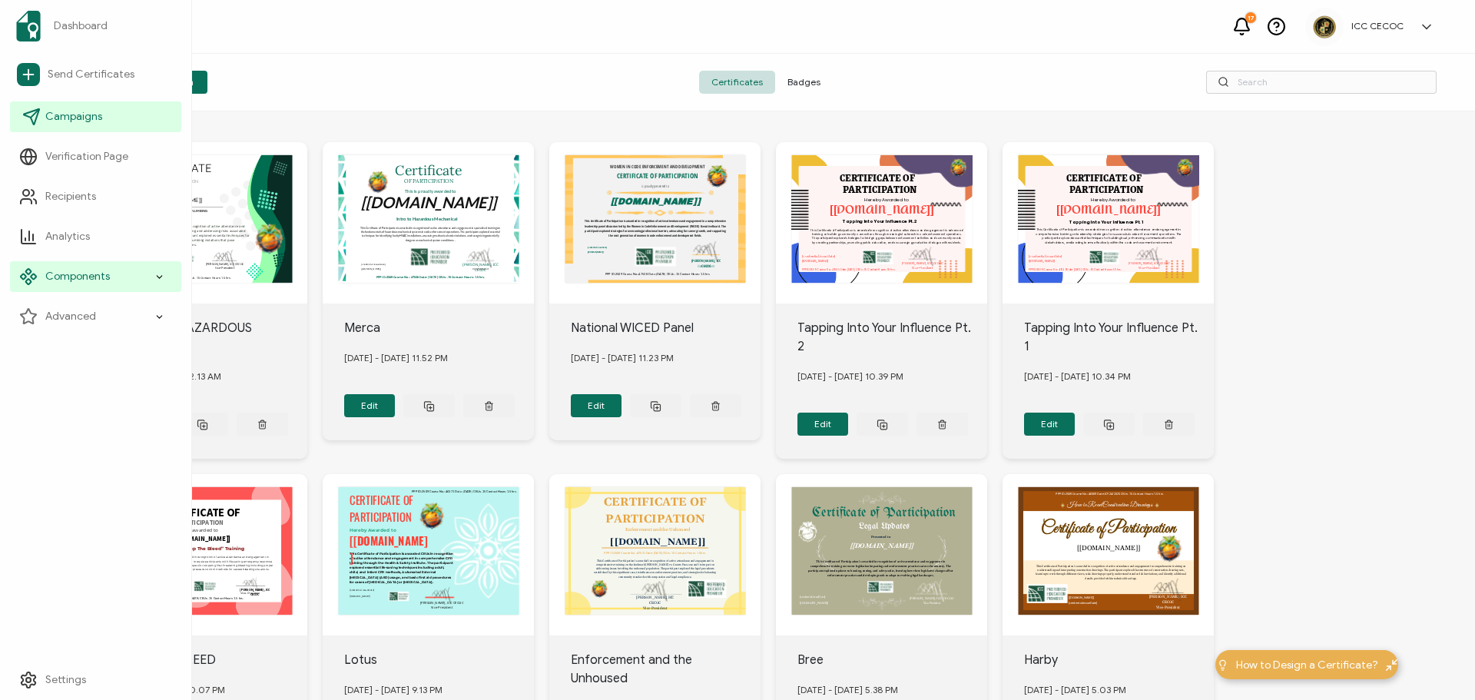
click at [94, 124] on link "Campaigns" at bounding box center [95, 116] width 171 height 31
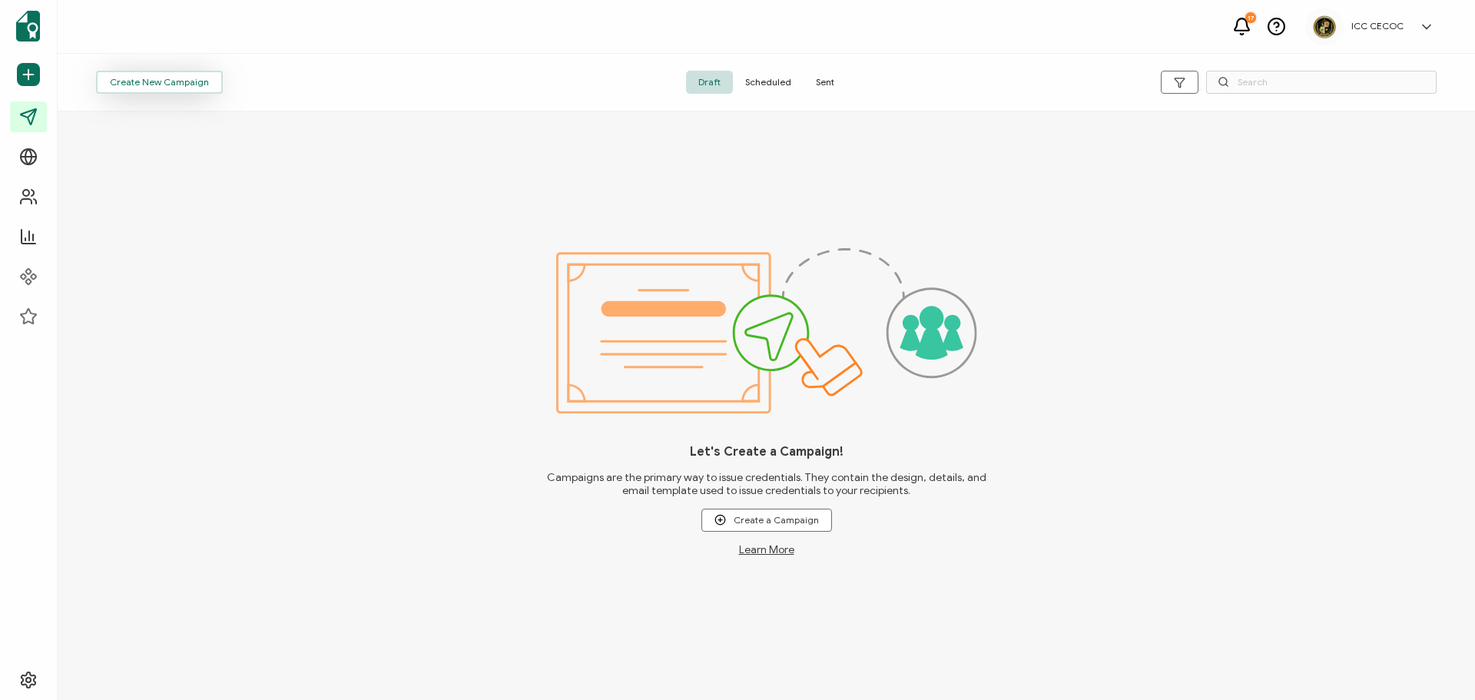
click at [135, 85] on span "Create New Campaign" at bounding box center [159, 82] width 99 height 9
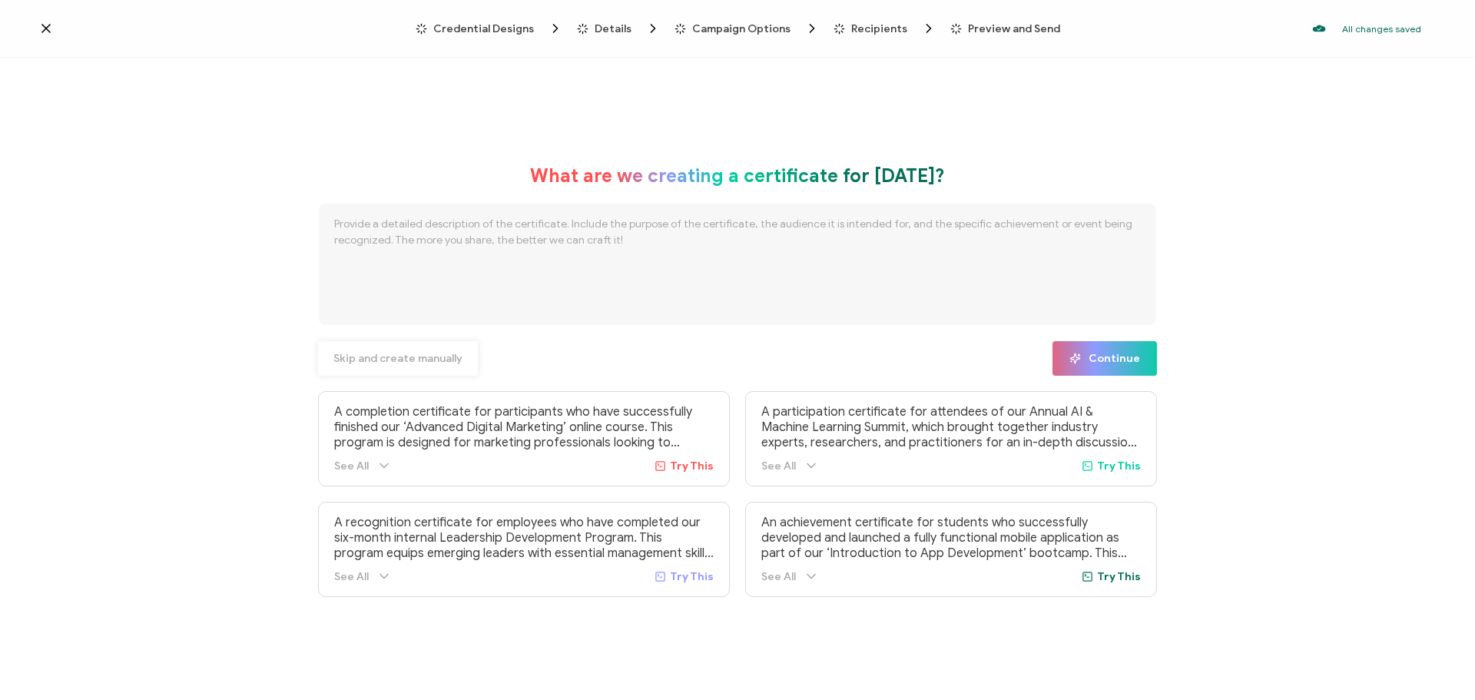
click at [386, 360] on span "Skip and create manually" at bounding box center [397, 358] width 129 height 11
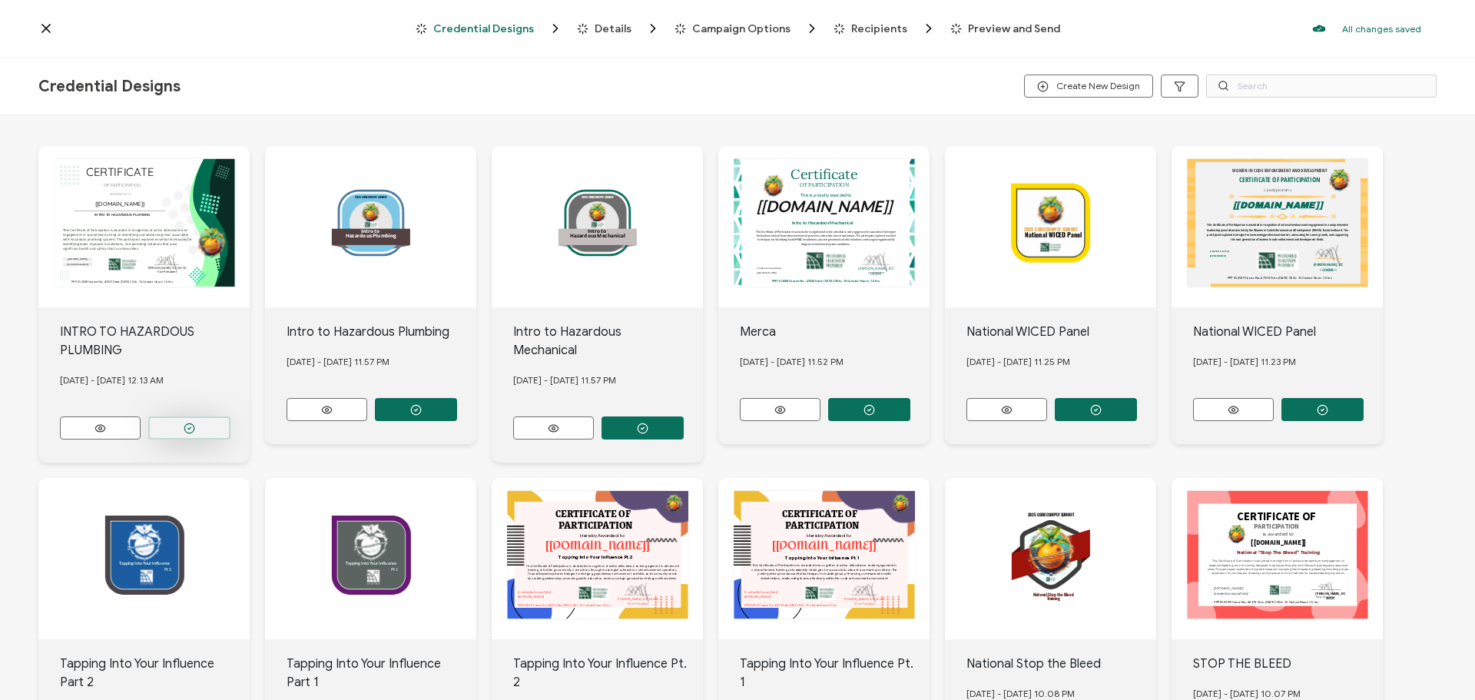
click at [185, 429] on icon "button" at bounding box center [190, 429] width 12 height 12
click at [230, 416] on button "button" at bounding box center [189, 427] width 82 height 23
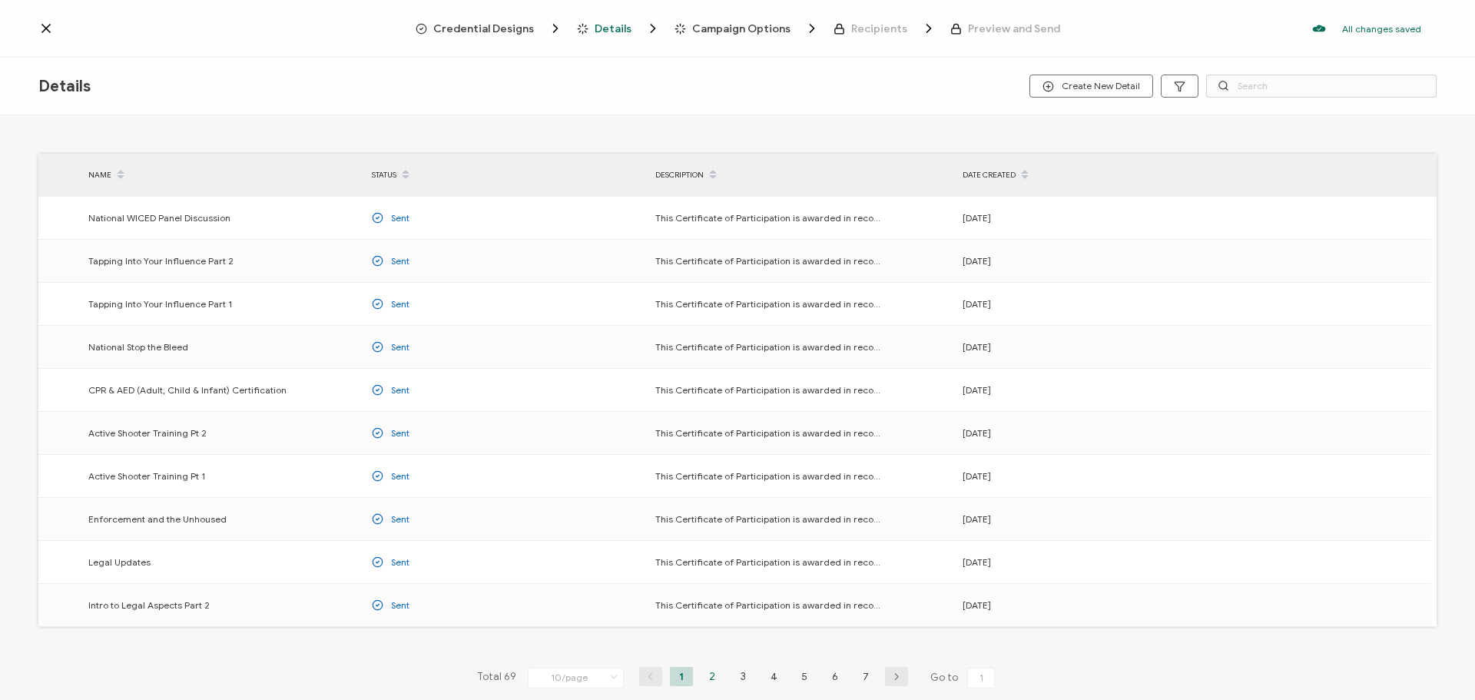
click at [706, 677] on li "2" at bounding box center [712, 676] width 23 height 19
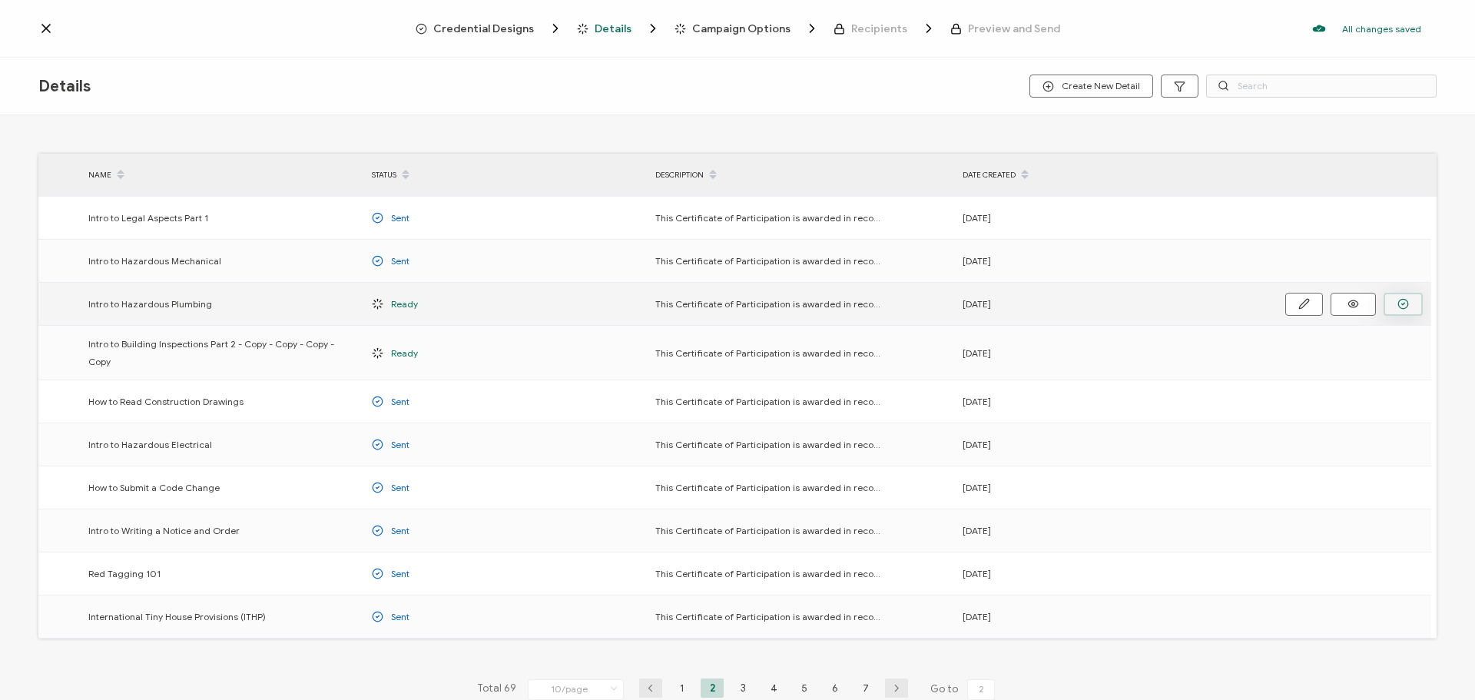
click at [0, 0] on button "button" at bounding box center [0, 0] width 0 height 0
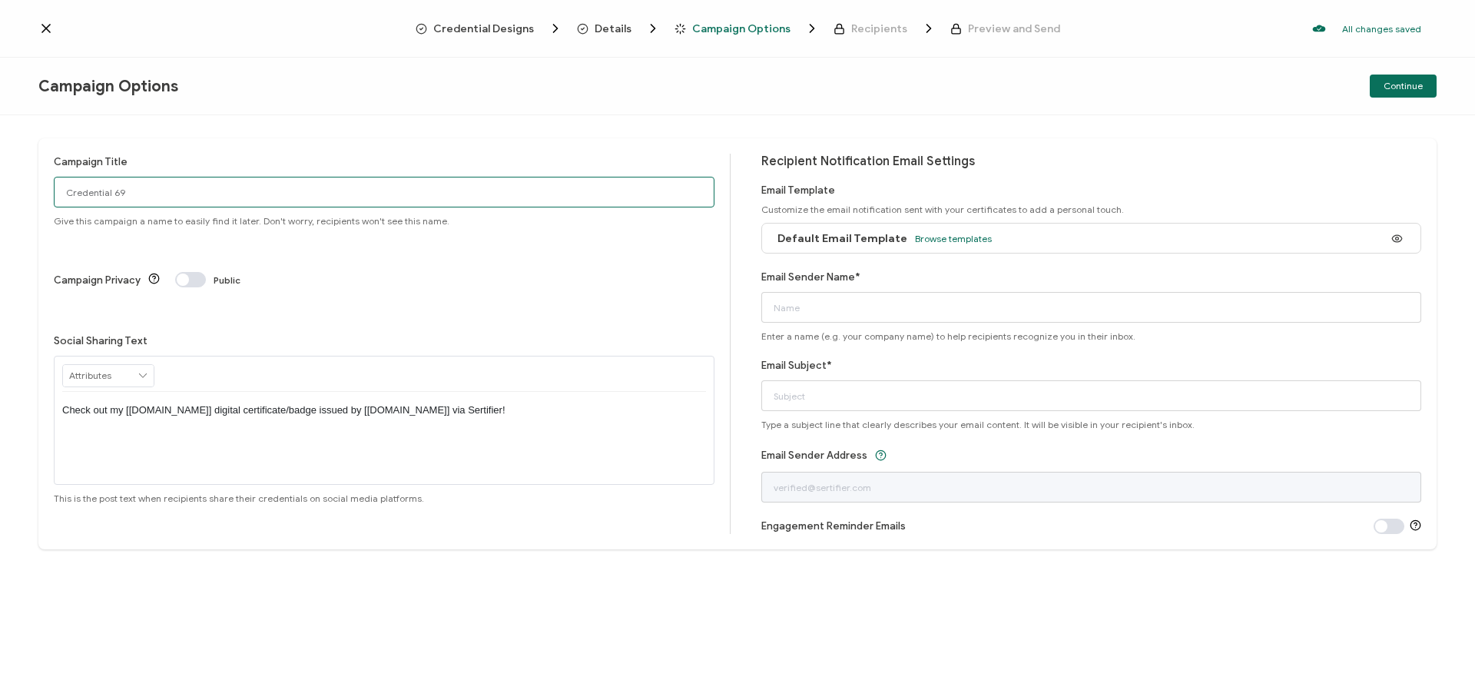
drag, startPoint x: 201, startPoint y: 194, endPoint x: 38, endPoint y: 181, distance: 164.2
click at [38, 181] on div "Campaign Title Credential 69 Give this campaign a name to easily find it later.…" at bounding box center [737, 407] width 1475 height 585
paste input "Intro to Hazardous Plumbing"
type input "Intro to Hazardous Plumbing"
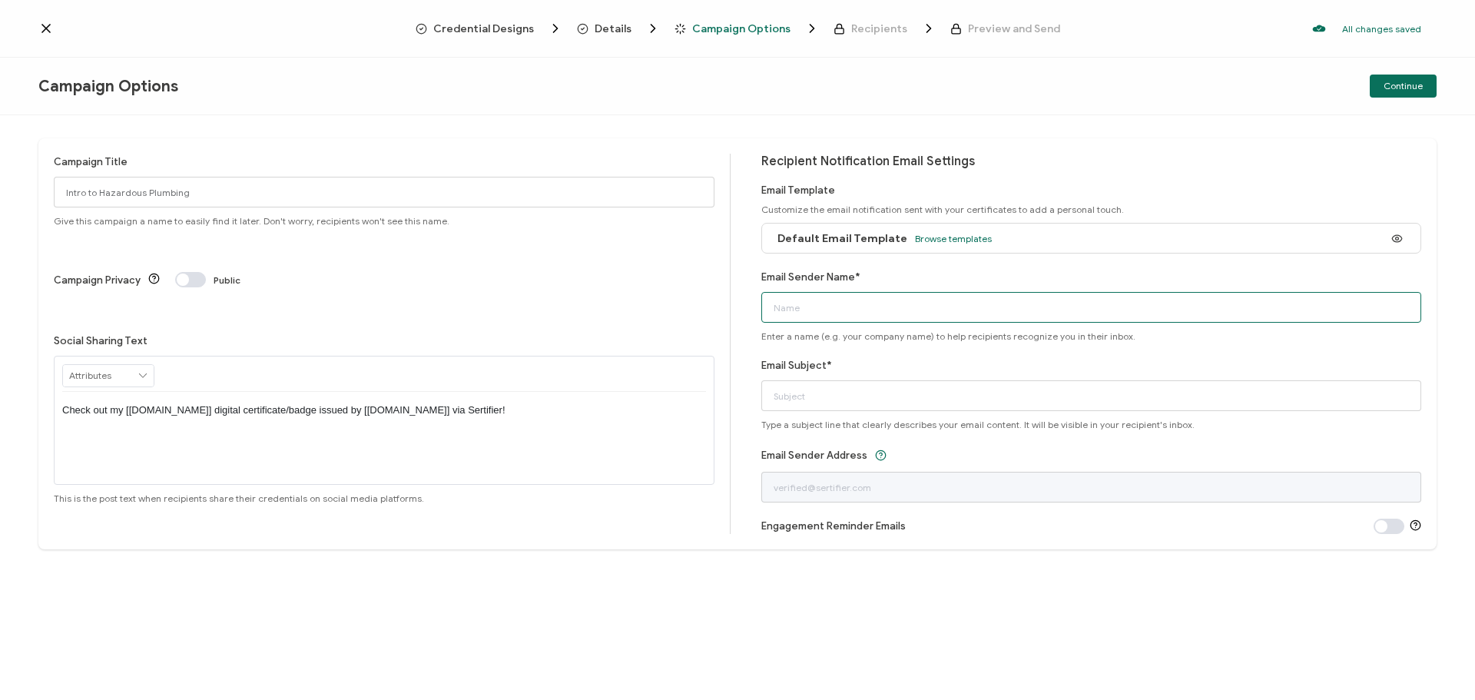
click at [802, 307] on input "Email Sender Name*" at bounding box center [1091, 307] width 661 height 31
type input "ICC CECOC"
click at [794, 399] on input "Email Subject*" at bounding box center [1091, 395] width 661 height 31
paste input "Intro to Hazardous Plumbing"
type input "Certificate: Intro to Hazardous Plumbing"
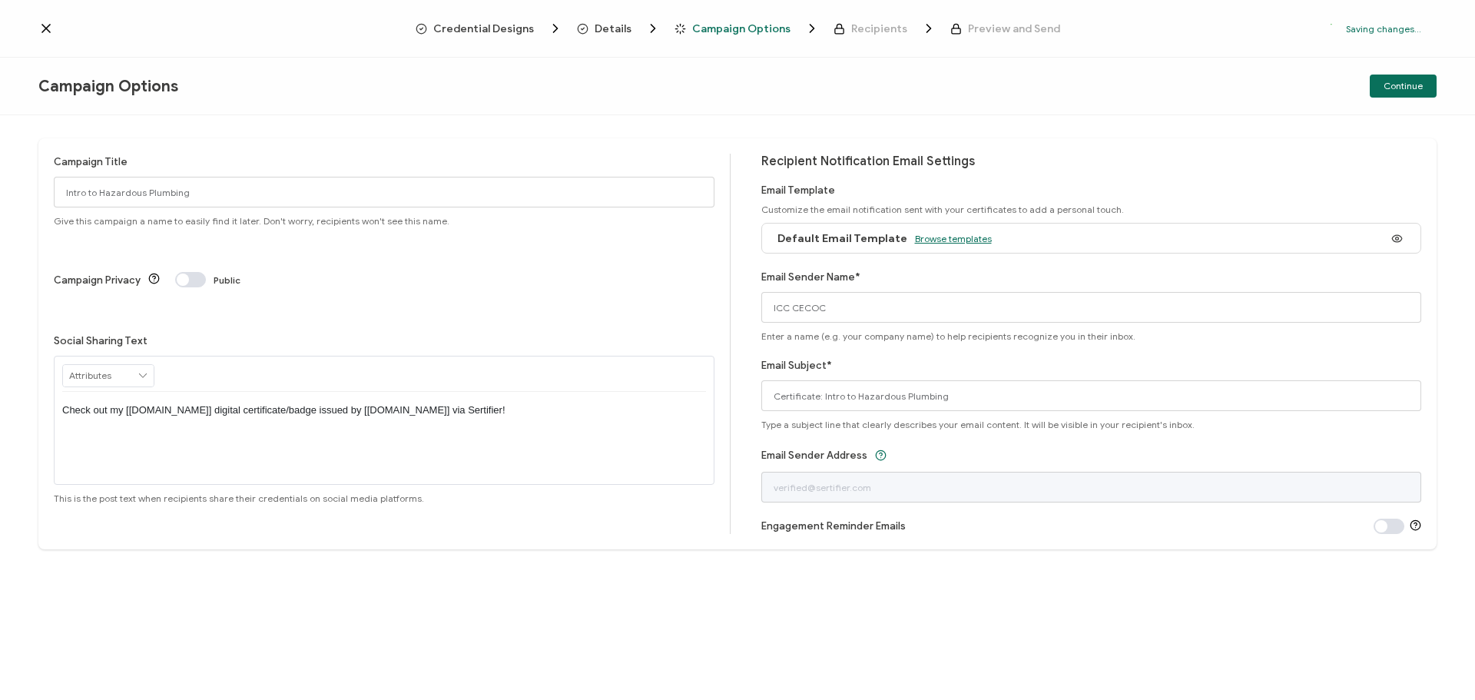
click at [930, 240] on span "Browse templates" at bounding box center [953, 239] width 77 height 12
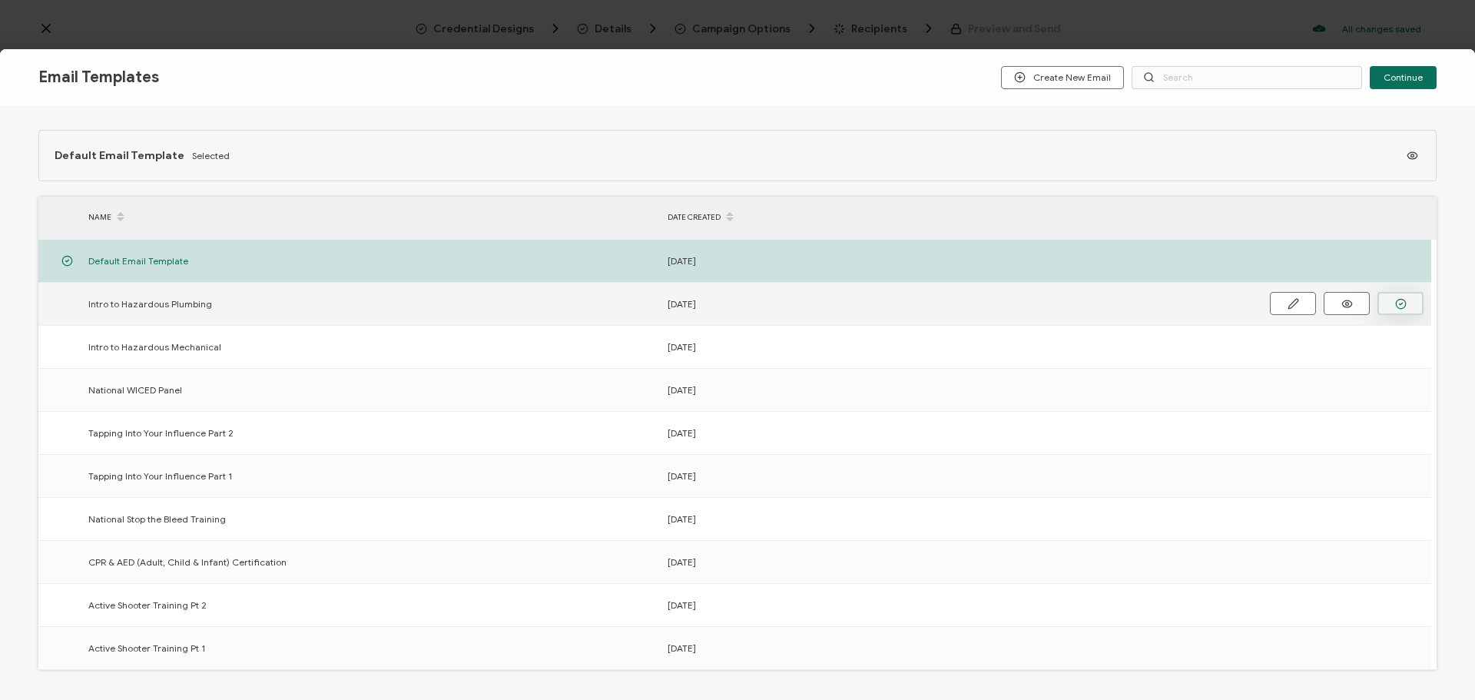
click at [1409, 305] on button "button" at bounding box center [1400, 303] width 46 height 23
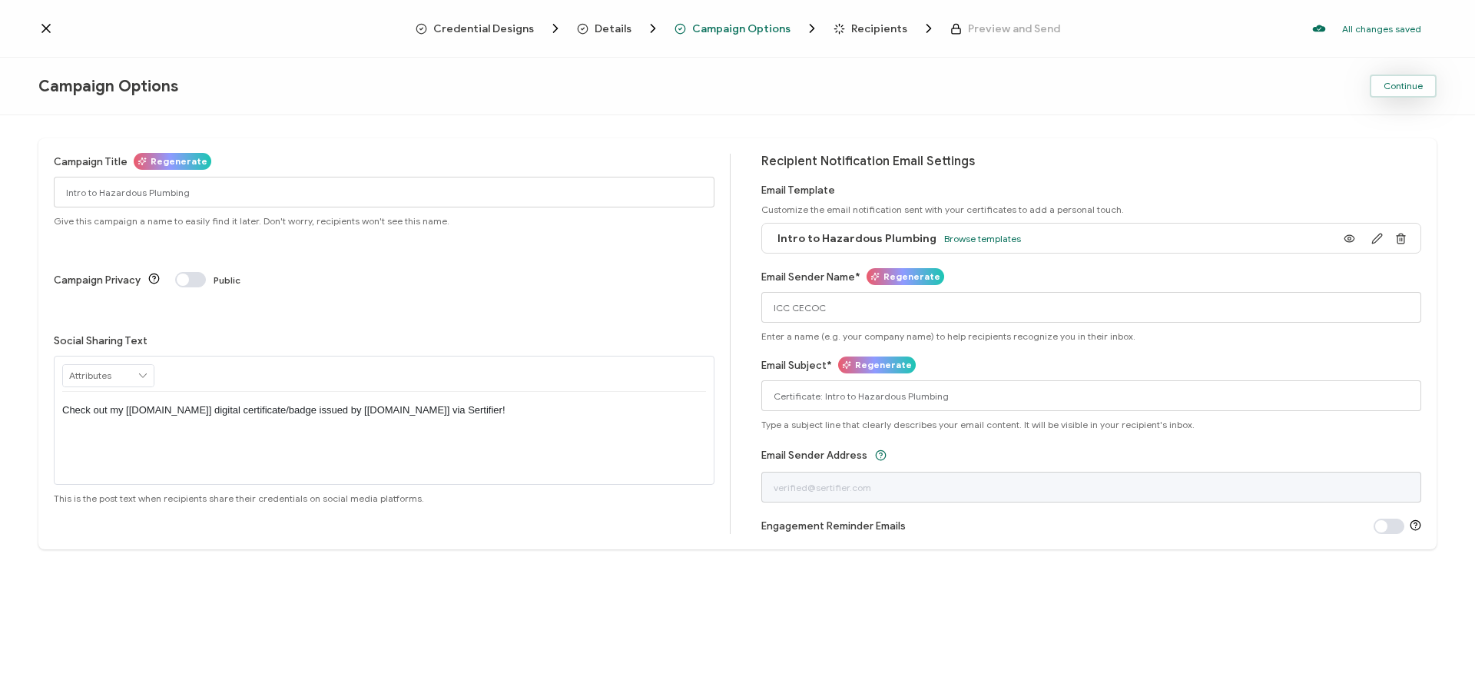
click at [1407, 81] on span "Continue" at bounding box center [1403, 85] width 39 height 9
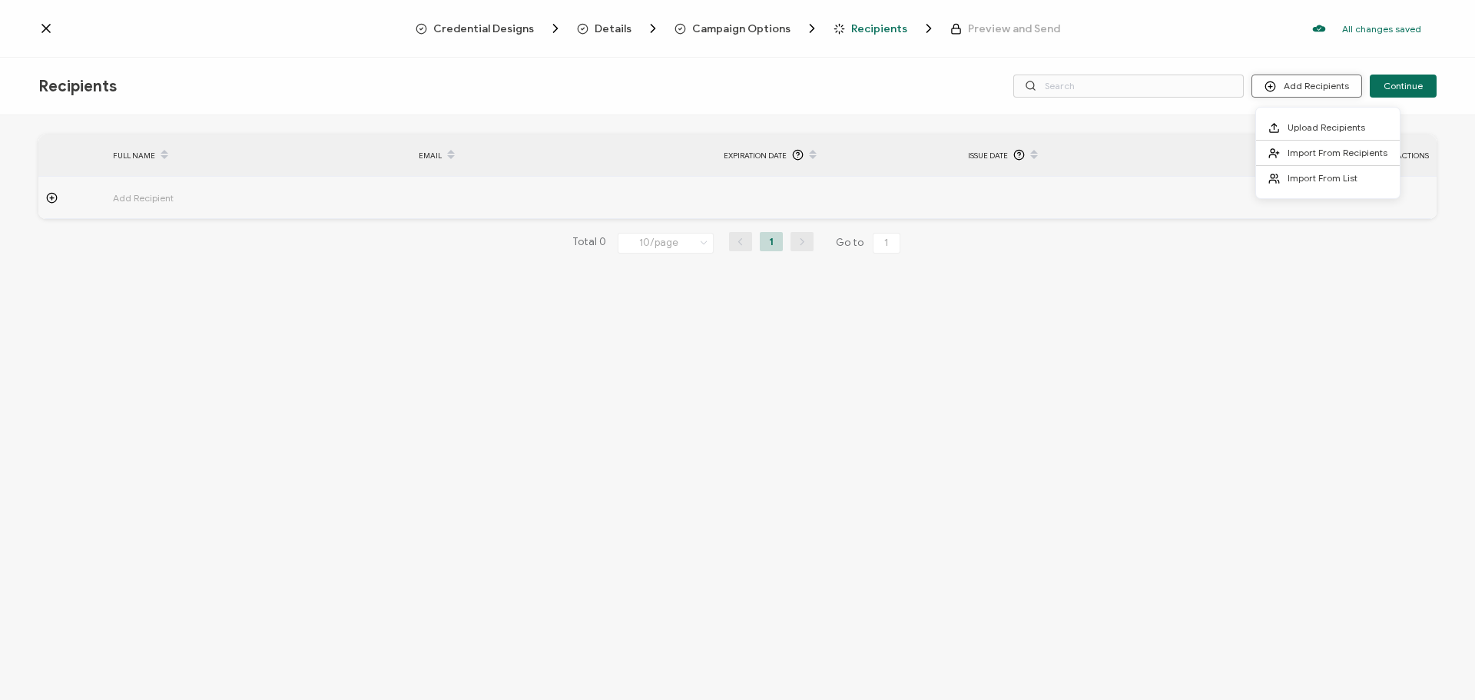
click at [1307, 88] on button "Add Recipients" at bounding box center [1306, 86] width 111 height 23
click at [1304, 124] on span "Upload Recipients" at bounding box center [1327, 127] width 78 height 12
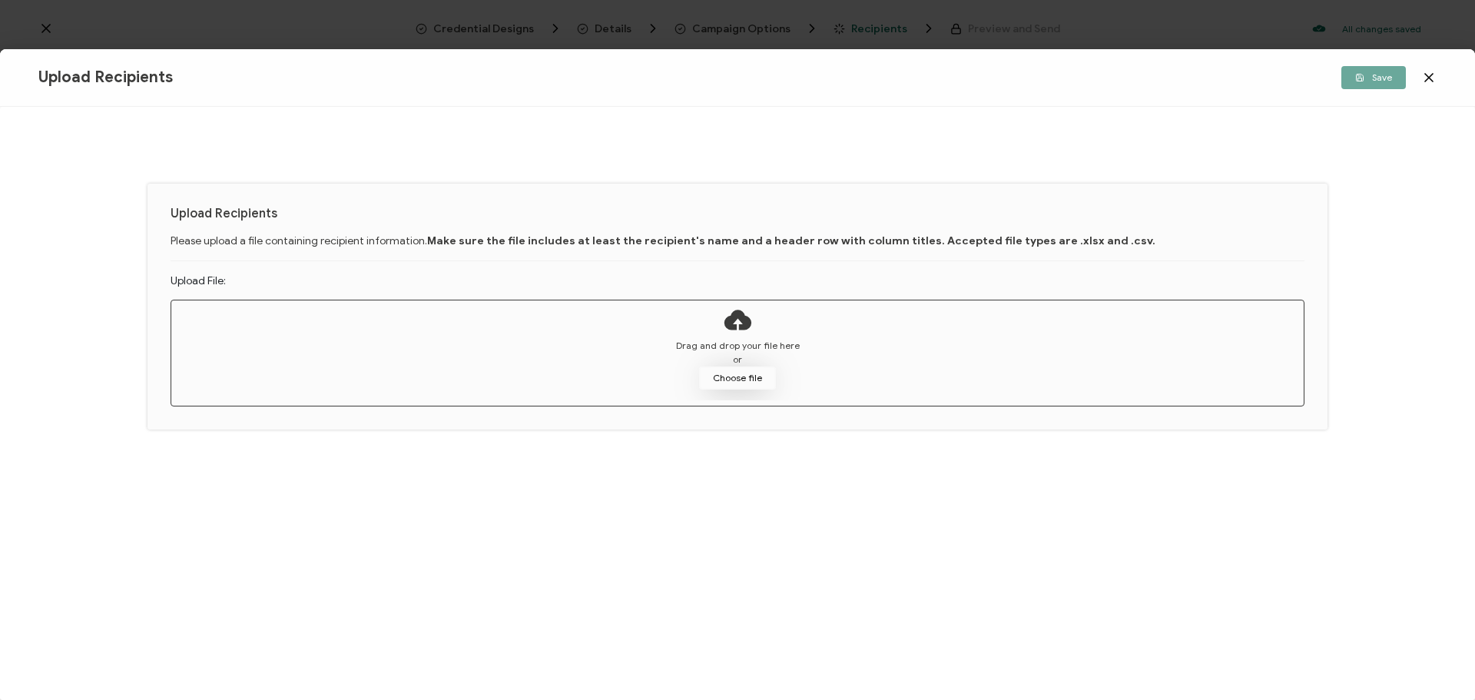
click at [718, 383] on button "Choose file" at bounding box center [737, 377] width 77 height 23
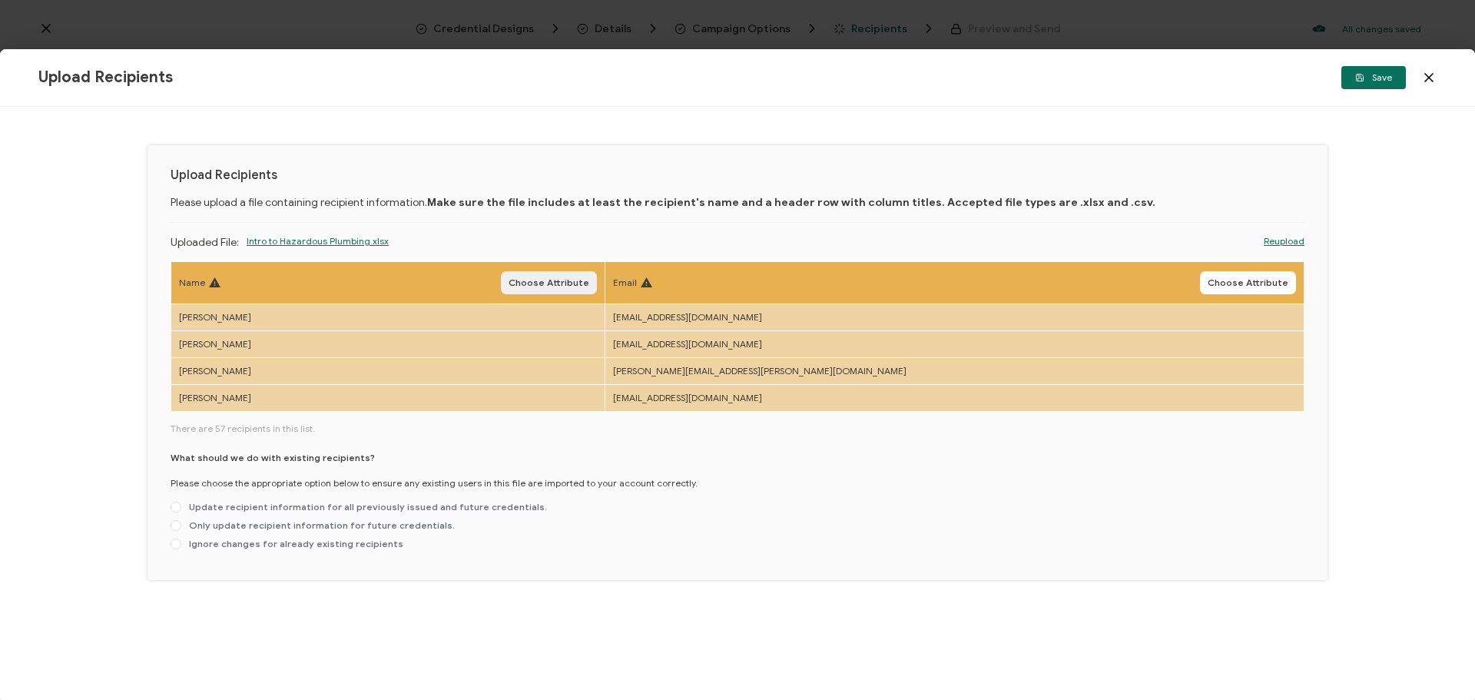
click at [589, 282] on span "Choose Attribute" at bounding box center [549, 282] width 81 height 9
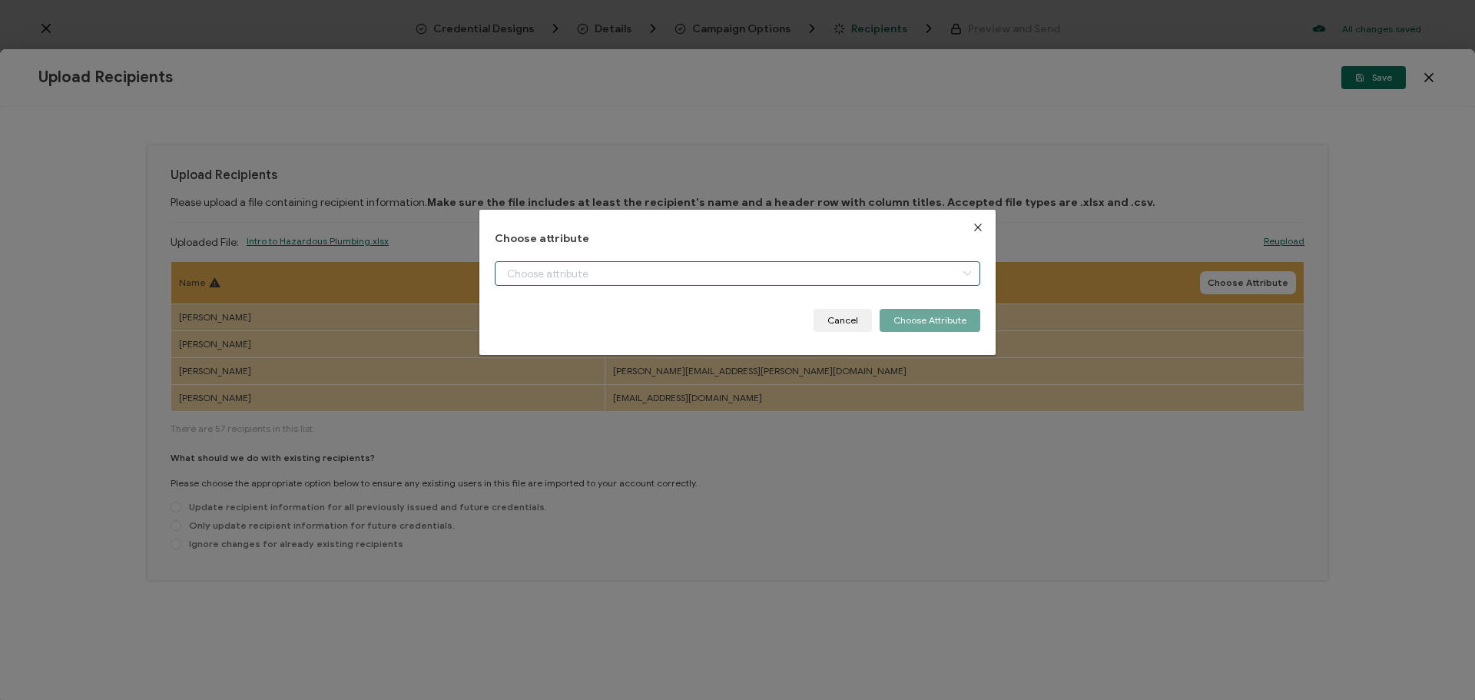
click at [645, 281] on input "dialog" at bounding box center [738, 273] width 486 height 25
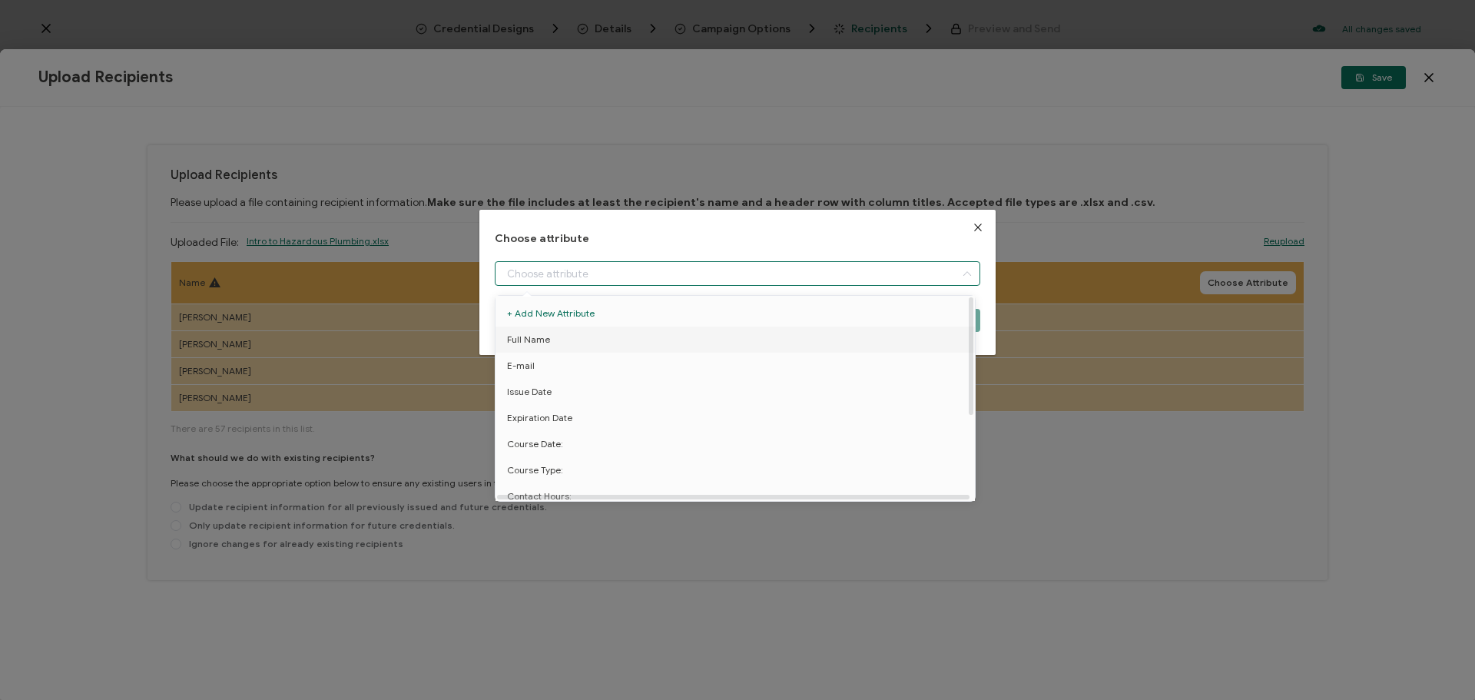
click at [627, 333] on li "Full Name" at bounding box center [738, 340] width 492 height 26
type input "Full Name"
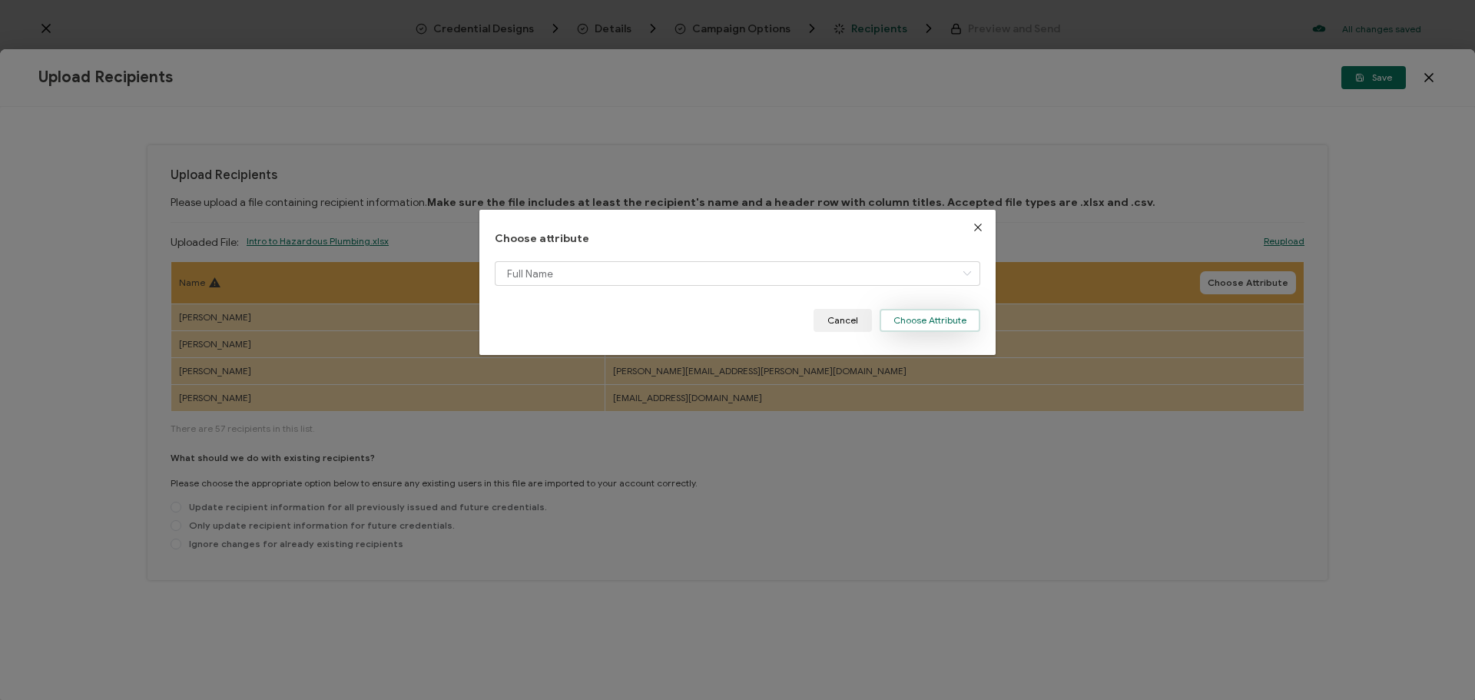
click at [887, 319] on button "Choose Attribute" at bounding box center [930, 320] width 101 height 23
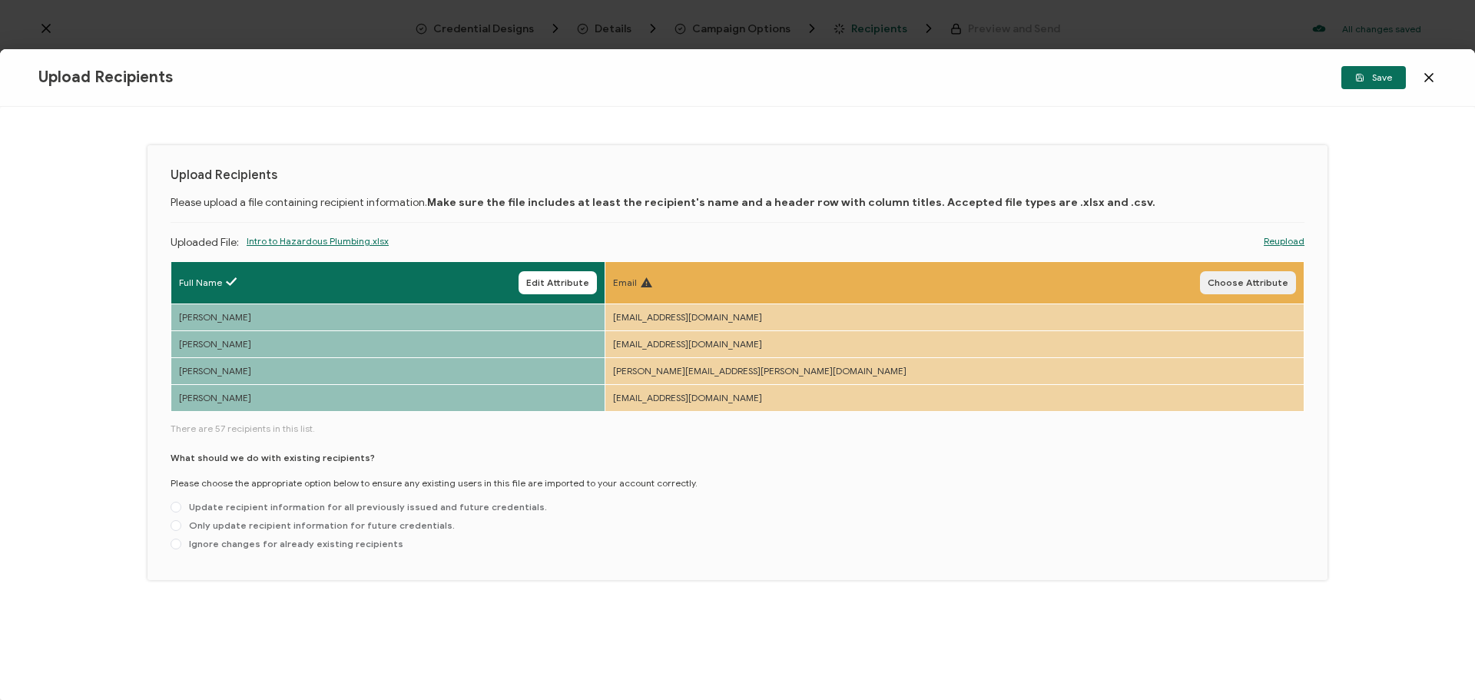
click at [1238, 277] on button "Choose Attribute" at bounding box center [1248, 282] width 96 height 23
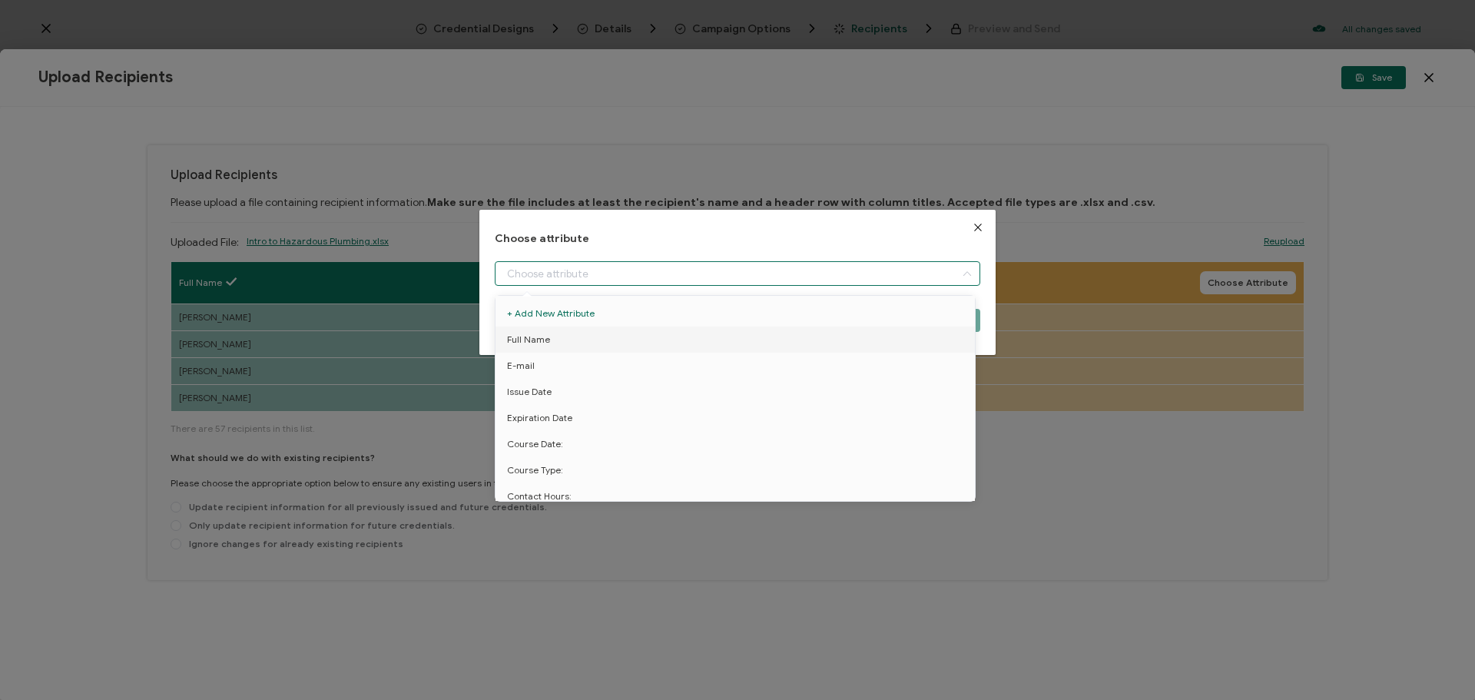
drag, startPoint x: 827, startPoint y: 271, endPoint x: 825, endPoint y: 281, distance: 10.1
click at [827, 272] on input "dialog" at bounding box center [738, 273] width 486 height 25
click at [761, 369] on li "E-mail" at bounding box center [738, 366] width 492 height 26
type input "E-mail"
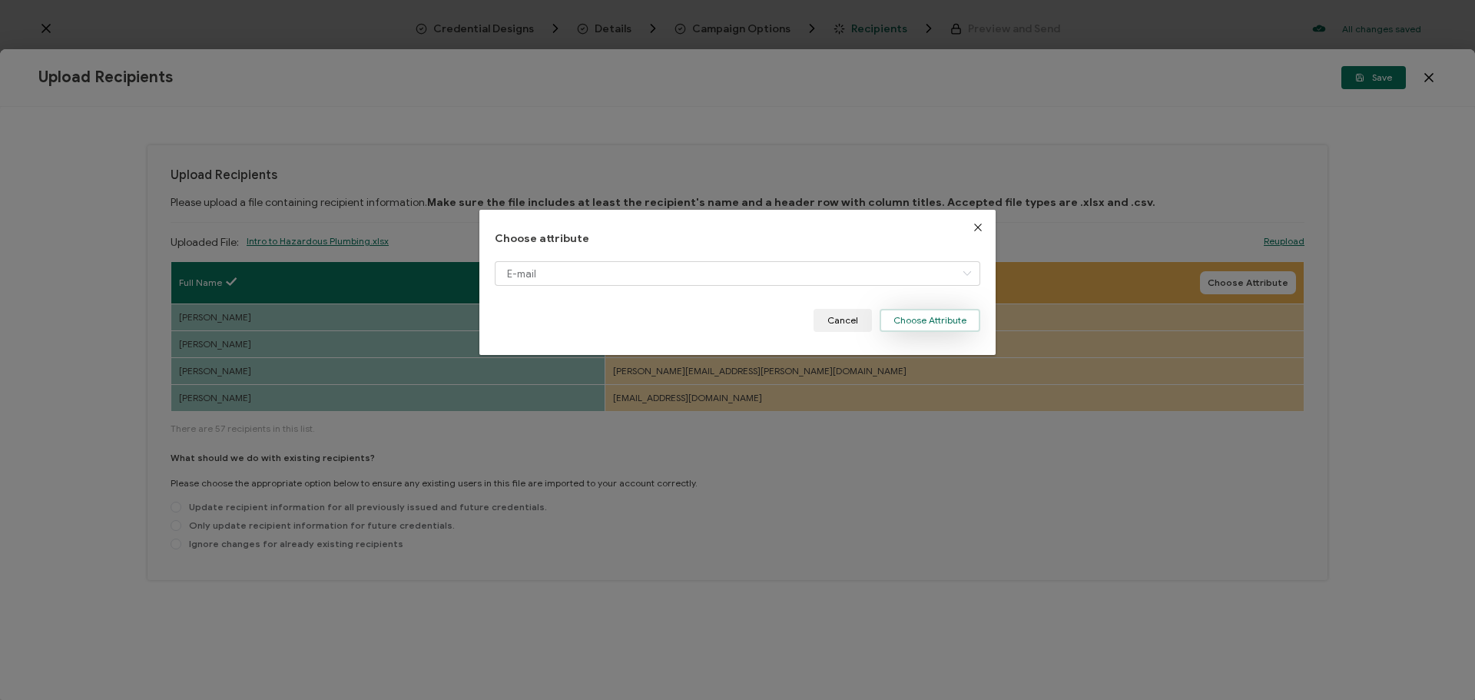
click at [921, 313] on button "Choose Attribute" at bounding box center [930, 320] width 101 height 23
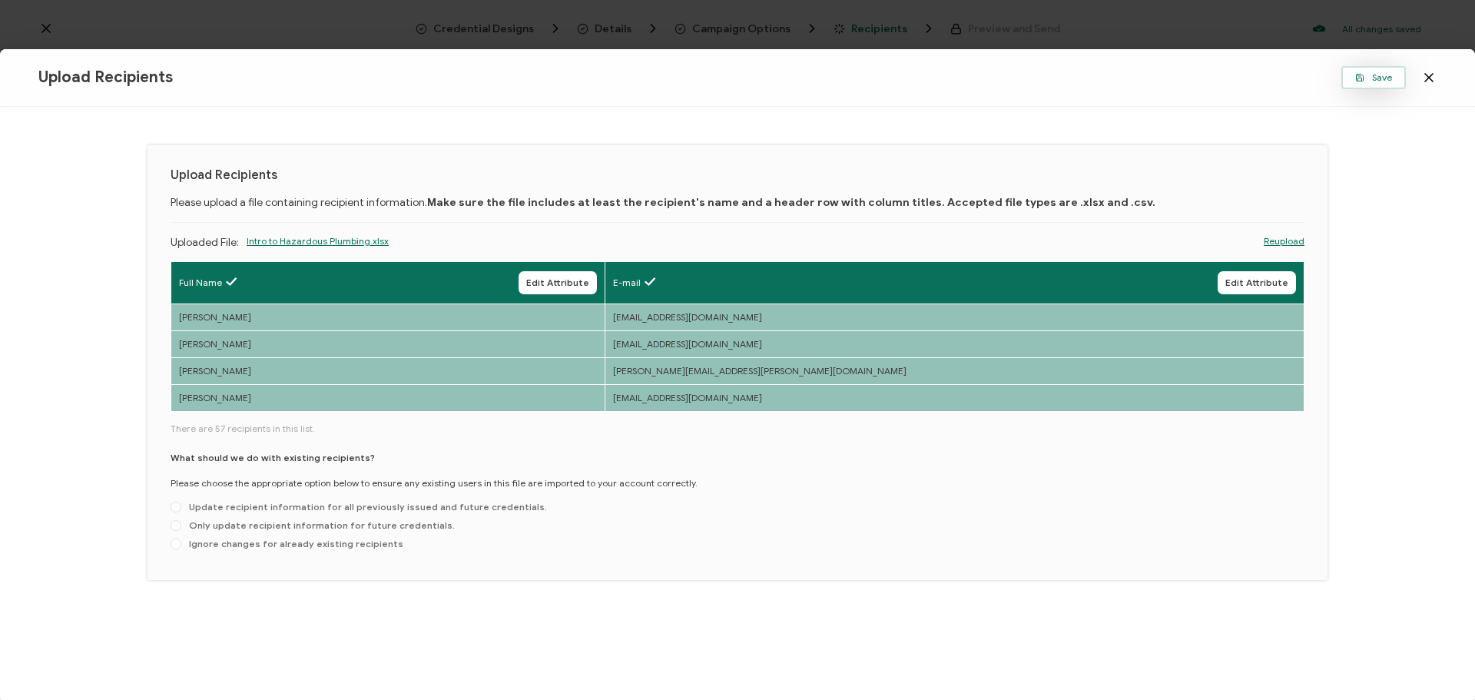
click at [1368, 86] on button "Save" at bounding box center [1373, 77] width 65 height 23
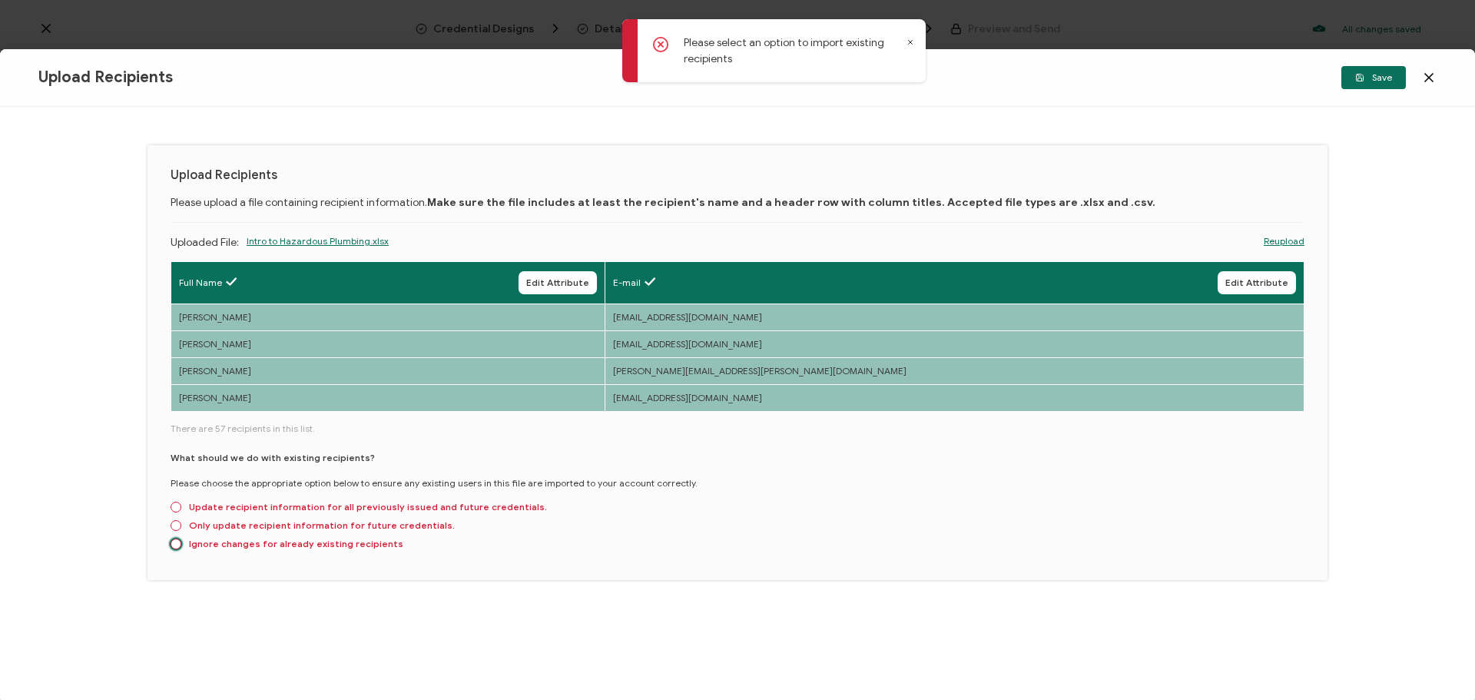
click at [260, 544] on span "Ignore changes for already existing recipients" at bounding box center [292, 544] width 222 height 12
click at [181, 544] on input "Ignore changes for already existing recipients" at bounding box center [176, 545] width 11 height 12
radio input "true"
click at [1373, 74] on span "Save" at bounding box center [1373, 77] width 37 height 9
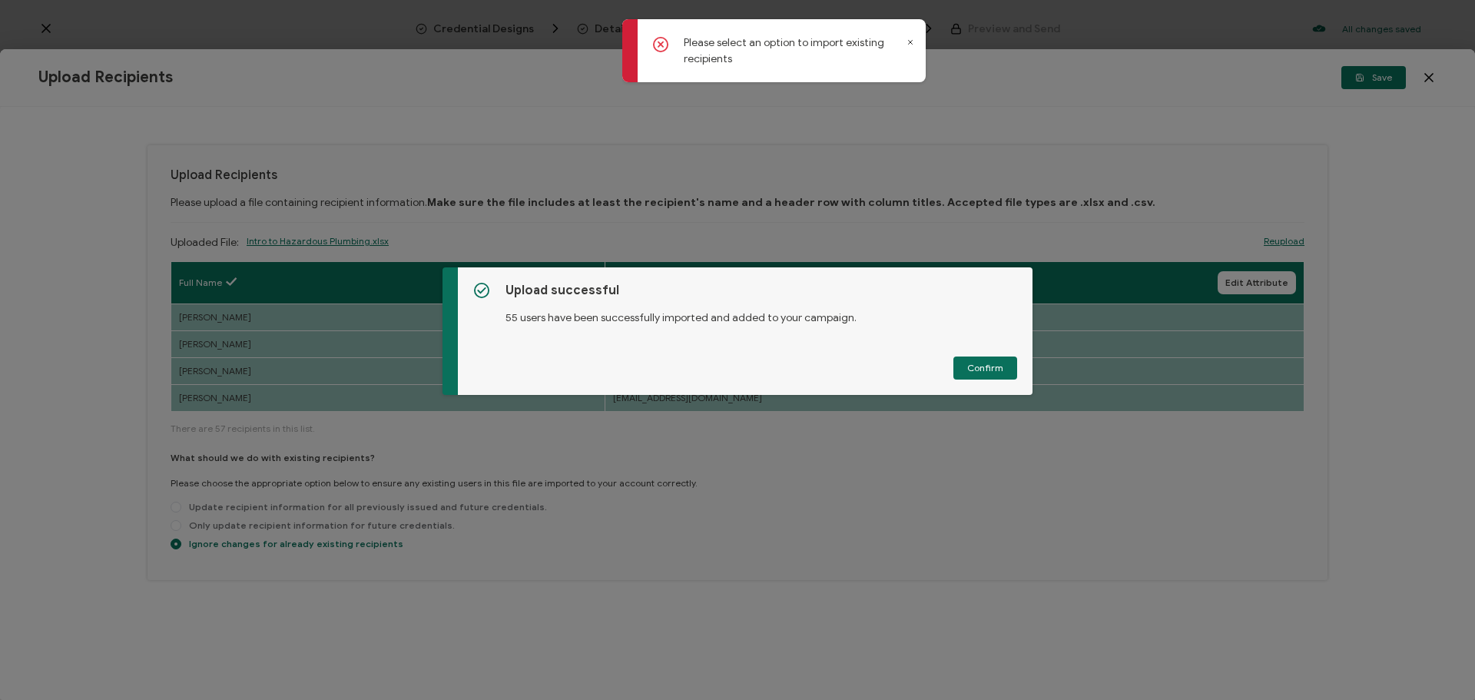
click at [970, 365] on span "Confirm" at bounding box center [985, 367] width 36 height 9
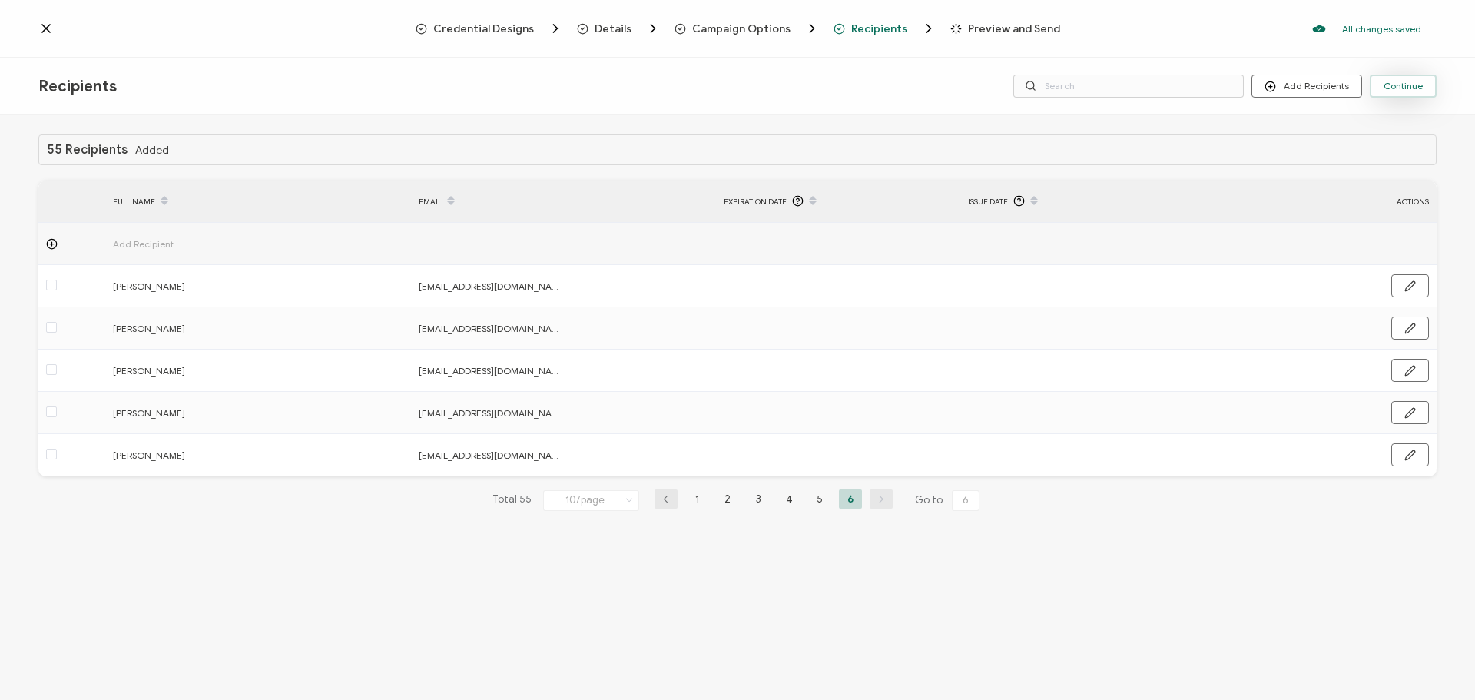
click at [1392, 78] on button "Continue" at bounding box center [1403, 86] width 67 height 23
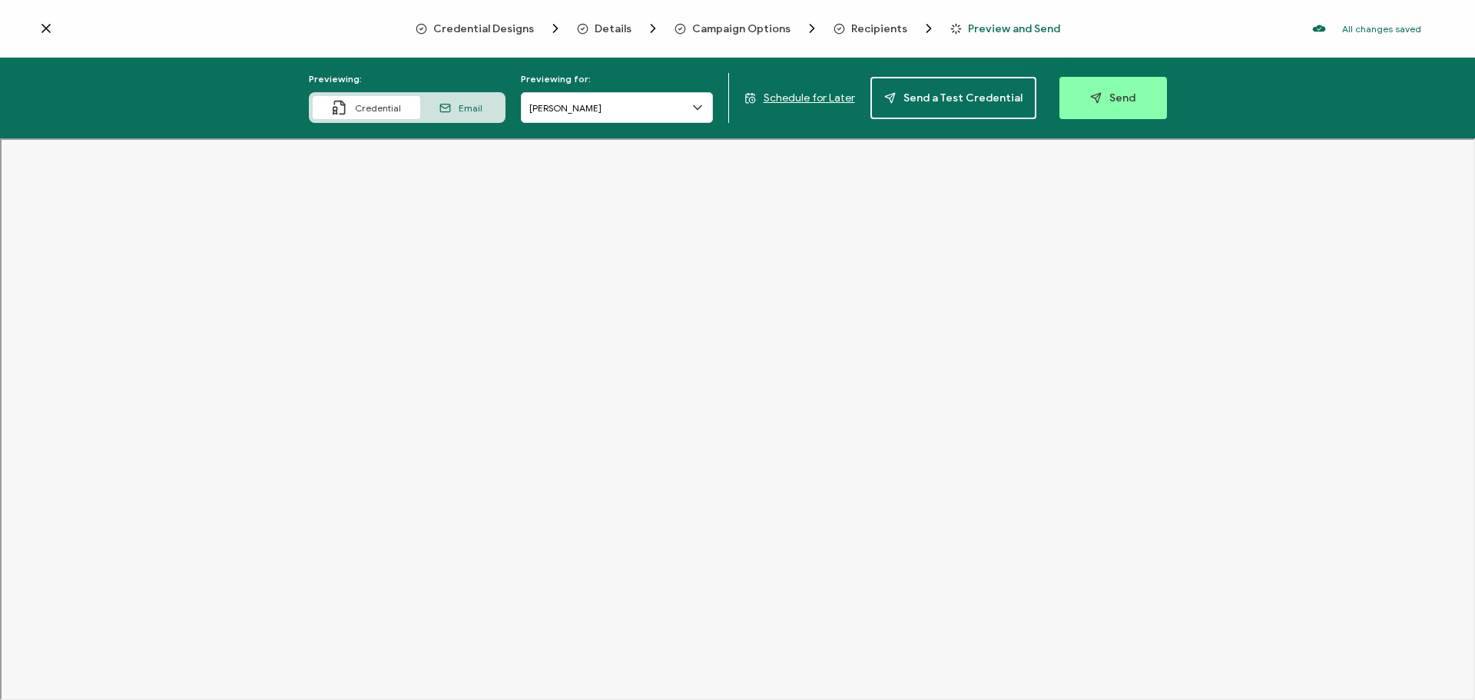
click at [820, 96] on span "Schedule for Later" at bounding box center [809, 97] width 91 height 13
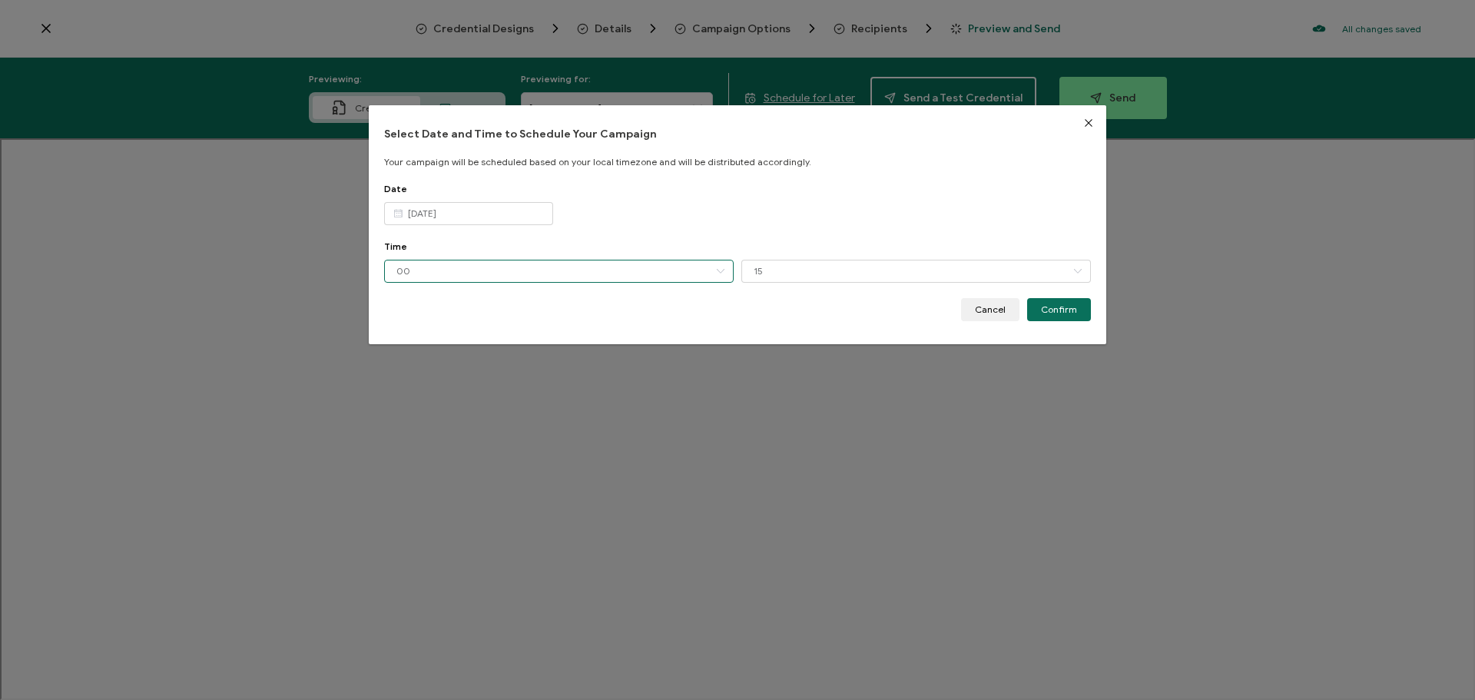
click at [545, 271] on input "00" at bounding box center [559, 271] width 350 height 23
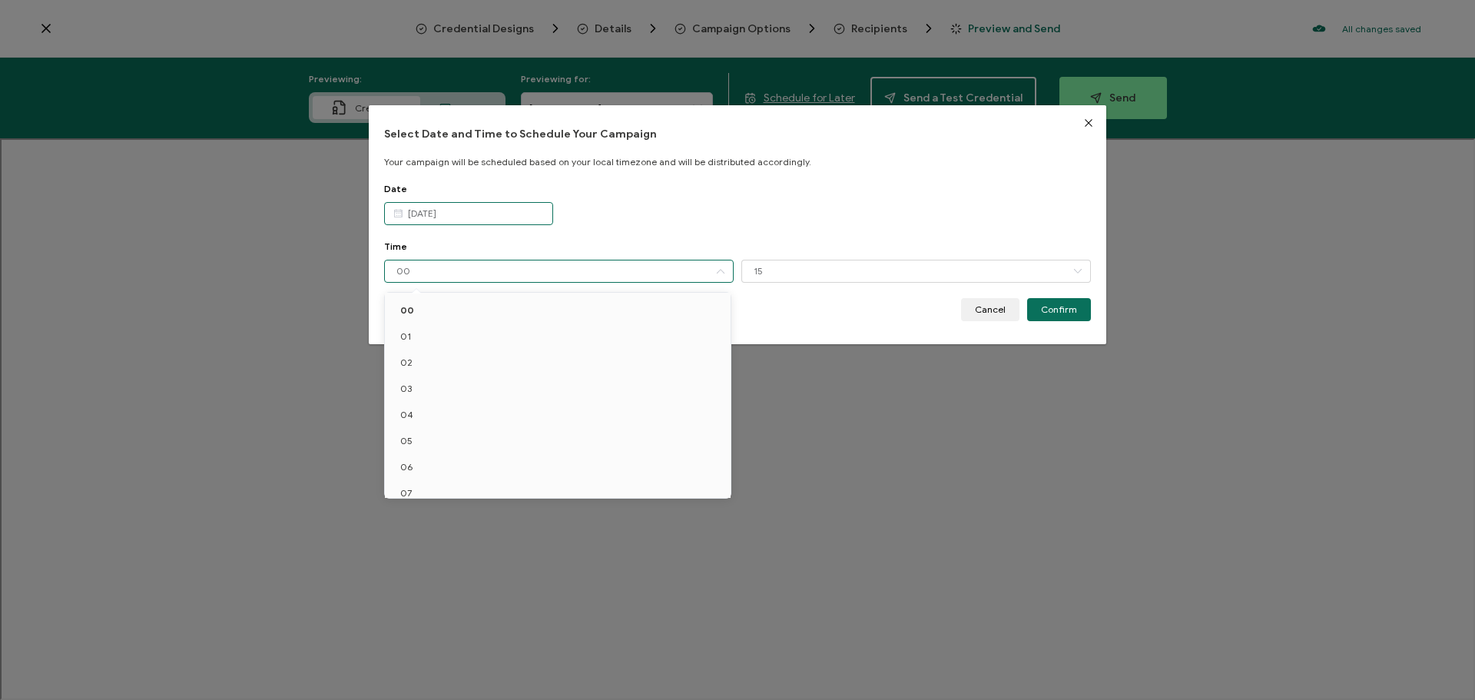
click at [502, 221] on input "[DATE]" at bounding box center [468, 213] width 169 height 23
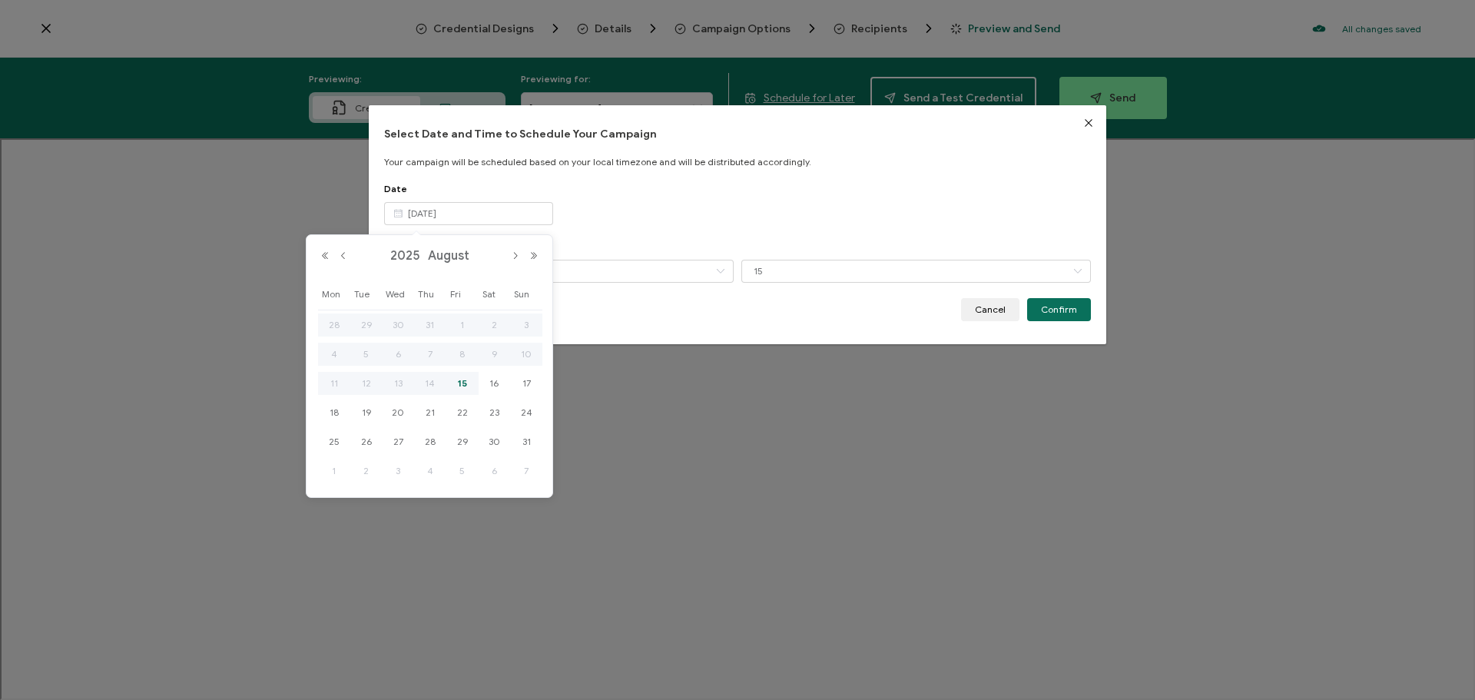
click at [462, 383] on span "15" at bounding box center [462, 383] width 18 height 18
click at [602, 275] on input "00" at bounding box center [559, 271] width 350 height 23
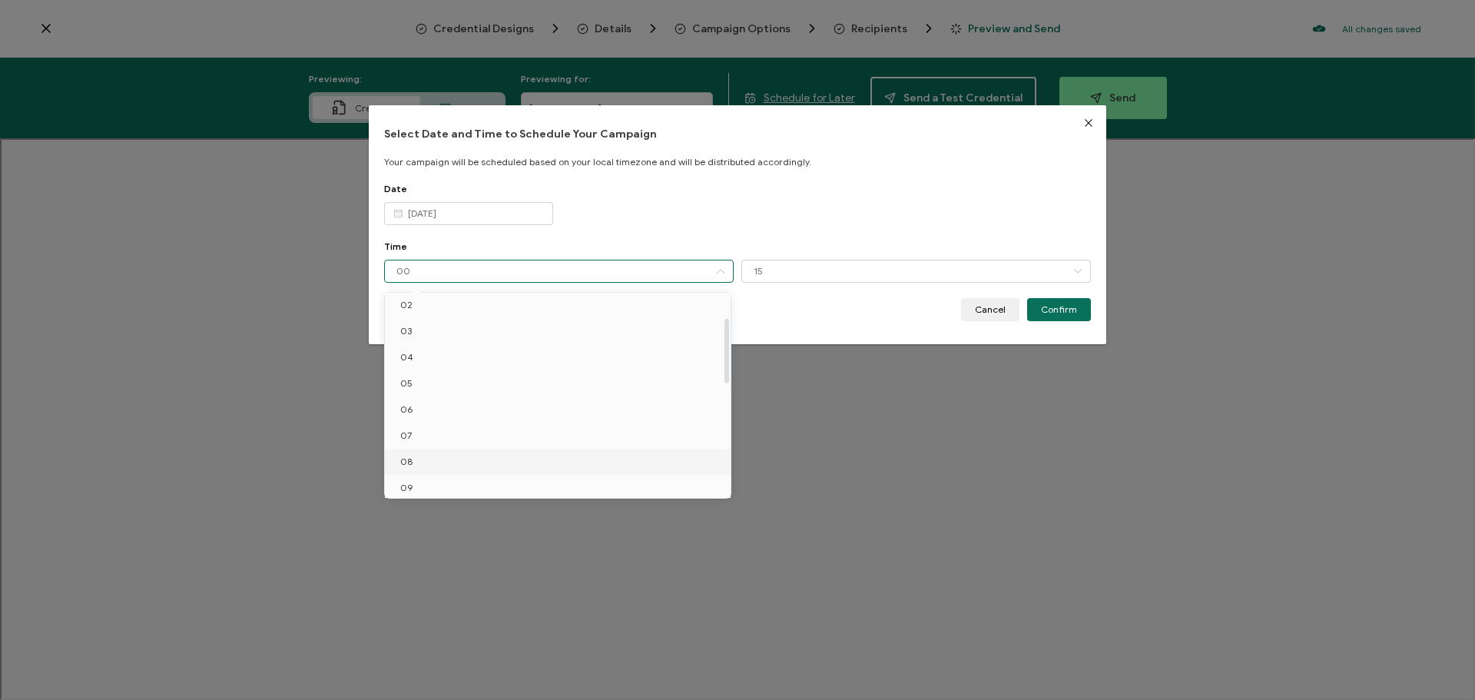
scroll to position [77, 0]
click at [424, 449] on li "08" at bounding box center [560, 442] width 351 height 26
type input "08"
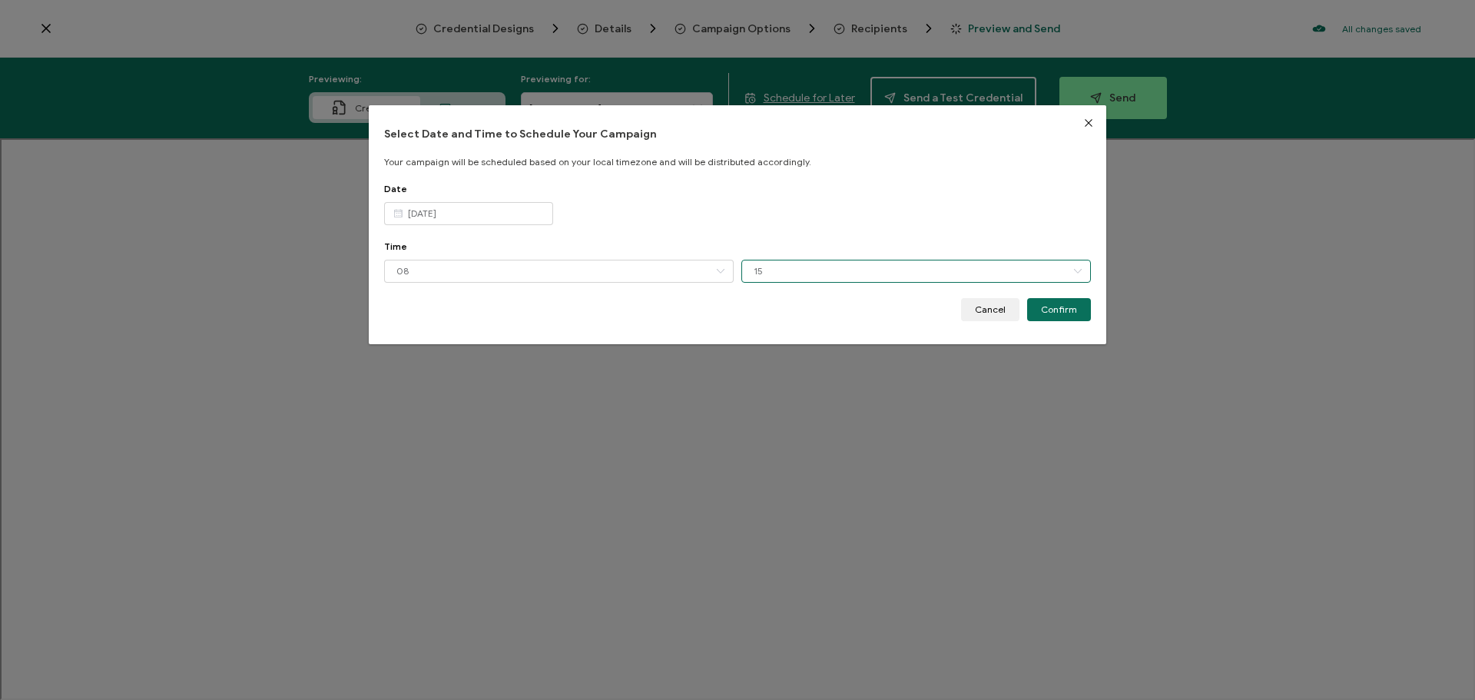
click at [762, 269] on input "15" at bounding box center [916, 271] width 350 height 23
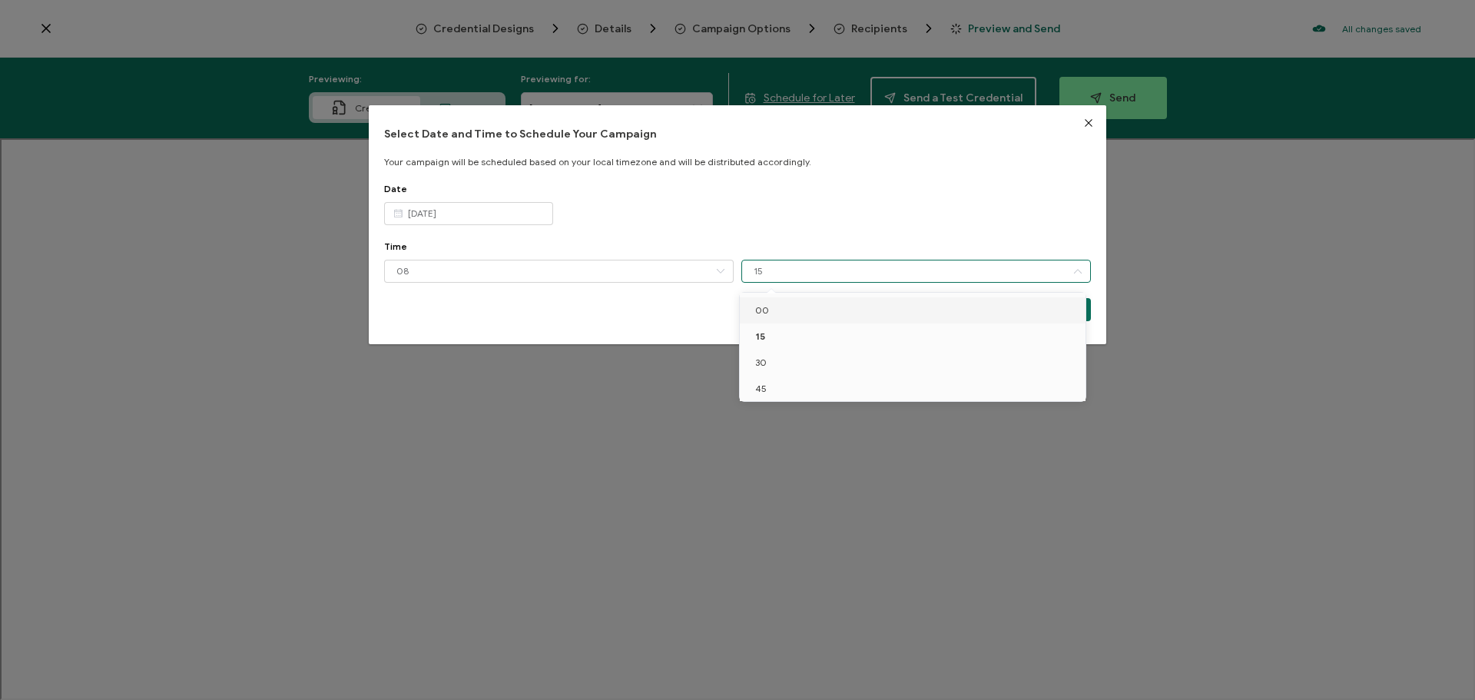
click at [761, 307] on span "00" at bounding box center [762, 310] width 14 height 12
type input "00"
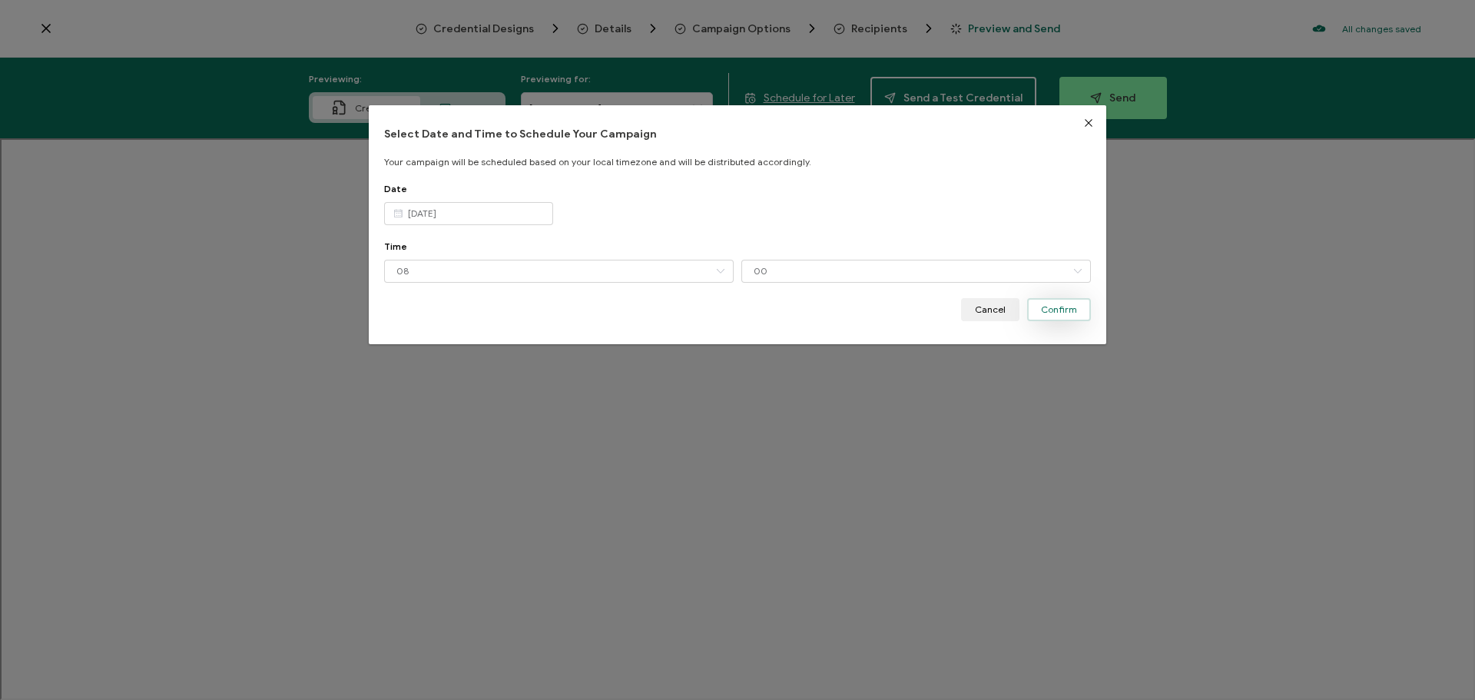
click at [1051, 313] on span "Confirm" at bounding box center [1059, 309] width 36 height 9
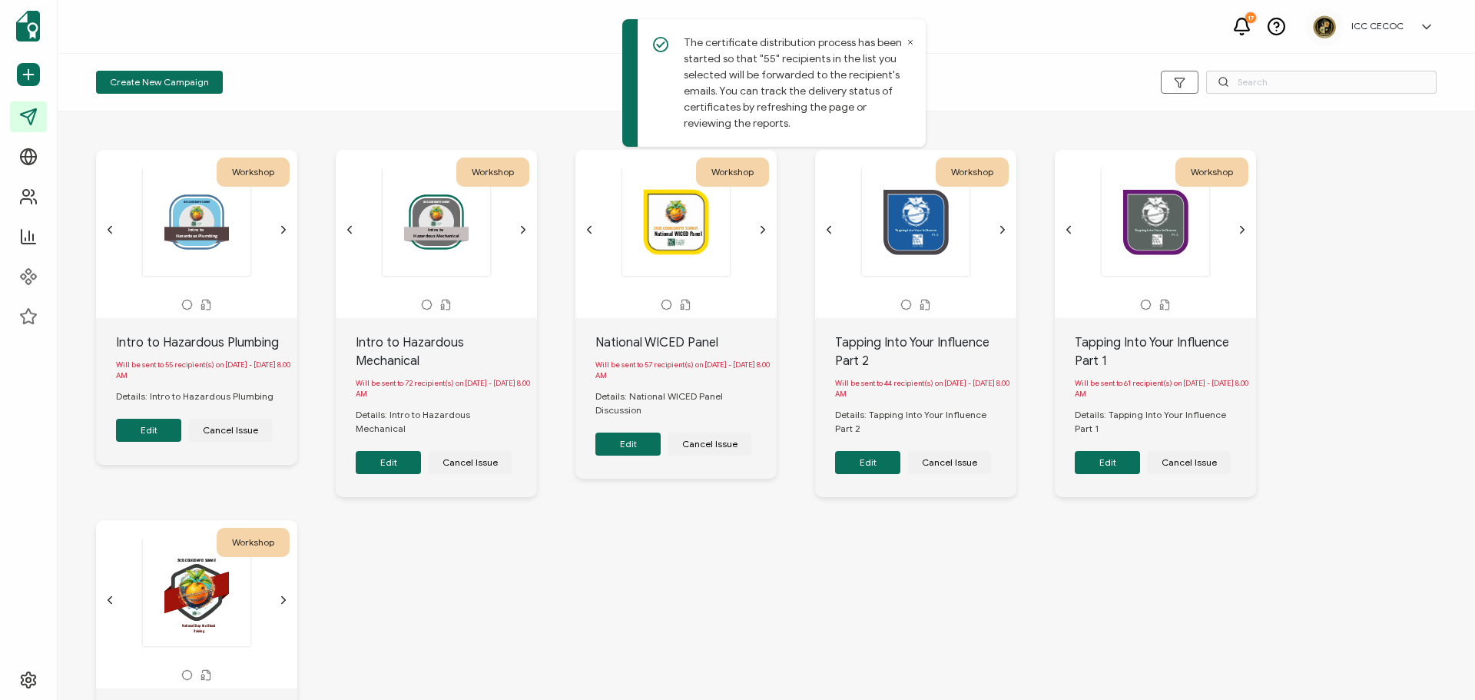
click at [542, 634] on div "Workshop .uuid-b81c7fba-1260-4b8b-b004-b7bfe4db3909{}.uuid-3f40ab5d-e431-4e25-a…" at bounding box center [766, 513] width 1371 height 788
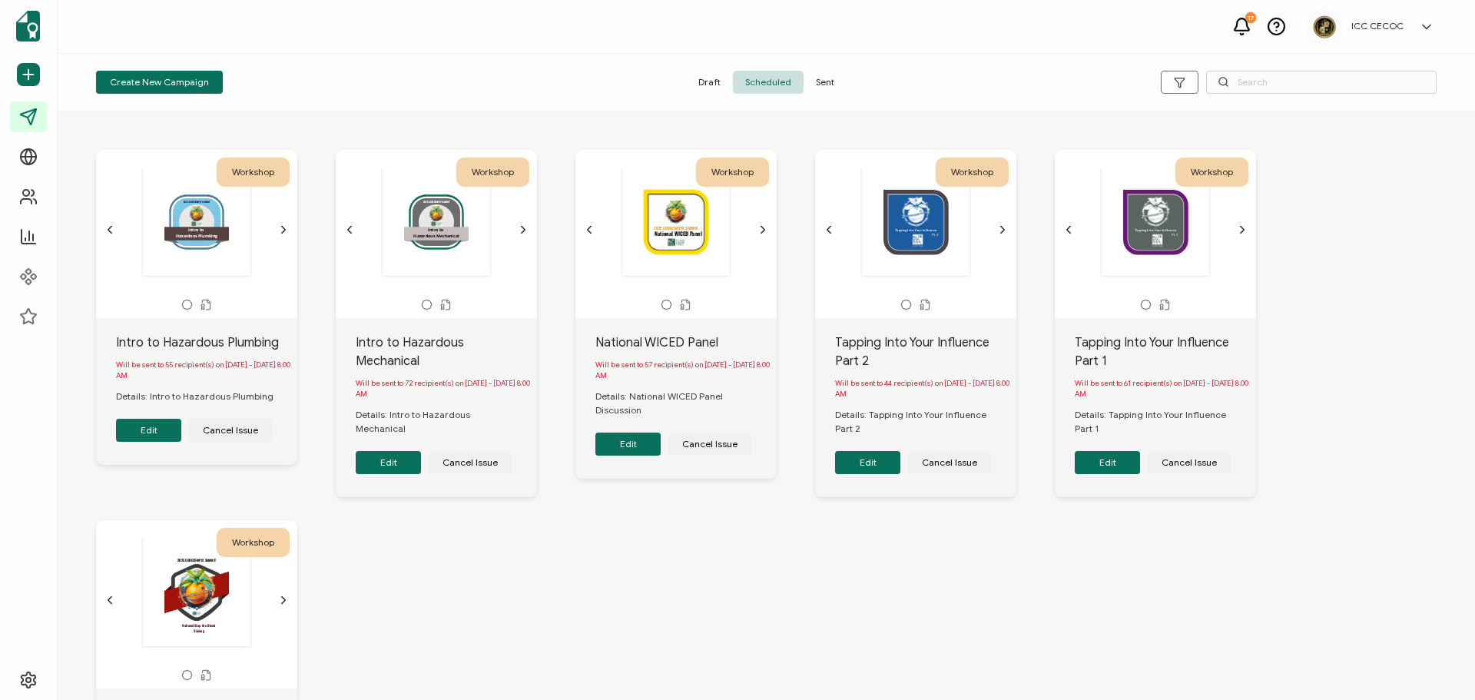
click at [815, 534] on div "Workshop .uuid-b81c7fba-1260-4b8b-b004-b7bfe4db3909{}.uuid-3f40ab5d-e431-4e25-a…" at bounding box center [766, 513] width 1371 height 788
click at [824, 85] on span "Sent" at bounding box center [825, 82] width 43 height 23
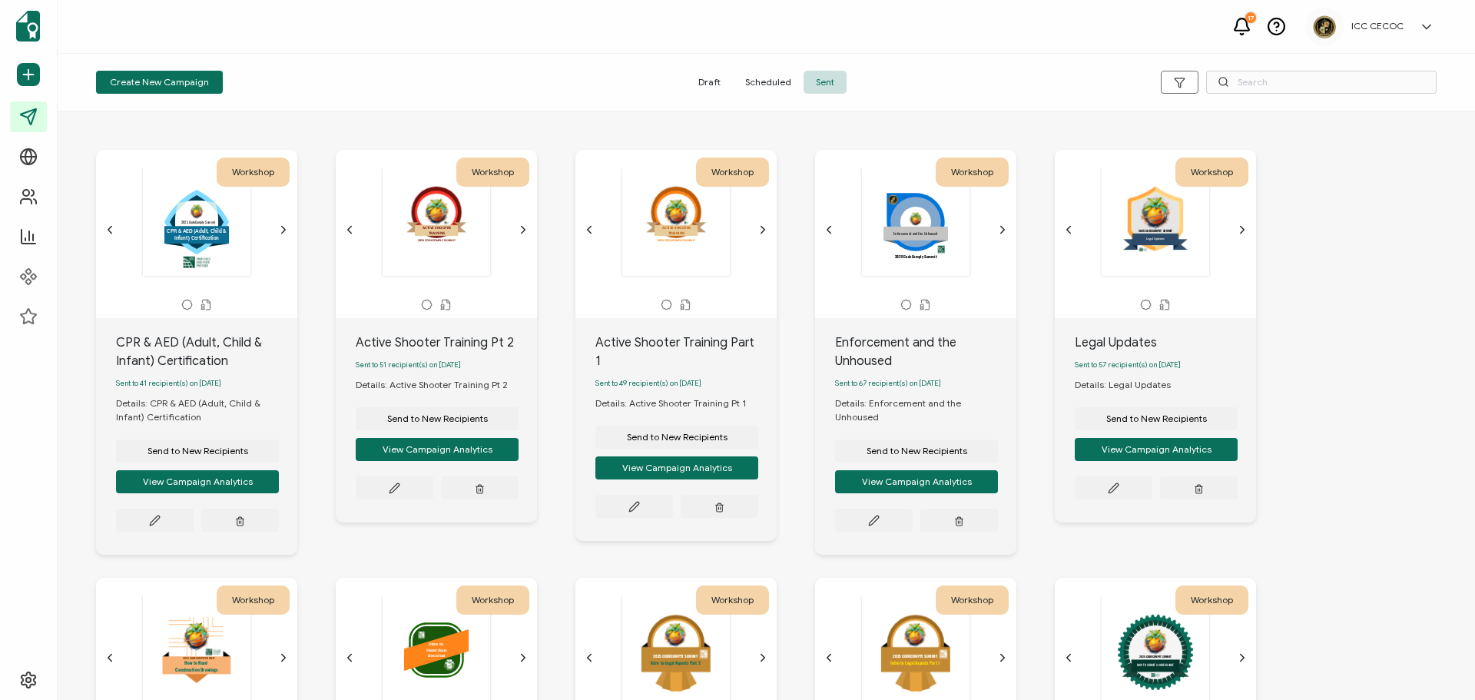
click at [711, 82] on span "Draft" at bounding box center [709, 82] width 47 height 23
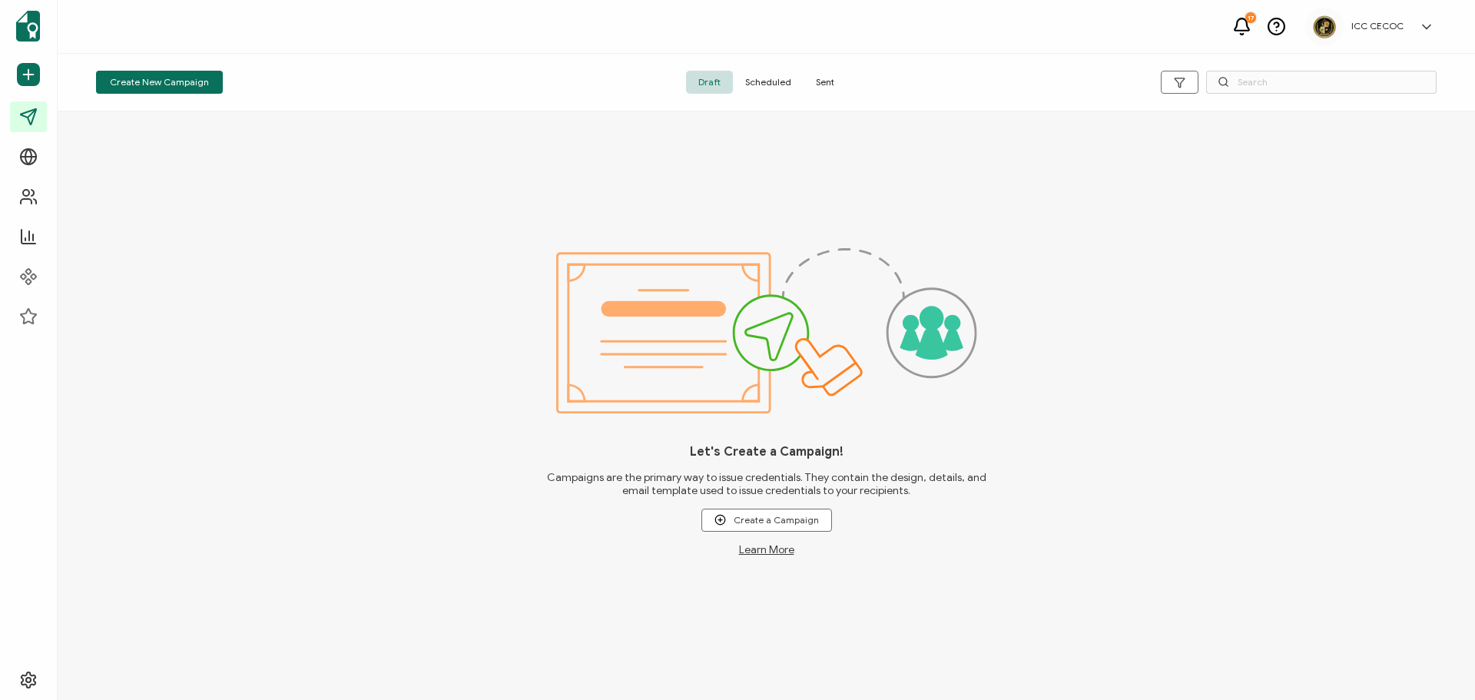
click at [755, 94] on div "Create New Campaign Draft Scheduled Sent" at bounding box center [766, 83] width 1417 height 58
